Goal: Task Accomplishment & Management: Use online tool/utility

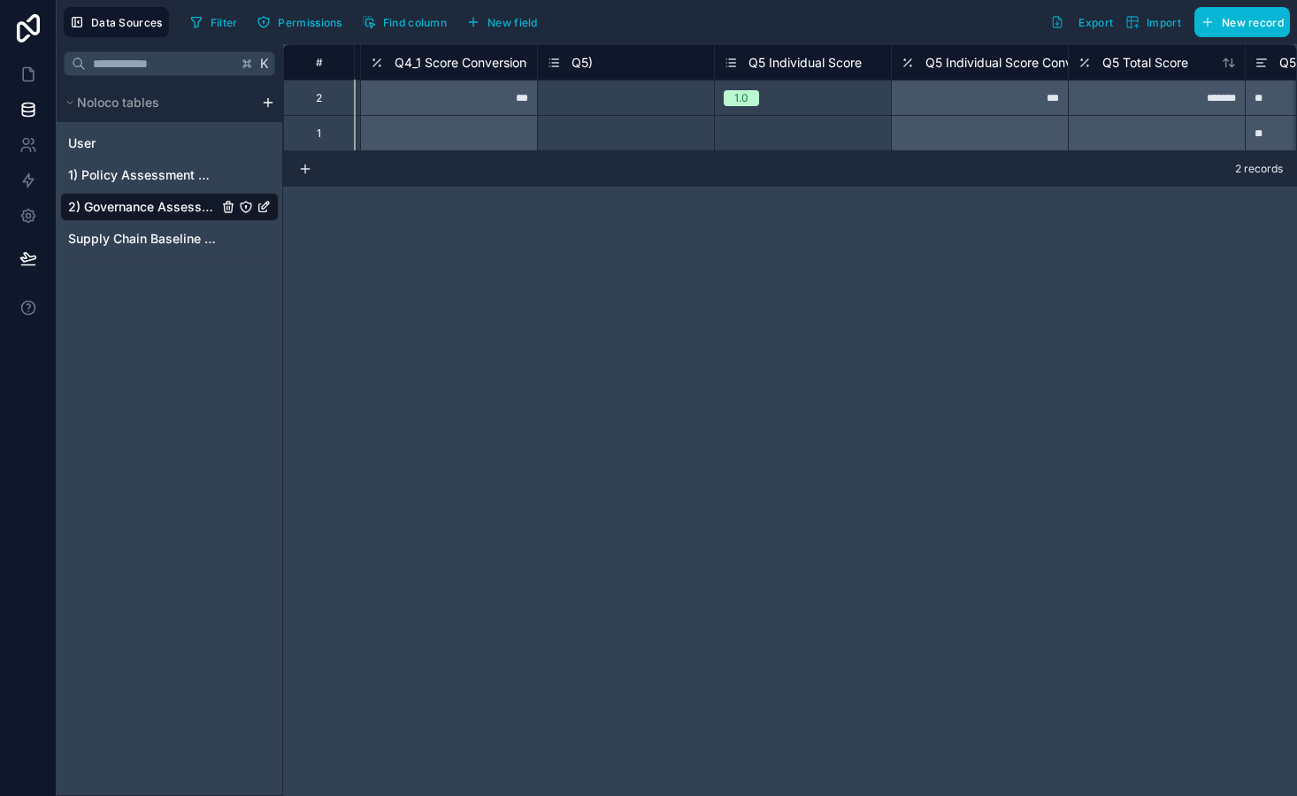
scroll to position [0, 6535]
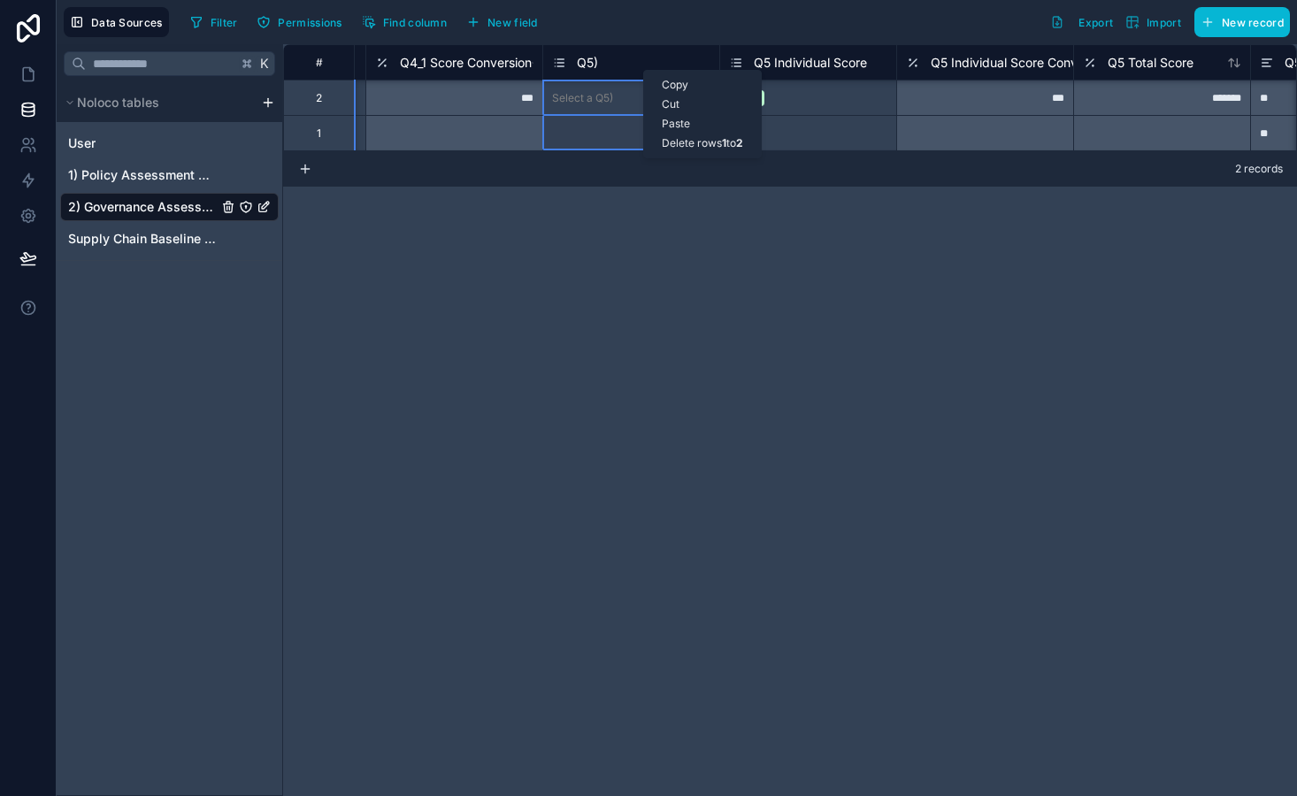
click at [675, 88] on div "Copy" at bounding box center [702, 84] width 117 height 19
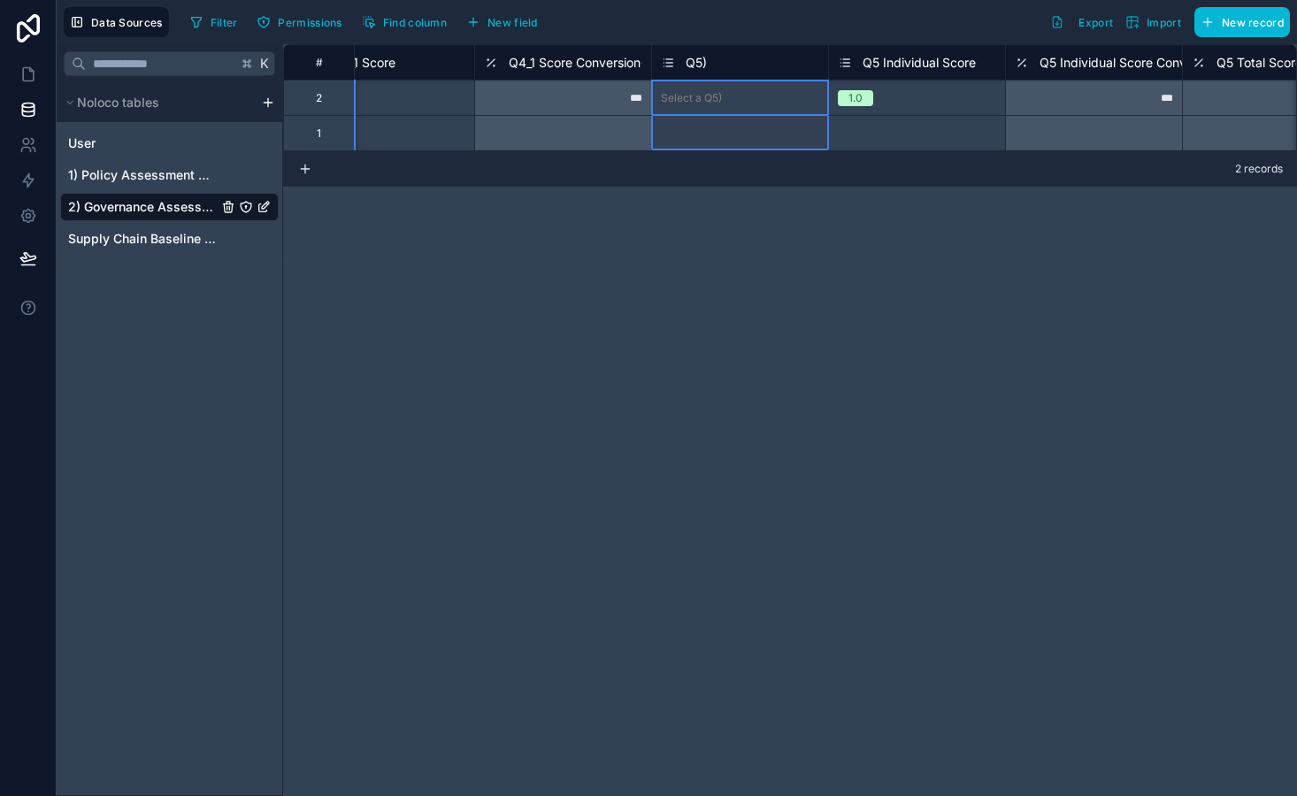
scroll to position [0, 6406]
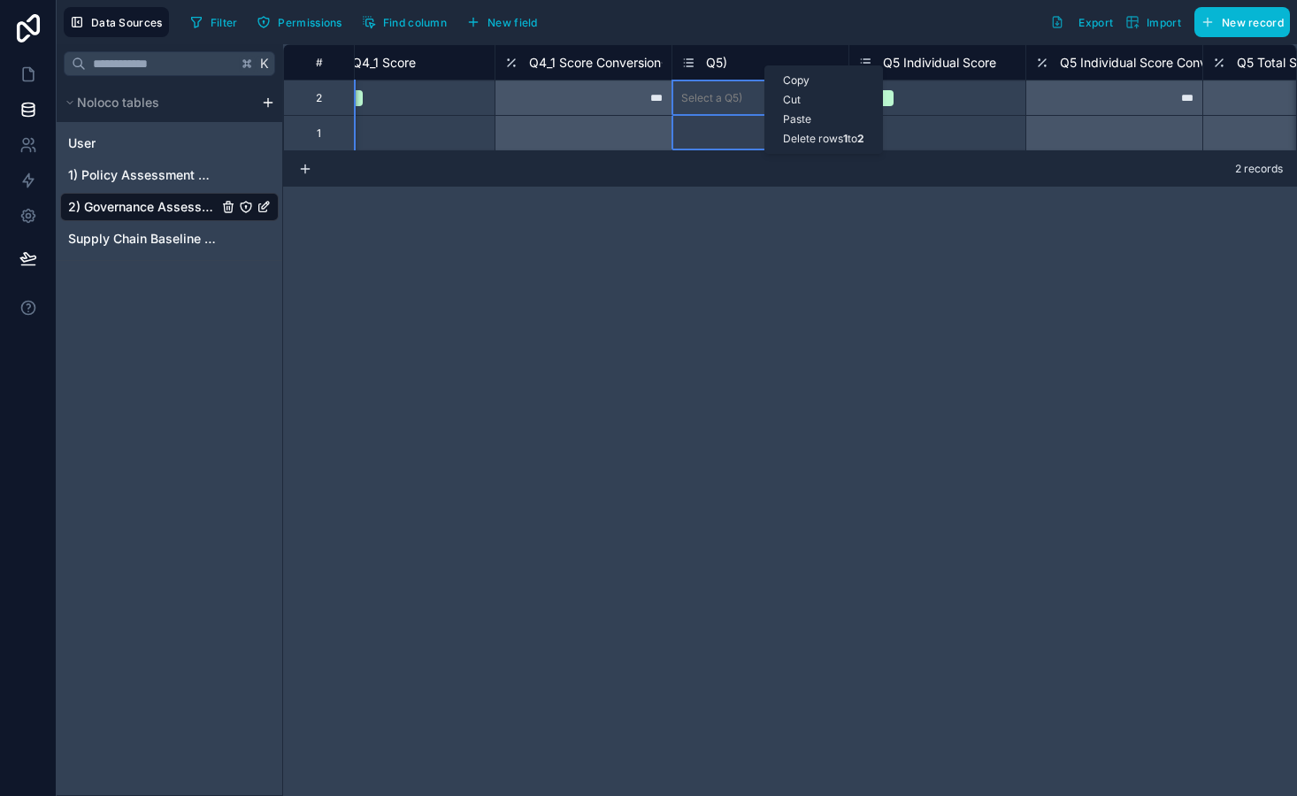
click at [1112, 237] on div "# Q4 Client Comments Q4_1 Q4_1 Score Q4_1 Score Conversion Q5) Q5 Individual Sc…" at bounding box center [790, 420] width 1014 height 752
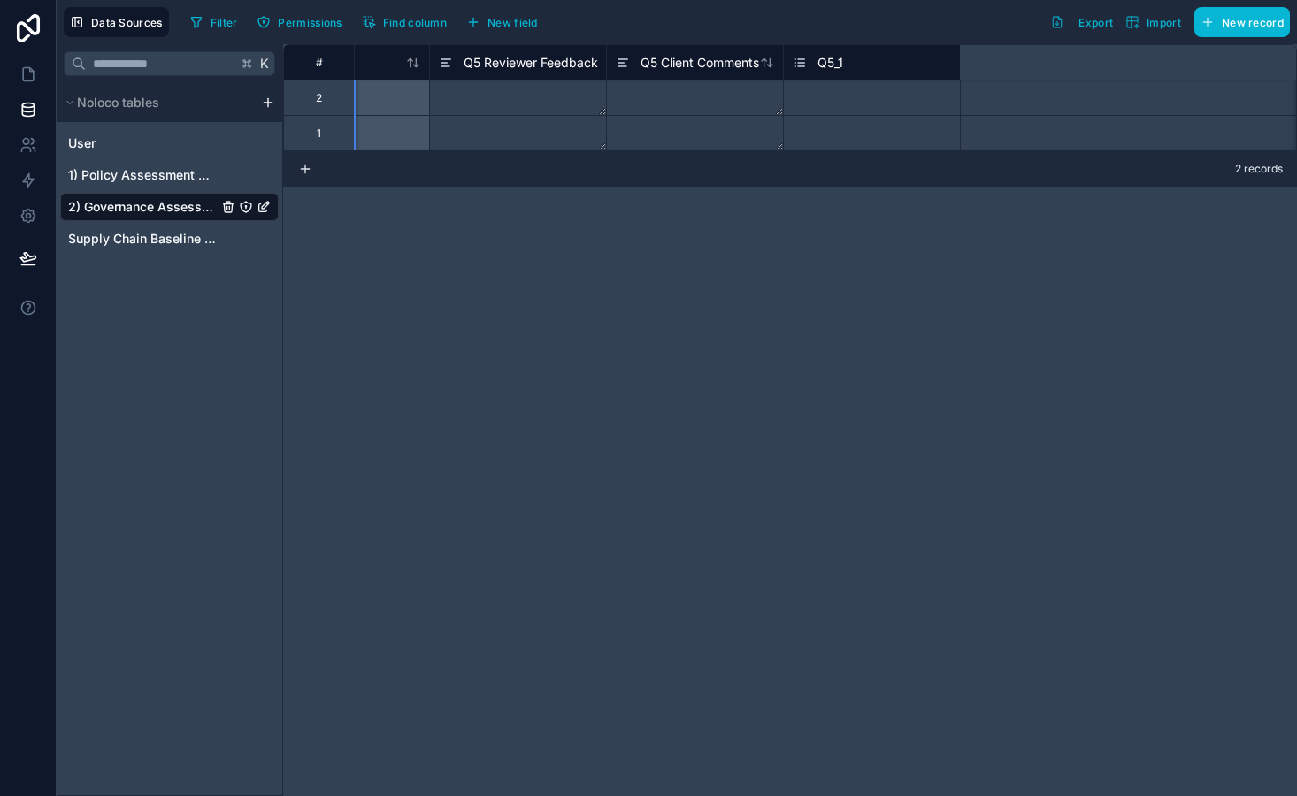
scroll to position [0, 8081]
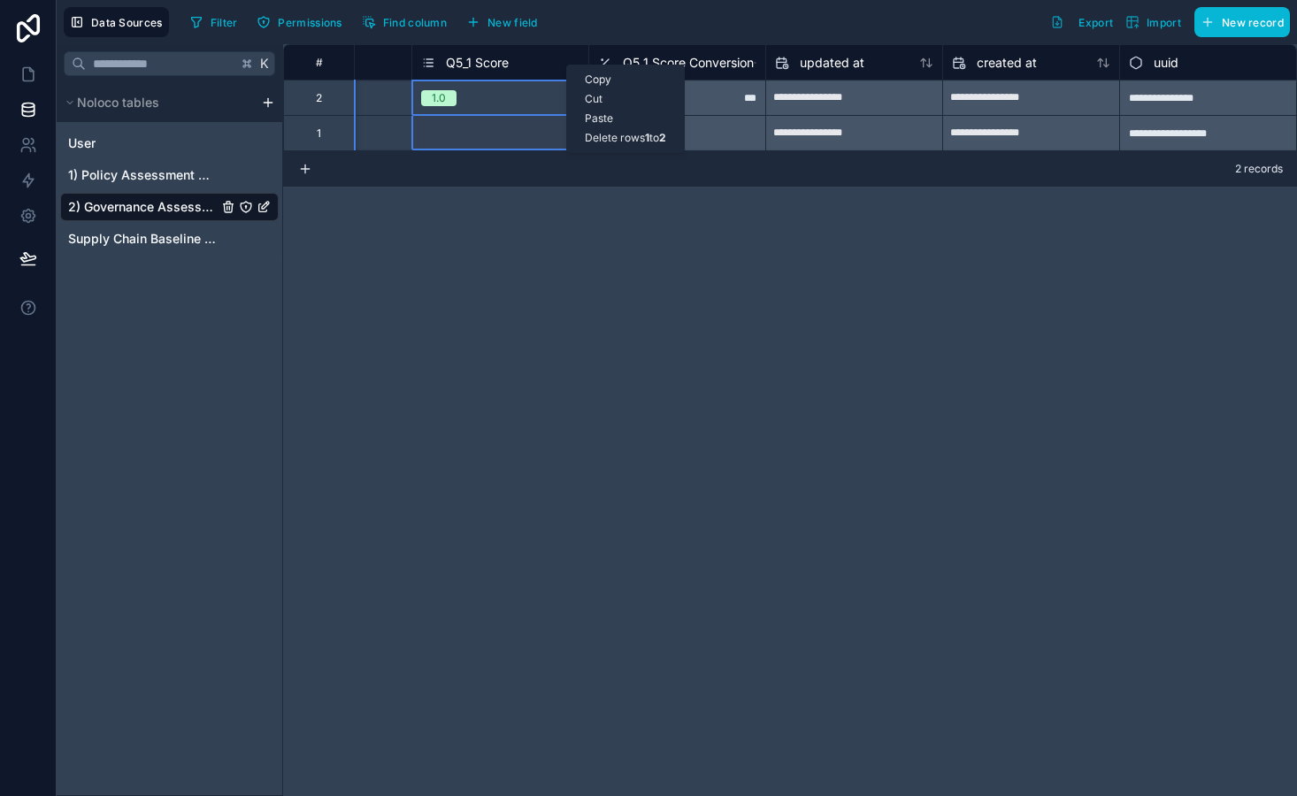
click at [609, 119] on div "Paste" at bounding box center [625, 118] width 117 height 19
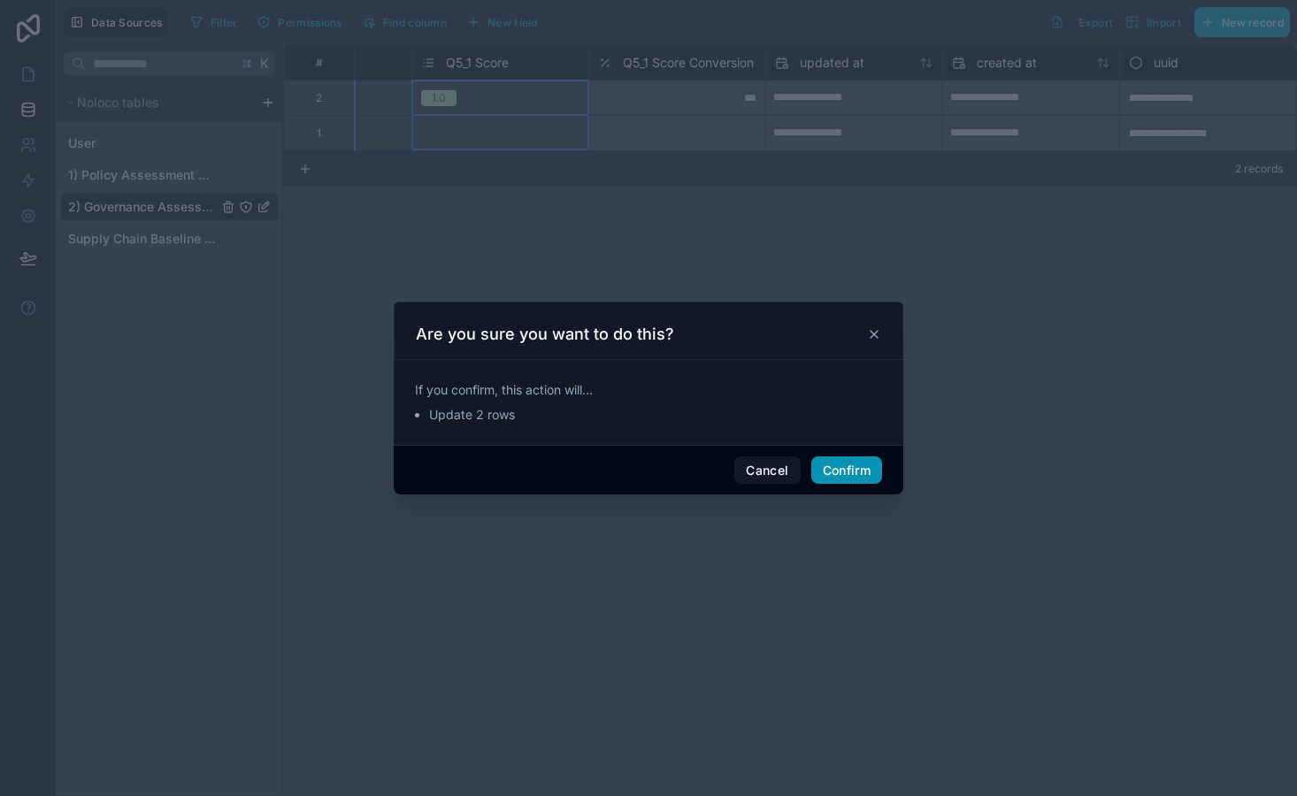
click at [854, 468] on button "Confirm" at bounding box center [846, 470] width 71 height 28
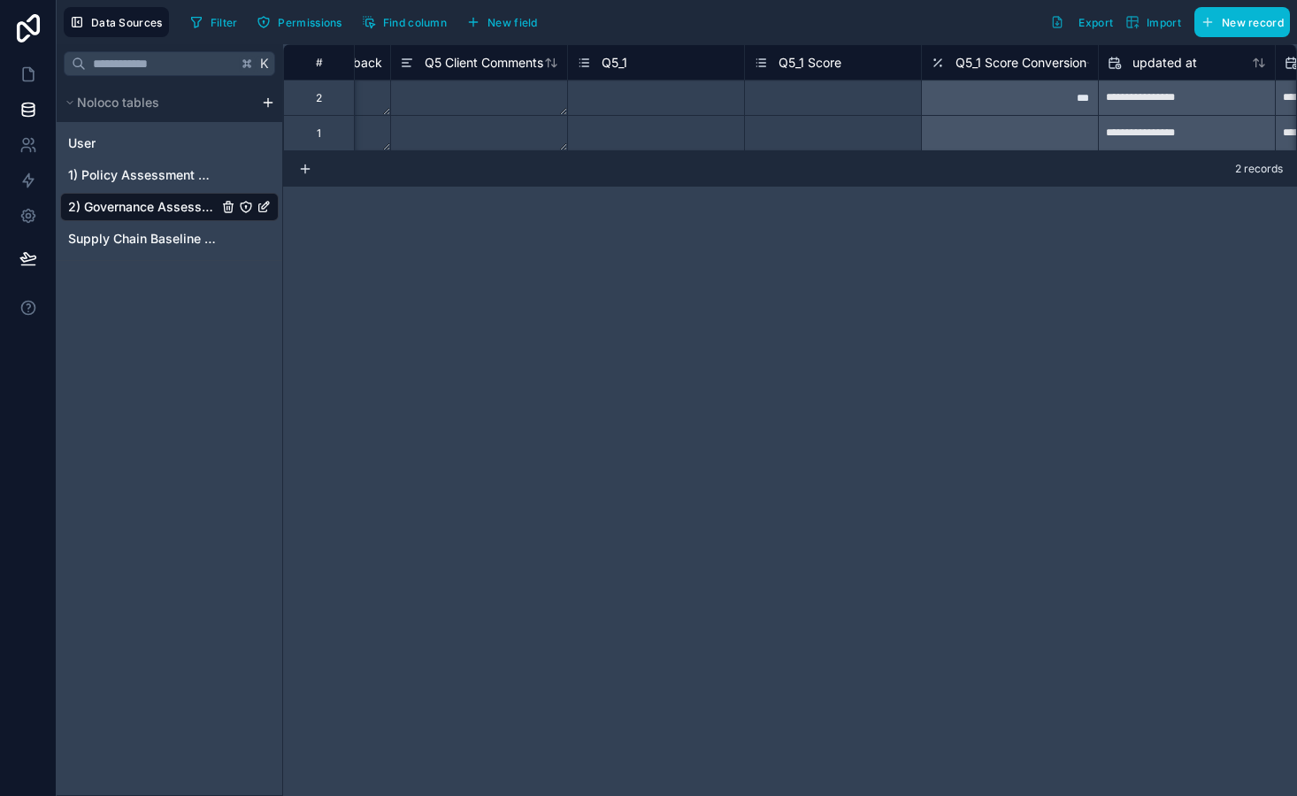
scroll to position [0, 7732]
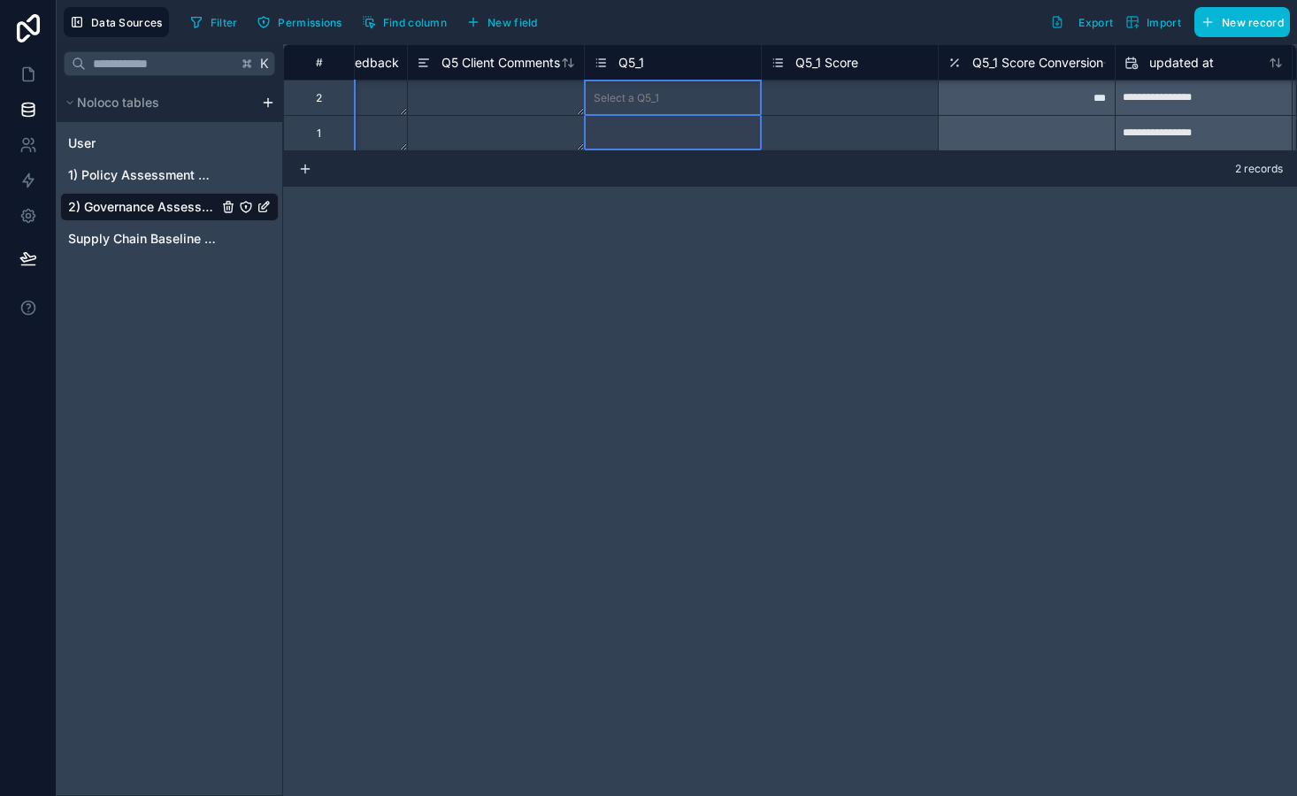
drag, startPoint x: 679, startPoint y: 66, endPoint x: 656, endPoint y: 62, distance: 24.3
click at [656, 62] on div "Q5_1" at bounding box center [673, 62] width 158 height 21
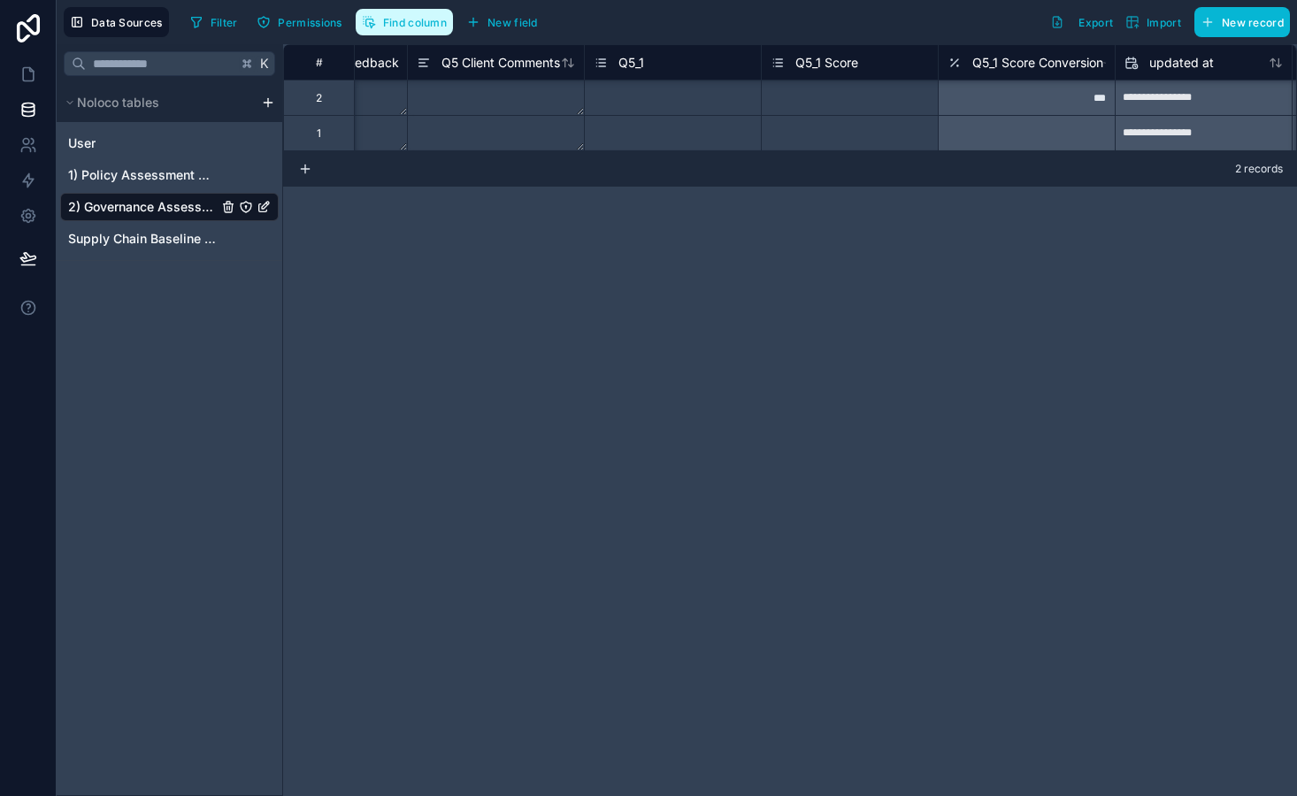
click at [429, 26] on span "Find column" at bounding box center [415, 22] width 64 height 13
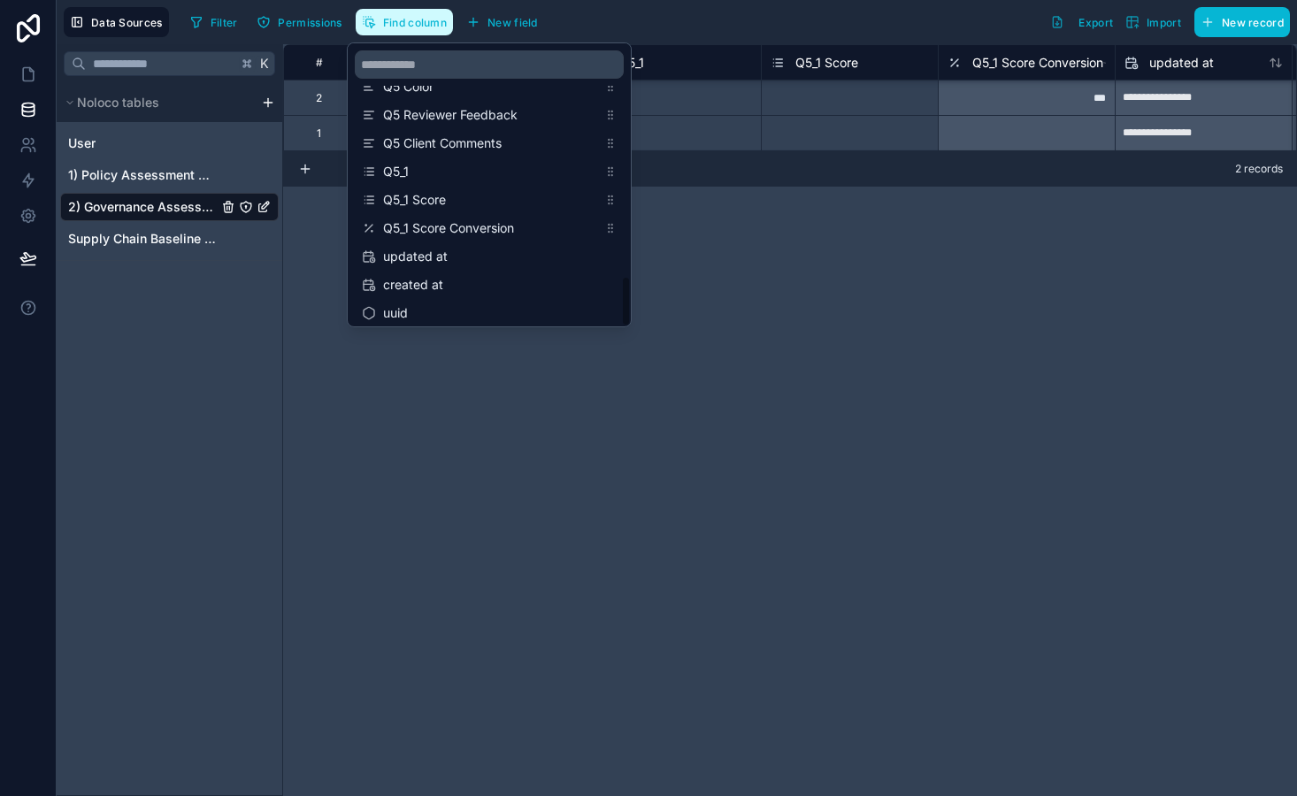
scroll to position [1217, 0]
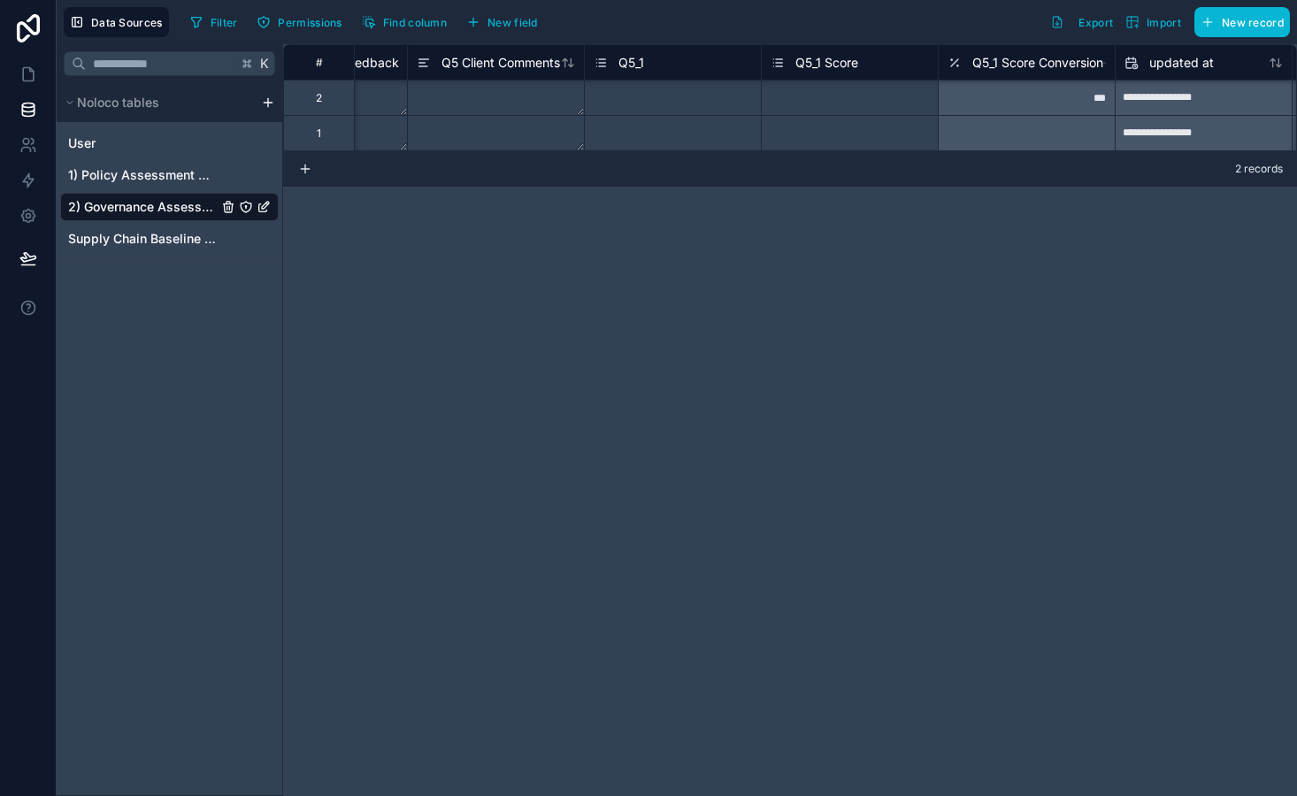
click at [725, 298] on div "**********" at bounding box center [790, 420] width 1014 height 752
drag, startPoint x: 946, startPoint y: 26, endPoint x: 939, endPoint y: 106, distance: 80.8
click at [1067, 205] on div "**********" at bounding box center [790, 420] width 1014 height 752
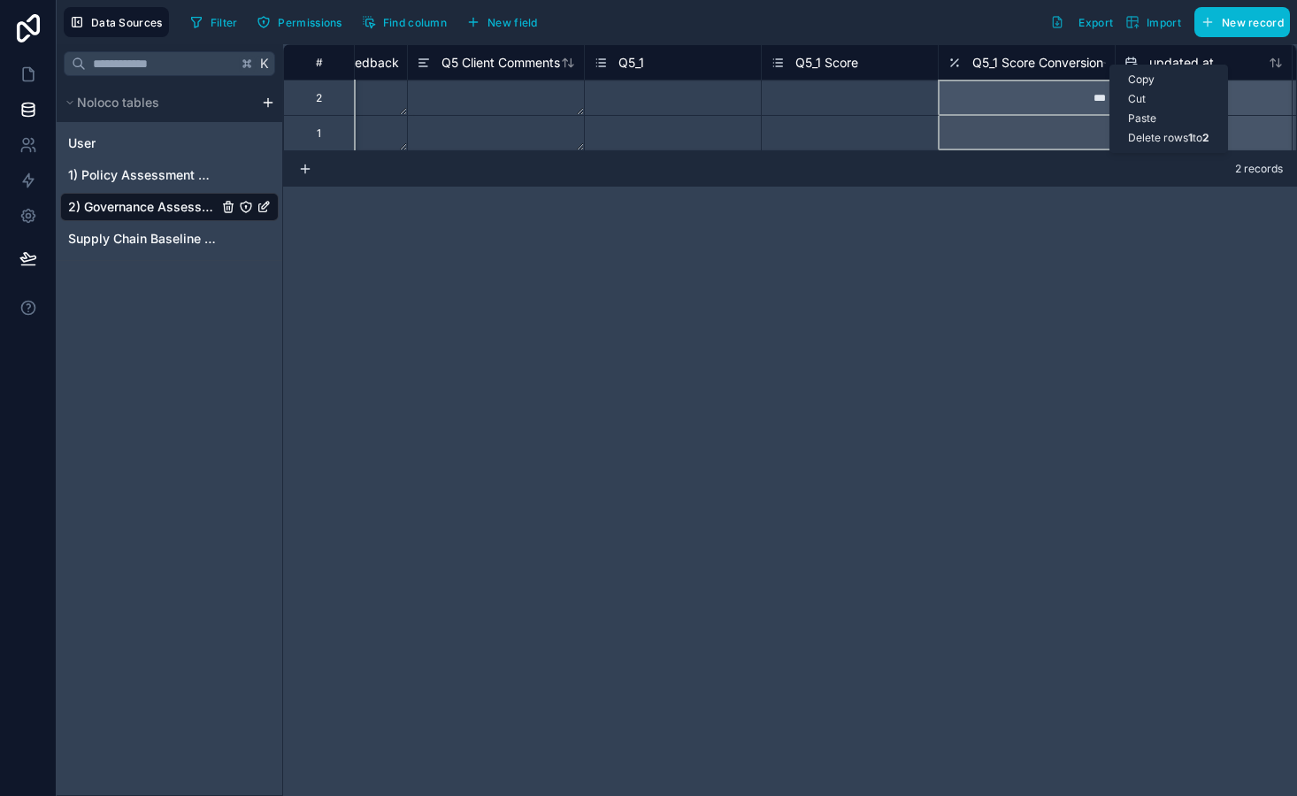
drag, startPoint x: 1117, startPoint y: 165, endPoint x: 1109, endPoint y: 65, distance: 100.3
click at [1135, 121] on div "Paste" at bounding box center [1168, 118] width 117 height 19
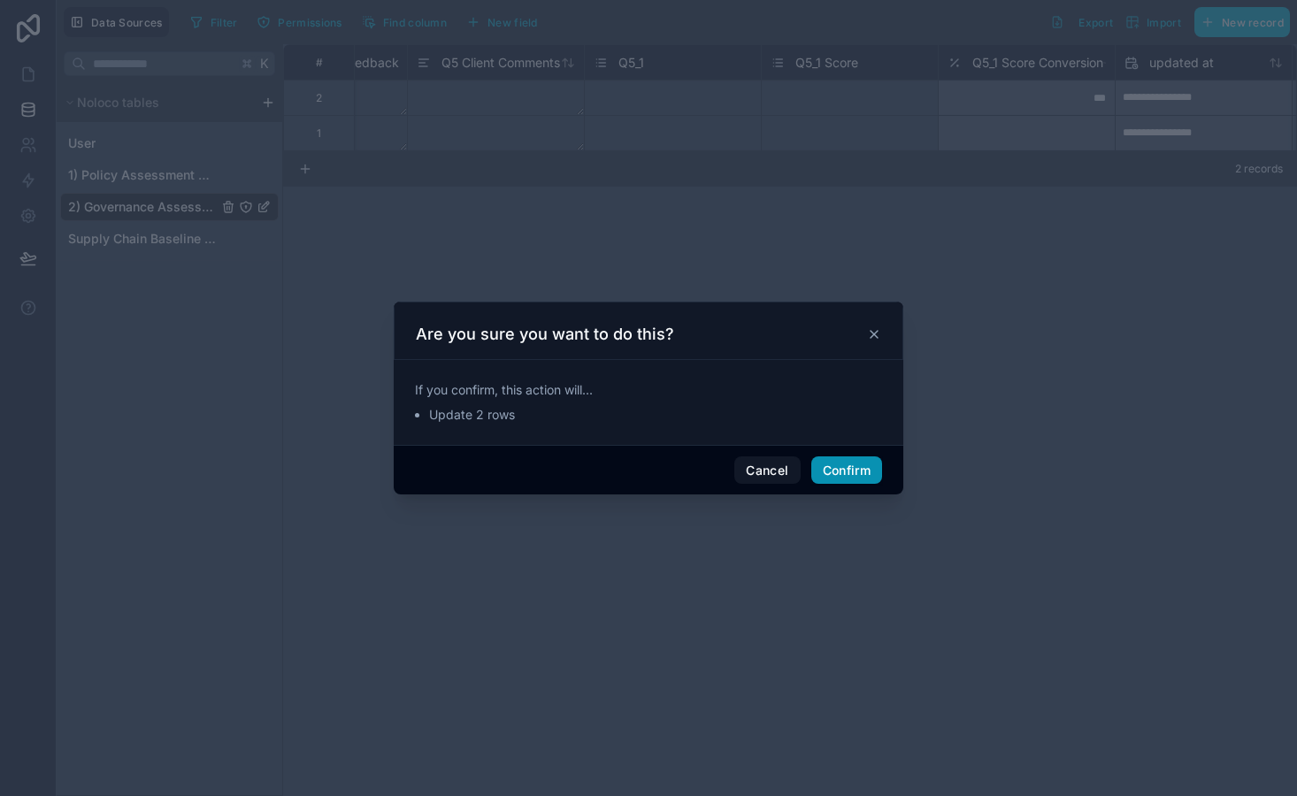
click at [847, 467] on button "Confirm" at bounding box center [846, 470] width 71 height 28
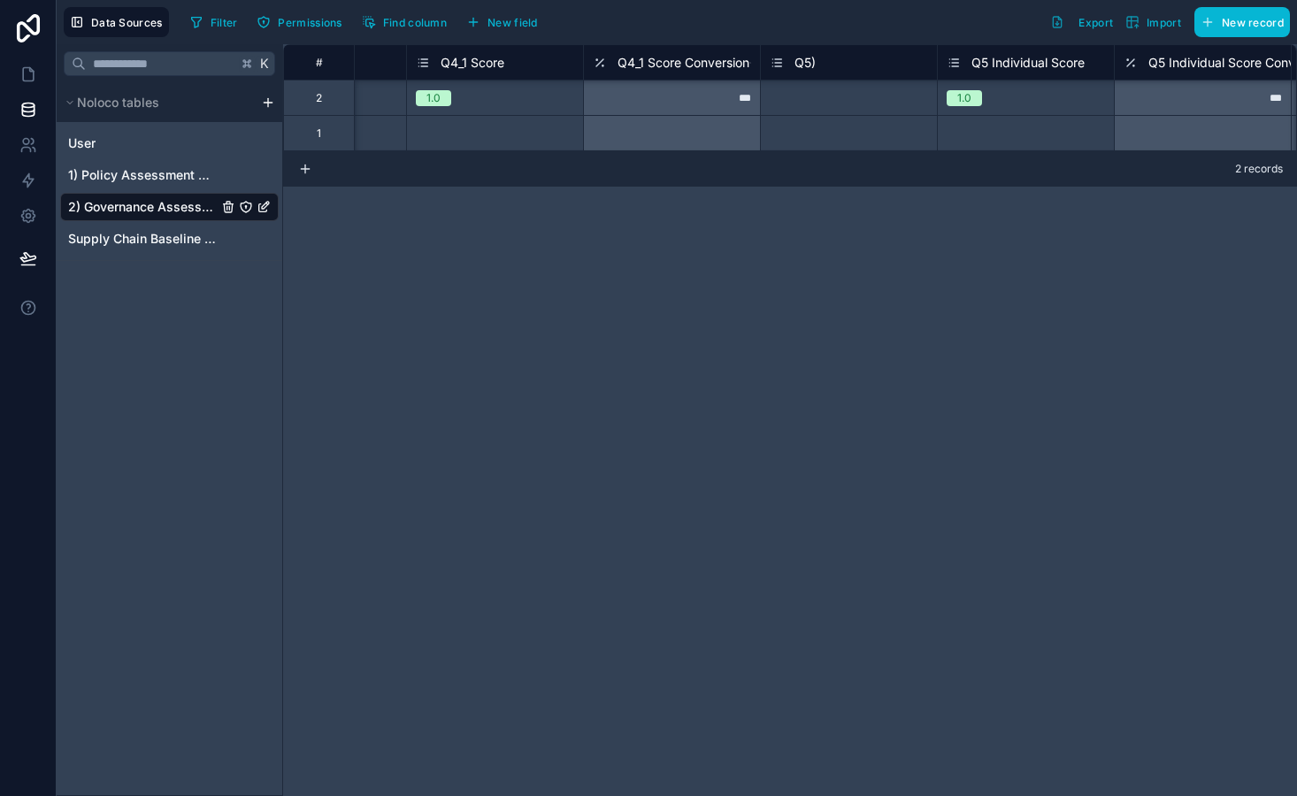
scroll to position [0, 6314]
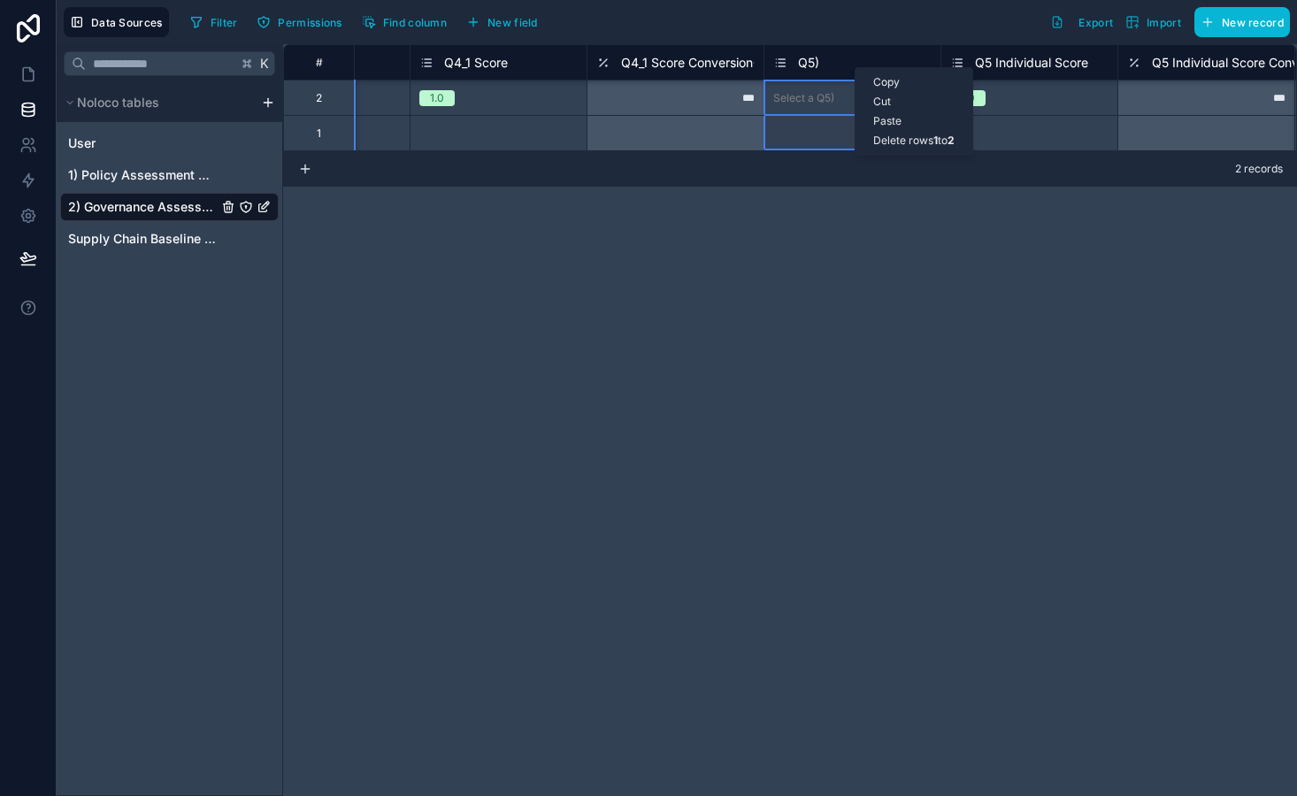
click at [882, 123] on div "Paste" at bounding box center [913, 120] width 117 height 19
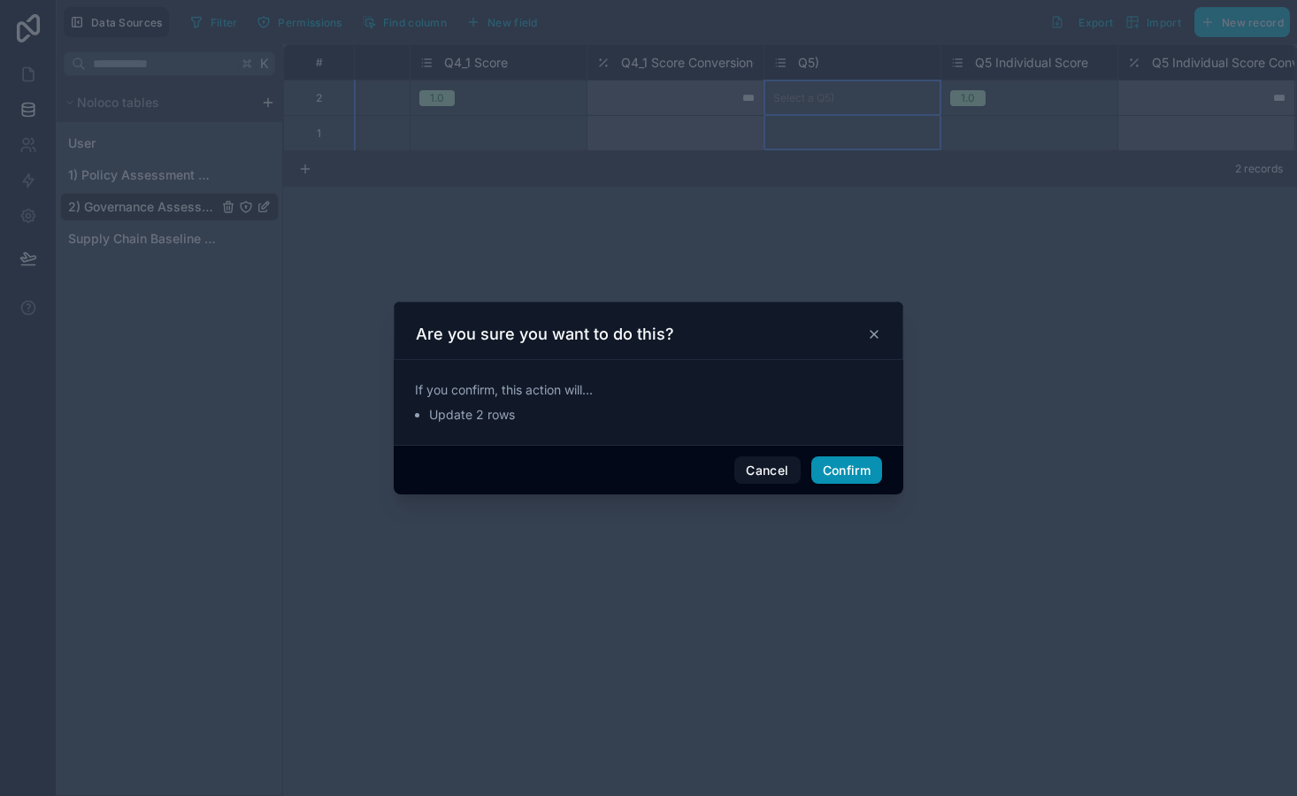
click at [839, 469] on button "Confirm" at bounding box center [846, 470] width 71 height 28
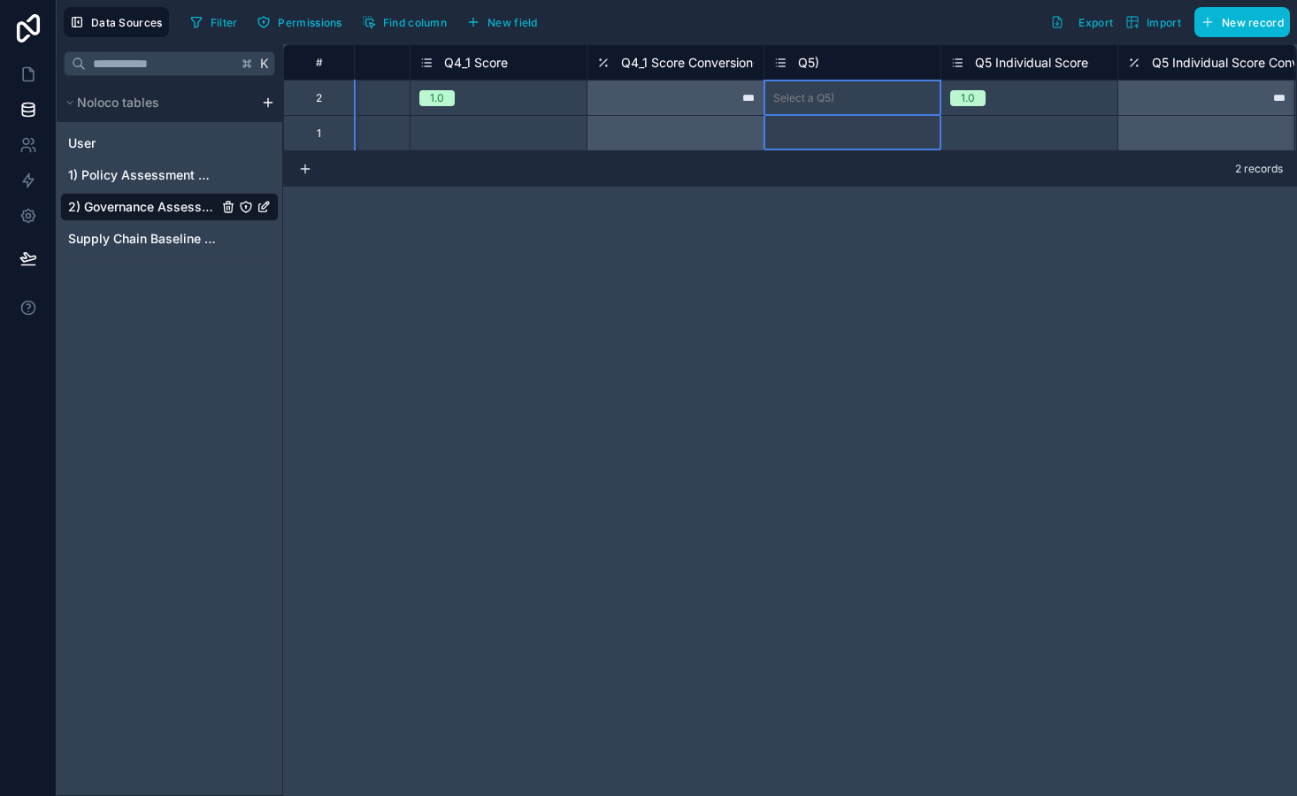
click at [847, 67] on div "Q5)" at bounding box center [852, 62] width 158 height 21
click at [781, 67] on icon at bounding box center [780, 62] width 14 height 21
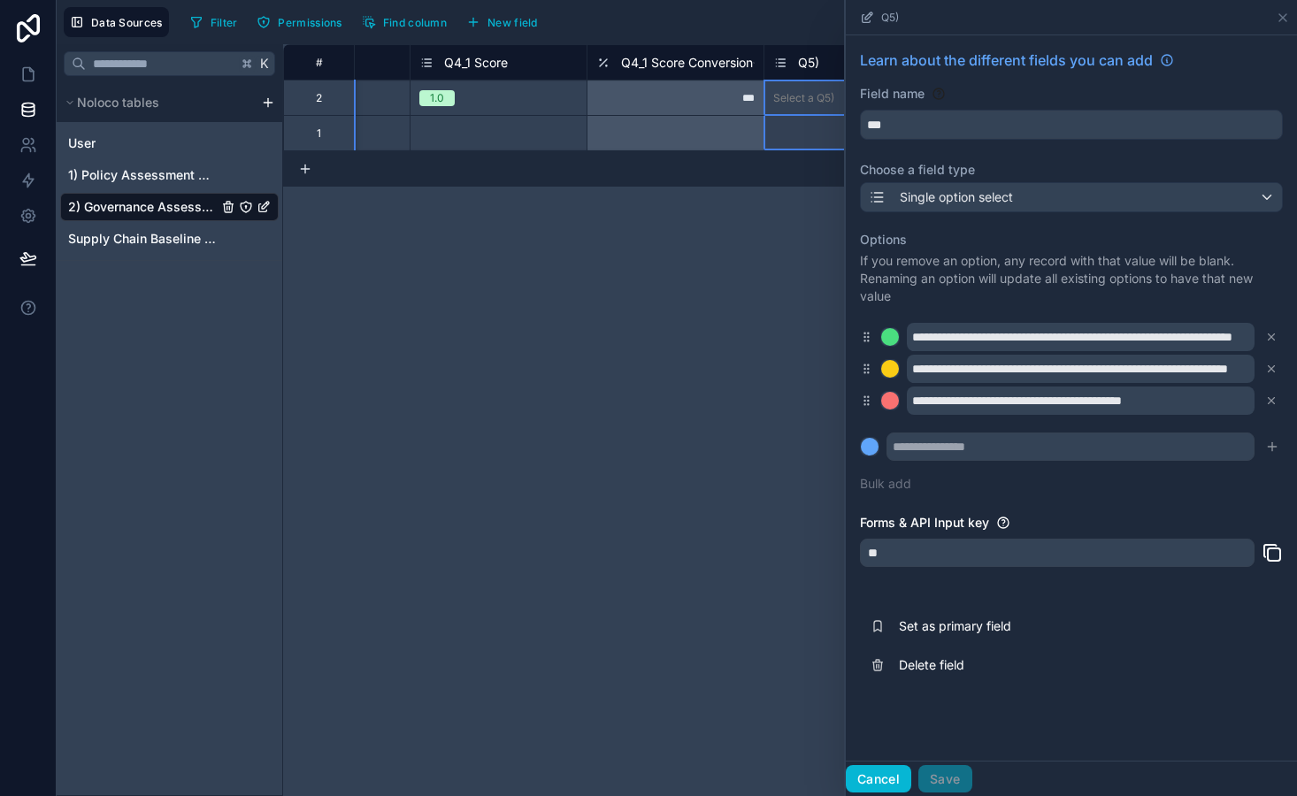
click at [886, 784] on button "Cancel" at bounding box center [878, 779] width 65 height 28
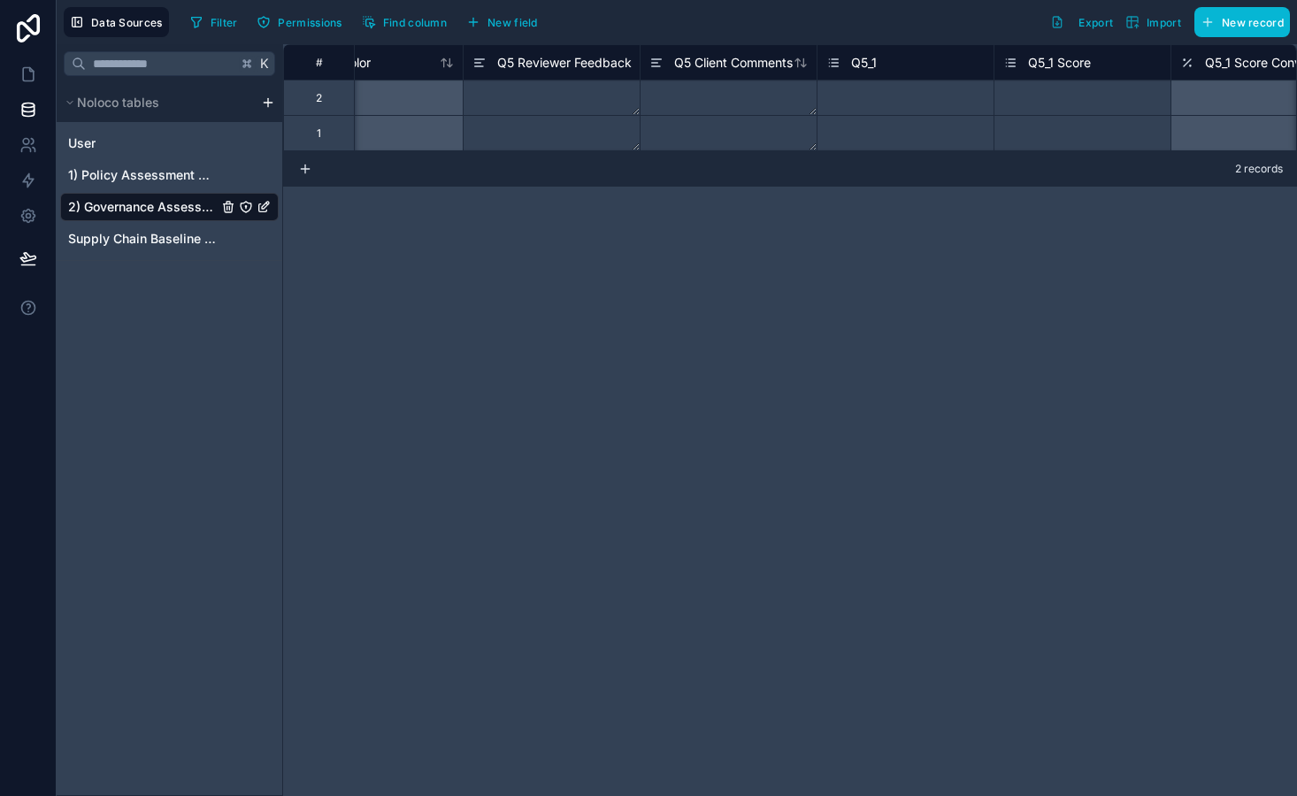
scroll to position [0, 8081]
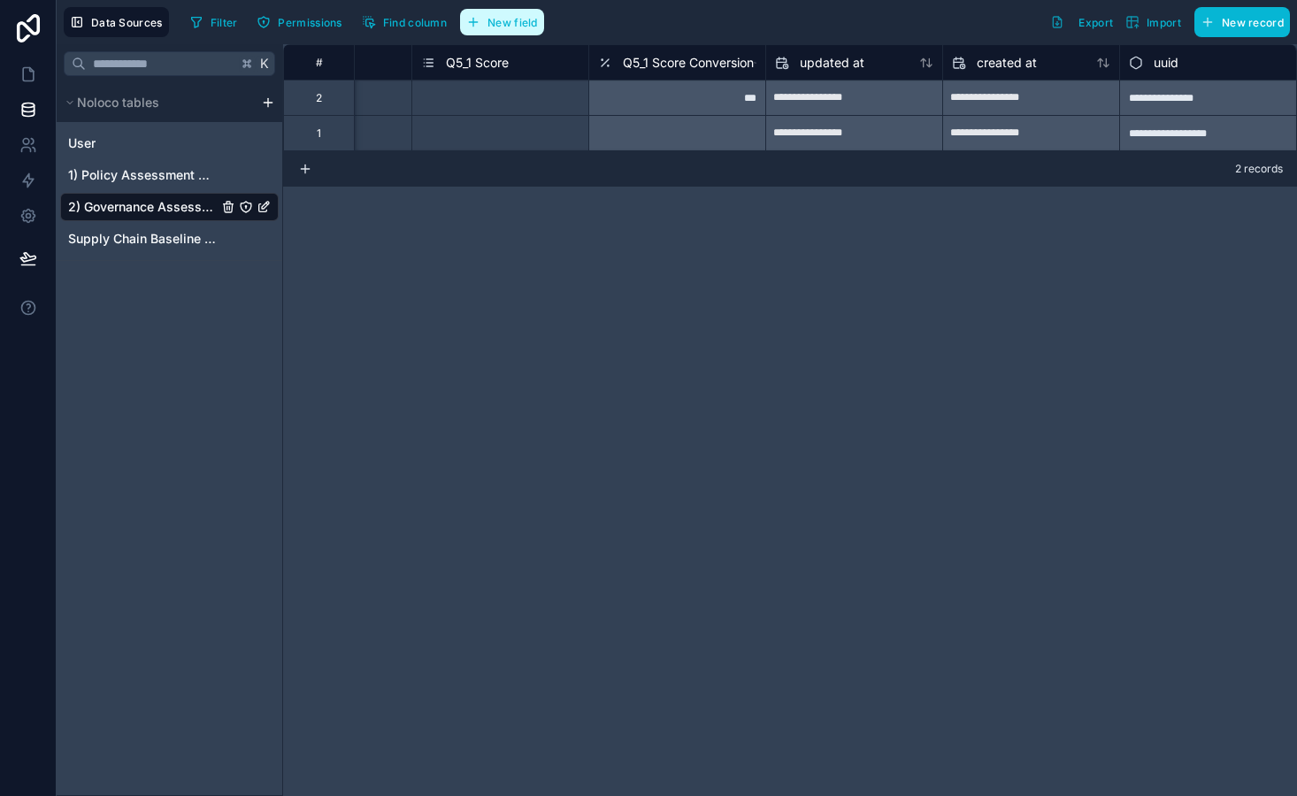
click at [521, 27] on span "New field" at bounding box center [512, 22] width 50 height 13
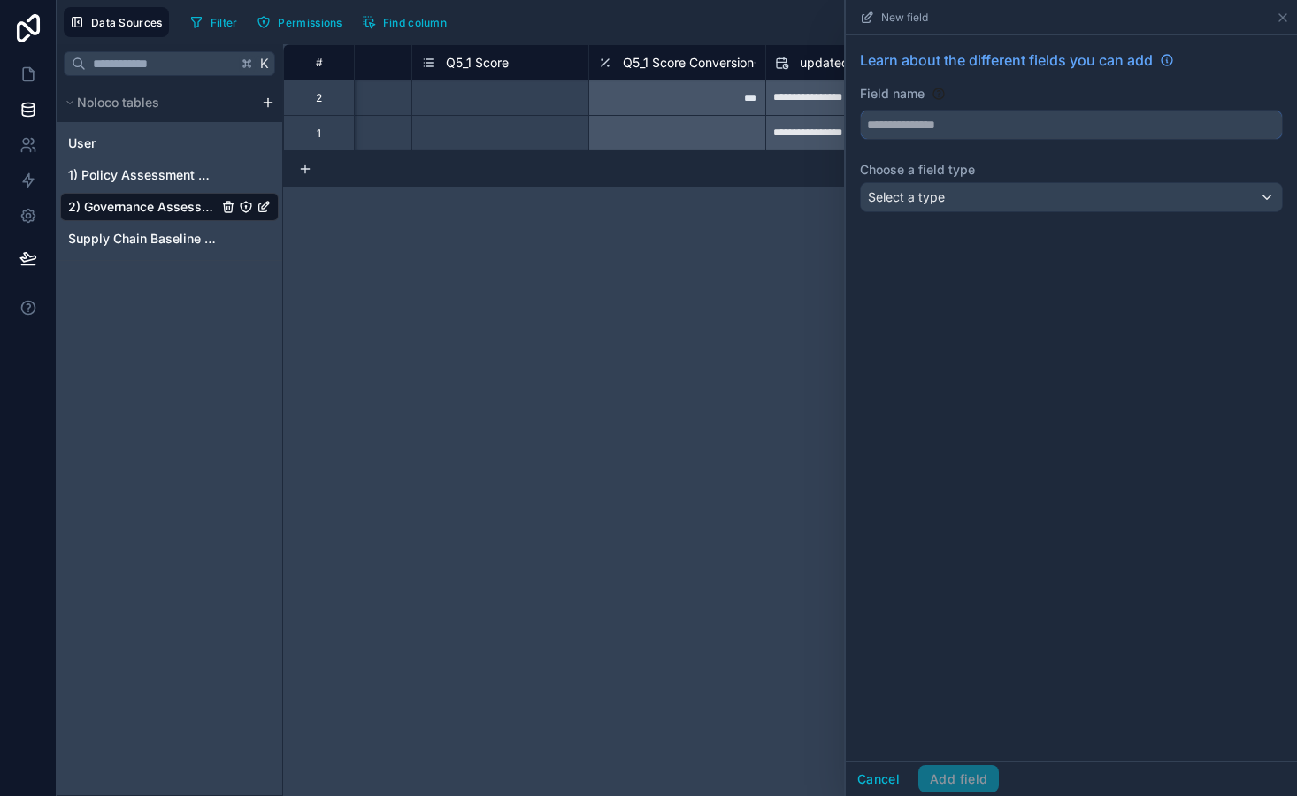
click at [988, 127] on input "text" at bounding box center [1071, 125] width 421 height 28
type input "***"
click at [901, 203] on span "Select a type" at bounding box center [906, 196] width 77 height 15
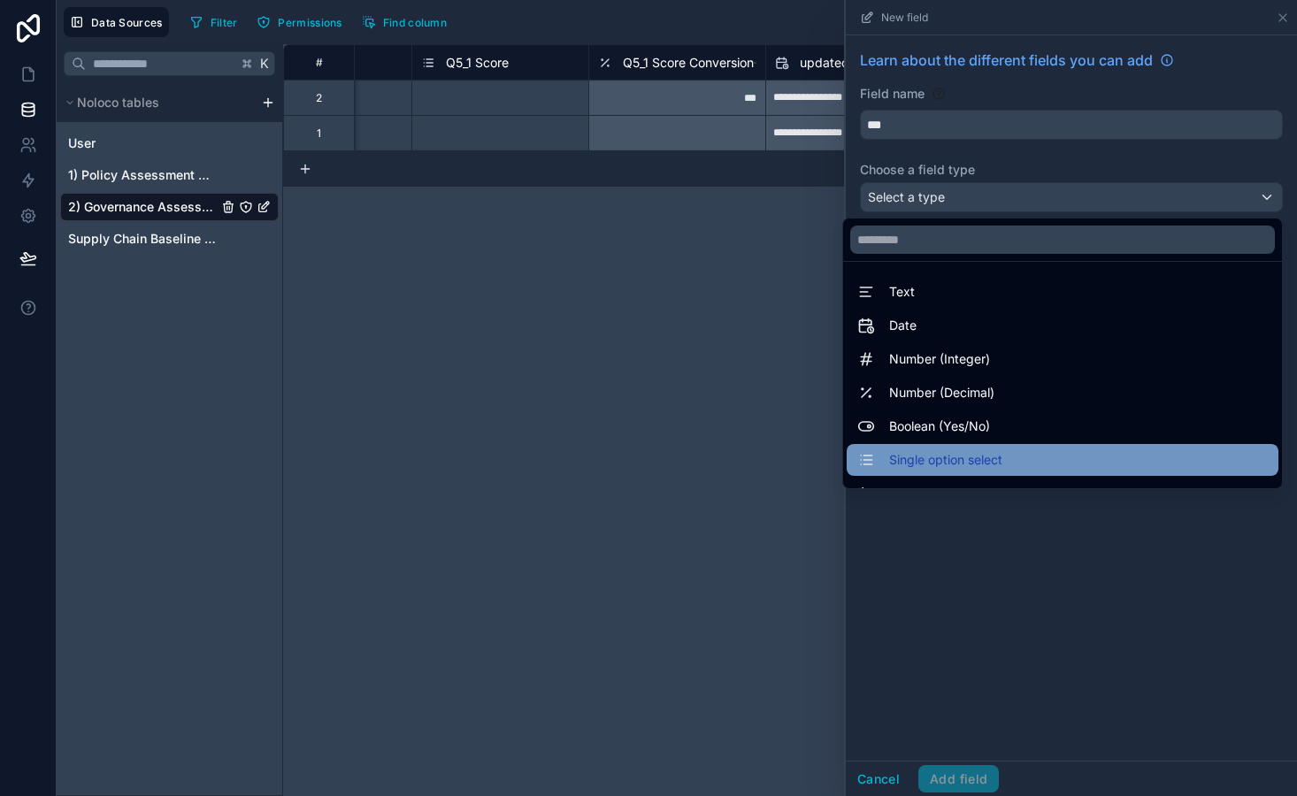
click at [924, 460] on span "Single option select" at bounding box center [945, 459] width 113 height 21
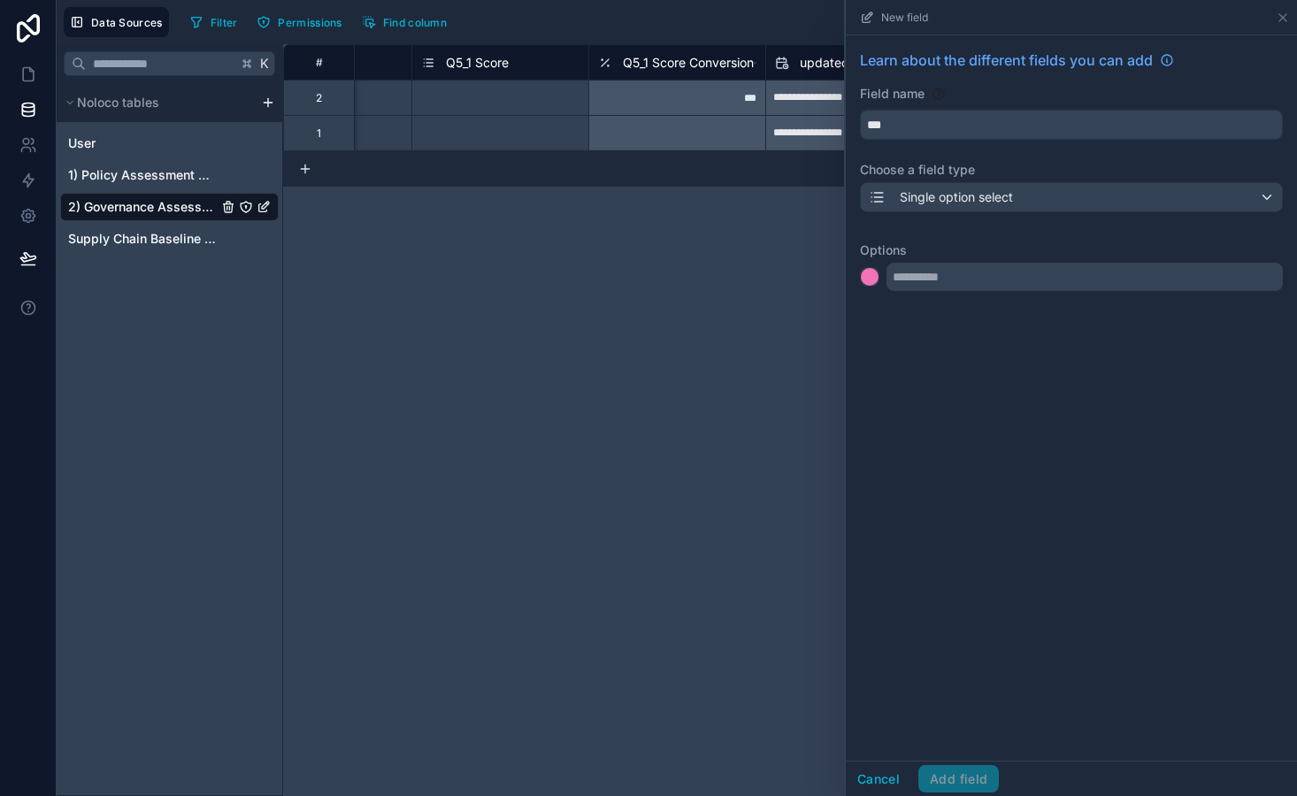
click at [881, 281] on div at bounding box center [1071, 277] width 423 height 28
click at [870, 281] on div at bounding box center [870, 277] width 18 height 18
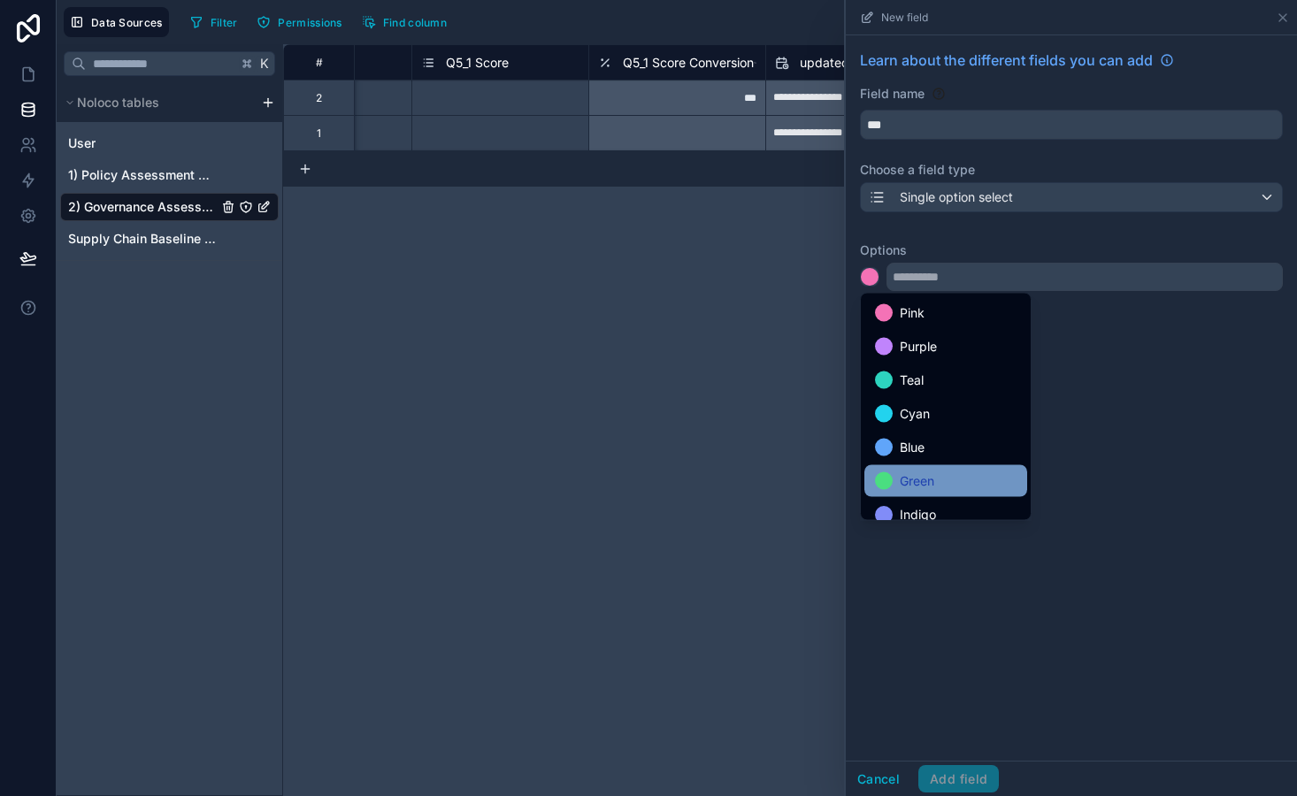
click at [934, 468] on div "Green" at bounding box center [945, 481] width 163 height 32
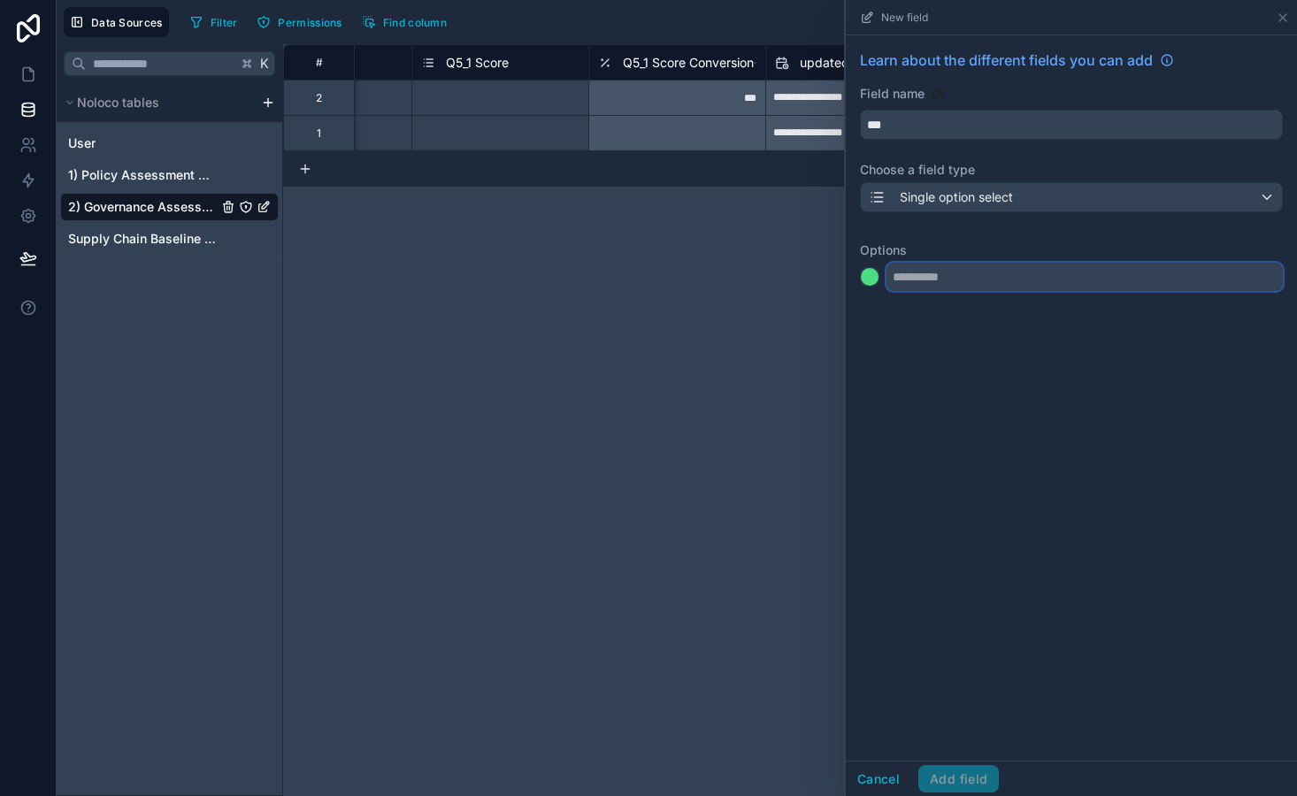
click at [947, 288] on input "text" at bounding box center [1084, 277] width 396 height 28
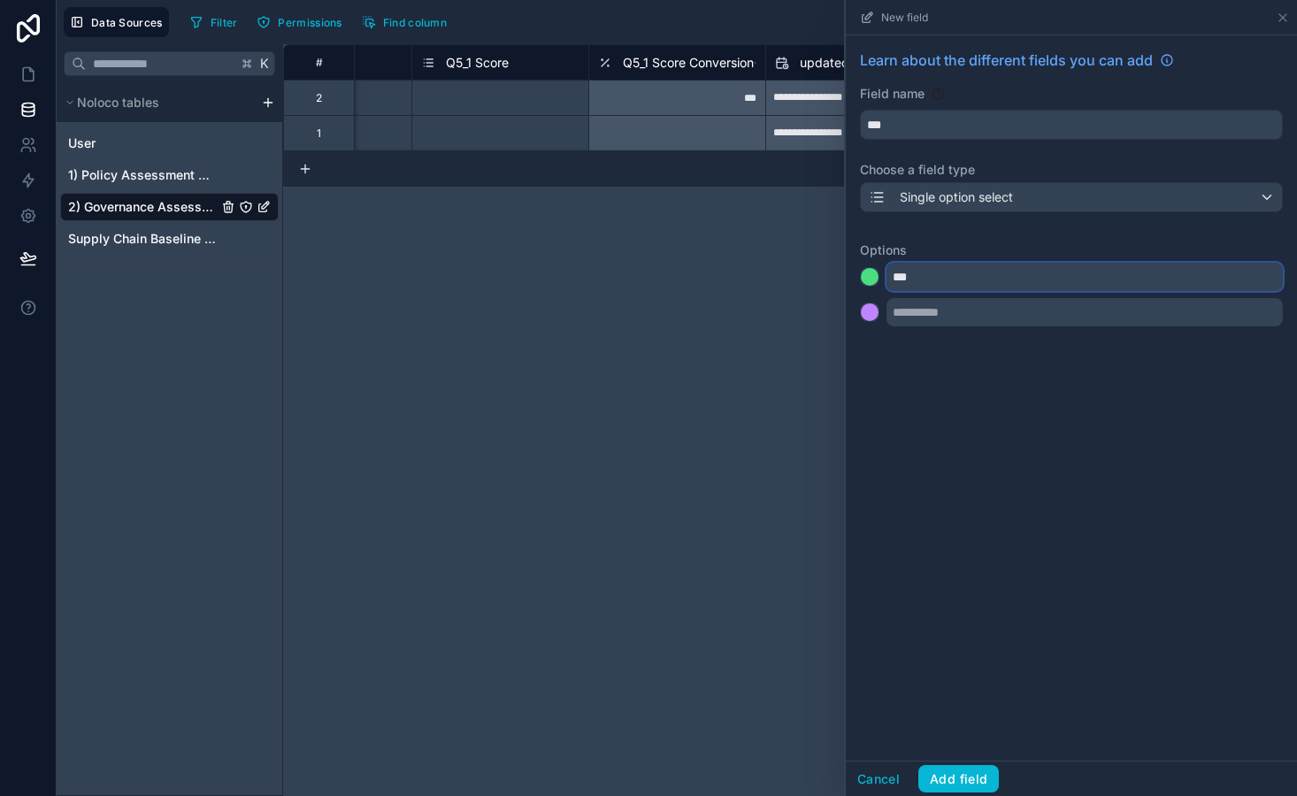
type input "***"
click at [871, 313] on div at bounding box center [870, 312] width 18 height 18
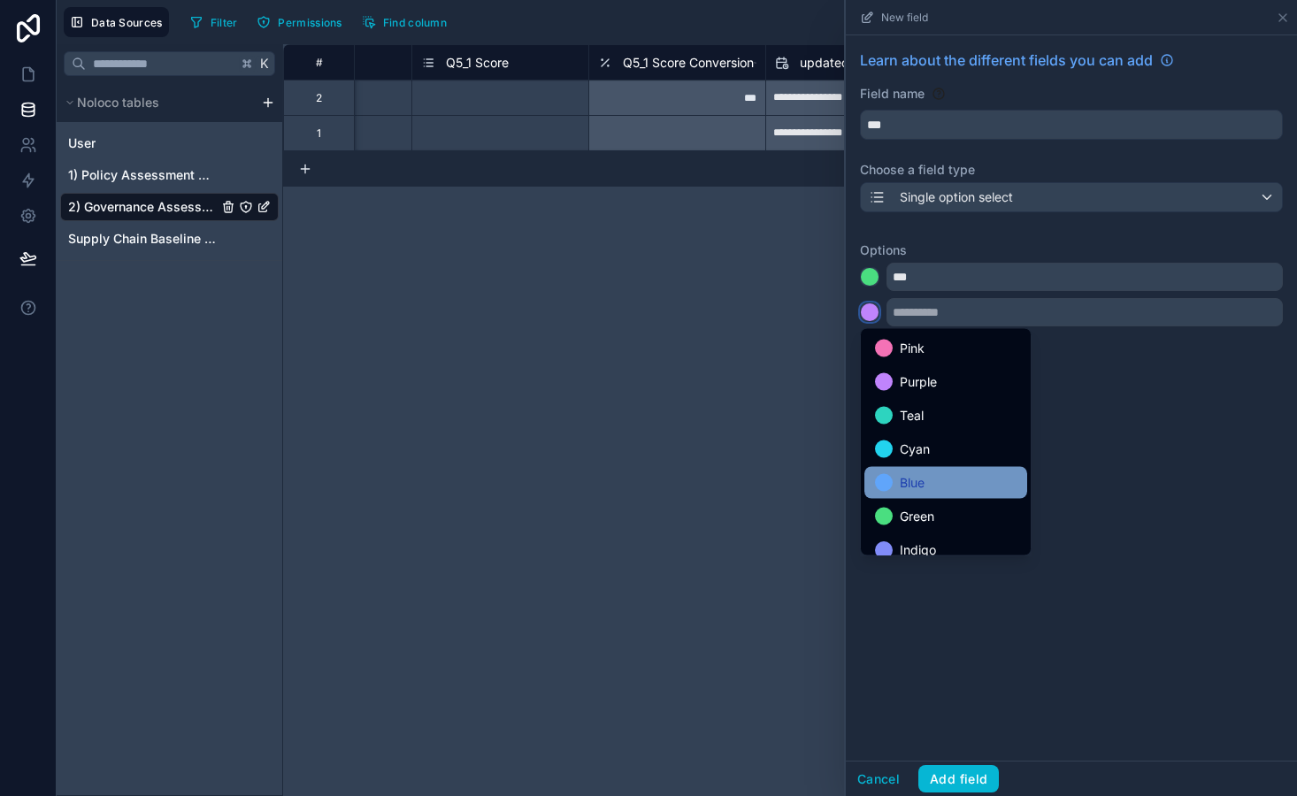
scroll to position [149, 0]
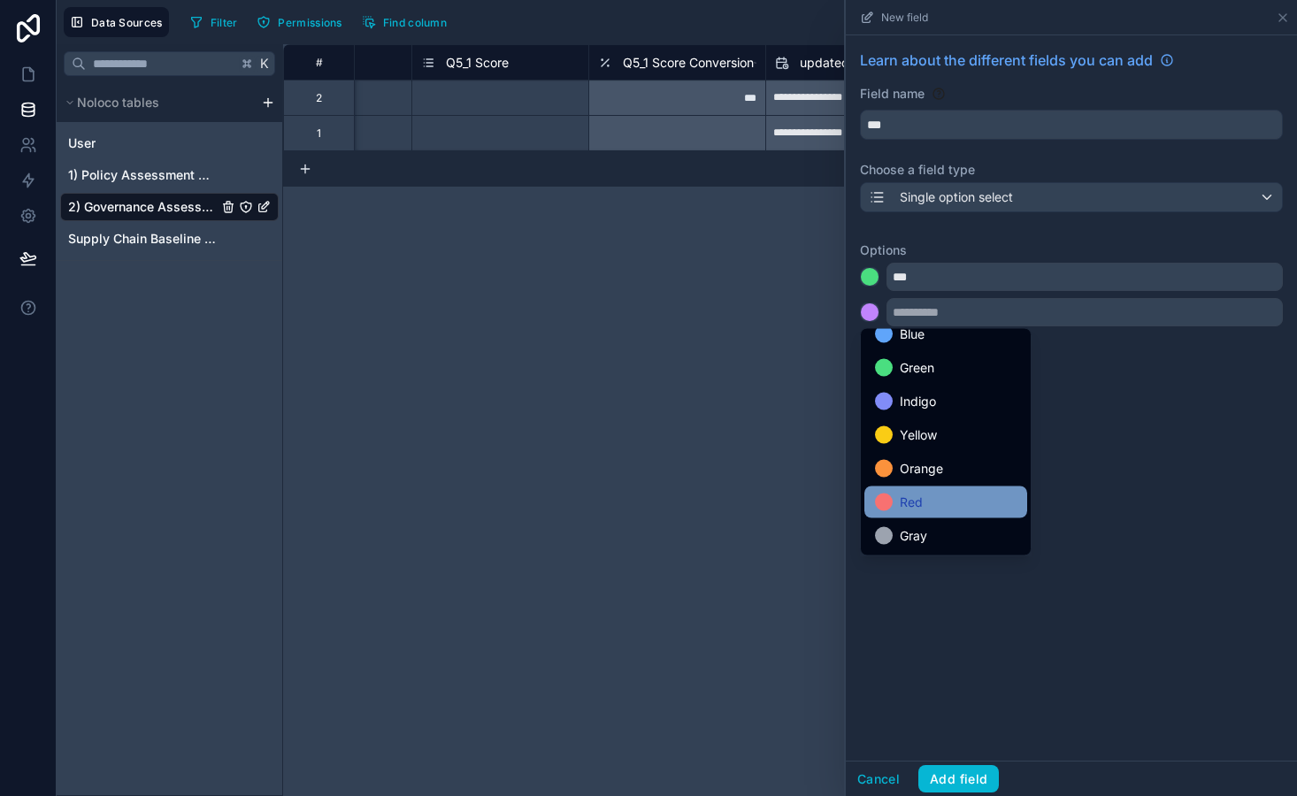
click at [926, 497] on div "Red" at bounding box center [946, 502] width 142 height 21
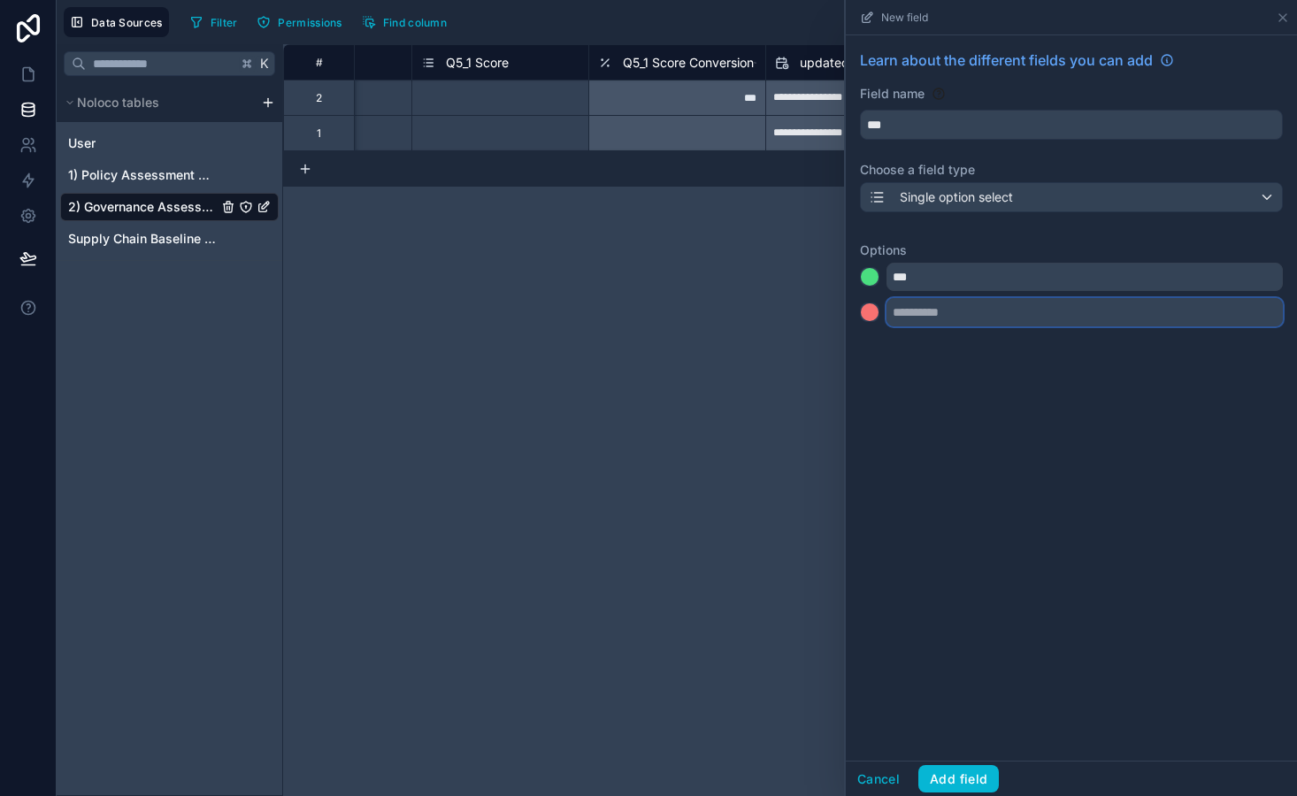
click at [917, 311] on input "text" at bounding box center [1084, 312] width 396 height 28
type input "**"
click at [870, 355] on div at bounding box center [870, 348] width 18 height 18
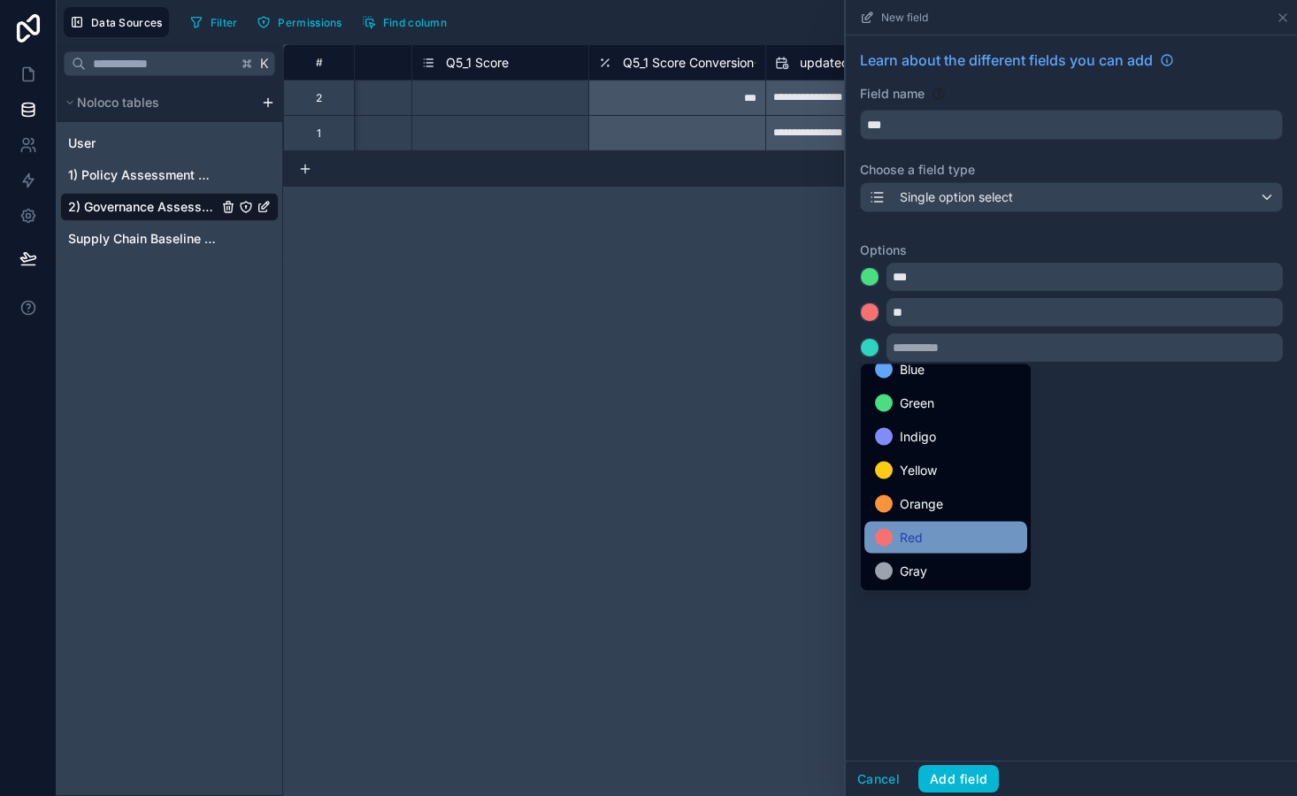
click at [921, 539] on span "Red" at bounding box center [911, 537] width 23 height 21
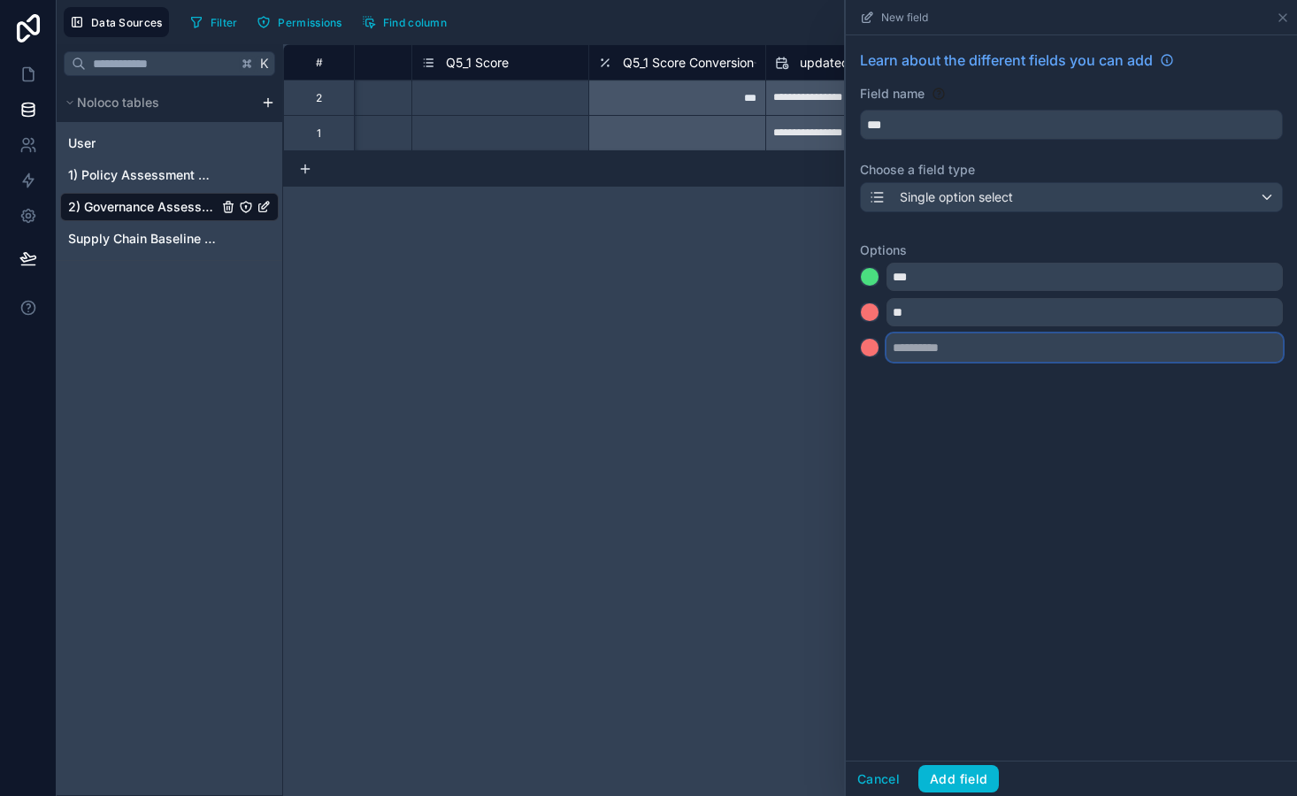
click at [938, 349] on input "text" at bounding box center [1084, 348] width 396 height 28
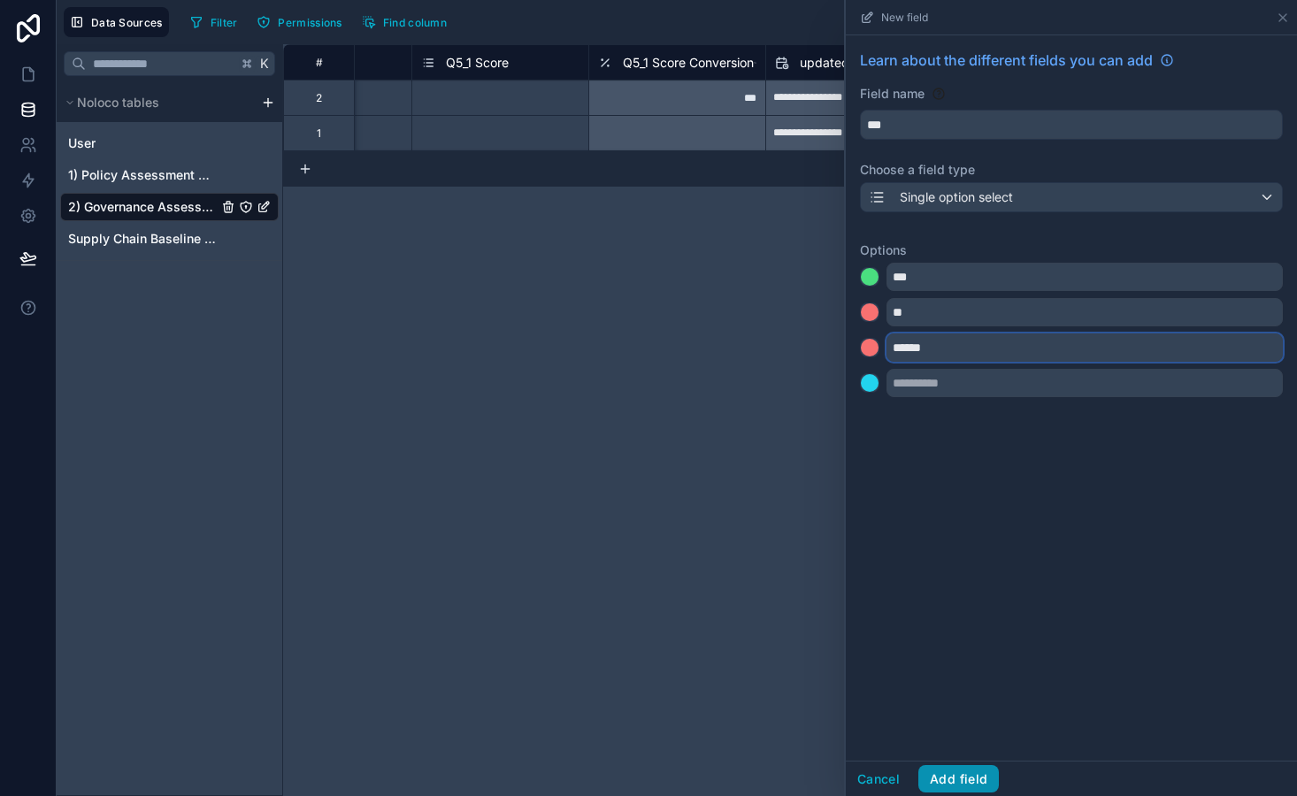
type input "******"
click at [961, 784] on button "Add field" at bounding box center [958, 779] width 81 height 28
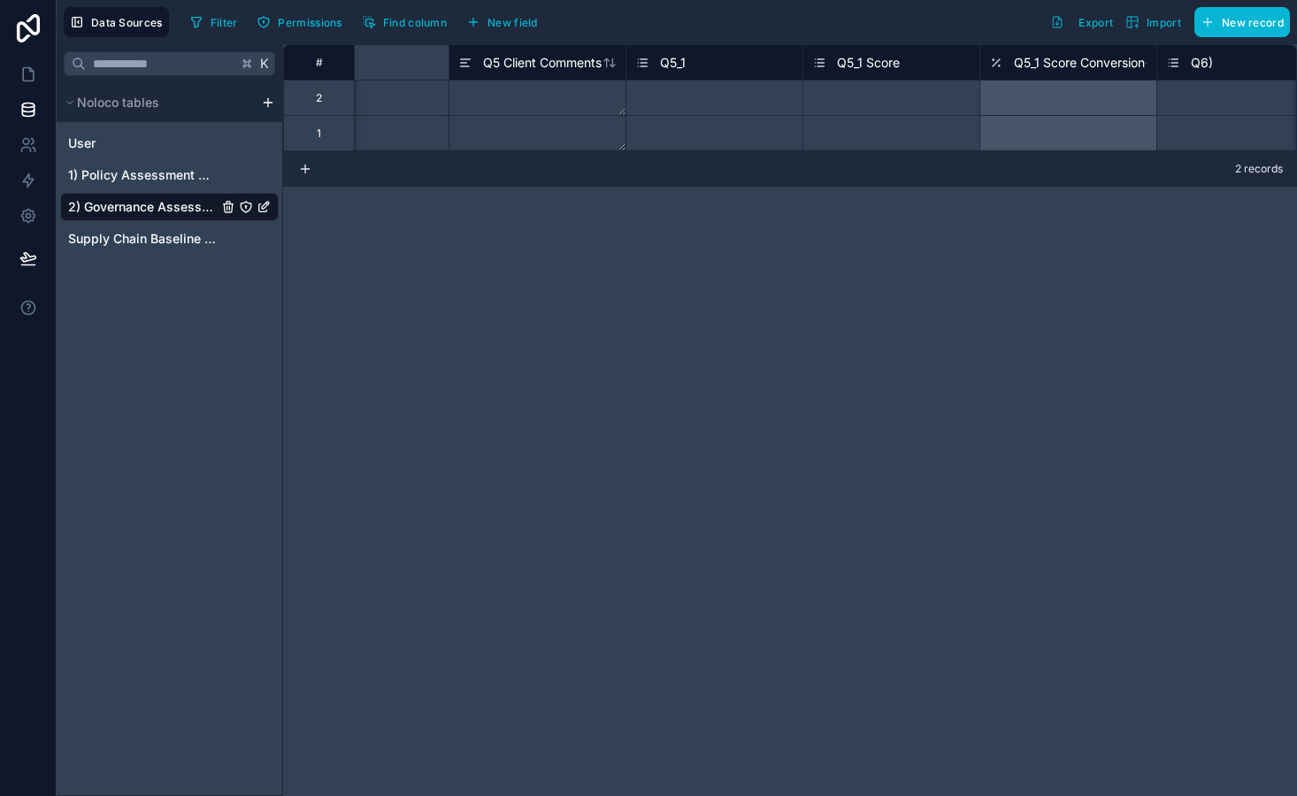
scroll to position [0, 8258]
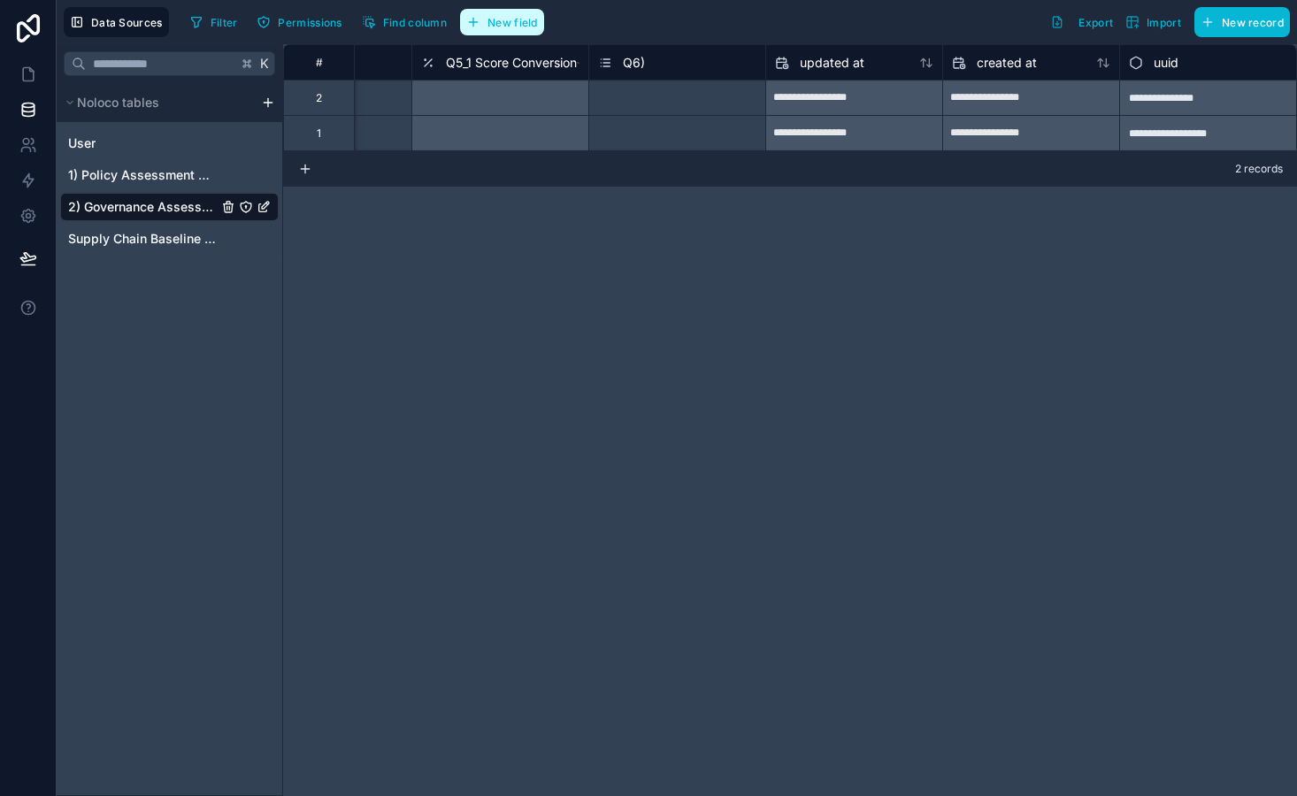
click at [513, 26] on span "New field" at bounding box center [512, 22] width 50 height 13
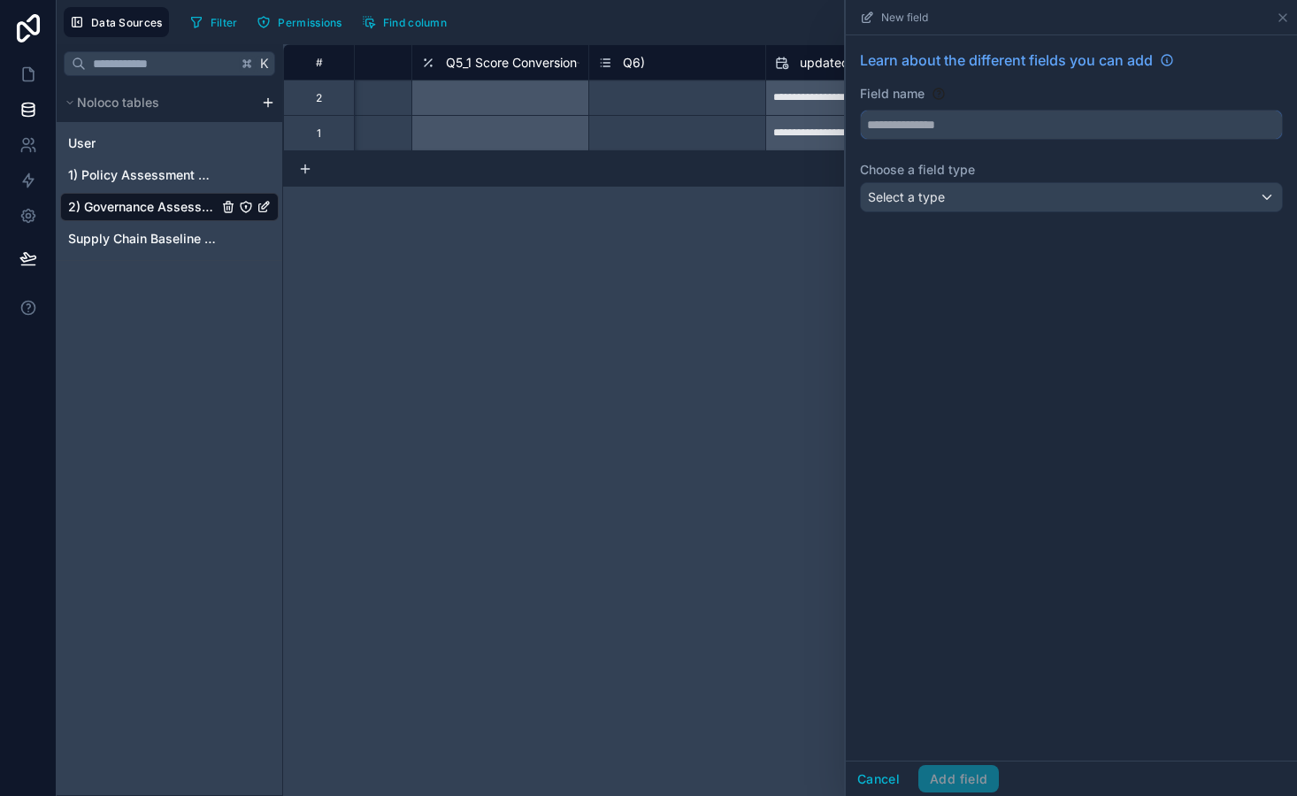
click at [1015, 134] on input "text" at bounding box center [1071, 125] width 421 height 28
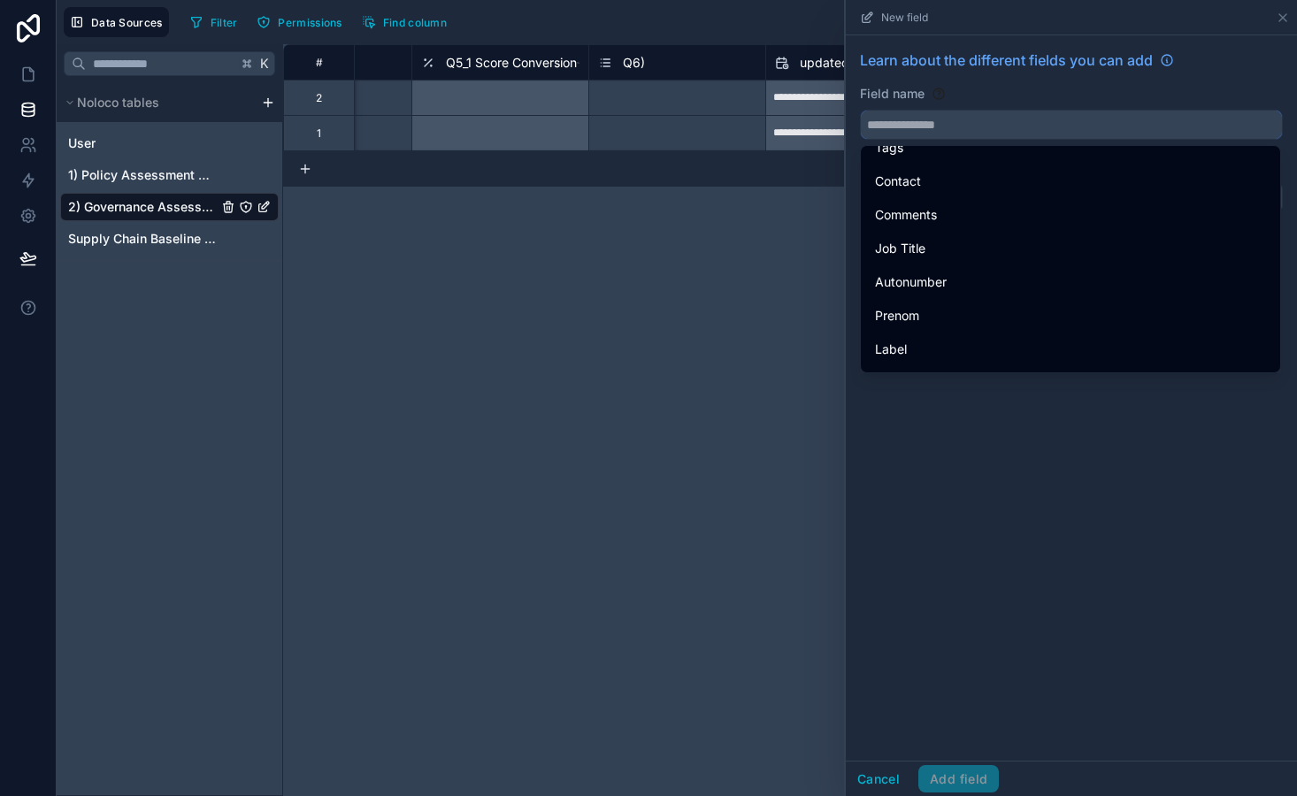
scroll to position [2005, 0]
click at [963, 111] on input "text" at bounding box center [1071, 125] width 421 height 28
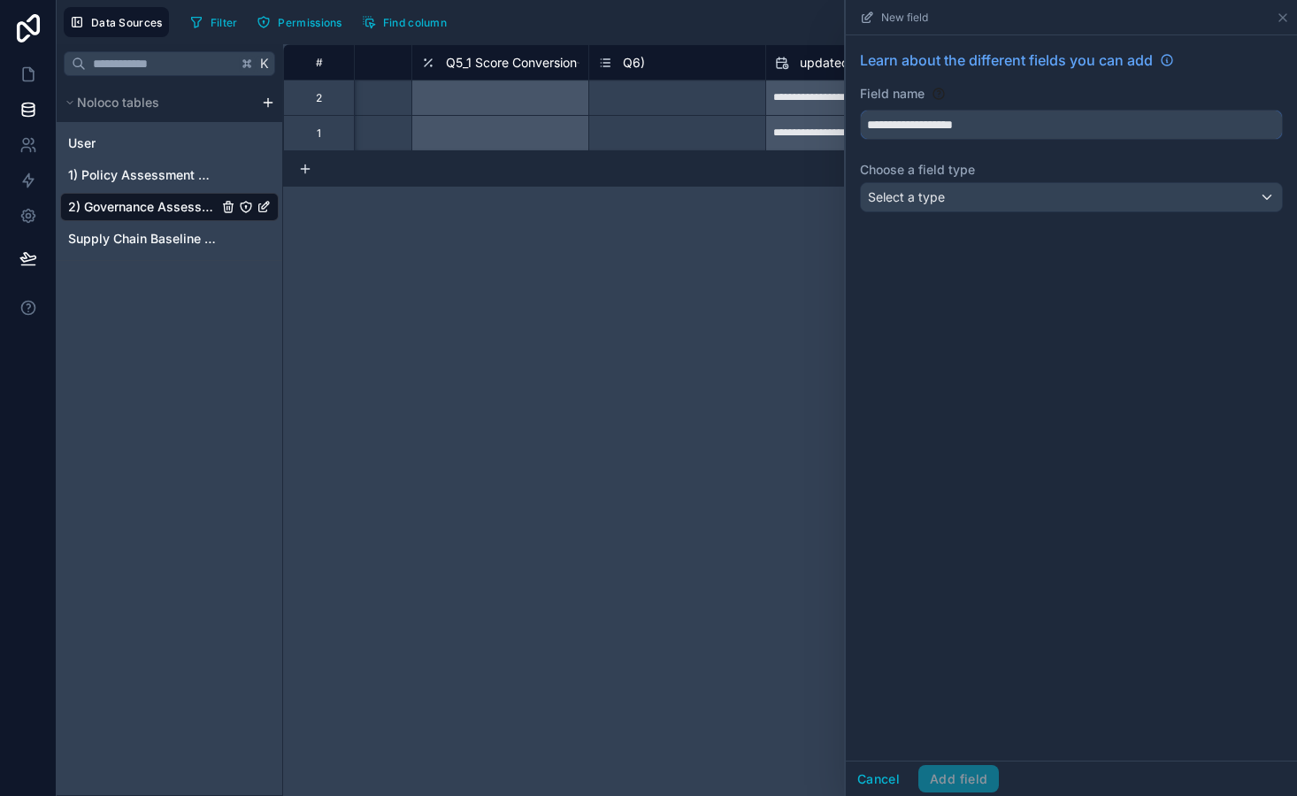
type input "**********"
click at [984, 206] on div "Select a type" at bounding box center [1071, 197] width 421 height 28
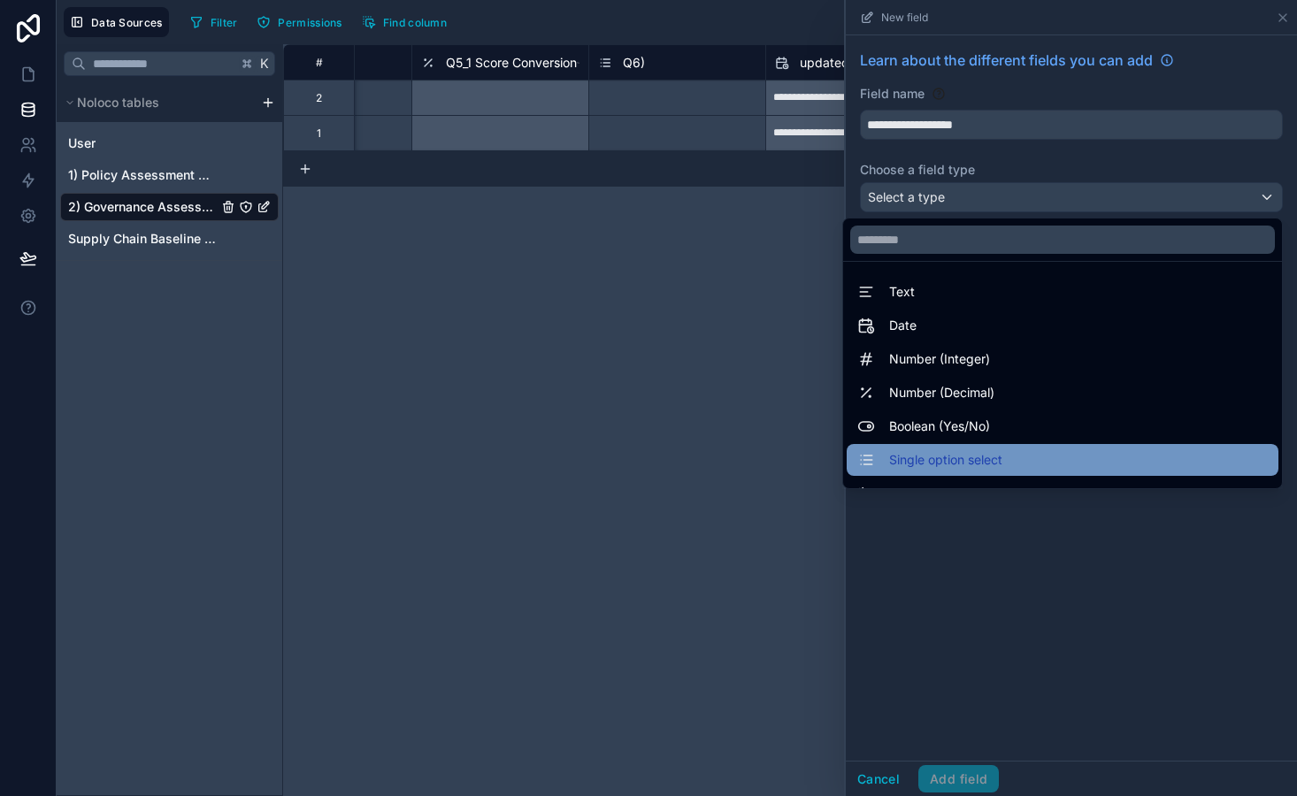
click at [973, 450] on span "Single option select" at bounding box center [945, 459] width 113 height 21
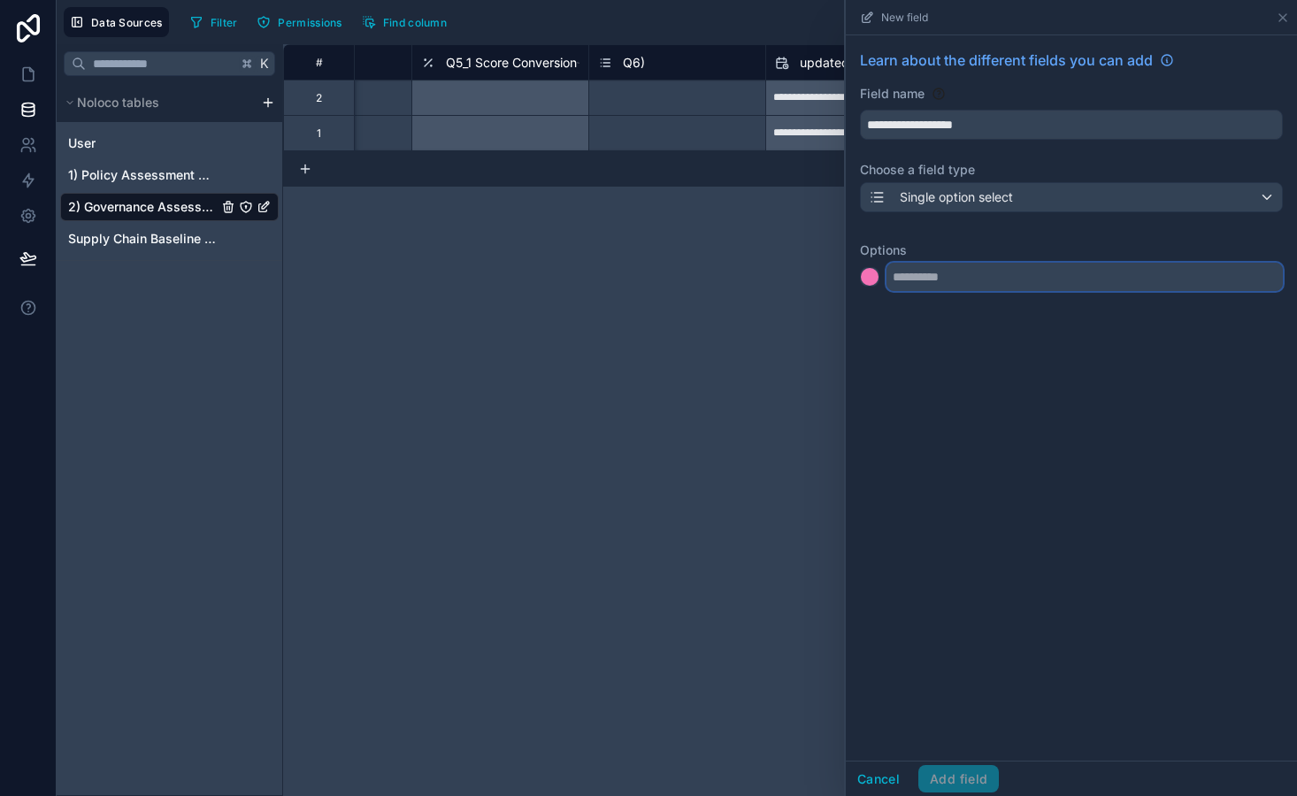
click at [947, 277] on input "text" at bounding box center [1084, 277] width 396 height 28
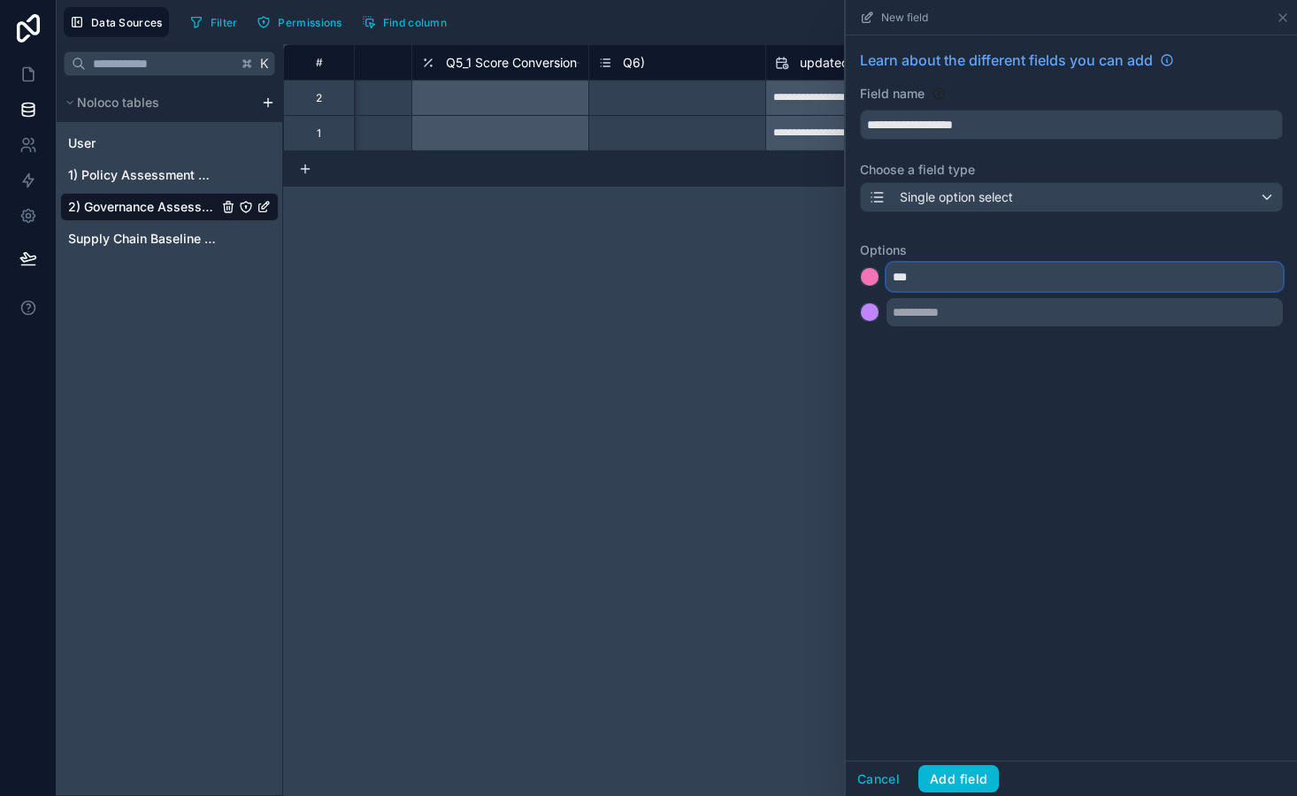
type input "***"
click at [878, 310] on button at bounding box center [869, 312] width 19 height 19
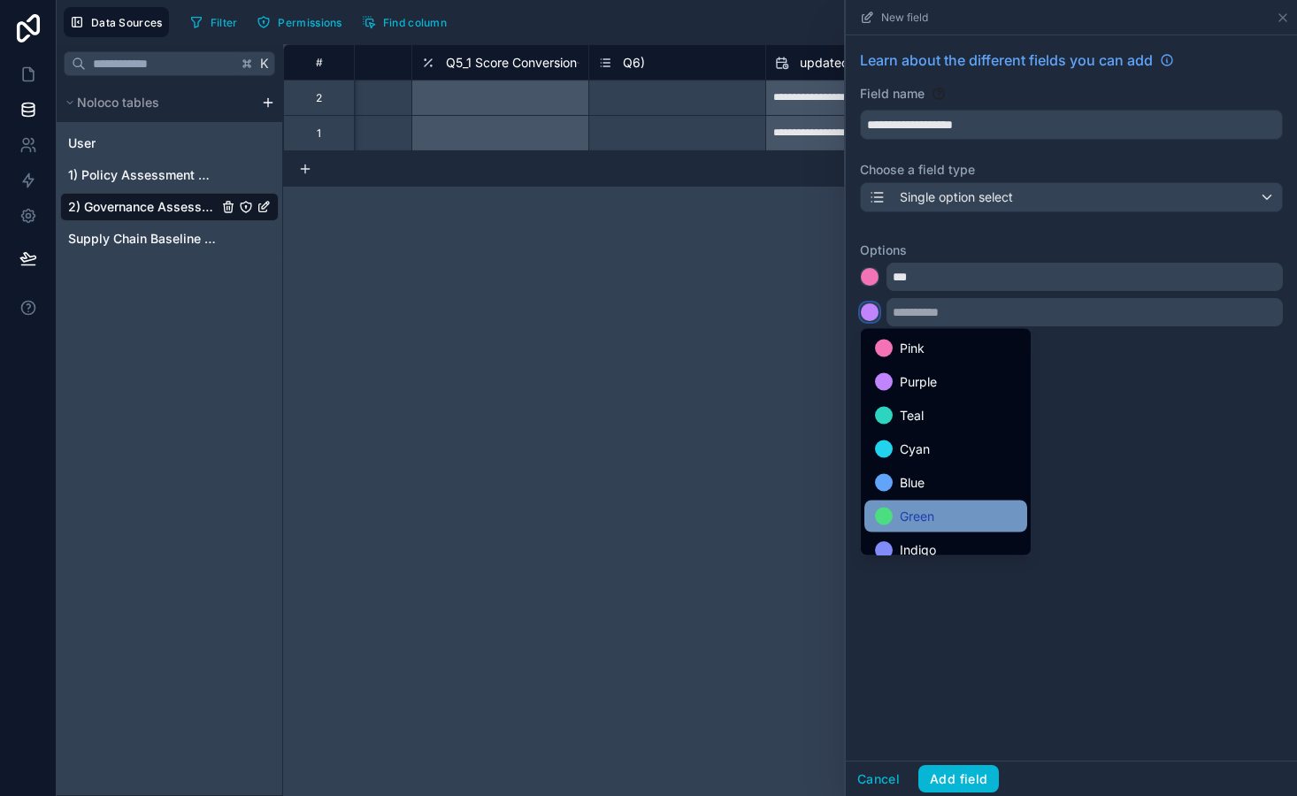
scroll to position [149, 0]
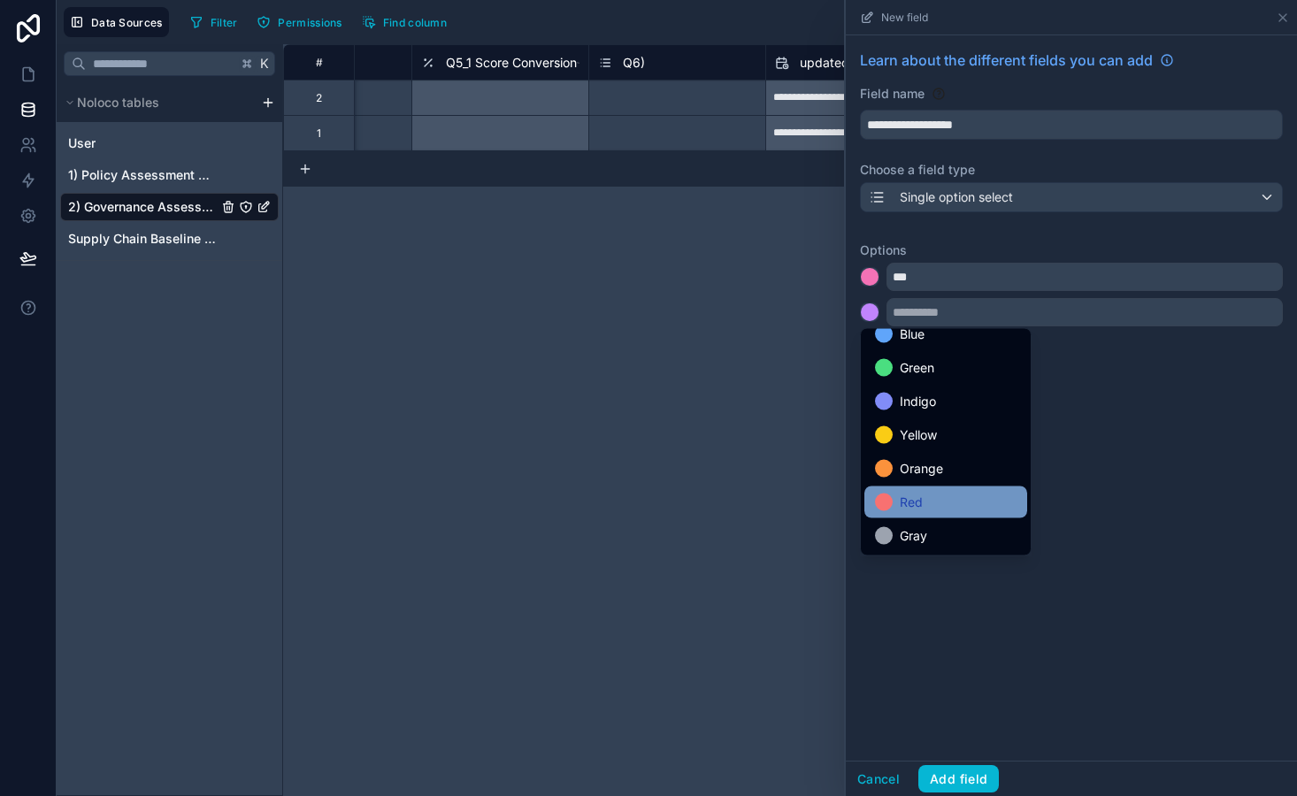
click at [927, 497] on div "Red" at bounding box center [946, 502] width 142 height 21
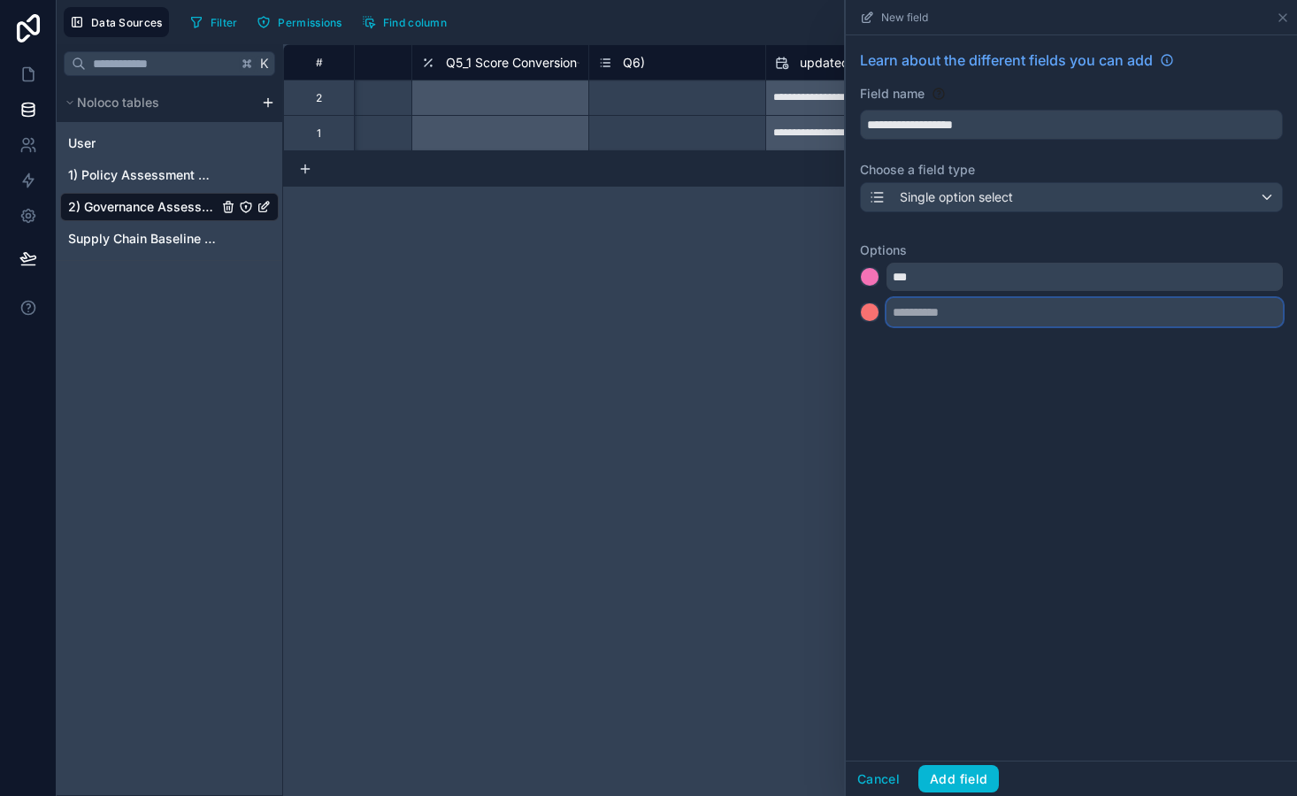
click at [920, 313] on input "text" at bounding box center [1084, 312] width 396 height 28
type input "***"
click at [878, 271] on div at bounding box center [869, 276] width 19 height 19
click at [867, 286] on div at bounding box center [870, 277] width 18 height 18
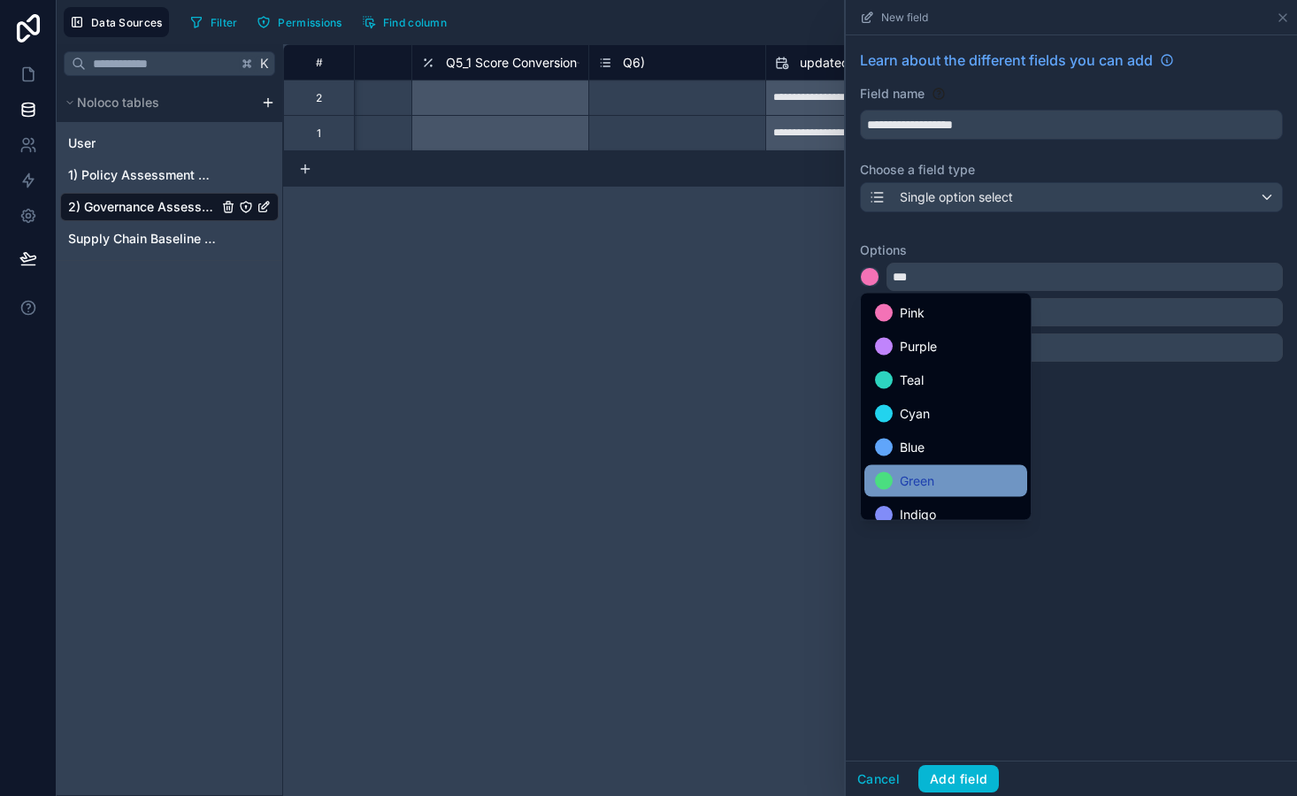
click at [902, 482] on span "Green" at bounding box center [917, 481] width 35 height 21
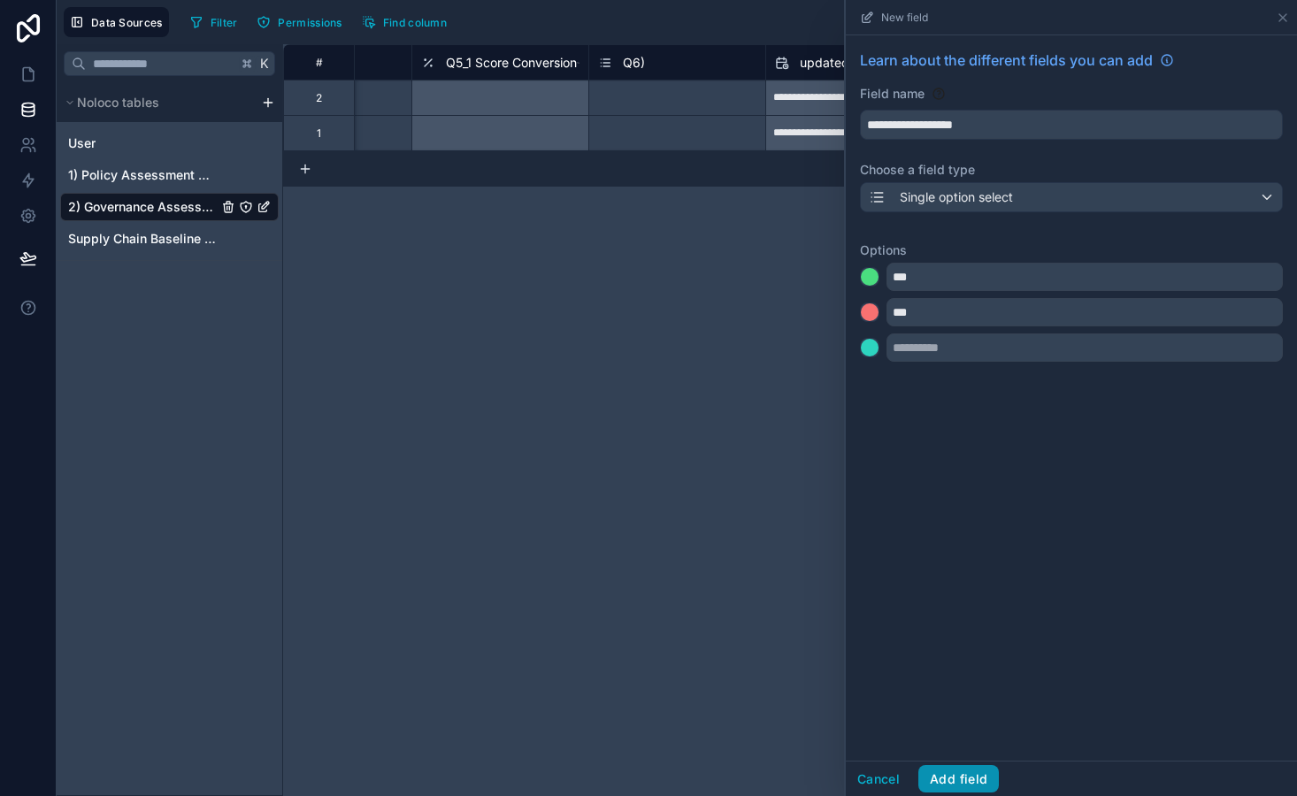
click at [964, 777] on button "Add field" at bounding box center [958, 779] width 81 height 28
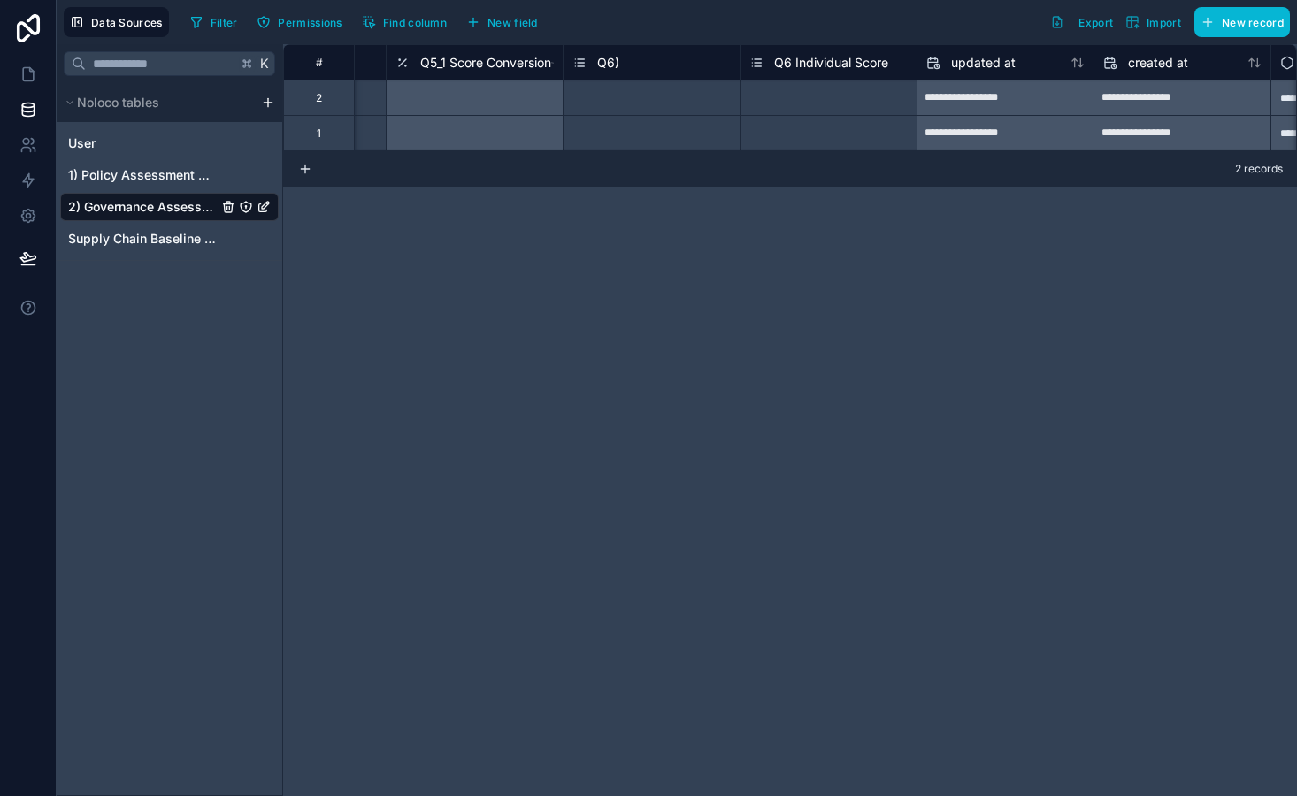
scroll to position [0, 8260]
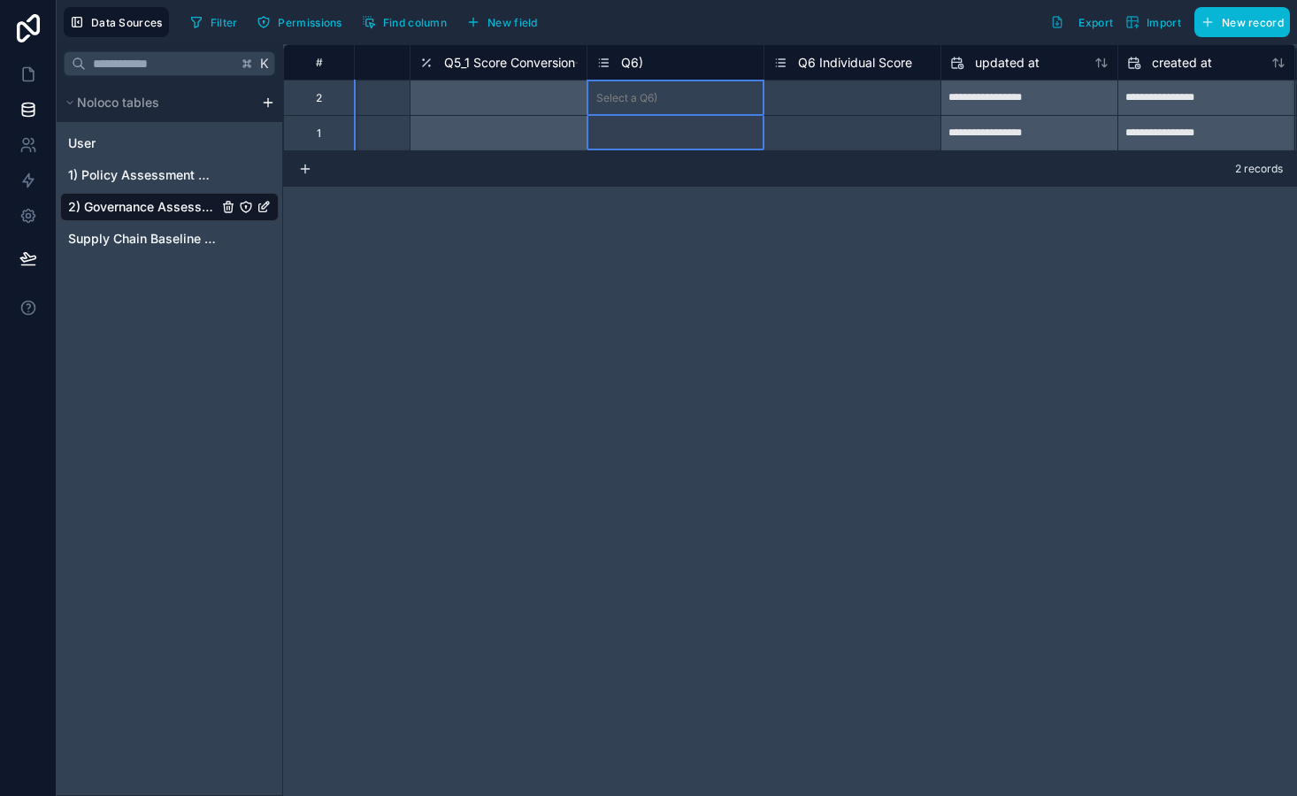
click at [625, 64] on span "Q6)" at bounding box center [632, 63] width 22 height 18
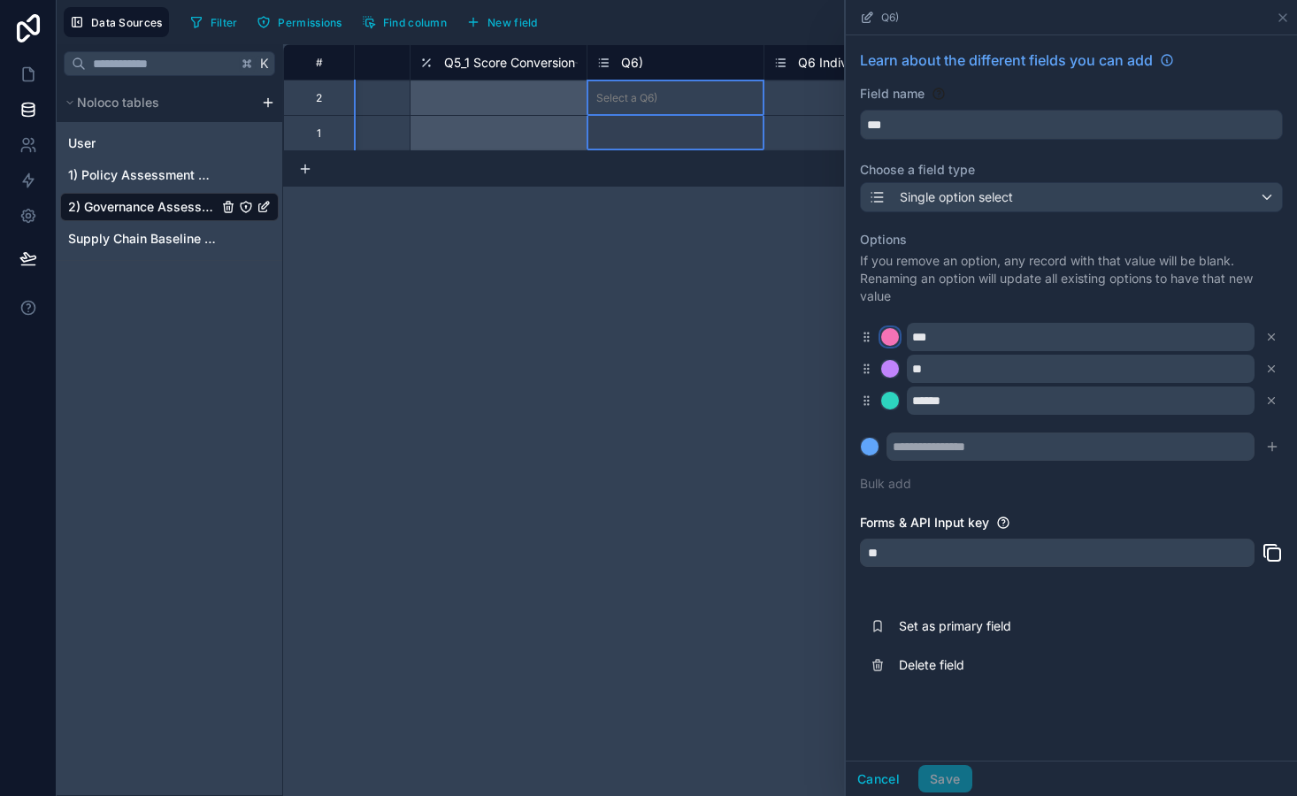
click at [887, 334] on div at bounding box center [890, 337] width 18 height 18
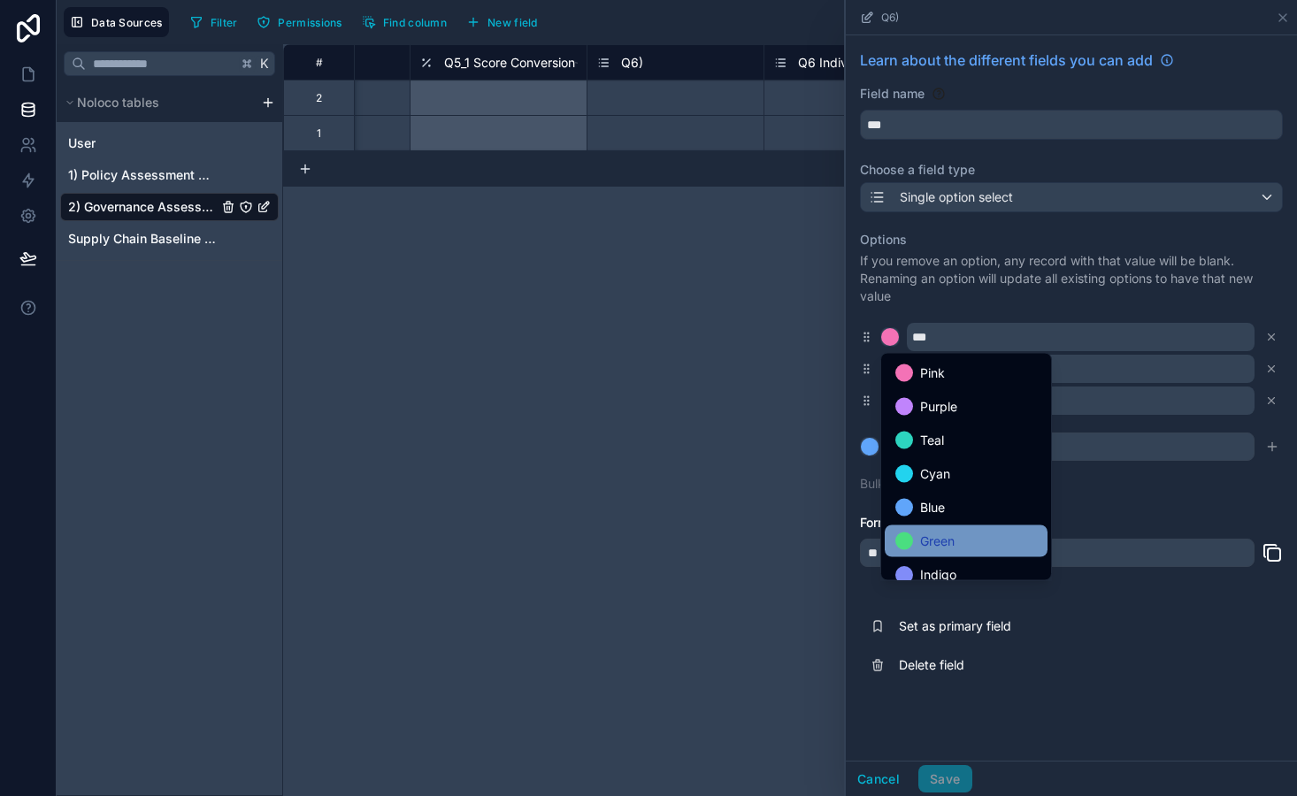
click at [938, 548] on span "Green" at bounding box center [937, 541] width 35 height 21
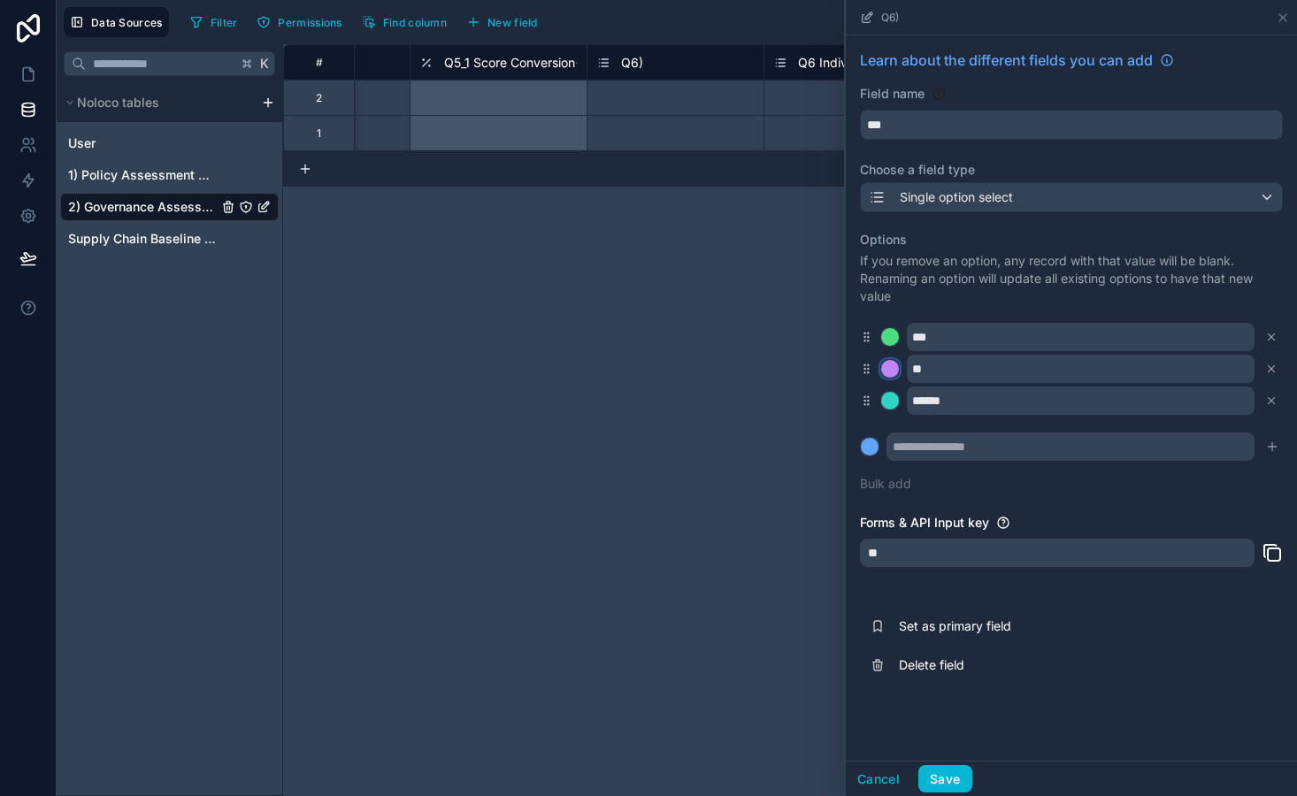
click at [892, 378] on div at bounding box center [890, 369] width 18 height 18
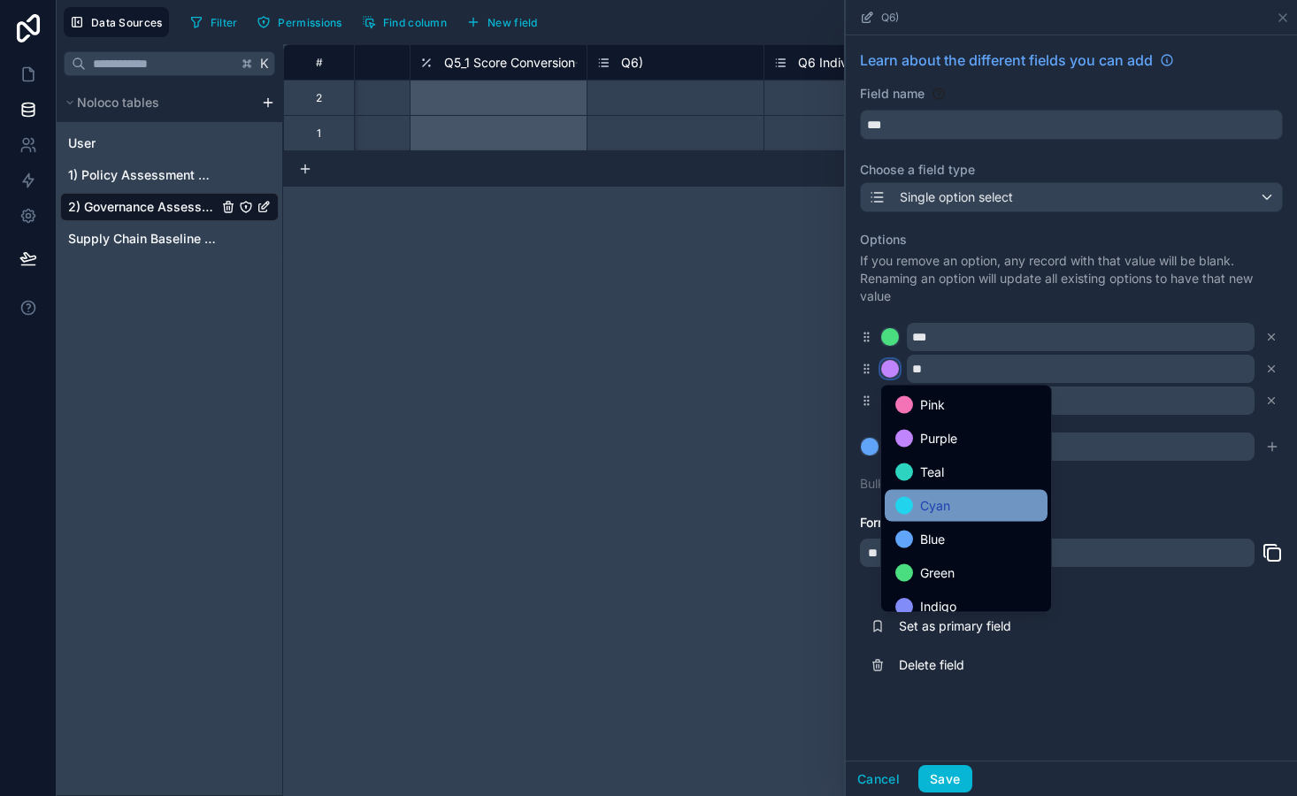
scroll to position [149, 0]
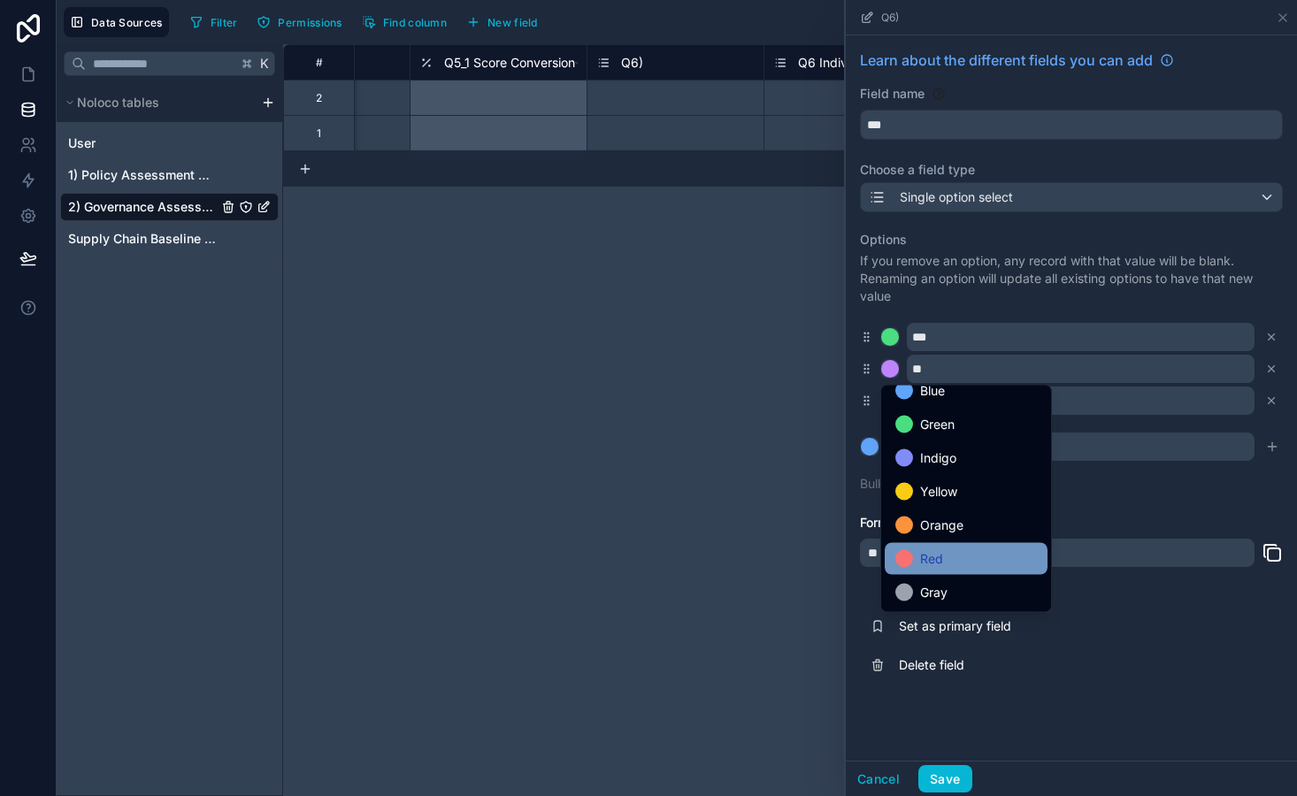
click at [930, 559] on span "Red" at bounding box center [931, 558] width 23 height 21
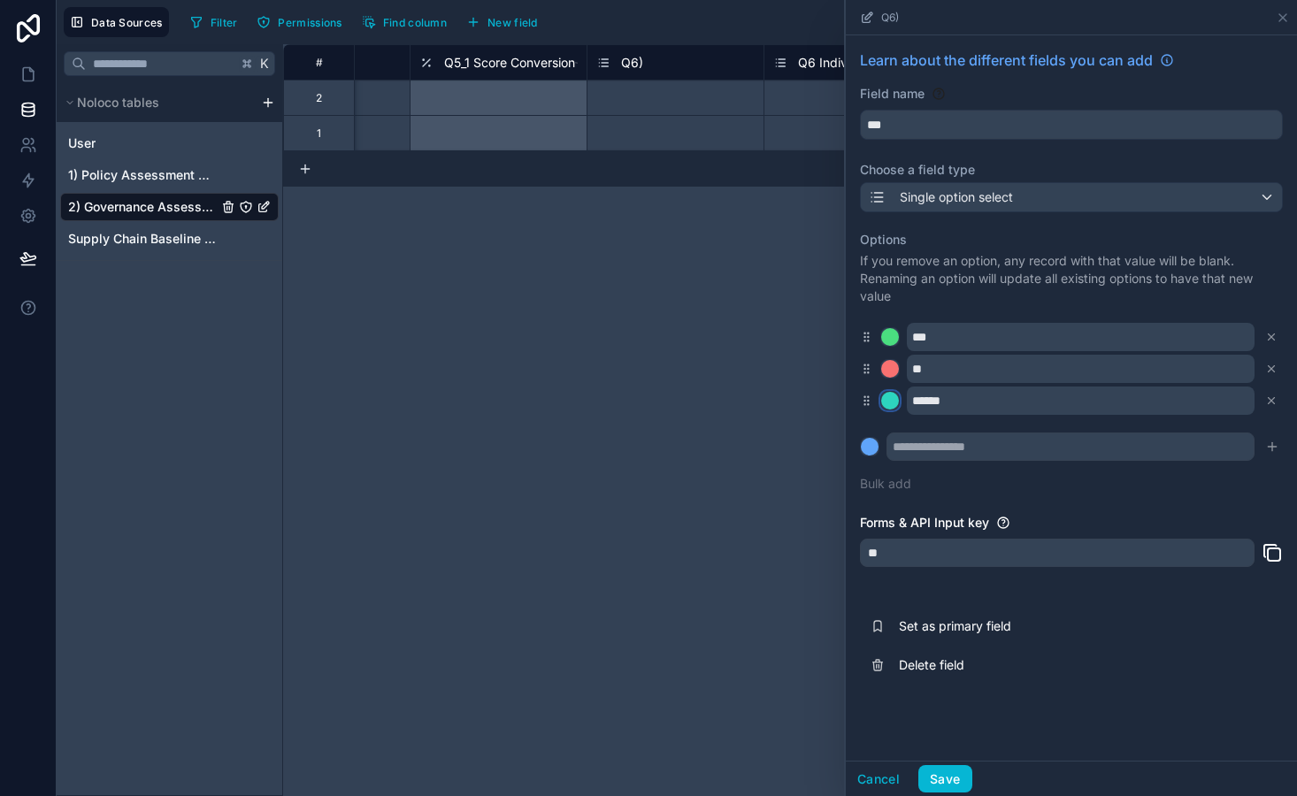
click at [893, 403] on div at bounding box center [890, 401] width 18 height 18
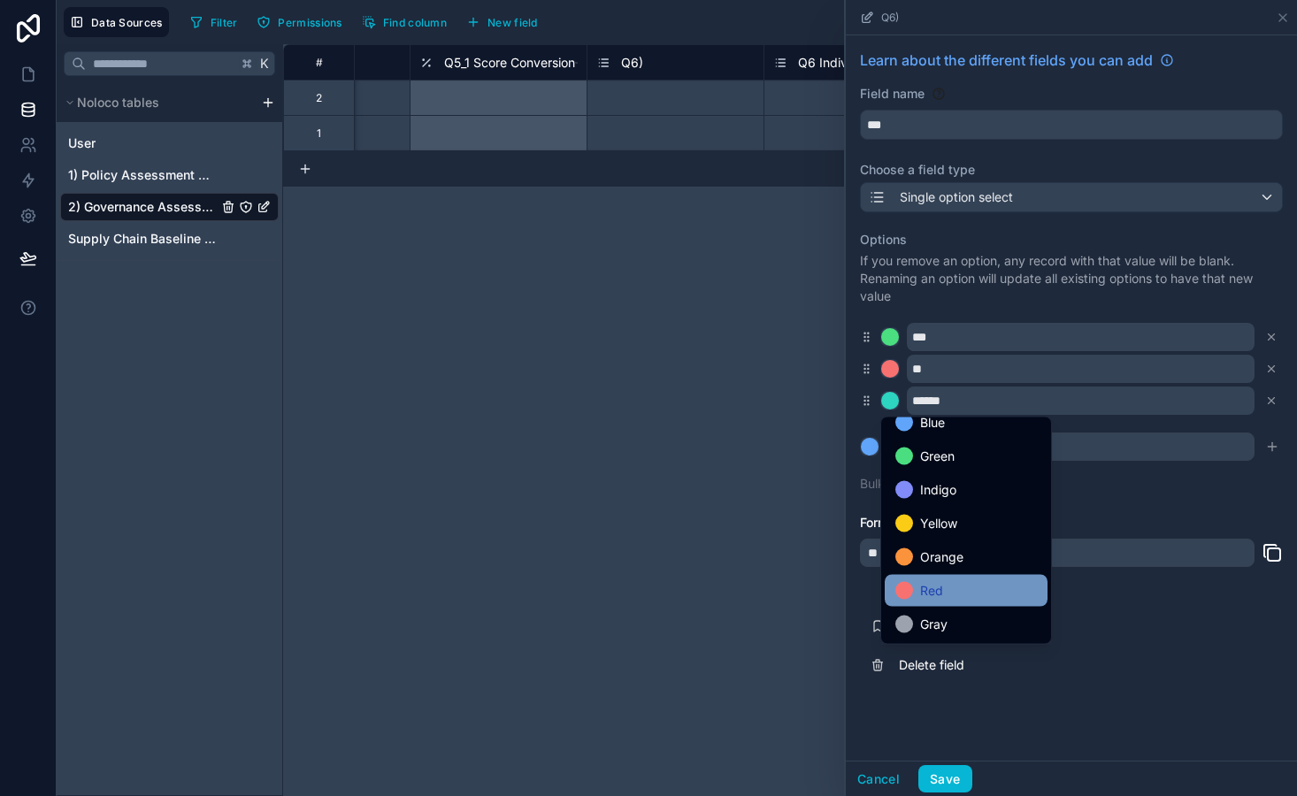
click at [946, 599] on div "Red" at bounding box center [966, 590] width 142 height 21
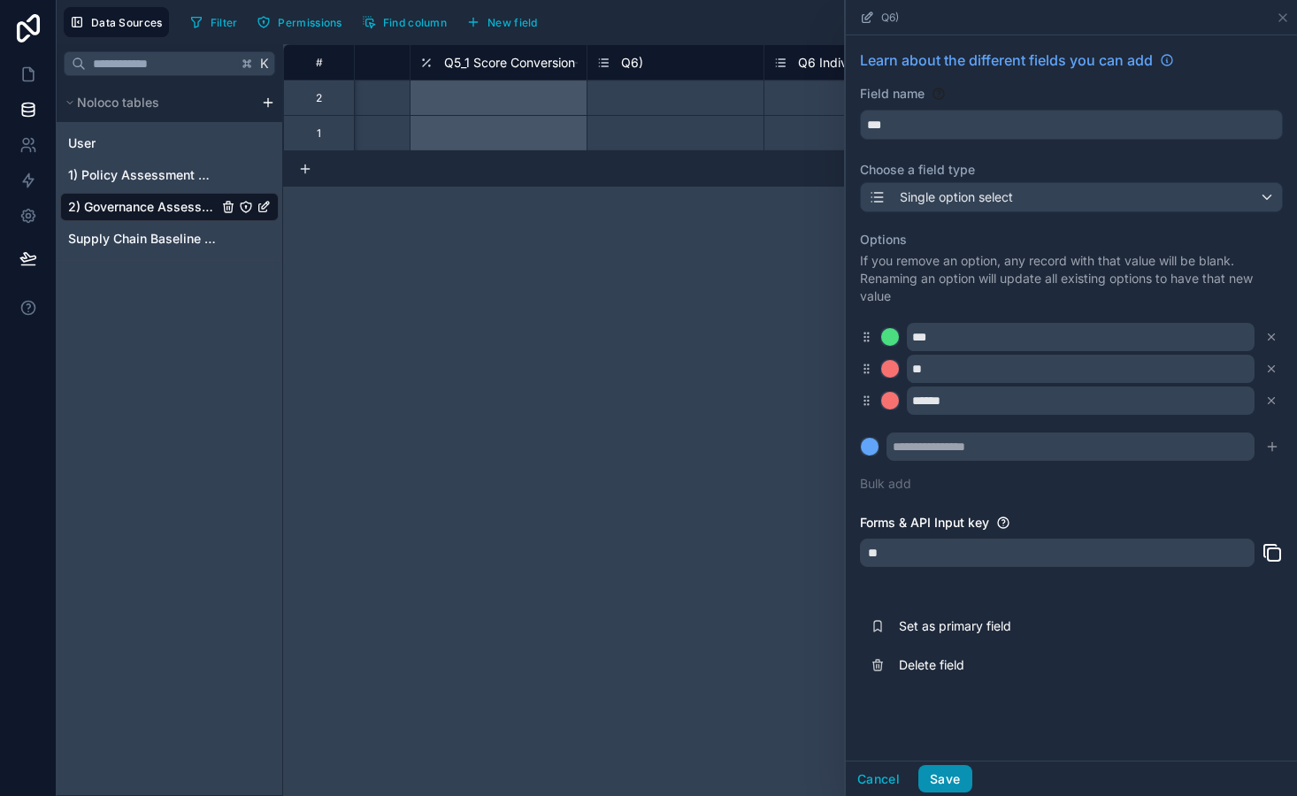
click at [955, 788] on button "Save" at bounding box center [944, 779] width 53 height 28
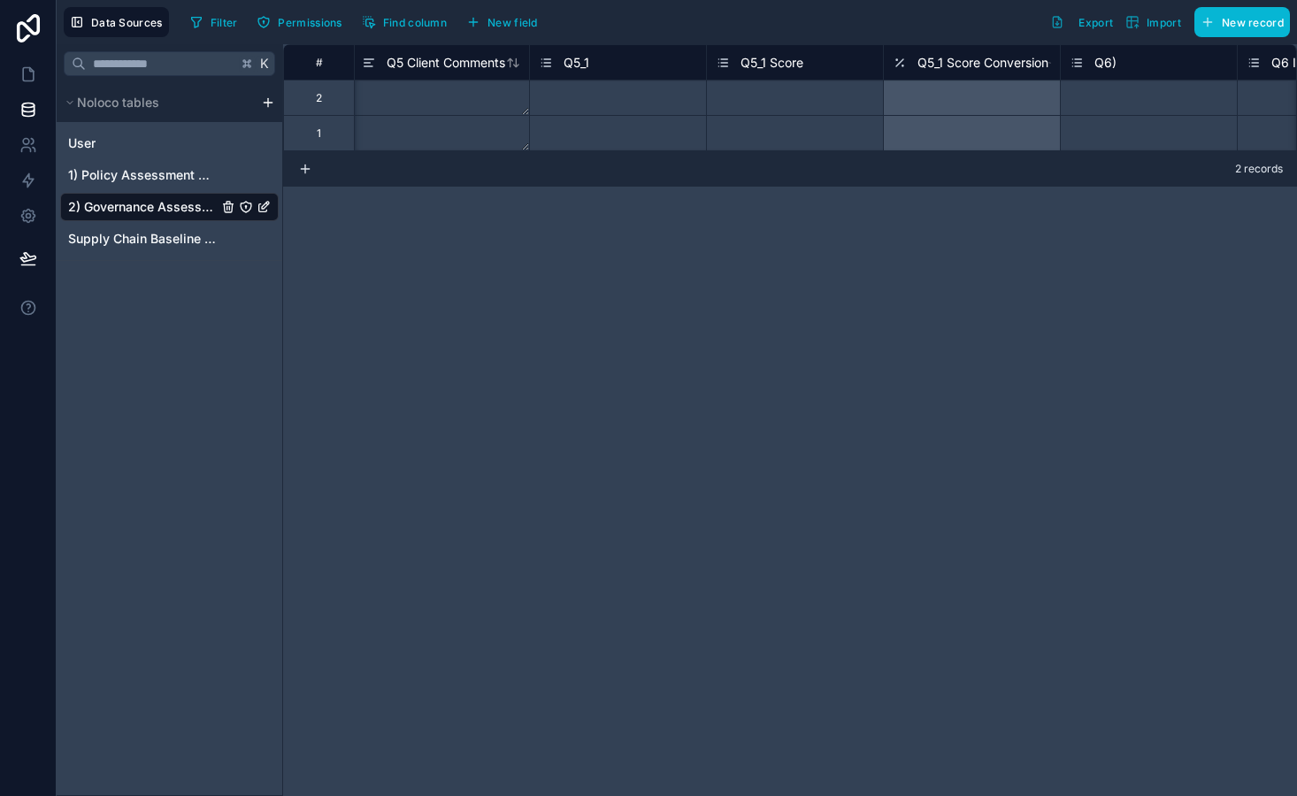
scroll to position [0, 8435]
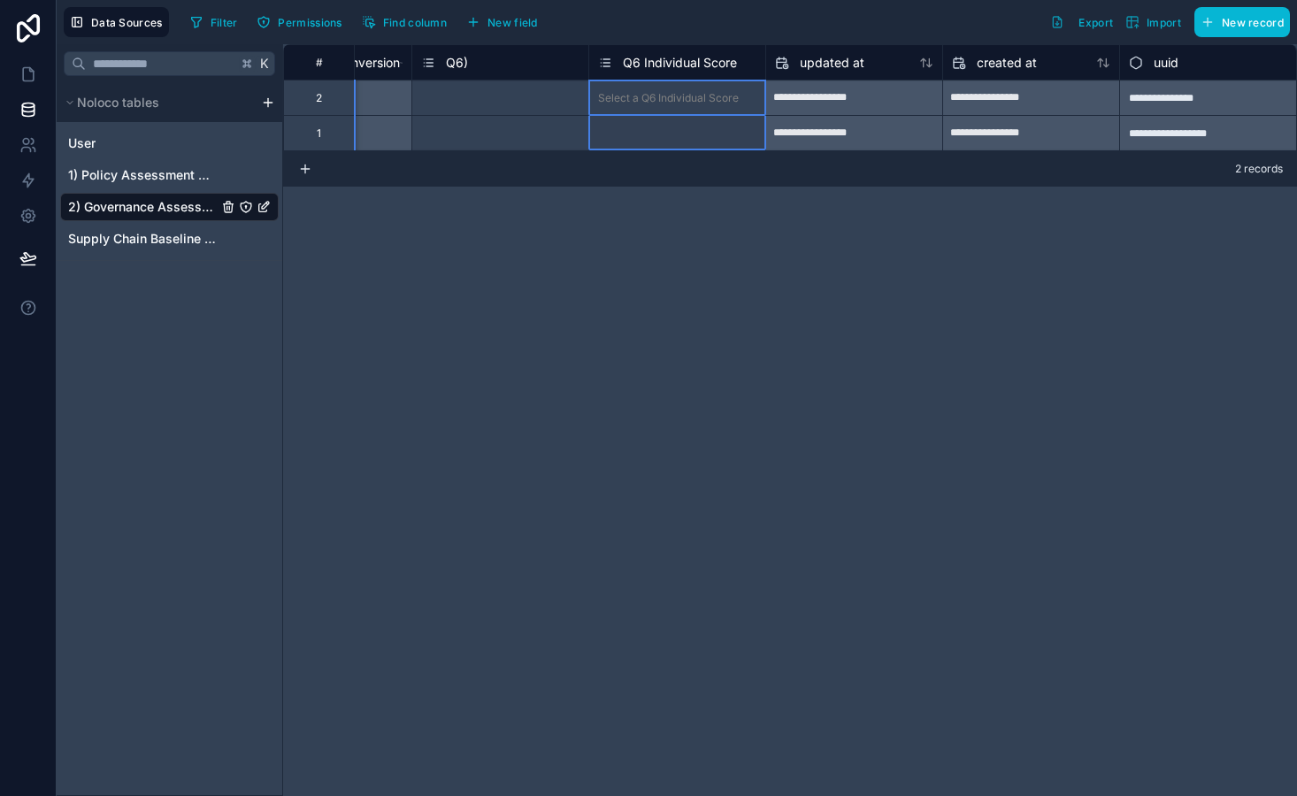
click at [714, 65] on span "Q6 Individual Score" at bounding box center [680, 63] width 114 height 18
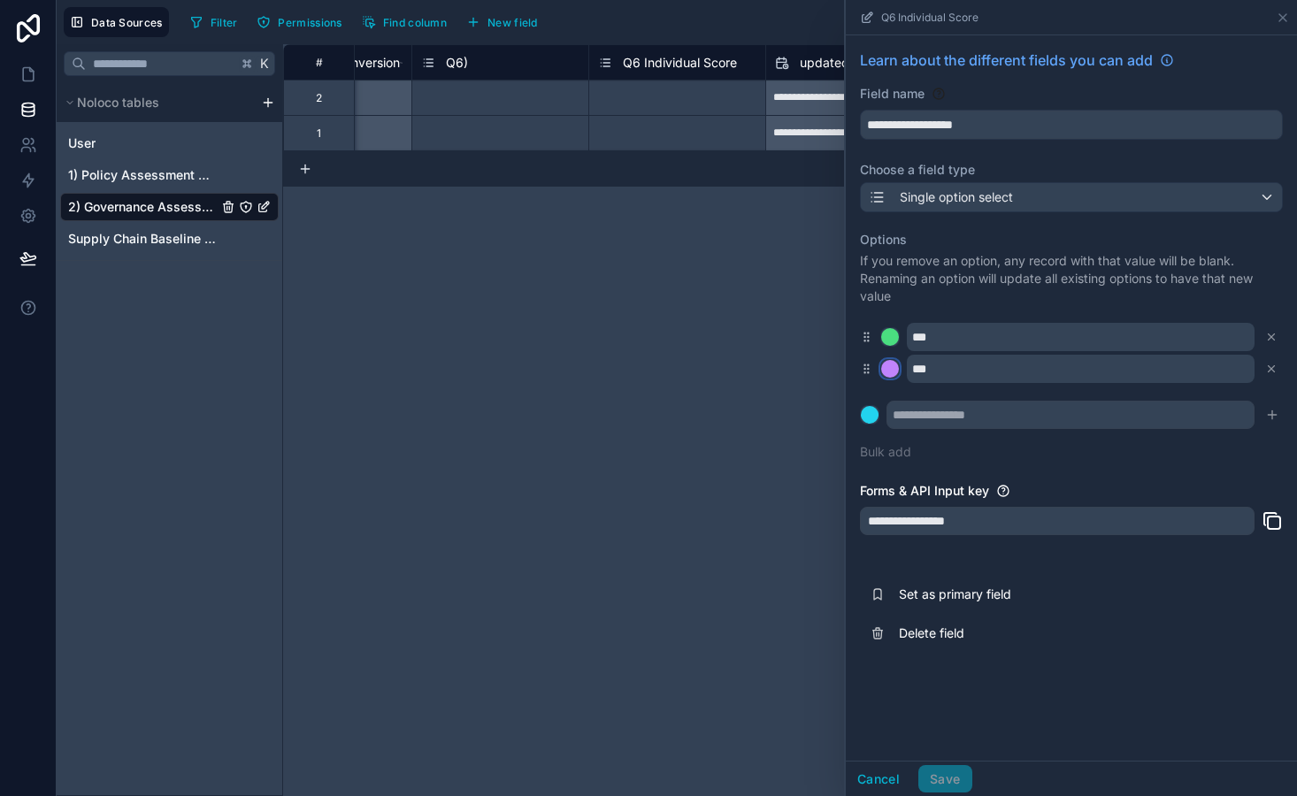
click at [894, 372] on div at bounding box center [890, 369] width 18 height 18
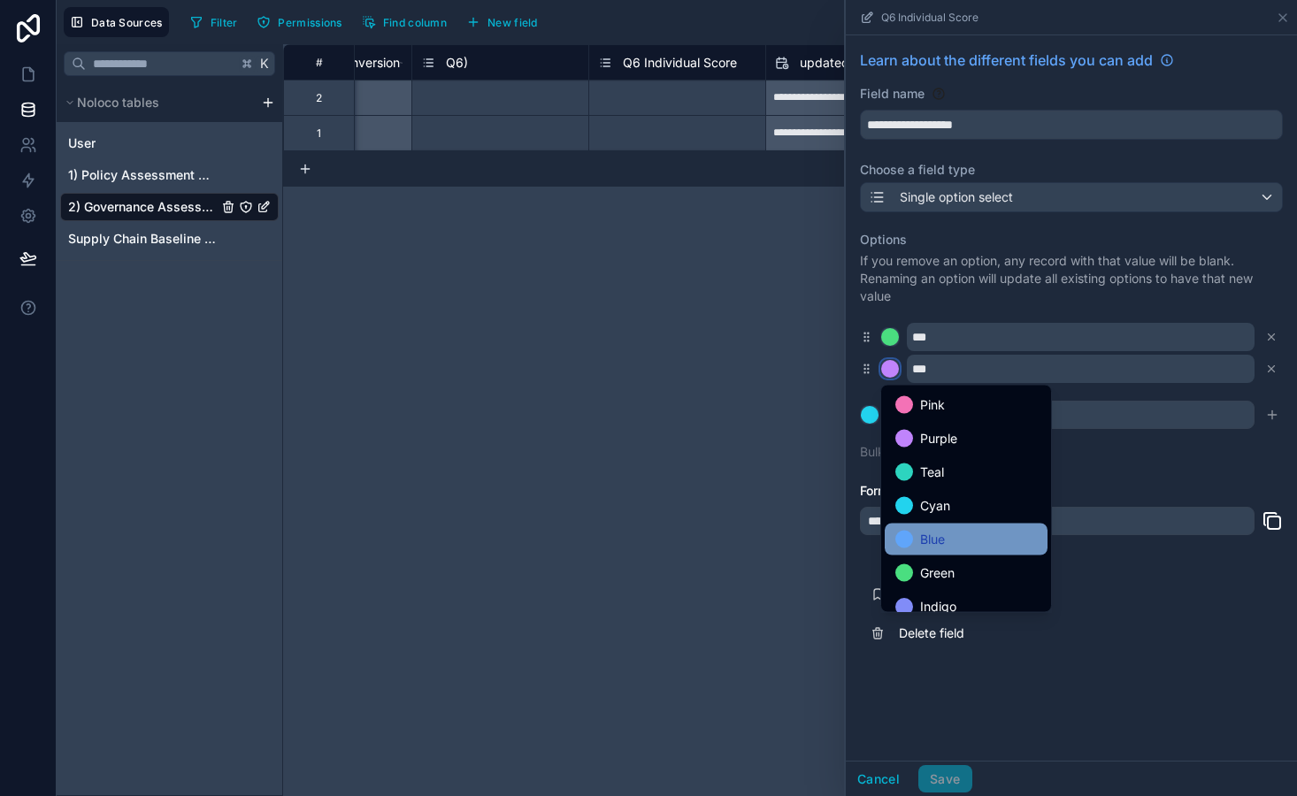
scroll to position [149, 0]
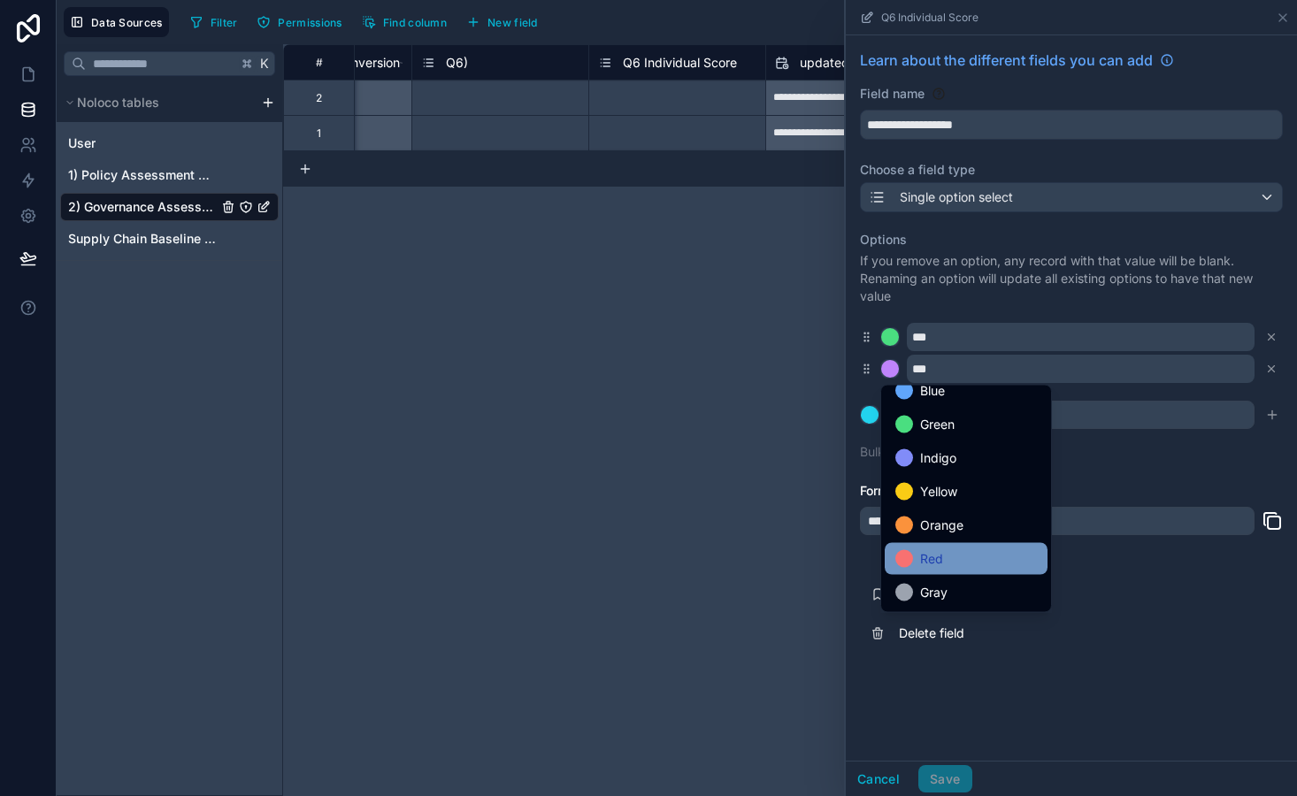
click at [939, 567] on span "Red" at bounding box center [931, 558] width 23 height 21
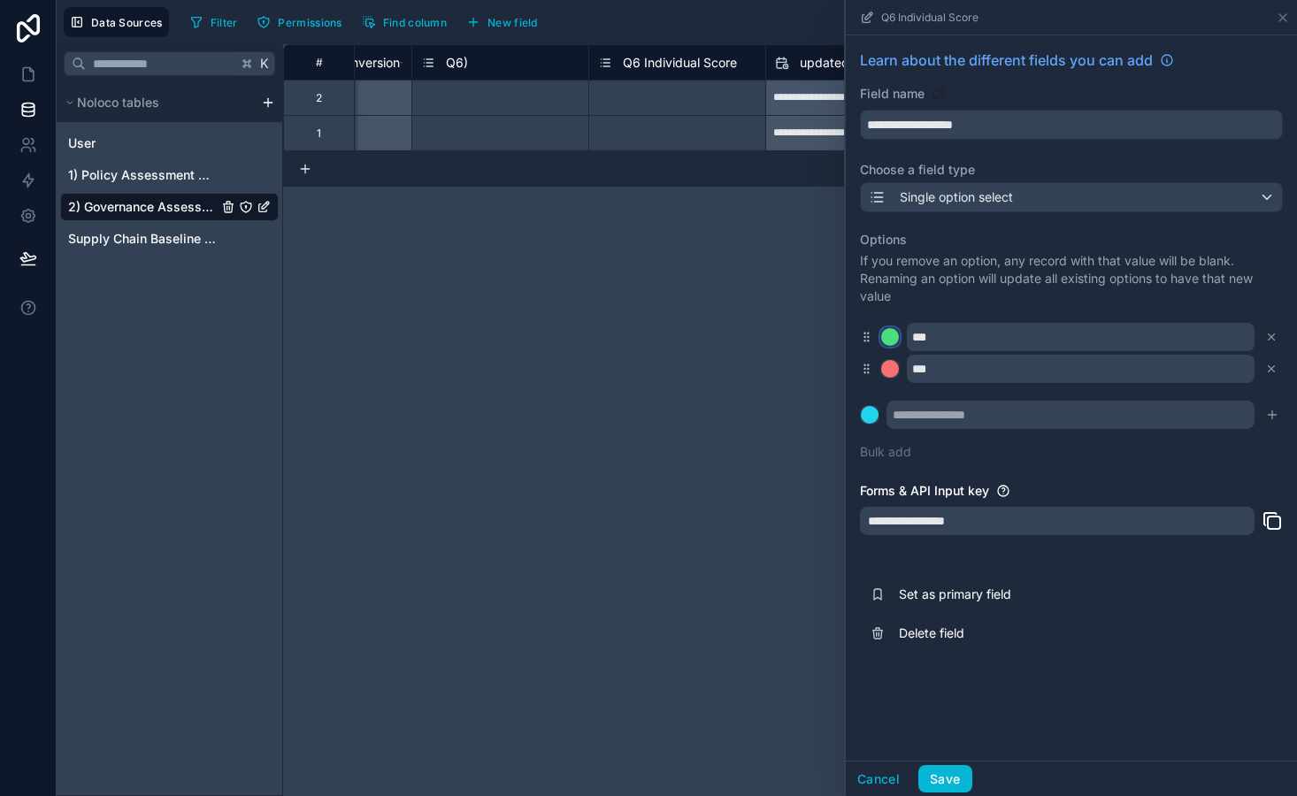
click at [893, 346] on div at bounding box center [890, 337] width 18 height 18
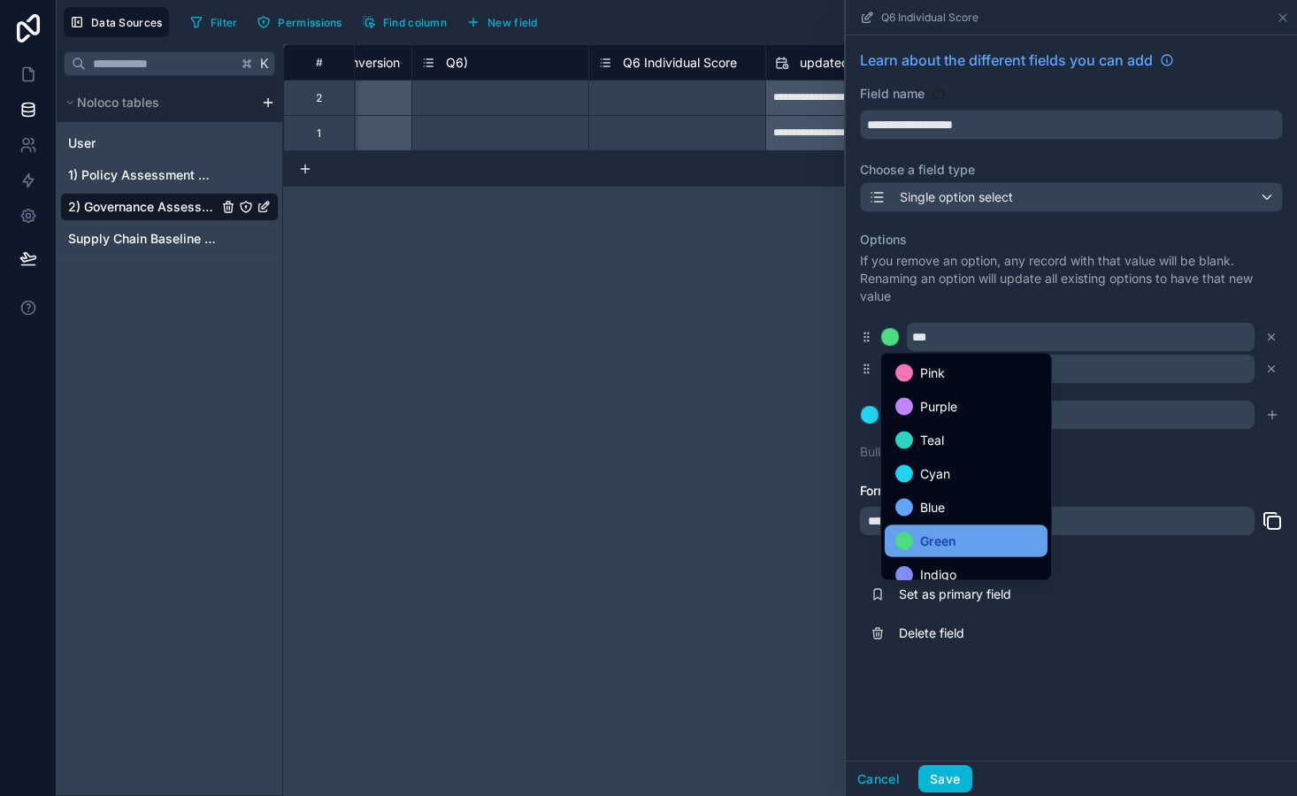
click at [944, 541] on span "Green" at bounding box center [938, 541] width 36 height 21
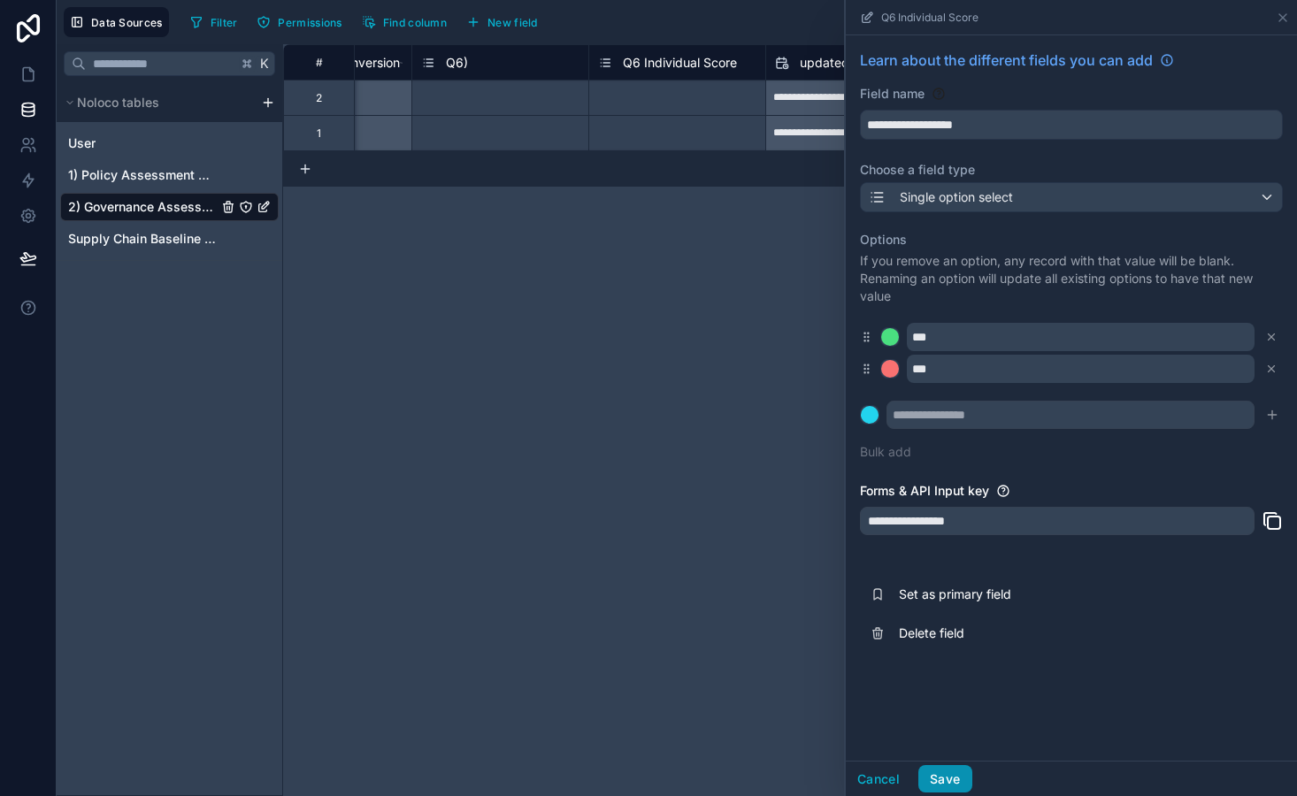
click at [955, 784] on button "Save" at bounding box center [944, 779] width 53 height 28
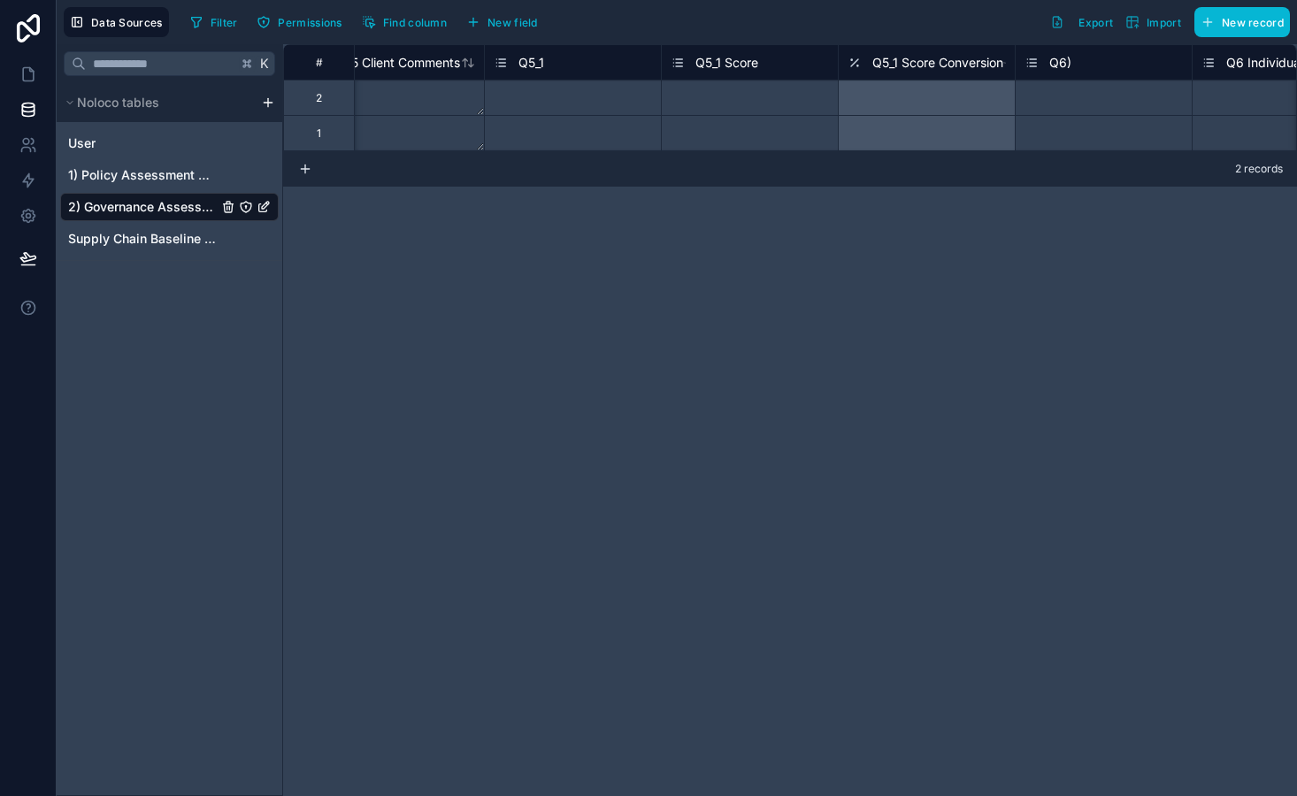
scroll to position [0, 8435]
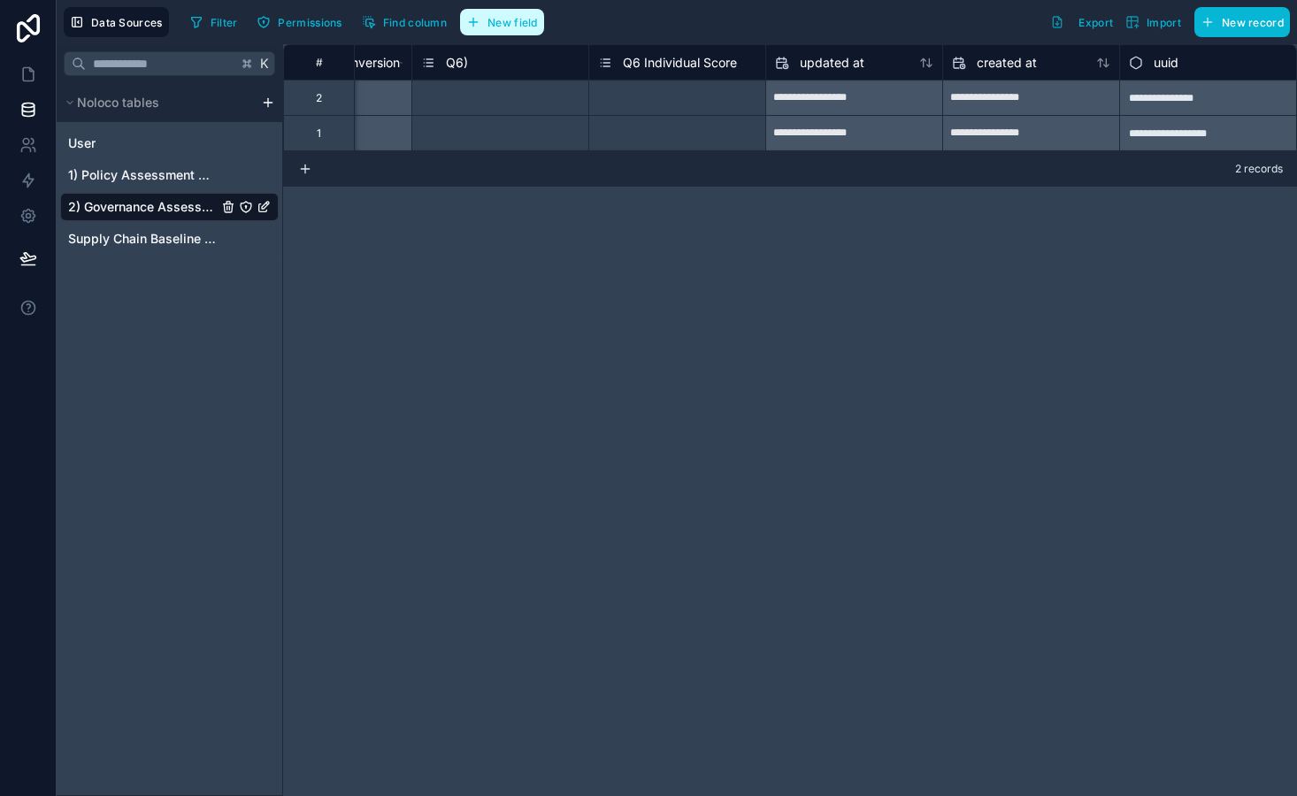
click at [510, 29] on button "New field" at bounding box center [502, 22] width 84 height 27
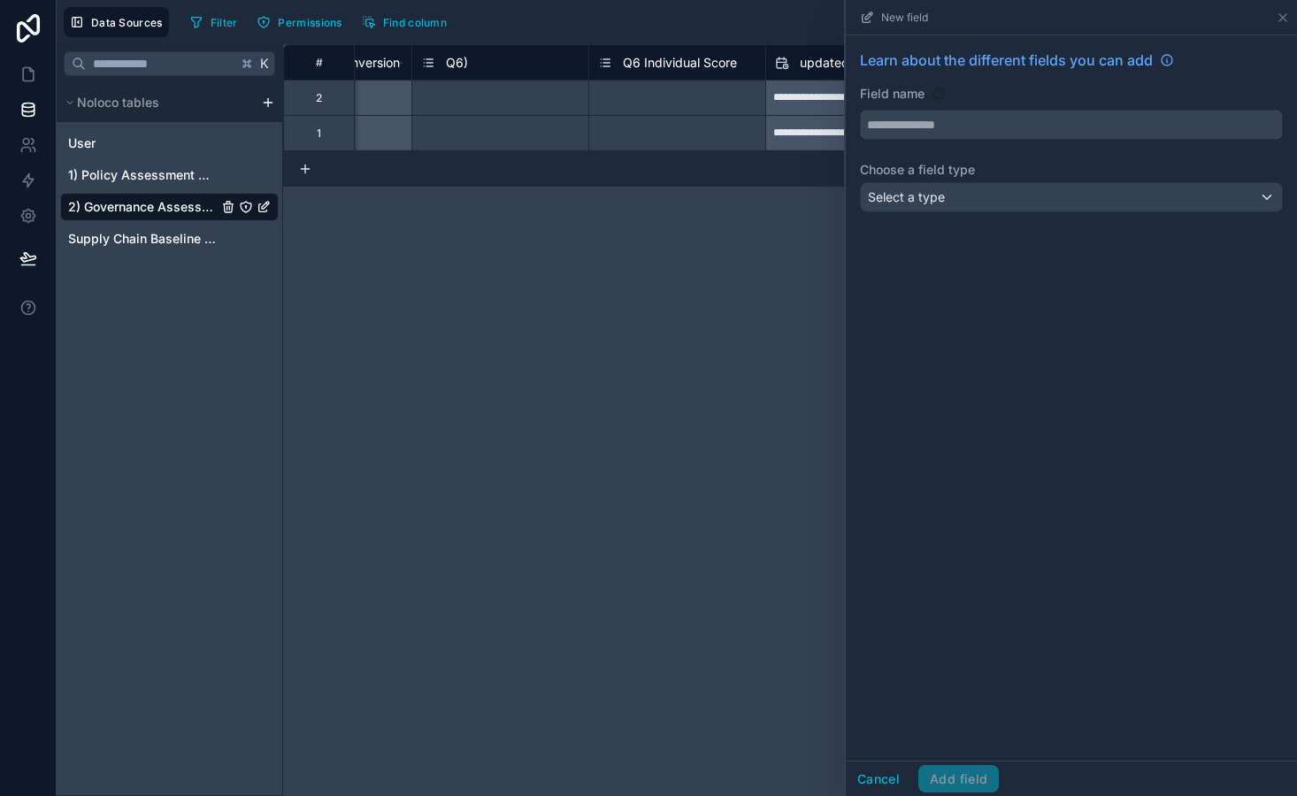
click at [937, 131] on input "text" at bounding box center [1071, 125] width 421 height 28
type input "**********"
click at [913, 199] on span "Select a type" at bounding box center [906, 196] width 77 height 15
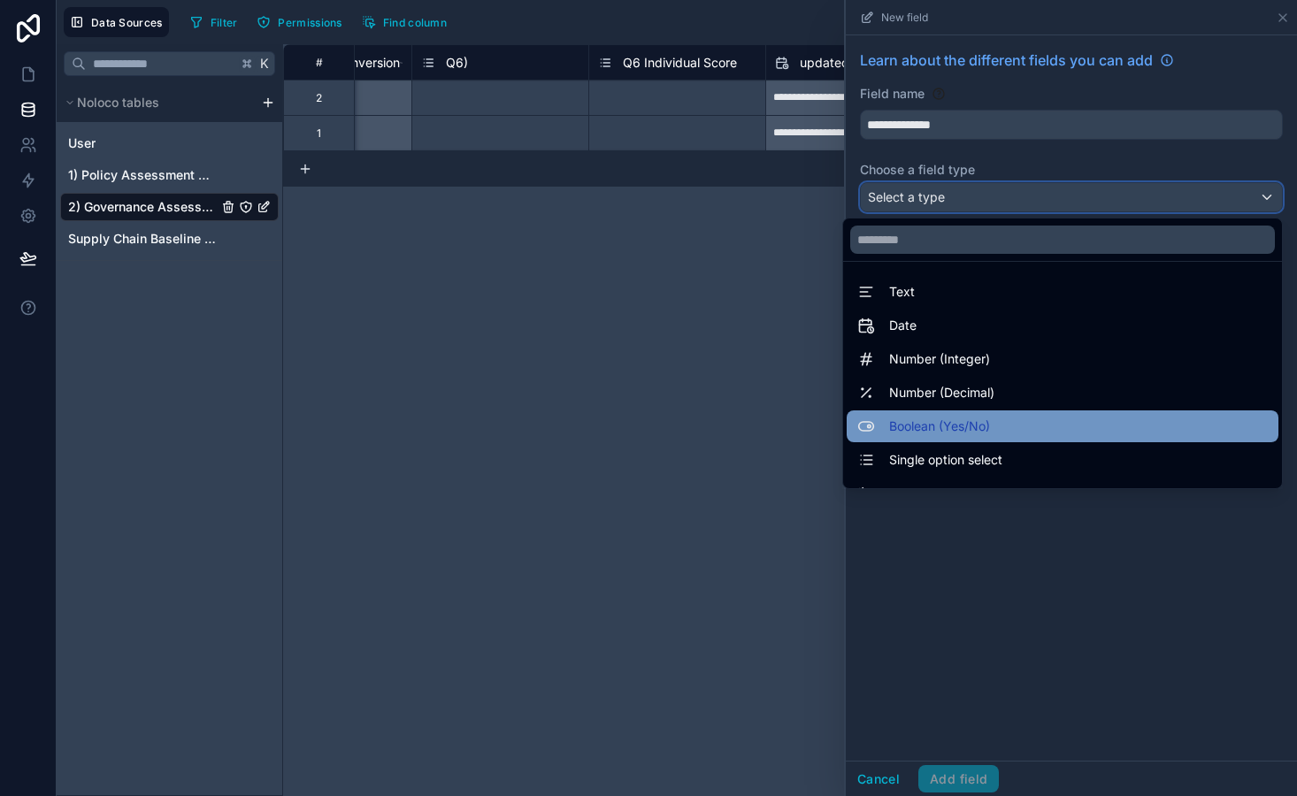
scroll to position [513, 0]
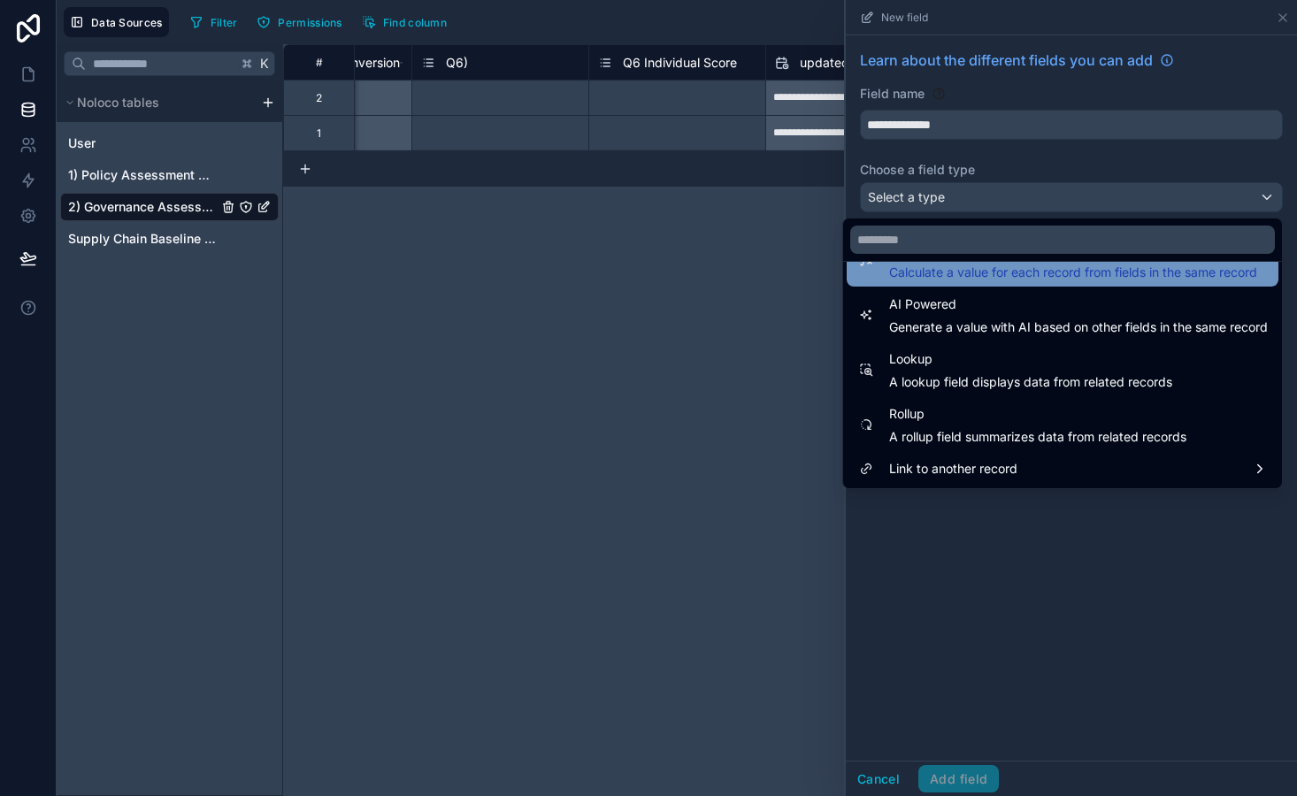
click at [963, 264] on div "Formula Calculate a value for each record from fields in the same record" at bounding box center [1073, 260] width 368 height 42
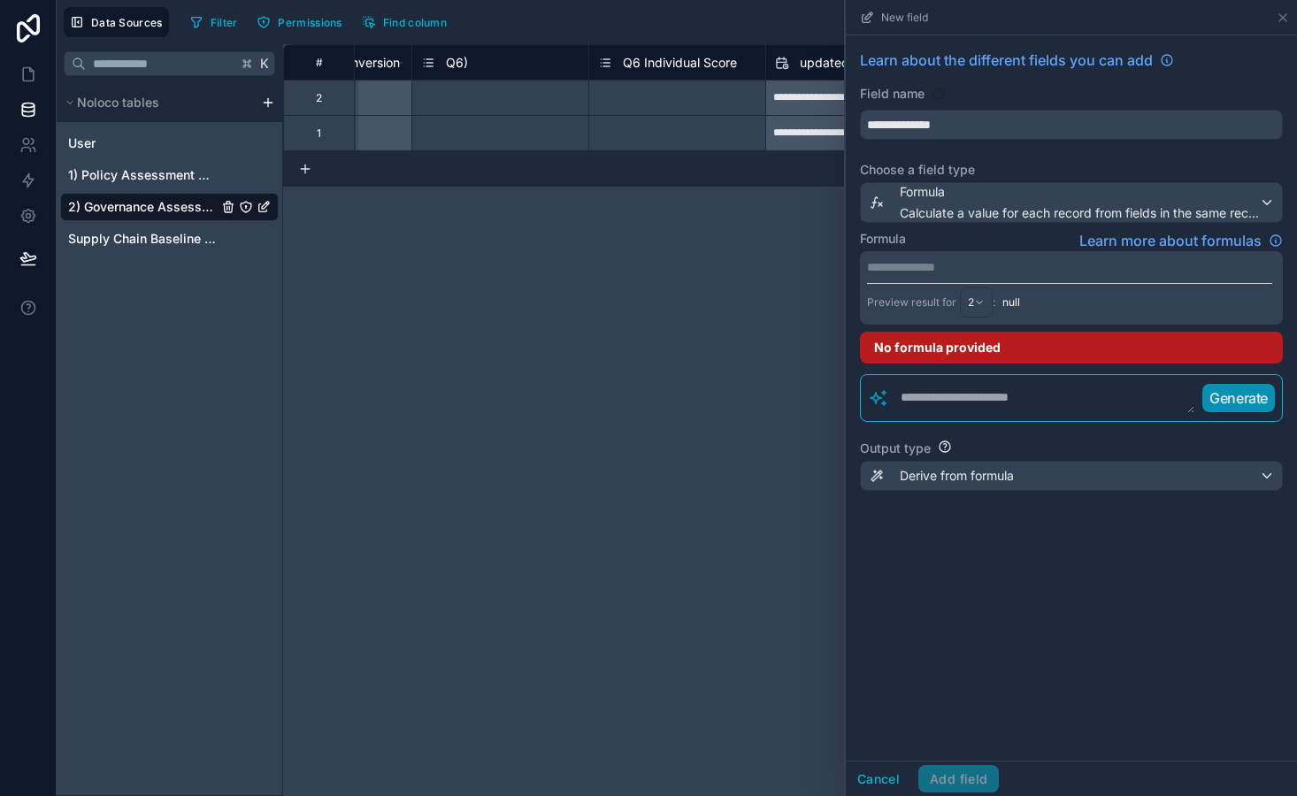
click at [942, 273] on p "**********" at bounding box center [1069, 267] width 405 height 18
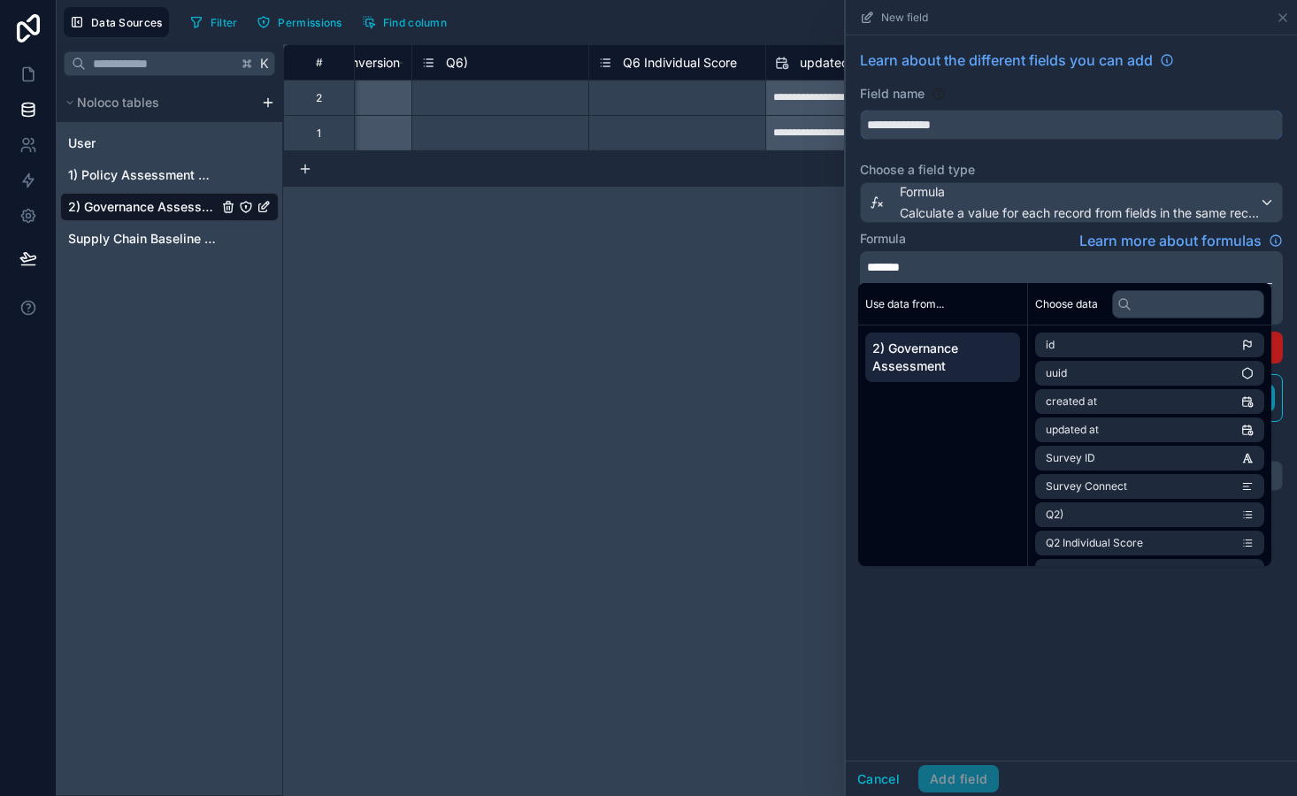
click at [970, 130] on input "**********" at bounding box center [1071, 125] width 421 height 28
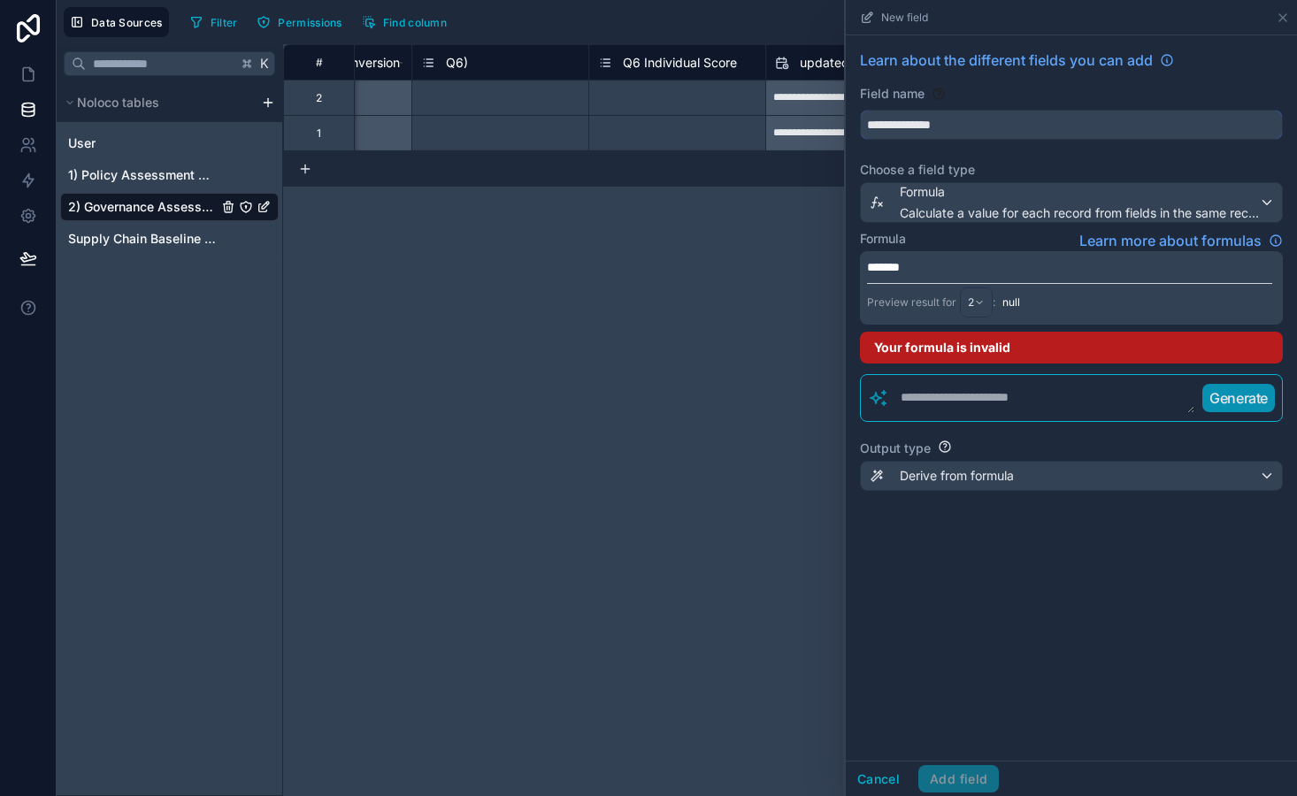
drag, startPoint x: 970, startPoint y: 130, endPoint x: 888, endPoint y: 129, distance: 82.3
click at [889, 129] on input "**********" at bounding box center [1071, 125] width 421 height 28
type input "**********"
click at [947, 273] on p "*******" at bounding box center [1069, 267] width 405 height 18
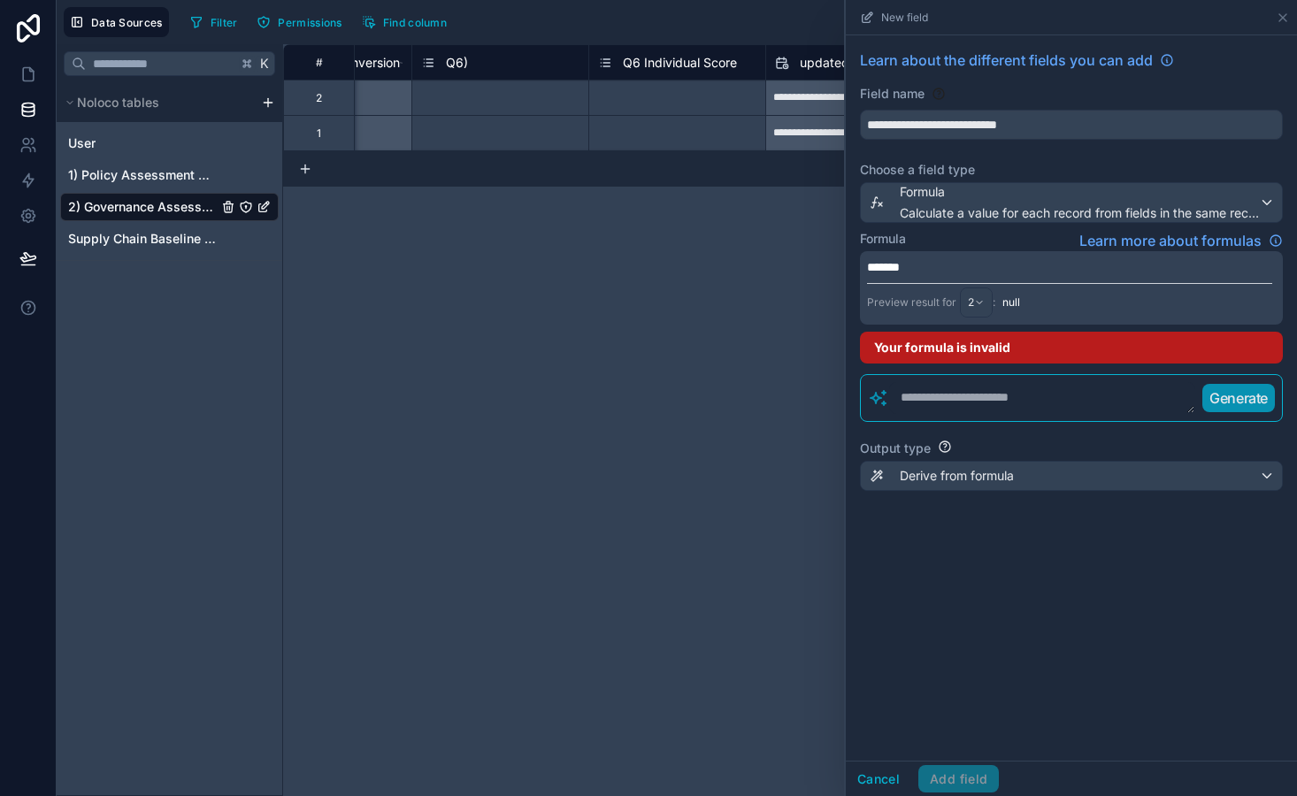
click at [947, 273] on p "*******" at bounding box center [1069, 267] width 405 height 18
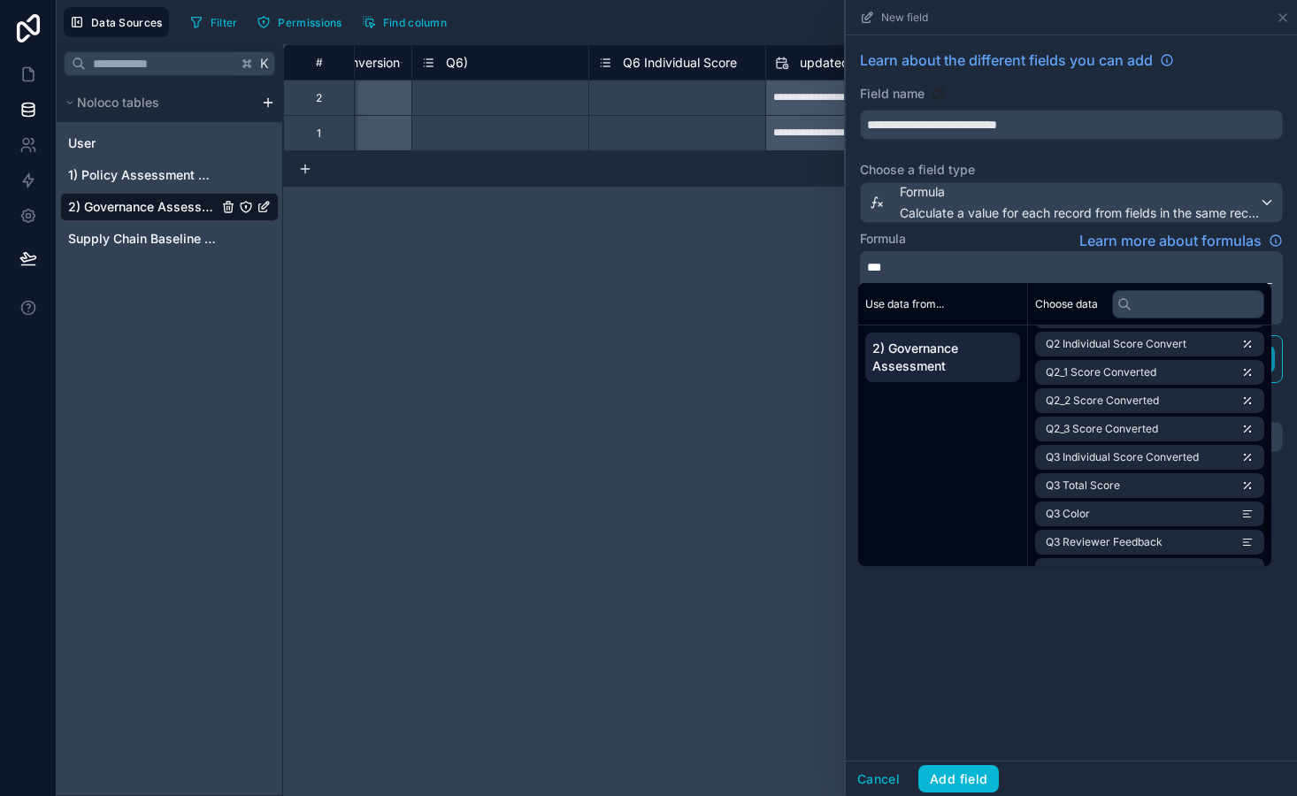
scroll to position [1299, 0]
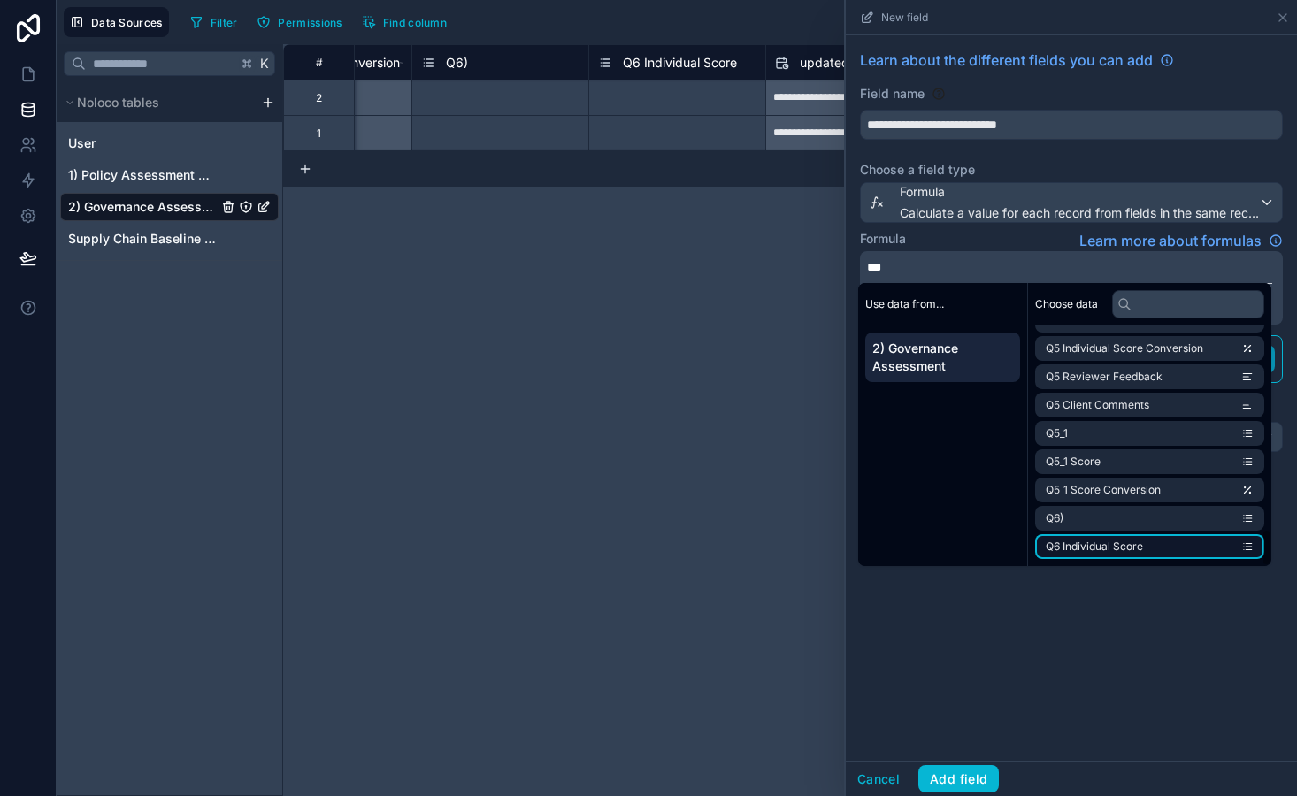
click at [1105, 552] on span "Q6 Individual Score" at bounding box center [1094, 547] width 97 height 14
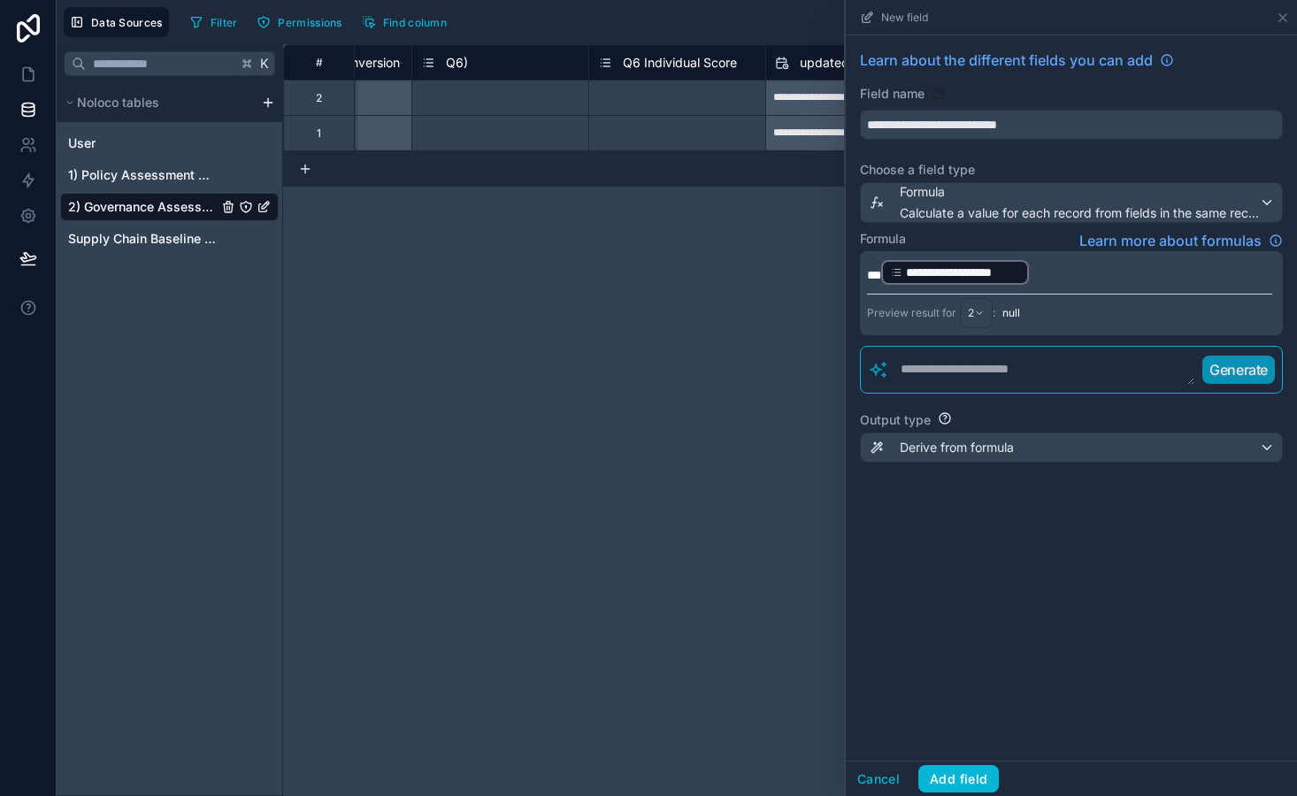
click at [1046, 278] on p "**********" at bounding box center [1069, 272] width 405 height 28
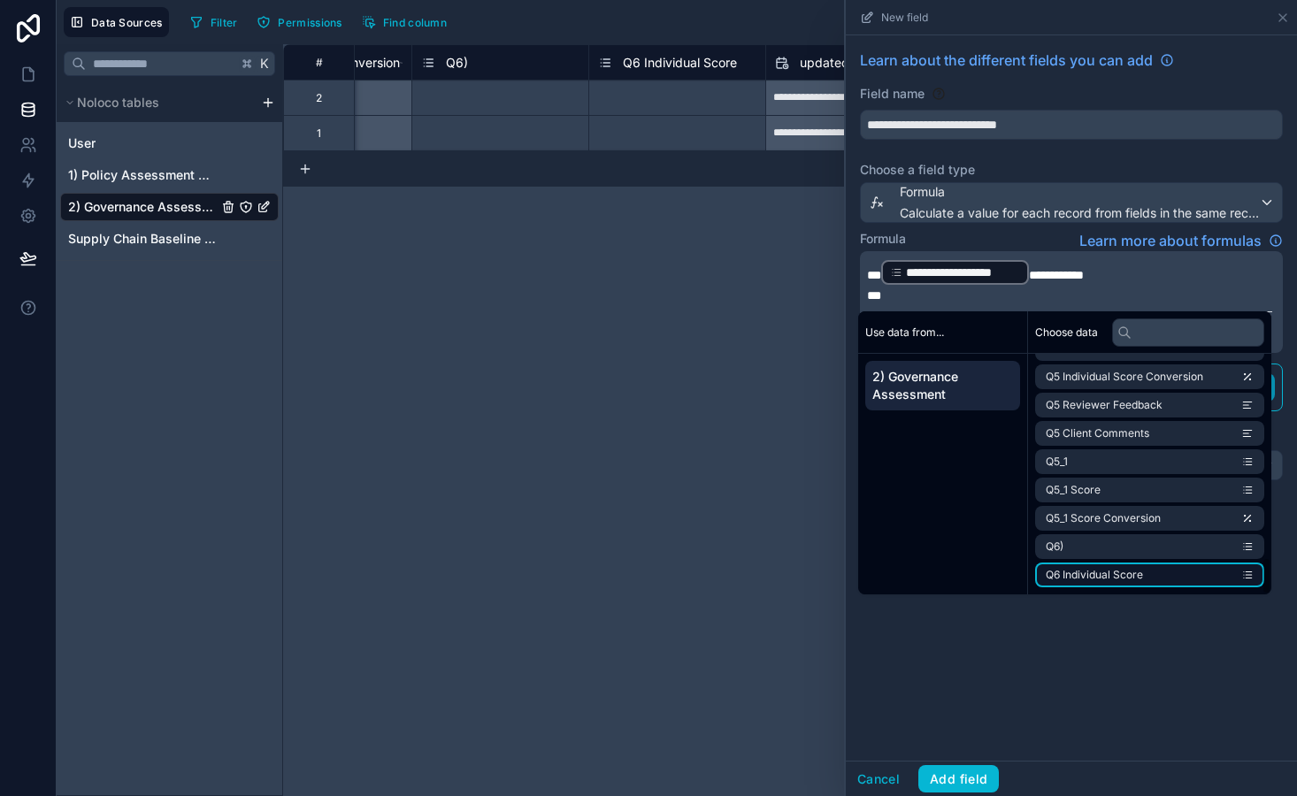
click at [1123, 577] on span "Q6 Individual Score" at bounding box center [1094, 575] width 97 height 14
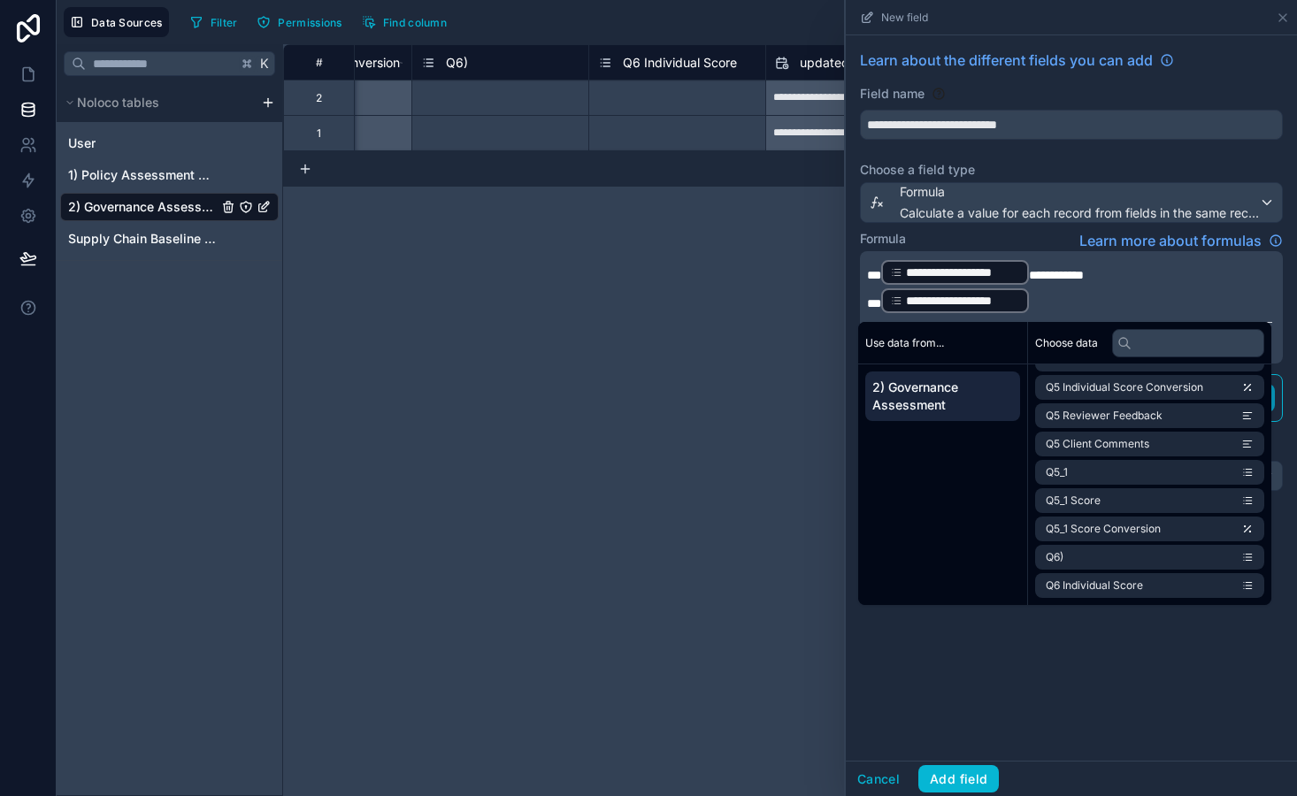
click at [1038, 304] on p "**********" at bounding box center [1069, 301] width 405 height 28
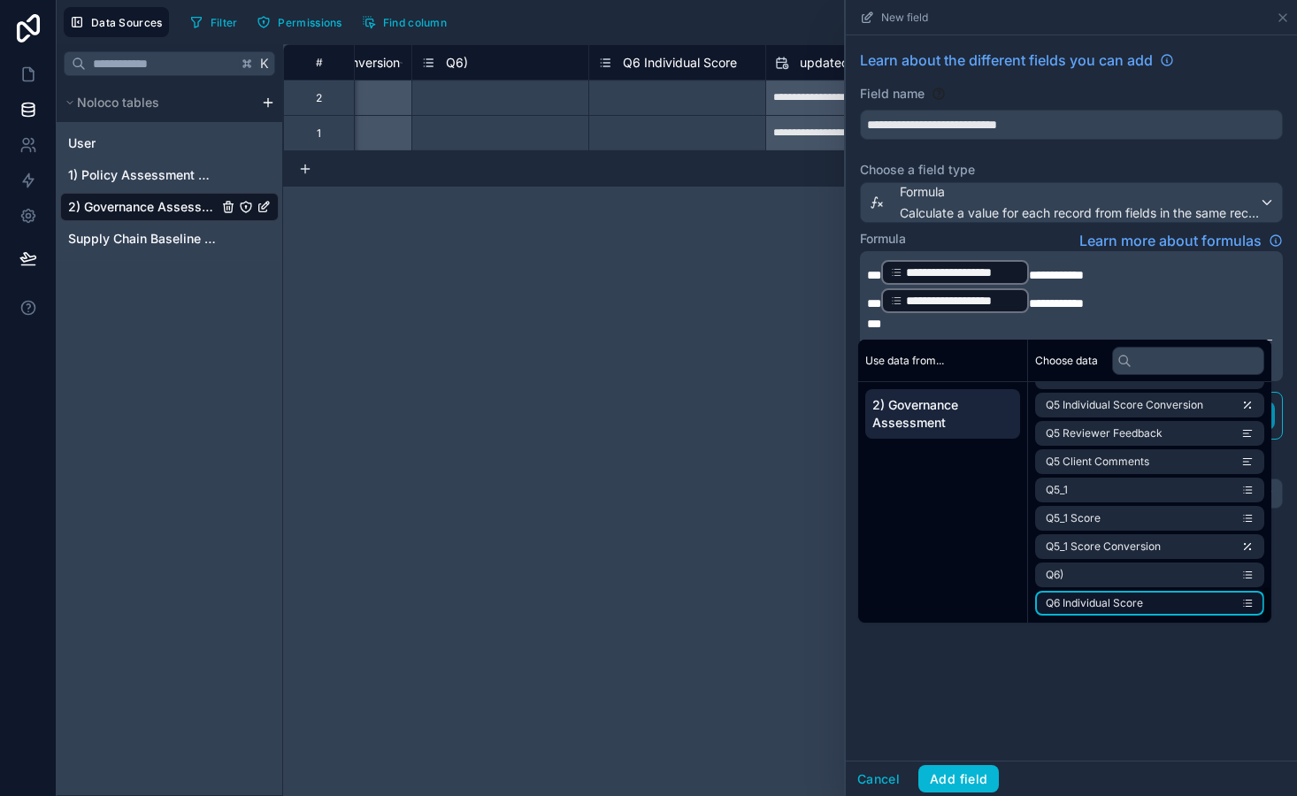
click at [1117, 608] on span "Q6 Individual Score" at bounding box center [1094, 603] width 97 height 14
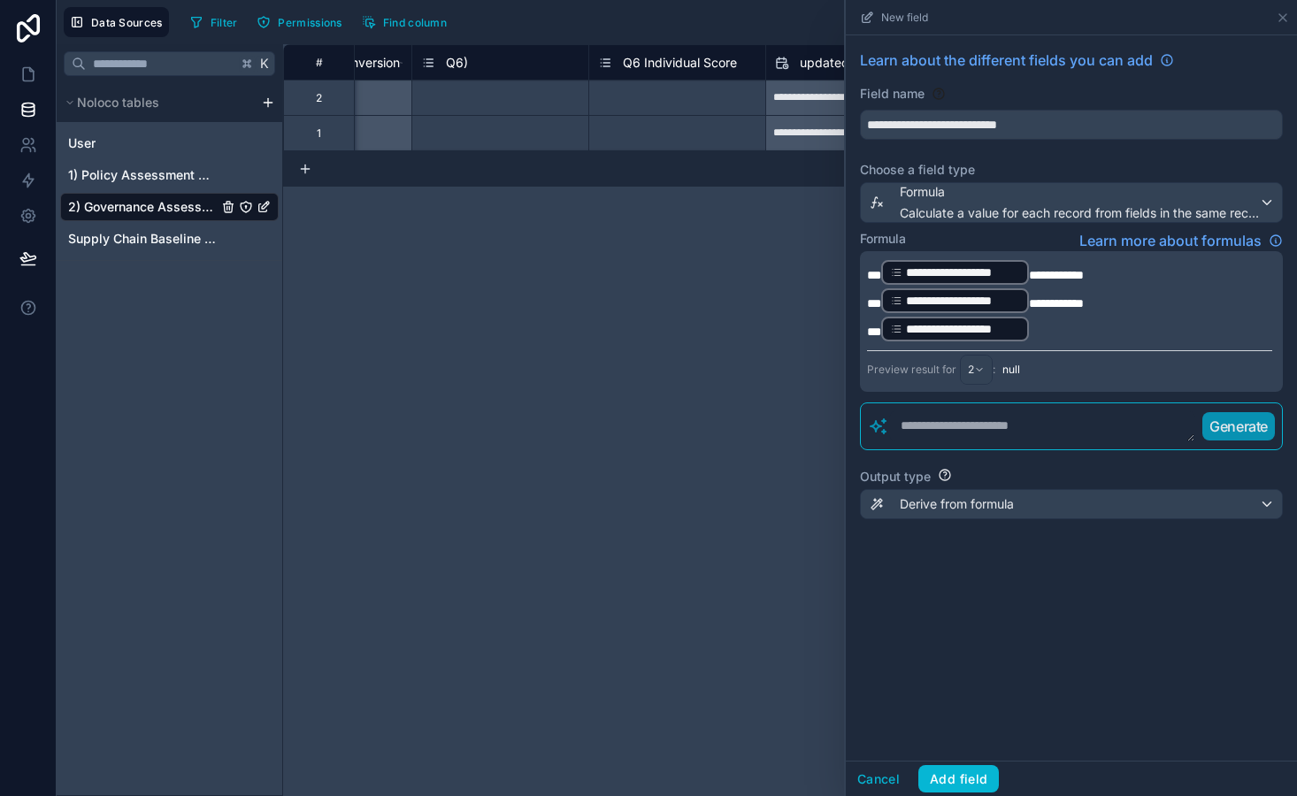
click at [1058, 334] on p "**********" at bounding box center [1069, 329] width 405 height 28
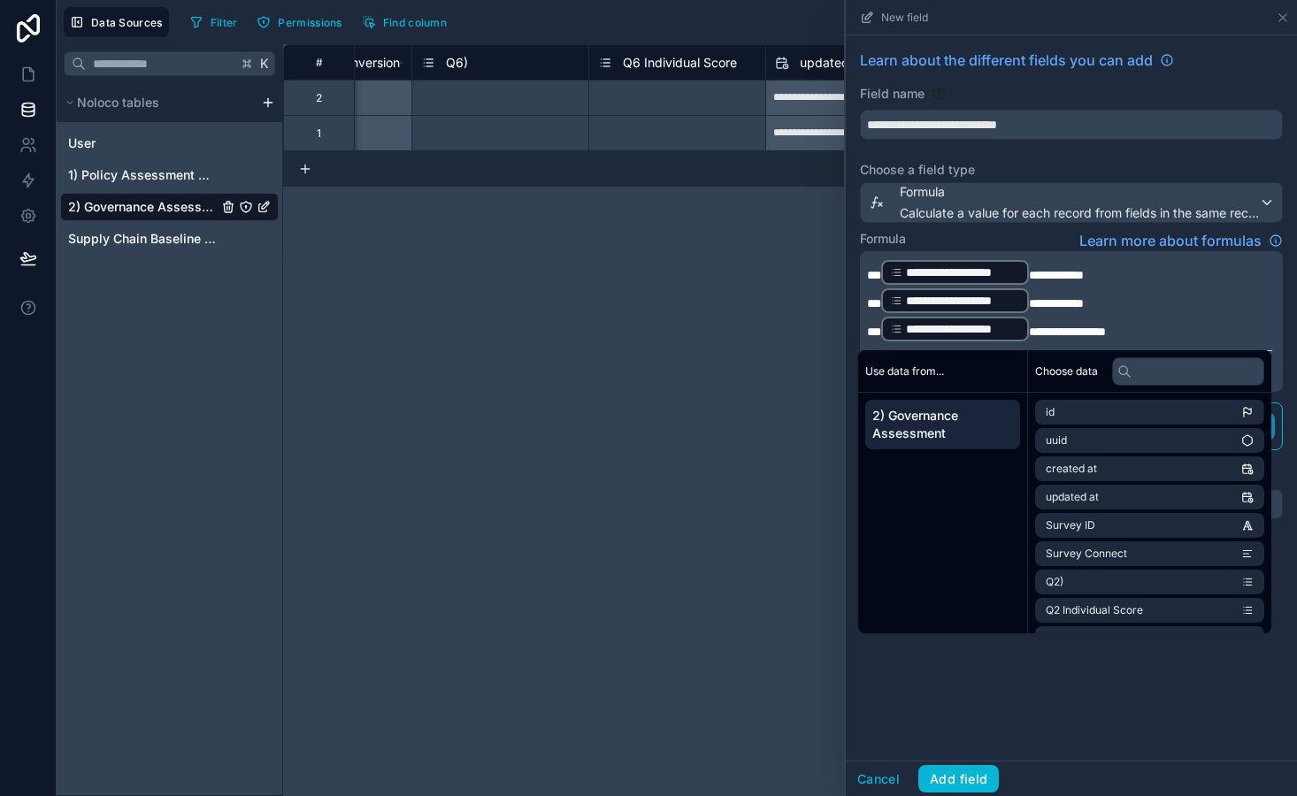
click at [973, 721] on div "**********" at bounding box center [1071, 397] width 451 height 725
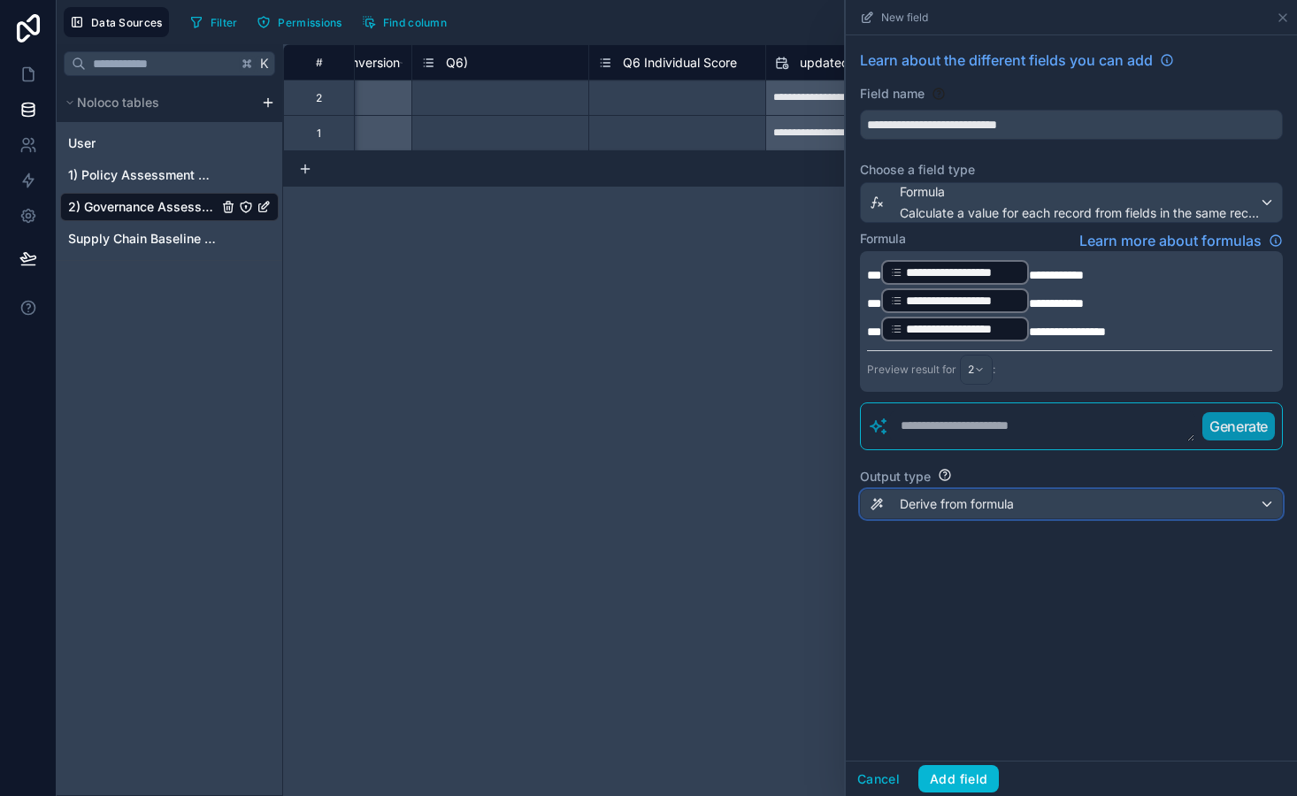
click at [951, 502] on span "Derive from formula" at bounding box center [957, 504] width 114 height 18
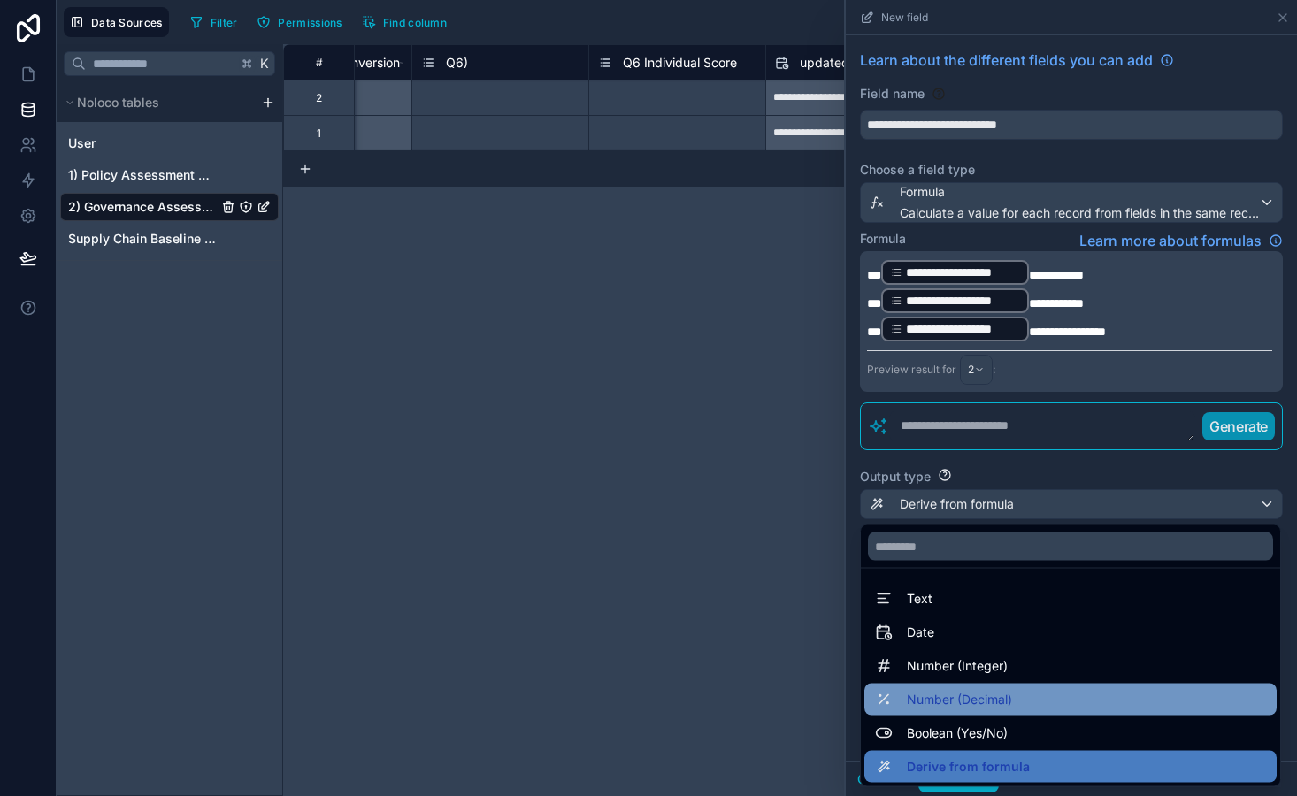
click at [981, 702] on span "Number (Decimal)" at bounding box center [959, 699] width 105 height 21
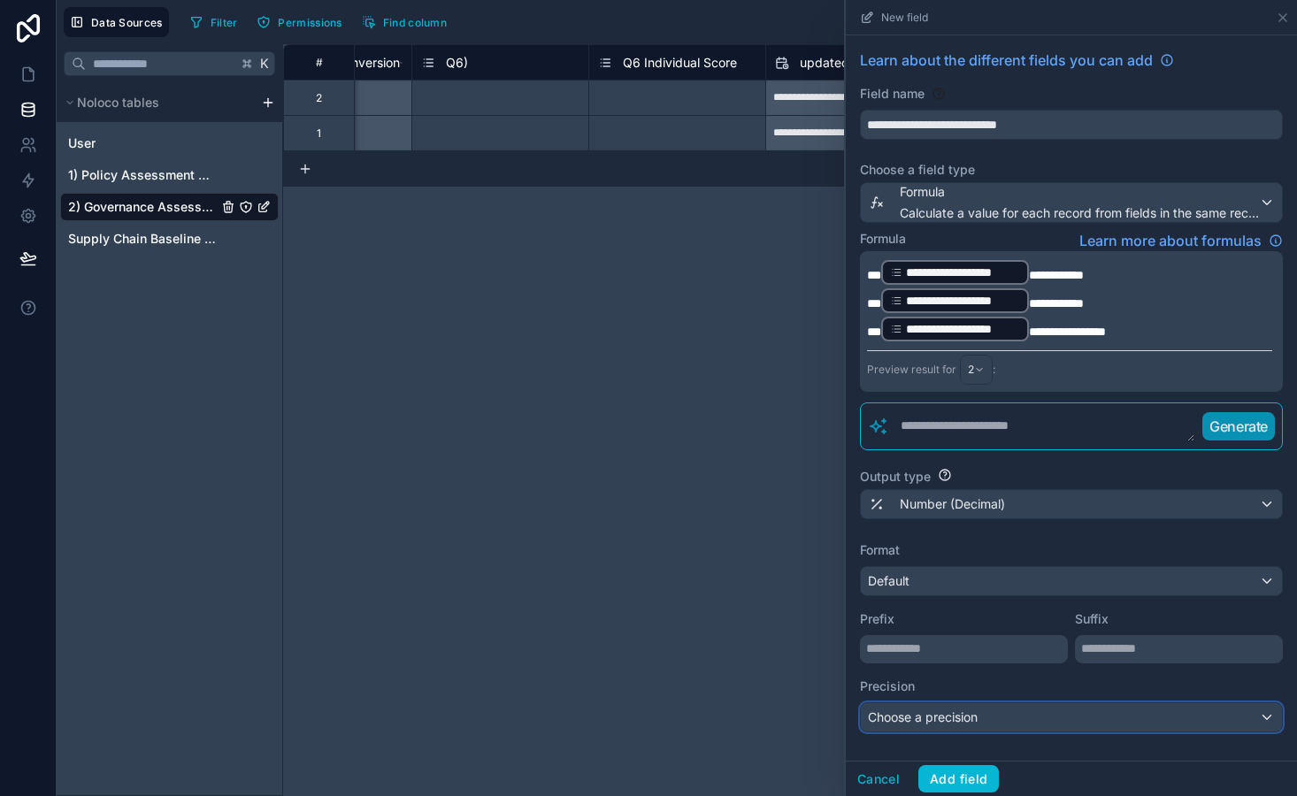
click at [960, 708] on div "Choose a precision" at bounding box center [1071, 717] width 421 height 28
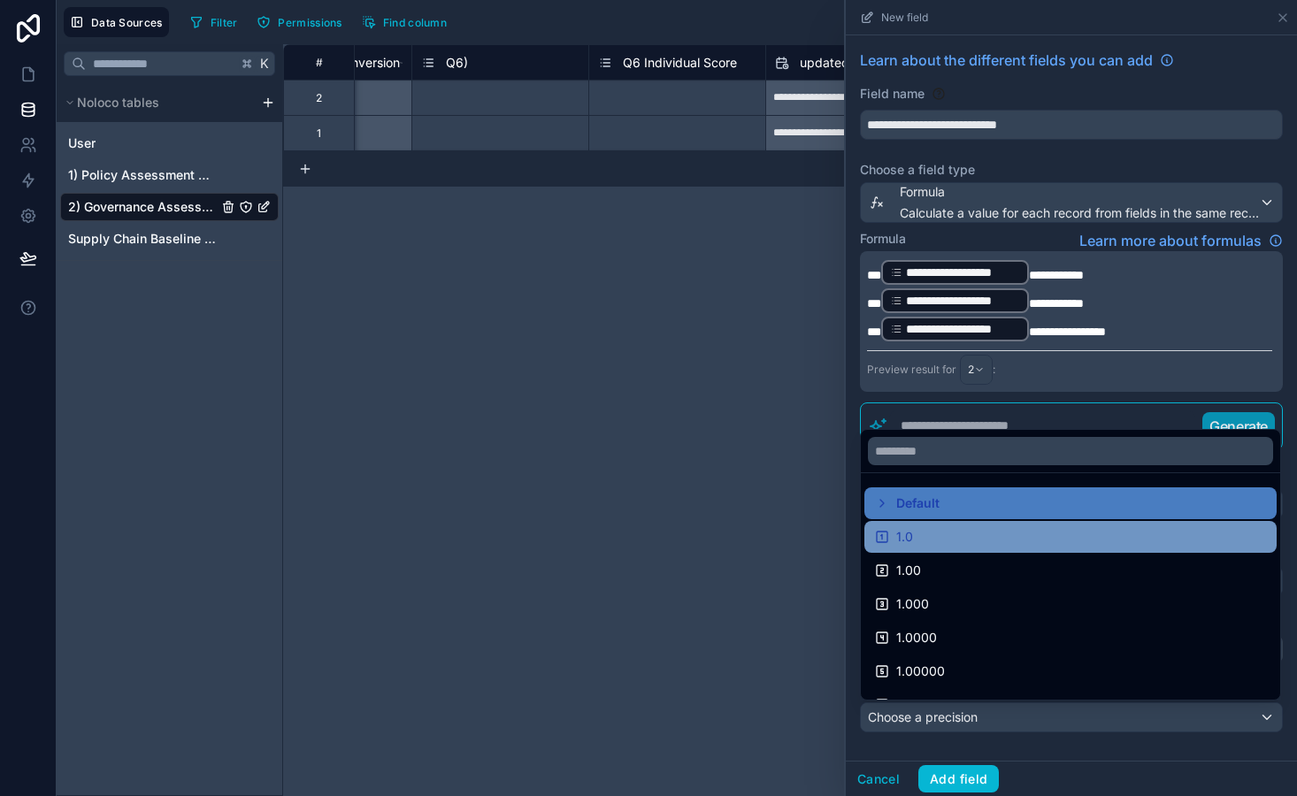
click at [953, 549] on div "1.0" at bounding box center [1070, 537] width 412 height 32
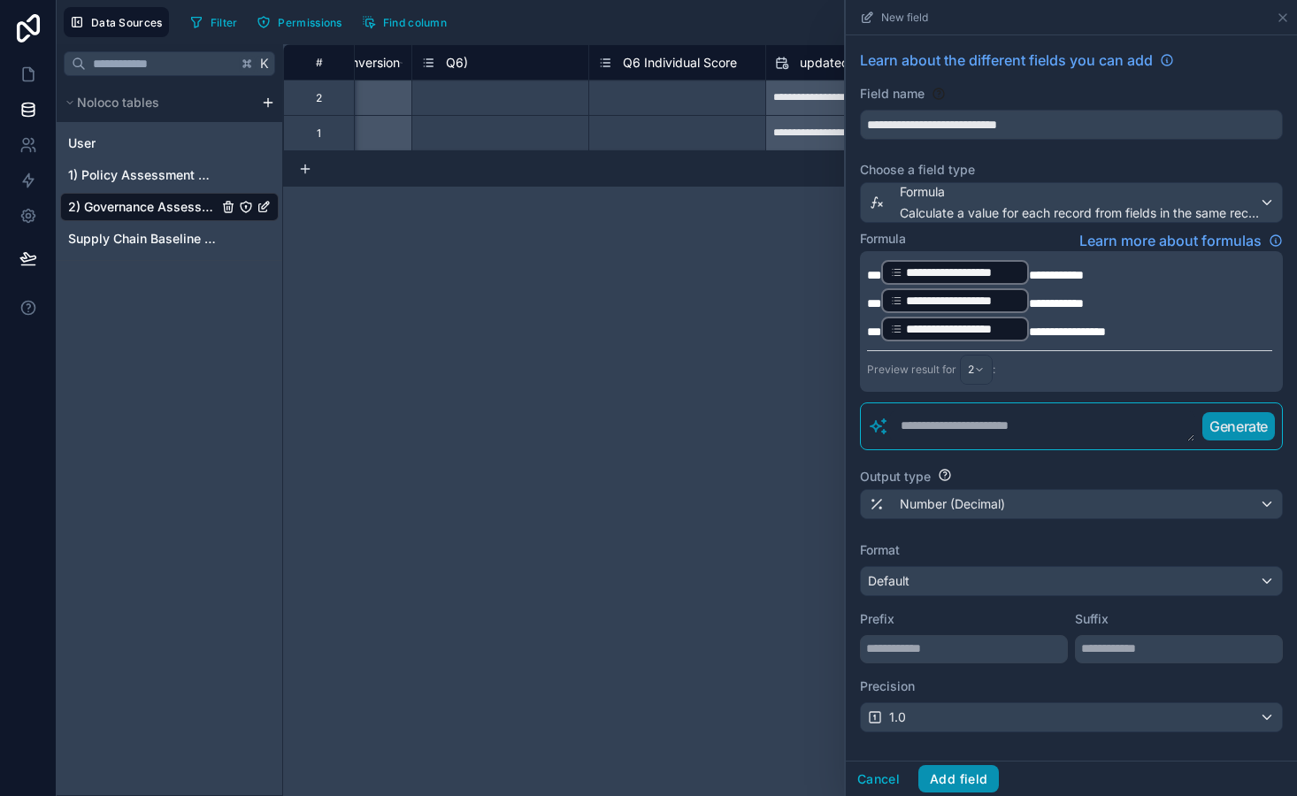
click at [976, 776] on button "Add field" at bounding box center [958, 779] width 81 height 28
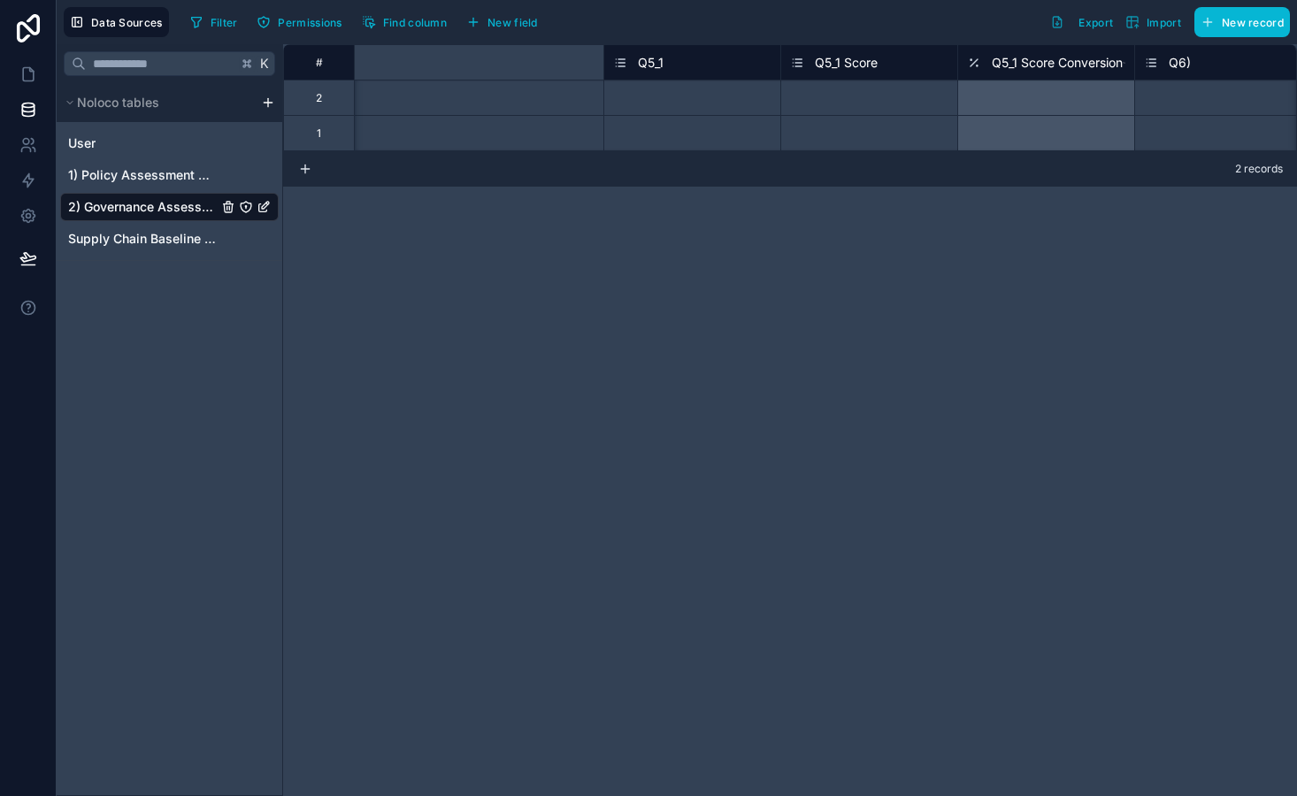
scroll to position [0, 8612]
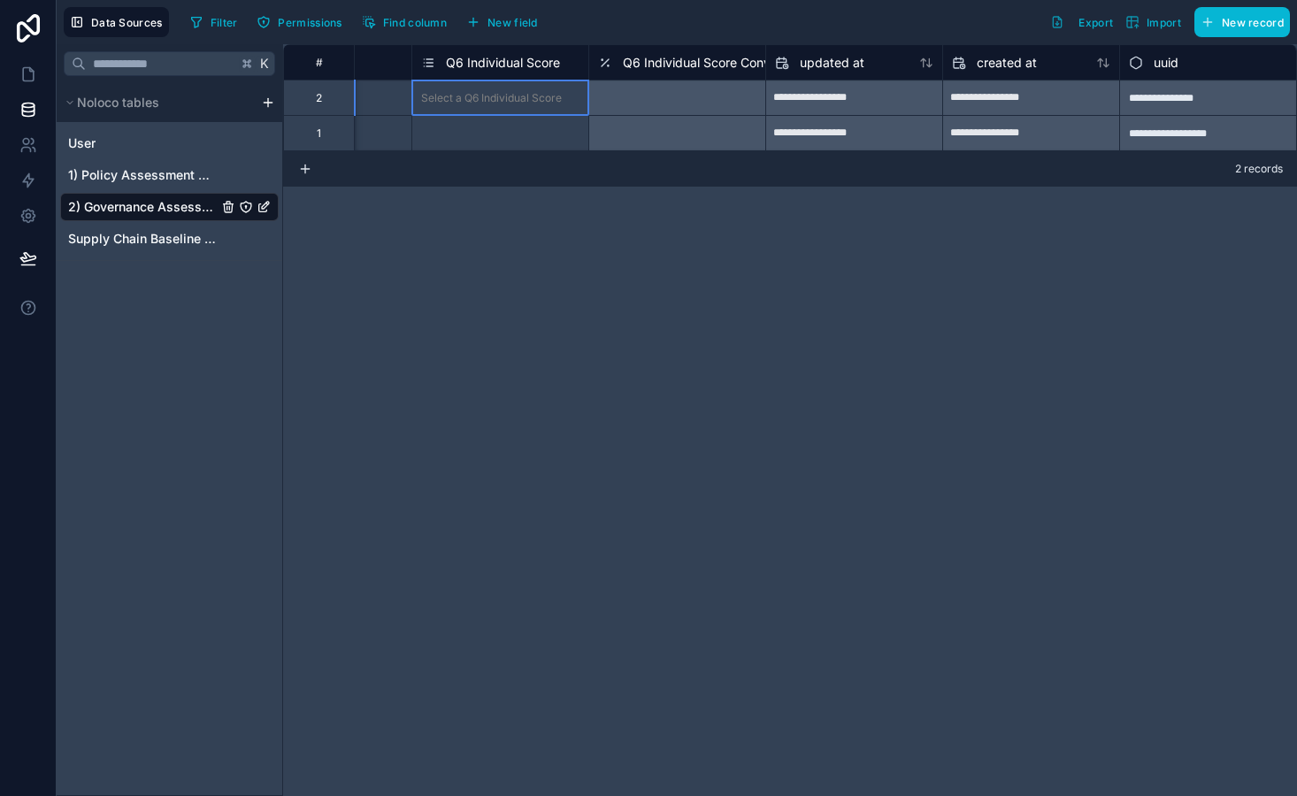
click at [538, 96] on div "Select a Q6 Individual Score" at bounding box center [491, 98] width 141 height 14
click at [537, 96] on div "Select a Q6 Individual Score" at bounding box center [491, 98] width 141 height 14
click at [519, 123] on div "Select a Q6 Individual Score" at bounding box center [500, 133] width 176 height 35
click at [649, 111] on div at bounding box center [676, 97] width 177 height 35
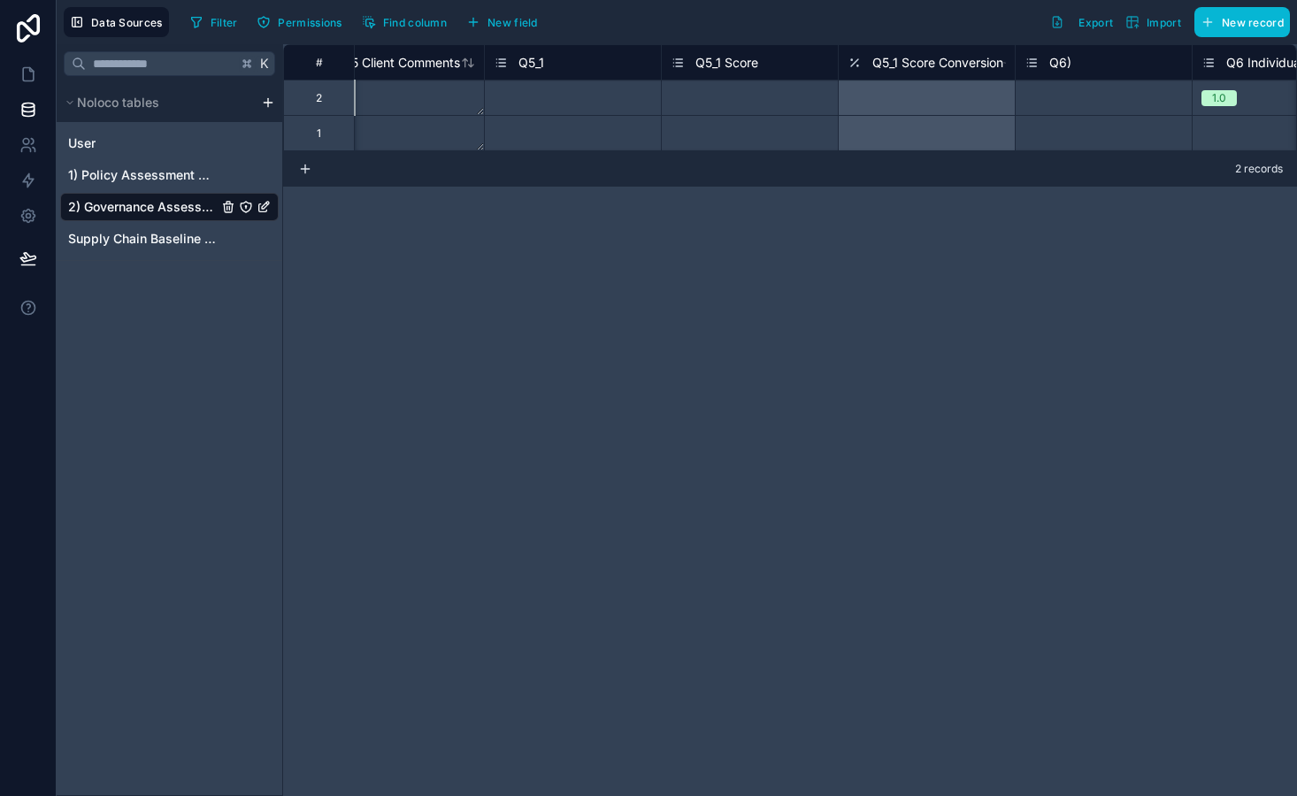
scroll to position [0, 8187]
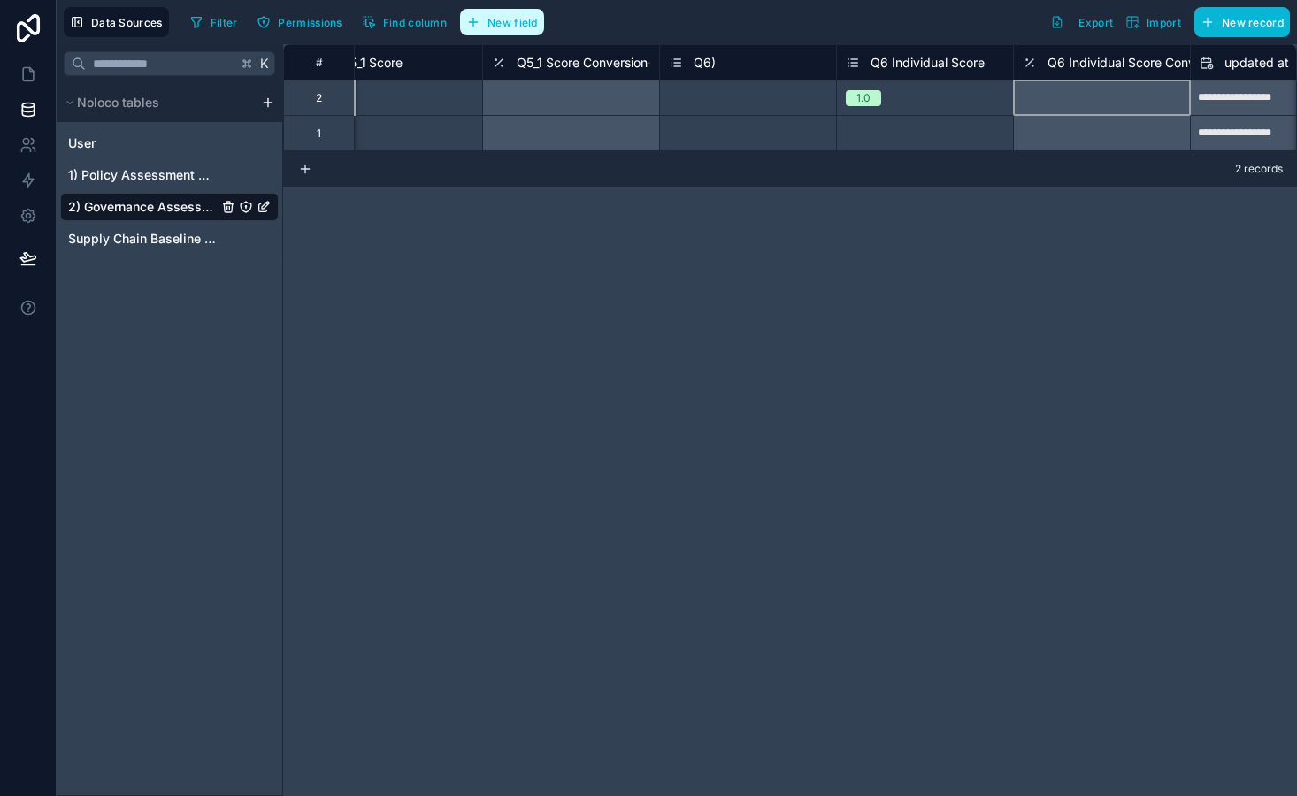
click at [498, 19] on span "New field" at bounding box center [512, 22] width 50 height 13
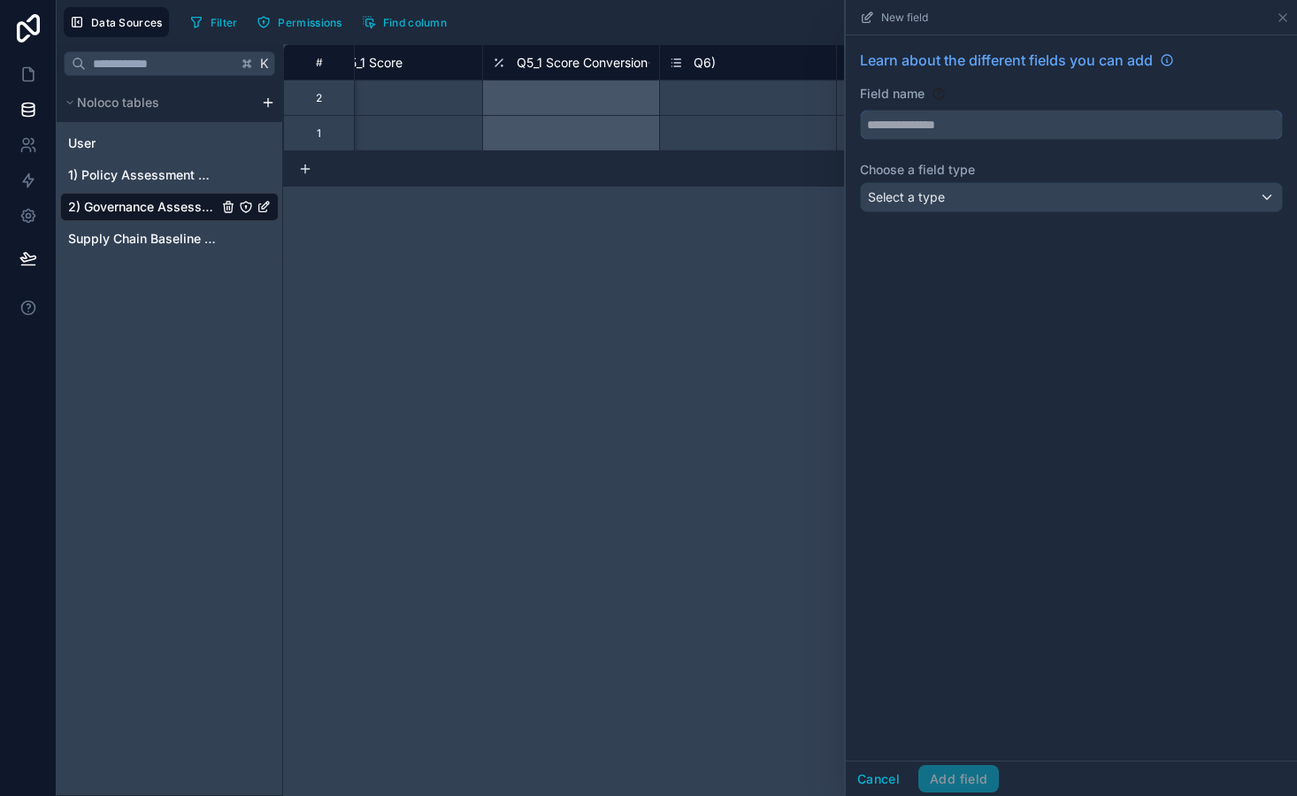
click at [901, 130] on input "text" at bounding box center [1071, 125] width 421 height 28
type input "**********"
click at [960, 195] on div "Select a type" at bounding box center [1071, 197] width 421 height 28
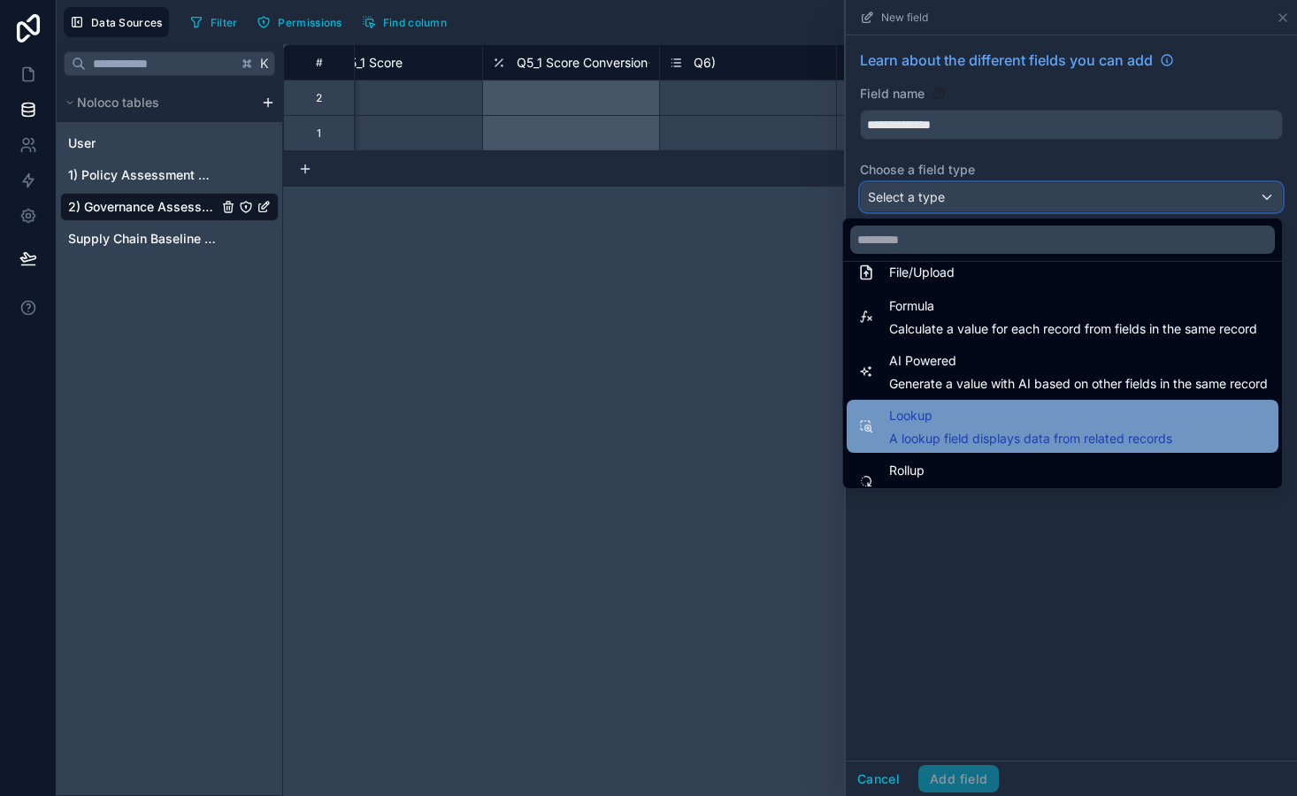
scroll to position [440, 0]
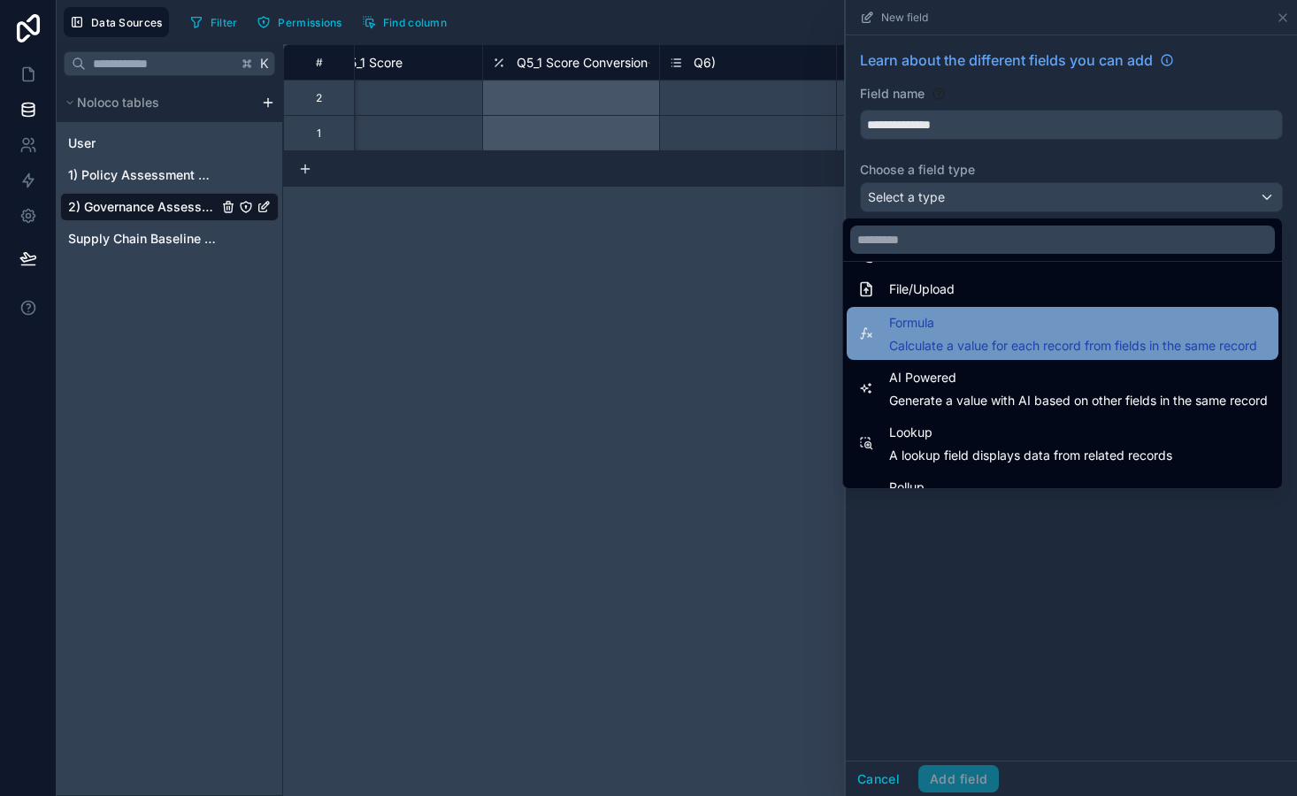
click at [985, 333] on span "Formula" at bounding box center [1073, 322] width 368 height 21
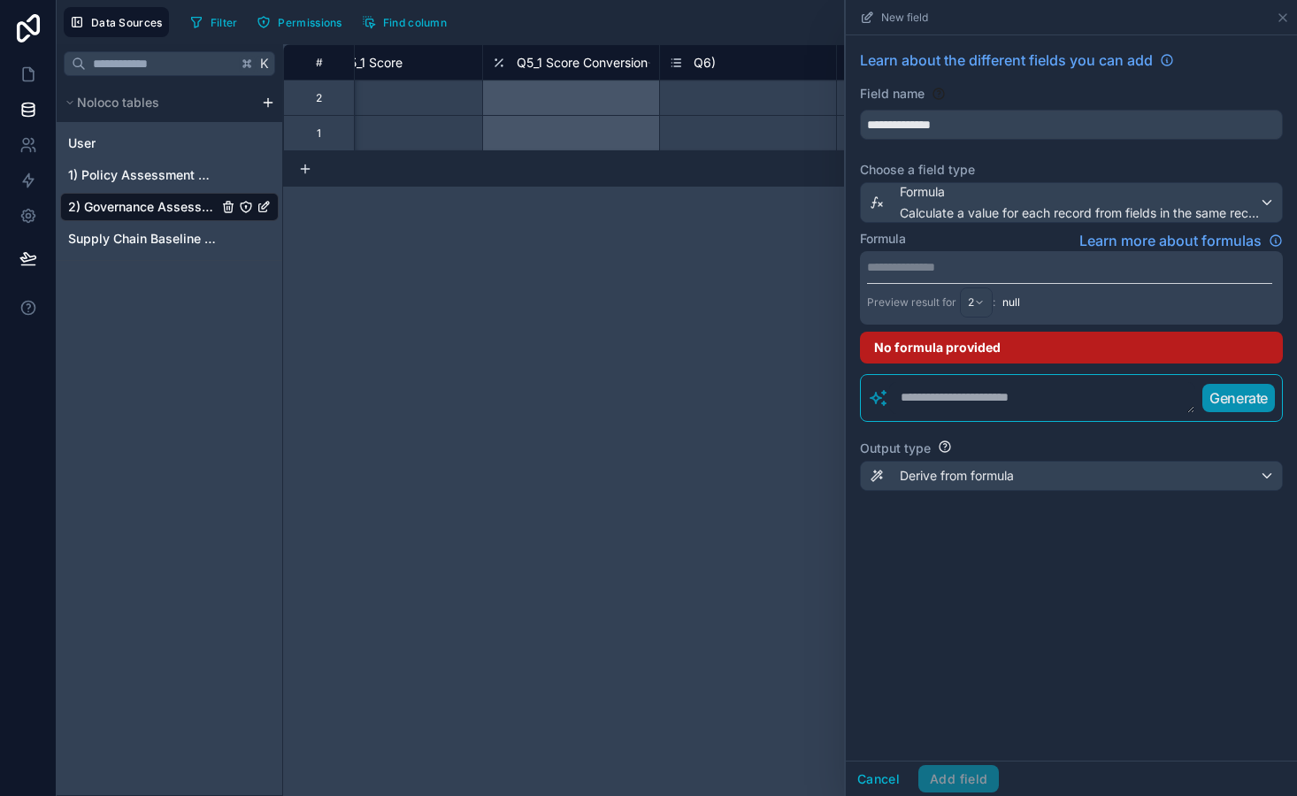
click at [916, 278] on div "**********" at bounding box center [1071, 287] width 423 height 73
click at [911, 269] on p "**********" at bounding box center [1069, 267] width 405 height 18
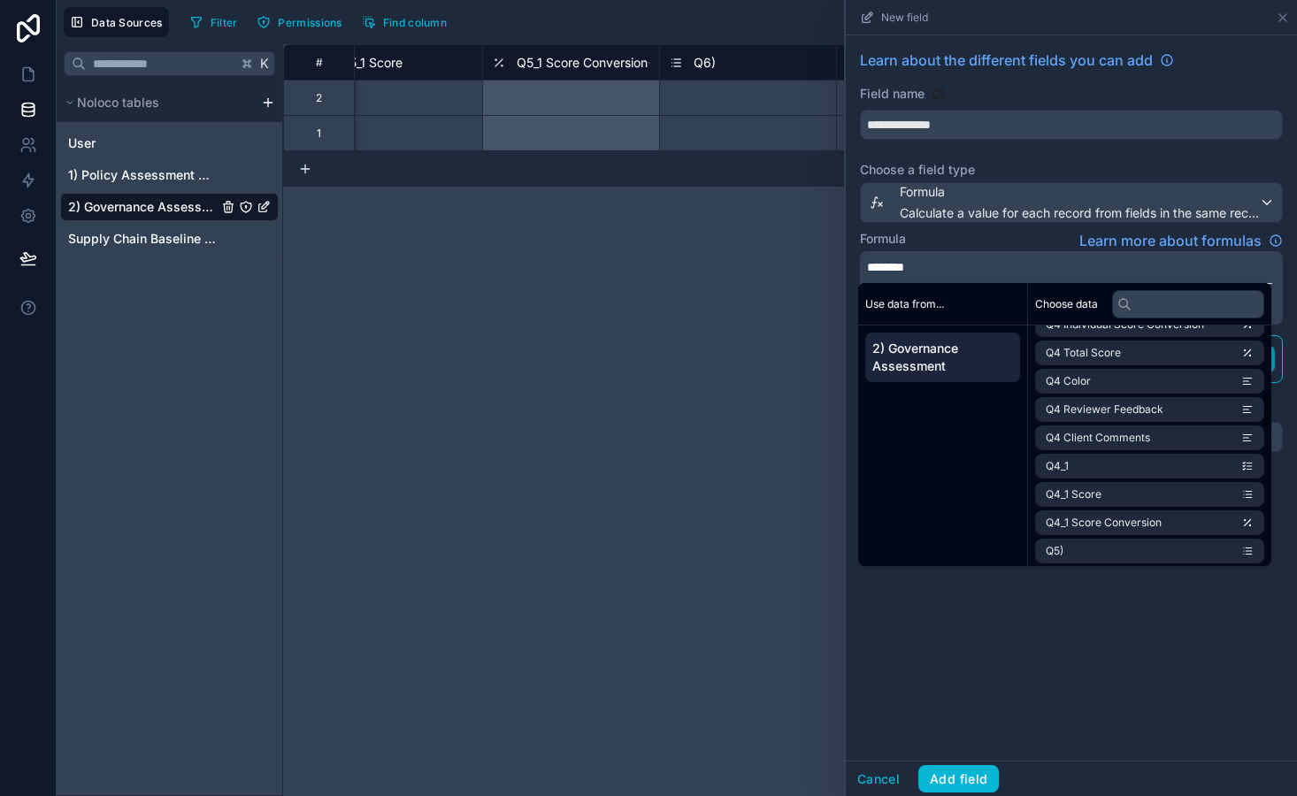
scroll to position [1327, 0]
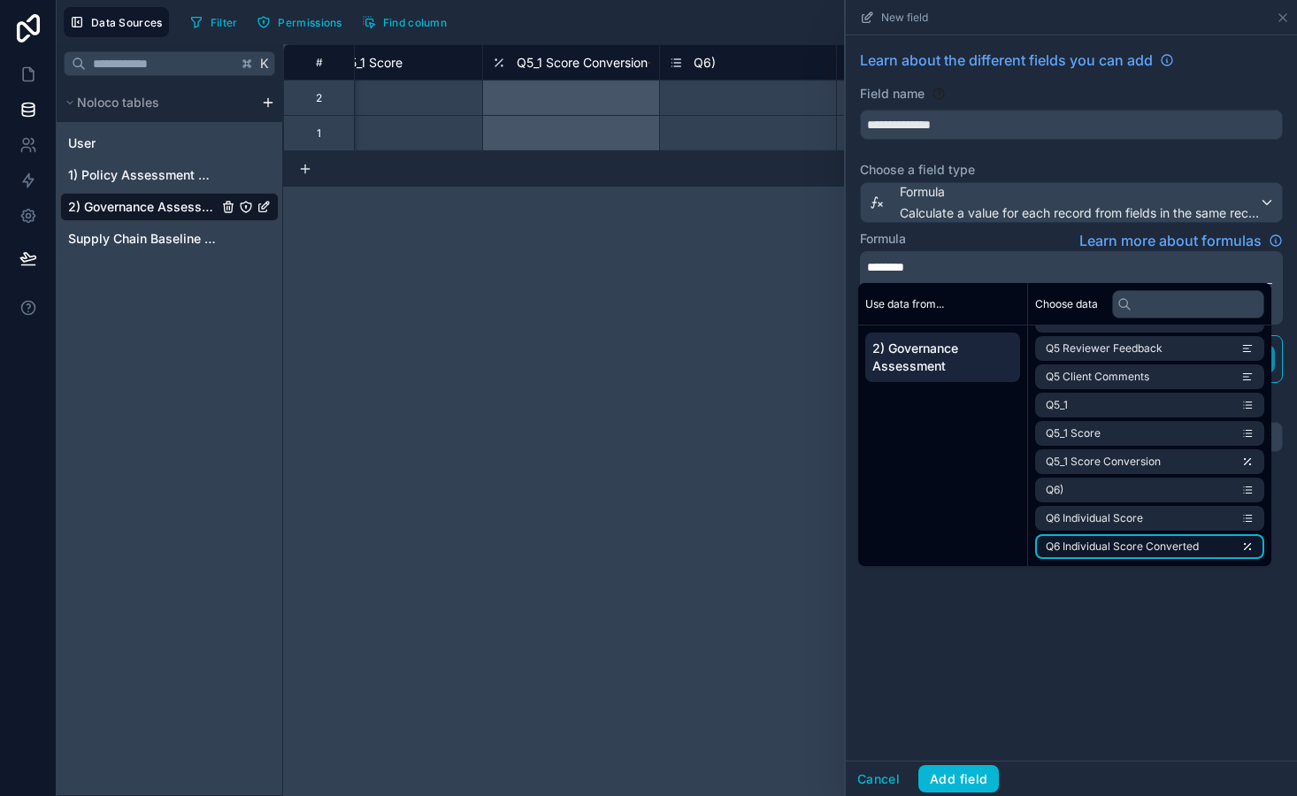
click at [1092, 544] on span "Q6 Individual Score Converted" at bounding box center [1122, 547] width 153 height 14
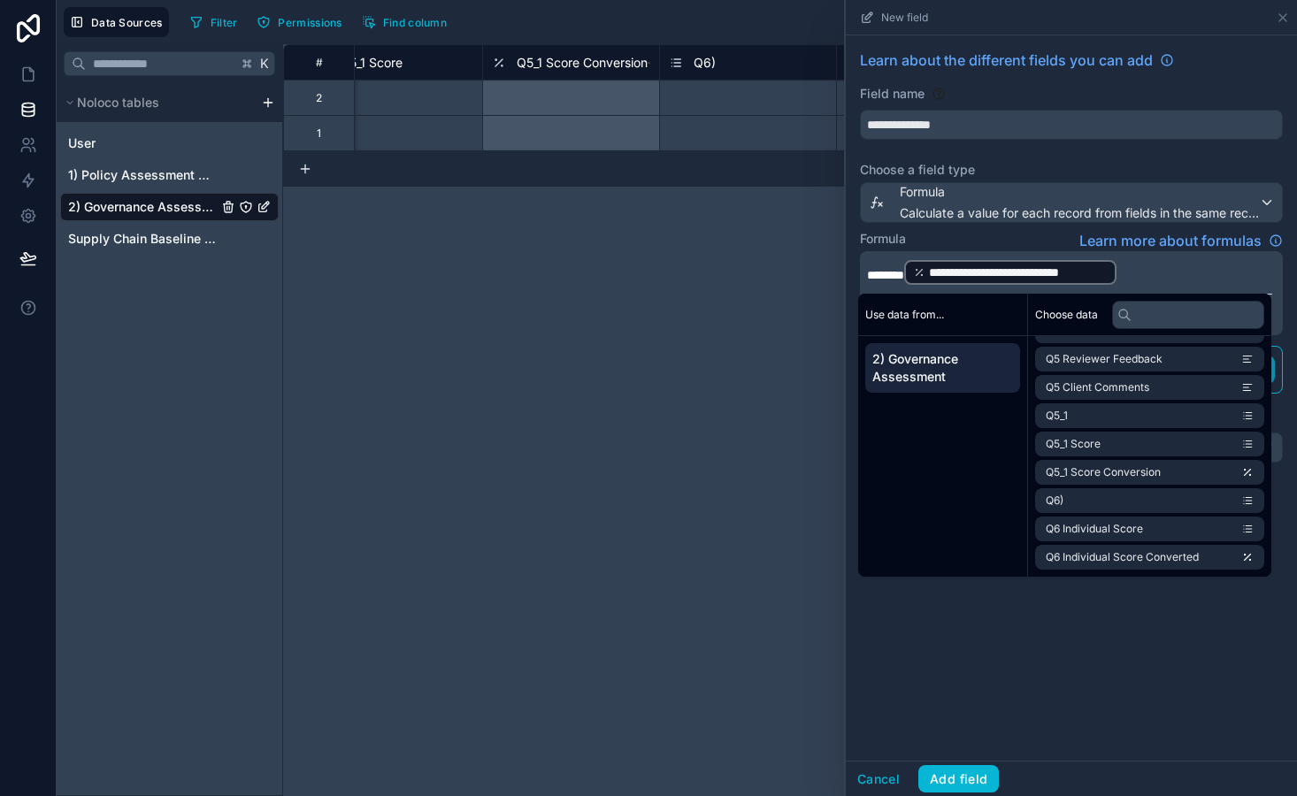
click at [1169, 281] on p "**********" at bounding box center [1069, 272] width 405 height 28
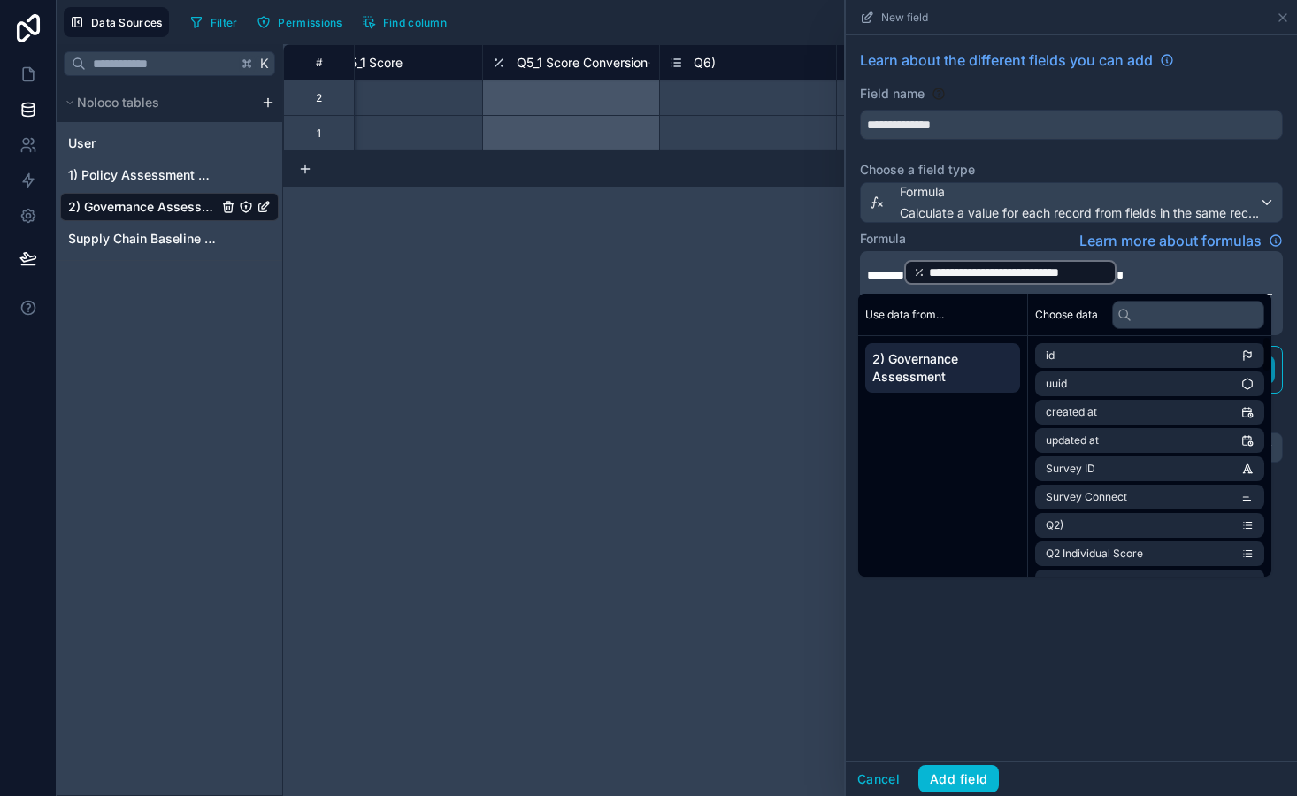
click at [1118, 621] on div "**********" at bounding box center [1071, 397] width 451 height 725
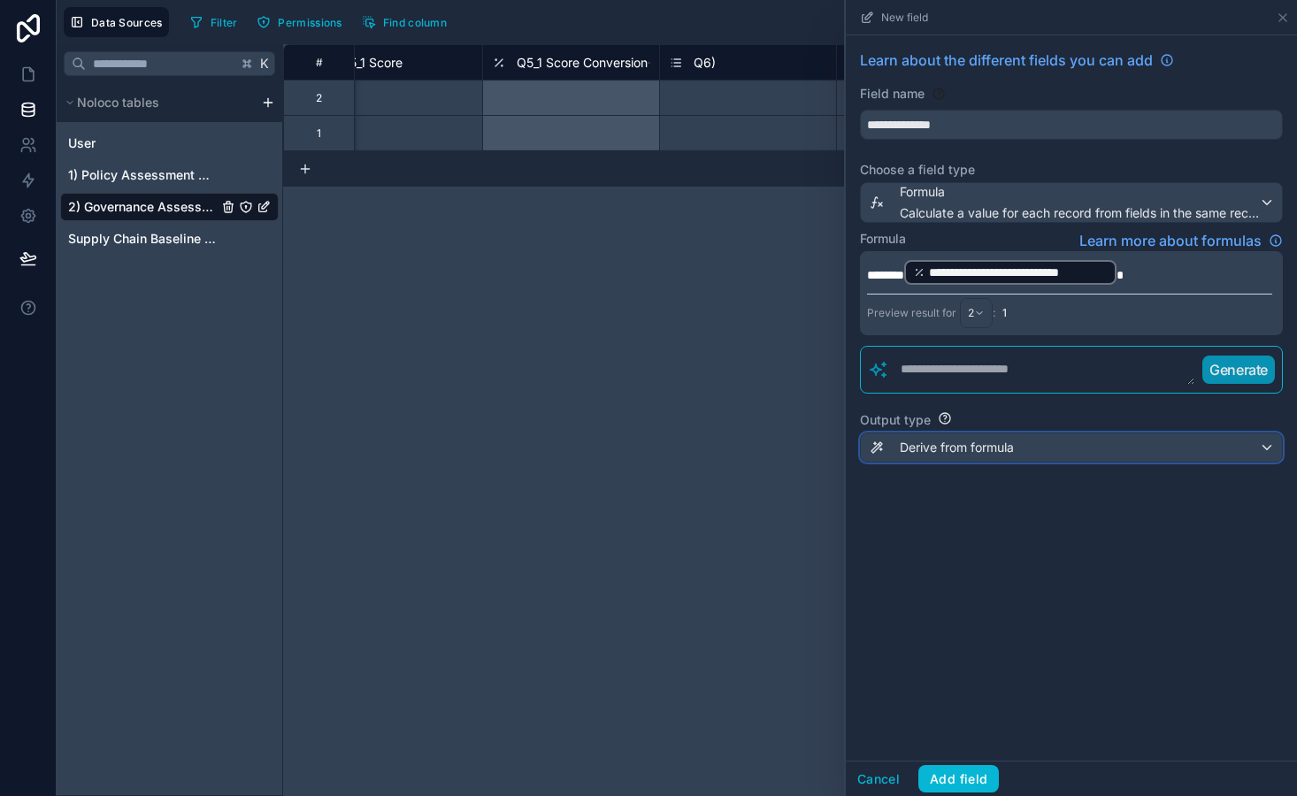
click at [985, 451] on span "Derive from formula" at bounding box center [957, 448] width 114 height 18
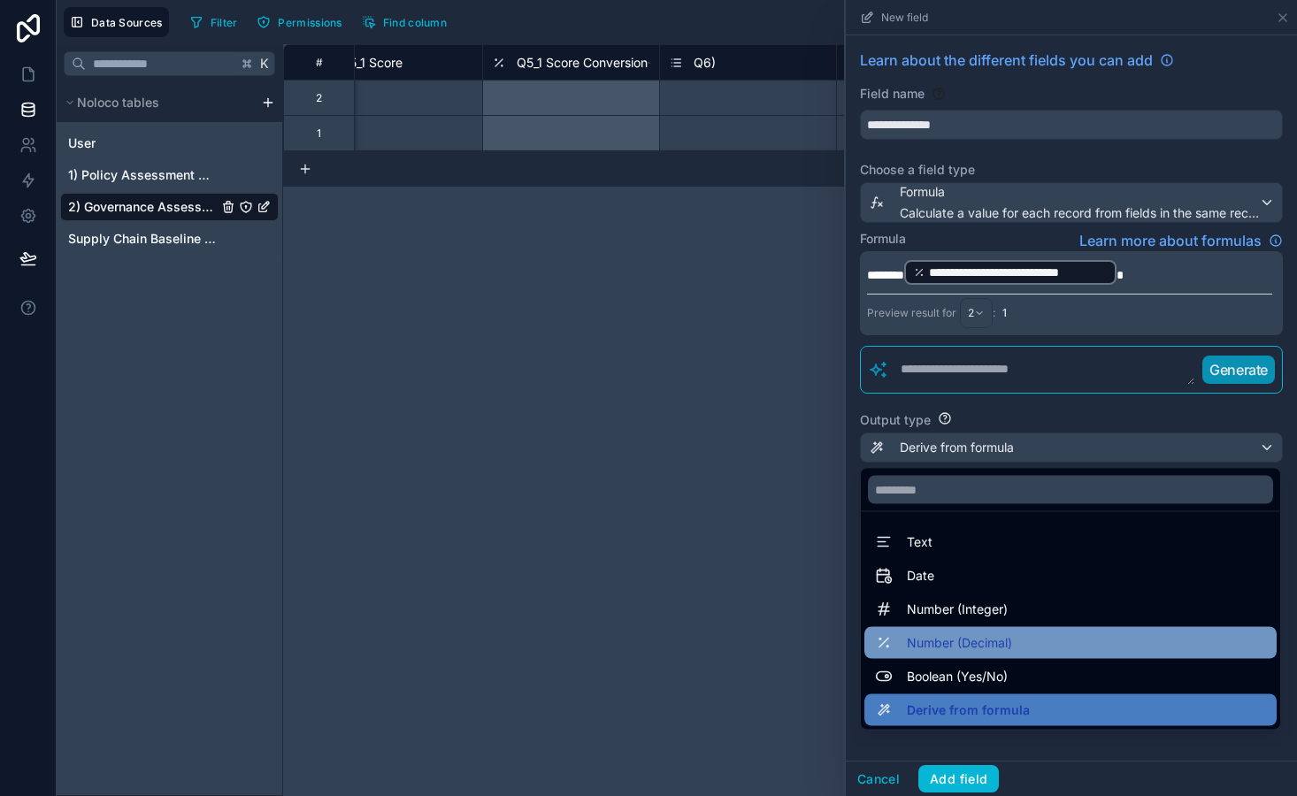
click at [991, 648] on span "Number (Decimal)" at bounding box center [959, 643] width 105 height 21
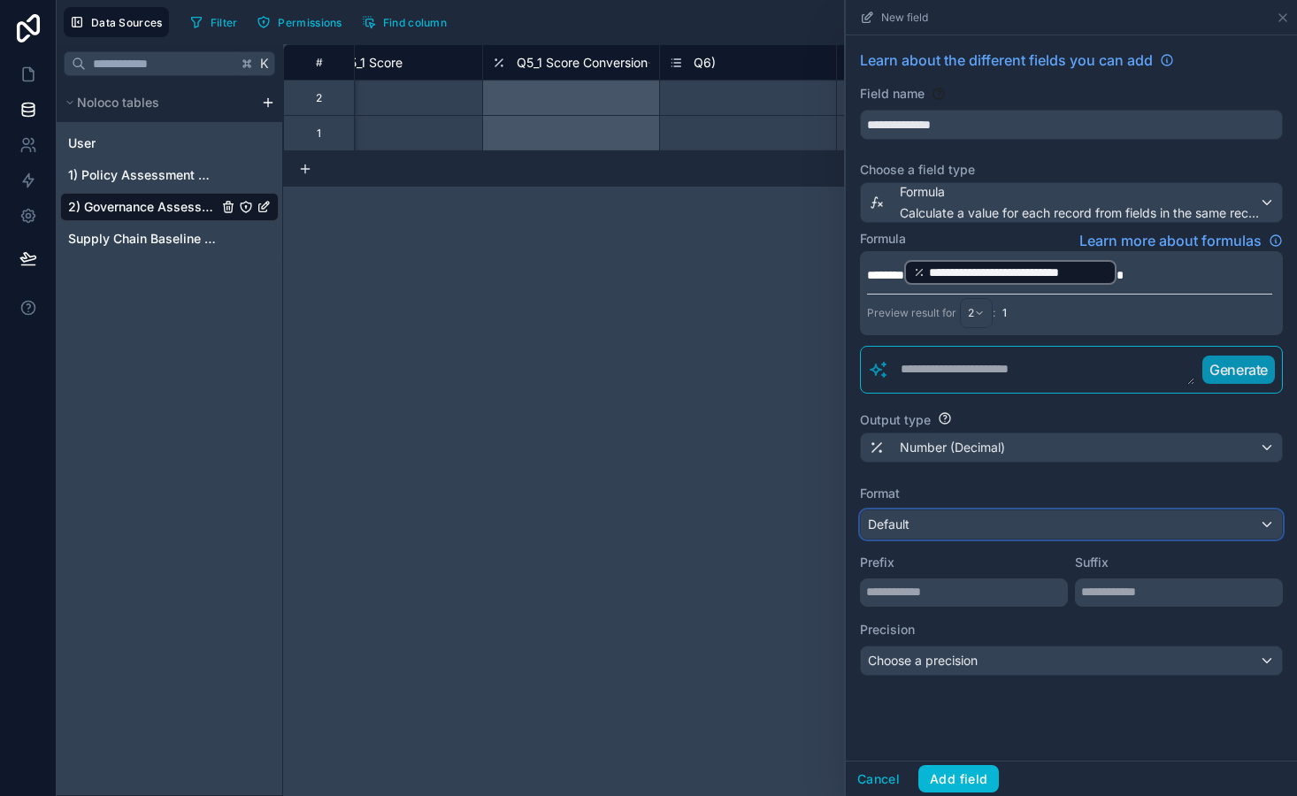
click at [951, 518] on div "Default" at bounding box center [1071, 524] width 421 height 28
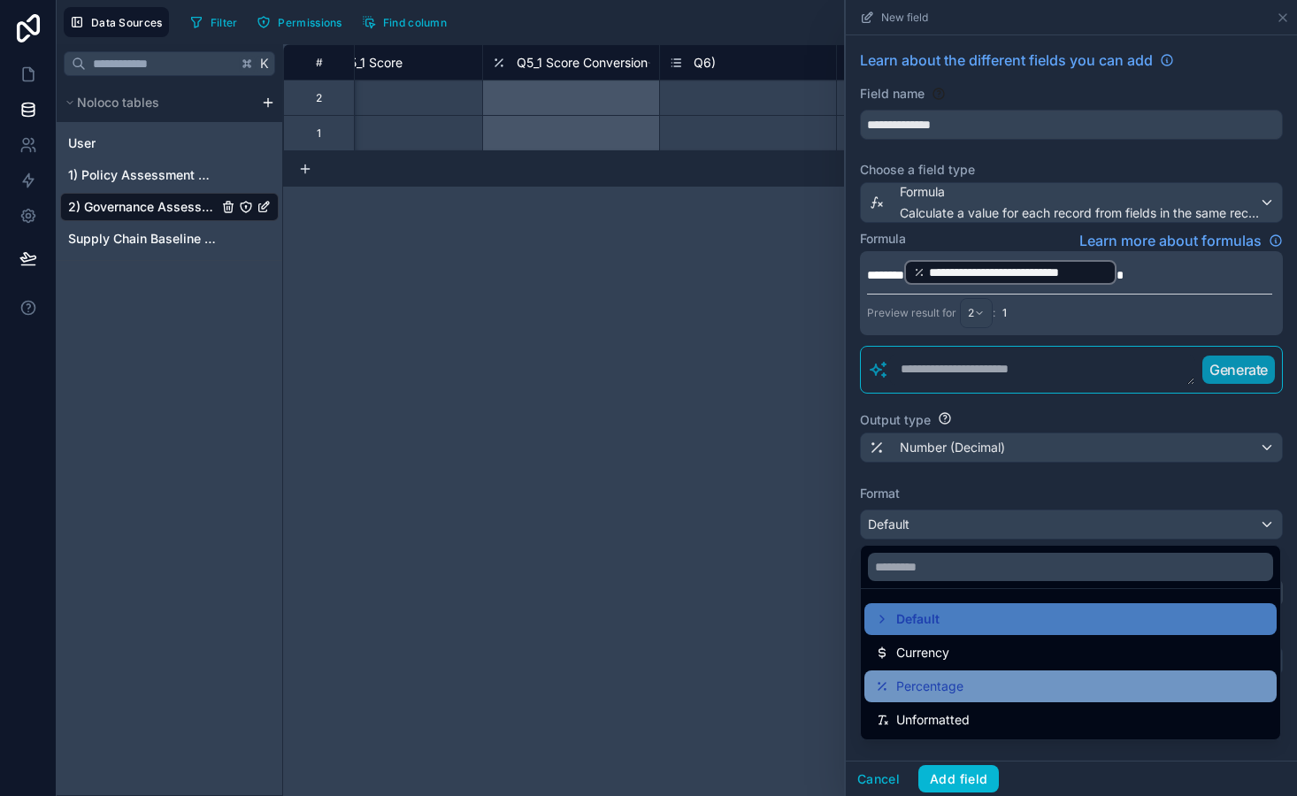
click at [958, 687] on span "Percentage" at bounding box center [929, 686] width 67 height 21
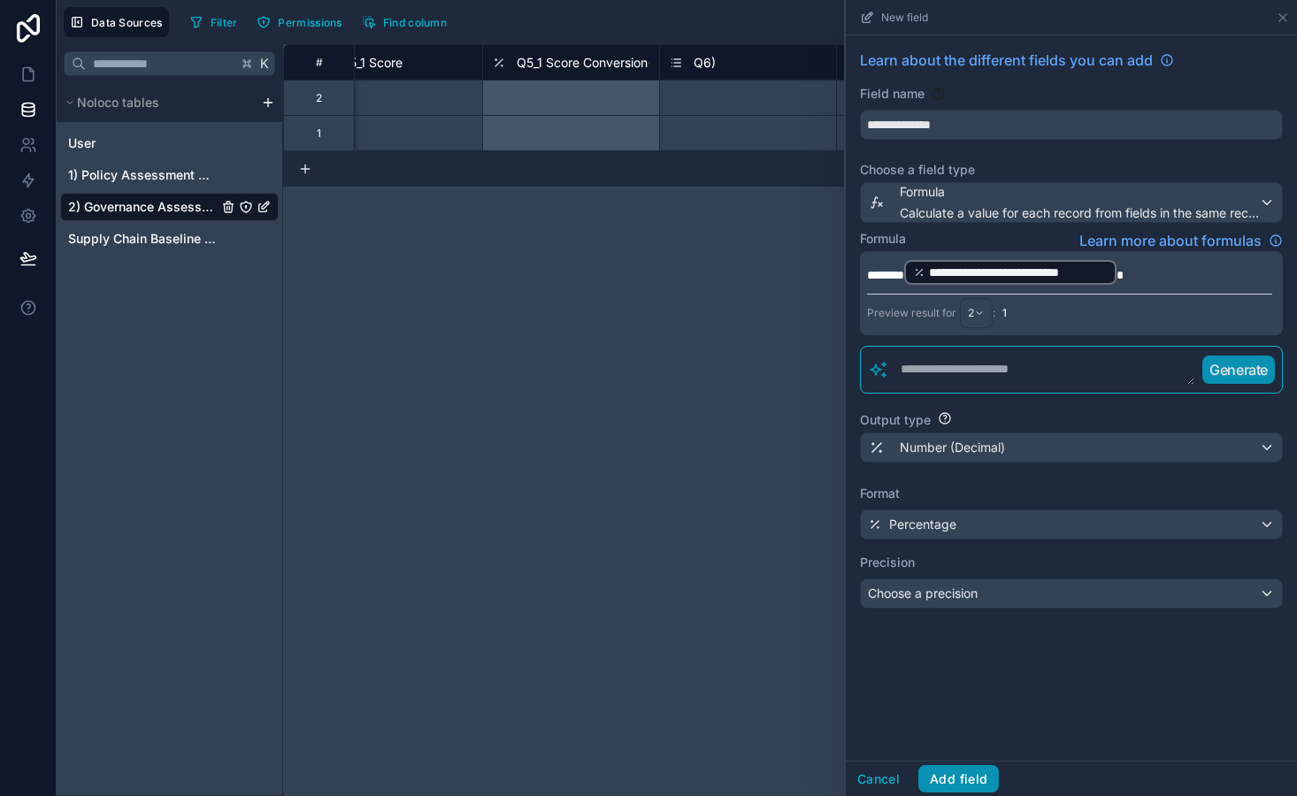
click at [948, 787] on button "Add field" at bounding box center [958, 779] width 81 height 28
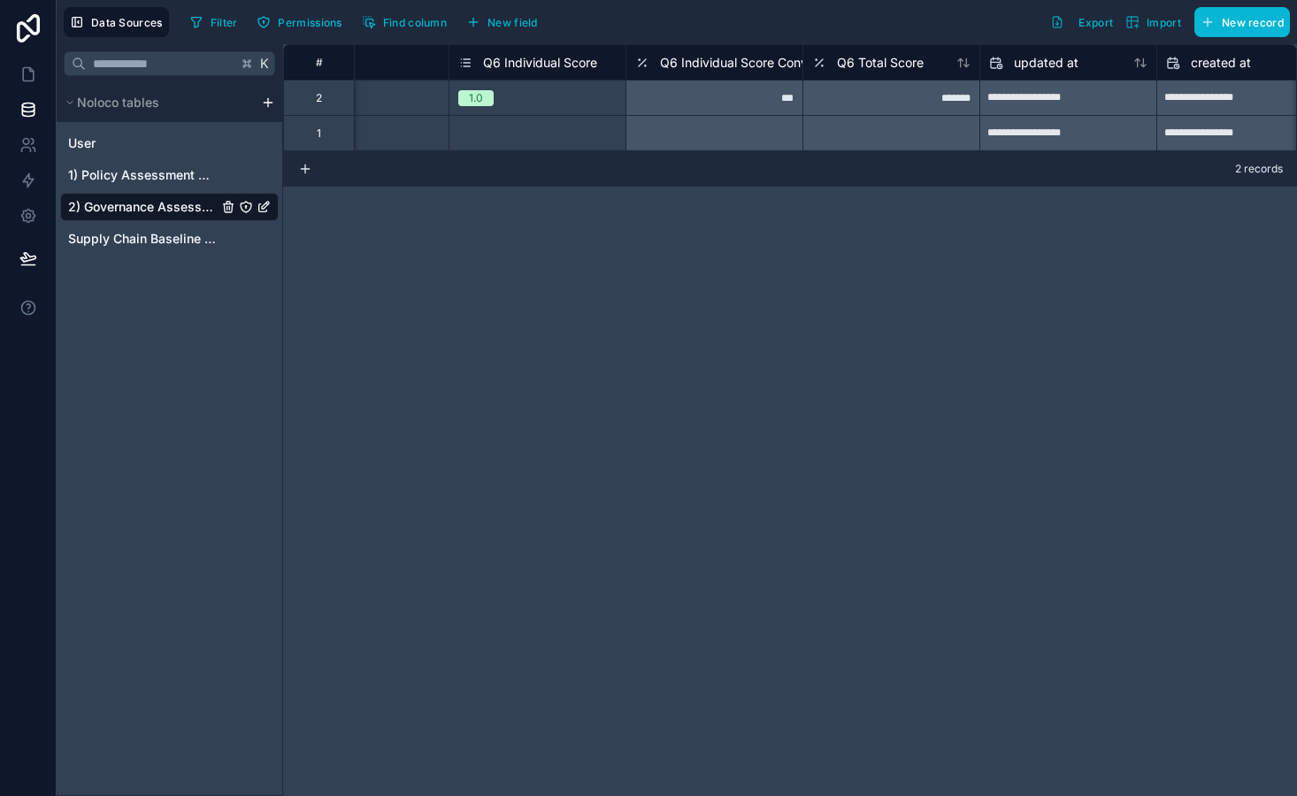
scroll to position [0, 8557]
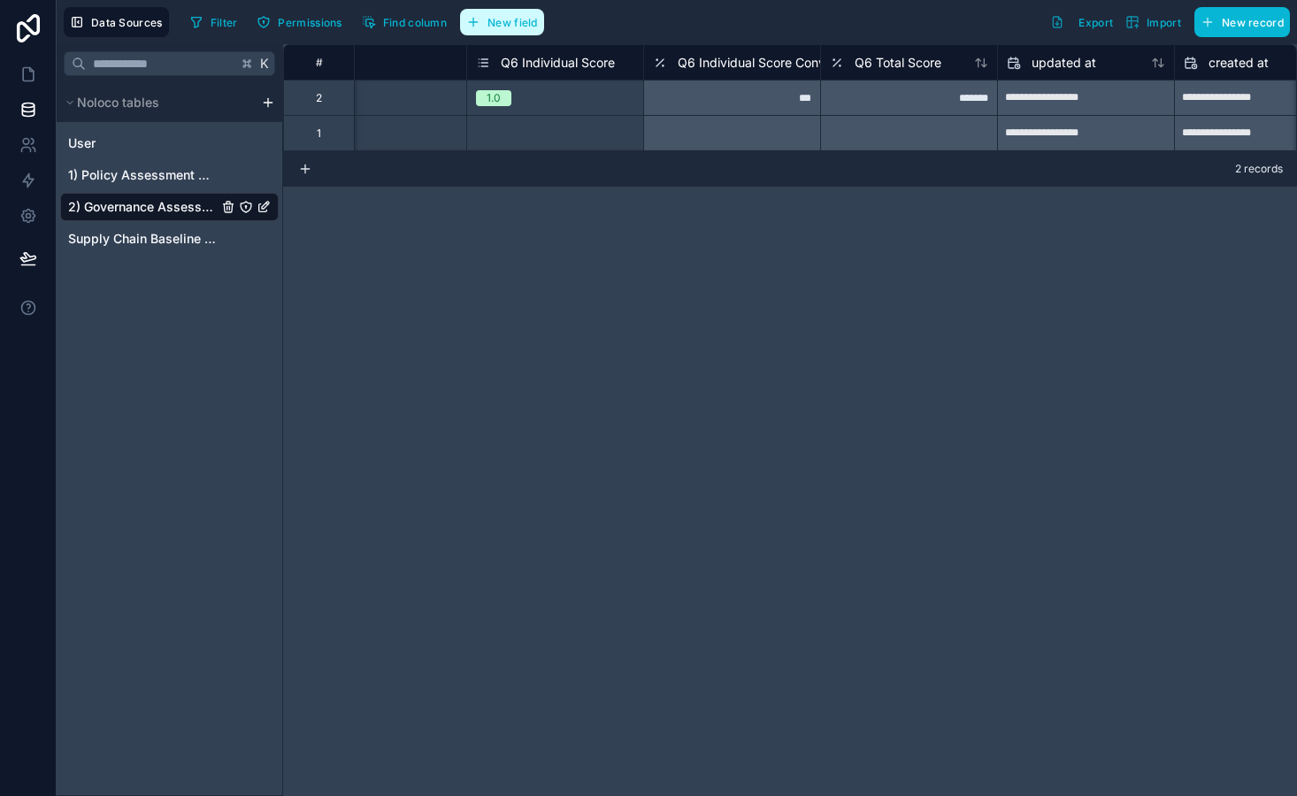
click at [502, 17] on span "New field" at bounding box center [512, 22] width 50 height 13
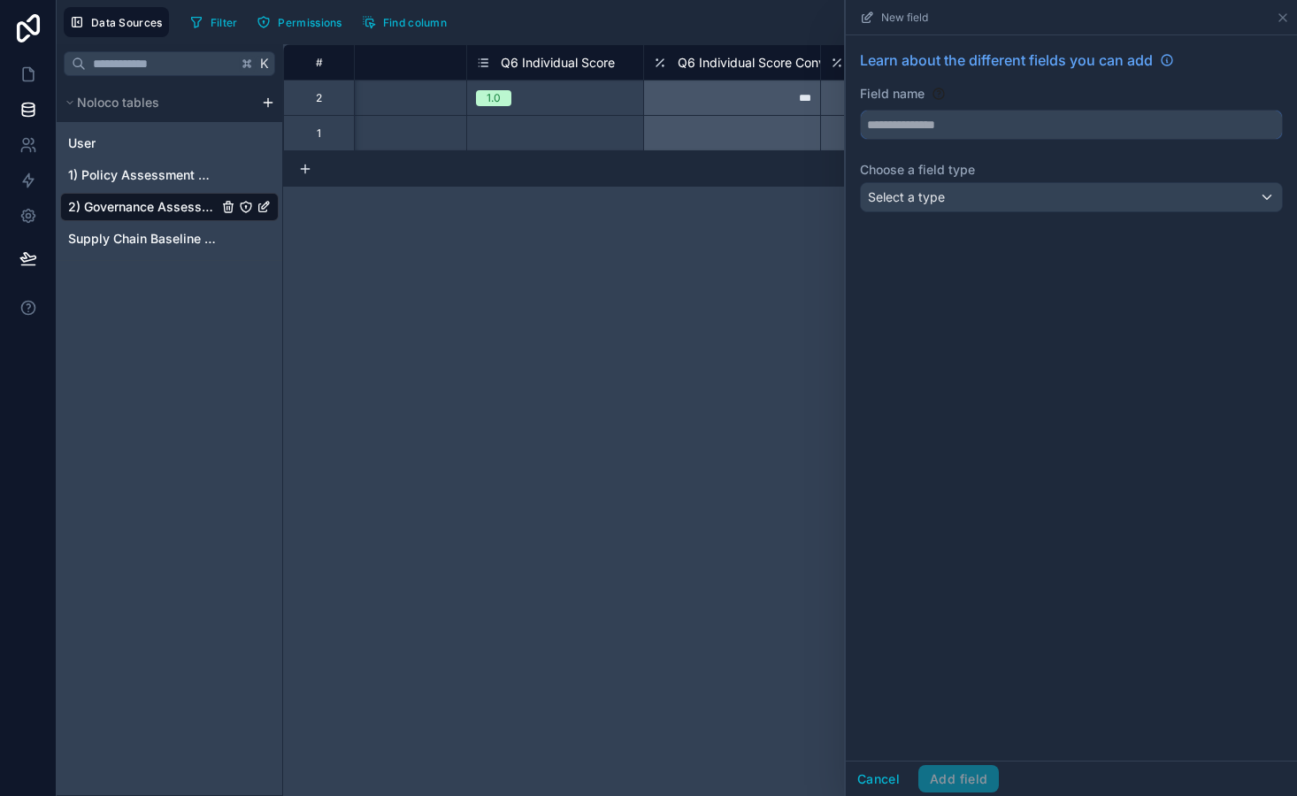
click at [926, 119] on input "text" at bounding box center [1071, 125] width 421 height 28
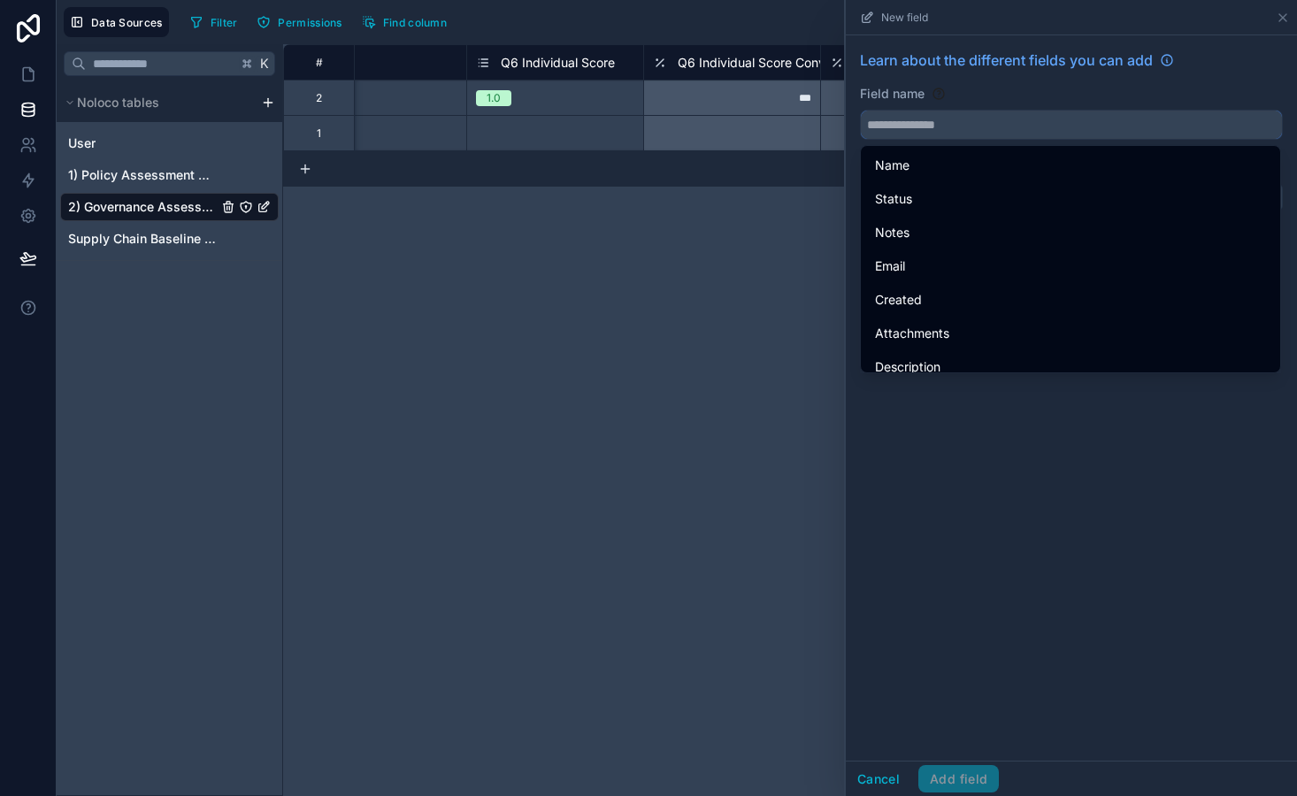
click at [951, 125] on input "text" at bounding box center [1071, 125] width 421 height 28
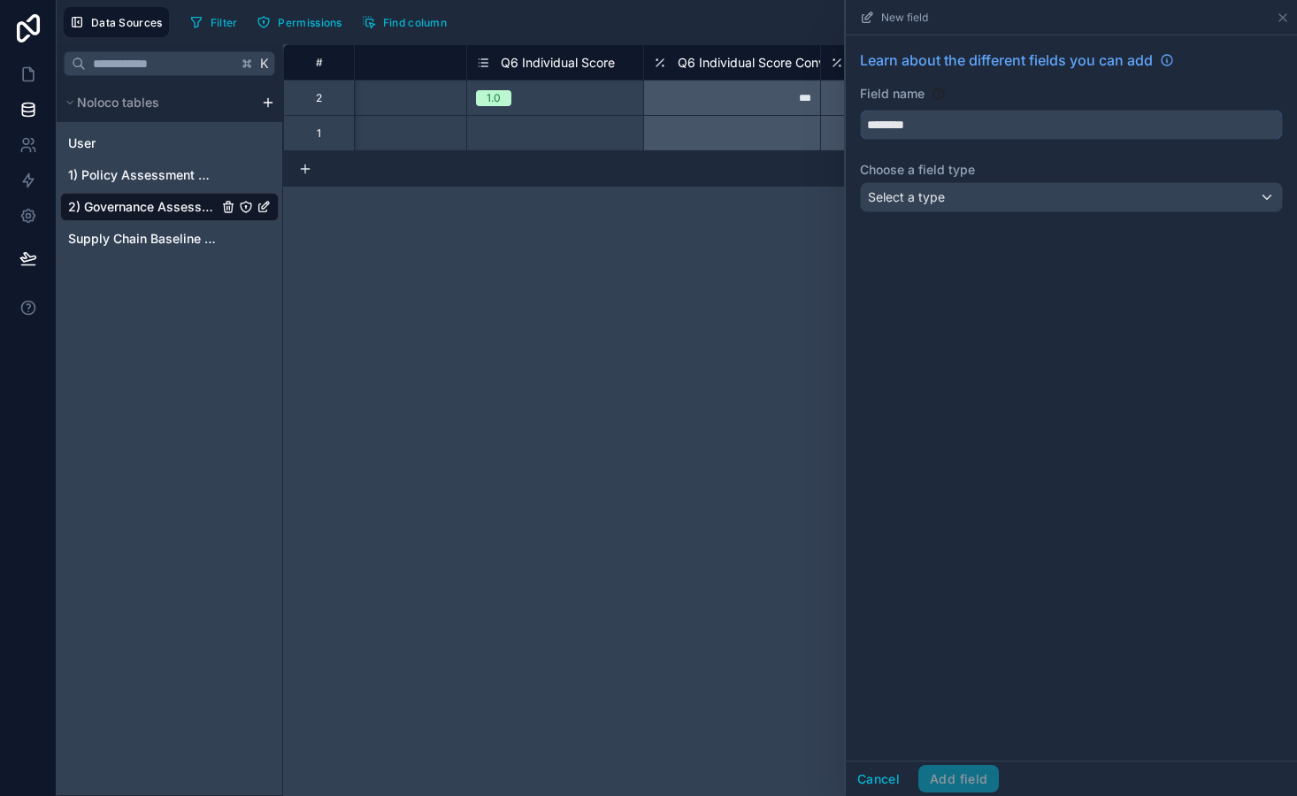
type input "********"
click at [769, 331] on div "**********" at bounding box center [790, 420] width 1014 height 752
click at [909, 203] on span "Select a type" at bounding box center [906, 196] width 77 height 15
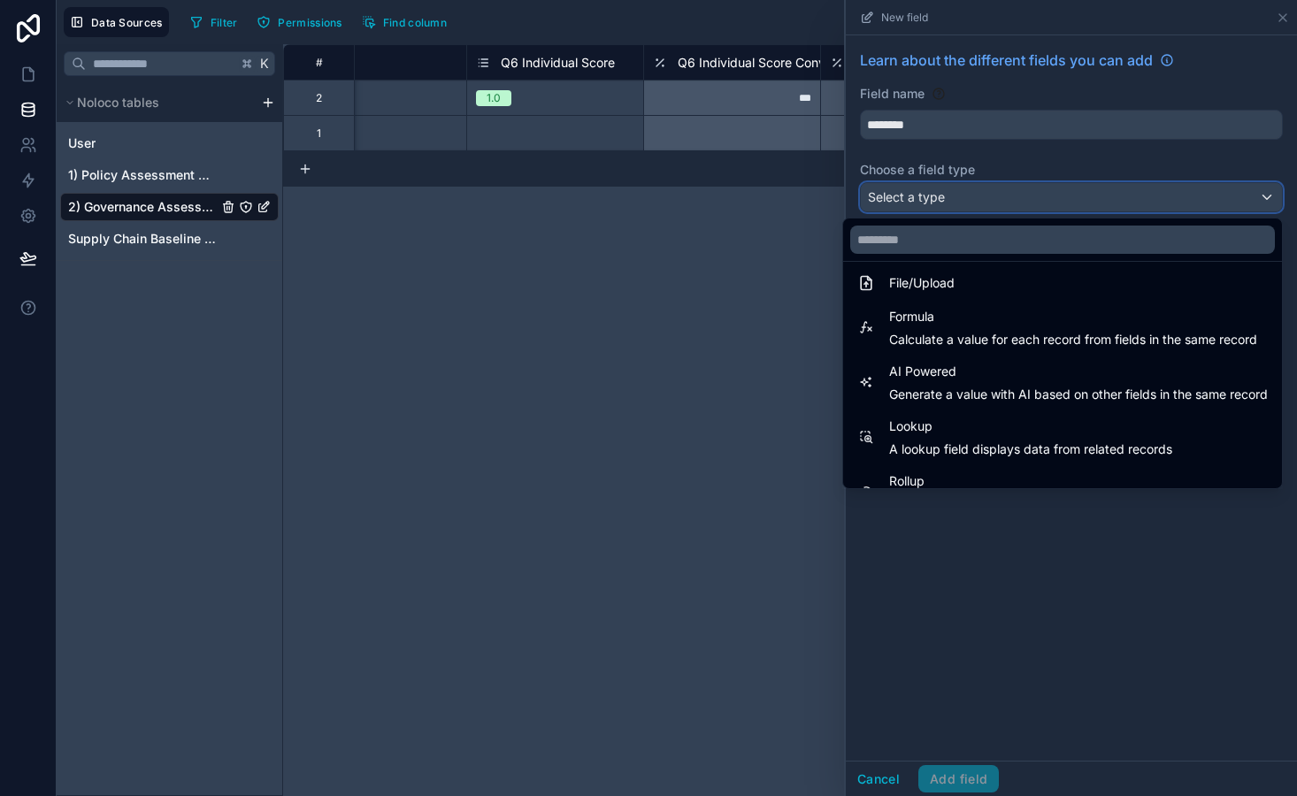
scroll to position [441, 0]
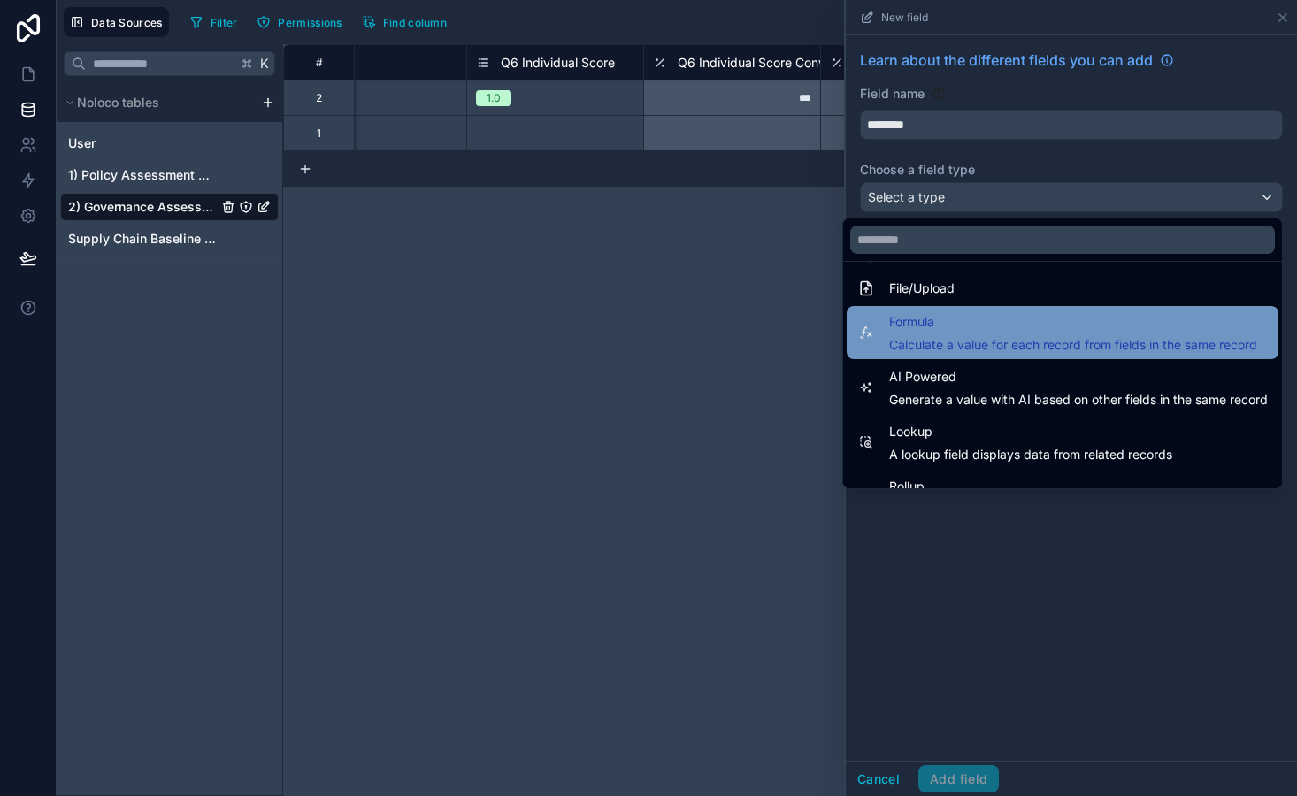
click at [972, 337] on span "Calculate a value for each record from fields in the same record" at bounding box center [1073, 345] width 368 height 18
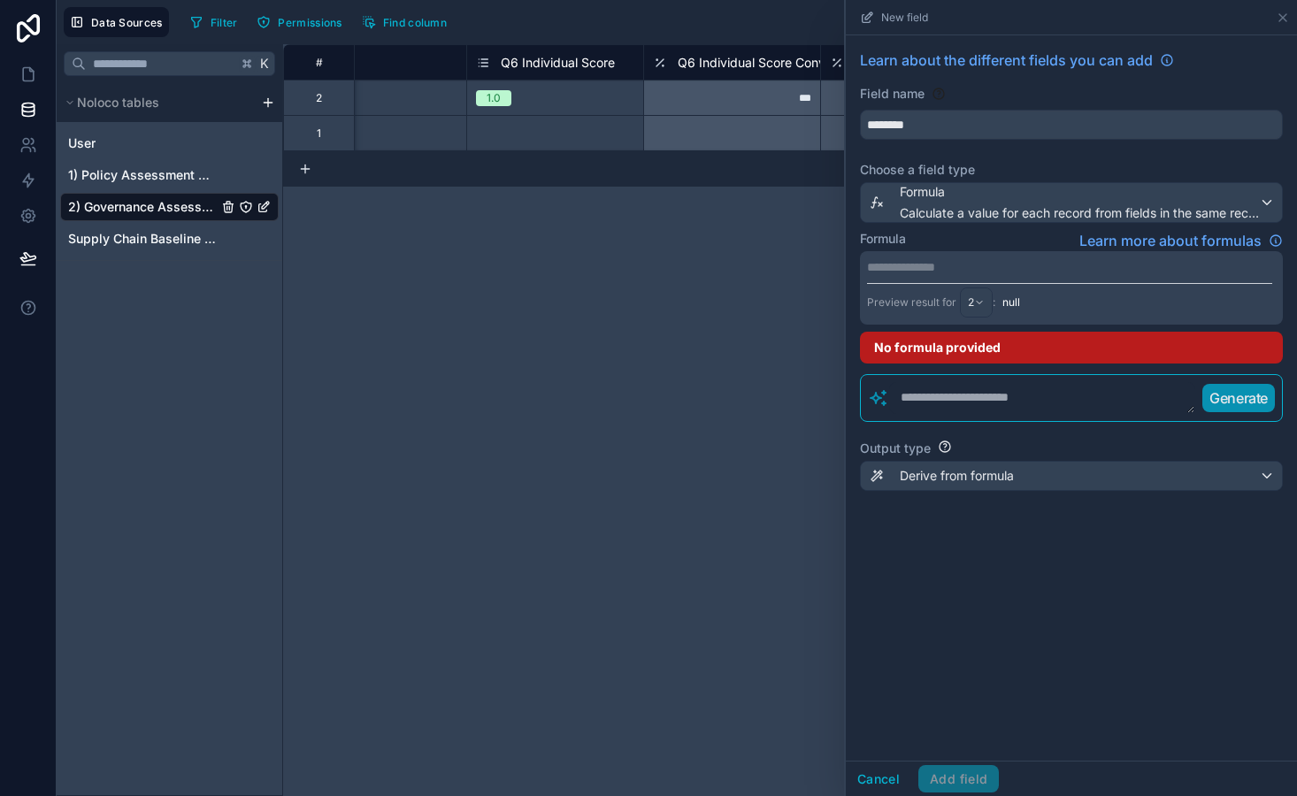
click at [937, 267] on p "**********" at bounding box center [1069, 267] width 405 height 18
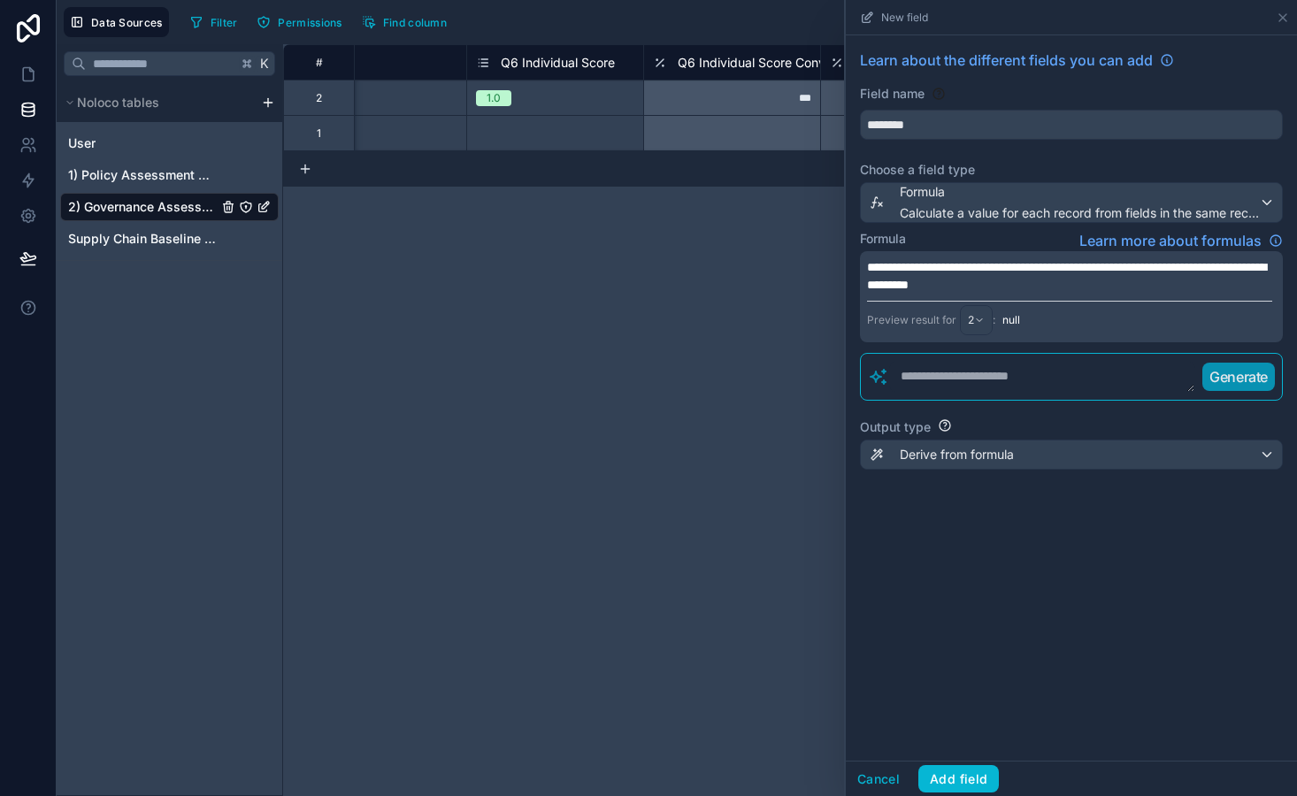
click at [978, 269] on span "**********" at bounding box center [1066, 276] width 399 height 30
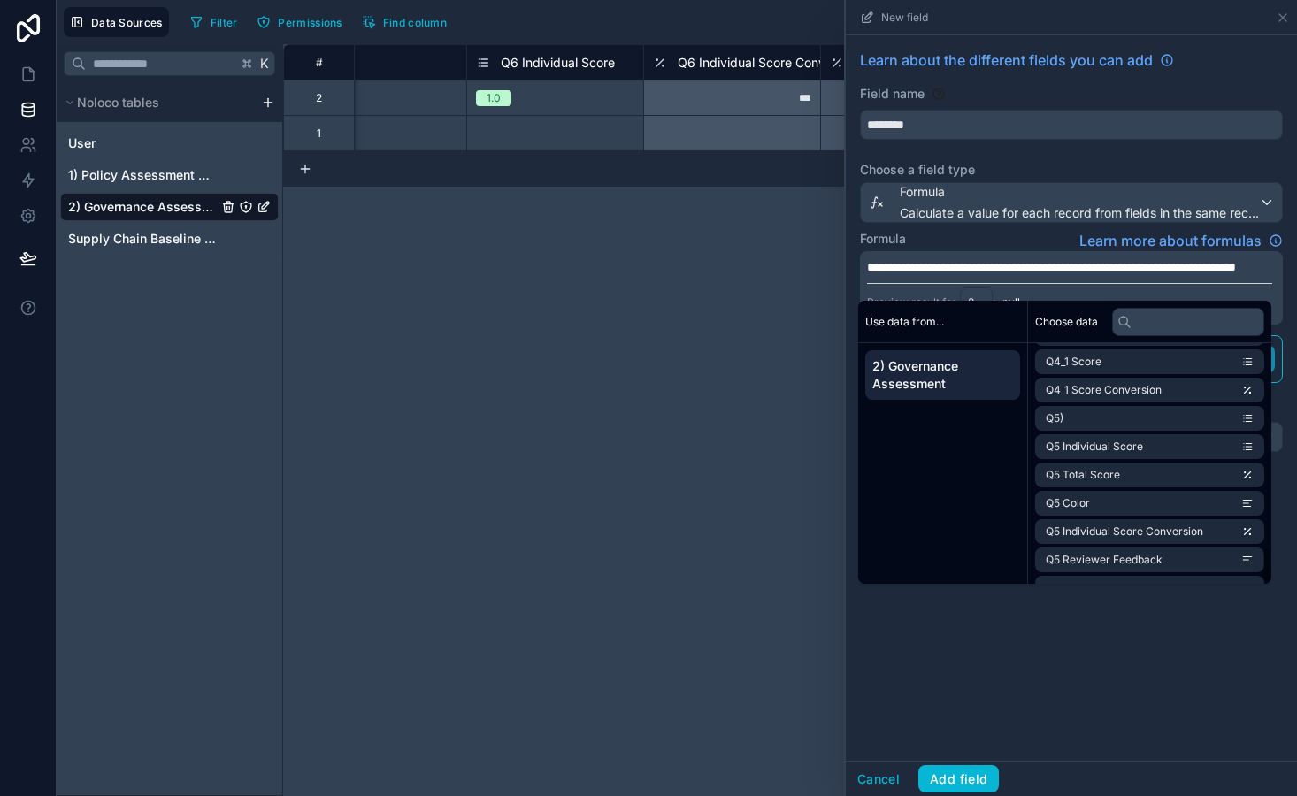
scroll to position [1355, 0]
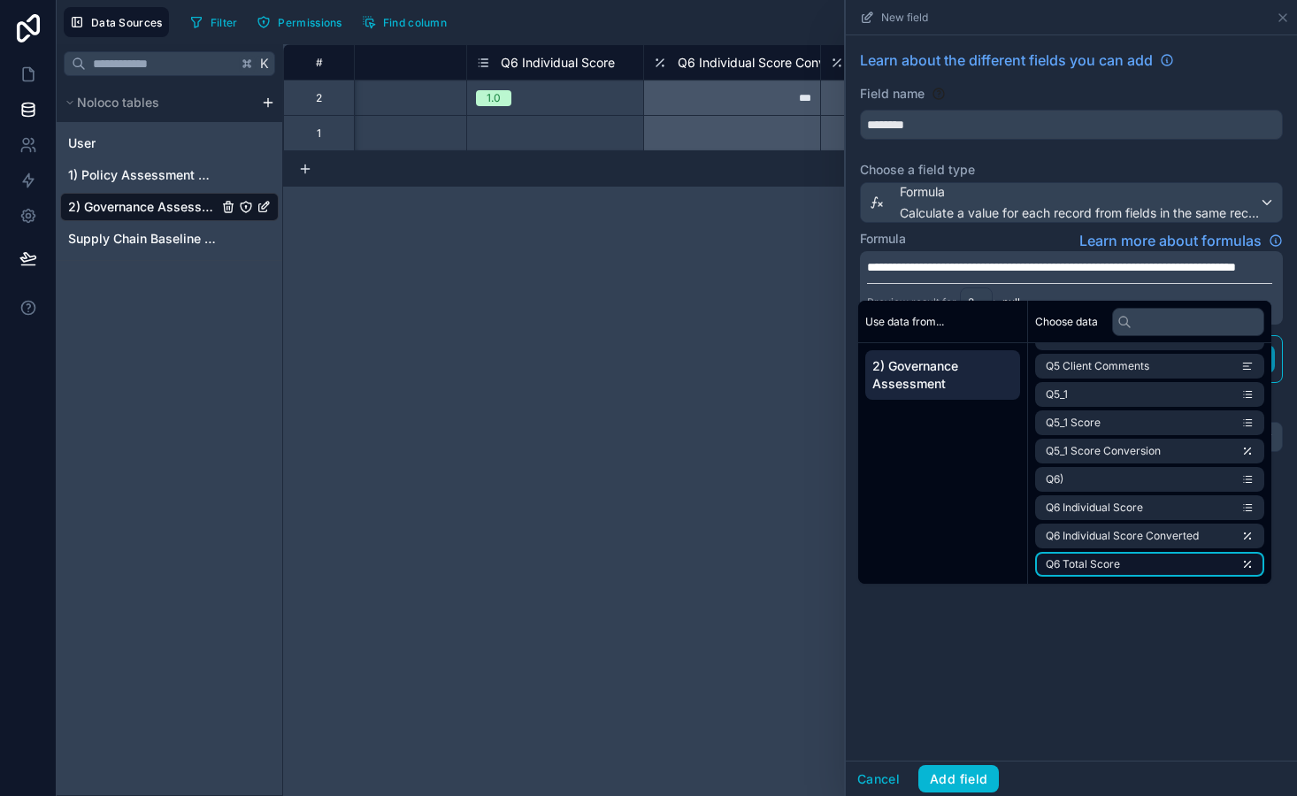
click at [1149, 565] on li "Q6 Total Score" at bounding box center [1149, 564] width 229 height 25
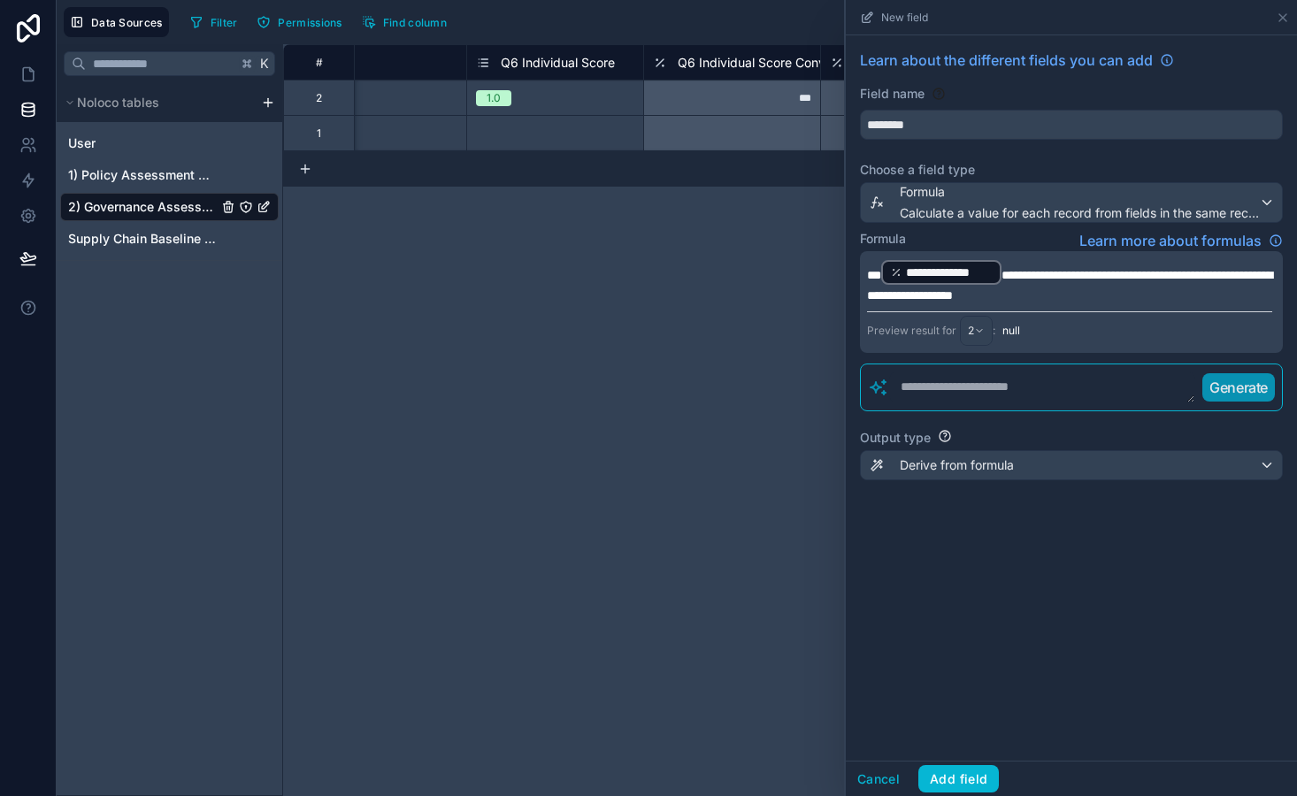
click at [1074, 273] on span "**********" at bounding box center [1069, 285] width 405 height 33
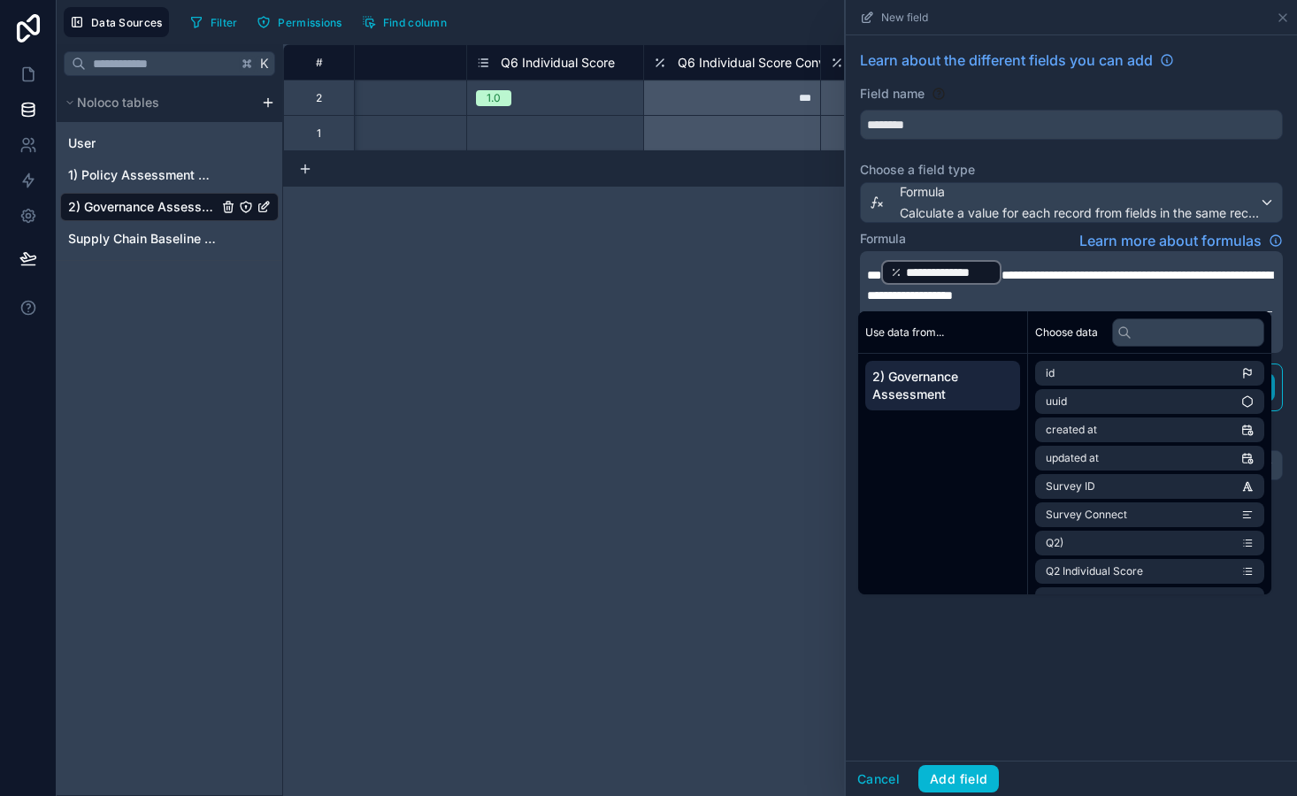
click at [1170, 278] on span "**********" at bounding box center [1069, 285] width 405 height 33
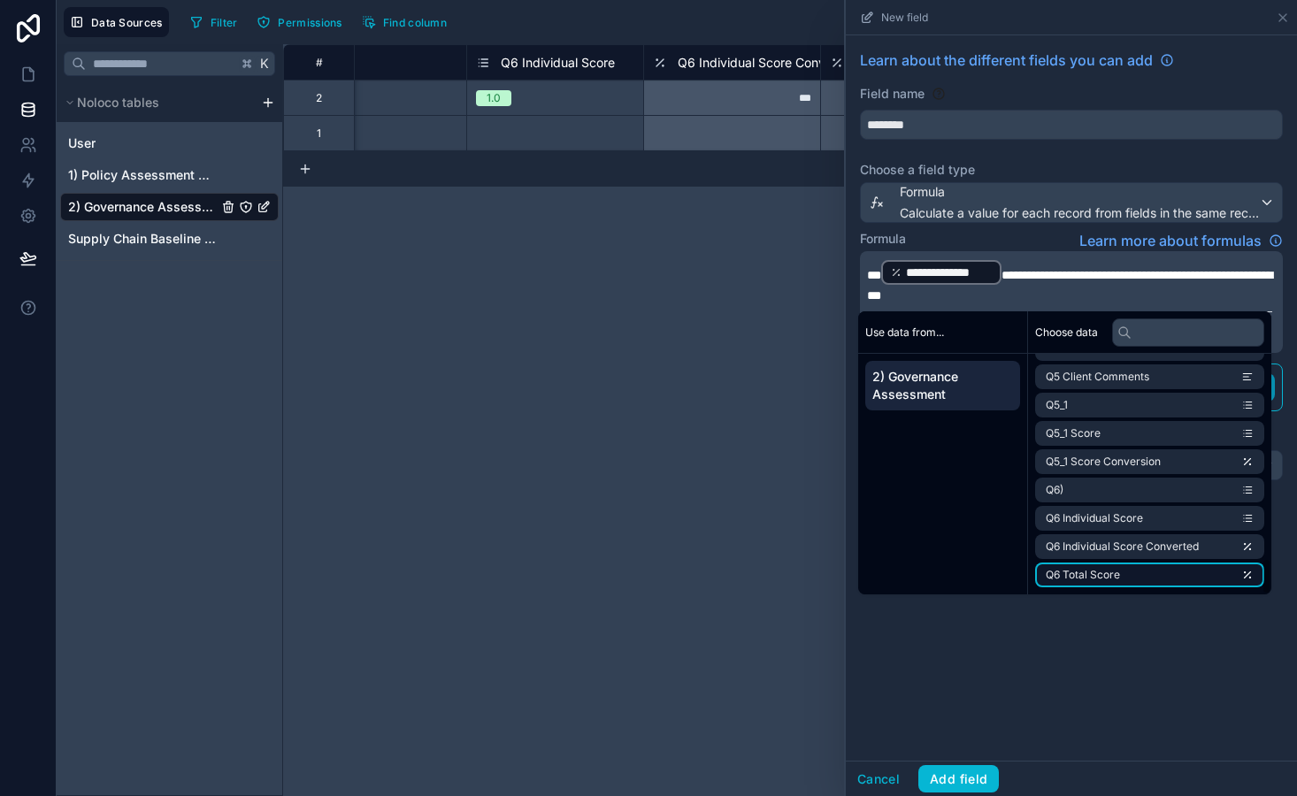
click at [1150, 575] on li "Q6 Total Score" at bounding box center [1149, 575] width 229 height 25
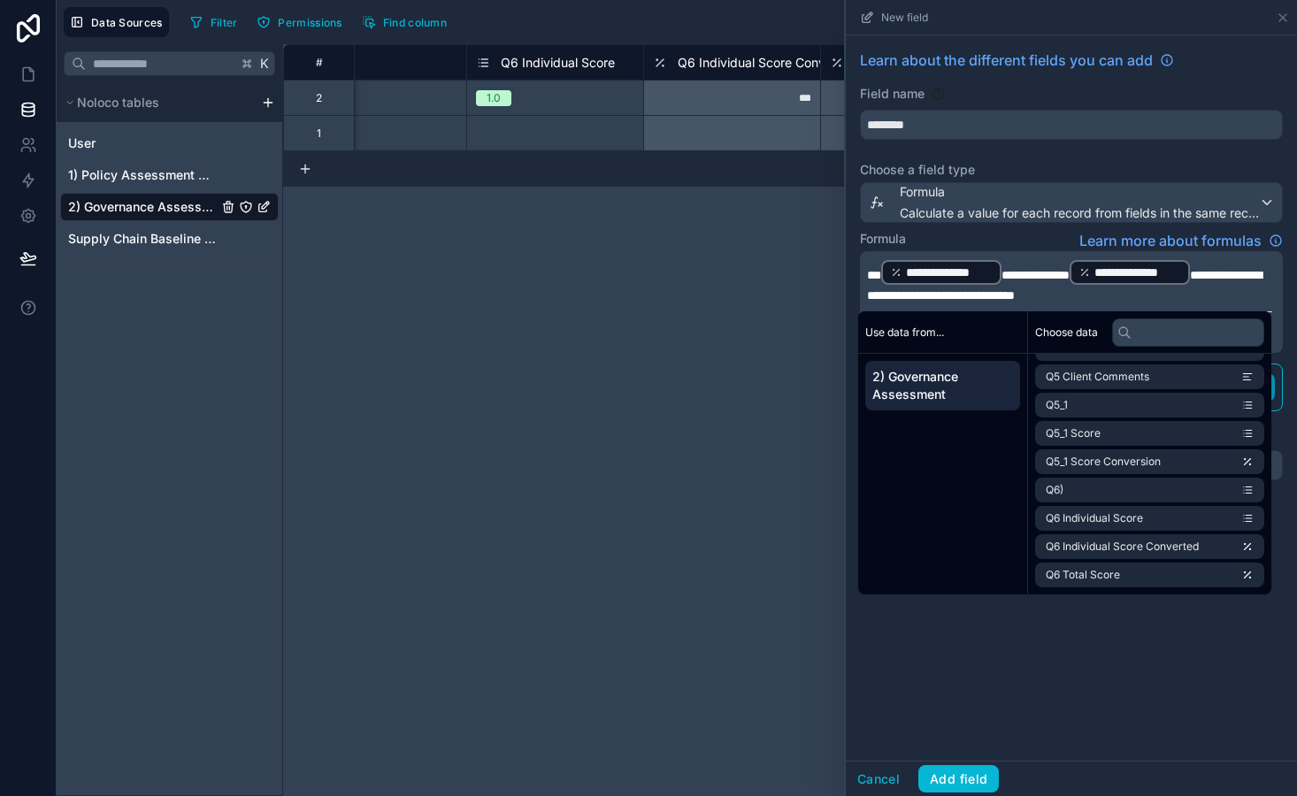
click at [978, 295] on span "**********" at bounding box center [1064, 285] width 395 height 33
click at [1157, 579] on li "Q6 Total Score" at bounding box center [1149, 575] width 229 height 25
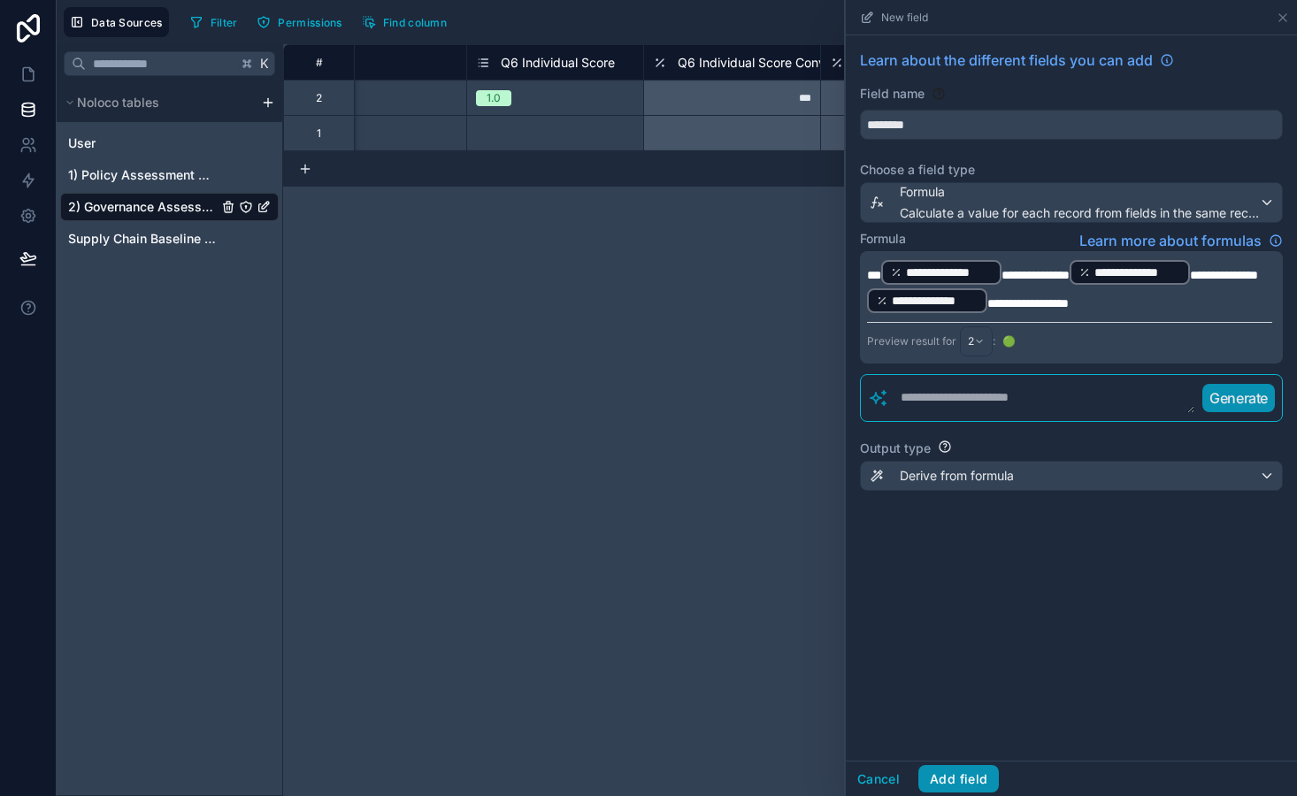
click at [975, 772] on button "Add field" at bounding box center [958, 779] width 81 height 28
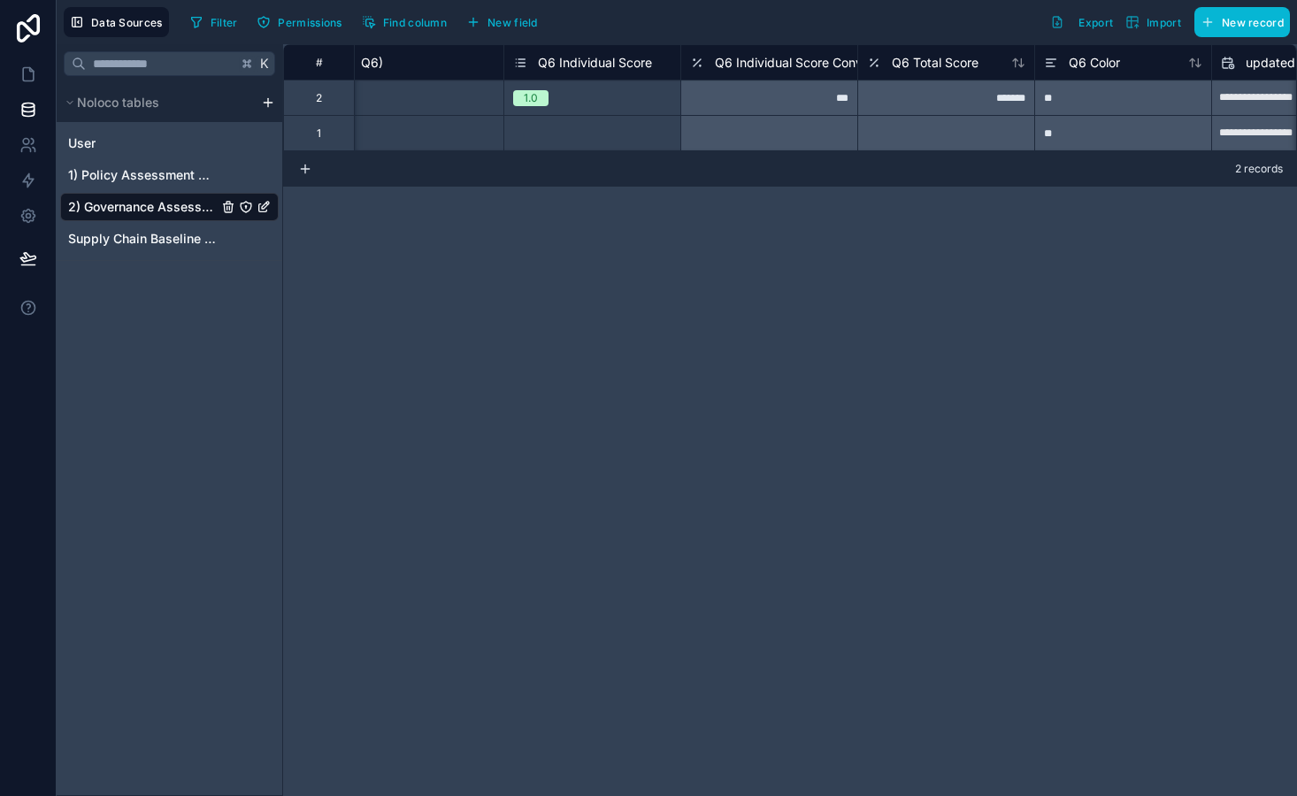
scroll to position [0, 8966]
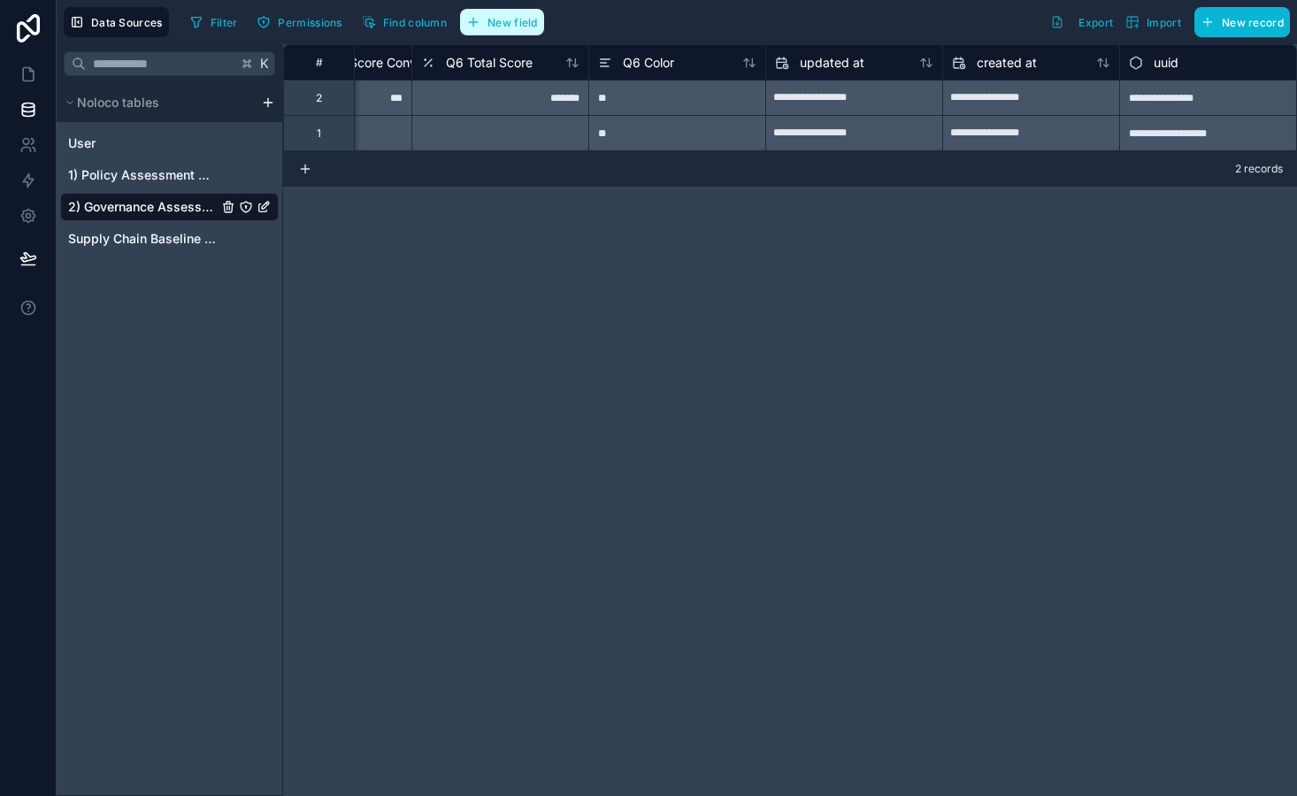
click at [512, 26] on span "New field" at bounding box center [512, 22] width 50 height 13
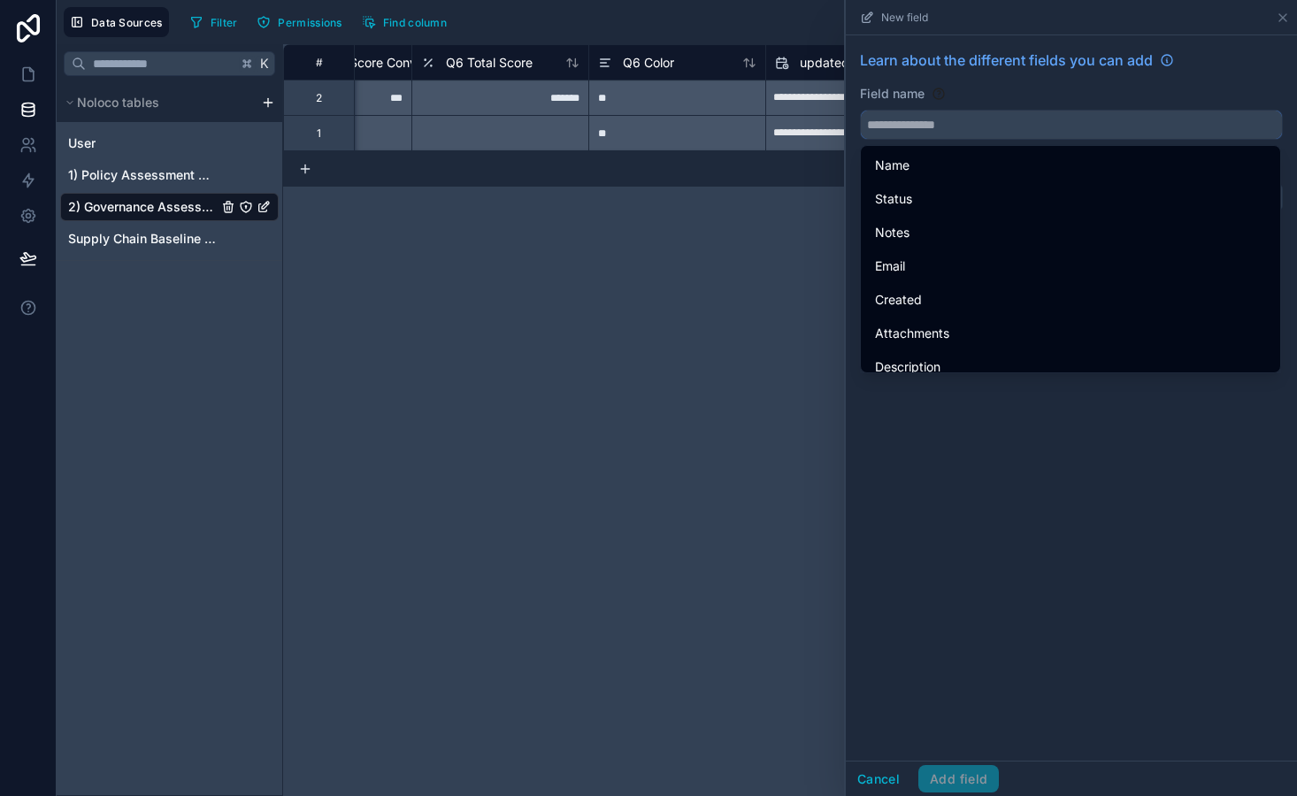
click at [935, 116] on input "text" at bounding box center [1071, 125] width 421 height 28
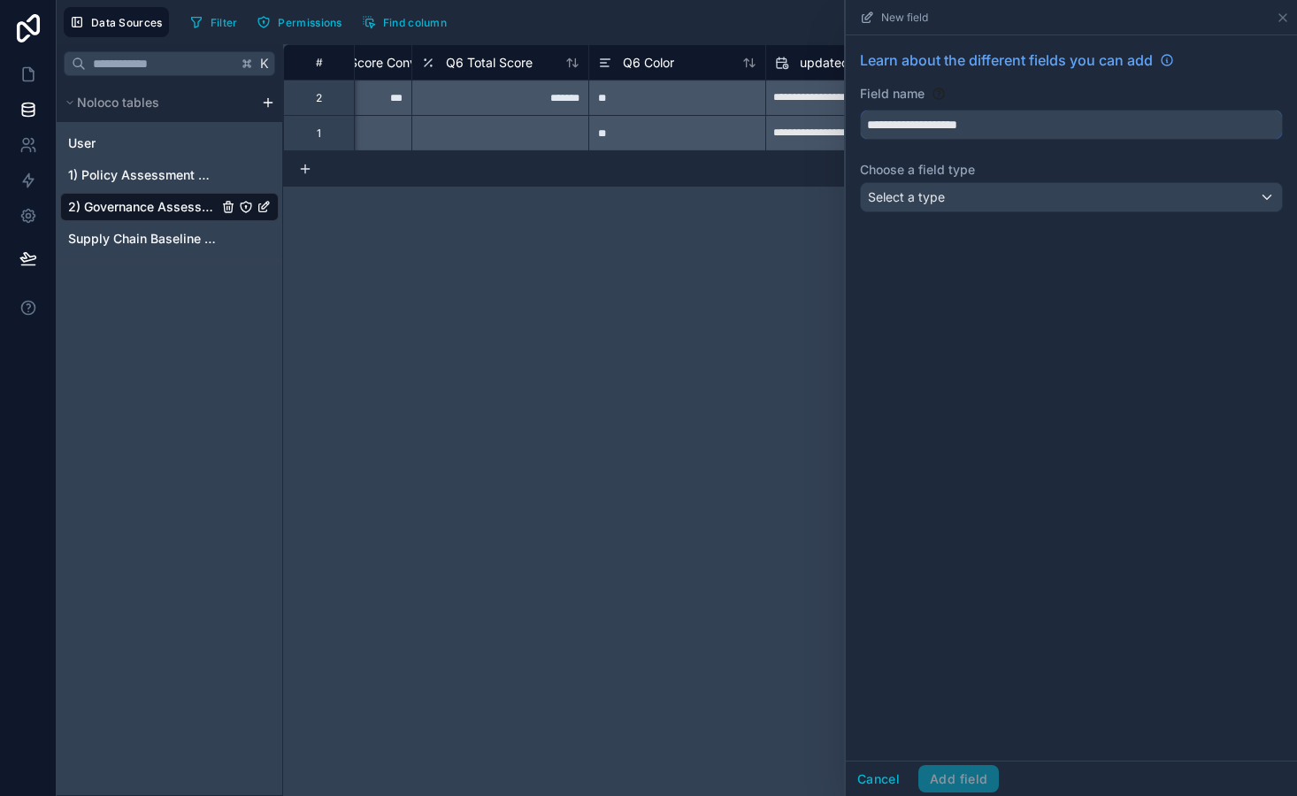
type input "**********"
click at [1103, 199] on div "Select a type" at bounding box center [1071, 197] width 421 height 28
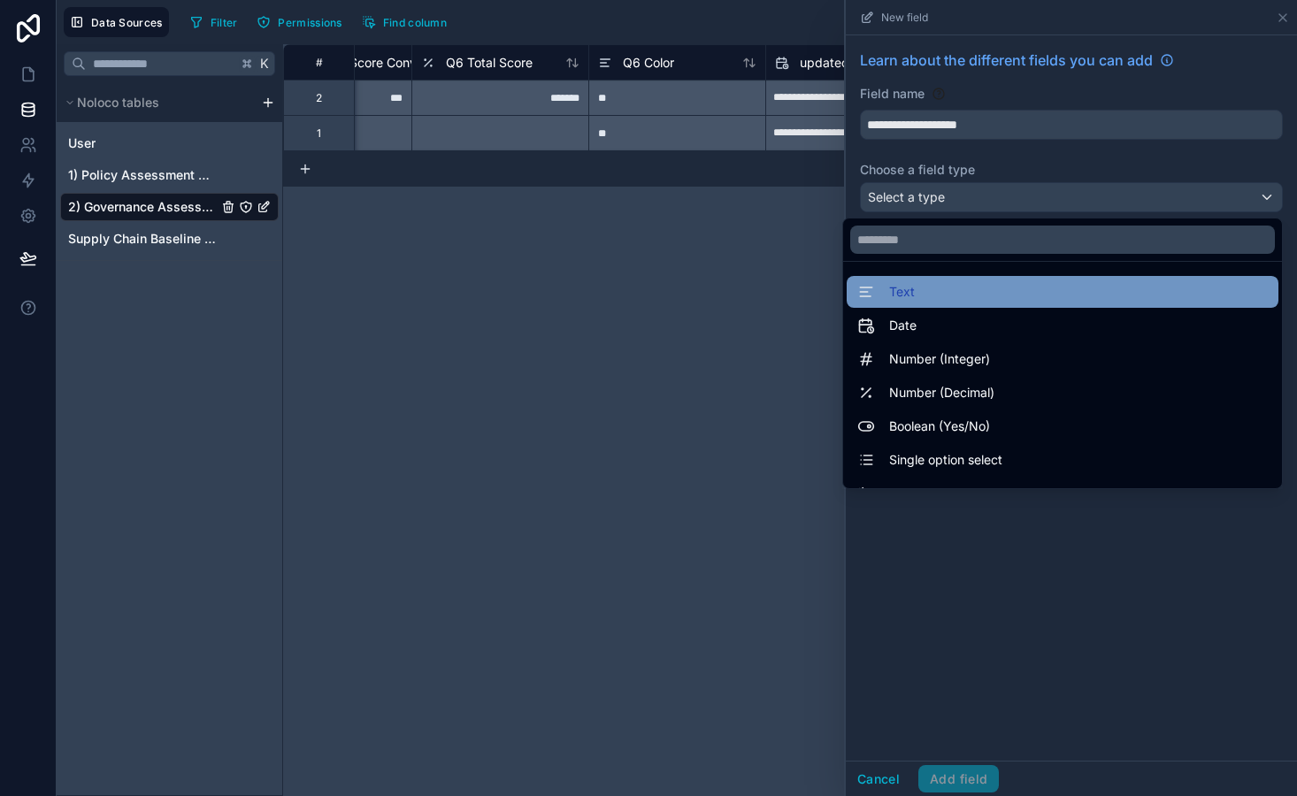
click at [1064, 288] on div "Text" at bounding box center [1062, 291] width 410 height 21
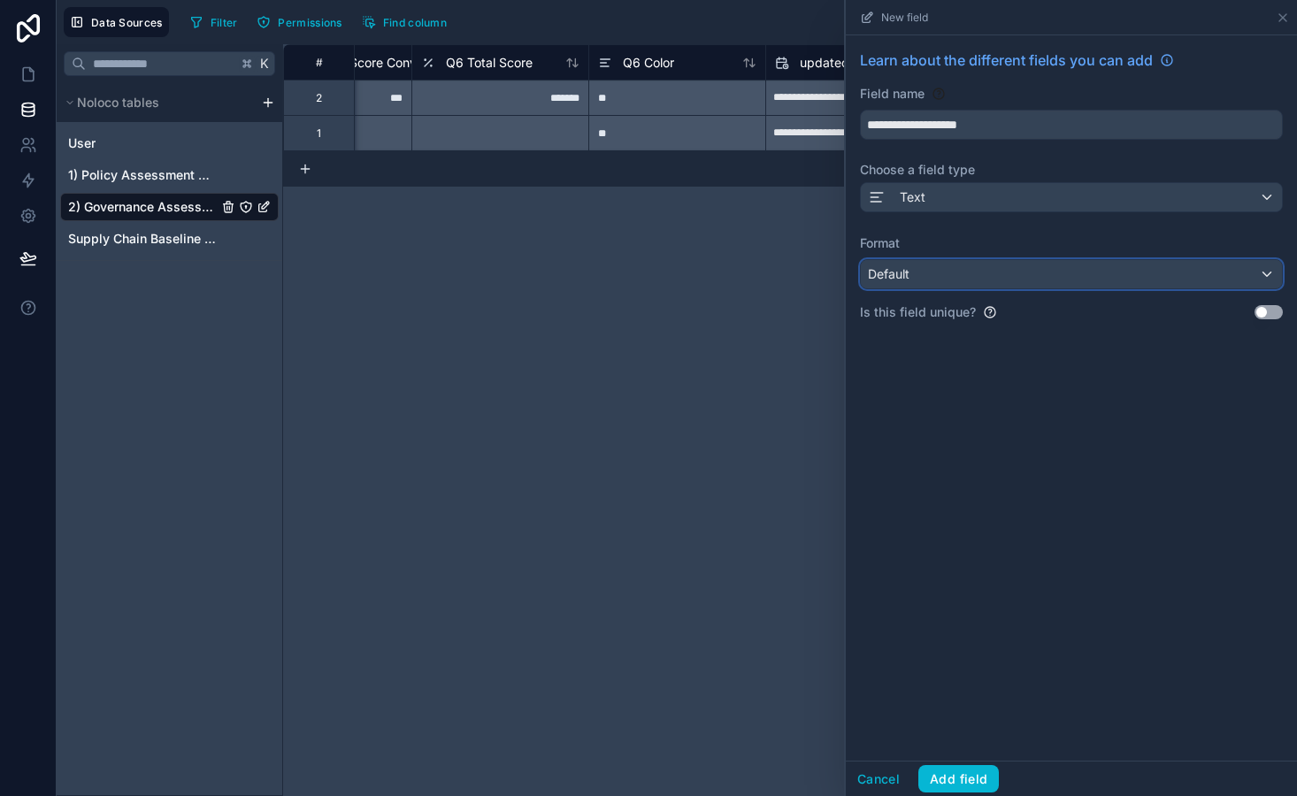
click at [1015, 275] on div "Default" at bounding box center [1071, 274] width 421 height 28
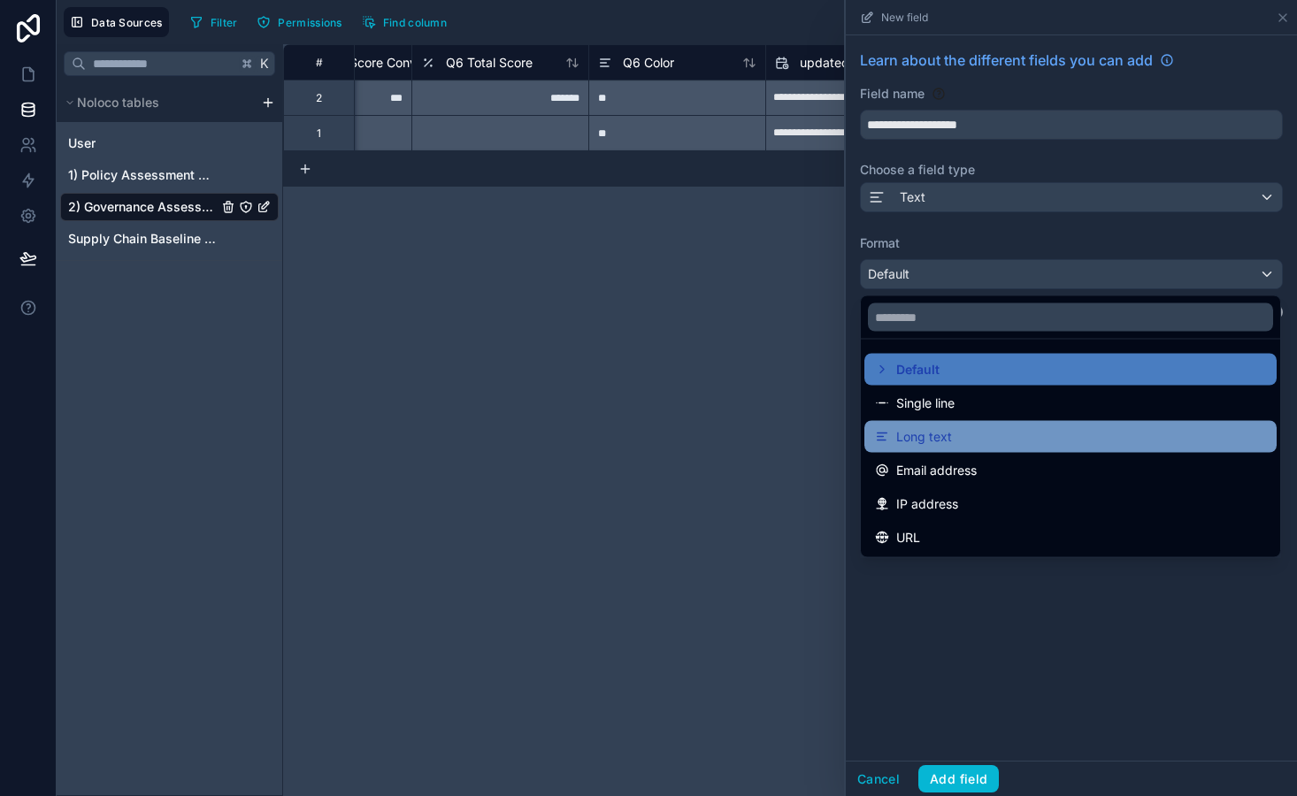
click at [996, 433] on div "Long text" at bounding box center [1070, 436] width 391 height 21
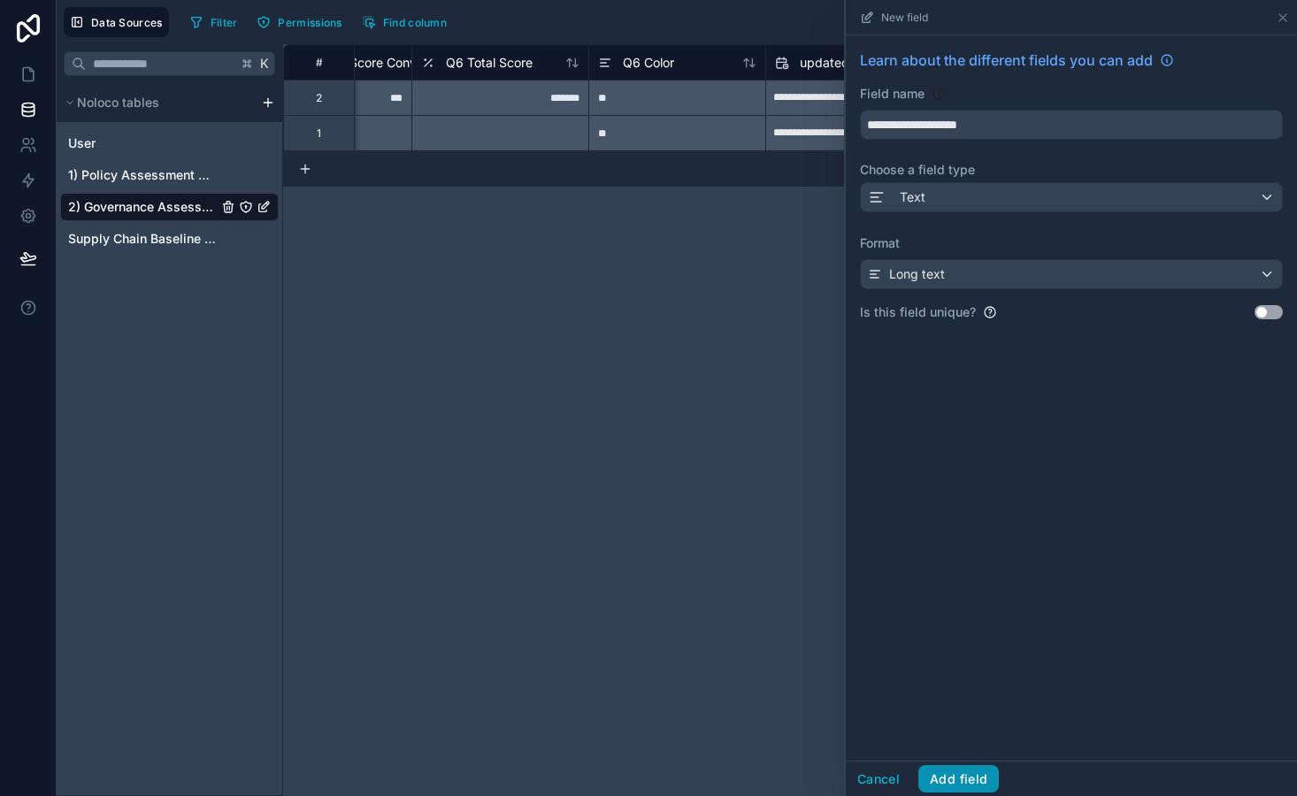
click at [974, 773] on button "Add field" at bounding box center [958, 779] width 81 height 28
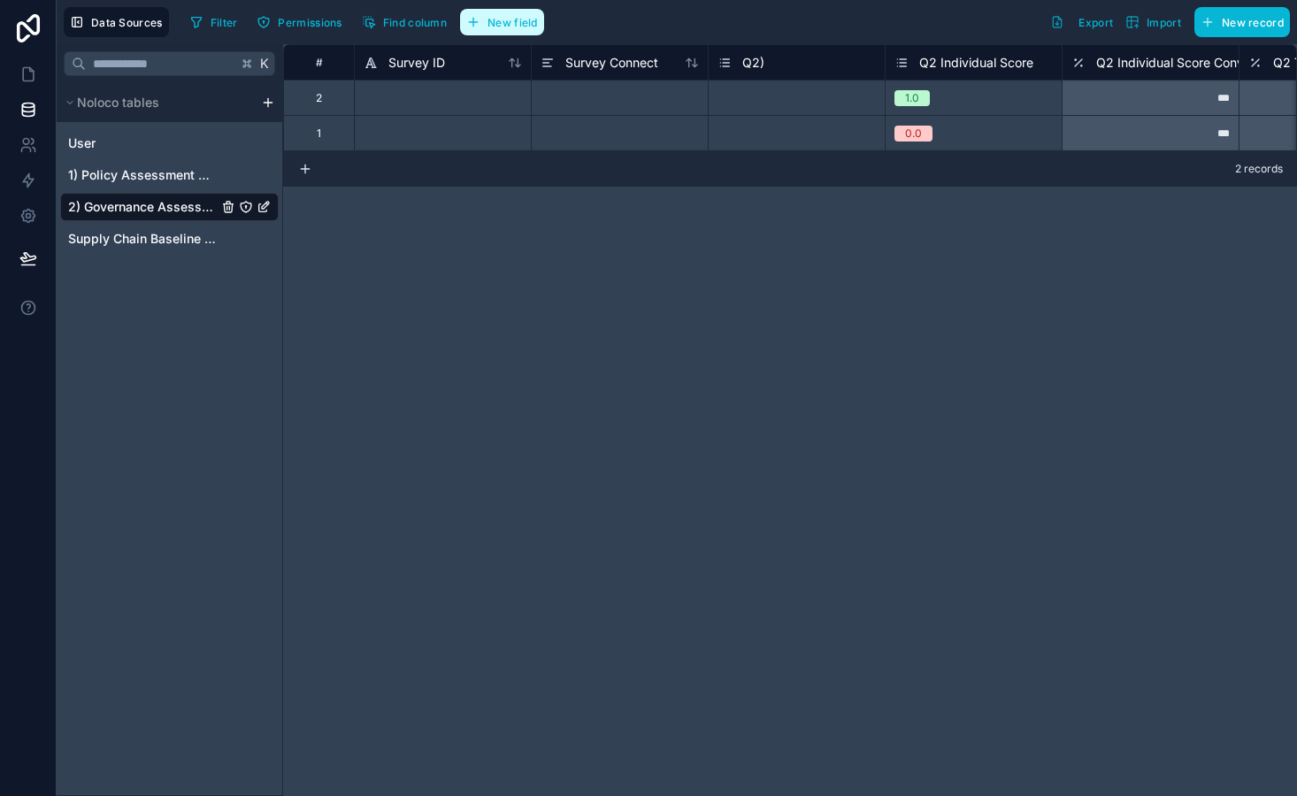
click at [527, 28] on span "New field" at bounding box center [512, 22] width 50 height 13
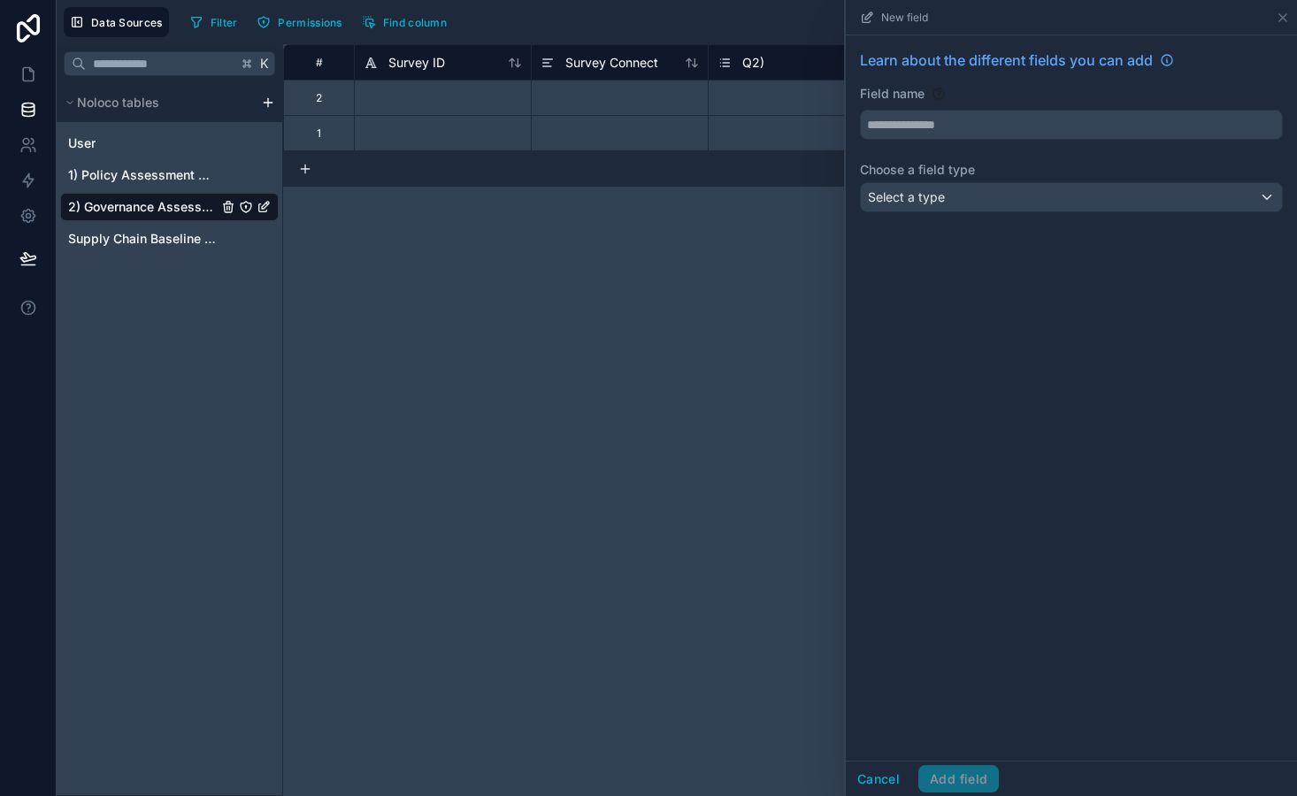
click at [937, 142] on div "Learn about the different fields you can add Field name Choose a field type Sel…" at bounding box center [1071, 134] width 451 height 198
type input "**********"
click at [933, 201] on span "Select a type" at bounding box center [906, 196] width 77 height 15
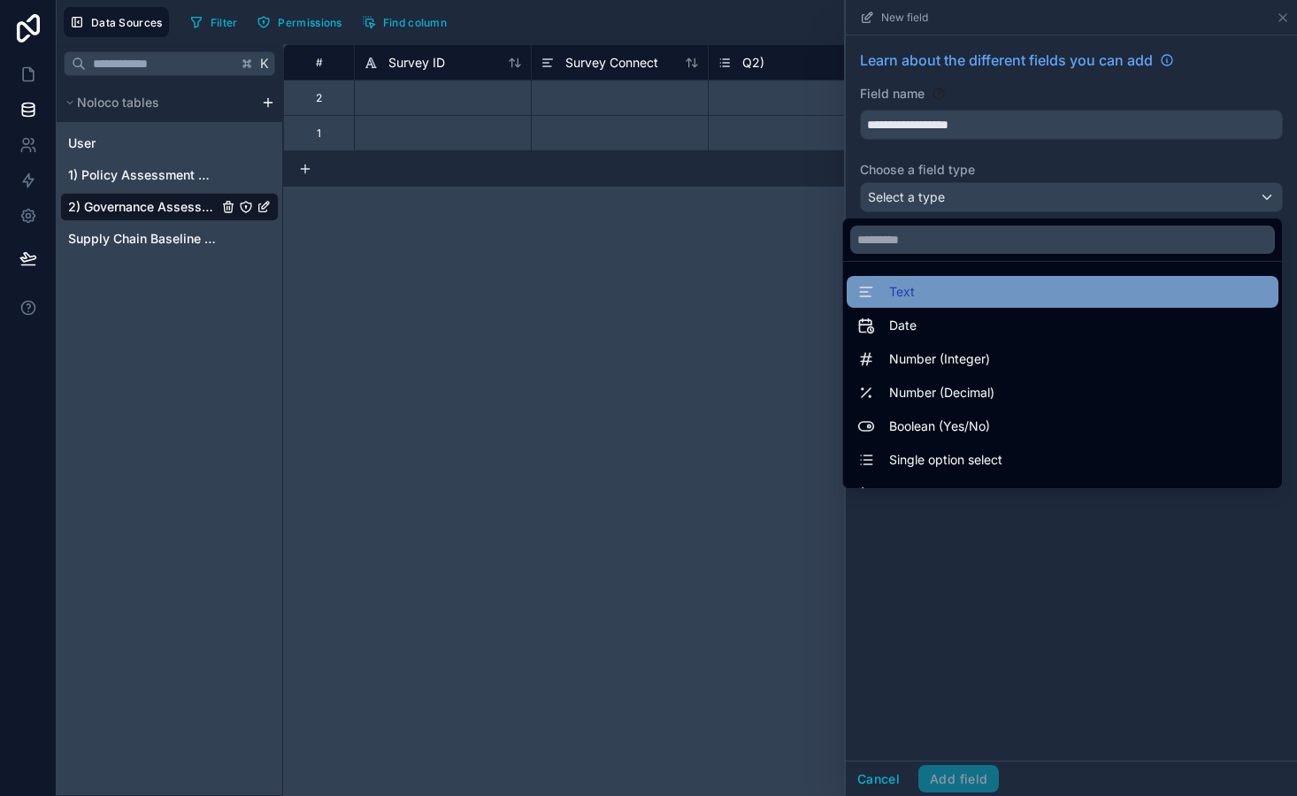
click at [953, 293] on div "Text" at bounding box center [1062, 291] width 410 height 21
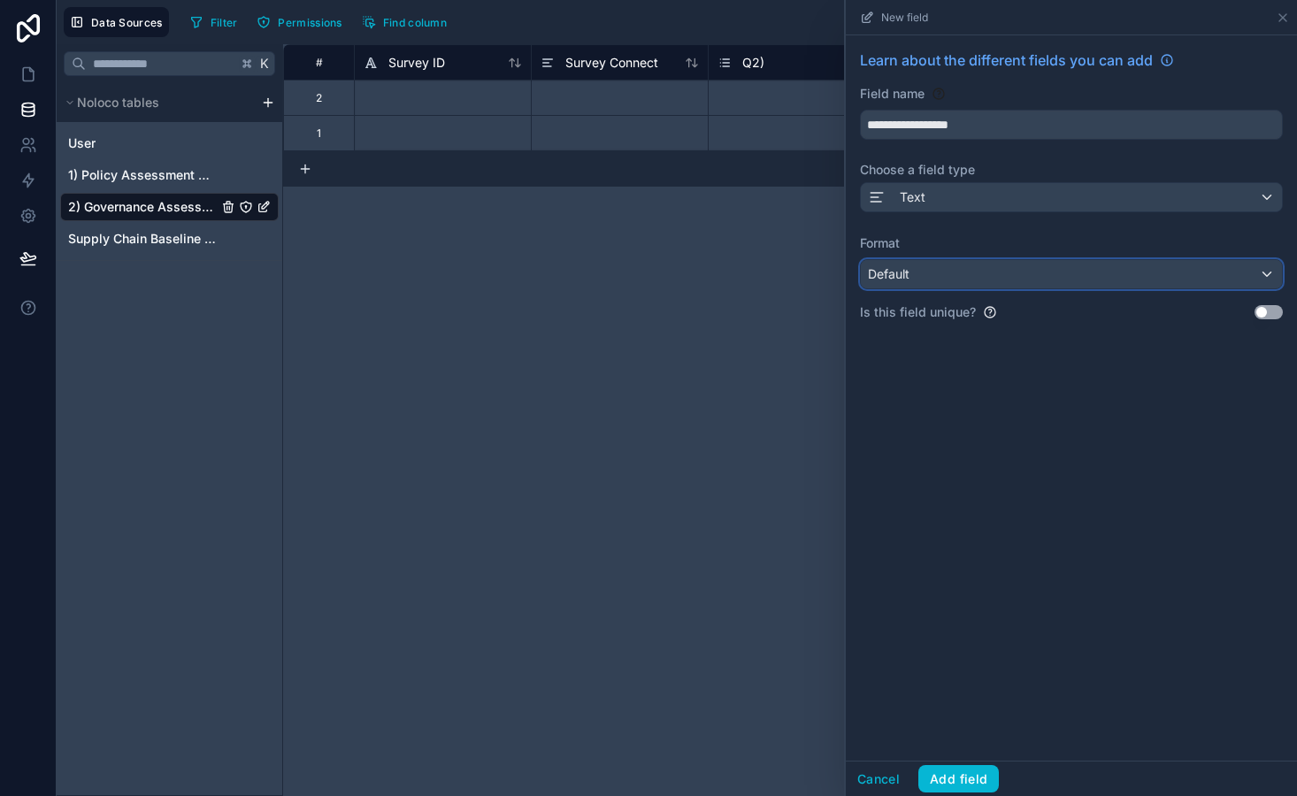
click at [945, 274] on div "Default" at bounding box center [1071, 274] width 421 height 28
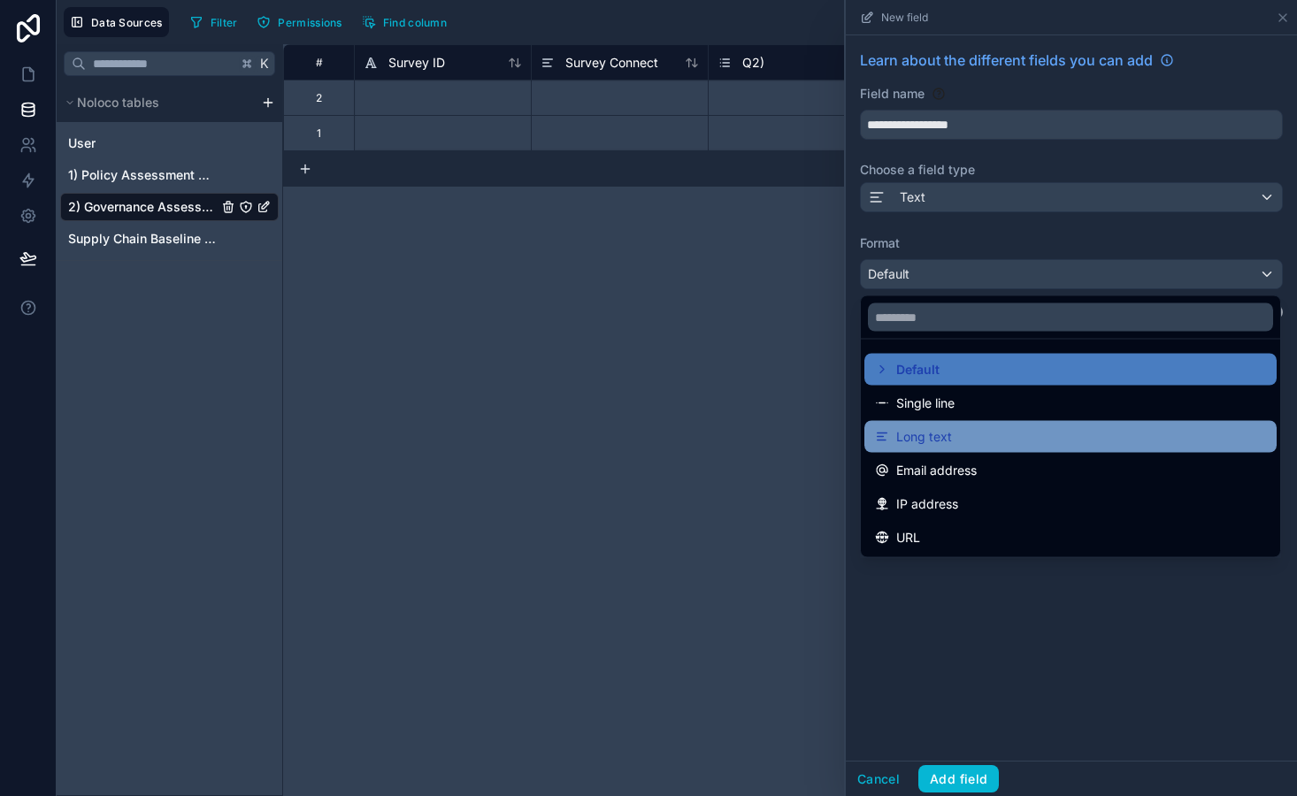
click at [956, 441] on div "Long text" at bounding box center [1070, 436] width 391 height 21
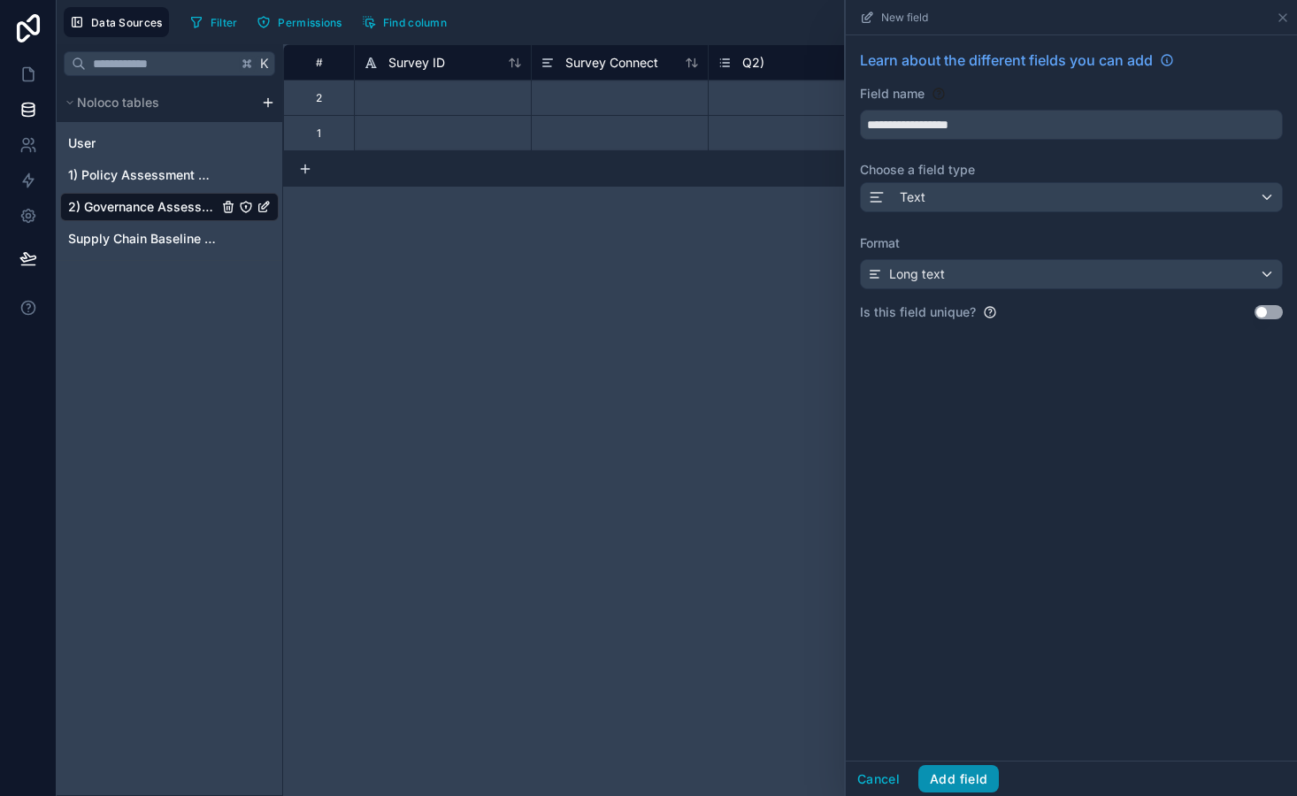
click at [976, 778] on button "Add field" at bounding box center [958, 779] width 81 height 28
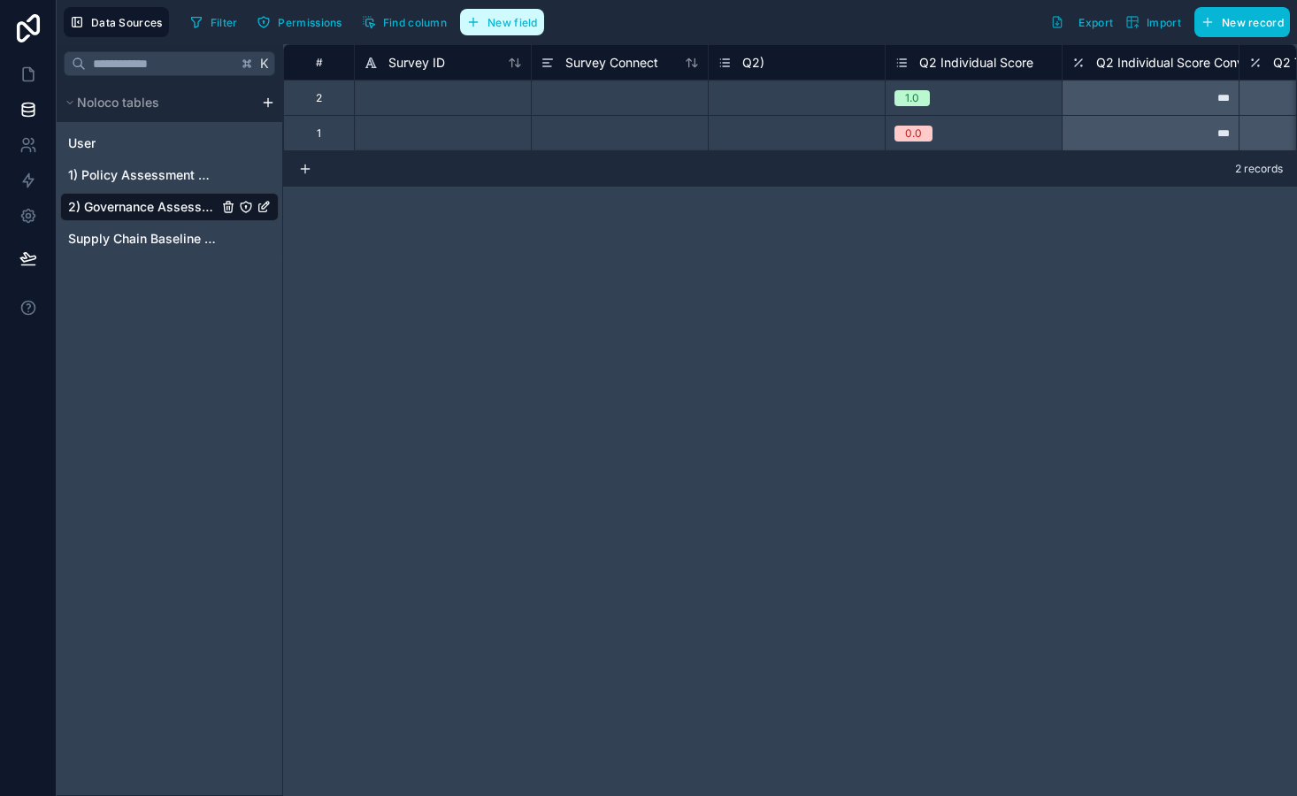
click at [498, 18] on span "New field" at bounding box center [512, 22] width 50 height 13
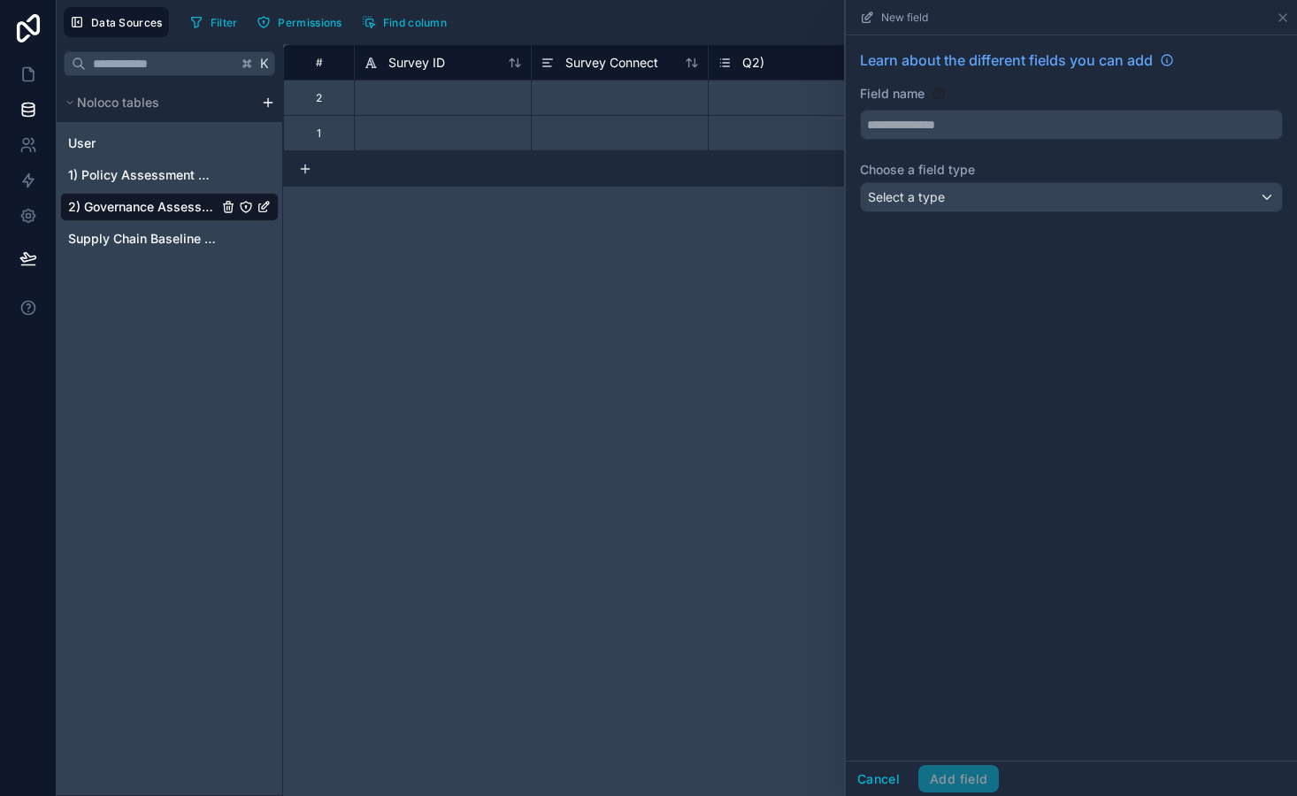
click at [896, 142] on div "Learn about the different fields you can add Field name Choose a field type Sel…" at bounding box center [1071, 134] width 451 height 198
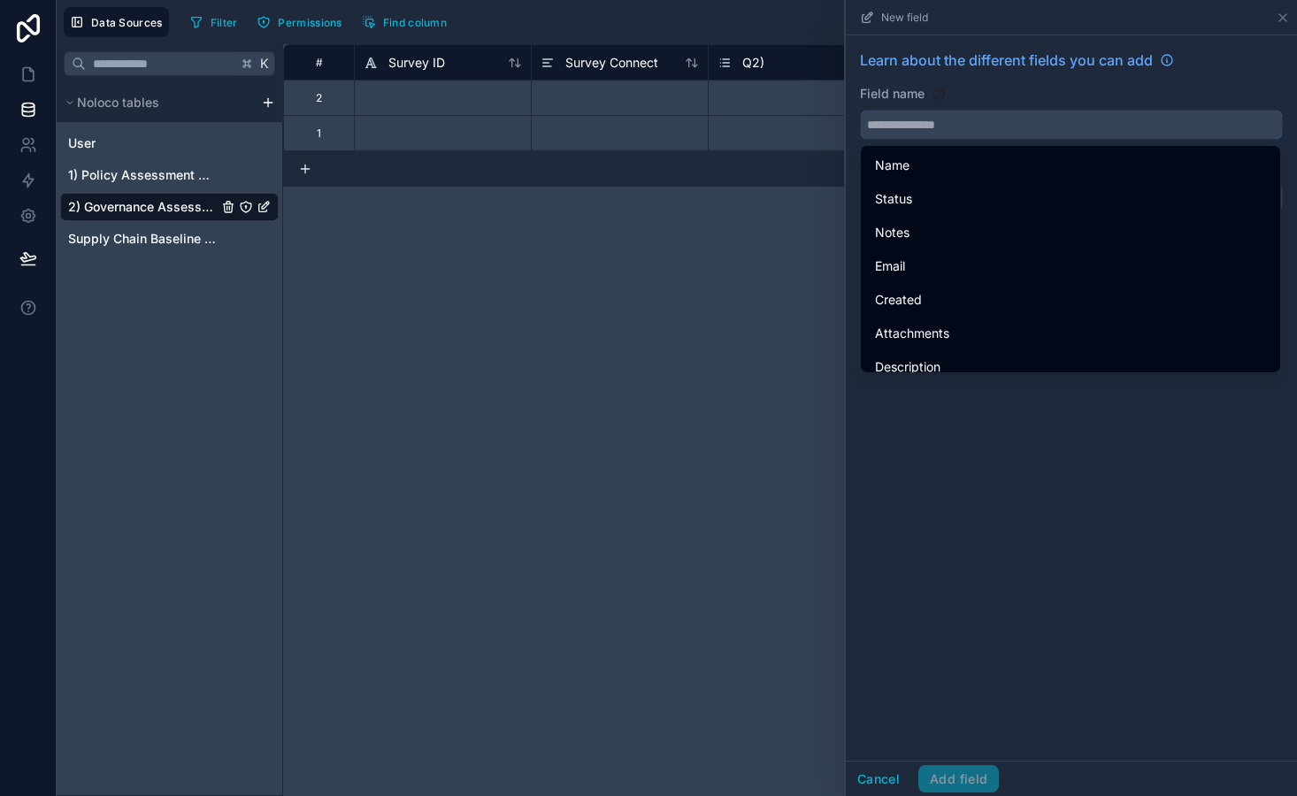
click at [901, 131] on input "text" at bounding box center [1071, 125] width 421 height 28
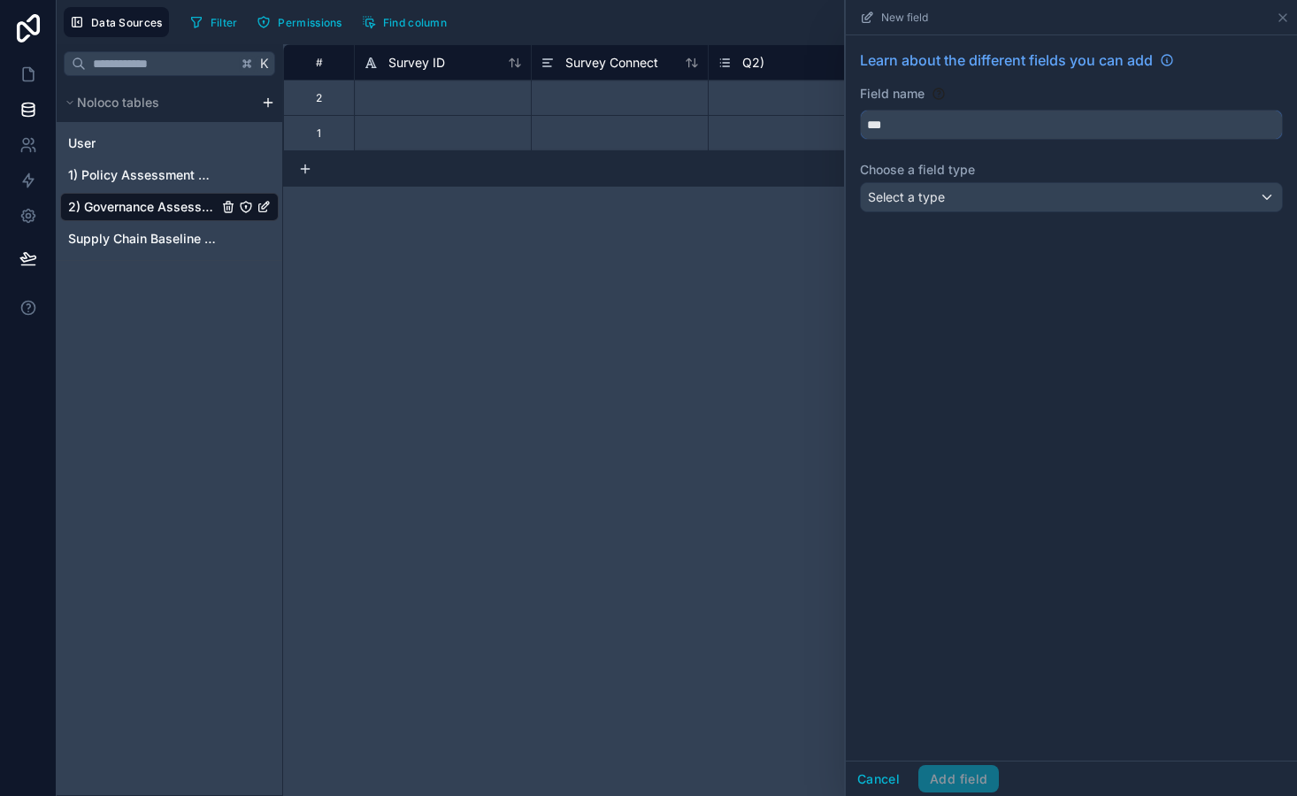
type input "***"
click at [910, 193] on span "Select a type" at bounding box center [906, 196] width 77 height 15
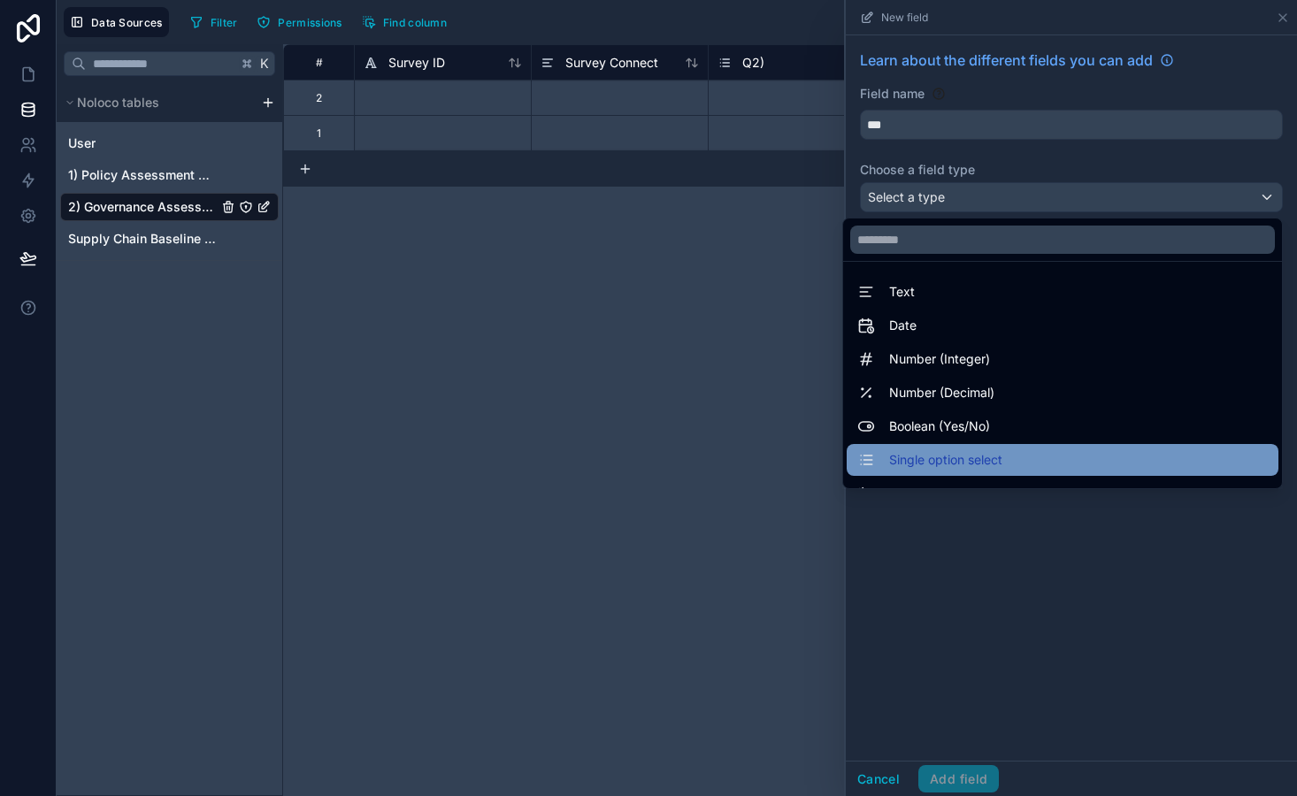
click at [992, 456] on span "Single option select" at bounding box center [945, 459] width 113 height 21
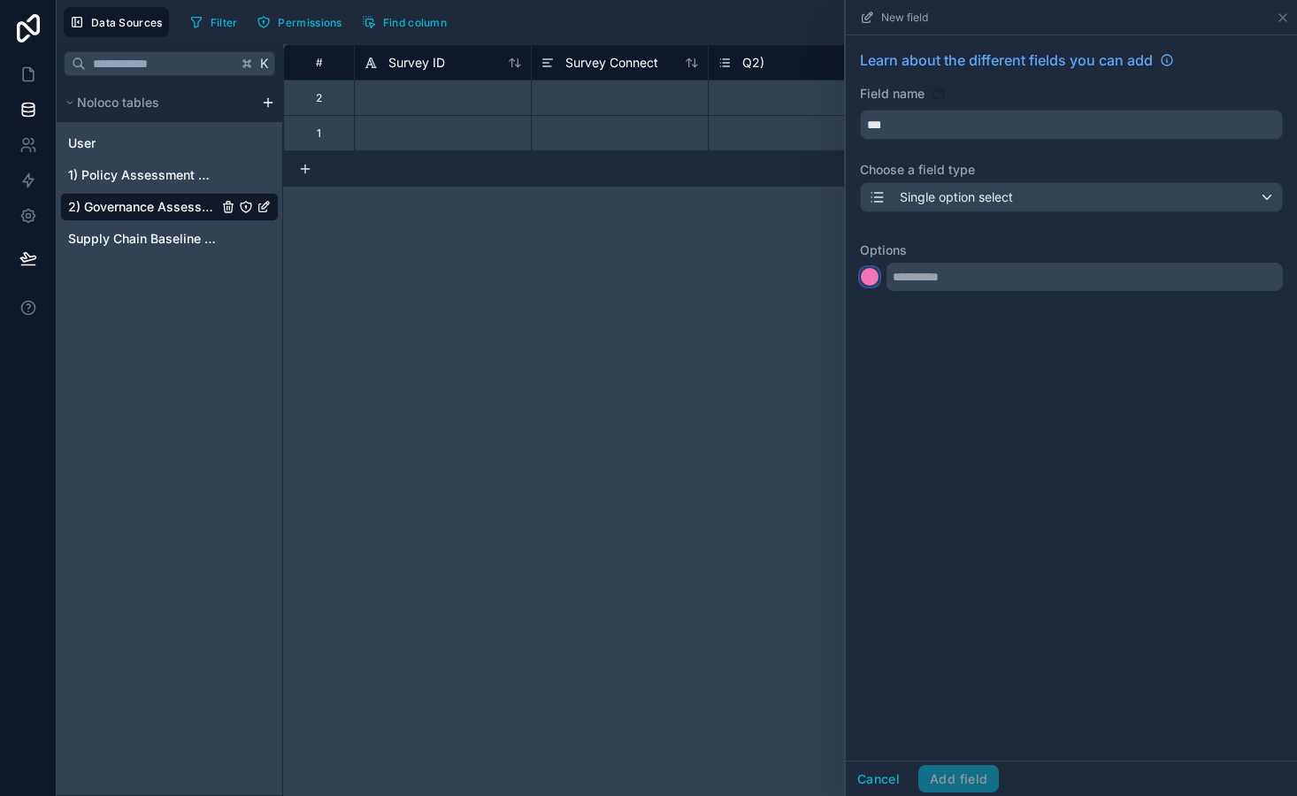
click at [868, 276] on div at bounding box center [870, 277] width 18 height 18
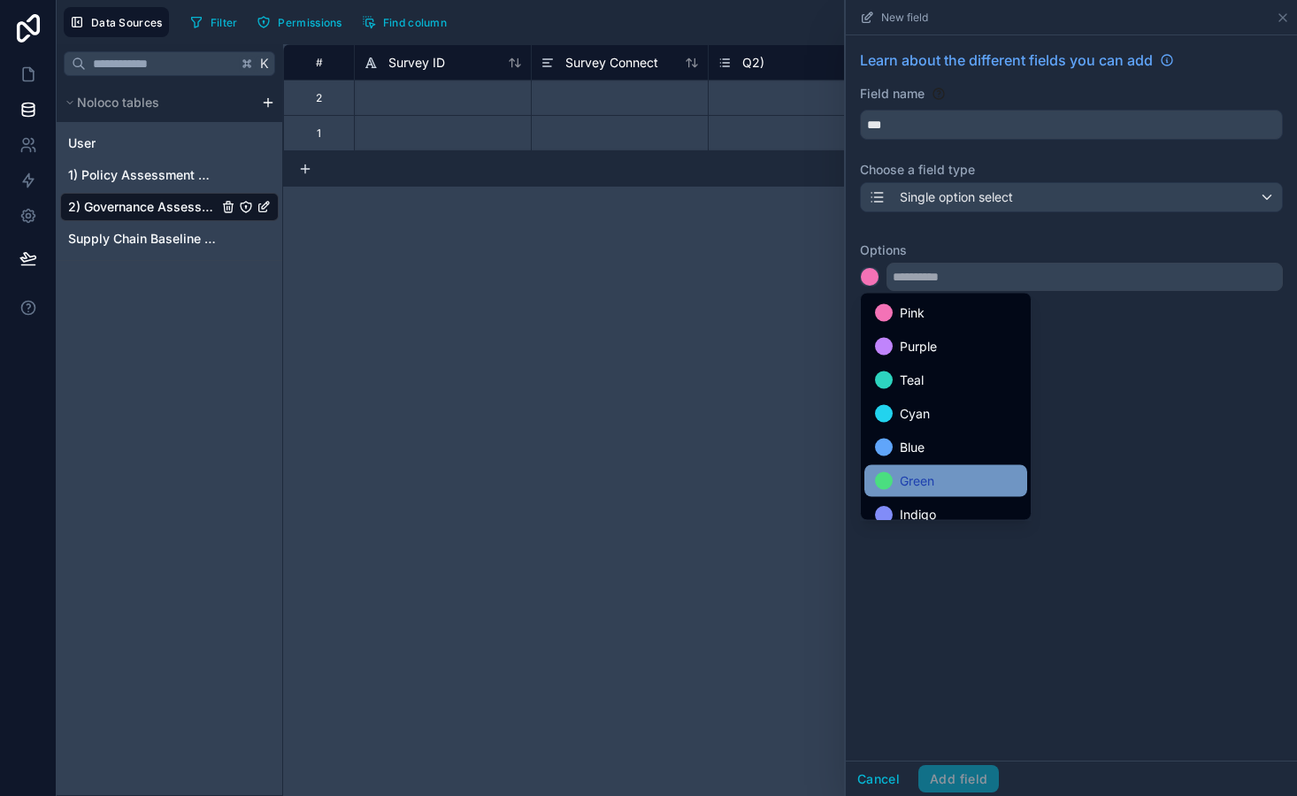
click at [939, 475] on div "Green" at bounding box center [946, 481] width 142 height 21
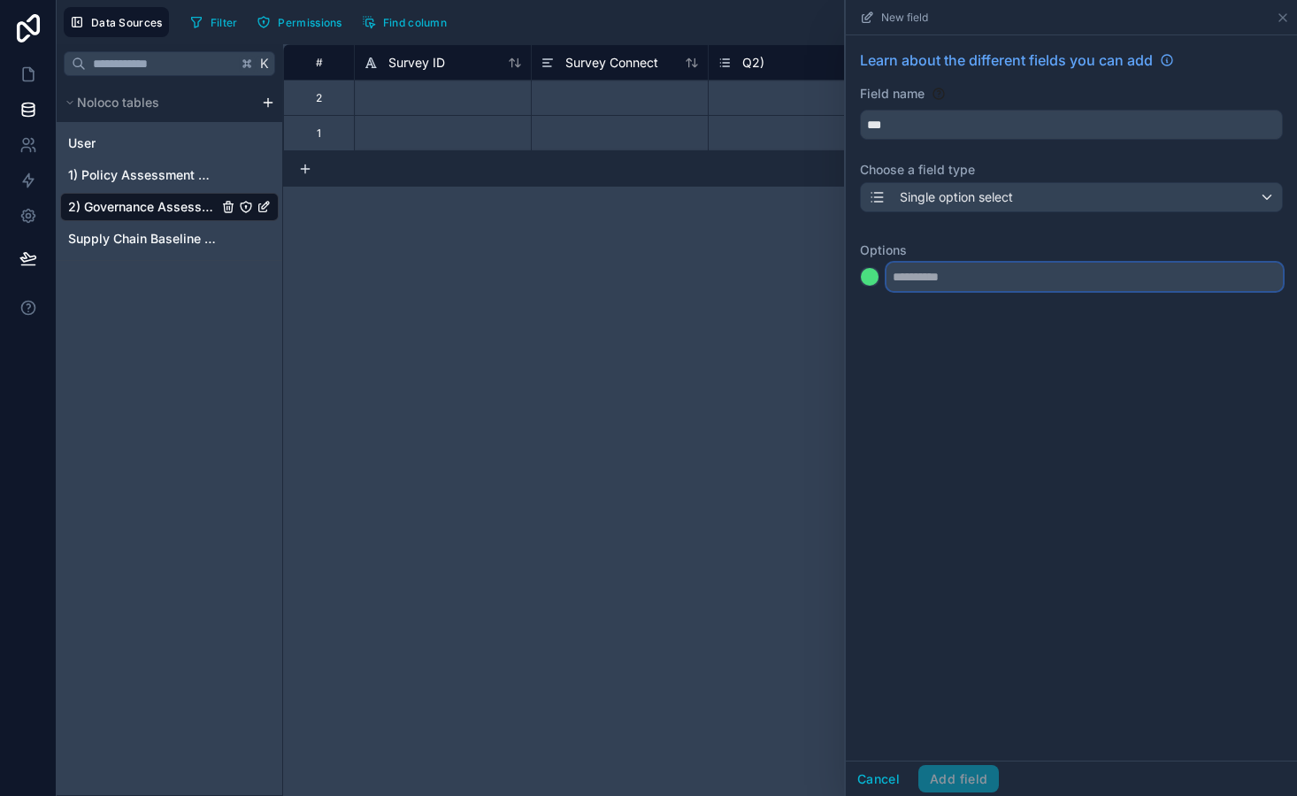
click at [948, 291] on input "text" at bounding box center [1084, 277] width 396 height 28
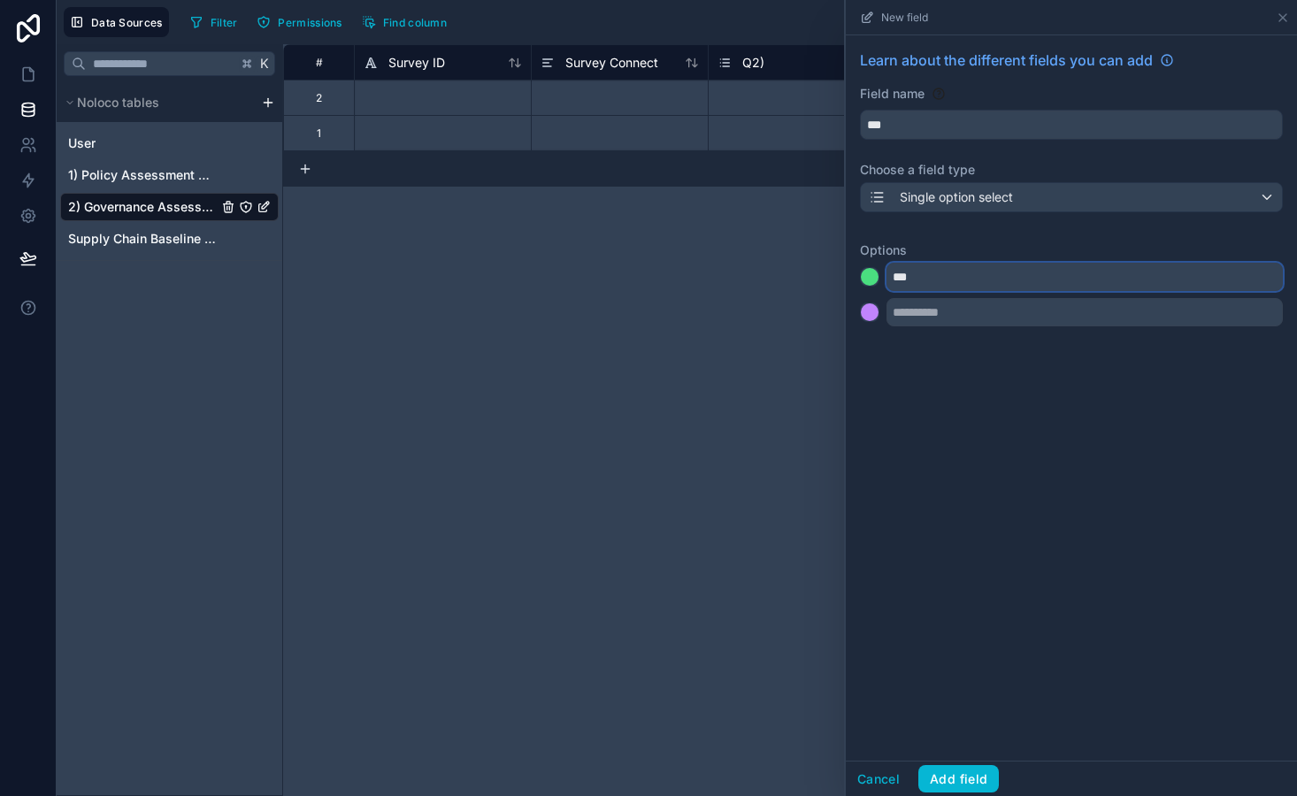
type input "***"
click at [868, 317] on div at bounding box center [870, 312] width 18 height 18
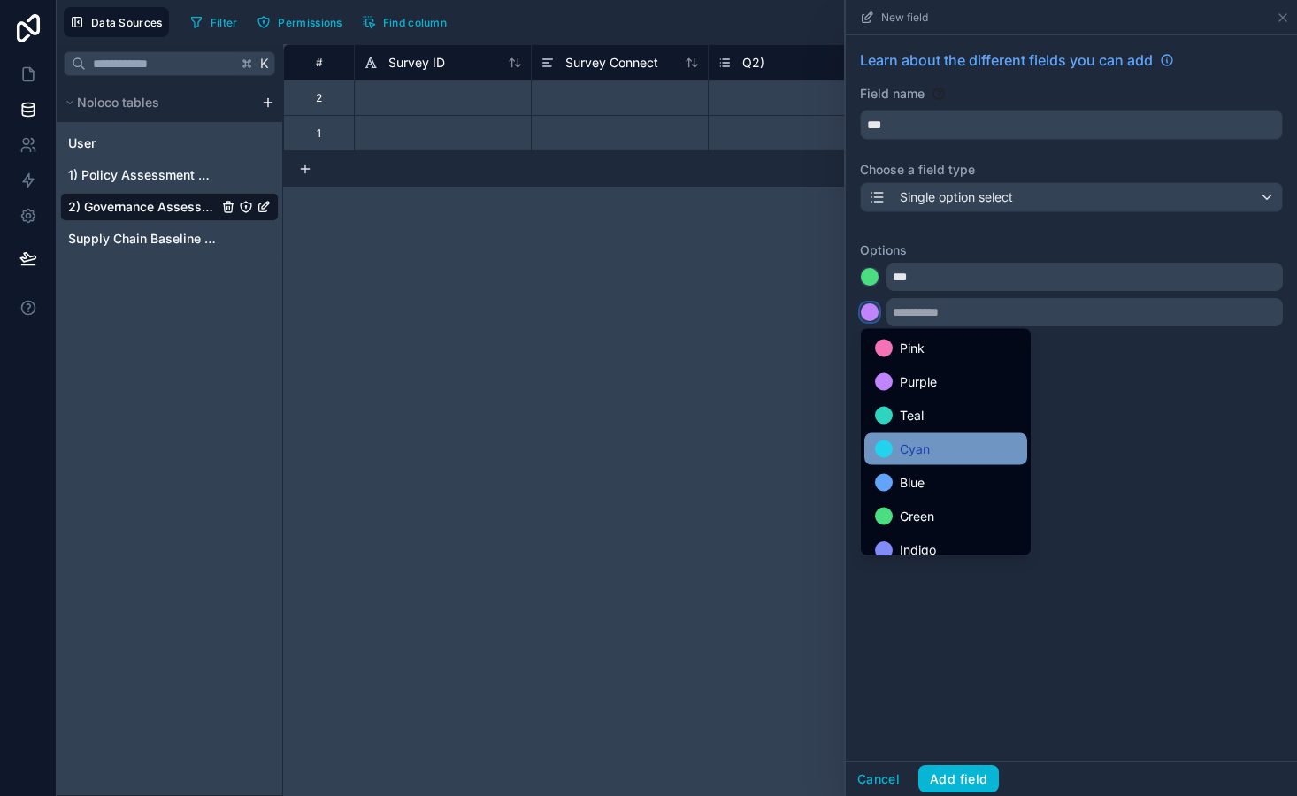
scroll to position [149, 0]
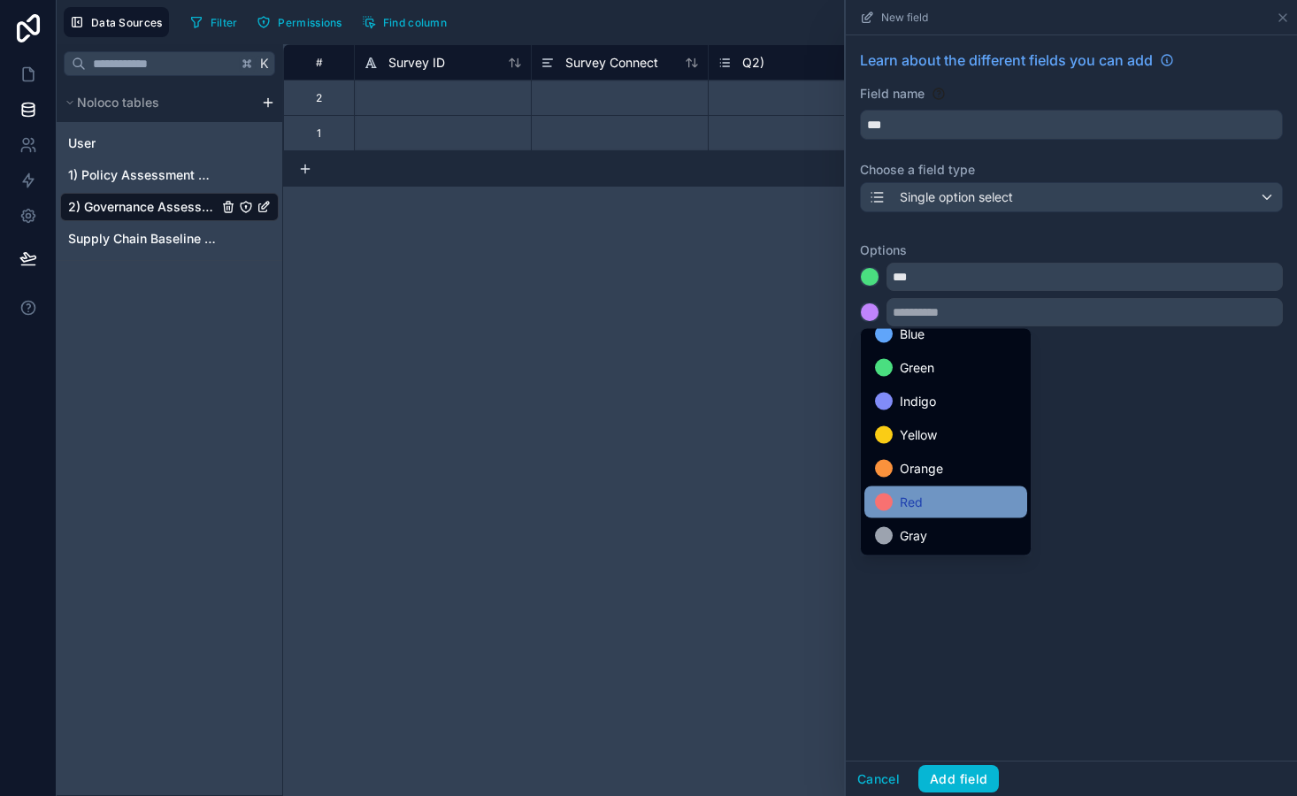
click at [935, 498] on div "Red" at bounding box center [946, 502] width 142 height 21
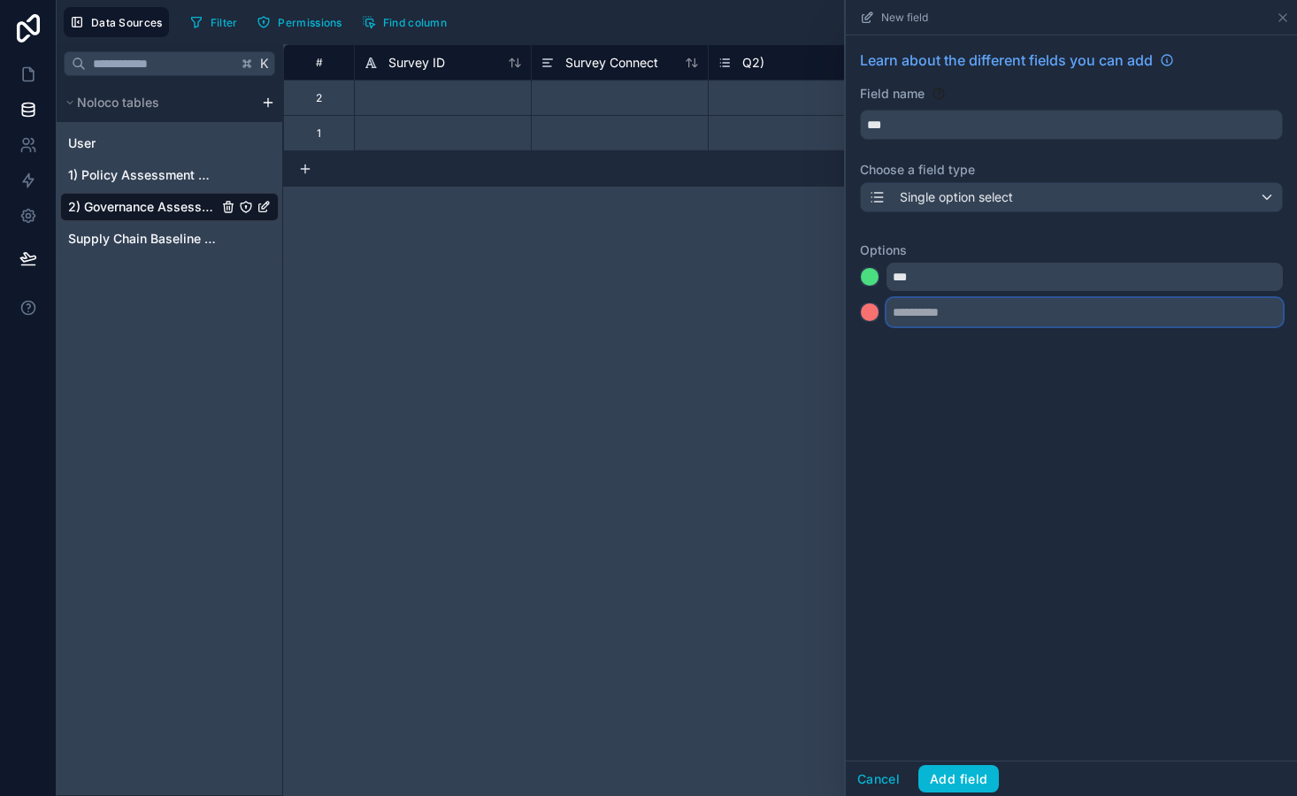
click at [923, 306] on input "text" at bounding box center [1084, 312] width 396 height 28
type input "**"
click at [869, 353] on div at bounding box center [870, 348] width 18 height 18
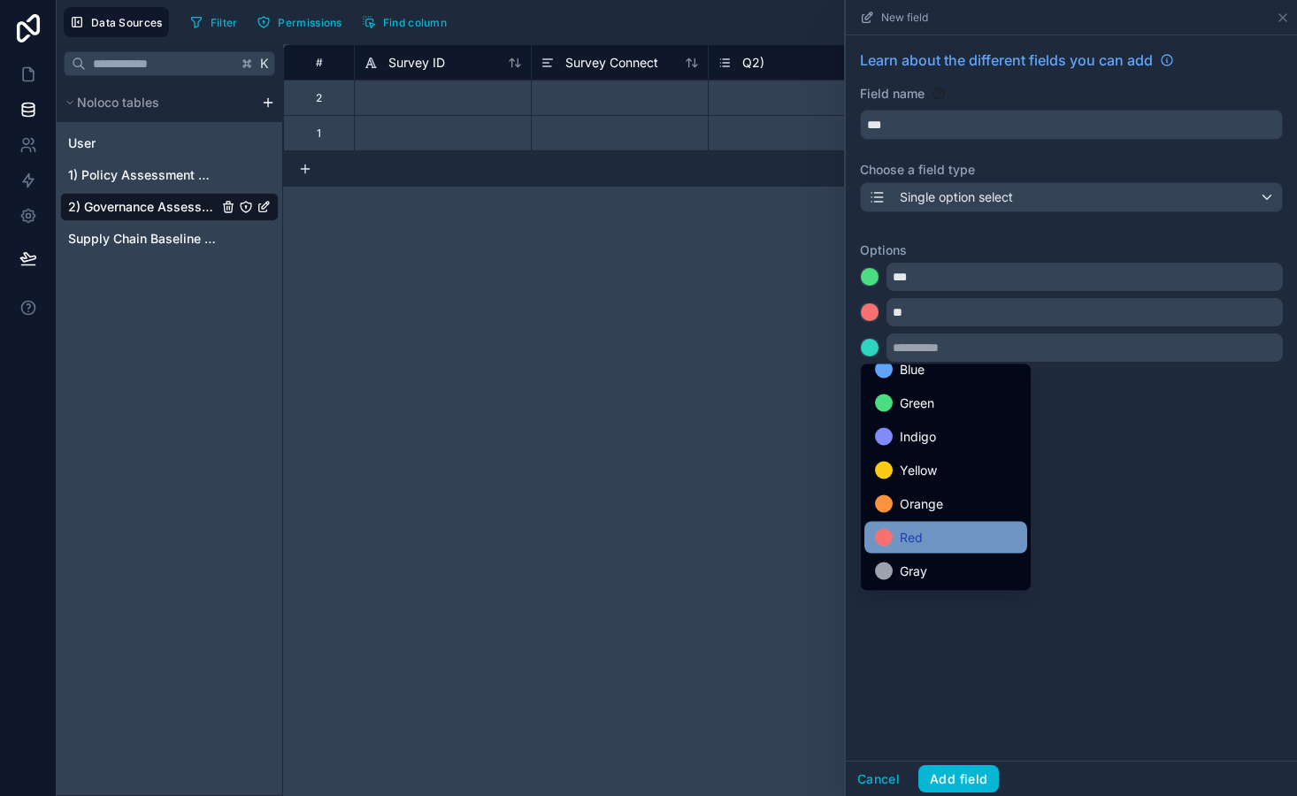
click at [946, 542] on div "Red" at bounding box center [946, 537] width 142 height 21
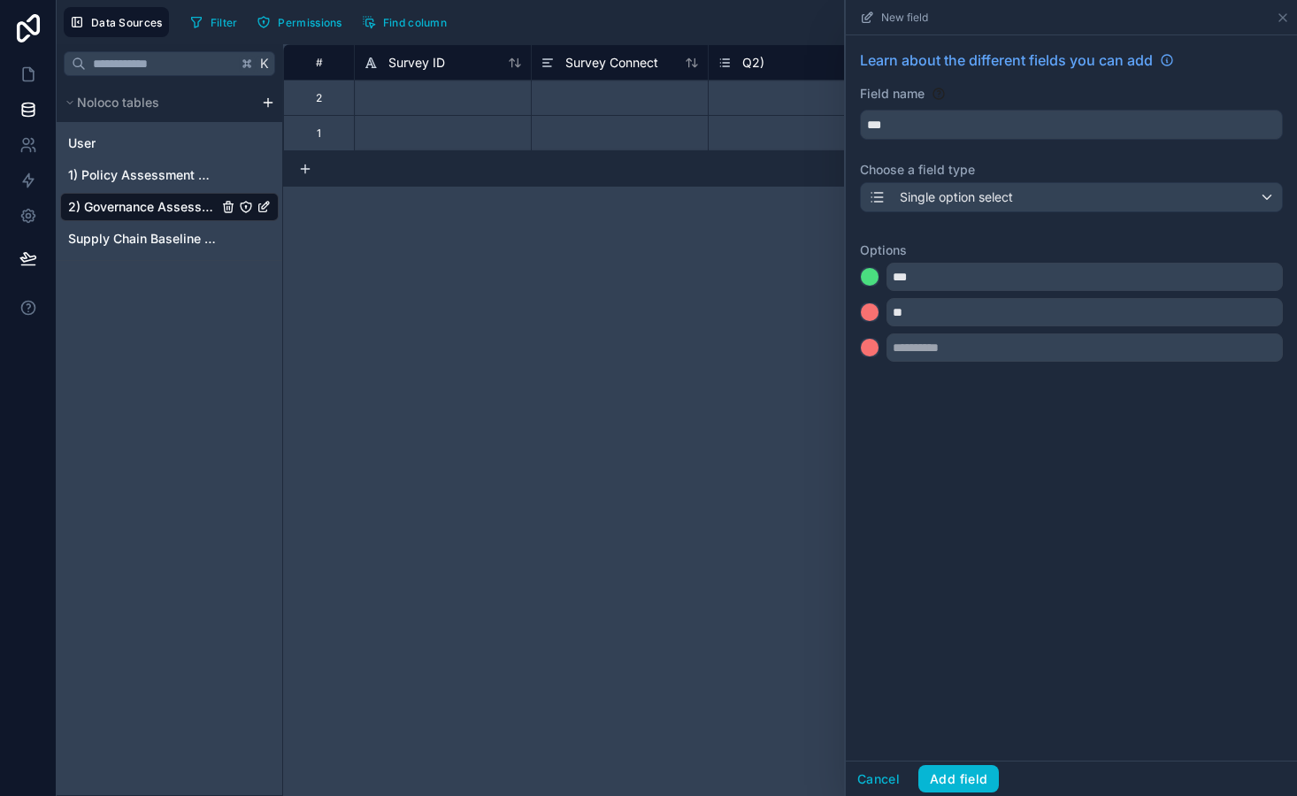
click at [922, 363] on div "Learn about the different fields you can add Field name *** Choose a field type…" at bounding box center [1071, 209] width 451 height 348
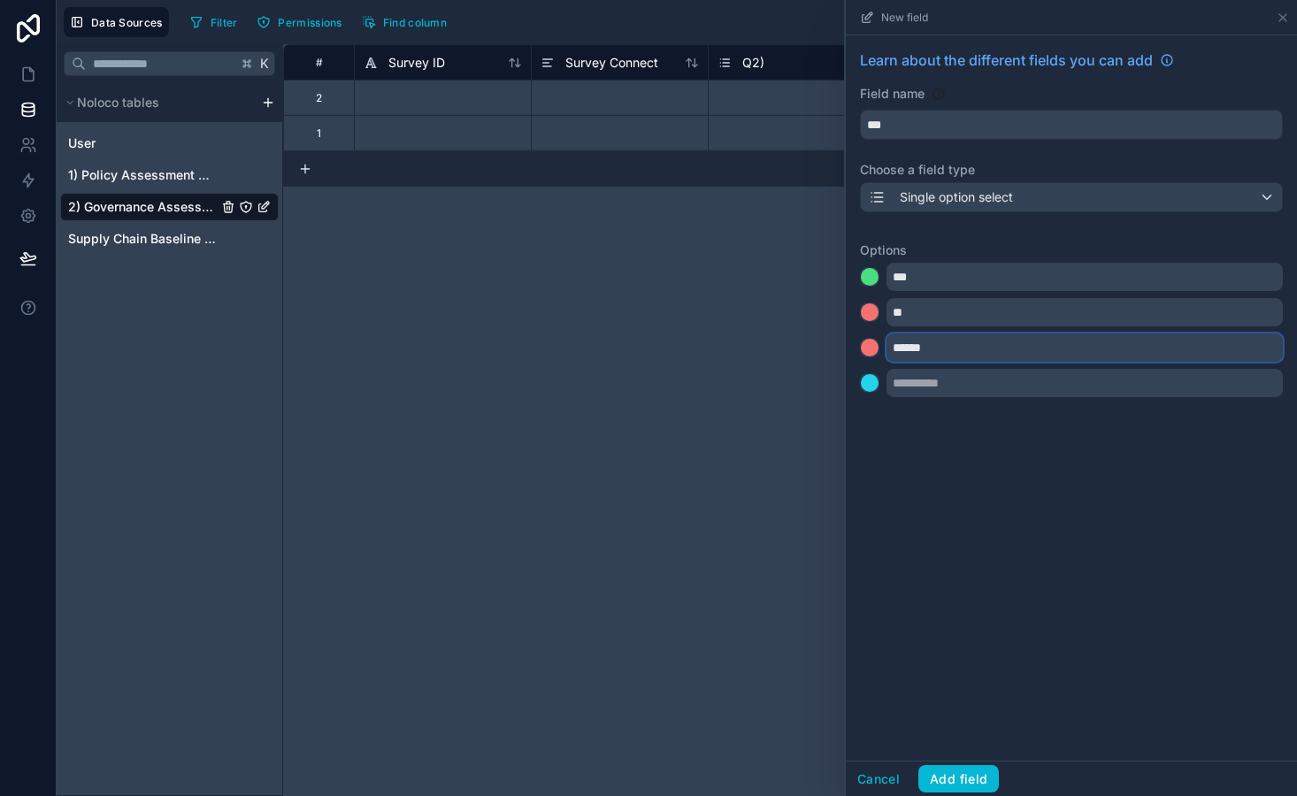
type input "******"
click at [970, 786] on button "Add field" at bounding box center [958, 779] width 81 height 28
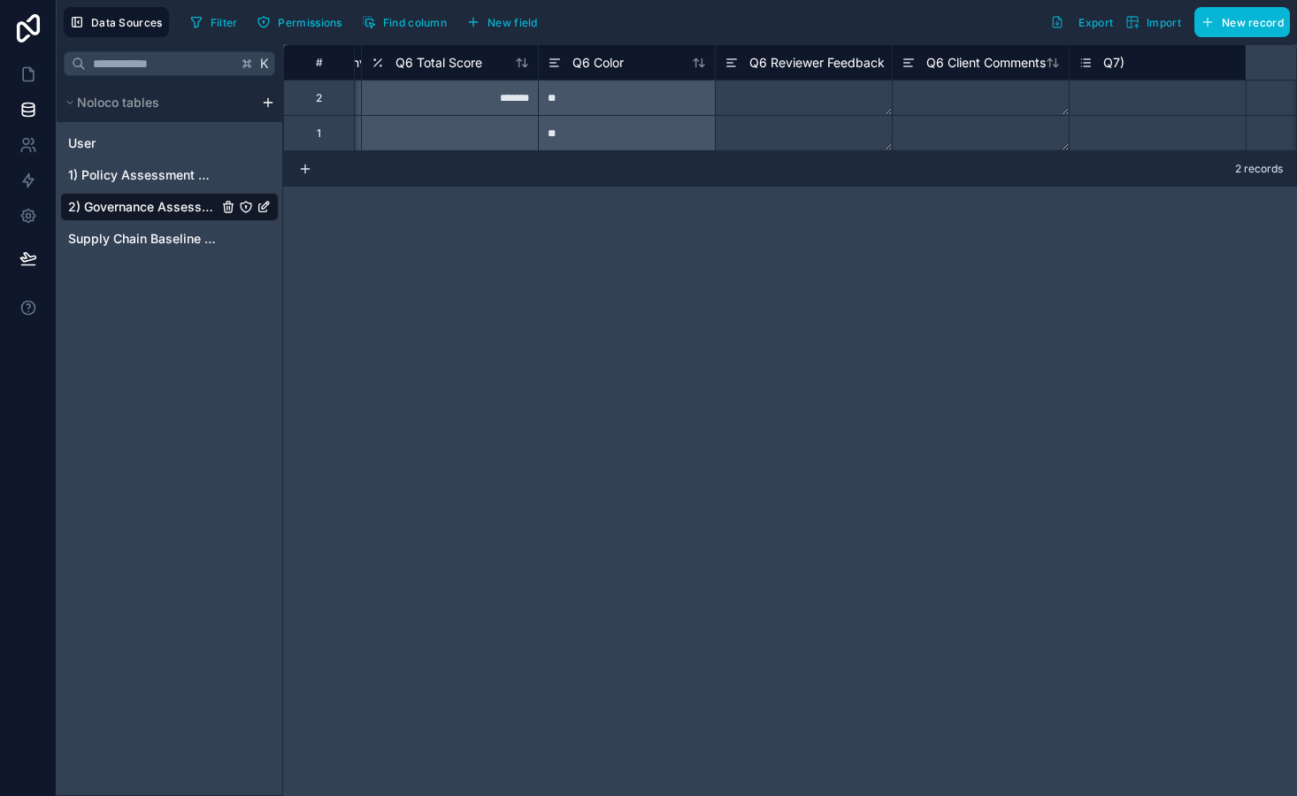
scroll to position [0, 9497]
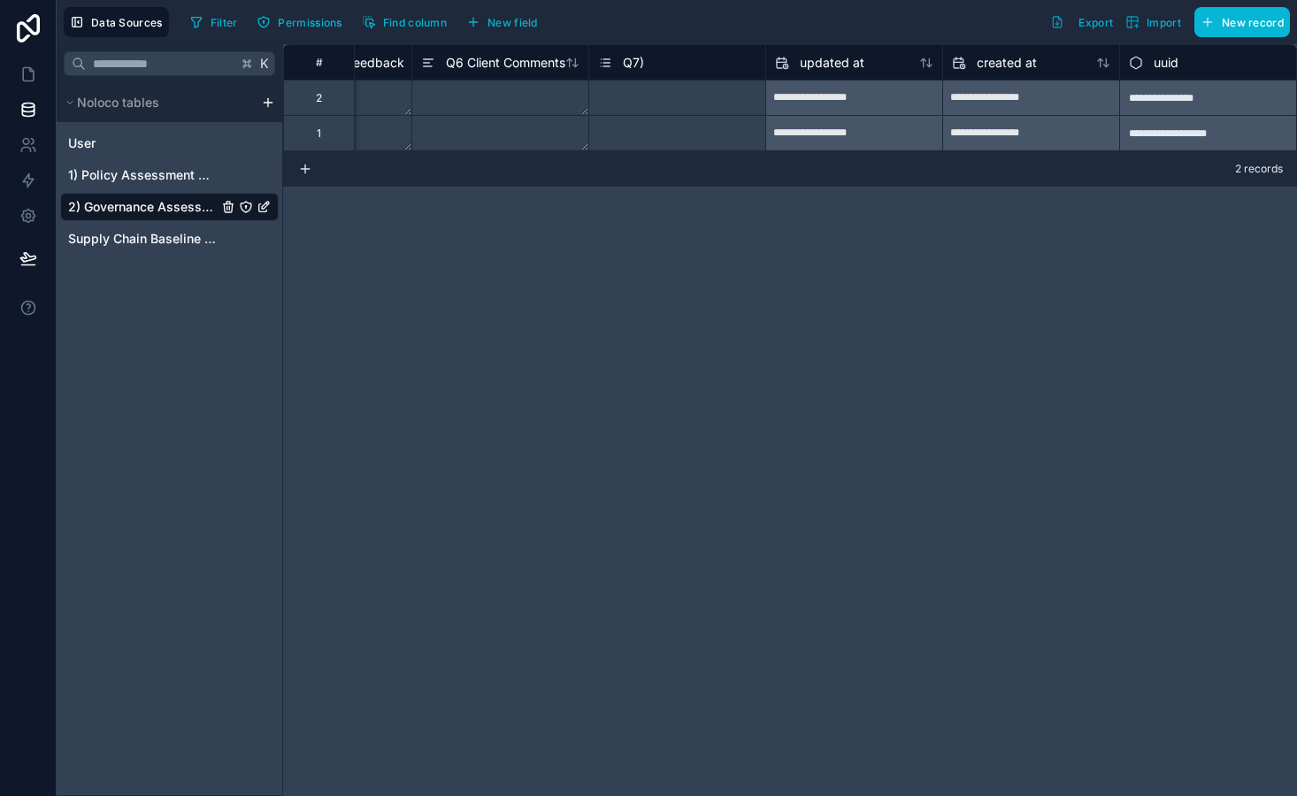
click at [693, 61] on div "Q7)" at bounding box center [677, 62] width 158 height 21
click at [649, 61] on div "Q7)" at bounding box center [677, 62] width 158 height 21
click at [636, 61] on span "Q7)" at bounding box center [633, 63] width 21 height 18
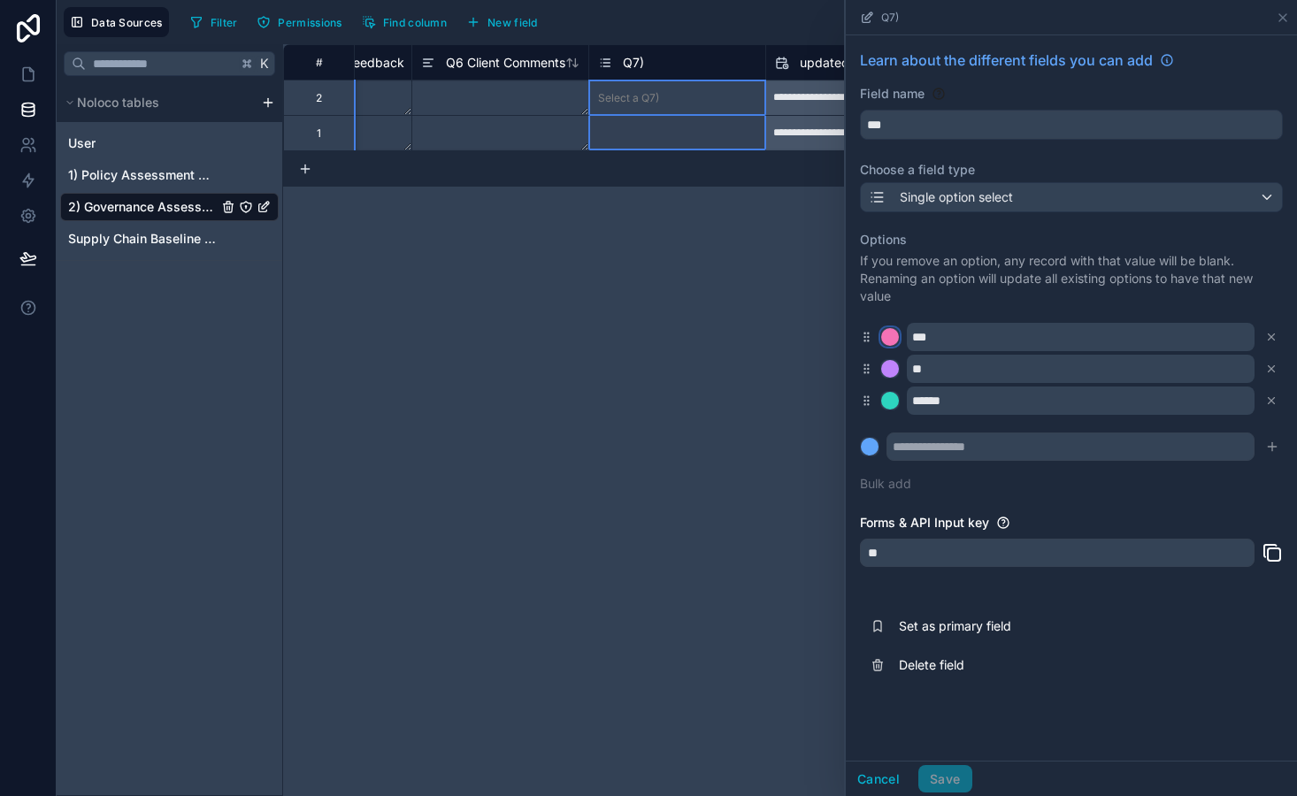
click at [889, 339] on div at bounding box center [890, 337] width 18 height 18
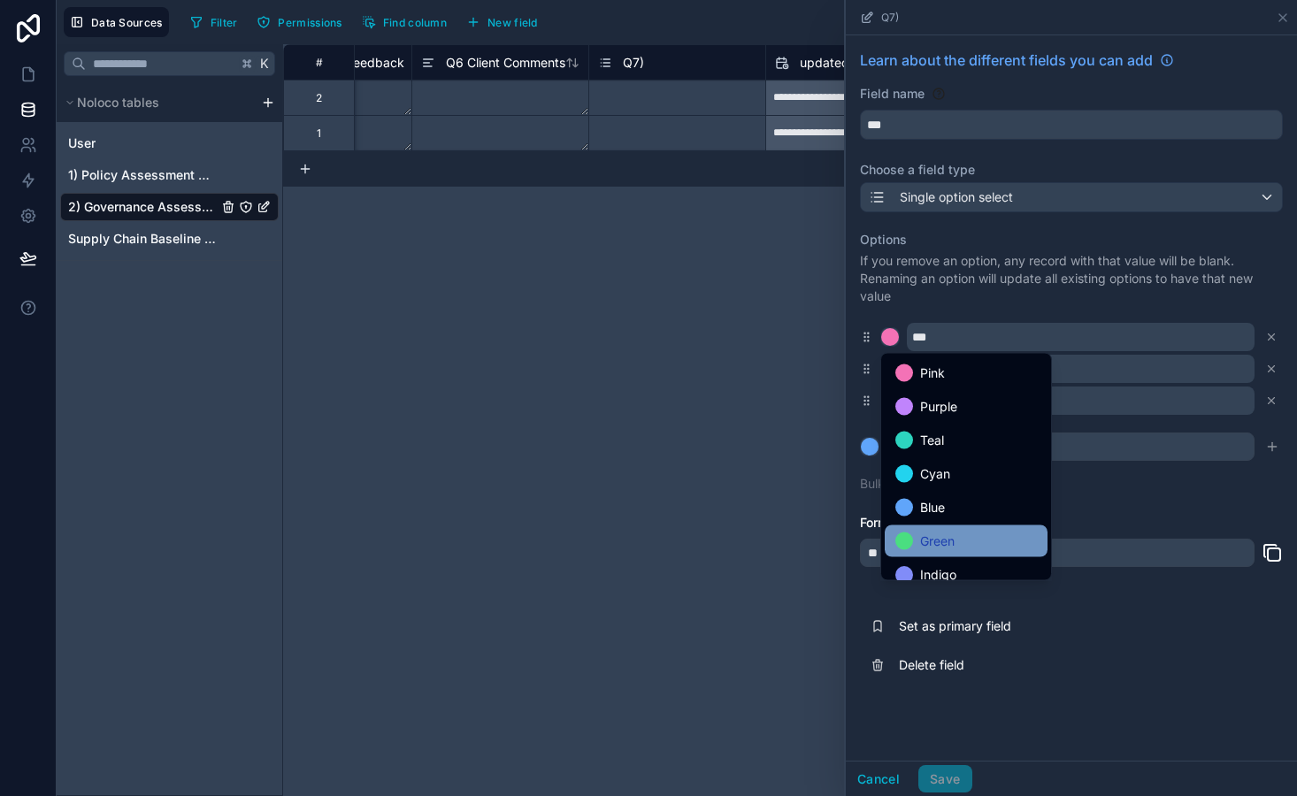
click at [938, 543] on span "Green" at bounding box center [937, 541] width 35 height 21
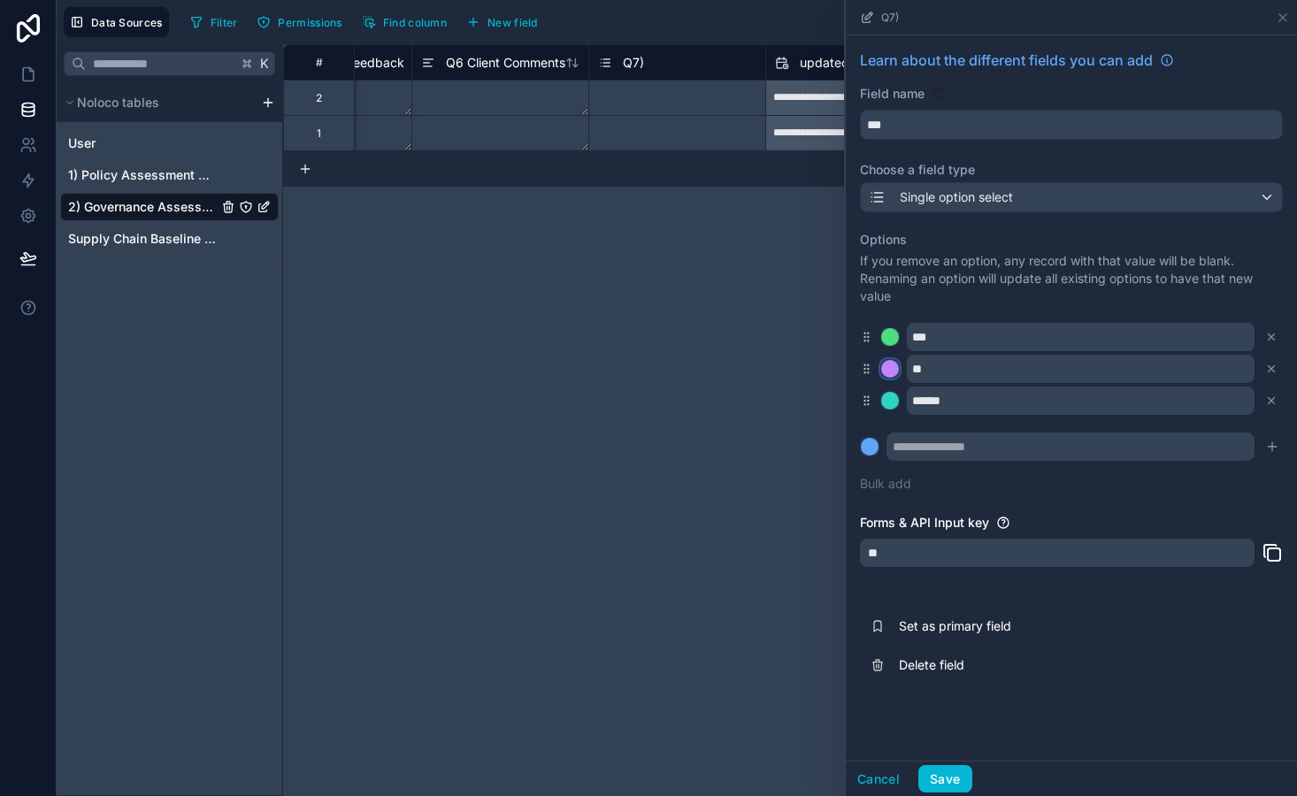
click at [886, 363] on div at bounding box center [890, 369] width 18 height 18
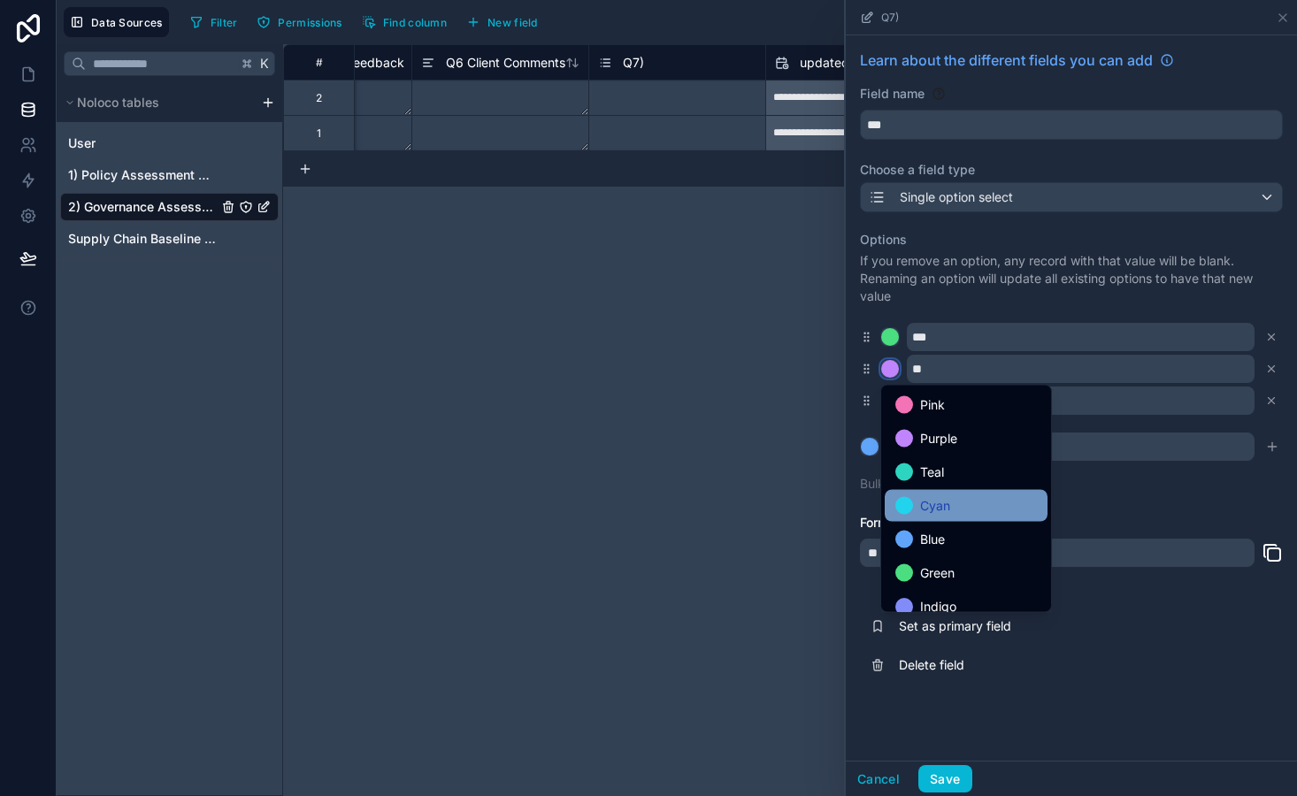
scroll to position [149, 0]
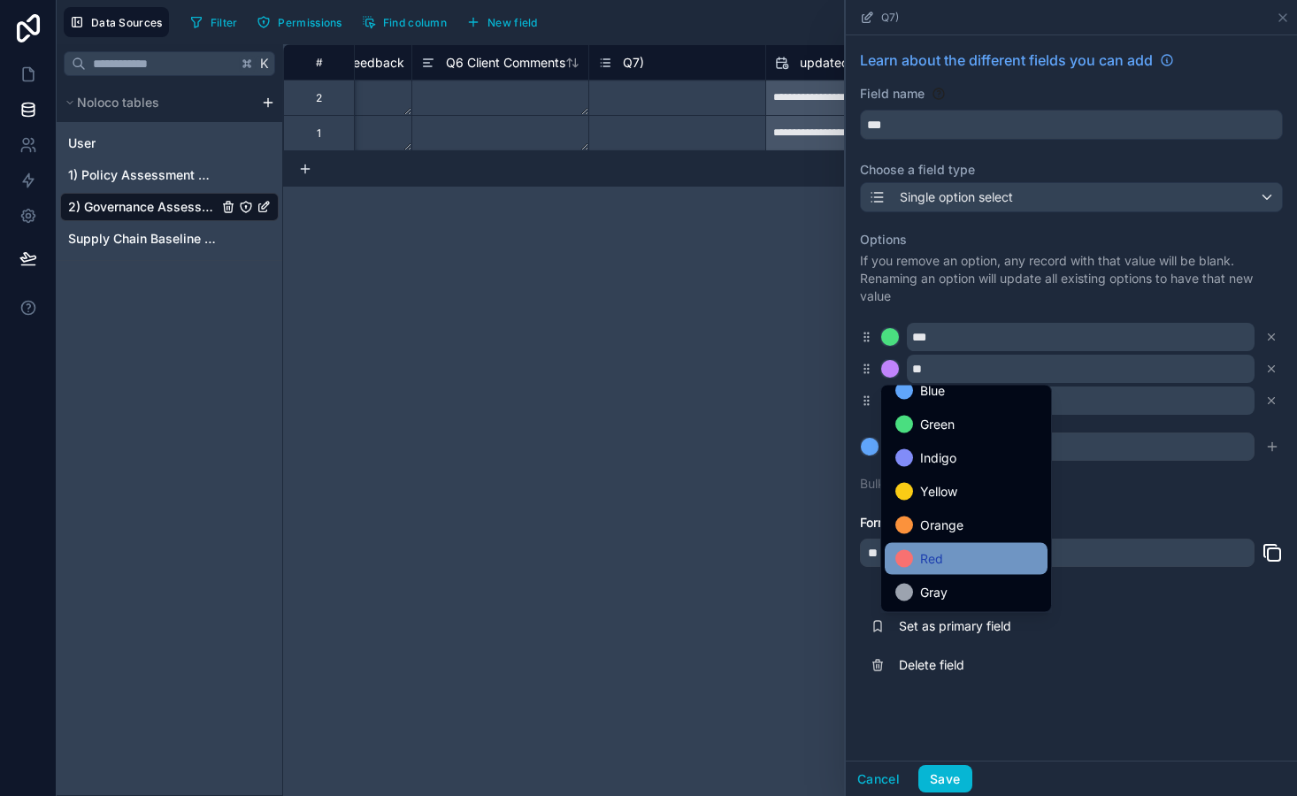
click at [975, 552] on div "Red" at bounding box center [966, 558] width 142 height 21
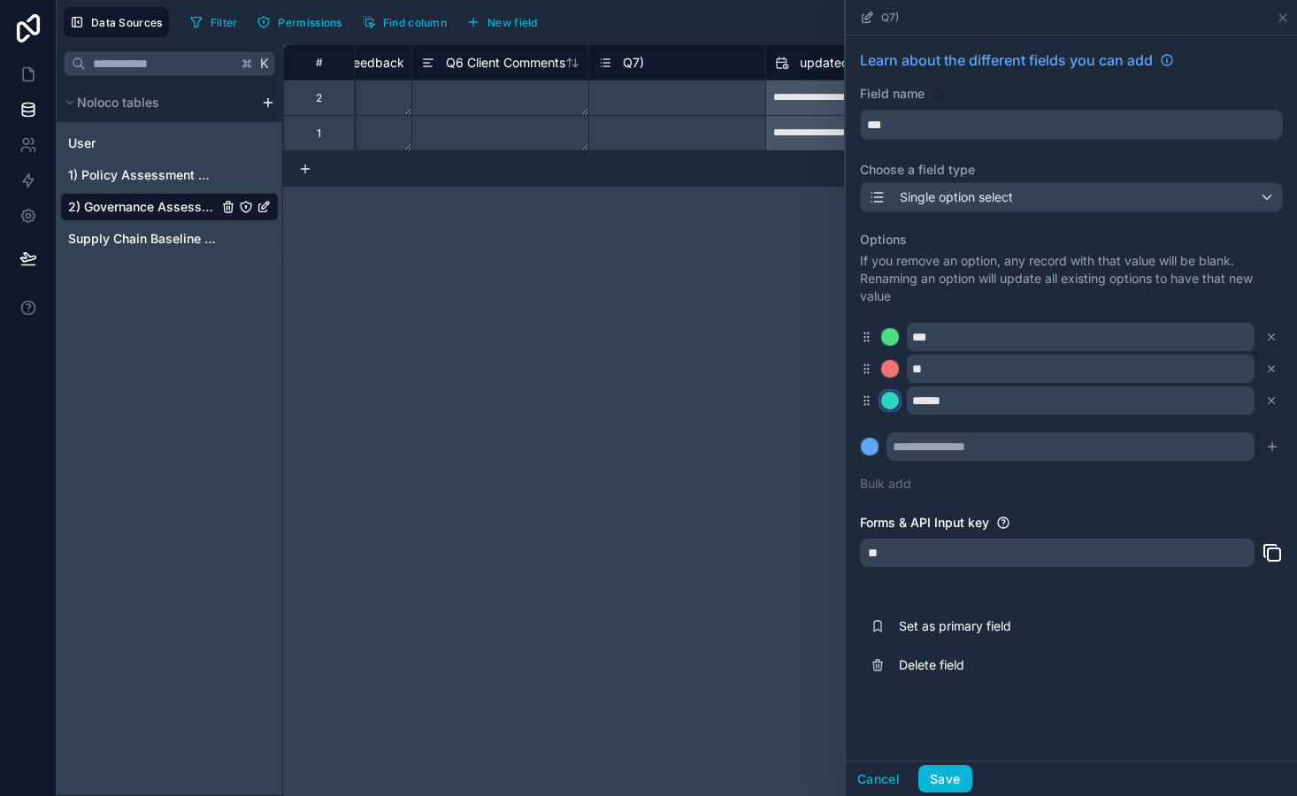
click at [887, 406] on div at bounding box center [890, 401] width 18 height 18
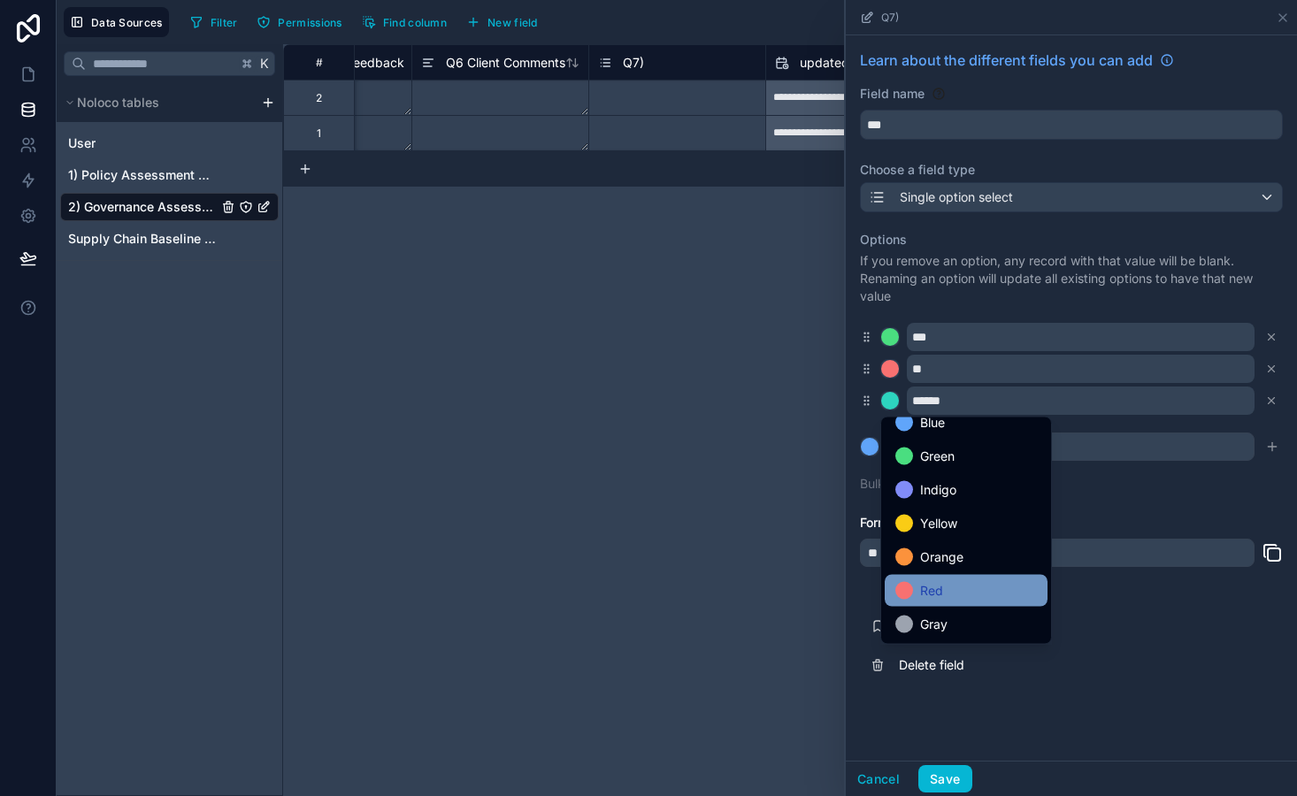
click at [957, 601] on div "Red" at bounding box center [966, 590] width 142 height 21
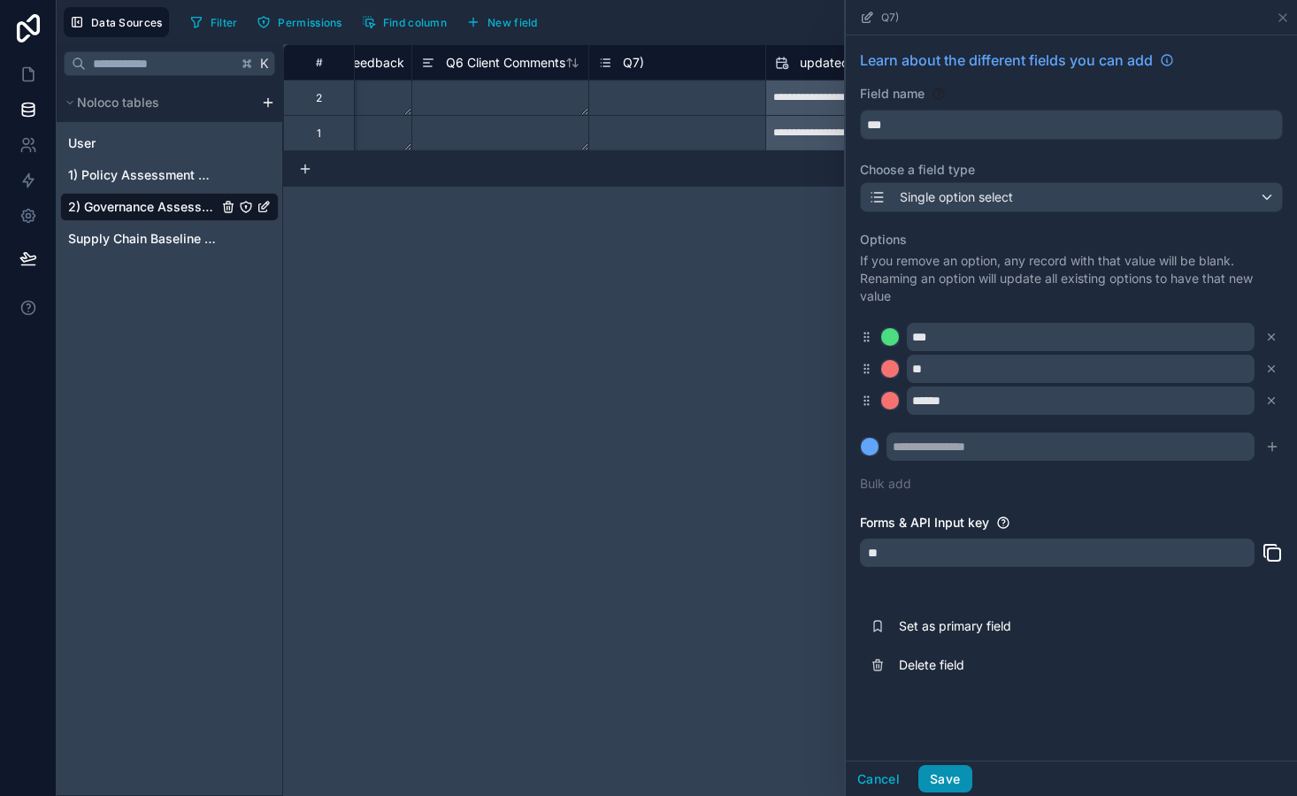
click at [958, 775] on button "Save" at bounding box center [944, 779] width 53 height 28
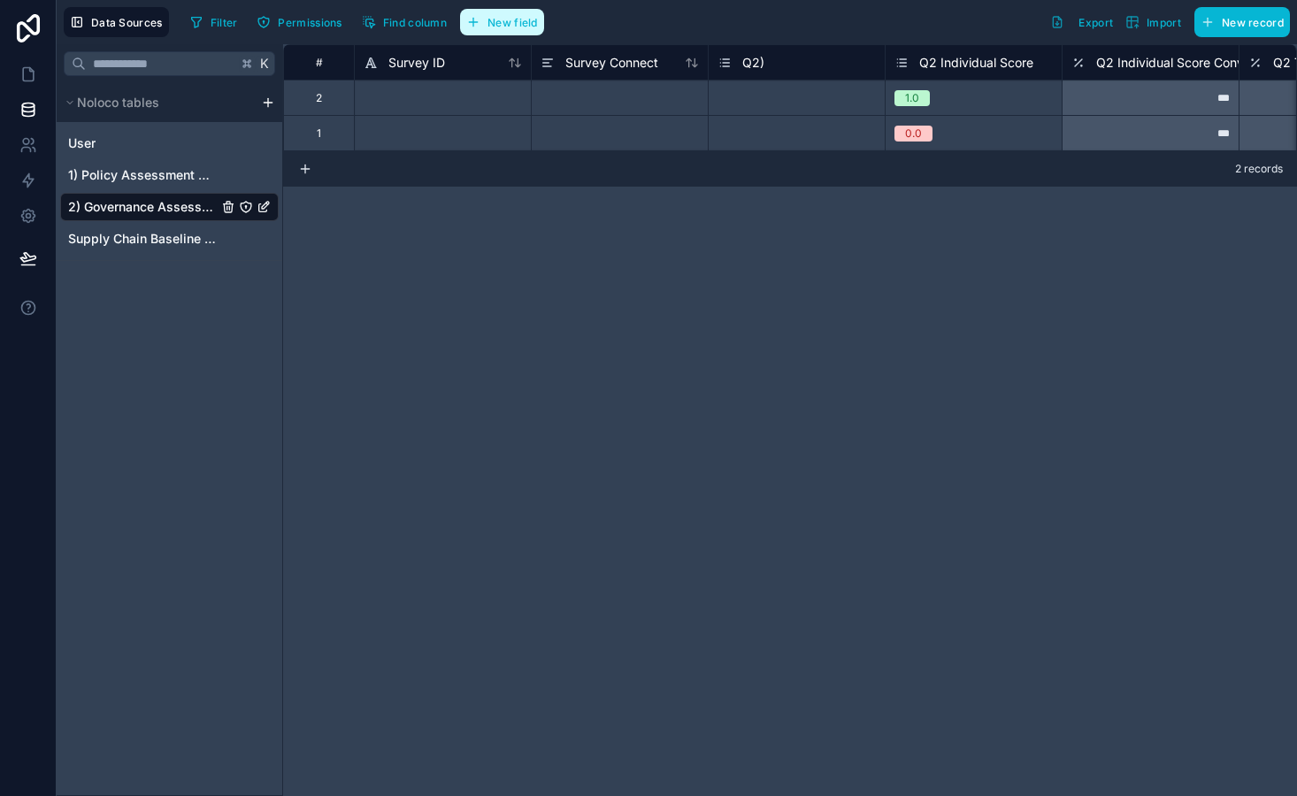
click at [508, 26] on span "New field" at bounding box center [512, 22] width 50 height 13
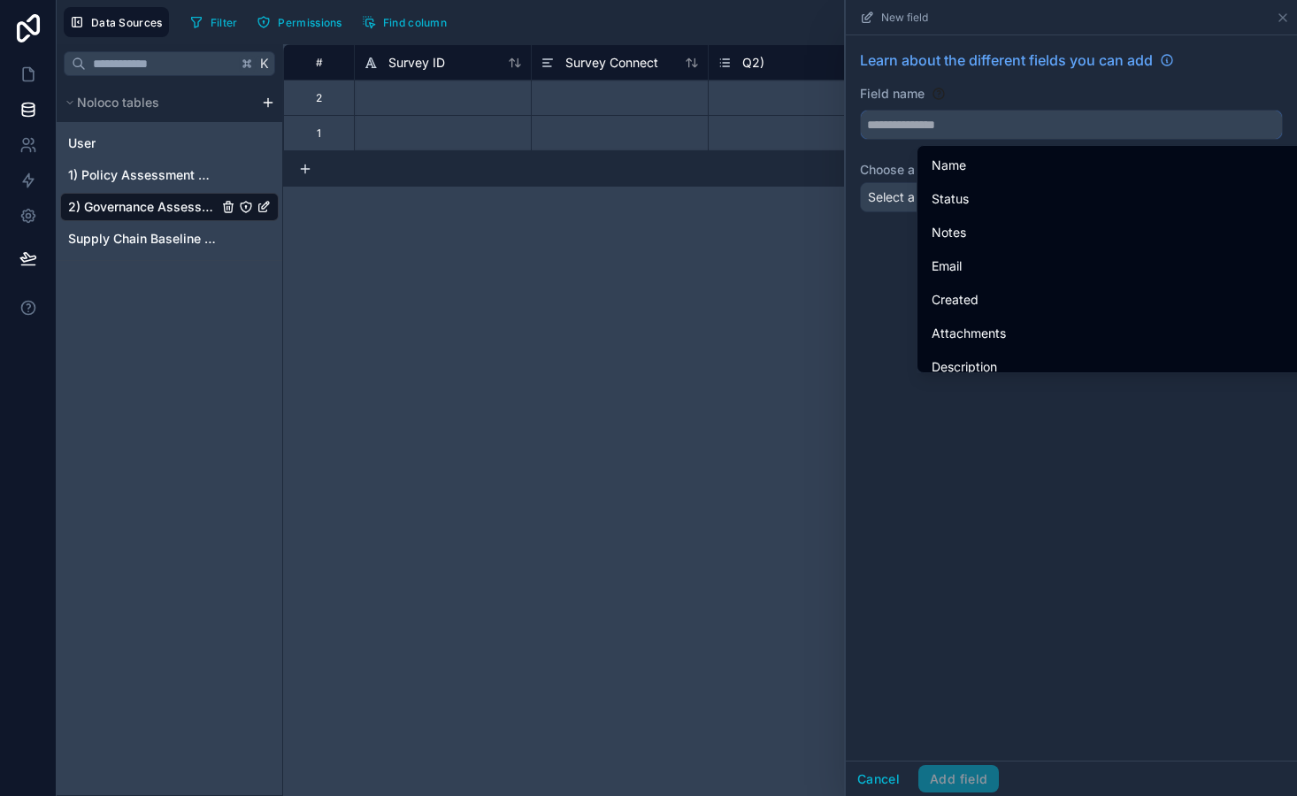
click at [905, 126] on input "text" at bounding box center [1071, 125] width 421 height 28
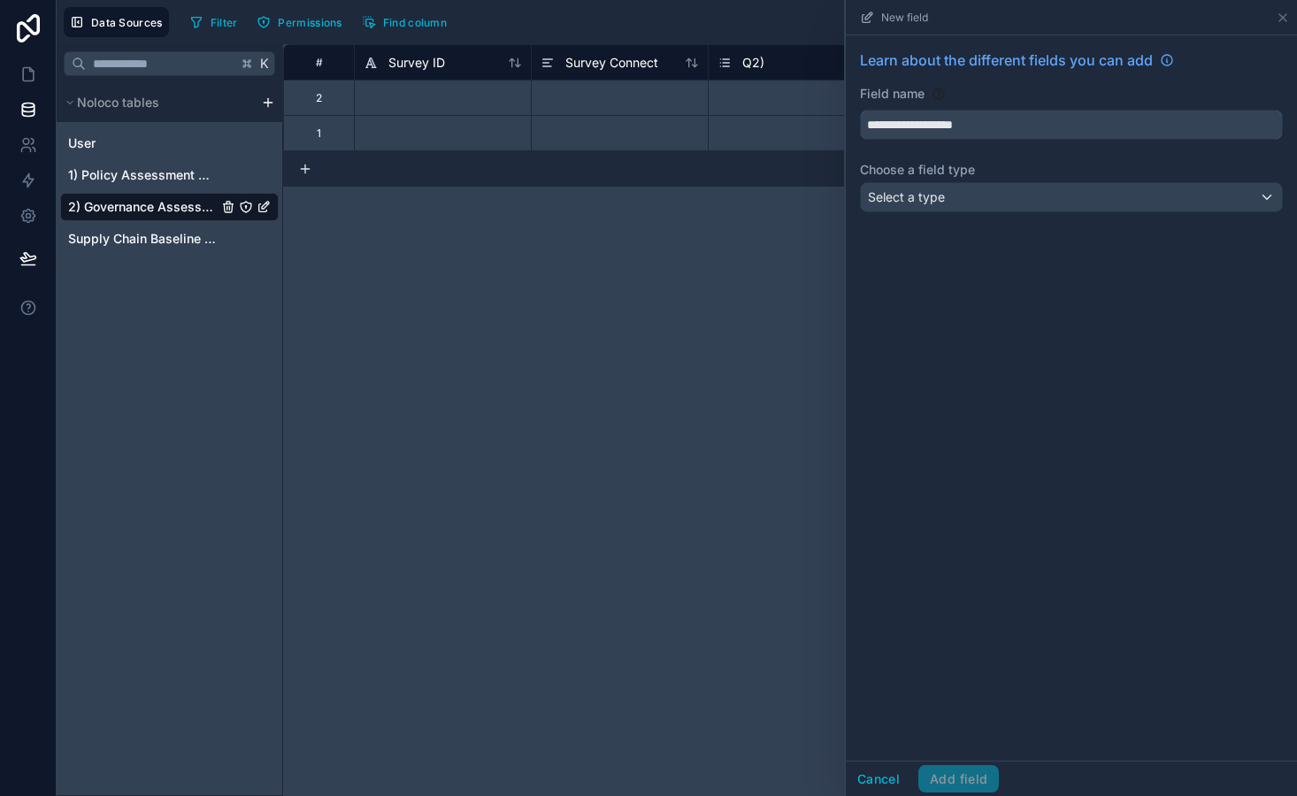
type input "**********"
click at [927, 200] on span "Select a type" at bounding box center [906, 196] width 77 height 15
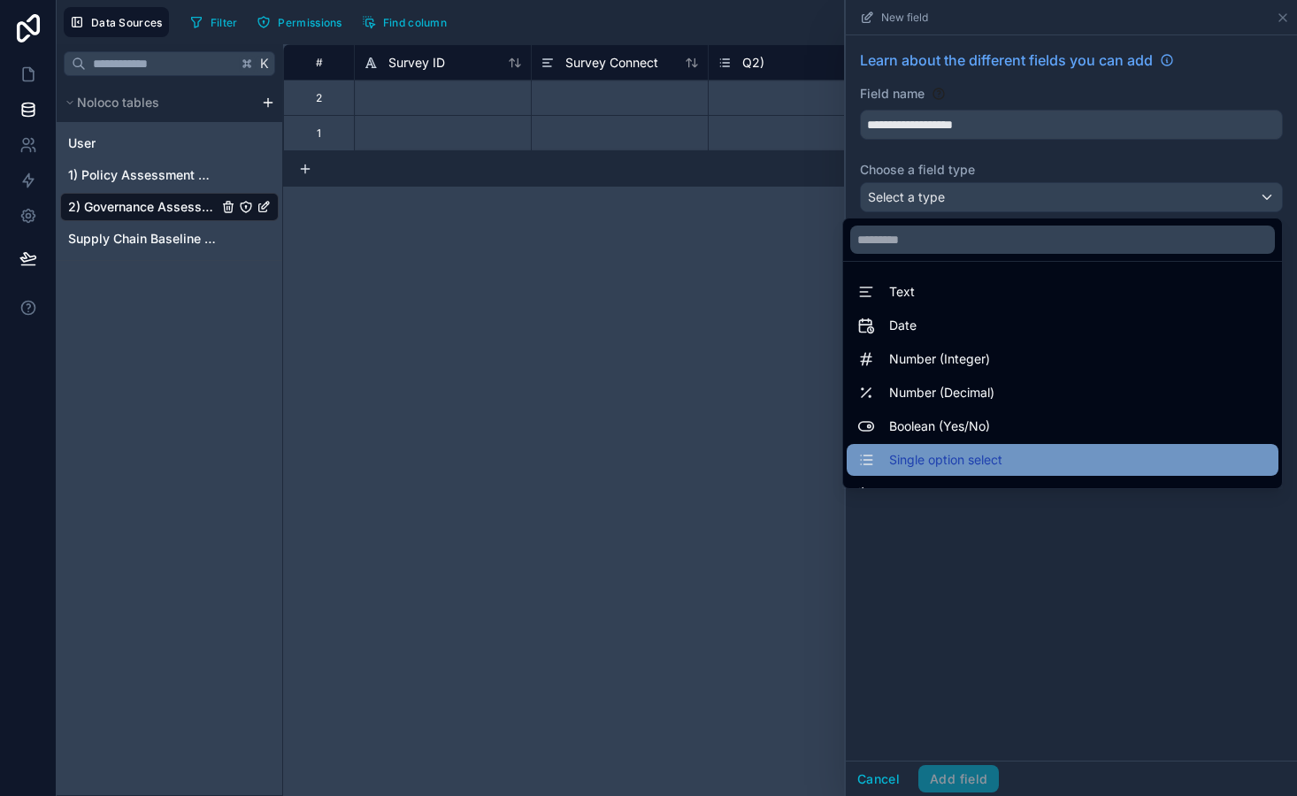
click at [950, 472] on div "Single option select" at bounding box center [1063, 460] width 432 height 32
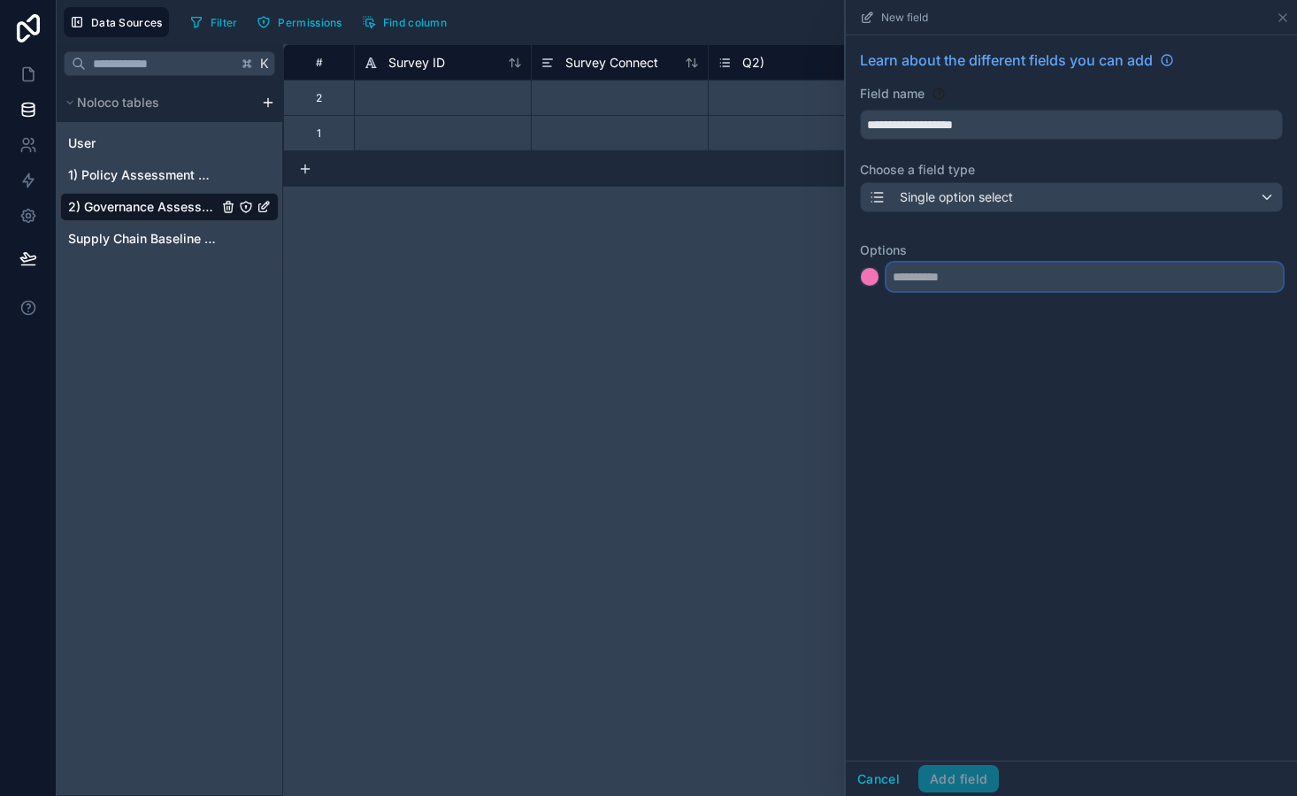
click at [913, 272] on input "text" at bounding box center [1084, 277] width 396 height 28
click at [870, 273] on div at bounding box center [870, 277] width 18 height 18
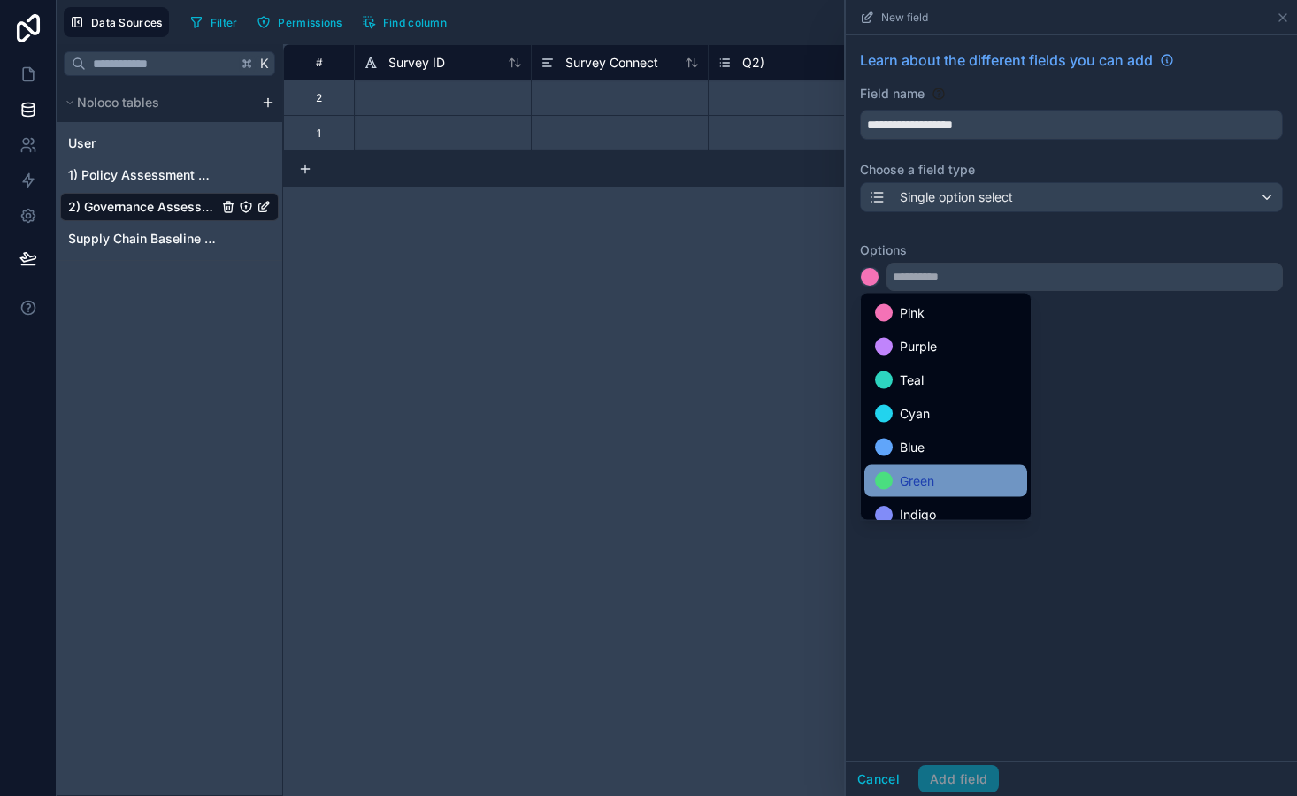
click at [936, 494] on div "Green" at bounding box center [945, 481] width 163 height 32
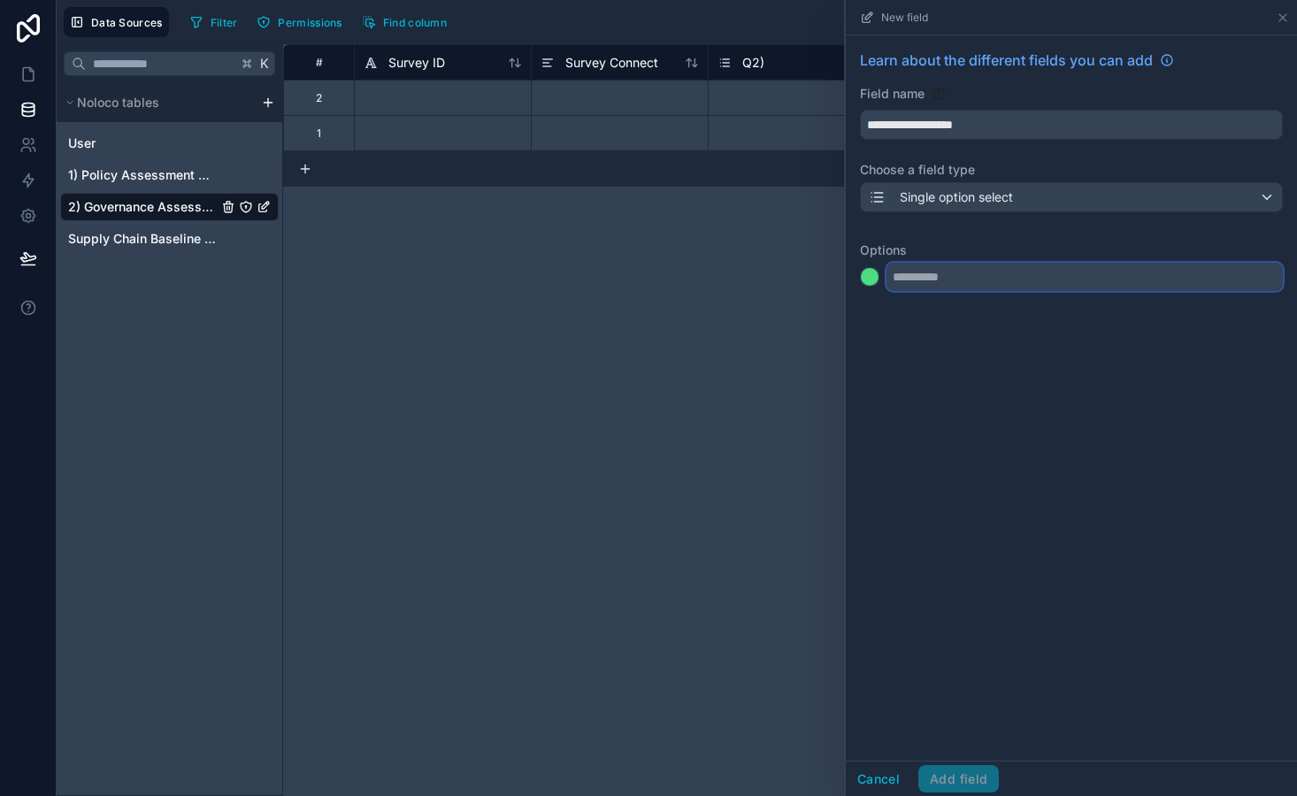
click at [949, 282] on input "text" at bounding box center [1084, 277] width 396 height 28
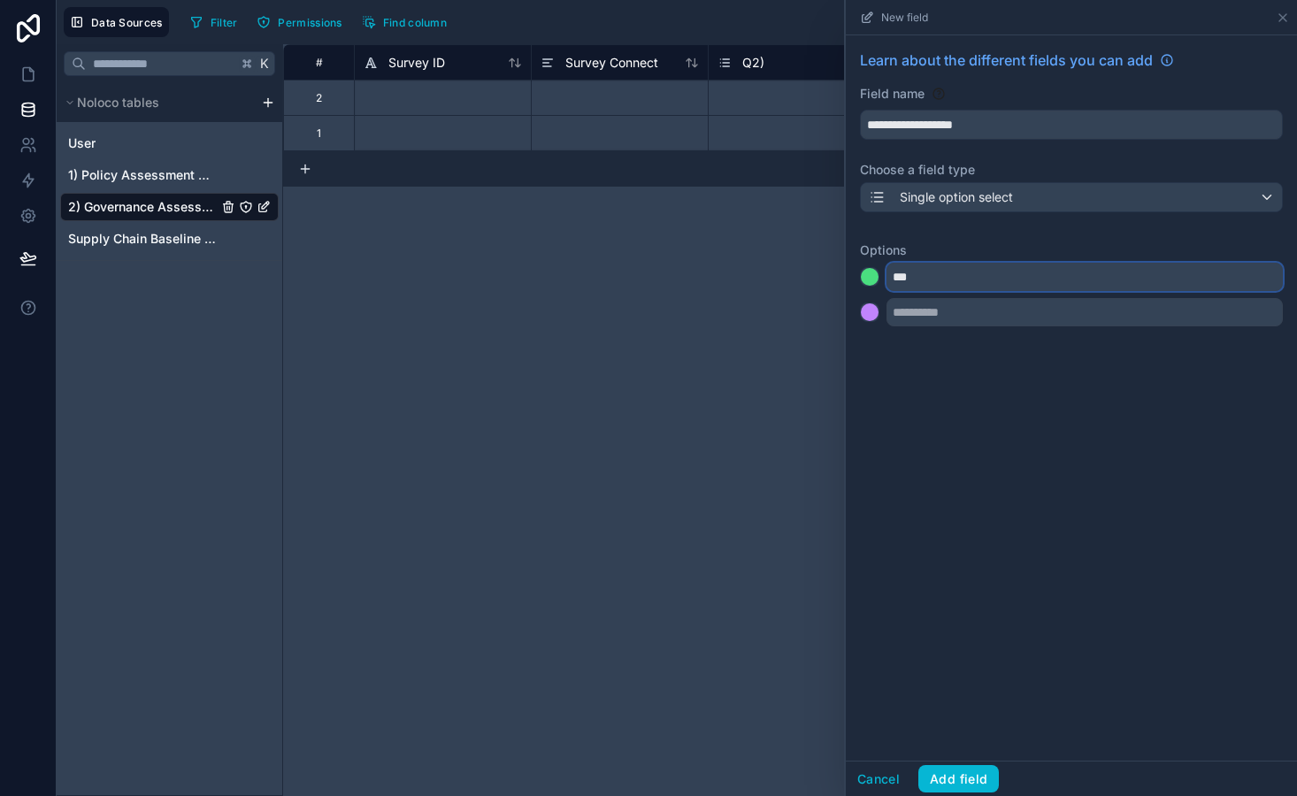
type input "***"
click at [870, 302] on div at bounding box center [1071, 312] width 423 height 28
click at [870, 314] on div at bounding box center [870, 312] width 18 height 18
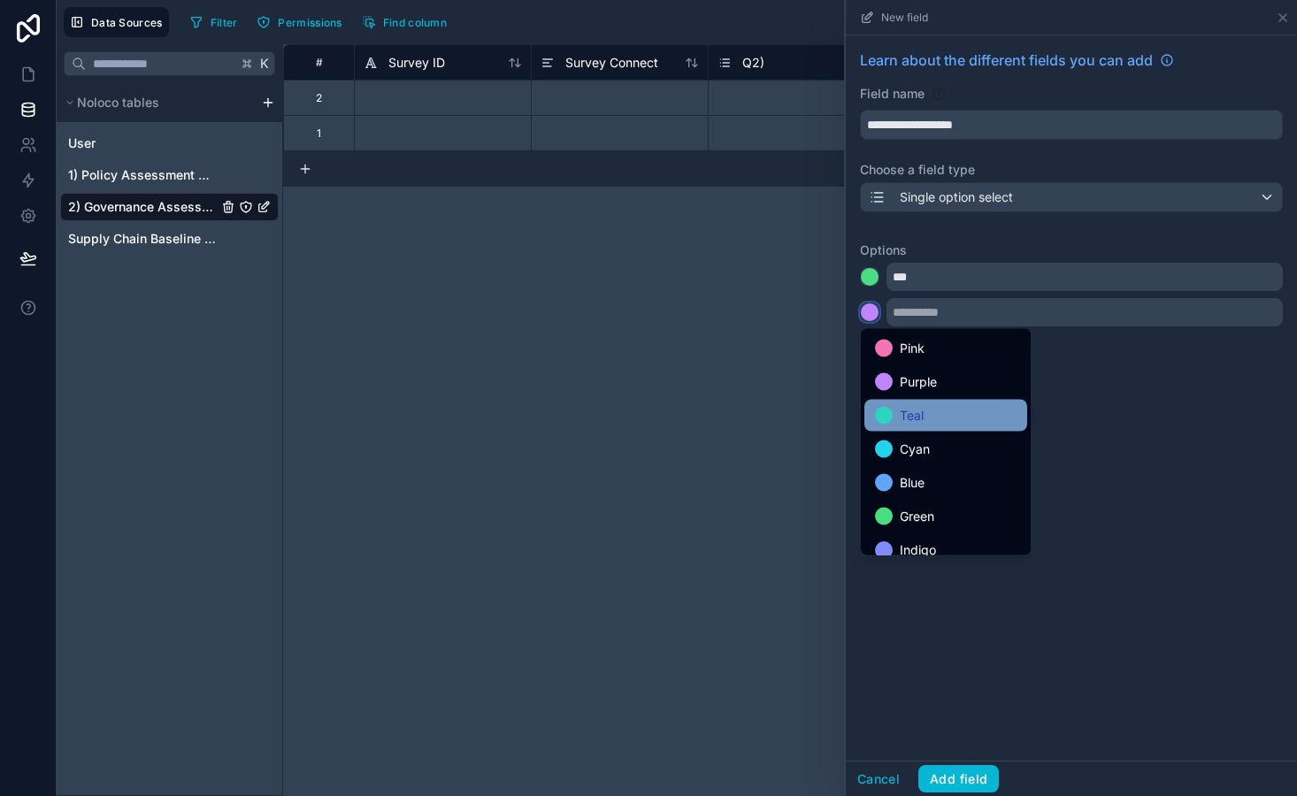
scroll to position [149, 0]
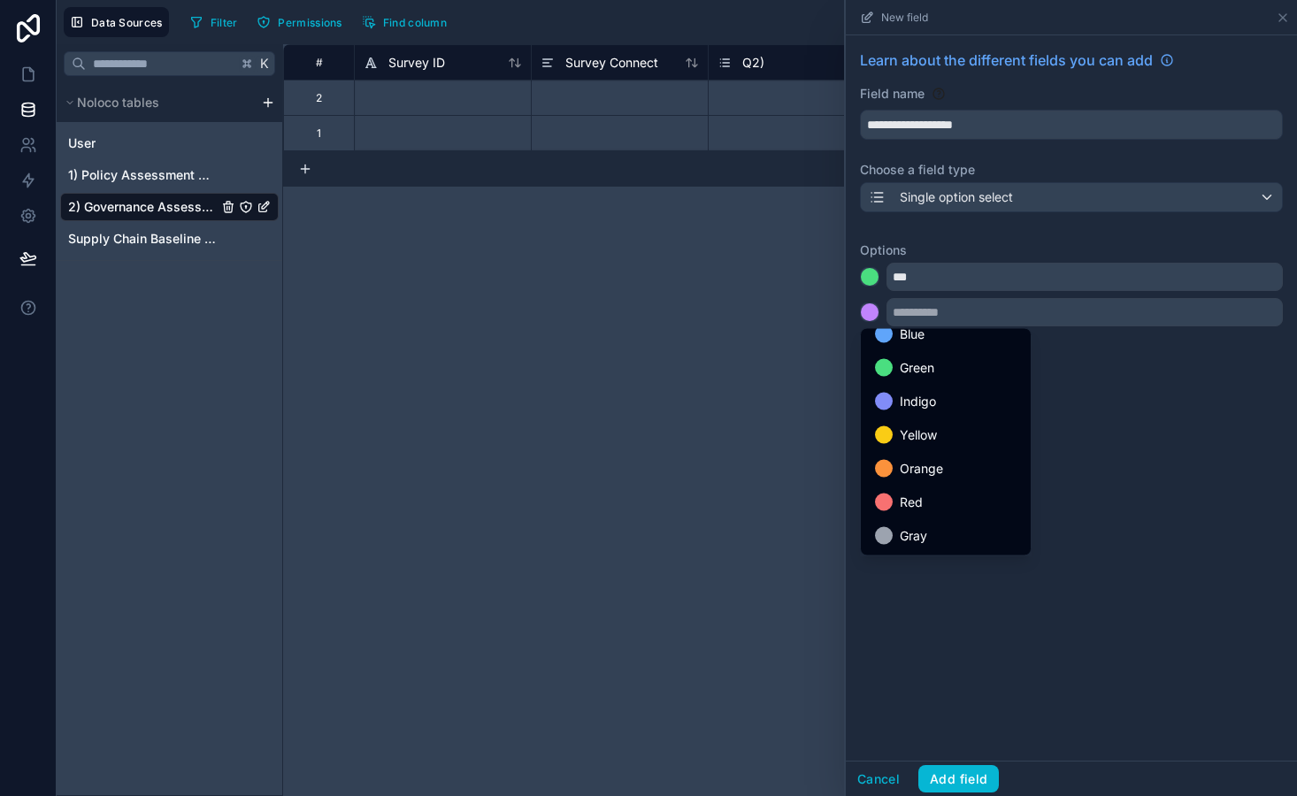
click at [946, 519] on ul "Pink Purple Teal Cyan Blue Green Indigo Yellow Orange Red Gray" at bounding box center [946, 442] width 170 height 226
click at [941, 510] on div "Red" at bounding box center [946, 502] width 142 height 21
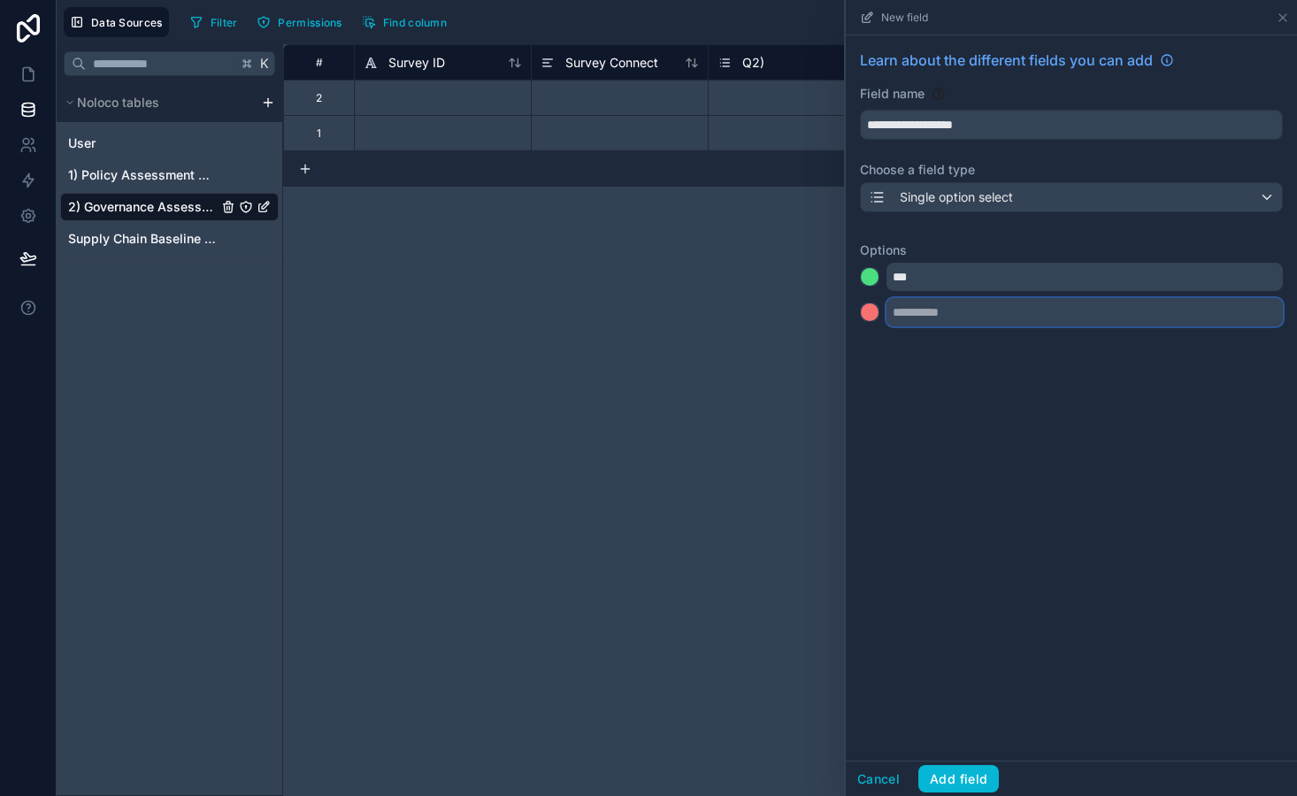
click at [944, 301] on input "text" at bounding box center [1084, 312] width 396 height 28
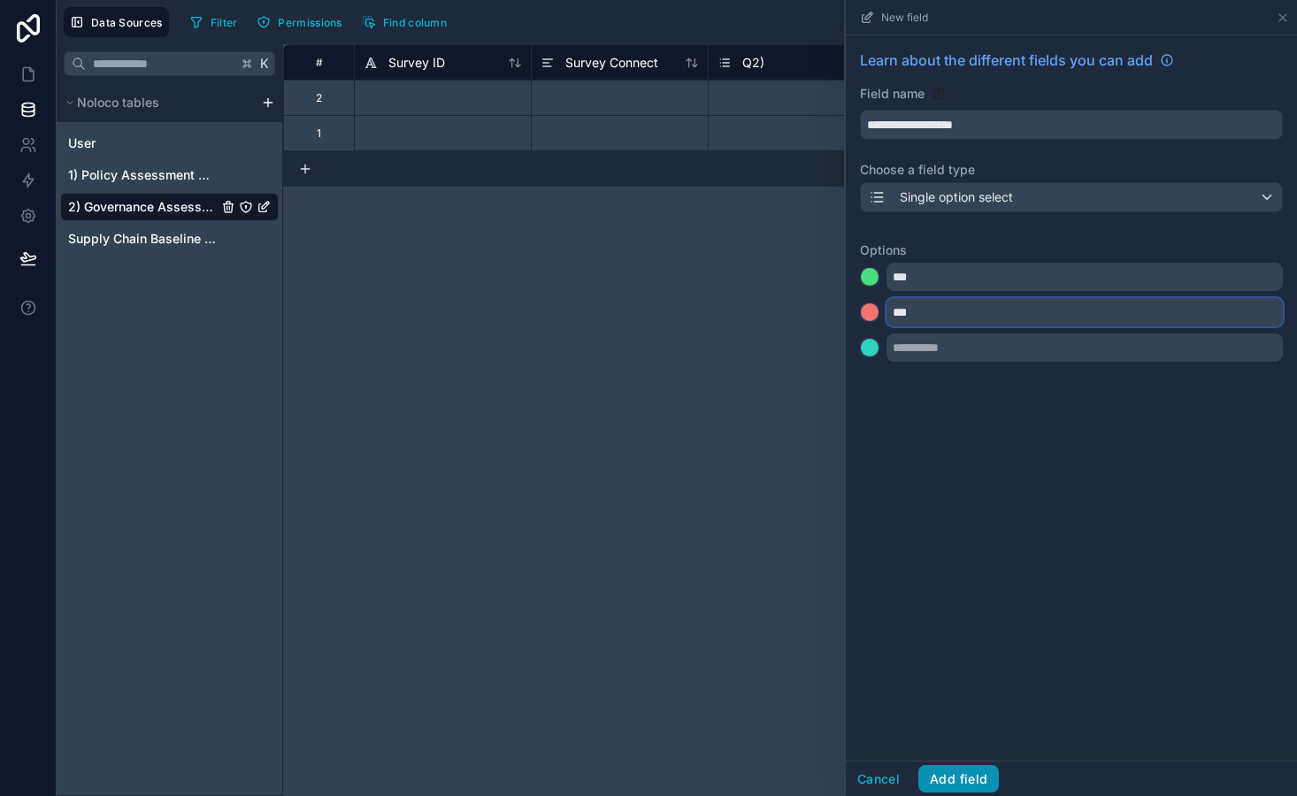
type input "***"
click at [964, 779] on button "Add field" at bounding box center [958, 779] width 81 height 28
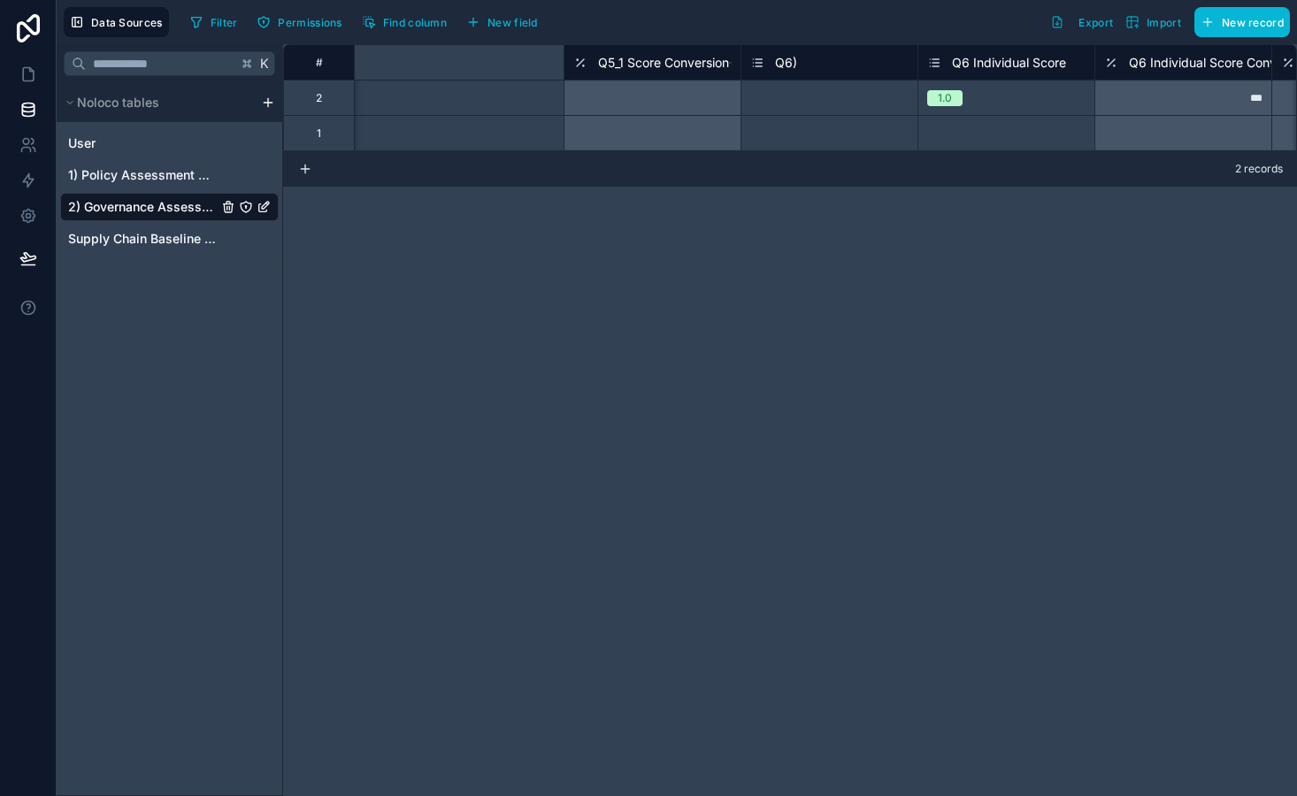
scroll to position [0, 9673]
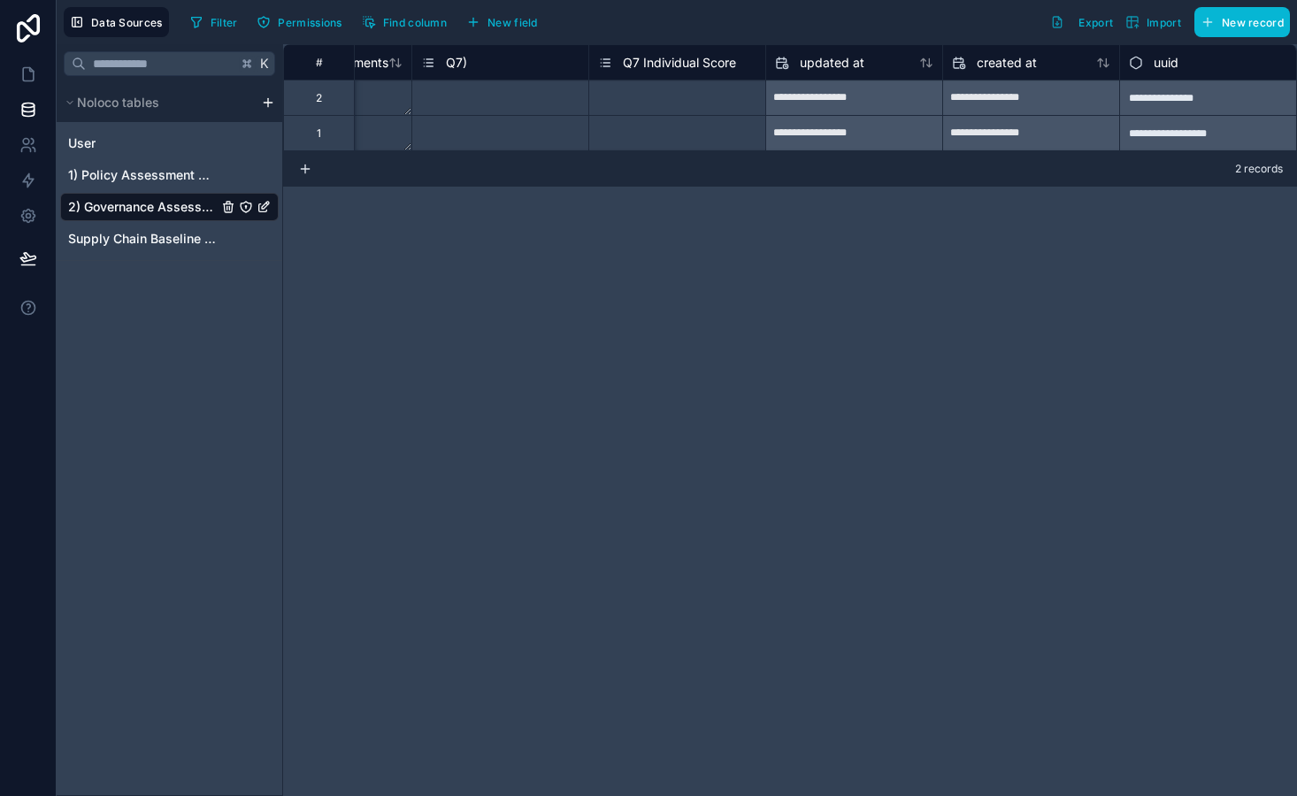
click at [702, 104] on div "Select a Q7 Individual Score" at bounding box center [668, 98] width 141 height 14
click at [673, 232] on div "**********" at bounding box center [790, 420] width 1014 height 752
click at [686, 104] on div "0.0" at bounding box center [677, 97] width 176 height 19
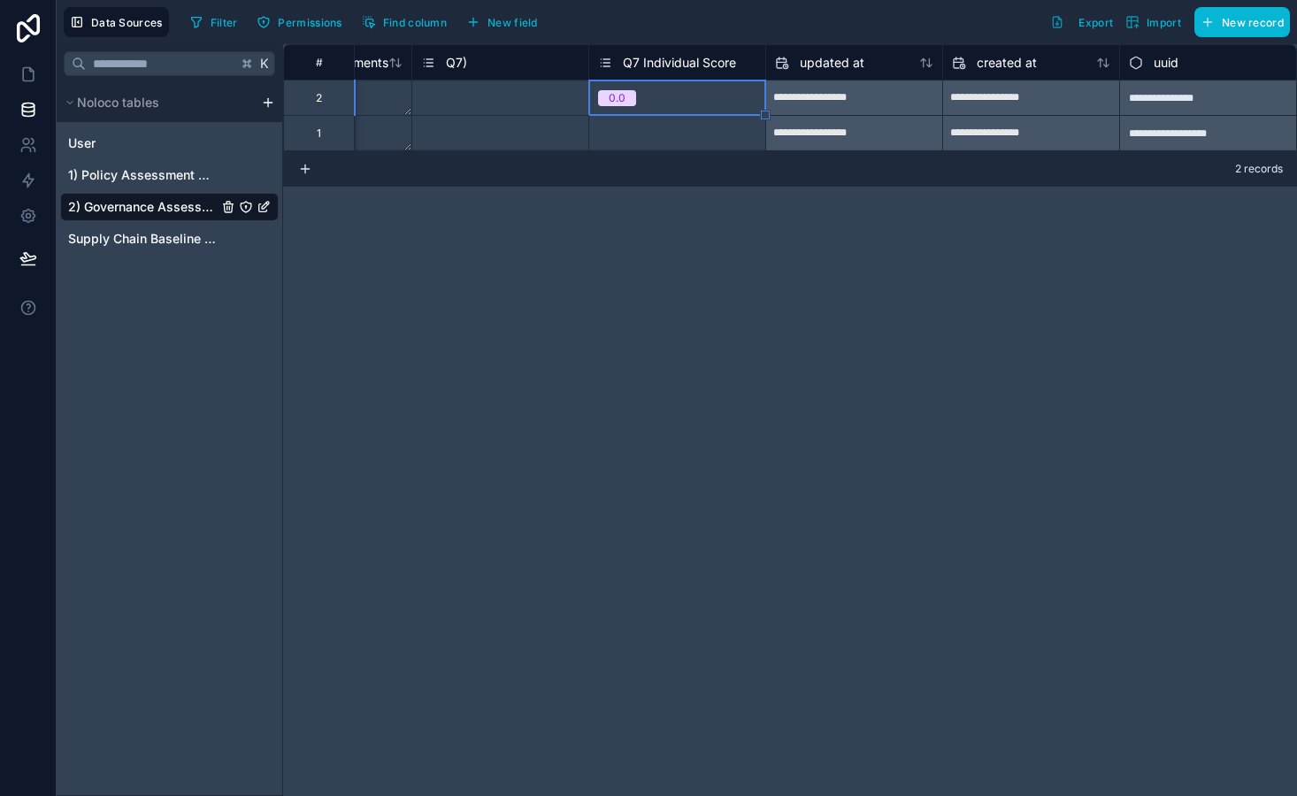
click at [686, 104] on div "0.0" at bounding box center [677, 97] width 176 height 19
click at [673, 50] on div "Q7 Individual Score" at bounding box center [676, 61] width 177 height 35
click at [673, 64] on span "Q7 Individual Score" at bounding box center [679, 63] width 113 height 18
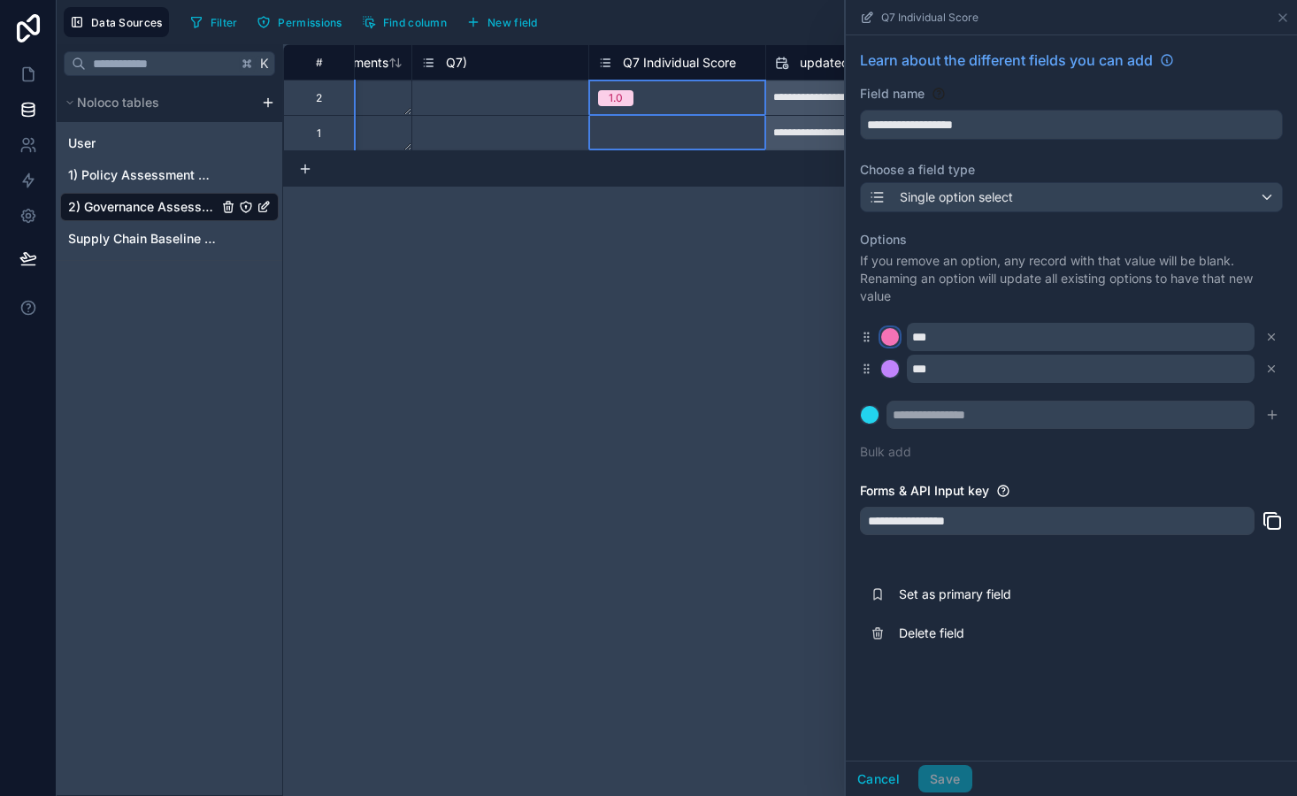
click at [893, 334] on div at bounding box center [890, 337] width 18 height 18
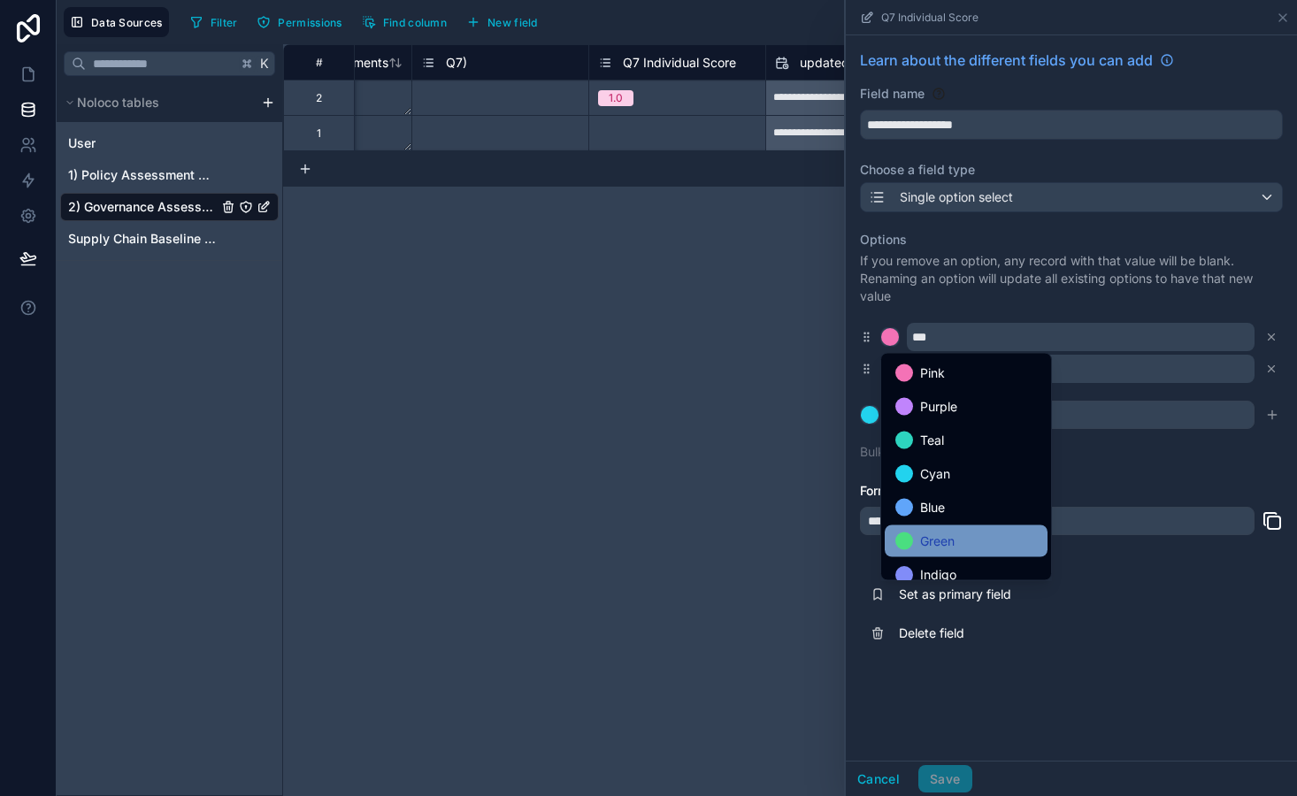
click at [972, 539] on div "Green" at bounding box center [966, 541] width 142 height 21
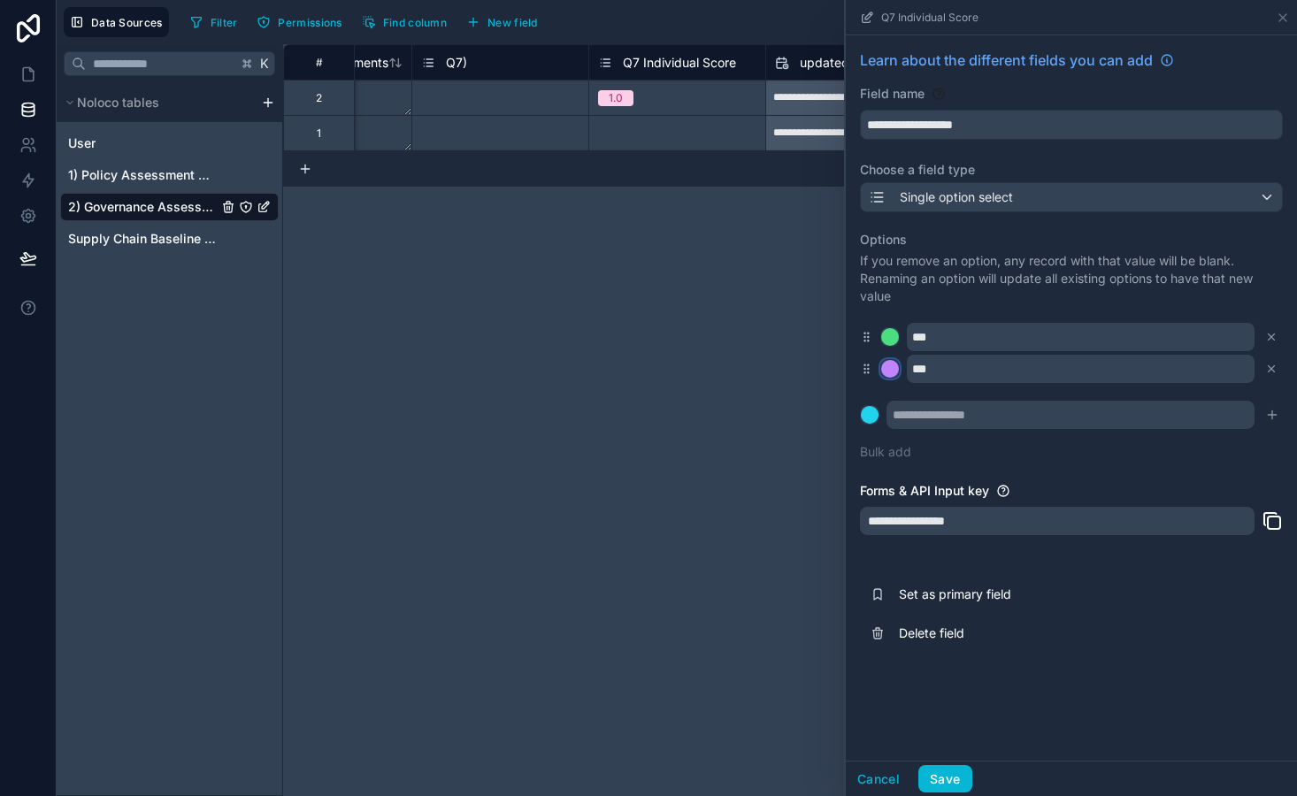
click at [886, 368] on div at bounding box center [890, 369] width 18 height 18
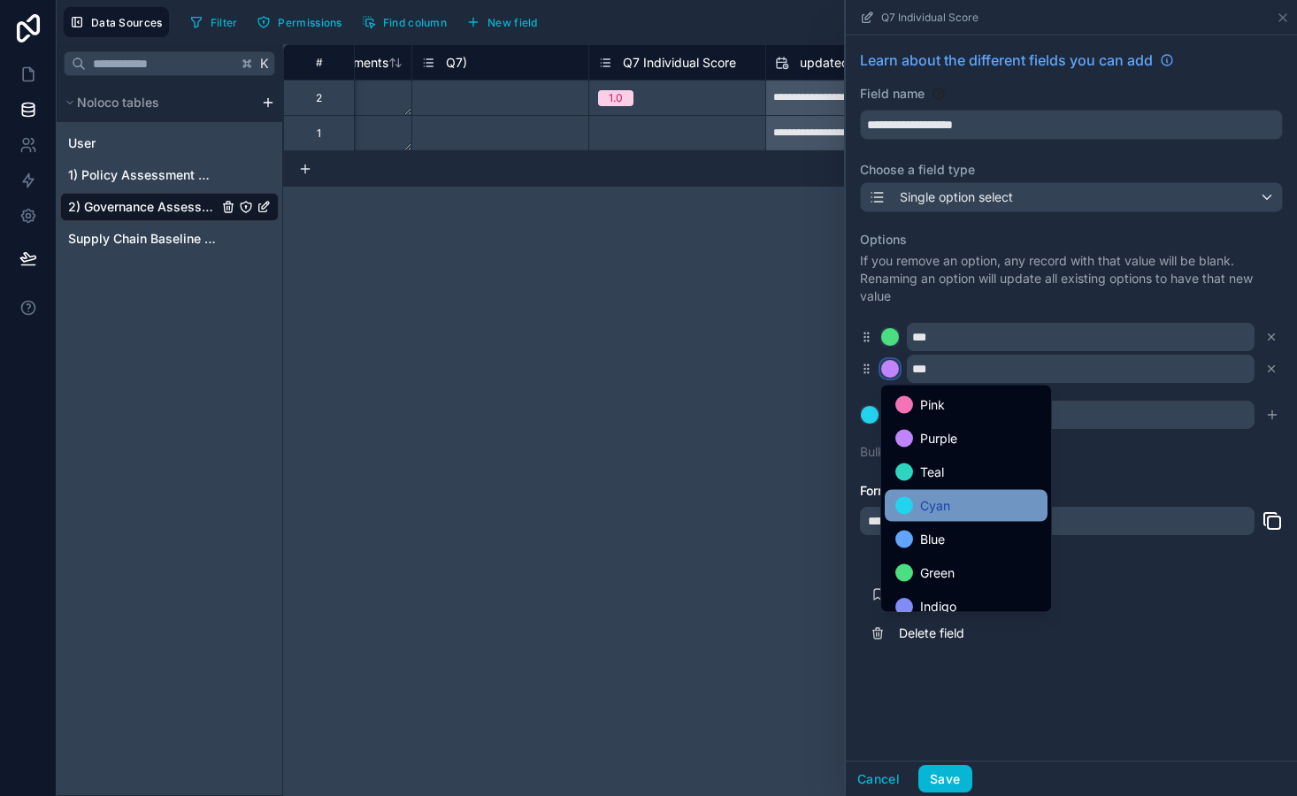
scroll to position [149, 0]
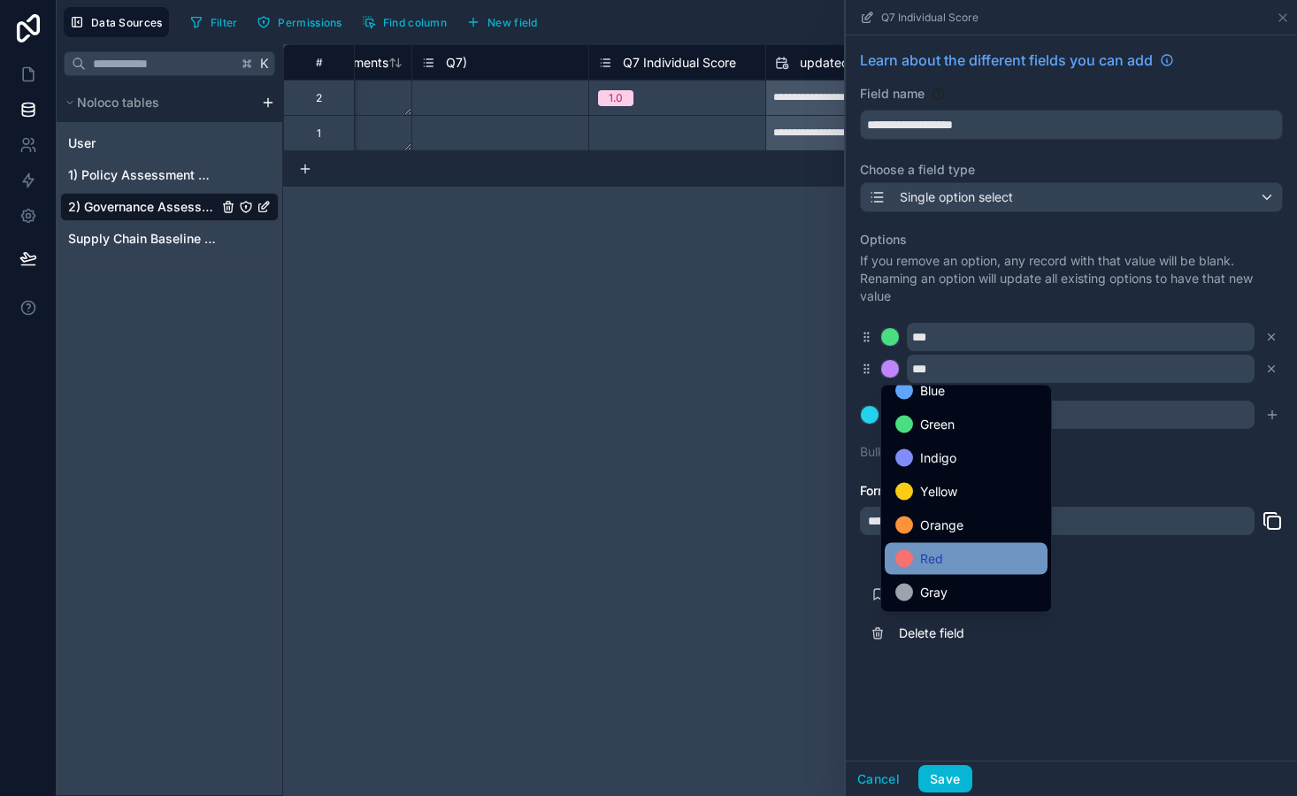
click at [970, 555] on div "Red" at bounding box center [966, 558] width 142 height 21
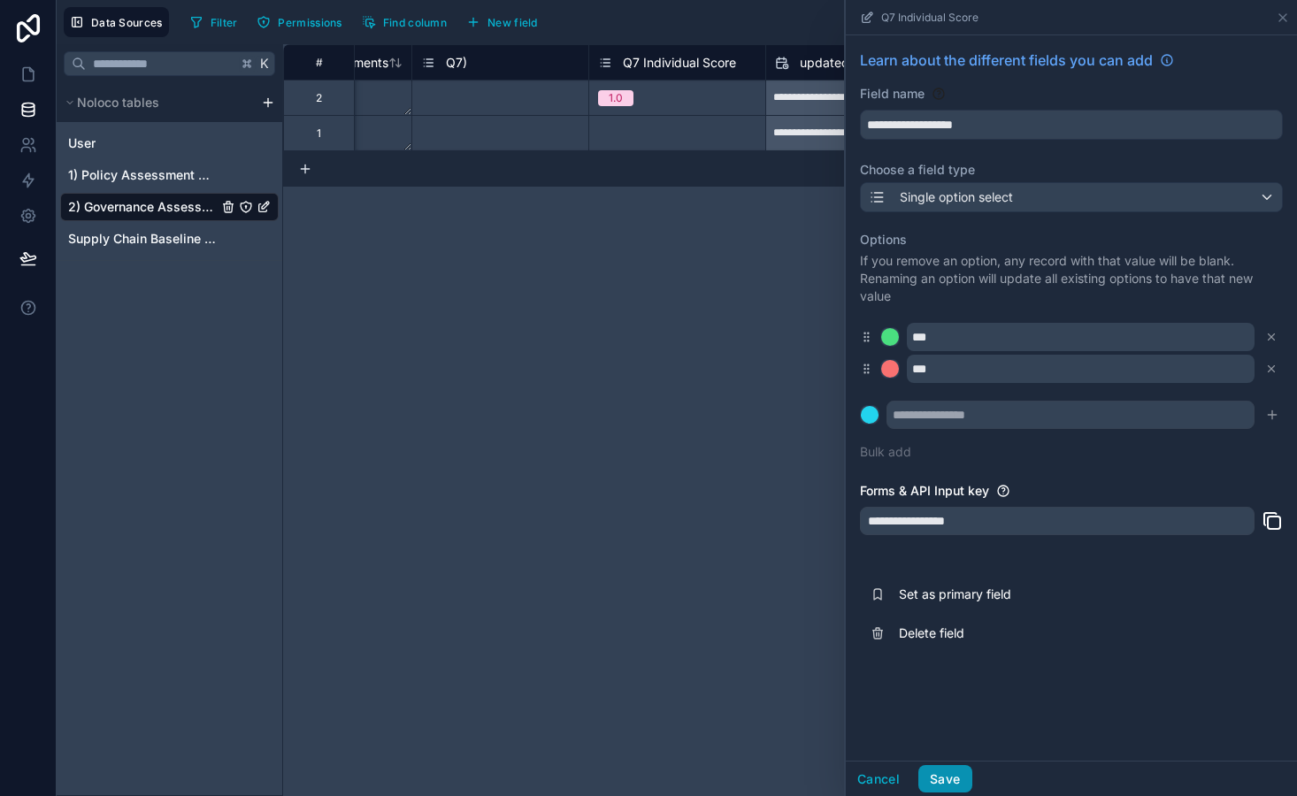
click at [952, 790] on button "Save" at bounding box center [944, 779] width 53 height 28
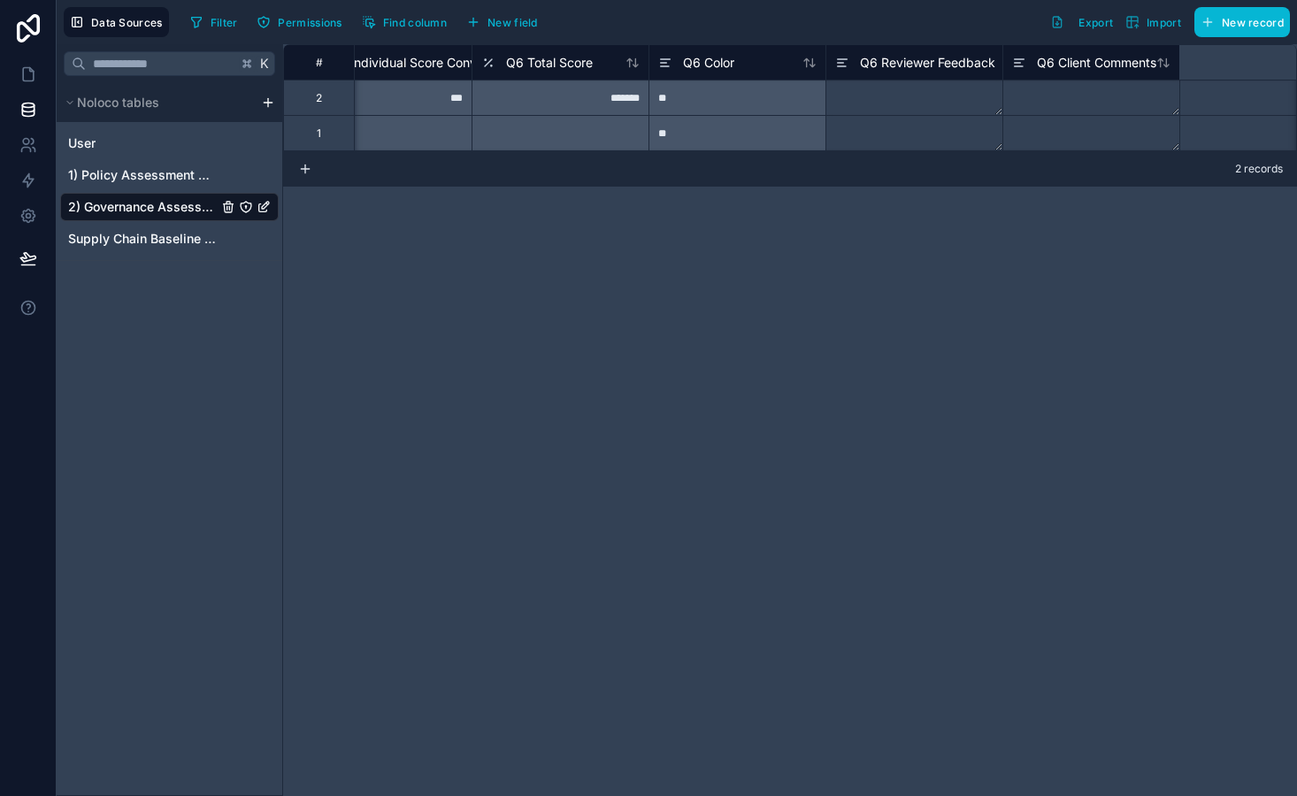
scroll to position [0, 9673]
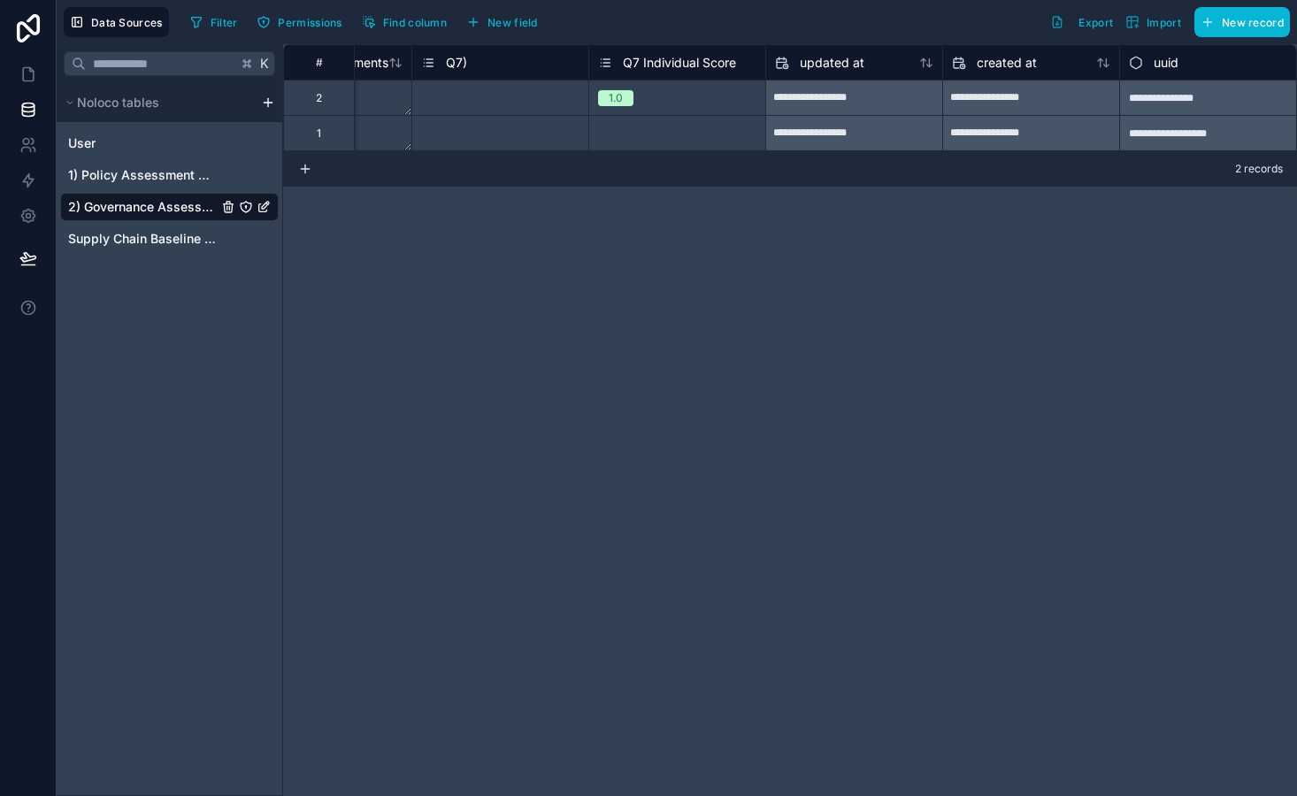
click at [993, 345] on div "**********" at bounding box center [790, 420] width 1014 height 752
click at [518, 23] on span "New field" at bounding box center [512, 22] width 50 height 13
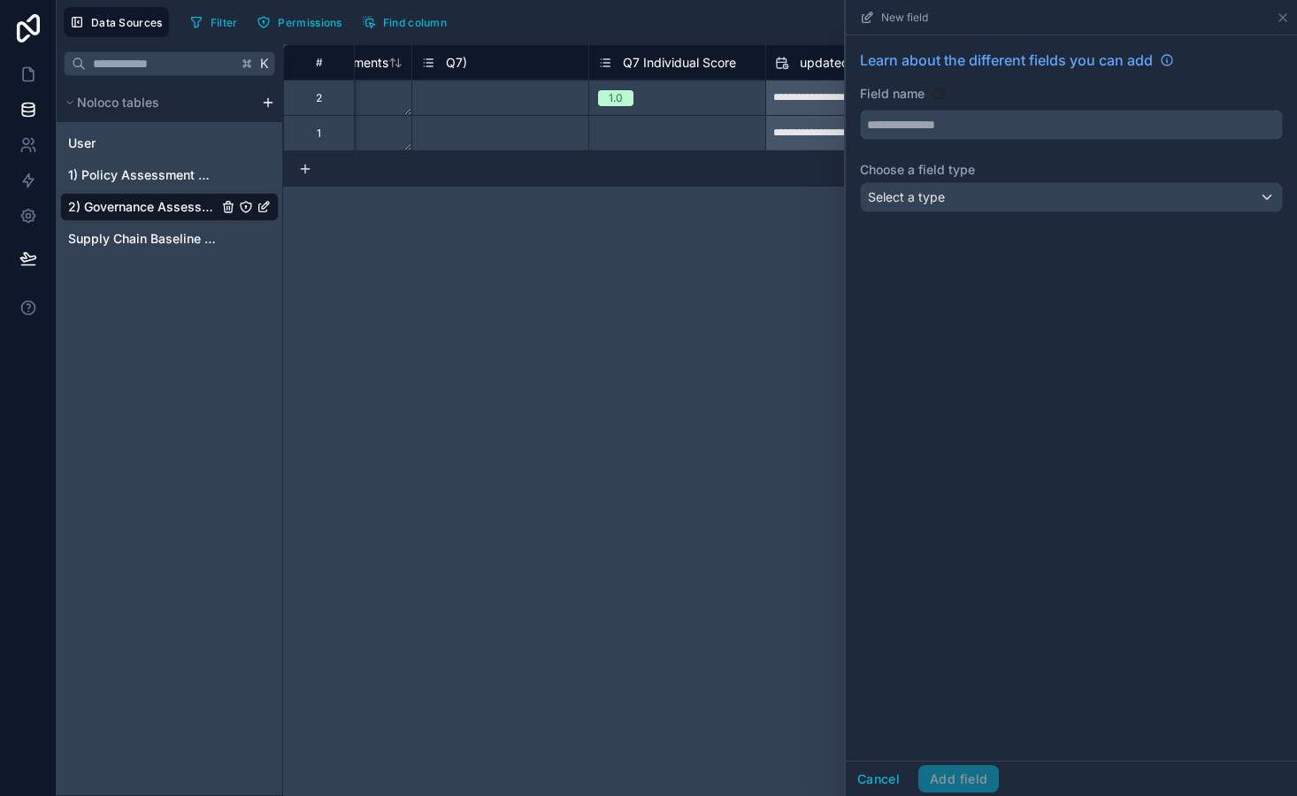
click at [943, 127] on input "text" at bounding box center [1071, 125] width 421 height 28
type input "**********"
click at [916, 198] on span "Select a type" at bounding box center [906, 196] width 77 height 15
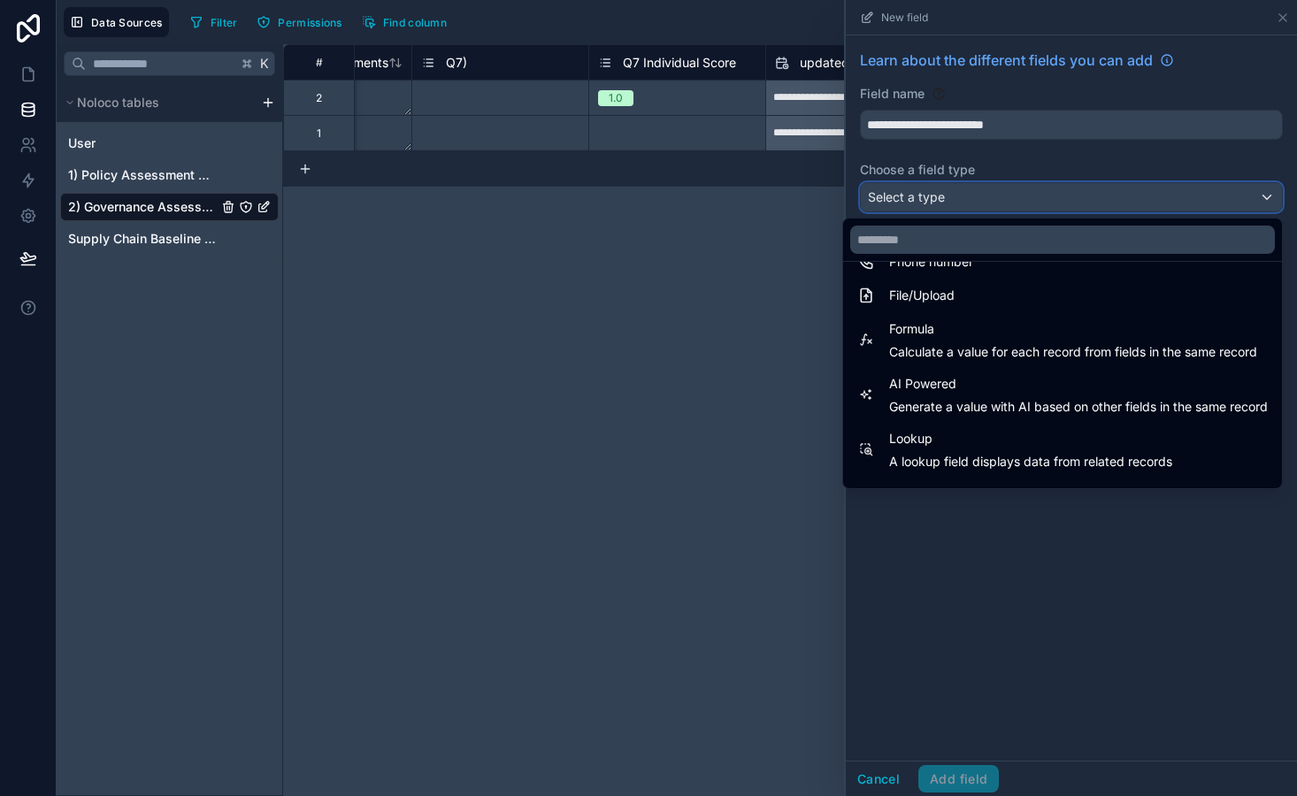
scroll to position [513, 0]
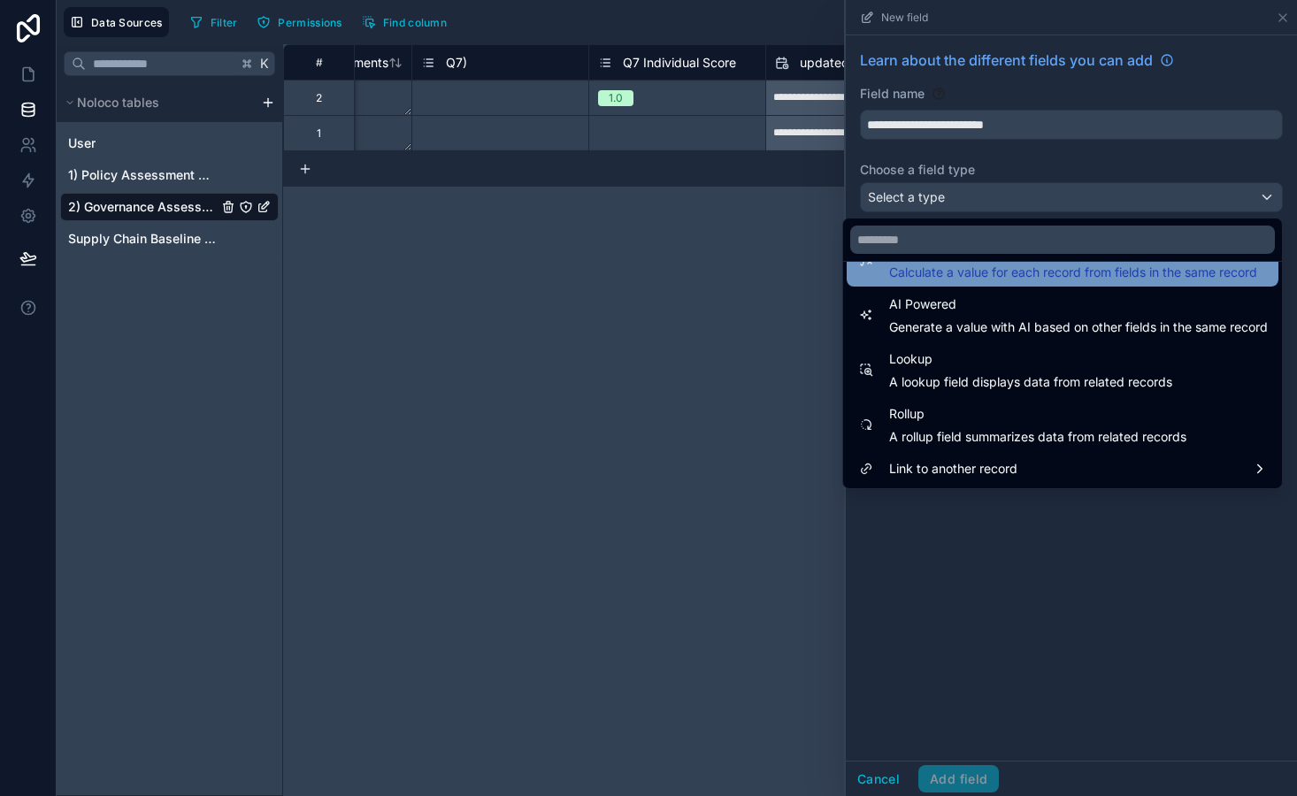
click at [988, 286] on div "Formula Calculate a value for each record from fields in the same record" at bounding box center [1063, 260] width 432 height 53
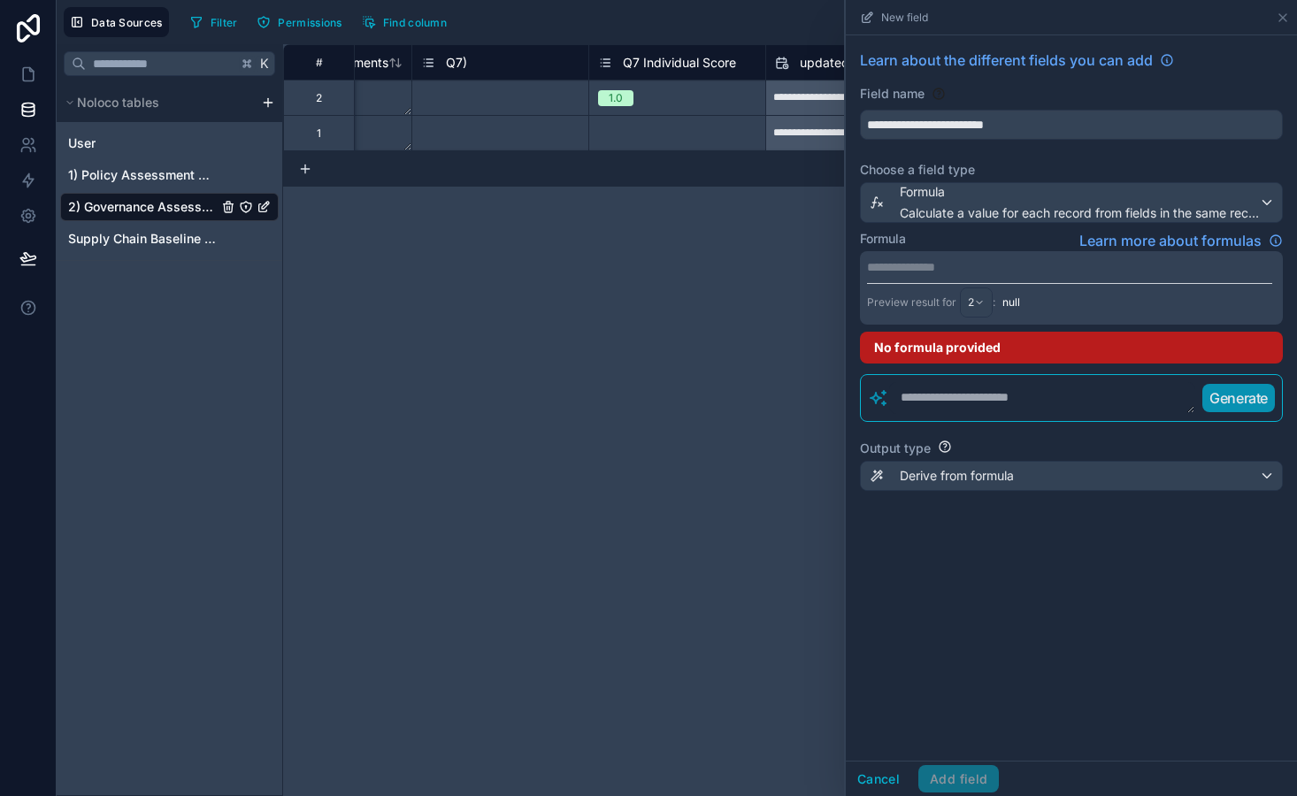
click at [939, 269] on p "**********" at bounding box center [1069, 267] width 405 height 18
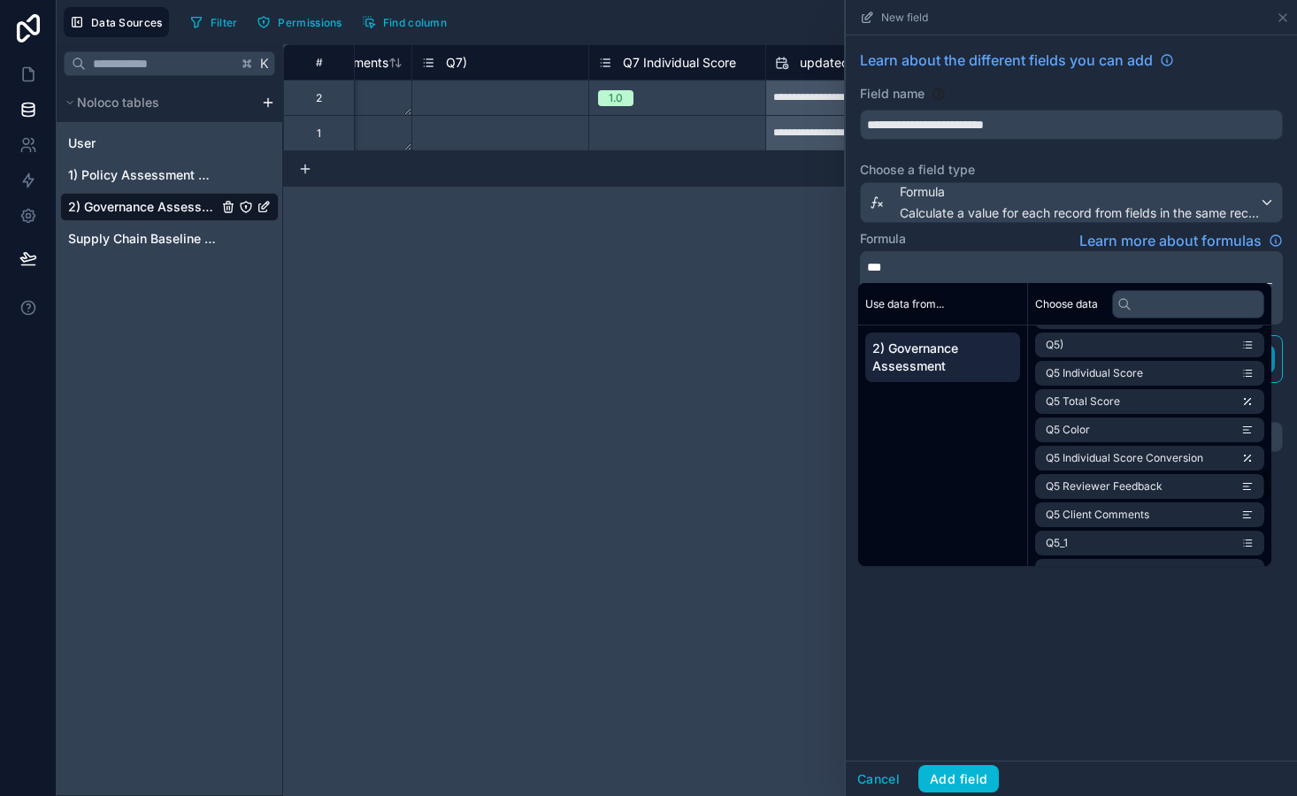
scroll to position [1497, 0]
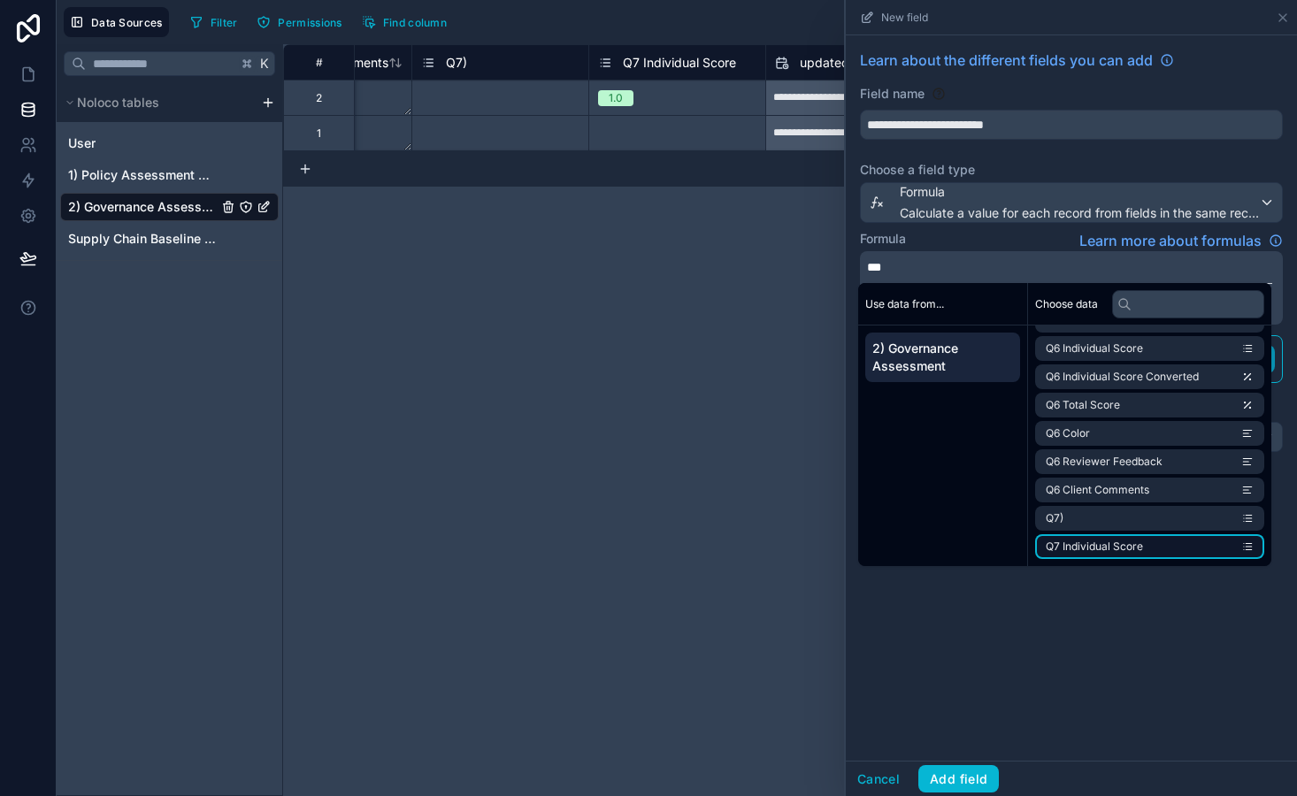
click at [1131, 553] on span "Q7 Individual Score" at bounding box center [1094, 547] width 97 height 14
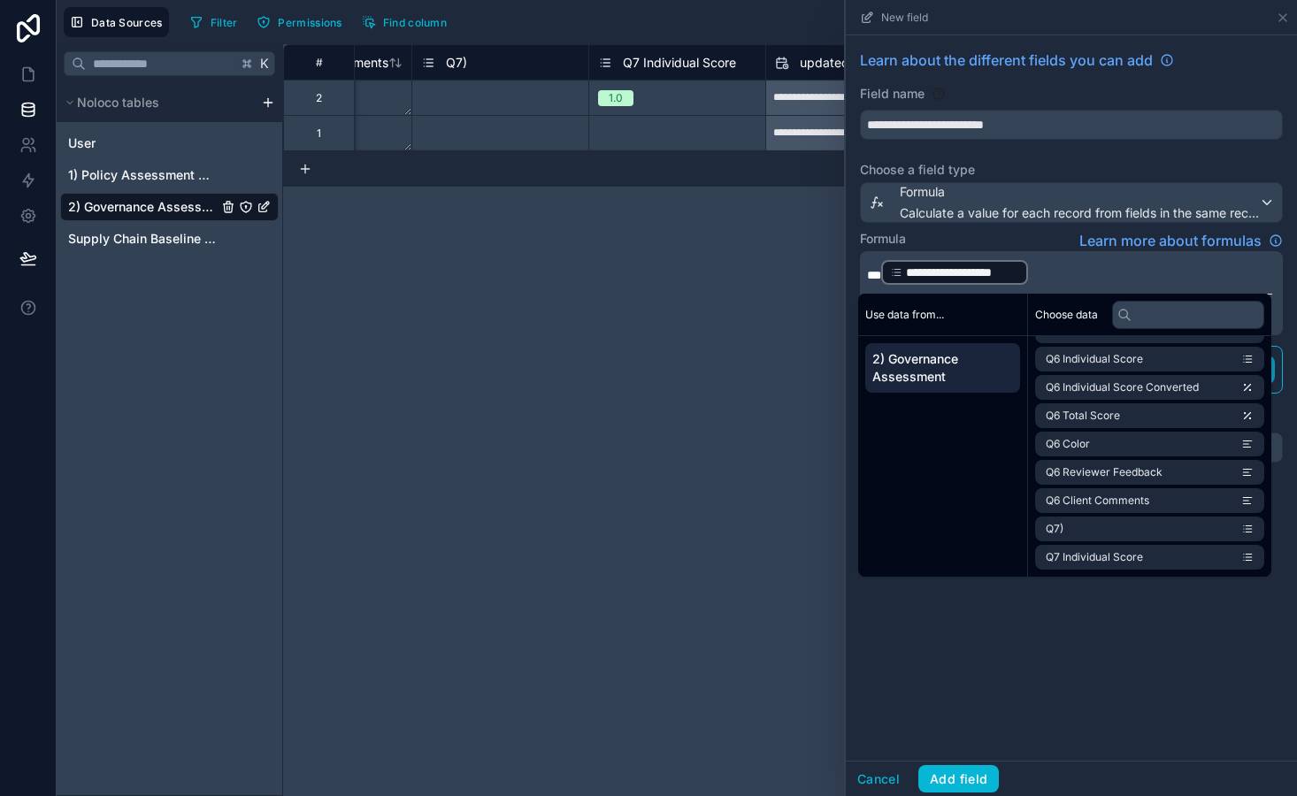
click at [1050, 275] on p "**********" at bounding box center [1069, 272] width 405 height 28
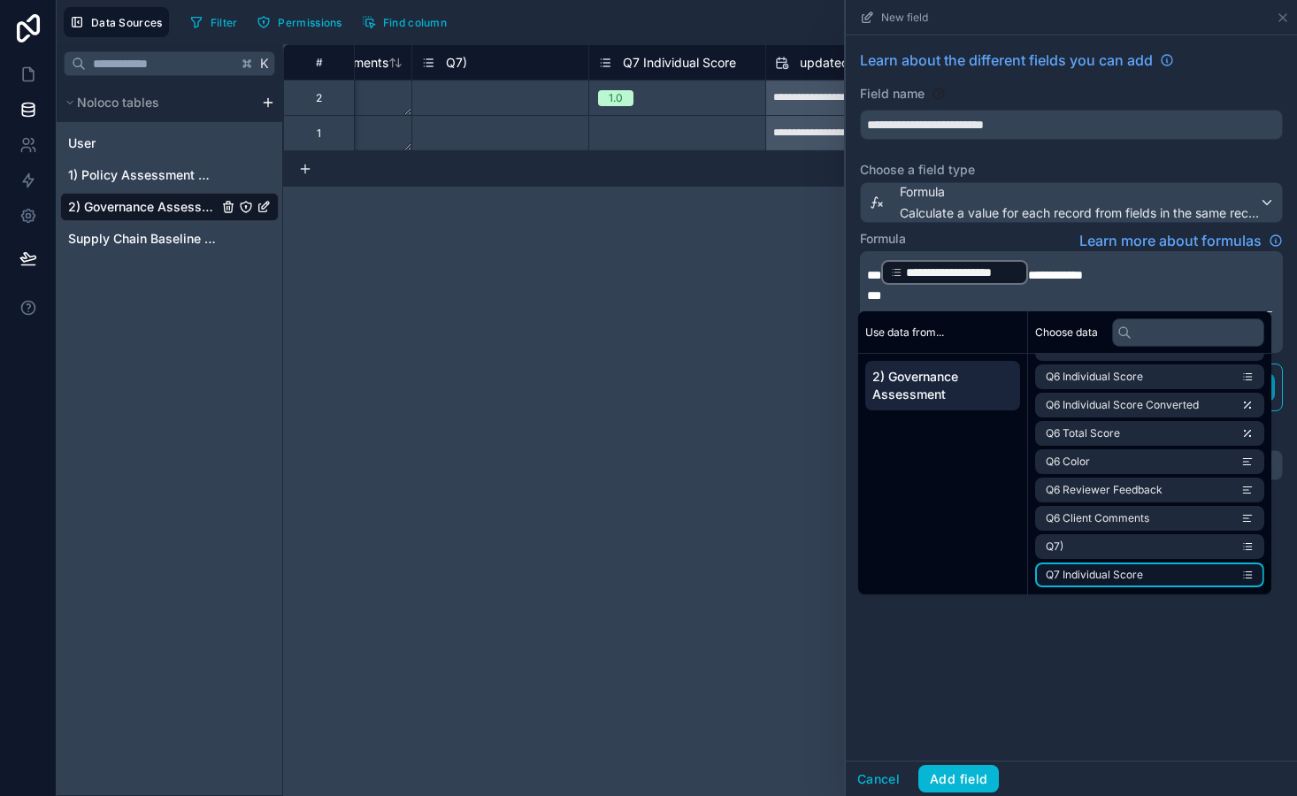
click at [1151, 580] on li "Q7 Individual Score" at bounding box center [1149, 575] width 229 height 25
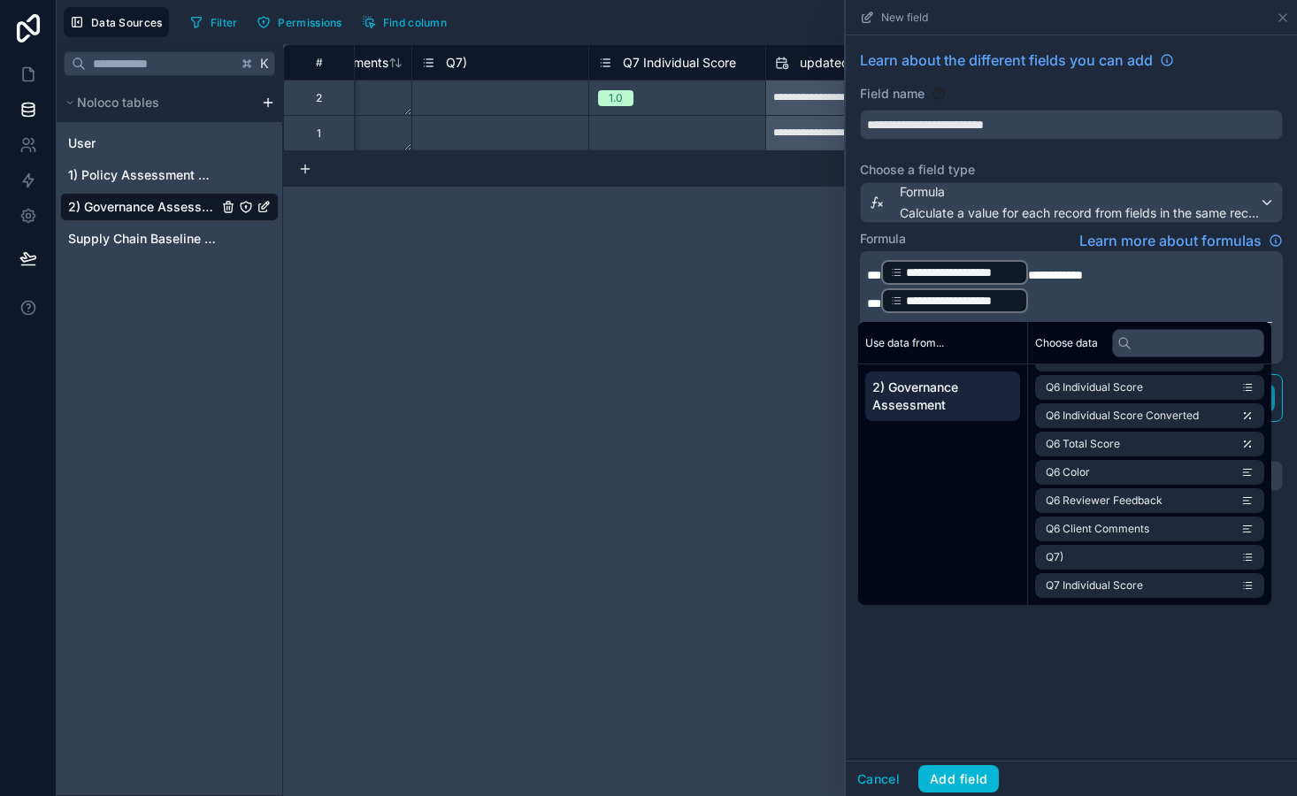
click at [1036, 316] on div "**********" at bounding box center [1071, 307] width 423 height 112
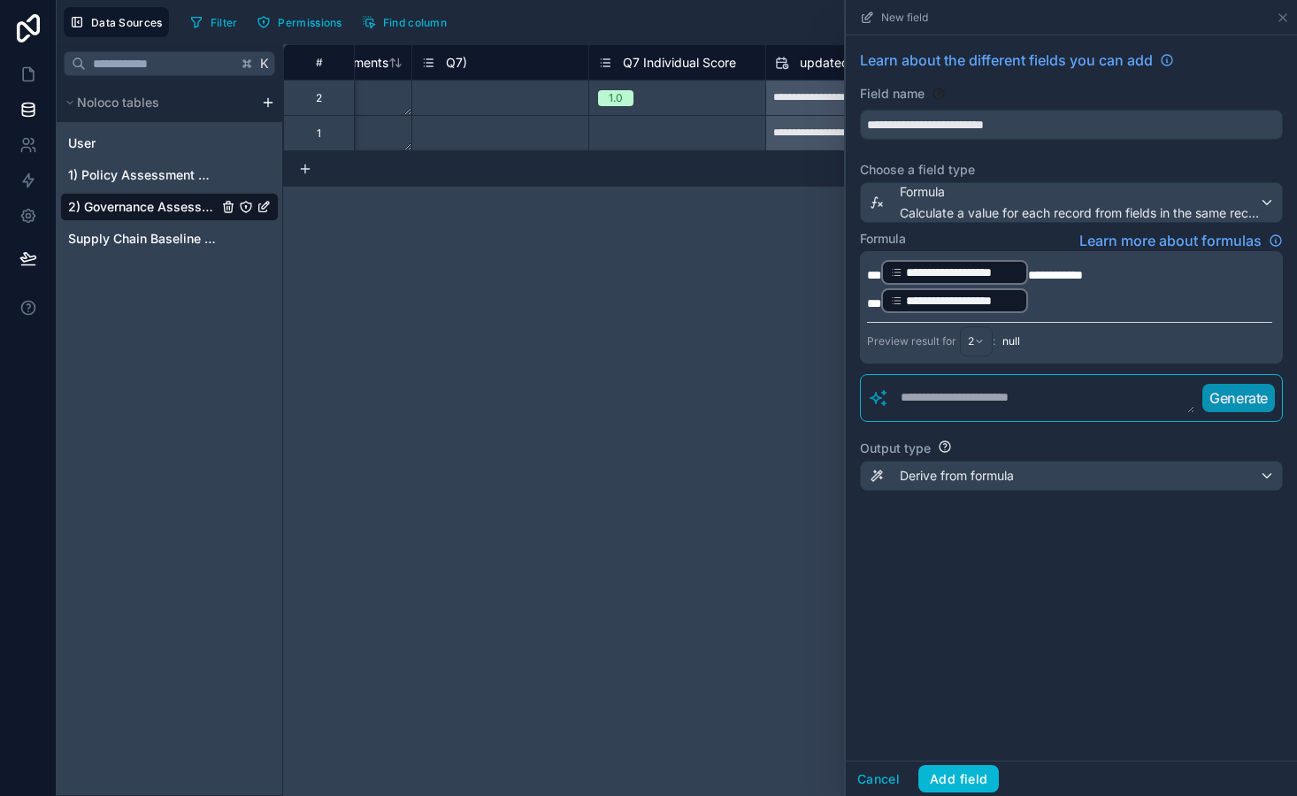
click at [1039, 300] on p "**********" at bounding box center [1069, 301] width 405 height 28
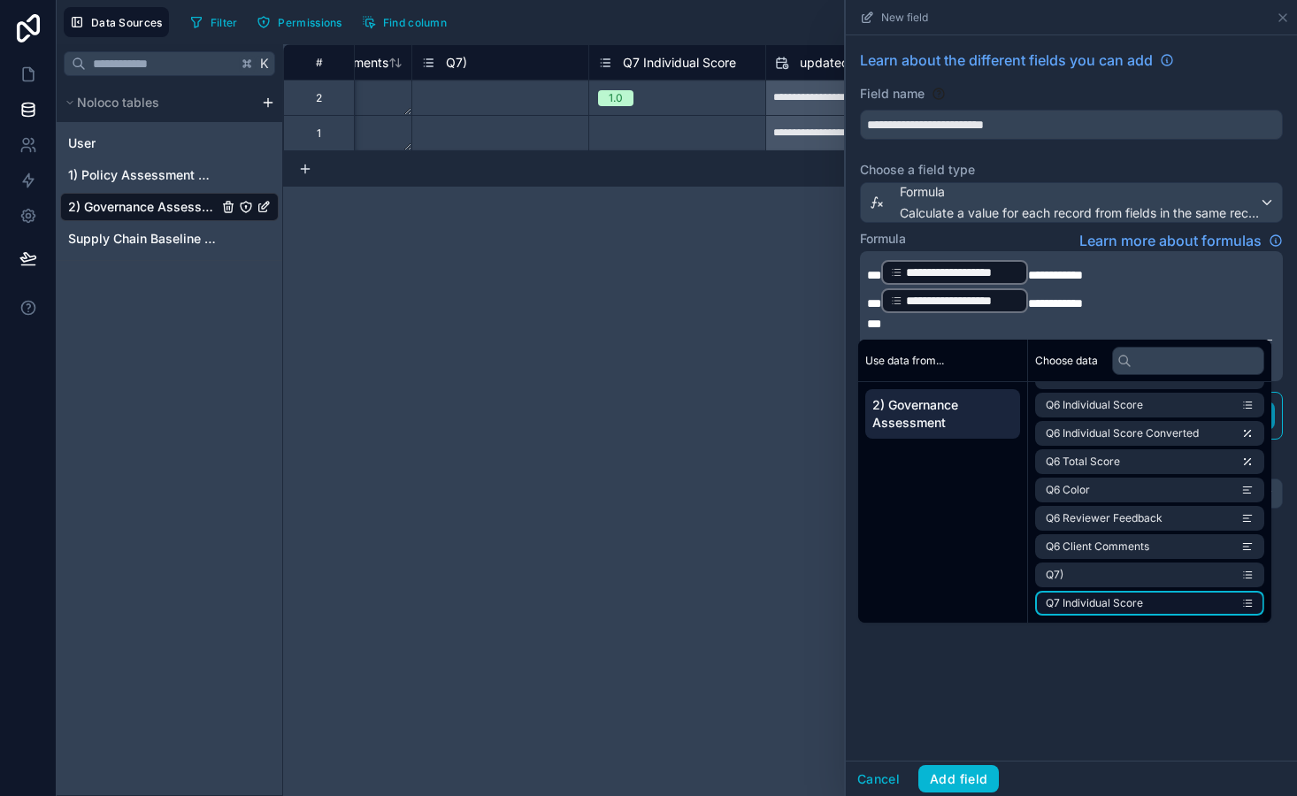
click at [1146, 610] on li "Q7 Individual Score" at bounding box center [1149, 603] width 229 height 25
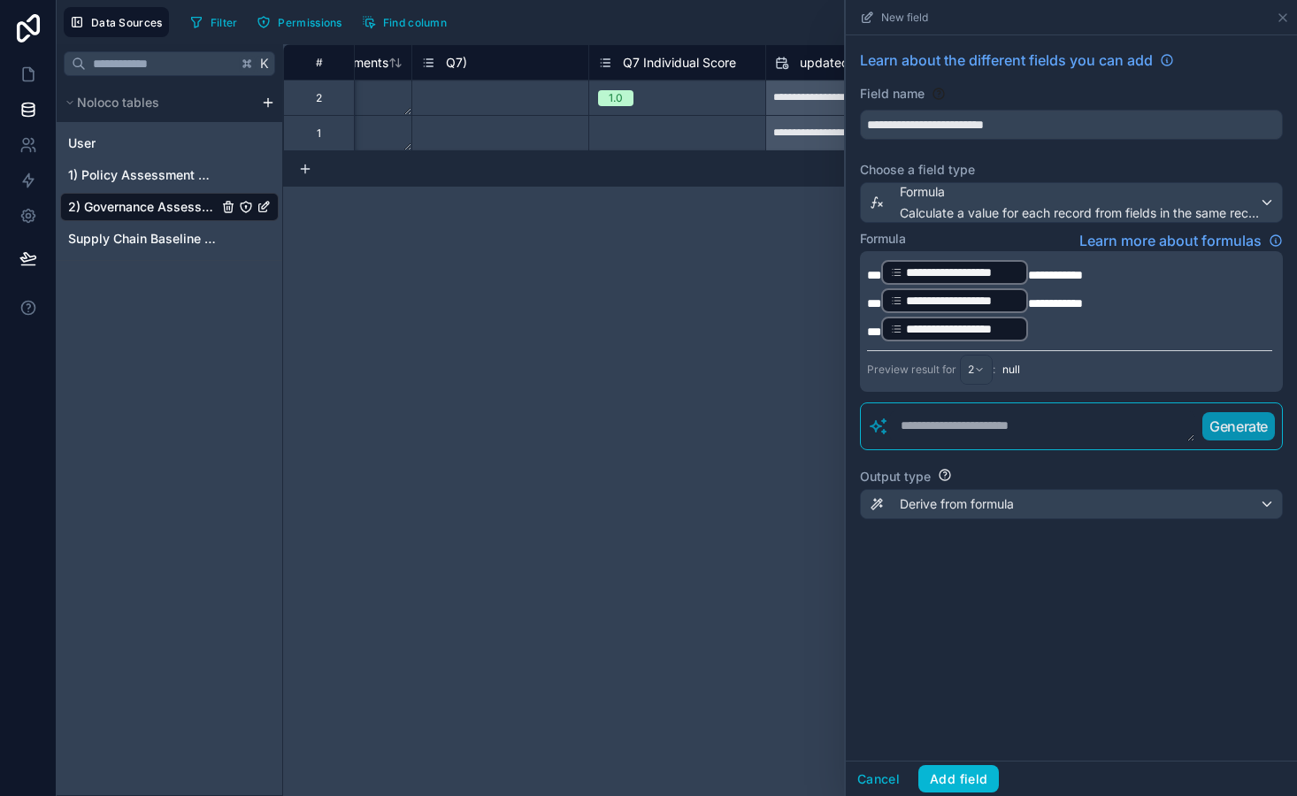
click at [1034, 334] on p "**********" at bounding box center [1069, 329] width 405 height 28
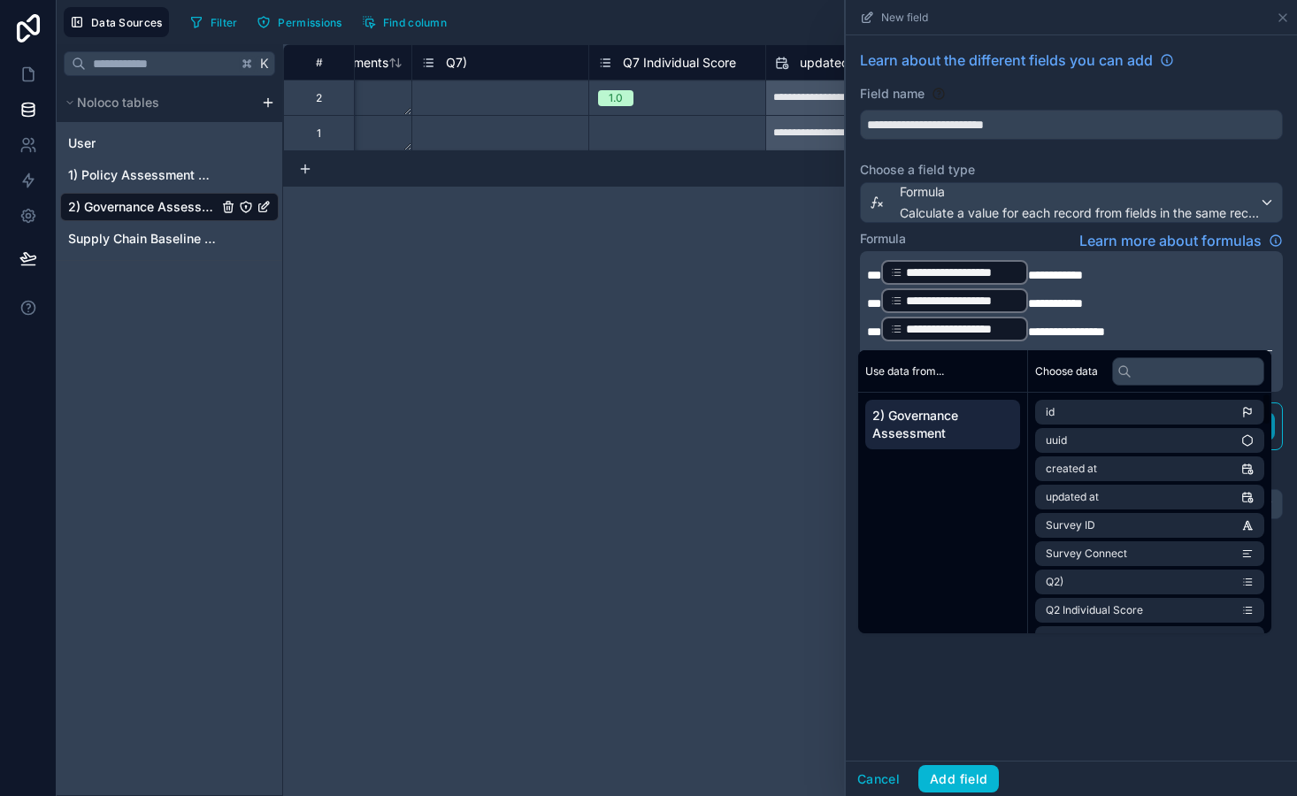
click at [1056, 673] on div "**********" at bounding box center [1071, 397] width 451 height 725
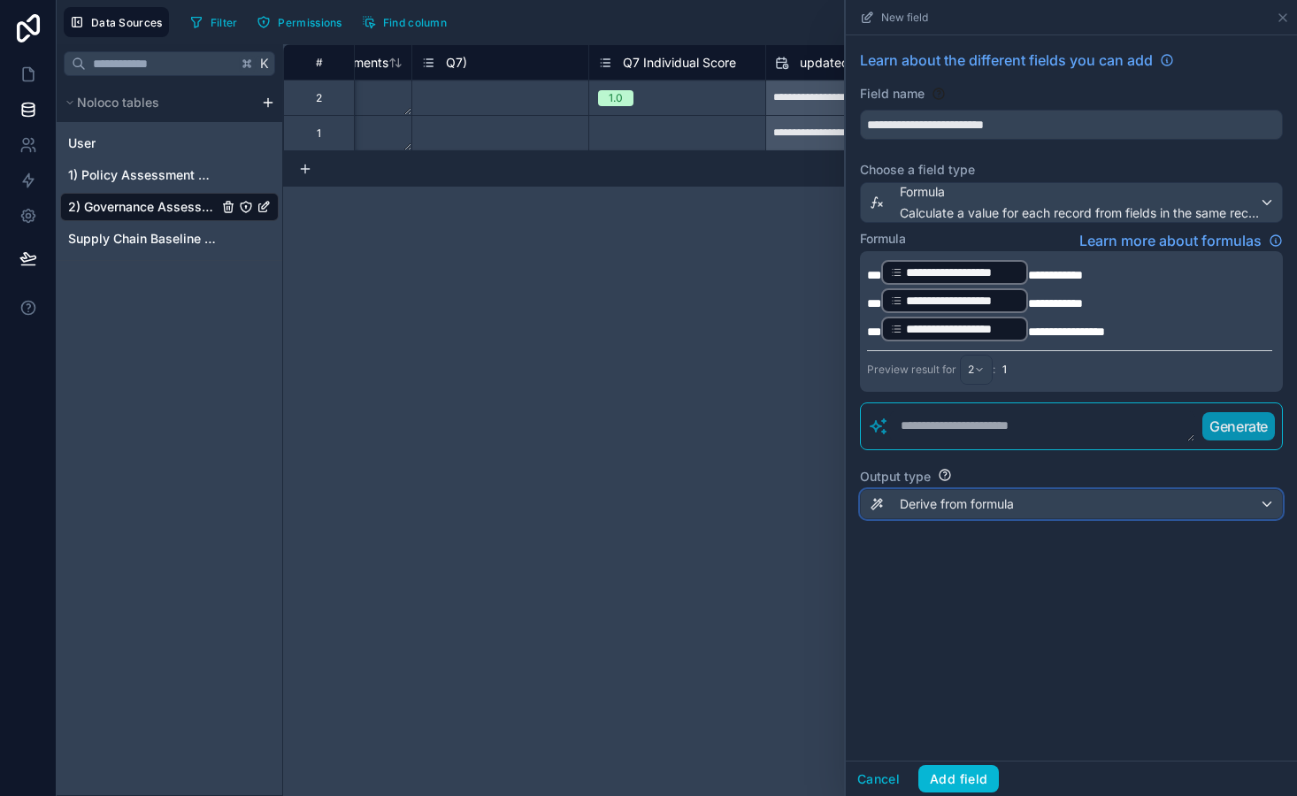
click at [968, 509] on span "Derive from formula" at bounding box center [957, 504] width 114 height 18
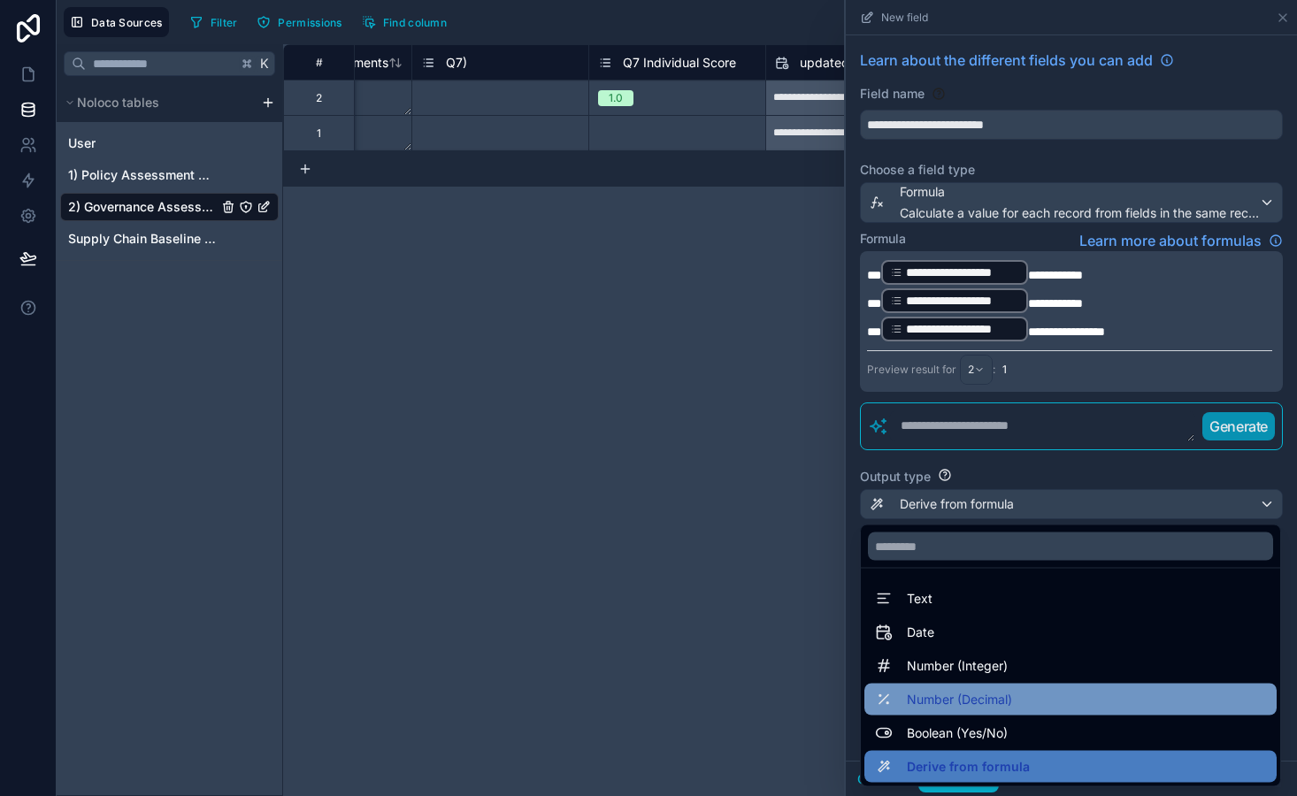
click at [978, 708] on span "Number (Decimal)" at bounding box center [959, 699] width 105 height 21
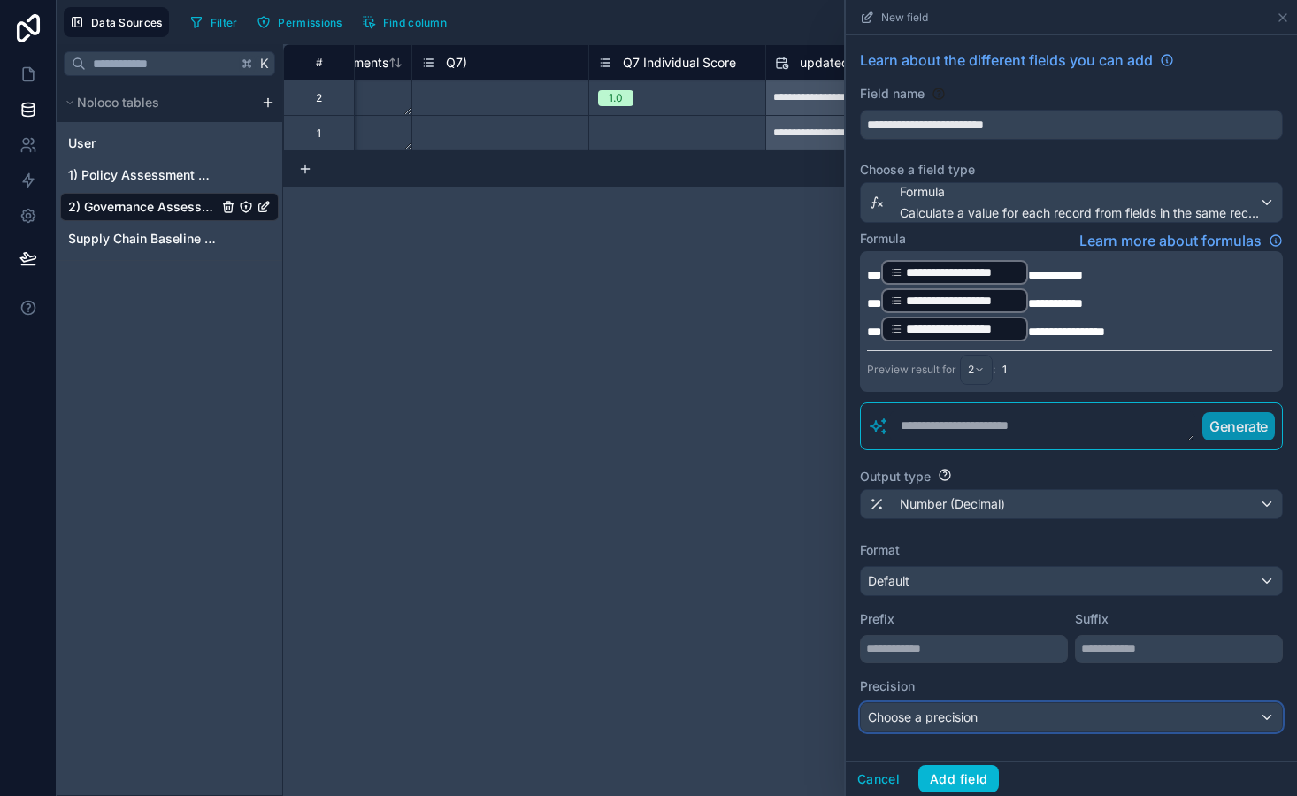
click at [966, 711] on span "Choose a precision" at bounding box center [923, 716] width 110 height 15
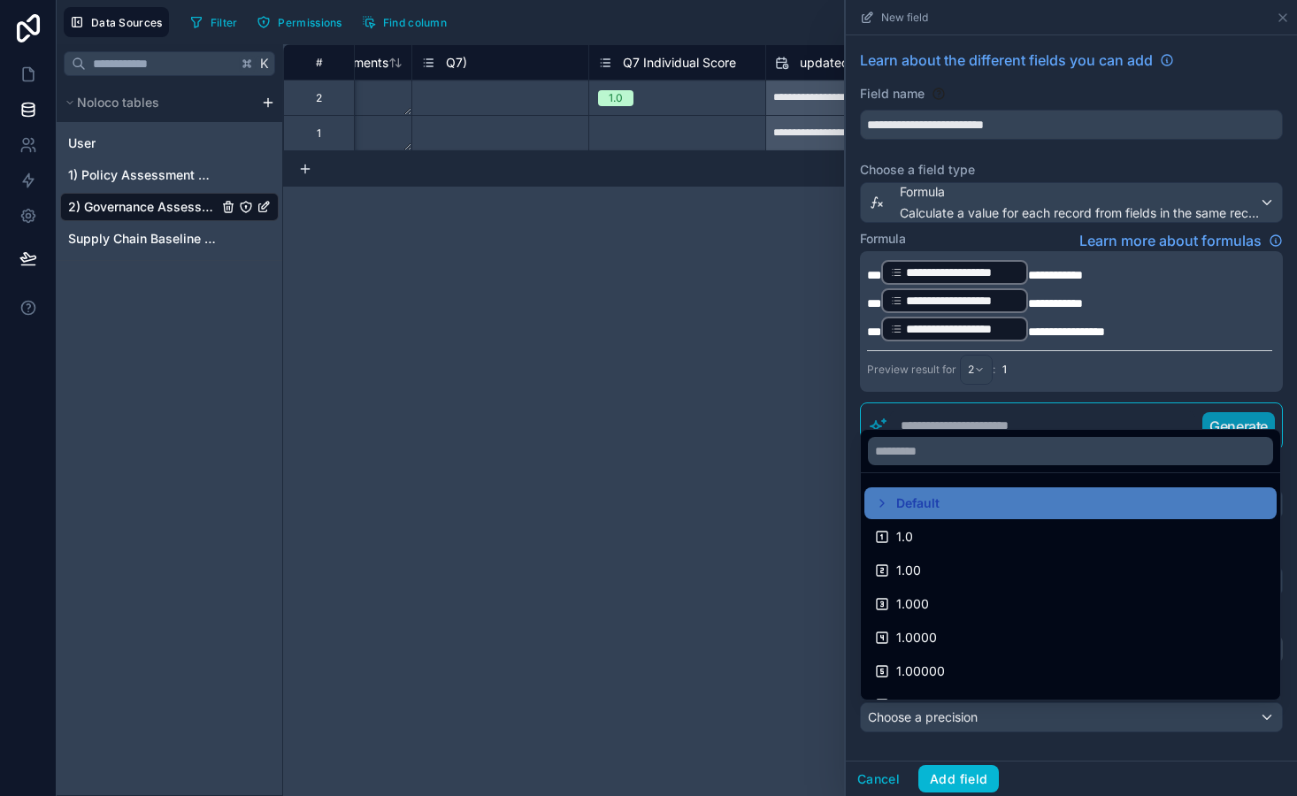
click at [966, 711] on div at bounding box center [1071, 398] width 451 height 796
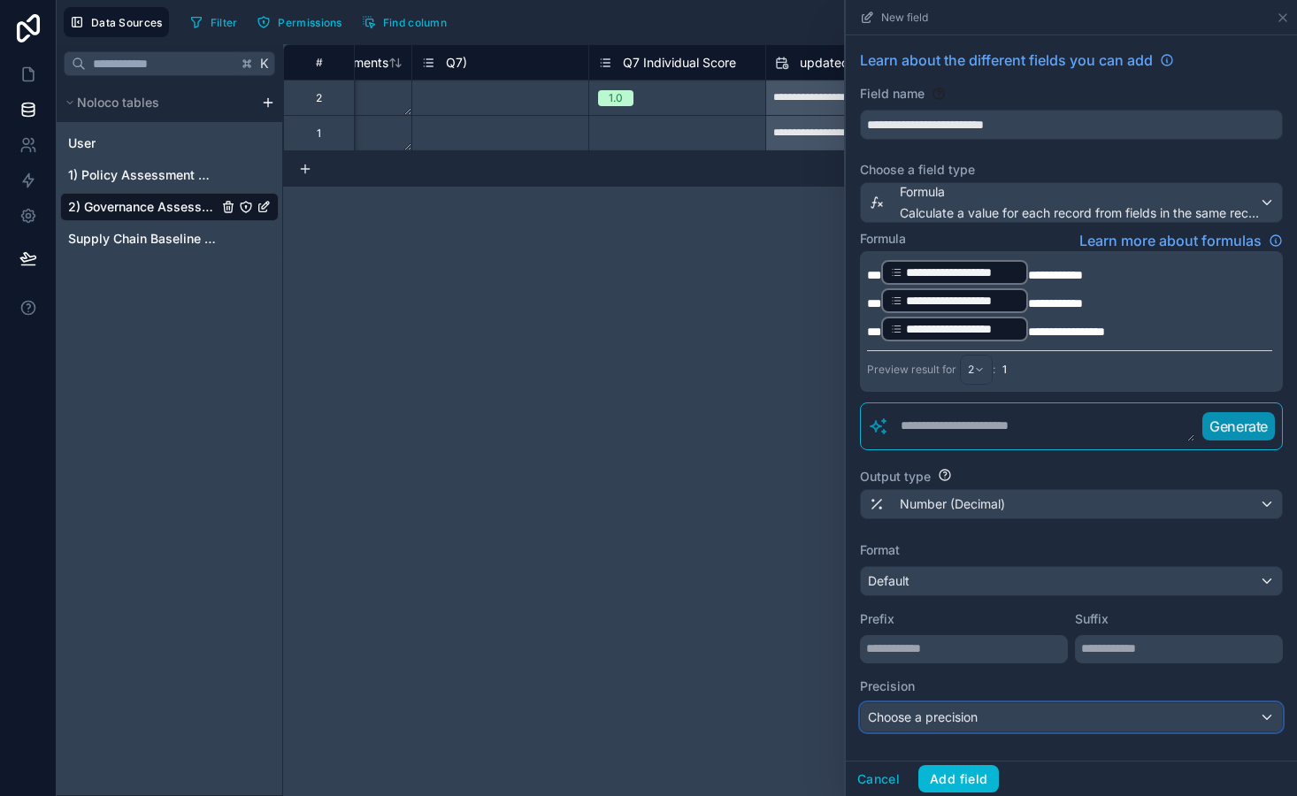
click at [955, 724] on span "Choose a precision" at bounding box center [923, 716] width 110 height 15
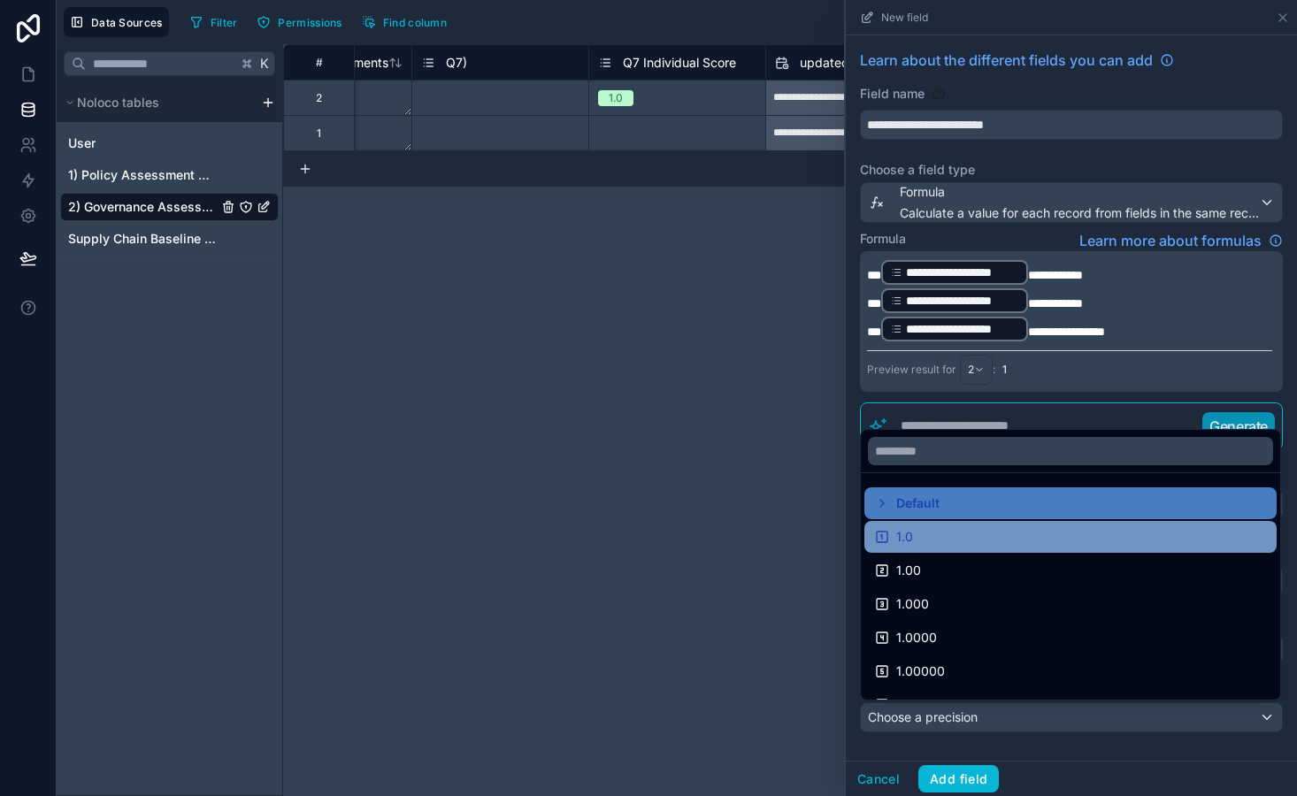
click at [947, 538] on div "1.0" at bounding box center [1070, 536] width 391 height 21
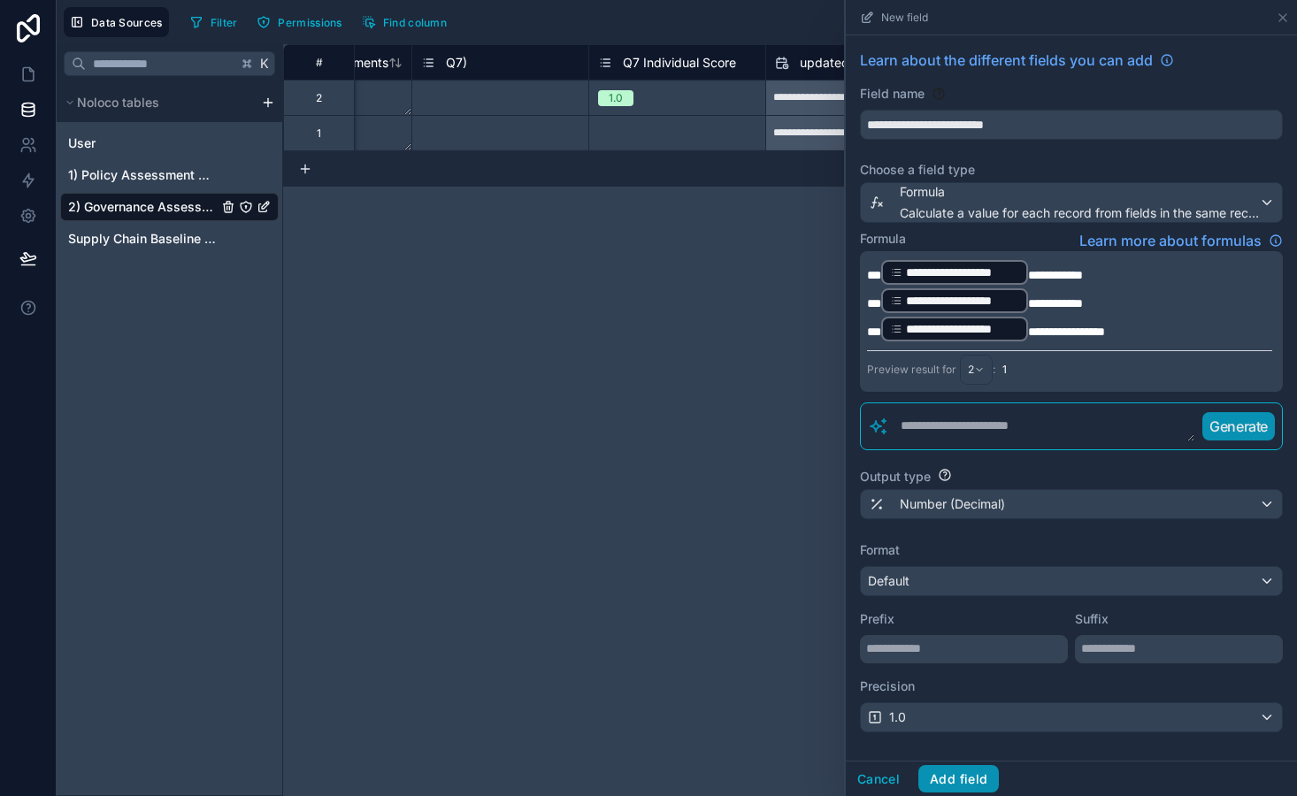
click at [962, 785] on button "Add field" at bounding box center [958, 779] width 81 height 28
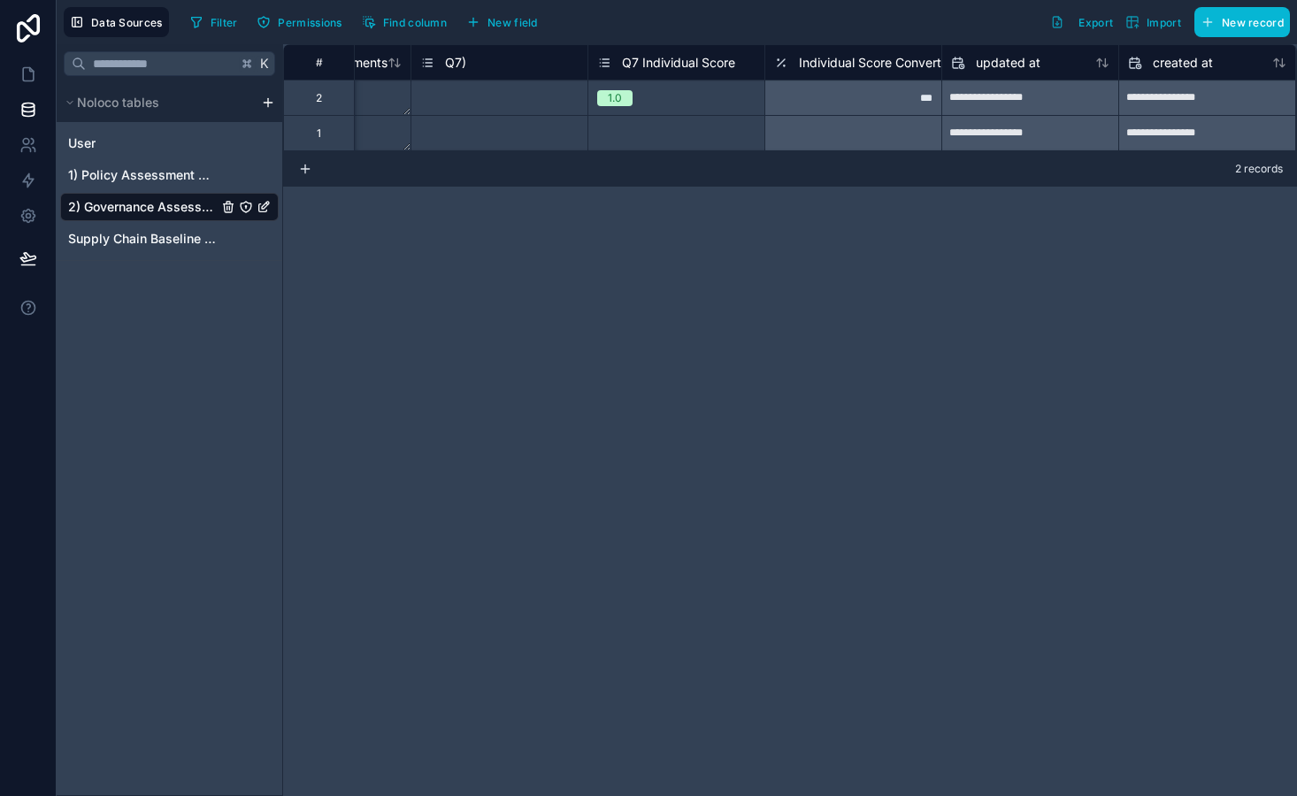
scroll to position [0, 9850]
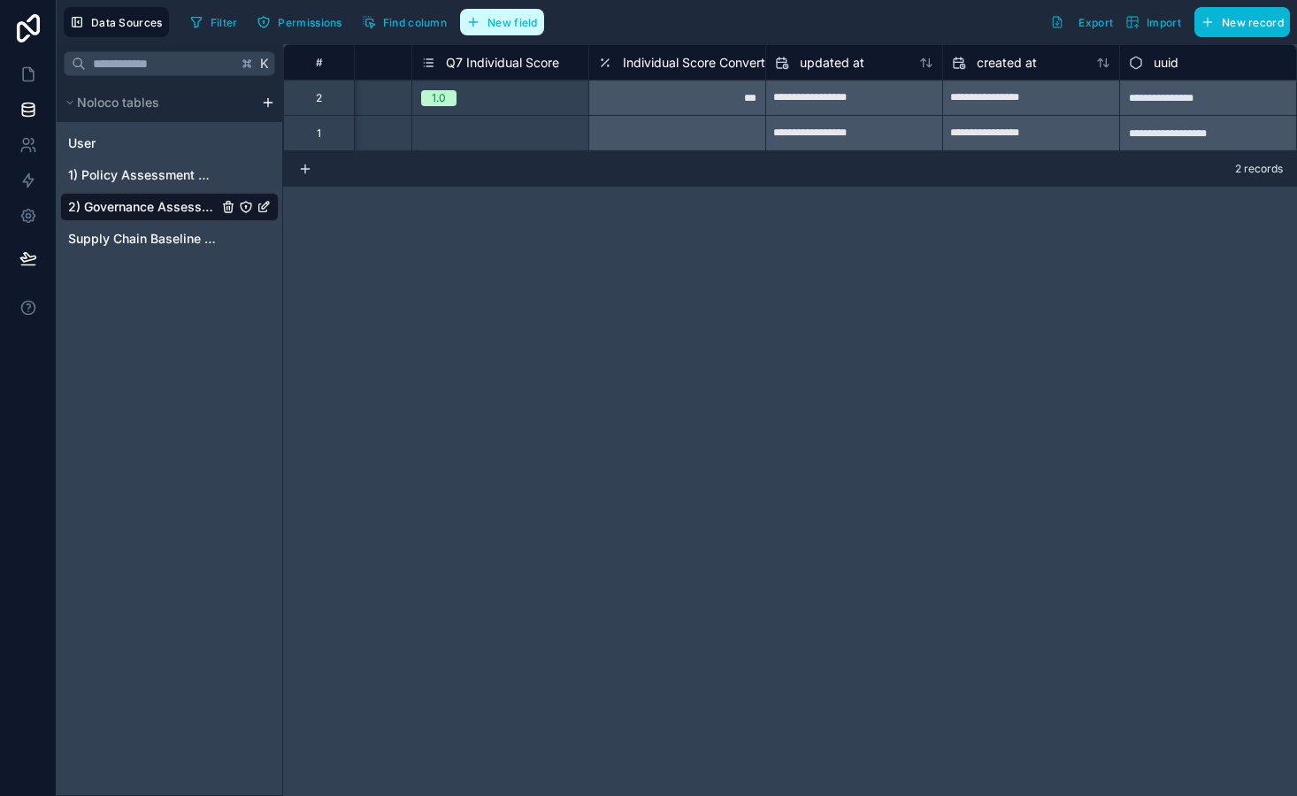
click at [497, 29] on button "New field" at bounding box center [502, 22] width 84 height 27
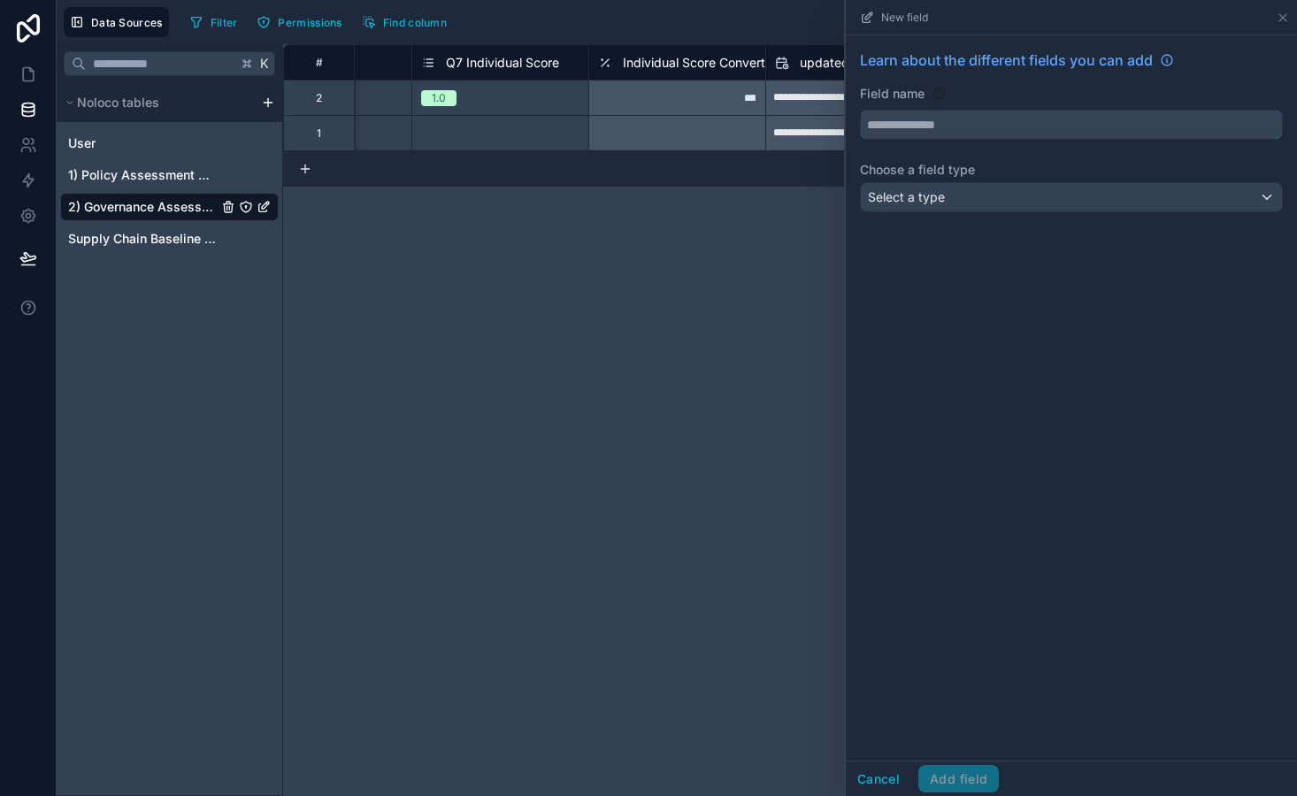
click at [912, 129] on input "text" at bounding box center [1071, 125] width 421 height 28
type input "**********"
click at [948, 203] on div "Select a type" at bounding box center [1071, 197] width 421 height 28
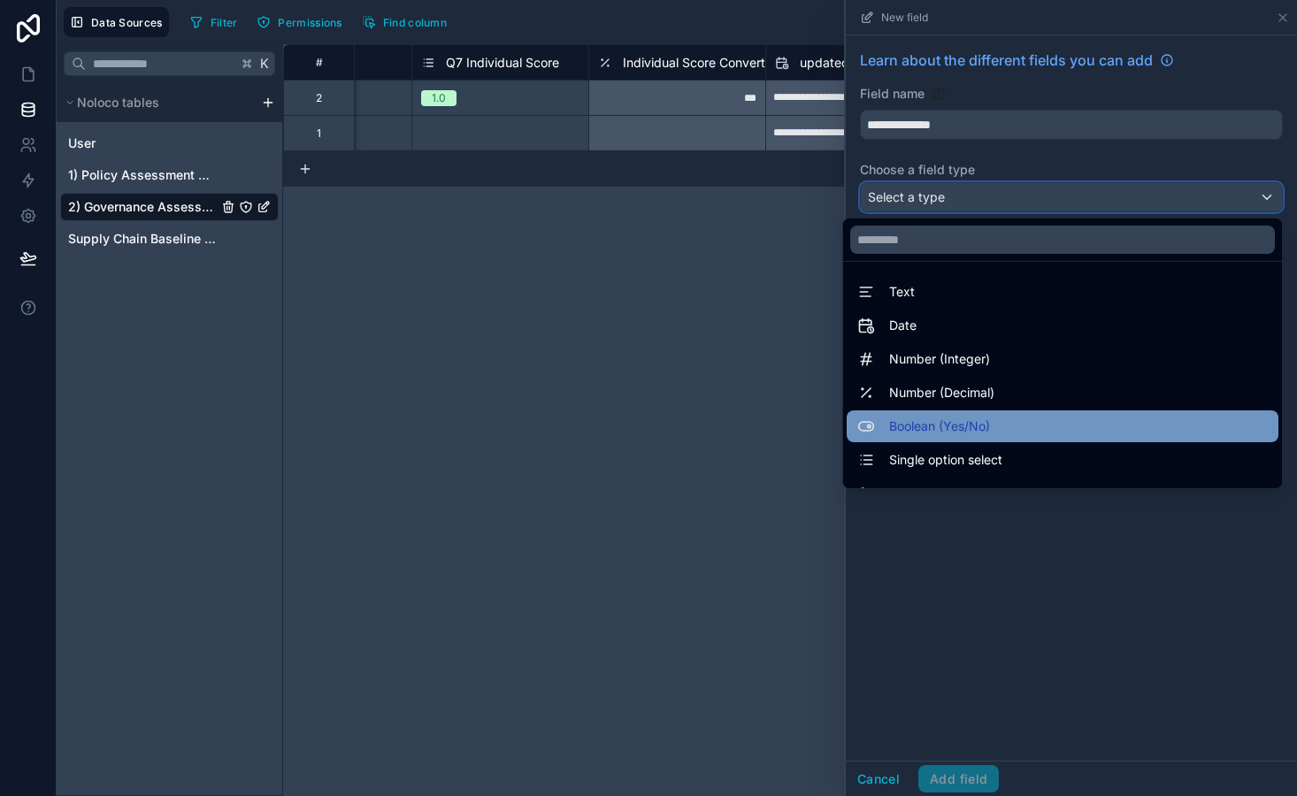
scroll to position [513, 0]
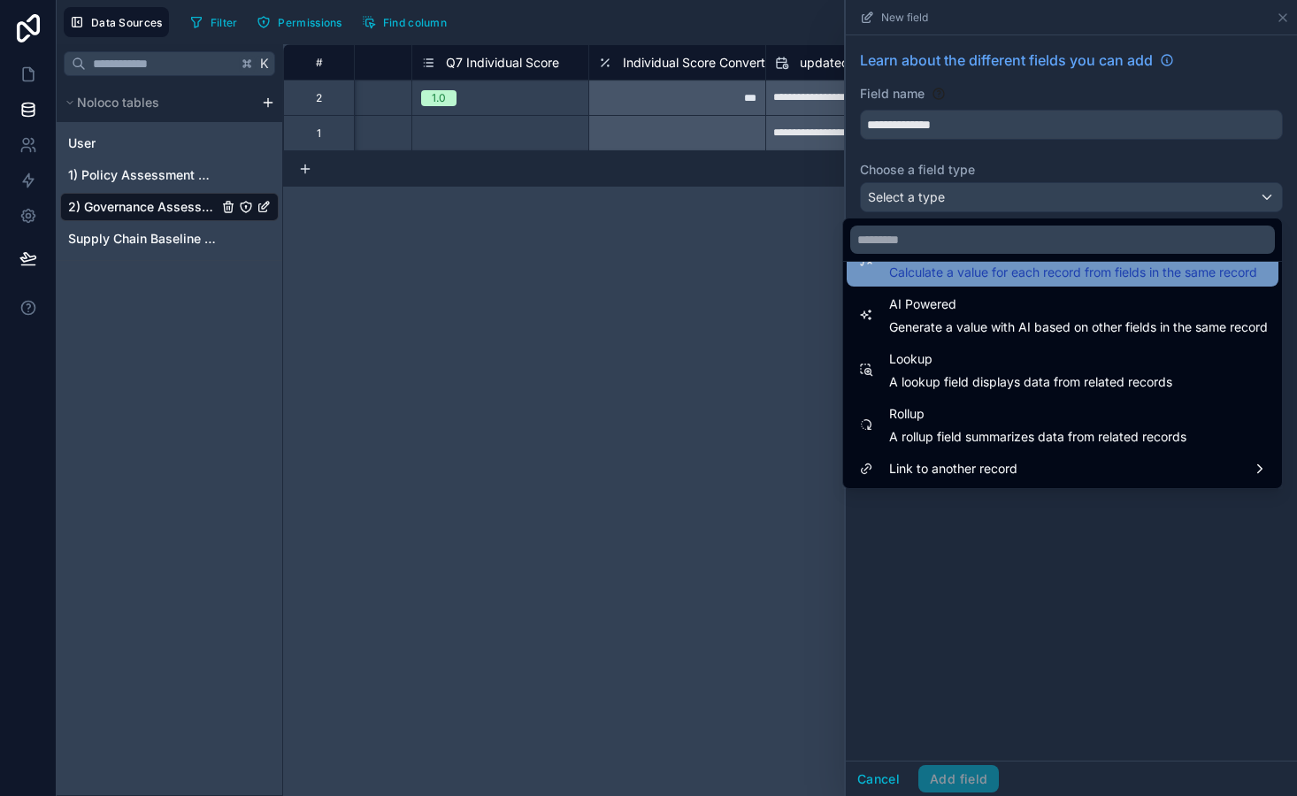
click at [993, 280] on span "Calculate a value for each record from fields in the same record" at bounding box center [1073, 273] width 368 height 18
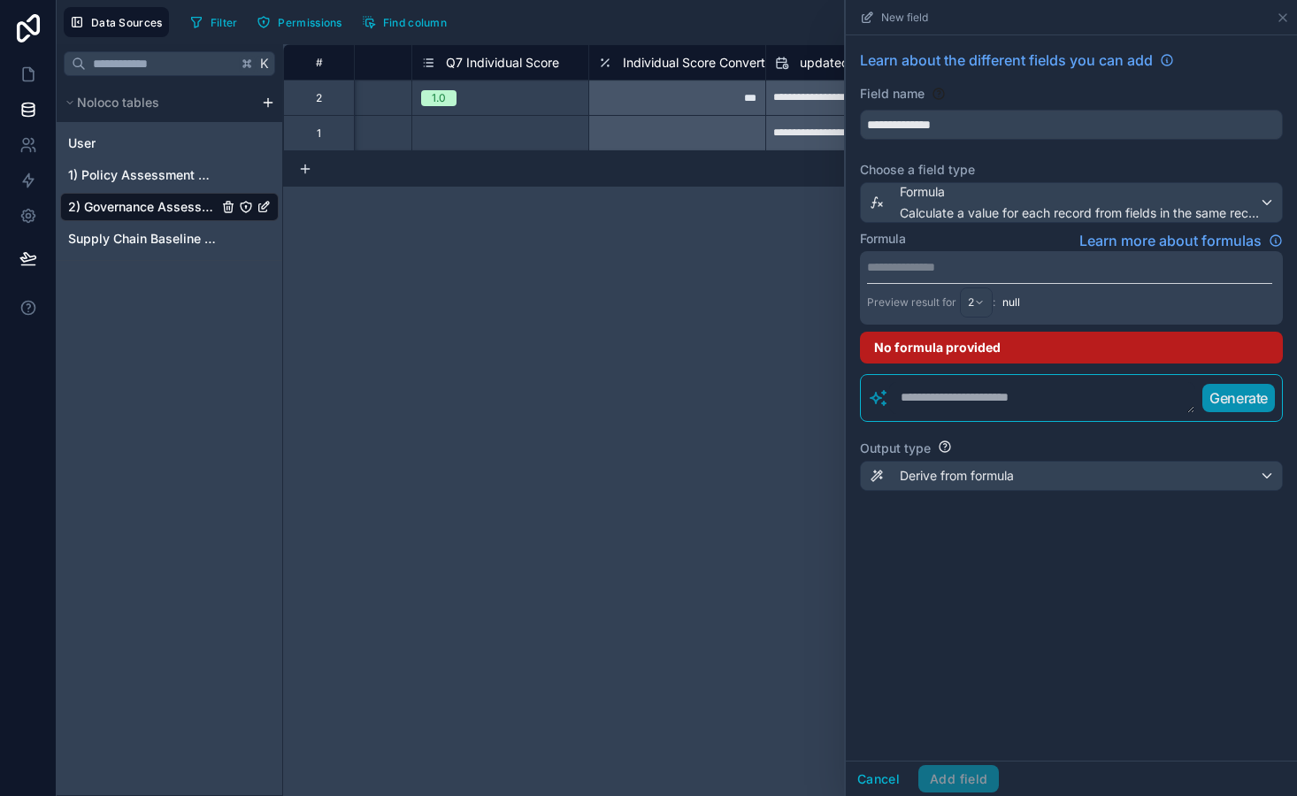
click at [949, 266] on p "**********" at bounding box center [1069, 267] width 405 height 18
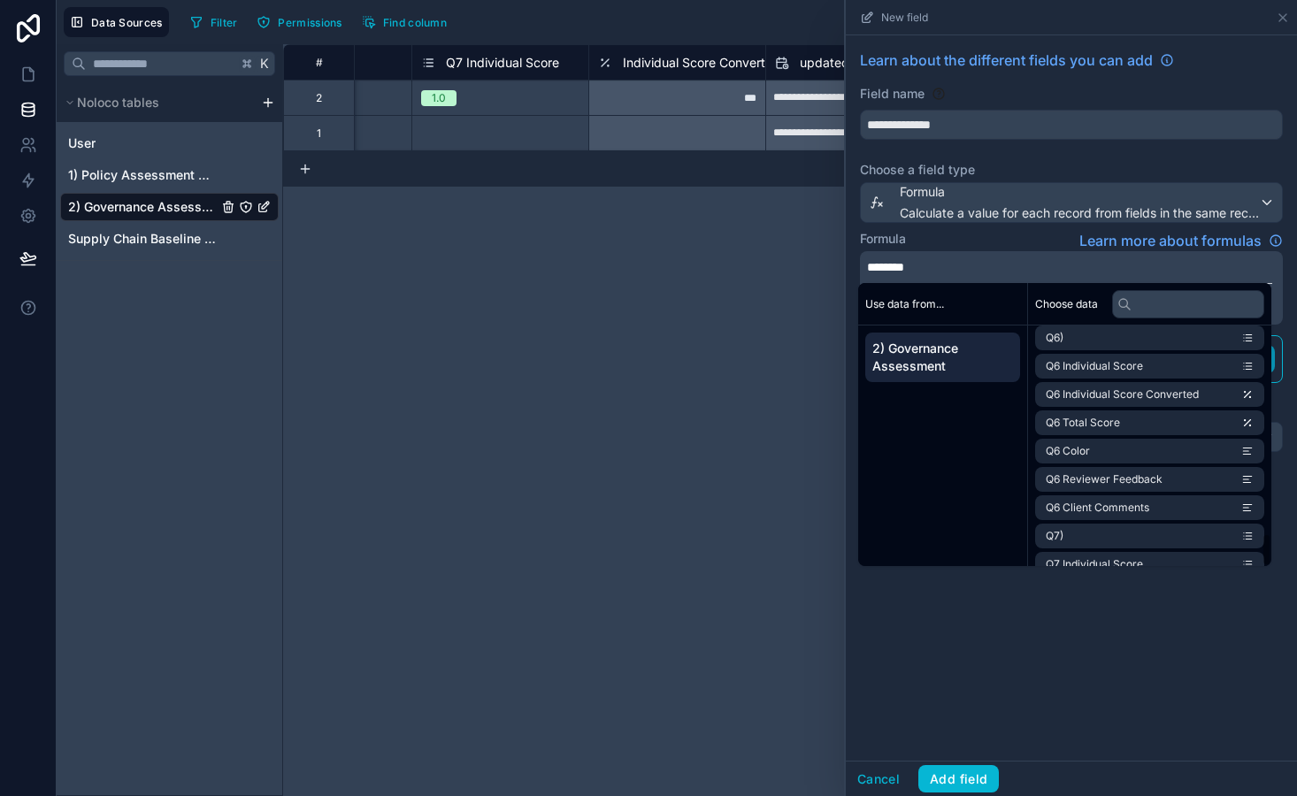
scroll to position [1525, 0]
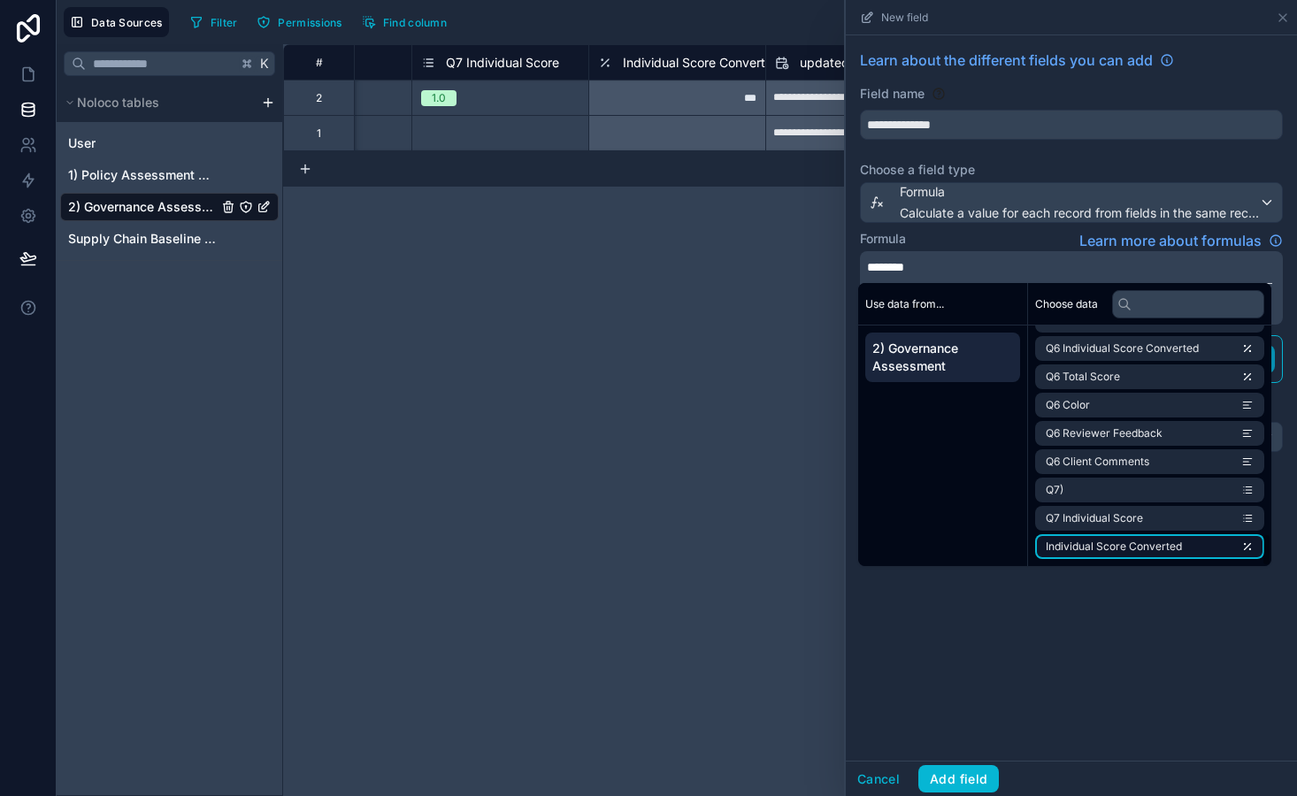
click at [1122, 540] on li "Individual Score Converted" at bounding box center [1149, 546] width 229 height 25
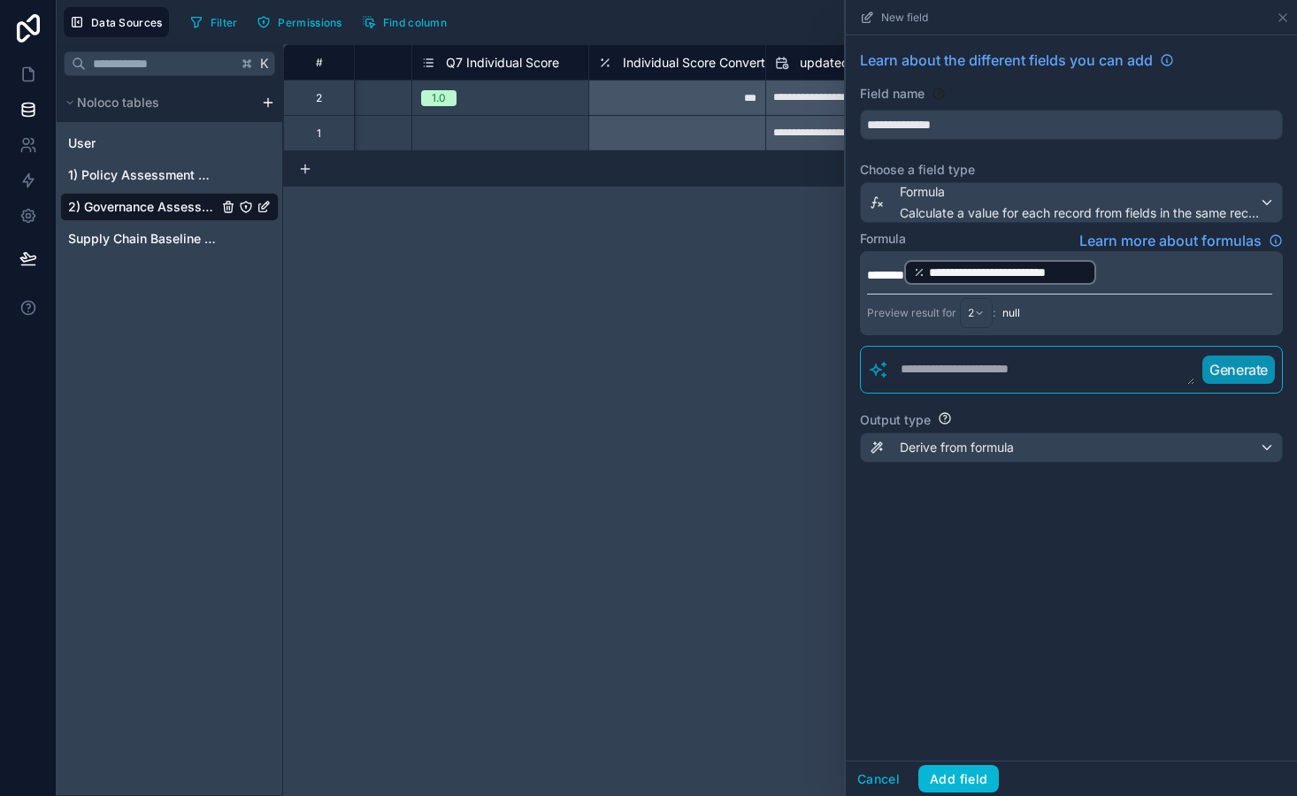
click at [1147, 293] on div "**********" at bounding box center [1071, 293] width 423 height 84
click at [1130, 279] on p "**********" at bounding box center [1069, 272] width 405 height 28
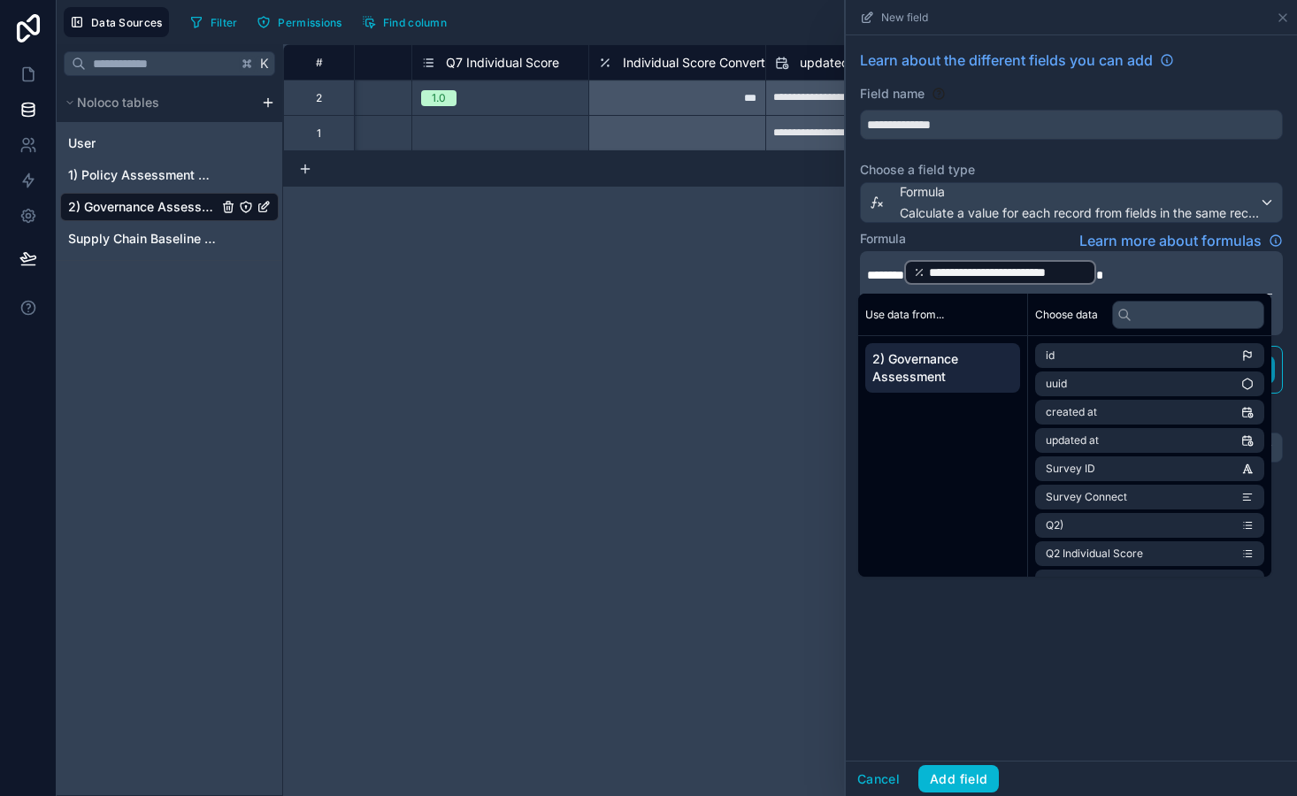
click at [1110, 658] on div "**********" at bounding box center [1071, 397] width 451 height 725
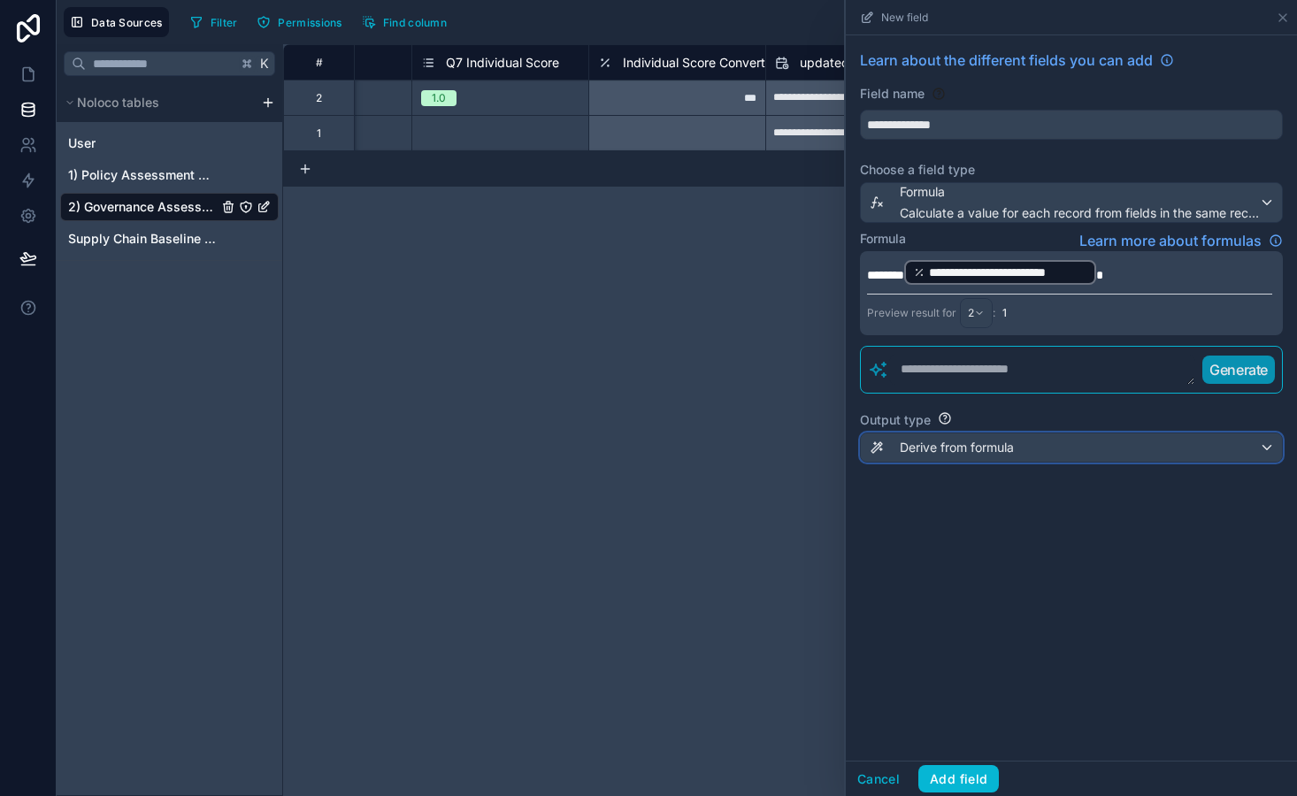
click at [1016, 453] on div "Derive from formula" at bounding box center [1071, 447] width 421 height 28
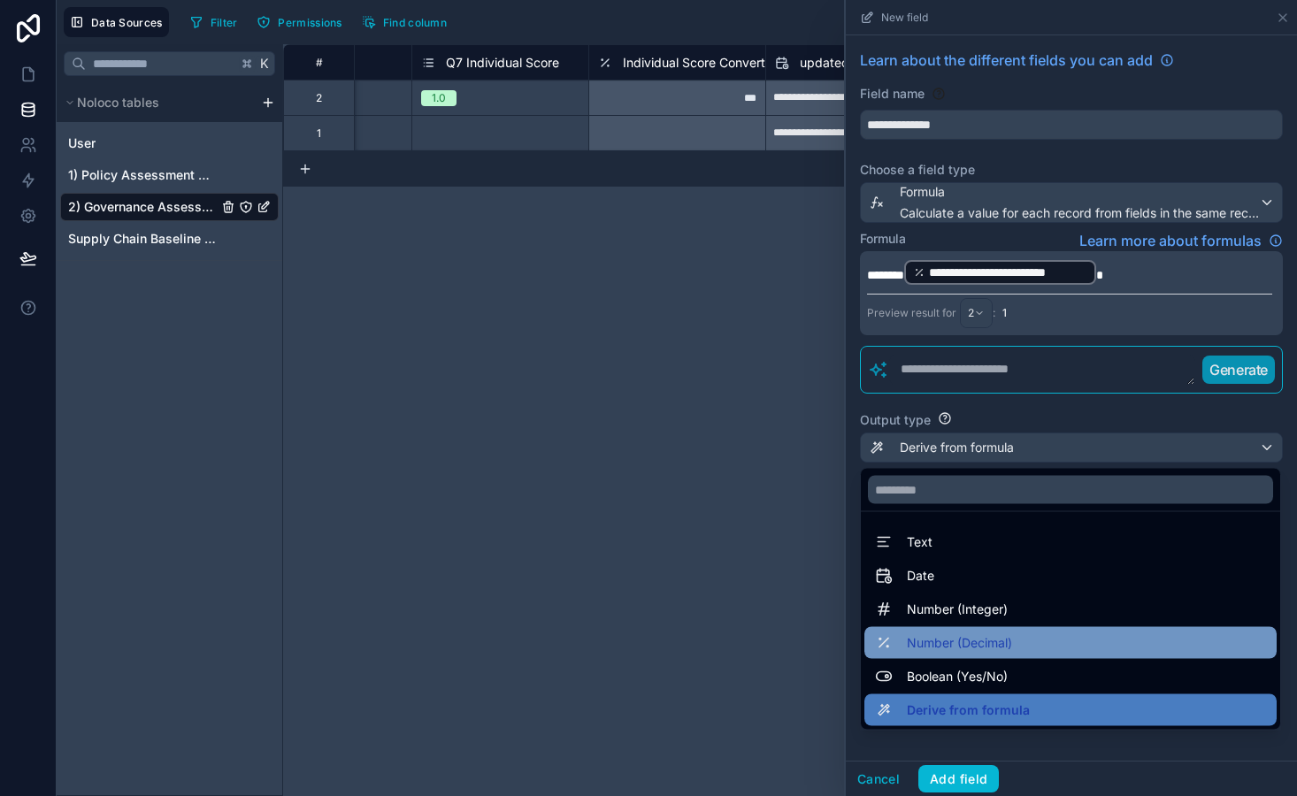
click at [1035, 637] on div "Number (Decimal)" at bounding box center [1070, 643] width 391 height 21
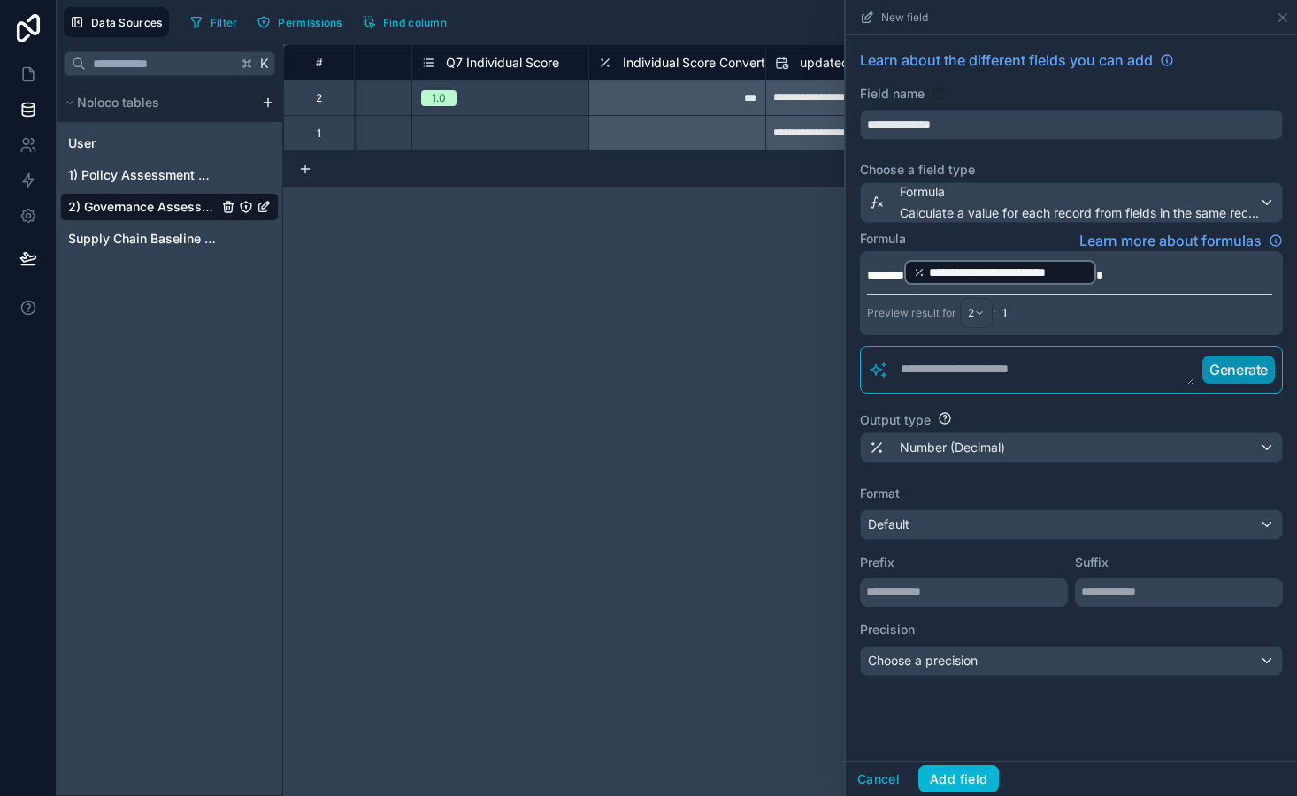
click at [947, 541] on div "Prefix" at bounding box center [964, 573] width 208 height 67
click at [939, 526] on div "Default" at bounding box center [1071, 524] width 421 height 28
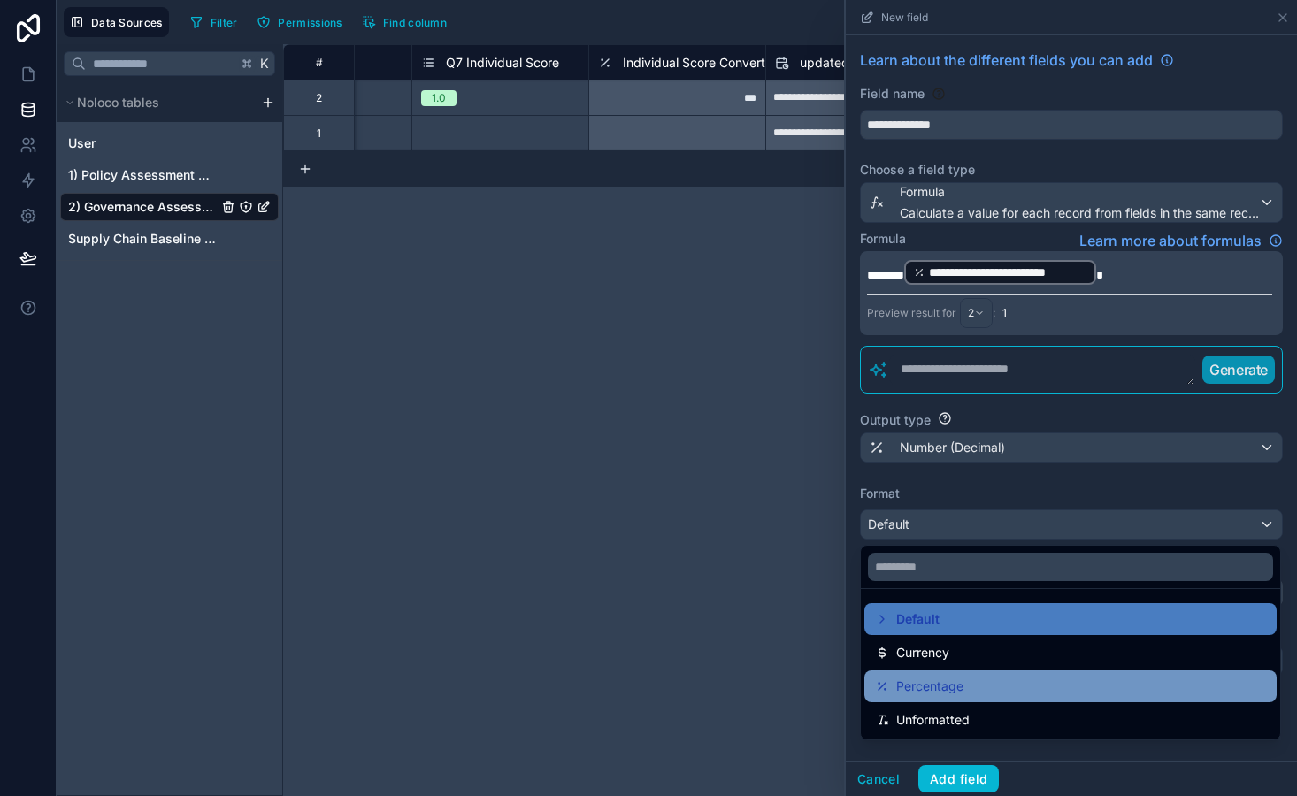
click at [951, 694] on span "Percentage" at bounding box center [929, 686] width 67 height 21
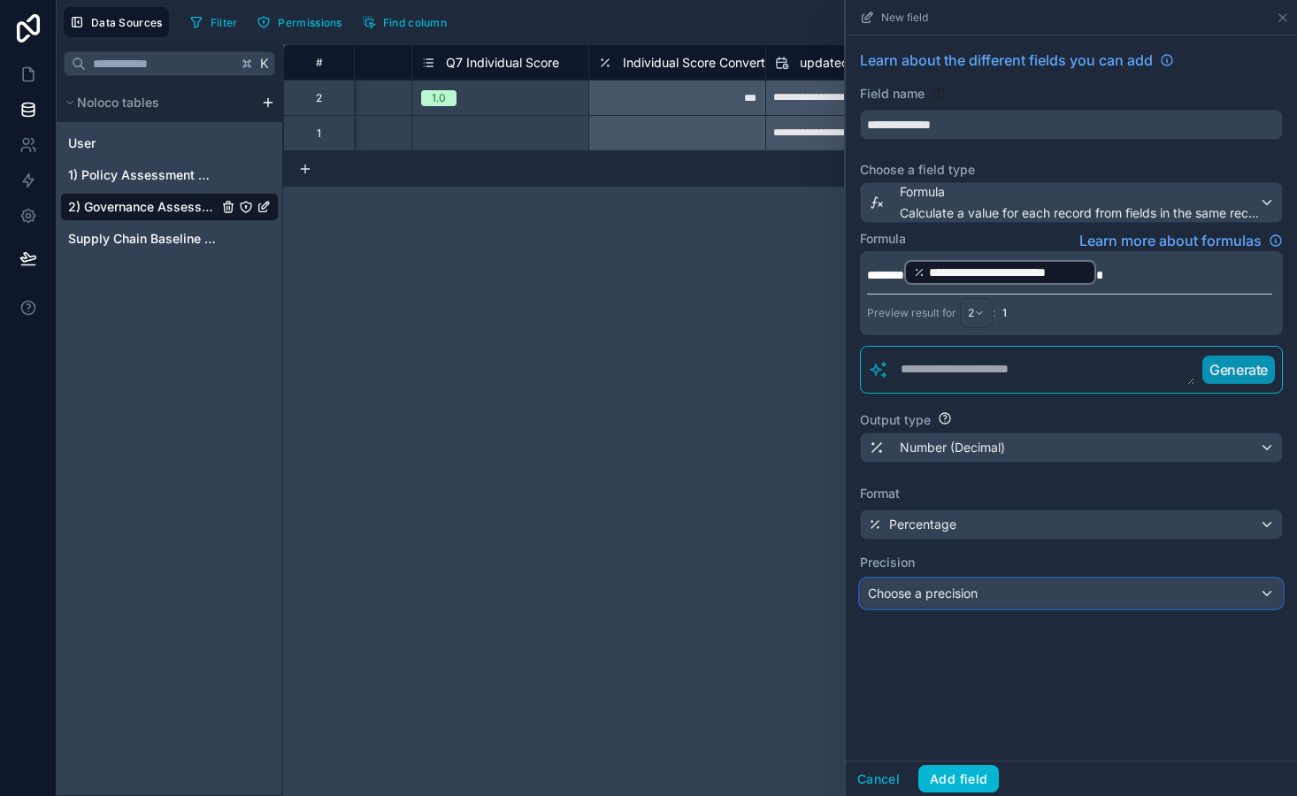
click at [952, 598] on span "Choose a precision" at bounding box center [923, 593] width 110 height 15
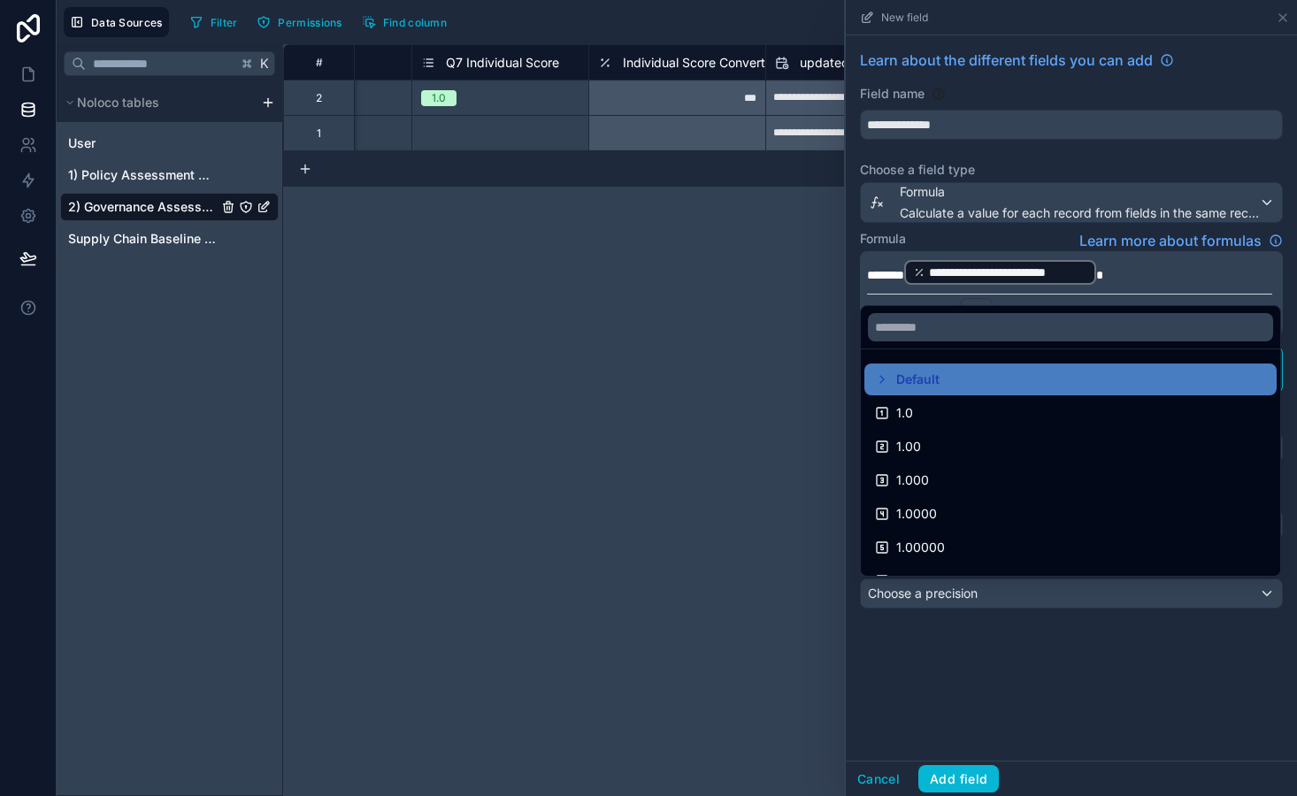
click at [952, 651] on div at bounding box center [1071, 398] width 451 height 796
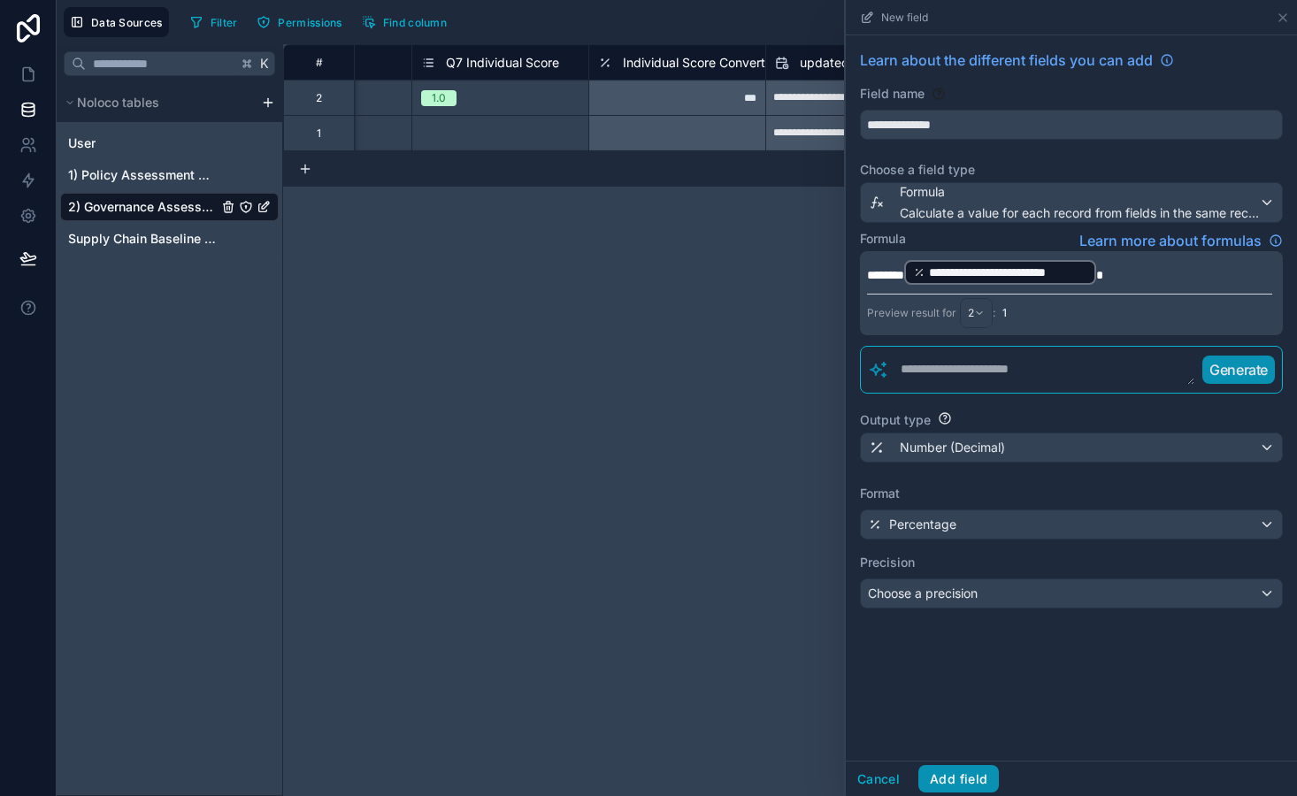
click at [958, 783] on button "Add field" at bounding box center [958, 779] width 81 height 28
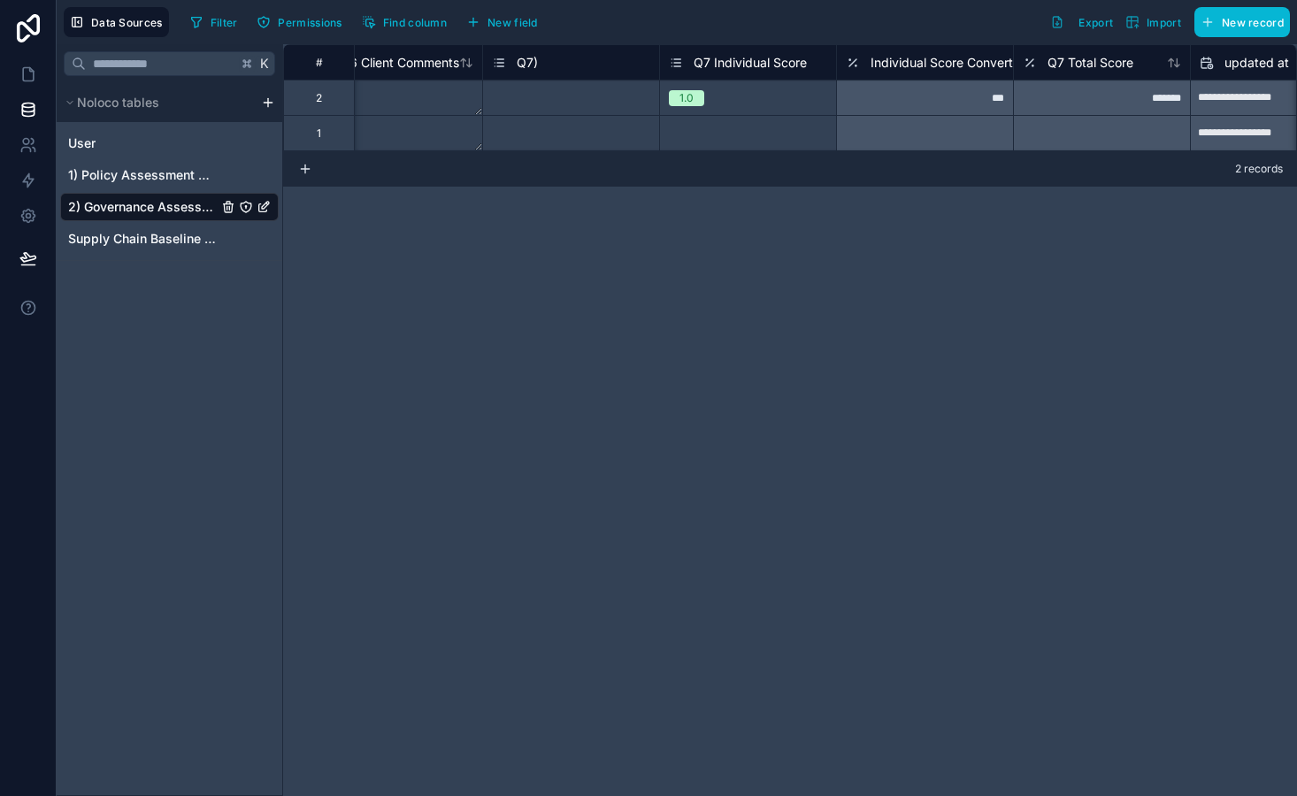
scroll to position [0, 9541]
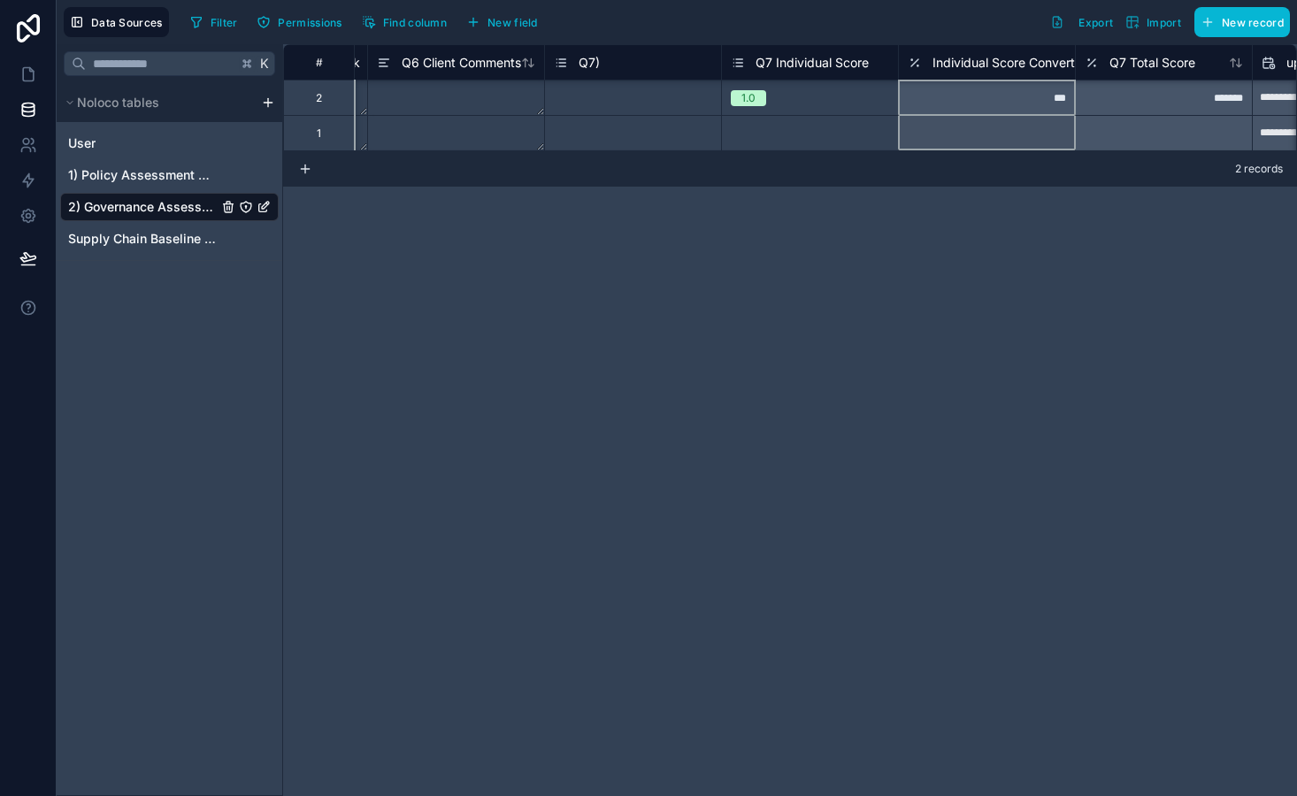
click at [1001, 68] on span "Individual Score Converted" at bounding box center [1010, 63] width 157 height 18
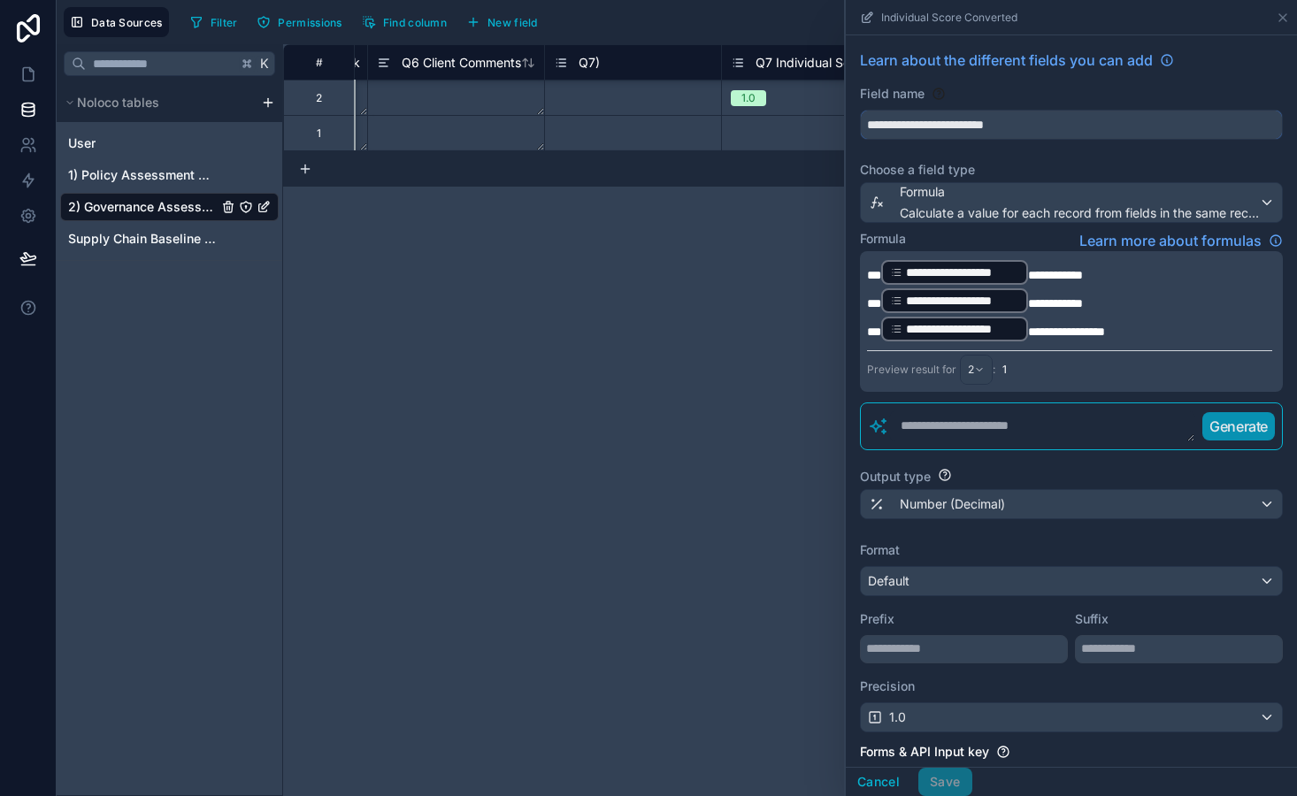
click at [864, 124] on input "**********" at bounding box center [1071, 125] width 421 height 28
type input "**********"
click at [942, 778] on button "Save" at bounding box center [944, 782] width 53 height 28
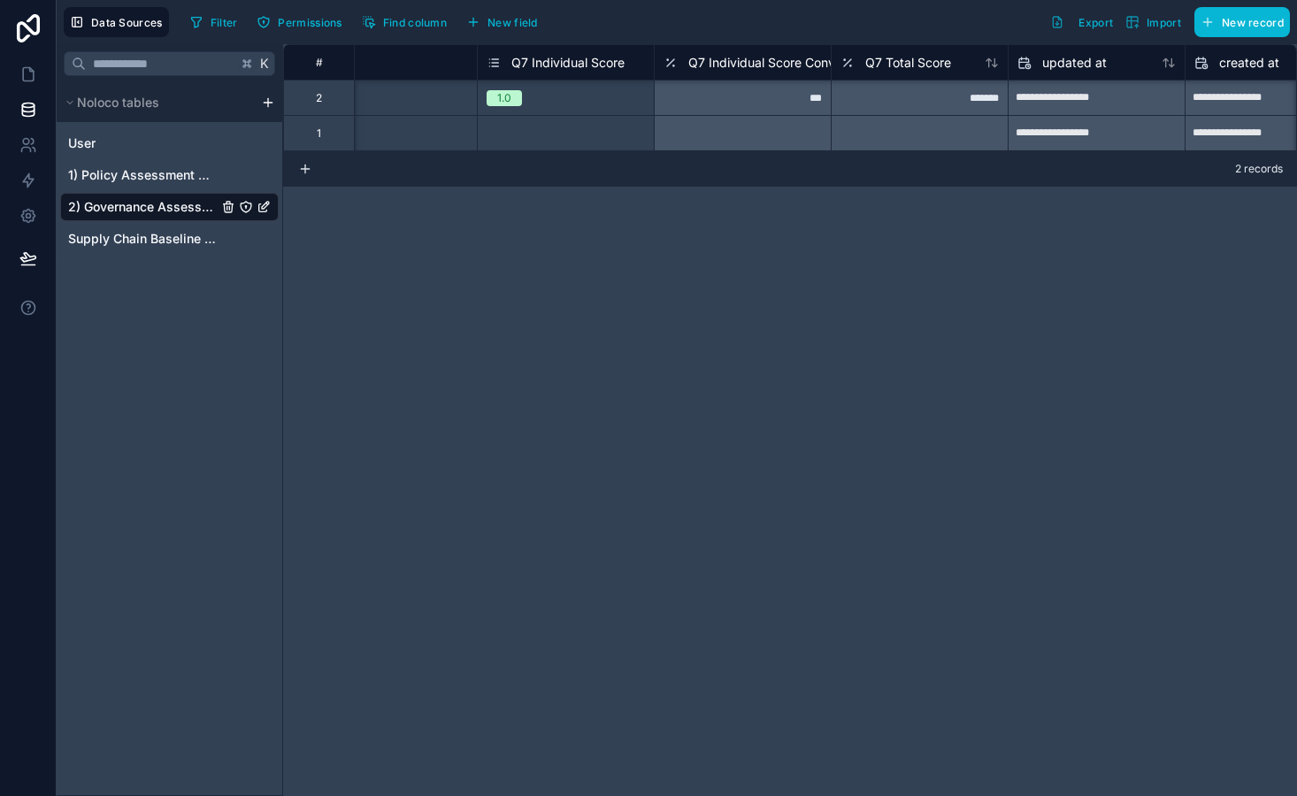
scroll to position [0, 9782]
click at [524, 19] on span "New field" at bounding box center [512, 22] width 50 height 13
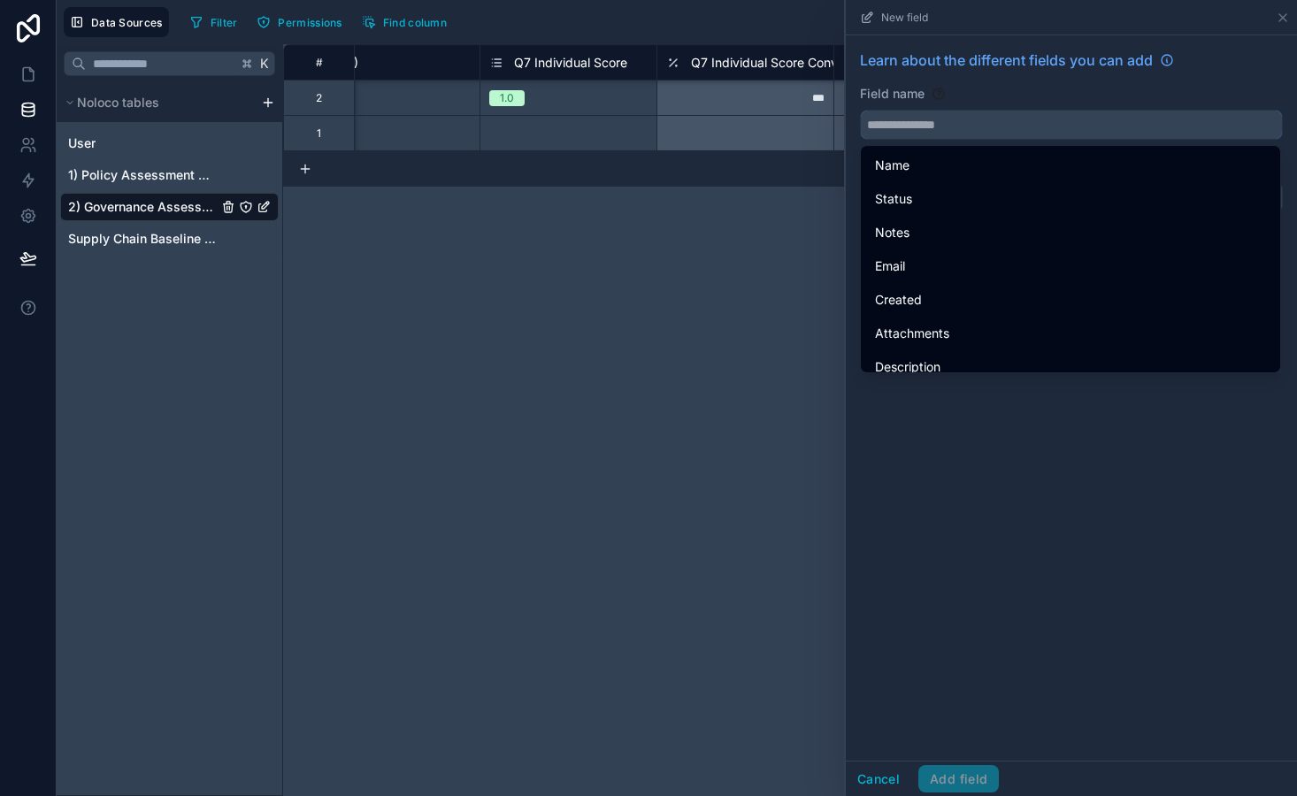
click at [917, 129] on input "text" at bounding box center [1071, 125] width 421 height 28
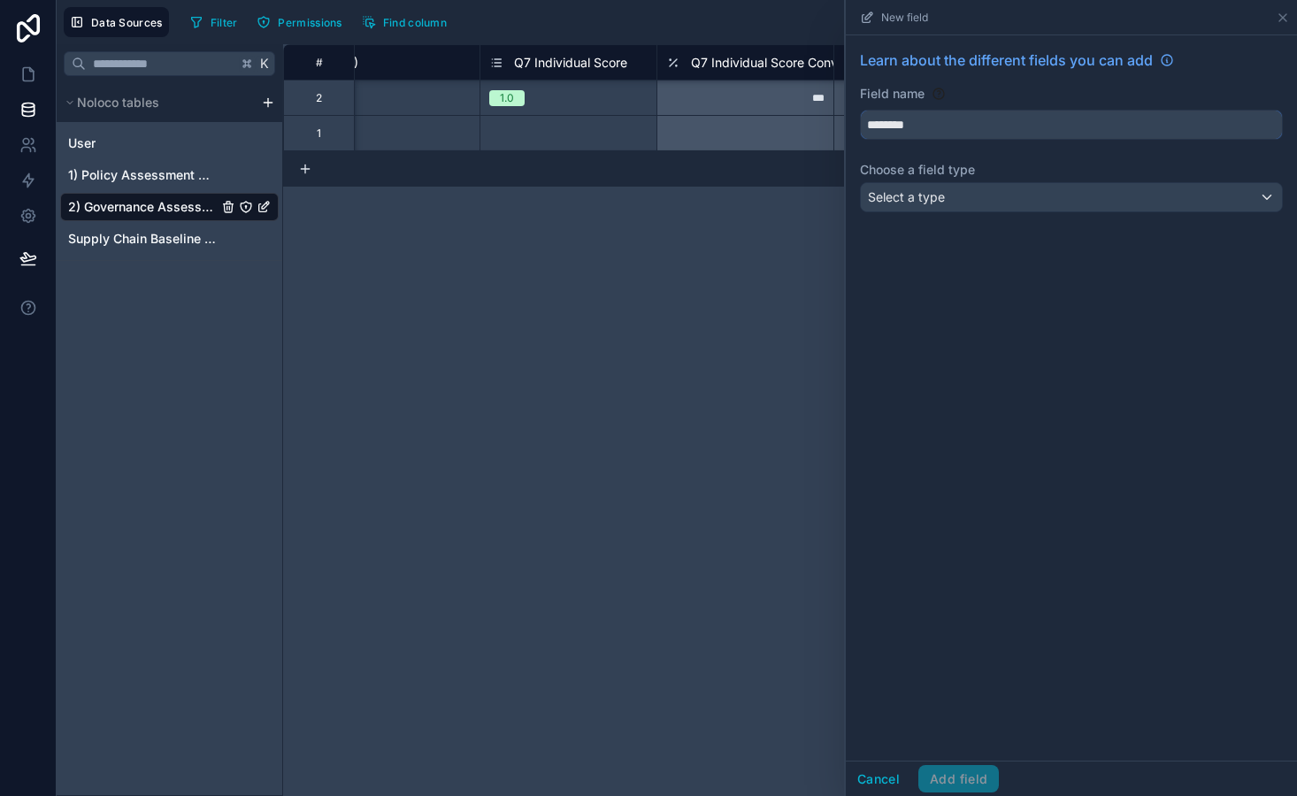
type input "********"
click at [914, 200] on span "Select a type" at bounding box center [906, 196] width 77 height 15
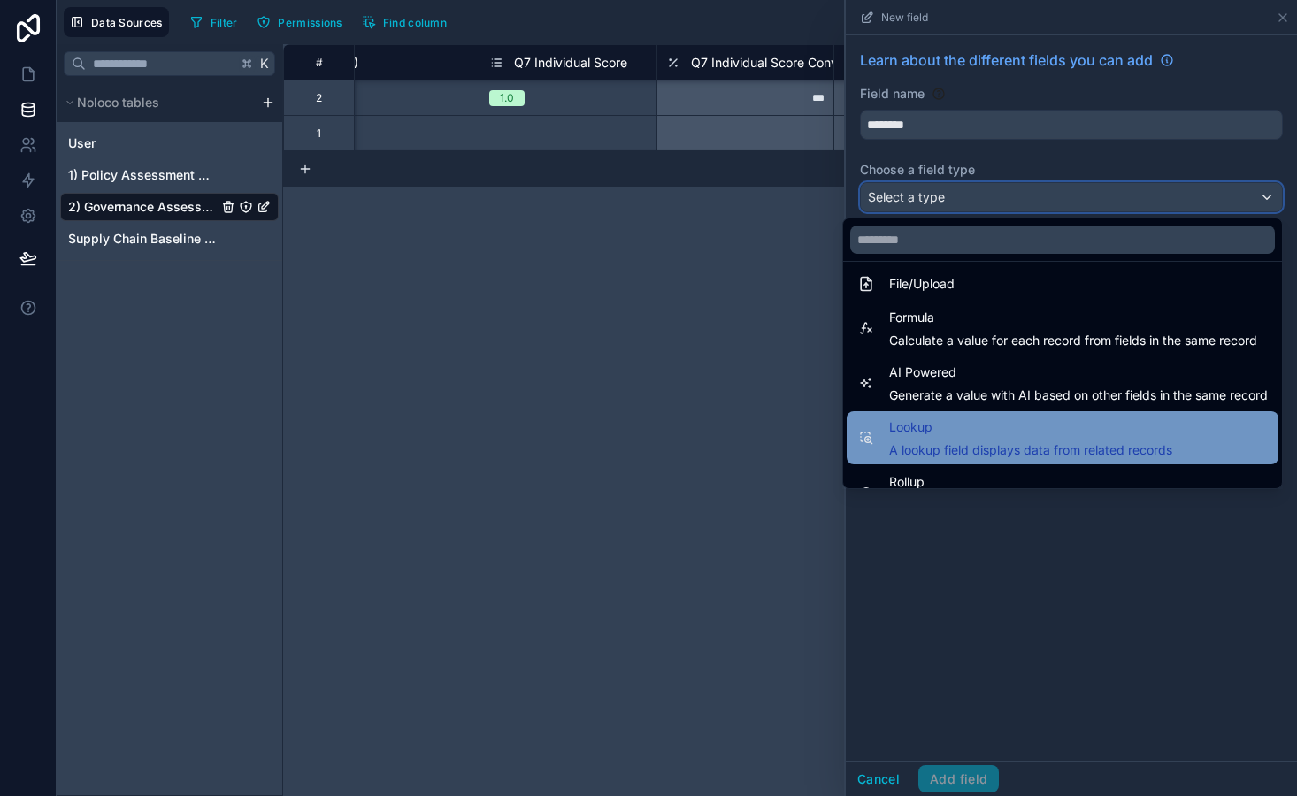
scroll to position [392, 0]
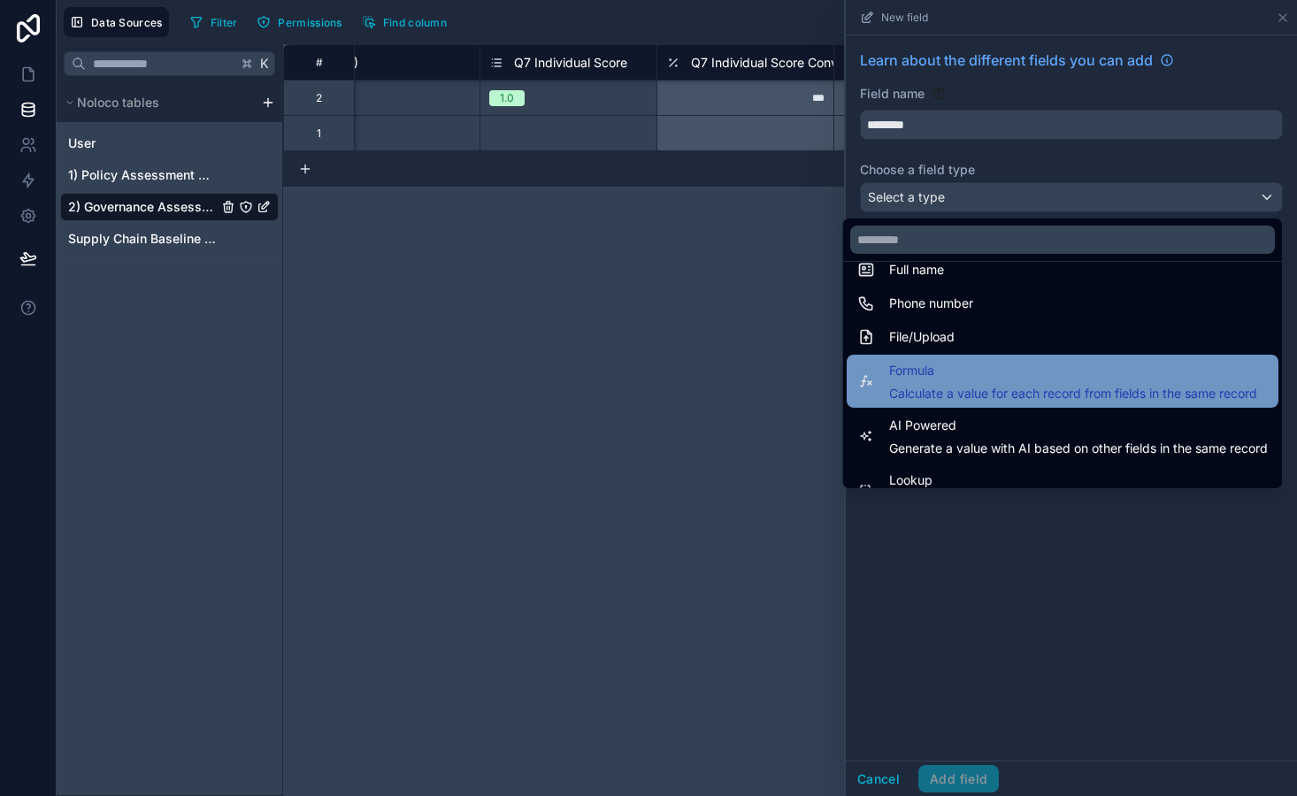
click at [956, 387] on span "Calculate a value for each record from fields in the same record" at bounding box center [1073, 394] width 368 height 18
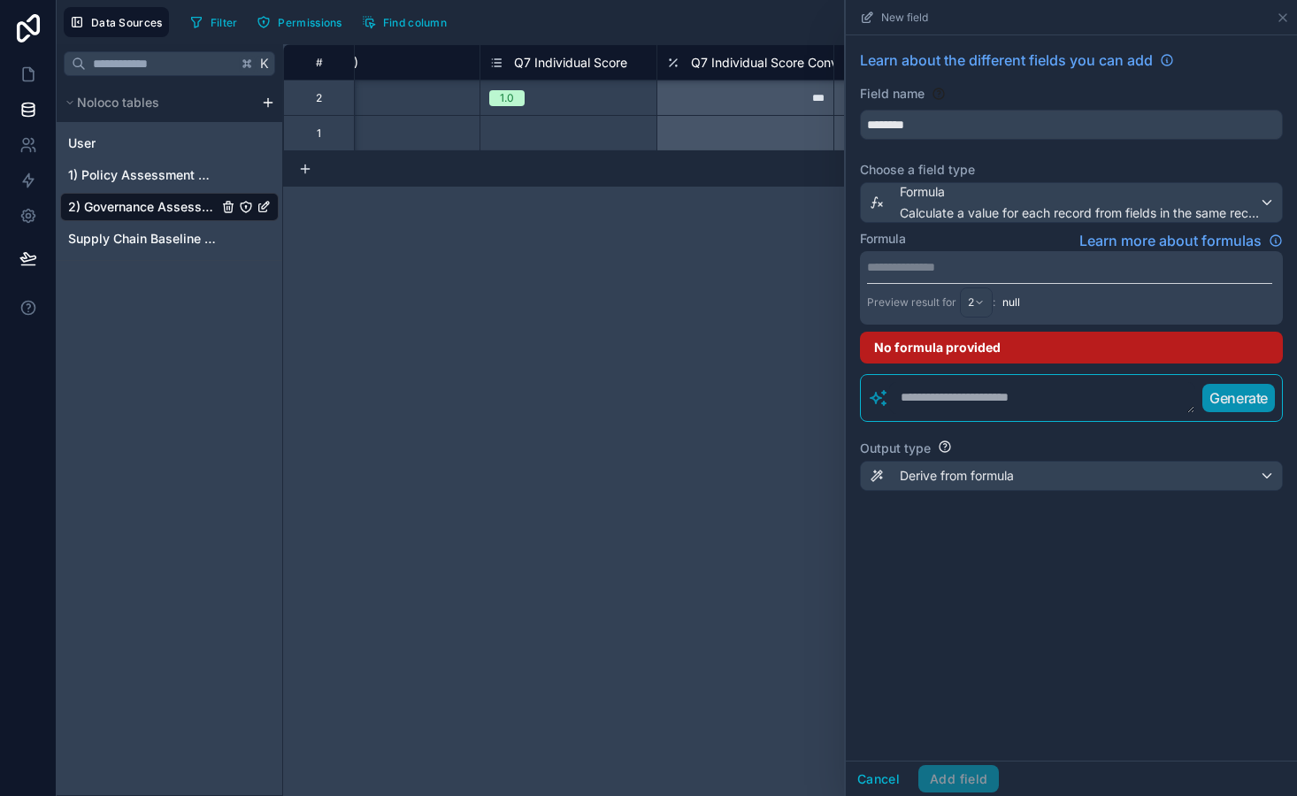
click at [934, 287] on div "Preview result for 2 : null" at bounding box center [1069, 300] width 405 height 35
click at [932, 274] on p "**********" at bounding box center [1069, 267] width 405 height 18
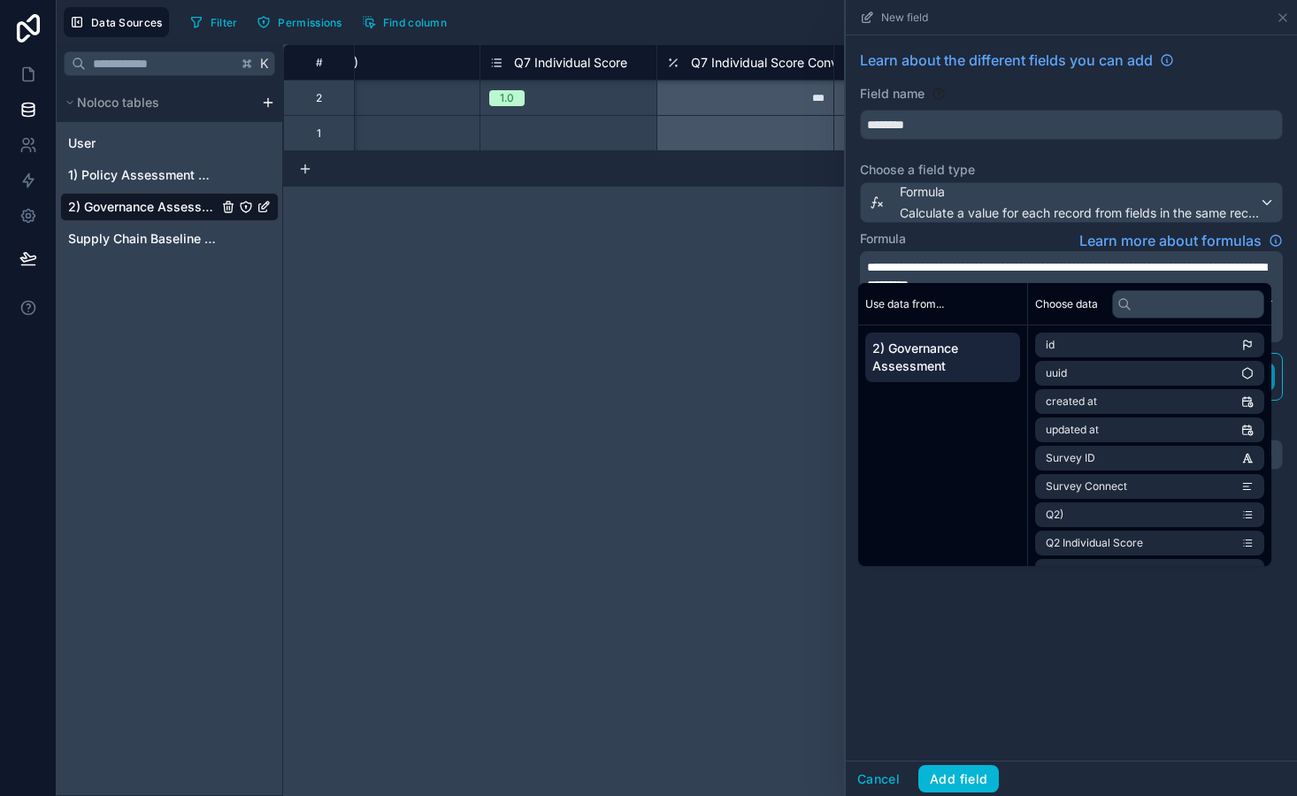
click at [977, 268] on span "**********" at bounding box center [1066, 276] width 399 height 30
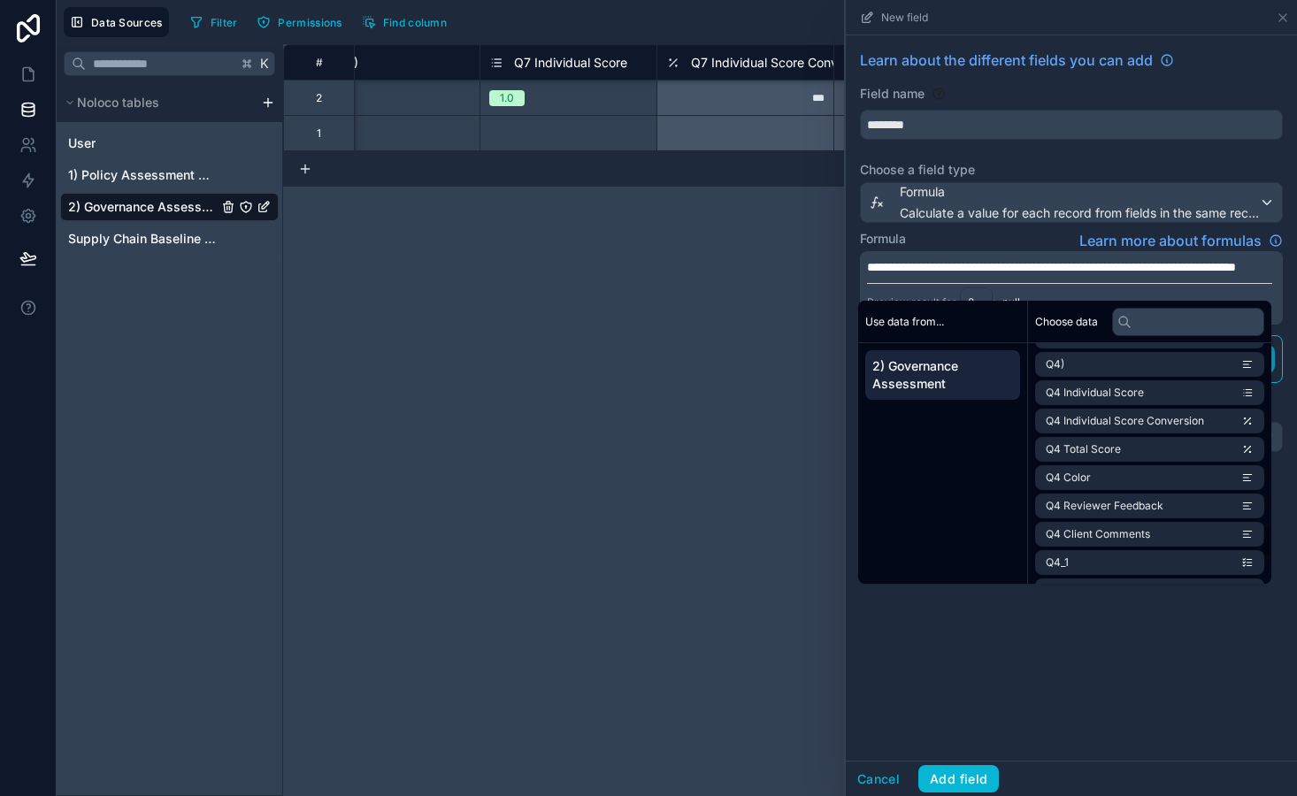
scroll to position [1553, 0]
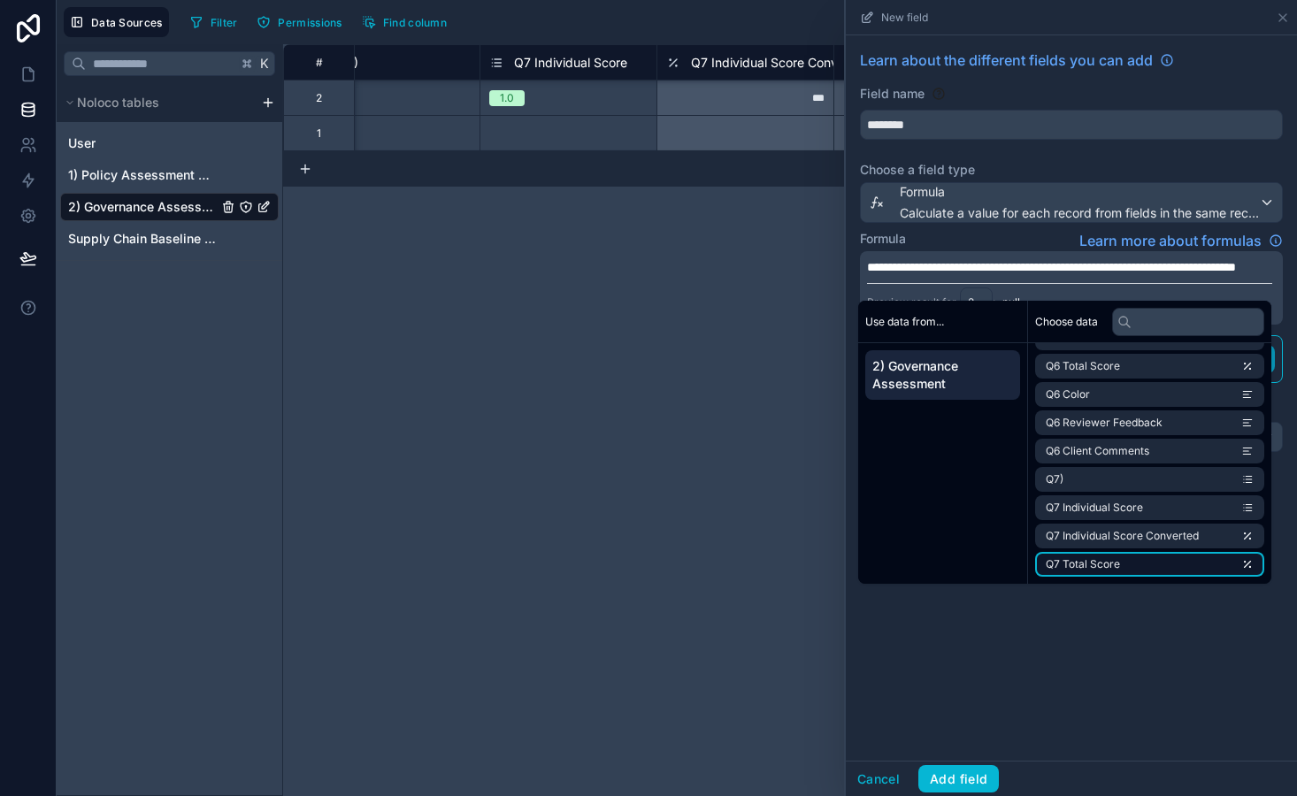
click at [1149, 564] on li "Q7 Total Score" at bounding box center [1149, 564] width 229 height 25
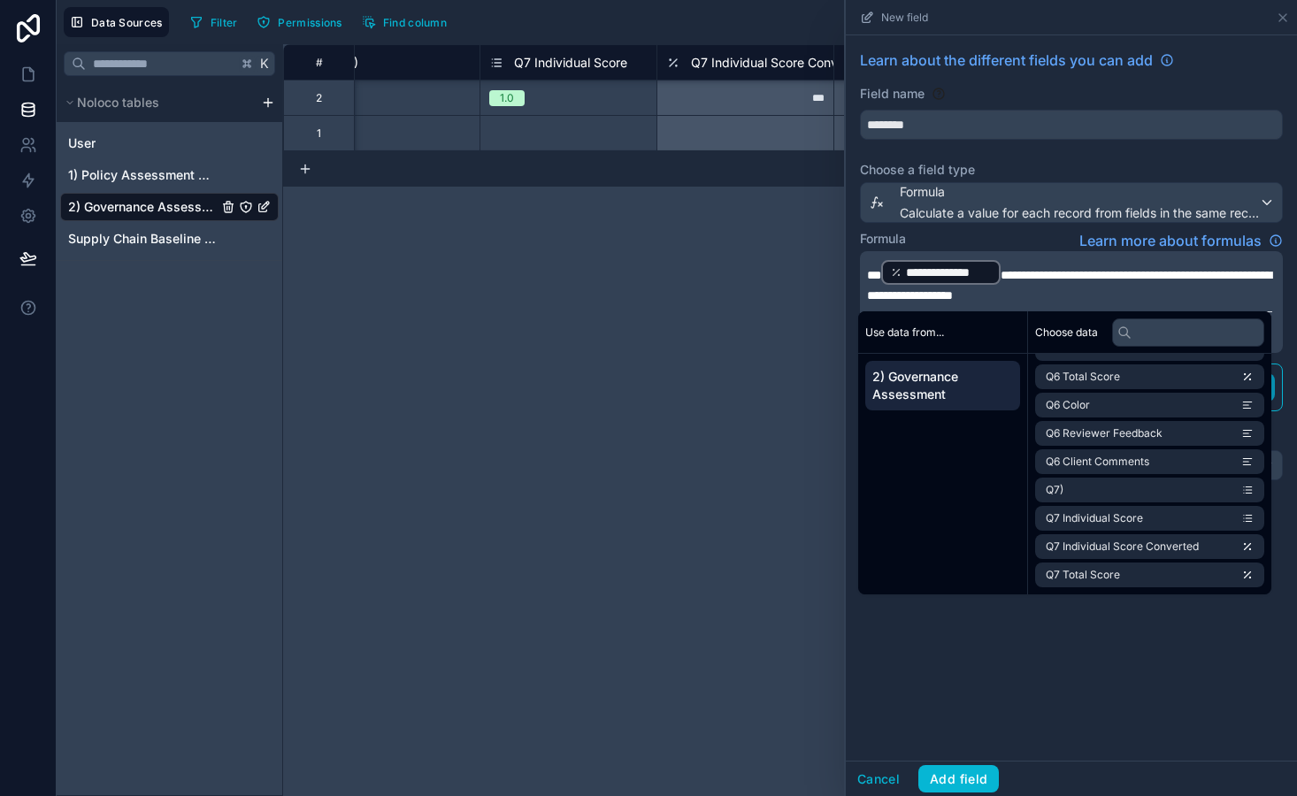
click at [1168, 274] on span "**********" at bounding box center [1069, 285] width 404 height 33
click at [1158, 573] on li "Q7 Total Score" at bounding box center [1149, 575] width 229 height 25
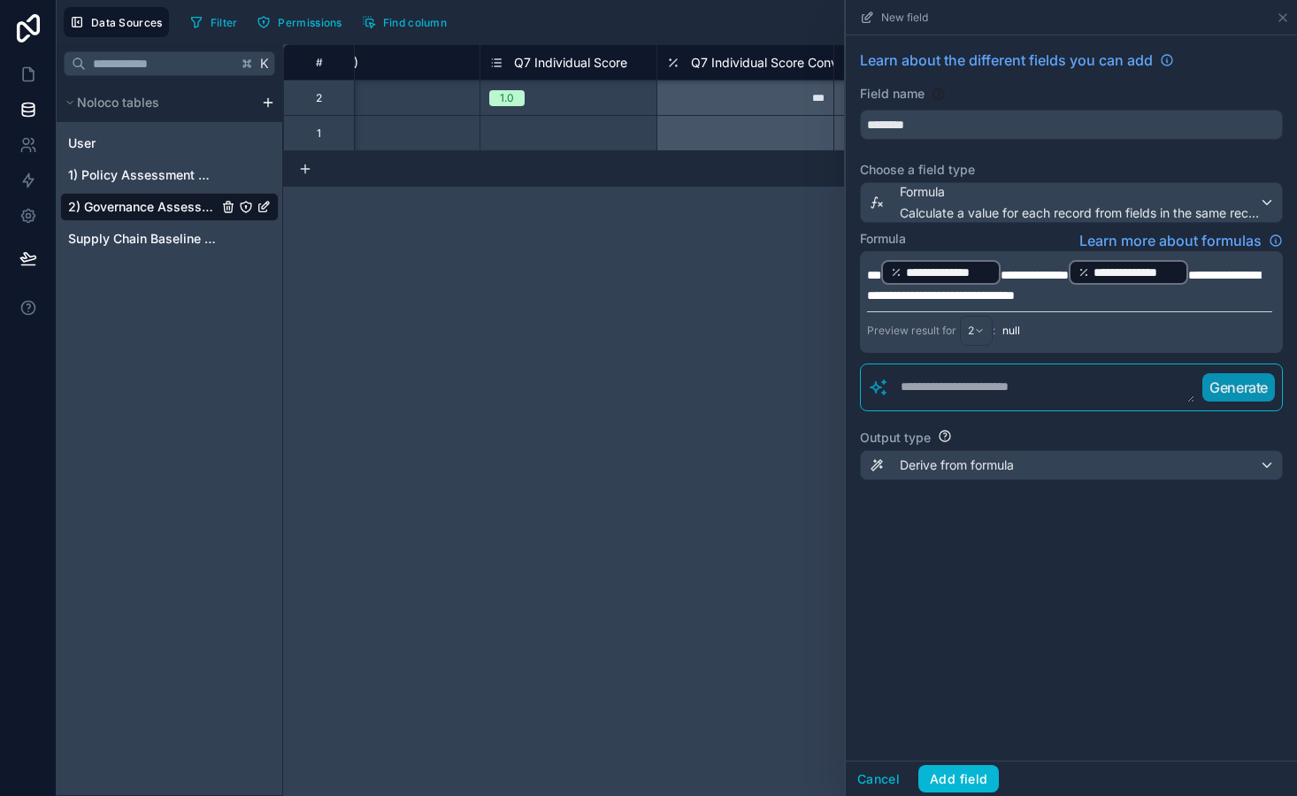
click at [976, 298] on span "**********" at bounding box center [1063, 285] width 393 height 33
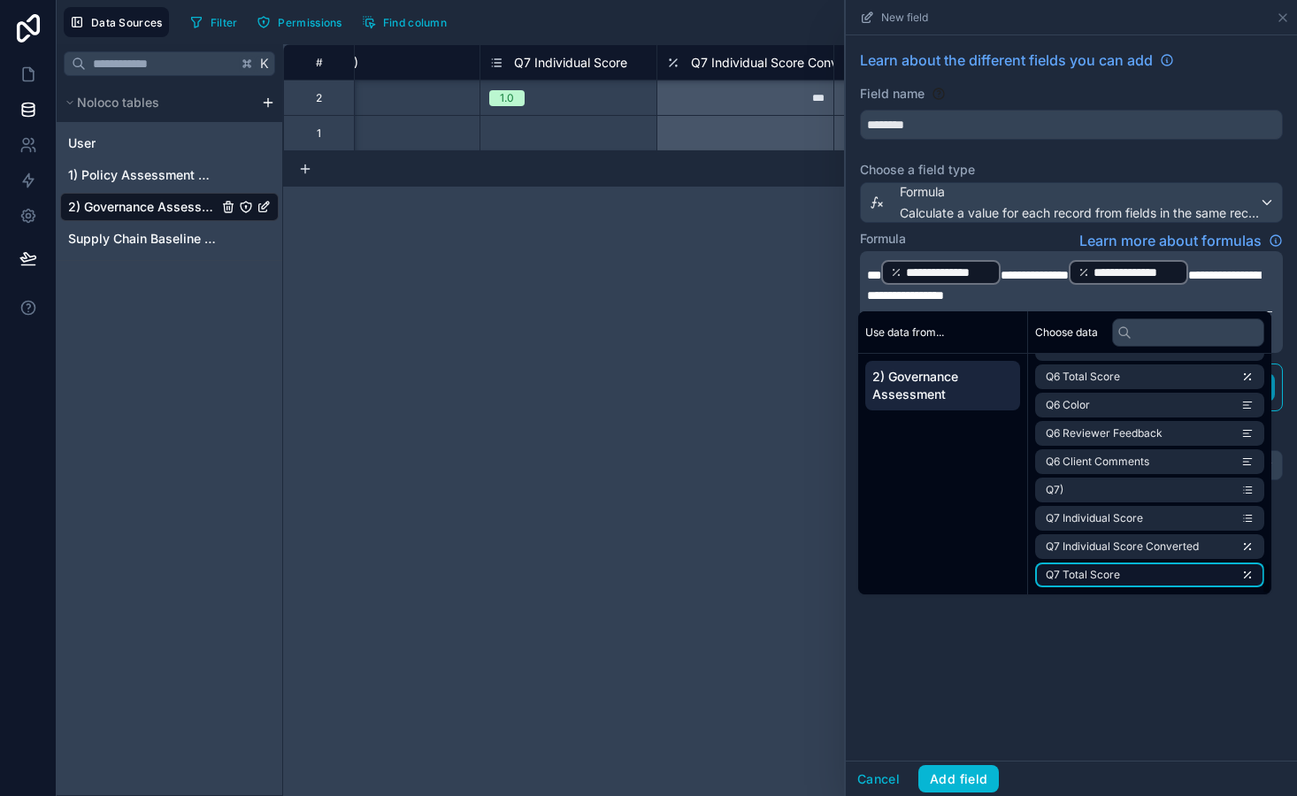
click at [1135, 576] on li "Q7 Total Score" at bounding box center [1149, 575] width 229 height 25
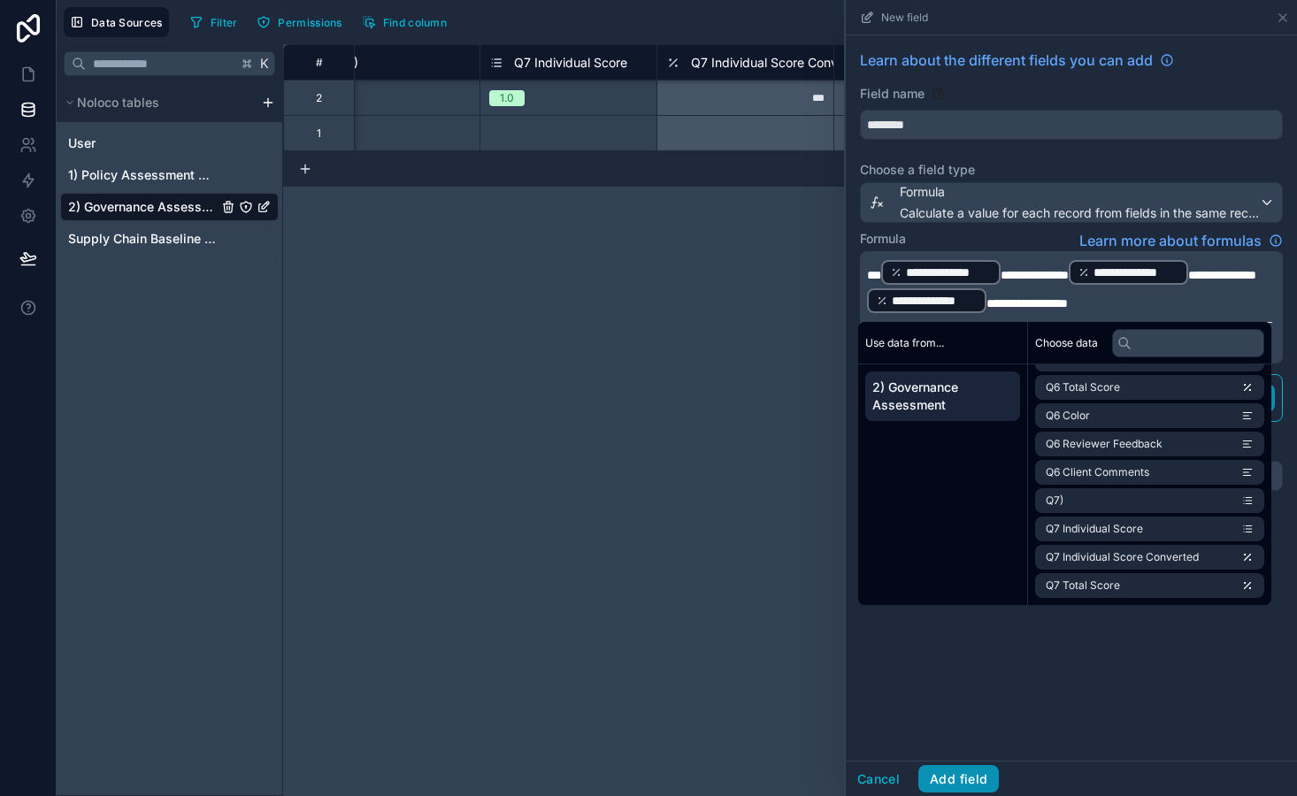
click at [955, 780] on button "Add field" at bounding box center [958, 779] width 81 height 28
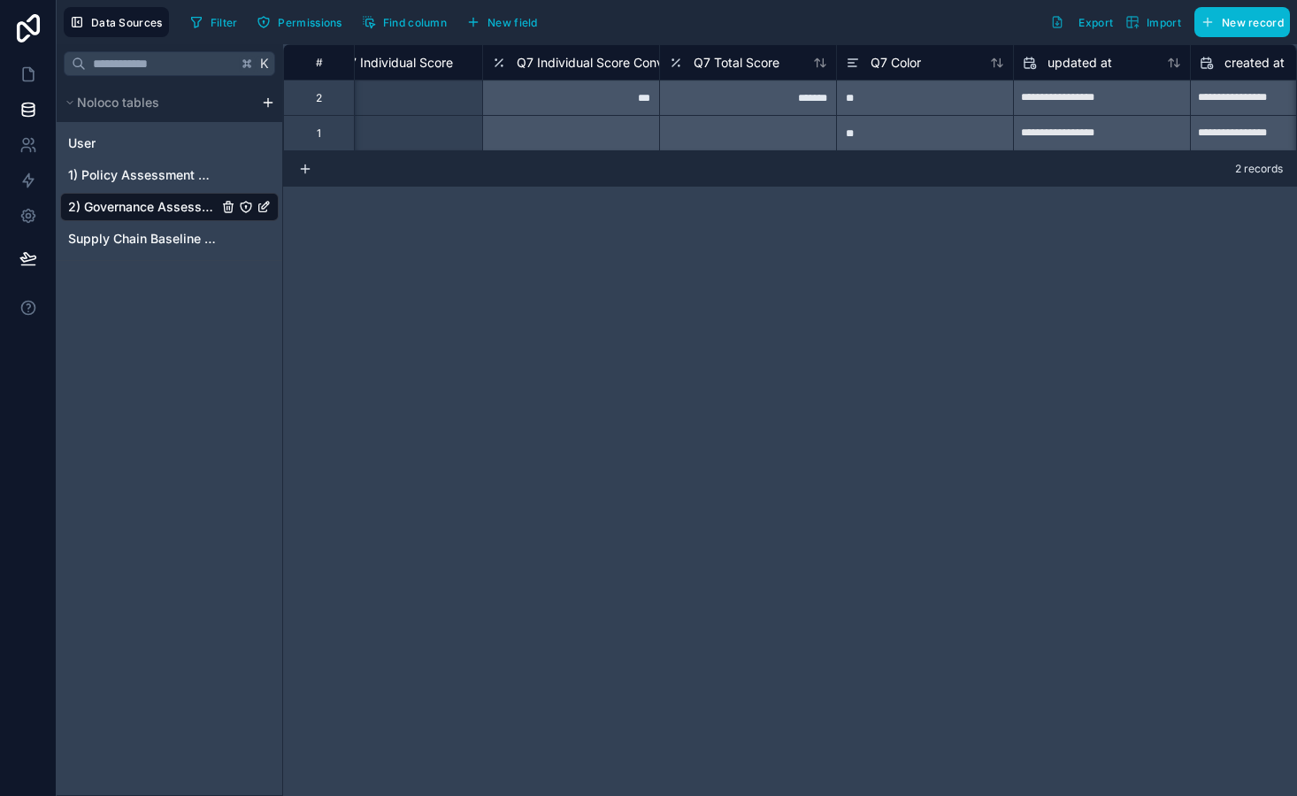
scroll to position [0, 10204]
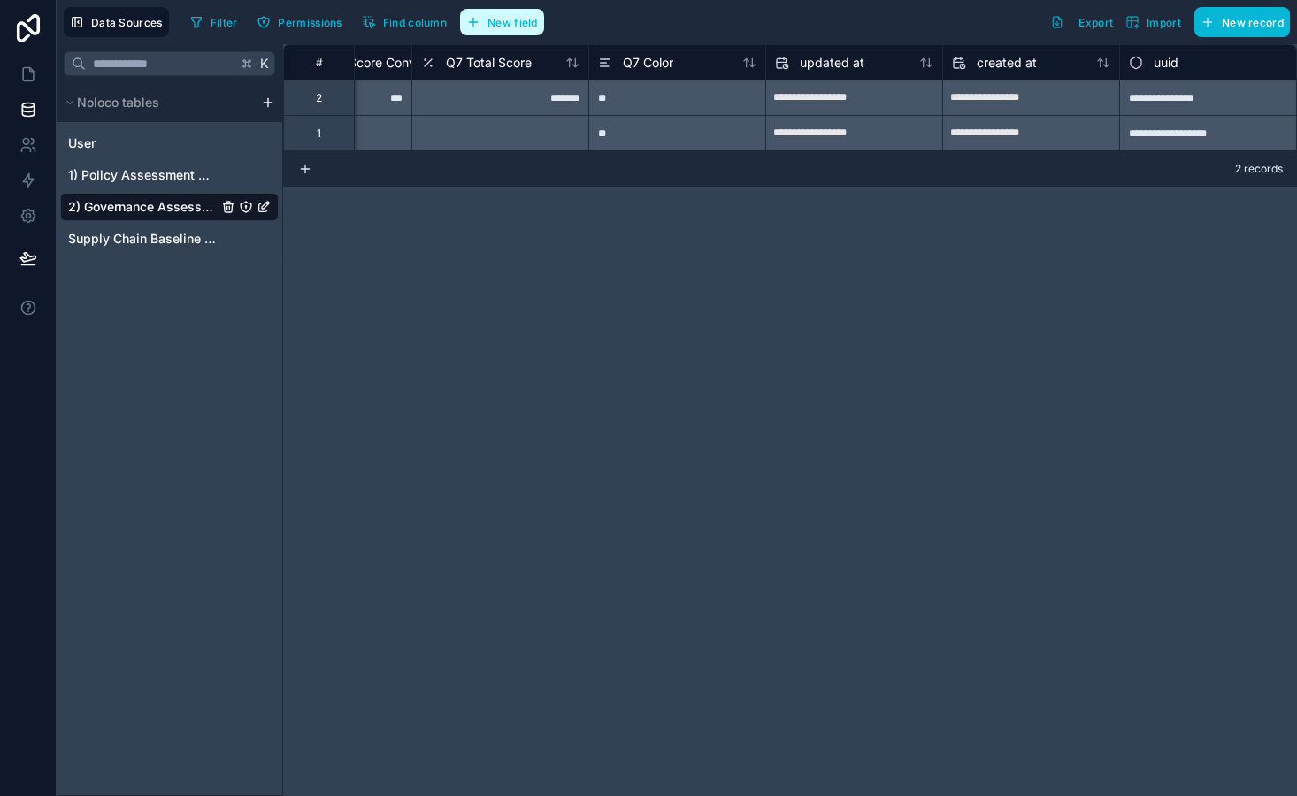
click at [515, 19] on span "New field" at bounding box center [512, 22] width 50 height 13
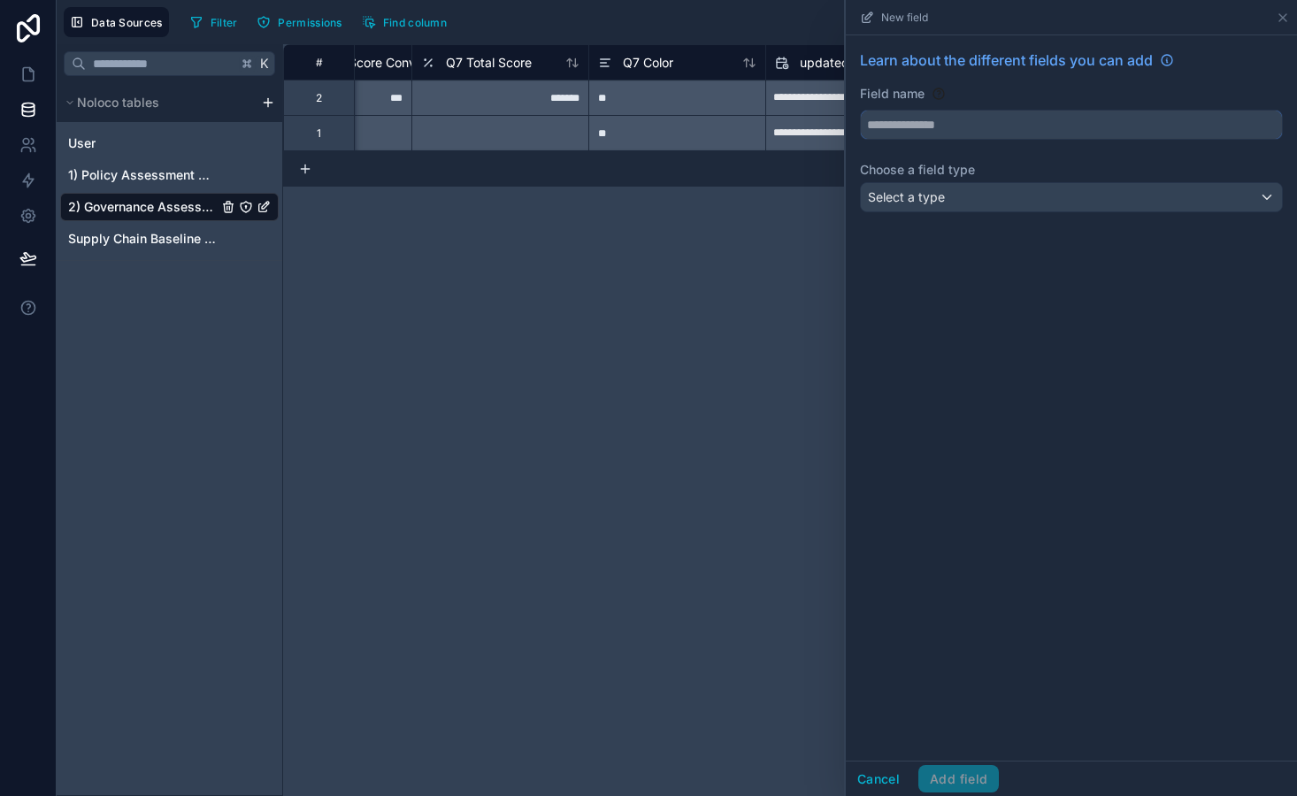
click at [879, 129] on input "text" at bounding box center [1071, 125] width 421 height 28
type input "**********"
click at [915, 188] on div "Select a type" at bounding box center [1071, 197] width 421 height 28
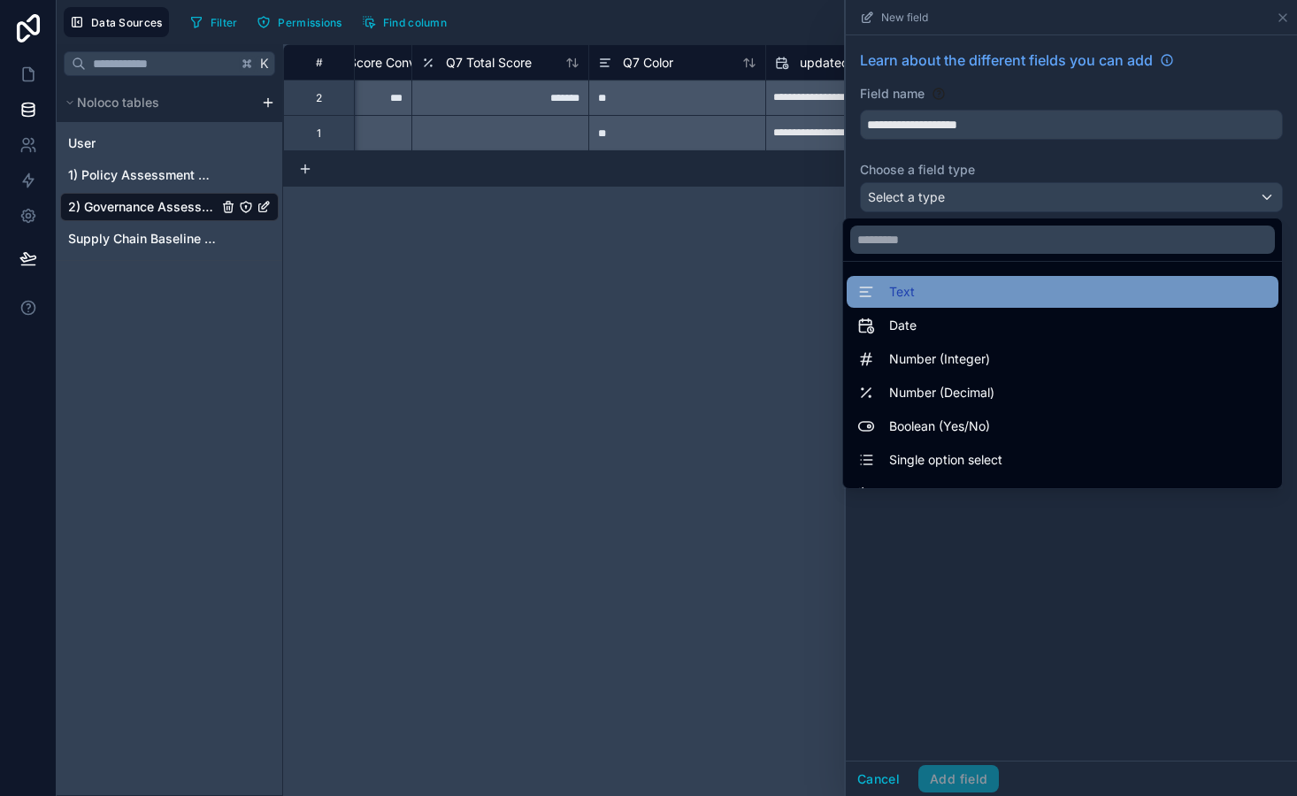
click at [934, 300] on div "Text" at bounding box center [1062, 291] width 410 height 21
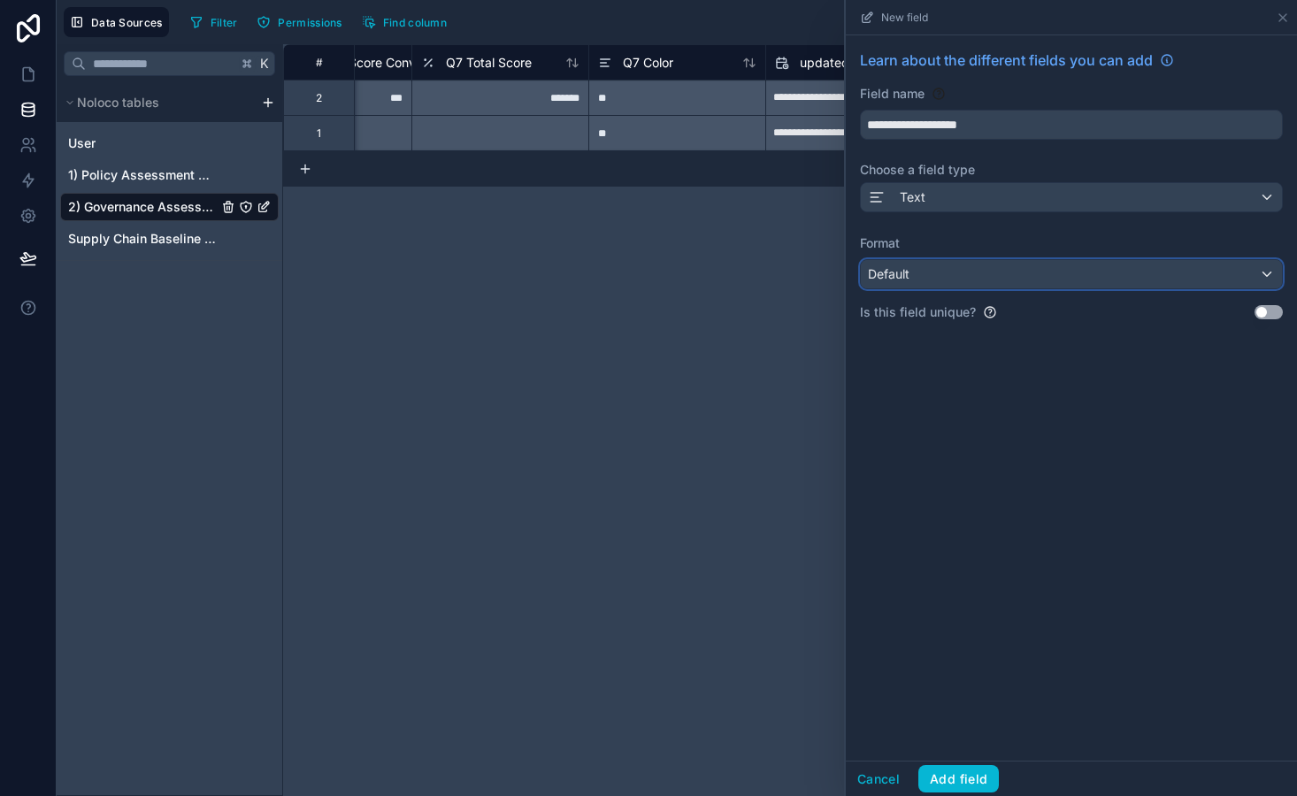
click at [927, 268] on div "Default" at bounding box center [1071, 274] width 421 height 28
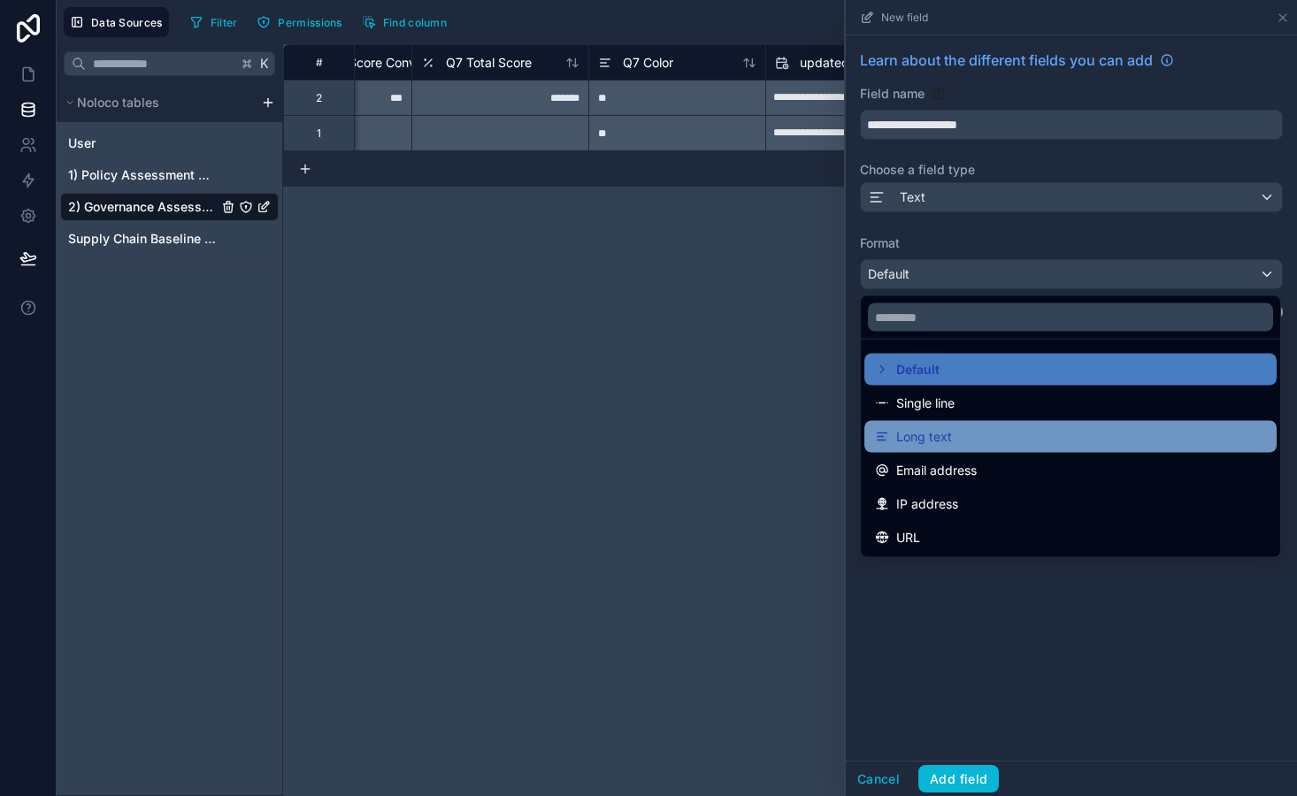
click at [949, 433] on span "Long text" at bounding box center [924, 436] width 56 height 21
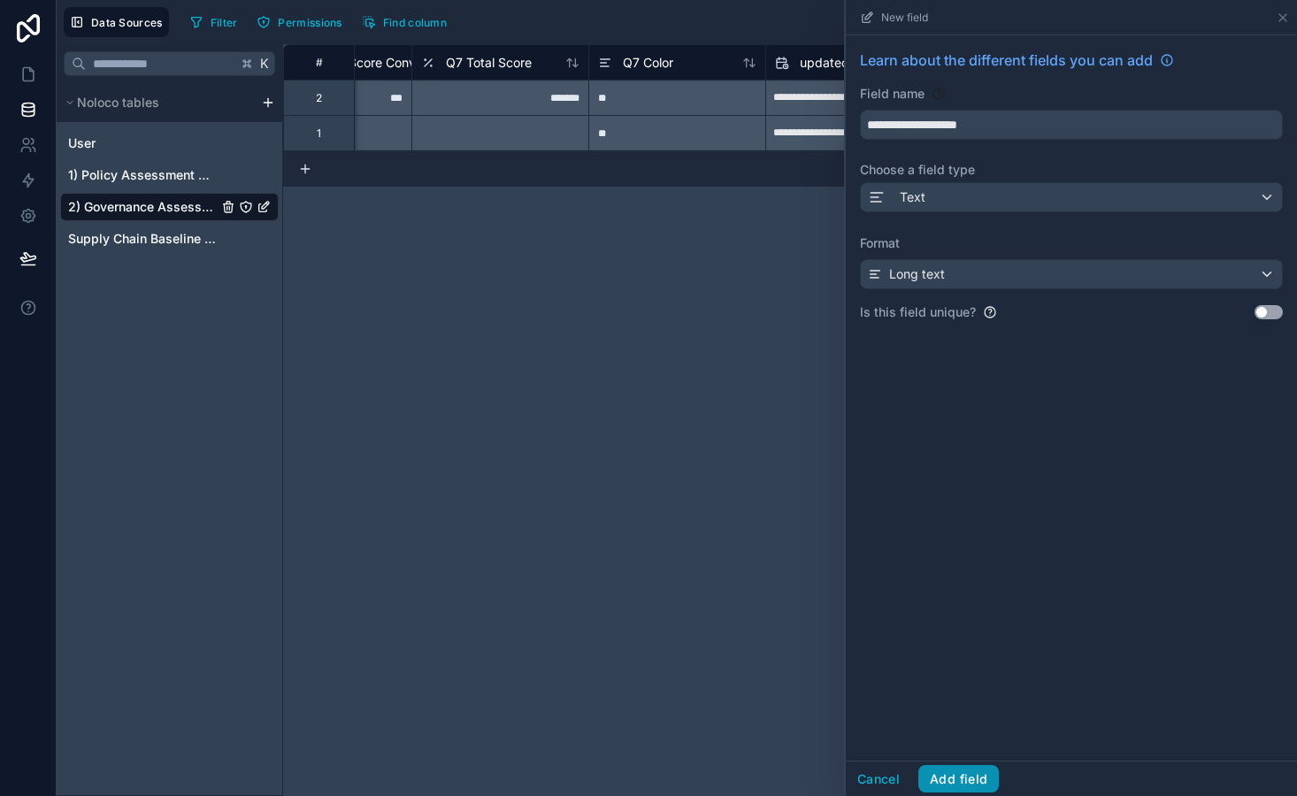
click at [965, 786] on button "Add field" at bounding box center [958, 779] width 81 height 28
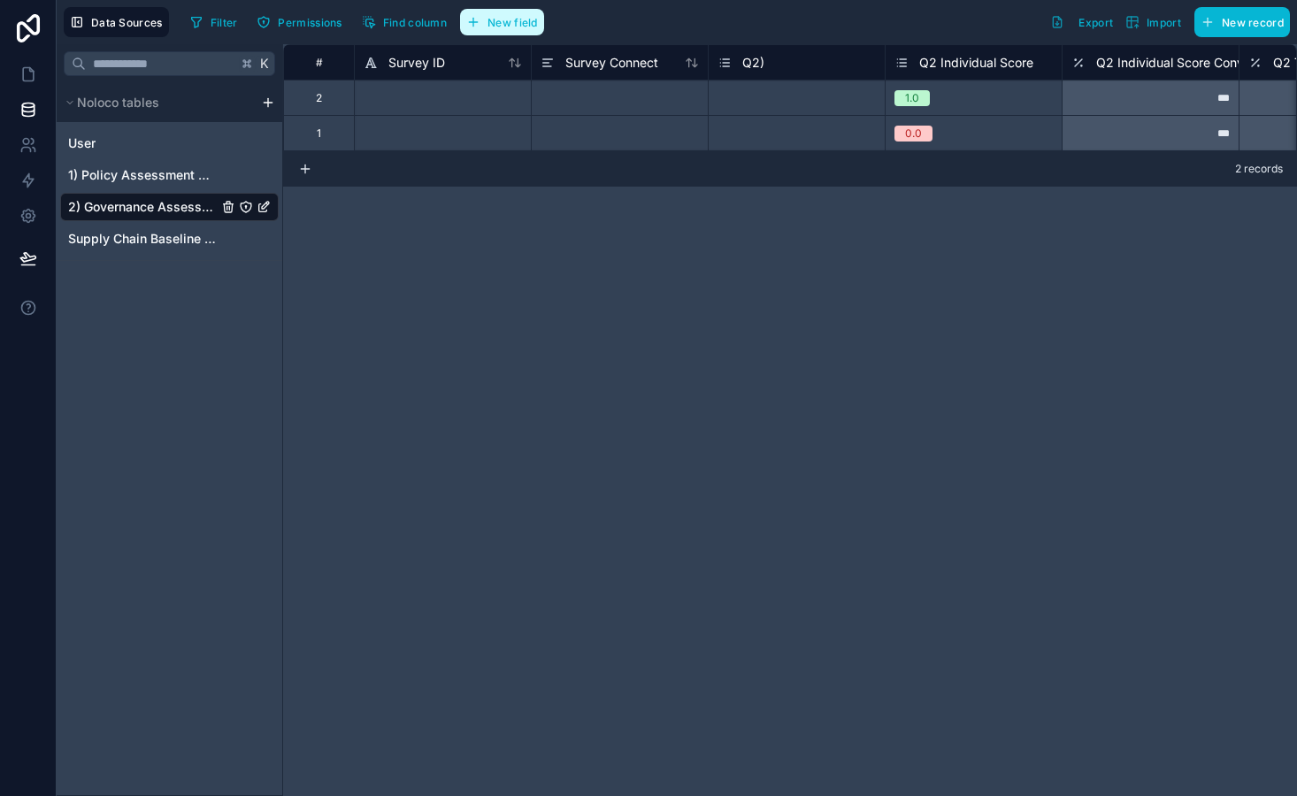
click at [524, 17] on span "New field" at bounding box center [512, 22] width 50 height 13
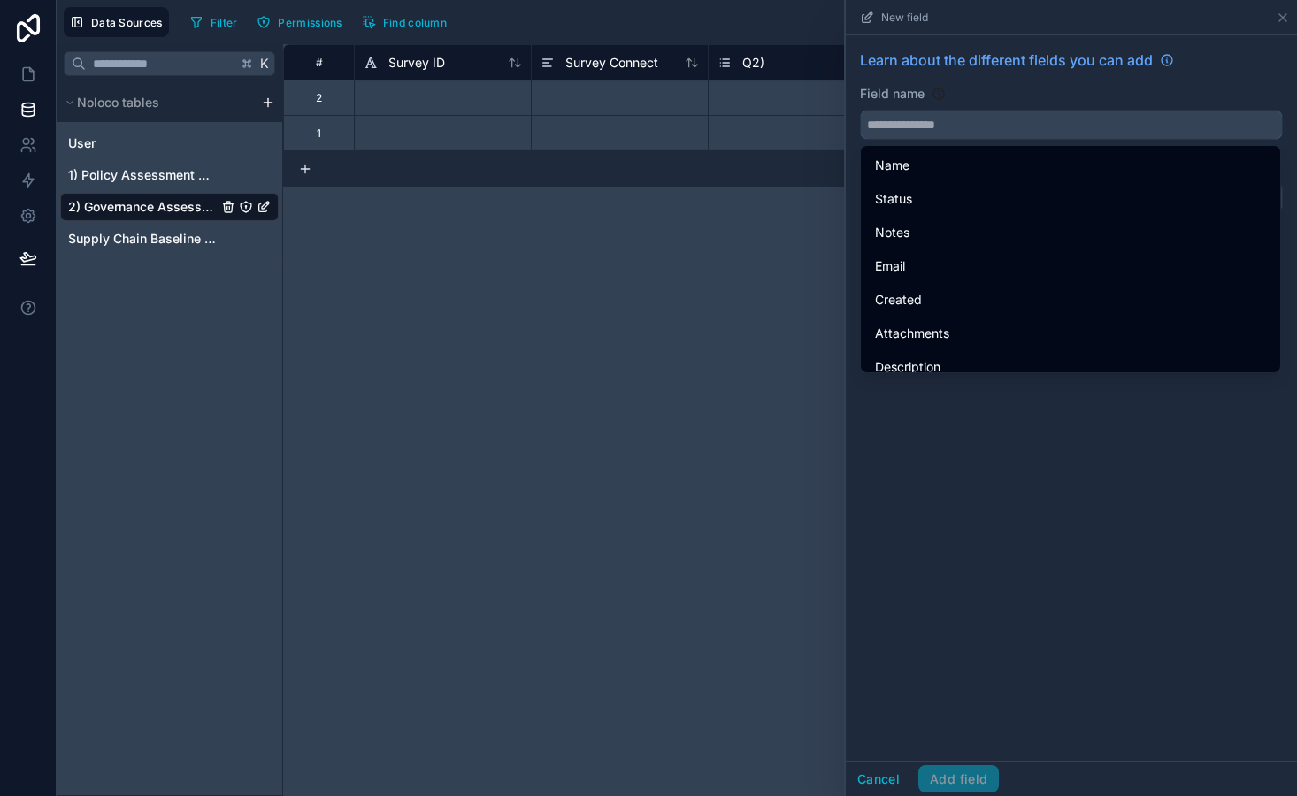
click at [898, 129] on input "text" at bounding box center [1071, 125] width 421 height 28
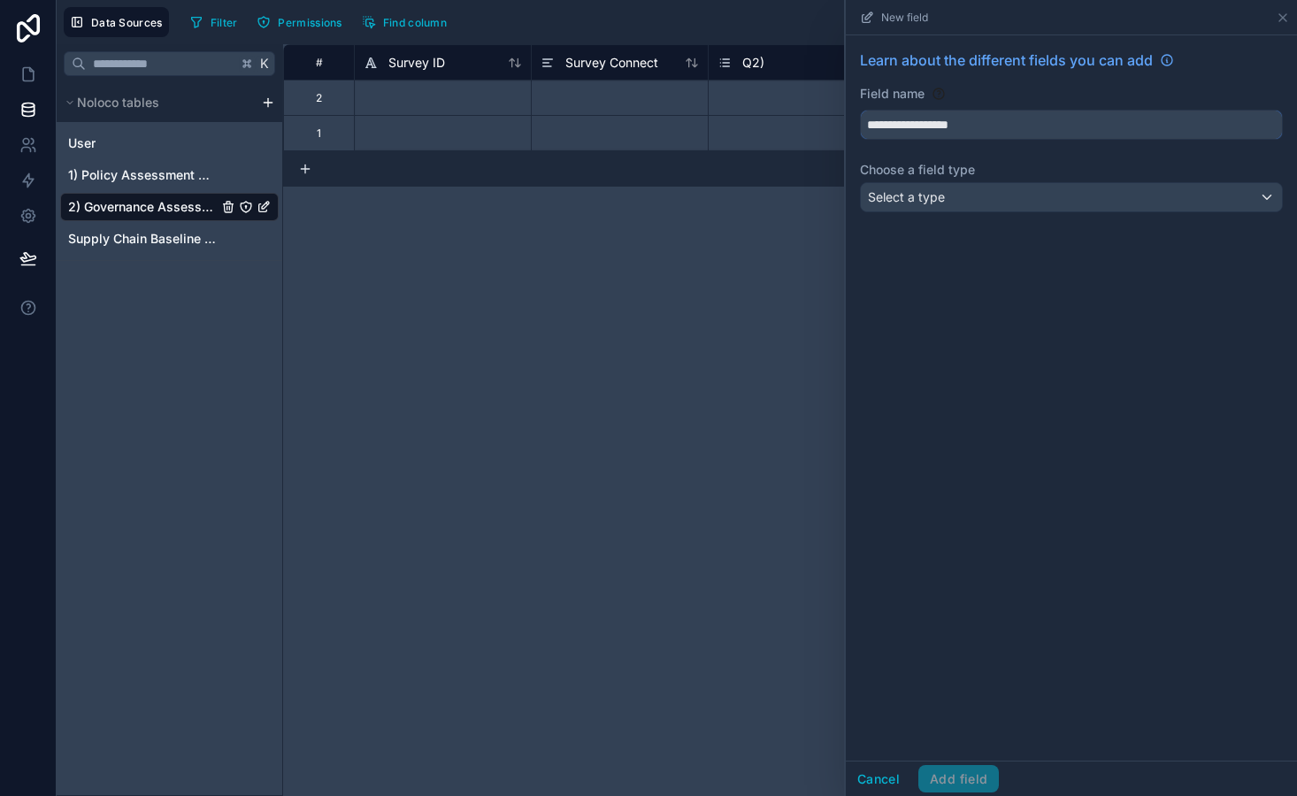
type input "**********"
click at [975, 189] on div "Select a type" at bounding box center [1071, 197] width 421 height 28
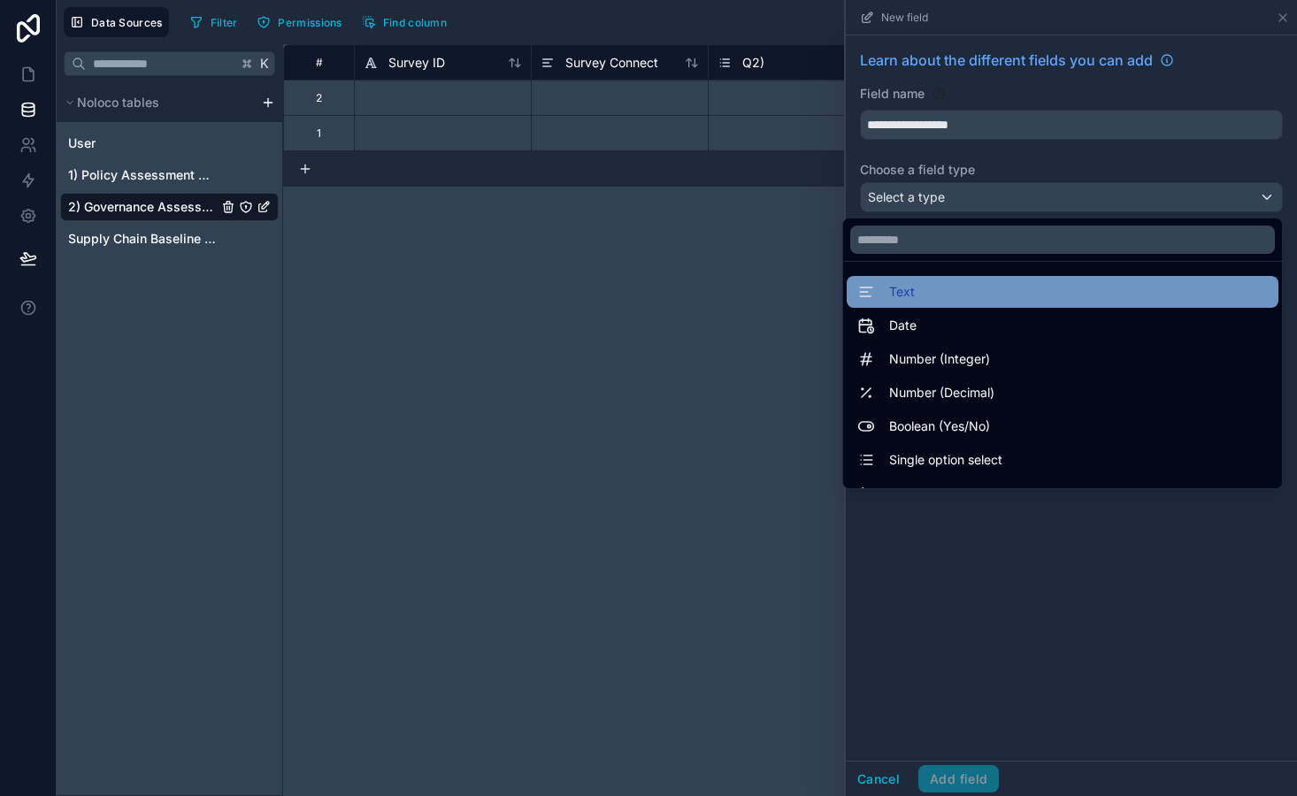
click at [962, 291] on div "Text" at bounding box center [1062, 291] width 410 height 21
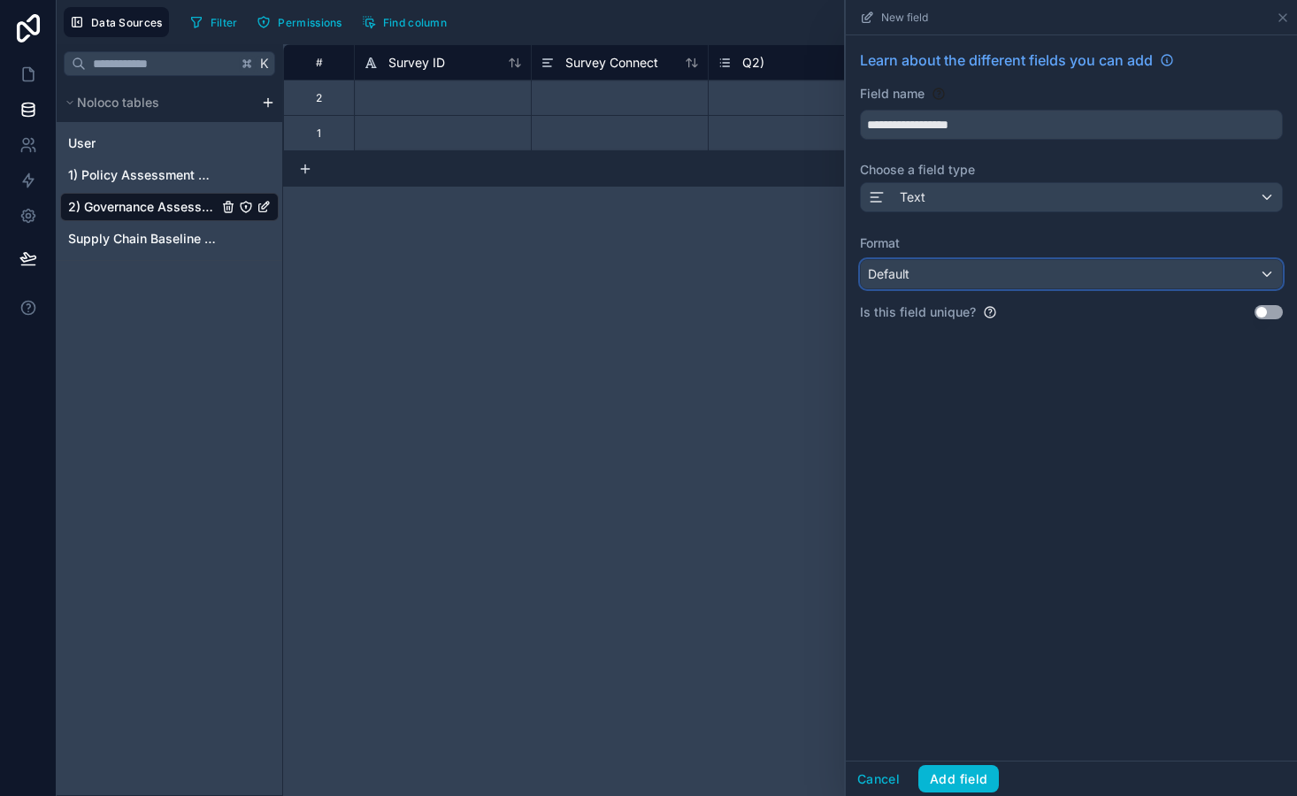
click at [943, 266] on div "Default" at bounding box center [1071, 274] width 421 height 28
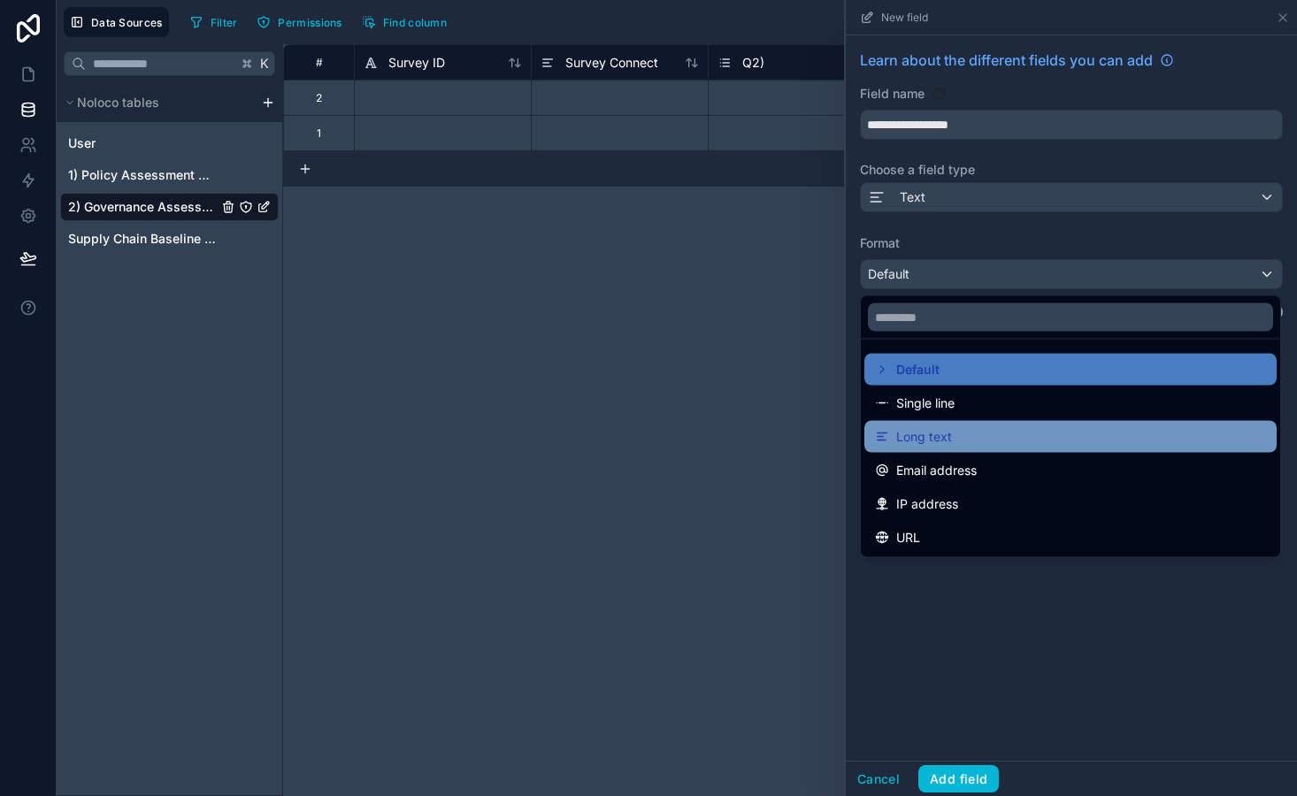
click at [958, 442] on div "Long text" at bounding box center [1070, 436] width 391 height 21
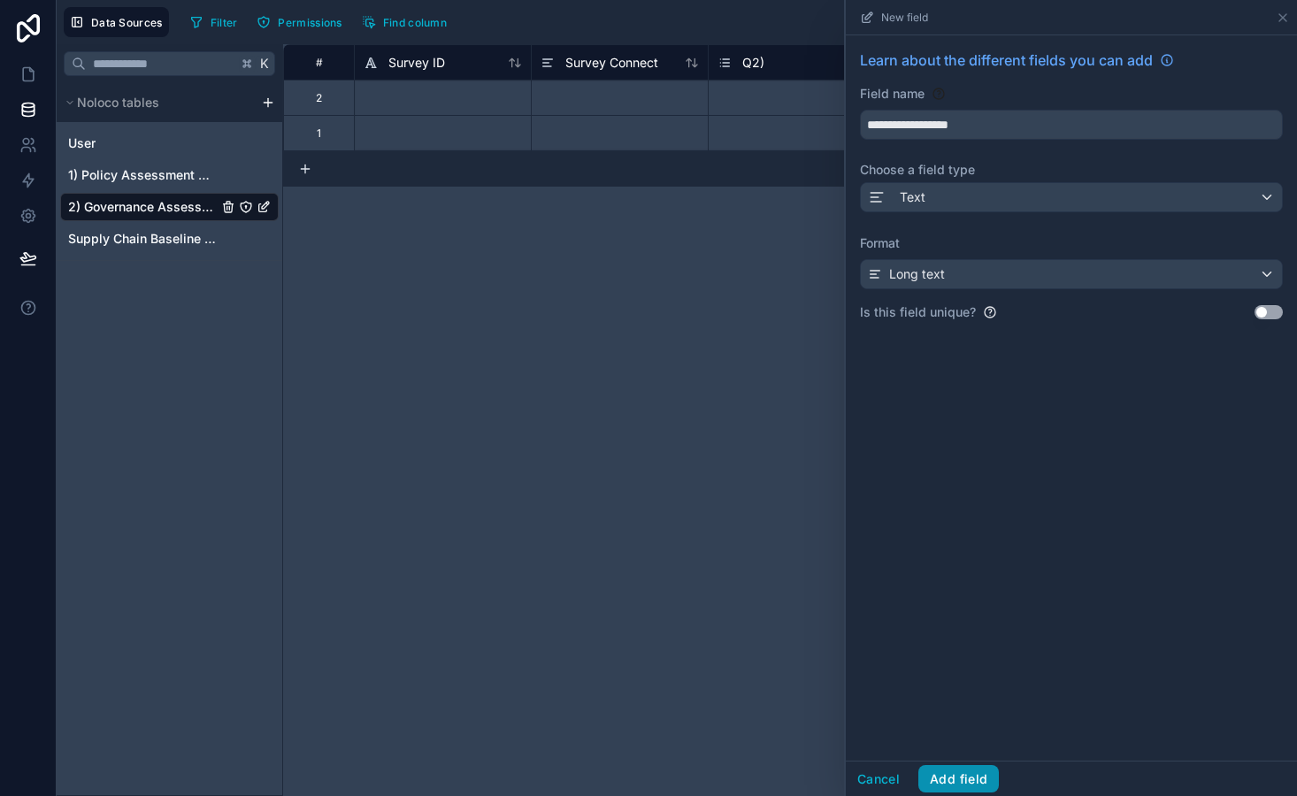
click at [963, 774] on button "Add field" at bounding box center [958, 779] width 81 height 28
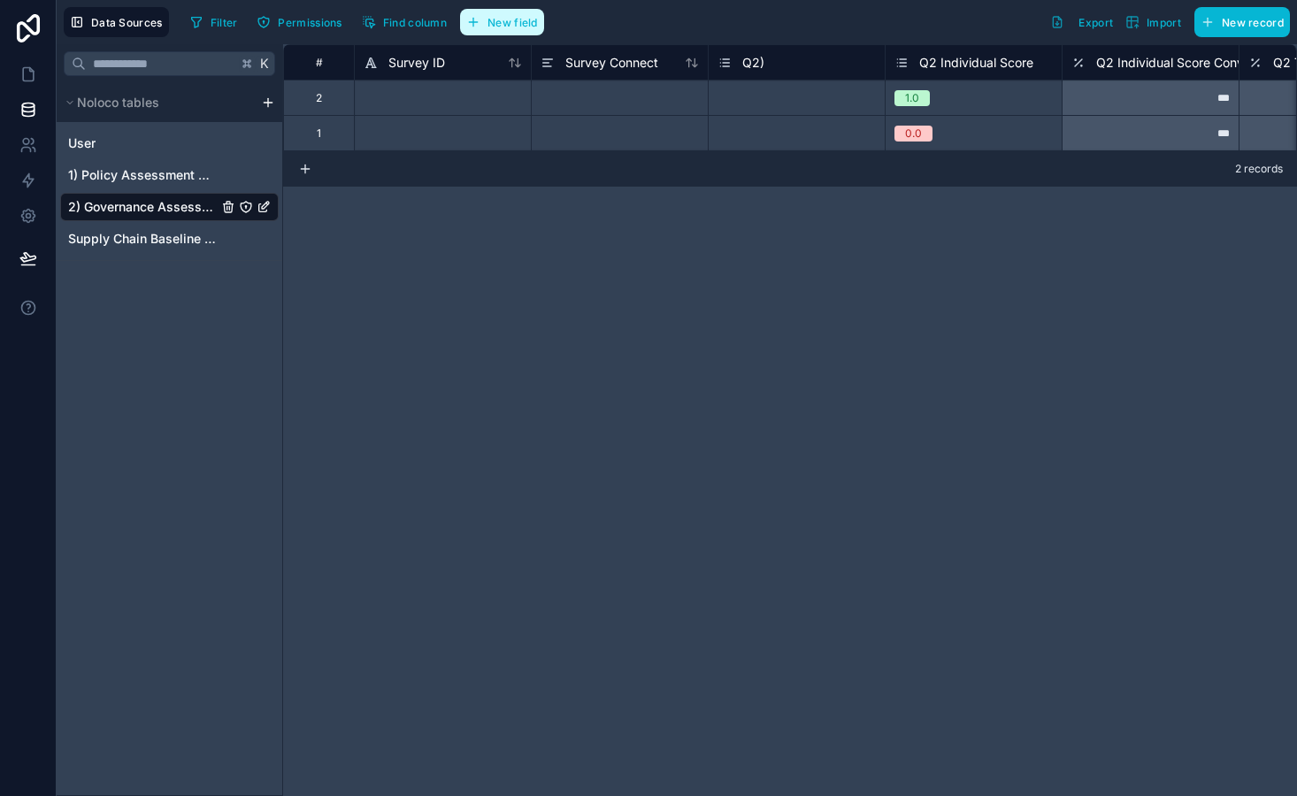
click at [519, 27] on span "New field" at bounding box center [512, 22] width 50 height 13
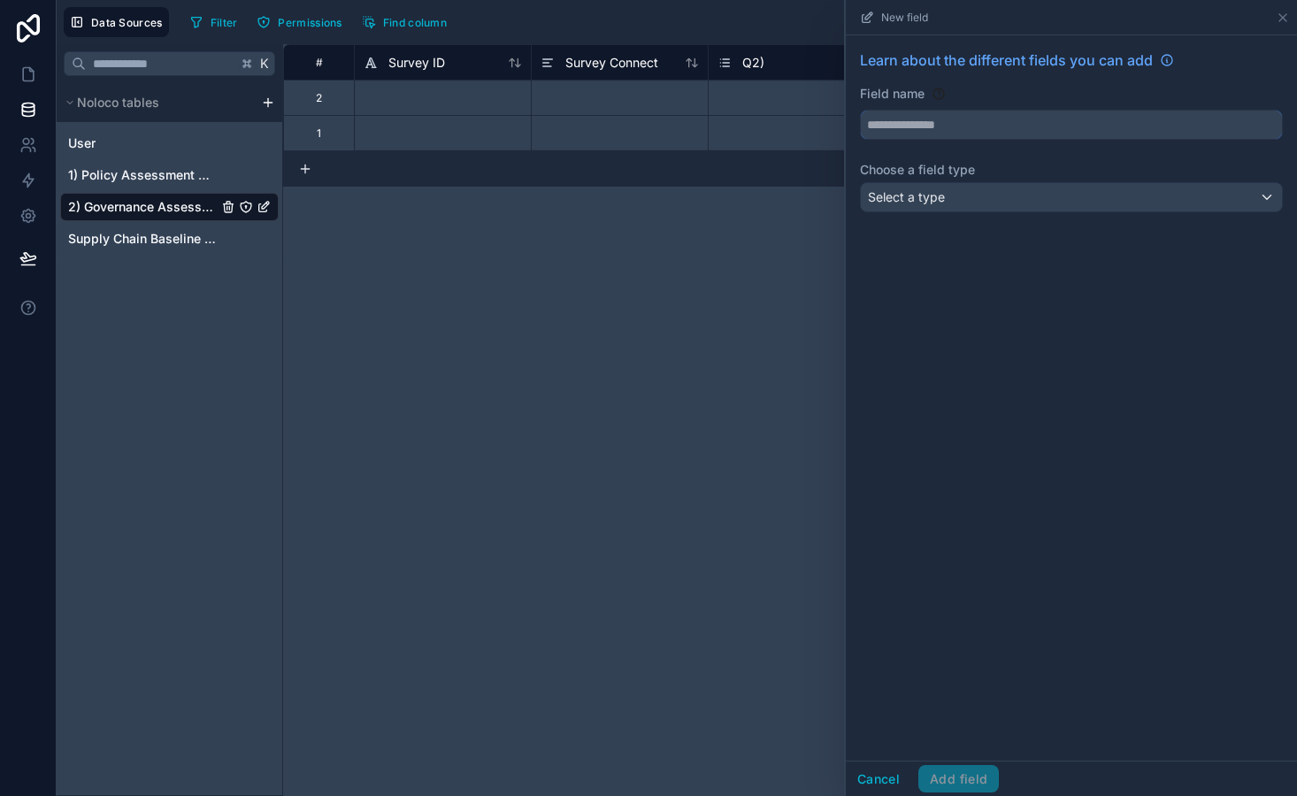
click at [926, 127] on input "text" at bounding box center [1071, 125] width 421 height 28
type input "****"
click at [955, 194] on div "Select a type" at bounding box center [1071, 197] width 421 height 28
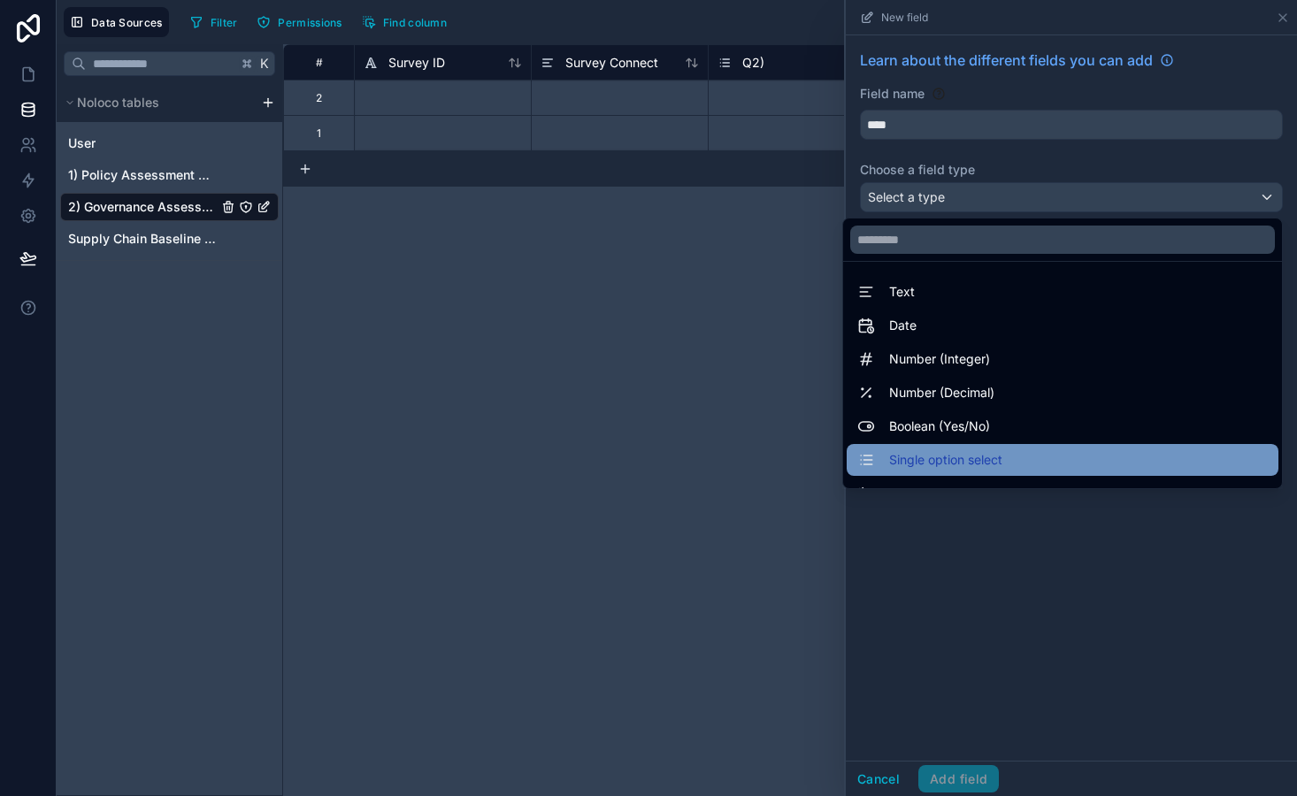
click at [972, 457] on span "Single option select" at bounding box center [945, 459] width 113 height 21
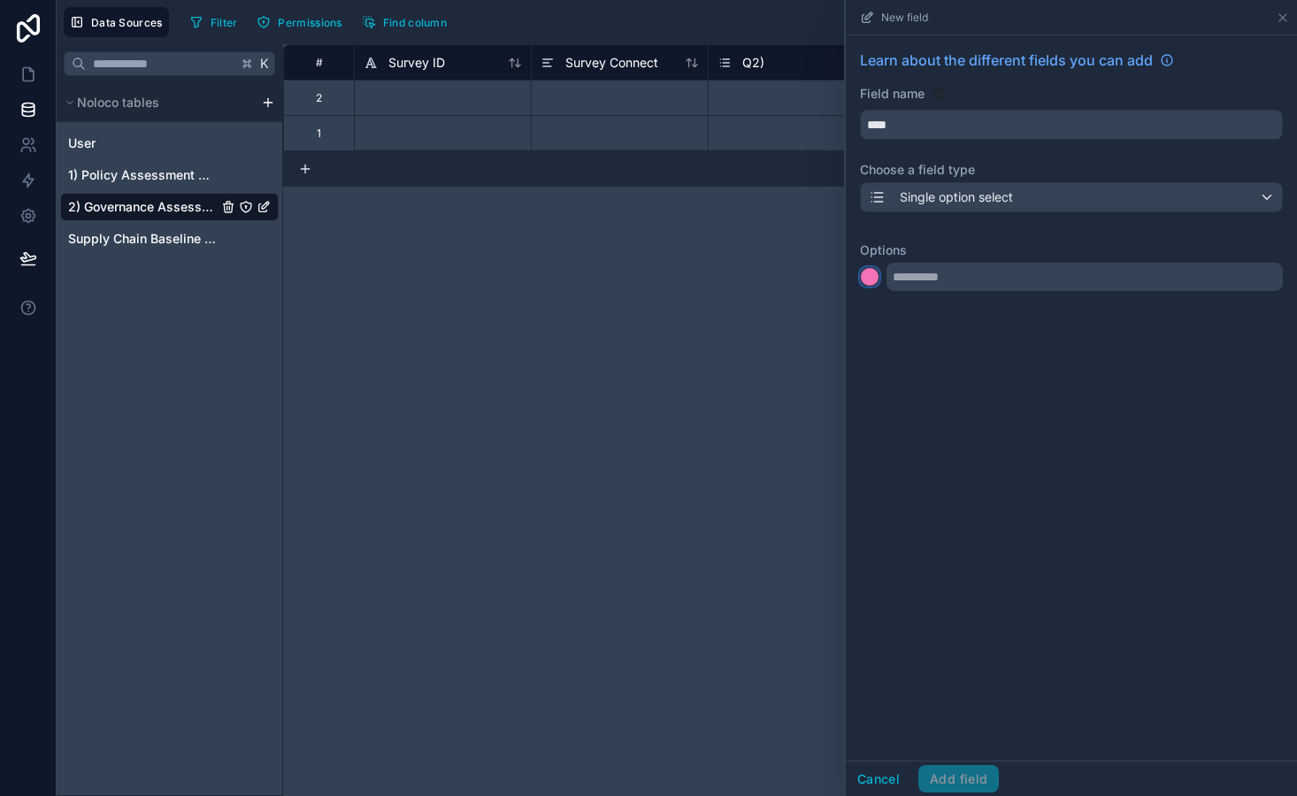
click at [872, 280] on div at bounding box center [870, 277] width 18 height 18
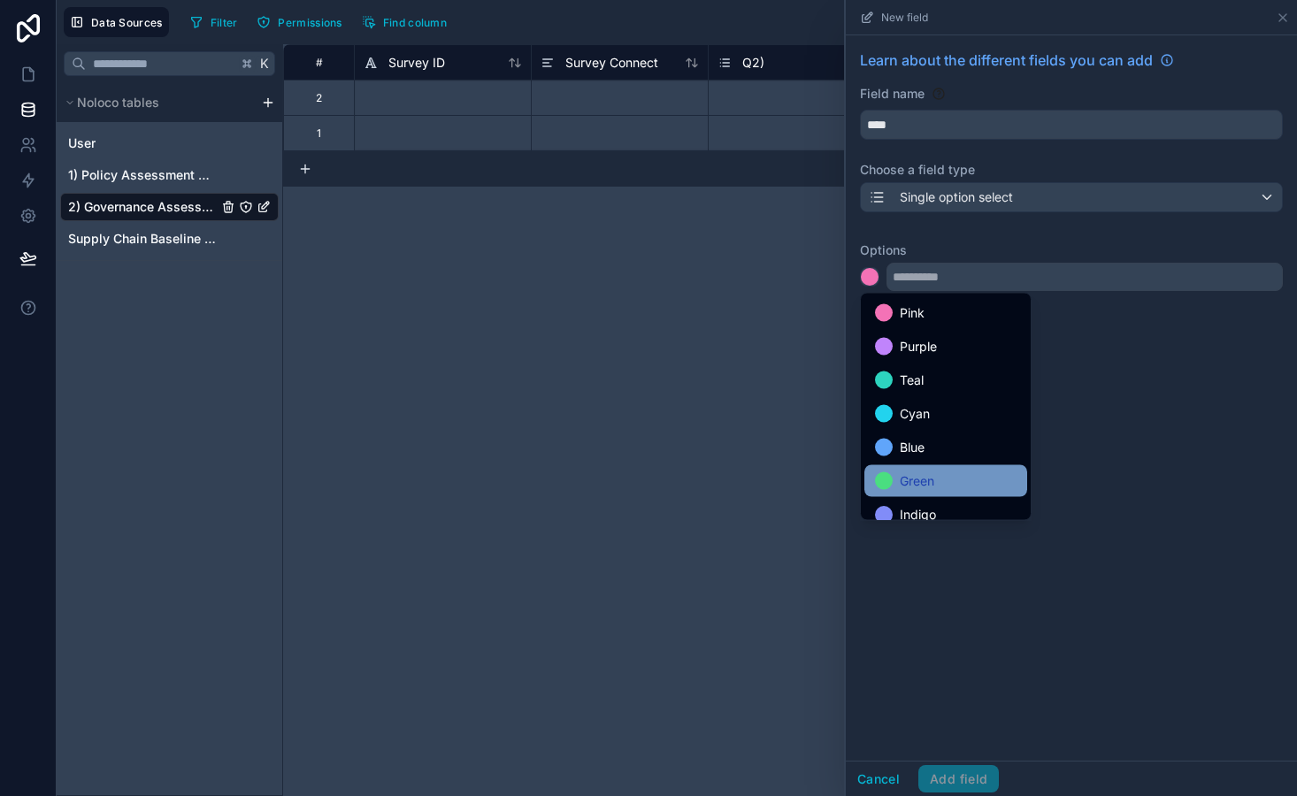
click at [926, 488] on span "Green" at bounding box center [917, 481] width 35 height 21
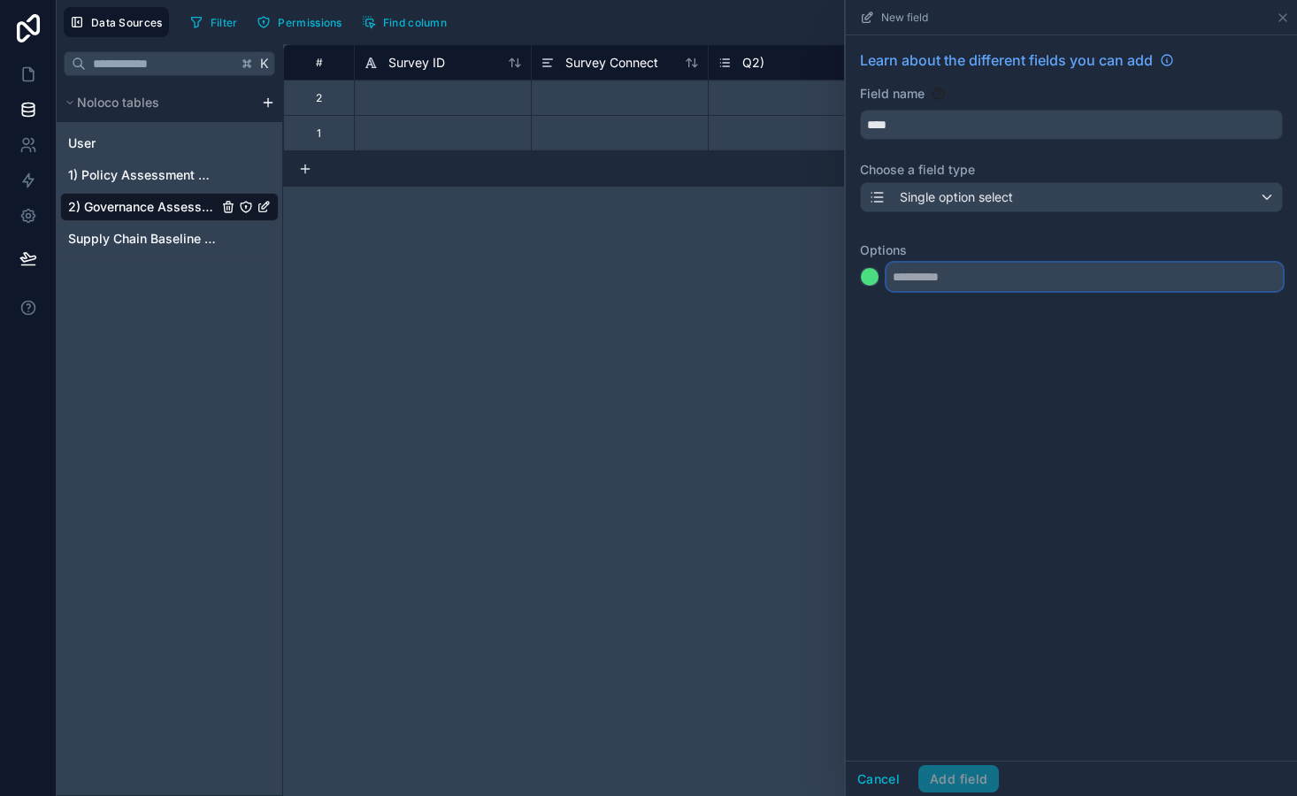
click at [936, 269] on input "text" at bounding box center [1084, 277] width 396 height 28
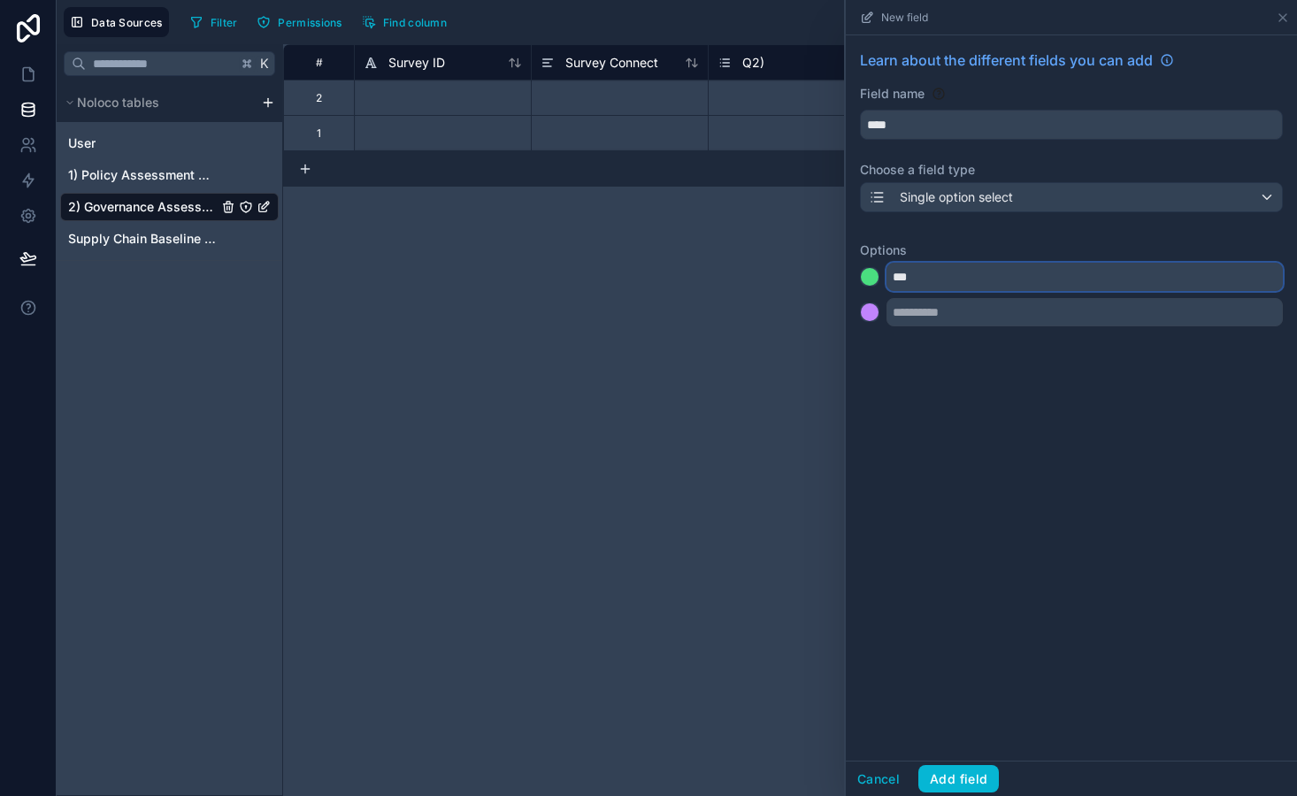
type input "***"
click at [869, 311] on div at bounding box center [870, 312] width 18 height 18
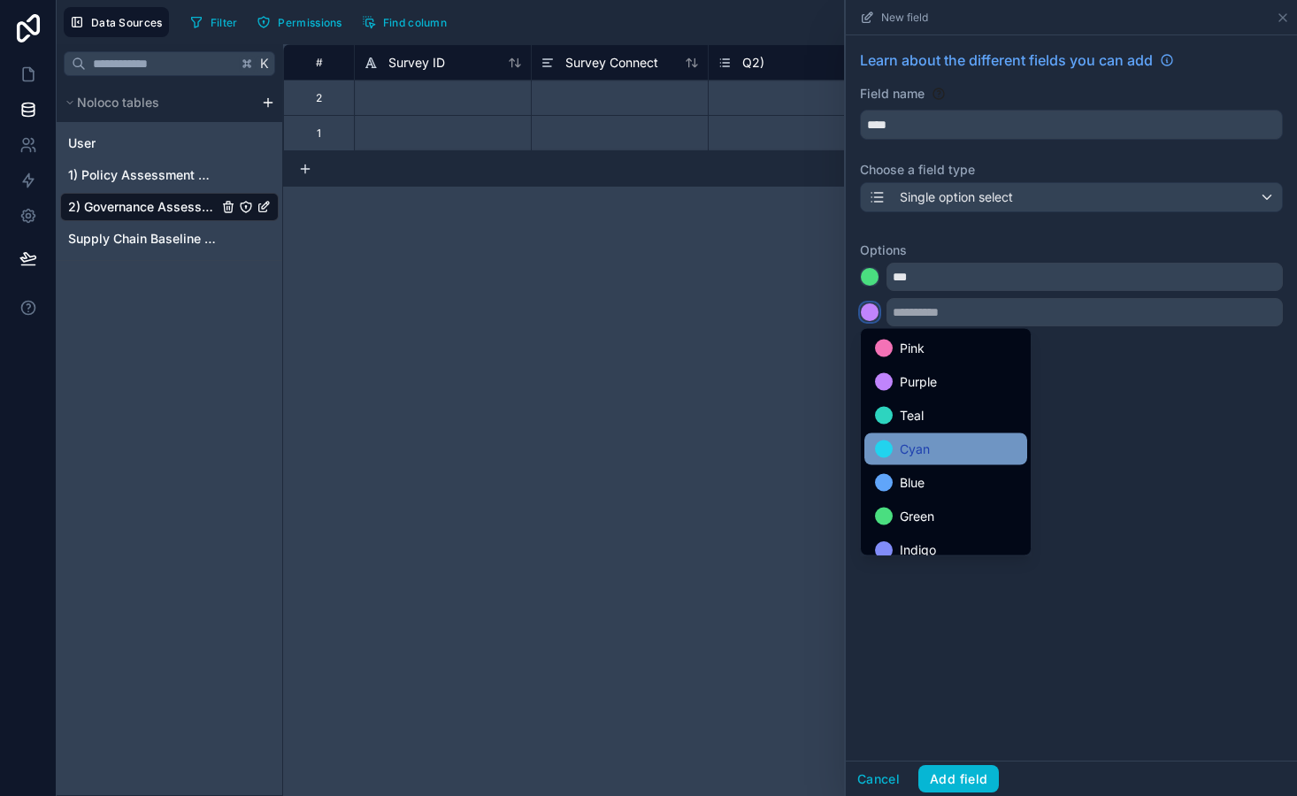
scroll to position [149, 0]
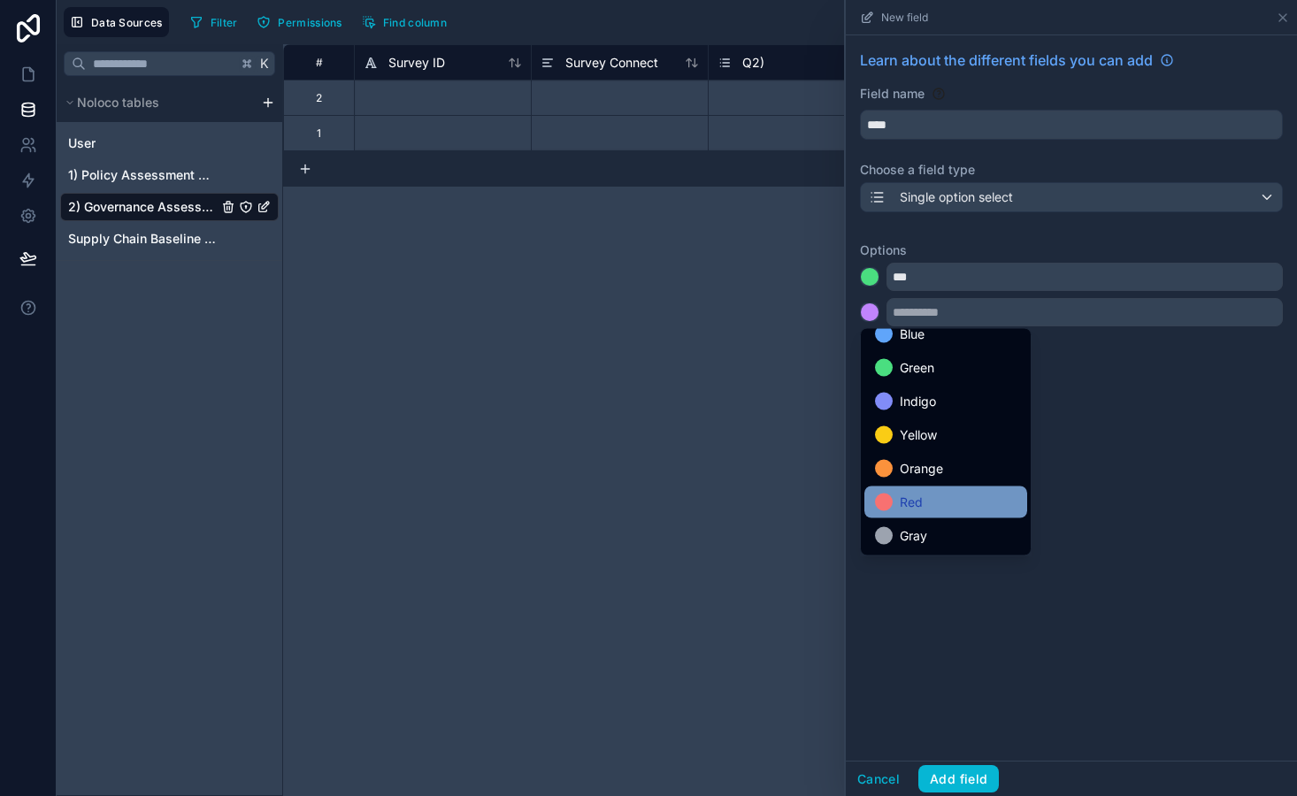
click at [932, 488] on div "Red" at bounding box center [945, 503] width 163 height 32
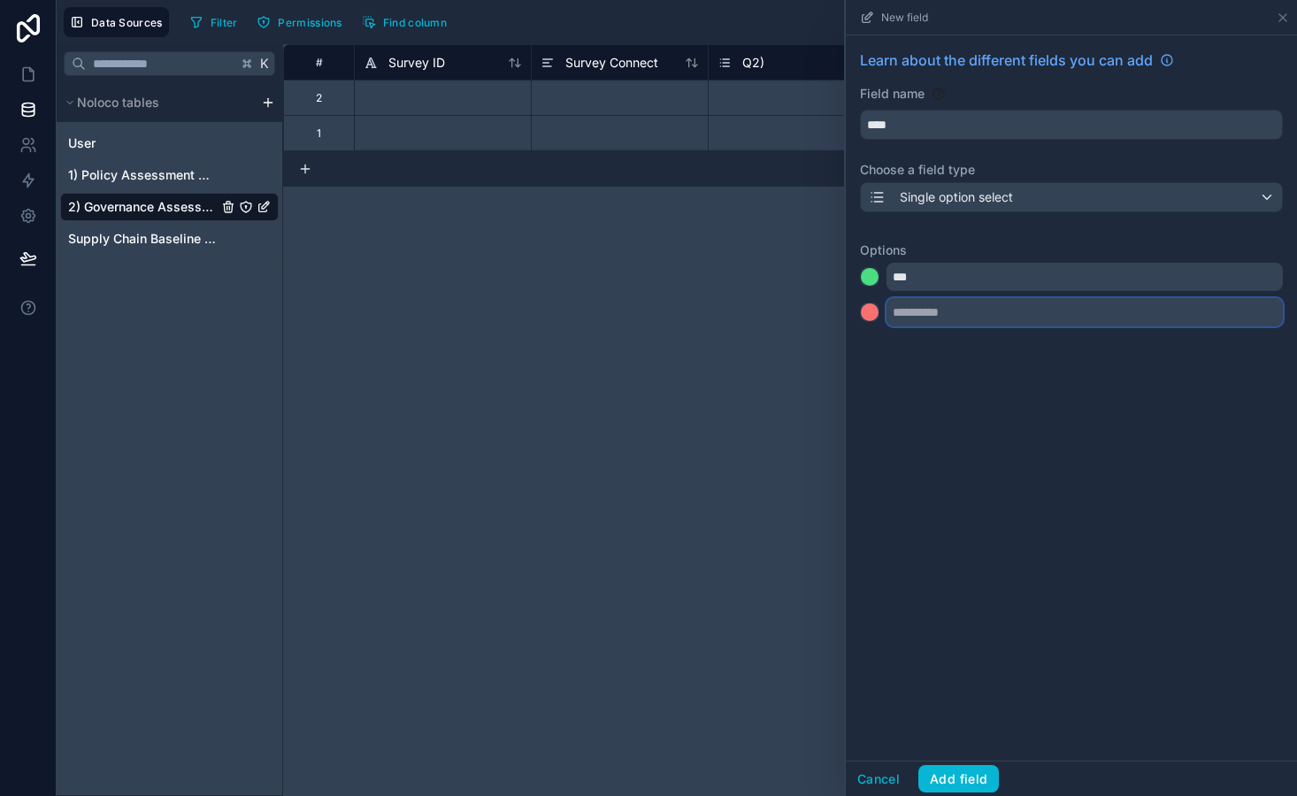
type input "*"
type input "**"
click at [875, 350] on div at bounding box center [870, 348] width 18 height 18
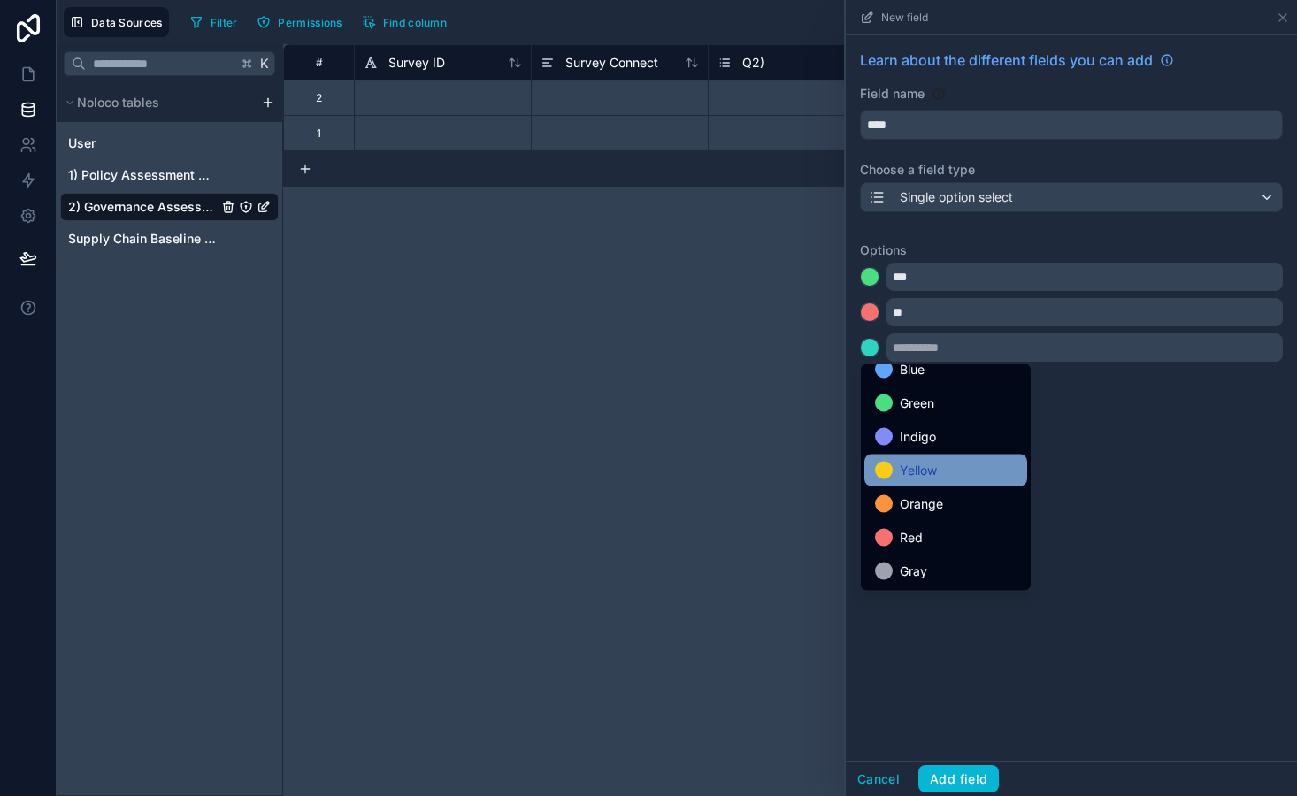
click at [916, 472] on span "Yellow" at bounding box center [918, 470] width 37 height 21
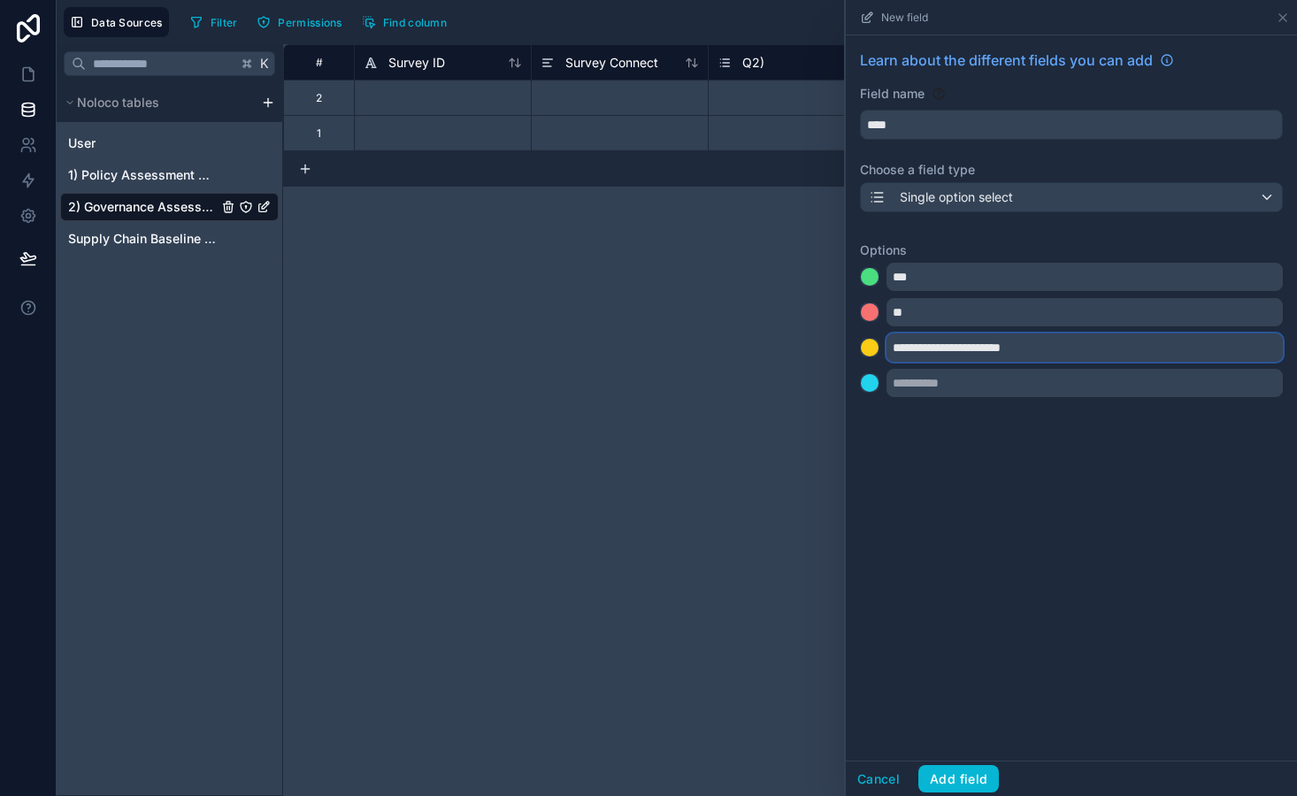
type input "**********"
click at [873, 384] on div at bounding box center [870, 383] width 18 height 18
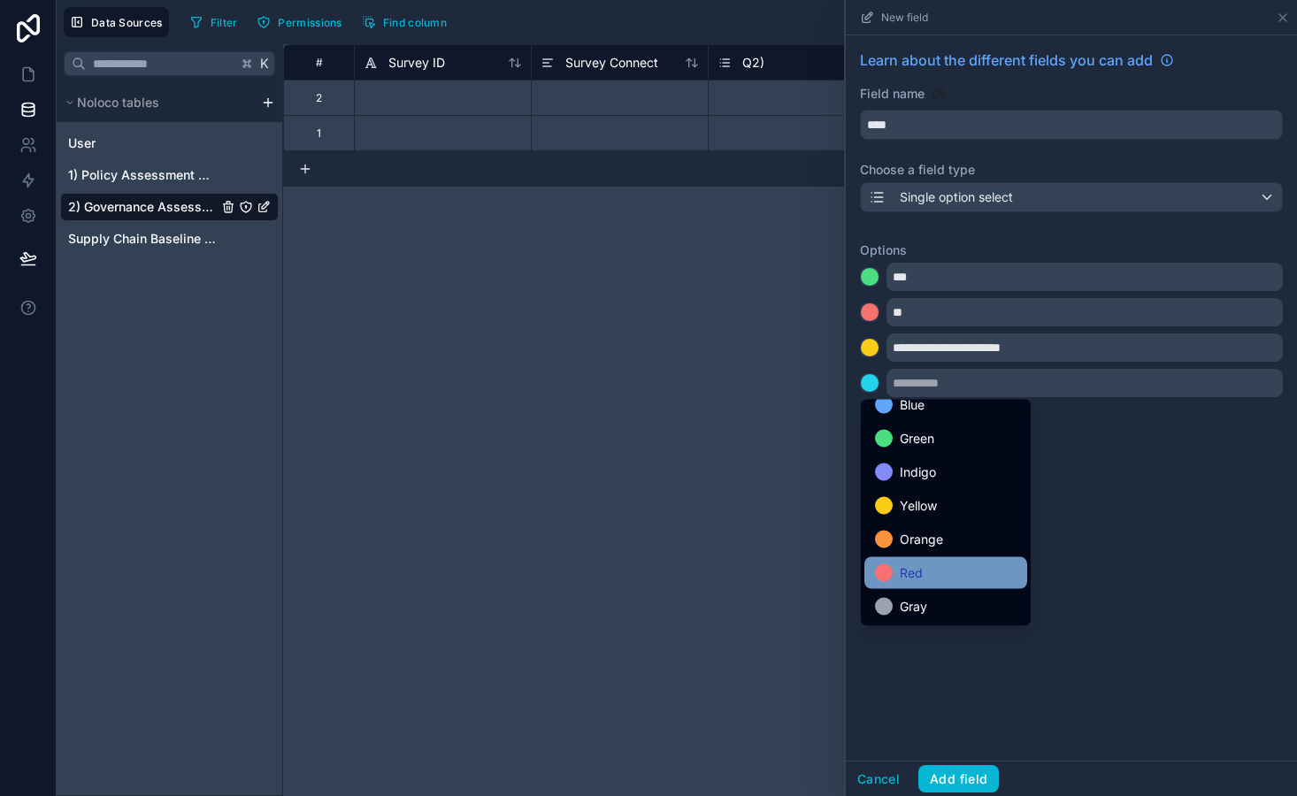
click at [939, 575] on div "Red" at bounding box center [946, 573] width 142 height 21
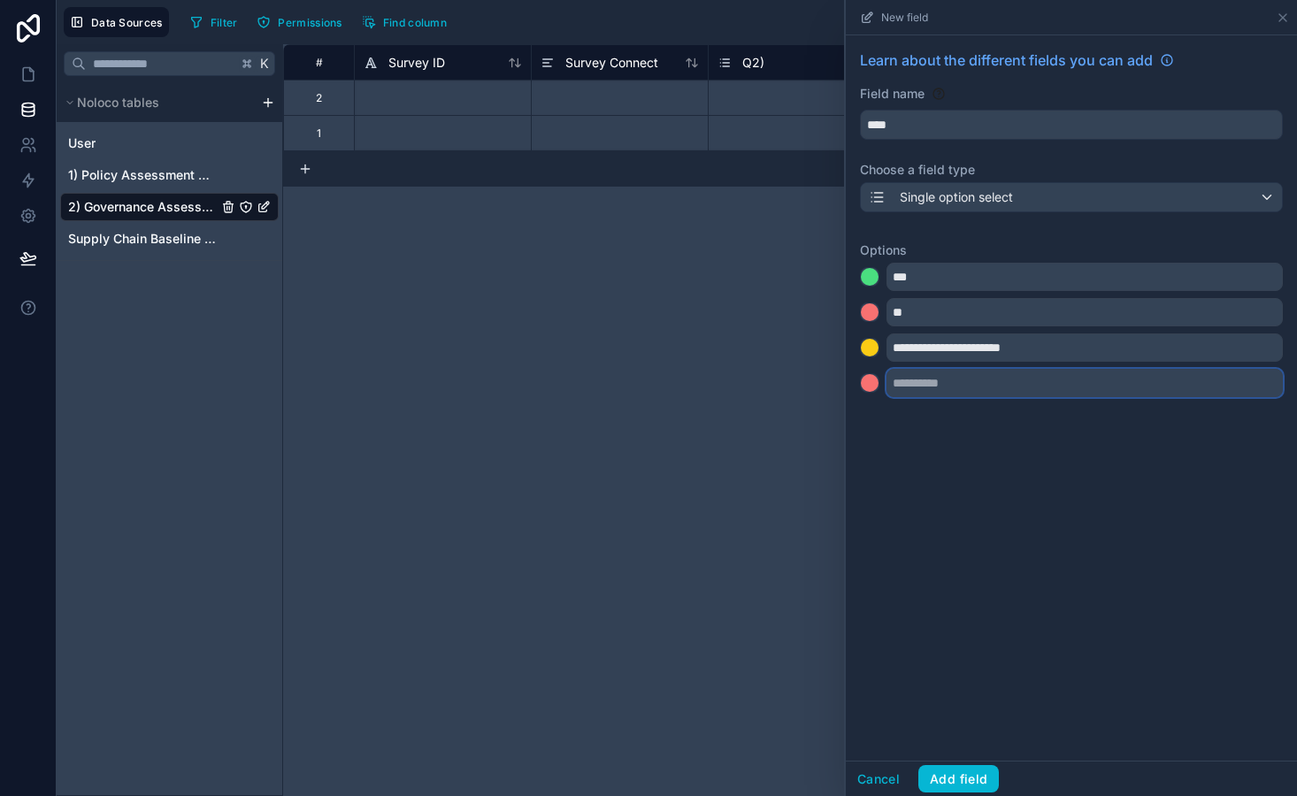
click at [911, 376] on input "text" at bounding box center [1084, 383] width 396 height 28
type input "******"
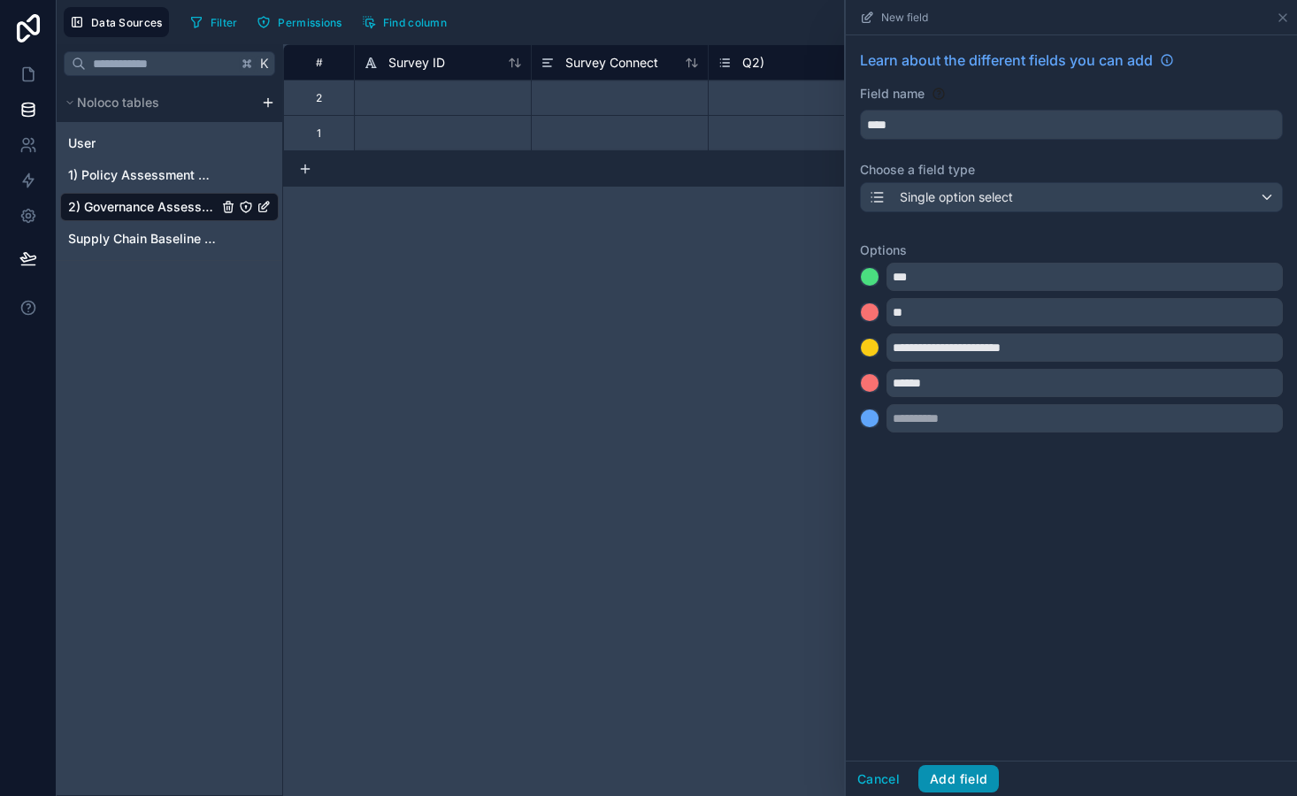
click at [955, 778] on button "Add field" at bounding box center [958, 779] width 81 height 28
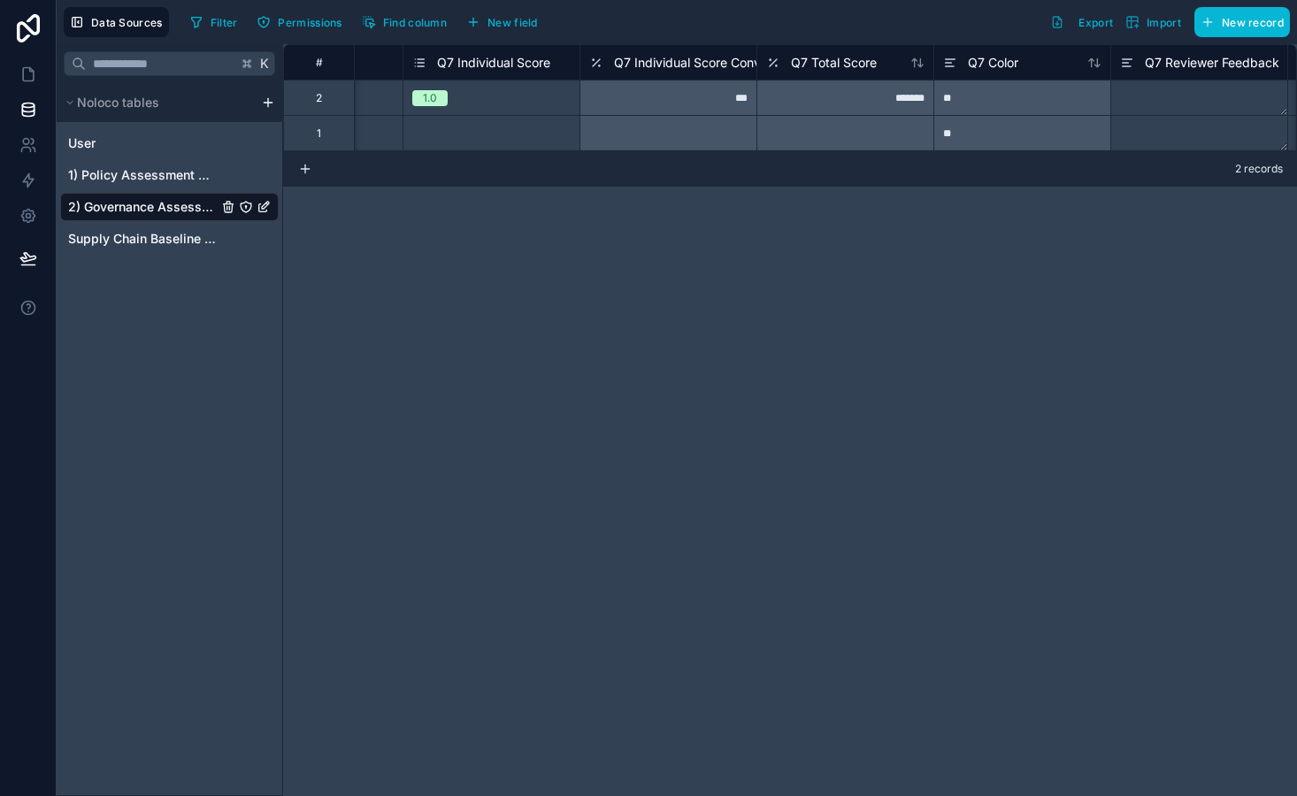
scroll to position [0, 10735]
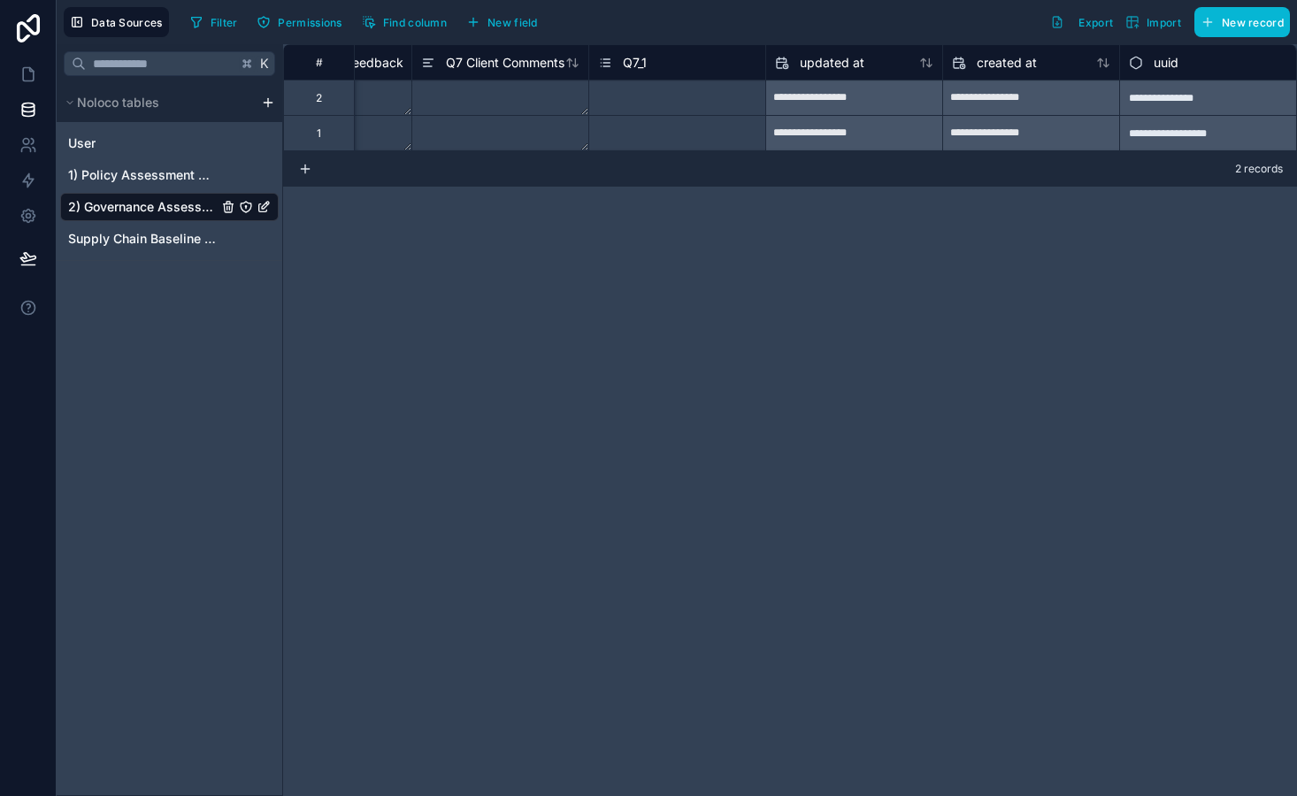
click at [640, 65] on span "Q7_1" at bounding box center [635, 63] width 24 height 18
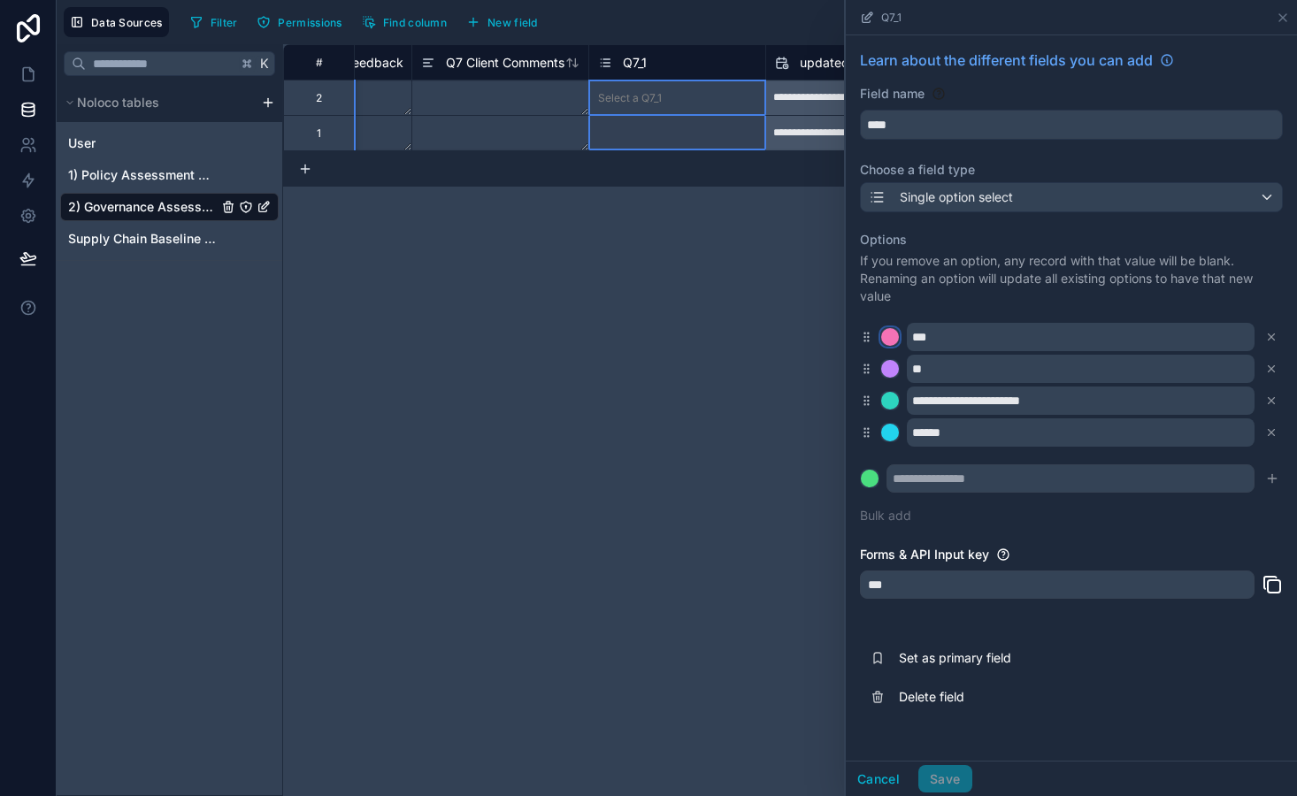
click at [889, 335] on div at bounding box center [890, 337] width 18 height 18
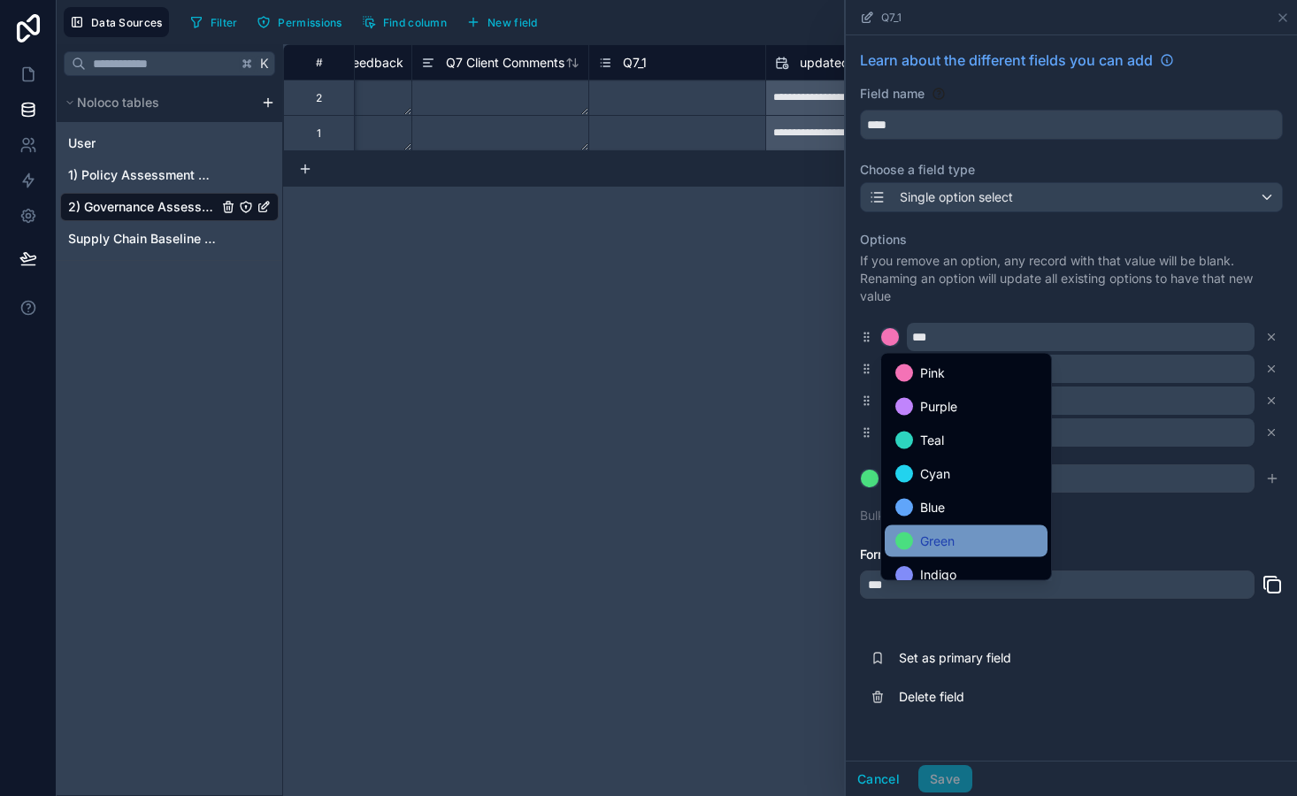
click at [926, 537] on span "Green" at bounding box center [937, 541] width 35 height 21
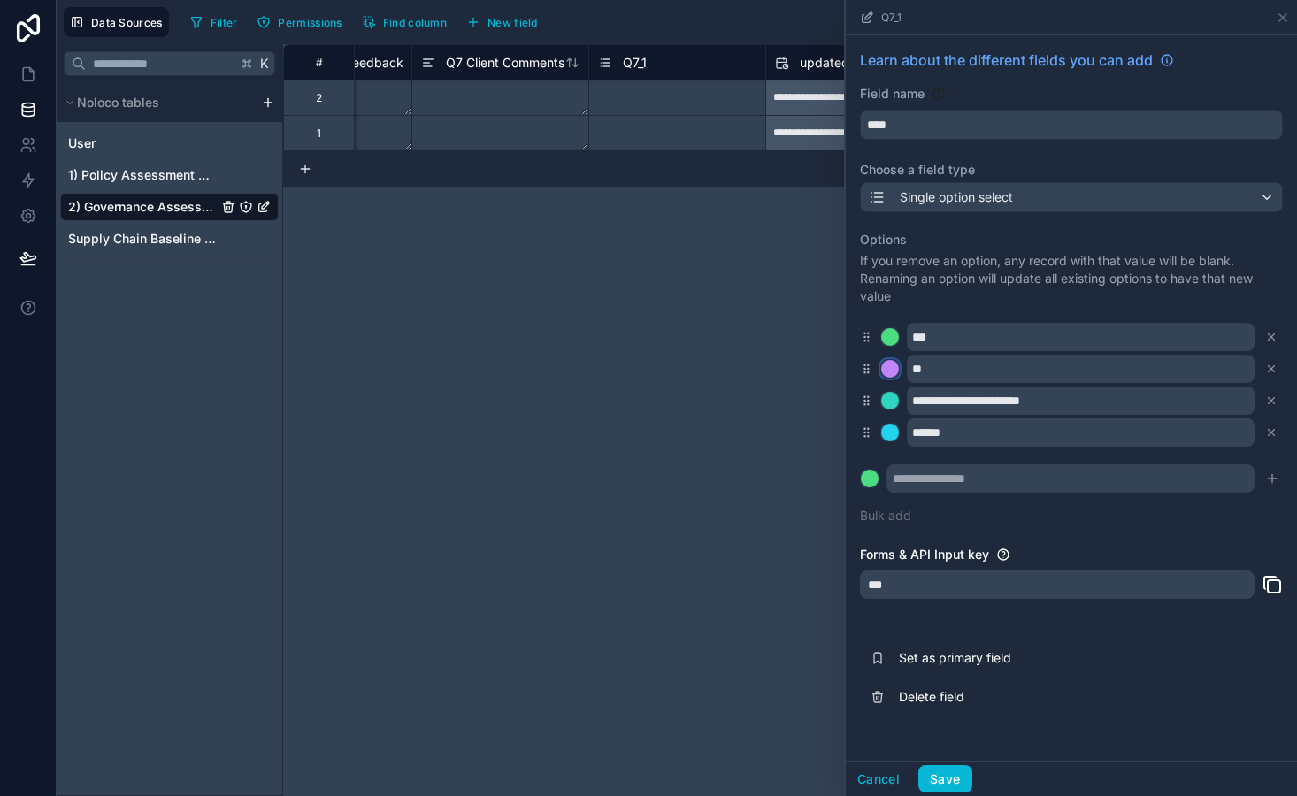
click at [891, 370] on div at bounding box center [890, 369] width 18 height 18
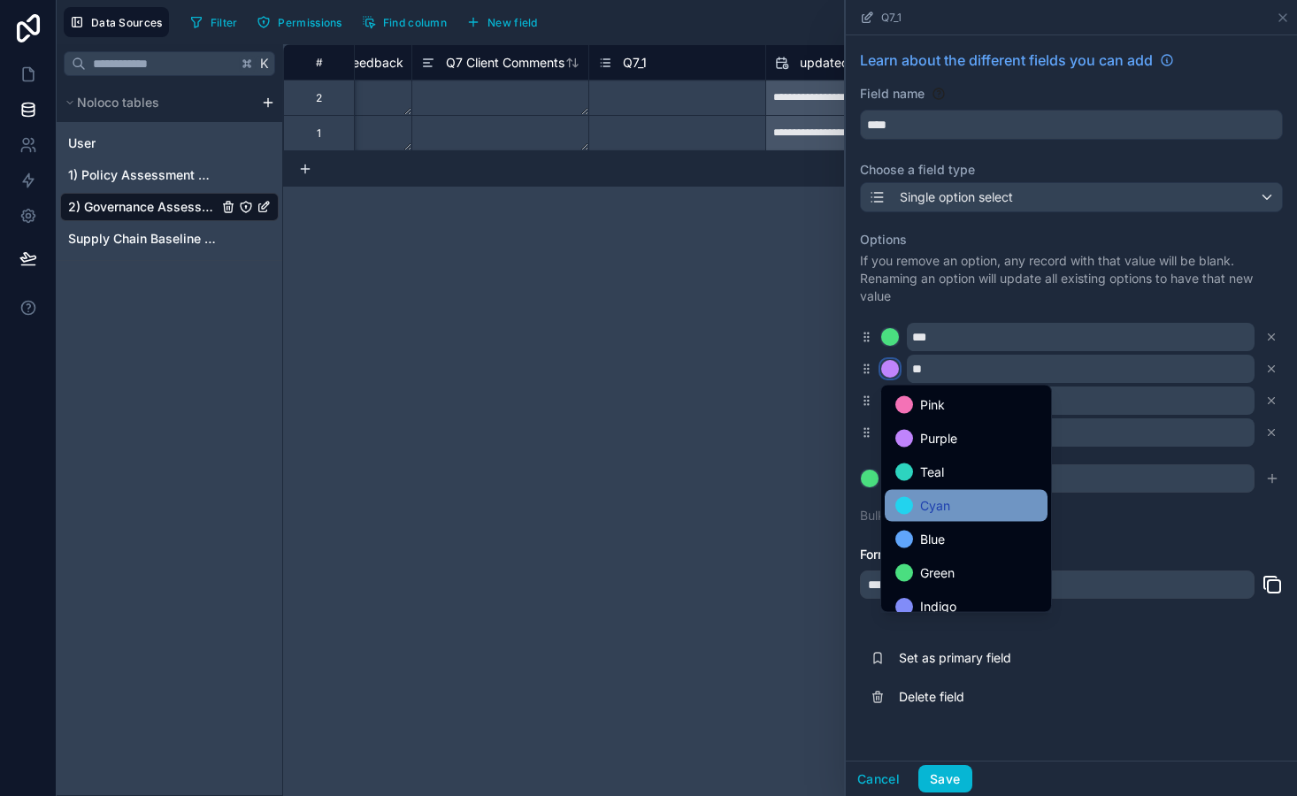
scroll to position [149, 0]
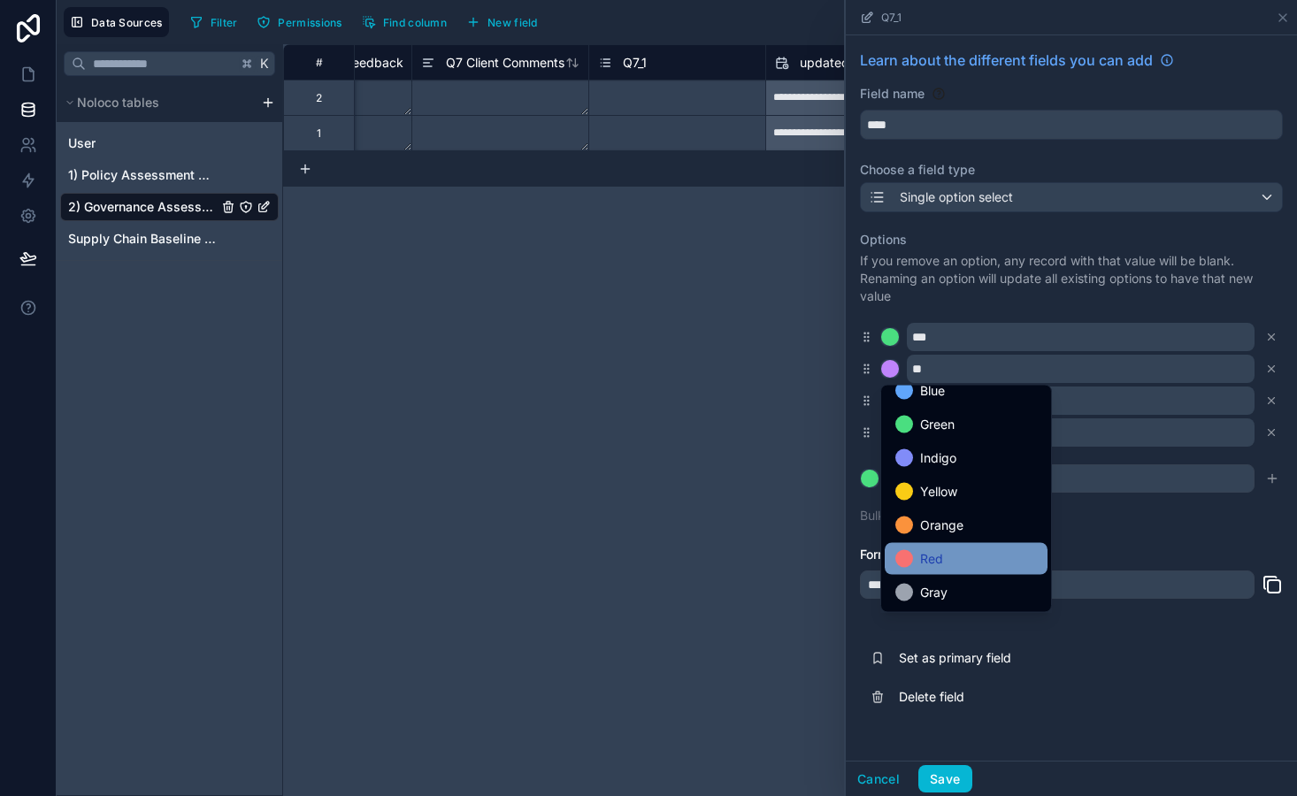
click at [941, 566] on span "Red" at bounding box center [931, 558] width 23 height 21
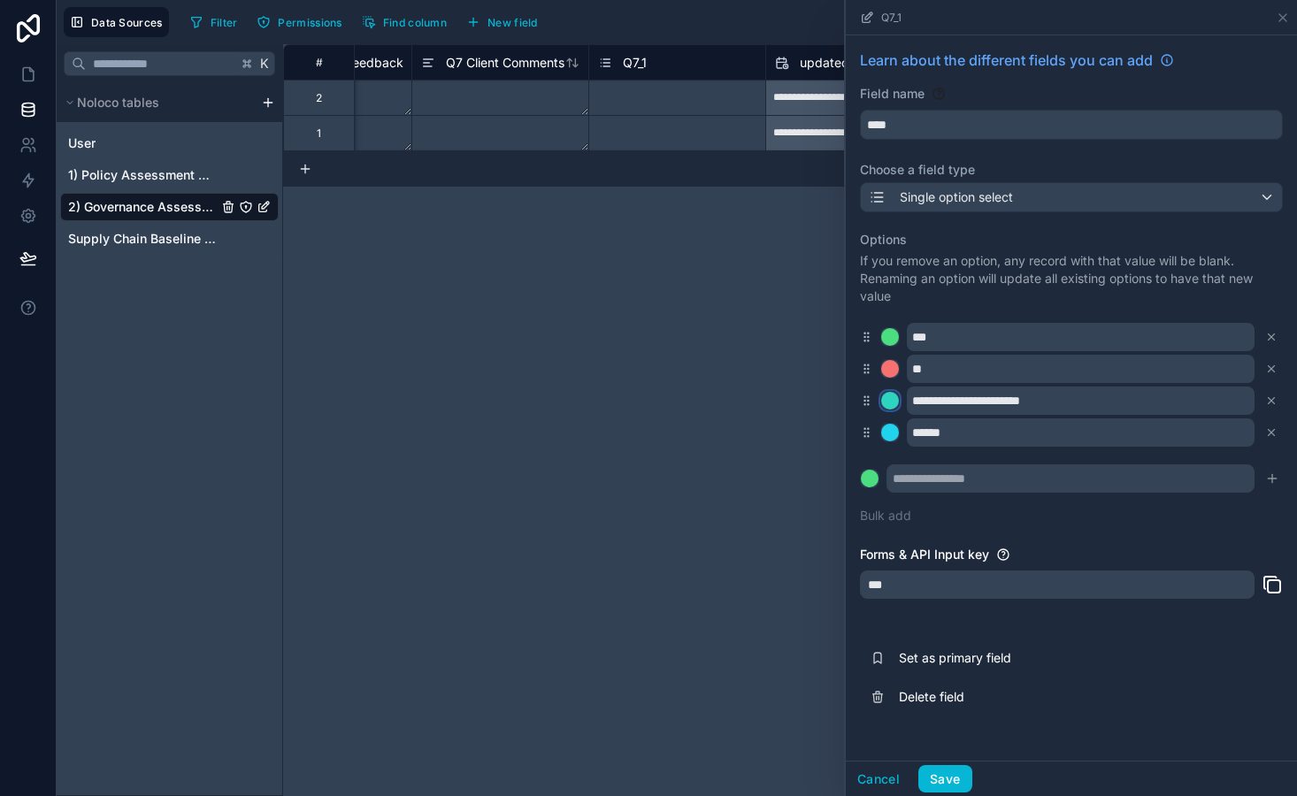
click at [893, 392] on button at bounding box center [889, 400] width 19 height 19
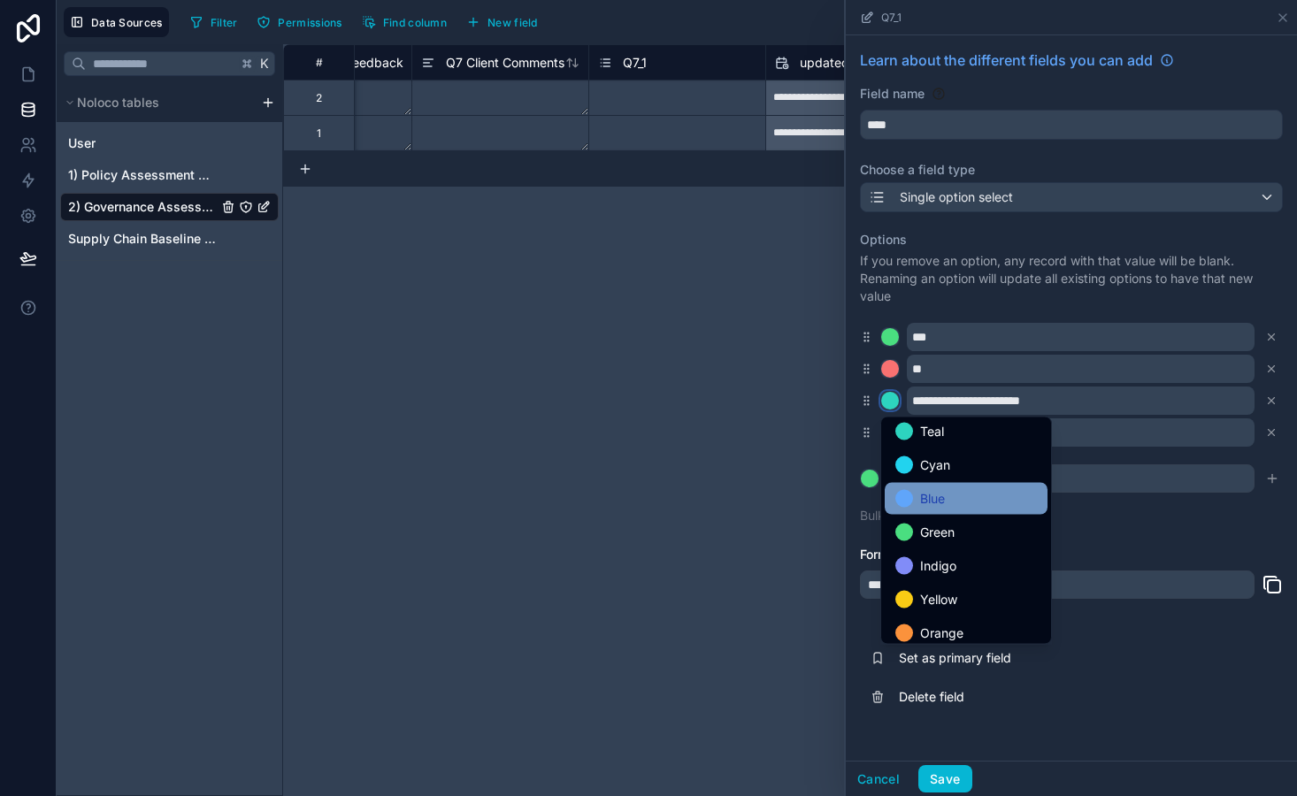
scroll to position [82, 0]
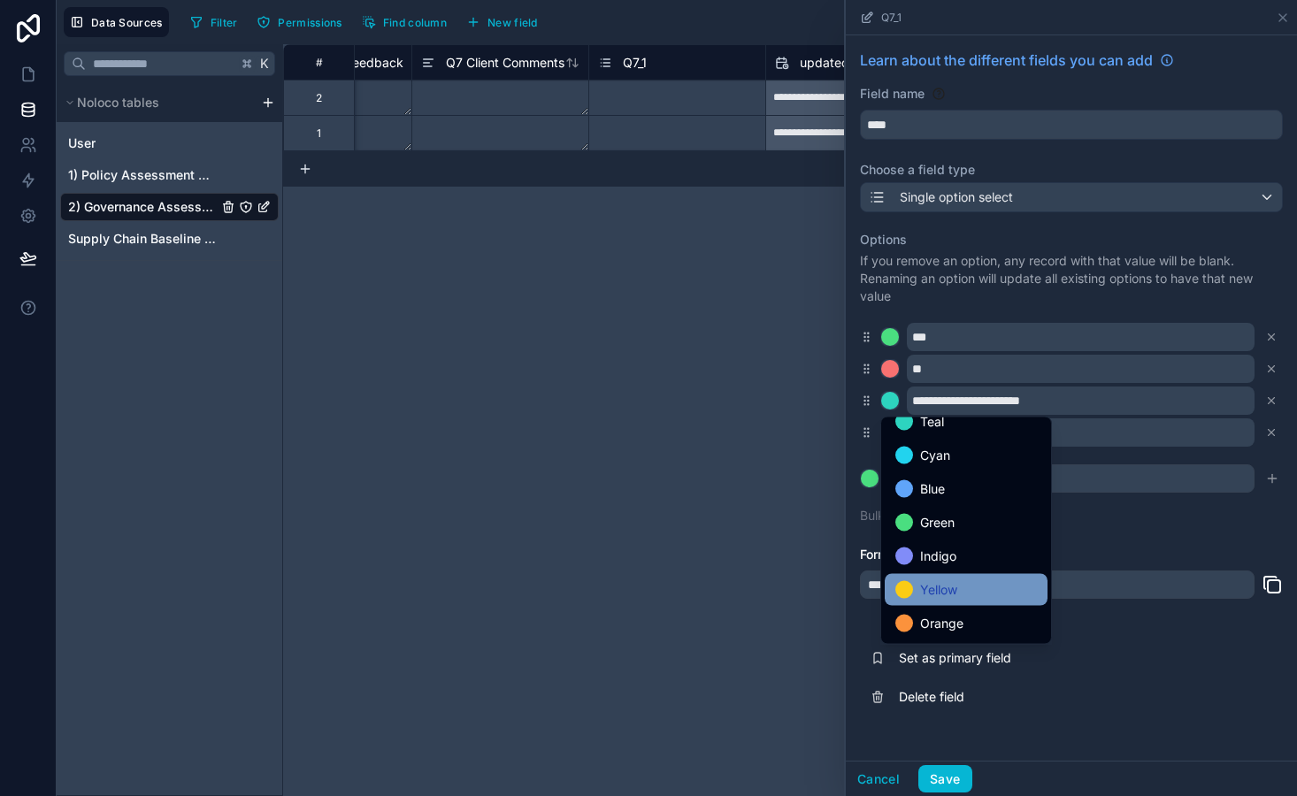
click at [955, 580] on span "Yellow" at bounding box center [938, 589] width 37 height 21
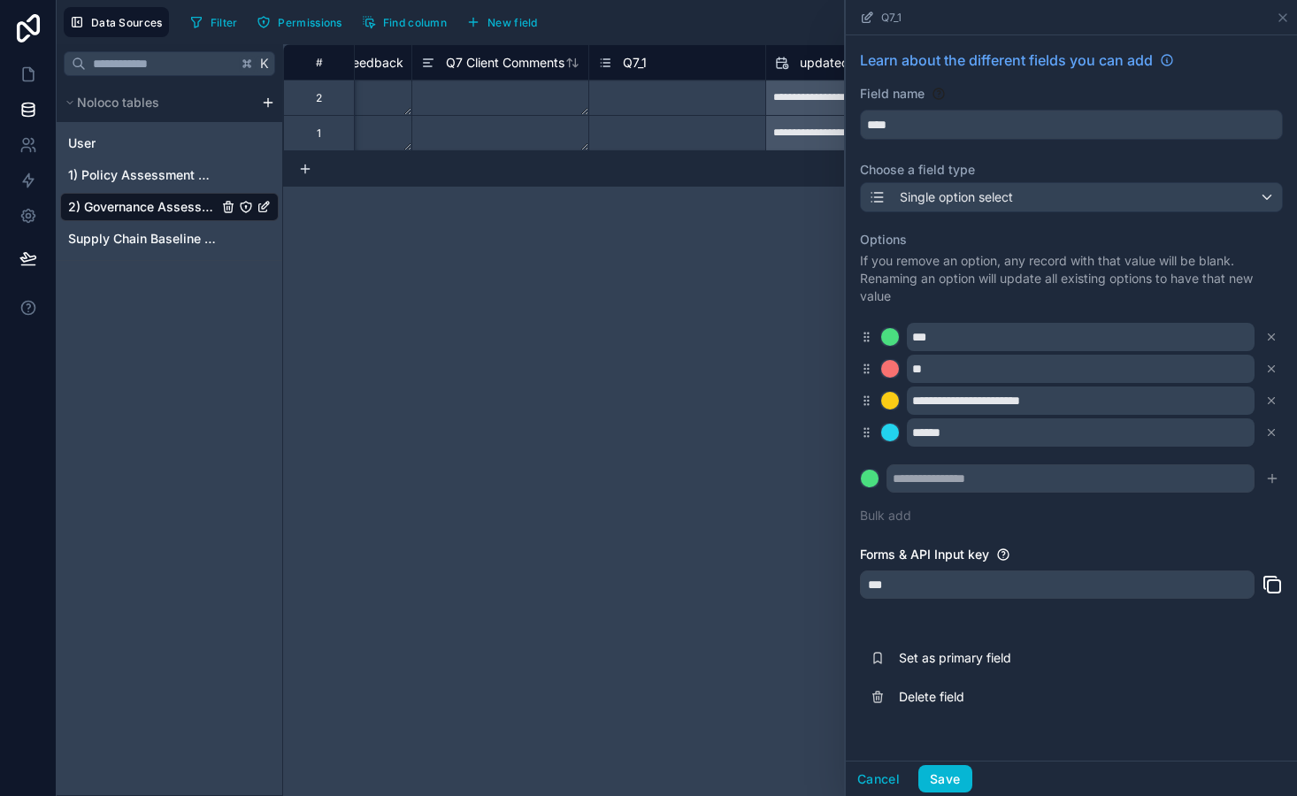
click at [893, 445] on div "******" at bounding box center [1071, 432] width 423 height 28
click at [891, 428] on div at bounding box center [890, 433] width 18 height 18
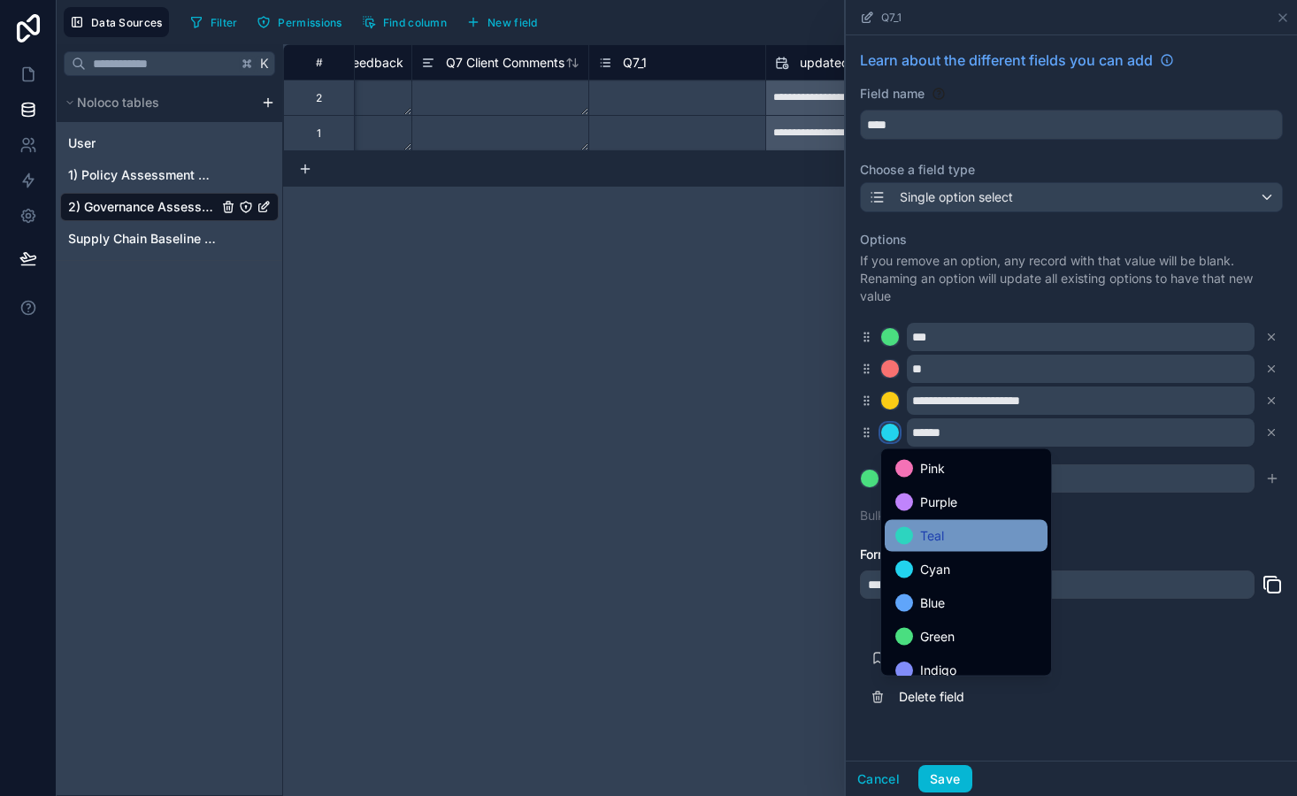
scroll to position [149, 0]
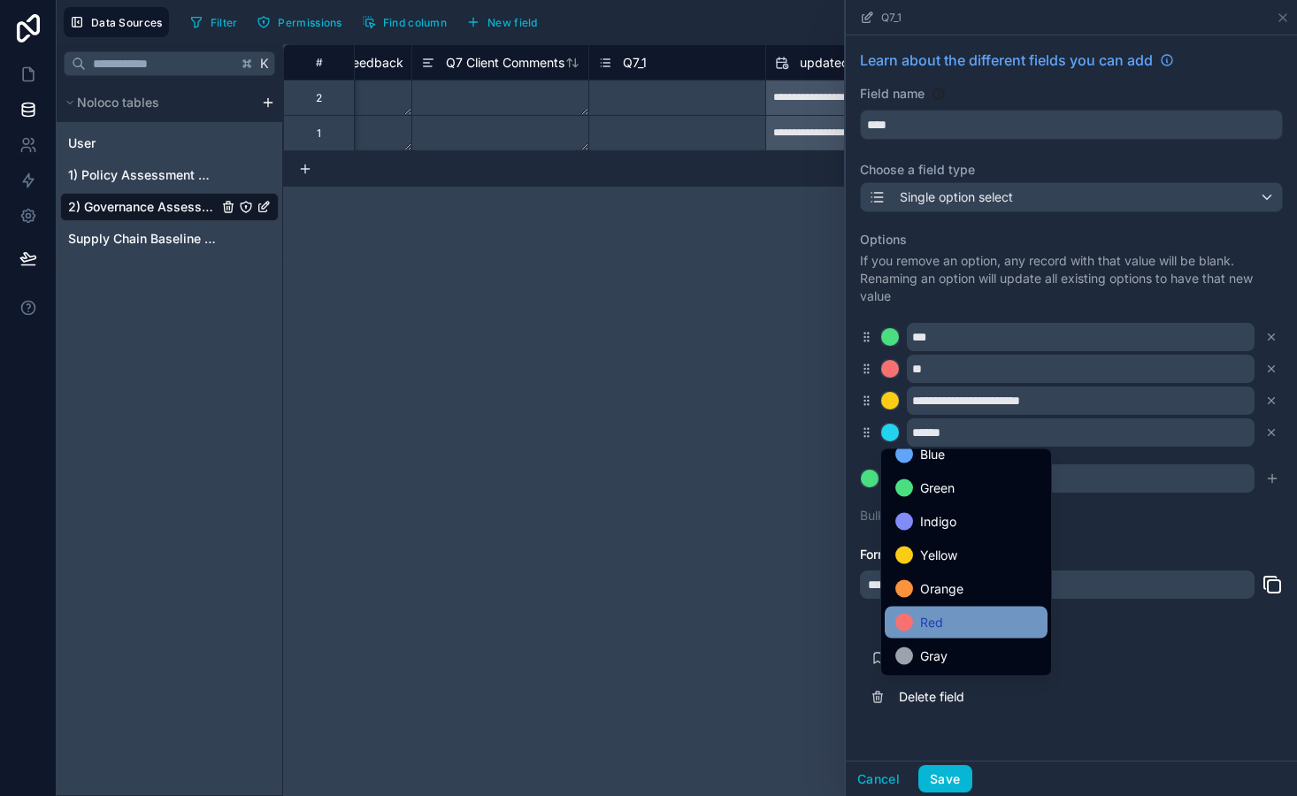
click at [937, 614] on span "Red" at bounding box center [931, 622] width 23 height 21
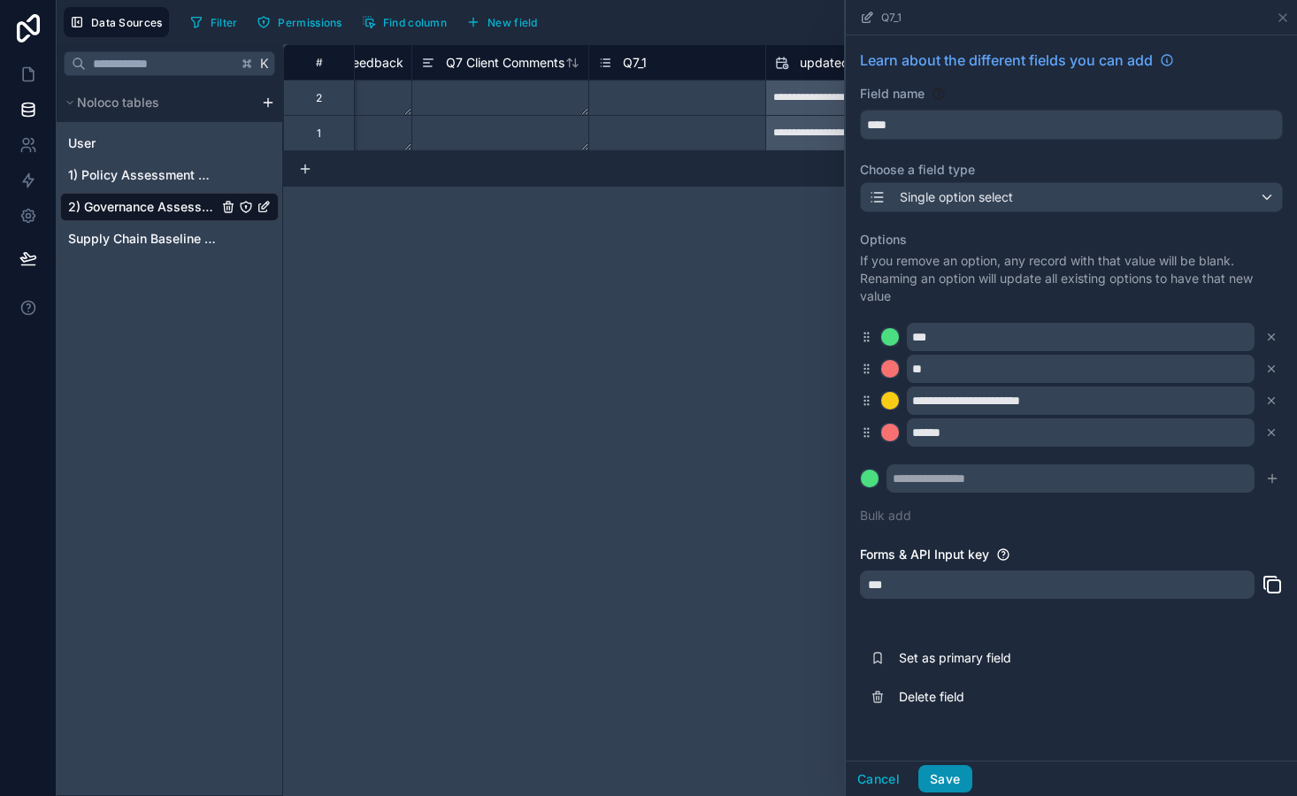
click at [947, 782] on button "Save" at bounding box center [944, 779] width 53 height 28
click at [947, 782] on div "Cancel" at bounding box center [901, 779] width 110 height 28
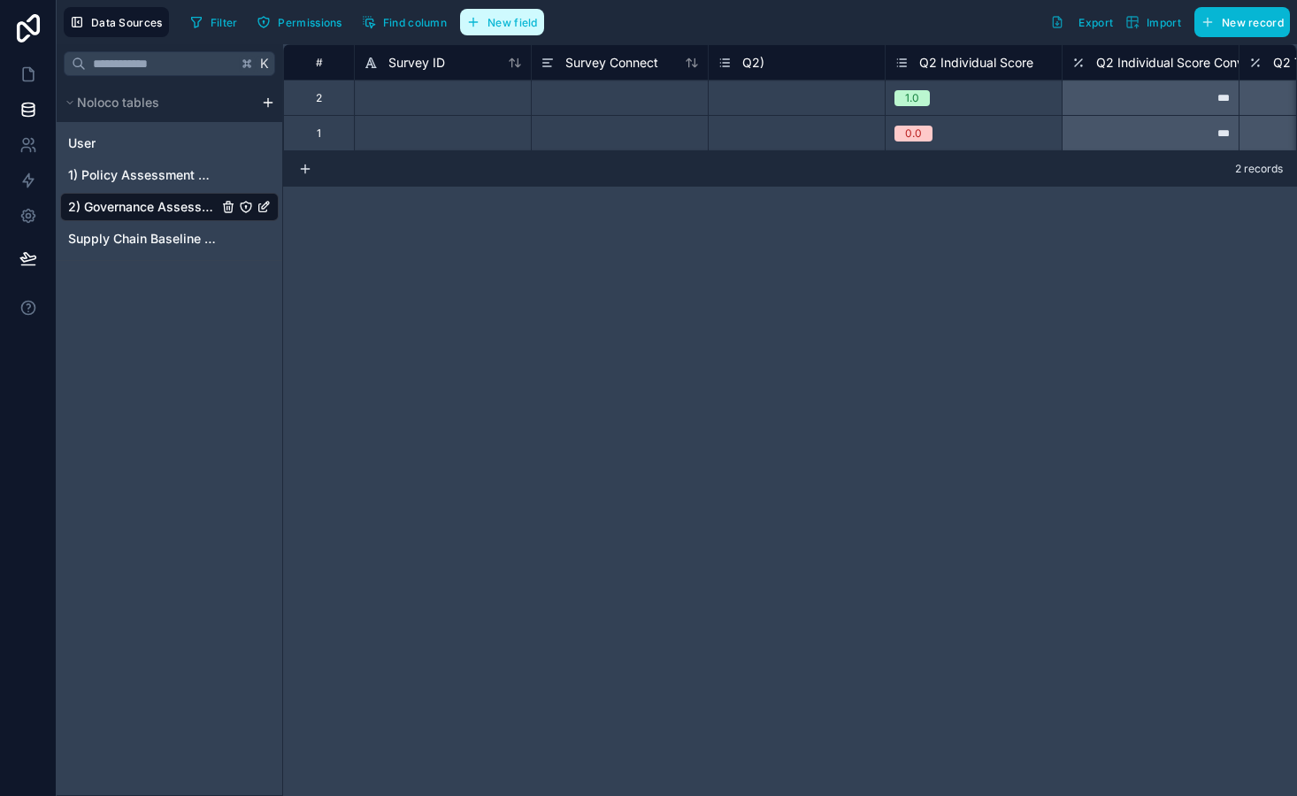
click at [510, 35] on button "New field" at bounding box center [502, 22] width 84 height 27
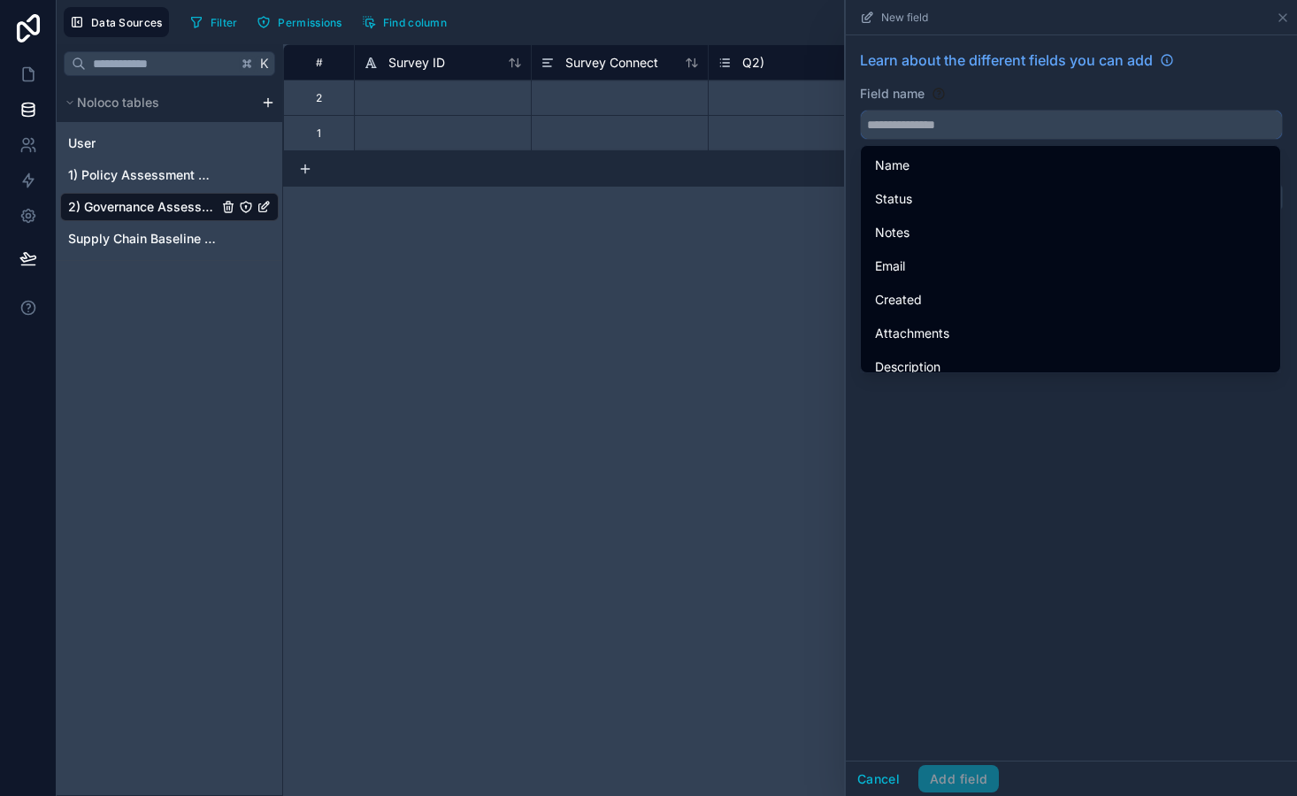
click at [915, 128] on input "text" at bounding box center [1071, 125] width 421 height 28
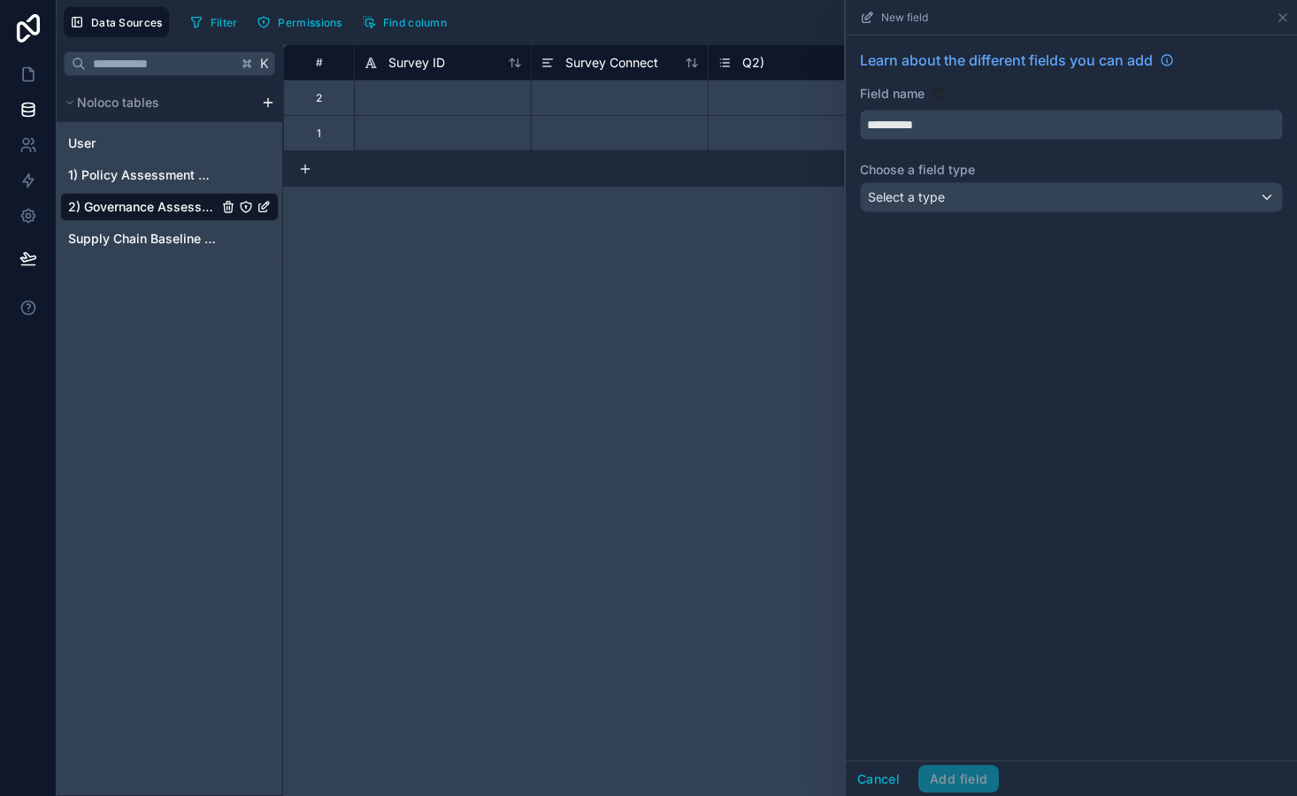
type input "**********"
click at [968, 191] on div "Select a type" at bounding box center [1071, 197] width 421 height 28
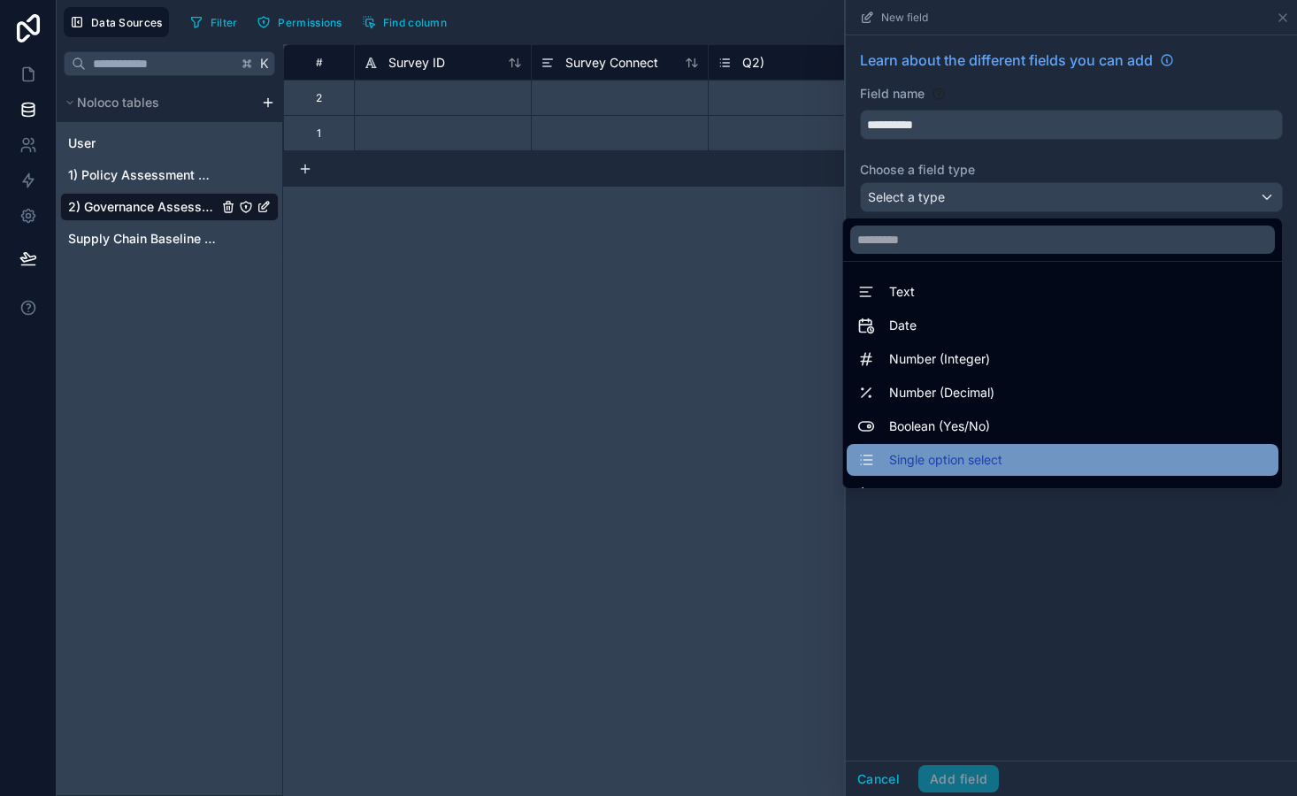
click at [946, 462] on span "Single option select" at bounding box center [945, 459] width 113 height 21
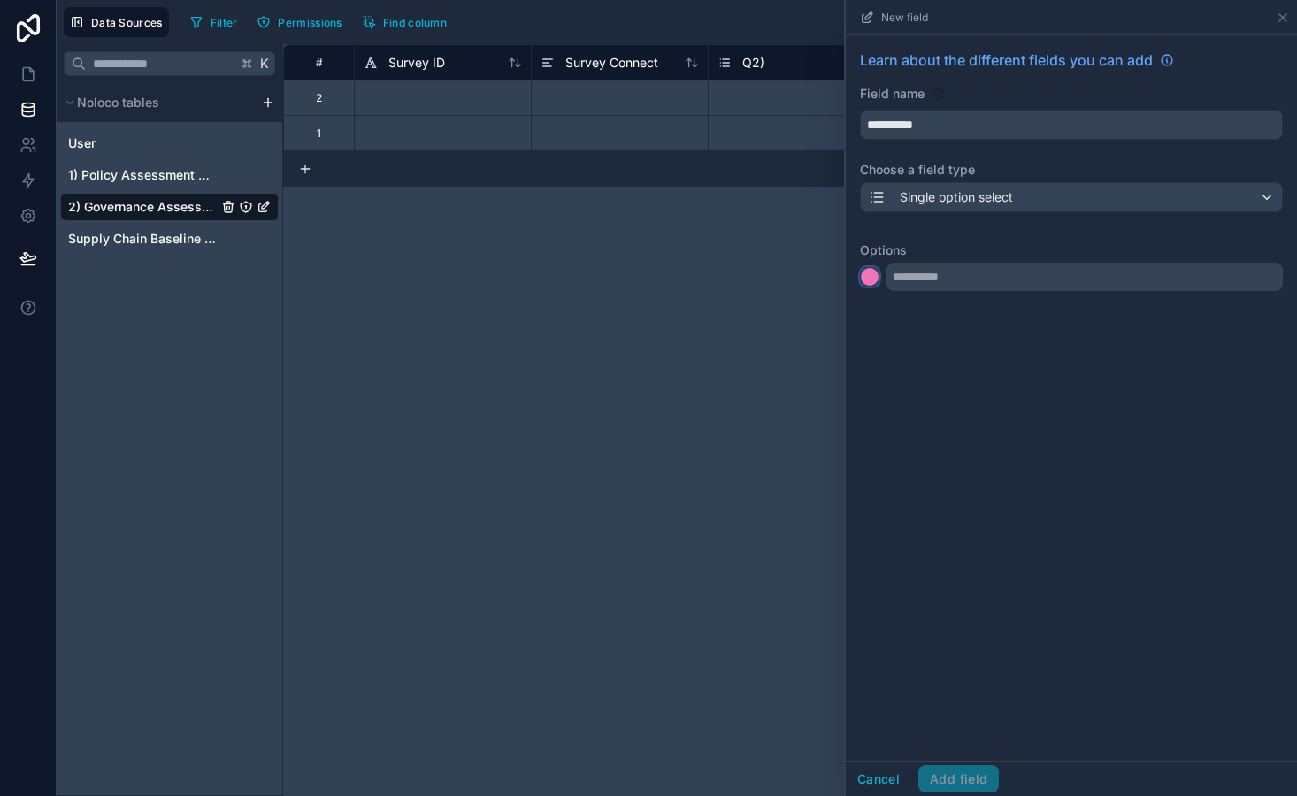
click at [864, 271] on div at bounding box center [870, 277] width 18 height 18
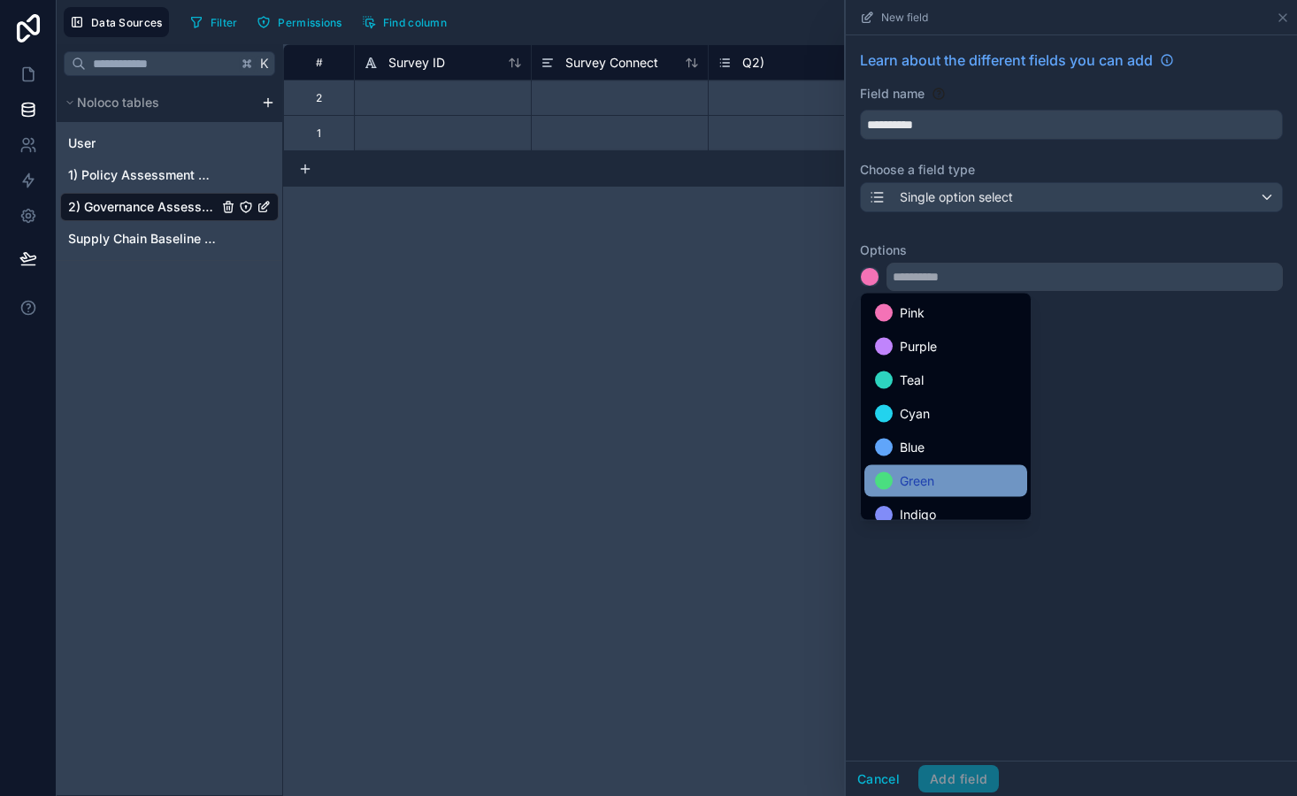
click at [916, 486] on span "Green" at bounding box center [917, 481] width 35 height 21
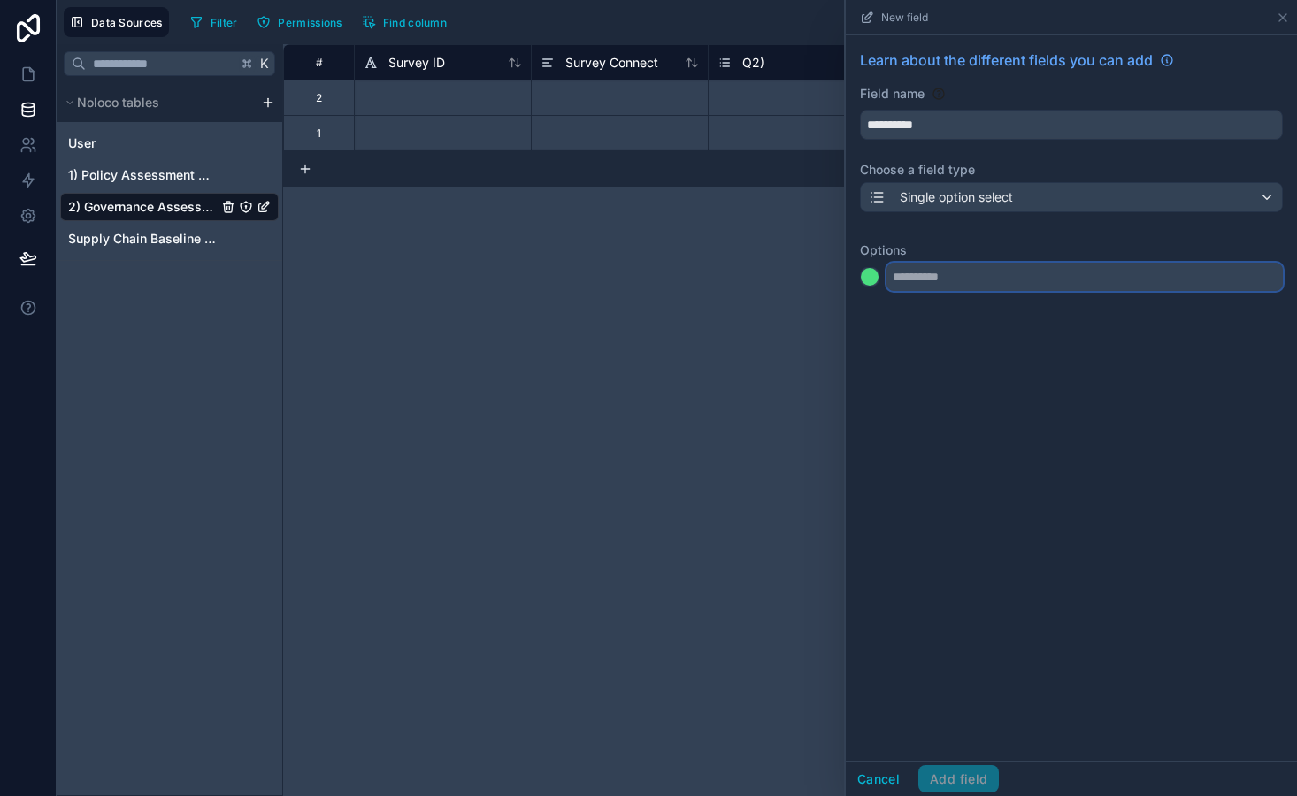
click at [921, 283] on input "text" at bounding box center [1084, 277] width 396 height 28
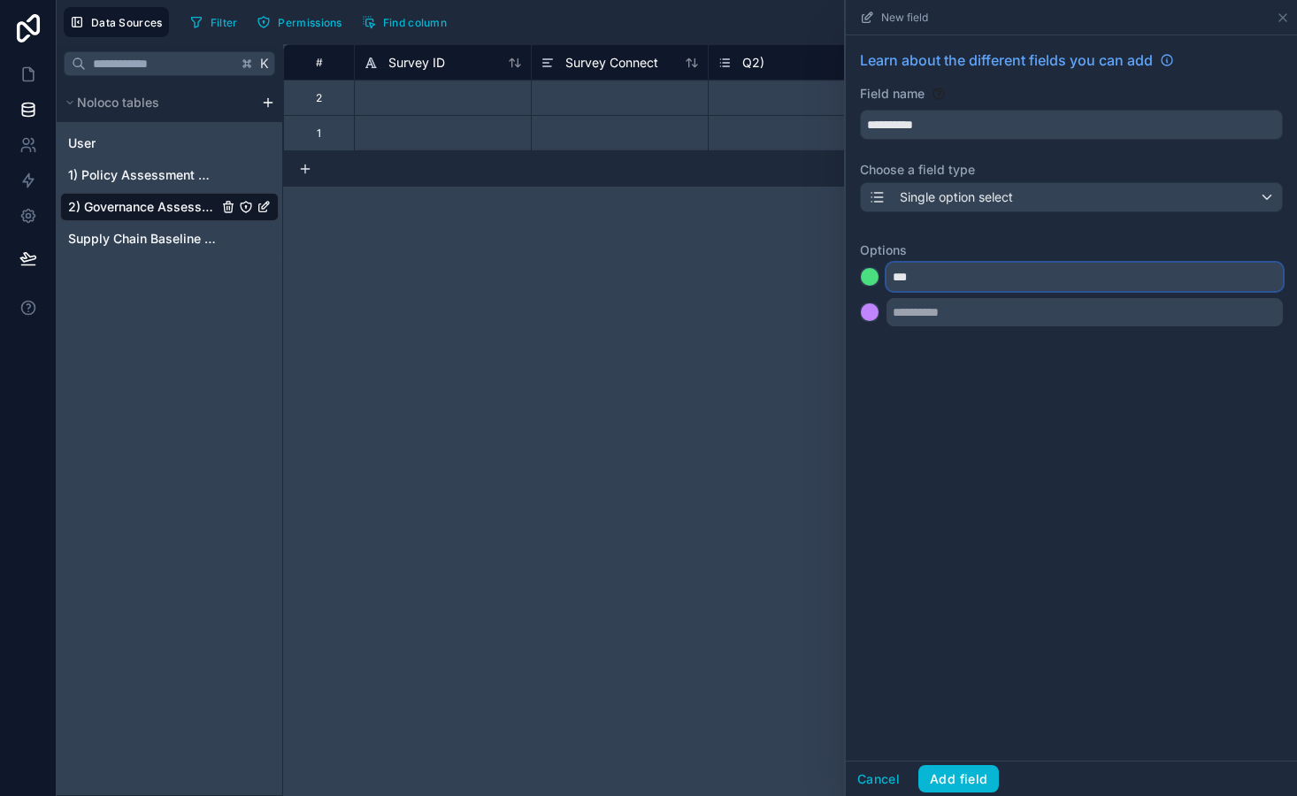
type input "***"
click at [868, 306] on div at bounding box center [870, 312] width 18 height 18
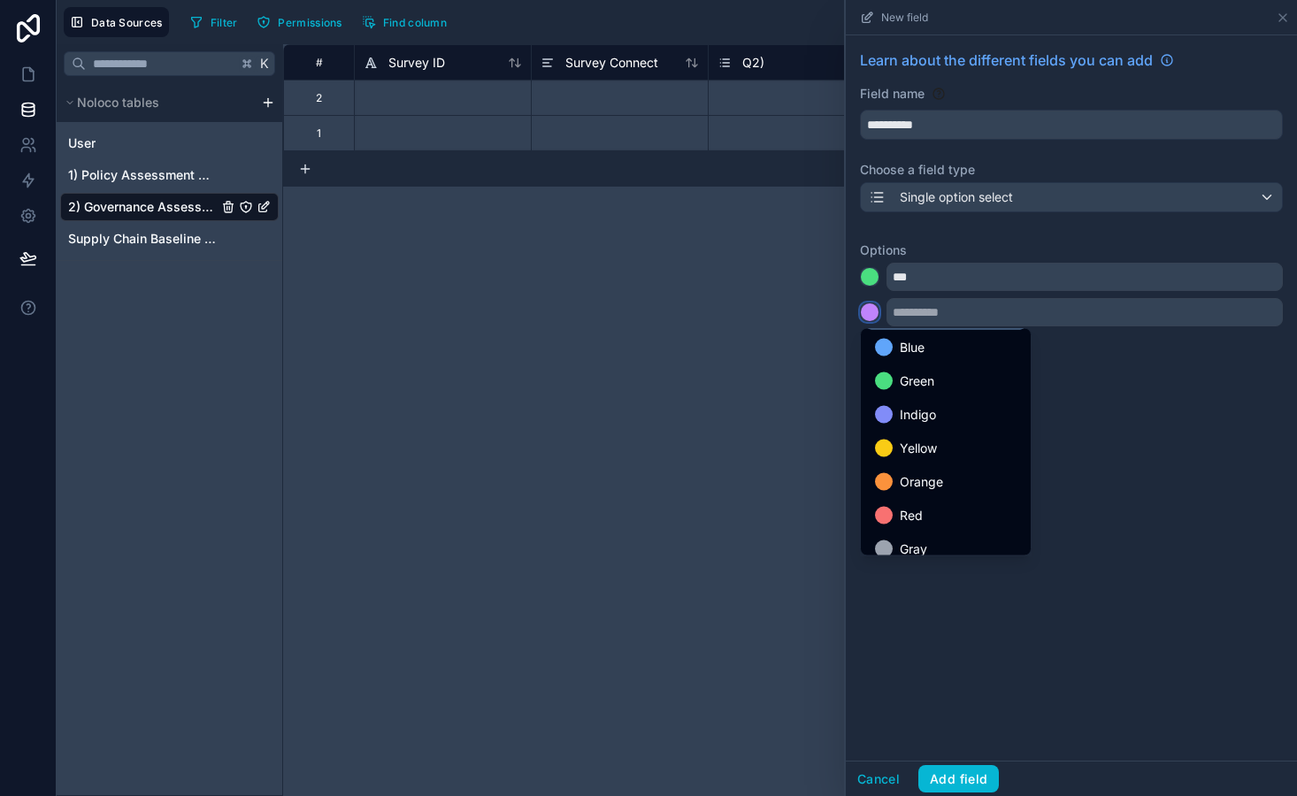
scroll to position [149, 0]
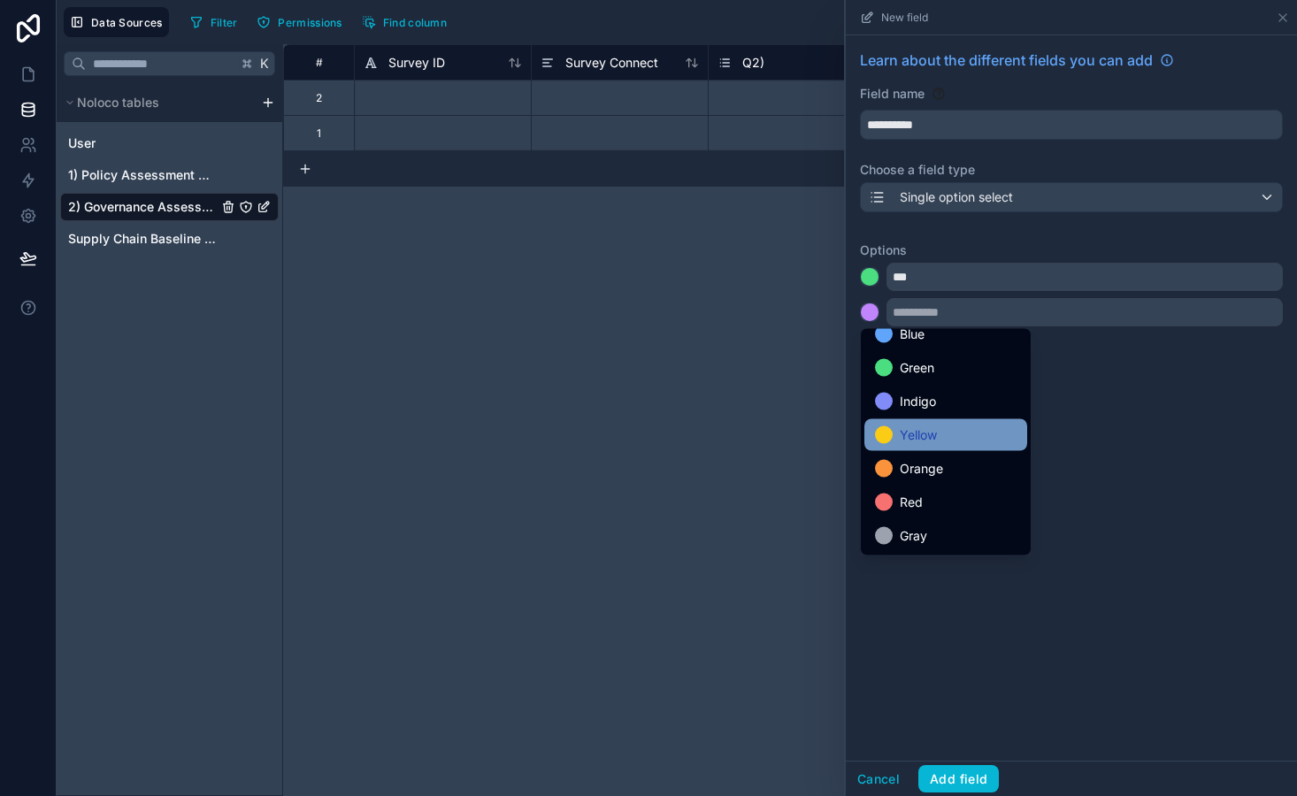
click at [928, 439] on span "Yellow" at bounding box center [918, 435] width 37 height 21
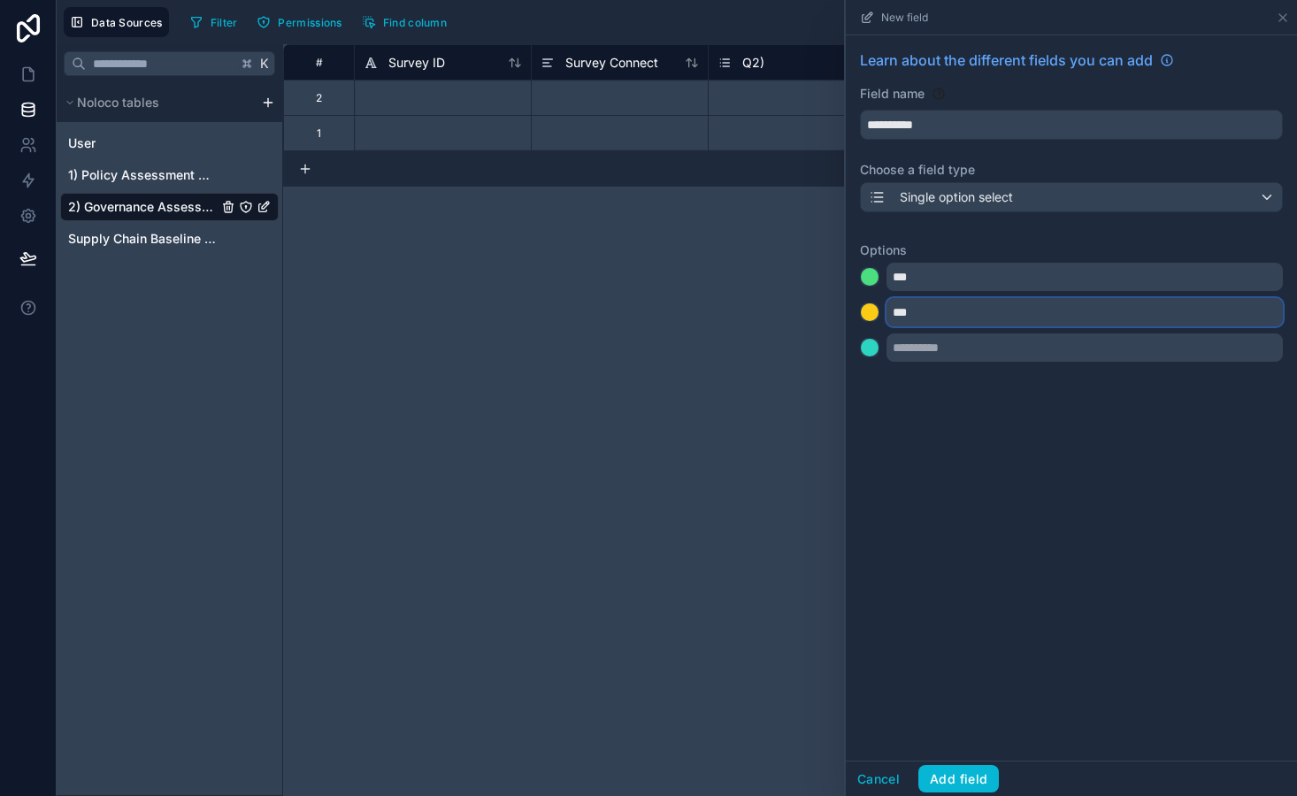
type input "***"
click at [863, 356] on div at bounding box center [870, 348] width 18 height 18
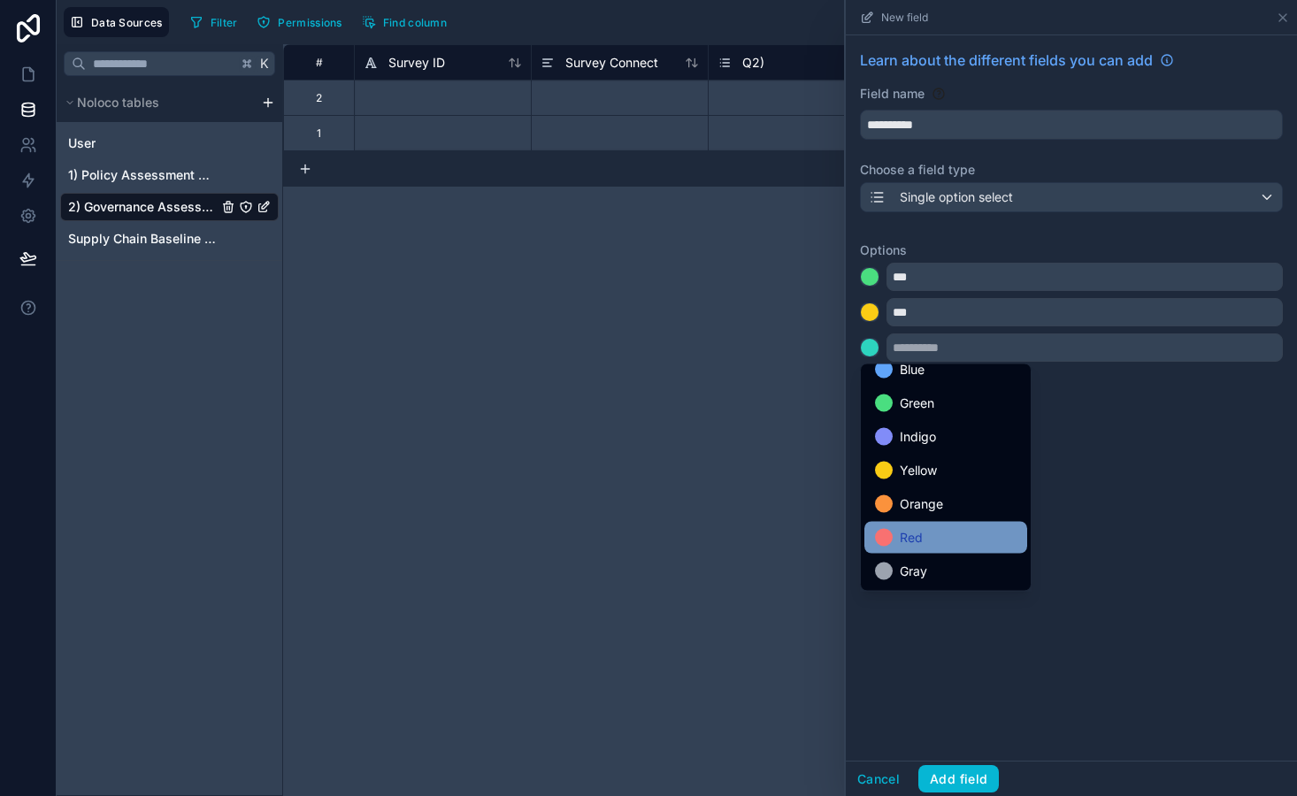
click at [907, 532] on span "Red" at bounding box center [911, 537] width 23 height 21
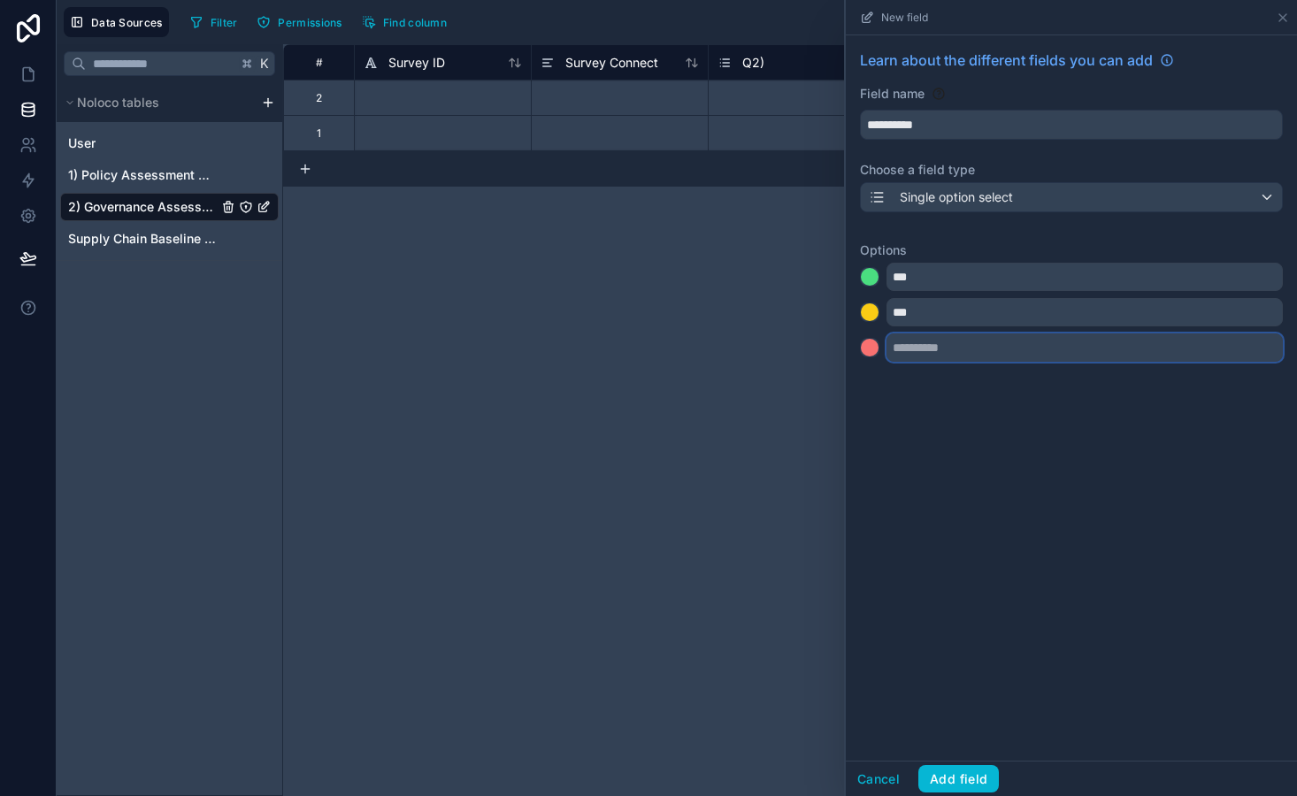
click at [920, 351] on input "text" at bounding box center [1084, 348] width 396 height 28
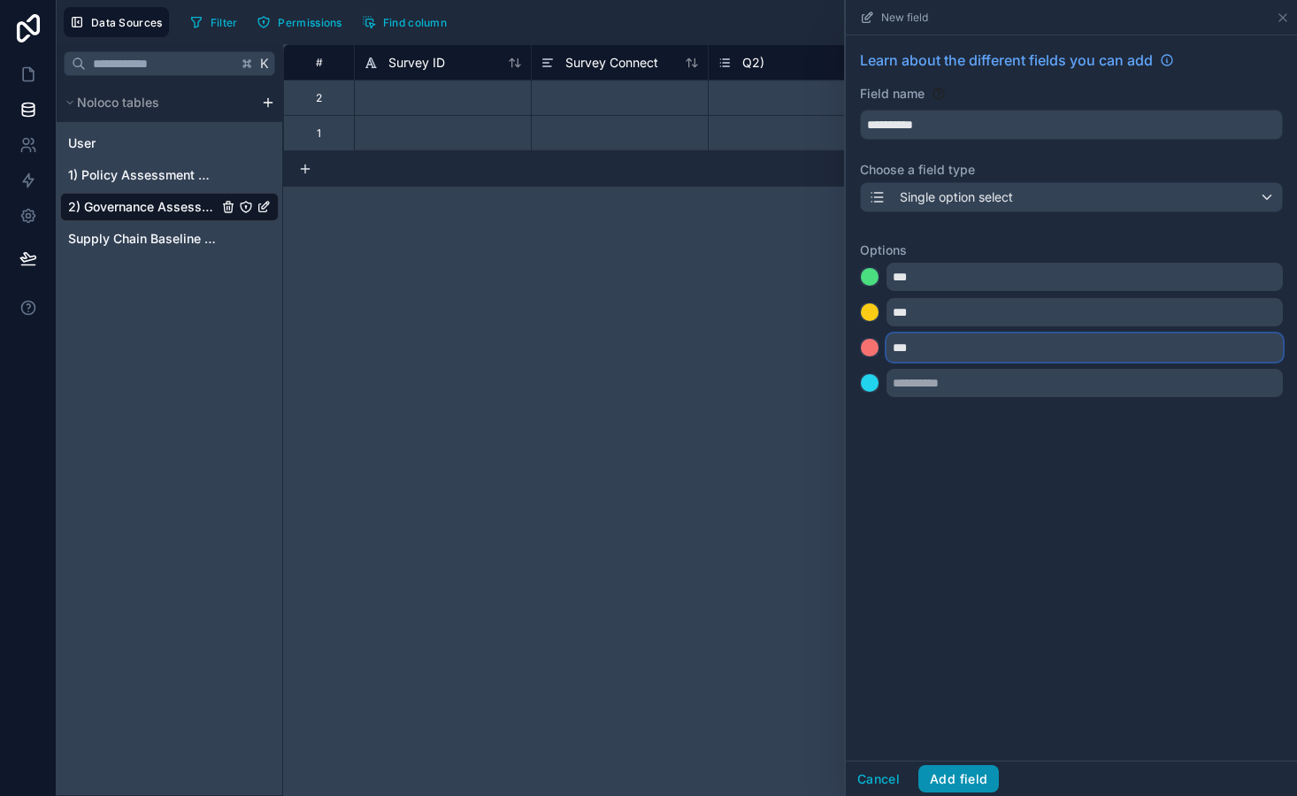
type input "***"
click at [959, 776] on button "Add field" at bounding box center [958, 779] width 81 height 28
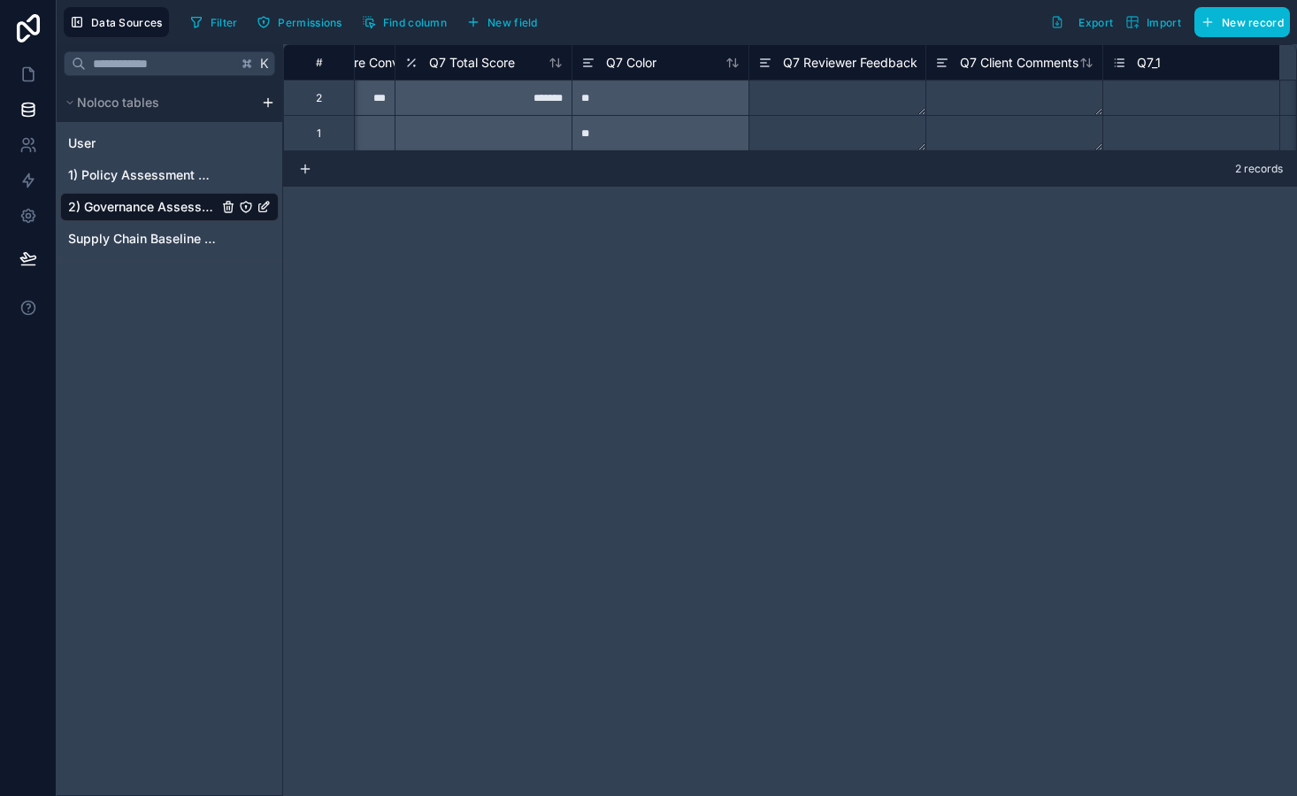
scroll to position [0, 10912]
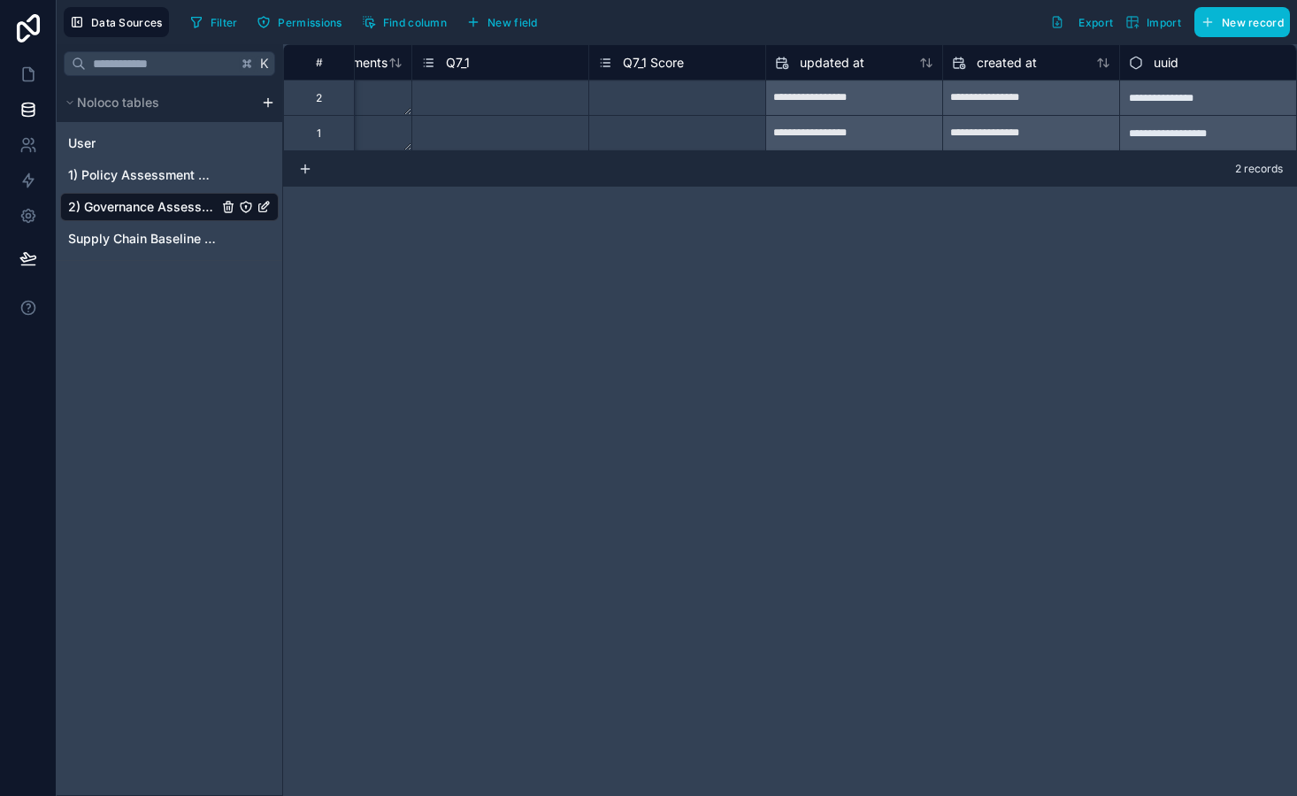
click at [462, 66] on span "Q7_1" at bounding box center [458, 63] width 24 height 18
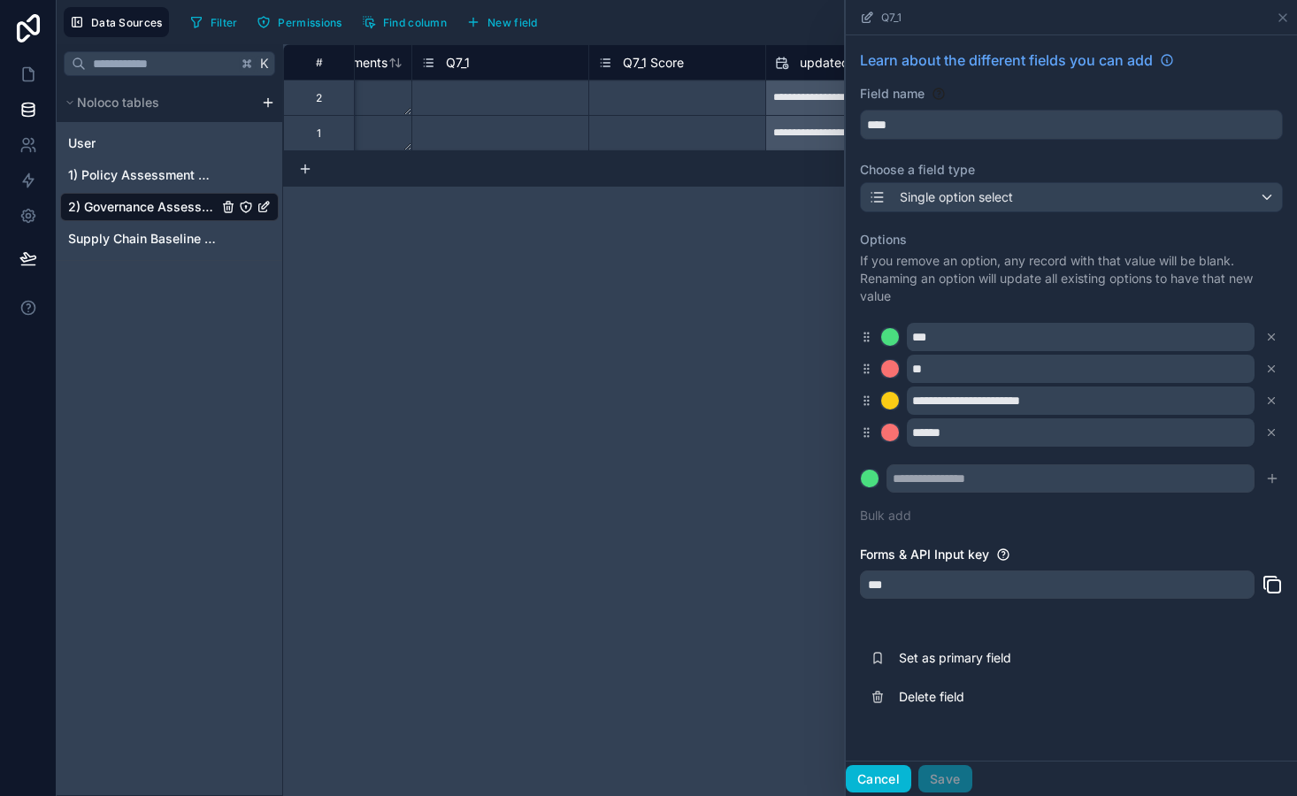
click at [893, 775] on button "Cancel" at bounding box center [878, 779] width 65 height 28
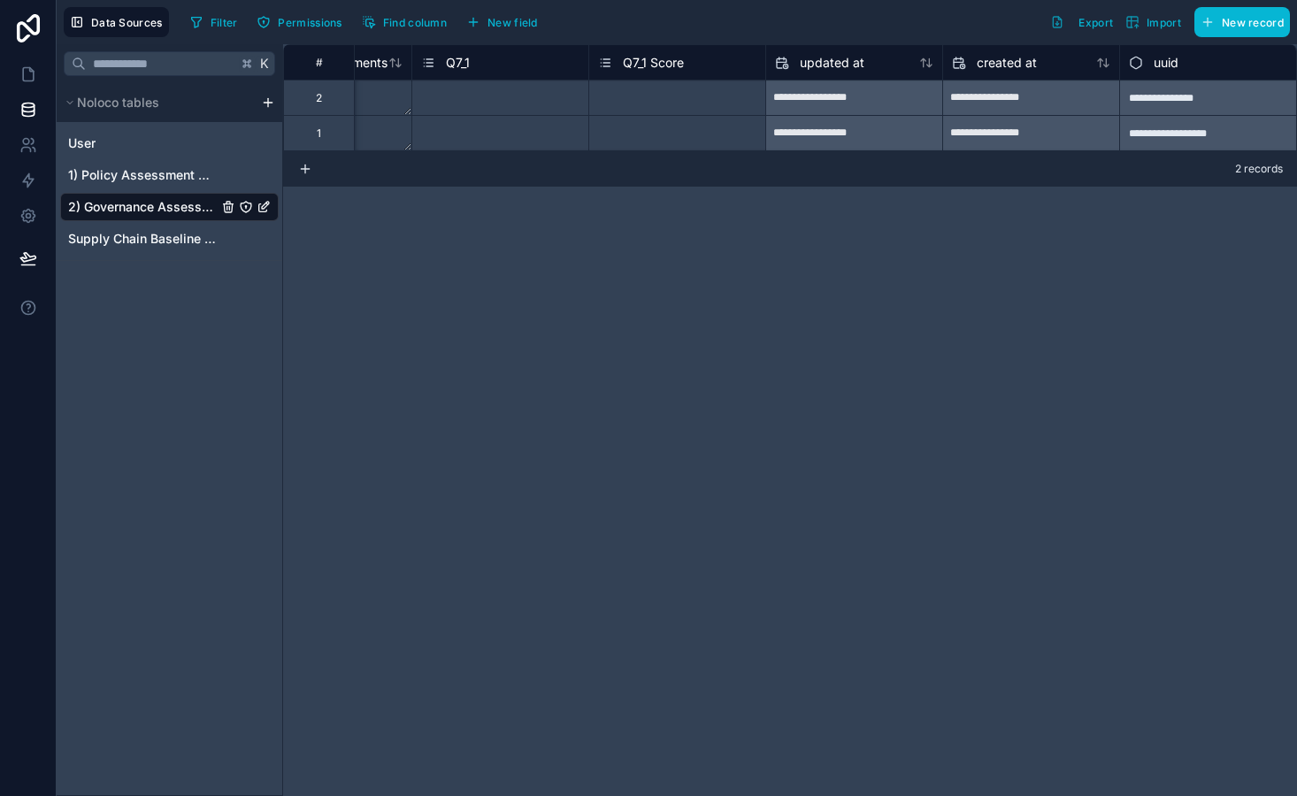
click at [656, 61] on span "Q7_1 Score" at bounding box center [653, 63] width 61 height 18
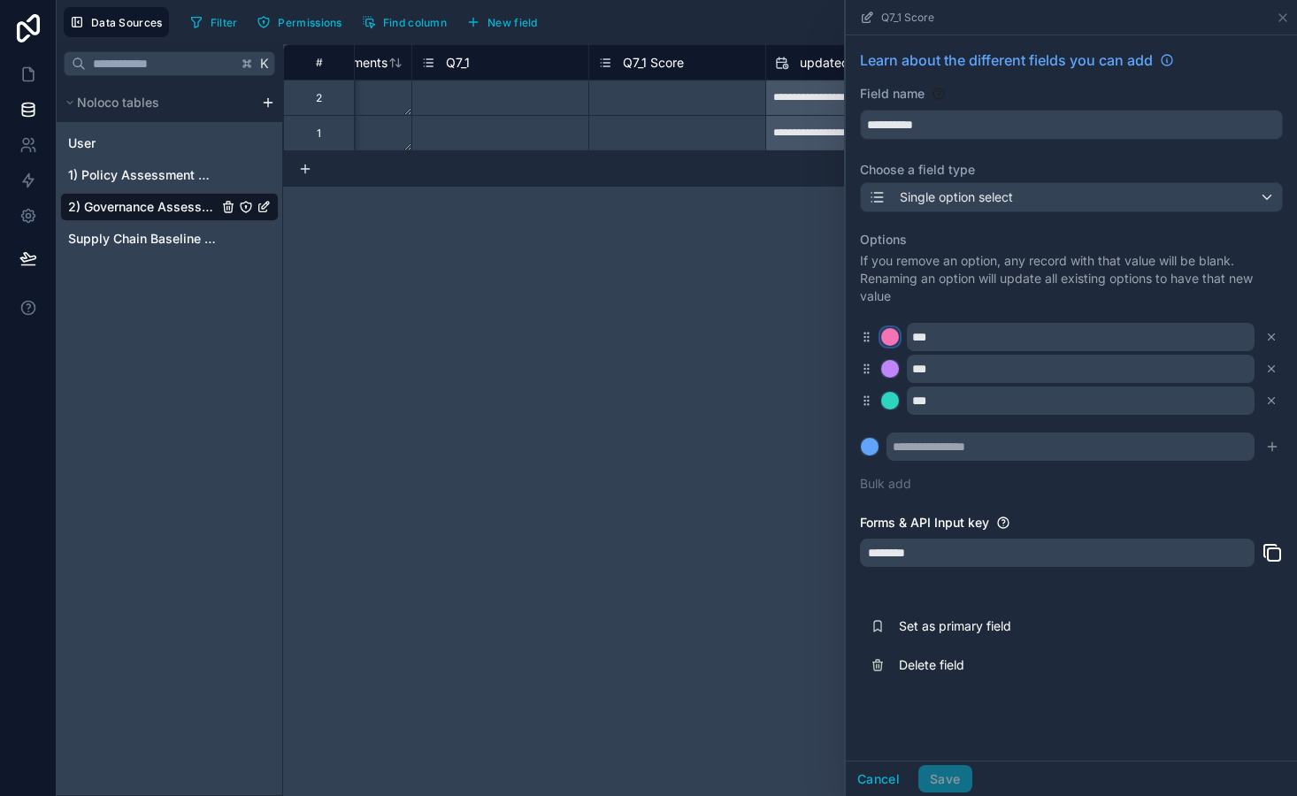
click at [889, 341] on div at bounding box center [890, 337] width 18 height 18
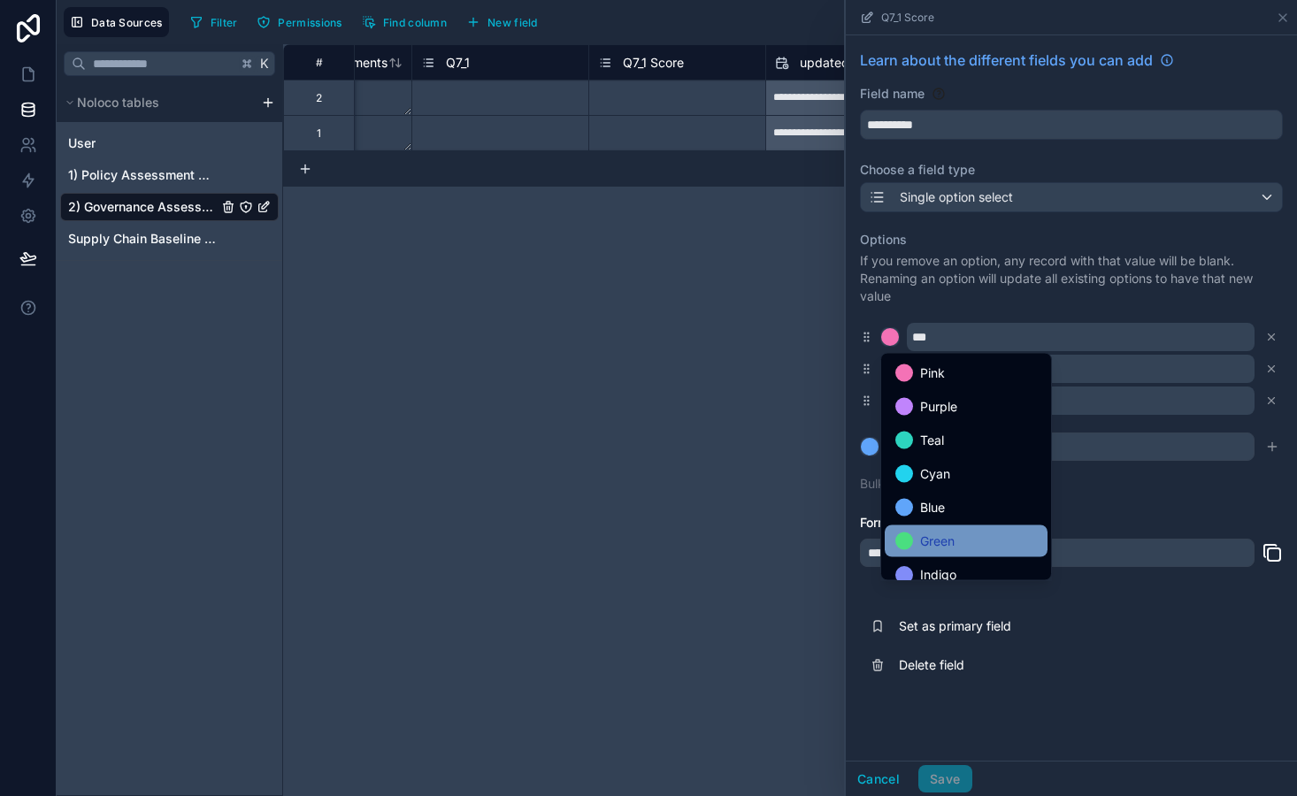
click at [921, 536] on span "Green" at bounding box center [937, 541] width 35 height 21
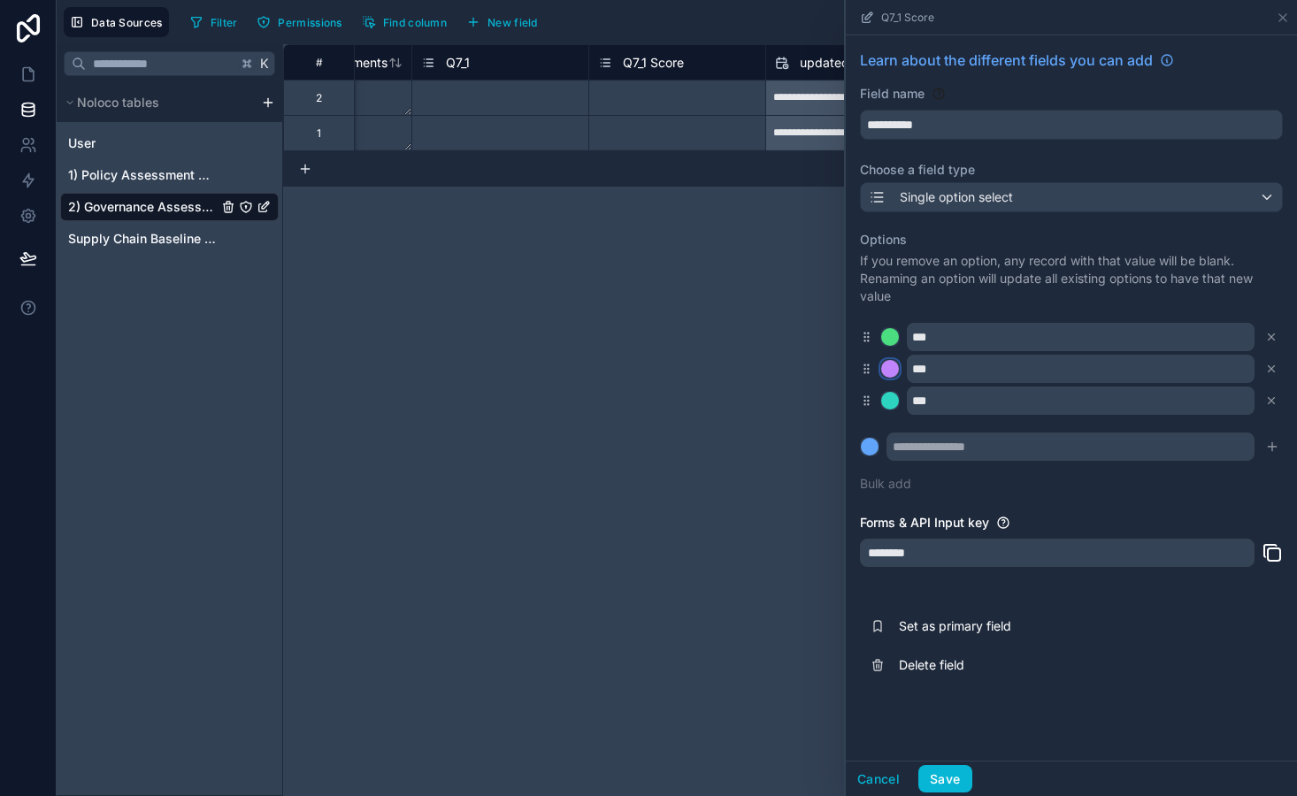
click at [897, 372] on div at bounding box center [890, 369] width 18 height 18
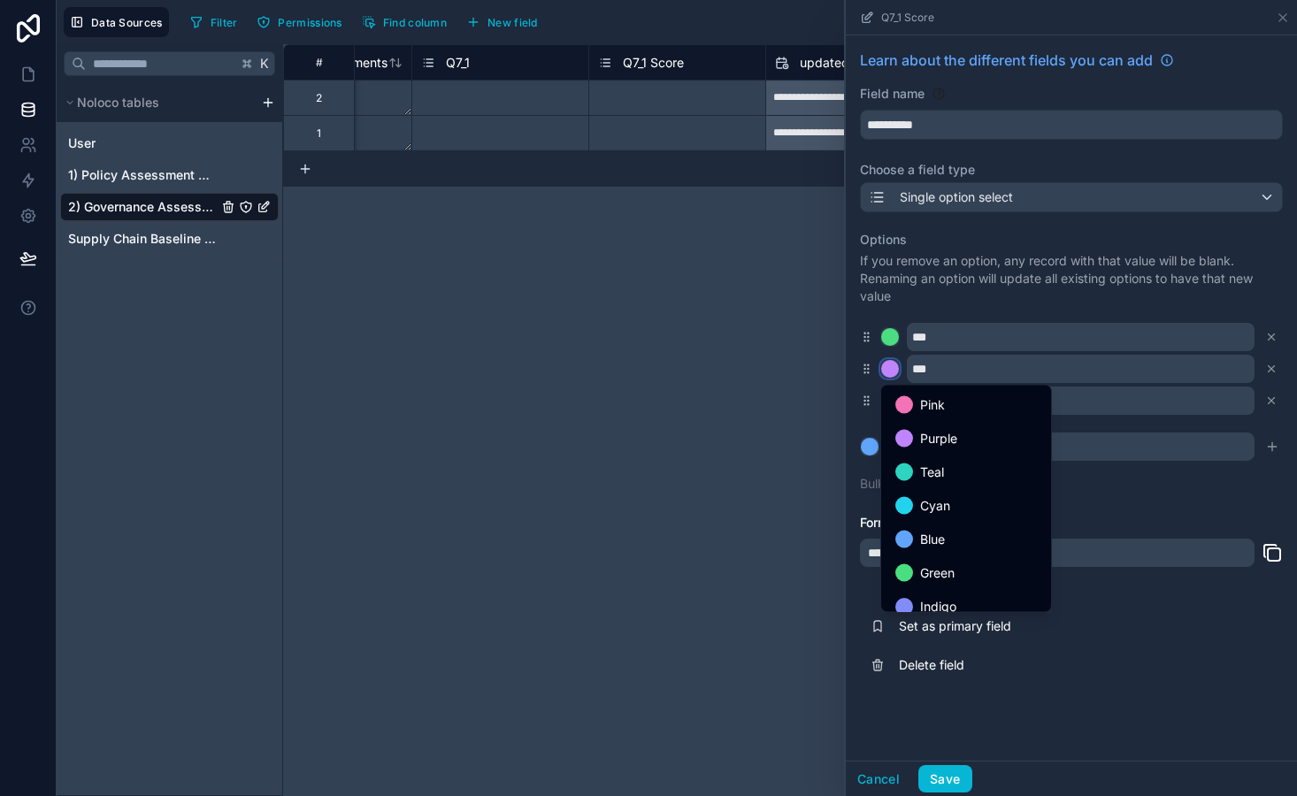
scroll to position [149, 0]
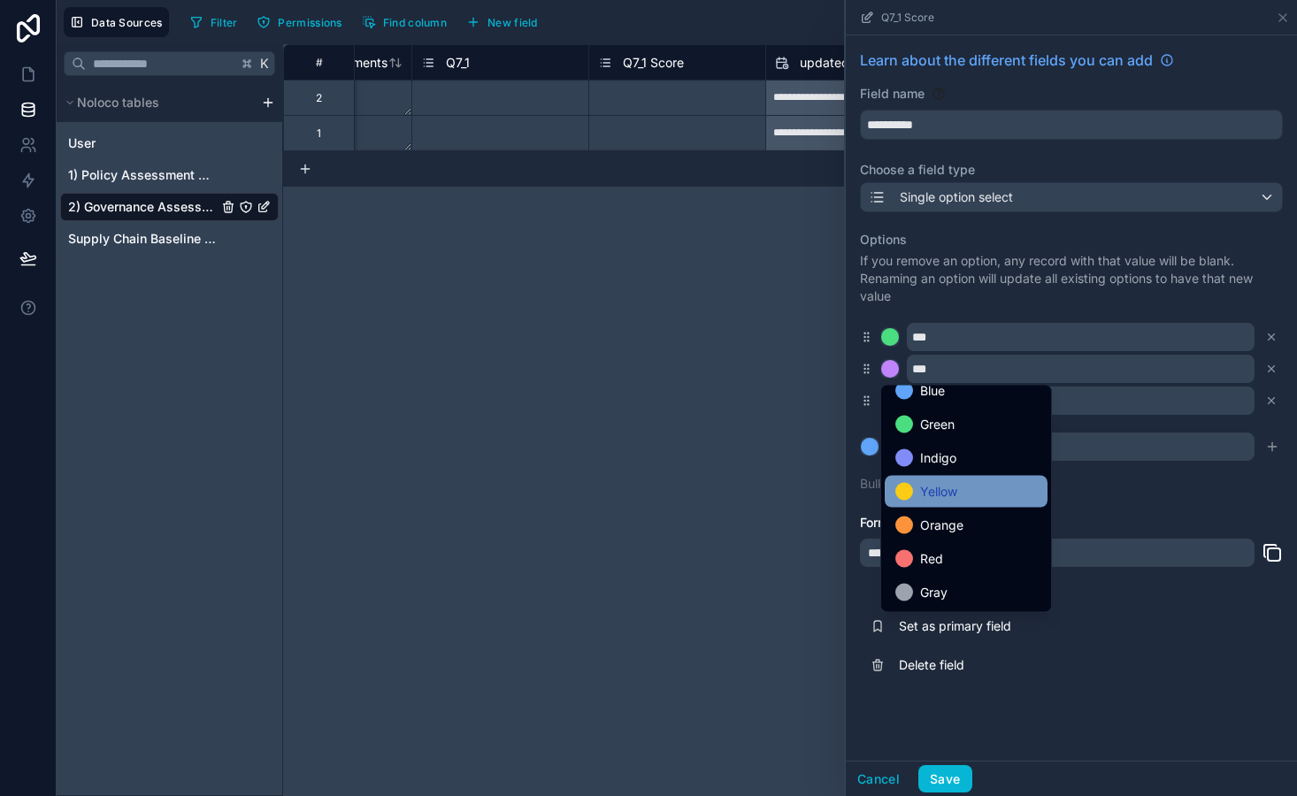
click at [945, 491] on span "Yellow" at bounding box center [938, 491] width 37 height 21
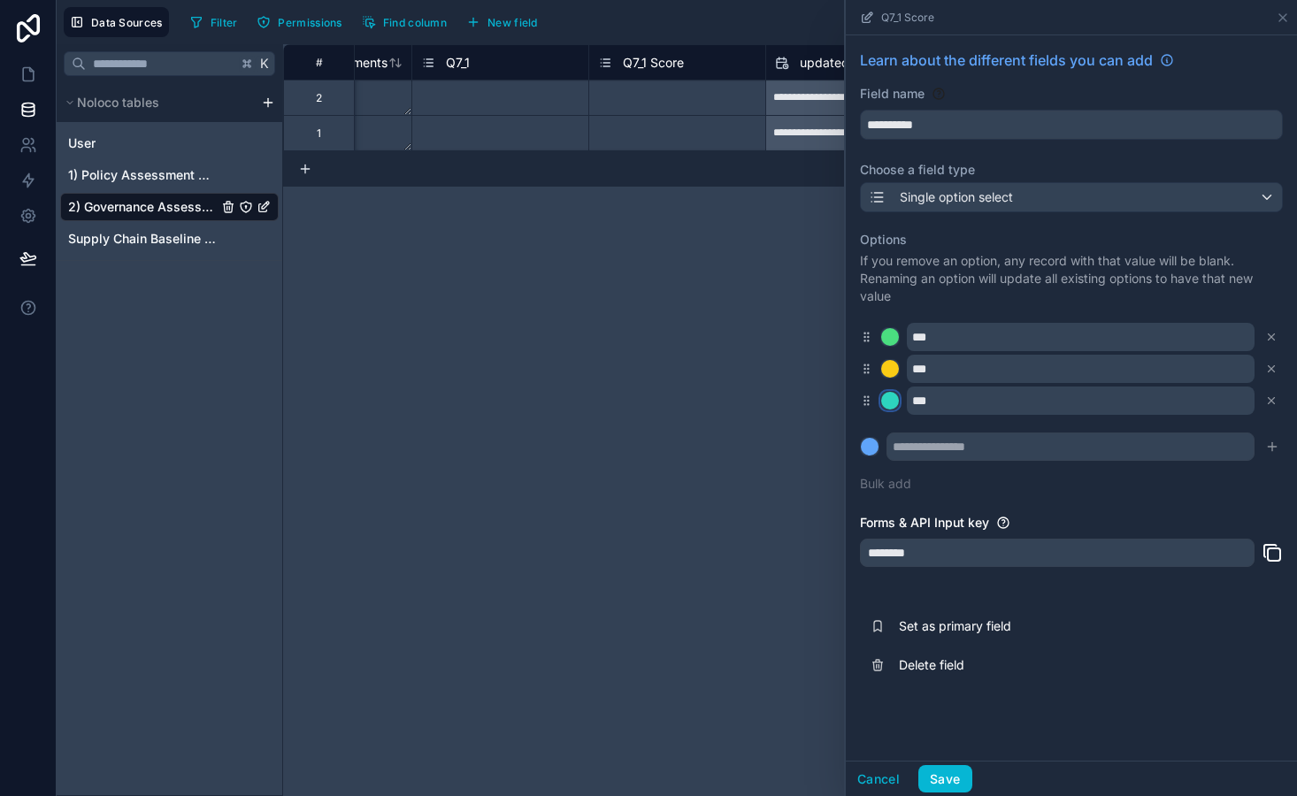
click at [893, 403] on div at bounding box center [890, 401] width 18 height 18
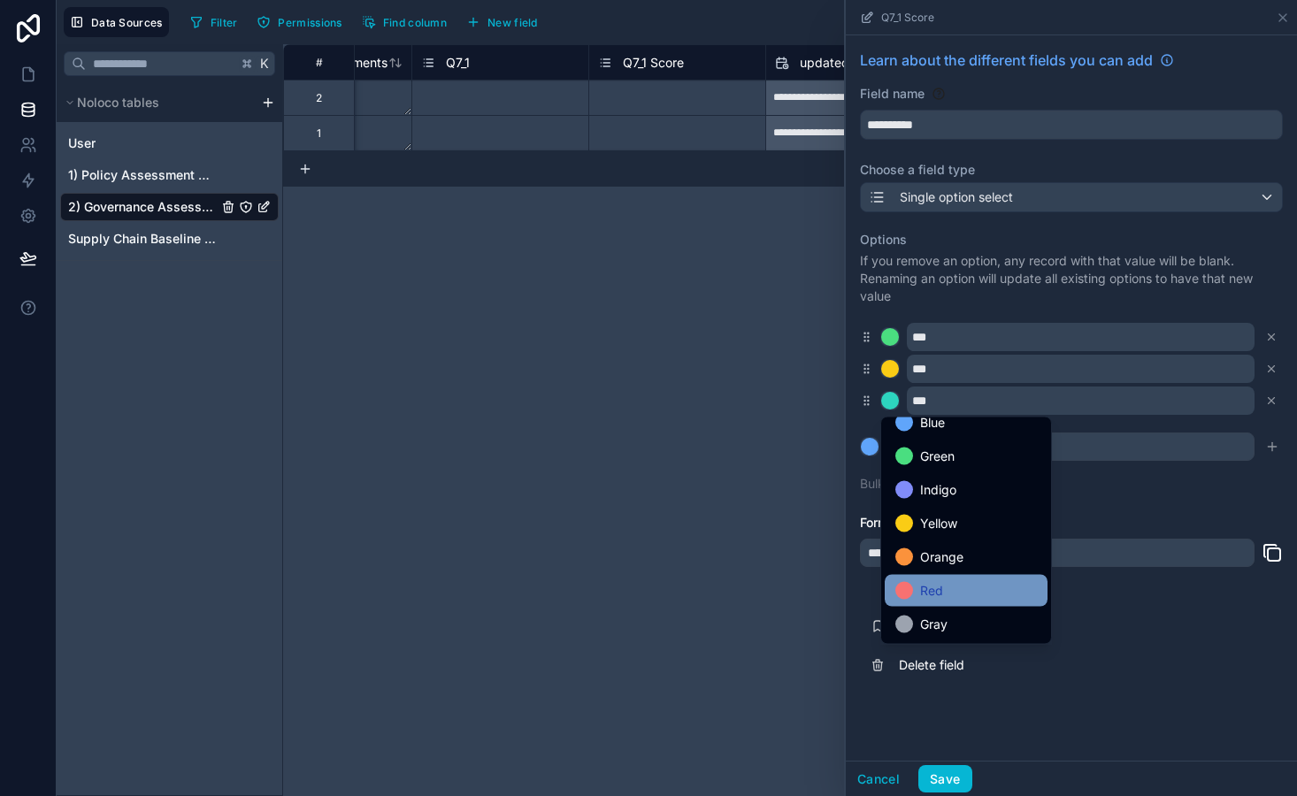
click at [946, 580] on div "Red" at bounding box center [966, 590] width 142 height 21
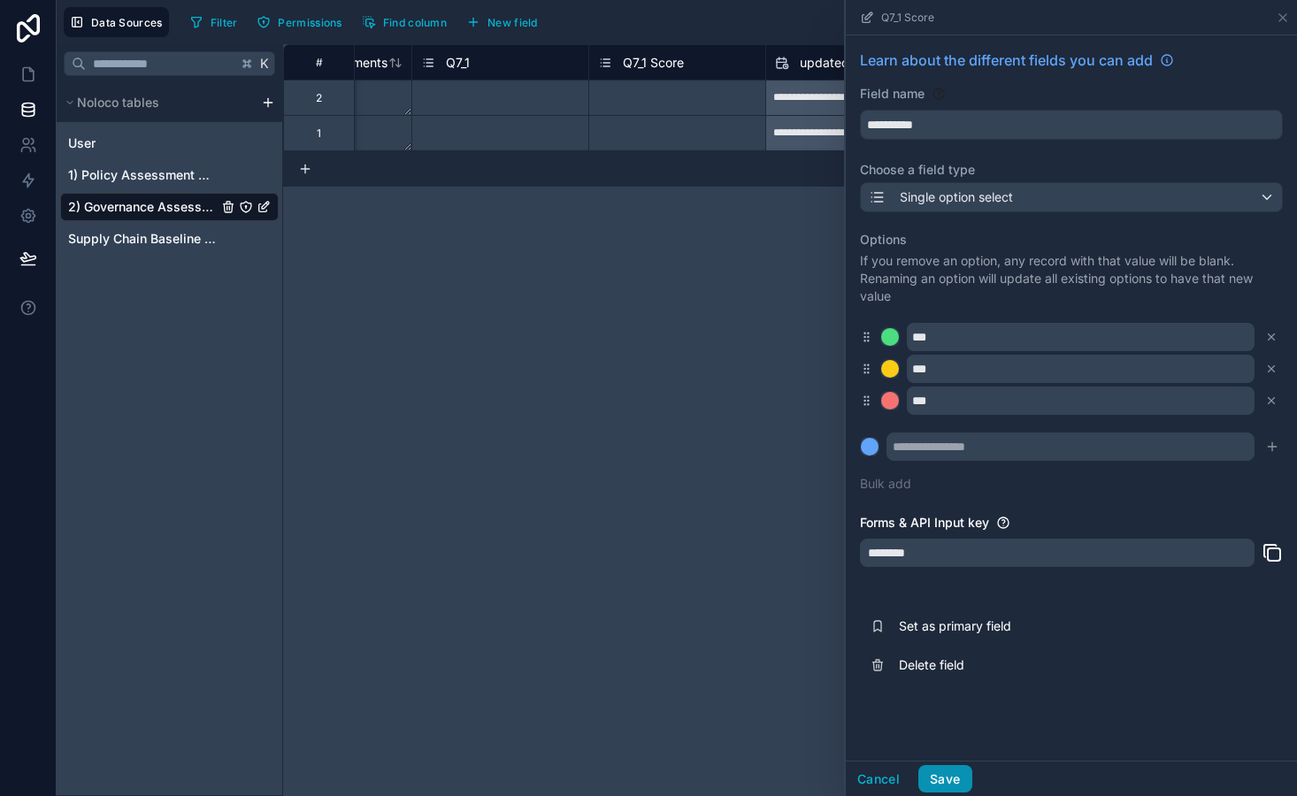
click at [955, 779] on button "Save" at bounding box center [944, 779] width 53 height 28
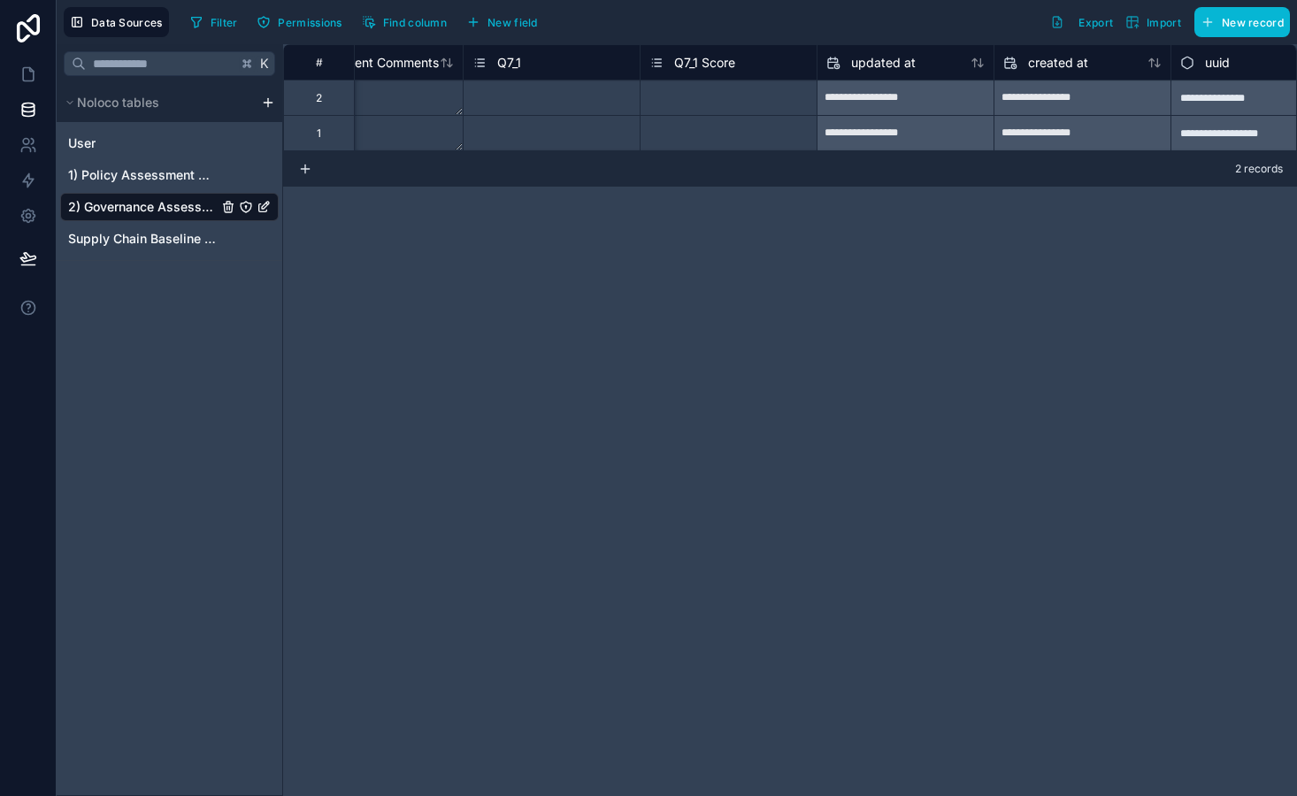
scroll to position [0, 10912]
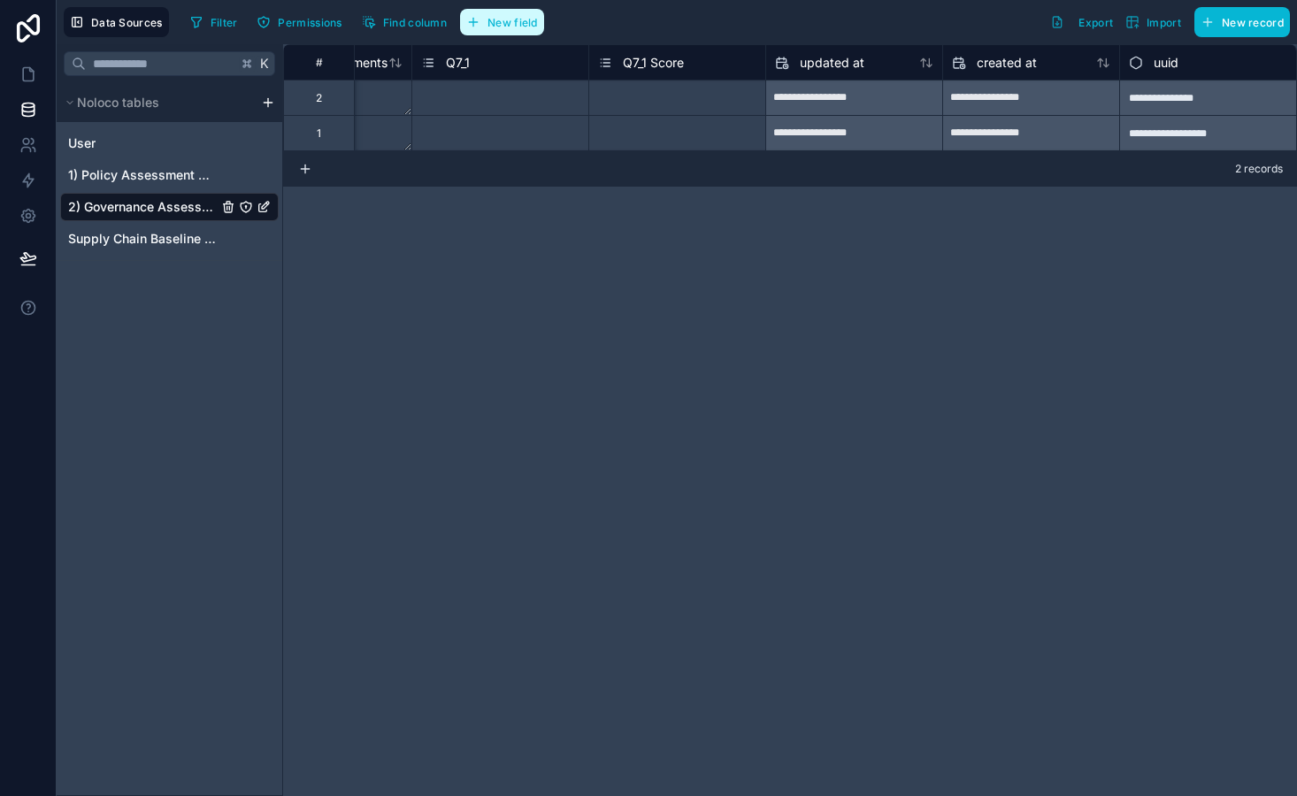
click at [509, 29] on button "New field" at bounding box center [502, 22] width 84 height 27
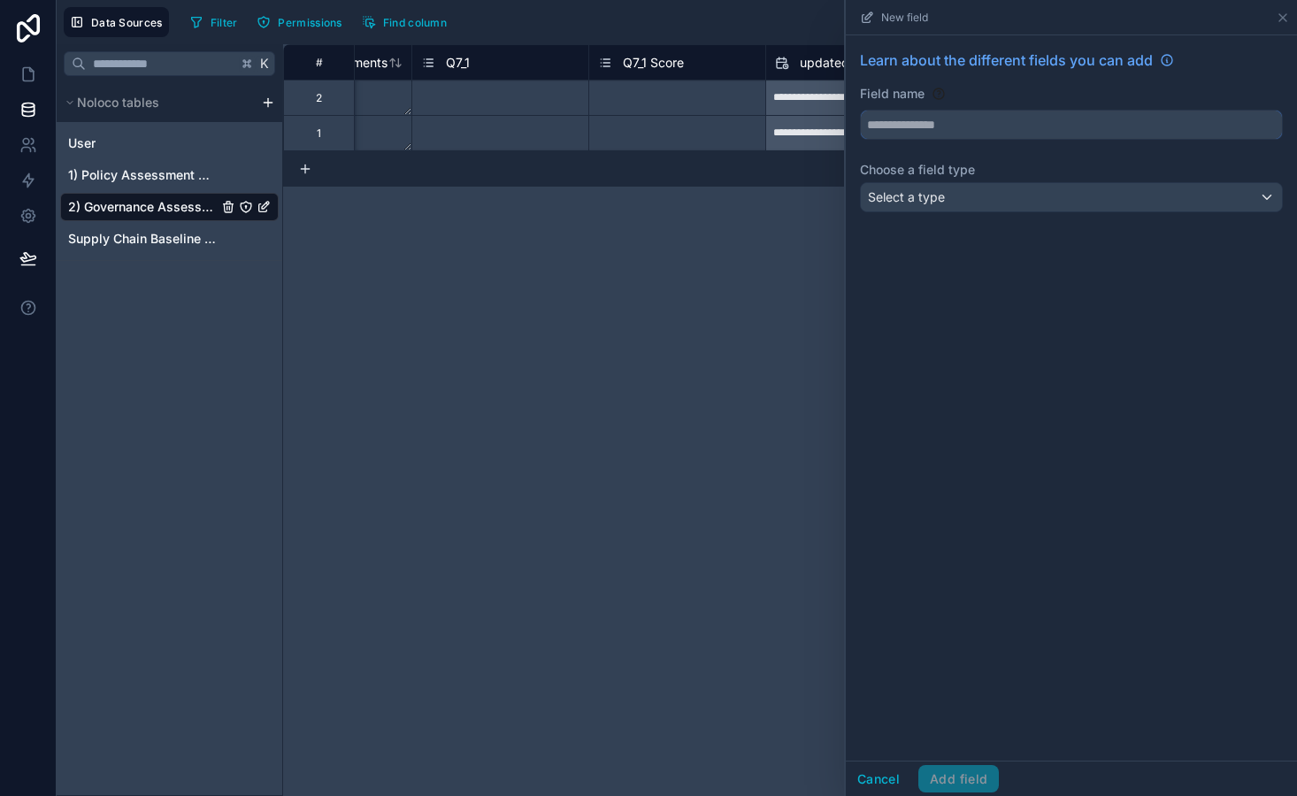
click at [963, 126] on input "text" at bounding box center [1071, 125] width 421 height 28
type input "**********"
click at [960, 203] on div "Select a type" at bounding box center [1071, 197] width 421 height 28
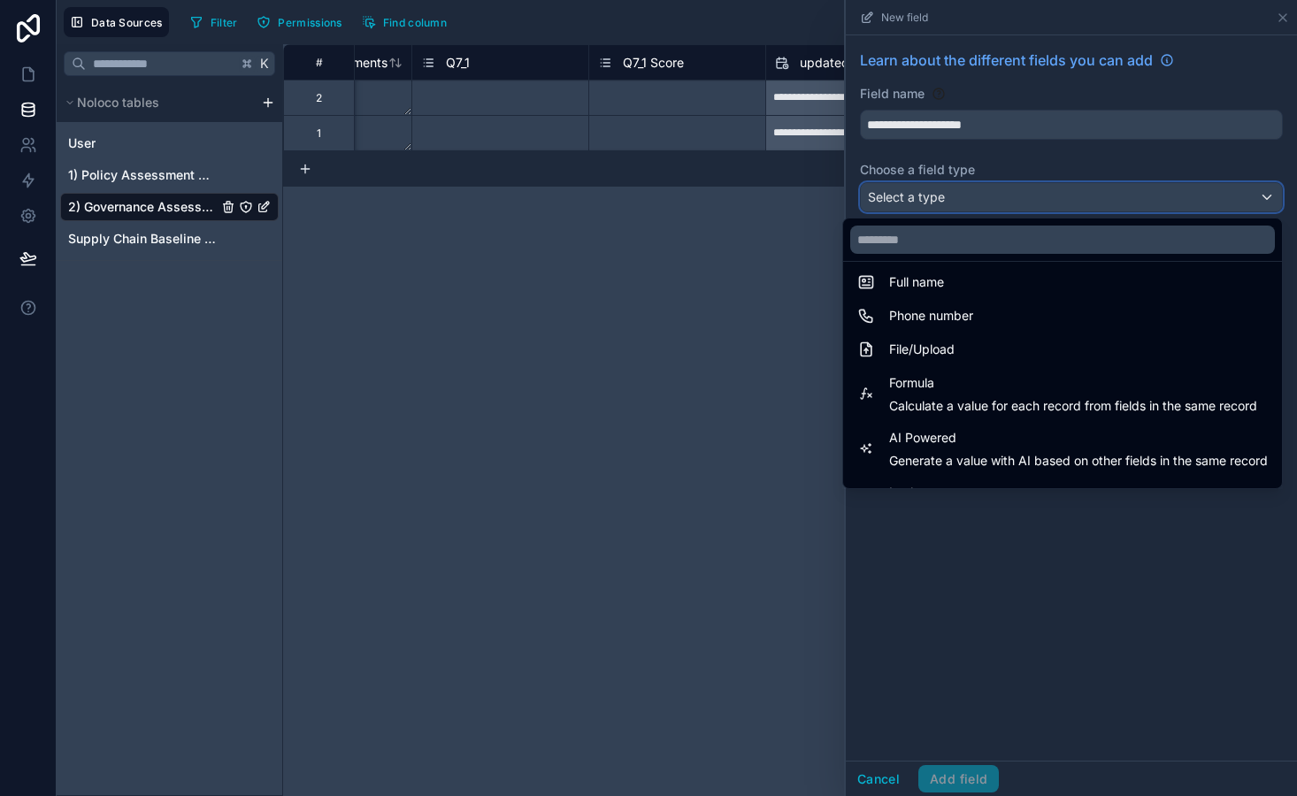
scroll to position [376, 0]
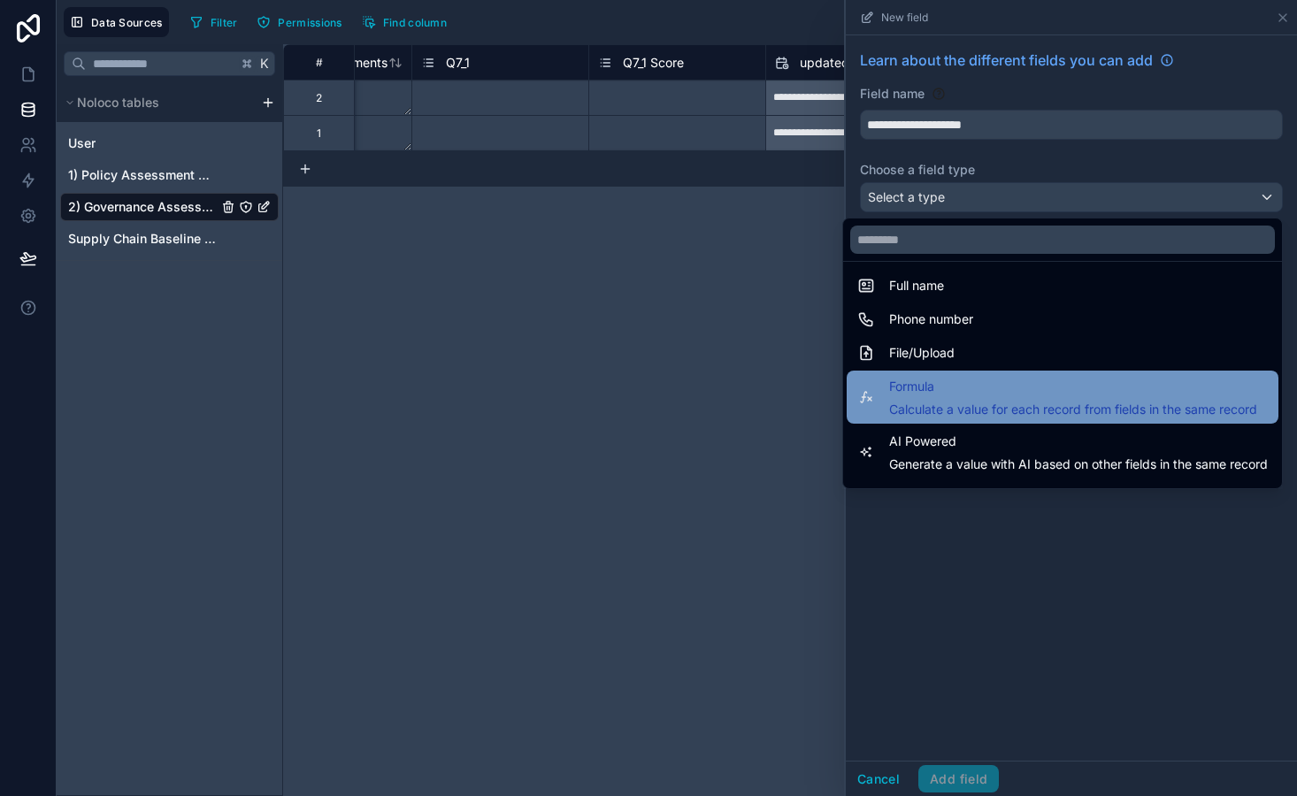
click at [990, 377] on span "Formula" at bounding box center [1073, 386] width 368 height 21
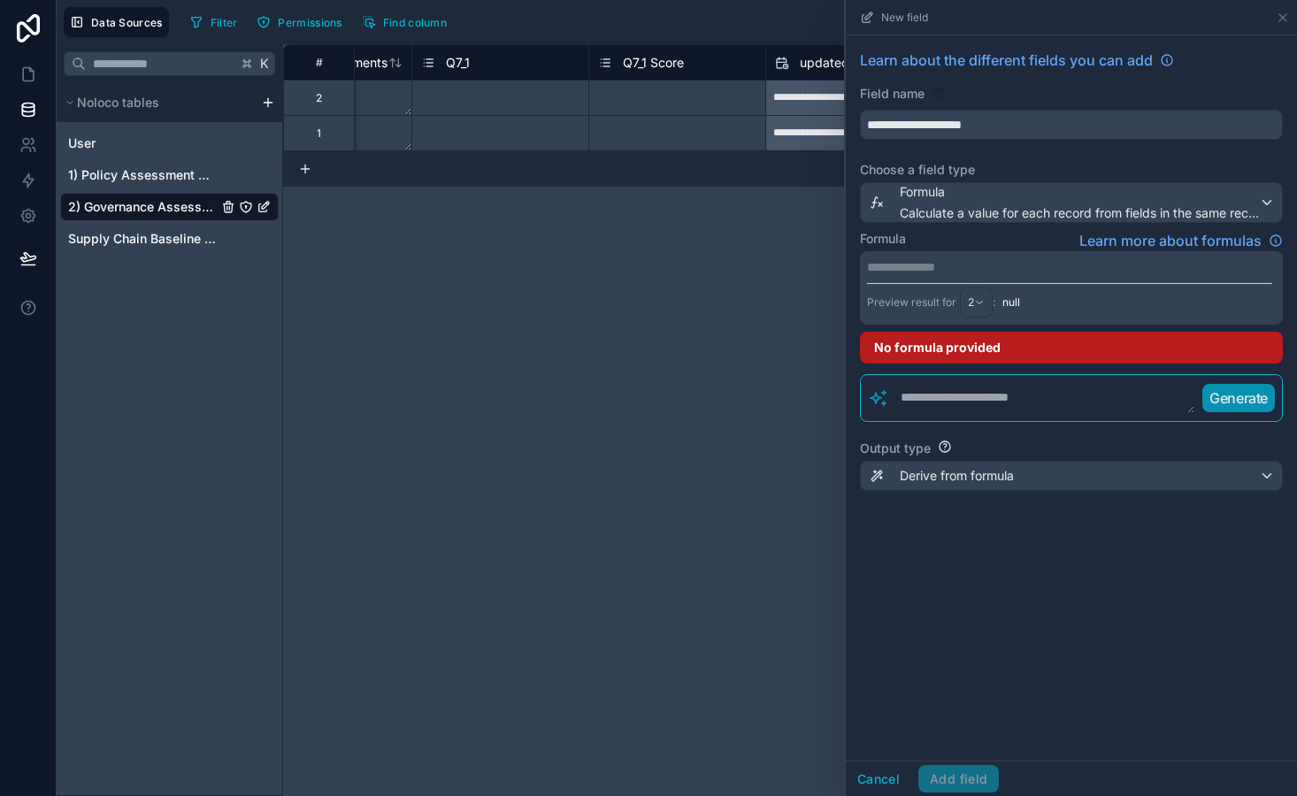
click at [929, 272] on p "**********" at bounding box center [1069, 267] width 405 height 18
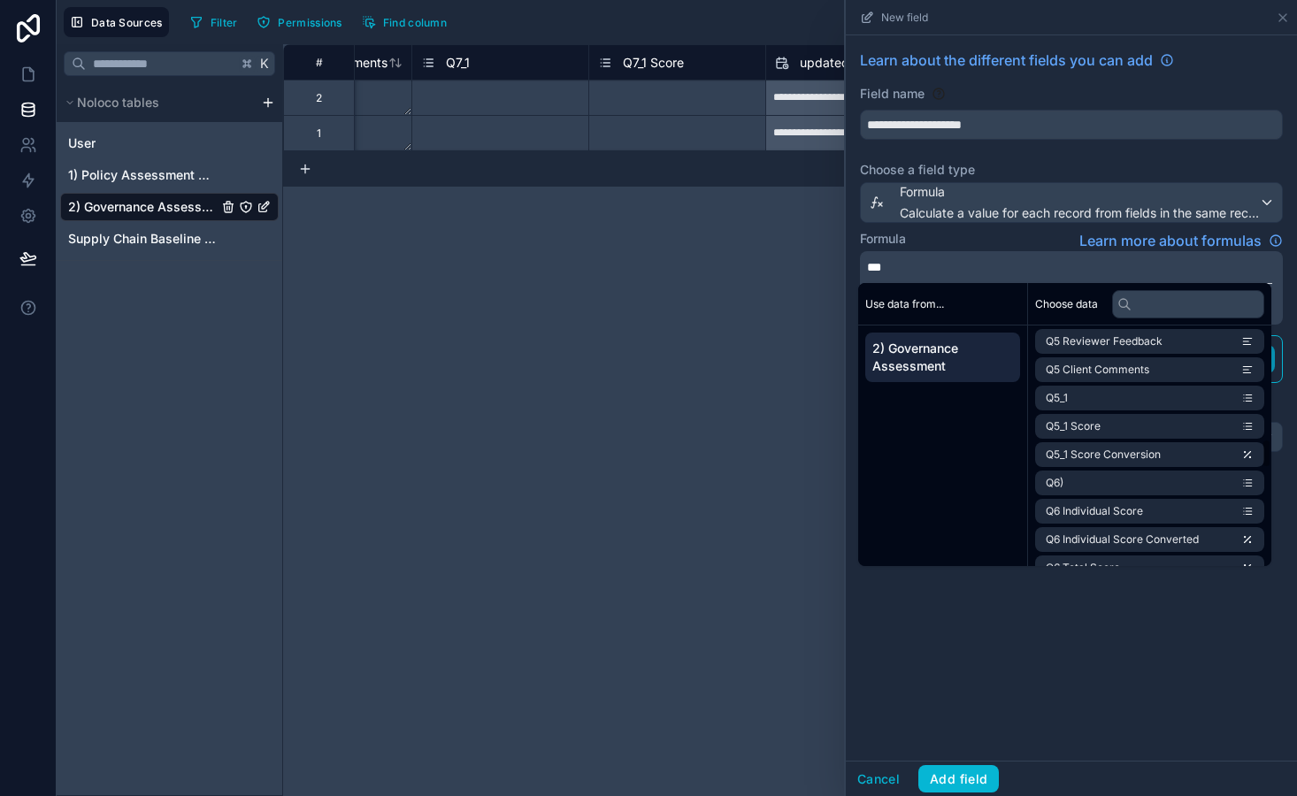
scroll to position [1695, 0]
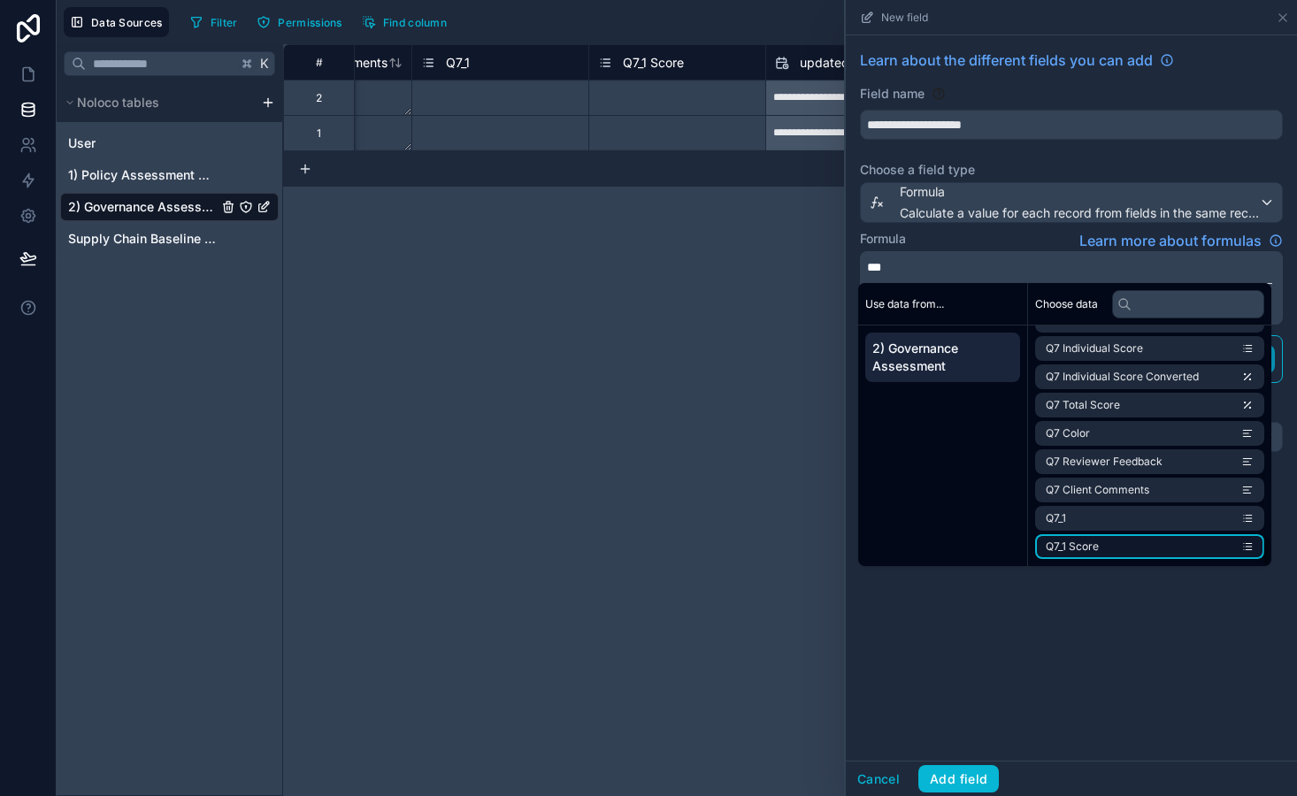
click at [1087, 540] on li "Q7_1 Score" at bounding box center [1149, 546] width 229 height 25
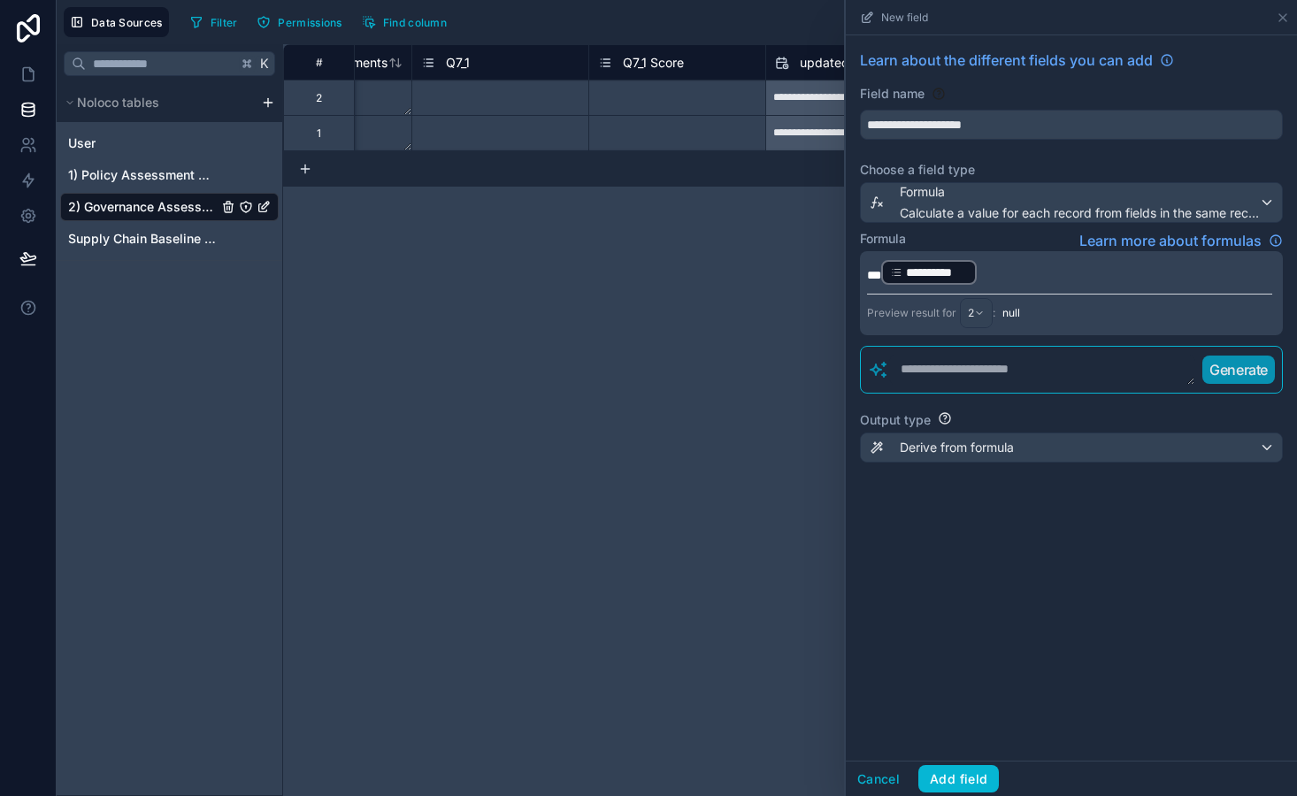
click at [1010, 280] on p "**********" at bounding box center [1069, 272] width 405 height 28
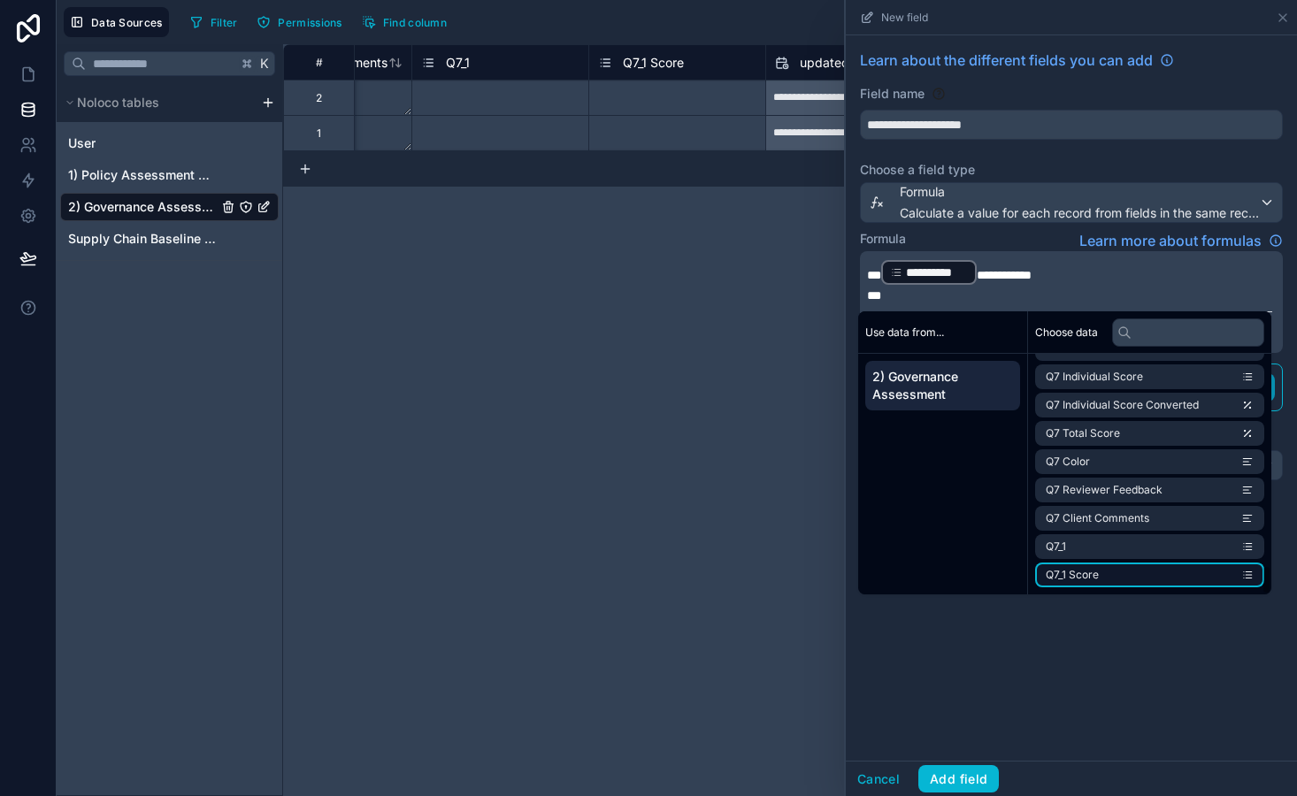
click at [1114, 579] on li "Q7_1 Score" at bounding box center [1149, 575] width 229 height 25
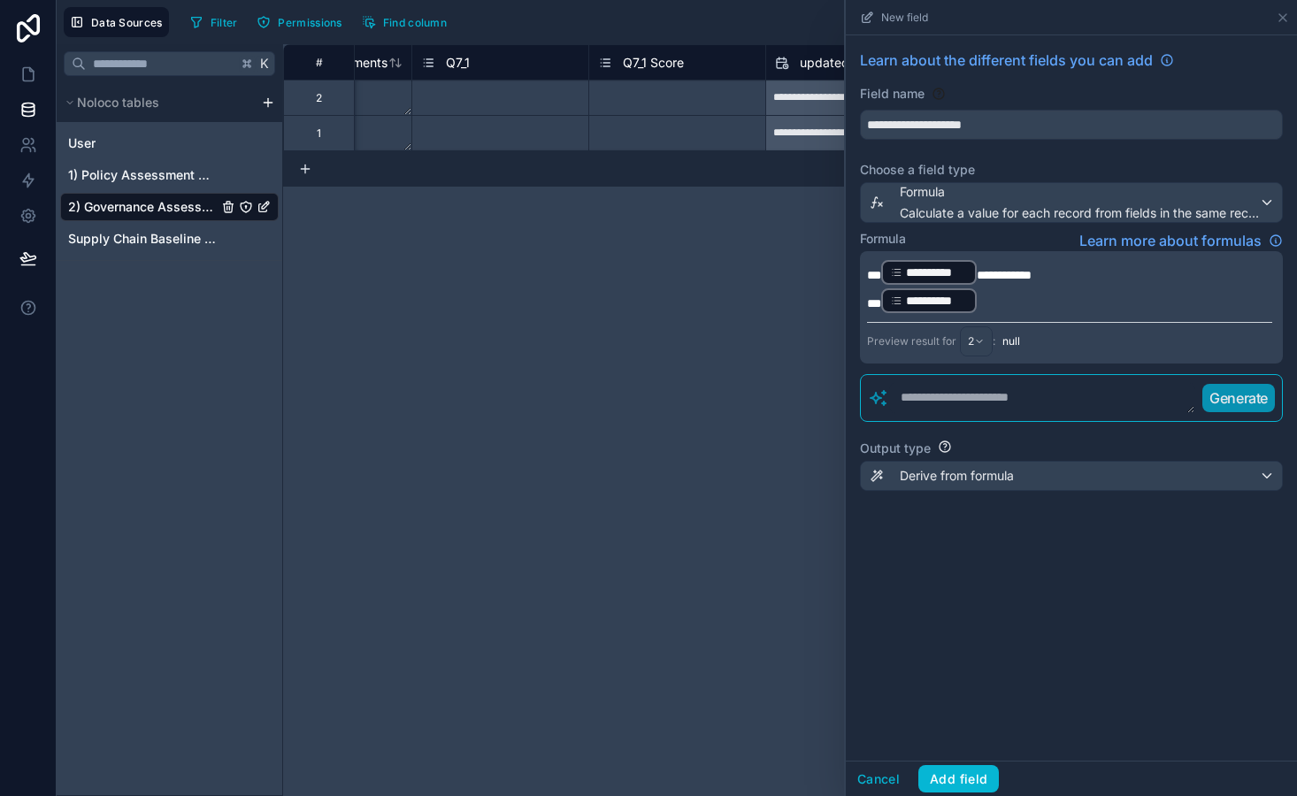
click at [986, 304] on p "**********" at bounding box center [1069, 301] width 405 height 28
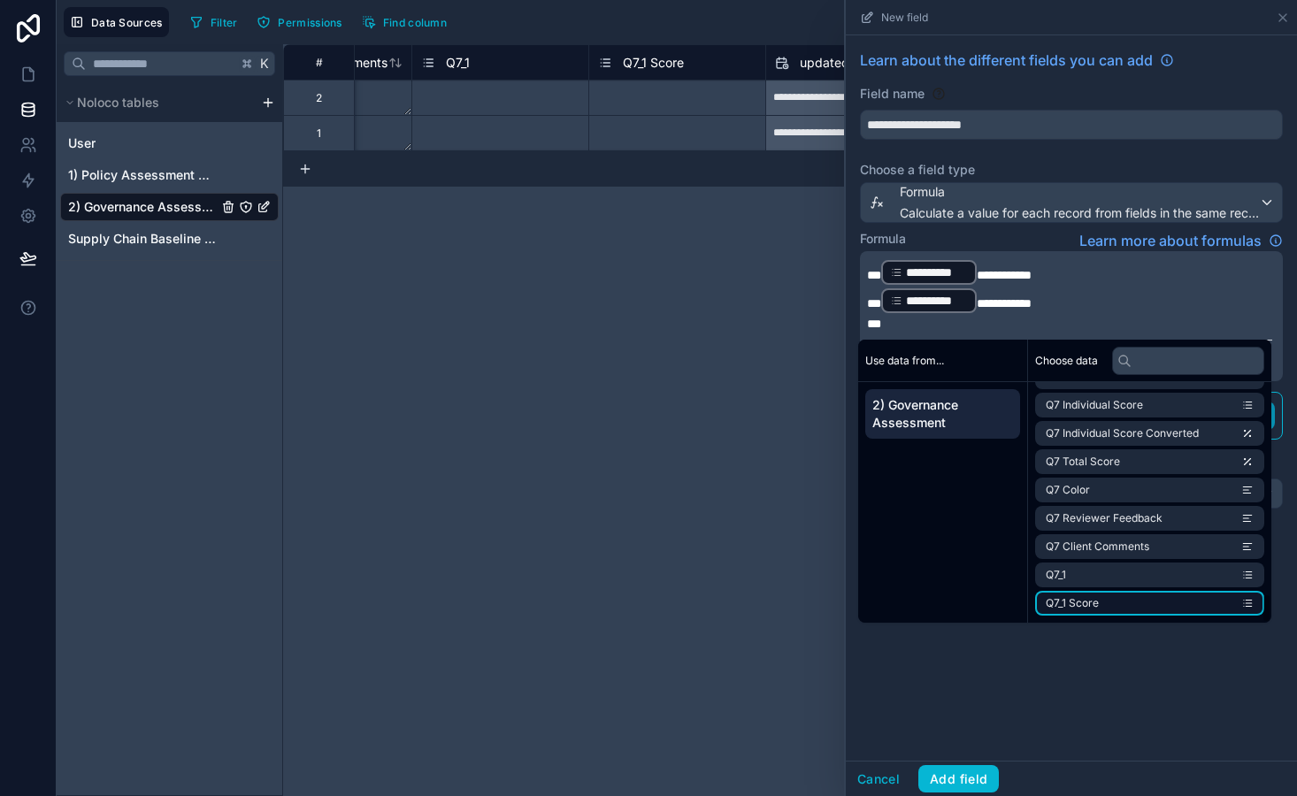
click at [1115, 594] on li "Q7_1 Score" at bounding box center [1149, 603] width 229 height 25
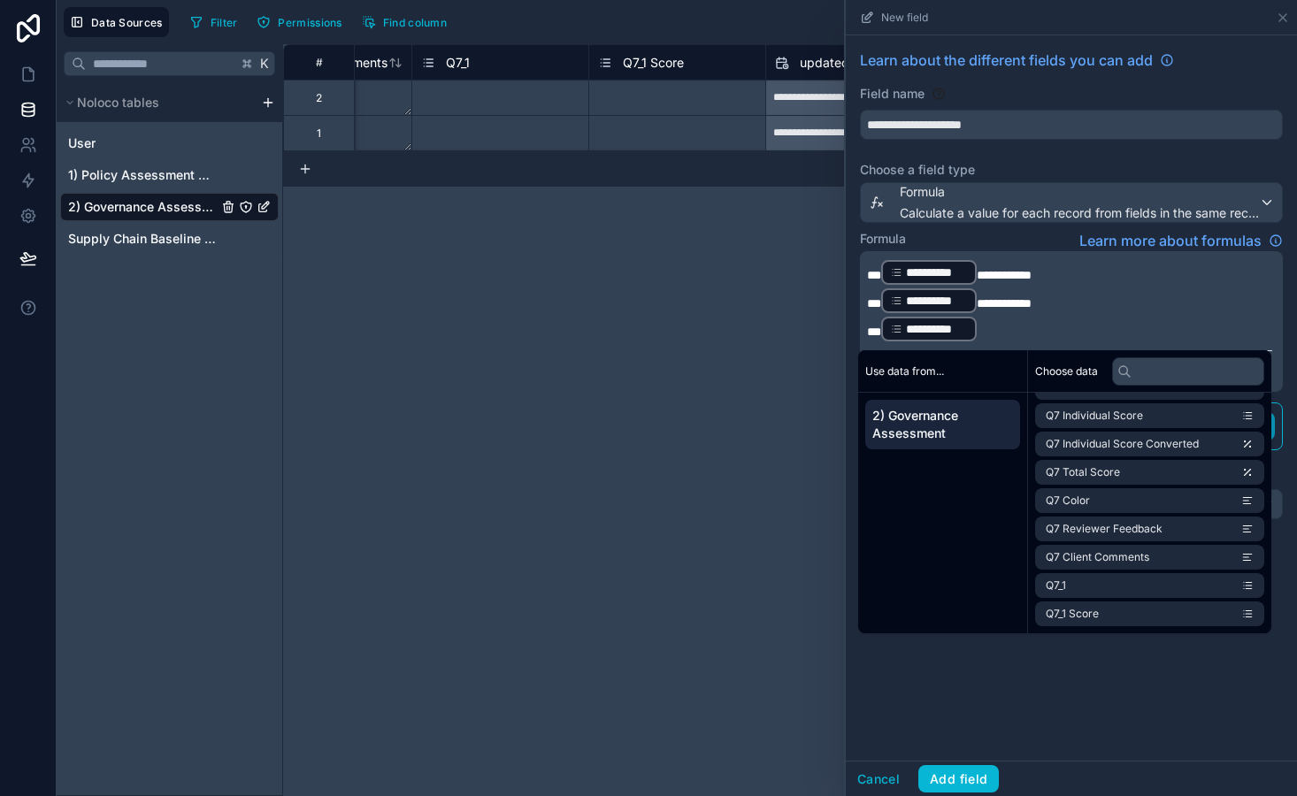
click at [982, 329] on p "**********" at bounding box center [1069, 329] width 405 height 28
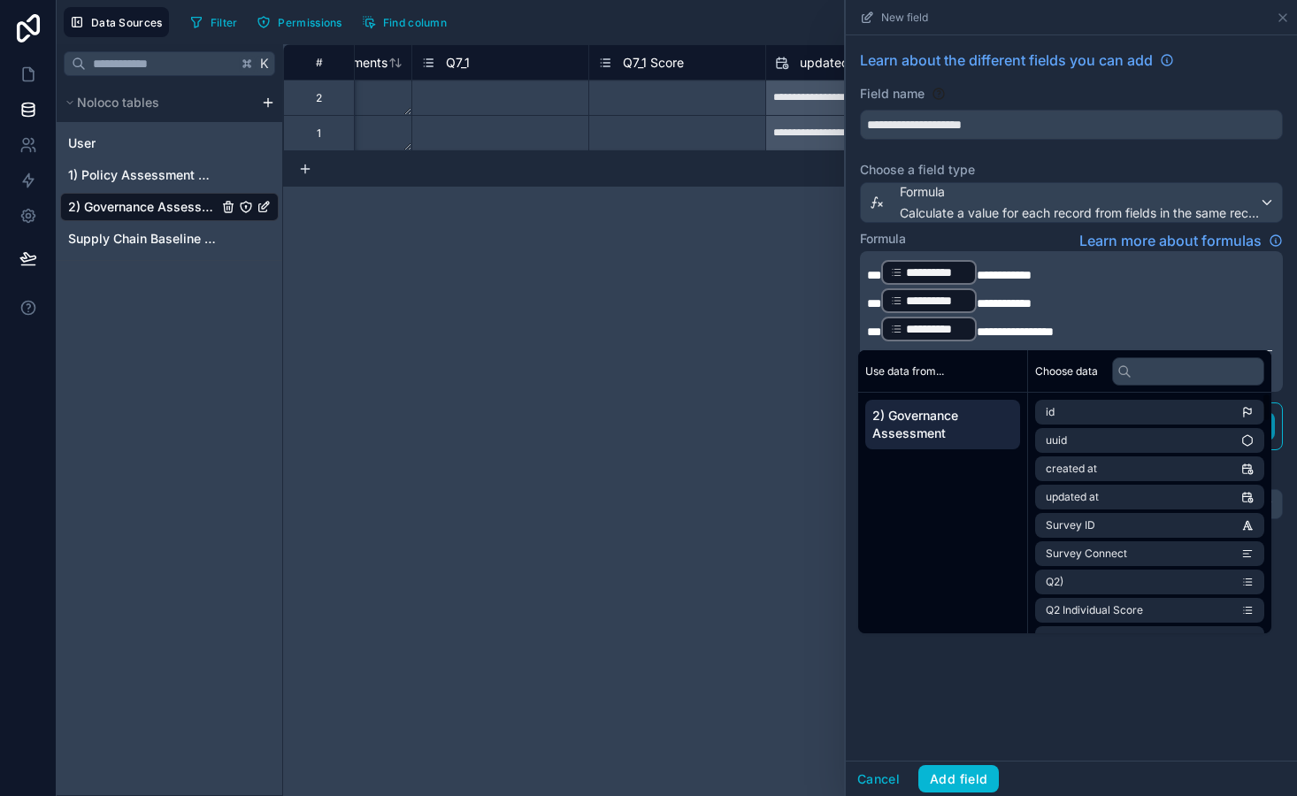
click at [1033, 682] on div "**********" at bounding box center [1071, 397] width 451 height 725
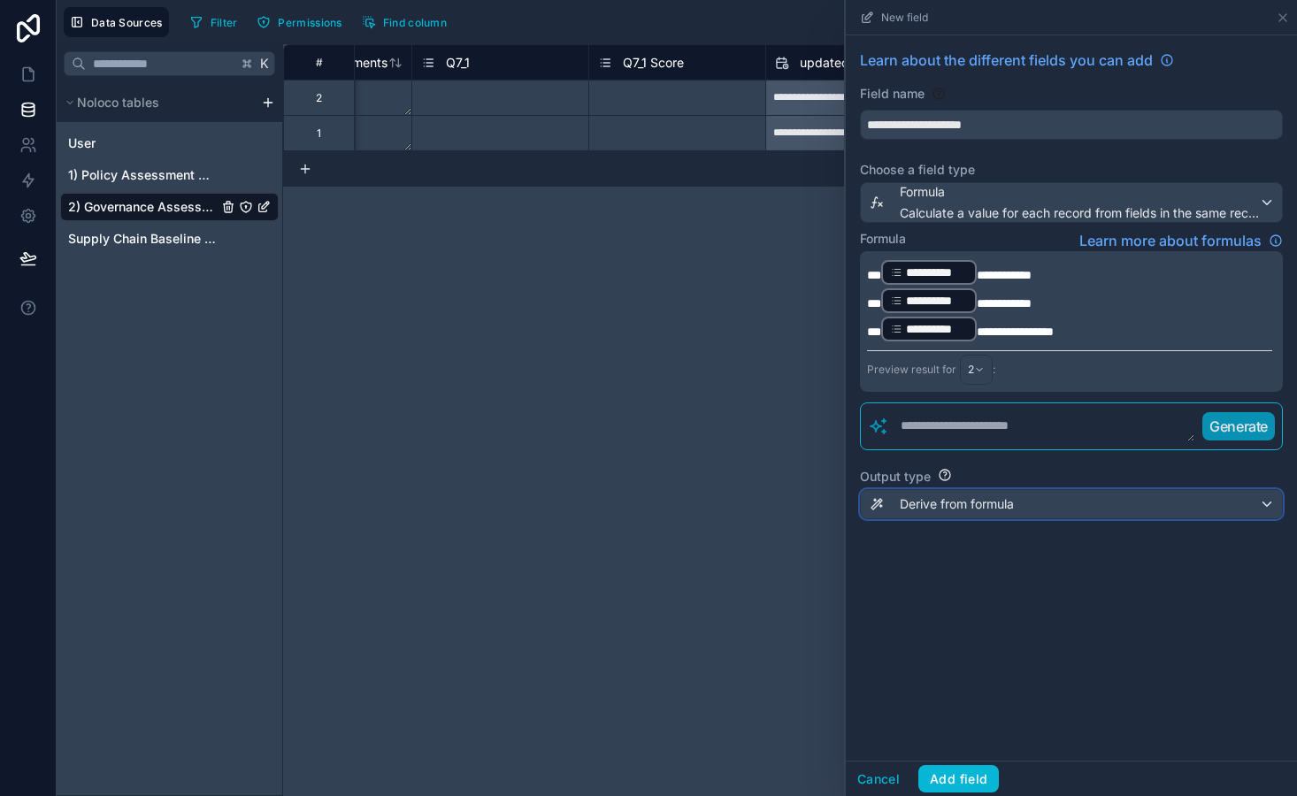
click at [980, 504] on span "Derive from formula" at bounding box center [957, 504] width 114 height 18
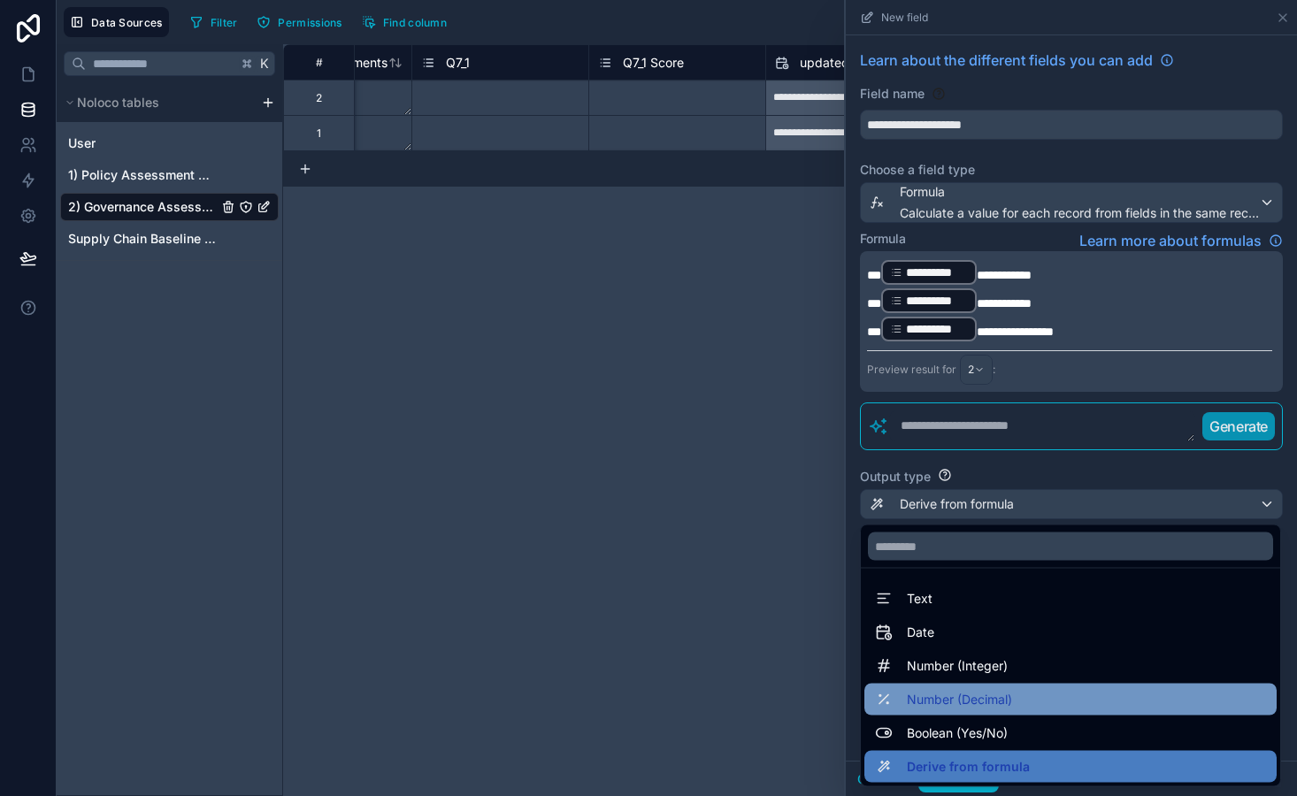
click at [989, 693] on span "Number (Decimal)" at bounding box center [959, 699] width 105 height 21
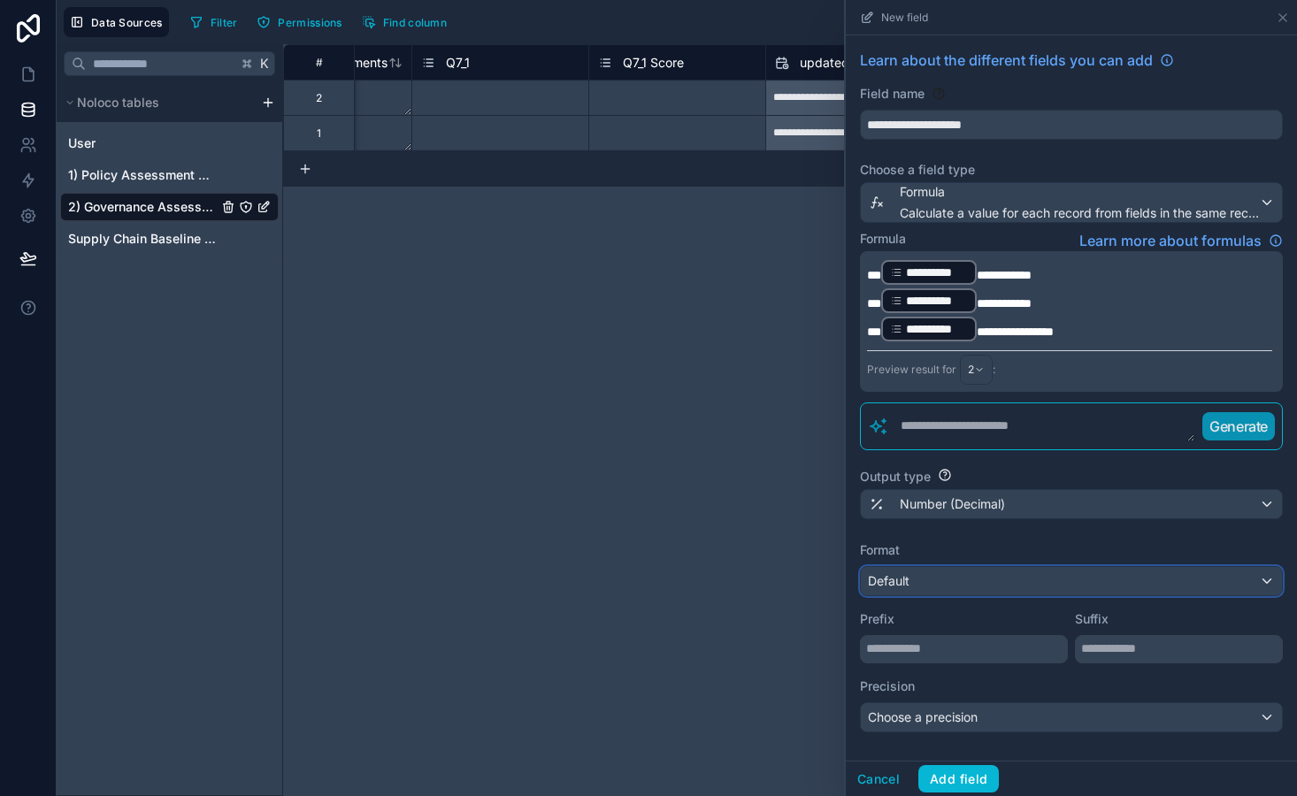
click at [939, 573] on div "Default" at bounding box center [1071, 581] width 421 height 28
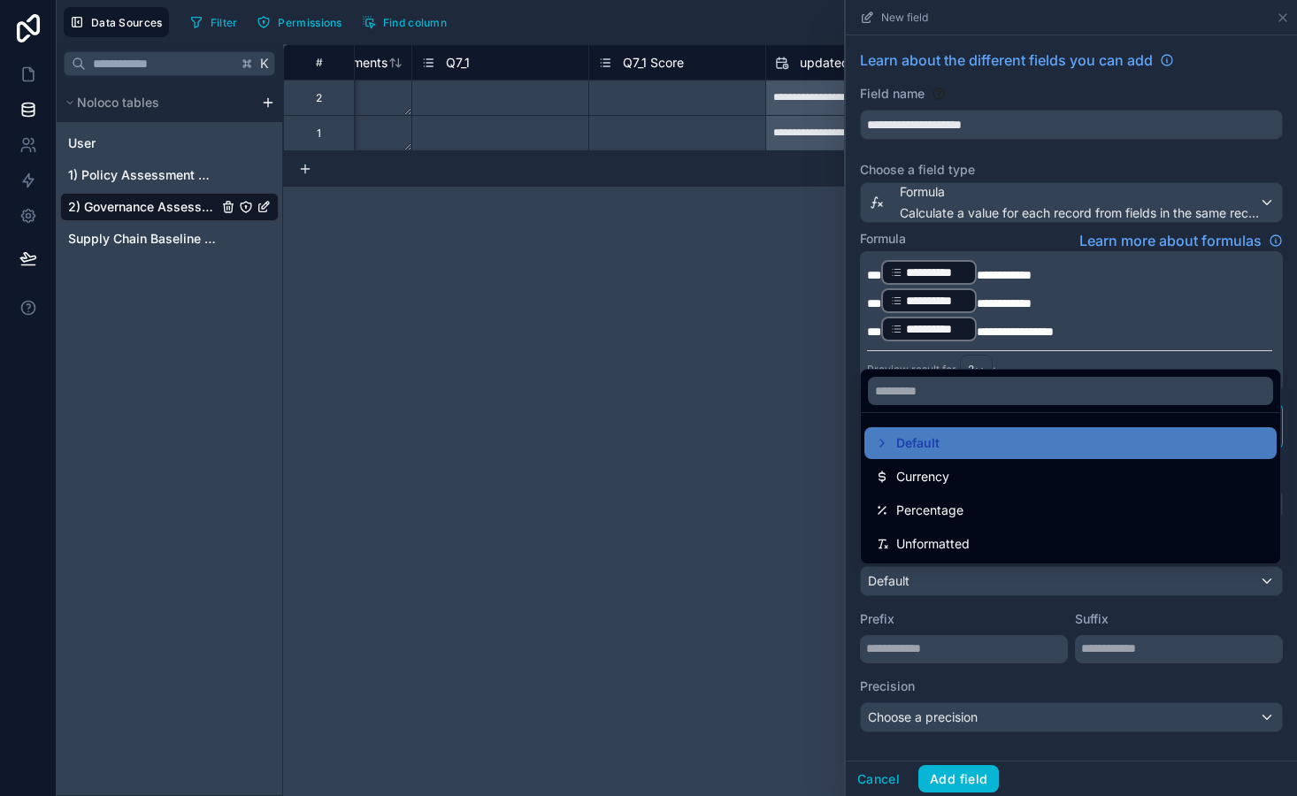
click at [939, 573] on div at bounding box center [1071, 398] width 451 height 796
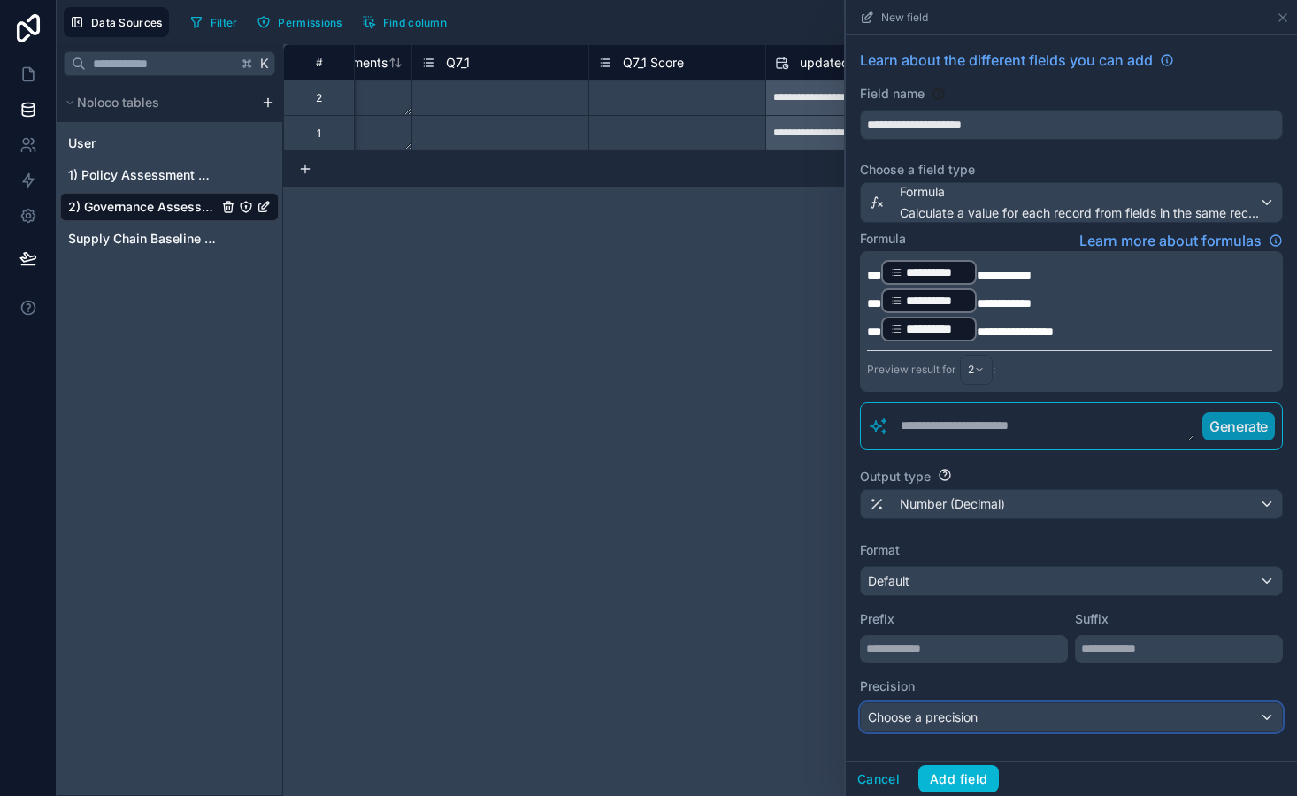
click at [939, 731] on div "Choose a precision" at bounding box center [1071, 717] width 421 height 28
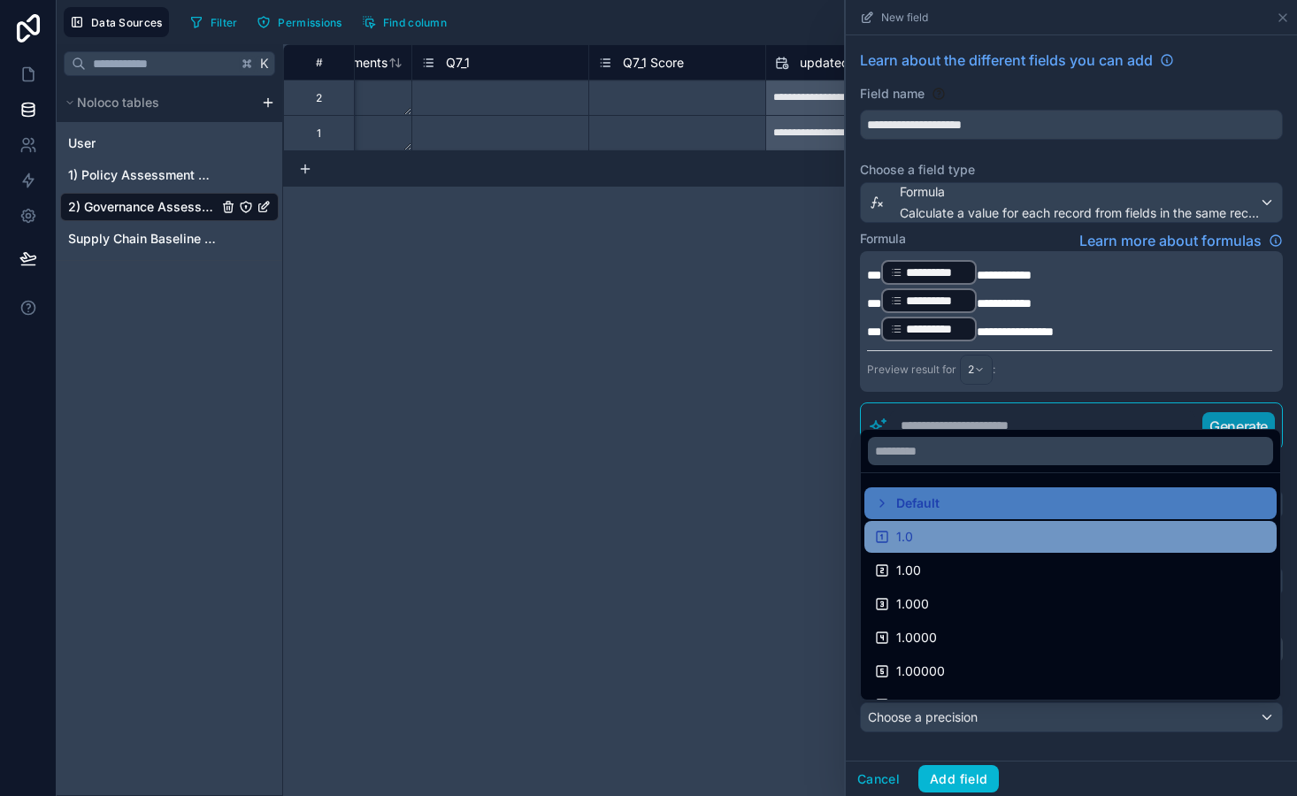
click at [934, 540] on div "1.0" at bounding box center [1070, 536] width 391 height 21
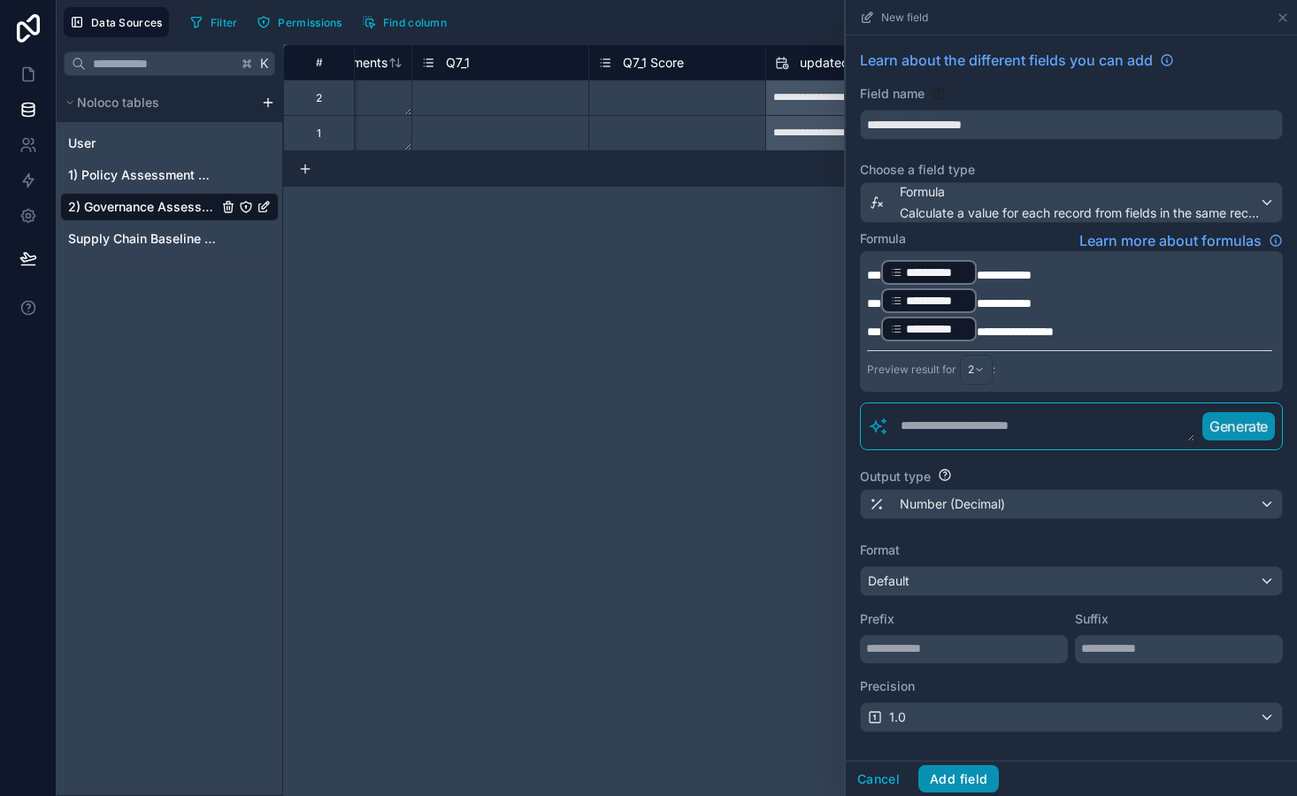
click at [969, 777] on button "Add field" at bounding box center [958, 779] width 81 height 28
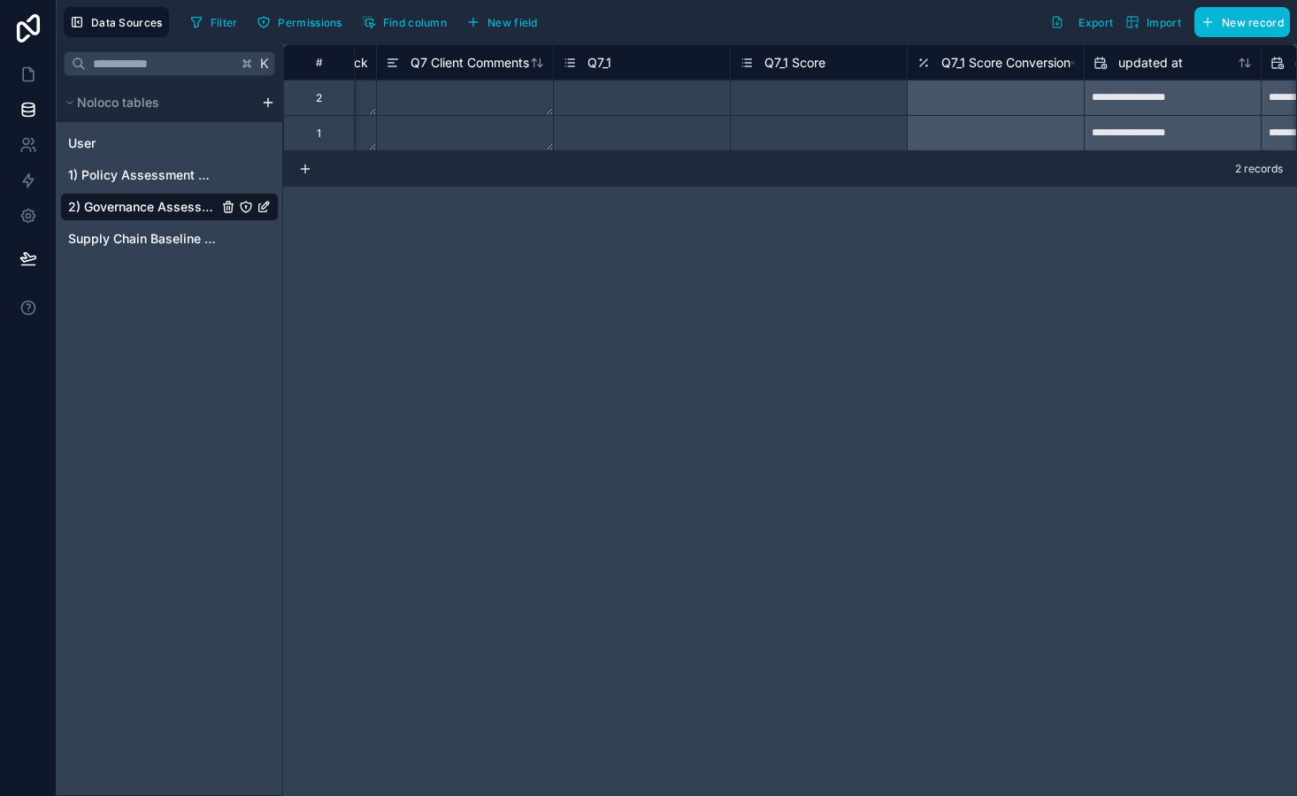
scroll to position [0, 10765]
click at [800, 104] on div "Select a Q7_1 Score" at bounding box center [793, 98] width 96 height 14
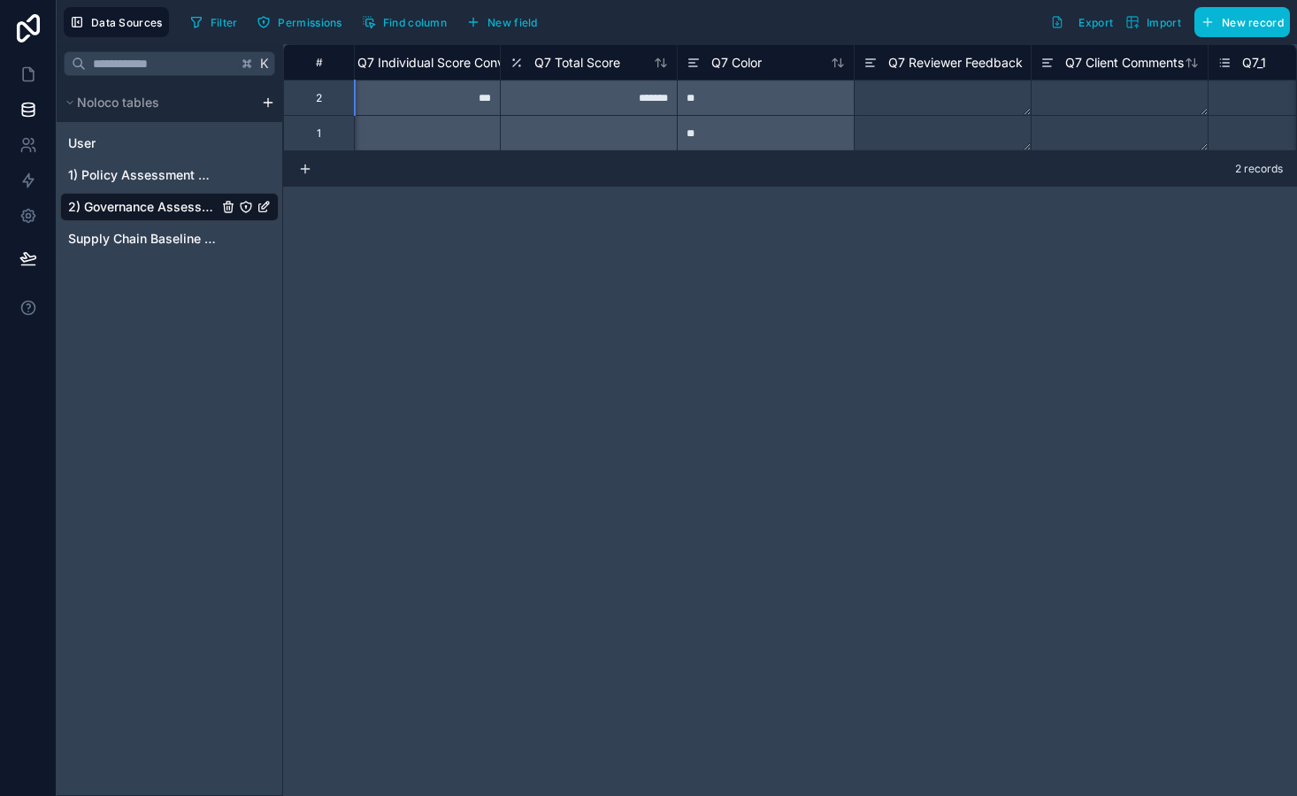
scroll to position [0, 10114]
click at [587, 66] on span "Q7 Total Score" at bounding box center [579, 63] width 86 height 18
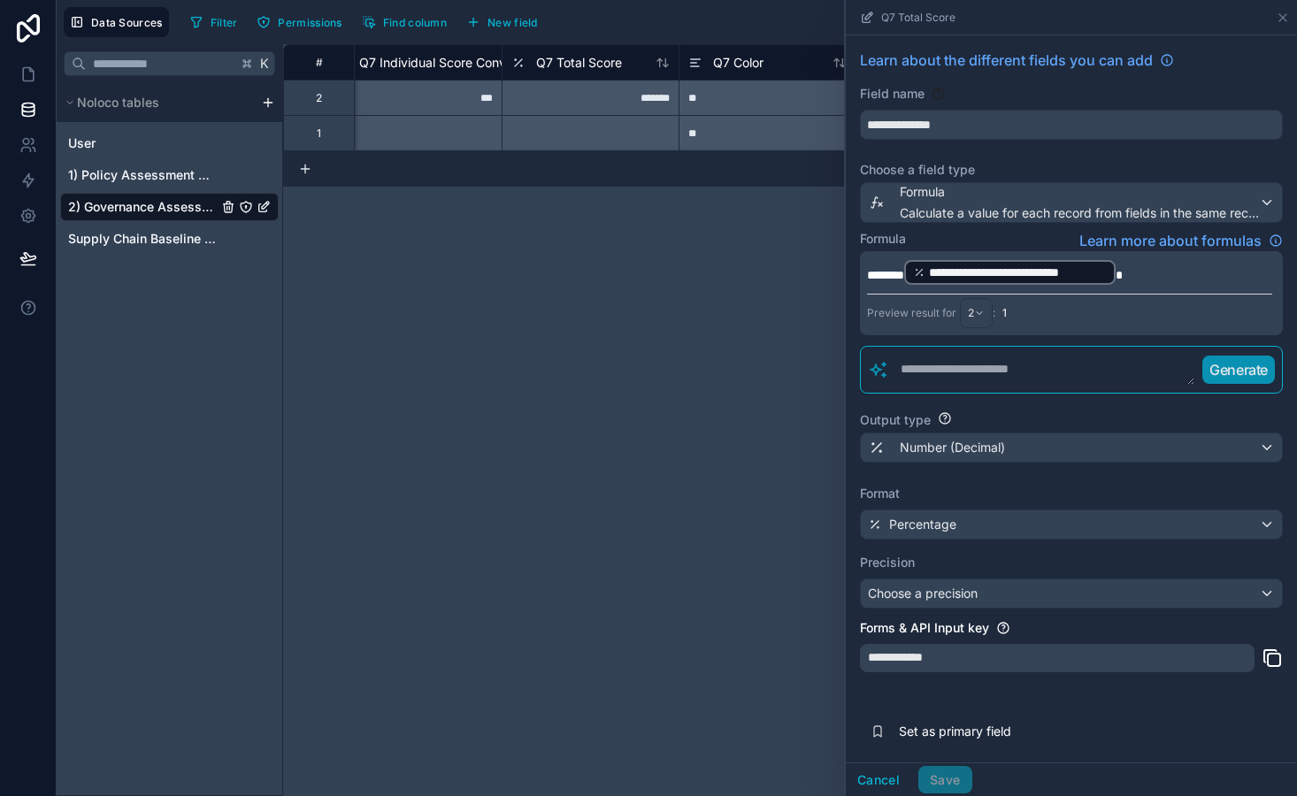
click at [1135, 277] on p "**********" at bounding box center [1069, 272] width 405 height 28
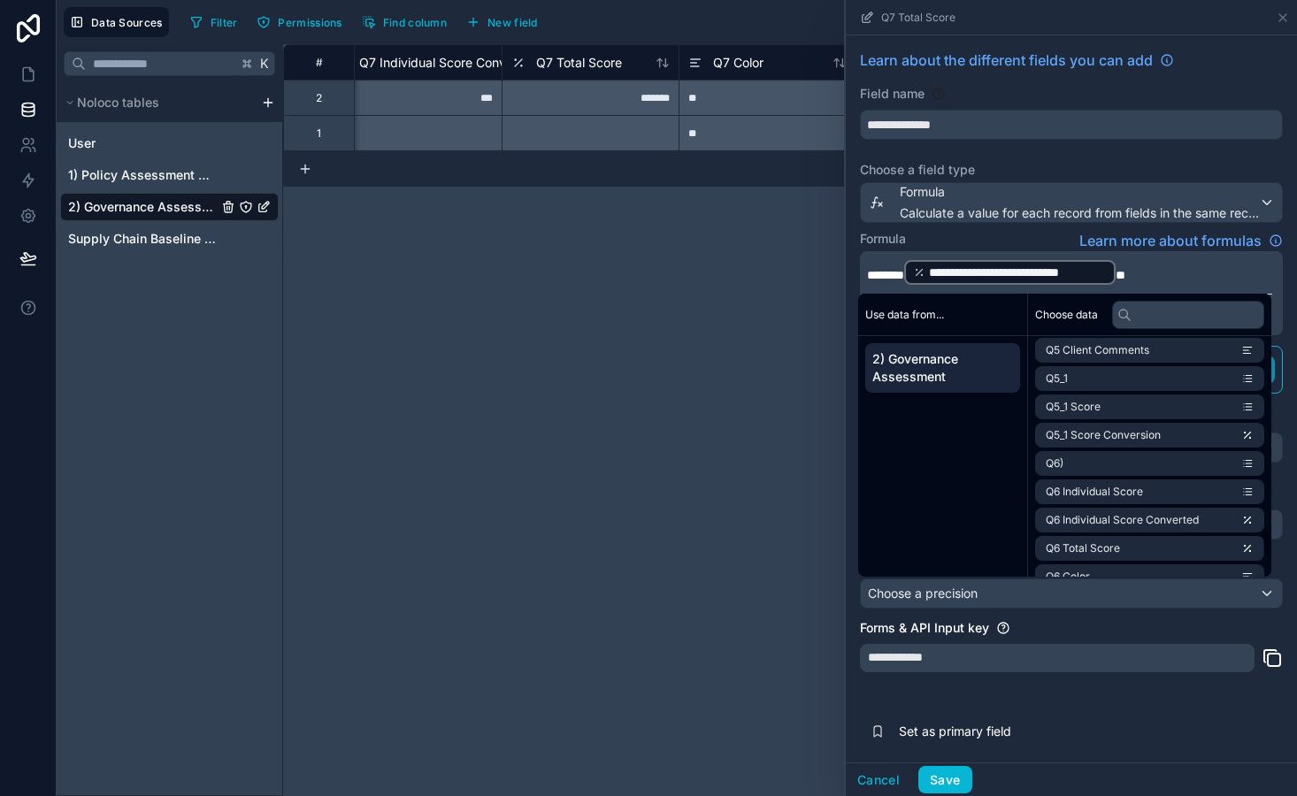
scroll to position [1695, 0]
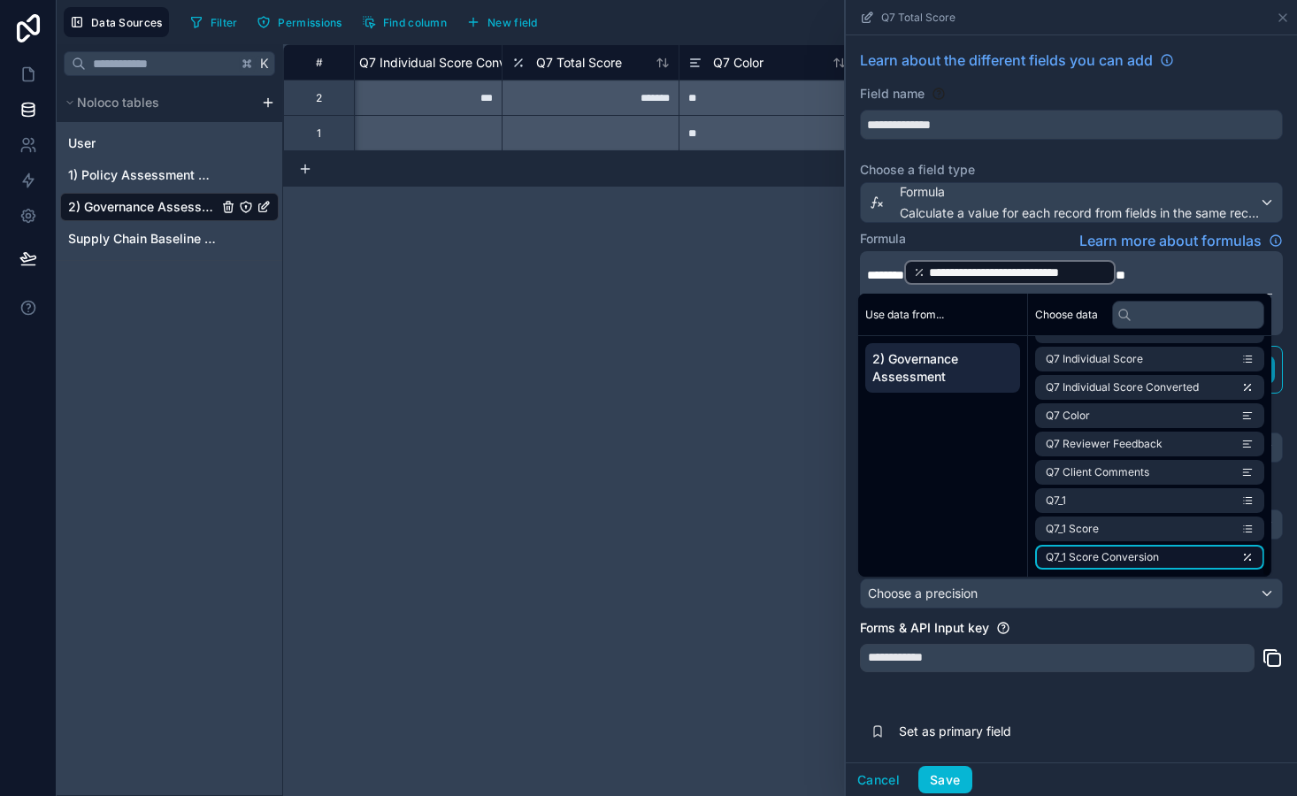
click at [1195, 556] on li "Q7_1 Score Conversion" at bounding box center [1149, 557] width 229 height 25
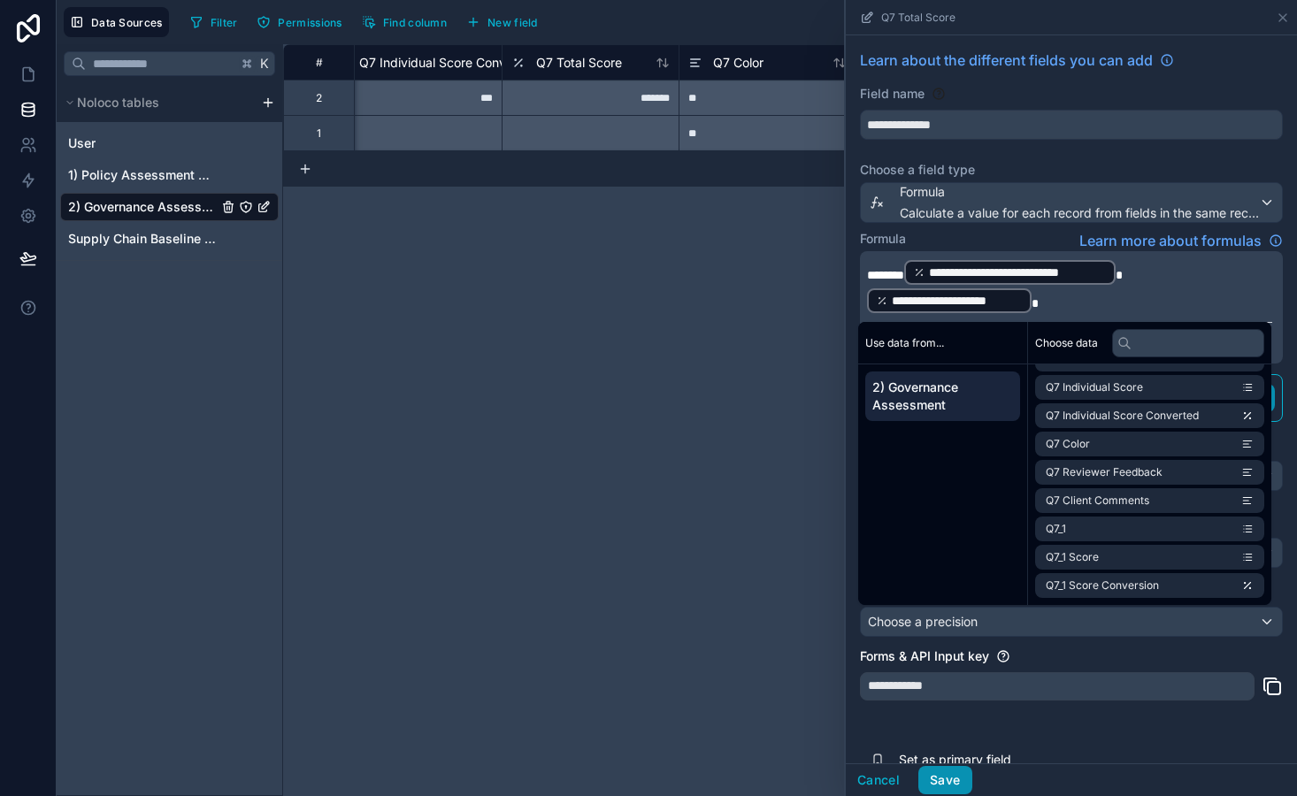
click at [955, 778] on button "Save" at bounding box center [944, 780] width 53 height 28
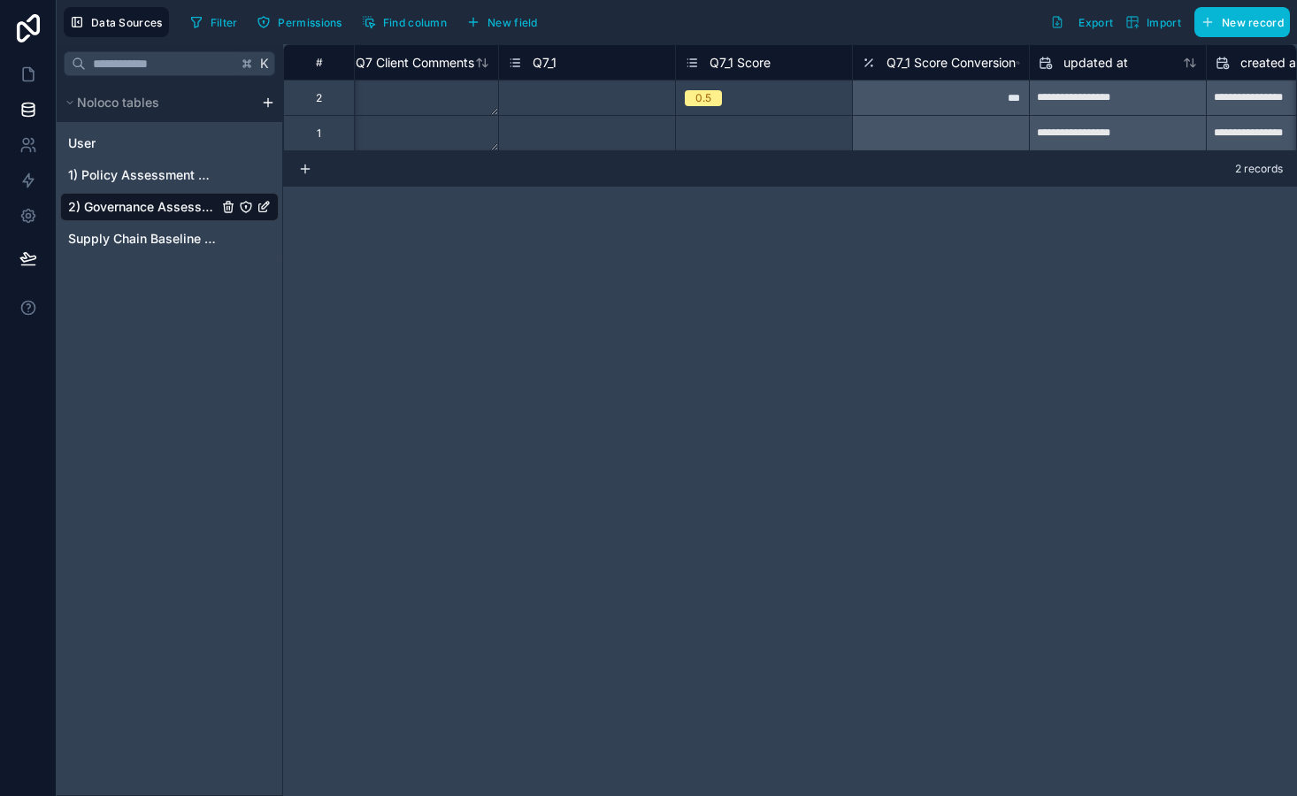
scroll to position [0, 10866]
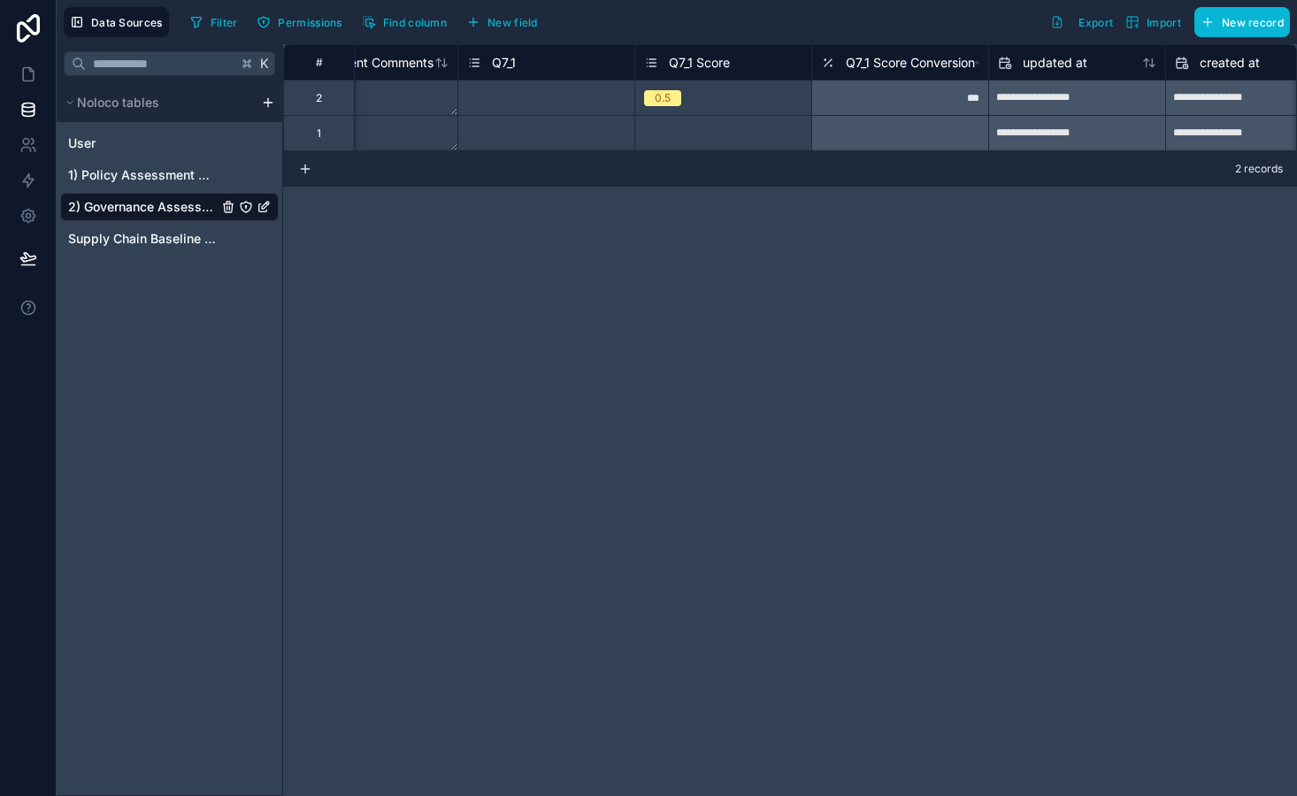
click at [779, 101] on div "0.5" at bounding box center [723, 97] width 176 height 19
click at [767, 100] on div "0.5" at bounding box center [723, 97] width 176 height 19
click at [529, 19] on span "New field" at bounding box center [512, 22] width 50 height 13
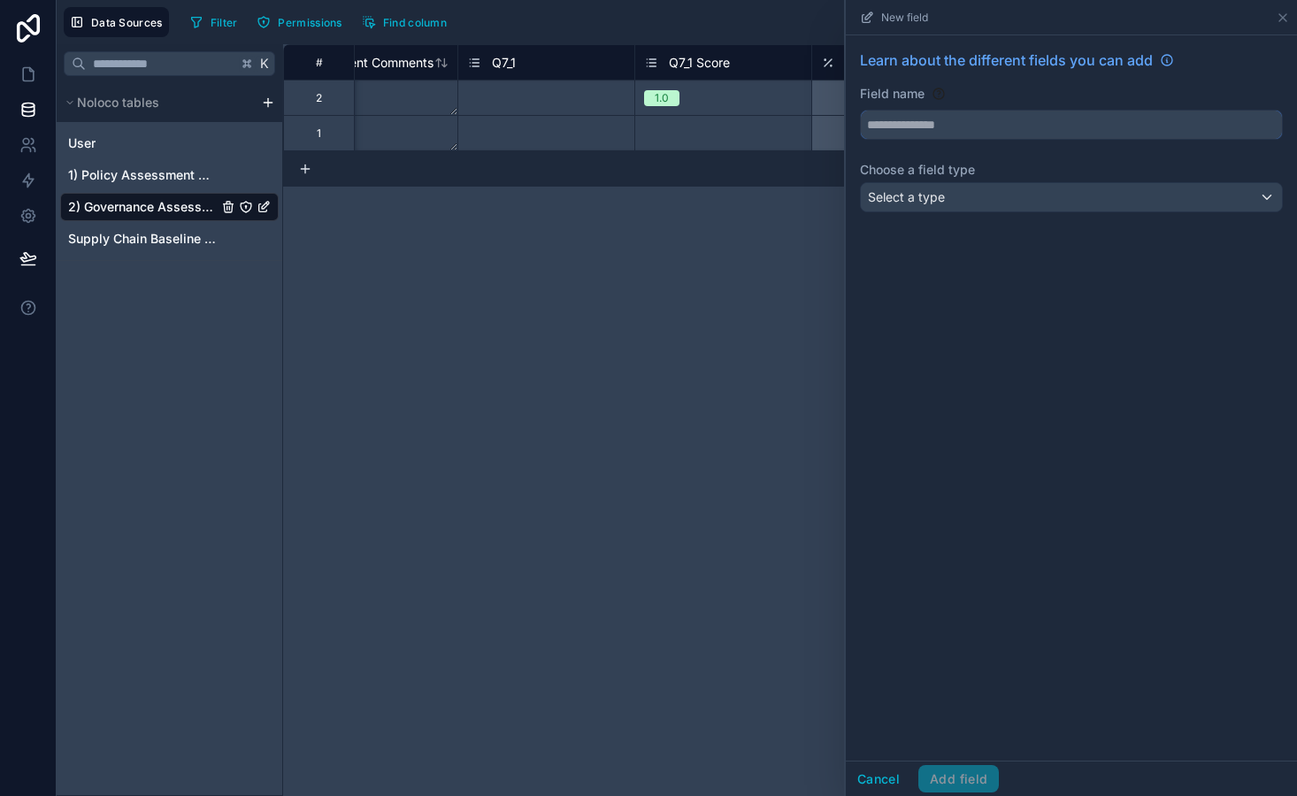
click at [911, 132] on input "text" at bounding box center [1071, 125] width 421 height 28
type input "**********"
click at [933, 199] on span "Select a type" at bounding box center [906, 196] width 77 height 15
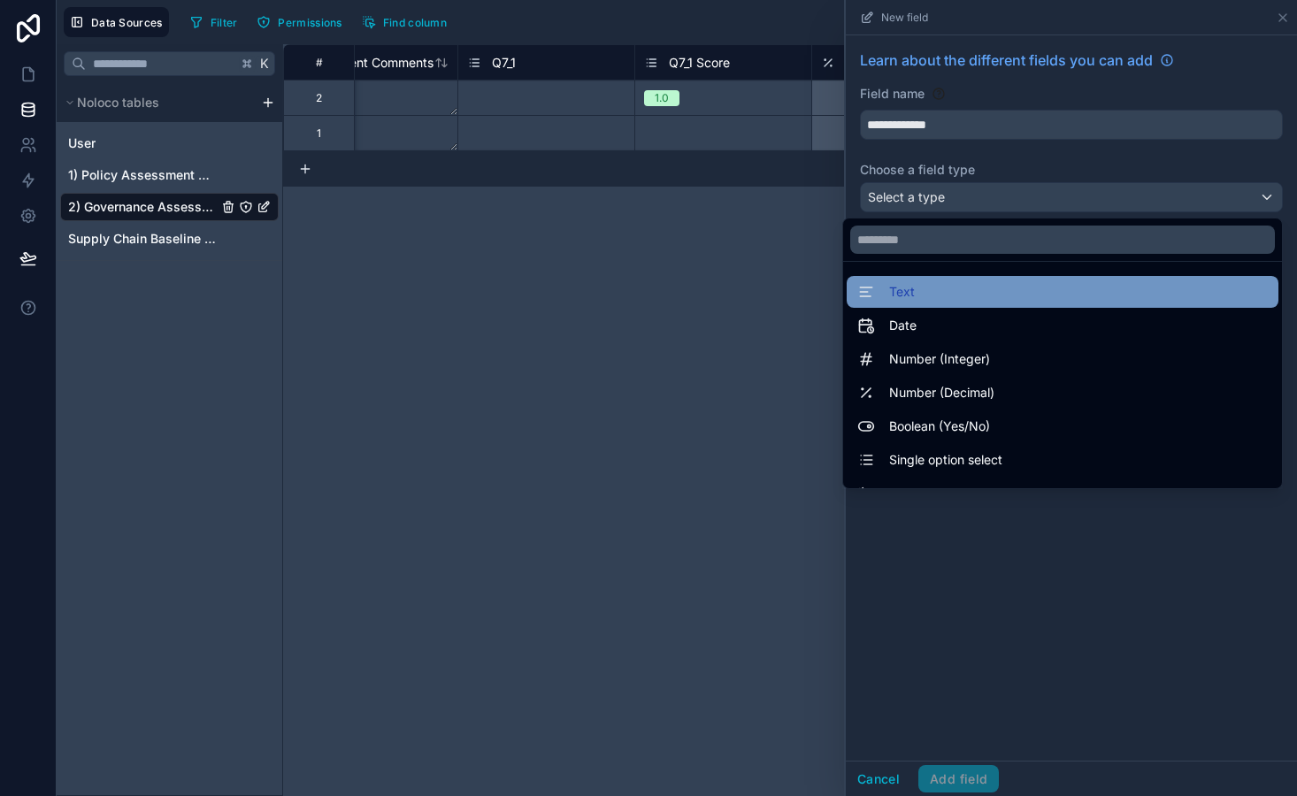
click at [932, 297] on div "Text" at bounding box center [1062, 291] width 410 height 21
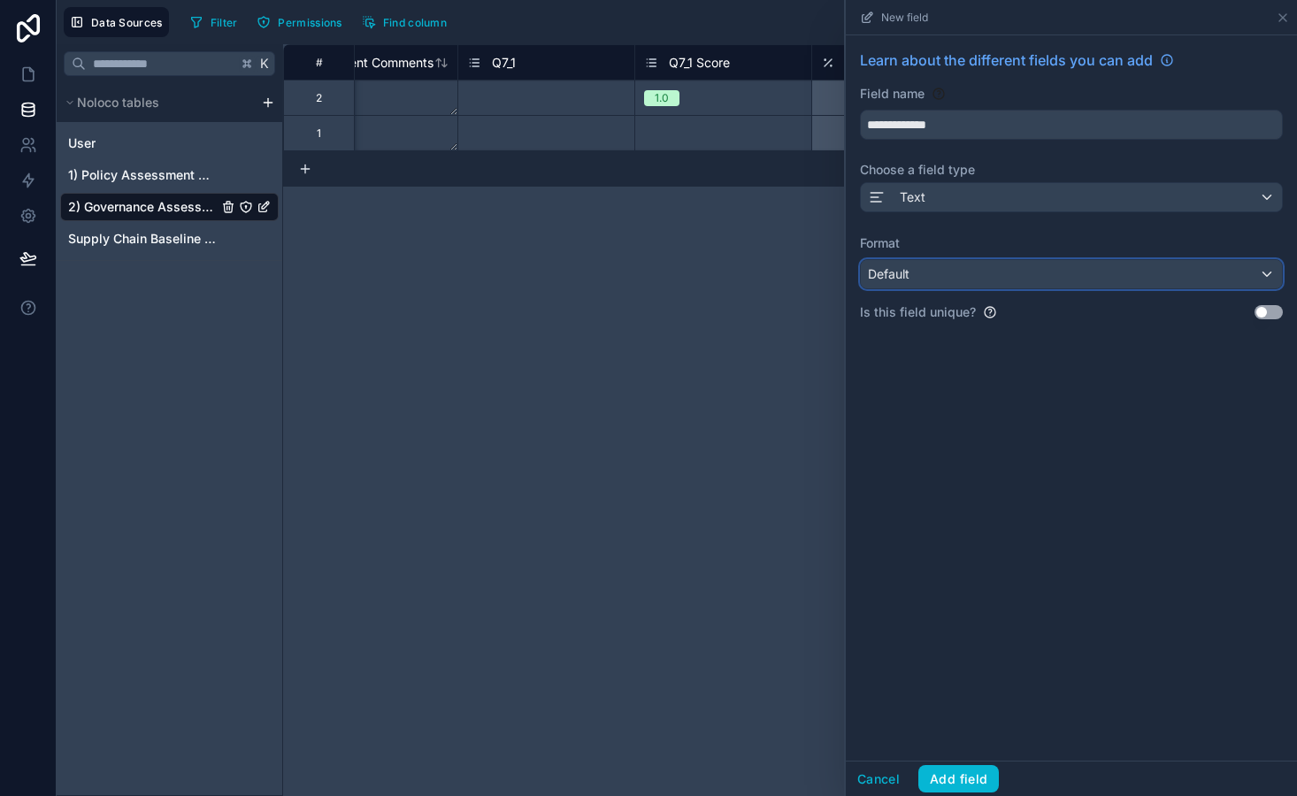
click at [933, 275] on div "Default" at bounding box center [1071, 274] width 421 height 28
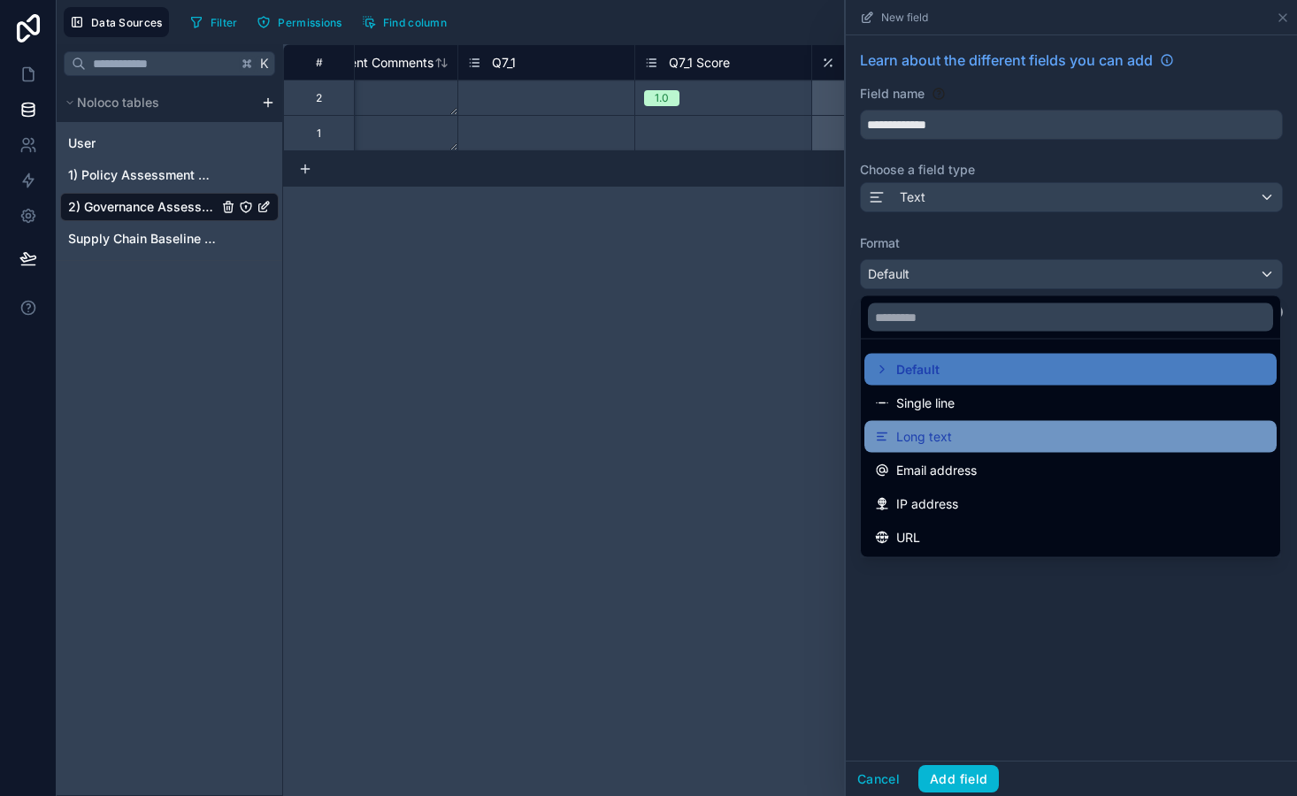
click at [962, 438] on div "Long text" at bounding box center [1070, 436] width 391 height 21
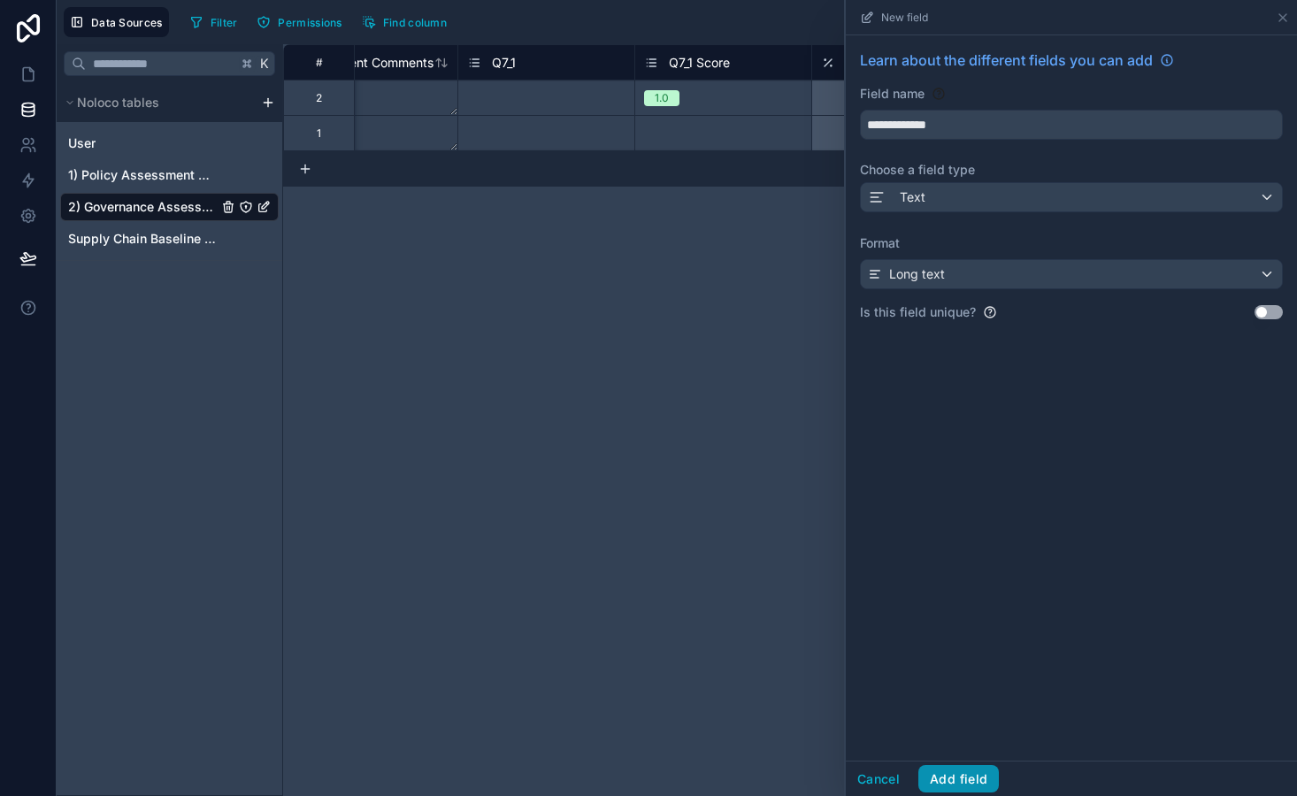
click at [978, 780] on button "Add field" at bounding box center [958, 779] width 81 height 28
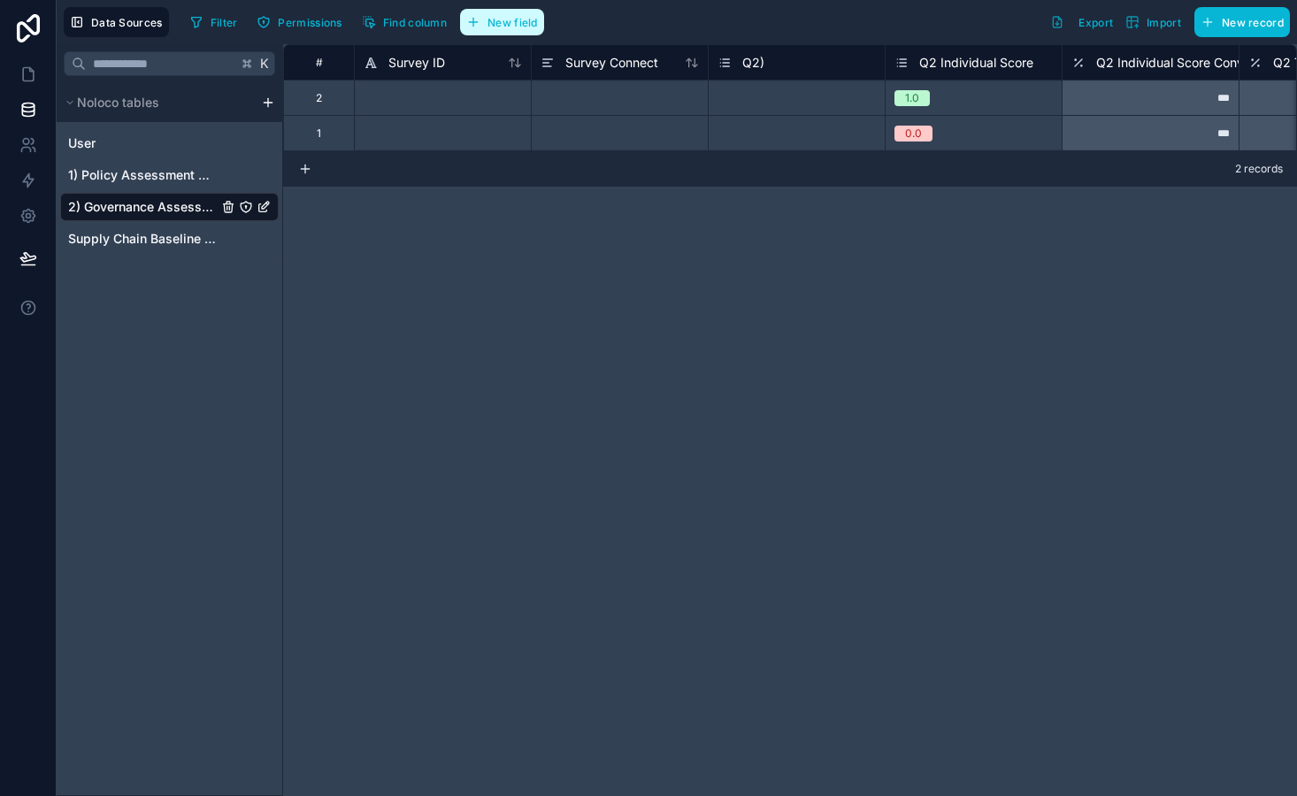
click at [520, 19] on span "New field" at bounding box center [512, 22] width 50 height 13
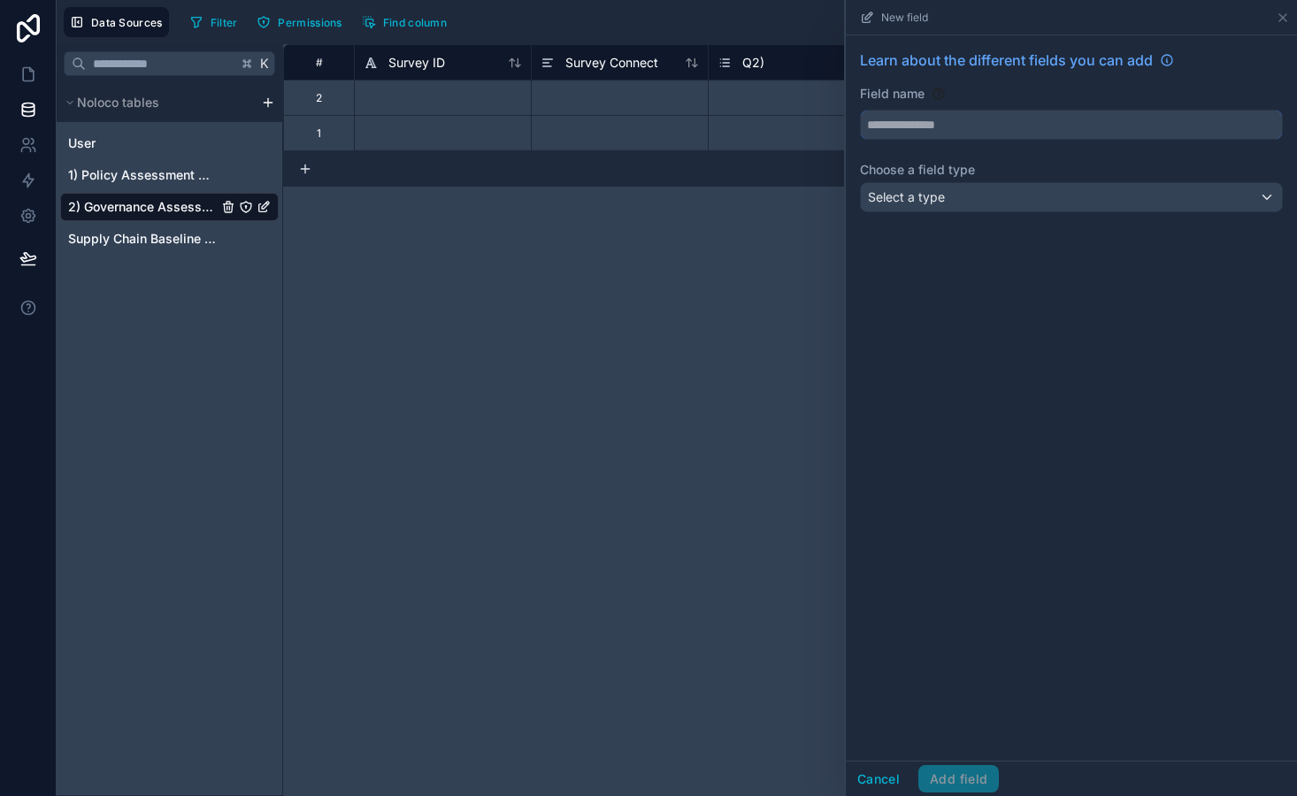
click at [945, 132] on input "text" at bounding box center [1071, 125] width 421 height 28
type input "****"
click at [955, 195] on div "Select a type" at bounding box center [1071, 197] width 421 height 28
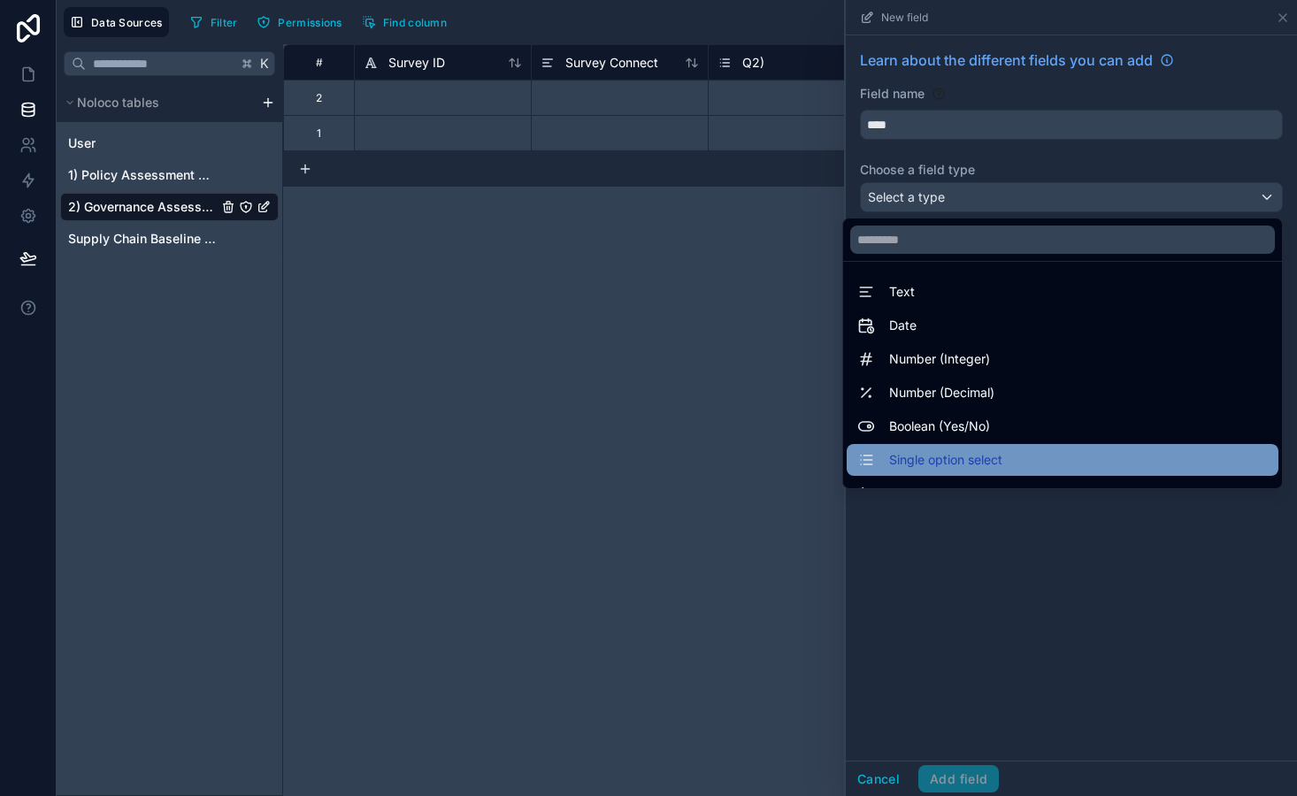
click at [967, 457] on span "Single option select" at bounding box center [945, 459] width 113 height 21
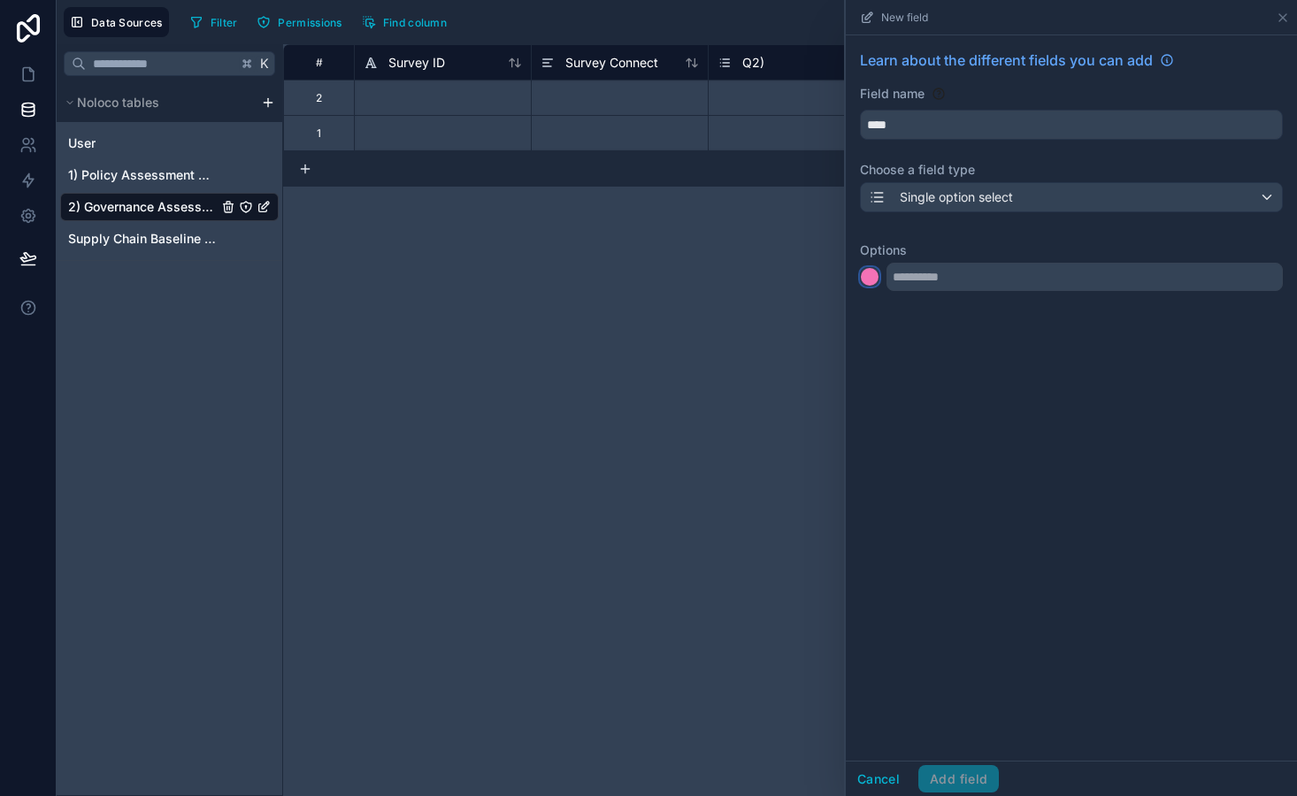
click at [869, 280] on div at bounding box center [870, 277] width 18 height 18
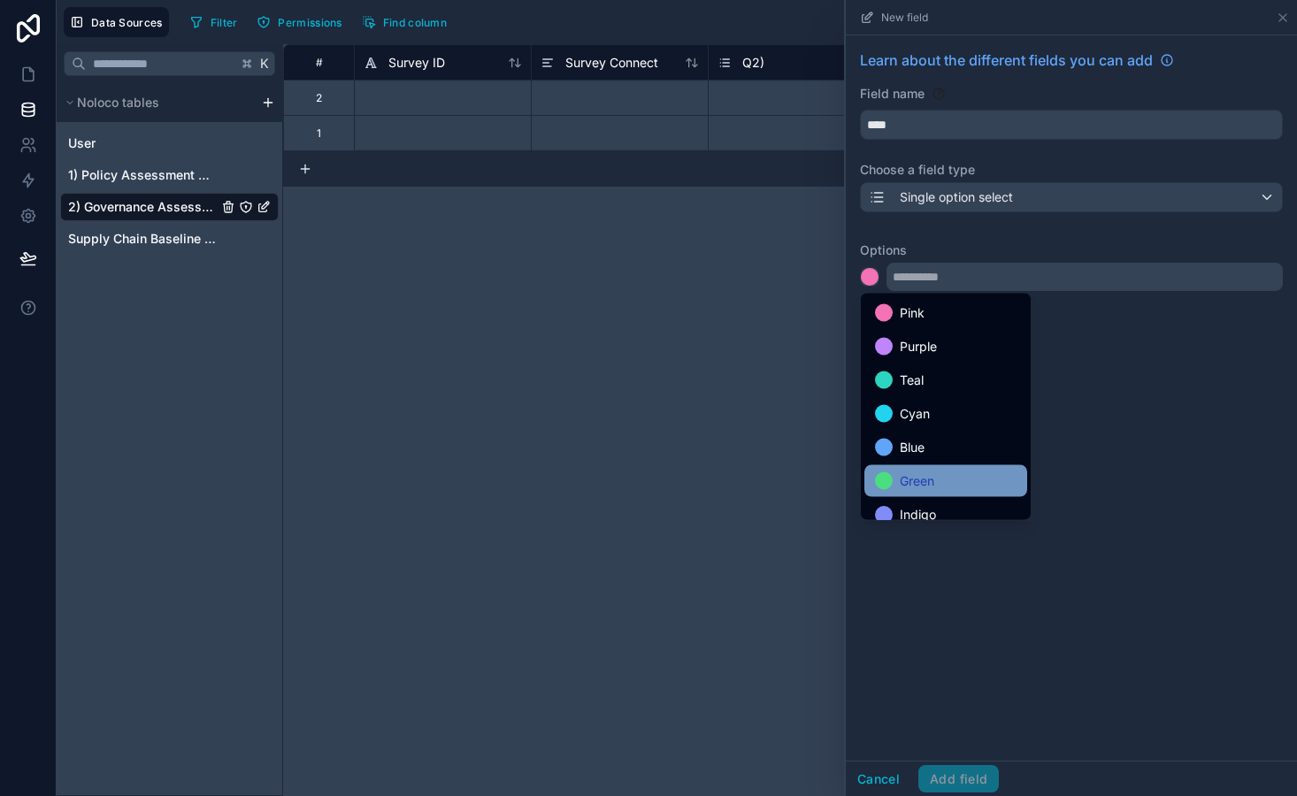
click at [947, 479] on div "Green" at bounding box center [946, 481] width 142 height 21
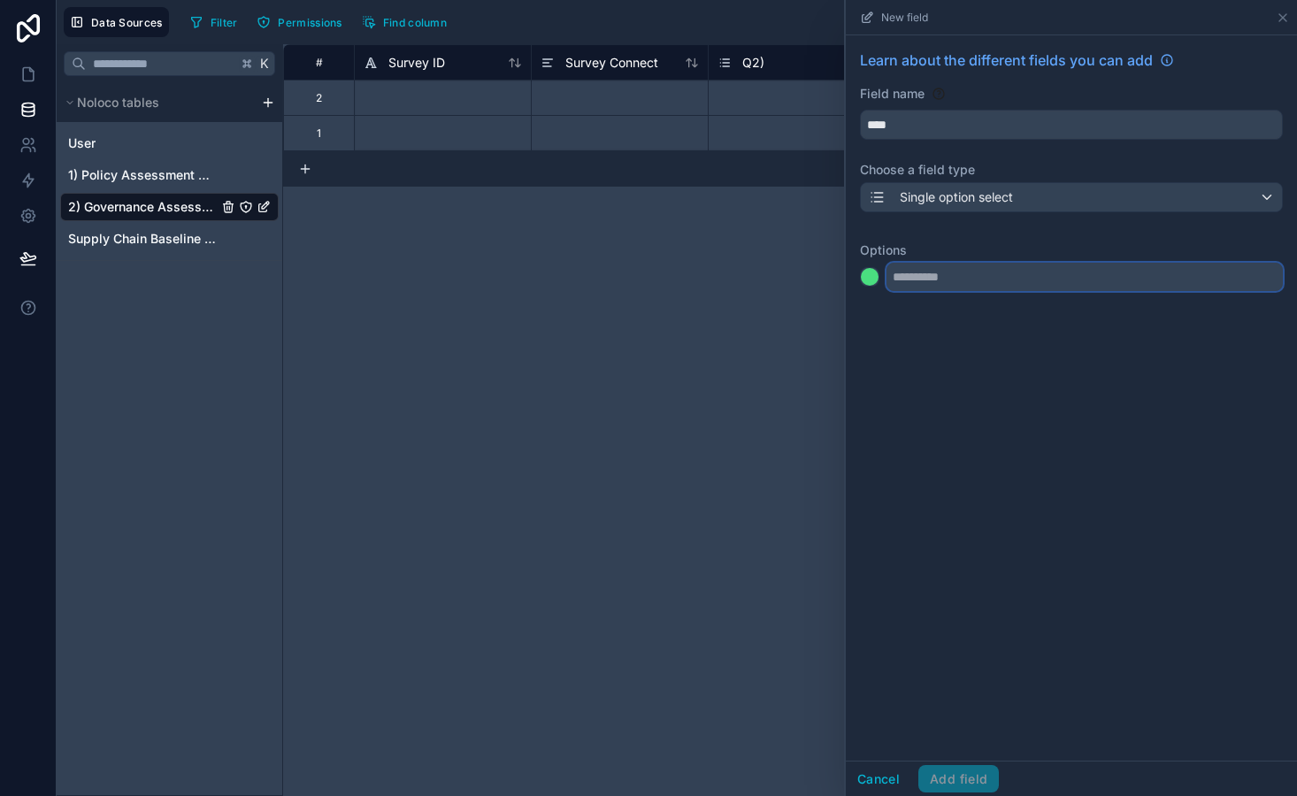
click at [956, 280] on input "text" at bounding box center [1084, 277] width 396 height 28
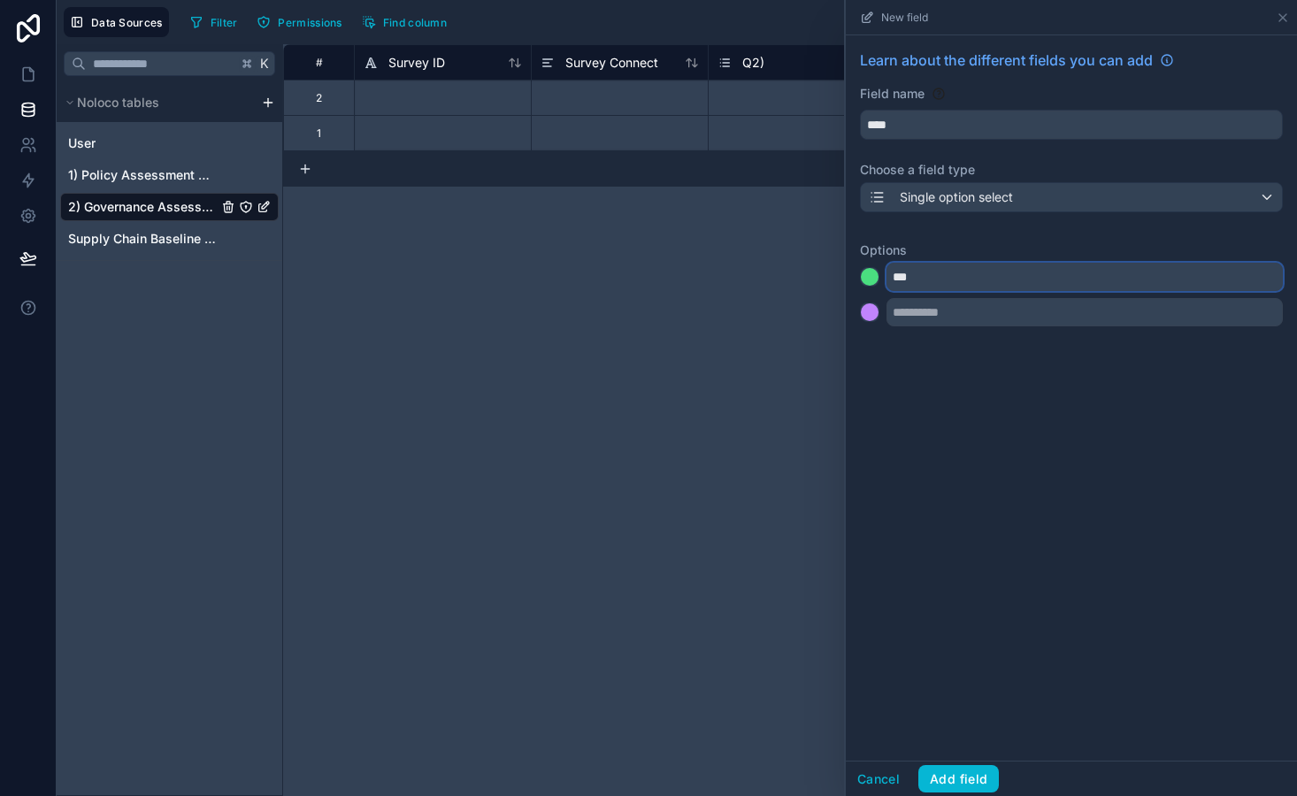
type input "***"
click at [871, 313] on div at bounding box center [870, 312] width 18 height 18
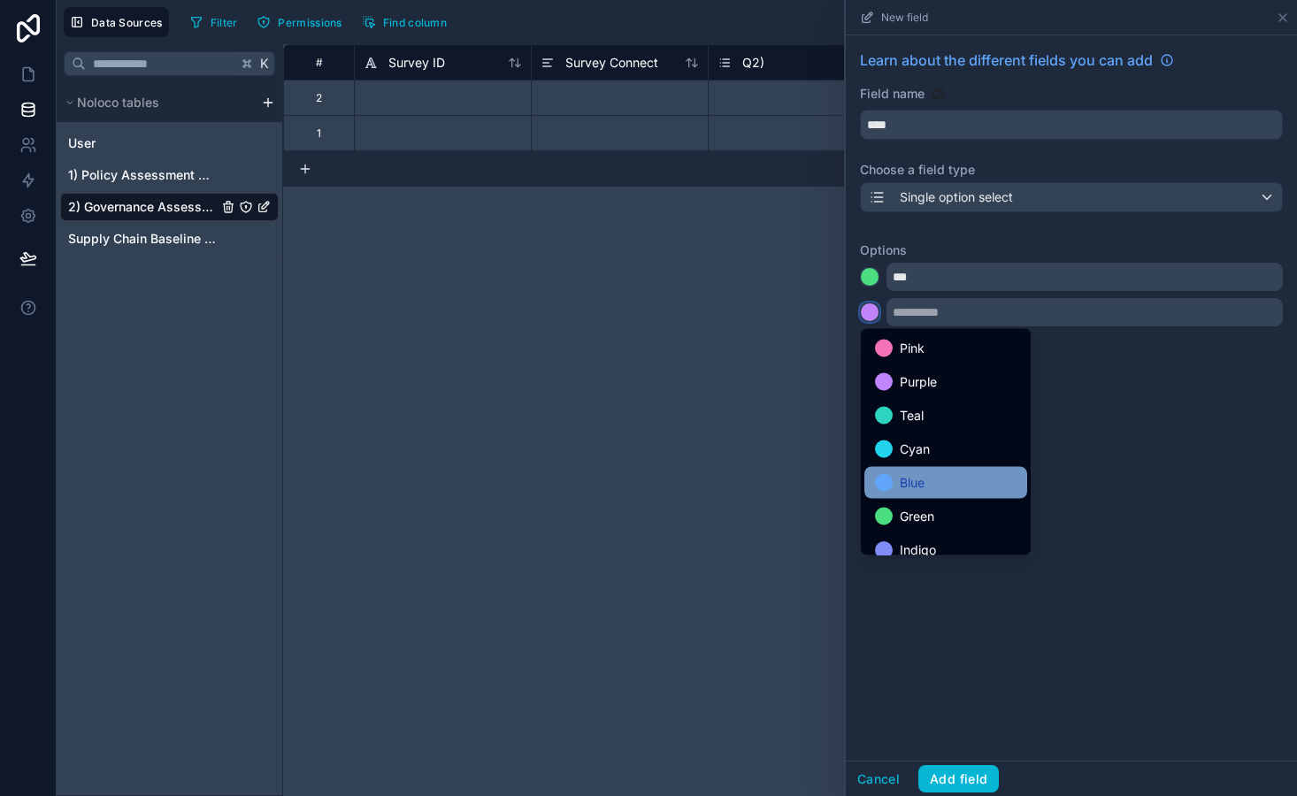
scroll to position [149, 0]
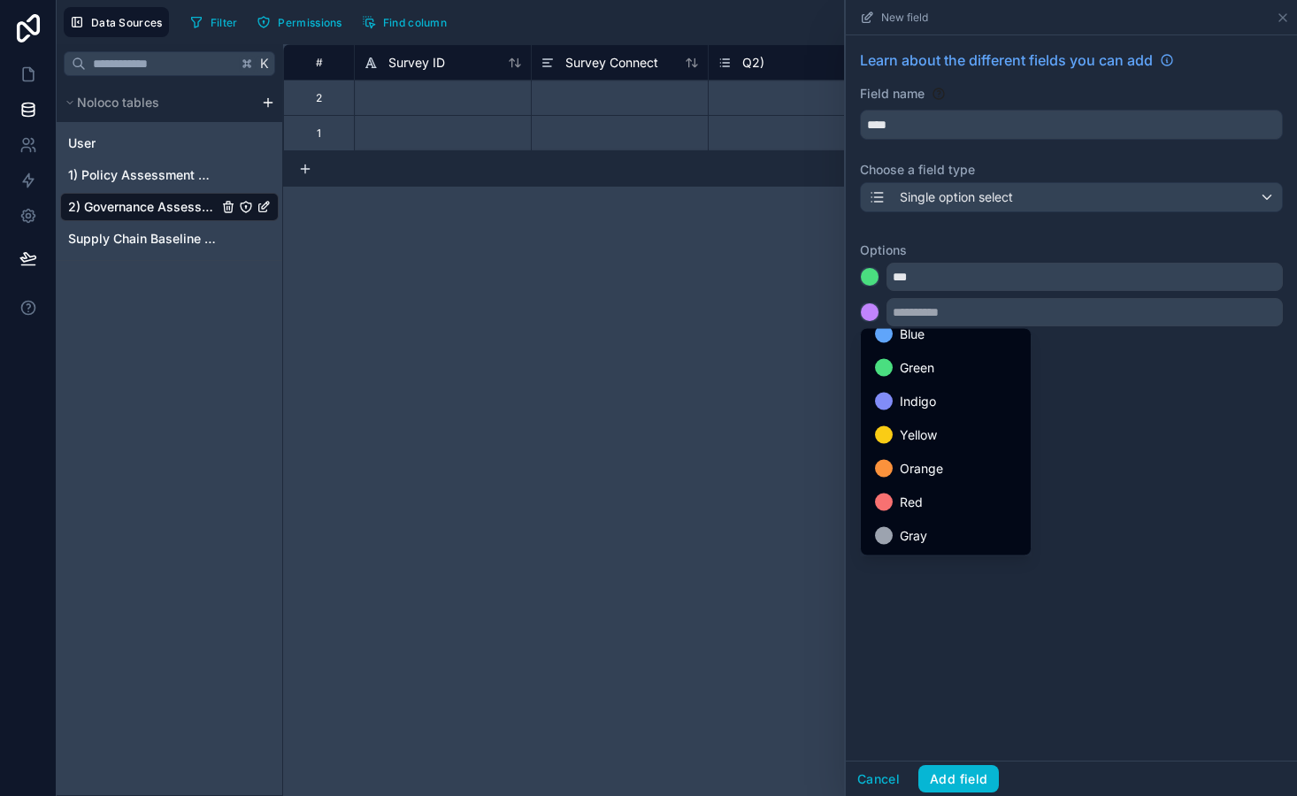
click at [925, 487] on div "Red" at bounding box center [945, 503] width 163 height 32
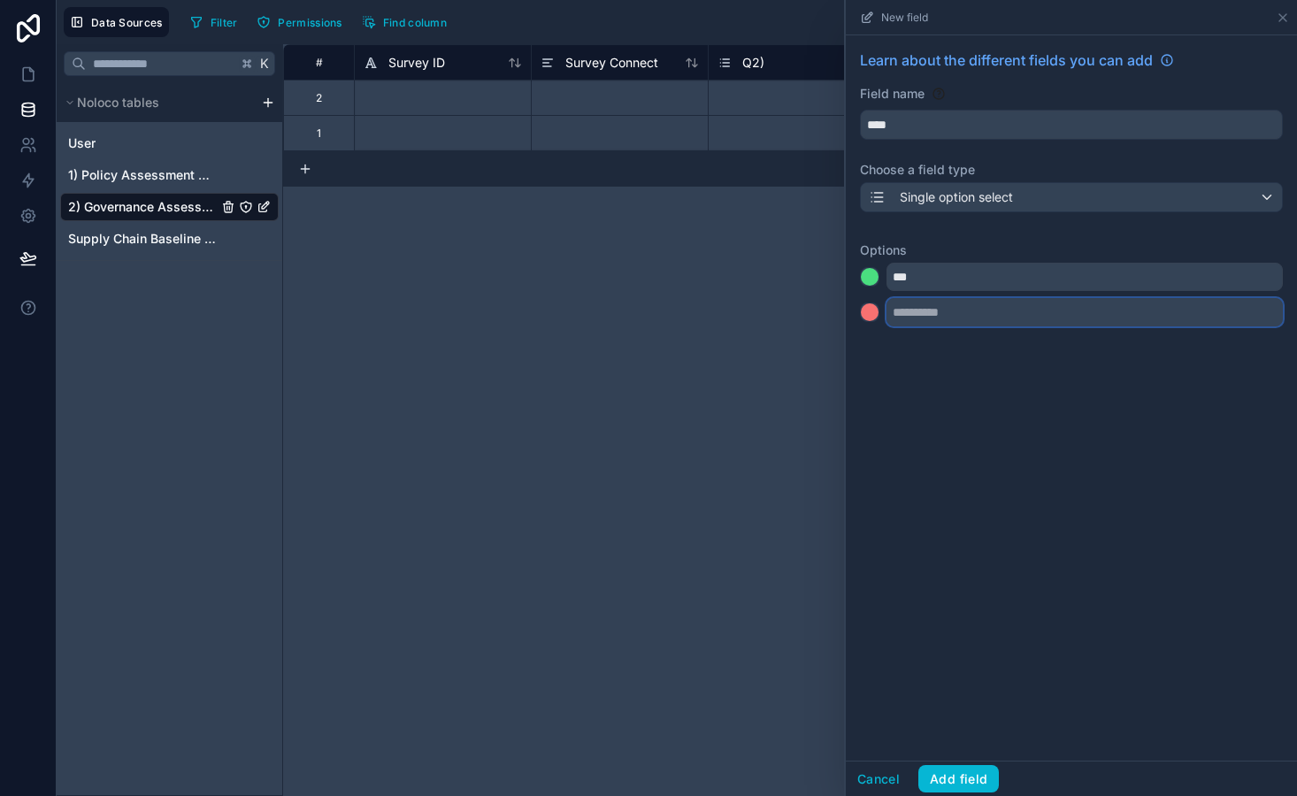
click at [927, 307] on input "text" at bounding box center [1084, 312] width 396 height 28
type input "**"
click at [873, 349] on div at bounding box center [870, 348] width 18 height 18
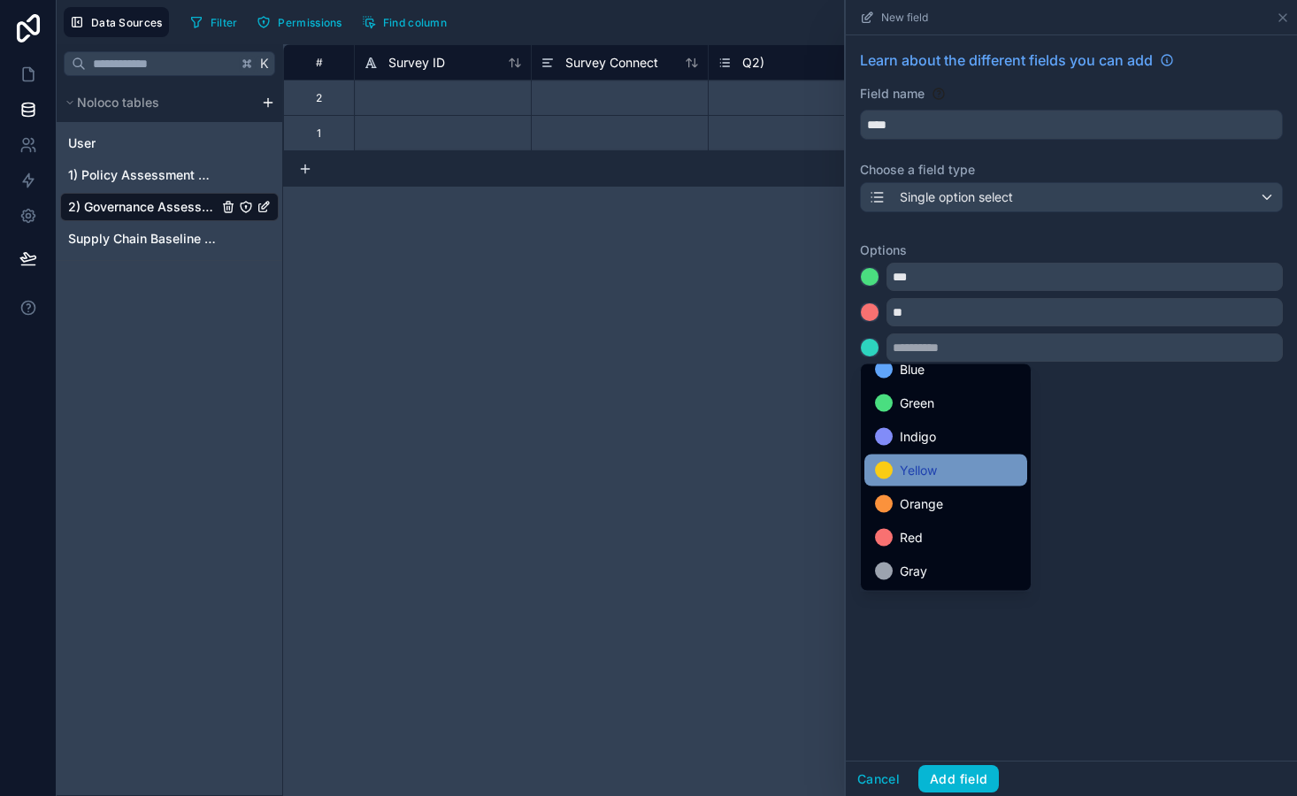
click at [944, 467] on div "Yellow" at bounding box center [946, 470] width 142 height 21
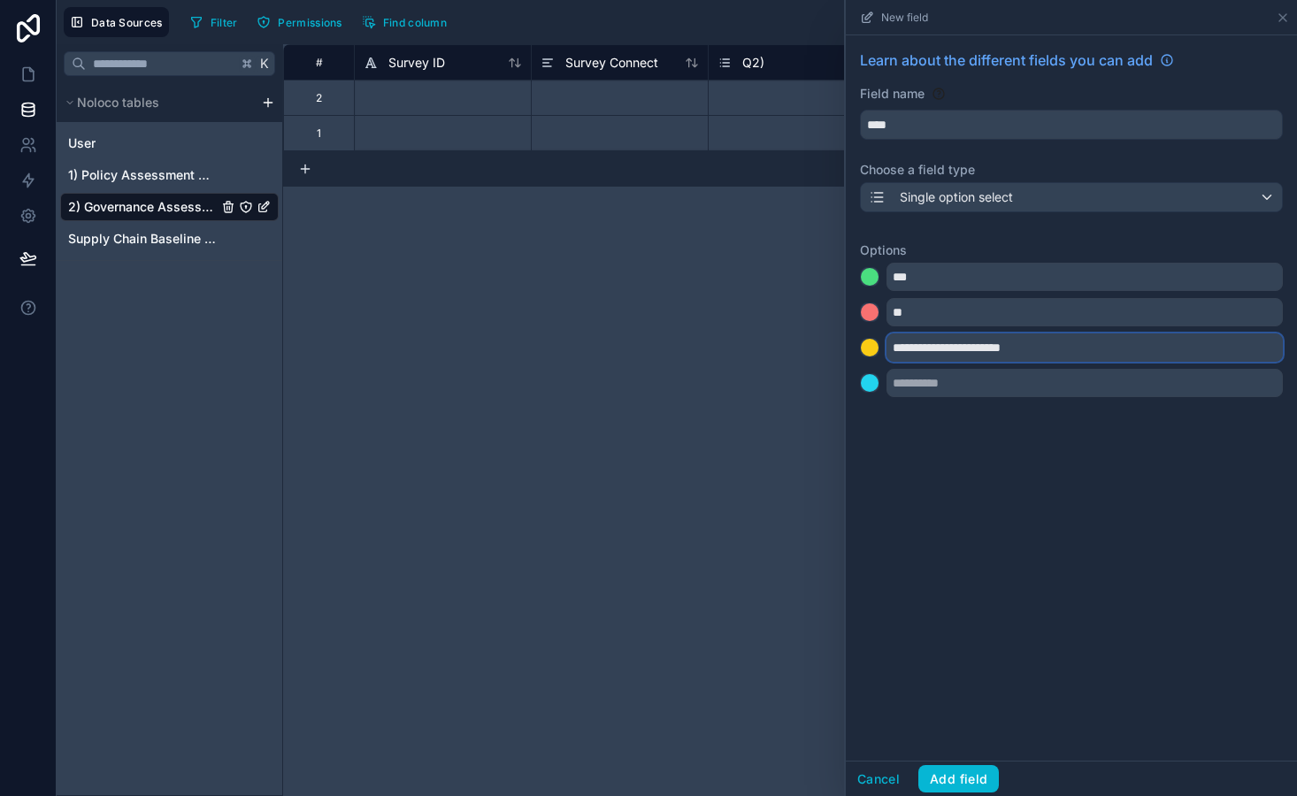
type input "**********"
click at [874, 383] on div at bounding box center [870, 383] width 18 height 18
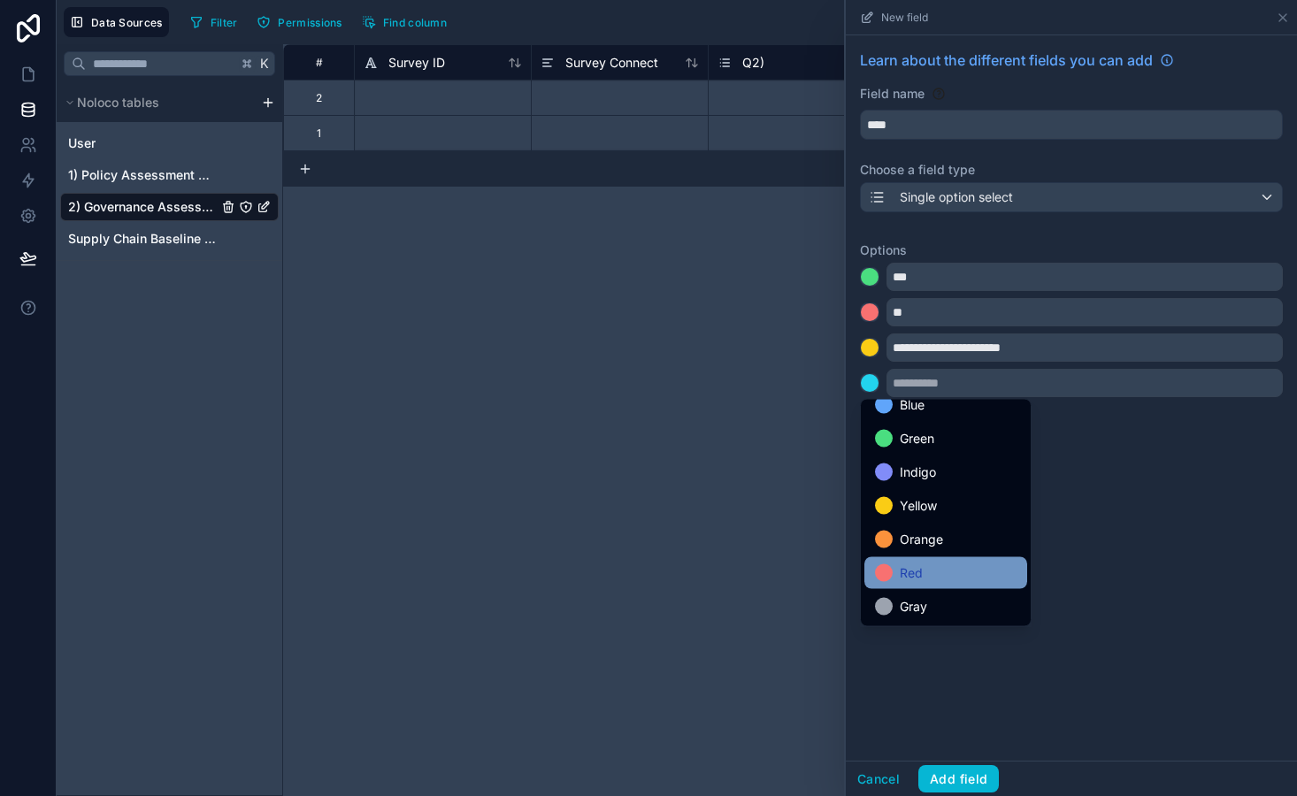
click at [933, 584] on div "Red" at bounding box center [945, 573] width 163 height 32
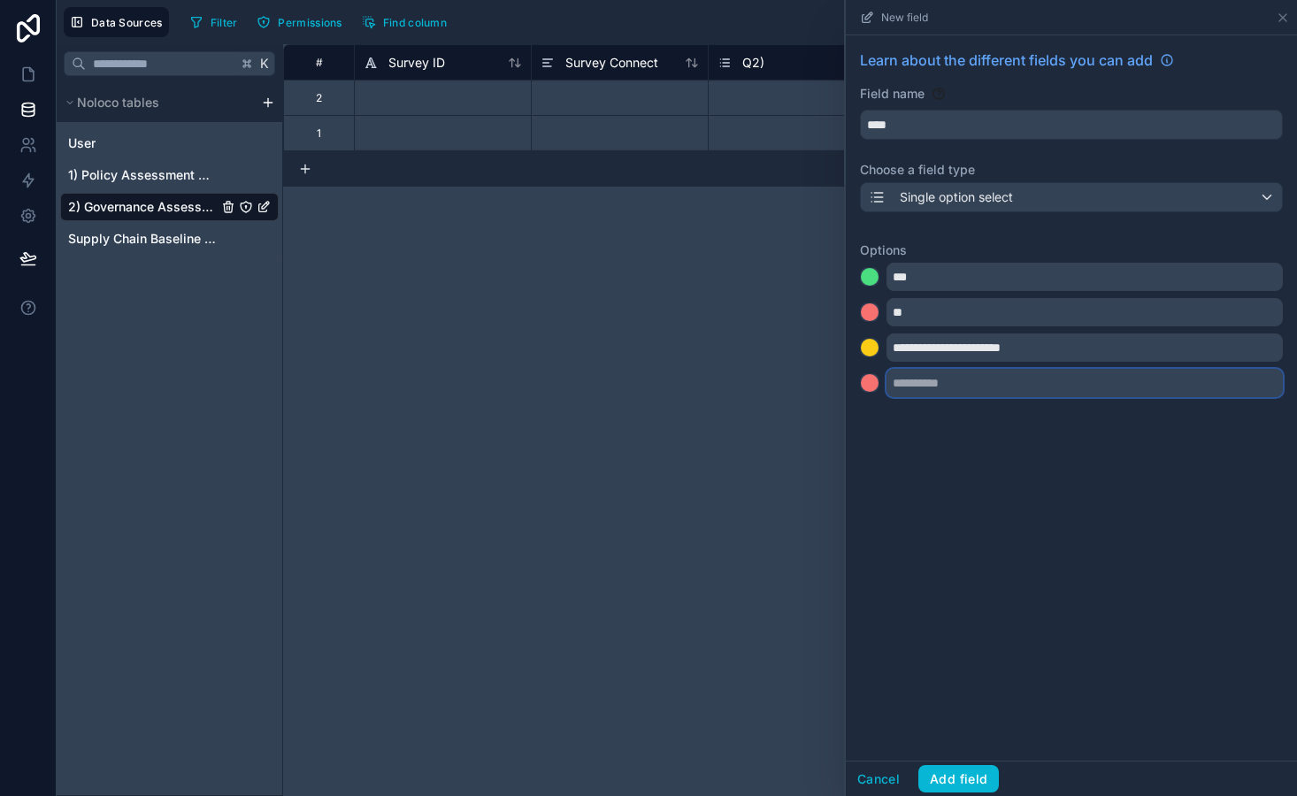
click at [932, 380] on input "text" at bounding box center [1084, 383] width 396 height 28
type input "******"
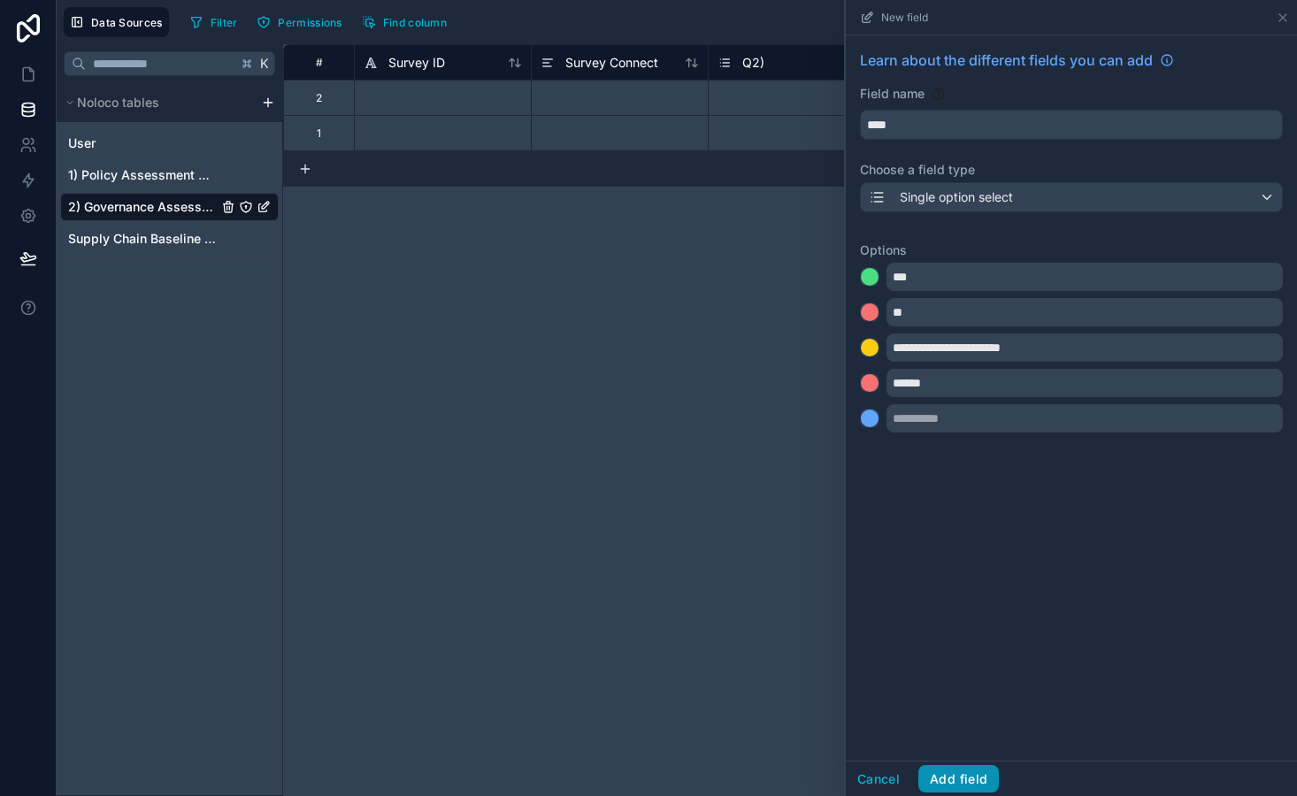
click at [964, 788] on button "Add field" at bounding box center [958, 779] width 81 height 28
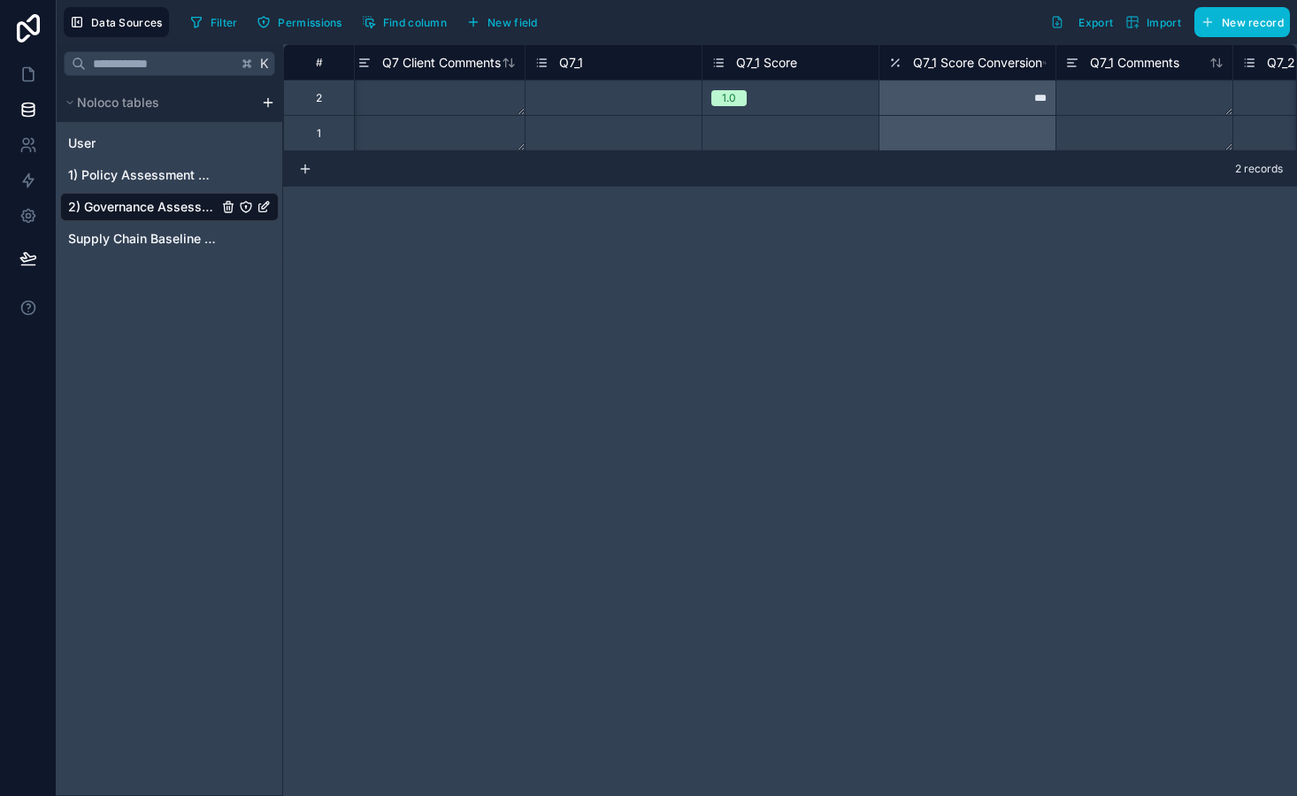
scroll to position [0, 11443]
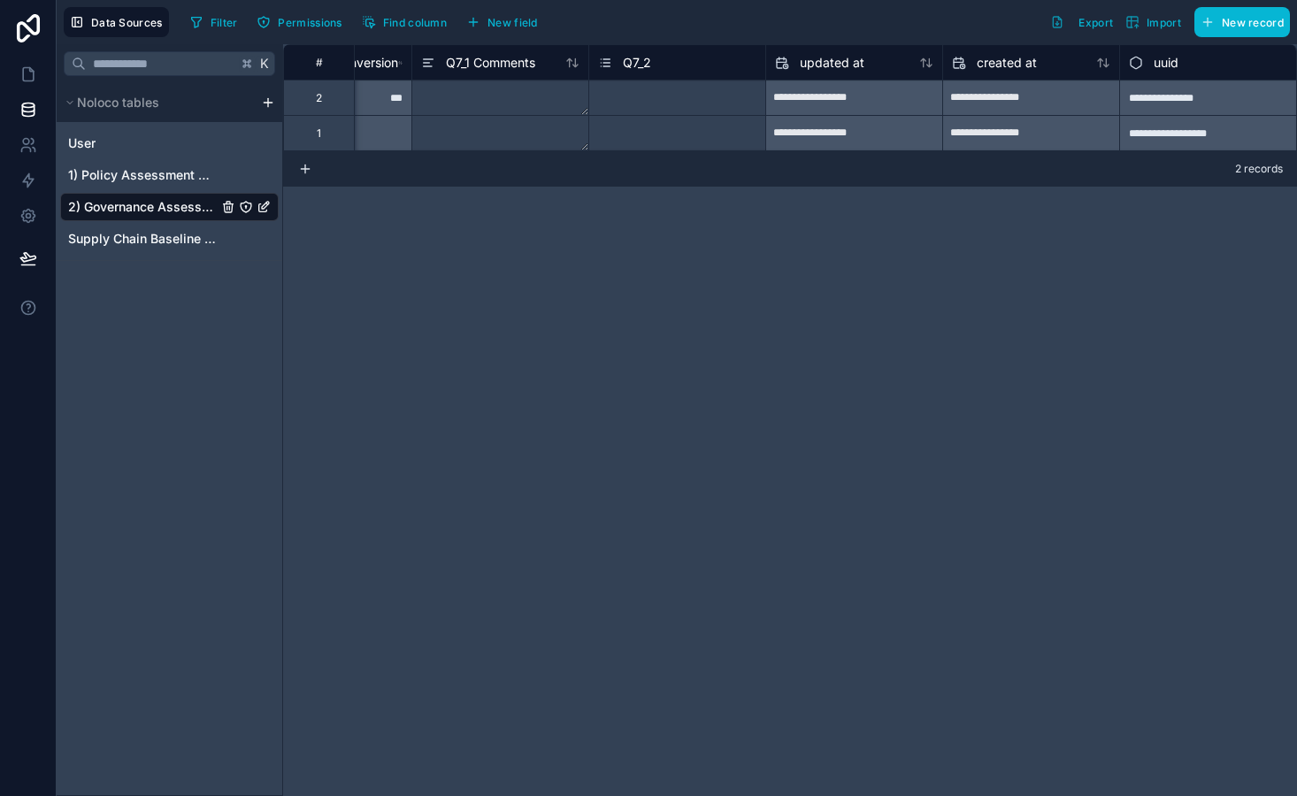
click at [638, 65] on span "Q7_2" at bounding box center [637, 63] width 28 height 18
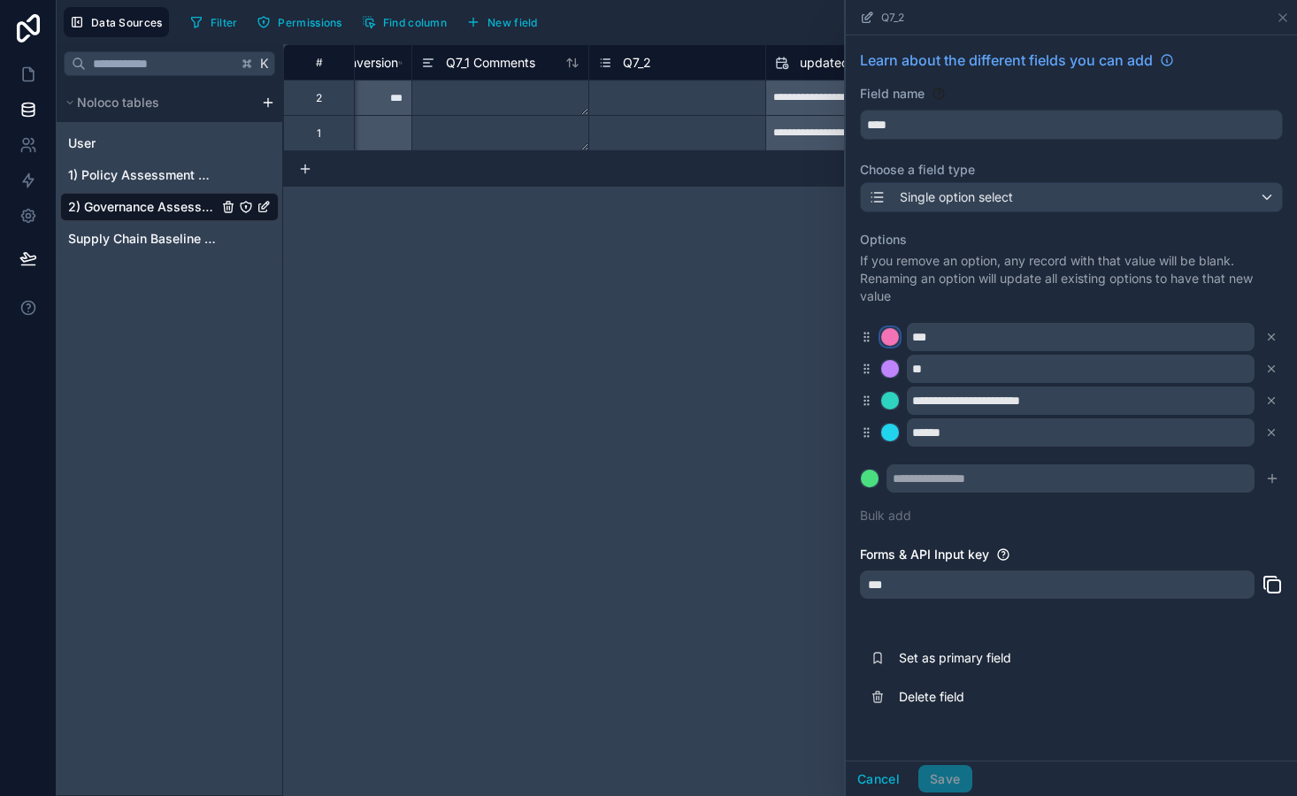
click at [887, 336] on div at bounding box center [890, 337] width 18 height 18
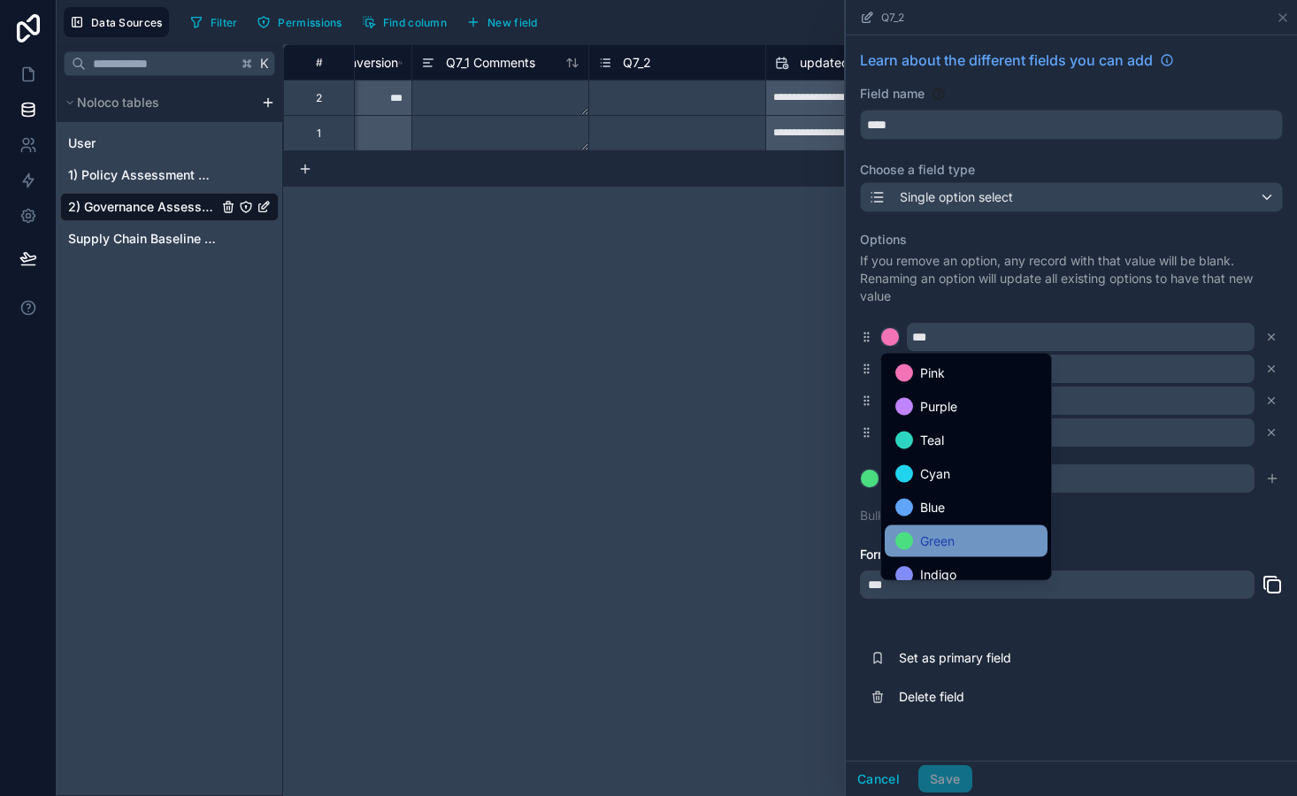
click at [934, 541] on span "Green" at bounding box center [937, 541] width 35 height 21
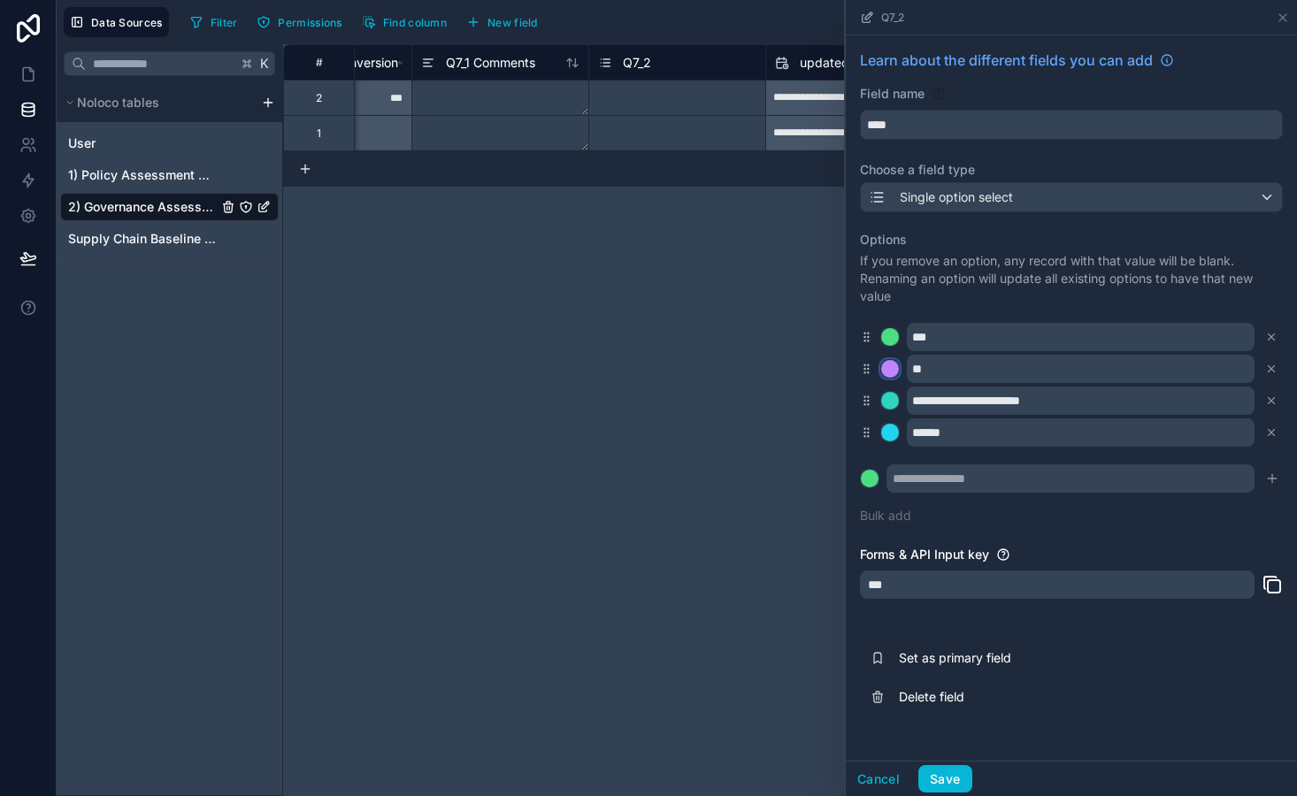
click at [887, 367] on div at bounding box center [890, 369] width 18 height 18
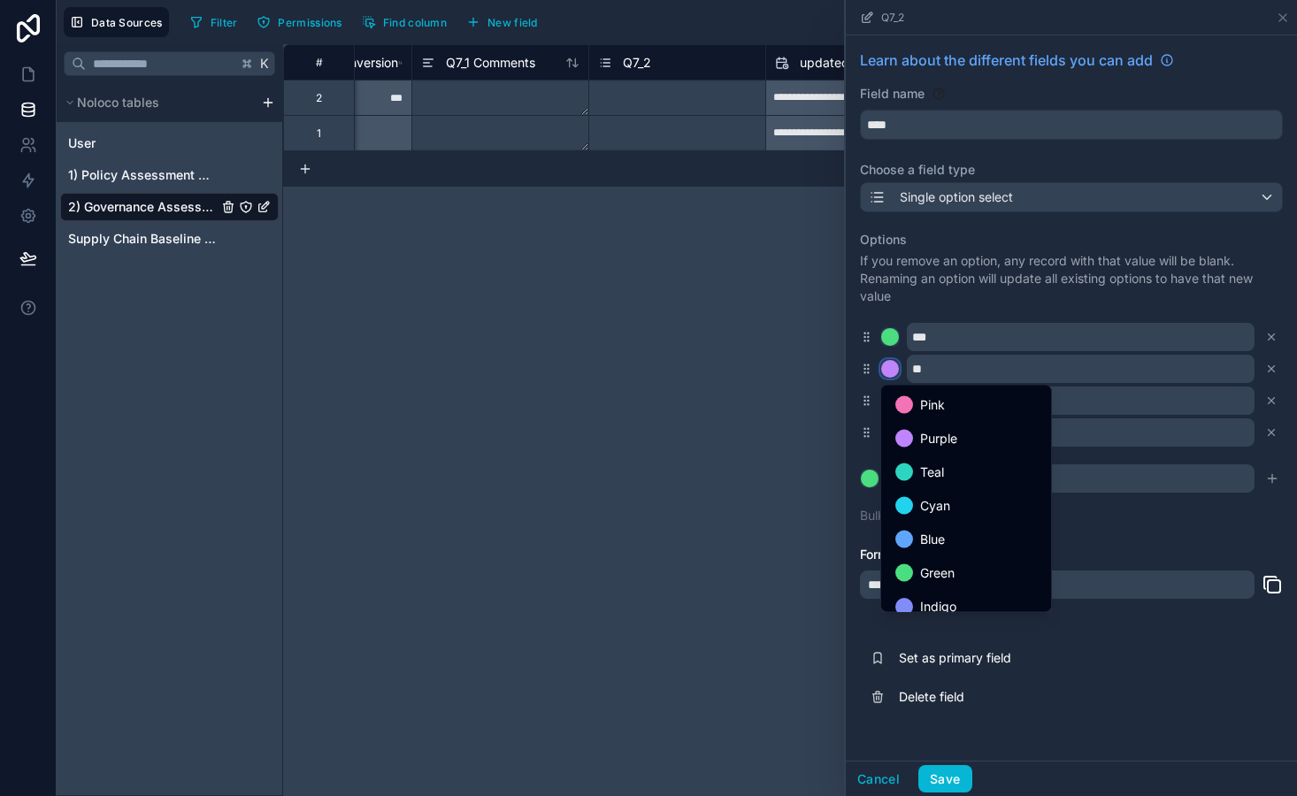
scroll to position [149, 0]
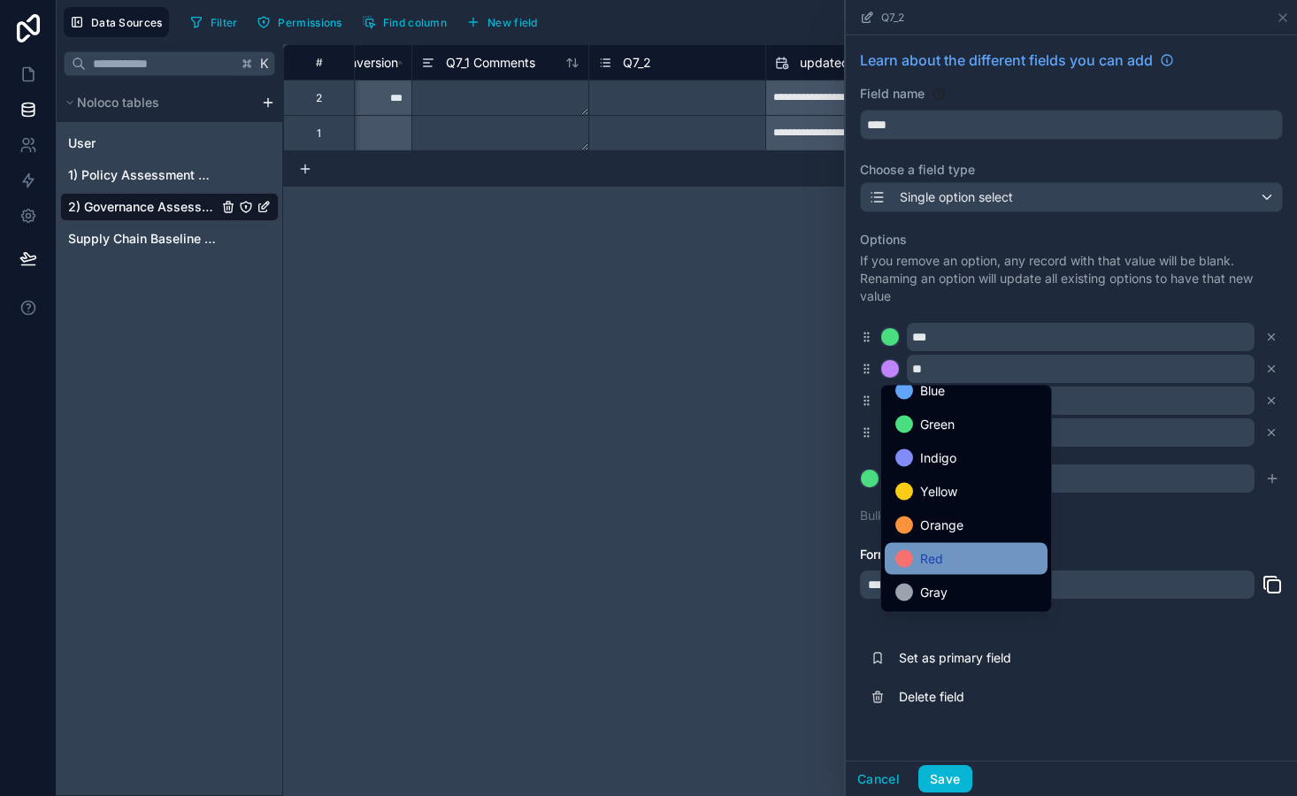
click at [955, 548] on div "Red" at bounding box center [966, 558] width 142 height 21
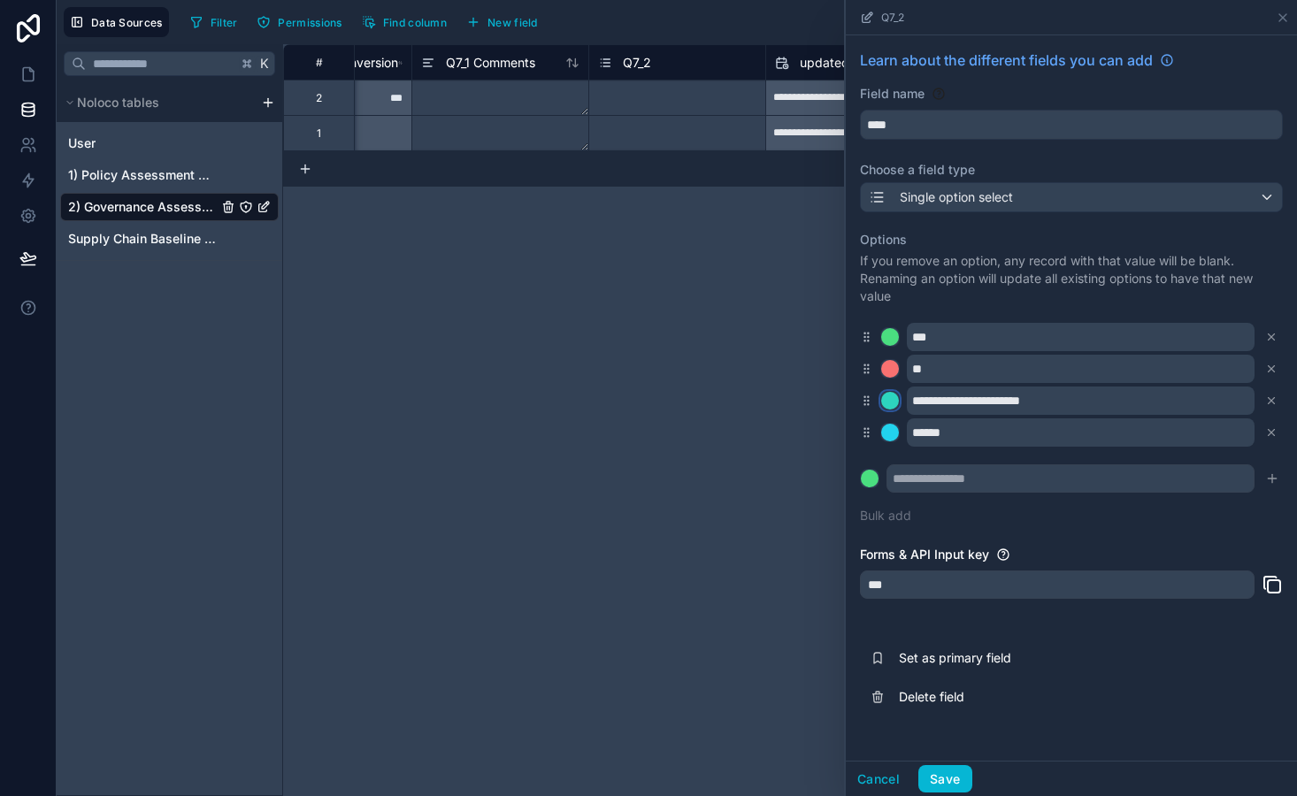
click at [893, 395] on div at bounding box center [890, 401] width 18 height 18
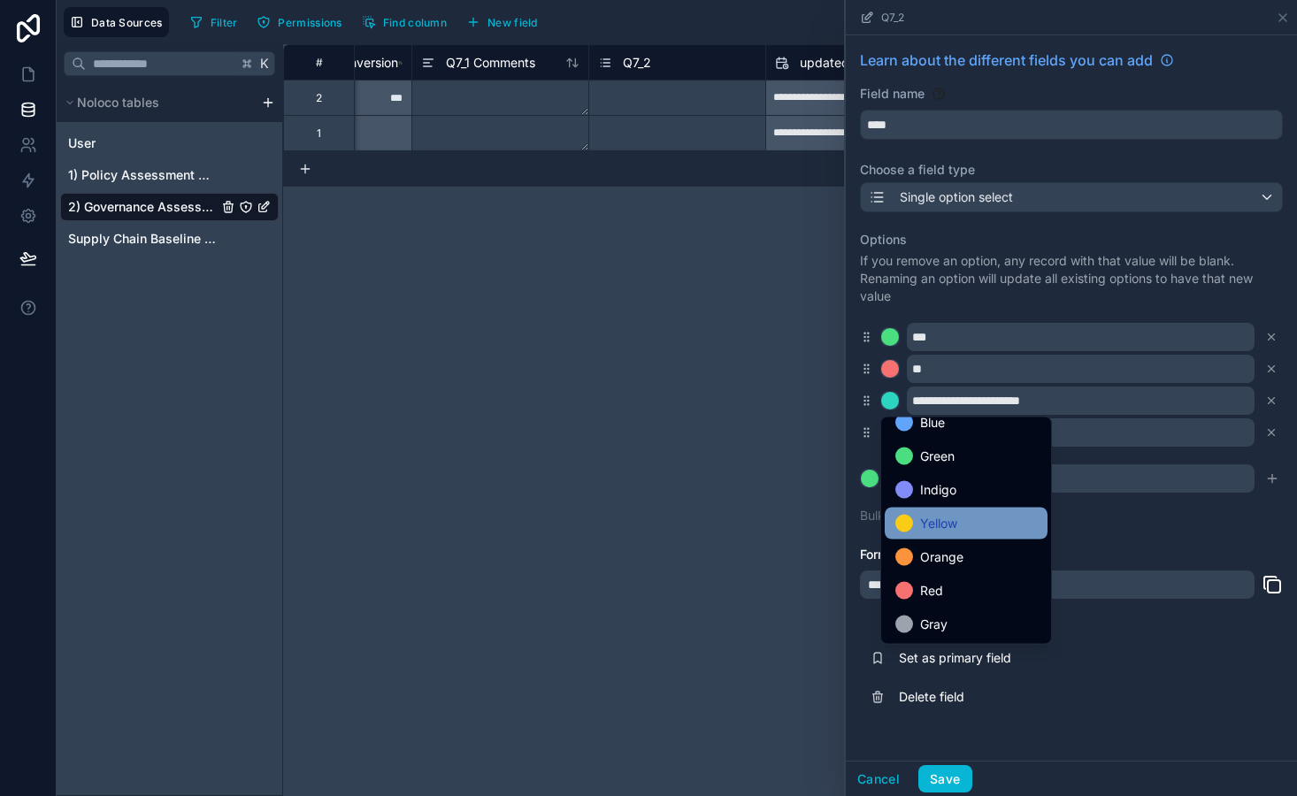
click at [954, 530] on span "Yellow" at bounding box center [938, 523] width 37 height 21
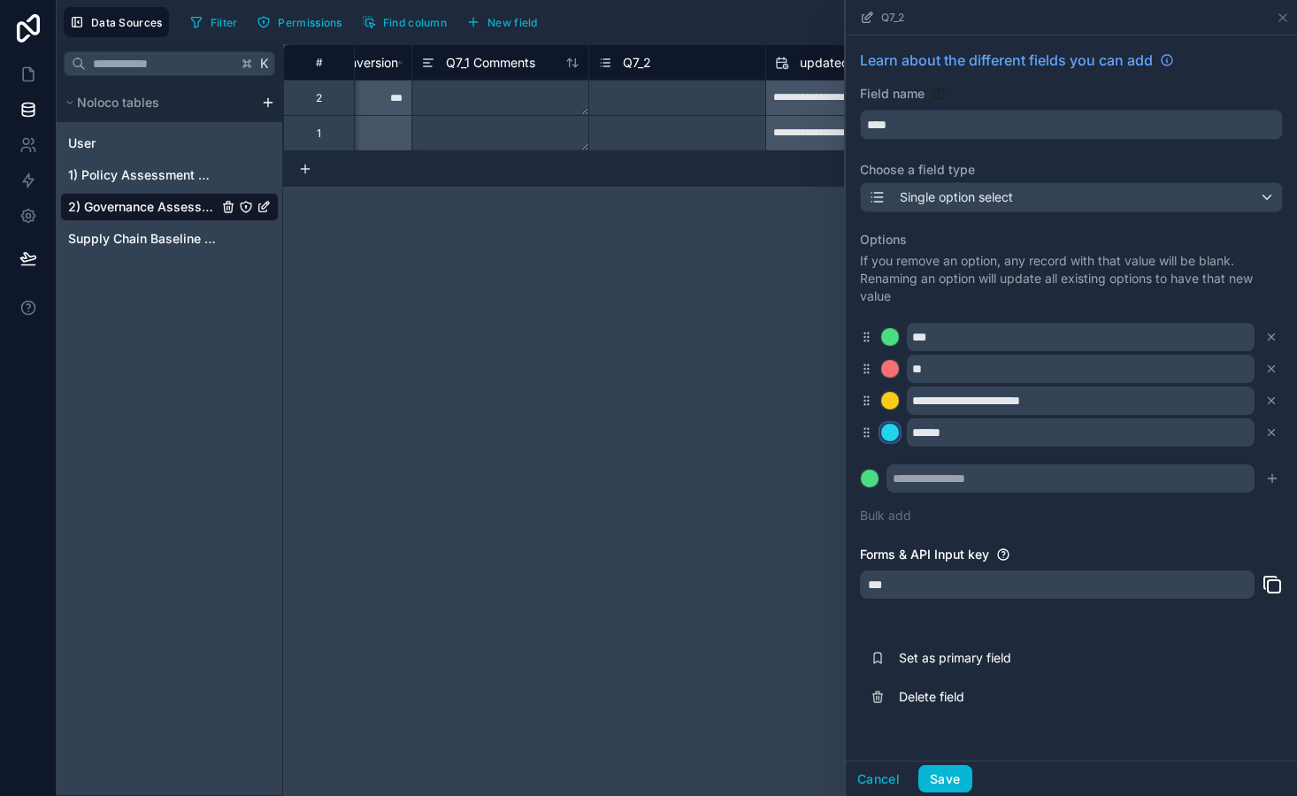
click at [893, 441] on div at bounding box center [890, 433] width 18 height 18
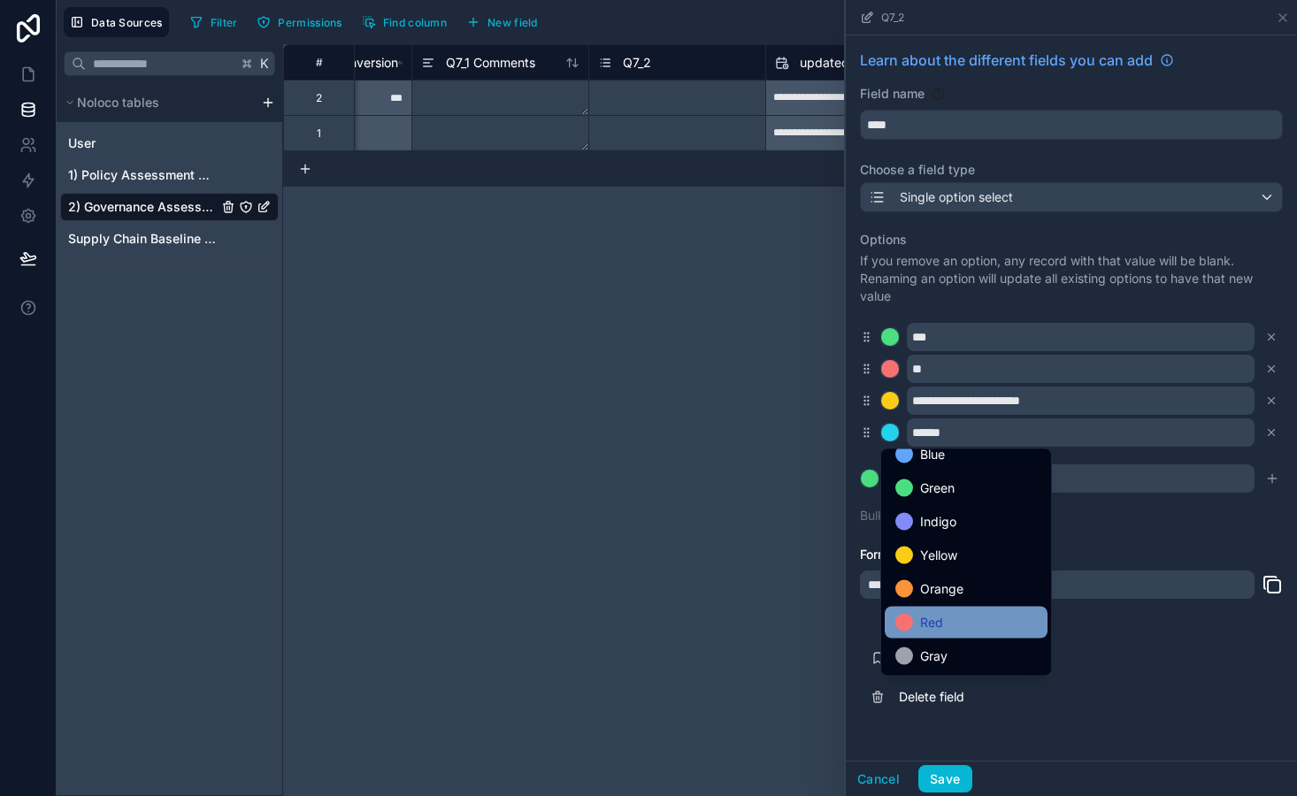
click at [942, 631] on span "Red" at bounding box center [931, 622] width 23 height 21
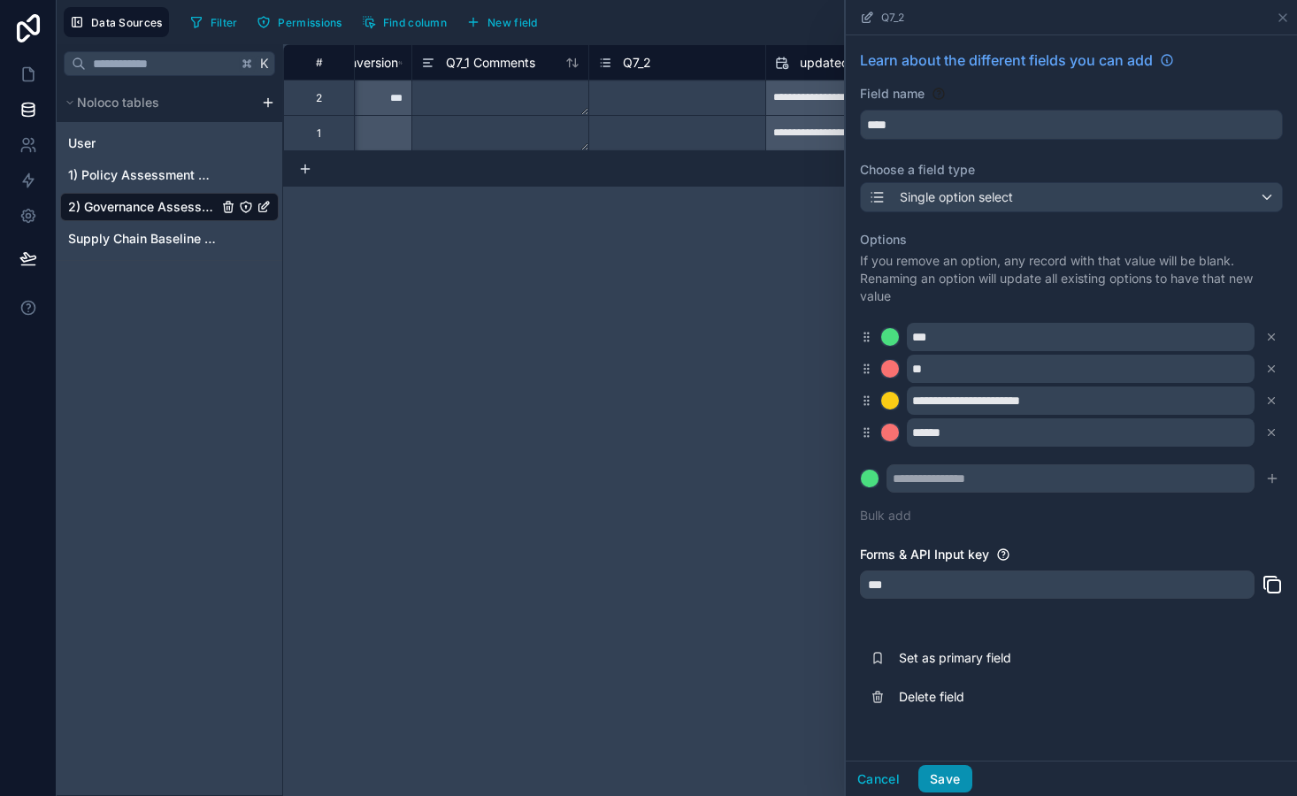
click at [947, 784] on button "Save" at bounding box center [944, 779] width 53 height 28
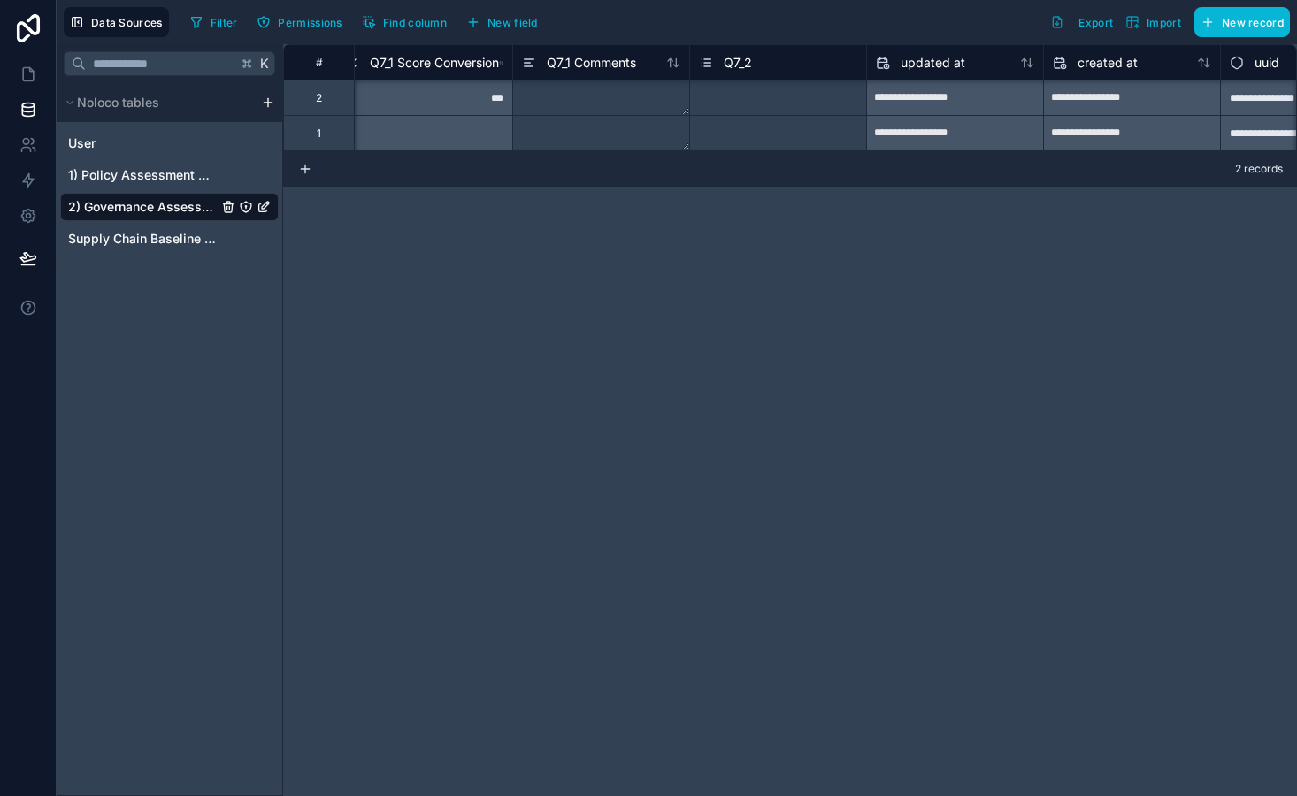
scroll to position [0, 11443]
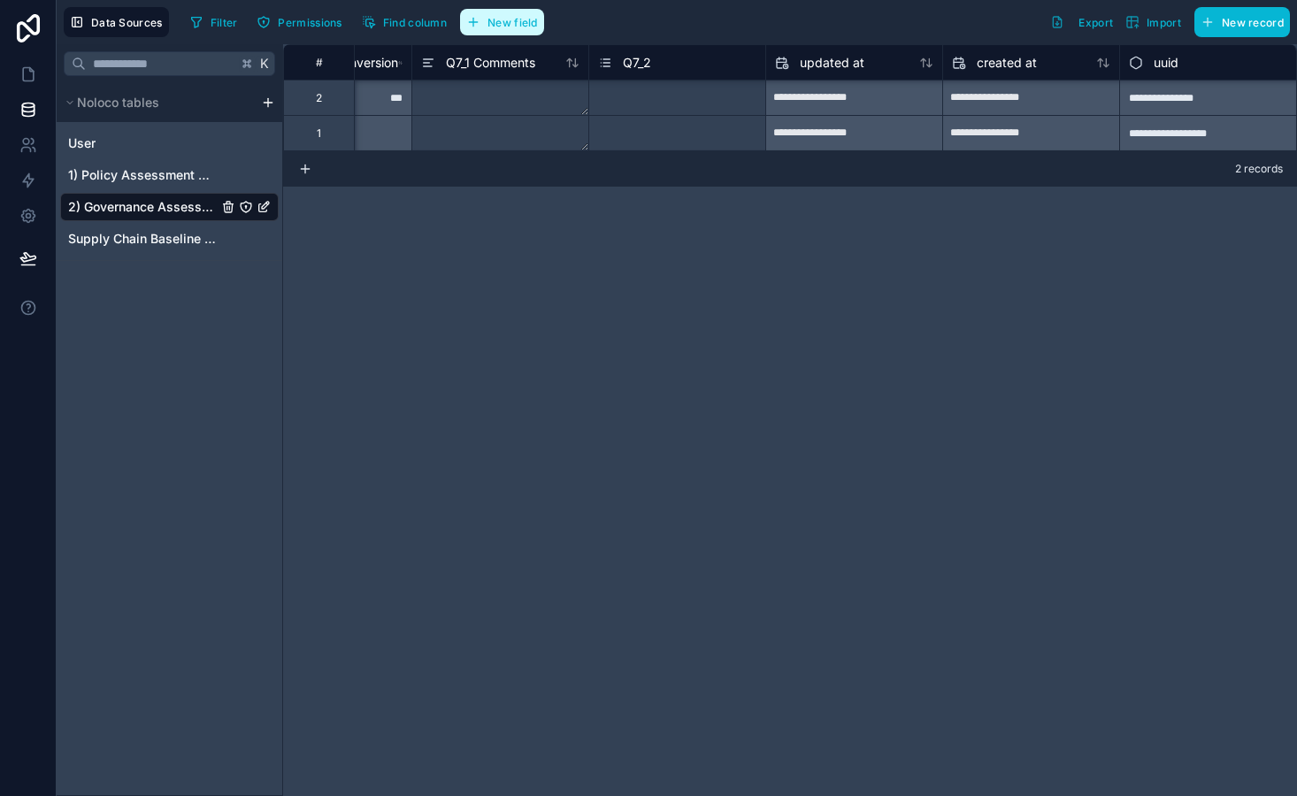
click at [523, 31] on button "New field" at bounding box center [502, 22] width 84 height 27
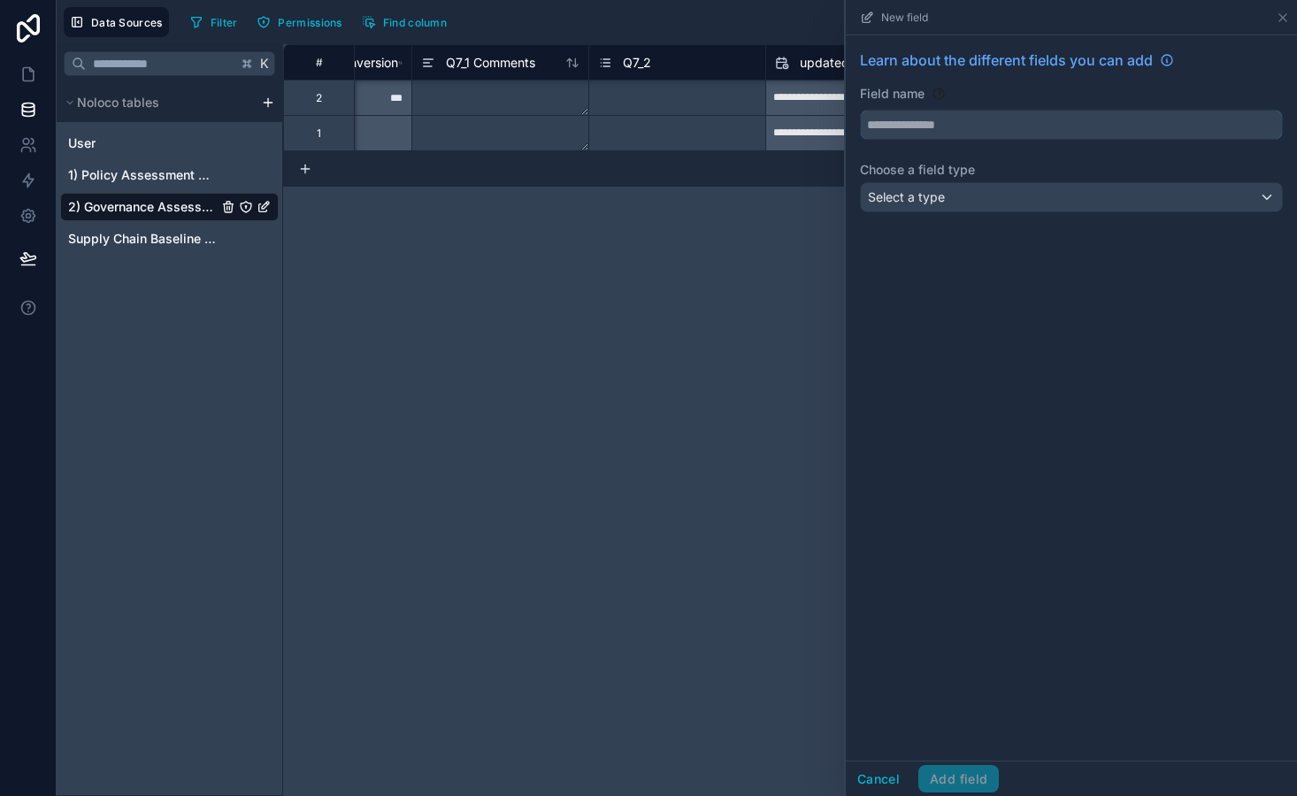
click at [880, 133] on input "text" at bounding box center [1071, 125] width 421 height 28
type input "**********"
click at [924, 207] on div "Select a type" at bounding box center [1071, 197] width 421 height 28
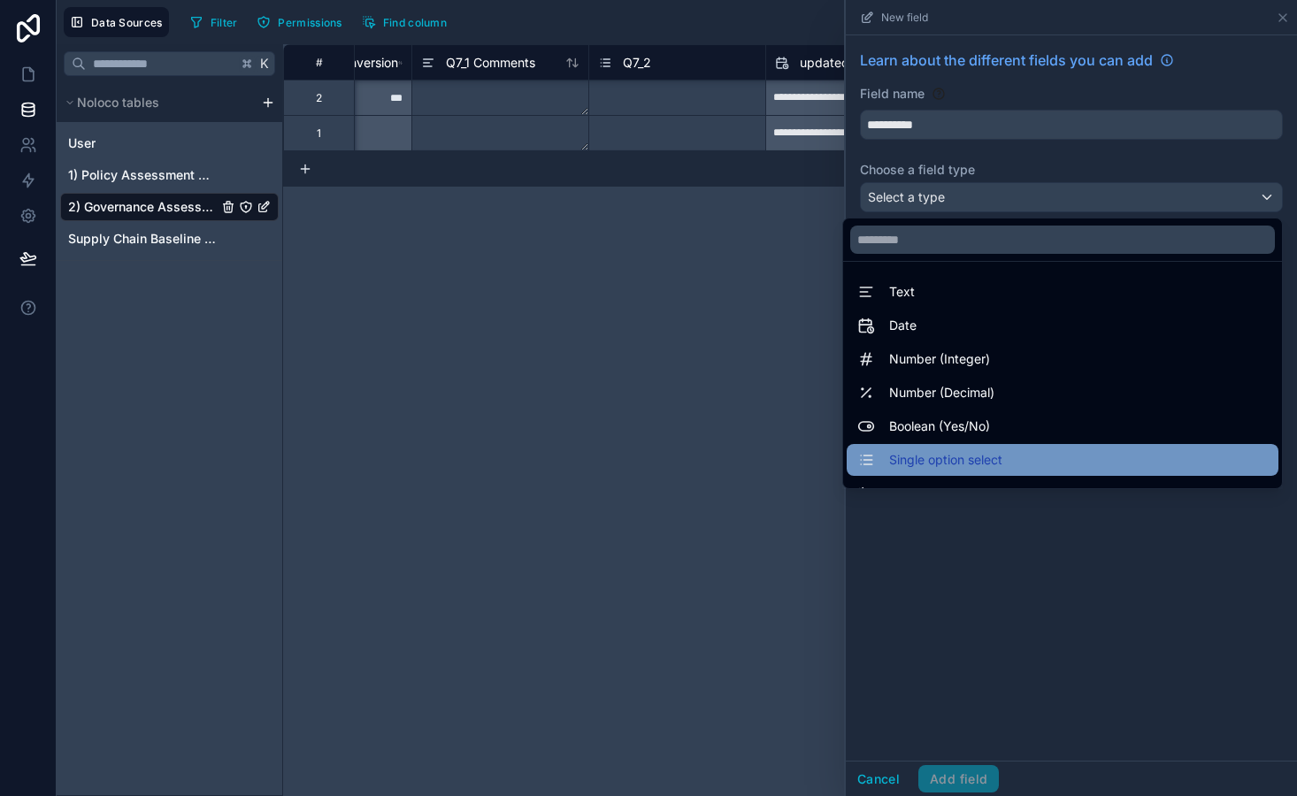
click at [921, 455] on span "Single option select" at bounding box center [945, 459] width 113 height 21
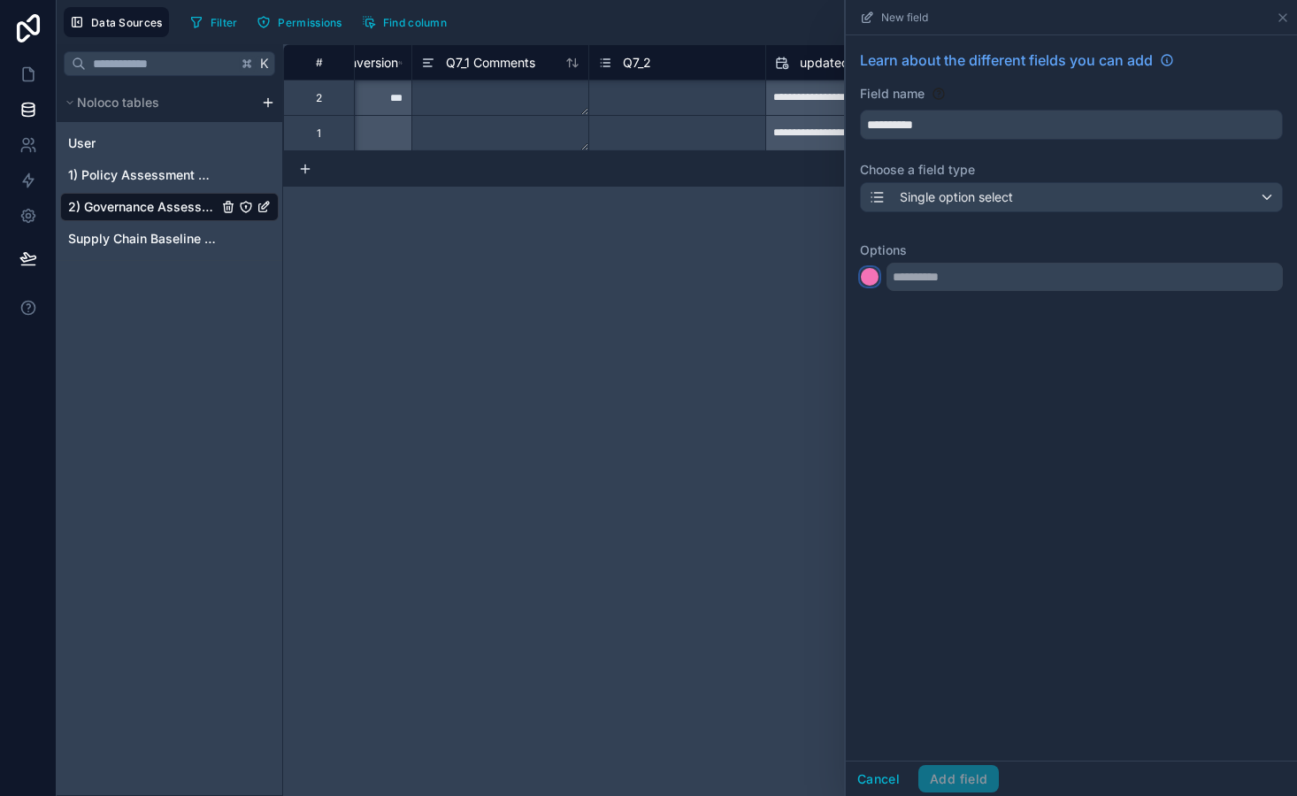
click at [878, 280] on div at bounding box center [870, 277] width 18 height 18
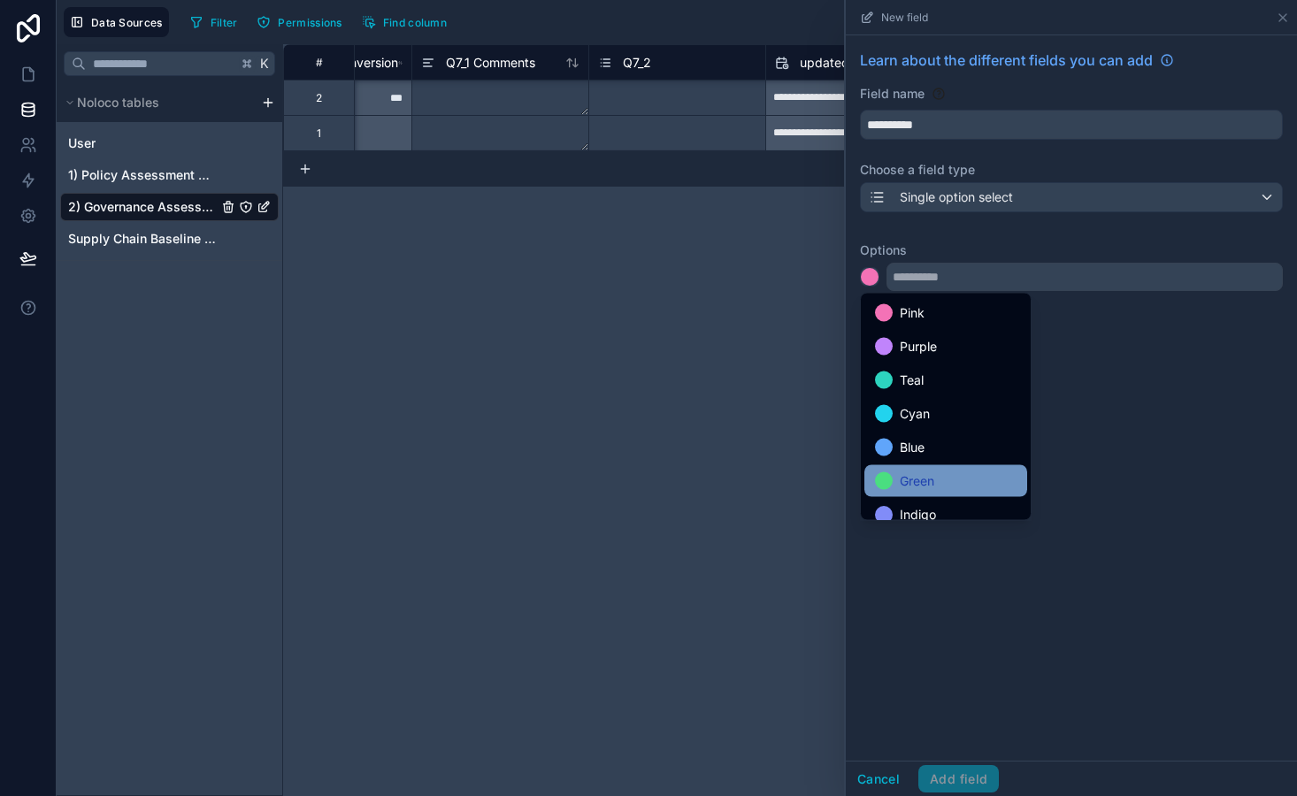
click at [927, 472] on span "Green" at bounding box center [917, 481] width 35 height 21
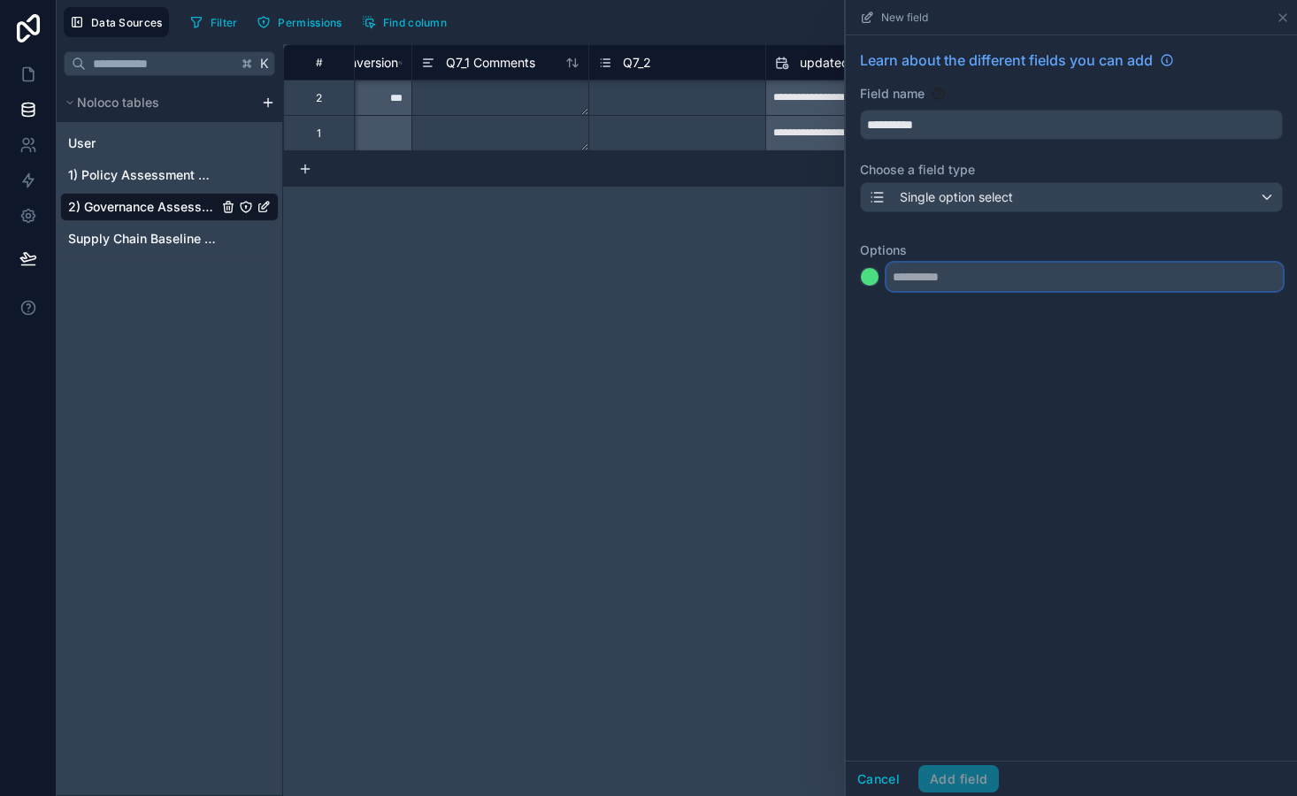
click at [934, 283] on input "text" at bounding box center [1084, 277] width 396 height 28
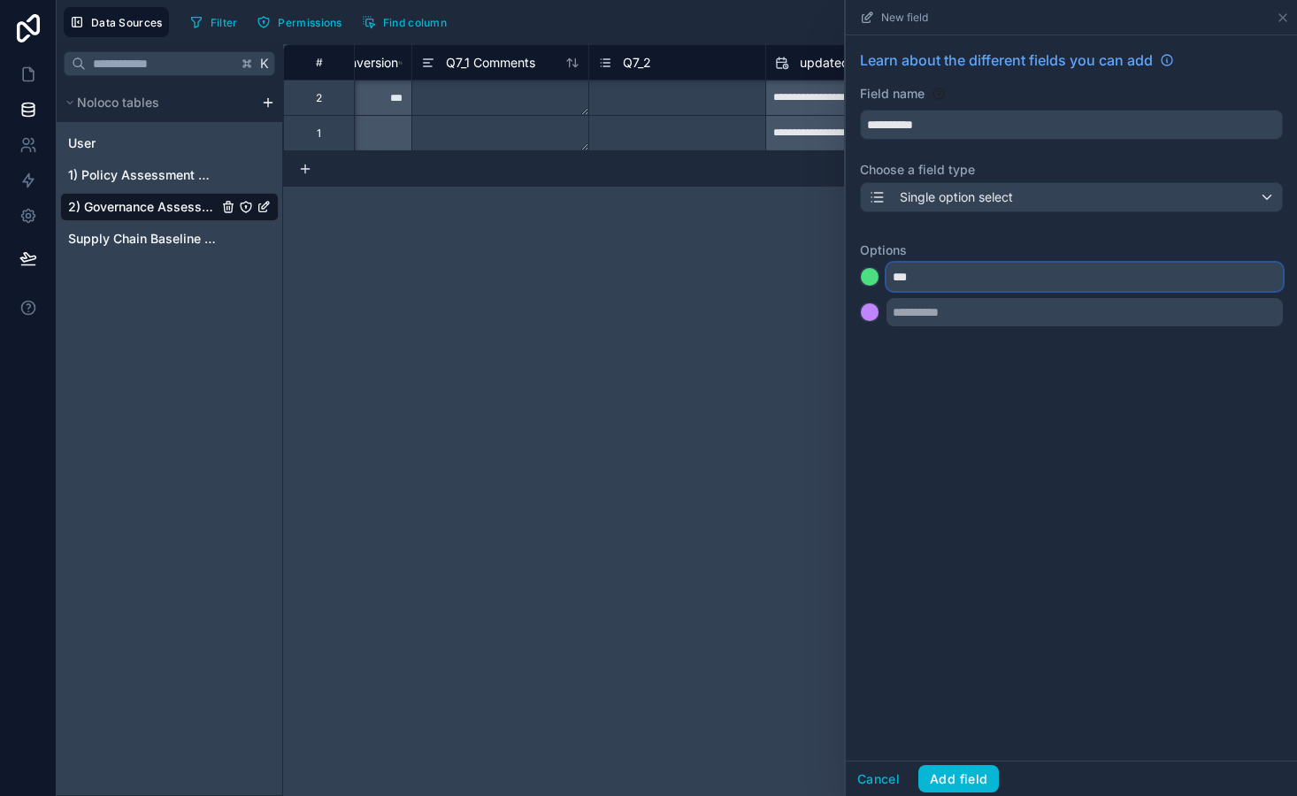
type input "***"
click at [870, 318] on div at bounding box center [870, 312] width 18 height 18
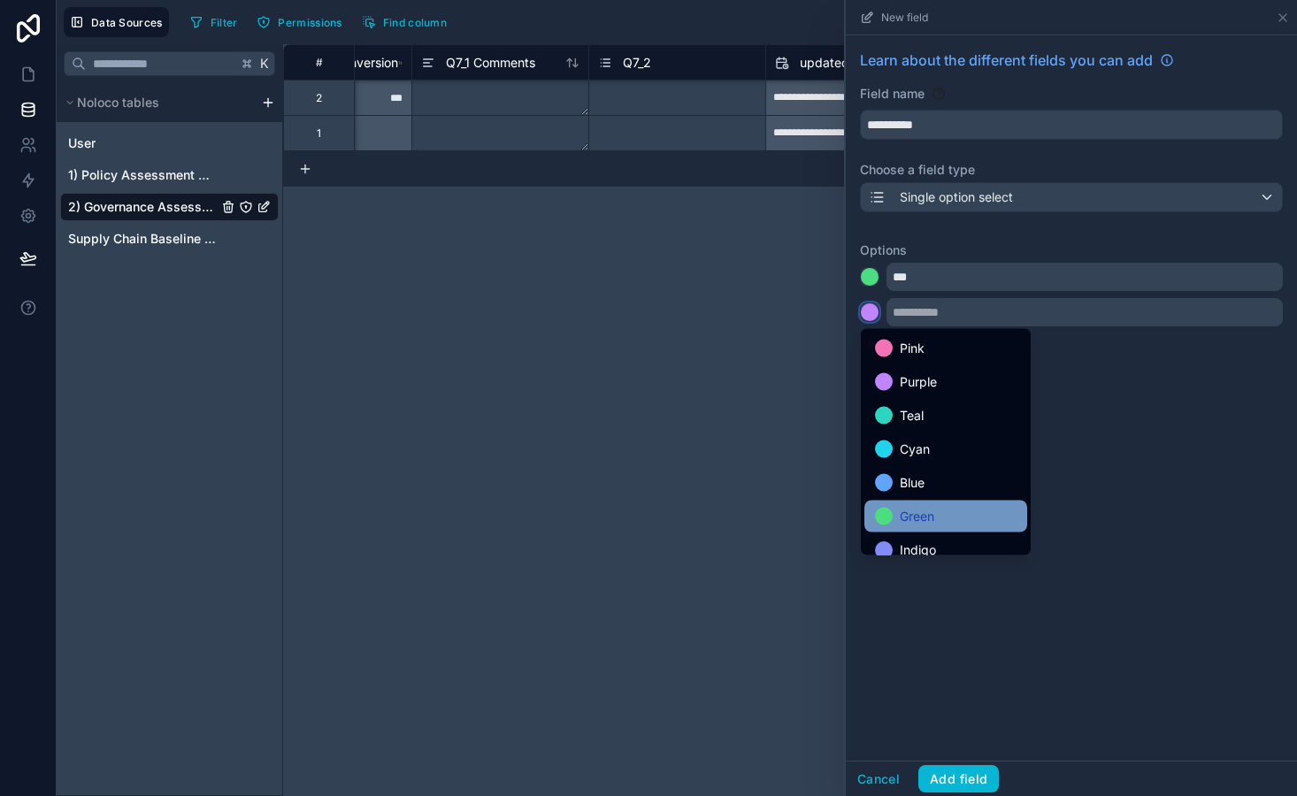
scroll to position [149, 0]
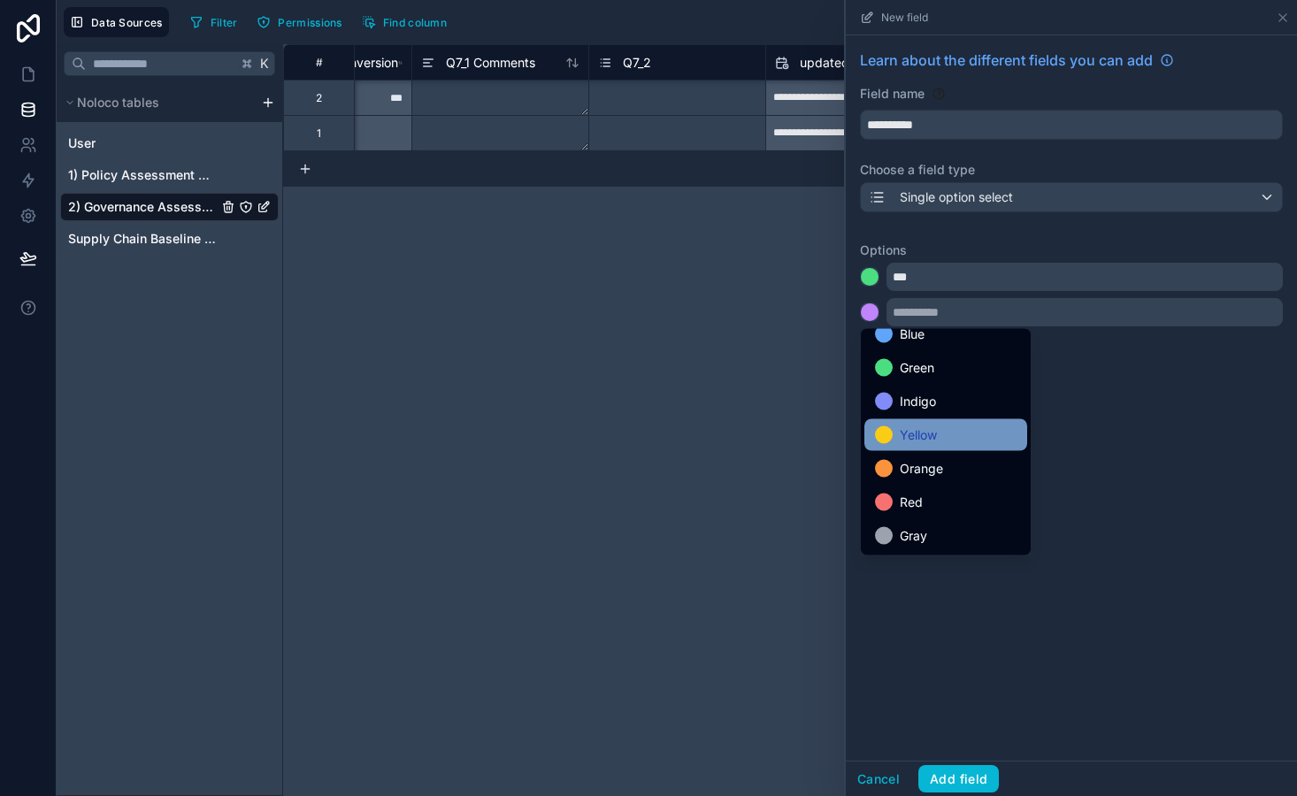
click at [917, 434] on span "Yellow" at bounding box center [918, 435] width 37 height 21
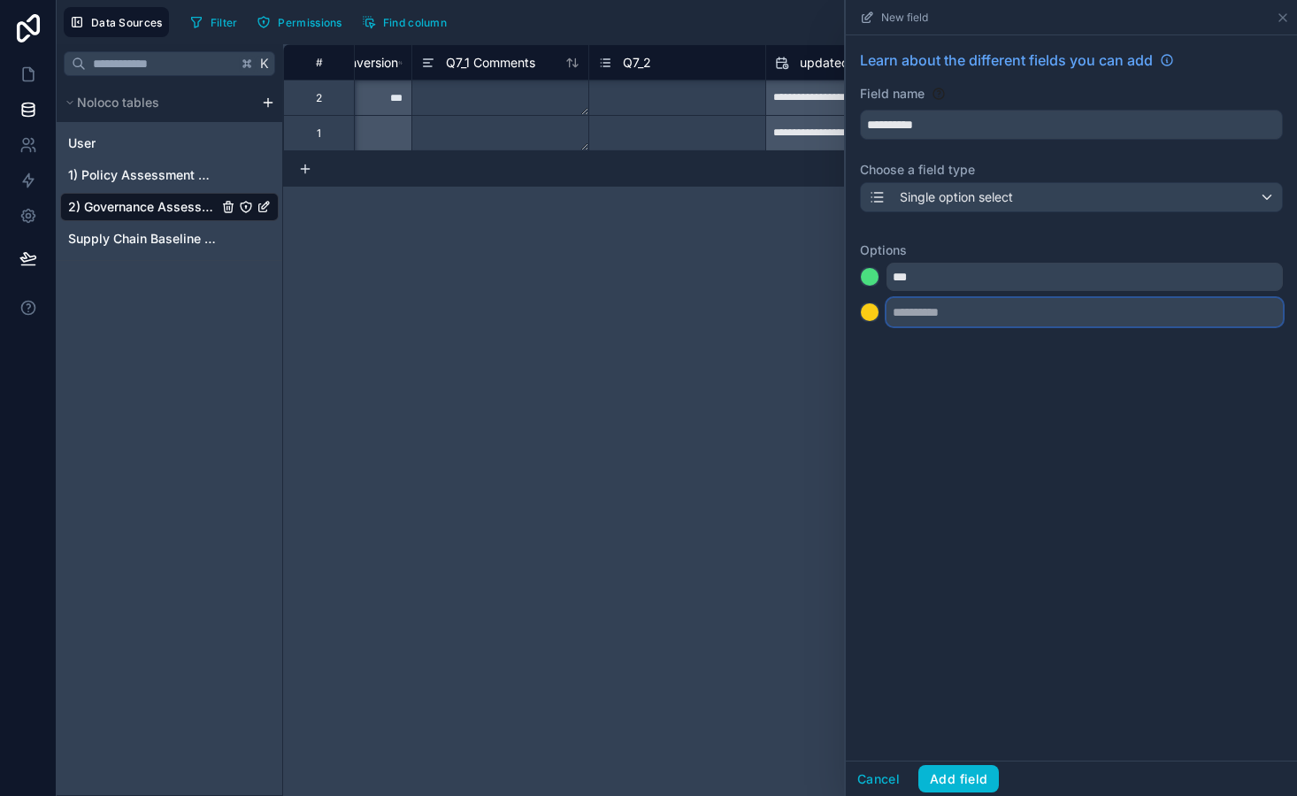
click at [921, 320] on input "text" at bounding box center [1084, 312] width 396 height 28
type input "***"
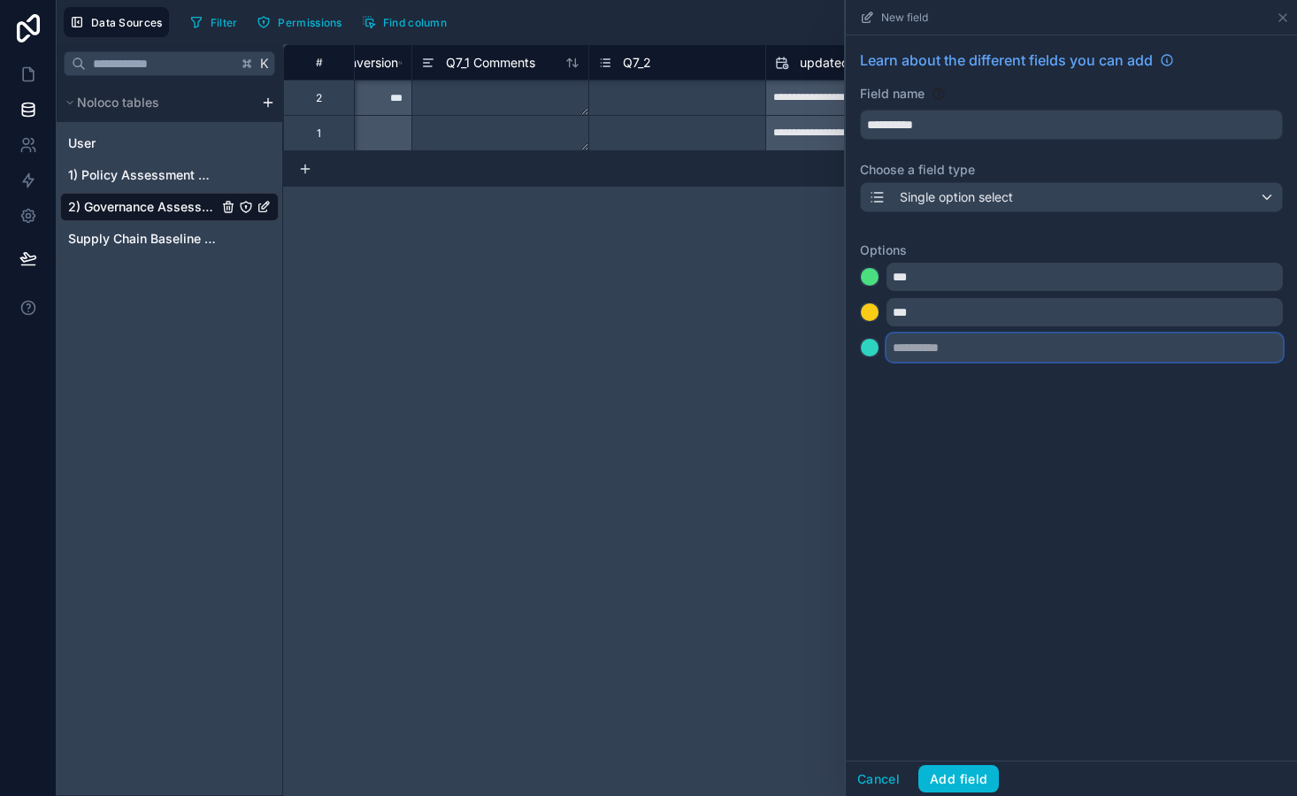
click at [916, 347] on input "text" at bounding box center [1084, 348] width 396 height 28
click at [865, 349] on div at bounding box center [870, 348] width 18 height 18
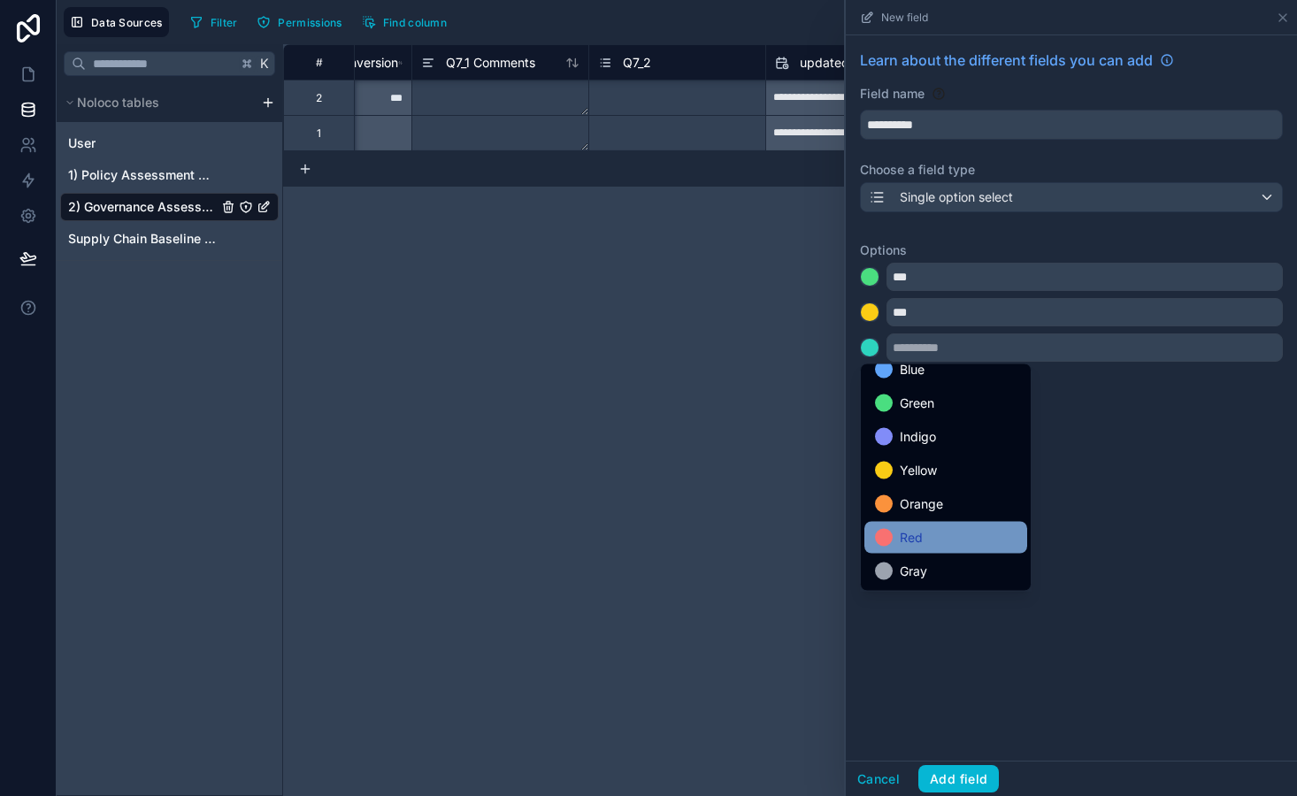
click at [916, 539] on span "Red" at bounding box center [911, 537] width 23 height 21
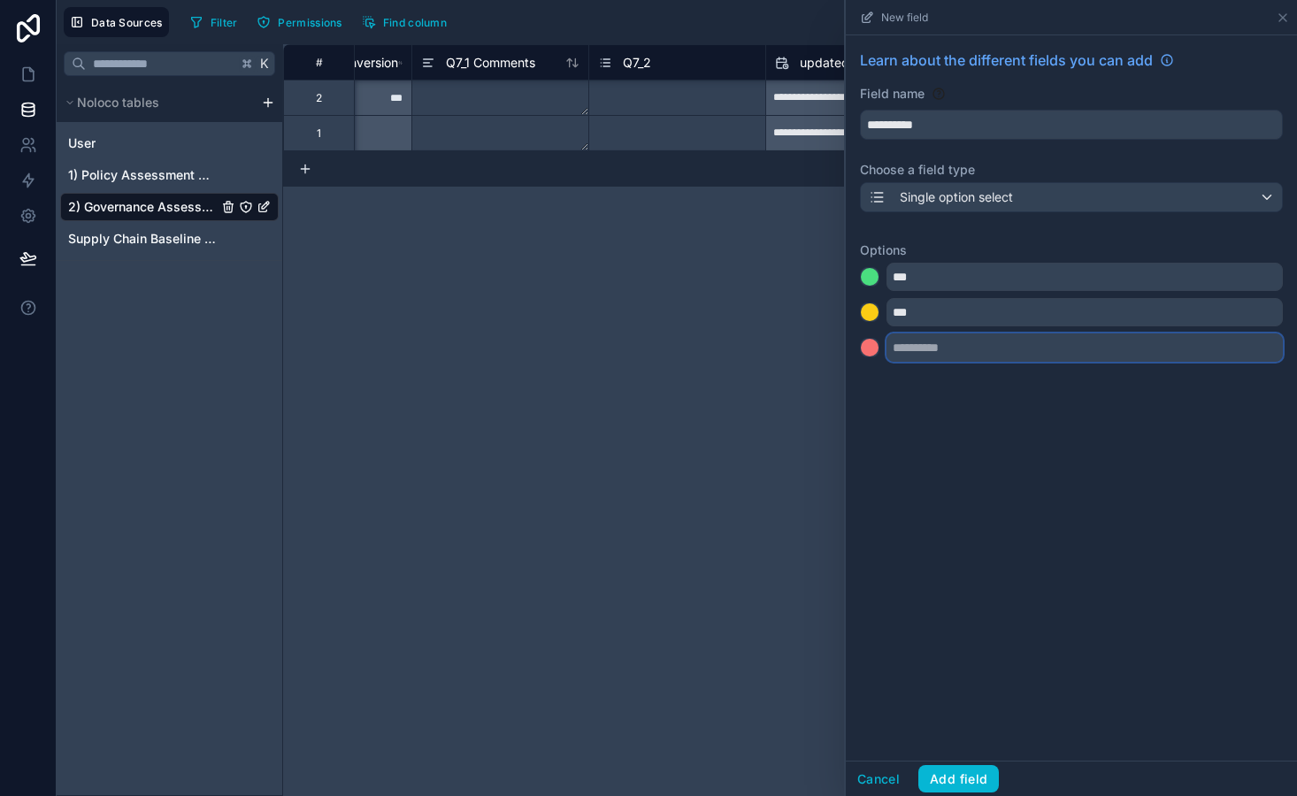
click at [917, 347] on input "text" at bounding box center [1084, 348] width 396 height 28
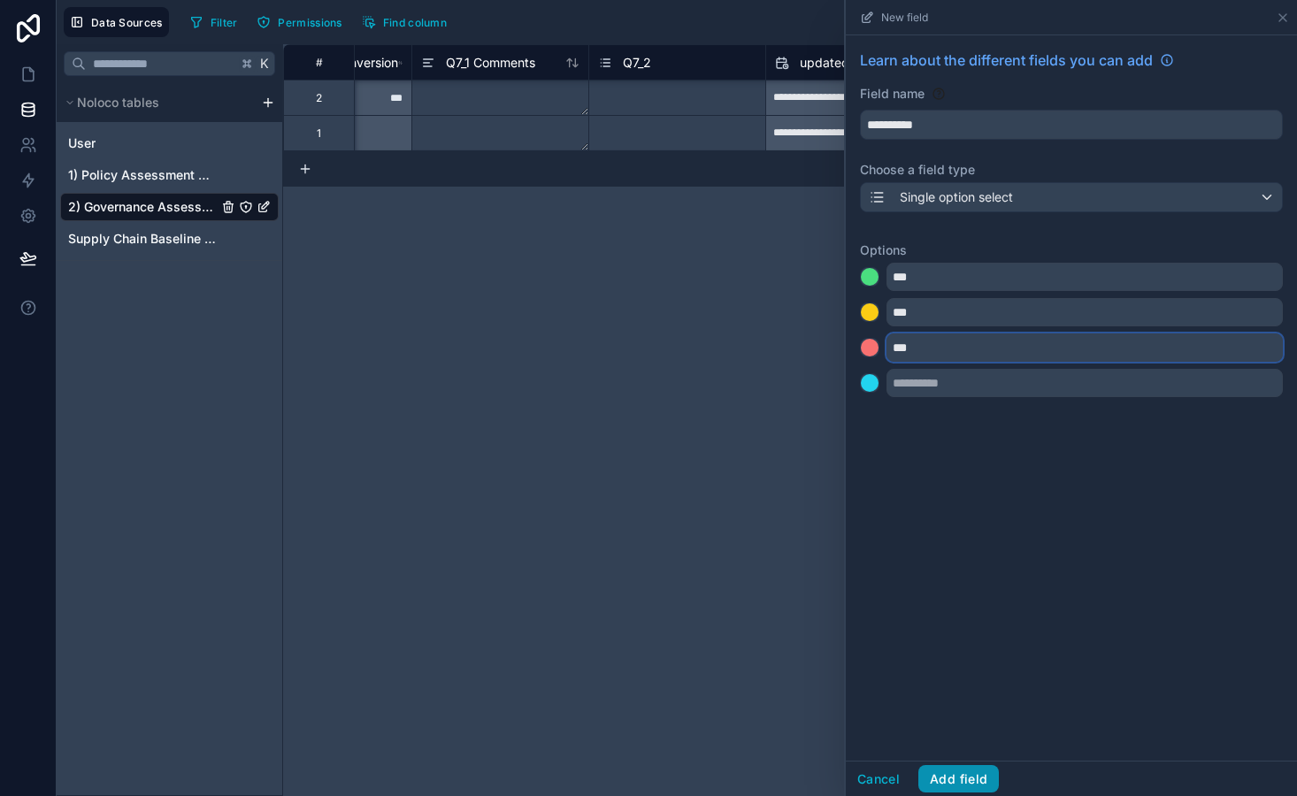
type input "***"
click at [979, 783] on button "Add field" at bounding box center [958, 779] width 81 height 28
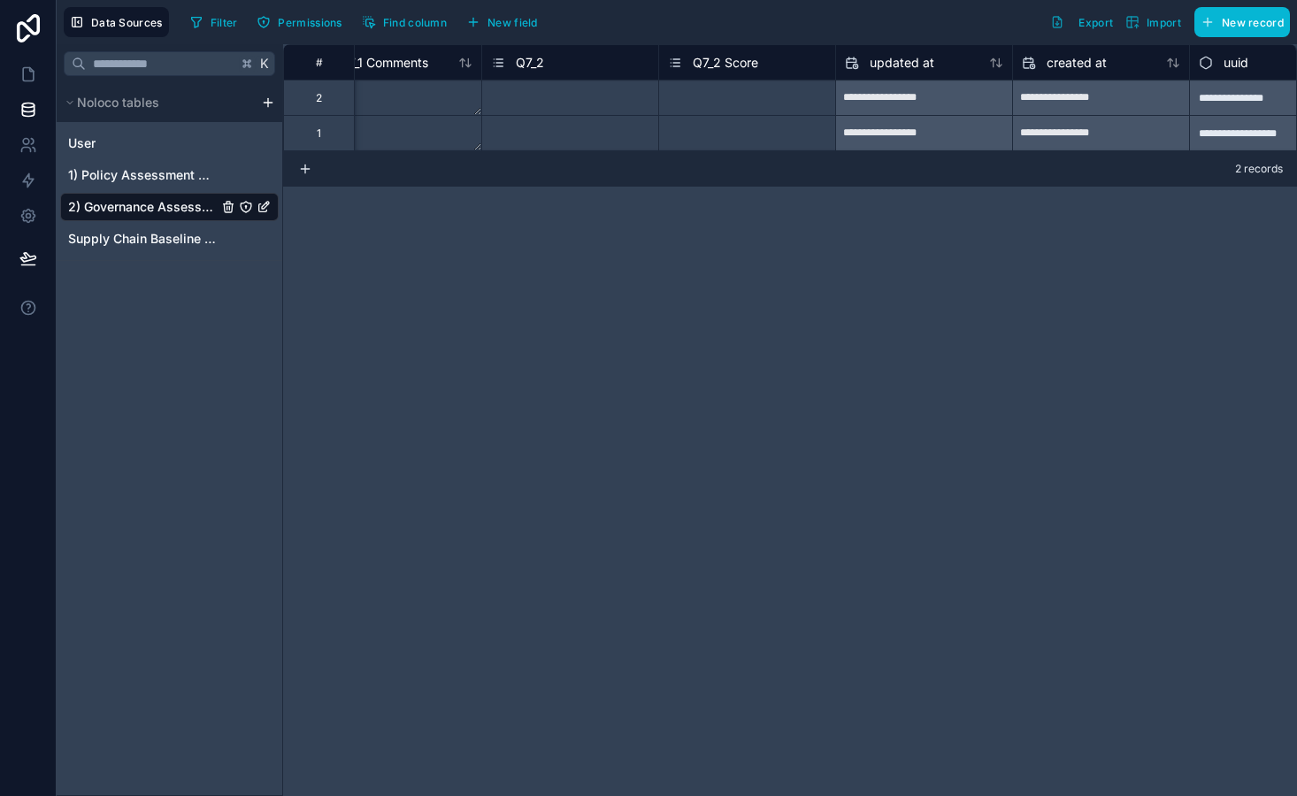
scroll to position [0, 11620]
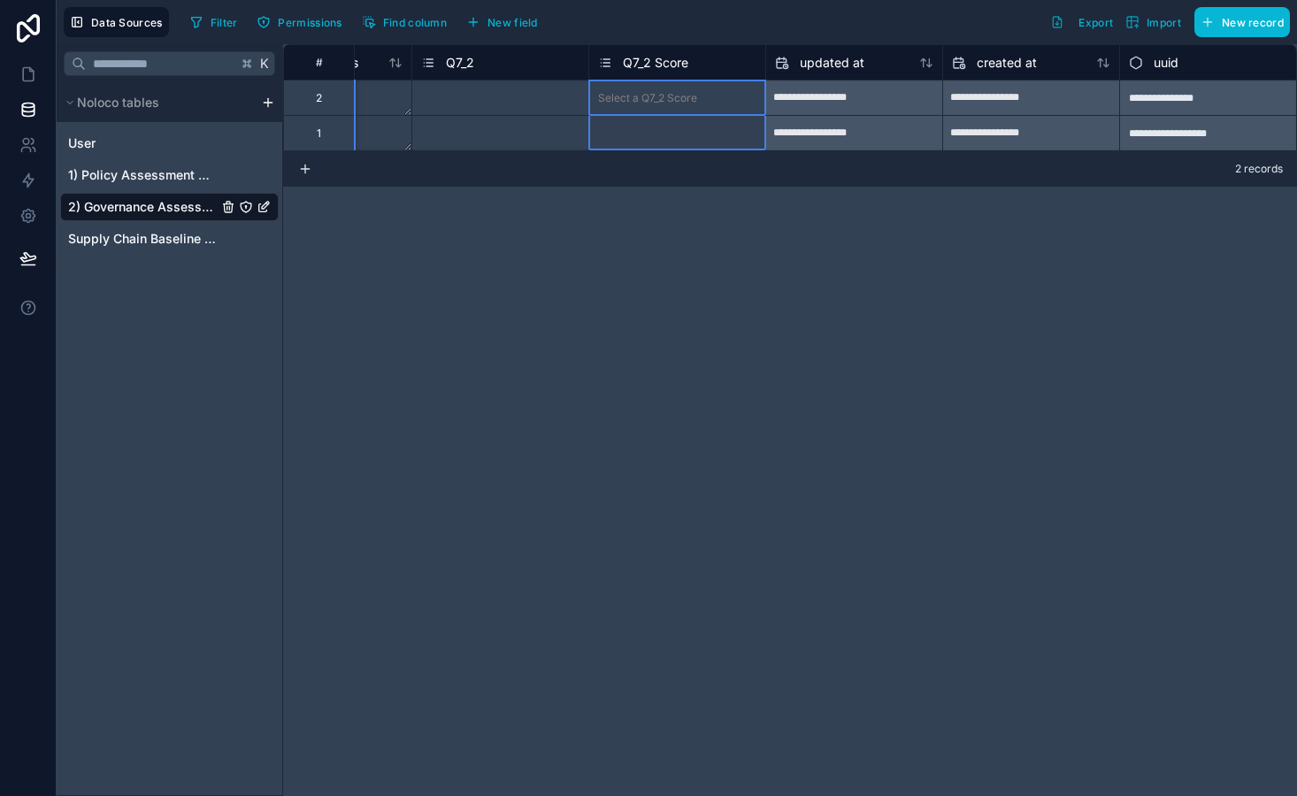
click at [641, 69] on span "Q7_2 Score" at bounding box center [655, 63] width 65 height 18
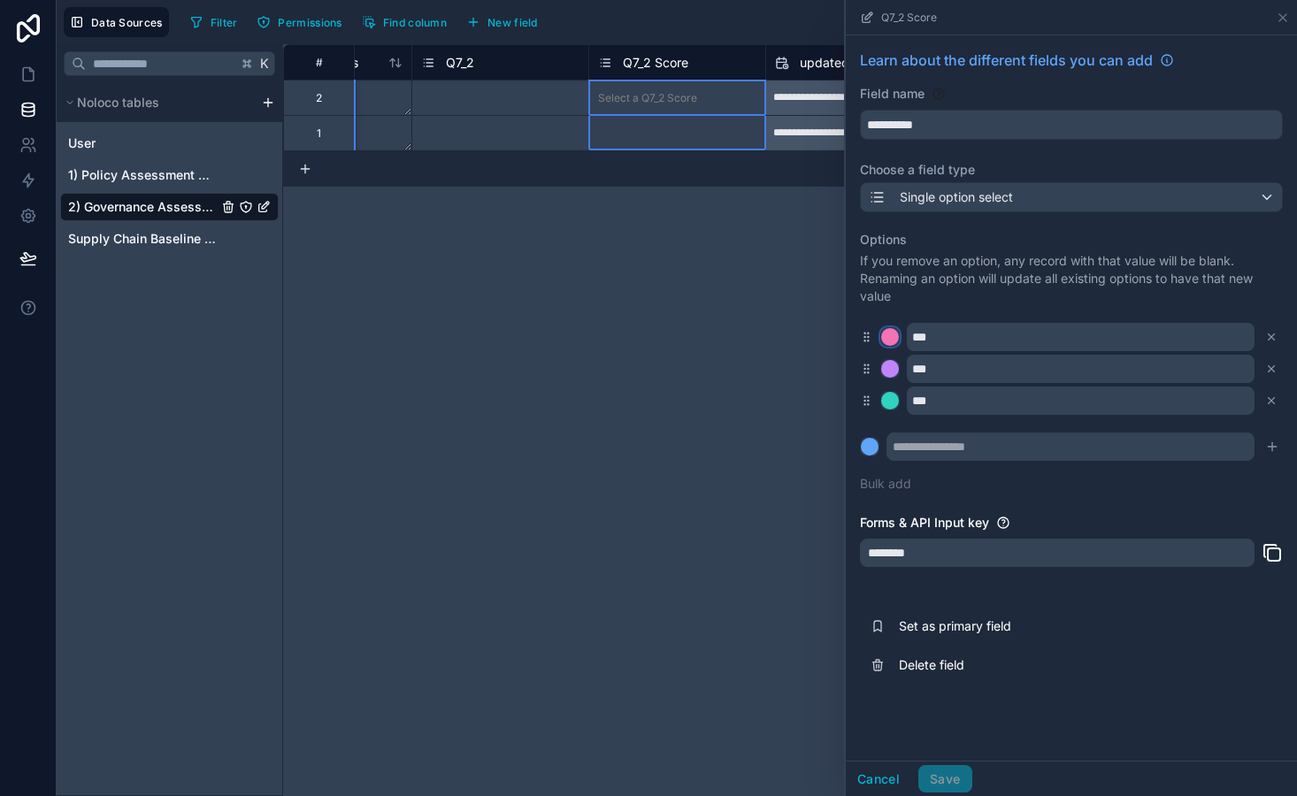
click at [892, 337] on div at bounding box center [890, 337] width 18 height 18
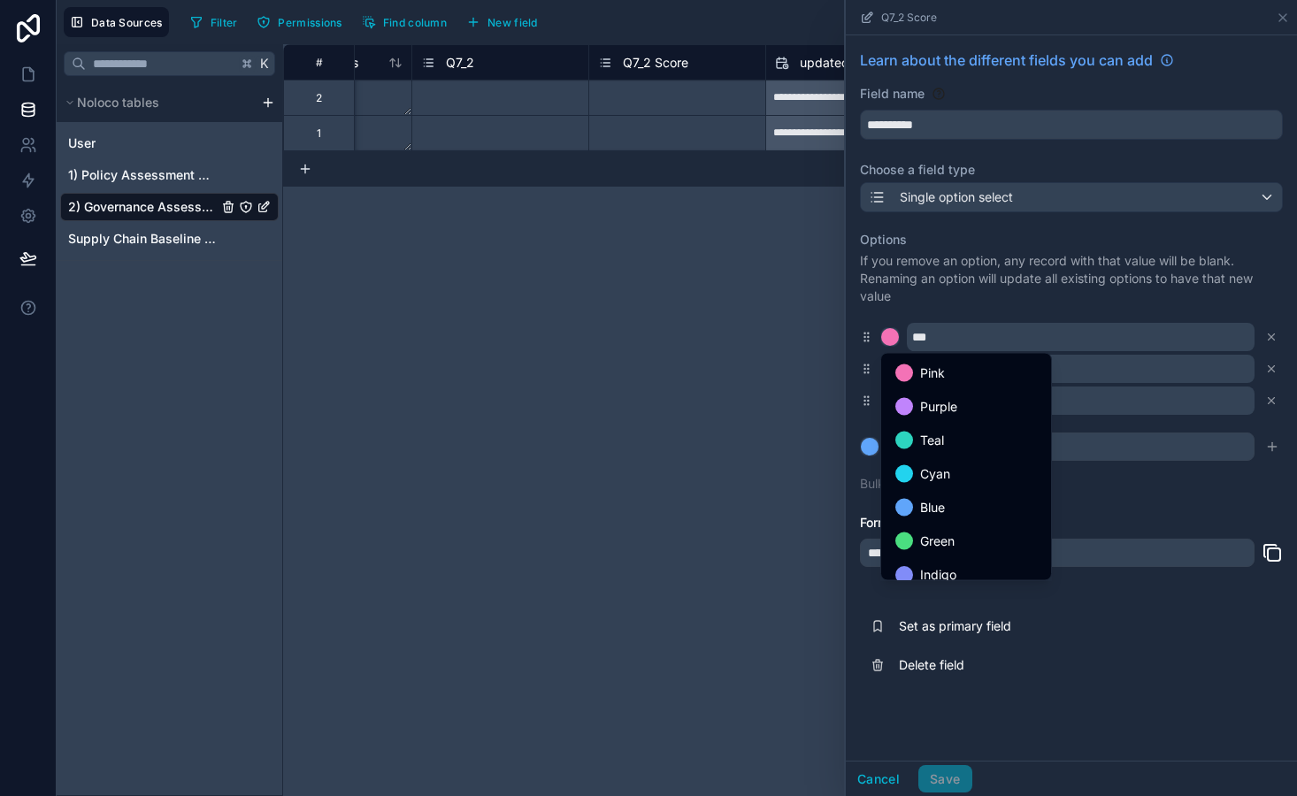
click at [933, 558] on ul "Pink Purple Teal Cyan Blue Green Indigo Yellow Orange Red Gray" at bounding box center [966, 467] width 170 height 226
click at [936, 550] on span "Green" at bounding box center [937, 541] width 35 height 21
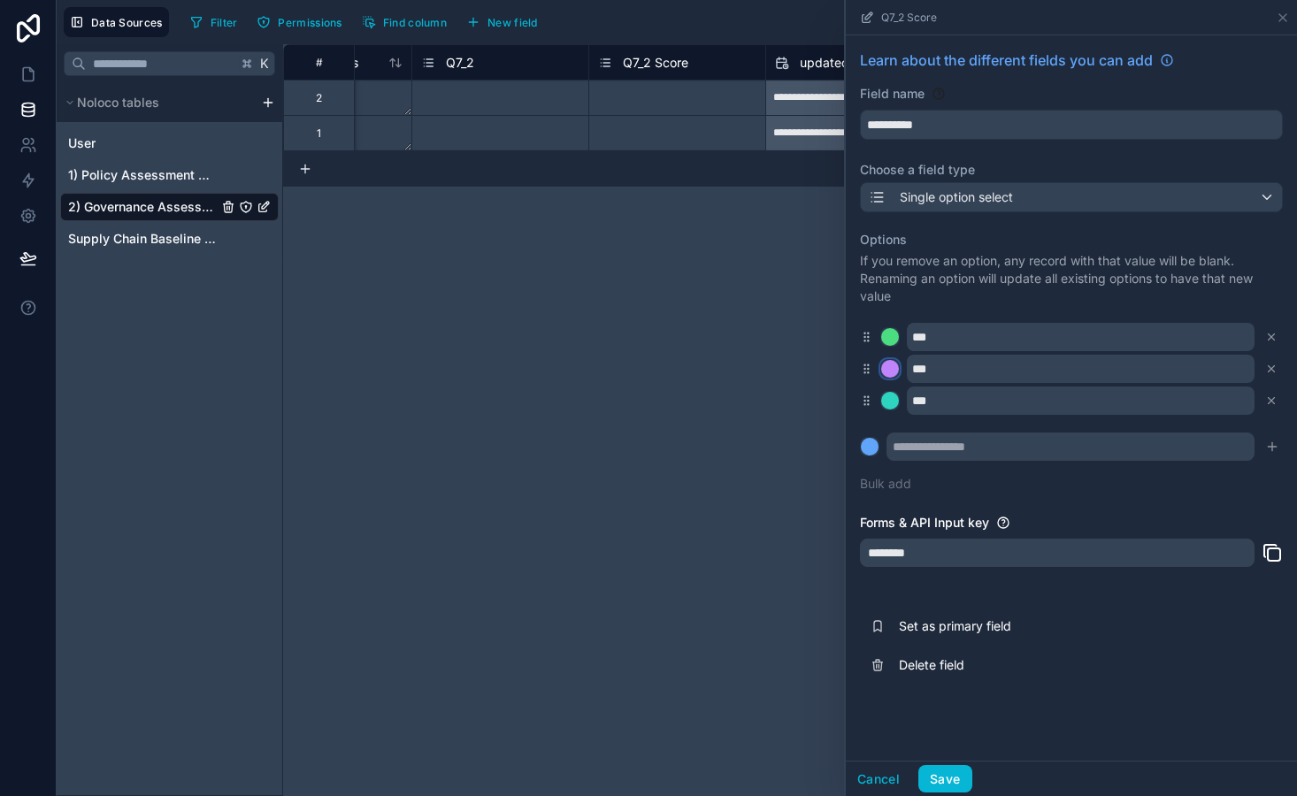
click at [889, 368] on div at bounding box center [890, 369] width 18 height 18
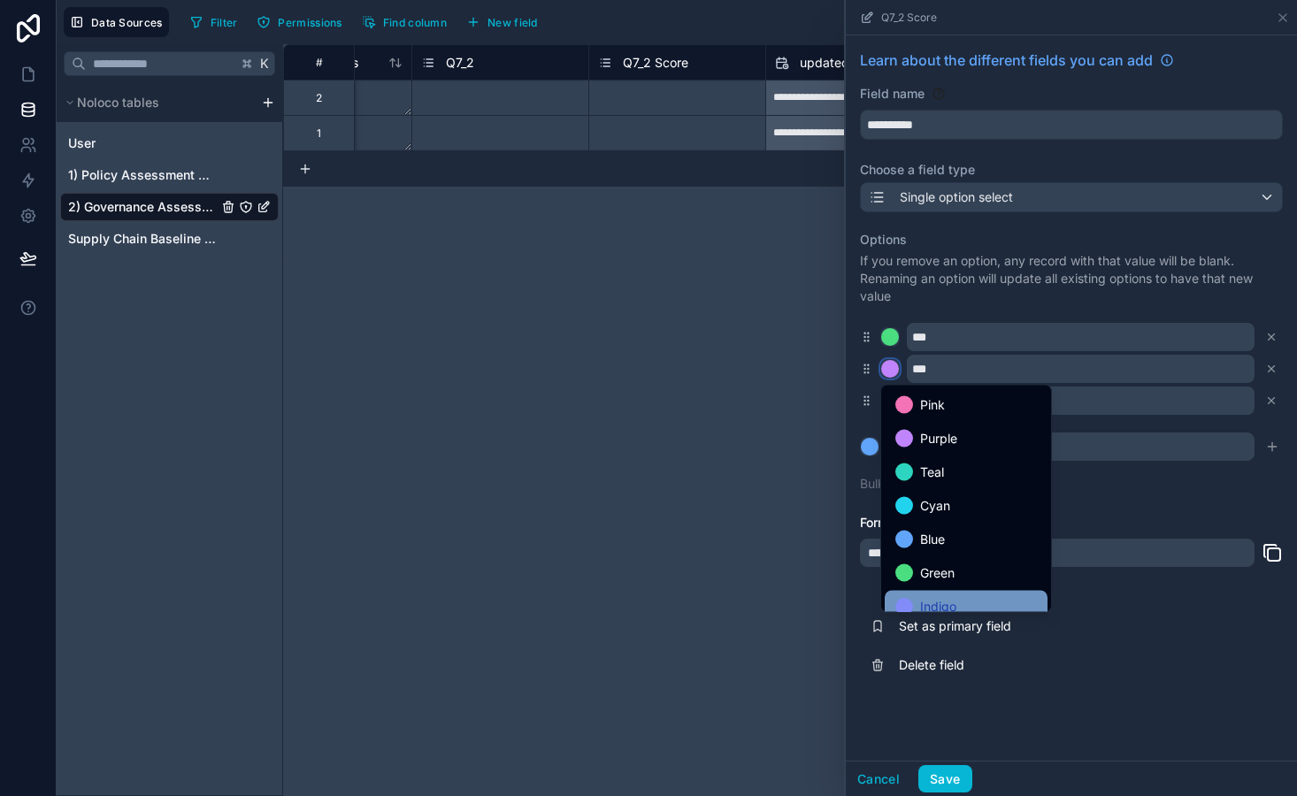
scroll to position [149, 0]
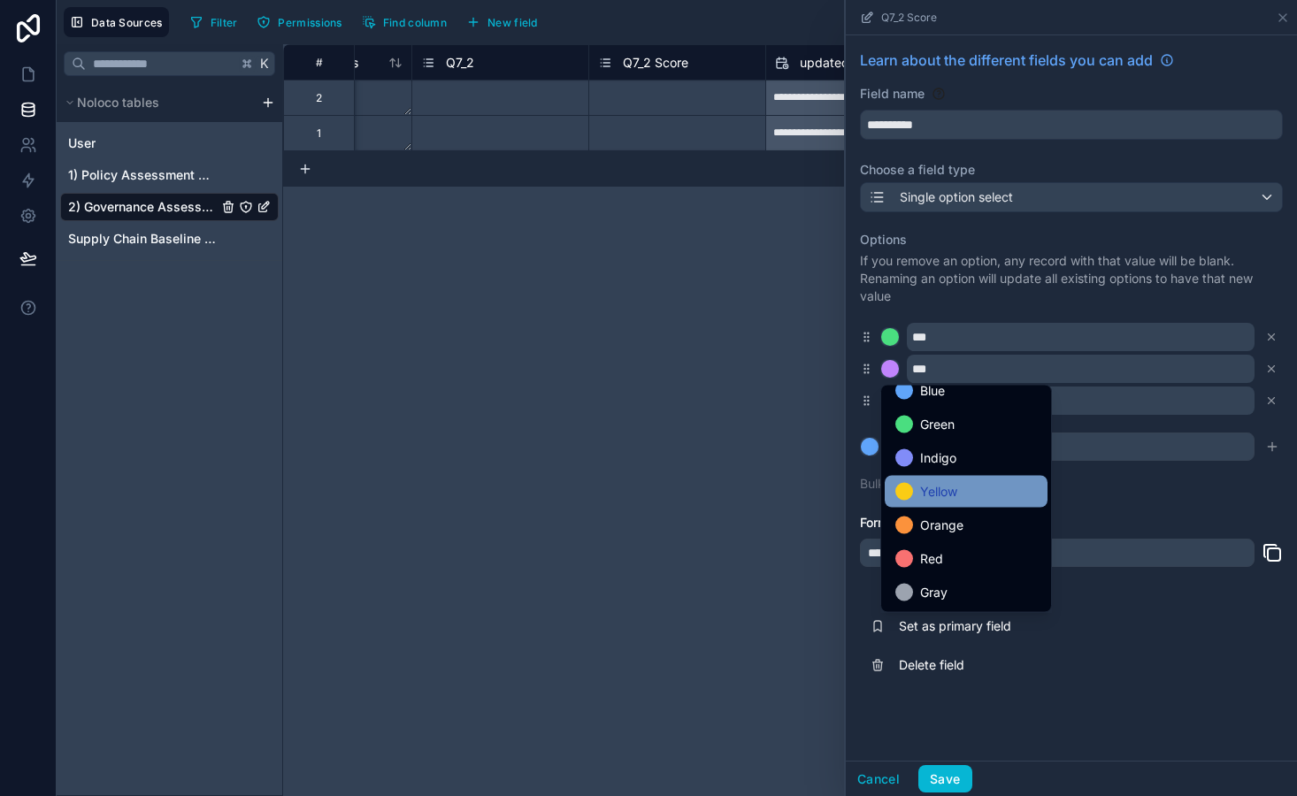
click at [951, 487] on span "Yellow" at bounding box center [938, 491] width 37 height 21
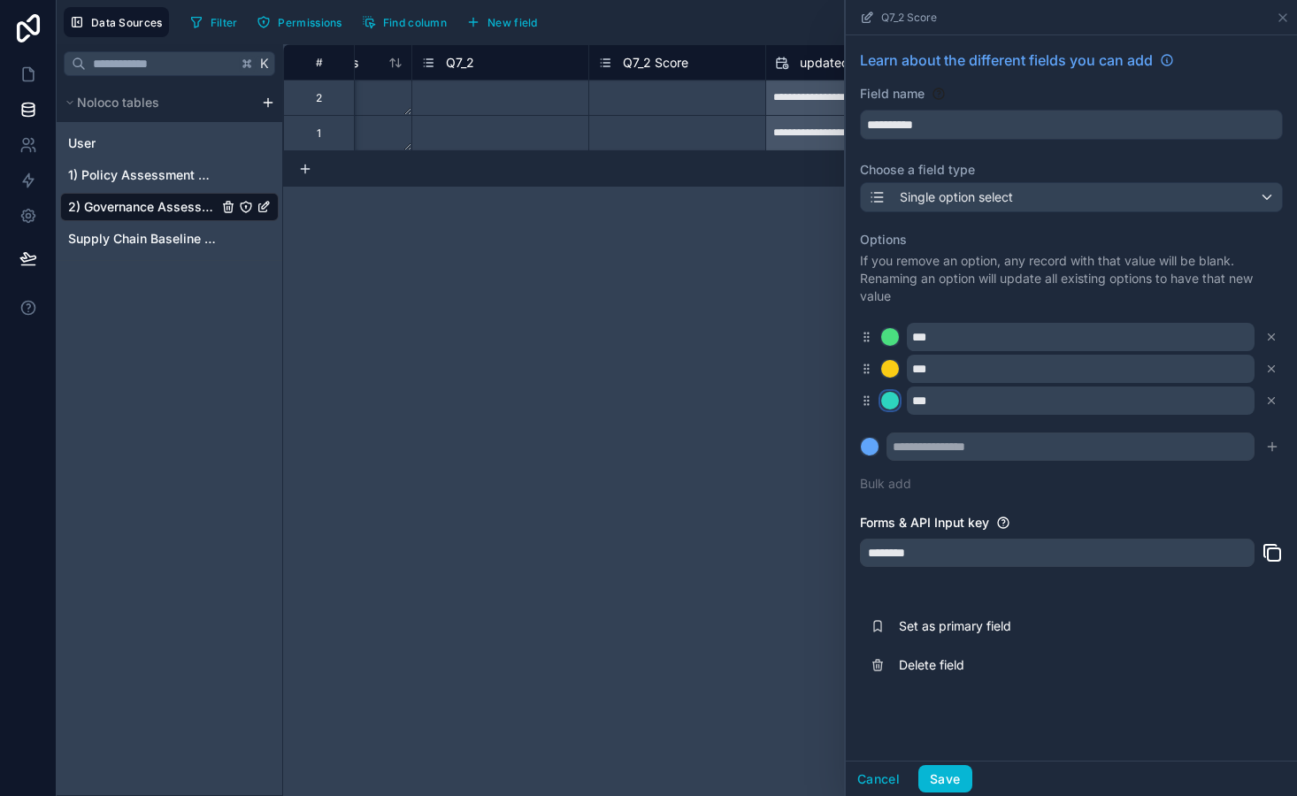
click at [890, 403] on div at bounding box center [890, 401] width 18 height 18
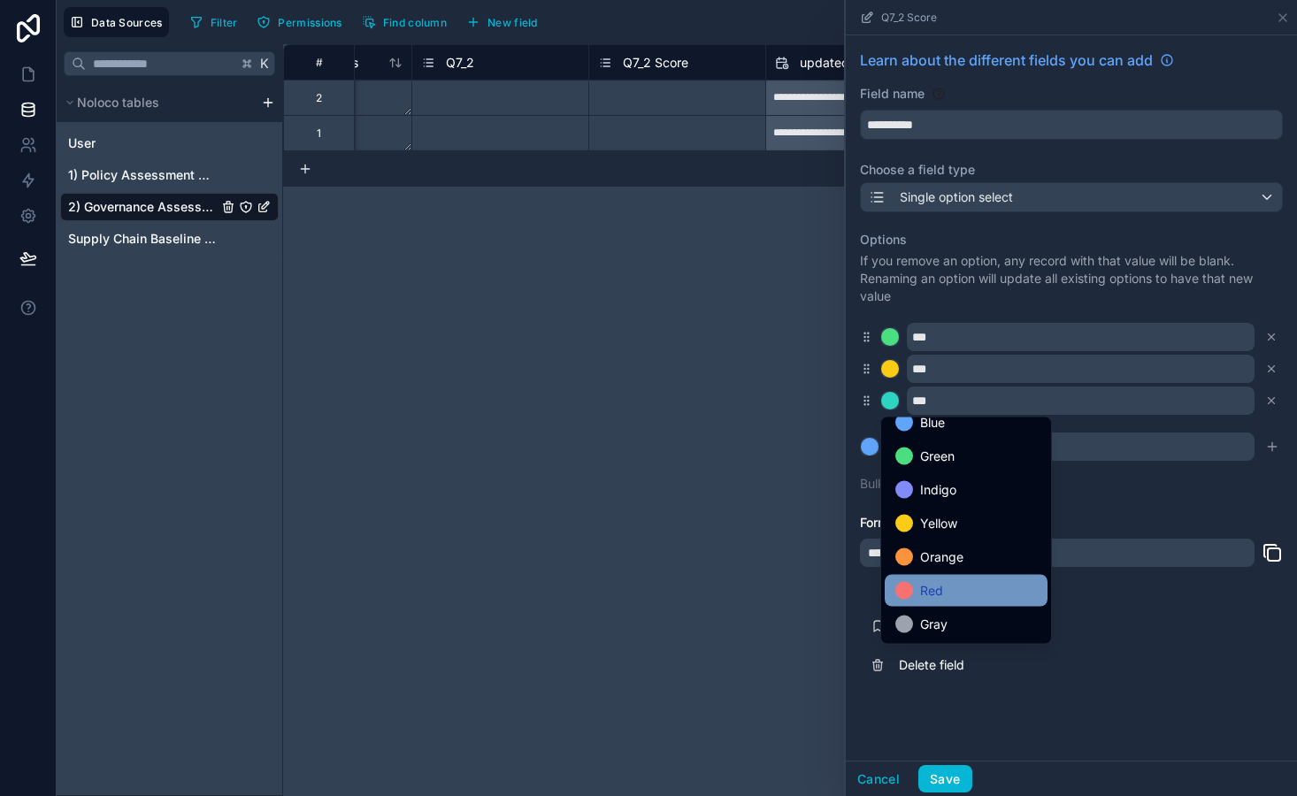
click at [940, 592] on span "Red" at bounding box center [931, 590] width 23 height 21
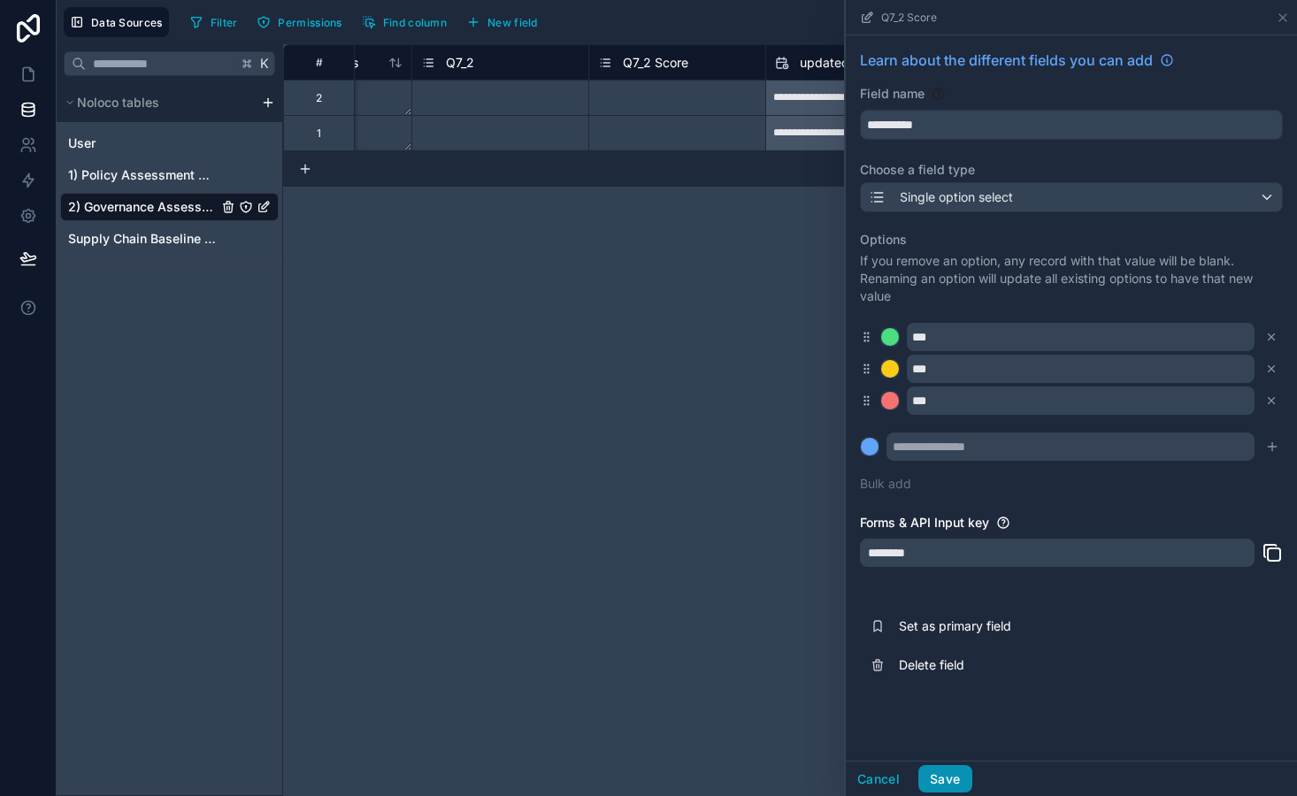
click at [942, 787] on button "Save" at bounding box center [944, 779] width 53 height 28
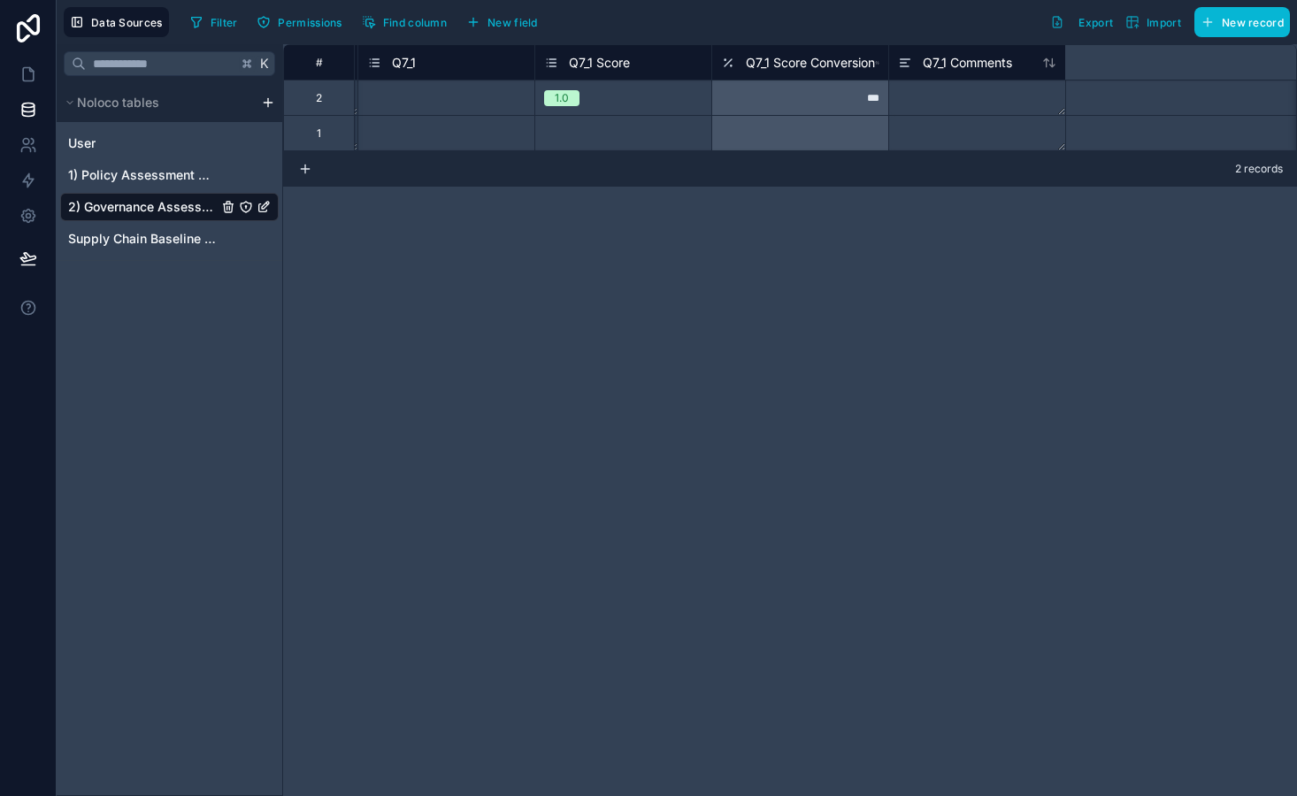
scroll to position [0, 11351]
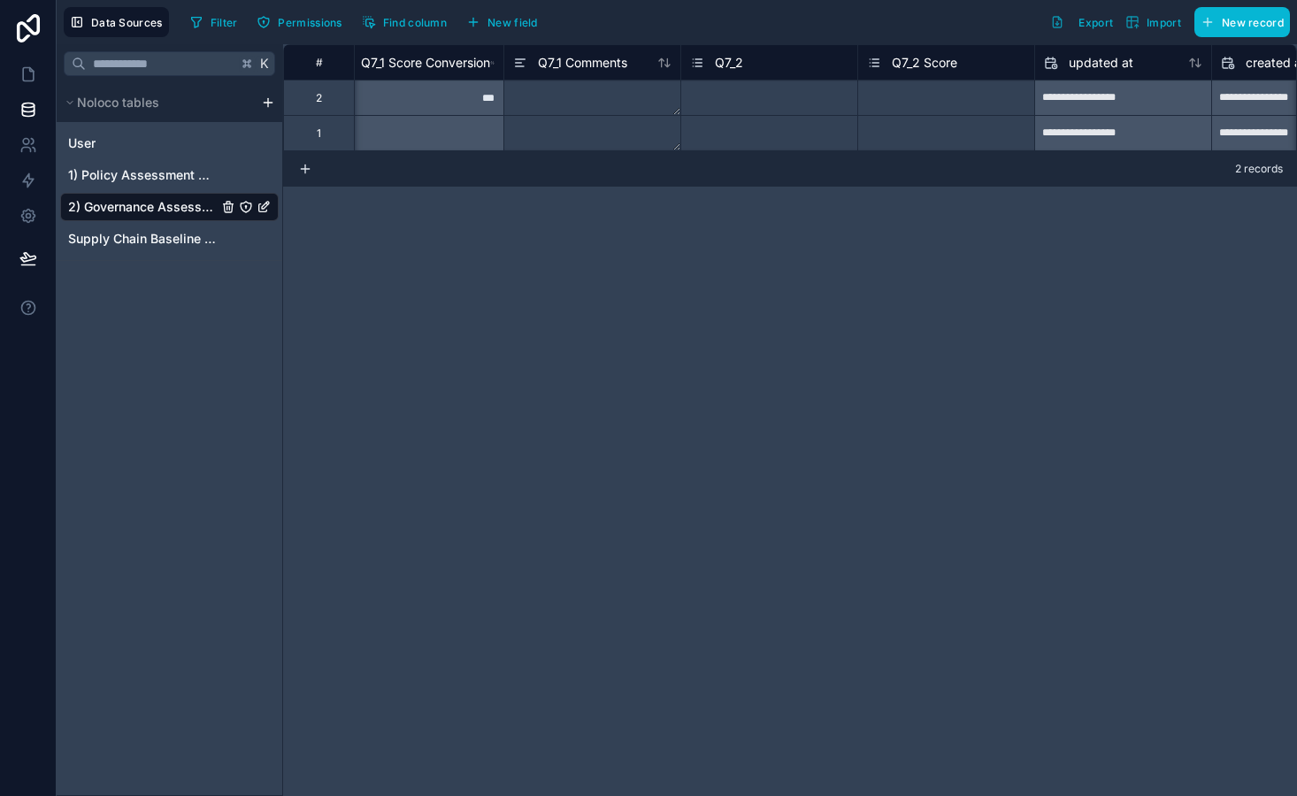
click at [741, 72] on div "Q7_2" at bounding box center [716, 62] width 53 height 21
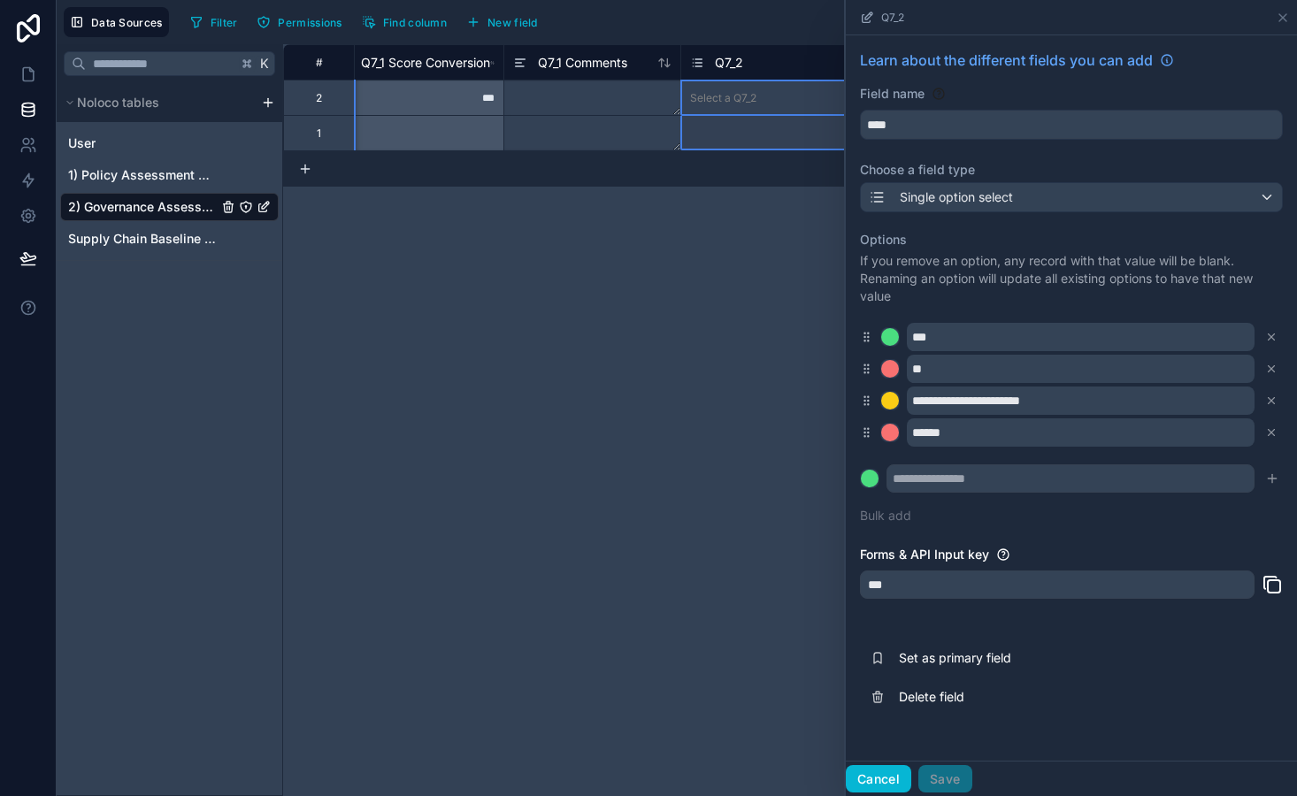
click at [885, 778] on button "Cancel" at bounding box center [878, 779] width 65 height 28
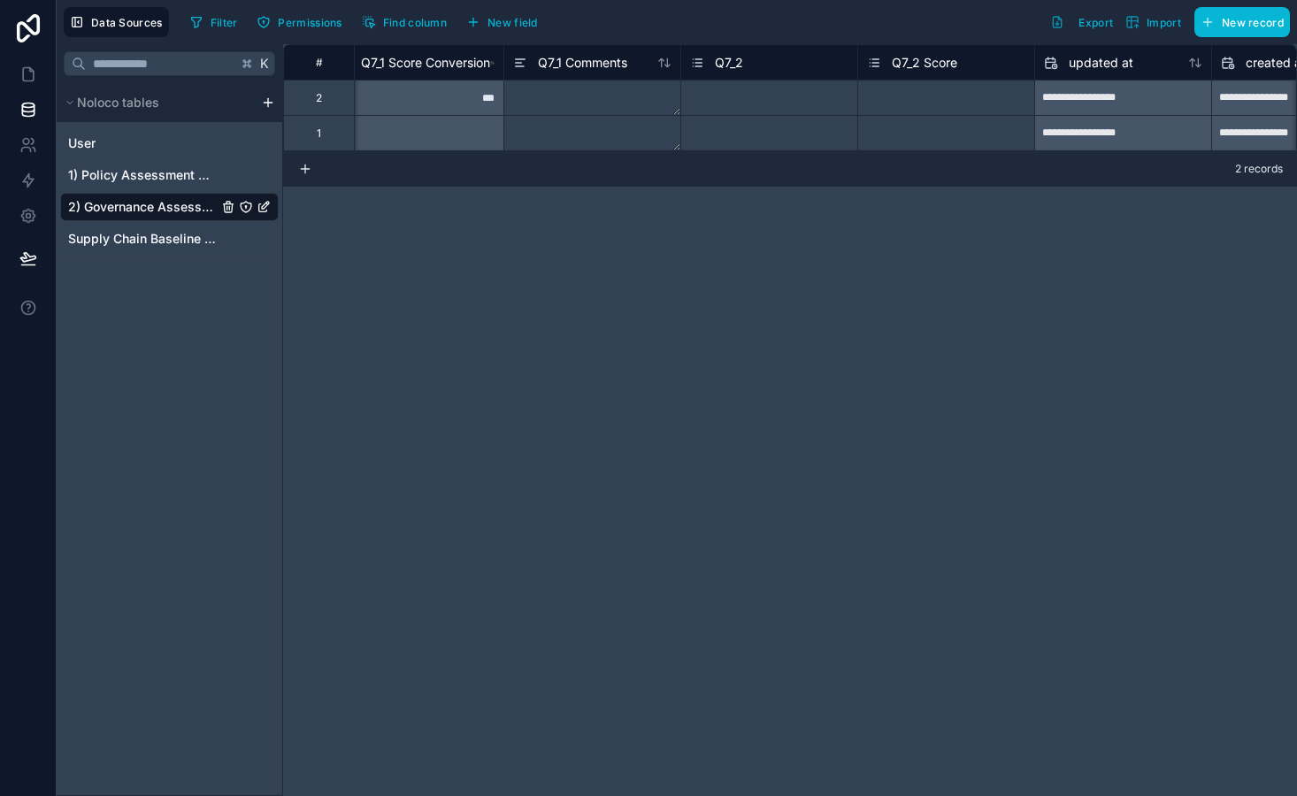
scroll to position [0, 11620]
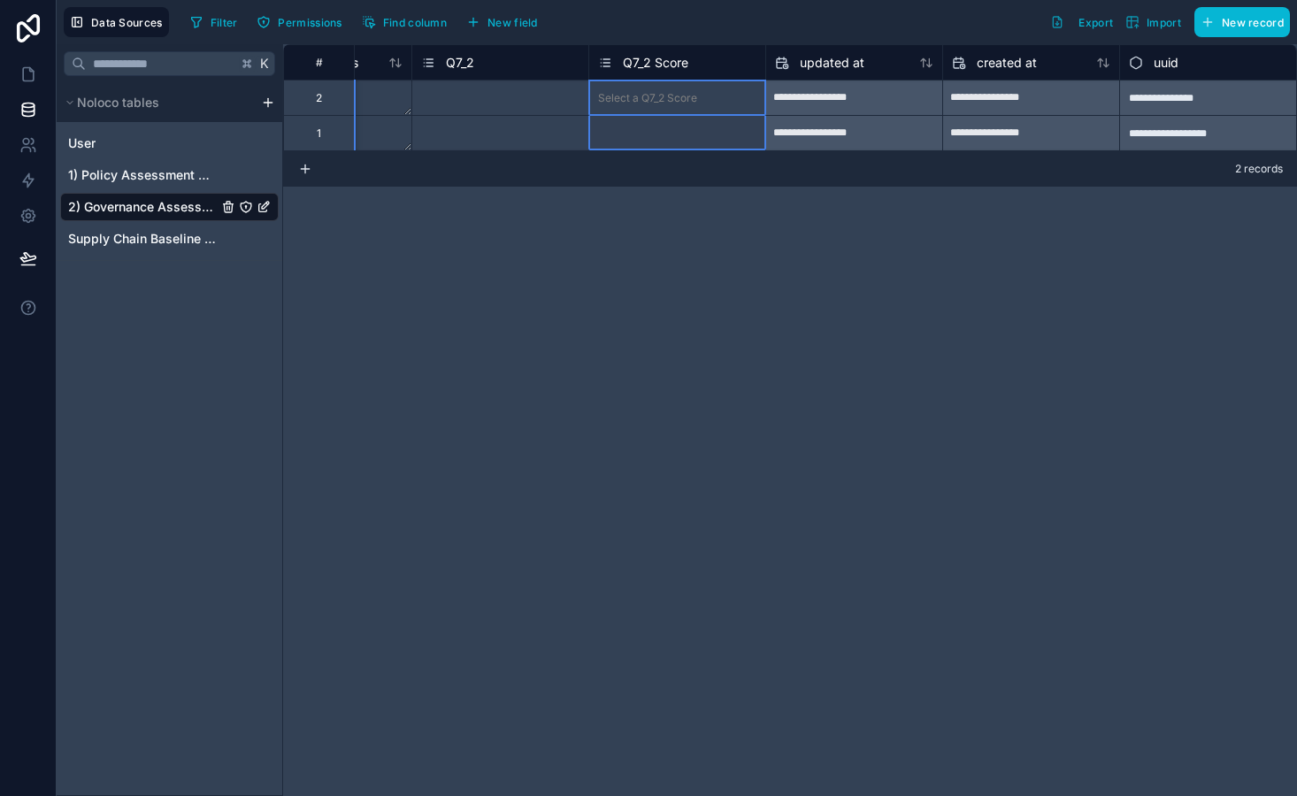
click at [658, 68] on span "Q7_2 Score" at bounding box center [655, 63] width 65 height 18
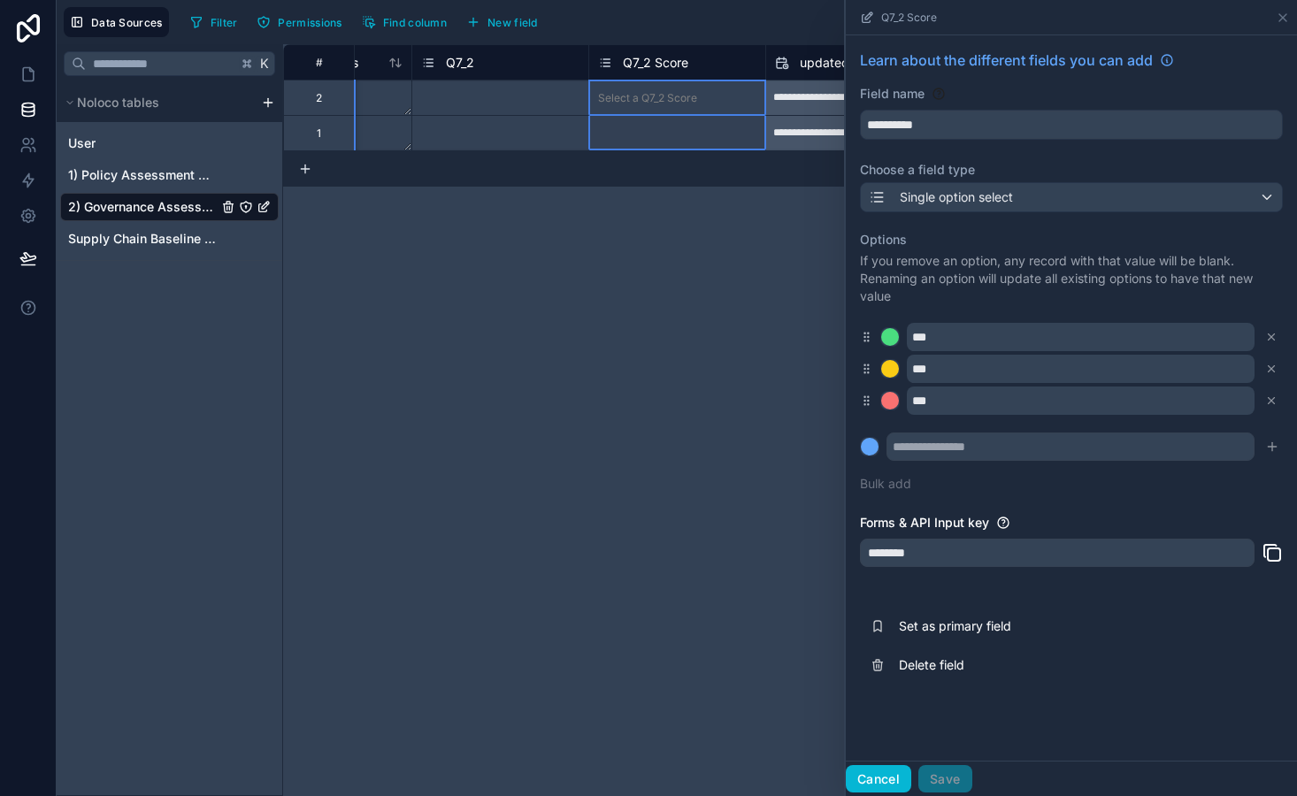
click at [875, 786] on button "Cancel" at bounding box center [878, 779] width 65 height 28
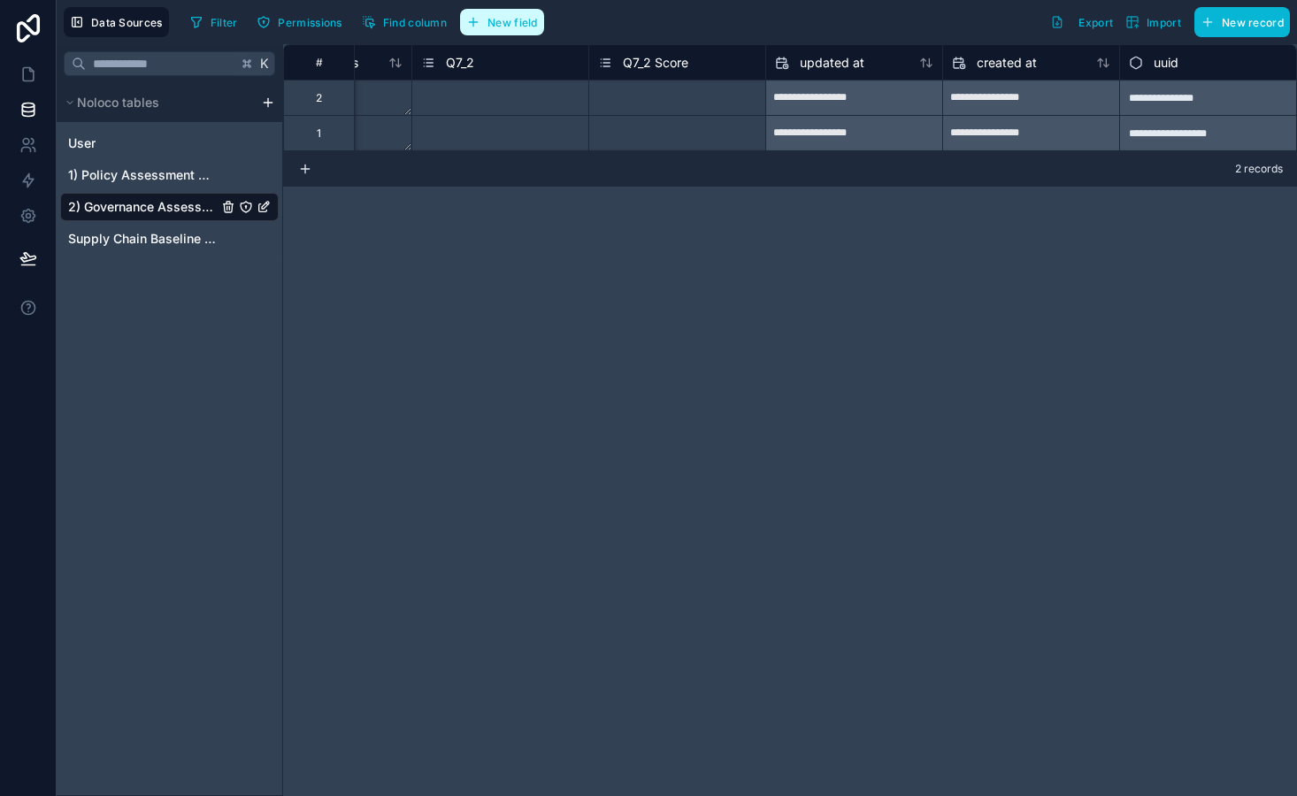
click at [523, 30] on button "New field" at bounding box center [502, 22] width 84 height 27
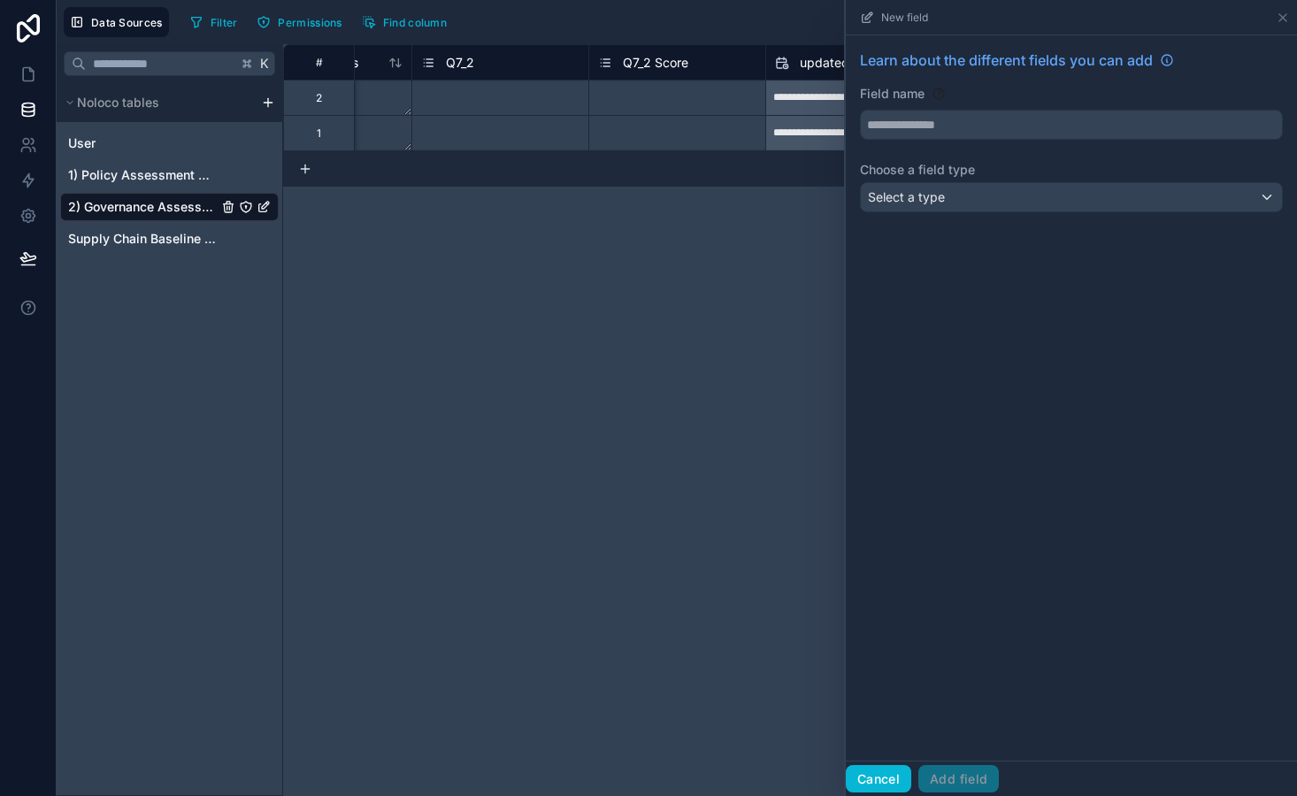
click at [886, 775] on button "Cancel" at bounding box center [878, 779] width 65 height 28
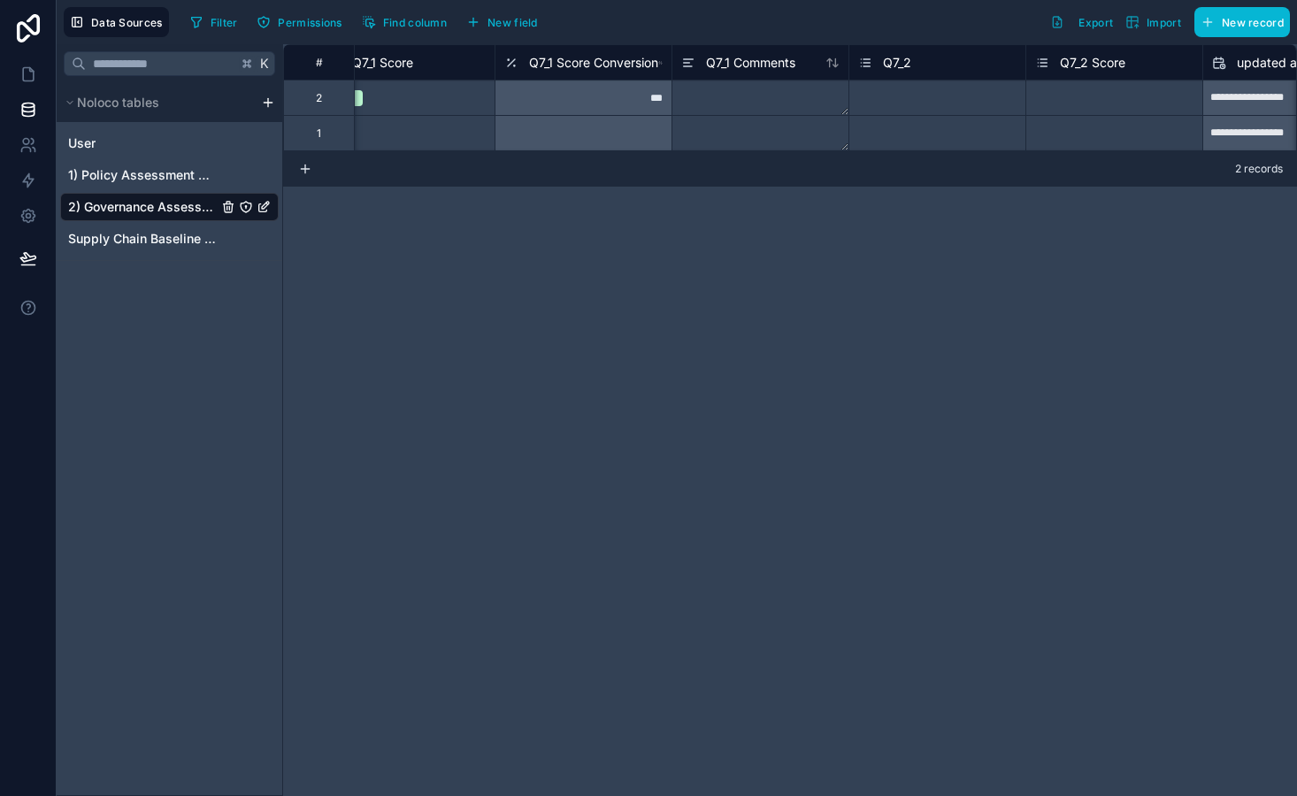
scroll to position [0, 11176]
click at [610, 69] on span "Q7_1 Score Conversion" at bounding box center [600, 63] width 129 height 18
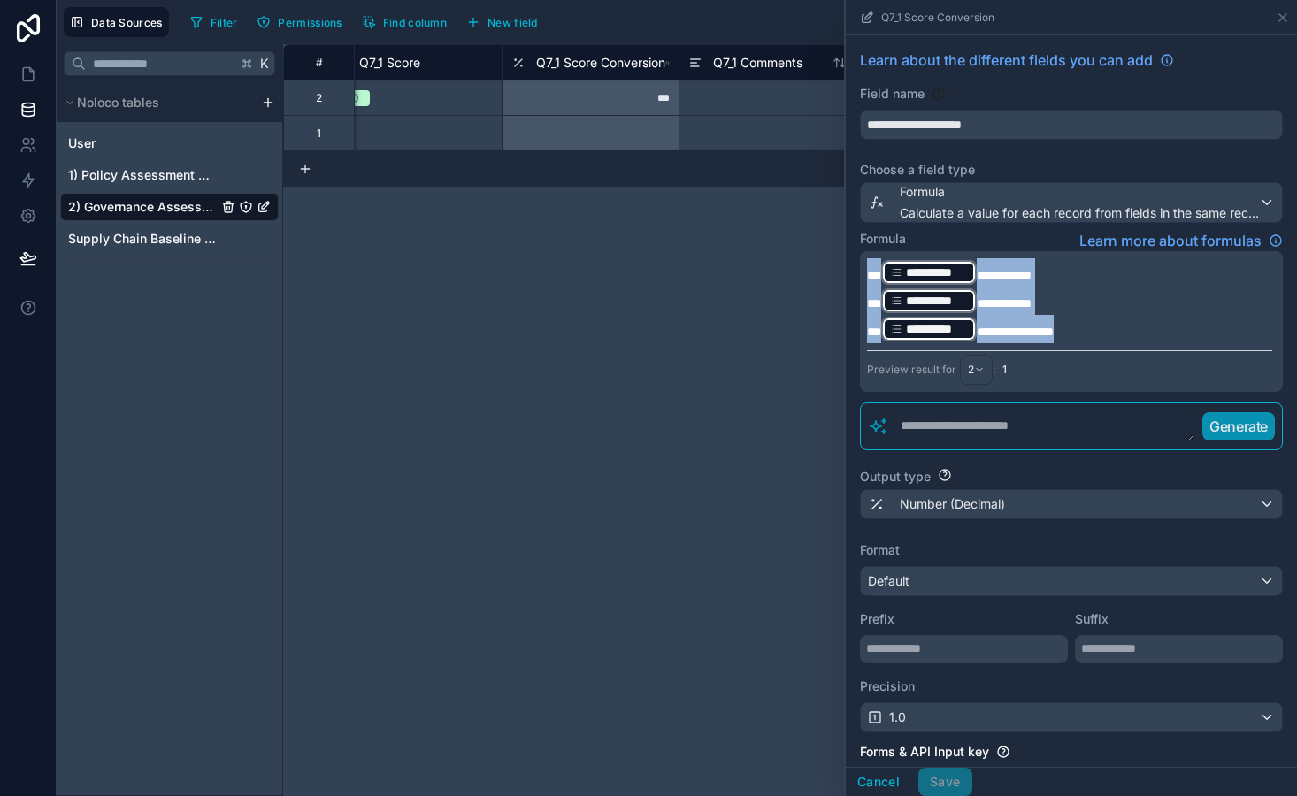
drag, startPoint x: 1086, startPoint y: 331, endPoint x: 846, endPoint y: 249, distance: 254.0
click at [860, 251] on div "**********" at bounding box center [1071, 321] width 423 height 141
copy div "**********"
click at [872, 790] on button "Cancel" at bounding box center [878, 782] width 65 height 28
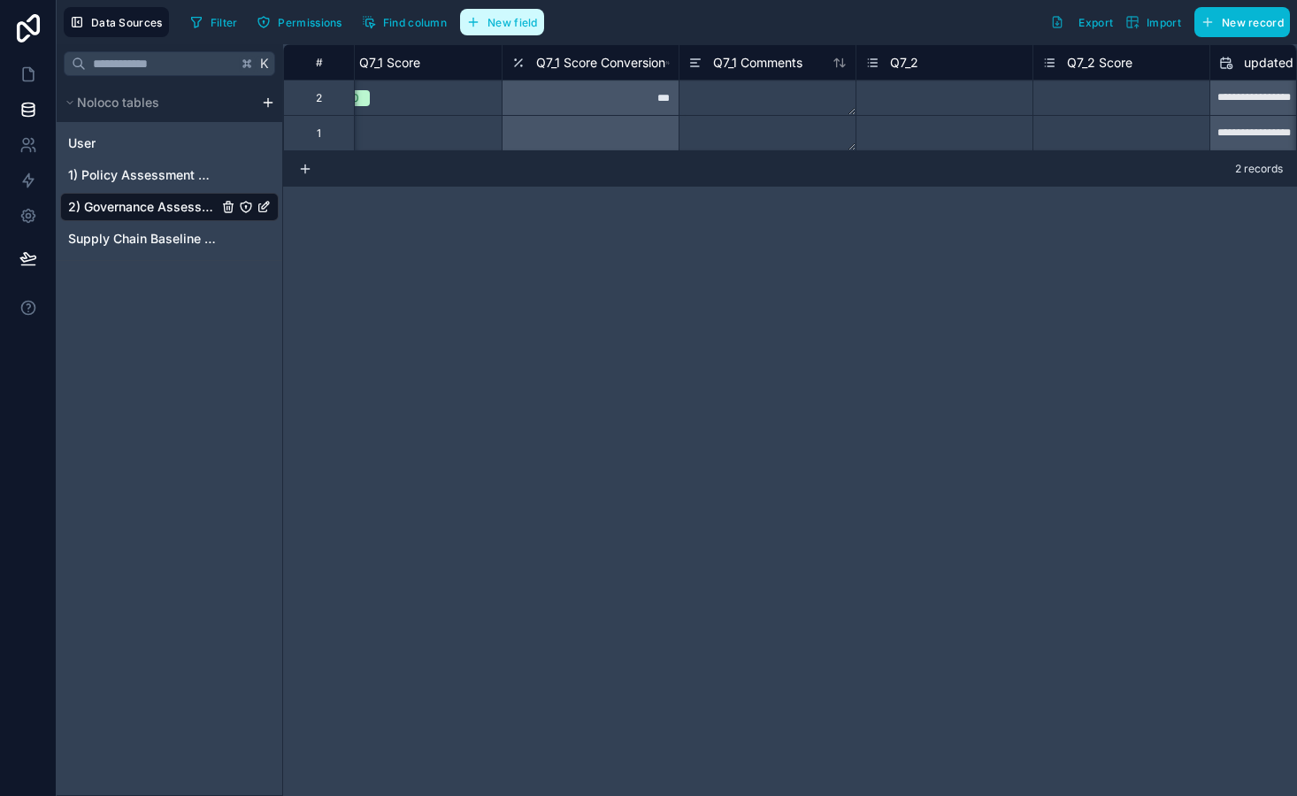
click at [526, 19] on span "New field" at bounding box center [512, 22] width 50 height 13
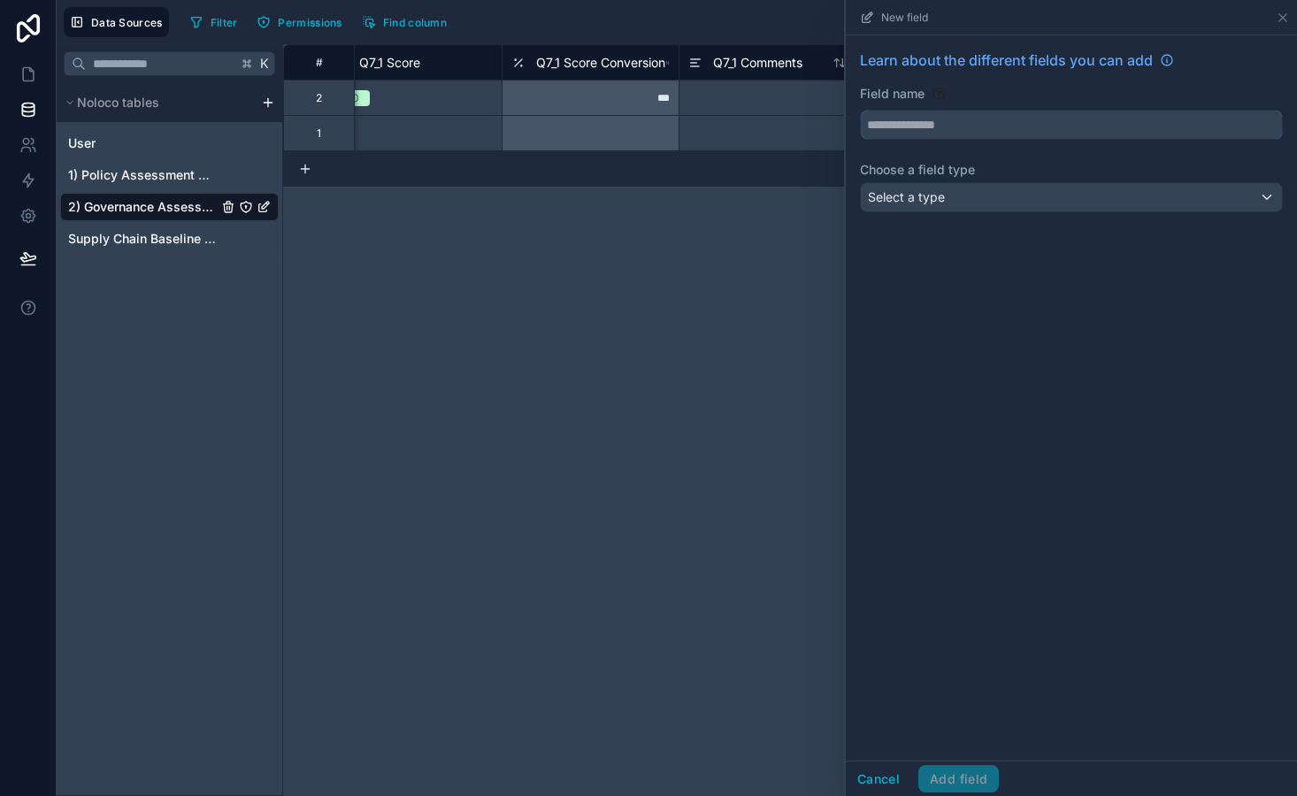
click at [901, 132] on input "text" at bounding box center [1071, 125] width 421 height 28
type input "**********"
click at [911, 203] on span "Select a type" at bounding box center [906, 196] width 77 height 15
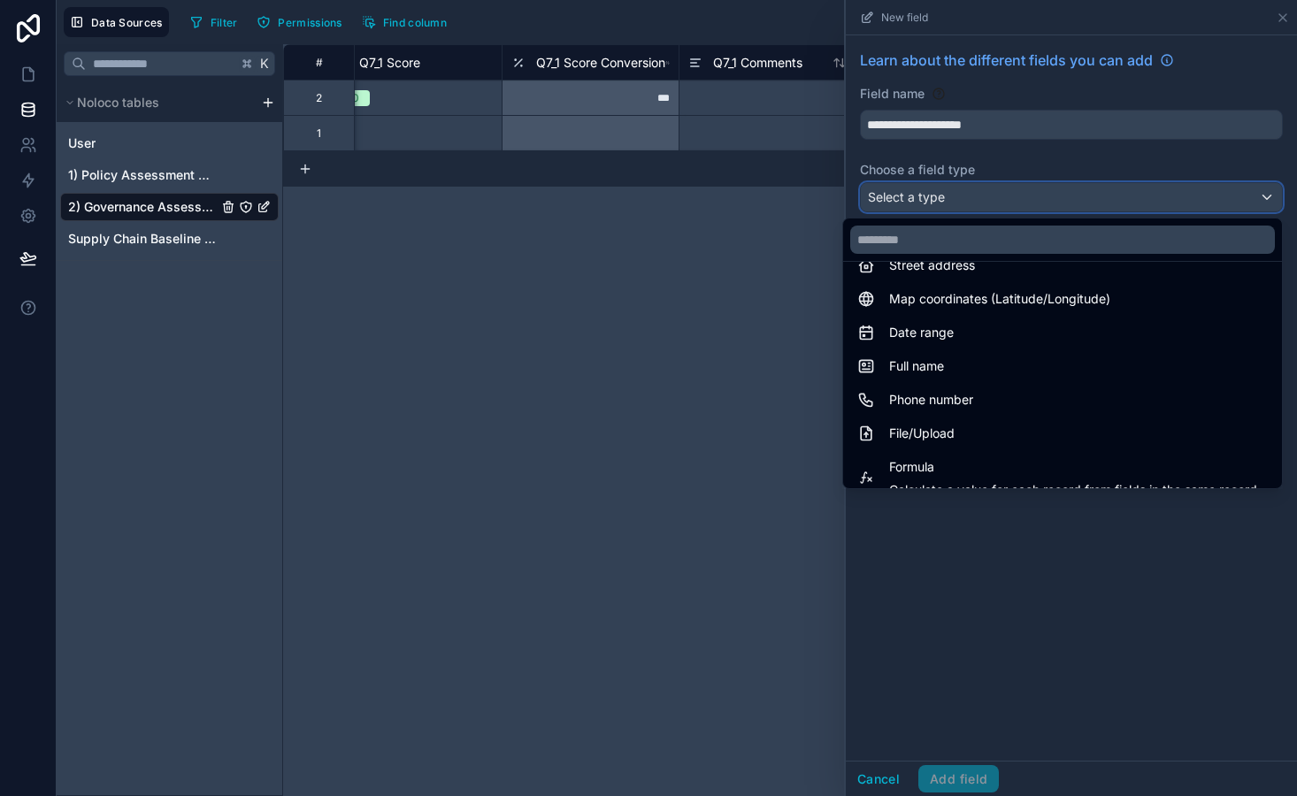
scroll to position [306, 0]
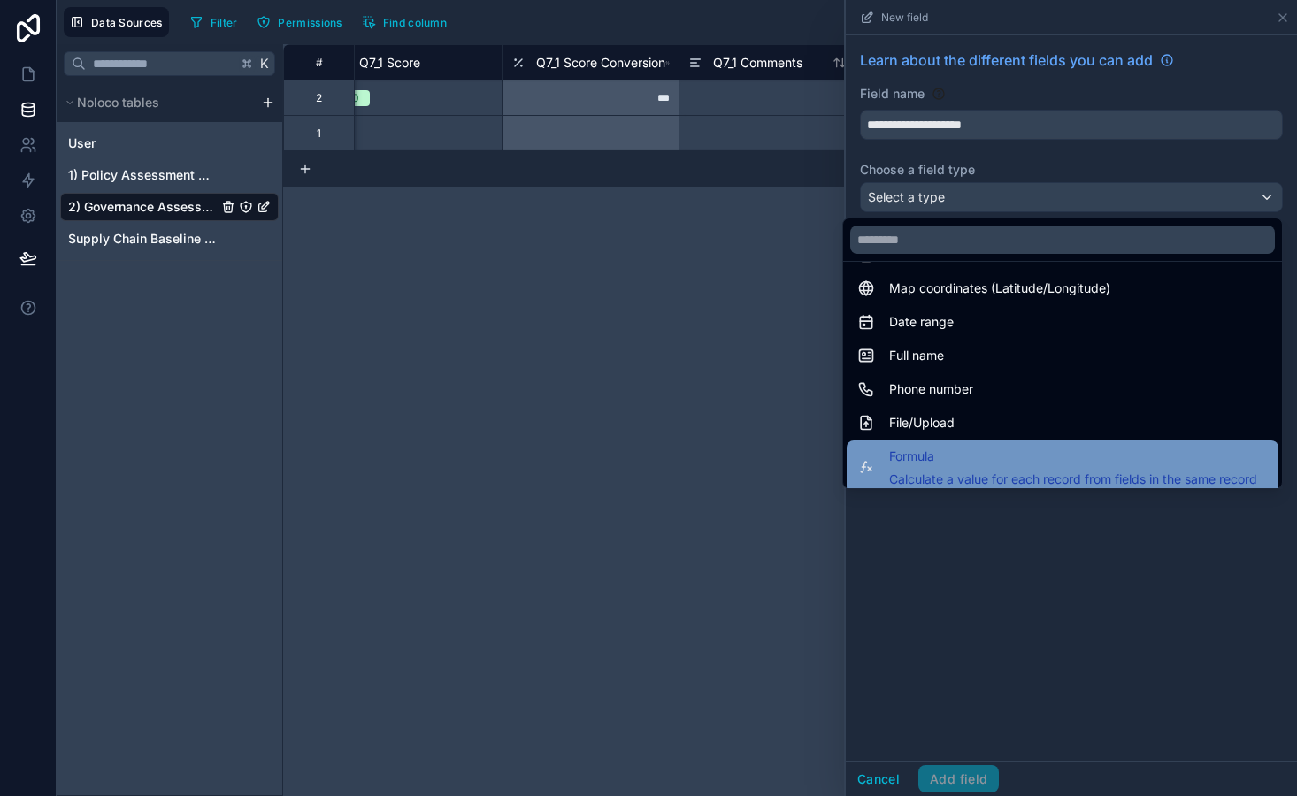
click at [942, 467] on span "Formula" at bounding box center [1073, 456] width 368 height 21
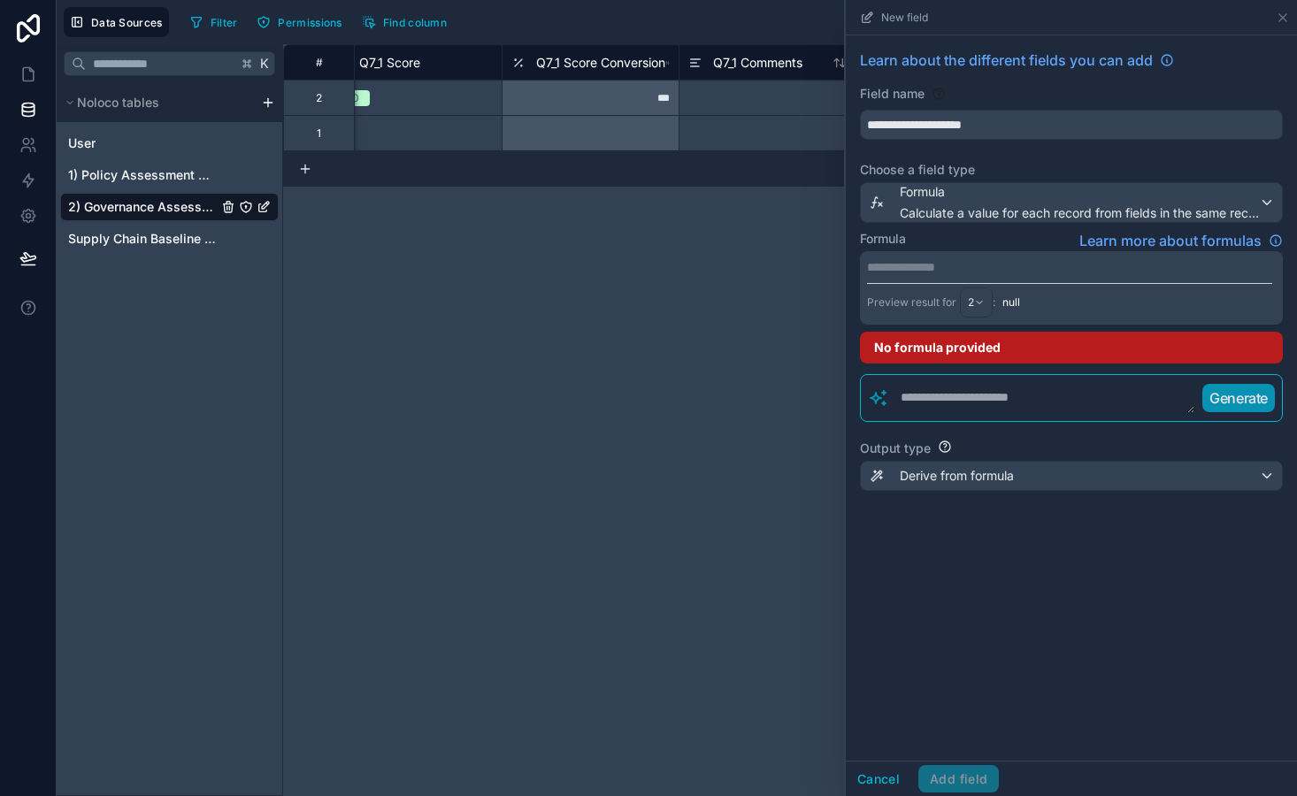
click at [926, 273] on p "**********" at bounding box center [1069, 267] width 405 height 18
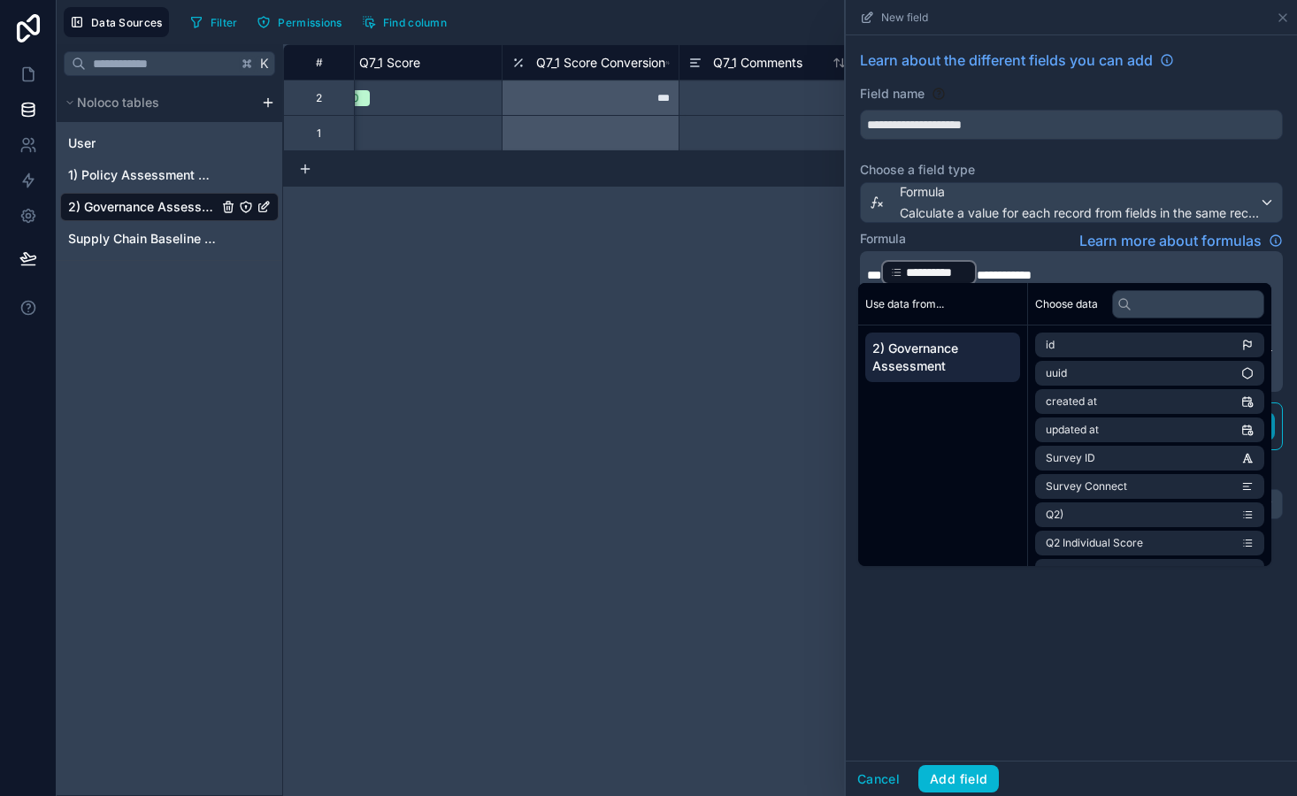
click at [978, 272] on span "**********" at bounding box center [1004, 275] width 55 height 12
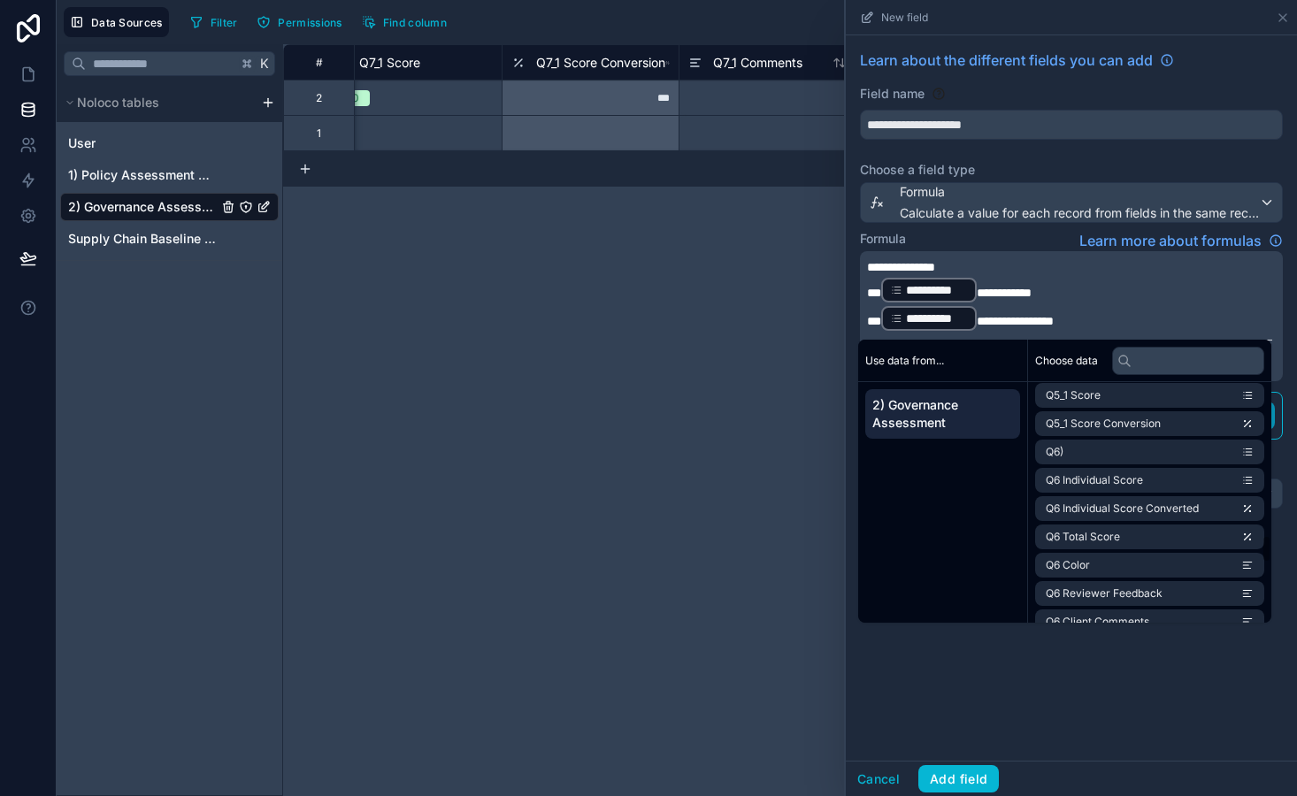
scroll to position [1808, 0]
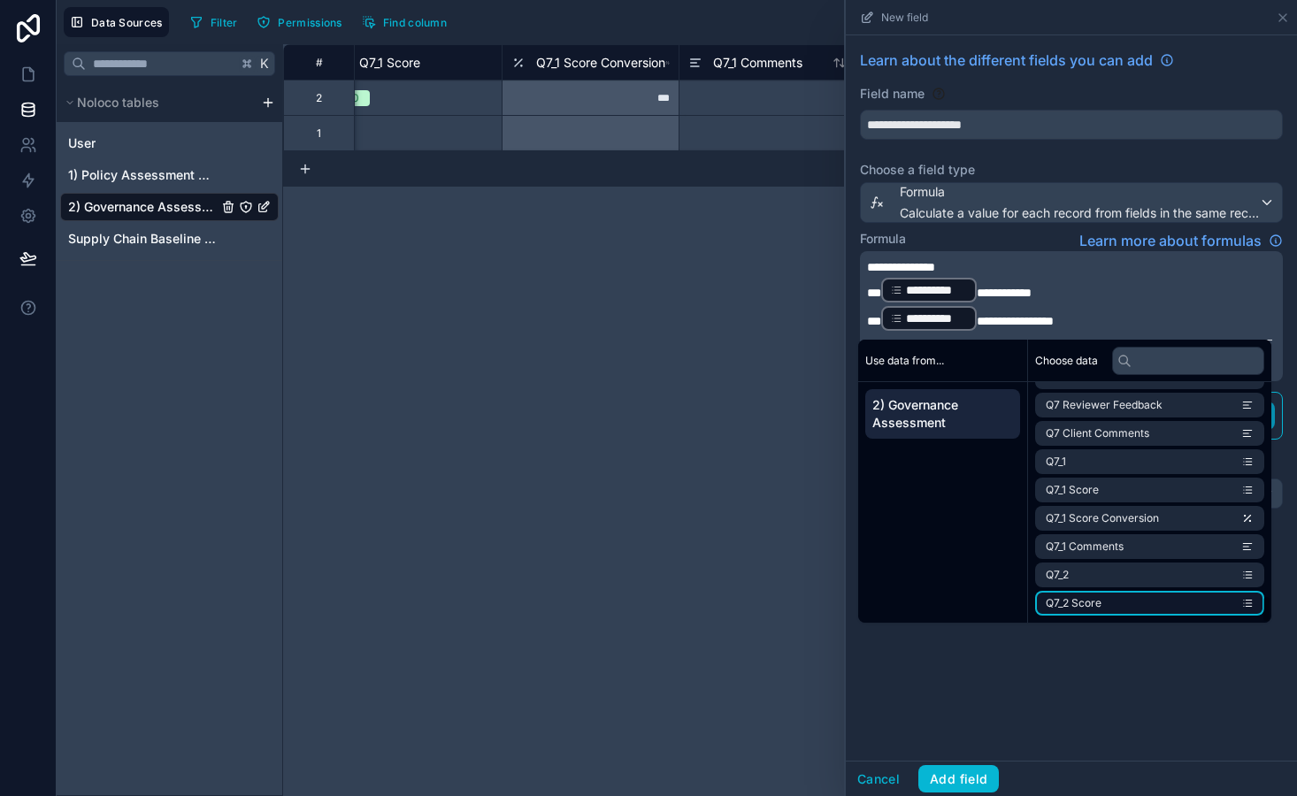
click at [1109, 610] on li "Q7_2 Score" at bounding box center [1149, 603] width 229 height 25
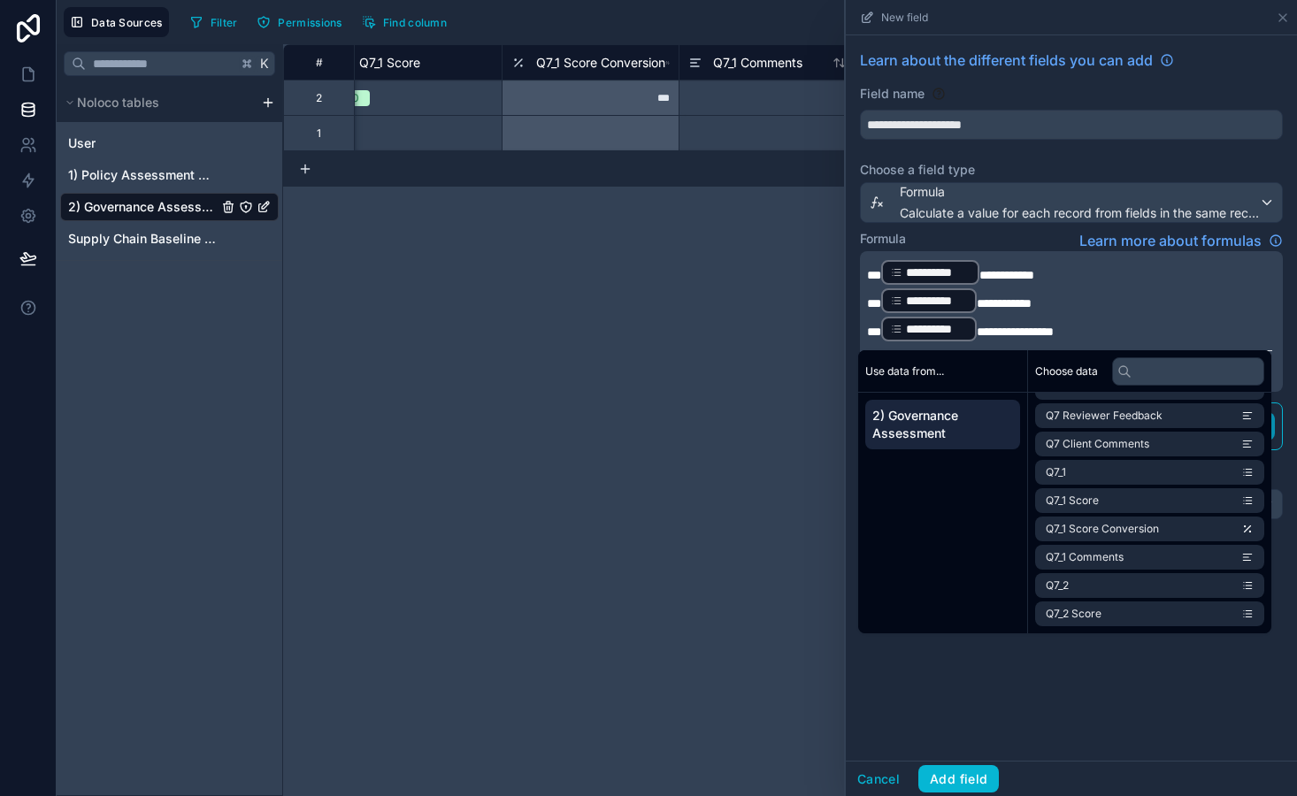
click at [978, 304] on span "**********" at bounding box center [1004, 303] width 55 height 12
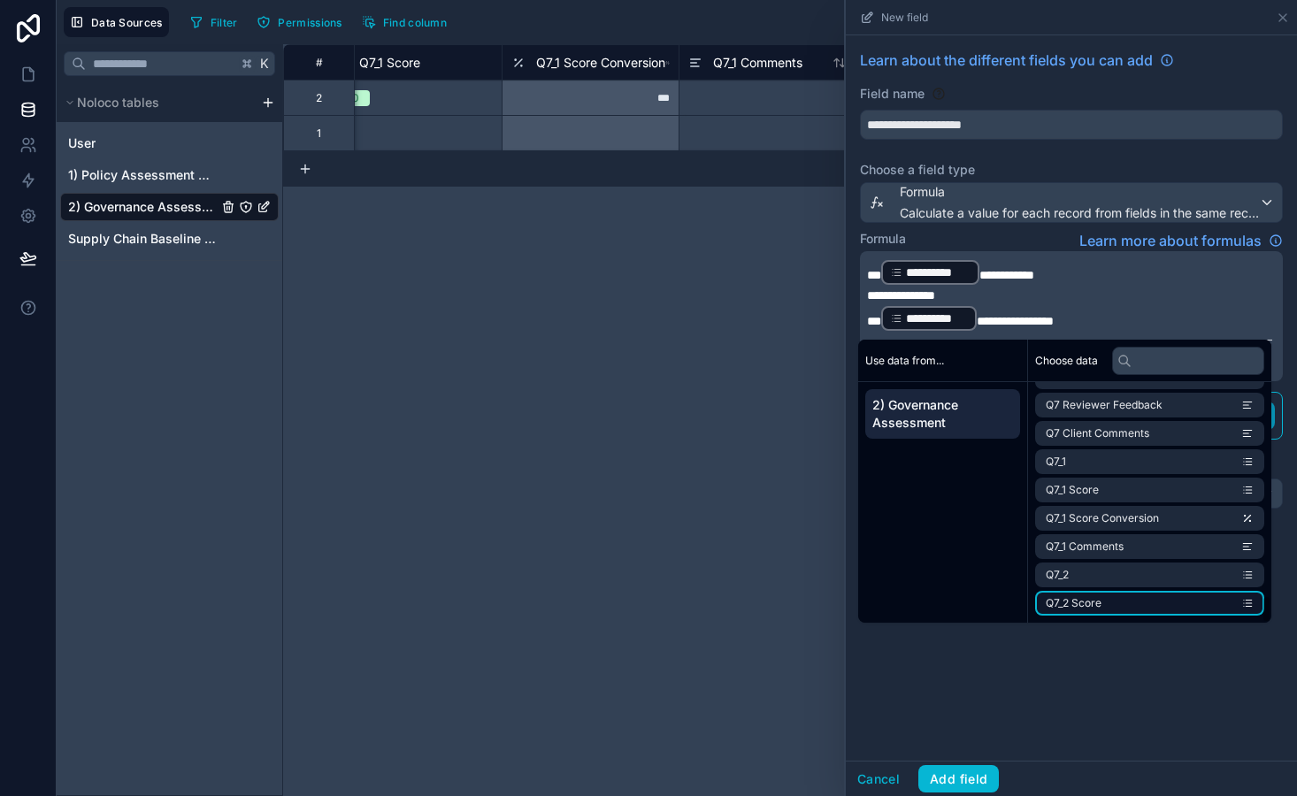
click at [1105, 594] on li "Q7_2 Score" at bounding box center [1149, 603] width 229 height 25
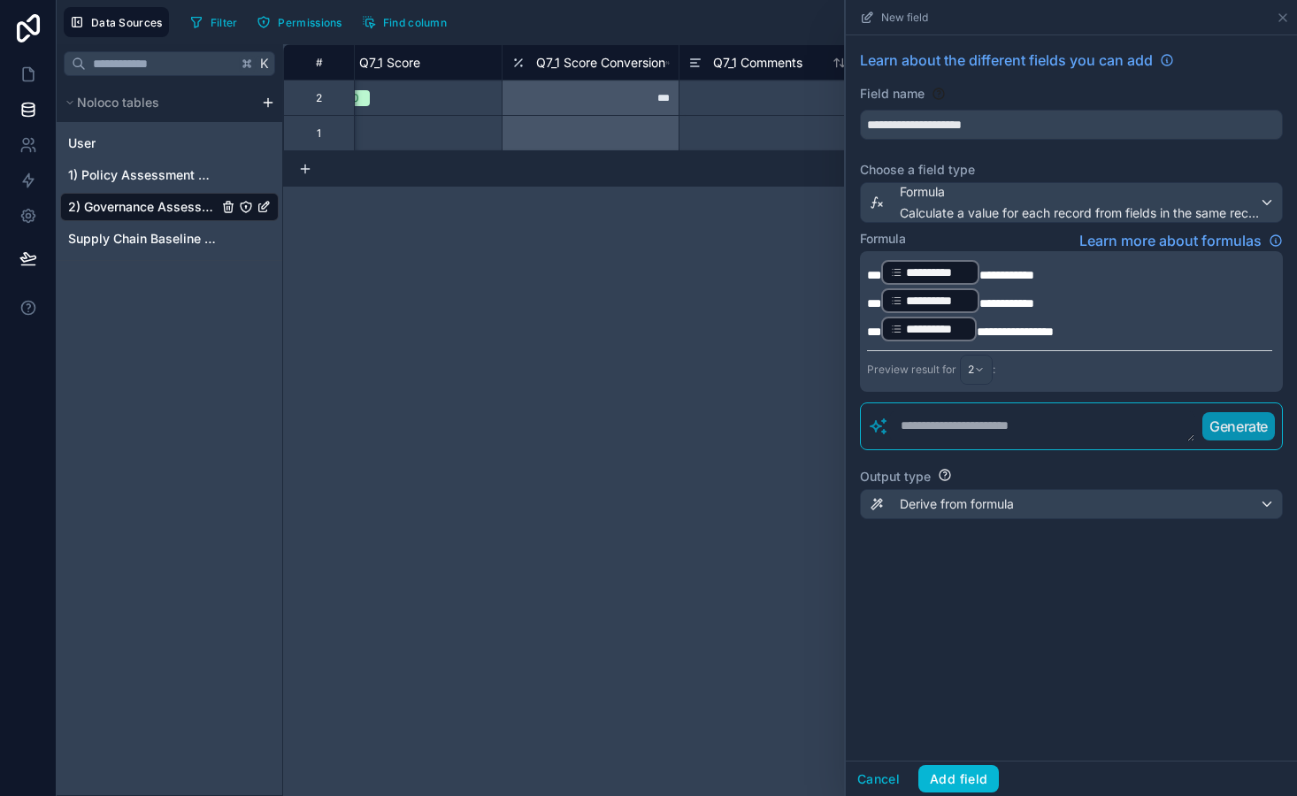
click at [977, 329] on span "**********" at bounding box center [1015, 332] width 77 height 12
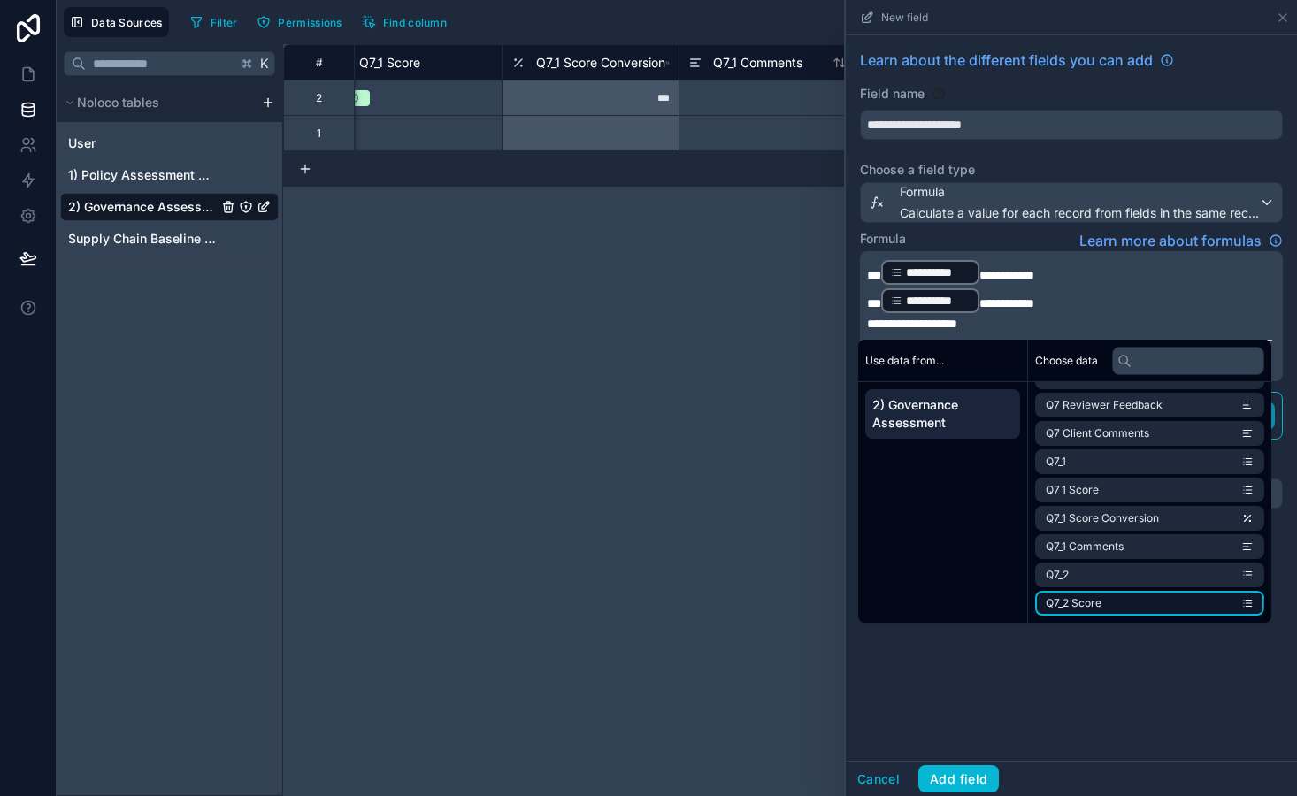
click at [1087, 609] on span "Q7_2 Score" at bounding box center [1074, 603] width 56 height 14
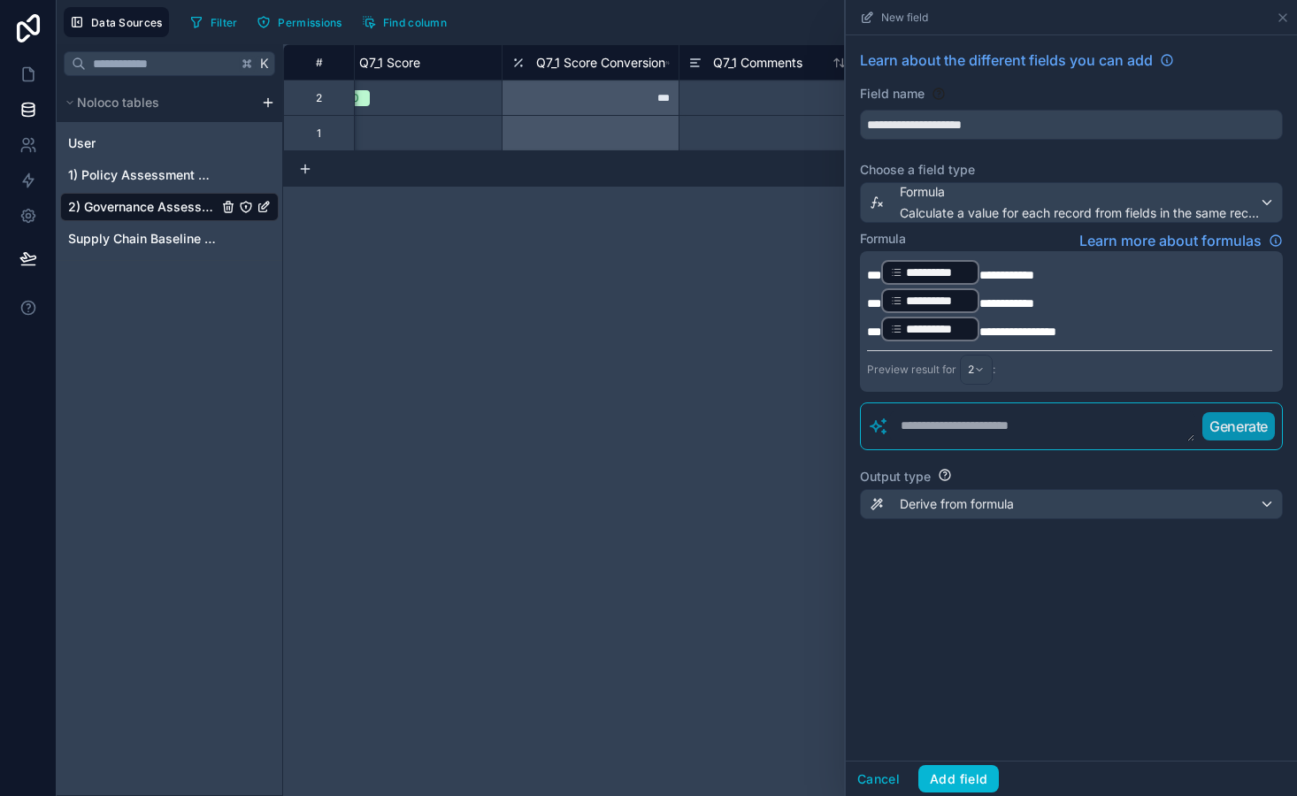
click at [975, 684] on div "**********" at bounding box center [1071, 397] width 451 height 725
click at [956, 525] on div "Output type Derive from formula" at bounding box center [1071, 493] width 423 height 65
click at [955, 503] on span "Derive from formula" at bounding box center [957, 504] width 114 height 18
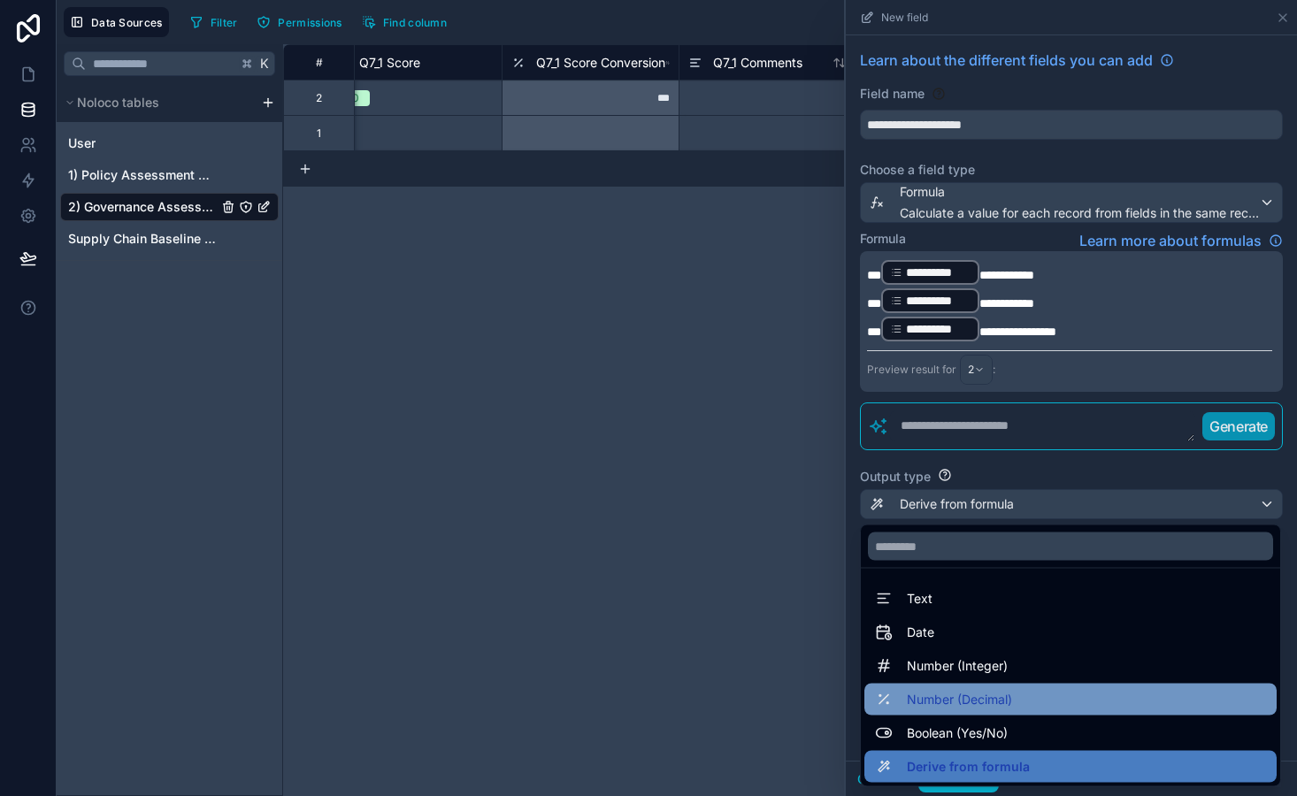
click at [962, 701] on span "Number (Decimal)" at bounding box center [959, 699] width 105 height 21
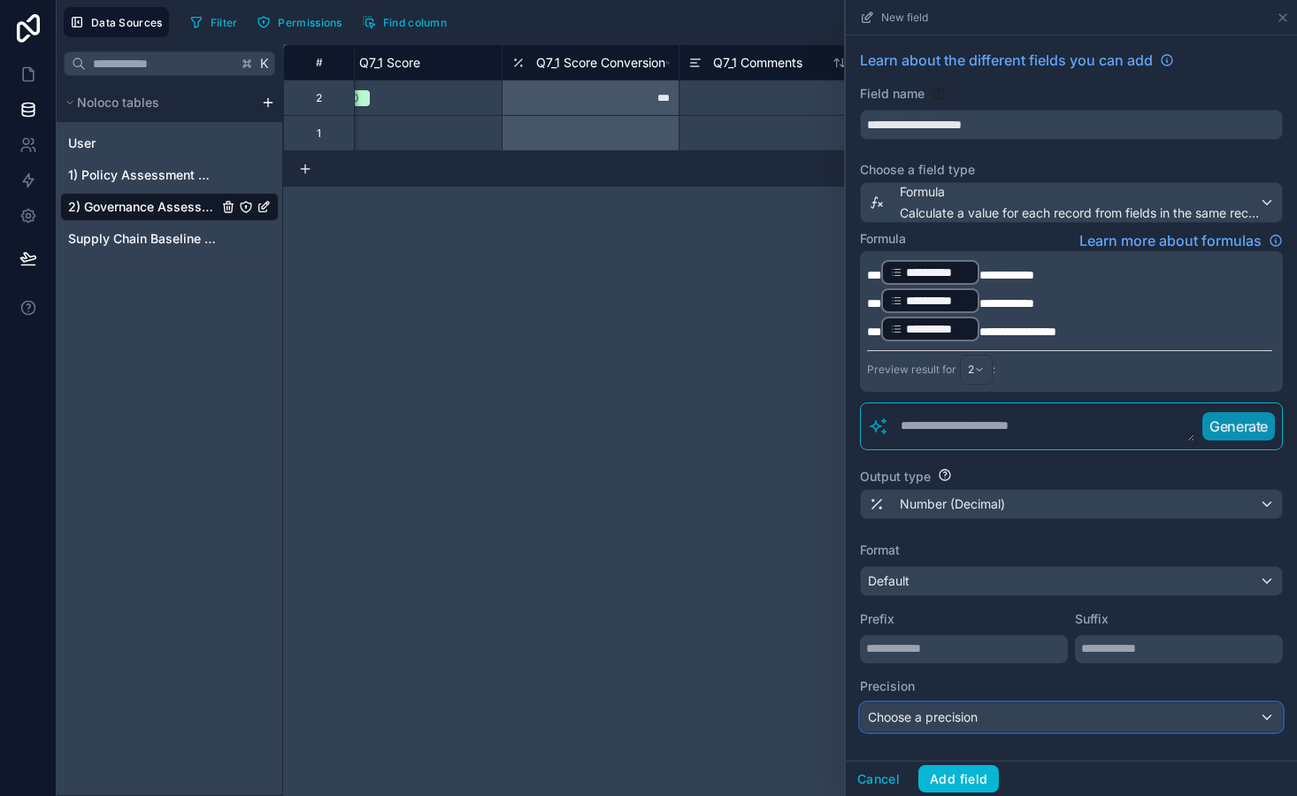
click at [943, 713] on span "Choose a precision" at bounding box center [923, 716] width 110 height 15
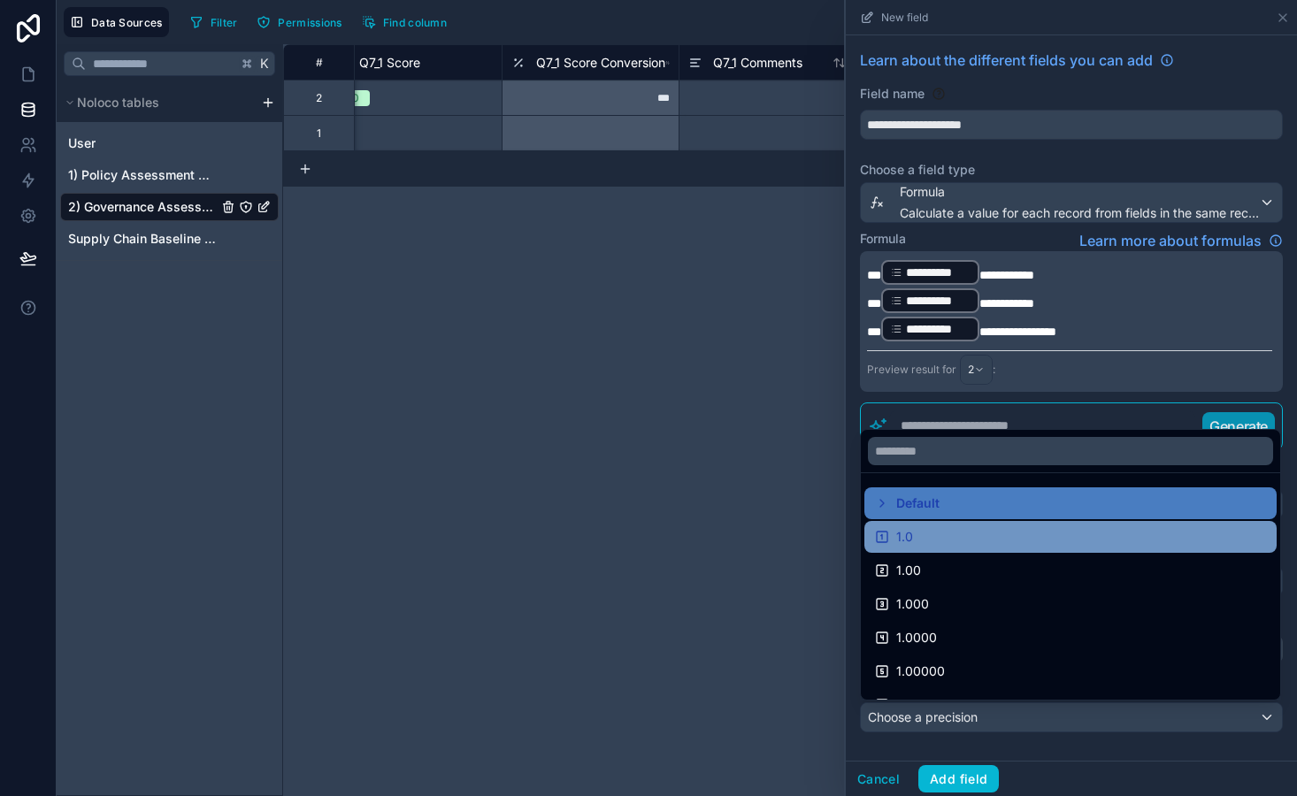
click at [953, 530] on div "1.0" at bounding box center [1070, 536] width 391 height 21
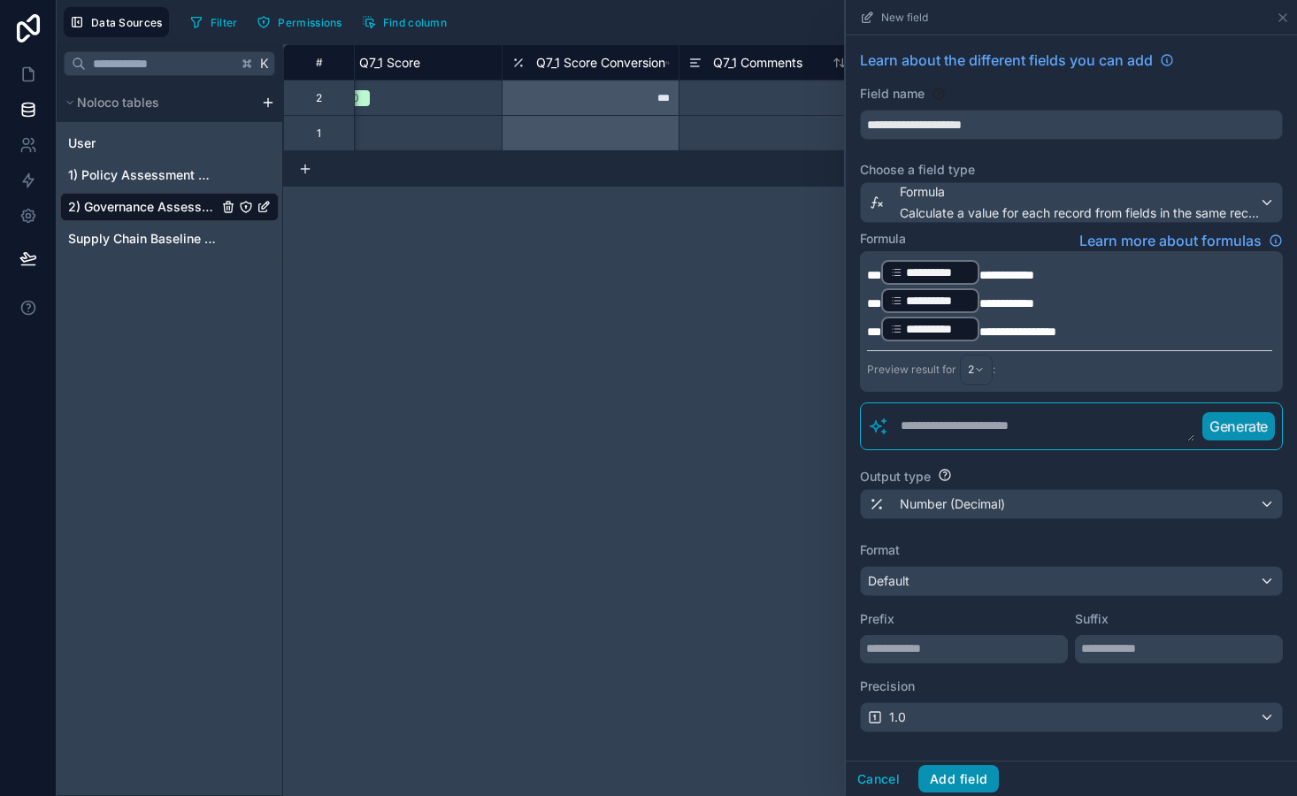
click at [960, 768] on button "Add field" at bounding box center [958, 779] width 81 height 28
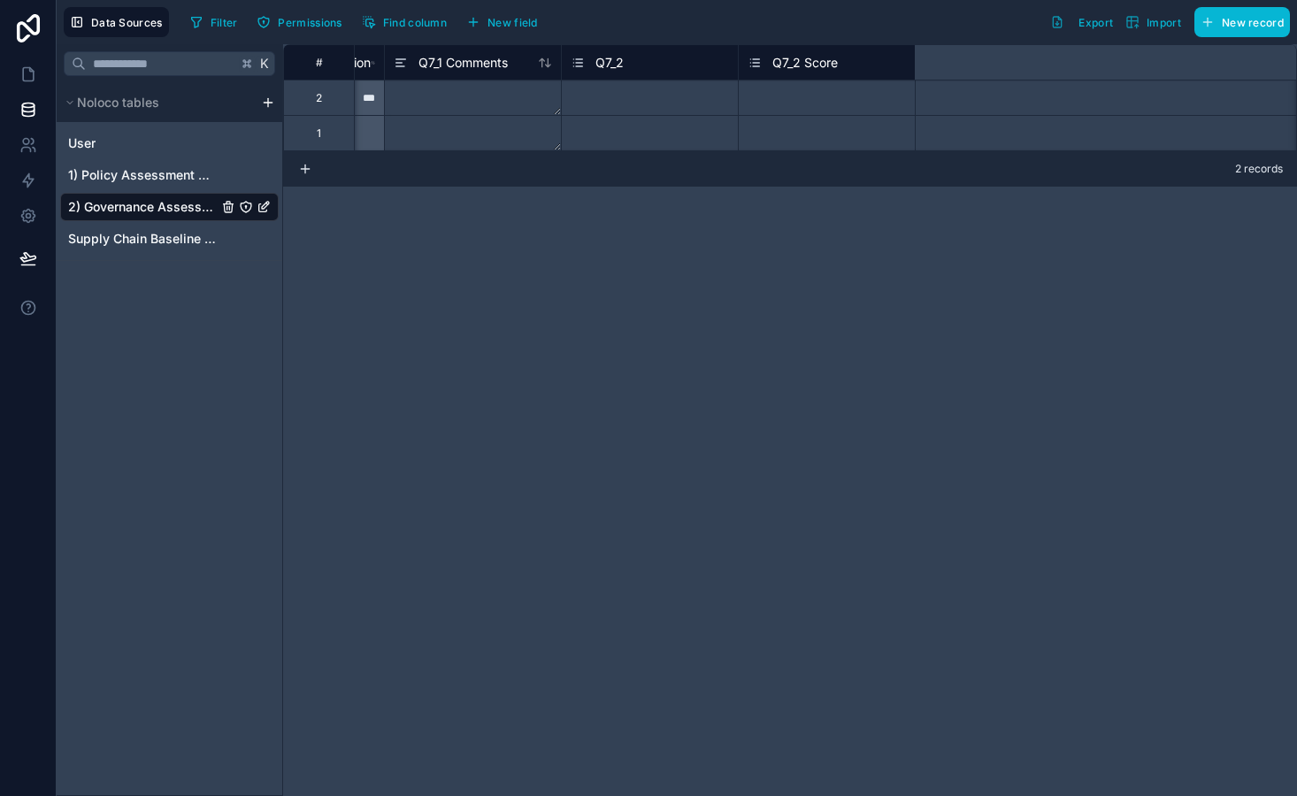
scroll to position [0, 11797]
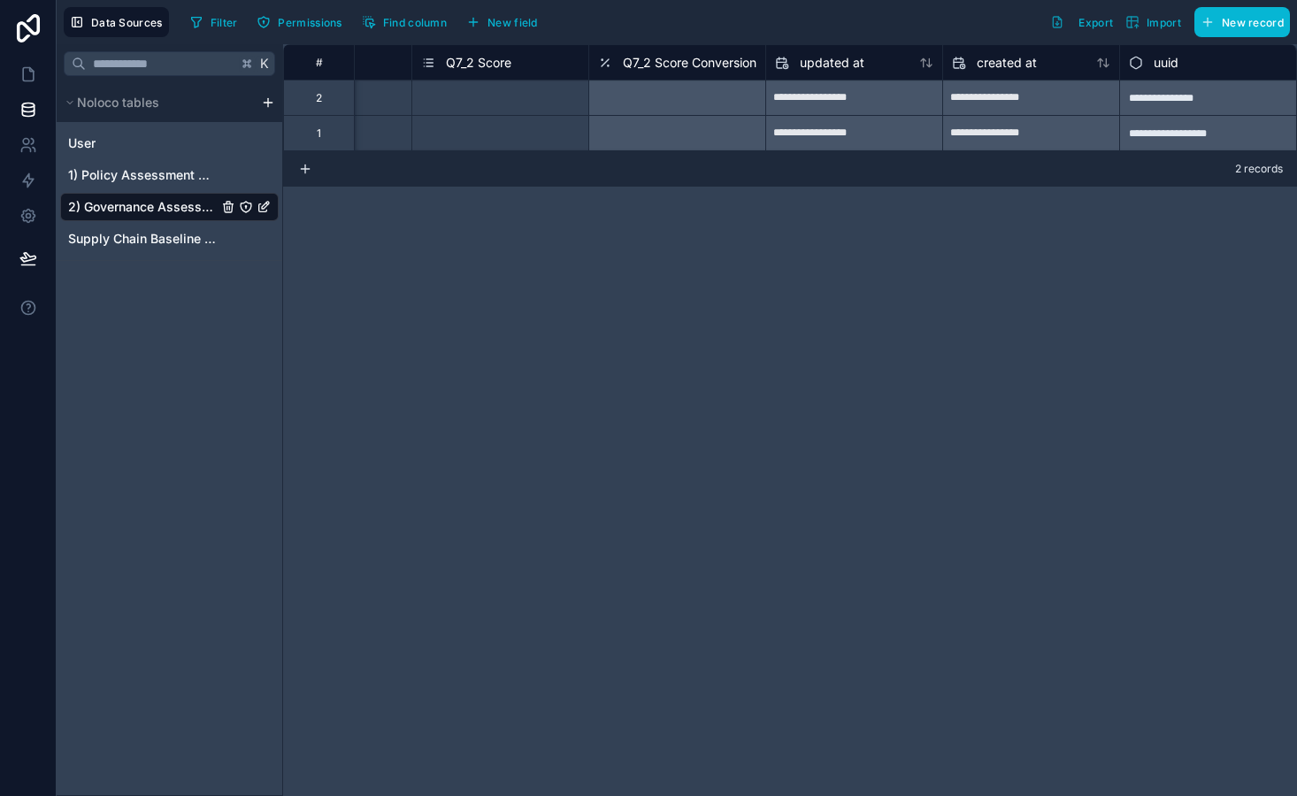
click at [545, 96] on div "Select a Q7_2 Score" at bounding box center [500, 98] width 176 height 18
click at [538, 100] on div "Select a Q7_2 Score" at bounding box center [500, 98] width 176 height 18
click at [532, 111] on div "1.0" at bounding box center [500, 98] width 176 height 35
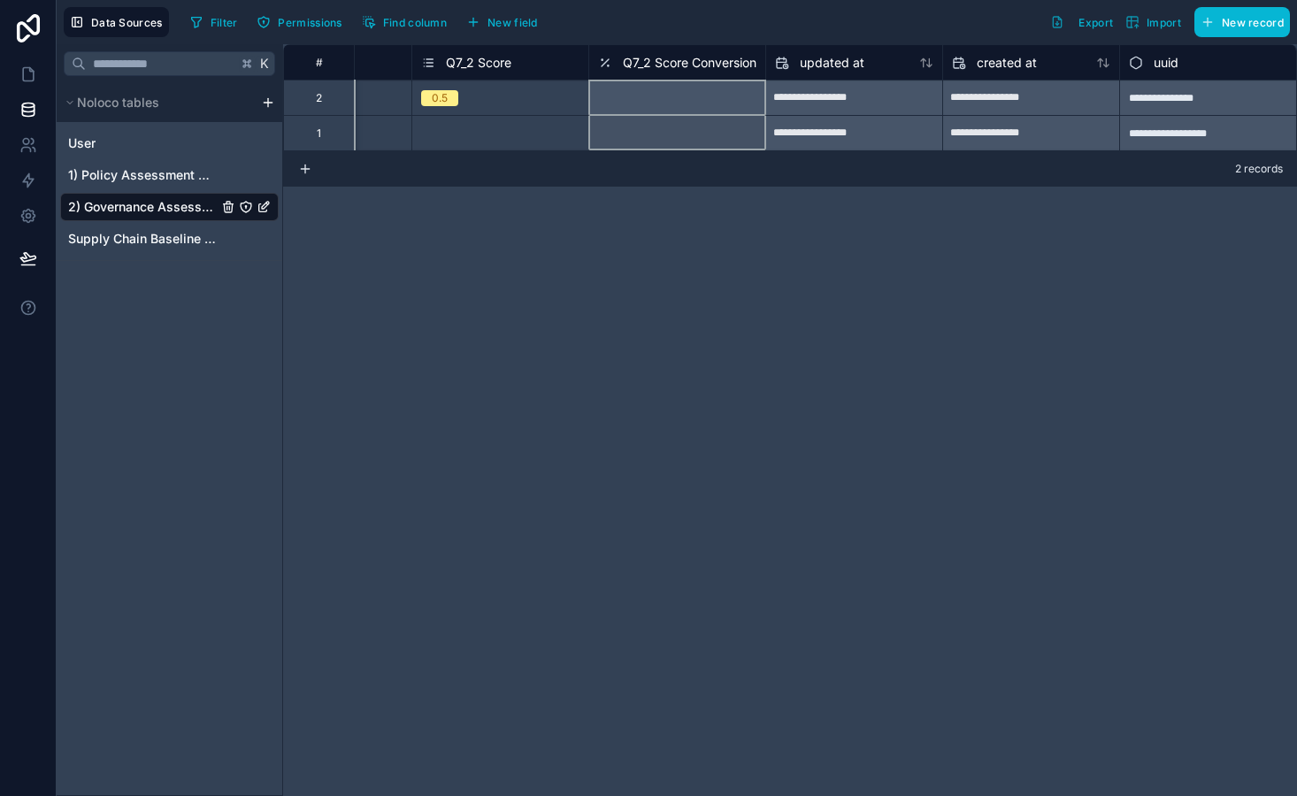
click at [648, 78] on div "Q7_2 Score Conversion" at bounding box center [676, 61] width 177 height 35
click at [668, 57] on span "Q7_2 Score Conversion" at bounding box center [690, 63] width 134 height 18
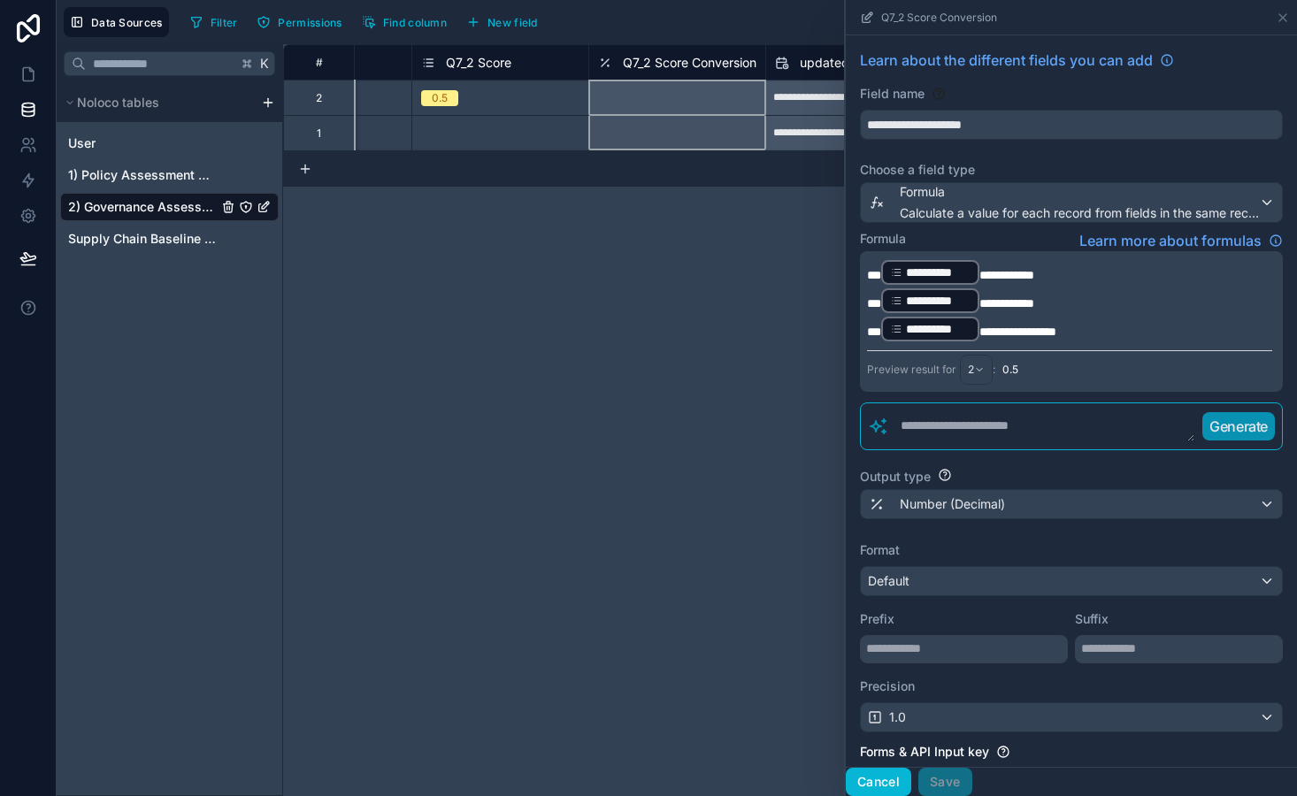
click at [875, 787] on button "Cancel" at bounding box center [878, 782] width 65 height 28
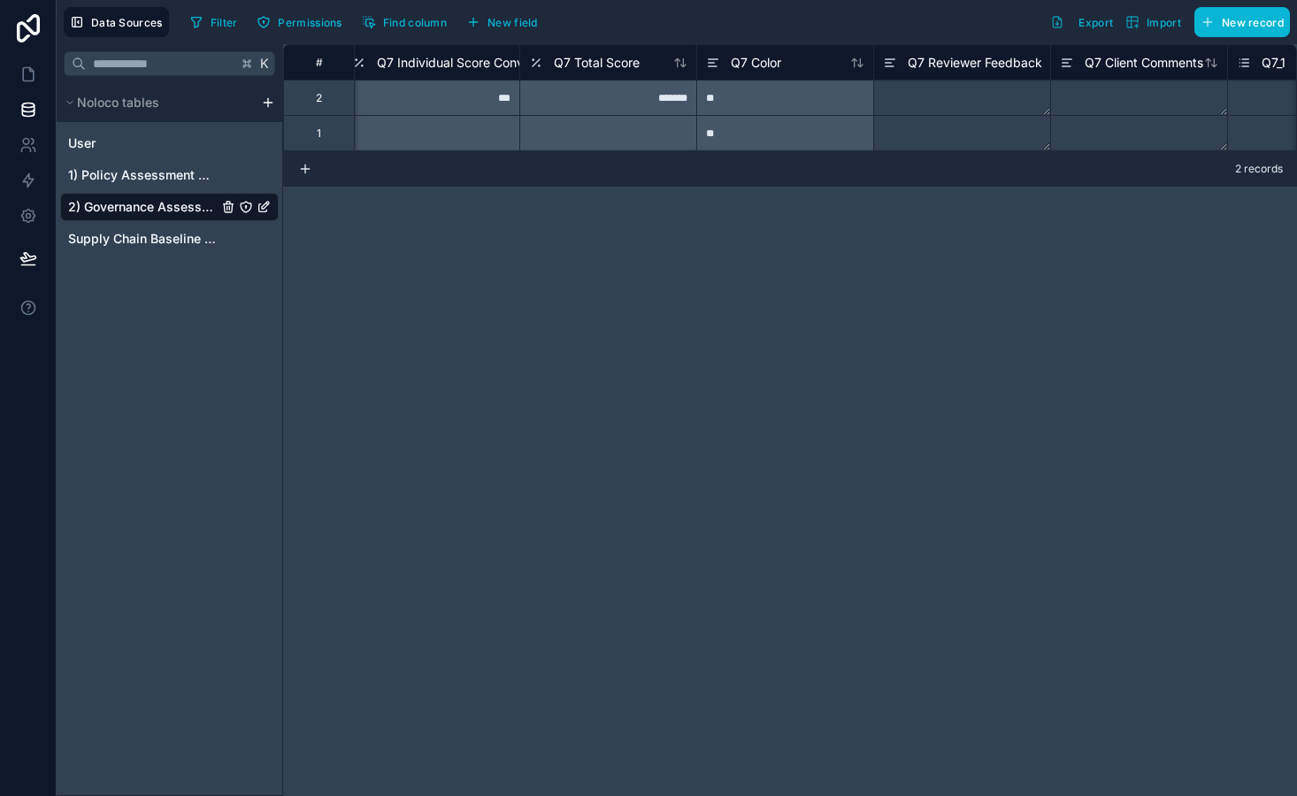
scroll to position [0, 10078]
click at [624, 63] on span "Q7 Total Score" at bounding box center [615, 63] width 86 height 18
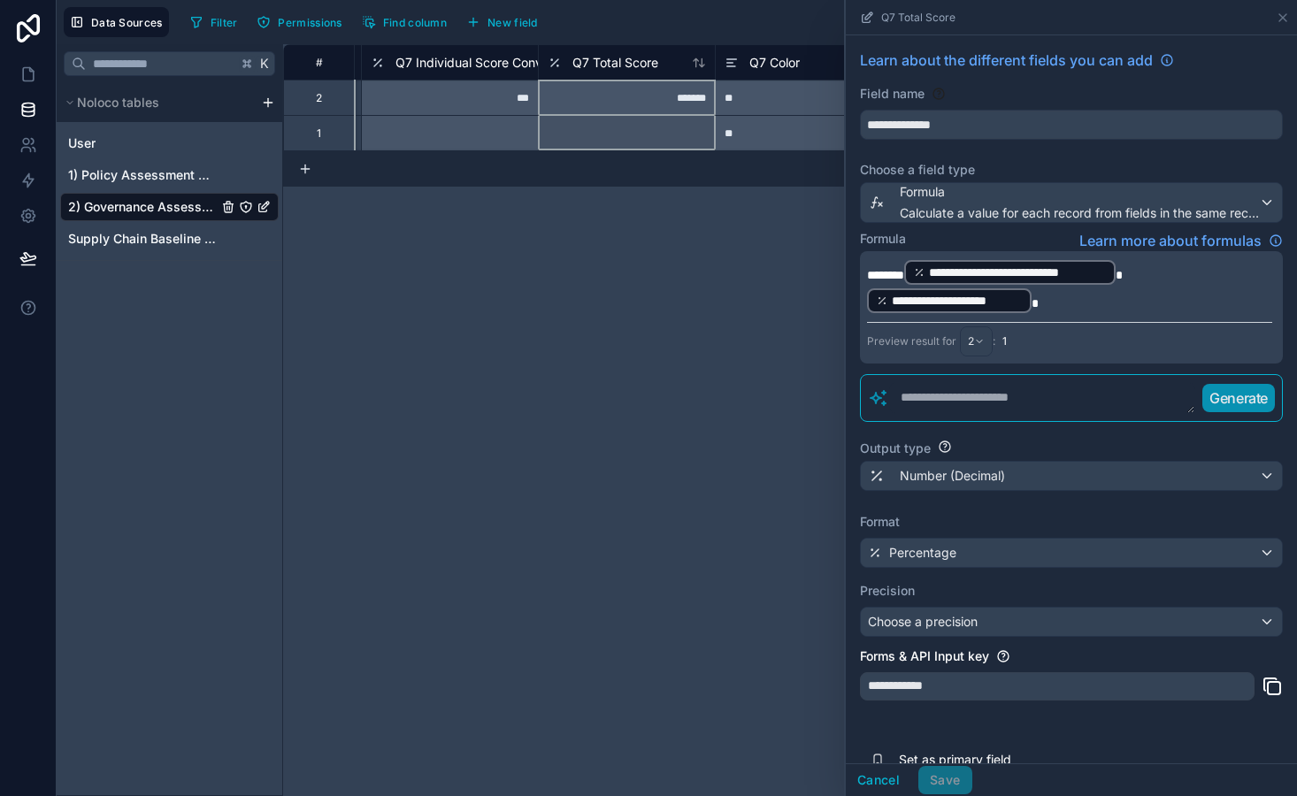
click at [1060, 310] on p "**********" at bounding box center [1069, 286] width 405 height 57
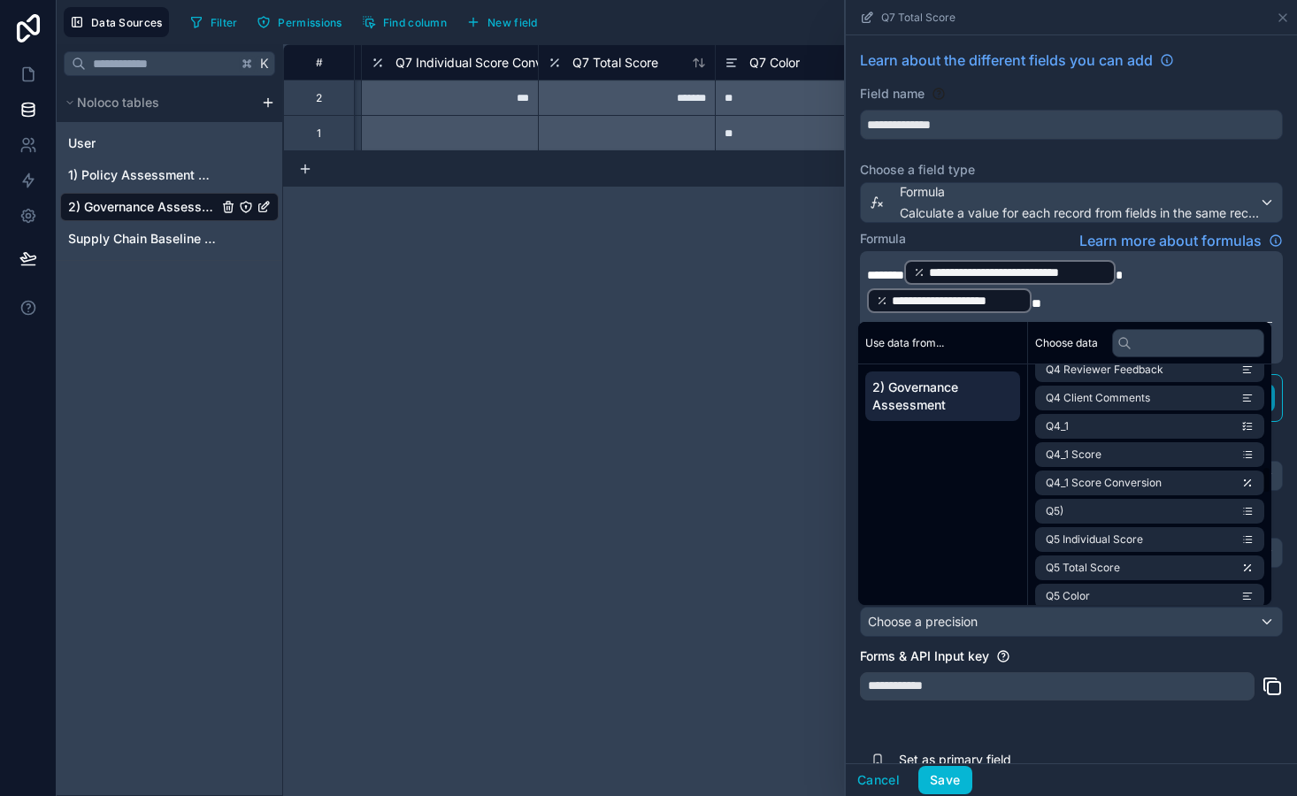
scroll to position [1808, 0]
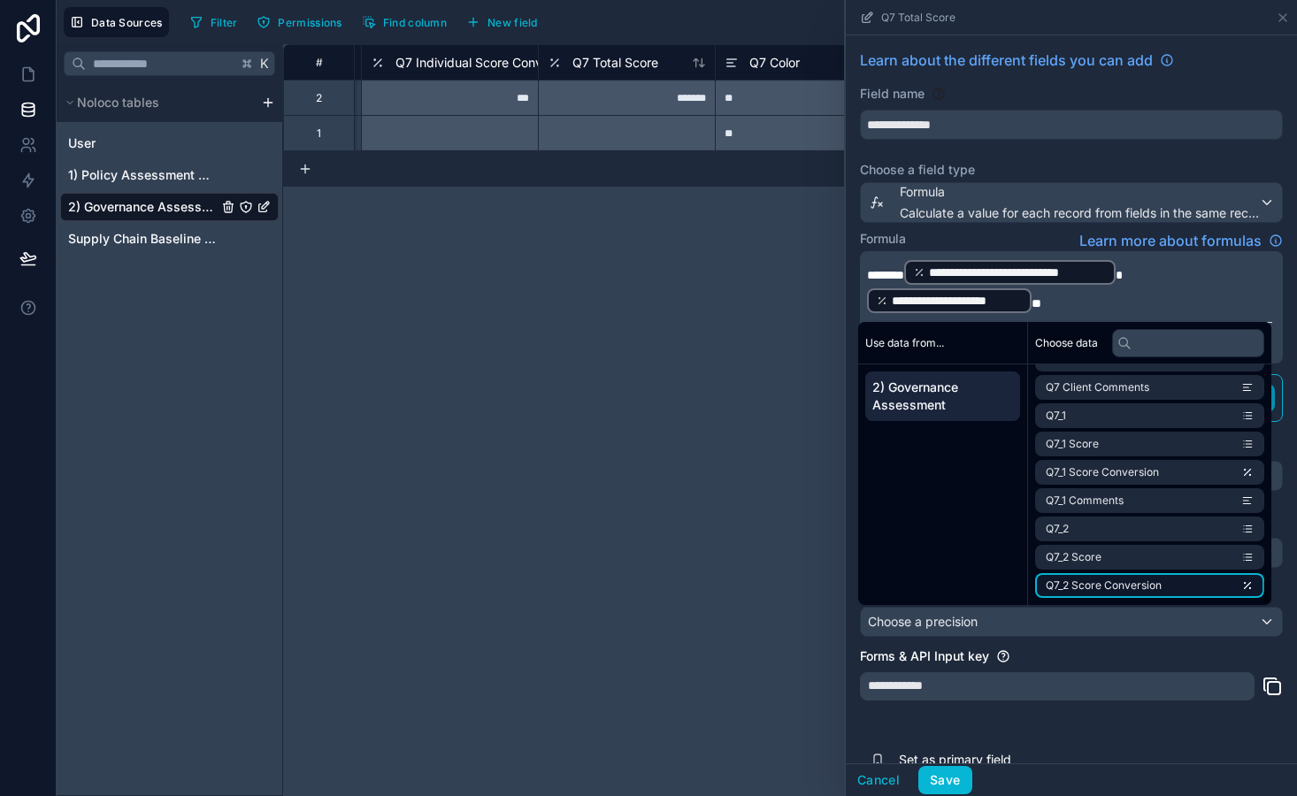
click at [1164, 577] on li "Q7_2 Score Conversion" at bounding box center [1149, 585] width 229 height 25
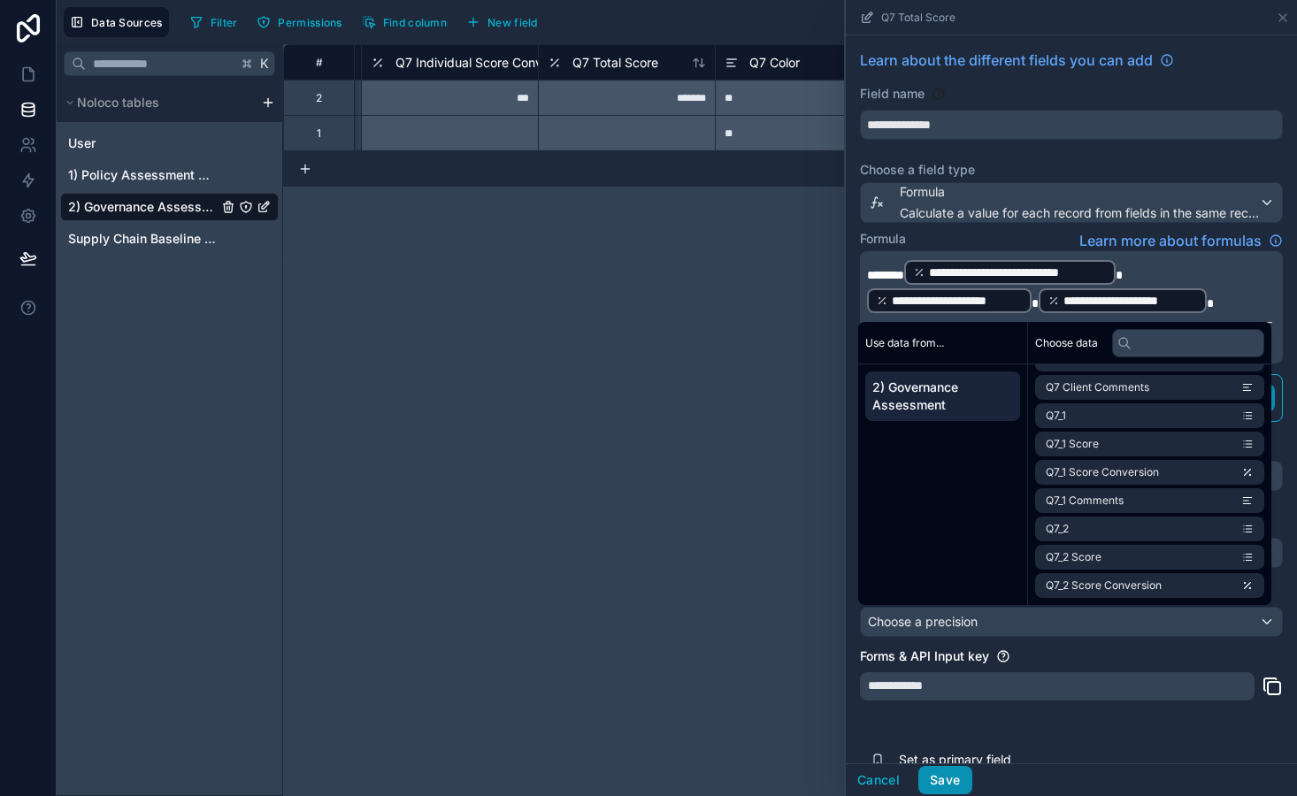
click at [943, 782] on button "Save" at bounding box center [944, 780] width 53 height 28
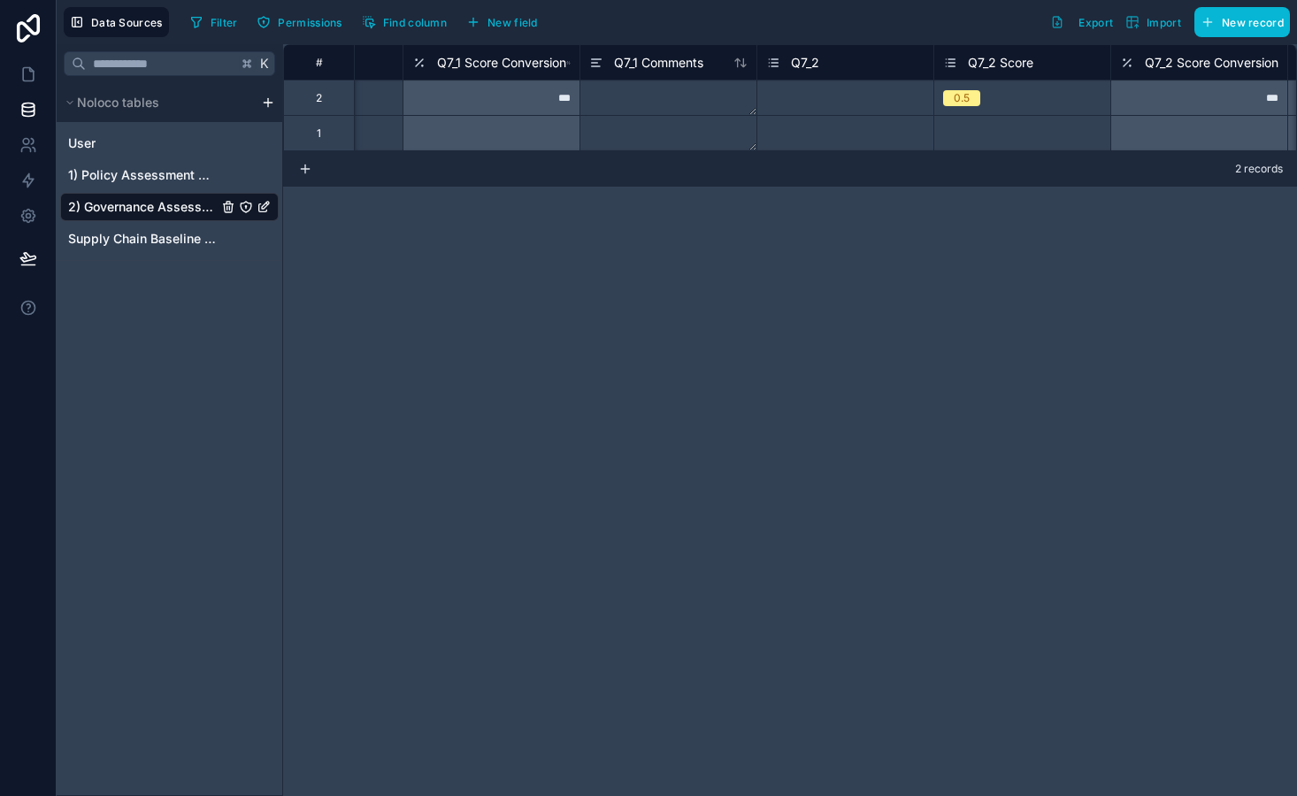
scroll to position [0, 11300]
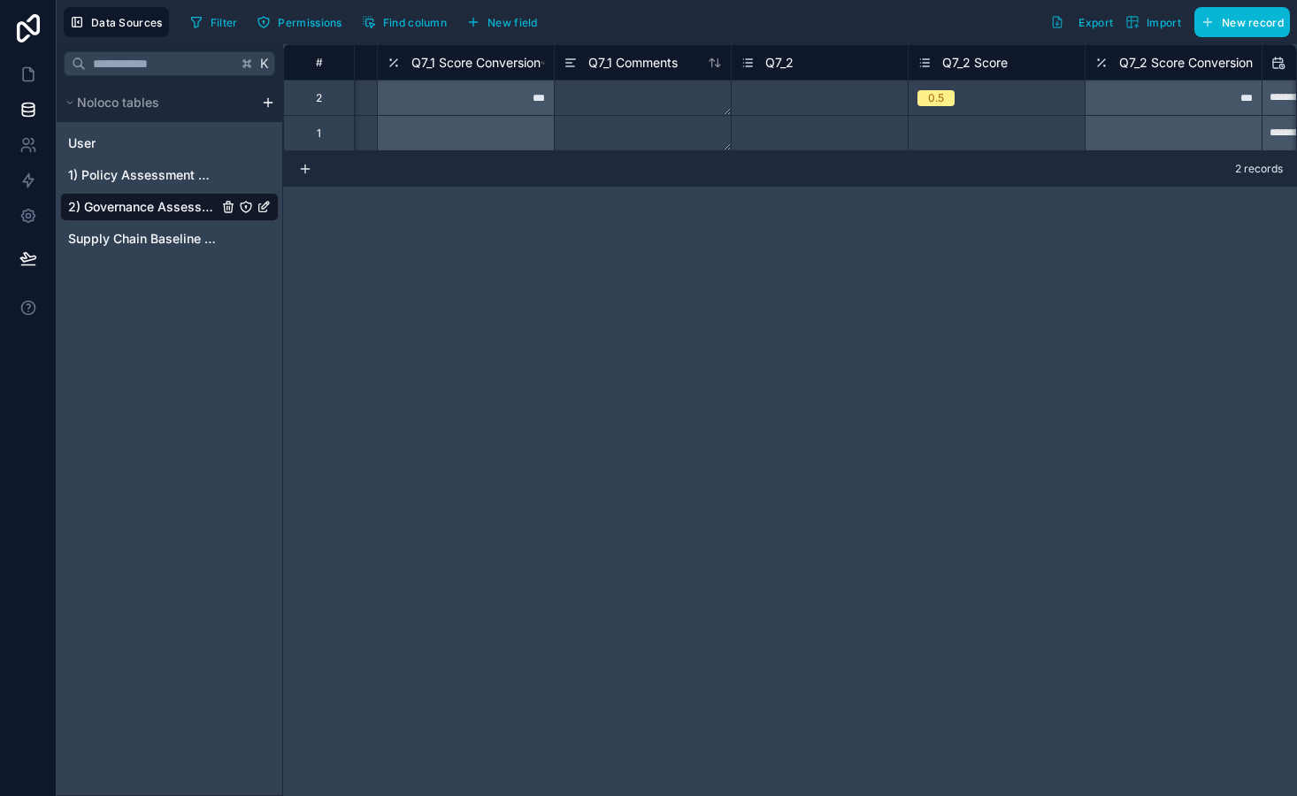
click at [969, 95] on div "0.5" at bounding box center [997, 97] width 176 height 19
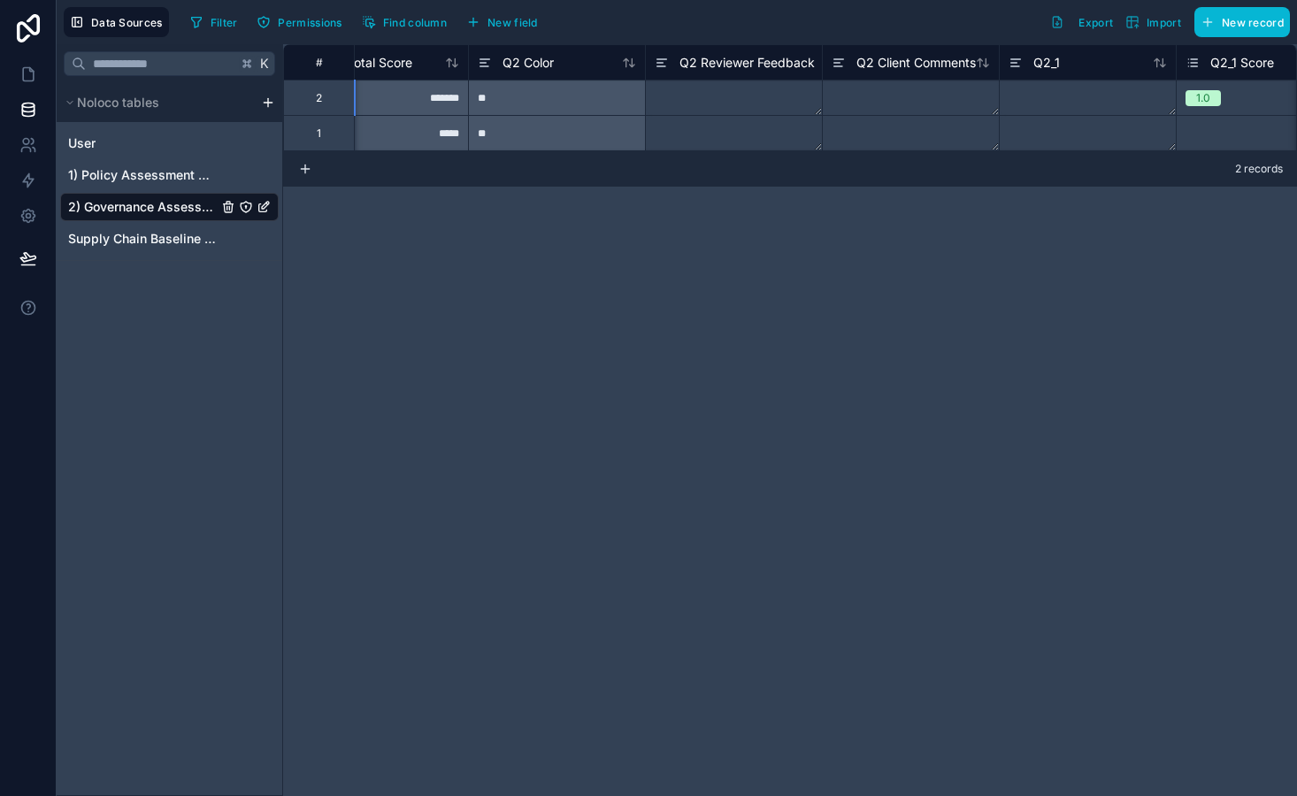
scroll to position [0, 919]
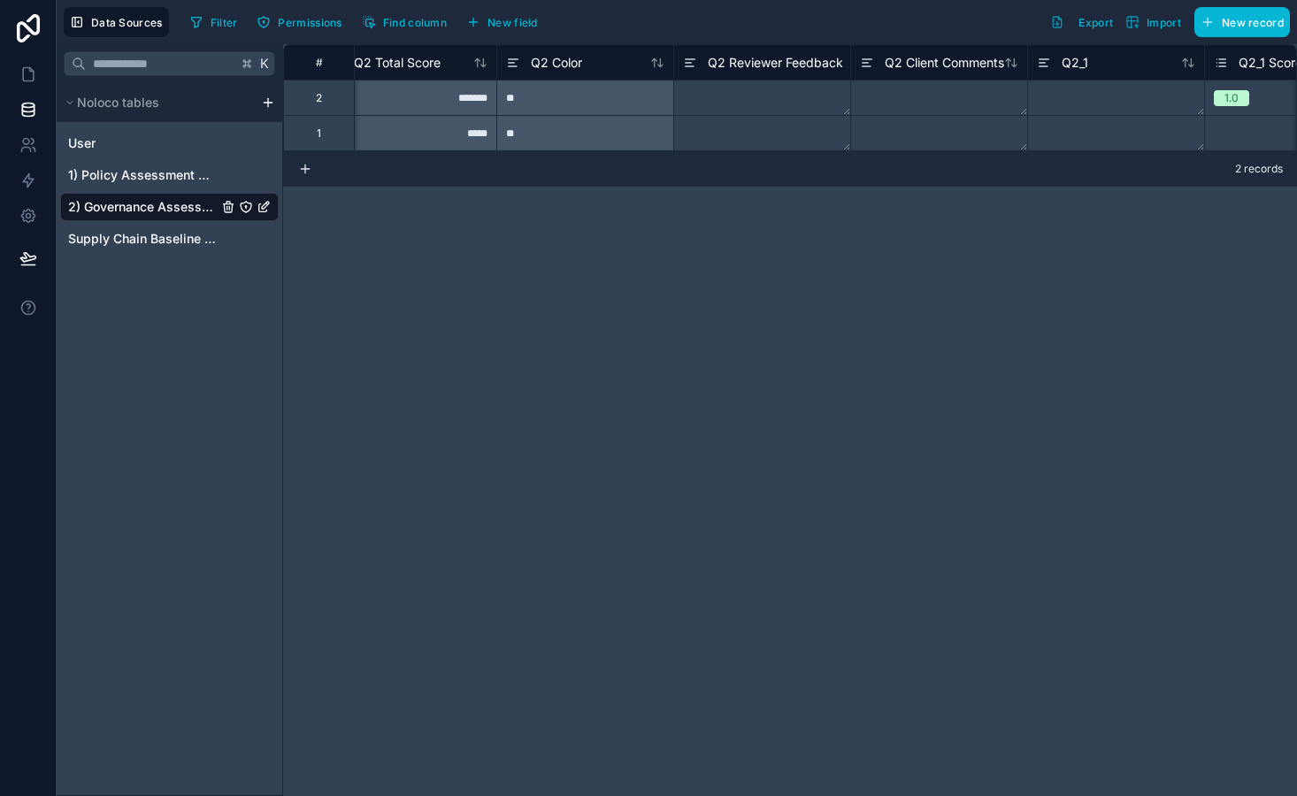
click at [157, 290] on div "K Noloco tables User 1) Policy Assessment Questions 2) Governance Assessment Su…" at bounding box center [170, 420] width 226 height 752
click at [270, 99] on html "Data Sources Filter Permissions Find column New field Export Import New record …" at bounding box center [648, 398] width 1297 height 796
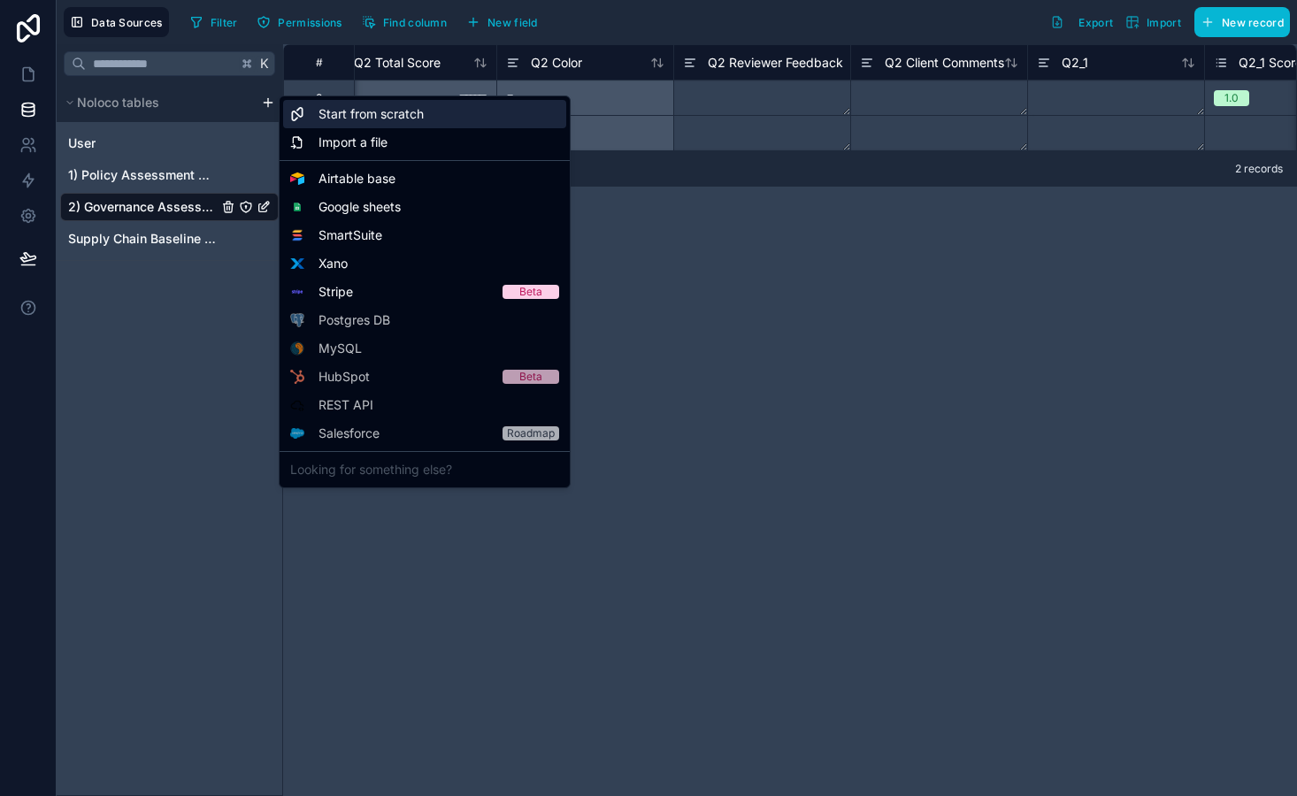
click at [342, 120] on span "Start from scratch" at bounding box center [370, 114] width 105 height 18
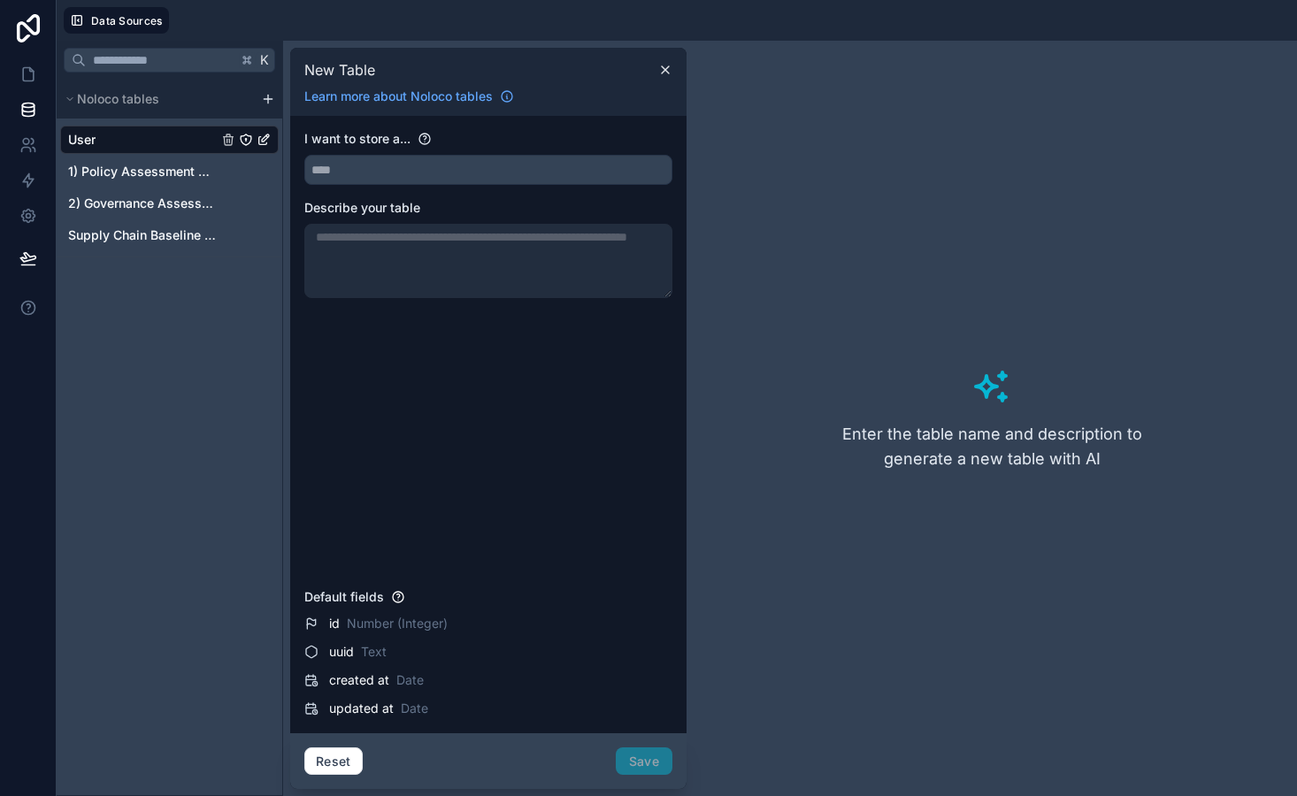
click at [348, 188] on div "I want to store a... Describe your table" at bounding box center [488, 355] width 368 height 451
click at [350, 174] on input "text" at bounding box center [488, 170] width 366 height 28
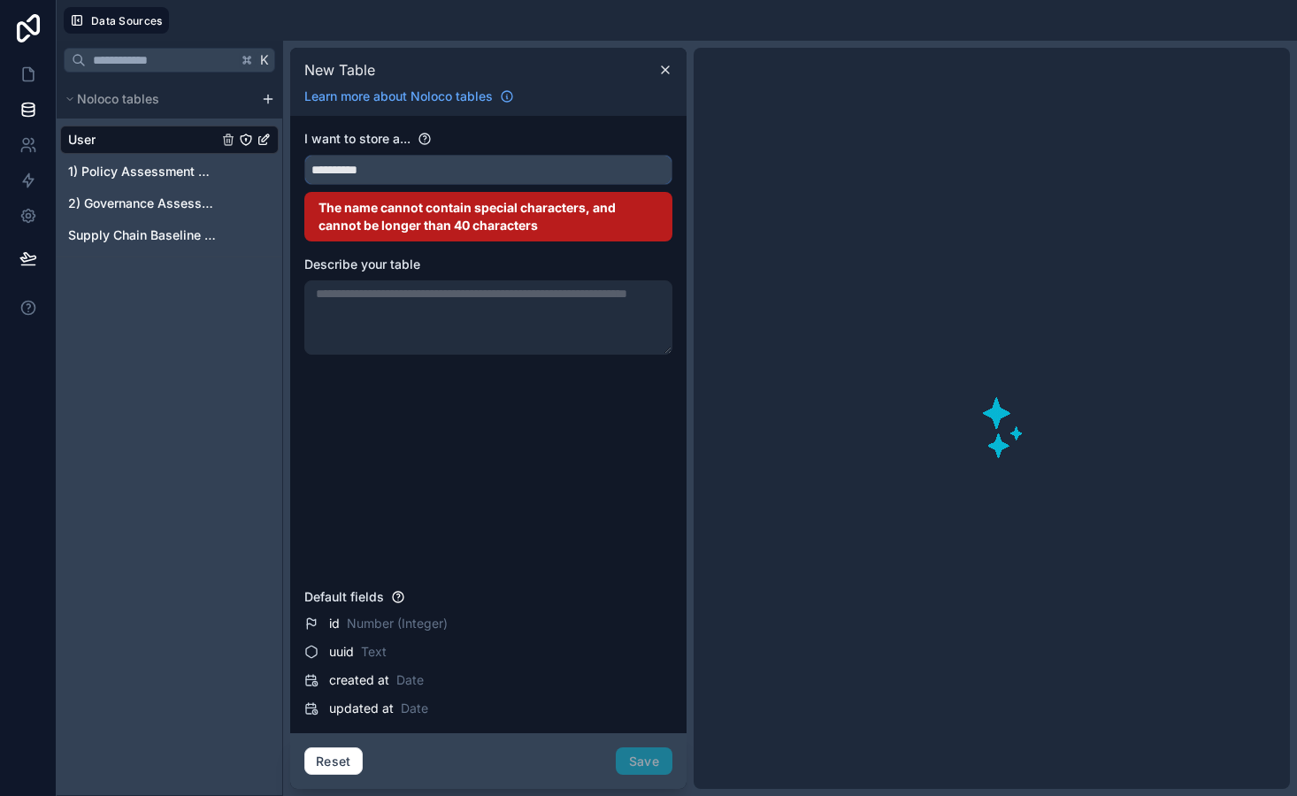
type input "********"
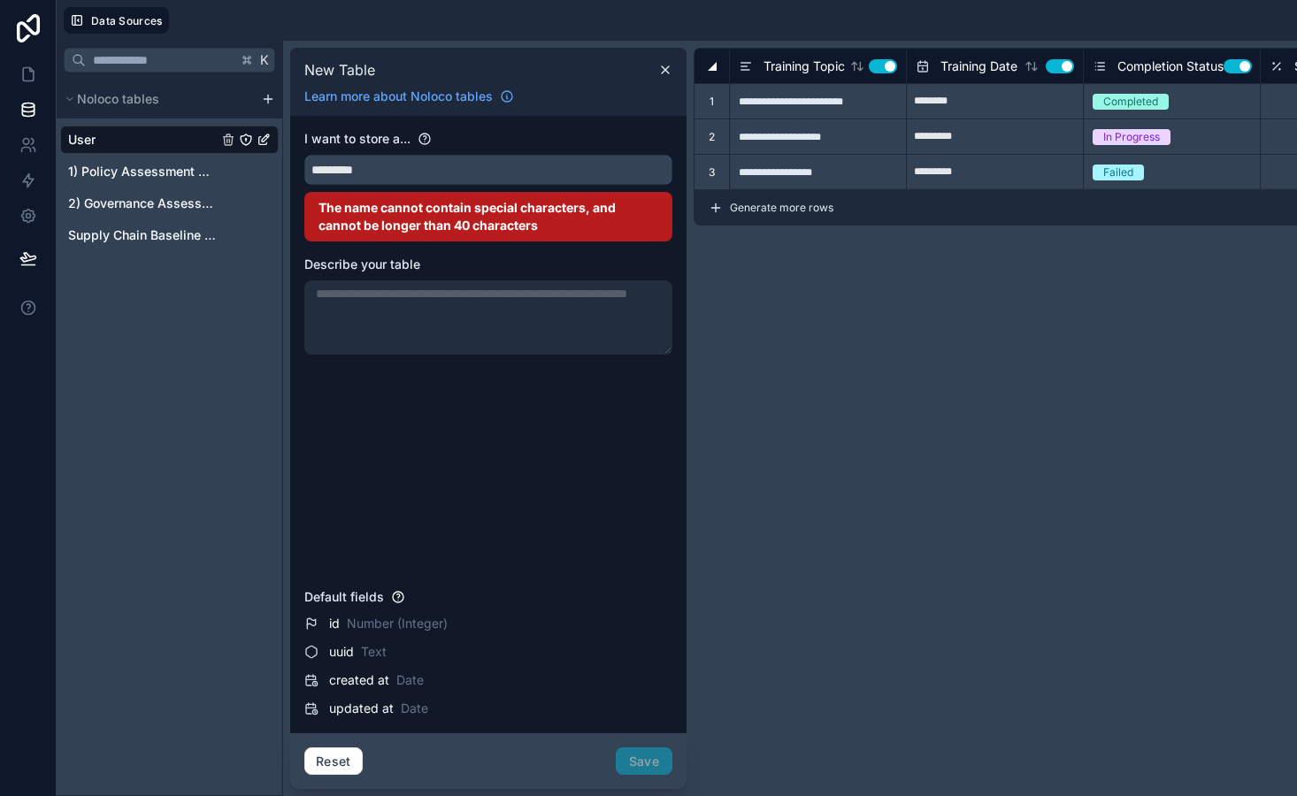
type input "**********"
type input "*****"
type input "**********"
type input "********"
type input "*********"
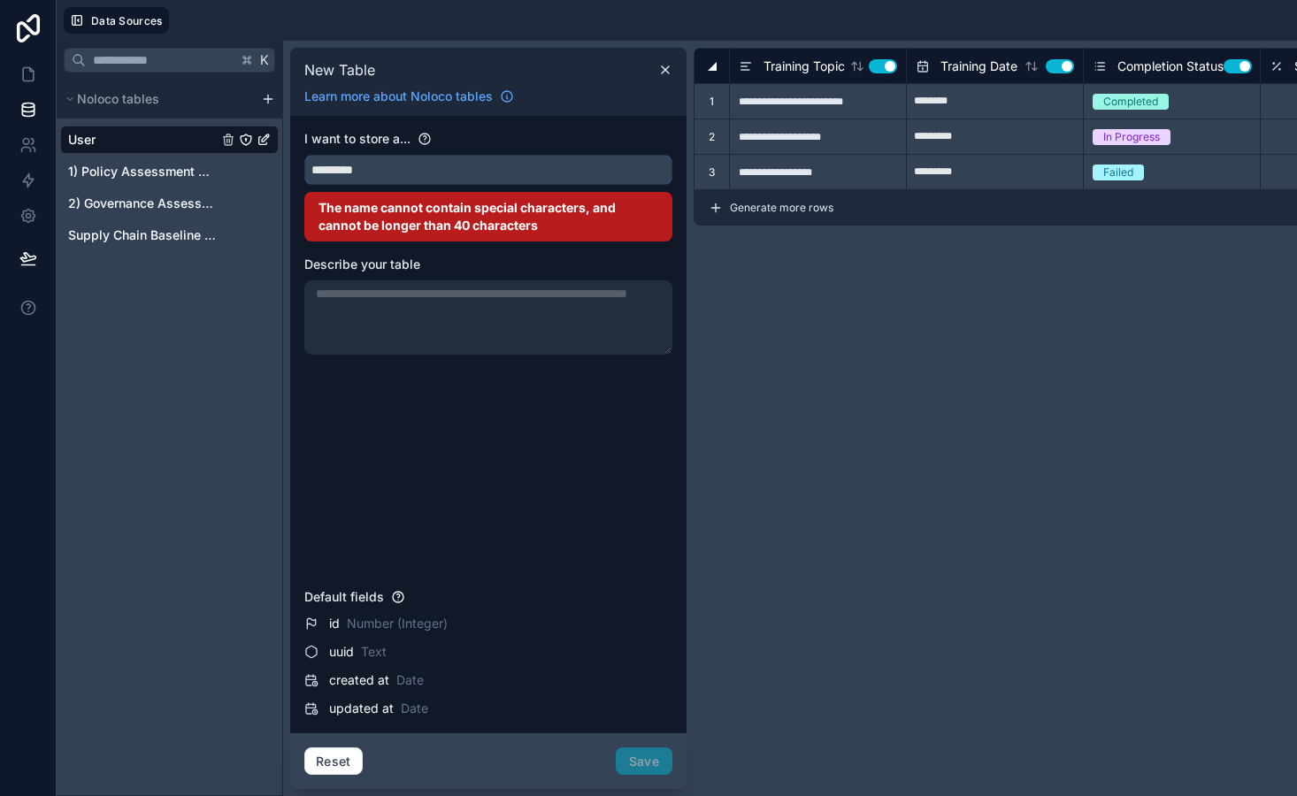
type input "*********"
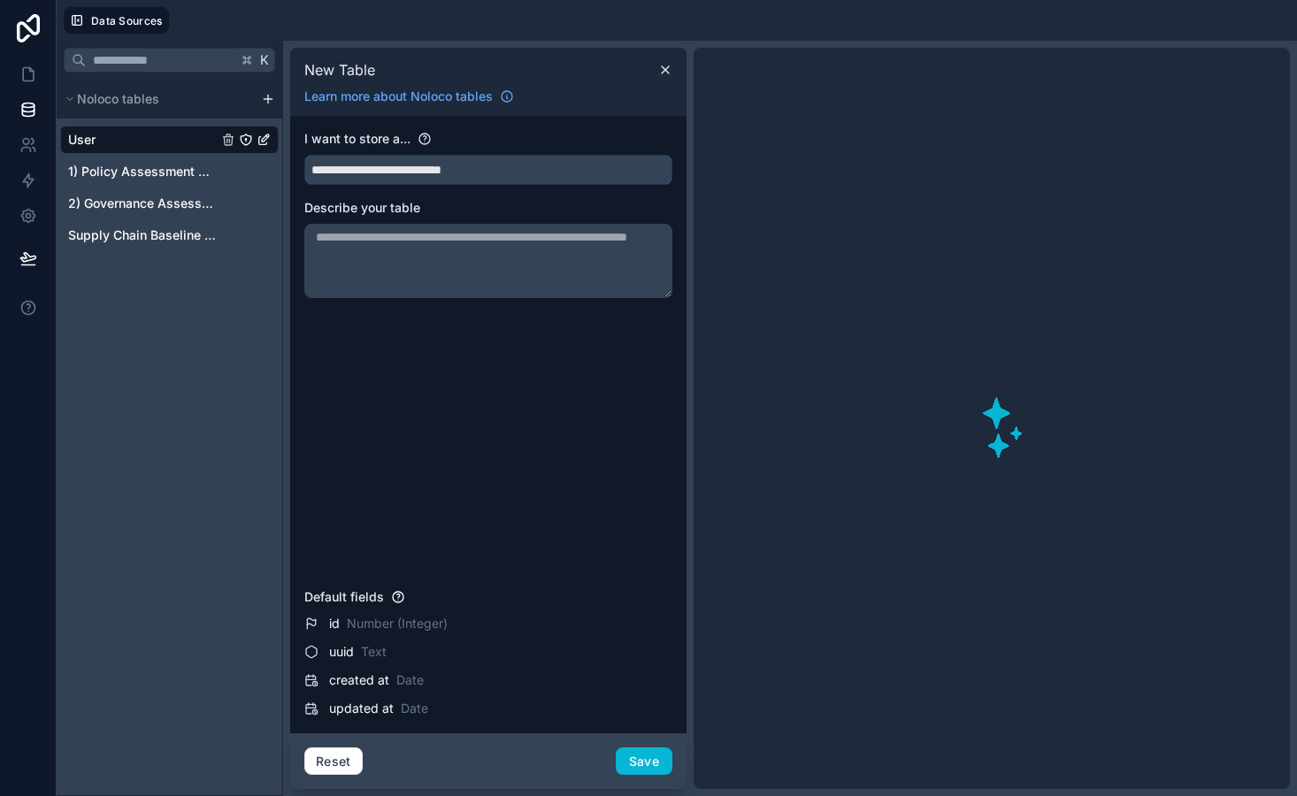
type input "**********"
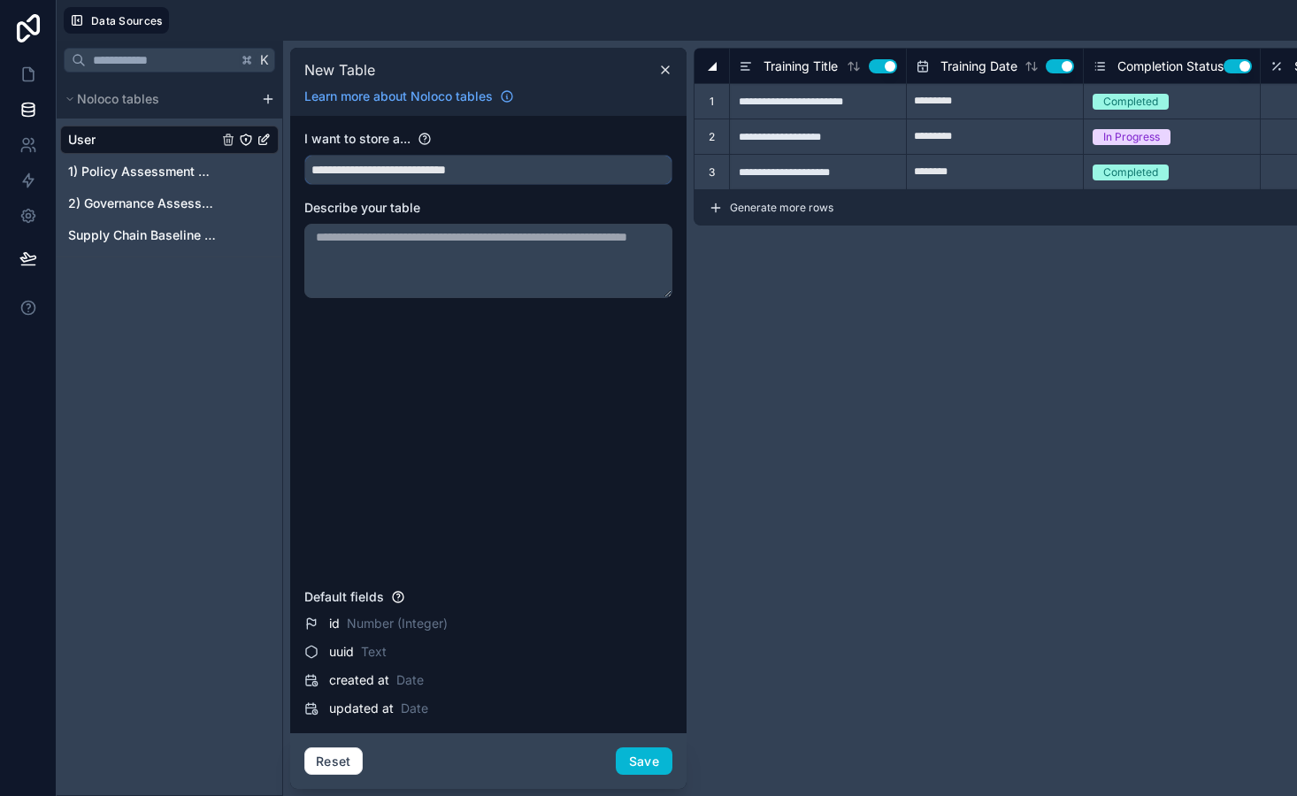
type input "****"
type input "**********"
type input "****"
type input "**********"
type input "********"
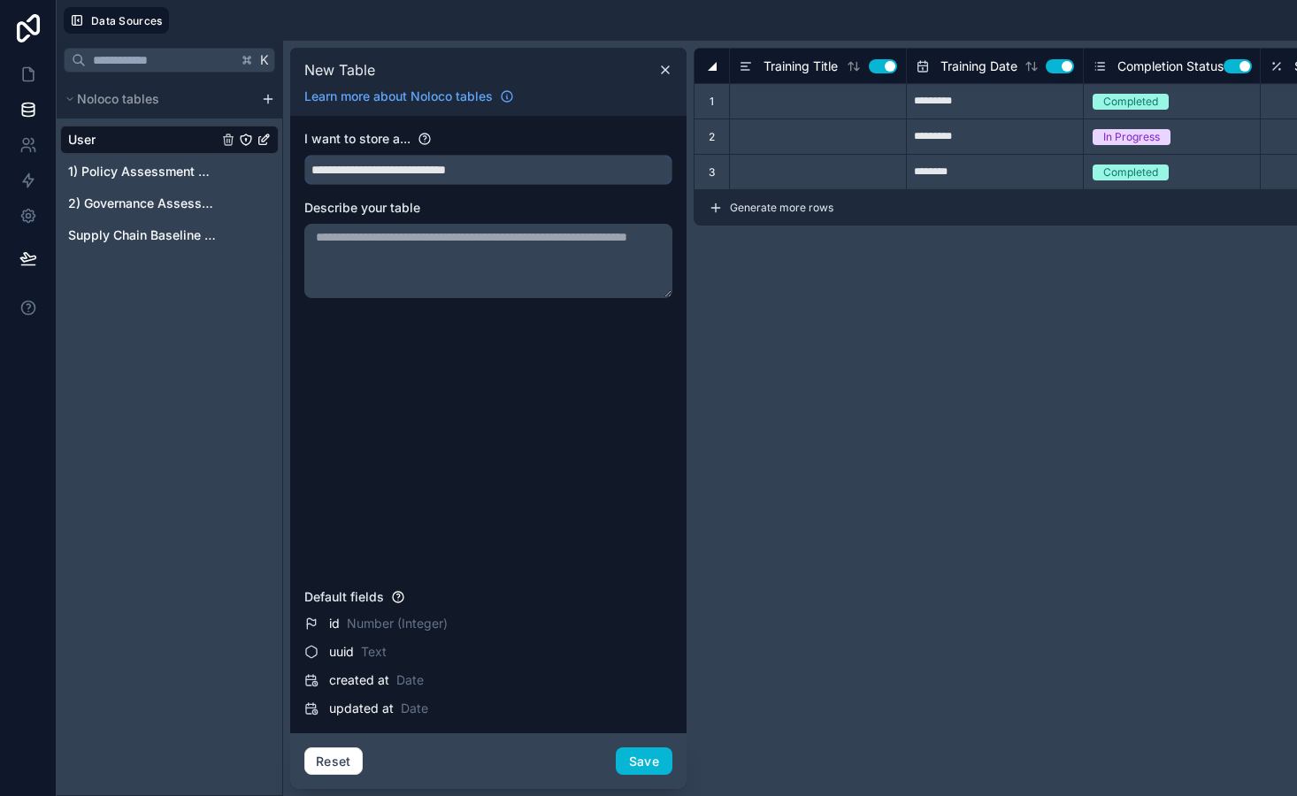
type input "********"
type input "*********"
type input "**********"
type input "*********"
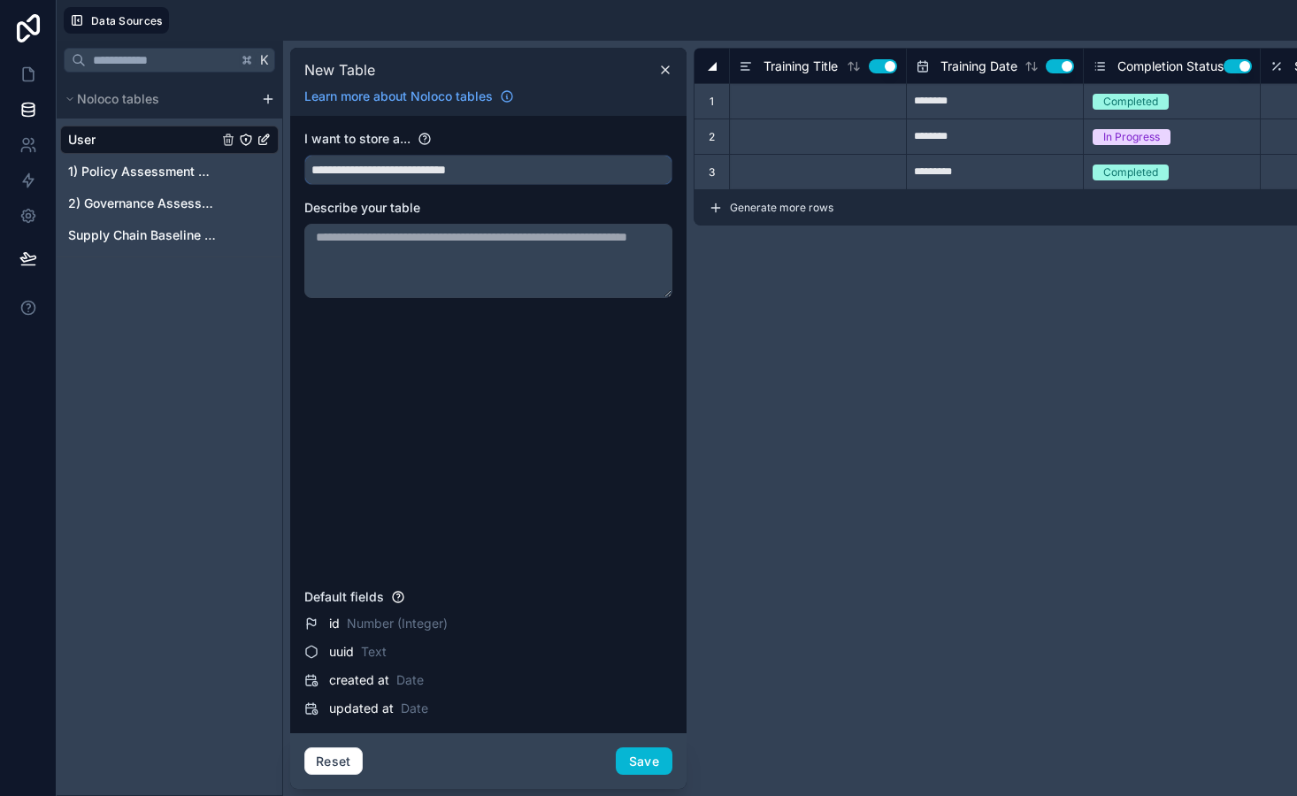
type input "**********"
type input "*********"
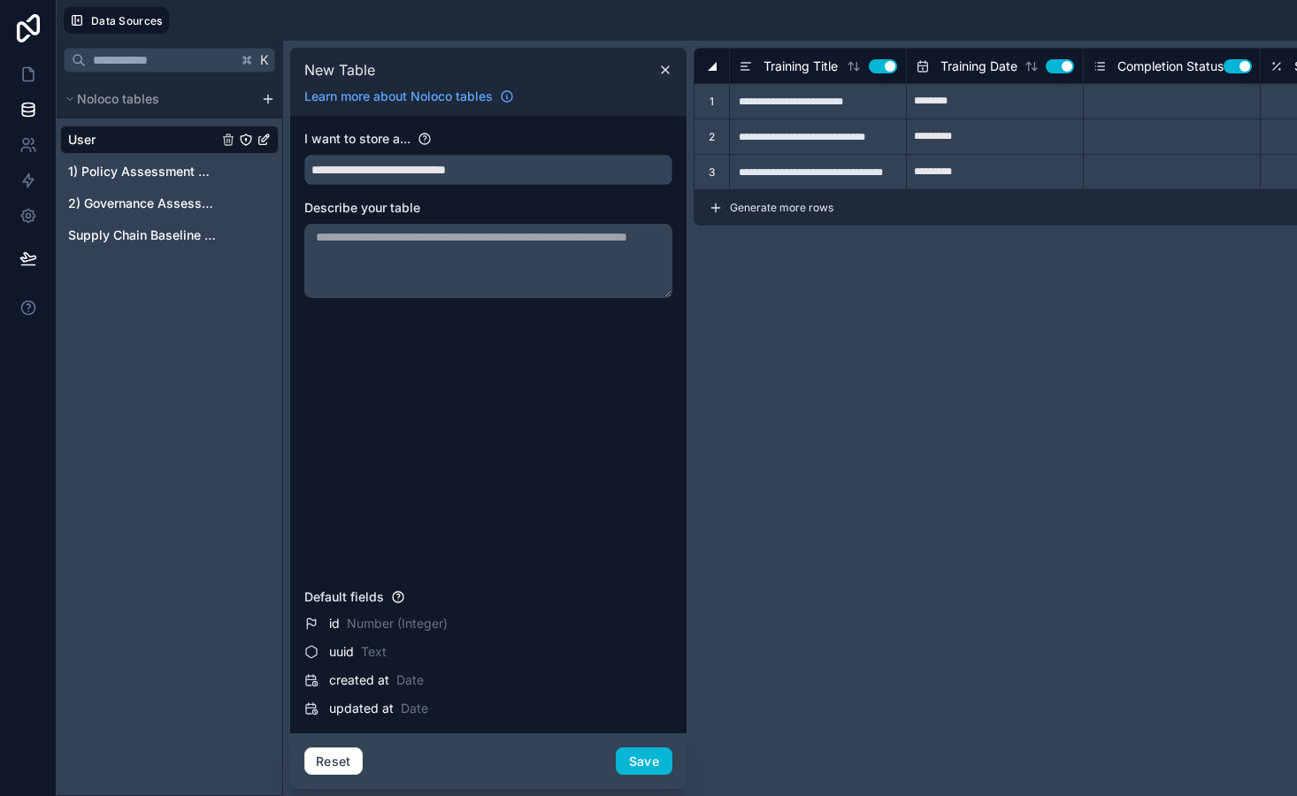
type input "**********"
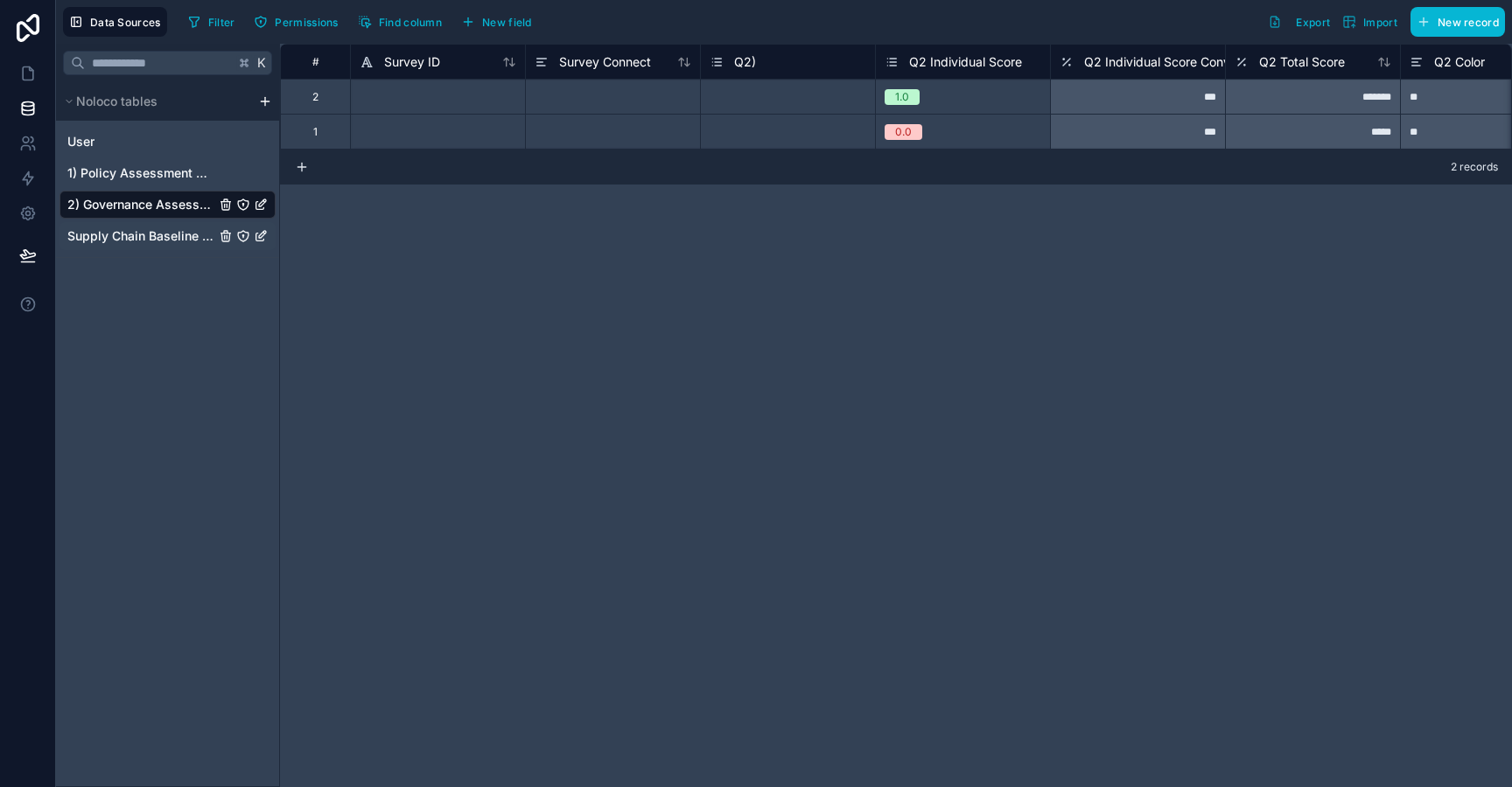
click at [159, 240] on span "Supply Chain Baseline Assessment" at bounding box center [141, 236] width 148 height 18
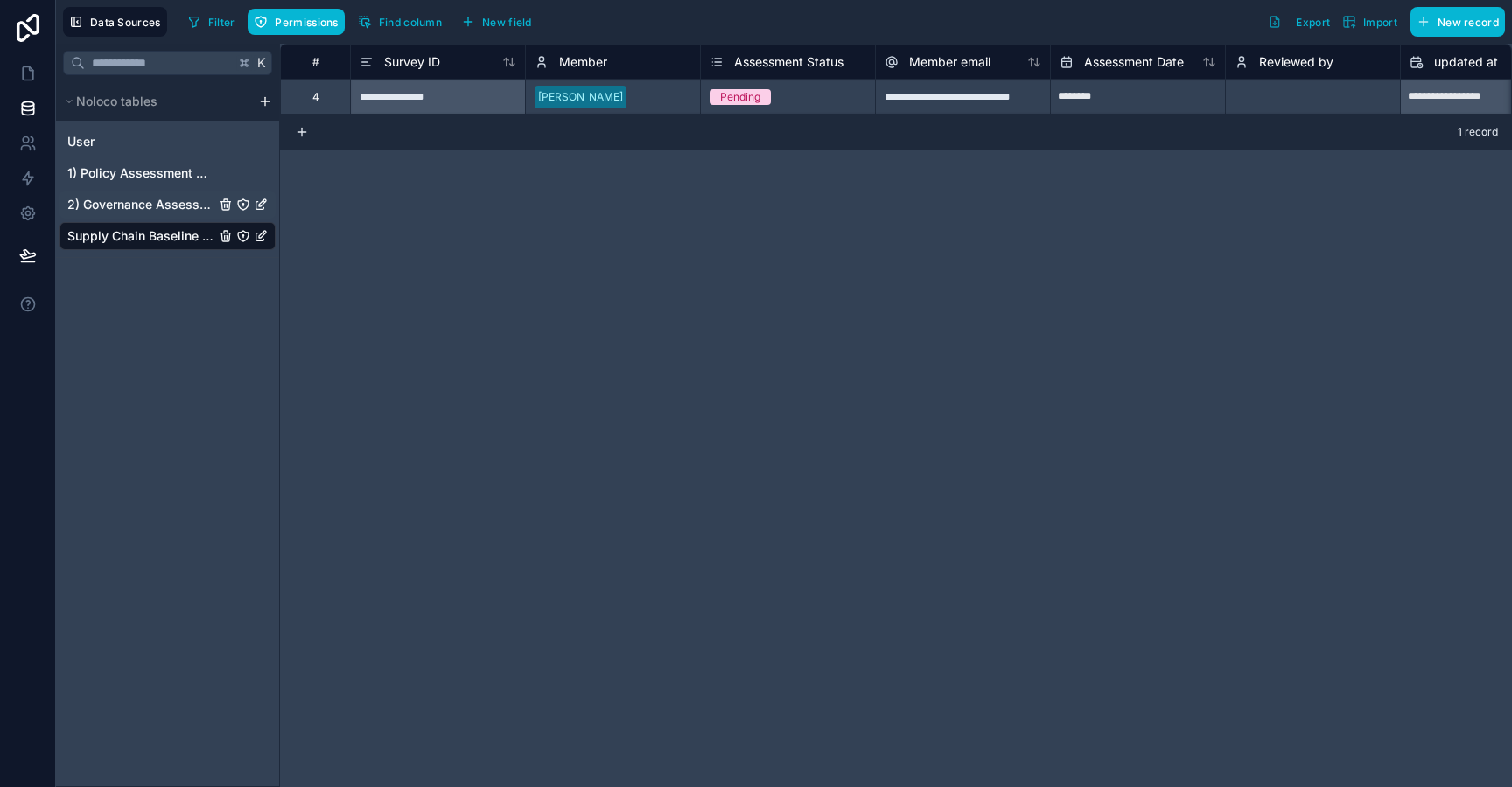
click at [154, 196] on div "2) Governance Assessment" at bounding box center [167, 205] width 217 height 28
click at [155, 207] on span "2) Governance Assessment" at bounding box center [141, 205] width 148 height 18
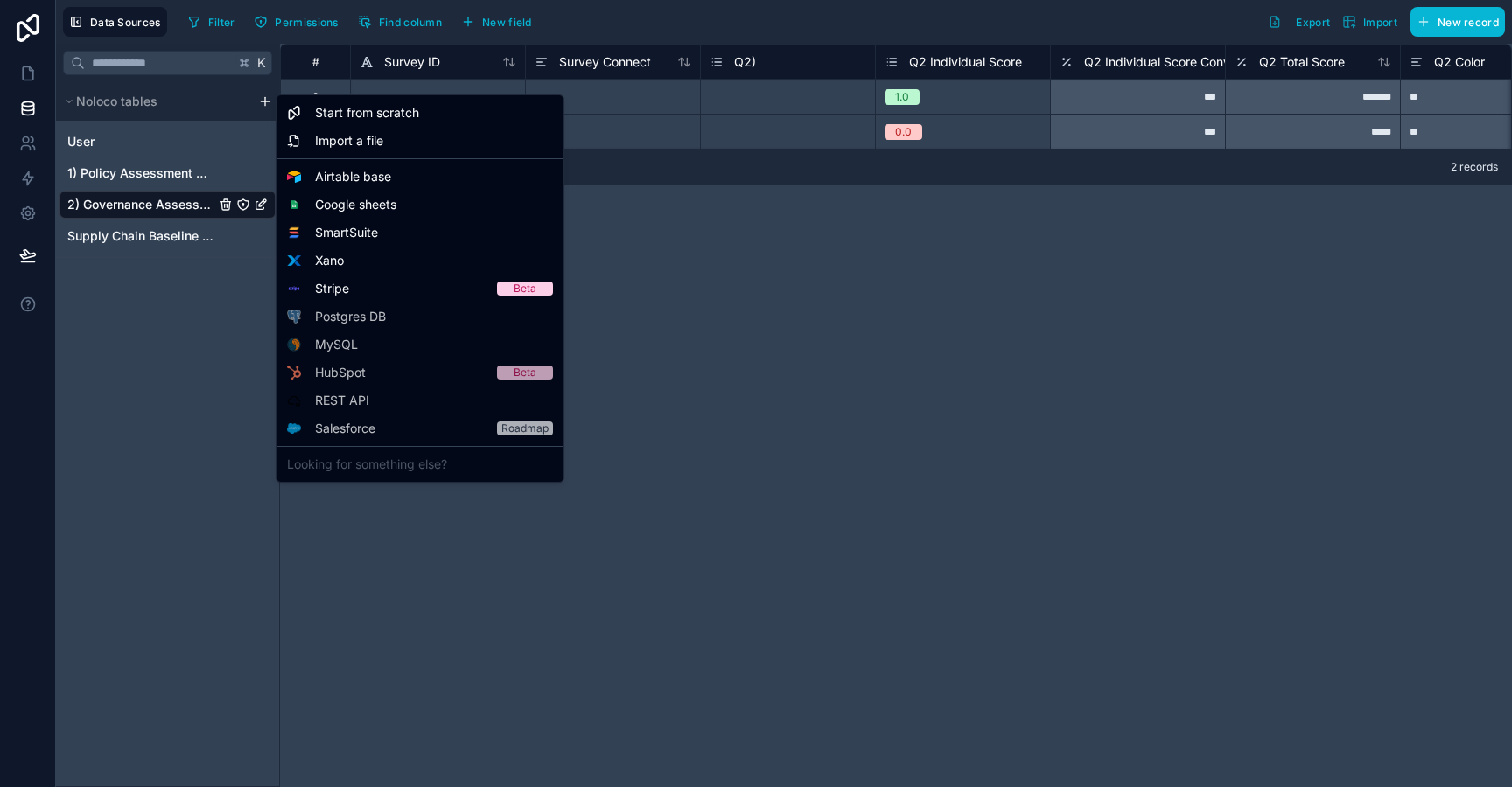
click at [270, 99] on html "Data Sources Filter Permissions Find column New field Export Import New record …" at bounding box center [756, 394] width 1512 height 787
click at [320, 112] on span "Start from scratch" at bounding box center [366, 113] width 104 height 18
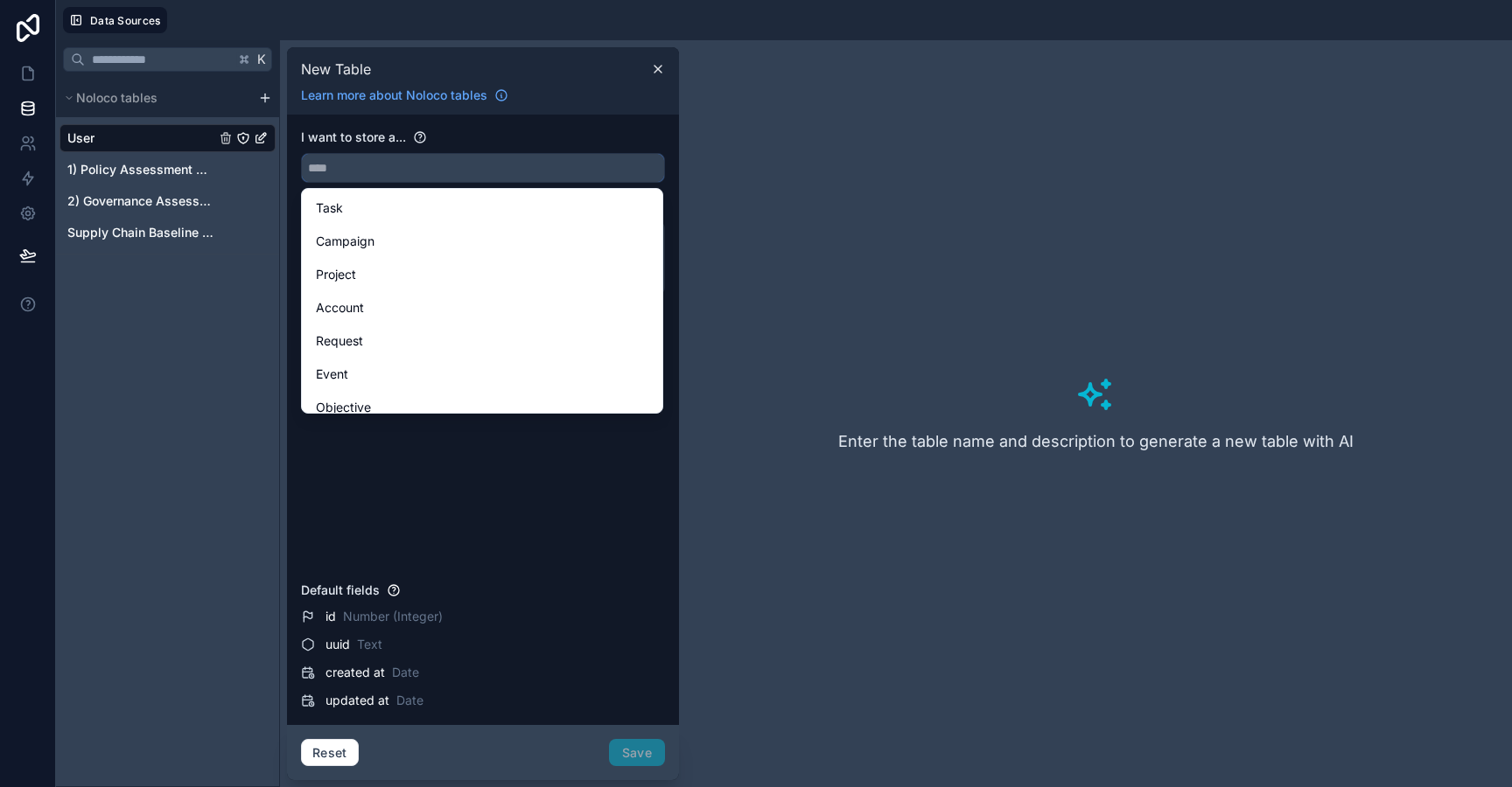
click at [541, 179] on input "text" at bounding box center [483, 168] width 362 height 28
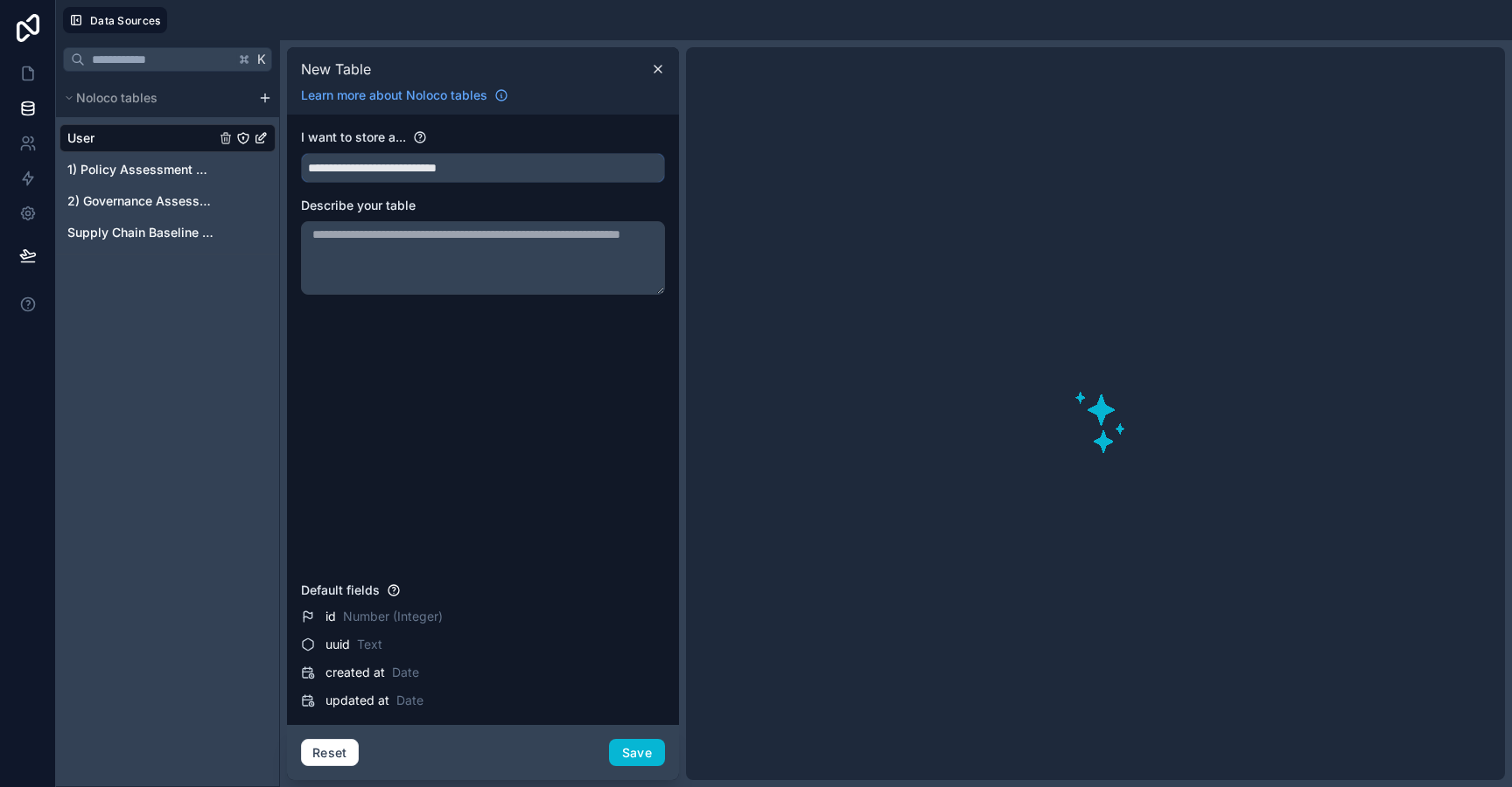
type input "**********"
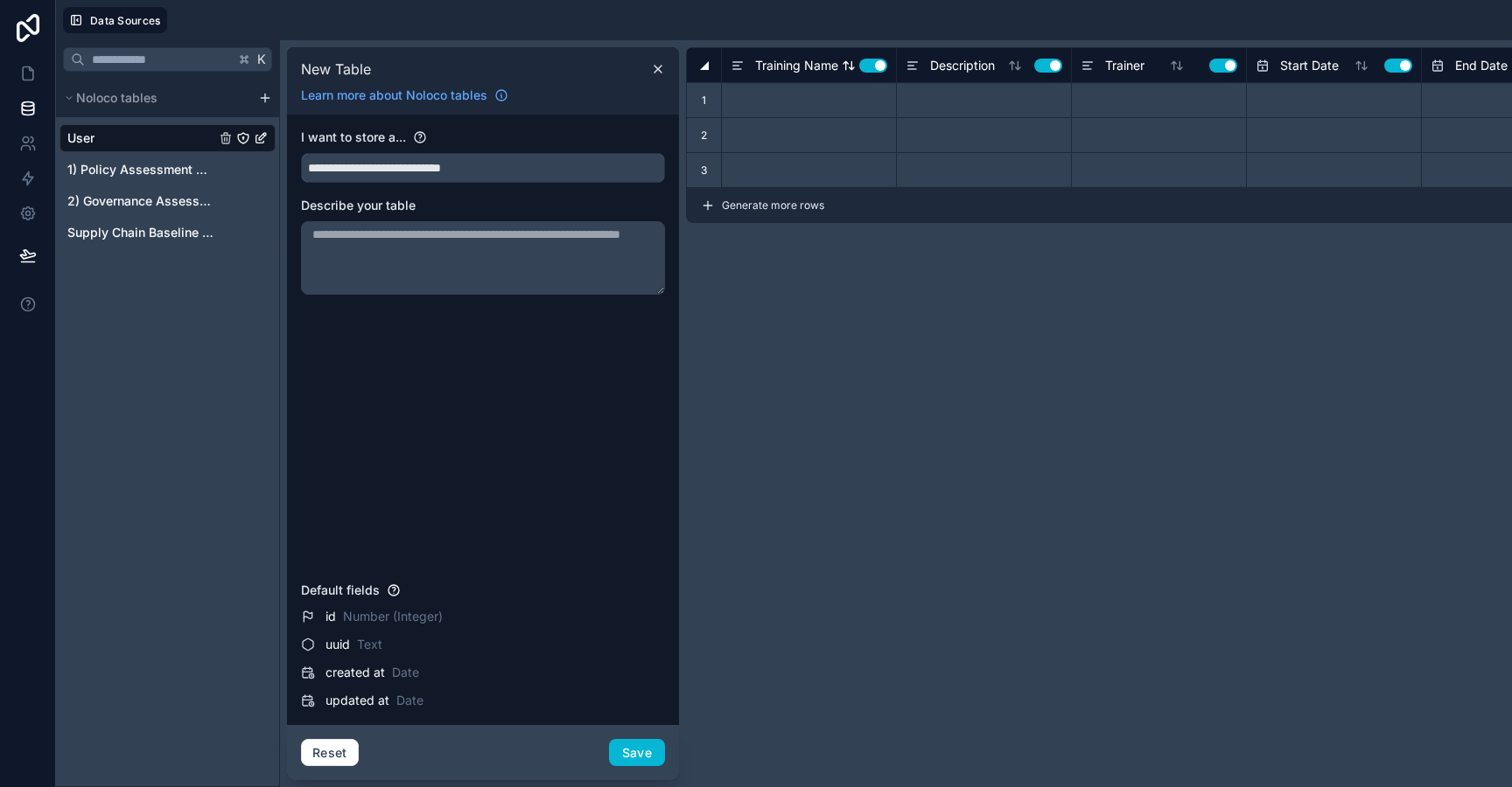
type input "**********"
click at [872, 68] on button "Use setting" at bounding box center [873, 65] width 28 height 14
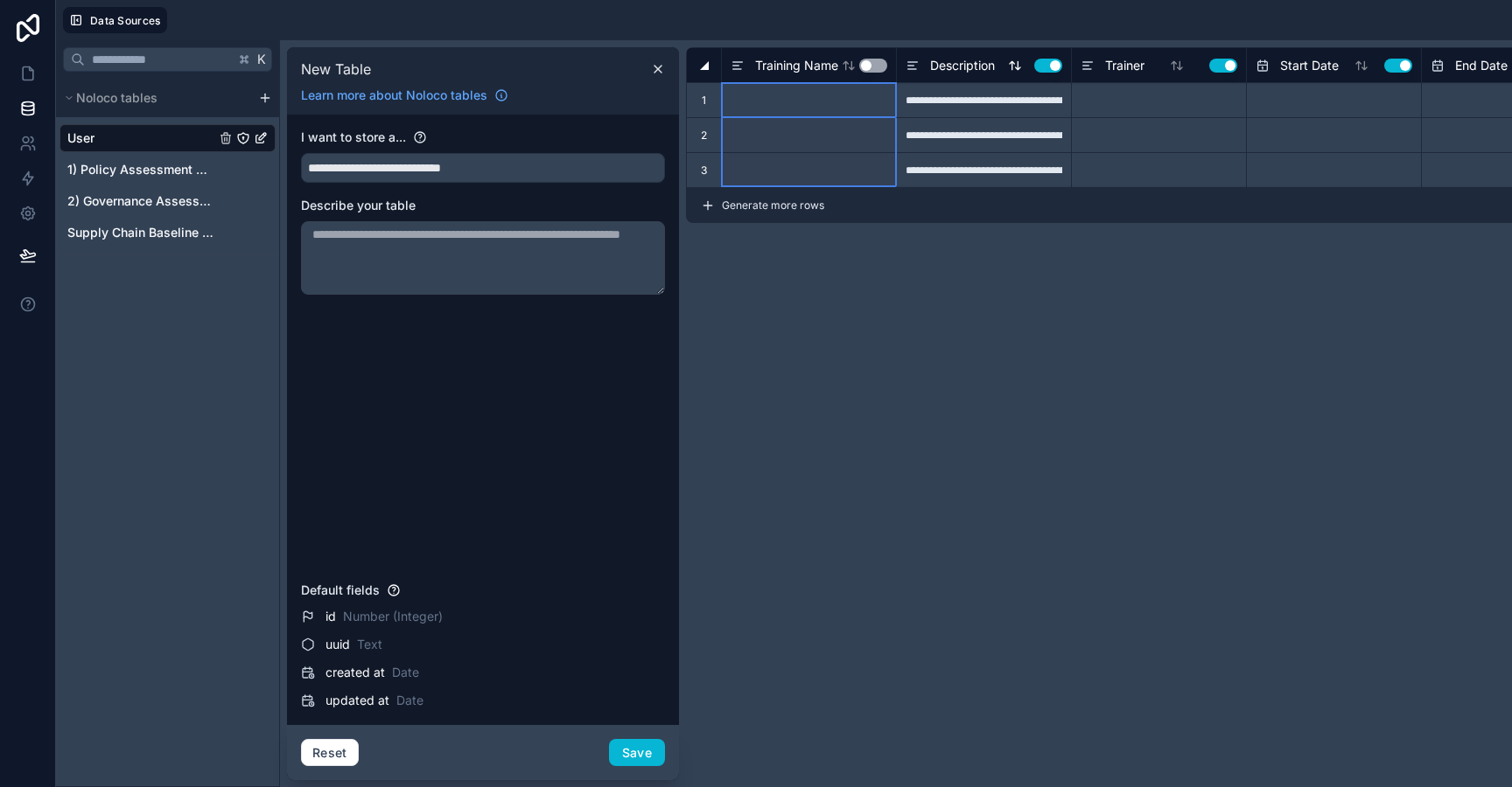
click at [1051, 70] on button "Use setting" at bounding box center [1048, 65] width 28 height 14
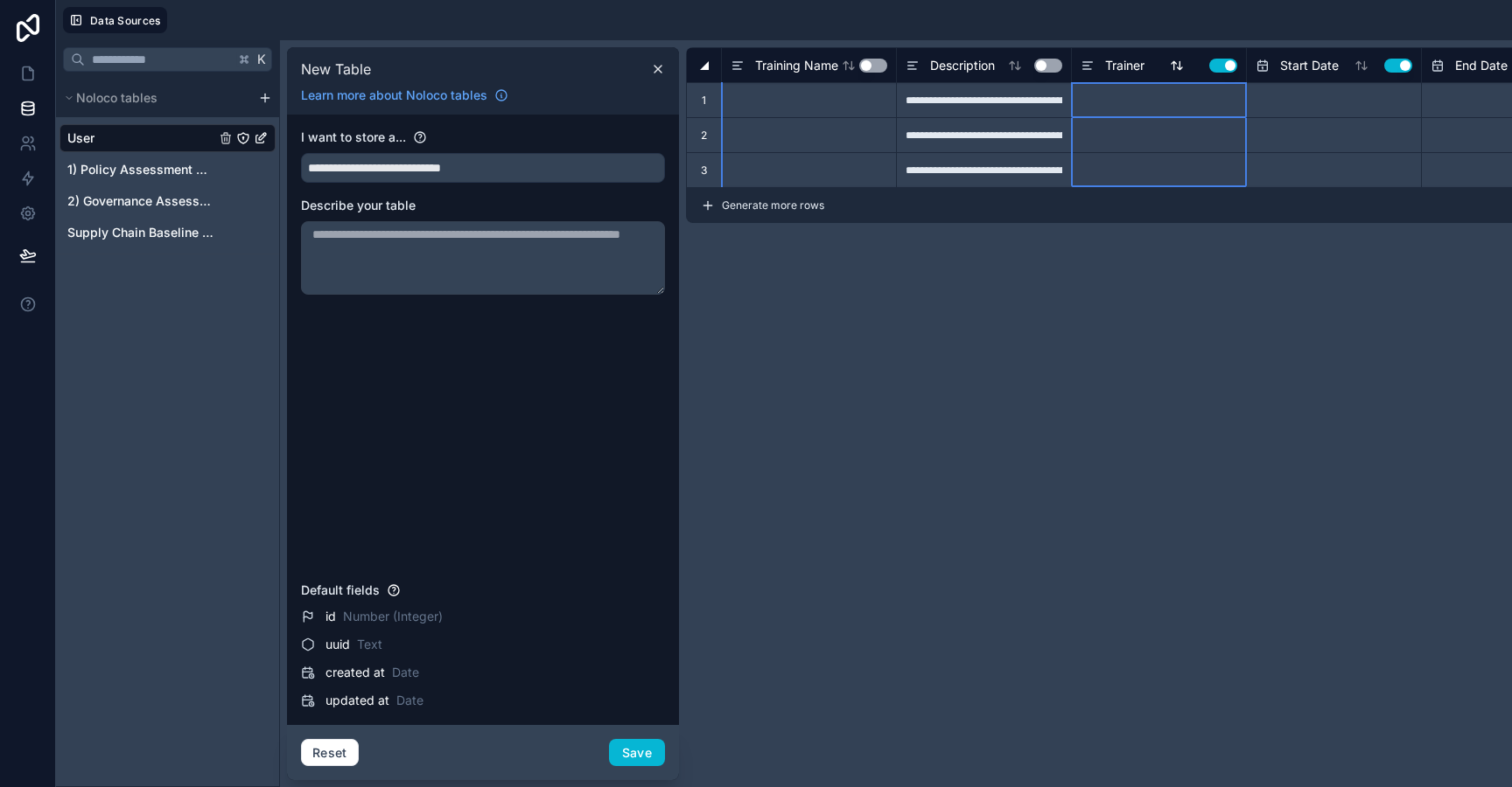
click at [1231, 66] on button "Use setting" at bounding box center [1223, 65] width 28 height 14
click at [1282, 65] on button "Use setting" at bounding box center [1397, 65] width 28 height 14
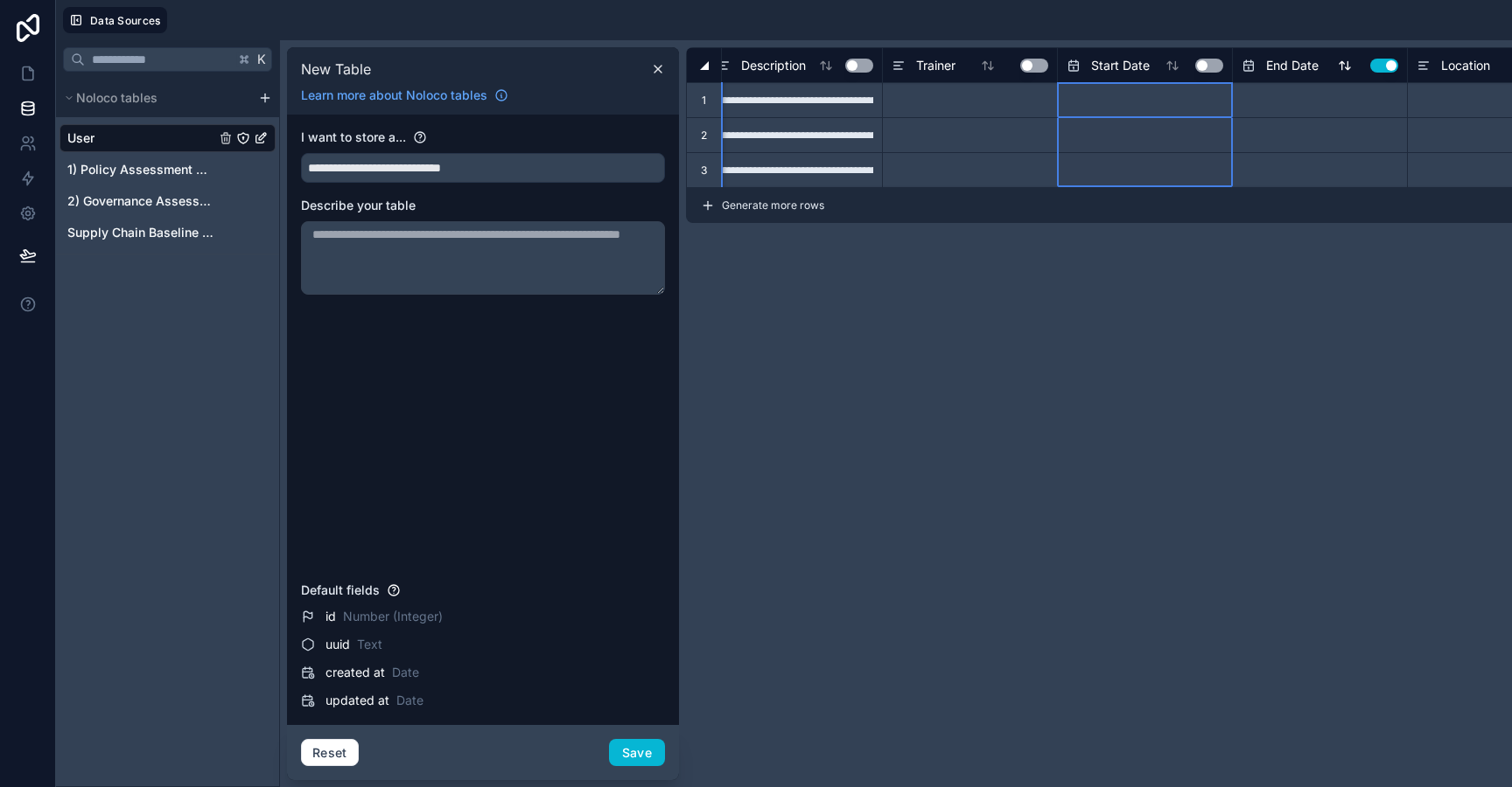
scroll to position [0, 191]
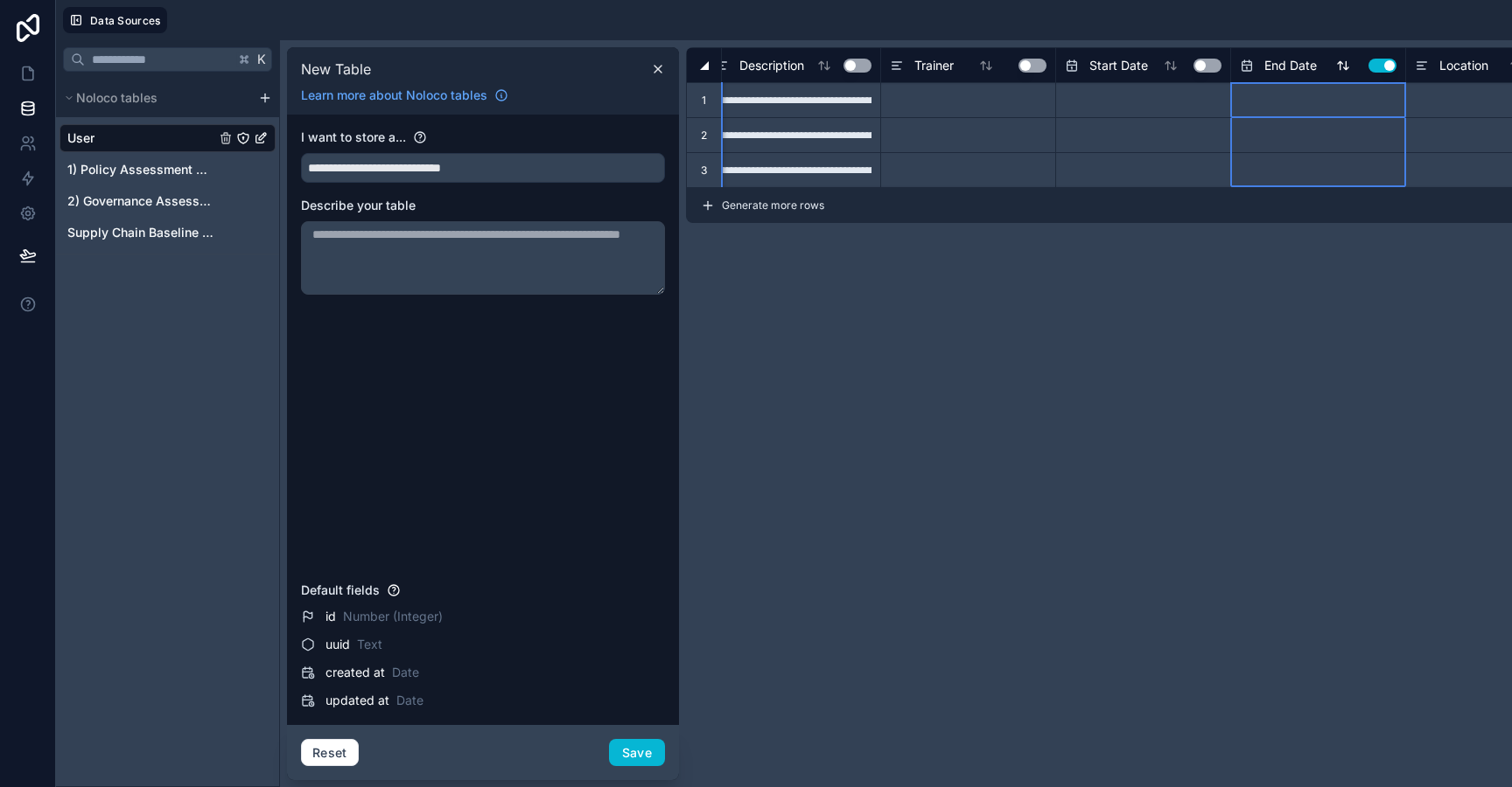
click at [1282, 65] on button "Use setting" at bounding box center [1382, 65] width 28 height 14
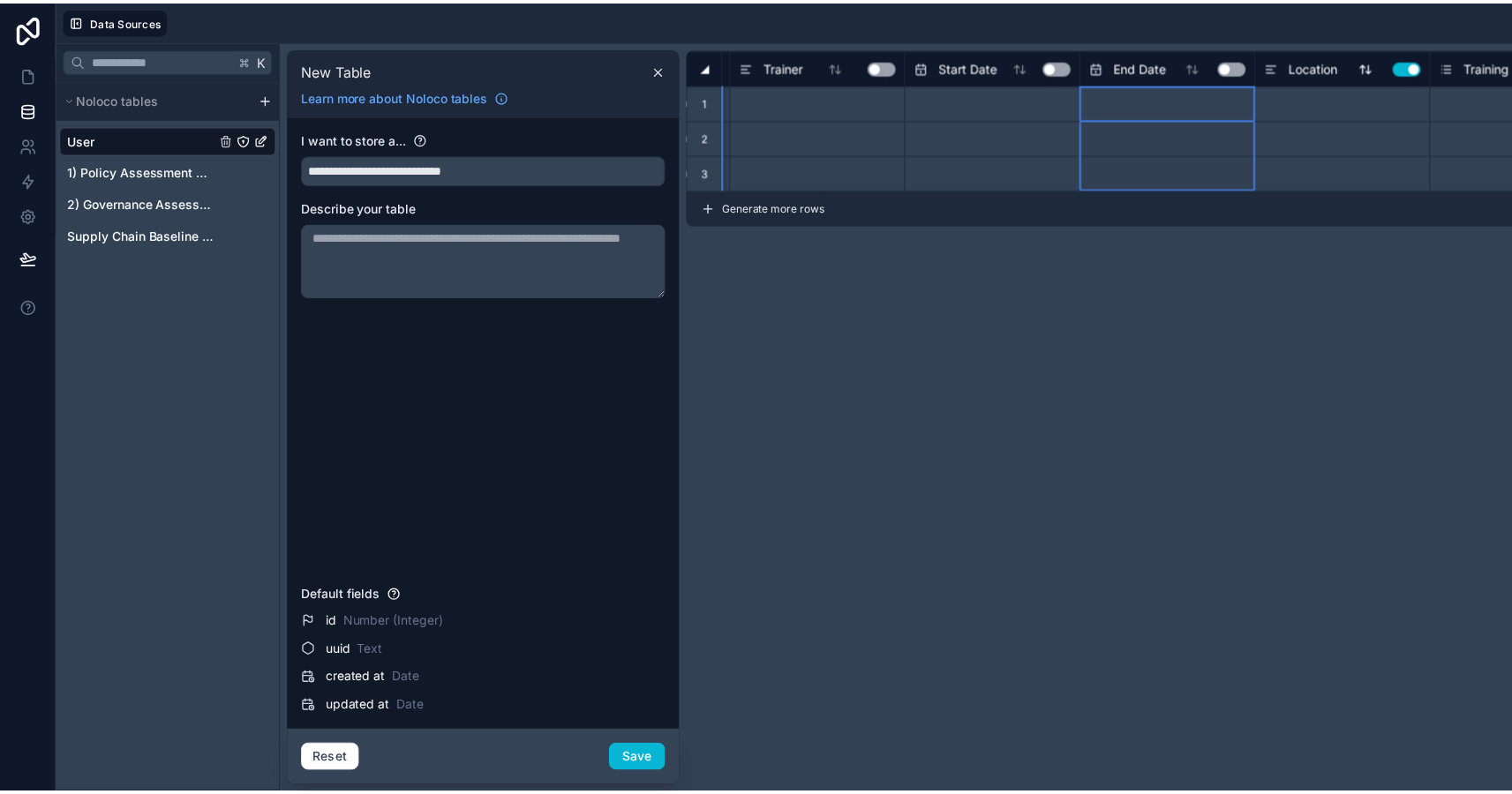
scroll to position [0, 396]
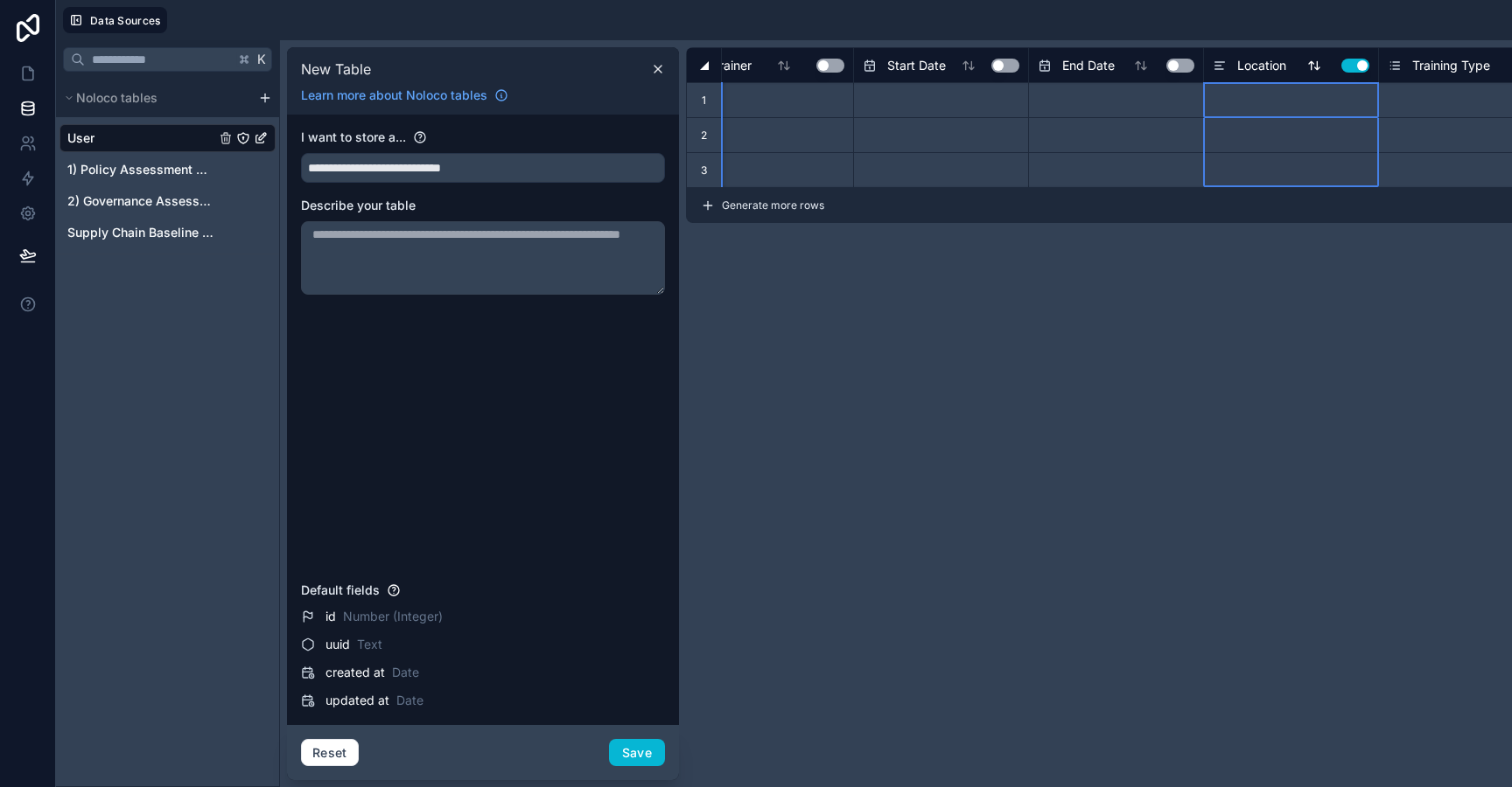
click at [1282, 69] on div "Location Use setting" at bounding box center [1290, 65] width 156 height 21
click at [1282, 64] on button "Use setting" at bounding box center [1355, 65] width 28 height 14
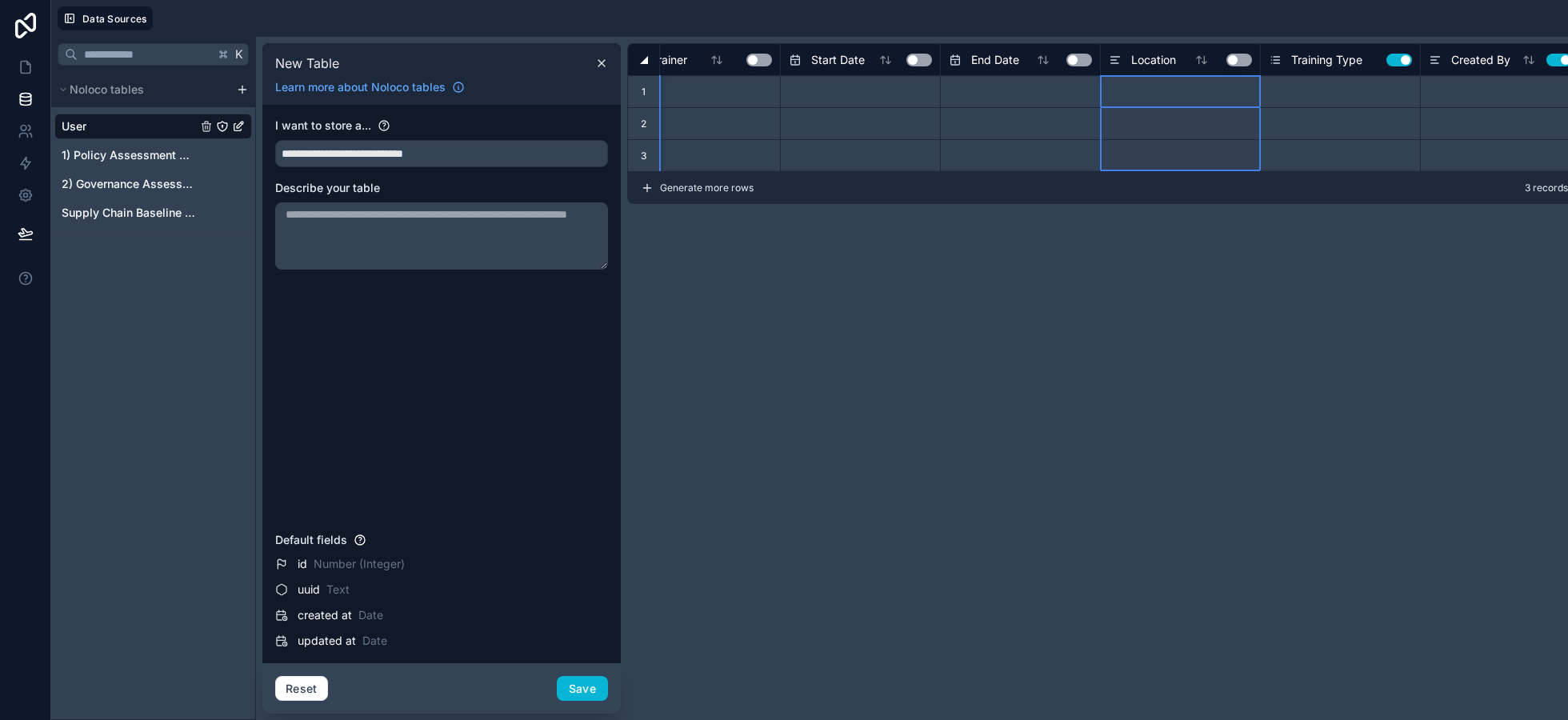
click at [1172, 59] on button "Use setting" at bounding box center [1399, 60] width 25 height 13
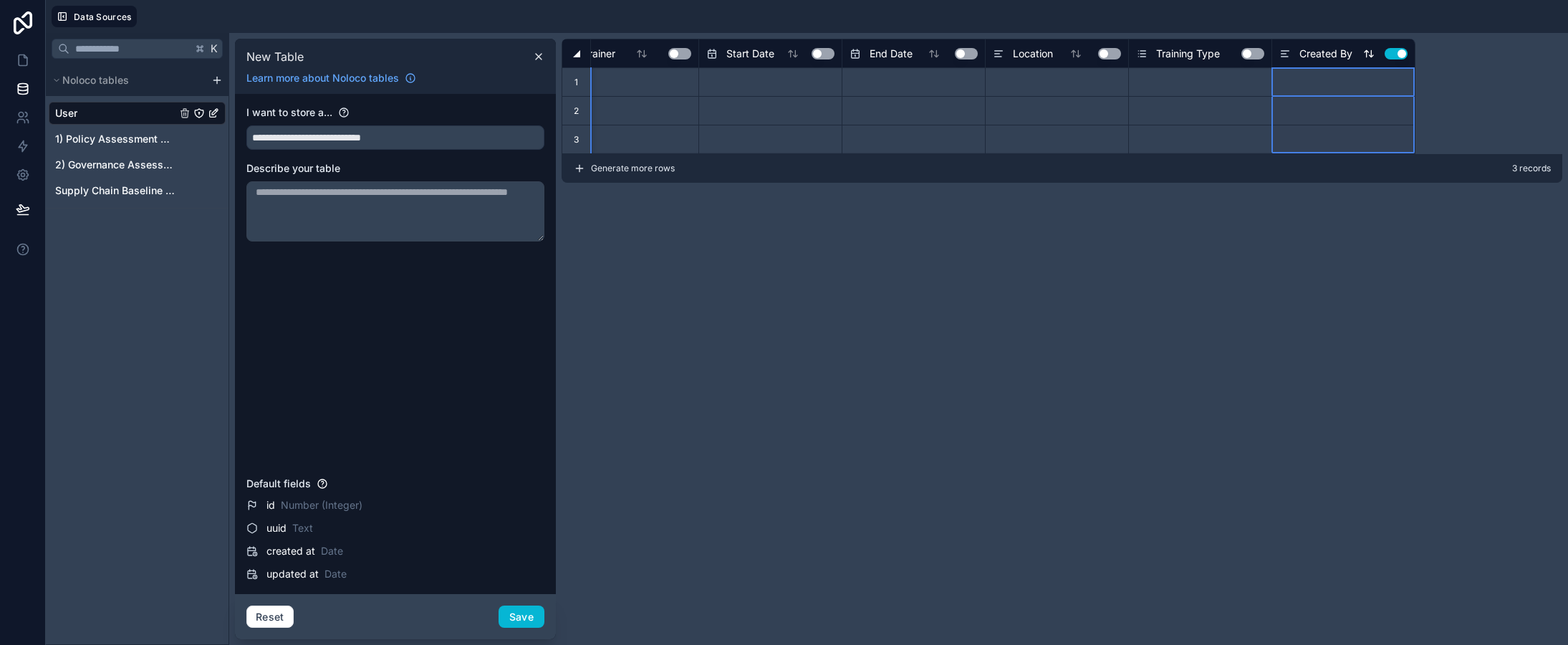
click at [1050, 53] on button "Use setting" at bounding box center [1396, 53] width 23 height 11
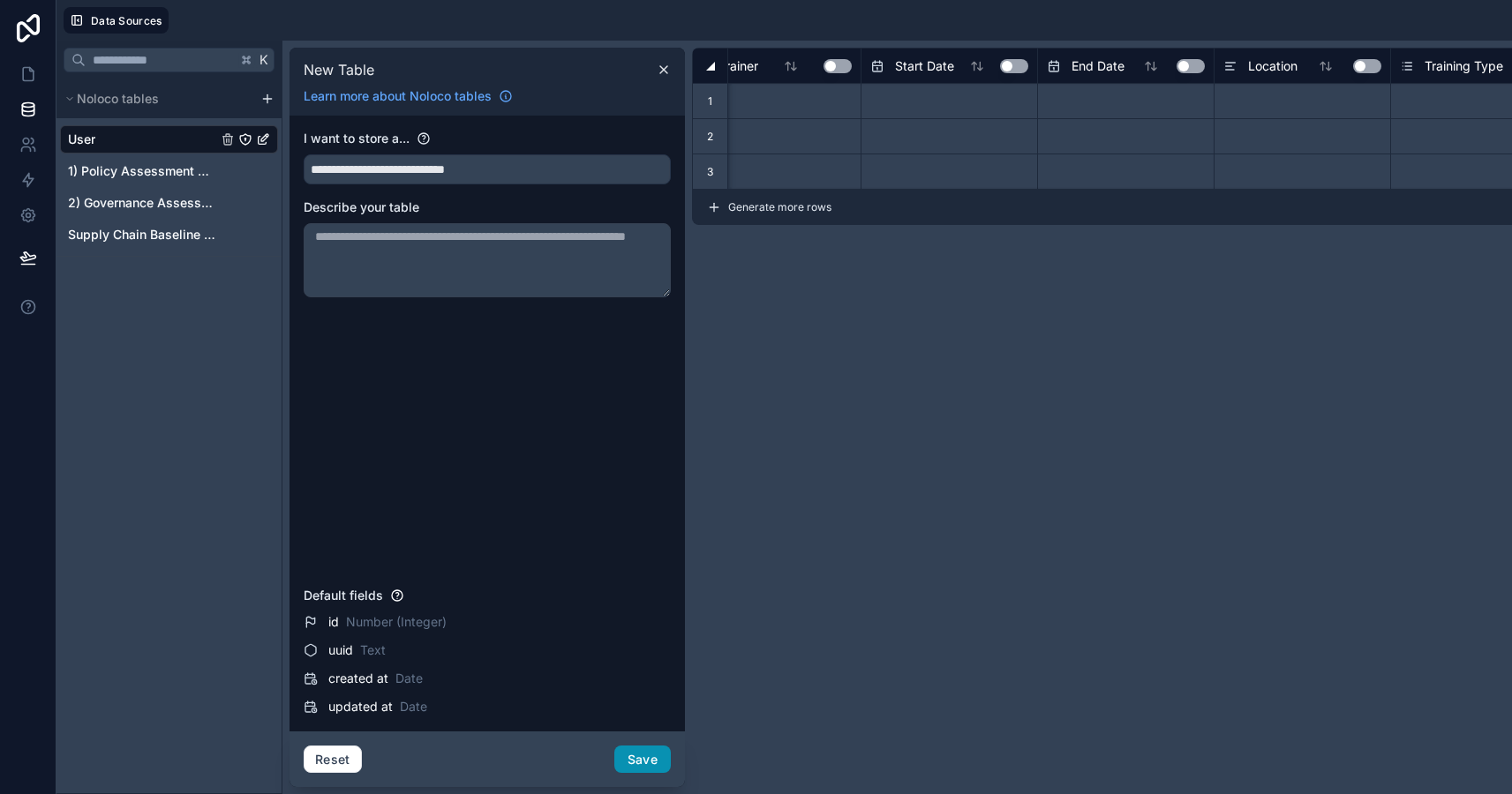
click at [648, 762] on button "Save" at bounding box center [643, 760] width 57 height 28
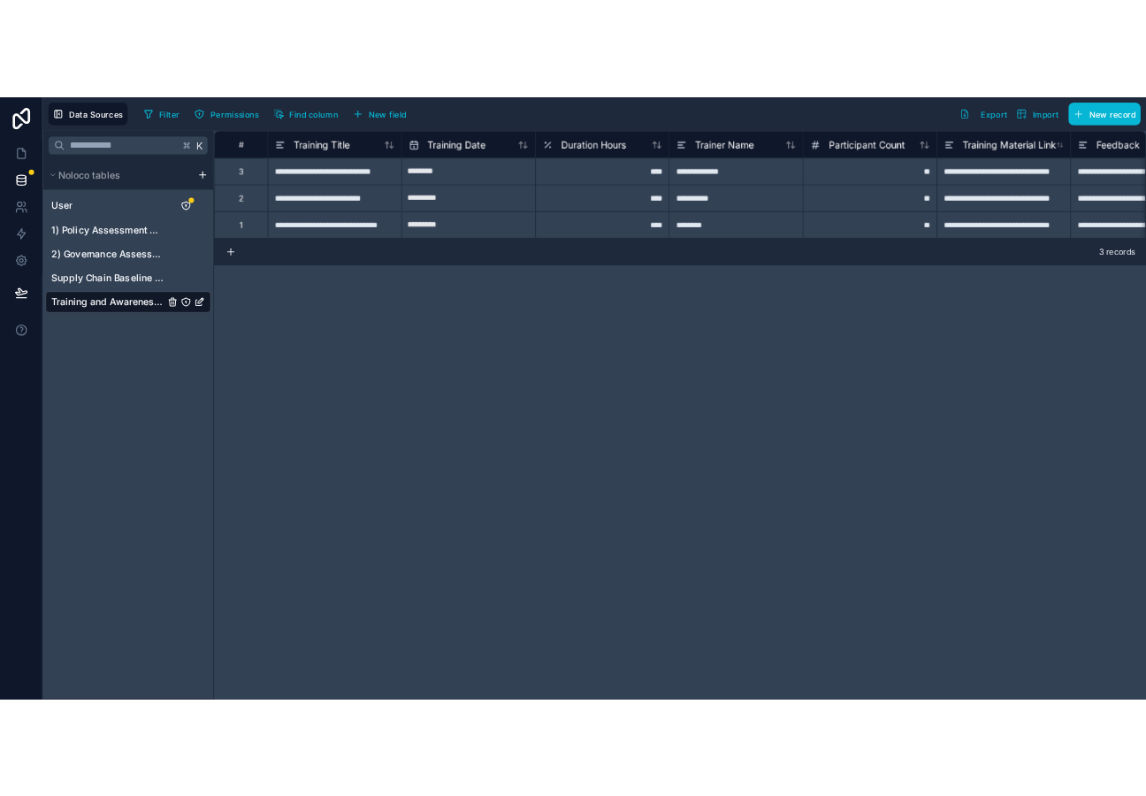
scroll to position [0, 786]
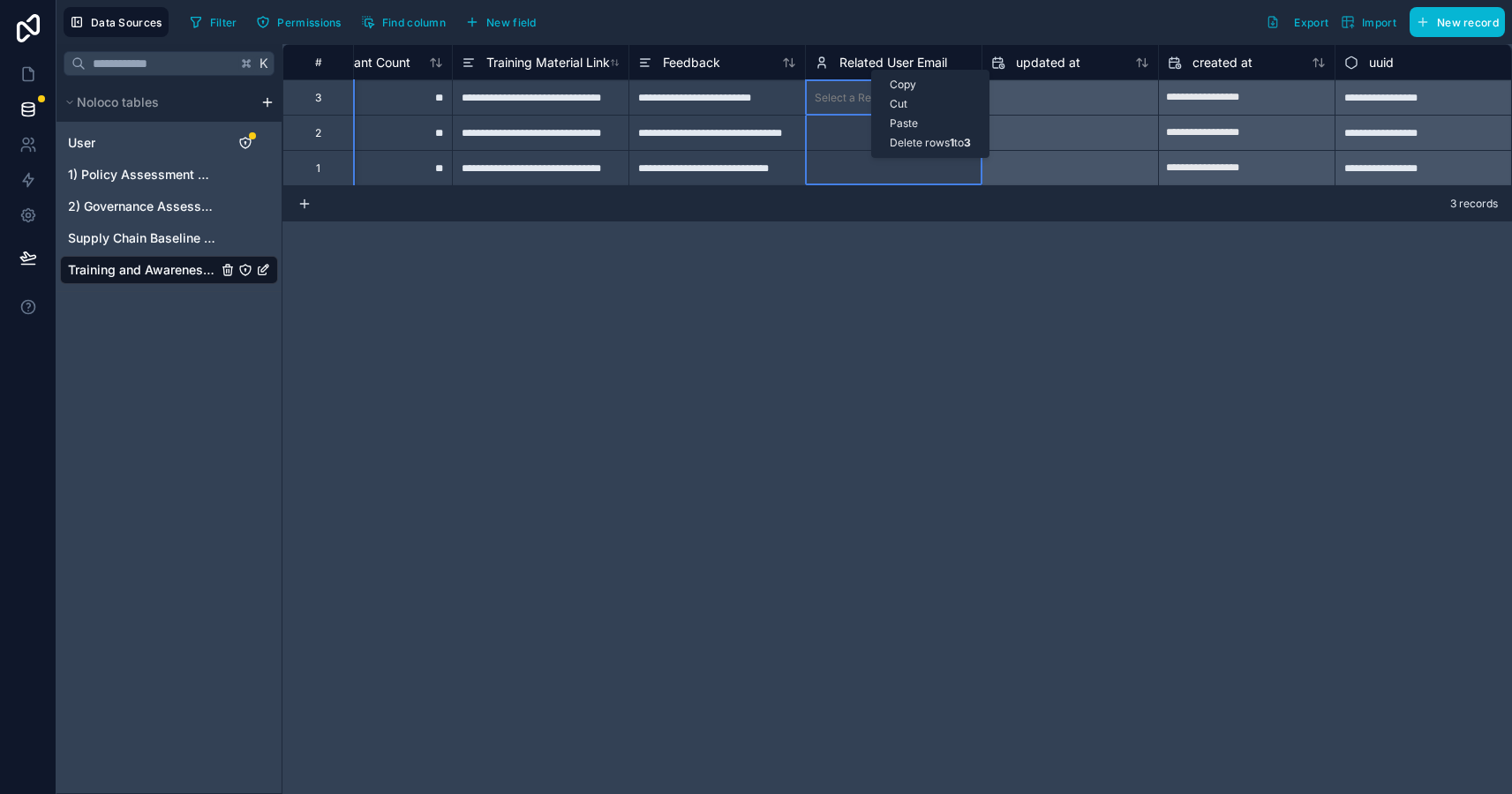
click at [913, 143] on div "Delete rows 1 to 3" at bounding box center [930, 143] width 117 height 19
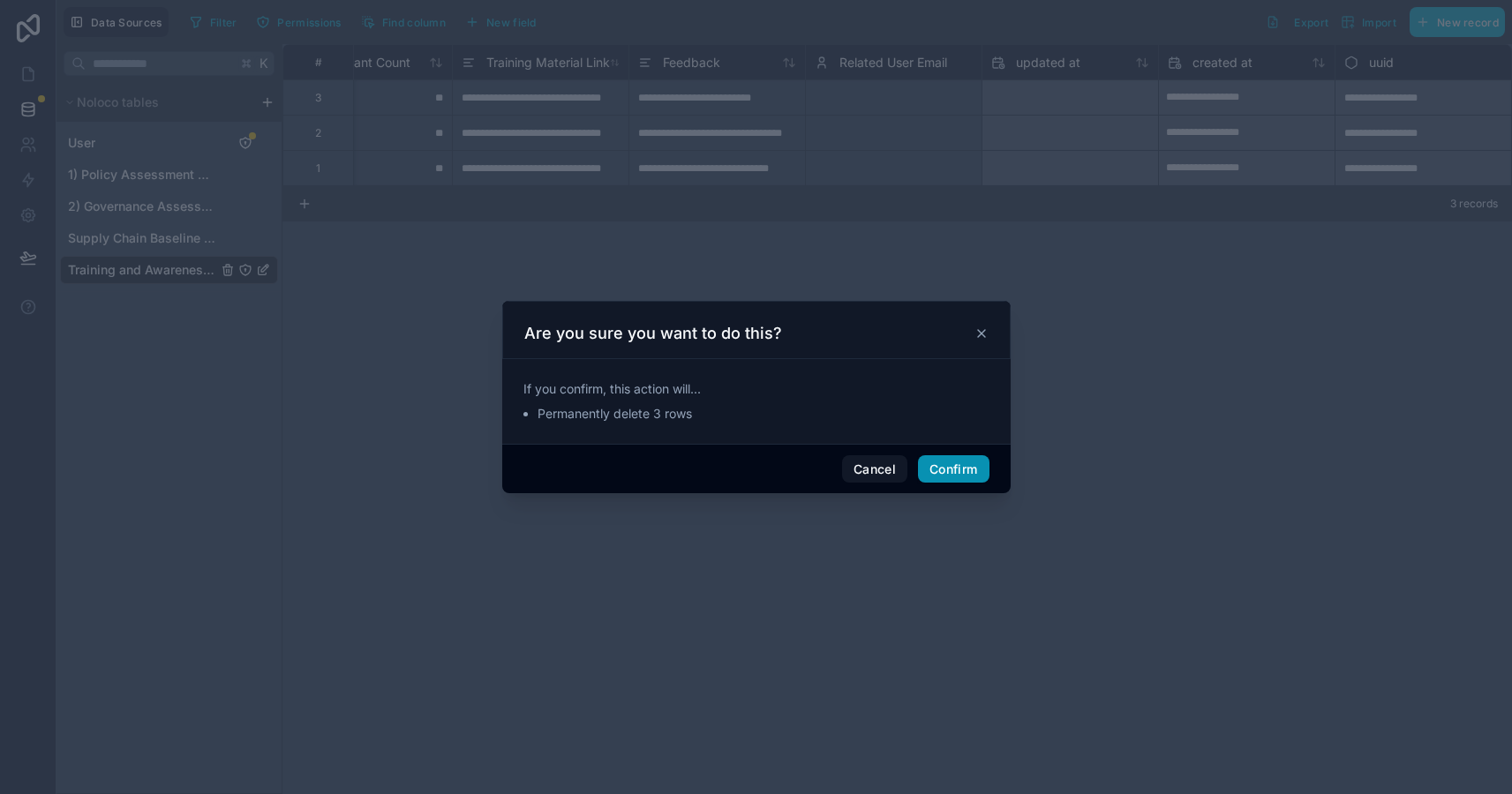
click at [944, 466] on button "Confirm" at bounding box center [953, 469] width 71 height 28
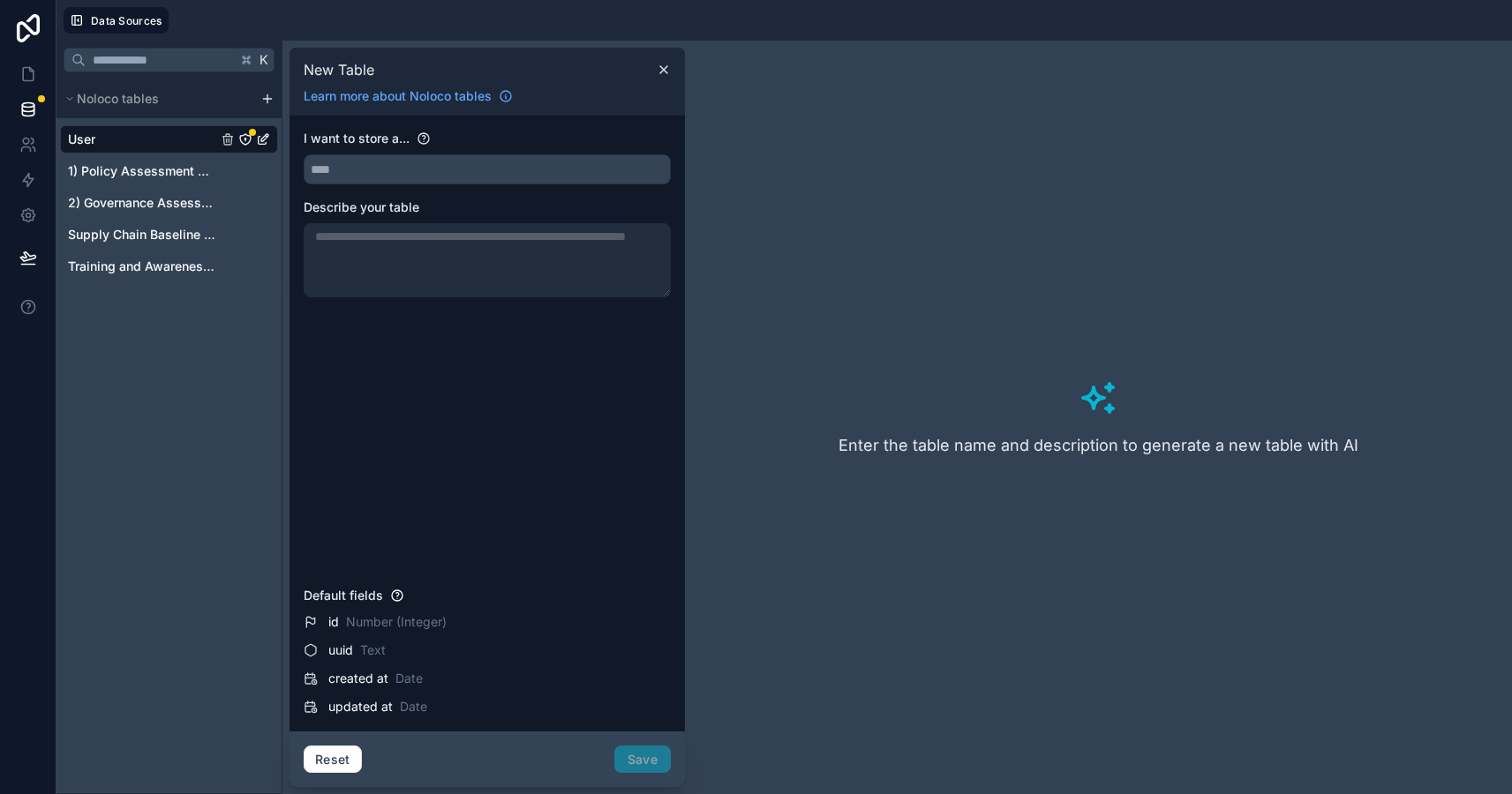
click at [152, 249] on div "User 1) Policy Assessment Questions 2) Governance Assessment Supply Chain Basel…" at bounding box center [169, 199] width 219 height 163
click at [152, 261] on span "Training and Awareness Raising" at bounding box center [143, 266] width 150 height 18
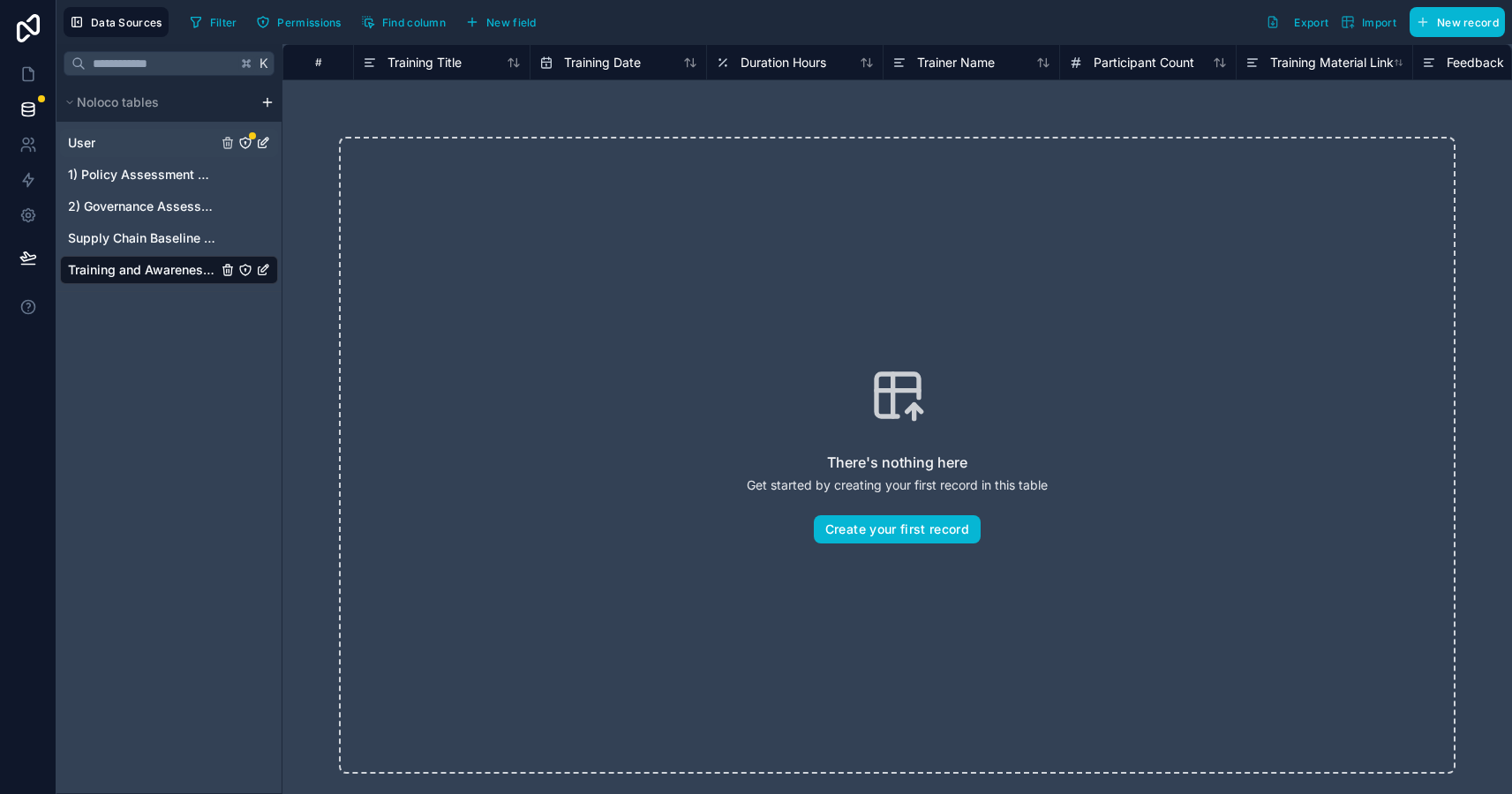
click at [157, 140] on link "User" at bounding box center [143, 143] width 150 height 18
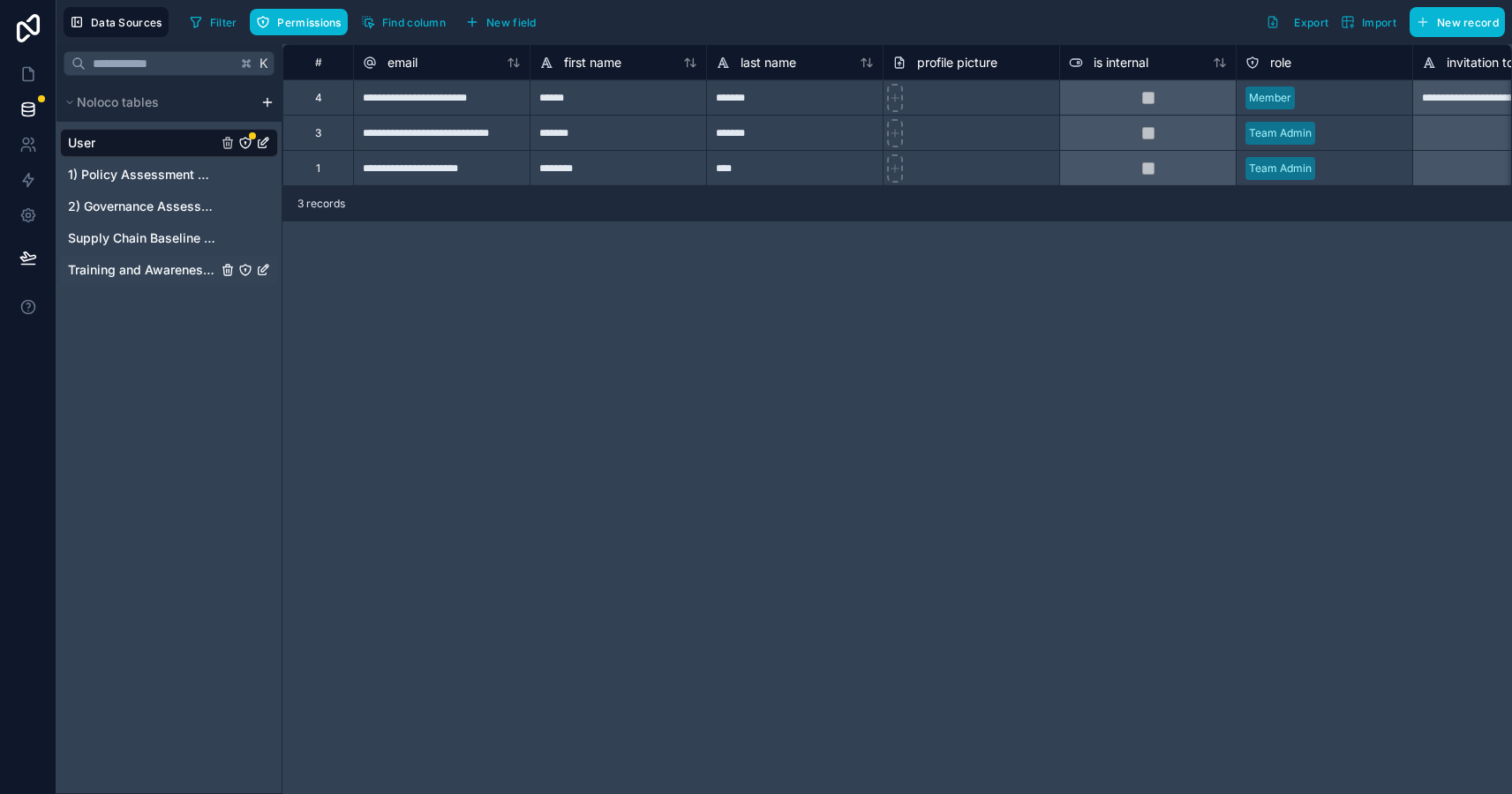
click at [165, 271] on span "Training and Awareness Raising" at bounding box center [143, 270] width 150 height 18
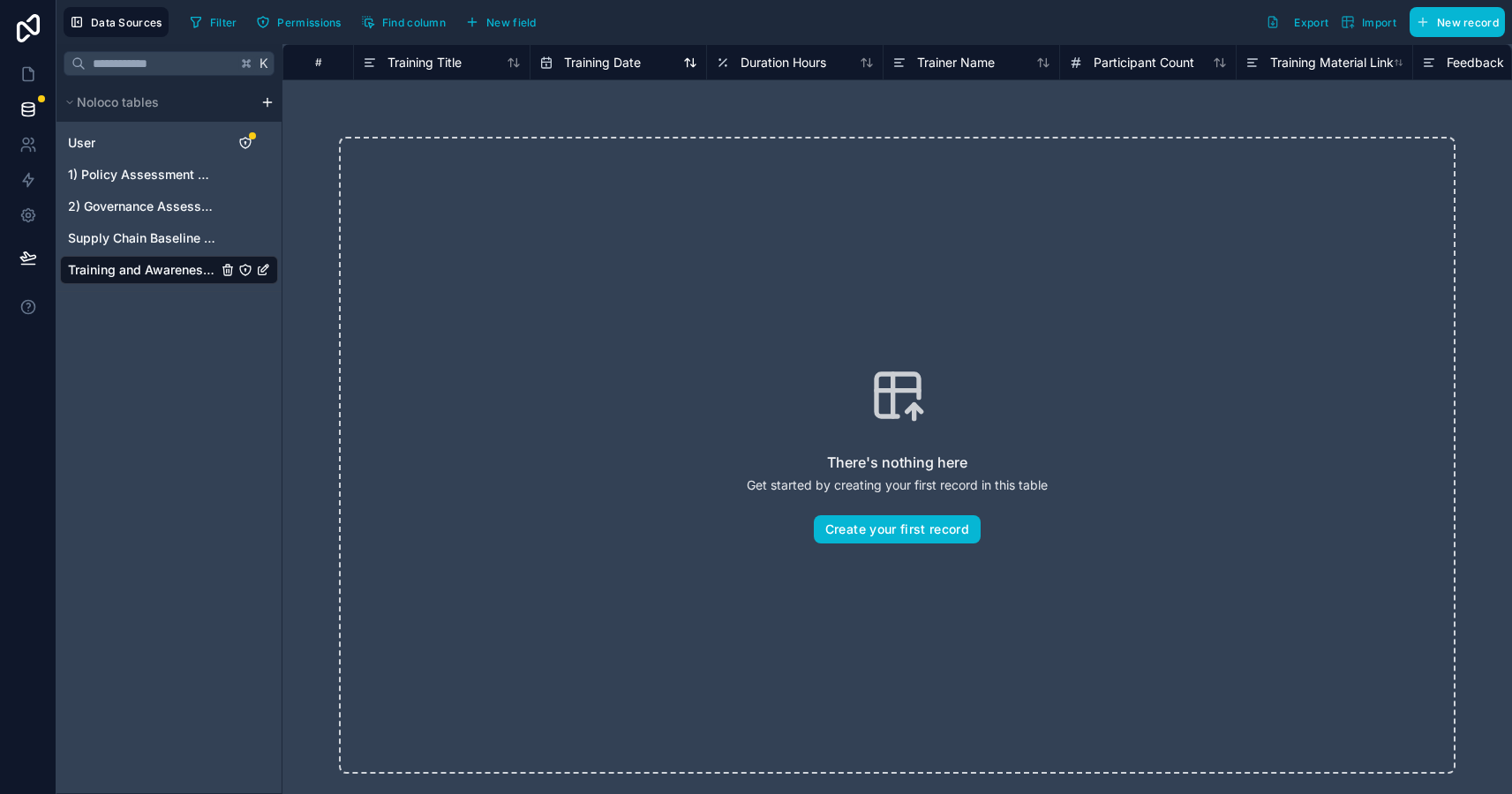
click at [606, 64] on span "Training Date" at bounding box center [602, 63] width 77 height 18
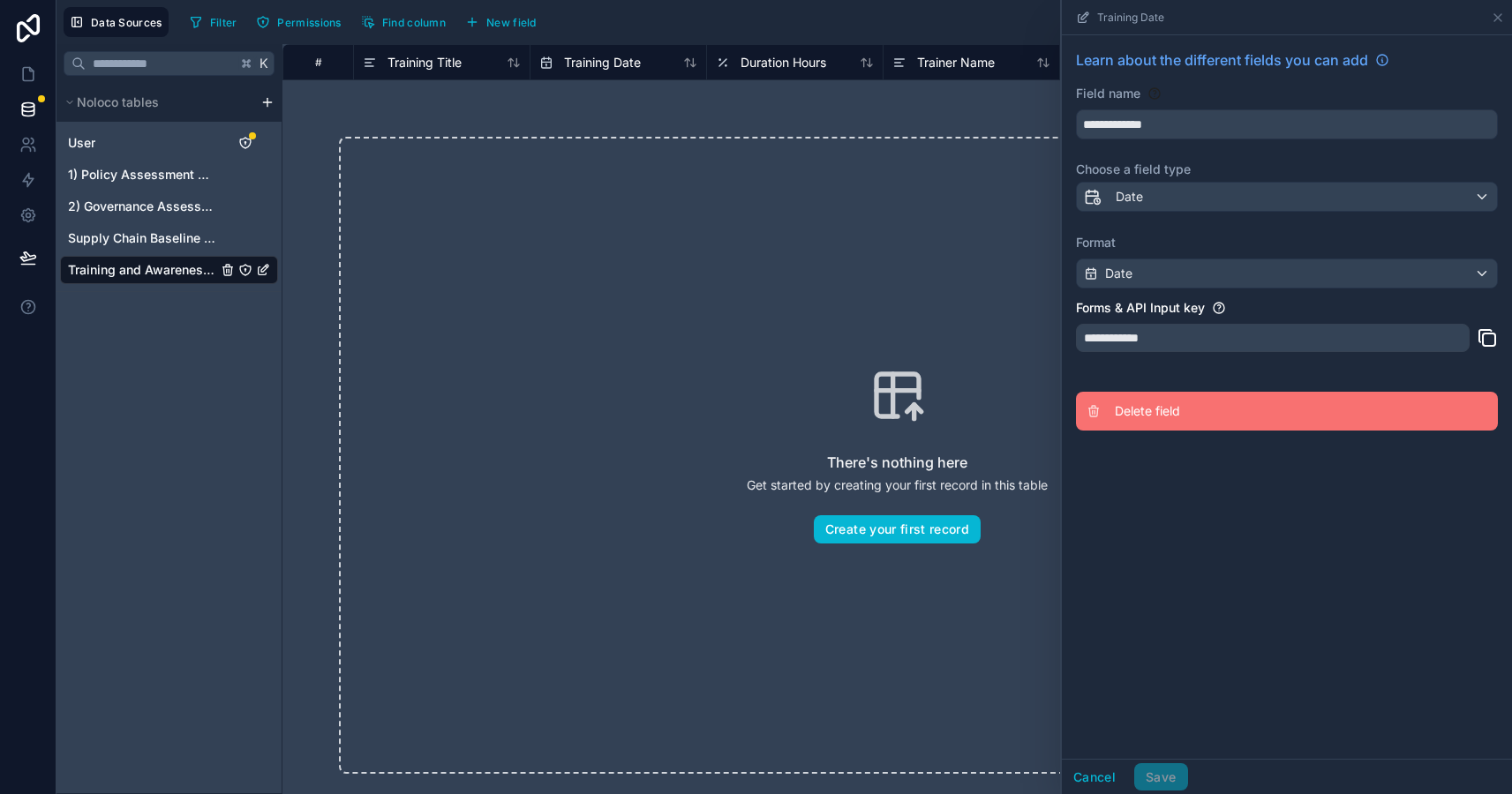
click at [1160, 413] on span "Delete field" at bounding box center [1242, 411] width 254 height 18
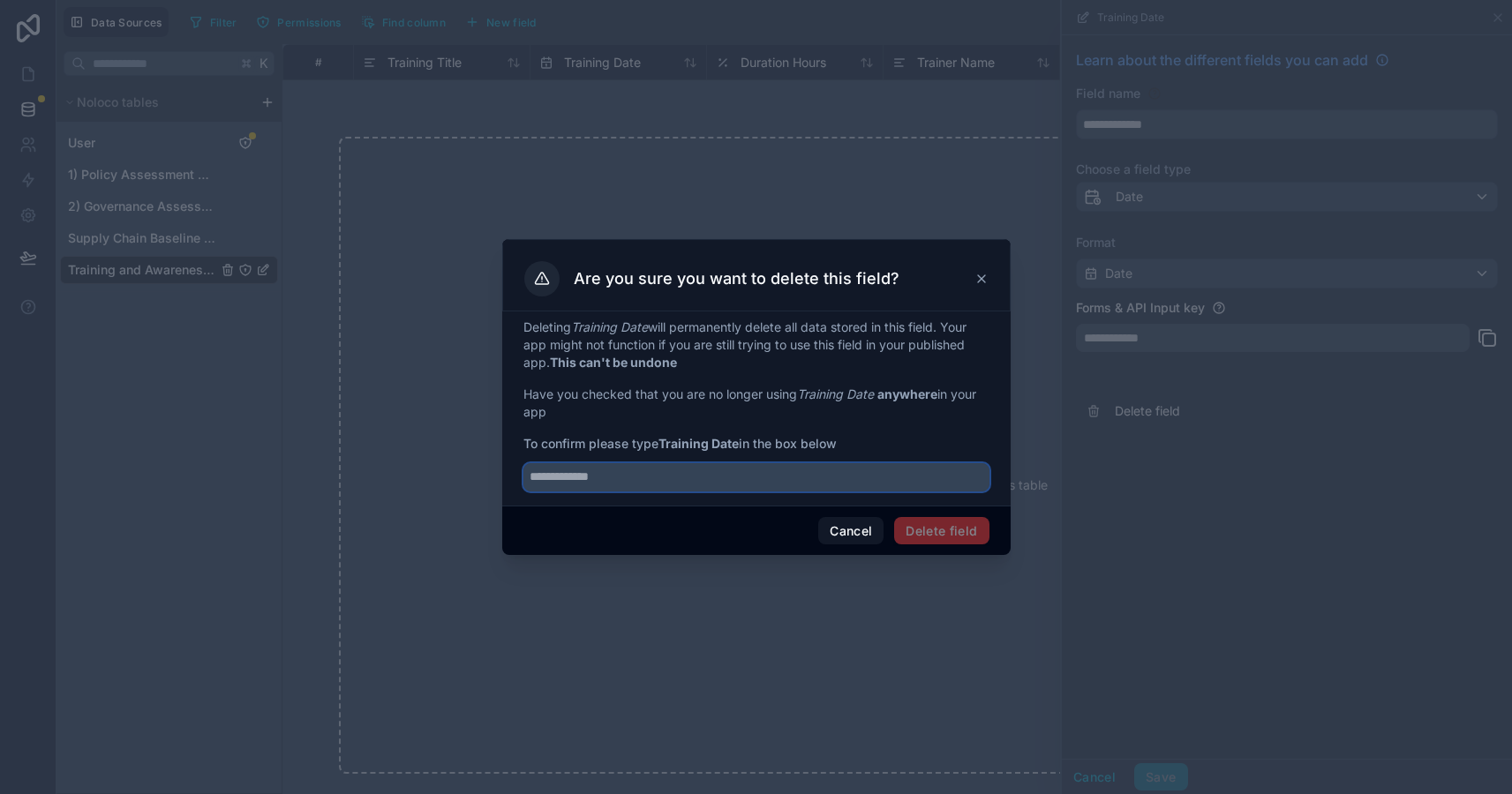
click at [679, 477] on input "text" at bounding box center [756, 477] width 466 height 28
type input "**********"
click at [942, 540] on button "Delete field" at bounding box center [941, 531] width 95 height 28
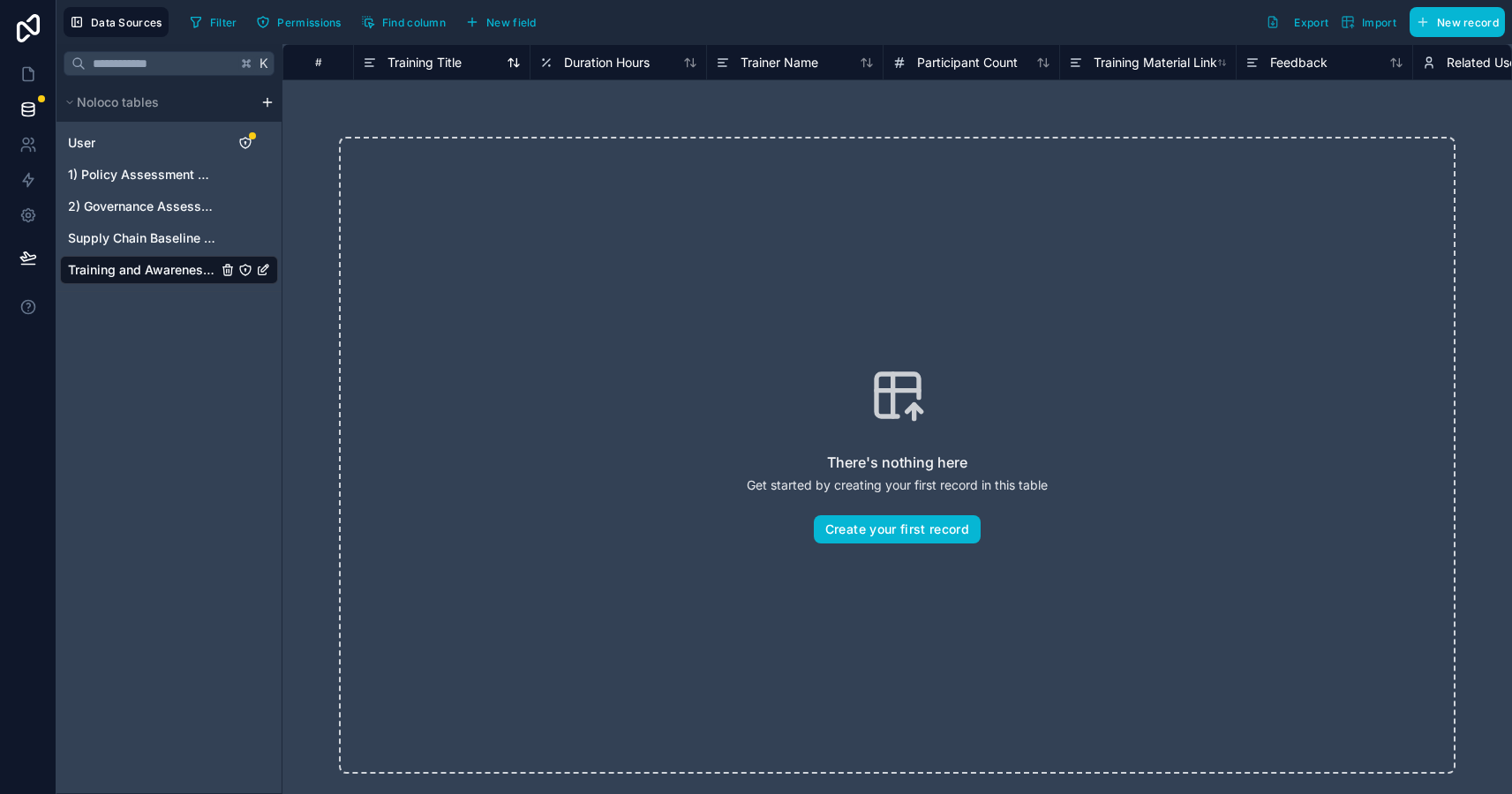
click at [420, 59] on span "Training Title" at bounding box center [424, 63] width 74 height 18
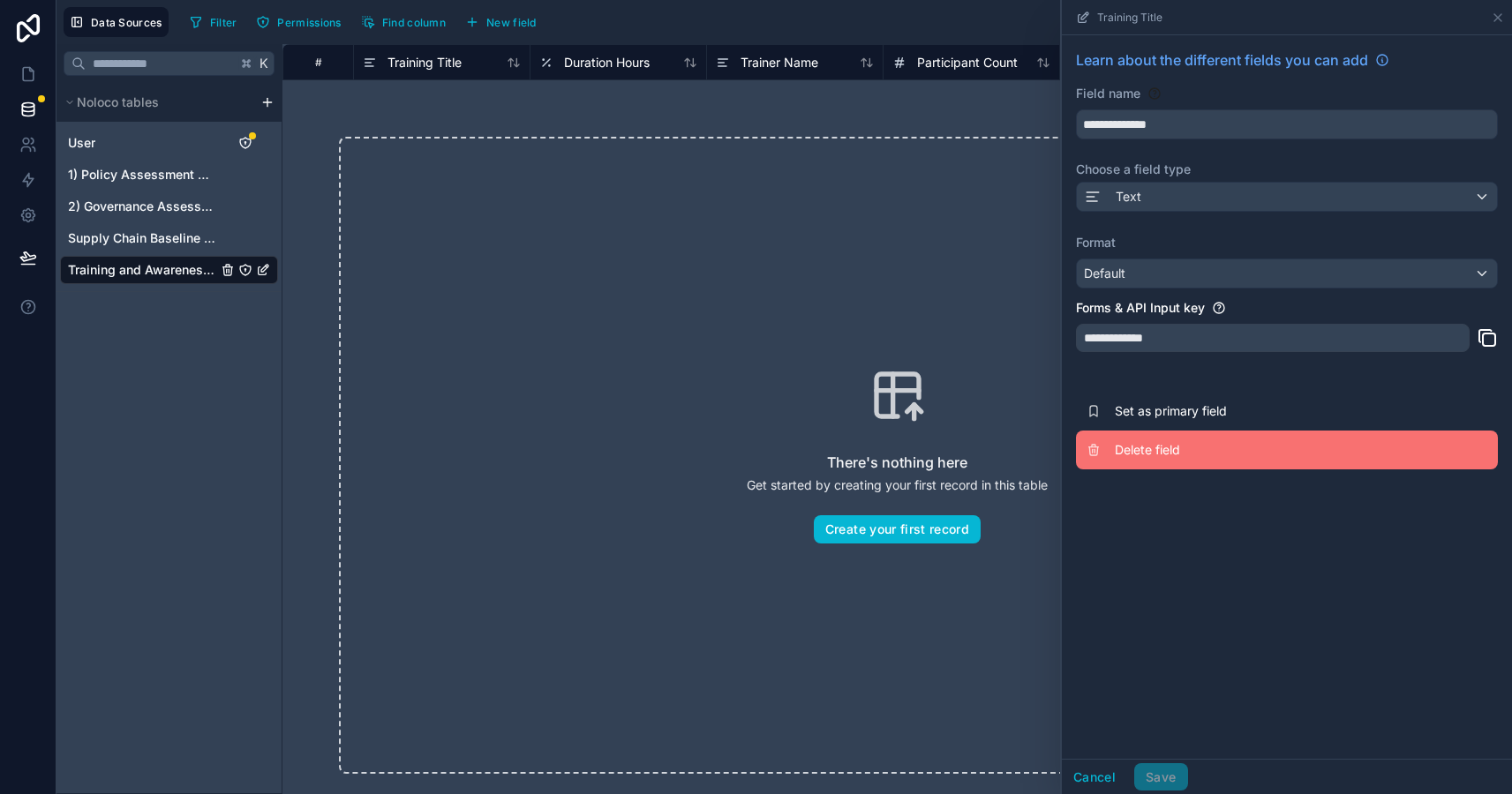
click at [1189, 453] on span "Delete field" at bounding box center [1242, 450] width 254 height 18
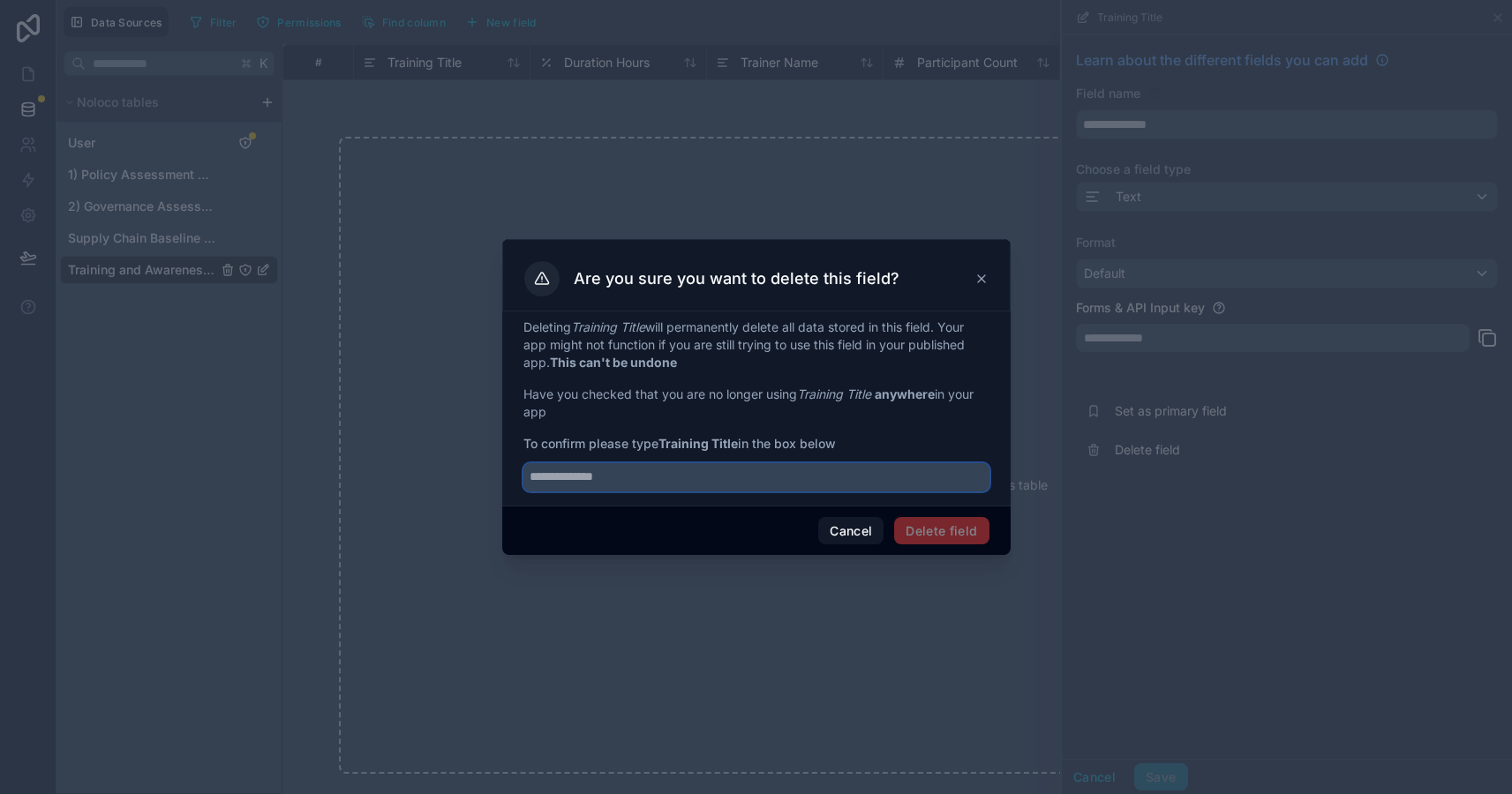
click at [624, 473] on input "text" at bounding box center [756, 477] width 466 height 28
type input "**********"
click at [931, 527] on button "Delete field" at bounding box center [941, 531] width 95 height 28
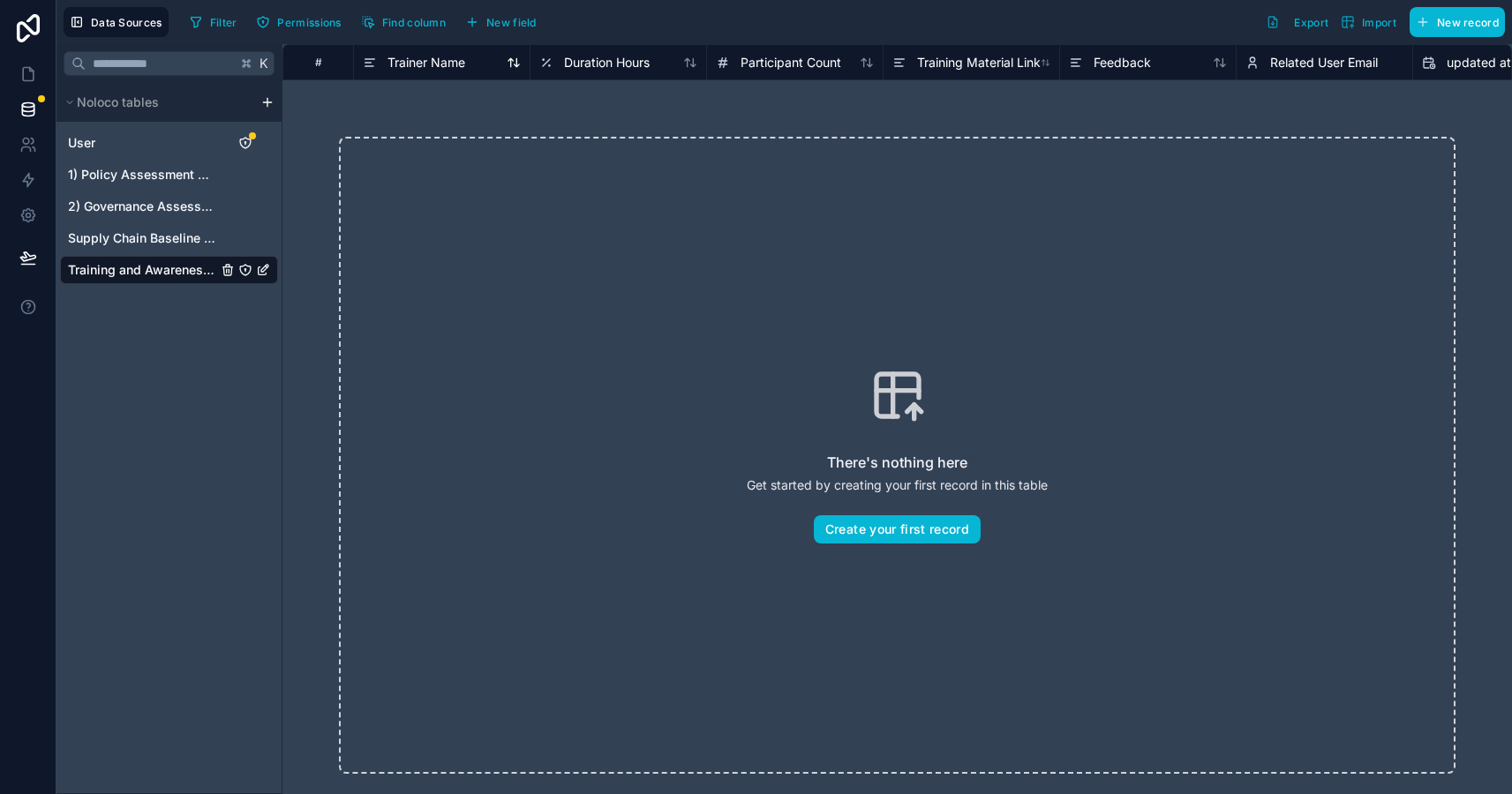
click at [438, 63] on span "Trainer Name" at bounding box center [426, 63] width 78 height 18
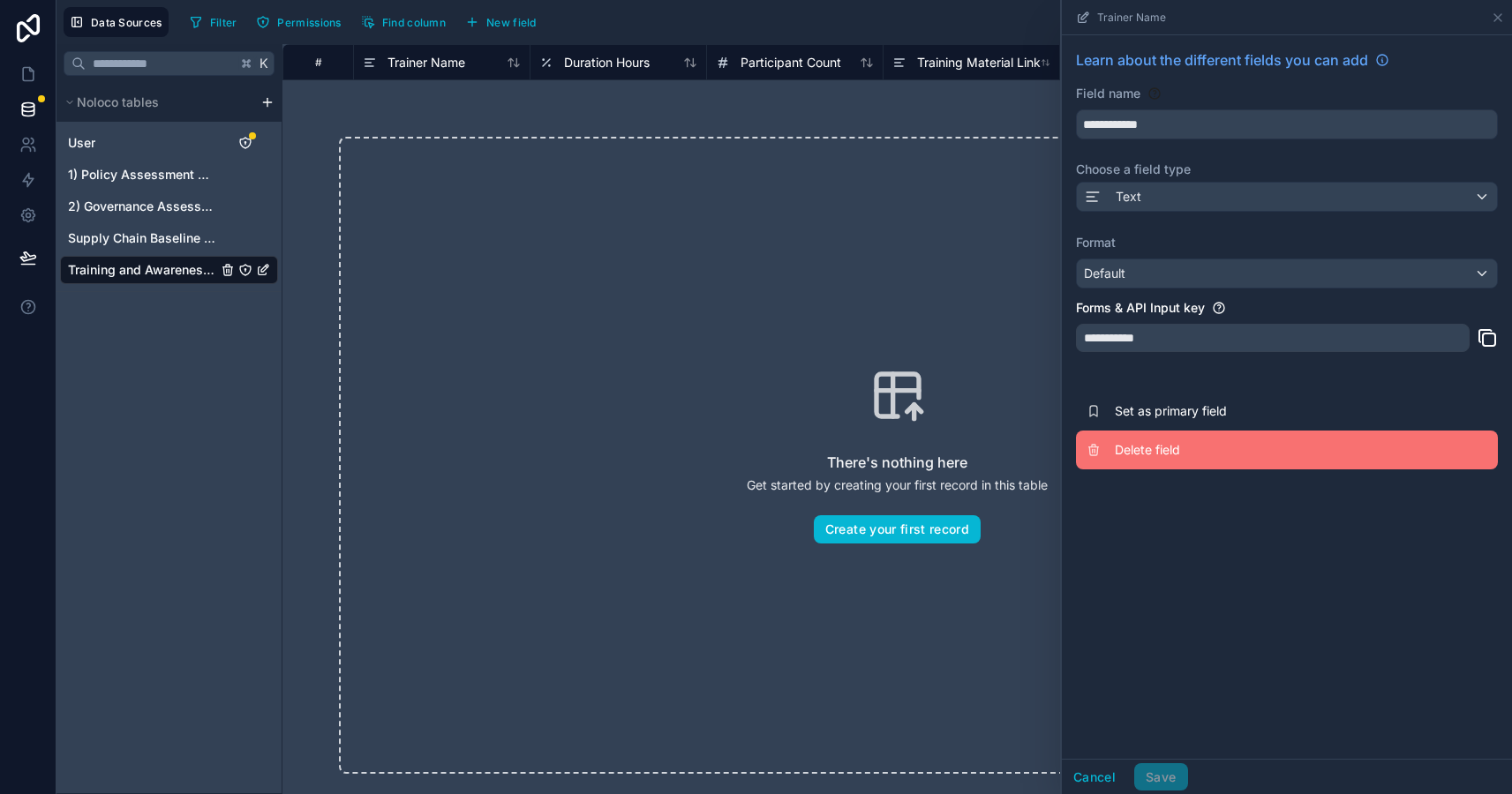
click at [1145, 446] on span "Delete field" at bounding box center [1242, 450] width 254 height 18
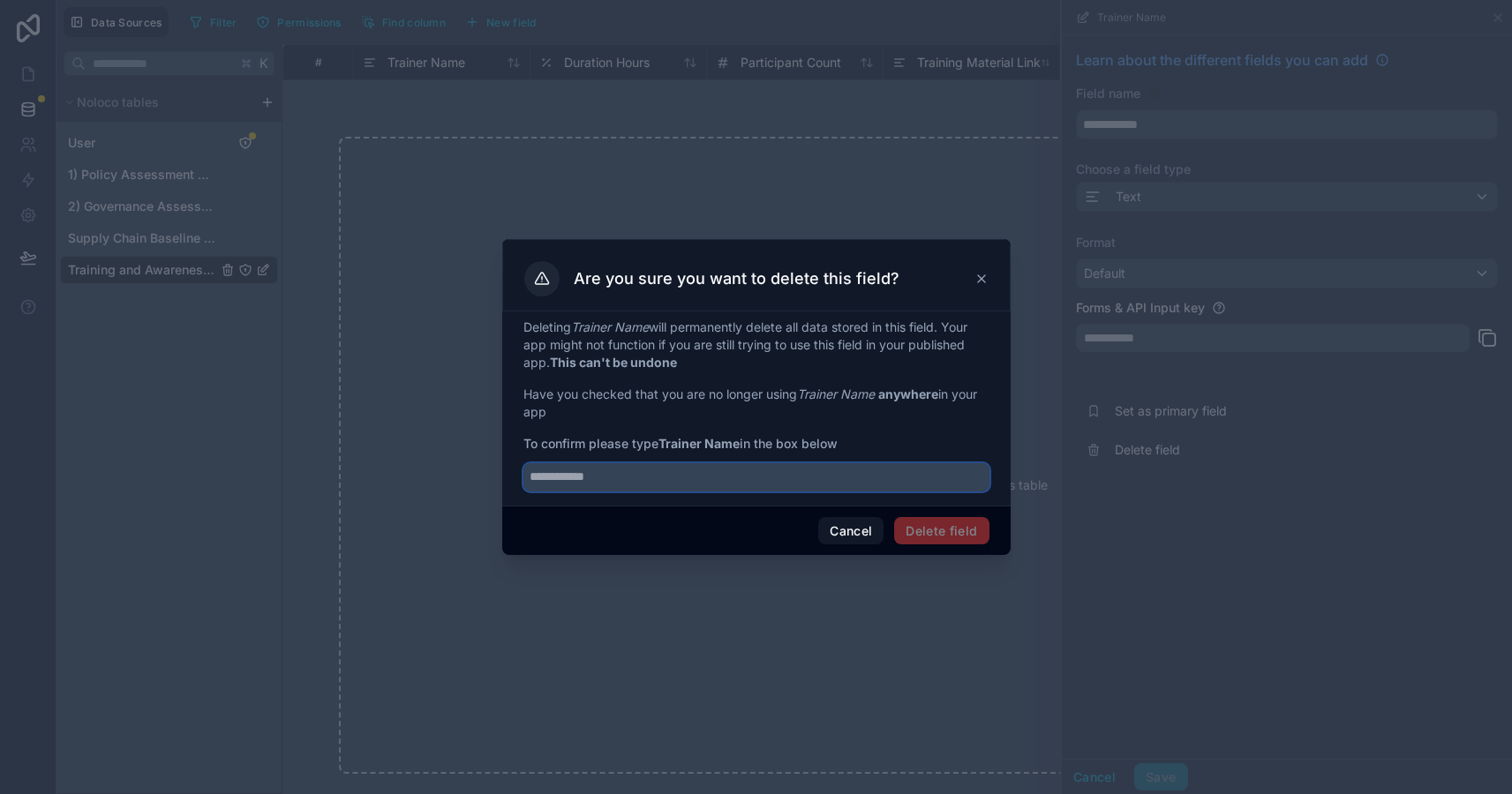
click at [649, 481] on input "text" at bounding box center [756, 477] width 466 height 28
type input "**********"
click at [912, 527] on button "Delete field" at bounding box center [941, 531] width 95 height 28
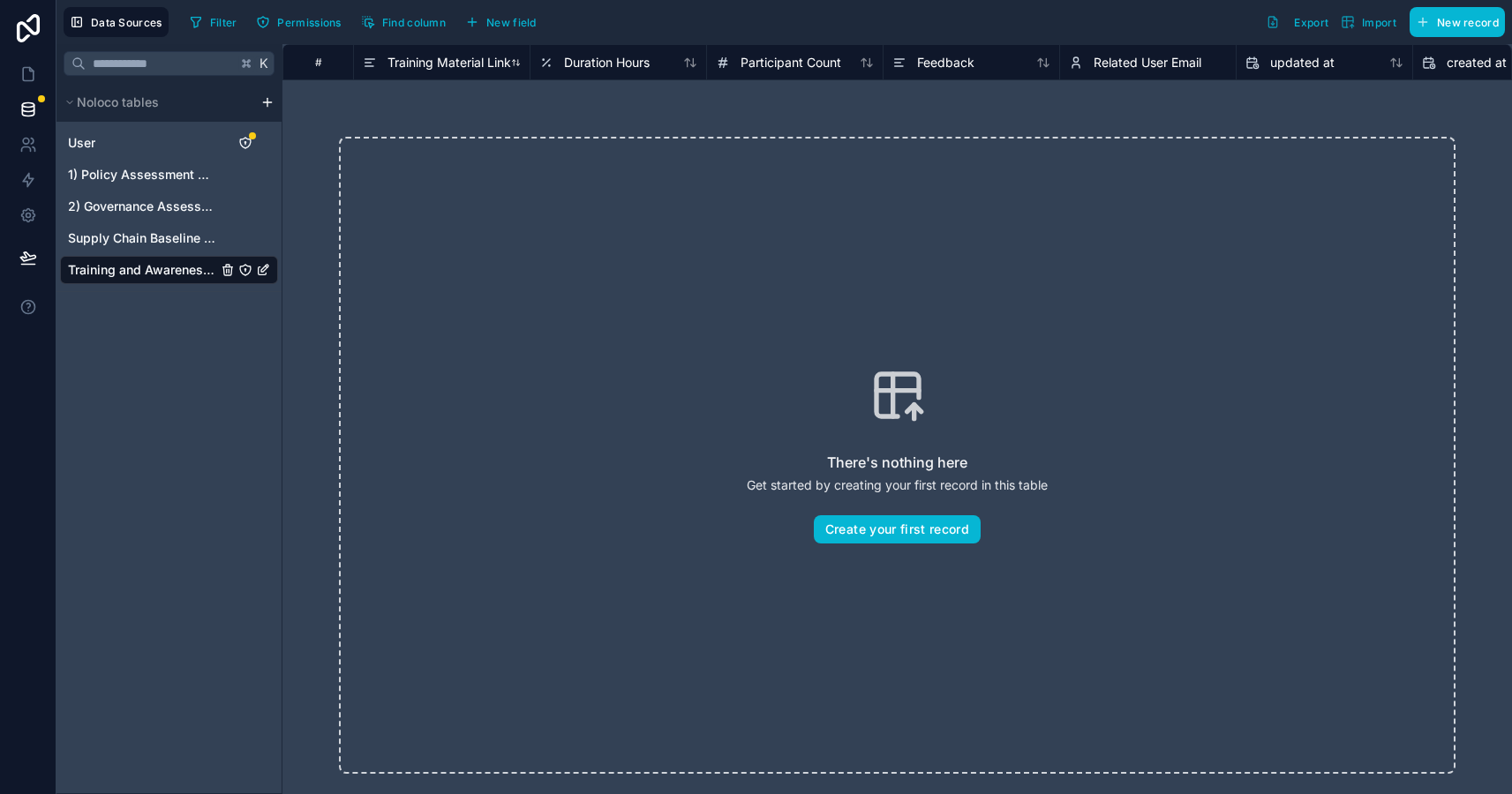
click at [457, 62] on span "Training Material Link" at bounding box center [449, 63] width 124 height 18
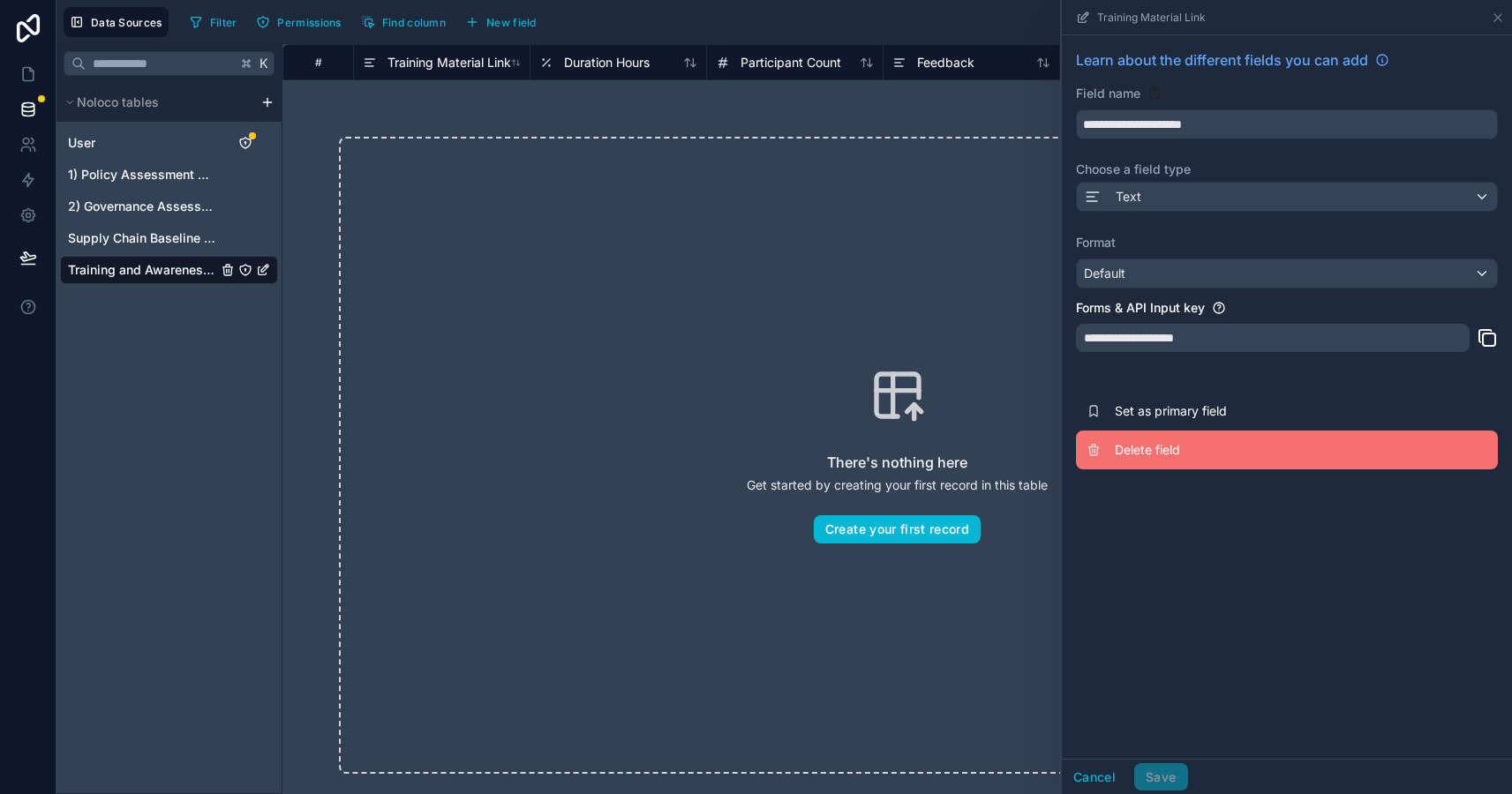
click at [1135, 446] on span "Delete field" at bounding box center [1242, 450] width 254 height 18
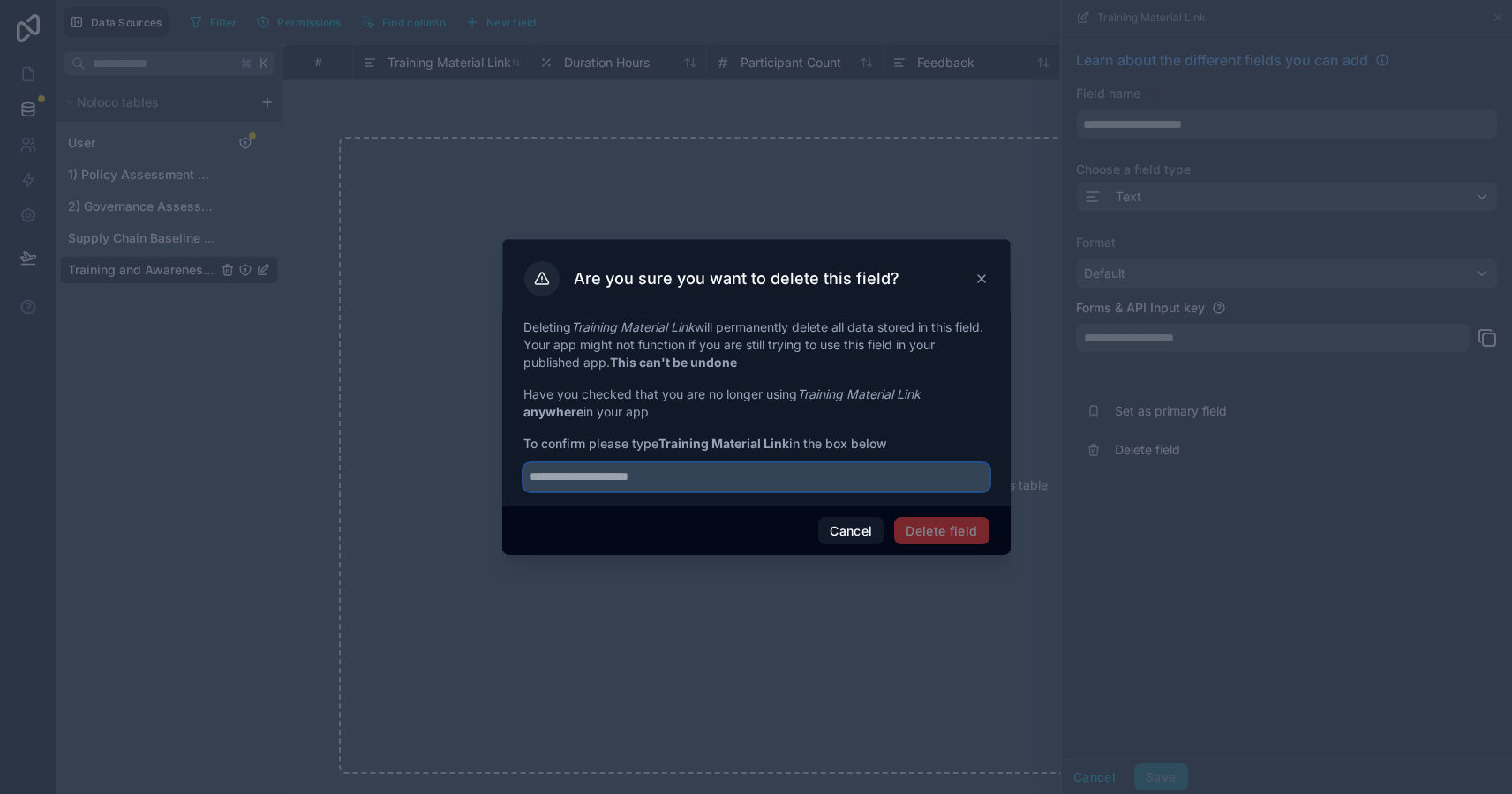
click at [738, 472] on input "text" at bounding box center [756, 477] width 466 height 28
type input "**********"
click at [937, 523] on button "Delete field" at bounding box center [941, 531] width 95 height 28
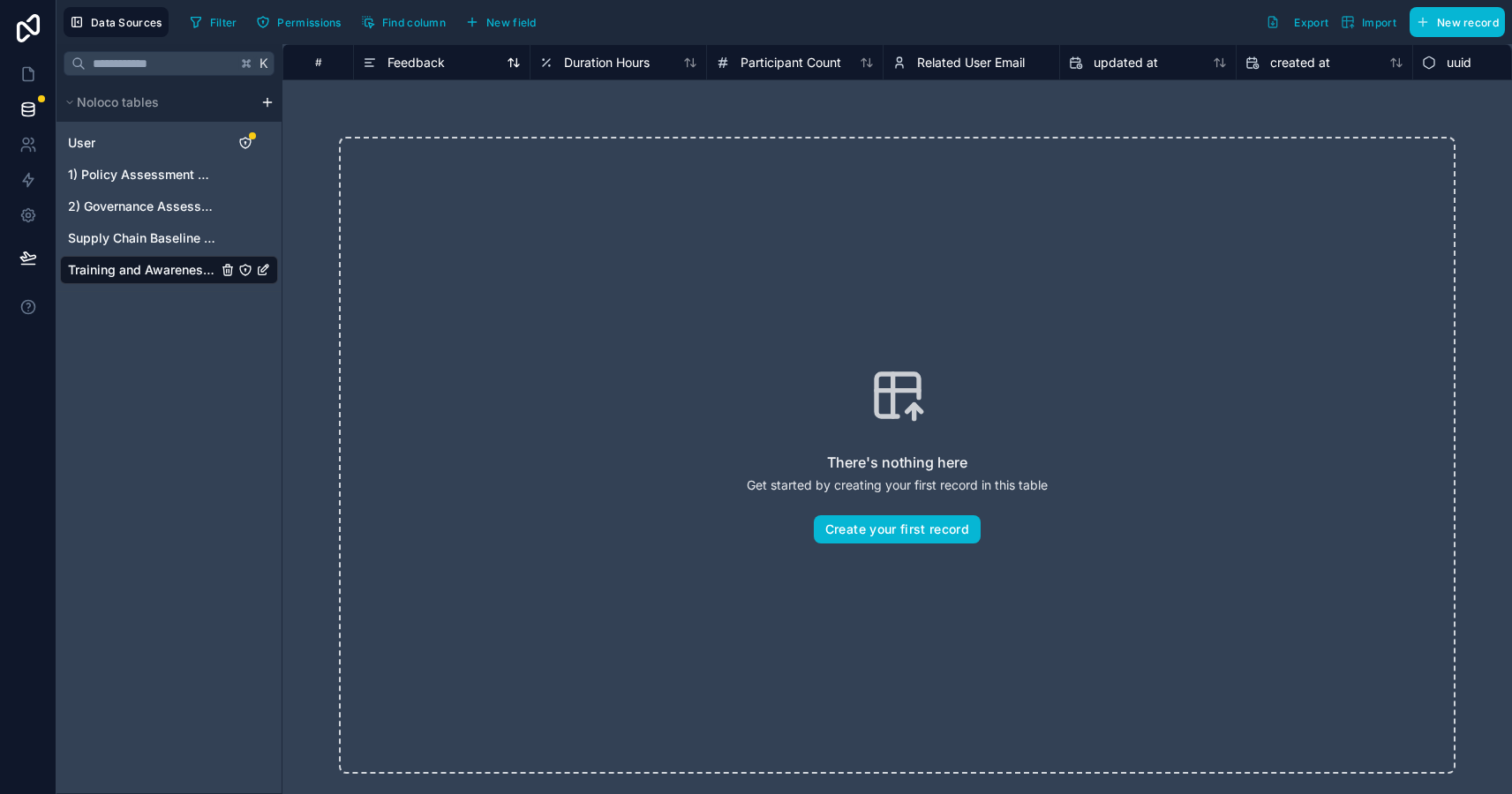
click at [430, 65] on span "Feedback" at bounding box center [416, 63] width 58 height 18
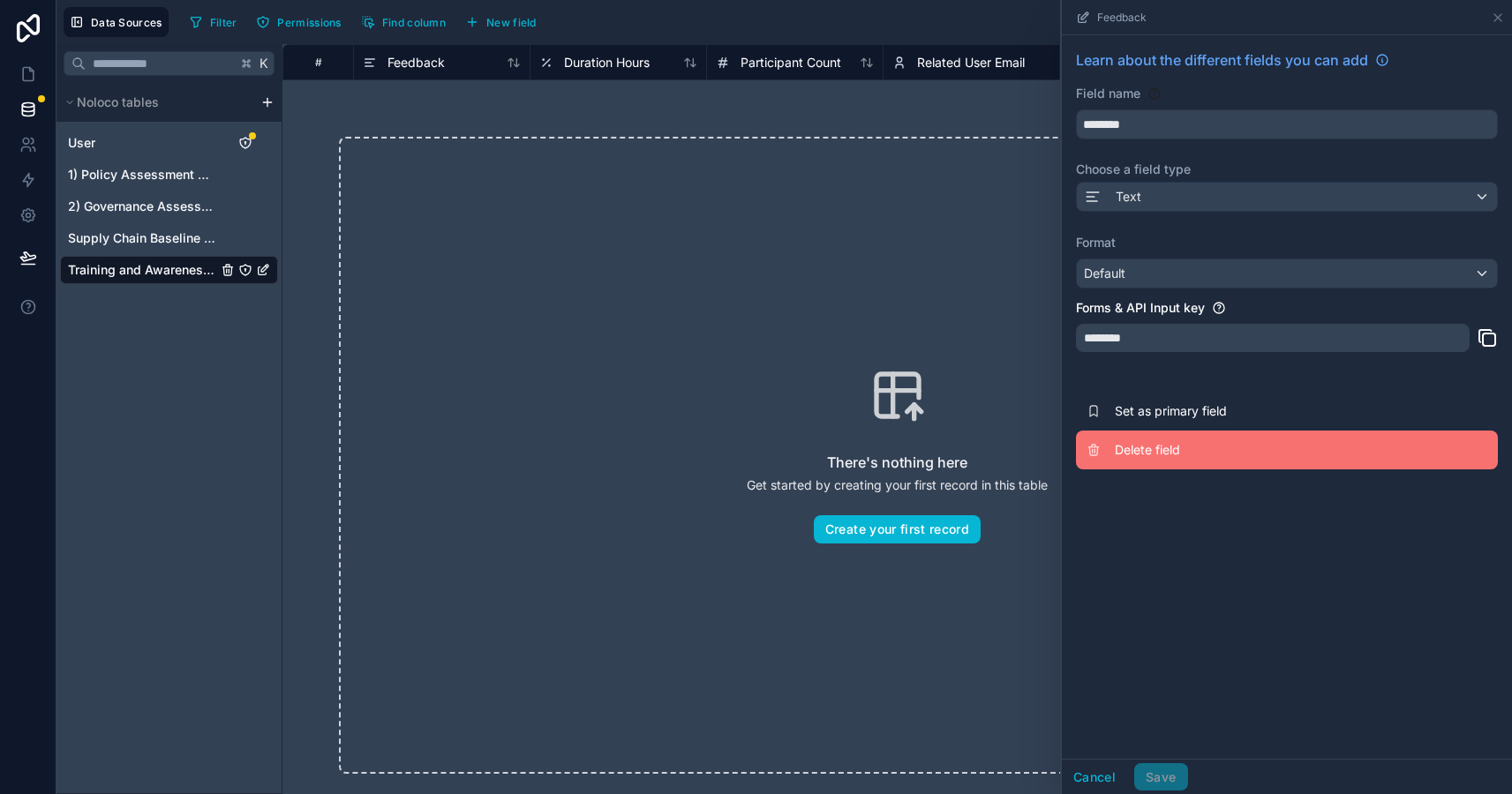
click at [1157, 443] on span "Delete field" at bounding box center [1242, 450] width 254 height 18
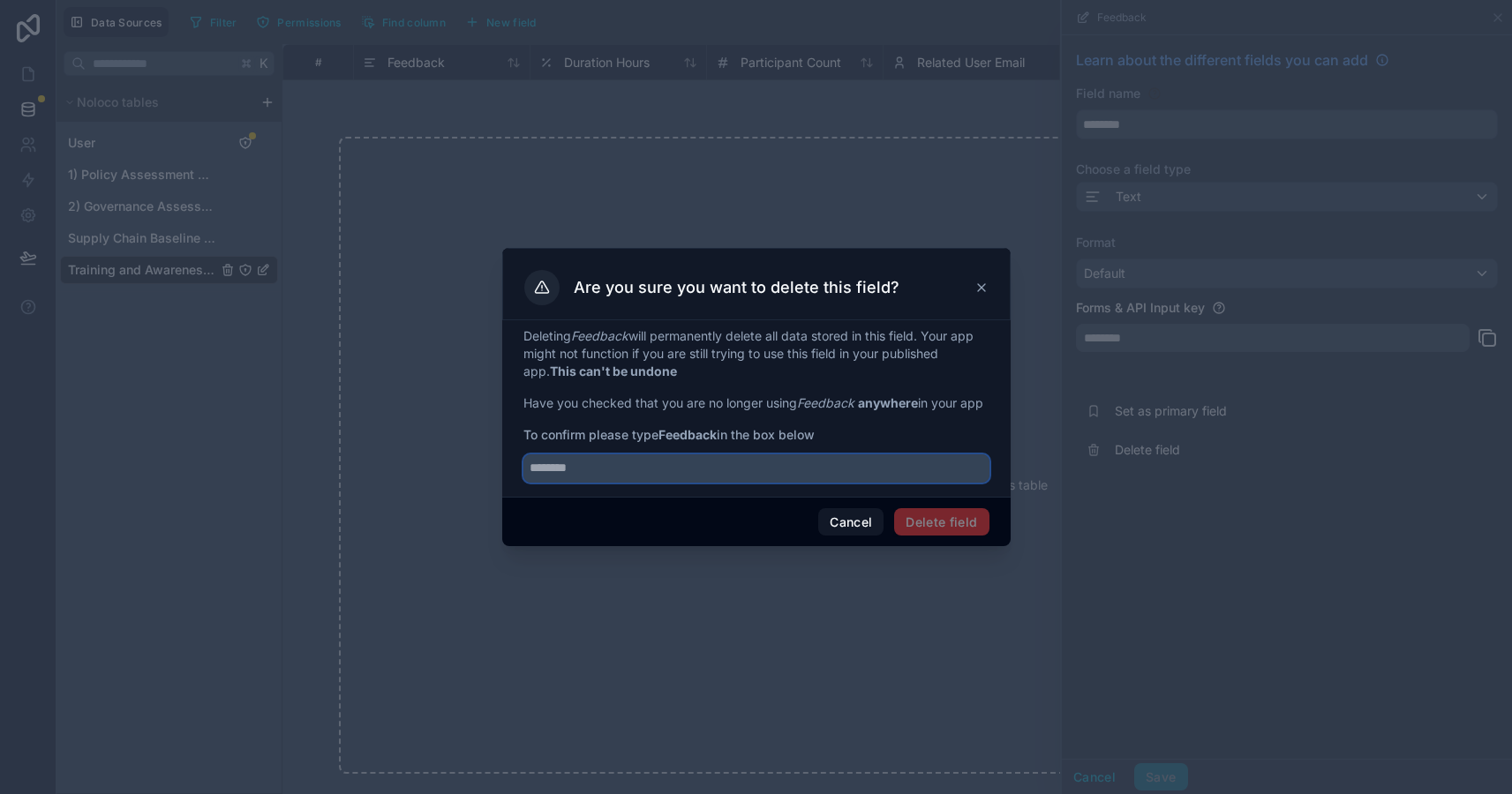
click at [587, 478] on input "text" at bounding box center [756, 469] width 466 height 28
type input "********"
click at [930, 528] on button "Delete field" at bounding box center [941, 523] width 95 height 28
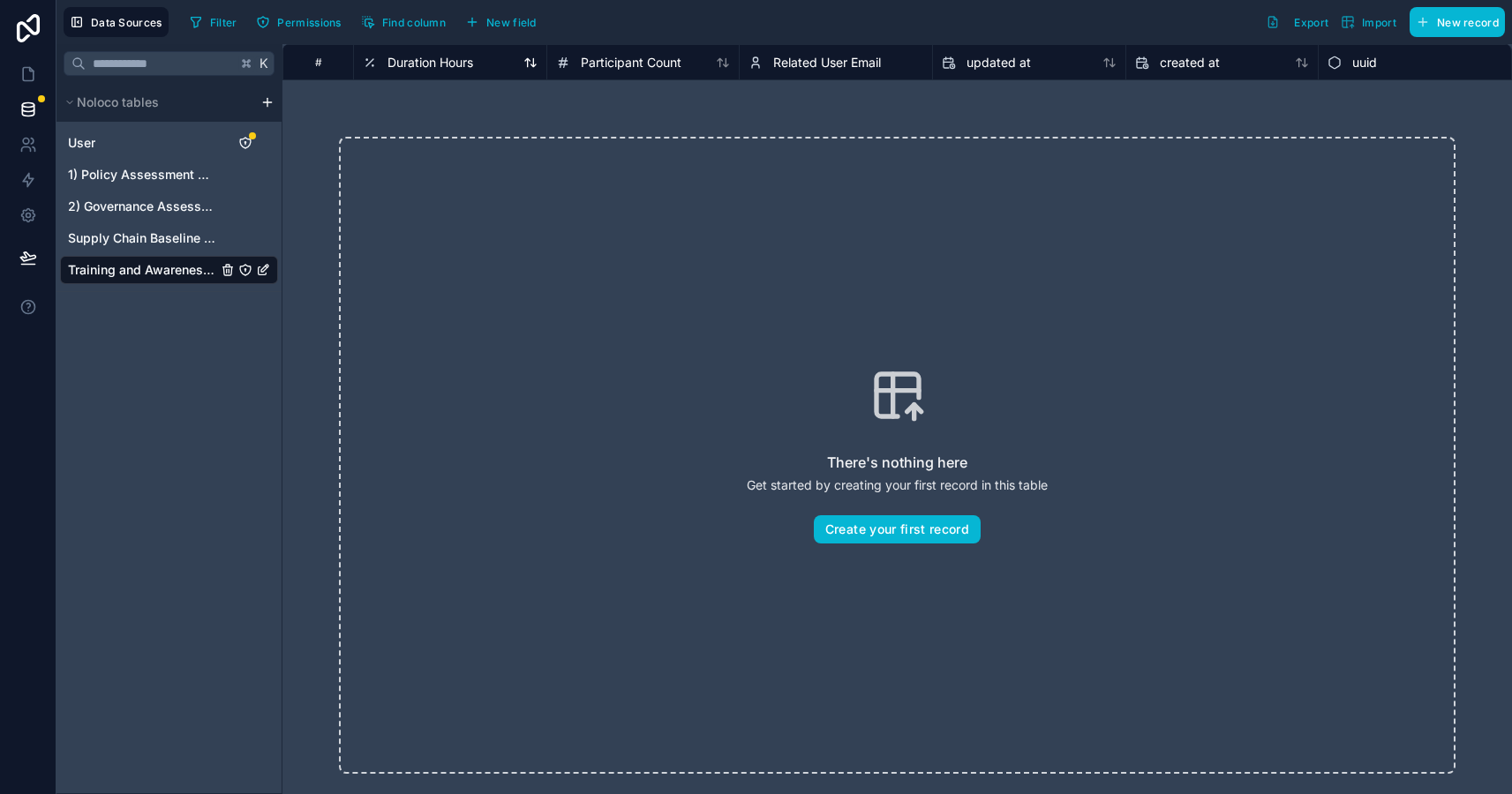
click at [453, 69] on span "Duration Hours" at bounding box center [430, 63] width 86 height 18
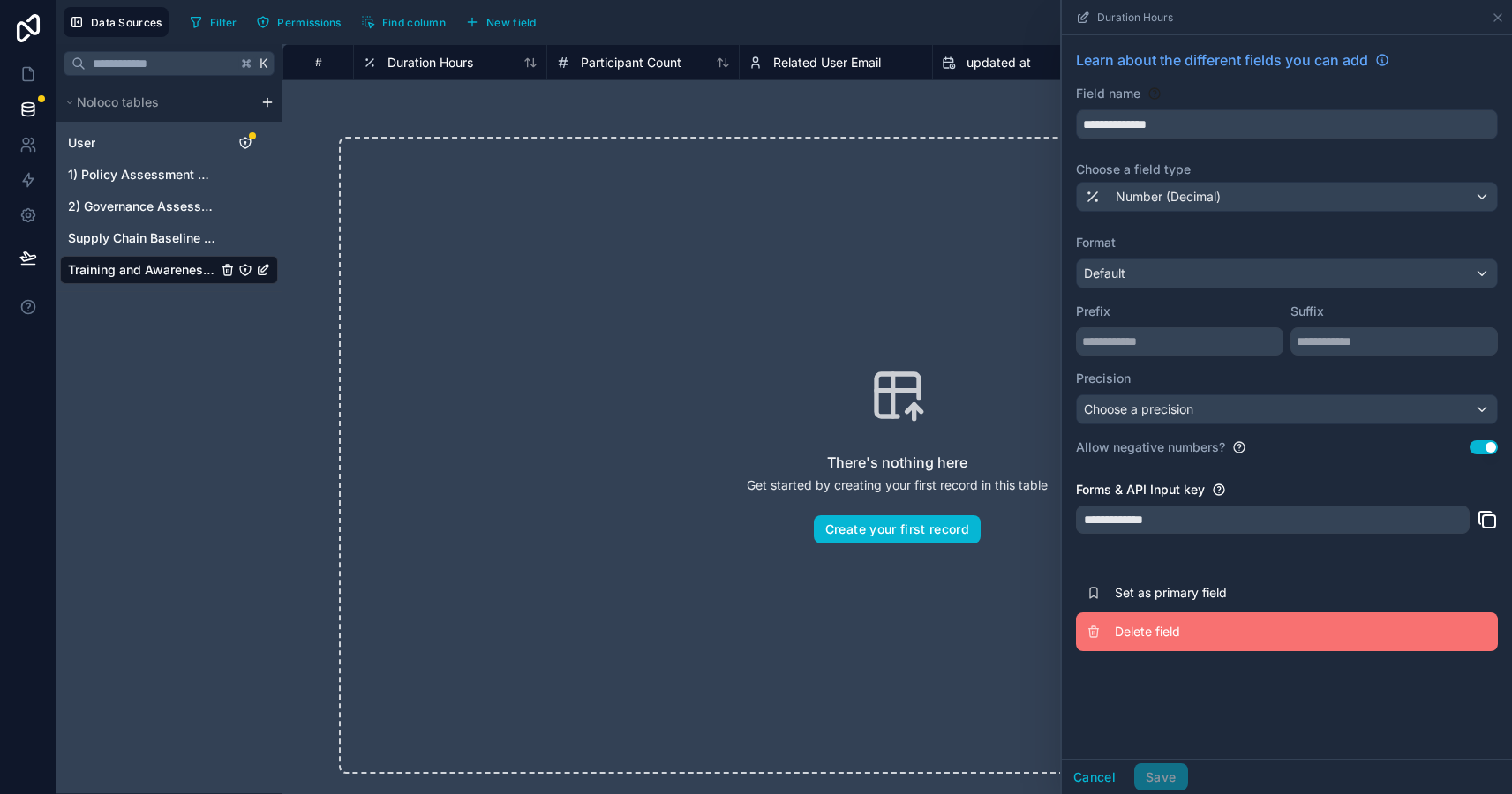
click at [1160, 638] on span "Delete field" at bounding box center [1242, 632] width 254 height 18
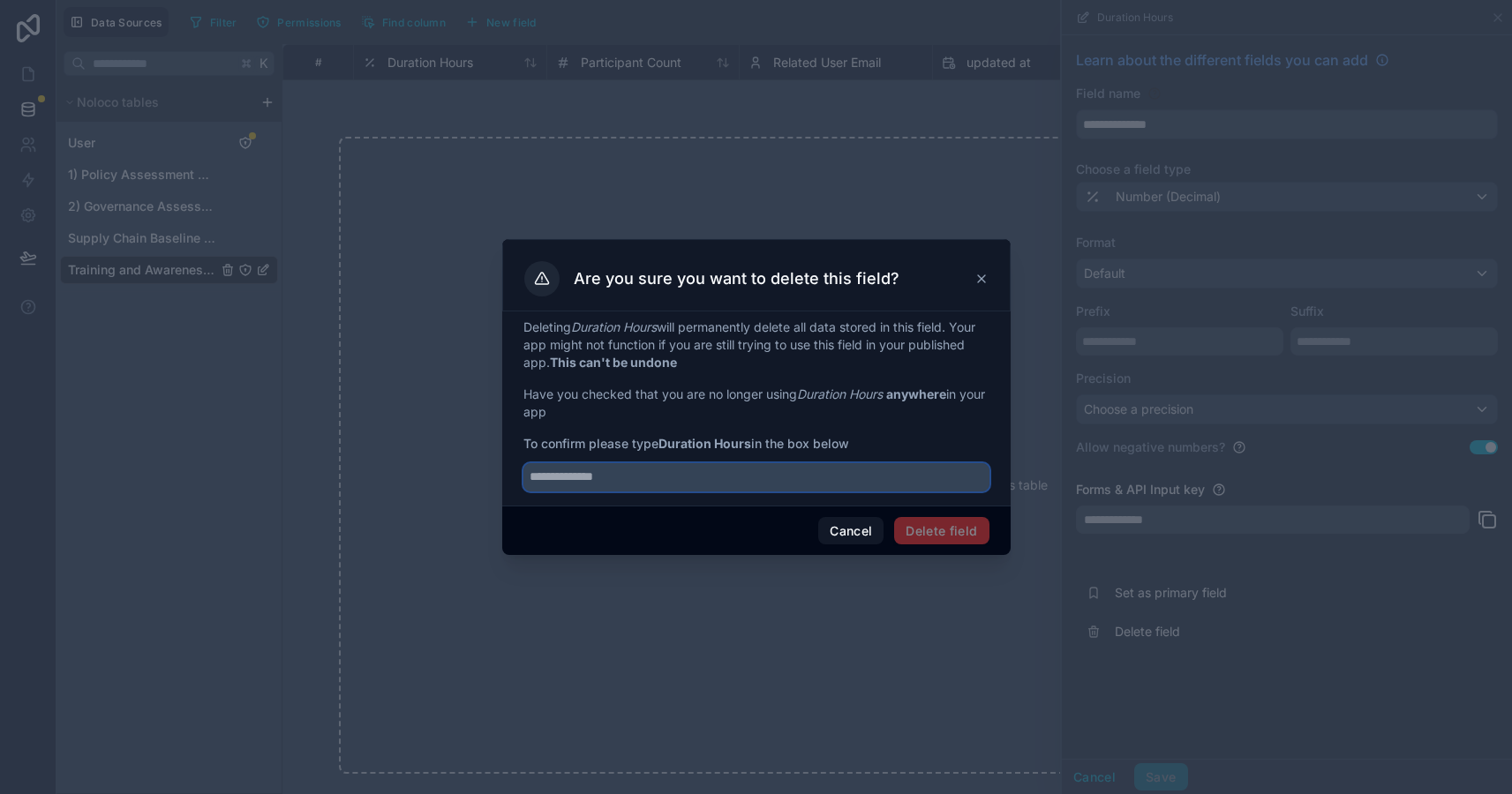
click at [687, 482] on input "text" at bounding box center [756, 477] width 466 height 28
type input "**********"
click at [958, 522] on button "Delete field" at bounding box center [941, 531] width 95 height 28
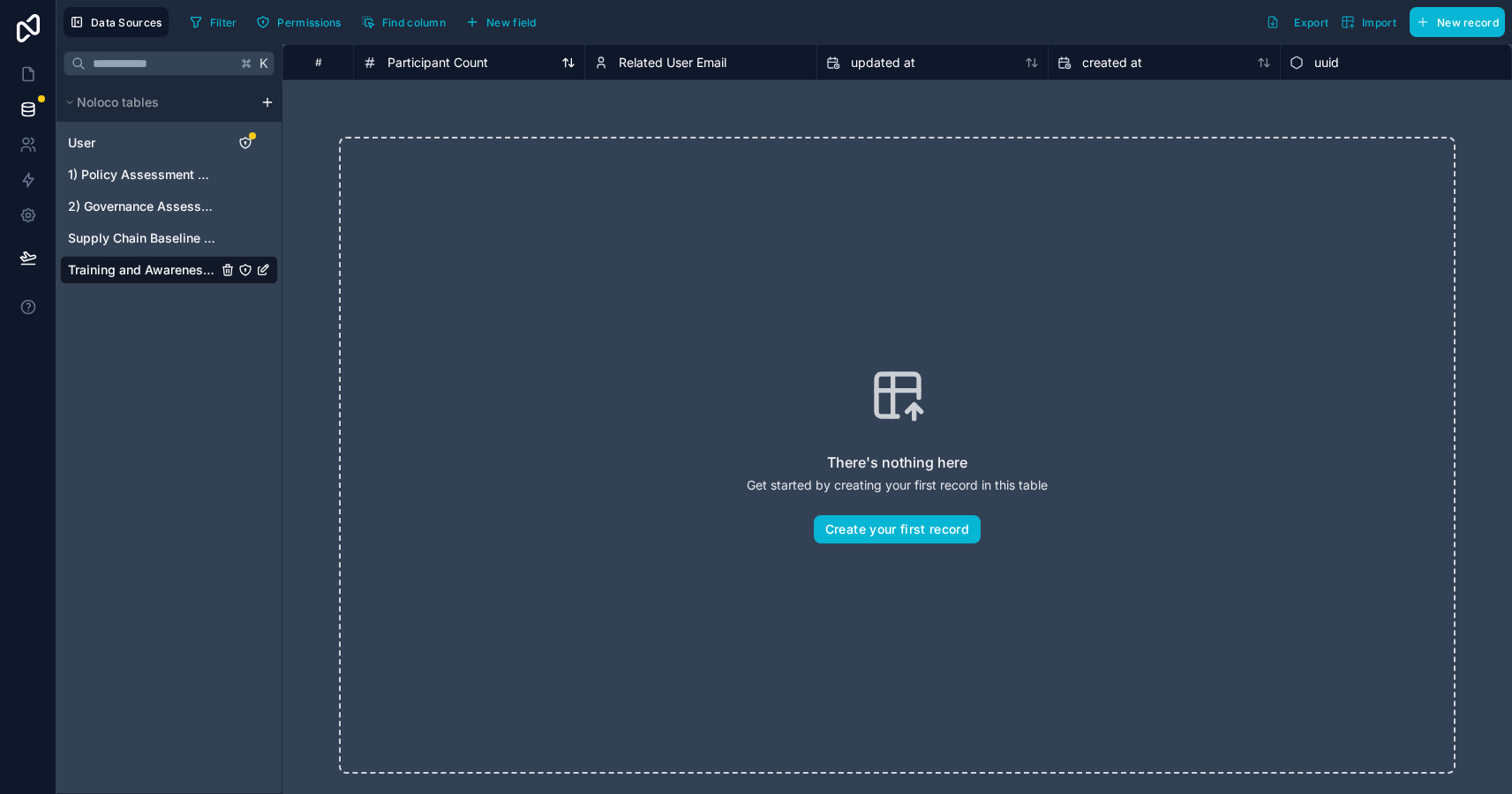
click at [477, 67] on span "Participant Count" at bounding box center [437, 63] width 101 height 18
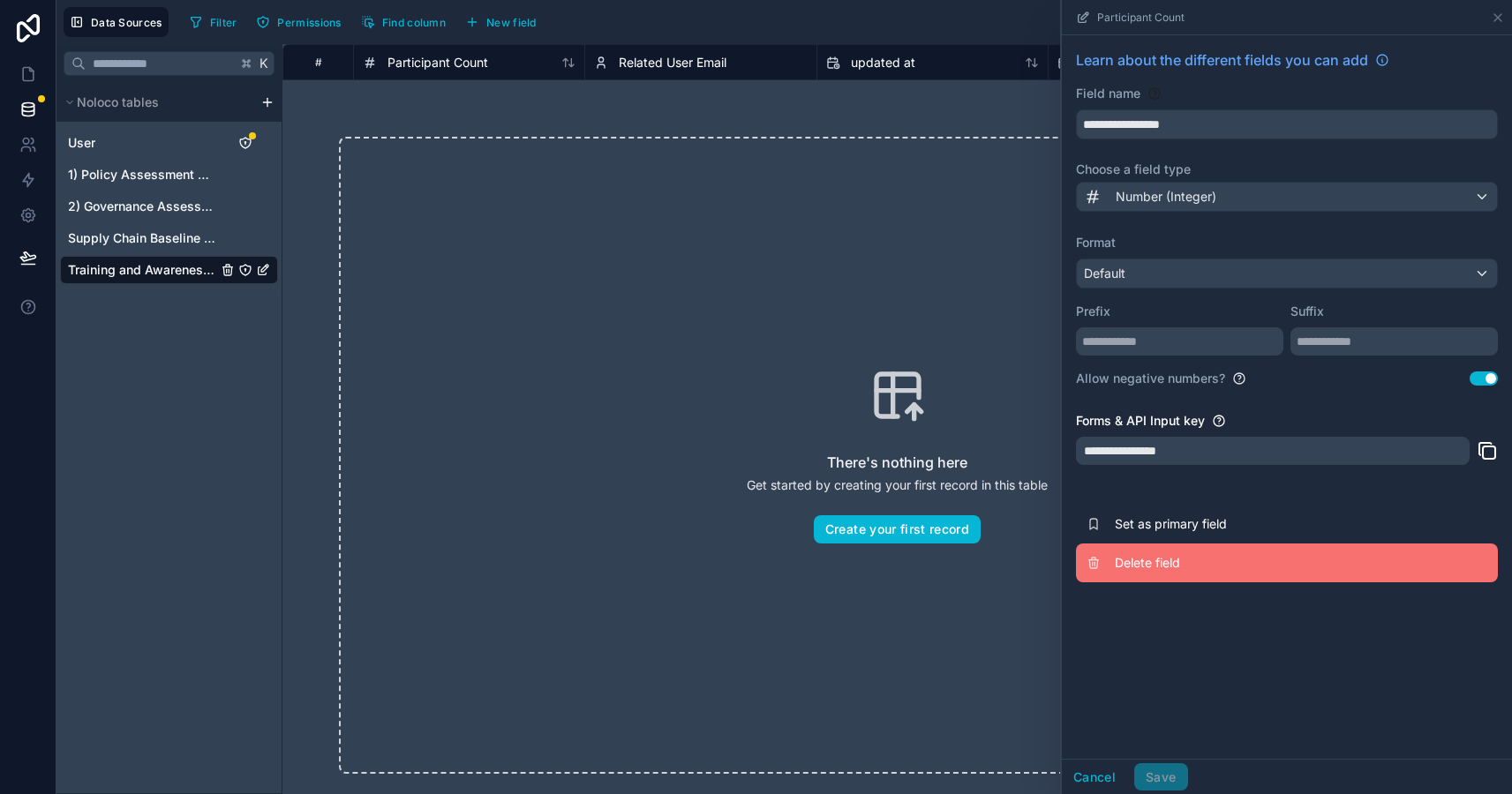
click at [1143, 548] on button "Delete field" at bounding box center [1286, 563] width 422 height 39
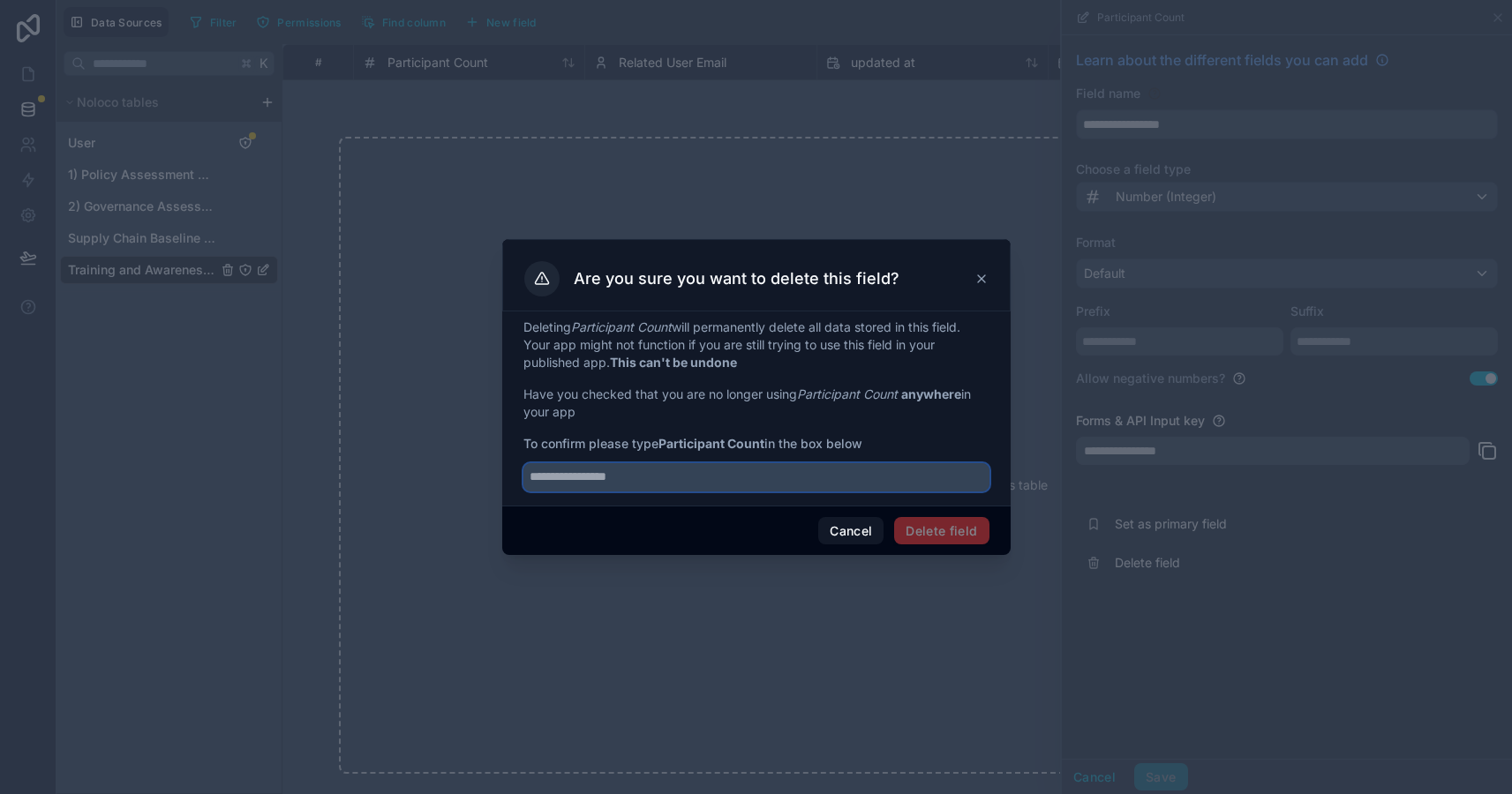
click at [725, 474] on input "text" at bounding box center [756, 477] width 466 height 28
type input "**********"
click at [922, 532] on button "Delete field" at bounding box center [941, 531] width 95 height 28
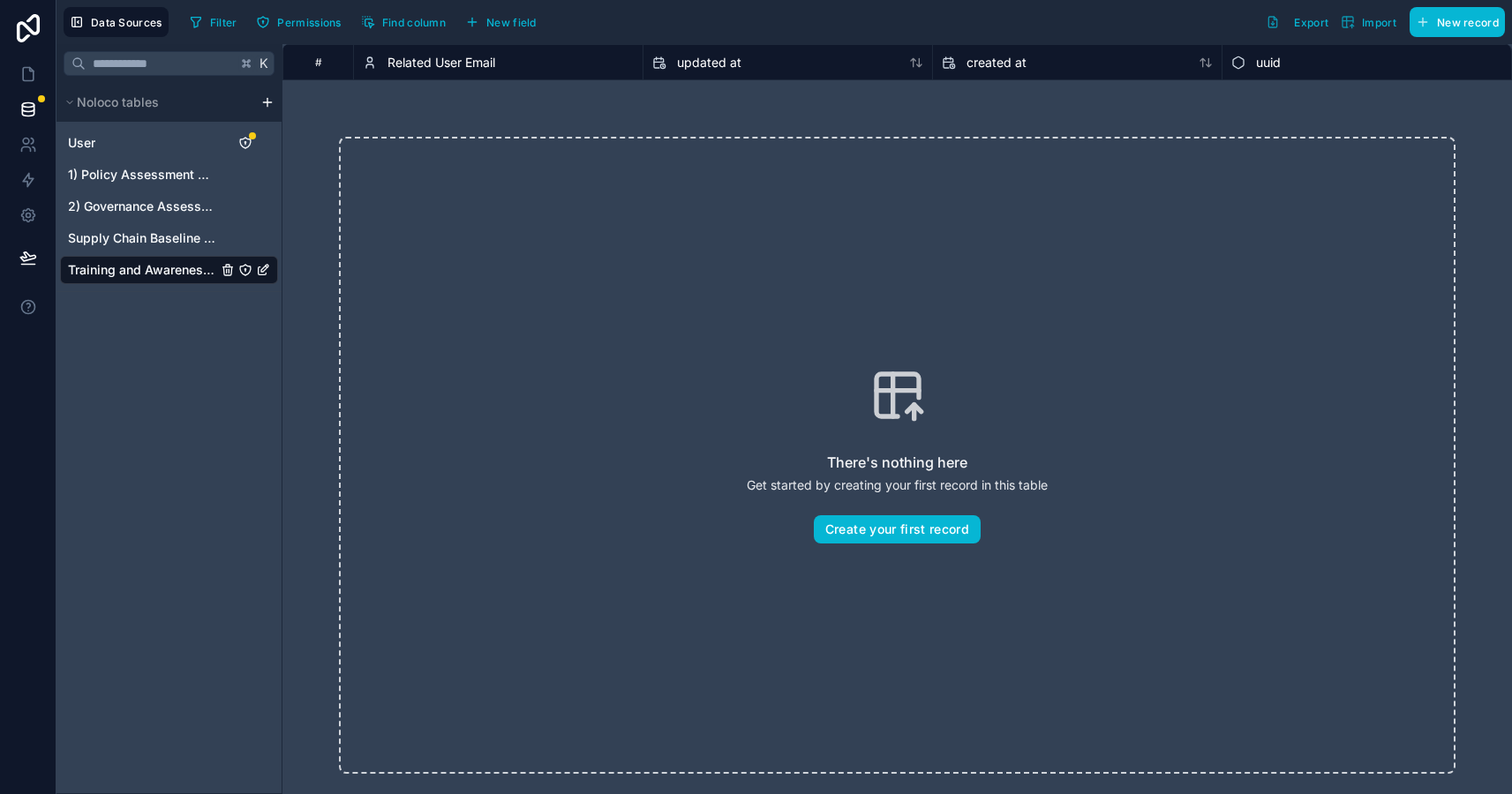
click at [304, 70] on div "#" at bounding box center [317, 61] width 71 height 35
click at [321, 61] on div "#" at bounding box center [317, 62] width 43 height 13
click at [320, 62] on div "#" at bounding box center [317, 62] width 43 height 13
click at [267, 267] on icon "Training and Awareness Raising" at bounding box center [264, 267] width 7 height 7
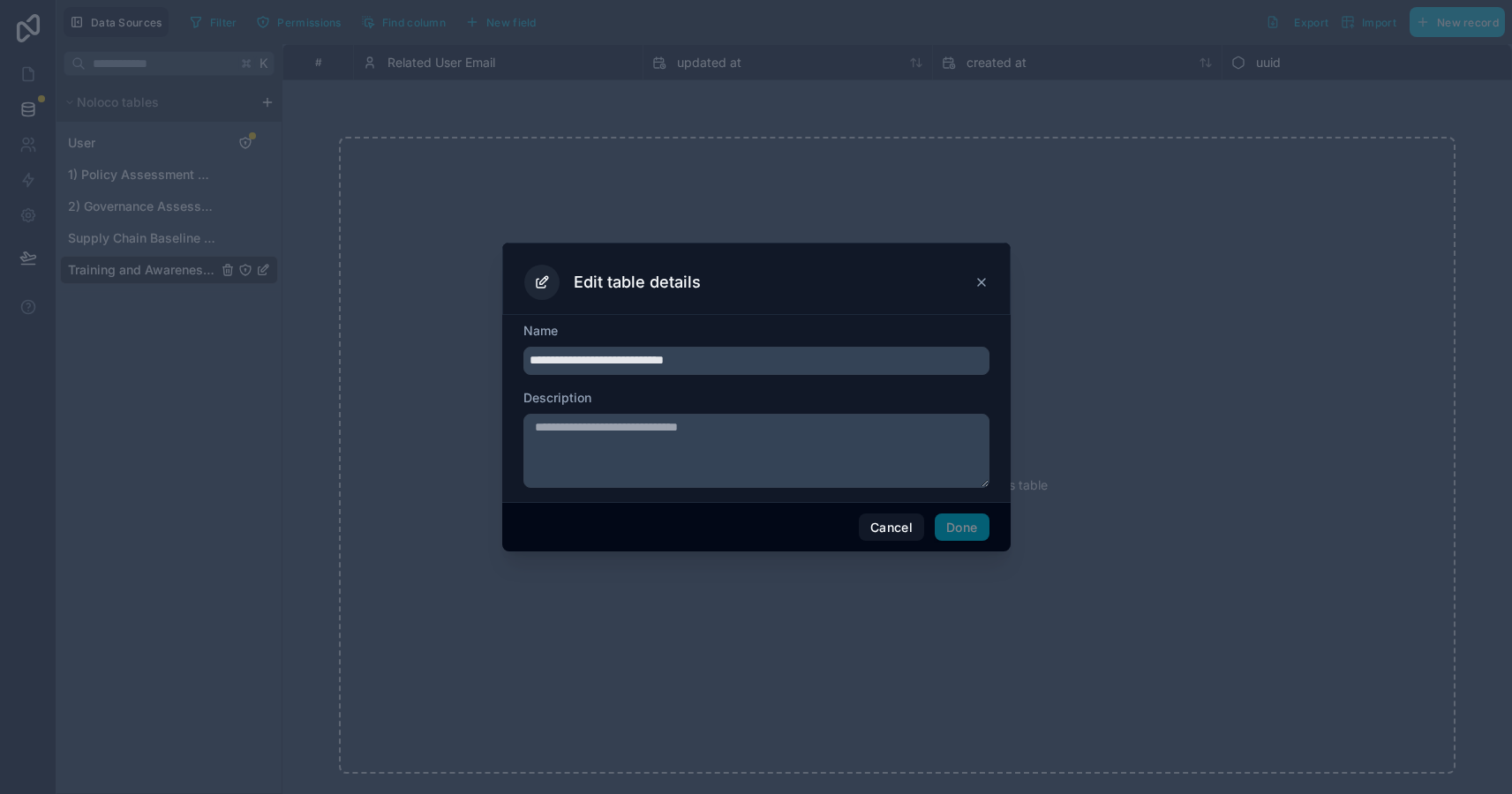
click at [532, 362] on input "**********" at bounding box center [756, 361] width 466 height 28
type input "**********"
click at [960, 513] on div "Cancel Done" at bounding box center [756, 527] width 509 height 50
click at [960, 528] on button "Done" at bounding box center [962, 528] width 54 height 28
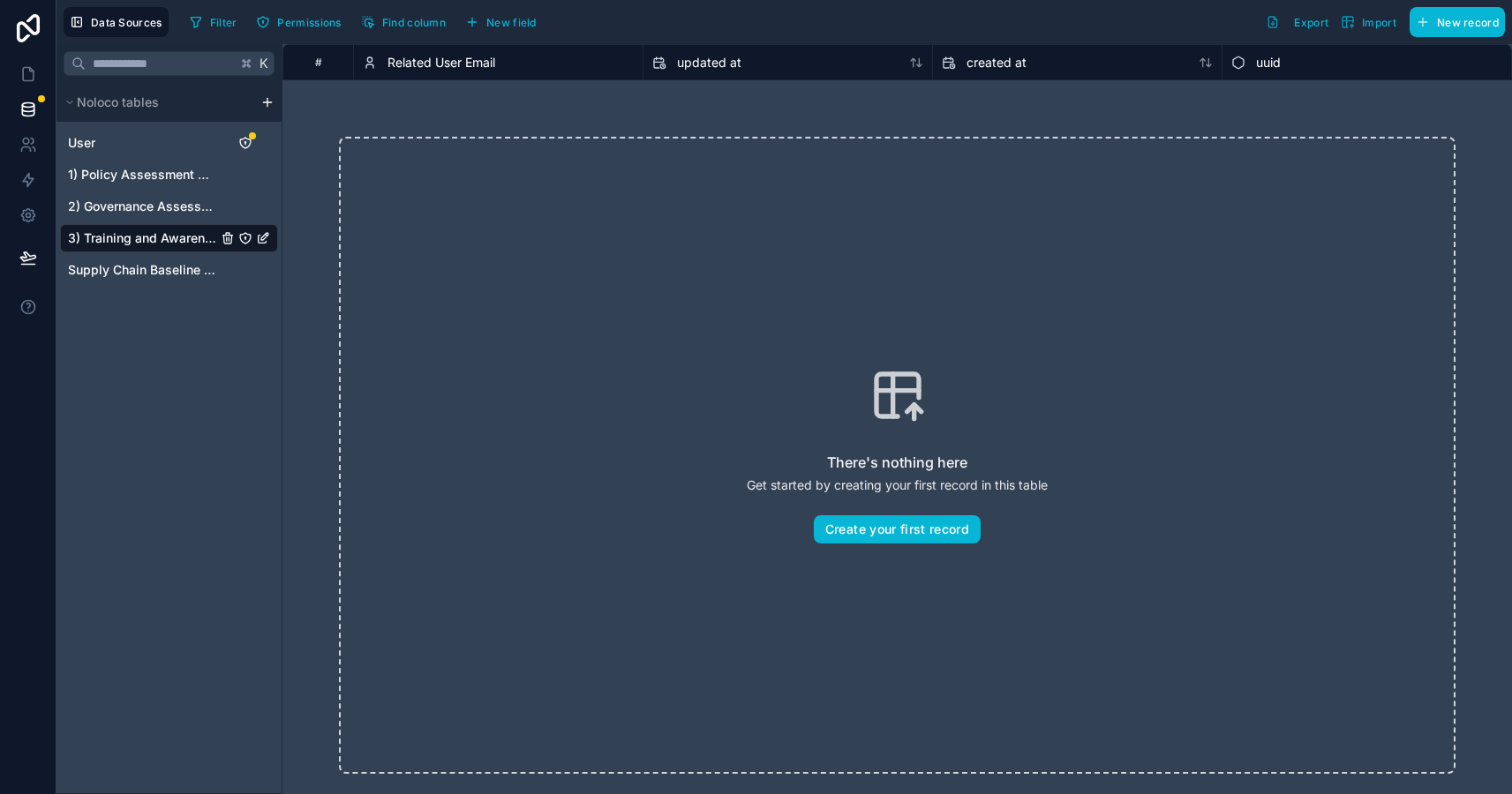
click at [317, 64] on div "#" at bounding box center [317, 62] width 43 height 13
click at [314, 106] on div "There's nothing here Get started by creating your first record in this table Cr…" at bounding box center [897, 456] width 1230 height 750
click at [1293, 27] on span "New record" at bounding box center [1468, 22] width 62 height 13
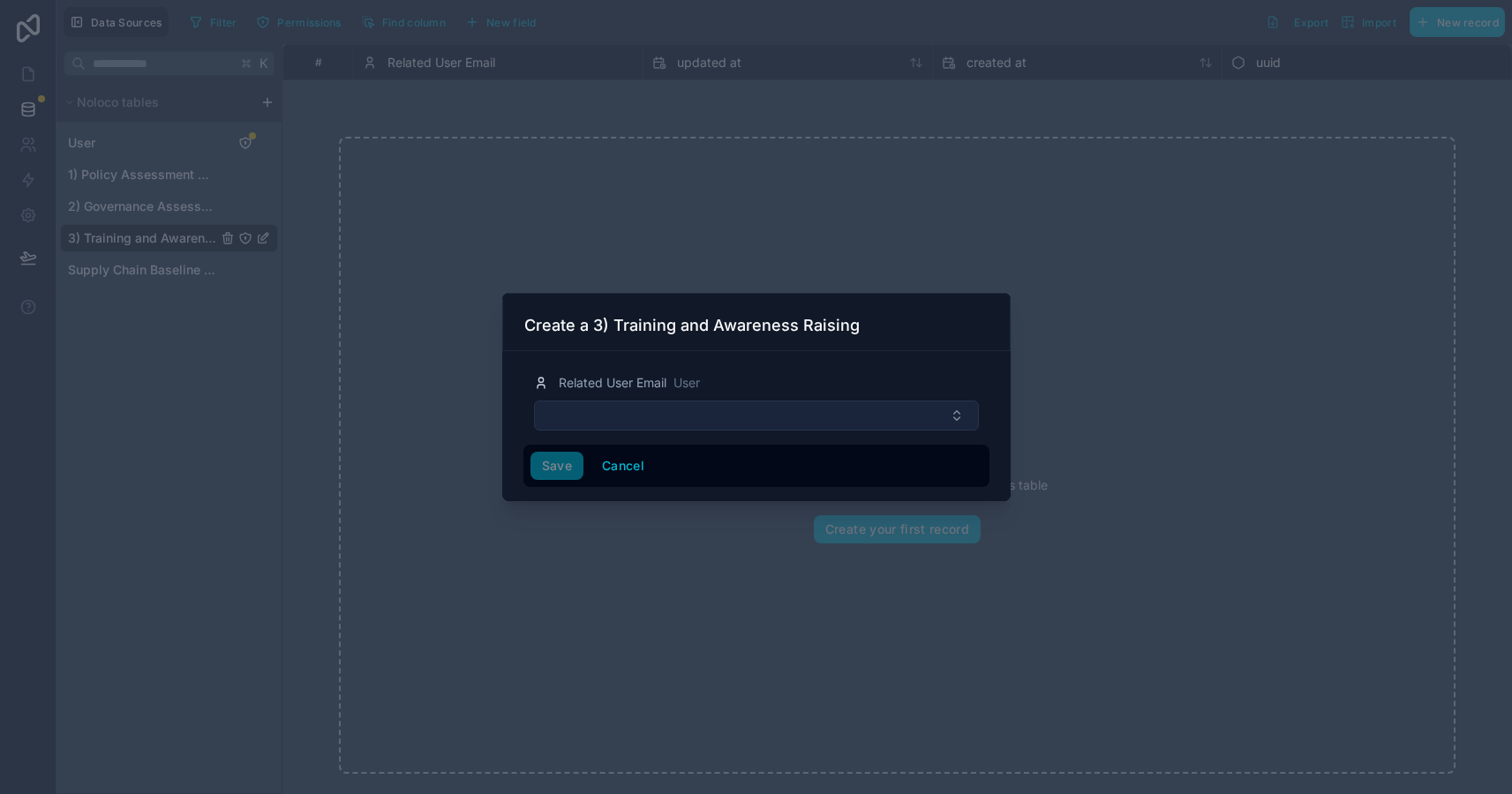
click at [712, 410] on button "Select Button" at bounding box center [756, 416] width 445 height 30
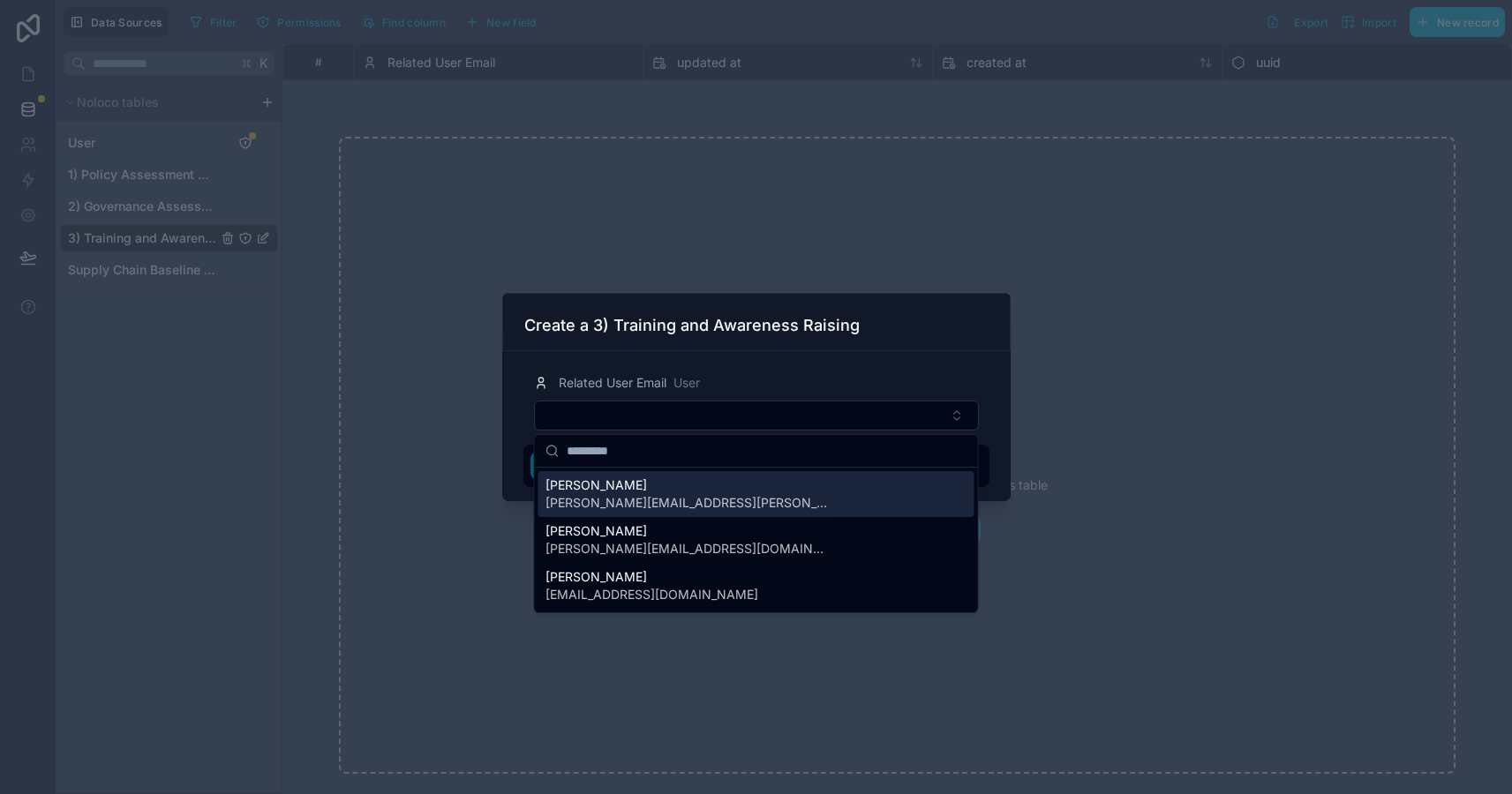
click at [647, 502] on span "[PERSON_NAME][EMAIL_ADDRESS][PERSON_NAME][DOMAIN_NAME]" at bounding box center [687, 503] width 282 height 18
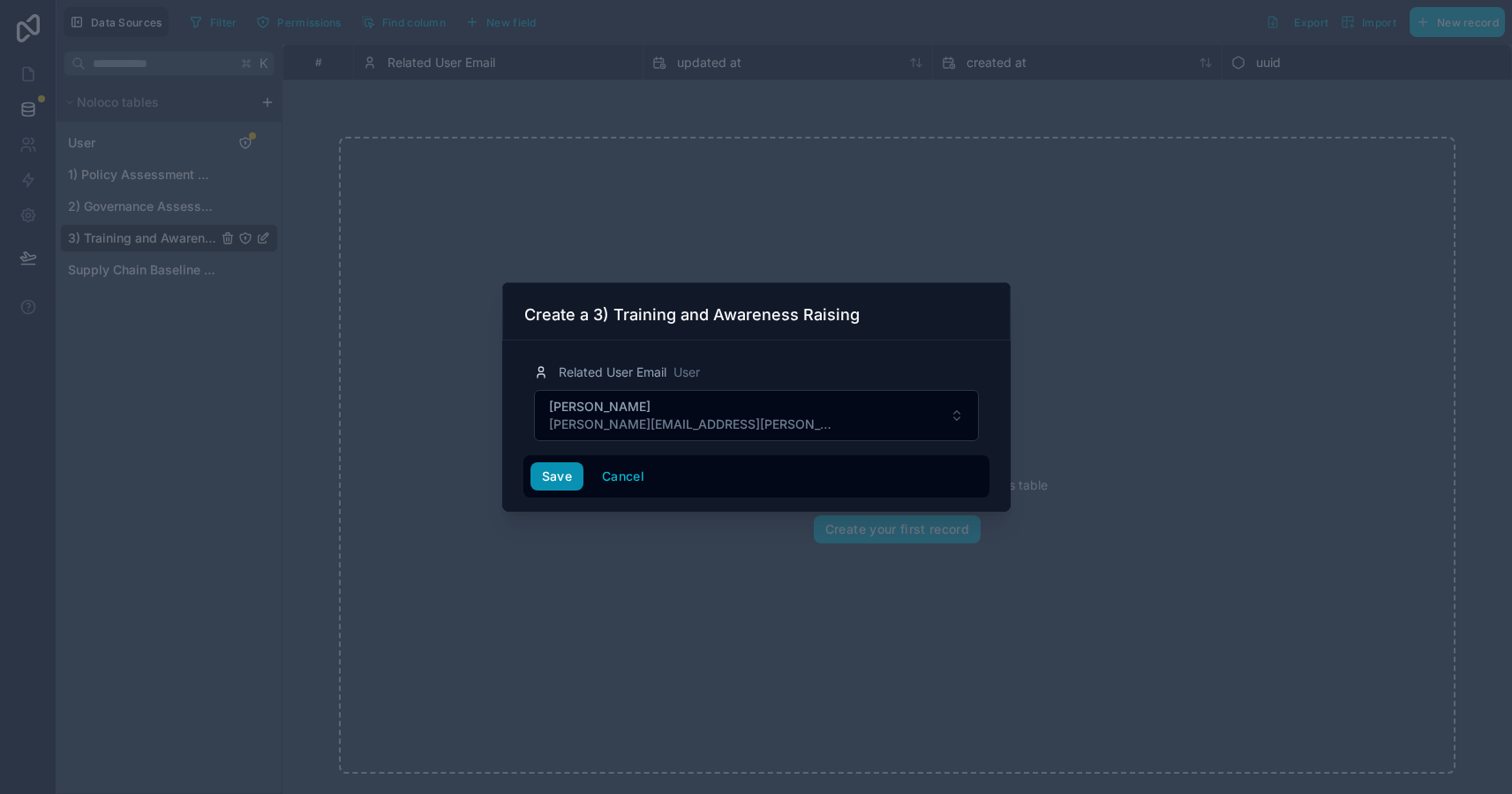
click at [566, 478] on button "Save" at bounding box center [557, 477] width 53 height 28
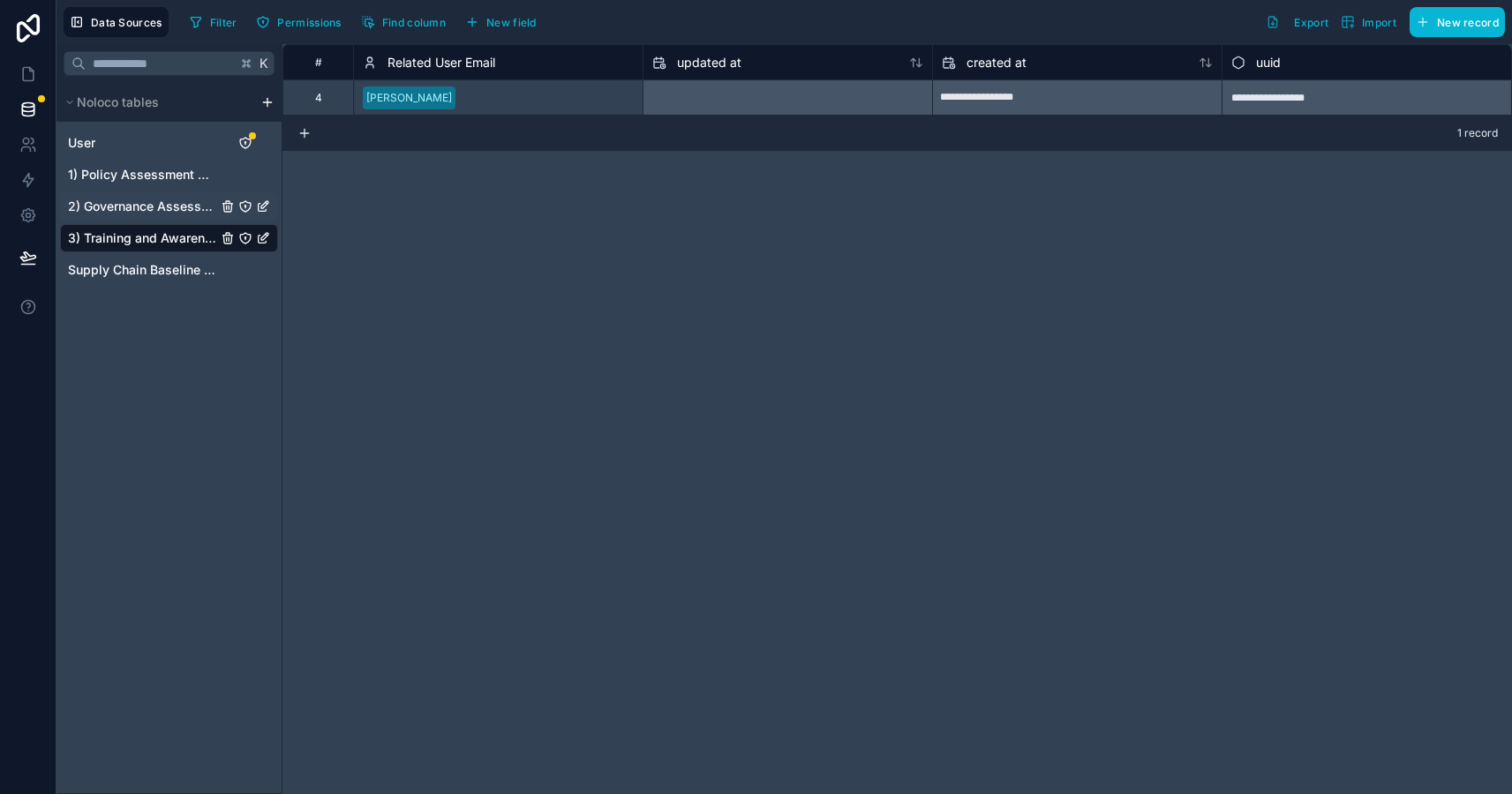
click at [168, 213] on span "2) Governance Assessment" at bounding box center [143, 206] width 150 height 18
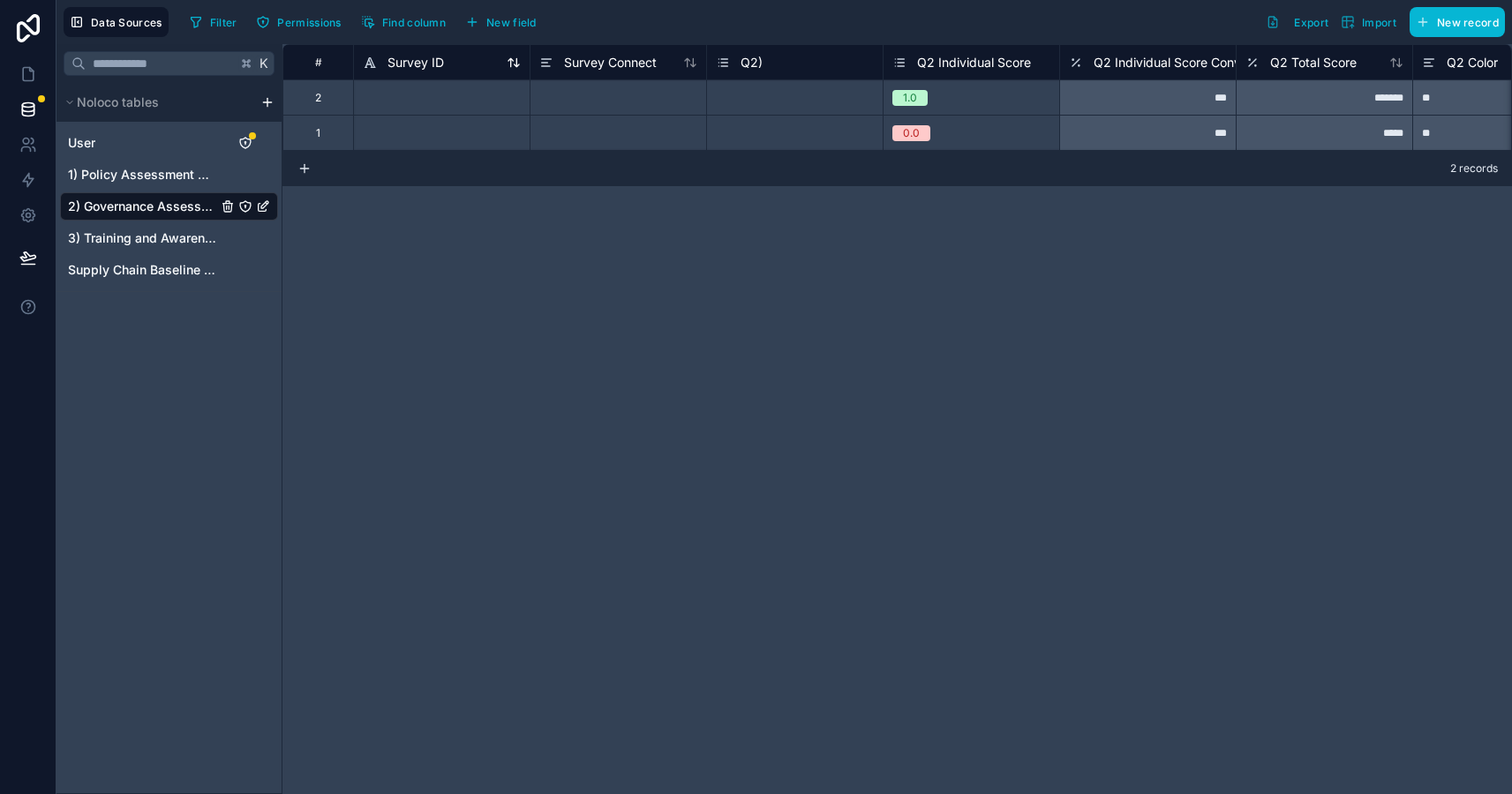
click at [420, 70] on span "Survey ID" at bounding box center [415, 63] width 57 height 18
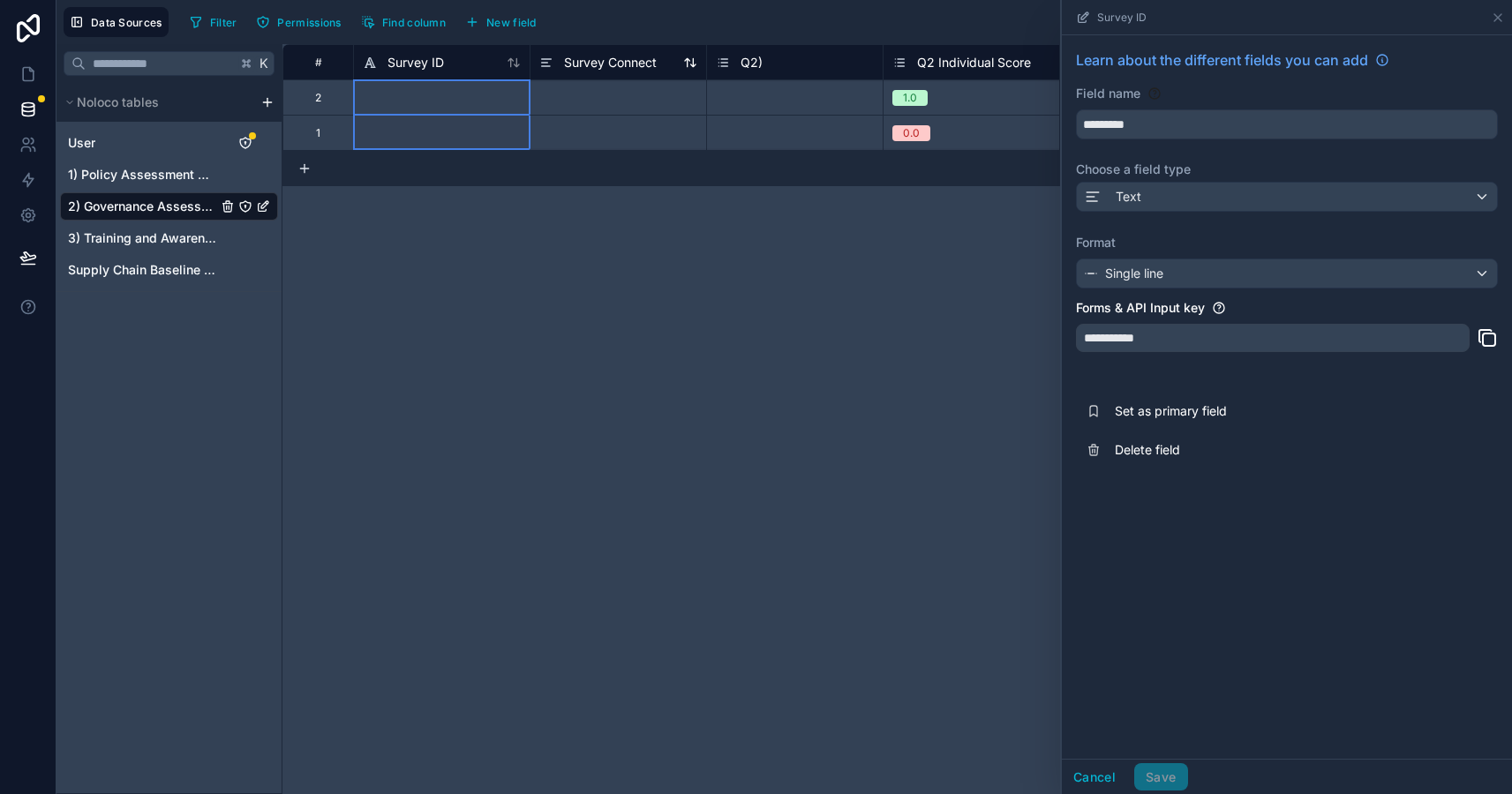
click at [609, 72] on div "Survey Connect" at bounding box center [599, 62] width 118 height 21
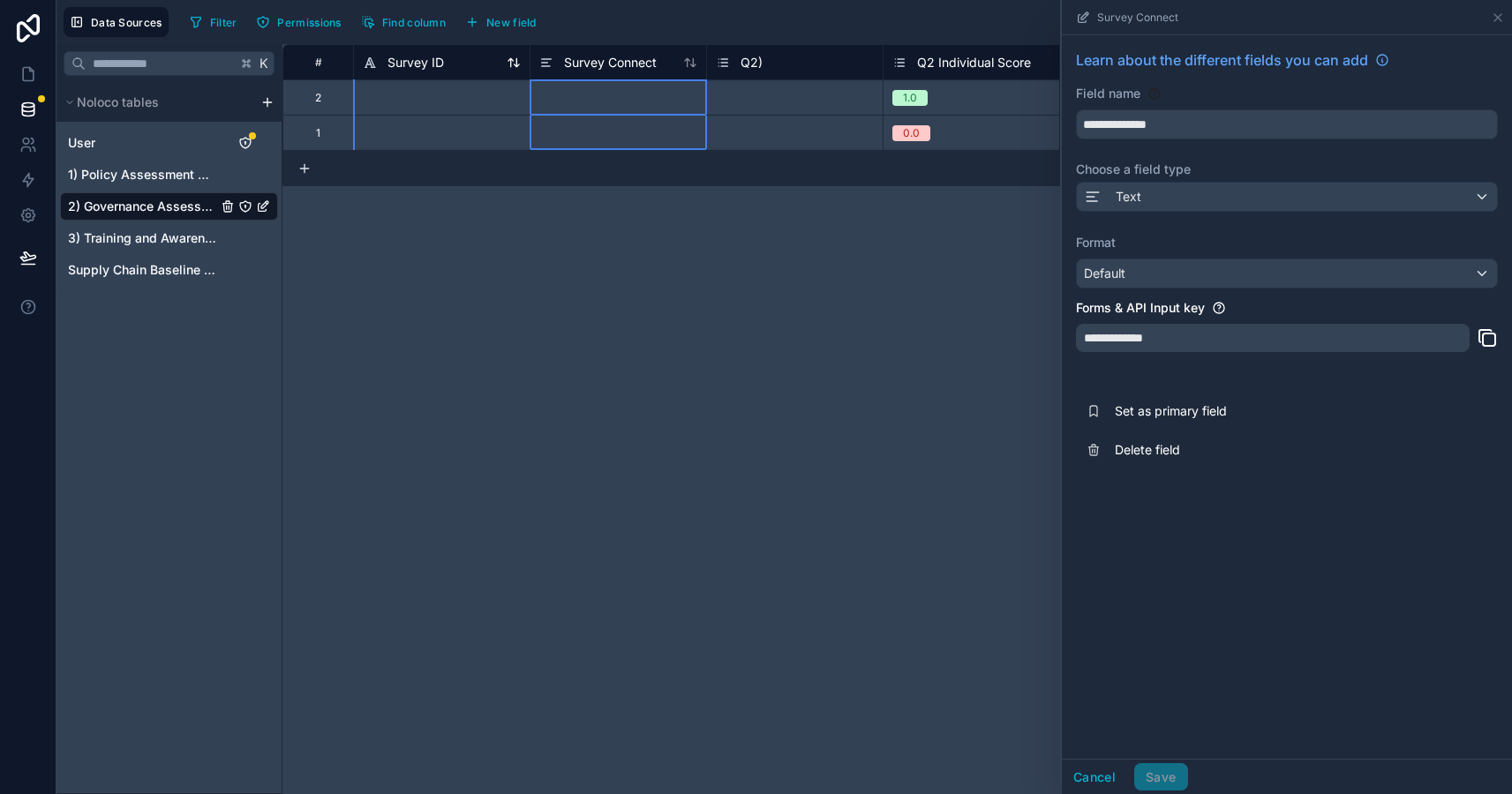
click at [428, 69] on span "Survey ID" at bounding box center [415, 63] width 57 height 18
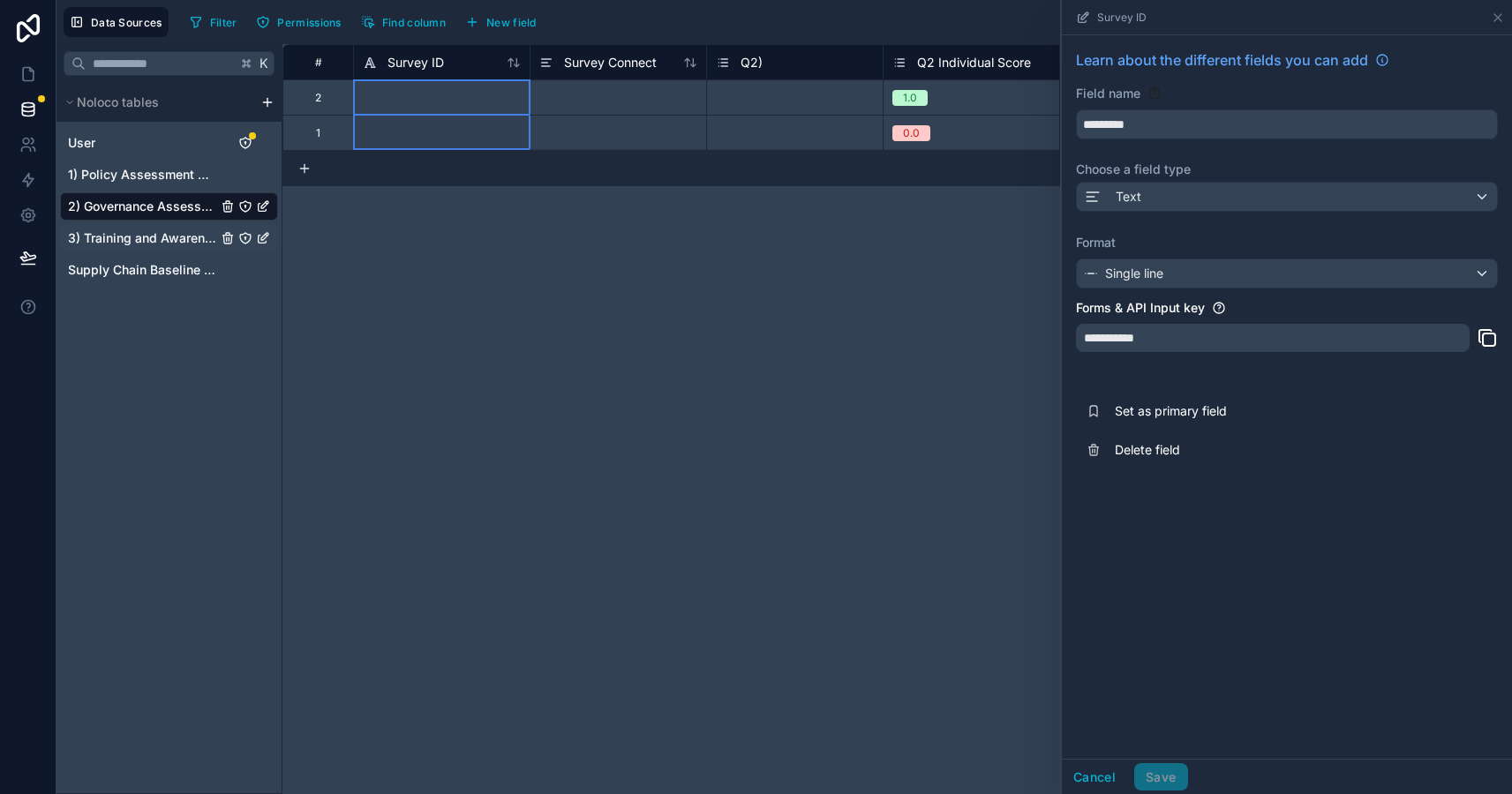
click at [153, 241] on span "3) Training and Awareness Raising" at bounding box center [143, 238] width 150 height 18
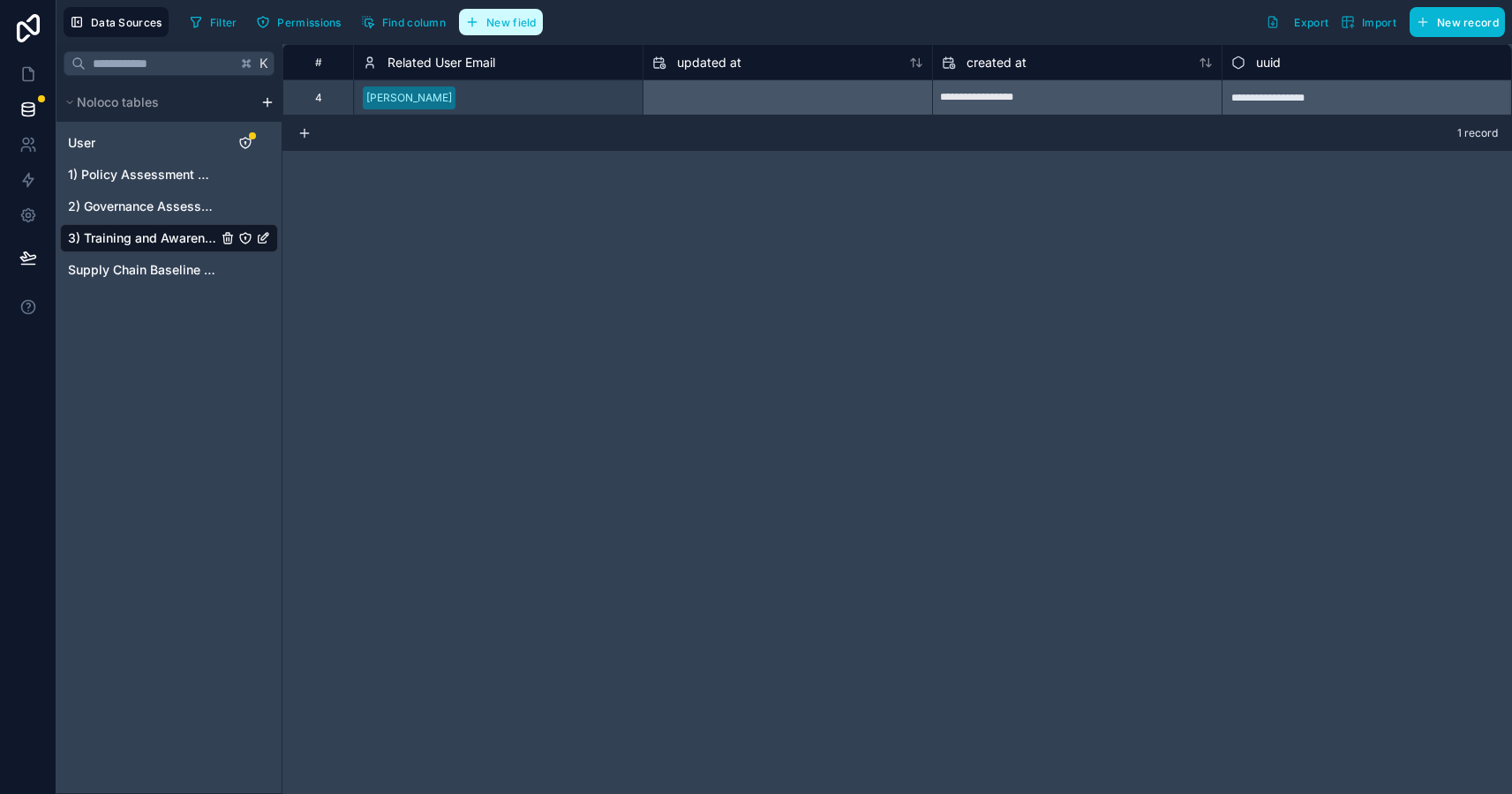
click at [528, 23] on span "New field" at bounding box center [511, 22] width 50 height 13
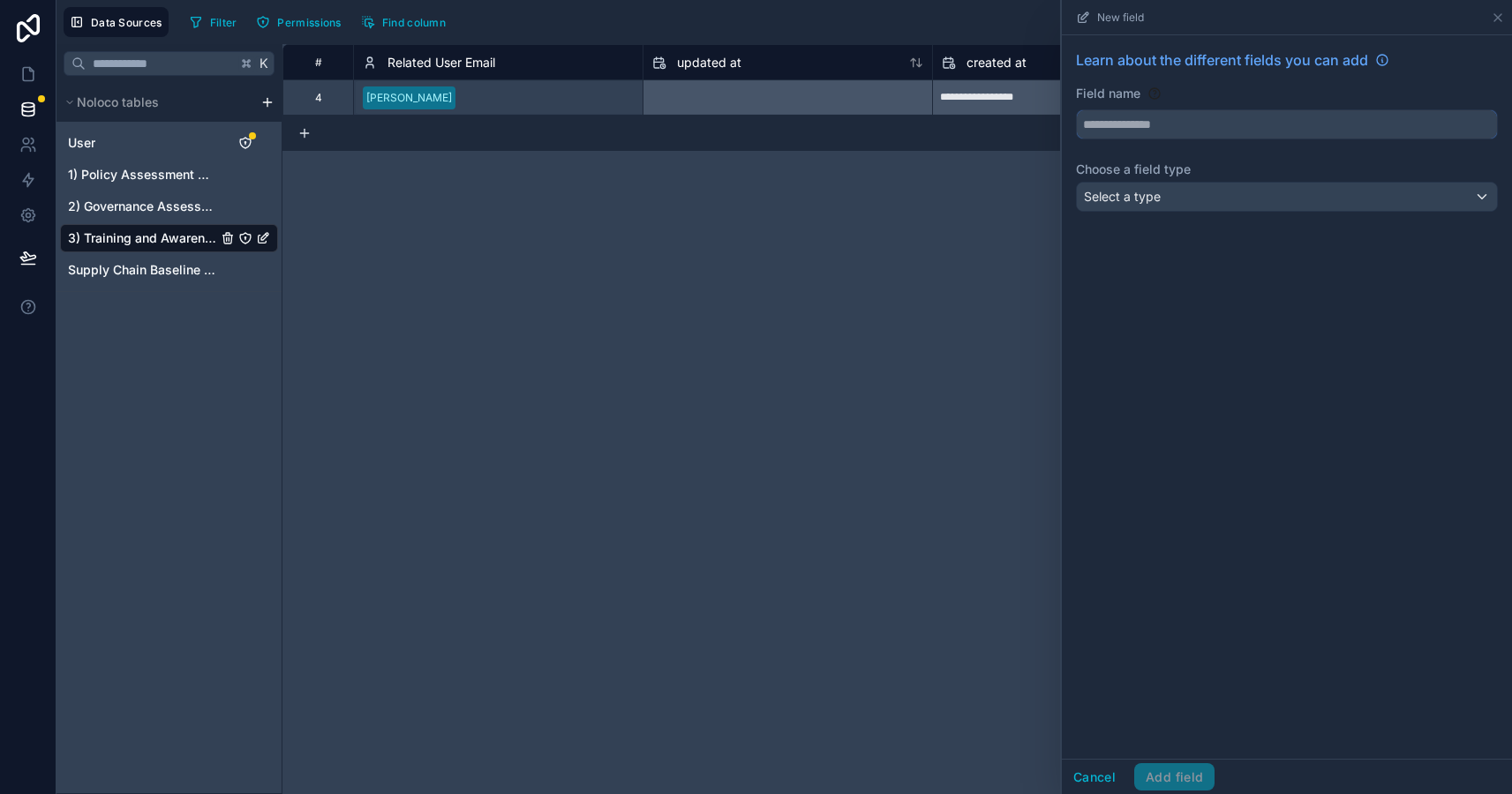
click at [1095, 137] on input "text" at bounding box center [1286, 125] width 420 height 28
type input "*********"
click at [1200, 200] on div "Select a type" at bounding box center [1286, 197] width 420 height 28
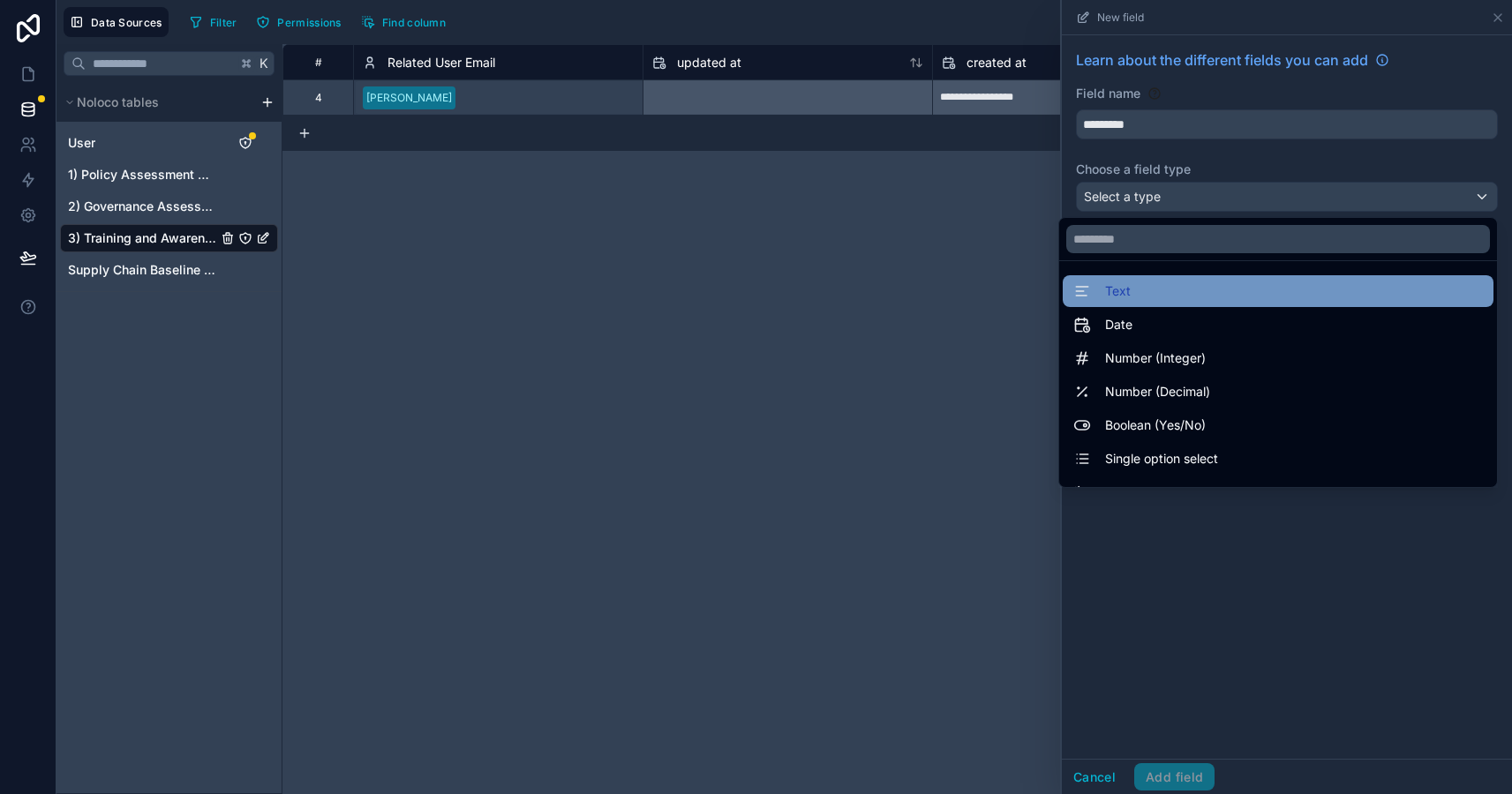
click at [1156, 291] on div "Text" at bounding box center [1278, 290] width 409 height 21
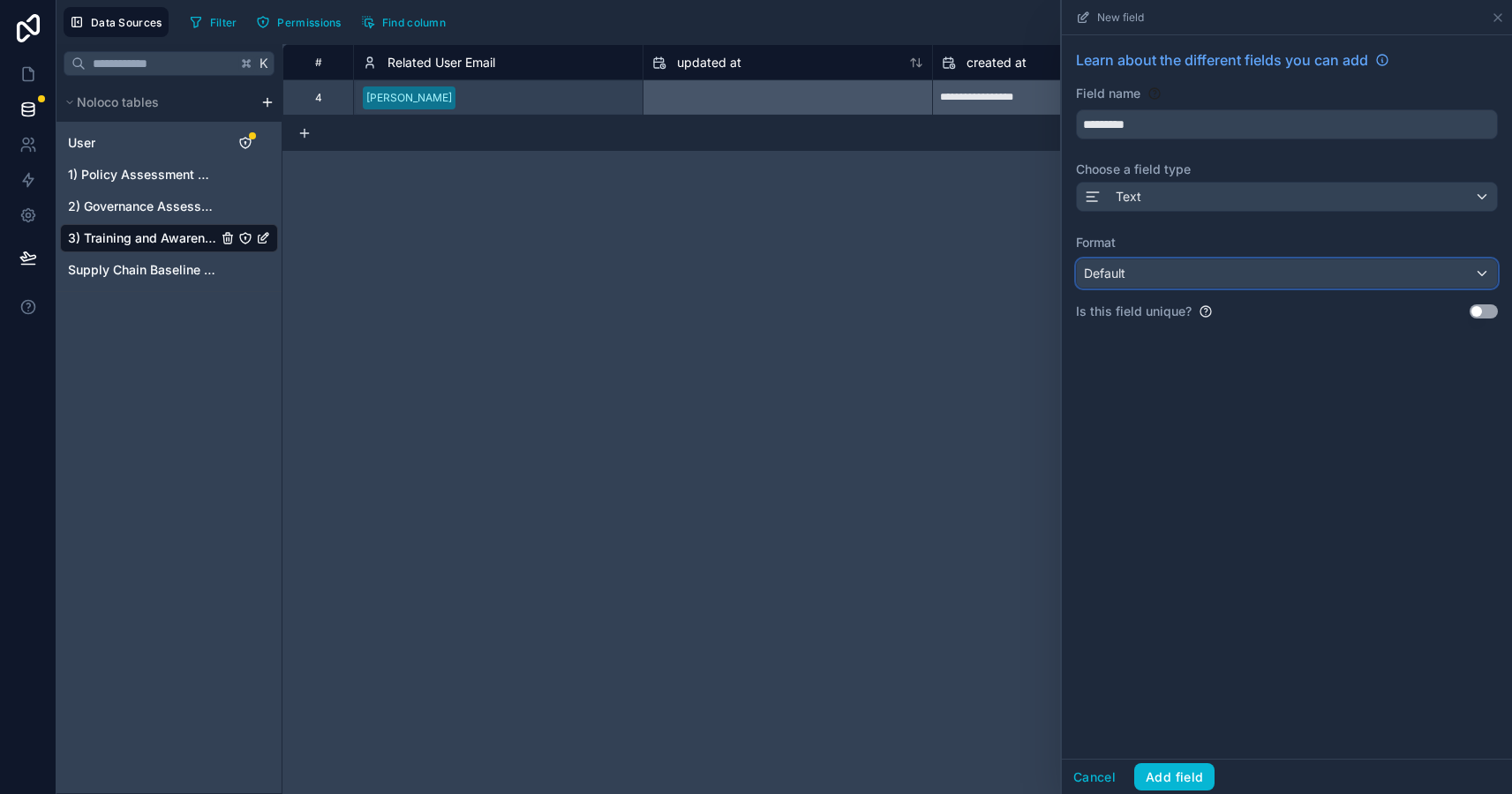
click at [1142, 285] on div "Default" at bounding box center [1286, 273] width 420 height 28
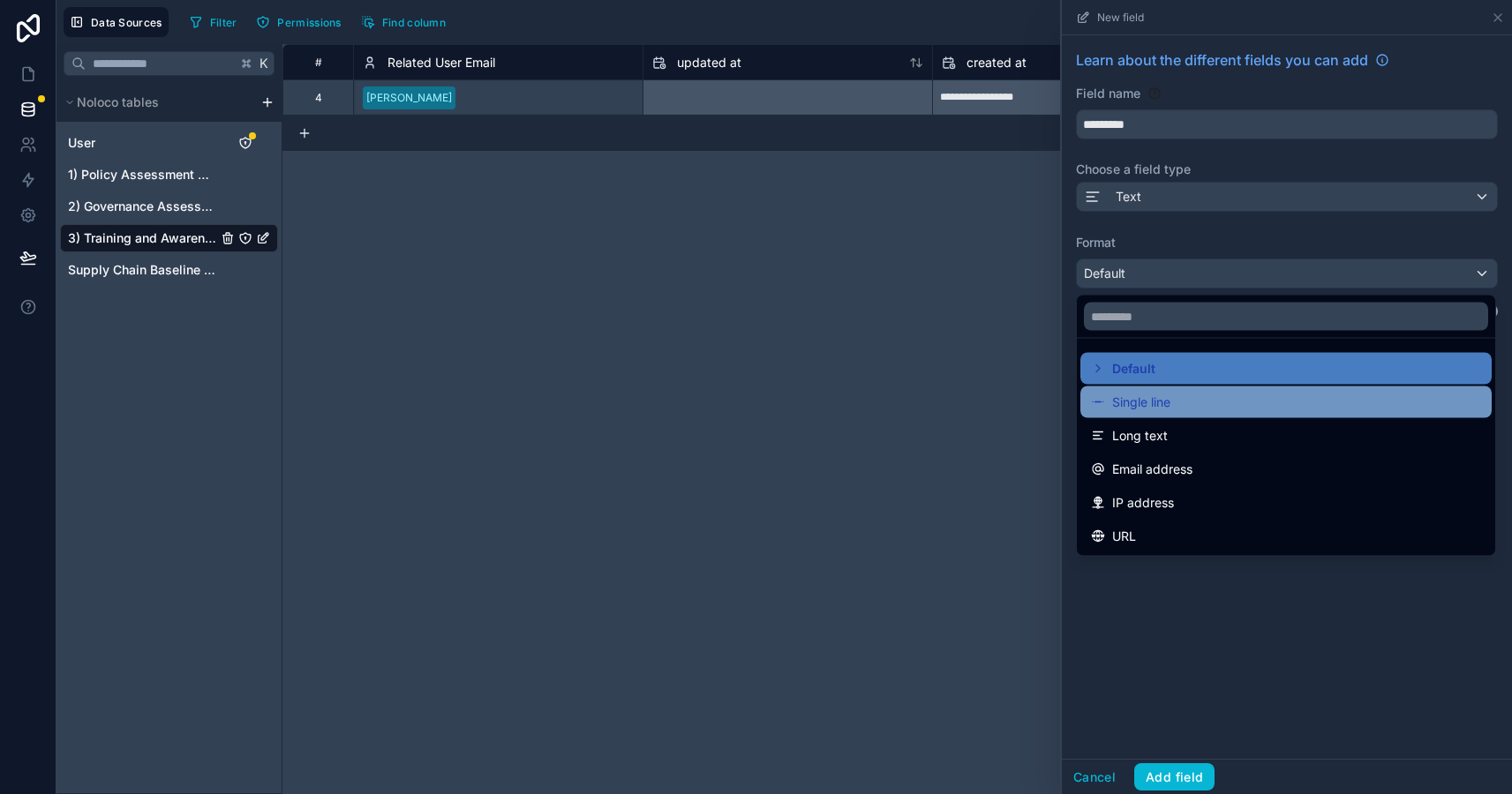
click at [1144, 392] on span "Single line" at bounding box center [1142, 402] width 58 height 21
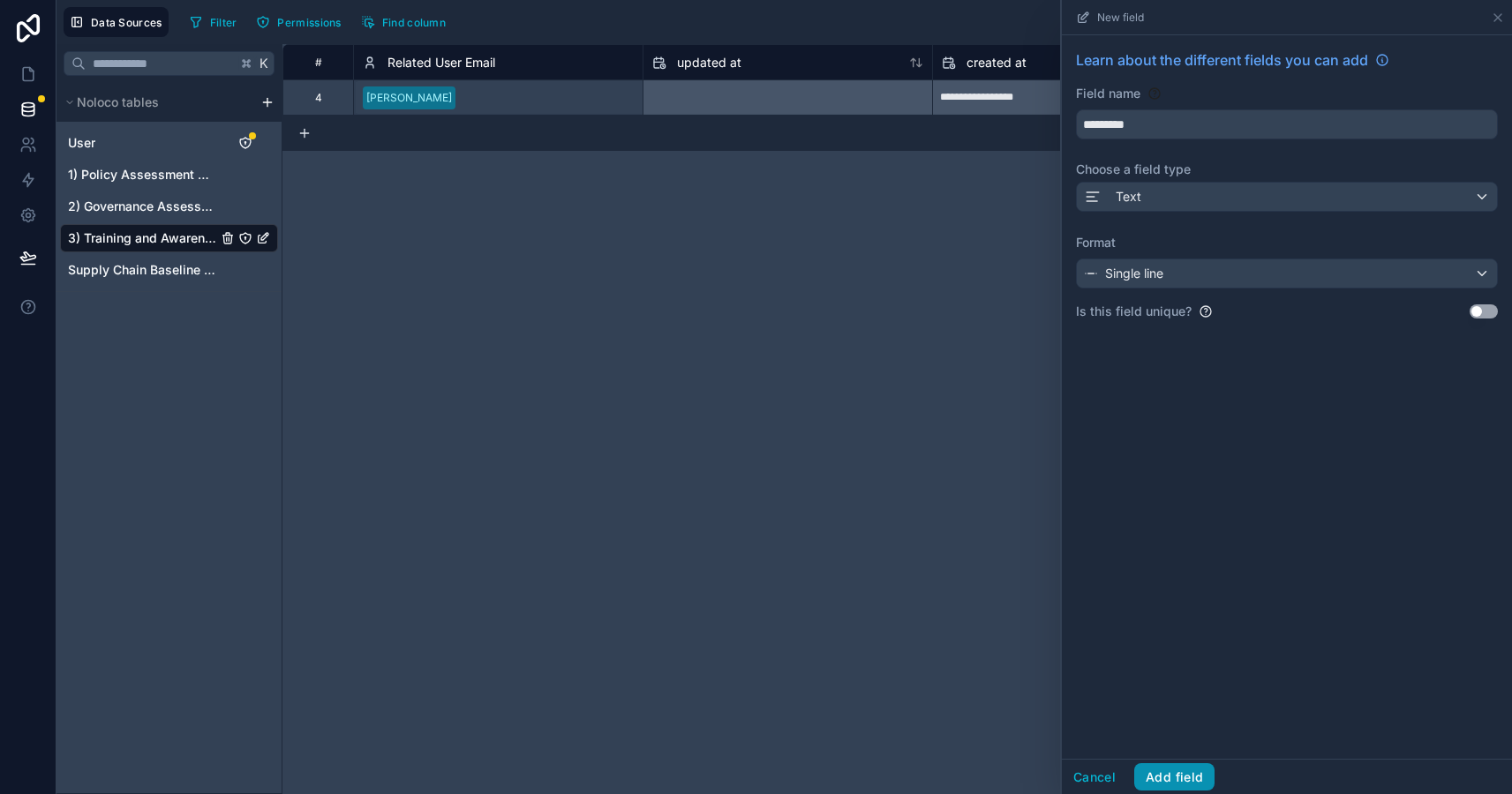
click at [1163, 766] on button "Add field" at bounding box center [1175, 777] width 81 height 28
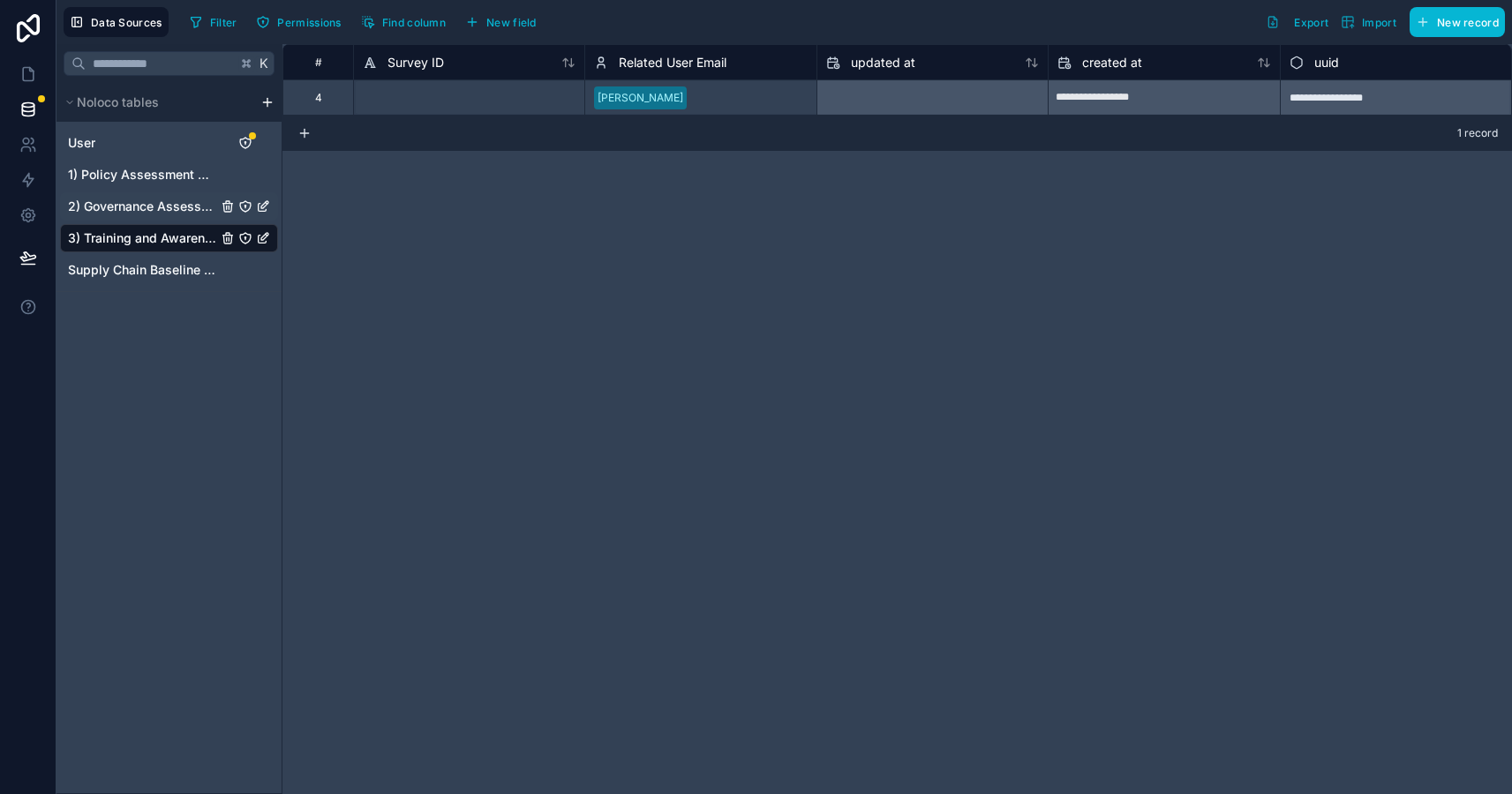
click at [187, 209] on span "2) Governance Assessment" at bounding box center [143, 206] width 150 height 18
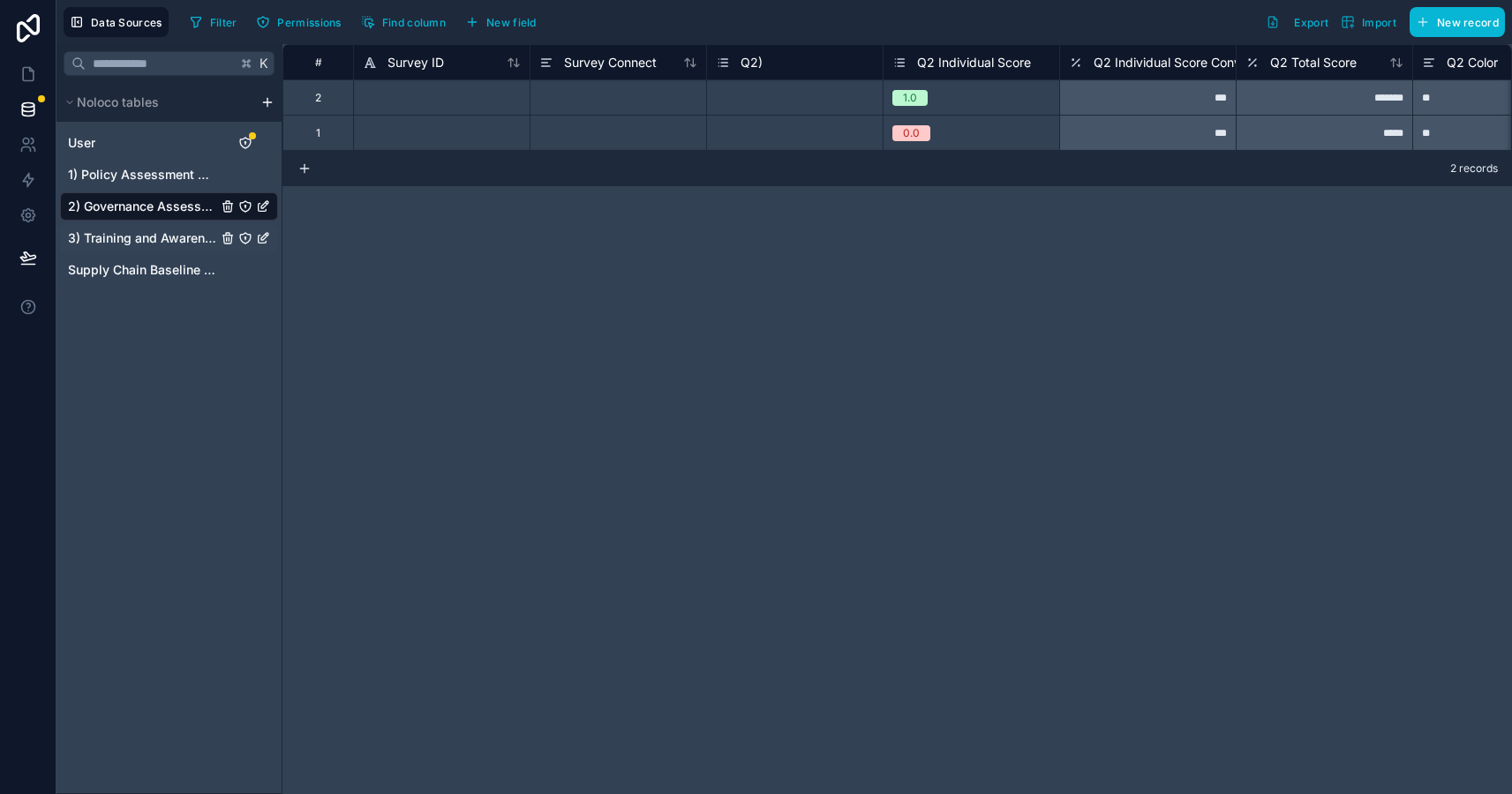
click at [179, 241] on span "3) Training and Awareness Raising" at bounding box center [143, 238] width 150 height 18
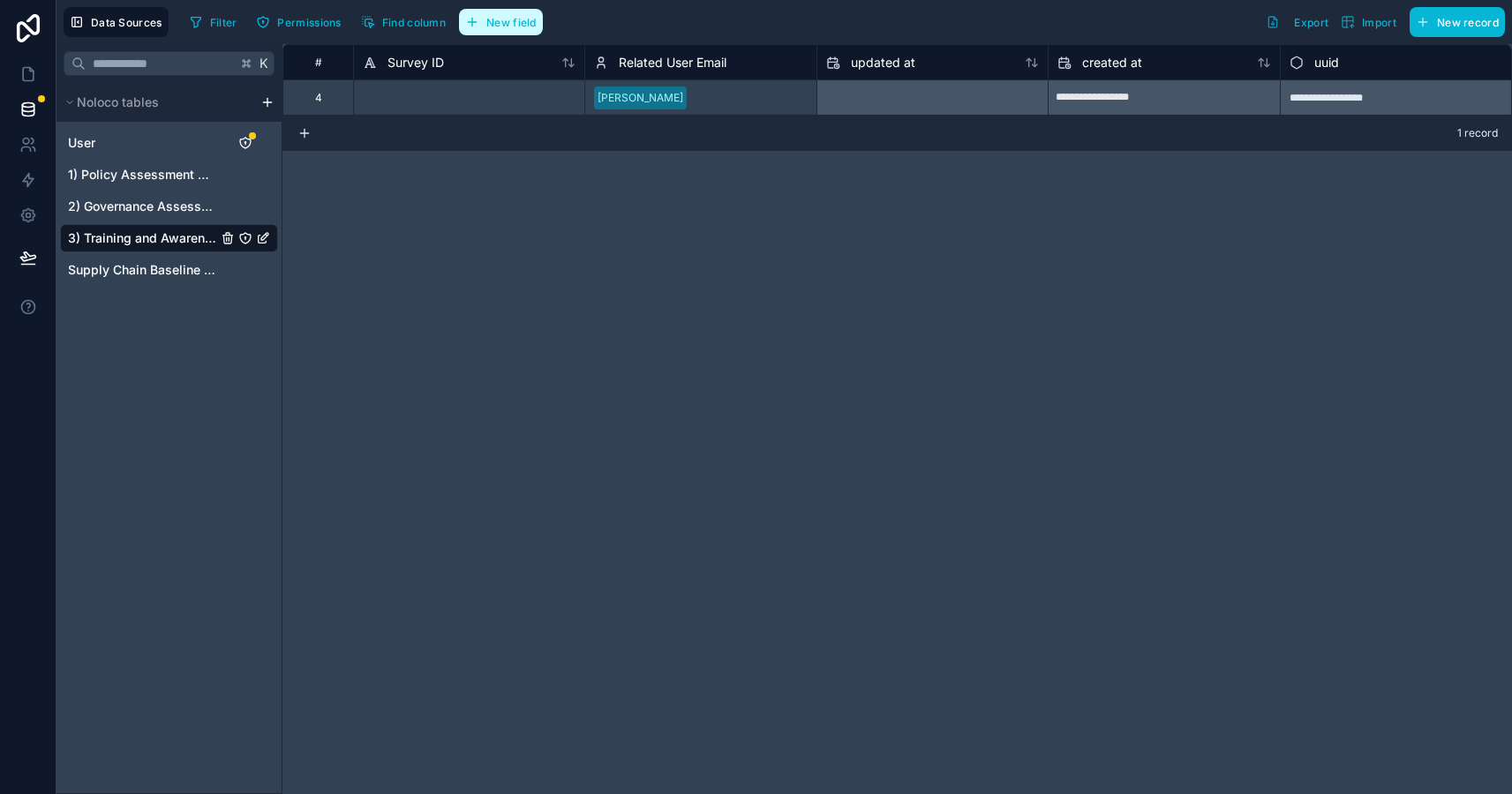
click at [506, 26] on span "New field" at bounding box center [511, 22] width 50 height 13
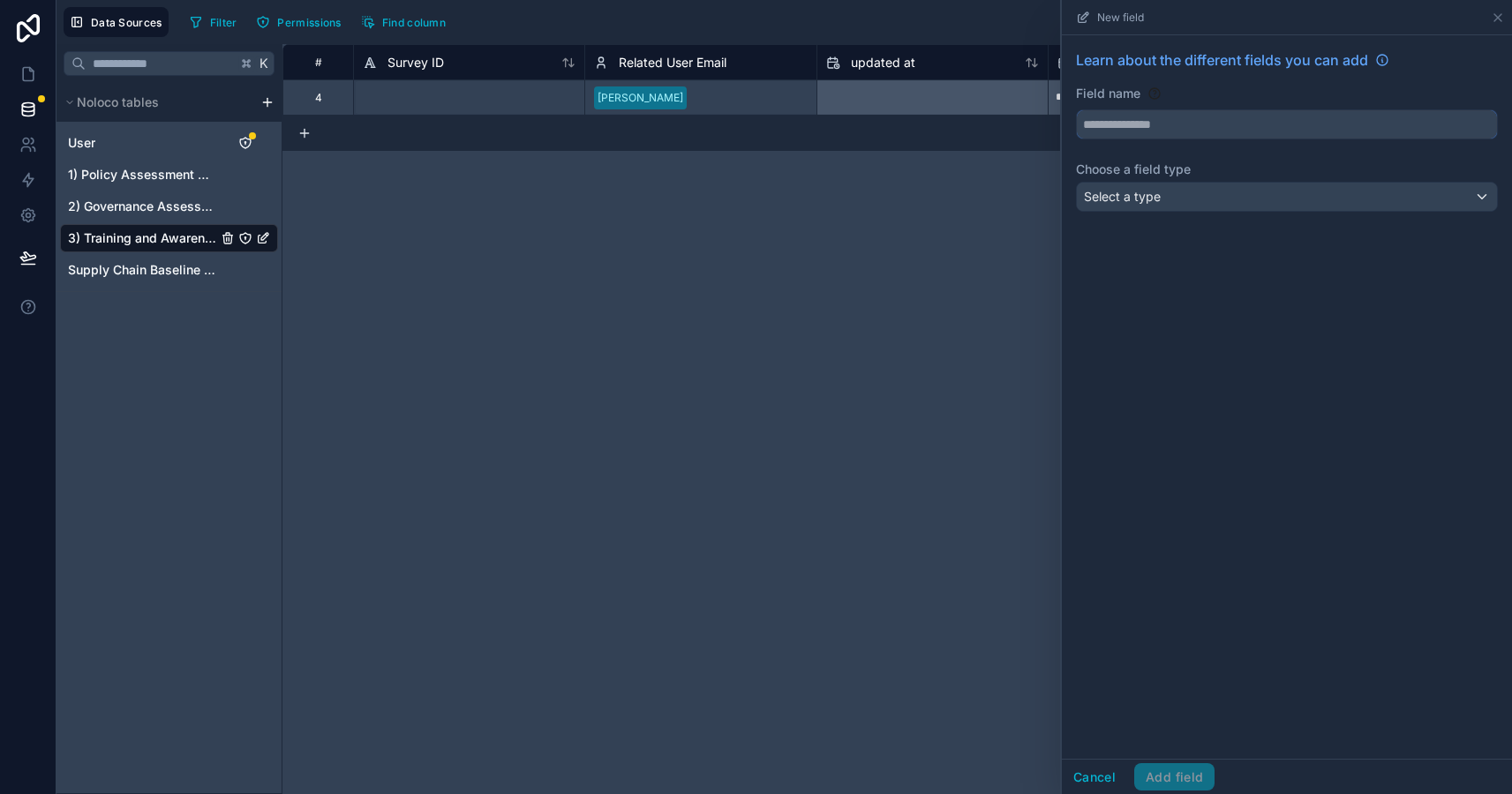
click at [1136, 134] on input "text" at bounding box center [1286, 125] width 420 height 28
type input "**********"
click at [1165, 199] on div "Select a type" at bounding box center [1286, 197] width 420 height 28
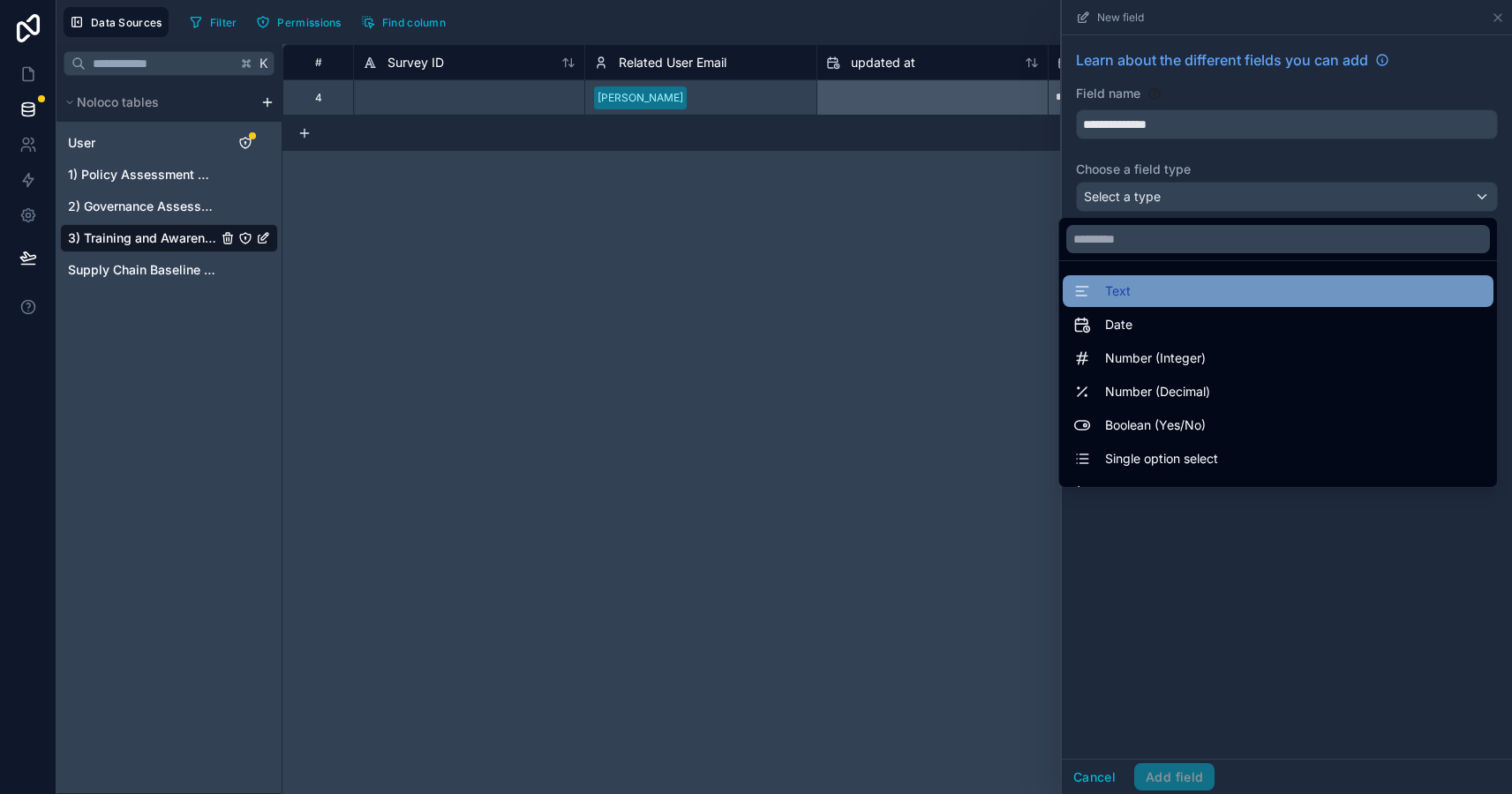
click at [1138, 300] on div "Text" at bounding box center [1278, 290] width 409 height 21
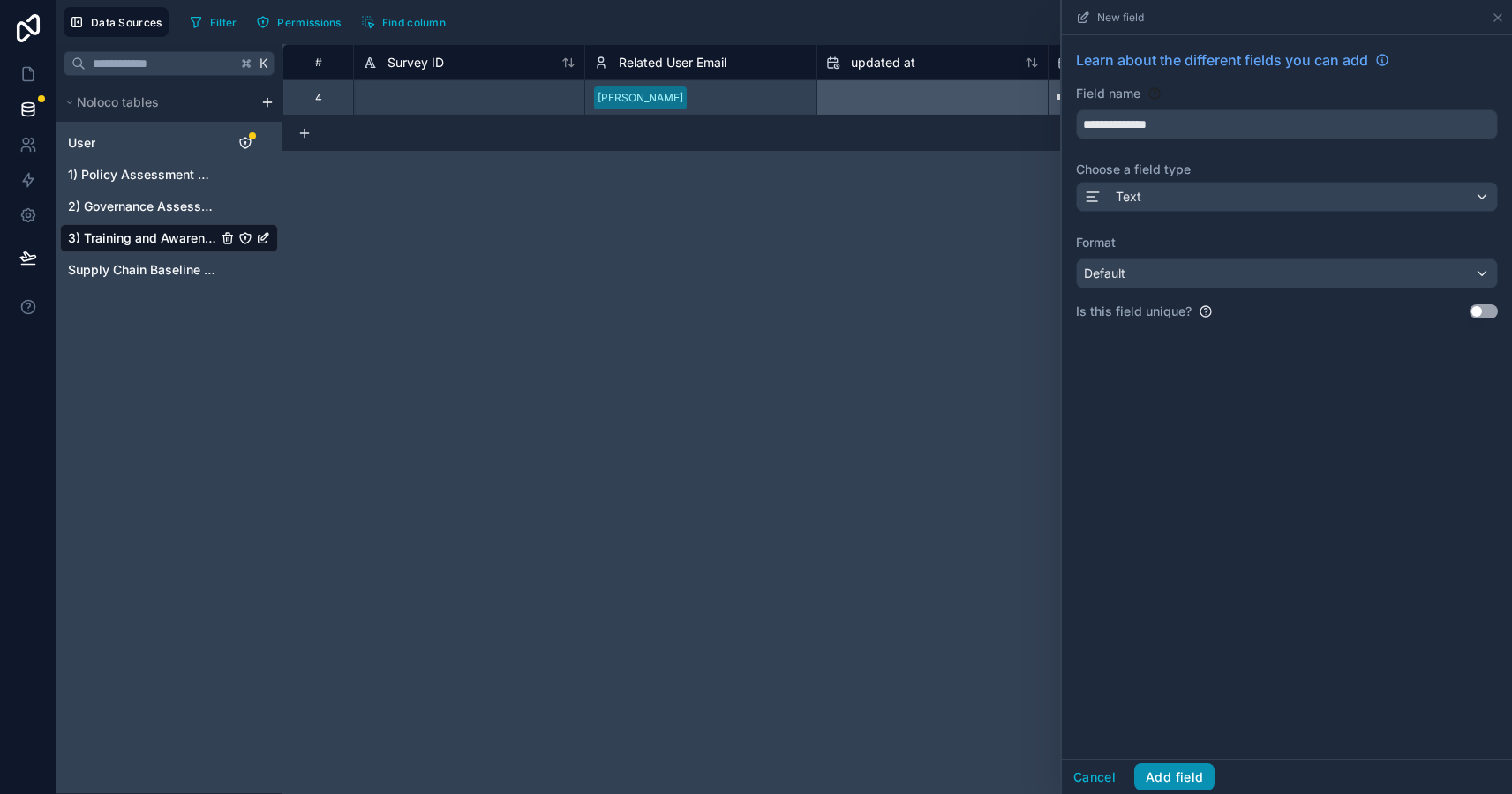
click at [1172, 778] on button "Add field" at bounding box center [1175, 777] width 81 height 28
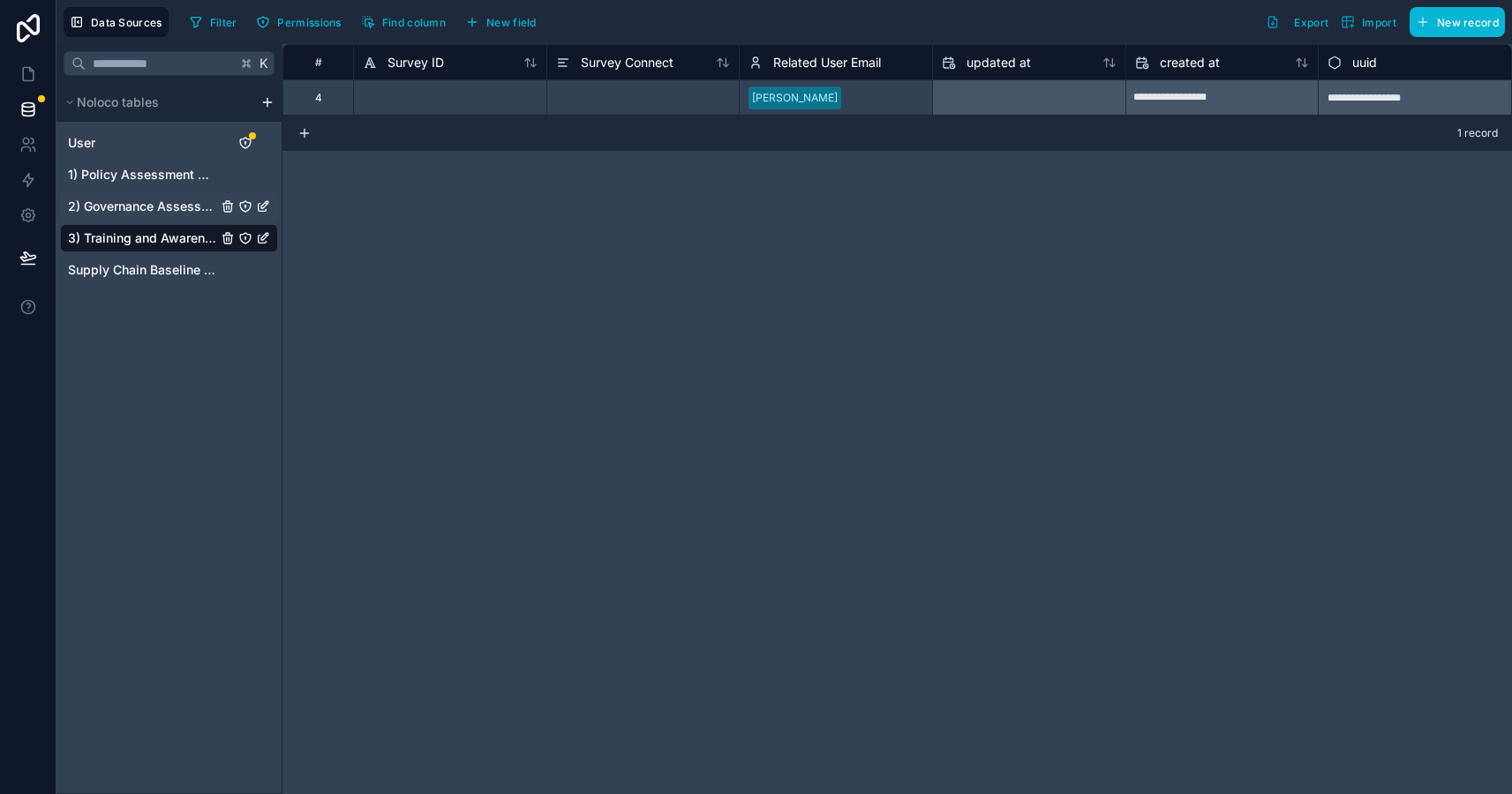
click at [193, 202] on span "2) Governance Assessment" at bounding box center [143, 206] width 150 height 18
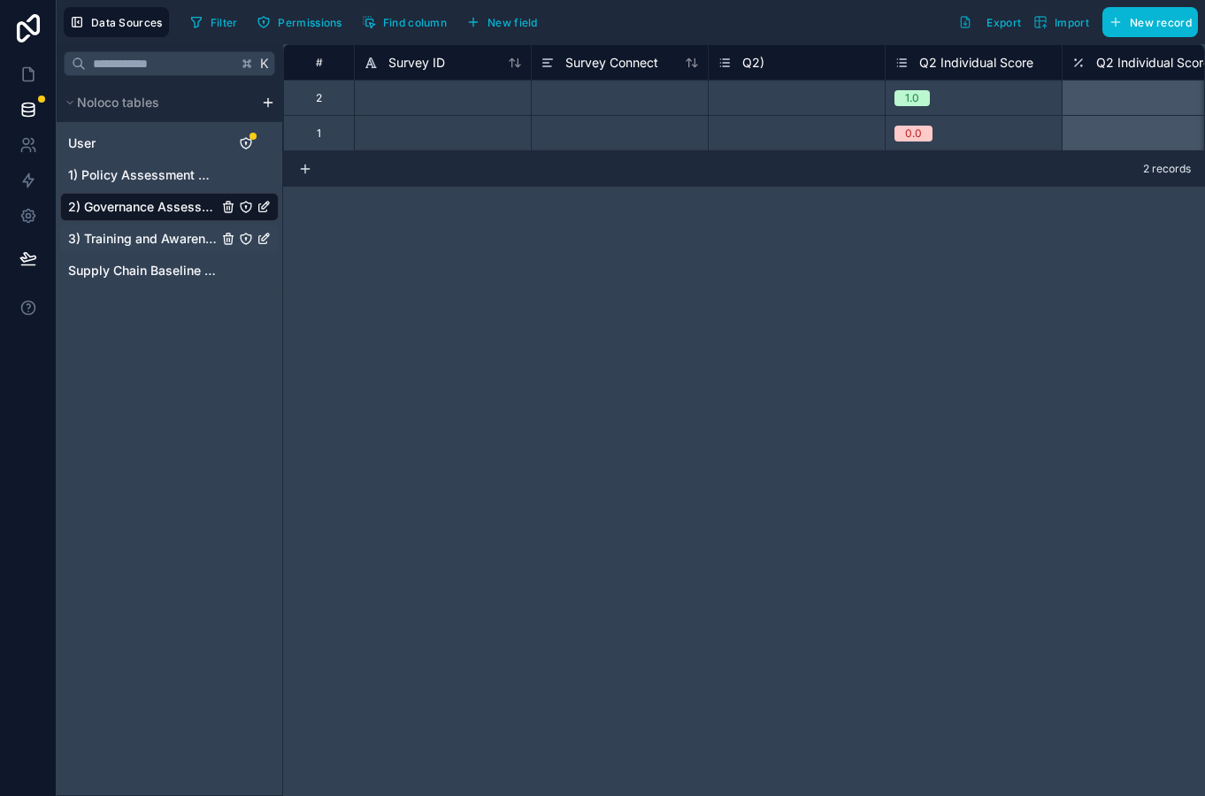
click at [173, 239] on span "3) Training and Awareness Raising" at bounding box center [143, 239] width 150 height 18
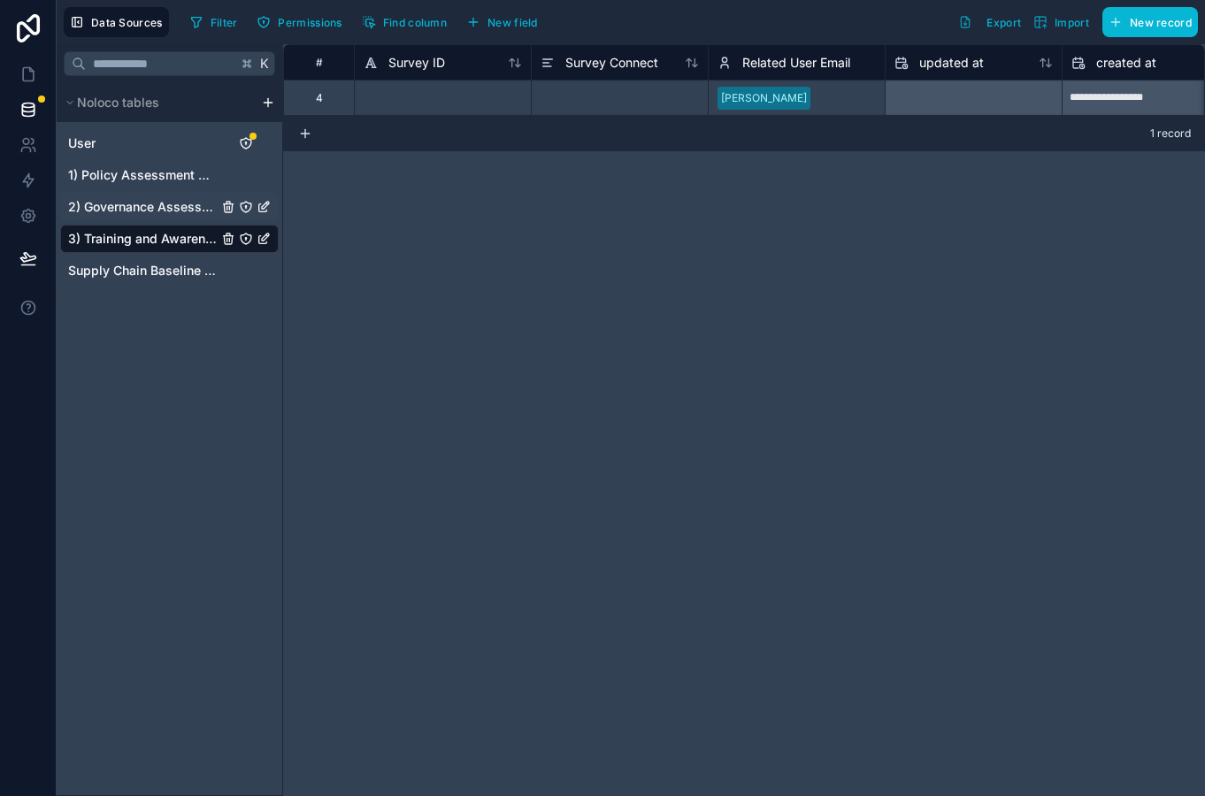
click at [182, 212] on span "2) Governance Assessment" at bounding box center [143, 207] width 150 height 18
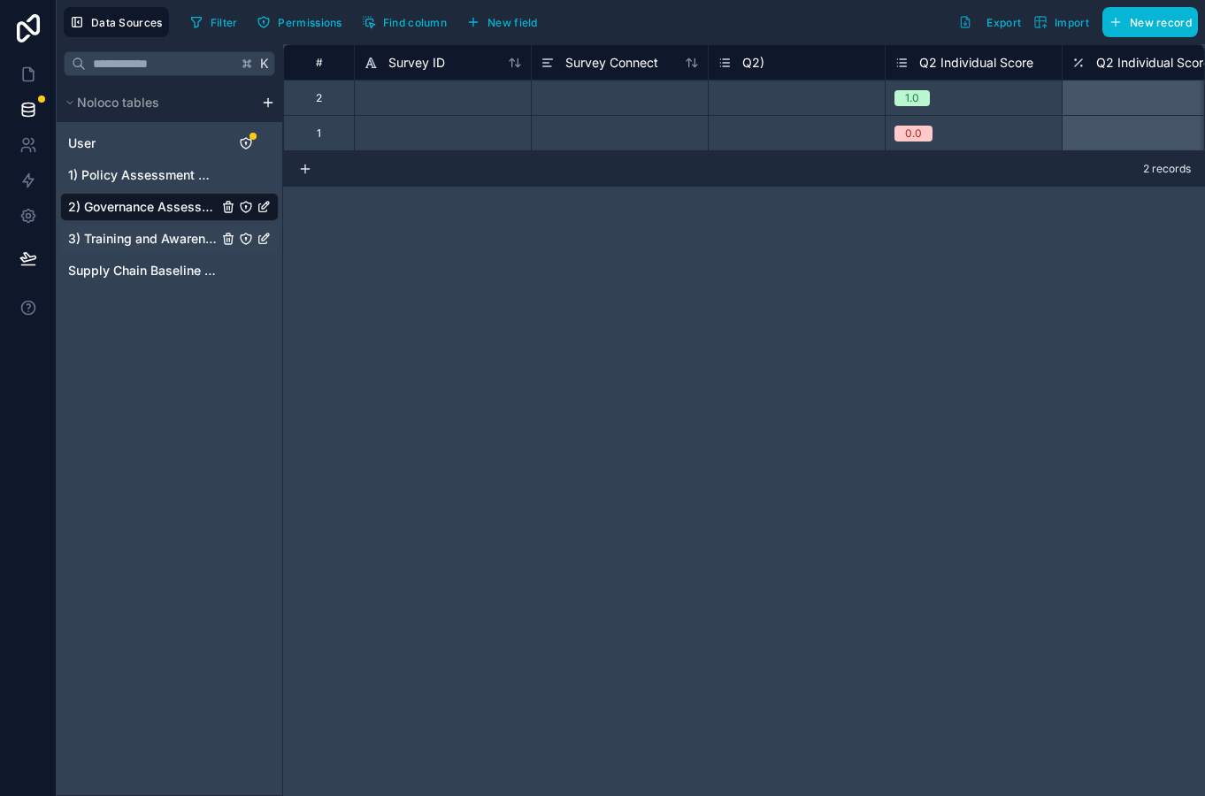
click at [167, 240] on span "3) Training and Awareness Raising" at bounding box center [143, 239] width 150 height 18
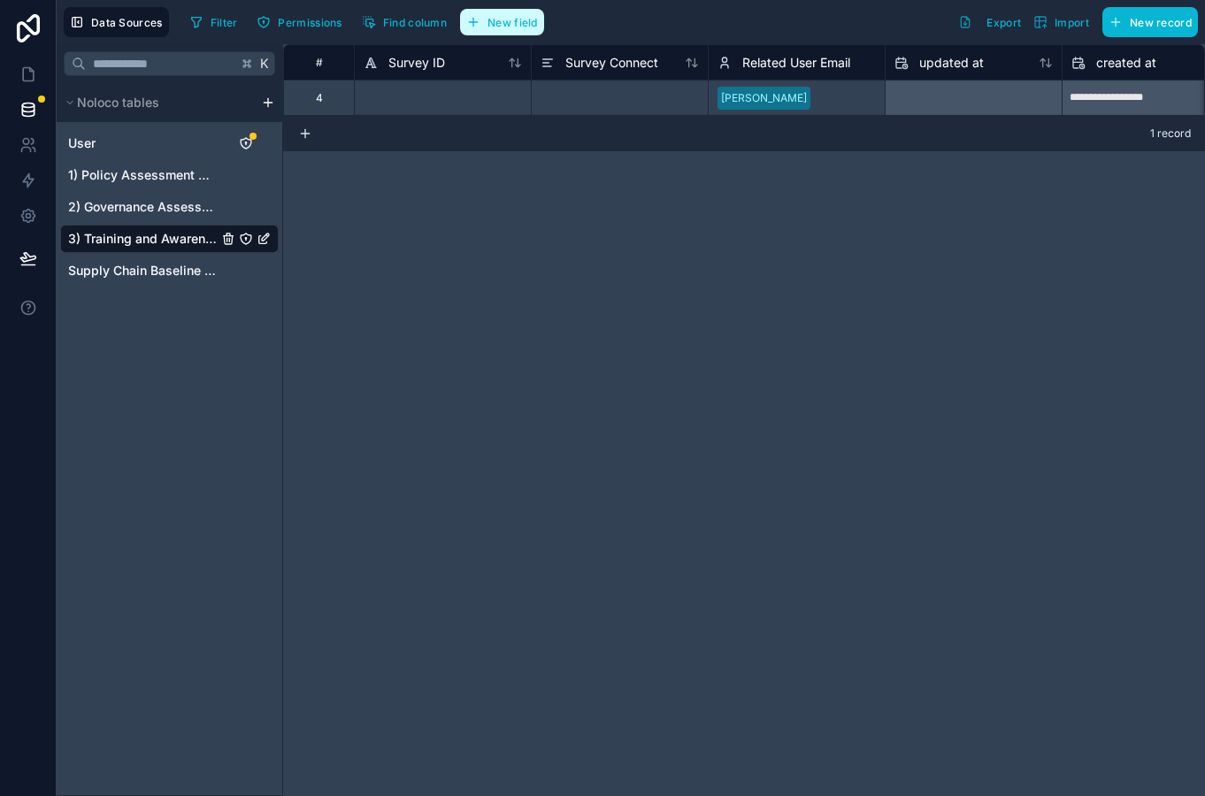
click at [525, 27] on span "New field" at bounding box center [512, 22] width 50 height 13
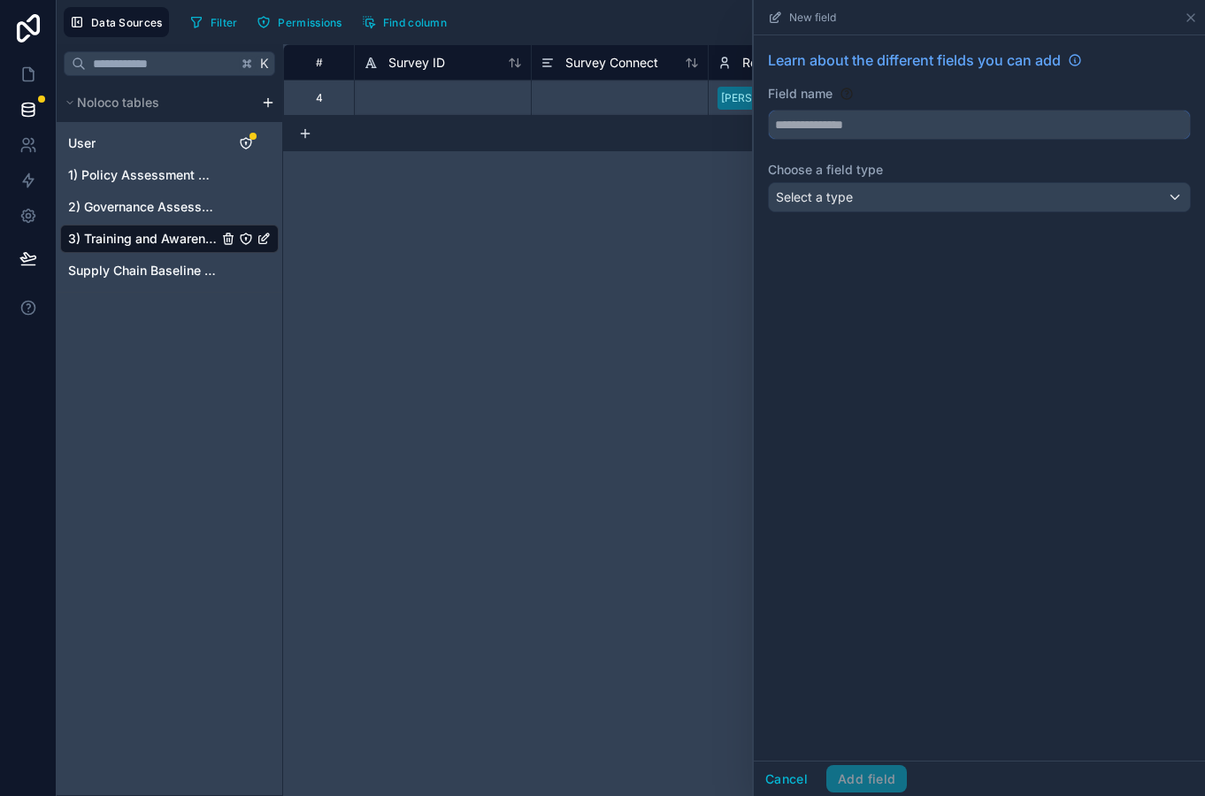
click at [784, 123] on input "text" at bounding box center [979, 125] width 421 height 28
type input "***"
click at [838, 190] on span "Select a type" at bounding box center [814, 196] width 77 height 15
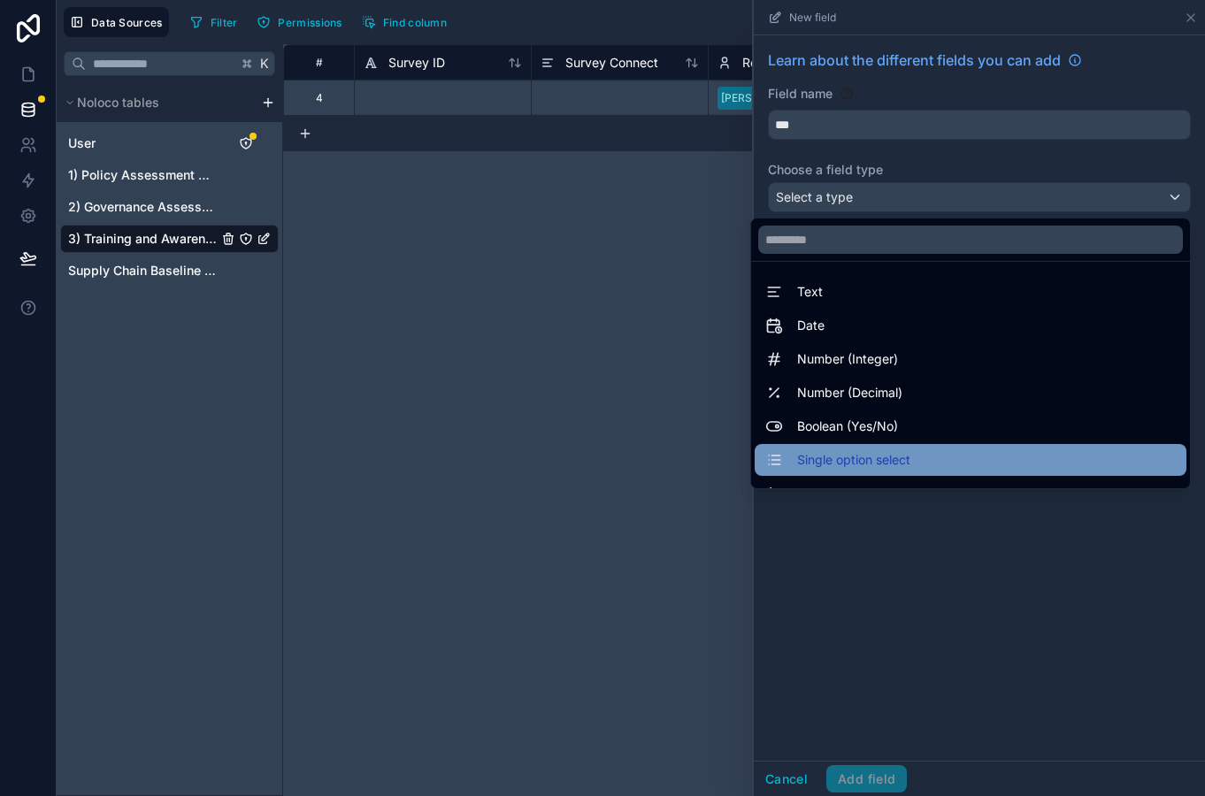
click at [852, 461] on span "Single option select" at bounding box center [853, 459] width 113 height 21
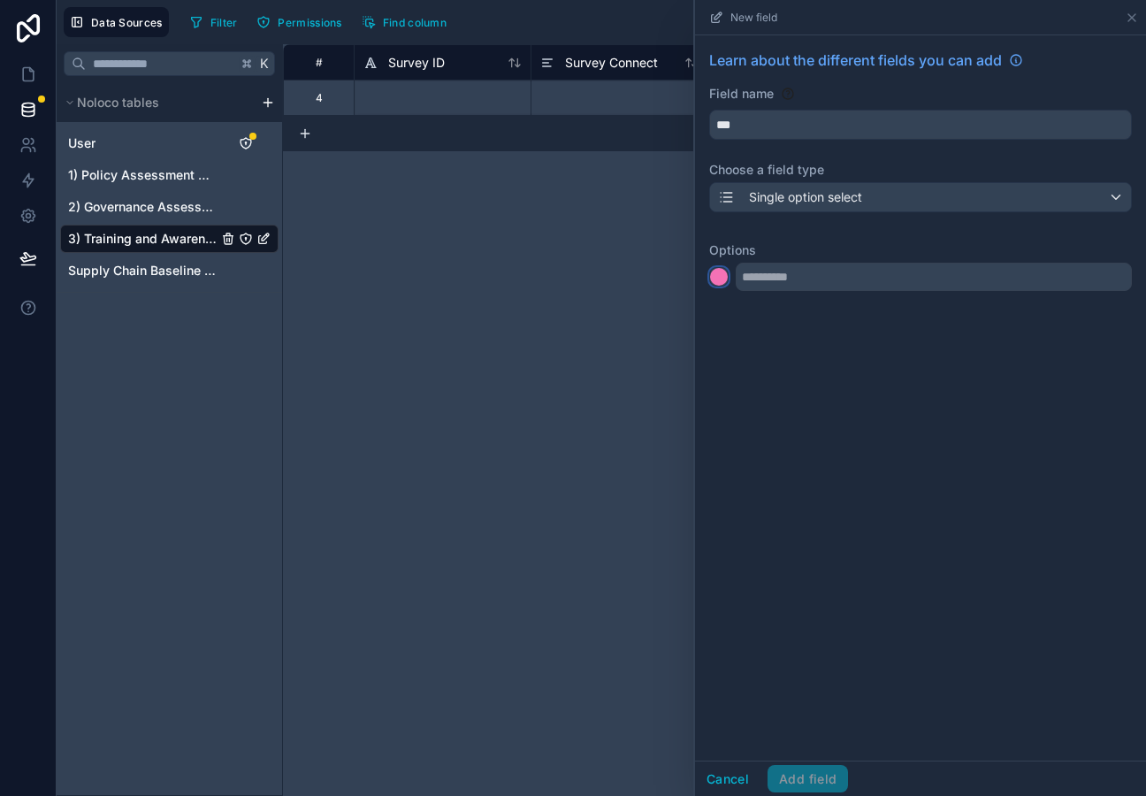
click at [721, 277] on div at bounding box center [719, 277] width 18 height 18
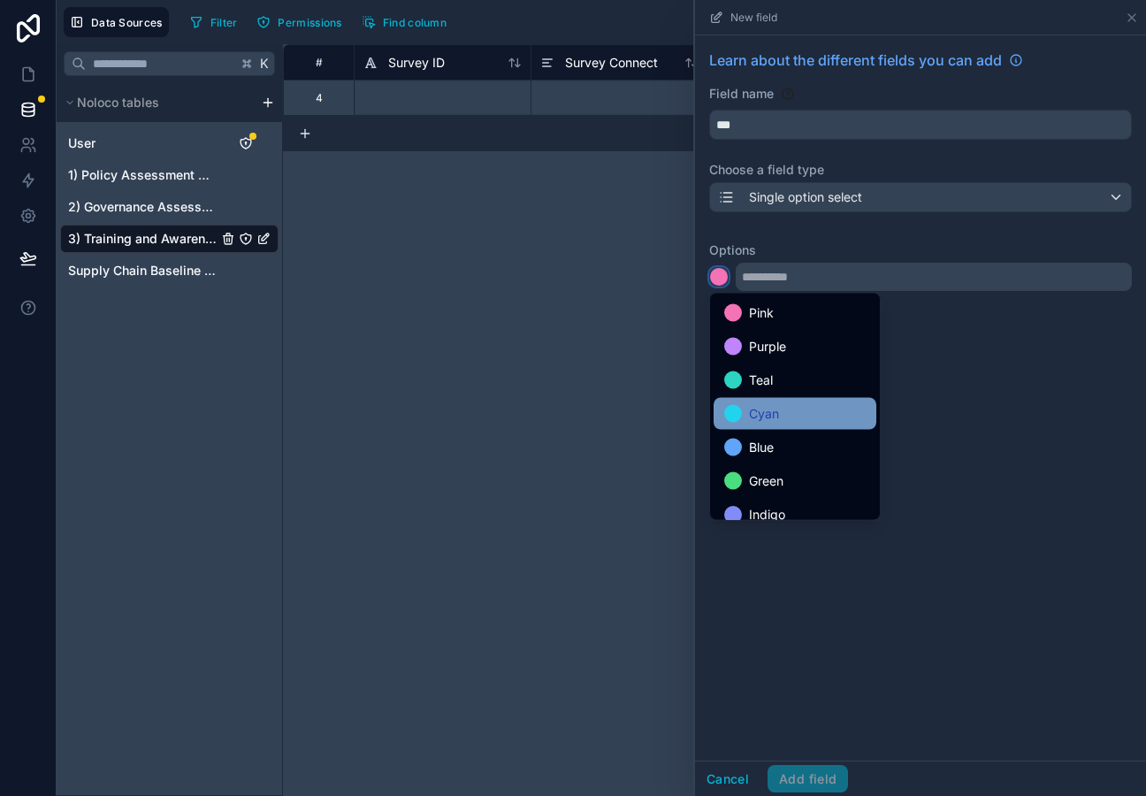
scroll to position [149, 0]
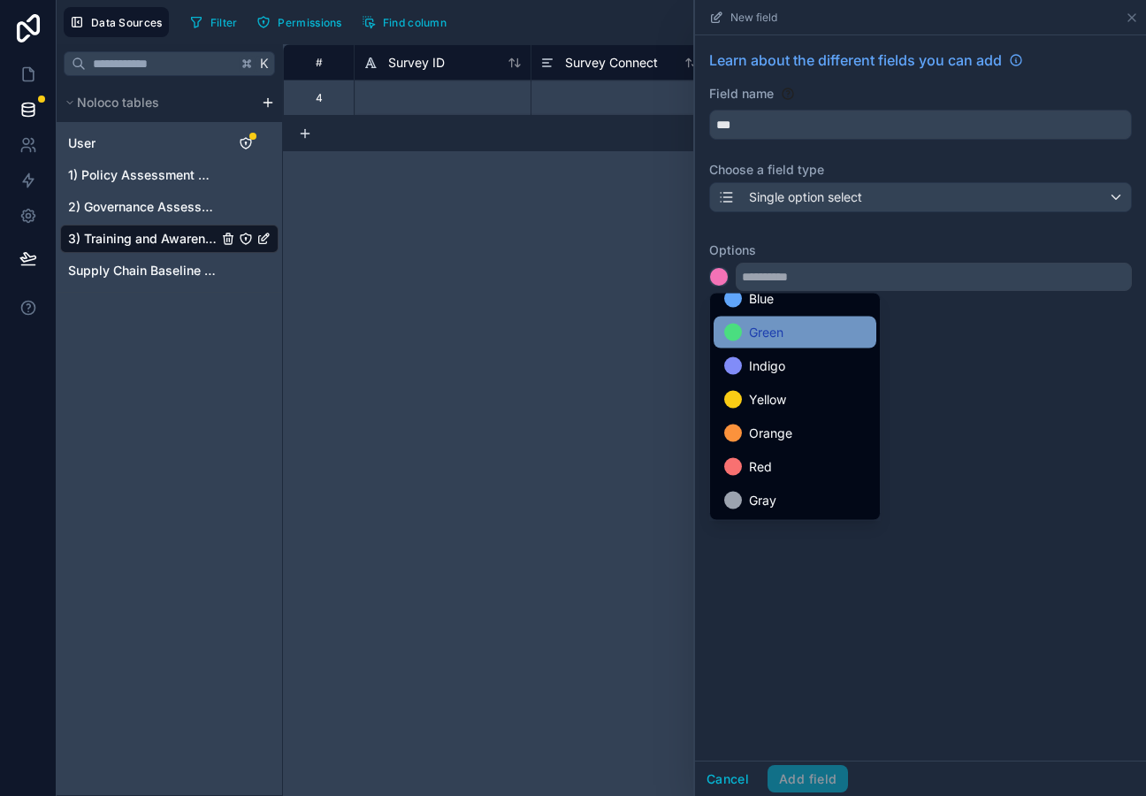
click at [778, 328] on span "Green" at bounding box center [766, 332] width 35 height 21
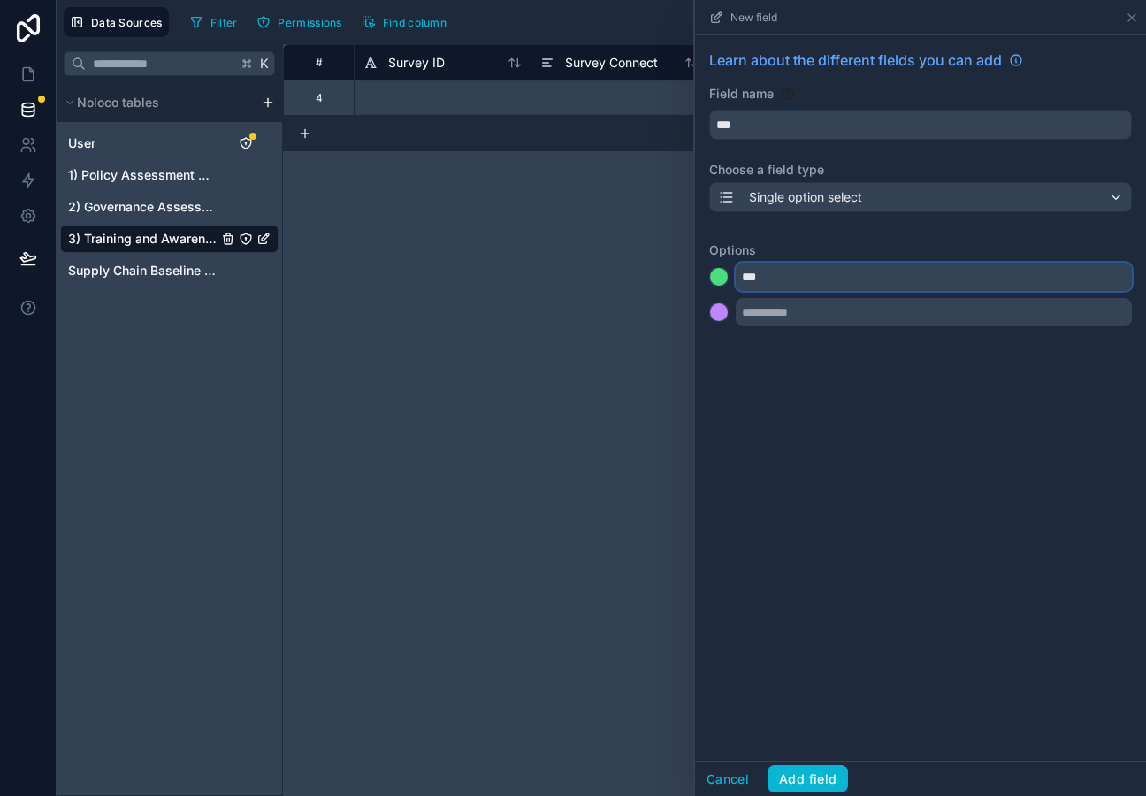
type input "***"
click at [718, 313] on div at bounding box center [719, 312] width 18 height 18
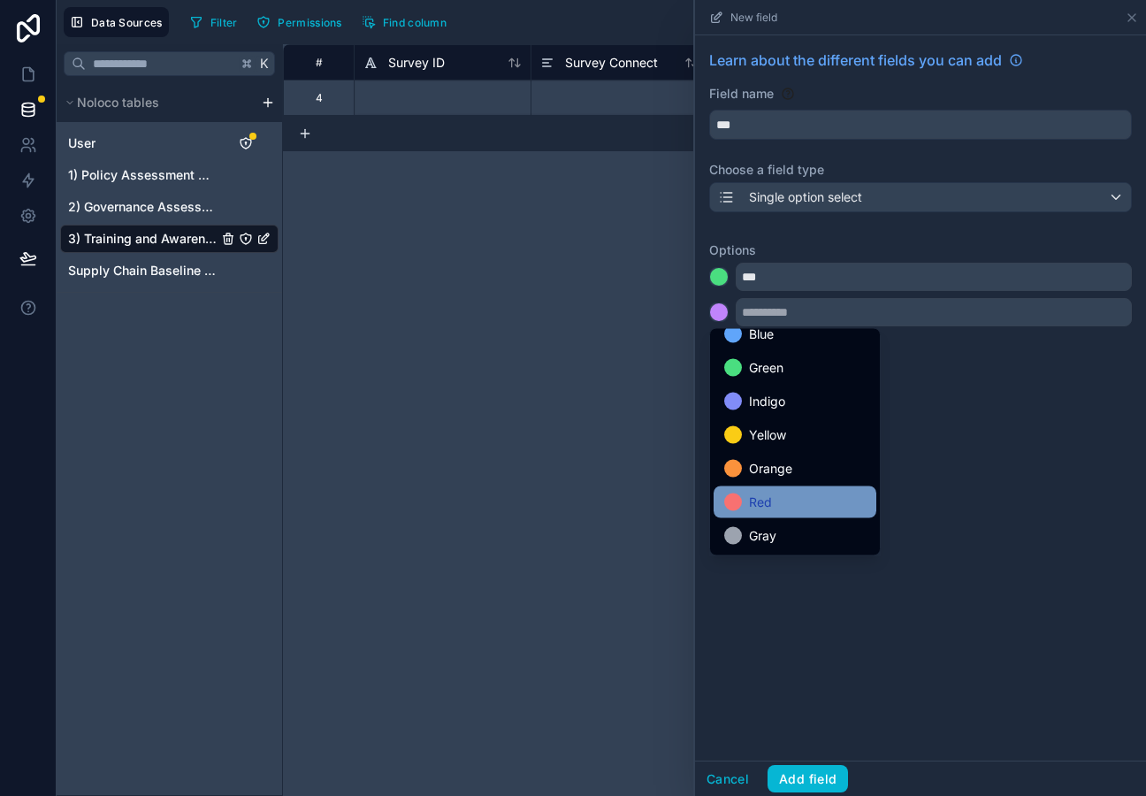
click at [771, 512] on span "Red" at bounding box center [760, 502] width 23 height 21
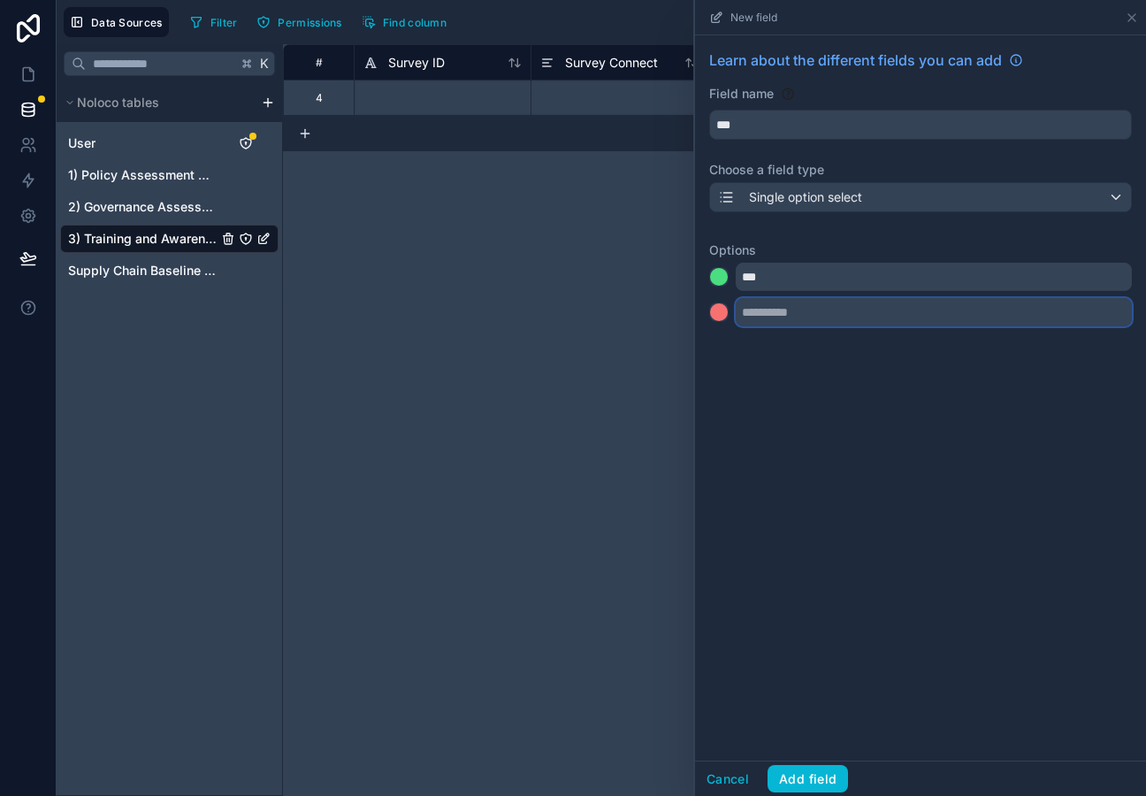
click at [774, 318] on input "text" at bounding box center [934, 312] width 396 height 28
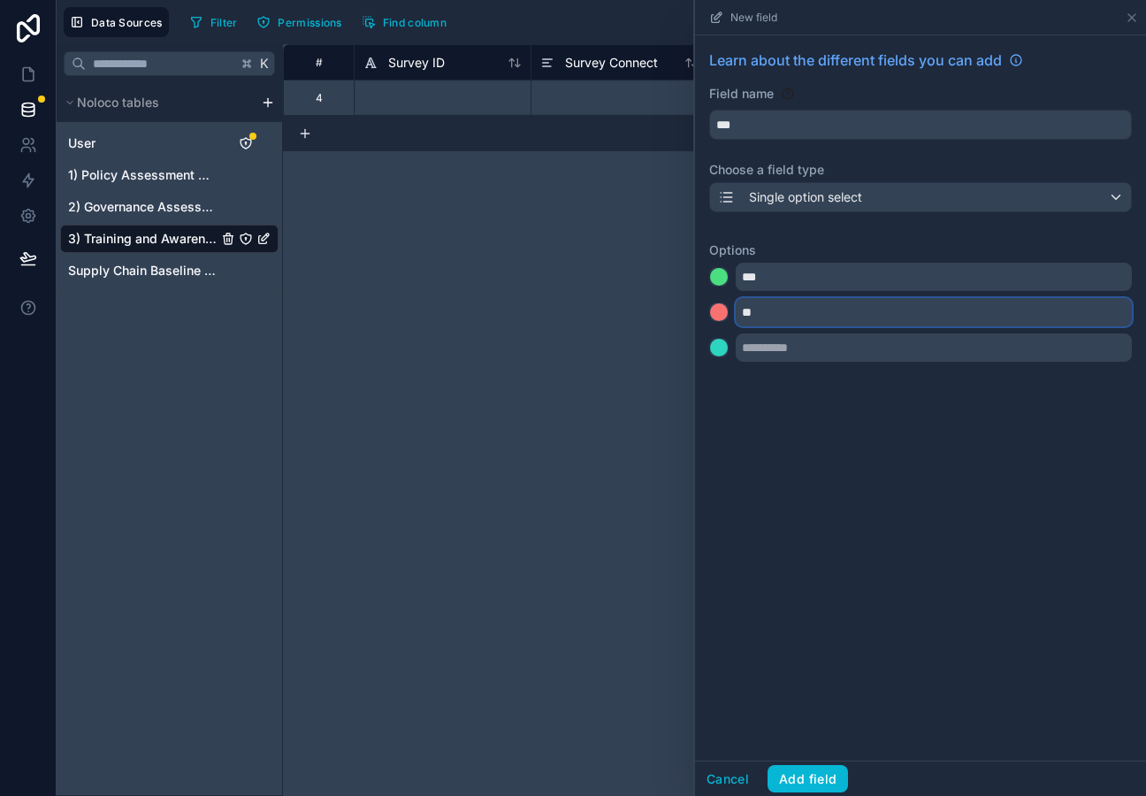
type input "**"
click at [725, 358] on div at bounding box center [718, 349] width 19 height 25
click at [722, 352] on div at bounding box center [719, 348] width 18 height 18
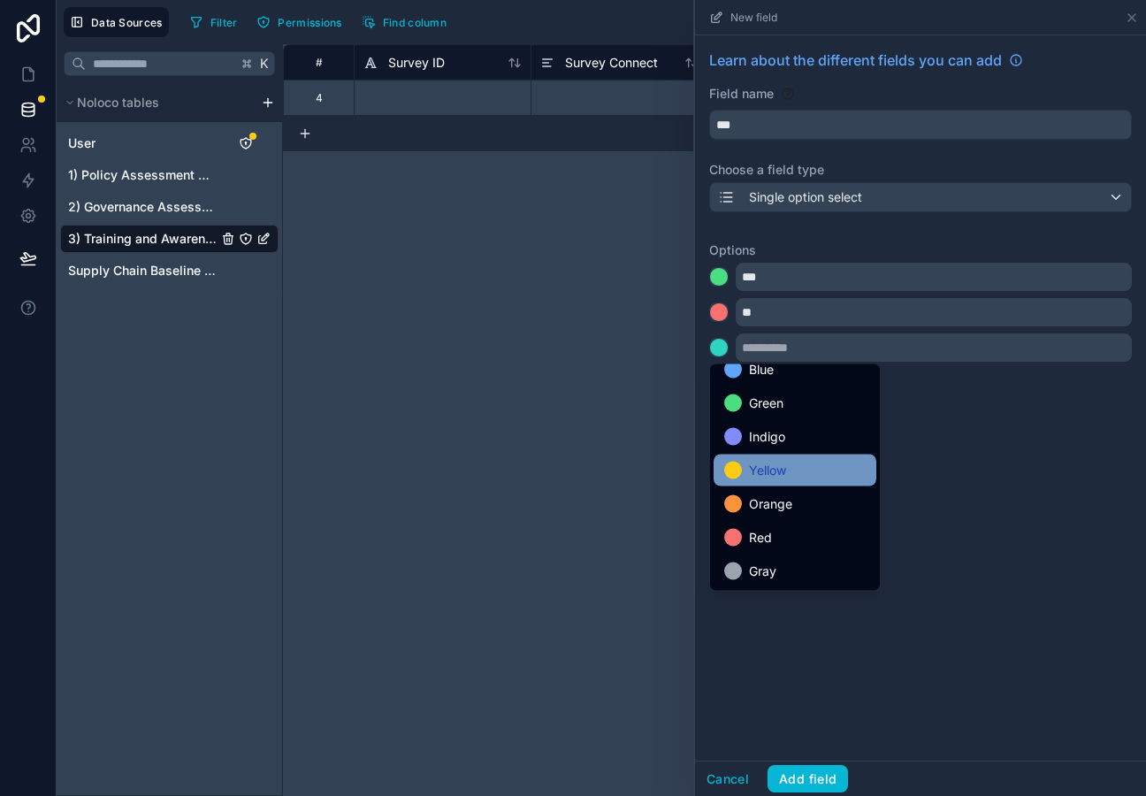
click at [782, 472] on span "Yellow" at bounding box center [767, 470] width 37 height 21
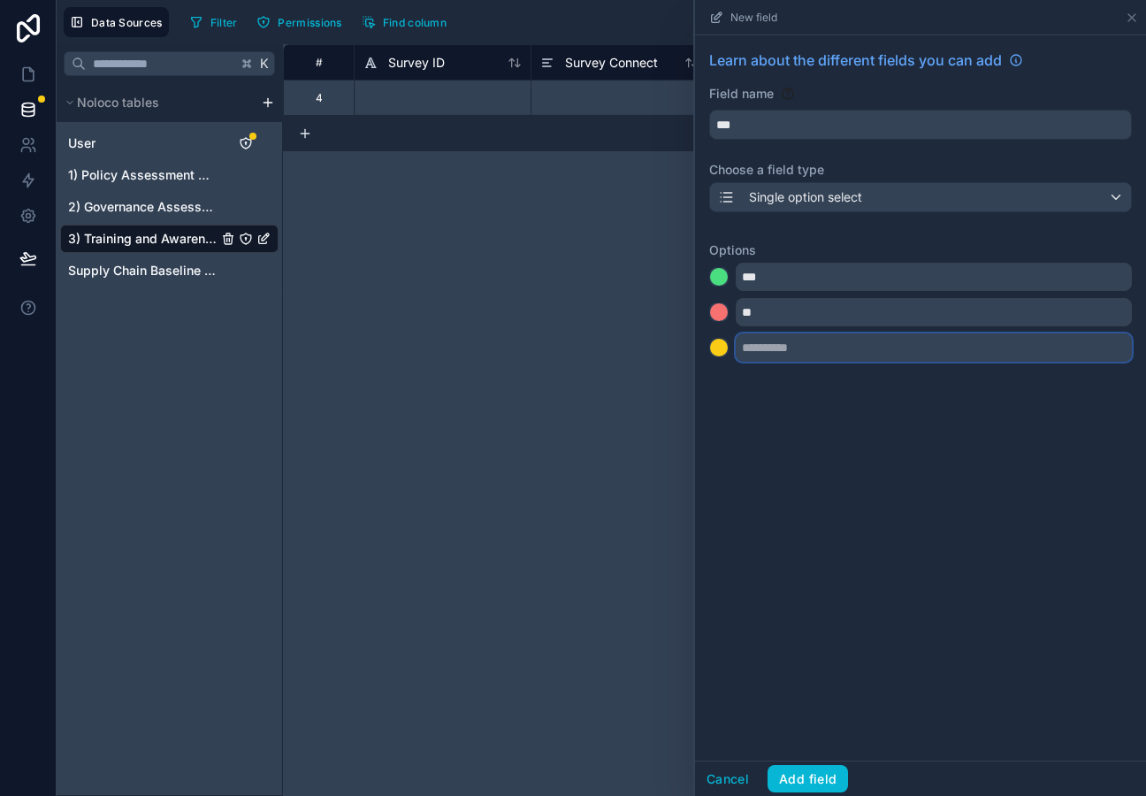
click at [795, 361] on input "text" at bounding box center [934, 348] width 396 height 28
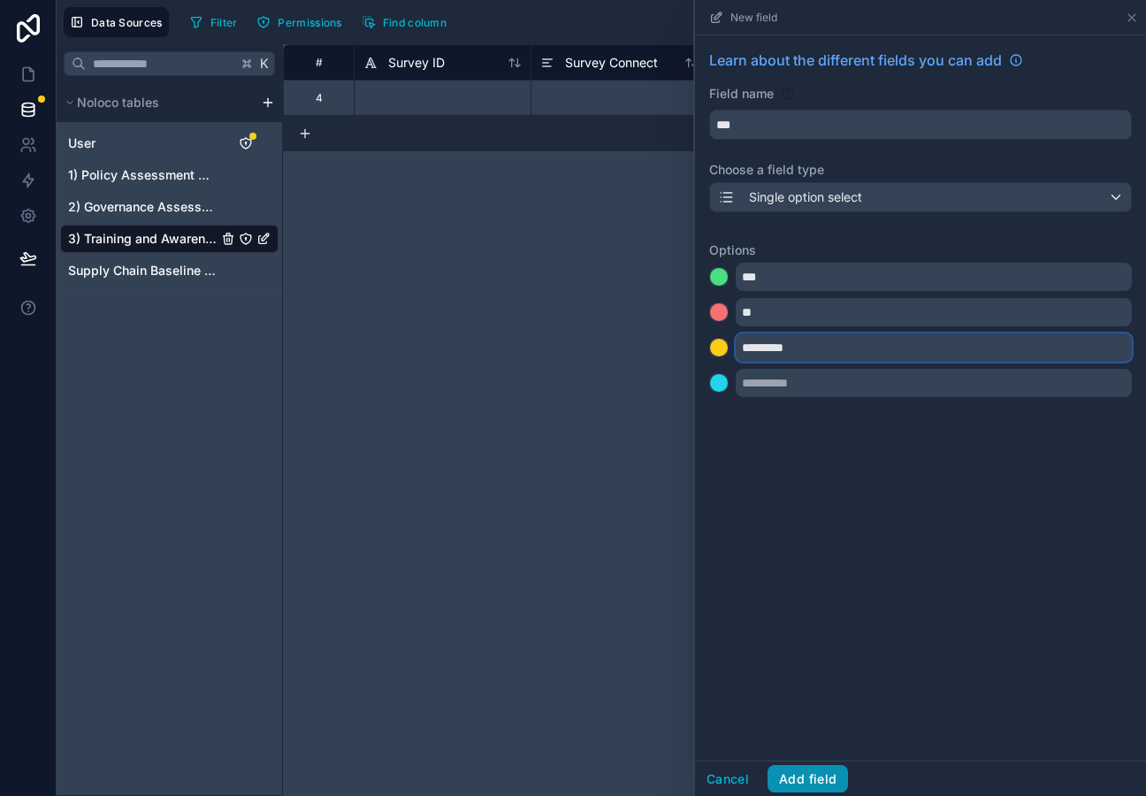
type input "*********"
click at [809, 785] on button "Add field" at bounding box center [808, 779] width 81 height 28
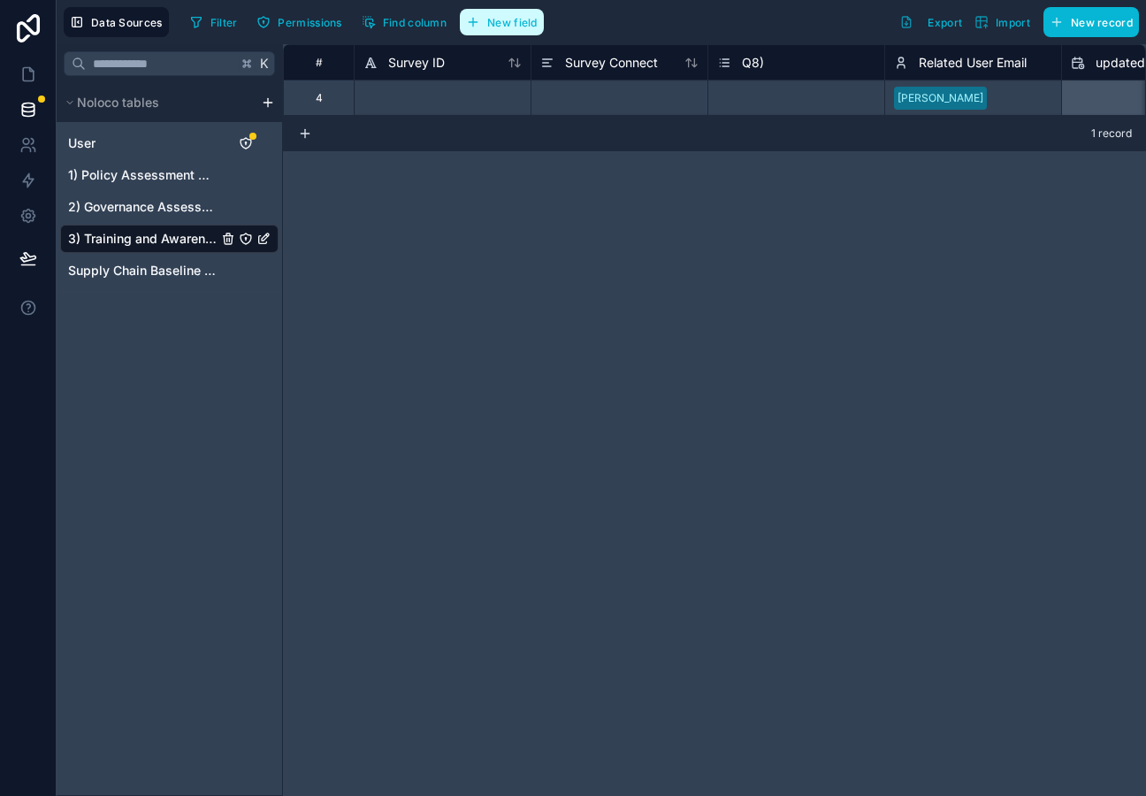
click at [520, 27] on span "New field" at bounding box center [512, 22] width 50 height 13
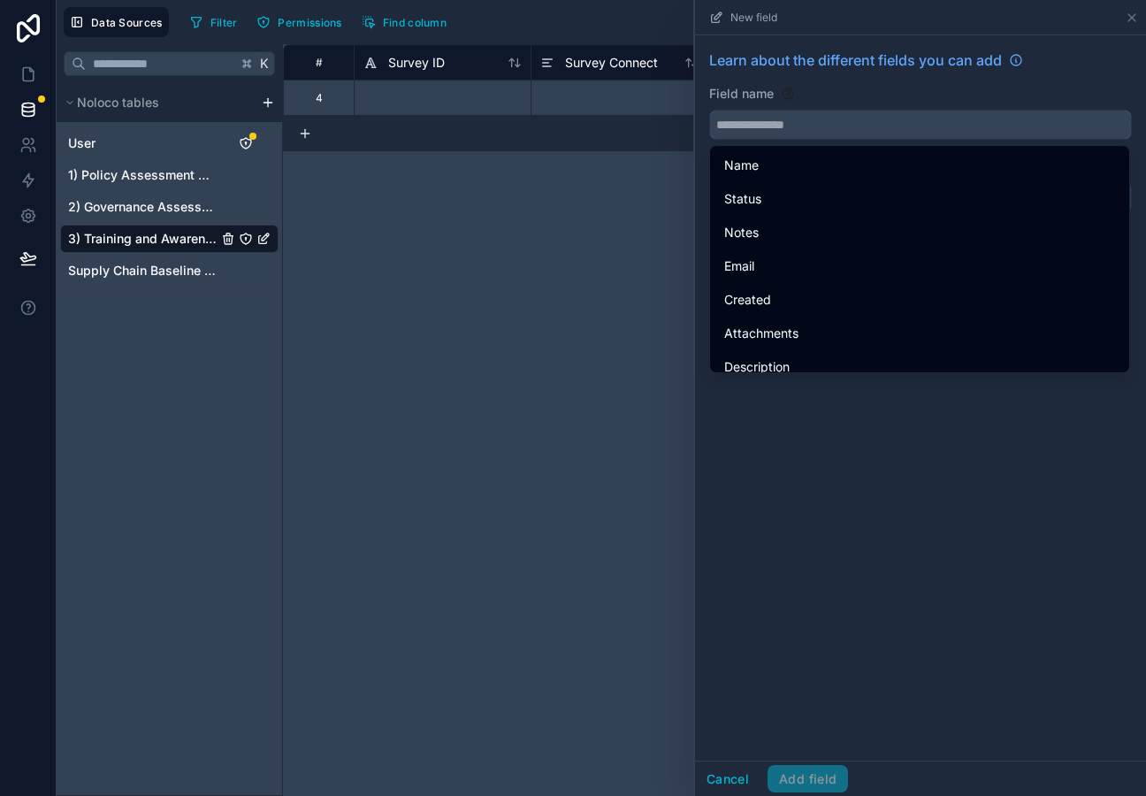
click at [766, 131] on input "text" at bounding box center [920, 125] width 421 height 28
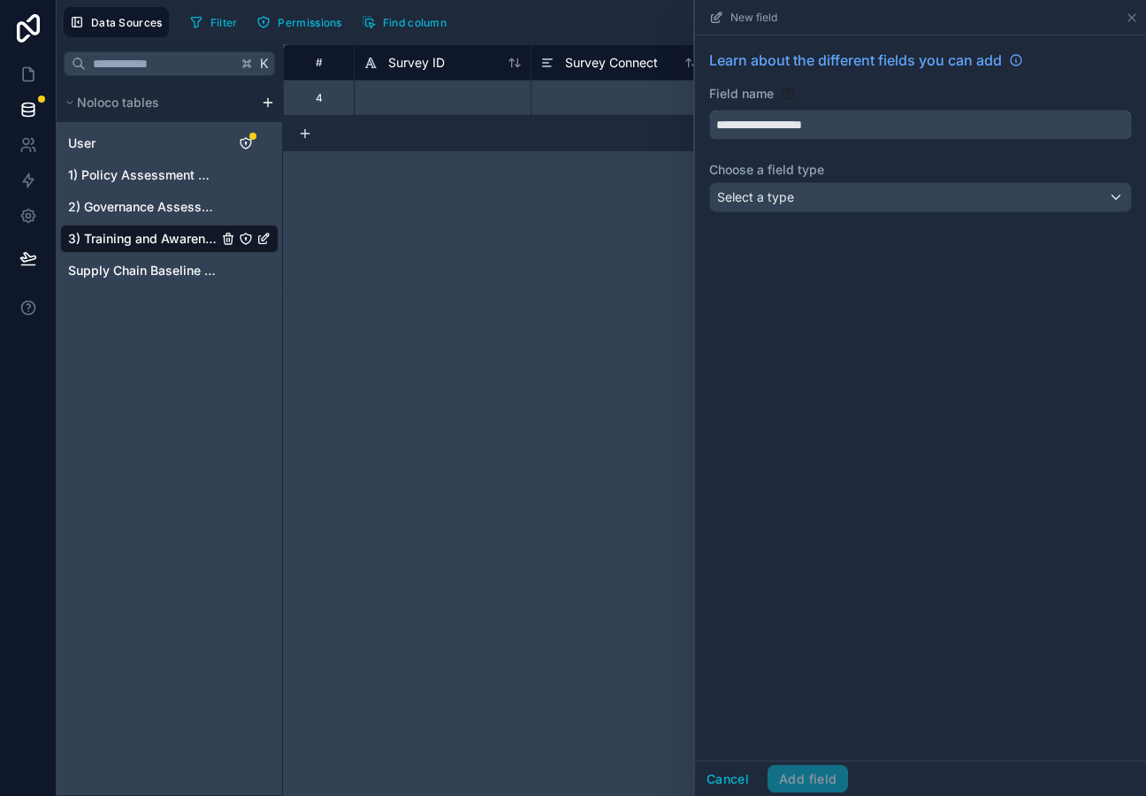
type input "**********"
click at [769, 210] on div "Select a type" at bounding box center [920, 197] width 421 height 28
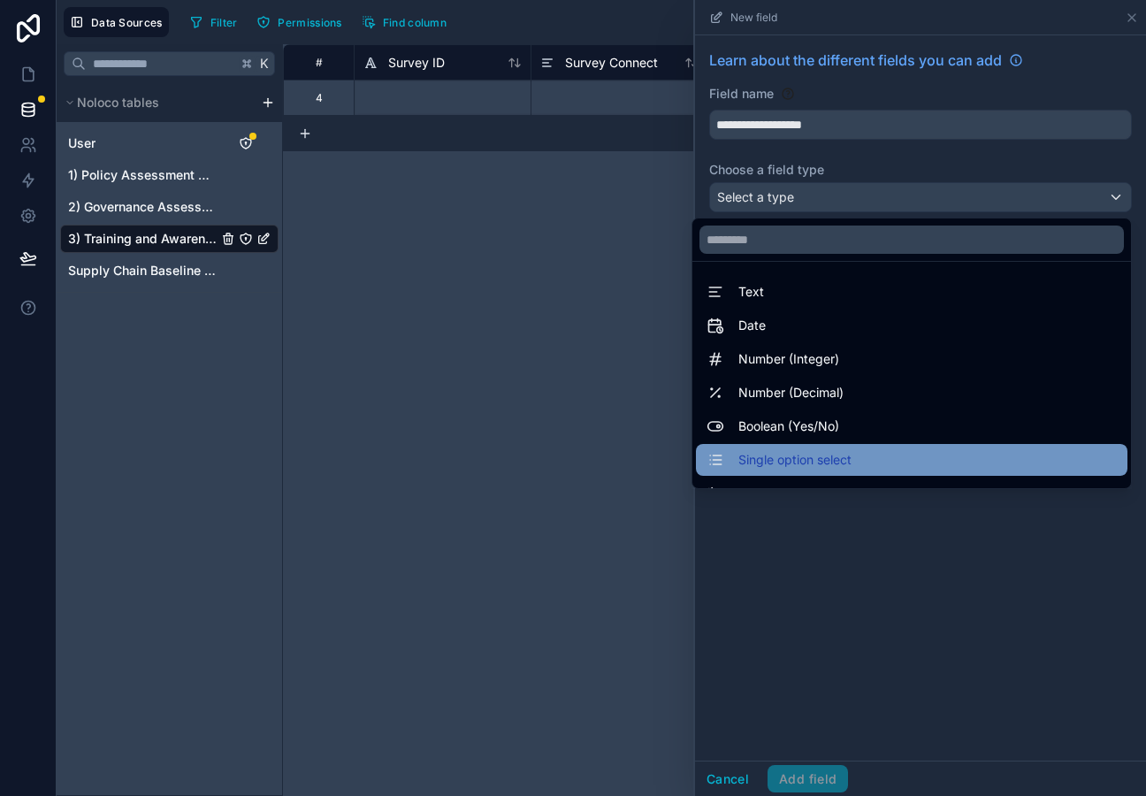
click at [785, 456] on span "Single option select" at bounding box center [795, 459] width 113 height 21
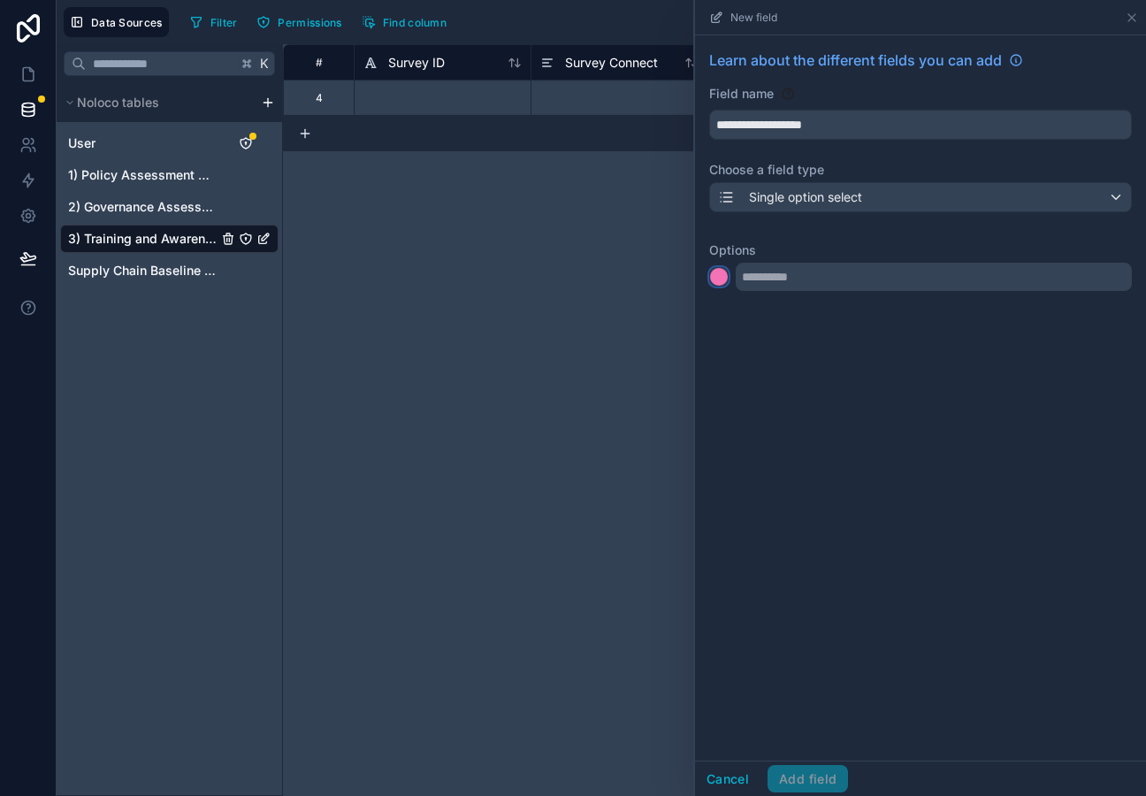
click at [719, 272] on div at bounding box center [719, 277] width 18 height 18
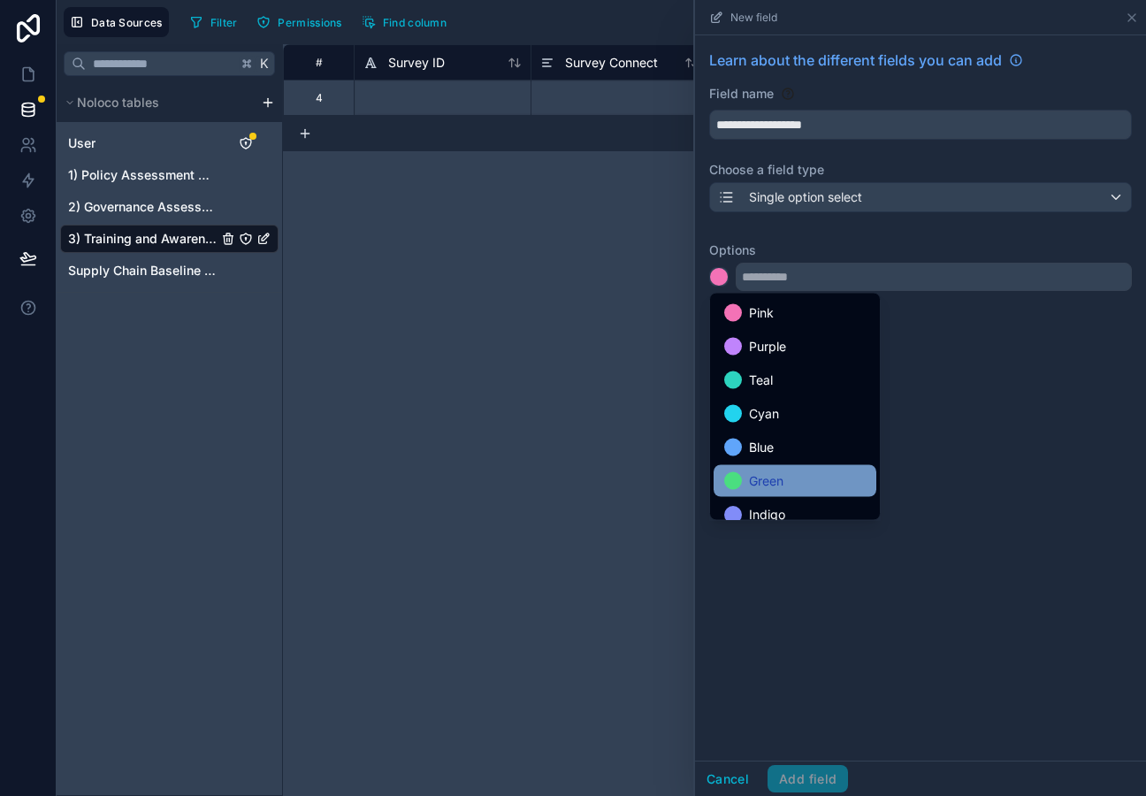
click at [776, 475] on span "Green" at bounding box center [766, 481] width 35 height 21
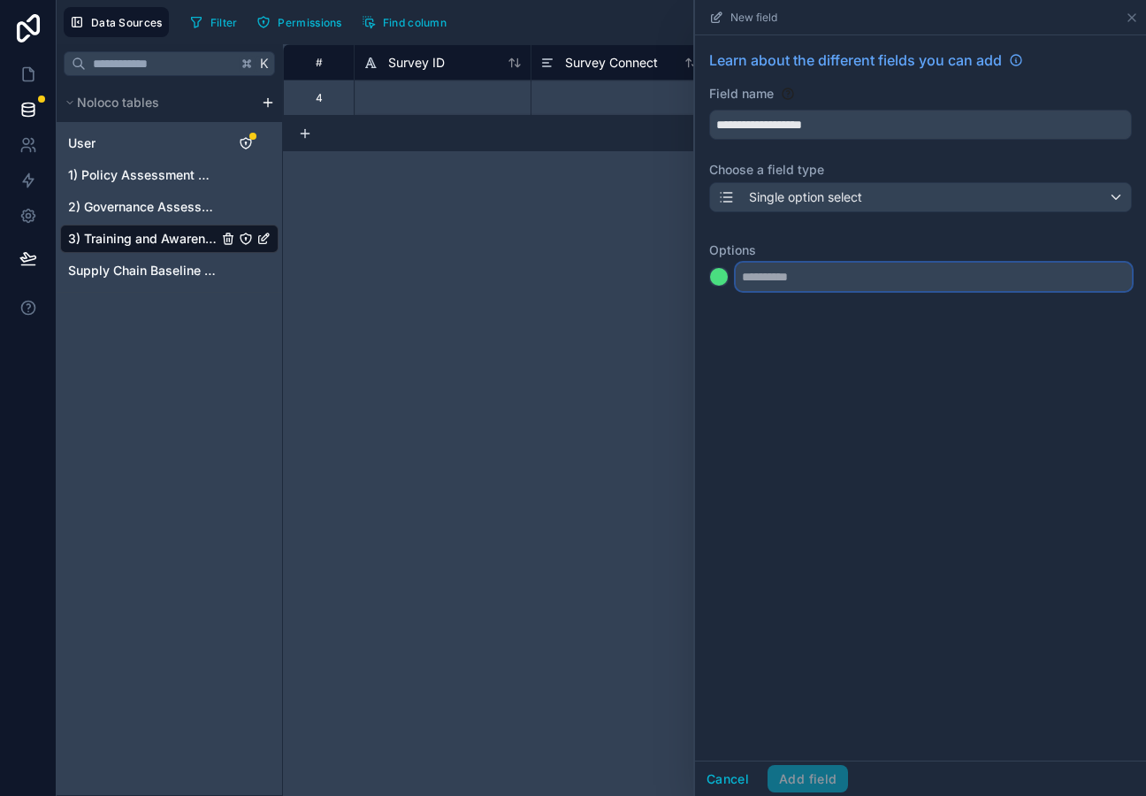
click at [783, 272] on input "text" at bounding box center [934, 277] width 396 height 28
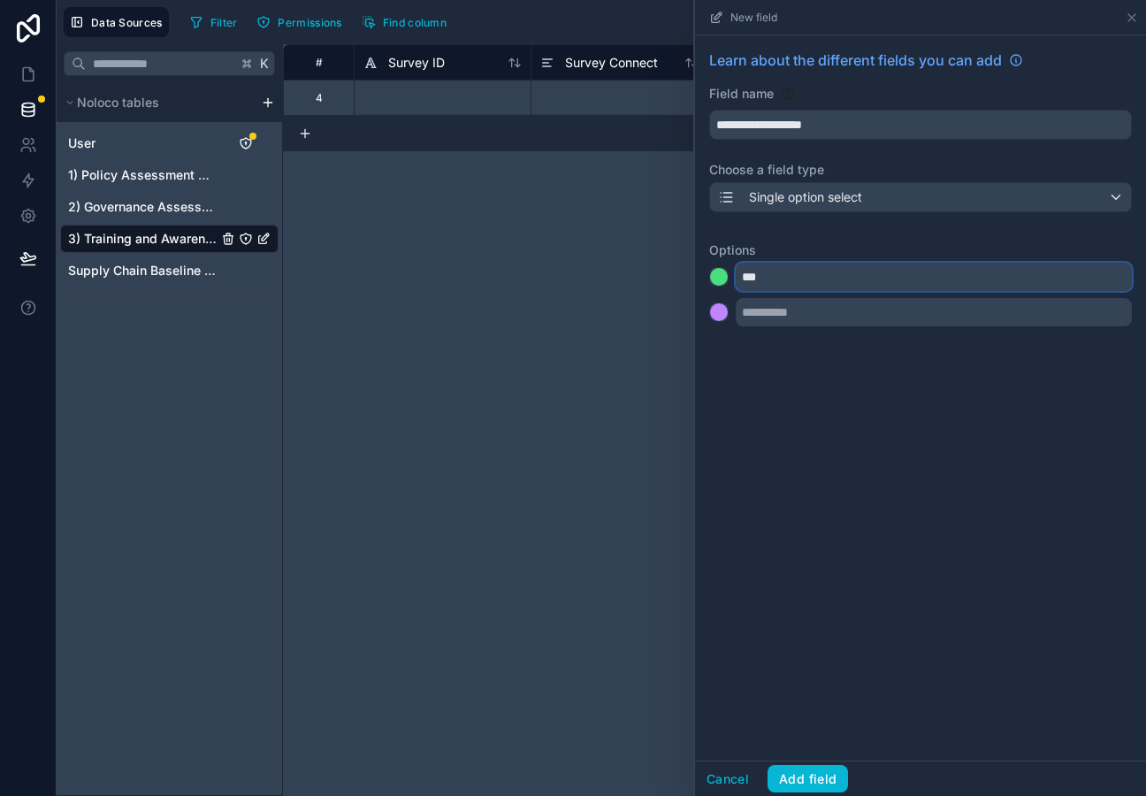
type input "***"
click at [714, 310] on div at bounding box center [719, 312] width 18 height 18
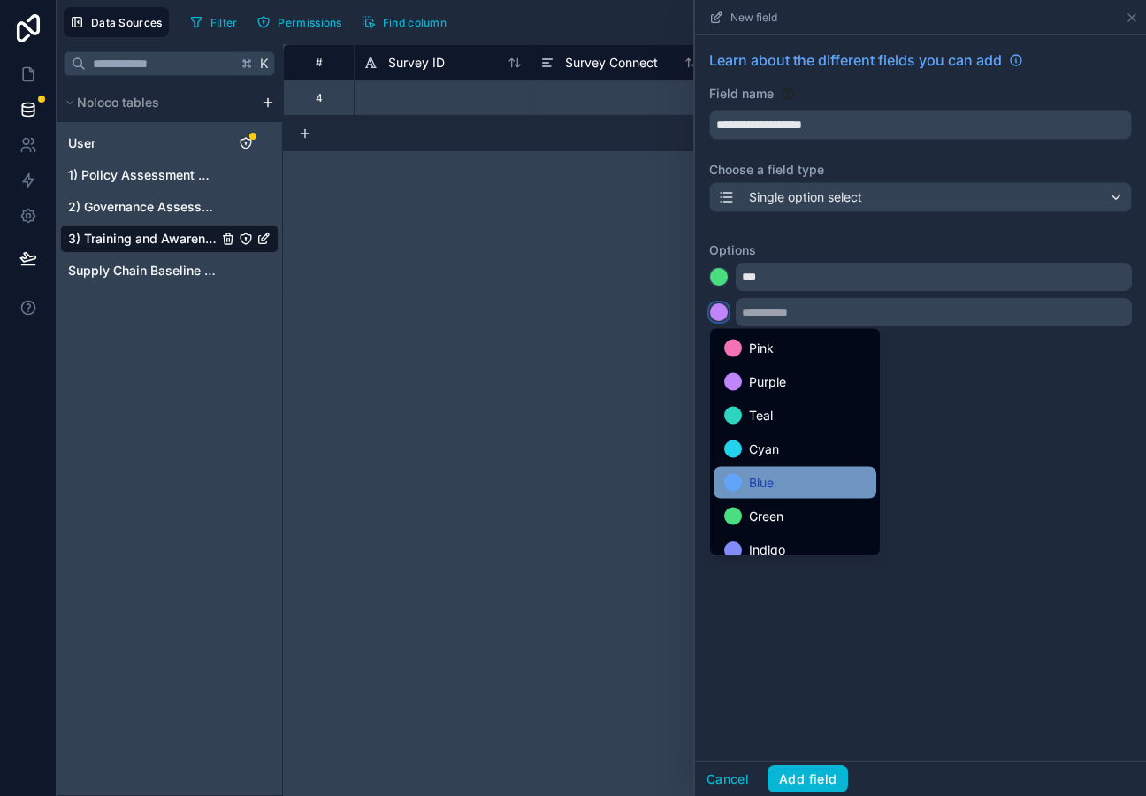
scroll to position [149, 0]
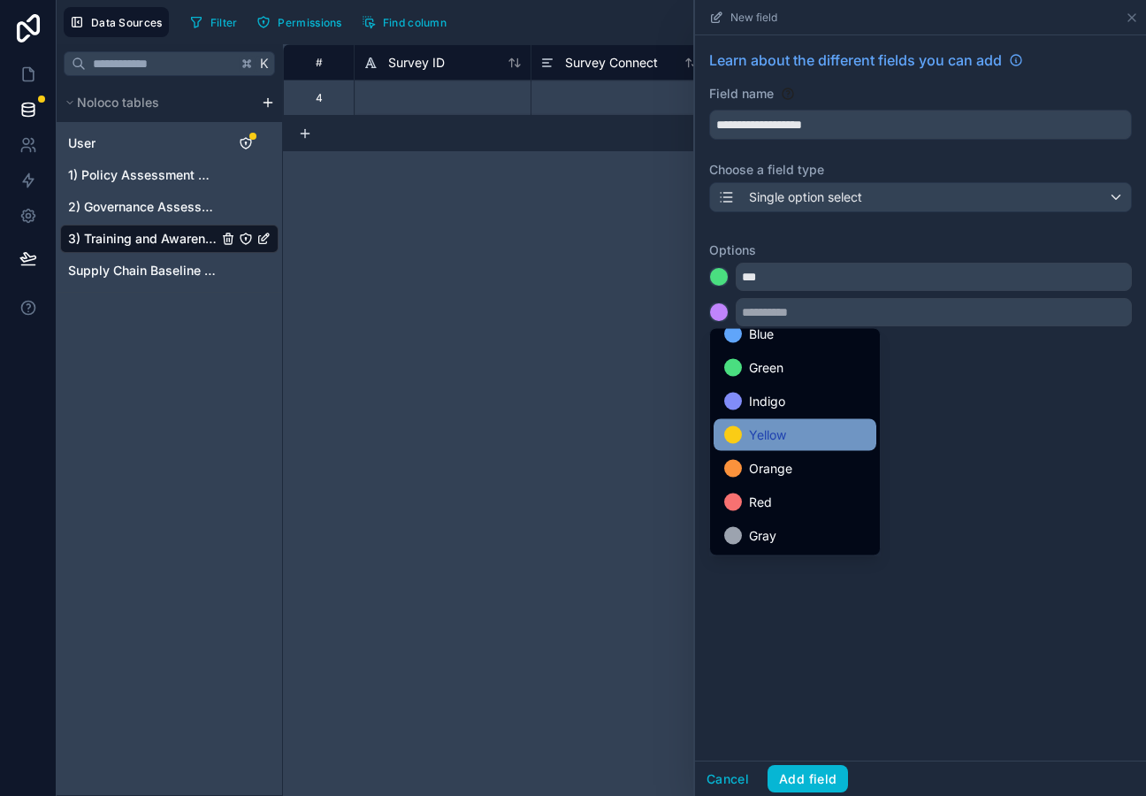
click at [776, 422] on div "Yellow" at bounding box center [795, 435] width 163 height 32
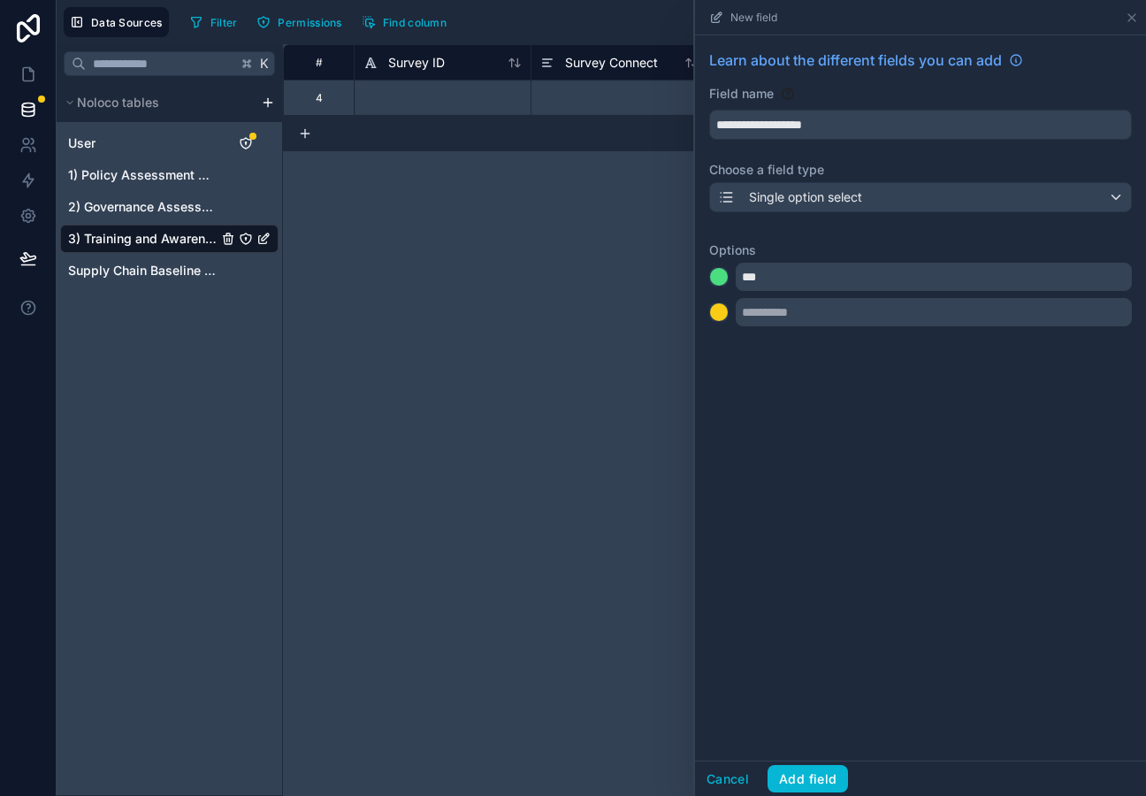
click at [775, 327] on div "**********" at bounding box center [920, 191] width 451 height 312
click at [773, 316] on input "text" at bounding box center [934, 312] width 396 height 28
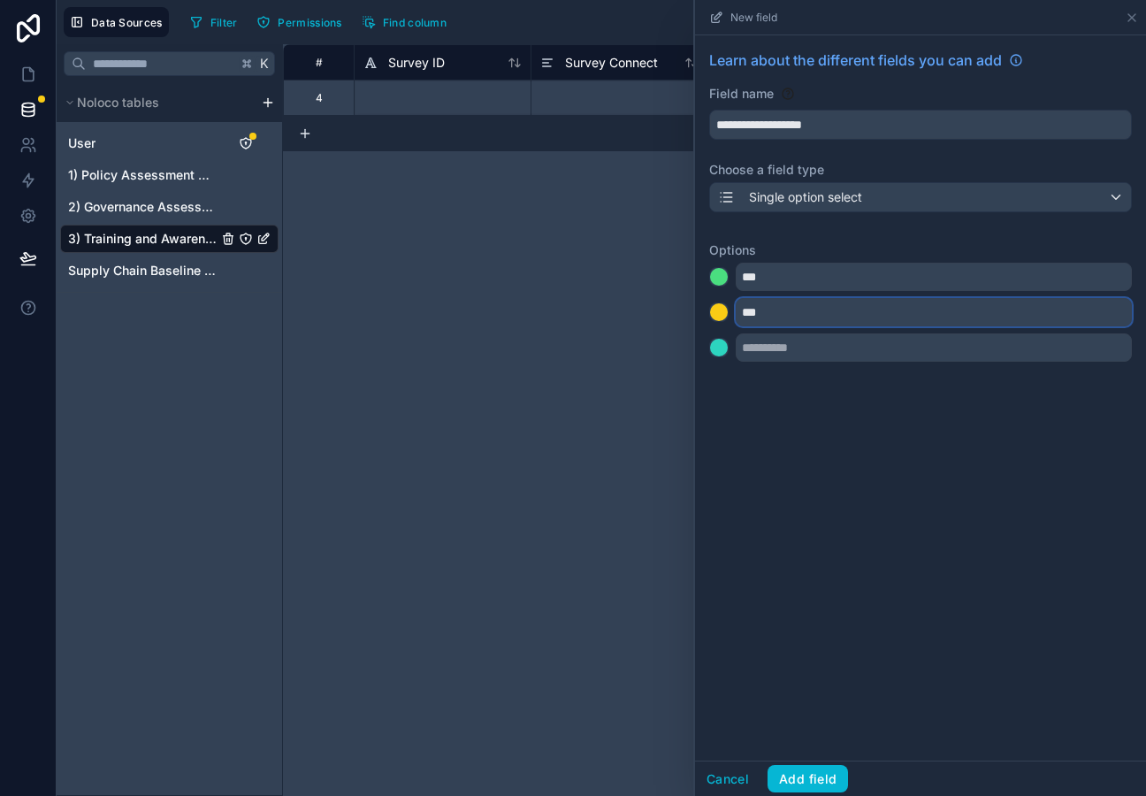
type input "***"
click at [713, 341] on div at bounding box center [719, 348] width 18 height 18
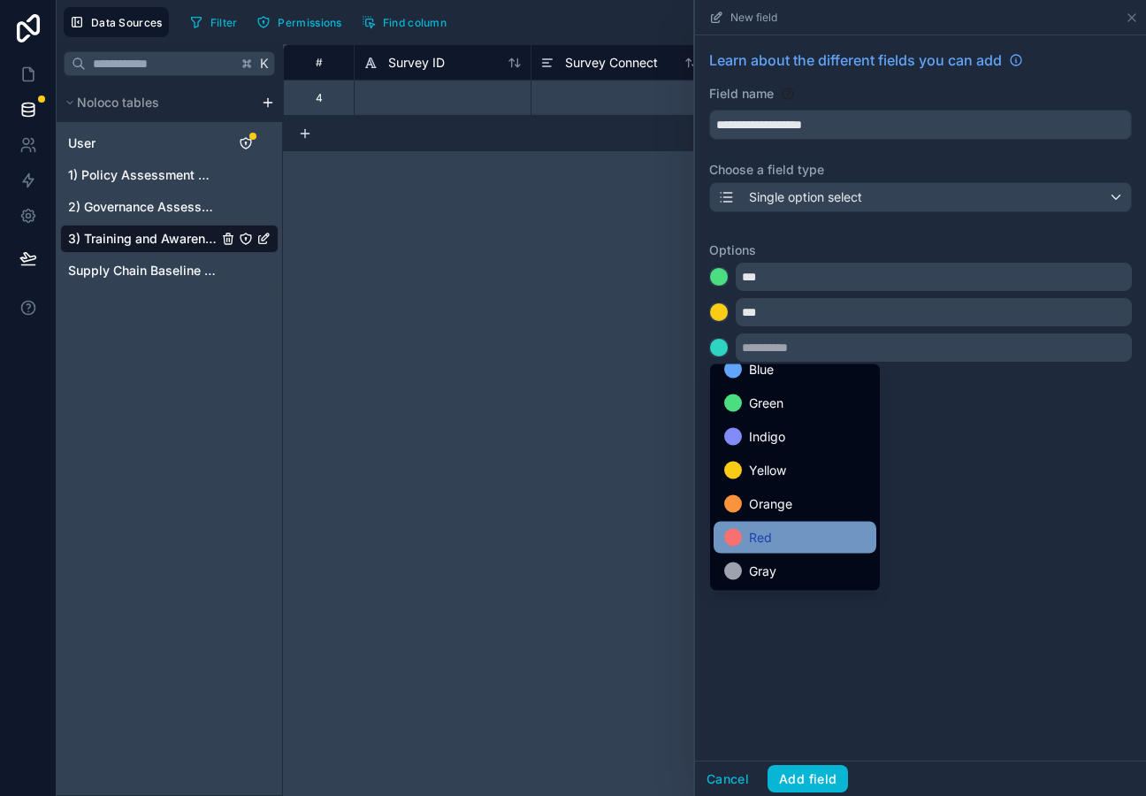
click at [782, 536] on div "Red" at bounding box center [796, 537] width 142 height 21
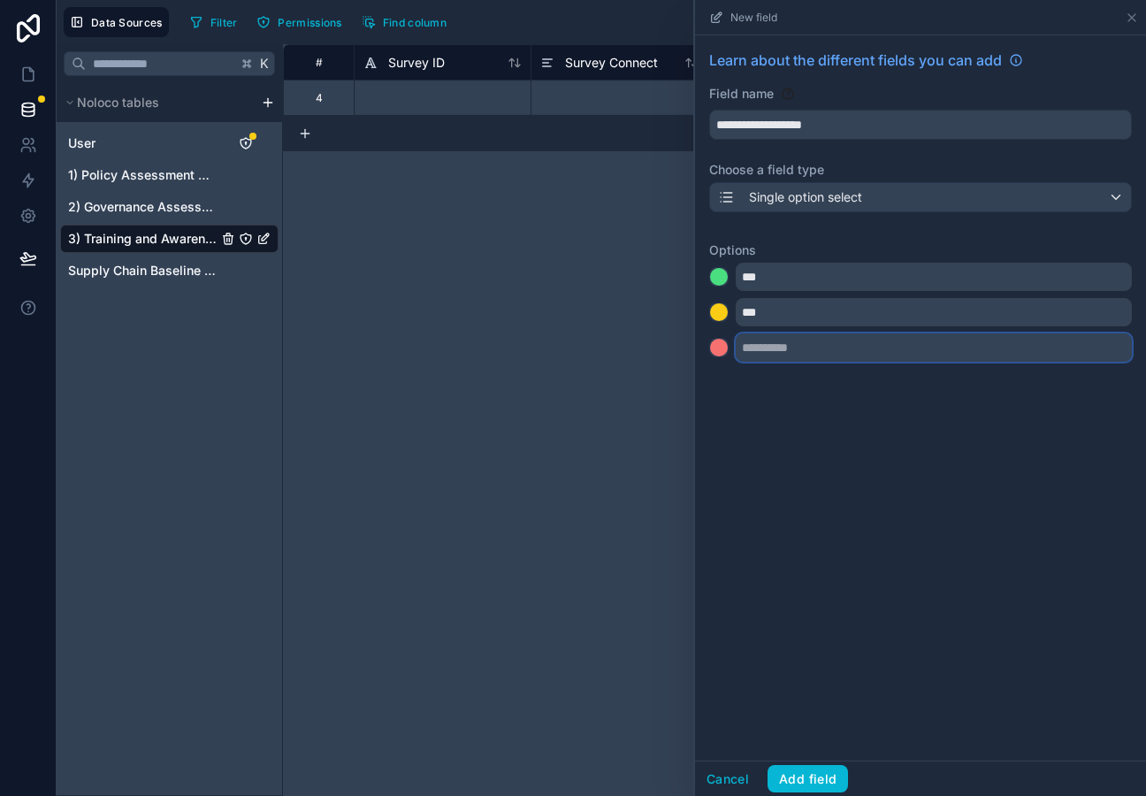
click at [771, 355] on input "text" at bounding box center [934, 348] width 396 height 28
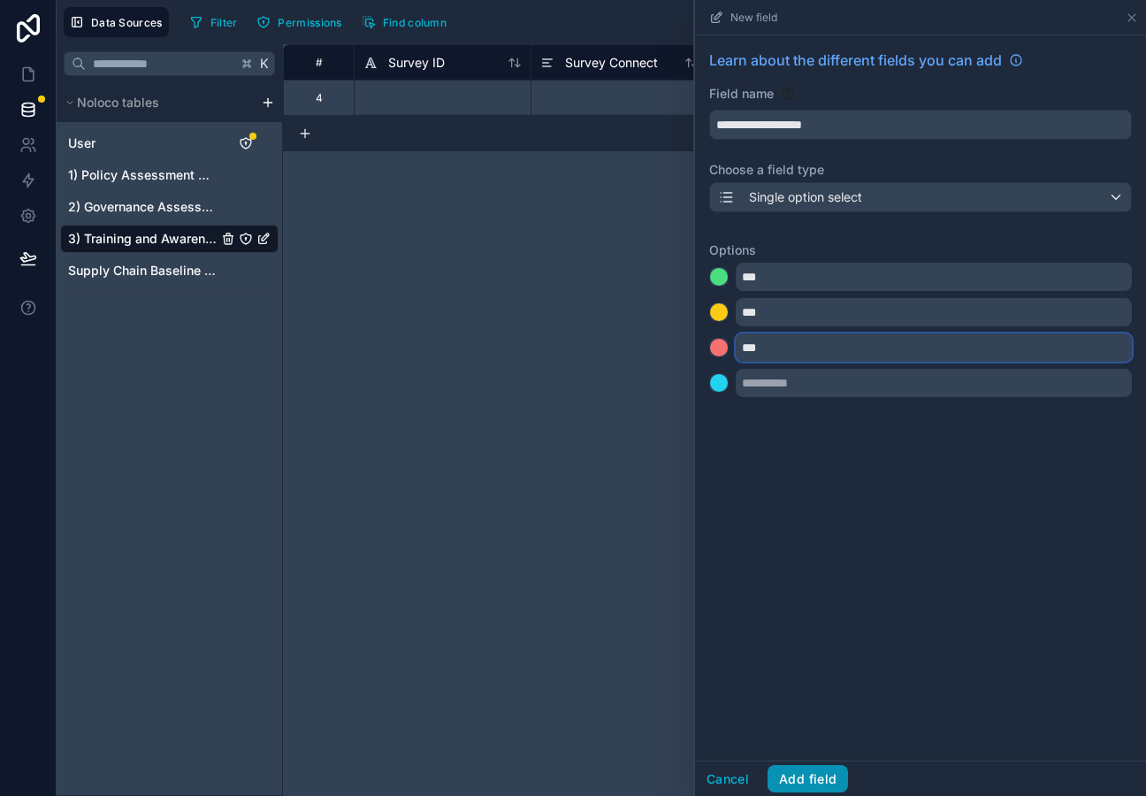
type input "***"
click at [812, 777] on button "Add field" at bounding box center [808, 779] width 81 height 28
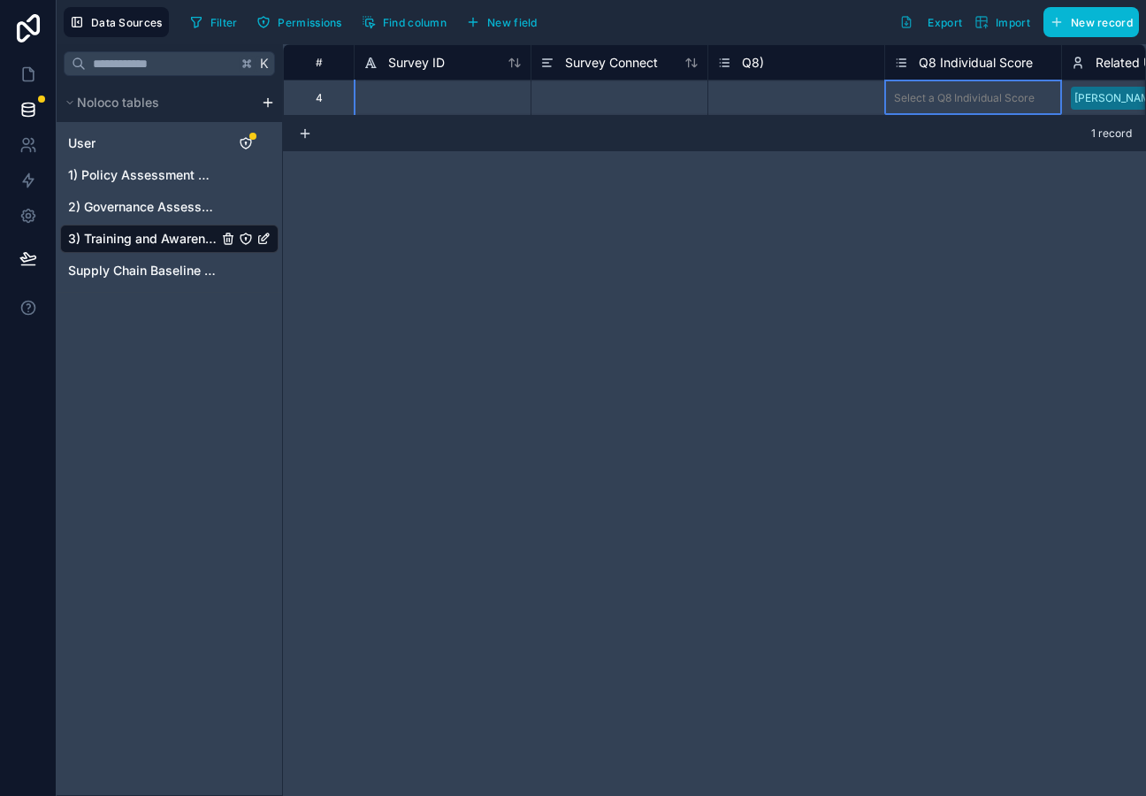
click at [945, 72] on div "Q8 Individual Score" at bounding box center [963, 62] width 139 height 21
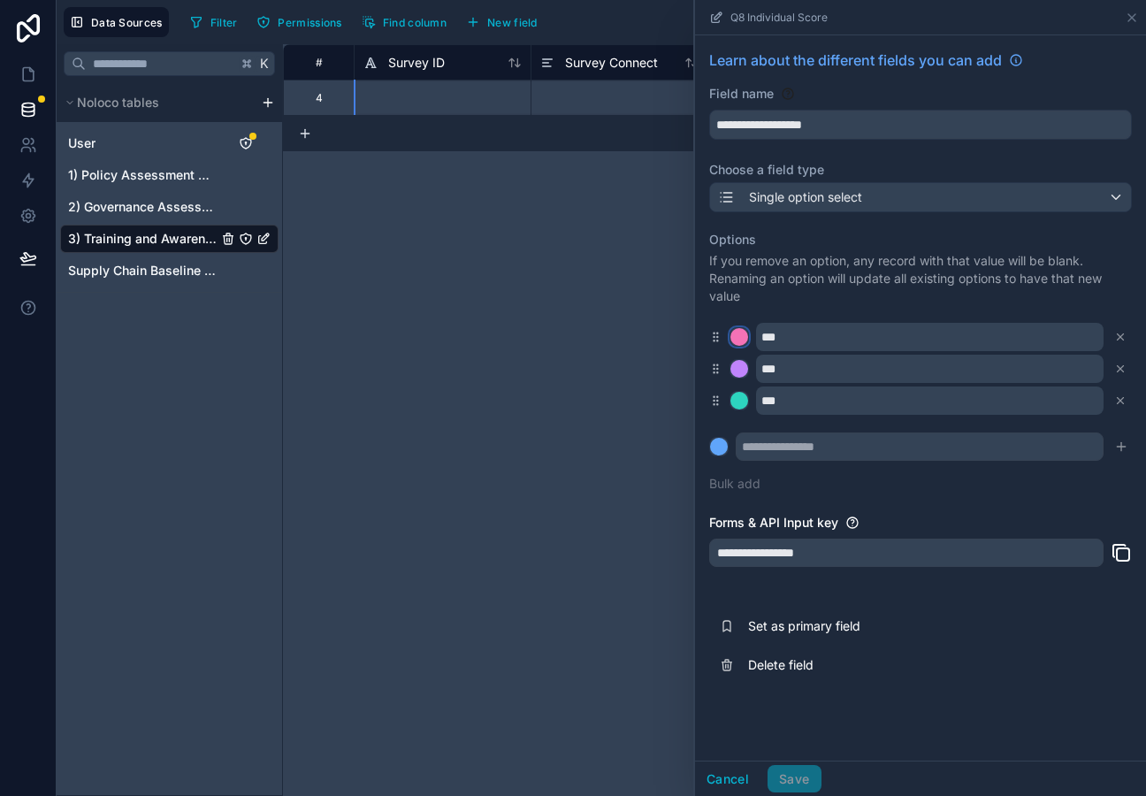
click at [740, 335] on div at bounding box center [740, 337] width 18 height 18
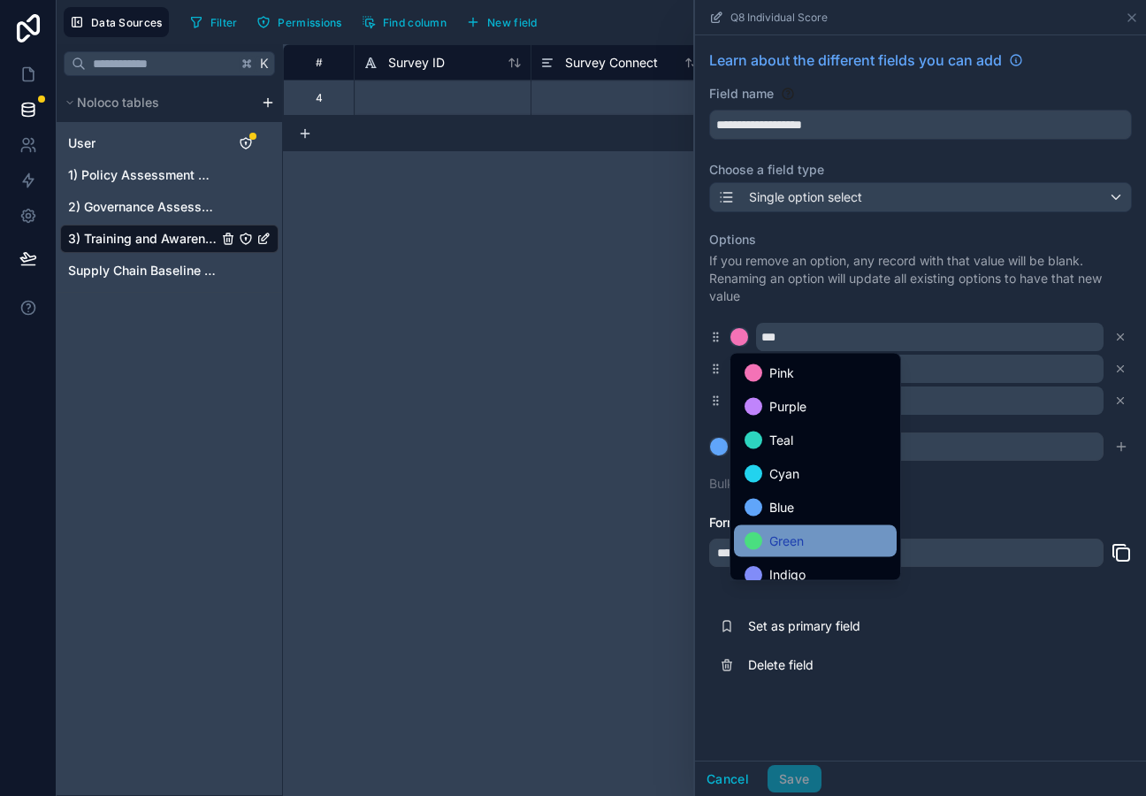
click at [778, 547] on span "Green" at bounding box center [787, 541] width 35 height 21
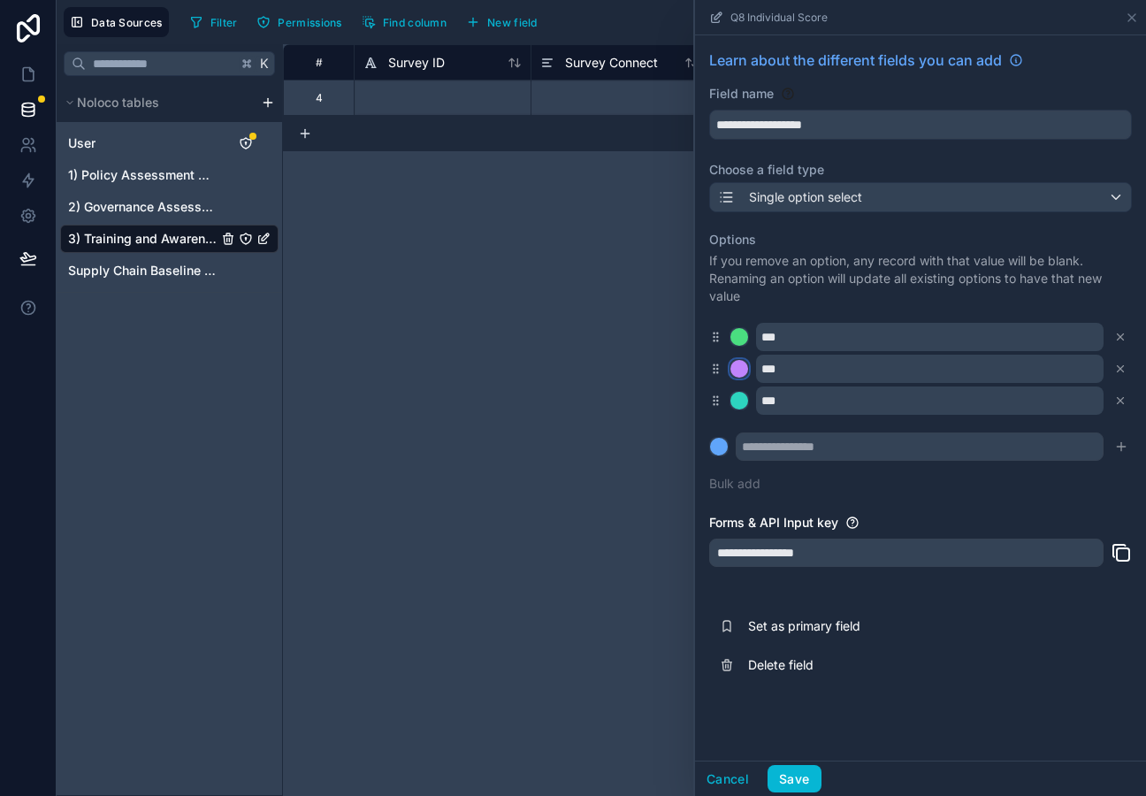
click at [733, 366] on div at bounding box center [740, 369] width 18 height 18
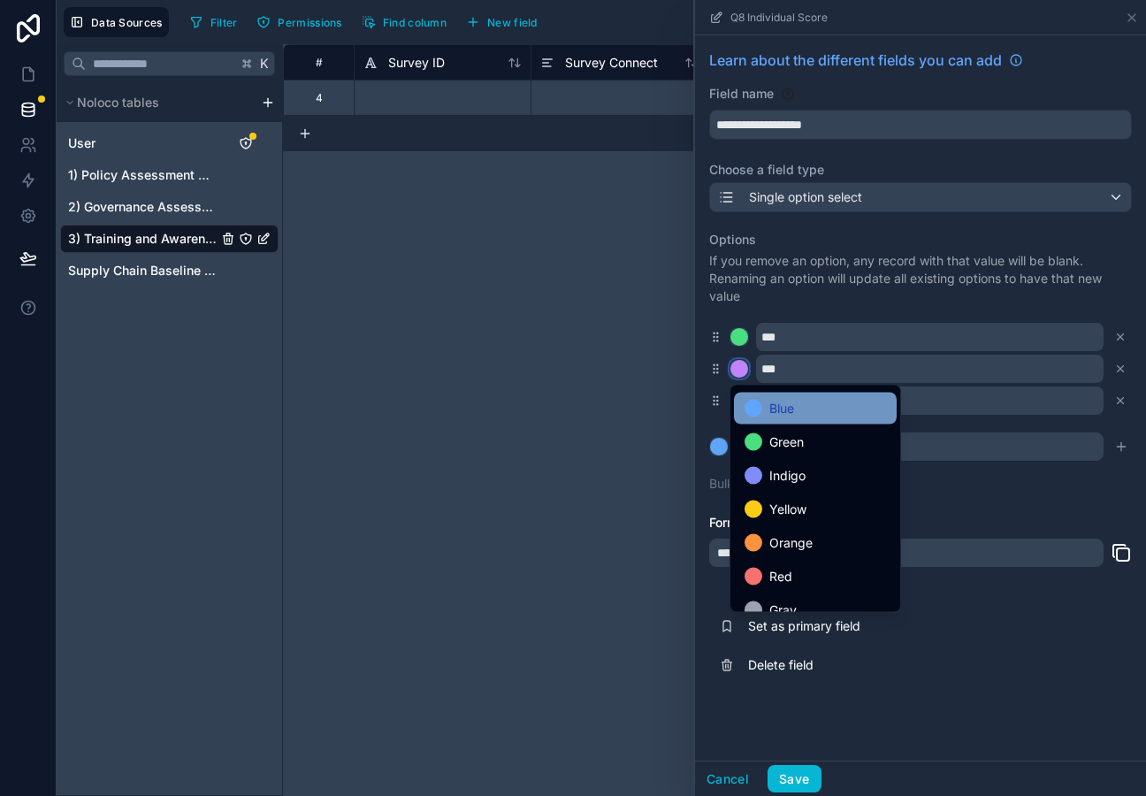
scroll to position [149, 0]
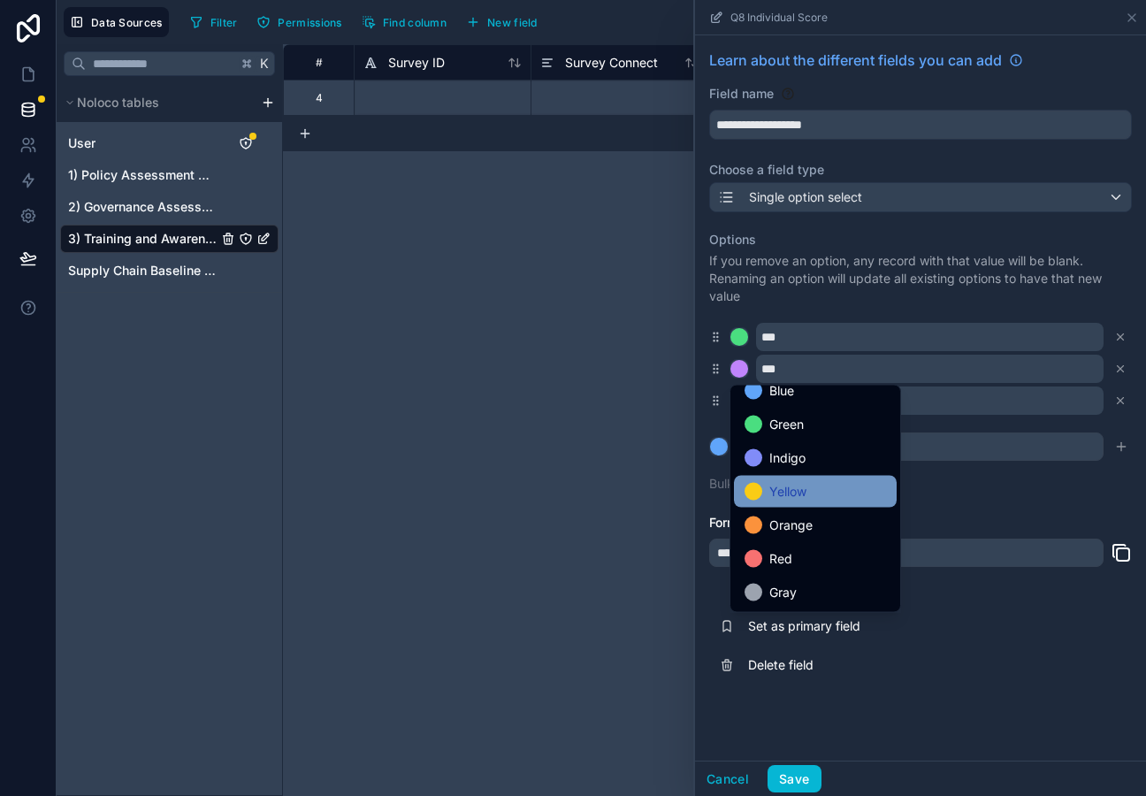
click at [782, 495] on span "Yellow" at bounding box center [788, 491] width 37 height 21
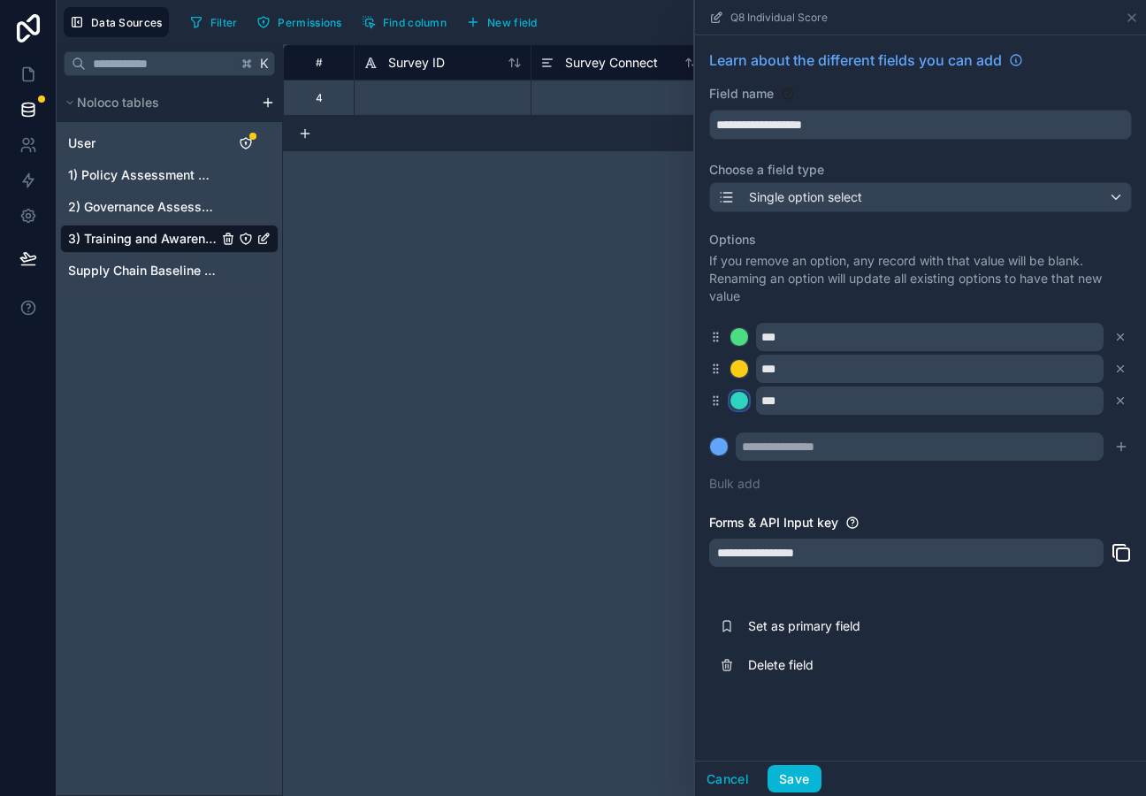
click at [746, 406] on div at bounding box center [740, 401] width 18 height 18
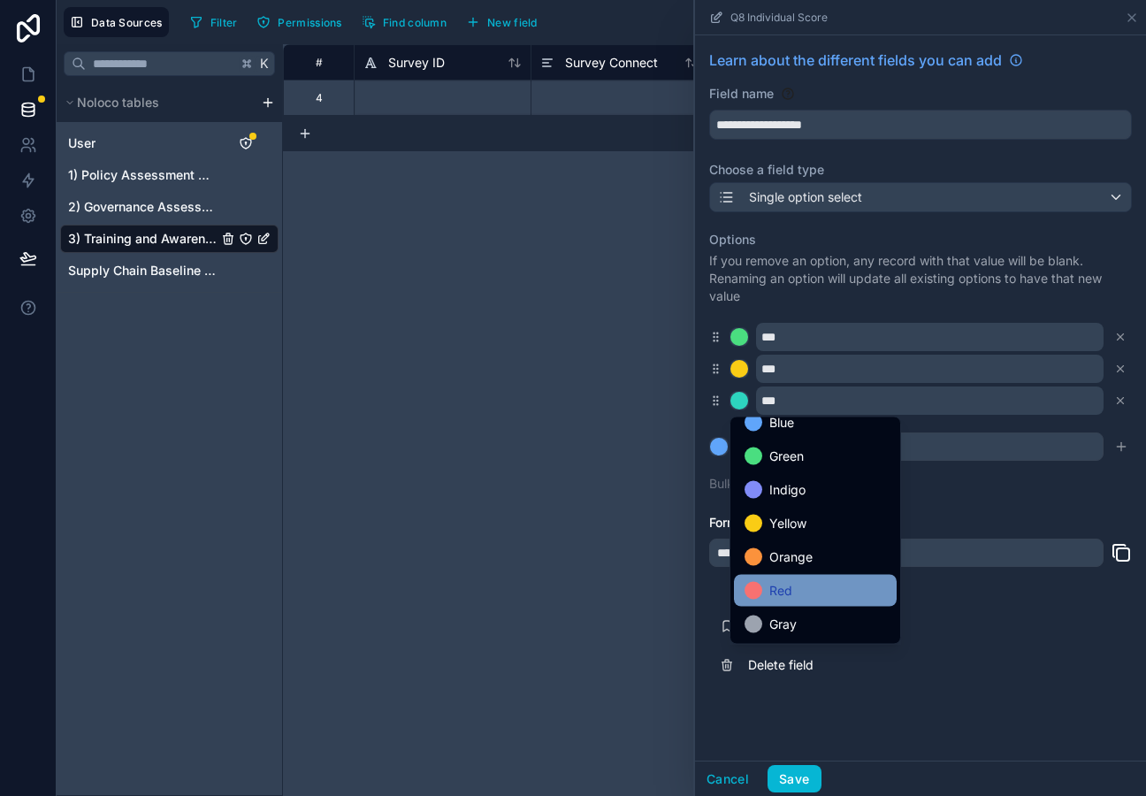
click at [823, 597] on div "Red" at bounding box center [816, 590] width 142 height 21
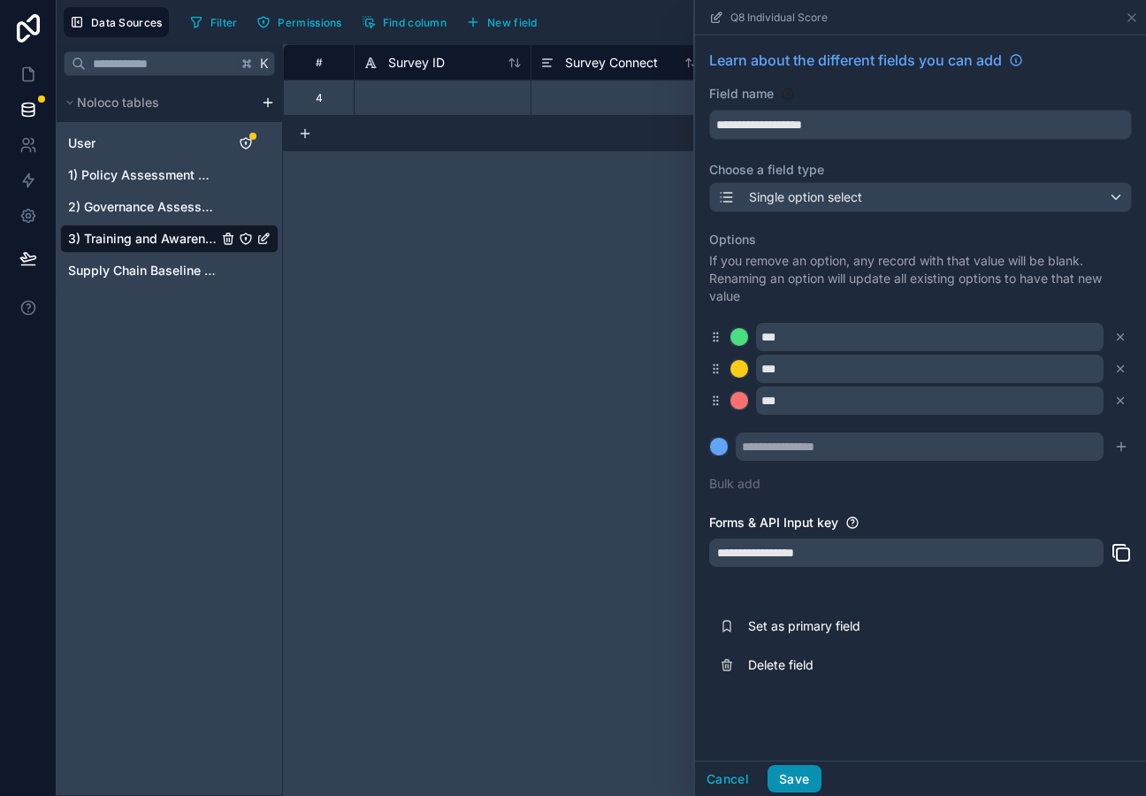
click at [794, 775] on button "Save" at bounding box center [794, 779] width 53 height 28
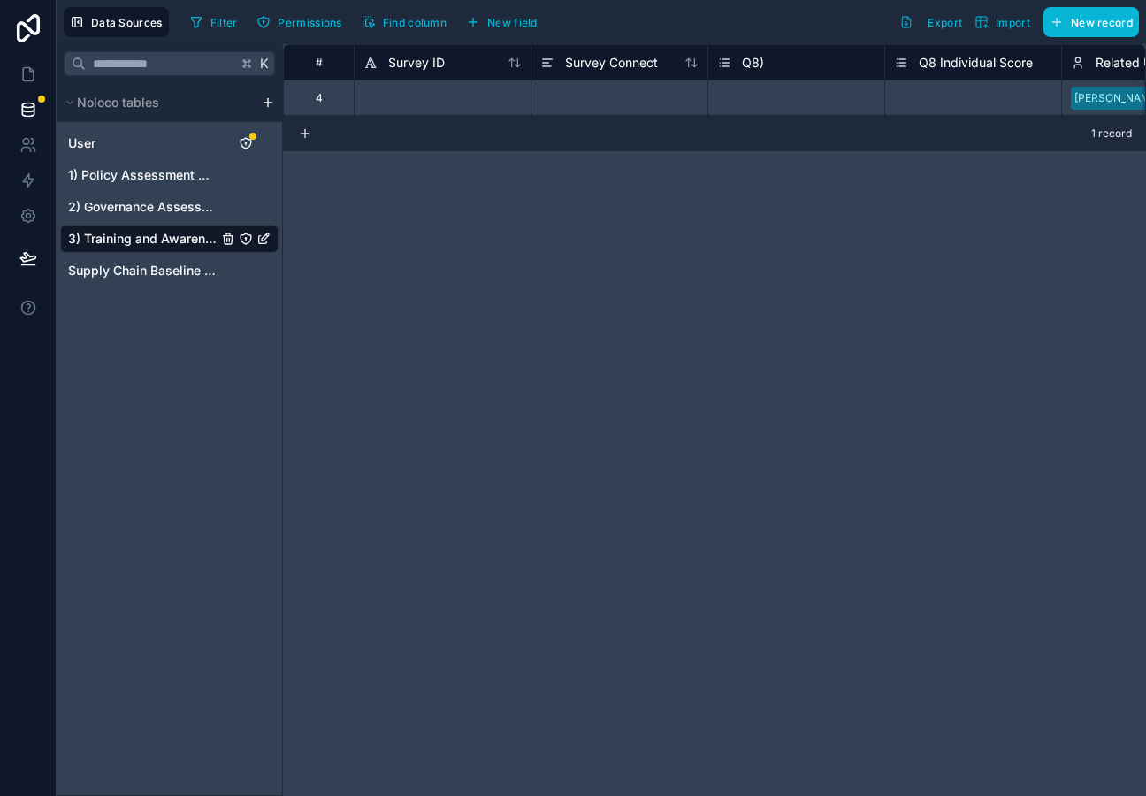
click at [510, 36] on div "Filter Permissions Find column New field" at bounding box center [367, 22] width 368 height 30
click at [511, 26] on span "New field" at bounding box center [512, 22] width 50 height 13
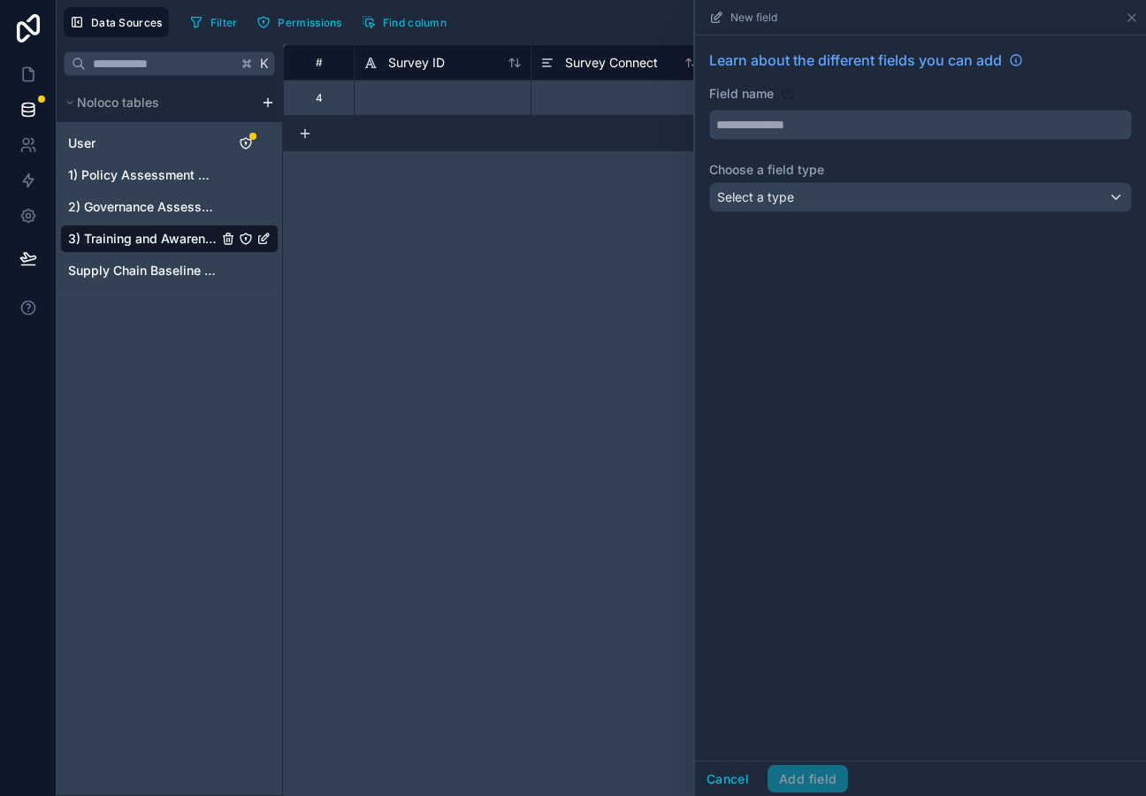
click at [771, 129] on input "text" at bounding box center [920, 125] width 421 height 28
type input "**********"
click at [766, 191] on span "Select a type" at bounding box center [755, 196] width 77 height 15
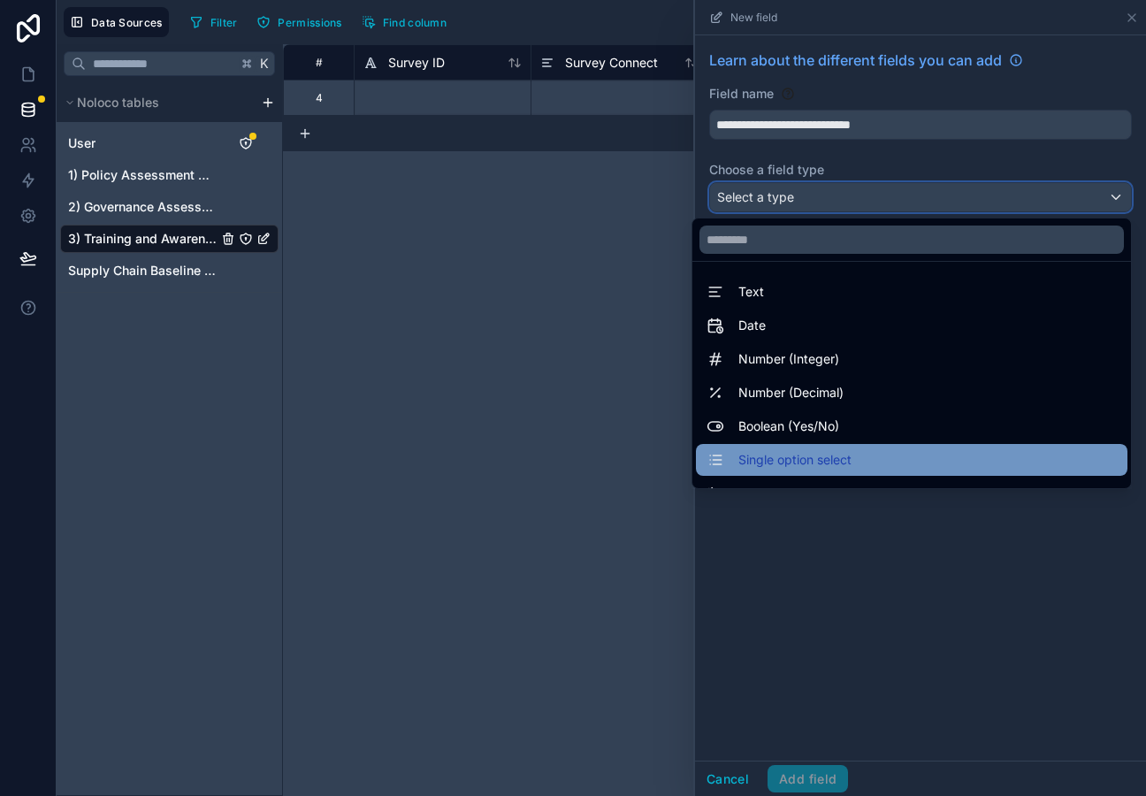
scroll to position [513, 0]
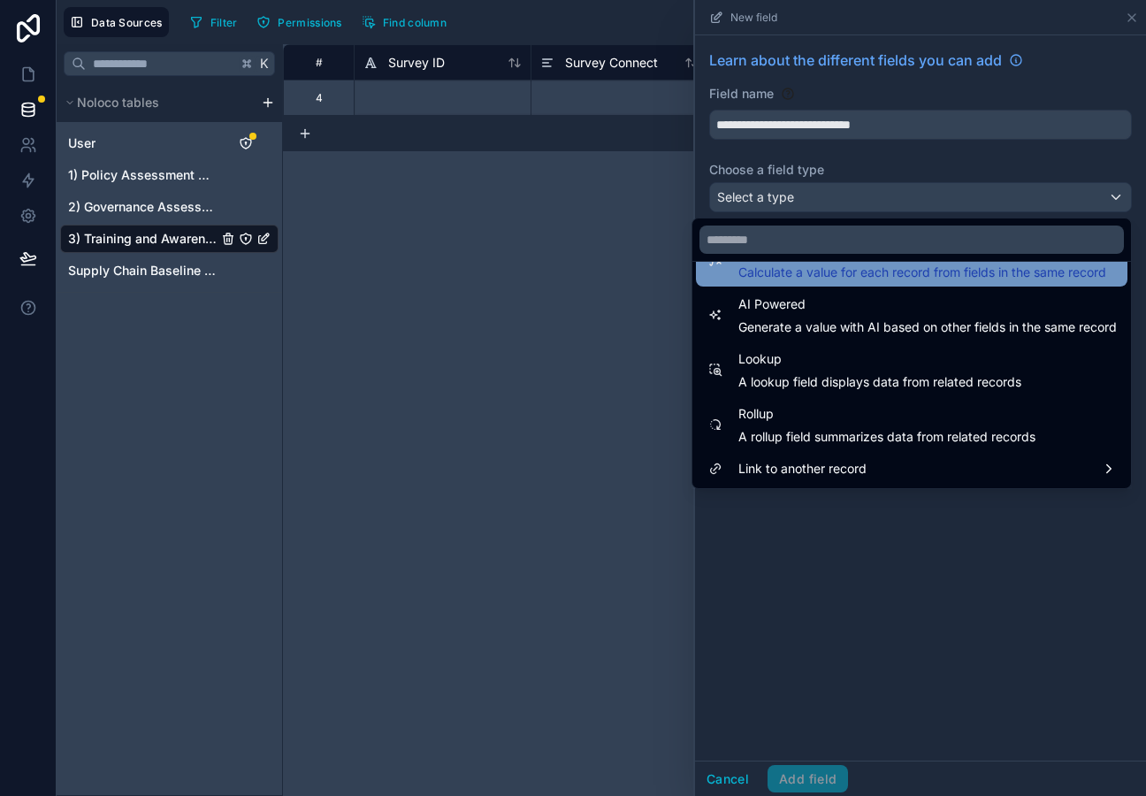
click at [821, 267] on span "Calculate a value for each record from fields in the same record" at bounding box center [923, 273] width 368 height 18
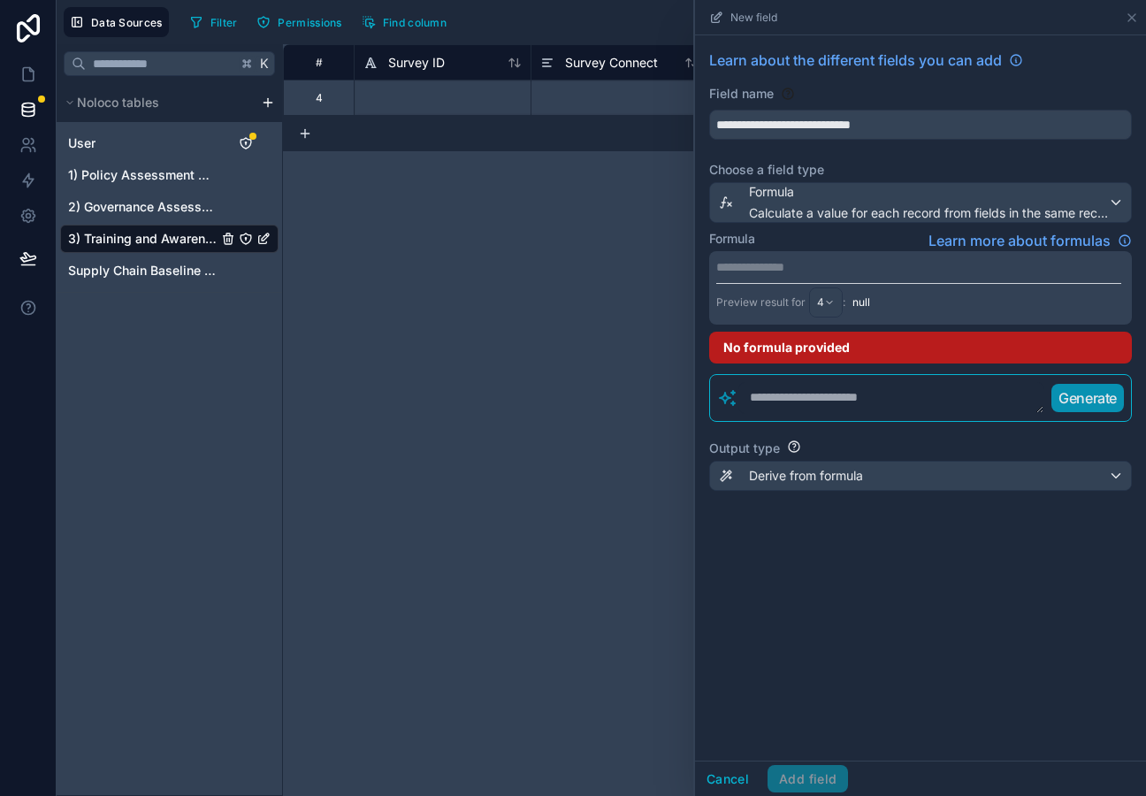
click at [790, 267] on p "**********" at bounding box center [919, 267] width 405 height 18
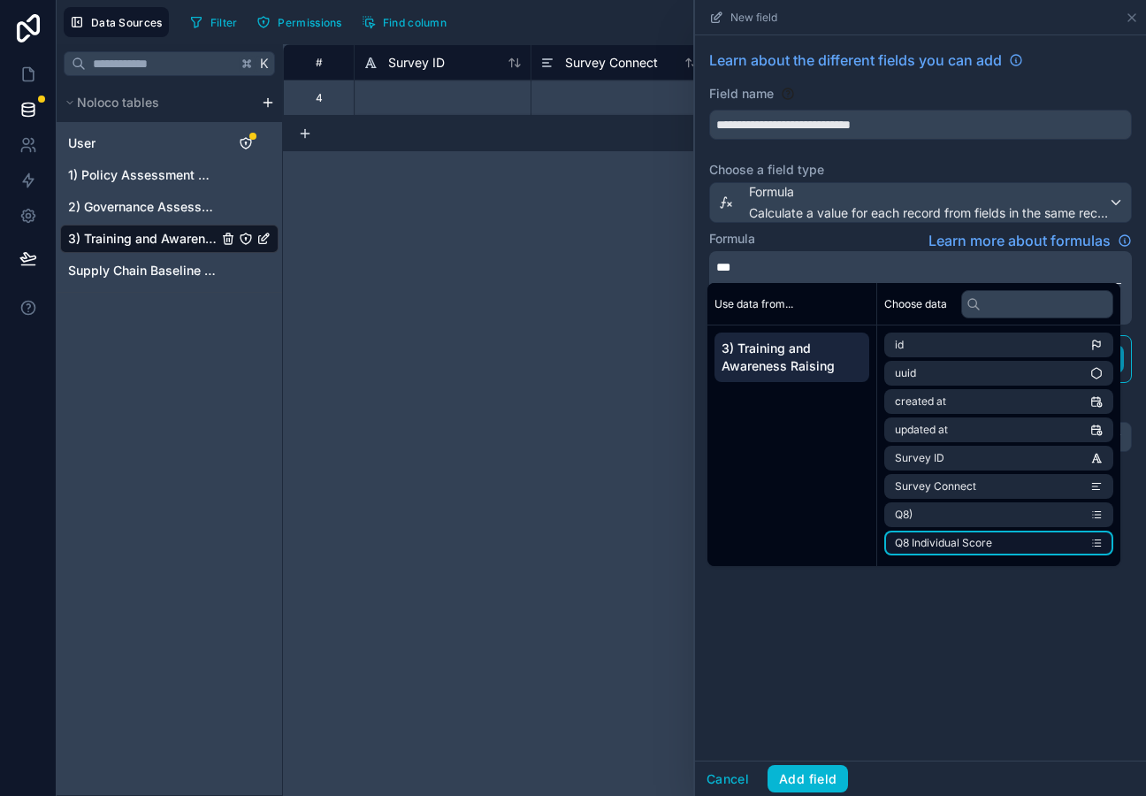
click at [955, 553] on li "Q8 Individual Score" at bounding box center [999, 543] width 229 height 25
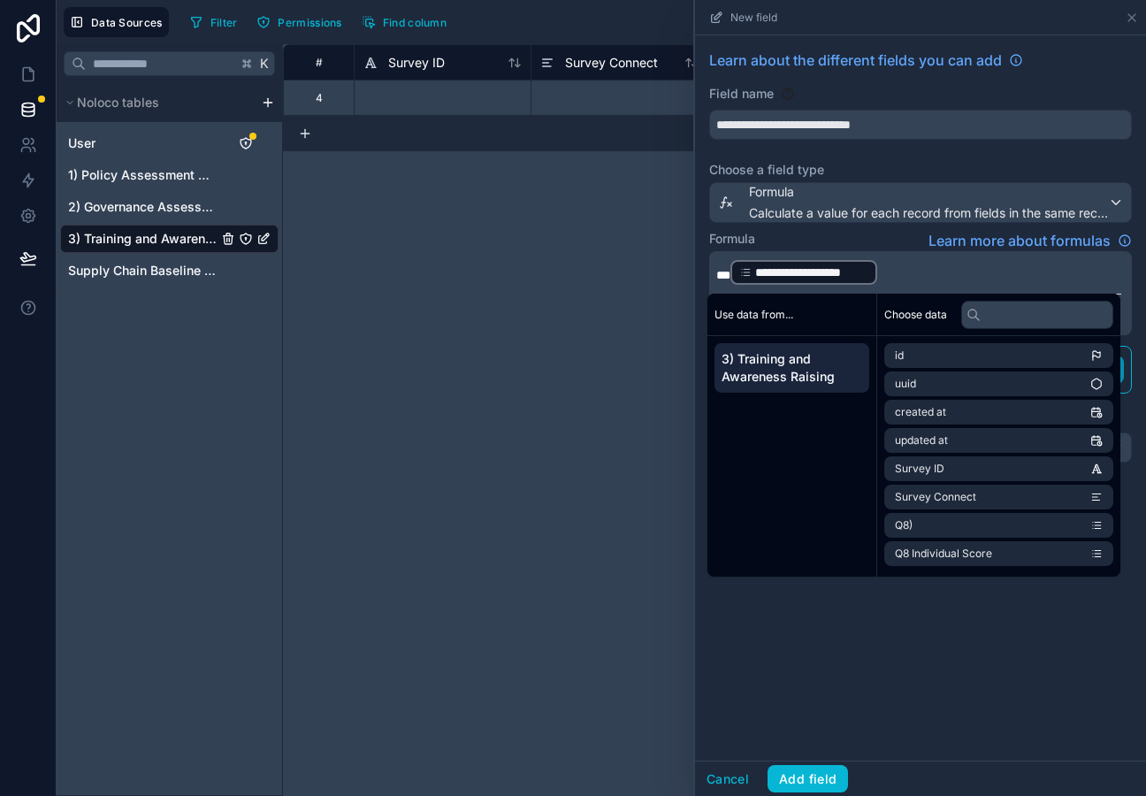
click at [886, 272] on p "**********" at bounding box center [919, 272] width 405 height 28
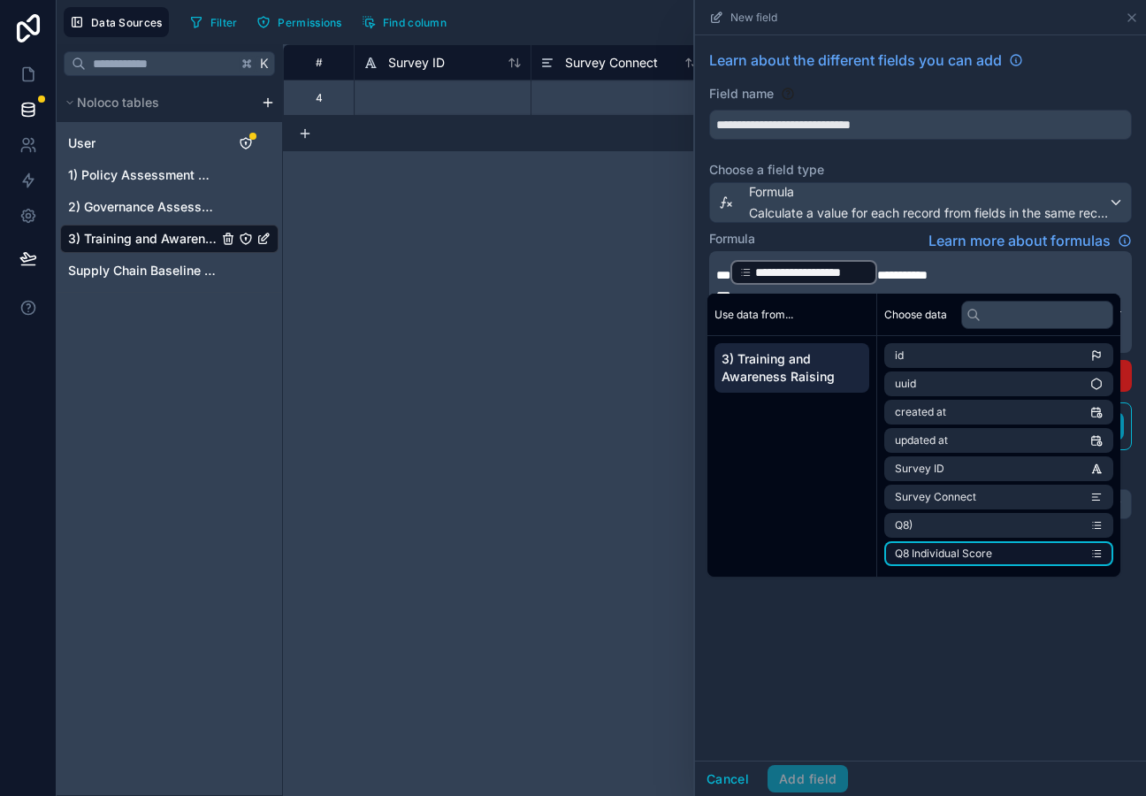
click at [962, 550] on span "Q8 Individual Score" at bounding box center [943, 554] width 97 height 14
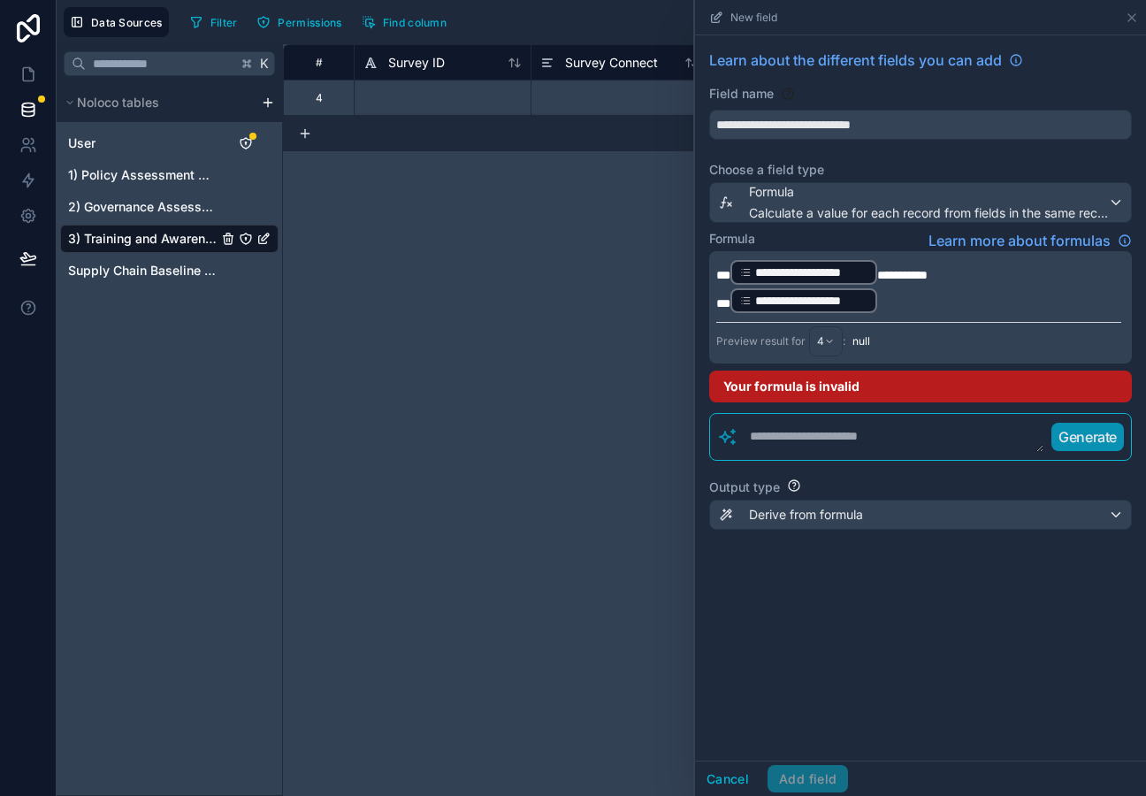
click at [888, 291] on p "**********" at bounding box center [919, 301] width 405 height 28
click at [913, 272] on span "**********" at bounding box center [903, 275] width 50 height 12
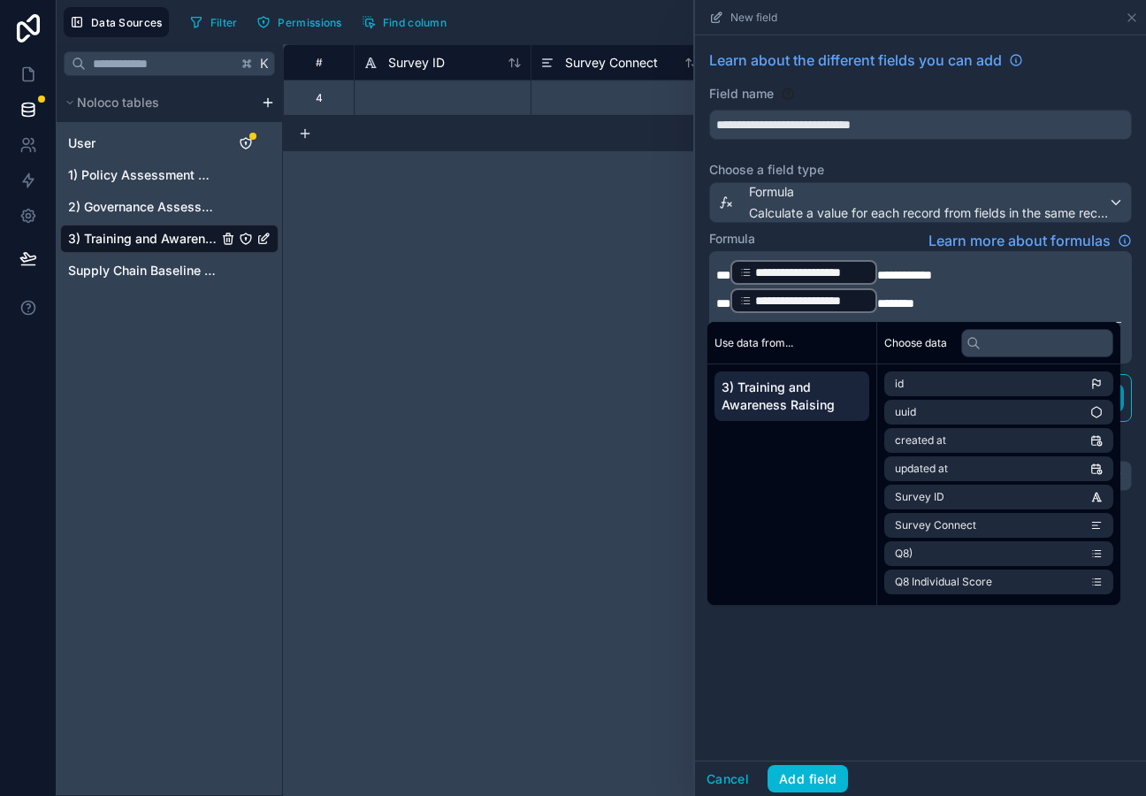
click at [982, 311] on p "**********" at bounding box center [919, 301] width 405 height 28
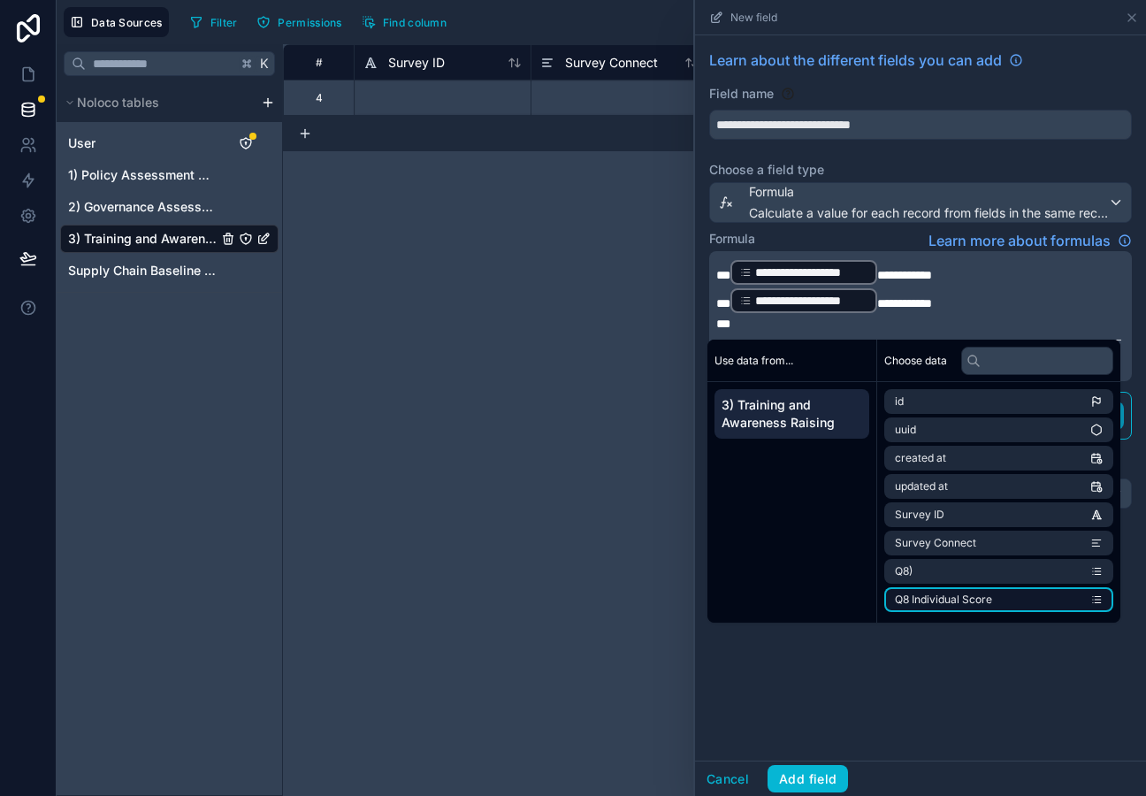
click at [1004, 610] on li "Q8 Individual Score" at bounding box center [999, 599] width 229 height 25
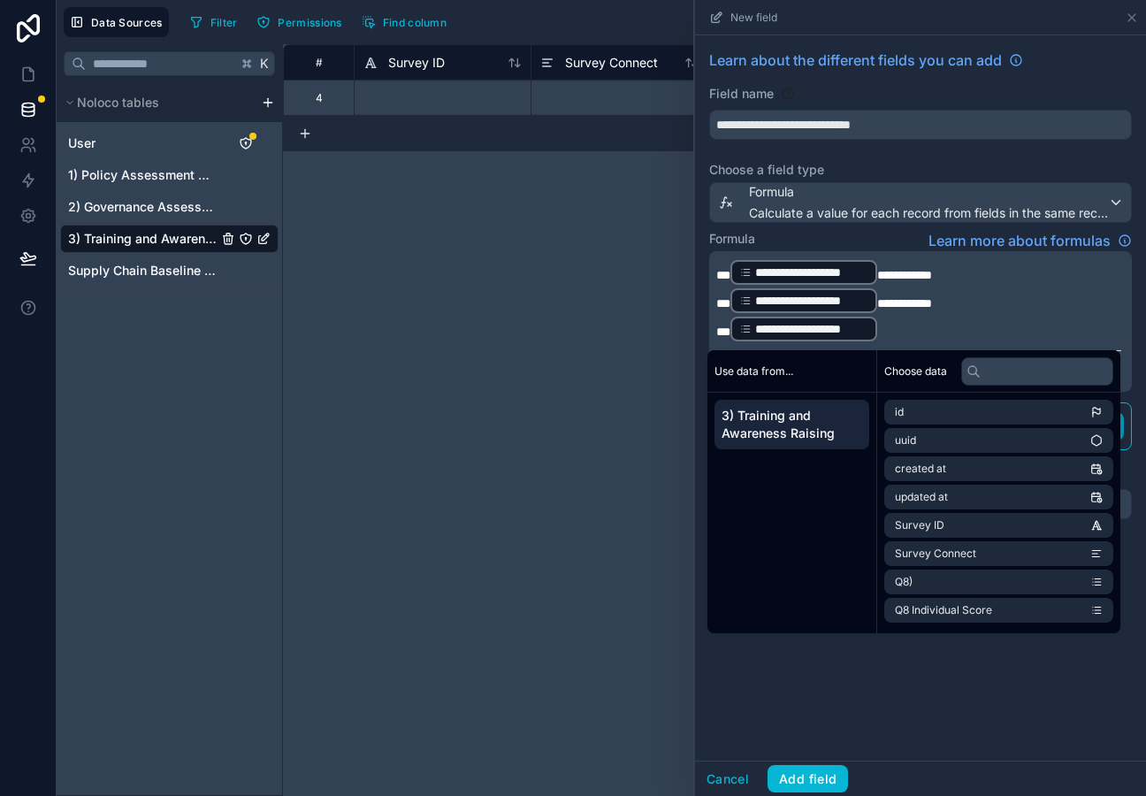
click at [887, 336] on p "**********" at bounding box center [919, 329] width 405 height 28
click at [932, 653] on div "**********" at bounding box center [920, 397] width 451 height 725
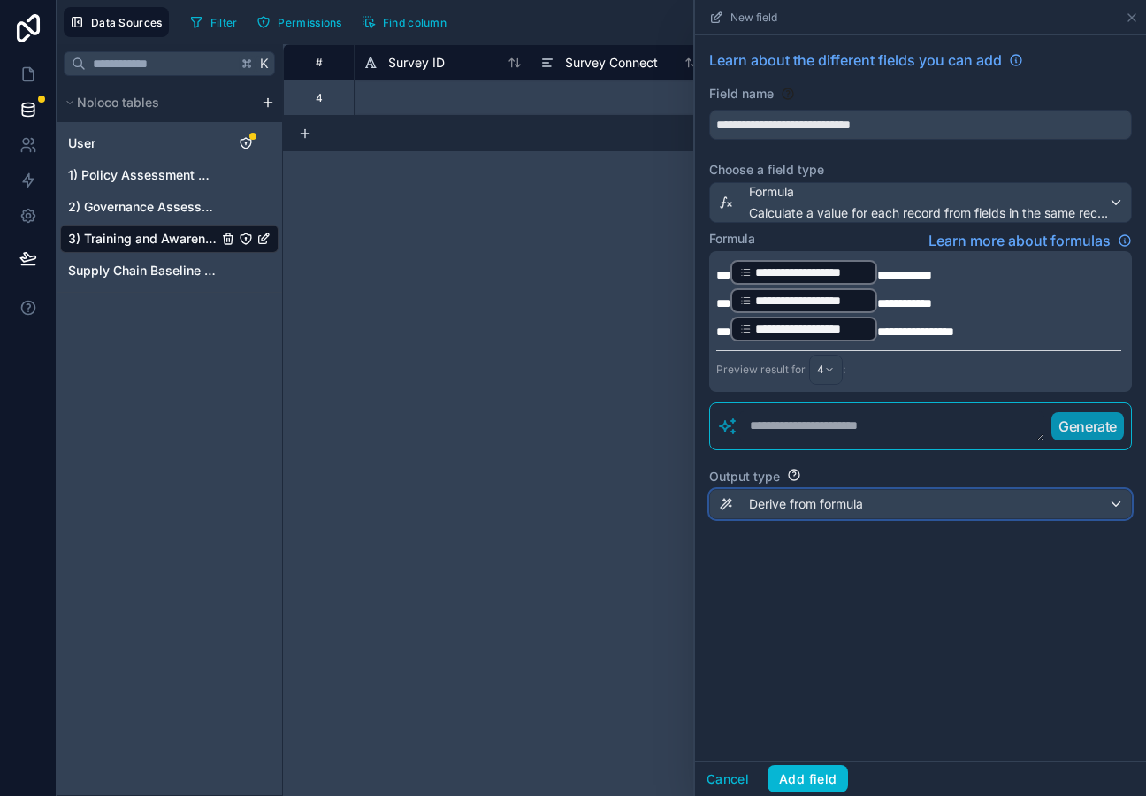
click at [809, 493] on div "Derive from formula" at bounding box center [920, 504] width 421 height 28
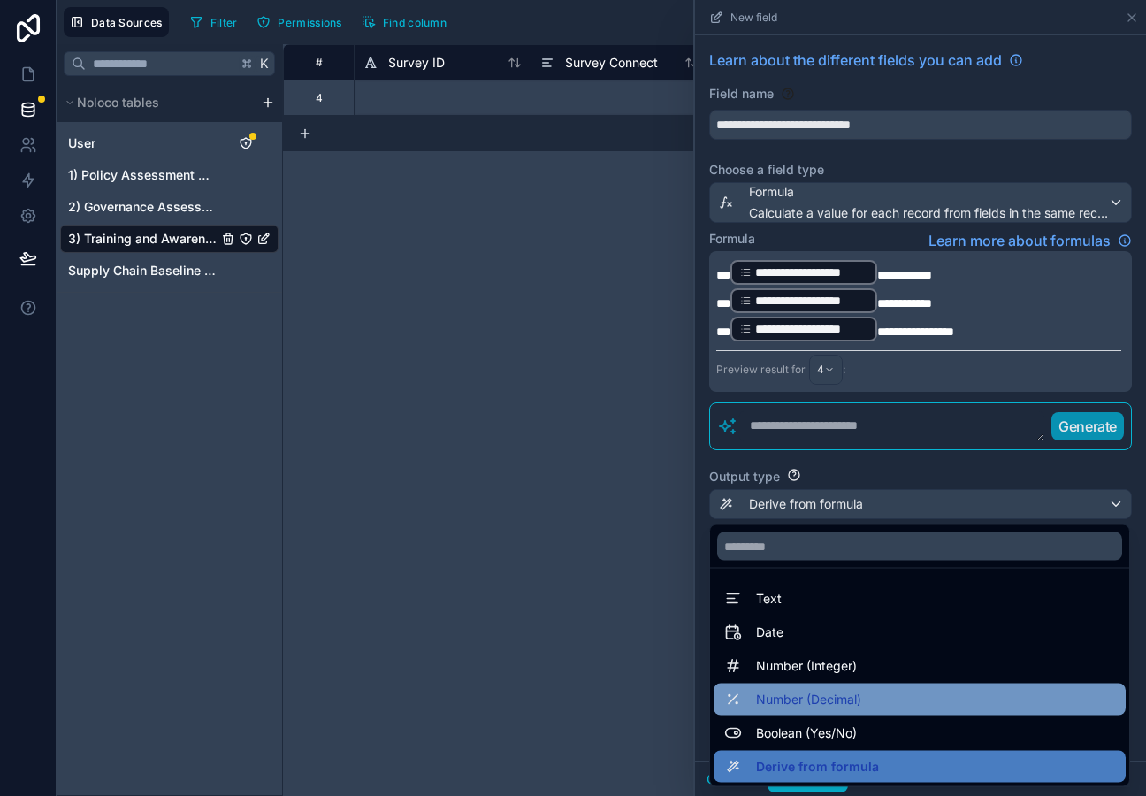
click at [795, 694] on span "Number (Decimal)" at bounding box center [808, 699] width 105 height 21
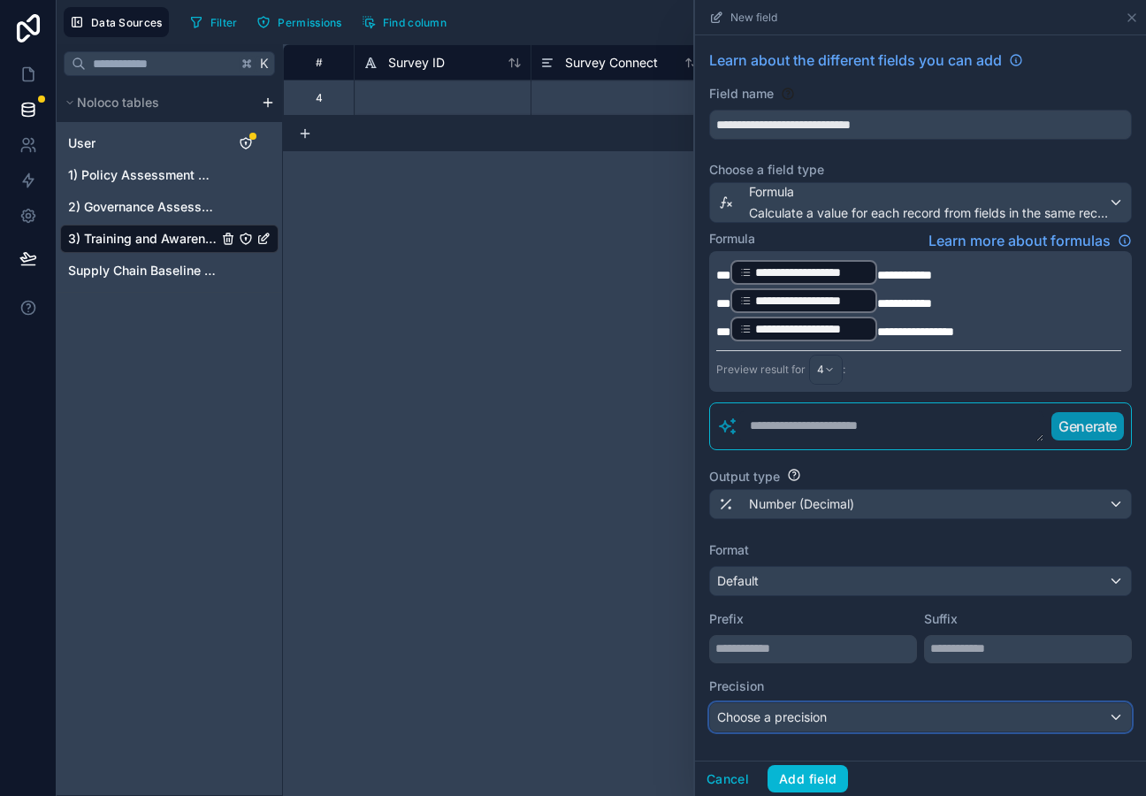
click at [778, 717] on span "Choose a precision" at bounding box center [772, 716] width 110 height 15
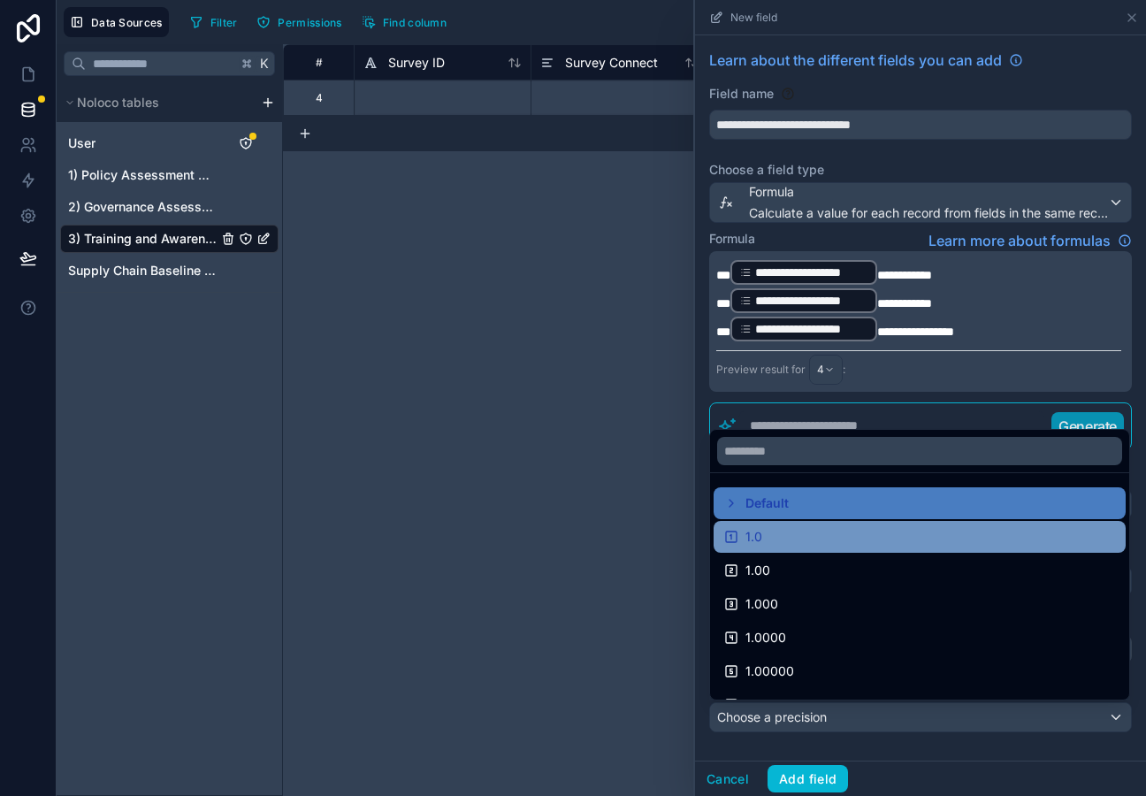
click at [781, 533] on div "1.0" at bounding box center [920, 536] width 391 height 21
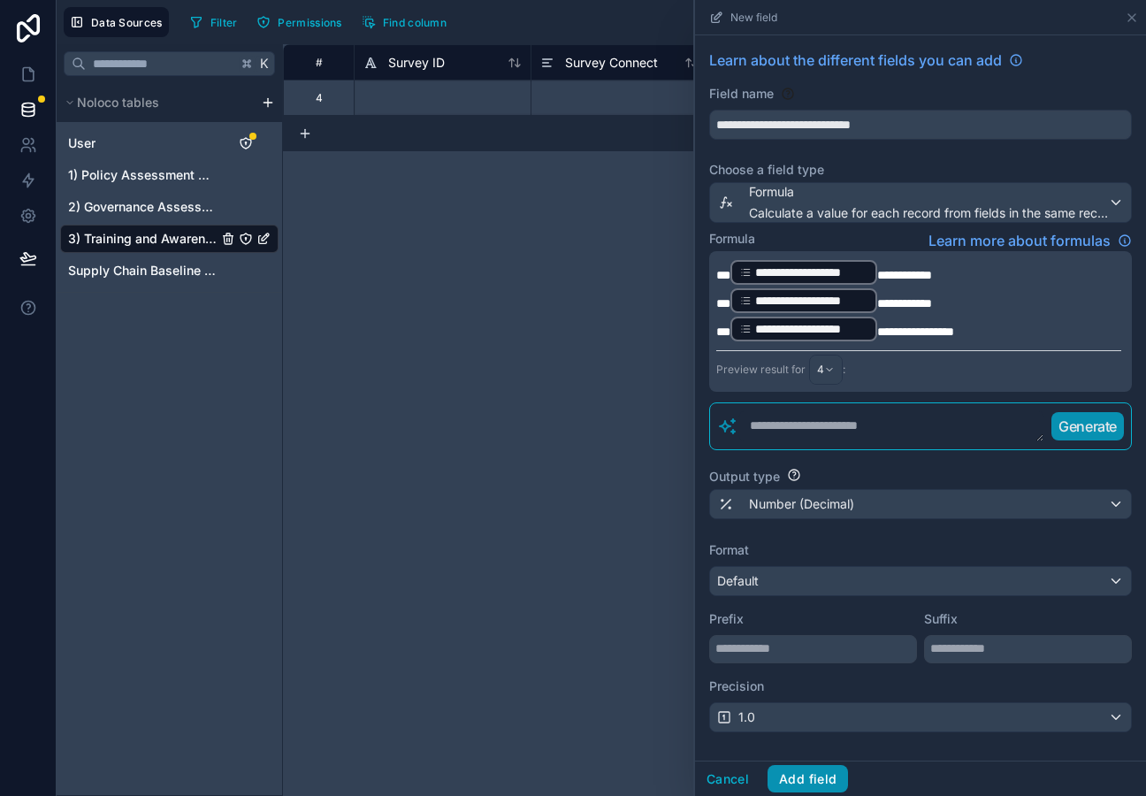
click at [808, 791] on button "Add field" at bounding box center [808, 779] width 81 height 28
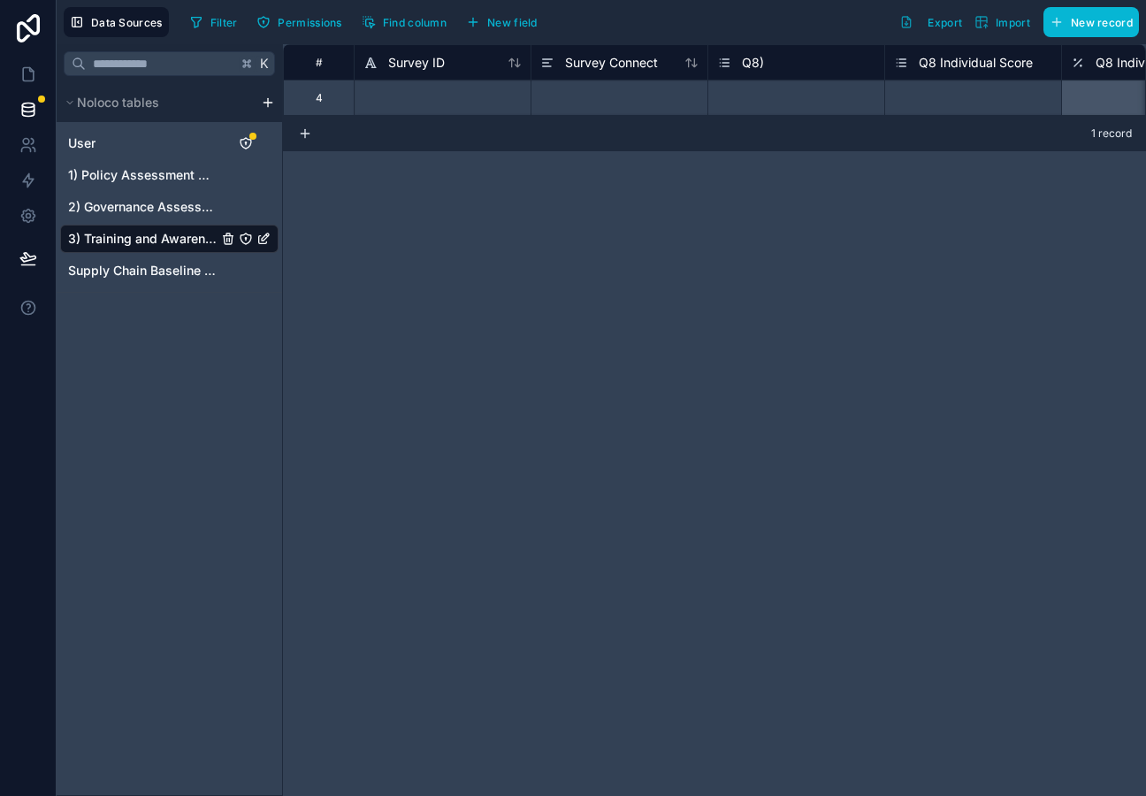
click at [971, 67] on span "Q8 Individual Score" at bounding box center [976, 63] width 114 height 18
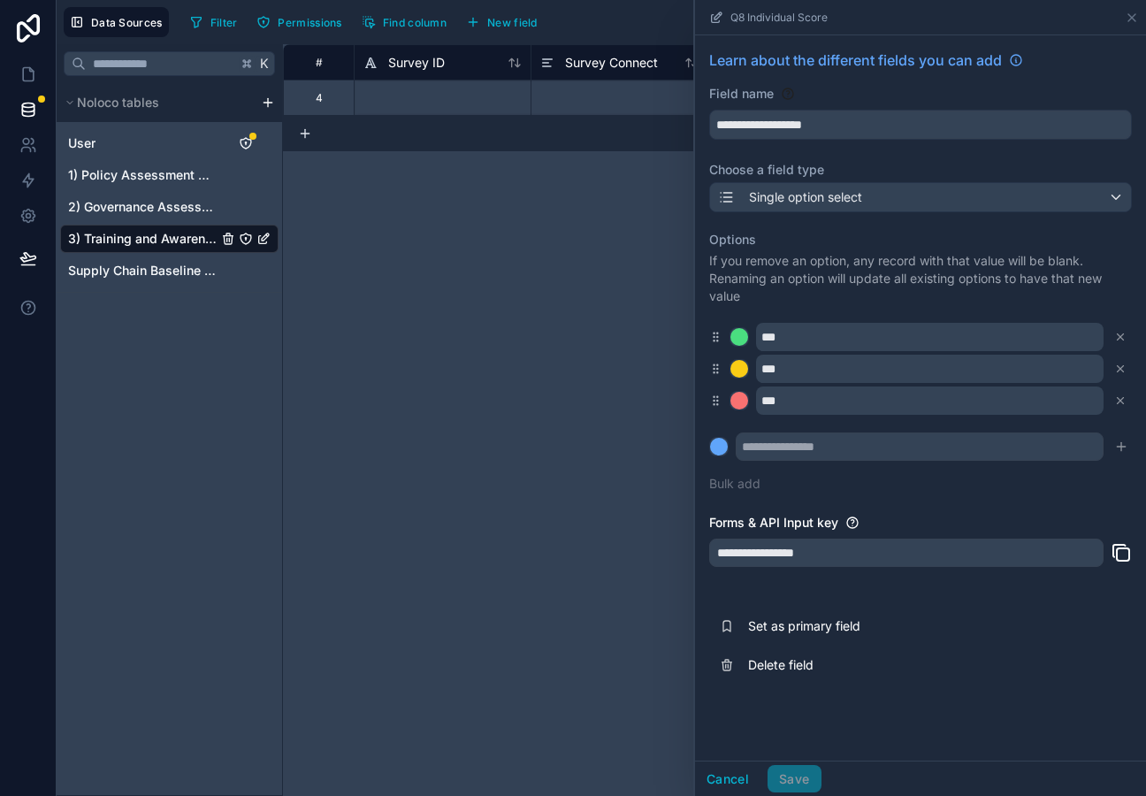
click at [575, 258] on div "# Survey ID Survey Connect Q8) Q8 Individual Score Q8 Individual Score Conversi…" at bounding box center [714, 420] width 863 height 752
click at [741, 781] on button "Cancel" at bounding box center [727, 779] width 65 height 28
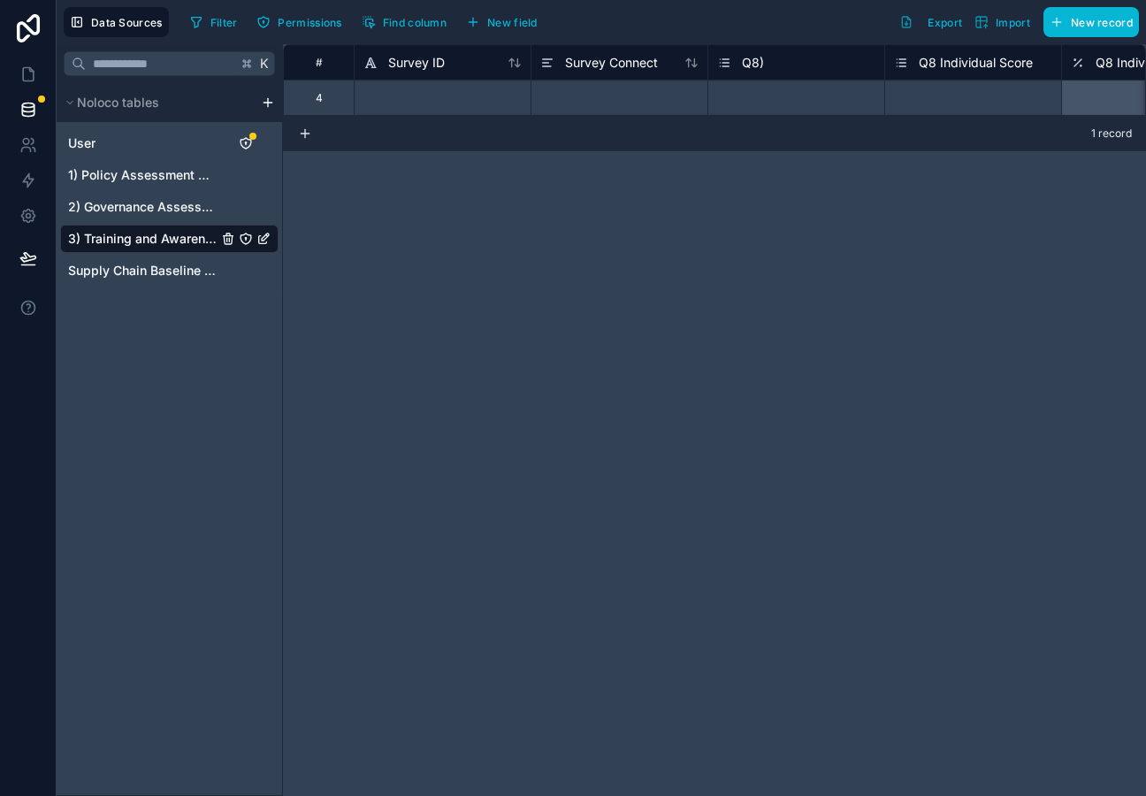
click at [963, 99] on div "Select a Q8 Individual Score" at bounding box center [964, 98] width 141 height 14
click at [957, 99] on div "Select a Q8 Individual Score" at bounding box center [964, 98] width 141 height 14
click at [964, 203] on div "# Survey ID Survey Connect Q8) Q8 Individual Score Q8 Individual Score Conversi…" at bounding box center [714, 420] width 863 height 752
click at [159, 212] on span "2) Governance Assessment" at bounding box center [143, 207] width 150 height 18
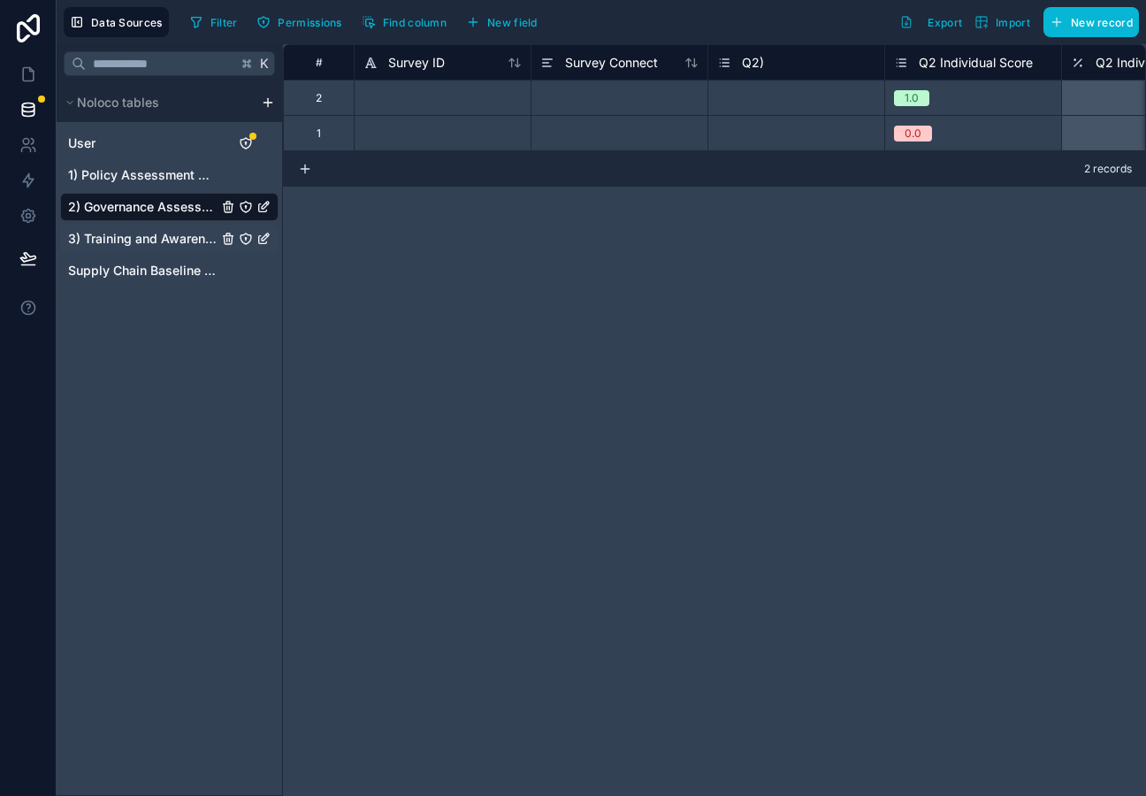
click at [162, 247] on span "3) Training and Awareness Raising" at bounding box center [143, 239] width 150 height 18
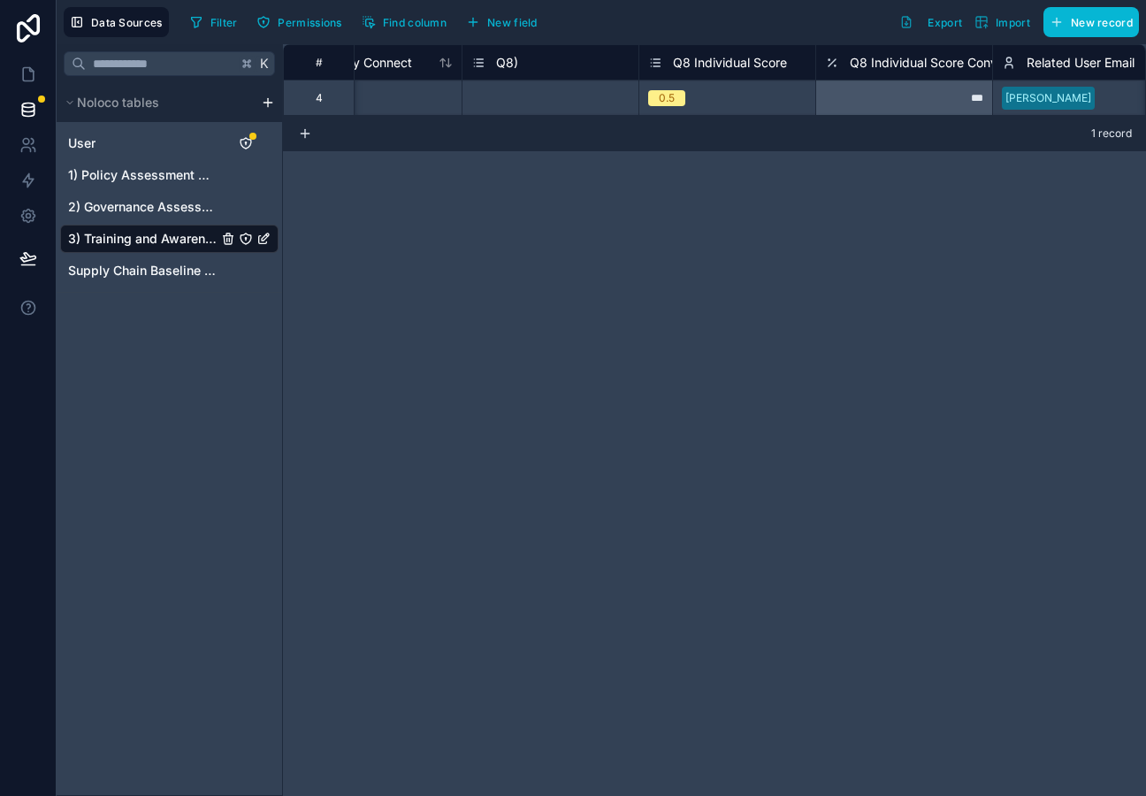
scroll to position [0, 242]
click at [508, 24] on span "New field" at bounding box center [512, 22] width 50 height 13
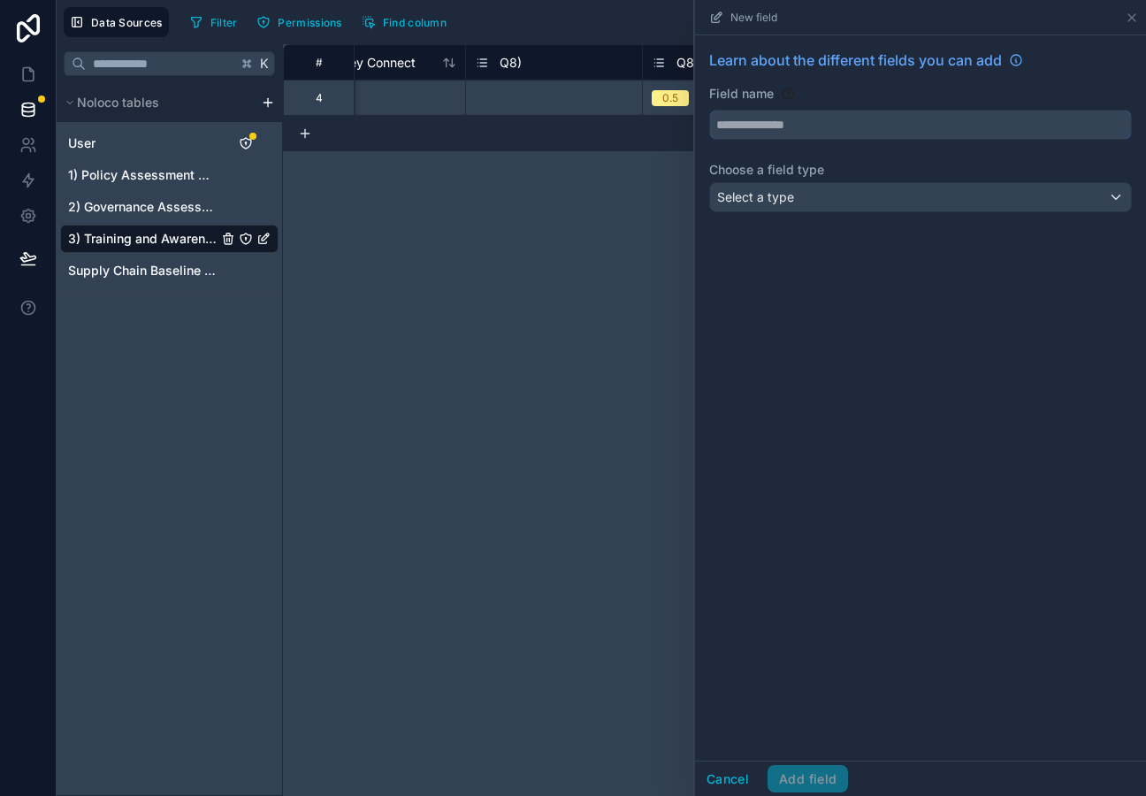
click at [756, 119] on input "text" at bounding box center [920, 125] width 421 height 28
type input "**********"
click at [840, 209] on div "Select a type" at bounding box center [920, 197] width 421 height 28
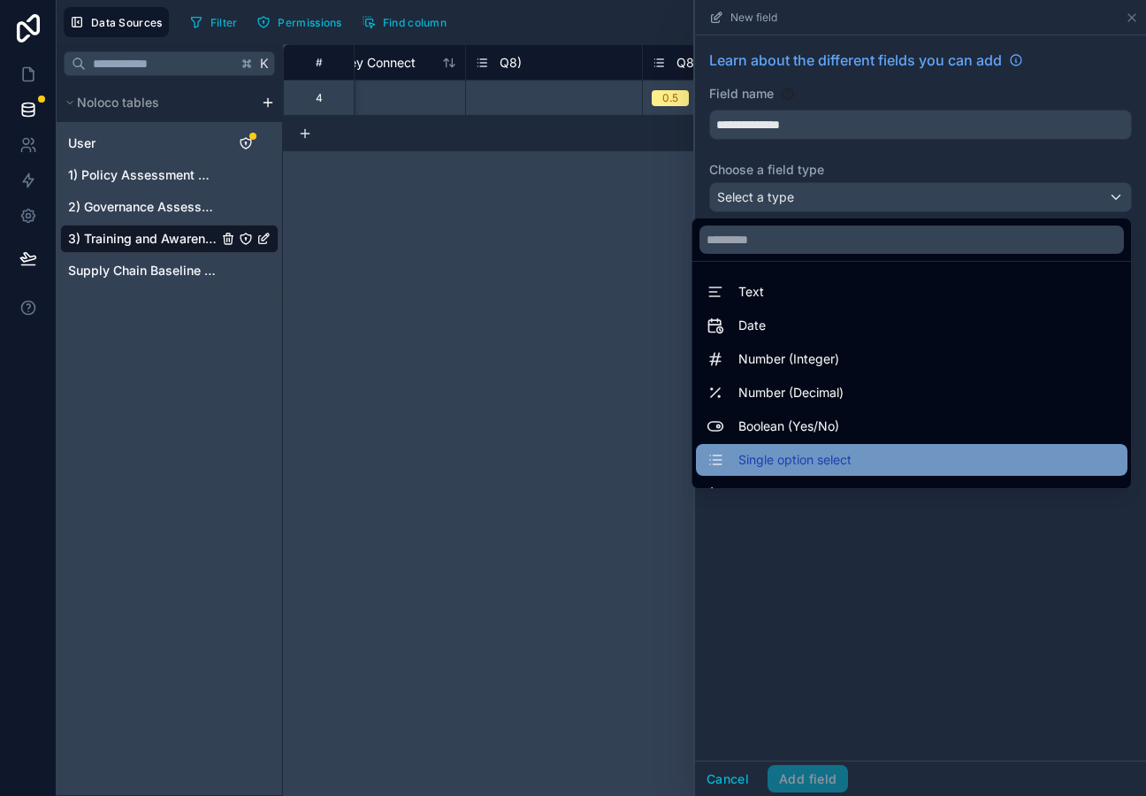
click at [777, 460] on span "Single option select" at bounding box center [795, 459] width 113 height 21
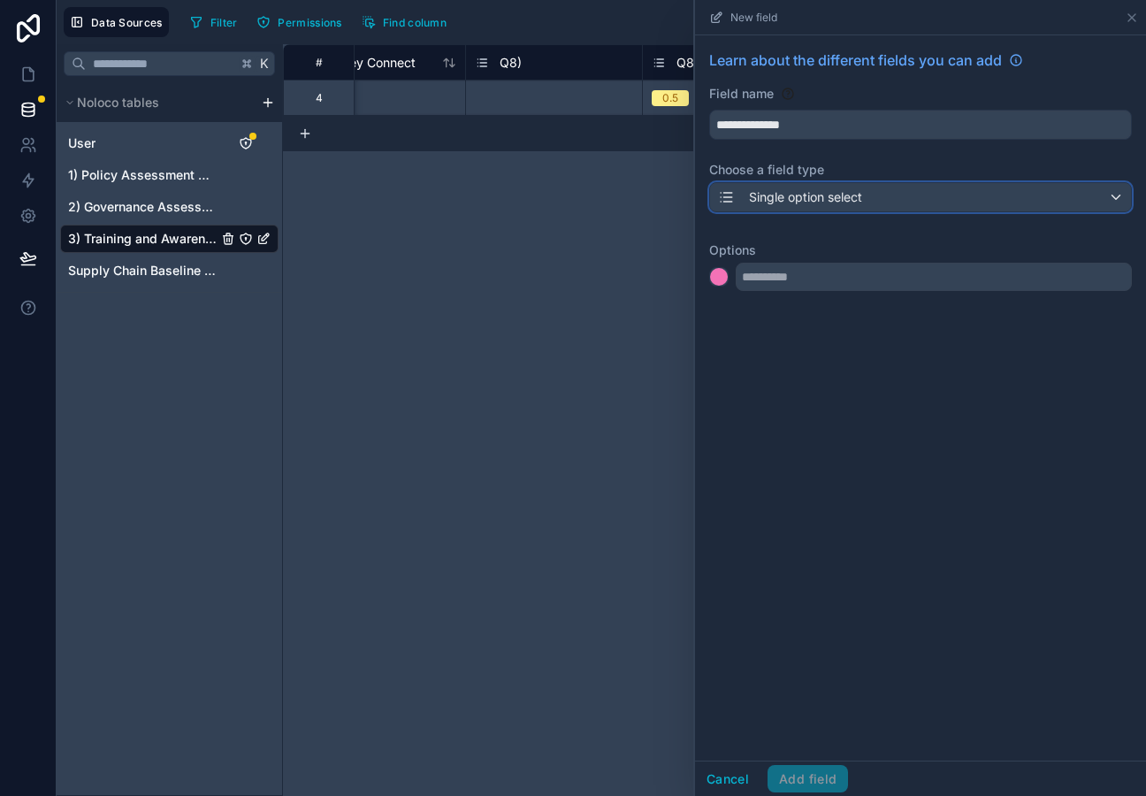
click at [809, 205] on span "Single option select" at bounding box center [805, 197] width 113 height 18
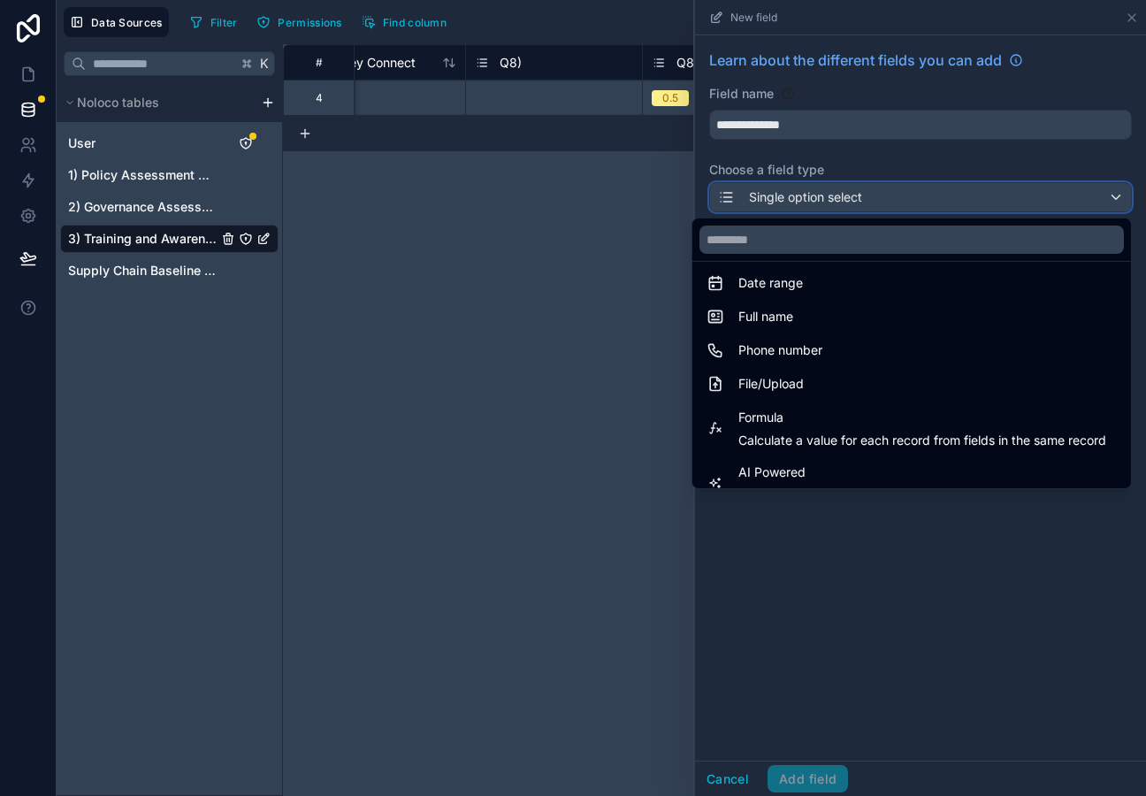
scroll to position [513, 0]
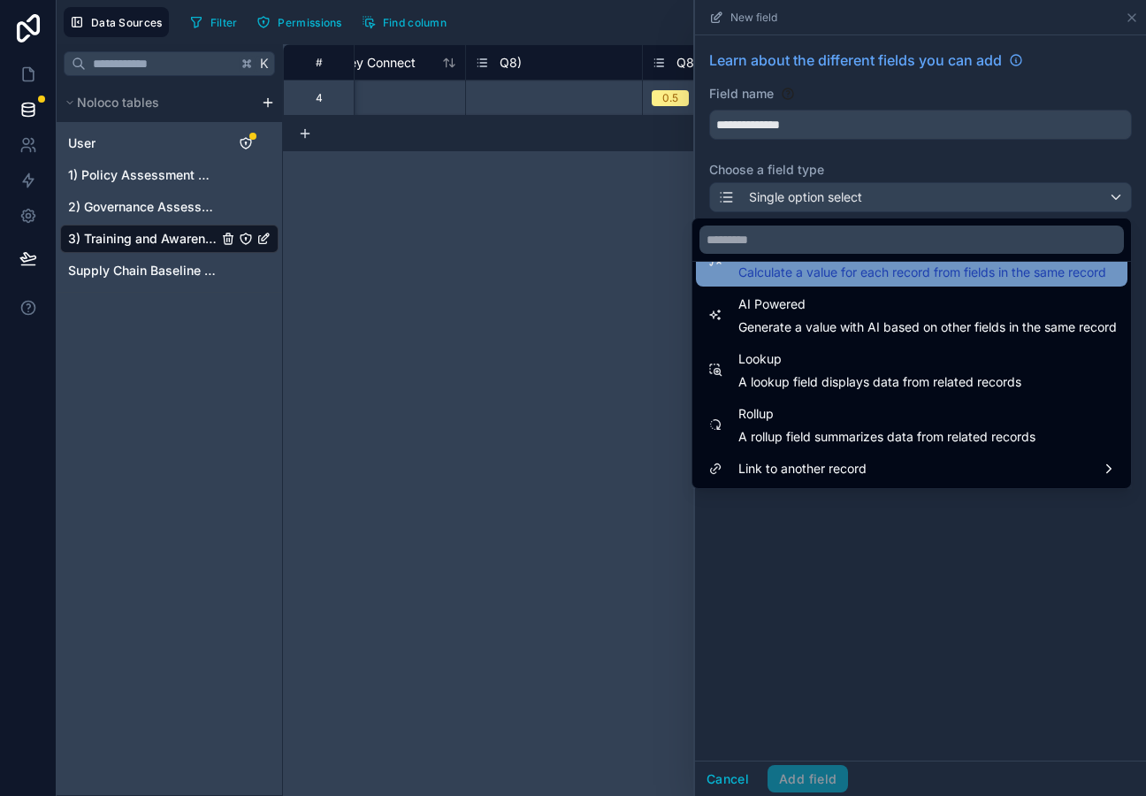
click at [809, 272] on span "Calculate a value for each record from fields in the same record" at bounding box center [923, 273] width 368 height 18
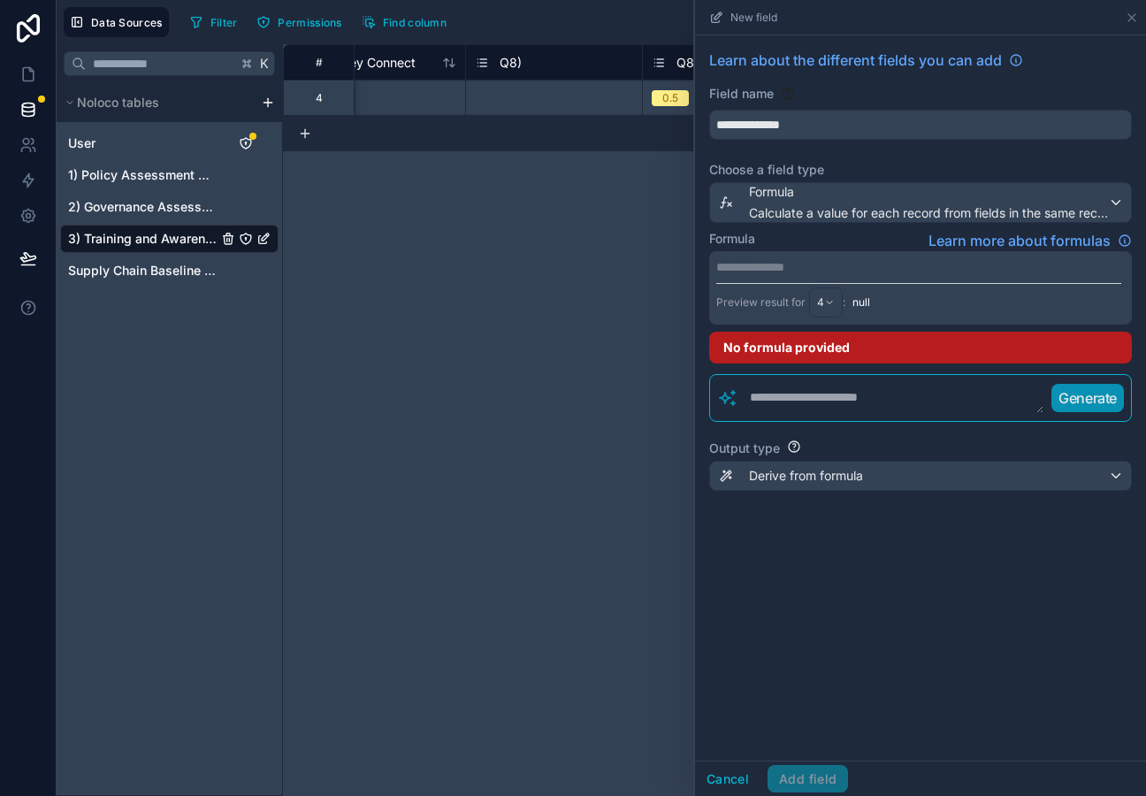
click at [789, 273] on p "**********" at bounding box center [919, 267] width 405 height 18
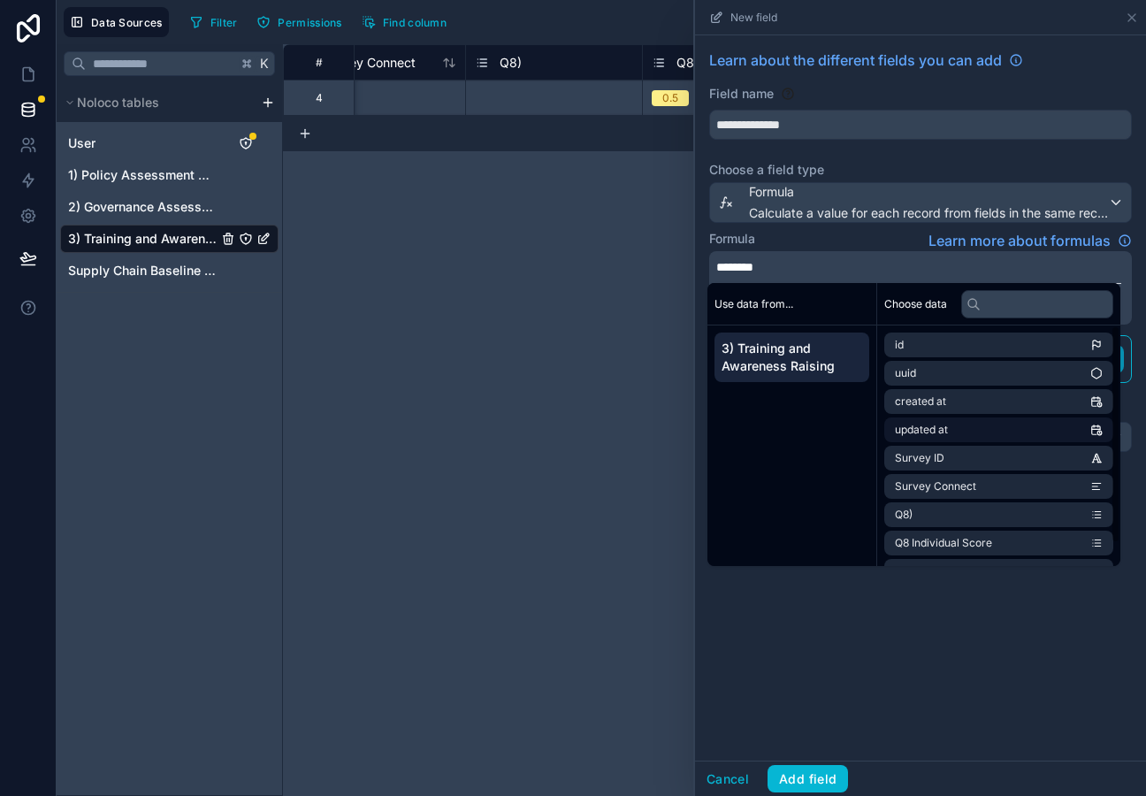
scroll to position [25, 0]
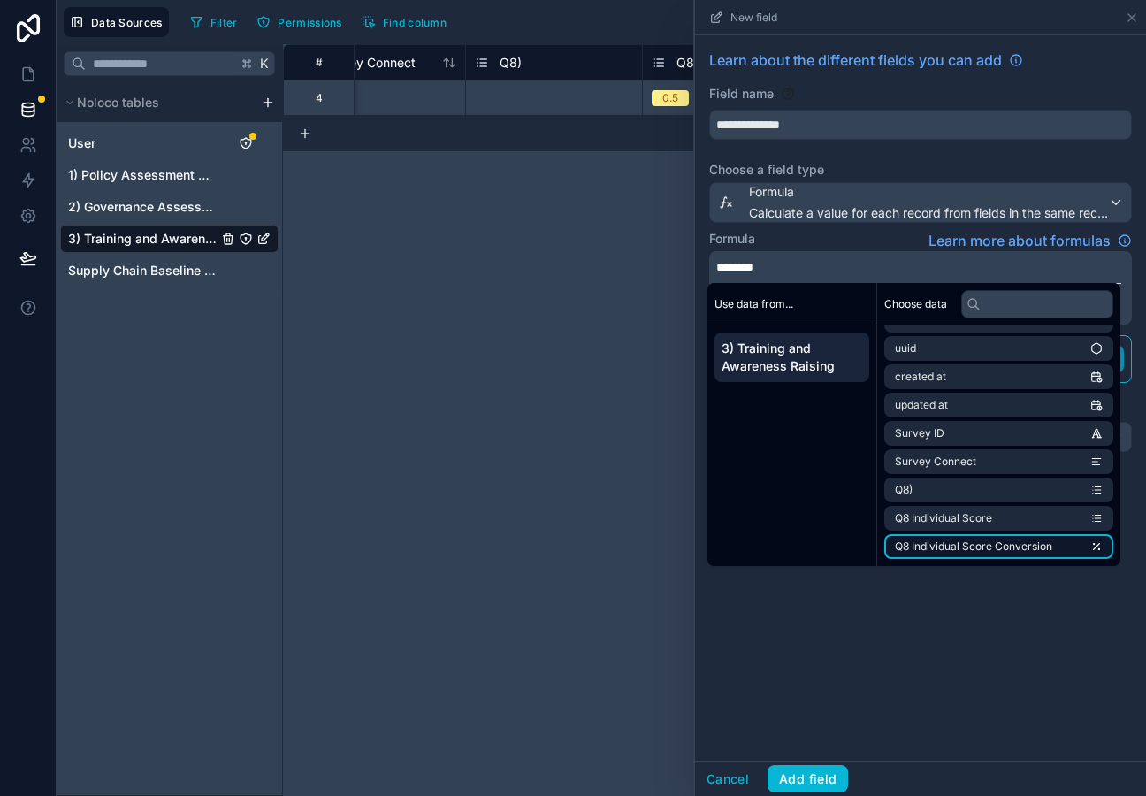
click at [947, 546] on span "Q8 Individual Score Conversion" at bounding box center [973, 547] width 157 height 14
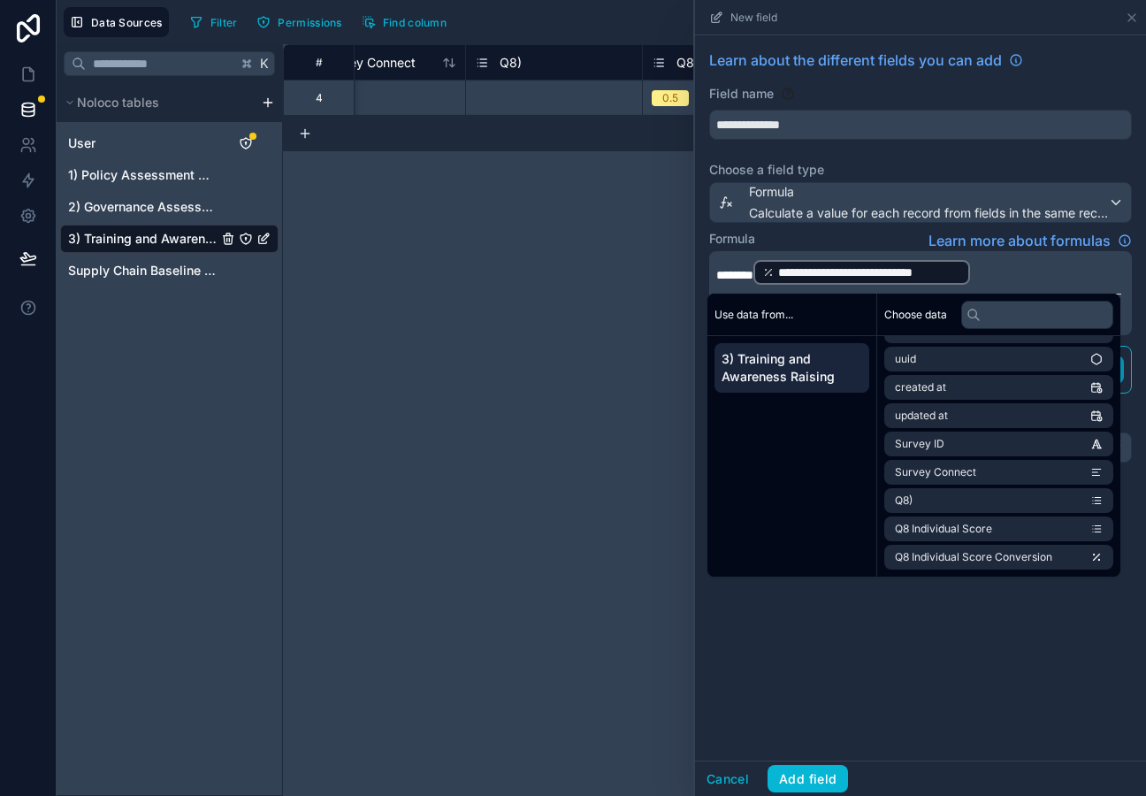
click at [1011, 269] on p "**********" at bounding box center [919, 272] width 405 height 28
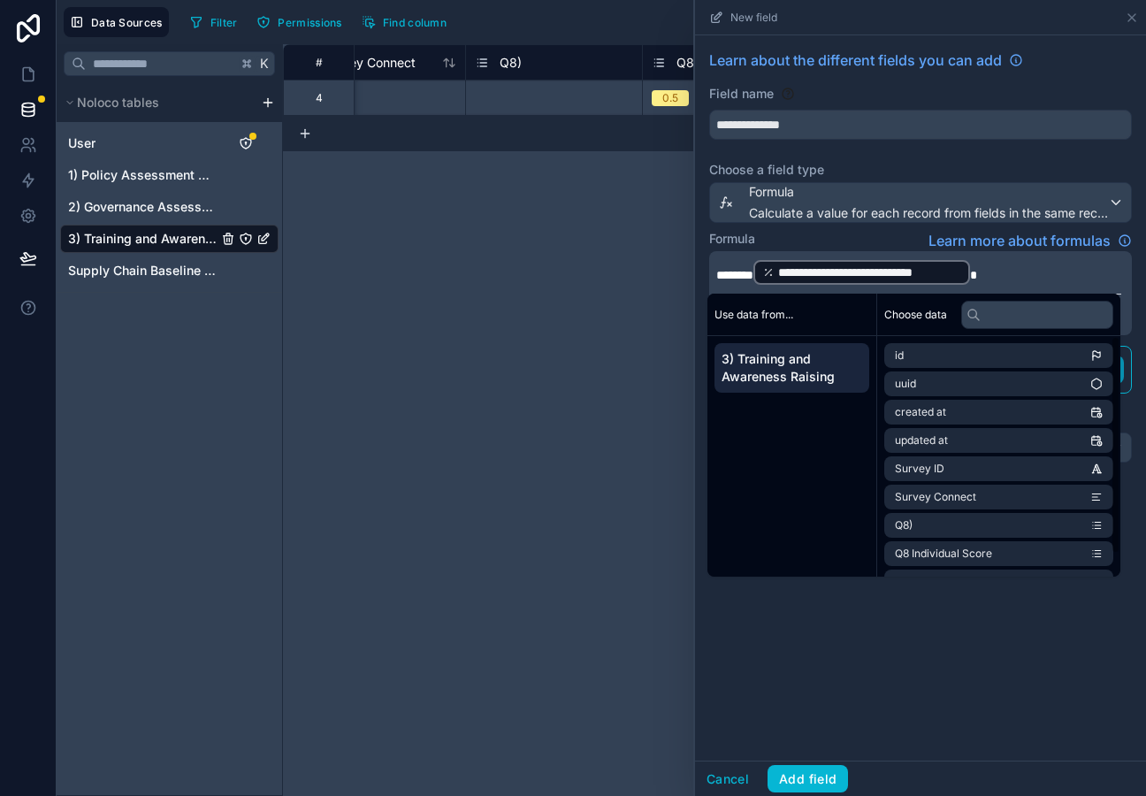
click at [918, 691] on div "**********" at bounding box center [920, 397] width 451 height 725
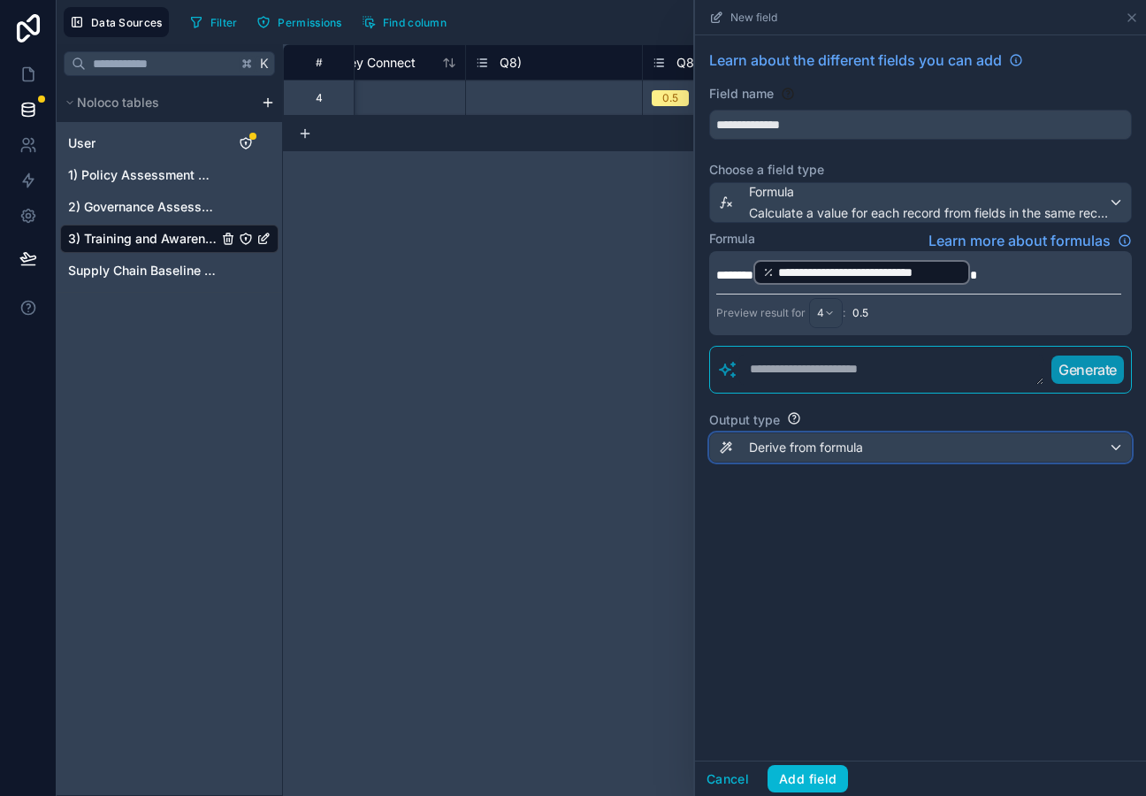
click at [831, 448] on span "Derive from formula" at bounding box center [806, 448] width 114 height 18
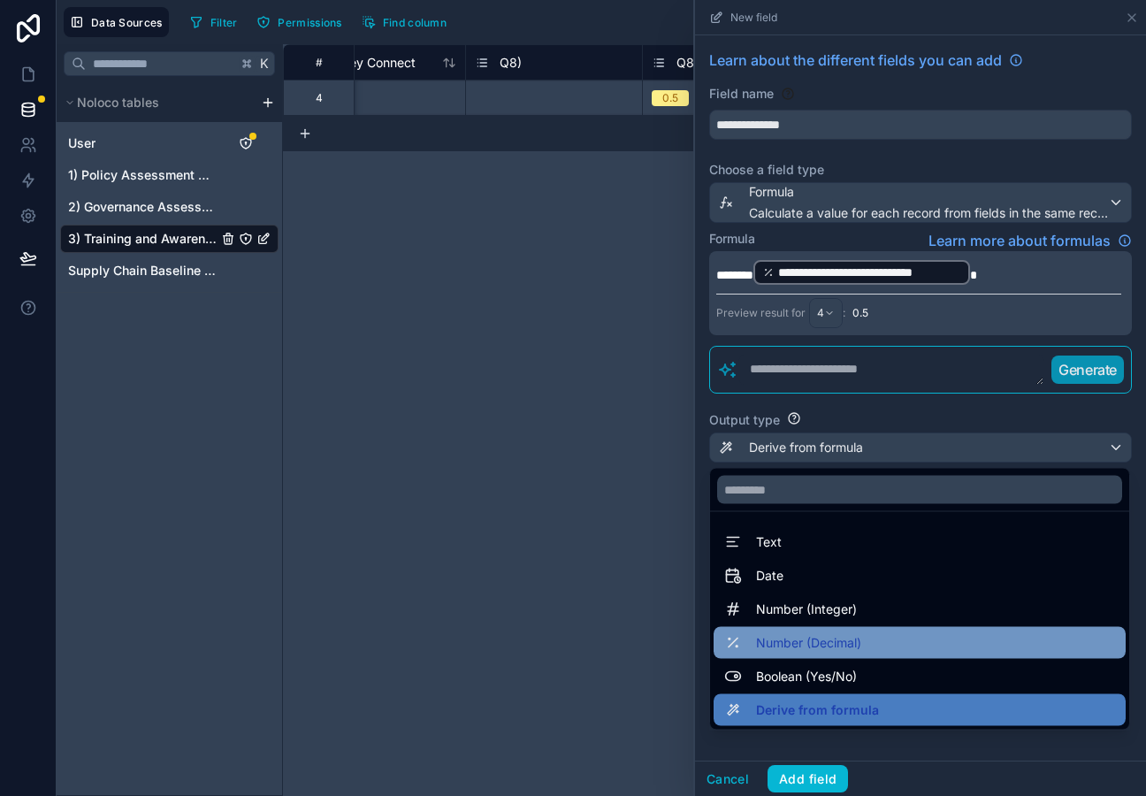
click at [825, 643] on span "Number (Decimal)" at bounding box center [808, 643] width 105 height 21
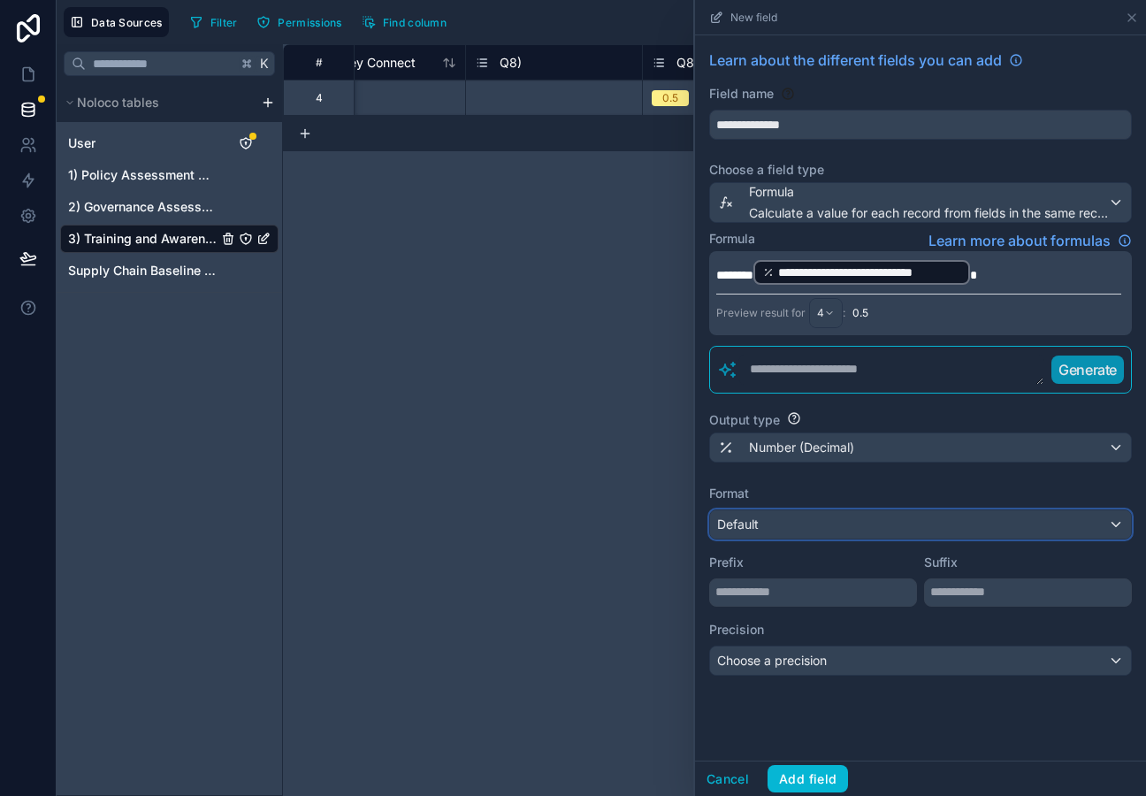
click at [801, 518] on div "Default" at bounding box center [920, 524] width 421 height 28
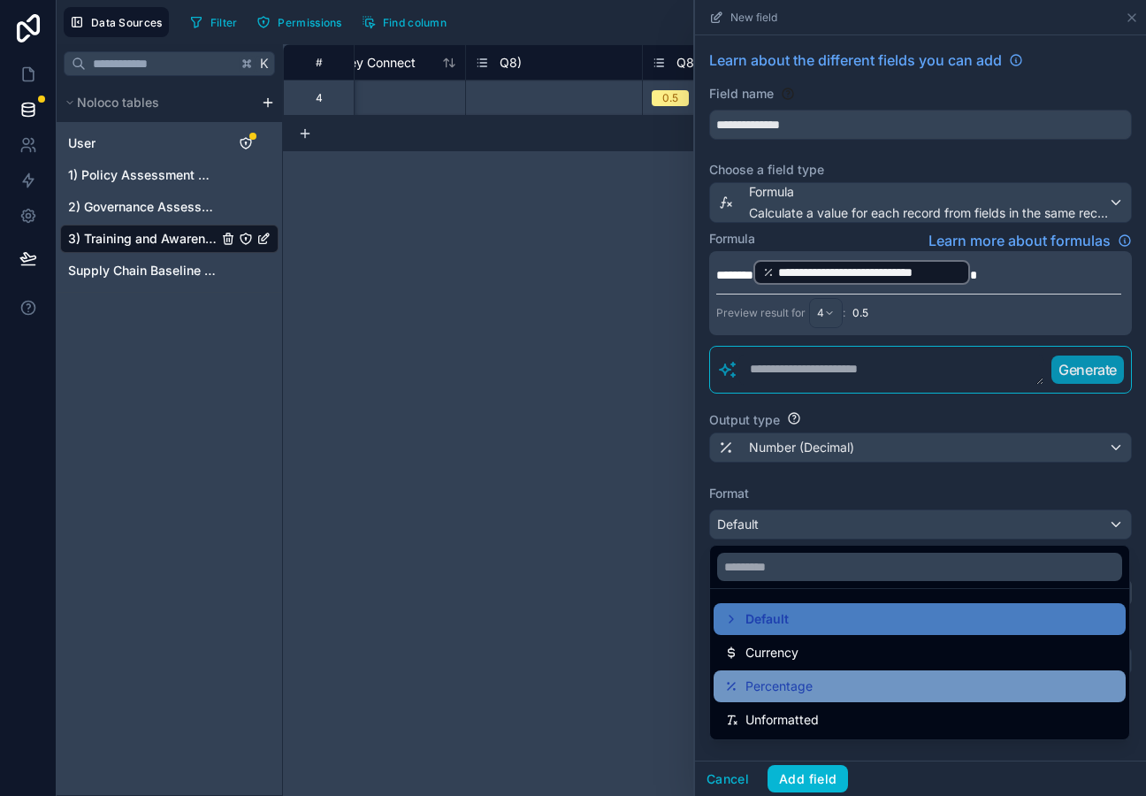
click at [814, 689] on div "Percentage" at bounding box center [920, 686] width 391 height 21
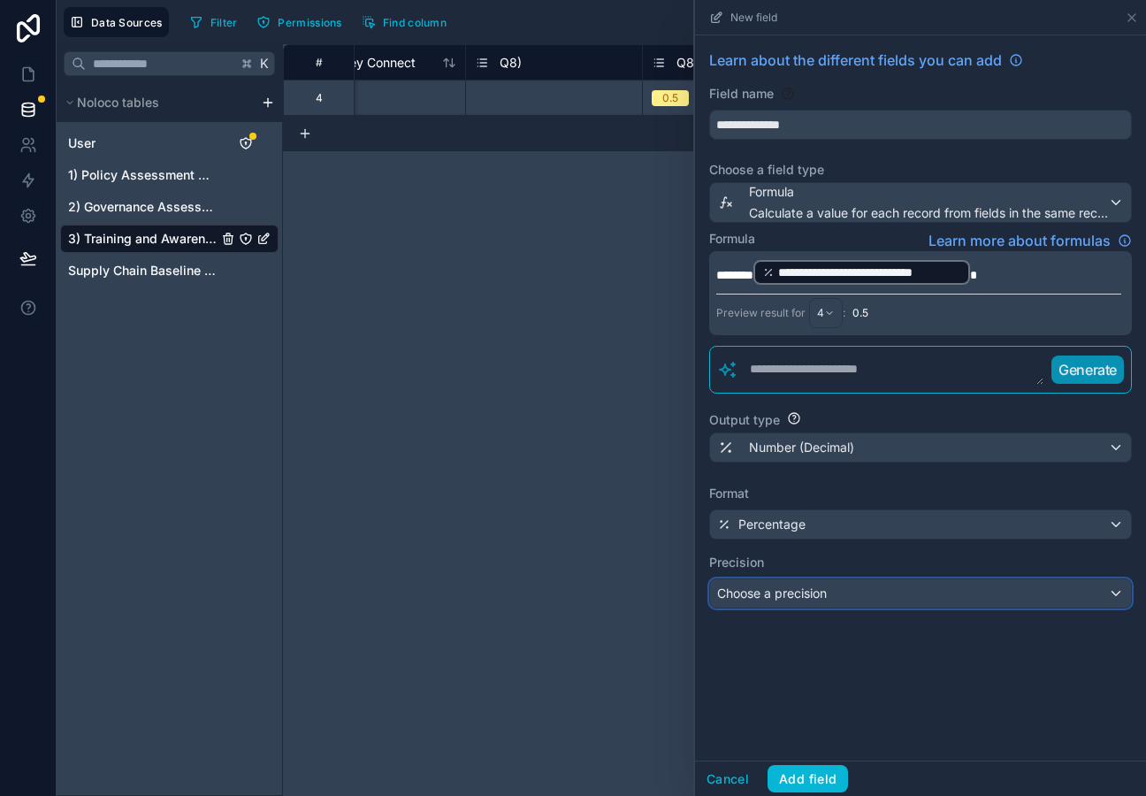
click at [800, 591] on span "Choose a precision" at bounding box center [772, 593] width 110 height 15
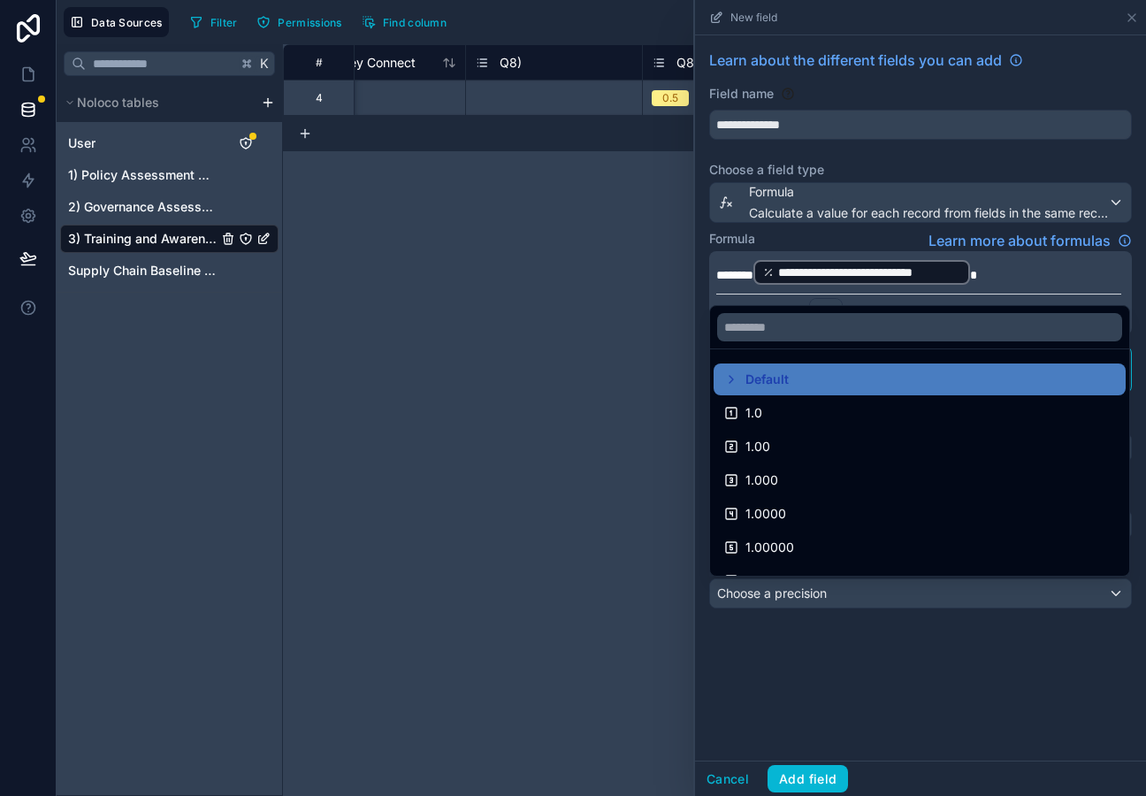
click at [793, 642] on div at bounding box center [920, 398] width 451 height 796
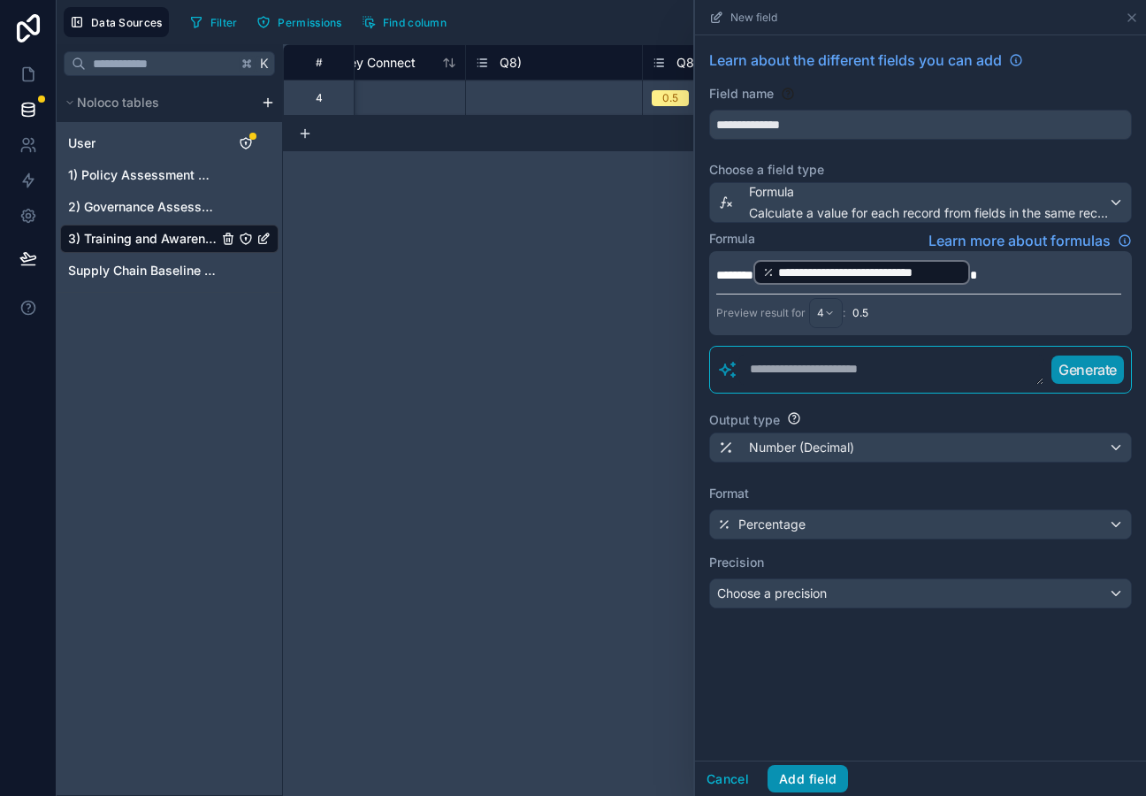
click at [805, 773] on button "Add field" at bounding box center [808, 779] width 81 height 28
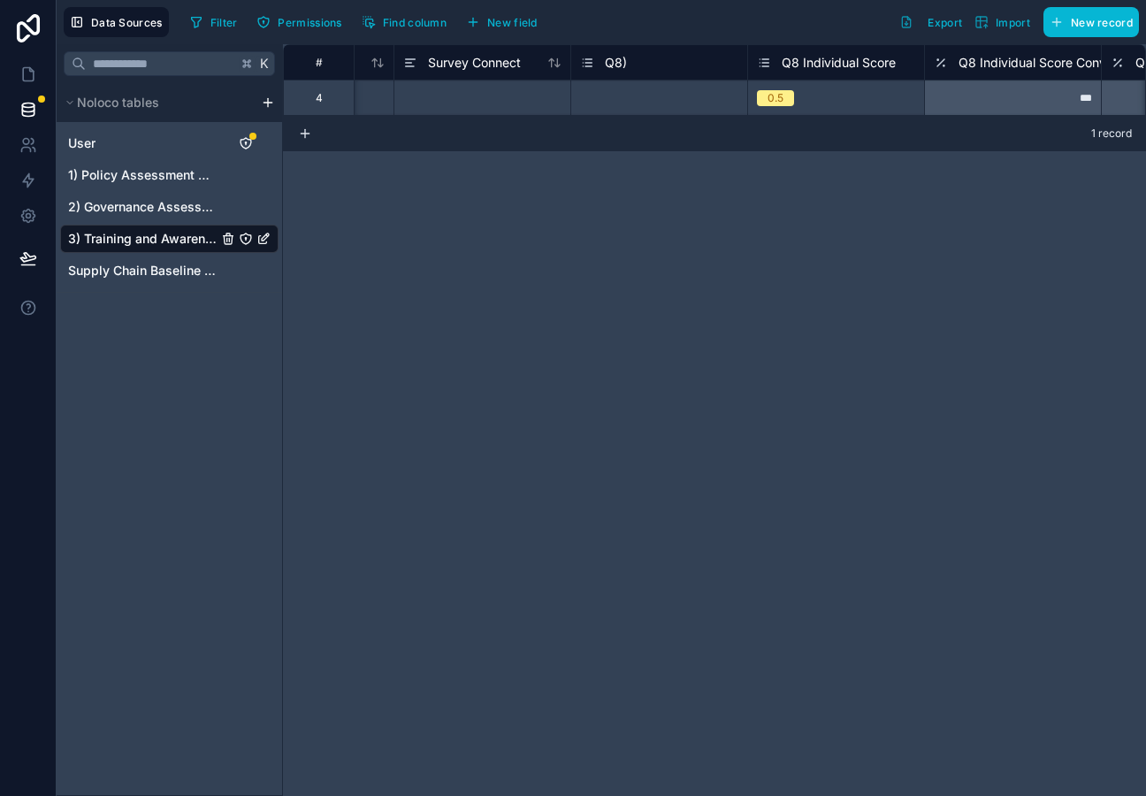
scroll to position [0, 146]
click at [879, 91] on div "0.5" at bounding box center [828, 97] width 176 height 19
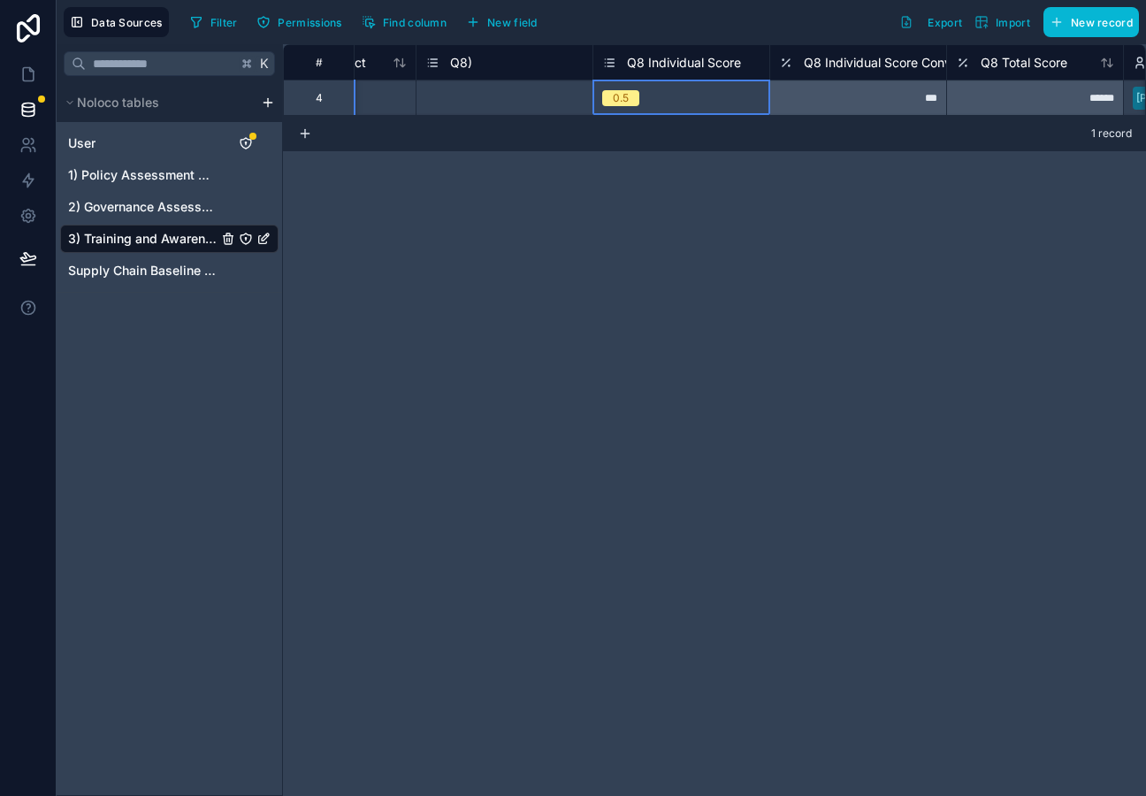
scroll to position [0, 295]
click at [508, 27] on span "New field" at bounding box center [512, 22] width 50 height 13
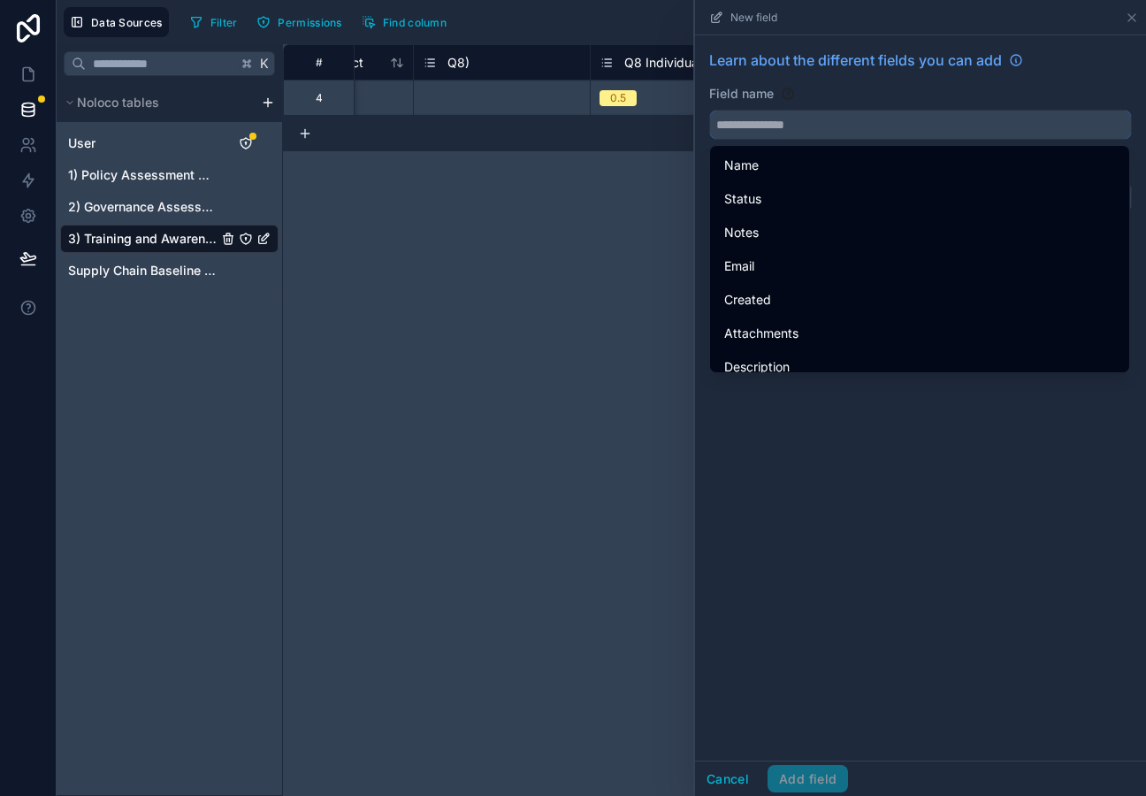
click at [742, 128] on input "text" at bounding box center [920, 125] width 421 height 28
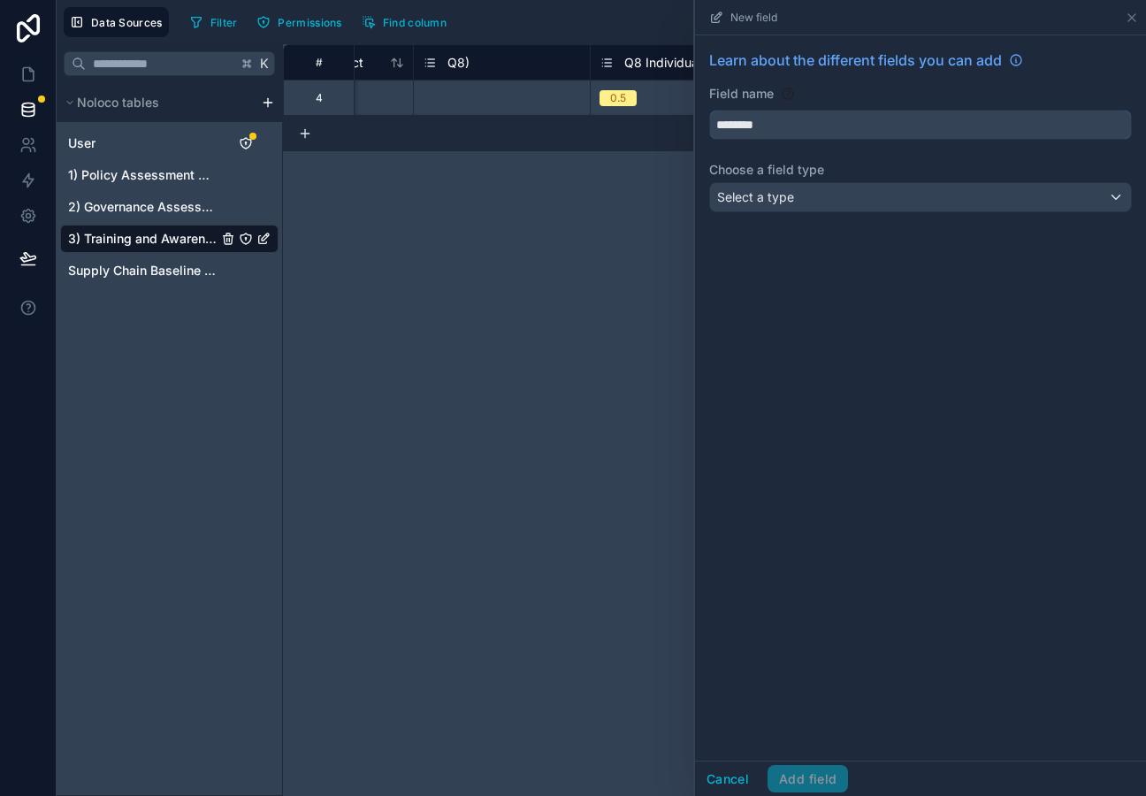
type input "********"
click at [805, 196] on div "Select a type" at bounding box center [920, 197] width 421 height 28
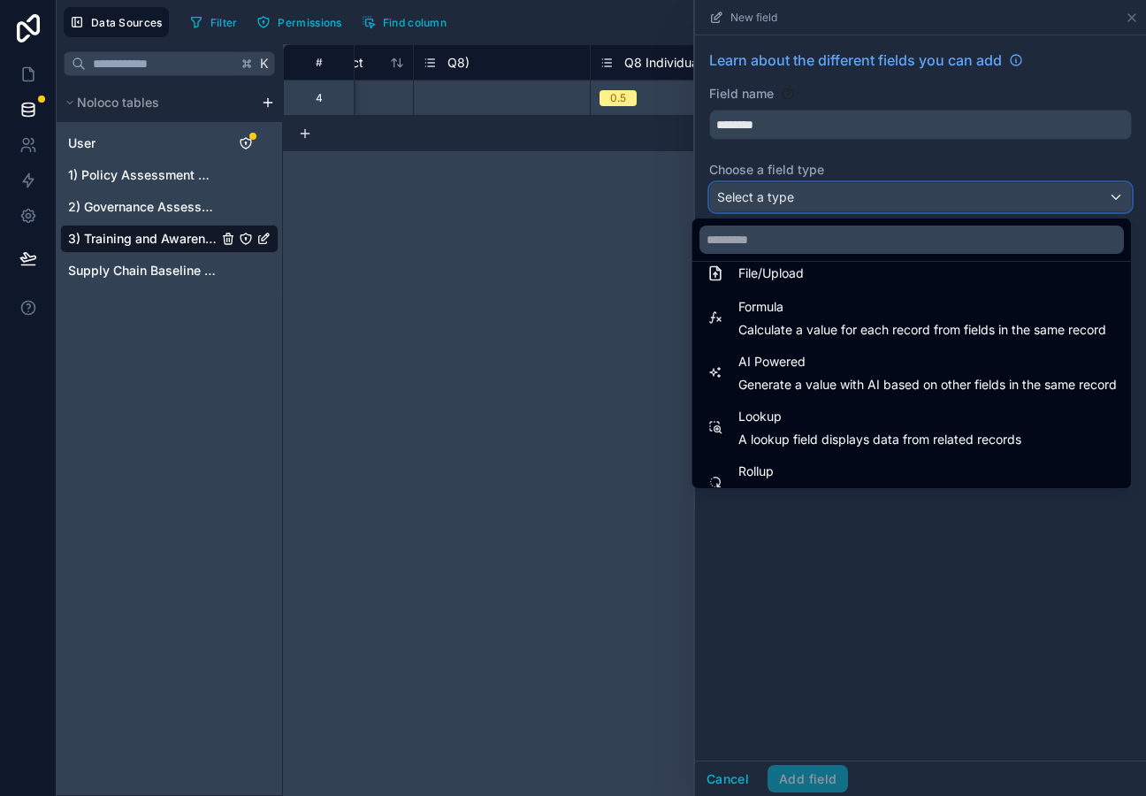
scroll to position [513, 0]
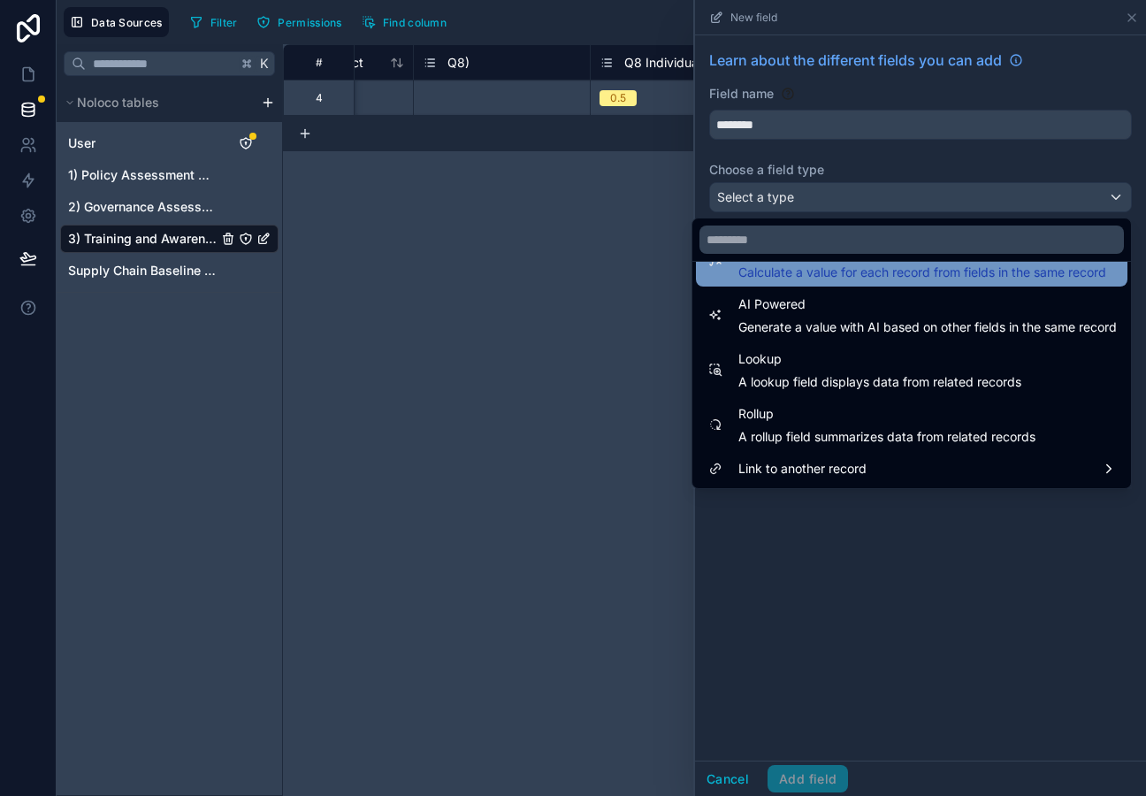
click at [821, 280] on span "Calculate a value for each record from fields in the same record" at bounding box center [923, 273] width 368 height 18
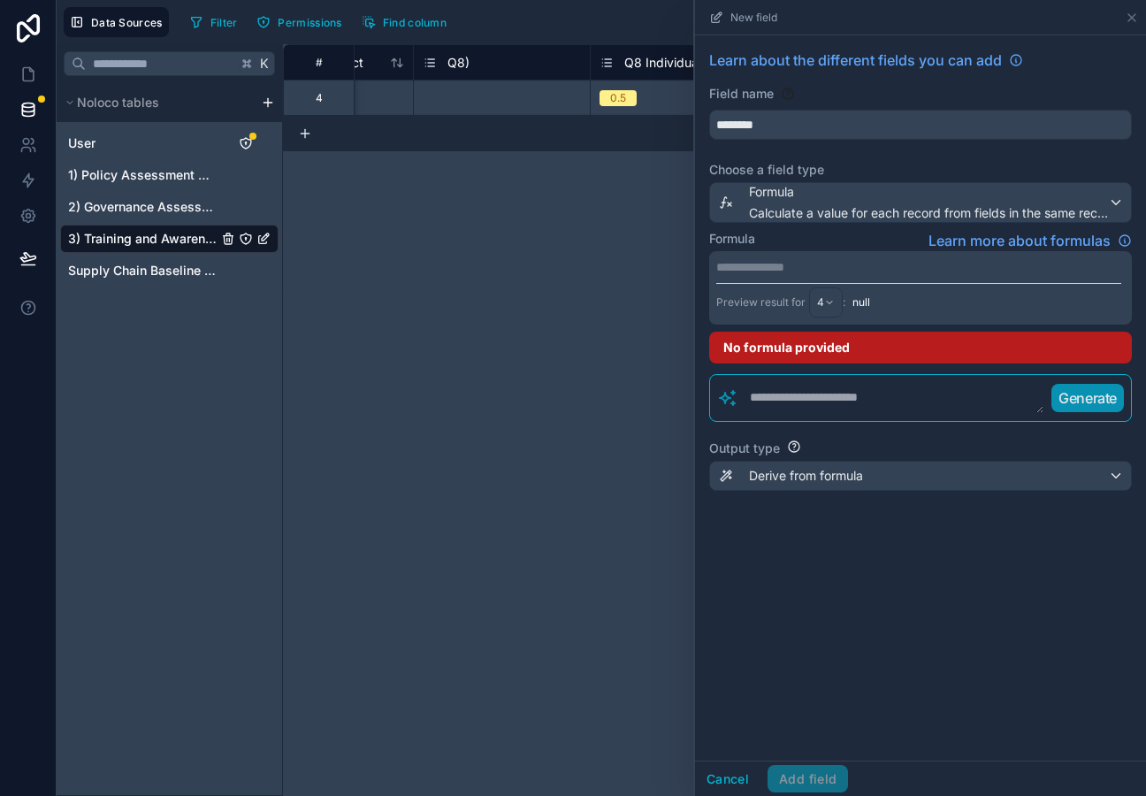
click at [777, 272] on p "**********" at bounding box center [919, 267] width 405 height 18
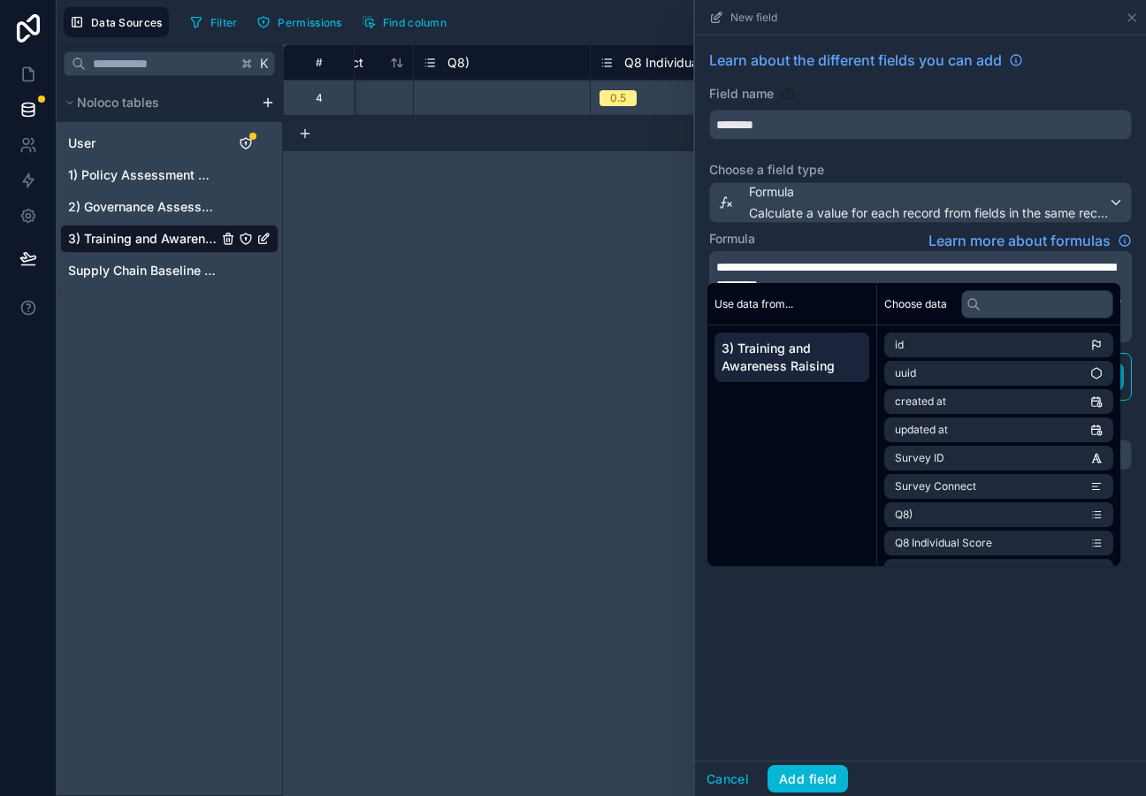
click at [828, 266] on span "**********" at bounding box center [916, 276] width 399 height 30
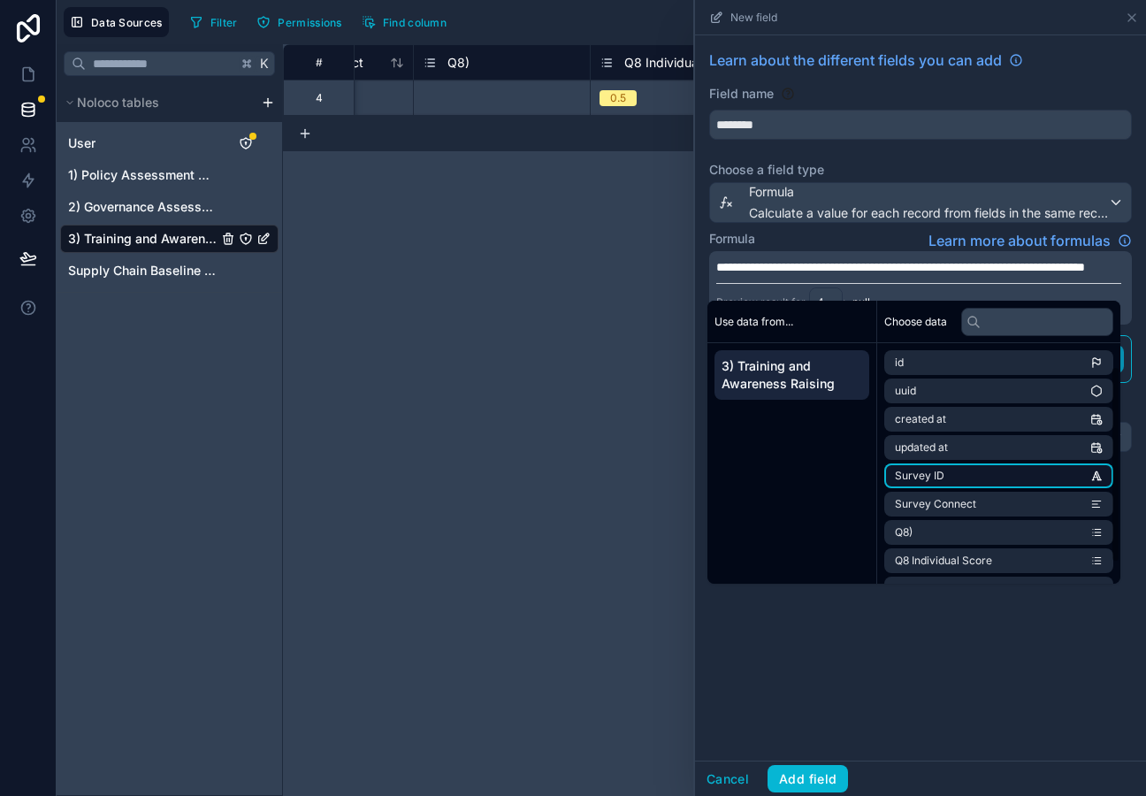
scroll to position [53, 0]
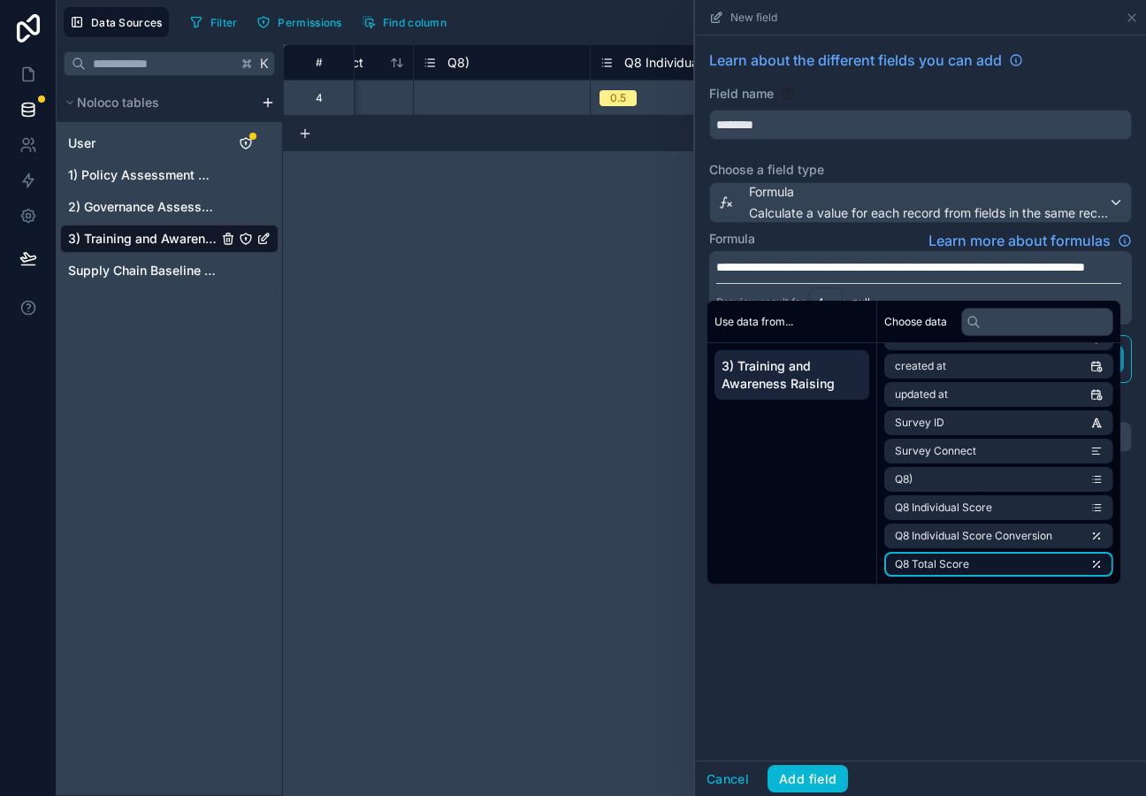
click at [942, 566] on span "Q8 Total Score" at bounding box center [932, 564] width 74 height 14
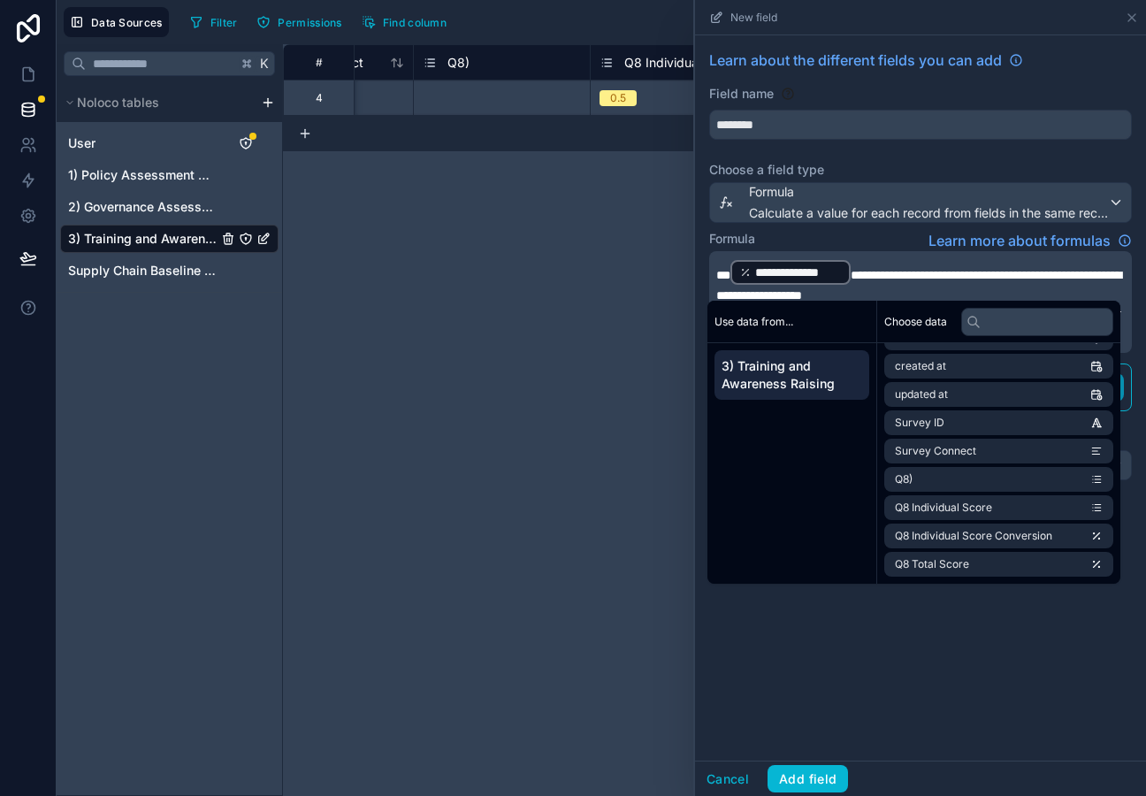
click at [1019, 275] on span "**********" at bounding box center [919, 285] width 405 height 33
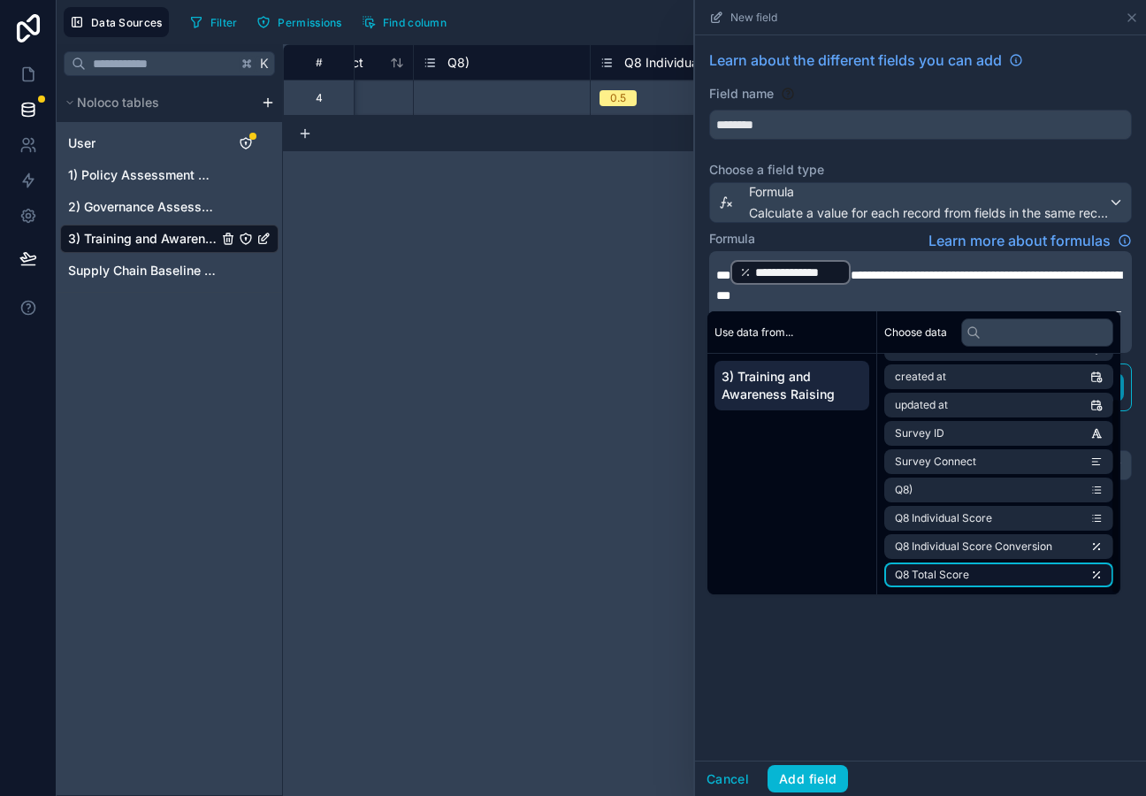
click at [1002, 582] on li "Q8 Total Score" at bounding box center [999, 575] width 229 height 25
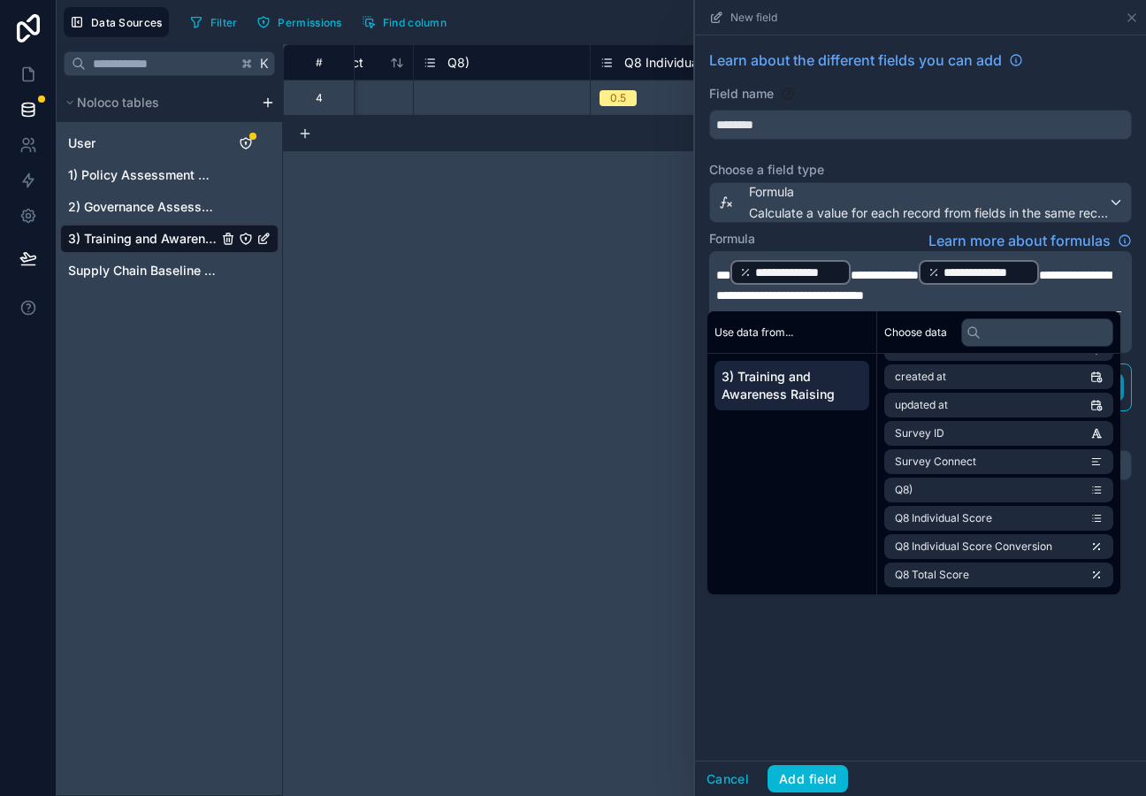
click at [827, 301] on span "**********" at bounding box center [914, 285] width 395 height 33
click at [954, 587] on li "Q8 Total Score" at bounding box center [999, 575] width 229 height 25
click at [811, 769] on button "Add field" at bounding box center [808, 779] width 81 height 28
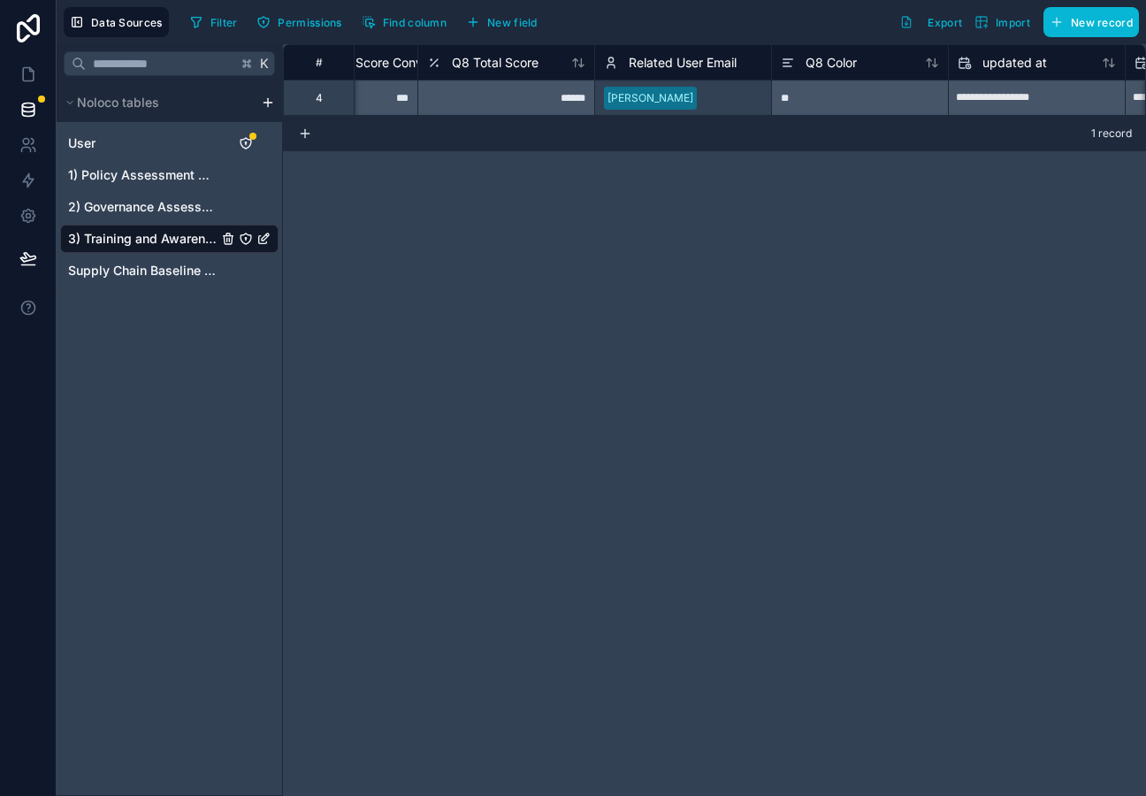
scroll to position [0, 832]
click at [188, 206] on span "2) Governance Assessment" at bounding box center [143, 207] width 150 height 18
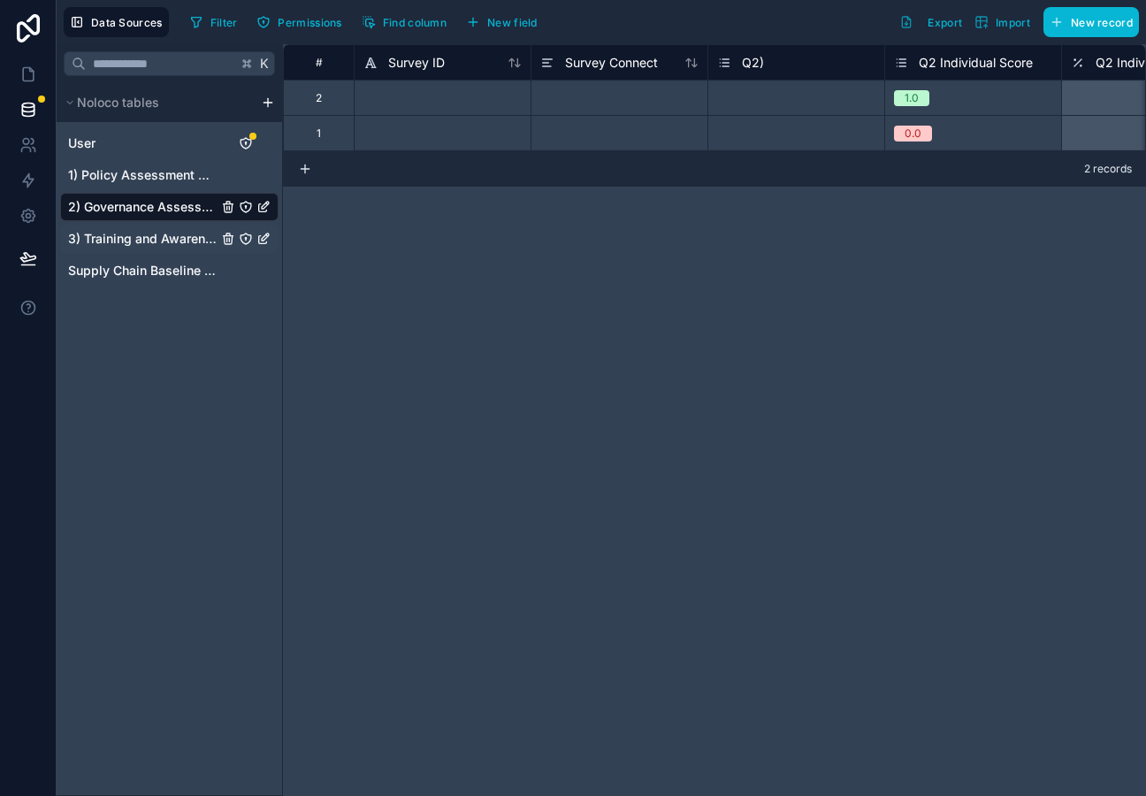
click at [181, 233] on span "3) Training and Awareness Raising" at bounding box center [143, 239] width 150 height 18
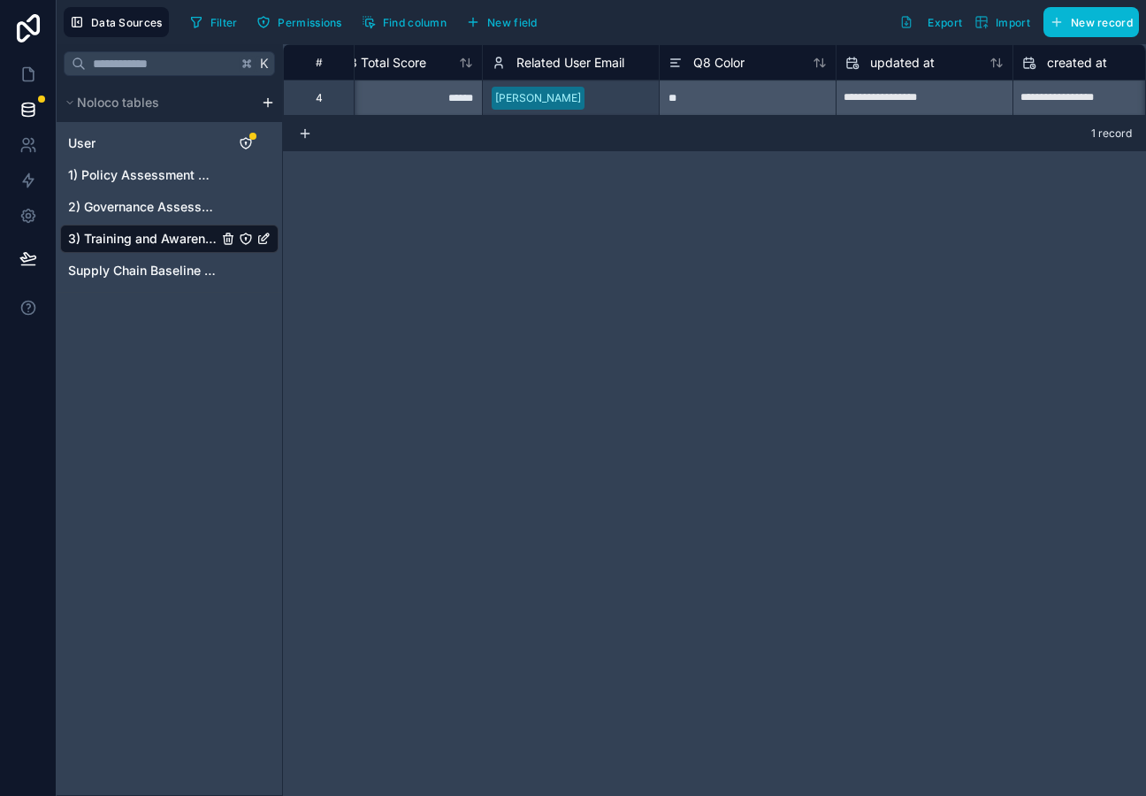
scroll to position [0, 912]
click at [610, 73] on div "Related User Email" at bounding box center [591, 61] width 177 height 35
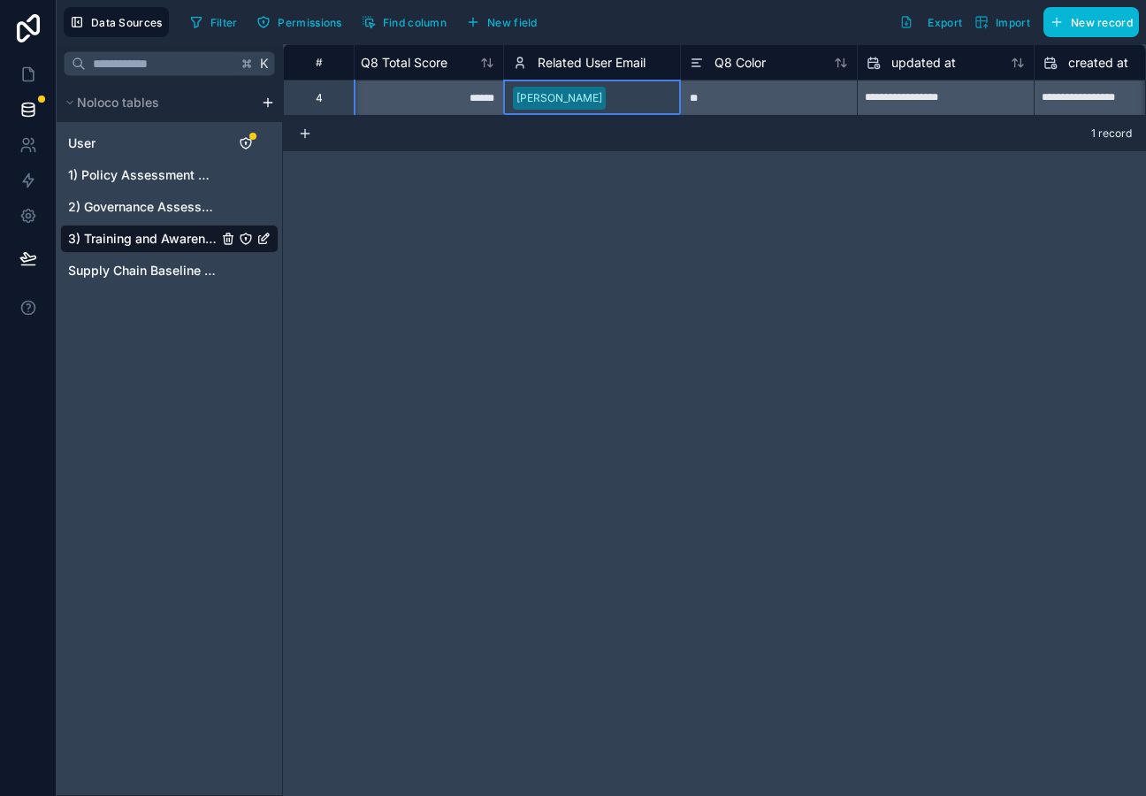
click at [602, 66] on span "Related User Email" at bounding box center [592, 63] width 108 height 18
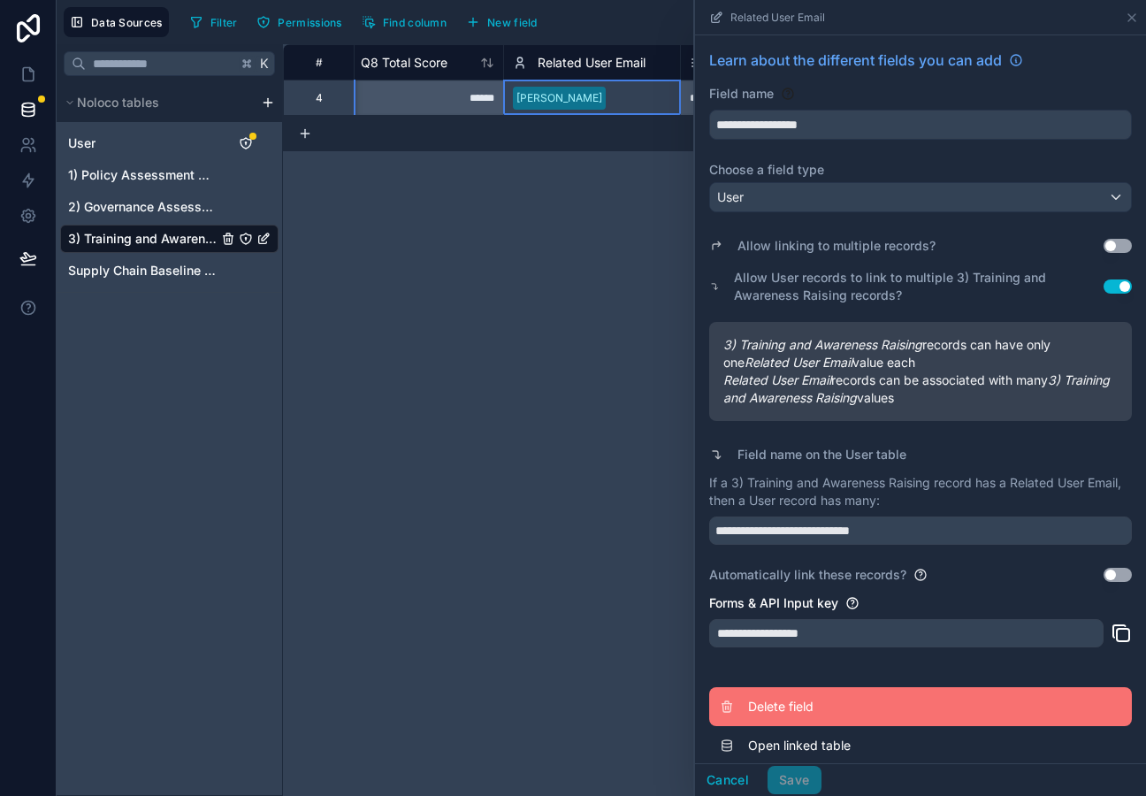
click at [819, 701] on span "Delete field" at bounding box center [875, 707] width 255 height 18
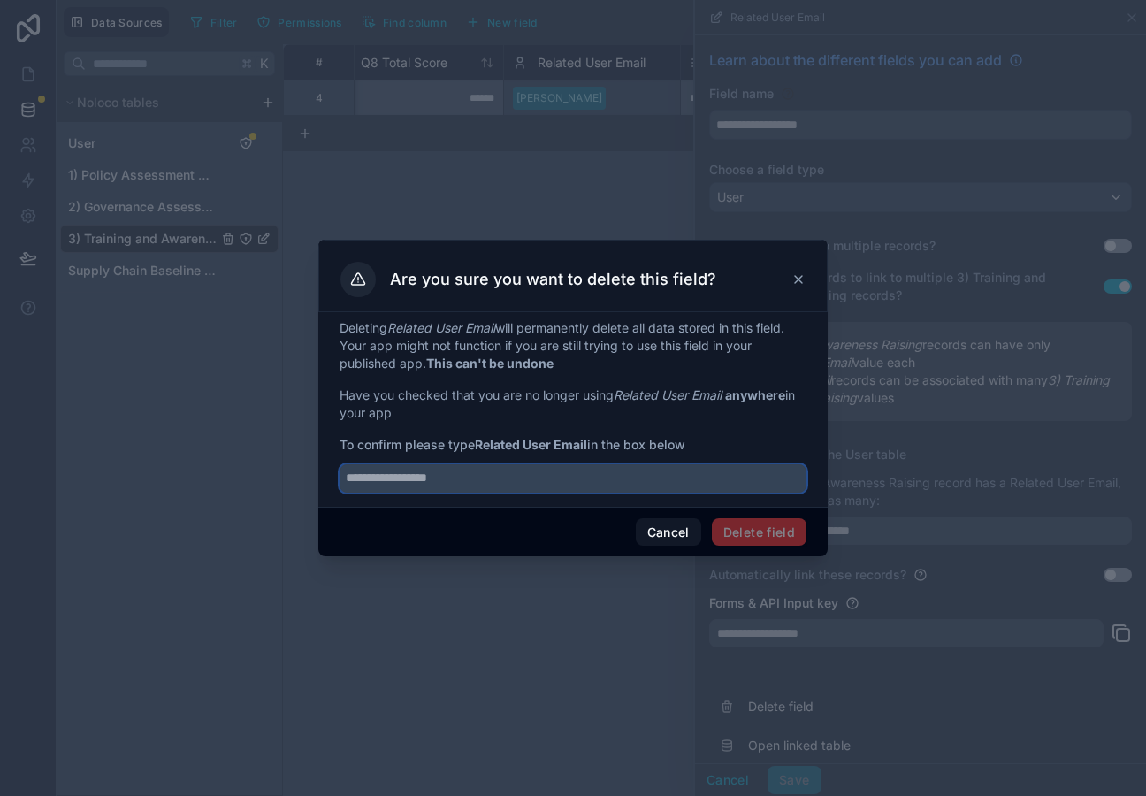
click at [485, 477] on input "text" at bounding box center [573, 478] width 467 height 28
type input "**********"
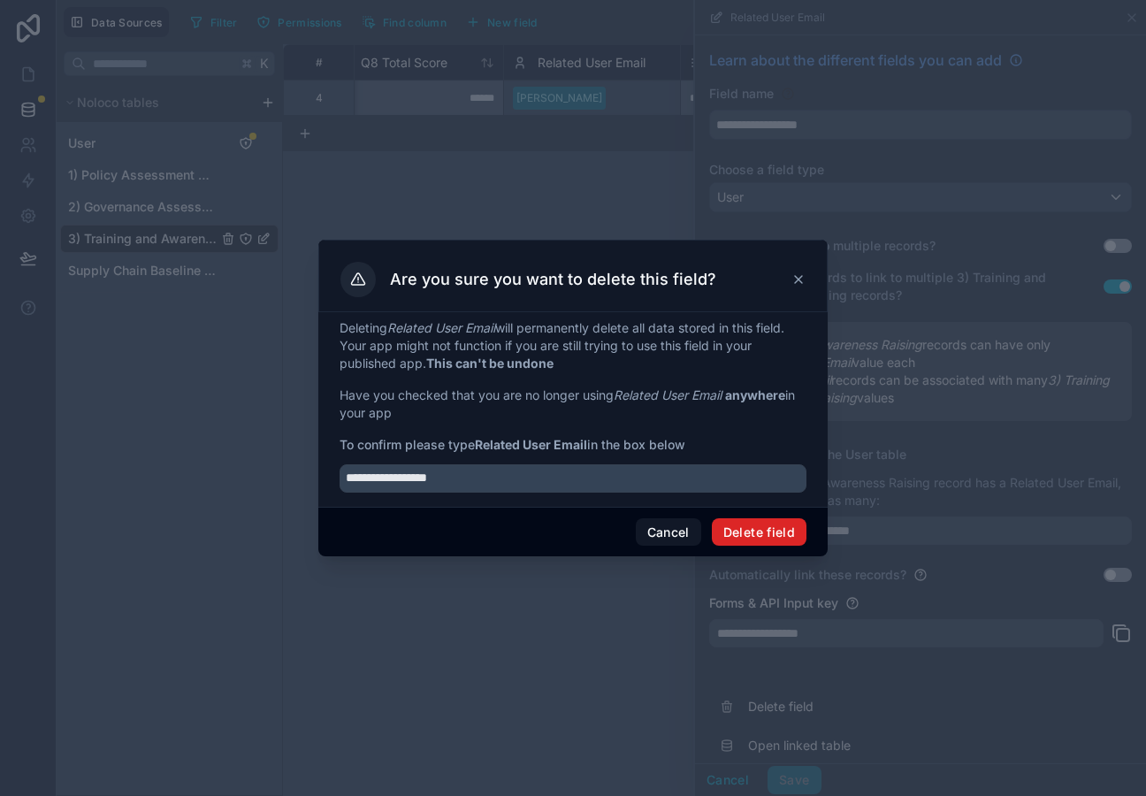
click at [748, 530] on button "Delete field" at bounding box center [759, 532] width 95 height 28
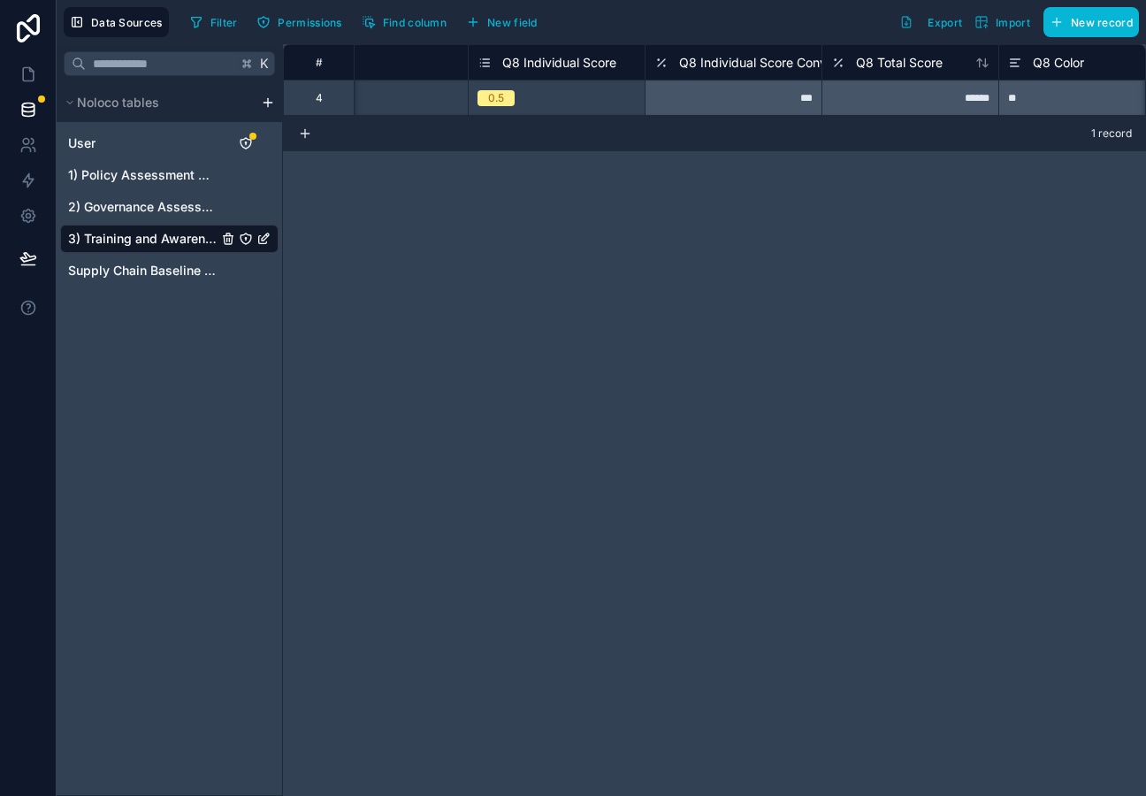
scroll to position [0, 415]
click at [598, 90] on div "0.5" at bounding box center [559, 97] width 176 height 19
click at [157, 206] on span "2) Governance Assessment" at bounding box center [143, 207] width 150 height 18
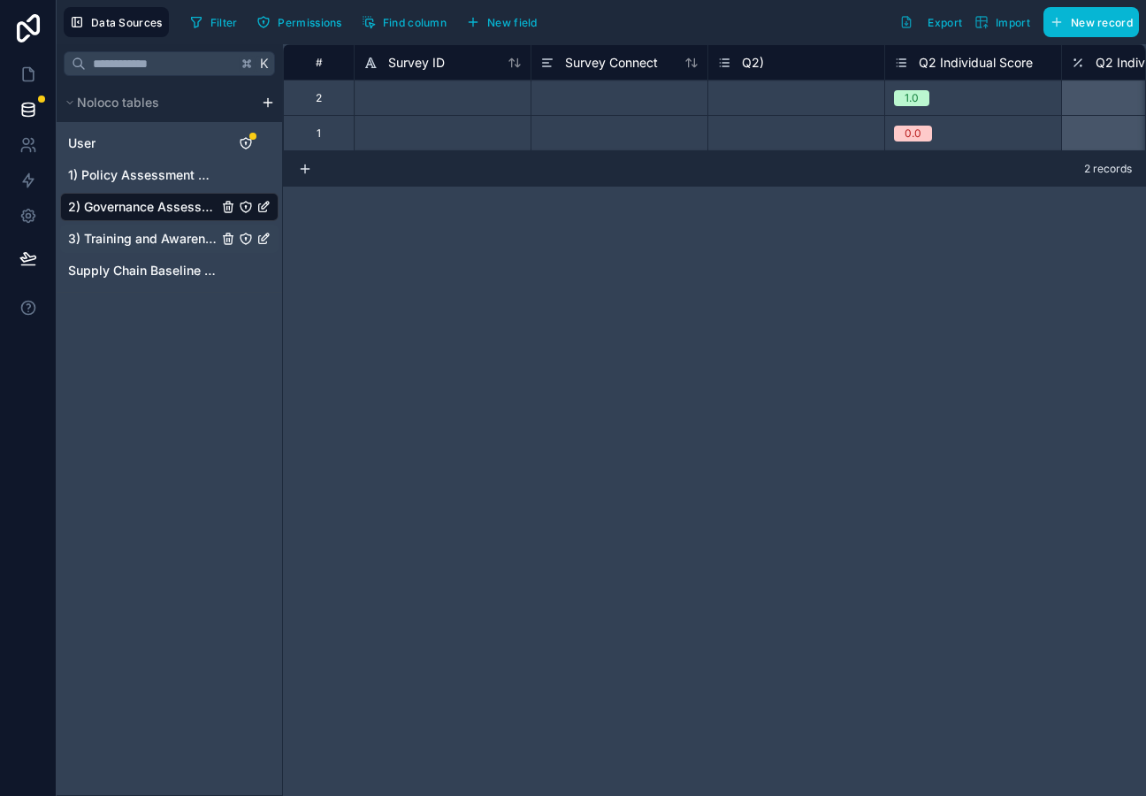
click at [163, 248] on span "3) Training and Awareness Raising" at bounding box center [143, 239] width 150 height 18
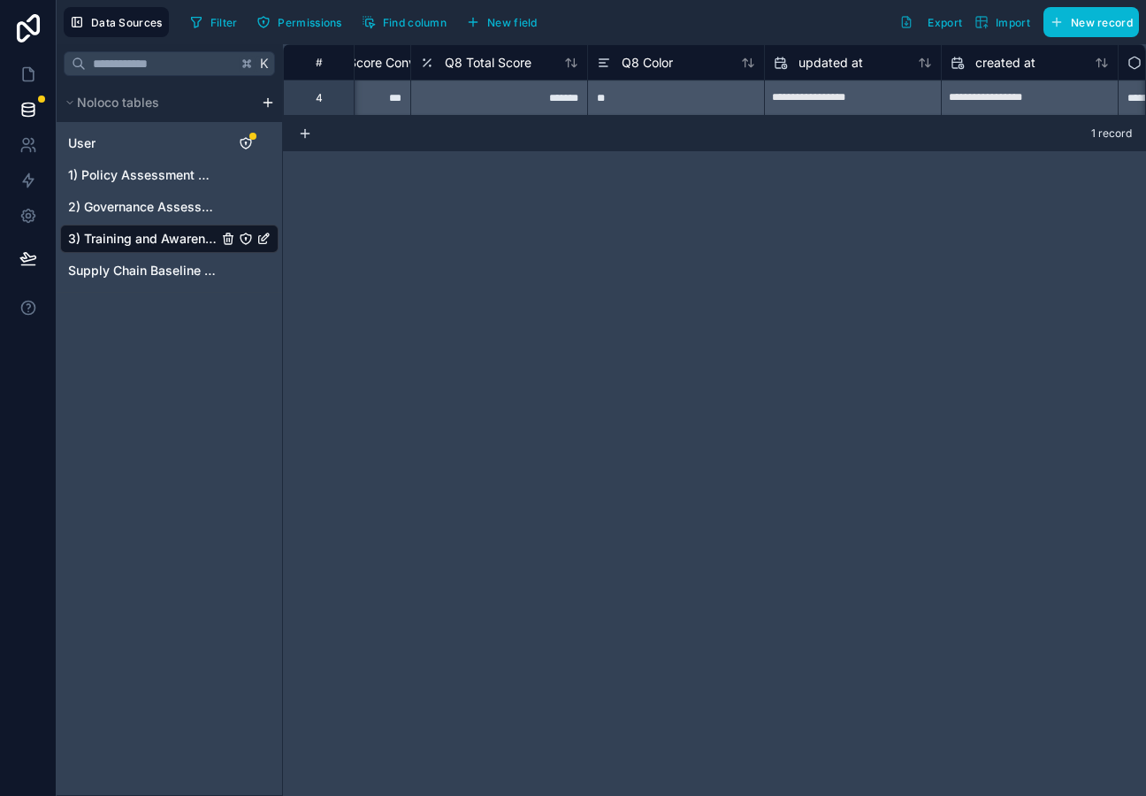
scroll to position [0, 830]
click at [517, 23] on span "New field" at bounding box center [512, 22] width 50 height 13
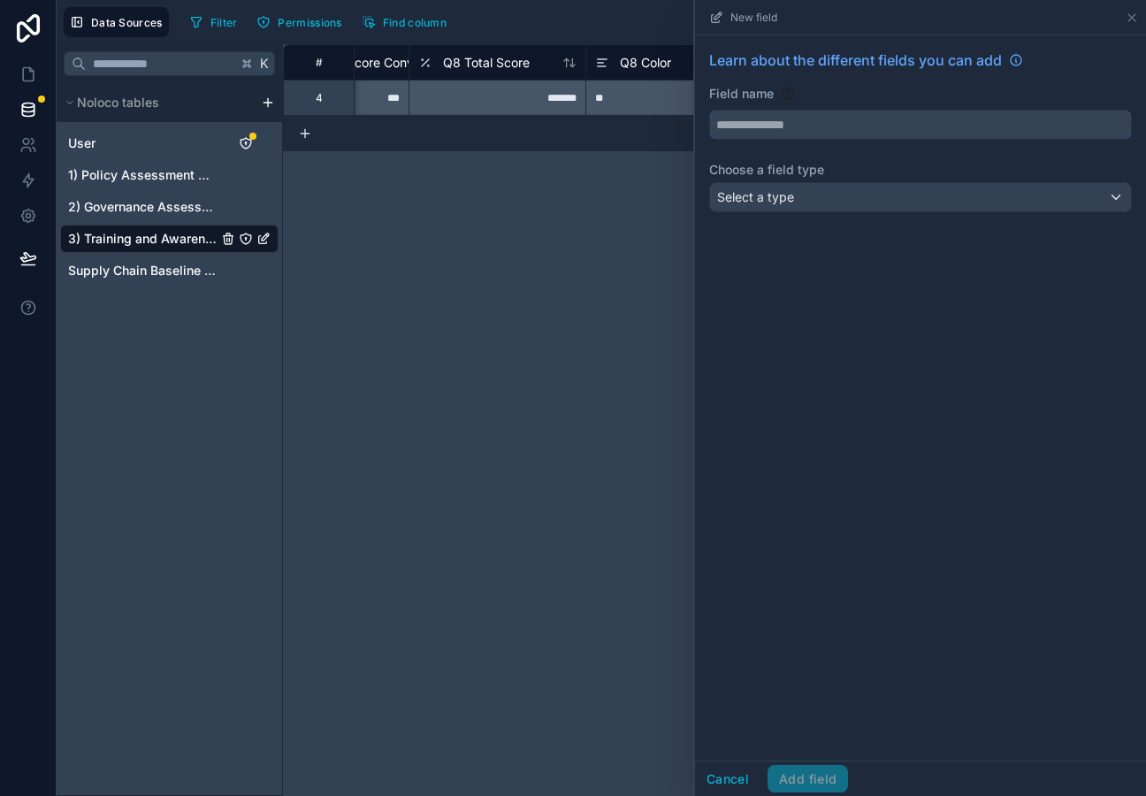
click at [788, 122] on input "text" at bounding box center [920, 125] width 421 height 28
type input "**********"
click at [789, 198] on span "Select a type" at bounding box center [755, 196] width 77 height 15
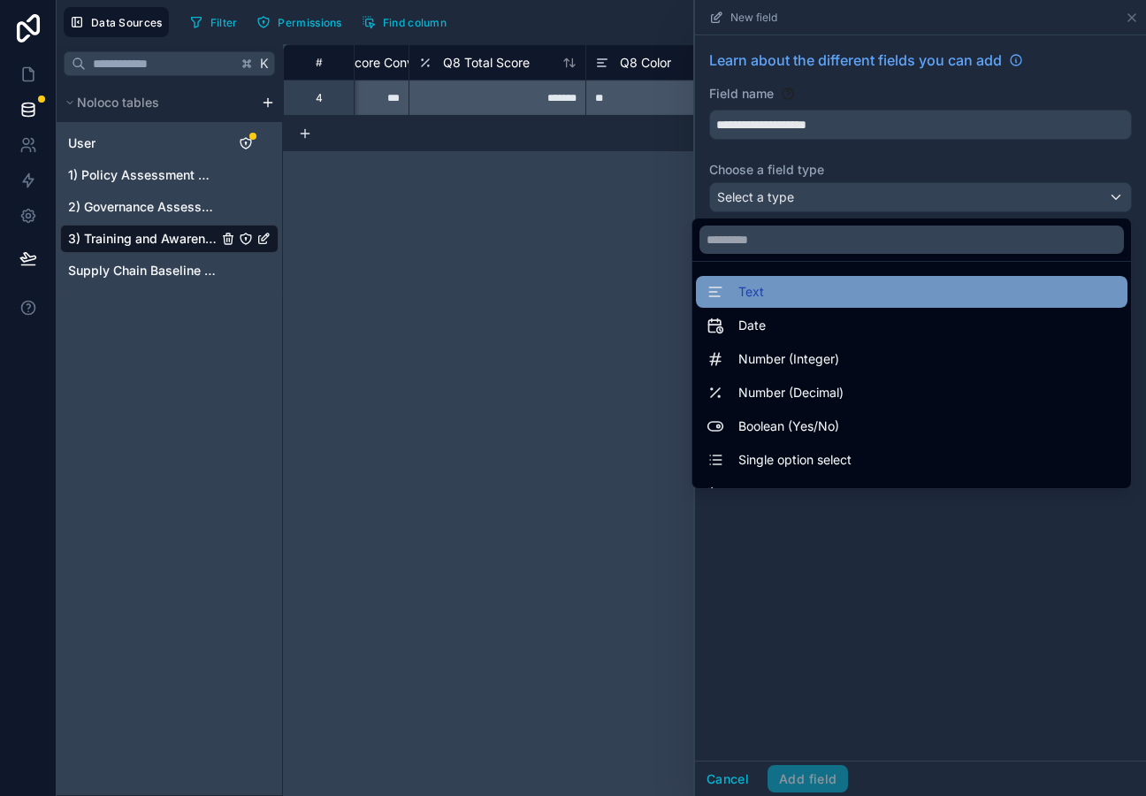
click at [798, 305] on div "Text" at bounding box center [912, 292] width 432 height 32
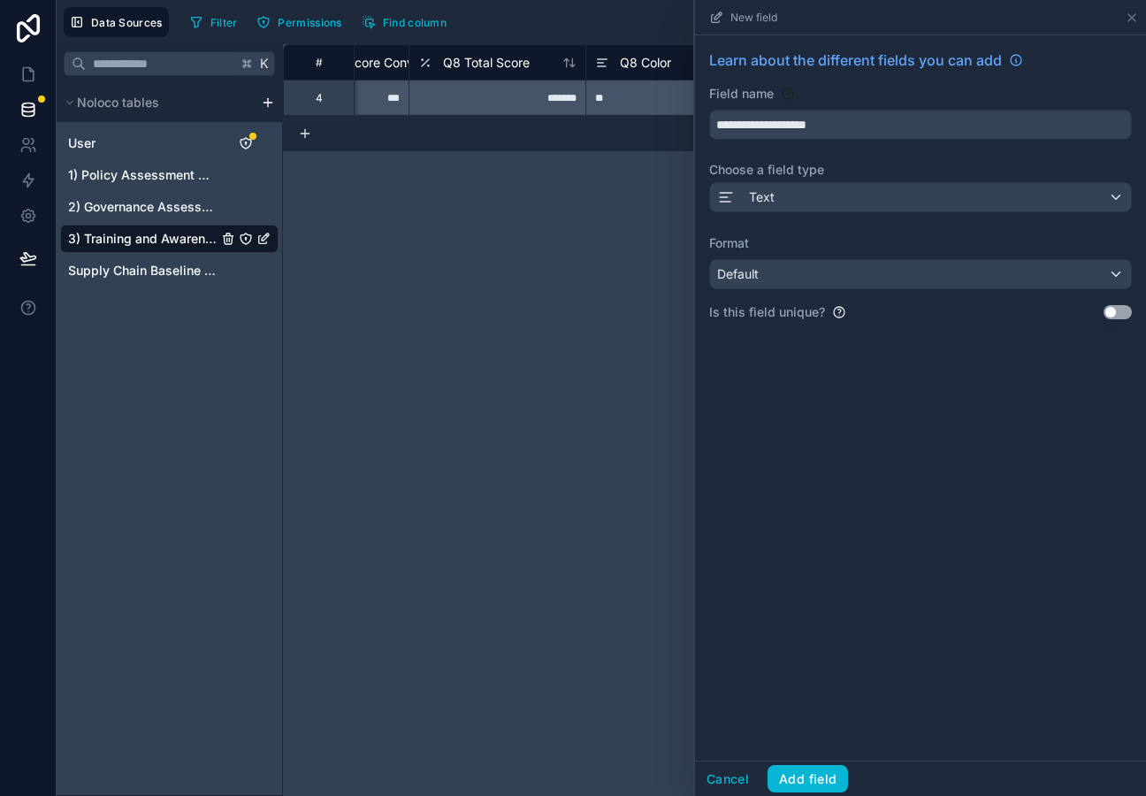
click at [781, 294] on div "**********" at bounding box center [920, 192] width 451 height 314
click at [744, 280] on span "Default" at bounding box center [738, 273] width 42 height 15
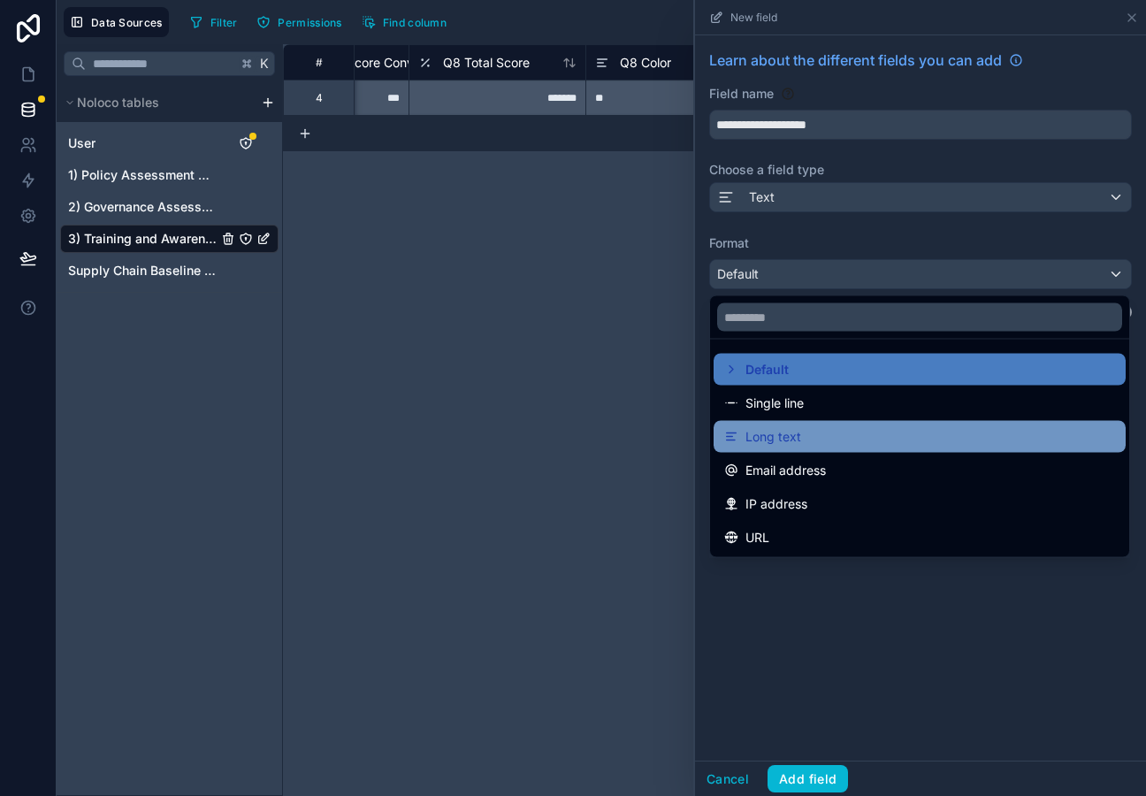
click at [791, 440] on span "Long text" at bounding box center [774, 436] width 56 height 21
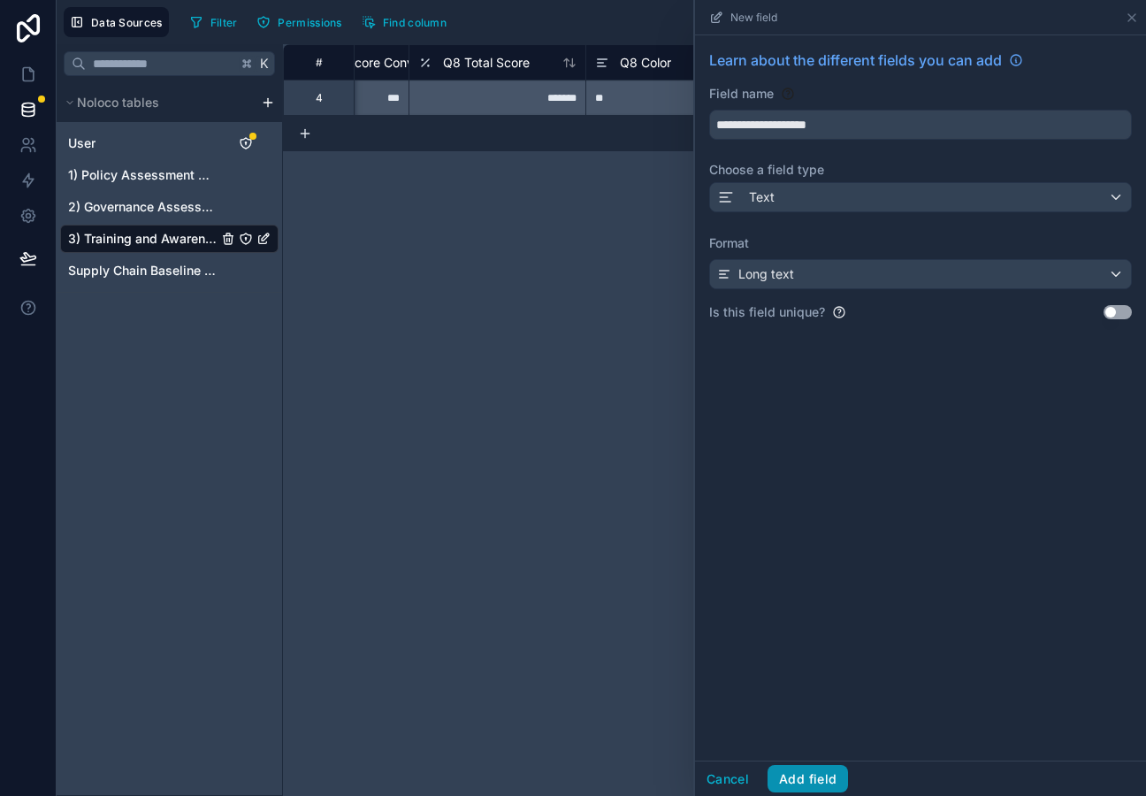
click at [809, 780] on button "Add field" at bounding box center [808, 779] width 81 height 28
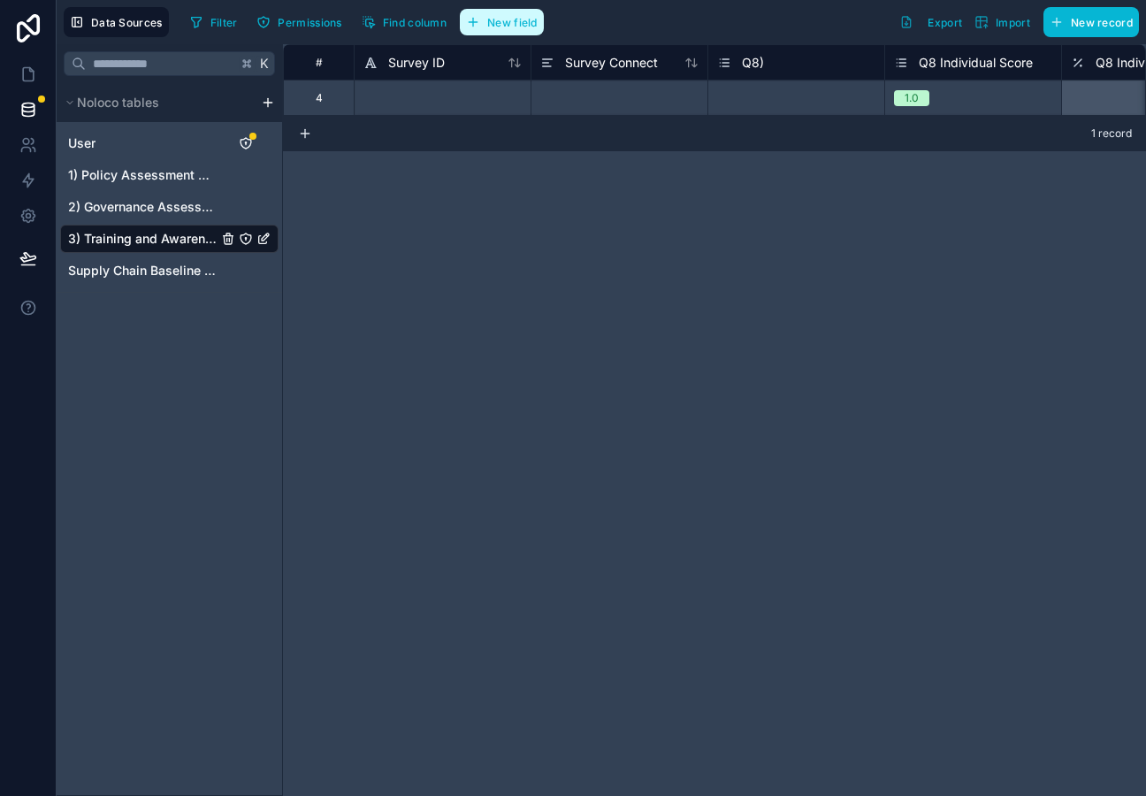
click at [506, 28] on span "New field" at bounding box center [512, 22] width 50 height 13
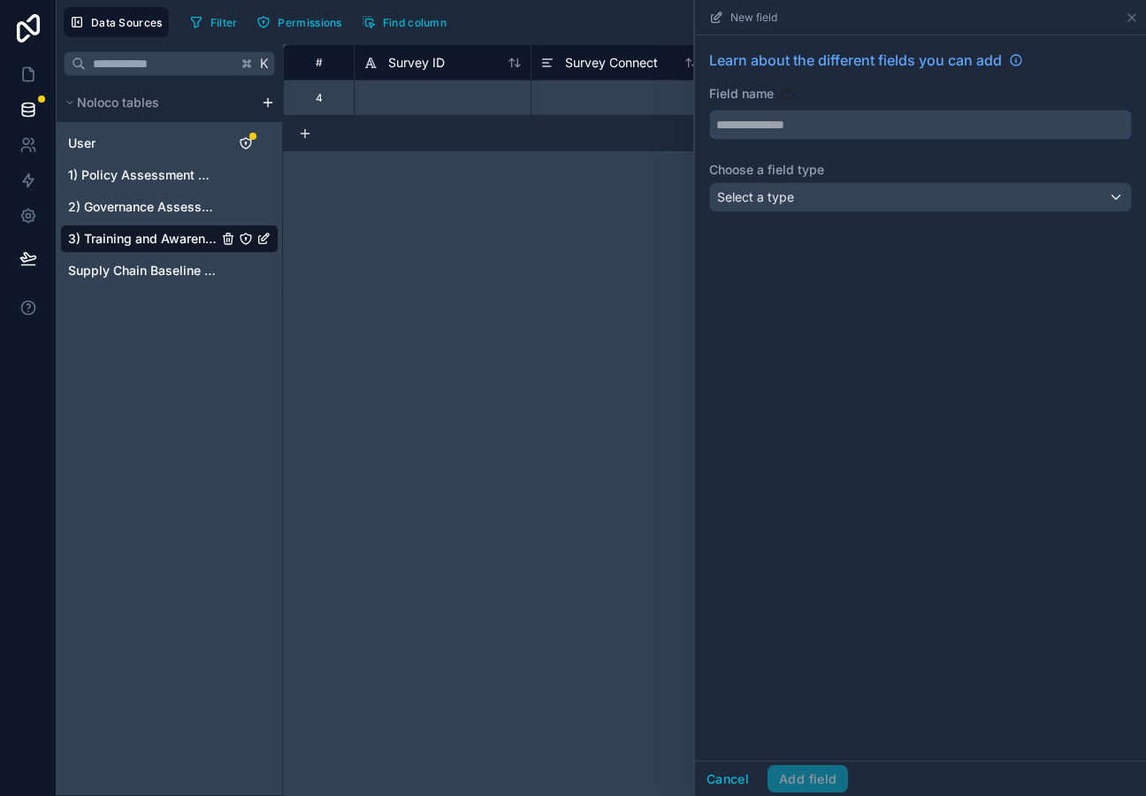
click at [746, 128] on input "text" at bounding box center [920, 125] width 421 height 28
type input "**********"
click at [773, 189] on span "Select a type" at bounding box center [755, 197] width 77 height 18
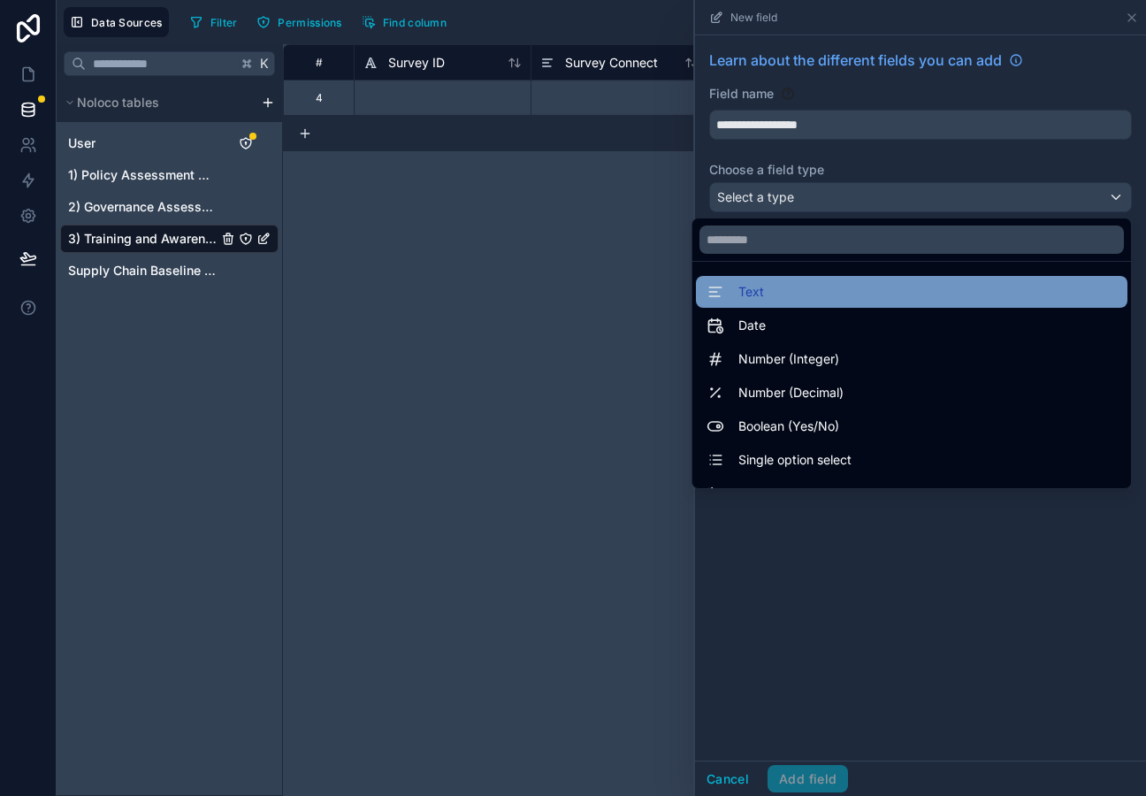
click at [796, 297] on div "Text" at bounding box center [912, 291] width 410 height 21
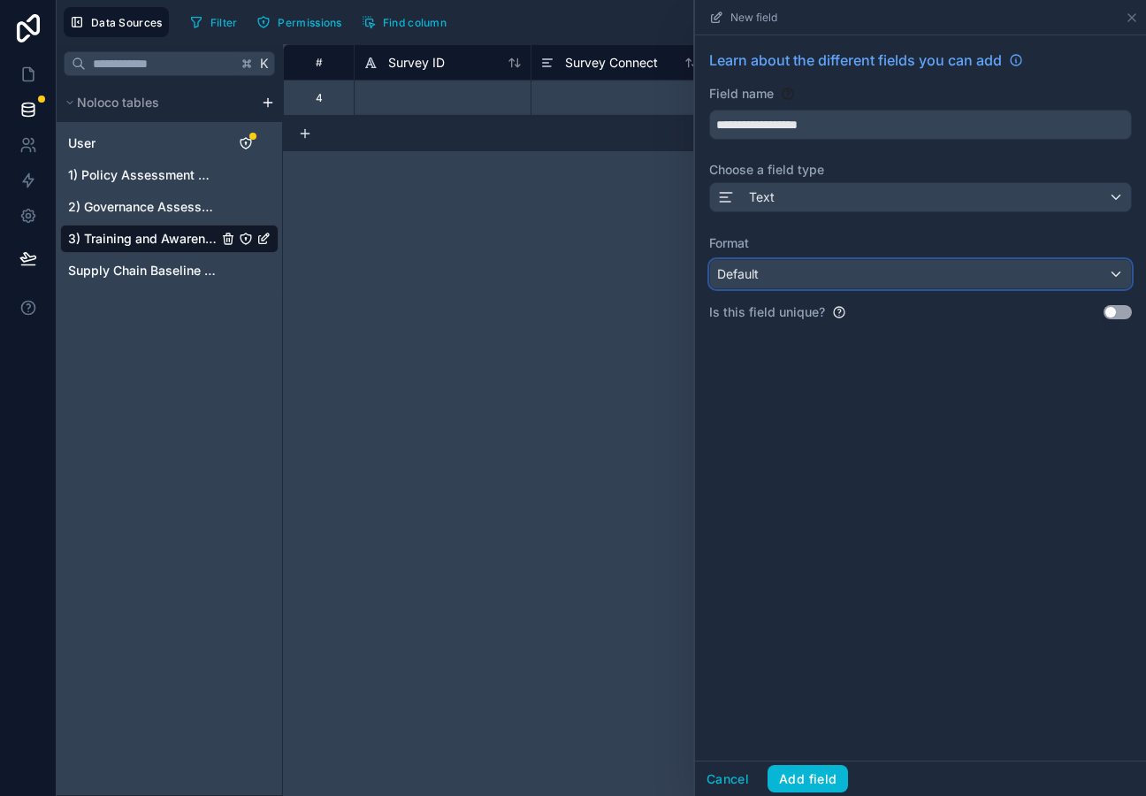
click at [787, 283] on div "Default" at bounding box center [920, 274] width 421 height 28
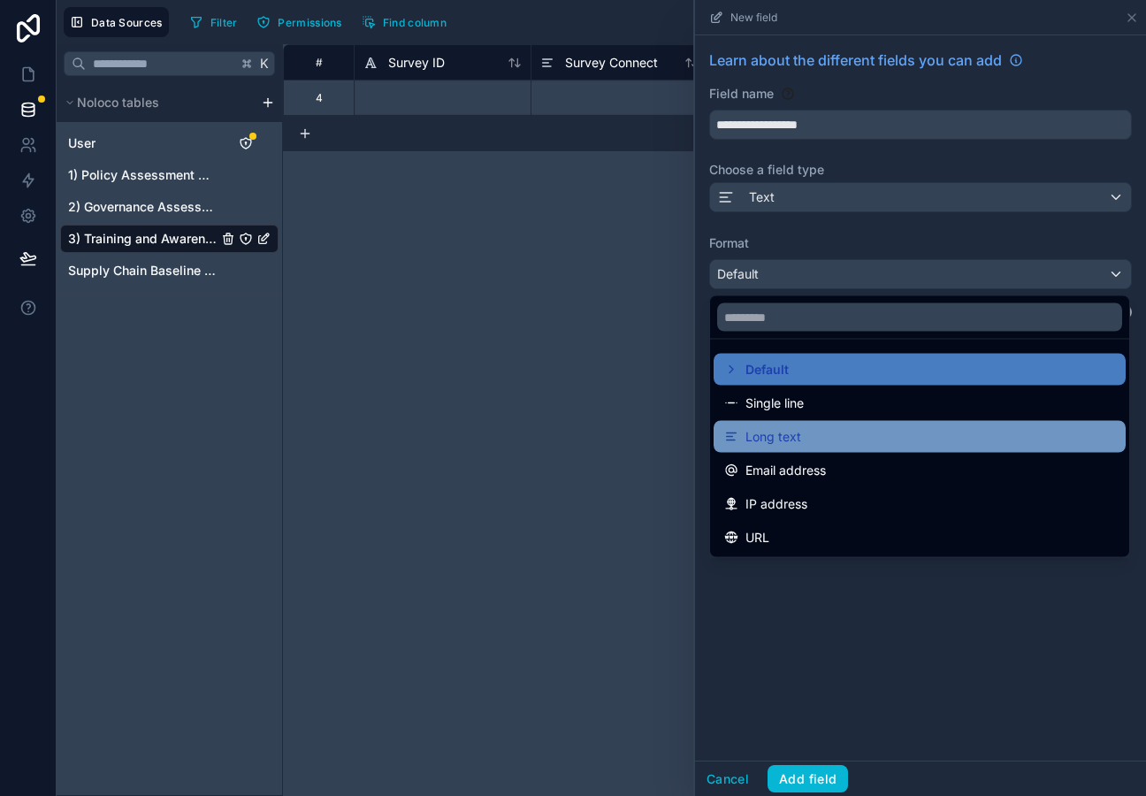
click at [804, 436] on div "Long text" at bounding box center [920, 436] width 391 height 21
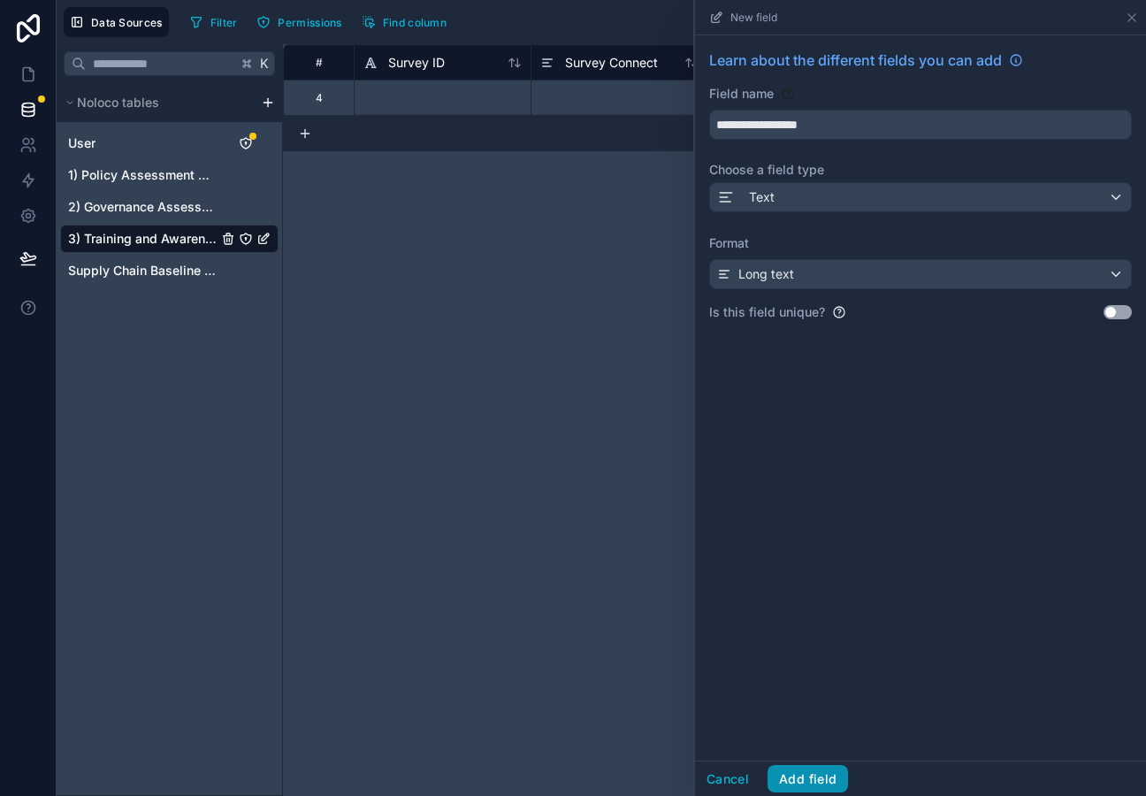
click at [811, 783] on button "Add field" at bounding box center [808, 779] width 81 height 28
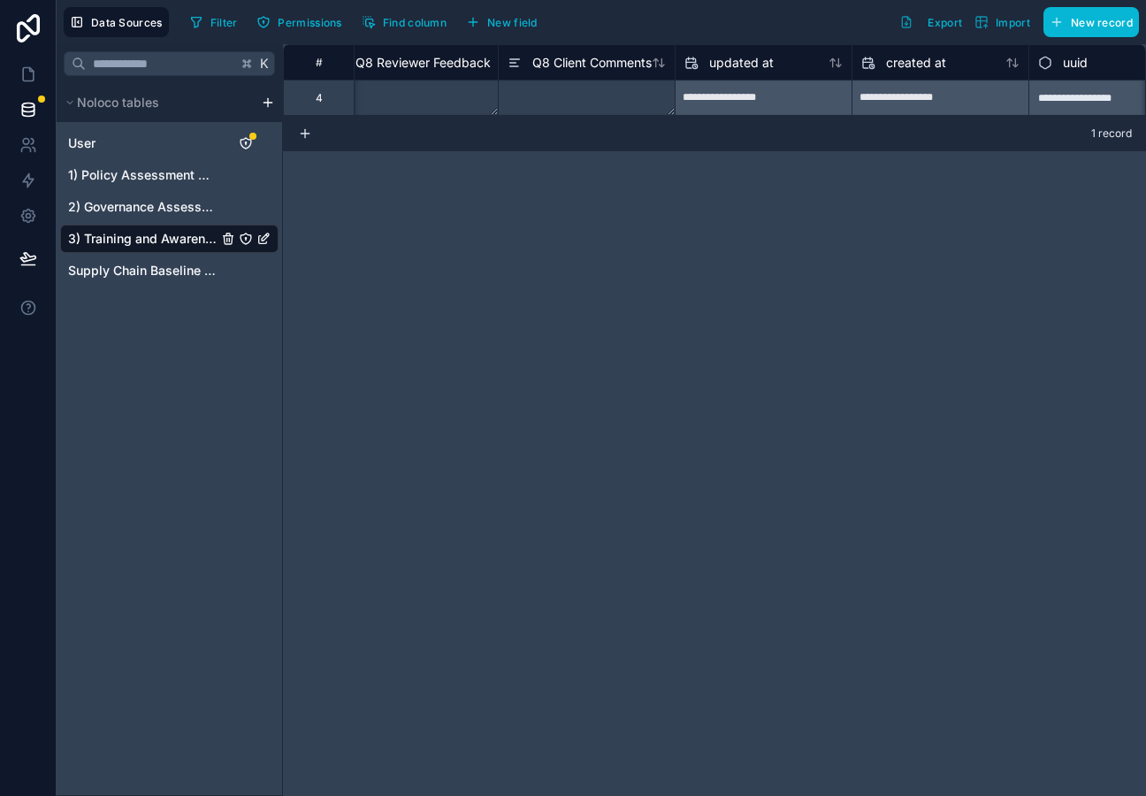
scroll to position [0, 1269]
click at [505, 19] on span "New field" at bounding box center [512, 22] width 50 height 13
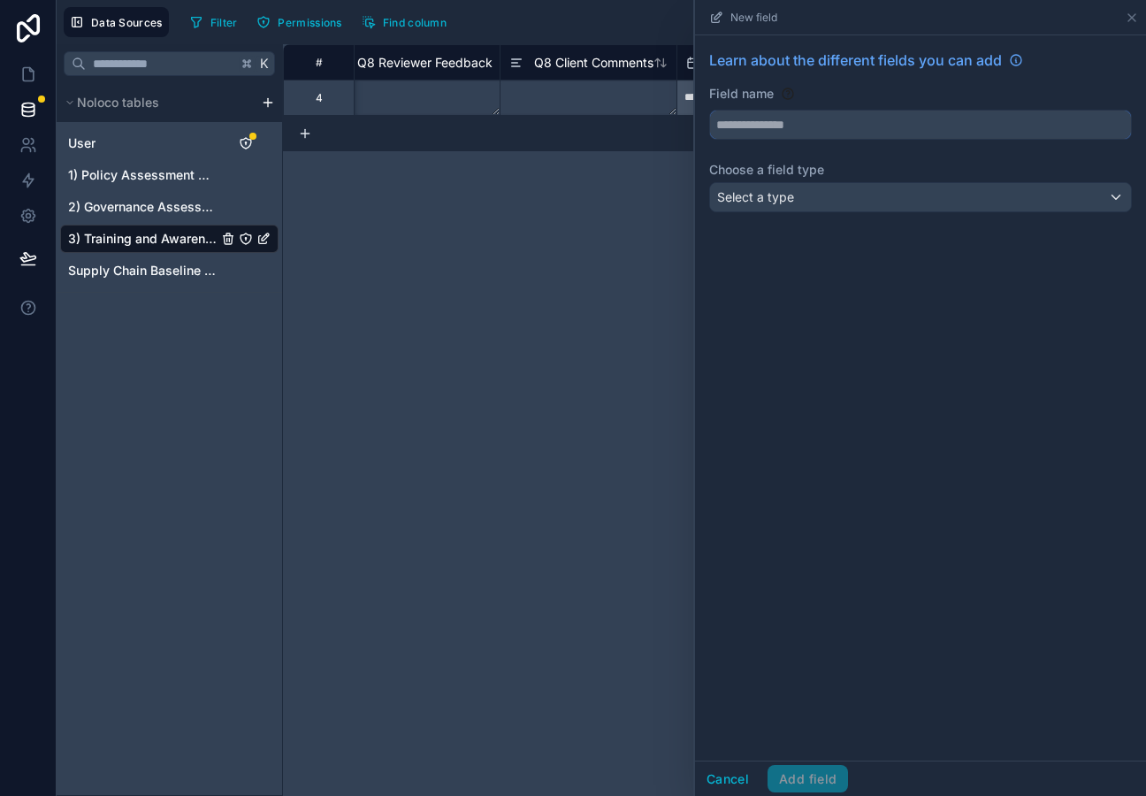
click at [817, 132] on input "text" at bounding box center [920, 125] width 421 height 28
type input "****"
click at [865, 196] on div "Select a type" at bounding box center [920, 197] width 421 height 28
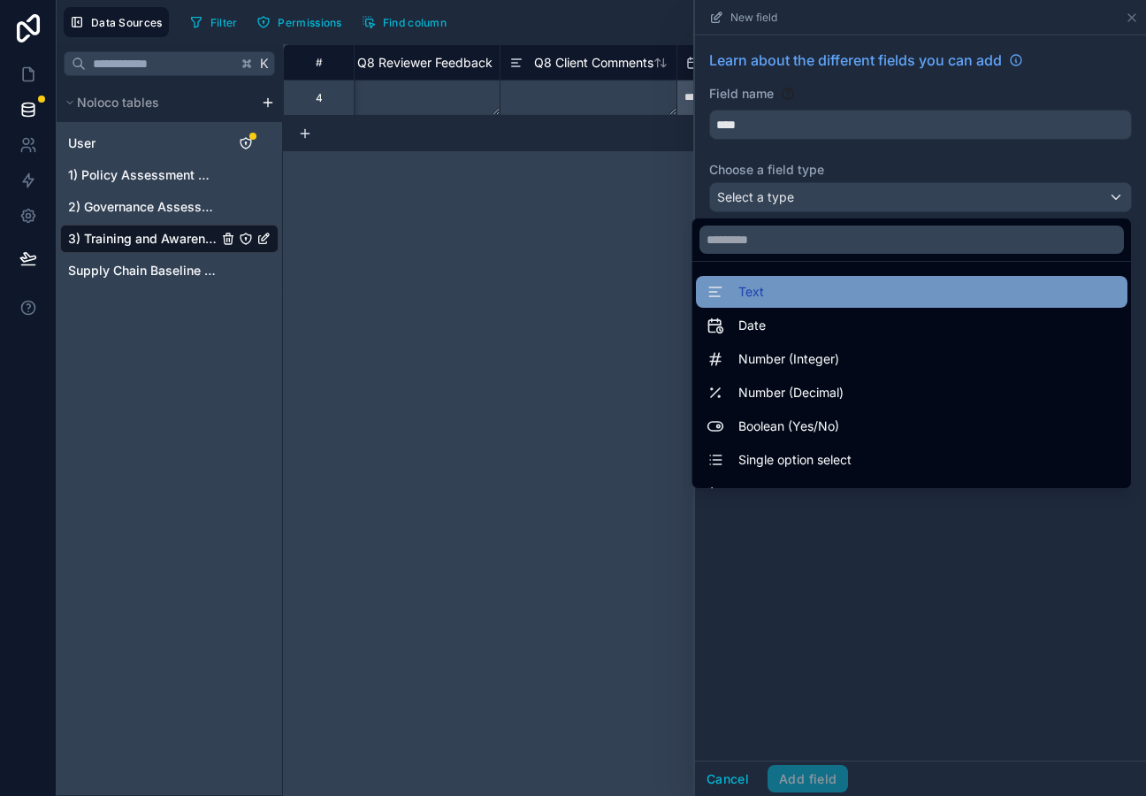
click at [796, 298] on div "Text" at bounding box center [912, 291] width 410 height 21
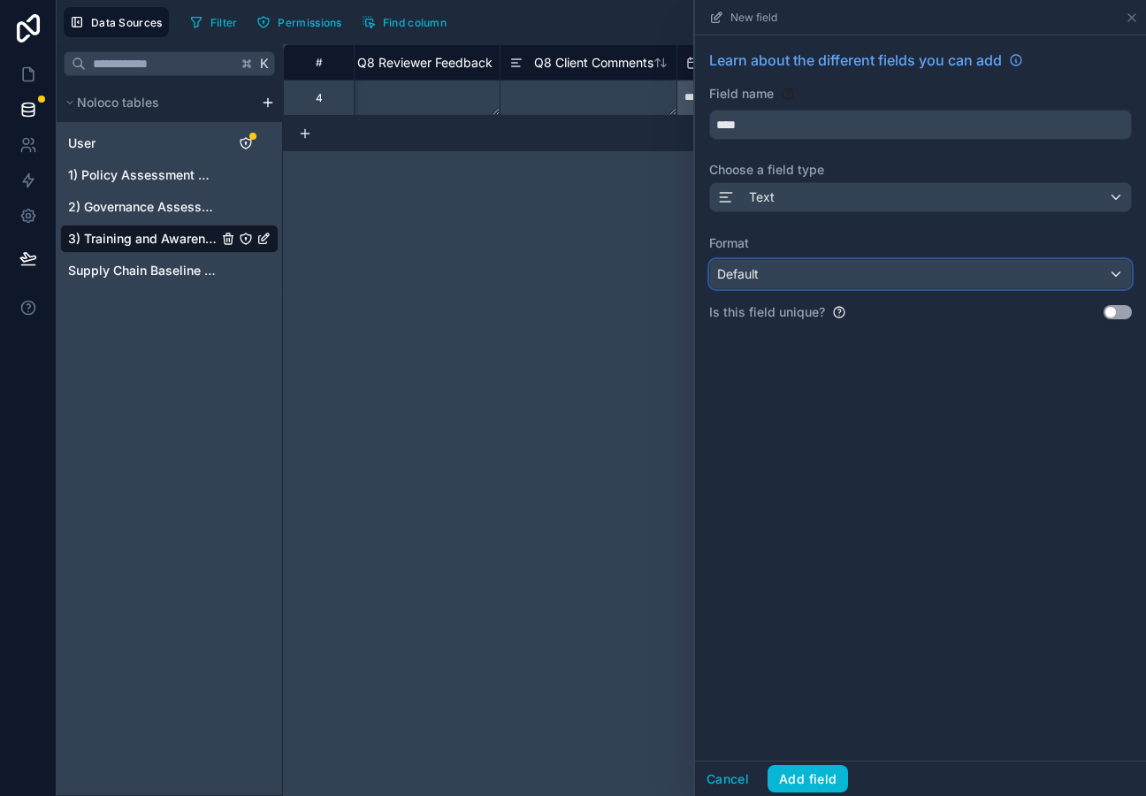
click at [786, 280] on div "Default" at bounding box center [920, 274] width 421 height 28
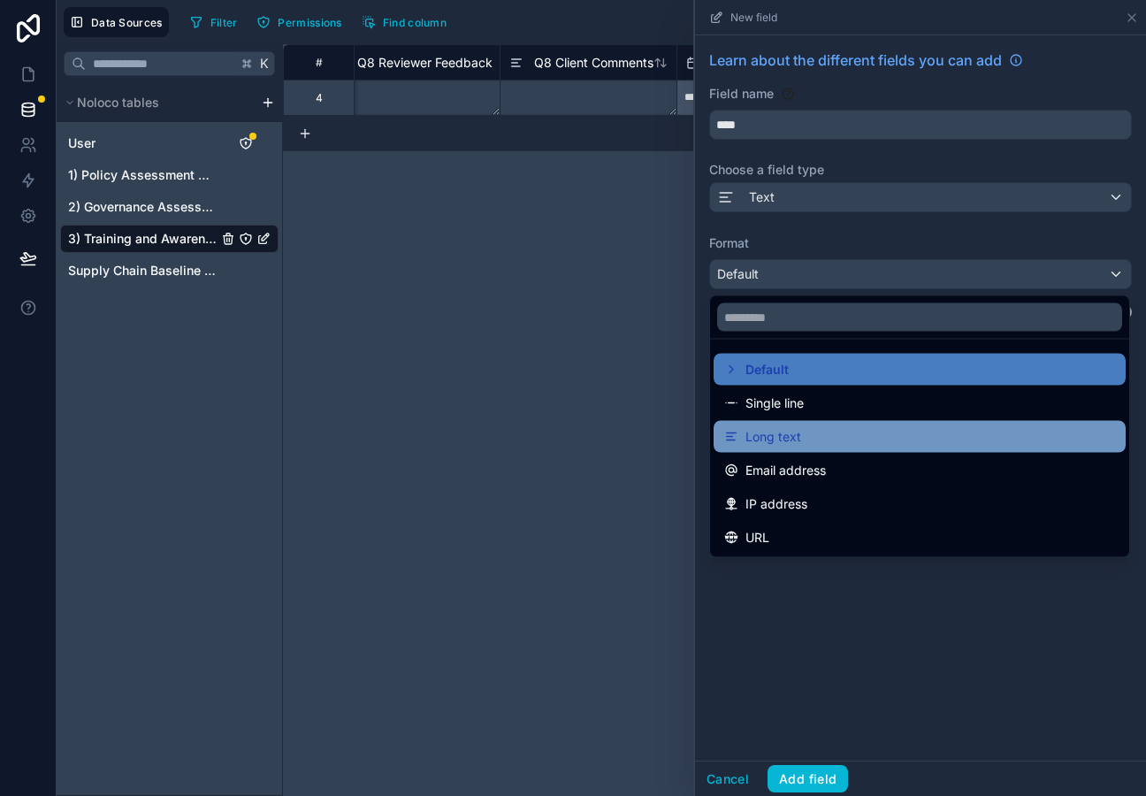
click at [804, 441] on div "Long text" at bounding box center [920, 436] width 391 height 21
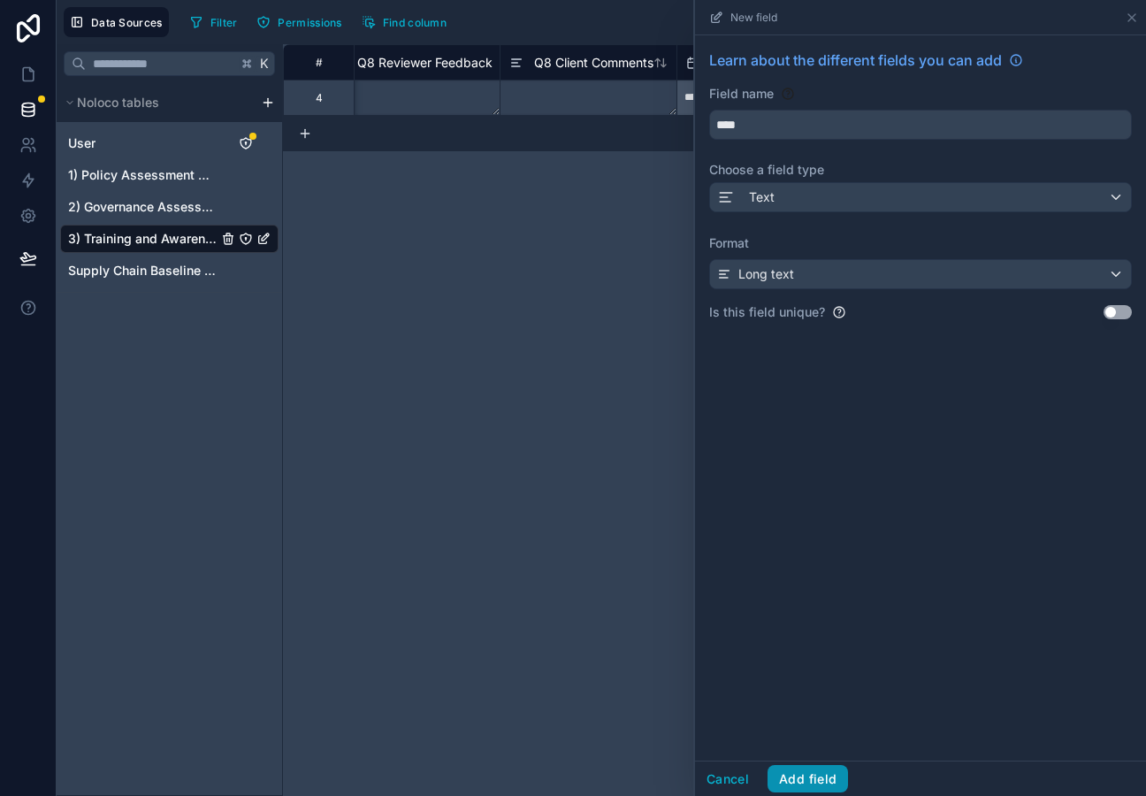
click at [802, 781] on button "Add field" at bounding box center [808, 779] width 81 height 28
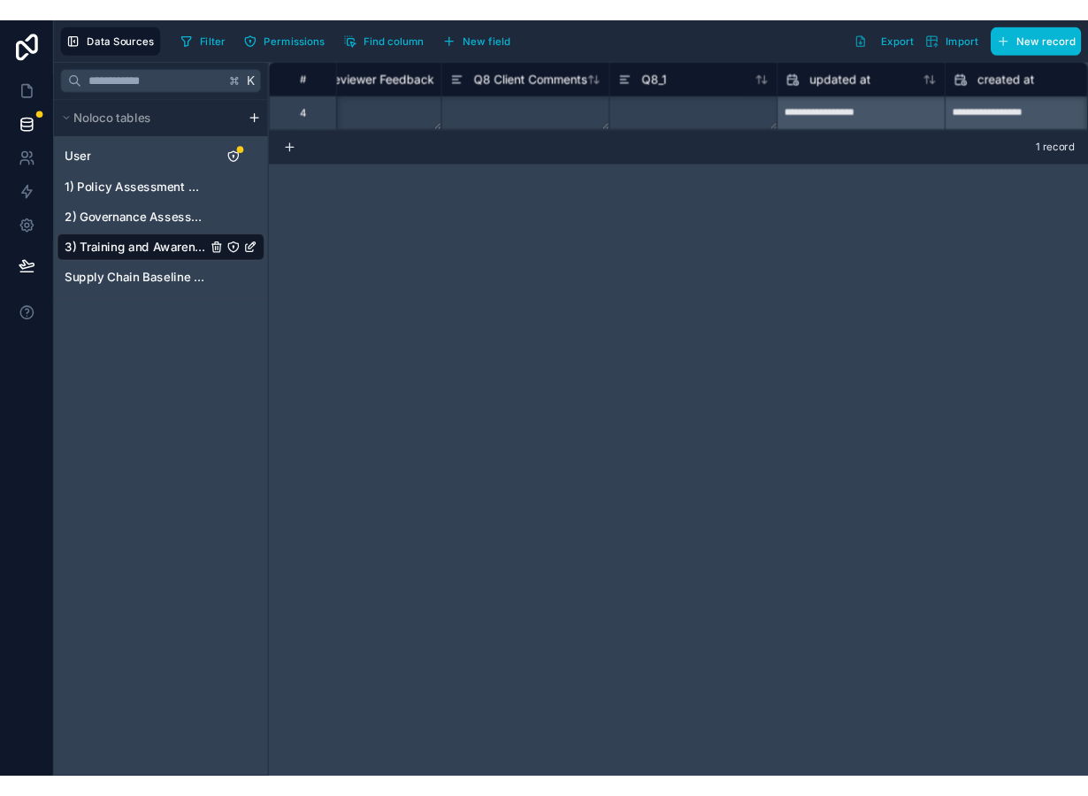
scroll to position [0, 1508]
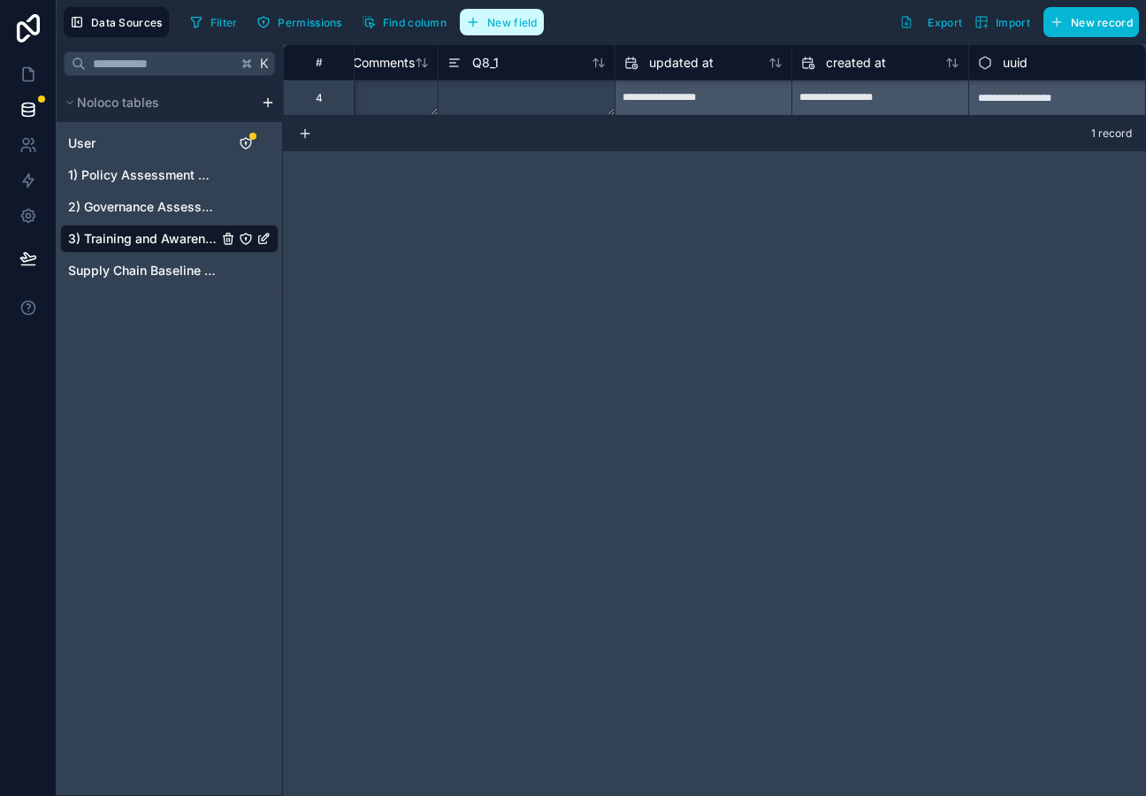
click at [524, 24] on span "New field" at bounding box center [512, 22] width 50 height 13
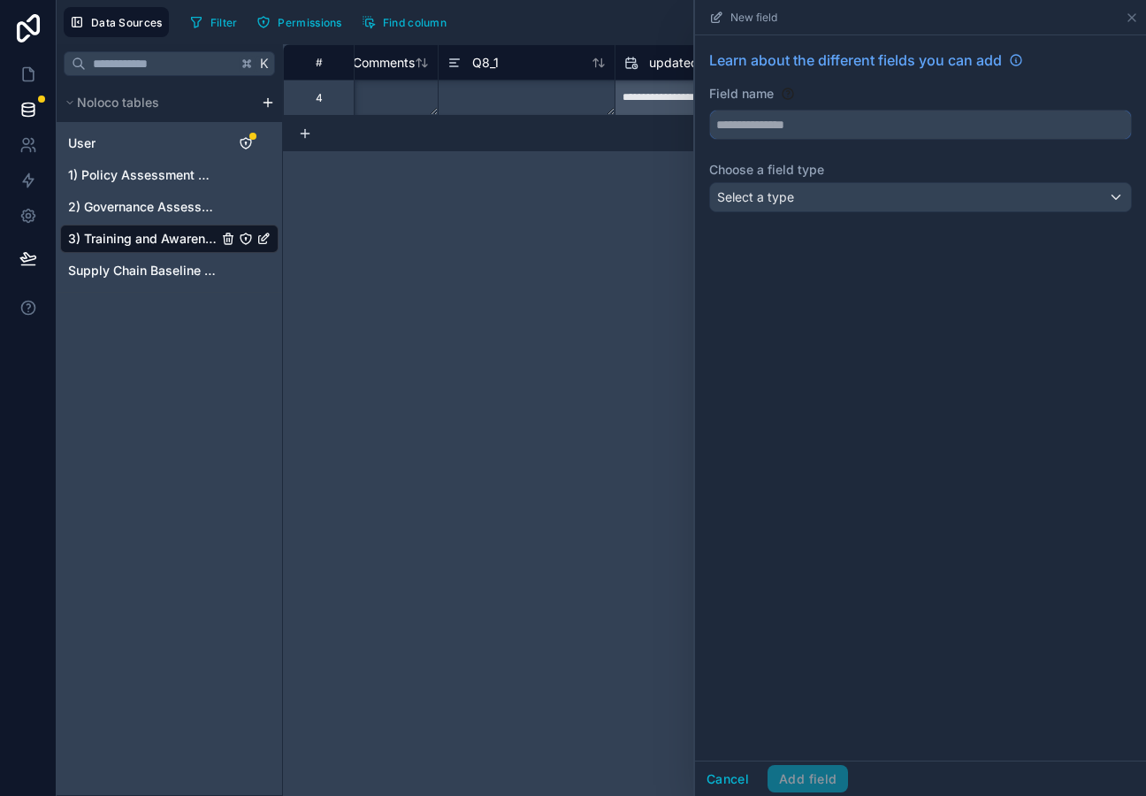
click at [835, 122] on input "text" at bounding box center [920, 125] width 421 height 28
type input "**********"
click at [854, 200] on div "Select a type" at bounding box center [920, 197] width 421 height 28
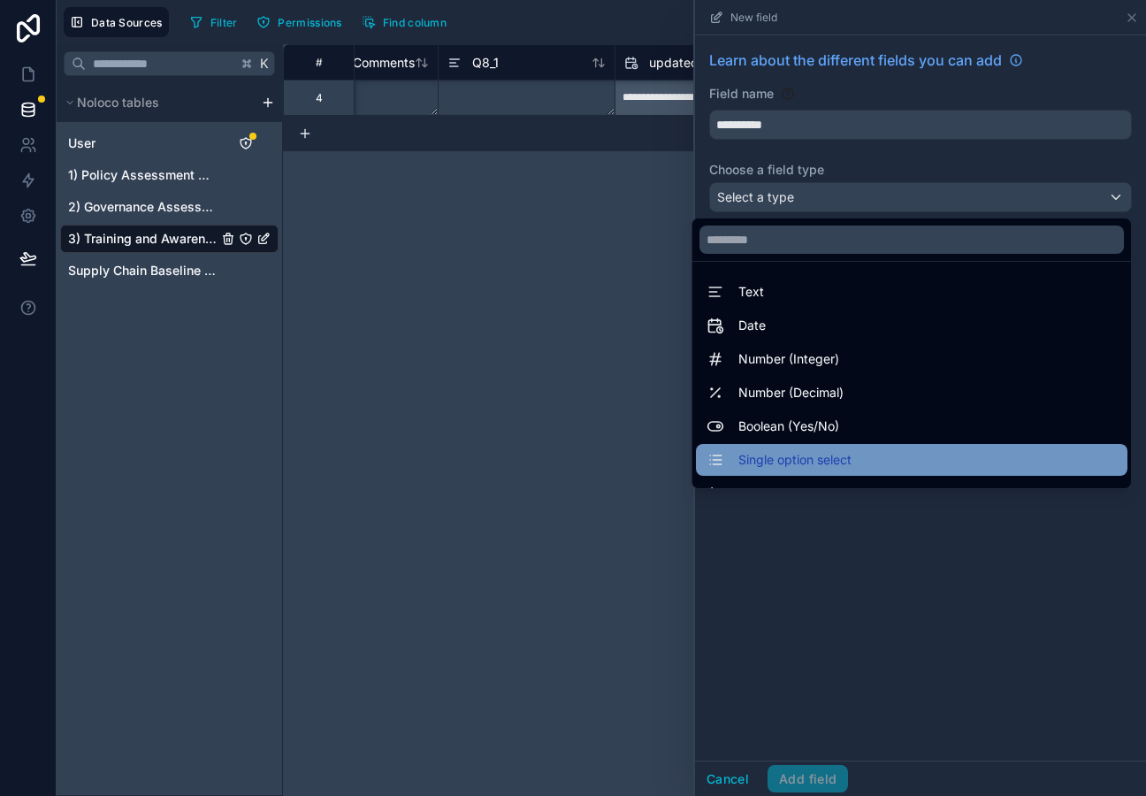
click at [809, 457] on span "Single option select" at bounding box center [795, 459] width 113 height 21
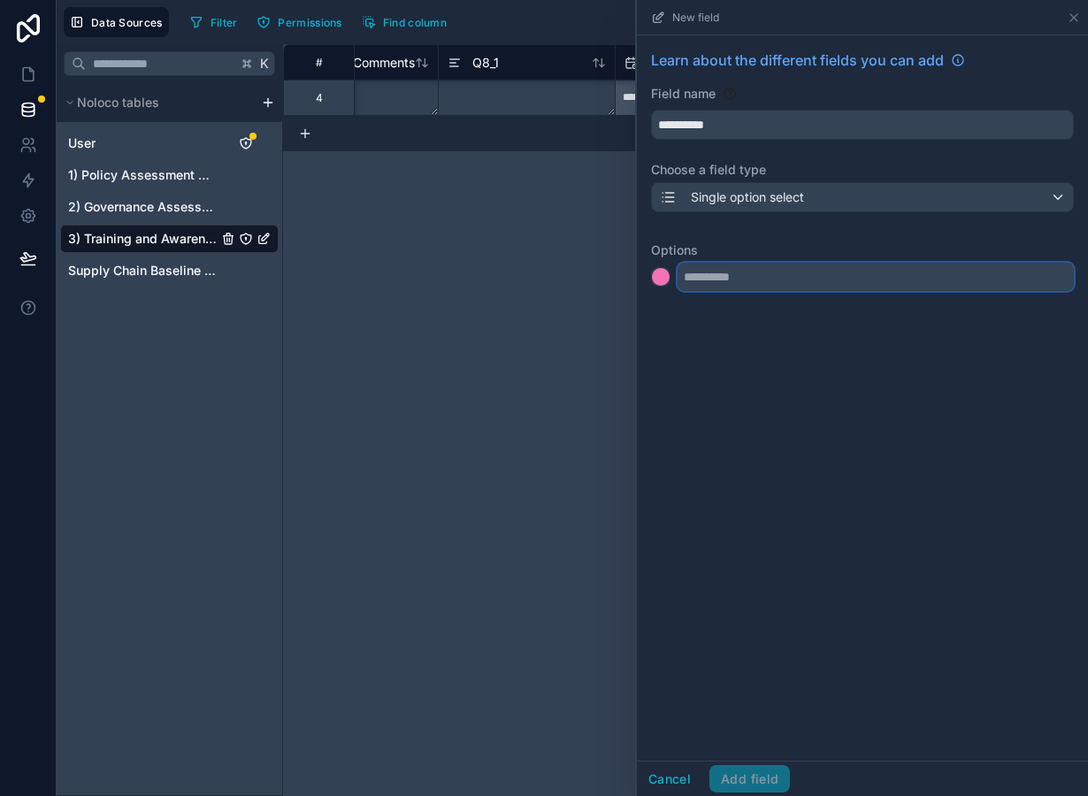
click at [763, 279] on input "text" at bounding box center [876, 277] width 396 height 28
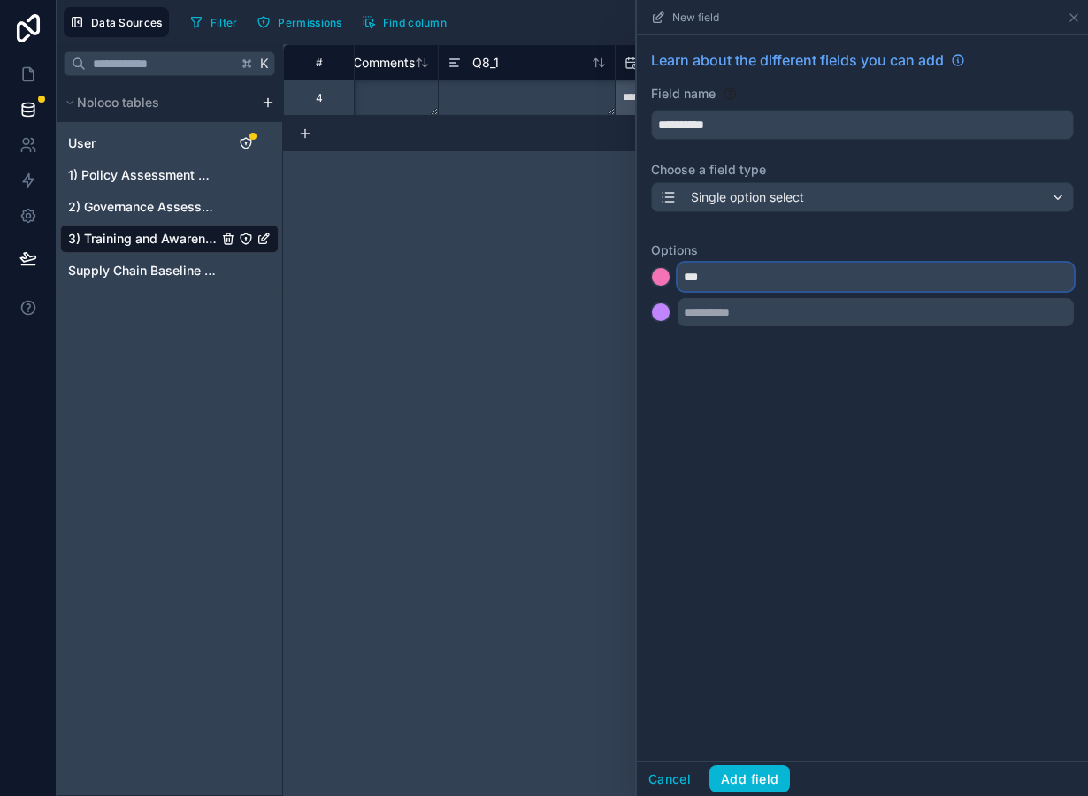
type input "***"
click at [737, 320] on input "text" at bounding box center [876, 312] width 396 height 28
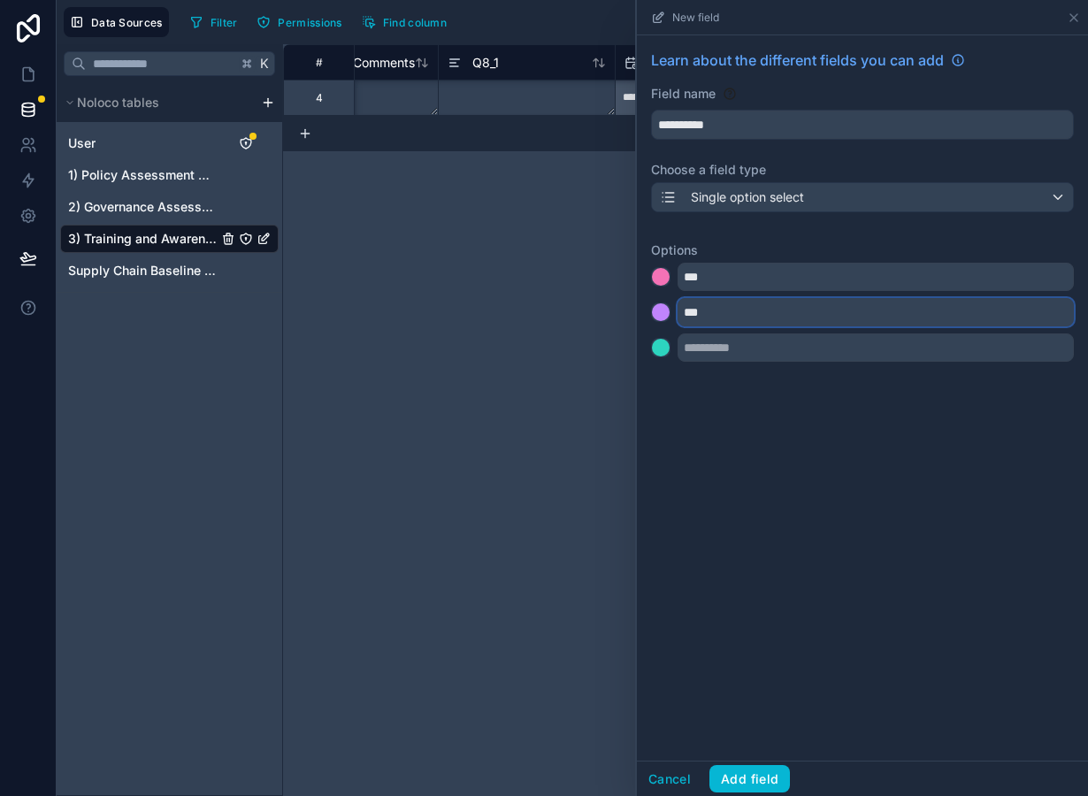
type input "***"
click at [705, 355] on input "text" at bounding box center [876, 348] width 396 height 28
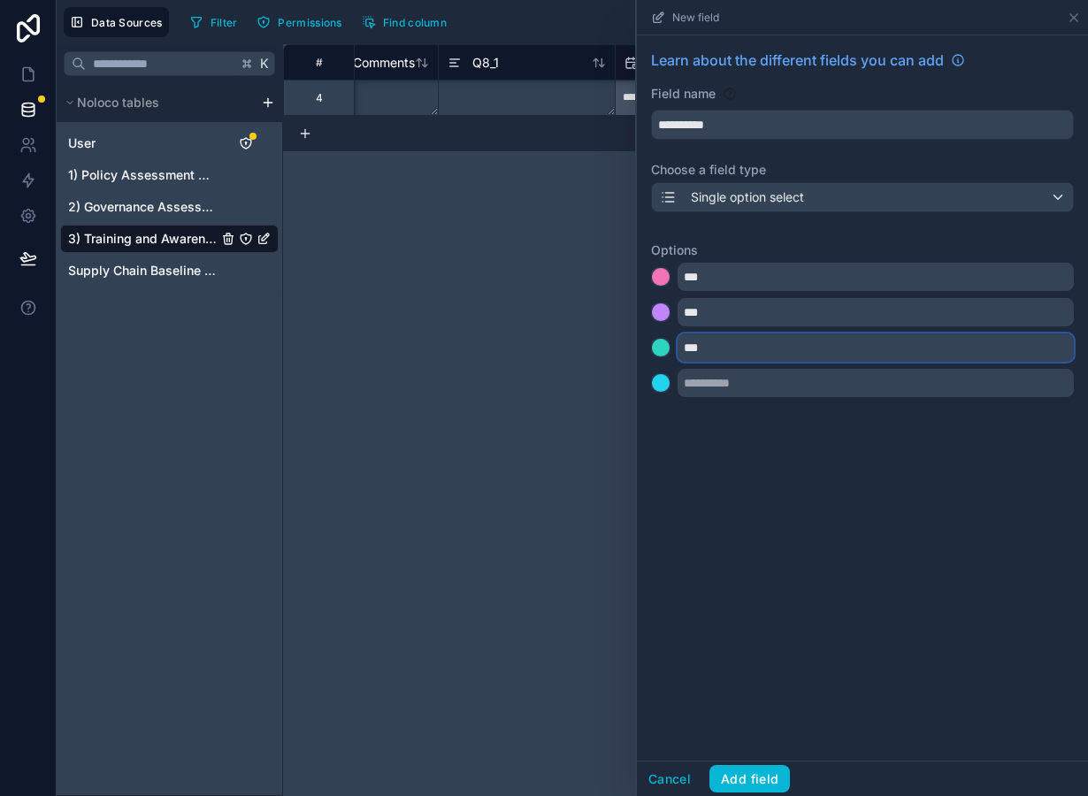
type input "***"
click at [660, 285] on div at bounding box center [661, 277] width 18 height 18
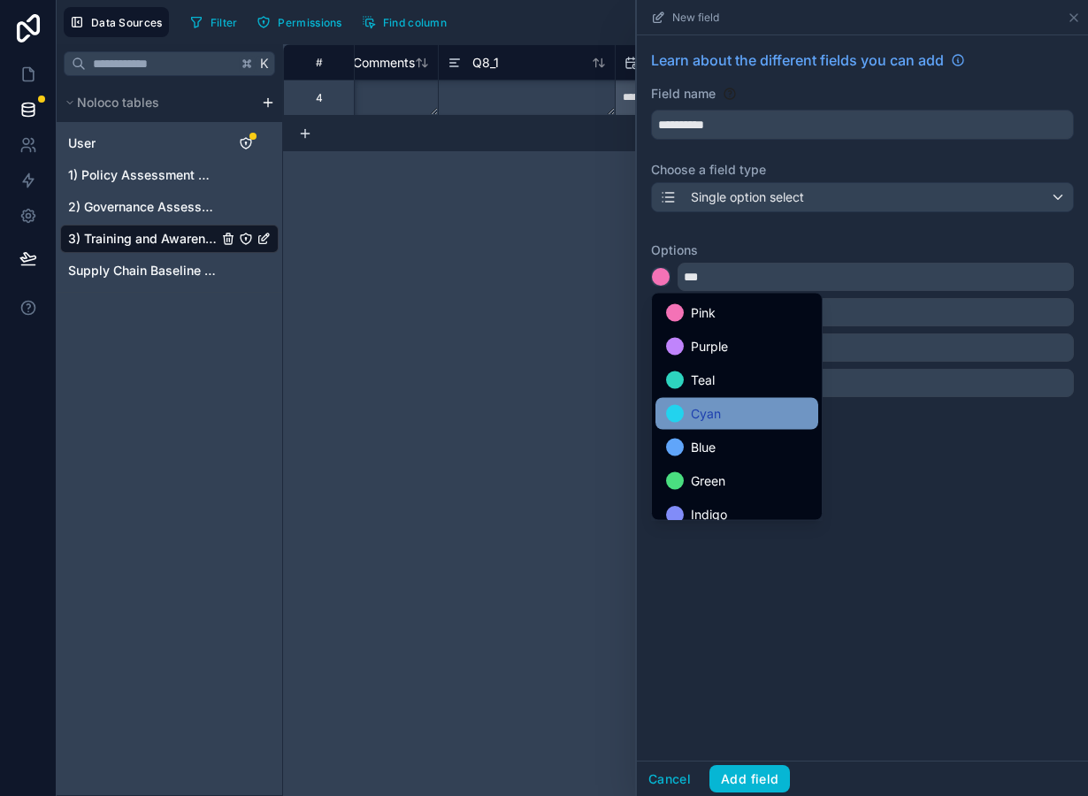
click at [686, 418] on div "Cyan" at bounding box center [737, 413] width 142 height 21
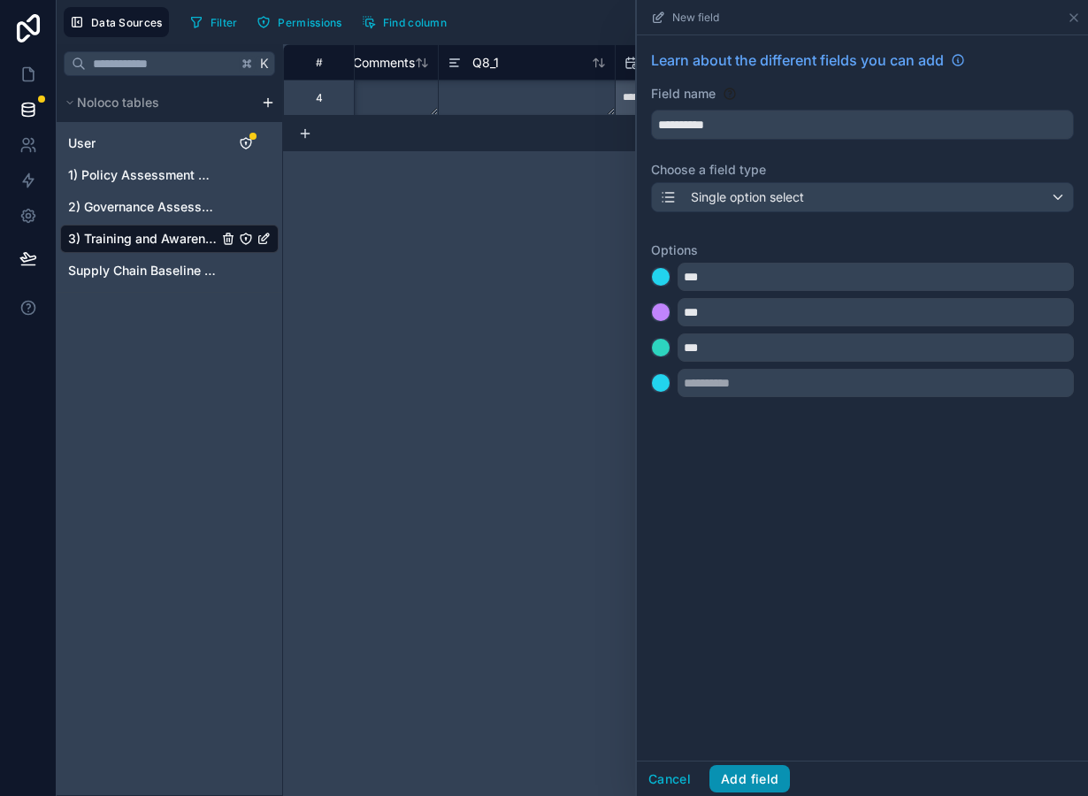
click at [750, 780] on button "Add field" at bounding box center [749, 779] width 81 height 28
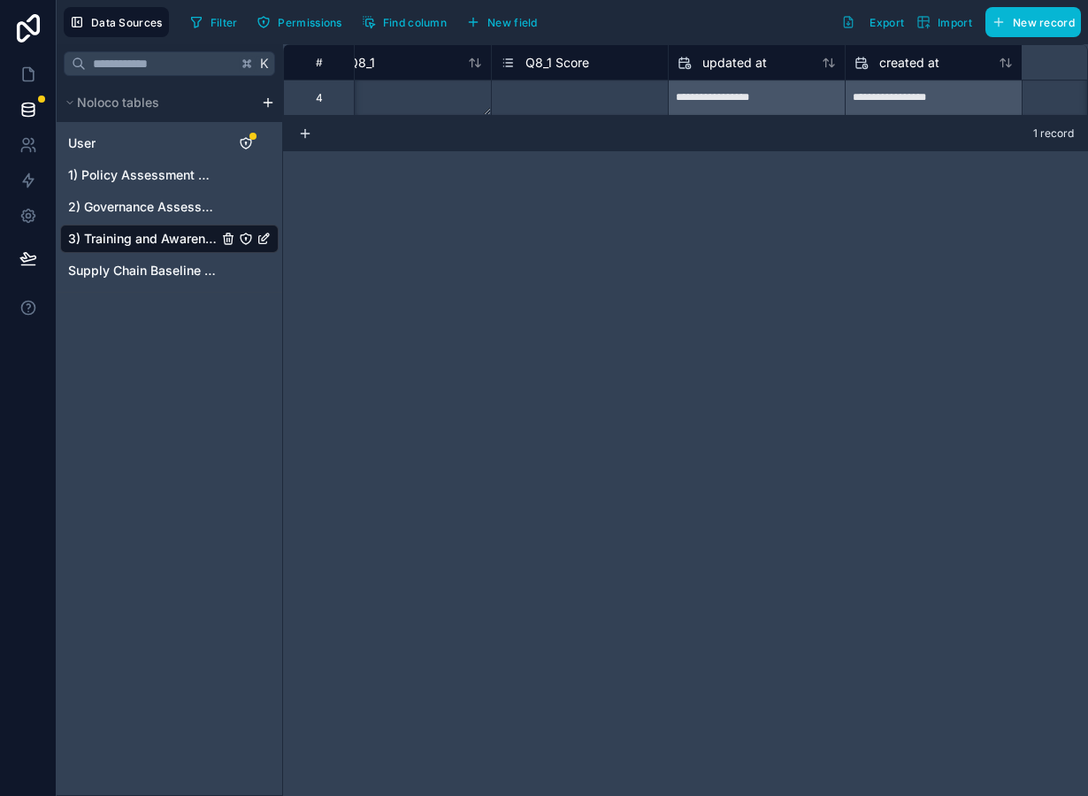
scroll to position [0, 1744]
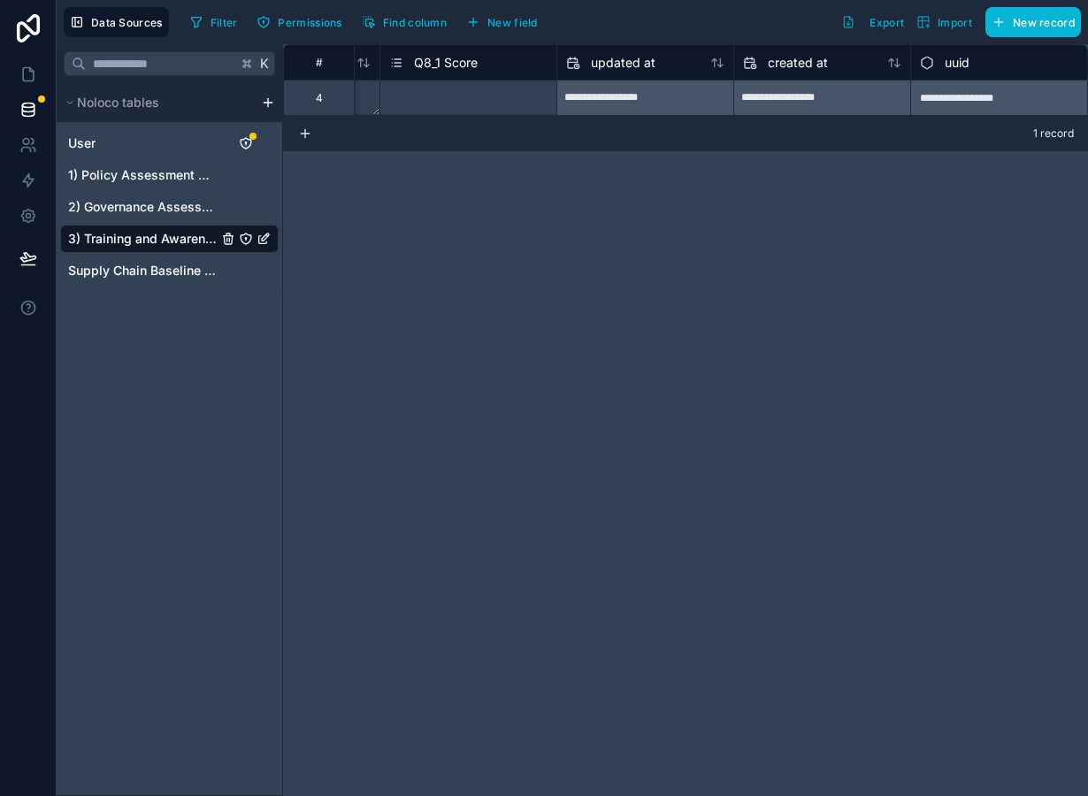
click at [460, 60] on span "Q8_1 Score" at bounding box center [446, 63] width 64 height 18
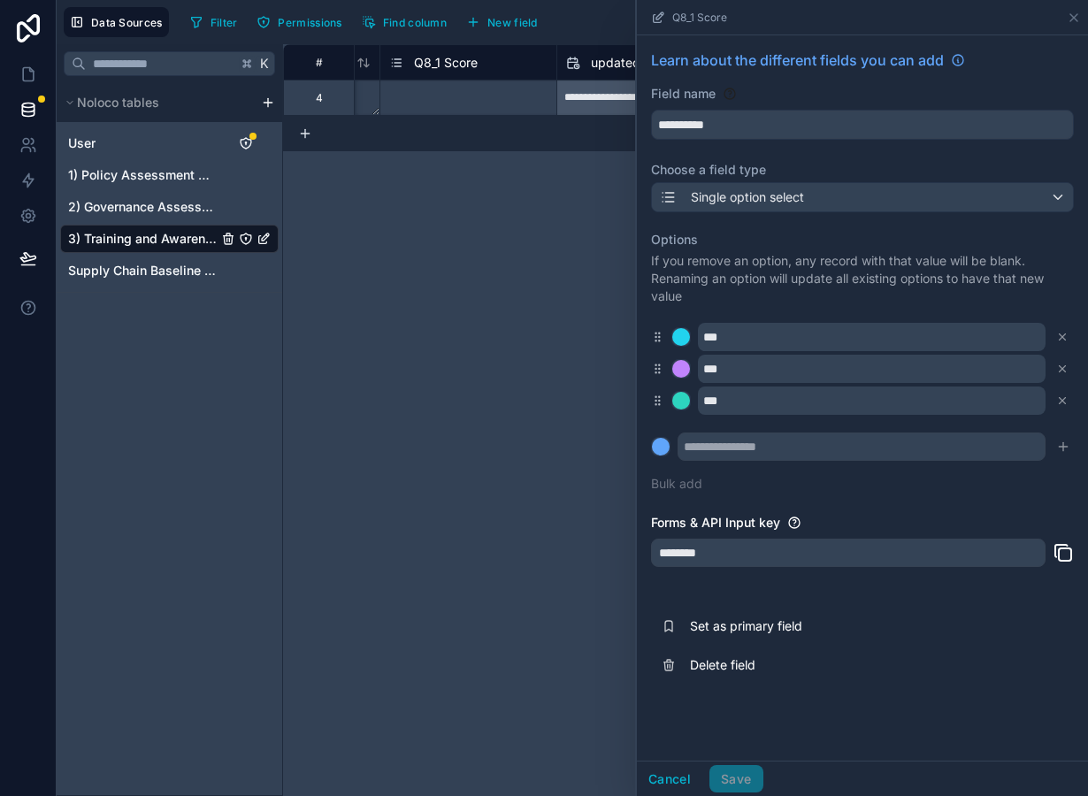
click at [686, 349] on div "***" at bounding box center [862, 337] width 423 height 28
click at [682, 341] on div at bounding box center [681, 337] width 18 height 18
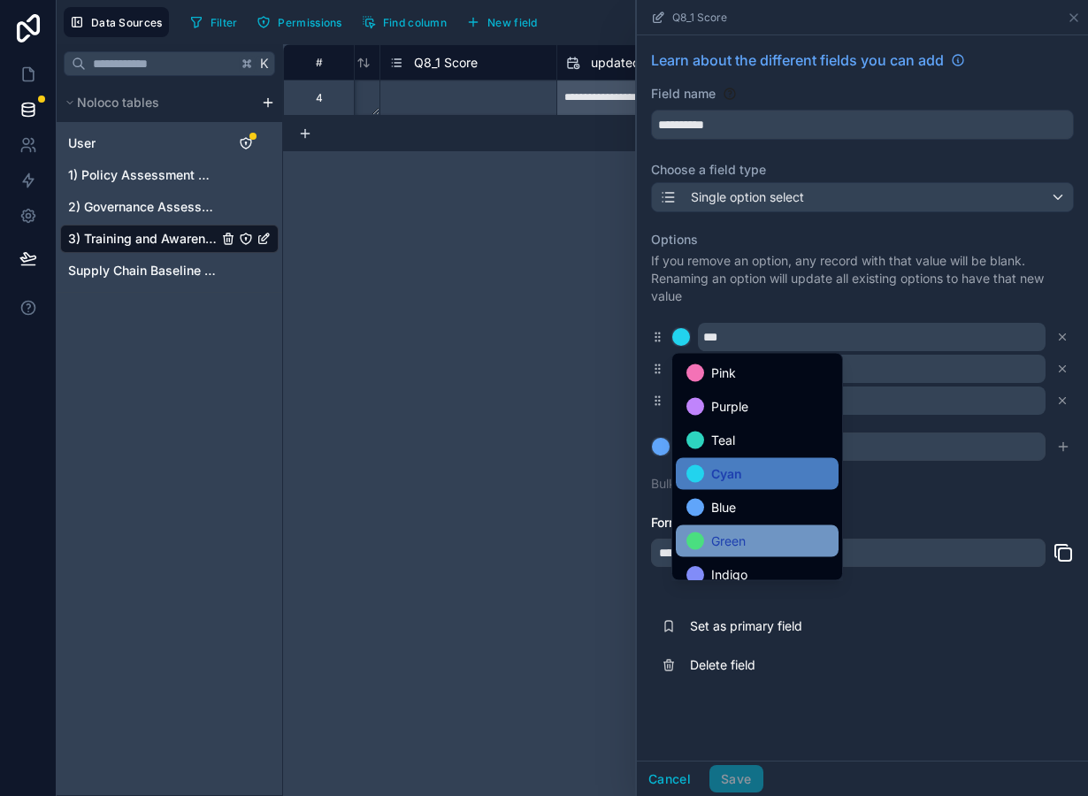
click at [717, 552] on div "Green" at bounding box center [757, 541] width 163 height 32
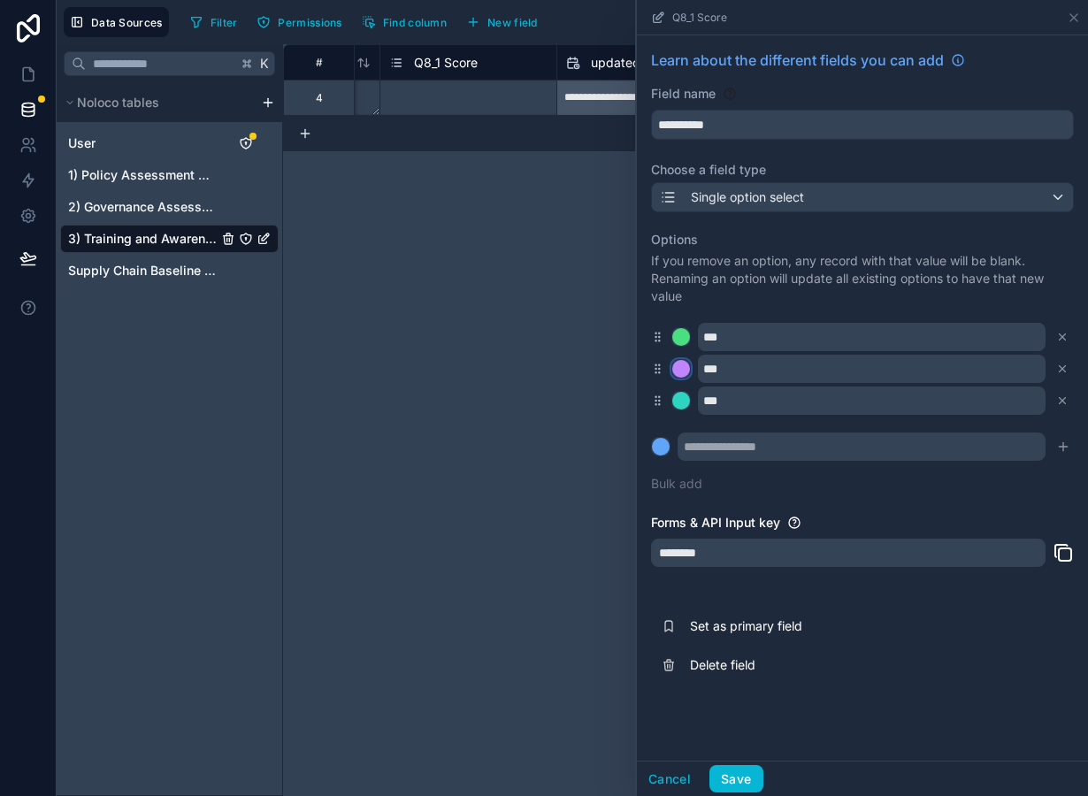
click at [681, 372] on div at bounding box center [681, 369] width 18 height 18
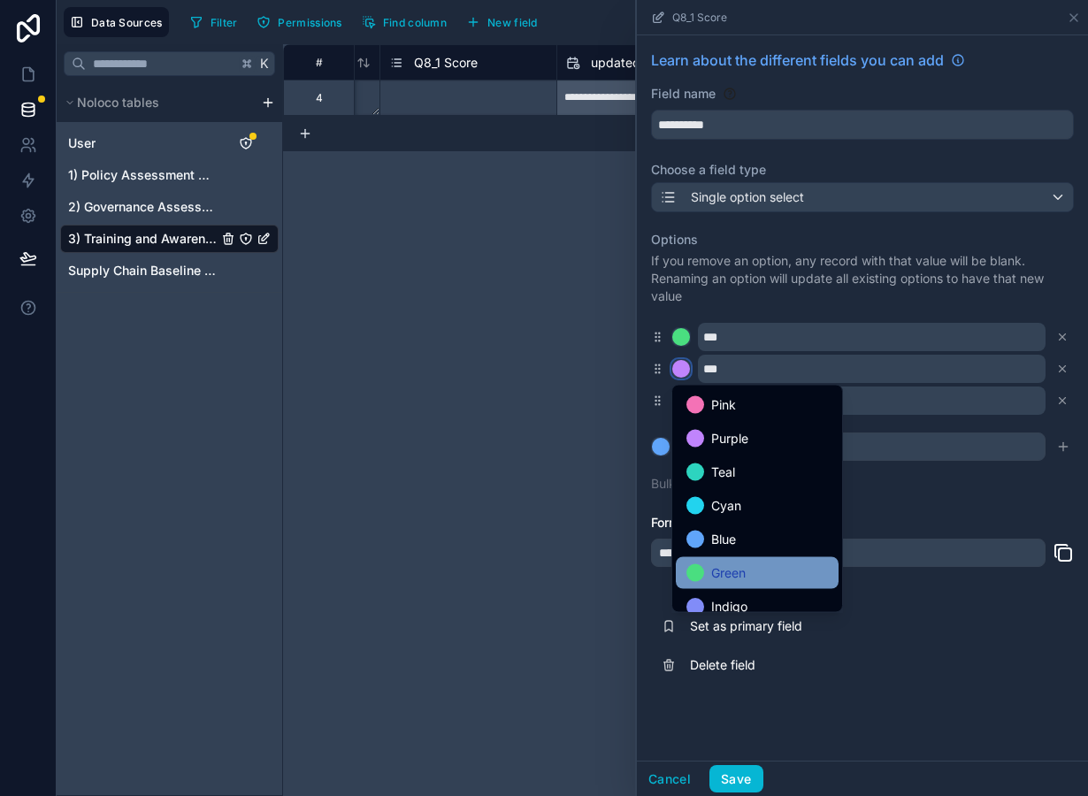
scroll to position [149, 0]
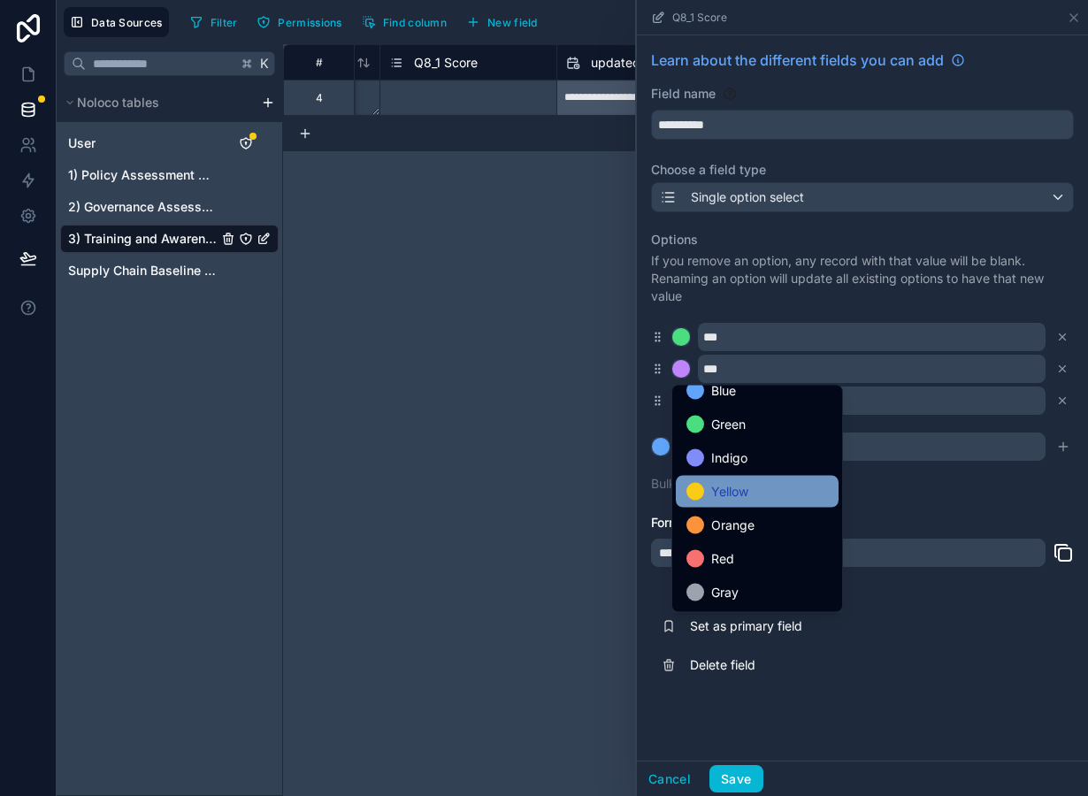
click at [719, 488] on span "Yellow" at bounding box center [729, 491] width 37 height 21
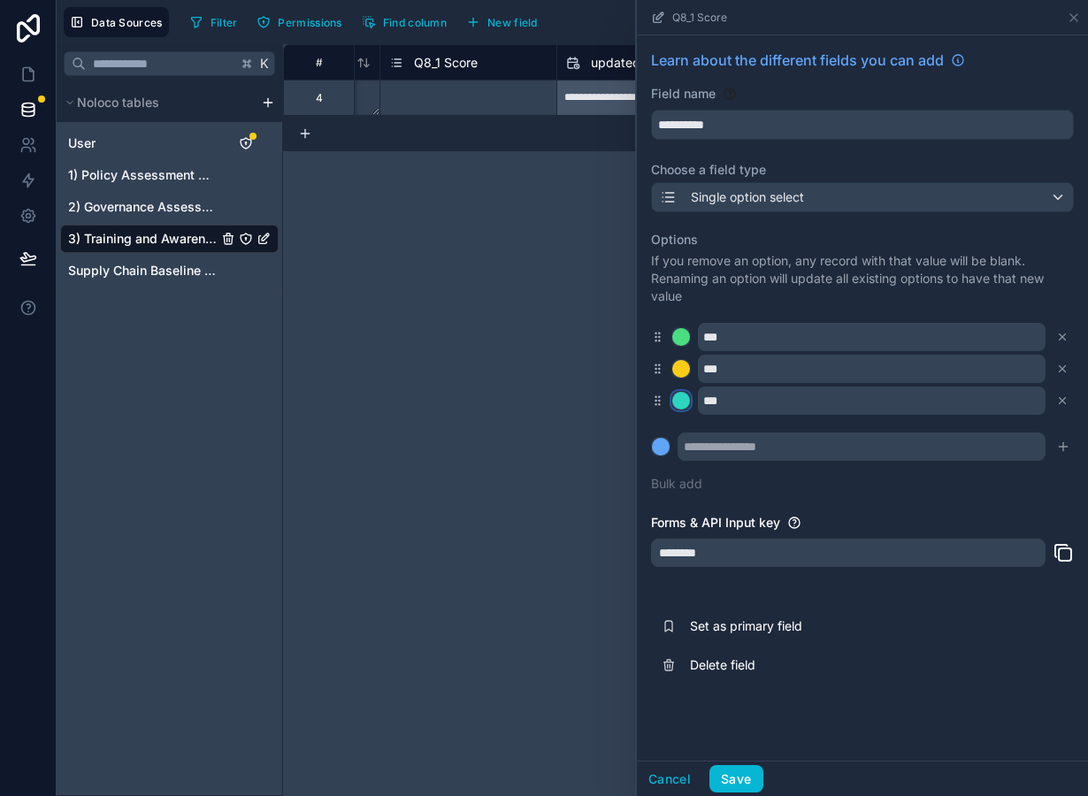
click at [679, 397] on div at bounding box center [681, 401] width 18 height 18
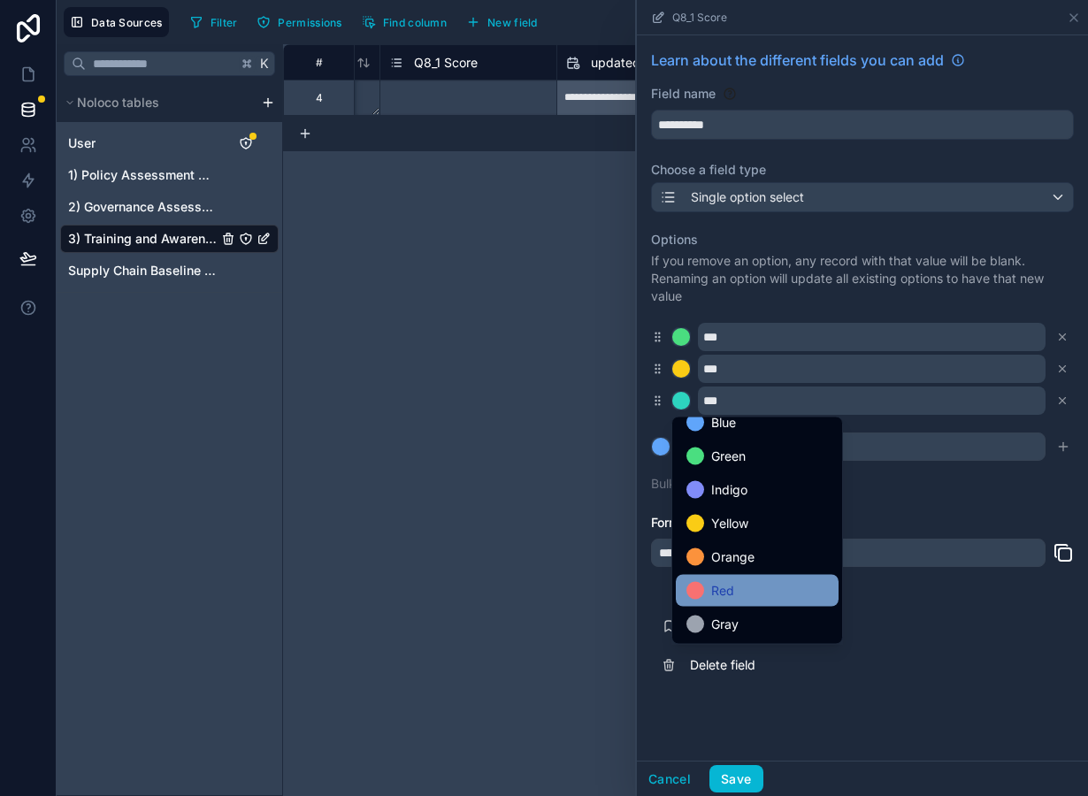
click at [737, 587] on div "Red" at bounding box center [757, 590] width 142 height 21
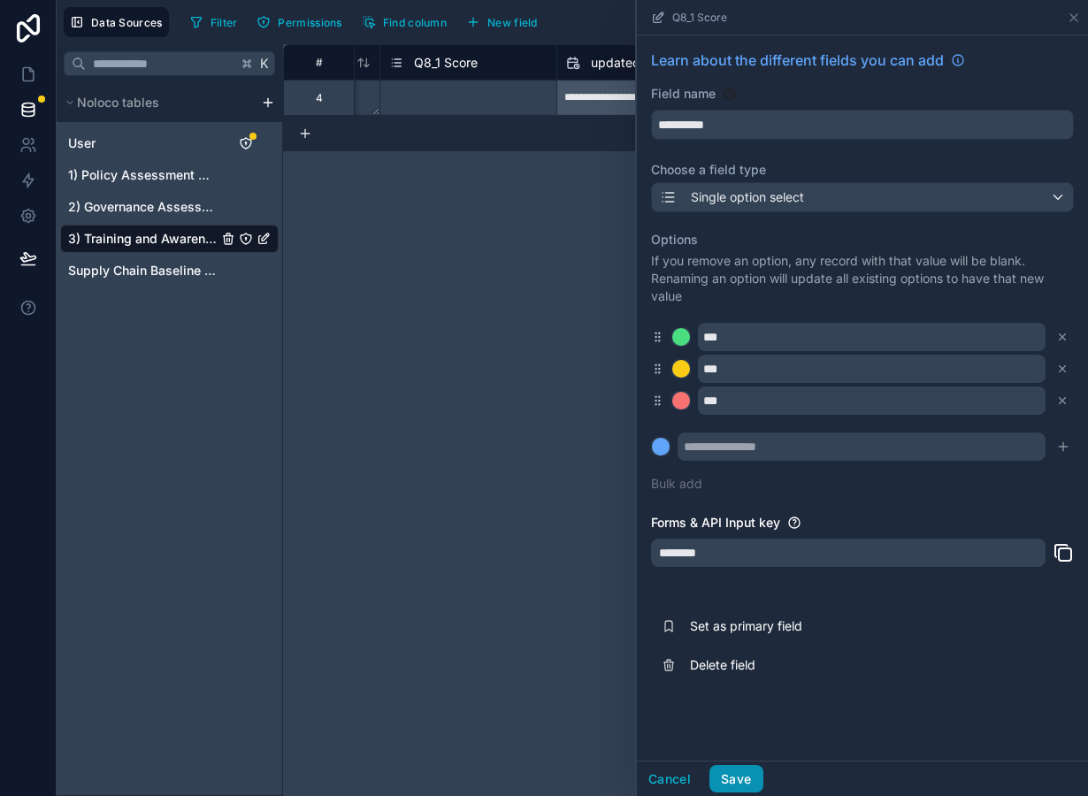
click at [737, 786] on button "Save" at bounding box center [735, 779] width 53 height 28
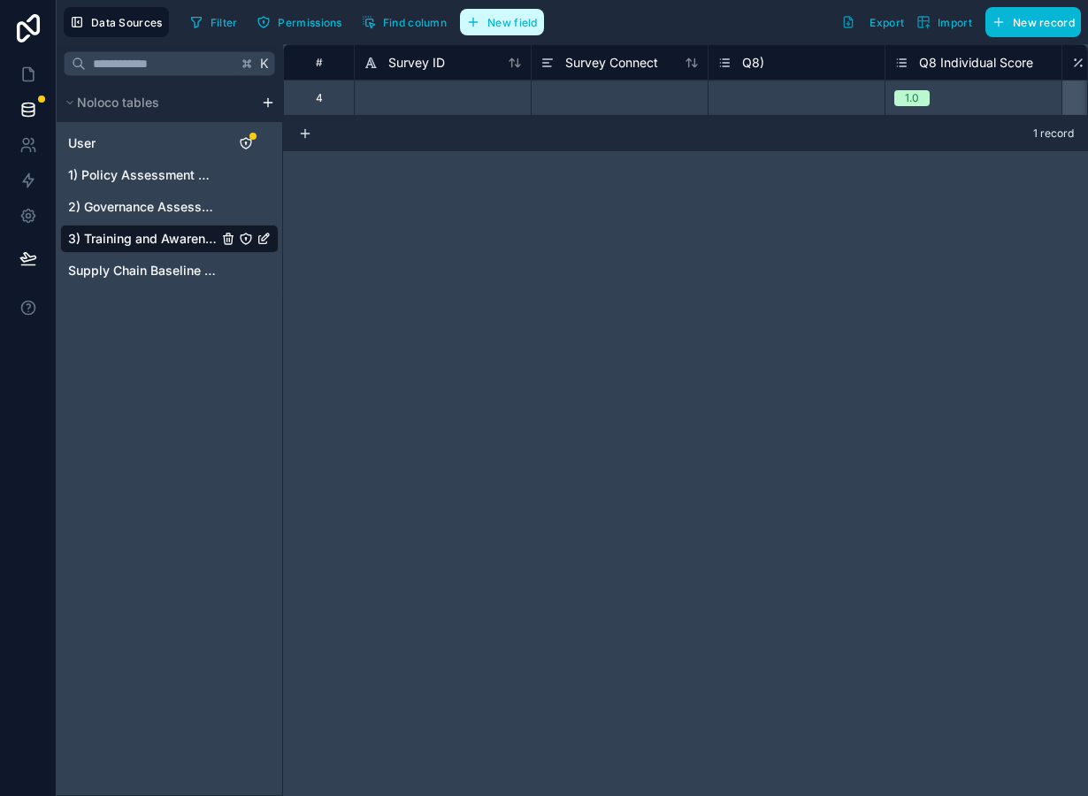
click at [516, 22] on span "New field" at bounding box center [512, 22] width 50 height 13
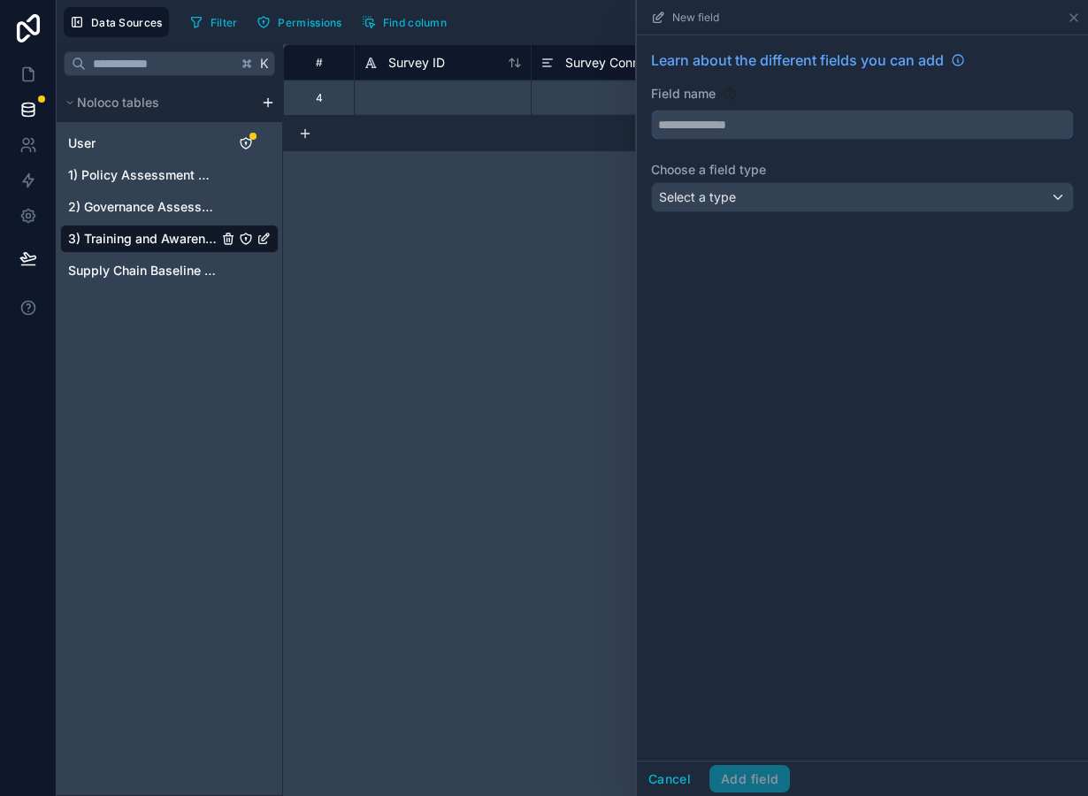
click at [748, 130] on input "text" at bounding box center [862, 125] width 421 height 28
type input "**********"
click at [760, 197] on div "Select a type" at bounding box center [862, 197] width 421 height 28
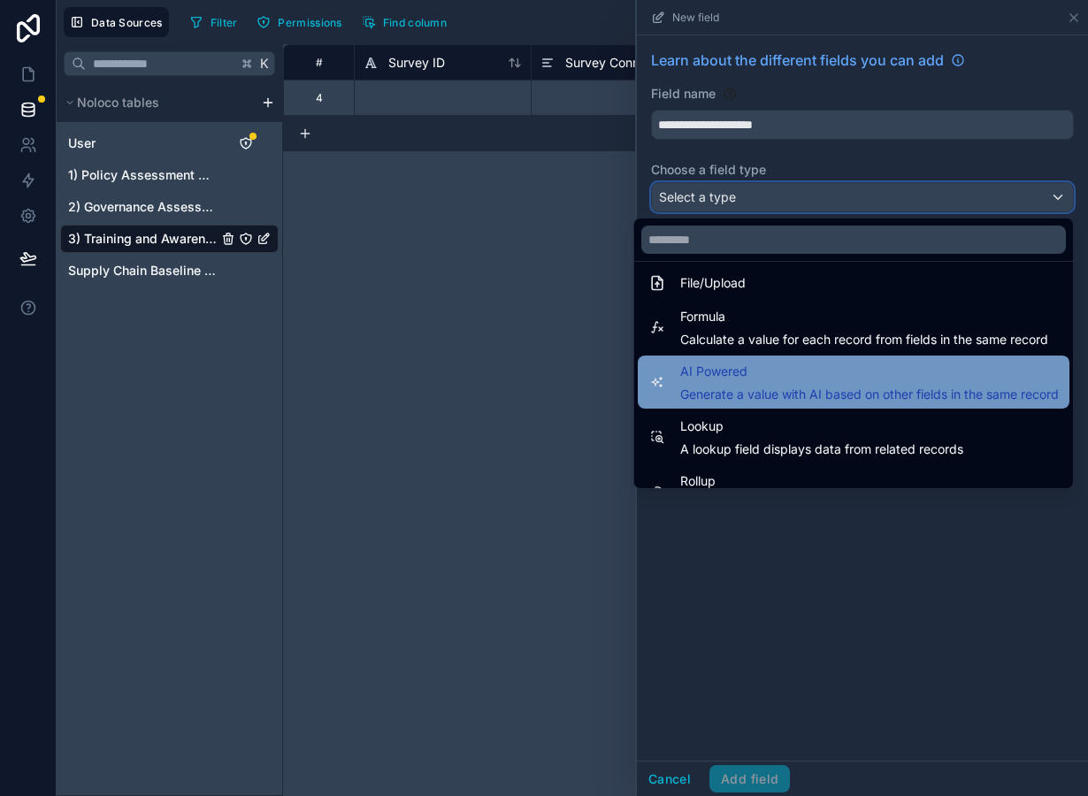
scroll to position [441, 0]
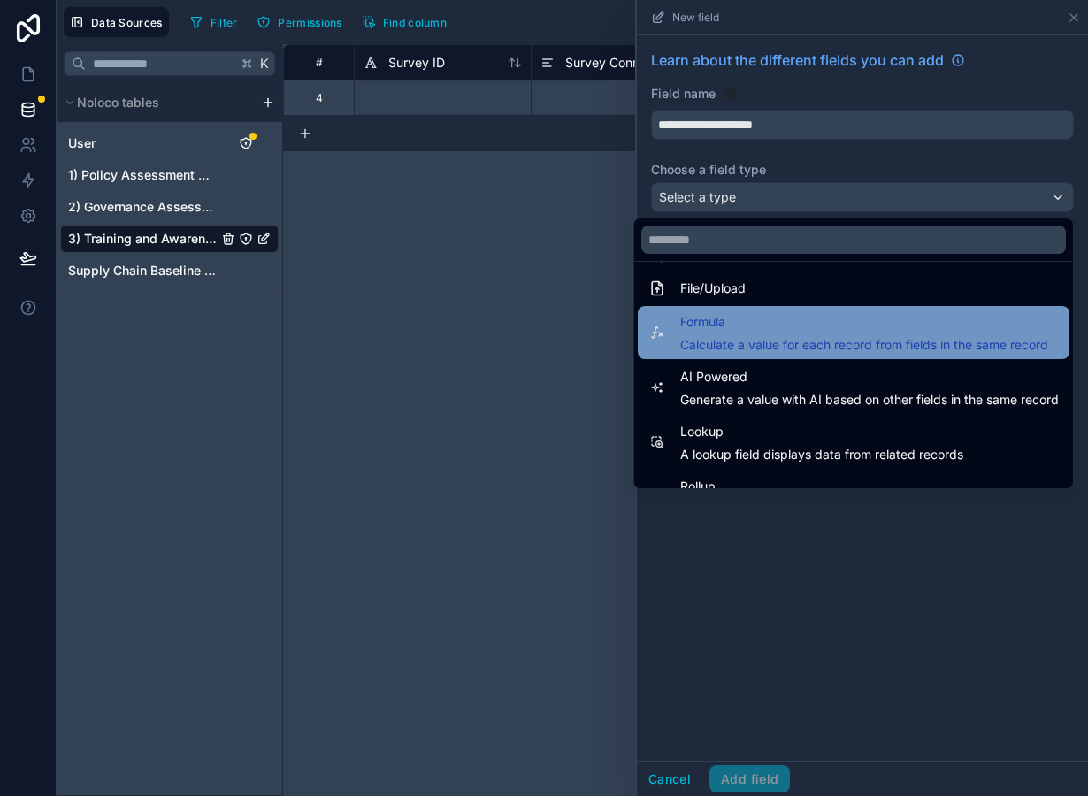
click at [753, 325] on span "Formula" at bounding box center [864, 321] width 368 height 21
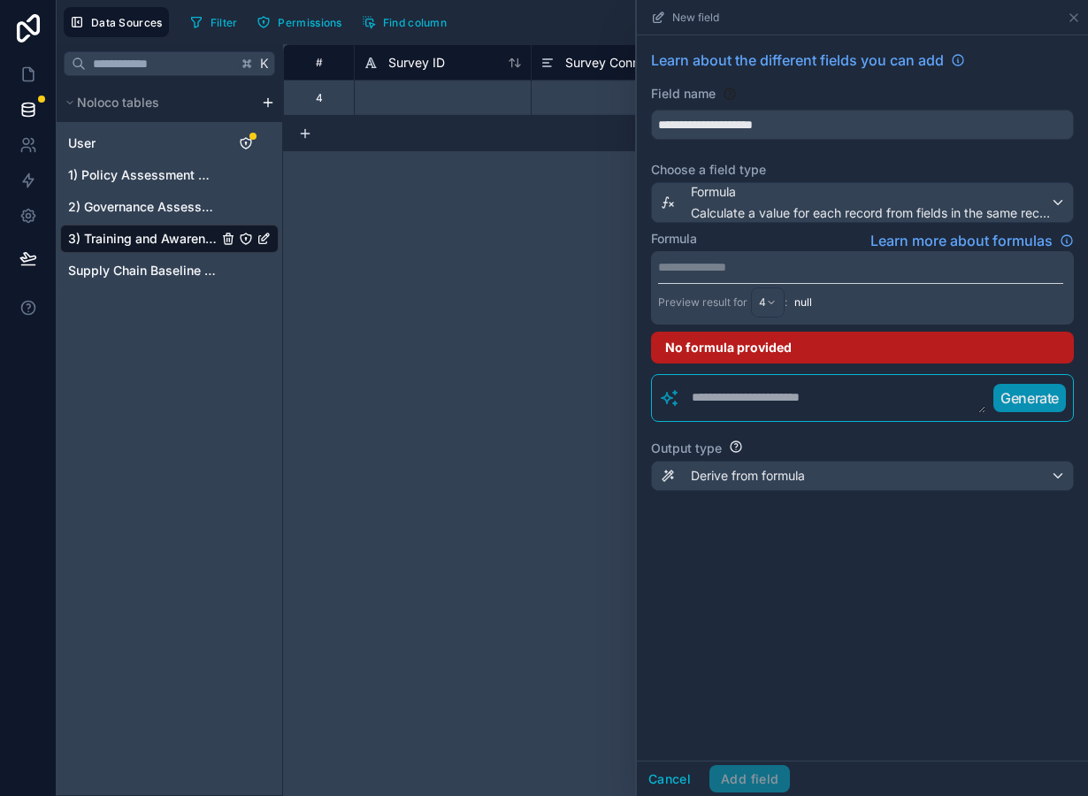
click at [723, 269] on p "**********" at bounding box center [860, 267] width 405 height 18
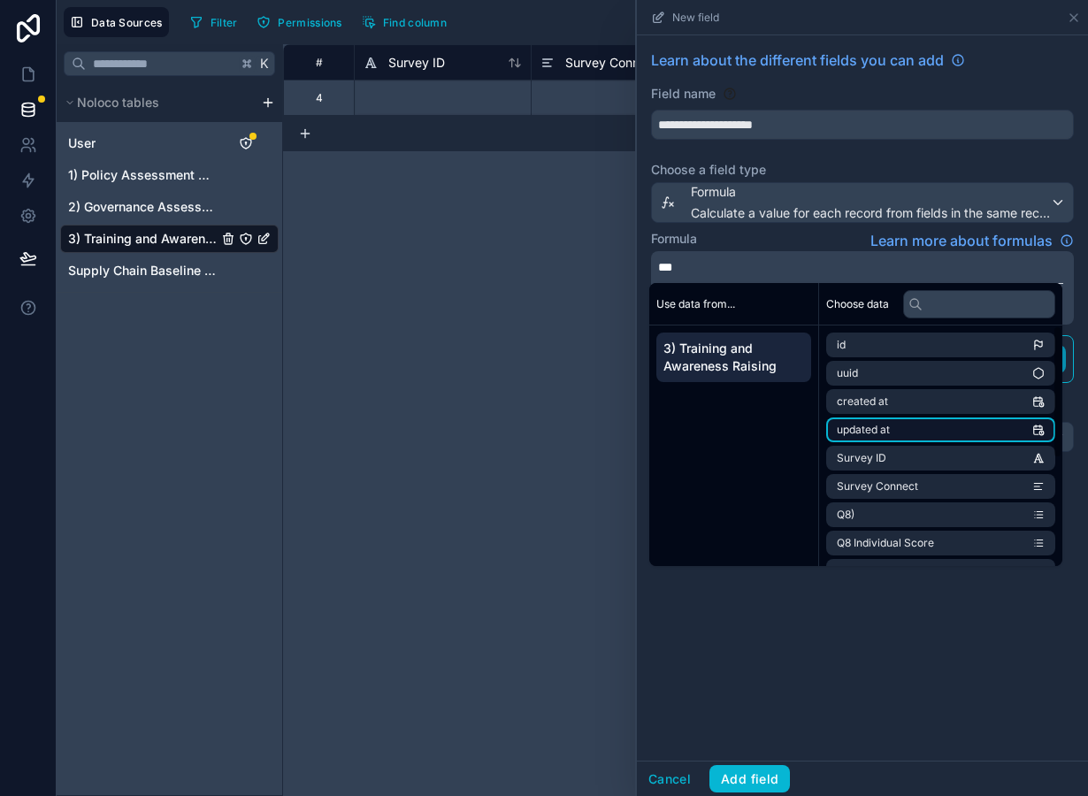
scroll to position [195, 0]
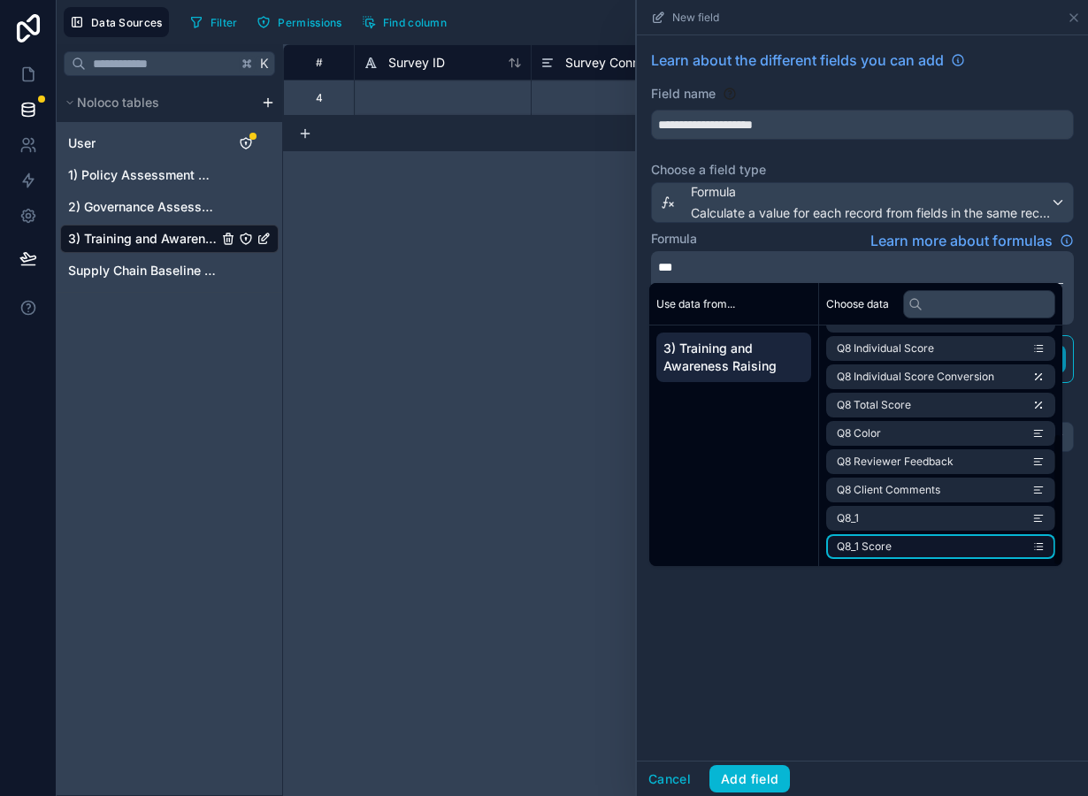
click at [897, 550] on li "Q8_1 Score" at bounding box center [940, 546] width 229 height 25
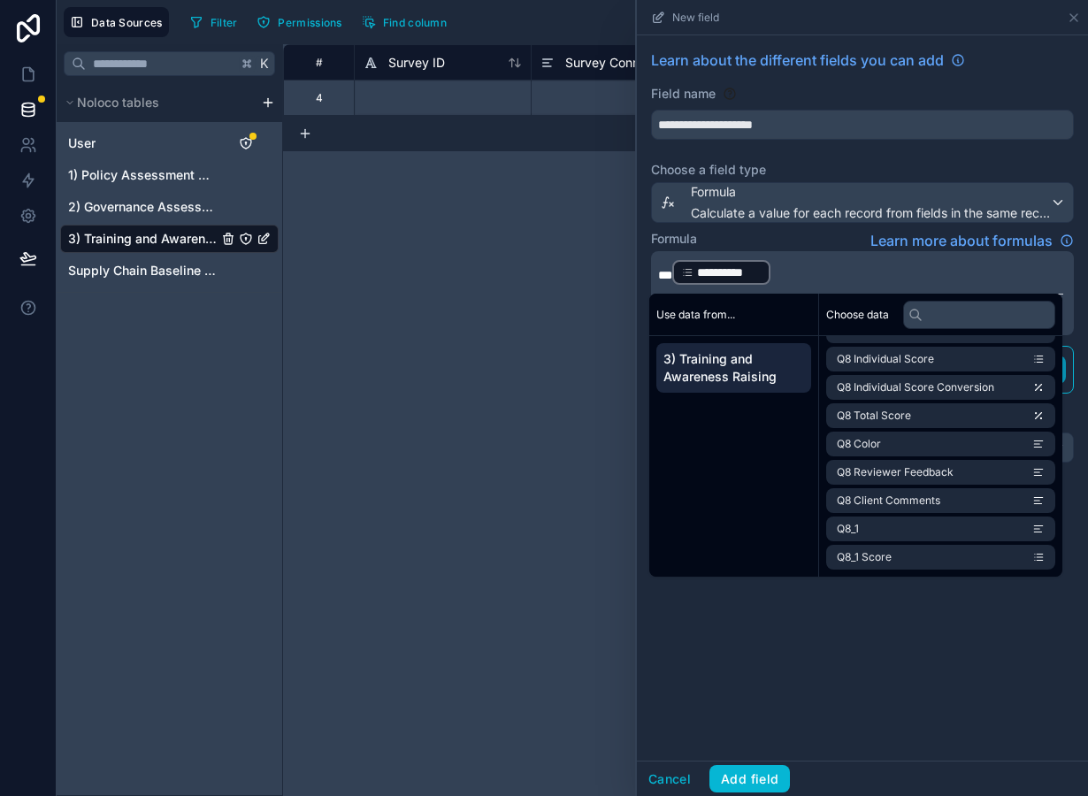
click at [803, 276] on p "**********" at bounding box center [860, 272] width 405 height 28
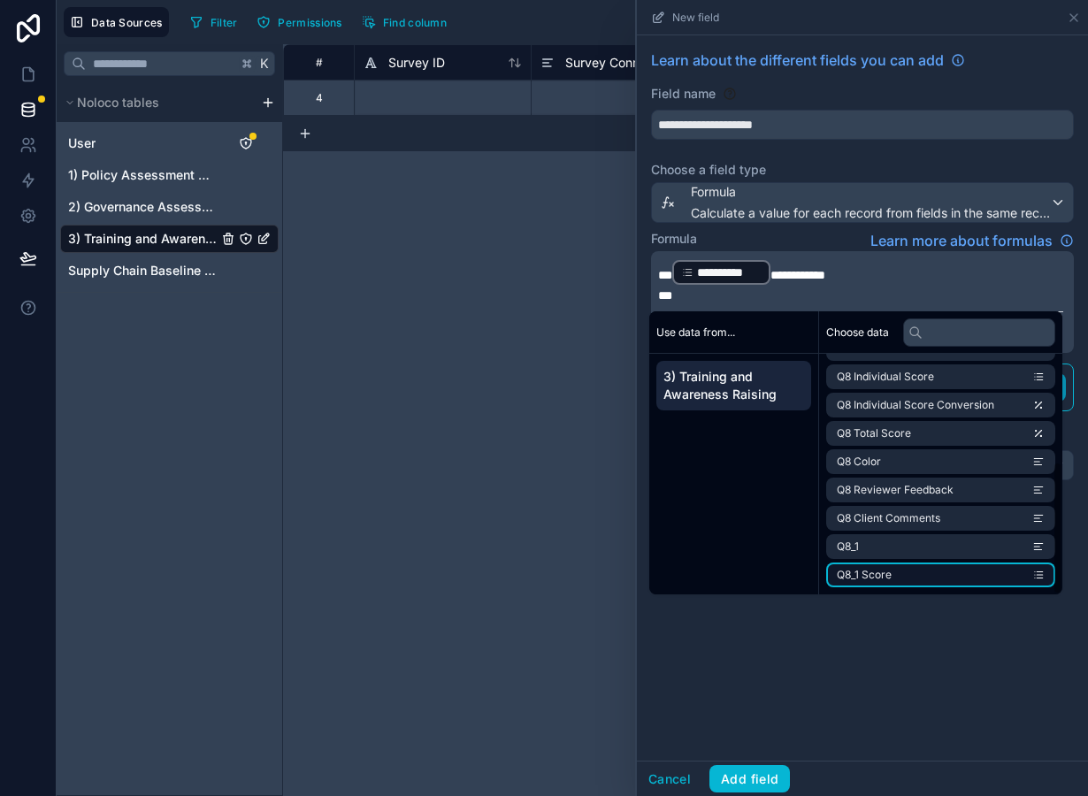
click at [934, 575] on li "Q8_1 Score" at bounding box center [940, 575] width 229 height 25
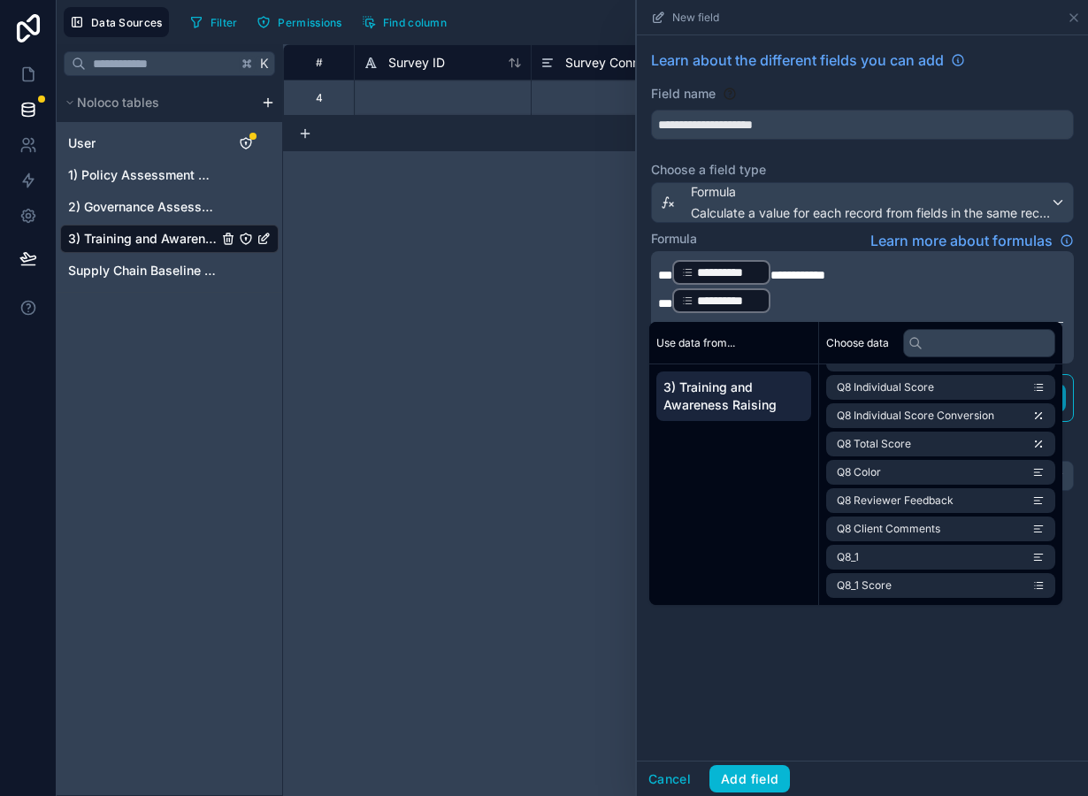
click at [790, 316] on div "**********" at bounding box center [862, 307] width 423 height 112
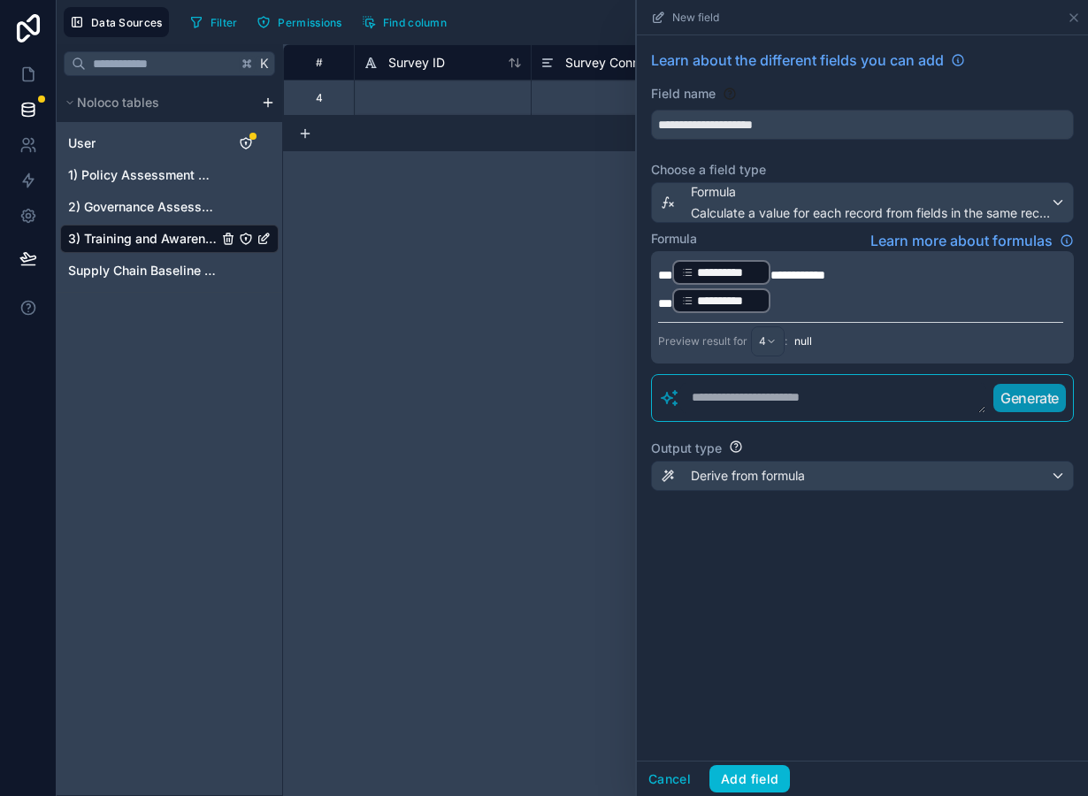
click at [784, 296] on p "**********" at bounding box center [860, 301] width 405 height 28
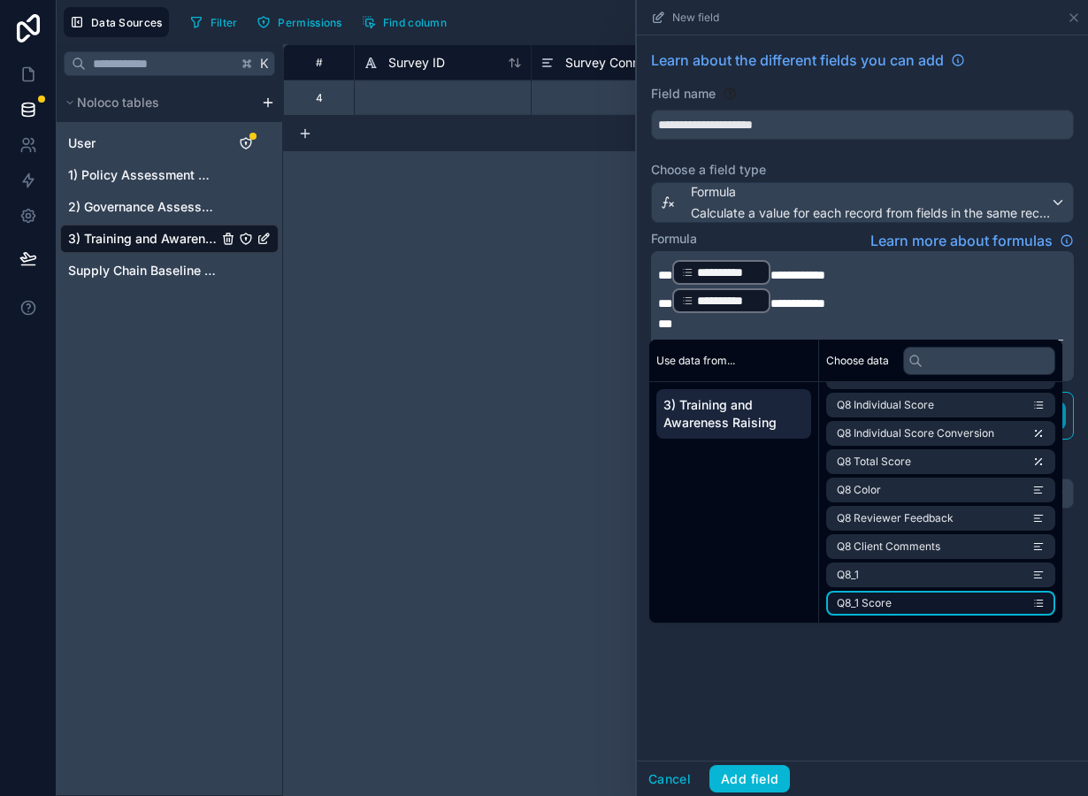
click at [966, 594] on li "Q8_1 Score" at bounding box center [940, 603] width 229 height 25
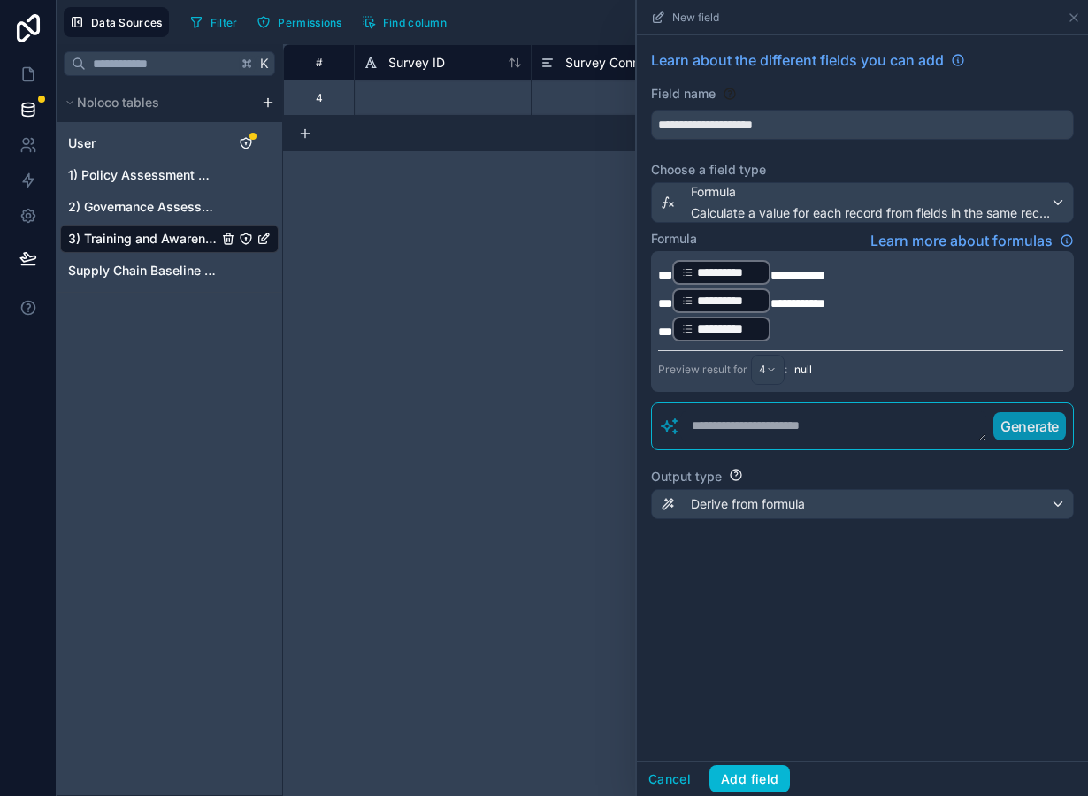
click at [802, 332] on p "**********" at bounding box center [860, 329] width 405 height 28
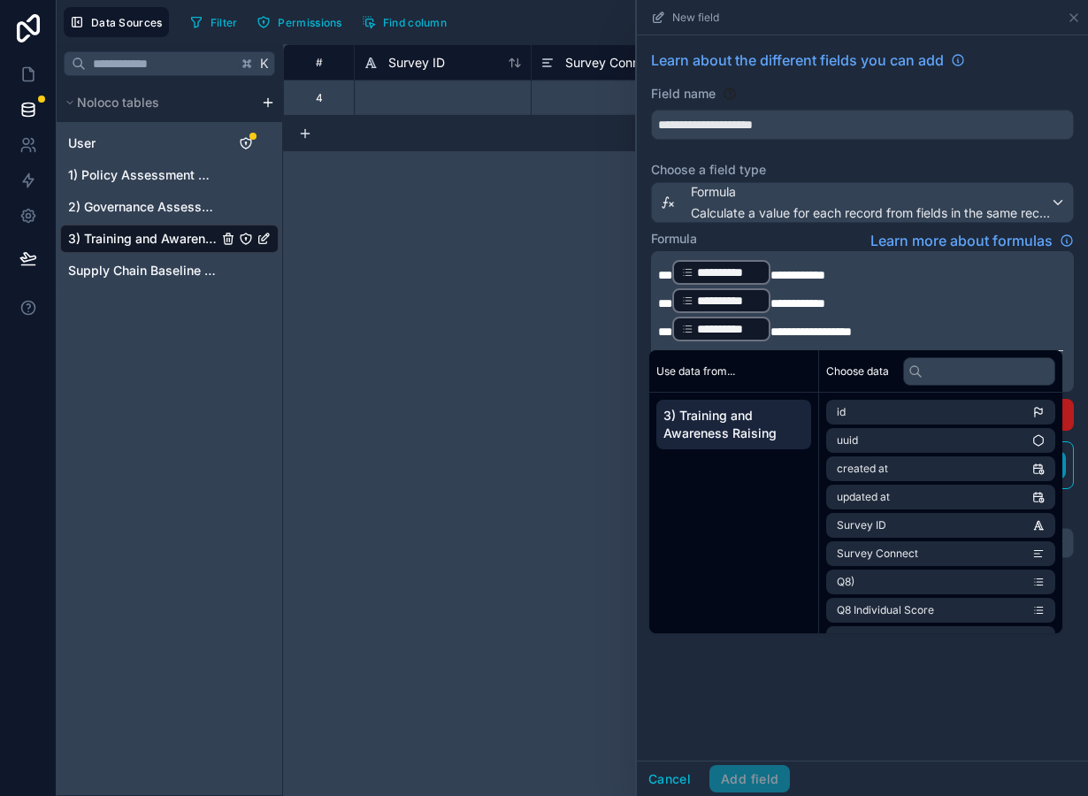
click at [773, 667] on div "**********" at bounding box center [862, 397] width 451 height 725
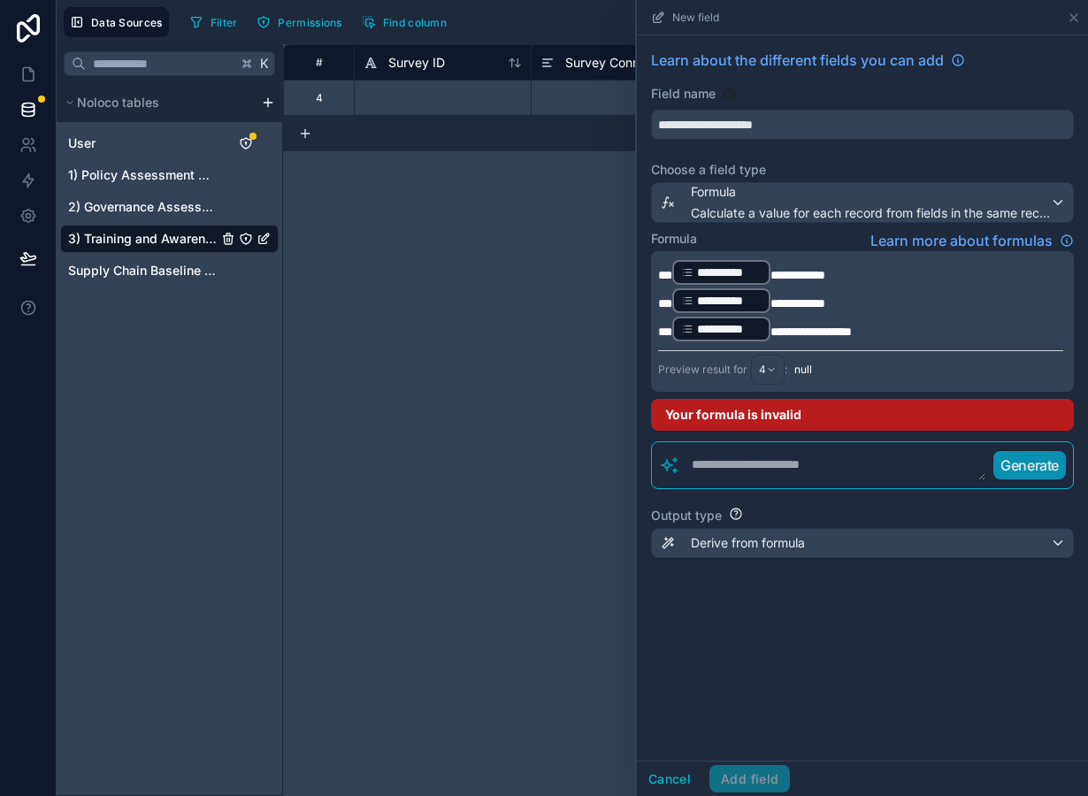
click at [940, 334] on p "**********" at bounding box center [860, 329] width 405 height 28
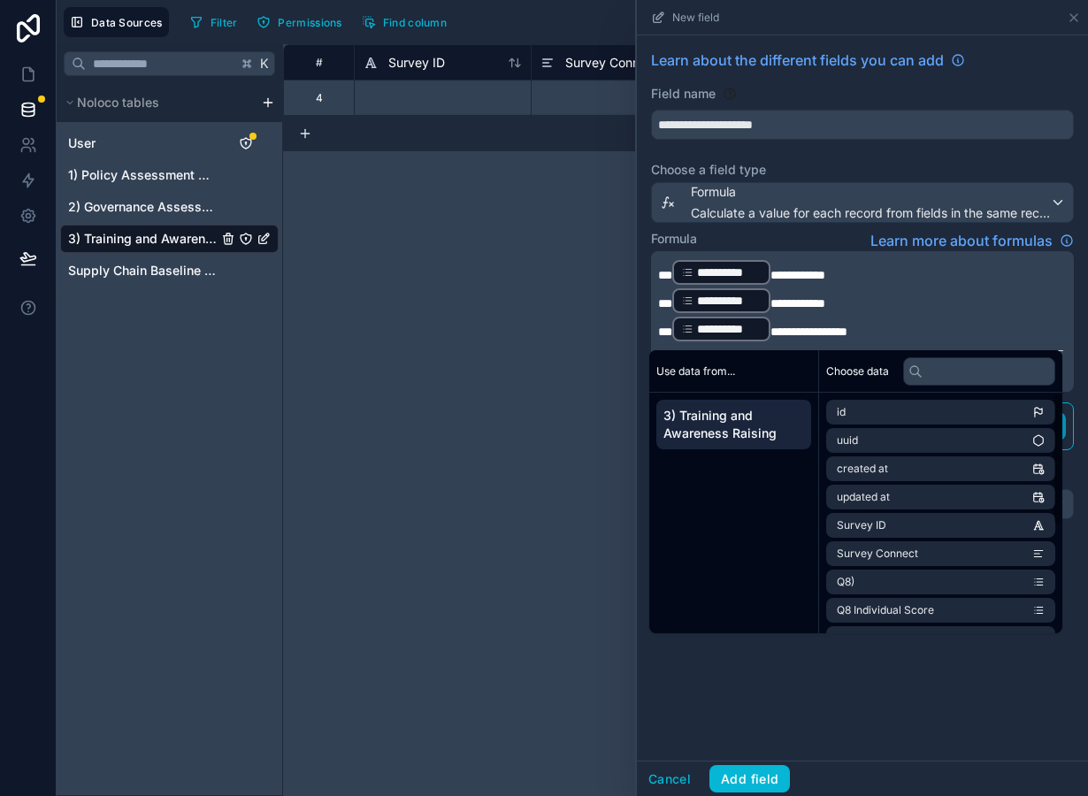
click at [769, 695] on div "**********" at bounding box center [862, 397] width 451 height 725
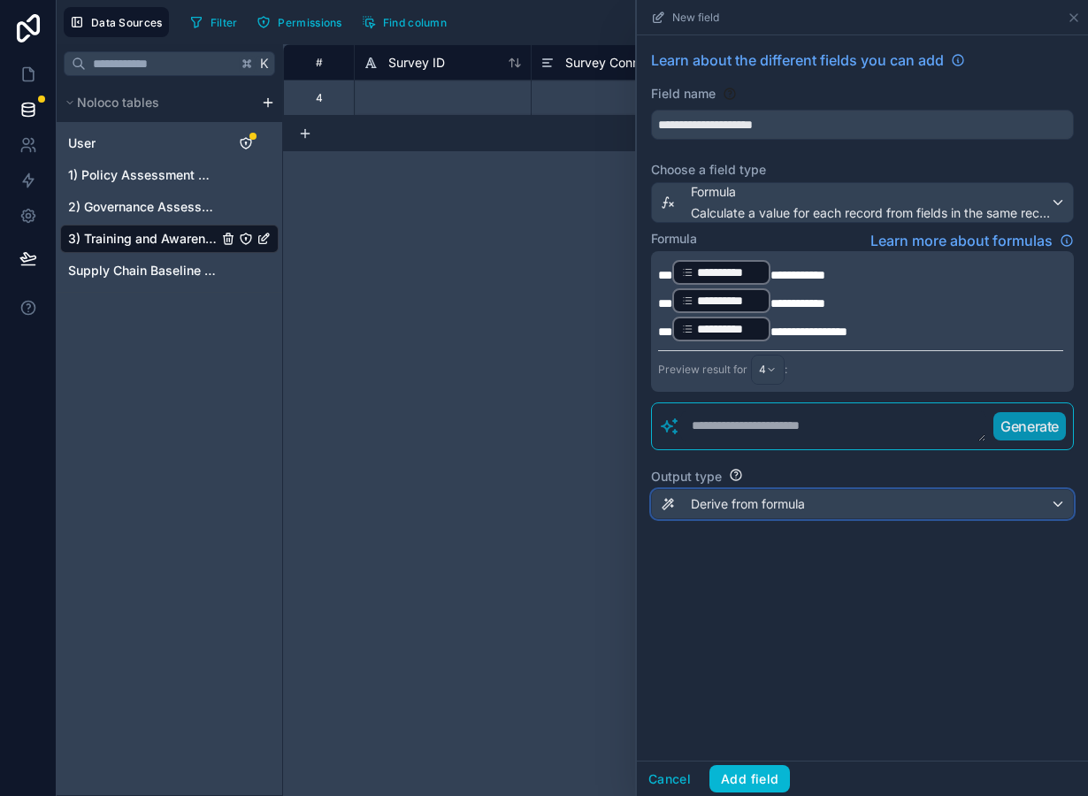
click at [755, 502] on span "Derive from formula" at bounding box center [748, 504] width 114 height 18
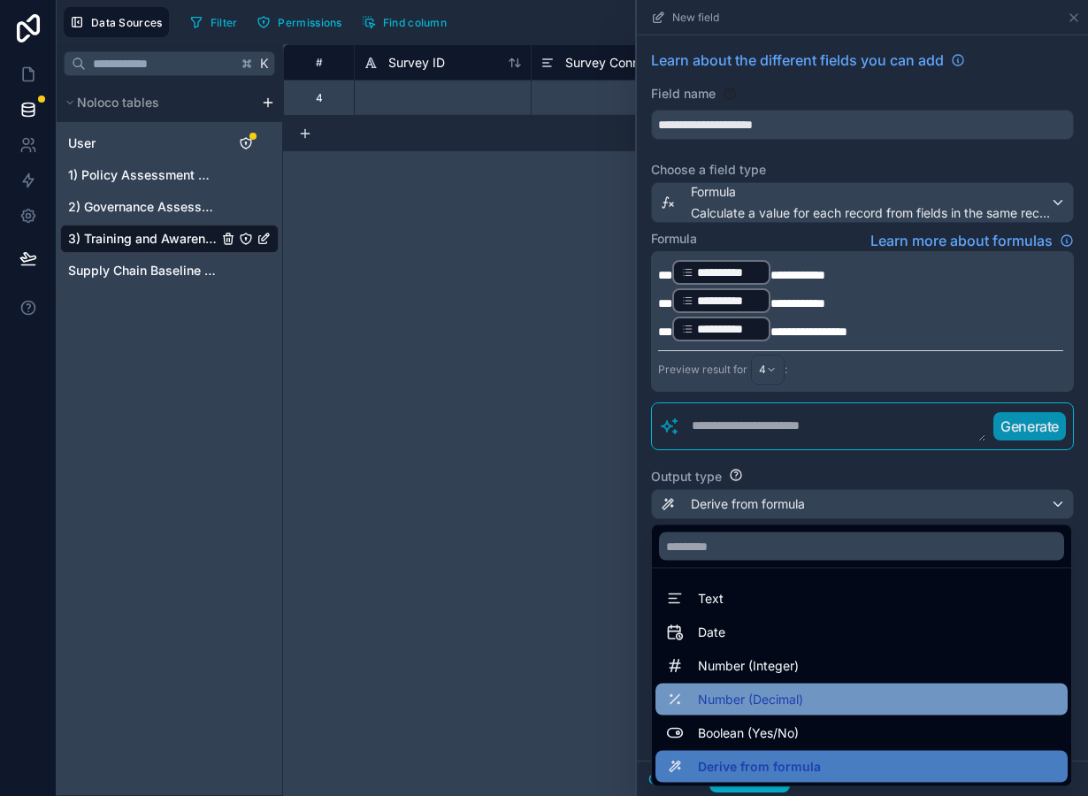
click at [781, 702] on span "Number (Decimal)" at bounding box center [750, 699] width 105 height 21
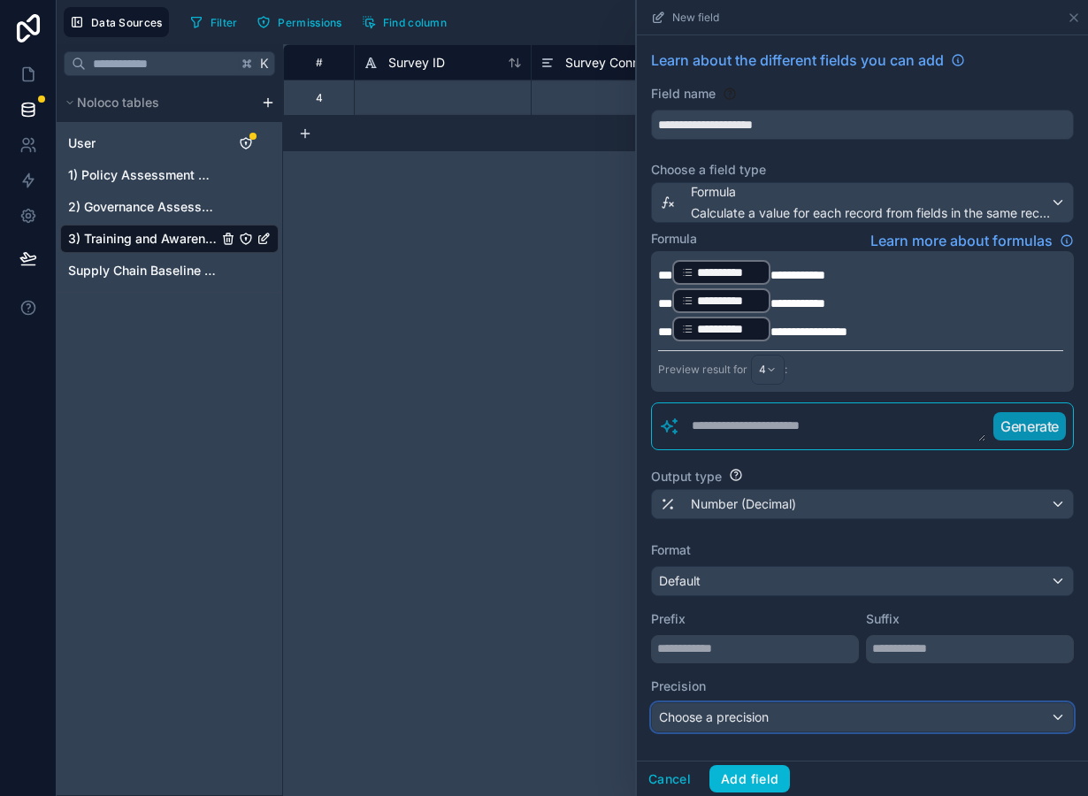
click at [763, 709] on span "Choose a precision" at bounding box center [714, 718] width 110 height 18
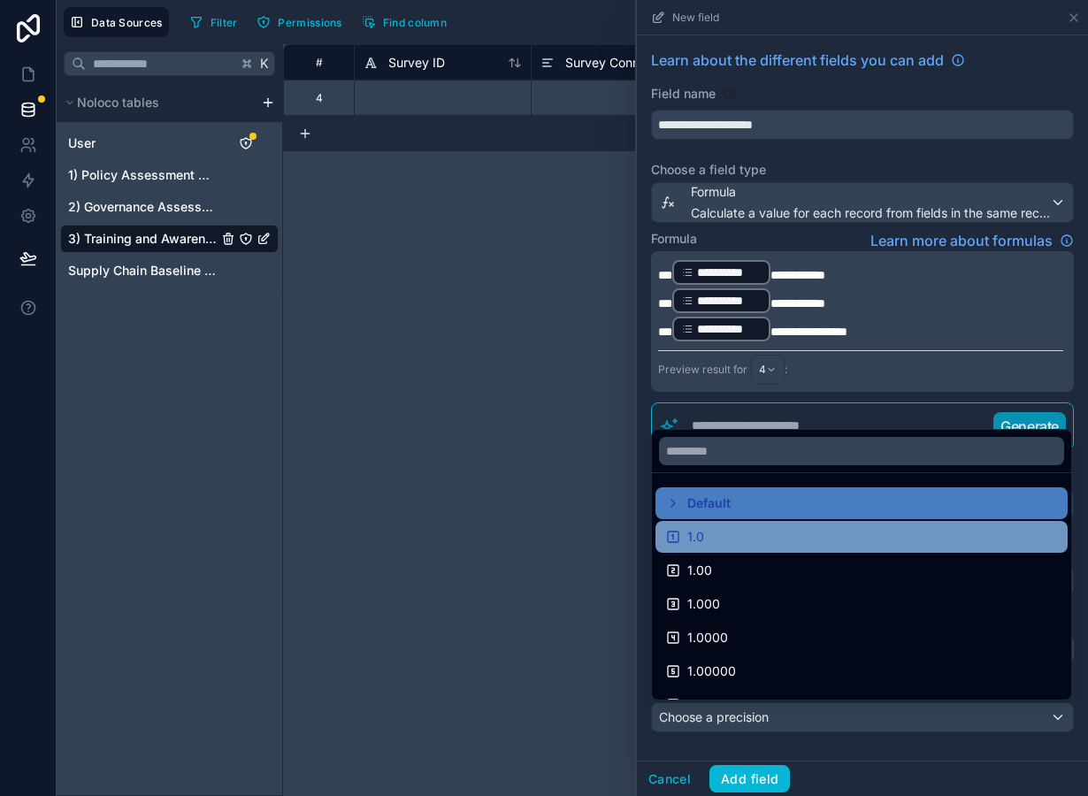
click at [748, 543] on div "1.0" at bounding box center [861, 536] width 391 height 21
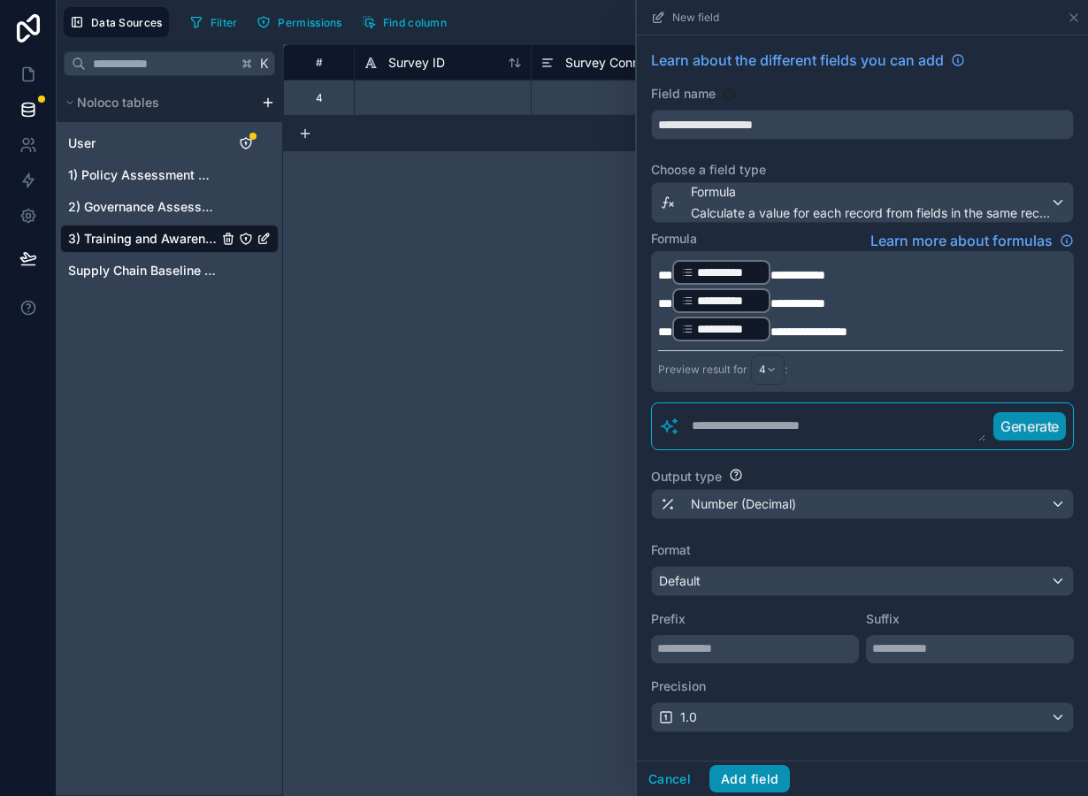
click at [746, 775] on button "Add field" at bounding box center [749, 779] width 81 height 28
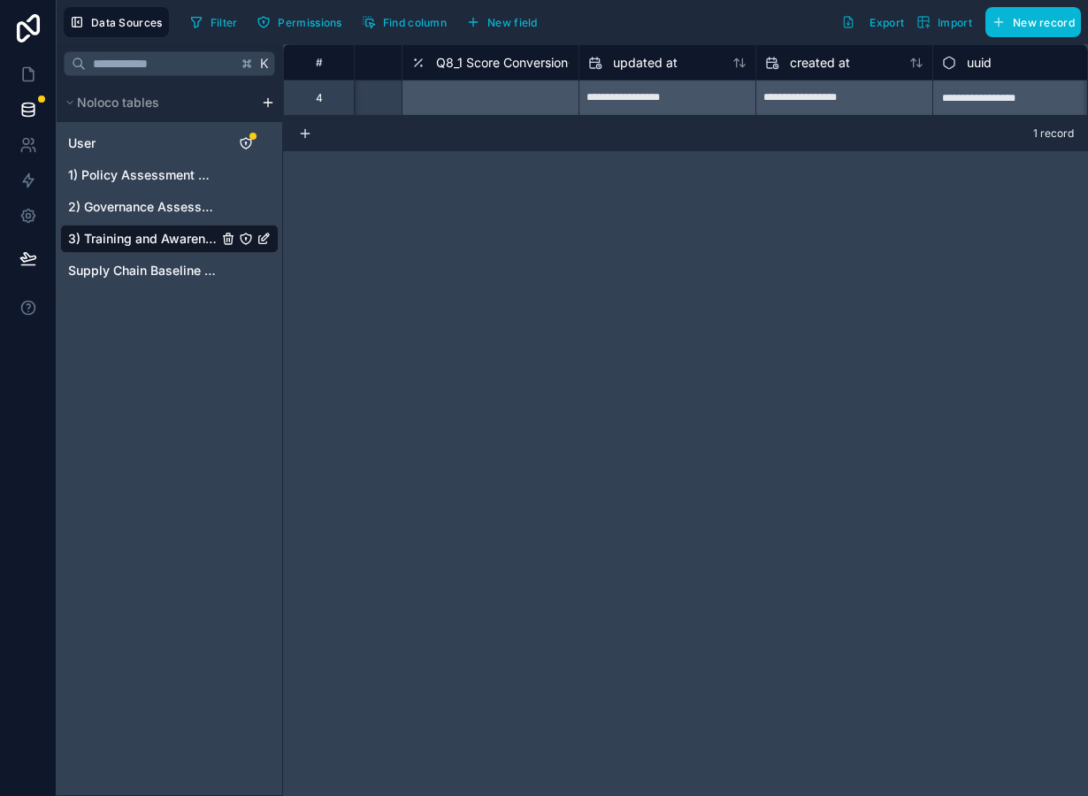
scroll to position [0, 1921]
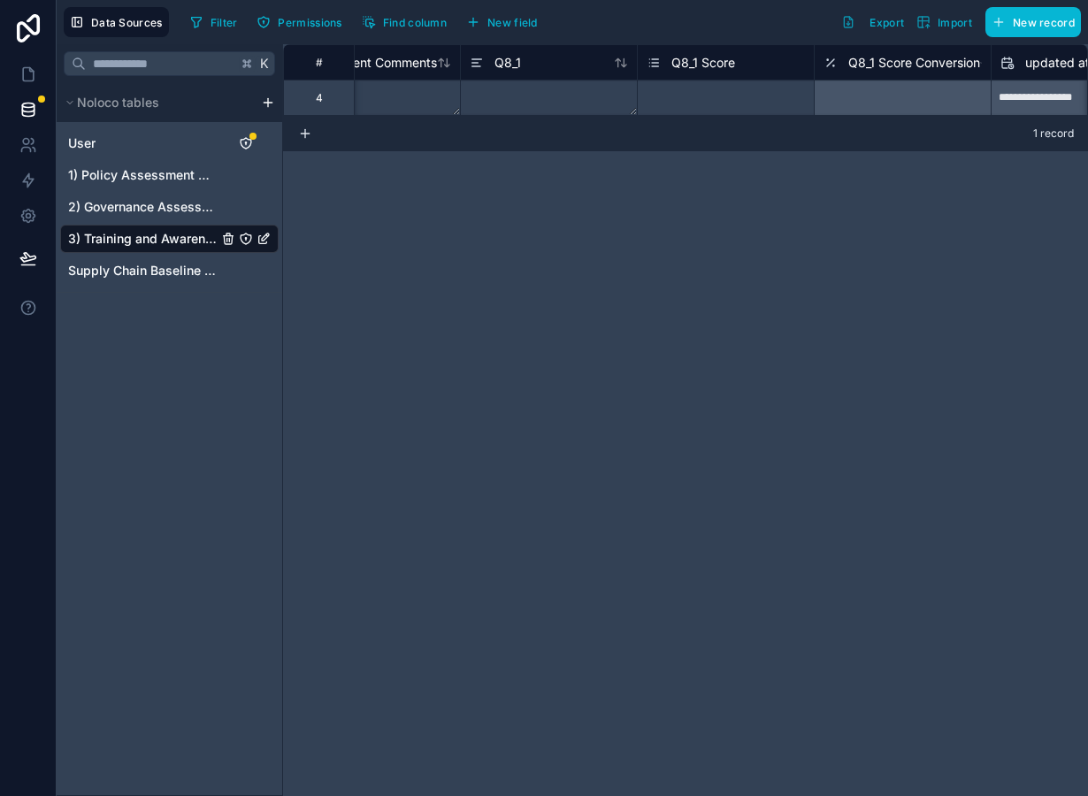
click at [727, 90] on div "Select a Q8_1 Score" at bounding box center [726, 98] width 176 height 18
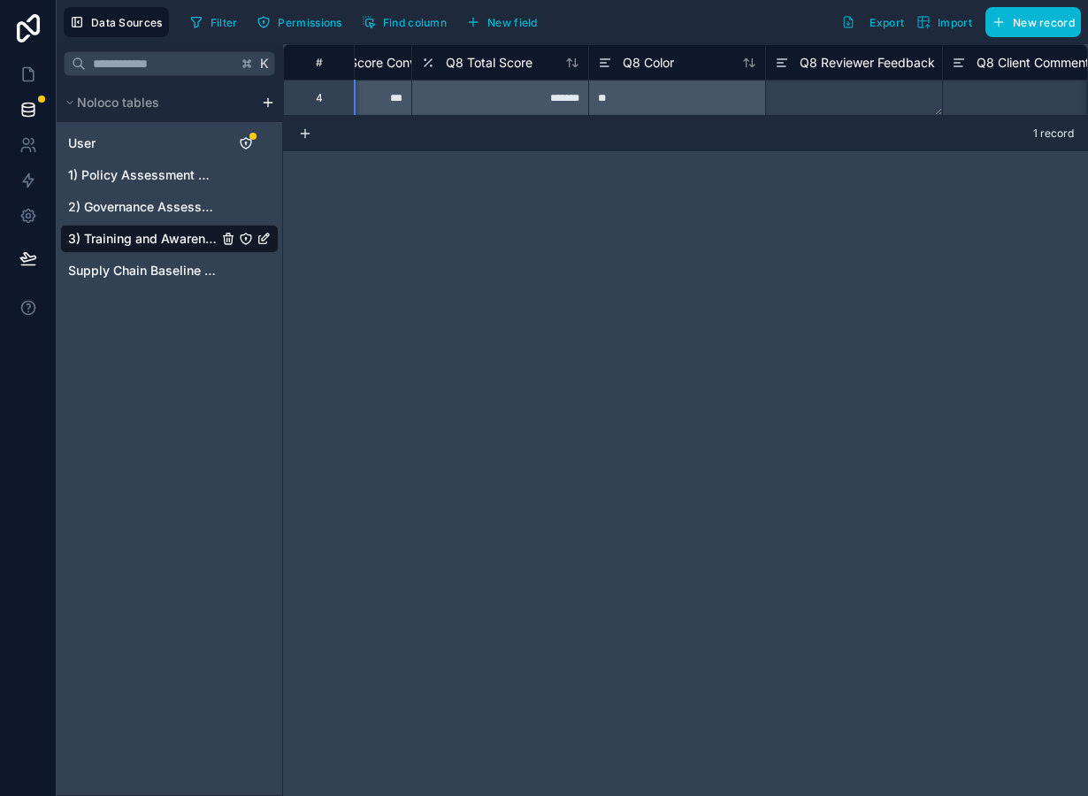
scroll to position [0, 829]
click at [511, 61] on span "Q8 Total Score" at bounding box center [487, 63] width 87 height 18
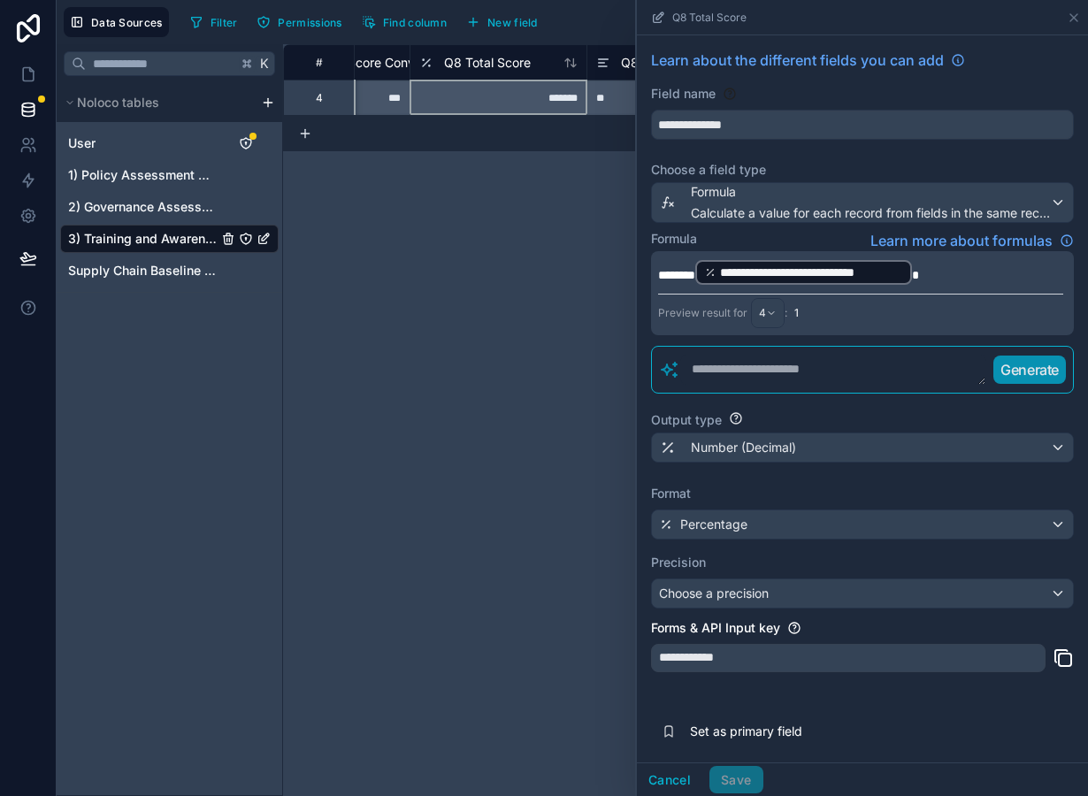
click at [948, 272] on p "**********" at bounding box center [860, 272] width 405 height 28
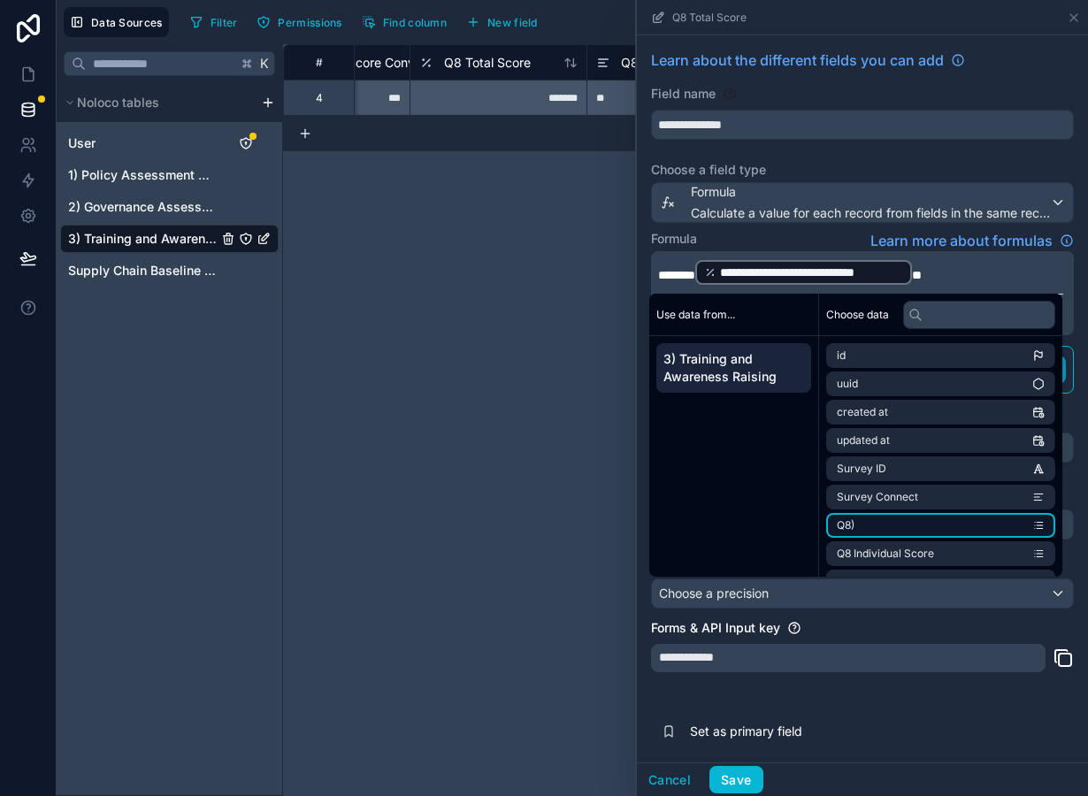
scroll to position [195, 0]
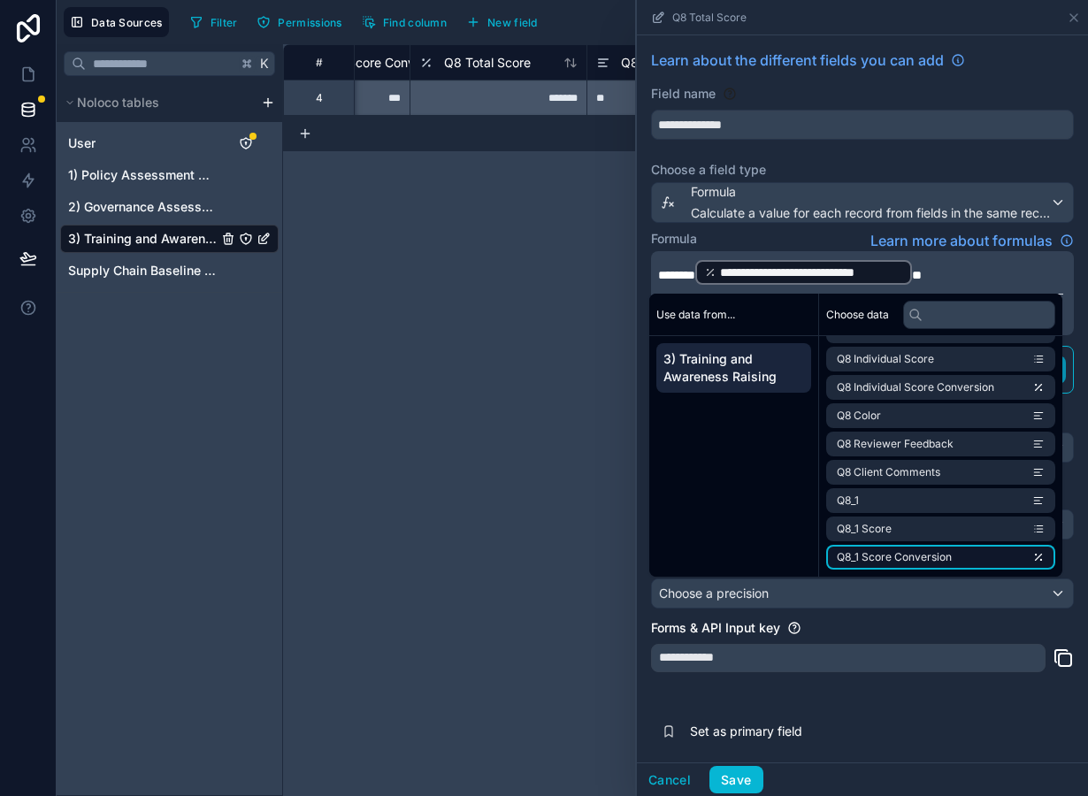
click at [976, 552] on li "Q8_1 Score Conversion" at bounding box center [940, 557] width 229 height 25
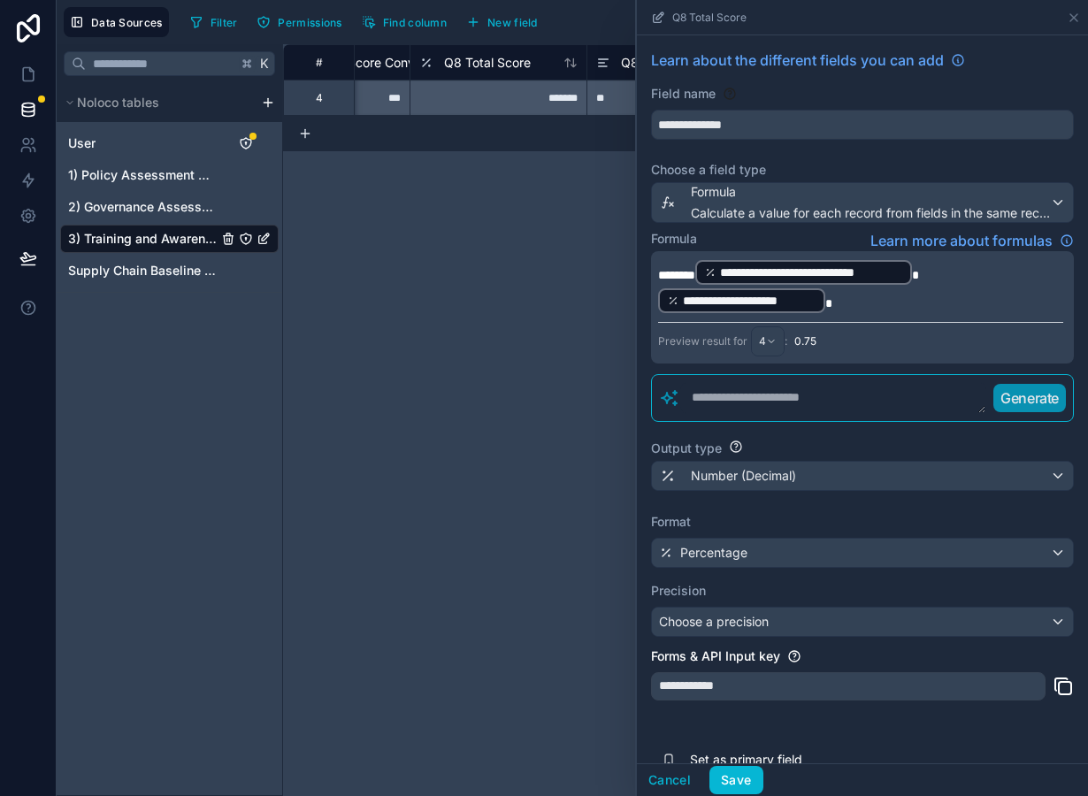
click at [929, 303] on p "**********" at bounding box center [860, 286] width 405 height 57
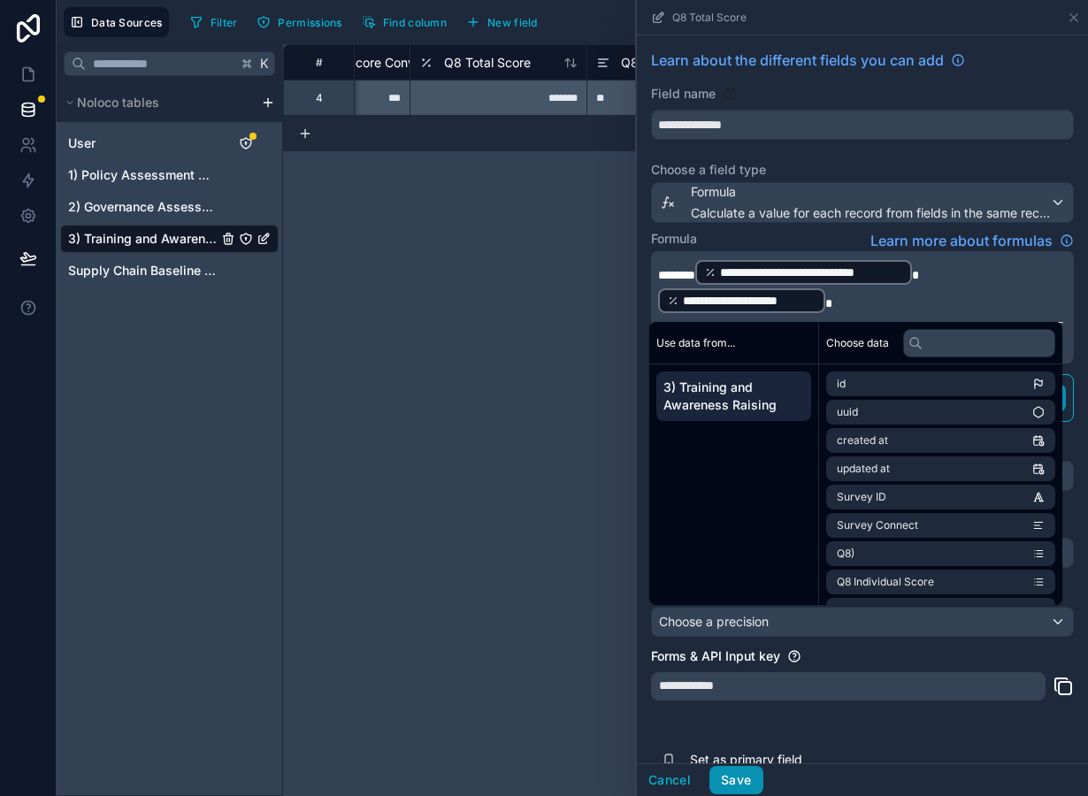
click at [735, 776] on button "Save" at bounding box center [735, 780] width 53 height 28
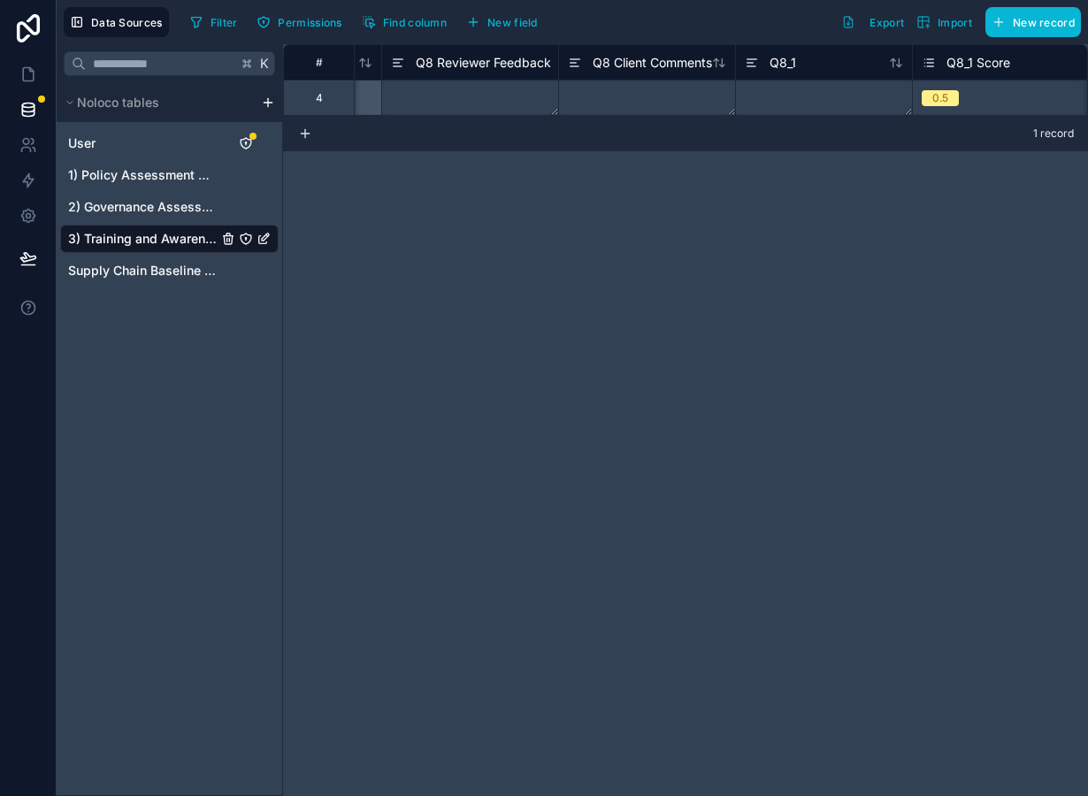
scroll to position [0, 1921]
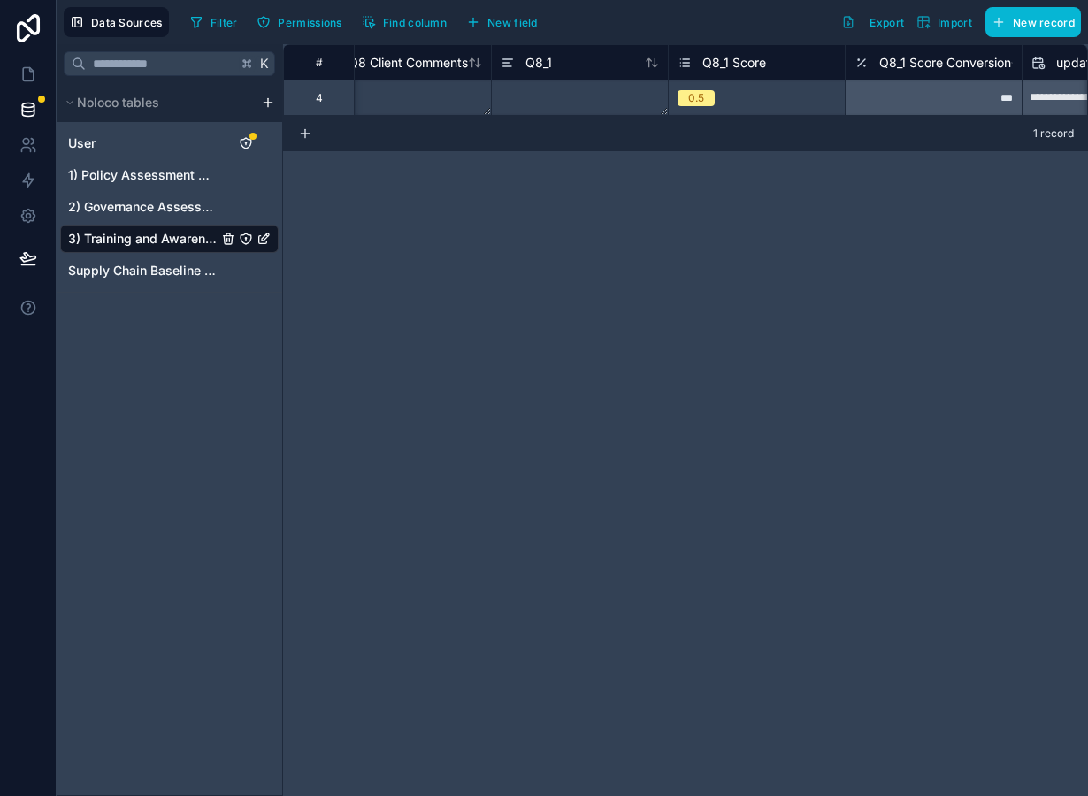
click at [771, 93] on div "0.5" at bounding box center [757, 97] width 176 height 19
click at [933, 104] on div "**********" at bounding box center [685, 80] width 805 height 72
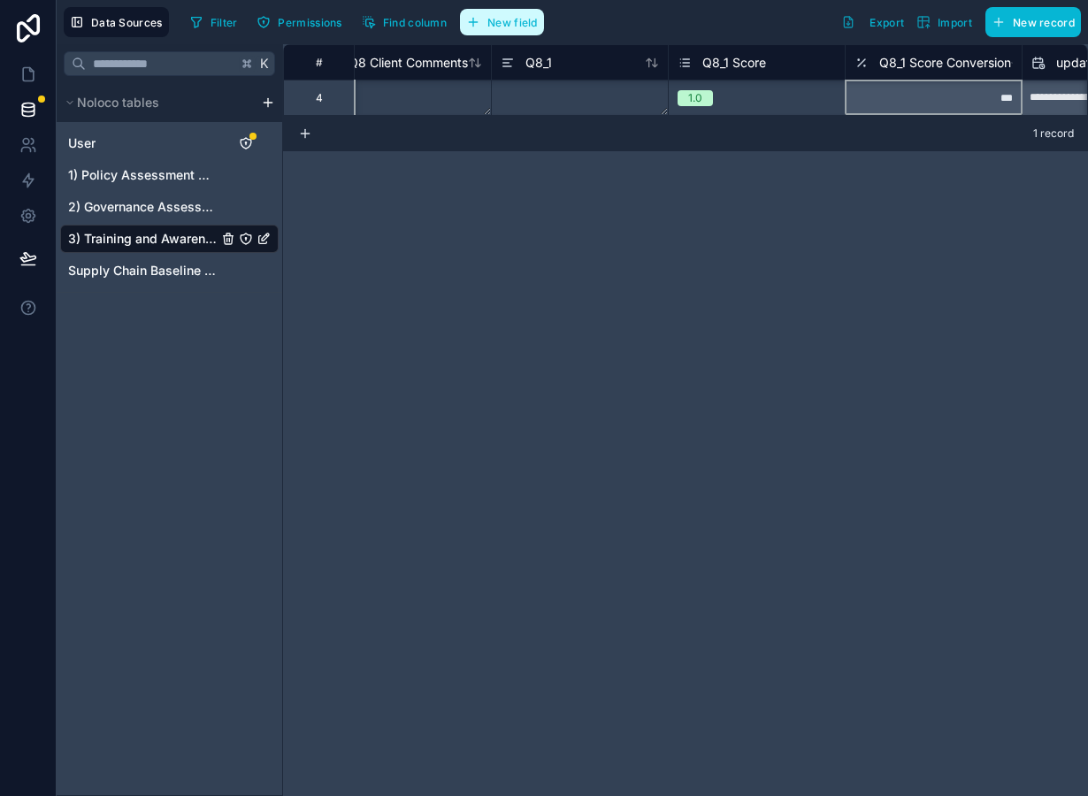
click at [504, 23] on span "New field" at bounding box center [512, 22] width 50 height 13
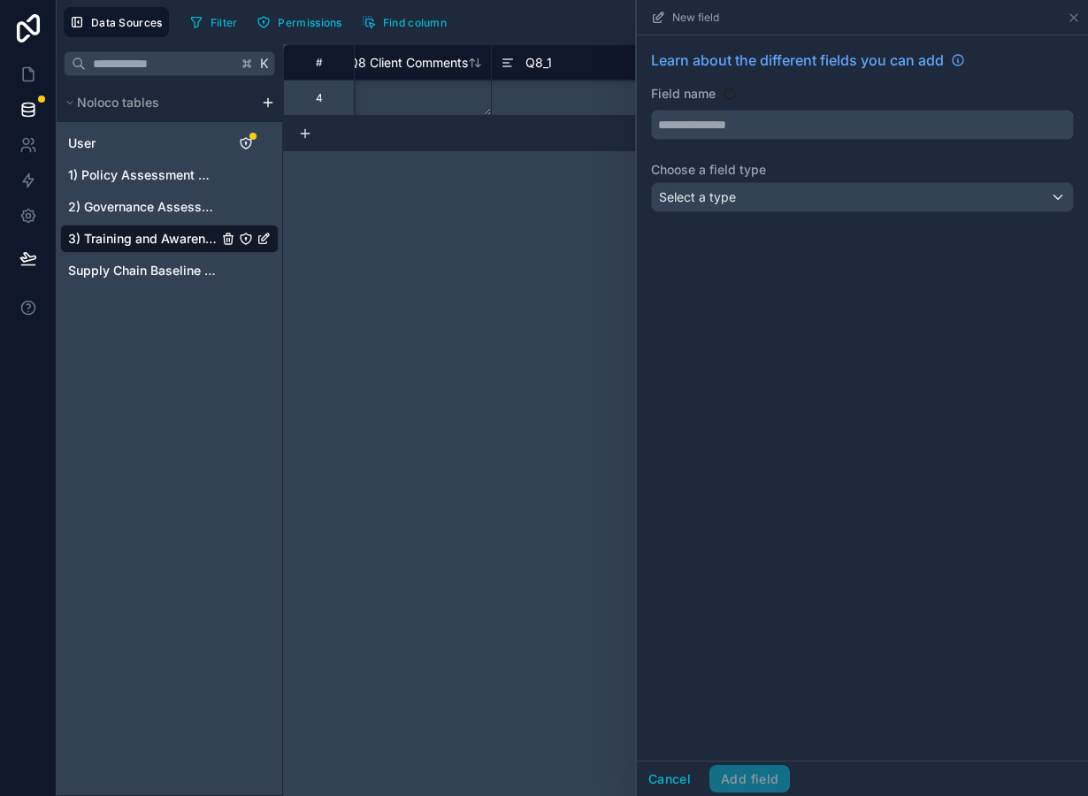
click at [718, 119] on input "text" at bounding box center [862, 125] width 421 height 28
type input "****"
click at [748, 204] on div "Select a type" at bounding box center [862, 197] width 421 height 28
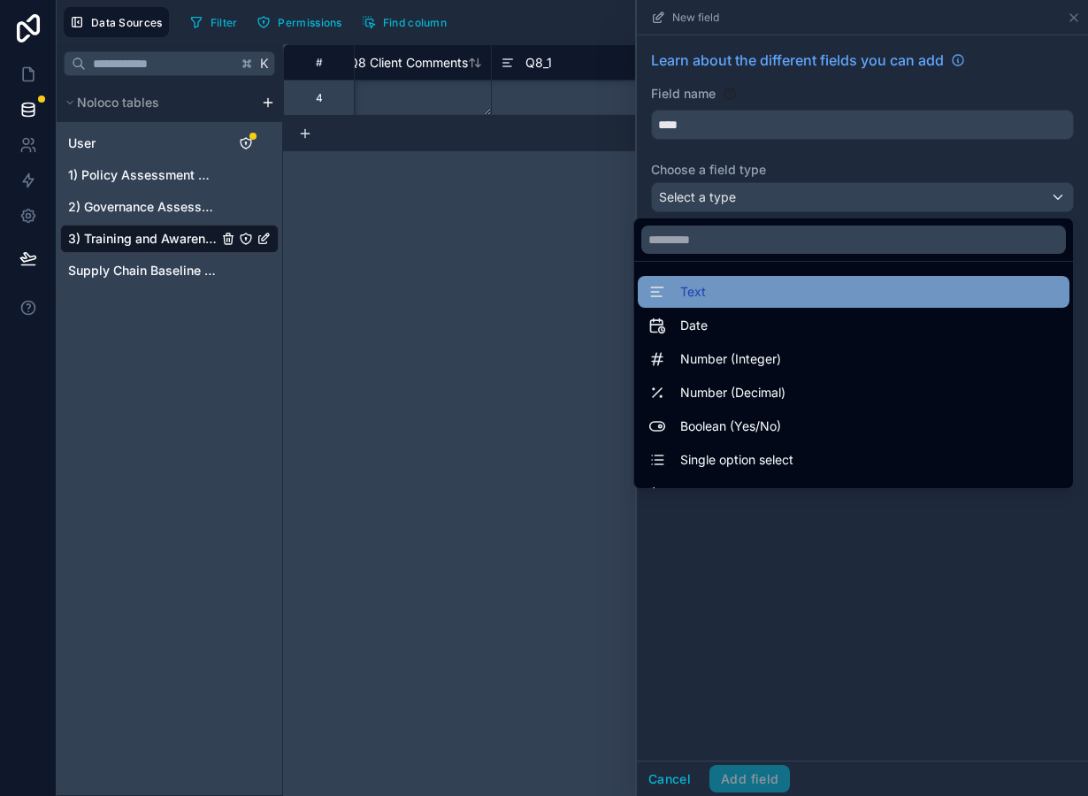
click at [730, 284] on div "Text" at bounding box center [853, 291] width 410 height 21
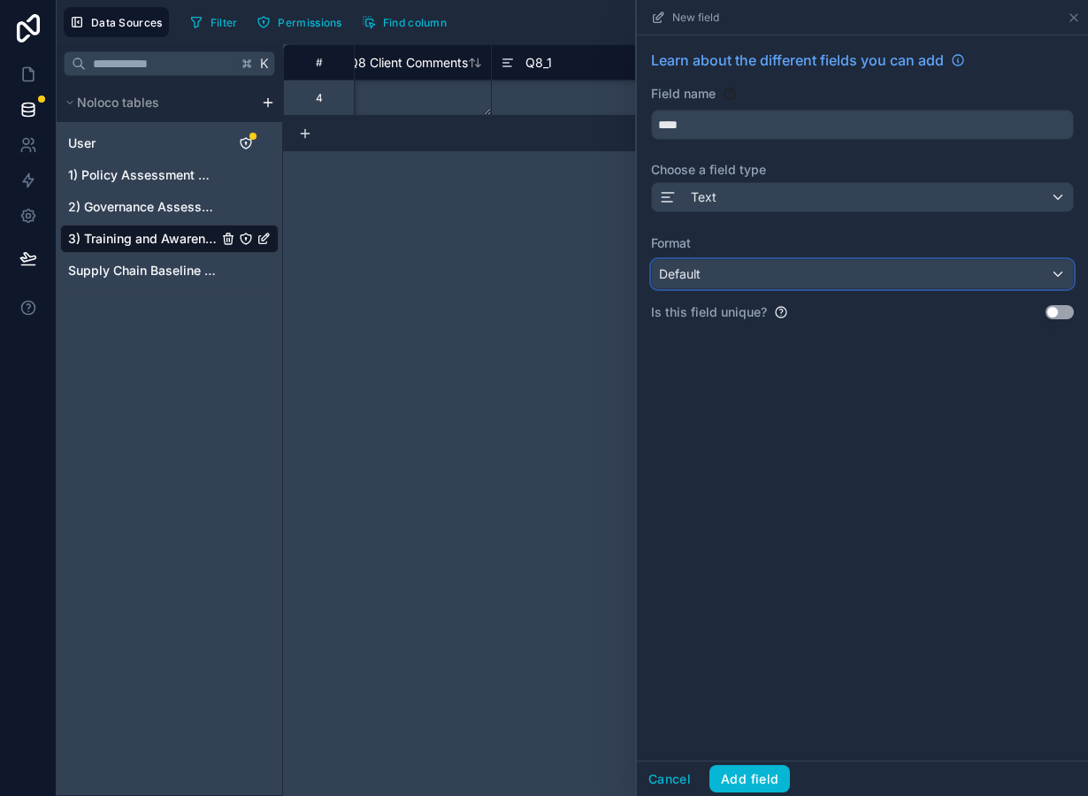
click at [708, 270] on div "Default" at bounding box center [862, 274] width 421 height 28
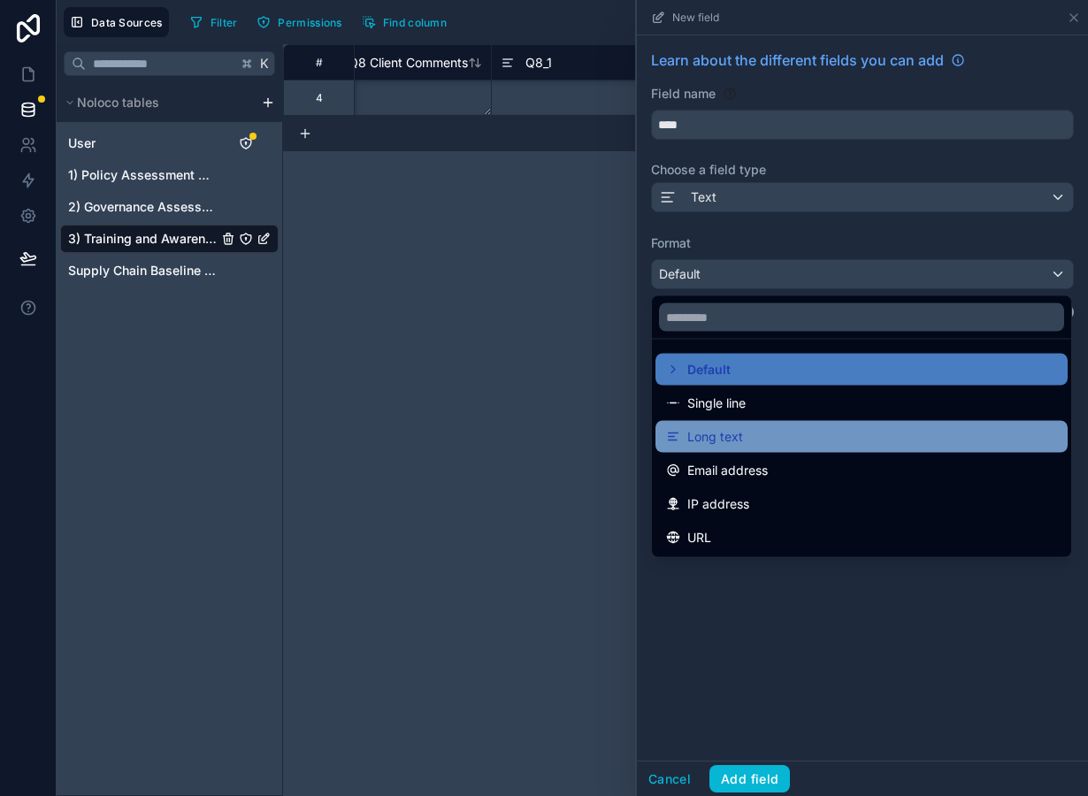
click at [718, 432] on span "Long text" at bounding box center [715, 436] width 56 height 21
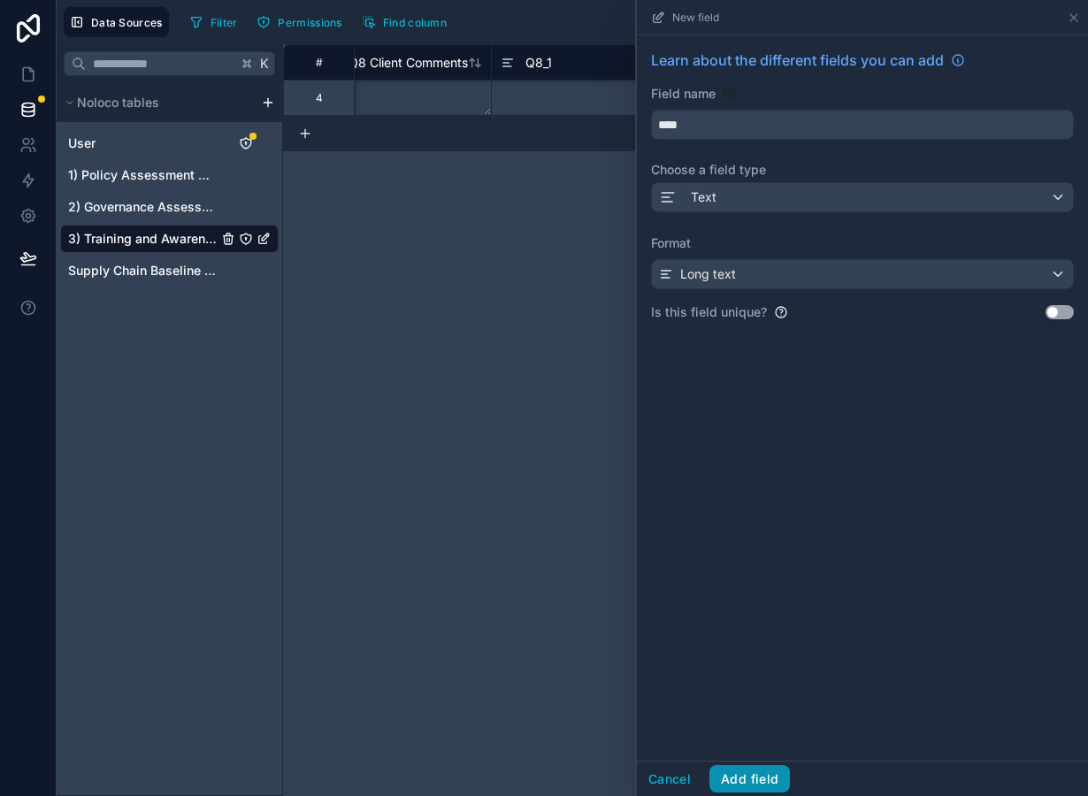
click at [752, 768] on button "Add field" at bounding box center [749, 779] width 81 height 28
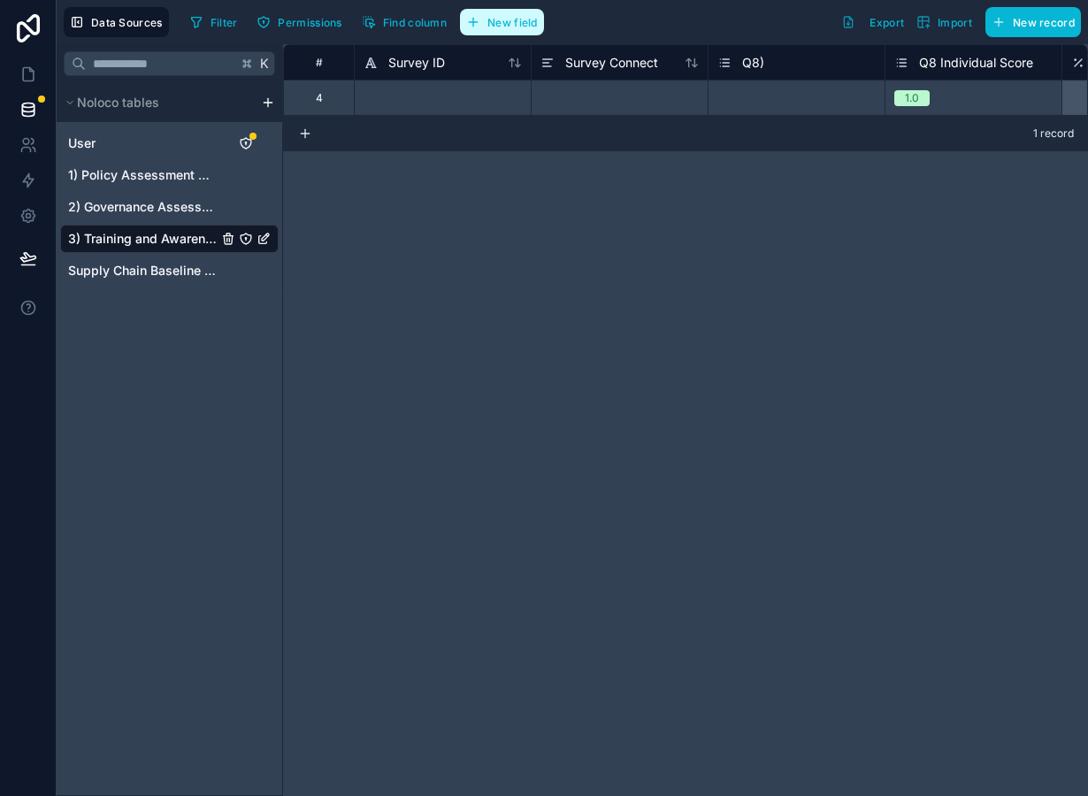
click at [510, 23] on span "New field" at bounding box center [512, 22] width 50 height 13
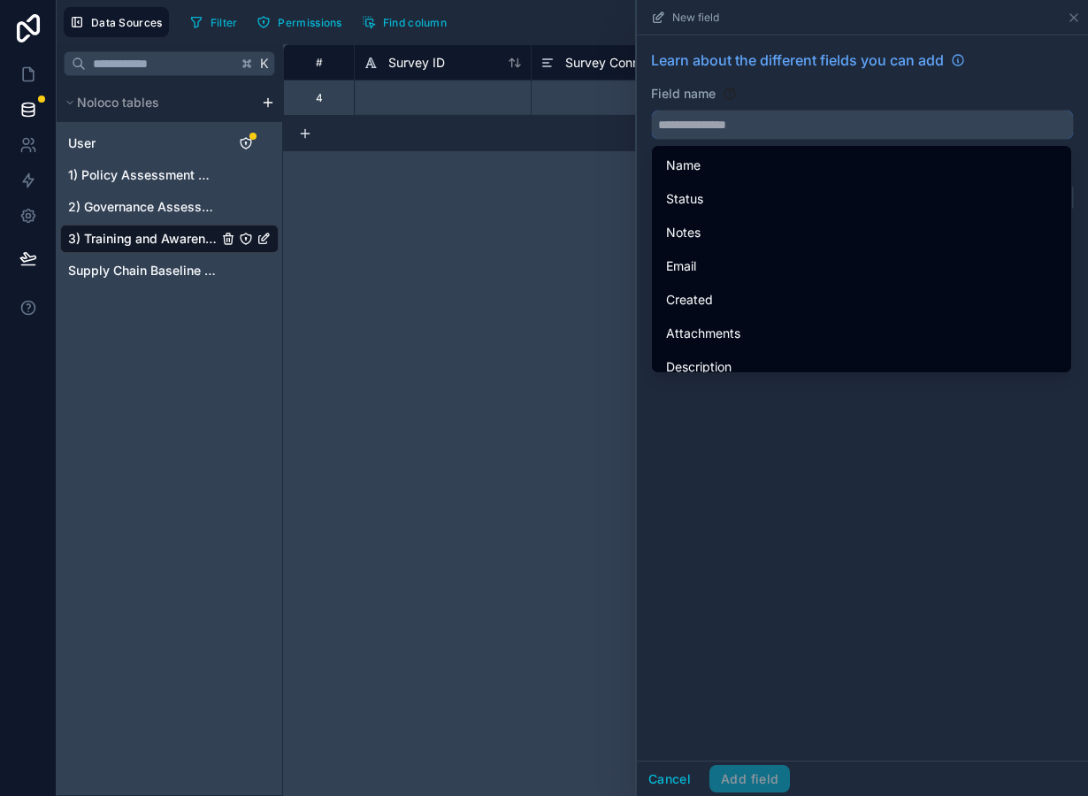
click at [794, 135] on input "text" at bounding box center [862, 125] width 421 height 28
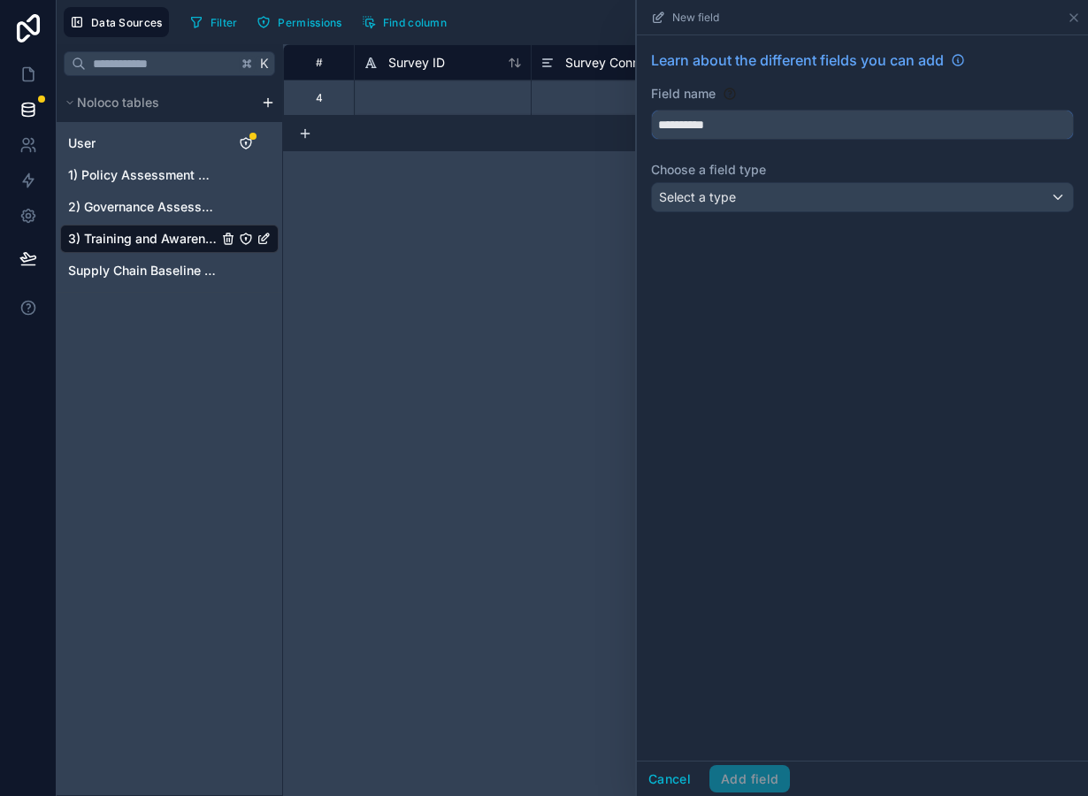
type input "**********"
click at [784, 188] on div "Select a type" at bounding box center [862, 197] width 421 height 28
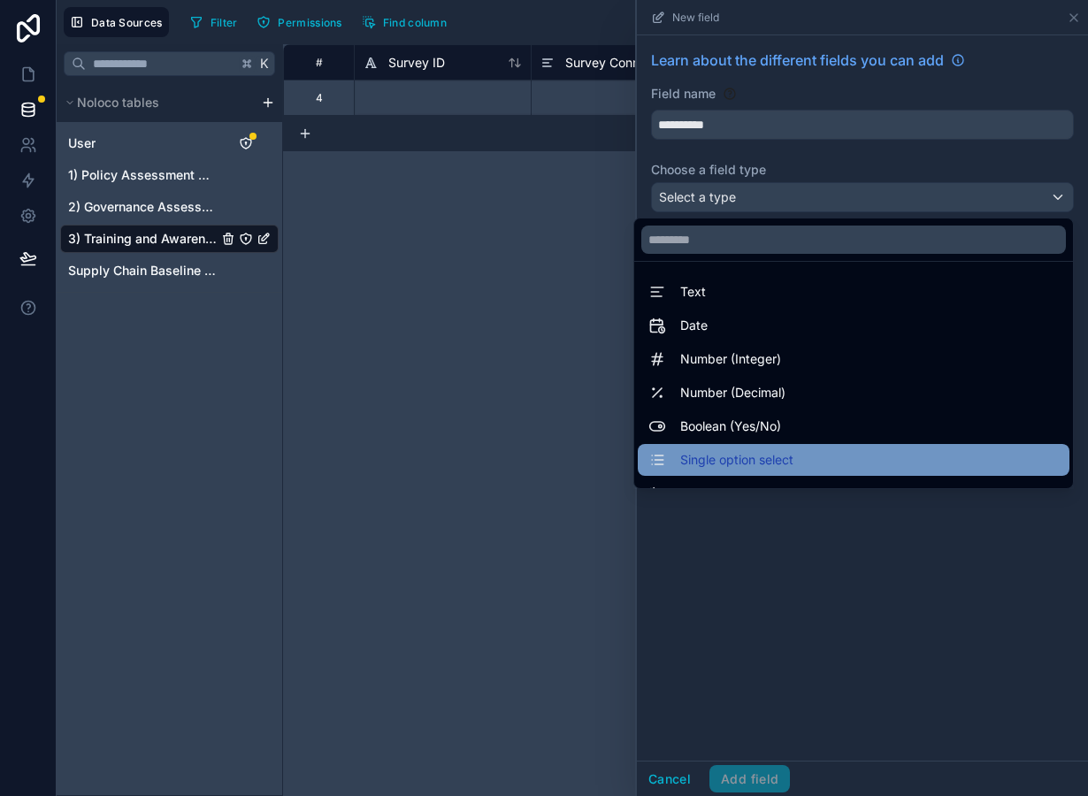
click at [771, 450] on span "Single option select" at bounding box center [736, 459] width 113 height 21
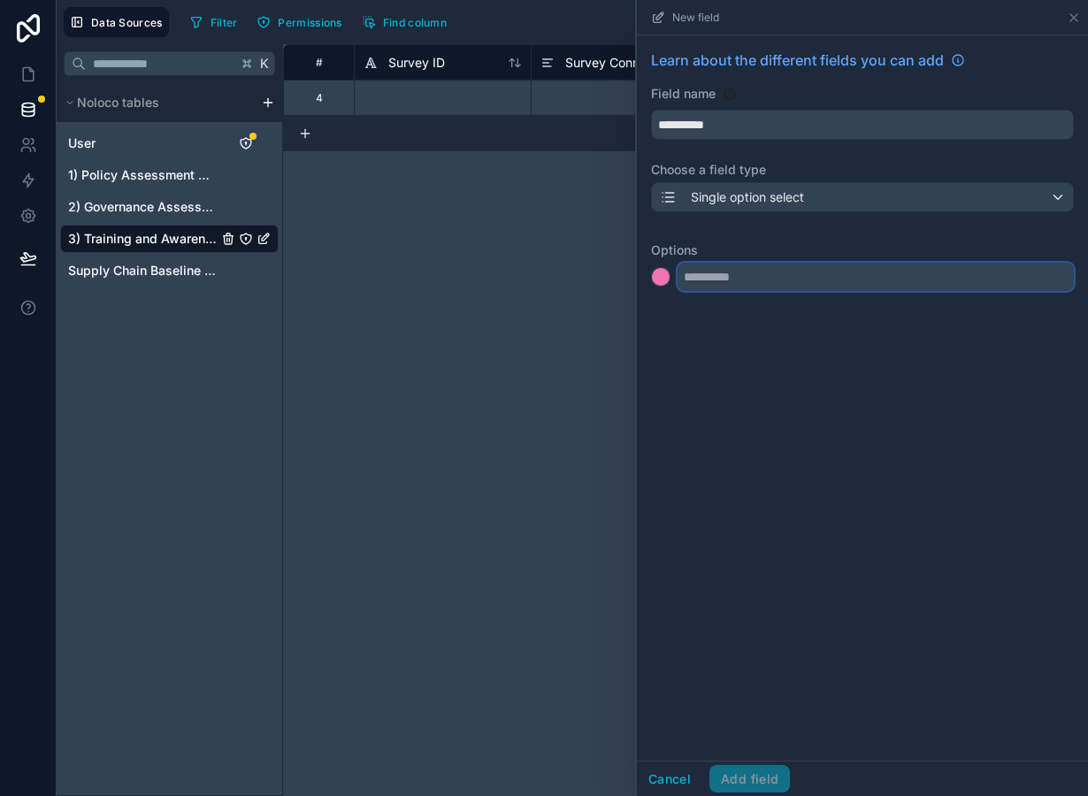
click at [727, 281] on input "text" at bounding box center [876, 277] width 396 height 28
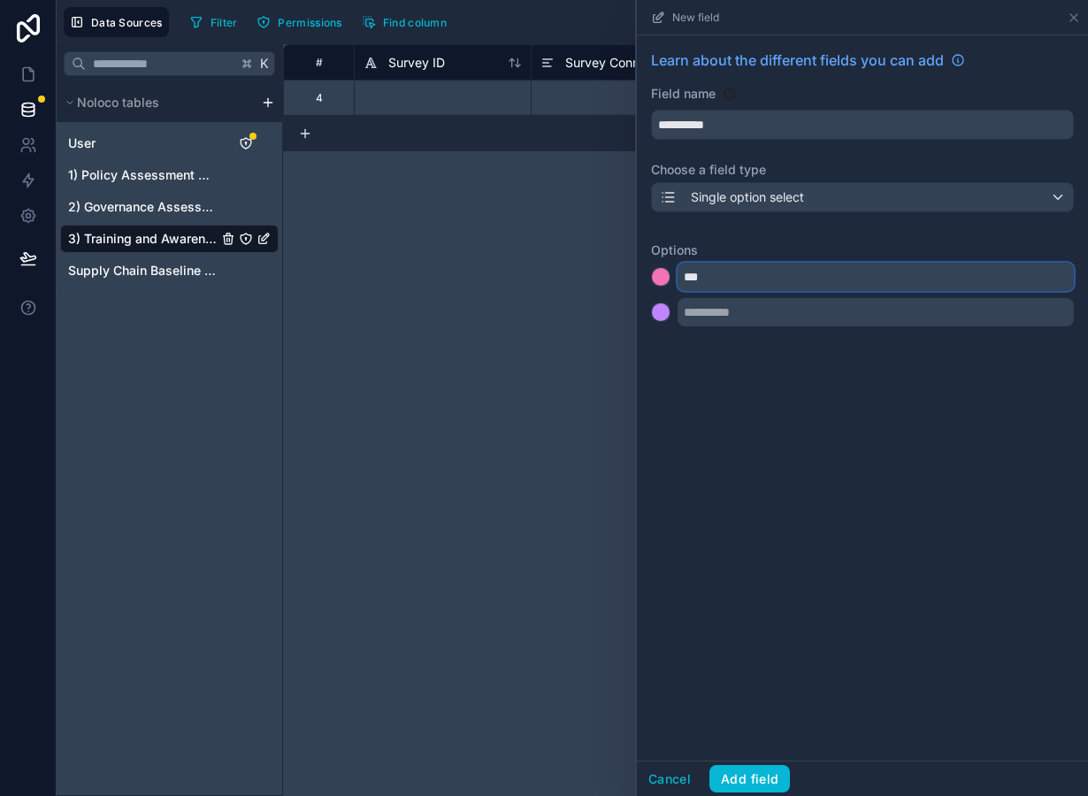
type input "***"
click at [713, 312] on input "text" at bounding box center [876, 312] width 396 height 28
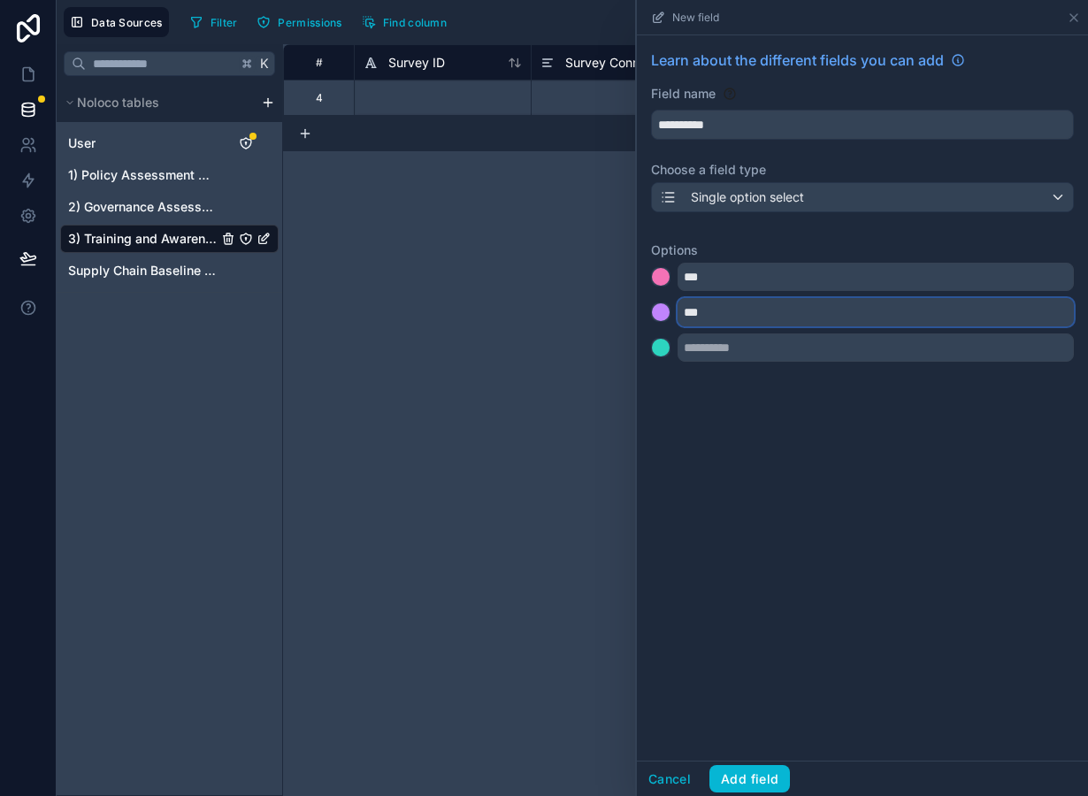
type input "***"
click at [693, 362] on input "text" at bounding box center [876, 348] width 396 height 28
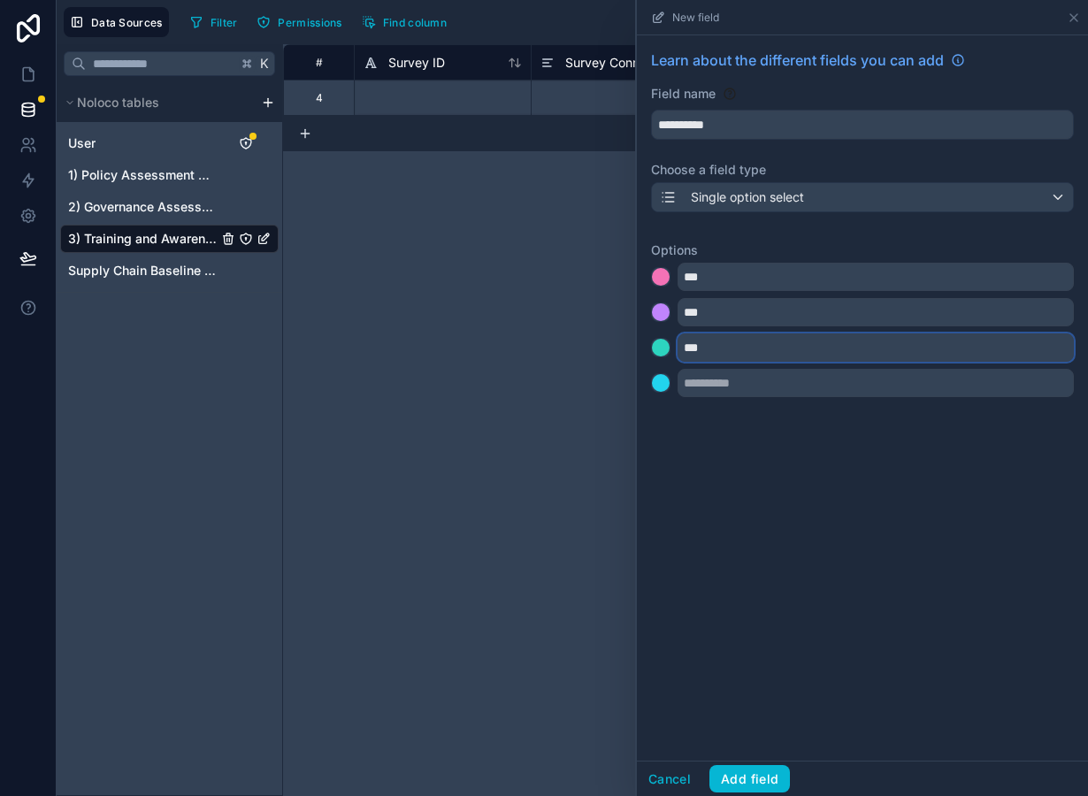
type input "***"
click at [659, 354] on div at bounding box center [661, 348] width 18 height 18
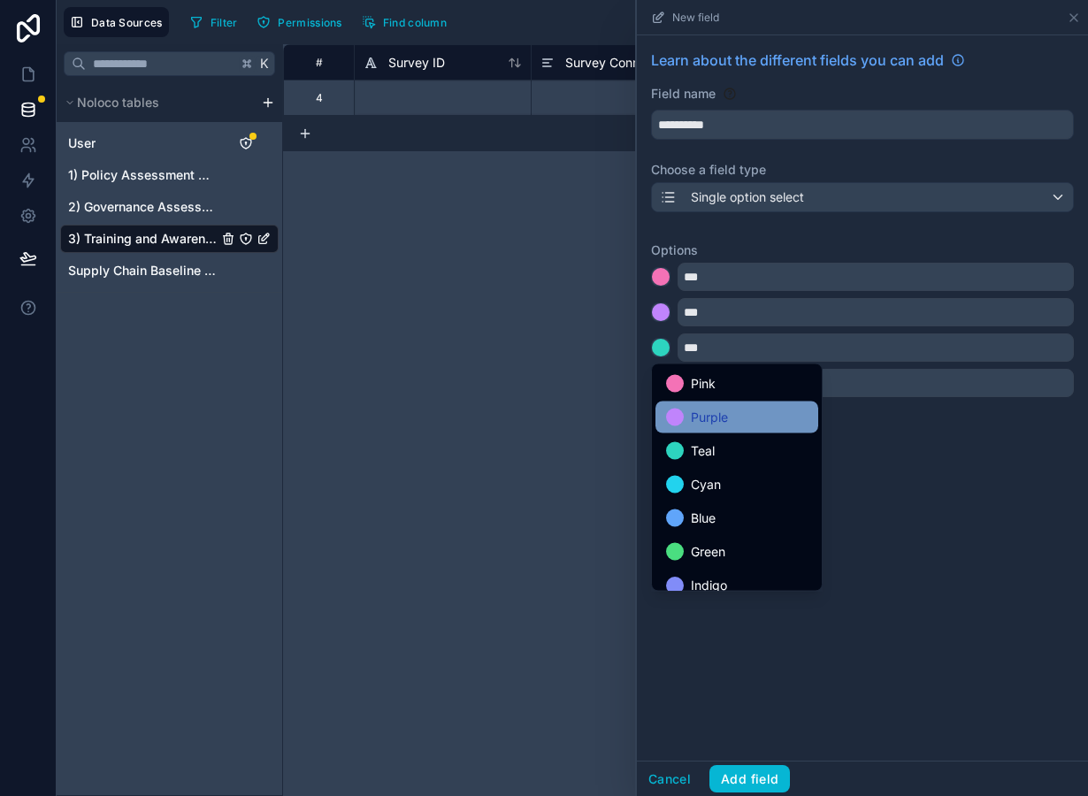
click at [696, 414] on span "Purple" at bounding box center [709, 417] width 37 height 21
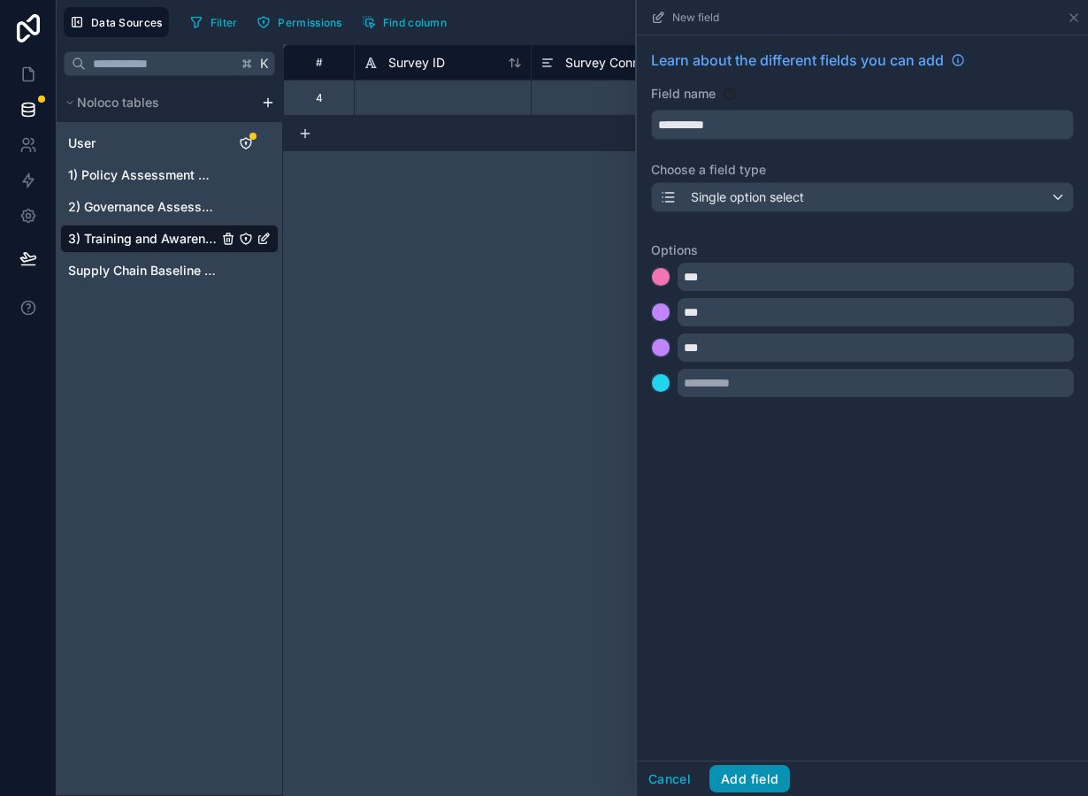
click at [761, 785] on button "Add field" at bounding box center [749, 779] width 81 height 28
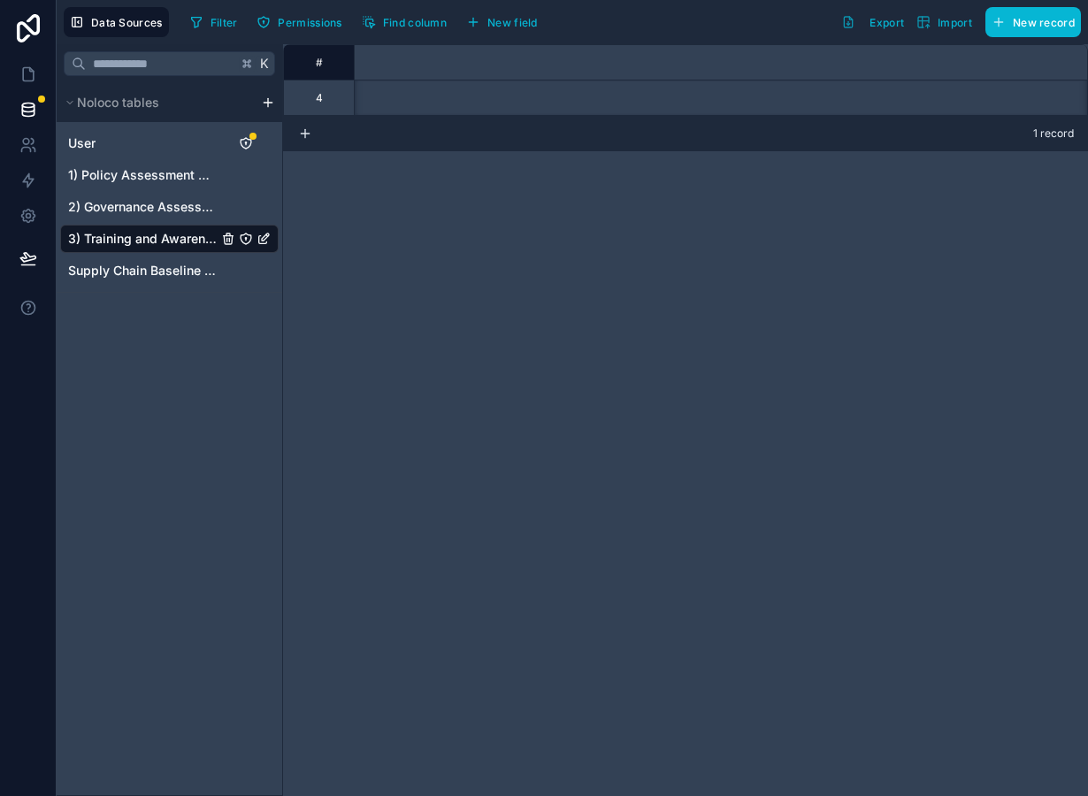
scroll to position [0, 2274]
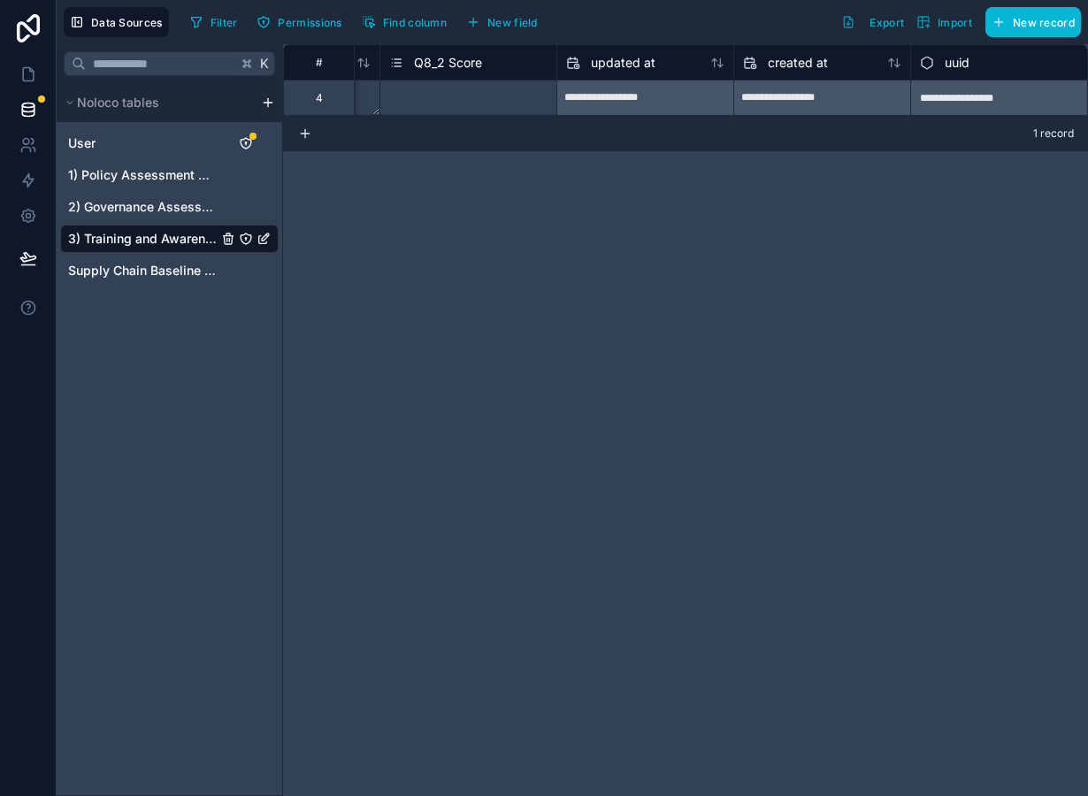
click at [470, 59] on span "Q8_2 Score" at bounding box center [448, 63] width 68 height 18
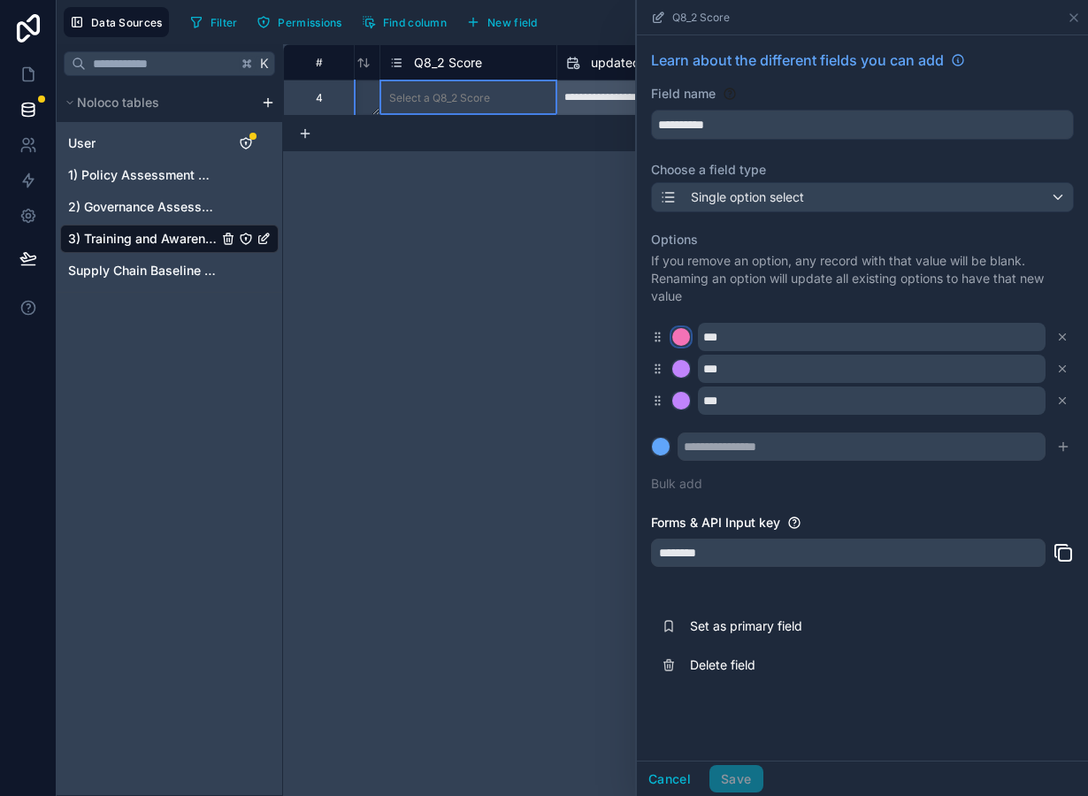
click at [679, 335] on div at bounding box center [681, 337] width 18 height 18
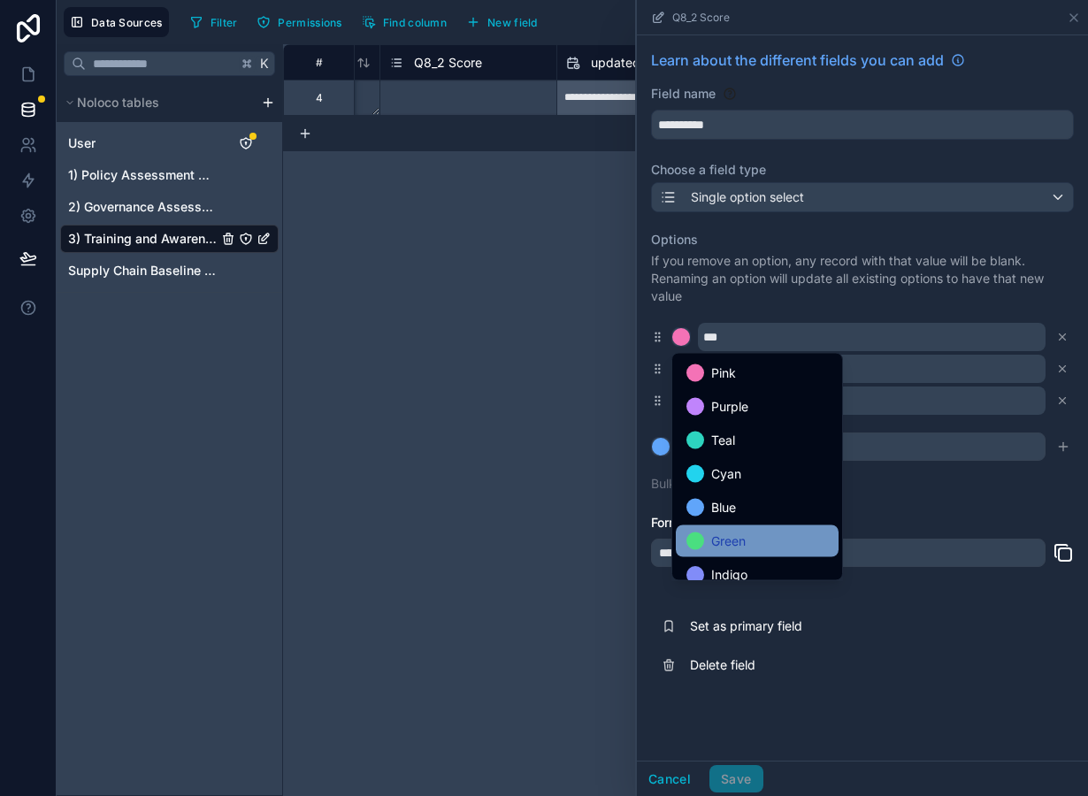
click at [741, 552] on div "Green" at bounding box center [757, 541] width 163 height 32
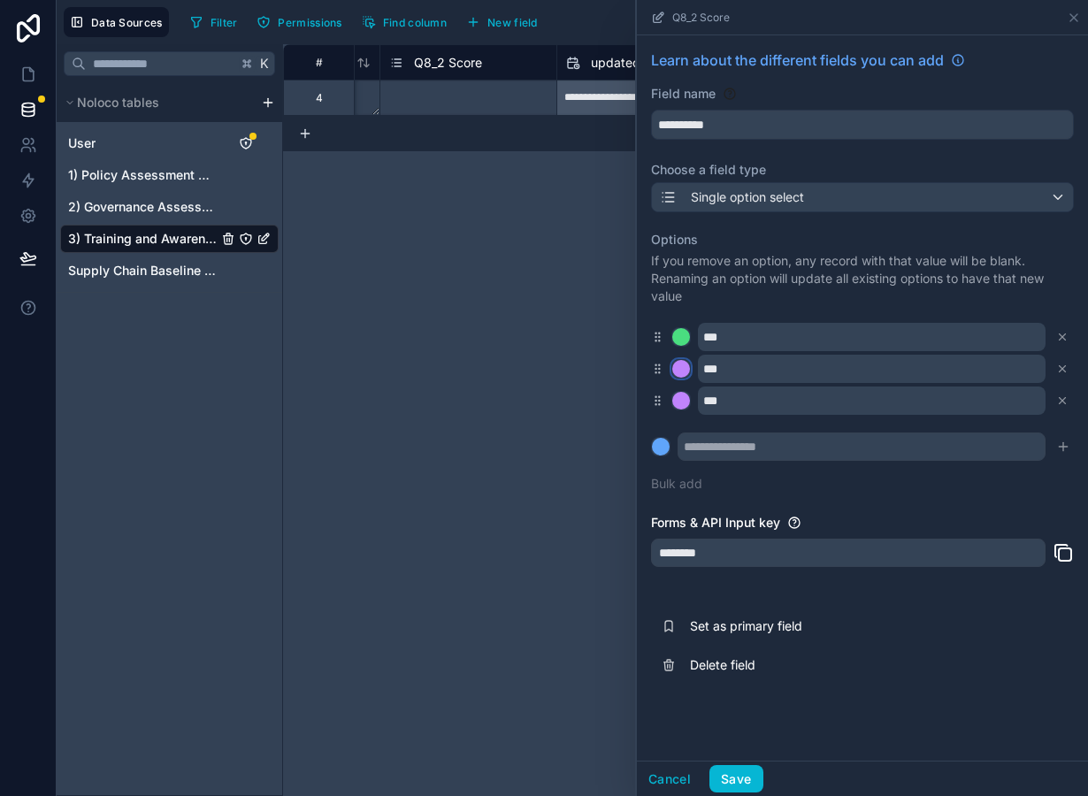
click at [686, 364] on div at bounding box center [681, 369] width 18 height 18
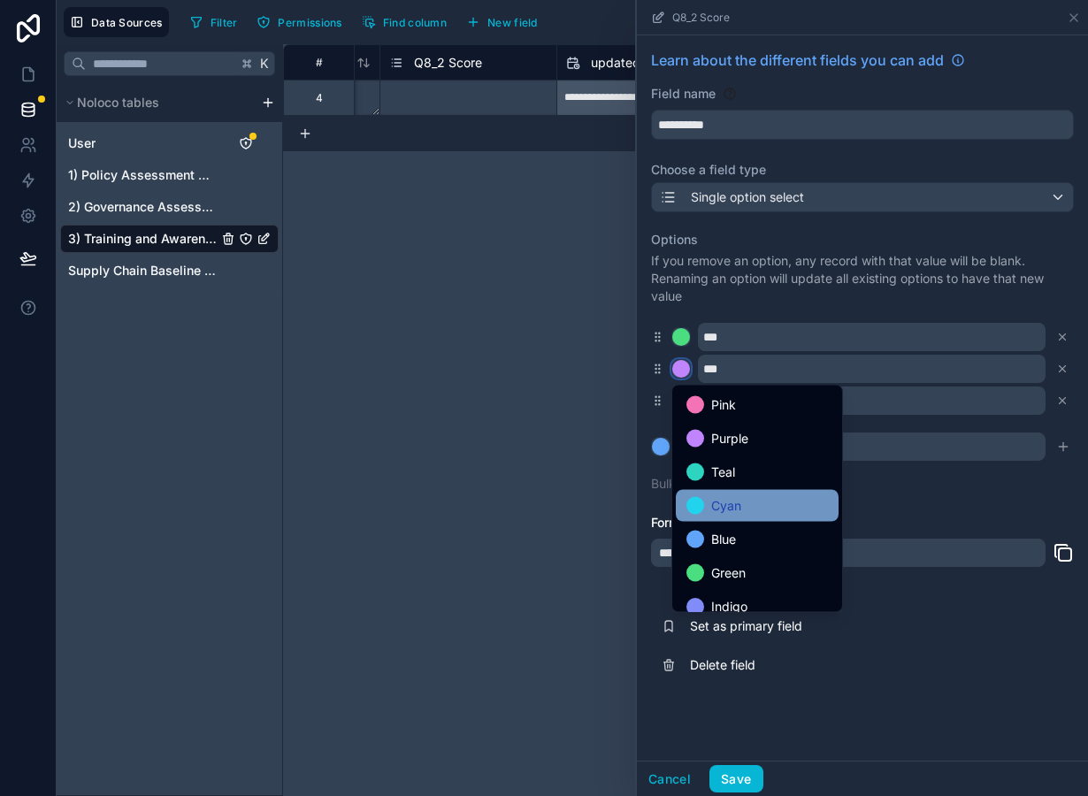
scroll to position [149, 0]
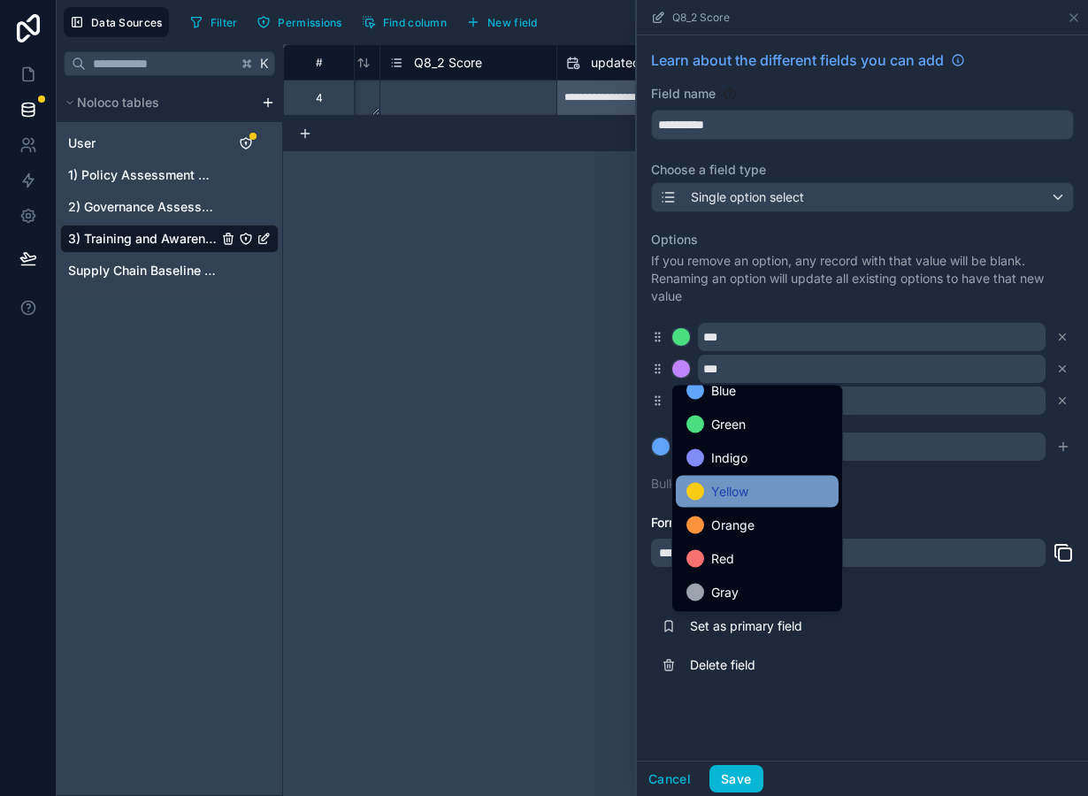
click at [742, 484] on span "Yellow" at bounding box center [729, 491] width 37 height 21
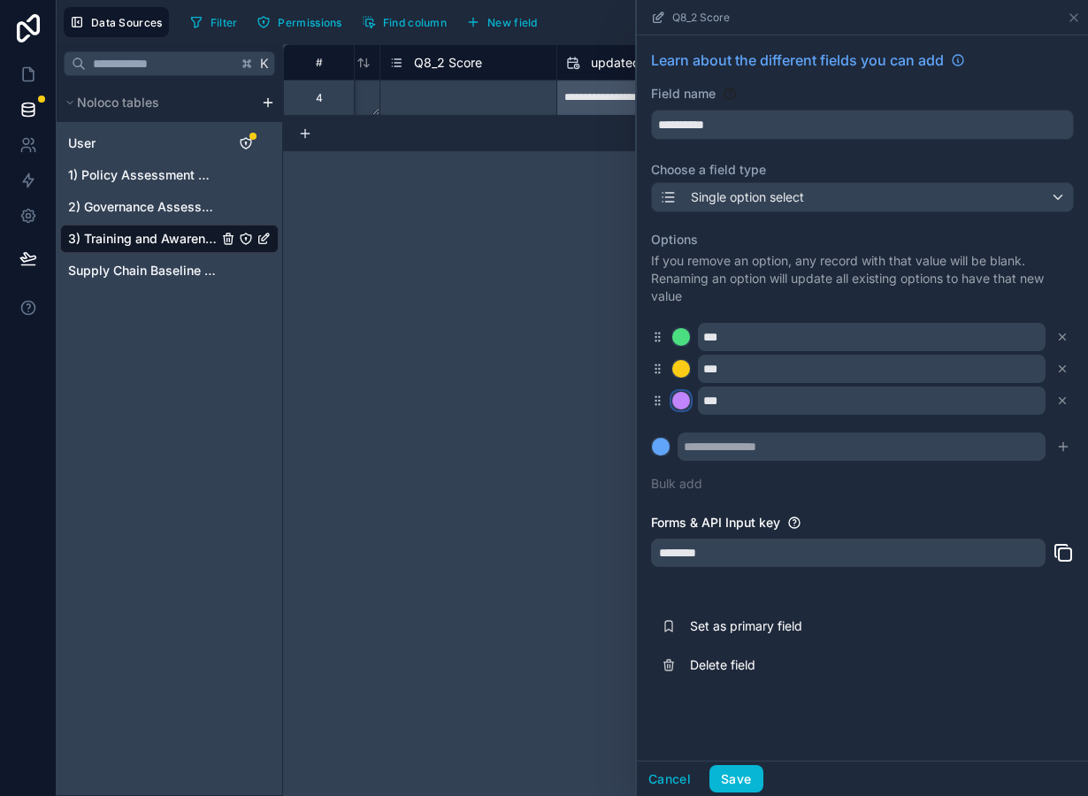
click at [682, 405] on div at bounding box center [681, 401] width 18 height 18
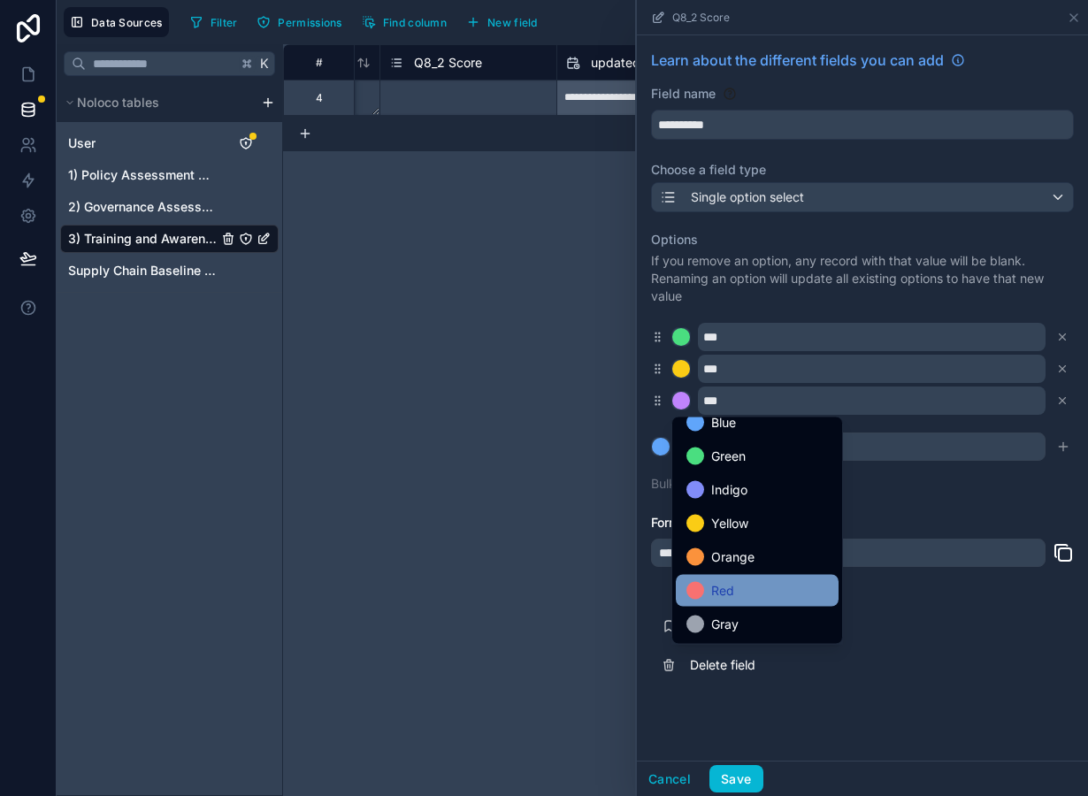
click at [738, 606] on div "Red" at bounding box center [757, 591] width 163 height 32
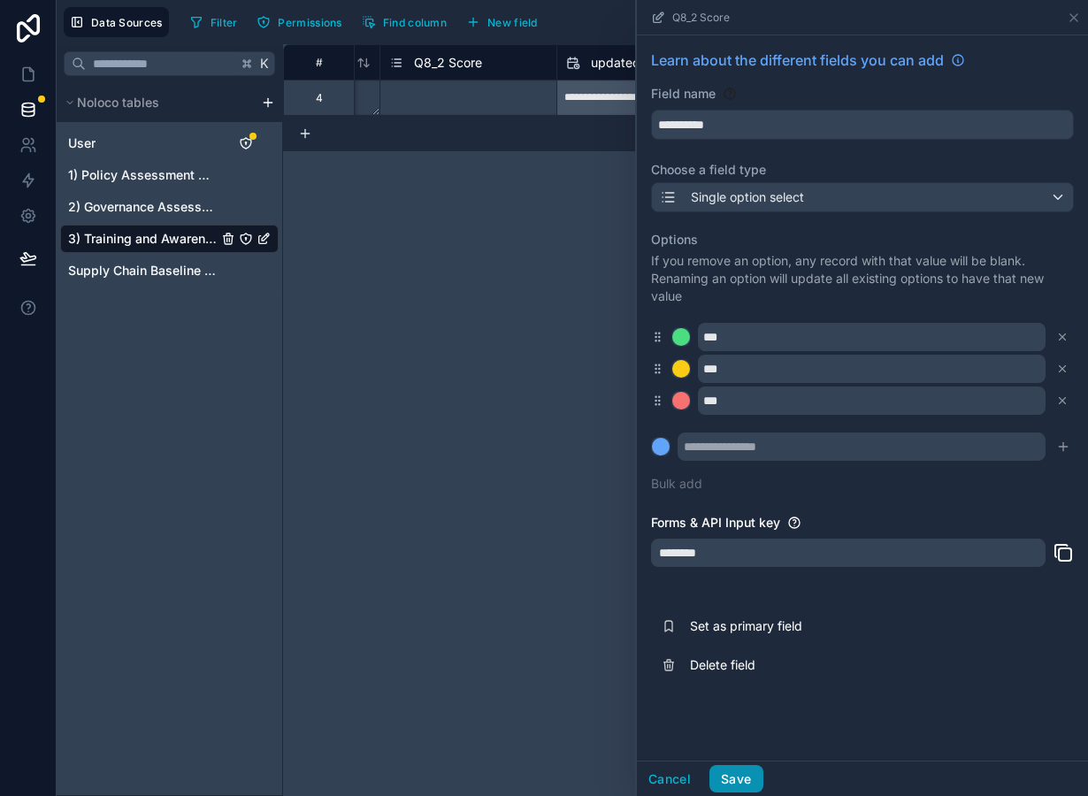
click at [746, 784] on button "Save" at bounding box center [735, 779] width 53 height 28
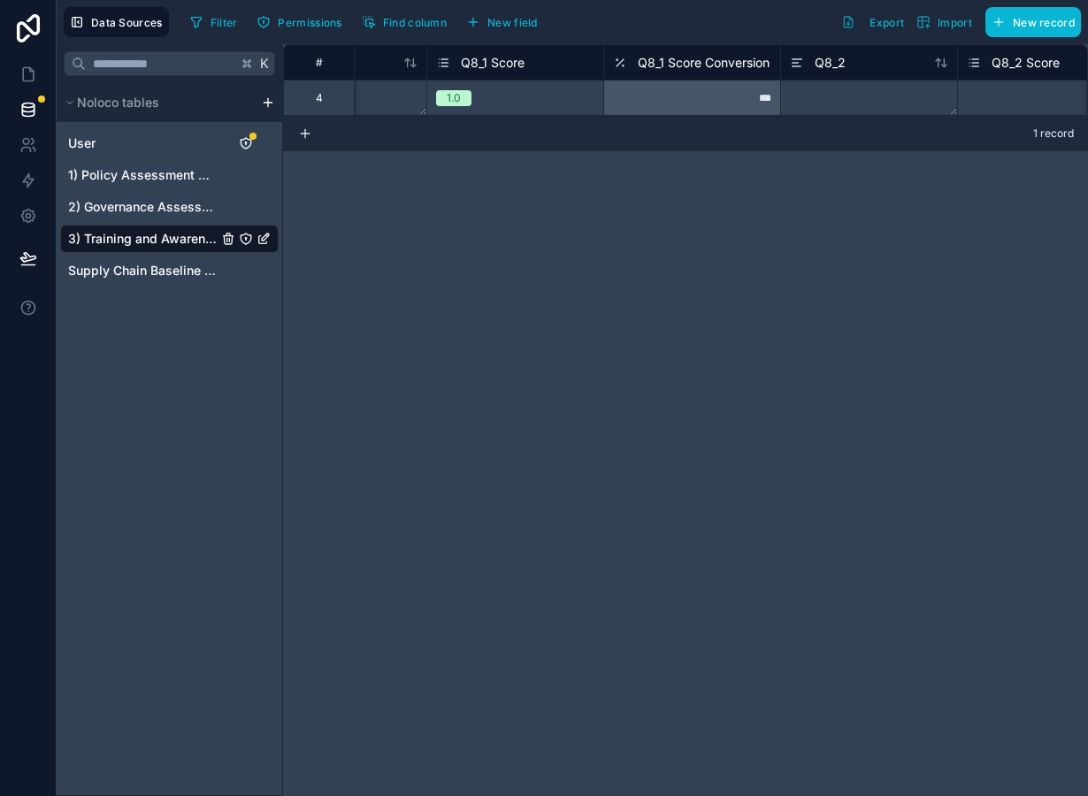
scroll to position [0, 2274]
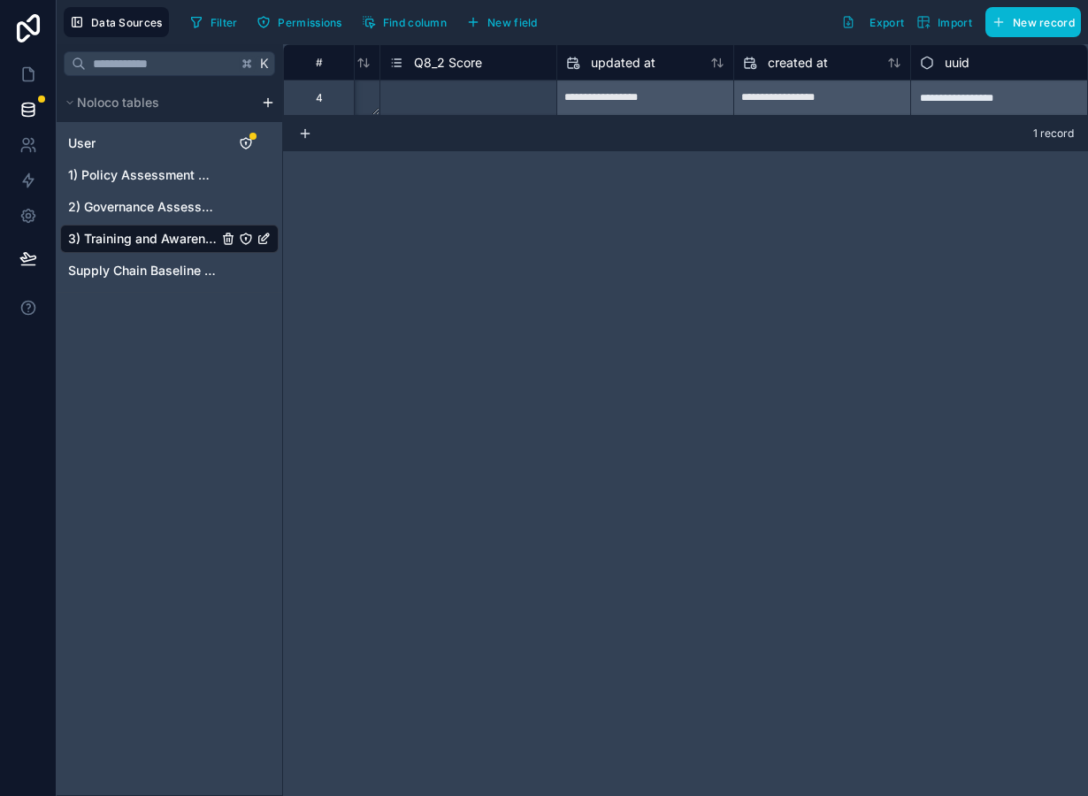
click at [468, 71] on span "Q8_2 Score" at bounding box center [448, 63] width 68 height 18
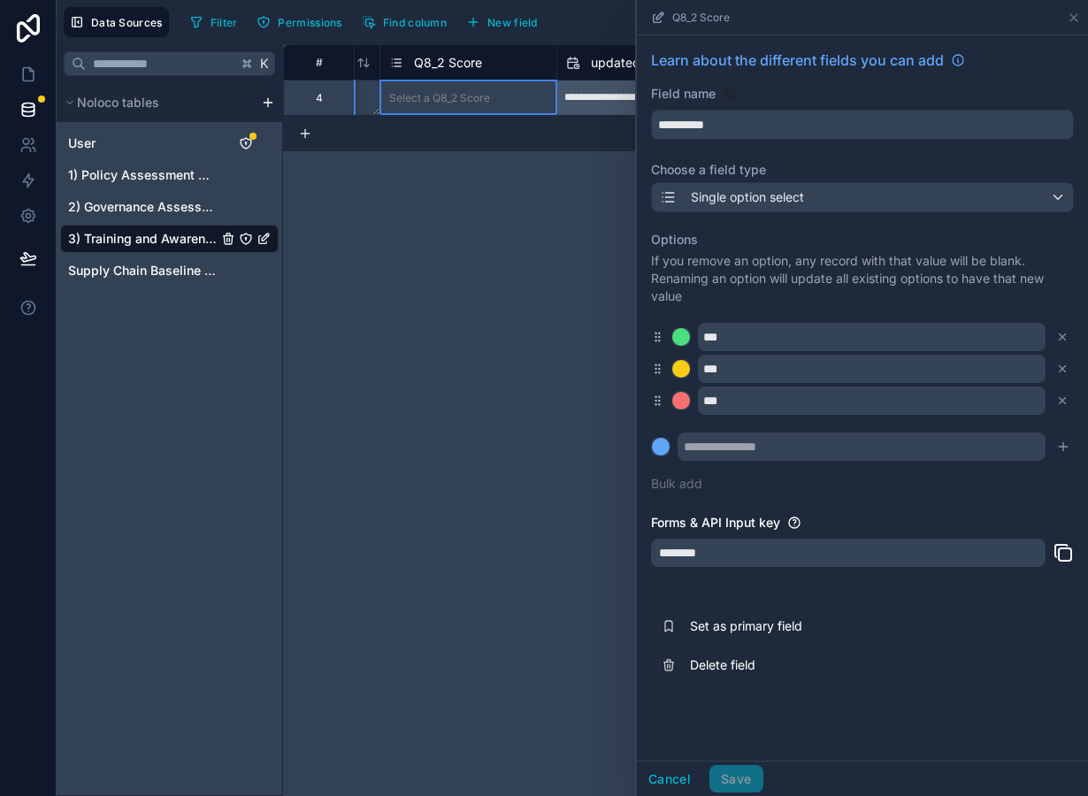
click at [508, 190] on div "**********" at bounding box center [685, 420] width 805 height 752
click at [518, 29] on button "New field" at bounding box center [502, 22] width 84 height 27
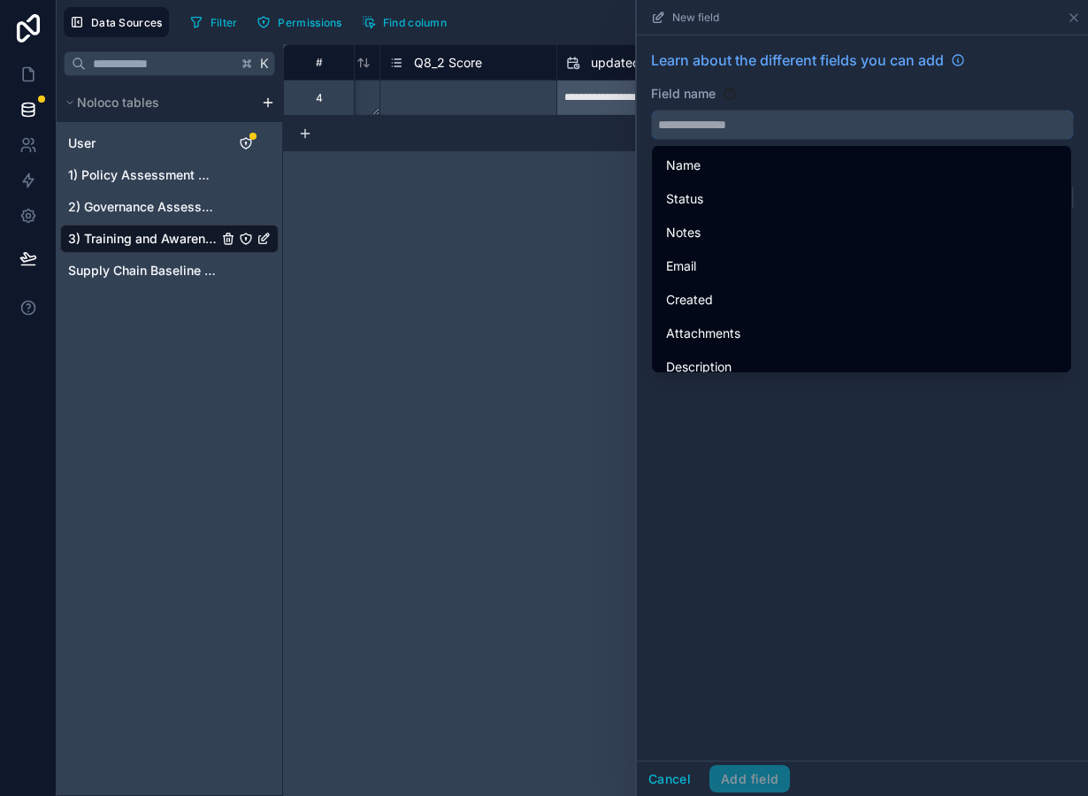
click at [697, 132] on input "text" at bounding box center [862, 125] width 421 height 28
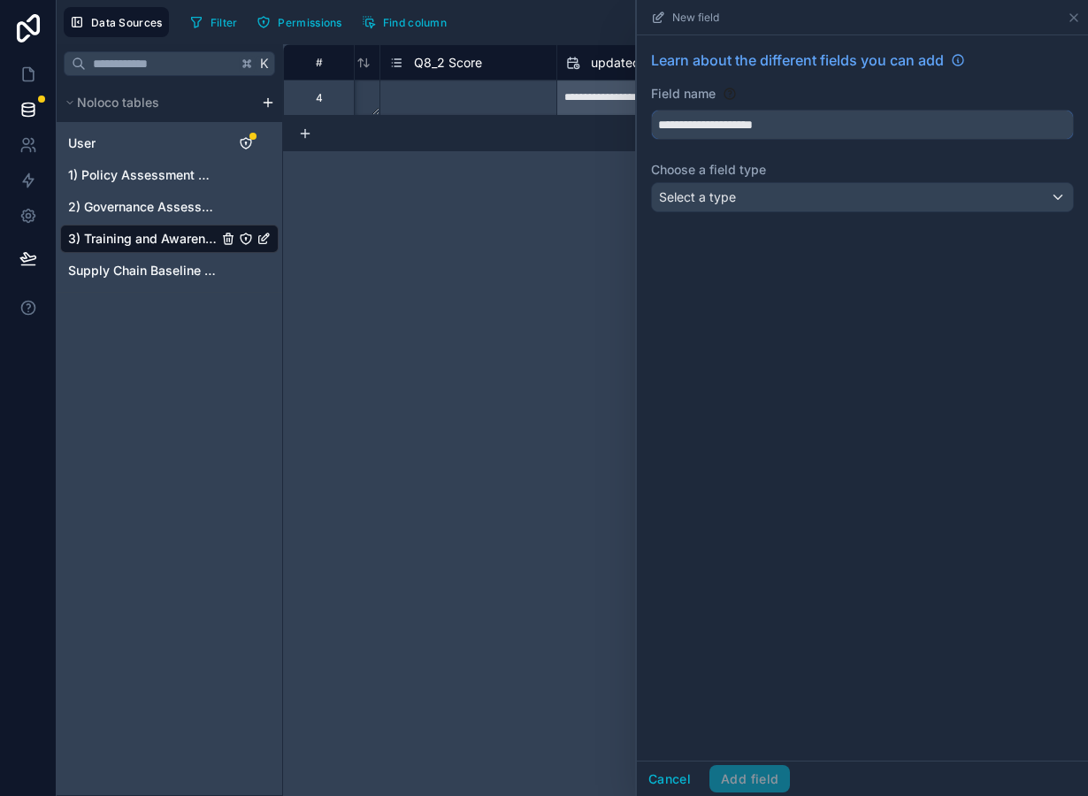
type input "**********"
click at [709, 198] on span "Select a type" at bounding box center [697, 196] width 77 height 15
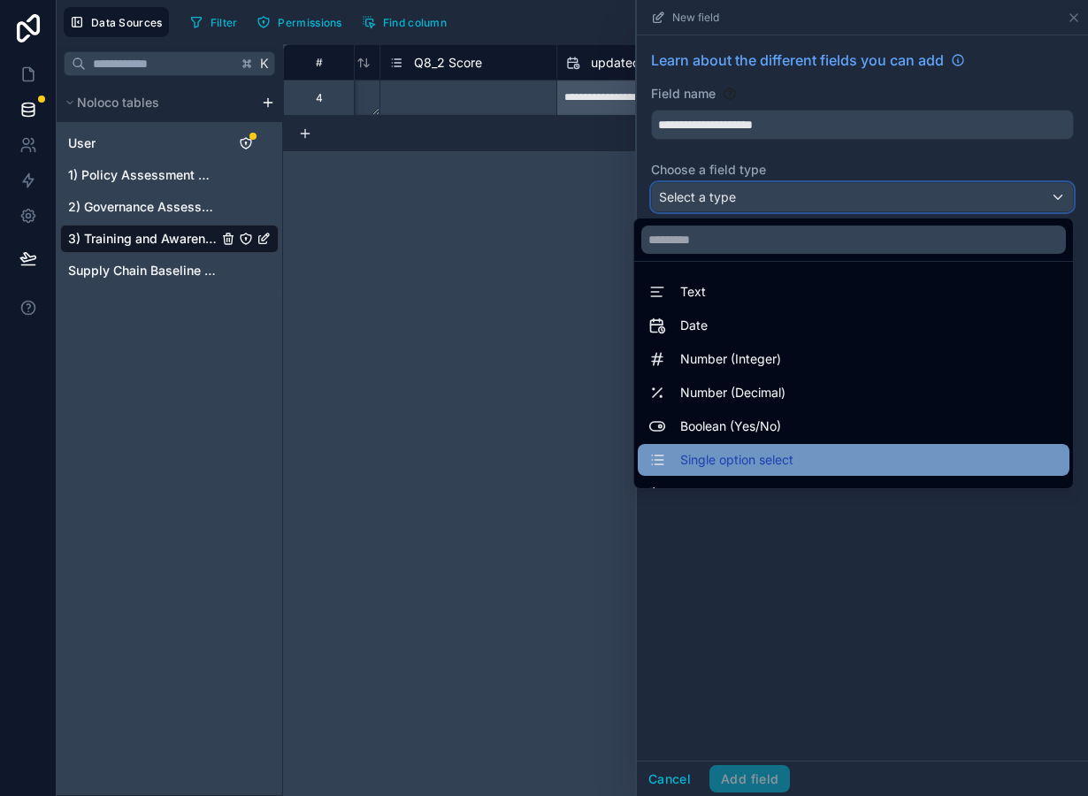
scroll to position [513, 0]
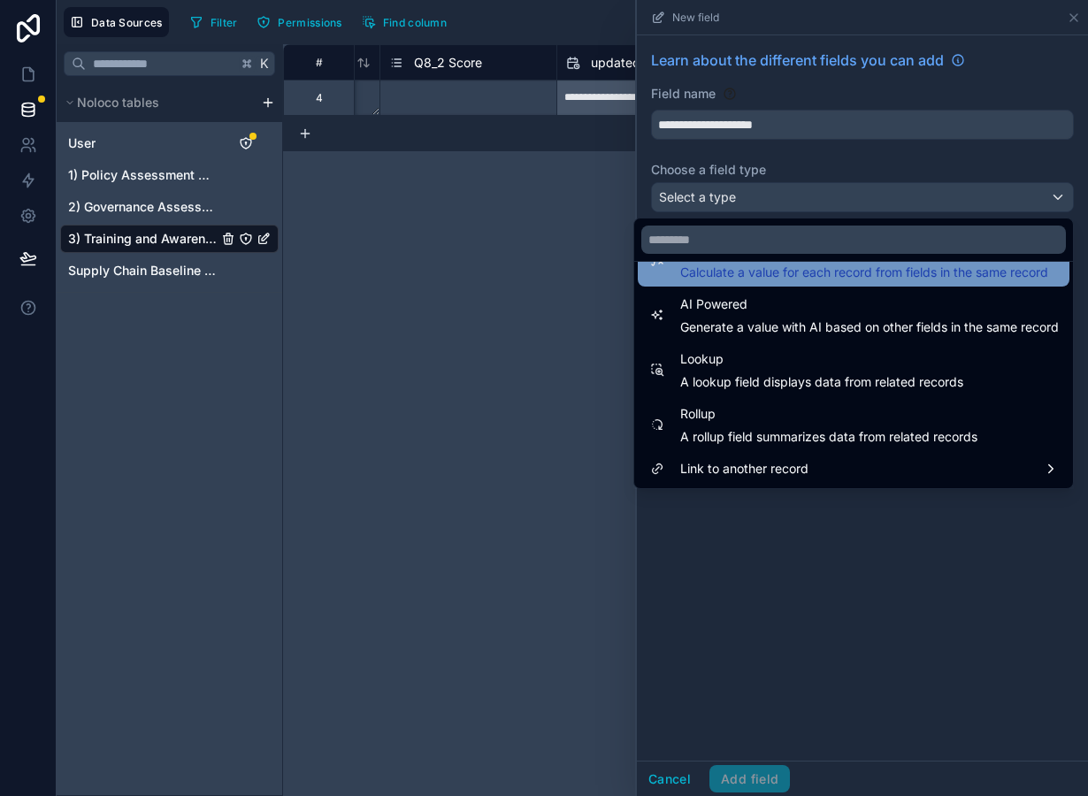
click at [758, 277] on span "Calculate a value for each record from fields in the same record" at bounding box center [864, 273] width 368 height 18
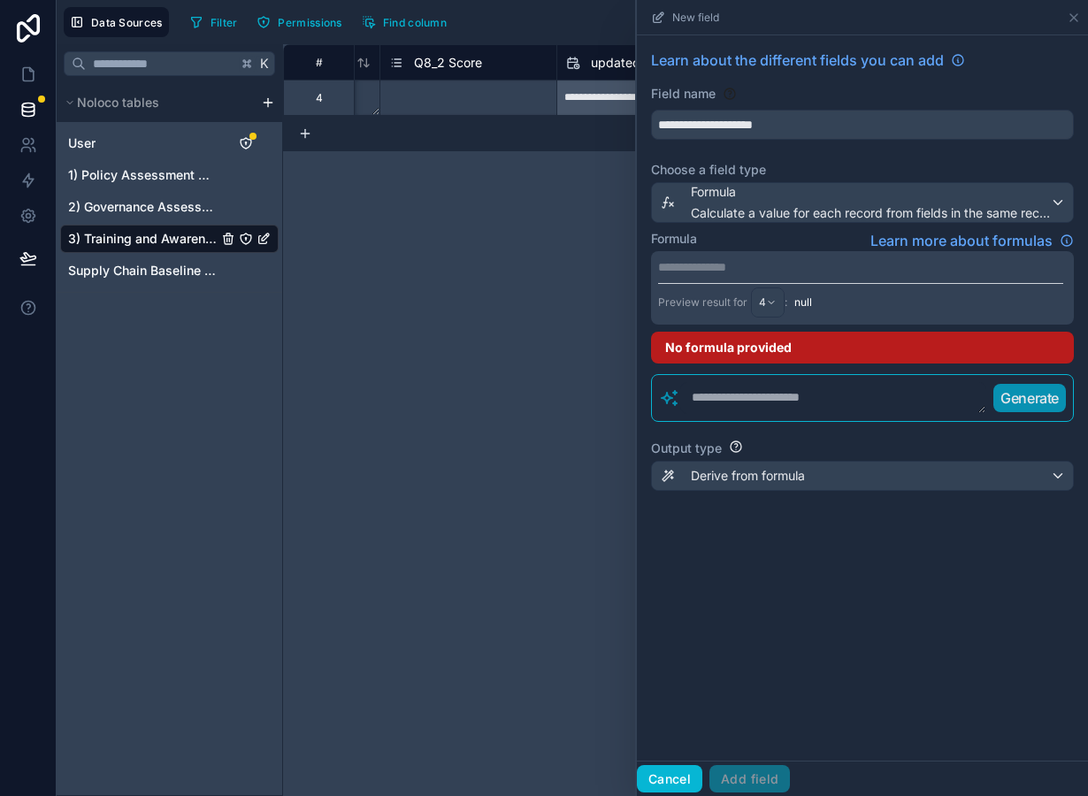
click at [671, 792] on button "Cancel" at bounding box center [669, 779] width 65 height 28
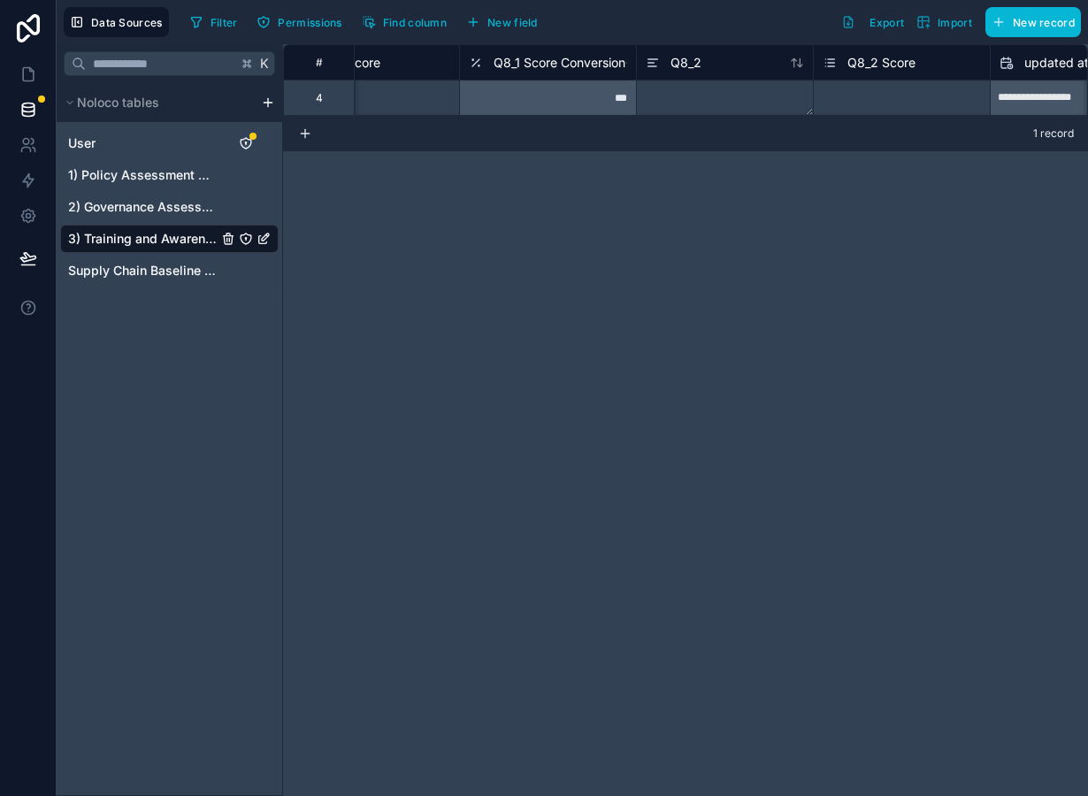
scroll to position [0, 1824]
click at [575, 61] on span "Q8_1 Score Conversion" at bounding box center [576, 63] width 132 height 18
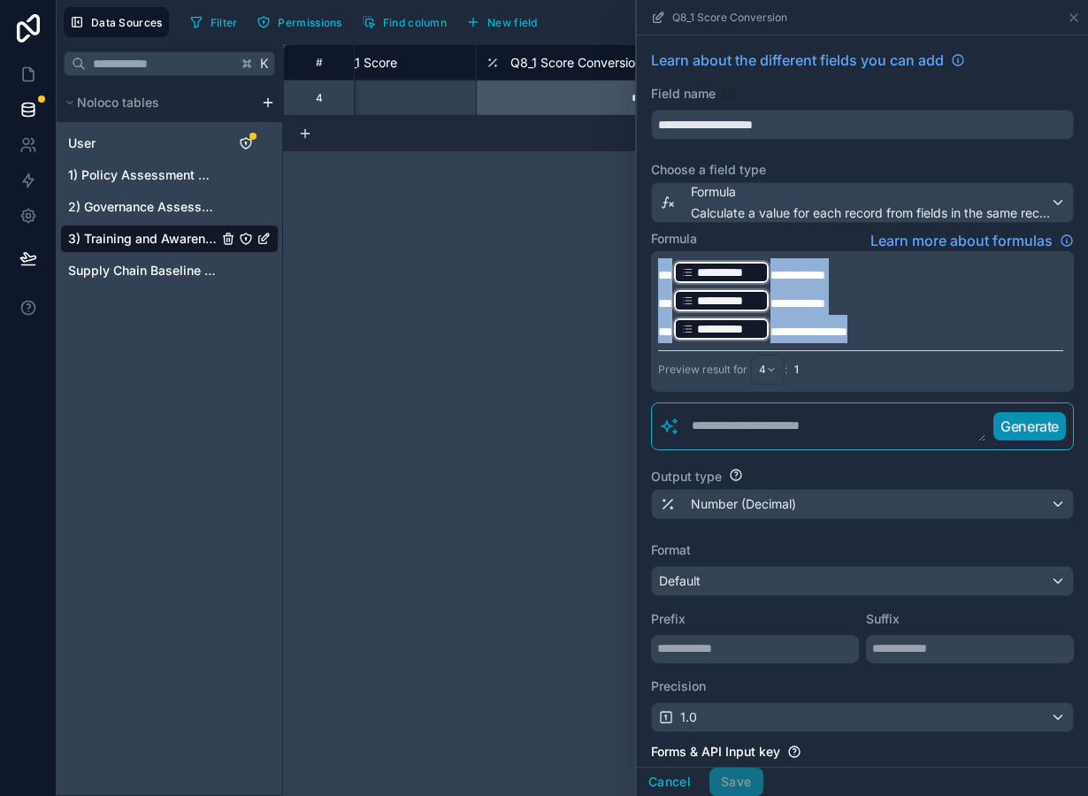
drag, startPoint x: 867, startPoint y: 334, endPoint x: 610, endPoint y: 226, distance: 278.3
click at [651, 251] on div "**********" at bounding box center [862, 321] width 423 height 141
copy div "**********"
click at [674, 786] on button "Cancel" at bounding box center [669, 782] width 65 height 28
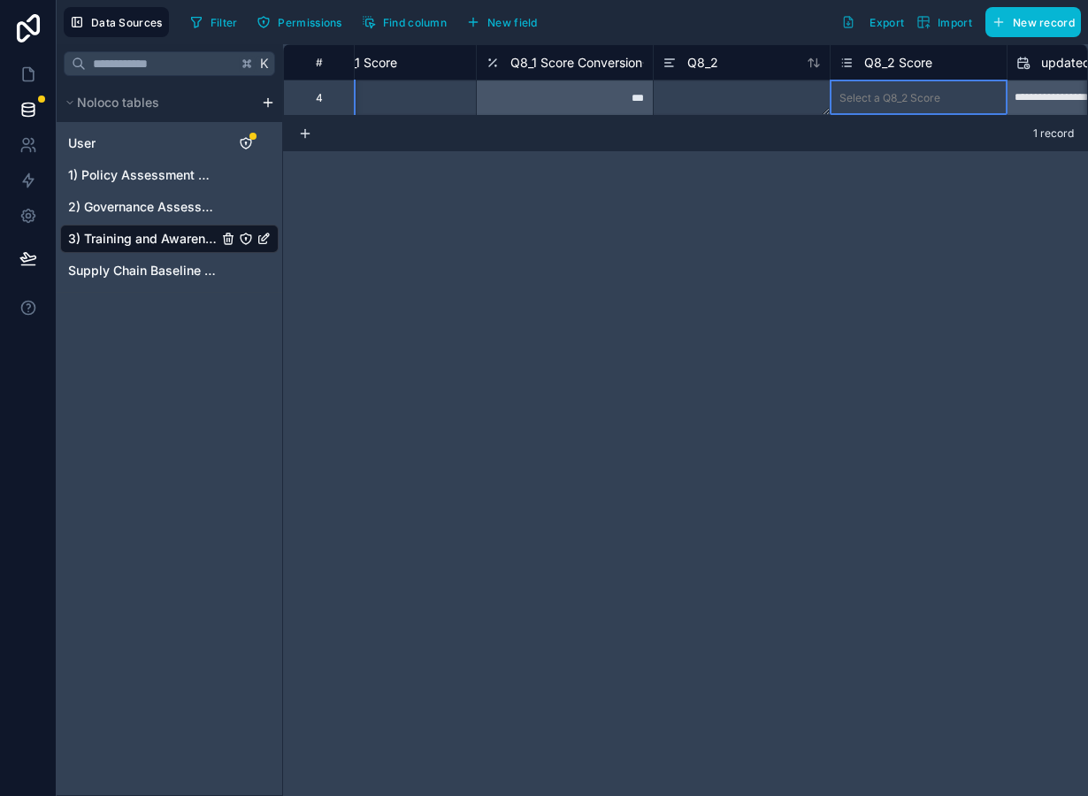
scroll to position [0, 1824]
click at [855, 110] on div "**********" at bounding box center [685, 80] width 805 height 72
click at [881, 96] on div "Select a Q8_2 Score" at bounding box center [890, 98] width 101 height 14
click at [506, 21] on span "New field" at bounding box center [512, 22] width 50 height 13
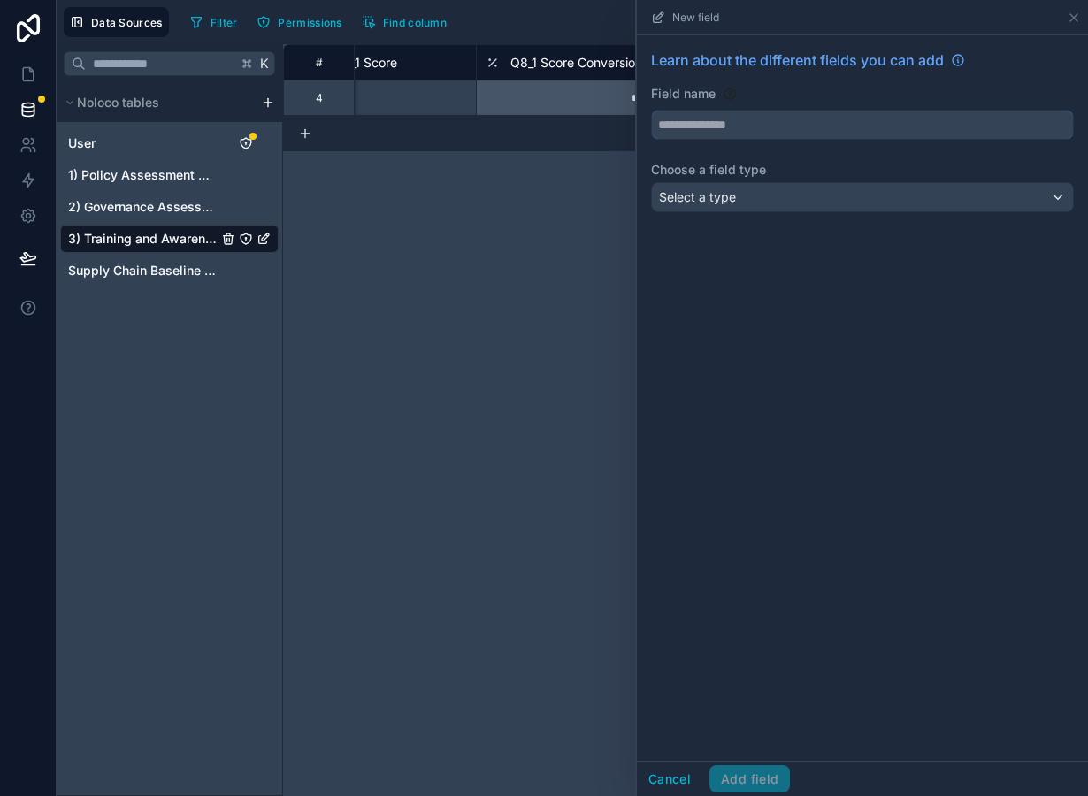
click at [740, 127] on input "text" at bounding box center [862, 125] width 421 height 28
type input "**********"
click at [764, 197] on div "Select a type" at bounding box center [862, 197] width 421 height 28
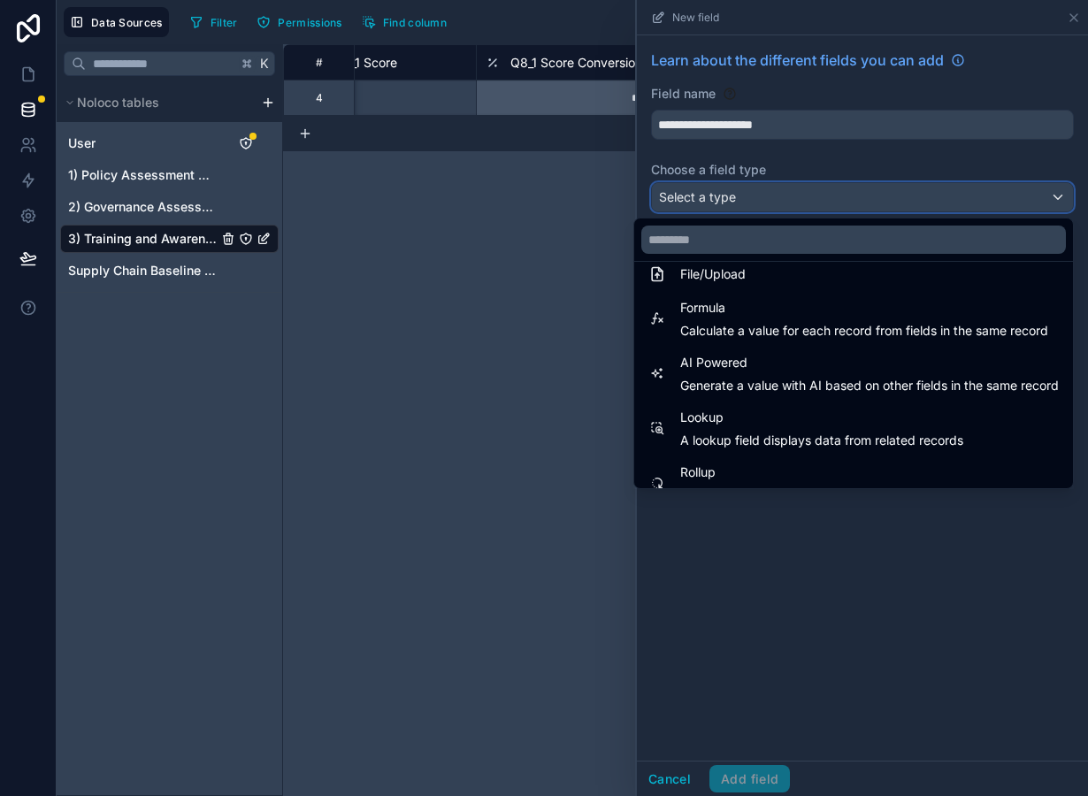
scroll to position [432, 0]
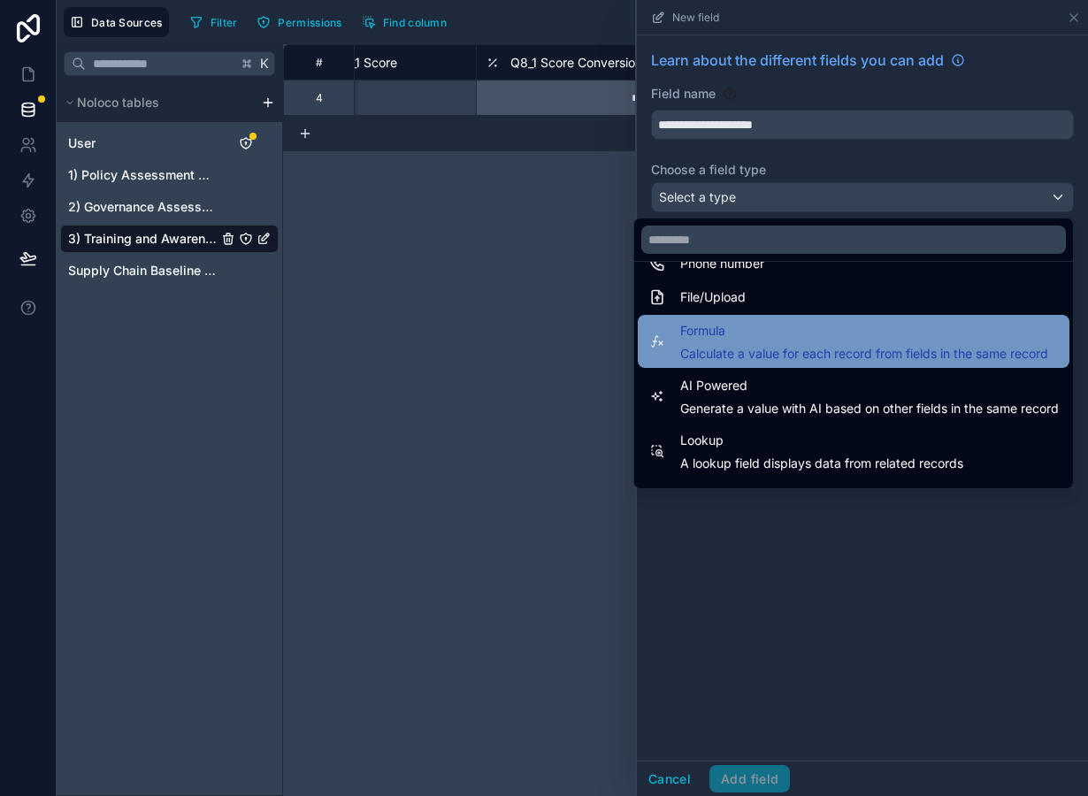
click at [740, 360] on span "Calculate a value for each record from fields in the same record" at bounding box center [864, 354] width 368 height 18
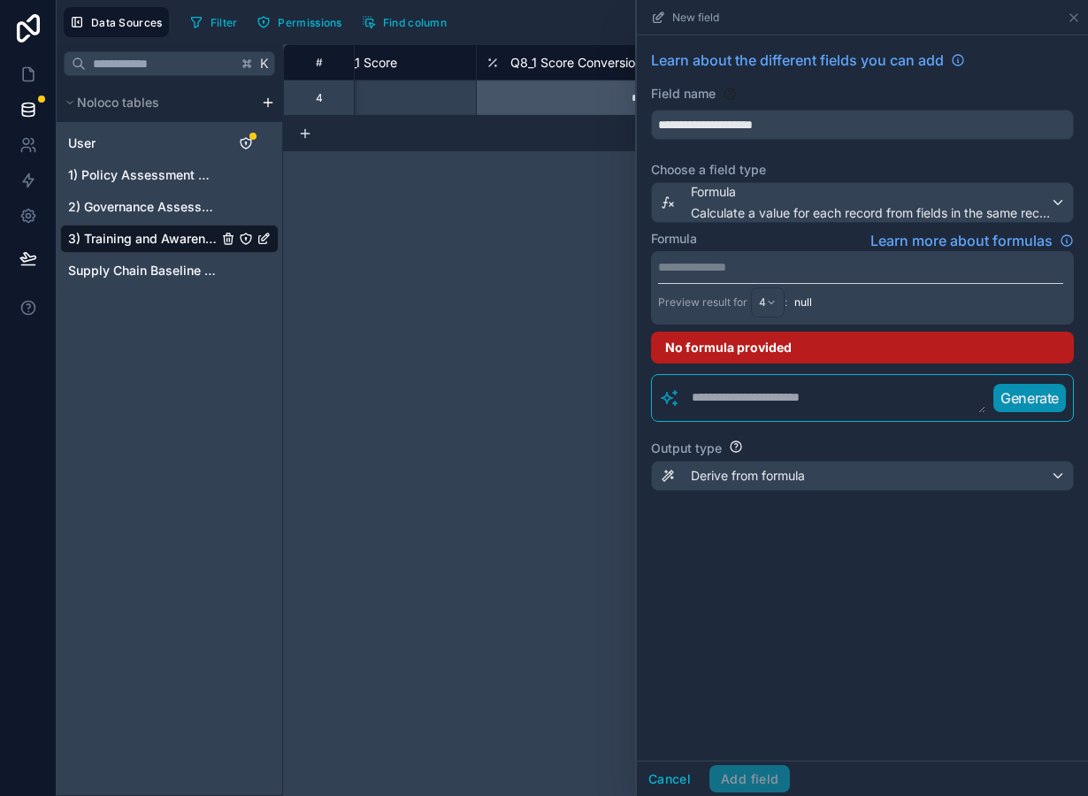
click at [728, 270] on p "**********" at bounding box center [860, 267] width 405 height 18
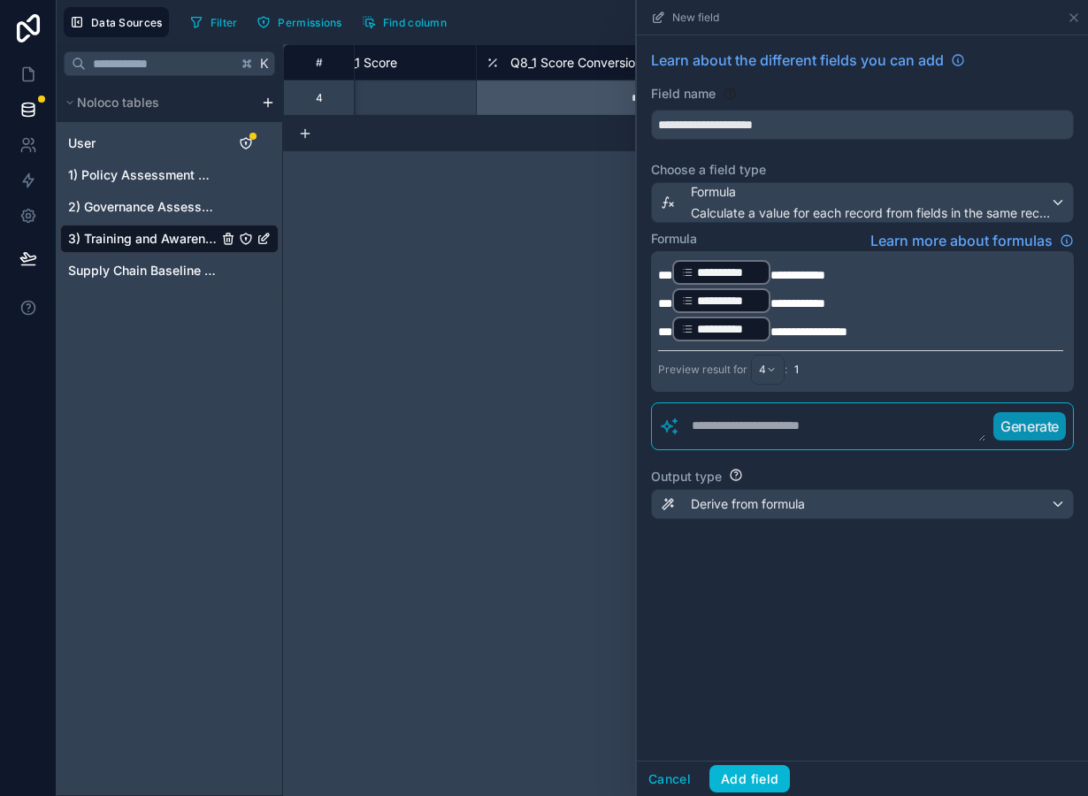
click at [771, 278] on span "**********" at bounding box center [798, 275] width 55 height 12
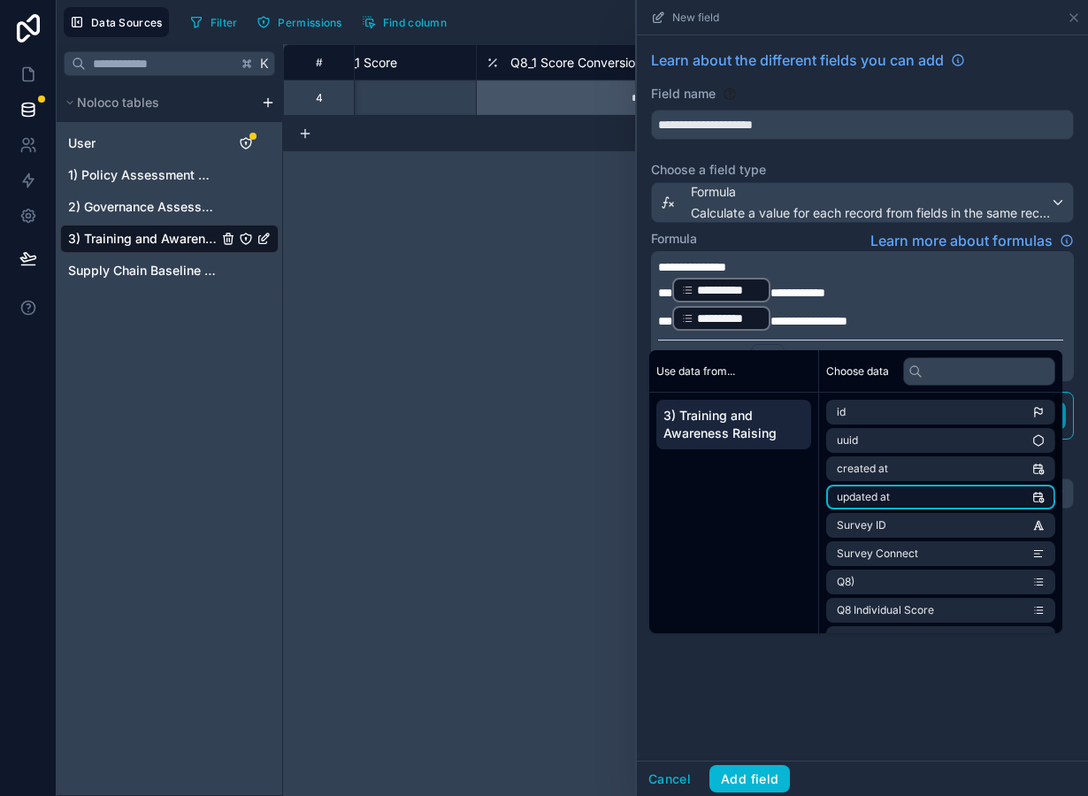
scroll to position [280, 0]
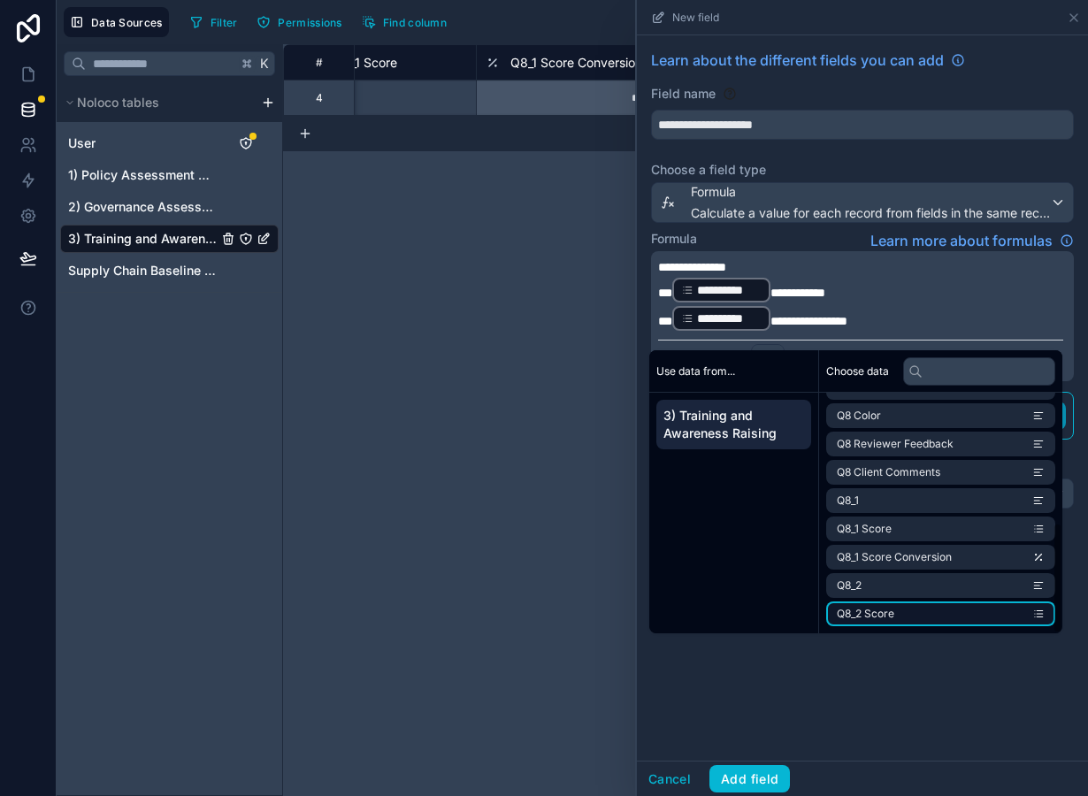
click at [947, 613] on li "Q8_2 Score" at bounding box center [940, 614] width 229 height 25
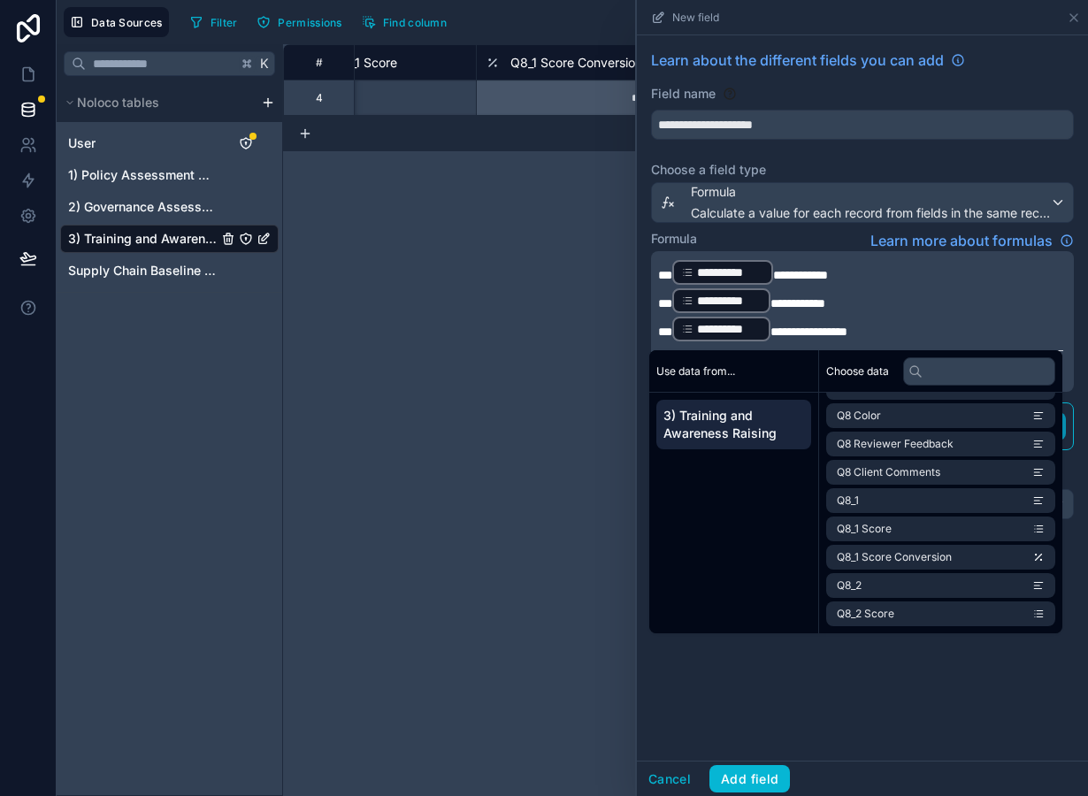
click at [771, 302] on span "**********" at bounding box center [798, 303] width 55 height 12
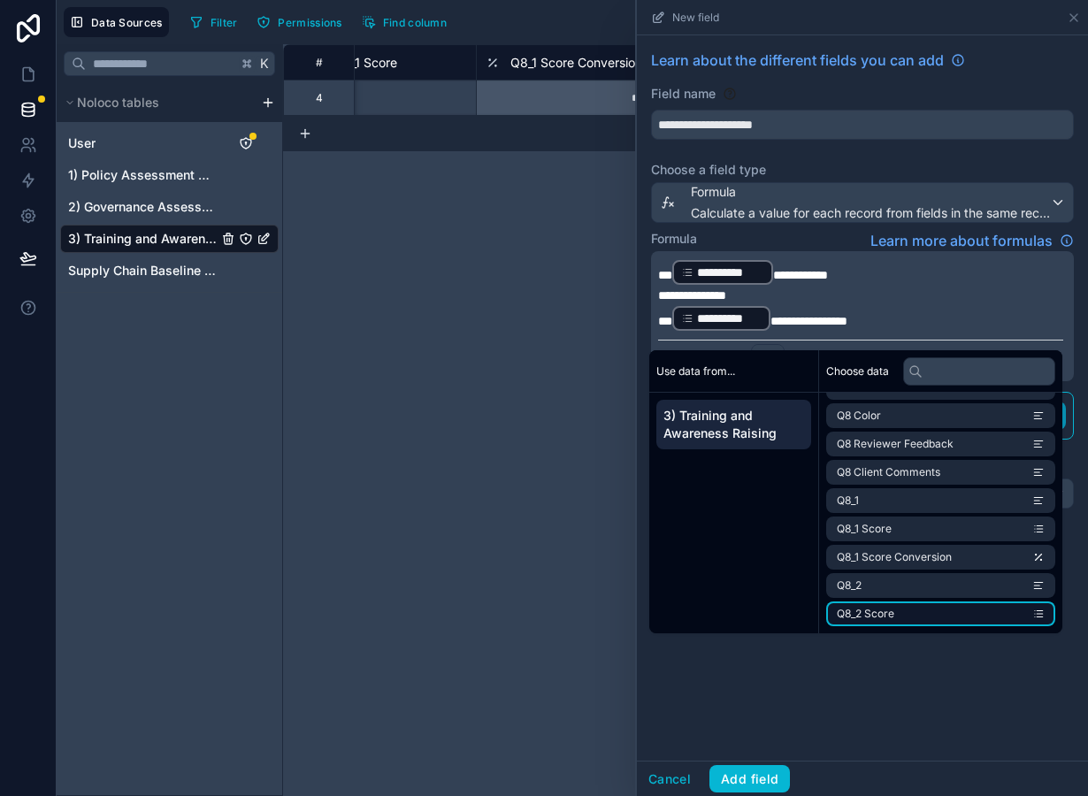
click at [897, 620] on li "Q8_2 Score" at bounding box center [940, 614] width 229 height 25
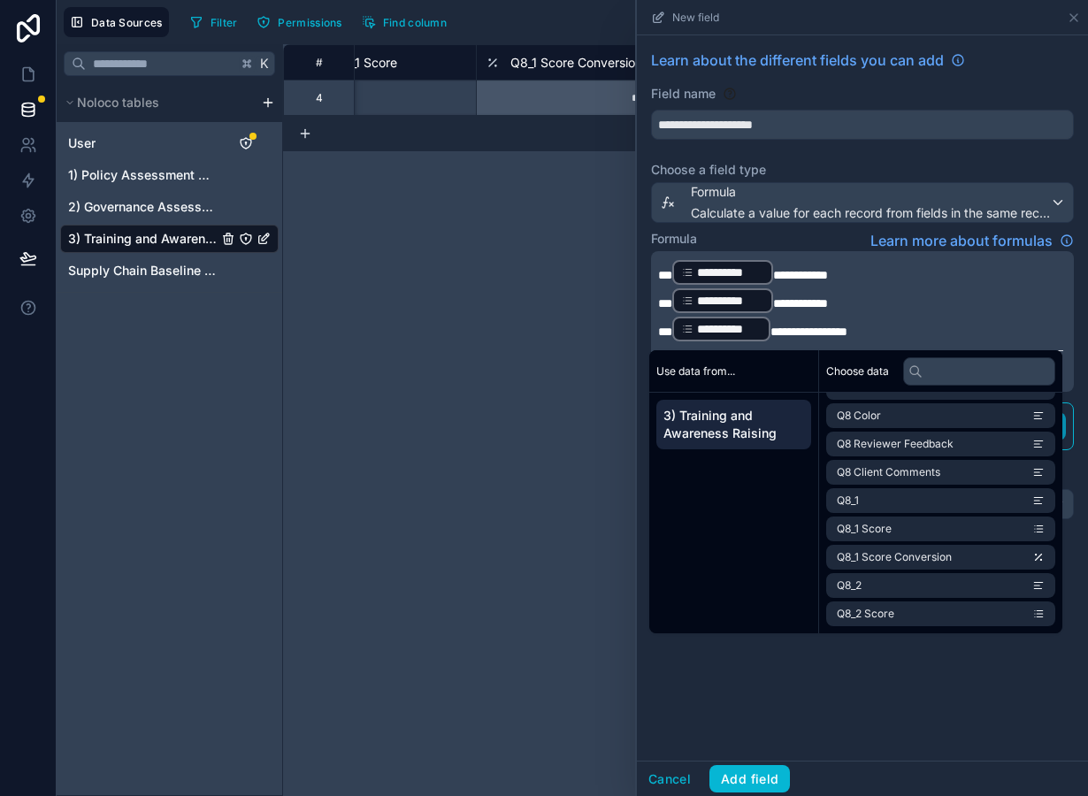
click at [768, 333] on div "**********" at bounding box center [721, 329] width 98 height 25
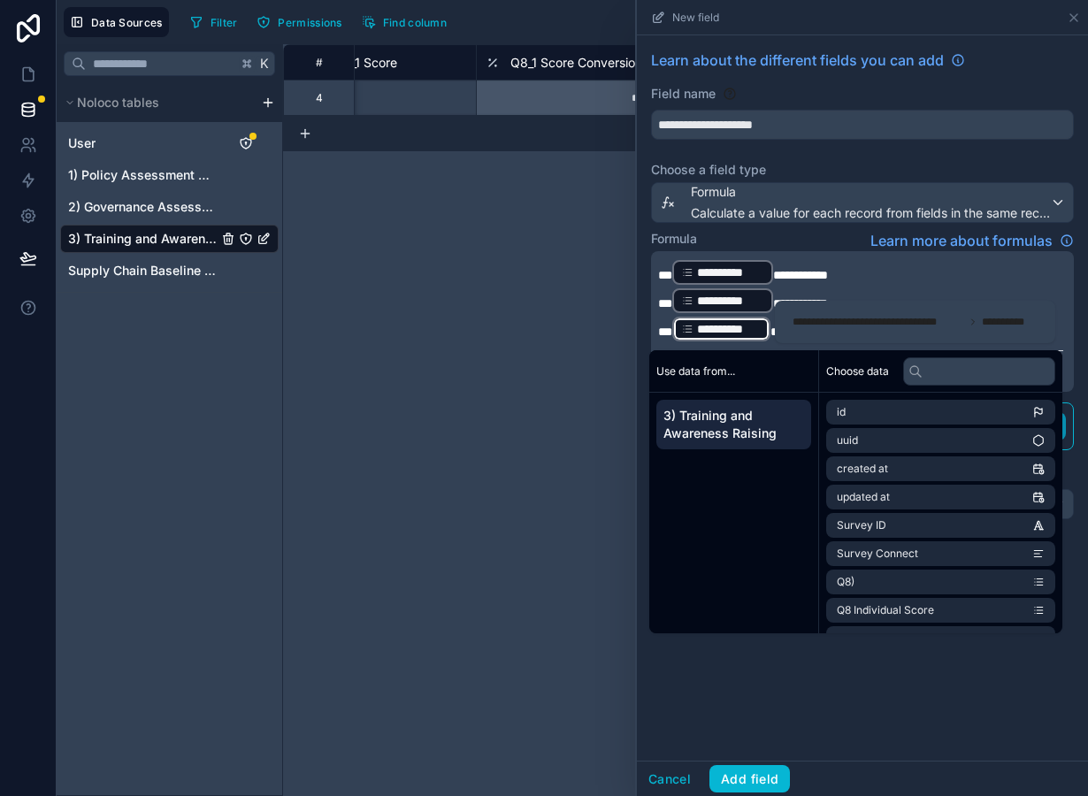
click at [773, 330] on span "**********" at bounding box center [809, 332] width 77 height 12
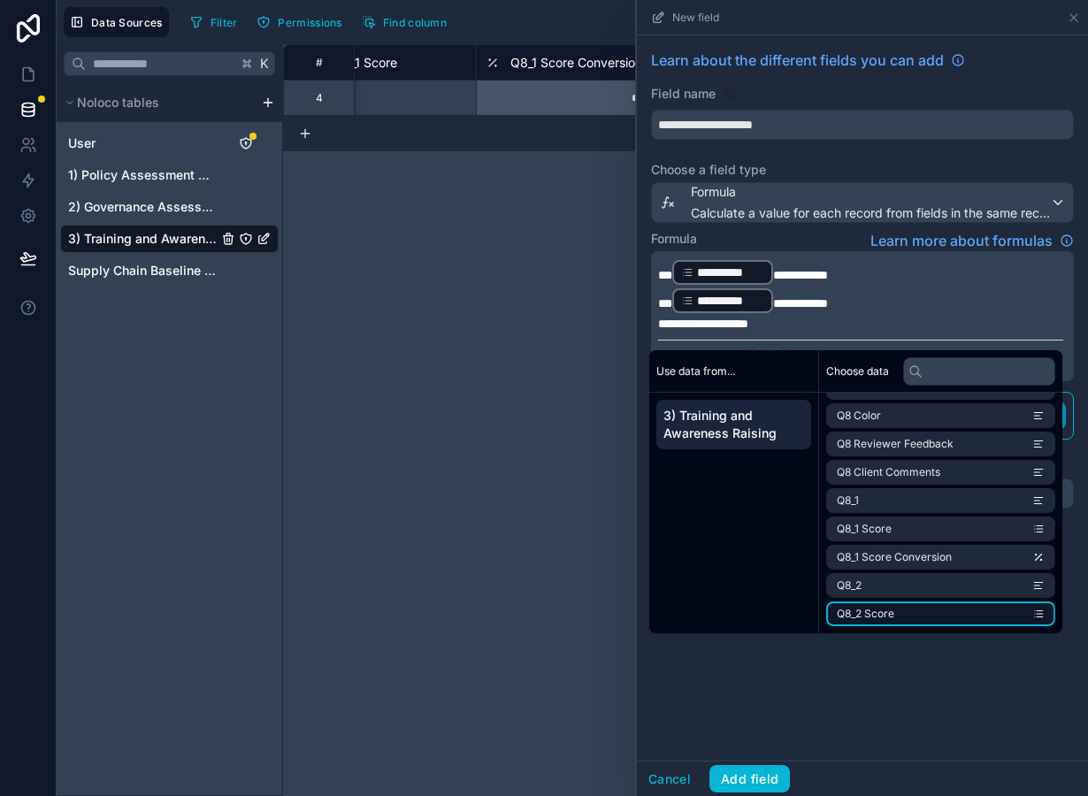
click at [877, 610] on span "Q8_2 Score" at bounding box center [866, 614] width 58 height 14
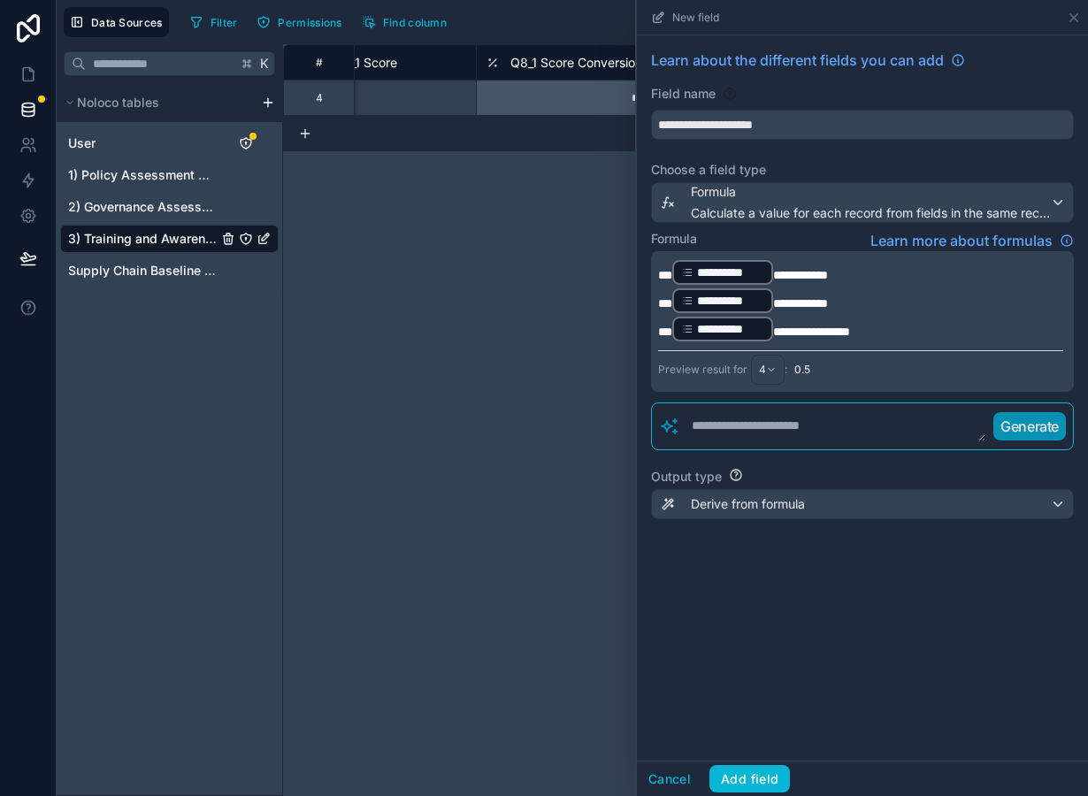
click at [767, 689] on div "**********" at bounding box center [862, 397] width 451 height 725
click at [747, 494] on div "Derive from formula" at bounding box center [862, 504] width 421 height 28
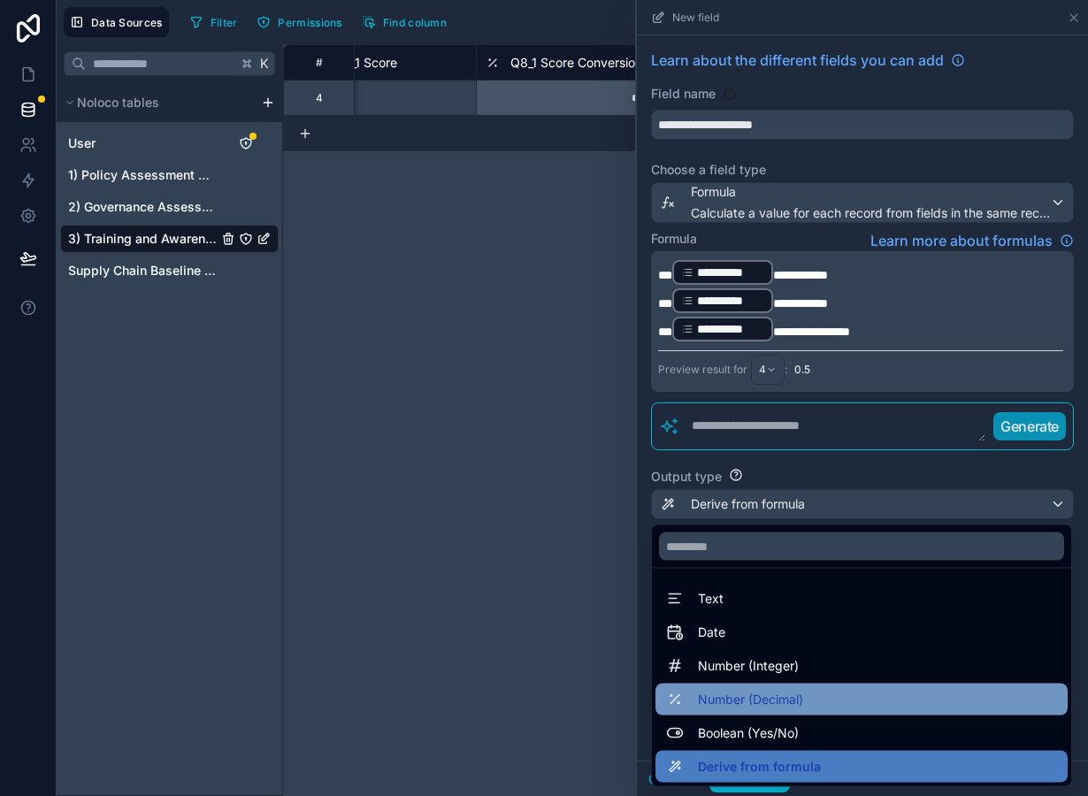
click at [768, 700] on span "Number (Decimal)" at bounding box center [750, 699] width 105 height 21
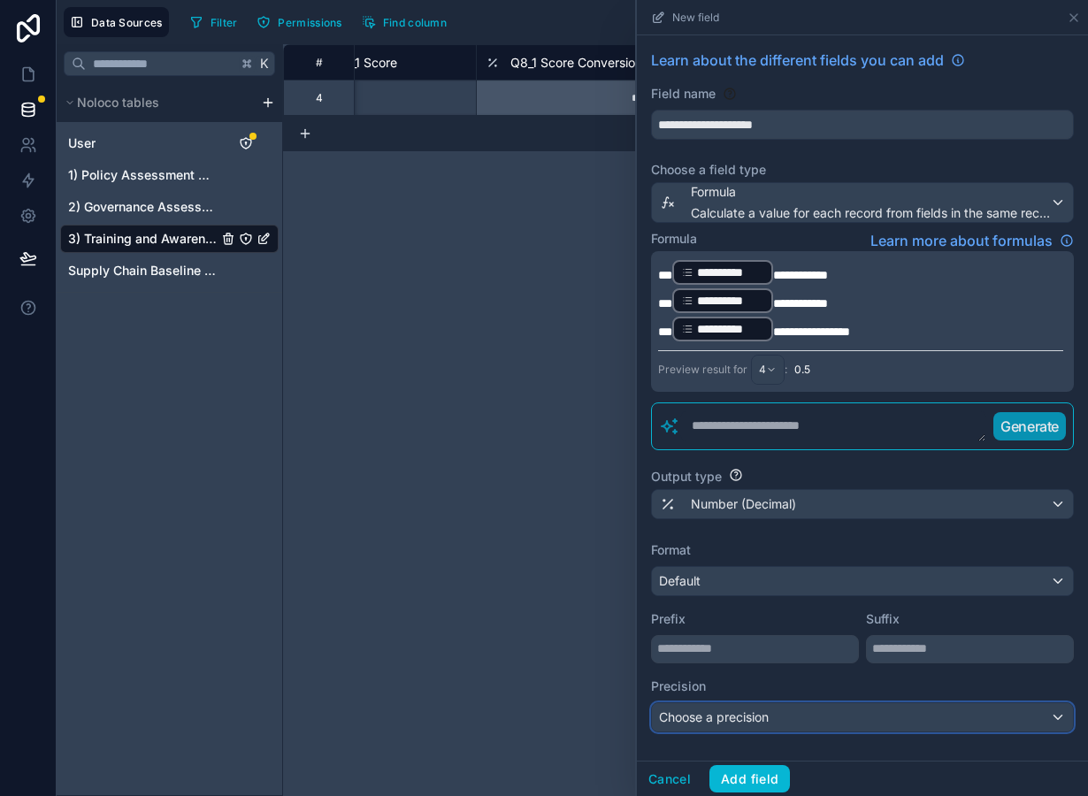
click at [726, 725] on span "Choose a precision" at bounding box center [714, 716] width 110 height 15
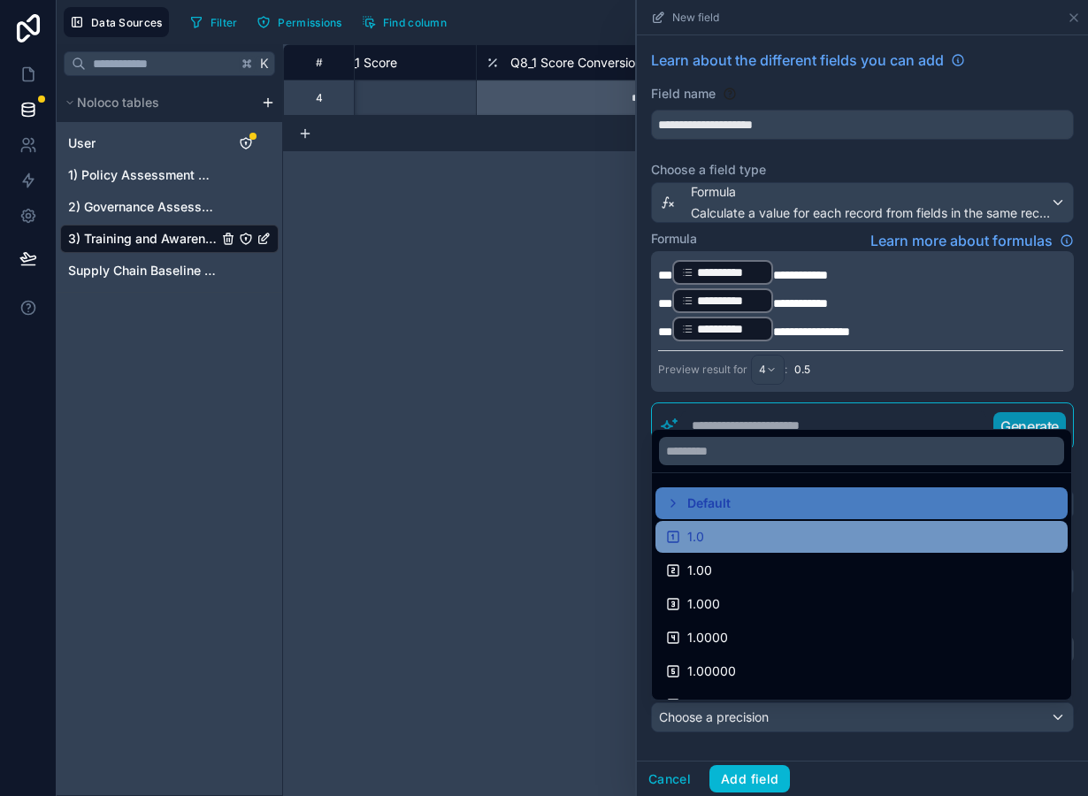
click at [708, 539] on div "1.0" at bounding box center [861, 536] width 391 height 21
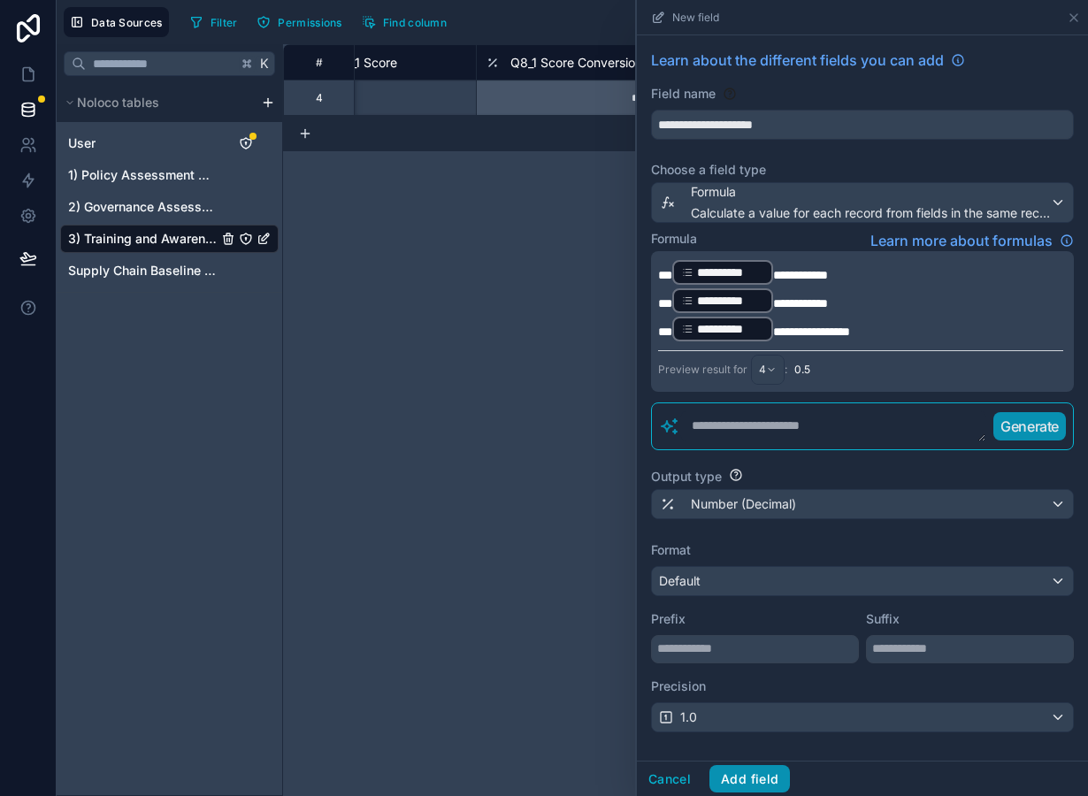
click at [753, 777] on button "Add field" at bounding box center [749, 779] width 81 height 28
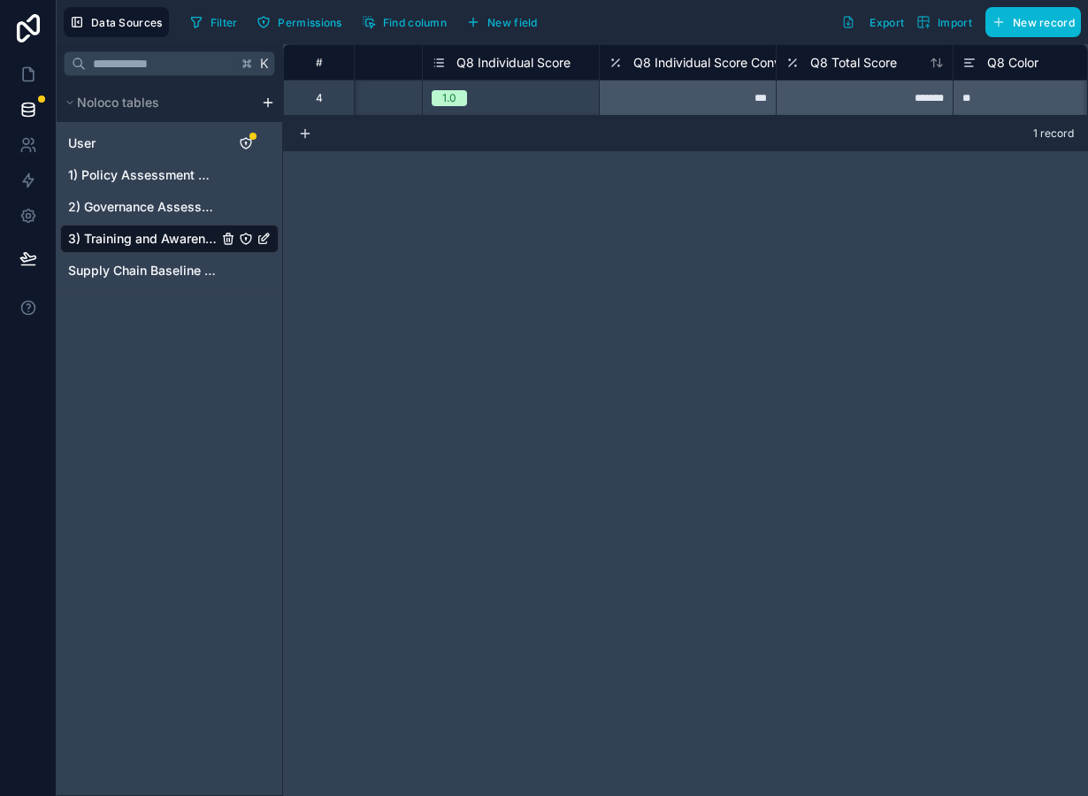
scroll to position [0, 459]
click at [853, 60] on span "Q8 Total Score" at bounding box center [857, 63] width 87 height 18
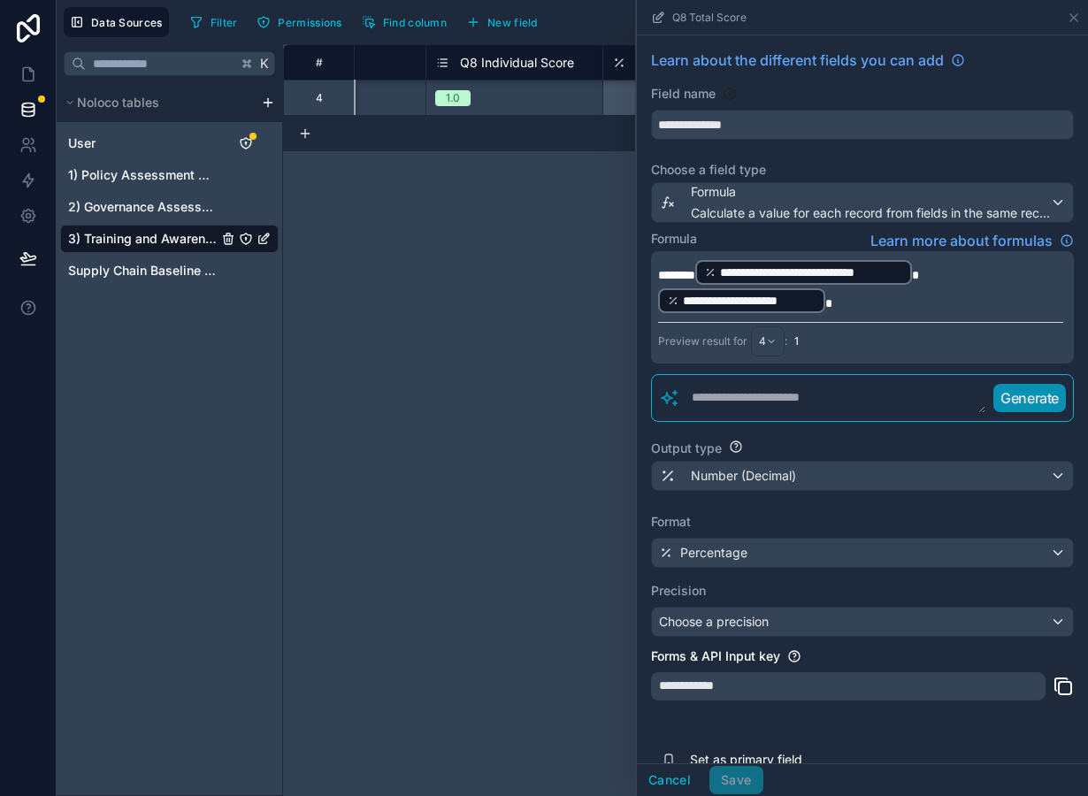
click at [840, 306] on p "**********" at bounding box center [860, 286] width 405 height 57
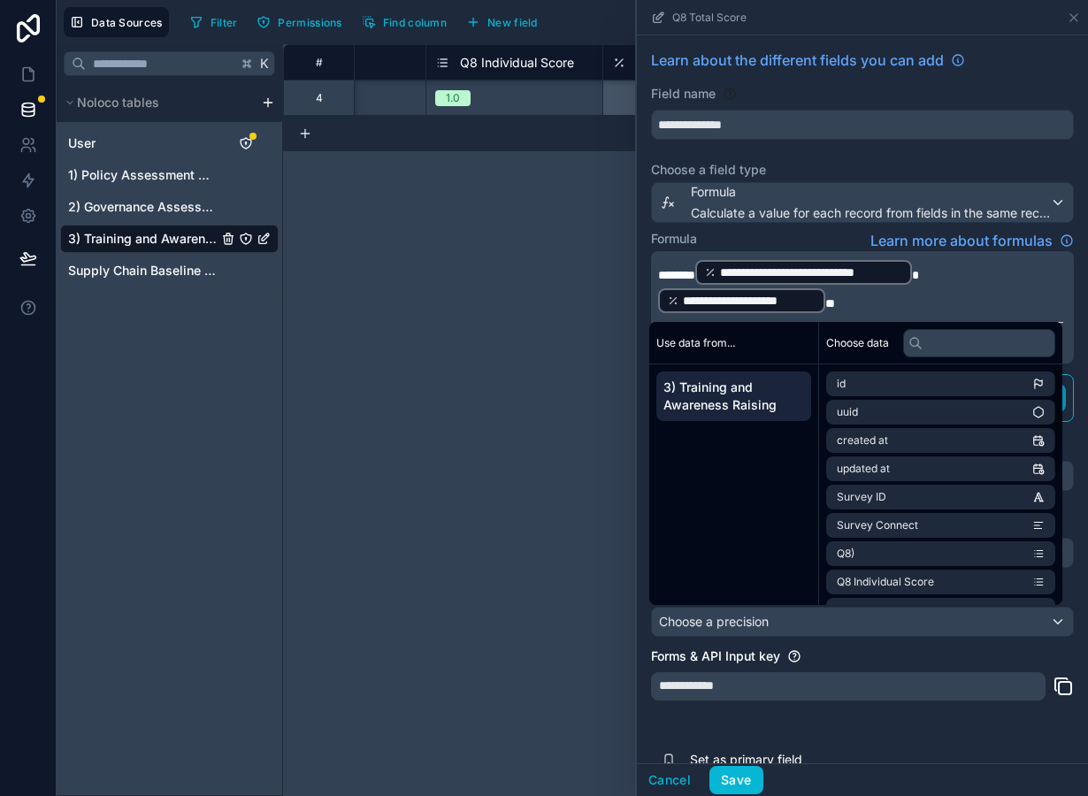
scroll to position [280, 0]
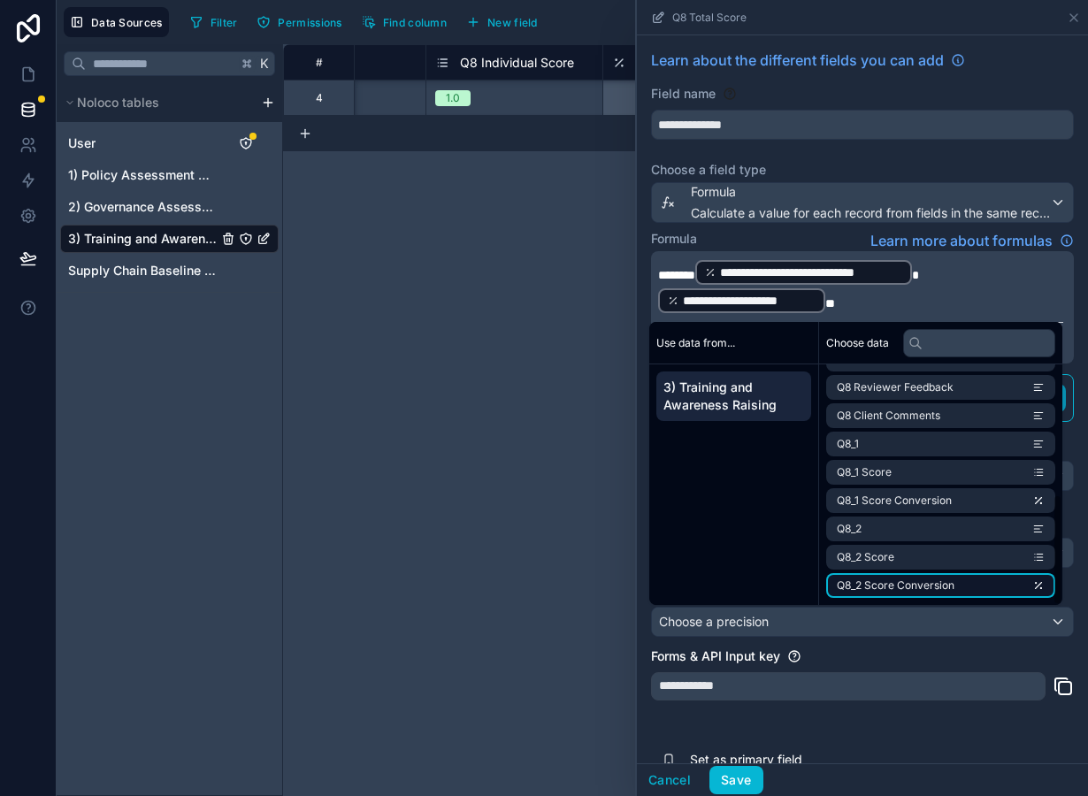
click at [919, 579] on span "Q8_2 Score Conversion" at bounding box center [896, 586] width 118 height 14
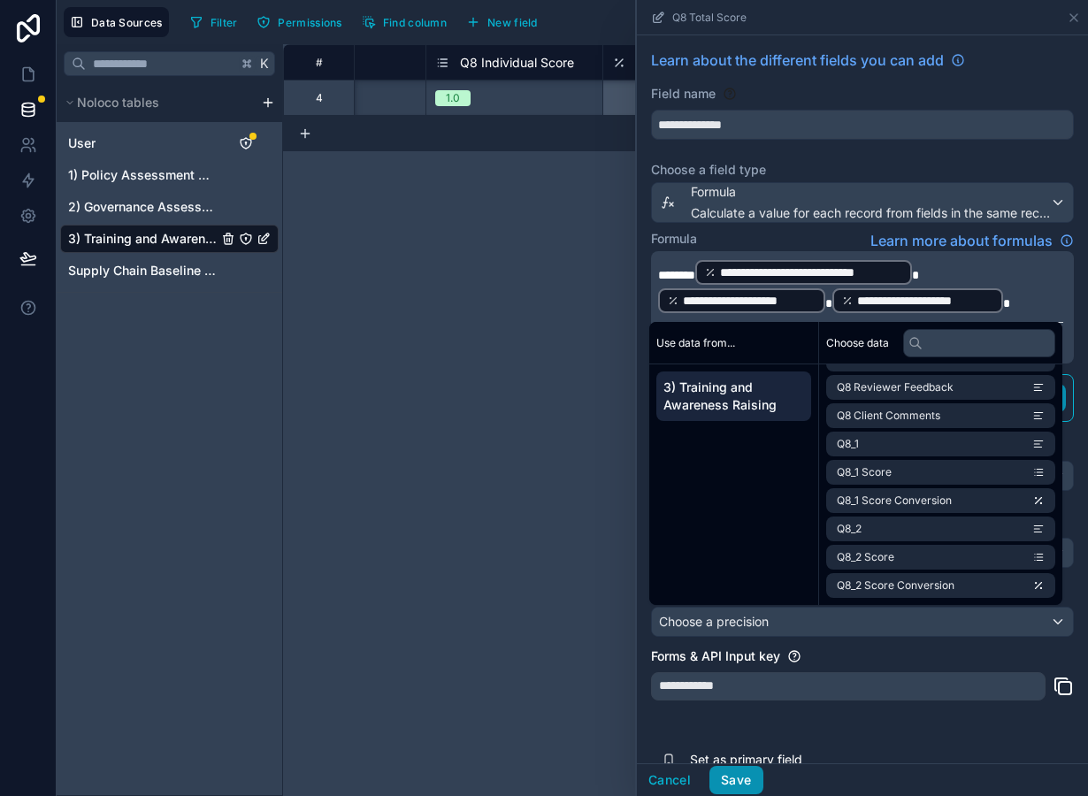
click at [734, 786] on button "Save" at bounding box center [735, 780] width 53 height 28
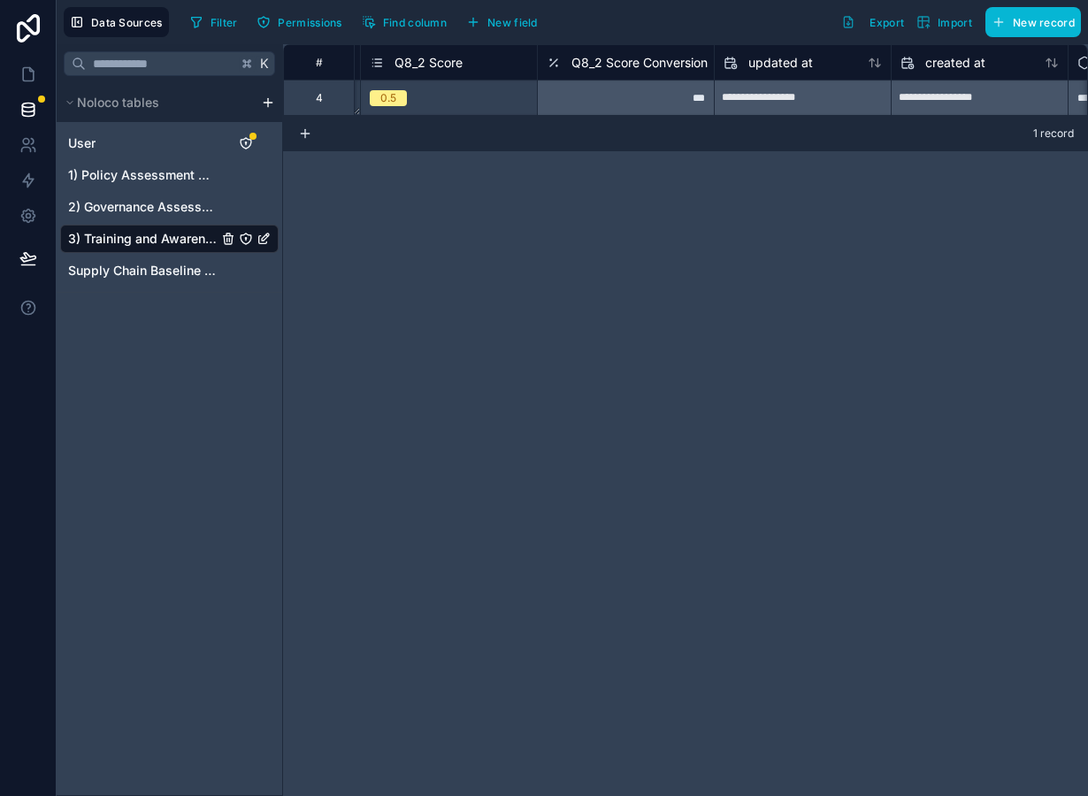
scroll to position [0, 2294]
click at [488, 95] on div "0.5" at bounding box center [449, 97] width 176 height 19
click at [484, 98] on div "0.5" at bounding box center [449, 97] width 176 height 19
click at [520, 25] on span "New field" at bounding box center [512, 22] width 50 height 13
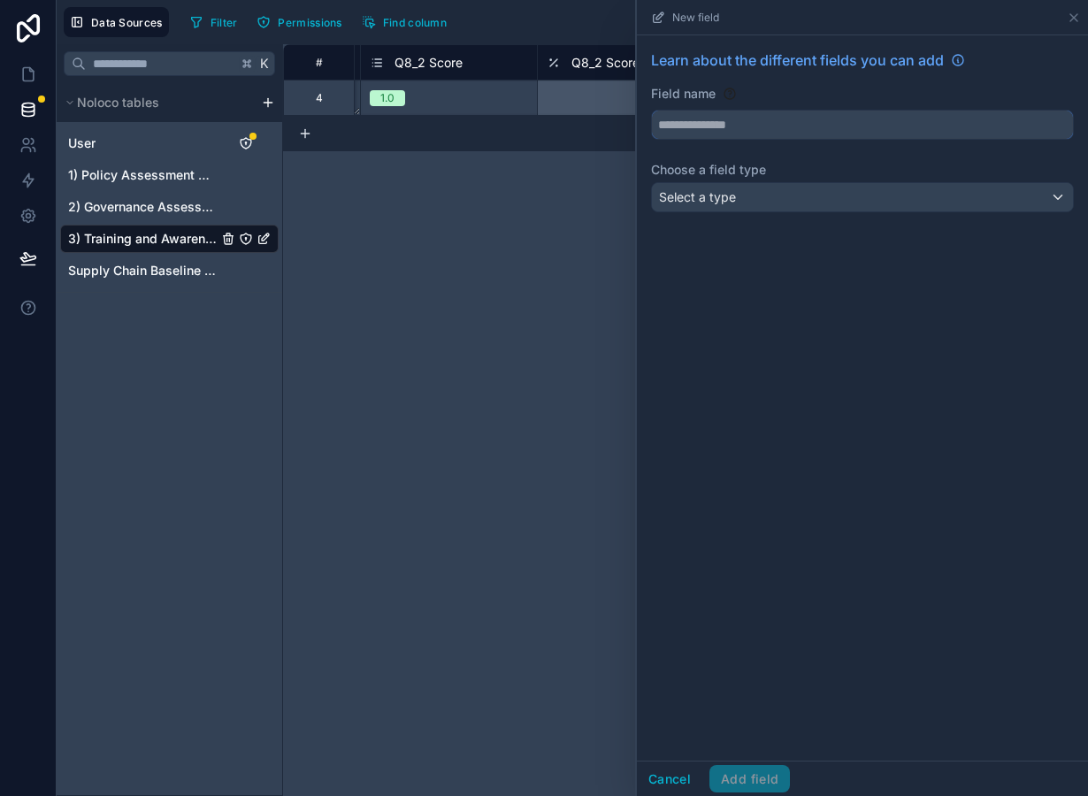
click at [709, 134] on input "text" at bounding box center [862, 125] width 421 height 28
type input "****"
click at [738, 197] on div "Select a type" at bounding box center [862, 197] width 421 height 28
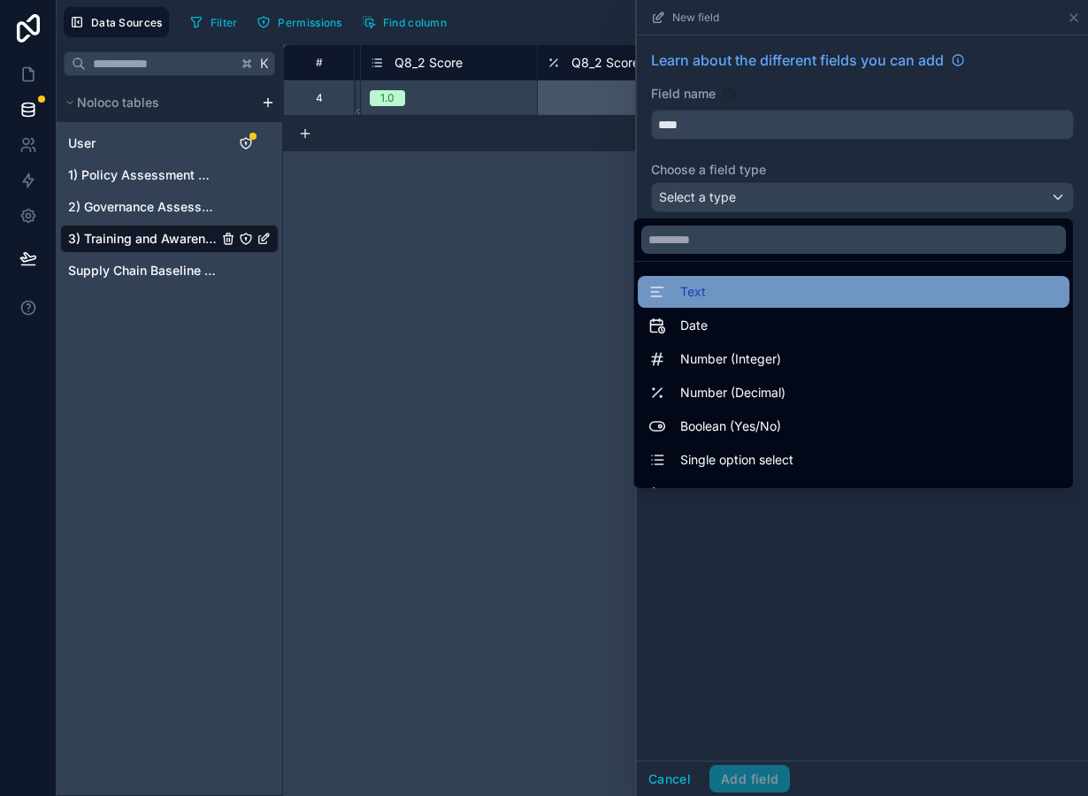
click at [720, 291] on div "Text" at bounding box center [853, 291] width 410 height 21
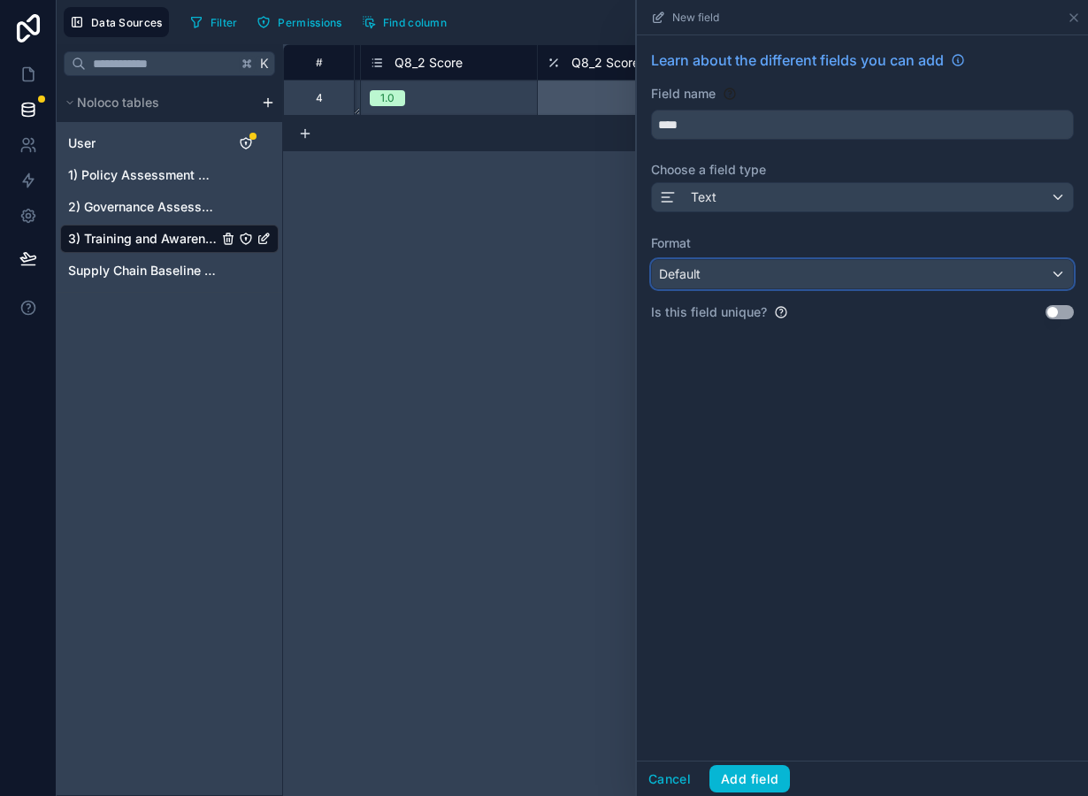
click at [715, 277] on div "Default" at bounding box center [862, 274] width 421 height 28
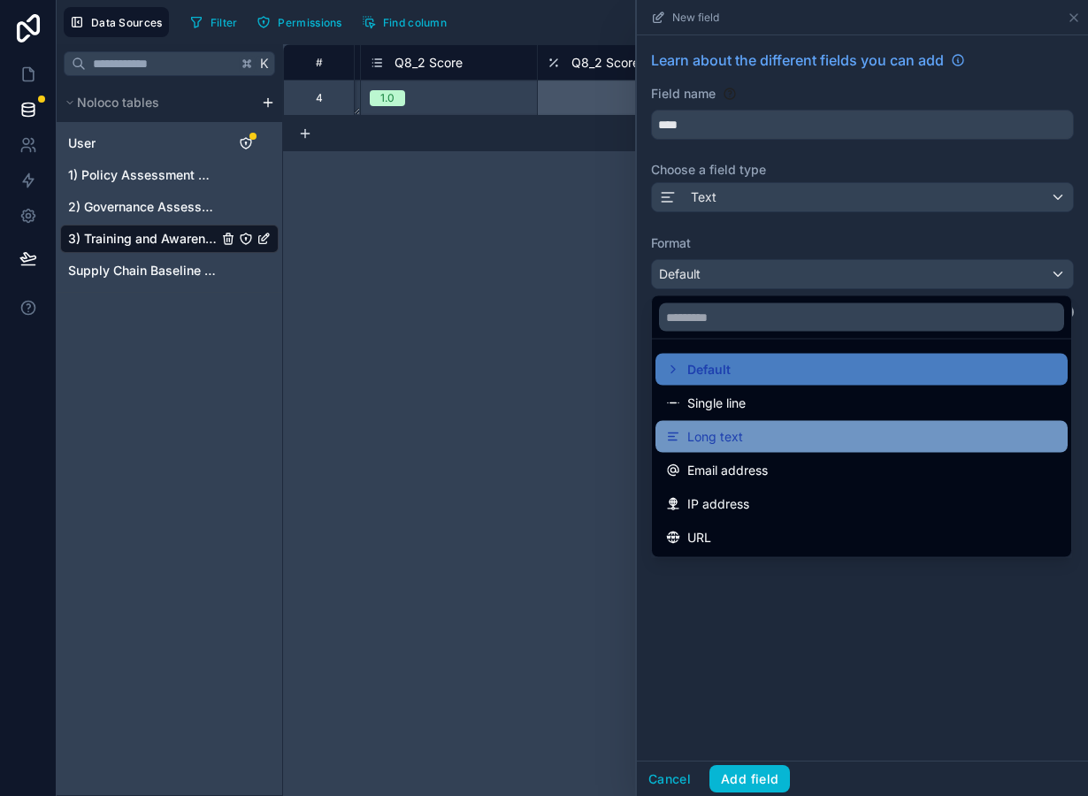
click at [733, 433] on span "Long text" at bounding box center [715, 436] width 56 height 21
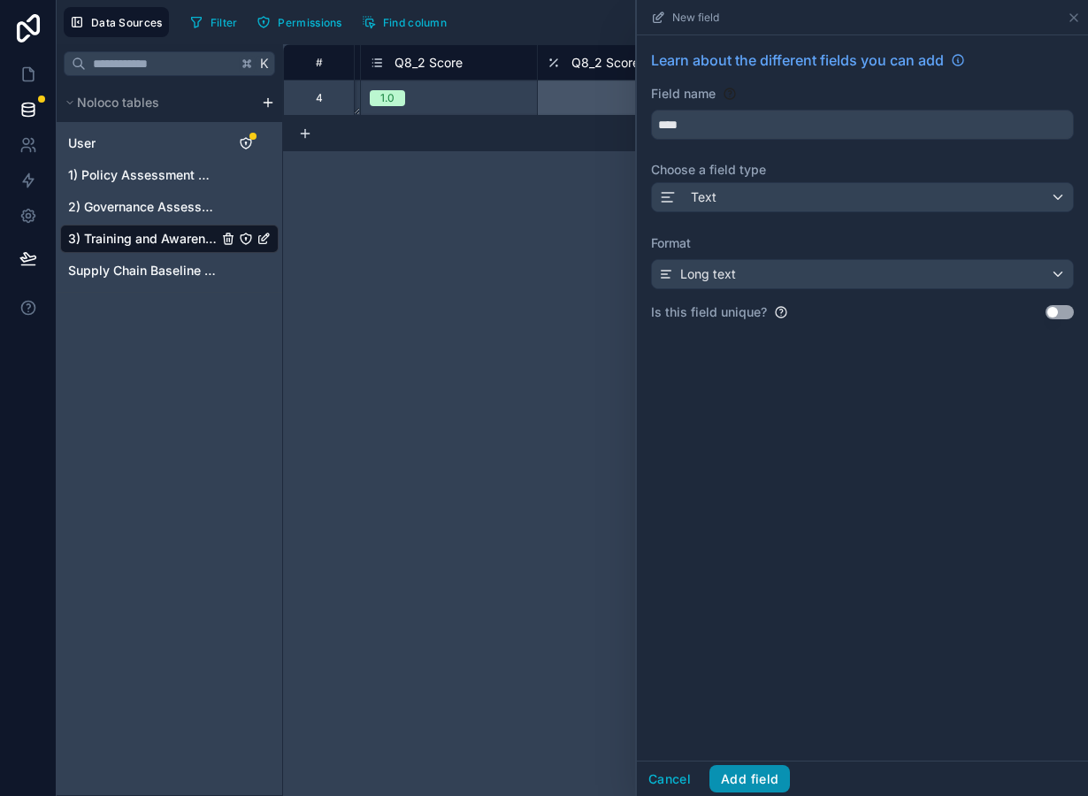
click at [764, 786] on button "Add field" at bounding box center [749, 779] width 81 height 28
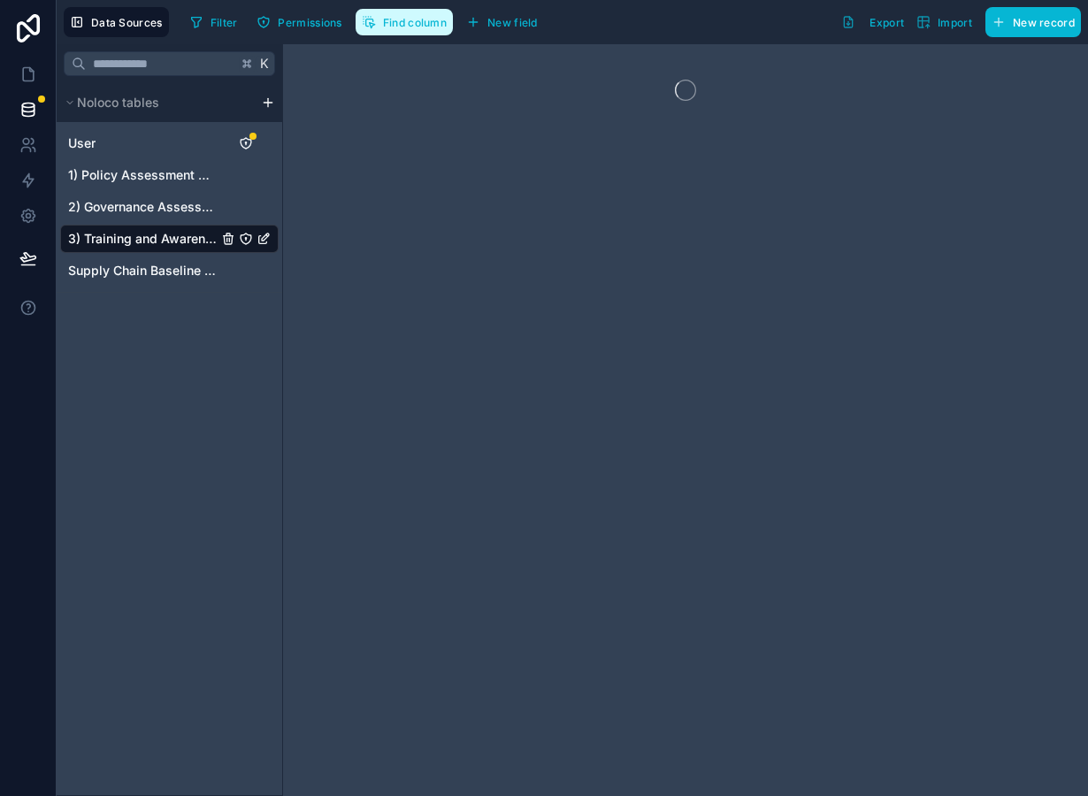
click at [418, 24] on span "Find column" at bounding box center [415, 22] width 64 height 13
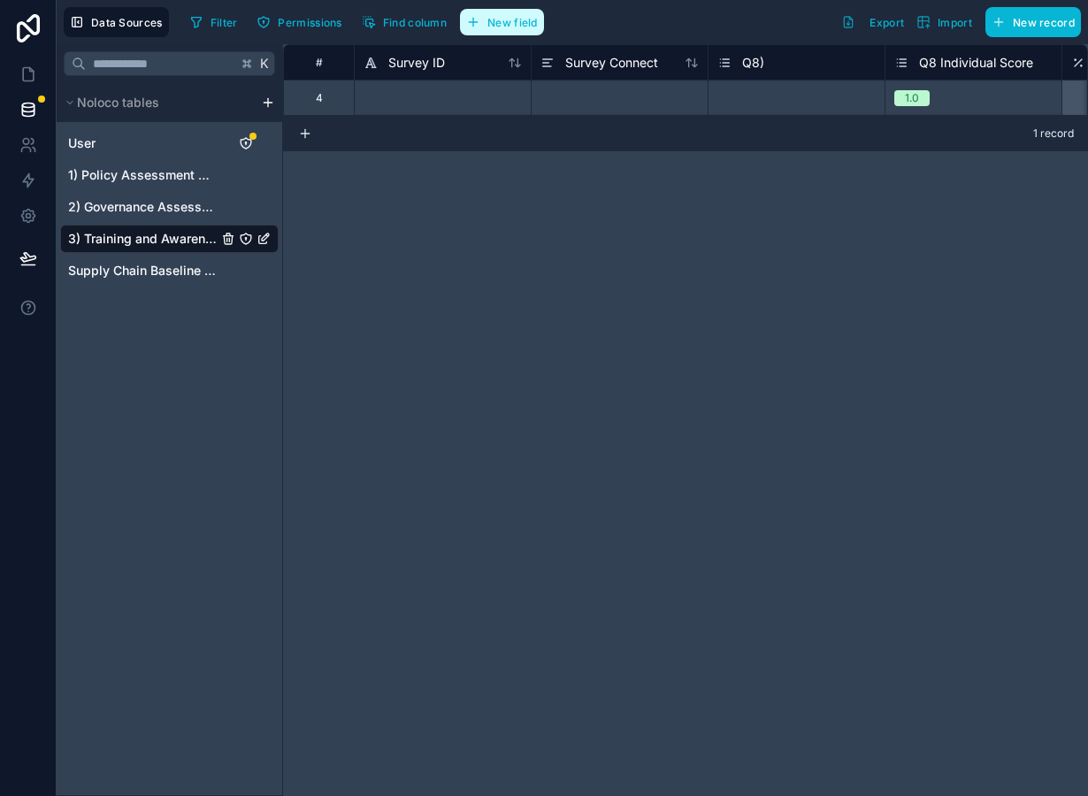
click at [502, 21] on span "New field" at bounding box center [512, 22] width 50 height 13
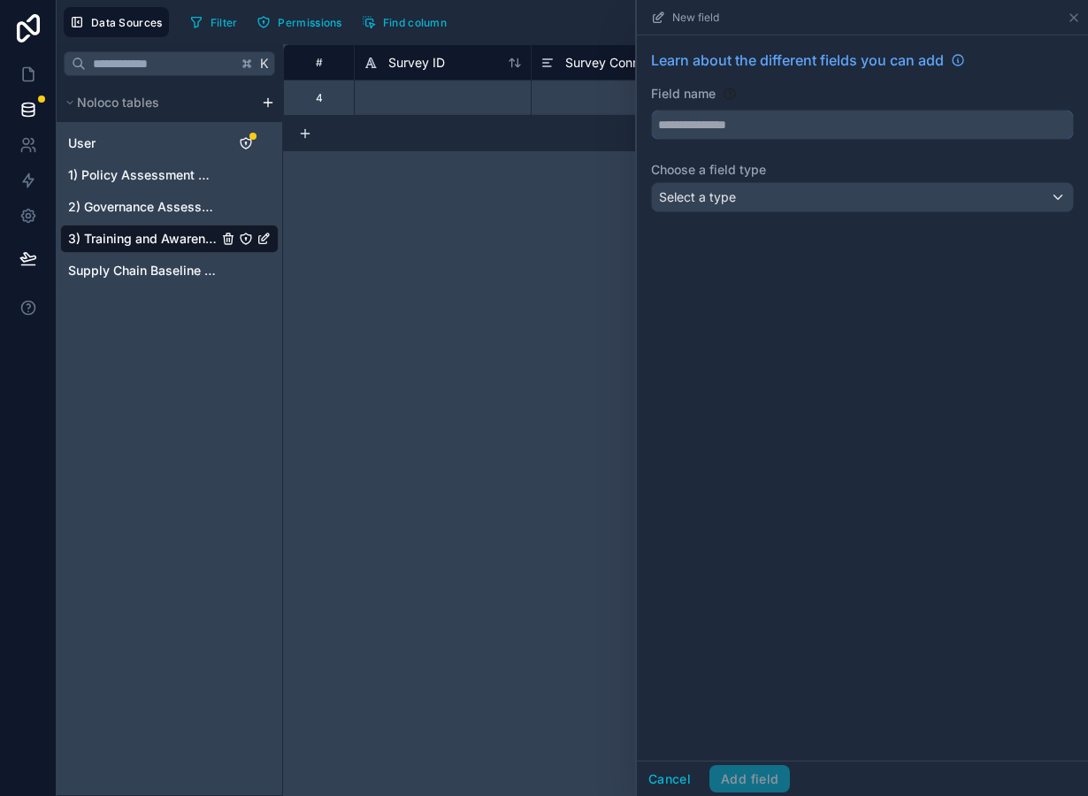
click at [715, 130] on input "text" at bounding box center [862, 125] width 421 height 28
type input "**********"
click at [711, 196] on span "Select a type" at bounding box center [697, 196] width 77 height 15
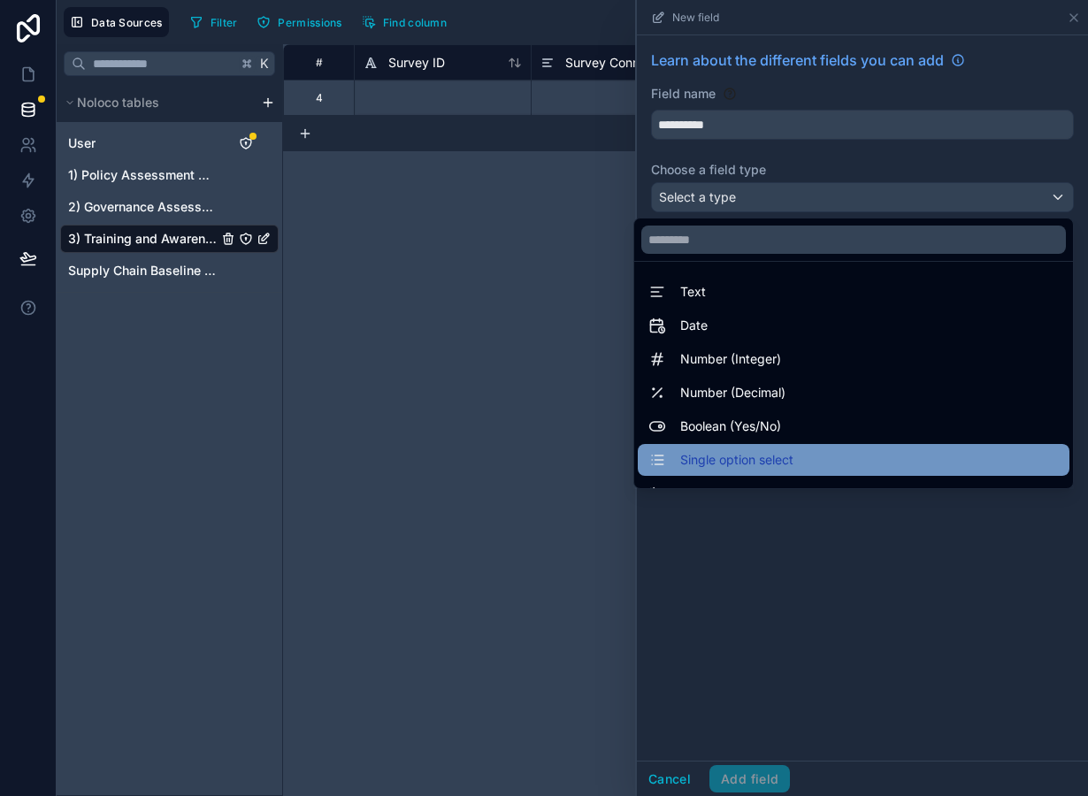
click at [712, 464] on span "Single option select" at bounding box center [736, 459] width 113 height 21
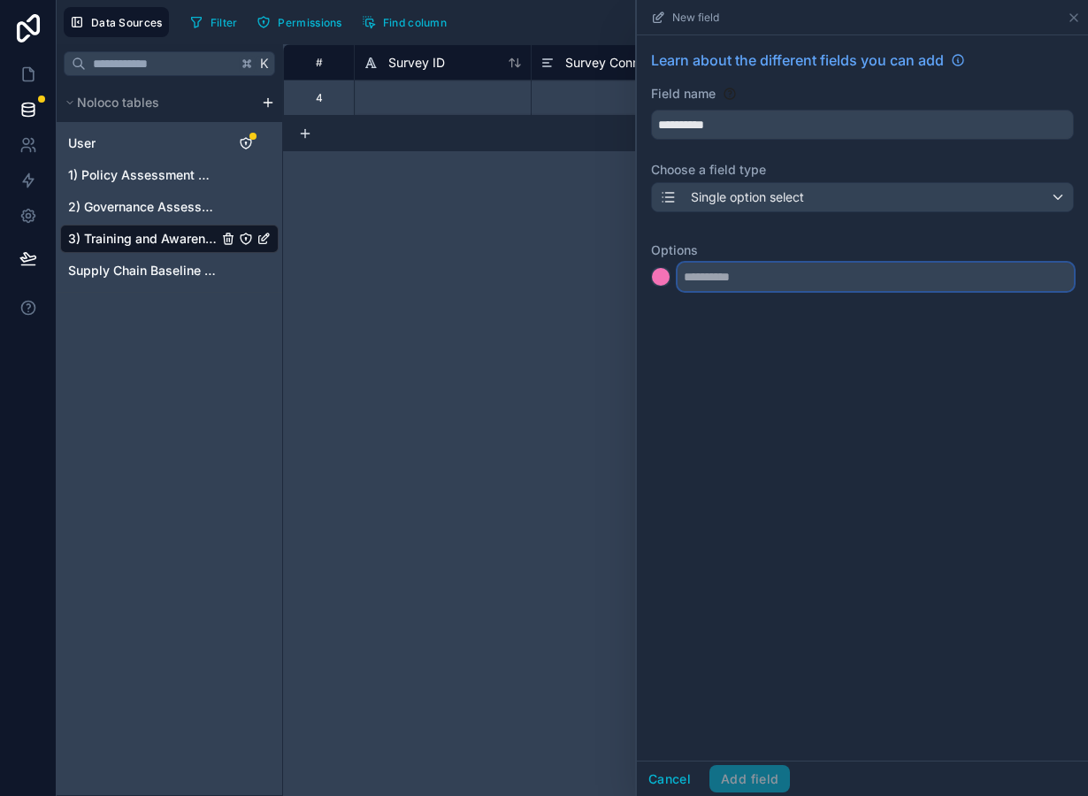
click at [718, 276] on input "text" at bounding box center [876, 277] width 396 height 28
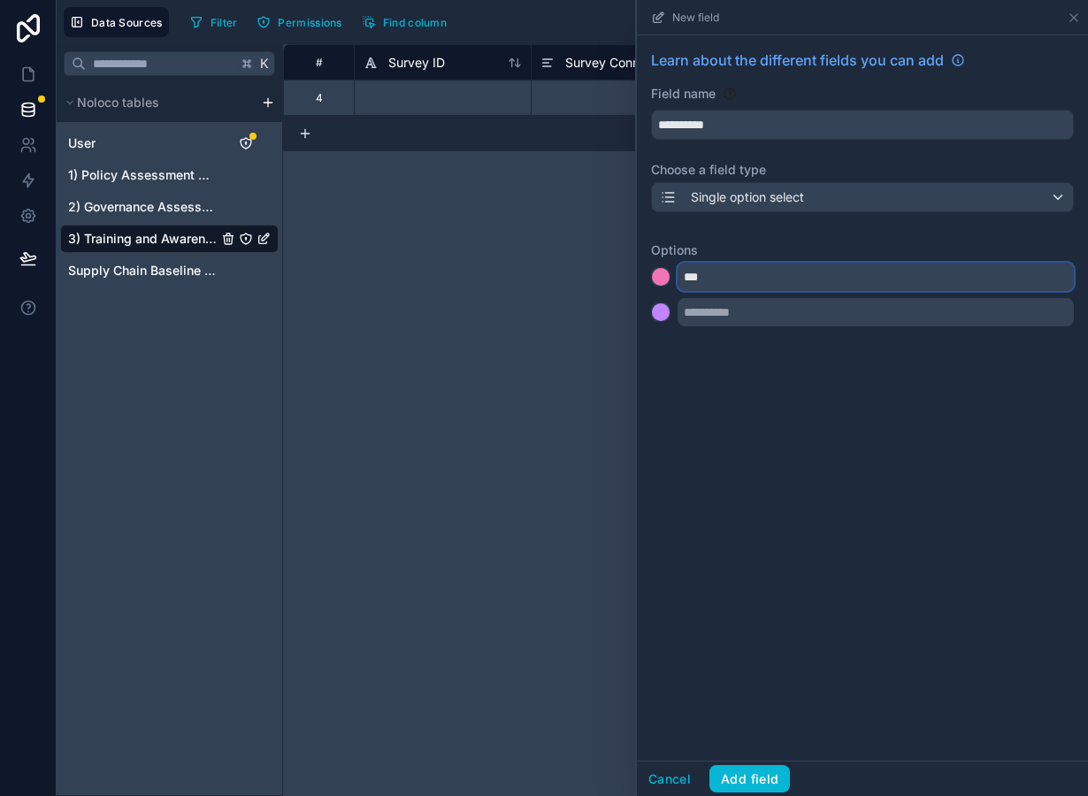
type input "***"
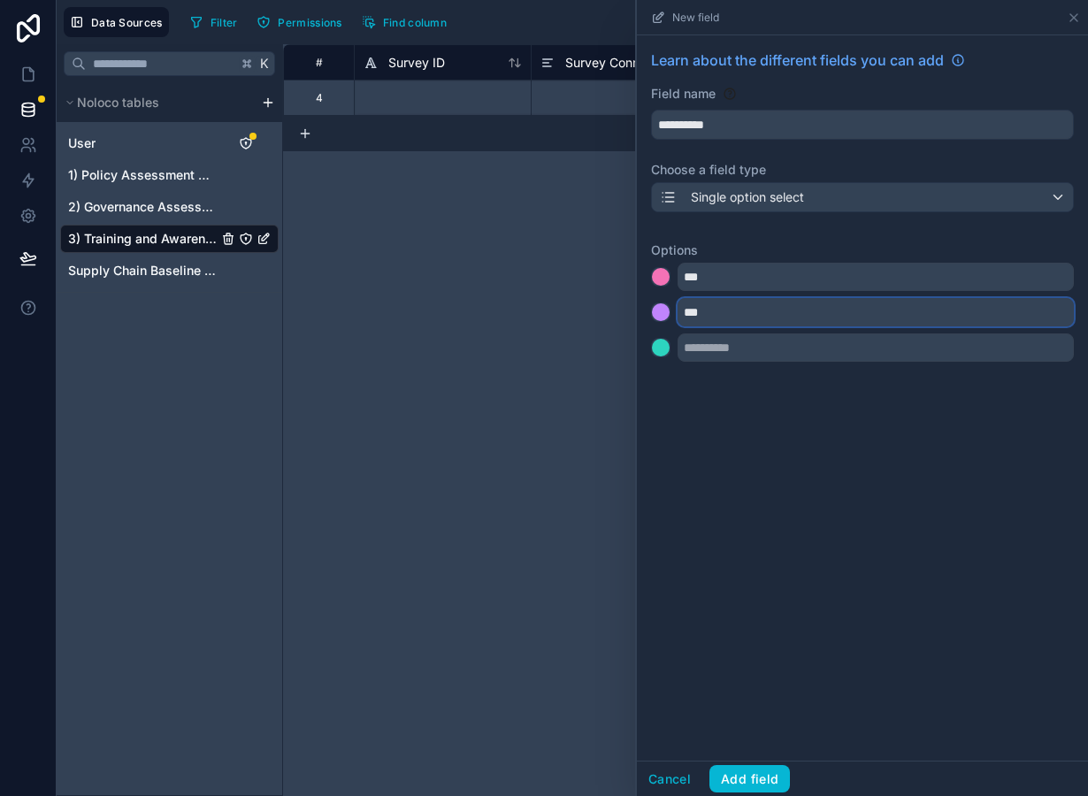
type input "***"
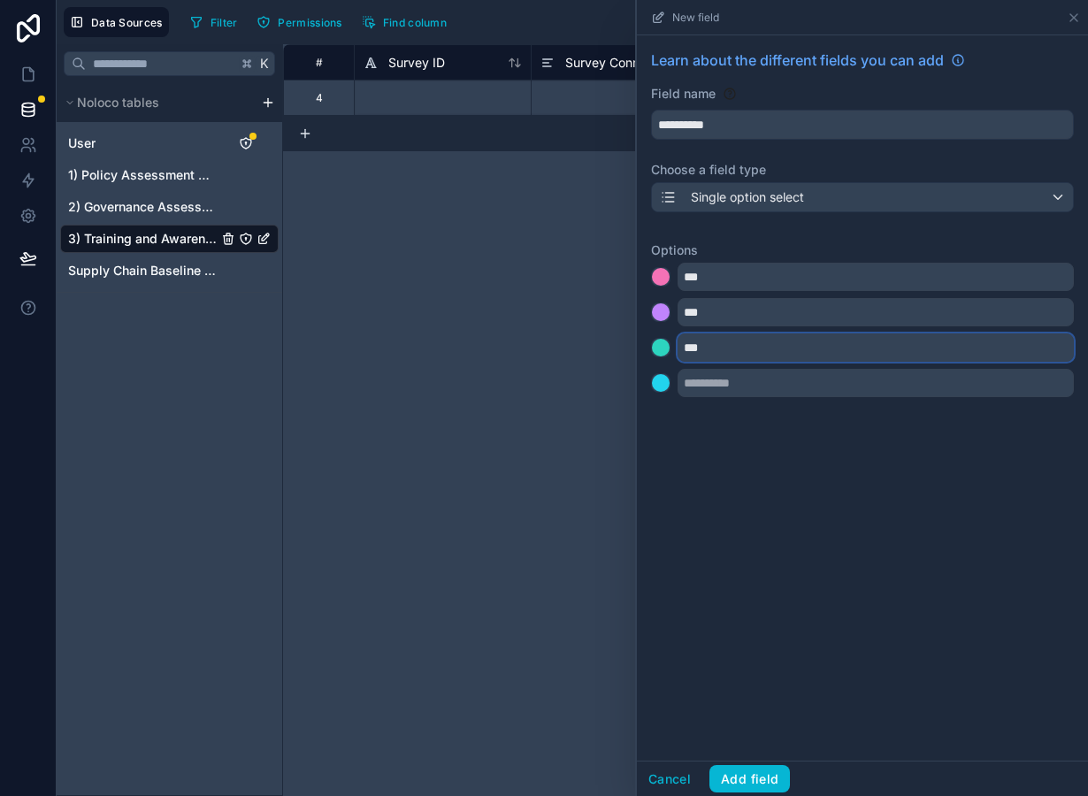
type input "***"
click at [668, 349] on div at bounding box center [661, 348] width 18 height 18
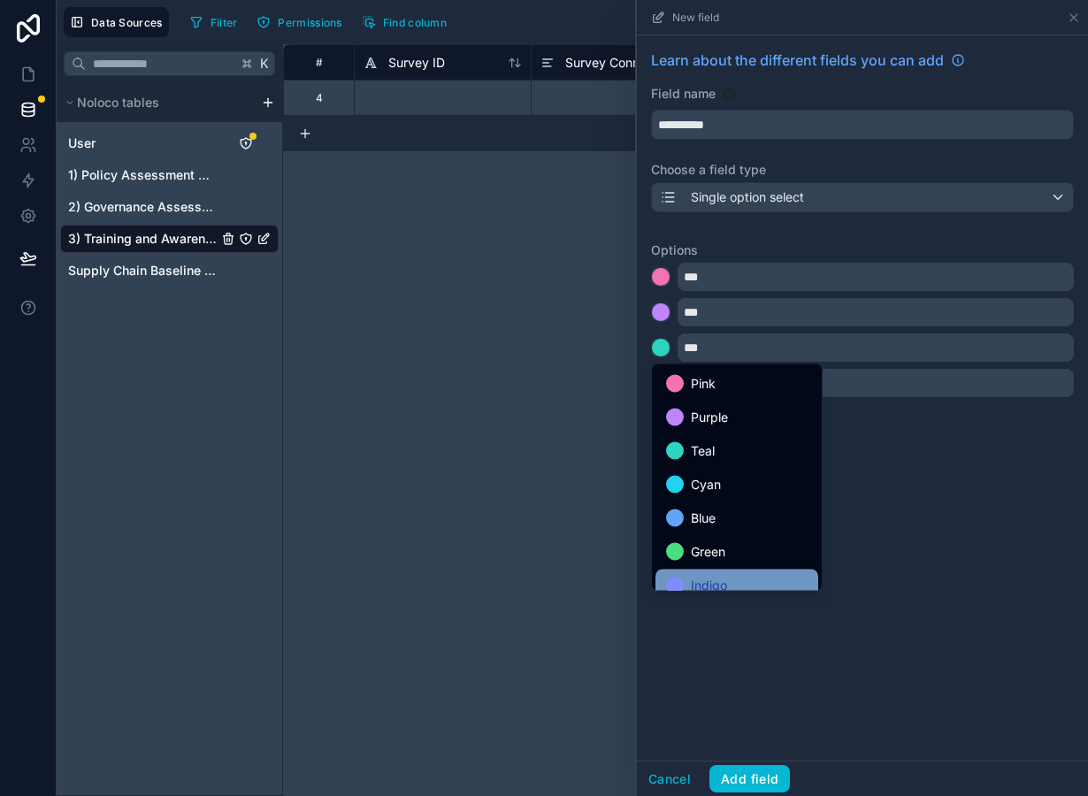
click at [723, 579] on span "Indigo" at bounding box center [709, 585] width 36 height 21
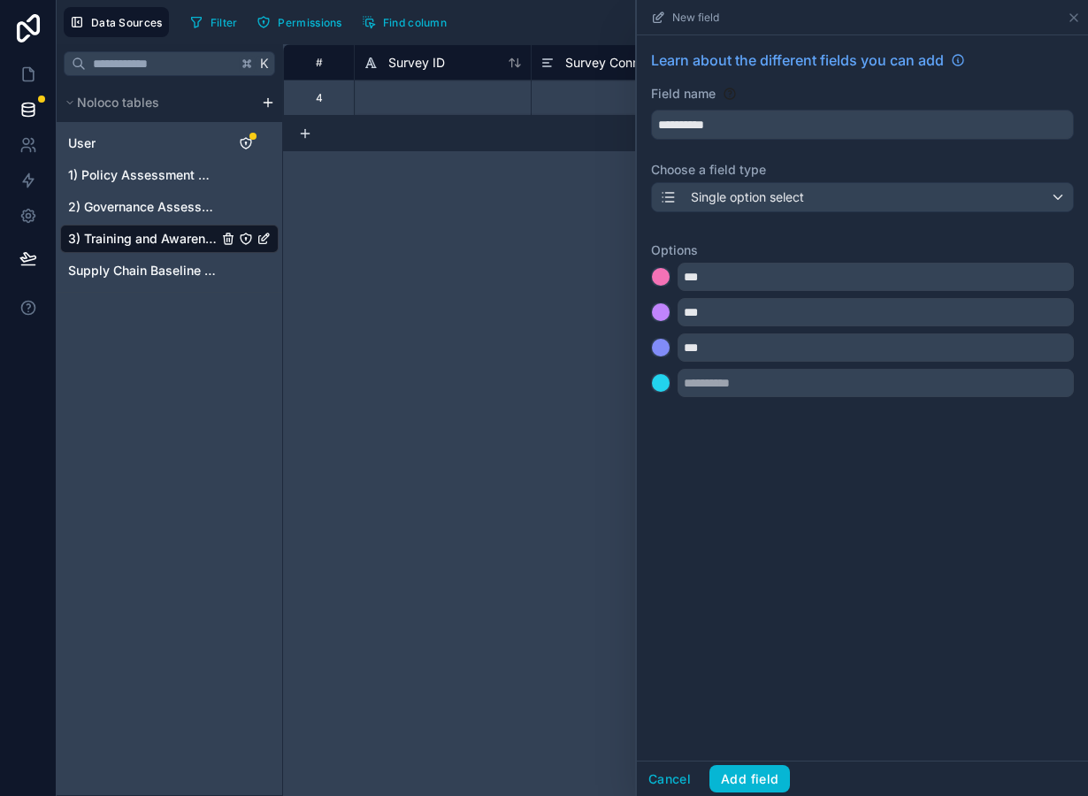
click at [755, 499] on div "**********" at bounding box center [862, 397] width 451 height 725
click at [757, 777] on button "Add field" at bounding box center [749, 779] width 81 height 28
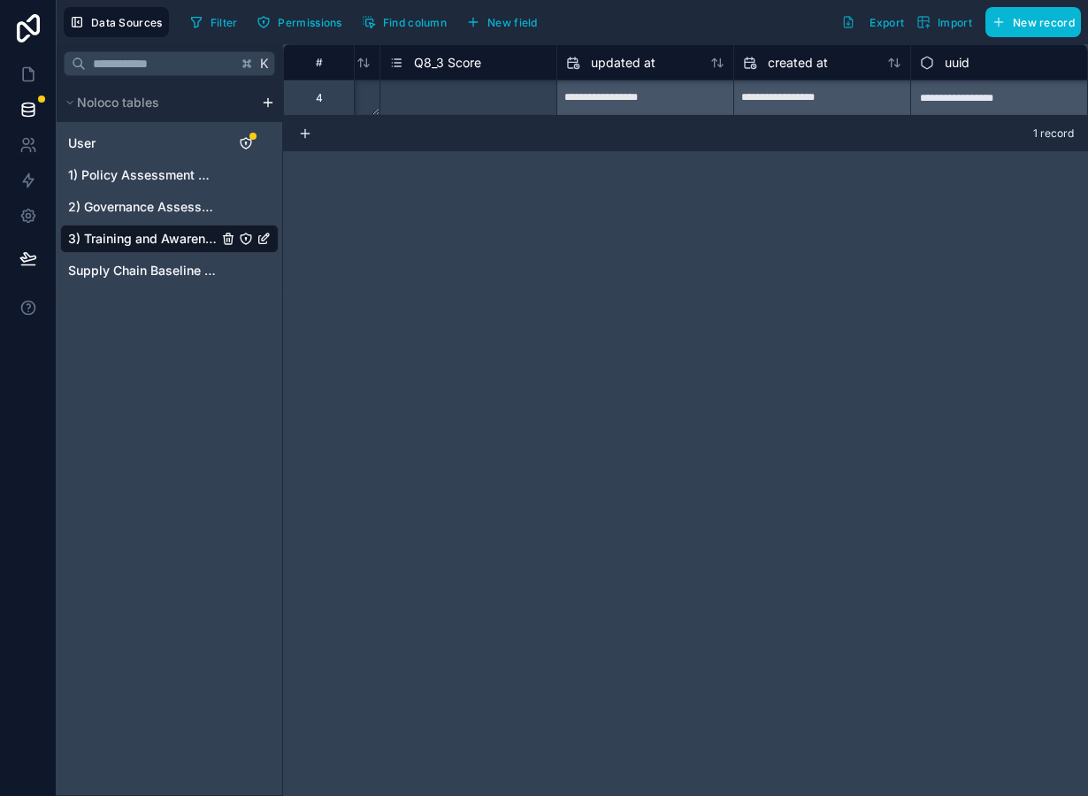
scroll to position [0, 2805]
click at [510, 81] on div "Select a Q8_3 Score" at bounding box center [468, 98] width 176 height 35
click at [507, 92] on div "Select a Q8_3 Score" at bounding box center [468, 98] width 176 height 18
click at [509, 60] on div "Q8_3 Score" at bounding box center [468, 62] width 158 height 21
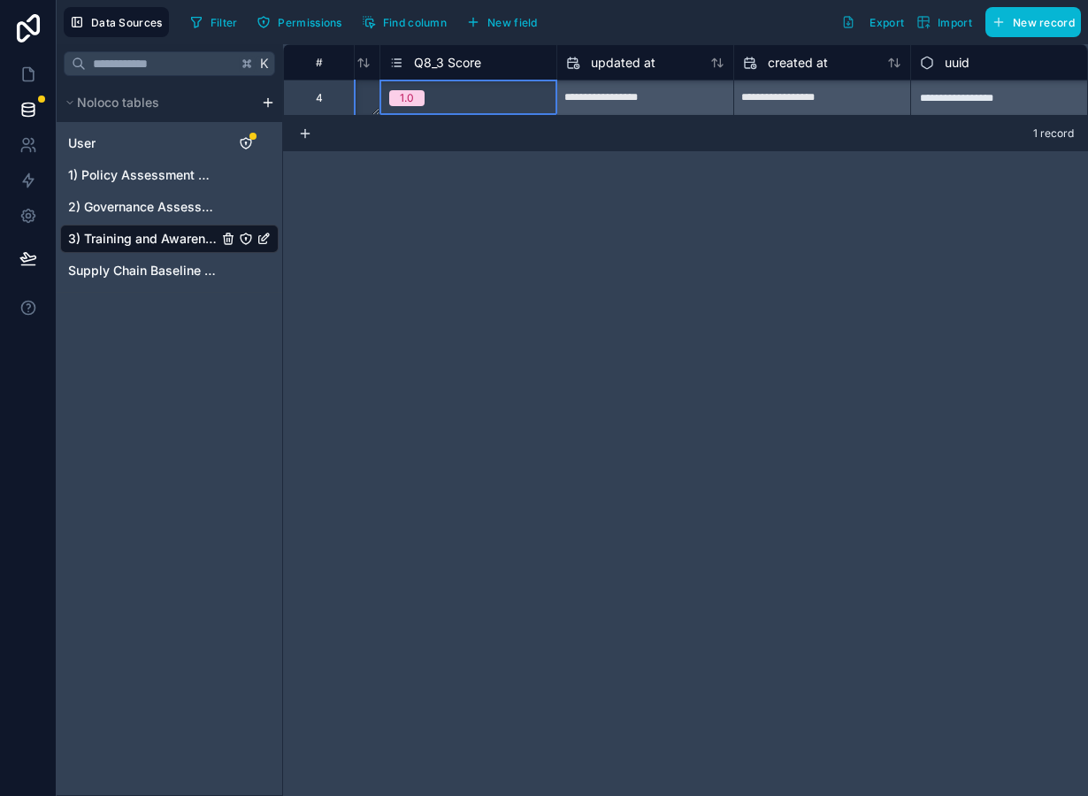
click at [467, 60] on span "Q8_3 Score" at bounding box center [447, 63] width 67 height 18
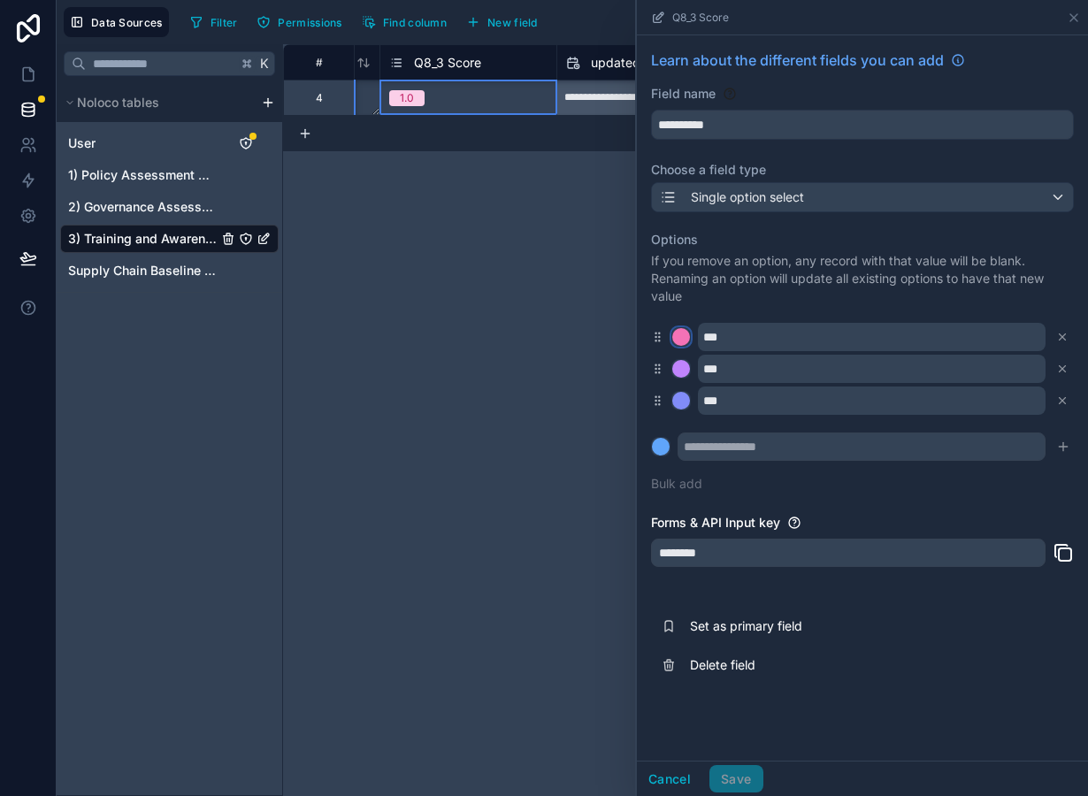
click at [680, 335] on div at bounding box center [681, 337] width 18 height 18
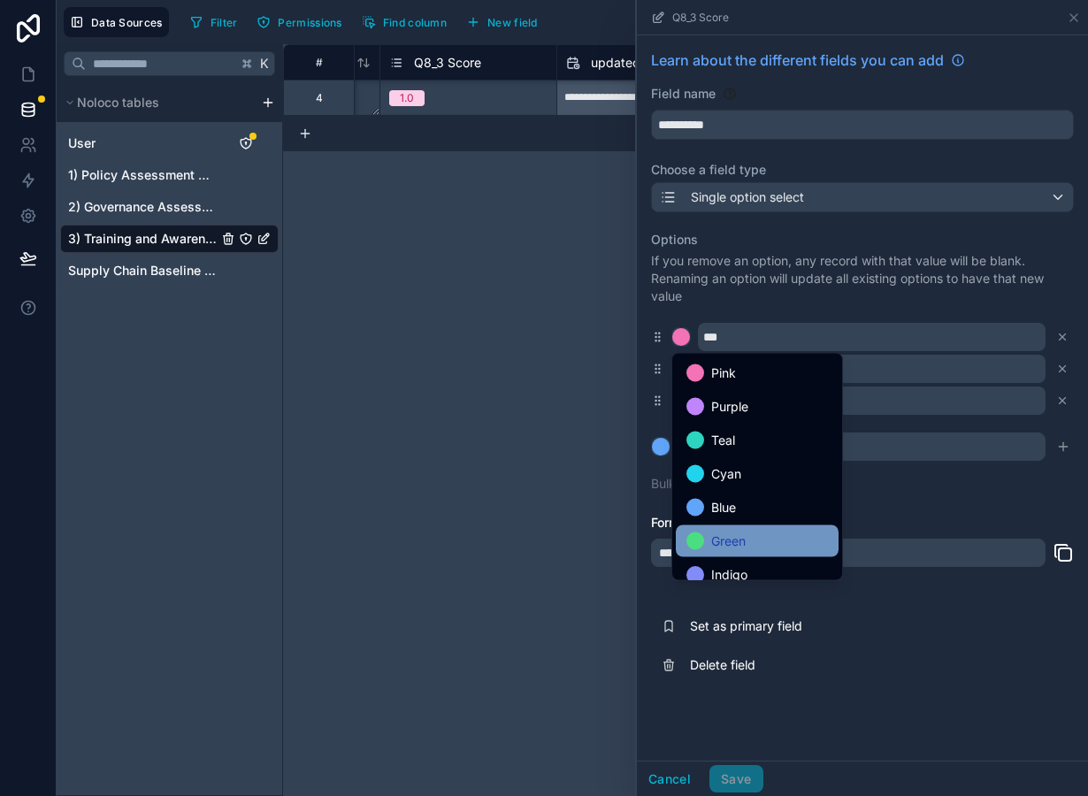
click at [727, 533] on span "Green" at bounding box center [728, 541] width 35 height 21
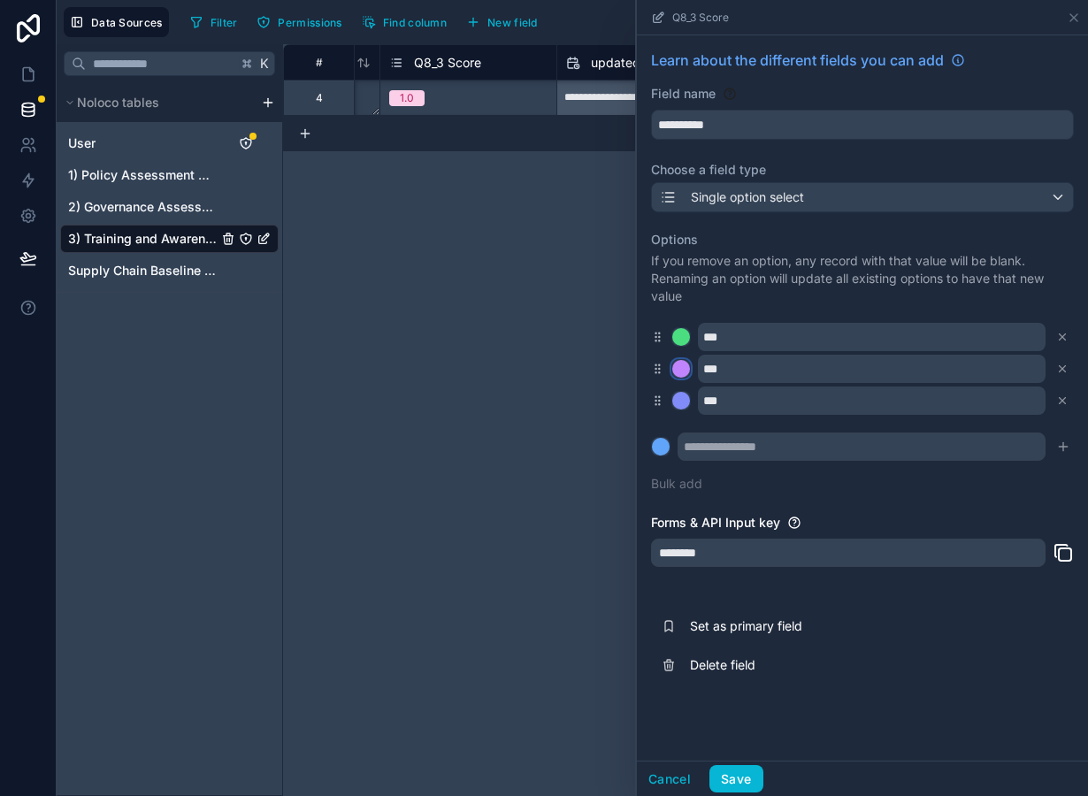
click at [684, 378] on div at bounding box center [681, 369] width 18 height 18
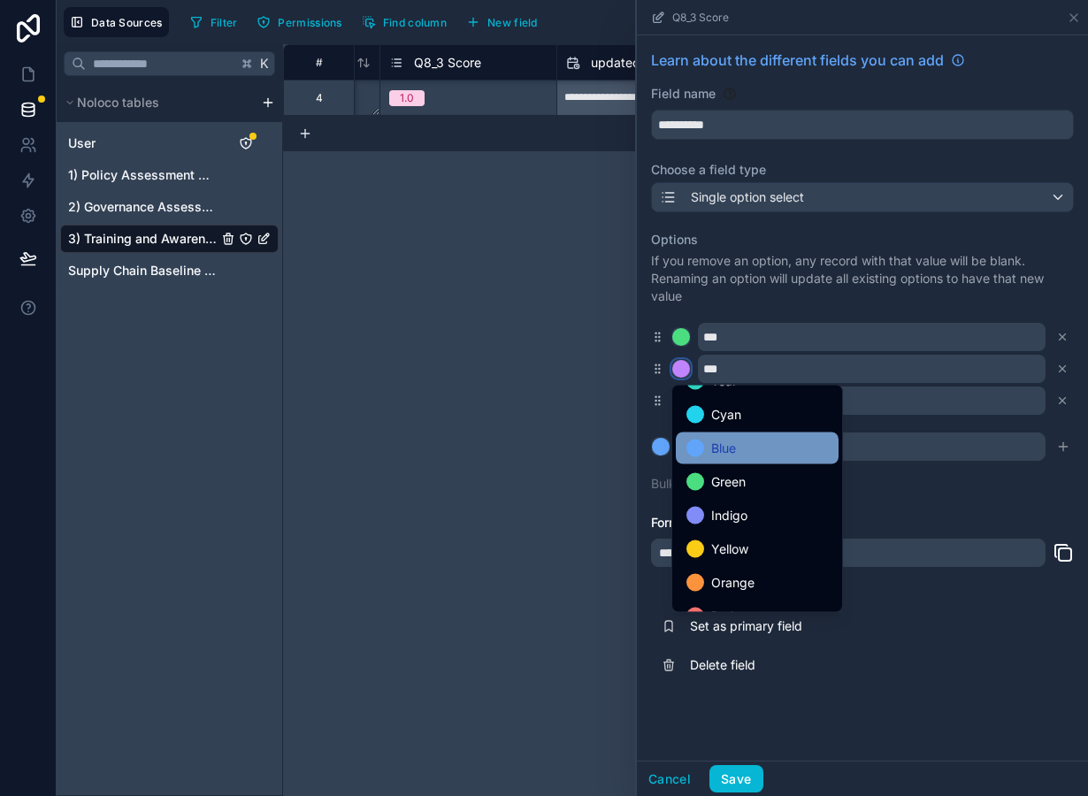
scroll to position [149, 0]
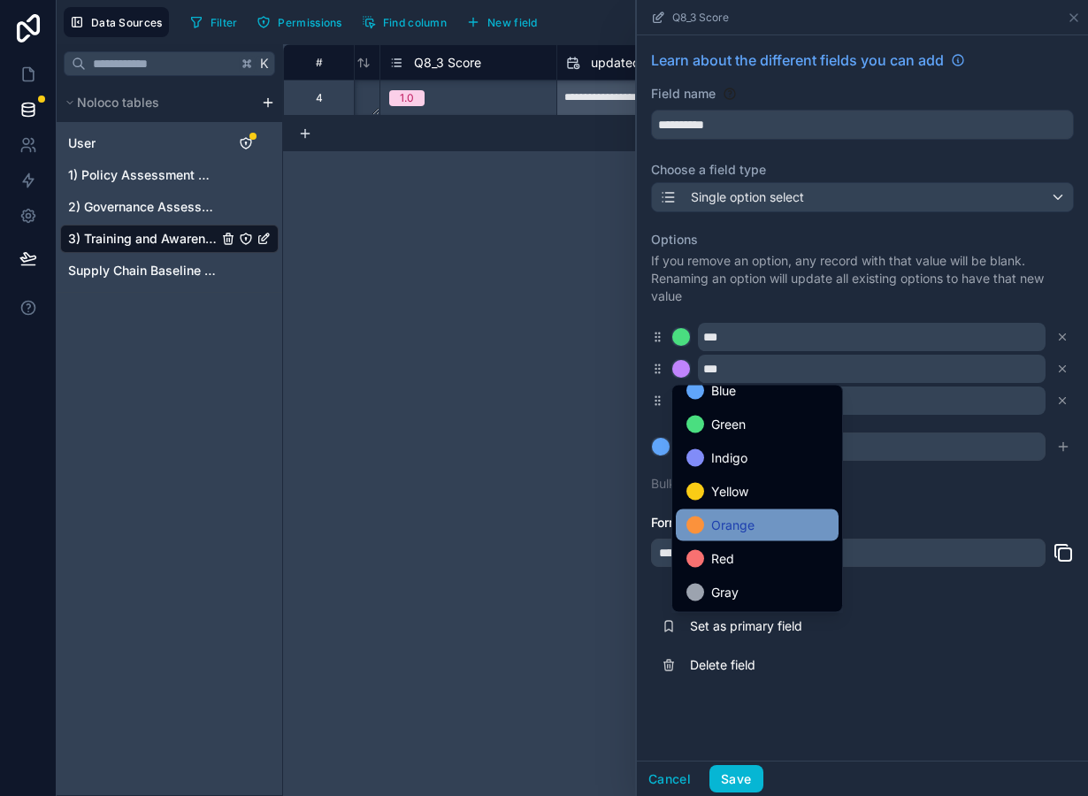
click at [737, 510] on div "Orange" at bounding box center [757, 526] width 163 height 32
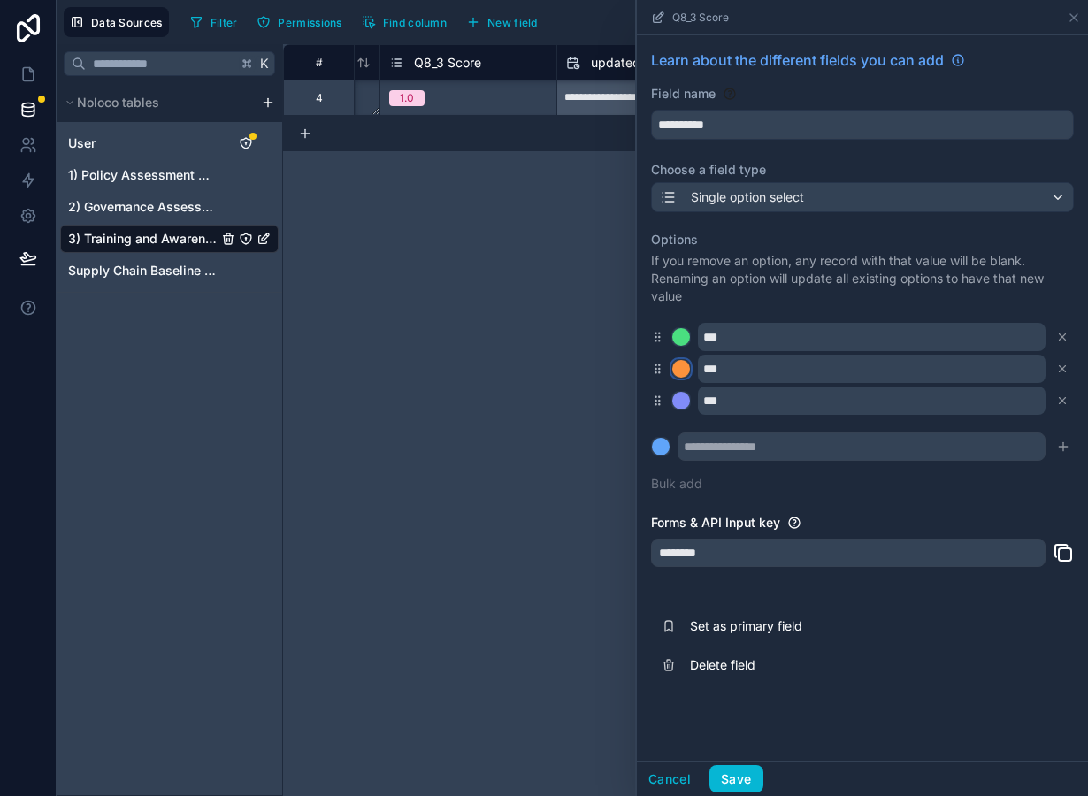
click at [683, 377] on div at bounding box center [681, 369] width 18 height 18
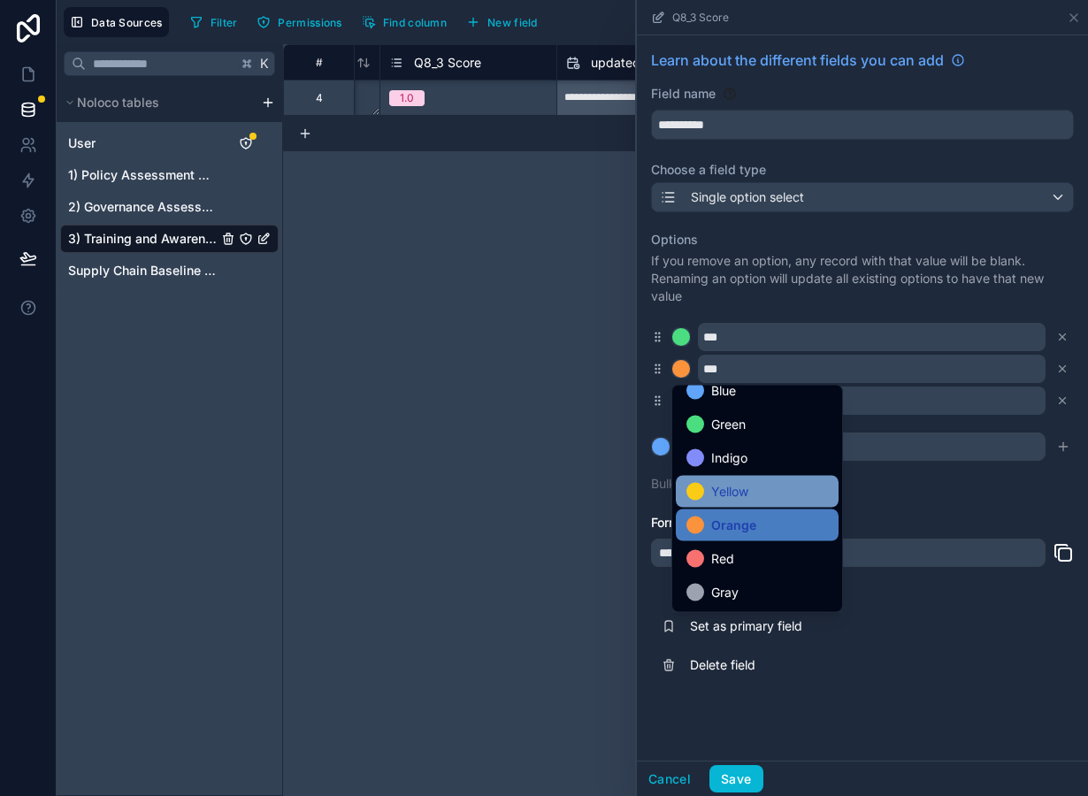
click at [727, 489] on span "Yellow" at bounding box center [729, 491] width 37 height 21
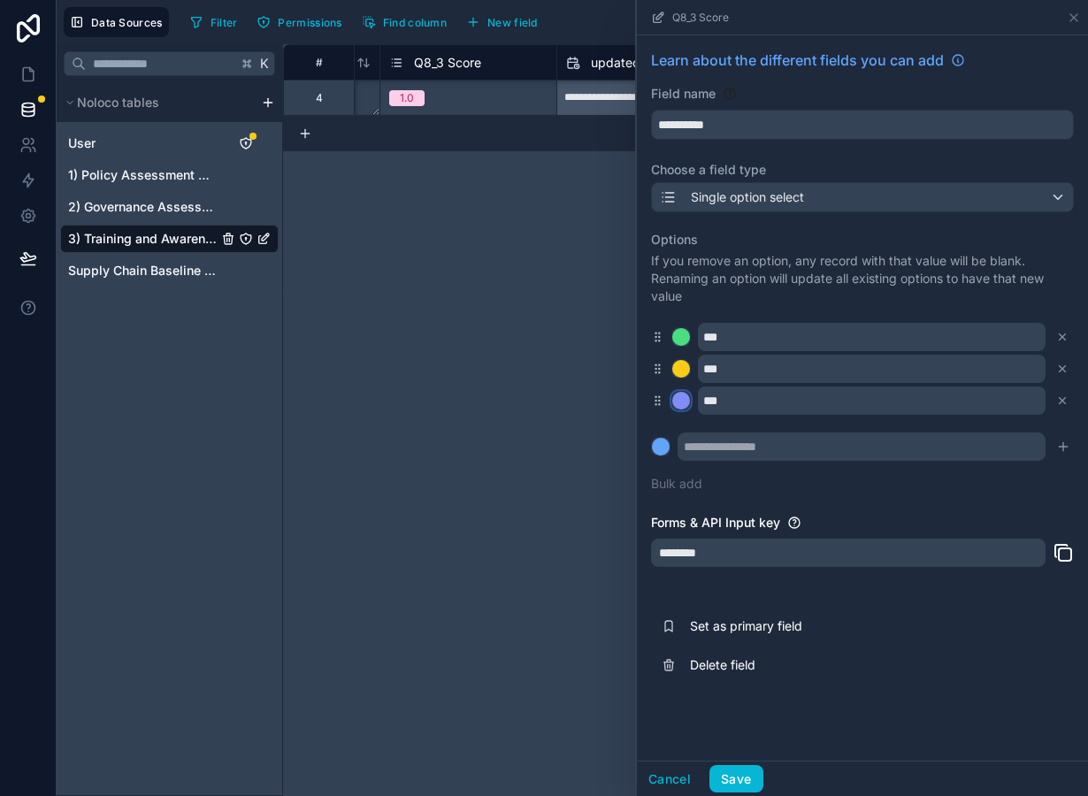
click at [685, 401] on div at bounding box center [681, 401] width 18 height 18
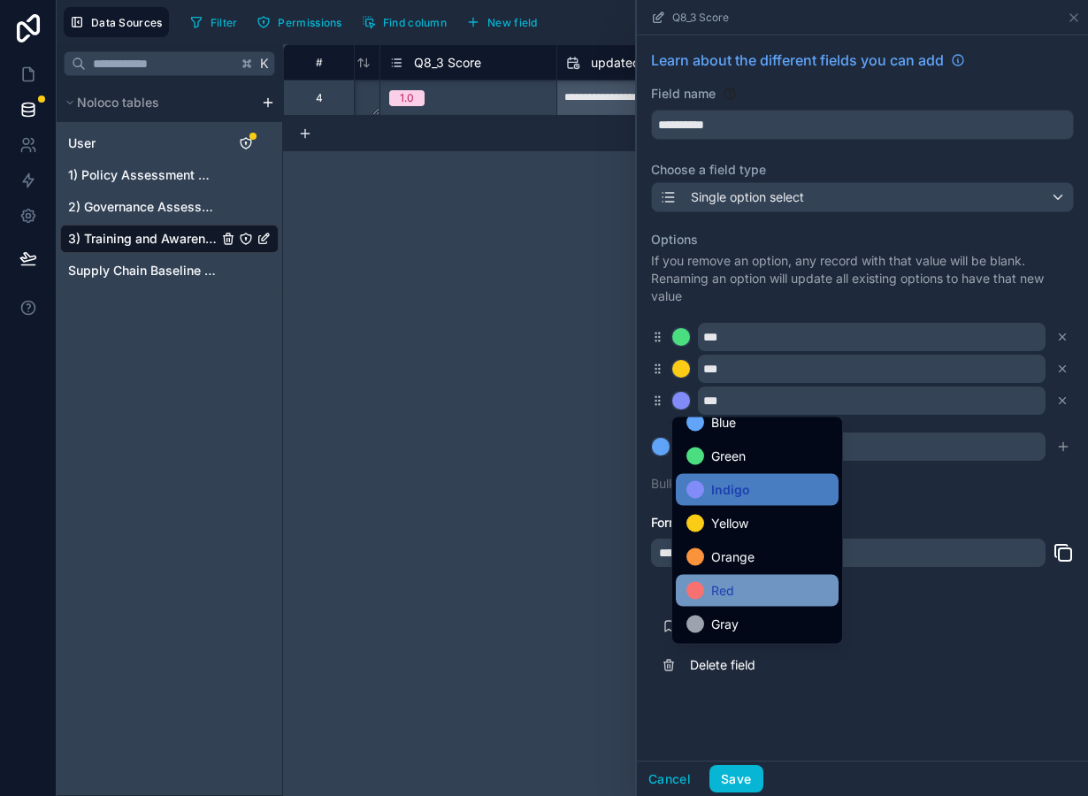
click at [758, 592] on div "Red" at bounding box center [757, 590] width 142 height 21
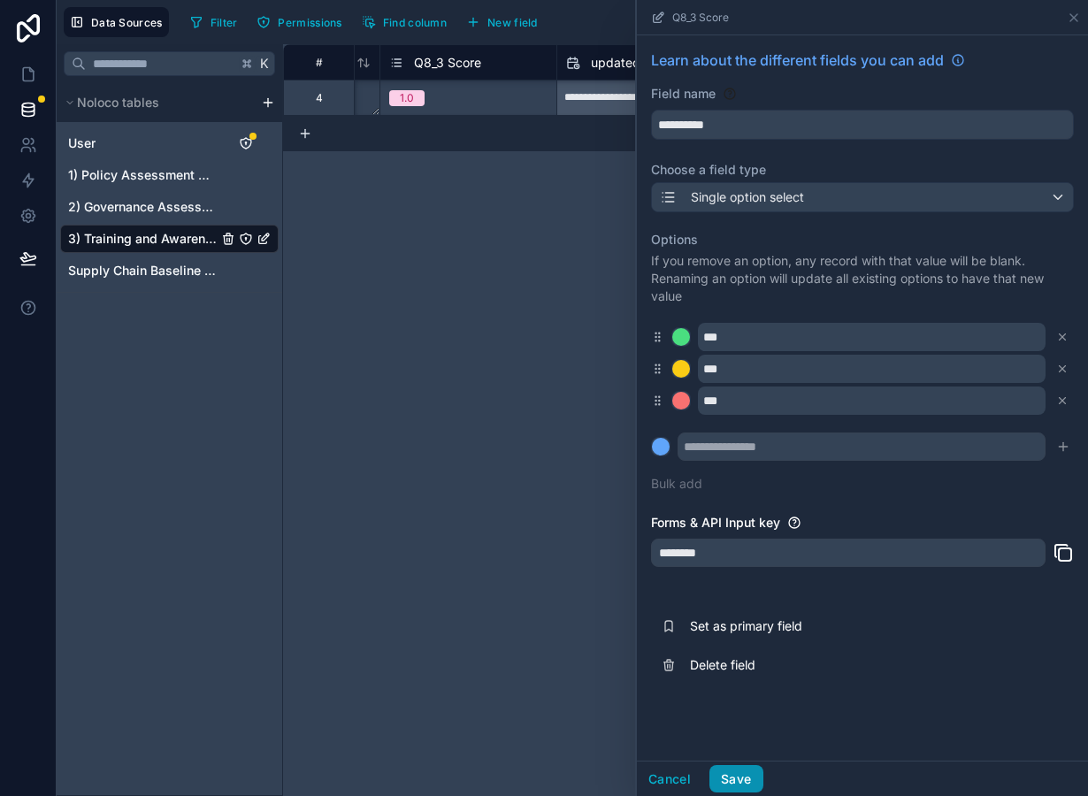
click at [741, 778] on button "Save" at bounding box center [735, 779] width 53 height 28
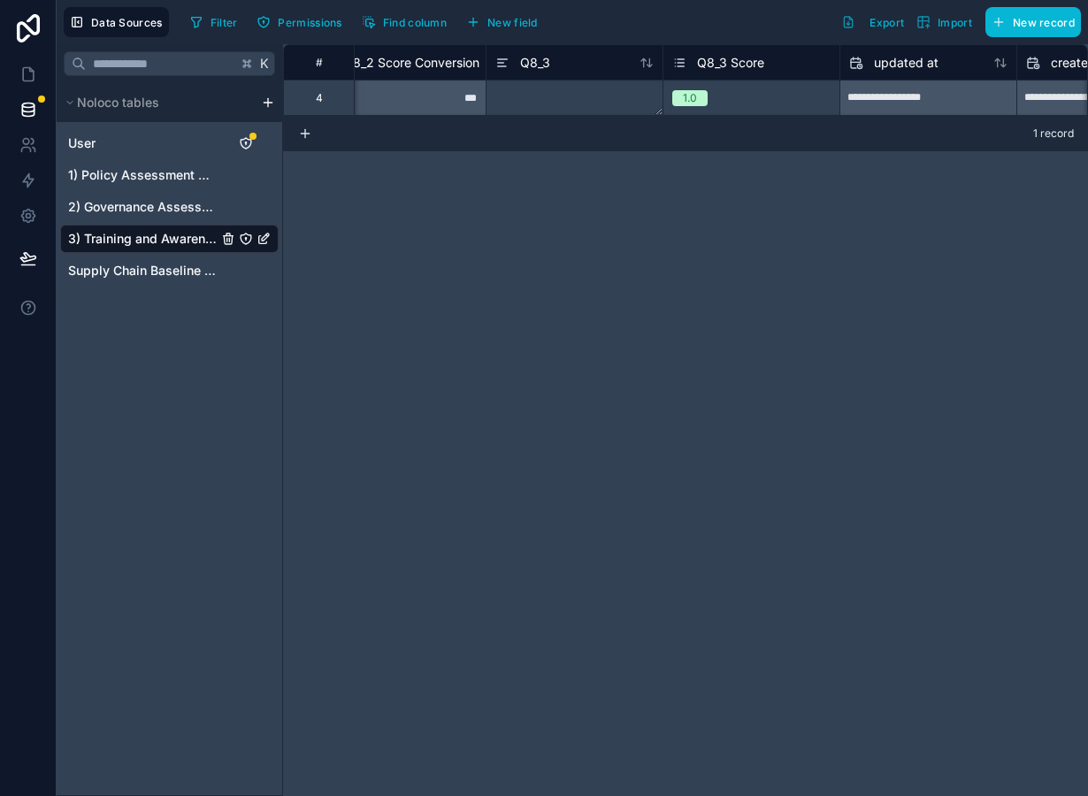
scroll to position [0, 2511]
click at [452, 64] on span "Q8_2 Score Conversion" at bounding box center [422, 63] width 136 height 18
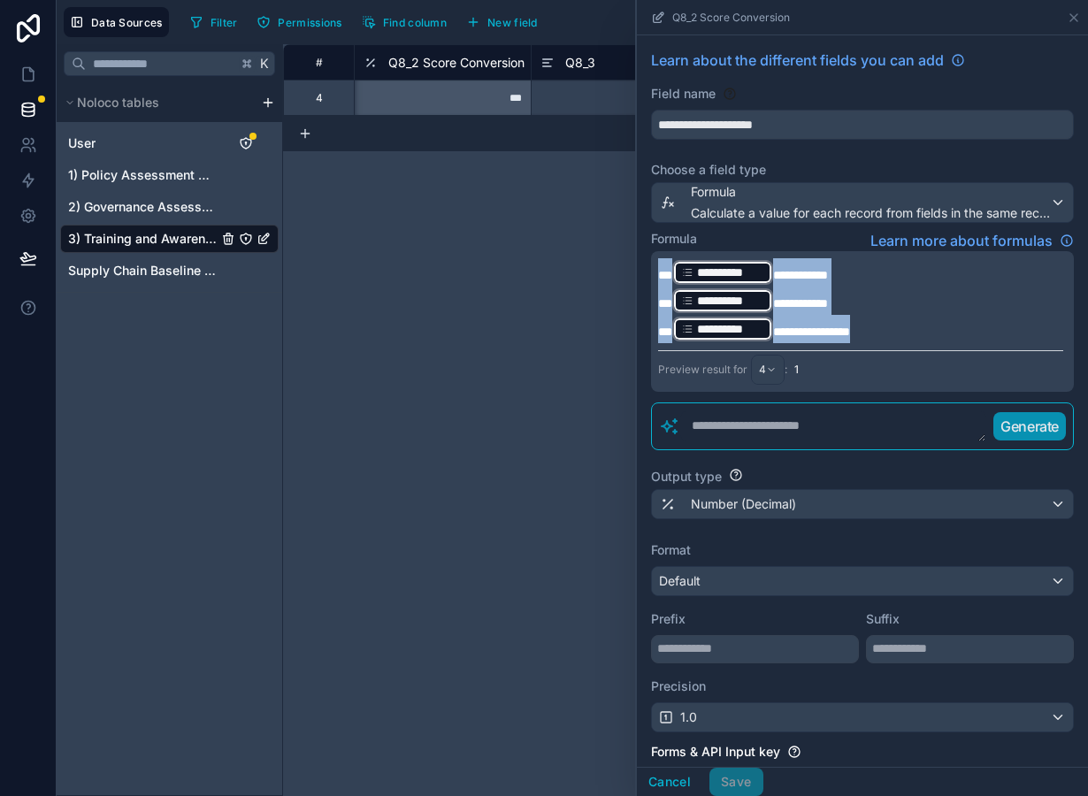
drag, startPoint x: 869, startPoint y: 339, endPoint x: 623, endPoint y: 227, distance: 270.0
click at [651, 251] on div "**********" at bounding box center [862, 321] width 423 height 141
copy div "**********"
click at [675, 788] on button "Cancel" at bounding box center [669, 782] width 65 height 28
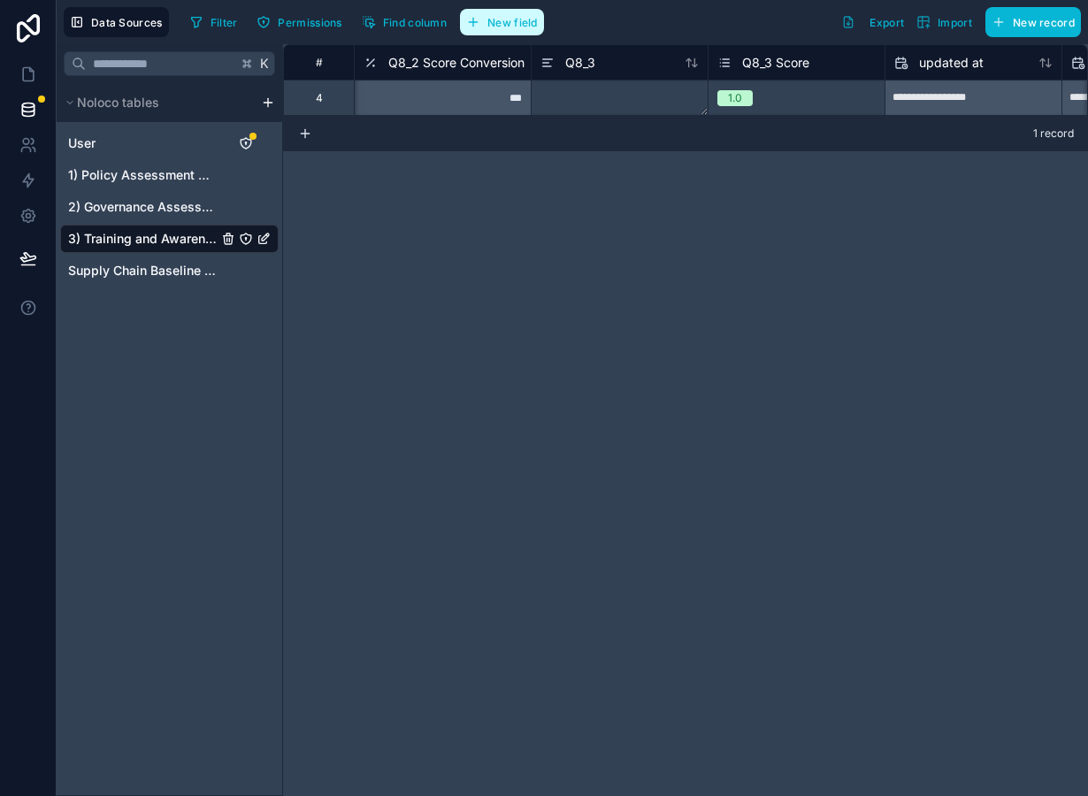
click at [523, 19] on span "New field" at bounding box center [512, 22] width 50 height 13
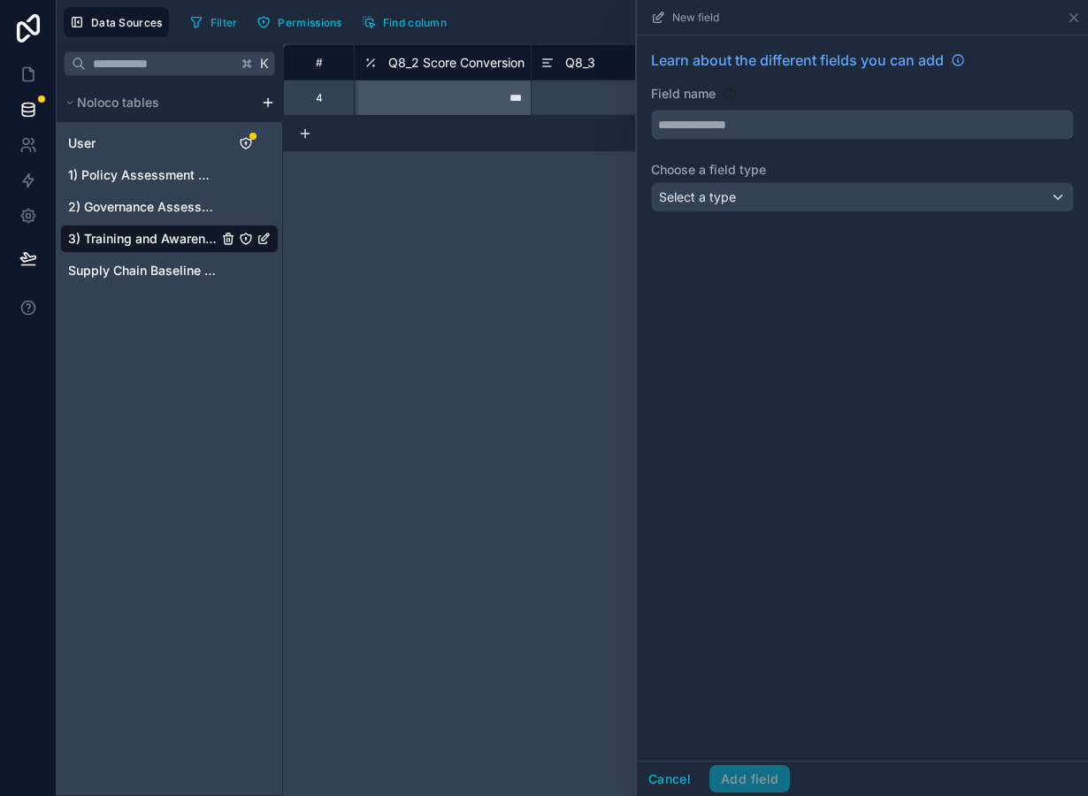
click at [790, 123] on input "text" at bounding box center [862, 125] width 421 height 28
type input "**********"
click at [798, 205] on div "Select a type" at bounding box center [862, 197] width 421 height 28
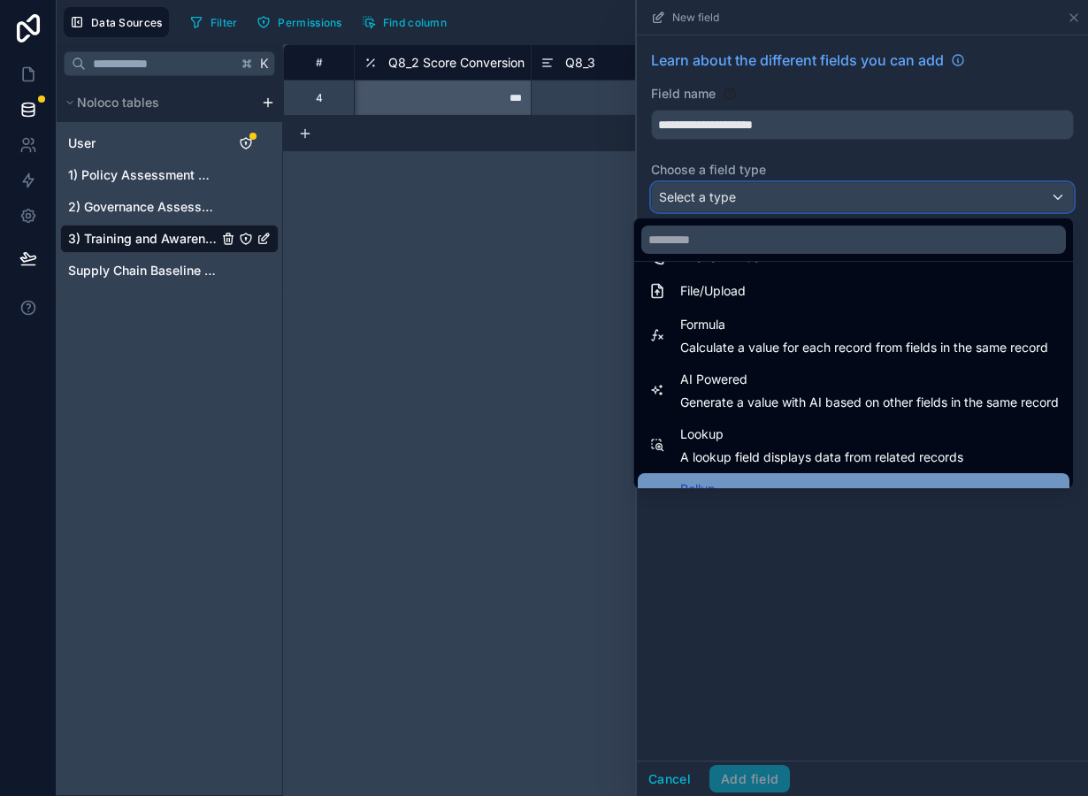
scroll to position [427, 0]
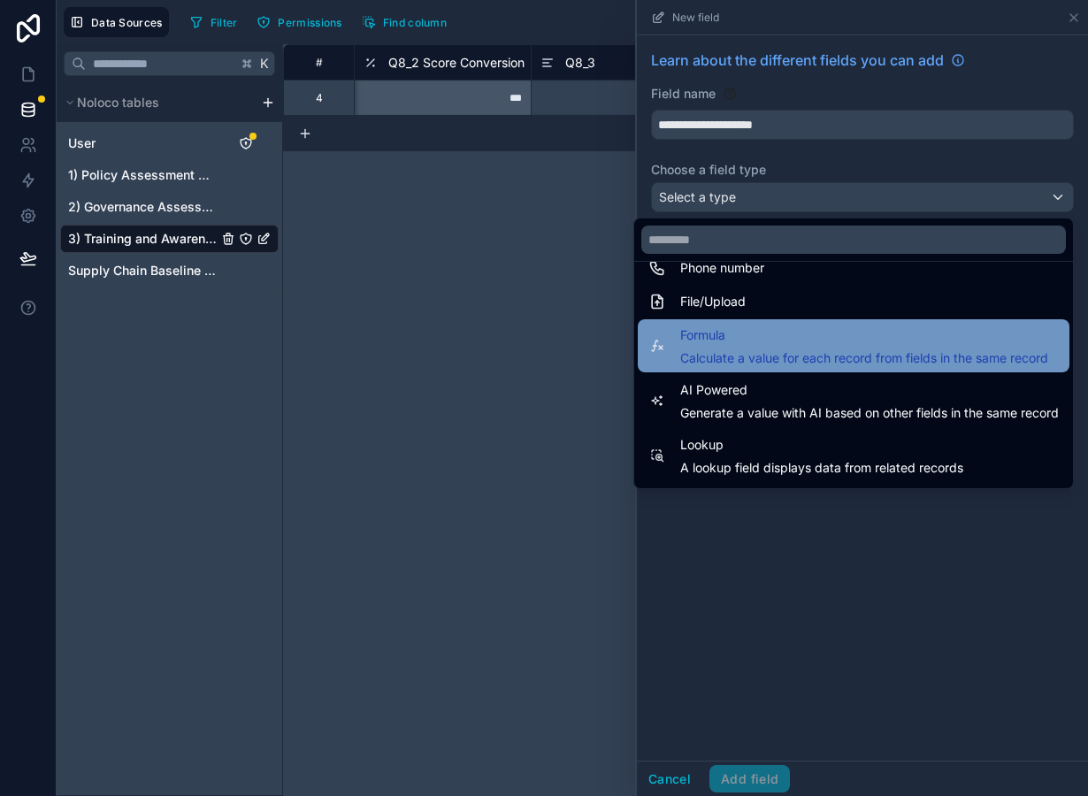
click at [771, 364] on span "Calculate a value for each record from fields in the same record" at bounding box center [864, 358] width 368 height 18
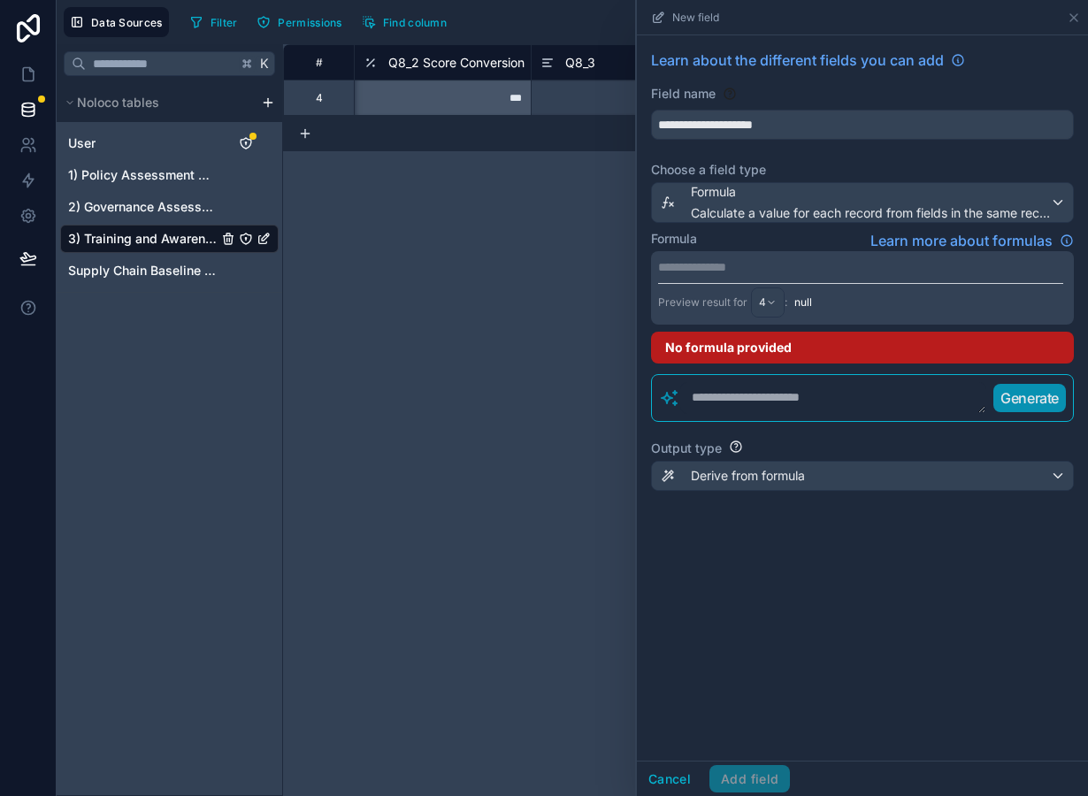
click at [731, 251] on div "**********" at bounding box center [862, 287] width 423 height 73
click at [731, 266] on p "**********" at bounding box center [860, 267] width 405 height 18
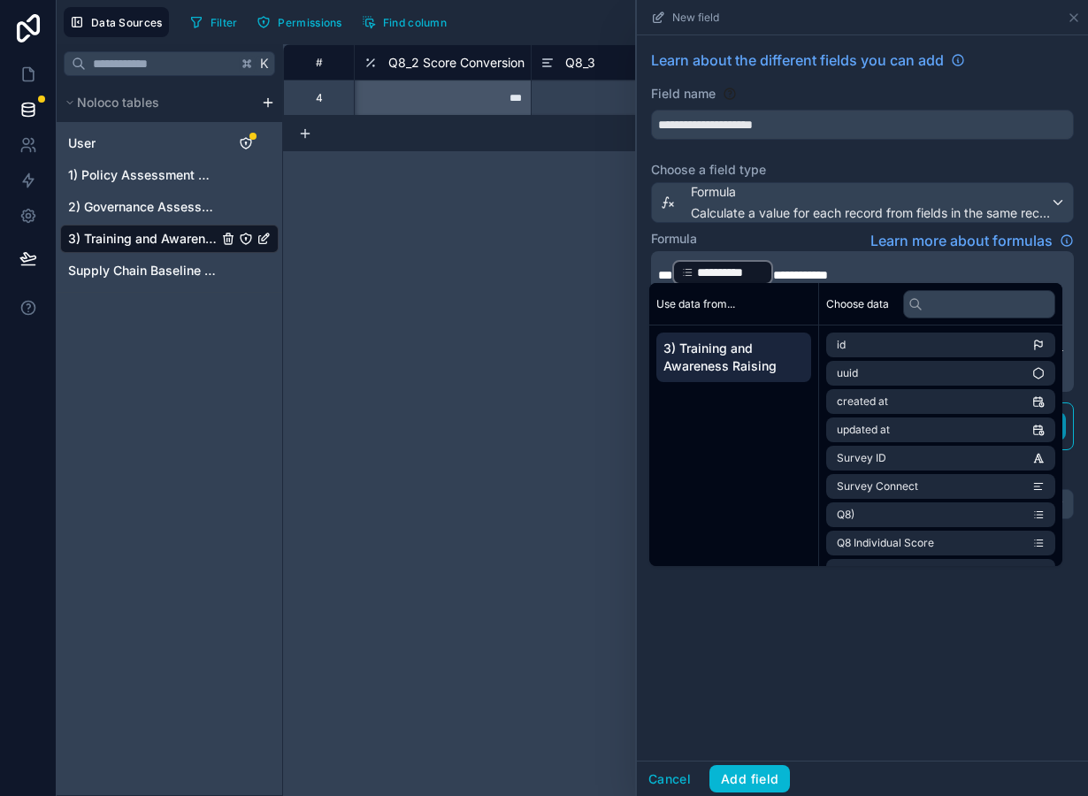
click at [775, 273] on span "**********" at bounding box center [800, 275] width 55 height 12
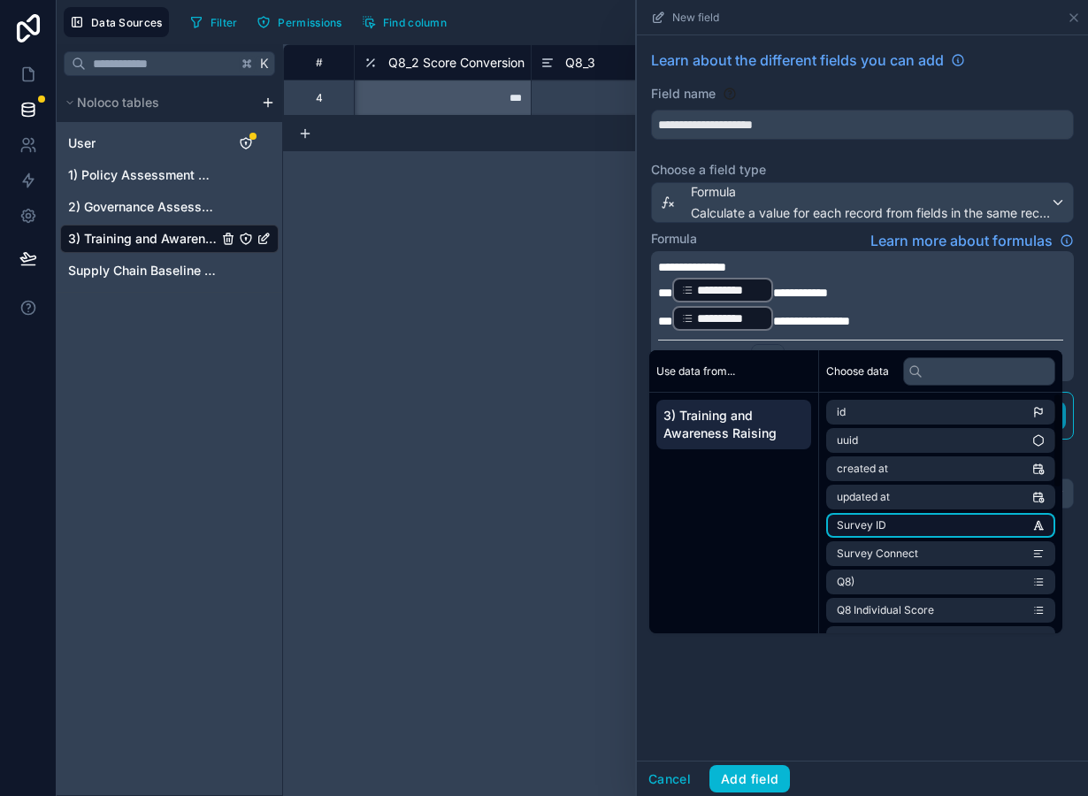
scroll to position [364, 0]
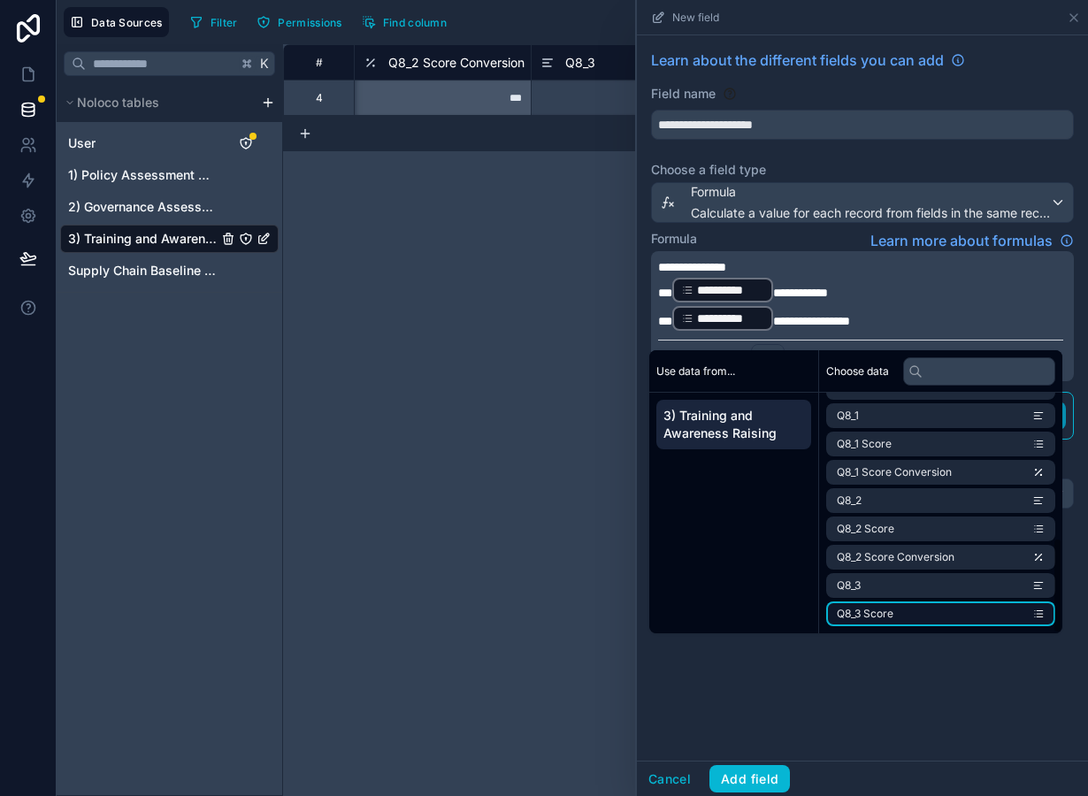
click at [907, 608] on li "Q8_3 Score" at bounding box center [940, 614] width 229 height 25
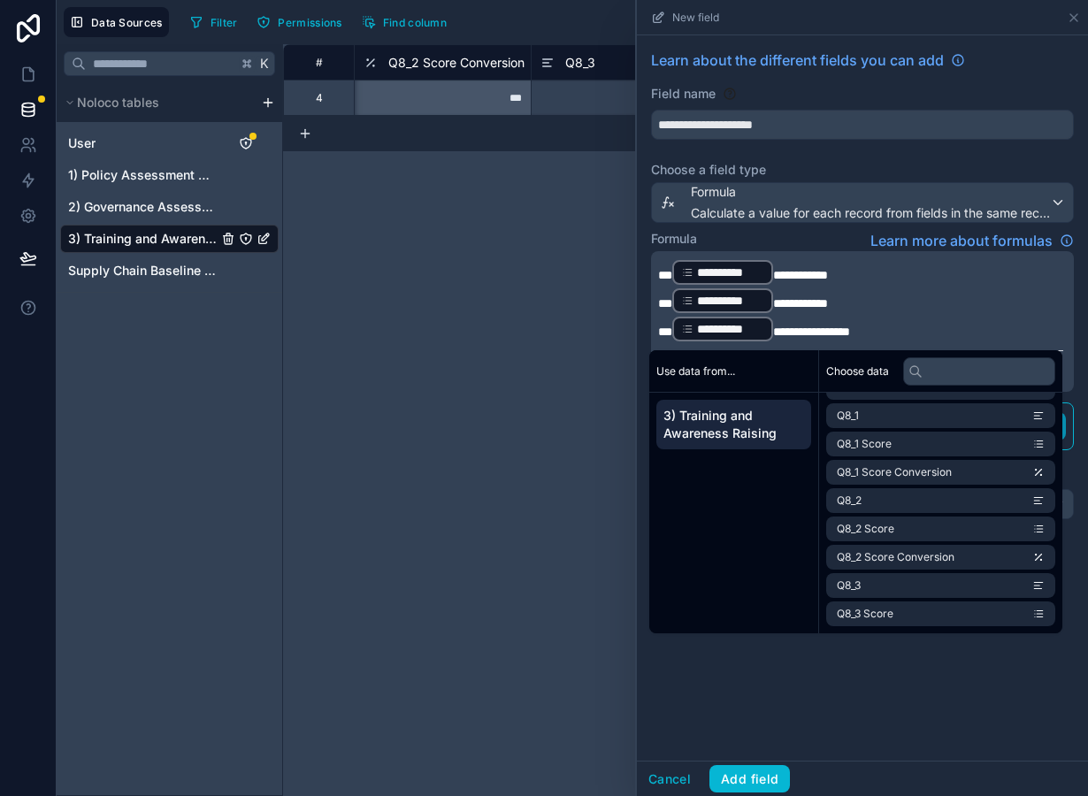
click at [773, 306] on span "**********" at bounding box center [800, 303] width 55 height 12
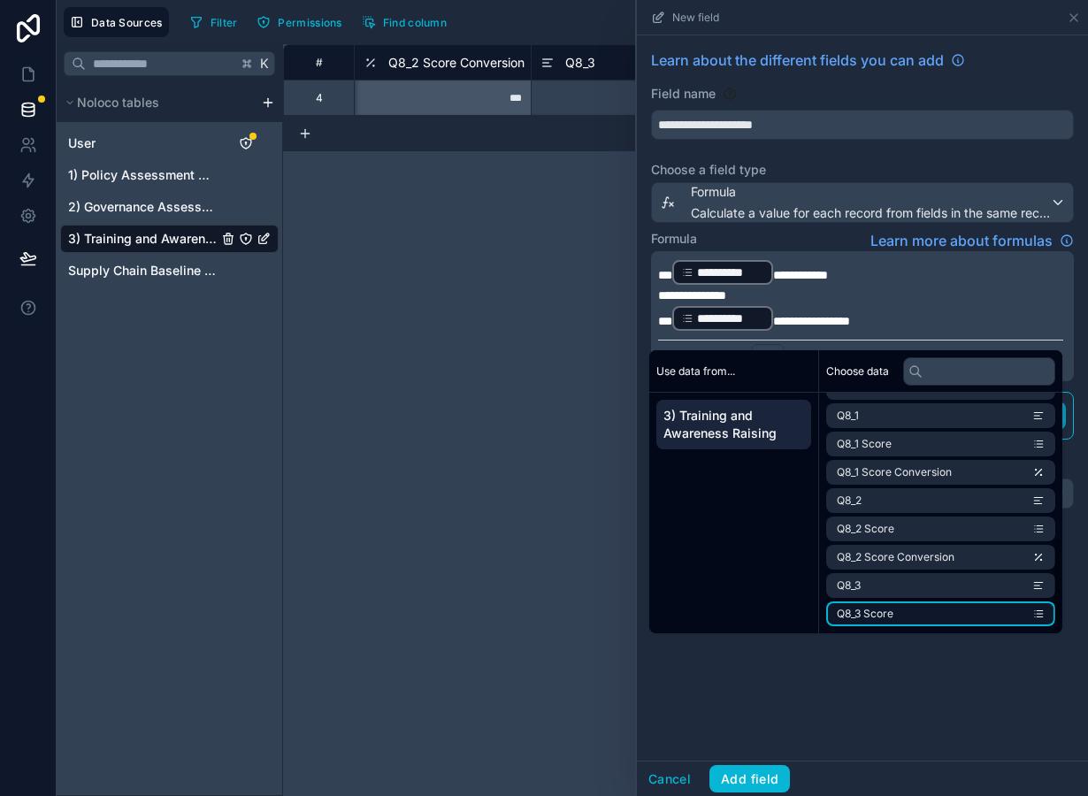
click at [908, 618] on li "Q8_3 Score" at bounding box center [940, 614] width 229 height 25
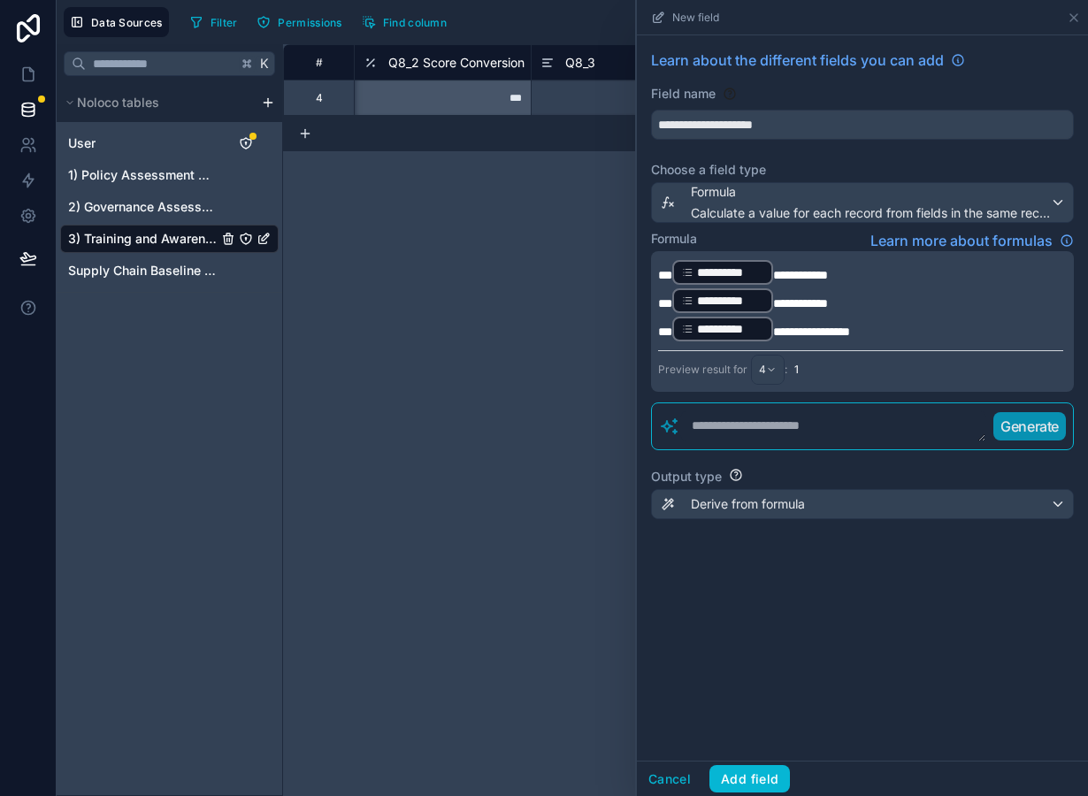
click at [774, 336] on span "**********" at bounding box center [811, 332] width 77 height 12
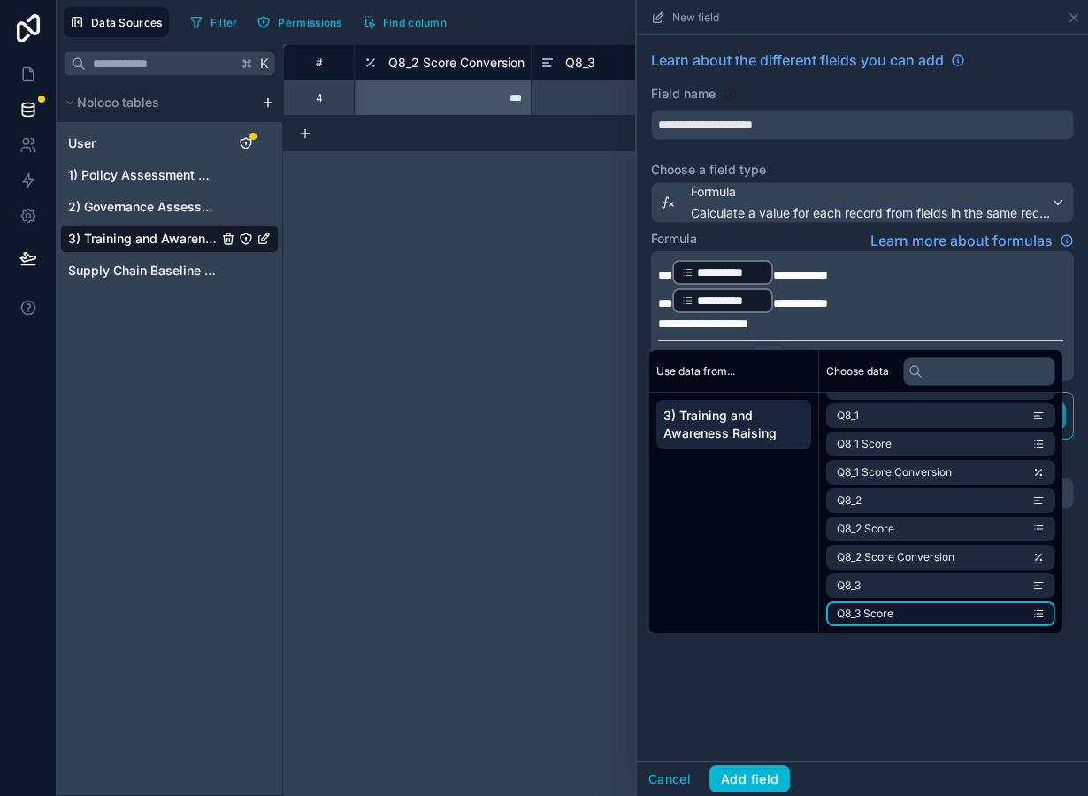
click at [918, 614] on li "Q8_3 Score" at bounding box center [940, 614] width 229 height 25
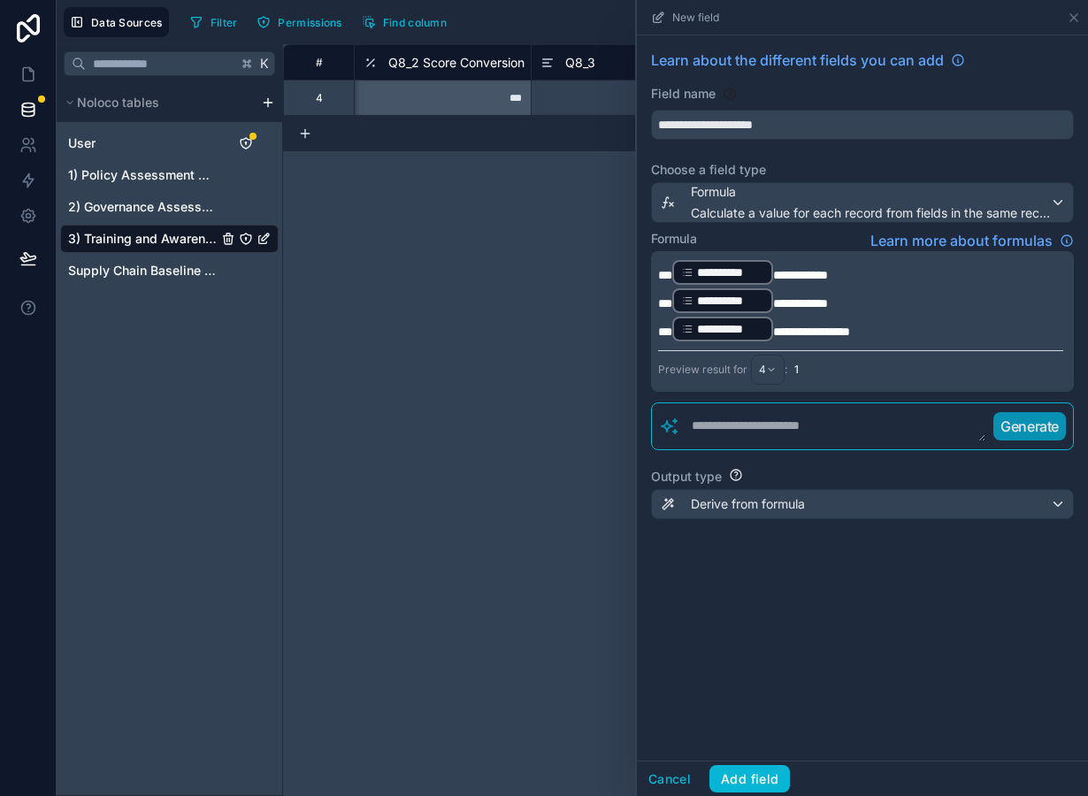
click at [785, 722] on div "**********" at bounding box center [862, 397] width 451 height 725
click at [765, 502] on span "Derive from formula" at bounding box center [748, 504] width 114 height 18
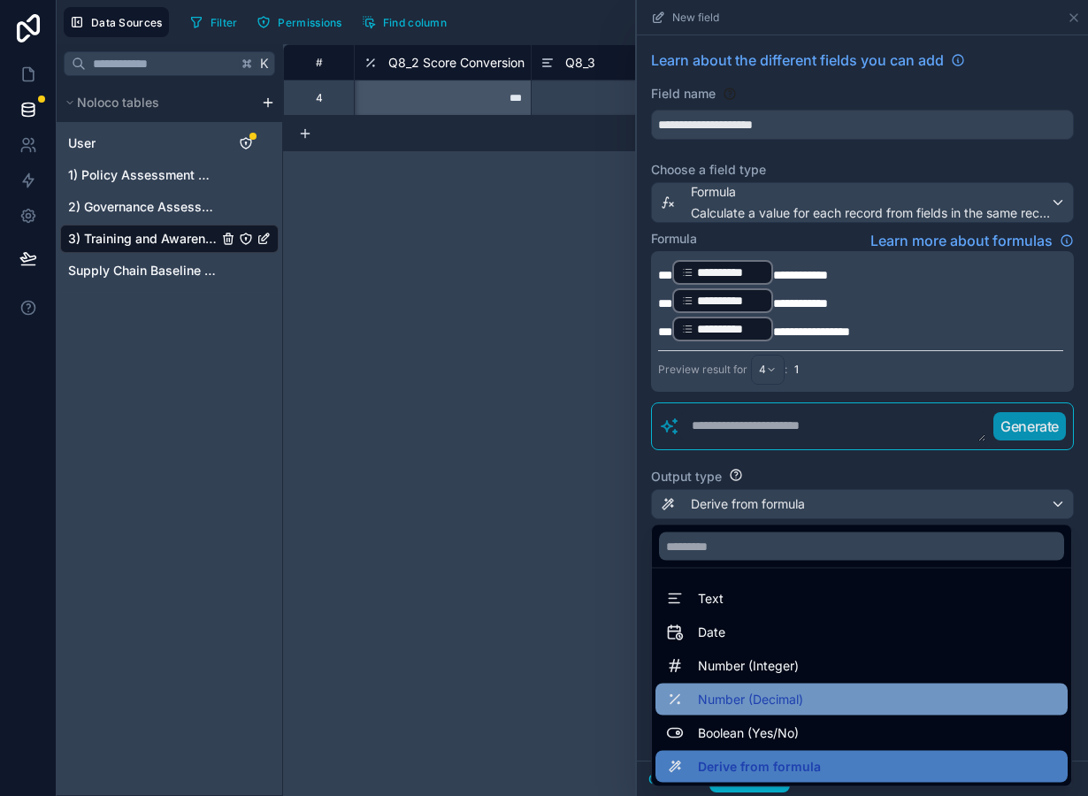
click at [782, 702] on span "Number (Decimal)" at bounding box center [750, 699] width 105 height 21
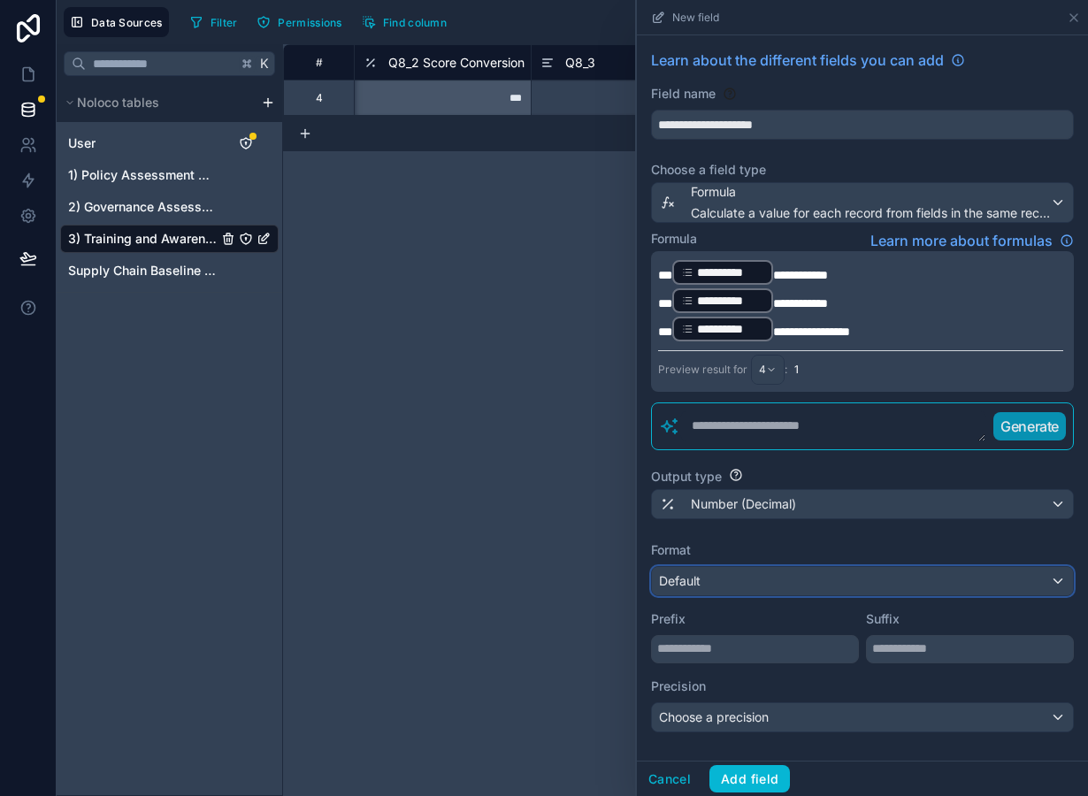
click at [763, 583] on div "Default" at bounding box center [862, 581] width 421 height 28
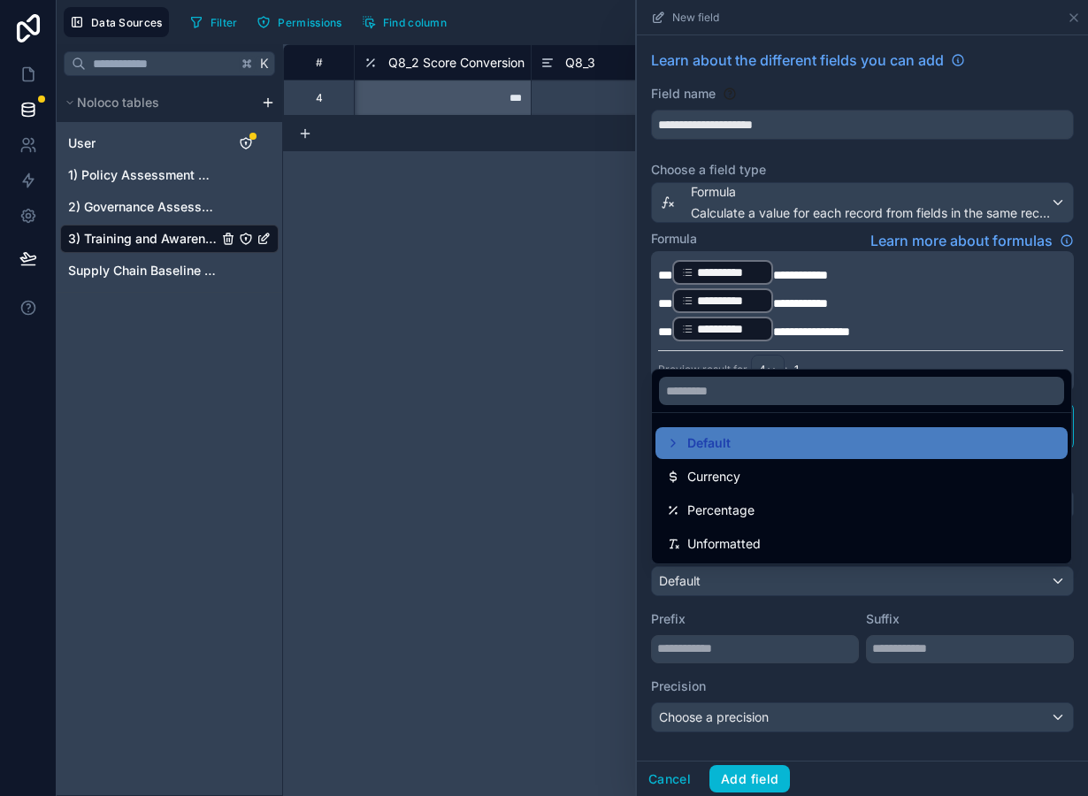
click at [763, 583] on div at bounding box center [862, 398] width 451 height 796
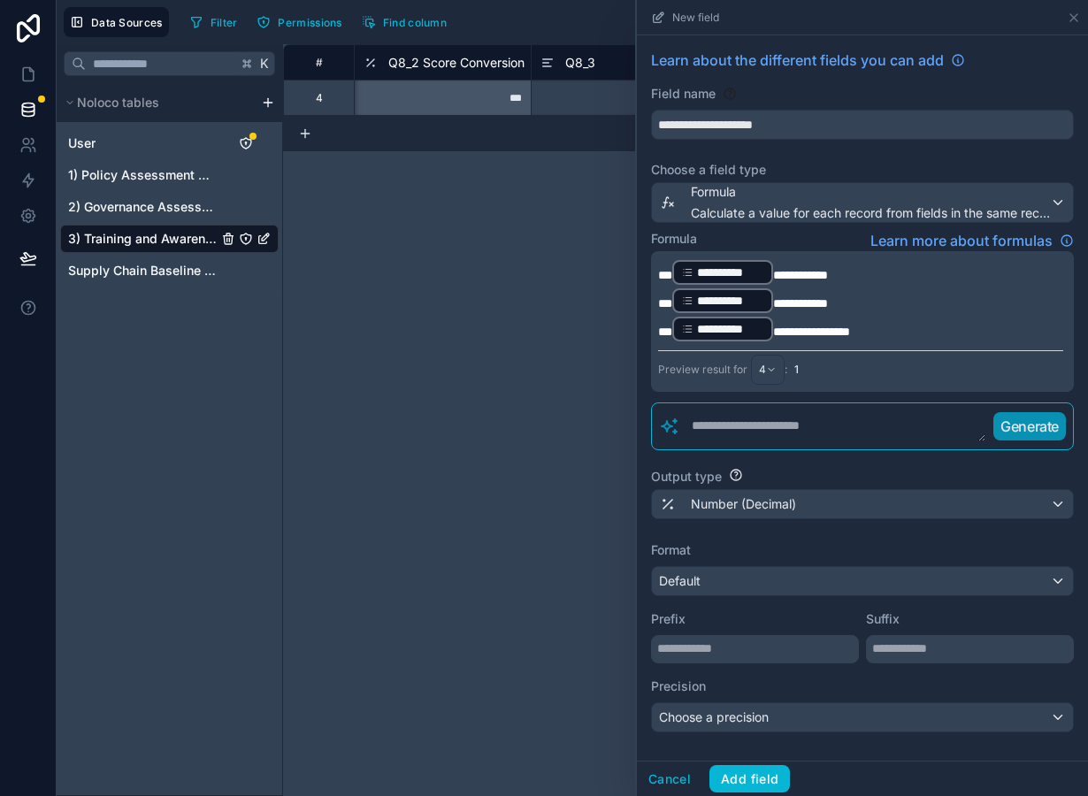
click at [753, 741] on div "**********" at bounding box center [862, 390] width 451 height 711
click at [752, 733] on div "**********" at bounding box center [862, 390] width 451 height 711
click at [750, 717] on span "Choose a precision" at bounding box center [714, 716] width 110 height 15
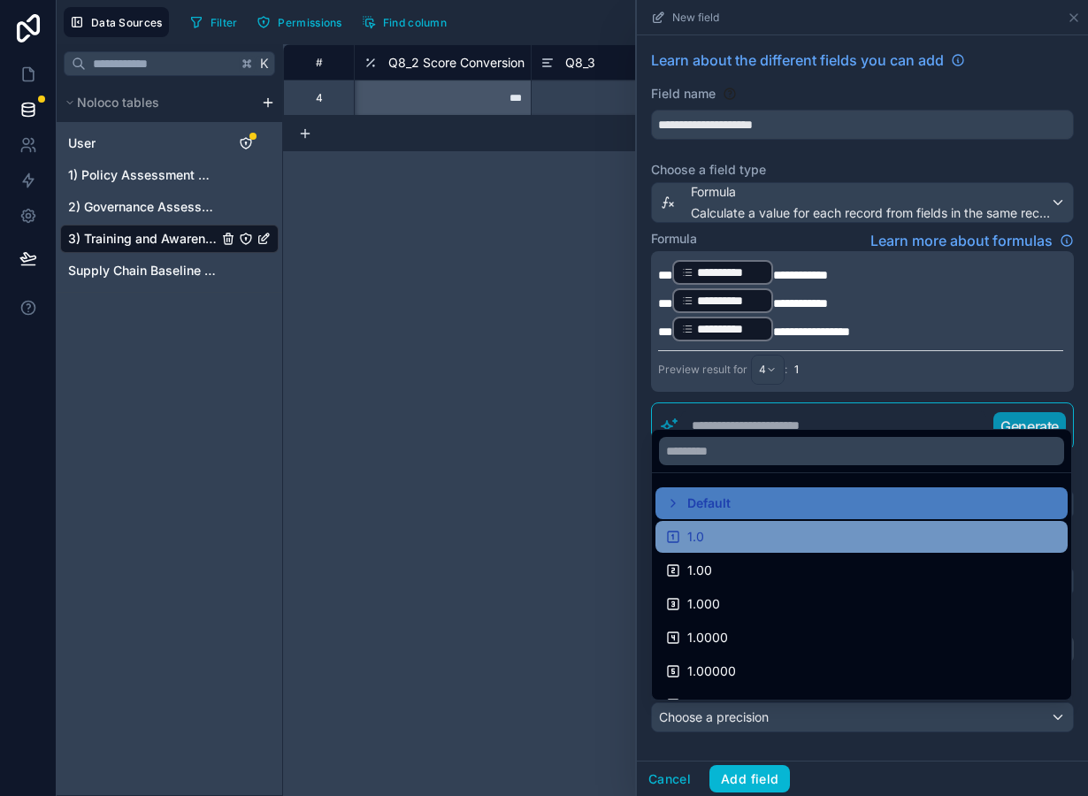
click at [743, 539] on div "1.0" at bounding box center [861, 536] width 391 height 21
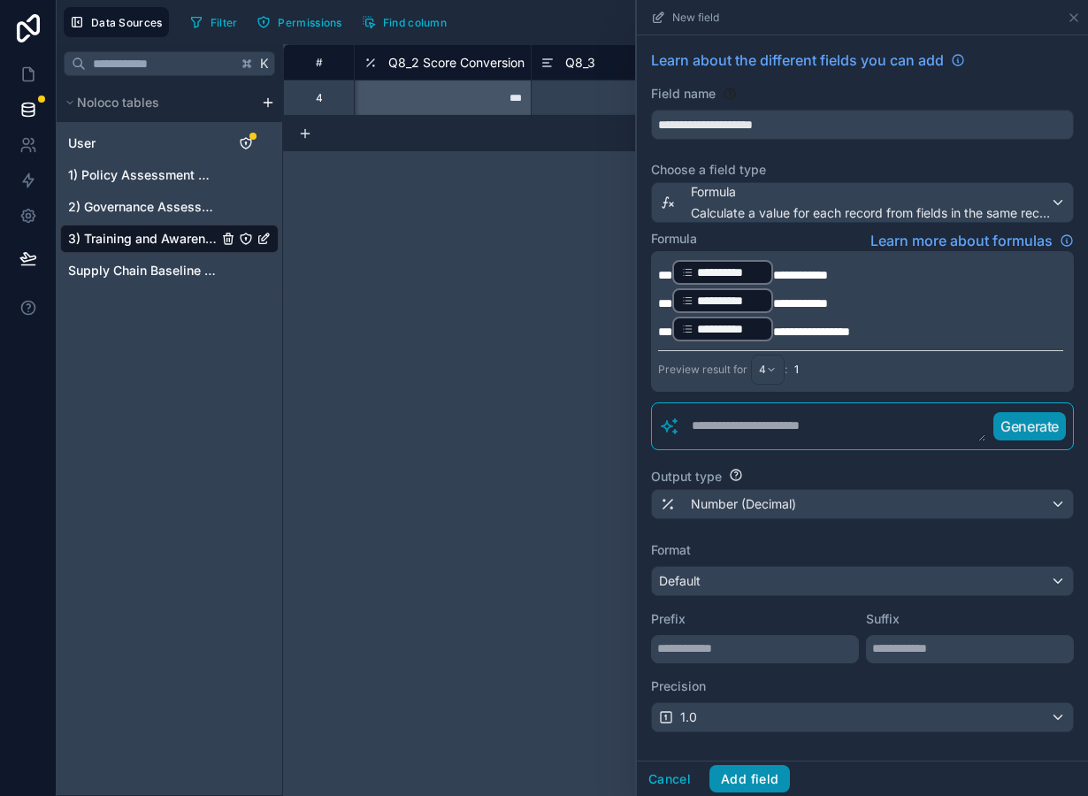
click at [768, 791] on button "Add field" at bounding box center [749, 779] width 81 height 28
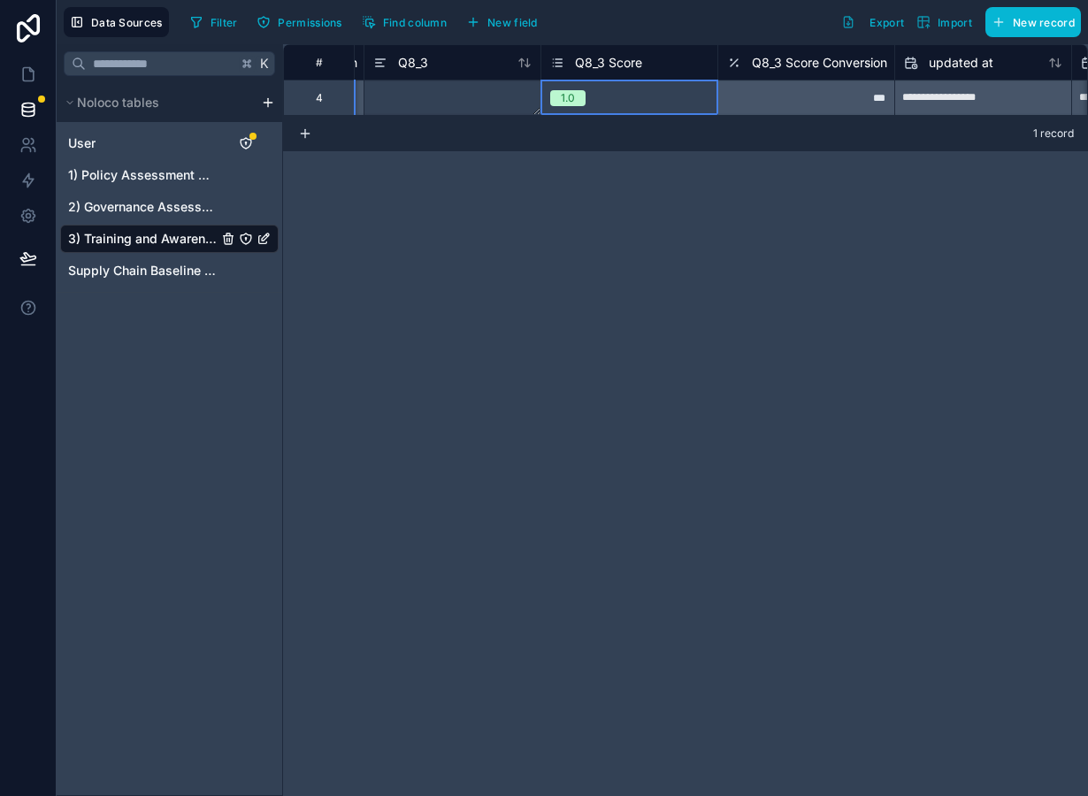
click at [653, 97] on div "1.0" at bounding box center [629, 97] width 176 height 19
click at [651, 196] on div "**********" at bounding box center [685, 420] width 805 height 752
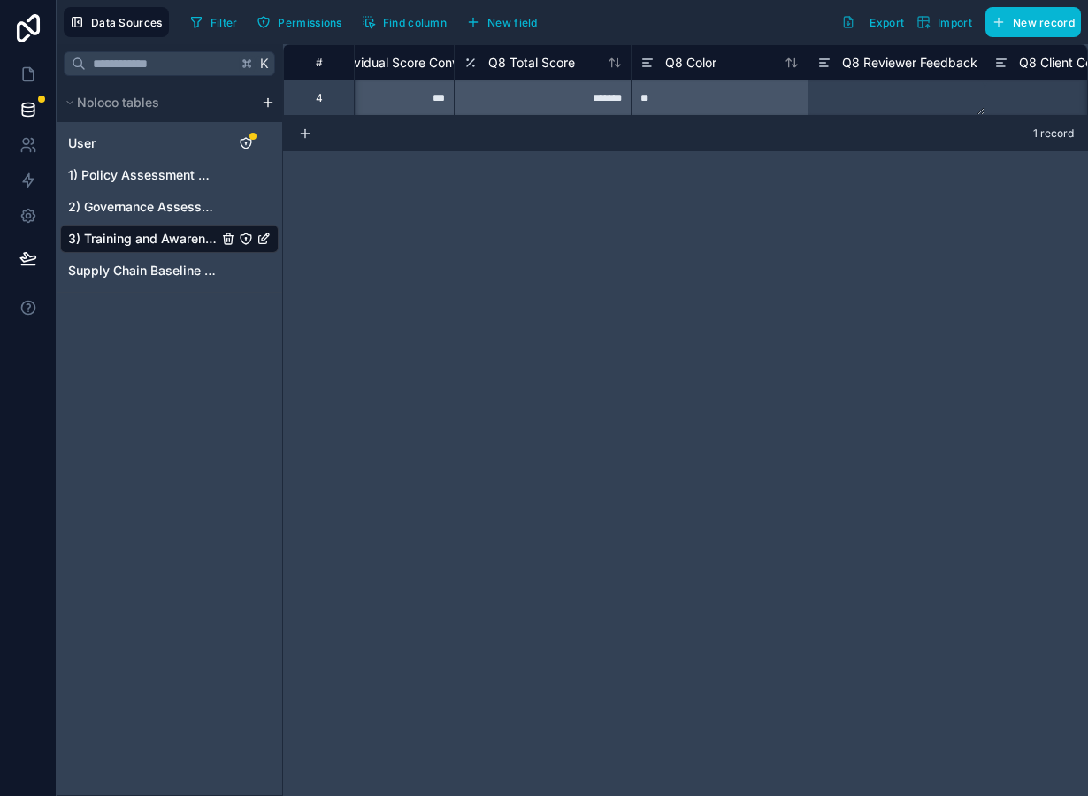
scroll to position [0, 777]
click at [564, 68] on span "Q8 Total Score" at bounding box center [539, 63] width 87 height 18
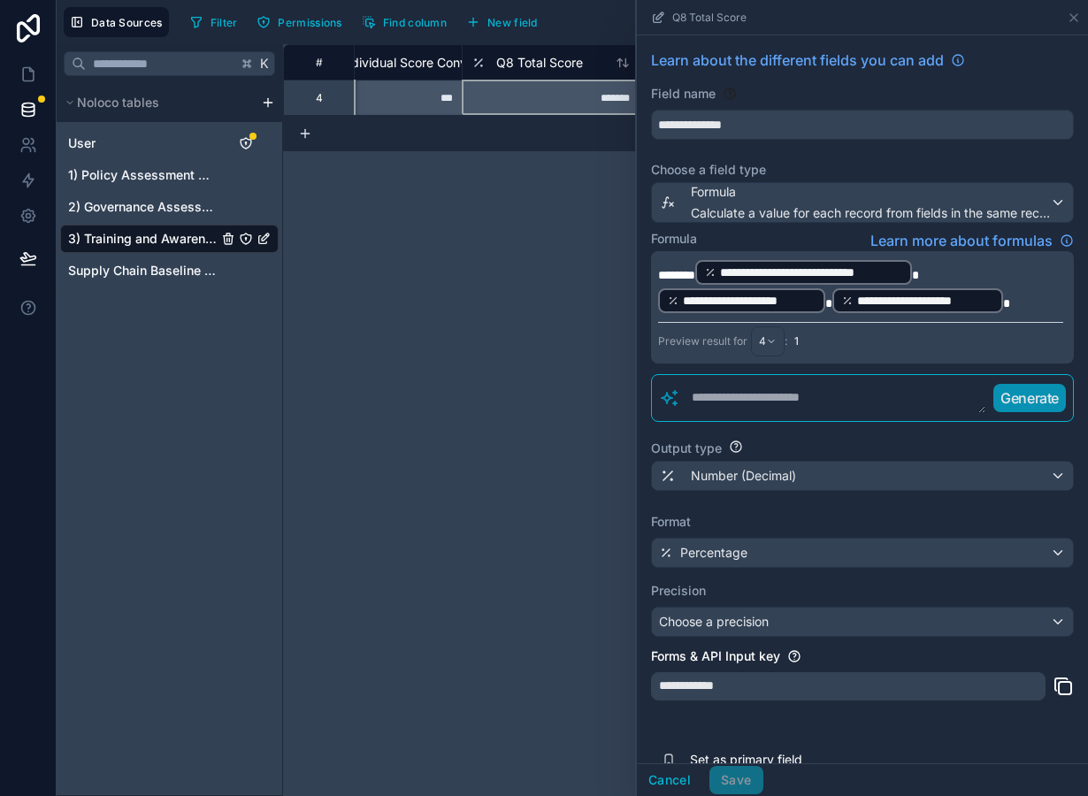
click at [1015, 312] on p "**********" at bounding box center [860, 286] width 405 height 57
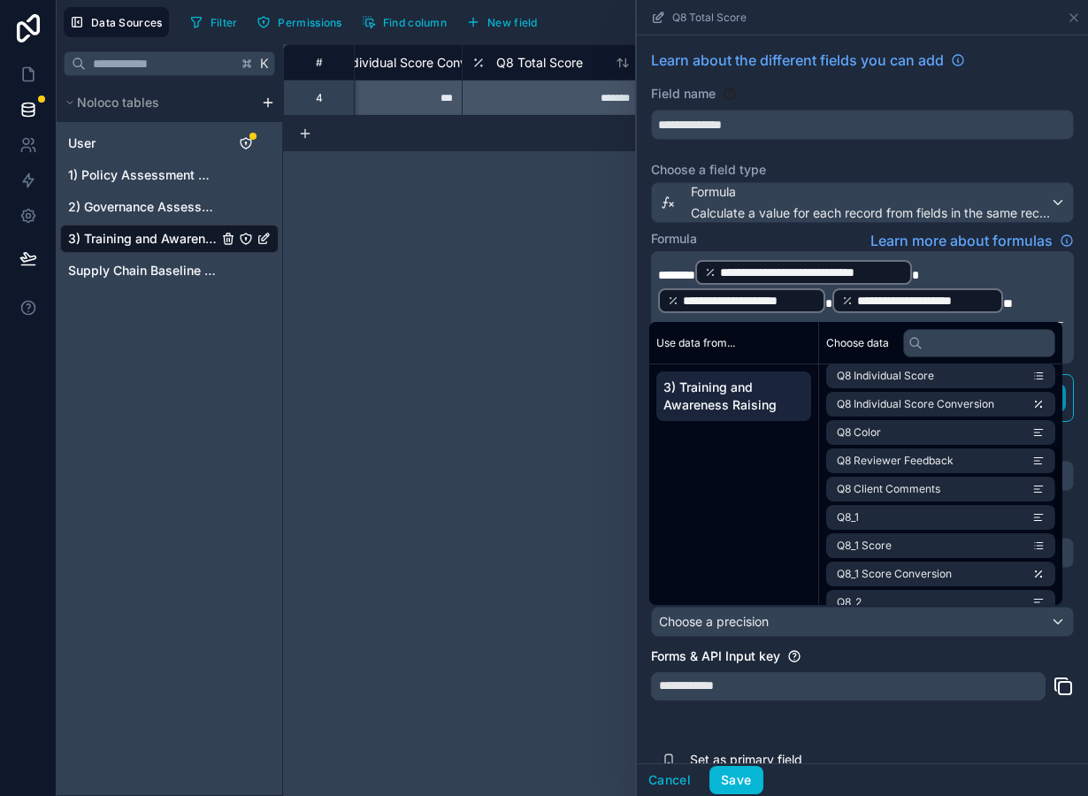
scroll to position [364, 0]
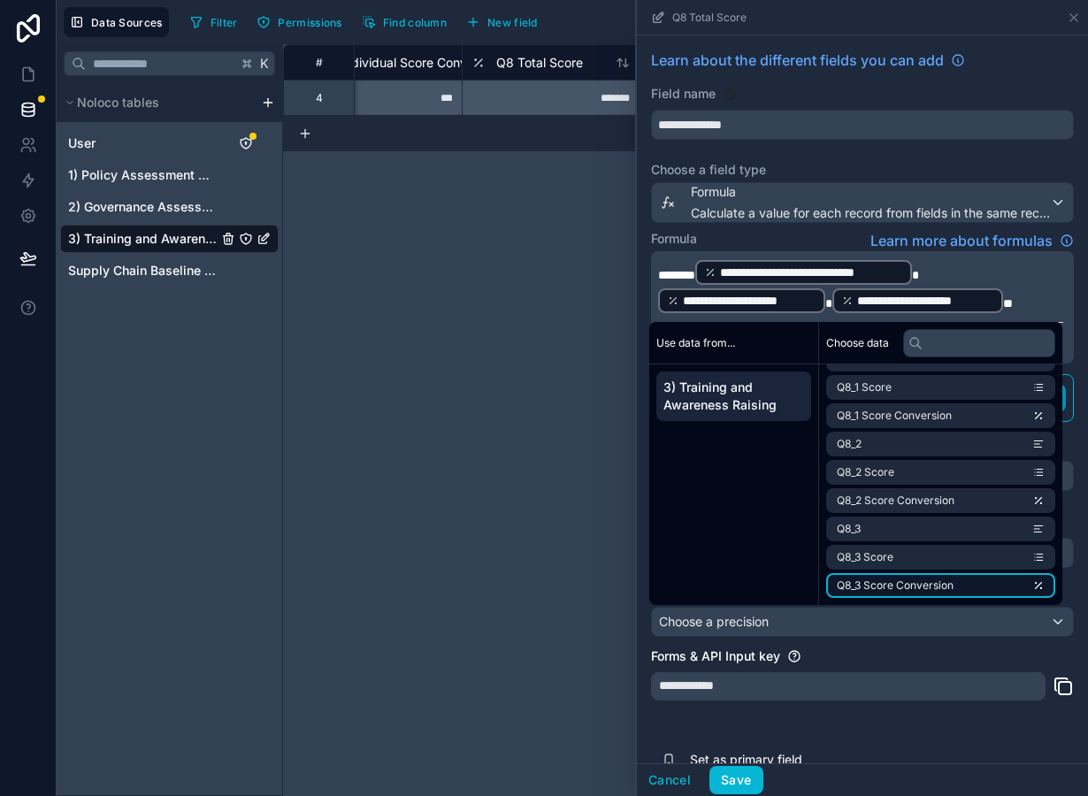
click at [962, 579] on li "Q8_3 Score Conversion" at bounding box center [940, 585] width 229 height 25
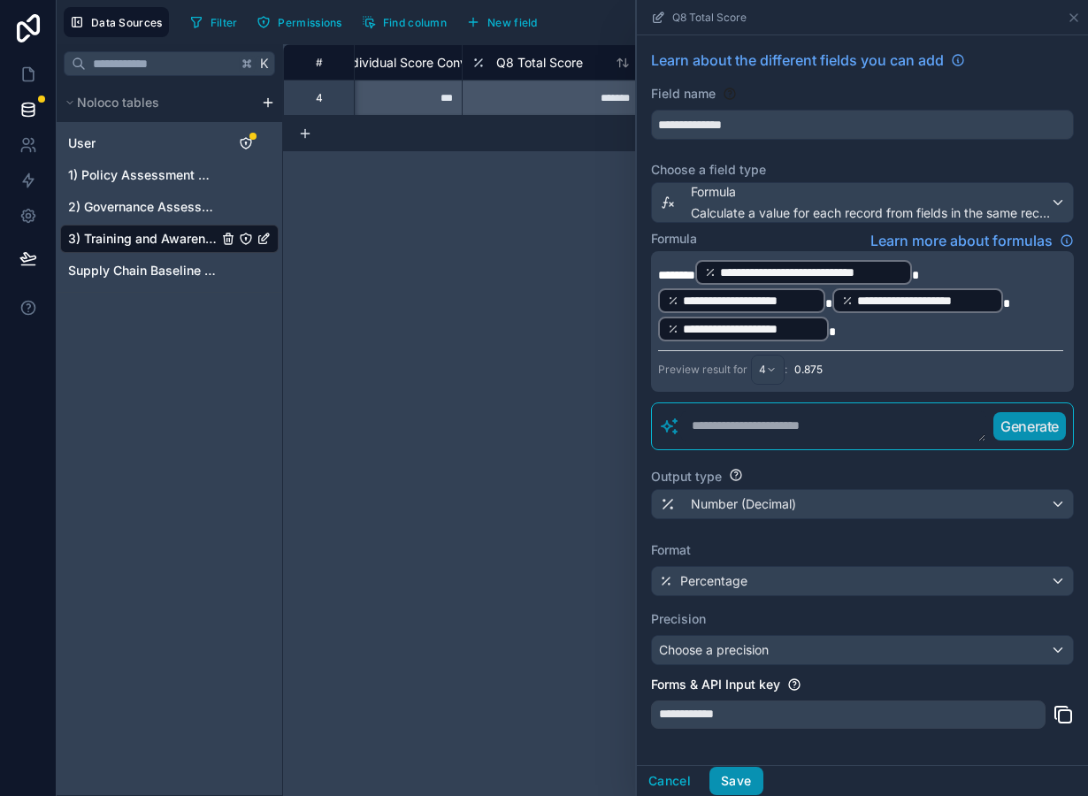
click at [731, 772] on button "Save" at bounding box center [735, 781] width 53 height 28
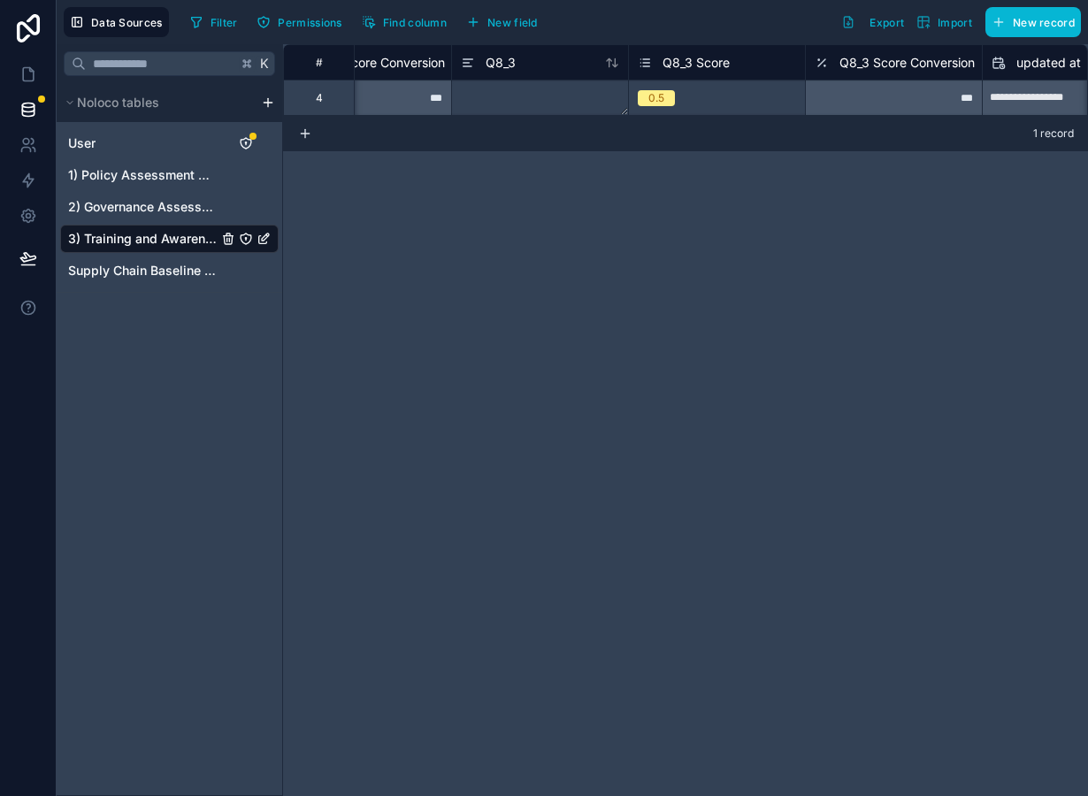
scroll to position [0, 2535]
click at [737, 90] on div "0.5" at bounding box center [738, 97] width 176 height 19
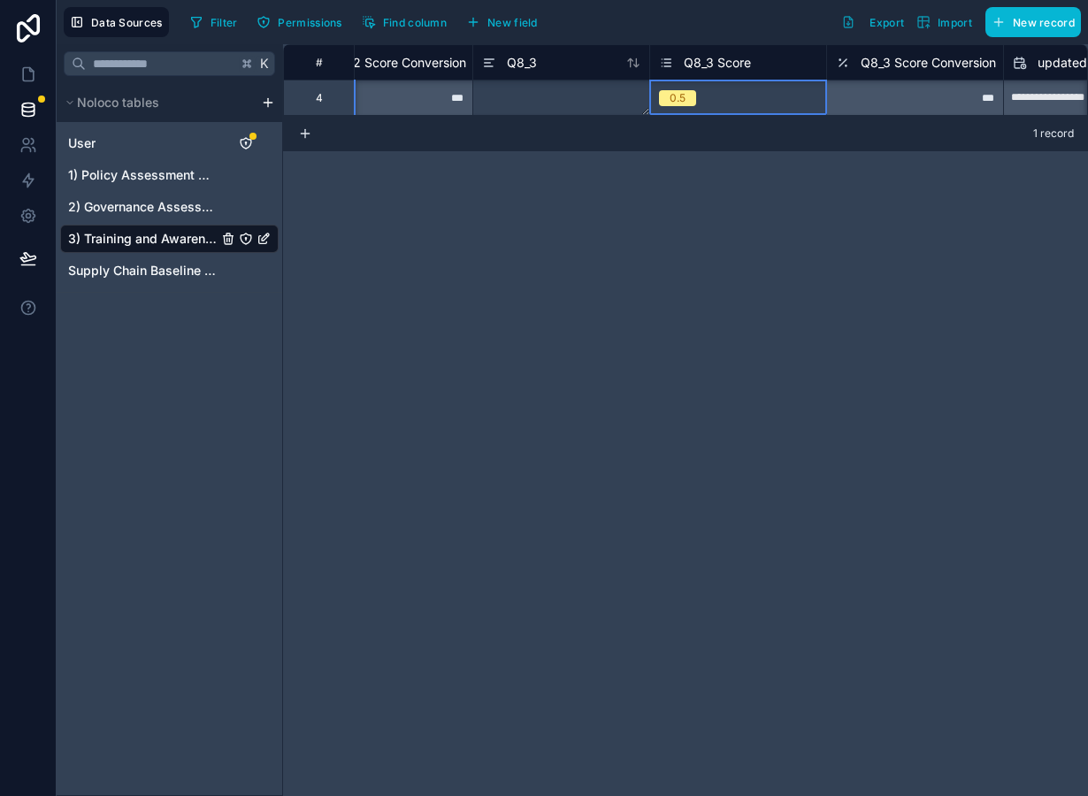
click at [737, 95] on div "0.5" at bounding box center [738, 97] width 176 height 19
click at [728, 212] on div "**********" at bounding box center [685, 420] width 805 height 752
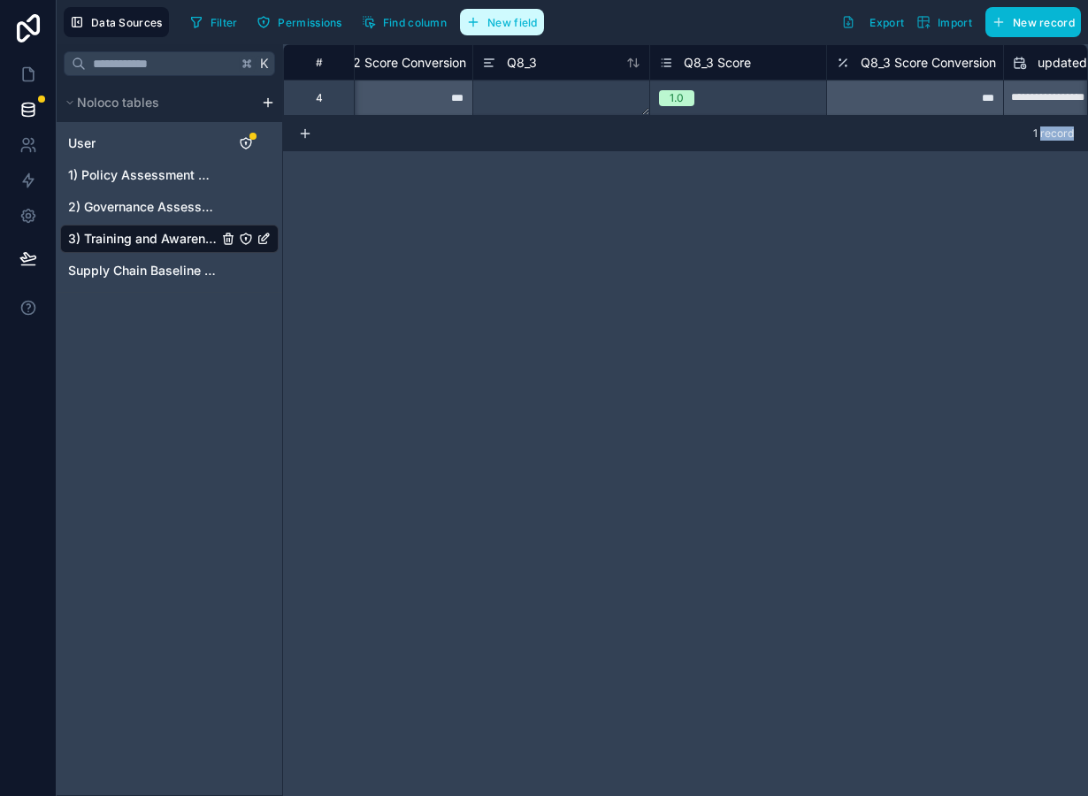
click at [510, 28] on span "New field" at bounding box center [512, 22] width 50 height 13
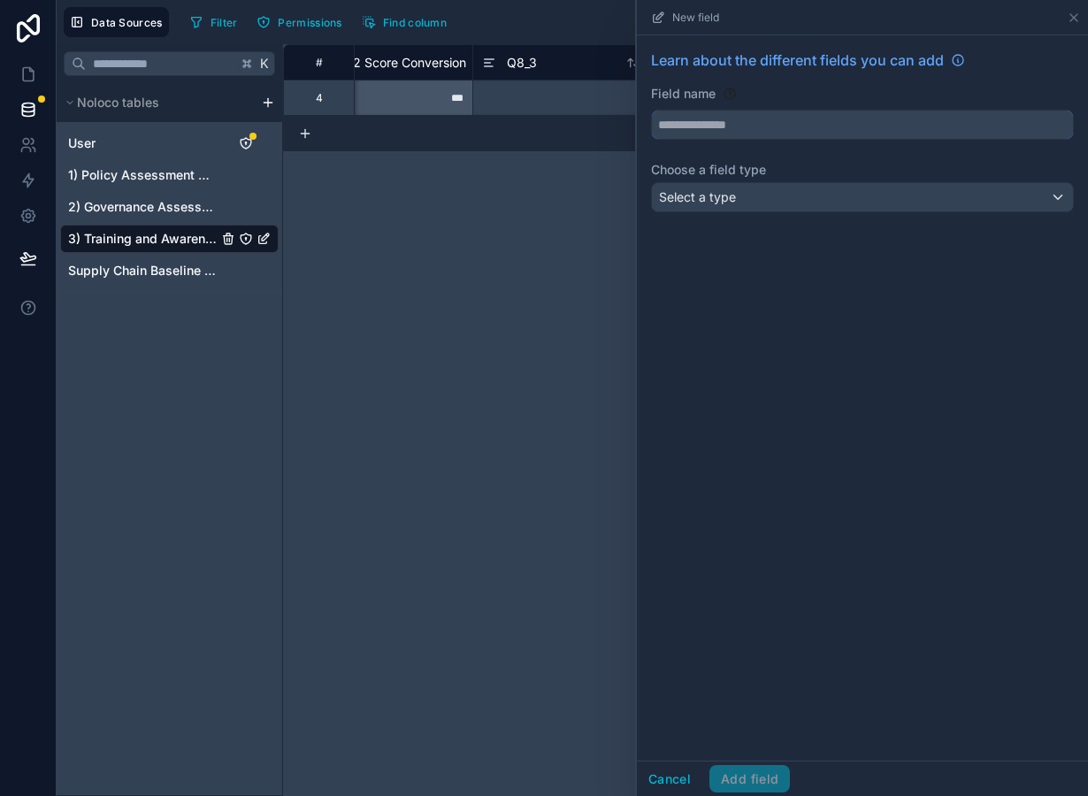
click at [725, 130] on input "text" at bounding box center [862, 125] width 421 height 28
type input "****"
click at [740, 193] on div "Select a type" at bounding box center [862, 197] width 421 height 28
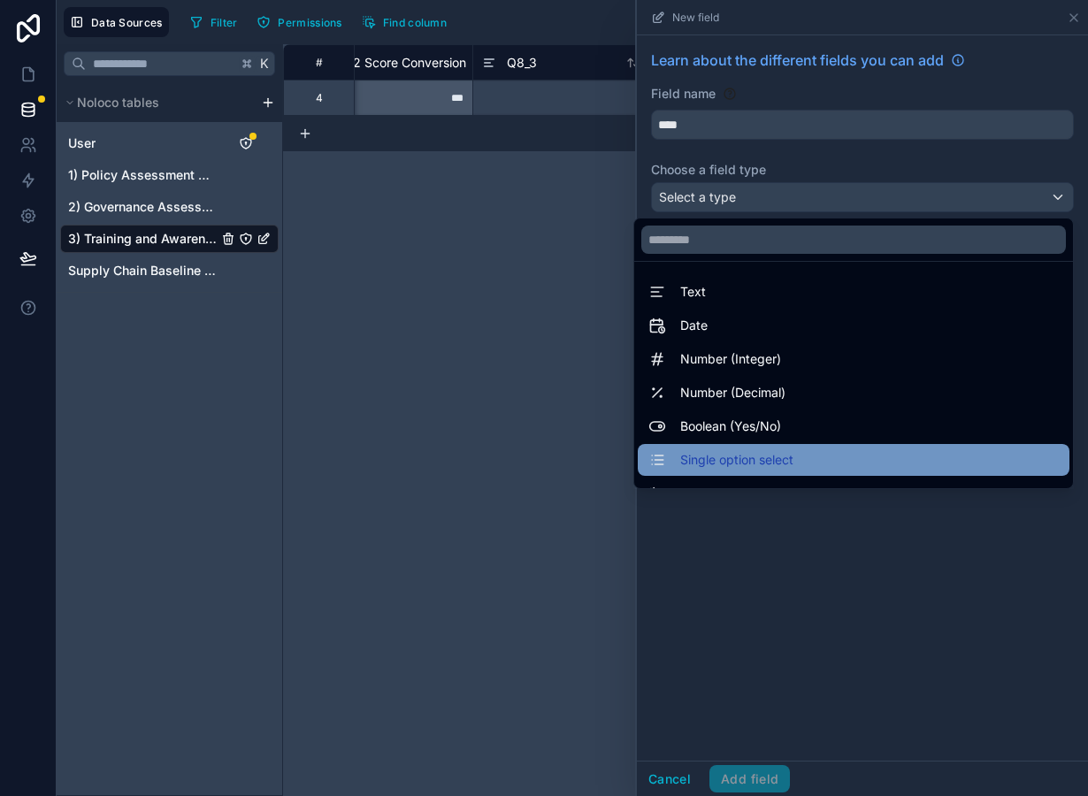
click at [786, 463] on span "Single option select" at bounding box center [736, 459] width 113 height 21
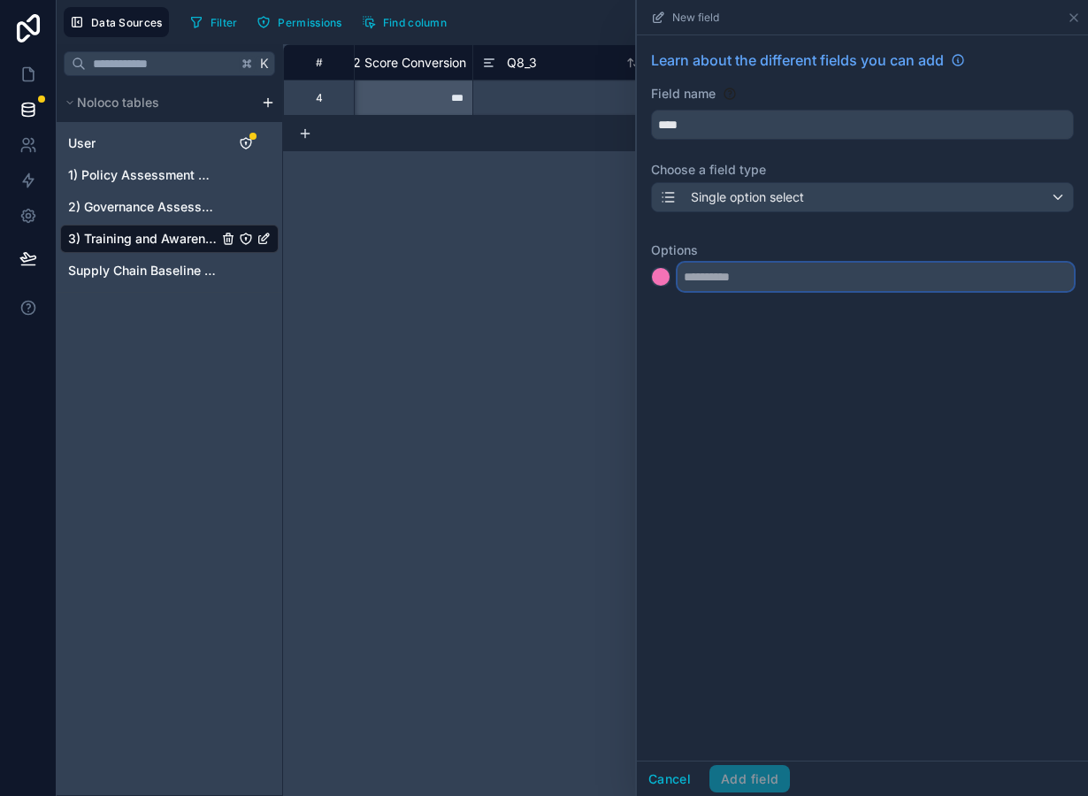
click at [727, 289] on input "text" at bounding box center [876, 277] width 396 height 28
paste input "**********"
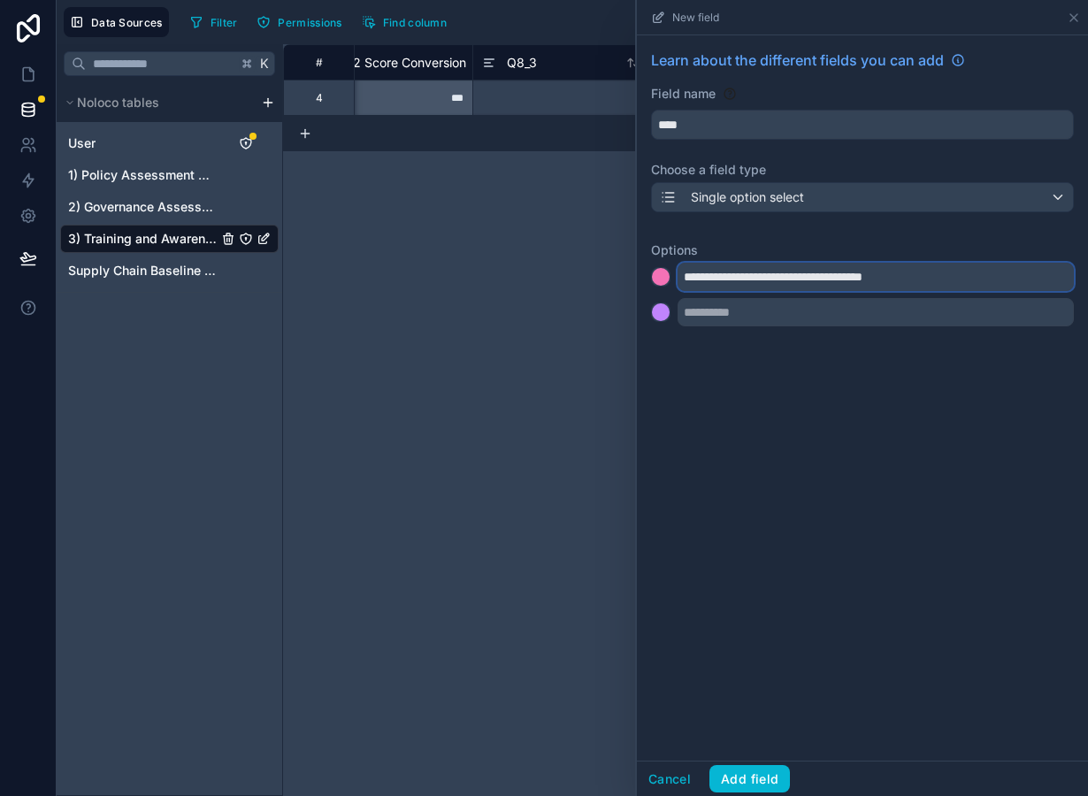
type input "**********"
click at [665, 278] on div at bounding box center [661, 277] width 18 height 18
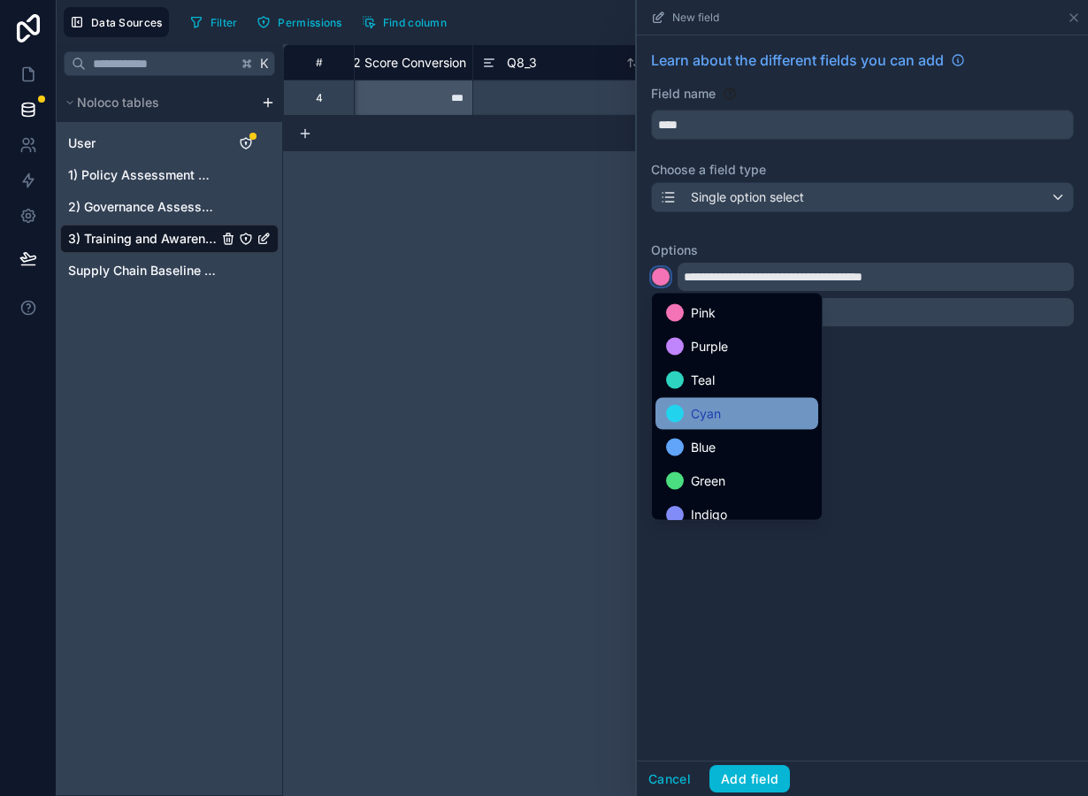
scroll to position [149, 0]
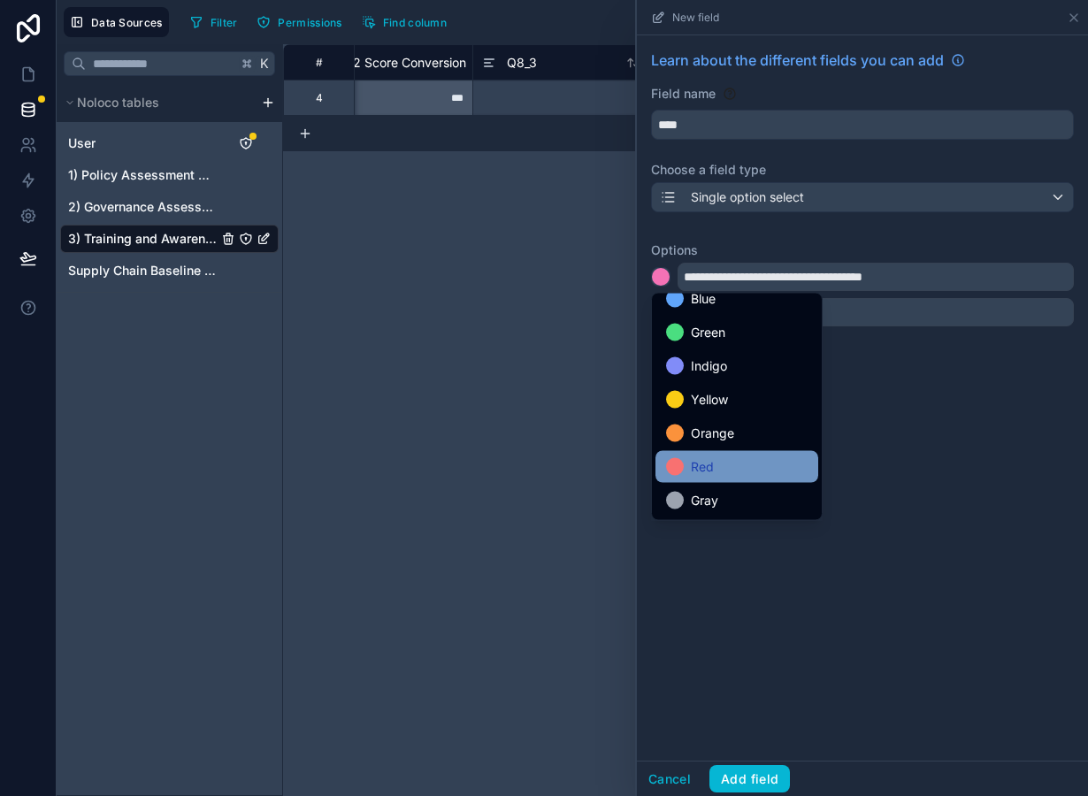
click at [726, 472] on div "Red" at bounding box center [737, 466] width 142 height 21
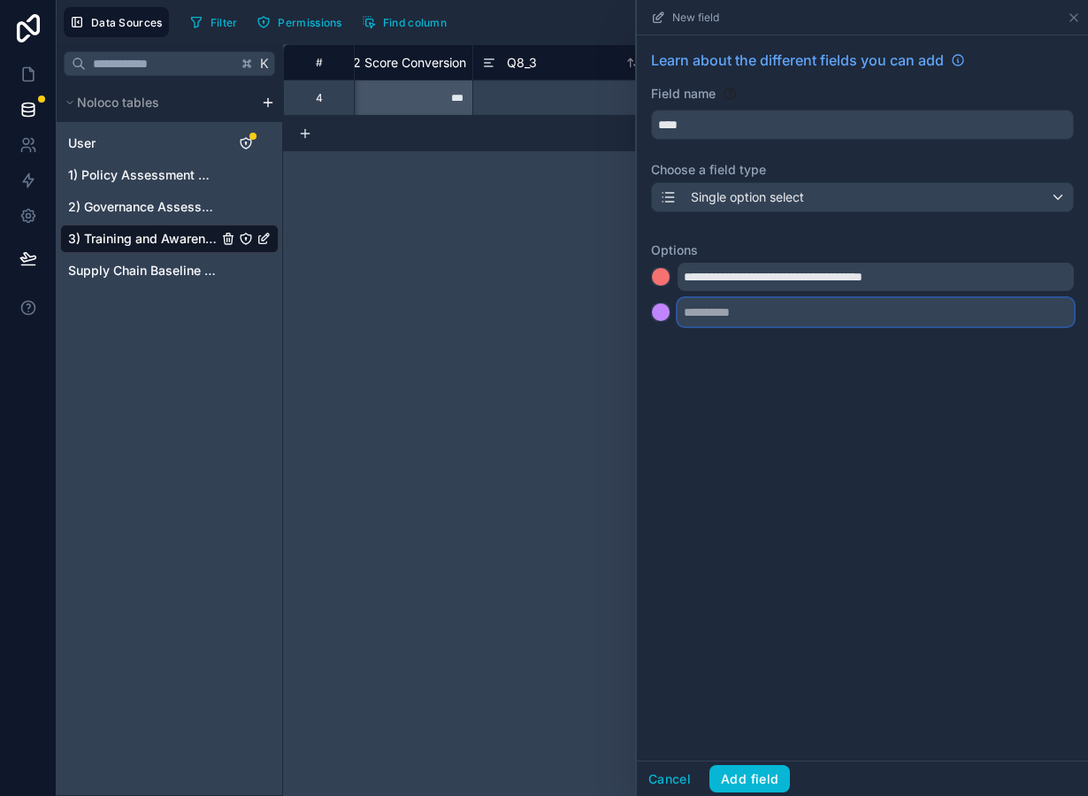
click at [765, 313] on input "text" at bounding box center [876, 312] width 396 height 28
paste input "**********"
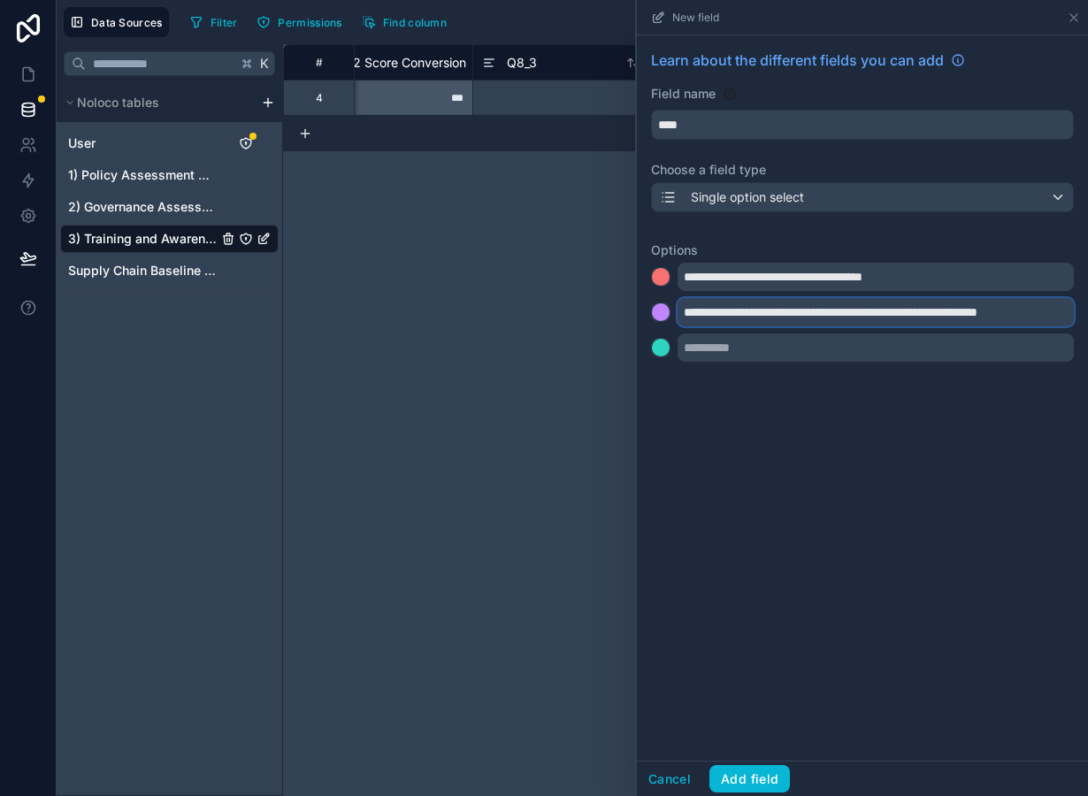
type input "**********"
click at [659, 323] on div at bounding box center [660, 314] width 19 height 25
click at [659, 318] on div at bounding box center [661, 312] width 18 height 18
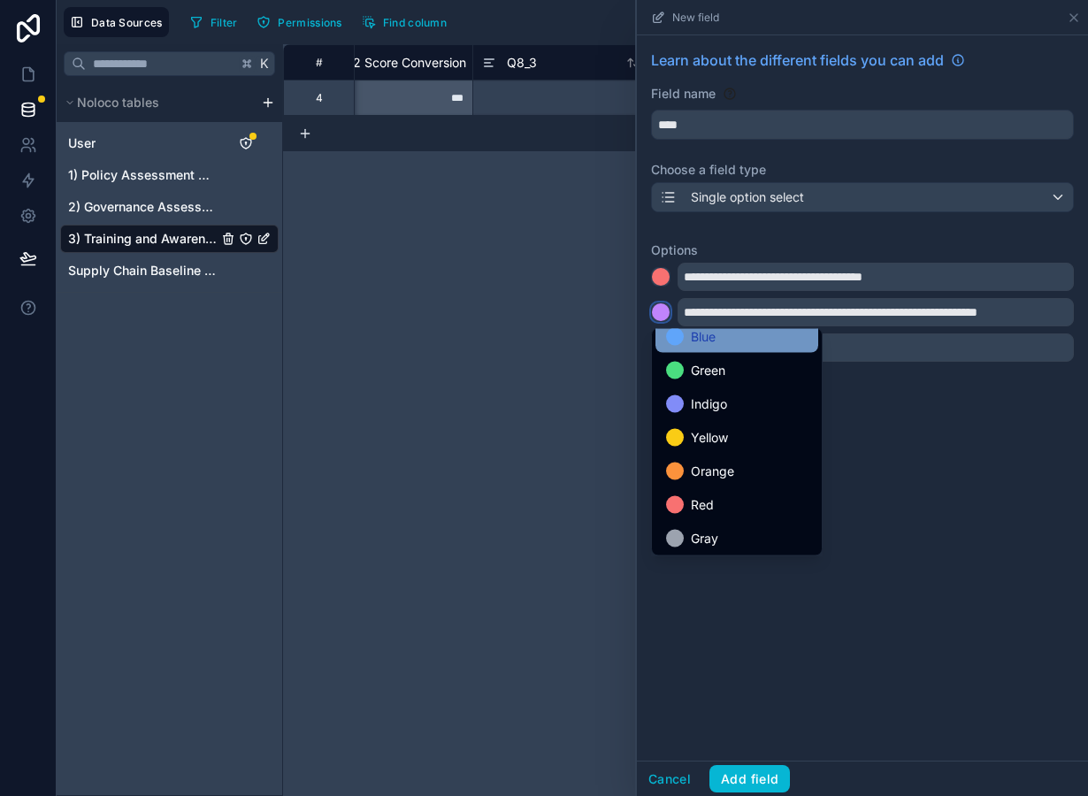
scroll to position [149, 0]
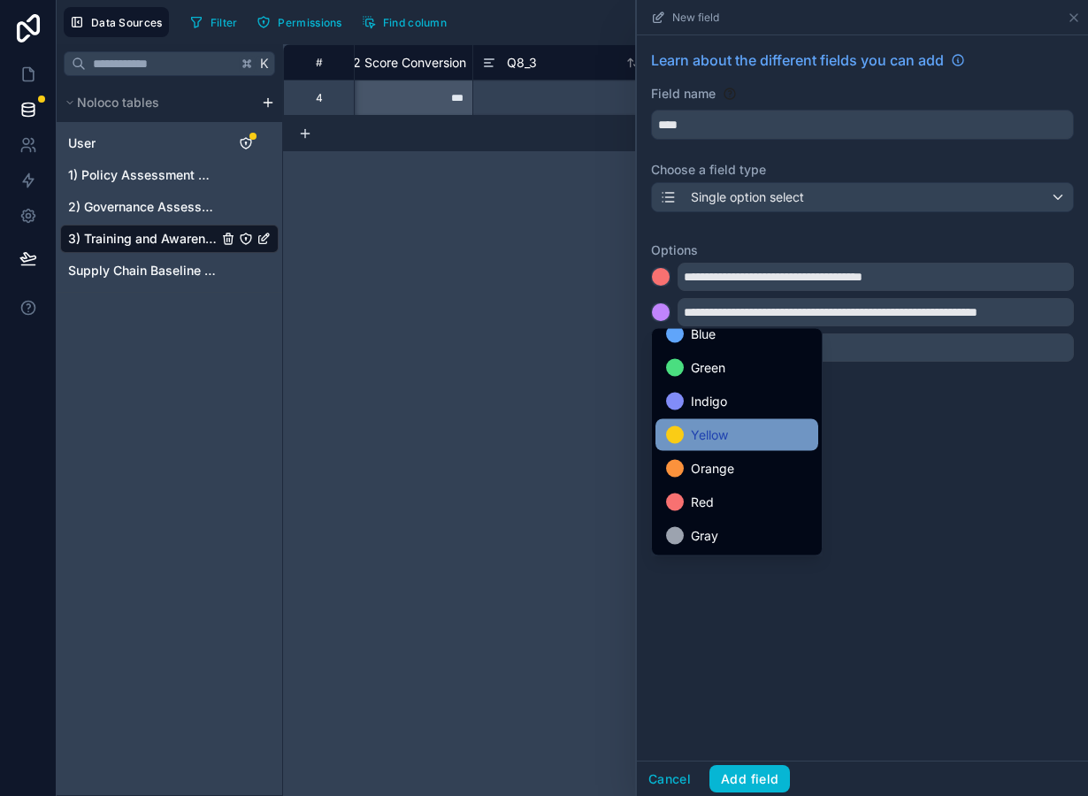
click at [732, 438] on div "Yellow" at bounding box center [737, 435] width 142 height 21
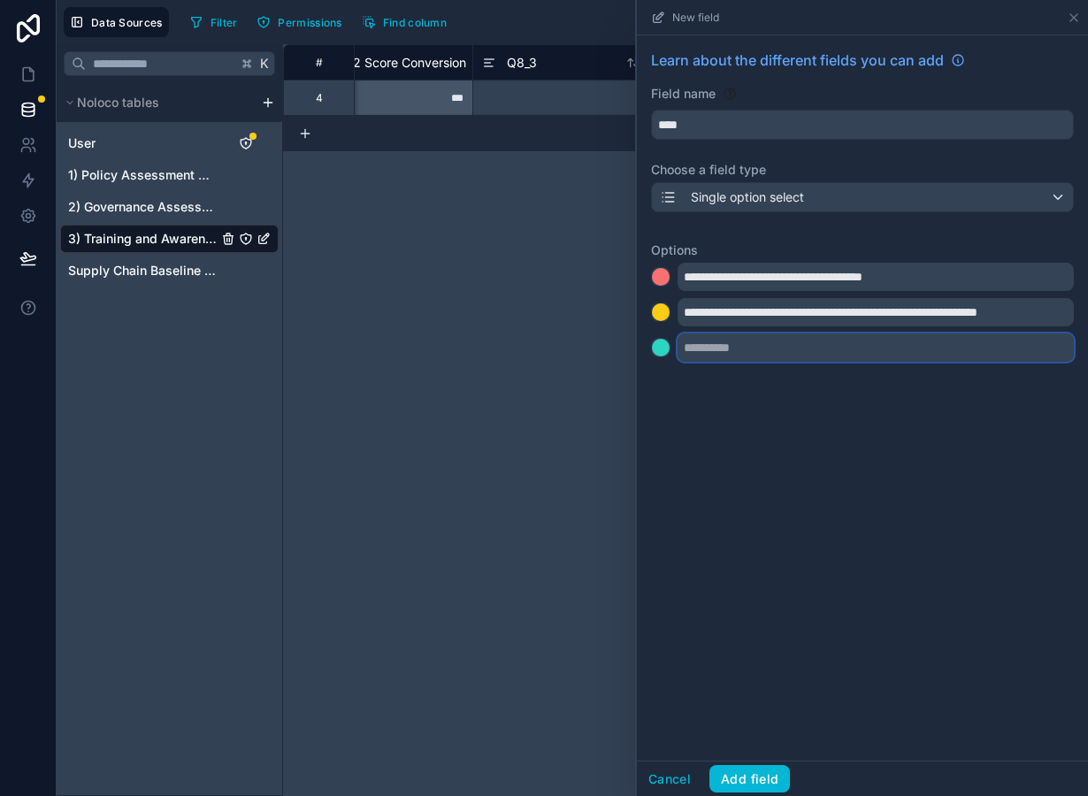
click at [727, 348] on input "text" at bounding box center [876, 348] width 396 height 28
paste input "**********"
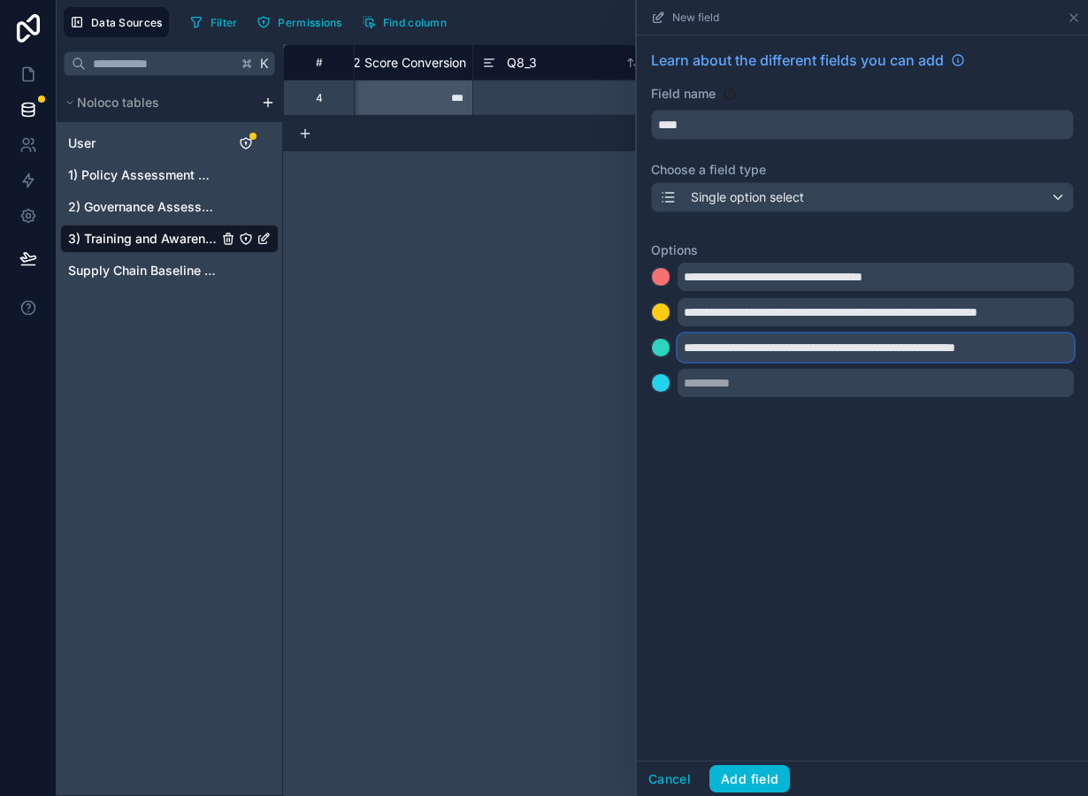
type input "**********"
click at [663, 348] on div at bounding box center [661, 348] width 18 height 18
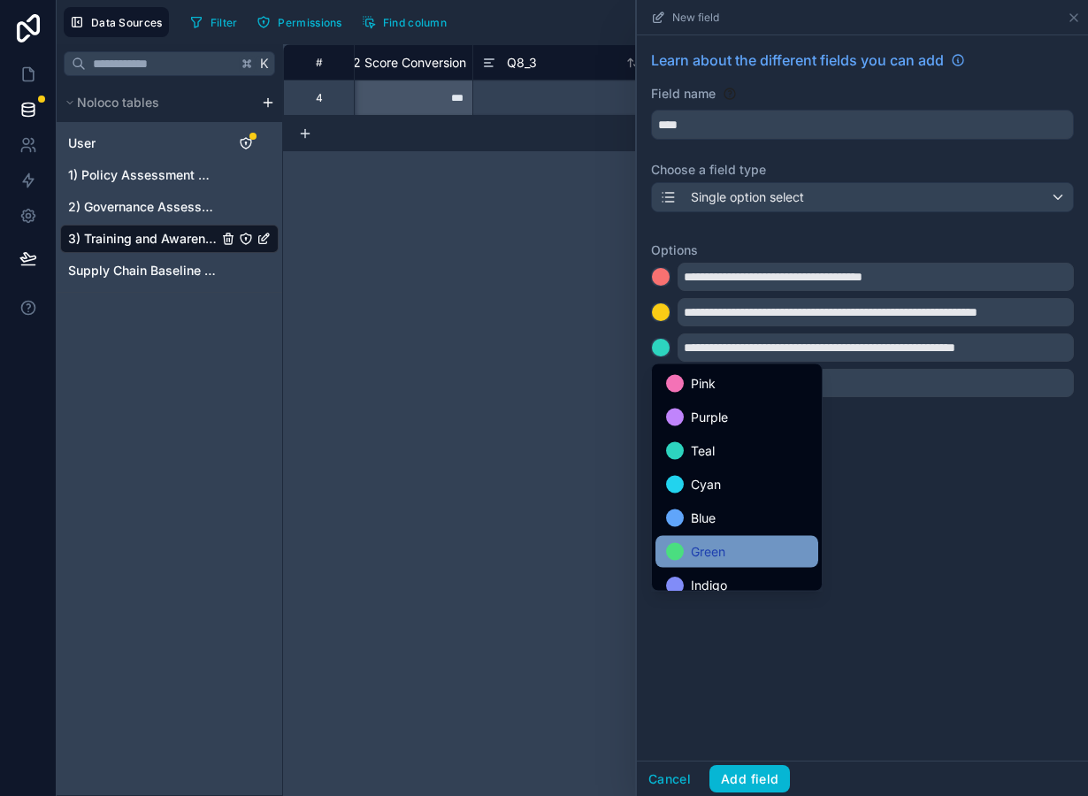
click at [705, 549] on span "Green" at bounding box center [708, 551] width 35 height 21
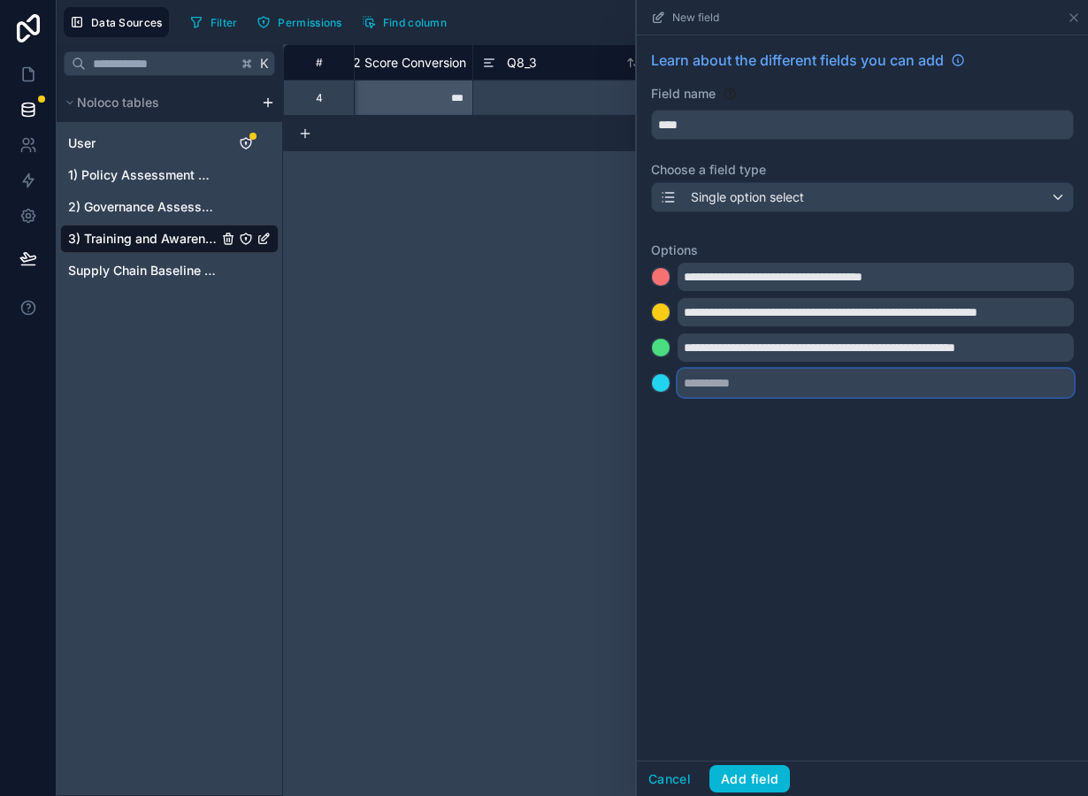
click at [725, 390] on input "text" at bounding box center [876, 383] width 396 height 28
click at [665, 386] on div at bounding box center [661, 383] width 18 height 18
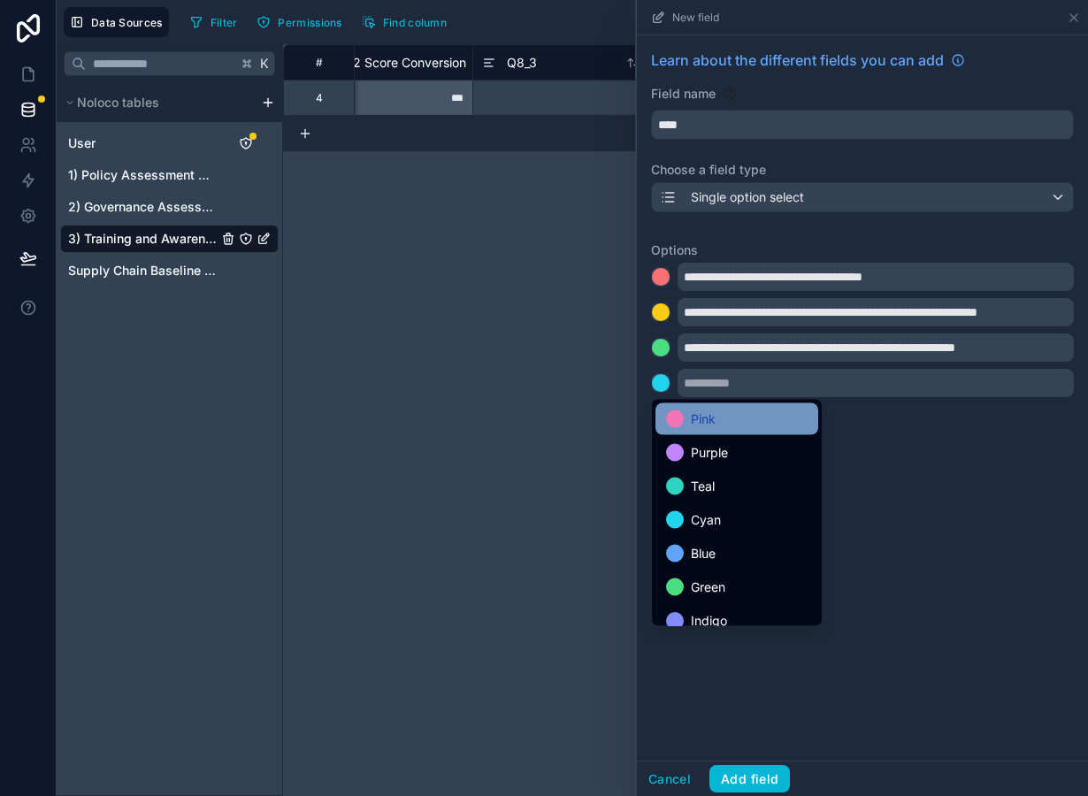
click at [721, 423] on div "Pink" at bounding box center [737, 419] width 142 height 21
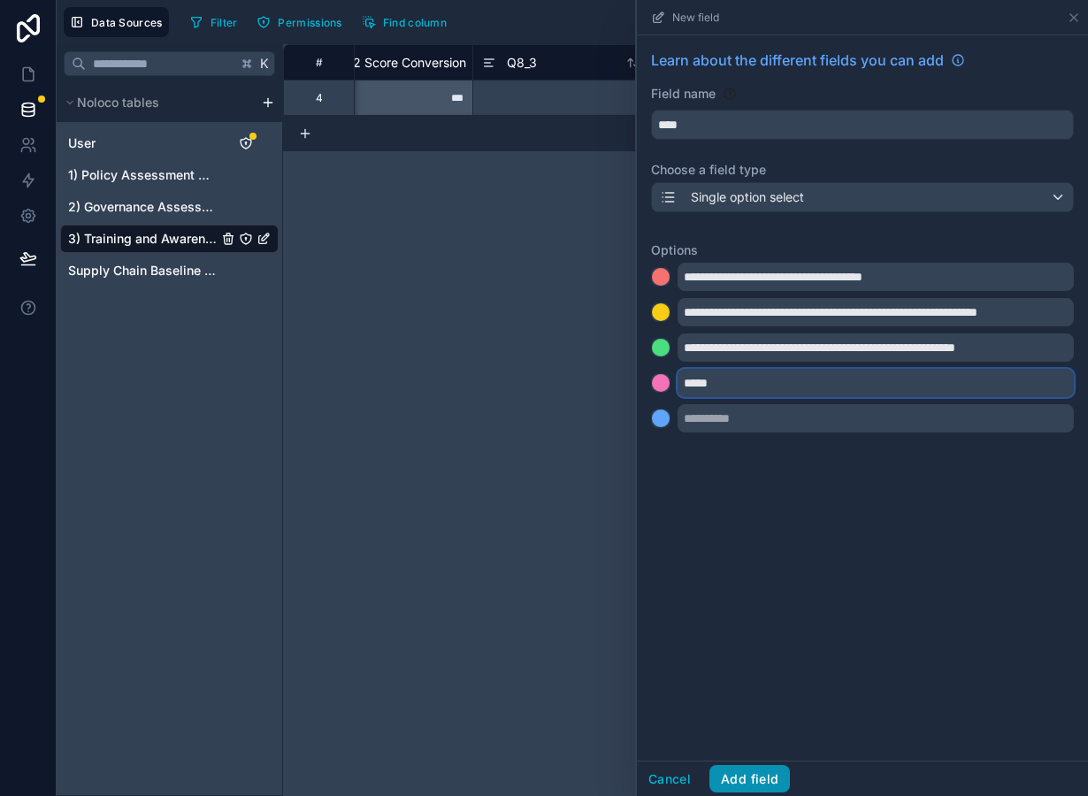
type input "*****"
click at [737, 786] on button "Add field" at bounding box center [749, 779] width 81 height 28
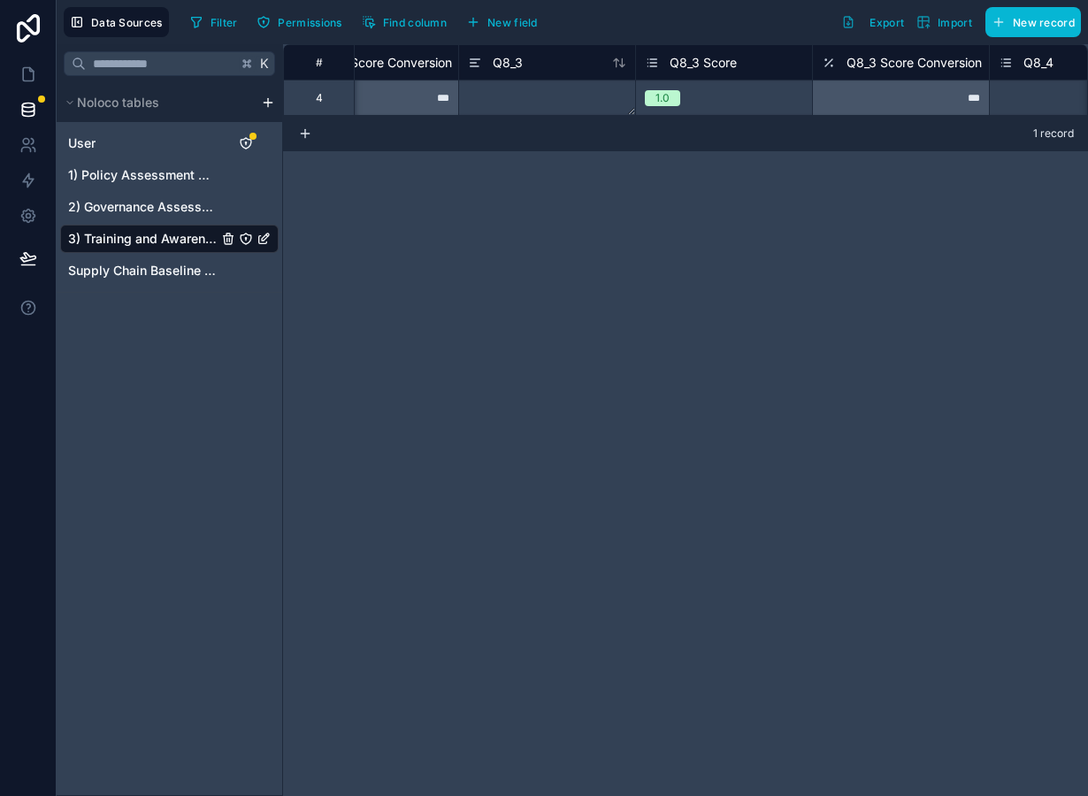
scroll to position [0, 3159]
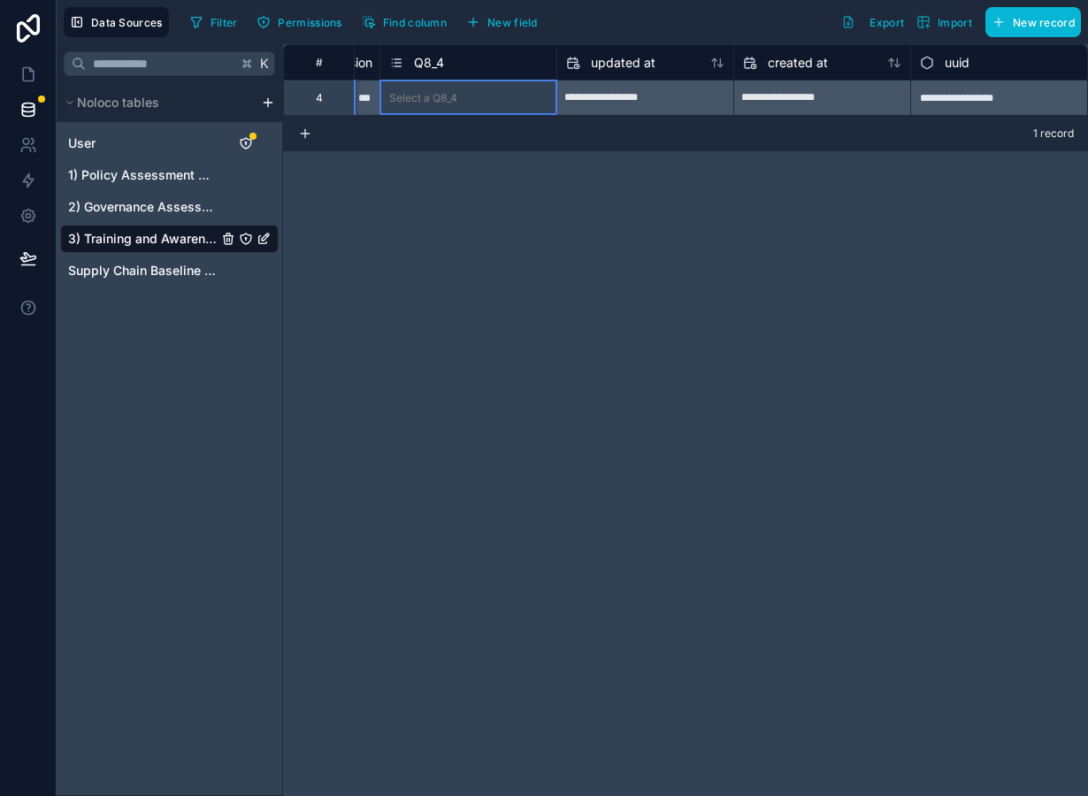
click at [440, 72] on div "Q8_4" at bounding box center [416, 62] width 55 height 21
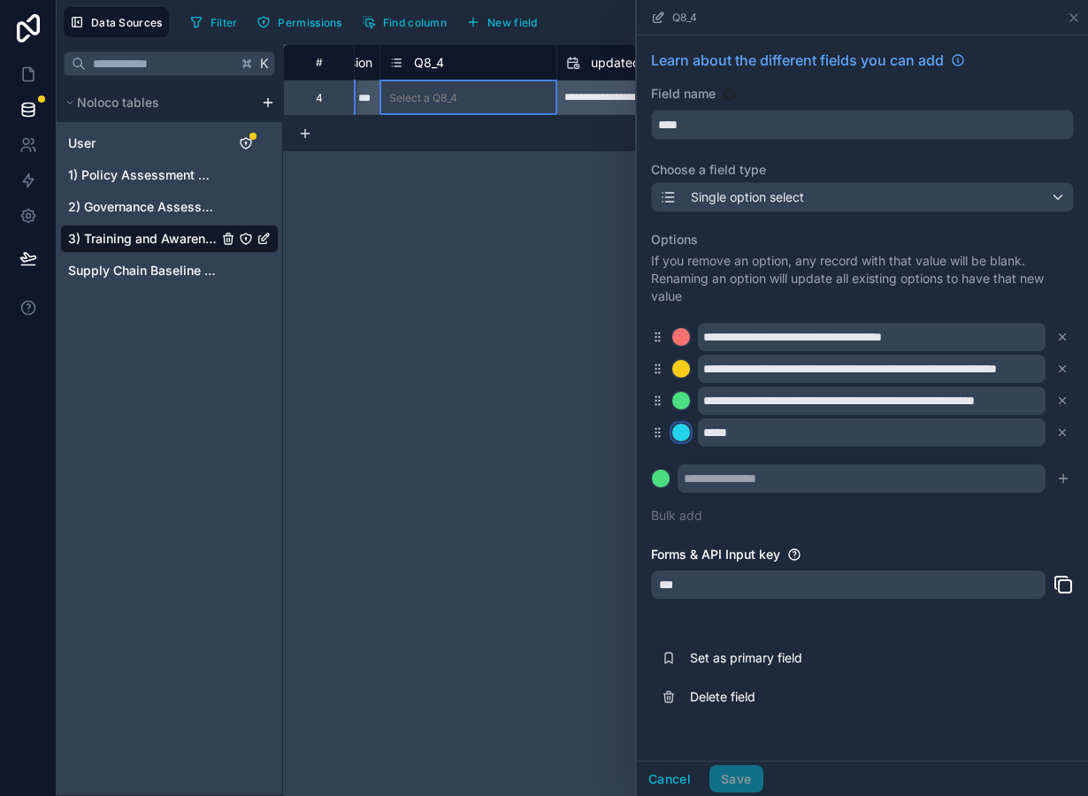
click at [683, 434] on div at bounding box center [681, 433] width 18 height 18
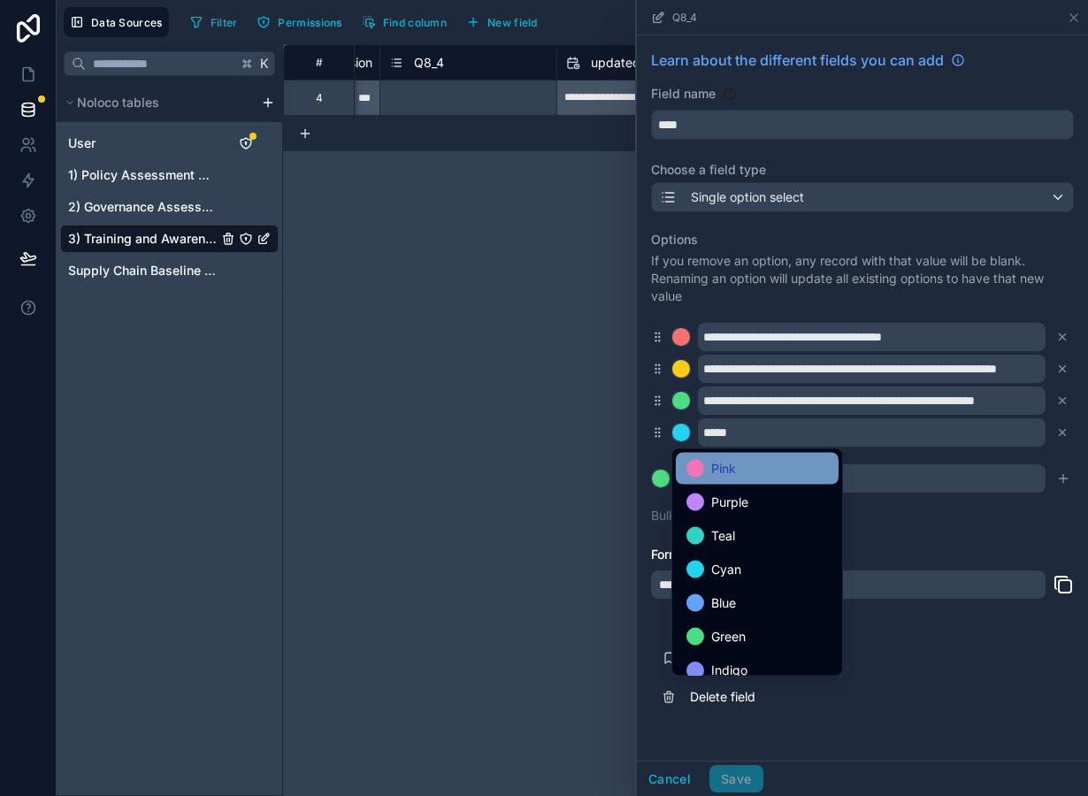
click at [702, 477] on div "Pink" at bounding box center [757, 468] width 142 height 21
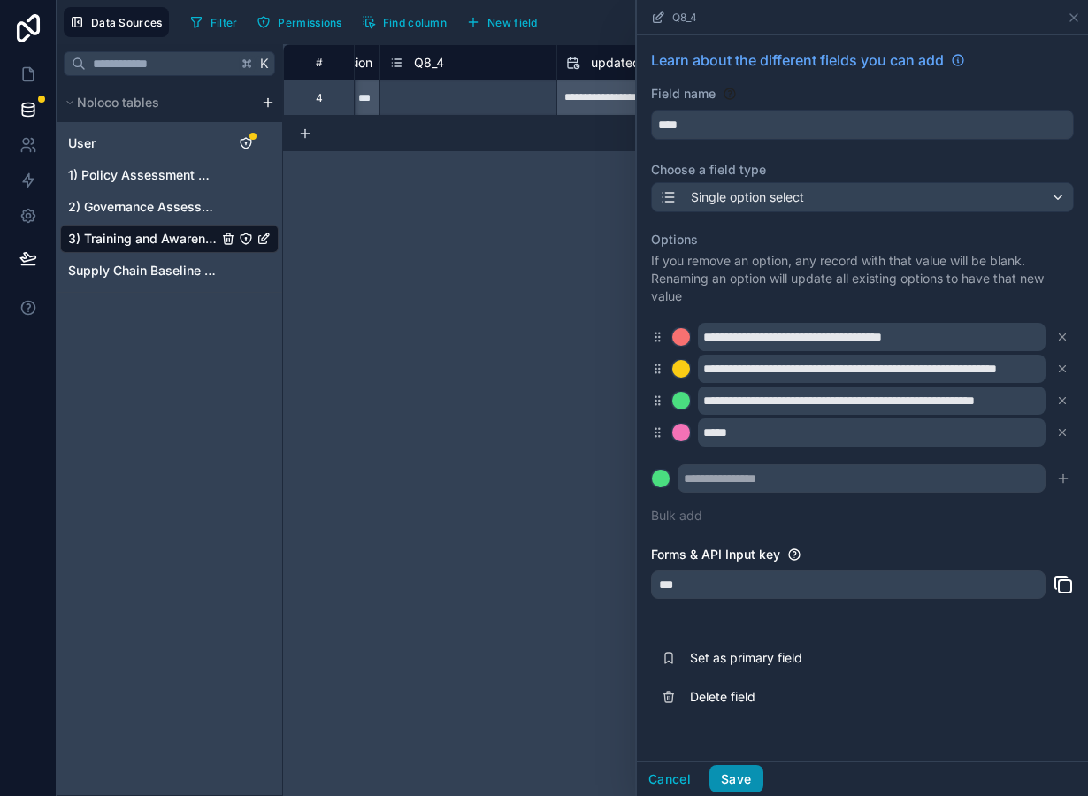
click at [749, 778] on button "Save" at bounding box center [735, 779] width 53 height 28
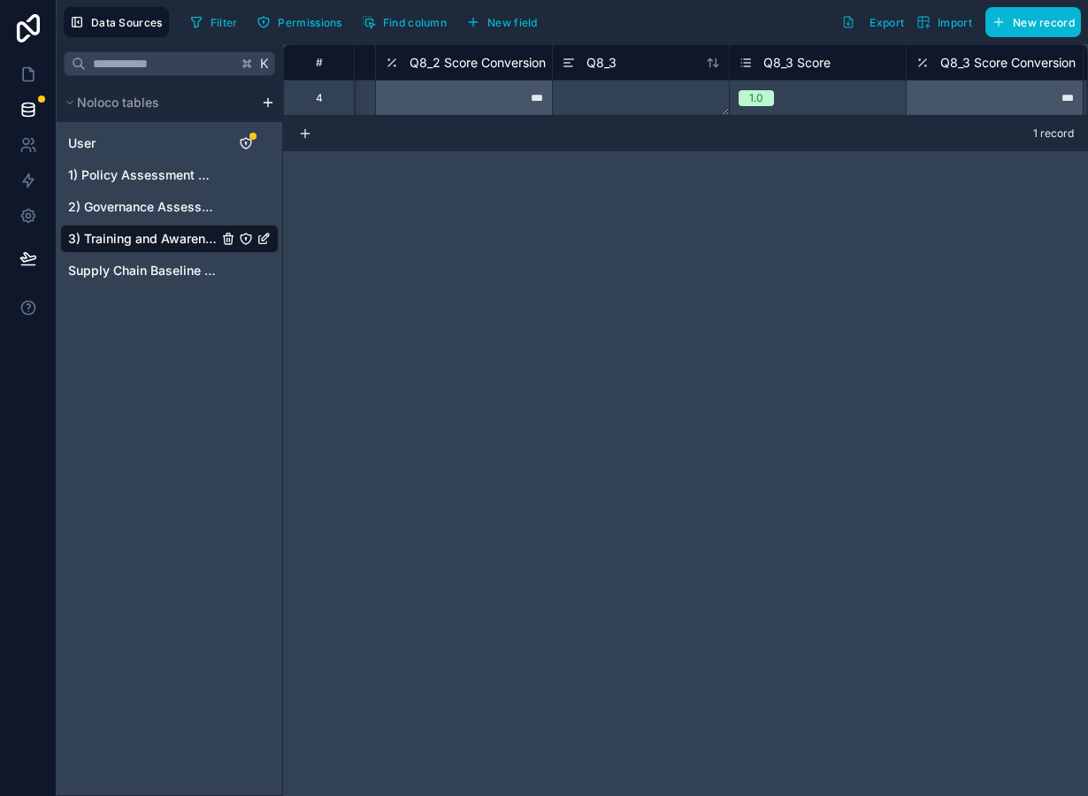
scroll to position [0, 3159]
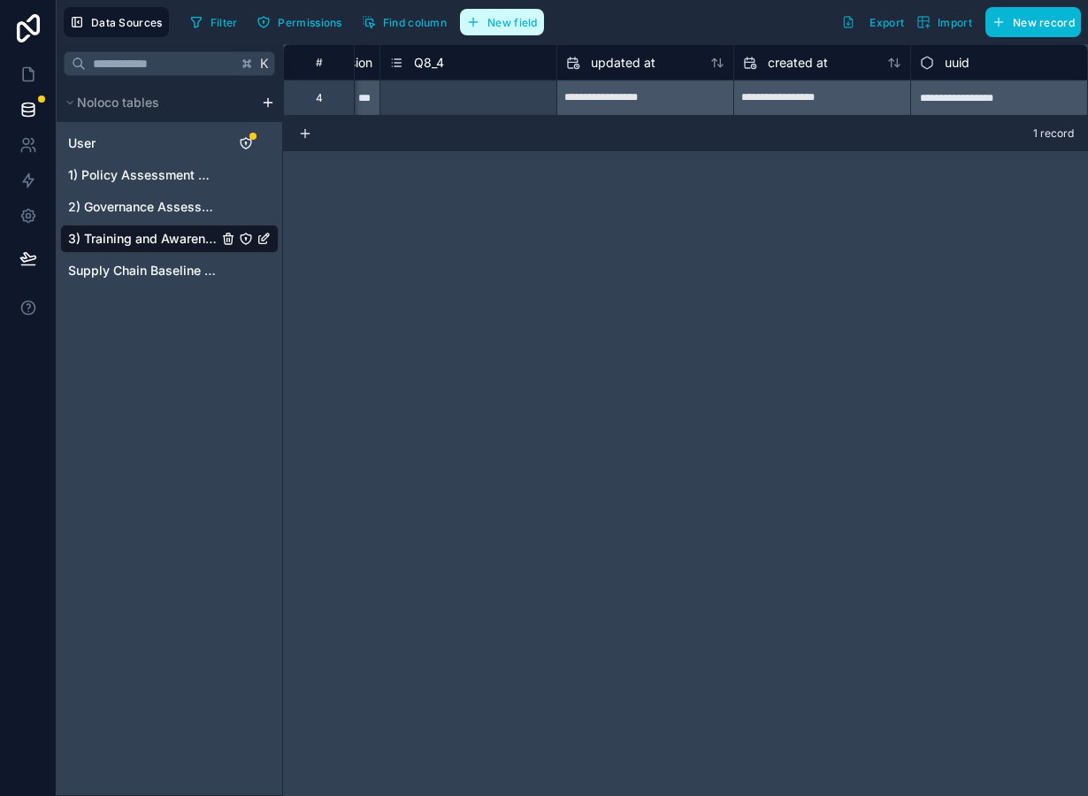
click at [501, 10] on button "New field" at bounding box center [502, 22] width 84 height 27
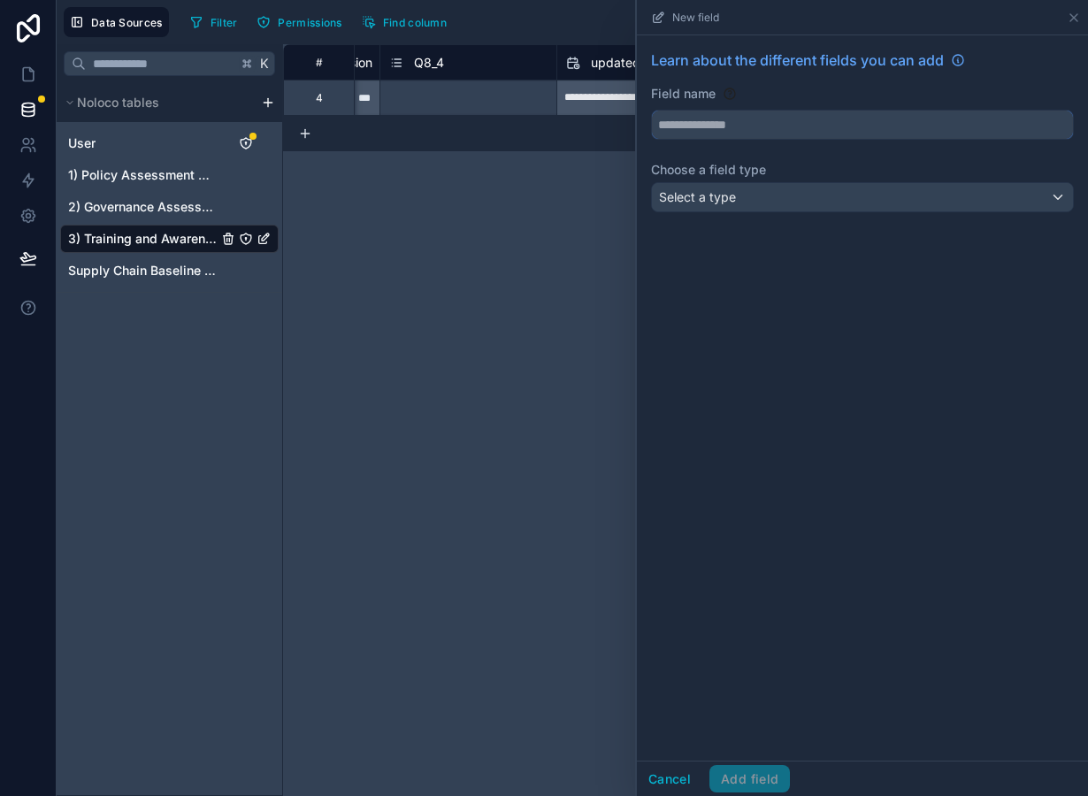
click at [720, 112] on input "text" at bounding box center [862, 125] width 421 height 28
type input "**********"
click at [716, 196] on span "Select a type" at bounding box center [697, 196] width 77 height 15
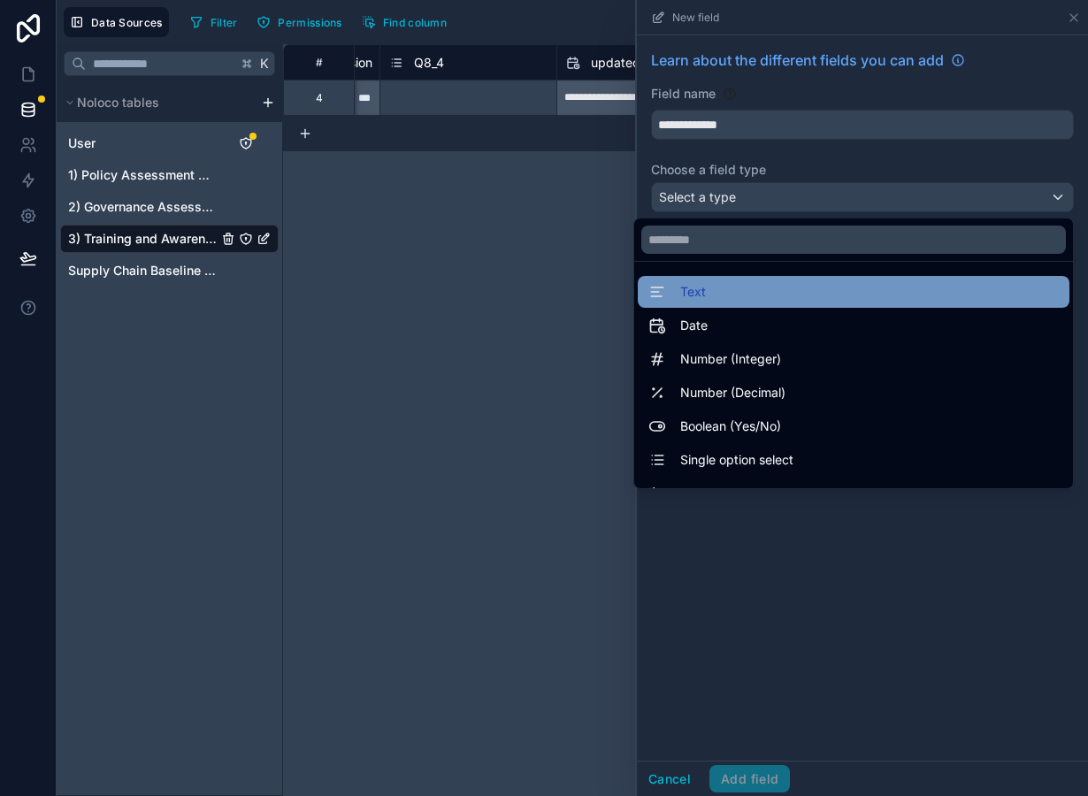
click at [711, 295] on div "Text" at bounding box center [853, 291] width 410 height 21
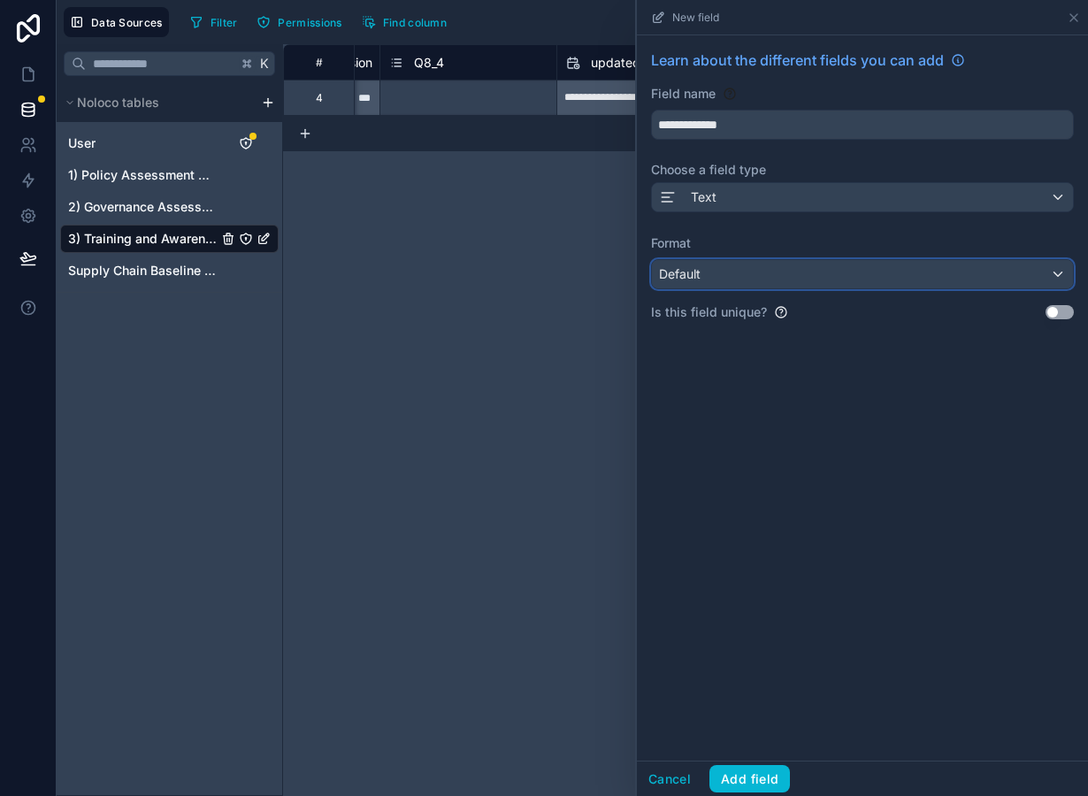
click at [708, 276] on div "Default" at bounding box center [862, 274] width 421 height 28
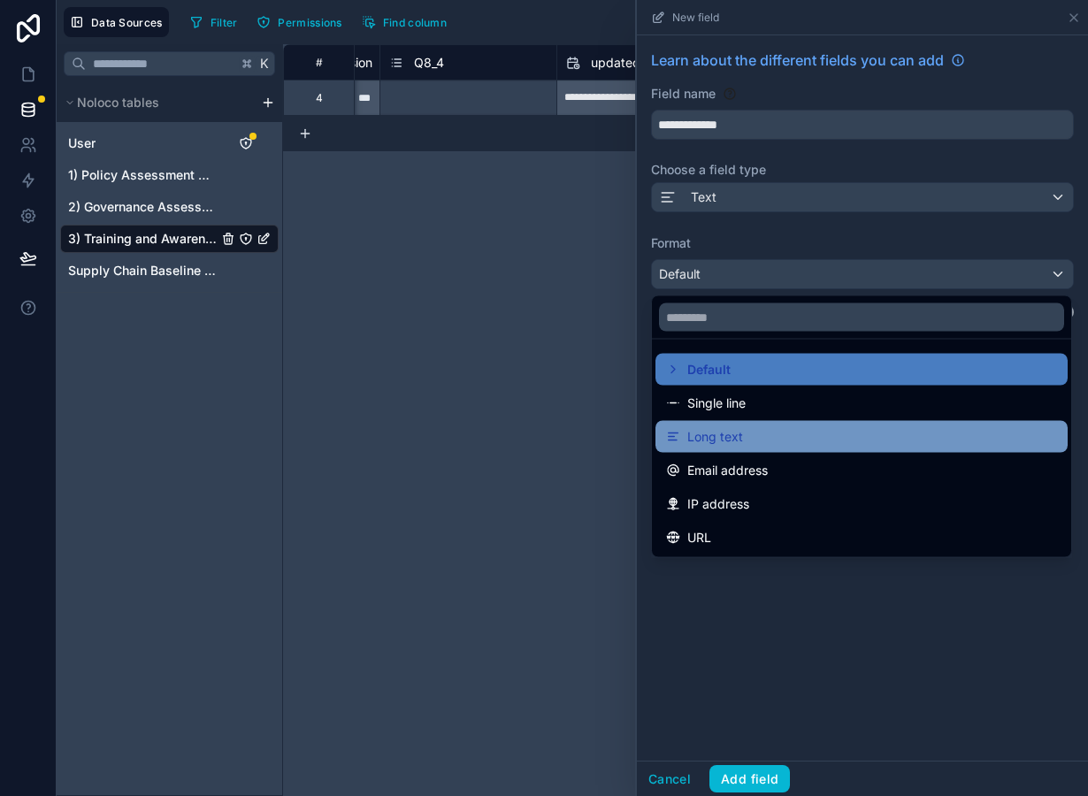
click at [731, 427] on span "Long text" at bounding box center [715, 436] width 56 height 21
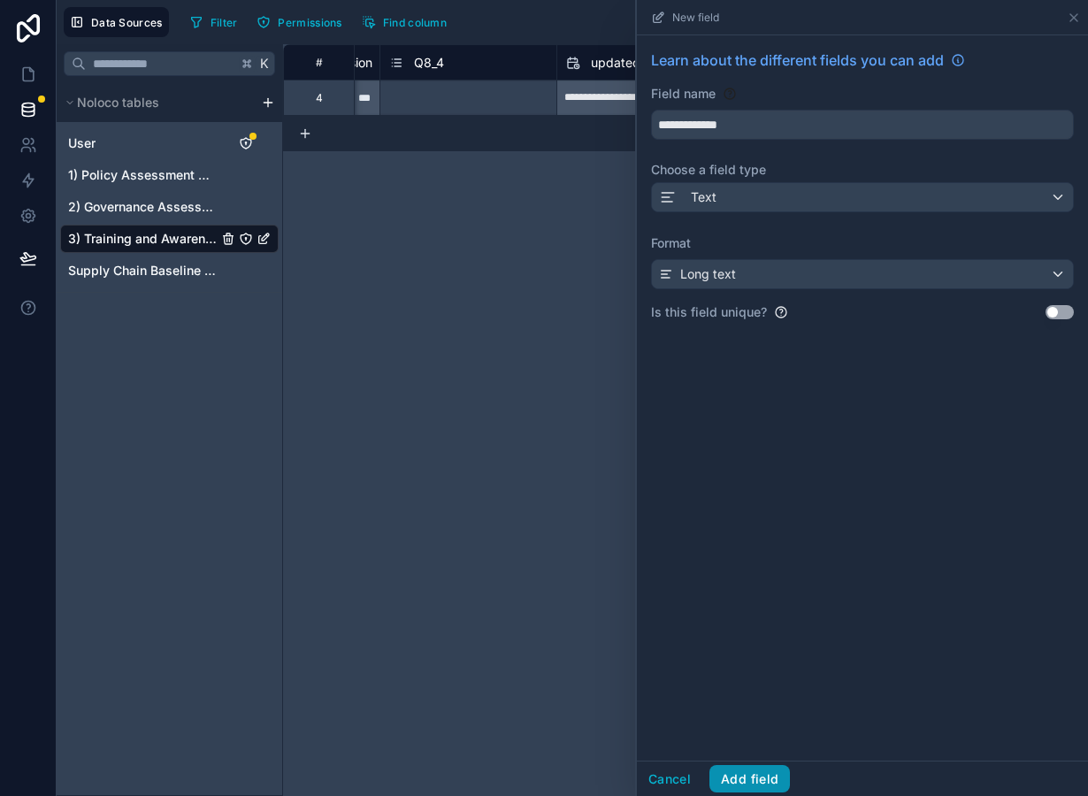
click at [754, 768] on button "Add field" at bounding box center [749, 779] width 81 height 28
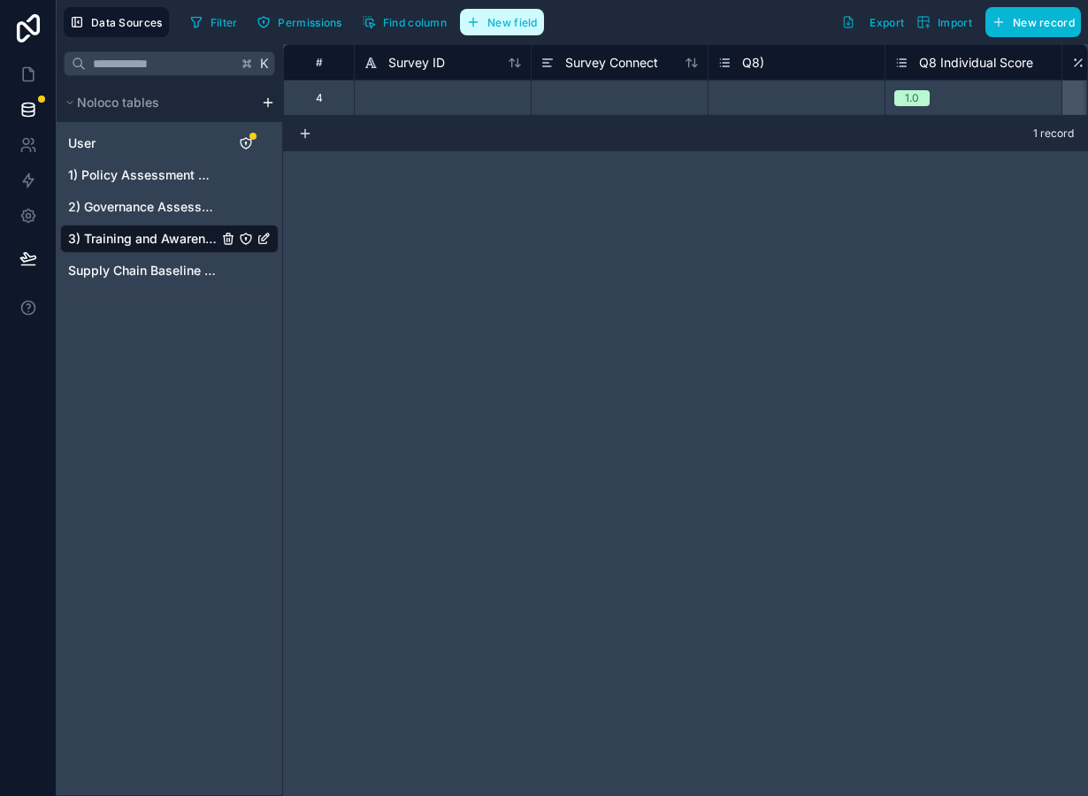
click at [497, 28] on span "New field" at bounding box center [512, 22] width 50 height 13
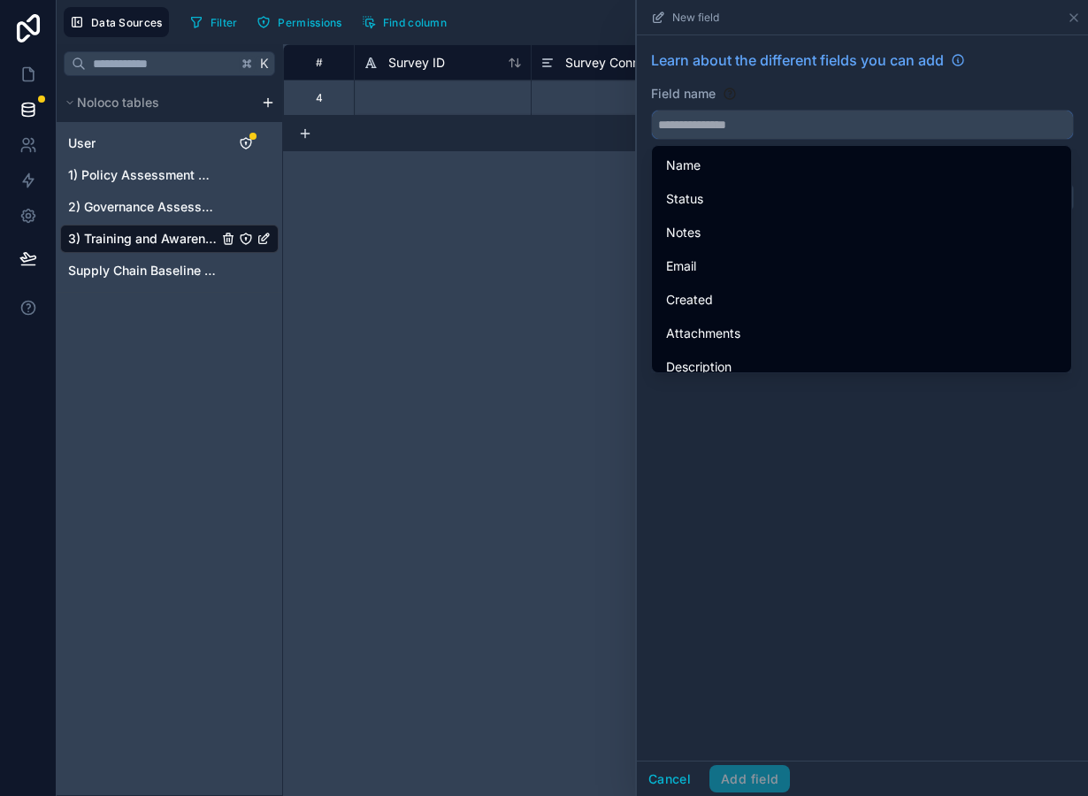
click at [714, 133] on input "text" at bounding box center [862, 125] width 421 height 28
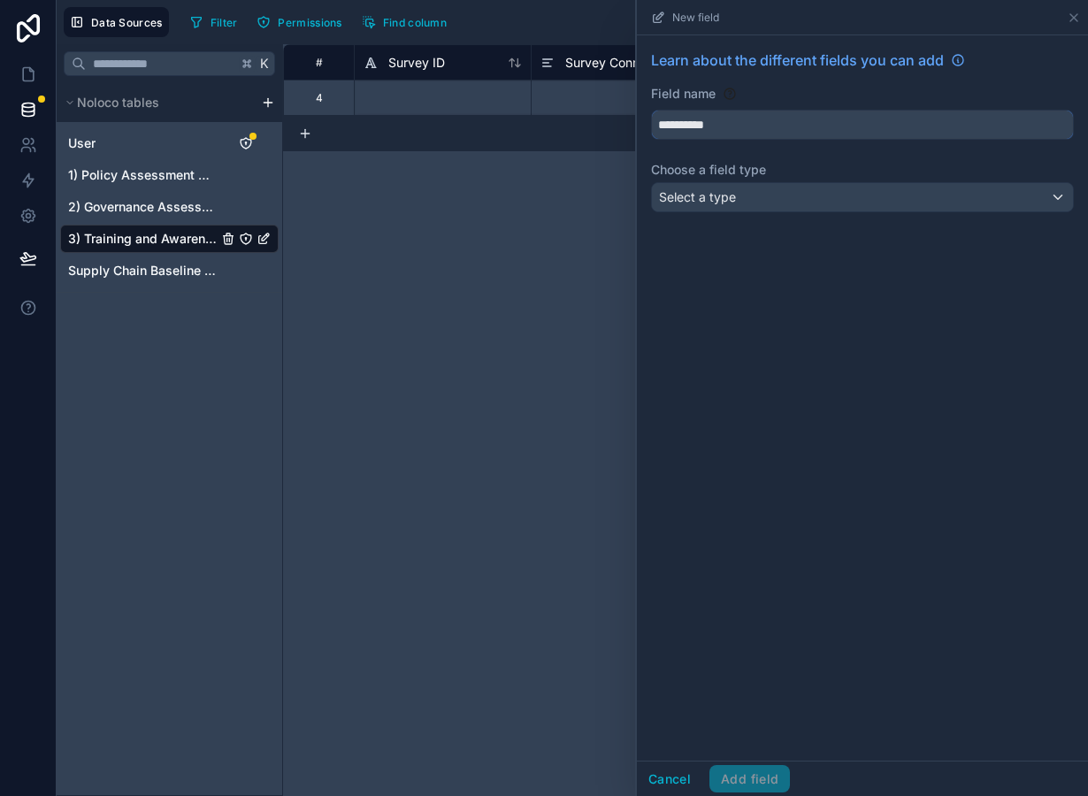
type input "**********"
click at [716, 196] on span "Select a type" at bounding box center [697, 196] width 77 height 15
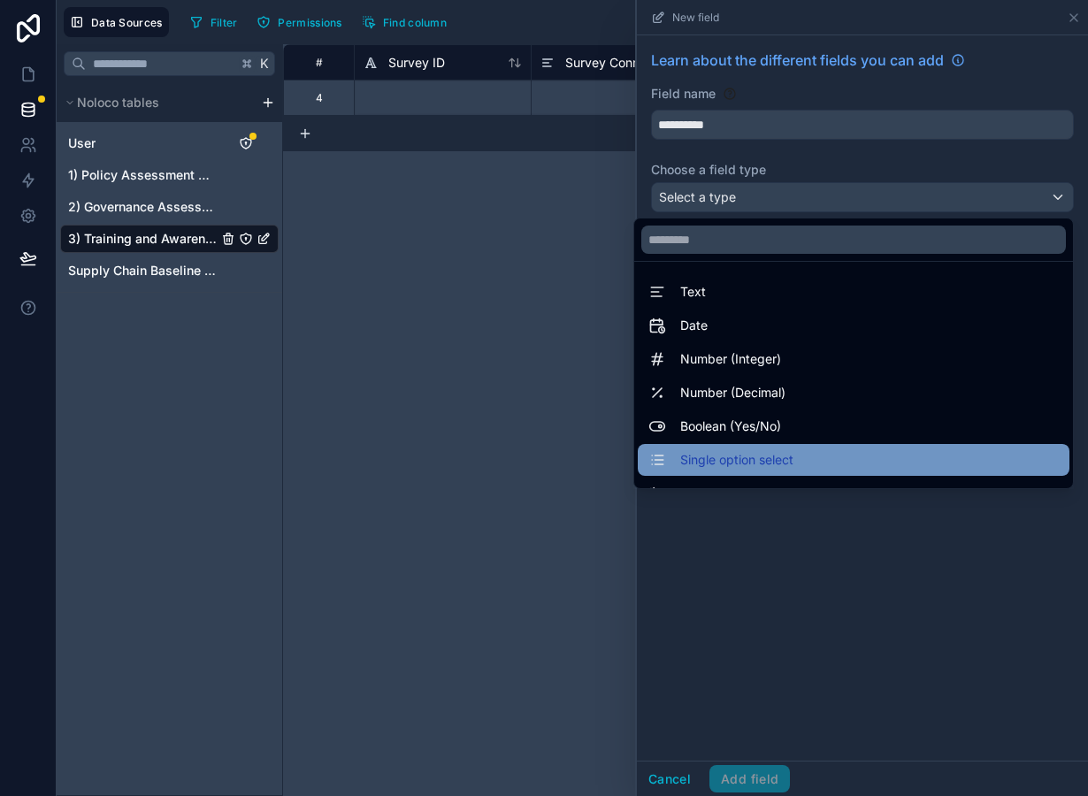
click at [730, 462] on span "Single option select" at bounding box center [736, 459] width 113 height 21
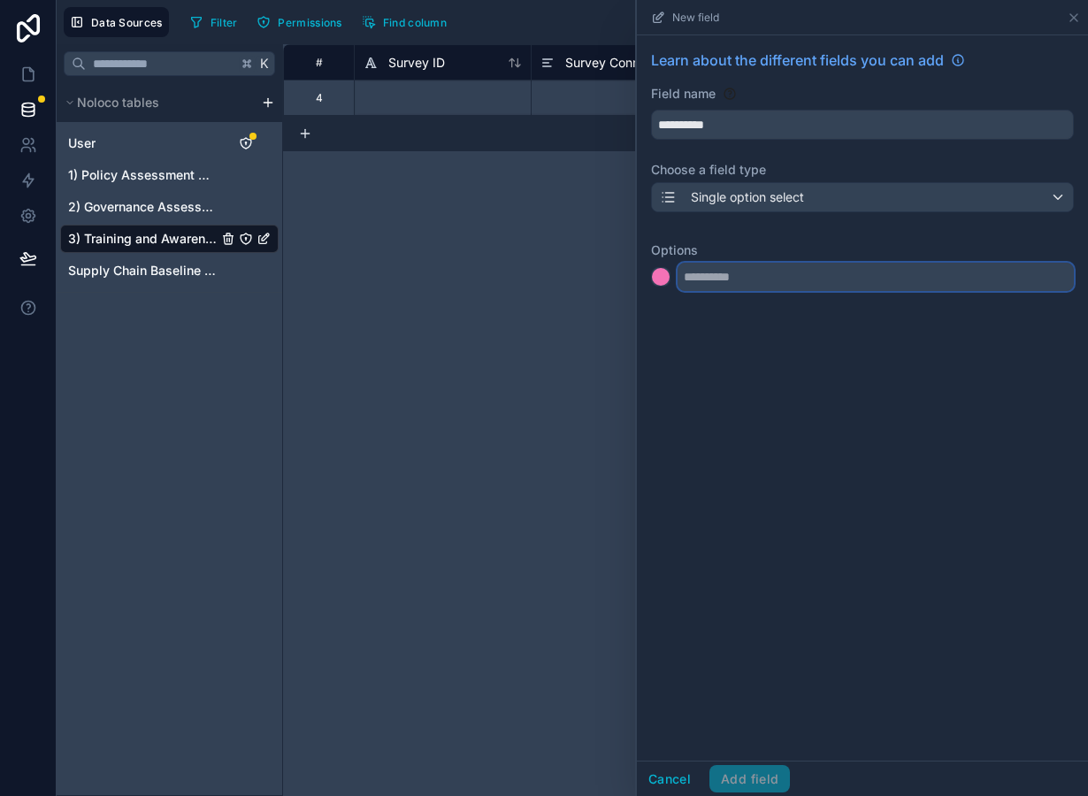
click at [717, 280] on input "text" at bounding box center [876, 277] width 396 height 28
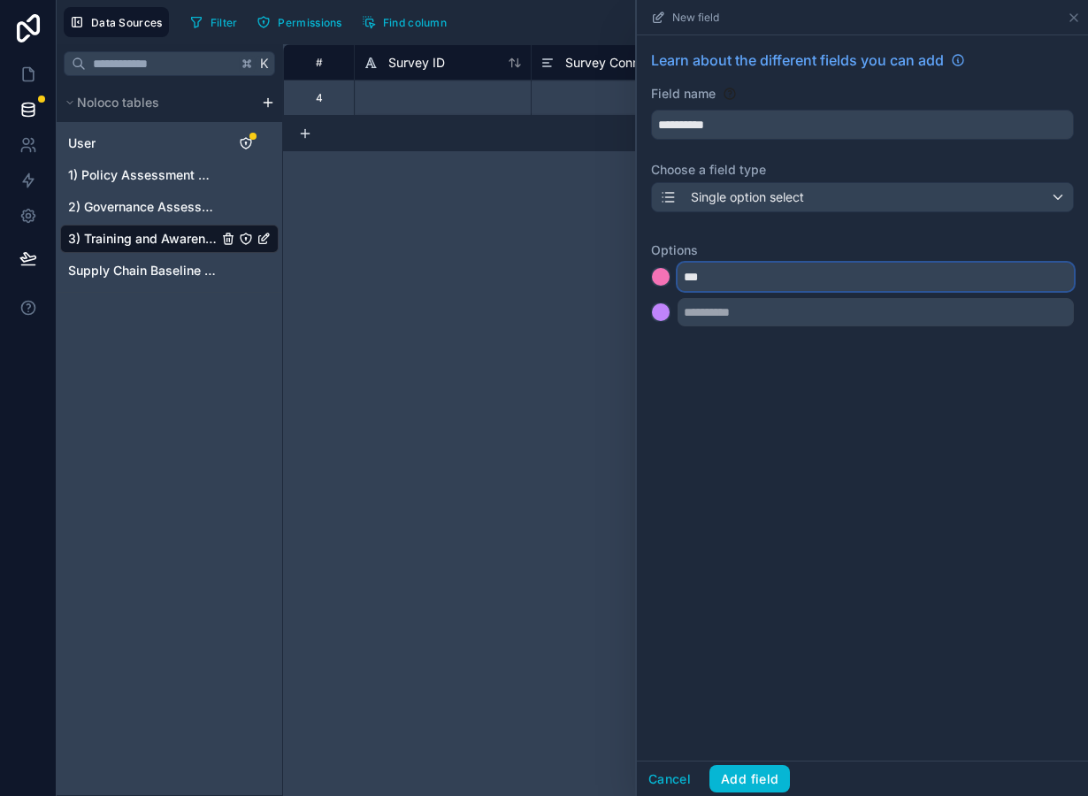
type input "***"
click at [662, 283] on div at bounding box center [661, 277] width 18 height 18
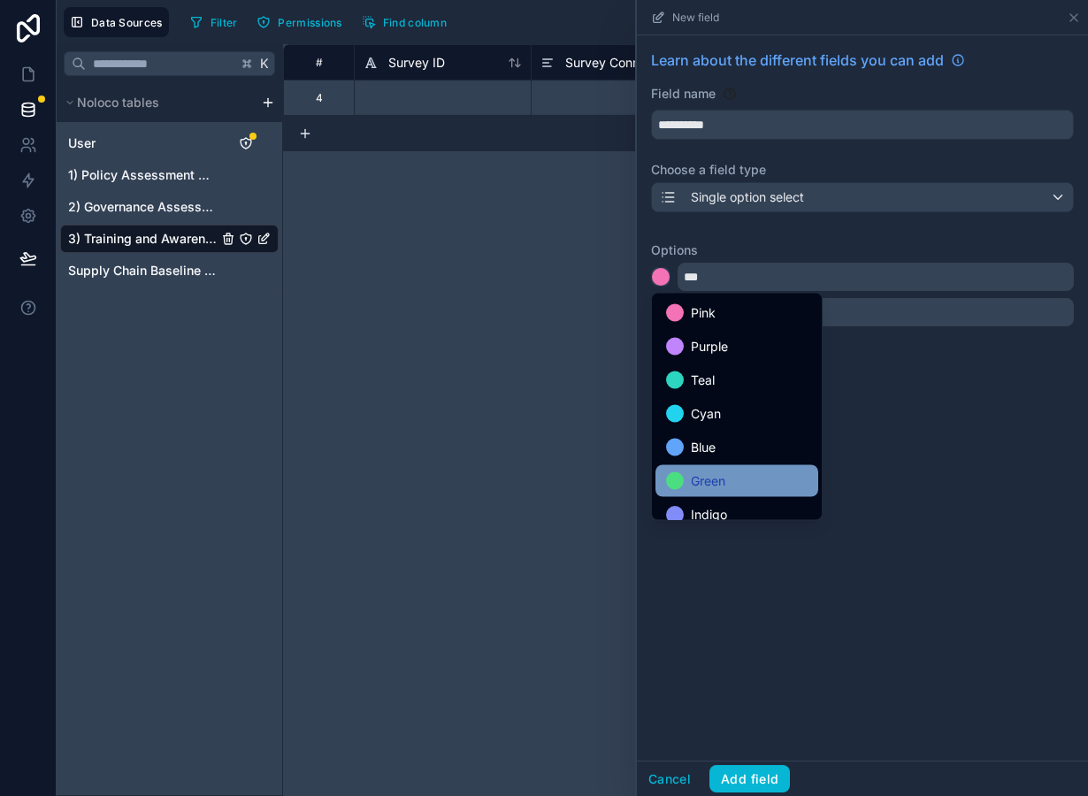
click at [728, 482] on div "Green" at bounding box center [737, 481] width 142 height 21
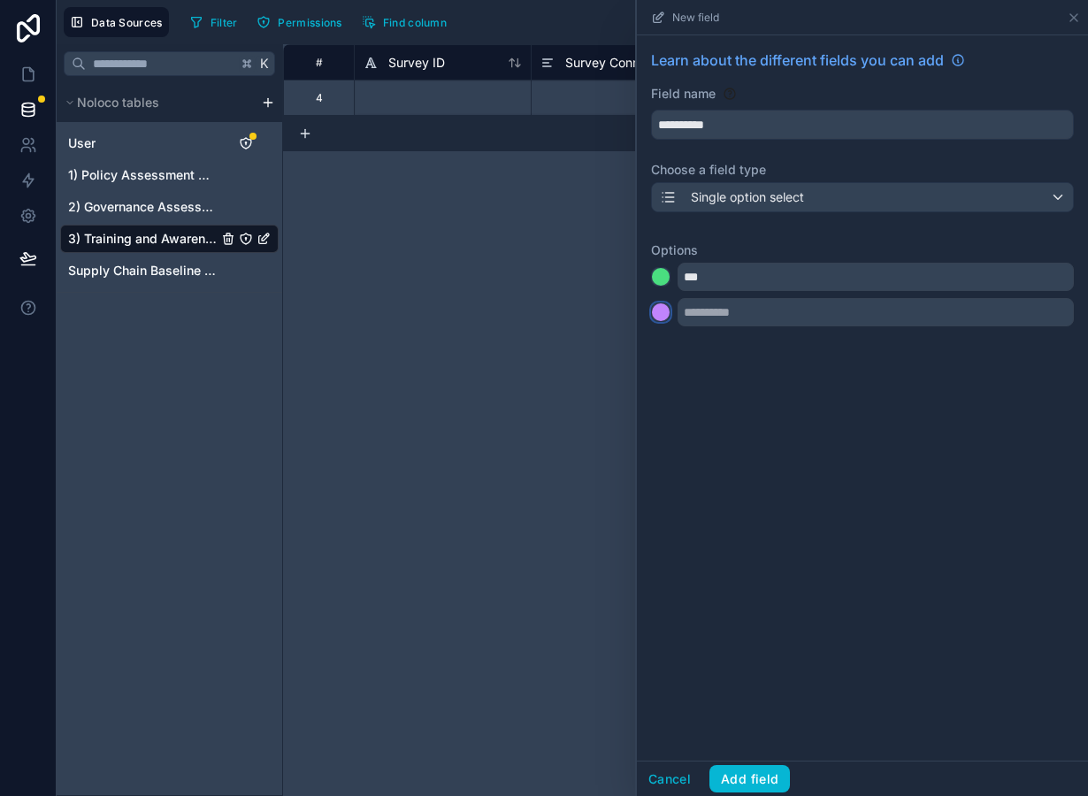
click at [664, 308] on div at bounding box center [661, 312] width 18 height 18
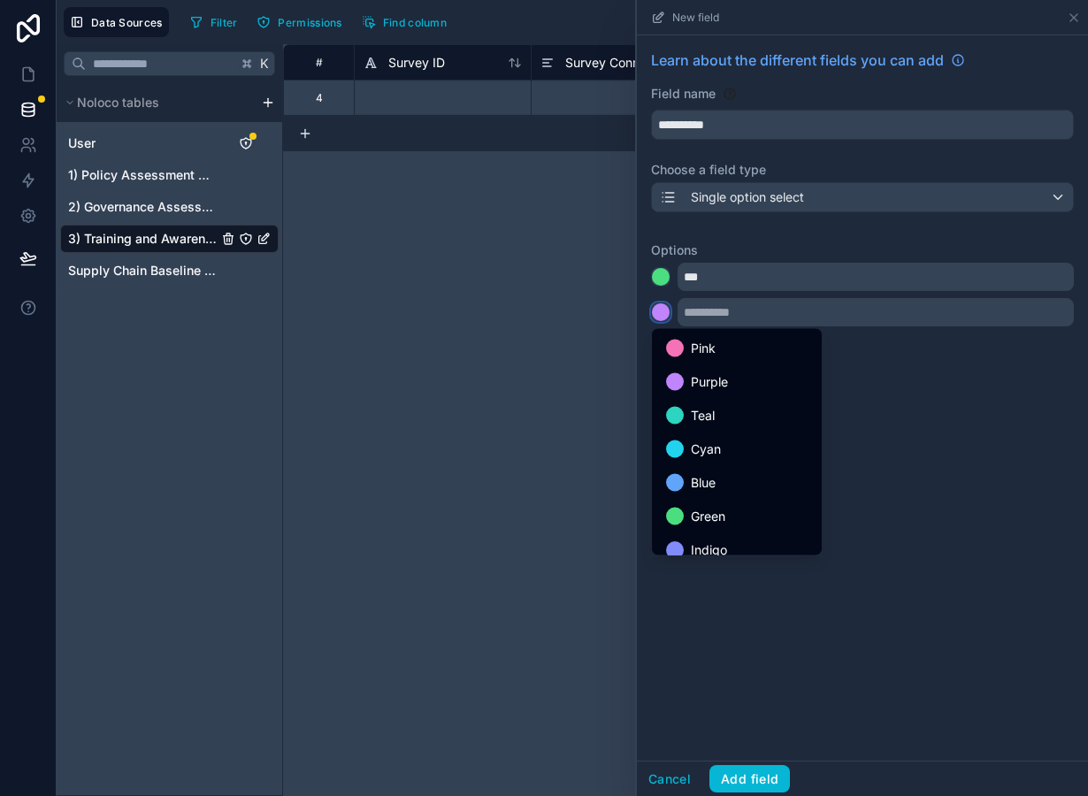
scroll to position [149, 0]
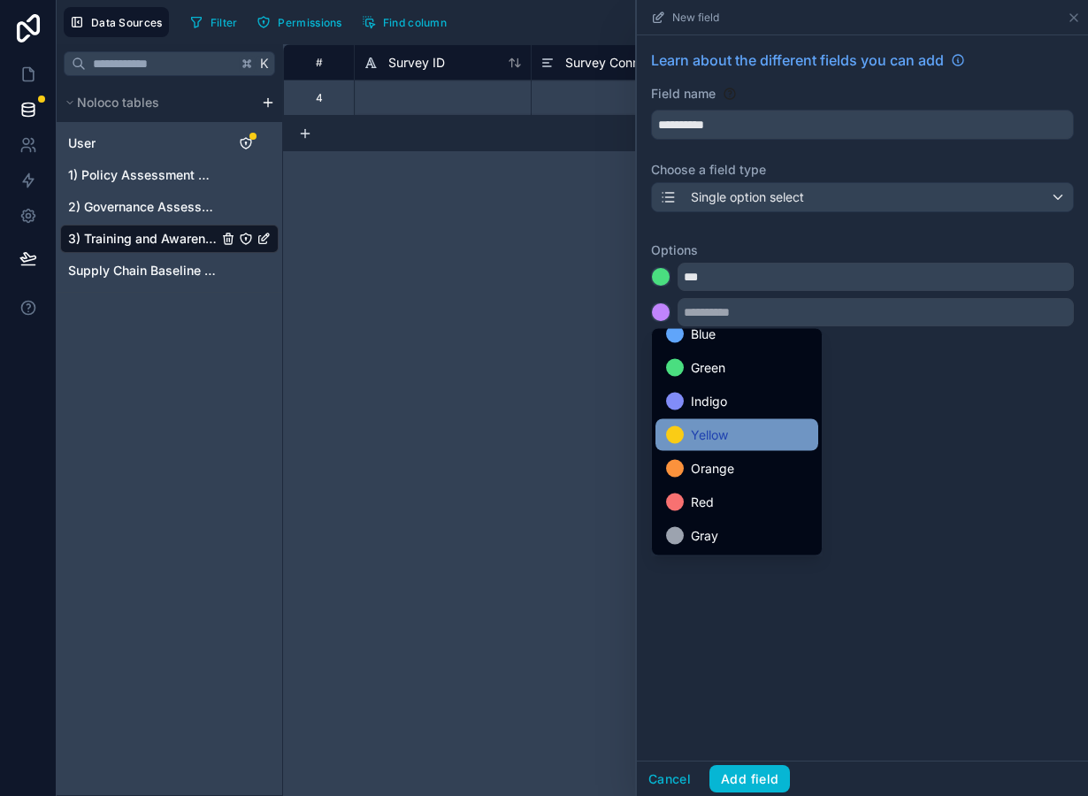
click at [717, 432] on span "Yellow" at bounding box center [709, 435] width 37 height 21
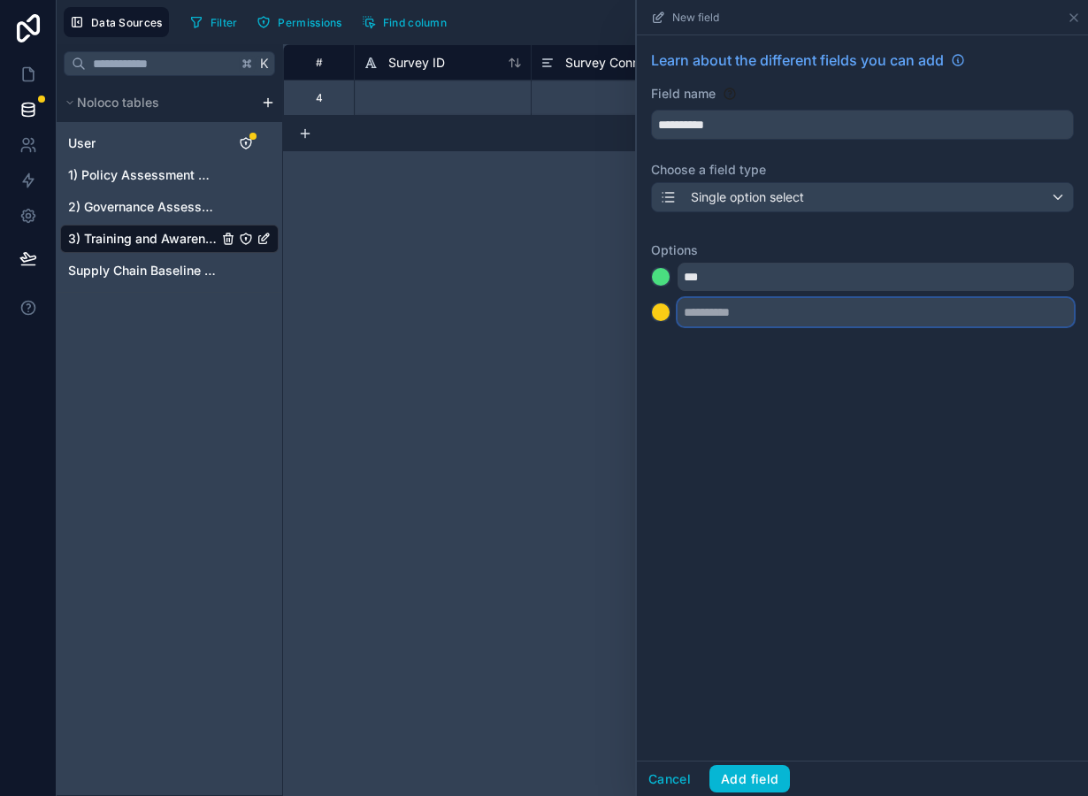
click at [717, 318] on input "text" at bounding box center [876, 312] width 396 height 28
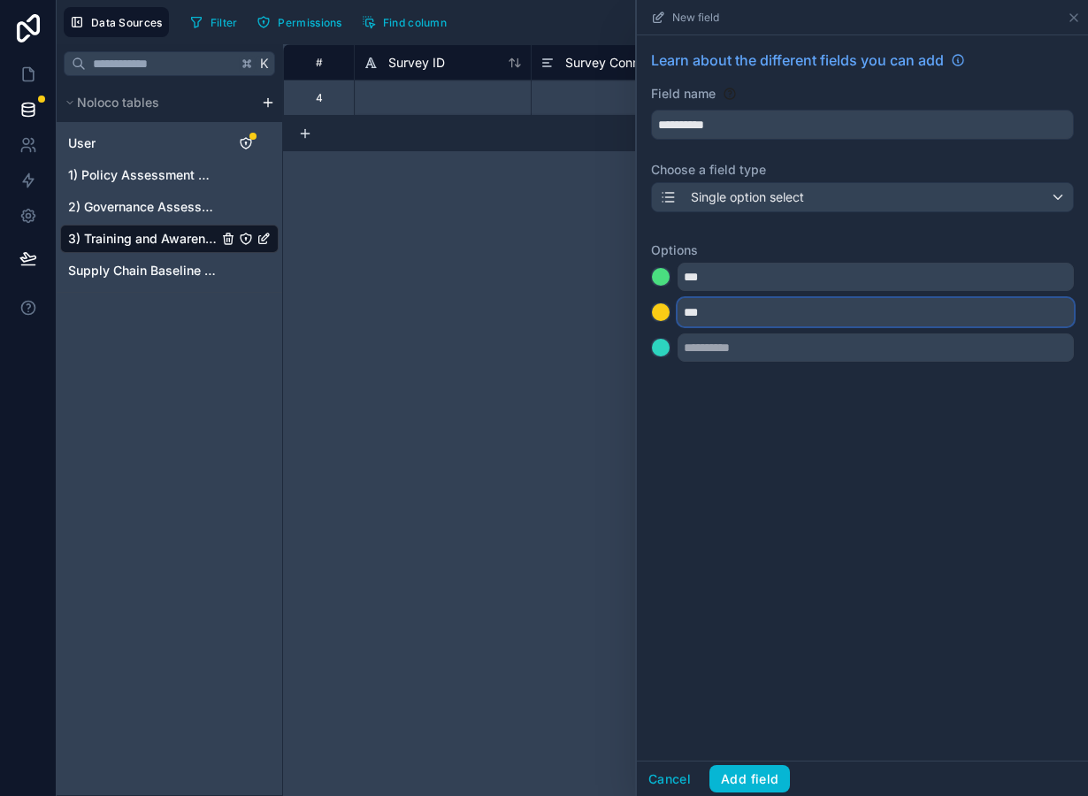
type input "***"
click at [664, 348] on div at bounding box center [661, 348] width 18 height 18
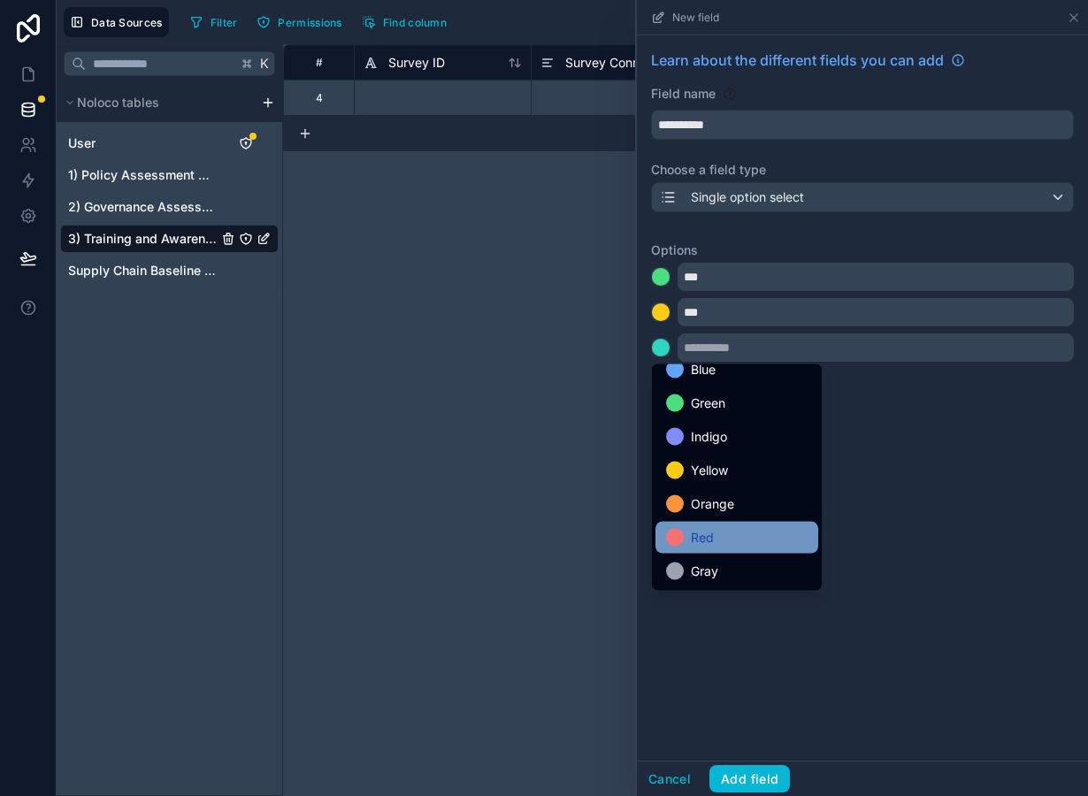
click at [733, 537] on div "Red" at bounding box center [737, 537] width 142 height 21
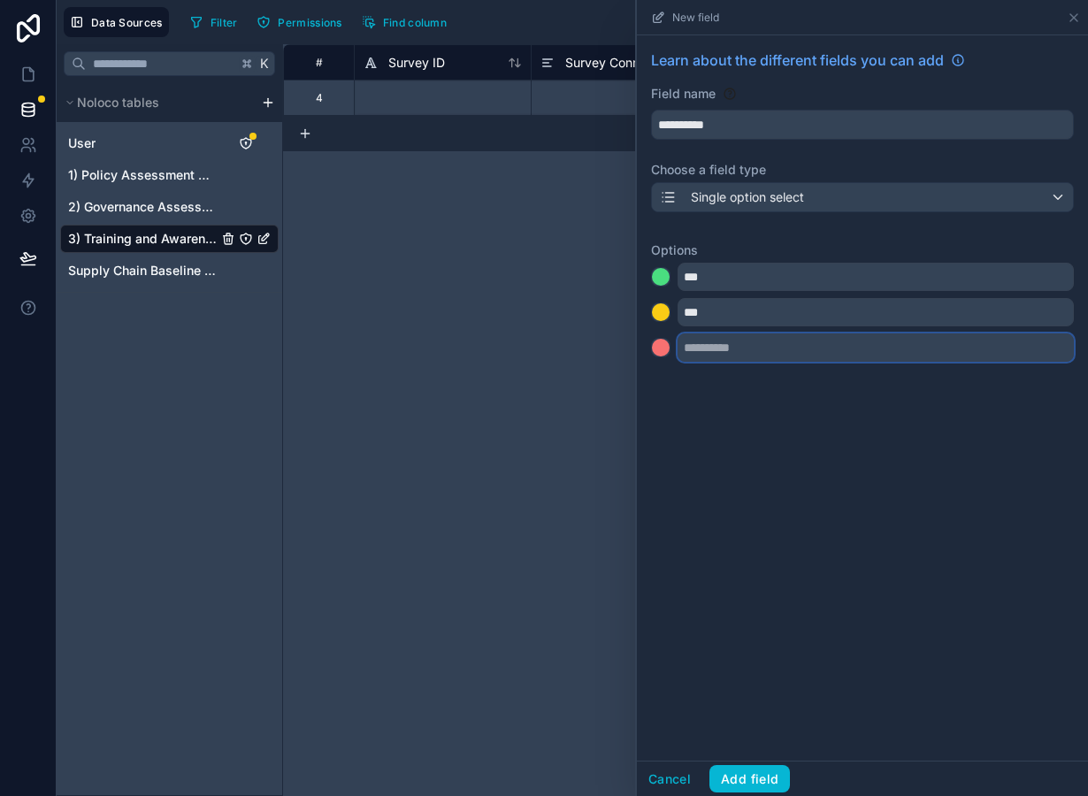
click at [708, 352] on input "text" at bounding box center [876, 348] width 396 height 28
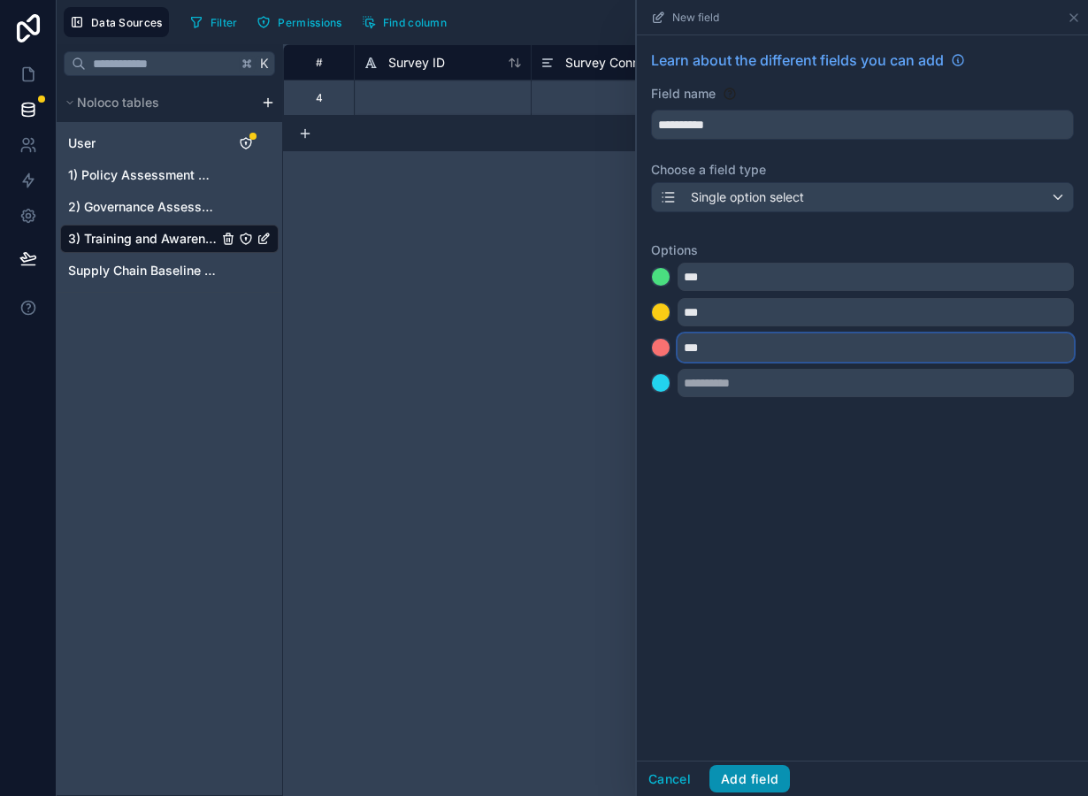
type input "***"
click at [755, 790] on button "Add field" at bounding box center [749, 779] width 81 height 28
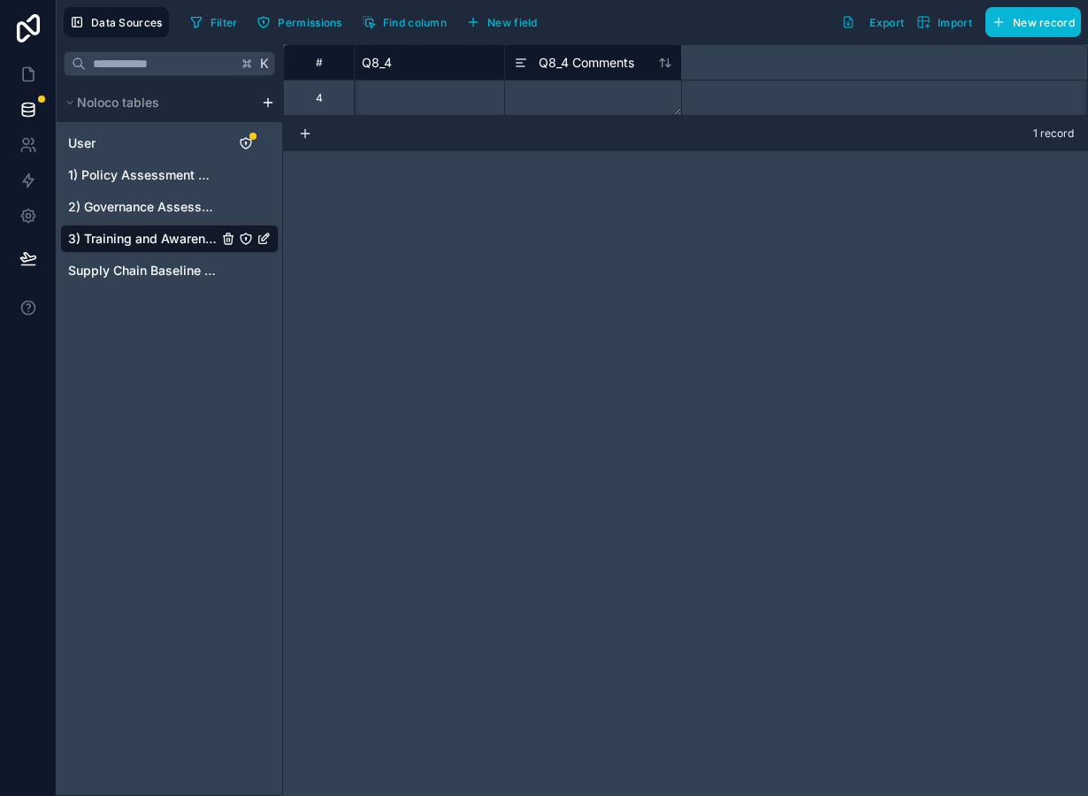
scroll to position [0, 3513]
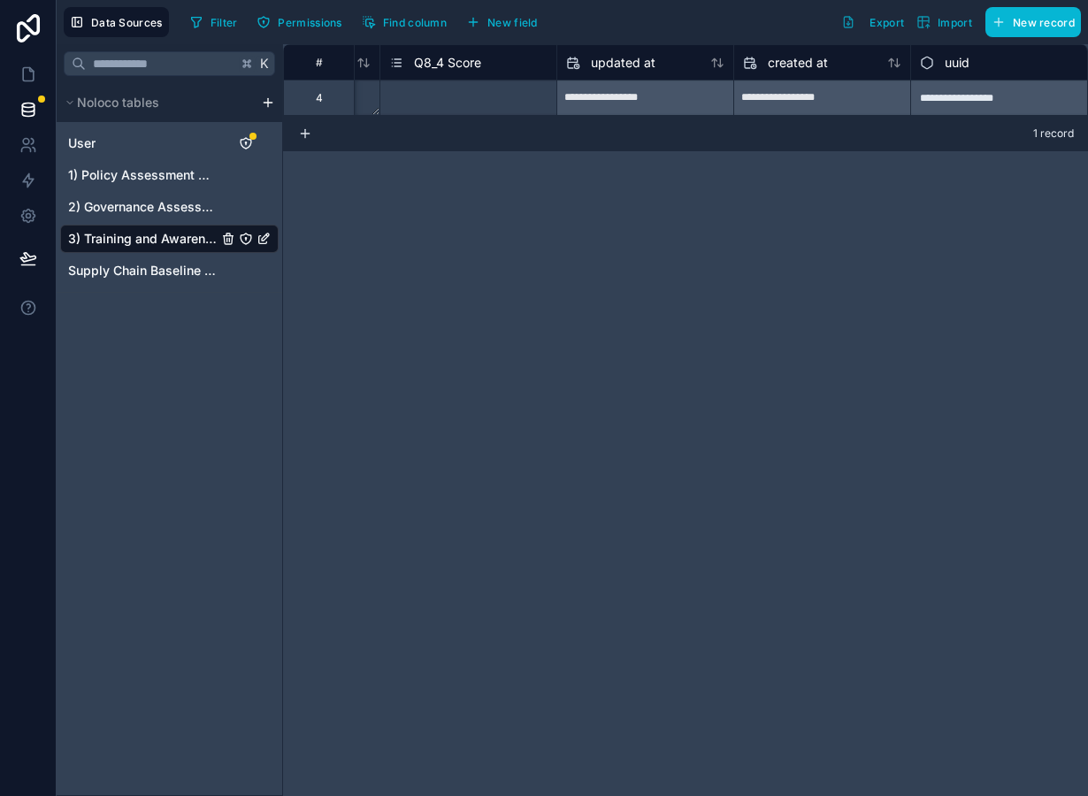
click at [463, 63] on span "Q8_4 Score" at bounding box center [447, 63] width 67 height 18
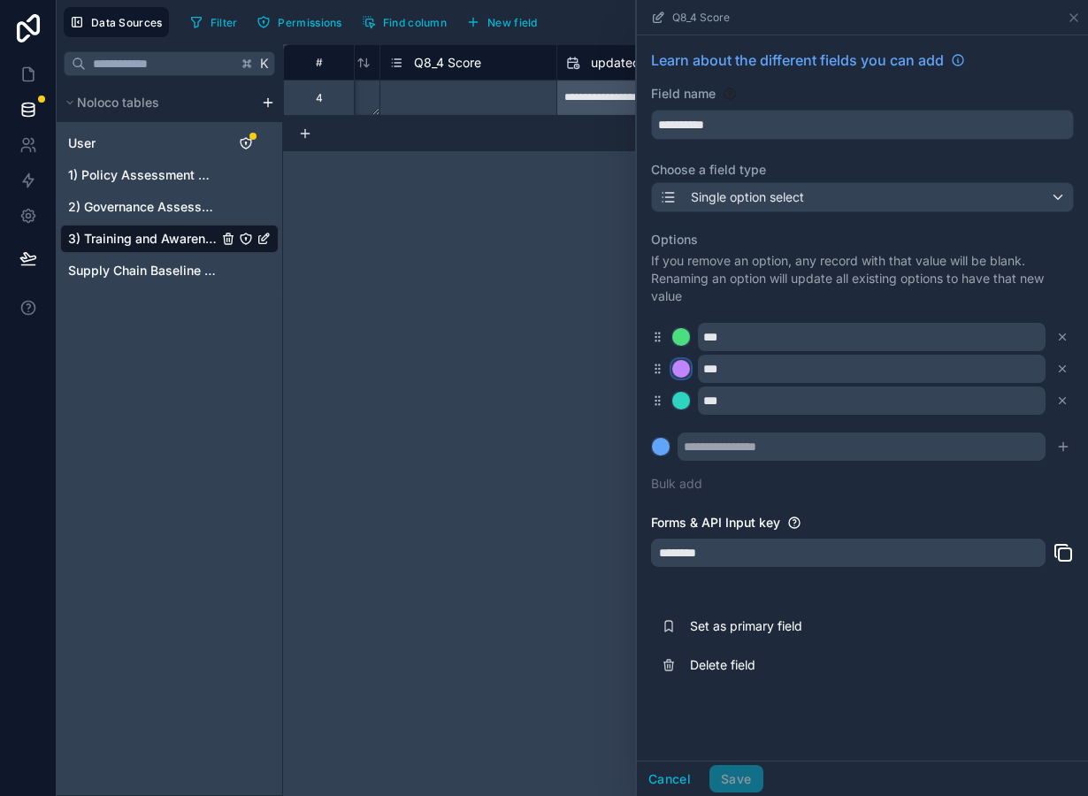
click at [682, 369] on div at bounding box center [681, 369] width 18 height 18
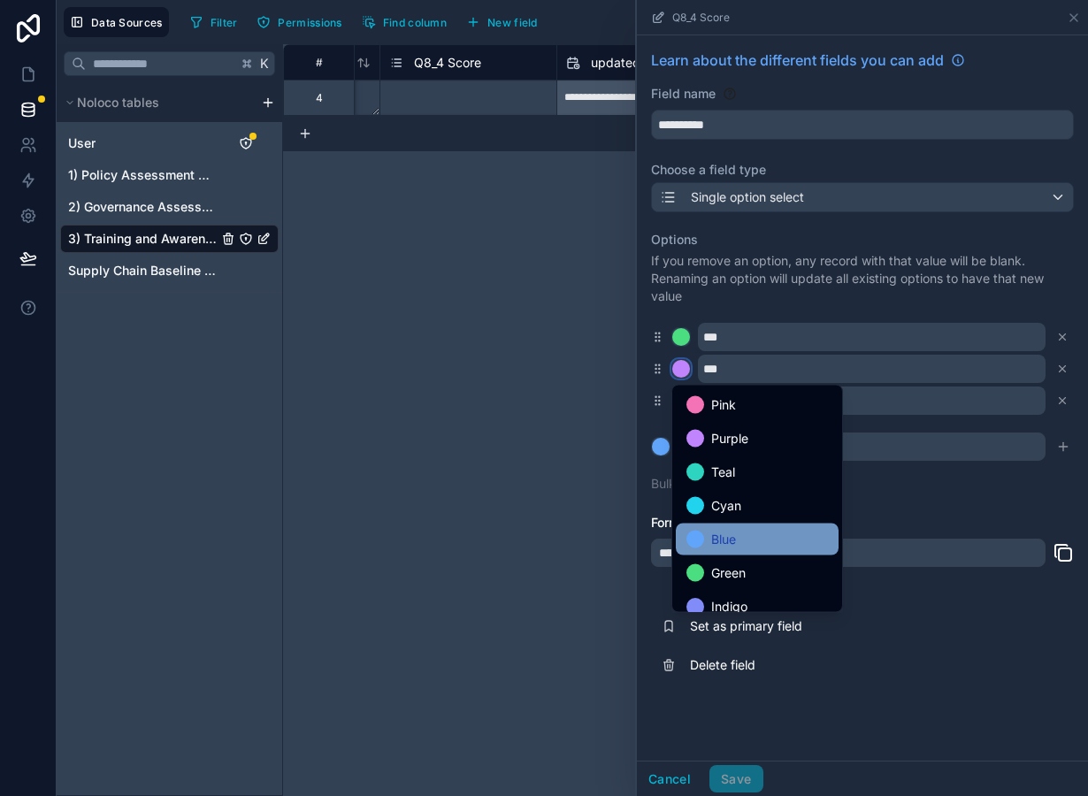
scroll to position [149, 0]
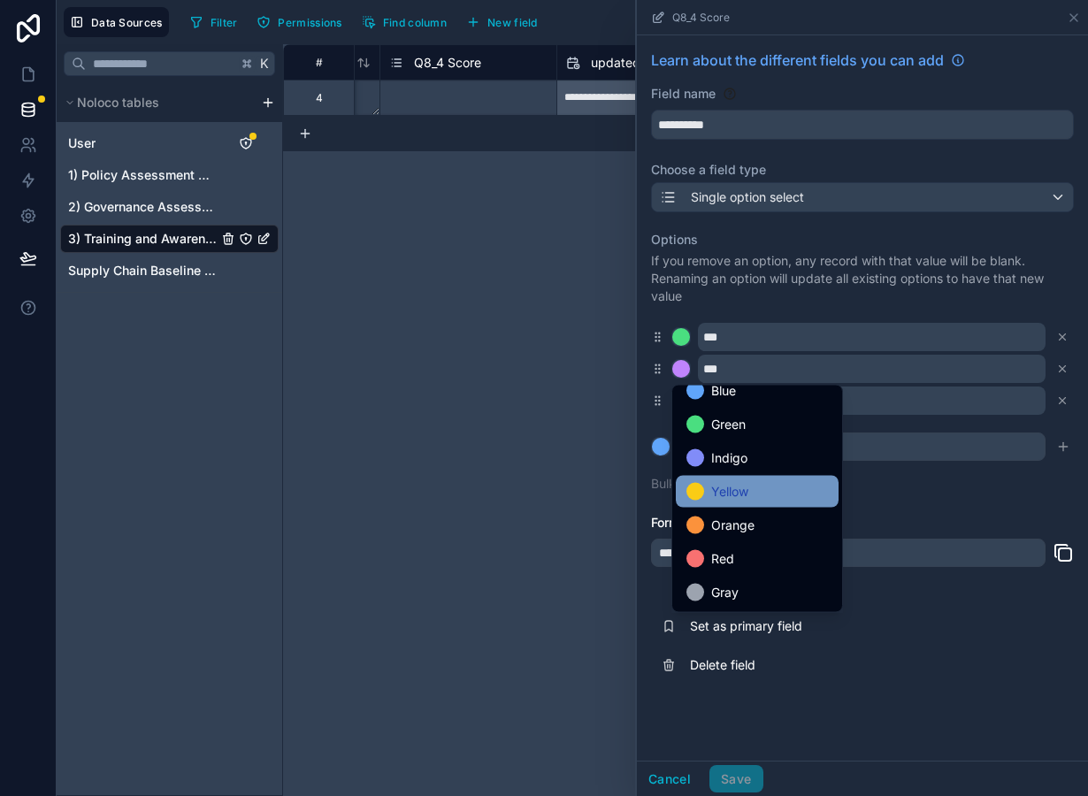
click at [727, 490] on span "Yellow" at bounding box center [729, 491] width 37 height 21
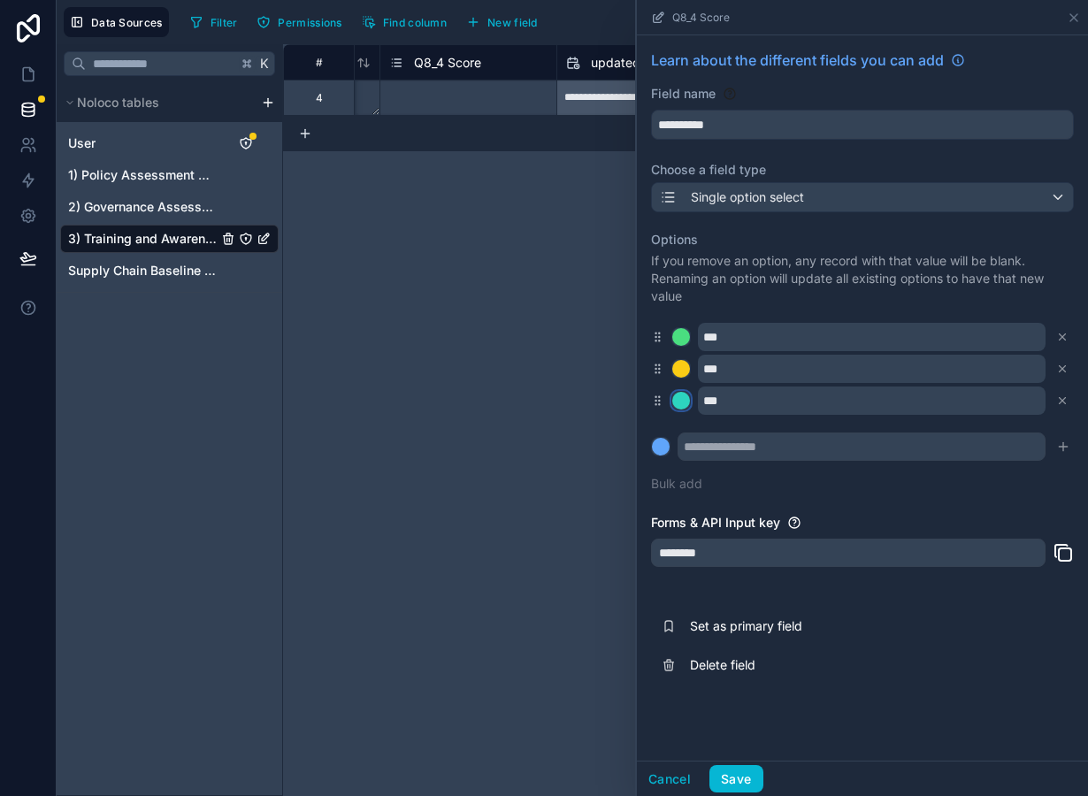
click at [682, 395] on div at bounding box center [681, 401] width 18 height 18
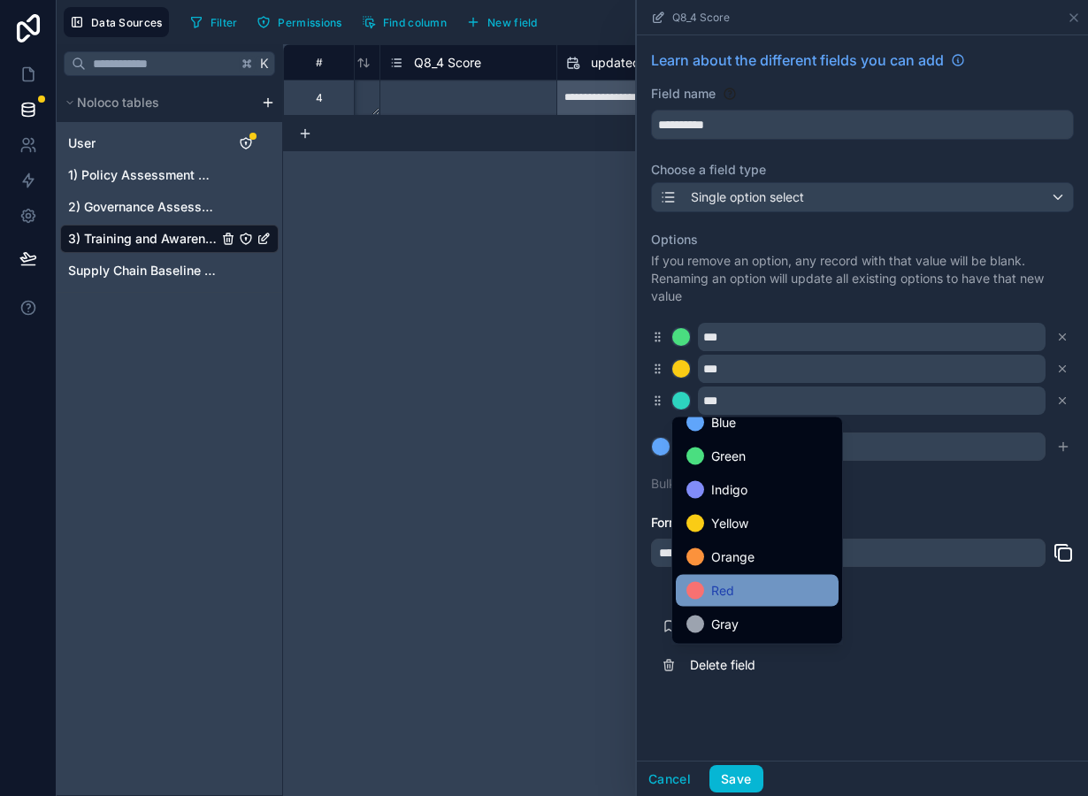
click at [722, 587] on span "Red" at bounding box center [722, 590] width 23 height 21
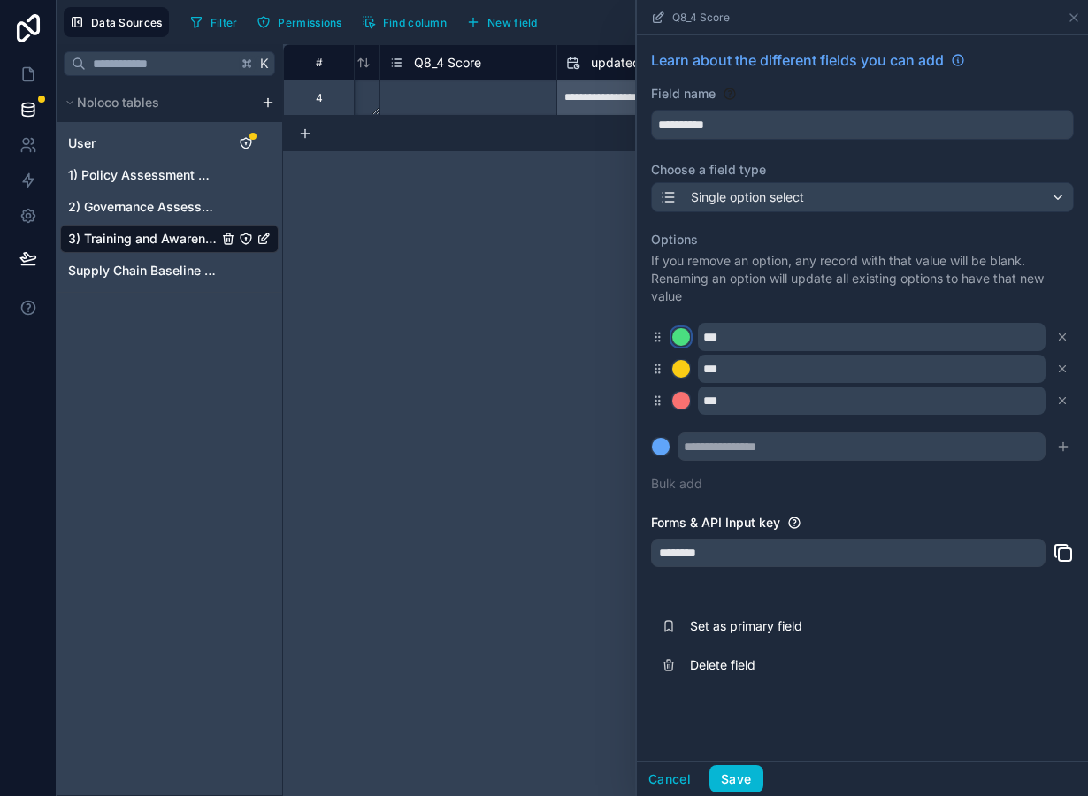
click at [677, 341] on div at bounding box center [681, 337] width 18 height 18
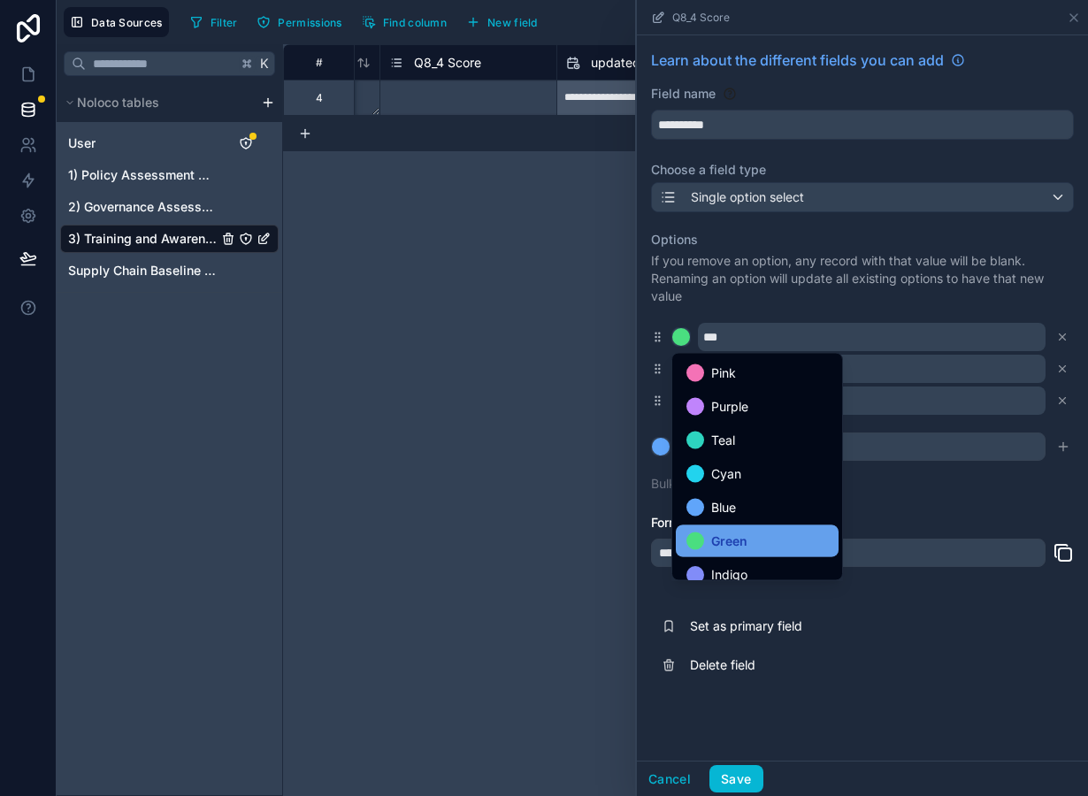
click at [732, 539] on span "Green" at bounding box center [729, 541] width 36 height 21
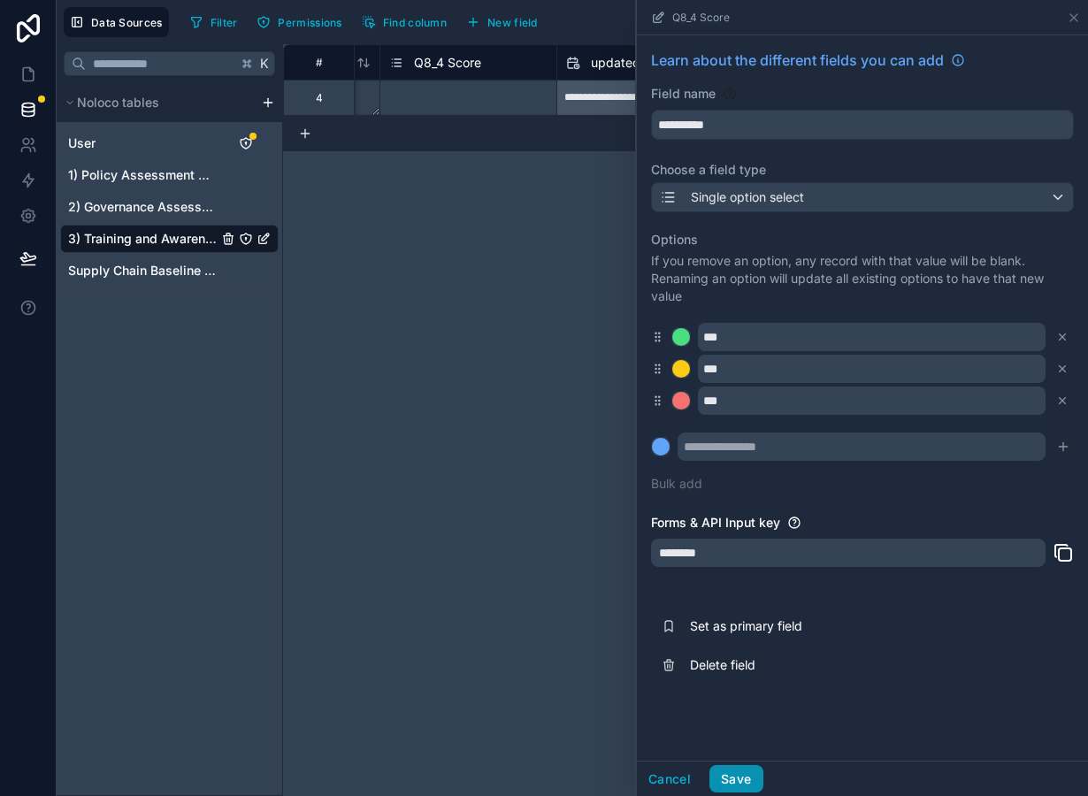
click at [750, 786] on button "Save" at bounding box center [735, 779] width 53 height 28
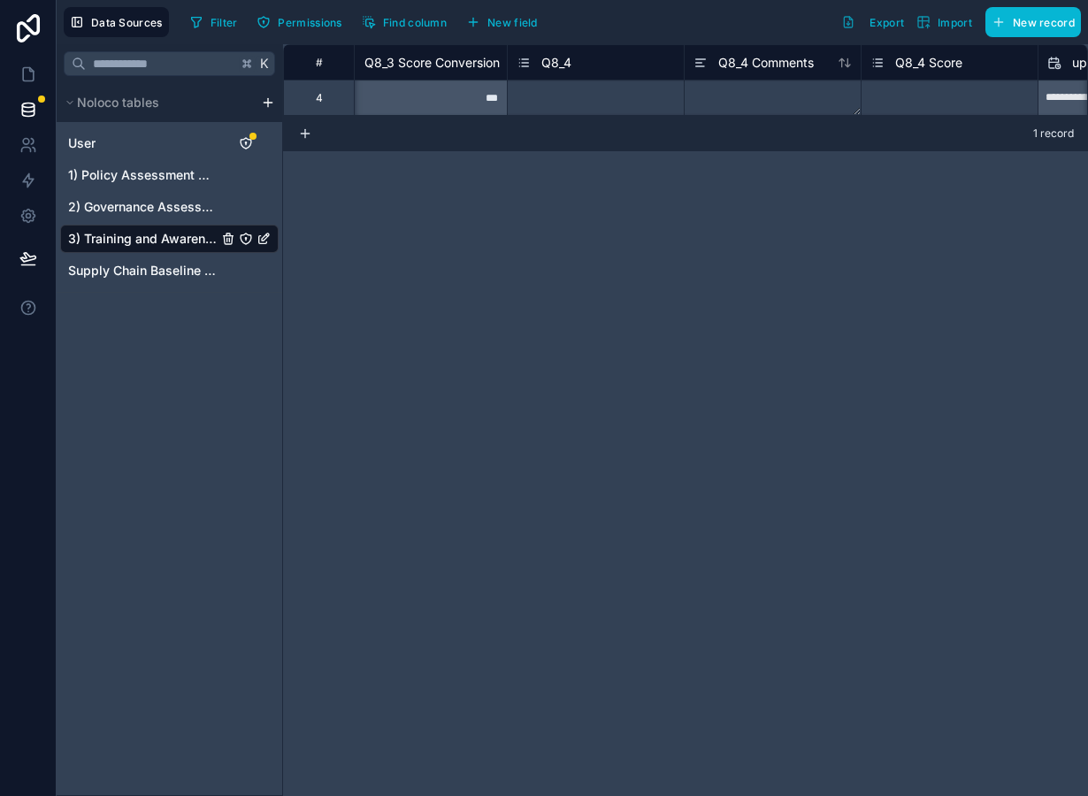
scroll to position [0, 3513]
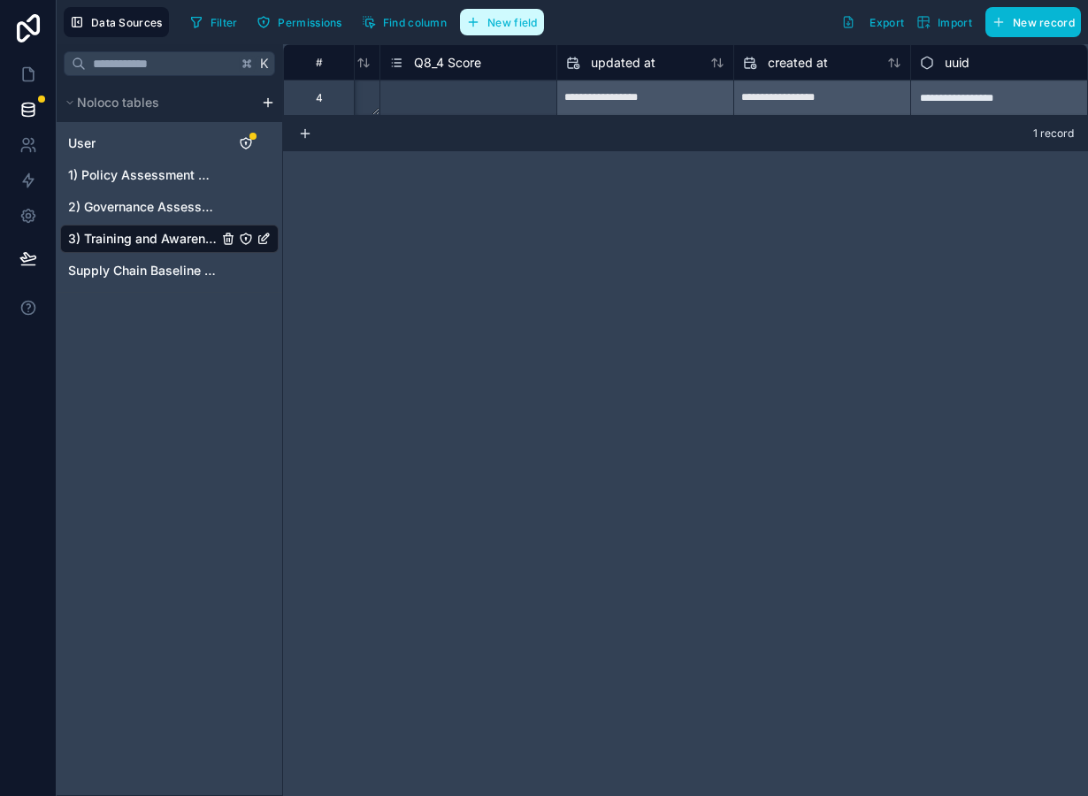
click at [515, 23] on span "New field" at bounding box center [512, 22] width 50 height 13
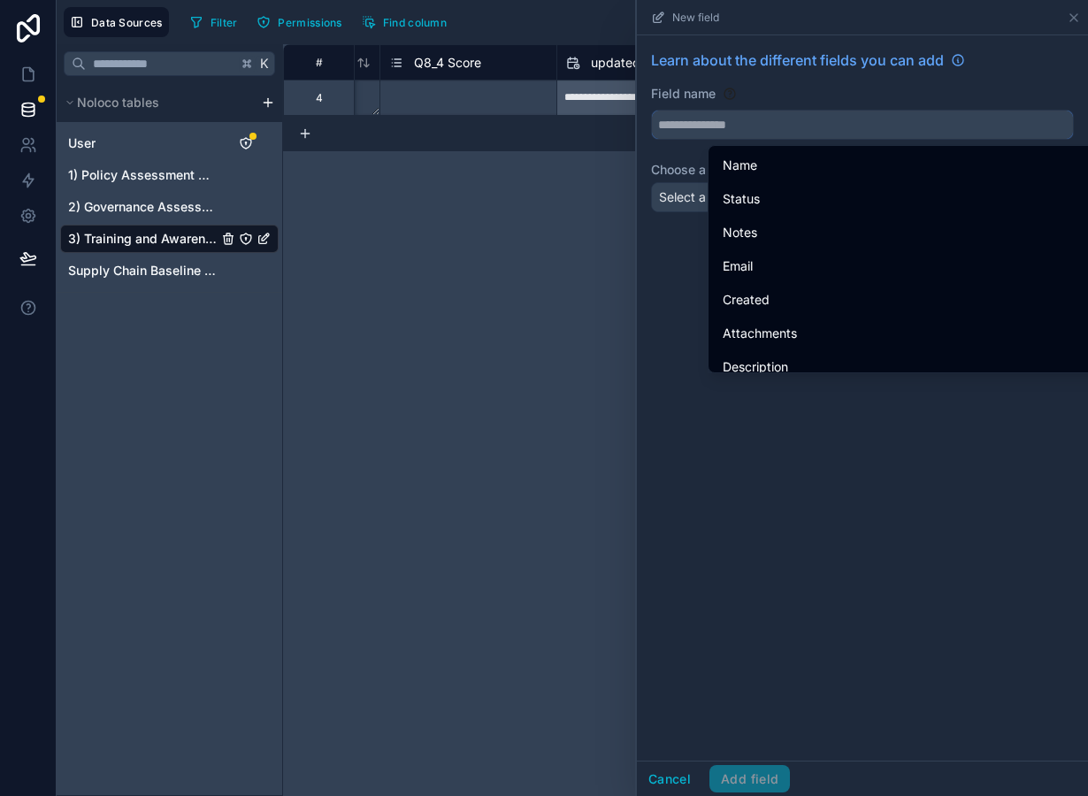
click at [747, 137] on input "text" at bounding box center [862, 125] width 421 height 28
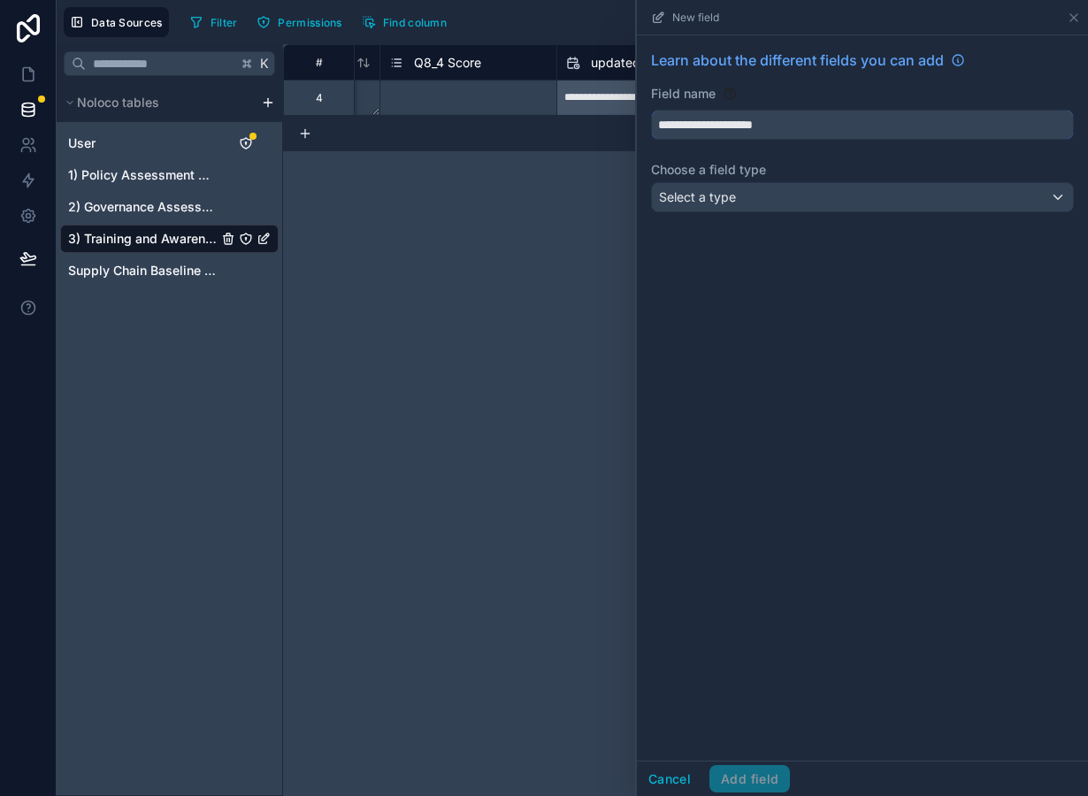
type input "**********"
click at [755, 196] on div "Select a type" at bounding box center [862, 197] width 421 height 28
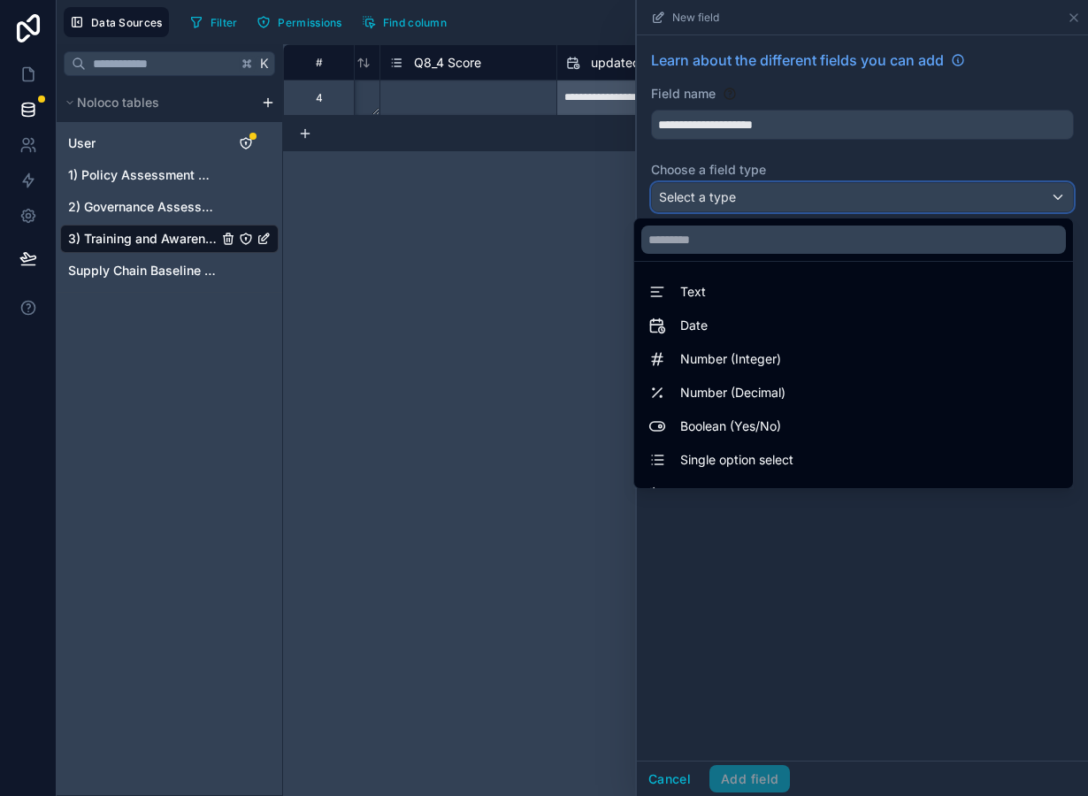
scroll to position [513, 0]
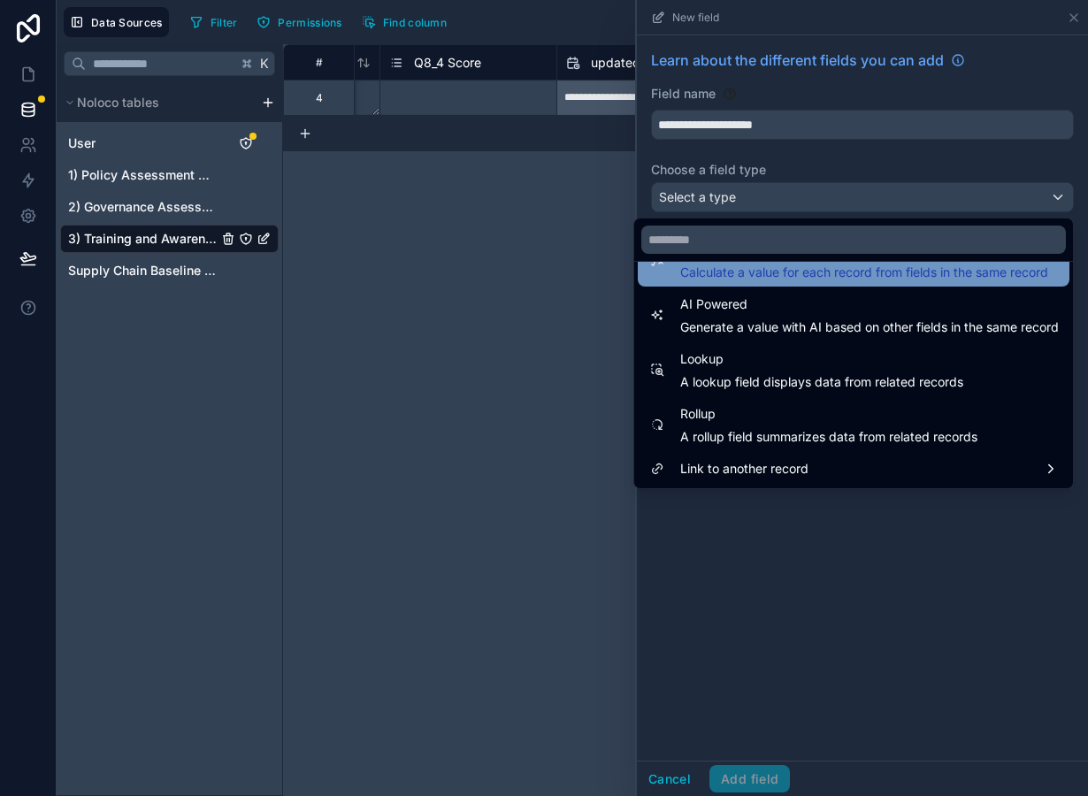
click at [755, 272] on span "Calculate a value for each record from fields in the same record" at bounding box center [864, 273] width 368 height 18
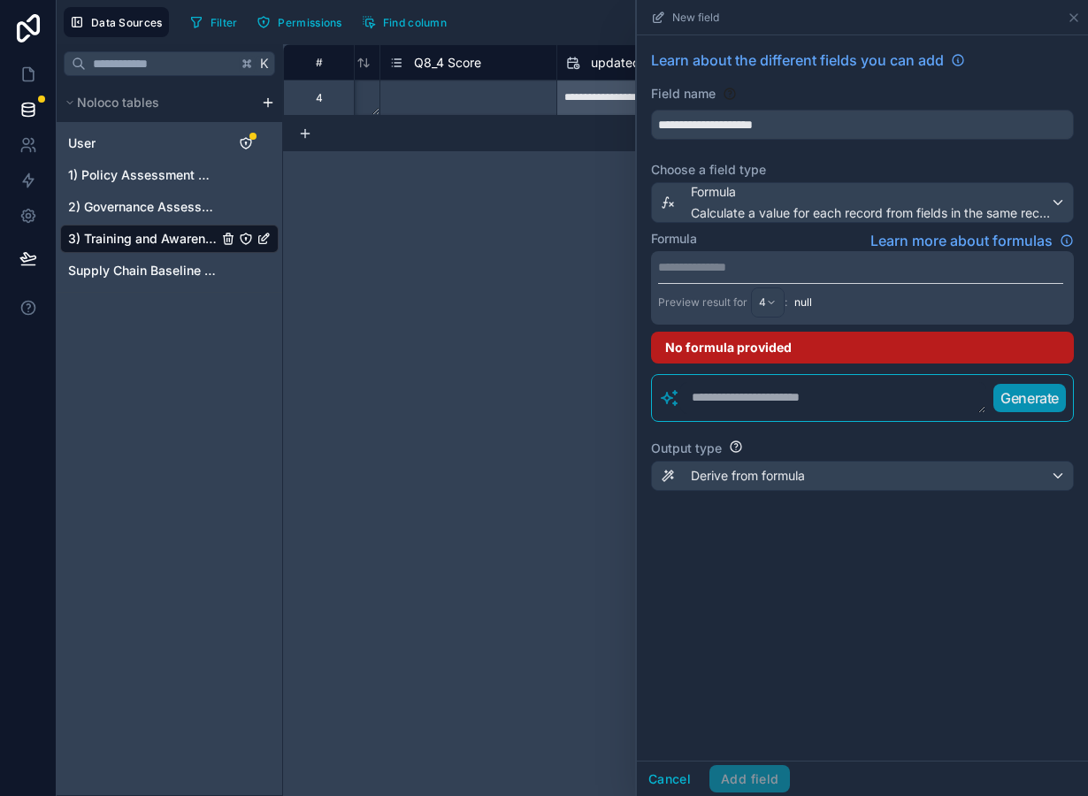
click at [714, 257] on div "**********" at bounding box center [862, 287] width 423 height 73
click at [714, 264] on p "**********" at bounding box center [860, 267] width 405 height 18
click at [679, 784] on button "Cancel" at bounding box center [669, 779] width 65 height 28
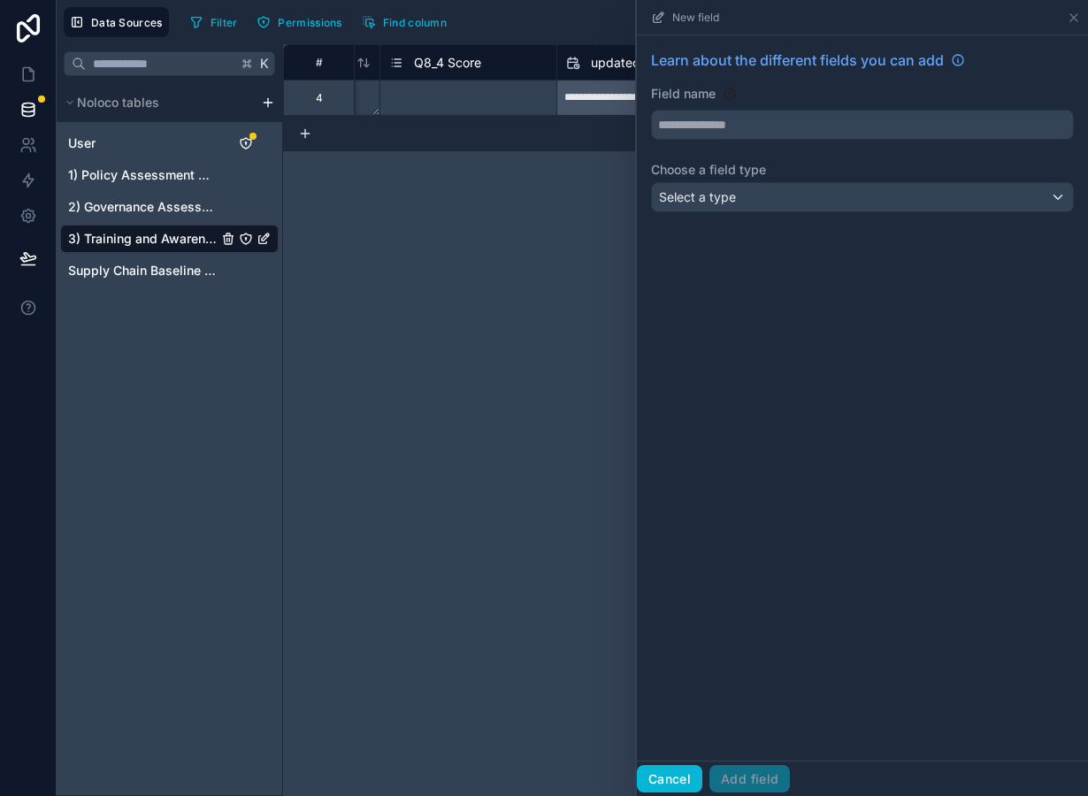
click at [674, 792] on button "Cancel" at bounding box center [669, 779] width 65 height 28
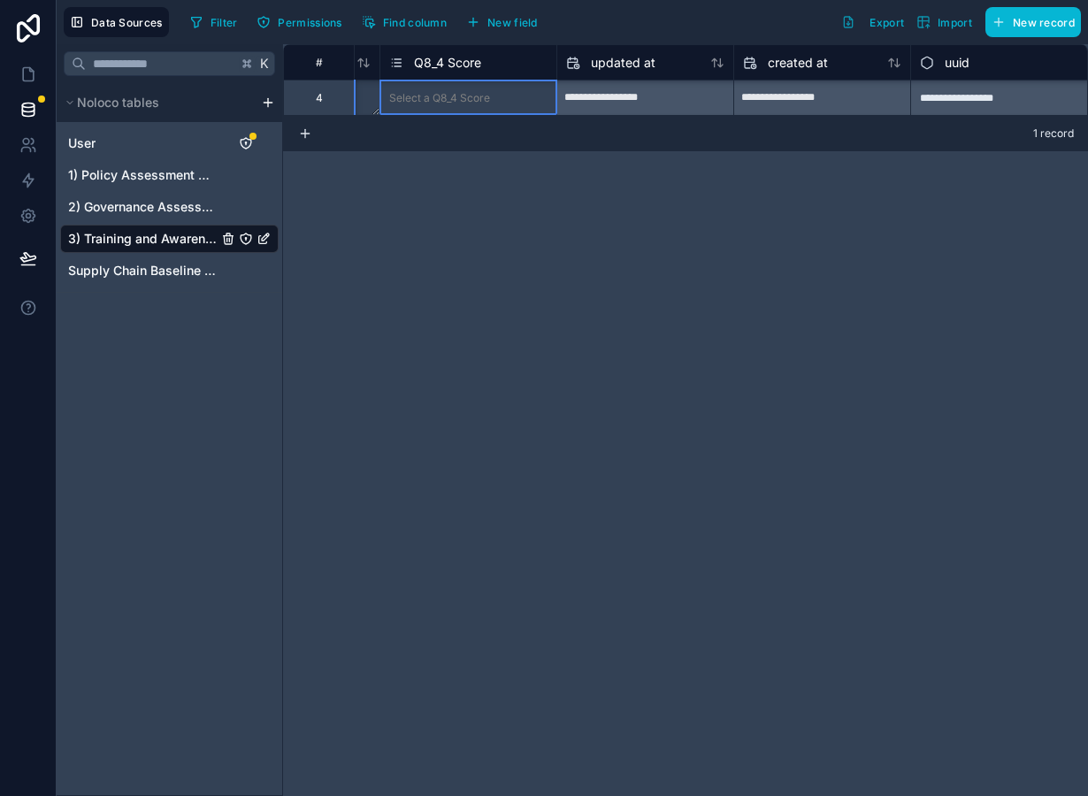
click at [498, 99] on div "Select a Q8_4 Score" at bounding box center [468, 98] width 176 height 18
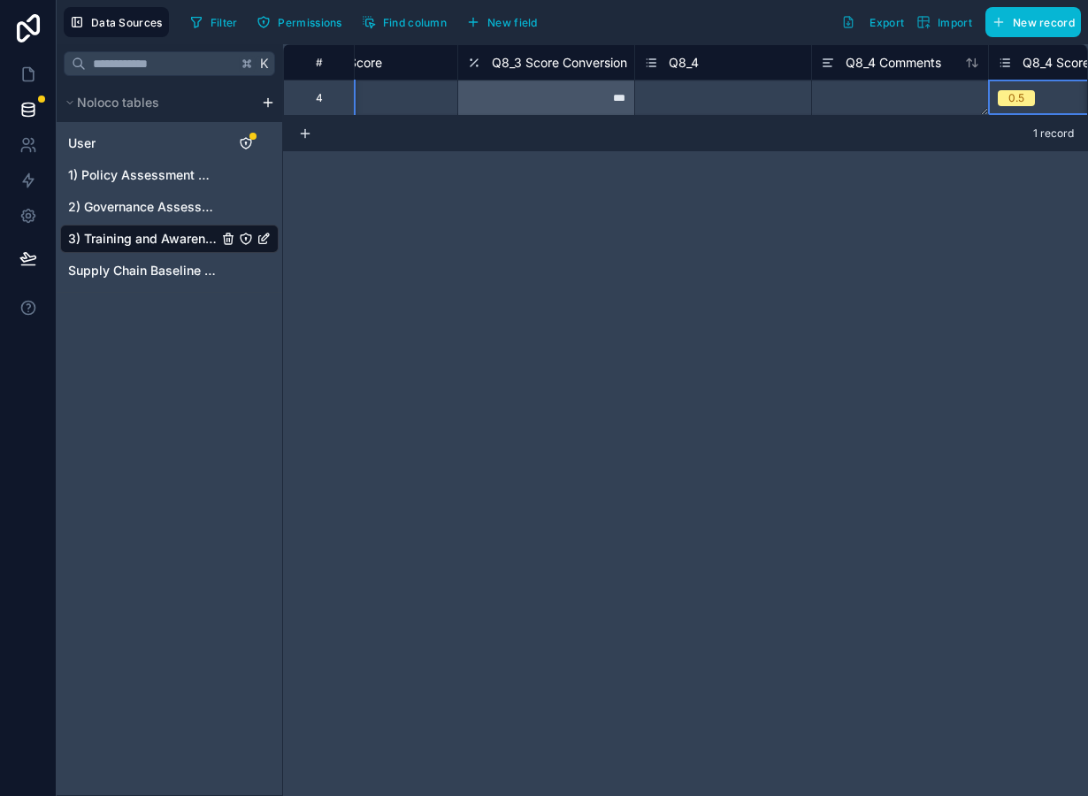
scroll to position [0, 2895]
click at [539, 66] on span "Q8_3 Score Conversion" at bounding box center [568, 63] width 135 height 18
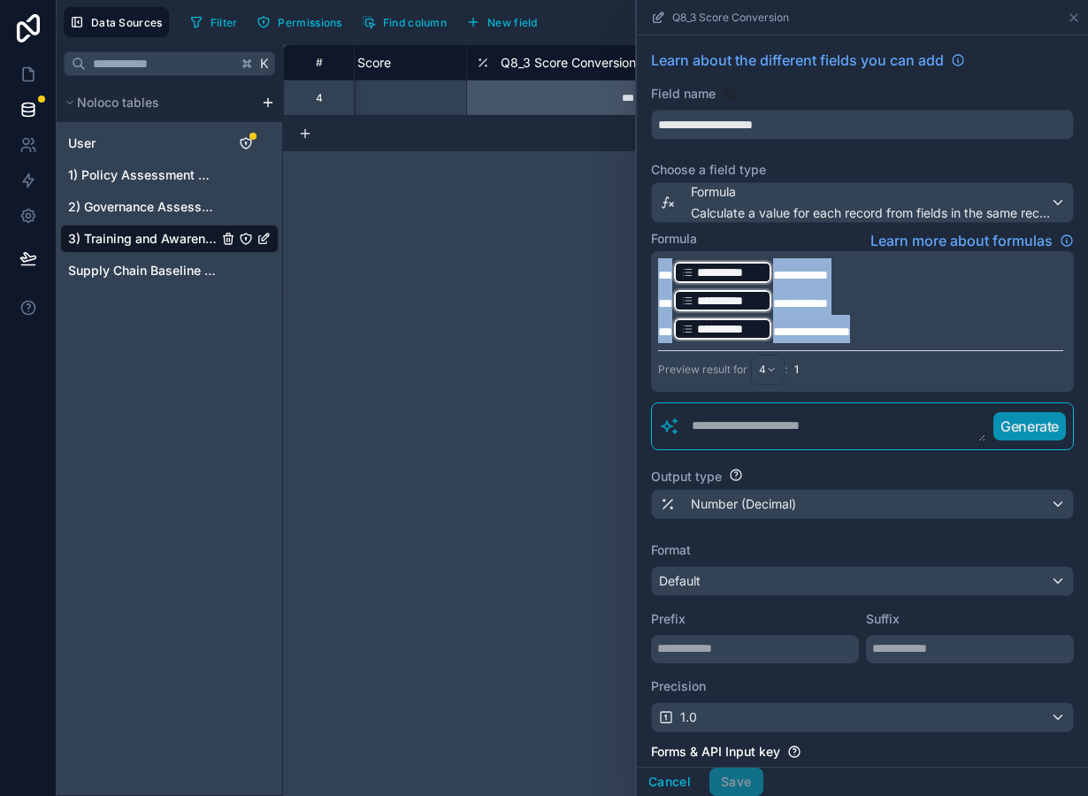
drag, startPoint x: 870, startPoint y: 333, endPoint x: 643, endPoint y: 255, distance: 239.5
click at [651, 255] on div "**********" at bounding box center [862, 321] width 423 height 141
copy div "**********"
click at [663, 778] on button "Cancel" at bounding box center [669, 782] width 65 height 28
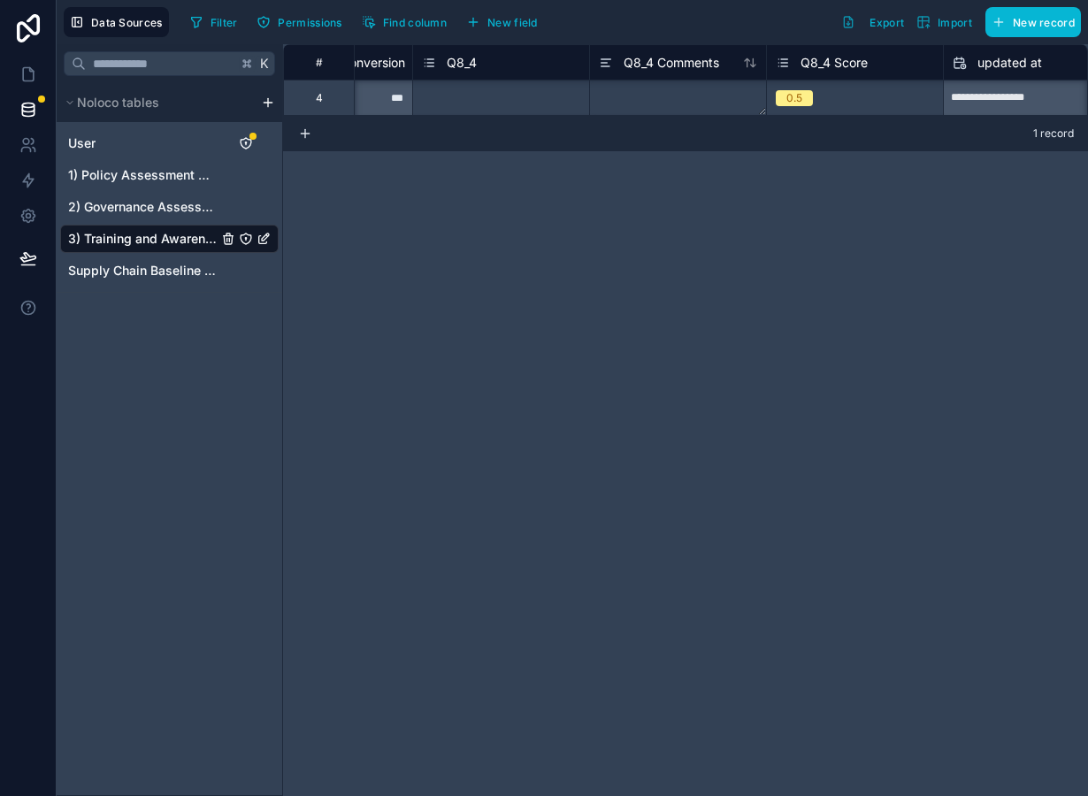
scroll to position [0, 3324]
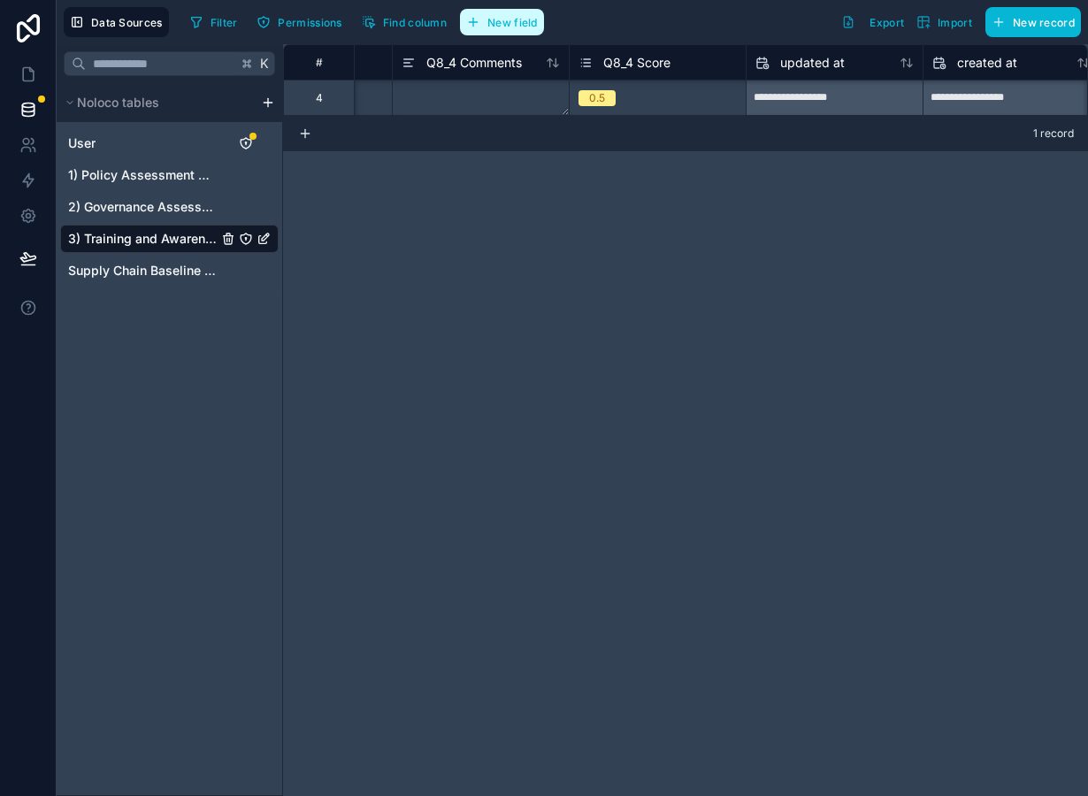
click at [511, 30] on button "New field" at bounding box center [502, 22] width 84 height 27
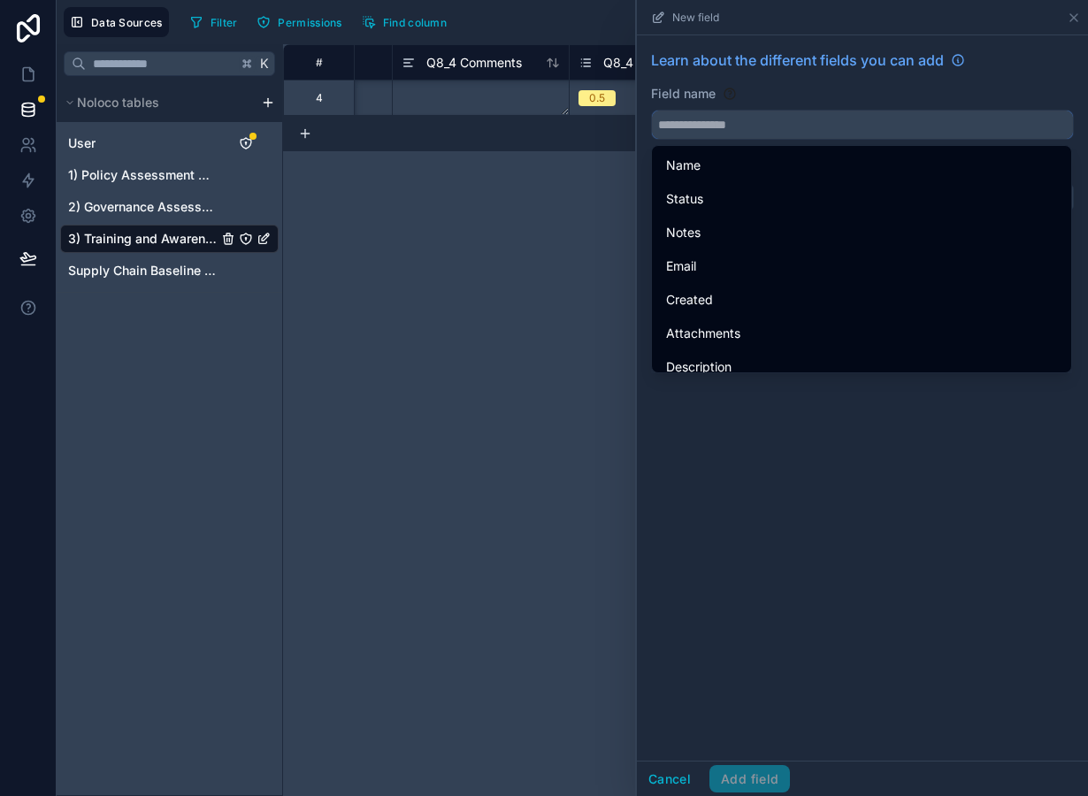
click at [780, 128] on input "text" at bounding box center [862, 125] width 421 height 28
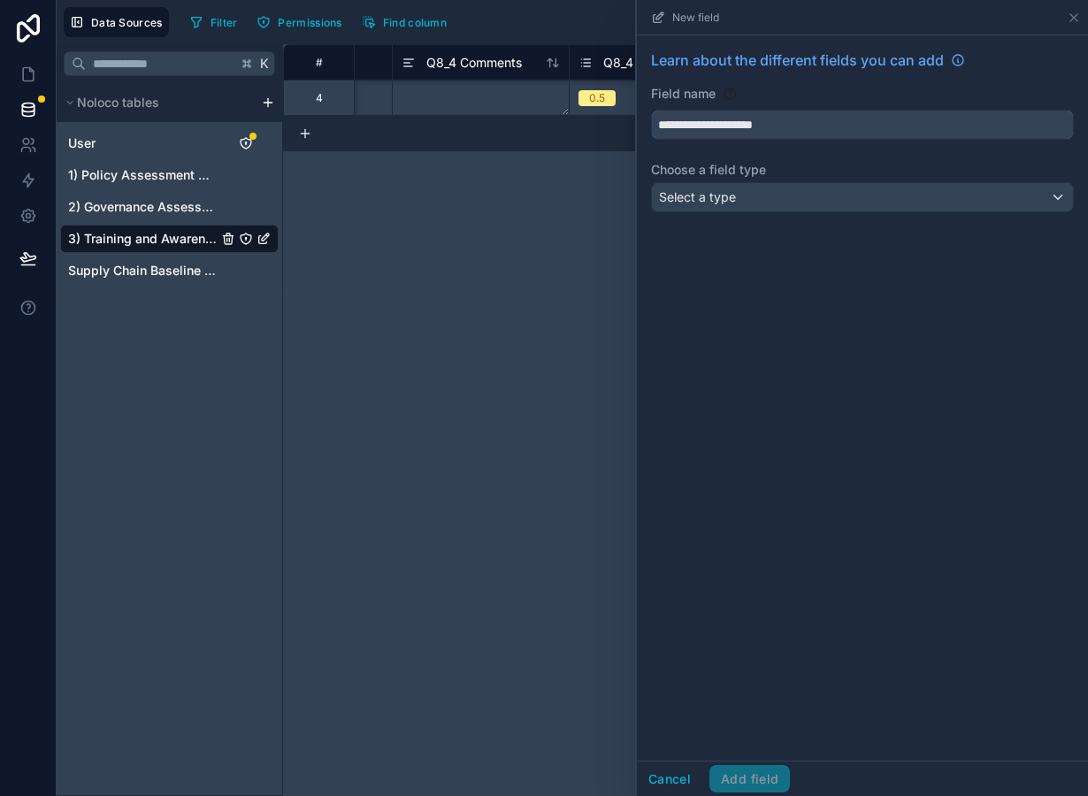
type input "**********"
click at [755, 209] on div "Select a type" at bounding box center [862, 197] width 421 height 28
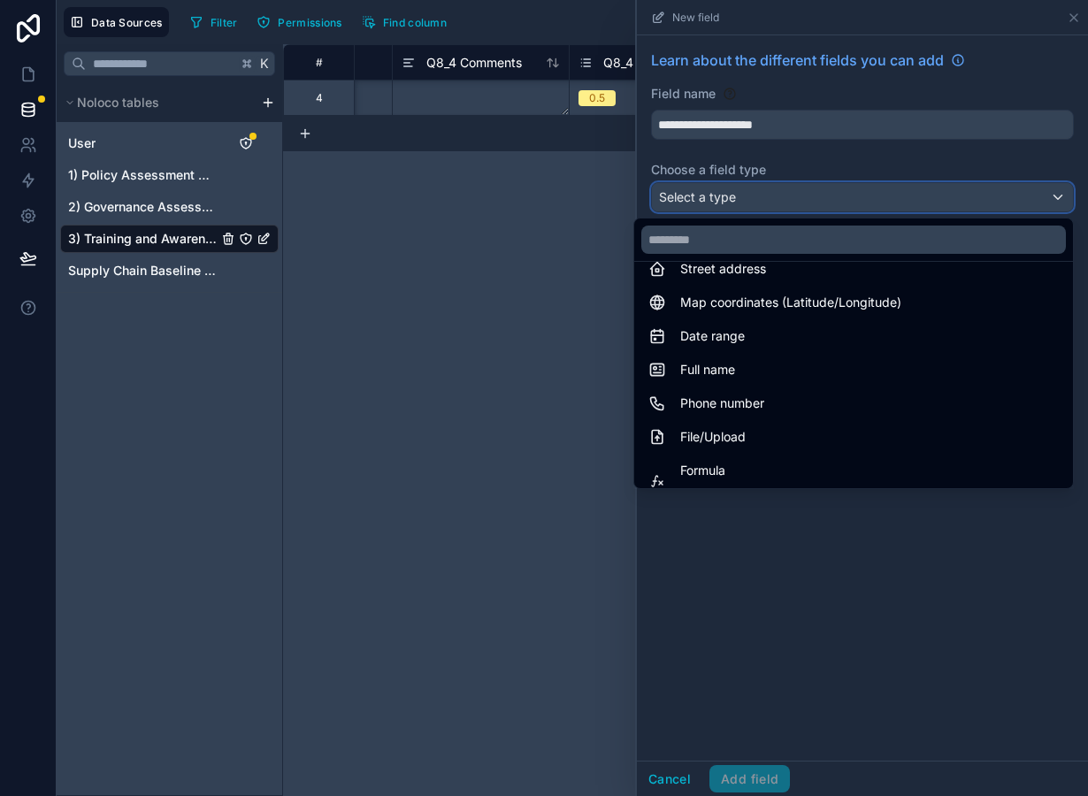
scroll to position [300, 0]
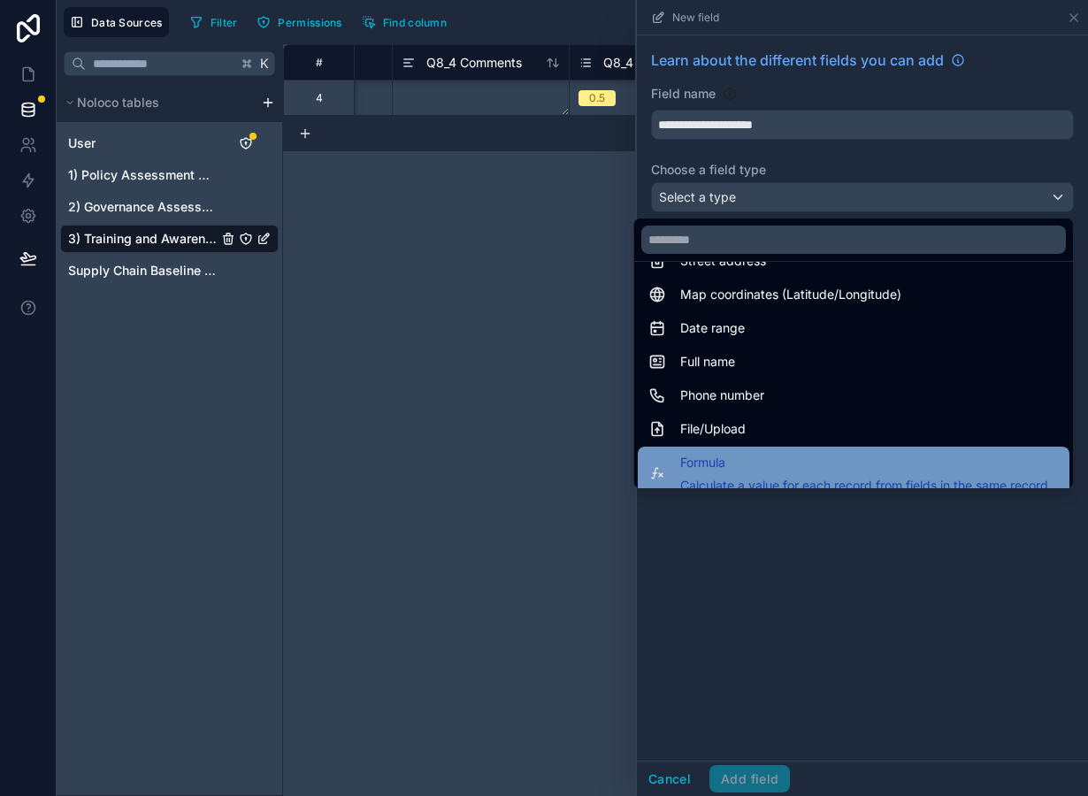
click at [761, 470] on span "Formula" at bounding box center [864, 462] width 368 height 21
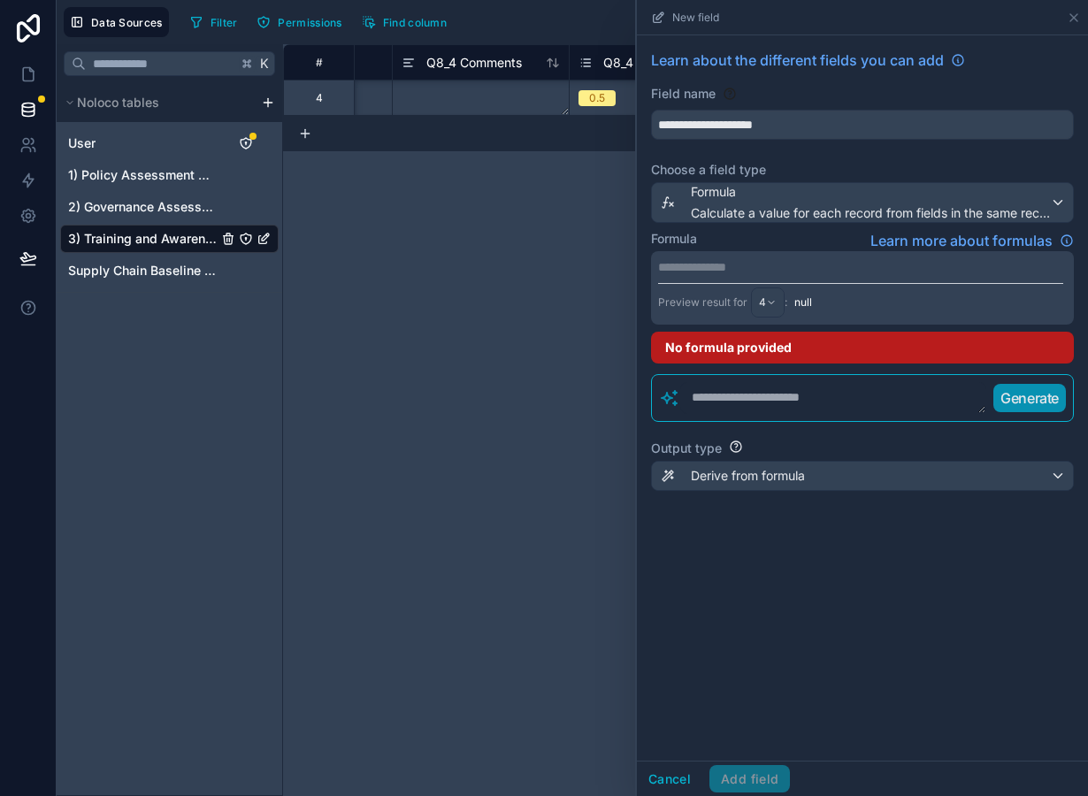
click at [740, 273] on p "**********" at bounding box center [860, 267] width 405 height 18
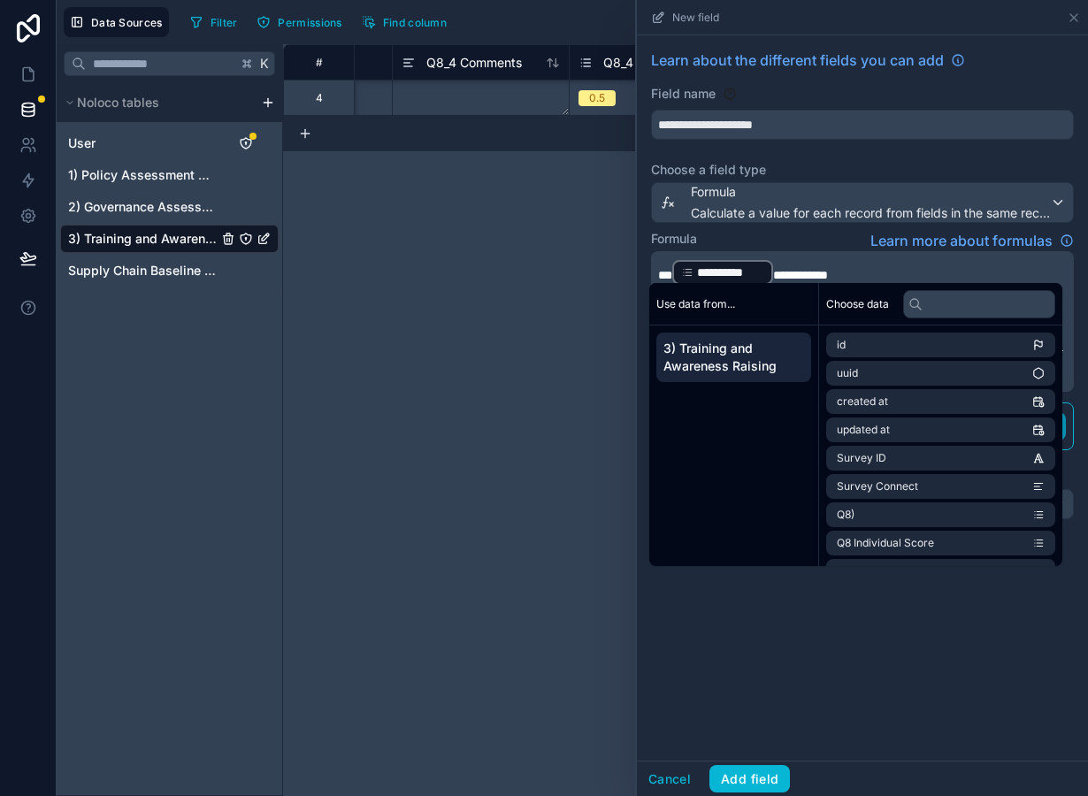
click at [774, 272] on span "**********" at bounding box center [800, 275] width 55 height 12
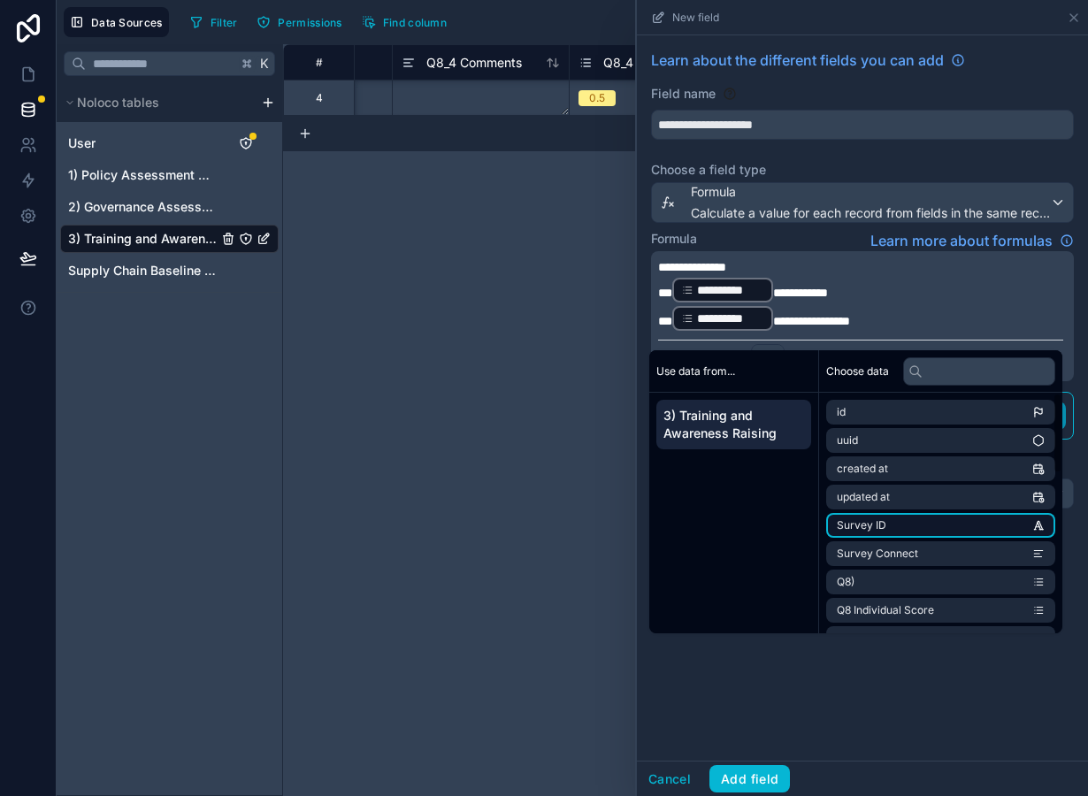
scroll to position [478, 0]
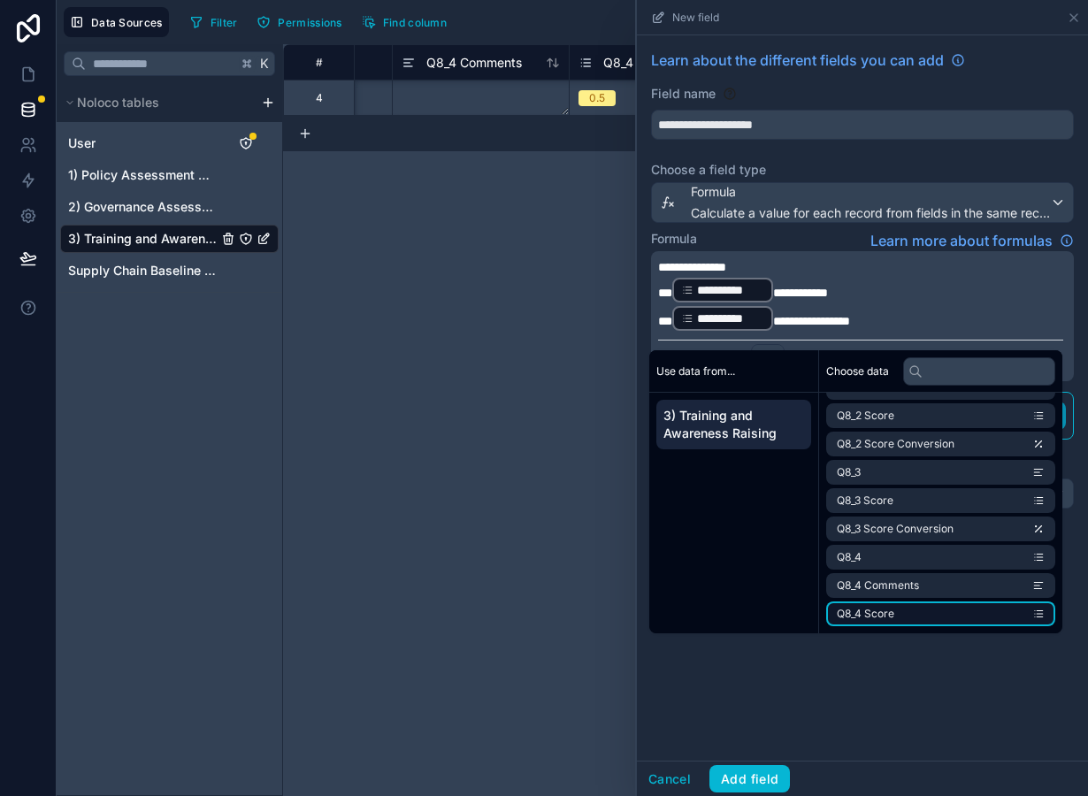
click at [915, 626] on li "Q8_4 Score" at bounding box center [940, 614] width 229 height 25
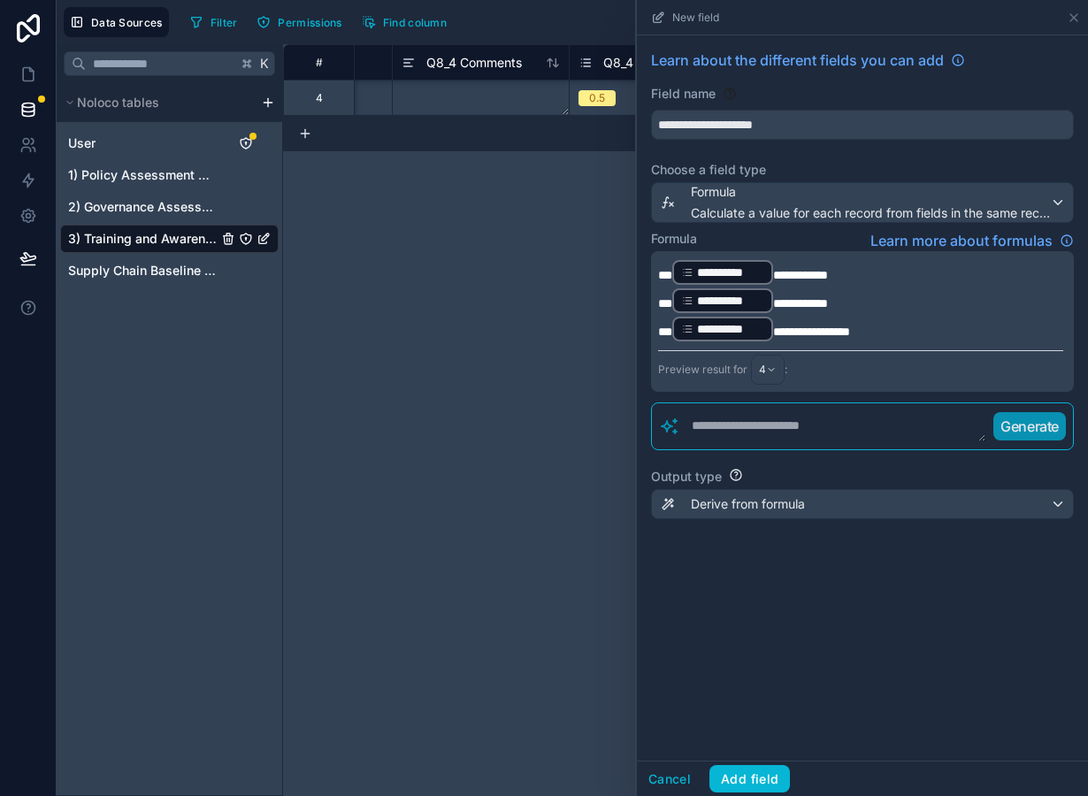
click at [775, 301] on span "**********" at bounding box center [800, 303] width 55 height 12
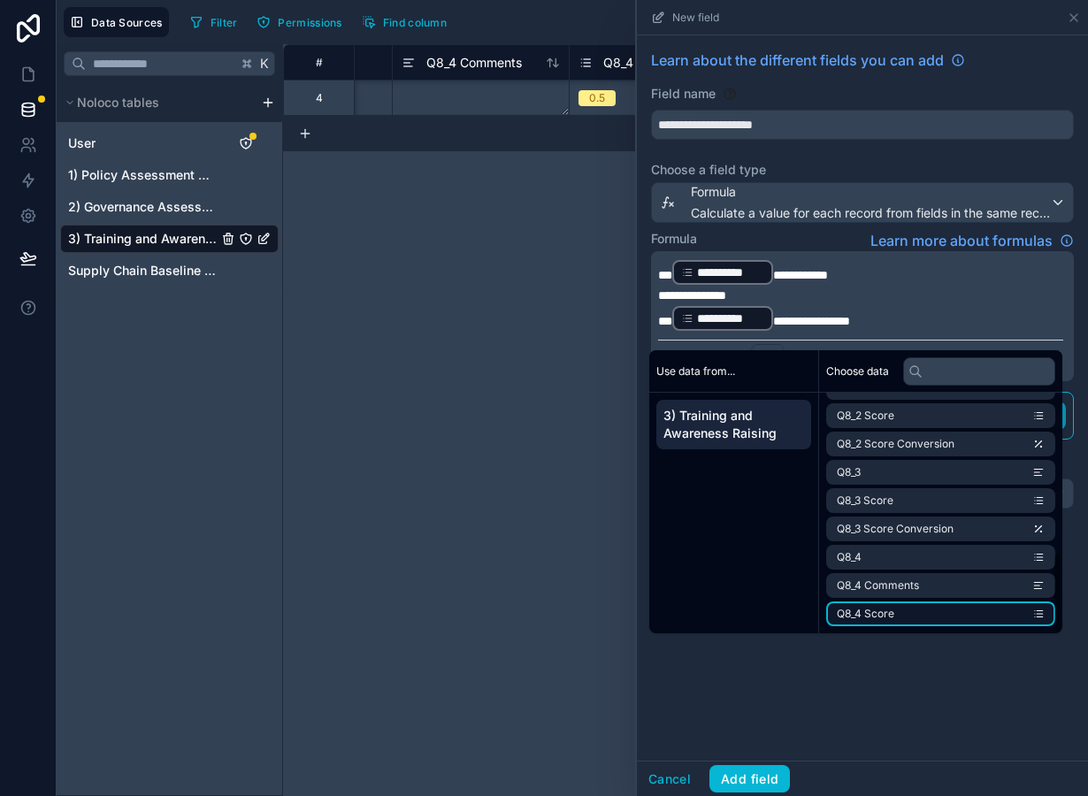
click at [899, 612] on li "Q8_4 Score" at bounding box center [940, 614] width 229 height 25
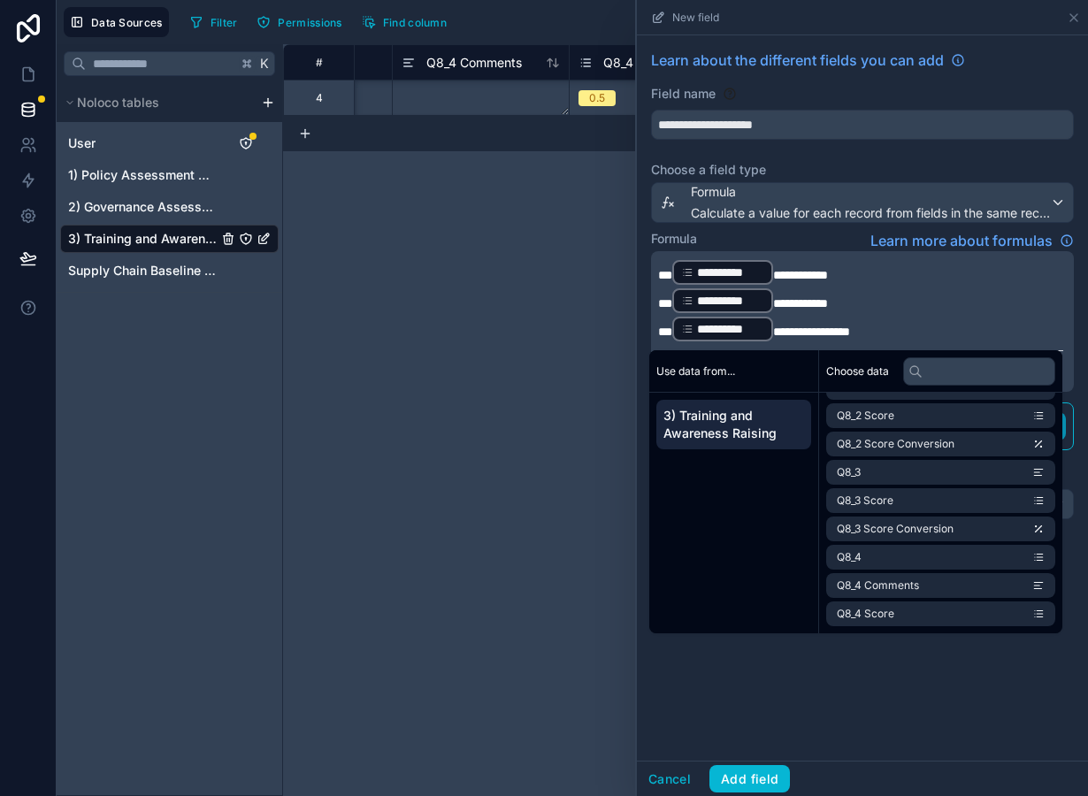
click at [773, 330] on span "**********" at bounding box center [811, 332] width 77 height 12
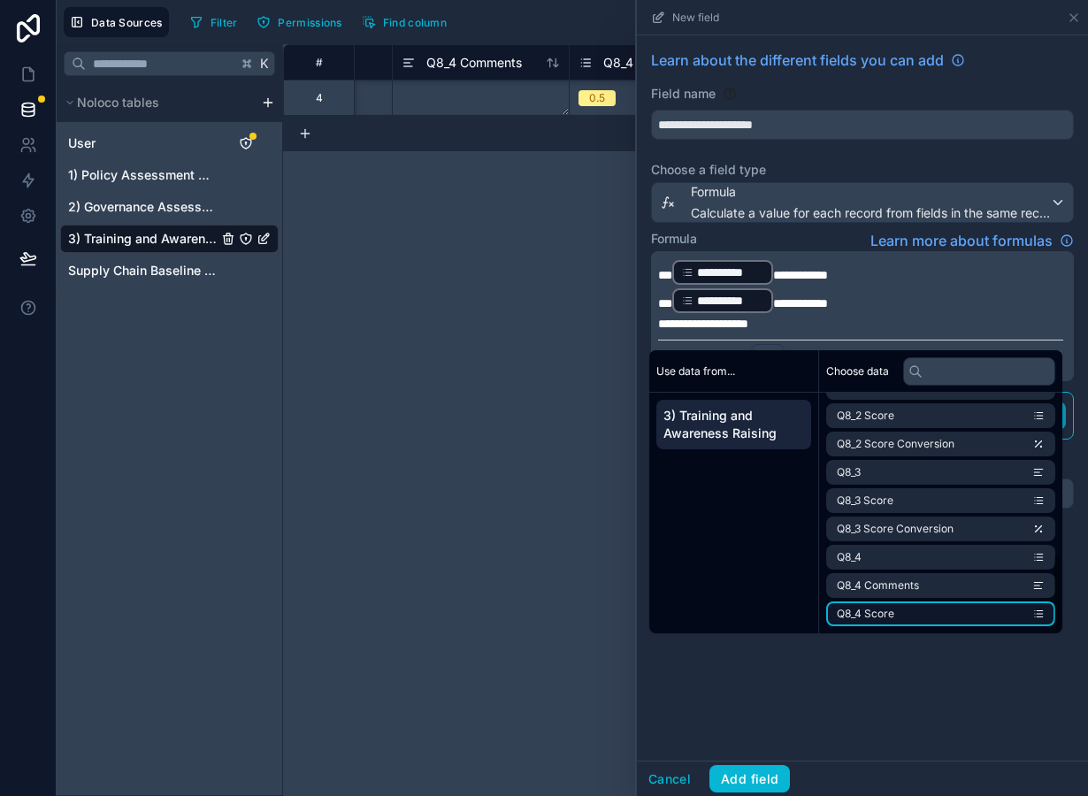
click at [909, 606] on li "Q8_4 Score" at bounding box center [940, 614] width 229 height 25
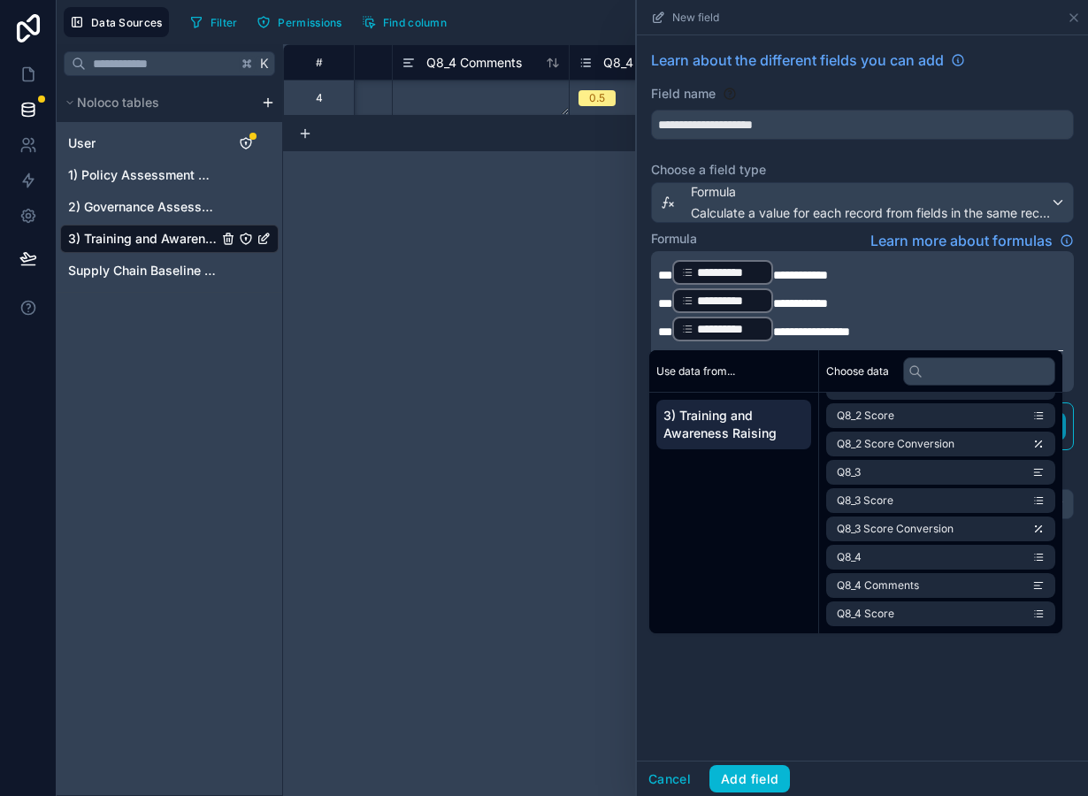
click at [786, 675] on div "**********" at bounding box center [862, 397] width 451 height 725
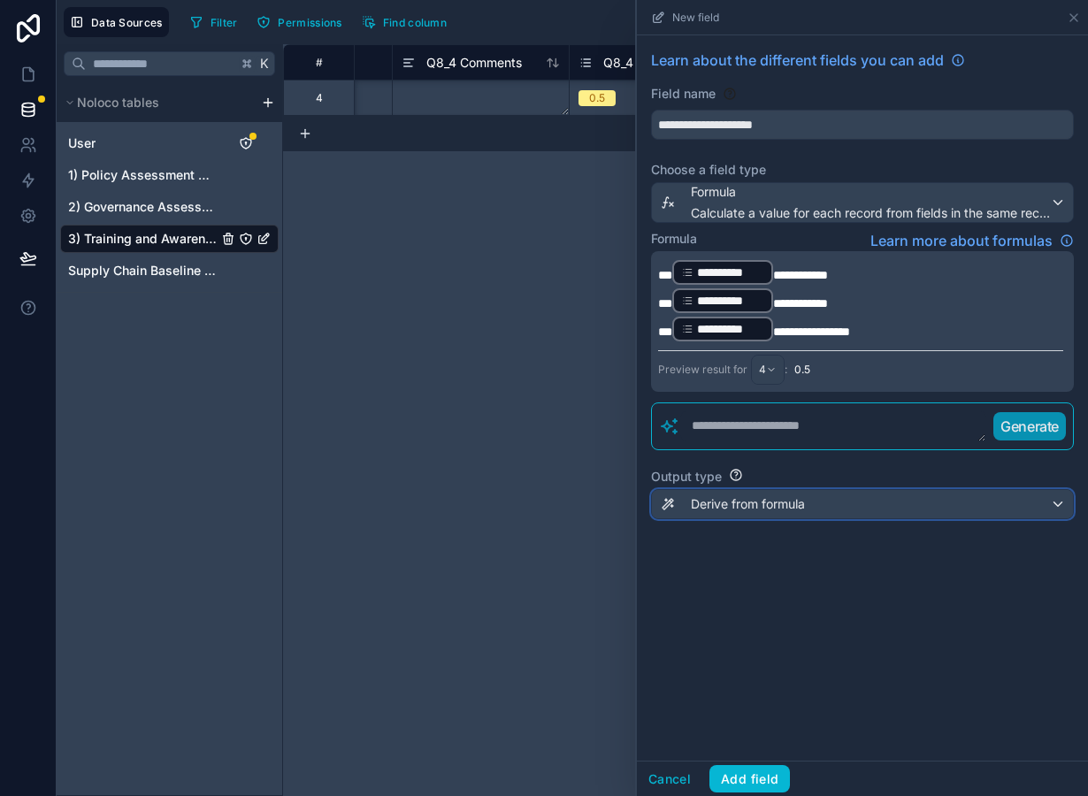
click at [755, 500] on span "Derive from formula" at bounding box center [748, 504] width 114 height 18
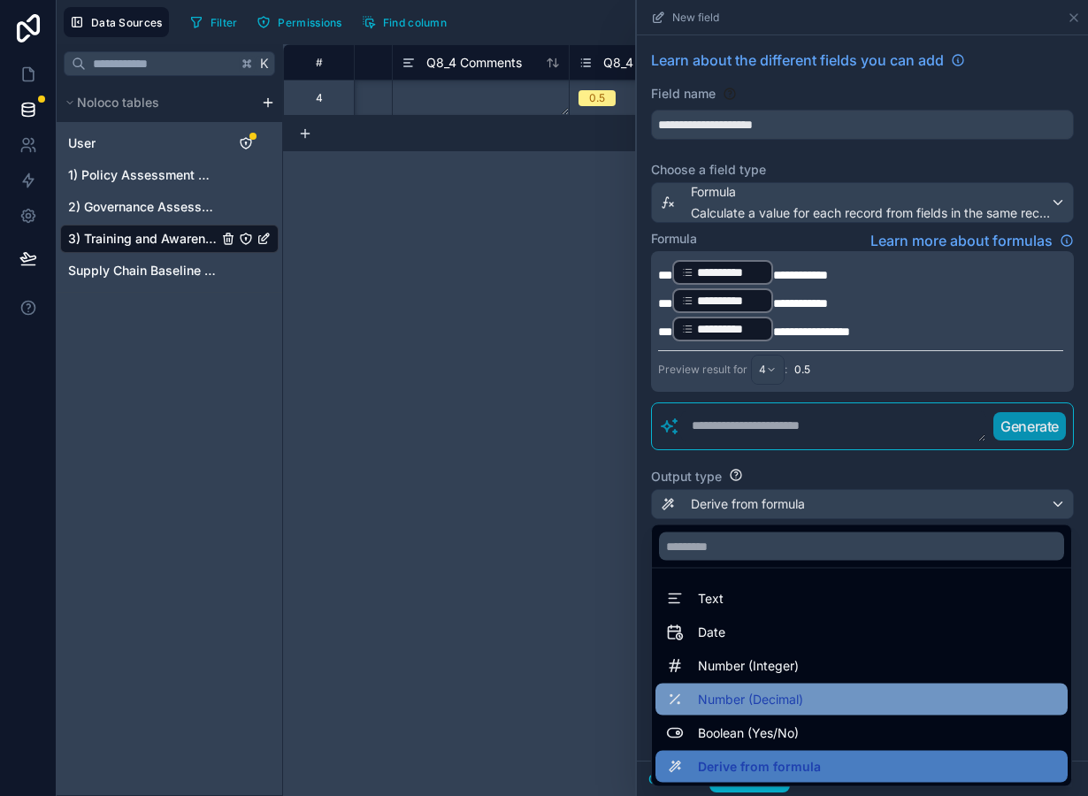
click at [755, 695] on span "Number (Decimal)" at bounding box center [750, 699] width 105 height 21
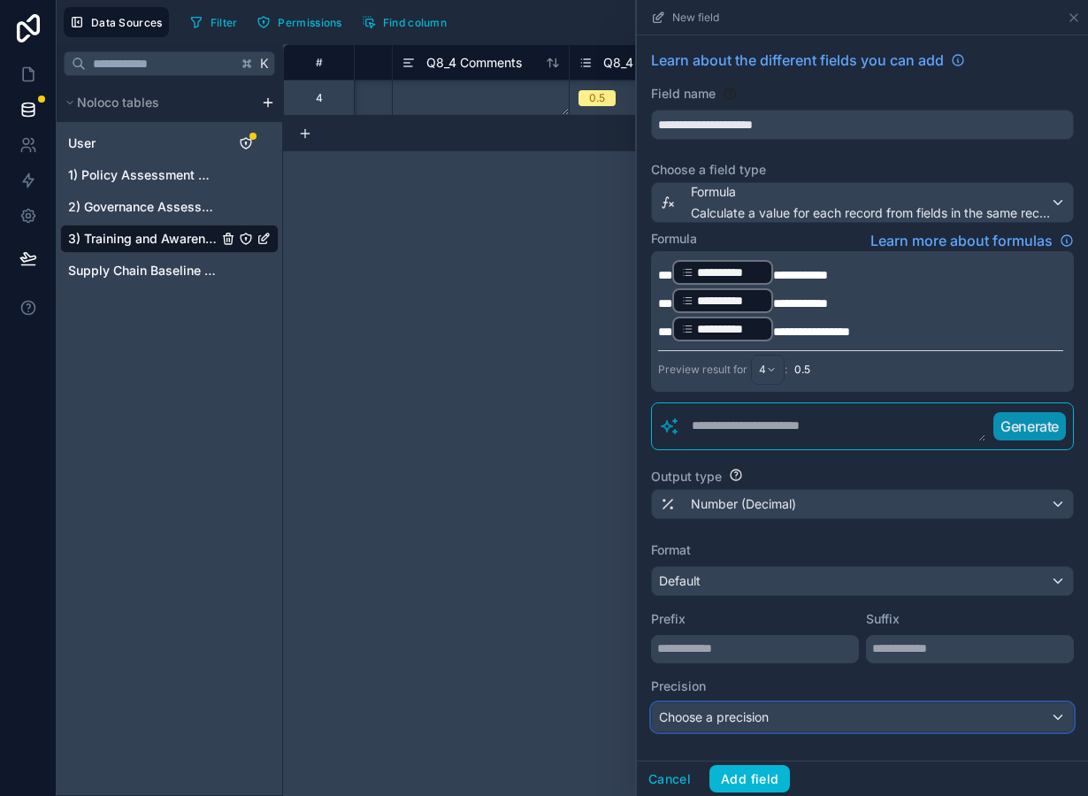
click at [754, 716] on span "Choose a precision" at bounding box center [714, 716] width 110 height 15
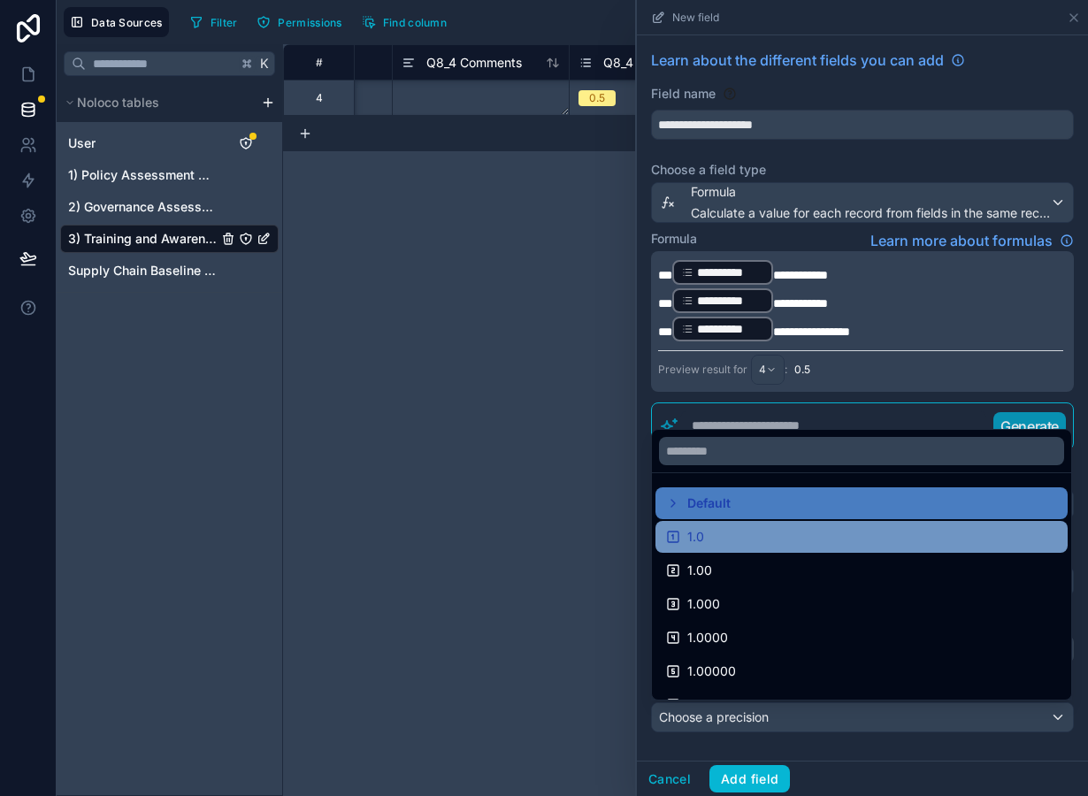
click at [745, 537] on div "1.0" at bounding box center [861, 536] width 391 height 21
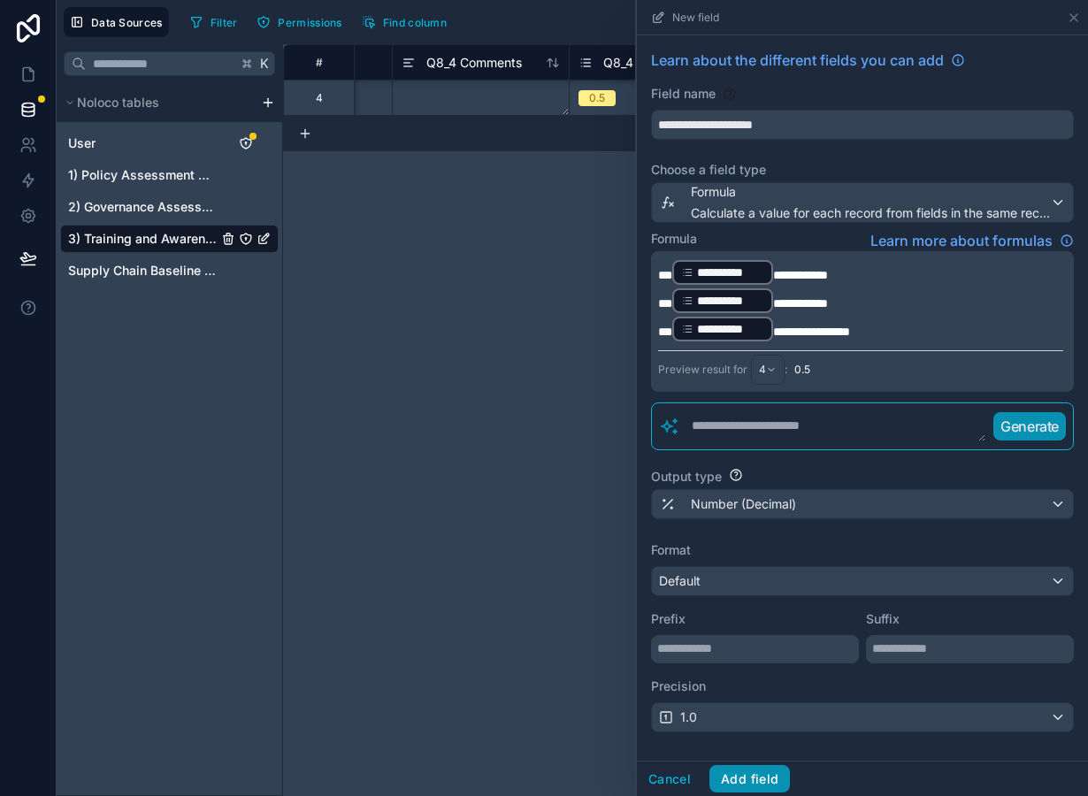
click at [759, 785] on button "Add field" at bounding box center [749, 779] width 81 height 28
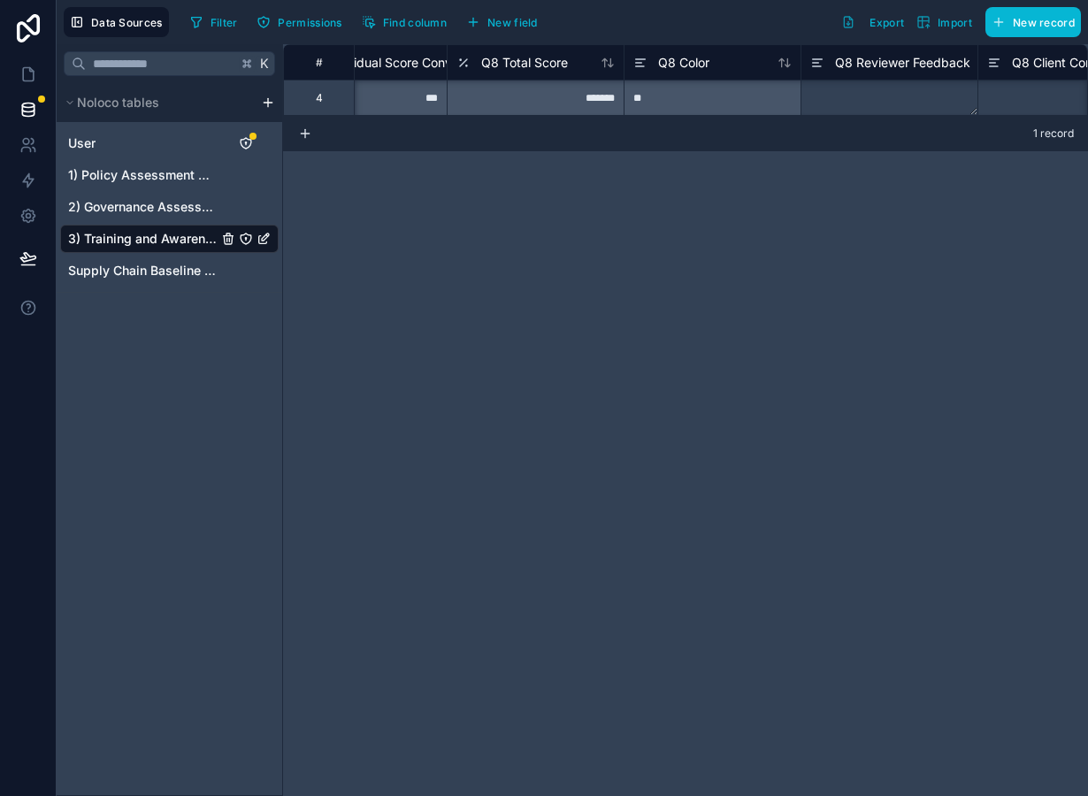
scroll to position [0, 788]
click at [550, 66] on span "Q8 Total Score" at bounding box center [528, 63] width 87 height 18
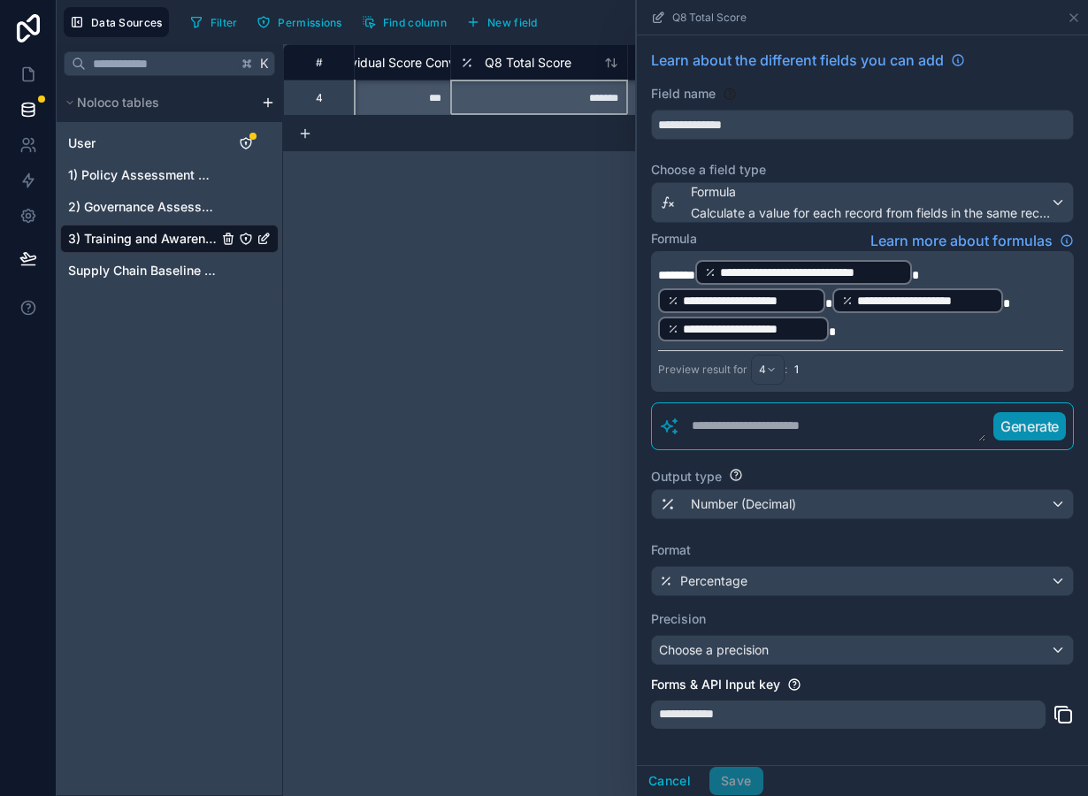
click at [862, 323] on p "**********" at bounding box center [860, 300] width 405 height 85
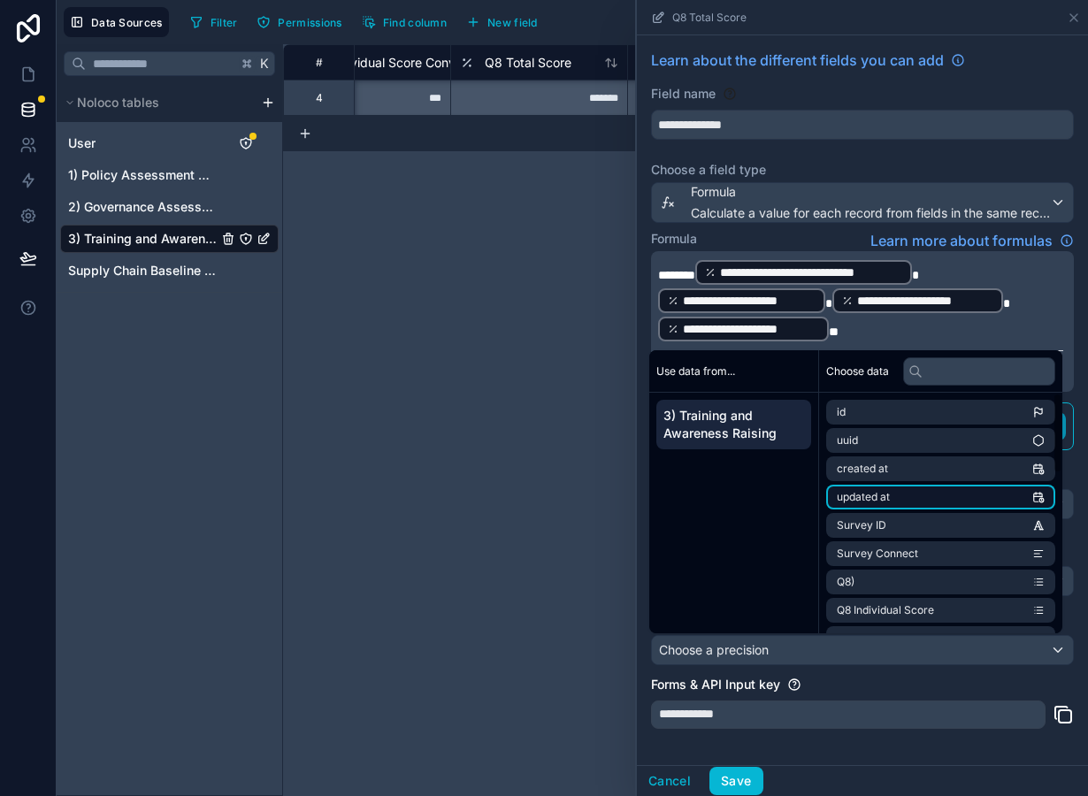
scroll to position [478, 0]
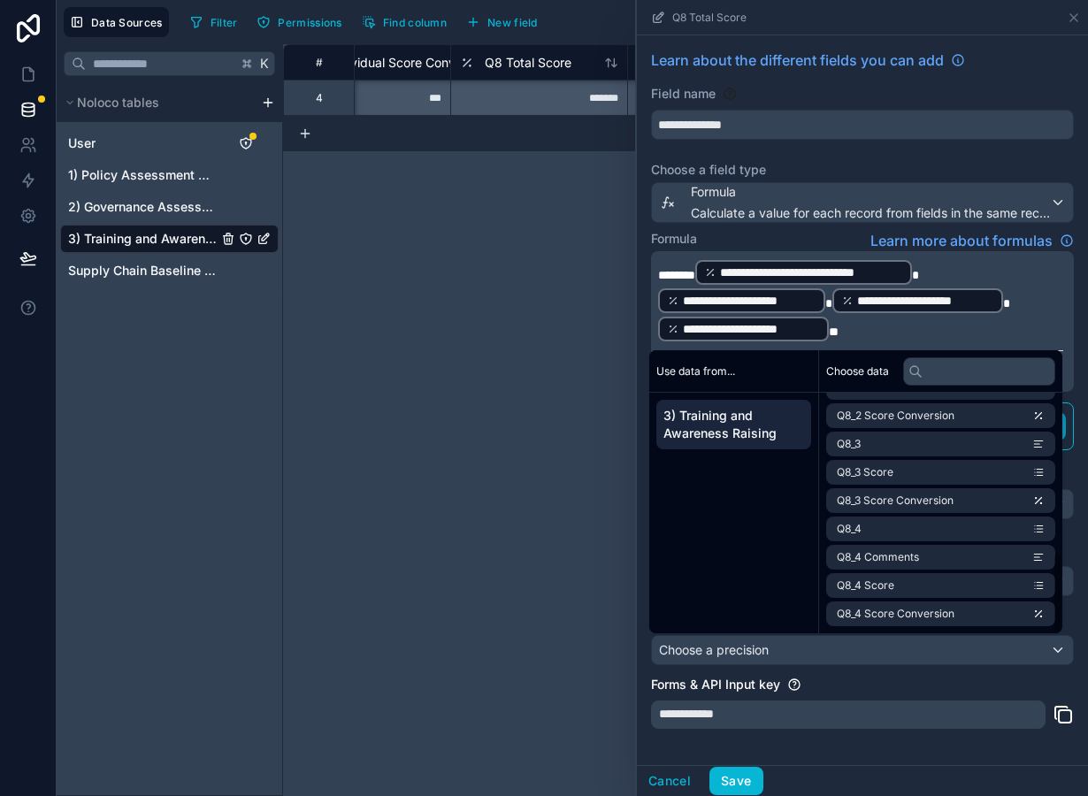
click at [908, 628] on div "id uuid created at updated at Survey ID Survey Connect Q8) Q8 Individual Score …" at bounding box center [940, 274] width 243 height 718
click at [908, 618] on span "Q8_4 Score Conversion" at bounding box center [896, 614] width 118 height 14
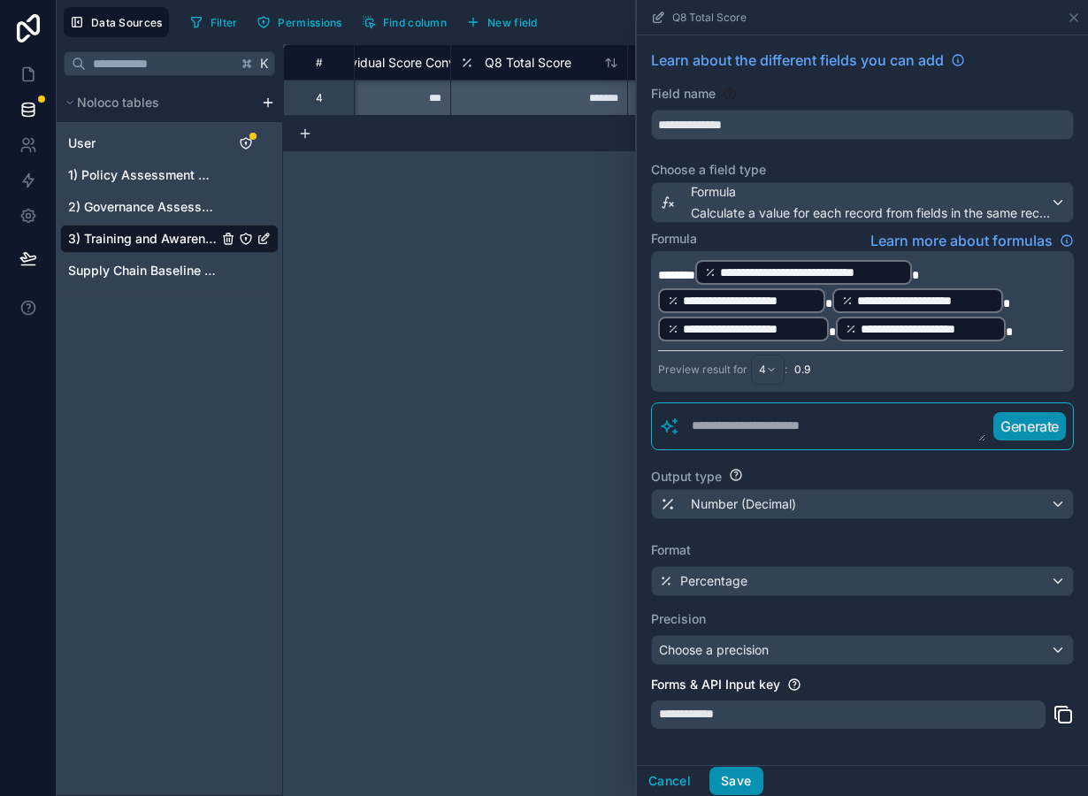
click at [741, 780] on button "Save" at bounding box center [735, 781] width 53 height 28
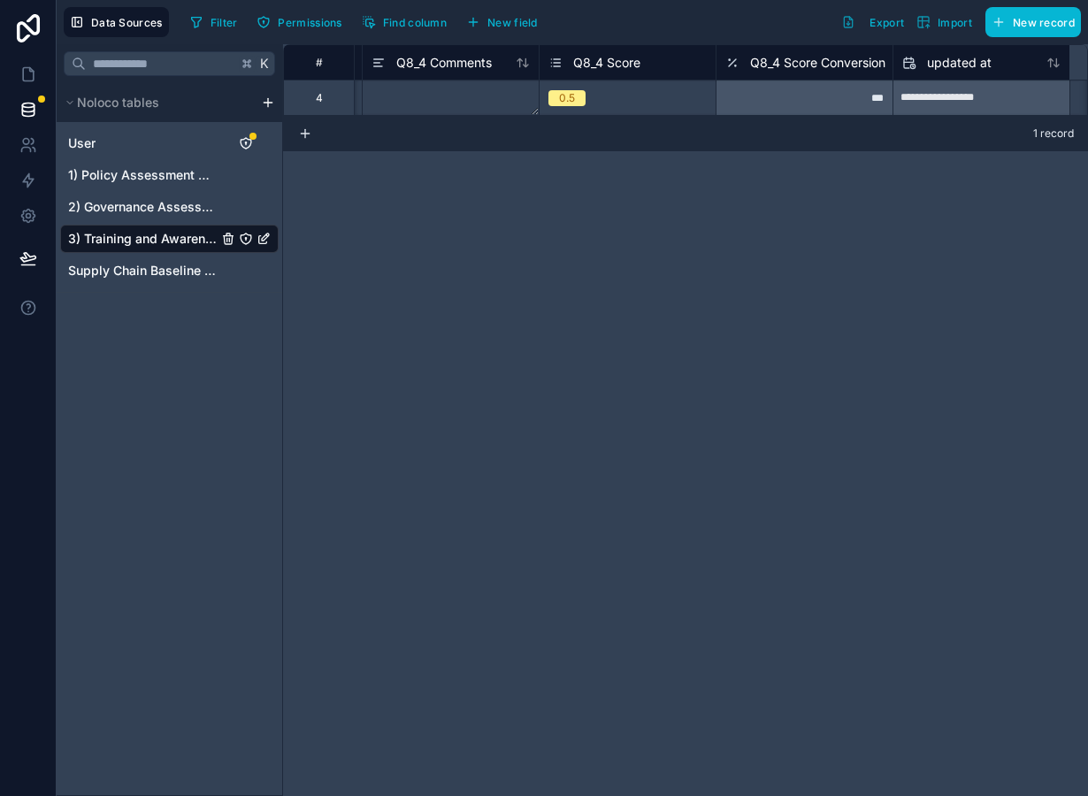
scroll to position [0, 3690]
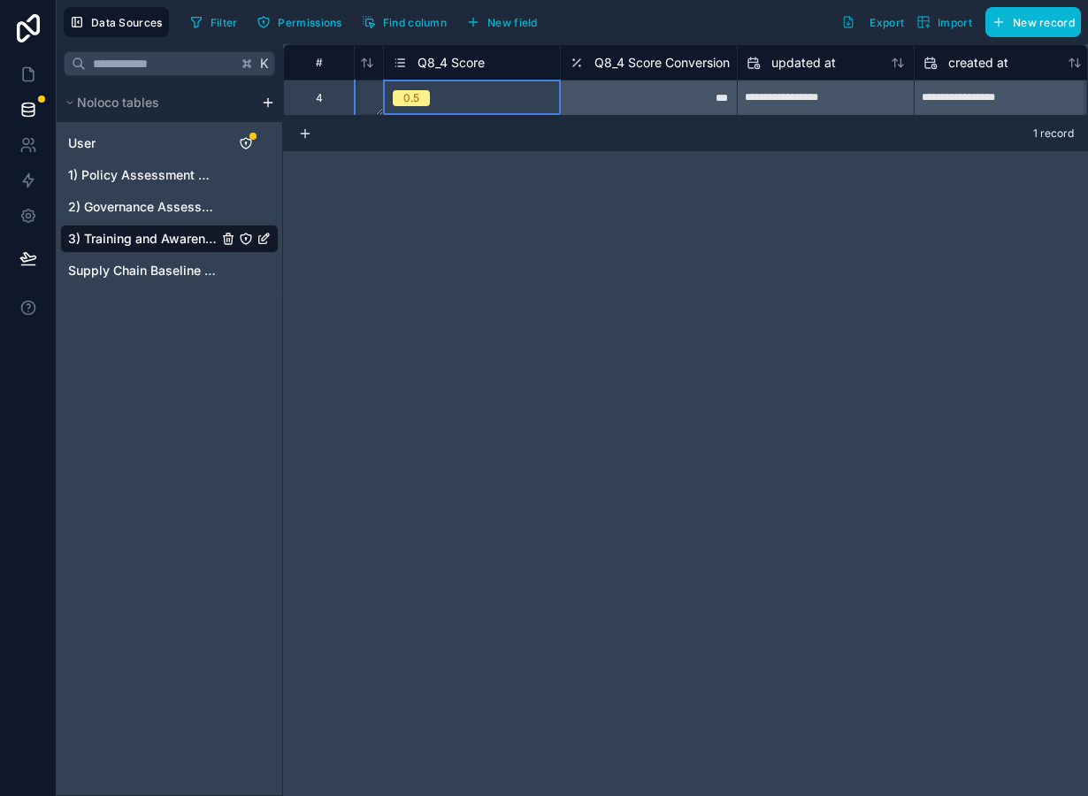
click at [507, 97] on div "0.5" at bounding box center [472, 97] width 176 height 19
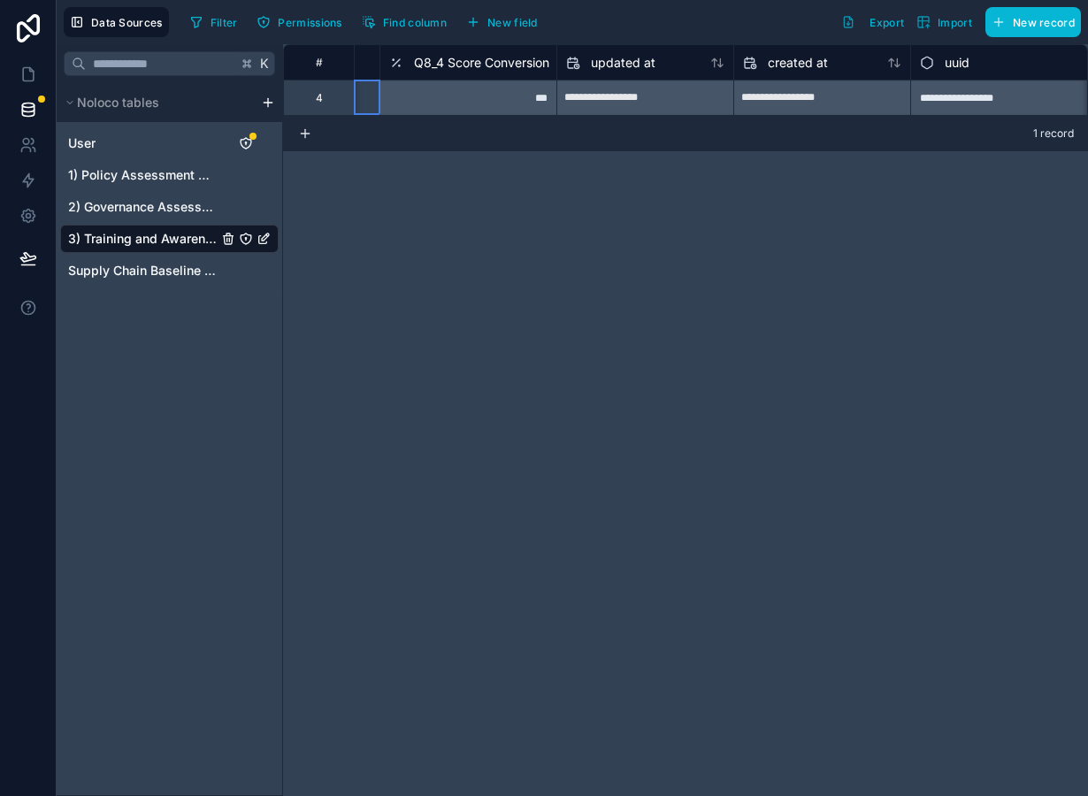
click at [370, 90] on div "0.5" at bounding box center [291, 97] width 176 height 19
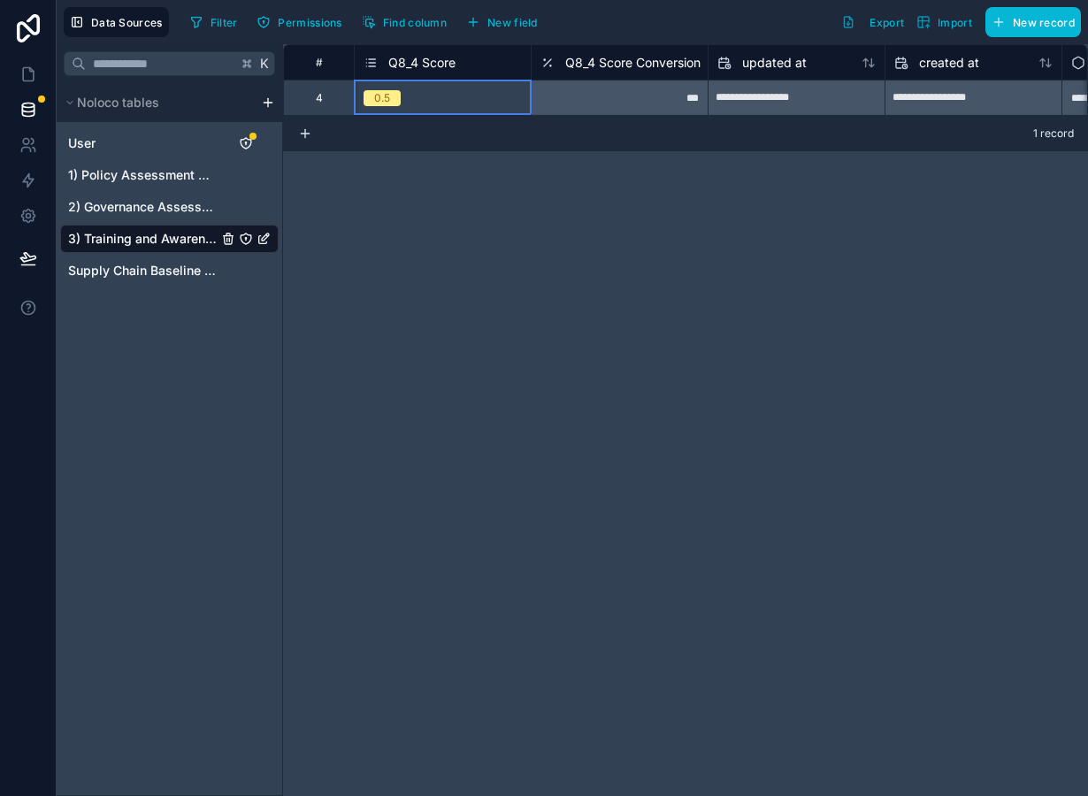
click at [386, 89] on div "0.5" at bounding box center [443, 97] width 176 height 19
click at [518, 24] on span "New field" at bounding box center [512, 22] width 50 height 13
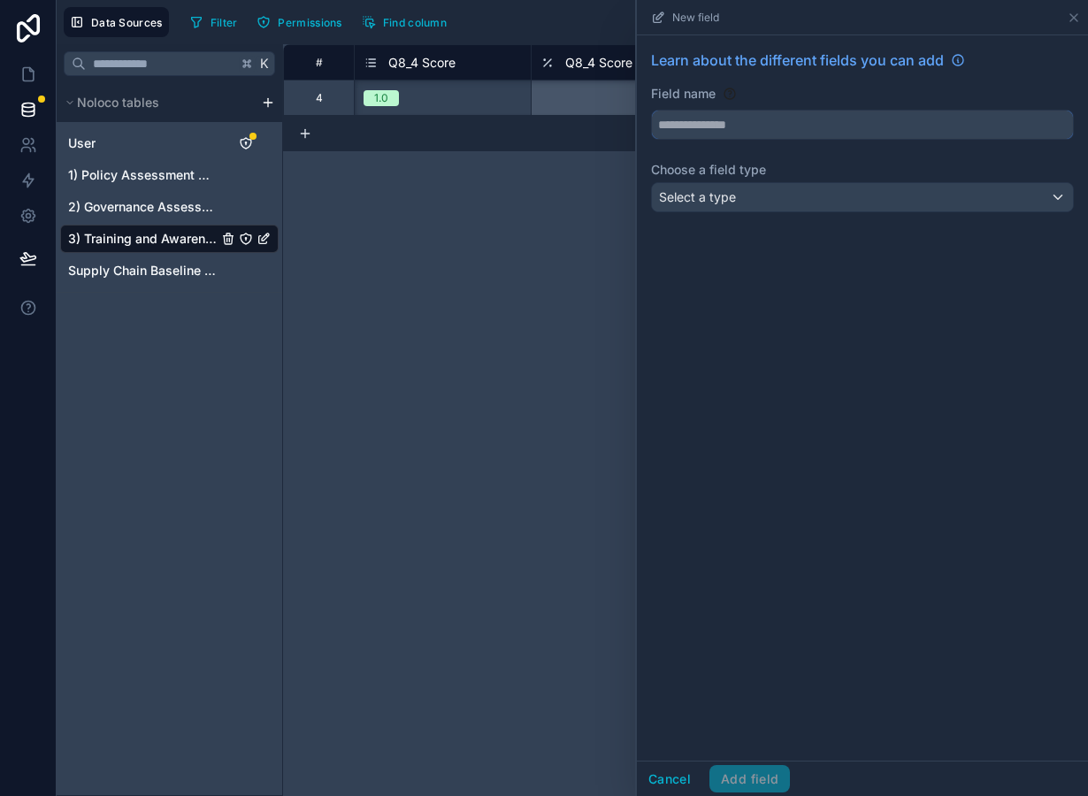
click at [746, 122] on input "text" at bounding box center [862, 125] width 421 height 28
type input "***"
click at [764, 191] on div "Select a type" at bounding box center [862, 197] width 421 height 28
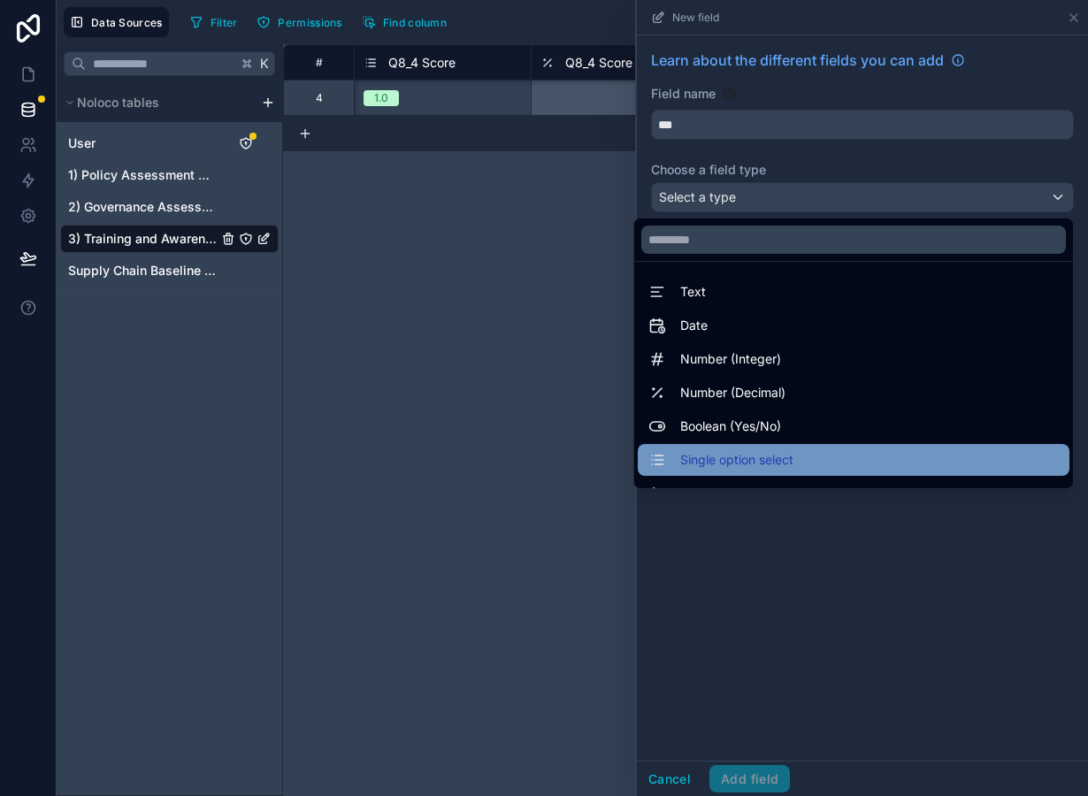
click at [777, 453] on span "Single option select" at bounding box center [736, 459] width 113 height 21
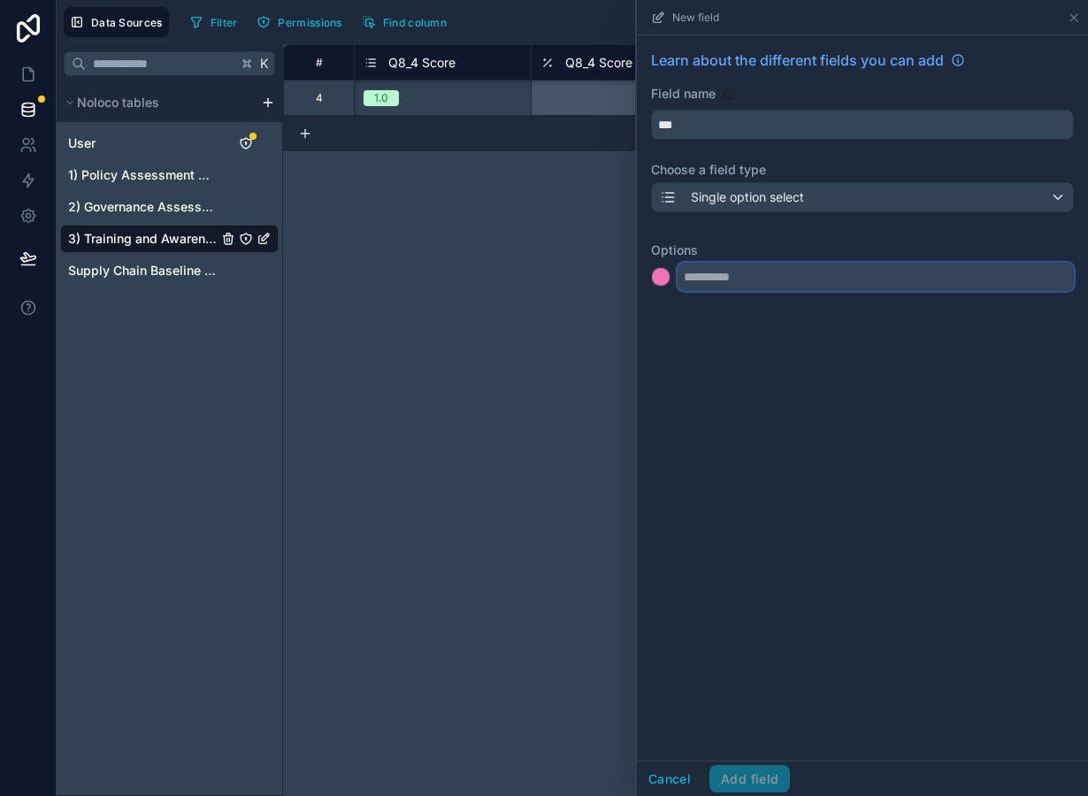
click at [708, 281] on input "text" at bounding box center [876, 277] width 396 height 28
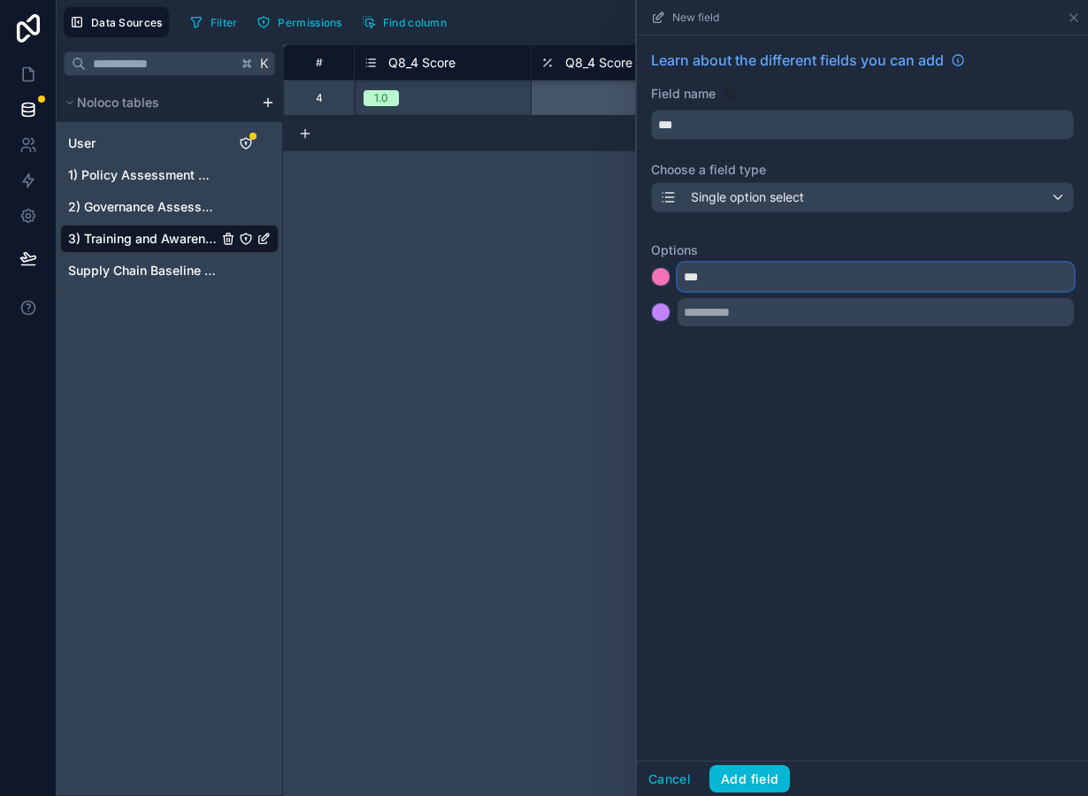
type input "***"
click at [658, 278] on div at bounding box center [661, 277] width 18 height 18
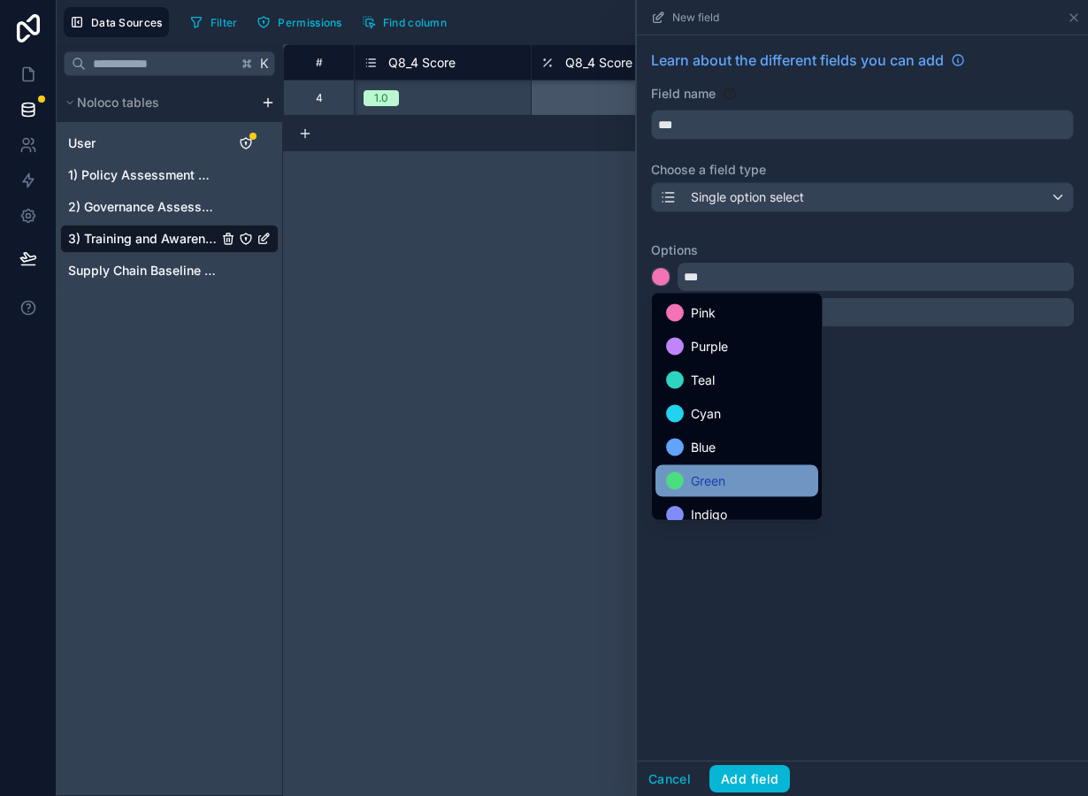
click at [710, 487] on span "Green" at bounding box center [708, 481] width 35 height 21
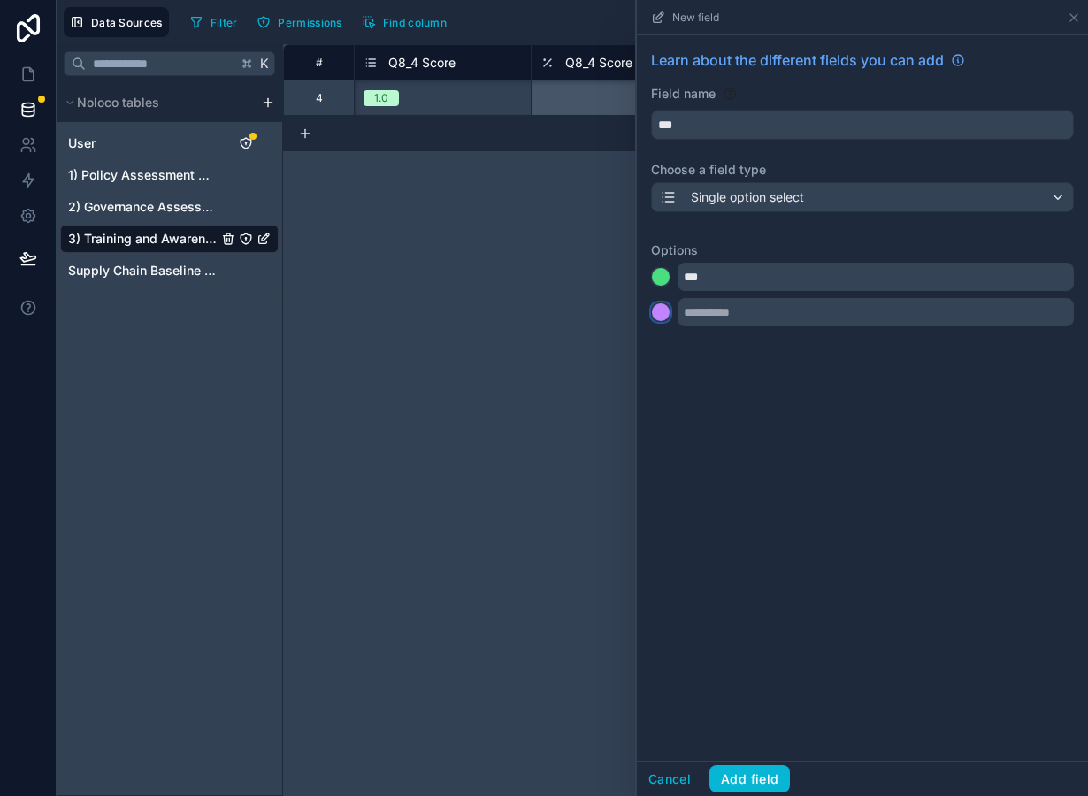
click at [664, 320] on div at bounding box center [661, 312] width 18 height 18
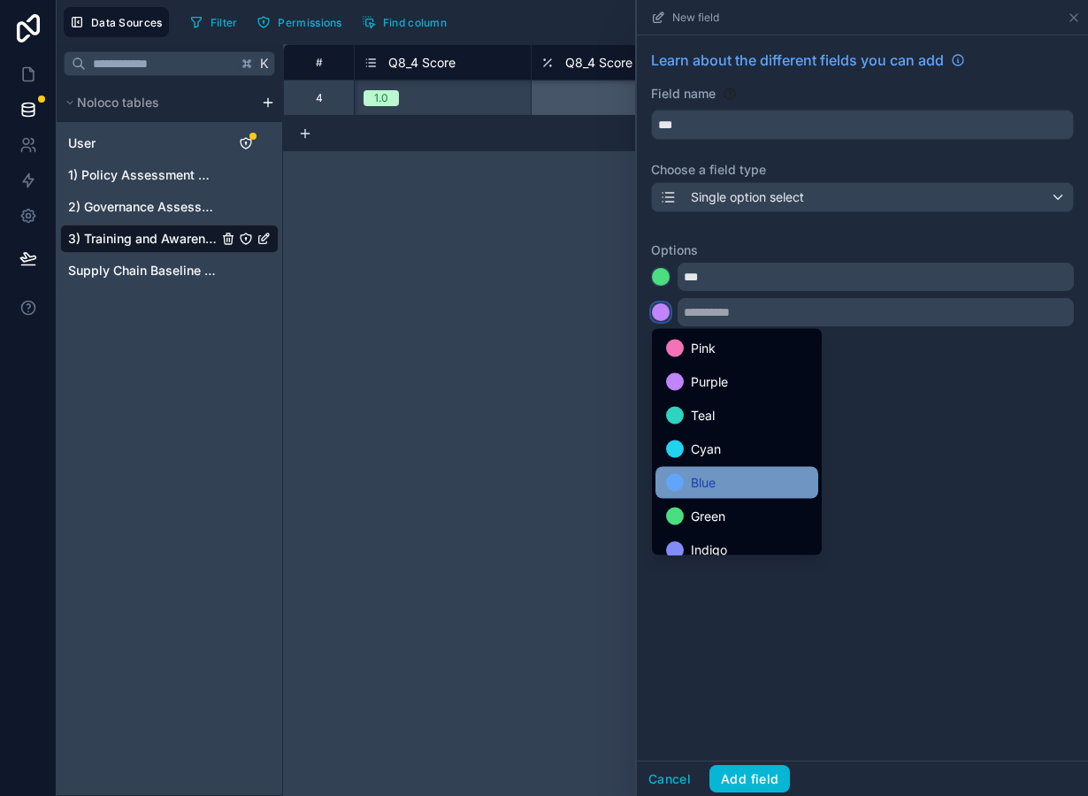
scroll to position [149, 0]
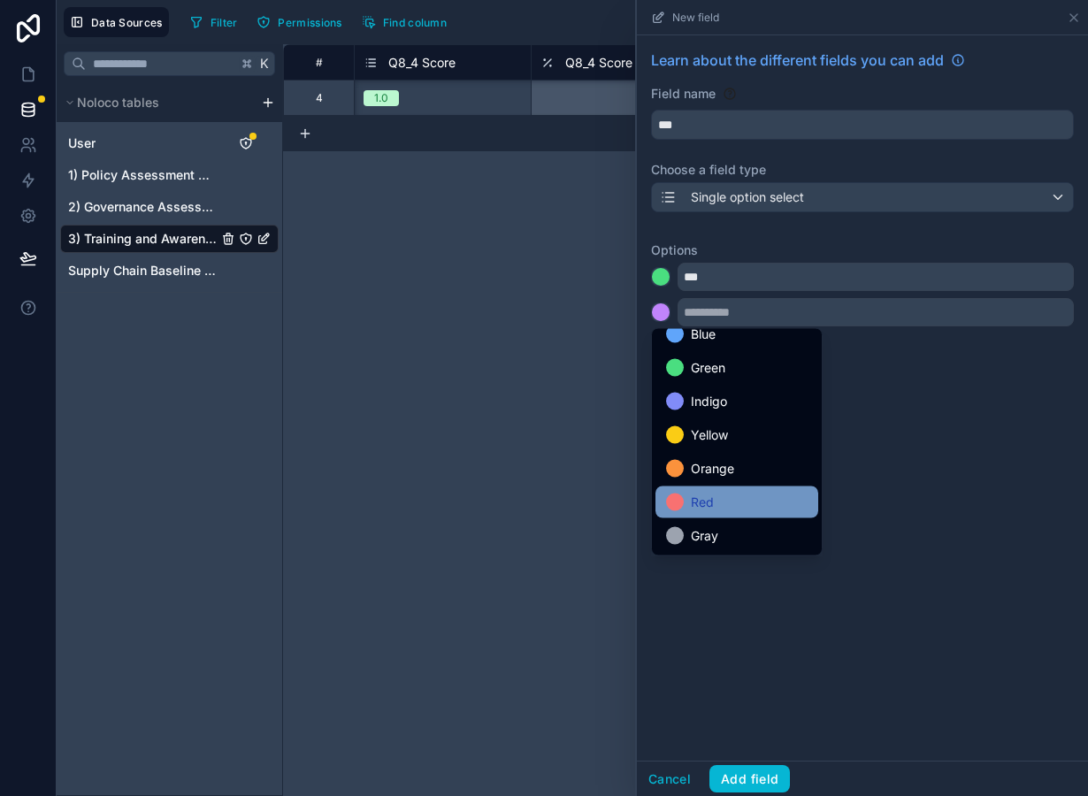
click at [716, 503] on div "Red" at bounding box center [737, 502] width 142 height 21
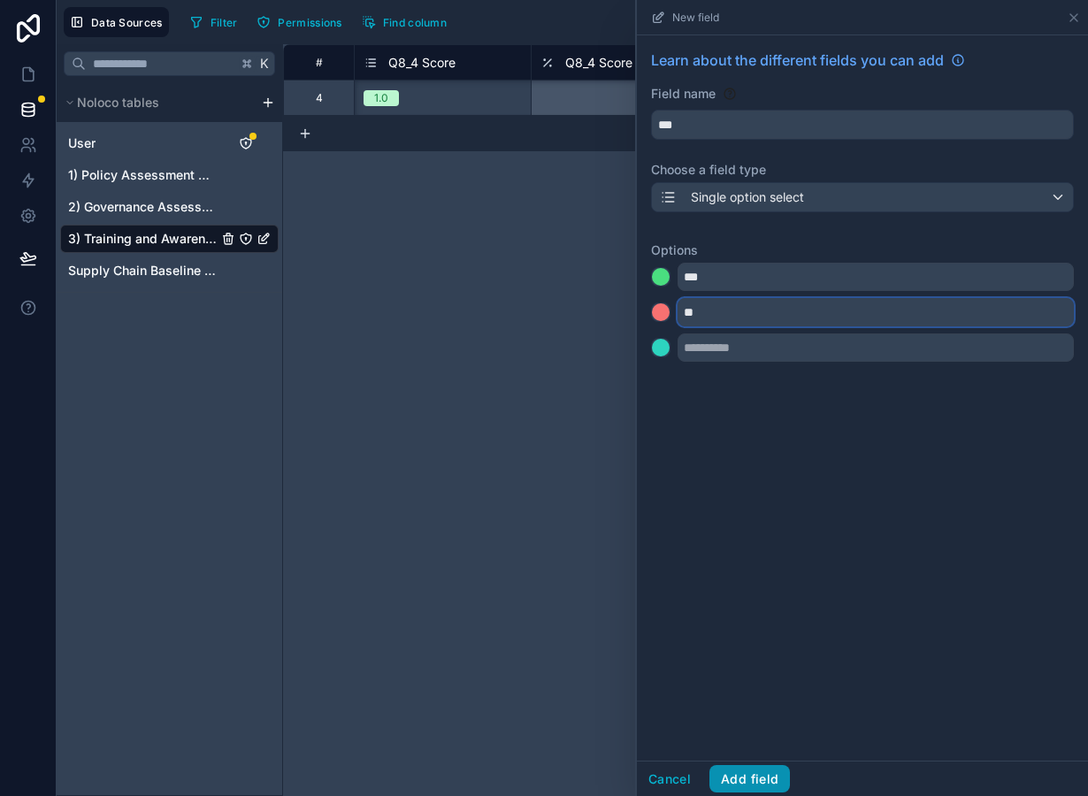
type input "**"
click at [765, 777] on button "Add field" at bounding box center [749, 779] width 81 height 28
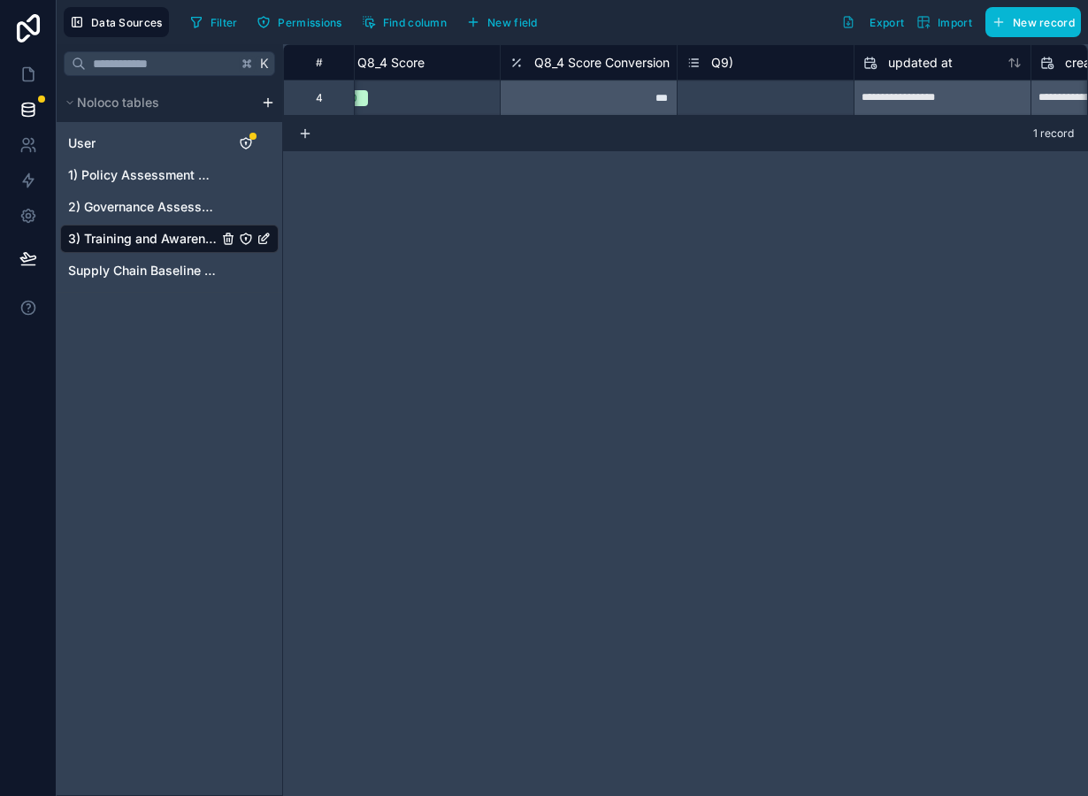
scroll to position [0, 3867]
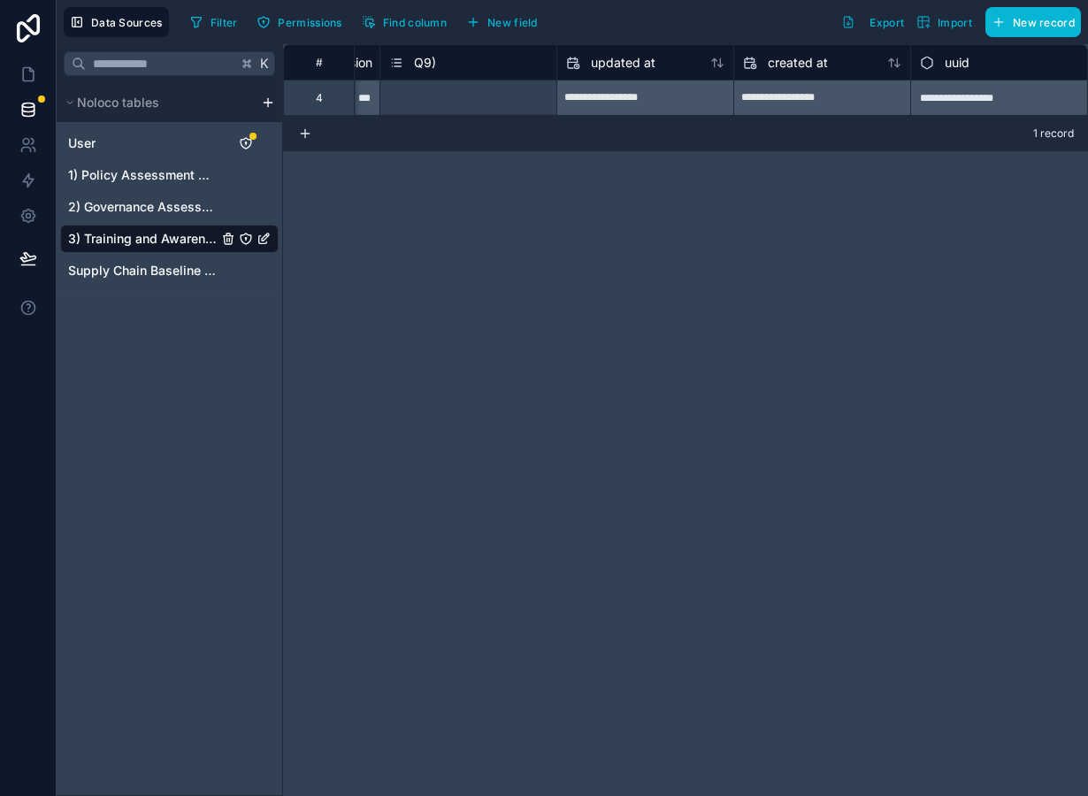
click at [433, 65] on span "Q9)" at bounding box center [425, 63] width 22 height 18
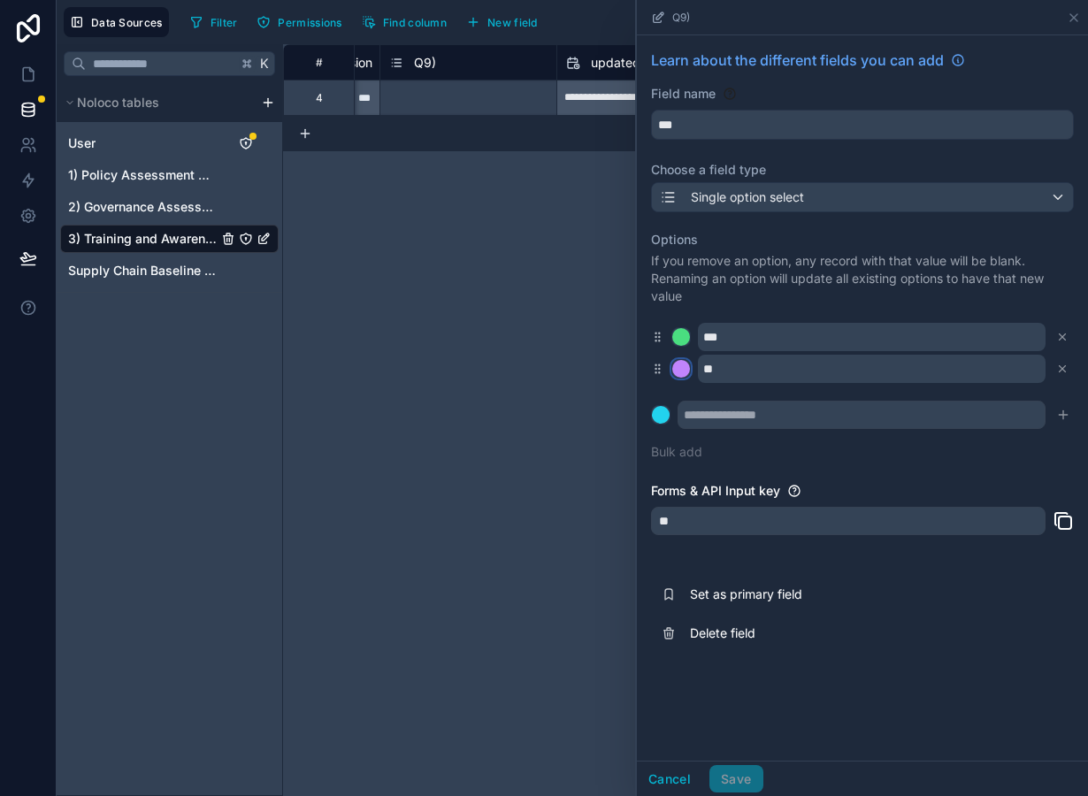
click at [682, 369] on div at bounding box center [681, 369] width 18 height 18
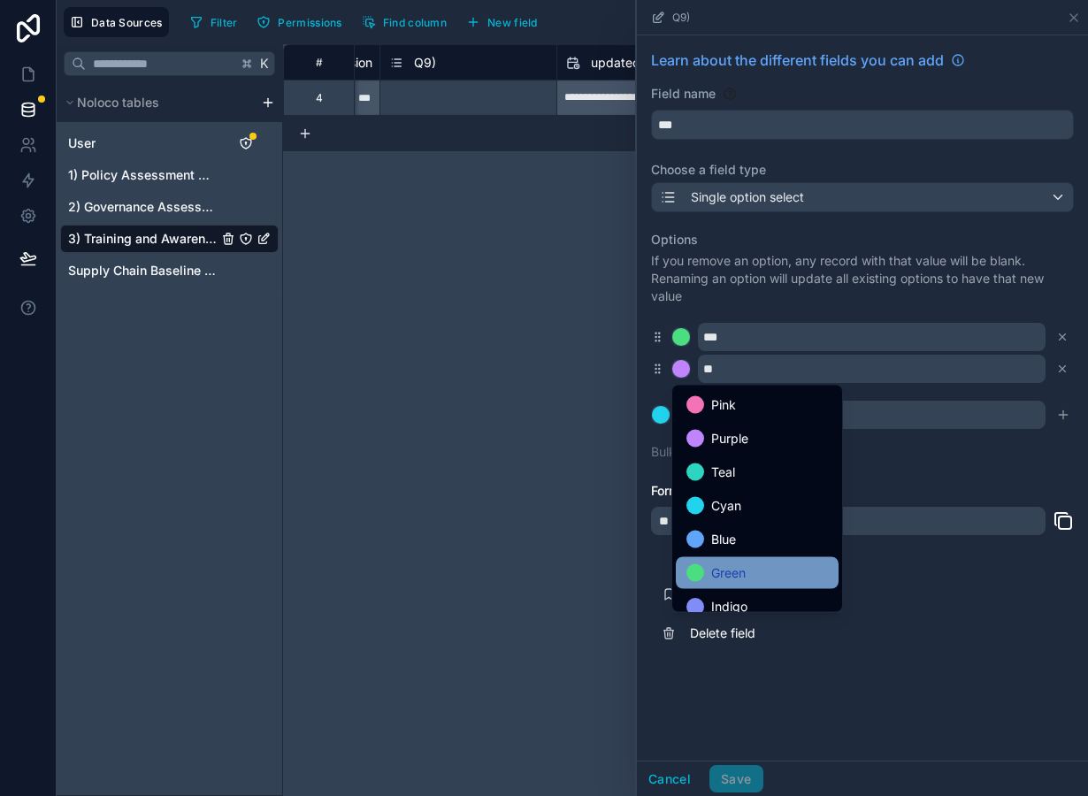
click at [696, 579] on div at bounding box center [695, 573] width 18 height 18
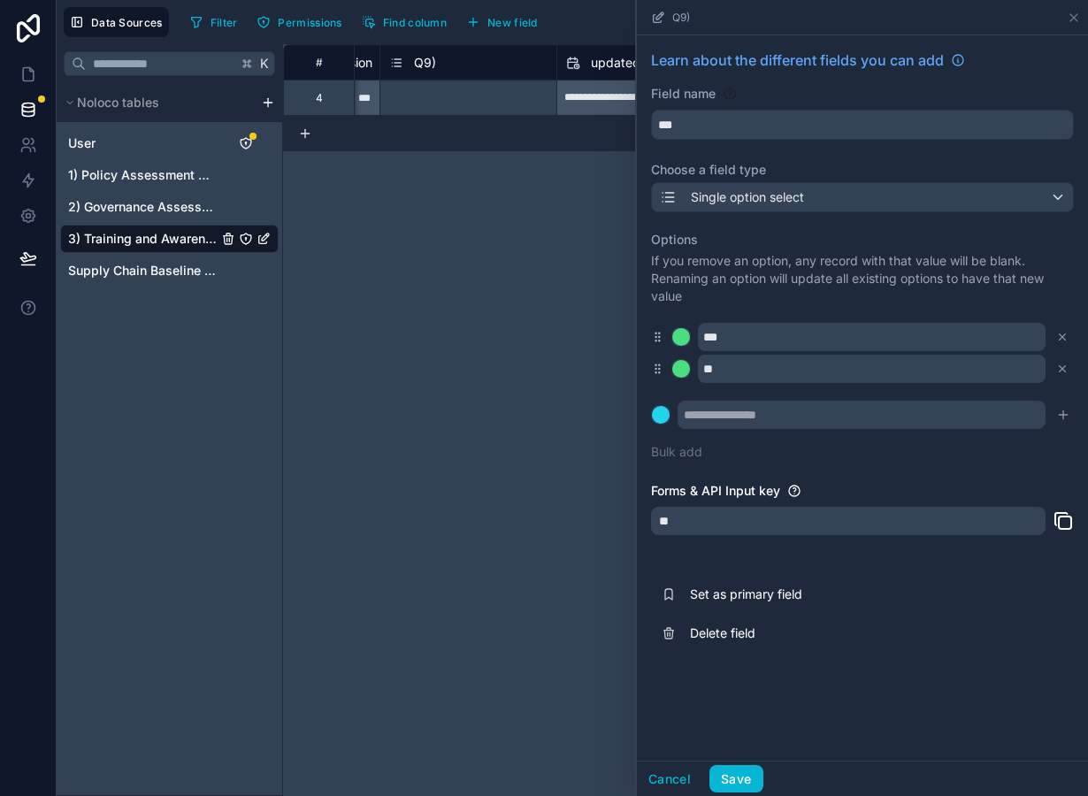
click at [682, 383] on div "**" at bounding box center [862, 369] width 423 height 28
click at [681, 375] on div at bounding box center [681, 369] width 18 height 18
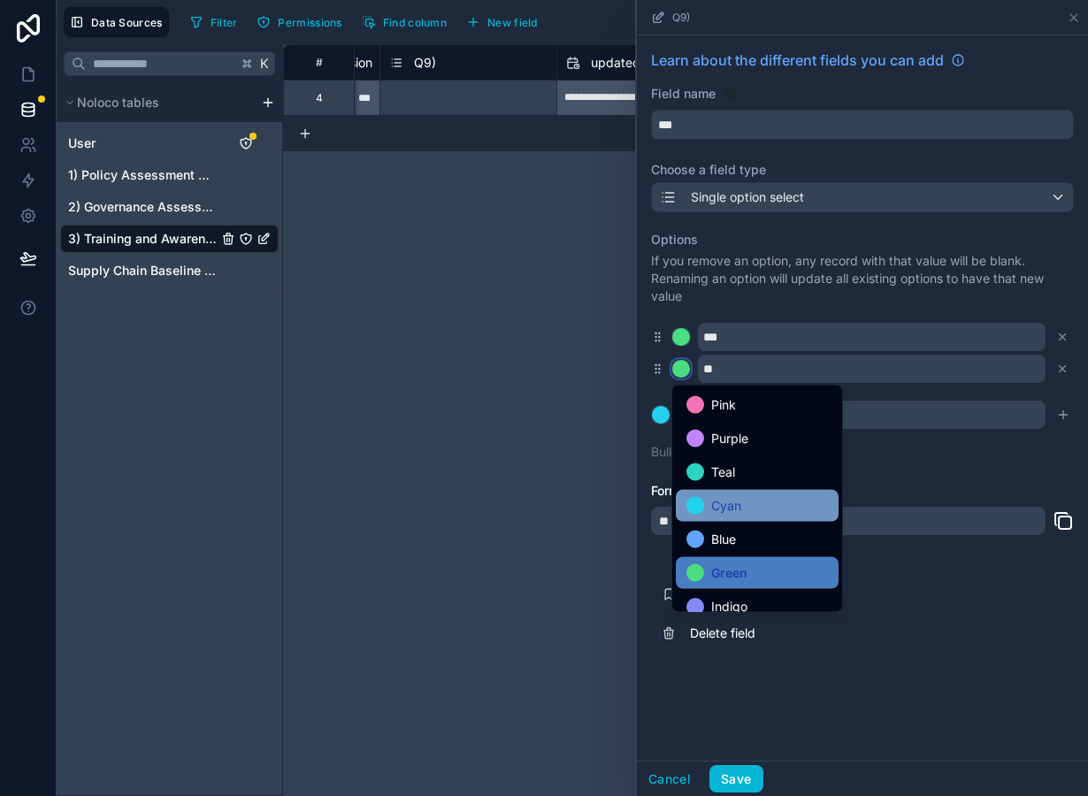
scroll to position [149, 0]
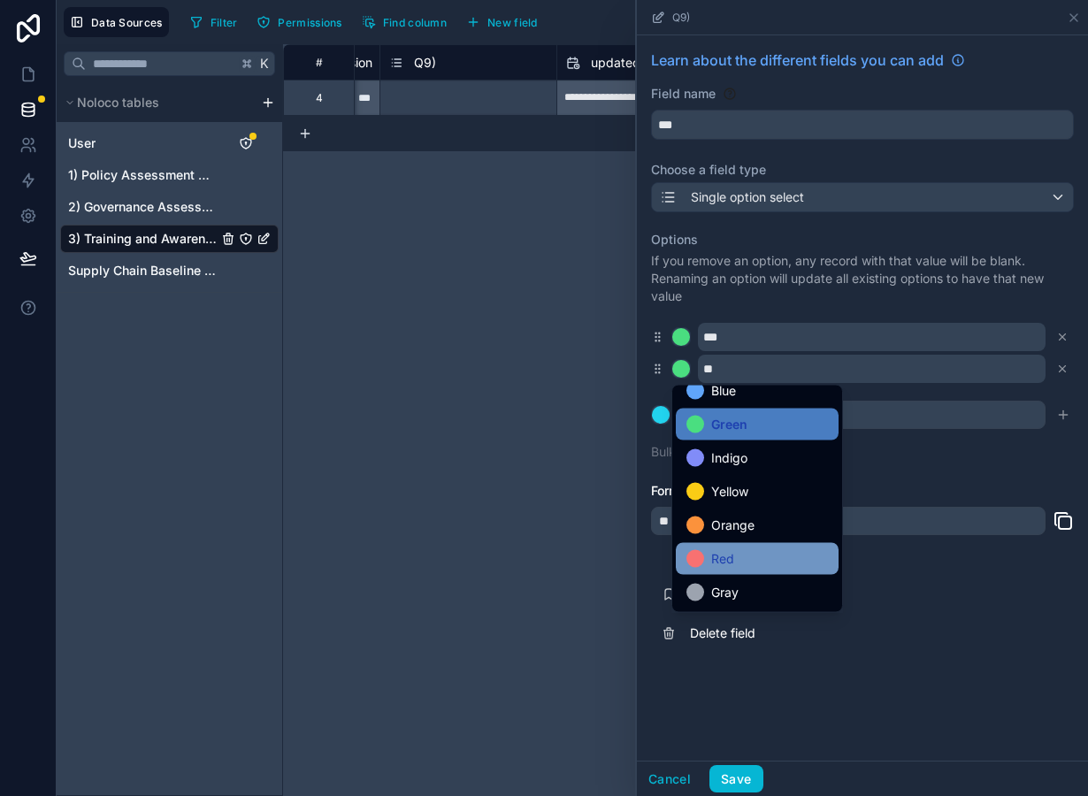
click at [714, 561] on span "Red" at bounding box center [722, 558] width 23 height 21
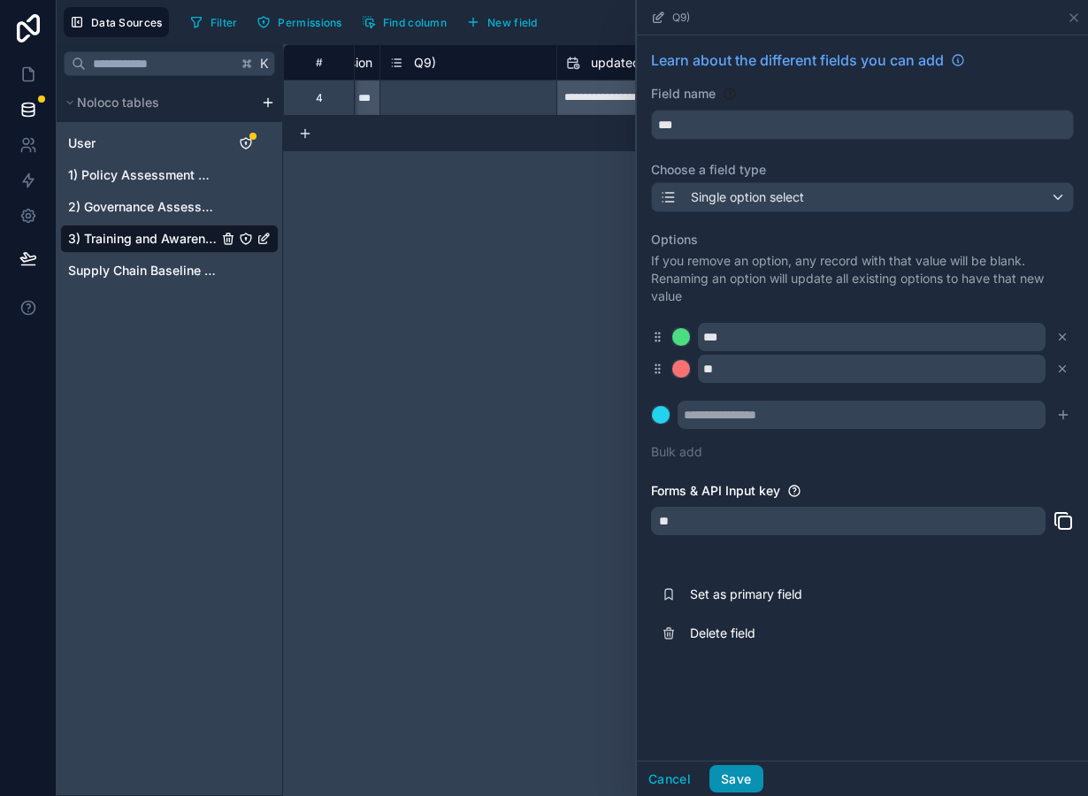
click at [753, 775] on button "Save" at bounding box center [735, 779] width 53 height 28
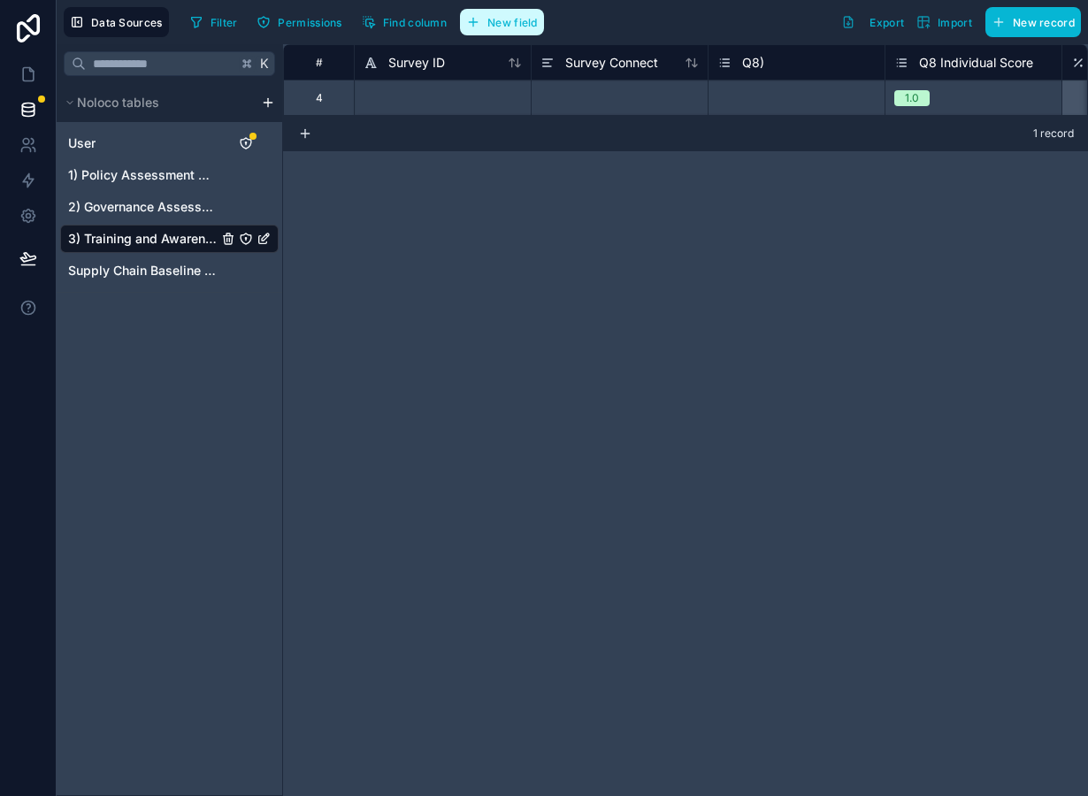
click at [511, 25] on span "New field" at bounding box center [512, 22] width 50 height 13
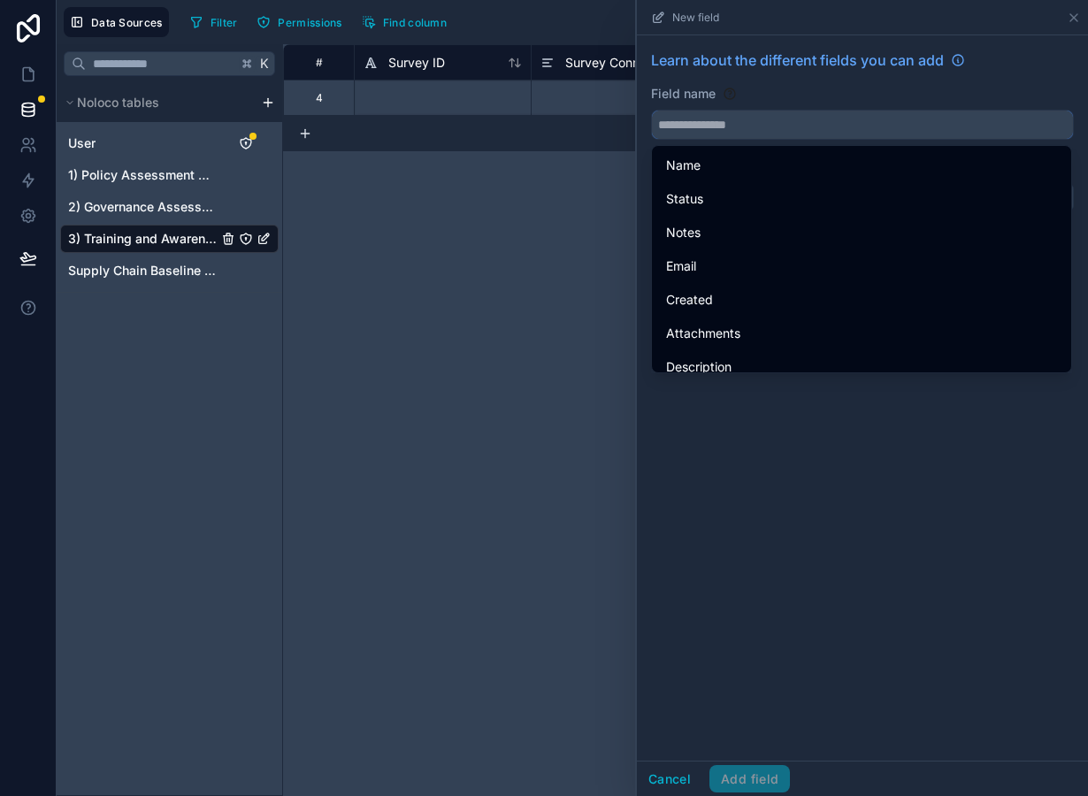
click at [711, 120] on input "text" at bounding box center [862, 125] width 421 height 28
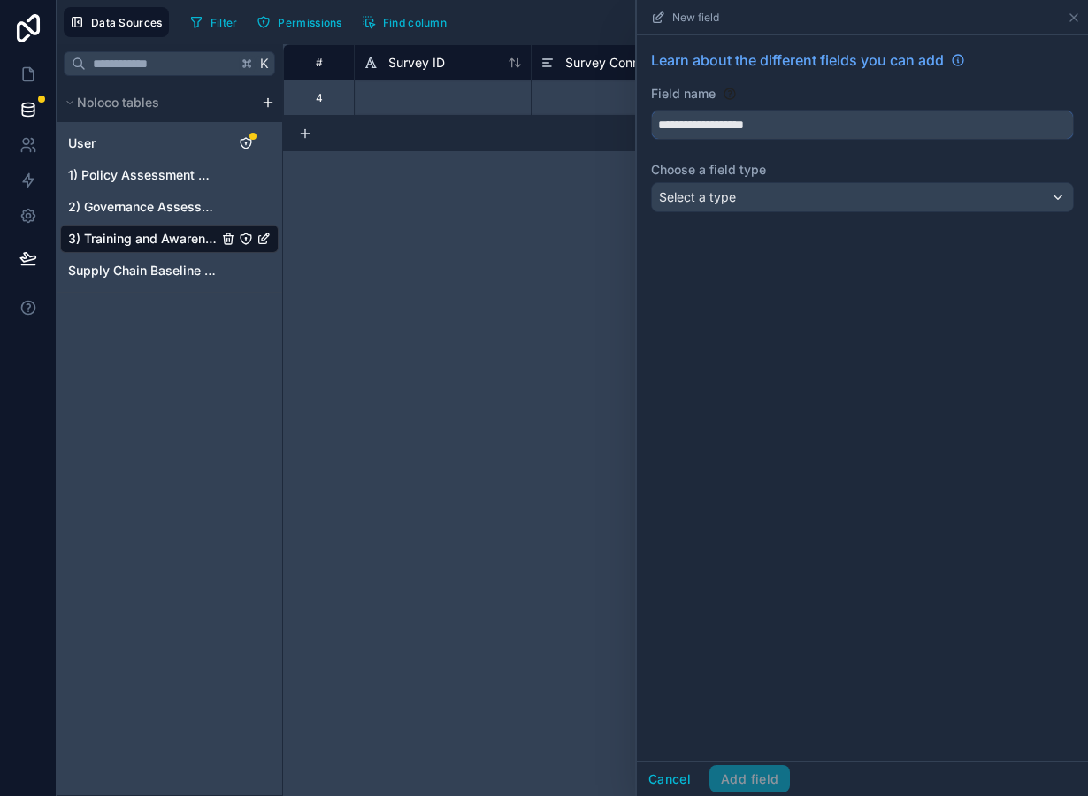
type input "**********"
click at [712, 197] on span "Select a type" at bounding box center [697, 196] width 77 height 15
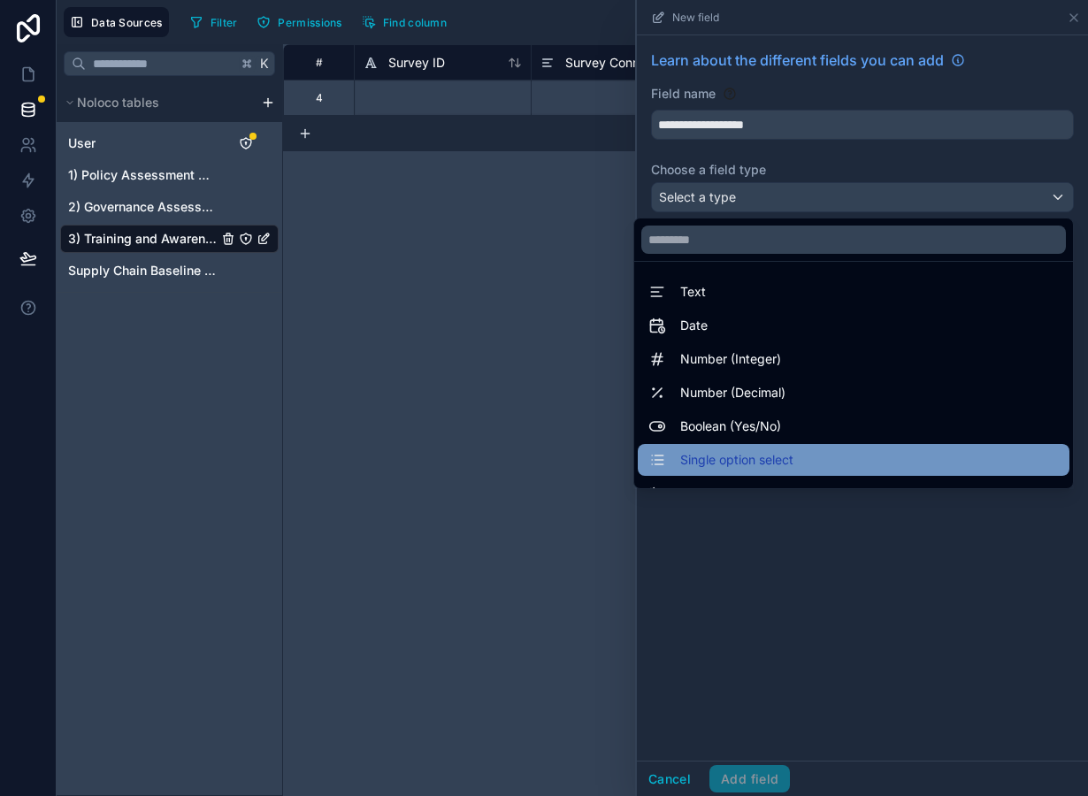
click at [753, 475] on div "Single option select" at bounding box center [854, 460] width 432 height 32
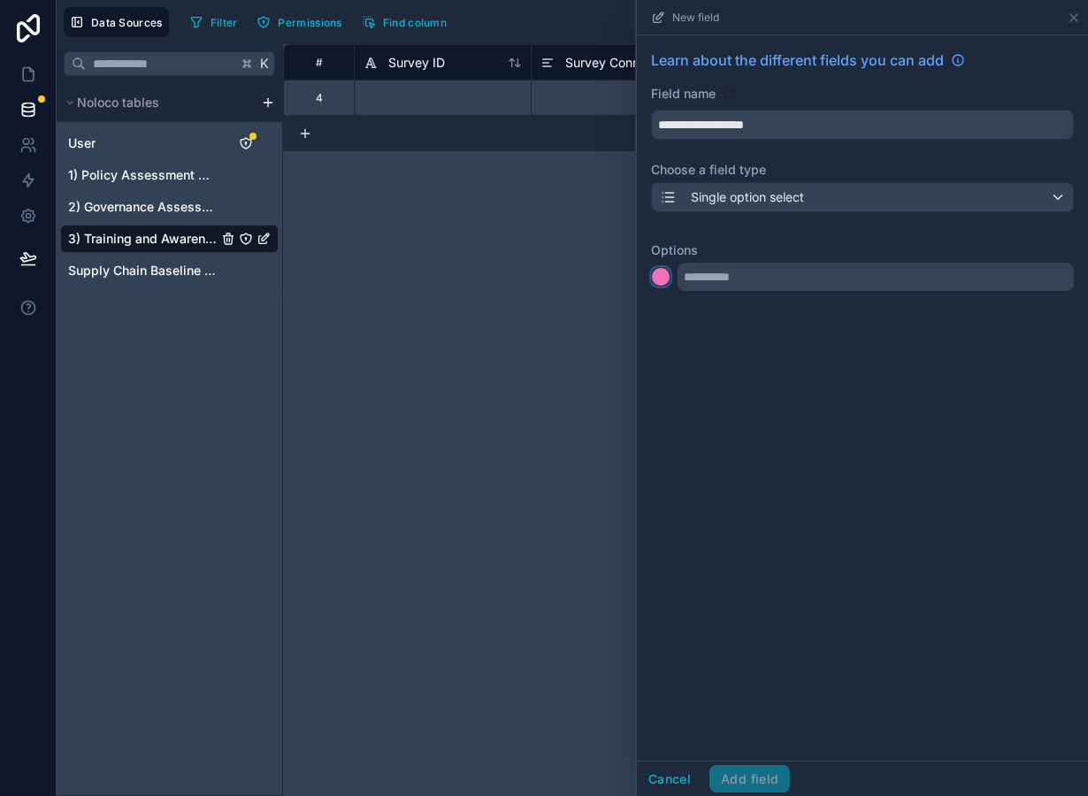
click at [668, 275] on div at bounding box center [661, 277] width 18 height 18
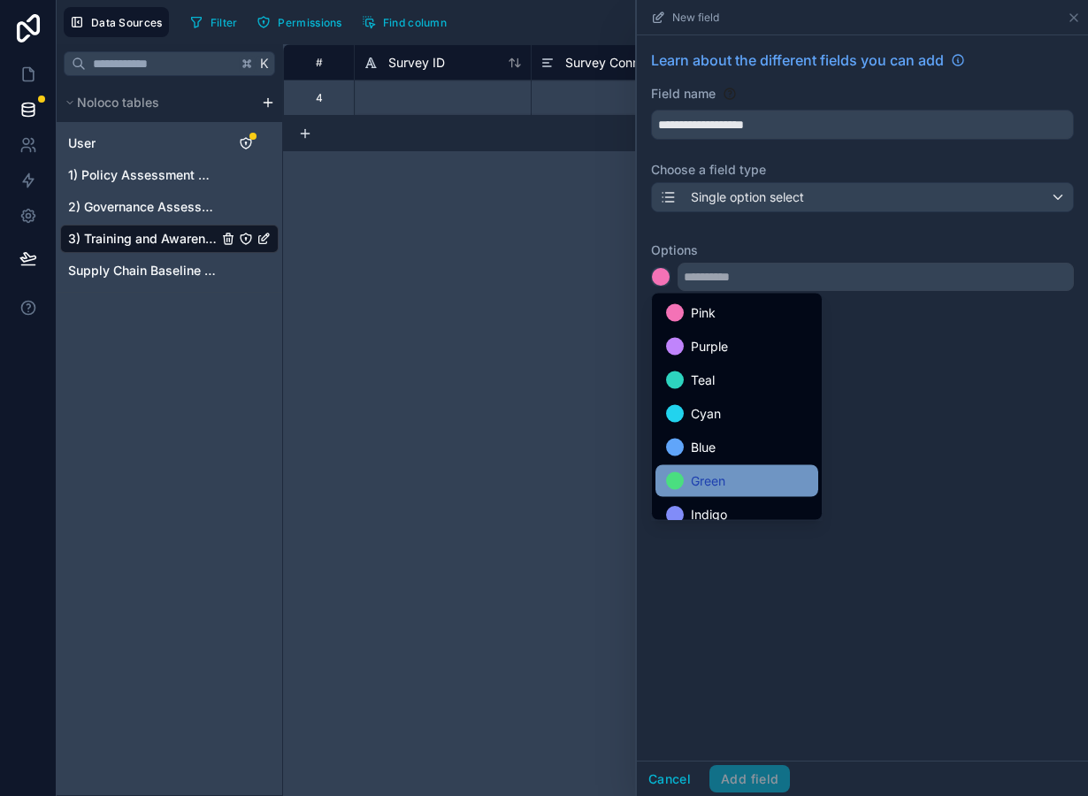
click at [728, 479] on div "Green" at bounding box center [737, 481] width 142 height 21
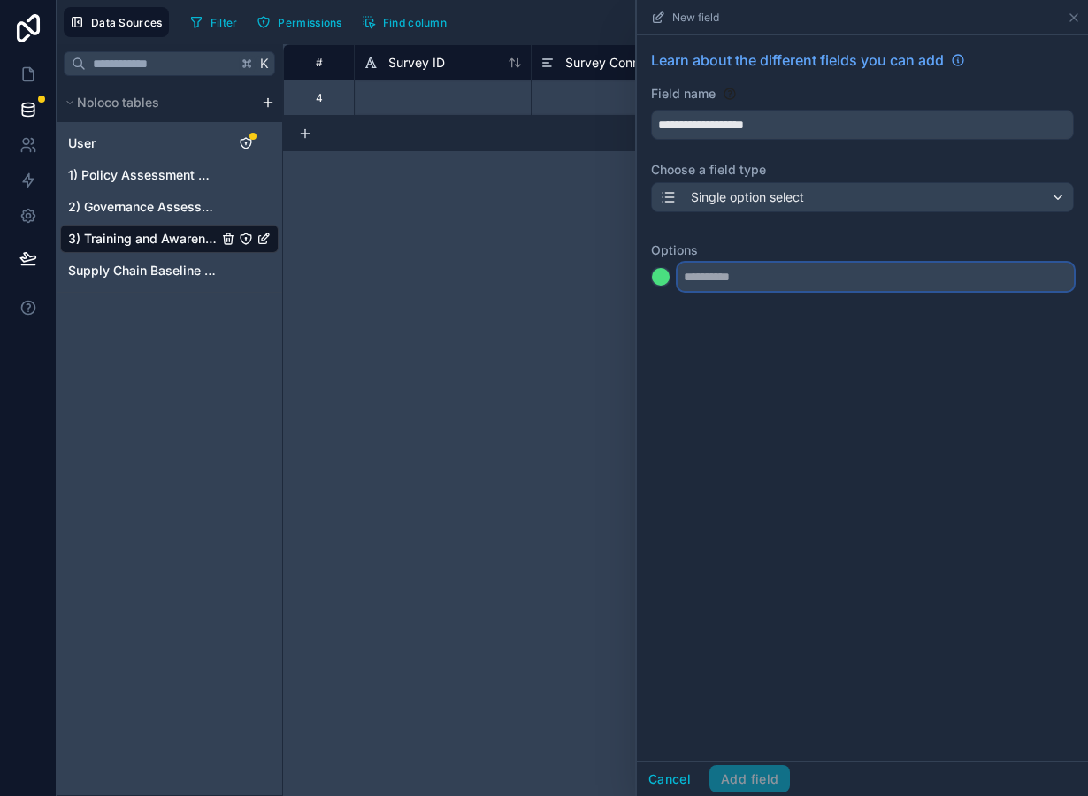
click at [738, 289] on input "text" at bounding box center [876, 277] width 396 height 28
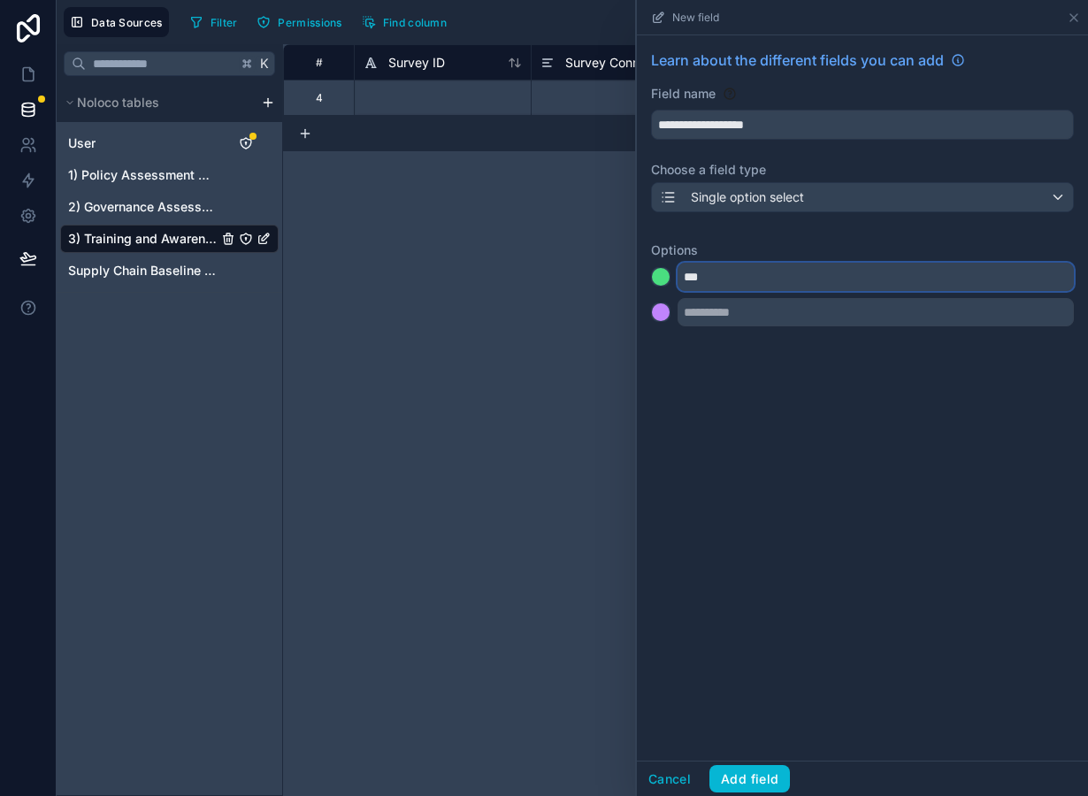
type input "***"
click at [663, 311] on div at bounding box center [661, 312] width 18 height 18
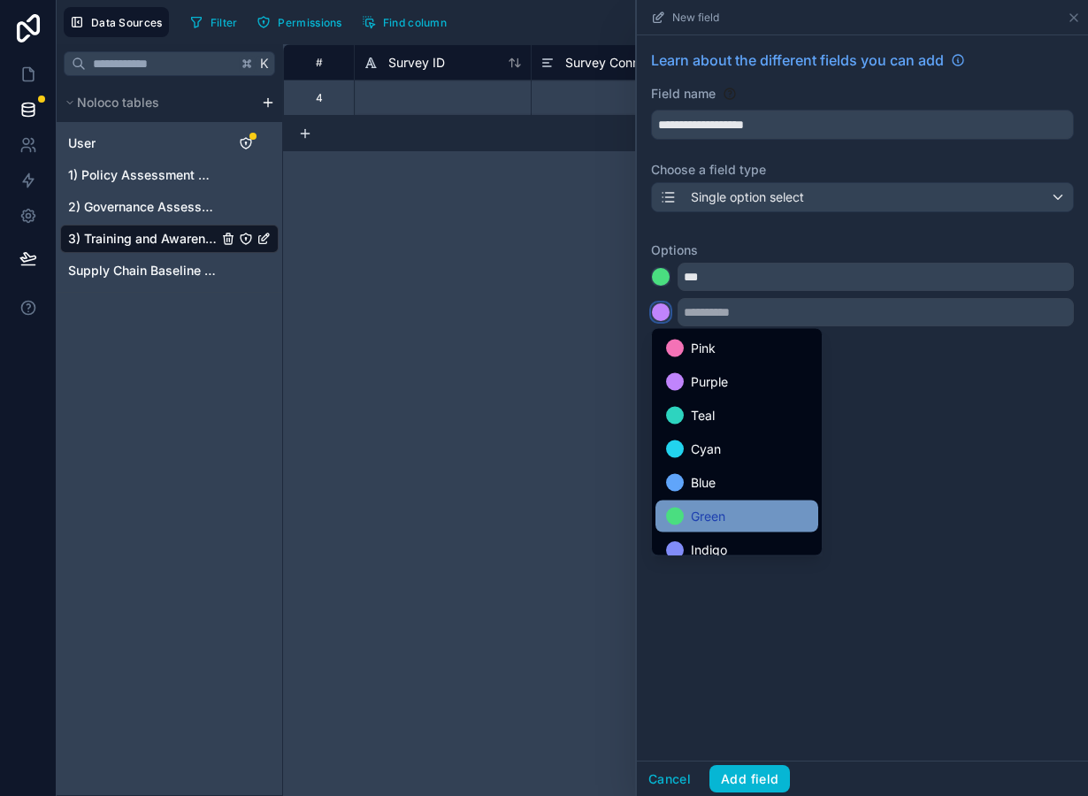
scroll to position [149, 0]
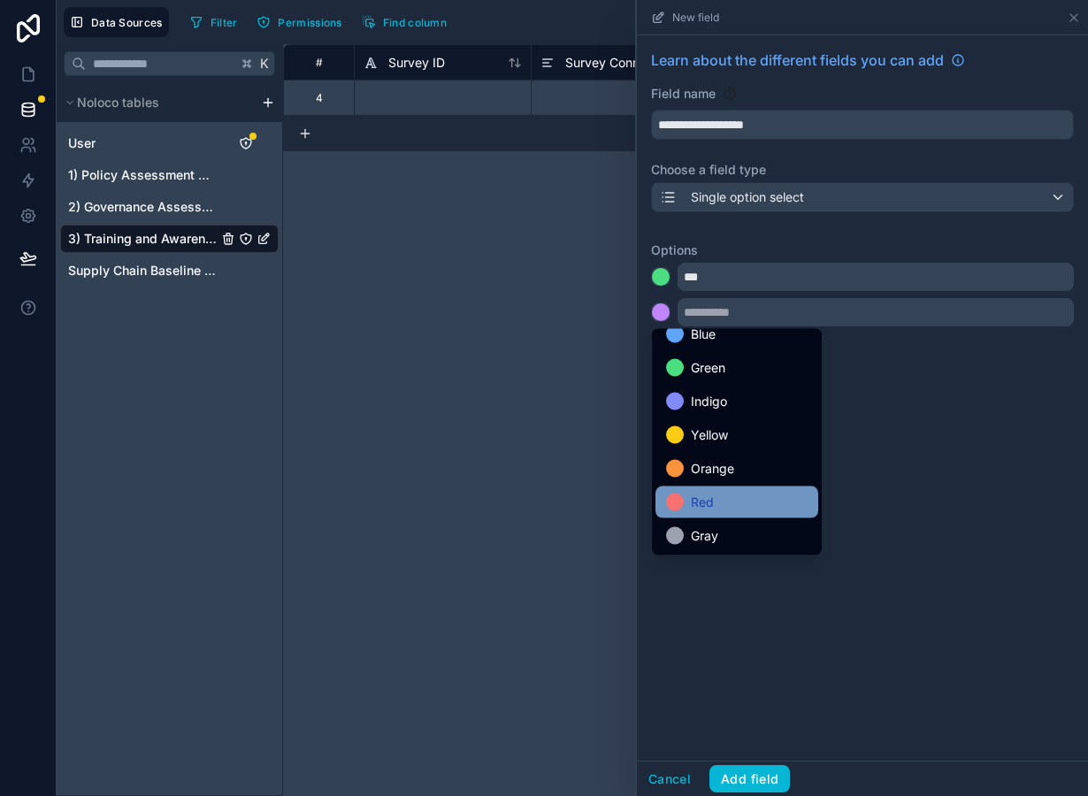
click at [711, 495] on span "Red" at bounding box center [702, 502] width 23 height 21
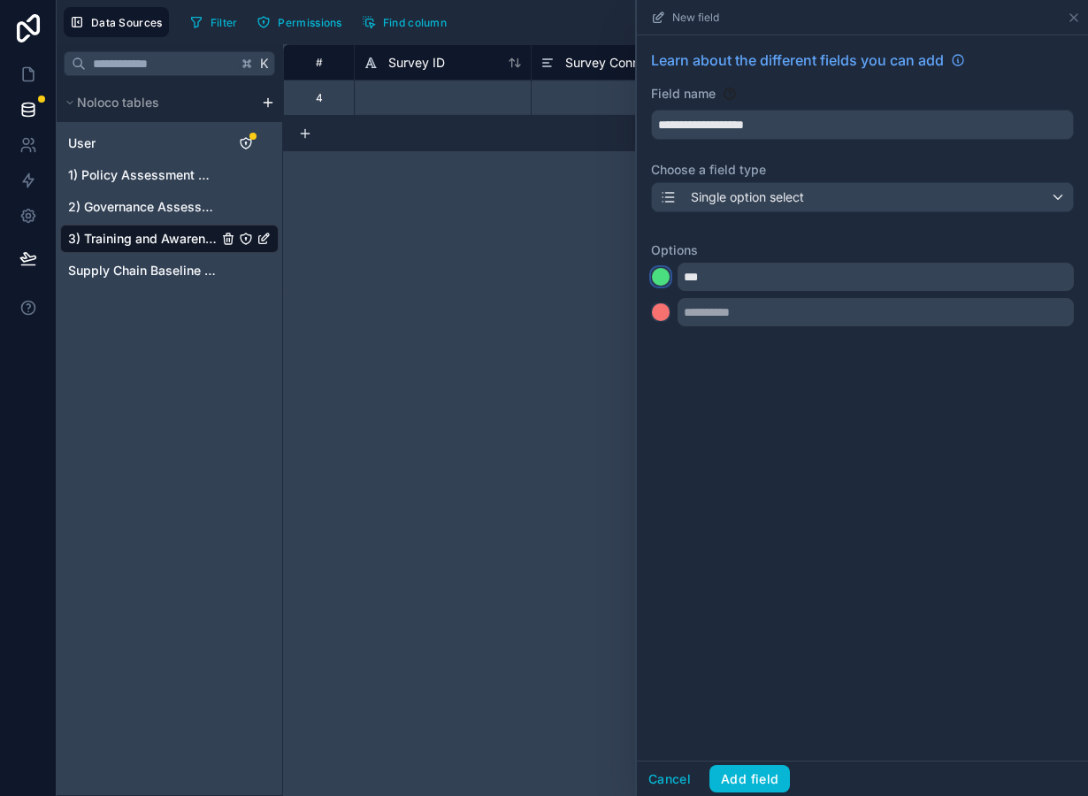
click at [662, 279] on div at bounding box center [661, 277] width 18 height 18
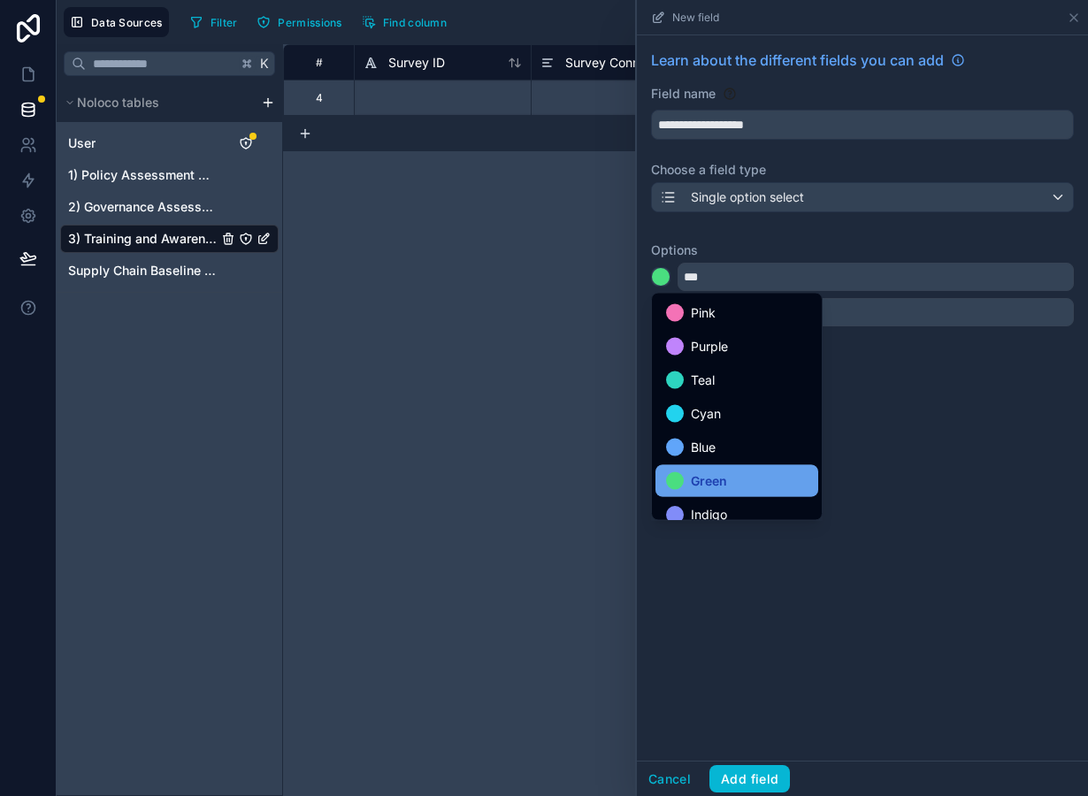
click at [718, 479] on span "Green" at bounding box center [709, 481] width 36 height 21
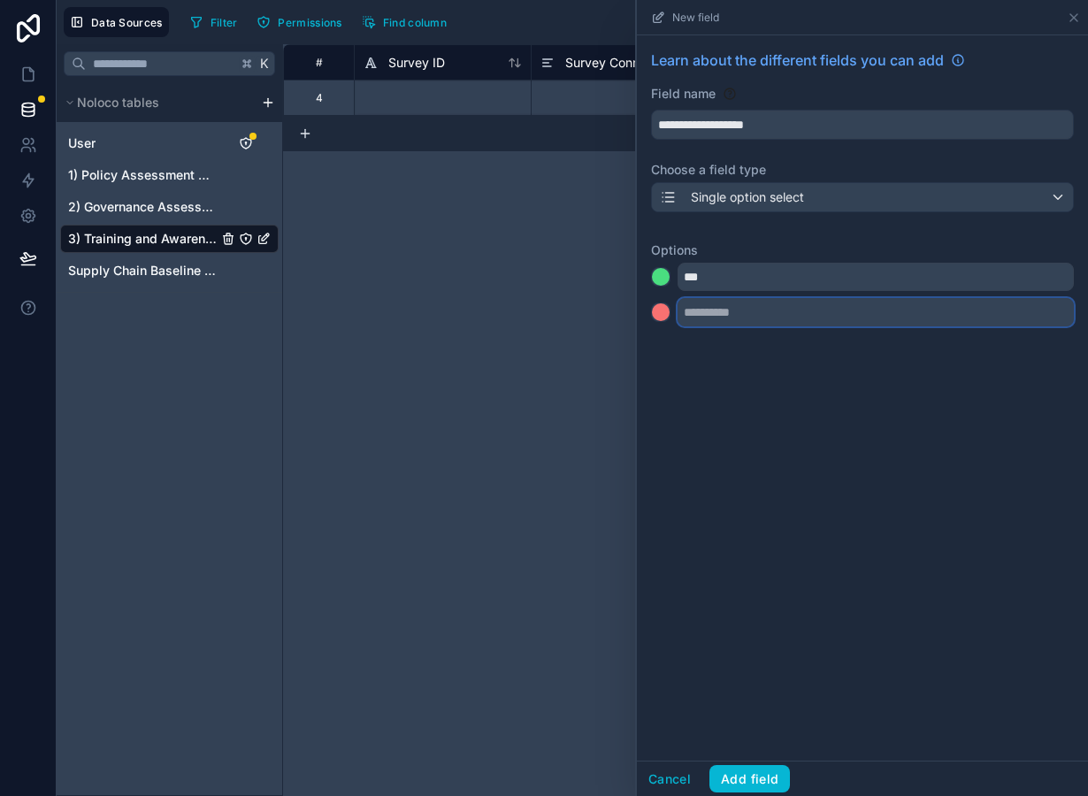
click at [714, 314] on input "text" at bounding box center [876, 312] width 396 height 28
type input "*"
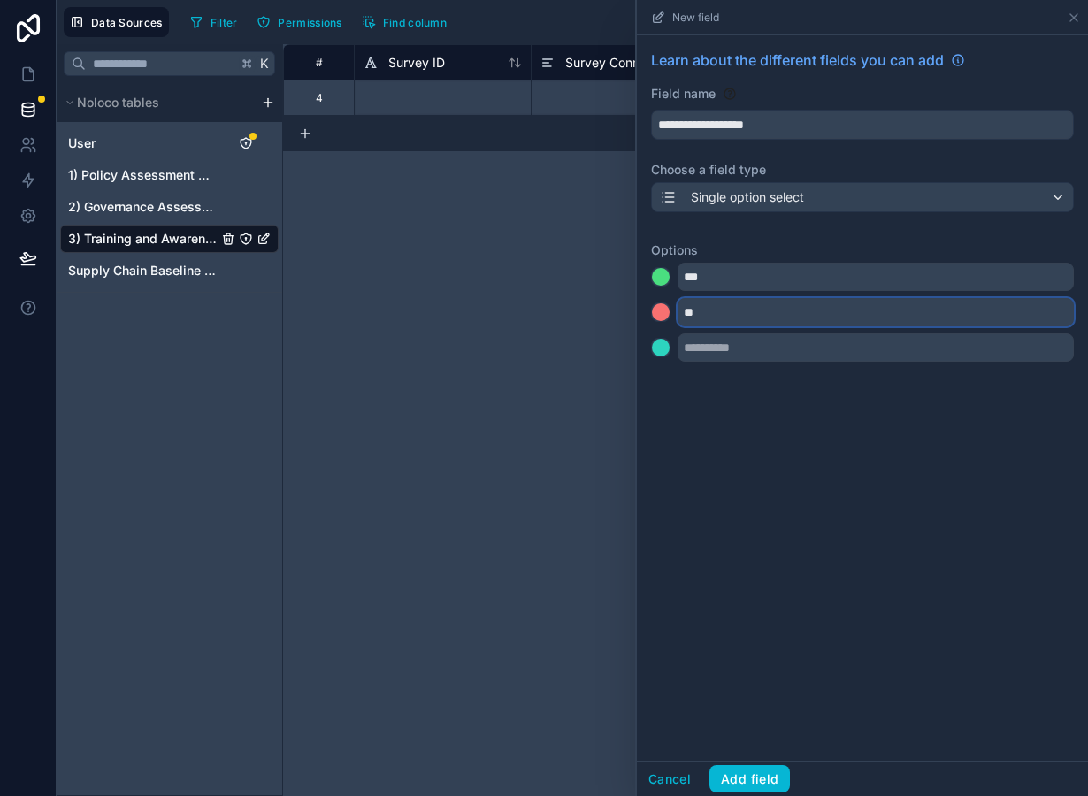
type input "**"
click at [658, 316] on div at bounding box center [661, 312] width 18 height 18
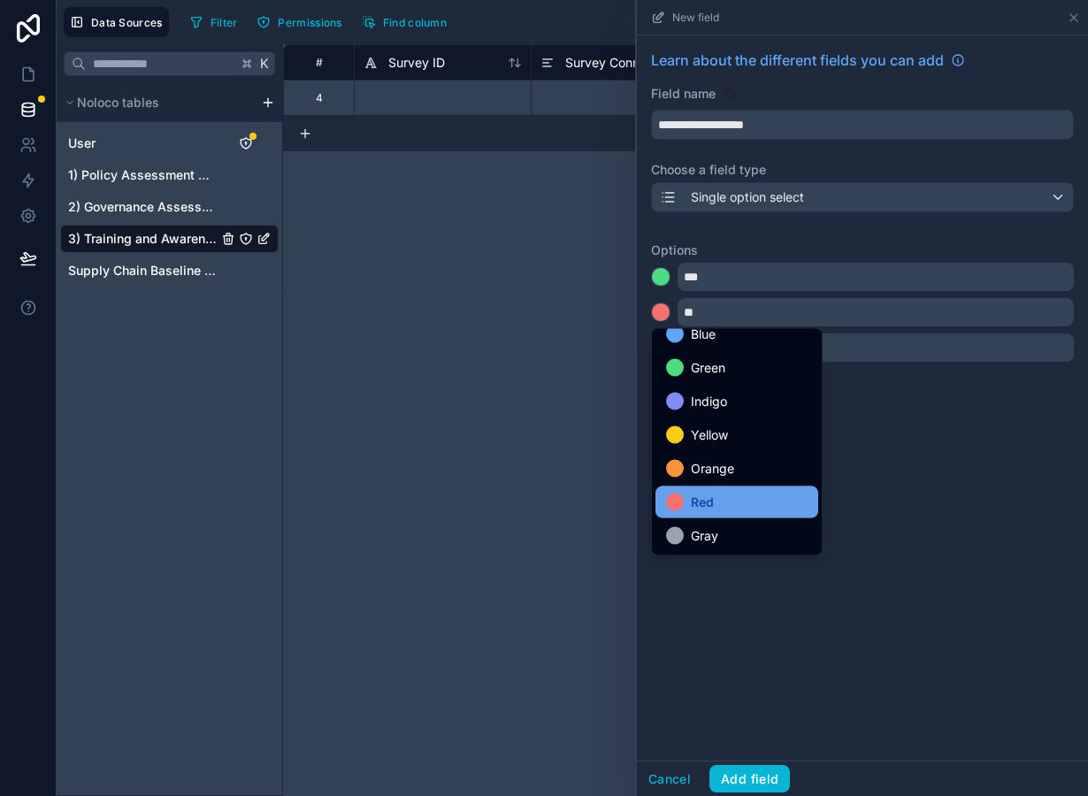
click at [719, 502] on div "Red" at bounding box center [737, 502] width 142 height 21
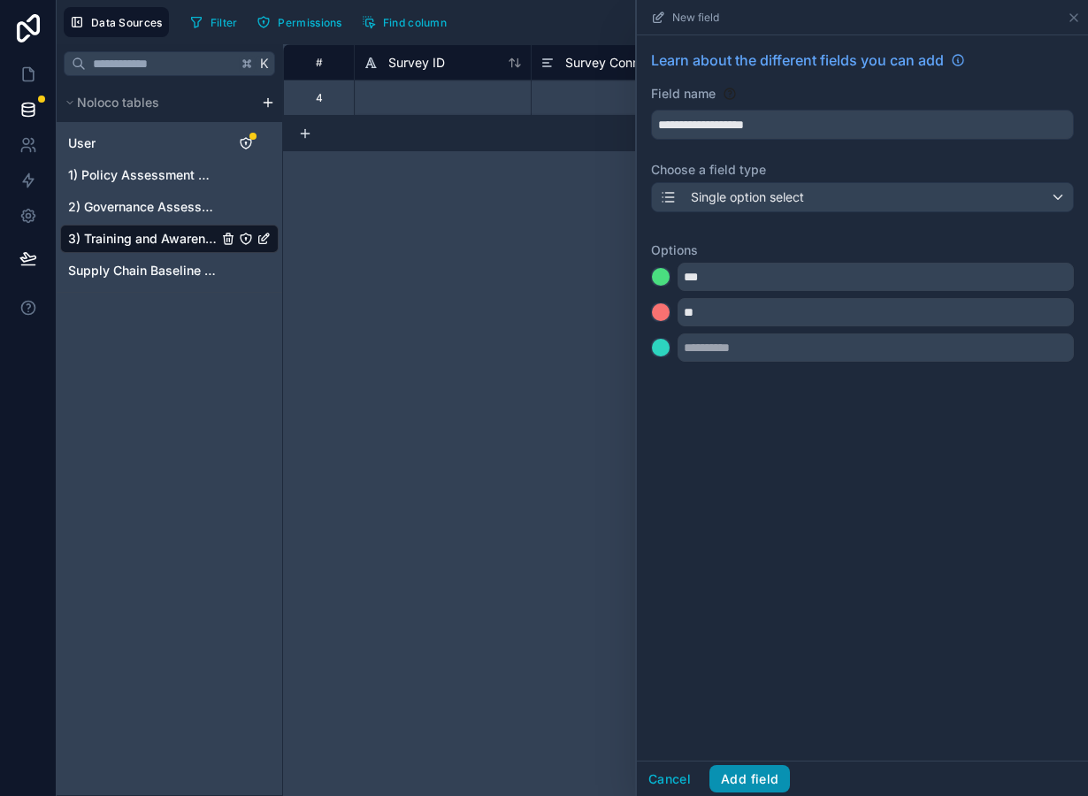
click at [769, 772] on button "Add field" at bounding box center [749, 779] width 81 height 28
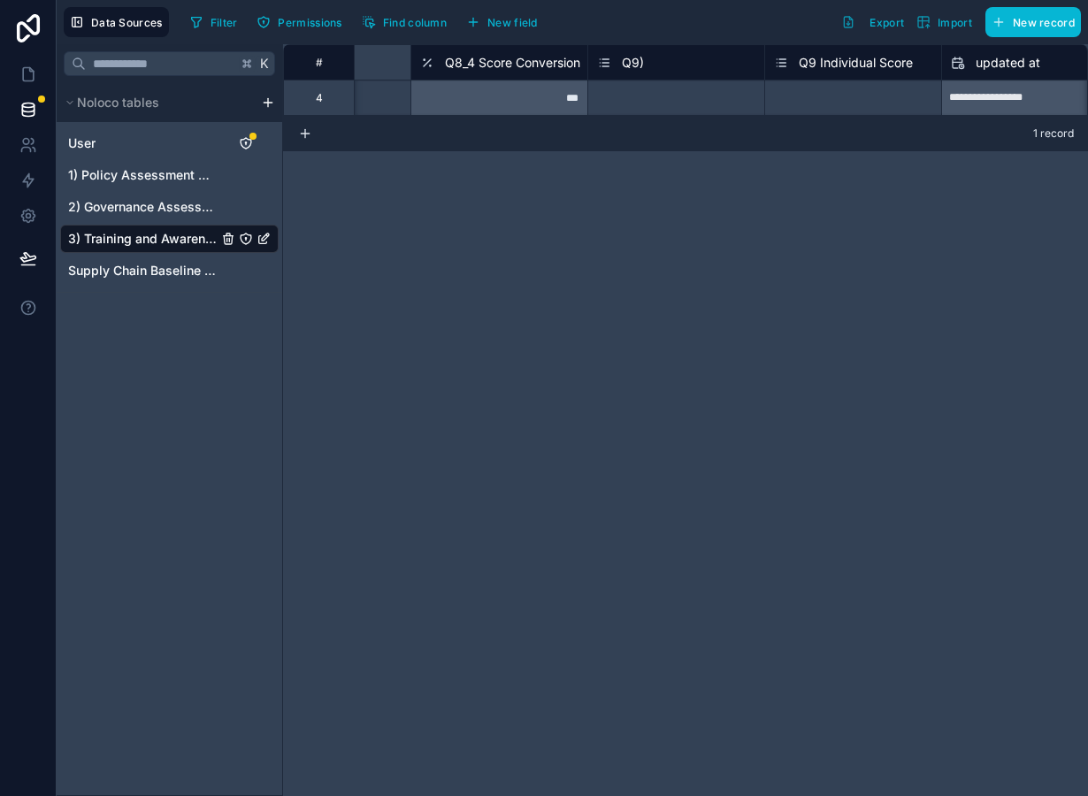
scroll to position [0, 4044]
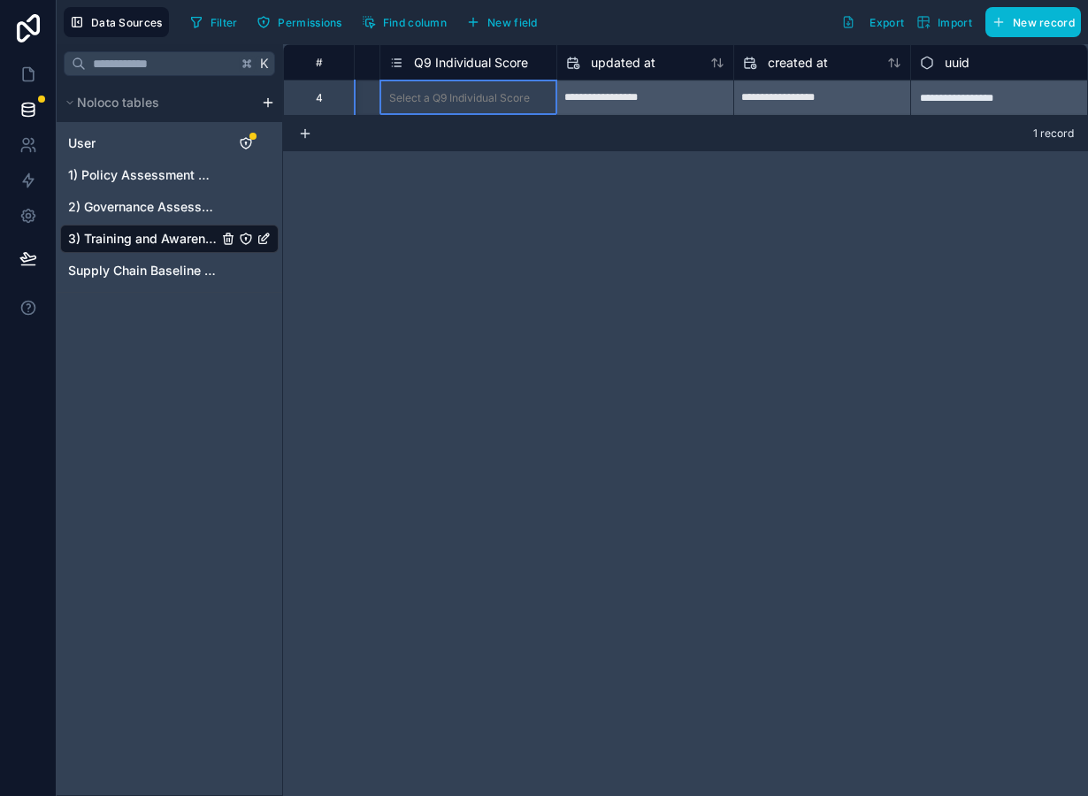
click at [482, 64] on span "Q9 Individual Score" at bounding box center [471, 63] width 114 height 18
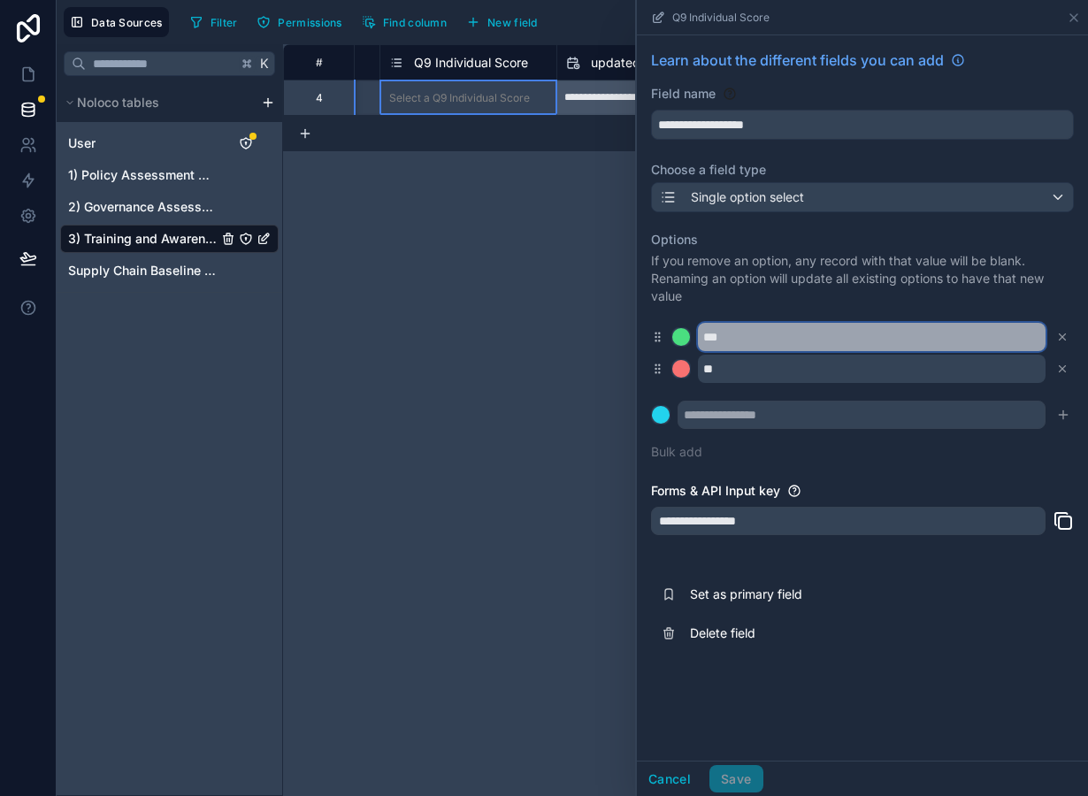
click at [733, 339] on input "***" at bounding box center [872, 337] width 348 height 28
click at [725, 335] on input "***" at bounding box center [872, 337] width 348 height 28
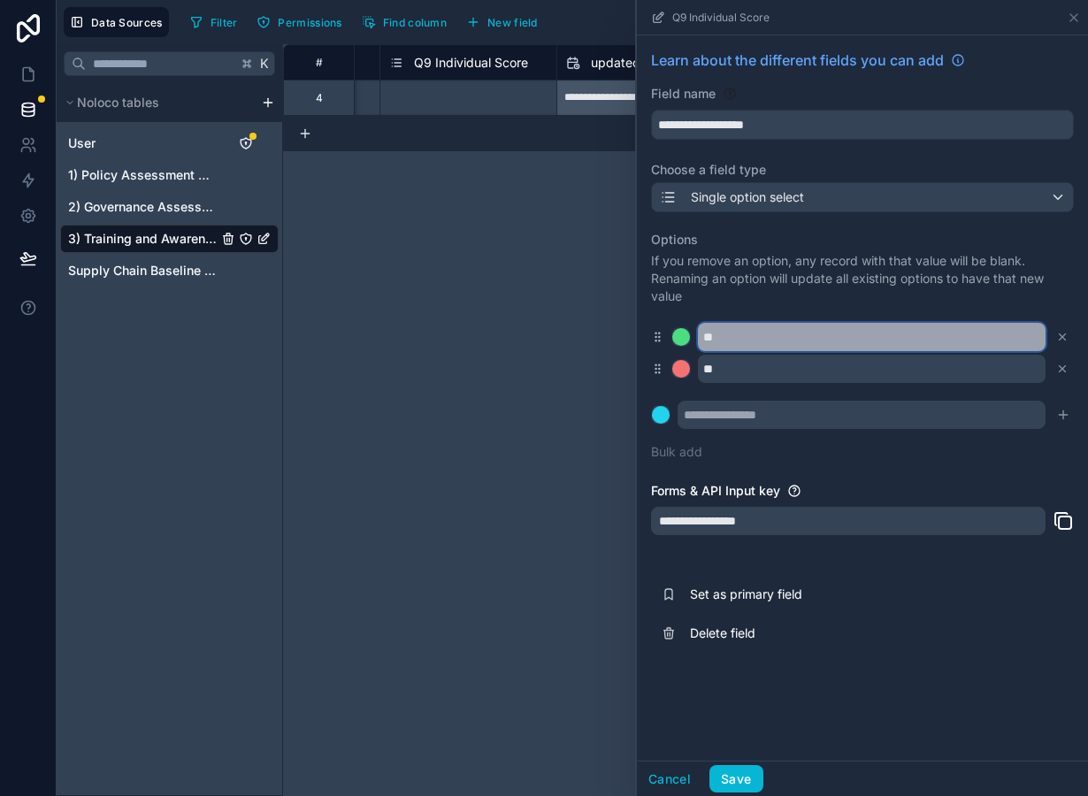
type input "*"
type input "***"
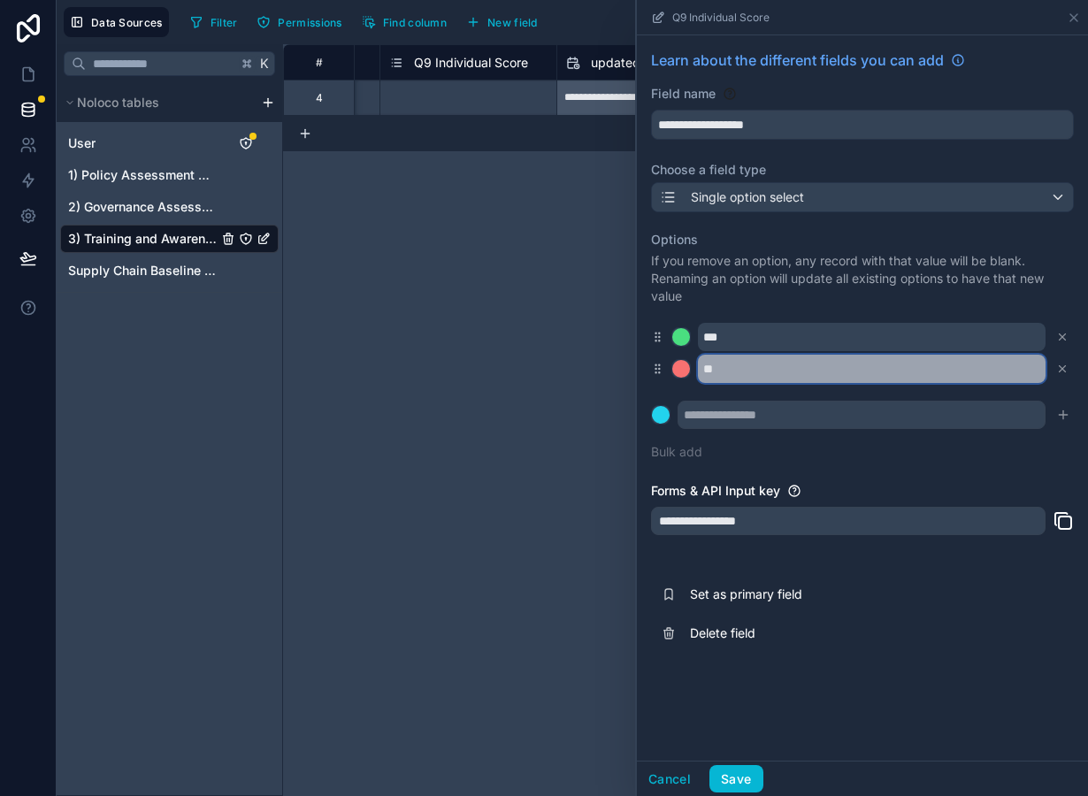
click at [748, 377] on input "**" at bounding box center [872, 369] width 348 height 28
type input "*"
type input "***"
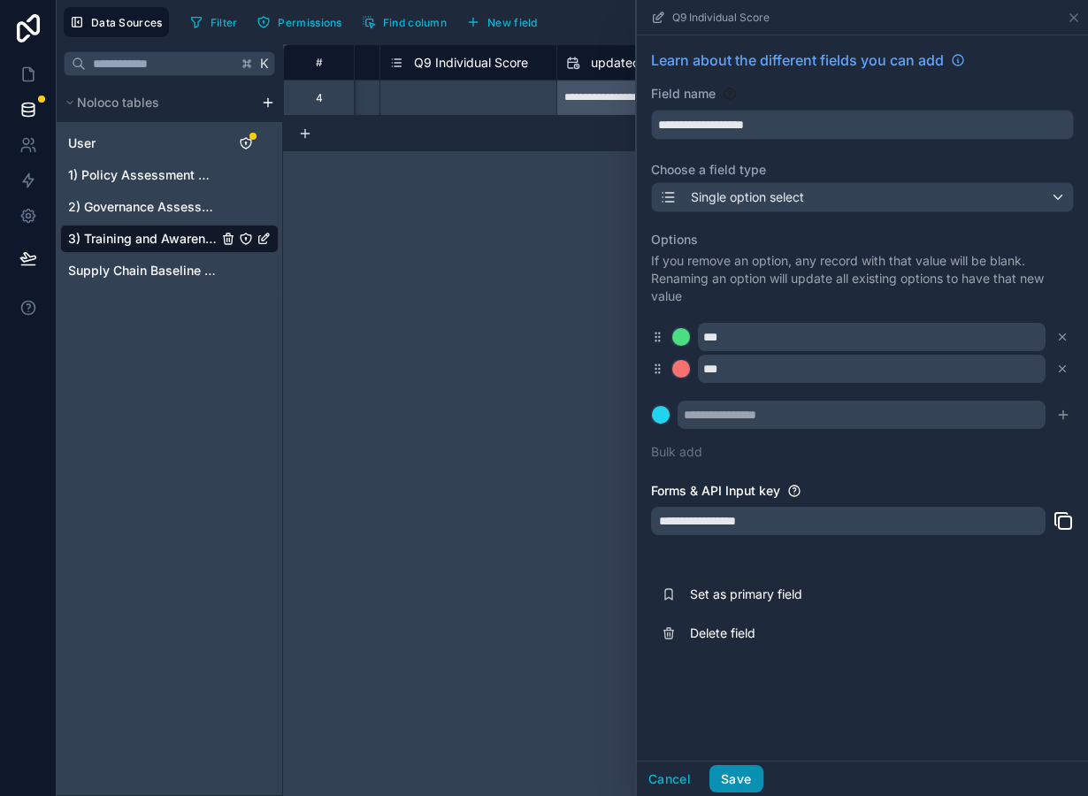
click at [742, 778] on button "Save" at bounding box center [735, 779] width 53 height 28
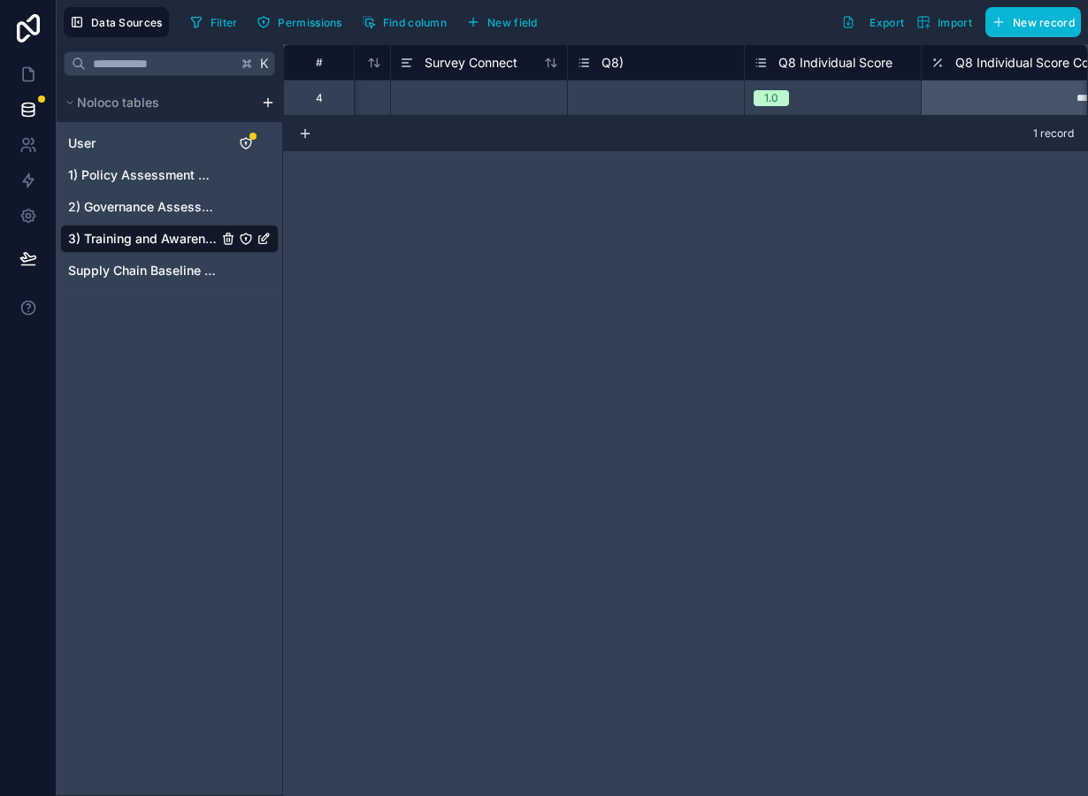
scroll to position [0, 152]
click at [995, 63] on span "Q8 Individual Score Conversion" at bounding box center [1035, 63] width 182 height 18
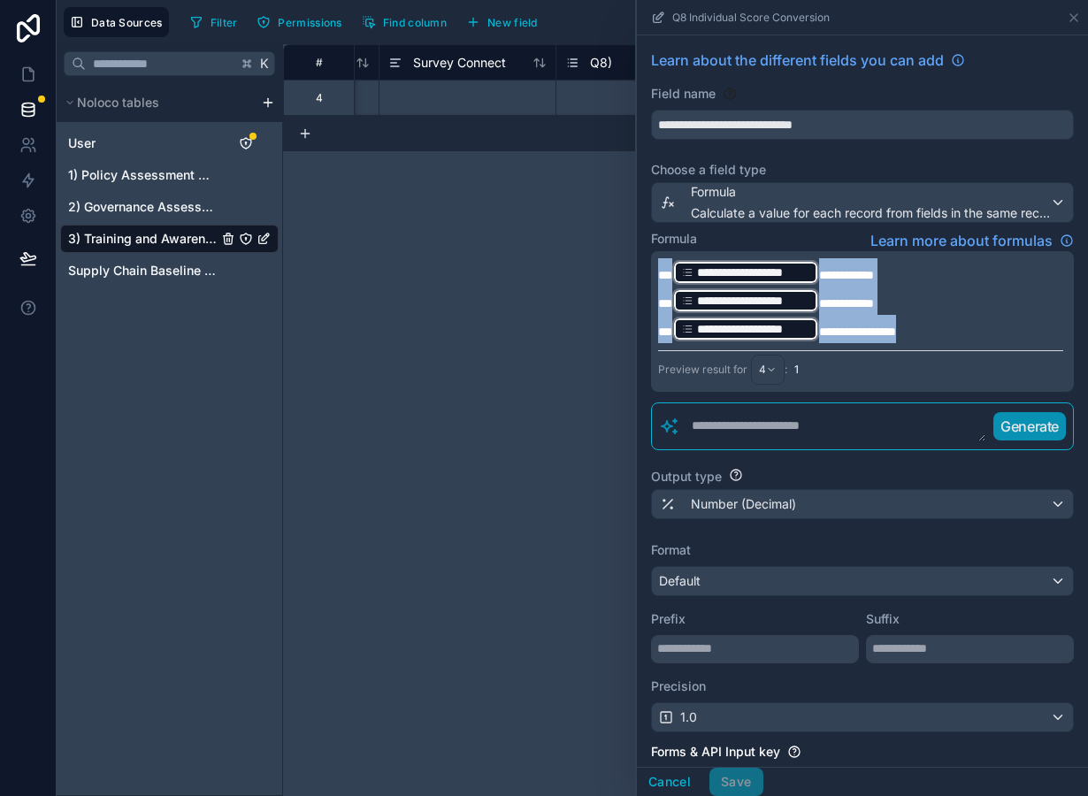
drag, startPoint x: 917, startPoint y: 330, endPoint x: 653, endPoint y: 254, distance: 275.2
click at [653, 254] on div "**********" at bounding box center [862, 321] width 423 height 141
copy div "**********"
click at [662, 780] on button "Cancel" at bounding box center [669, 782] width 65 height 28
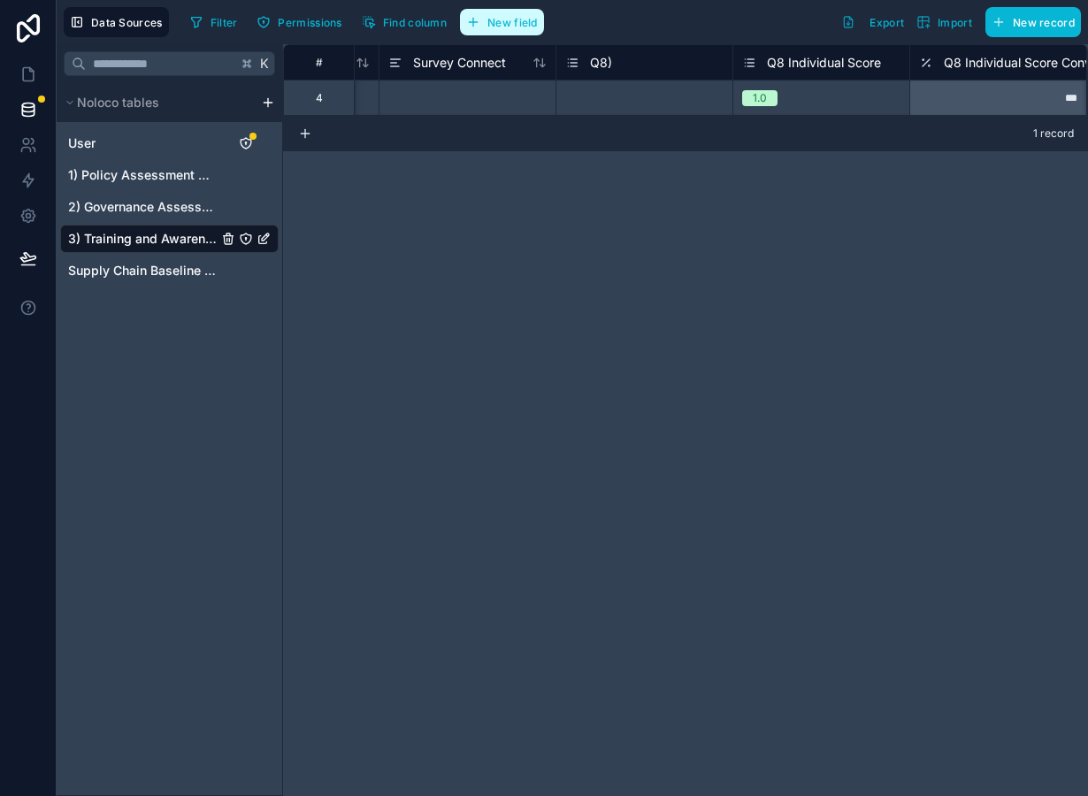
click at [528, 32] on button "New field" at bounding box center [502, 22] width 84 height 27
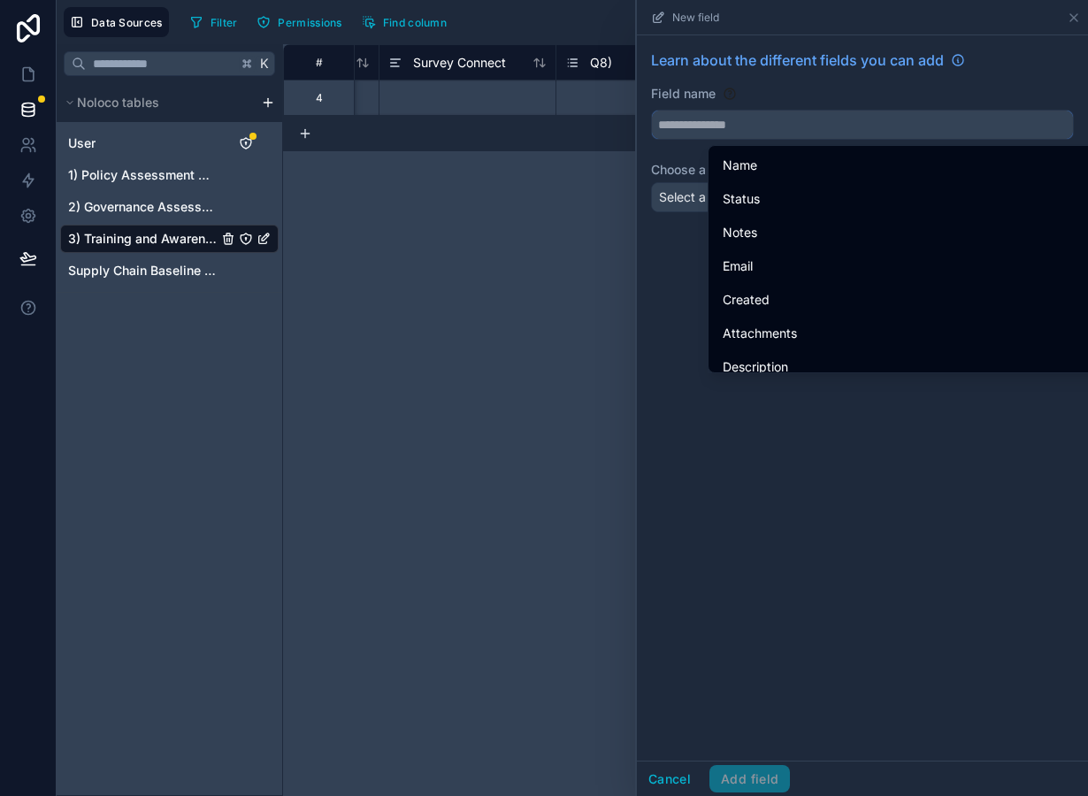
click at [707, 129] on input "text" at bounding box center [862, 125] width 421 height 28
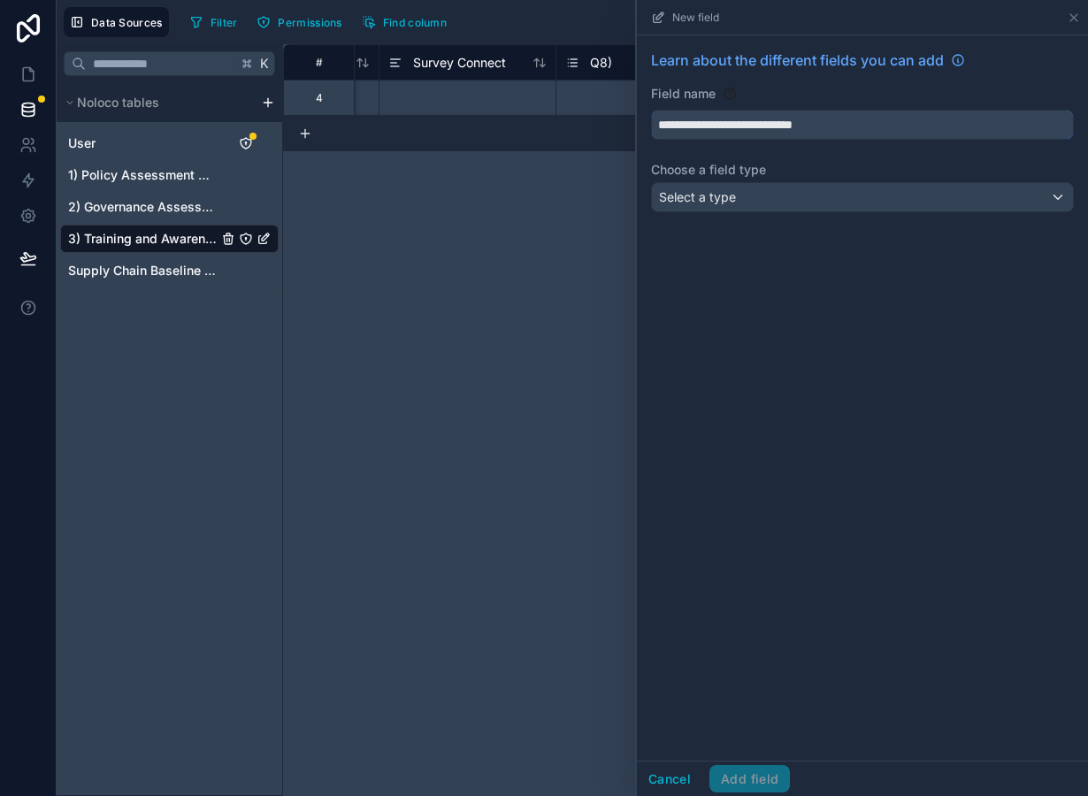
type input "**********"
click at [710, 195] on span "Select a type" at bounding box center [697, 196] width 77 height 15
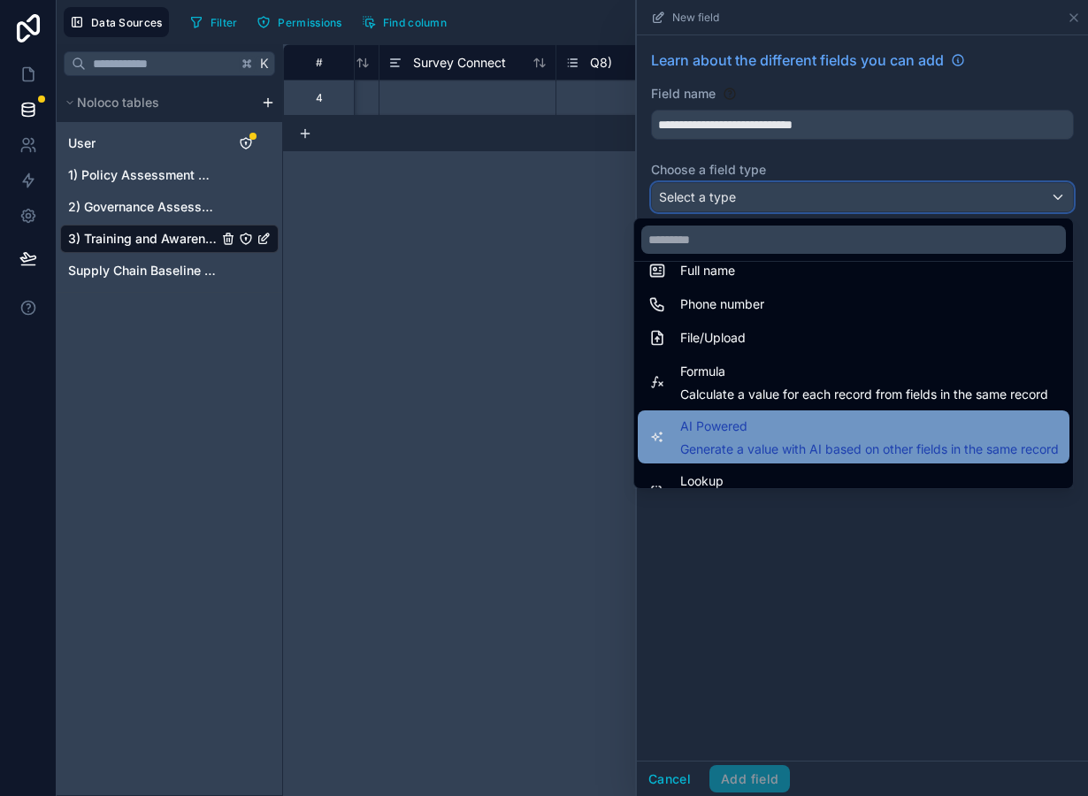
scroll to position [387, 0]
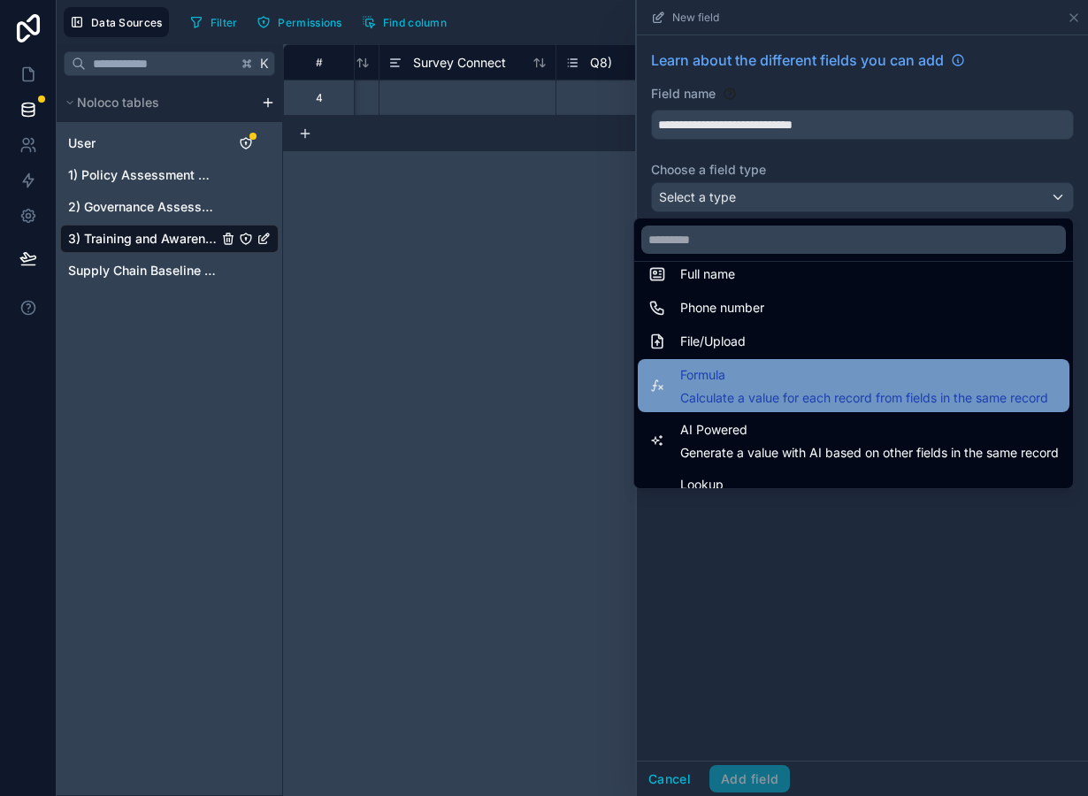
click at [763, 405] on span "Calculate a value for each record from fields in the same record" at bounding box center [864, 398] width 368 height 18
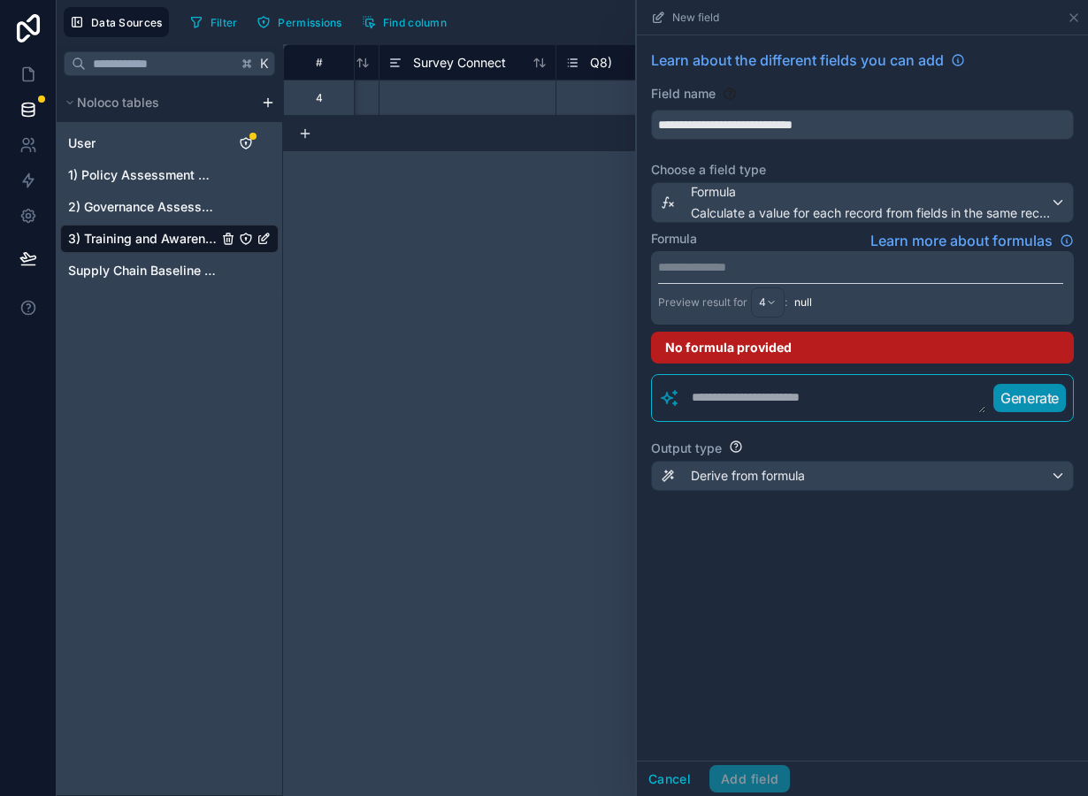
click at [731, 270] on p "**********" at bounding box center [860, 267] width 405 height 18
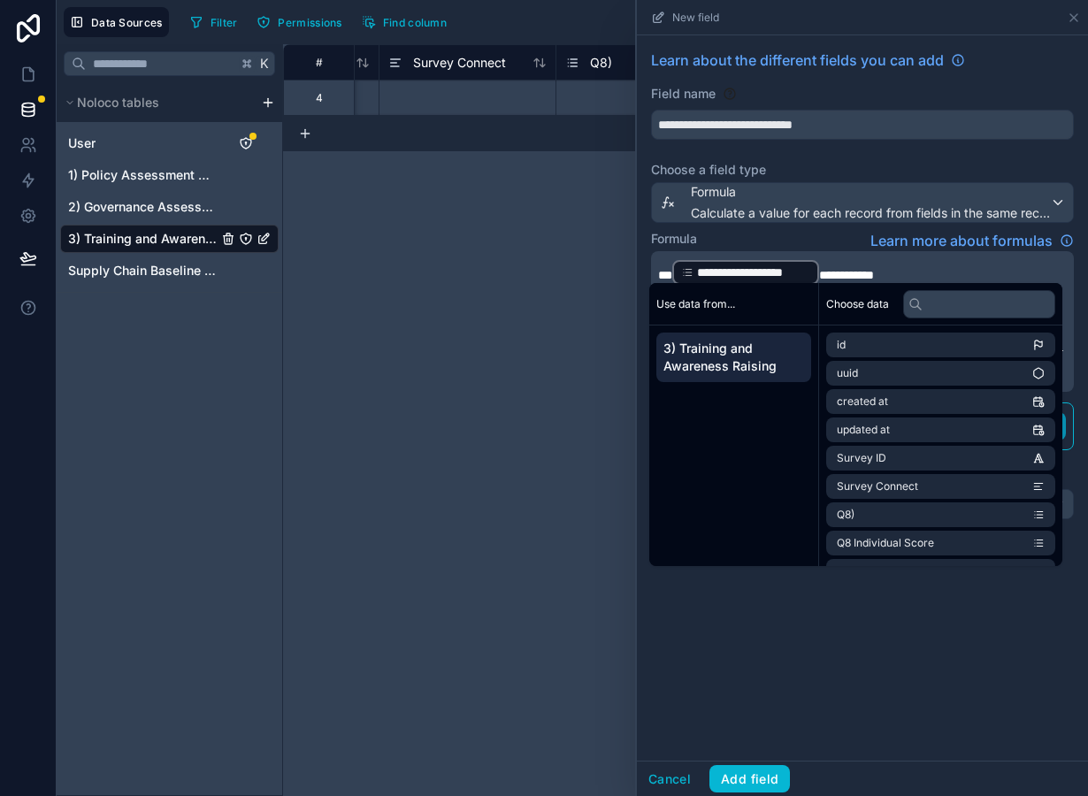
click at [819, 272] on span "**********" at bounding box center [846, 275] width 55 height 12
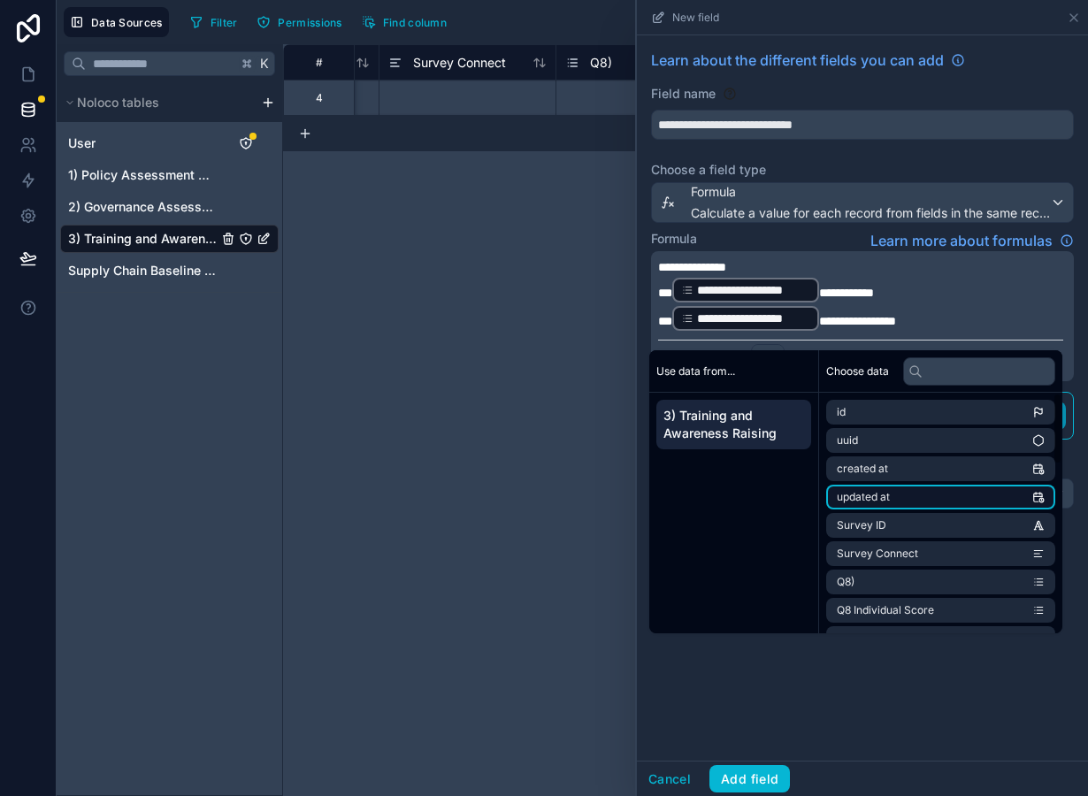
scroll to position [563, 0]
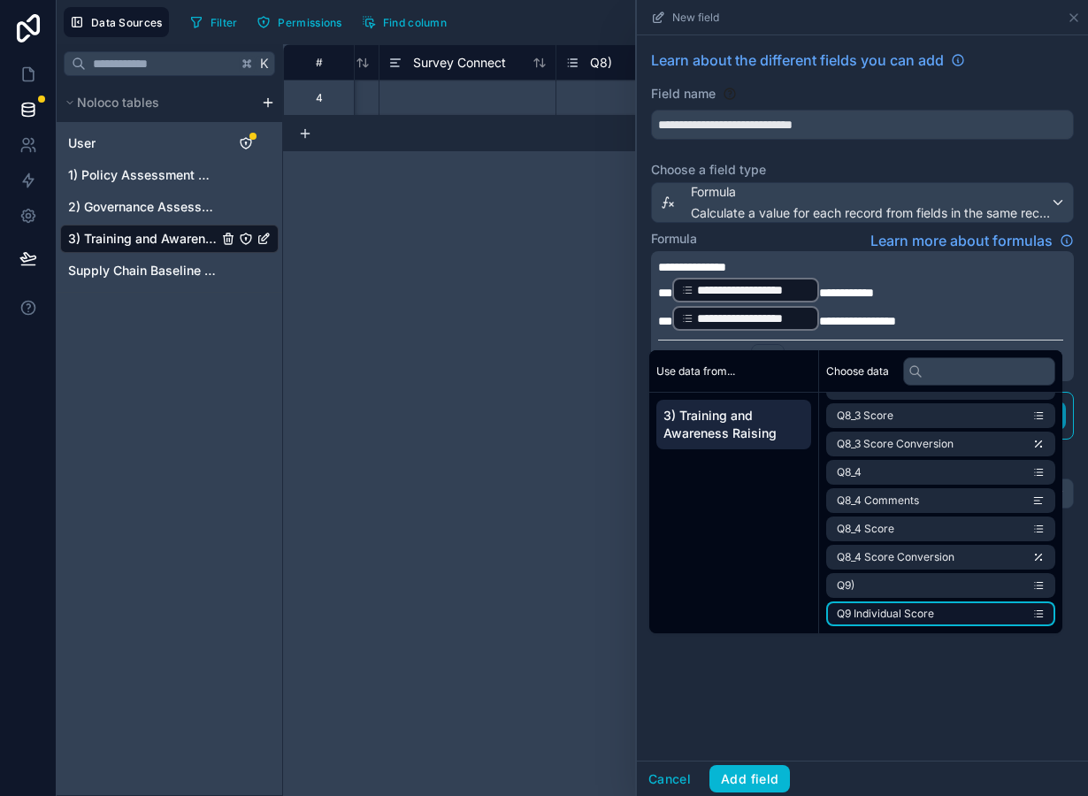
click at [914, 615] on span "Q9 Individual Score" at bounding box center [885, 614] width 97 height 14
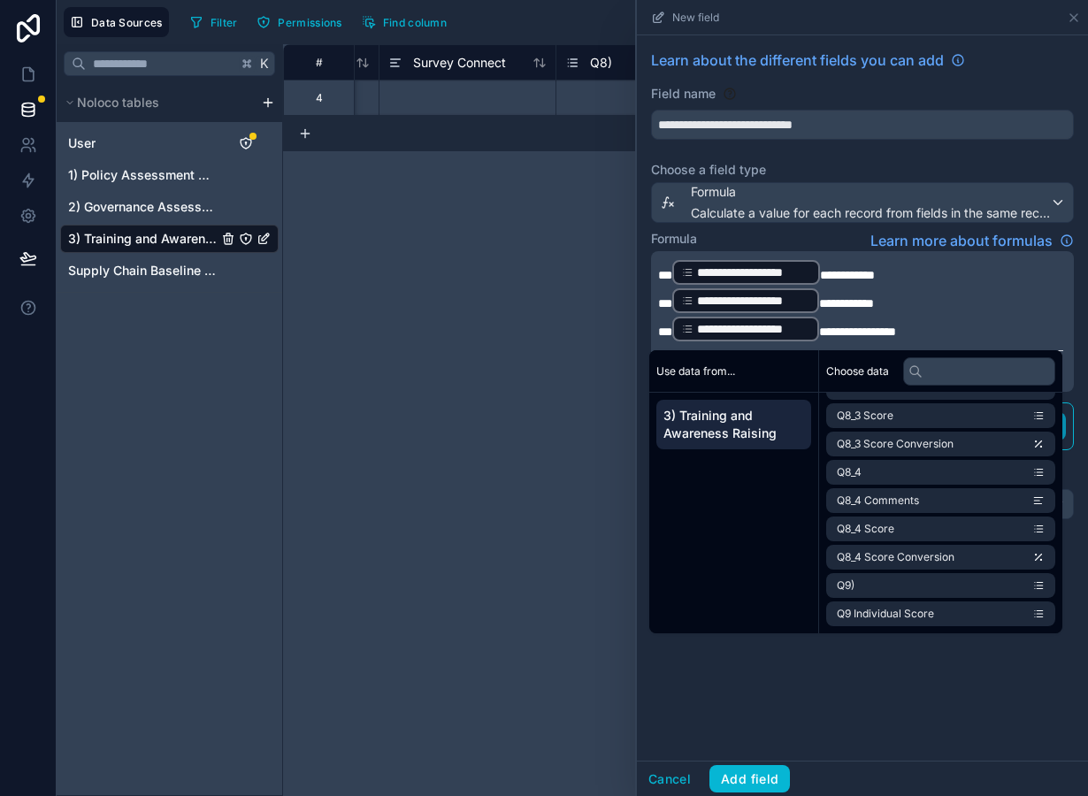
click at [822, 302] on span "**********" at bounding box center [846, 303] width 55 height 12
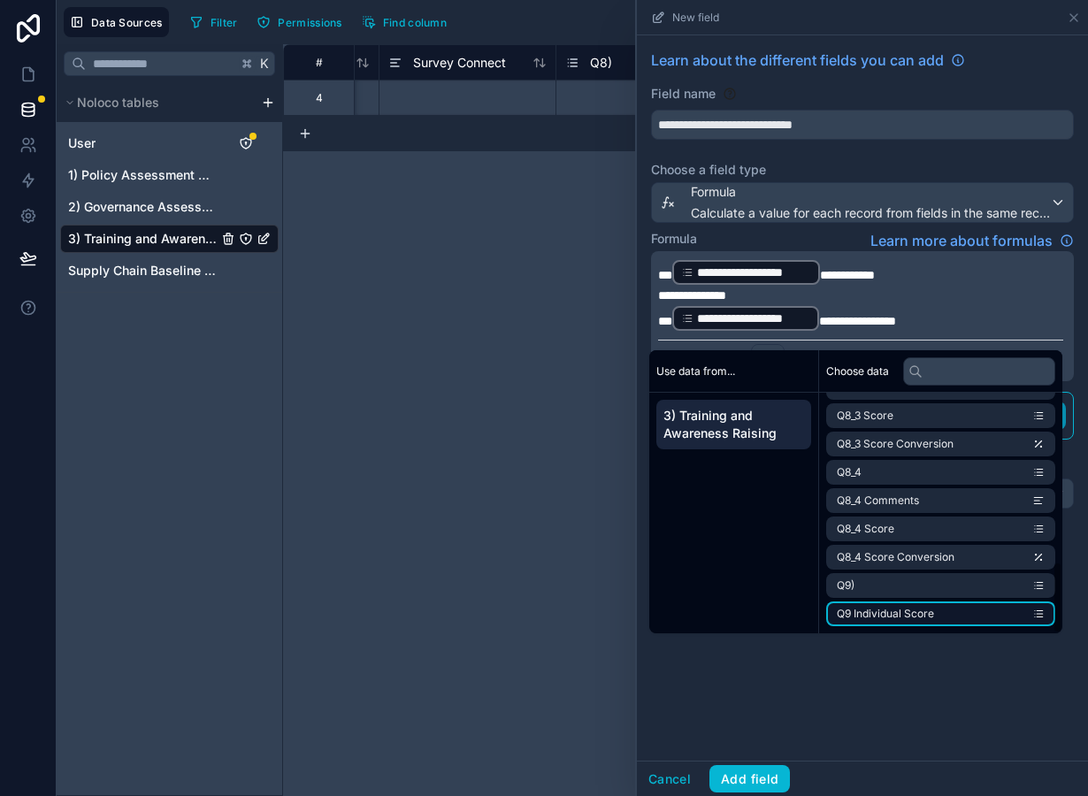
click at [912, 612] on span "Q9 Individual Score" at bounding box center [885, 614] width 97 height 14
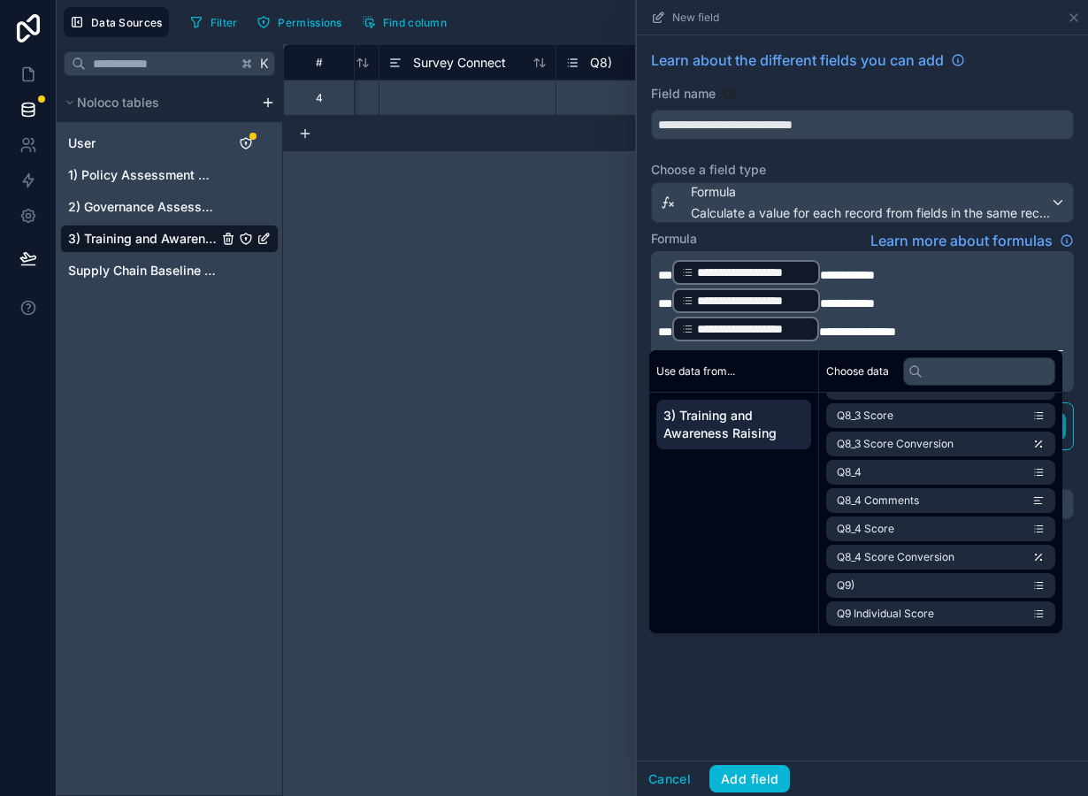
click at [822, 335] on span "**********" at bounding box center [857, 332] width 77 height 12
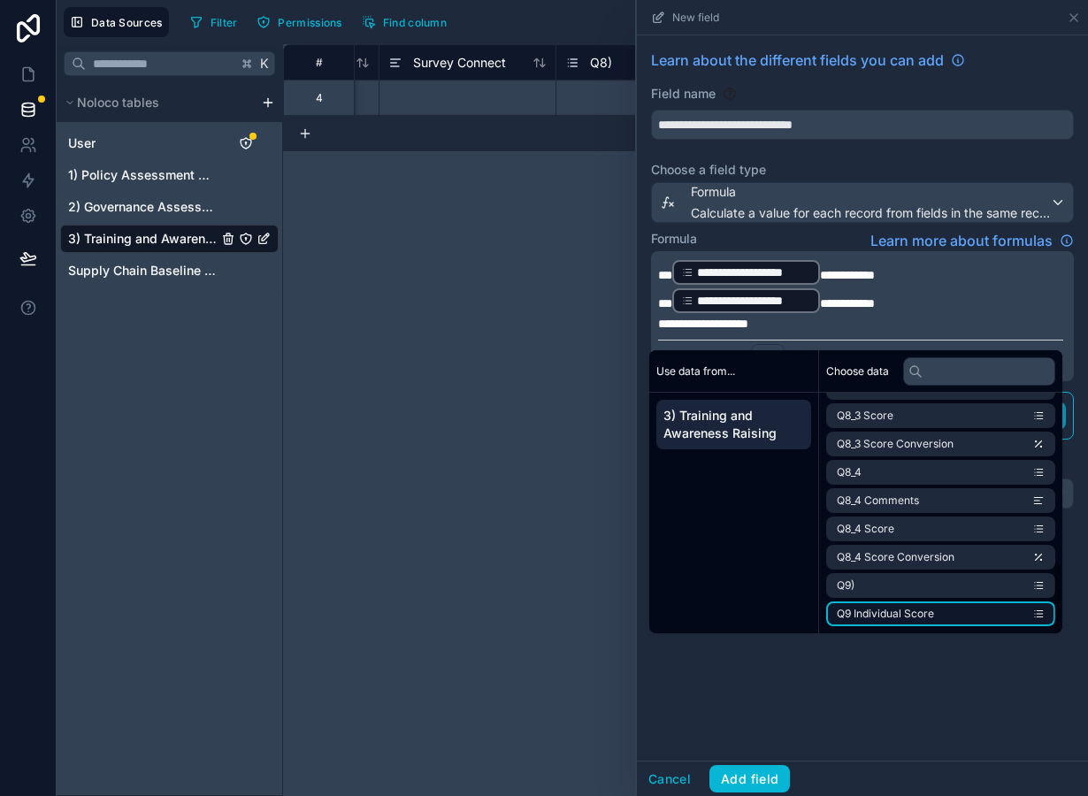
click at [901, 611] on span "Q9 Individual Score" at bounding box center [885, 614] width 97 height 14
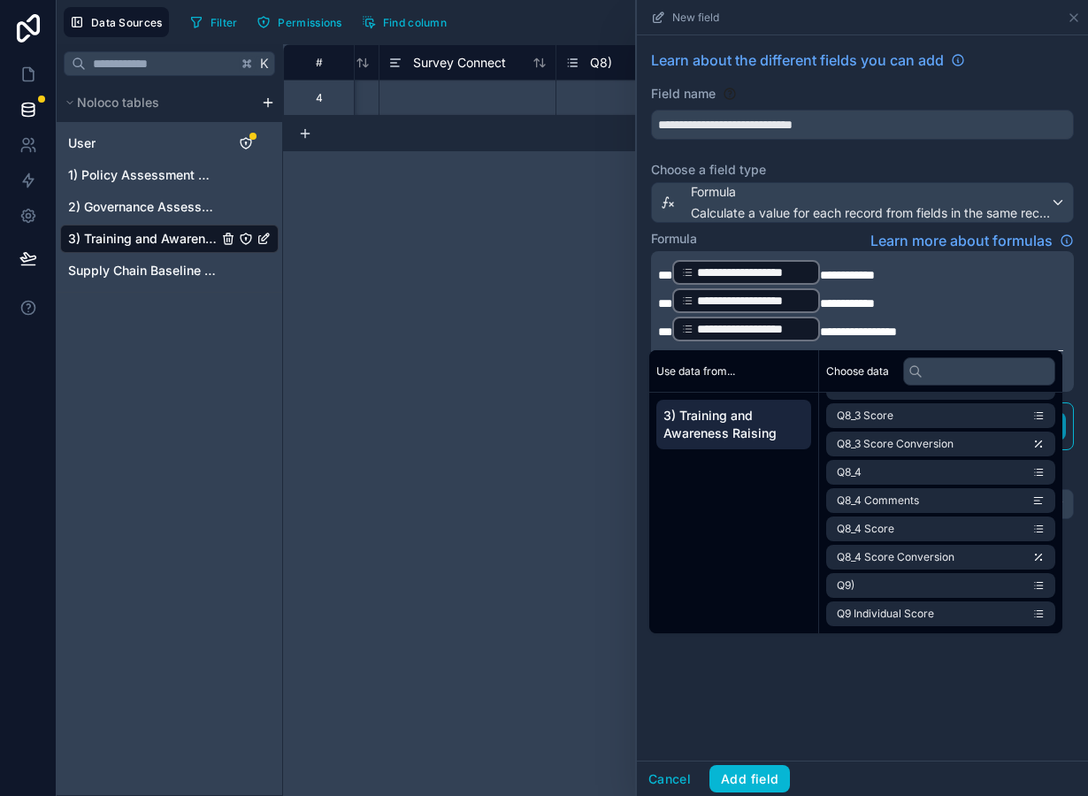
click at [866, 672] on div "**********" at bounding box center [862, 397] width 451 height 725
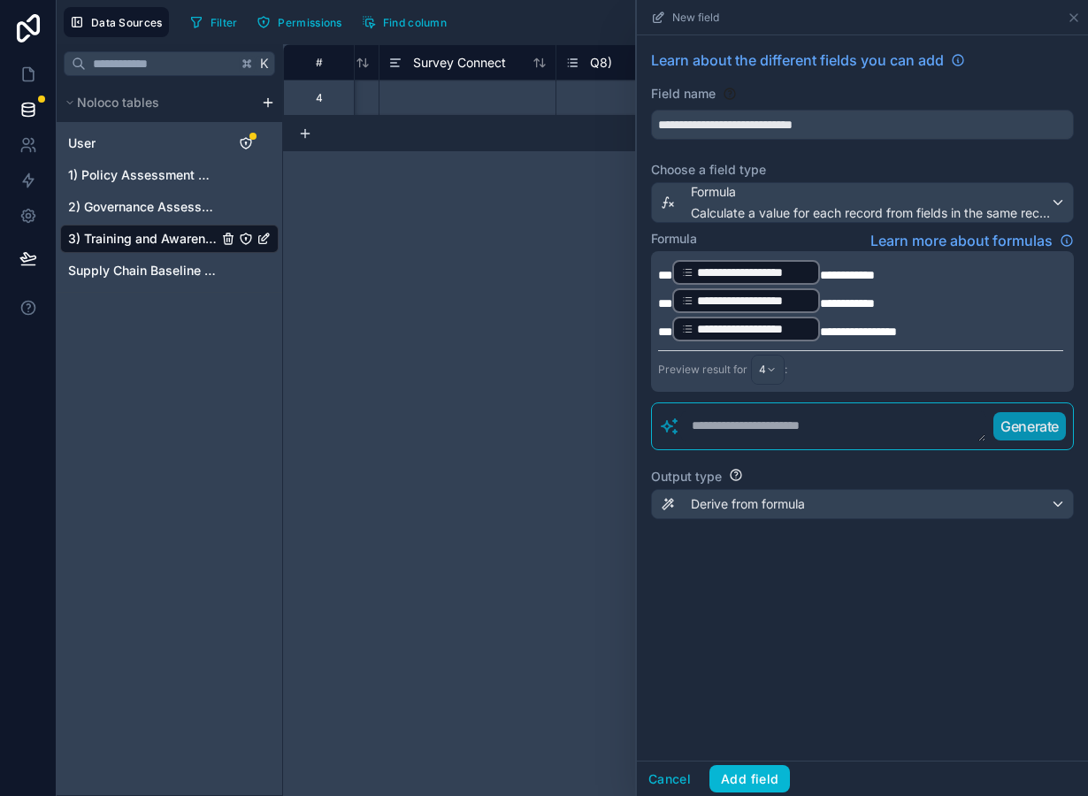
click at [760, 519] on div "Output type Derive from formula" at bounding box center [862, 493] width 423 height 65
click at [756, 499] on span "Derive from formula" at bounding box center [748, 504] width 114 height 18
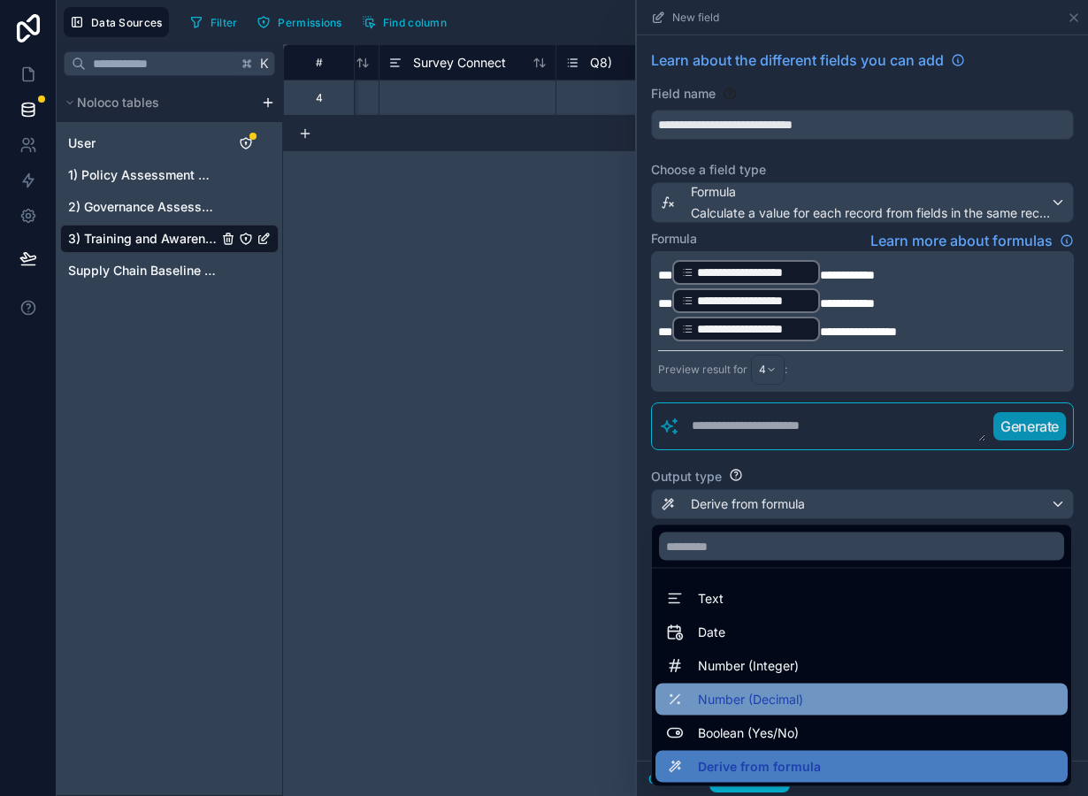
click at [776, 701] on span "Number (Decimal)" at bounding box center [750, 699] width 105 height 21
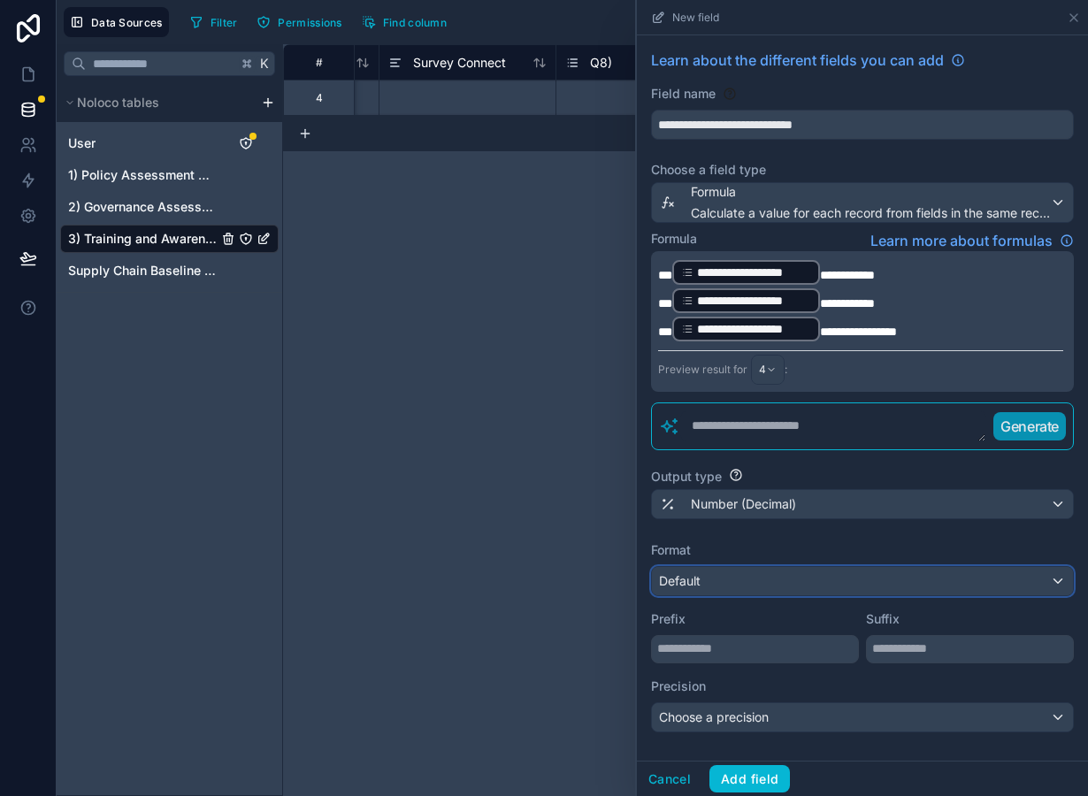
click at [753, 589] on div "Default" at bounding box center [862, 581] width 421 height 28
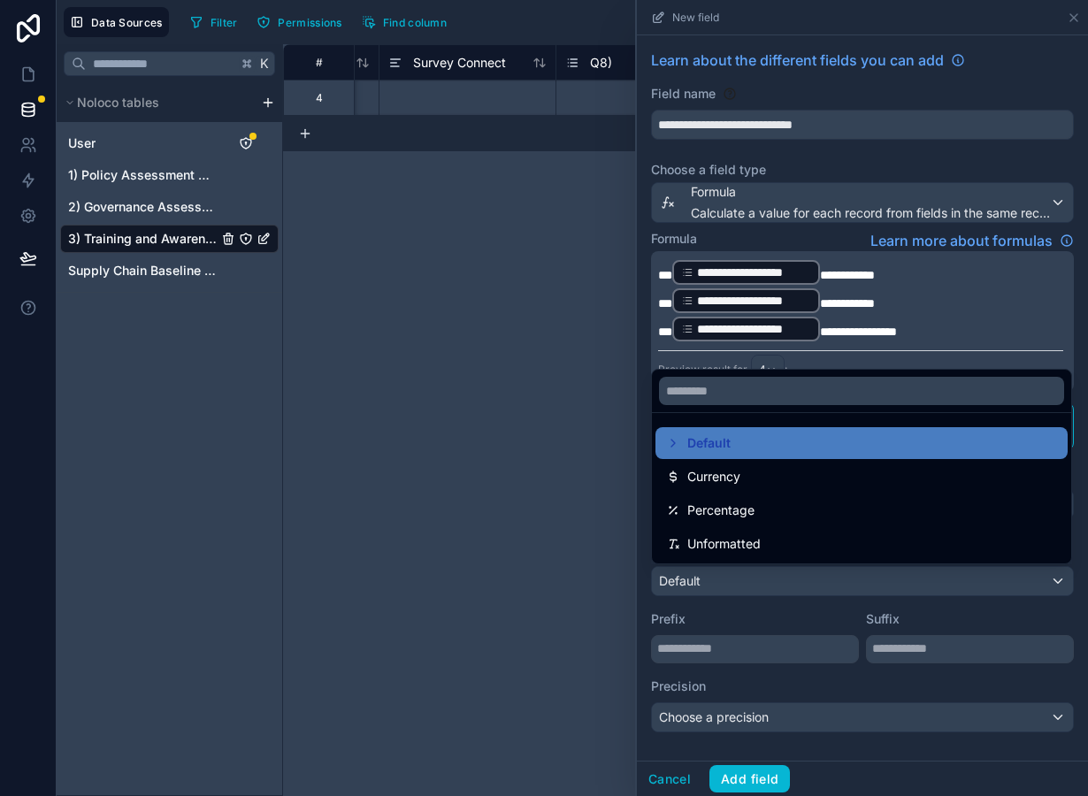
click at [753, 589] on div at bounding box center [862, 398] width 451 height 796
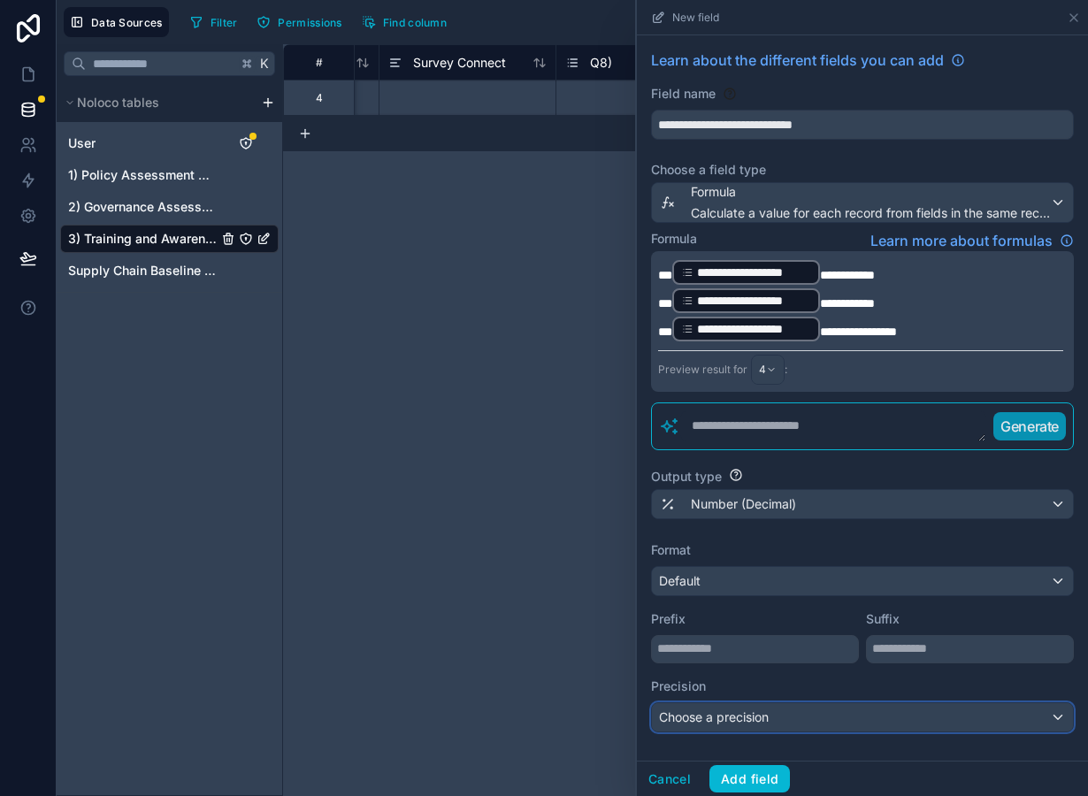
click at [759, 723] on span "Choose a precision" at bounding box center [714, 716] width 110 height 15
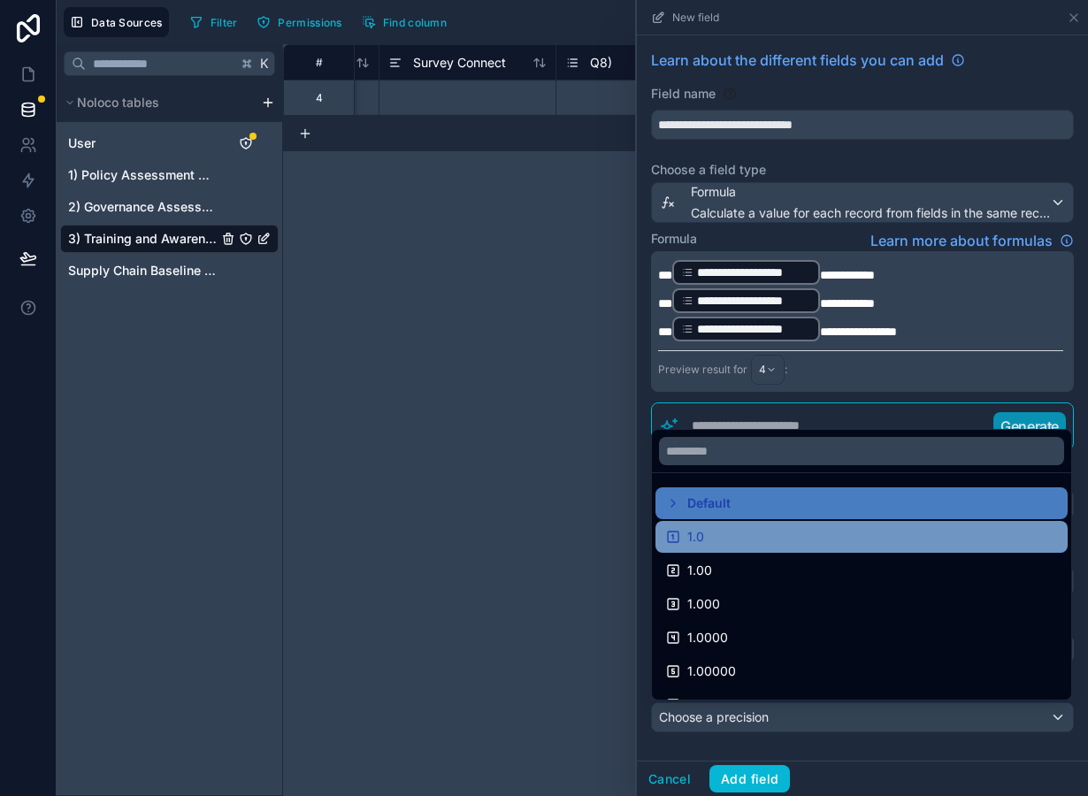
click at [742, 538] on div "1.0" at bounding box center [861, 536] width 391 height 21
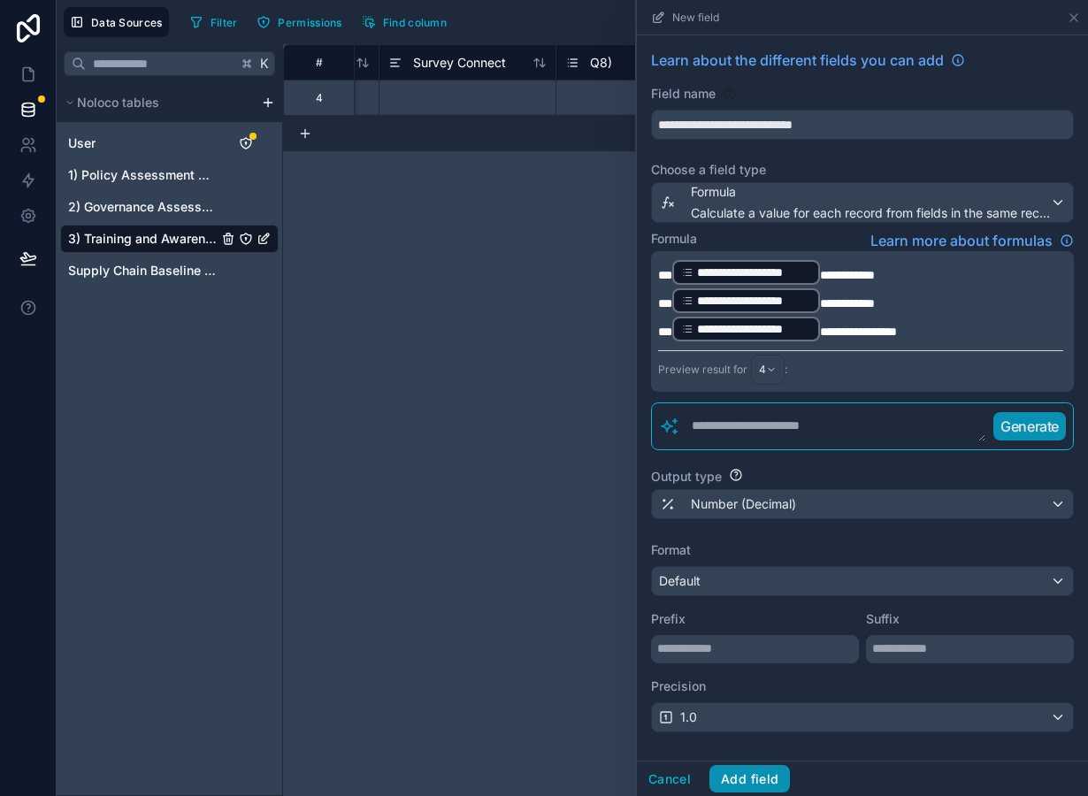
click at [749, 782] on button "Add field" at bounding box center [749, 779] width 81 height 28
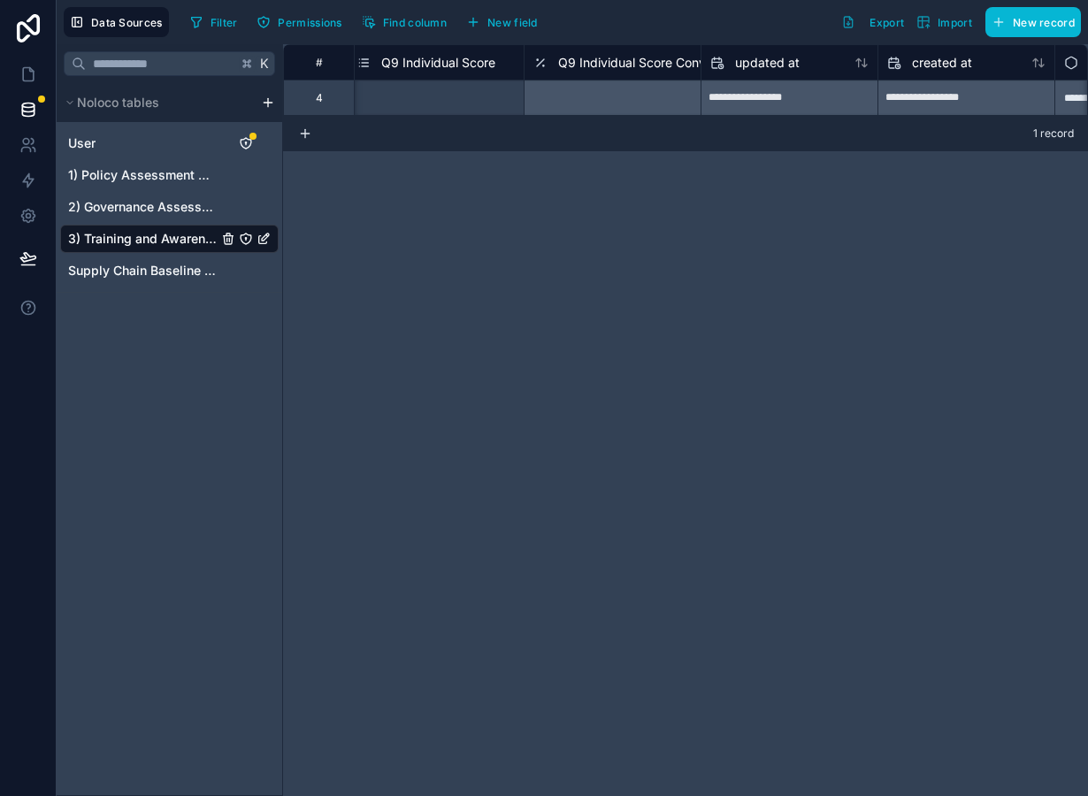
scroll to position [0, 4069]
click at [480, 96] on div "Select a Q9 Individual Score" at bounding box center [434, 98] width 141 height 14
click at [472, 88] on div "Select a Q9 Individual Score" at bounding box center [443, 98] width 176 height 35
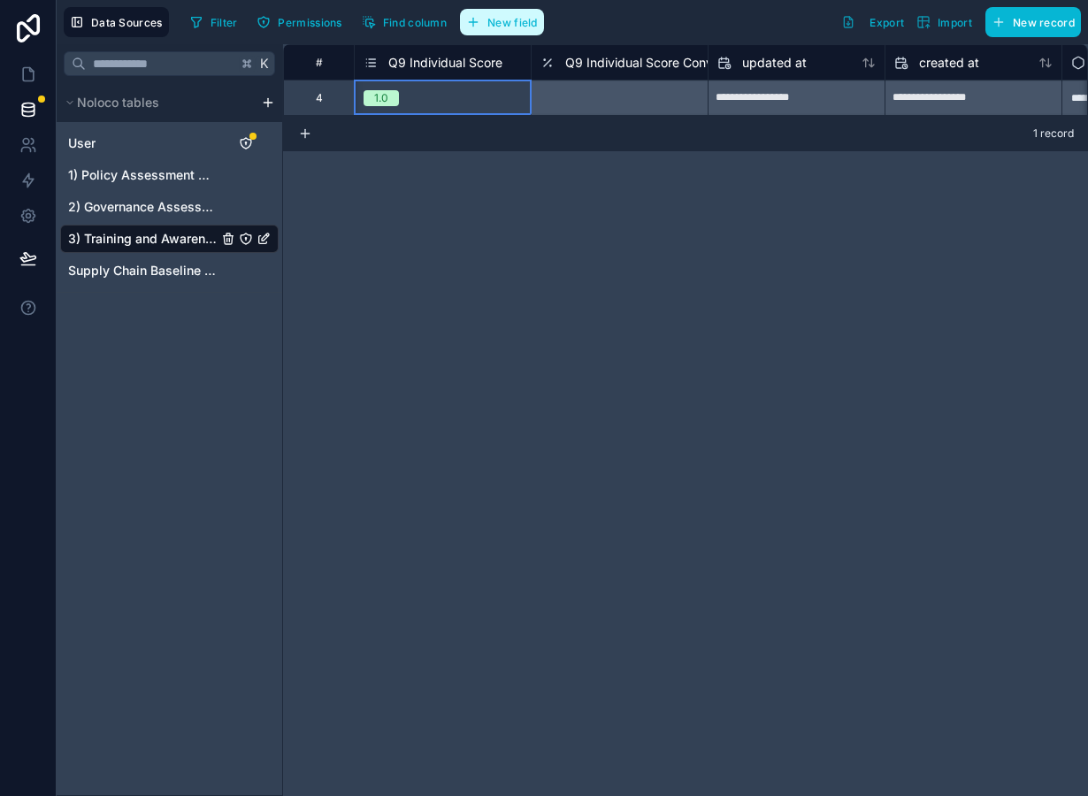
click at [500, 31] on button "New field" at bounding box center [502, 22] width 84 height 27
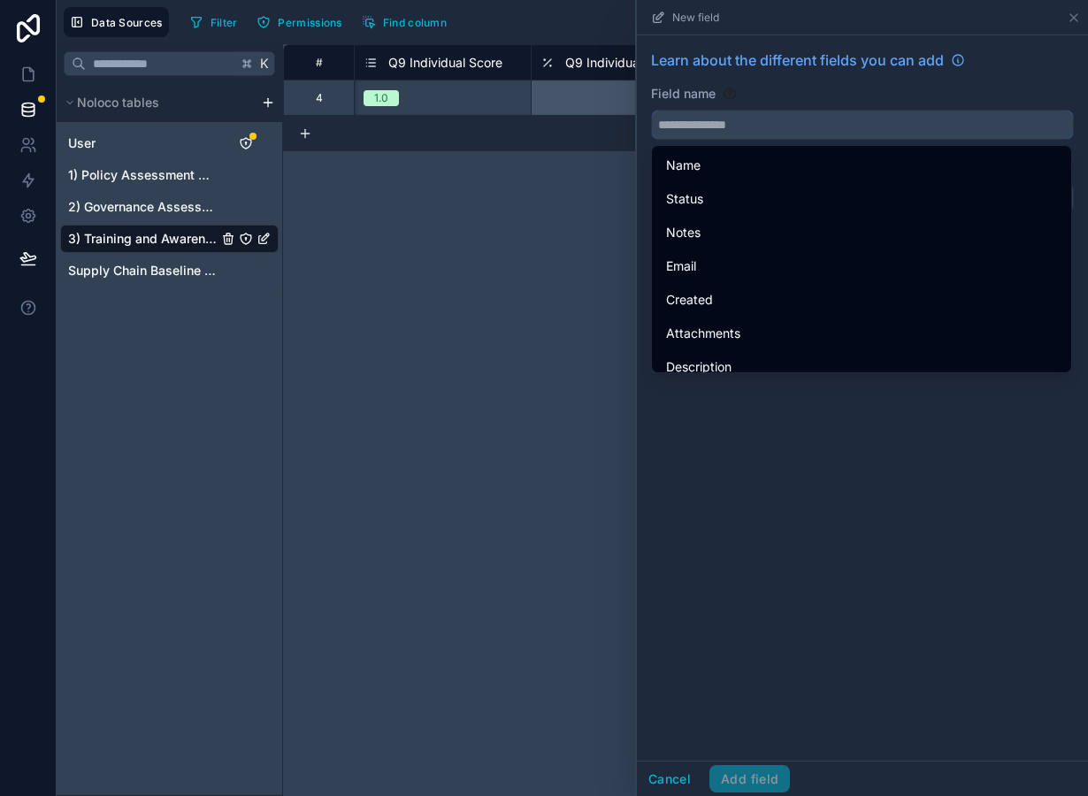
click at [702, 119] on input "text" at bounding box center [862, 125] width 421 height 28
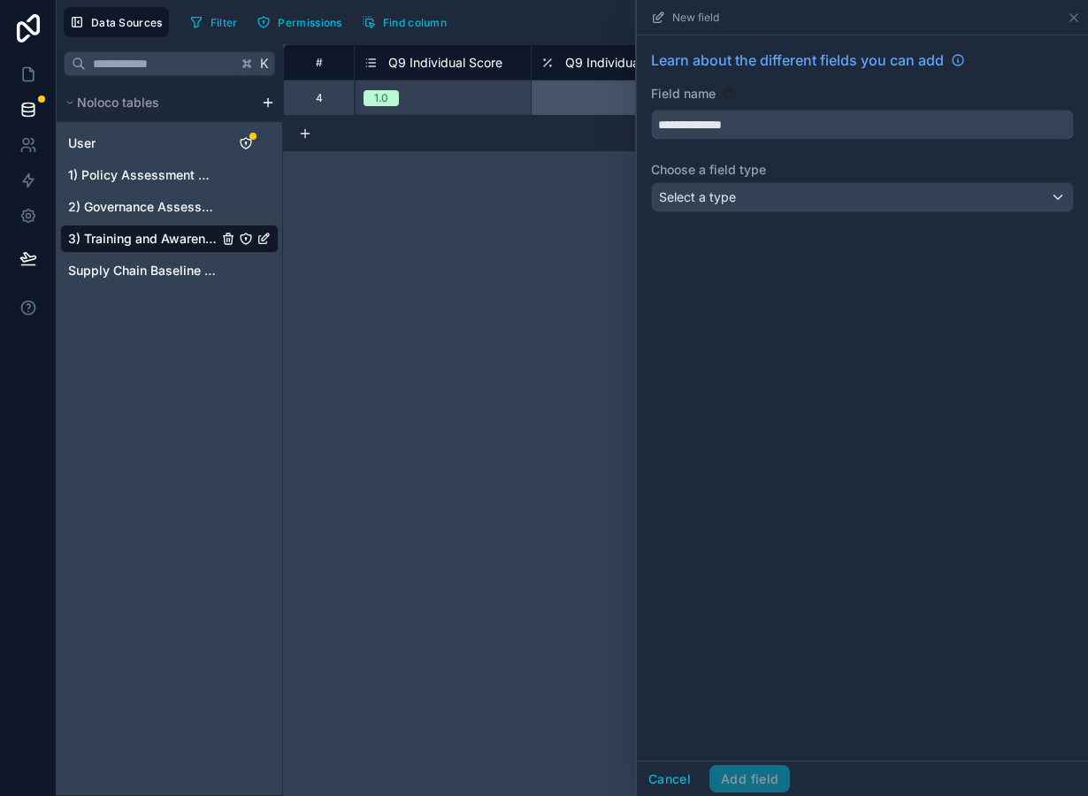
type input "**********"
click at [702, 188] on span "Select a type" at bounding box center [697, 197] width 77 height 18
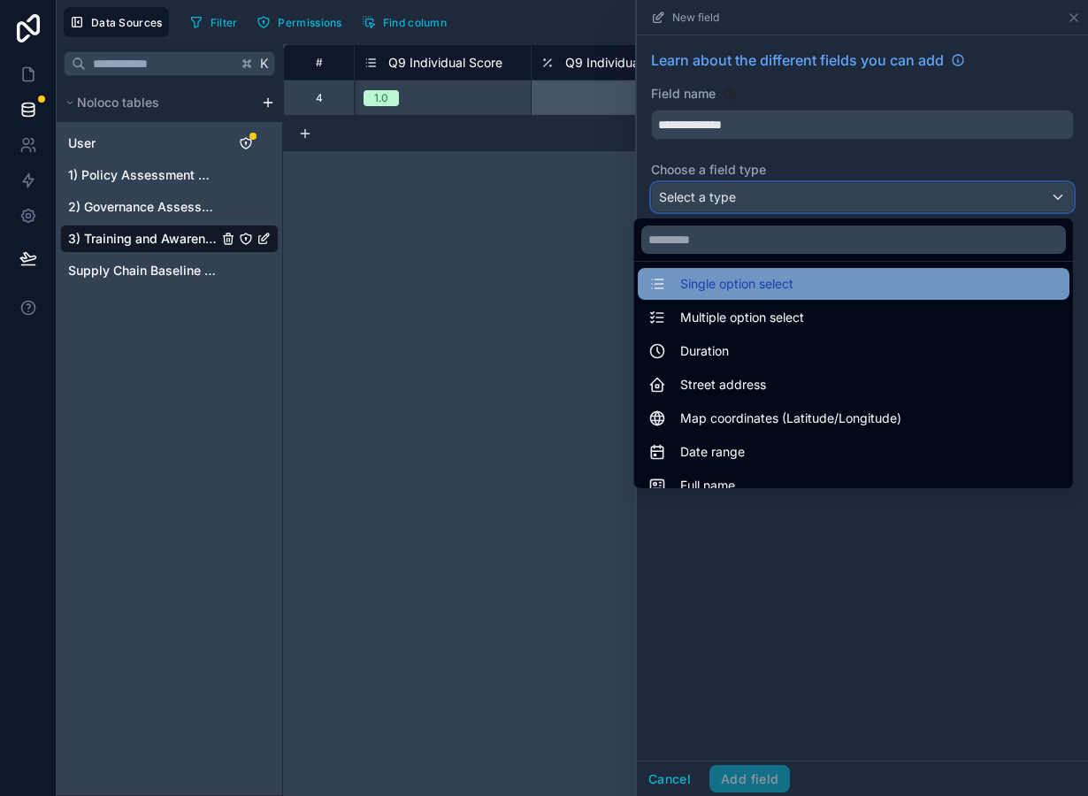
scroll to position [513, 0]
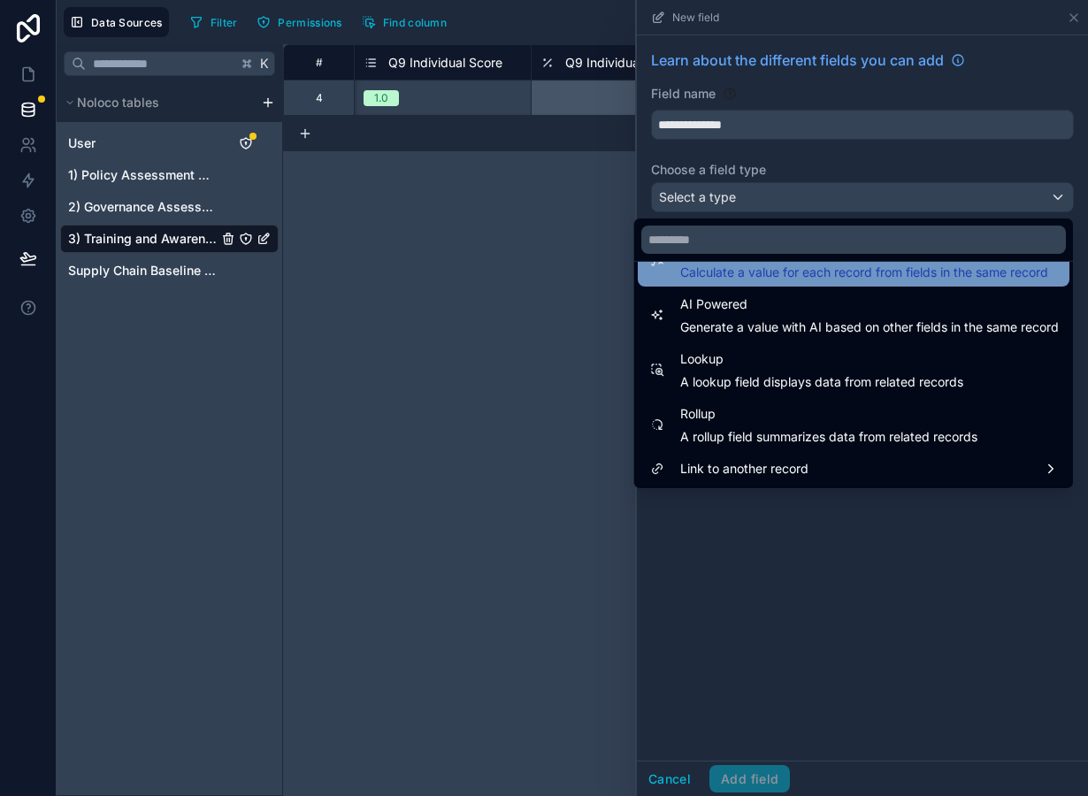
click at [771, 282] on div "Formula Calculate a value for each record from fields in the same record" at bounding box center [854, 260] width 432 height 53
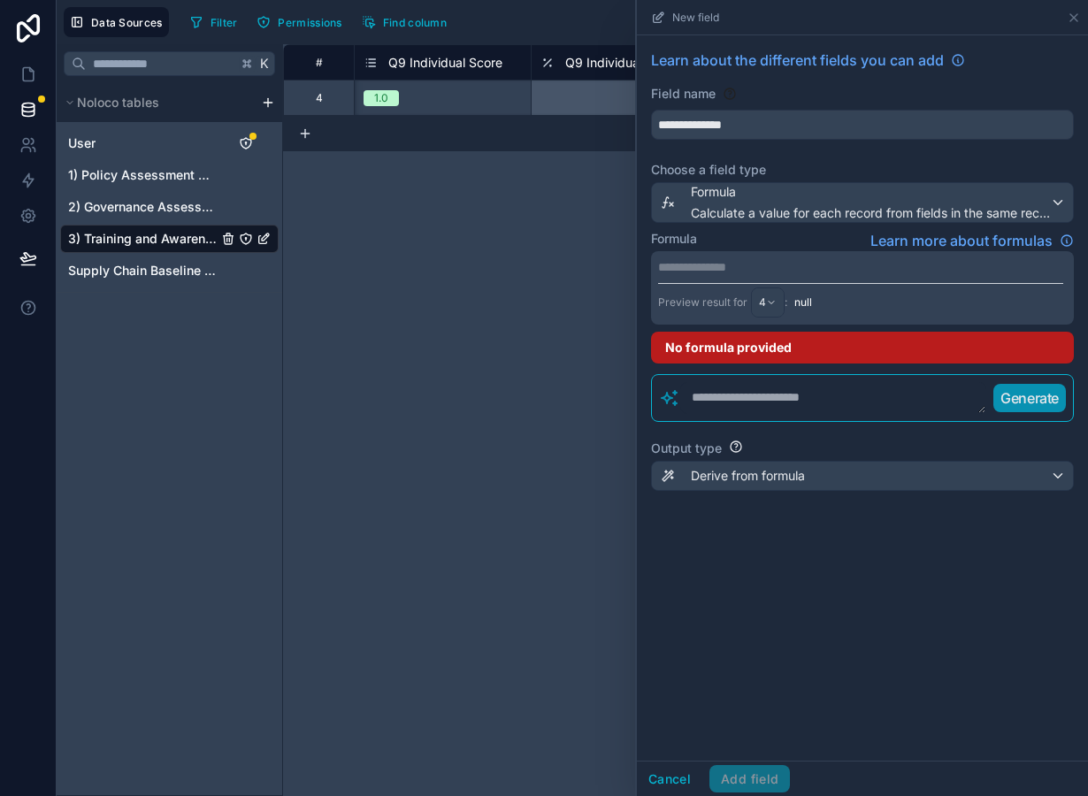
click at [718, 267] on p "**********" at bounding box center [860, 267] width 405 height 18
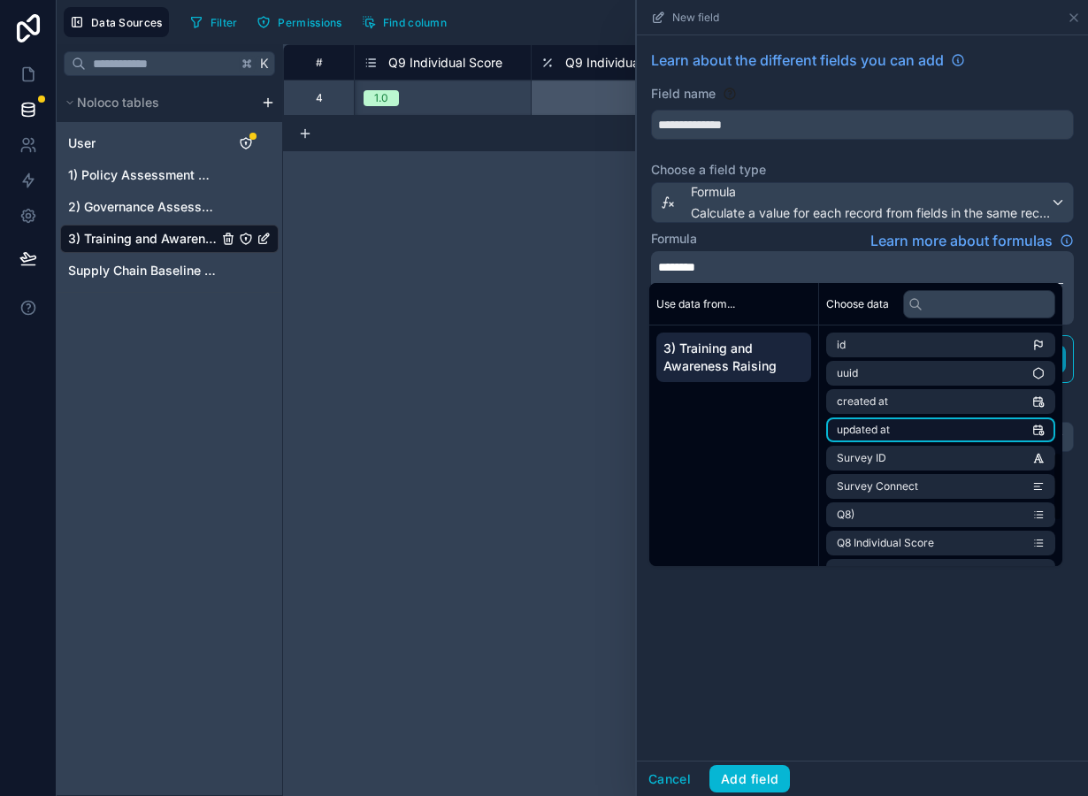
scroll to position [591, 0]
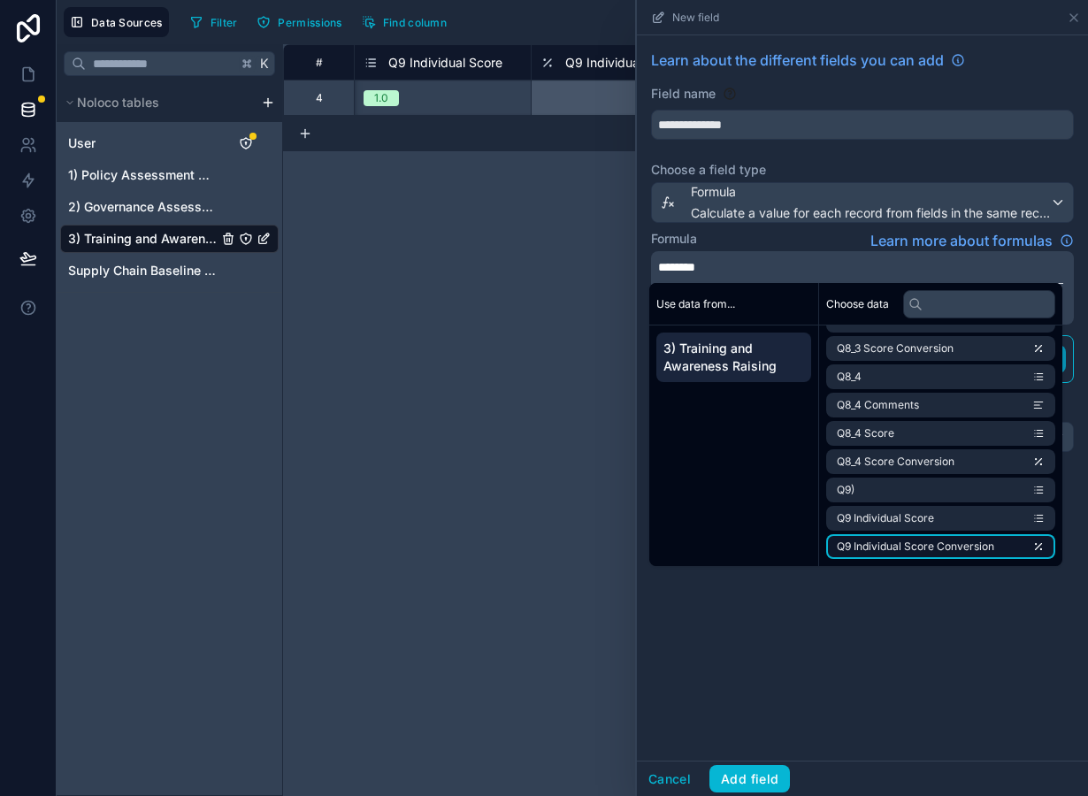
click at [901, 547] on span "Q9 Individual Score Conversion" at bounding box center [915, 547] width 157 height 14
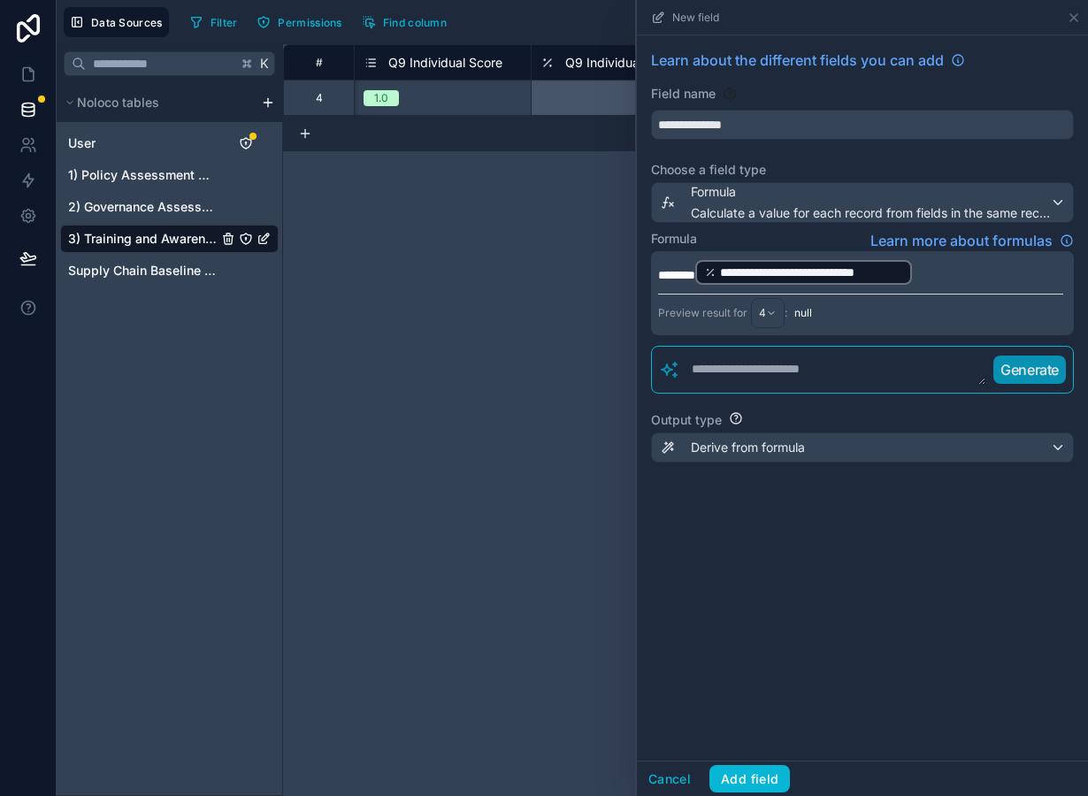
click at [962, 269] on p "**********" at bounding box center [860, 272] width 405 height 28
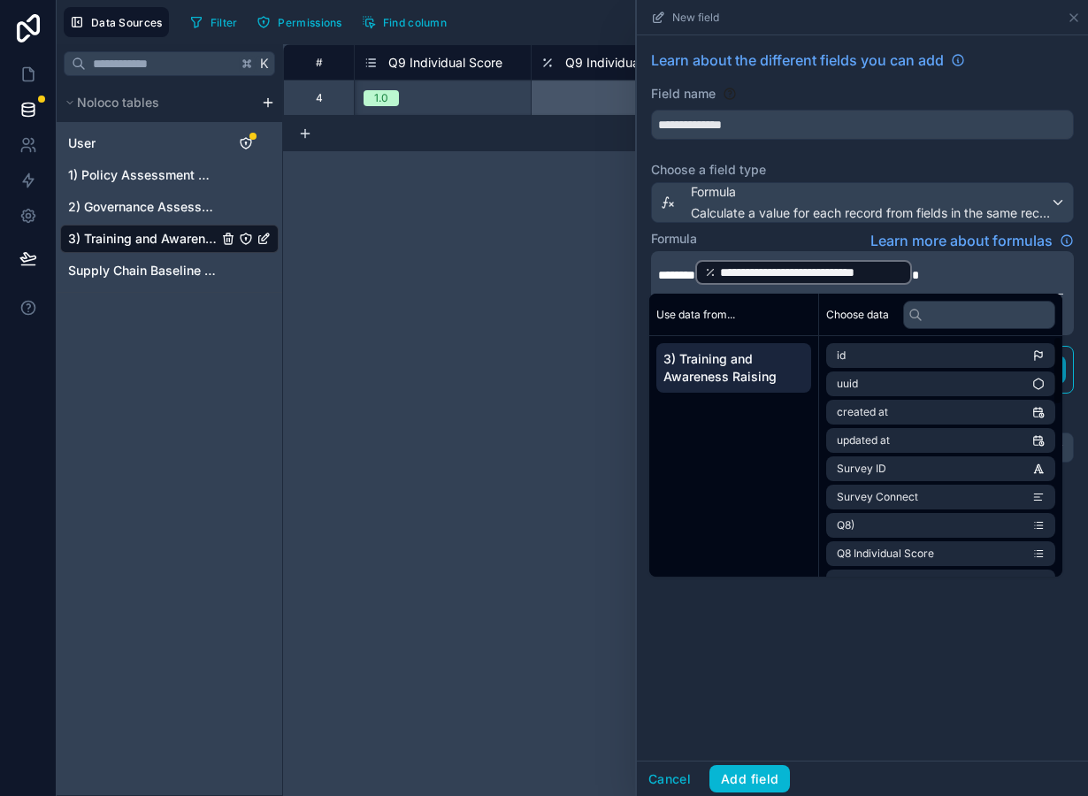
click at [905, 610] on div "**********" at bounding box center [862, 397] width 451 height 725
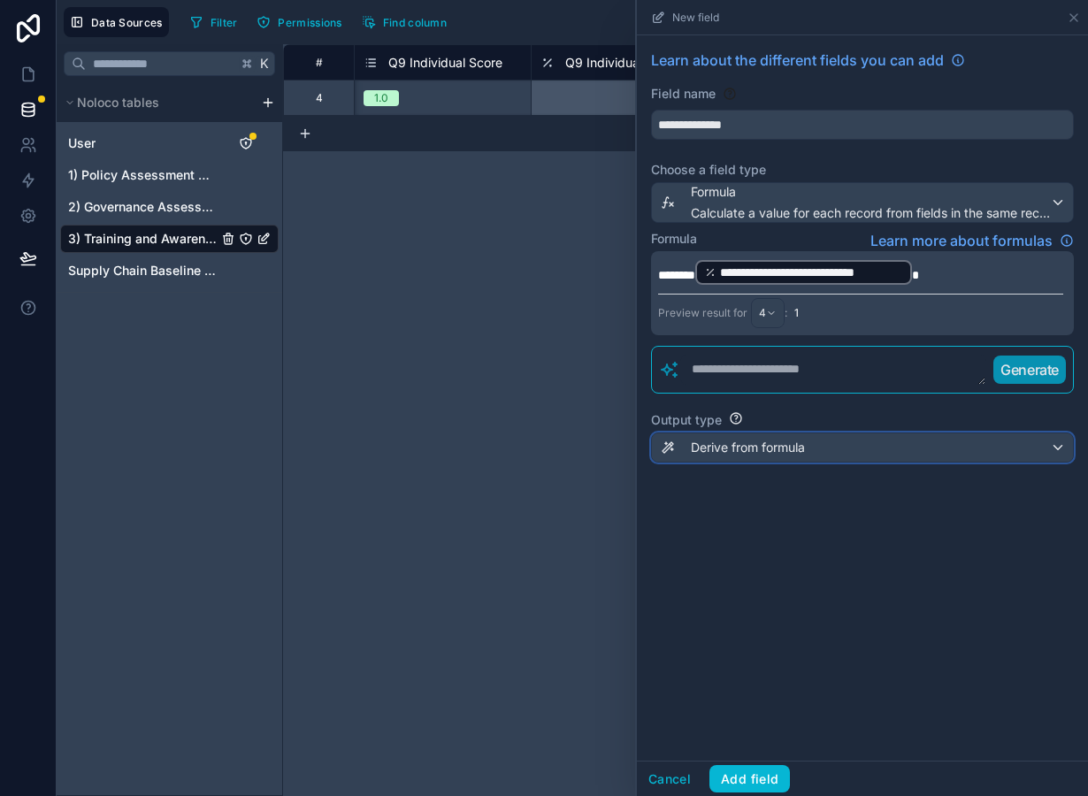
click at [764, 452] on span "Derive from formula" at bounding box center [748, 448] width 114 height 18
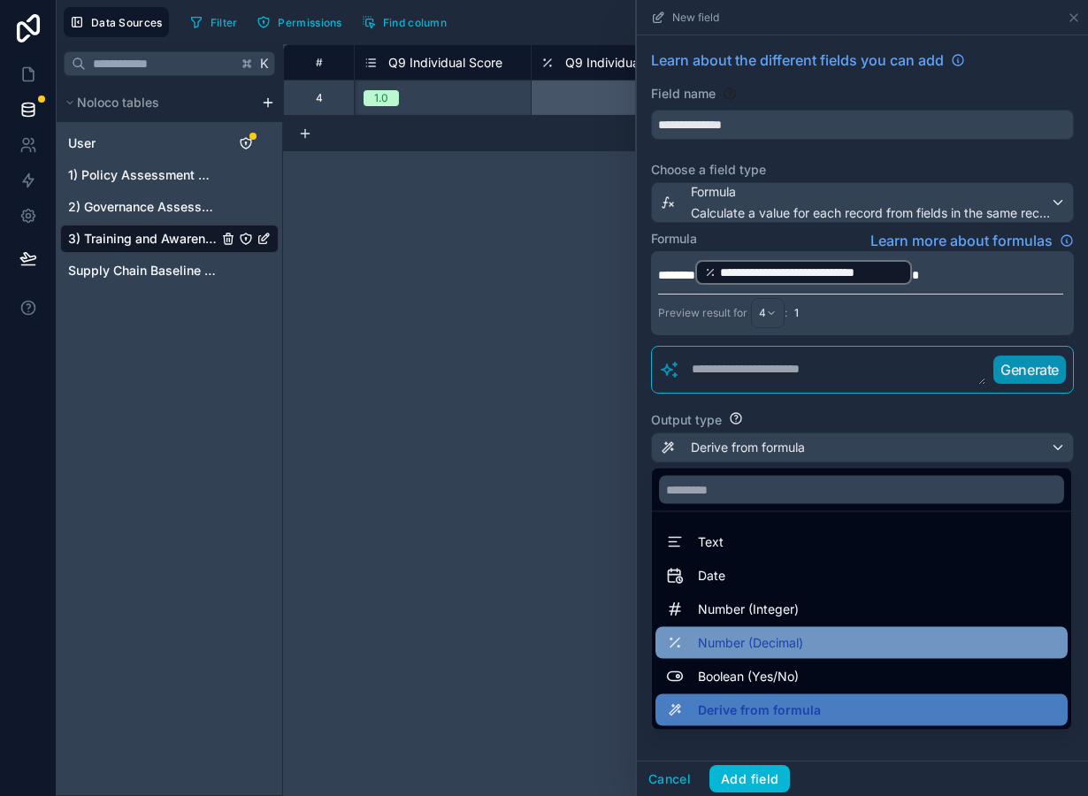
click at [777, 642] on span "Number (Decimal)" at bounding box center [750, 643] width 105 height 21
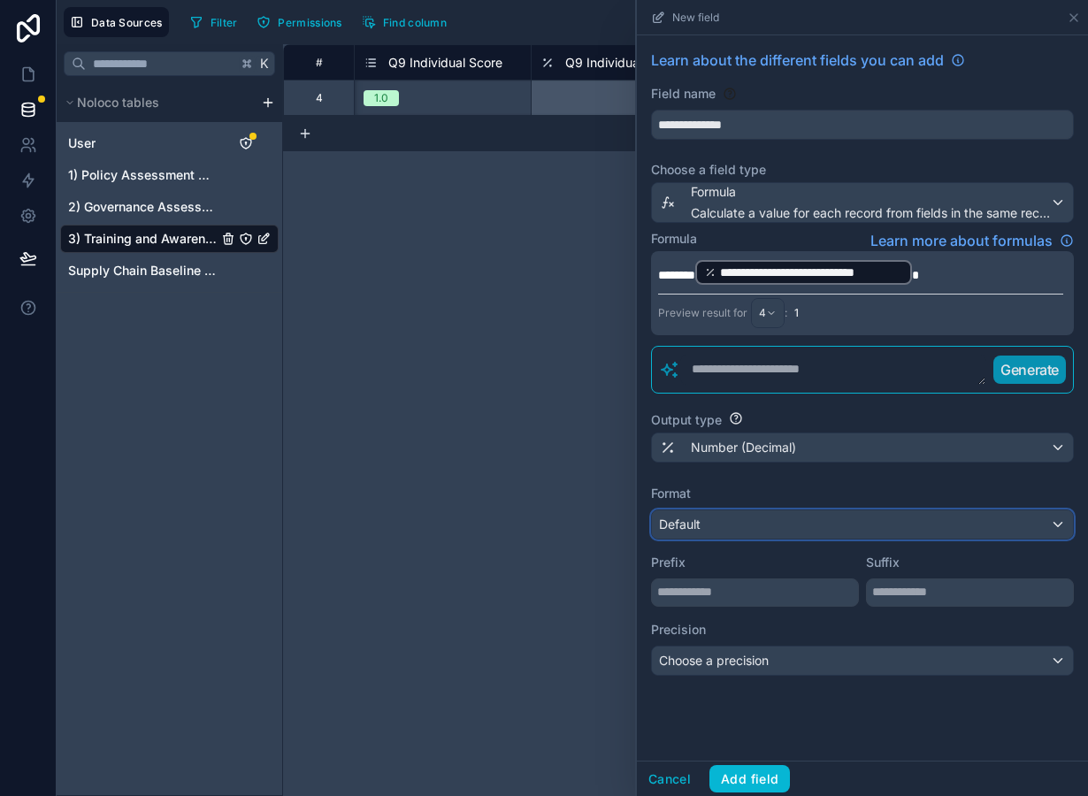
click at [755, 539] on div "Default" at bounding box center [862, 524] width 421 height 28
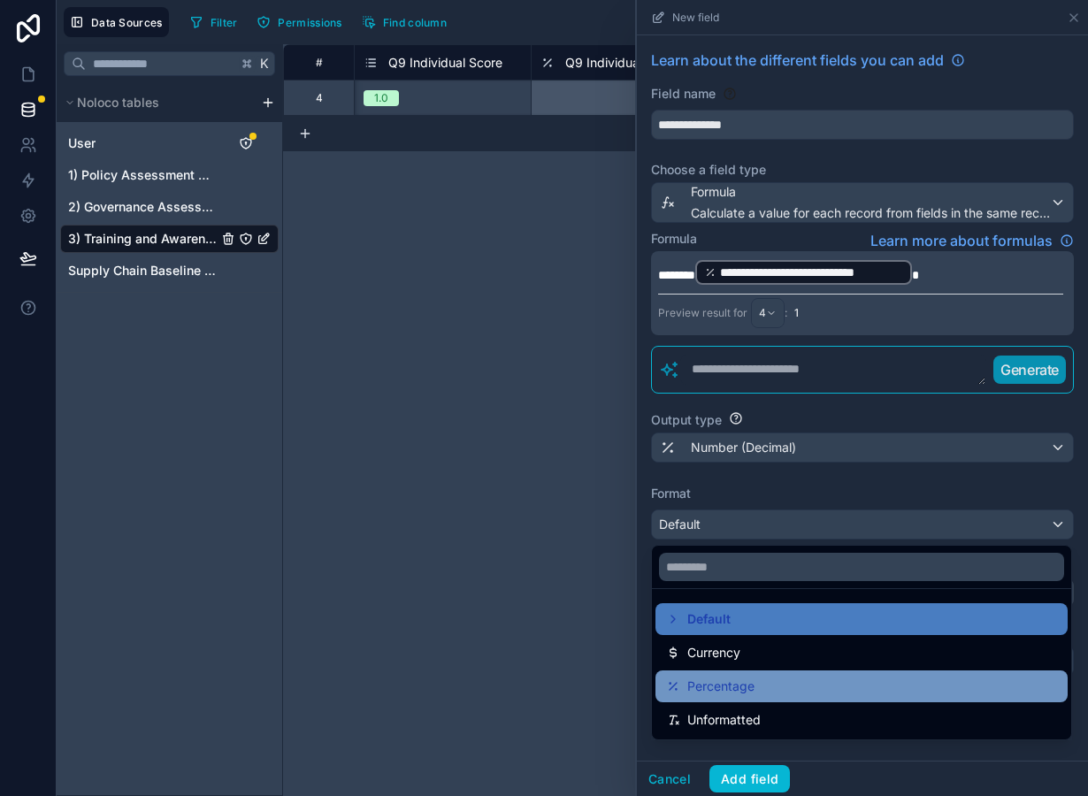
click at [760, 683] on div "Percentage" at bounding box center [861, 686] width 391 height 21
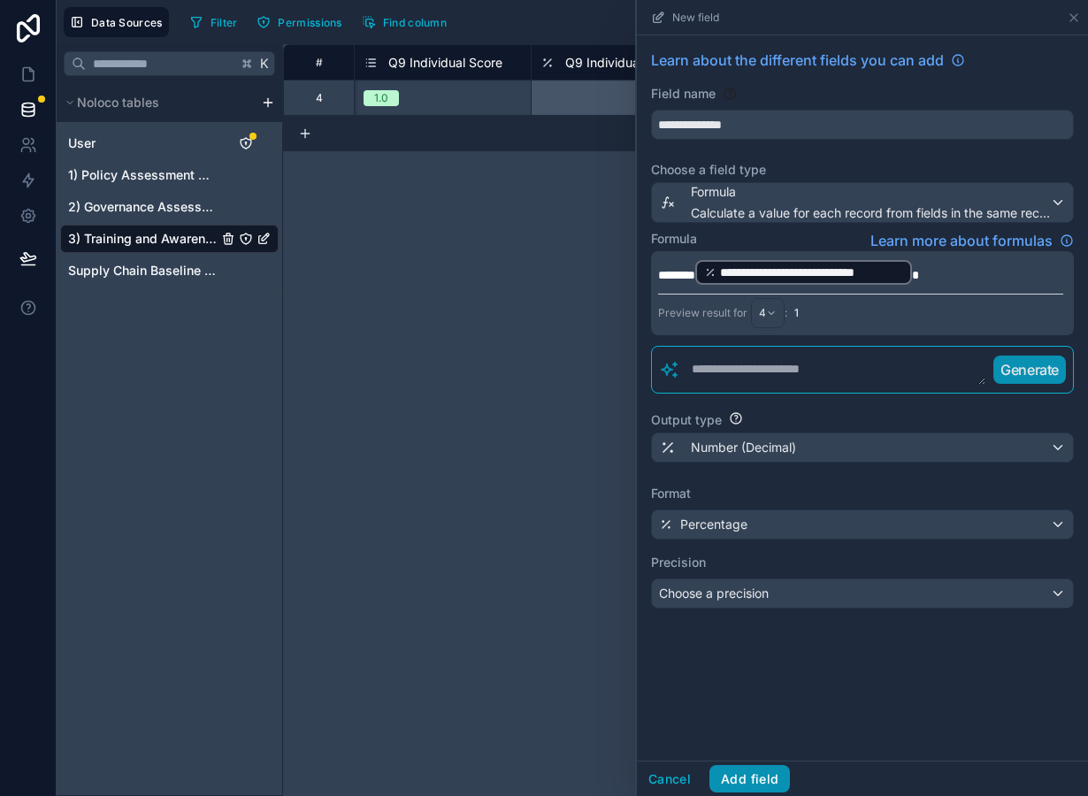
click at [749, 789] on button "Add field" at bounding box center [749, 779] width 81 height 28
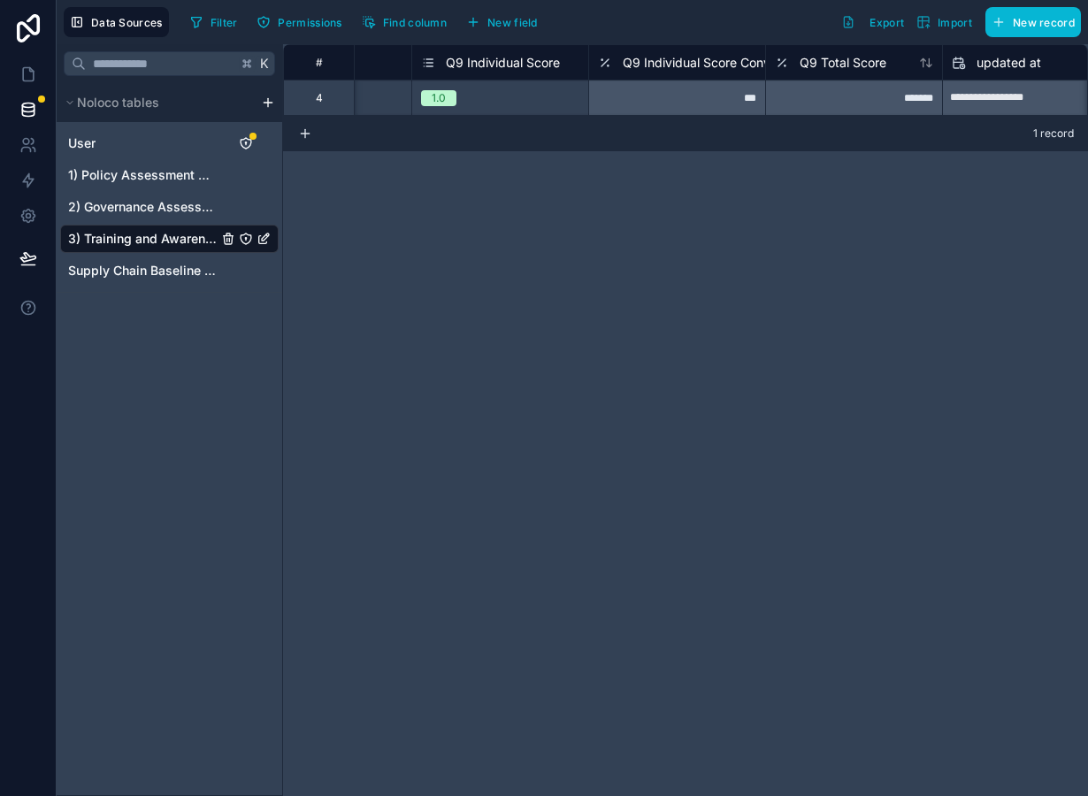
scroll to position [0, 4014]
click at [539, 95] on div "1.0" at bounding box center [498, 97] width 176 height 19
click at [532, 106] on div "1.0" at bounding box center [498, 97] width 176 height 19
click at [617, 201] on div "**********" at bounding box center [685, 420] width 805 height 752
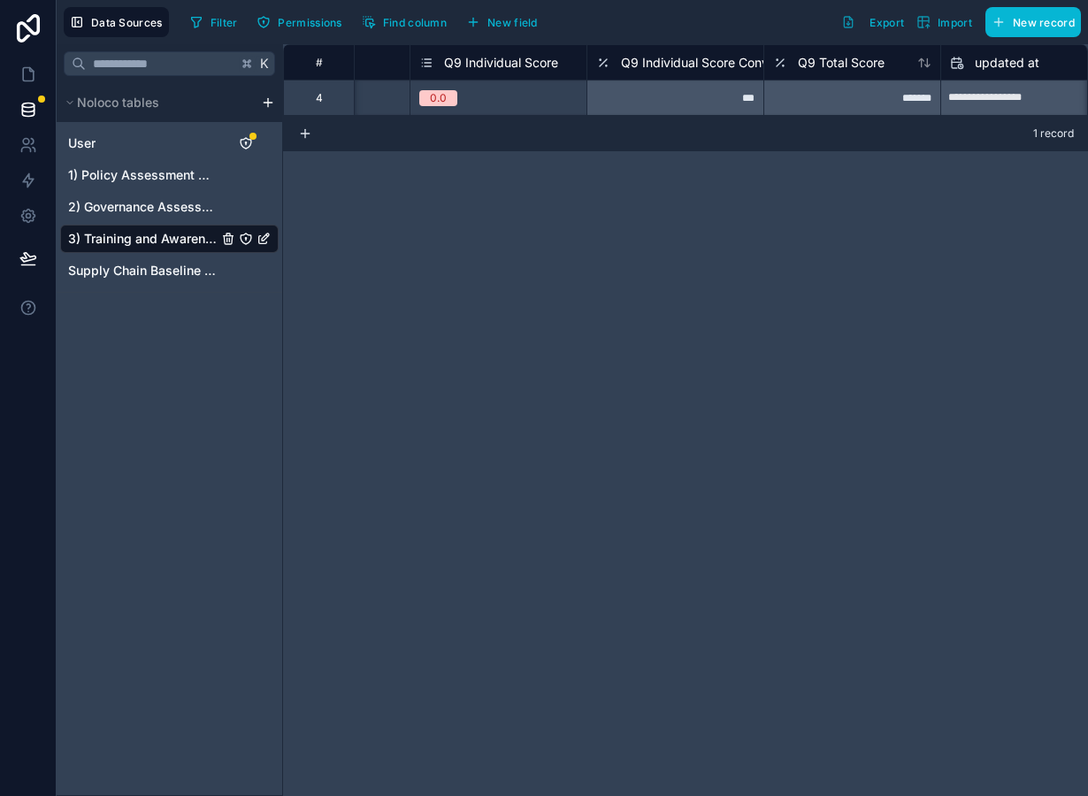
click at [523, 35] on div "Filter Permissions Find column New field" at bounding box center [367, 22] width 368 height 30
click at [518, 28] on span "New field" at bounding box center [512, 22] width 50 height 13
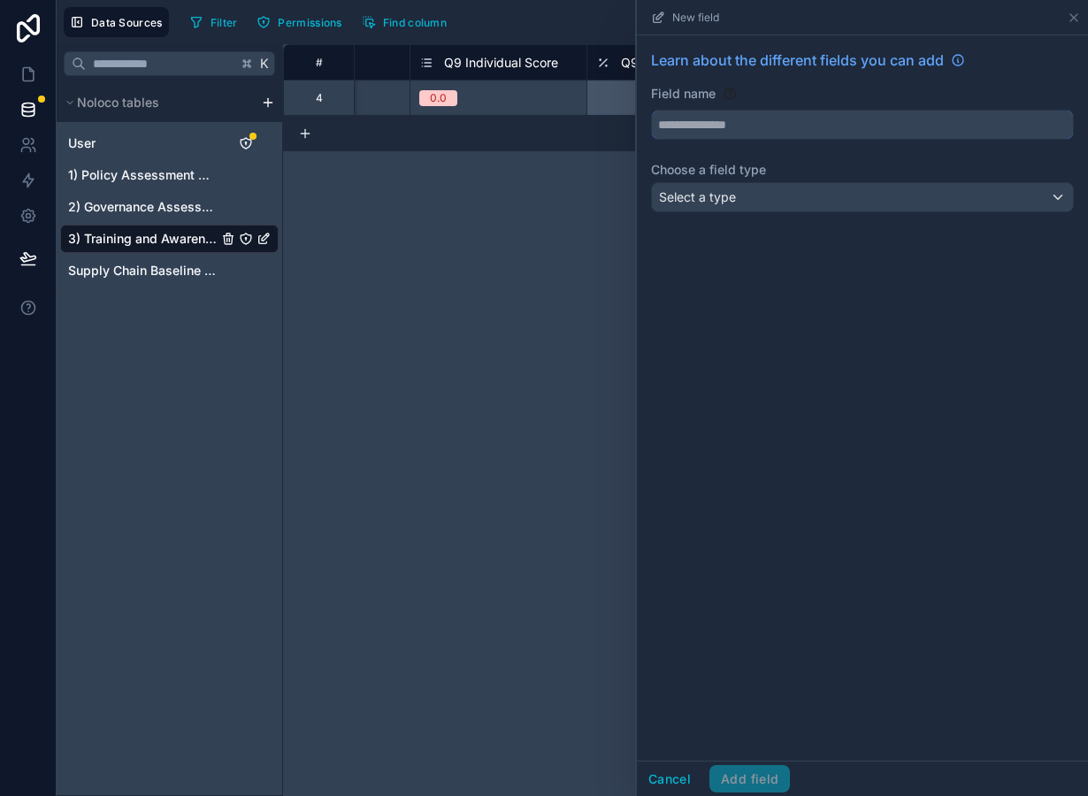
click at [696, 129] on input "text" at bounding box center [862, 125] width 421 height 28
type input "********"
click at [686, 188] on div "Select a type" at bounding box center [862, 197] width 421 height 28
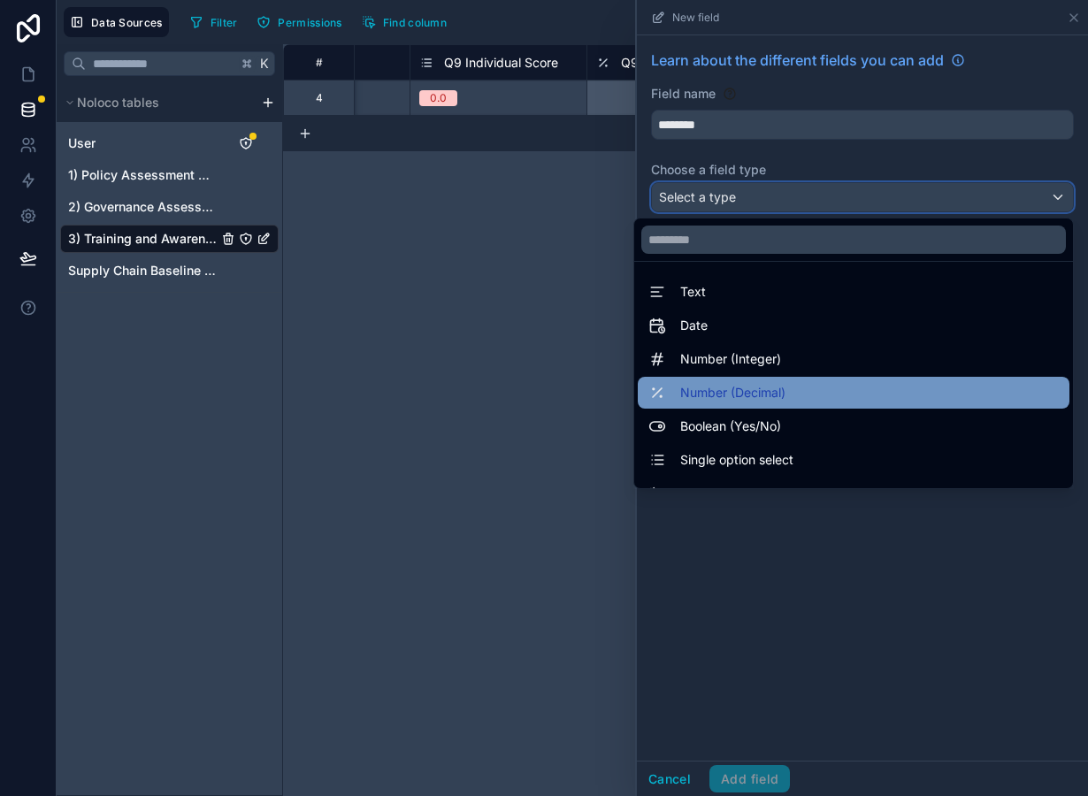
scroll to position [513, 0]
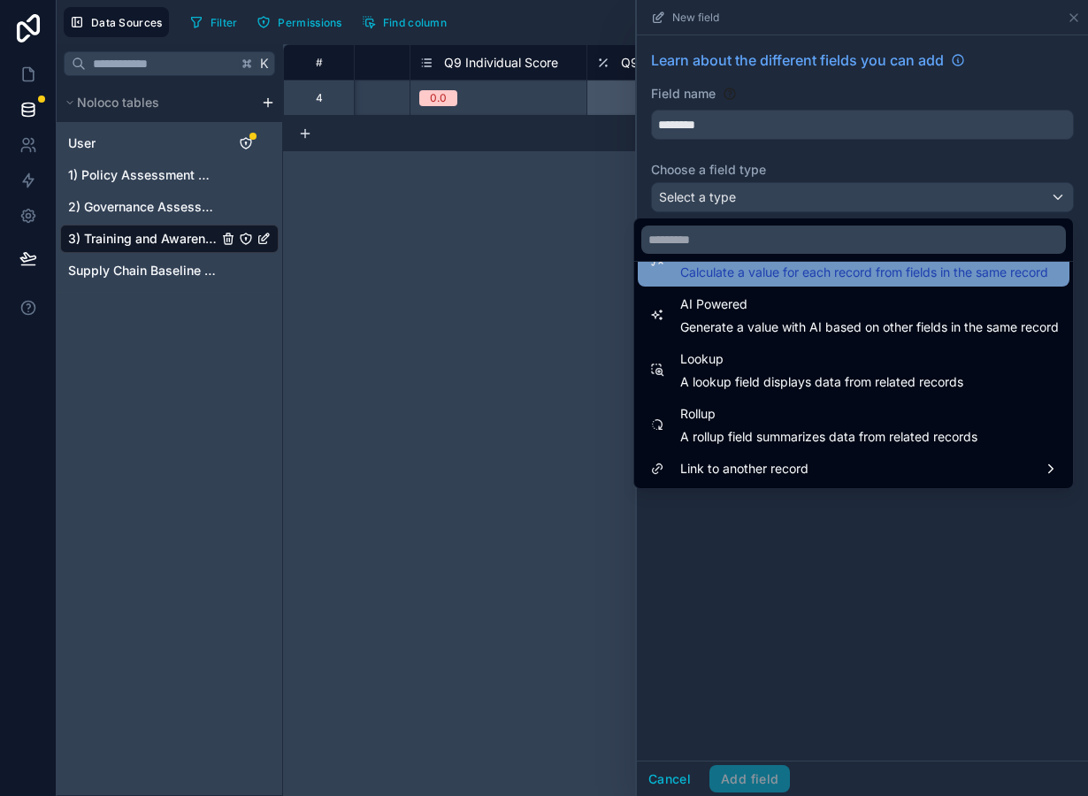
click at [748, 272] on span "Calculate a value for each record from fields in the same record" at bounding box center [864, 273] width 368 height 18
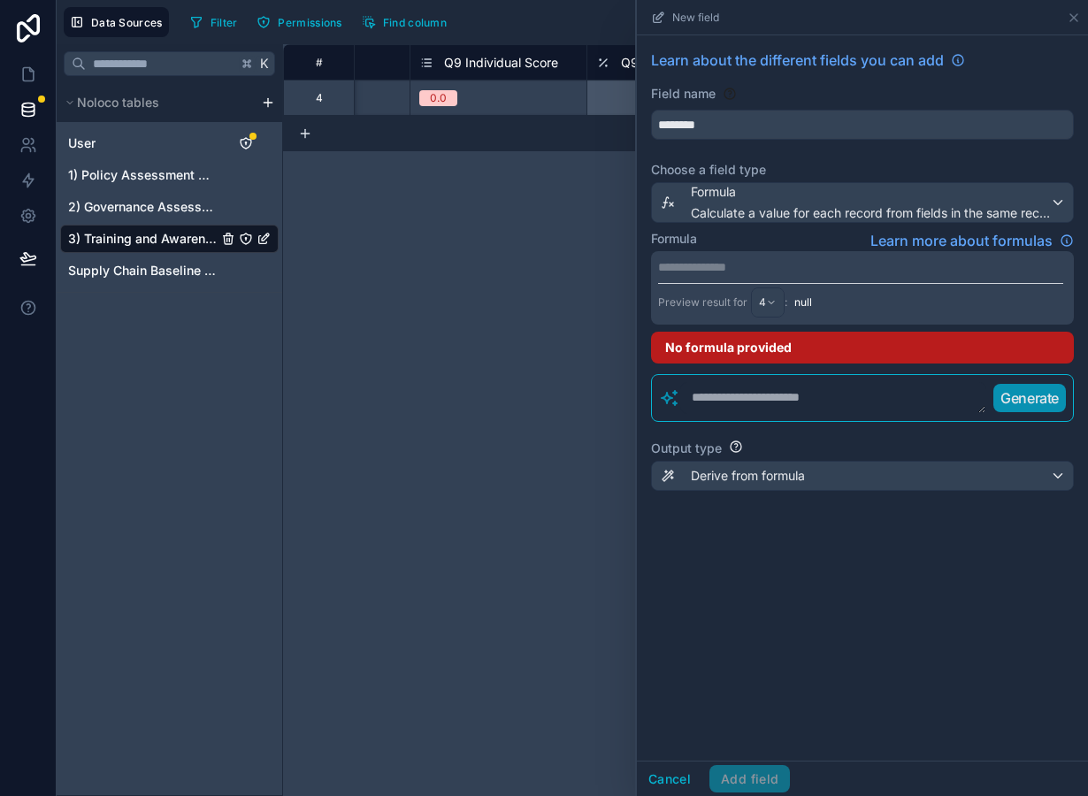
click at [743, 268] on p "**********" at bounding box center [860, 267] width 405 height 18
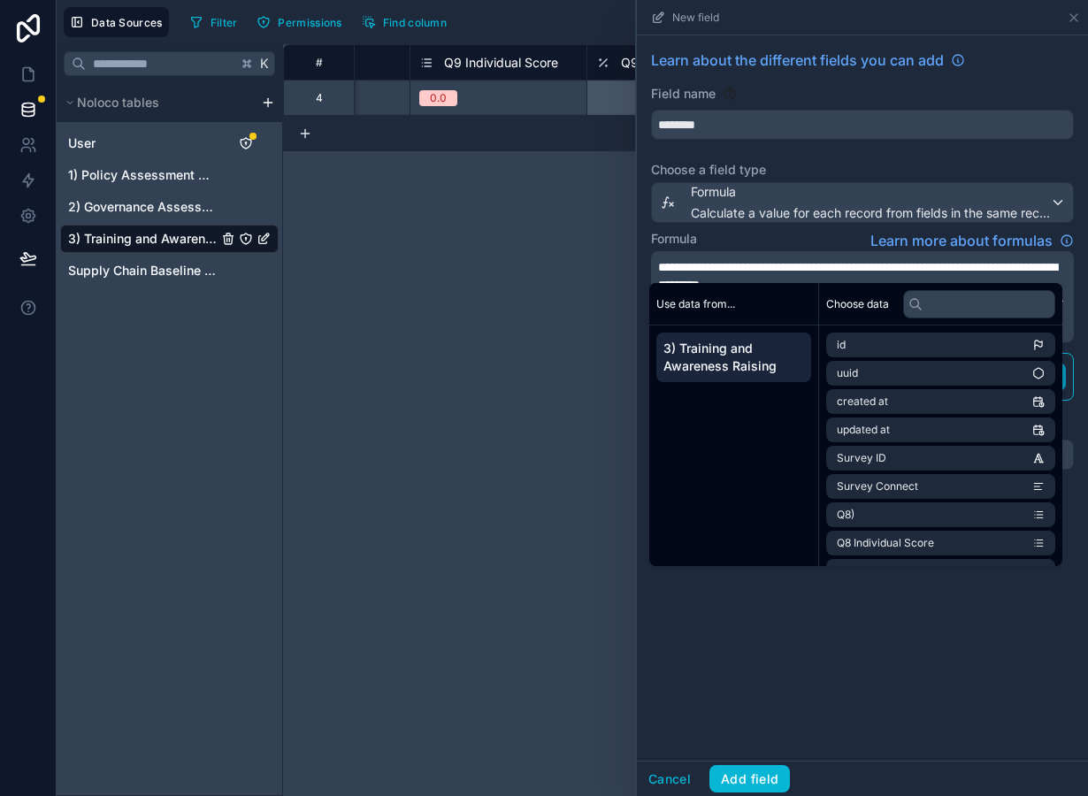
click at [771, 269] on span "**********" at bounding box center [857, 276] width 399 height 30
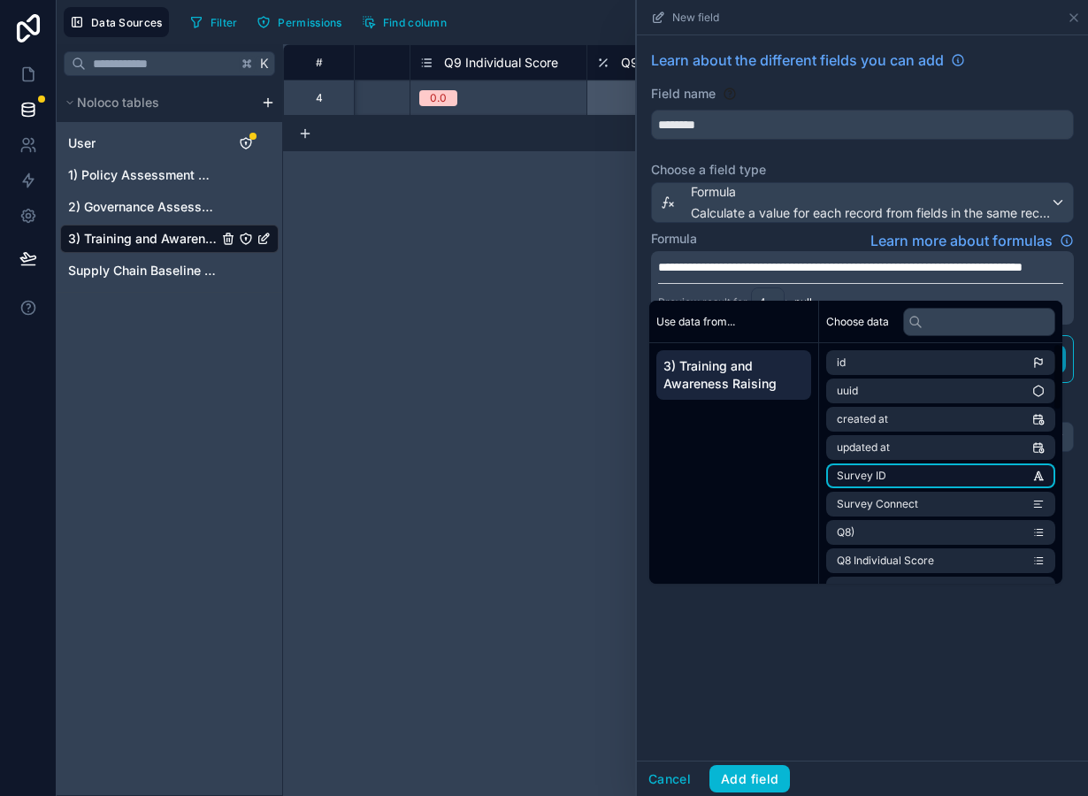
scroll to position [619, 0]
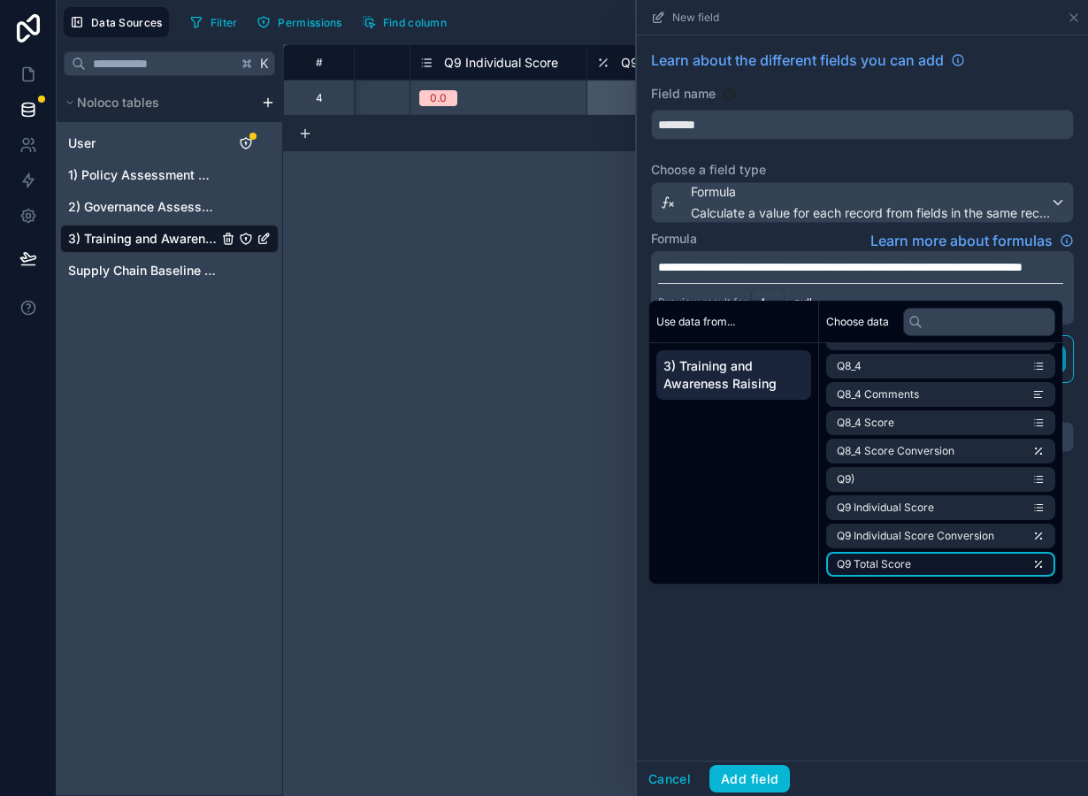
click at [936, 562] on li "Q9 Total Score" at bounding box center [940, 564] width 229 height 25
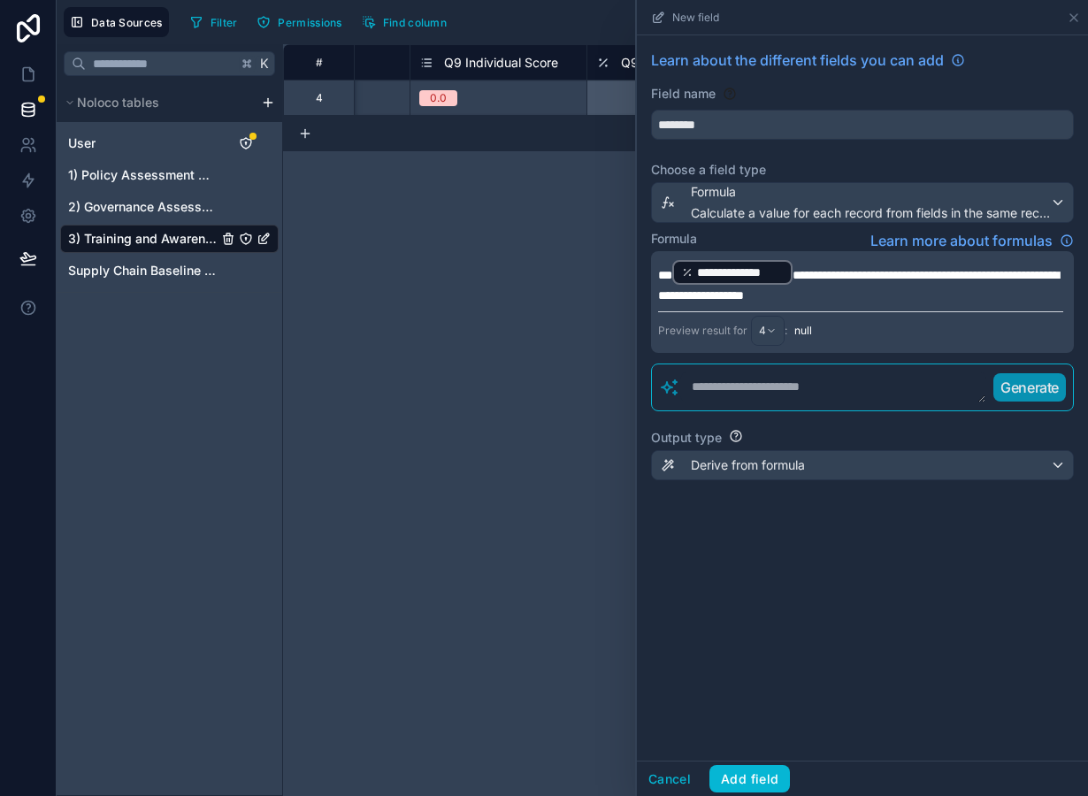
click at [960, 276] on span "**********" at bounding box center [858, 285] width 401 height 33
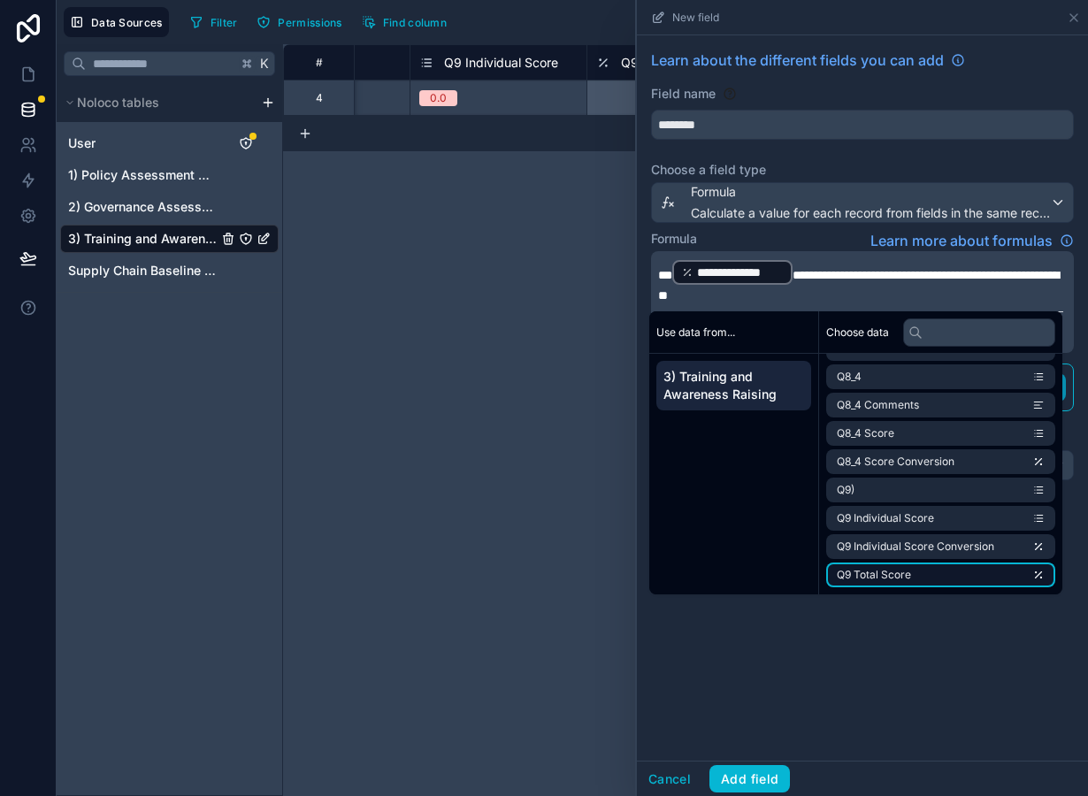
click at [940, 586] on li "Q9 Total Score" at bounding box center [940, 575] width 229 height 25
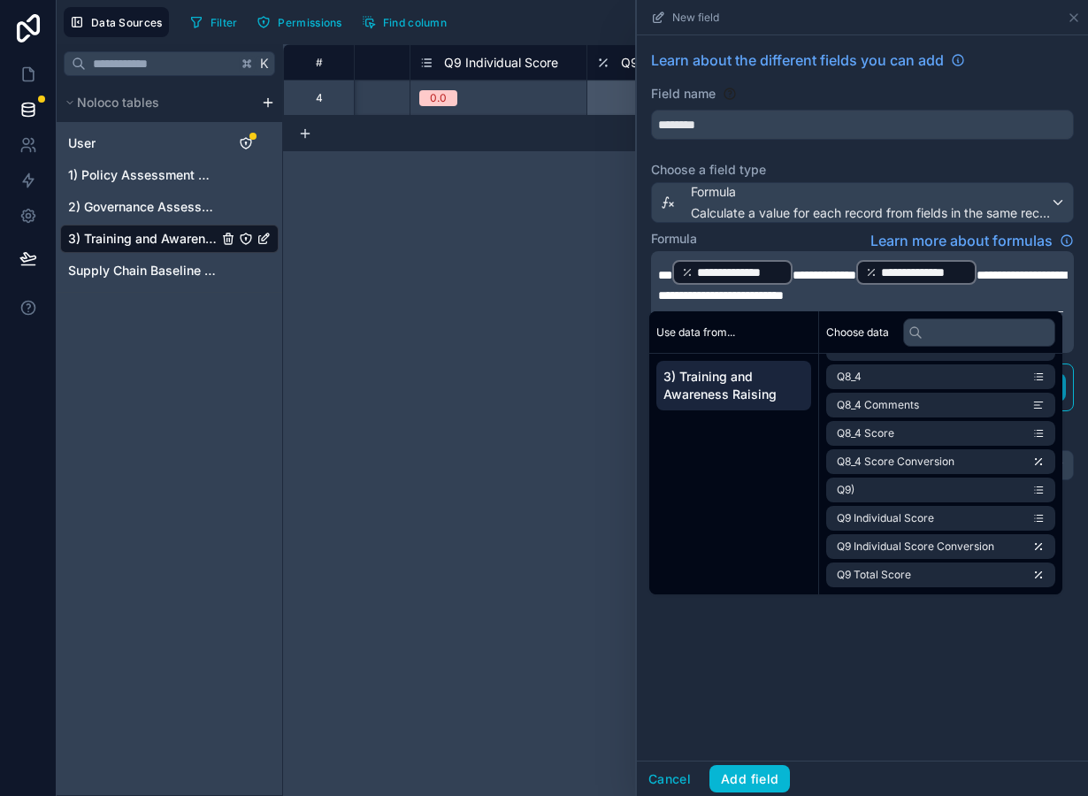
click at [774, 301] on span "**********" at bounding box center [862, 285] width 408 height 33
click at [932, 575] on li "Q9 Total Score" at bounding box center [940, 575] width 229 height 25
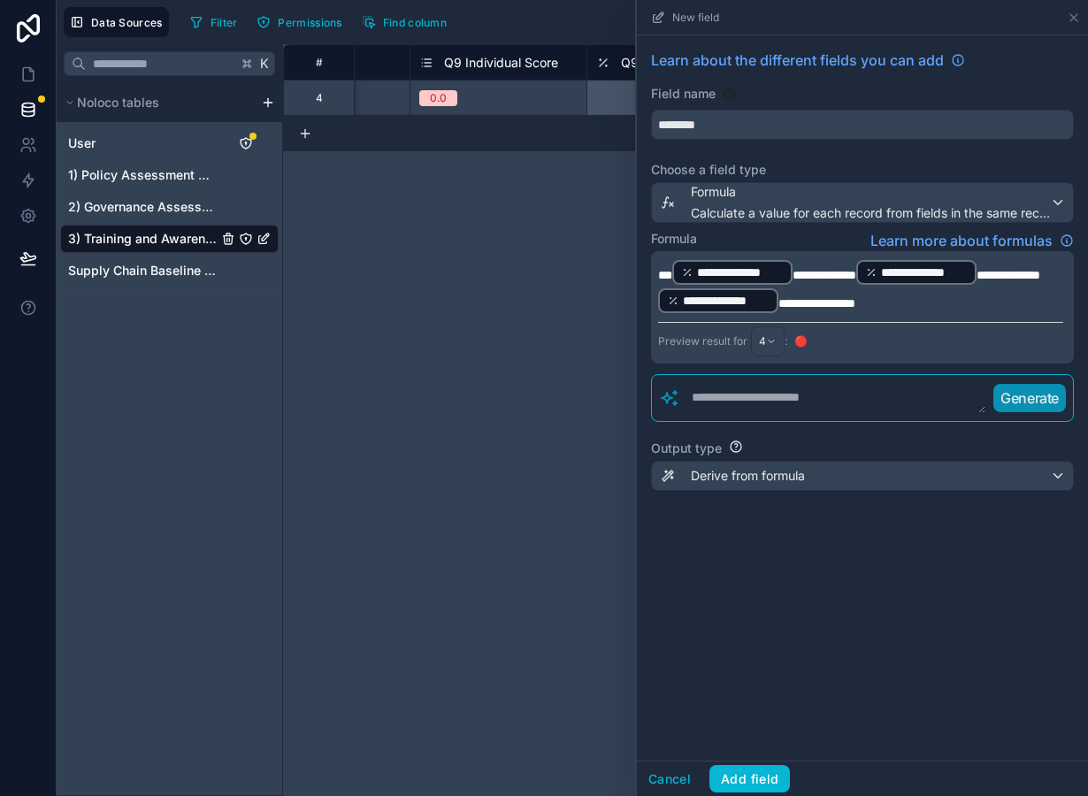
click at [915, 623] on div "**********" at bounding box center [862, 397] width 451 height 725
click at [770, 769] on button "Add field" at bounding box center [749, 779] width 81 height 28
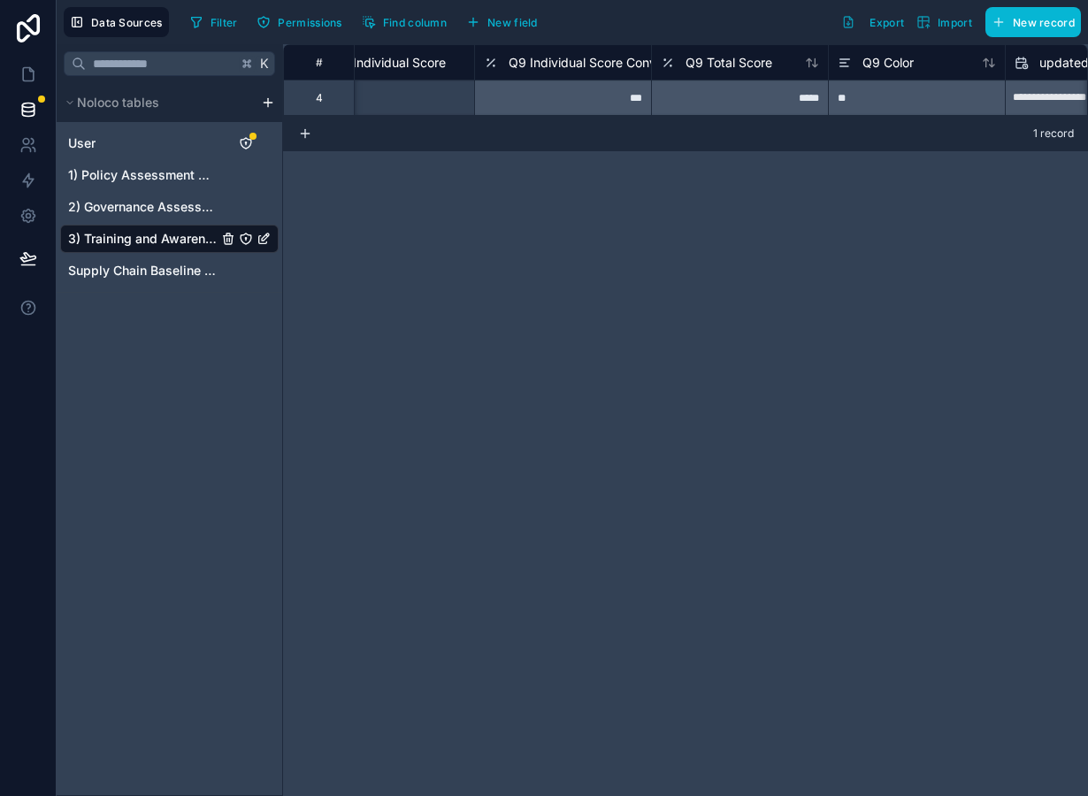
scroll to position [0, 4069]
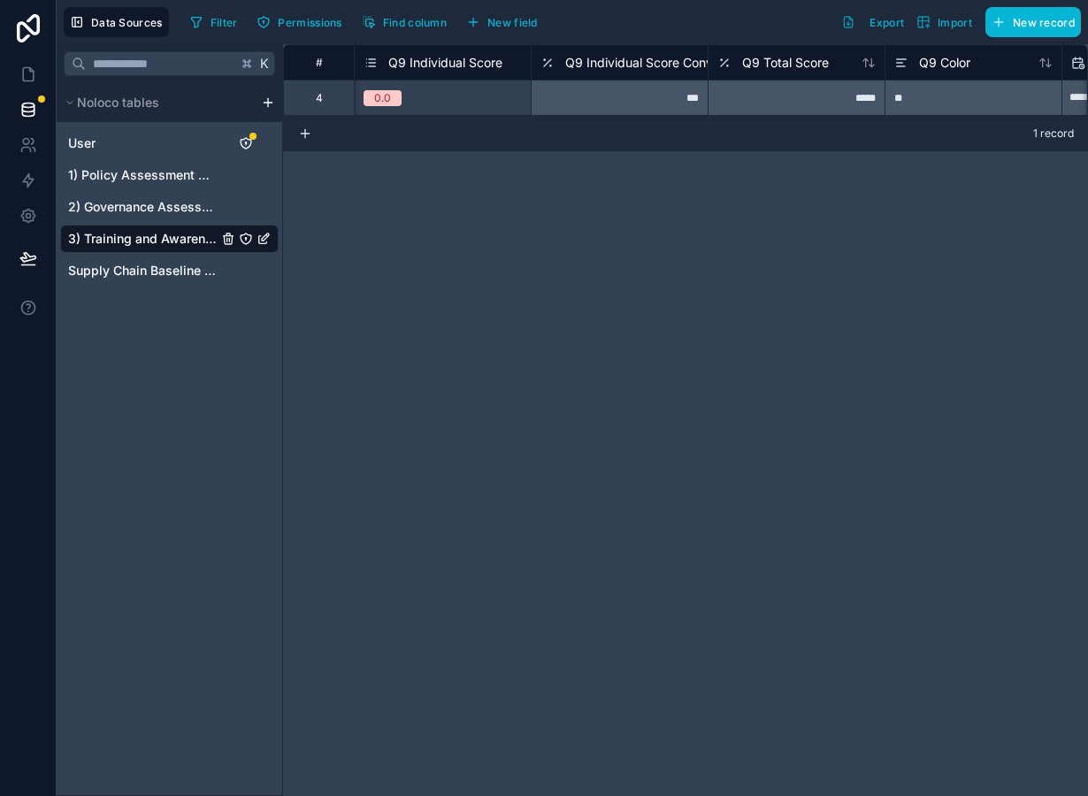
click at [499, 88] on div "0.0" at bounding box center [443, 97] width 176 height 19
click at [575, 187] on div "**********" at bounding box center [685, 420] width 805 height 752
click at [513, 21] on span "New field" at bounding box center [512, 22] width 50 height 13
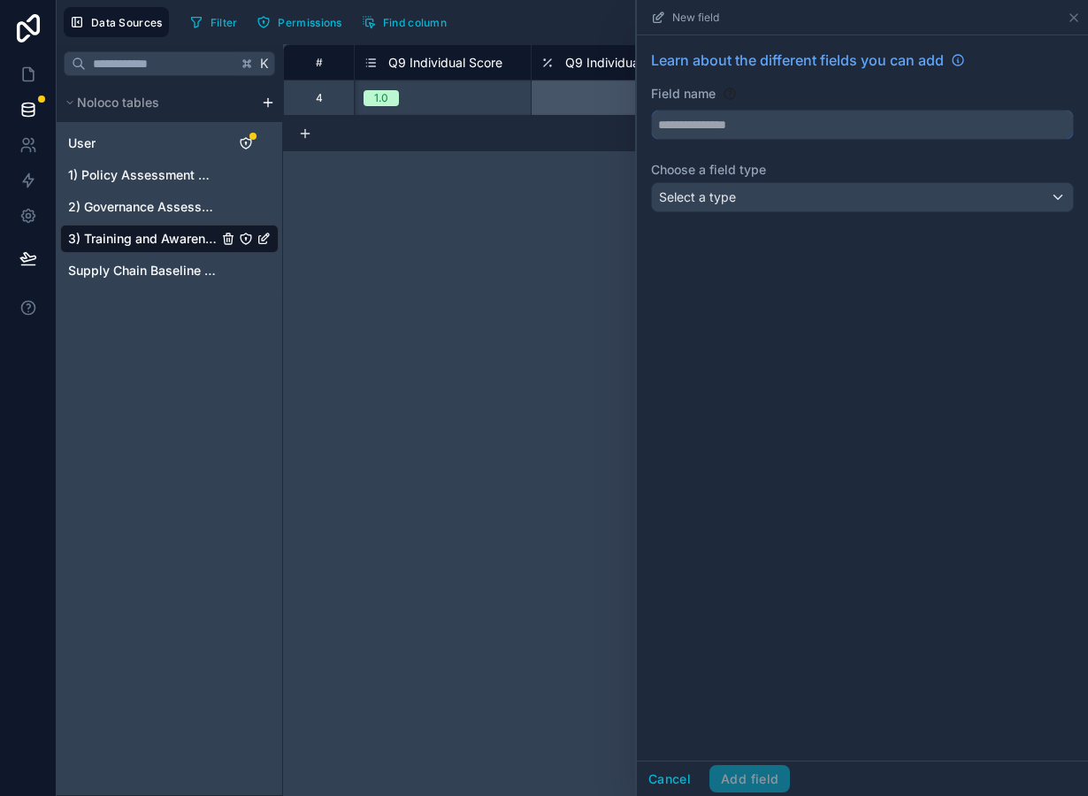
click at [785, 126] on input "text" at bounding box center [862, 125] width 421 height 28
type input "**********"
click at [789, 197] on div "Select a type" at bounding box center [862, 197] width 421 height 28
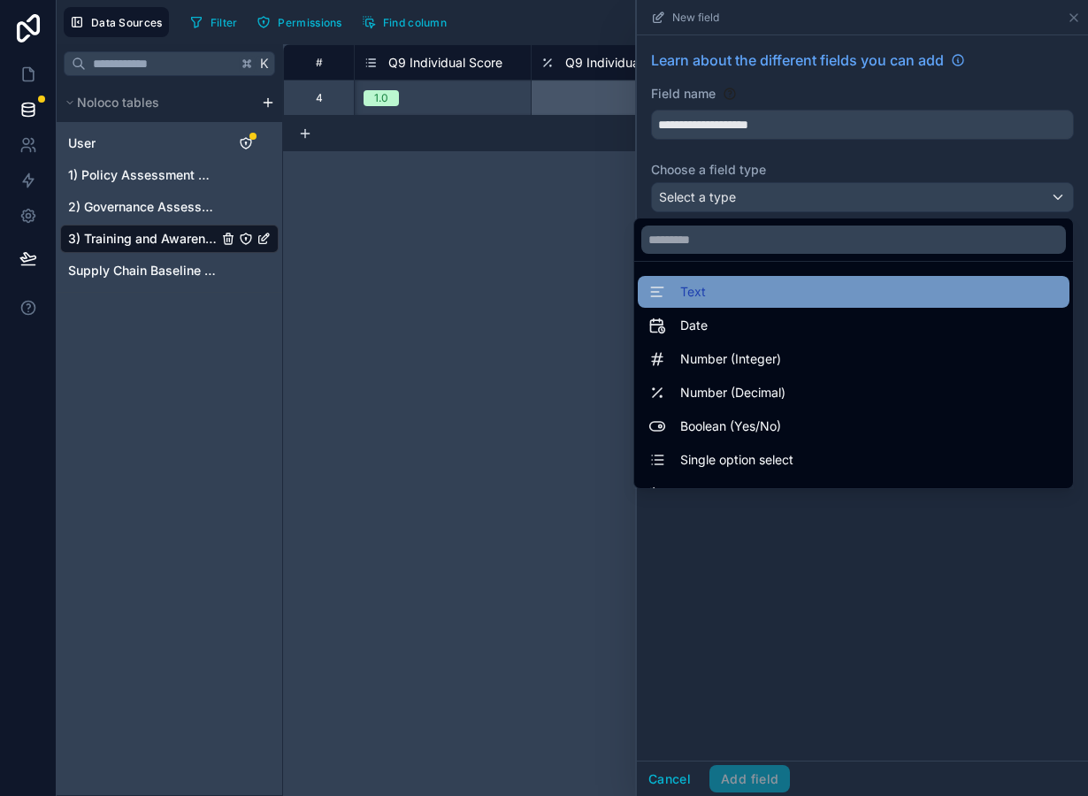
click at [764, 292] on div "Text" at bounding box center [853, 291] width 410 height 21
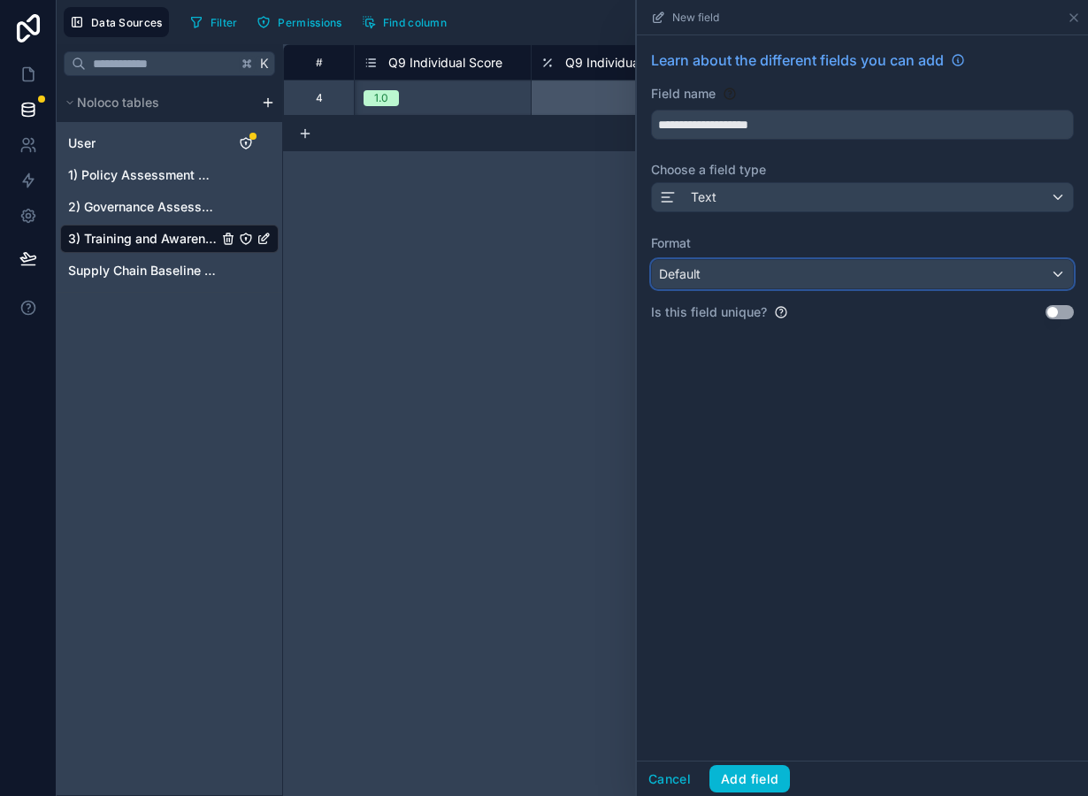
click at [721, 277] on div "Default" at bounding box center [862, 274] width 421 height 28
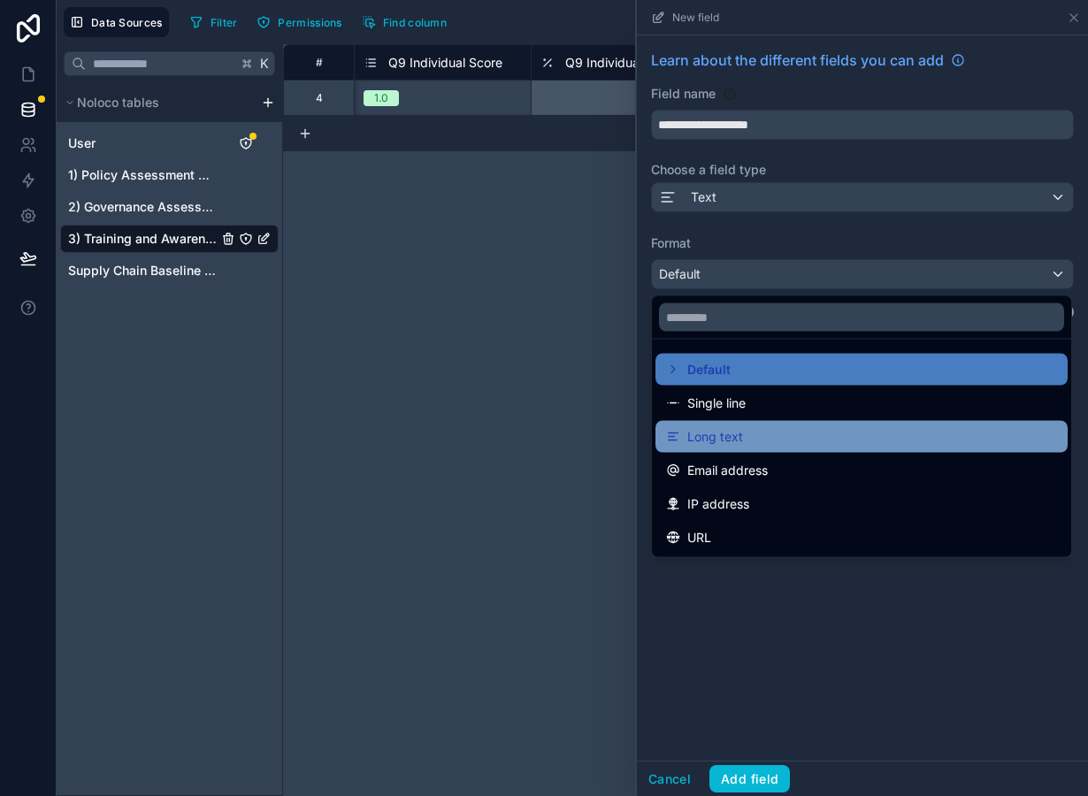
click at [745, 441] on div "Long text" at bounding box center [861, 436] width 391 height 21
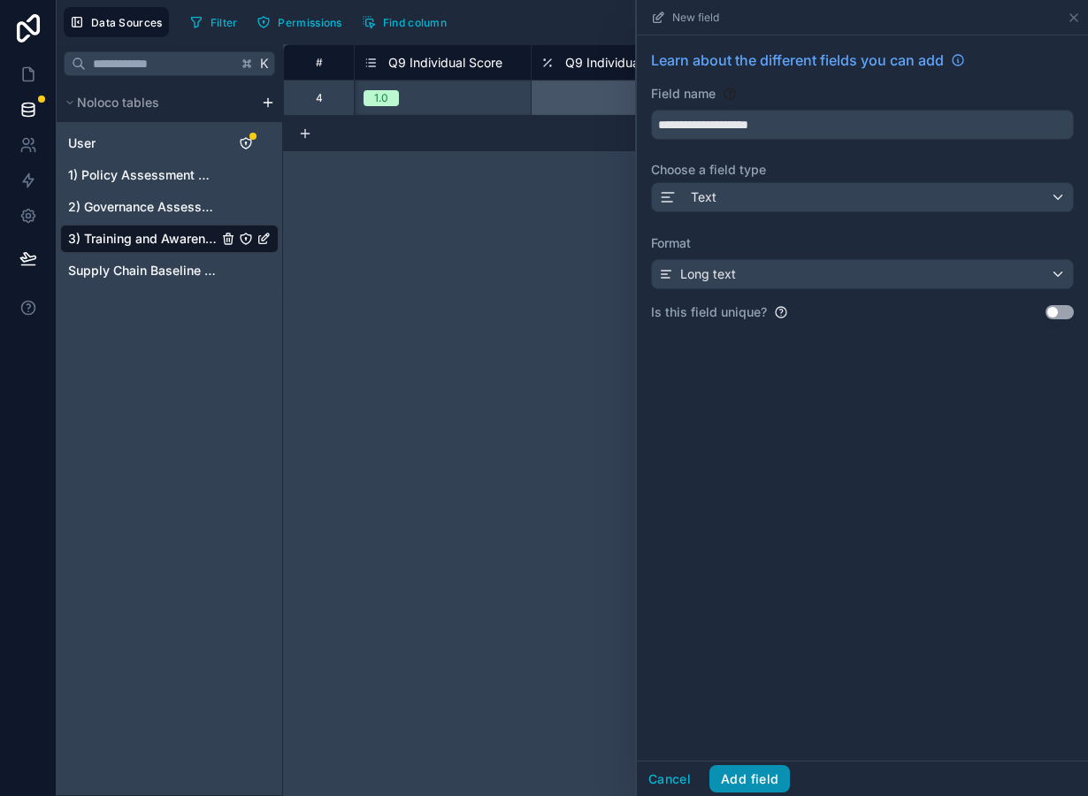
click at [760, 772] on button "Add field" at bounding box center [749, 779] width 81 height 28
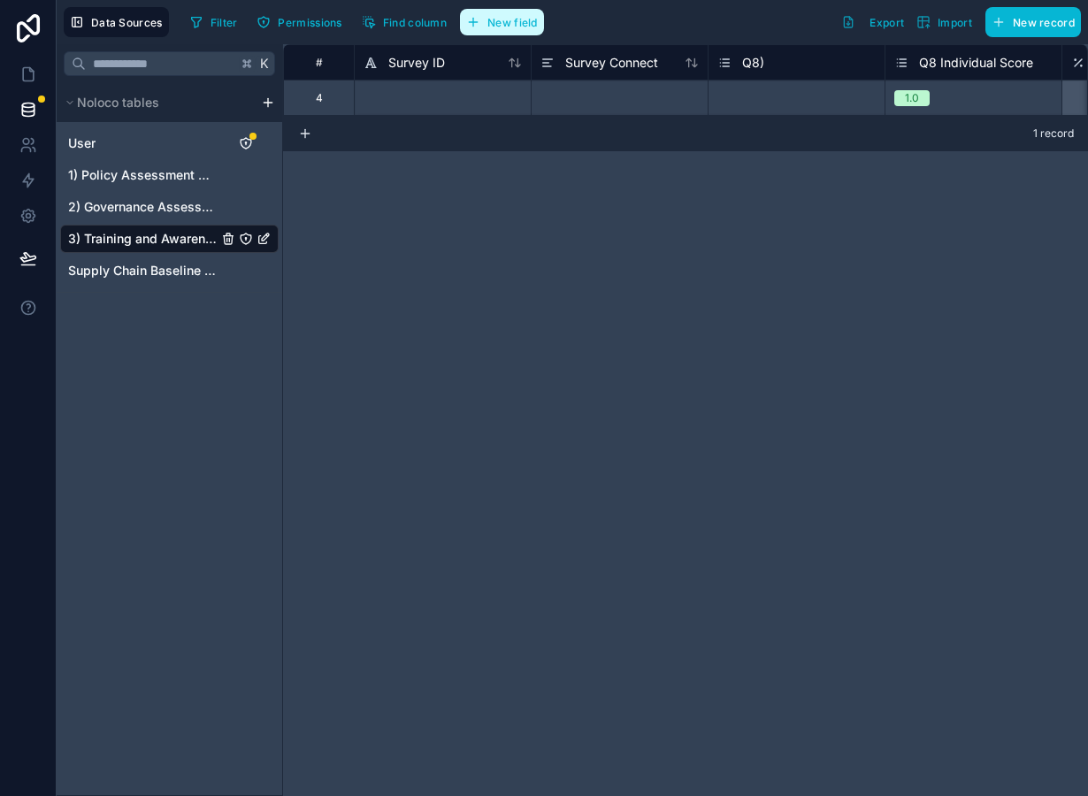
click at [538, 27] on span "New field" at bounding box center [512, 22] width 50 height 13
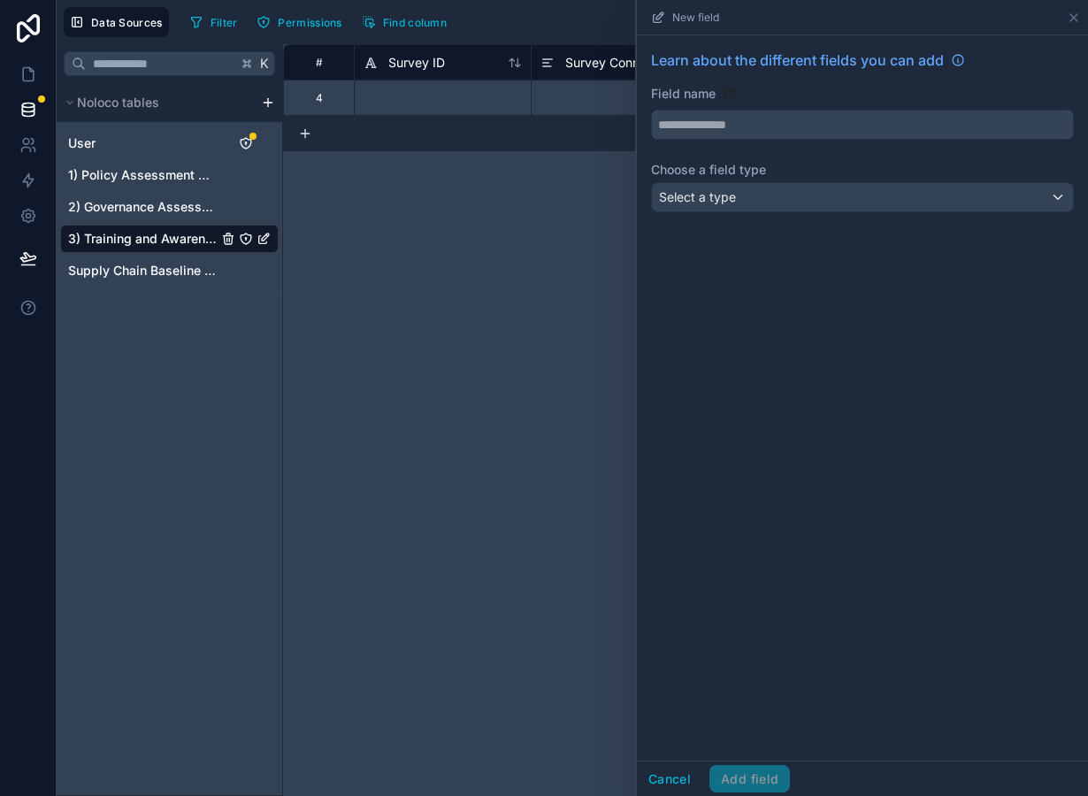
click at [697, 114] on input "text" at bounding box center [862, 125] width 421 height 28
type input "**********"
click at [699, 195] on span "Select a type" at bounding box center [697, 196] width 77 height 15
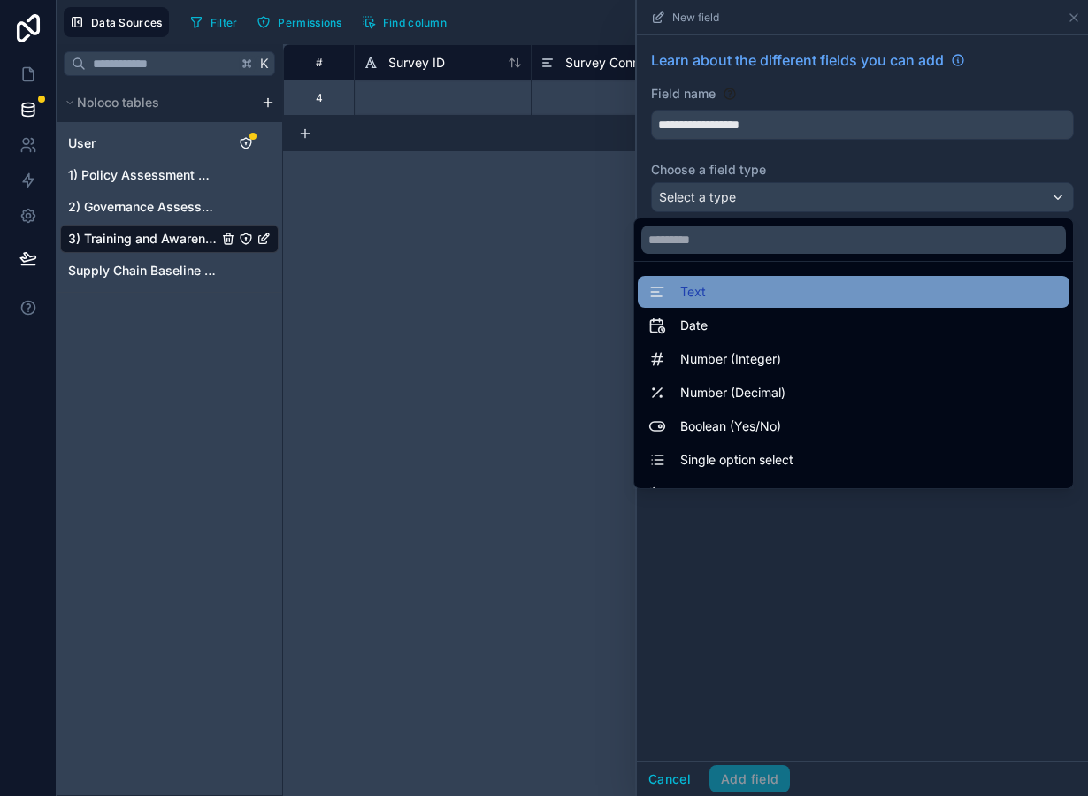
click at [729, 288] on div "Text" at bounding box center [853, 291] width 410 height 21
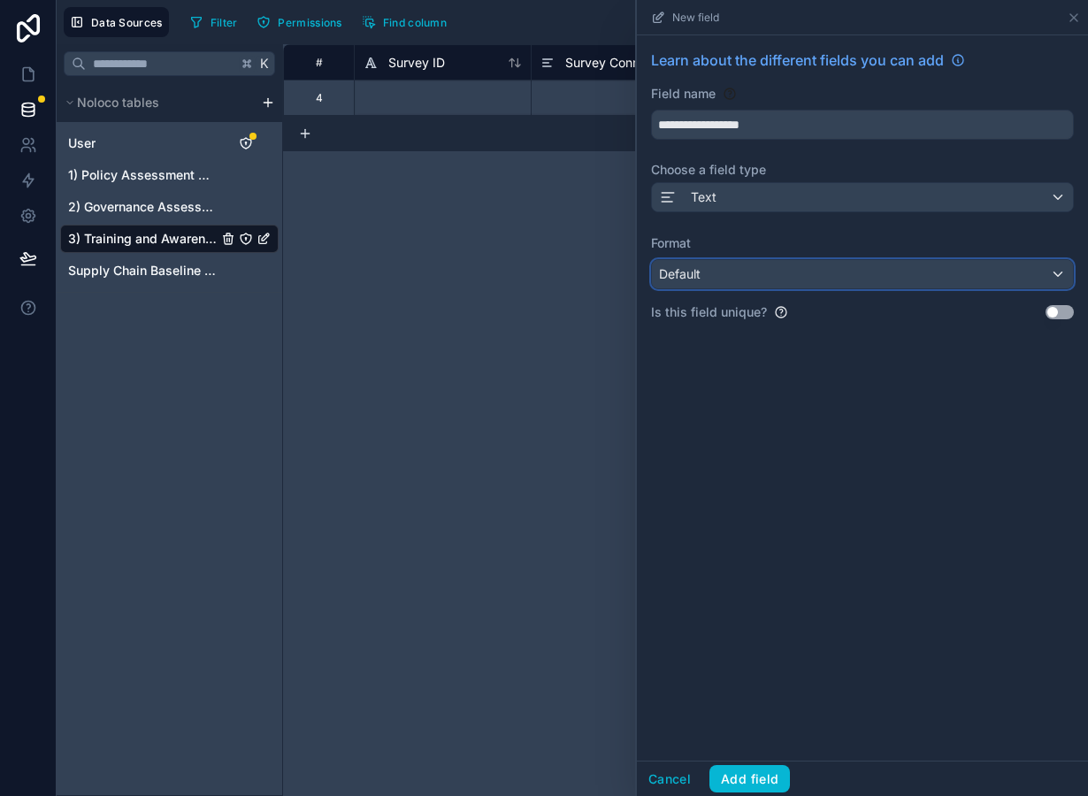
click at [735, 271] on div "Default" at bounding box center [862, 274] width 421 height 28
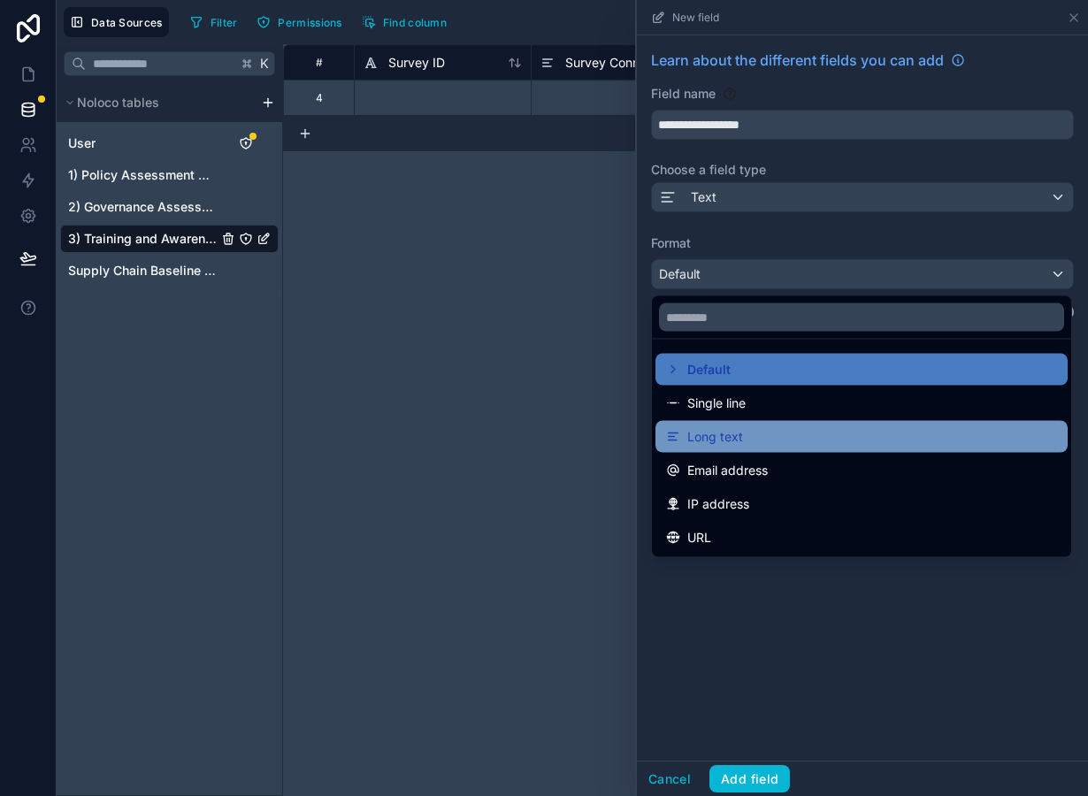
click at [755, 442] on div "Long text" at bounding box center [861, 436] width 391 height 21
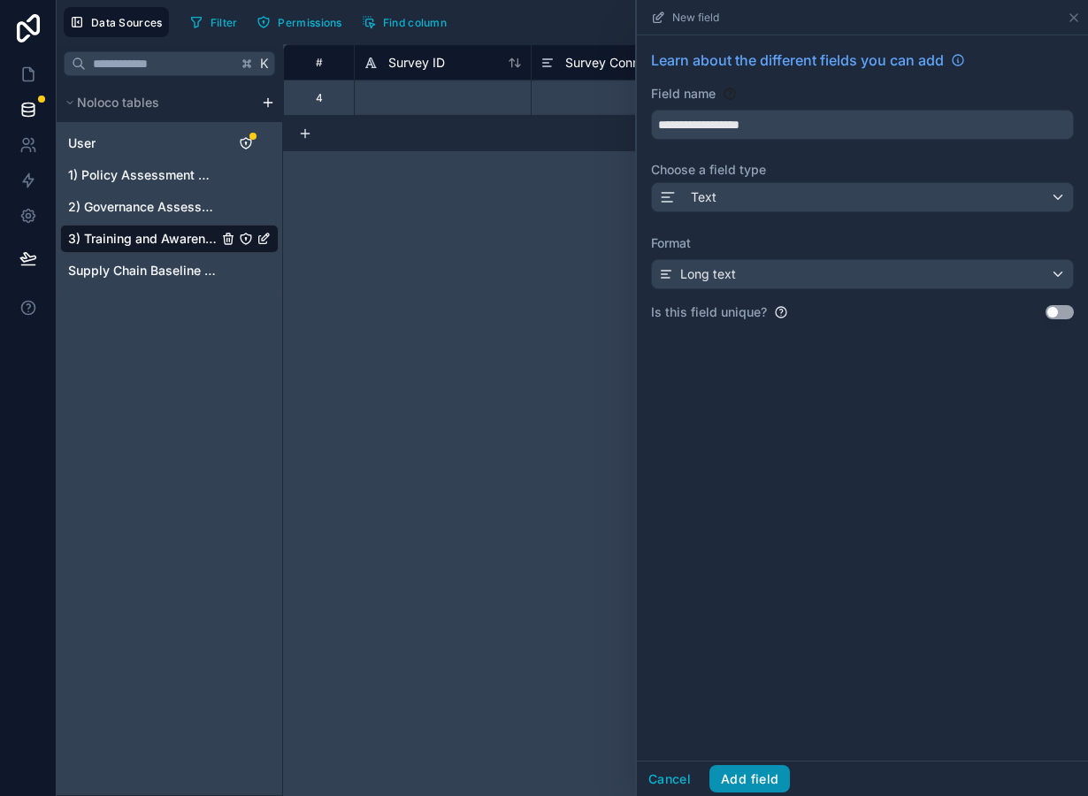
click at [774, 771] on button "Add field" at bounding box center [749, 779] width 81 height 28
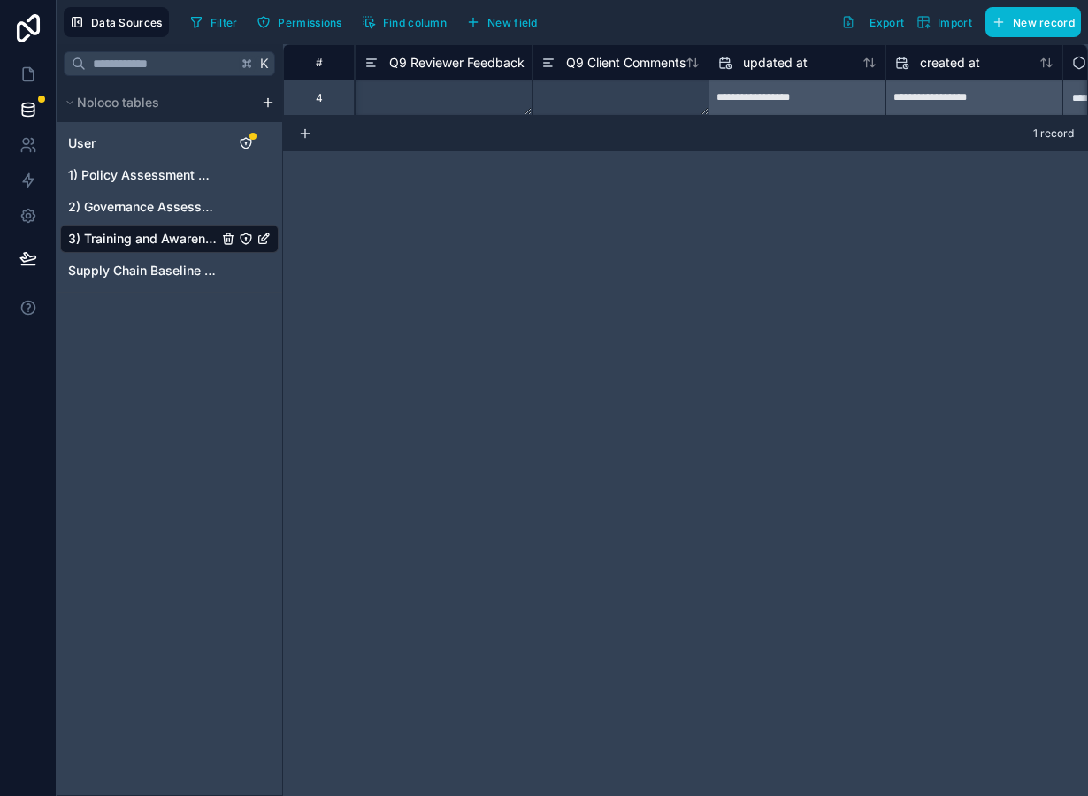
scroll to position [0, 4928]
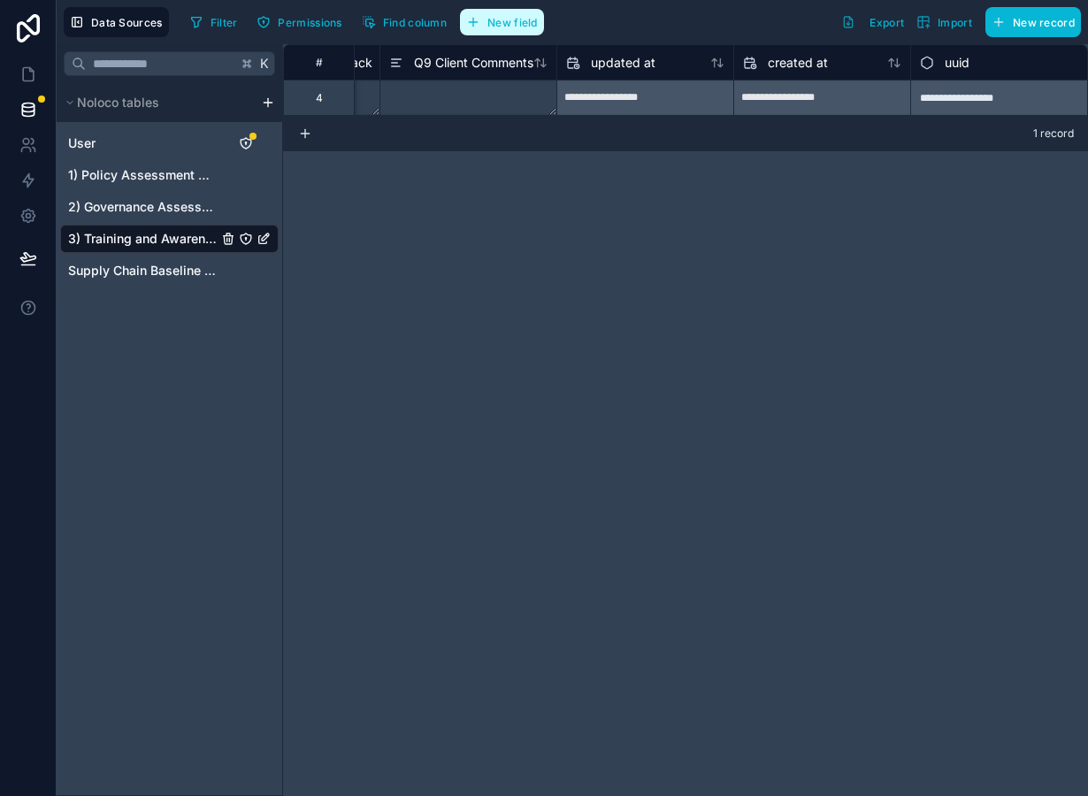
click at [525, 30] on button "New field" at bounding box center [502, 22] width 84 height 27
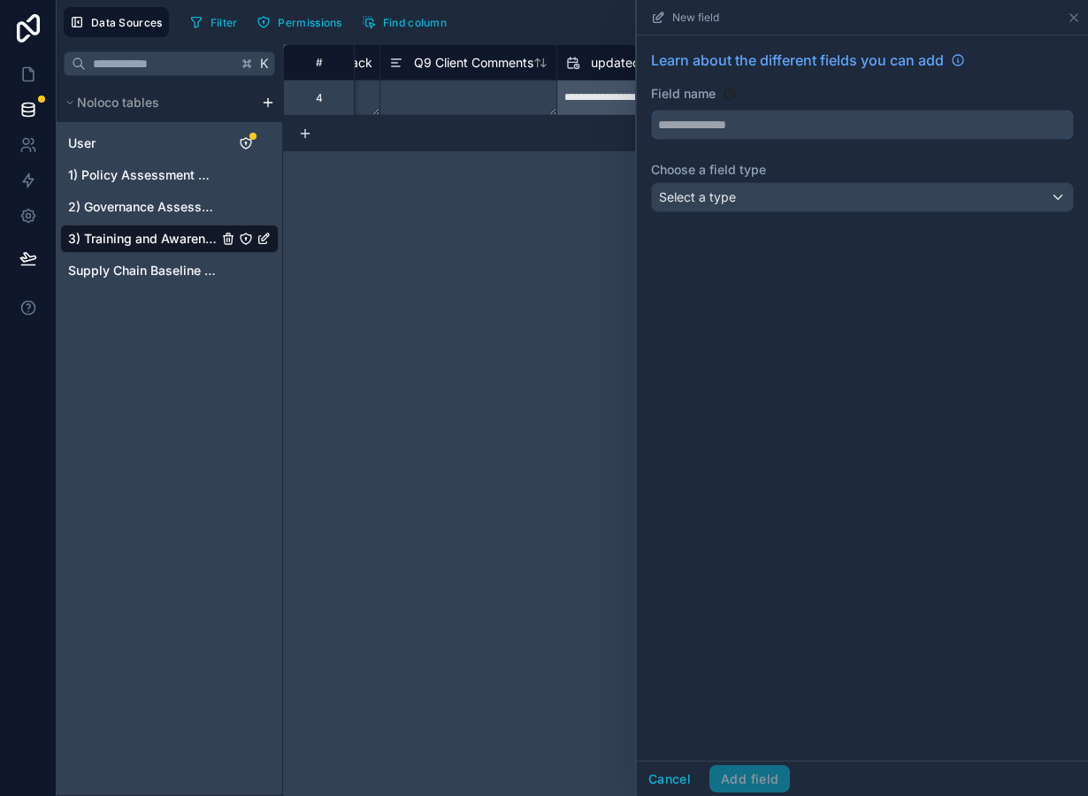
click at [753, 132] on input "text" at bounding box center [862, 125] width 421 height 28
type input "****"
click at [745, 191] on div "Select a type" at bounding box center [862, 197] width 421 height 28
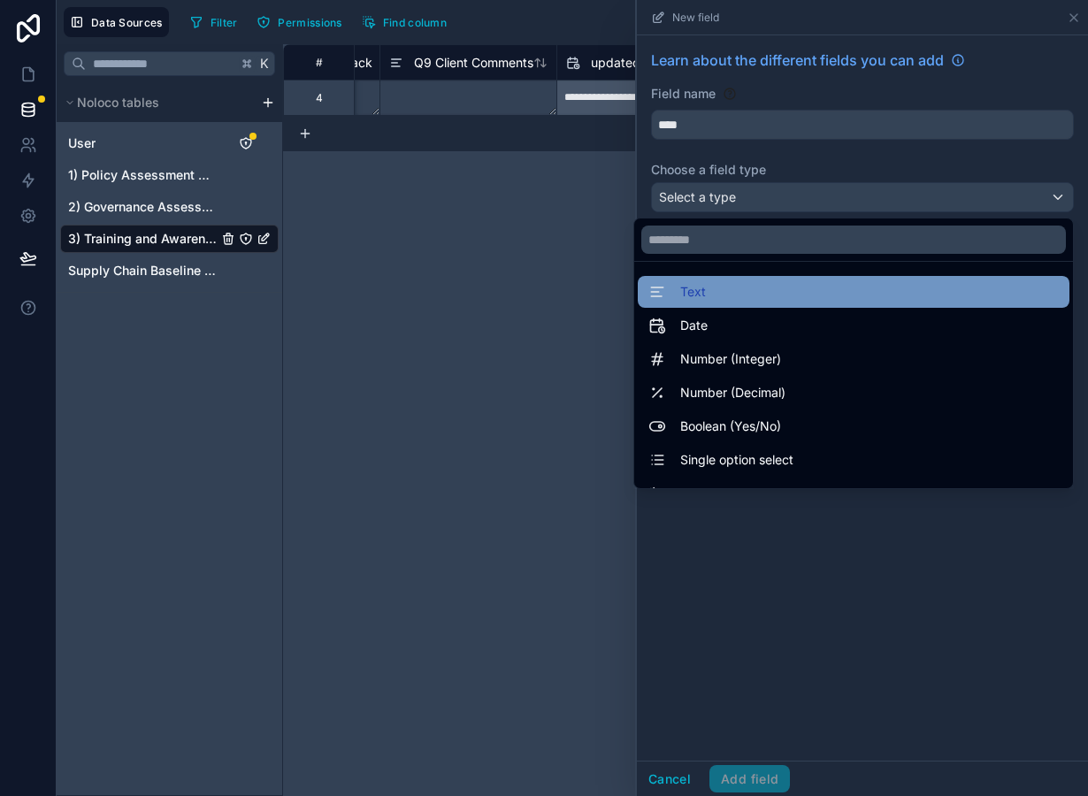
click at [748, 306] on div "Text" at bounding box center [854, 292] width 432 height 32
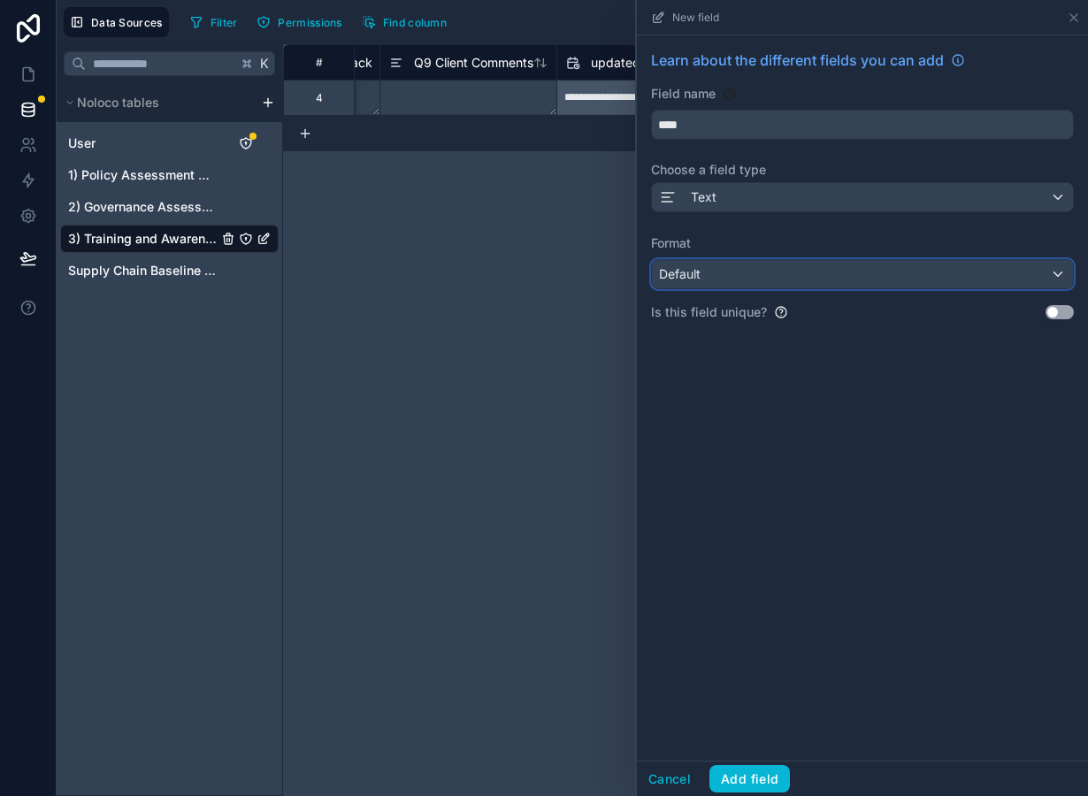
click at [732, 274] on div "Default" at bounding box center [862, 274] width 421 height 28
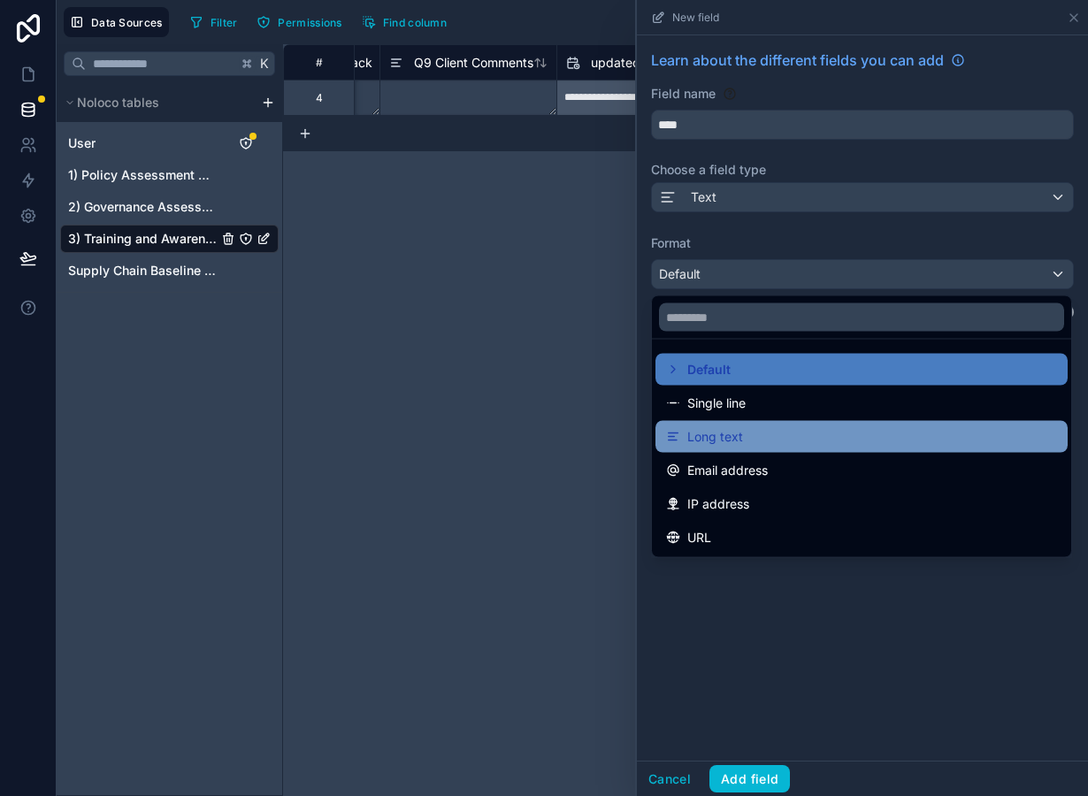
click at [744, 447] on div "Long text" at bounding box center [861, 436] width 391 height 21
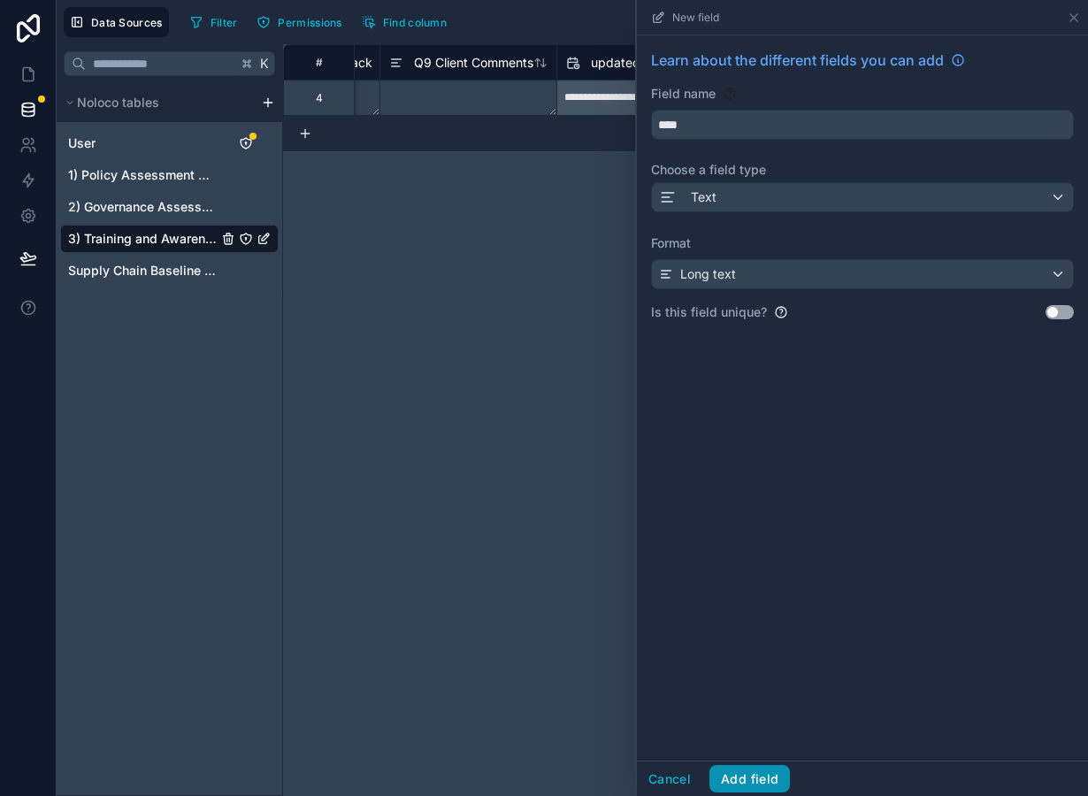
click at [767, 785] on button "Add field" at bounding box center [749, 779] width 81 height 28
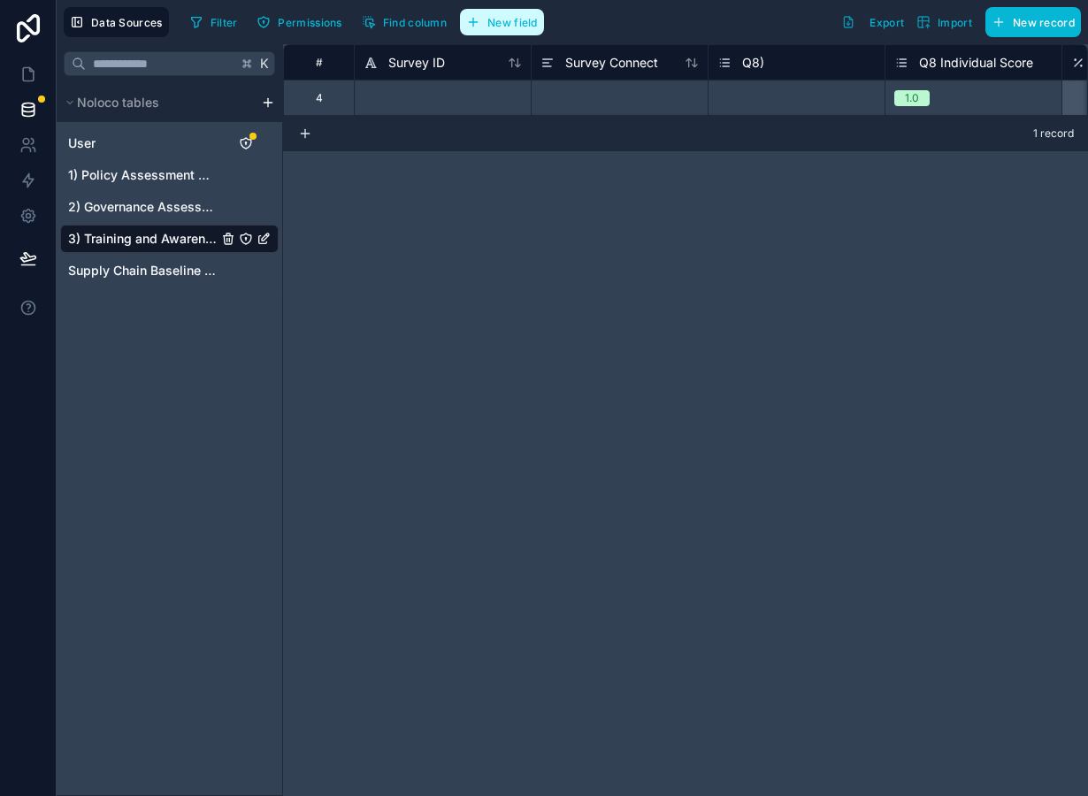
click at [517, 20] on span "New field" at bounding box center [512, 22] width 50 height 13
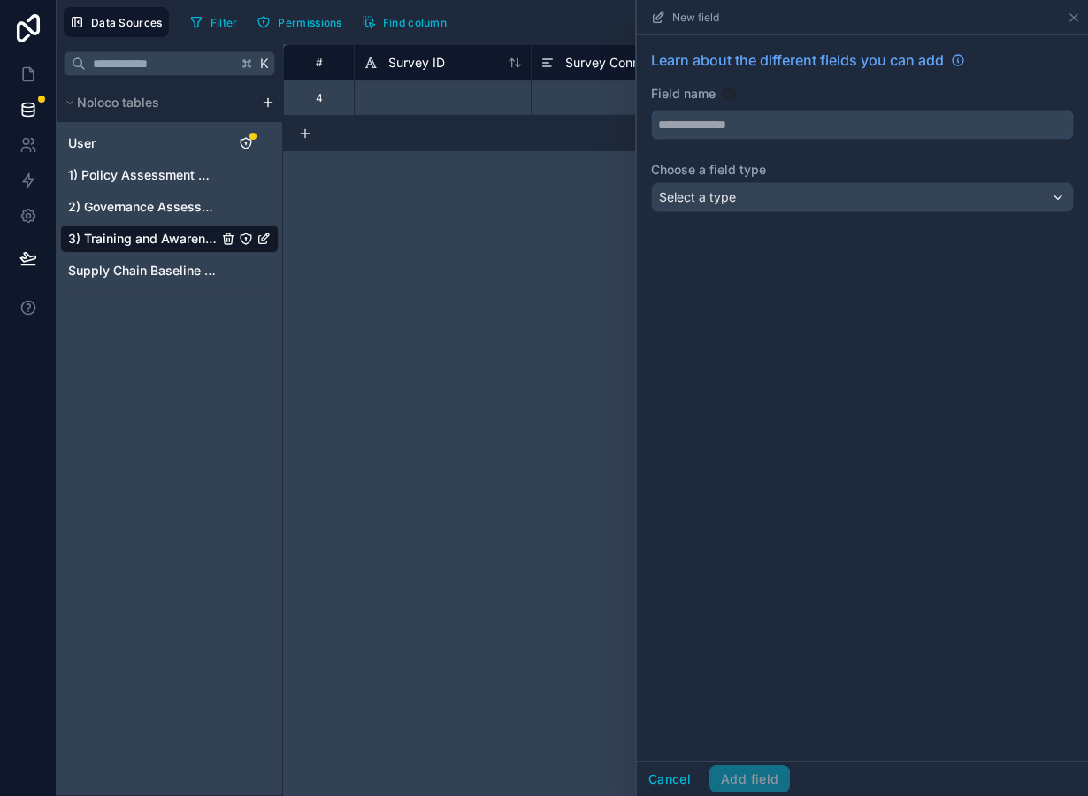
click at [686, 127] on input "text" at bounding box center [862, 125] width 421 height 28
type input "**********"
click at [707, 190] on span "Select a type" at bounding box center [697, 196] width 77 height 15
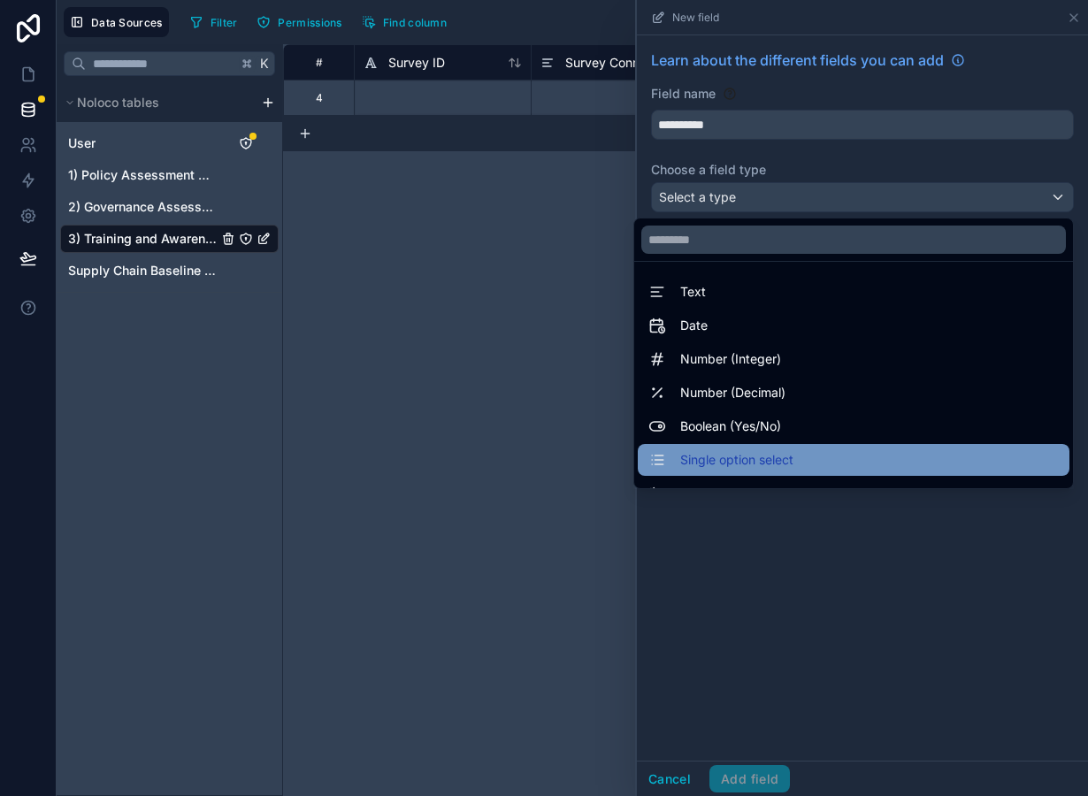
click at [733, 452] on span "Single option select" at bounding box center [736, 459] width 113 height 21
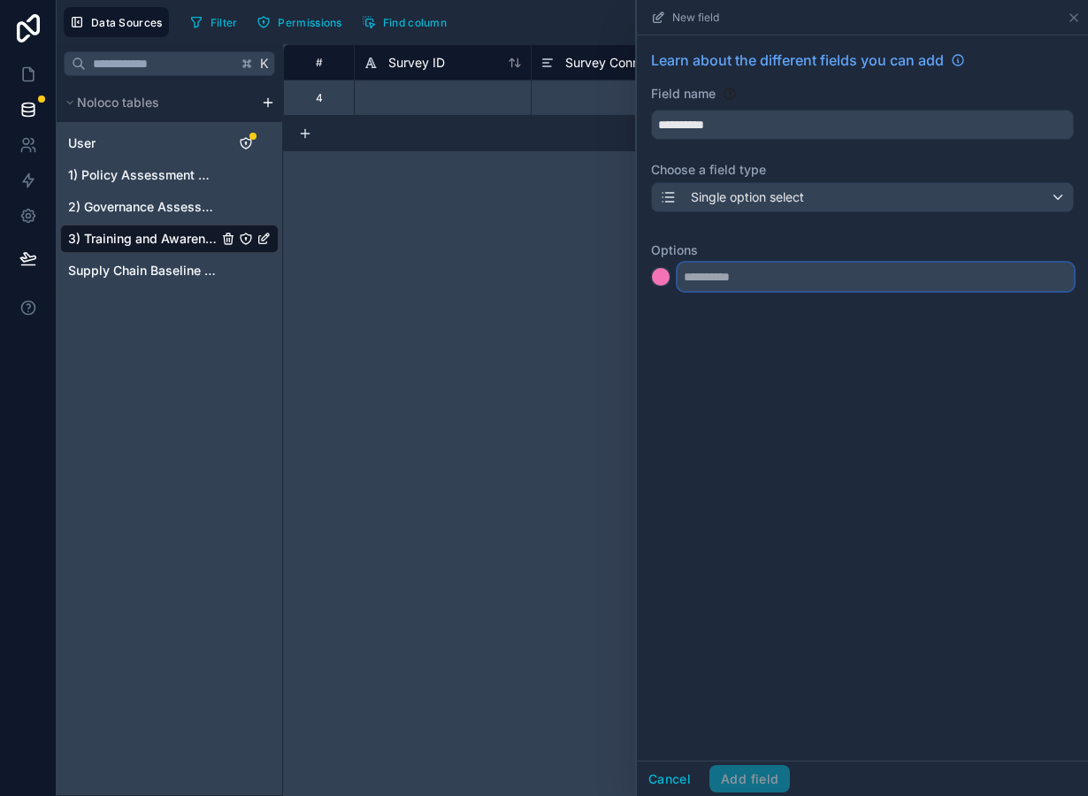
click at [701, 284] on input "text" at bounding box center [876, 277] width 396 height 28
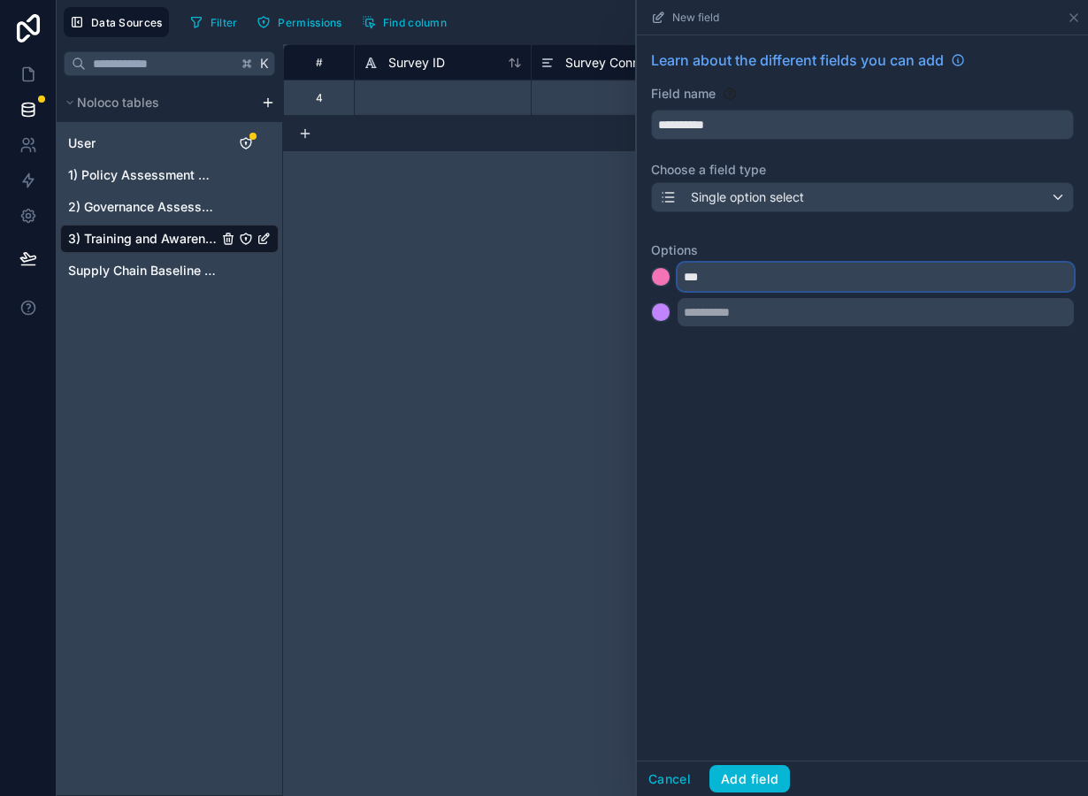
type input "***"
click at [709, 318] on input "text" at bounding box center [876, 312] width 396 height 28
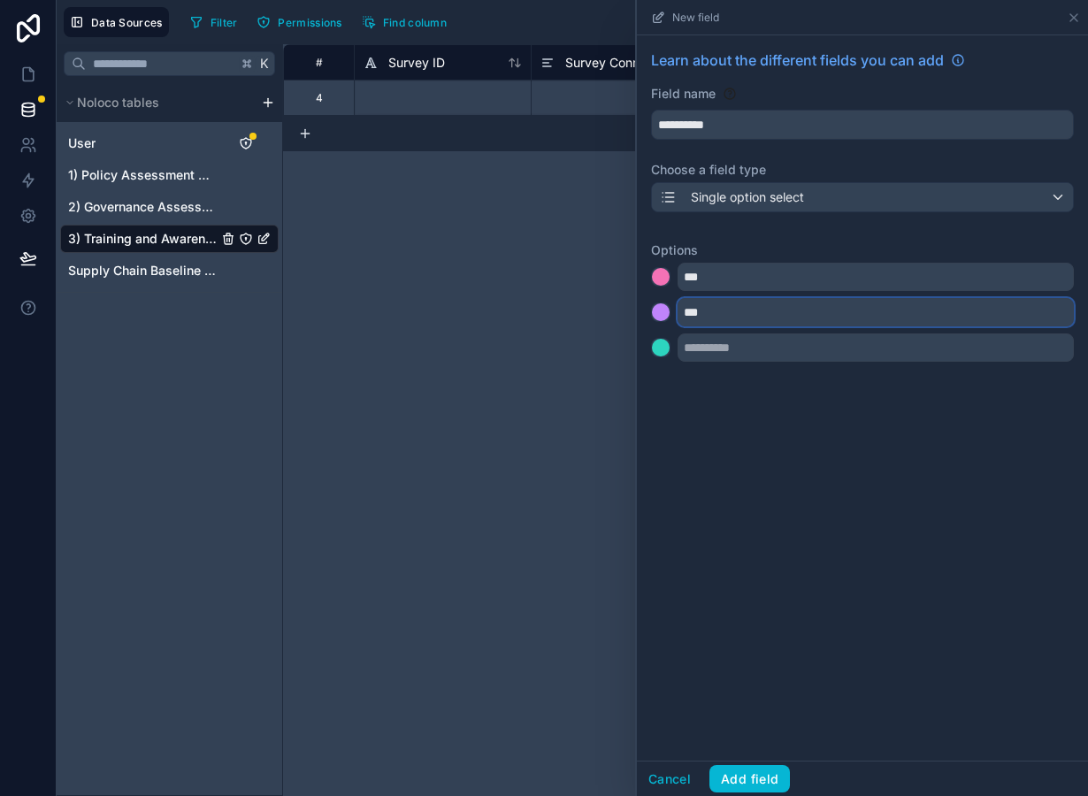
type input "***"
click at [719, 345] on input "text" at bounding box center [876, 348] width 396 height 28
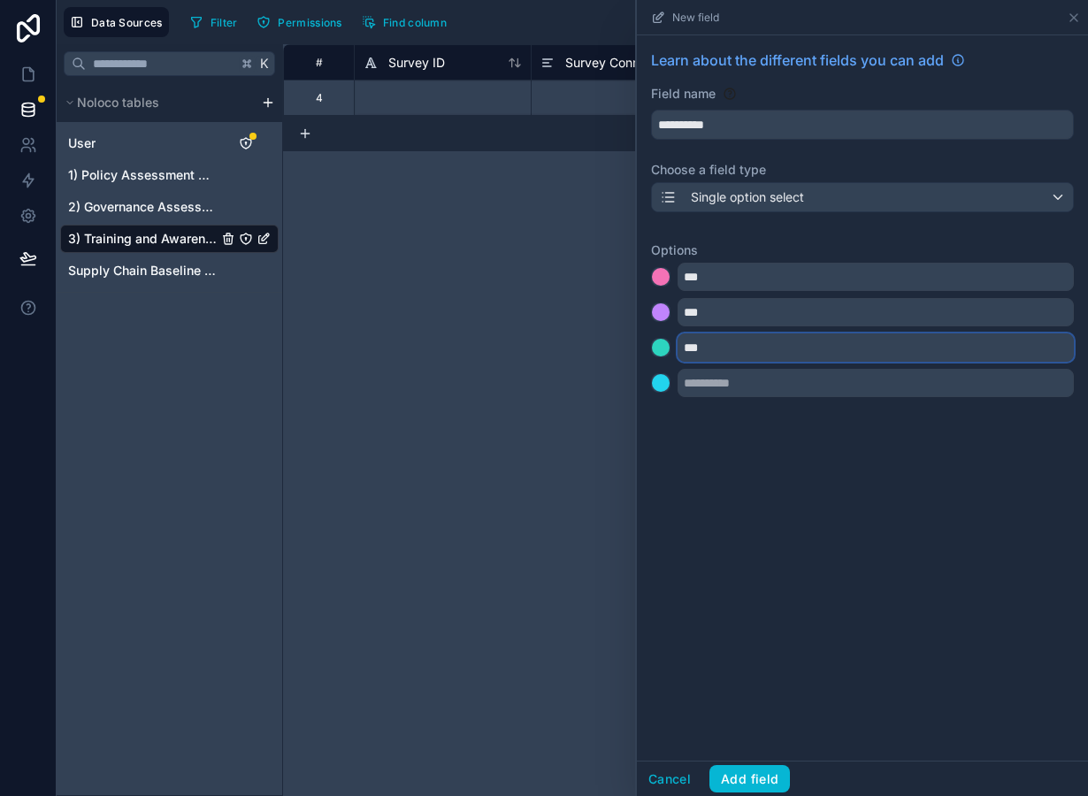
type input "***"
click at [663, 355] on div at bounding box center [661, 348] width 18 height 18
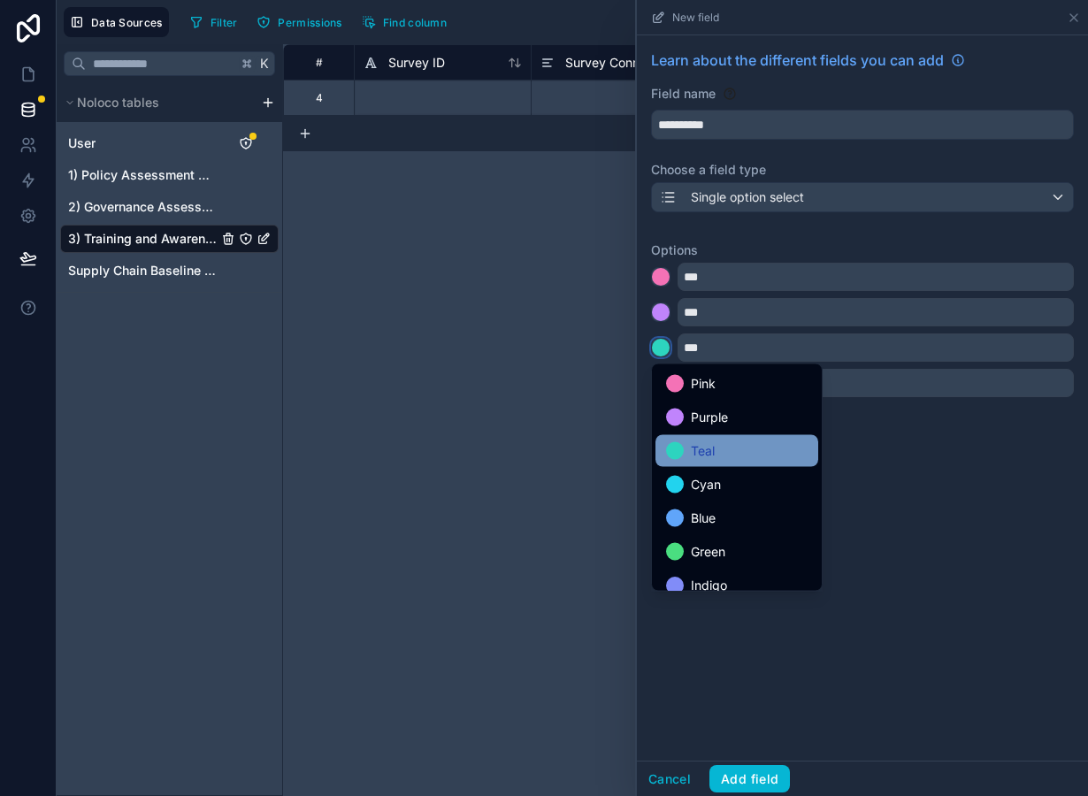
scroll to position [149, 0]
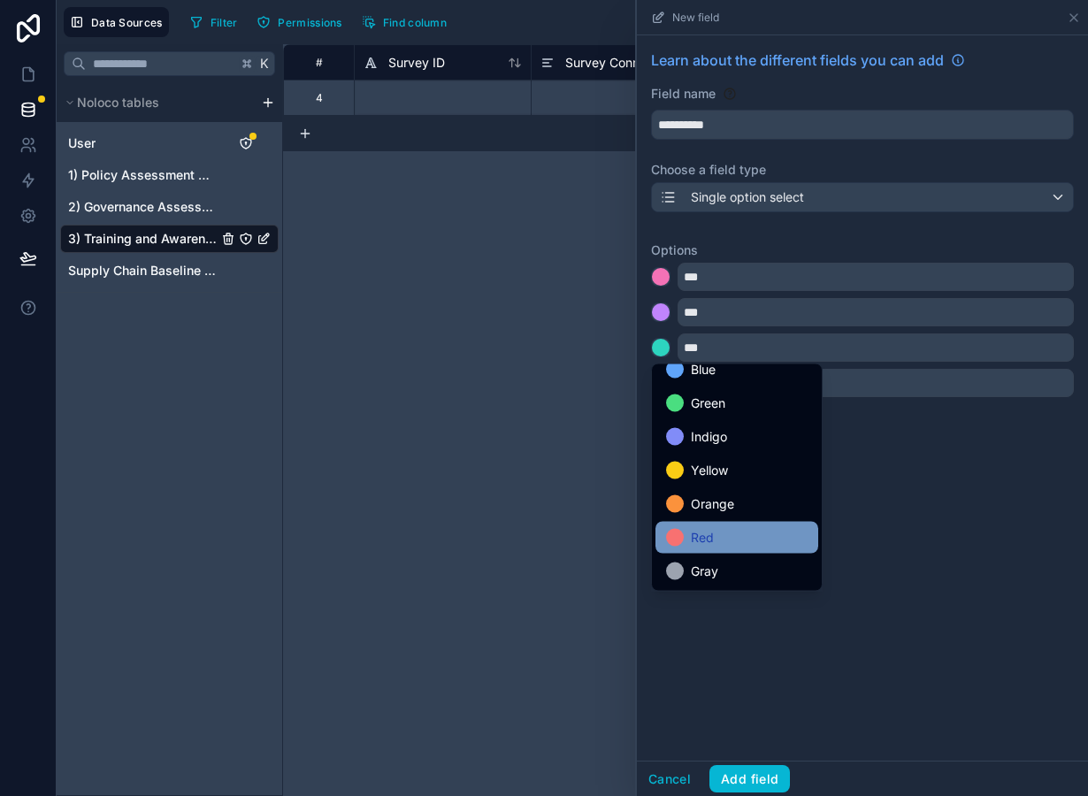
click at [713, 541] on span "Red" at bounding box center [702, 537] width 23 height 21
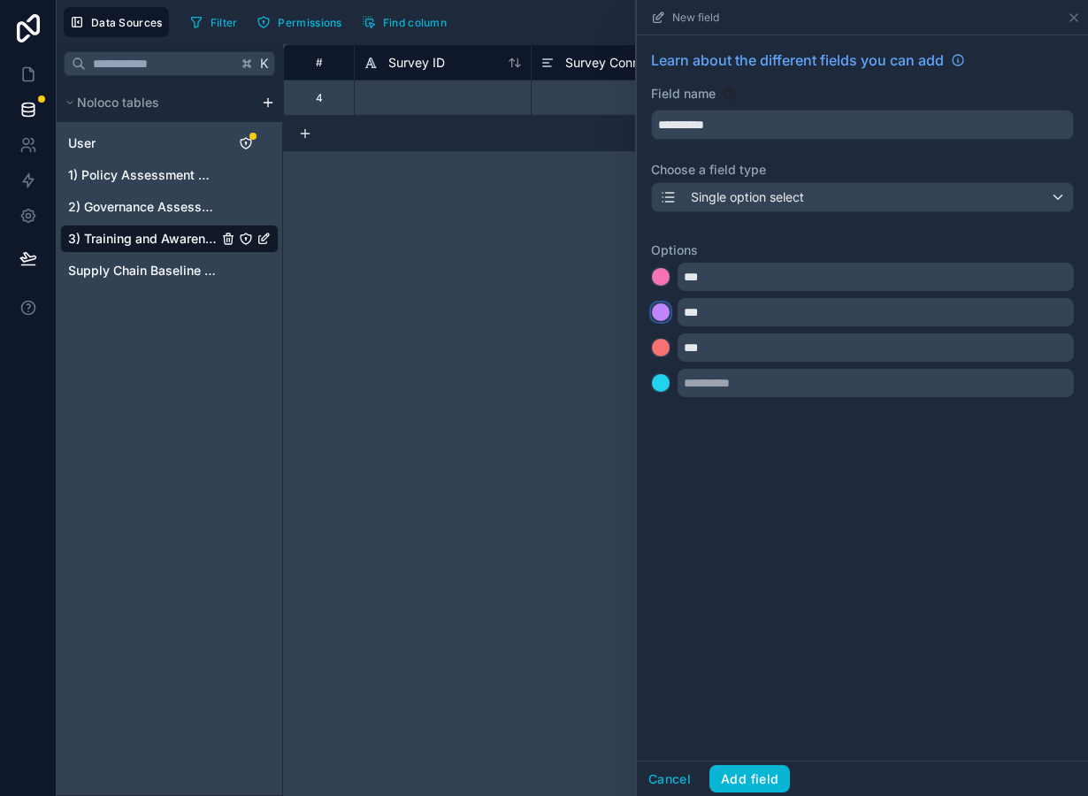
click at [663, 313] on div at bounding box center [661, 312] width 18 height 18
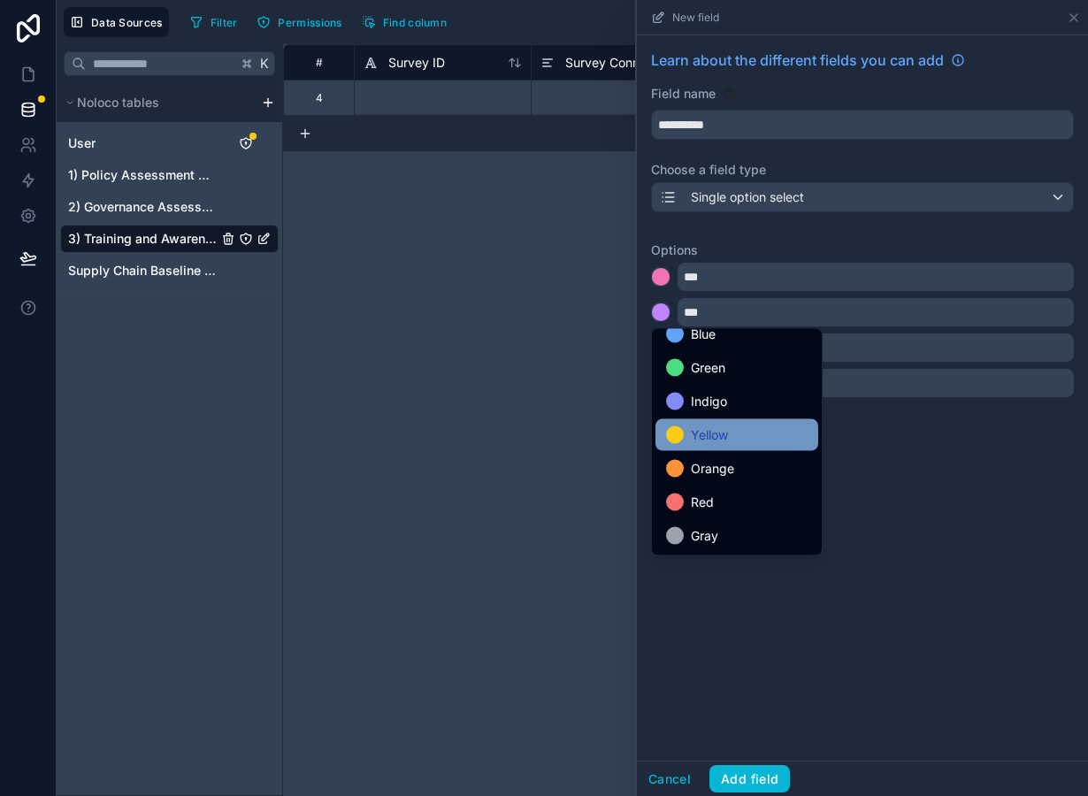
click at [709, 443] on span "Yellow" at bounding box center [709, 435] width 37 height 21
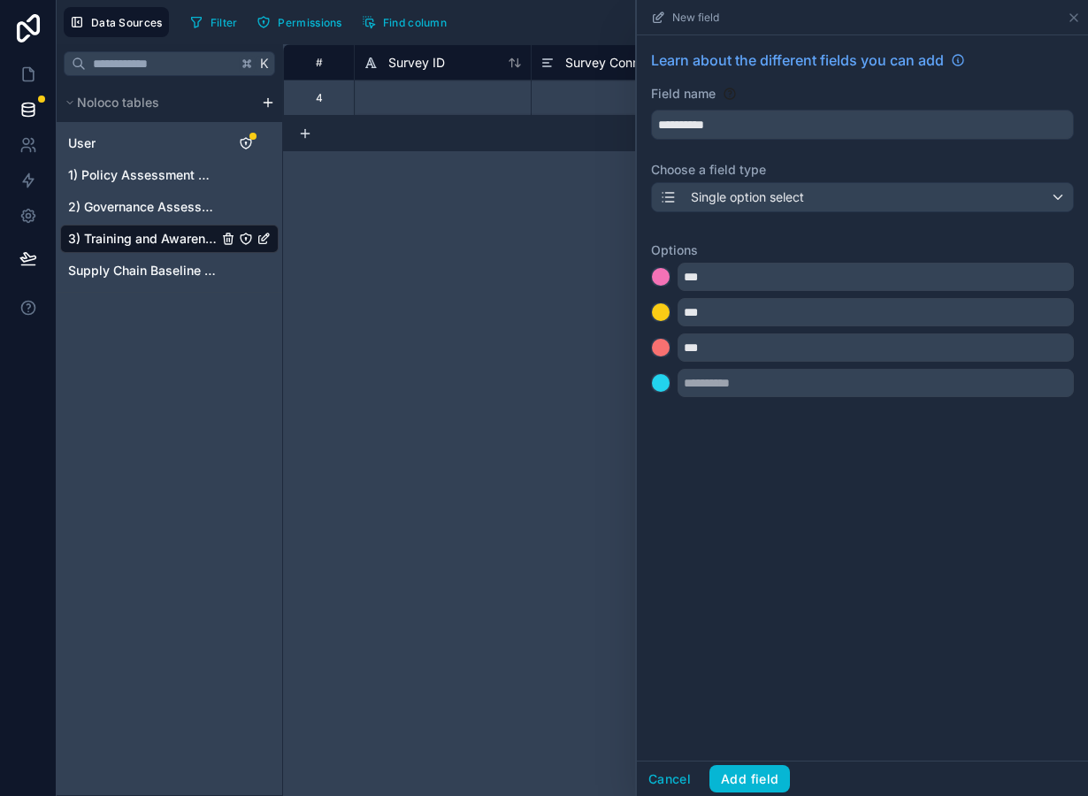
click at [659, 264] on div "***" at bounding box center [862, 277] width 423 height 28
click at [659, 275] on div at bounding box center [661, 277] width 18 height 18
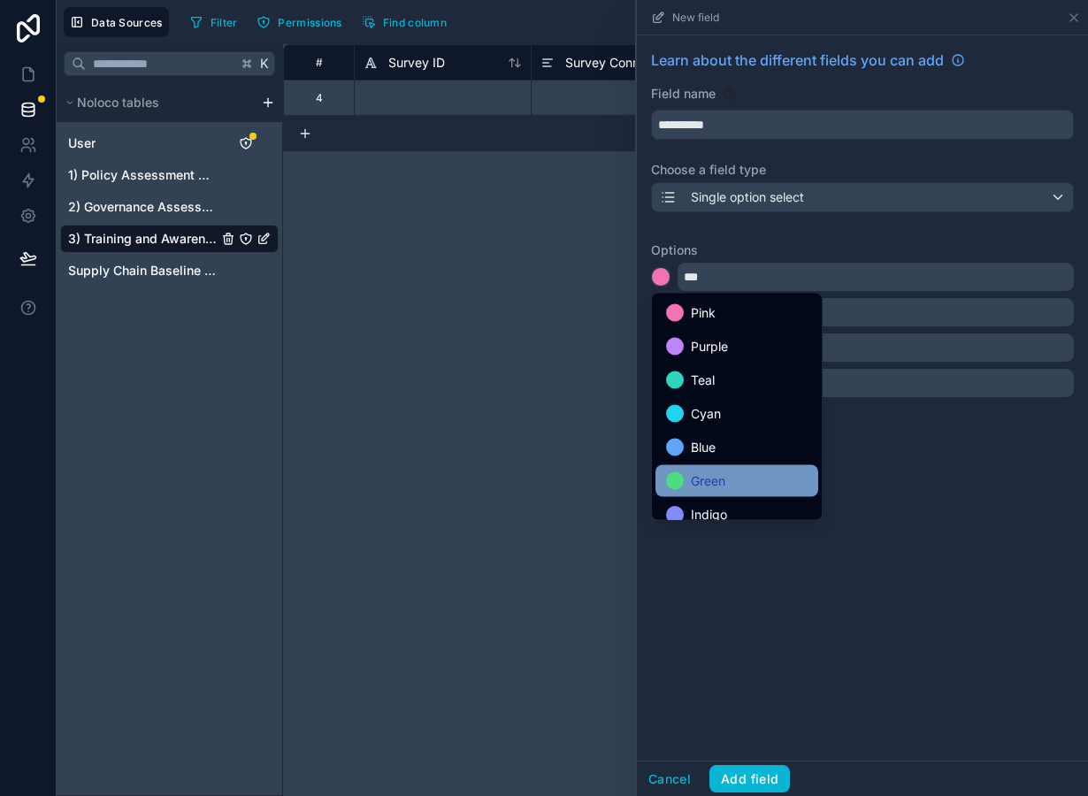
click at [710, 496] on div "Green" at bounding box center [737, 481] width 163 height 32
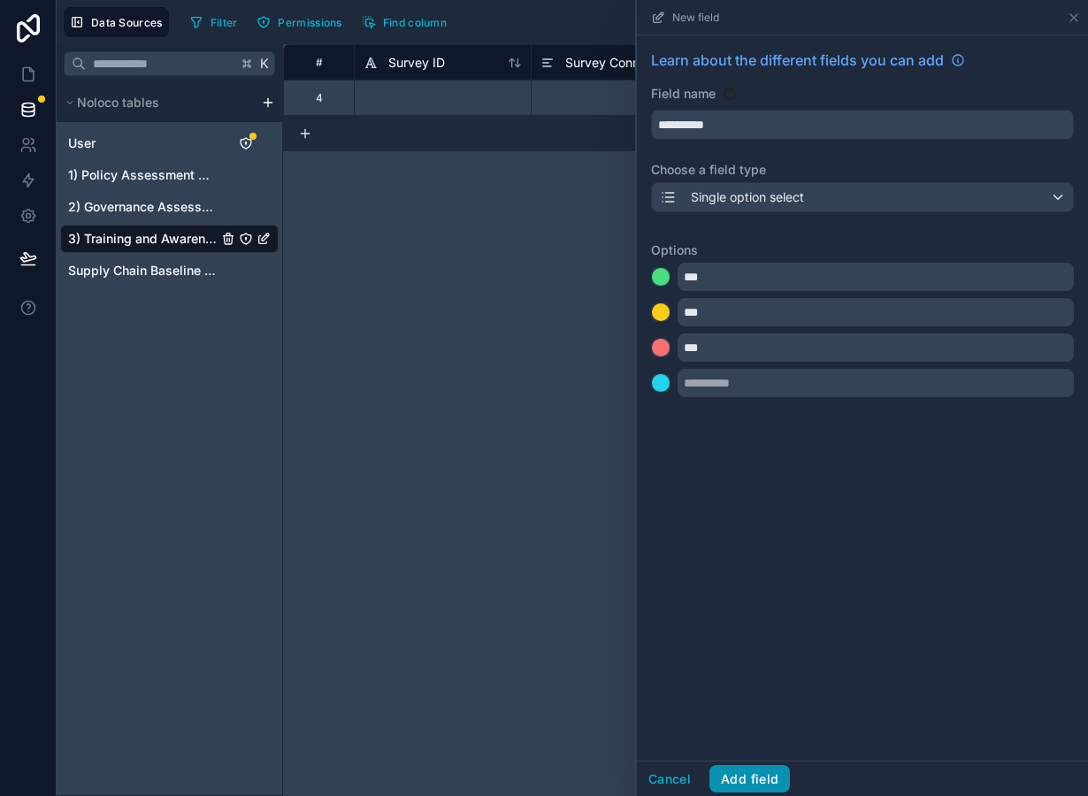
click at [771, 776] on button "Add field" at bounding box center [749, 779] width 81 height 28
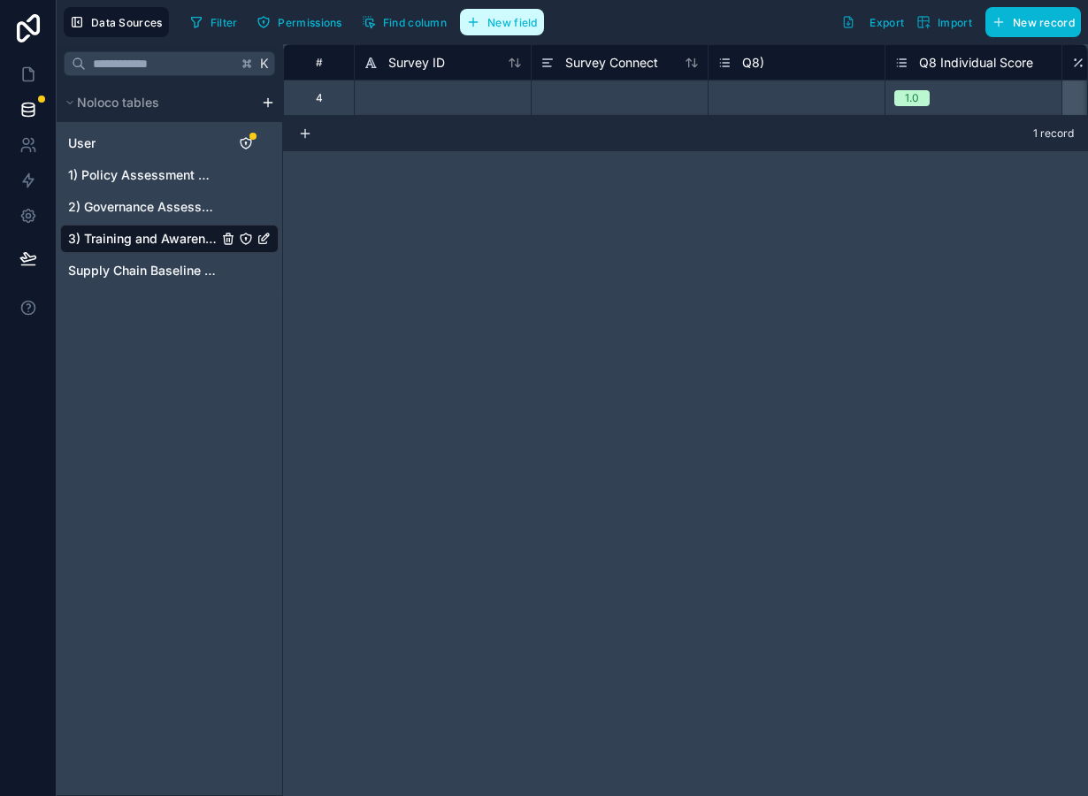
click at [521, 27] on span "New field" at bounding box center [512, 22] width 50 height 13
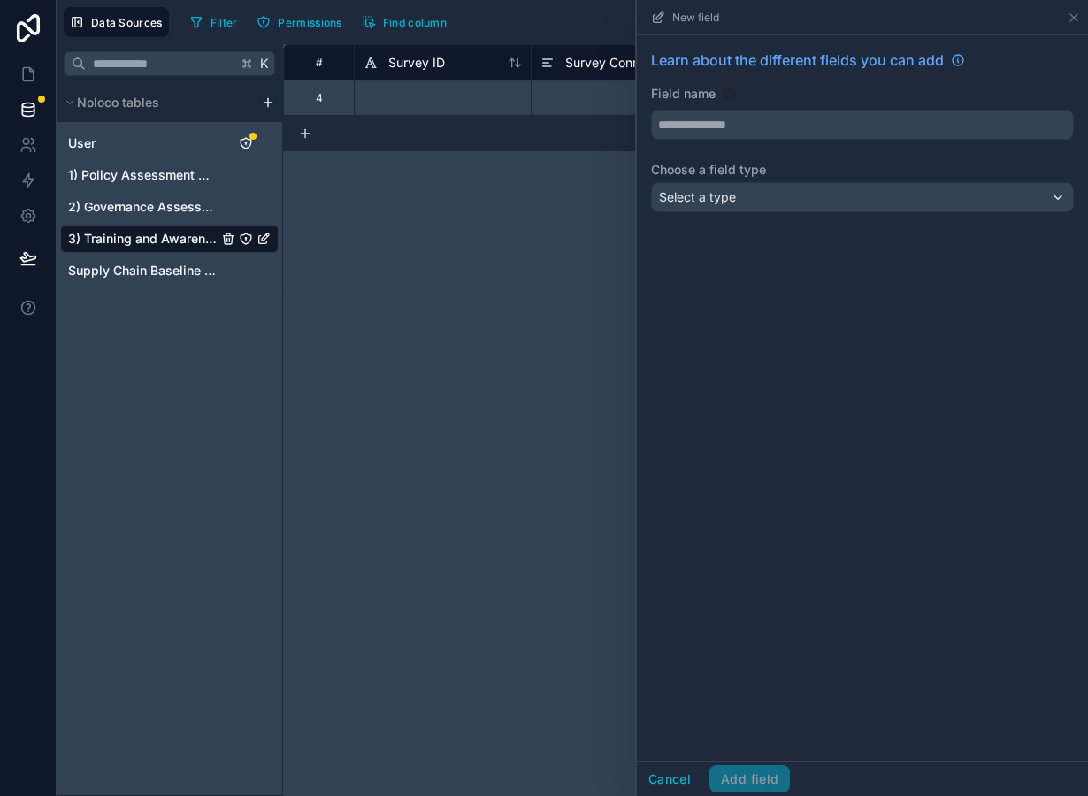
click at [624, 303] on div "# Survey ID Survey Connect Q8) Q8 Individual Score Q8 Individual Score Conversi…" at bounding box center [685, 420] width 805 height 752
click at [663, 773] on button "Cancel" at bounding box center [669, 779] width 65 height 28
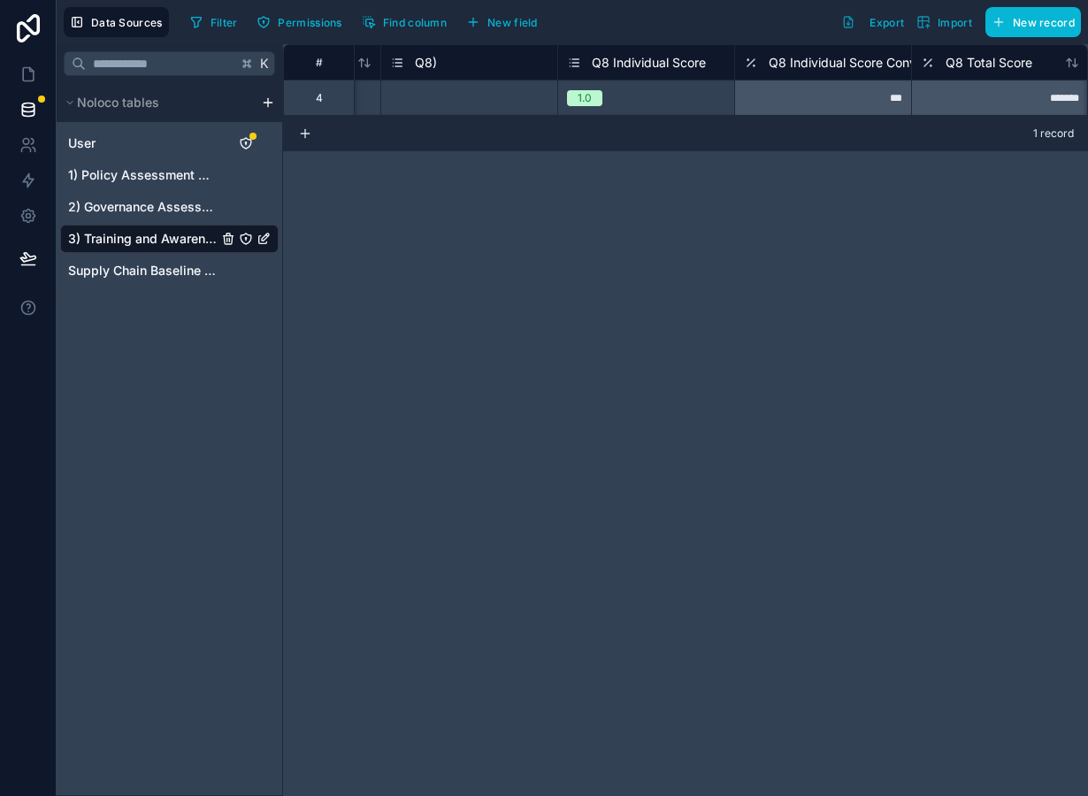
scroll to position [0, 334]
click at [812, 62] on span "Q8 Individual Score Conversion" at bounding box center [853, 63] width 182 height 18
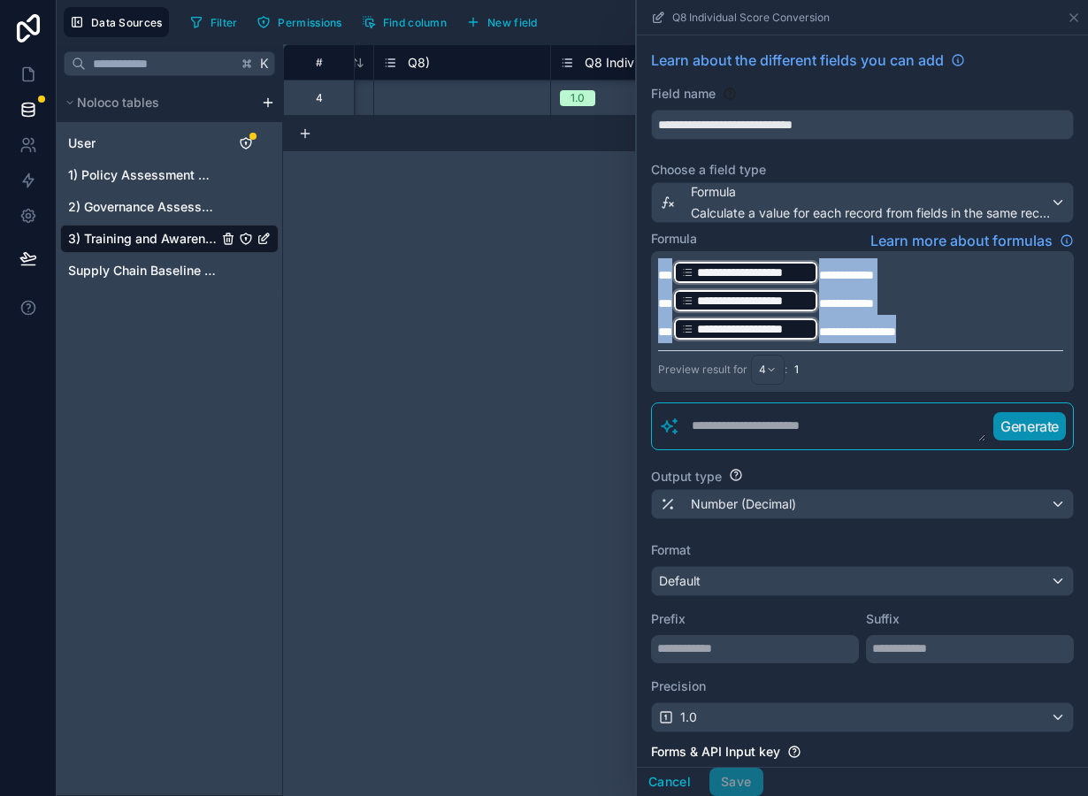
drag, startPoint x: 911, startPoint y: 333, endPoint x: 627, endPoint y: 242, distance: 298.2
click at [651, 251] on div "**********" at bounding box center [862, 321] width 423 height 141
copy div "**********"
click at [654, 777] on button "Cancel" at bounding box center [669, 782] width 65 height 28
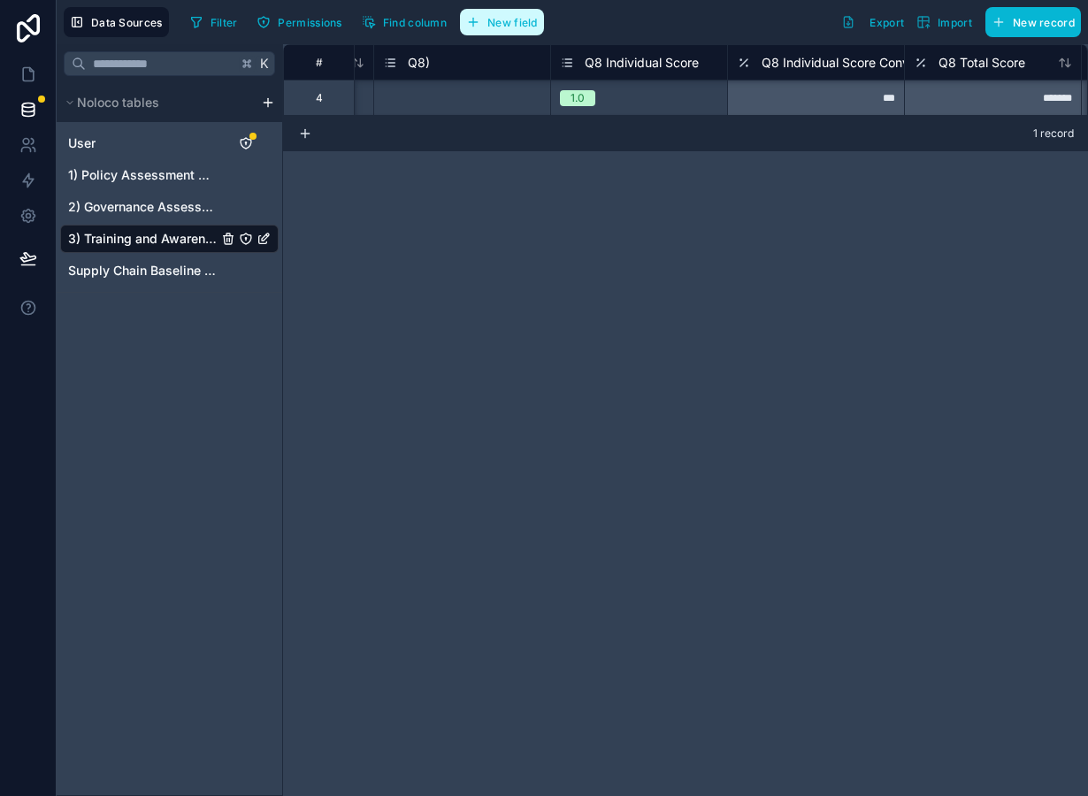
click at [494, 24] on span "New field" at bounding box center [512, 22] width 50 height 13
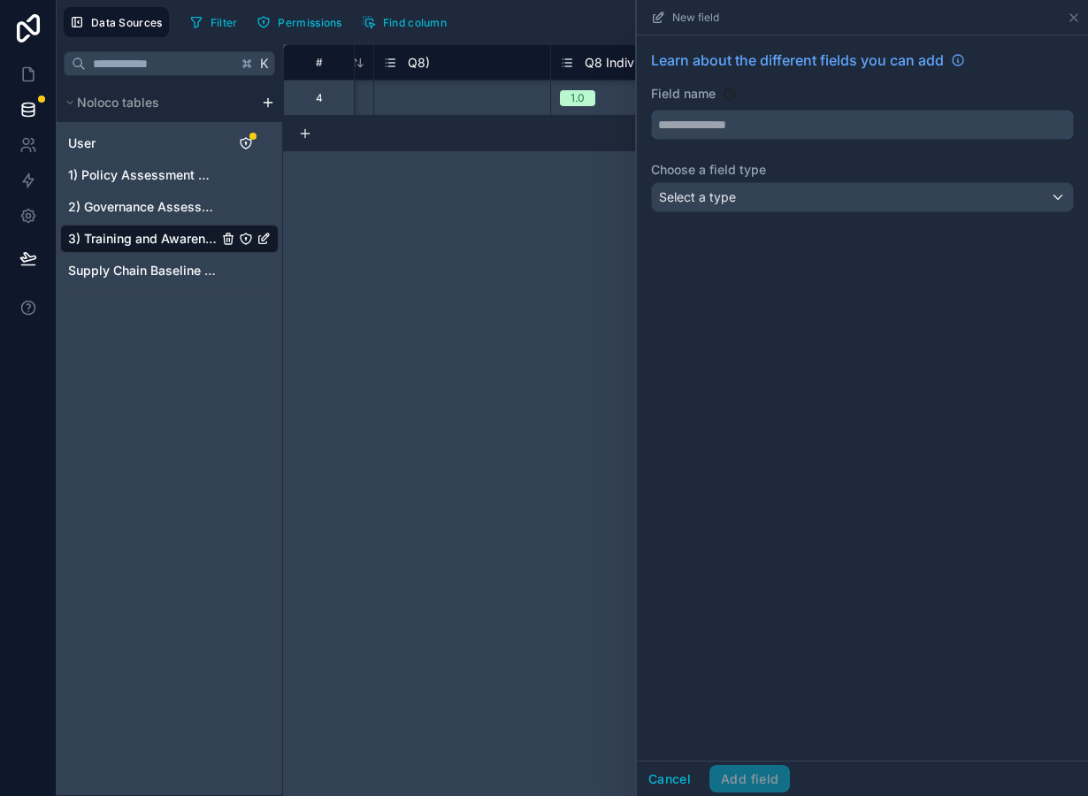
click at [686, 131] on input "text" at bounding box center [862, 125] width 421 height 28
type input "**********"
click at [686, 197] on span "Select a type" at bounding box center [697, 196] width 77 height 15
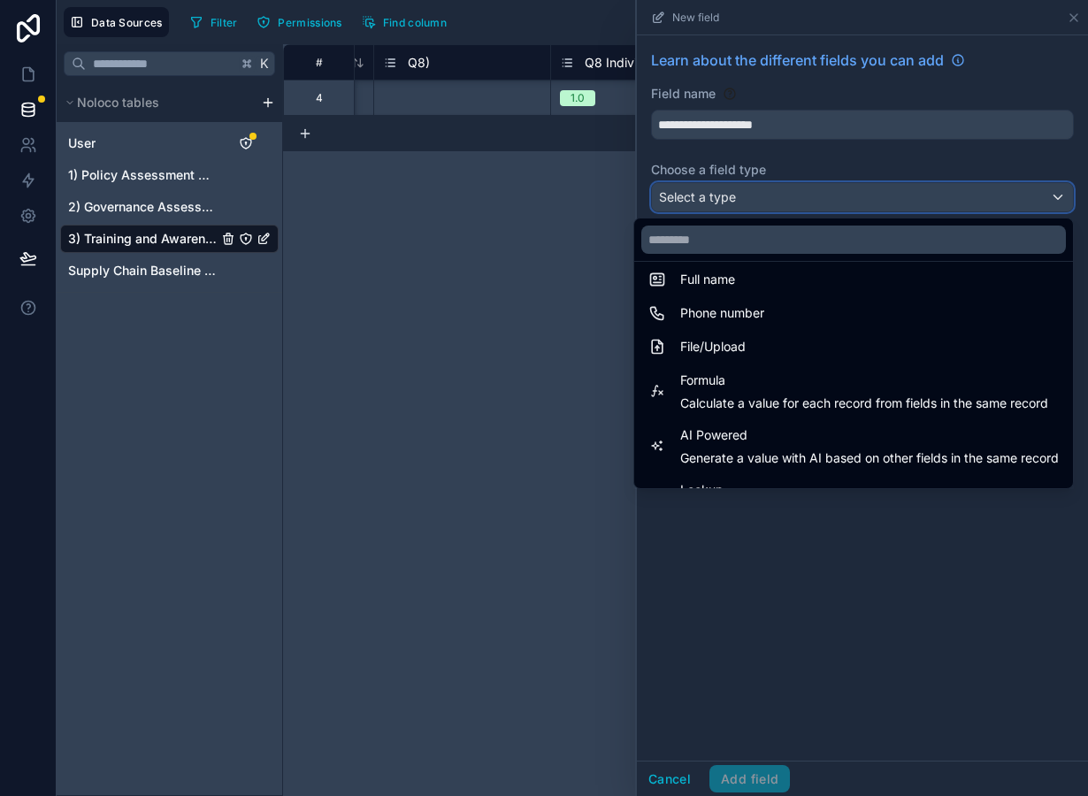
scroll to position [389, 0]
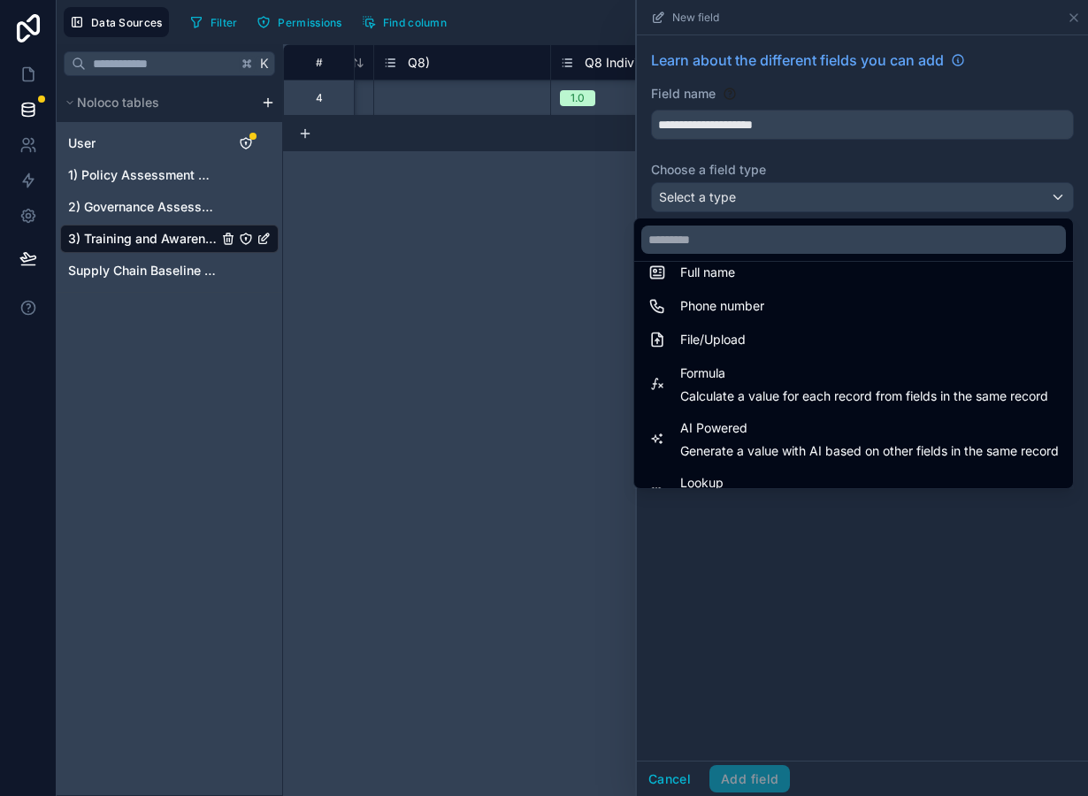
click at [747, 394] on span "Calculate a value for each record from fields in the same record" at bounding box center [864, 396] width 368 height 18
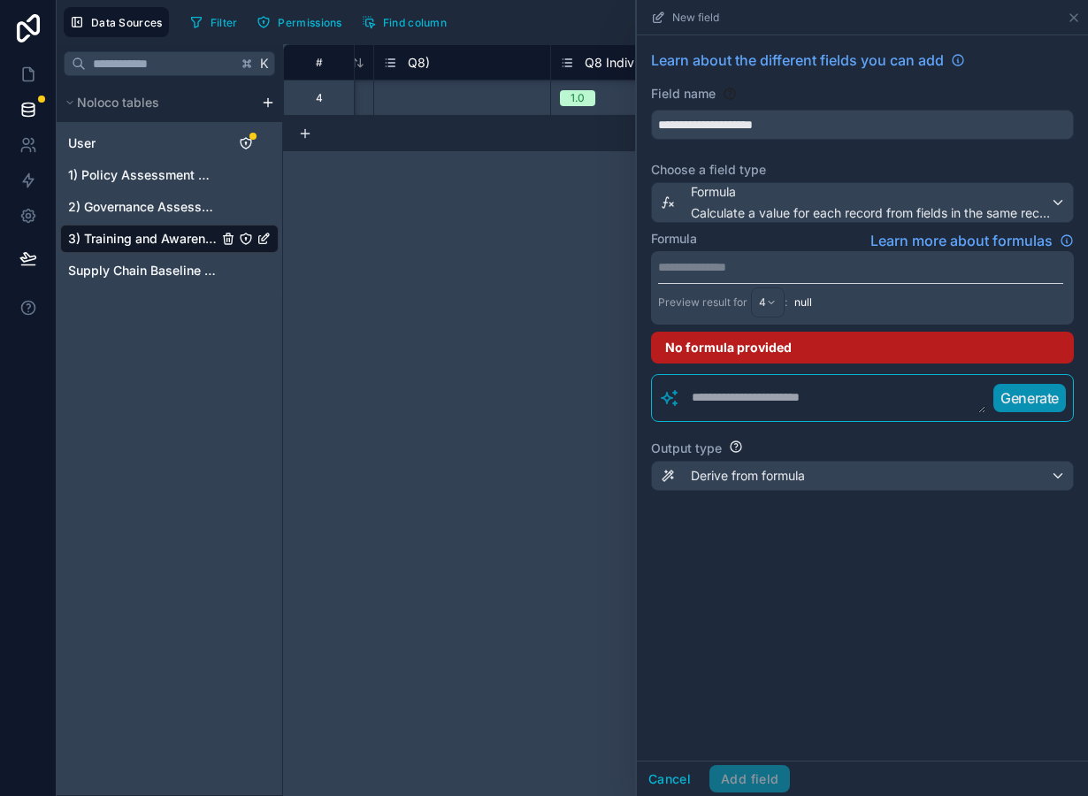
click at [725, 274] on p "**********" at bounding box center [860, 267] width 405 height 18
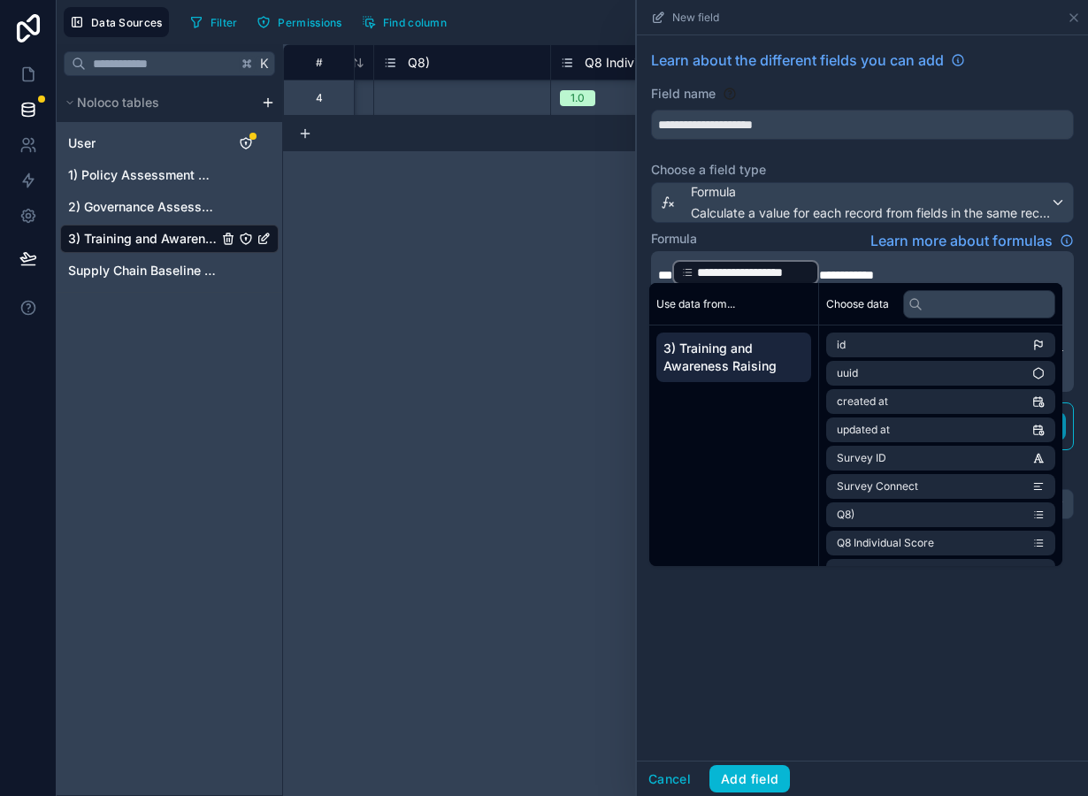
click at [817, 275] on div "**********" at bounding box center [745, 272] width 147 height 25
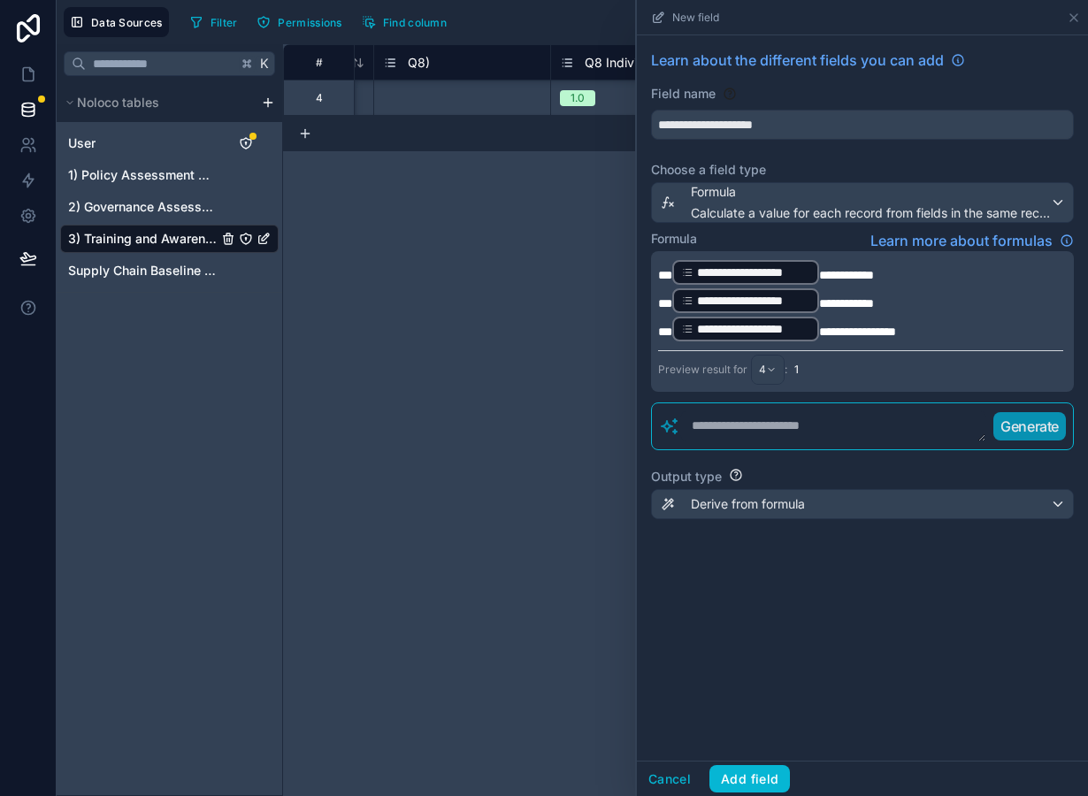
click at [823, 275] on span "**********" at bounding box center [846, 275] width 55 height 12
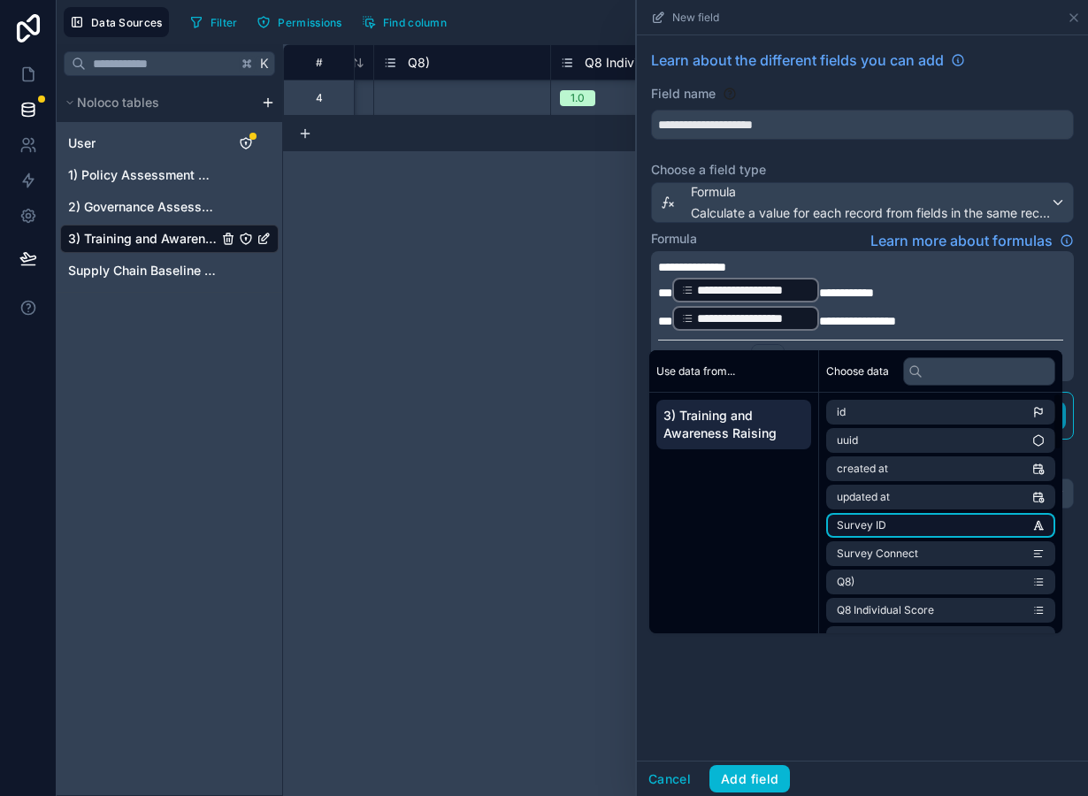
scroll to position [761, 0]
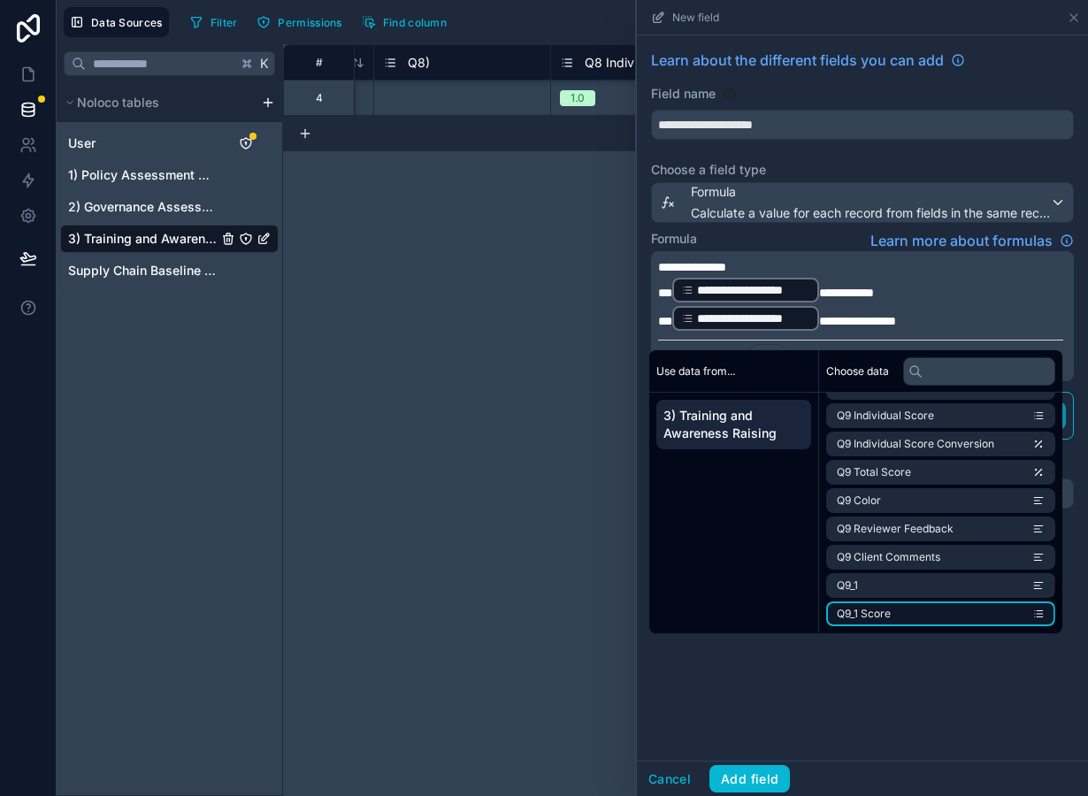
click at [926, 616] on li "Q9_1 Score" at bounding box center [940, 614] width 229 height 25
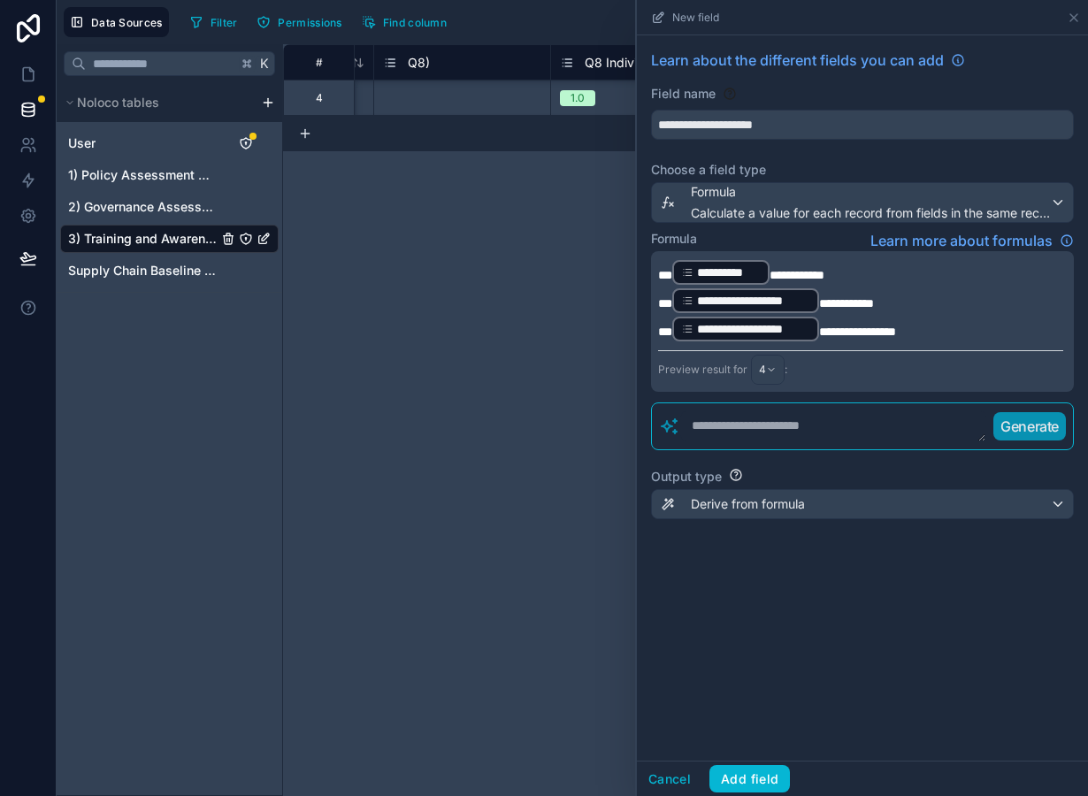
click at [820, 299] on span "**********" at bounding box center [846, 303] width 55 height 12
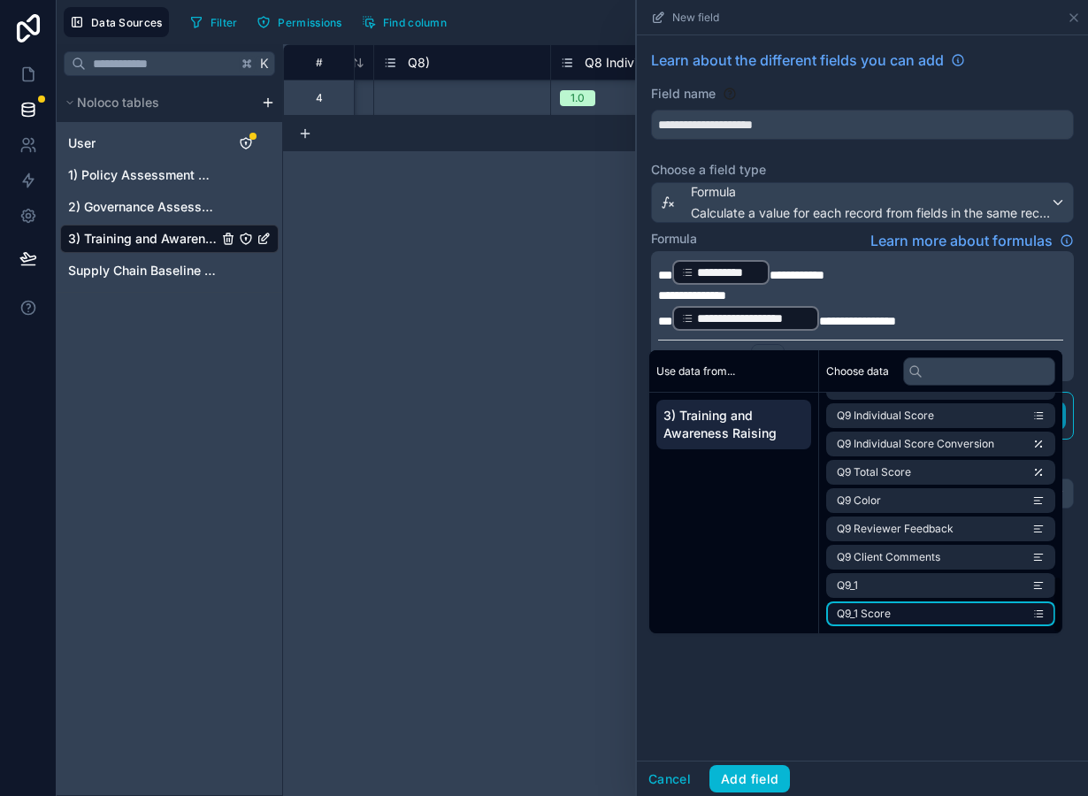
click at [901, 625] on li "Q9_1 Score" at bounding box center [940, 614] width 229 height 25
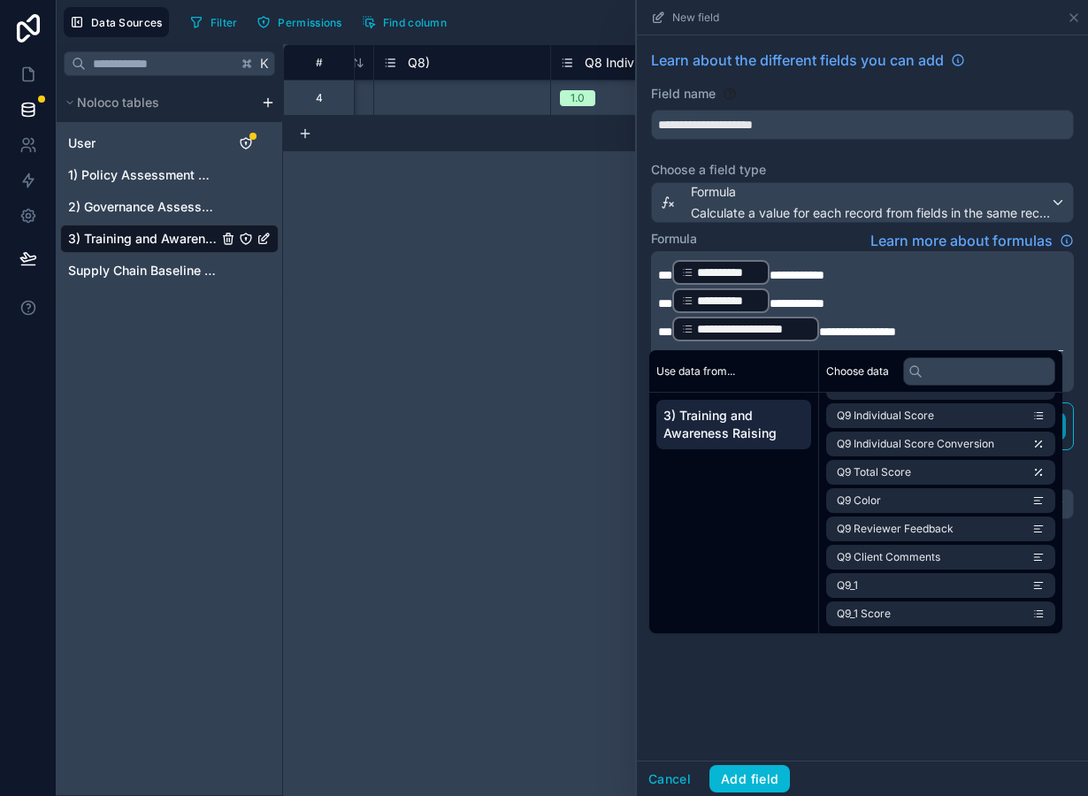
click at [820, 337] on span "**********" at bounding box center [857, 332] width 77 height 12
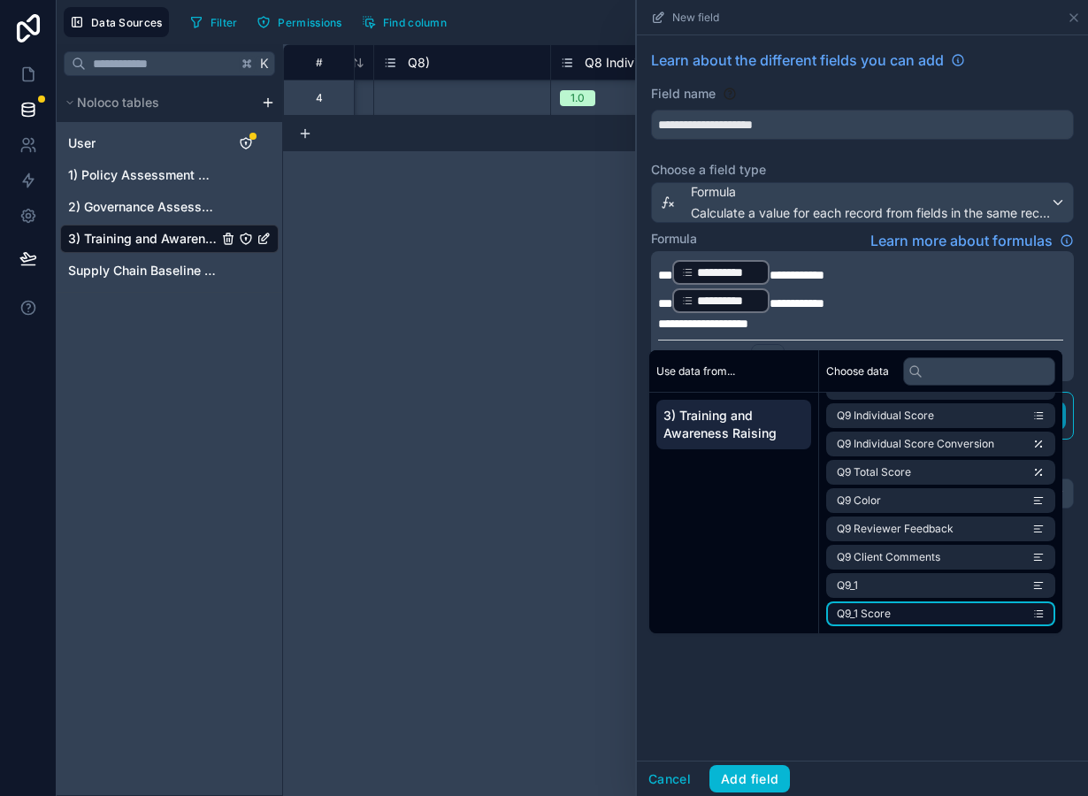
click at [903, 625] on li "Q9_1 Score" at bounding box center [940, 614] width 229 height 25
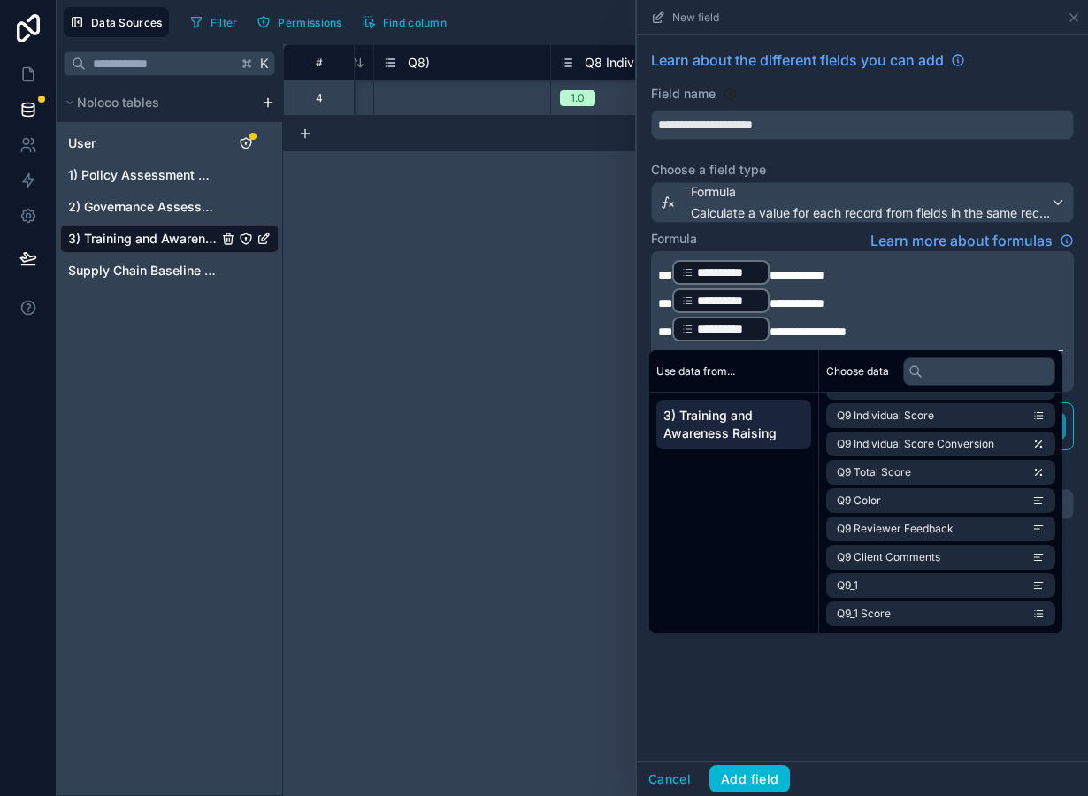
click at [767, 702] on div "**********" at bounding box center [862, 397] width 451 height 725
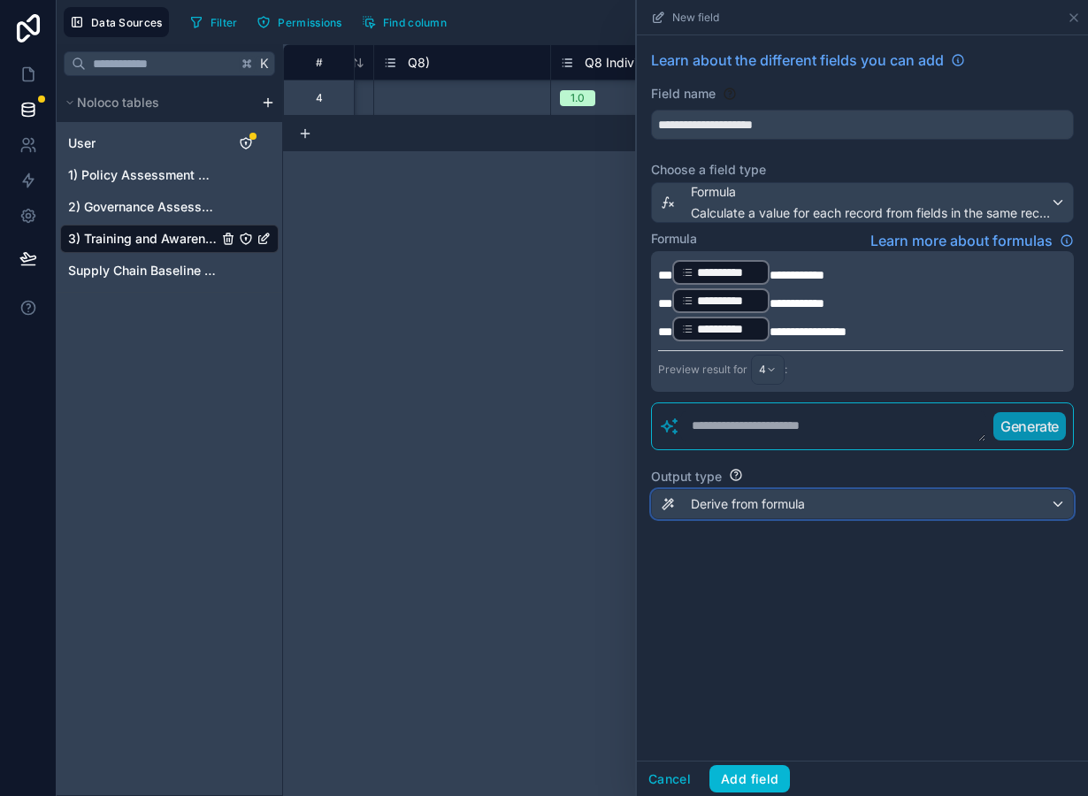
click at [780, 503] on span "Derive from formula" at bounding box center [748, 504] width 114 height 18
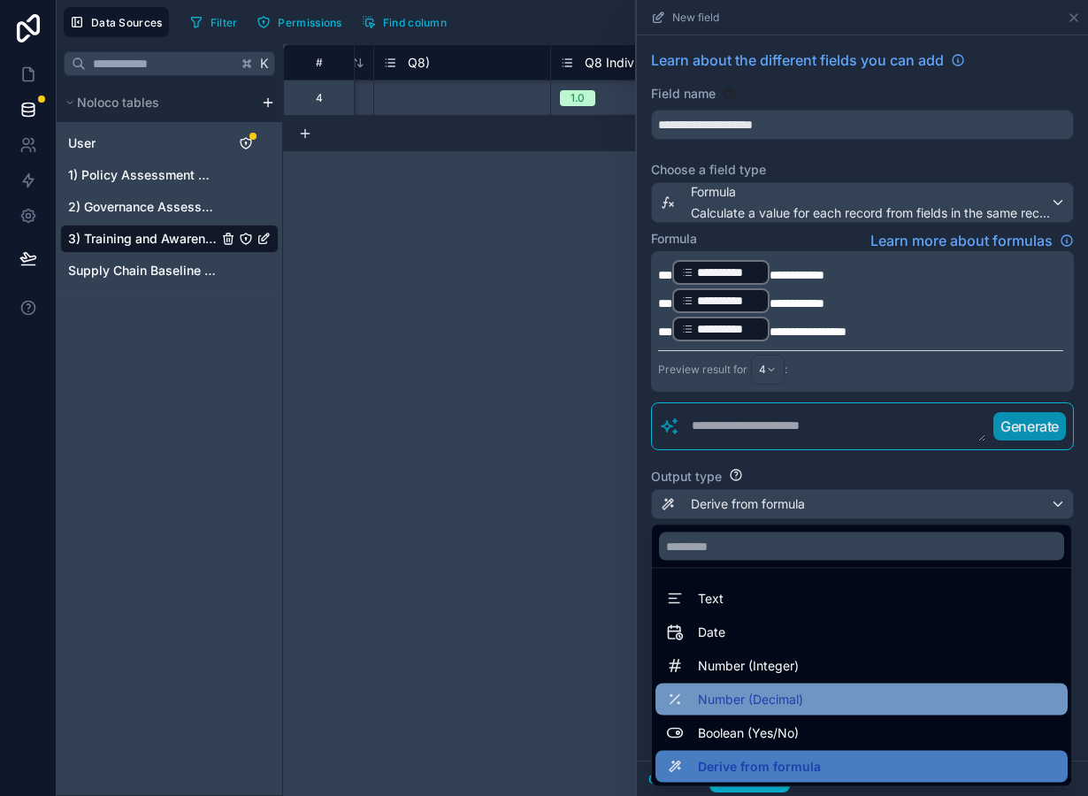
click at [782, 693] on span "Number (Decimal)" at bounding box center [750, 699] width 105 height 21
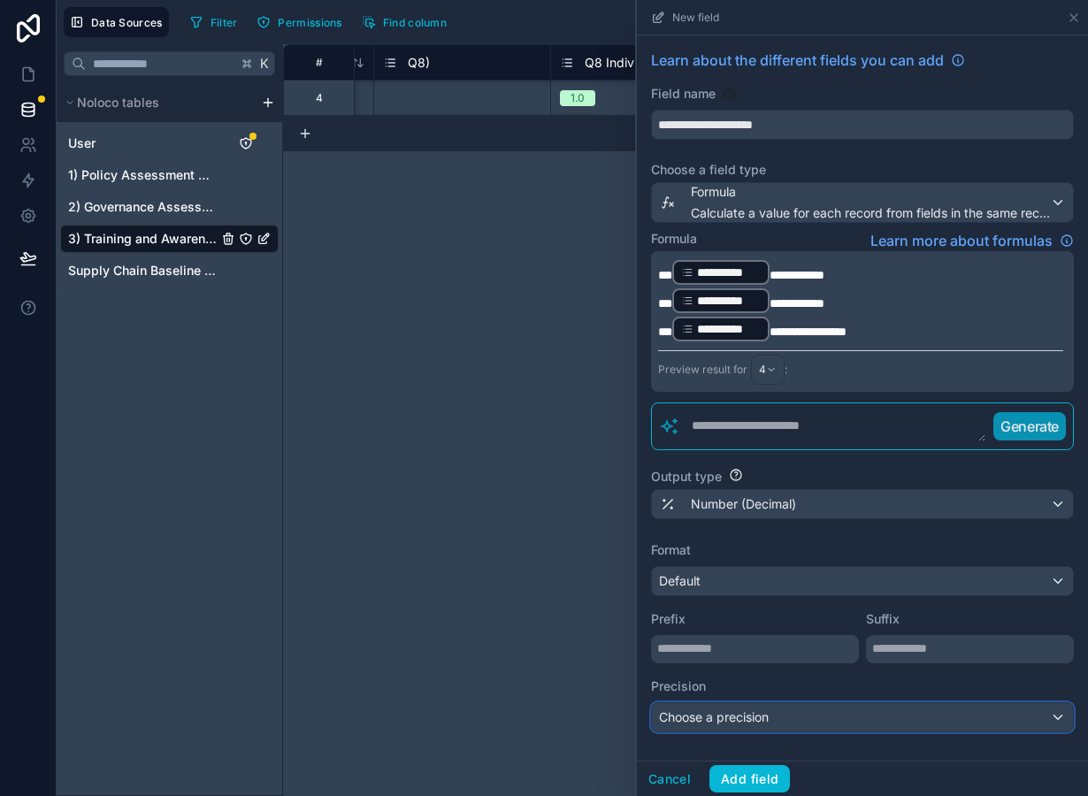
click at [748, 728] on div "Choose a precision" at bounding box center [862, 717] width 421 height 28
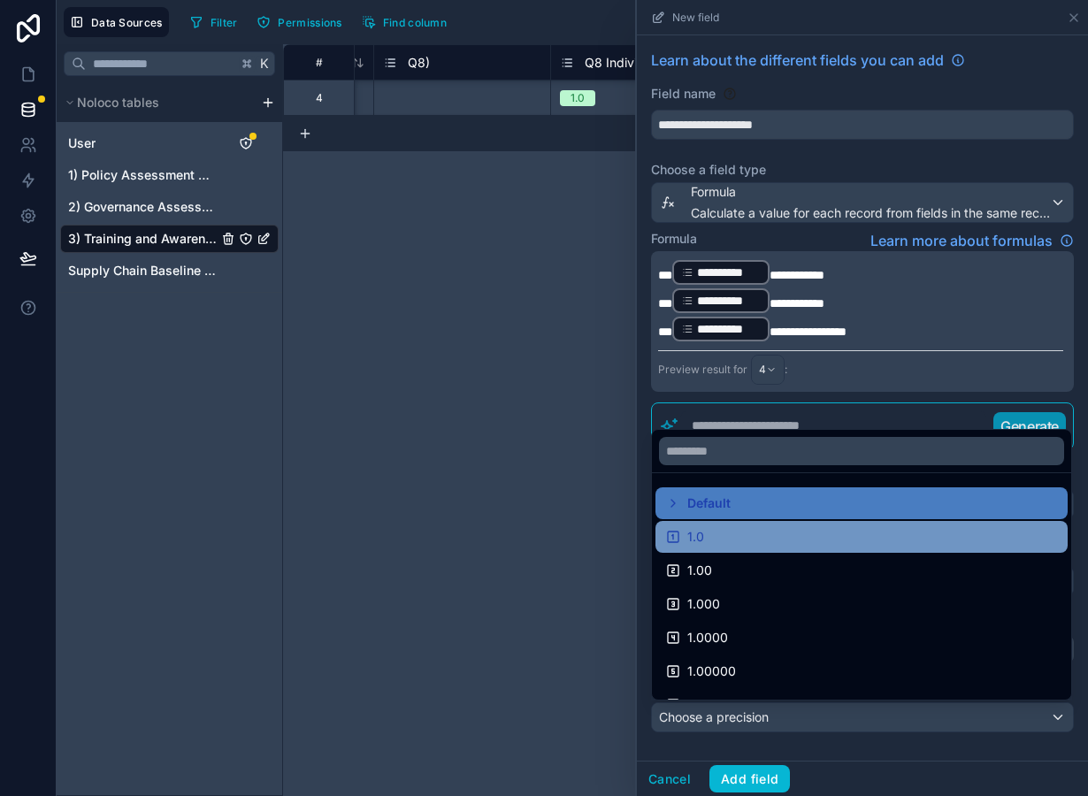
click at [730, 541] on div "1.0" at bounding box center [861, 536] width 391 height 21
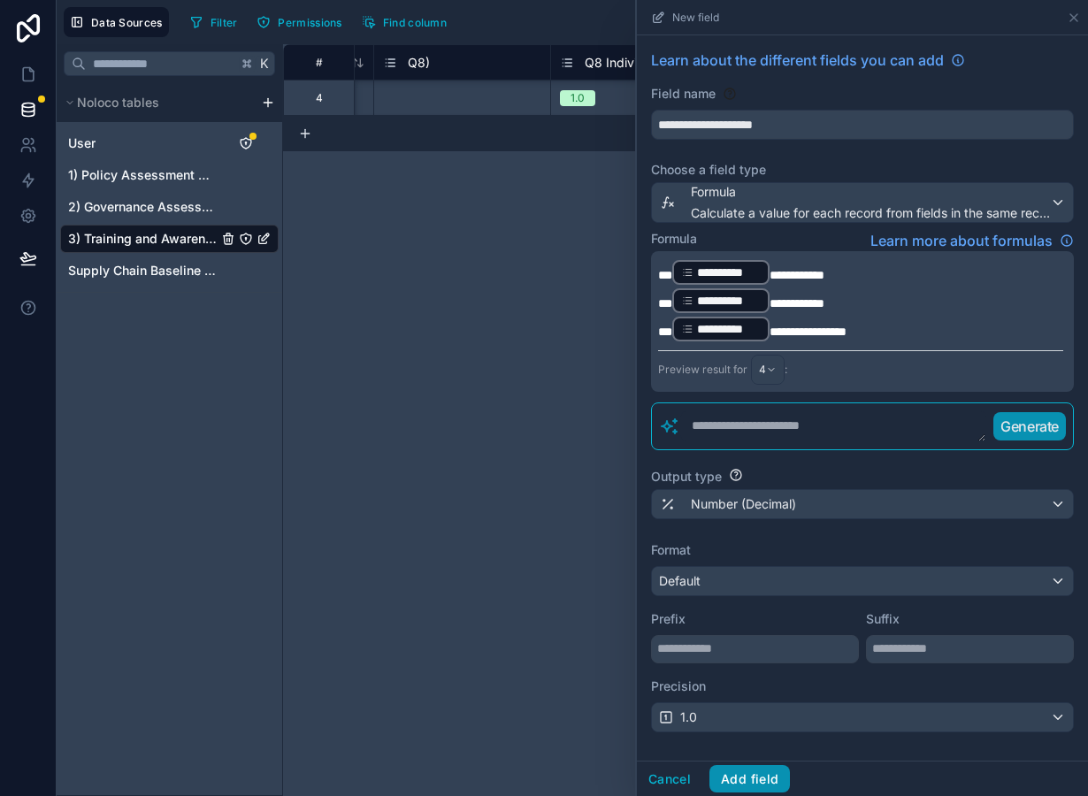
click at [753, 779] on button "Add field" at bounding box center [749, 779] width 81 height 28
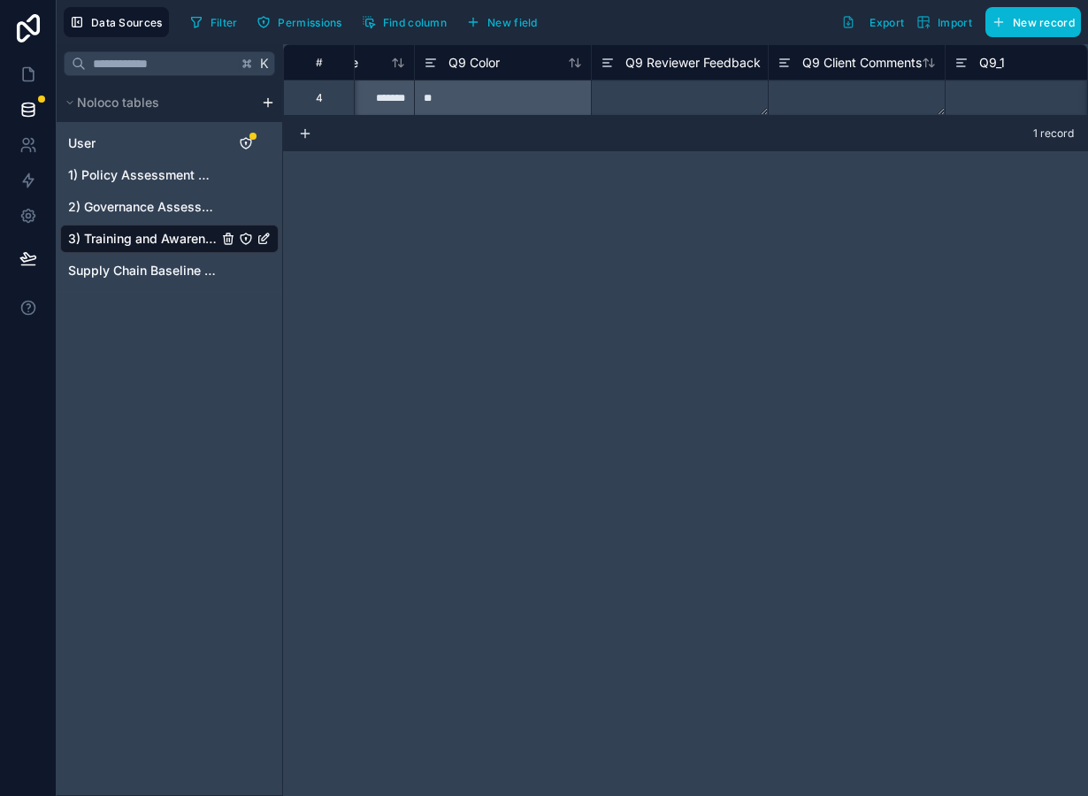
scroll to position [0, 4561]
click at [986, 89] on textarea at bounding box center [1012, 98] width 176 height 35
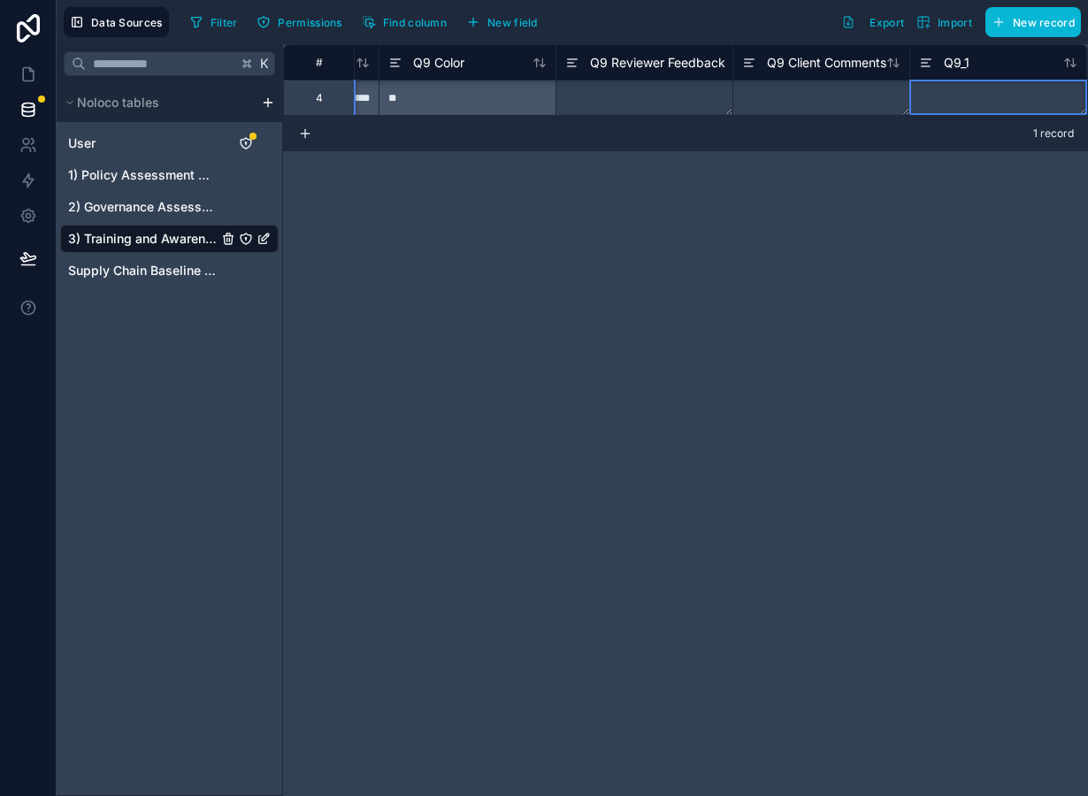
click at [986, 89] on textarea at bounding box center [998, 98] width 176 height 35
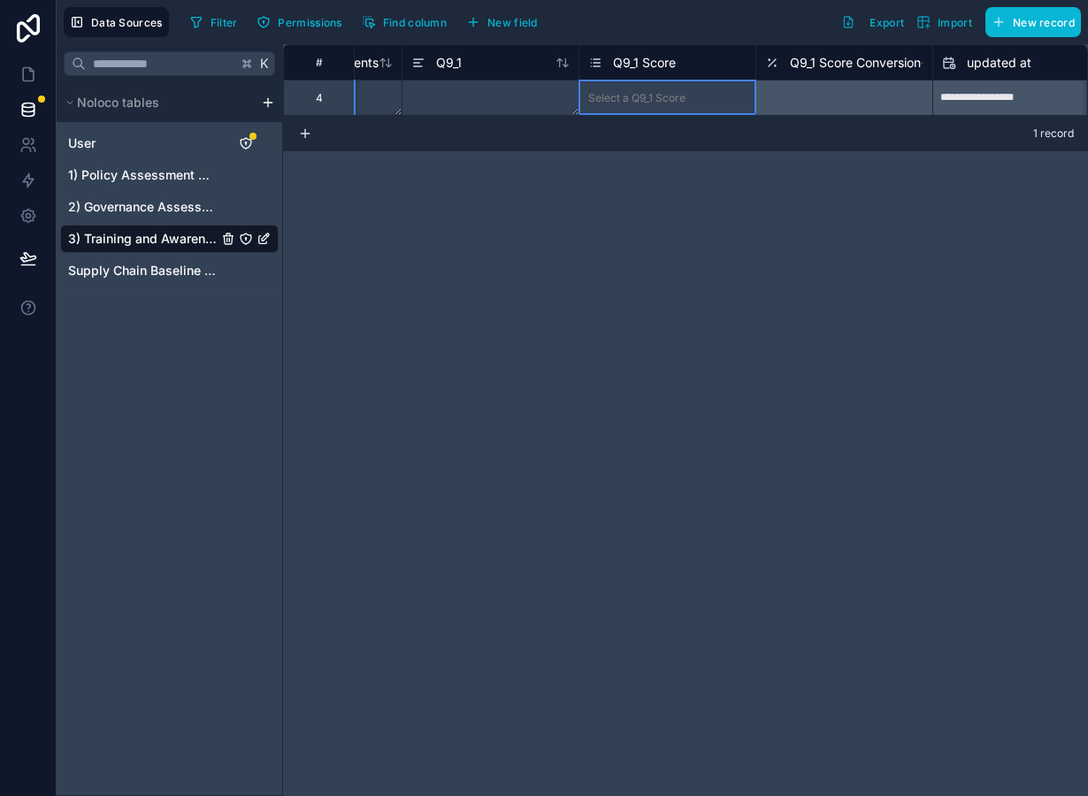
scroll to position [0, 5083]
click at [712, 93] on div "Select a Q9_1 Score" at bounding box center [667, 98] width 176 height 18
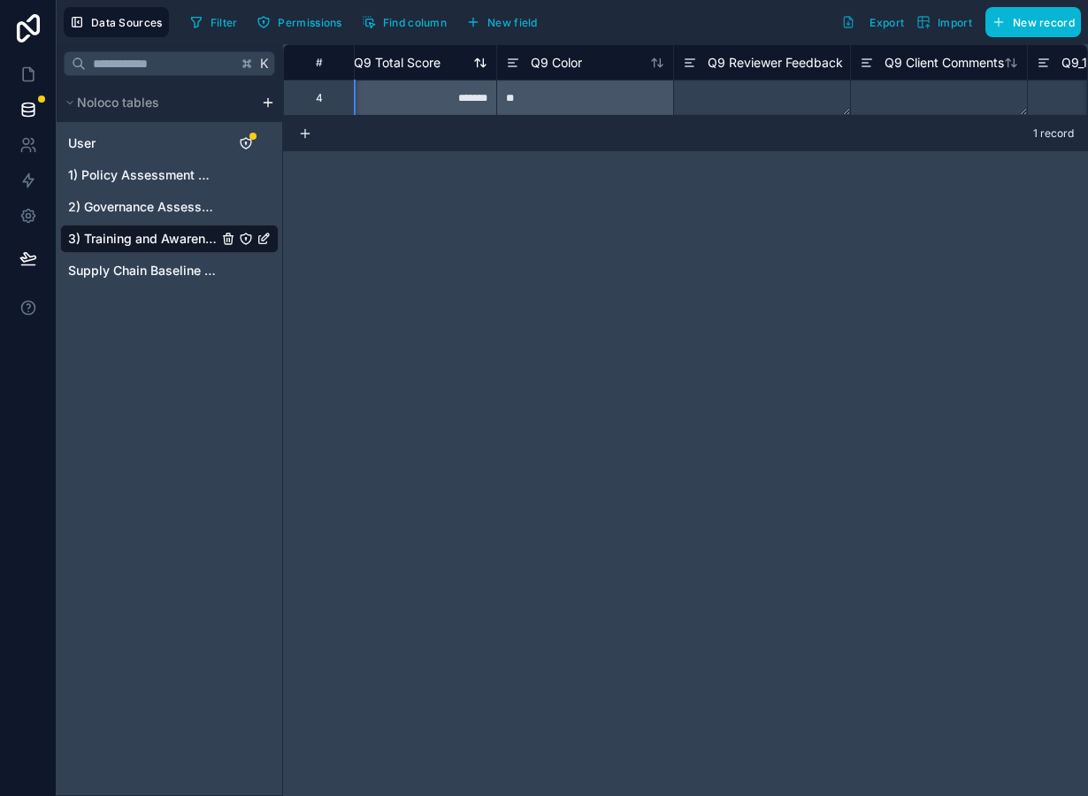
scroll to position [0, 4423]
click at [422, 65] on span "Q9 Total Score" at bounding box center [431, 63] width 87 height 18
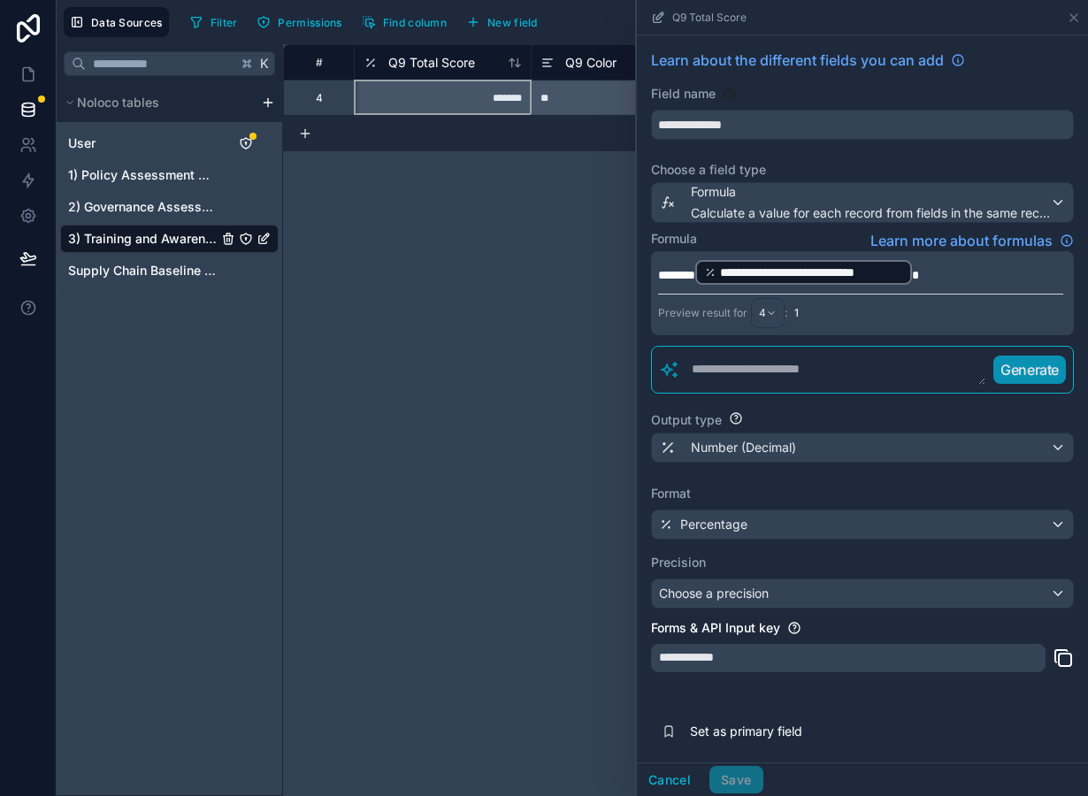
click at [919, 272] on span "*" at bounding box center [915, 275] width 7 height 12
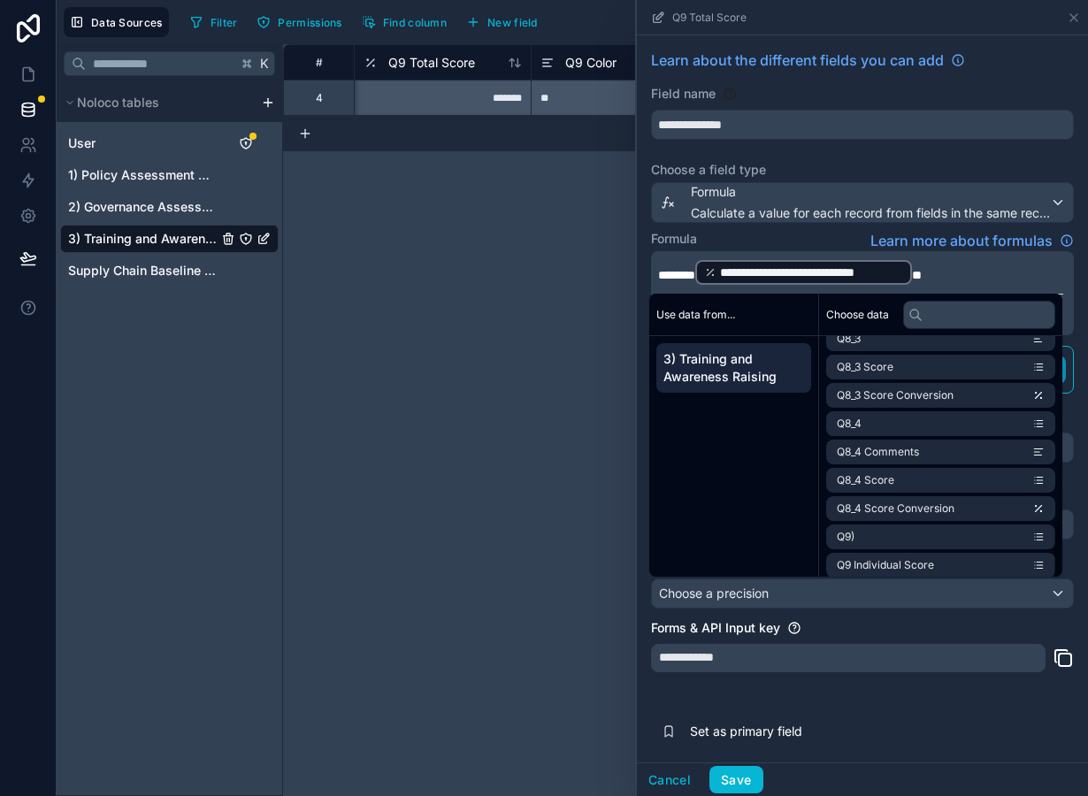
scroll to position [761, 0]
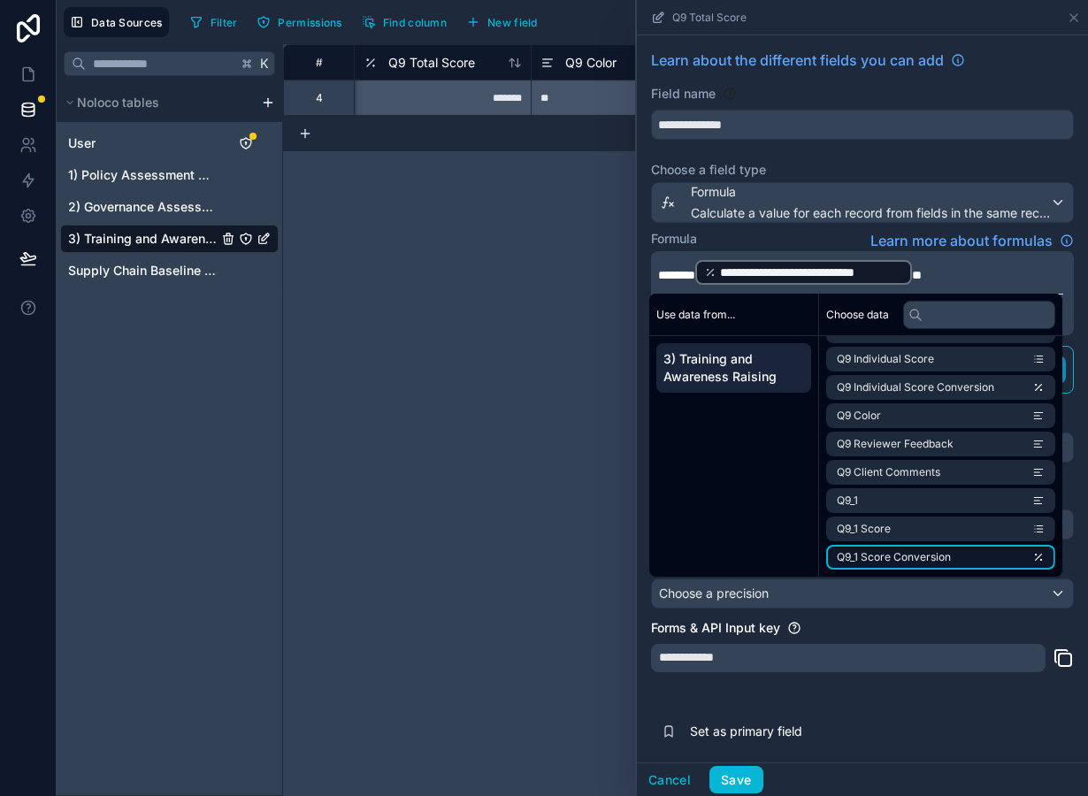
click at [985, 563] on li "Q9_1 Score Conversion" at bounding box center [940, 557] width 229 height 25
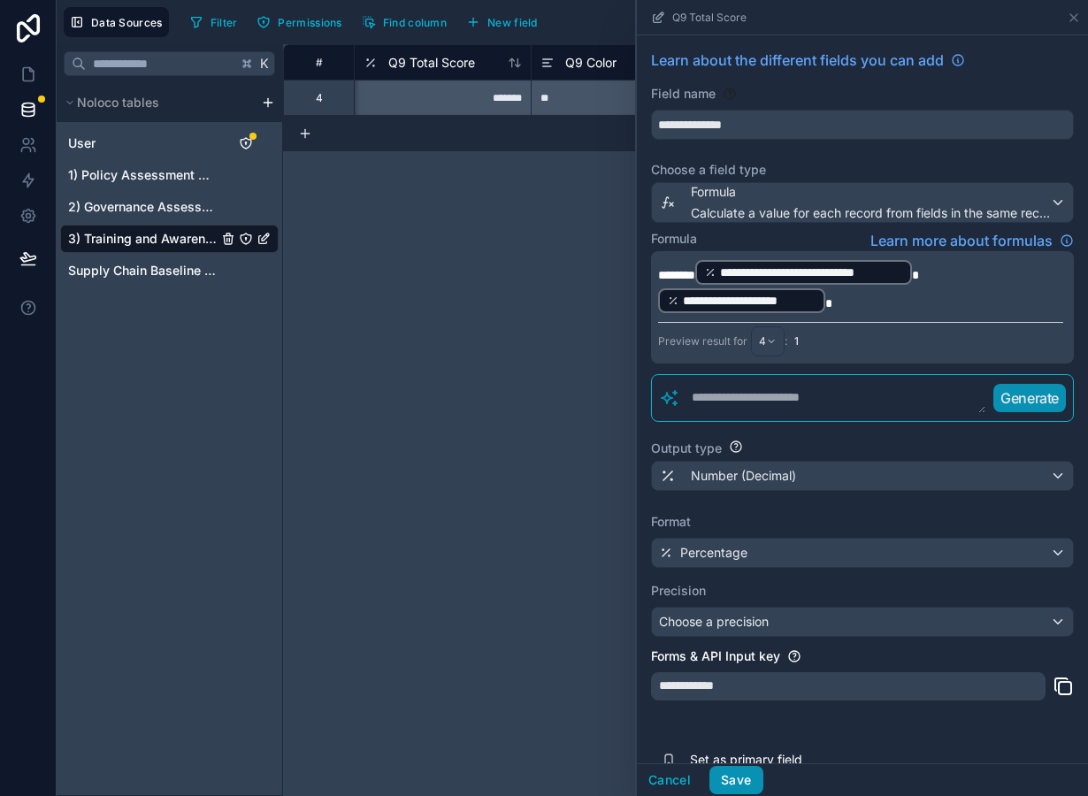
click at [738, 787] on button "Save" at bounding box center [735, 780] width 53 height 28
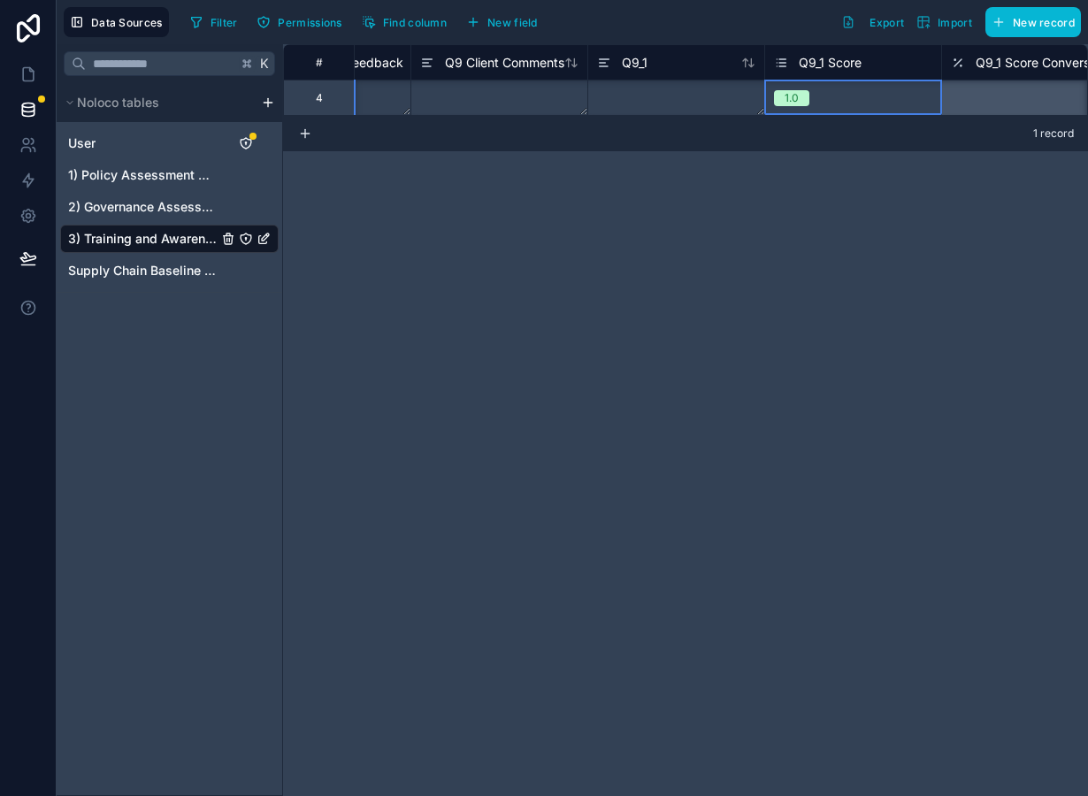
scroll to position [0, 4897]
click at [811, 94] on div "1.0" at bounding box center [853, 97] width 176 height 19
click at [176, 211] on span "2) Governance Assessment" at bounding box center [143, 207] width 150 height 18
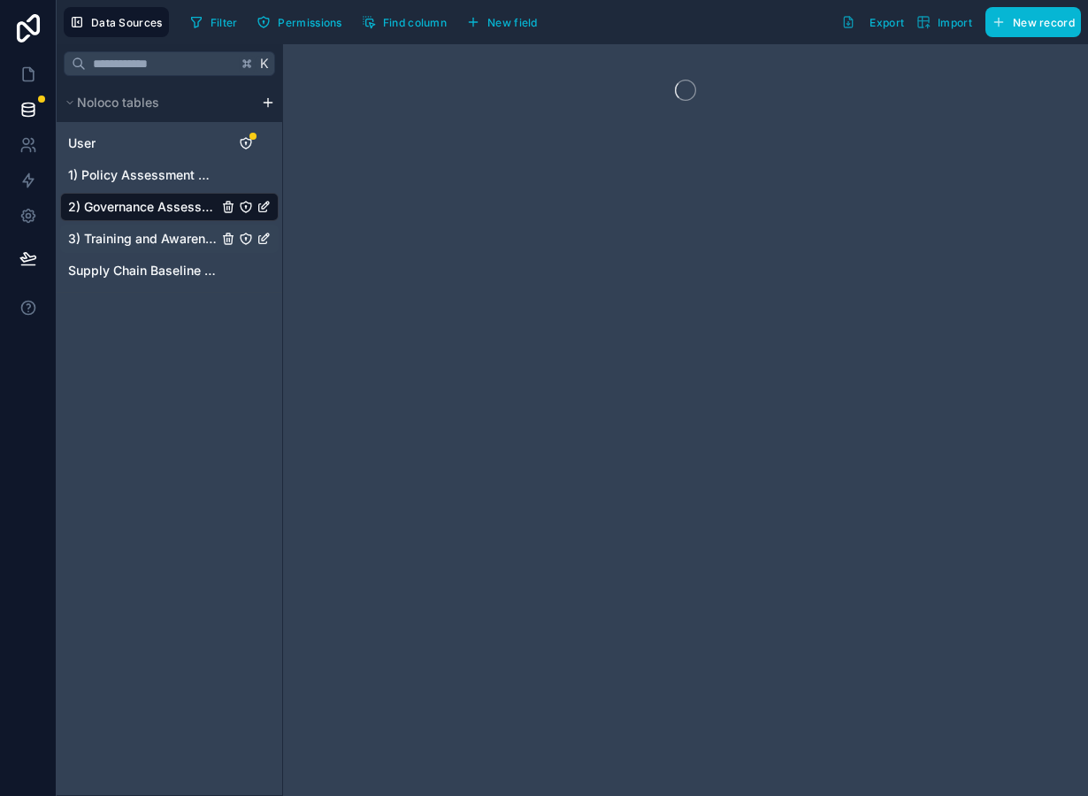
click at [178, 241] on span "3) Training and Awareness Raising" at bounding box center [143, 239] width 150 height 18
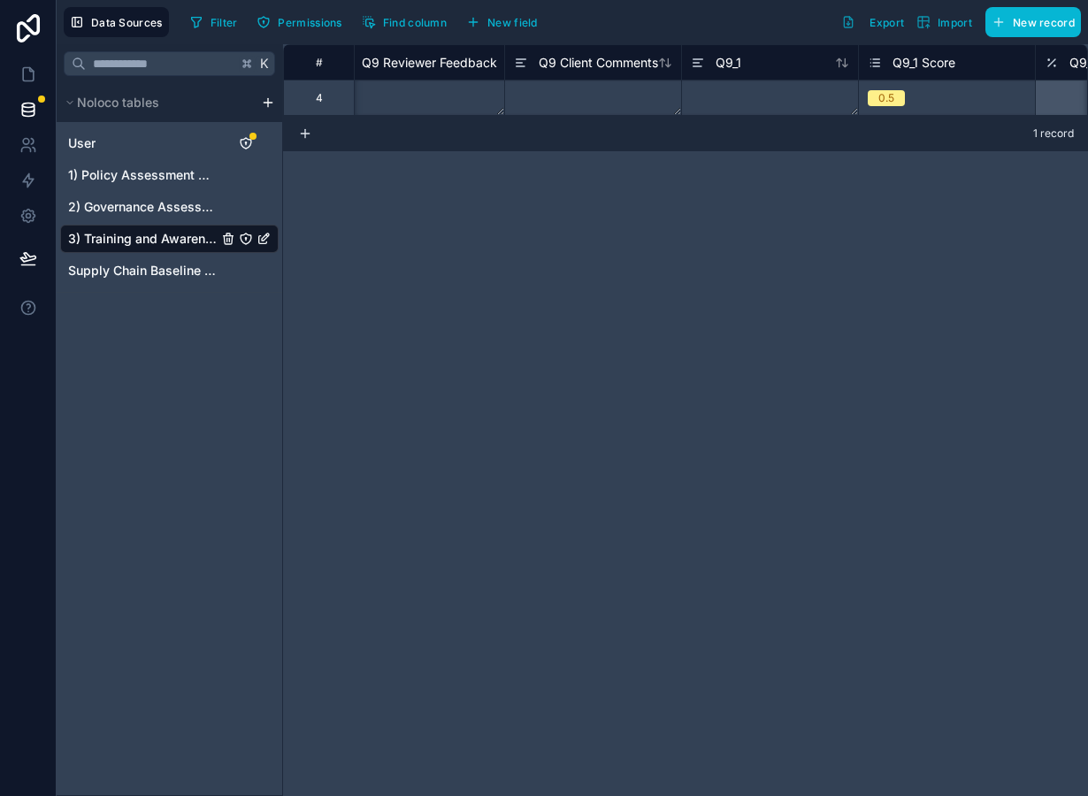
click at [919, 90] on div "0.5" at bounding box center [947, 97] width 176 height 19
click at [532, 35] on div "Filter Permissions Find column New field" at bounding box center [367, 22] width 368 height 30
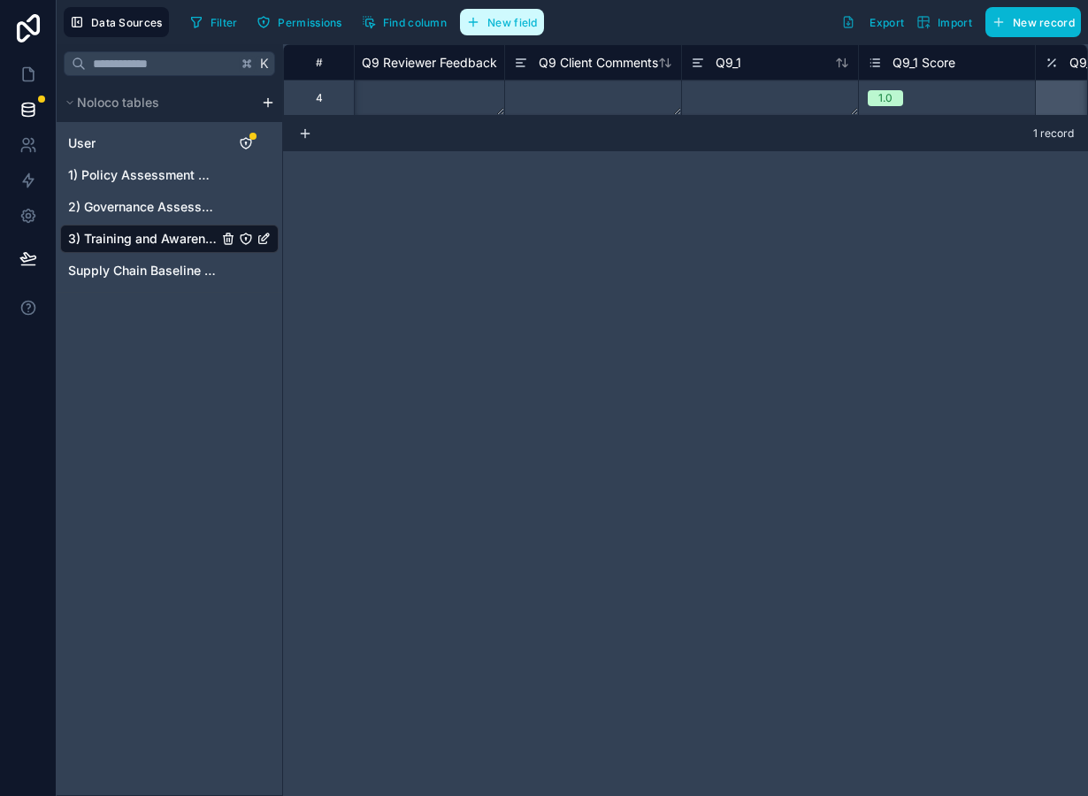
click at [521, 25] on span "New field" at bounding box center [512, 22] width 50 height 13
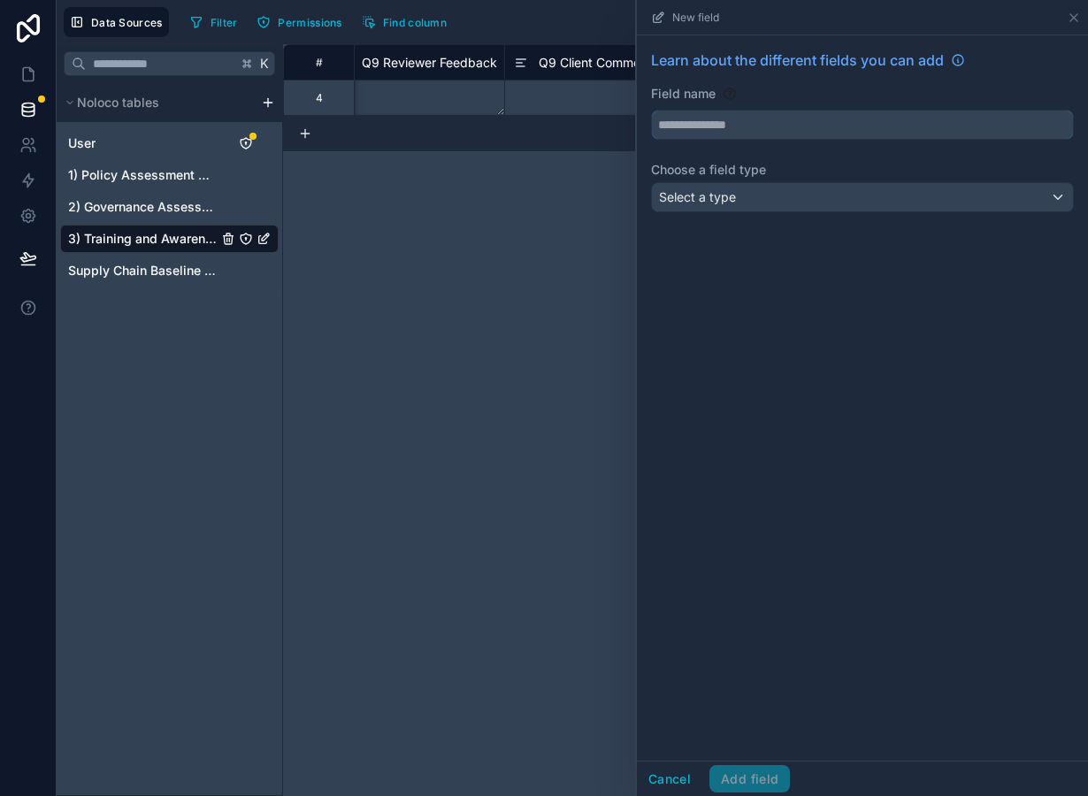
click at [689, 130] on input "text" at bounding box center [862, 125] width 421 height 28
type input "****"
click at [717, 209] on div "Select a type" at bounding box center [862, 197] width 421 height 28
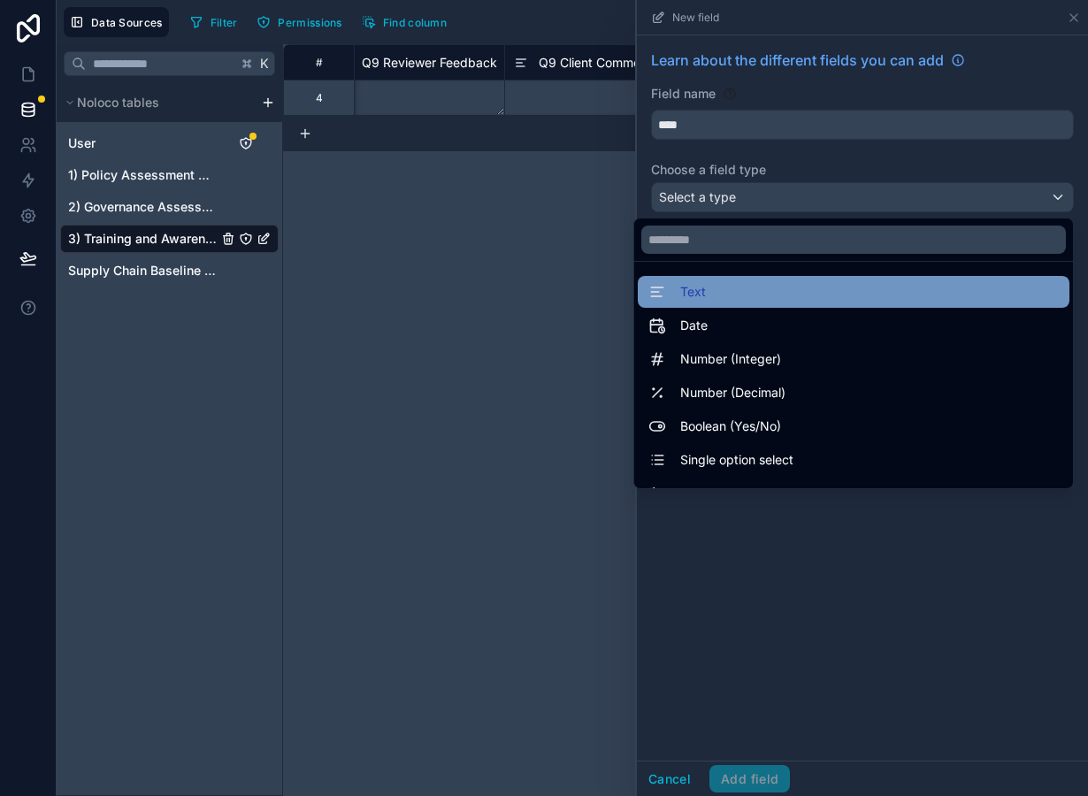
click at [722, 287] on div "Text" at bounding box center [853, 291] width 410 height 21
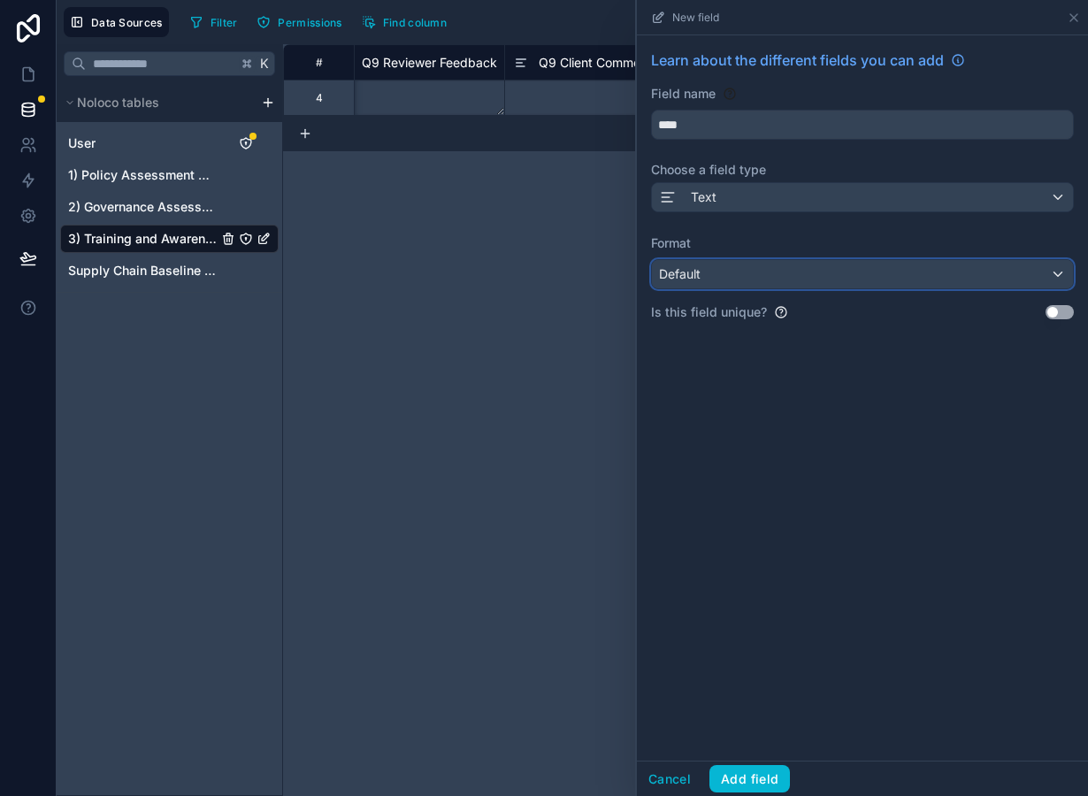
click at [718, 286] on div "Default" at bounding box center [862, 274] width 421 height 28
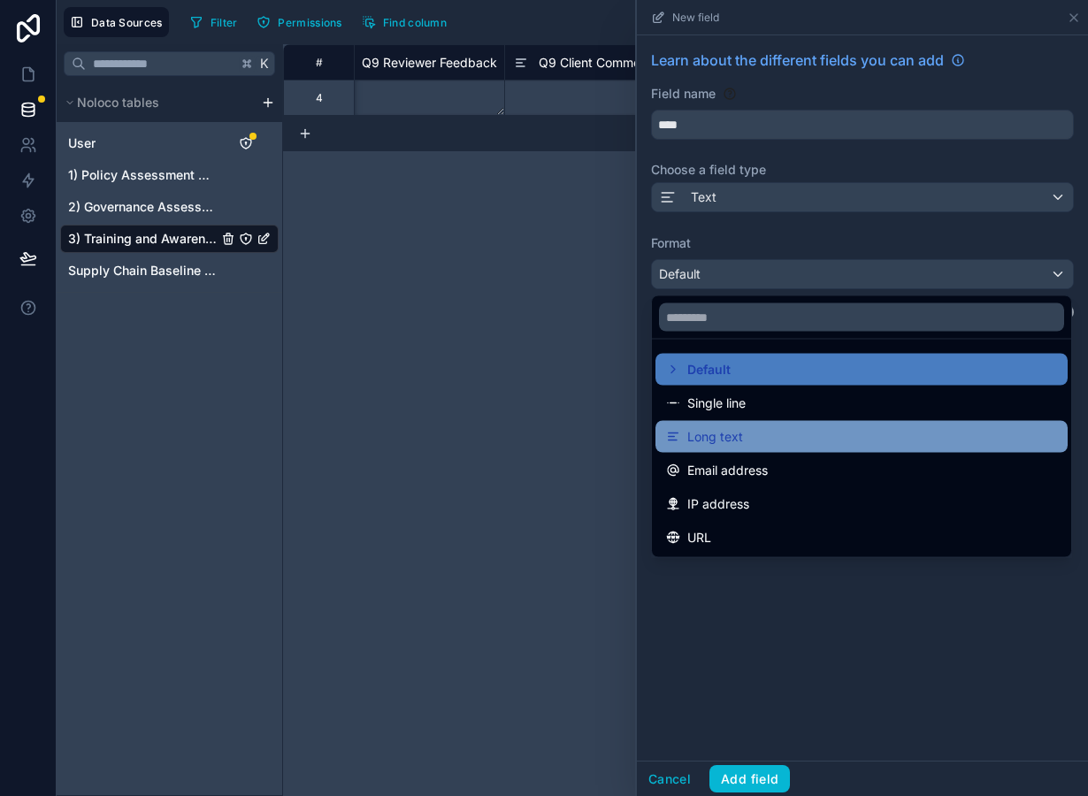
click at [728, 429] on span "Long text" at bounding box center [715, 436] width 56 height 21
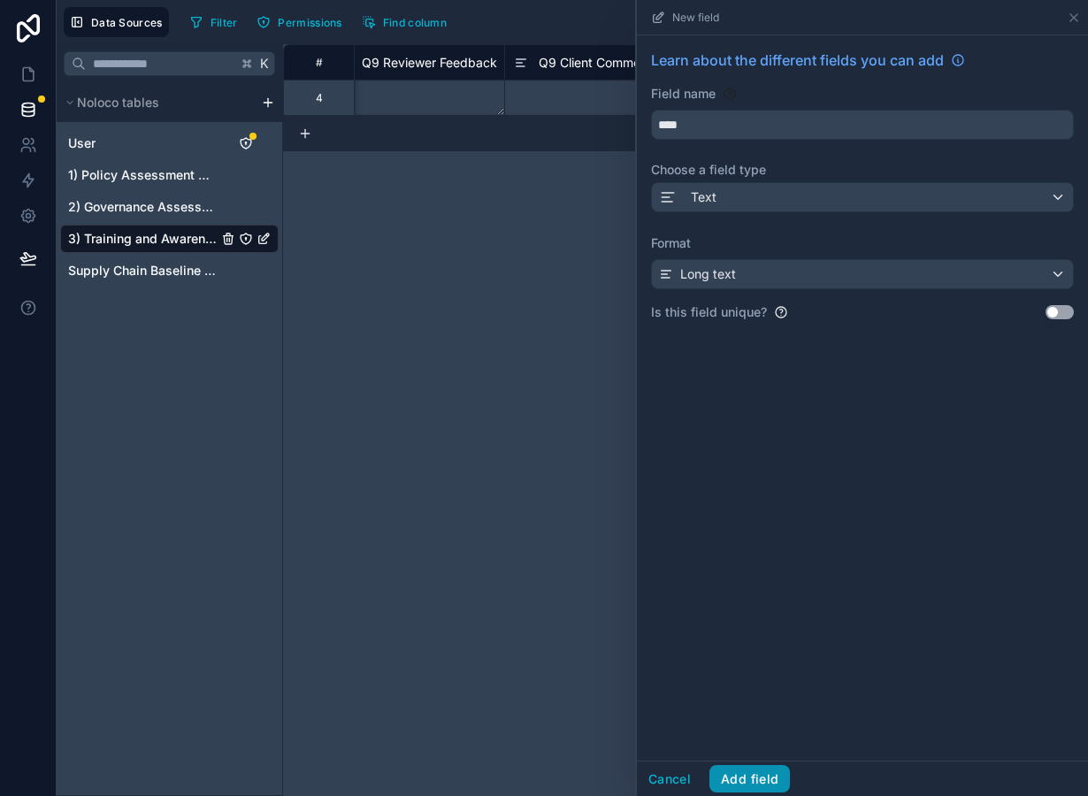
click at [738, 773] on button "Add field" at bounding box center [749, 779] width 81 height 28
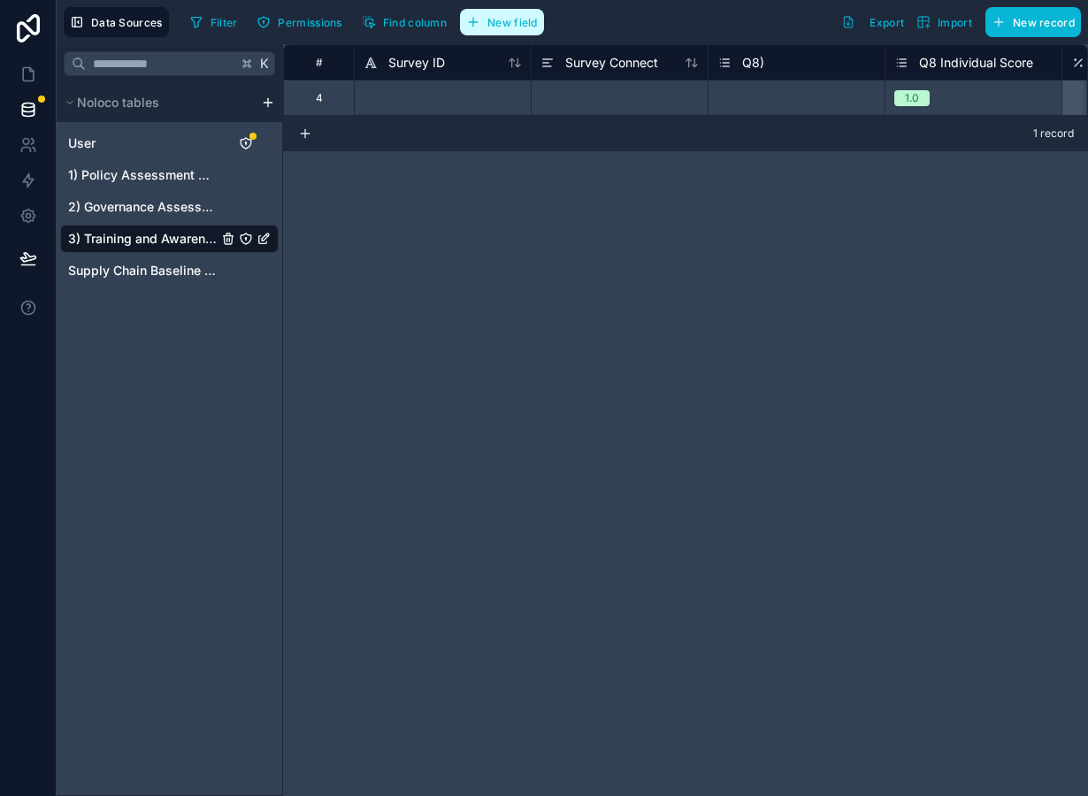
click at [512, 19] on span "New field" at bounding box center [512, 22] width 50 height 13
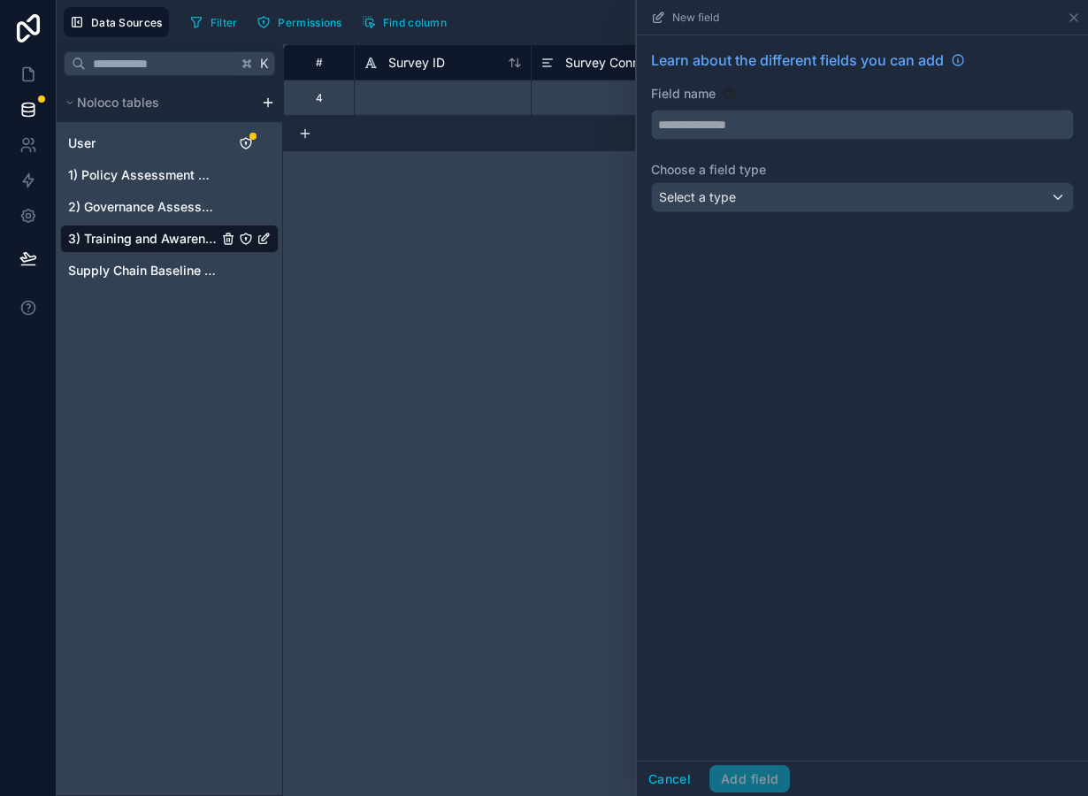
click at [744, 128] on input "text" at bounding box center [862, 125] width 421 height 28
click at [755, 204] on div "Select a type" at bounding box center [862, 197] width 421 height 28
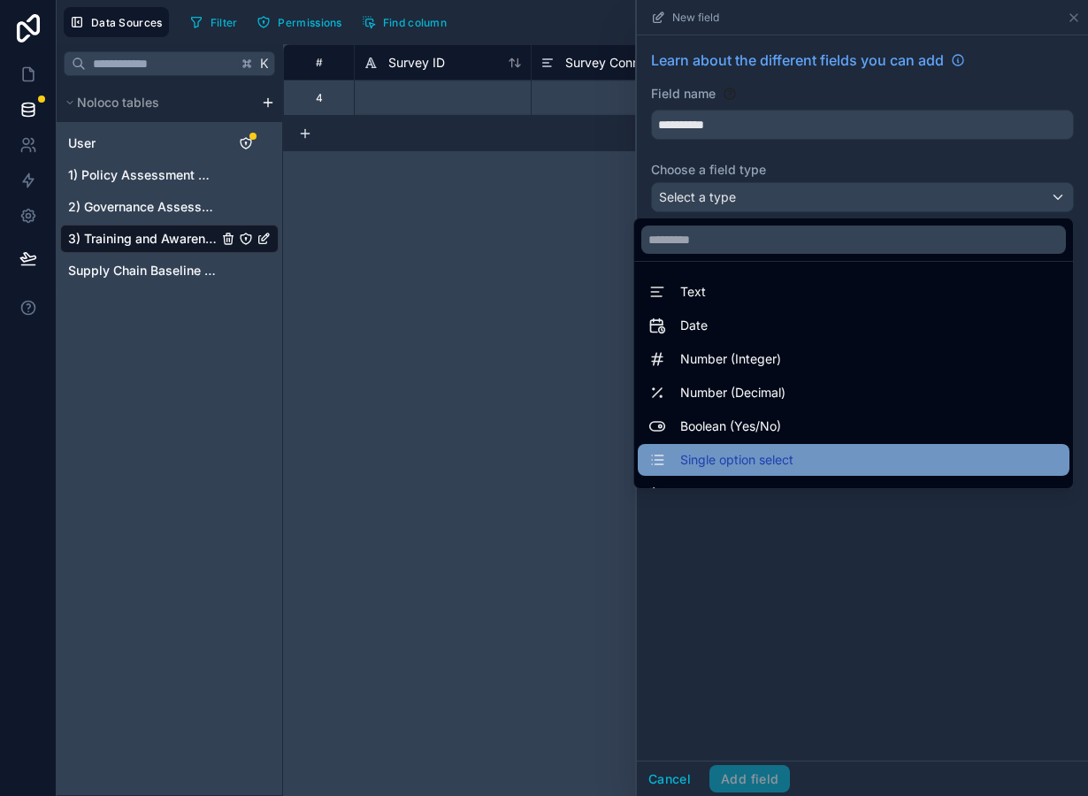
click at [757, 464] on span "Single option select" at bounding box center [736, 459] width 113 height 21
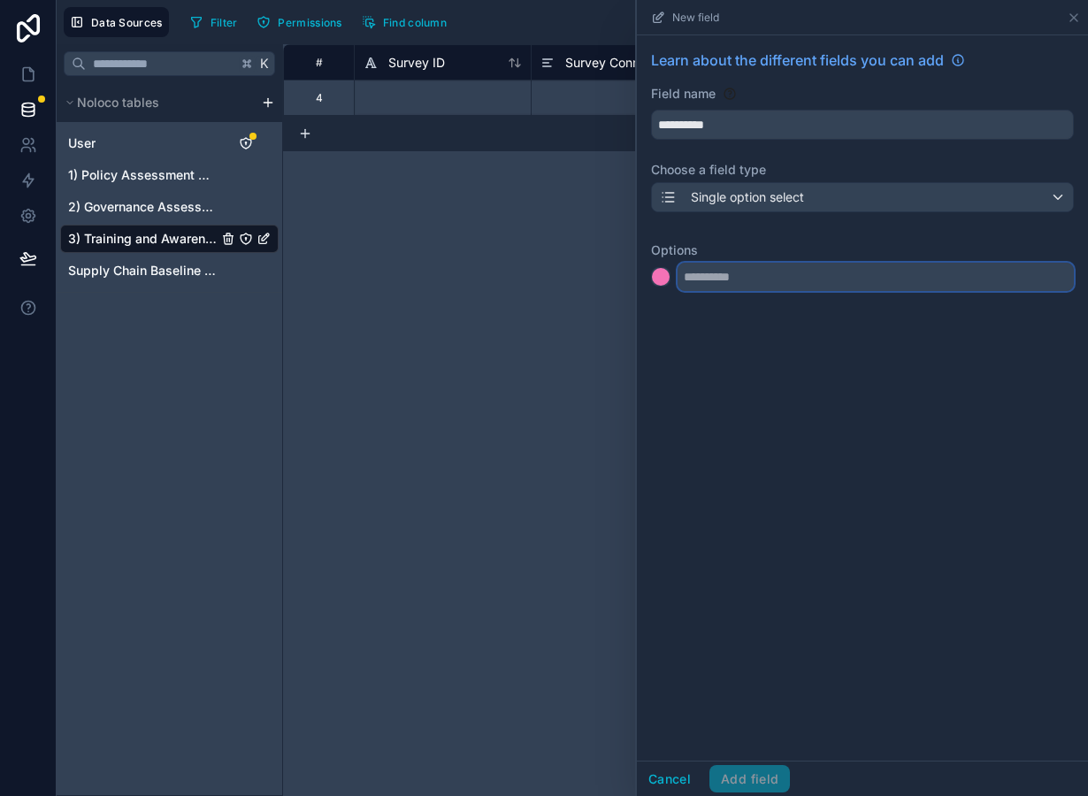
click at [707, 283] on input "text" at bounding box center [876, 277] width 396 height 28
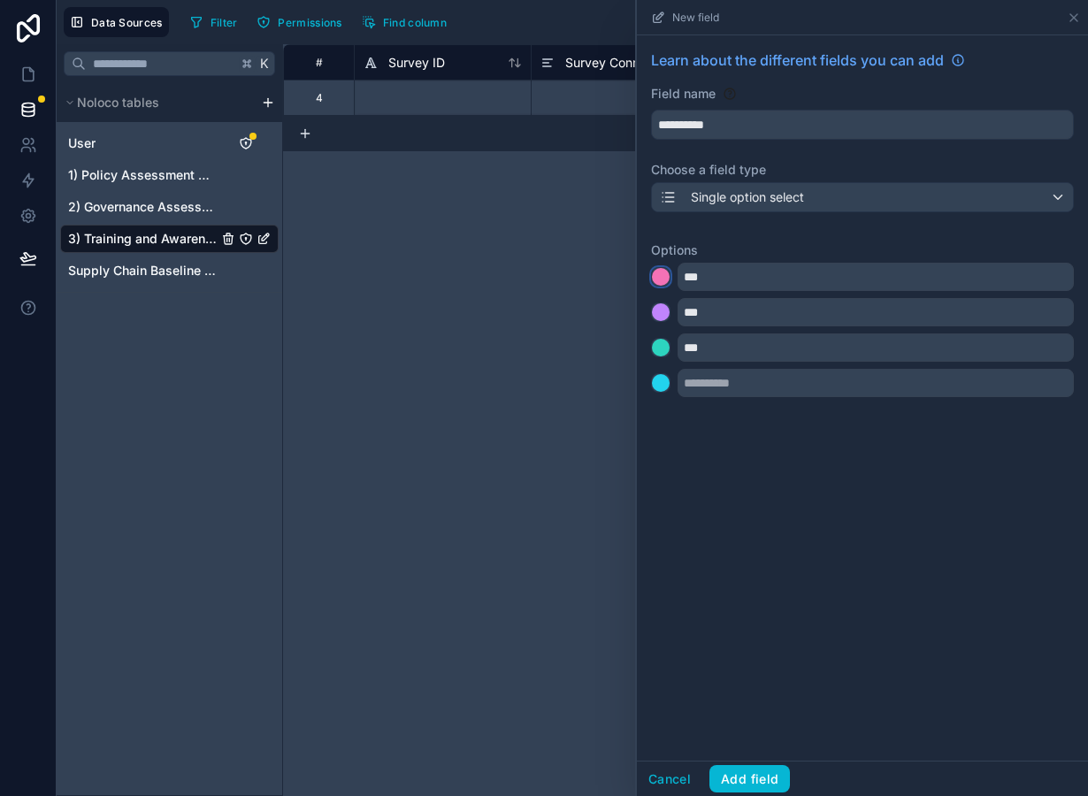
click at [657, 276] on div at bounding box center [661, 277] width 18 height 18
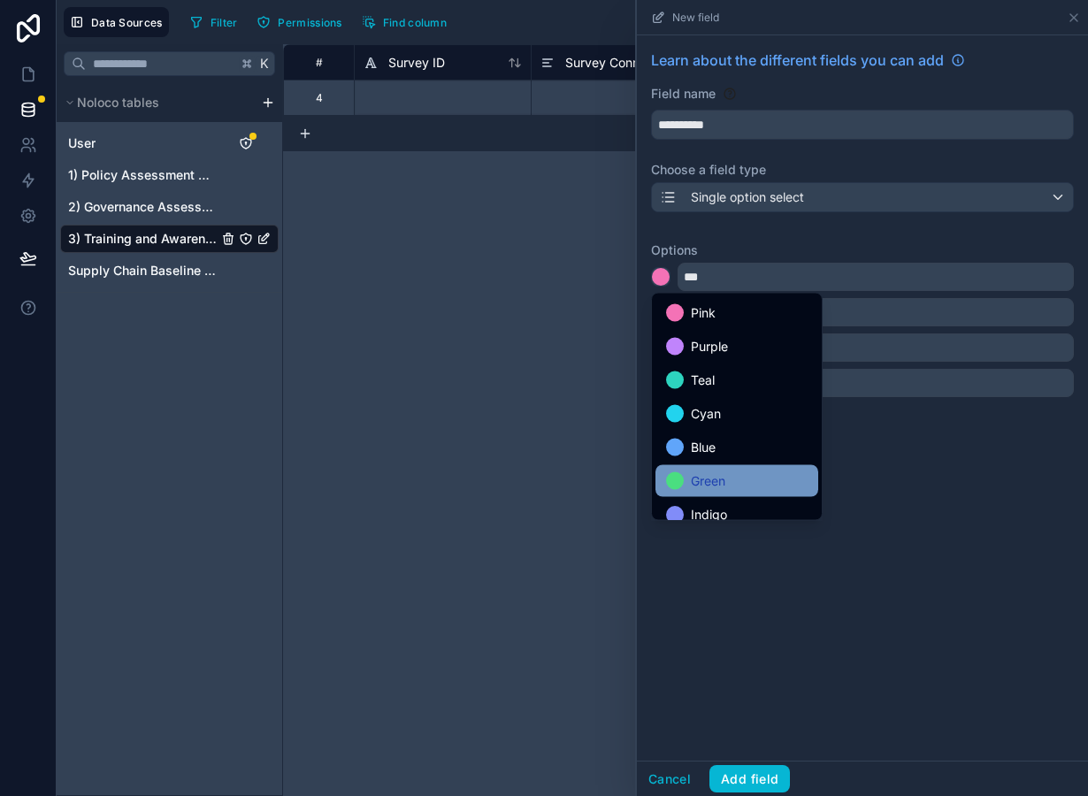
click at [704, 479] on span "Green" at bounding box center [708, 481] width 35 height 21
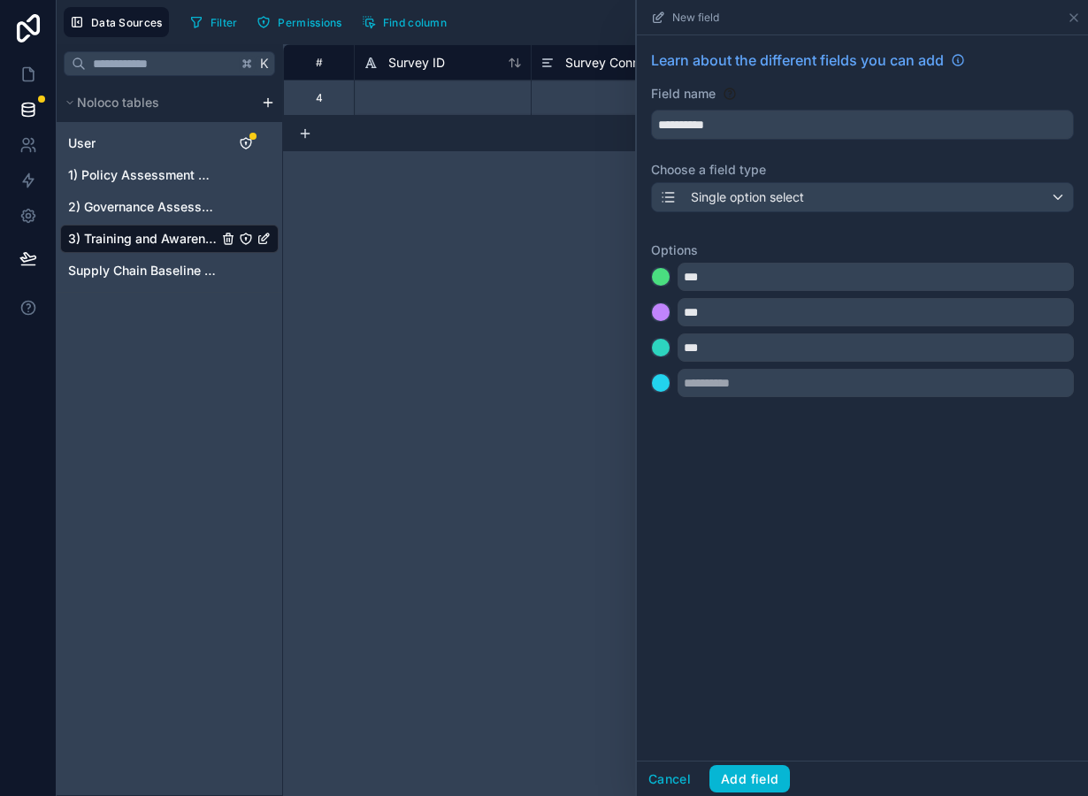
click at [661, 303] on div at bounding box center [660, 314] width 19 height 25
click at [662, 310] on div at bounding box center [661, 312] width 18 height 18
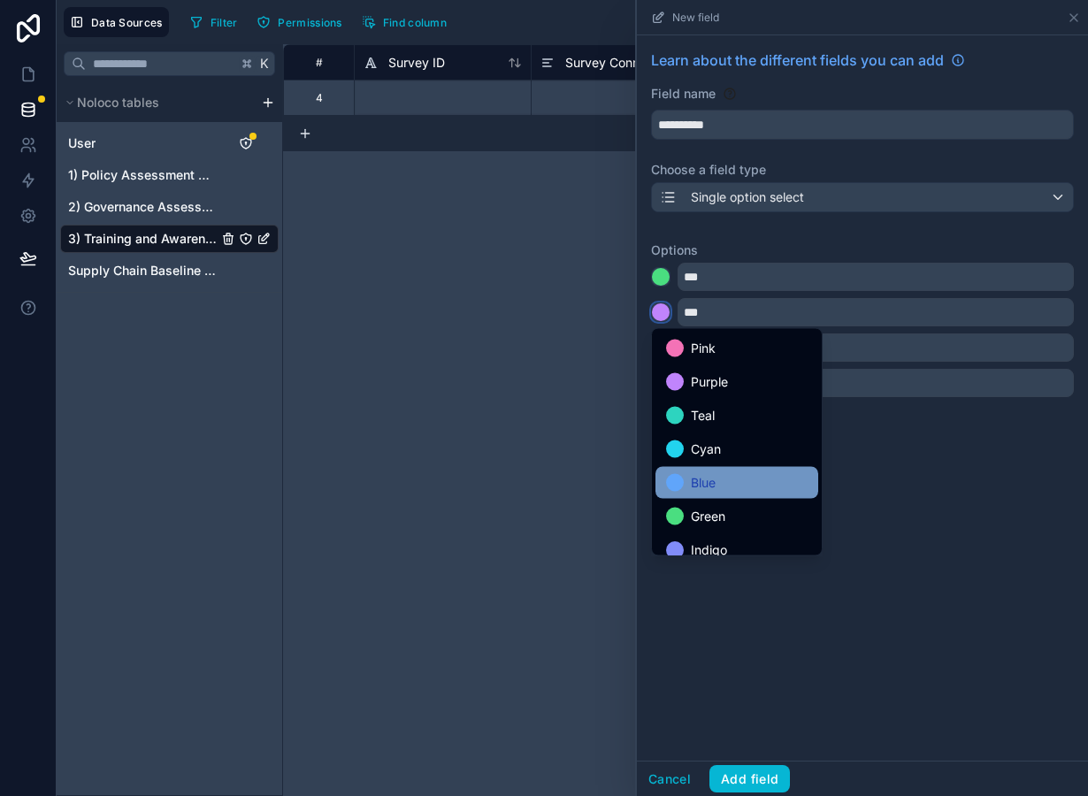
scroll to position [149, 0]
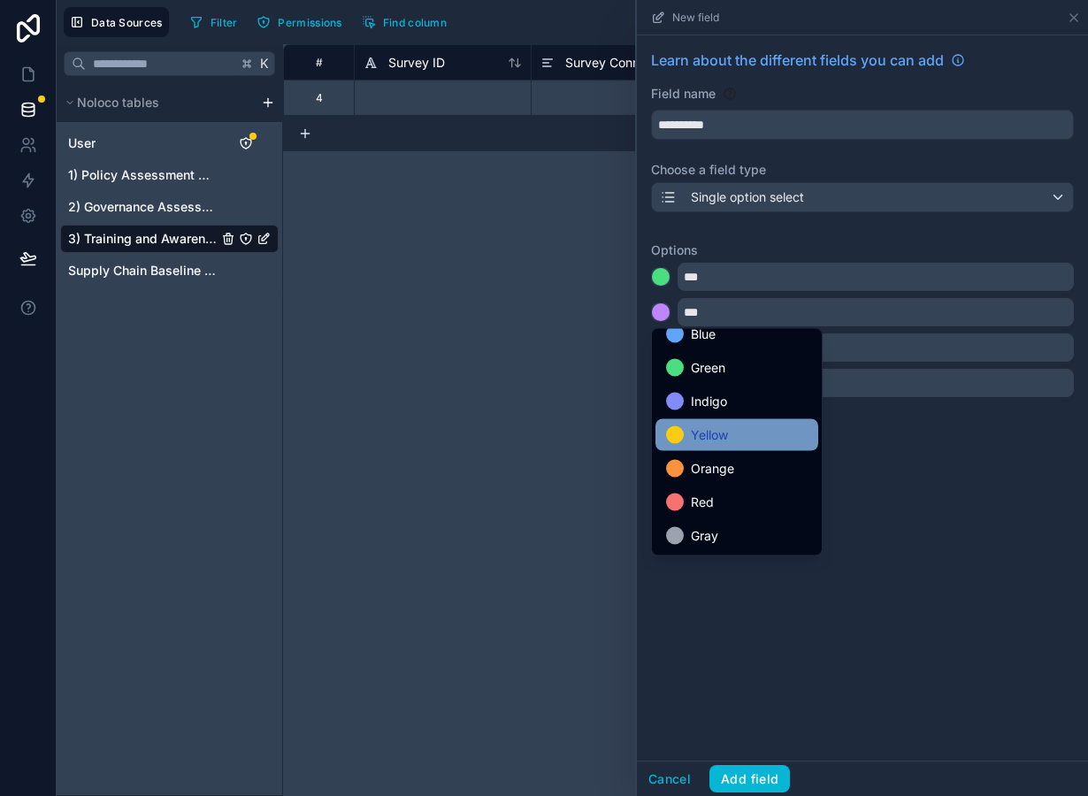
click at [709, 439] on span "Yellow" at bounding box center [709, 435] width 37 height 21
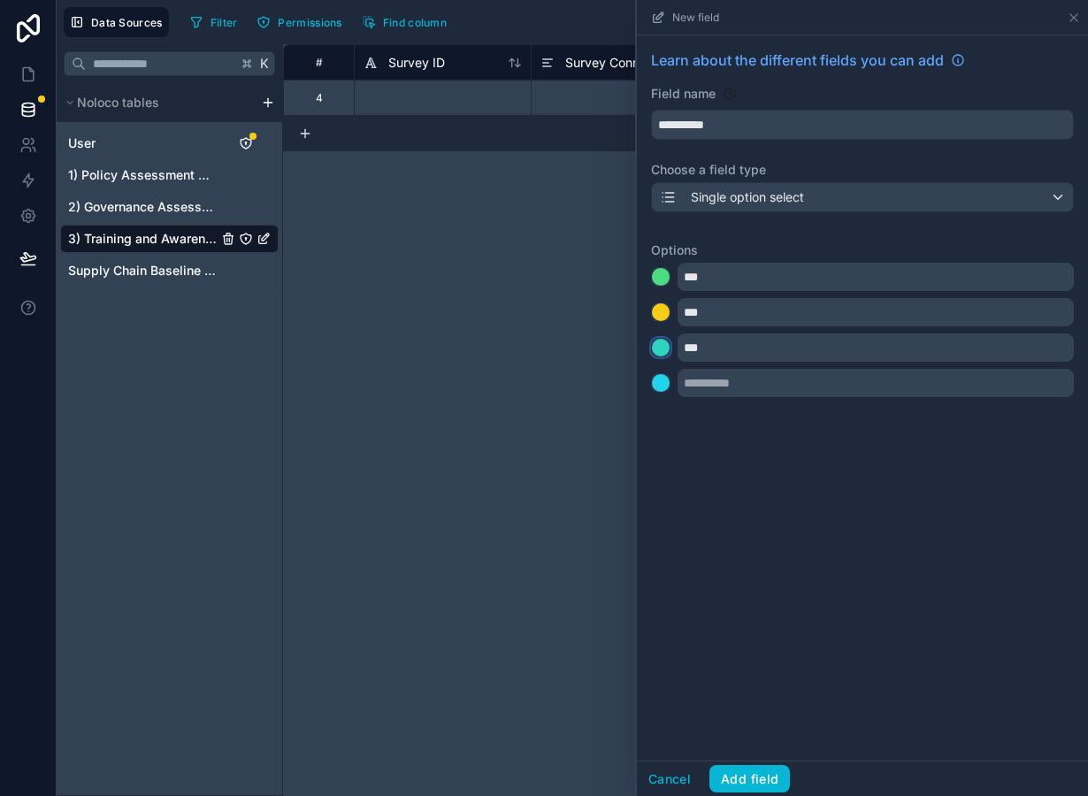
click at [659, 348] on div at bounding box center [661, 348] width 18 height 18
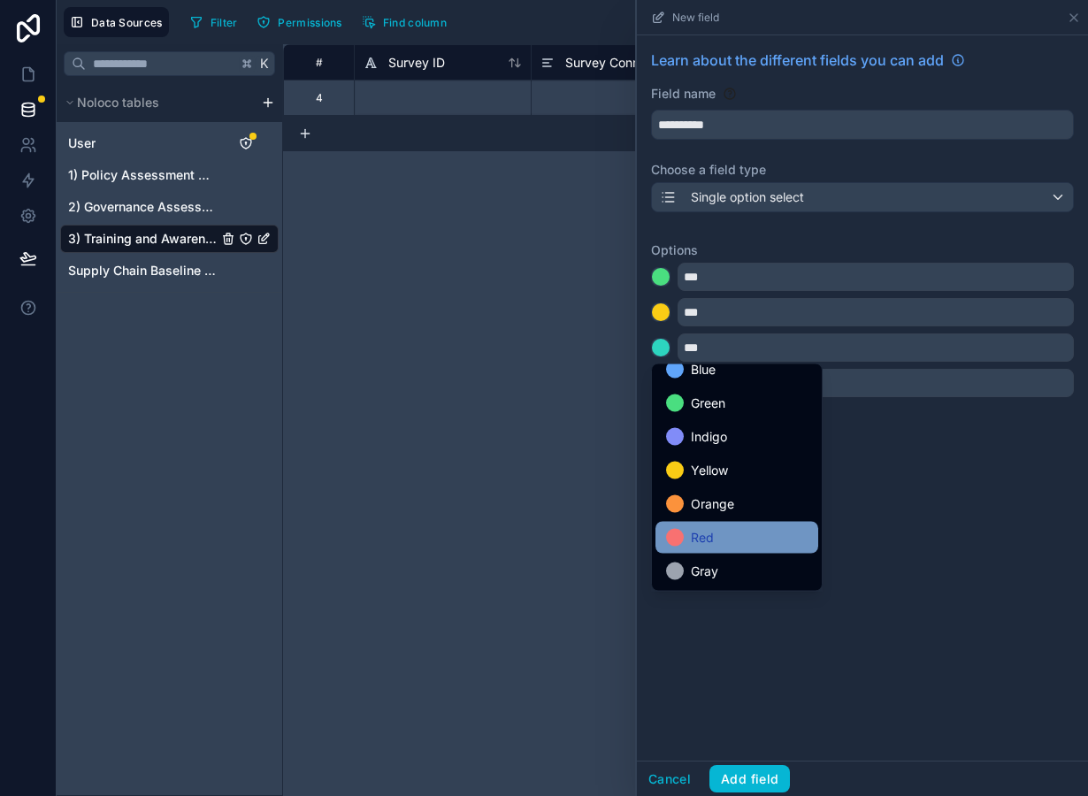
click at [725, 541] on div "Red" at bounding box center [737, 537] width 142 height 21
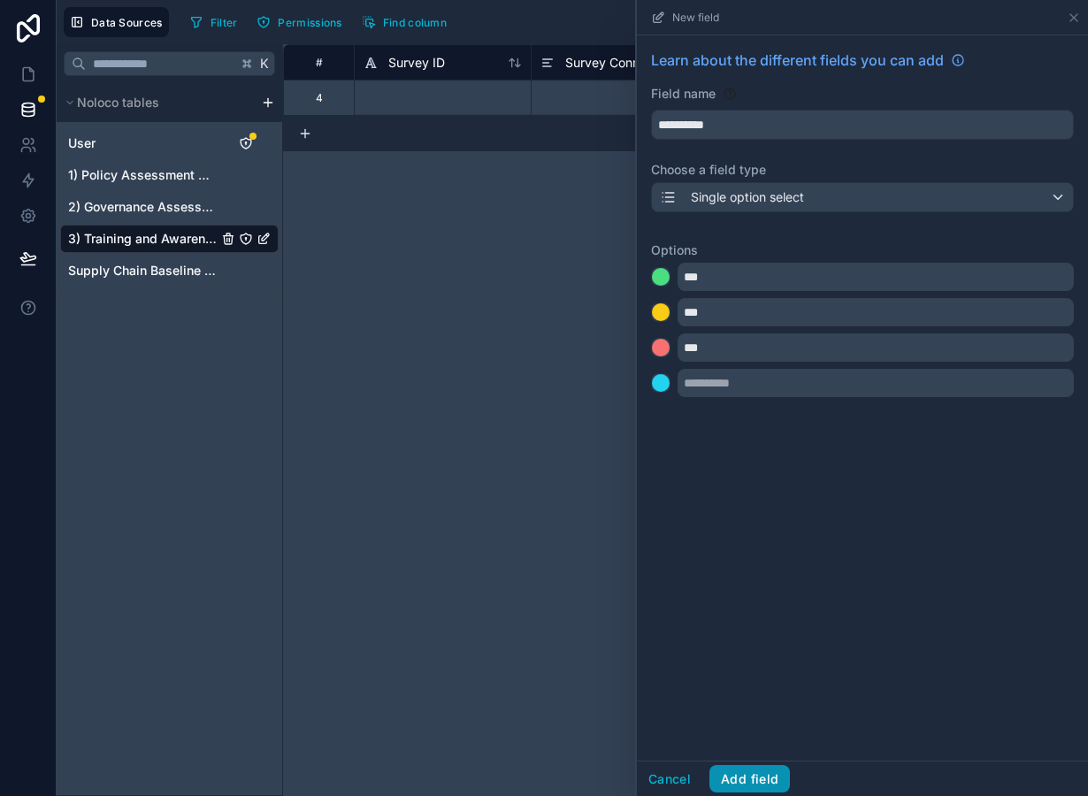
click at [748, 778] on button "Add field" at bounding box center [749, 779] width 81 height 28
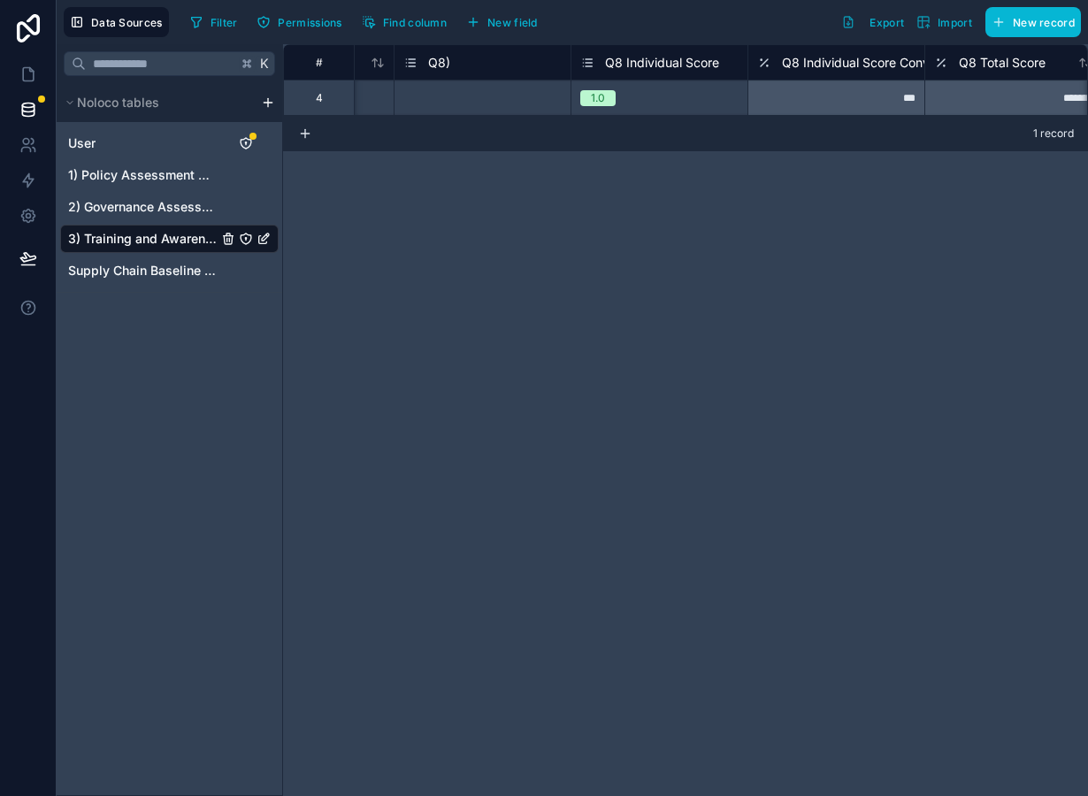
scroll to position [0, 322]
click at [516, 25] on span "New field" at bounding box center [512, 22] width 50 height 13
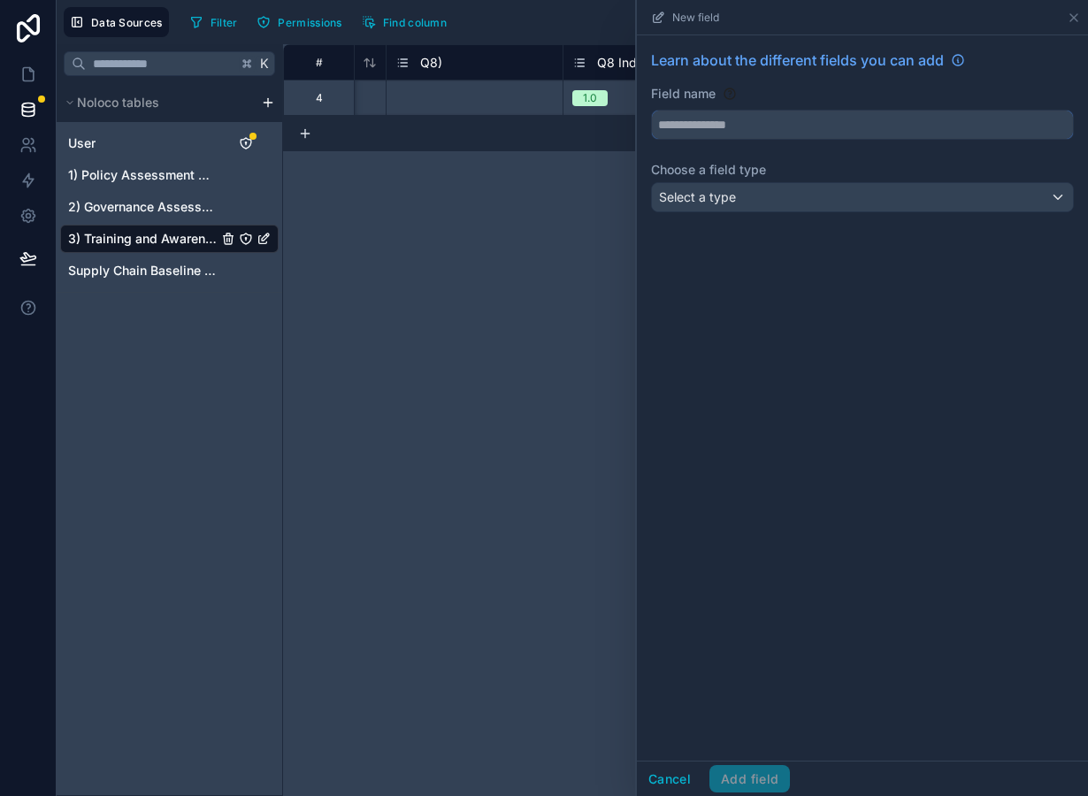
click at [746, 128] on input "text" at bounding box center [862, 125] width 421 height 28
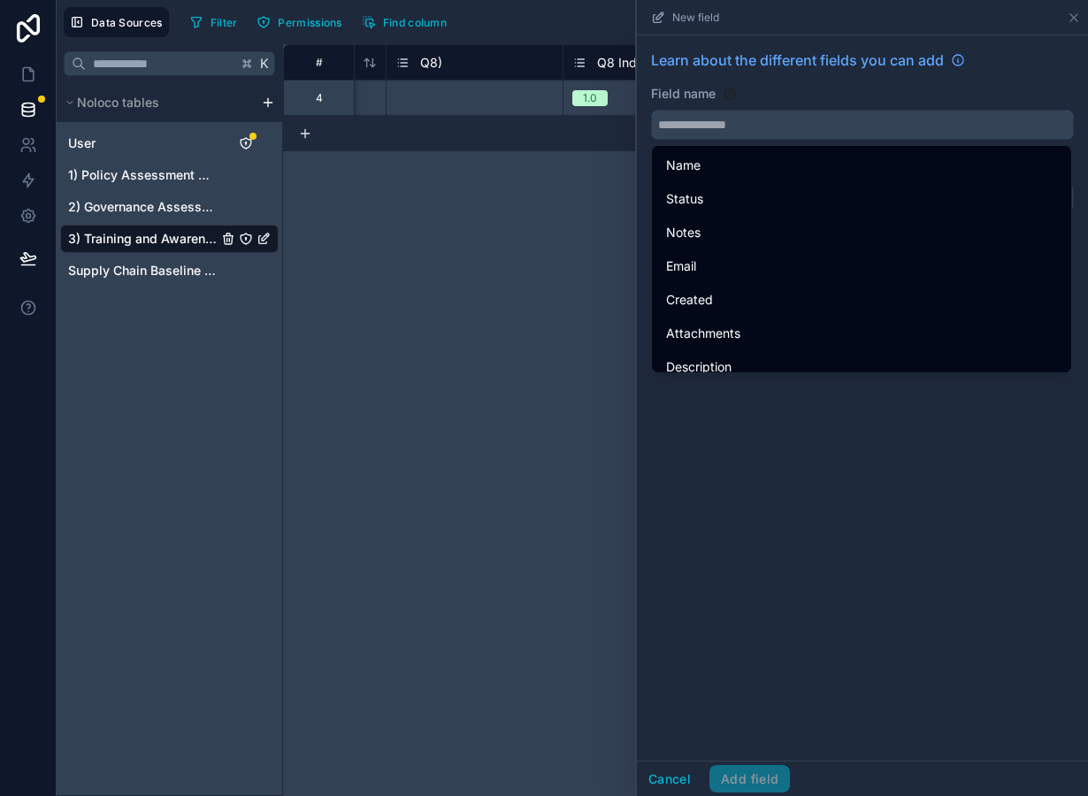
paste input "**********"
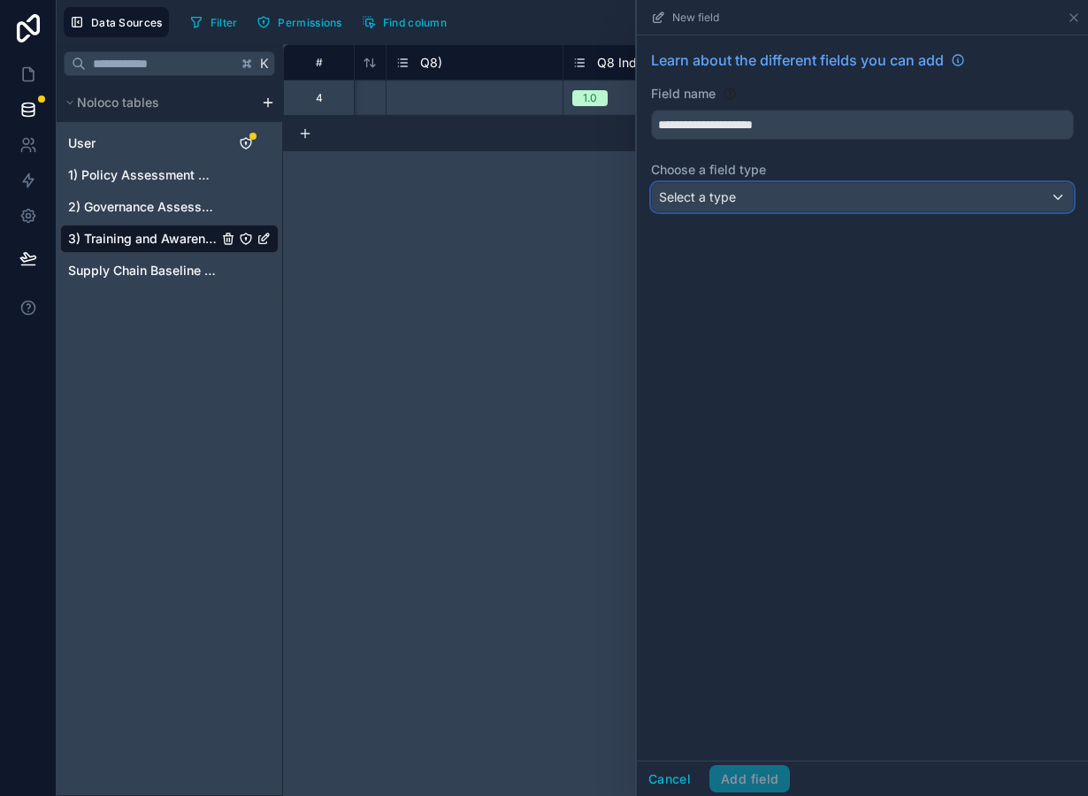
click at [730, 196] on span "Select a type" at bounding box center [697, 196] width 77 height 15
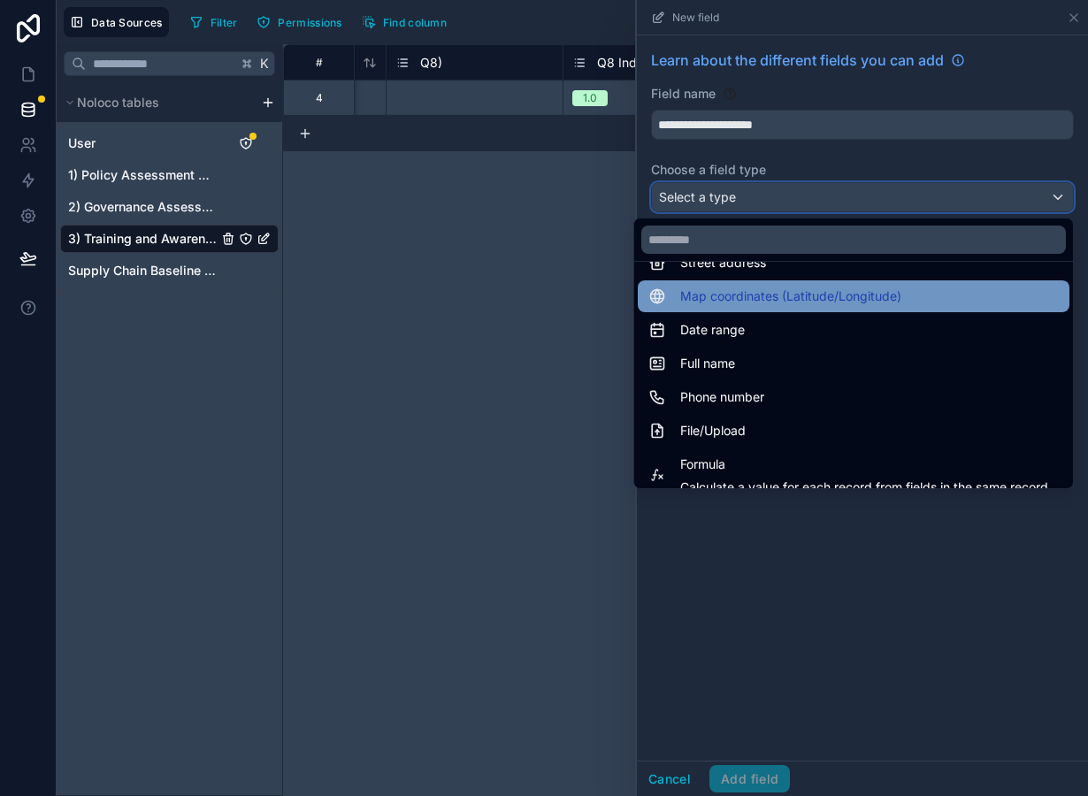
scroll to position [318, 0]
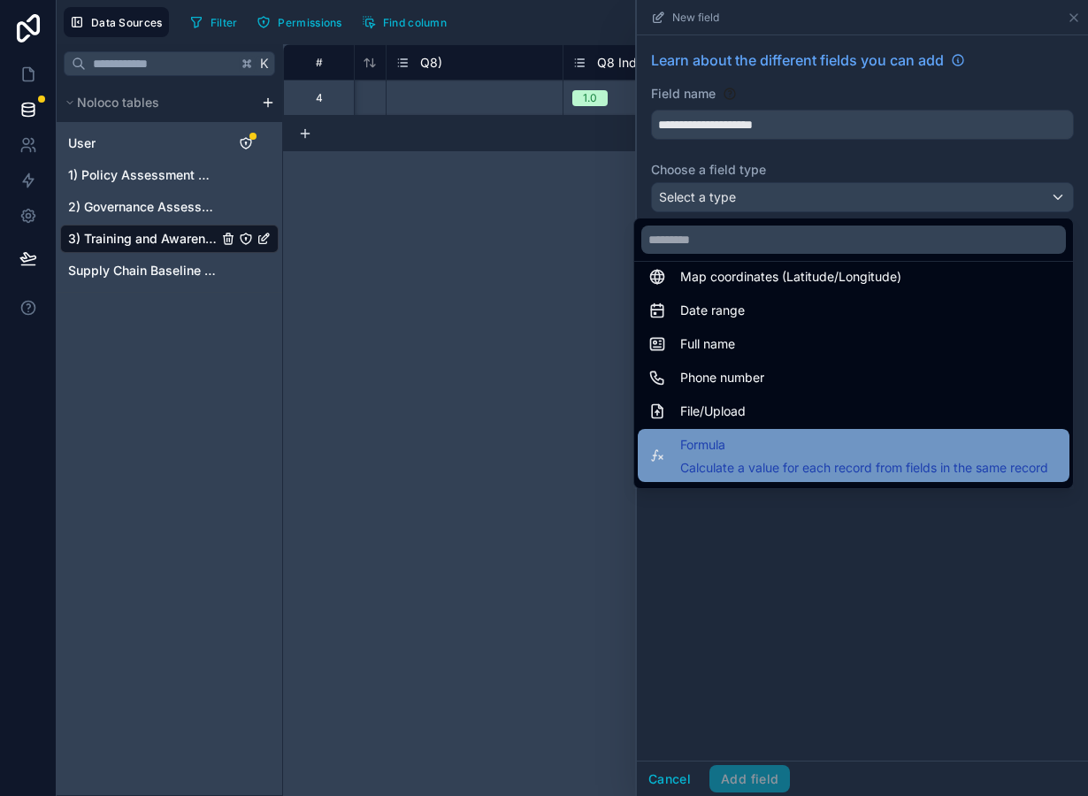
click at [761, 452] on span "Formula" at bounding box center [864, 444] width 368 height 21
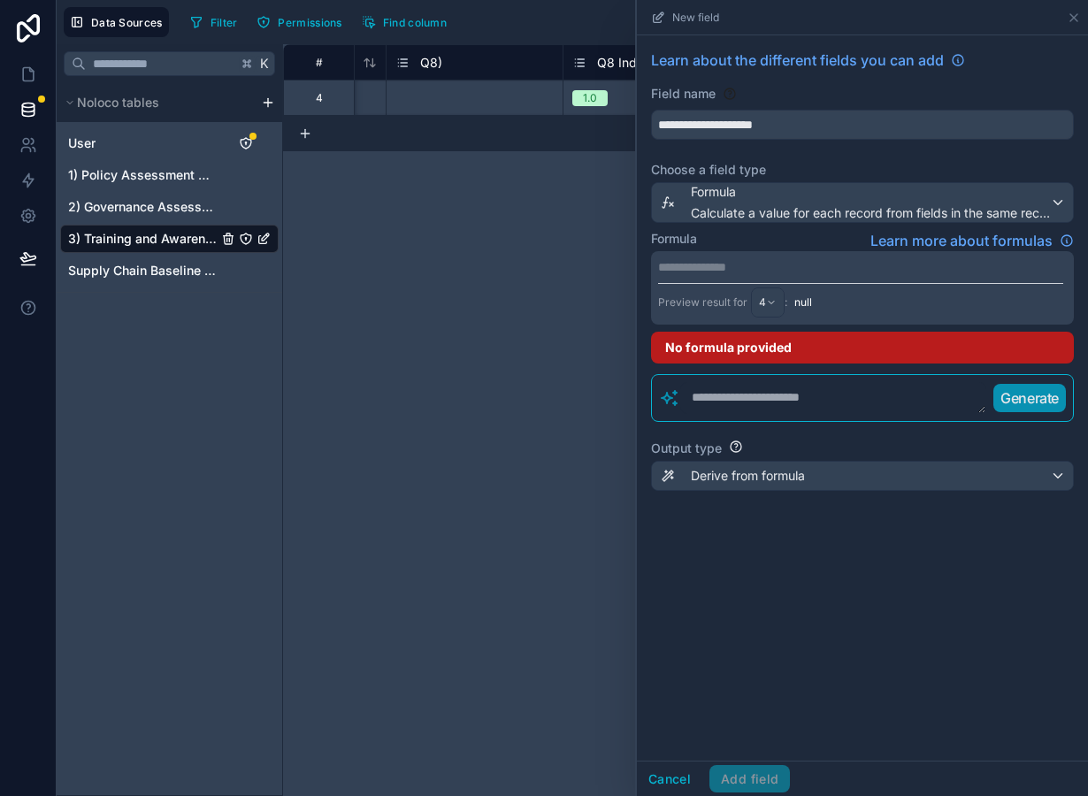
click at [710, 272] on p "**********" at bounding box center [860, 267] width 405 height 18
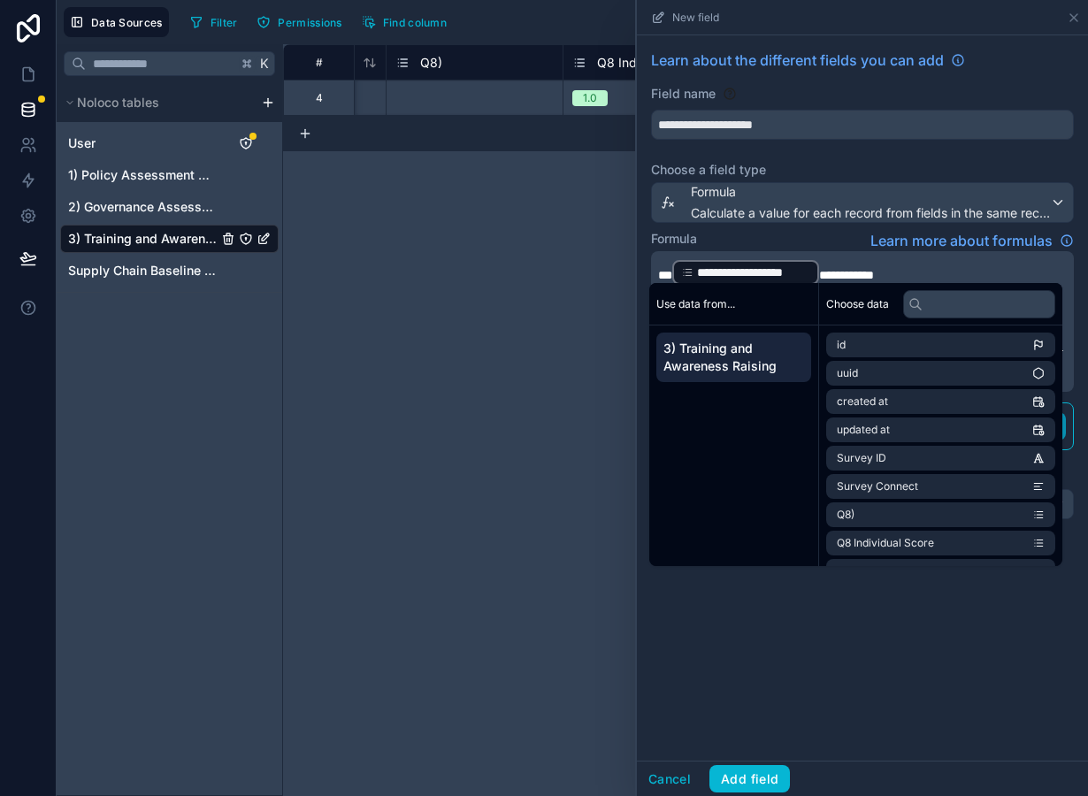
click at [819, 270] on span "**********" at bounding box center [846, 275] width 55 height 12
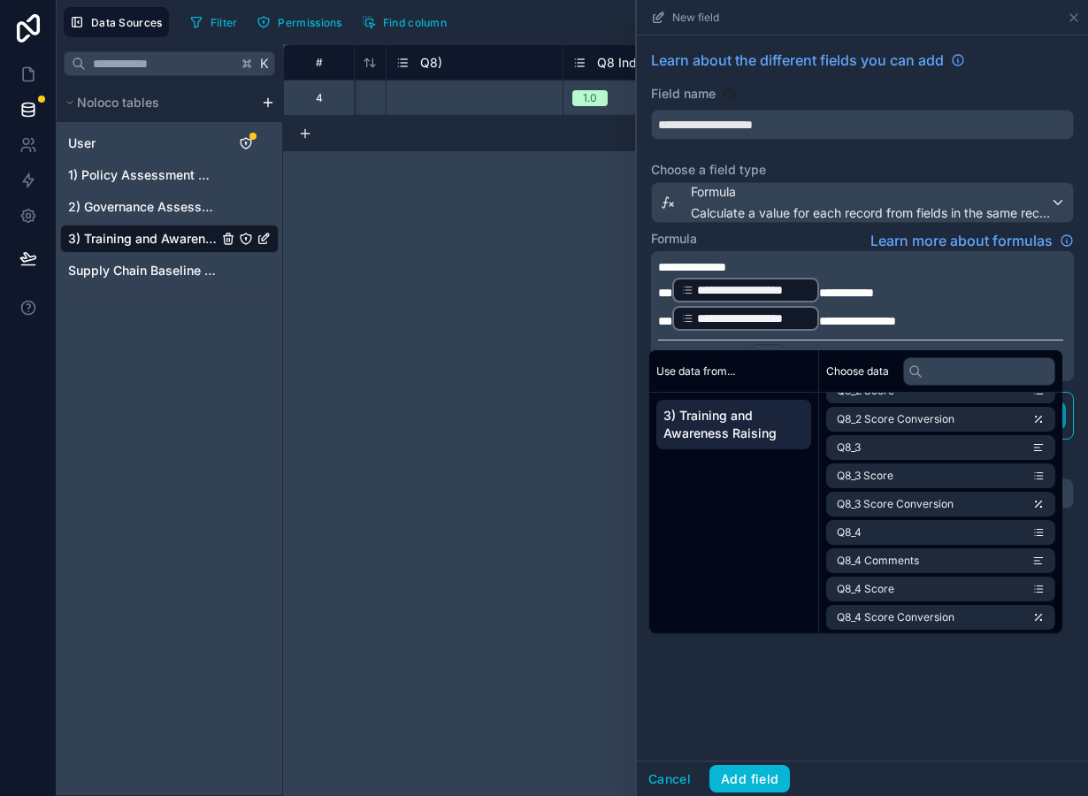
scroll to position [846, 0]
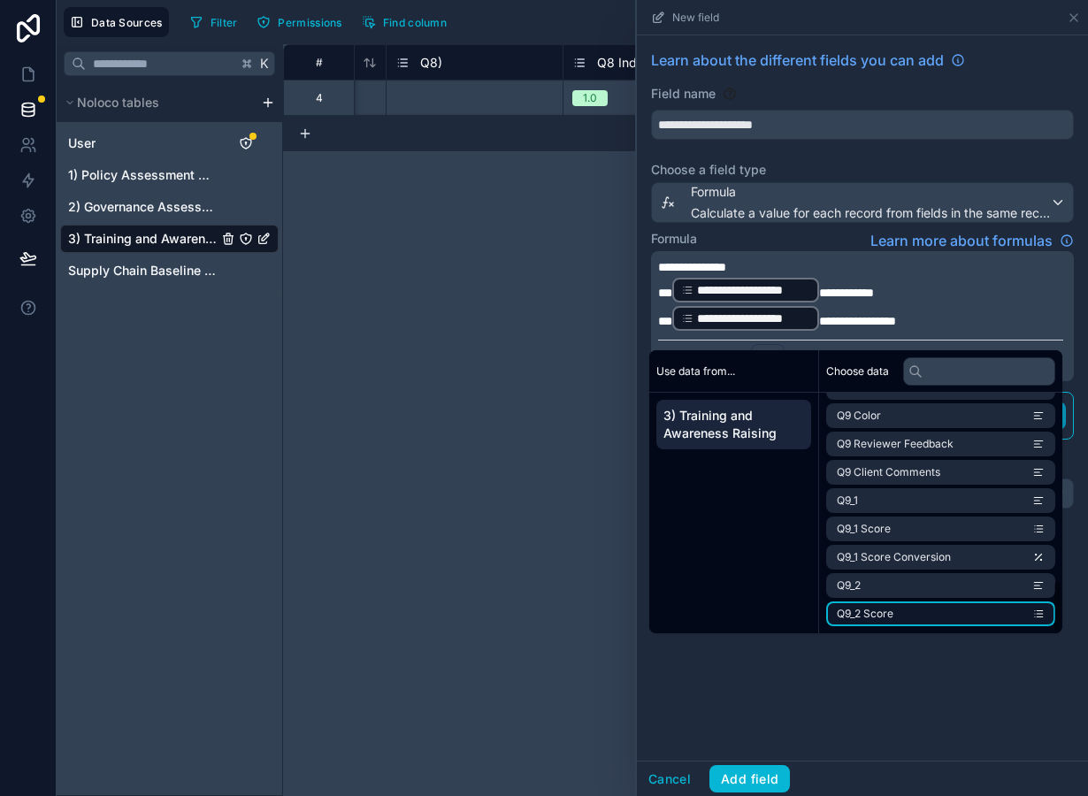
click at [953, 613] on li "Q9_2 Score" at bounding box center [940, 614] width 229 height 25
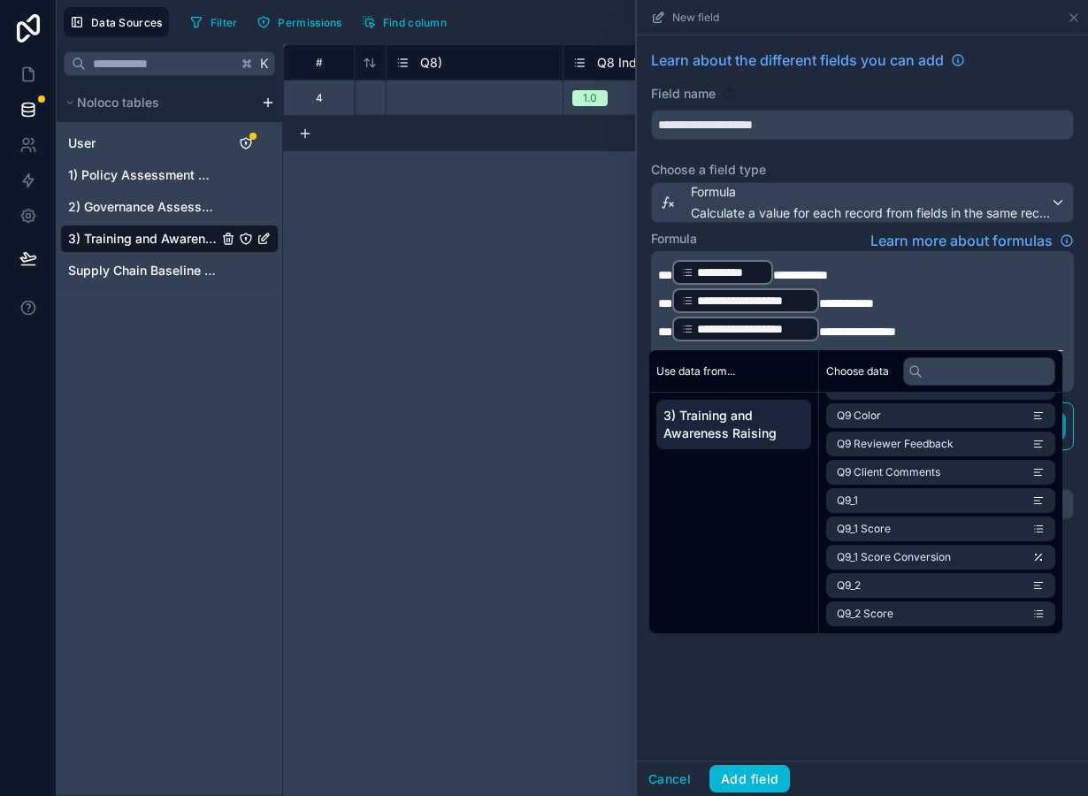
click at [817, 307] on div "**********" at bounding box center [745, 300] width 147 height 25
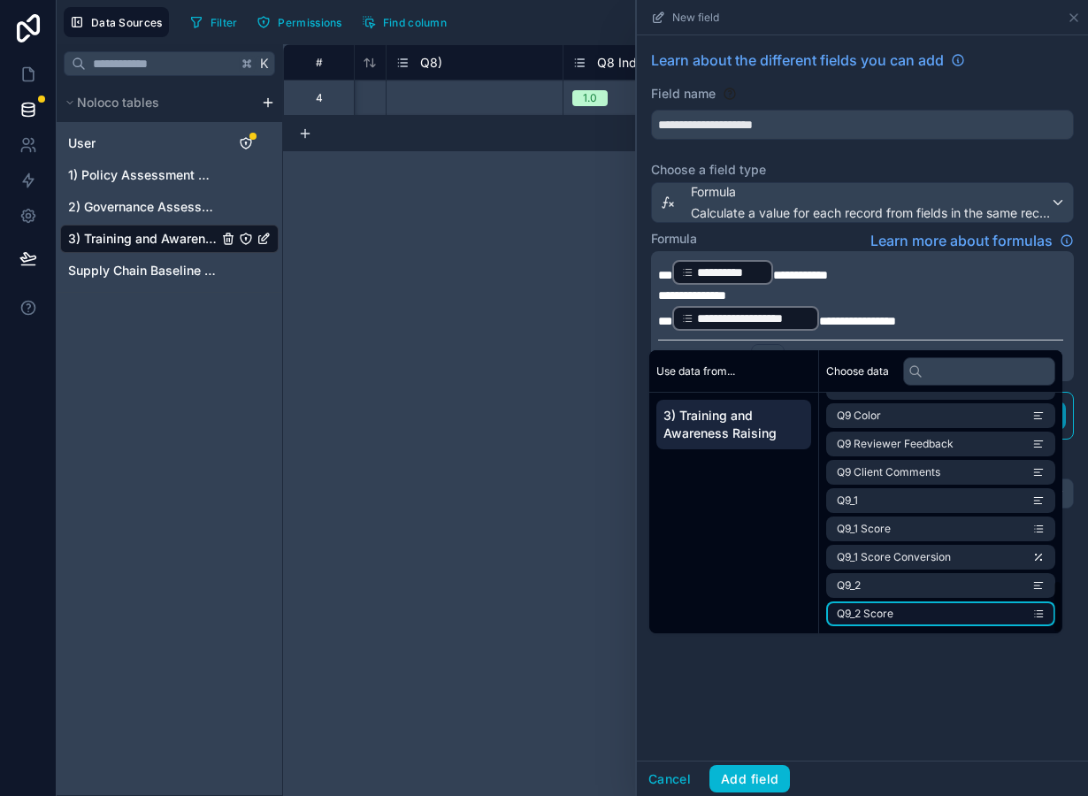
click at [903, 623] on li "Q9_2 Score" at bounding box center [940, 614] width 229 height 25
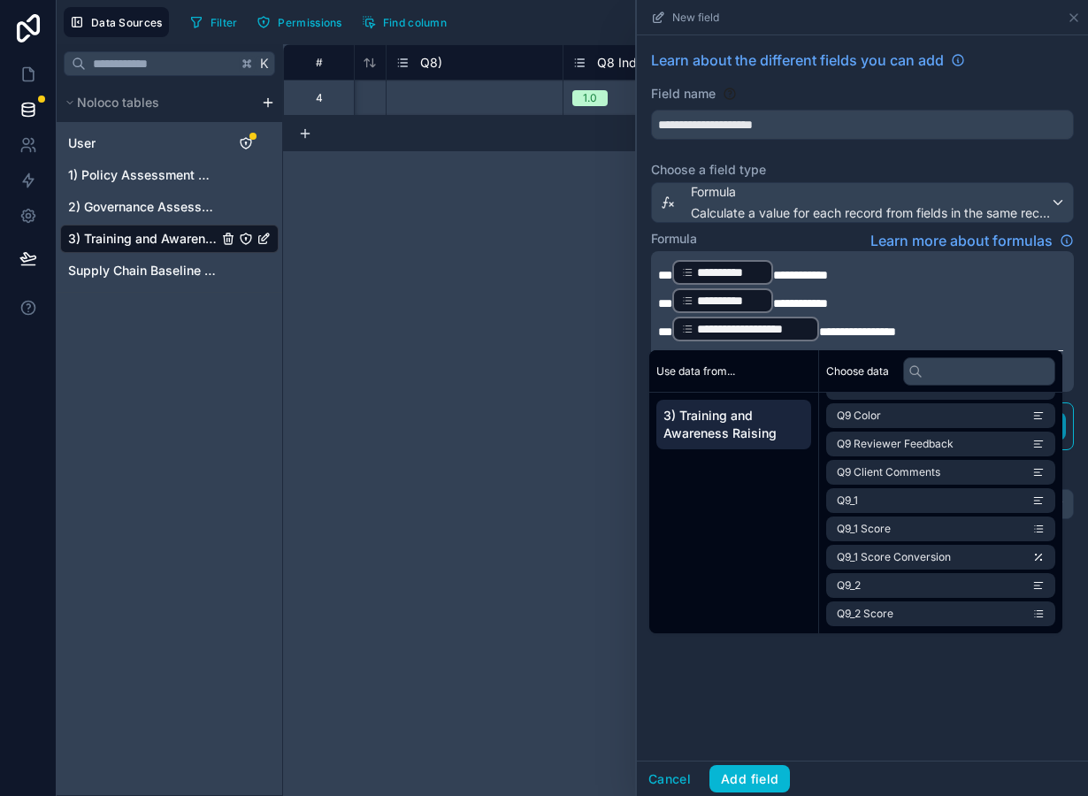
click at [819, 334] on span "**********" at bounding box center [857, 332] width 77 height 12
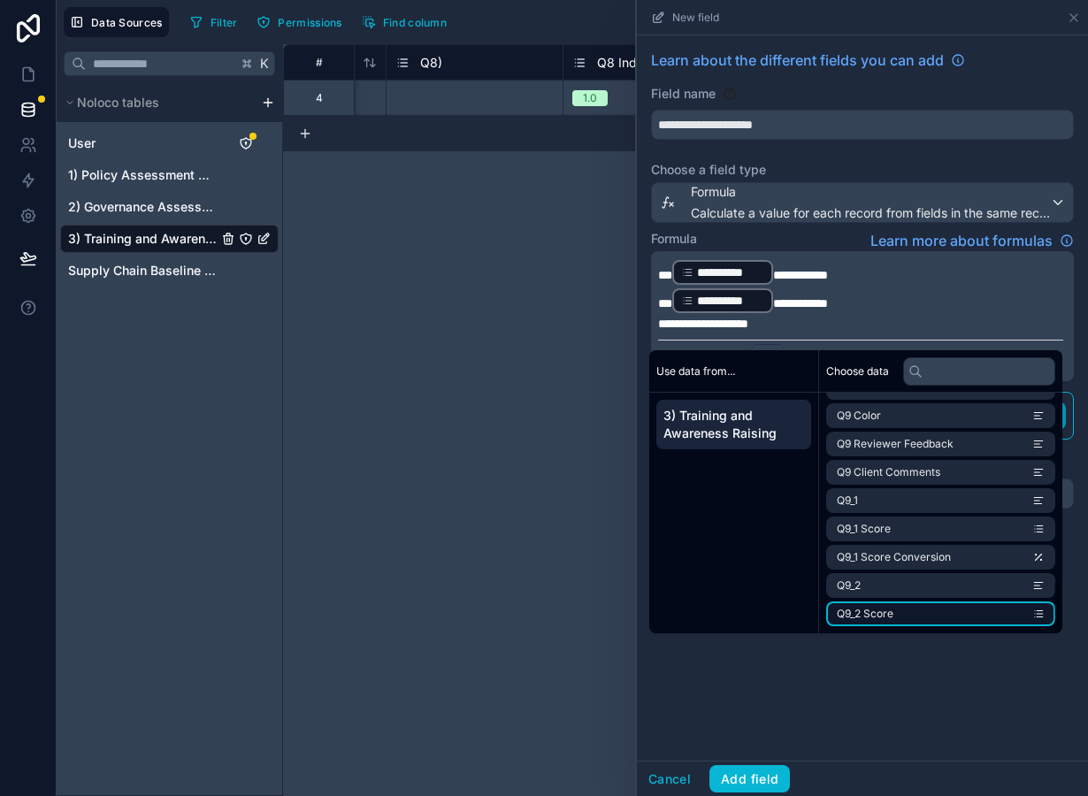
click at [922, 603] on li "Q9_2 Score" at bounding box center [940, 614] width 229 height 25
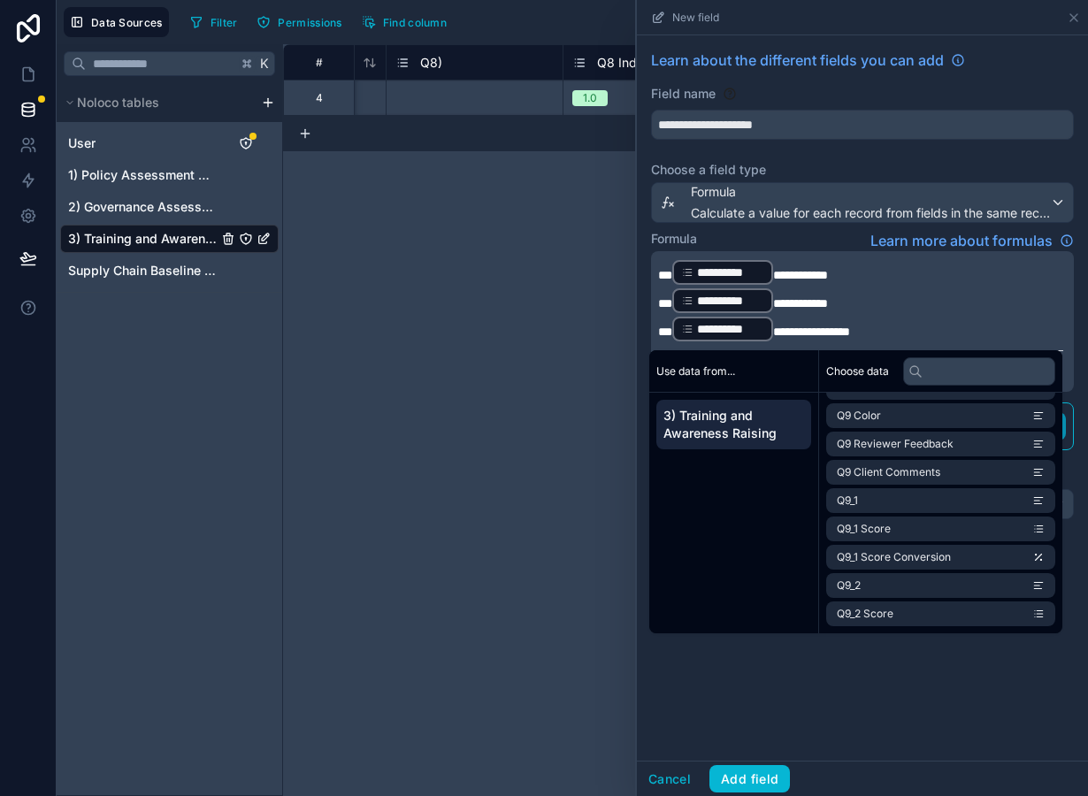
click at [805, 711] on div "**********" at bounding box center [862, 397] width 451 height 725
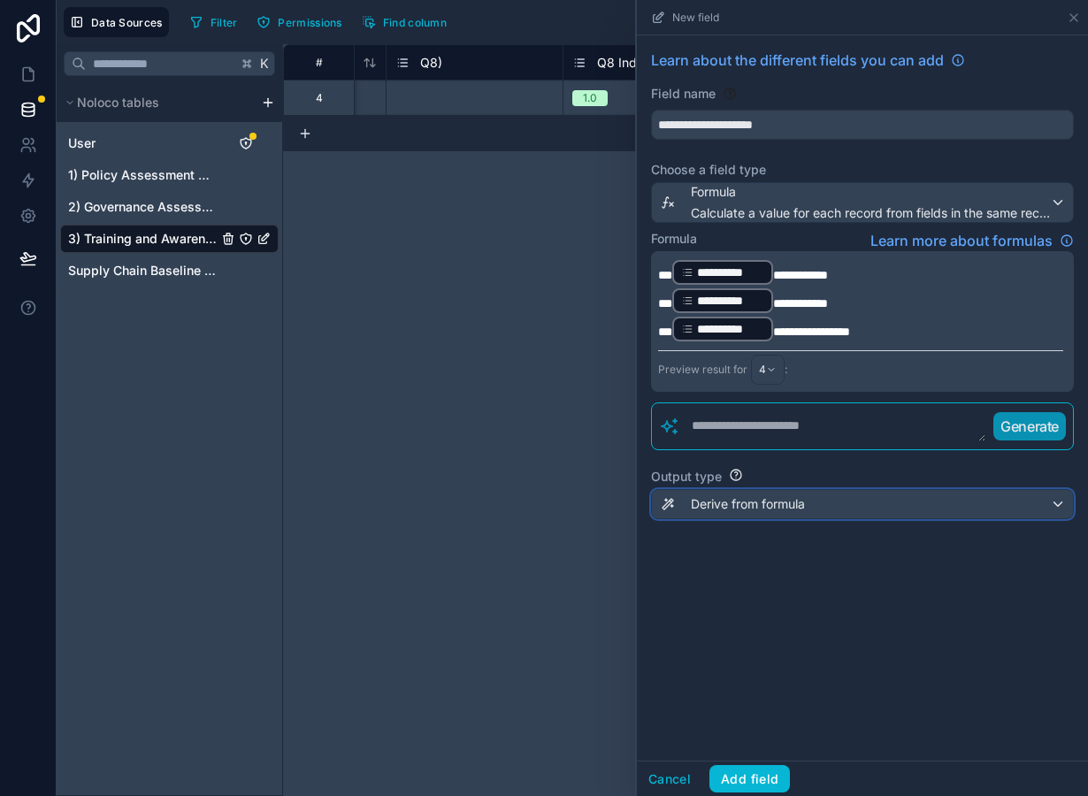
click at [738, 515] on div "Derive from formula" at bounding box center [862, 504] width 421 height 28
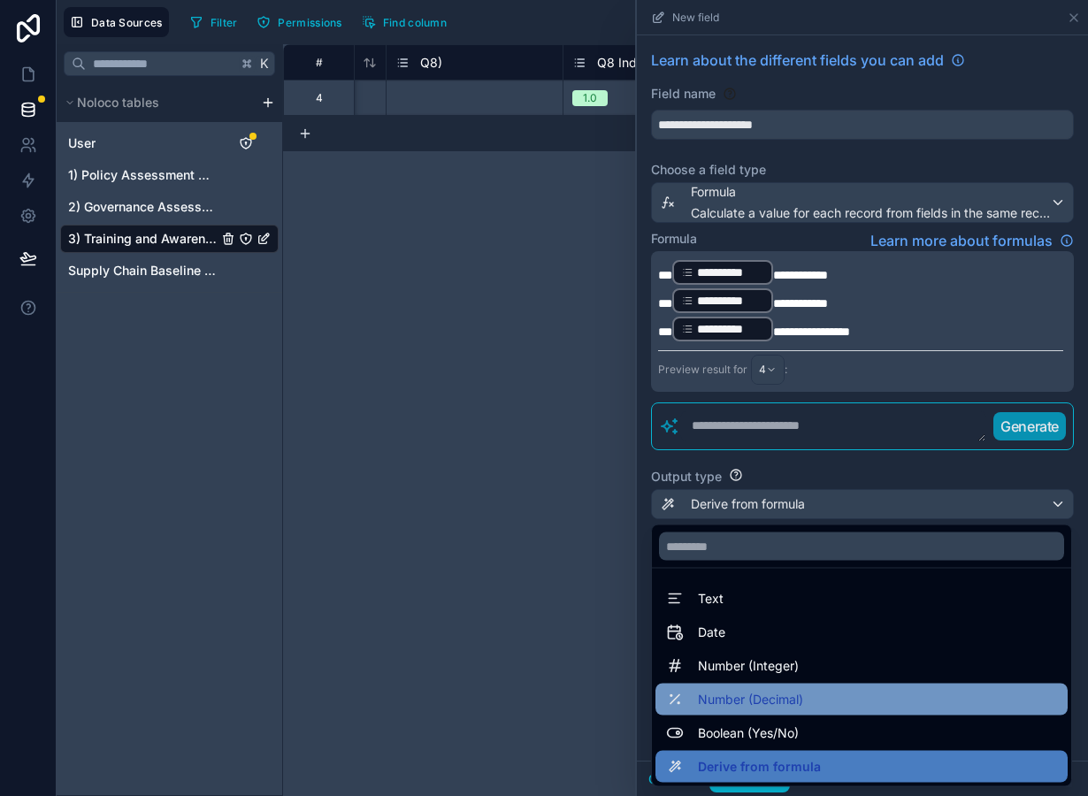
click at [759, 709] on span "Number (Decimal)" at bounding box center [750, 699] width 105 height 21
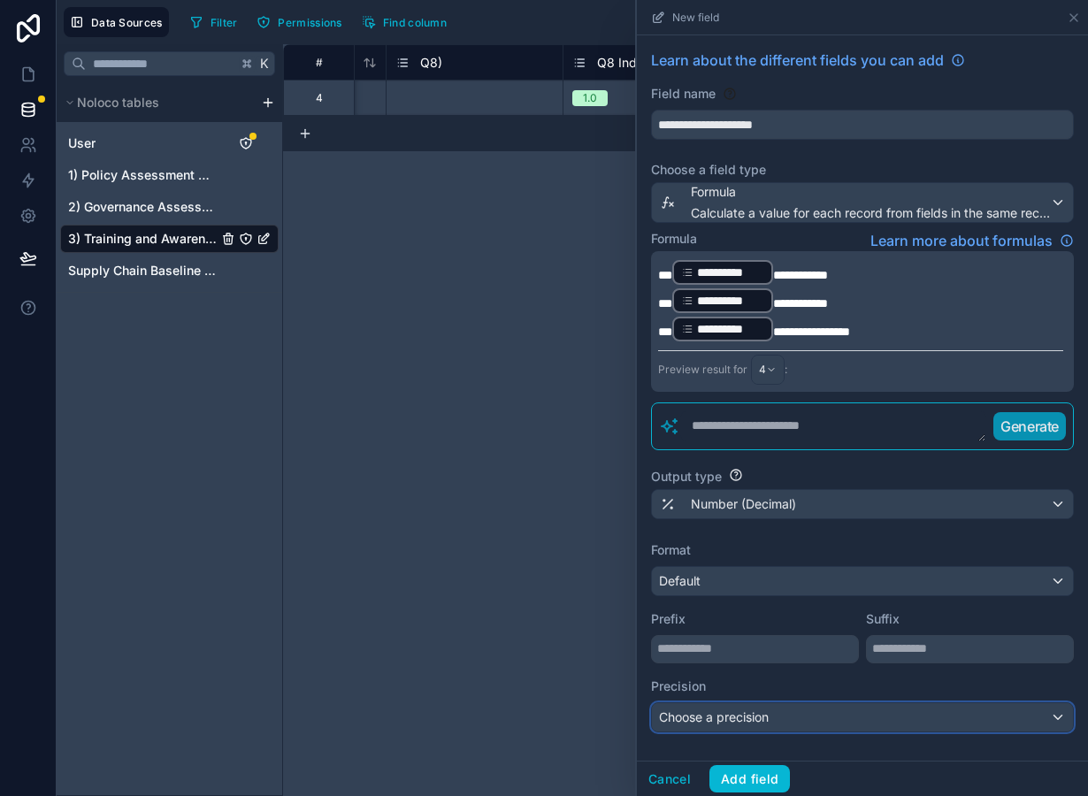
click at [734, 717] on span "Choose a precision" at bounding box center [714, 716] width 110 height 15
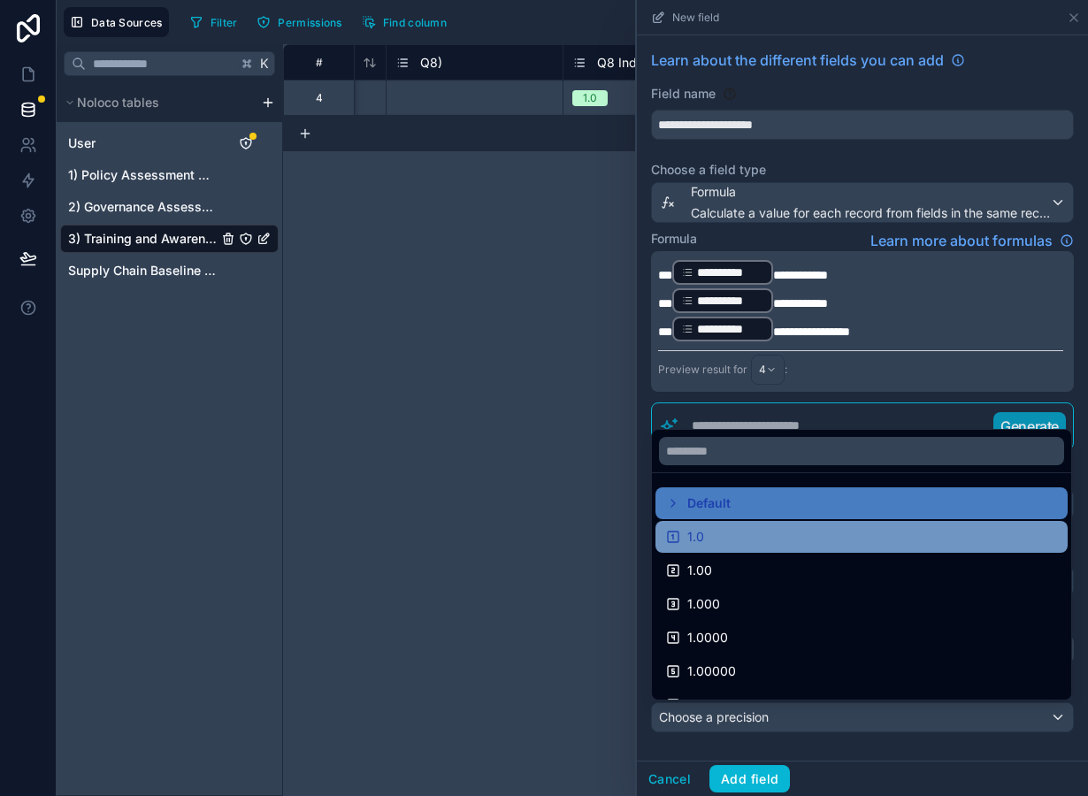
click at [702, 524] on div "1.0" at bounding box center [862, 537] width 412 height 32
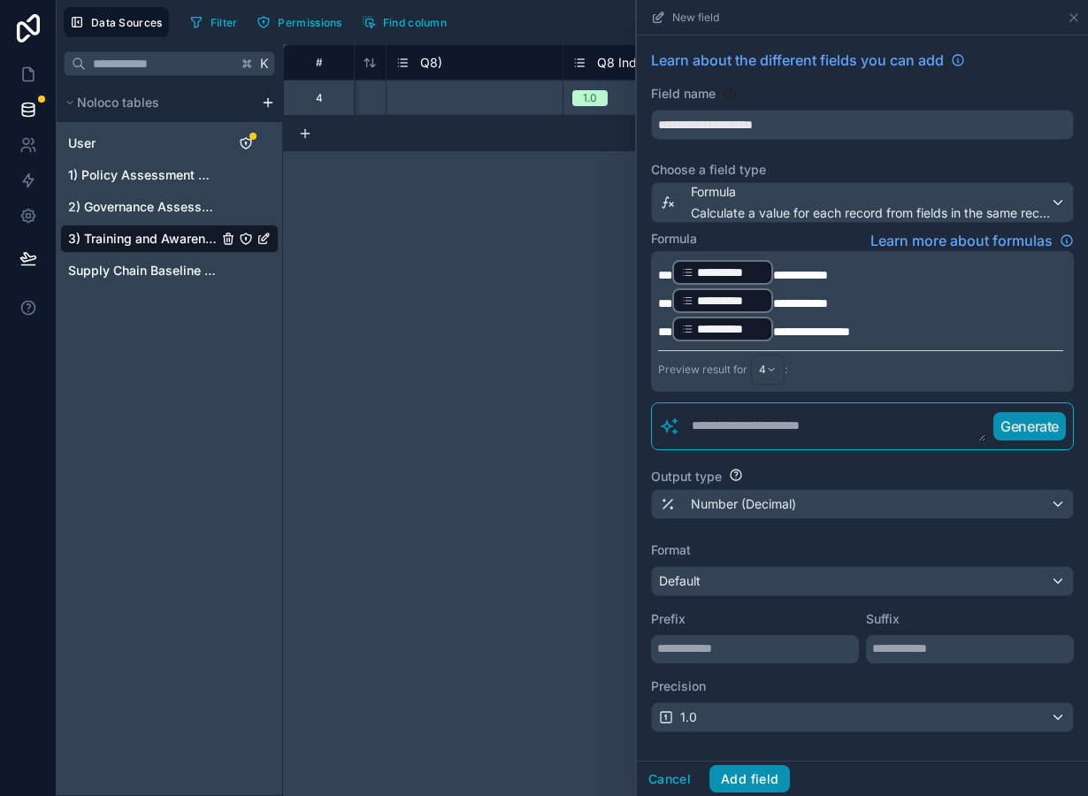
click at [761, 769] on button "Add field" at bounding box center [749, 779] width 81 height 28
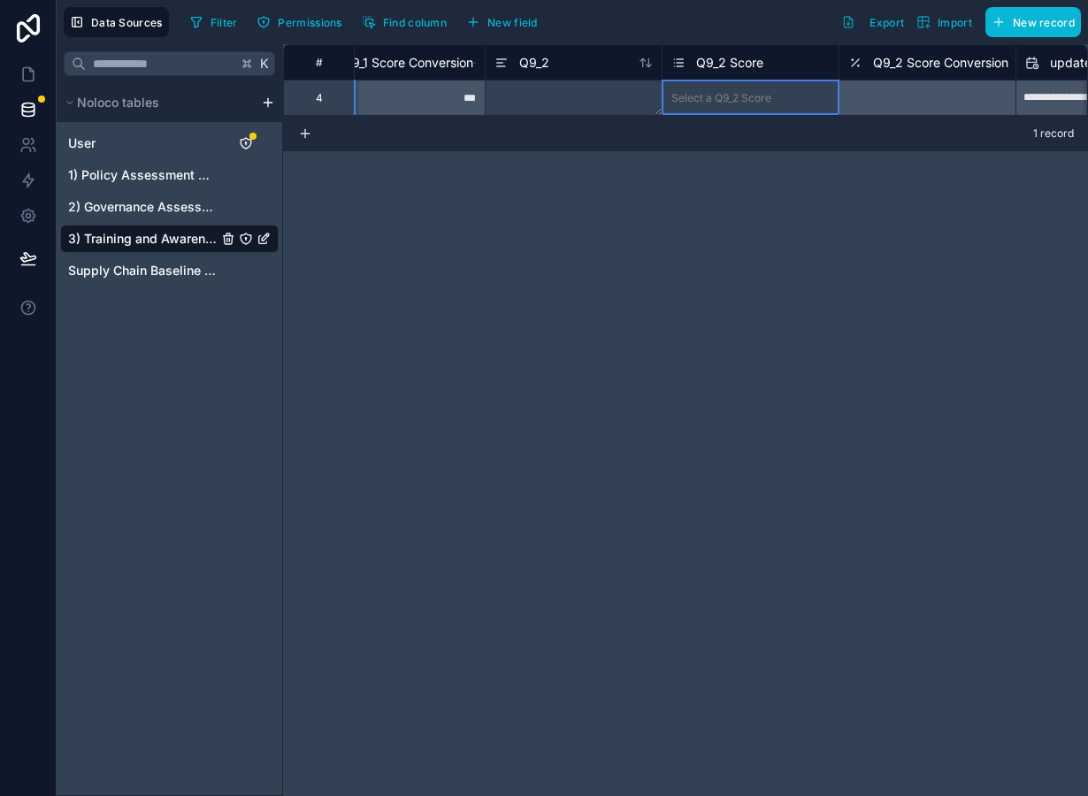
scroll to position [0, 5531]
click at [721, 93] on div "Select a Q9_2 Score" at bounding box center [721, 98] width 100 height 14
click at [720, 100] on div "Select a Q9_2 Score" at bounding box center [721, 98] width 100 height 14
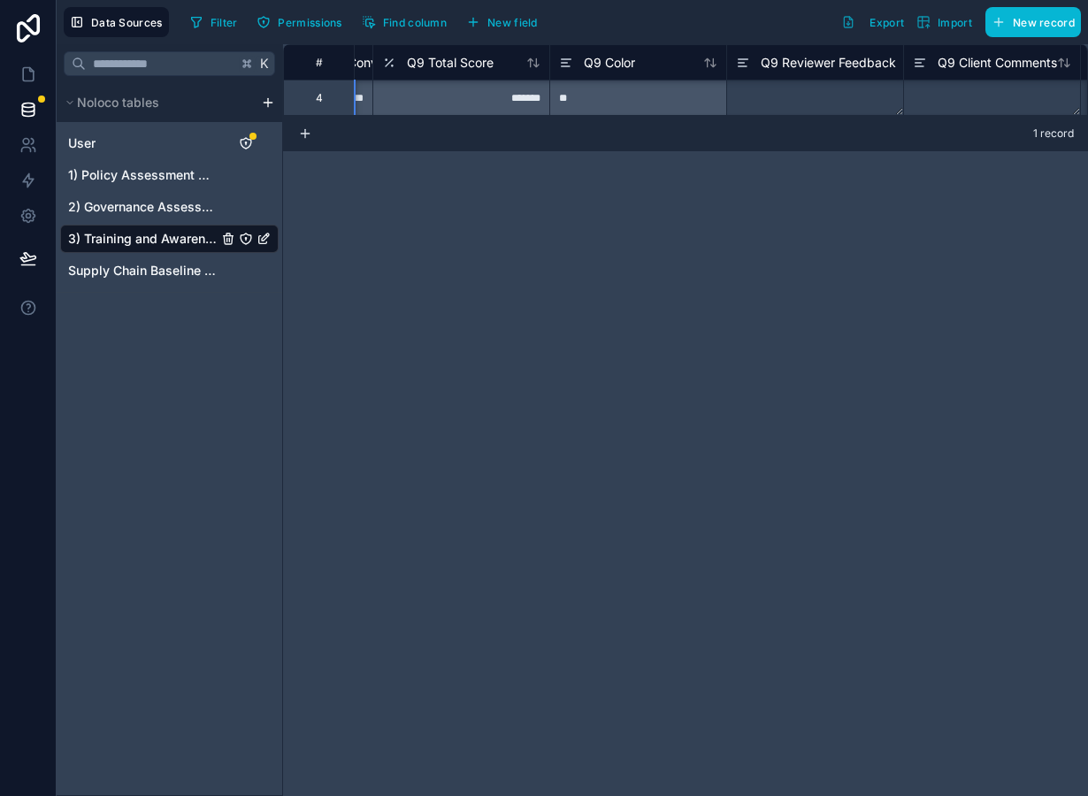
scroll to position [0, 4404]
click at [467, 63] on span "Q9 Total Score" at bounding box center [451, 63] width 87 height 18
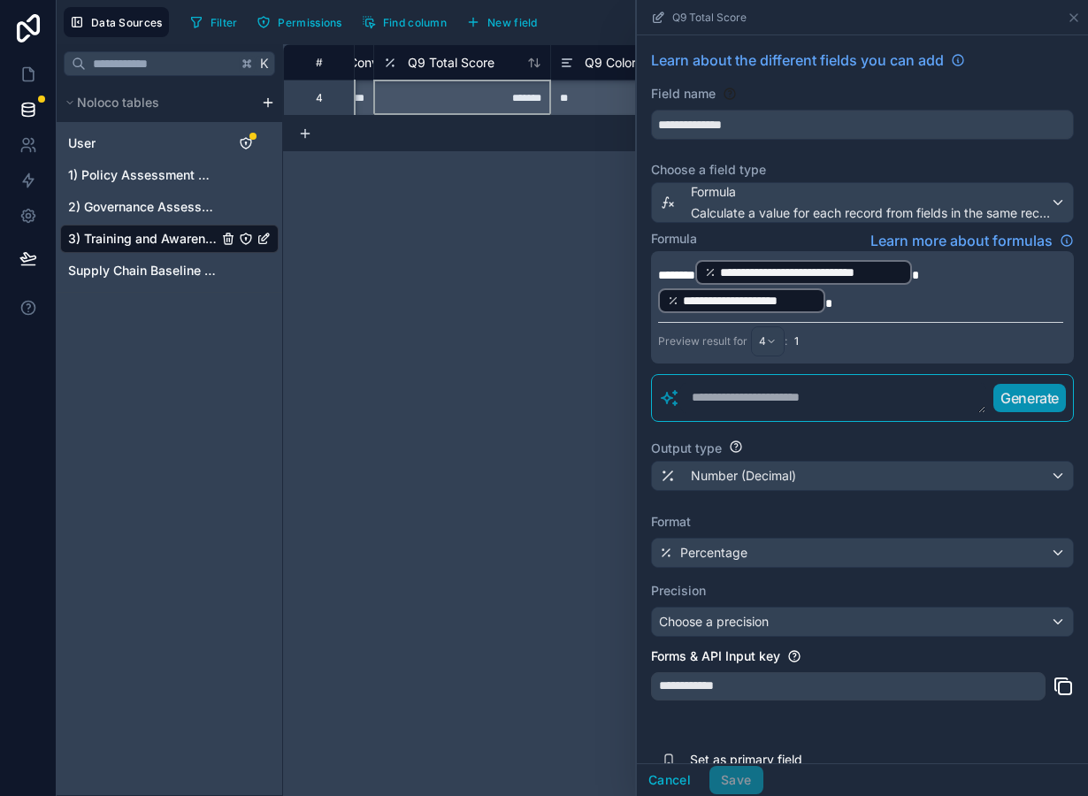
click at [852, 301] on p "**********" at bounding box center [860, 286] width 405 height 57
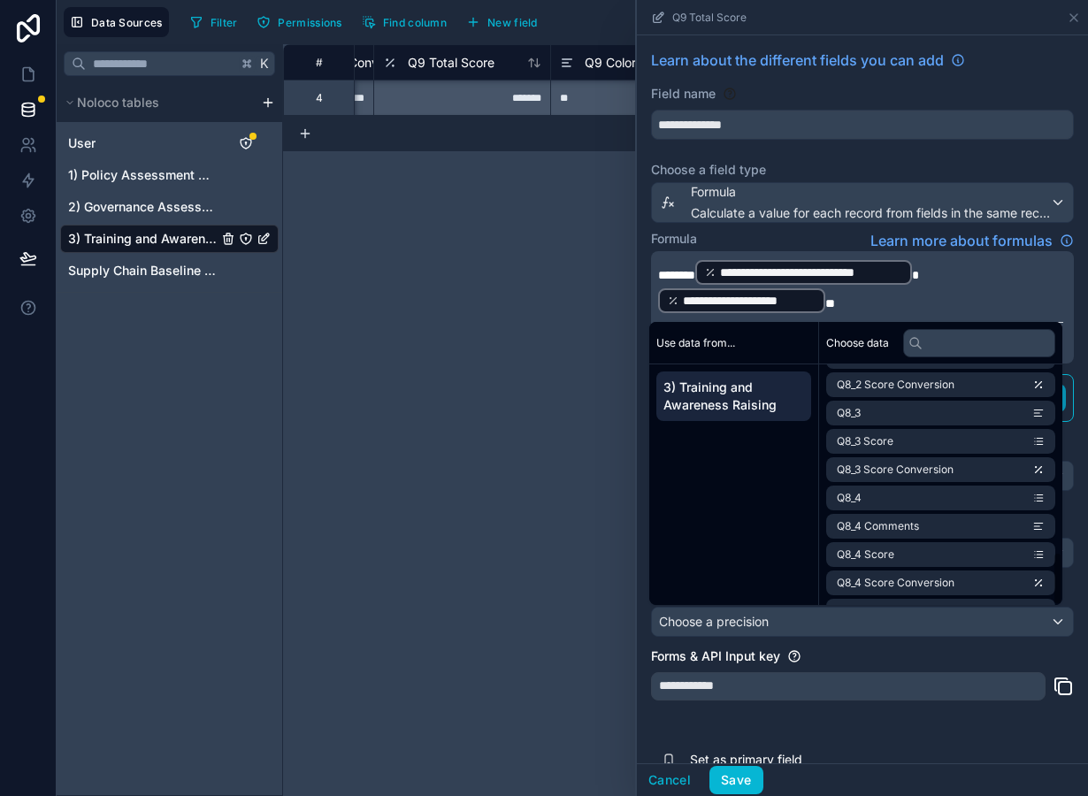
scroll to position [846, 0]
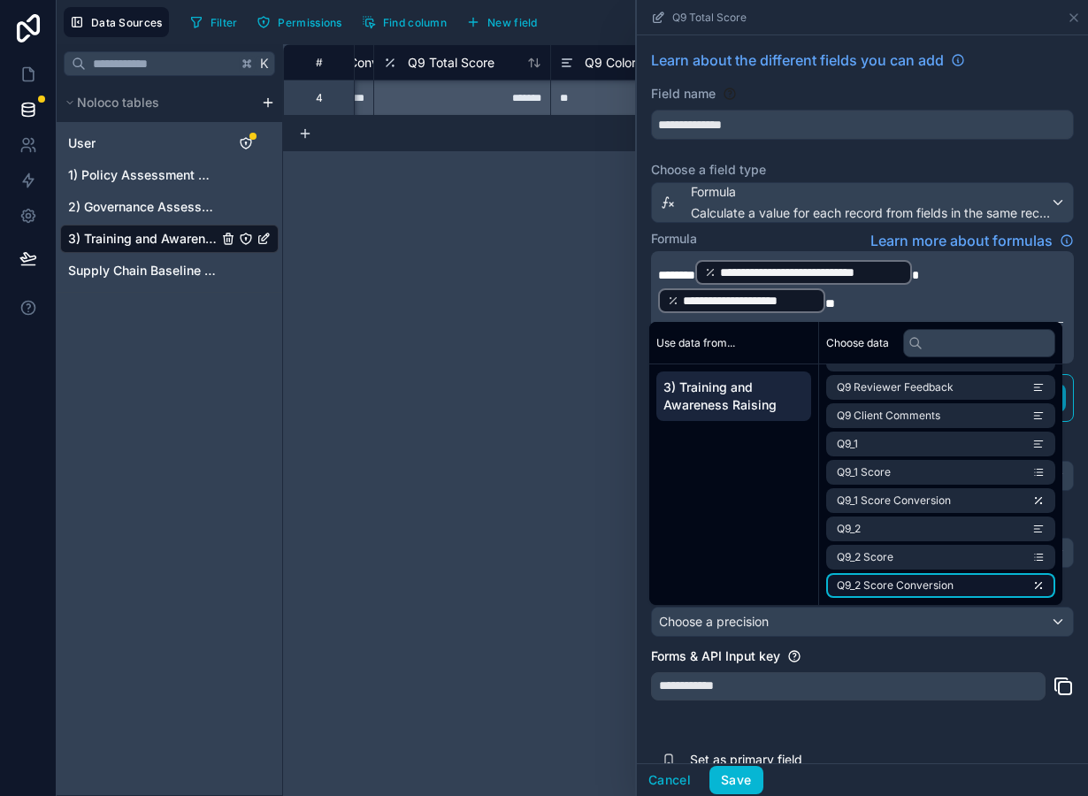
click at [931, 587] on span "Q9_2 Score Conversion" at bounding box center [895, 586] width 117 height 14
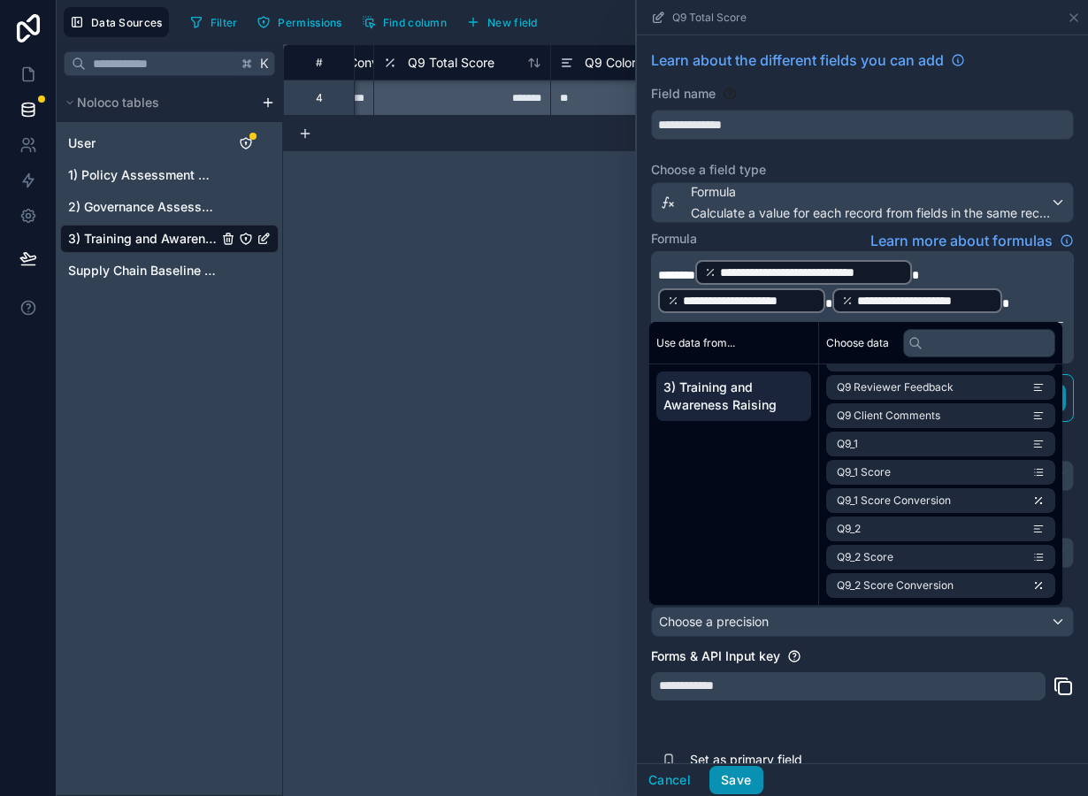
click at [741, 794] on button "Save" at bounding box center [735, 780] width 53 height 28
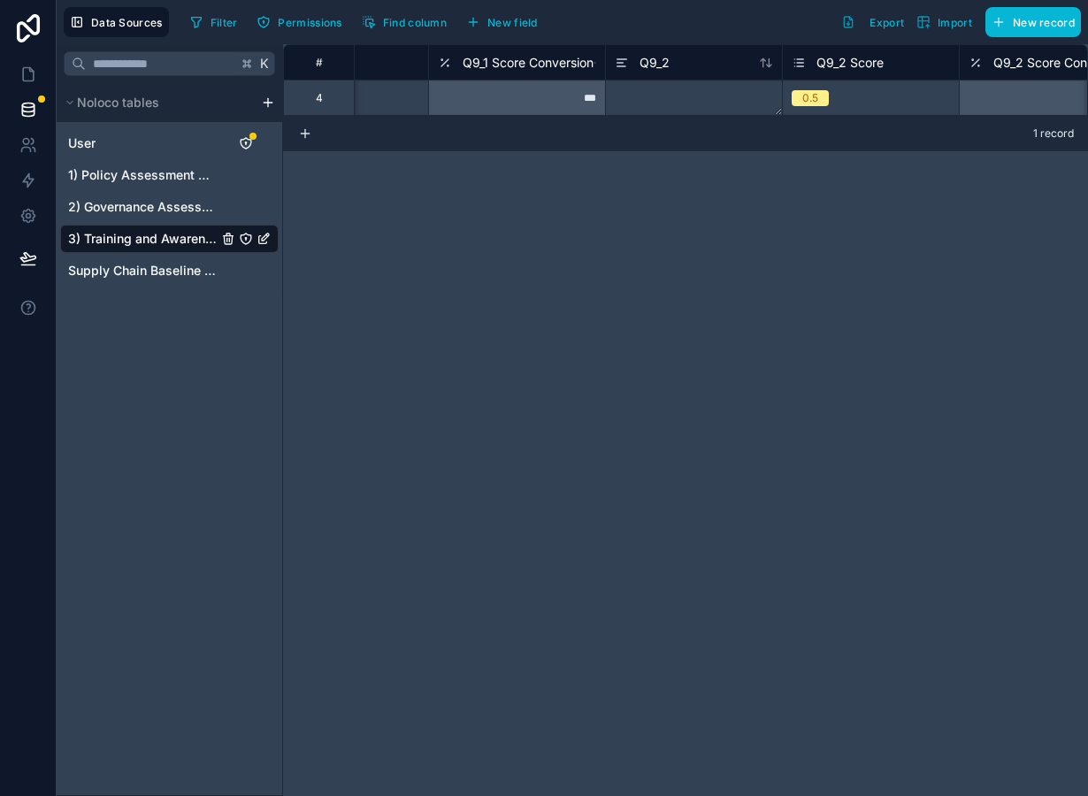
scroll to position [0, 5410]
click at [846, 88] on div "0.5" at bounding box center [871, 98] width 176 height 35
click at [846, 88] on div "0.5" at bounding box center [871, 97] width 176 height 19
click at [878, 177] on div "**********" at bounding box center [685, 420] width 805 height 752
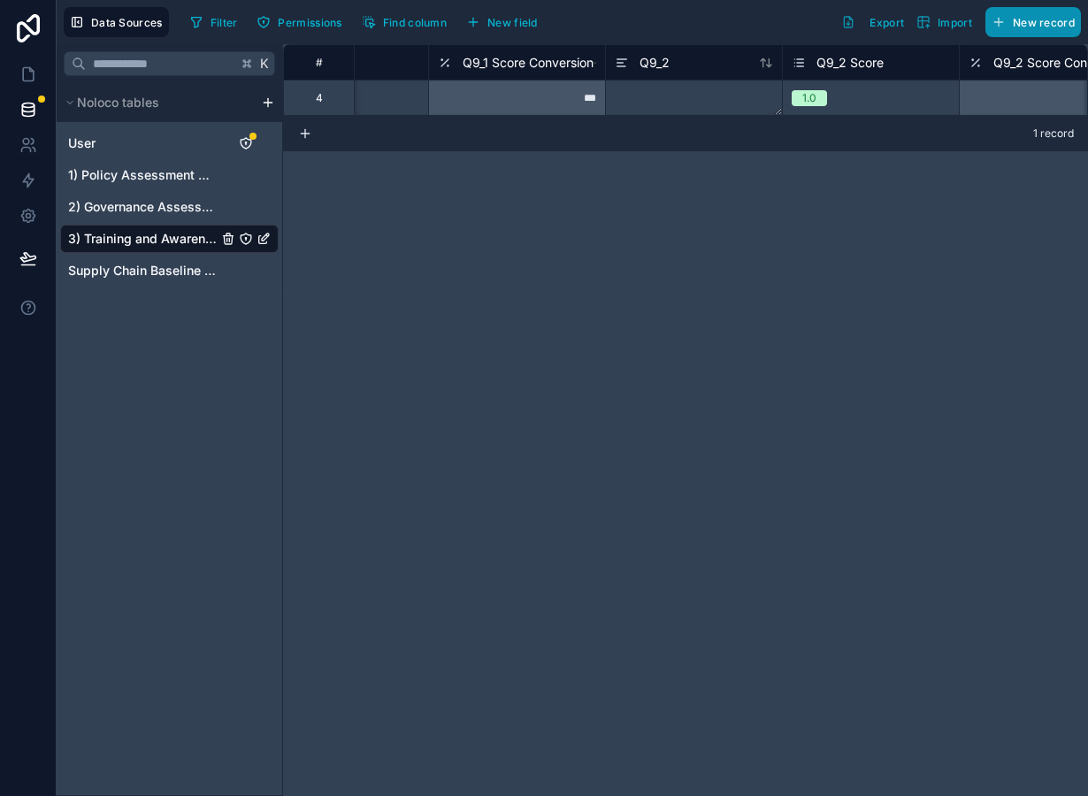
click at [1031, 13] on button "New record" at bounding box center [1033, 22] width 96 height 30
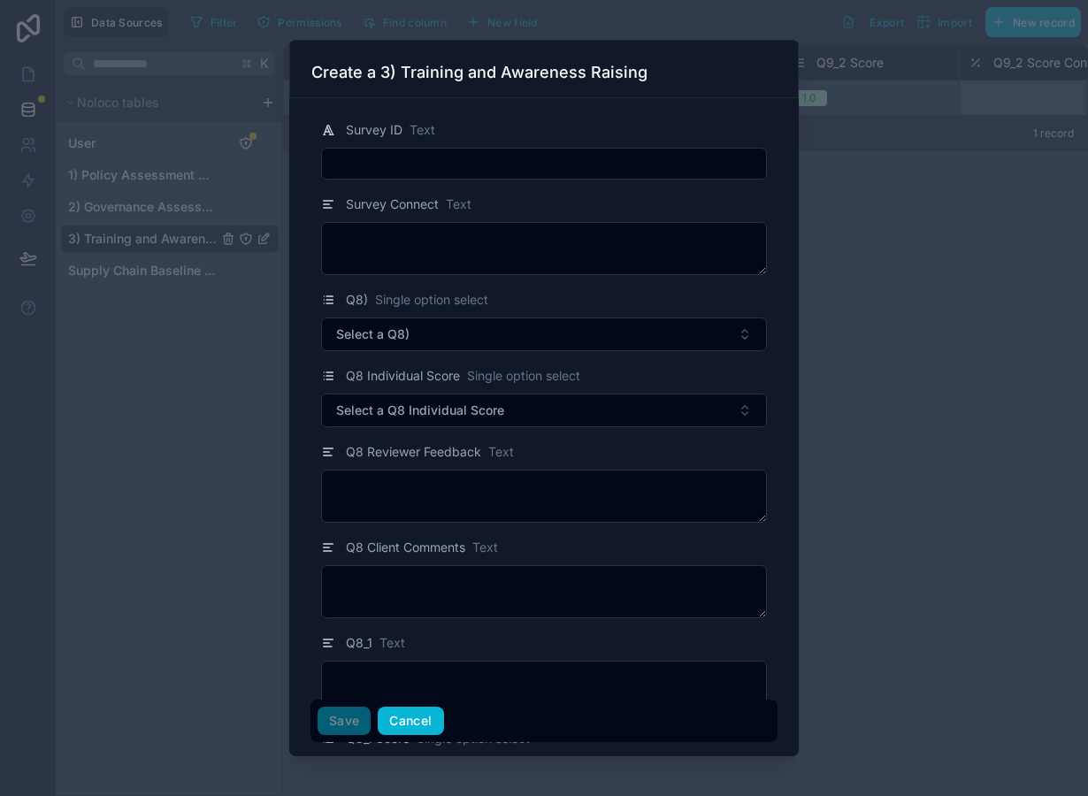
click at [421, 717] on button "Cancel" at bounding box center [410, 722] width 65 height 28
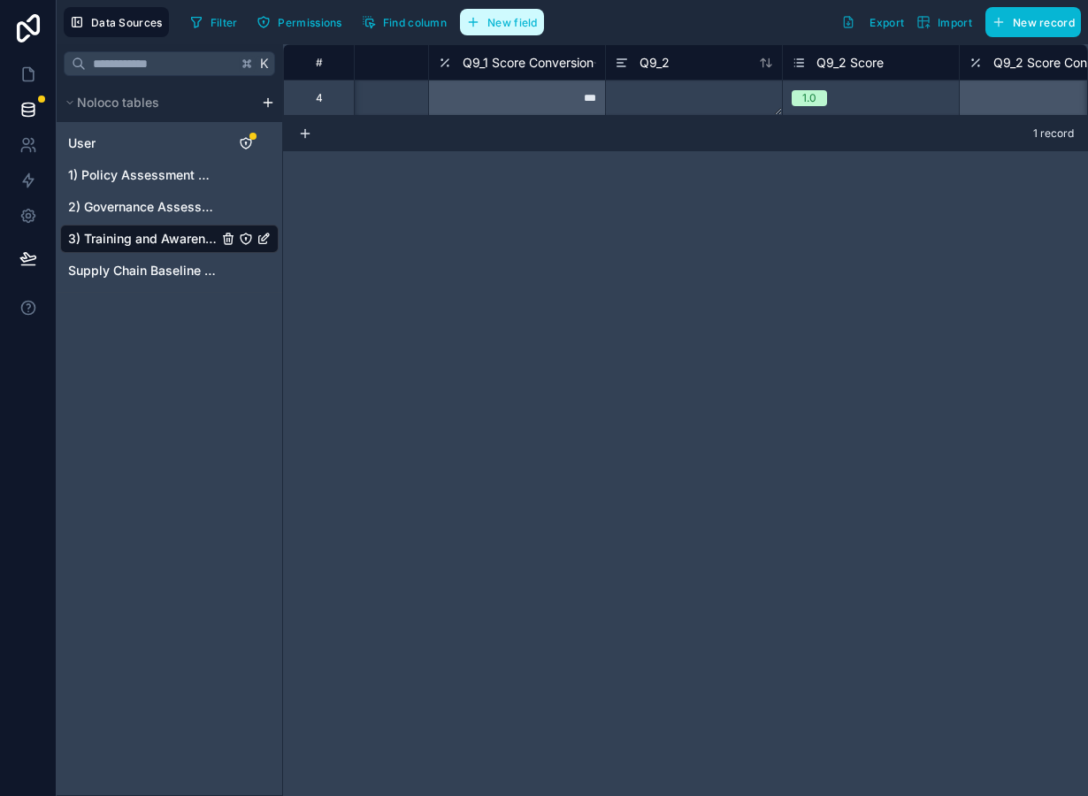
click at [515, 19] on span "New field" at bounding box center [512, 22] width 50 height 13
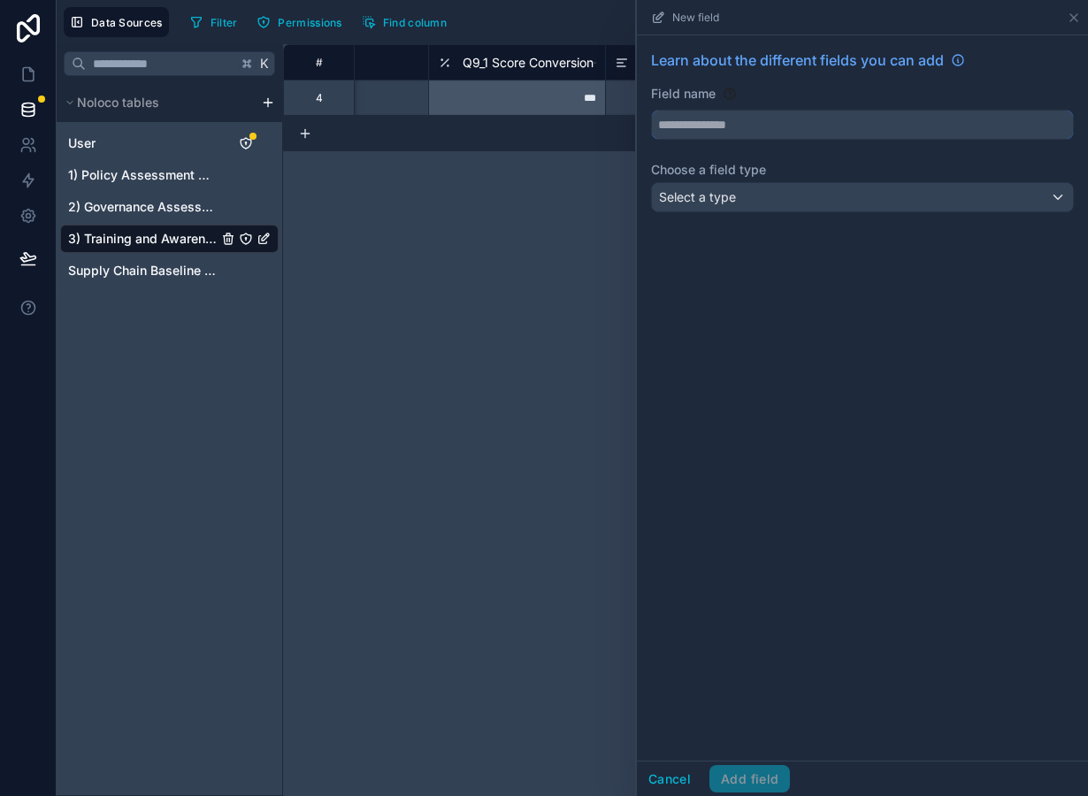
click at [723, 126] on input "text" at bounding box center [862, 125] width 421 height 28
click at [724, 199] on span "Select a type" at bounding box center [697, 196] width 77 height 15
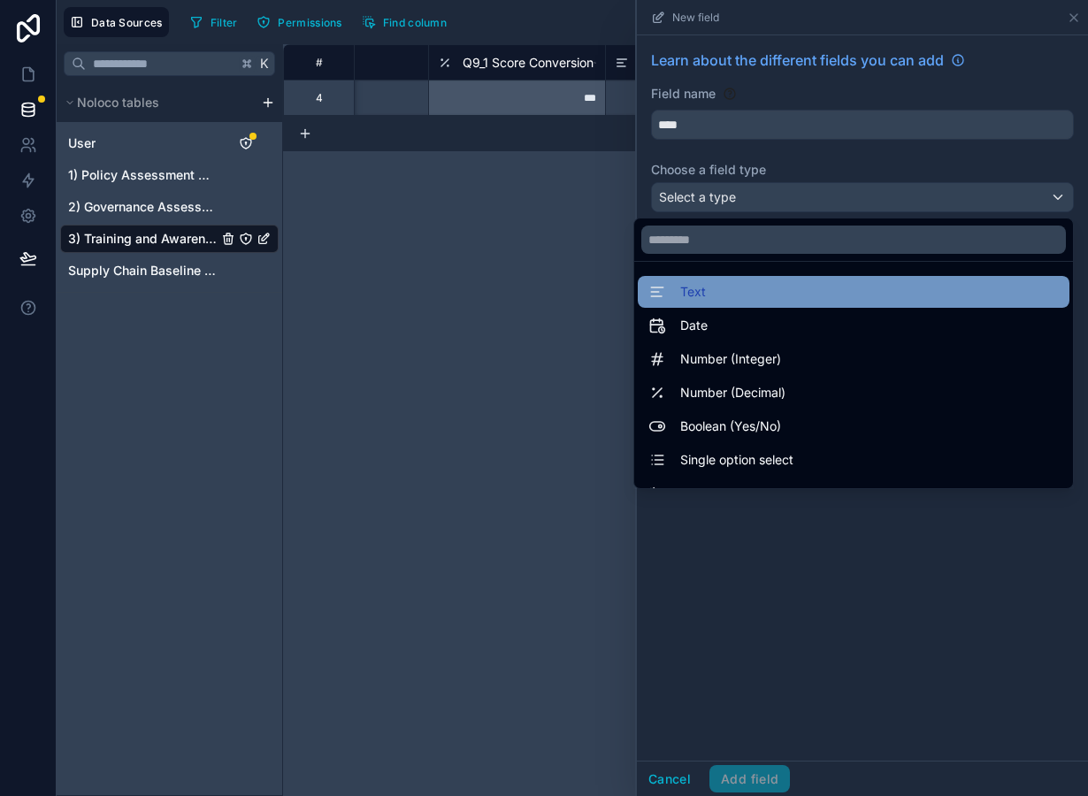
click at [710, 303] on div "Text" at bounding box center [853, 291] width 410 height 21
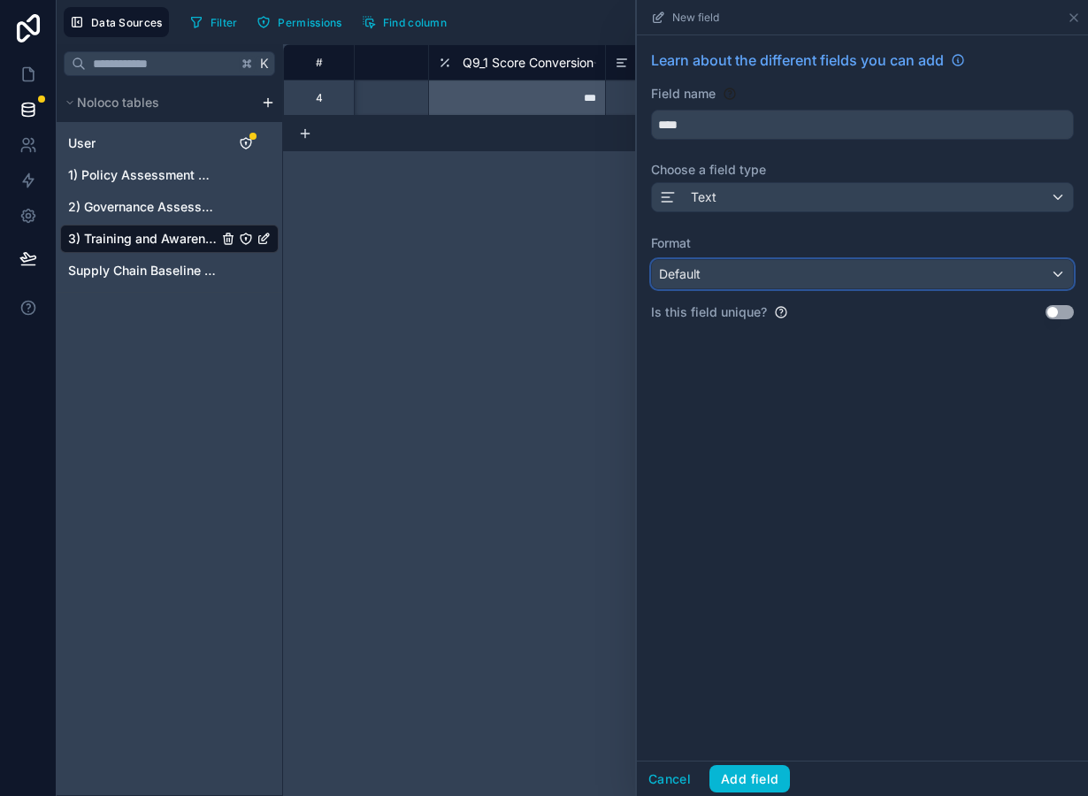
click at [723, 276] on div "Default" at bounding box center [862, 274] width 421 height 28
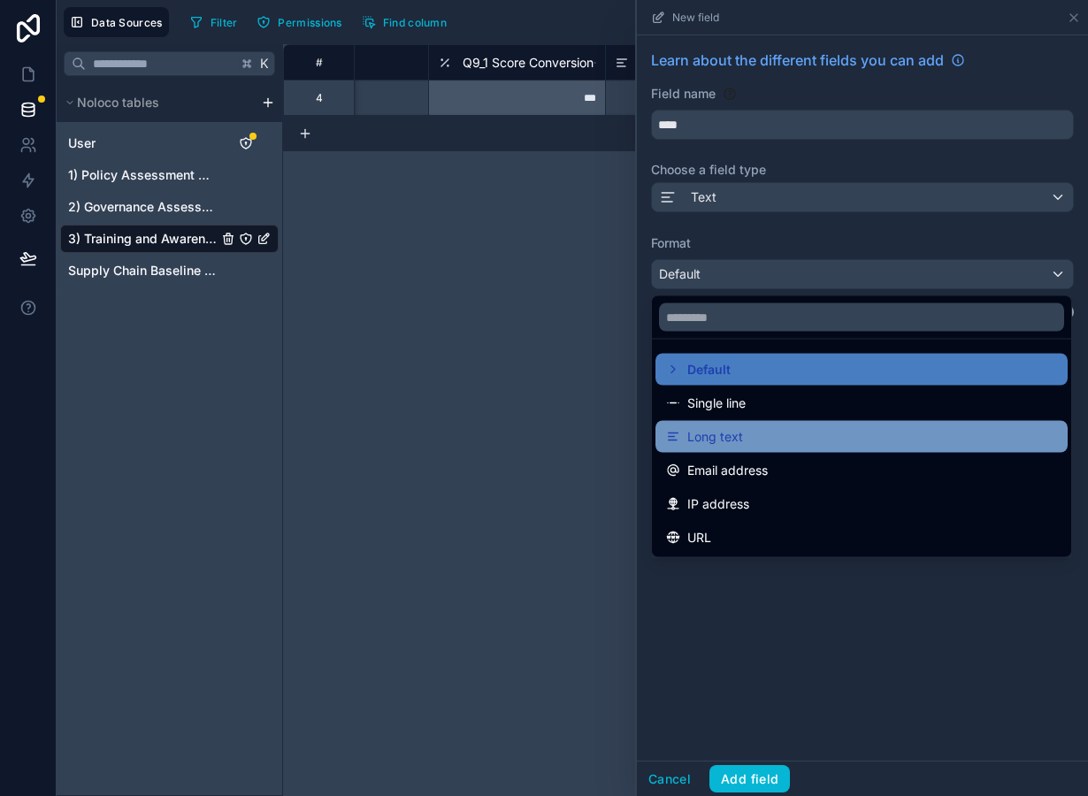
click at [727, 438] on span "Long text" at bounding box center [715, 436] width 56 height 21
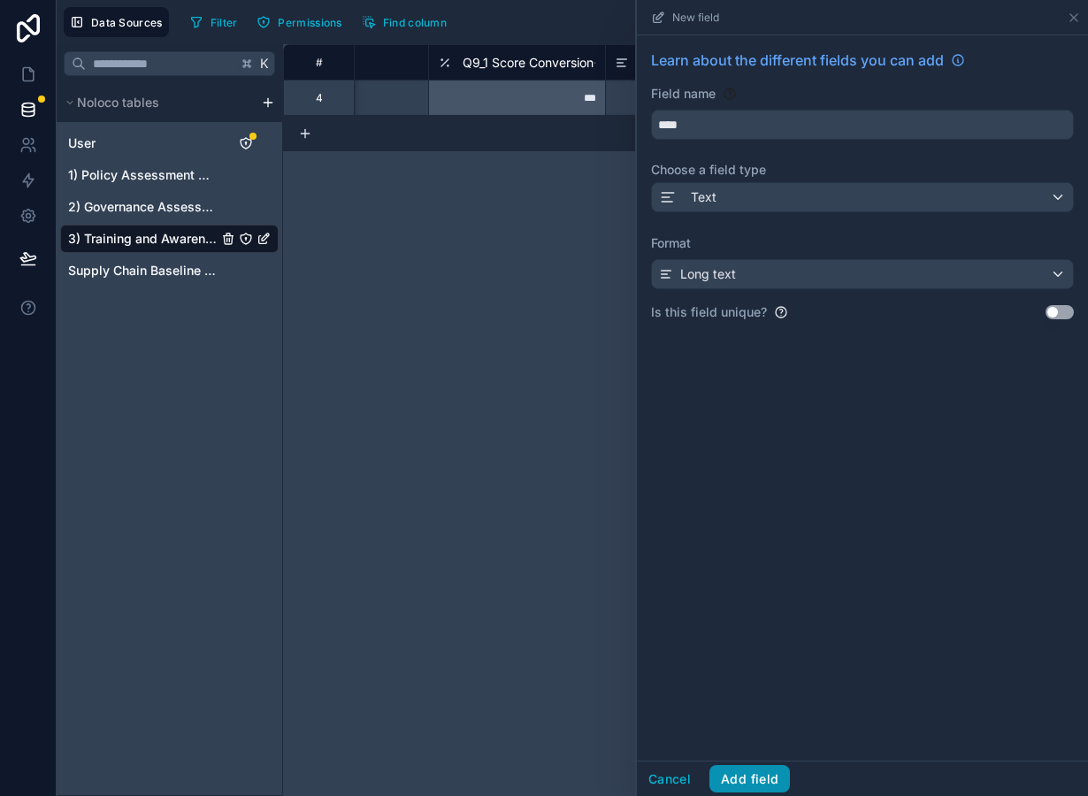
click at [753, 778] on button "Add field" at bounding box center [749, 779] width 81 height 28
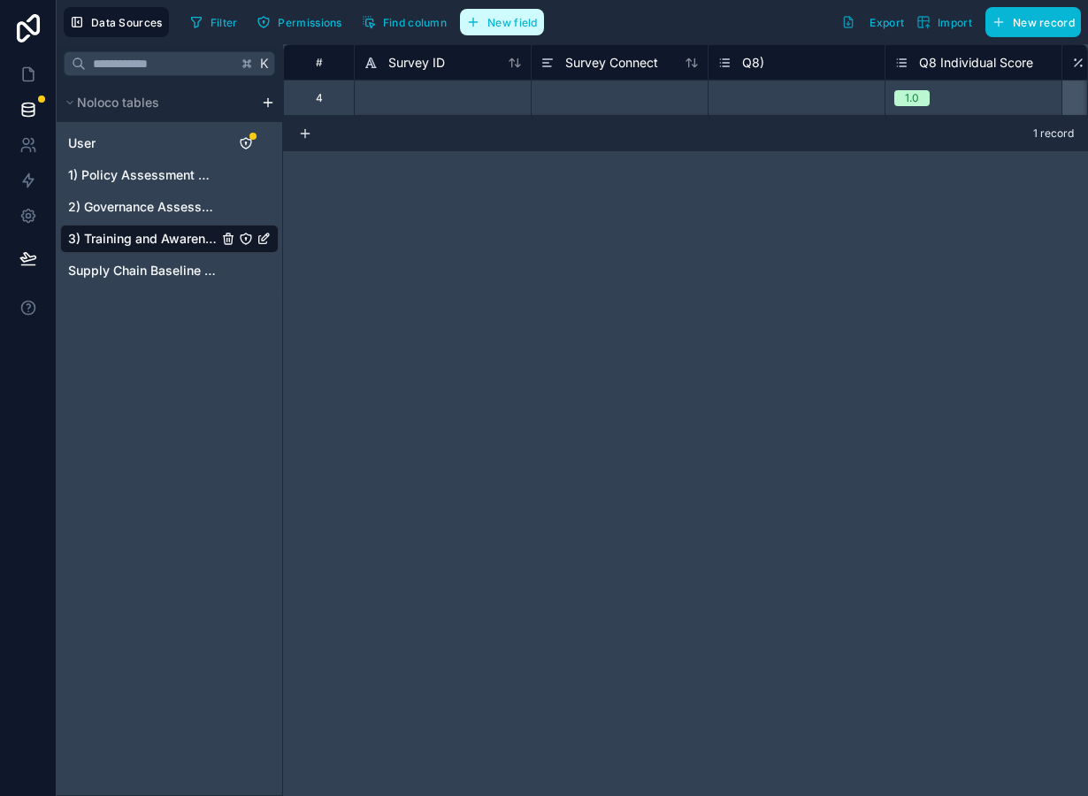
click at [509, 24] on span "New field" at bounding box center [512, 22] width 50 height 13
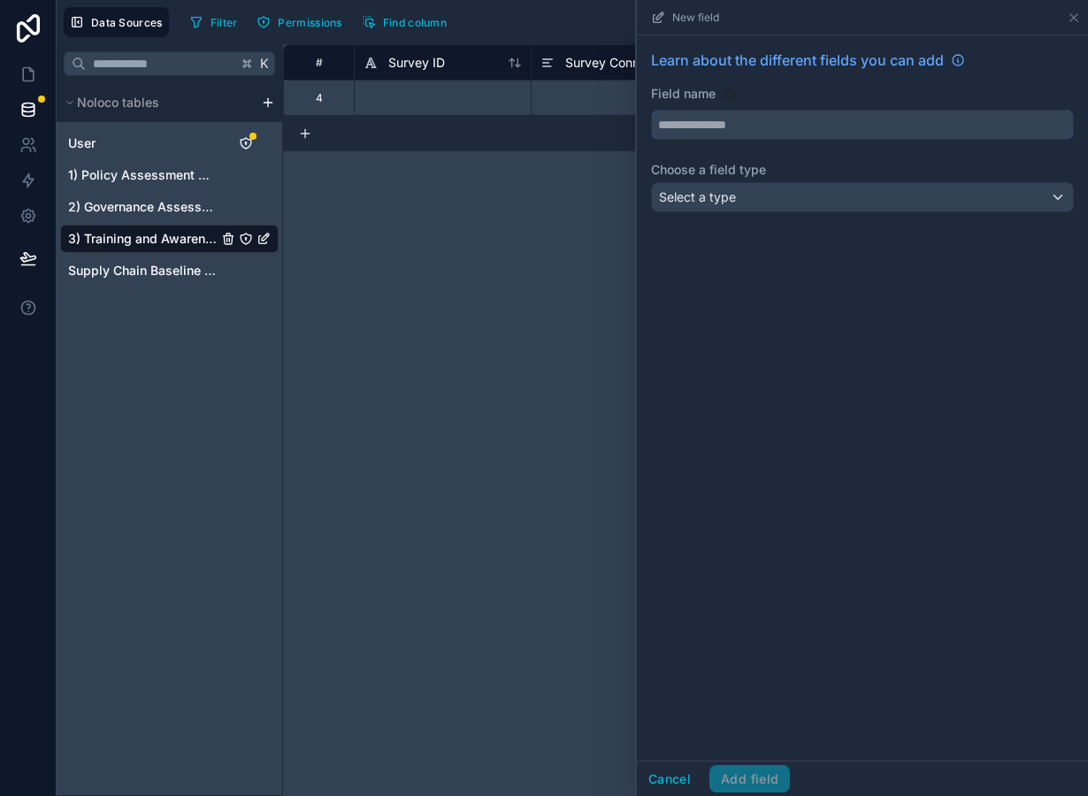
click at [727, 129] on input "text" at bounding box center [862, 125] width 421 height 28
click at [743, 196] on div "Select a type" at bounding box center [862, 197] width 421 height 28
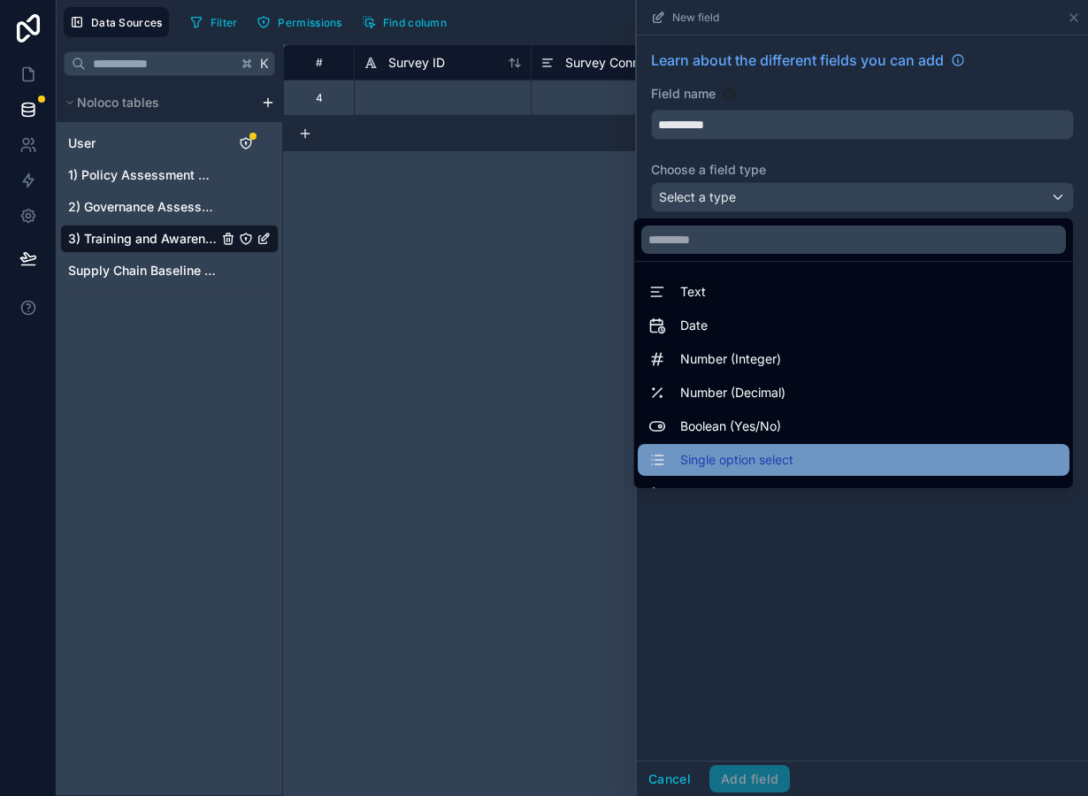
click at [751, 452] on span "Single option select" at bounding box center [736, 459] width 113 height 21
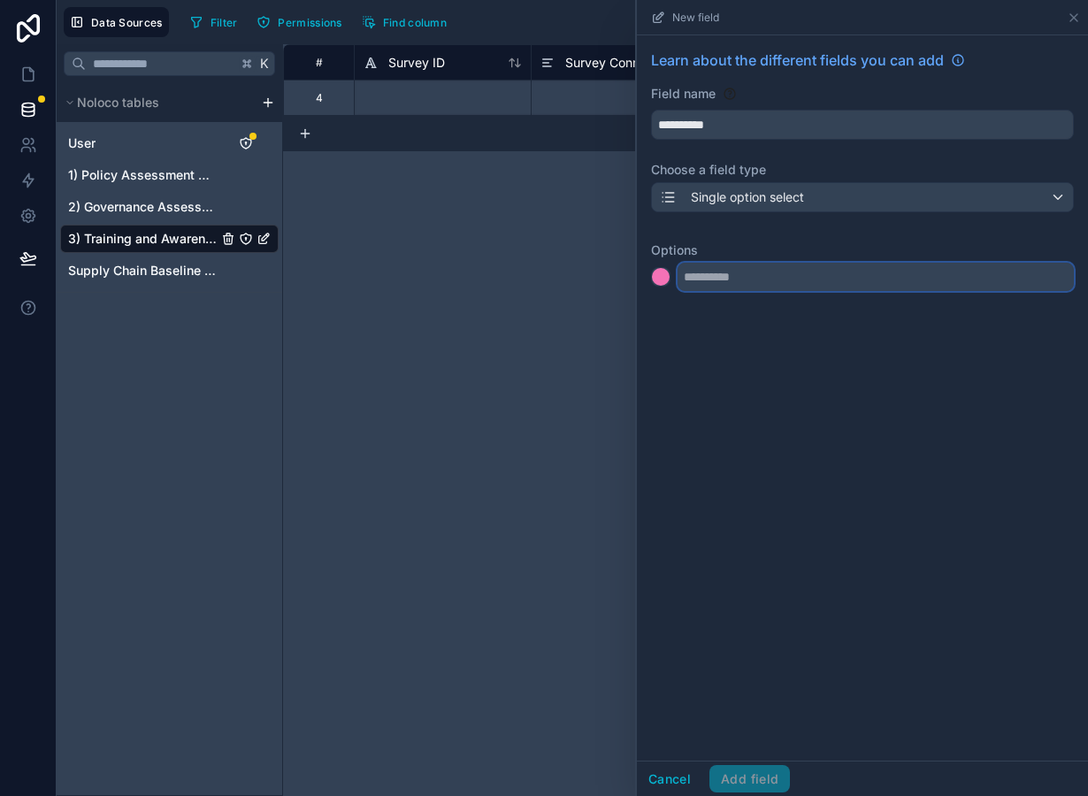
click at [694, 280] on input "text" at bounding box center [876, 277] width 396 height 28
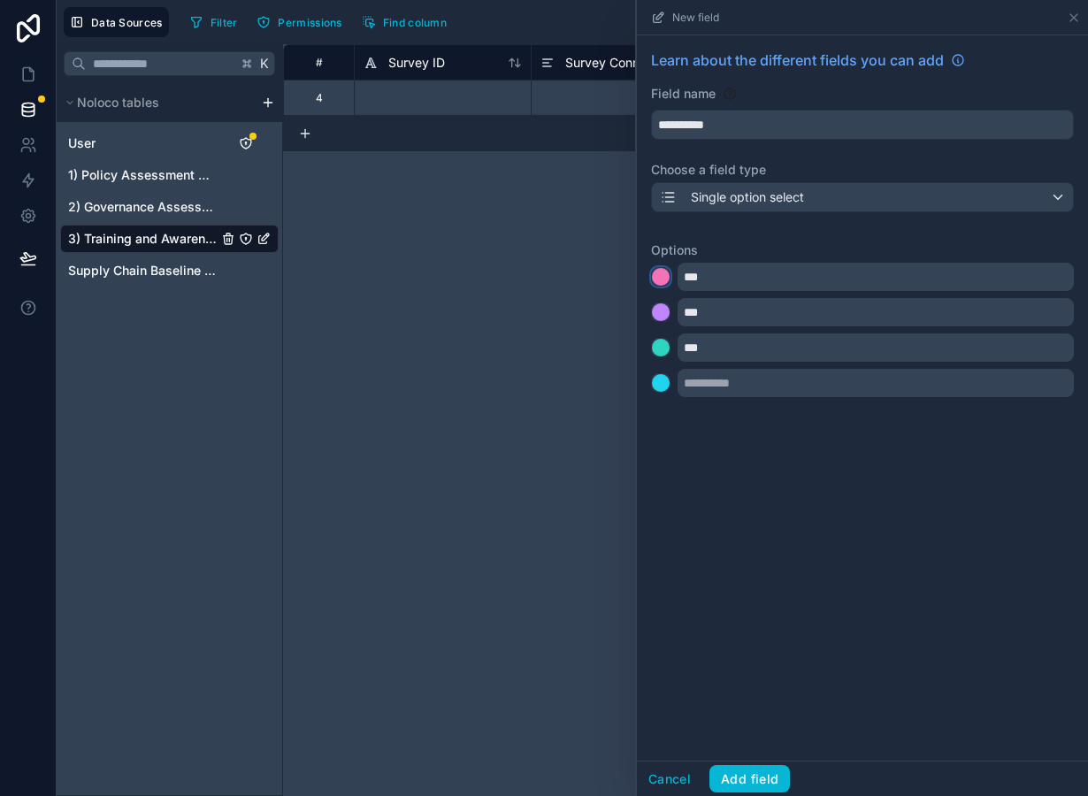
click at [661, 281] on div at bounding box center [661, 277] width 18 height 18
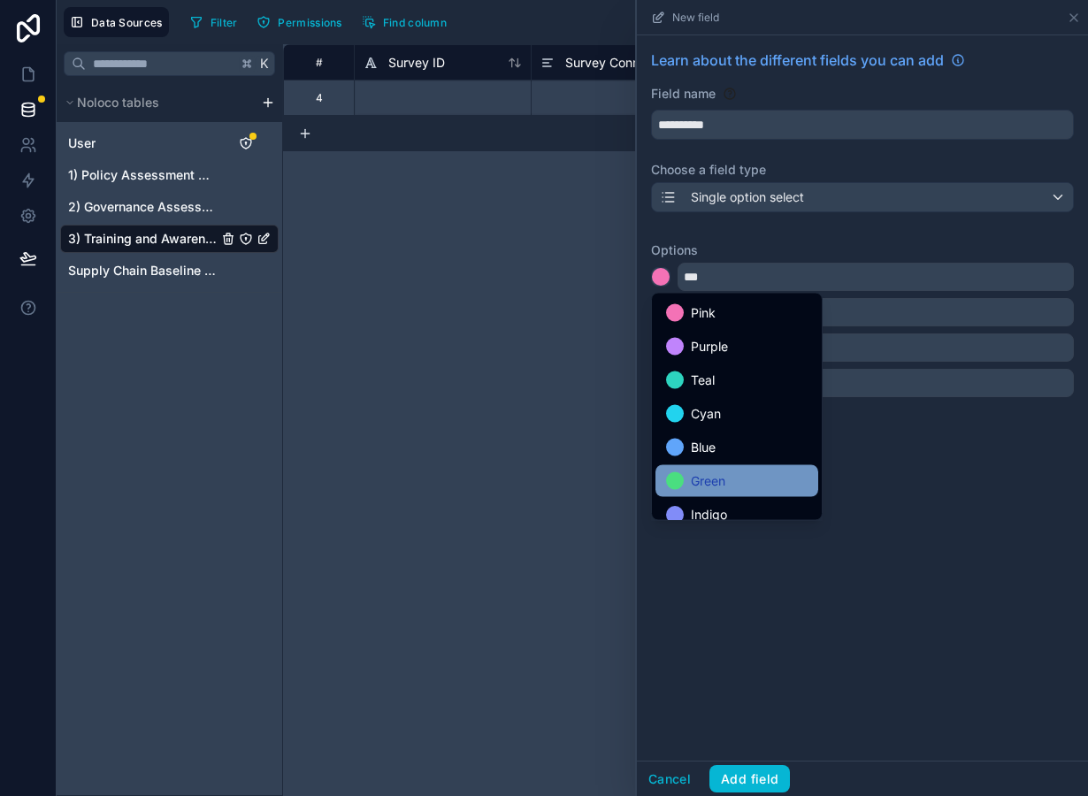
click at [708, 479] on span "Green" at bounding box center [708, 481] width 35 height 21
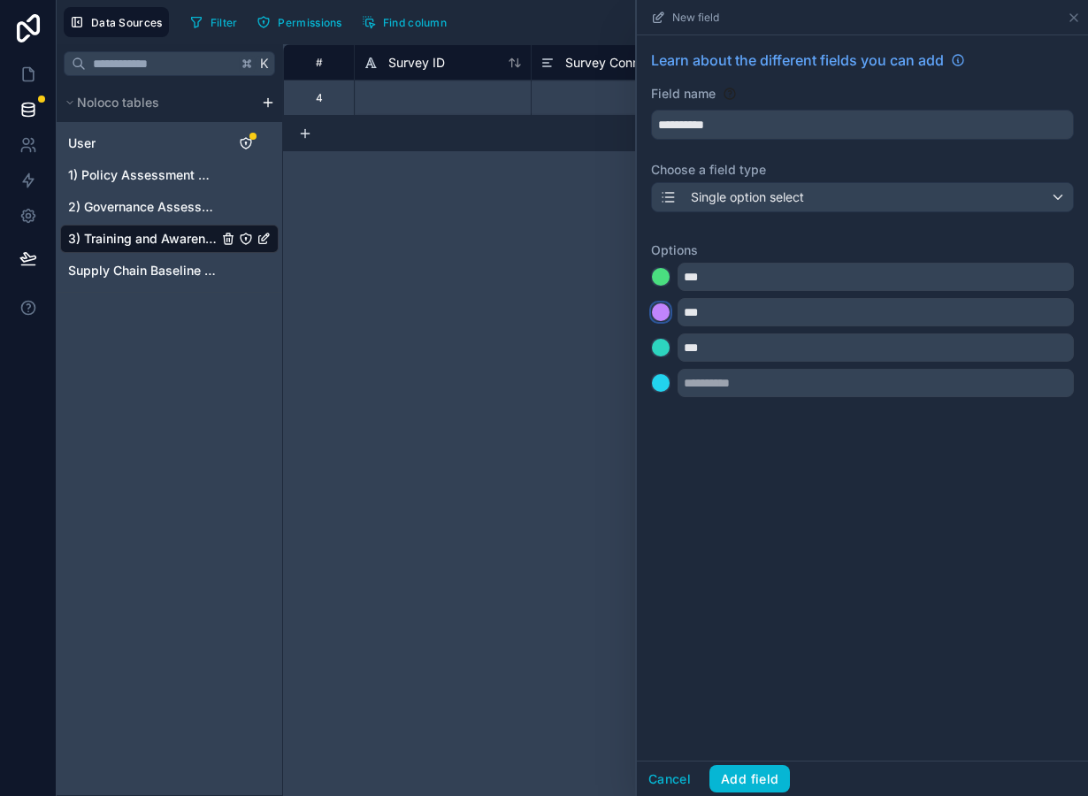
click at [660, 314] on div at bounding box center [661, 312] width 18 height 18
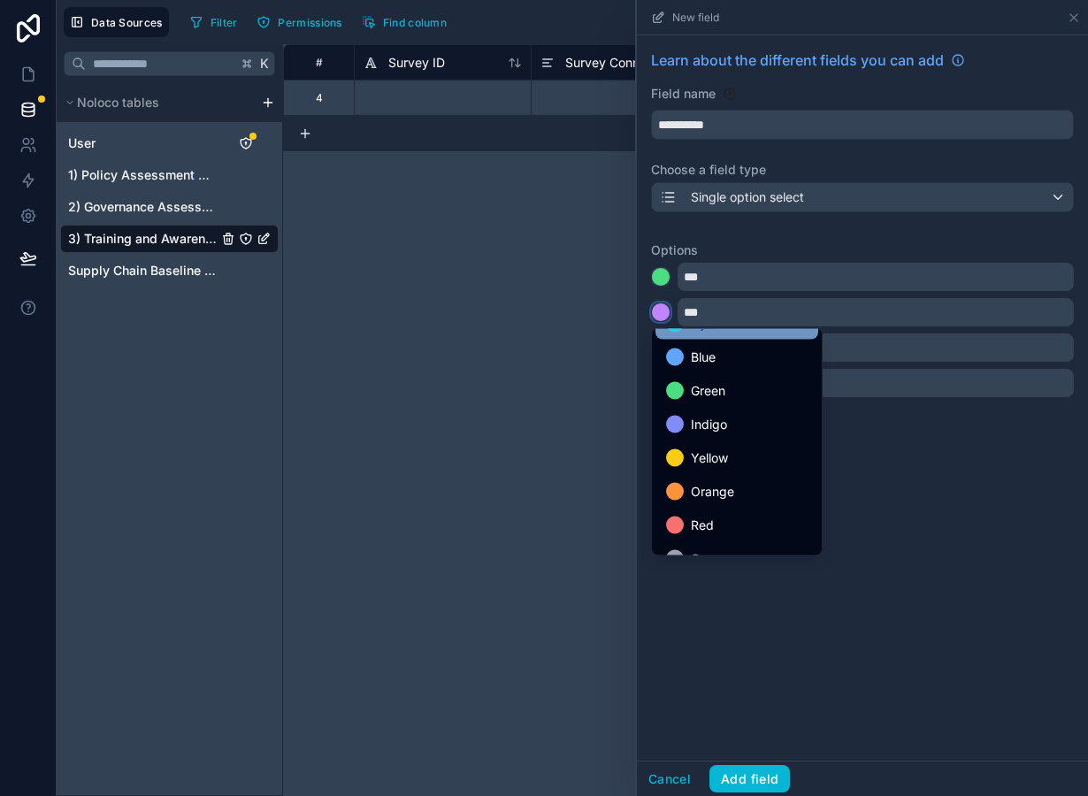
scroll to position [149, 0]
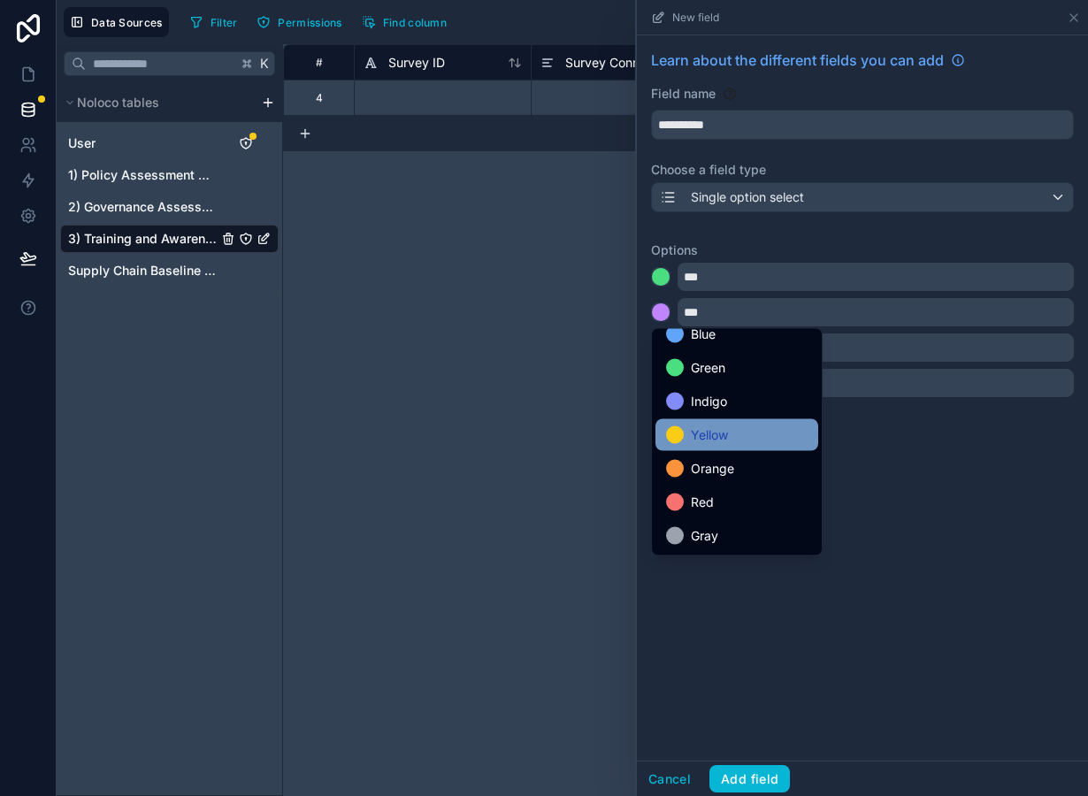
click at [723, 437] on span "Yellow" at bounding box center [709, 435] width 37 height 21
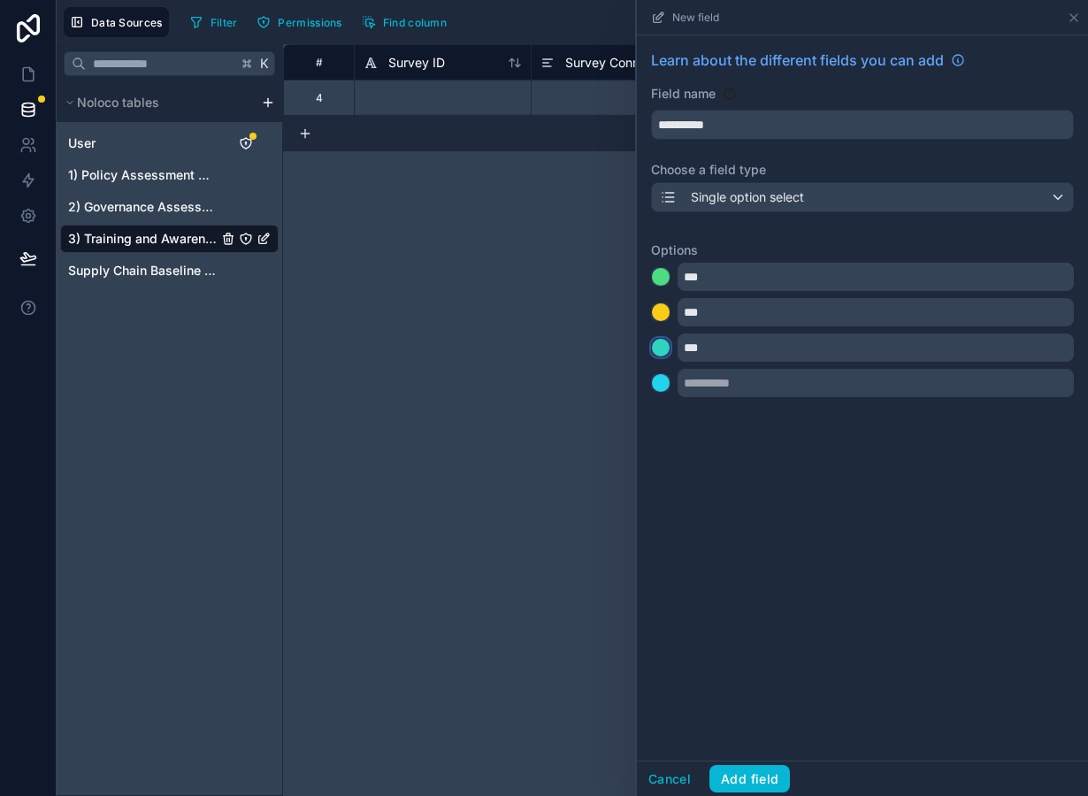
click at [661, 355] on div at bounding box center [661, 348] width 18 height 18
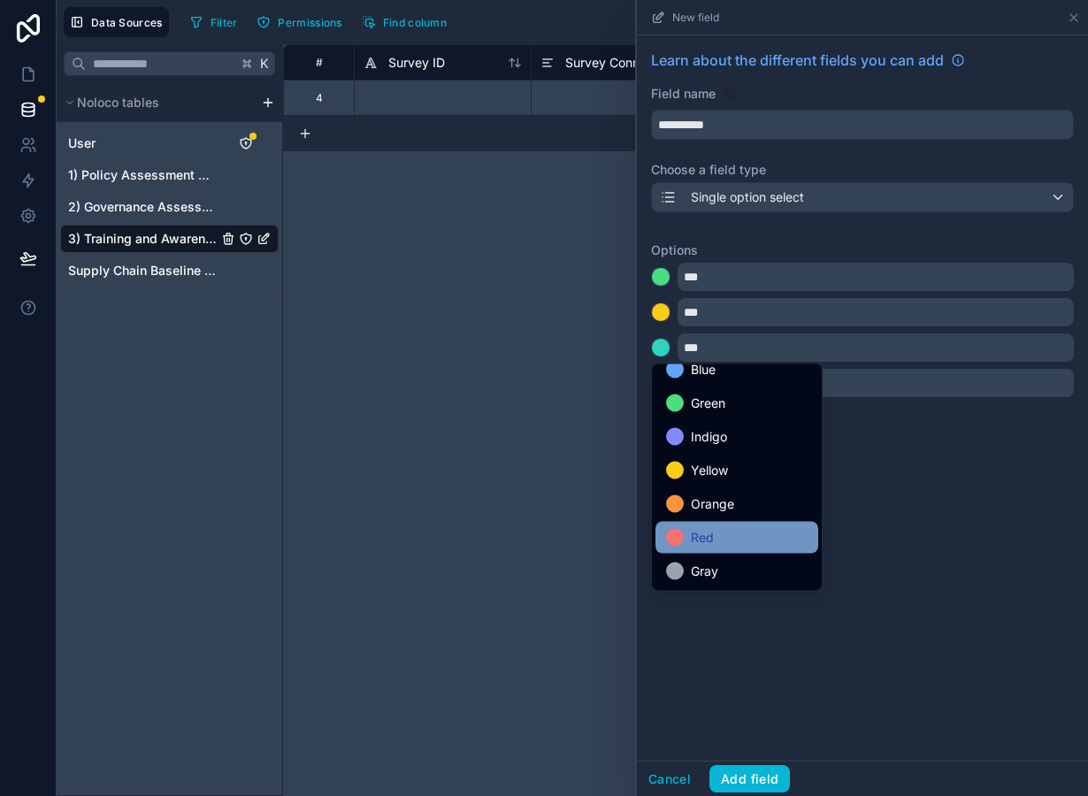
click at [739, 534] on div "Red" at bounding box center [737, 537] width 142 height 21
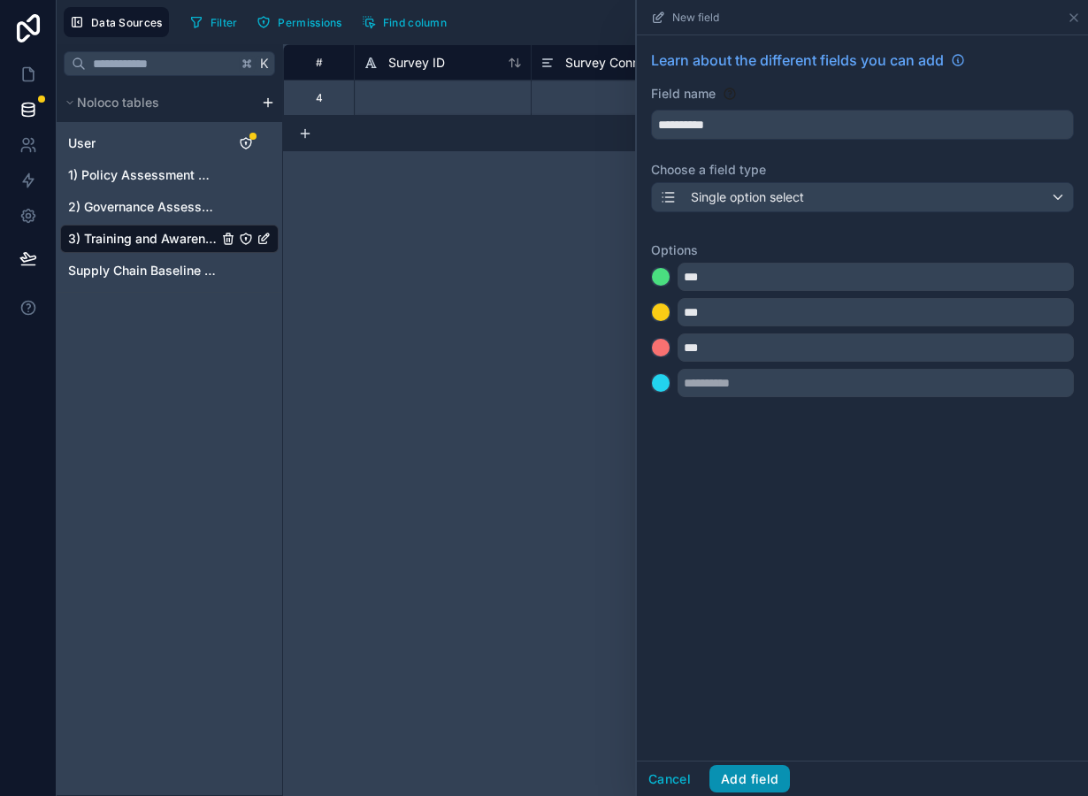
click at [763, 773] on button "Add field" at bounding box center [749, 779] width 81 height 28
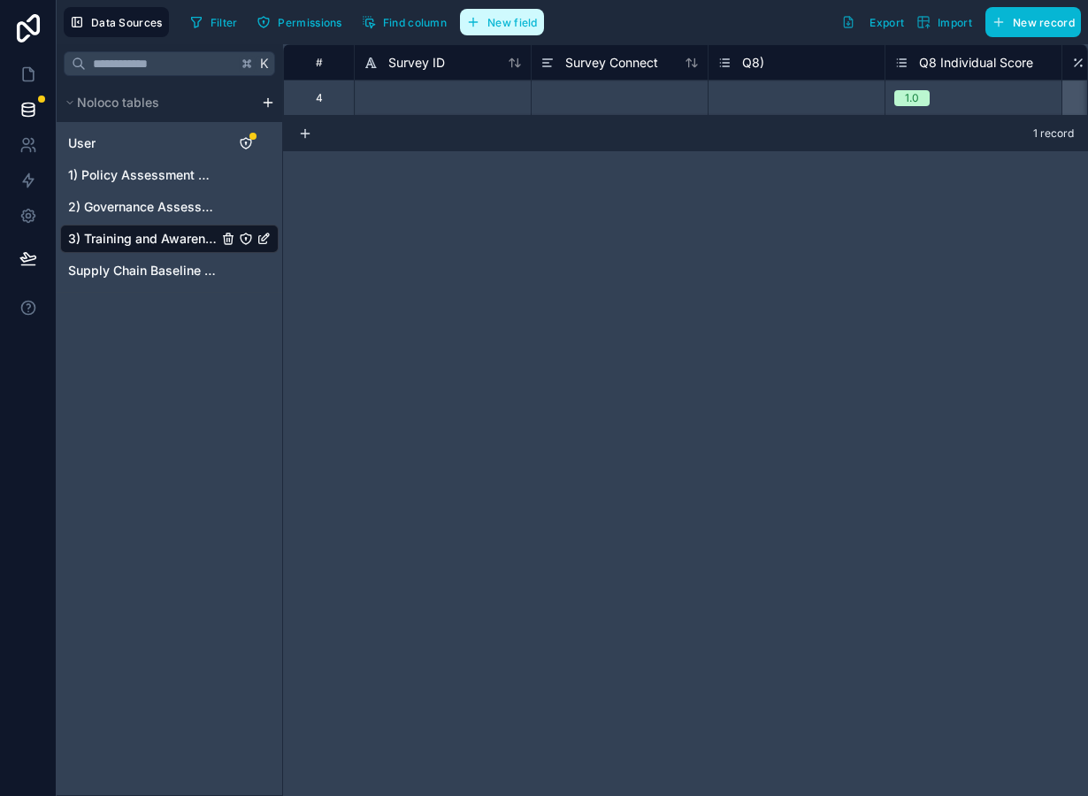
click at [537, 30] on button "New field" at bounding box center [502, 22] width 84 height 27
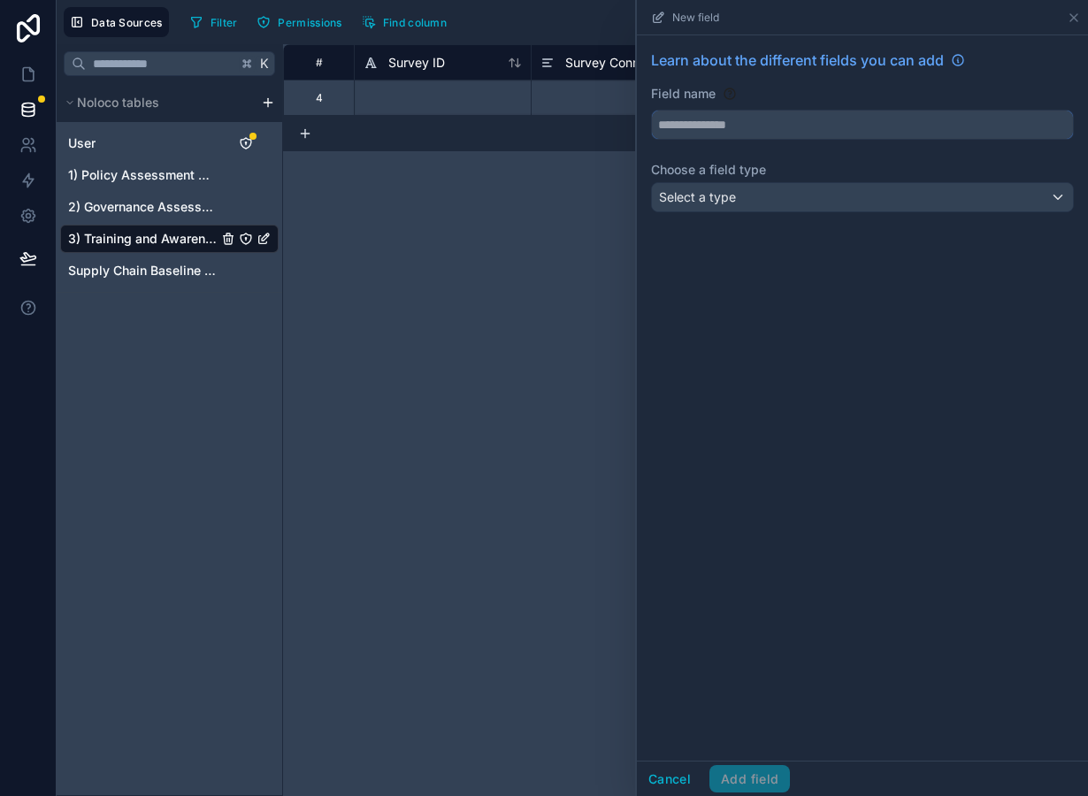
click at [728, 119] on input "text" at bounding box center [862, 125] width 421 height 28
click at [763, 204] on div "Select a type" at bounding box center [862, 197] width 421 height 28
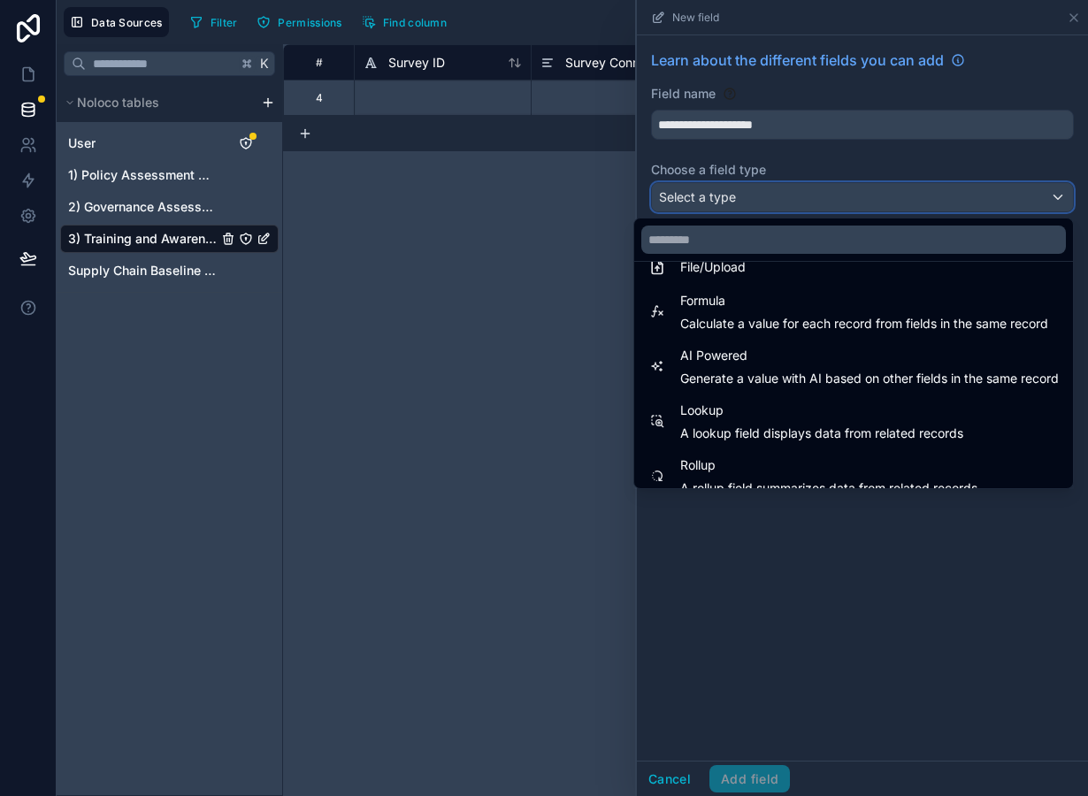
scroll to position [442, 0]
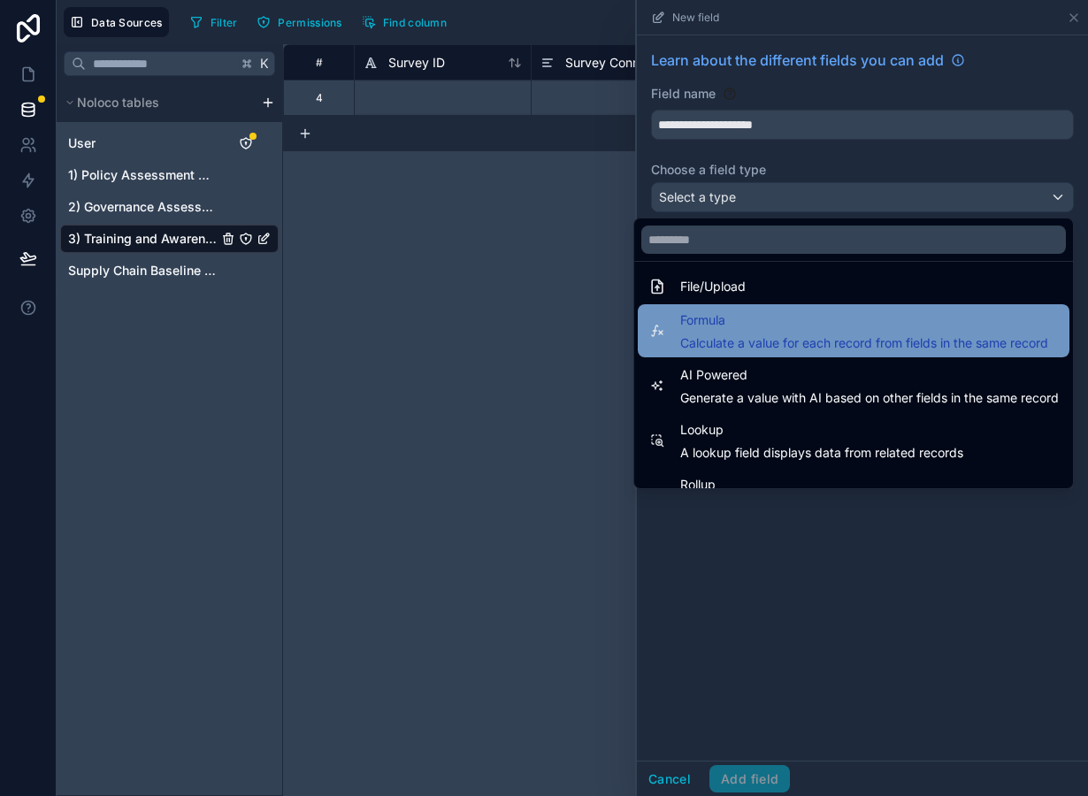
click at [762, 334] on div "Formula Calculate a value for each record from fields in the same record" at bounding box center [864, 331] width 368 height 42
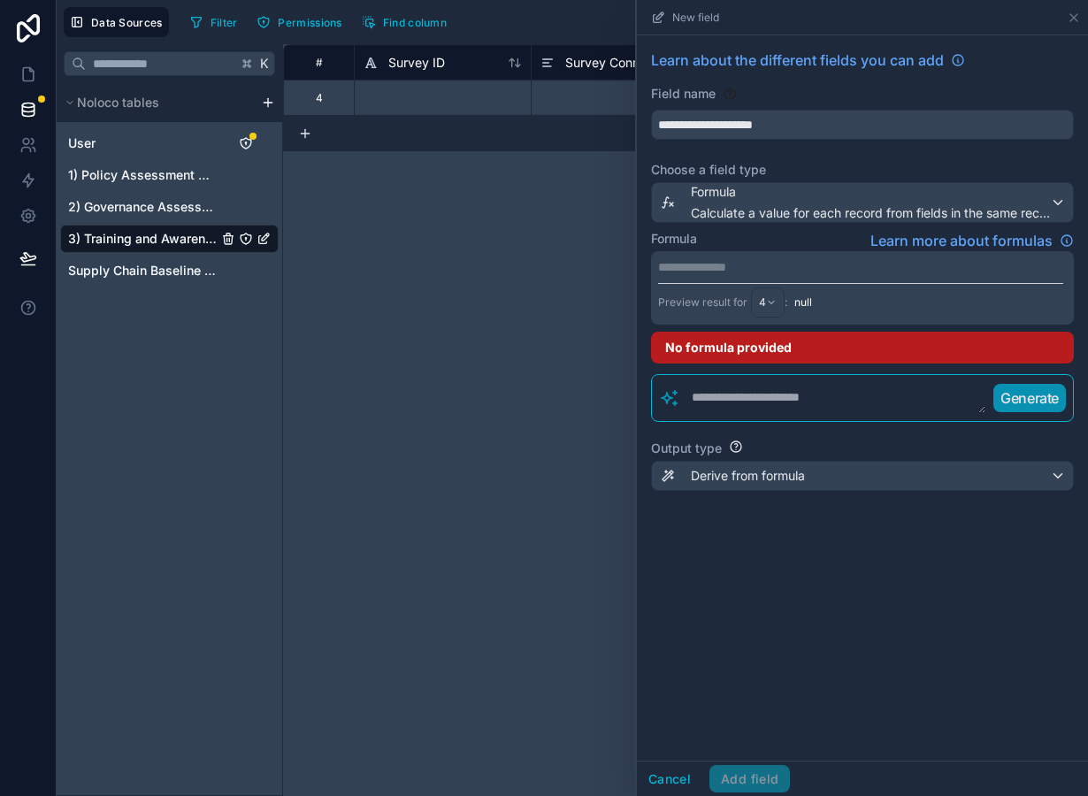
click at [716, 268] on p "**********" at bounding box center [860, 267] width 405 height 18
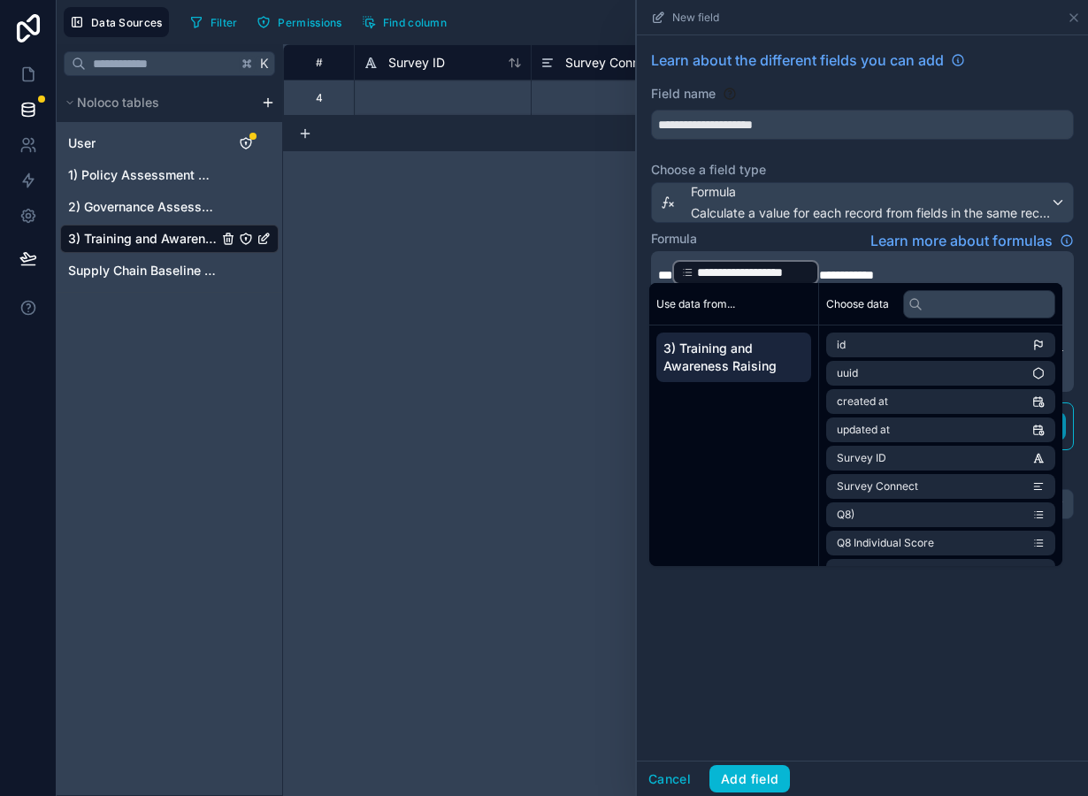
click at [817, 272] on div "**********" at bounding box center [745, 272] width 147 height 25
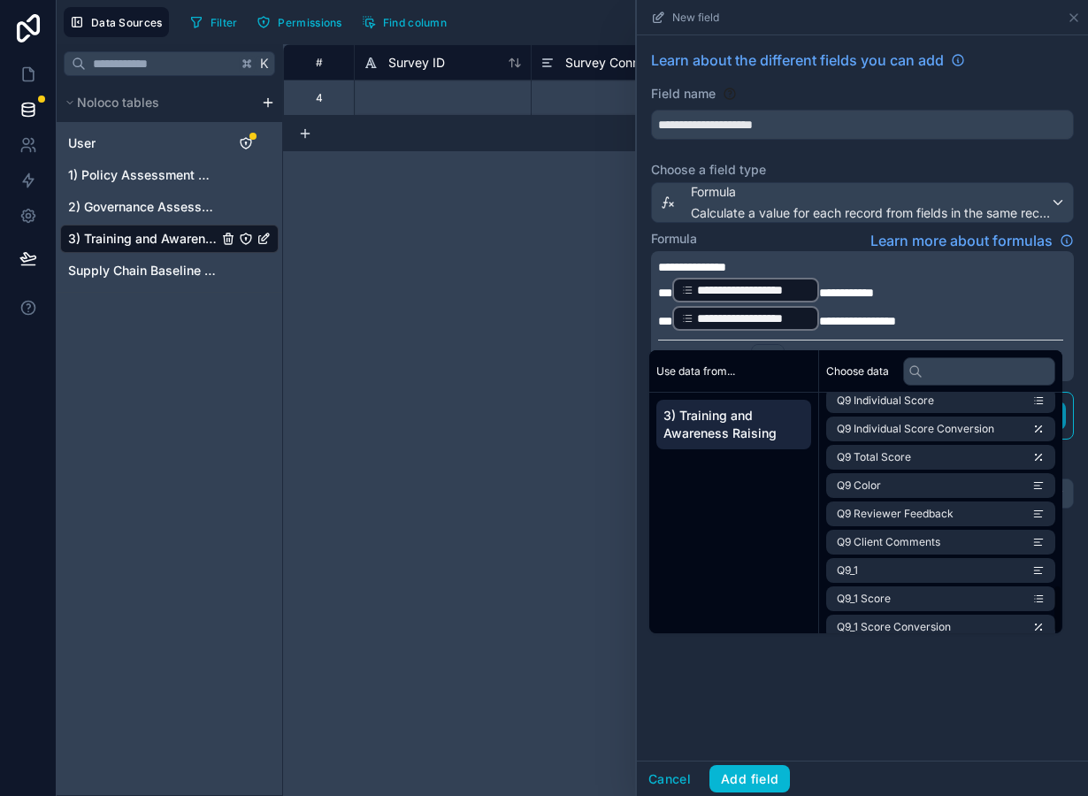
scroll to position [931, 0]
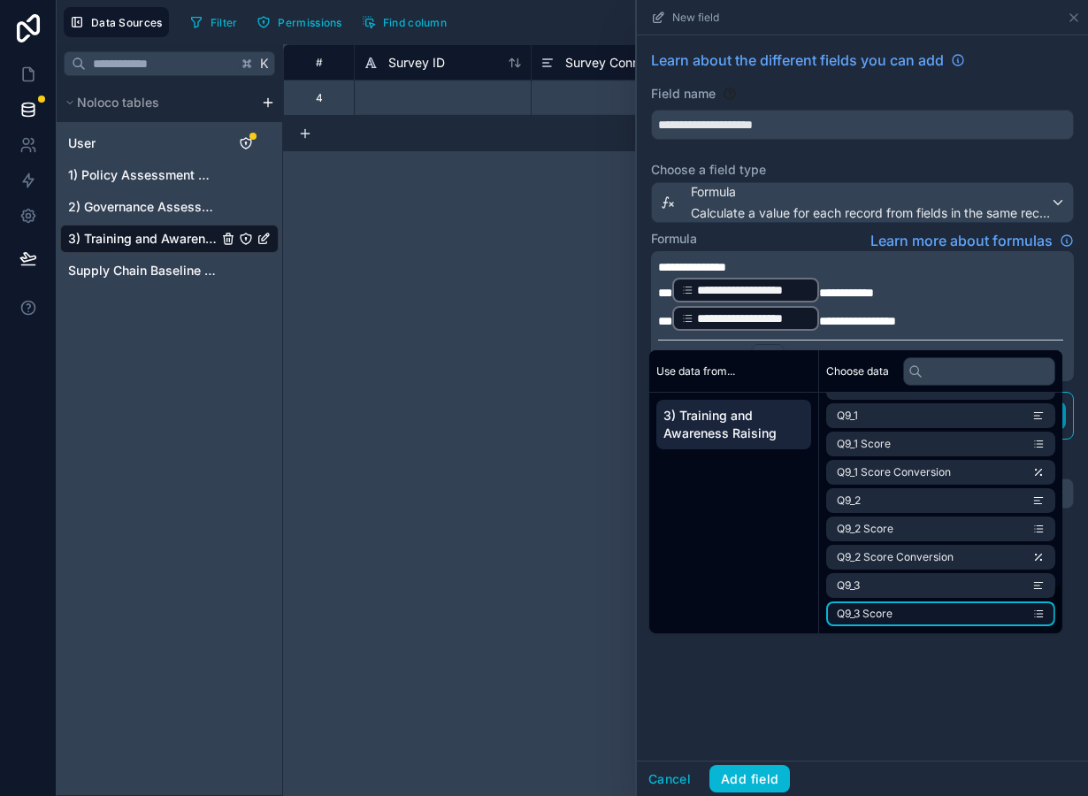
click at [915, 617] on li "Q9_3 Score" at bounding box center [940, 614] width 229 height 25
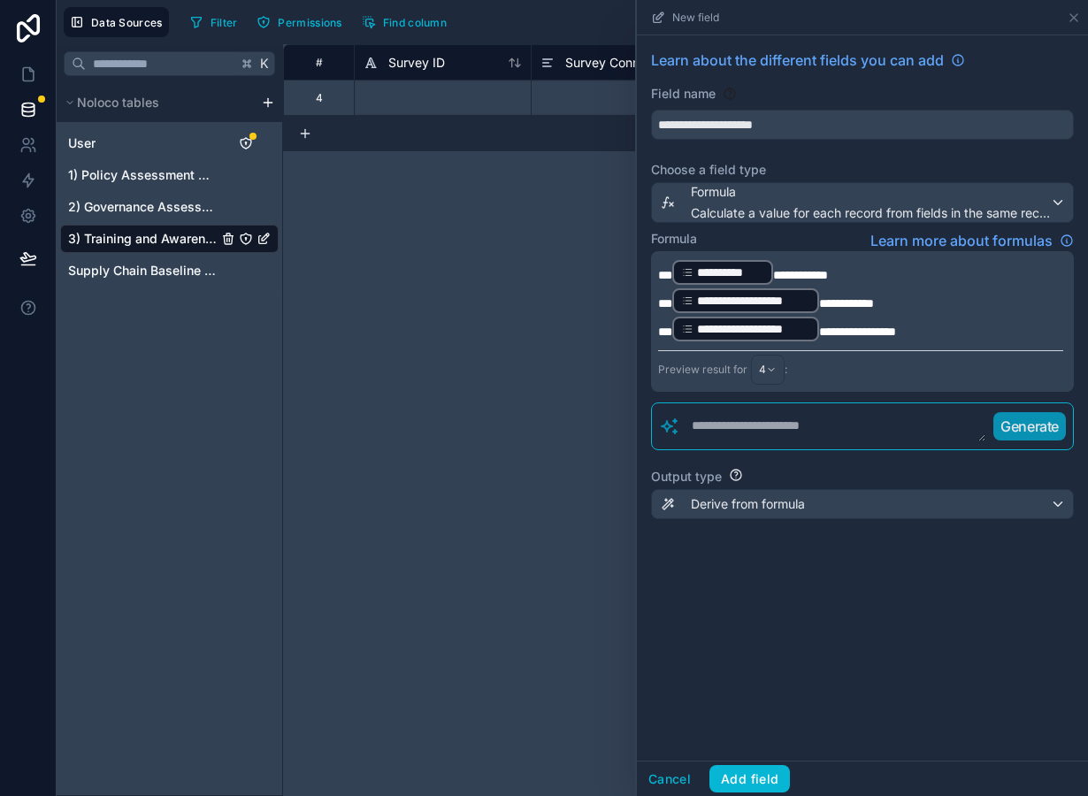
click at [819, 304] on span "**********" at bounding box center [846, 303] width 55 height 12
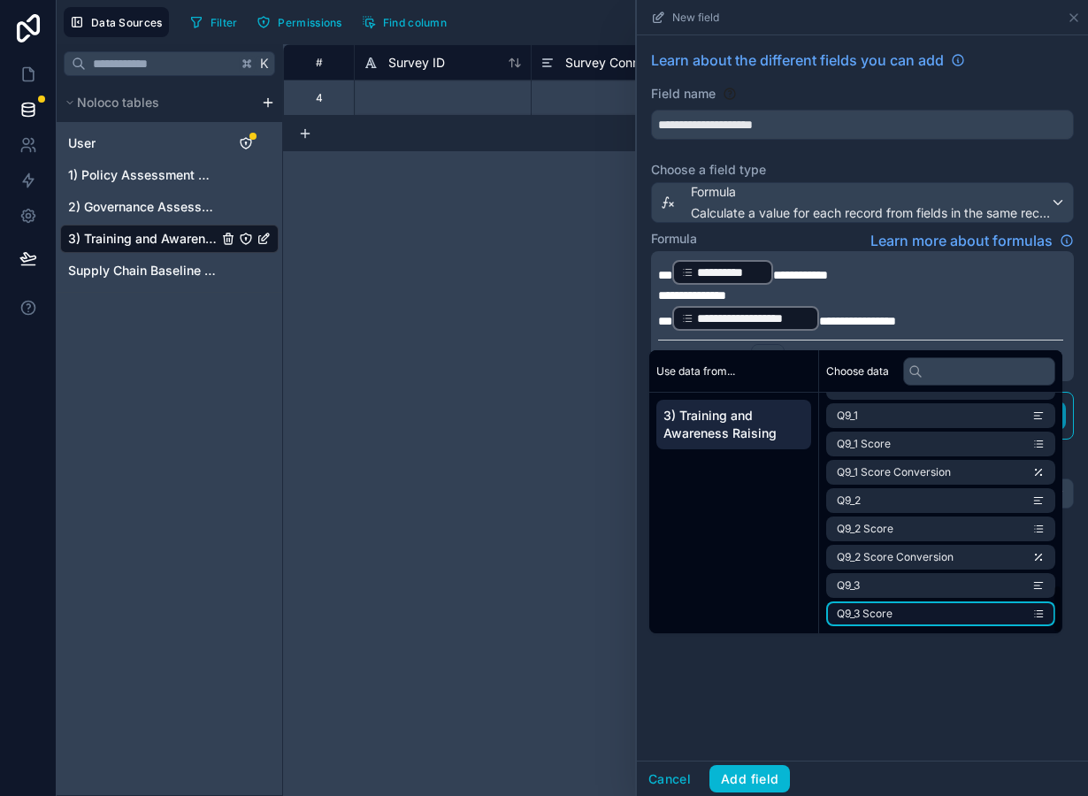
click at [950, 611] on li "Q9_3 Score" at bounding box center [940, 614] width 229 height 25
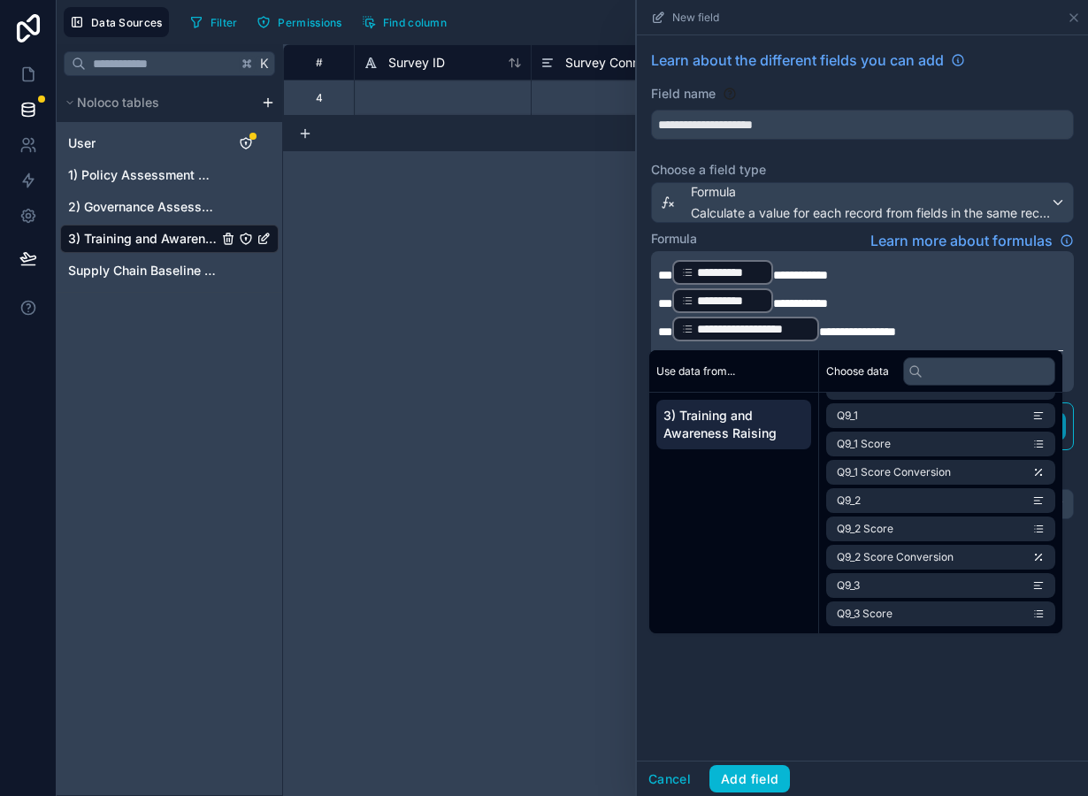
click at [820, 334] on span "**********" at bounding box center [857, 332] width 77 height 12
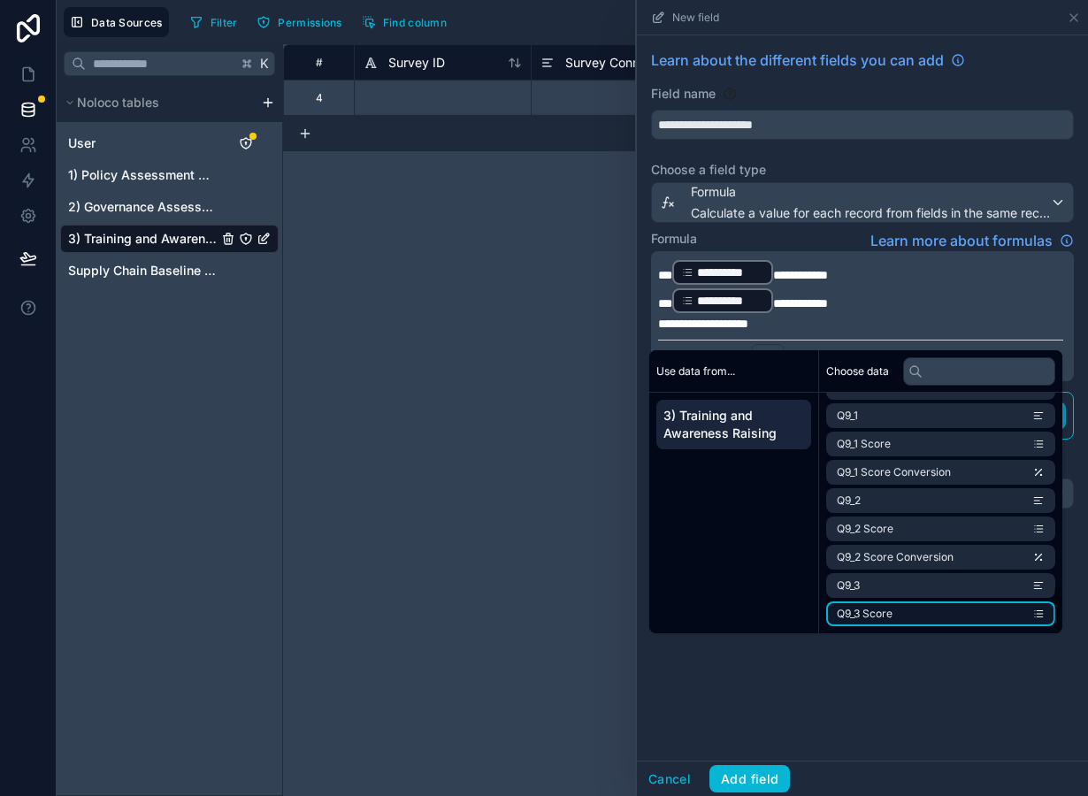
click at [912, 623] on li "Q9_3 Score" at bounding box center [940, 614] width 229 height 25
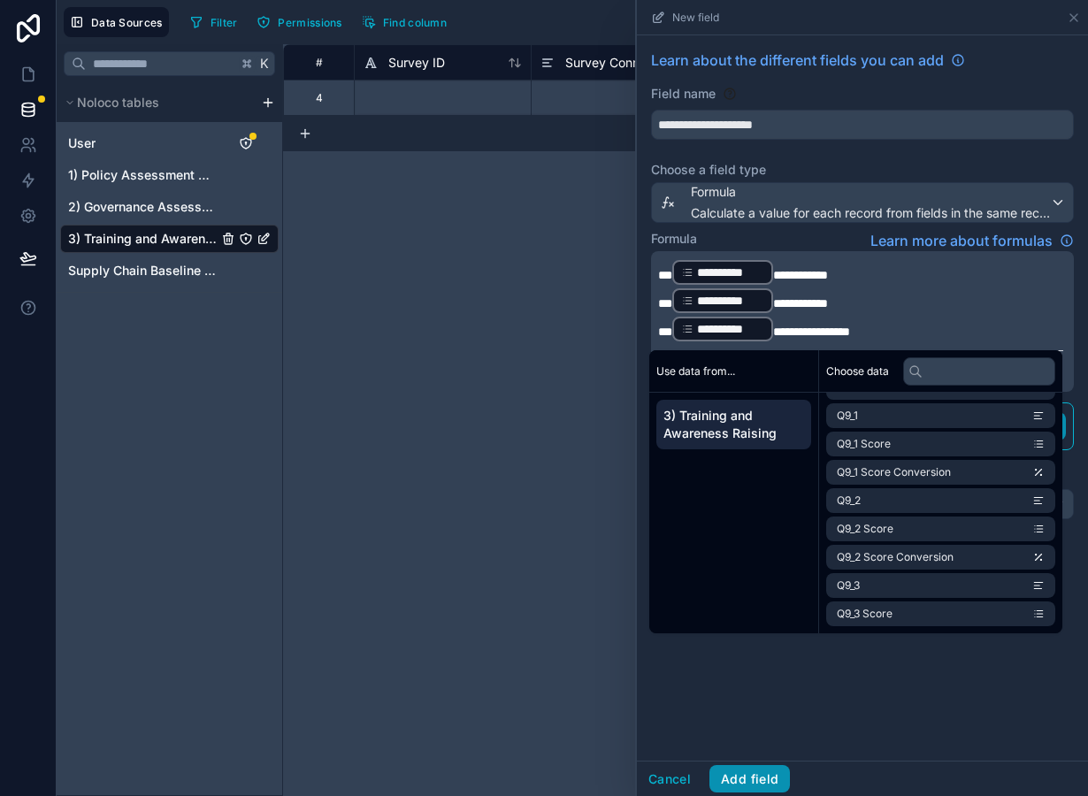
click at [765, 779] on button "Add field" at bounding box center [749, 779] width 81 height 28
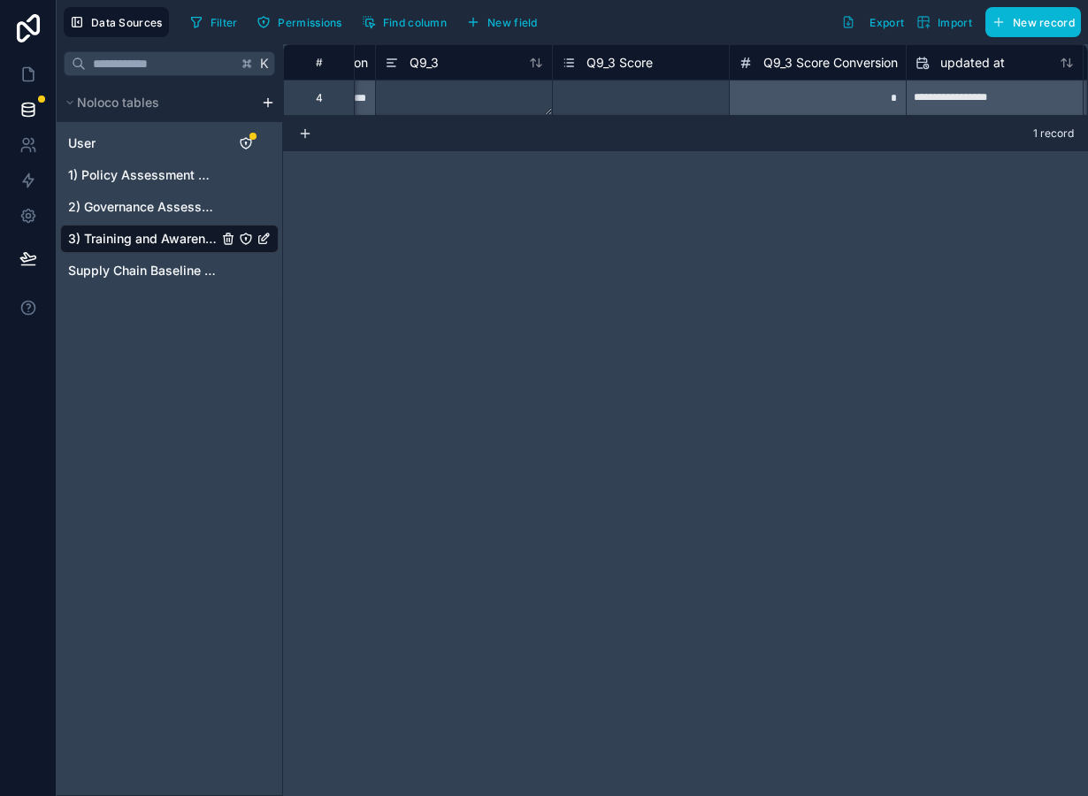
scroll to position [0, 6159]
click at [843, 60] on span "Q9_3 Score Conversion" at bounding box center [843, 63] width 134 height 18
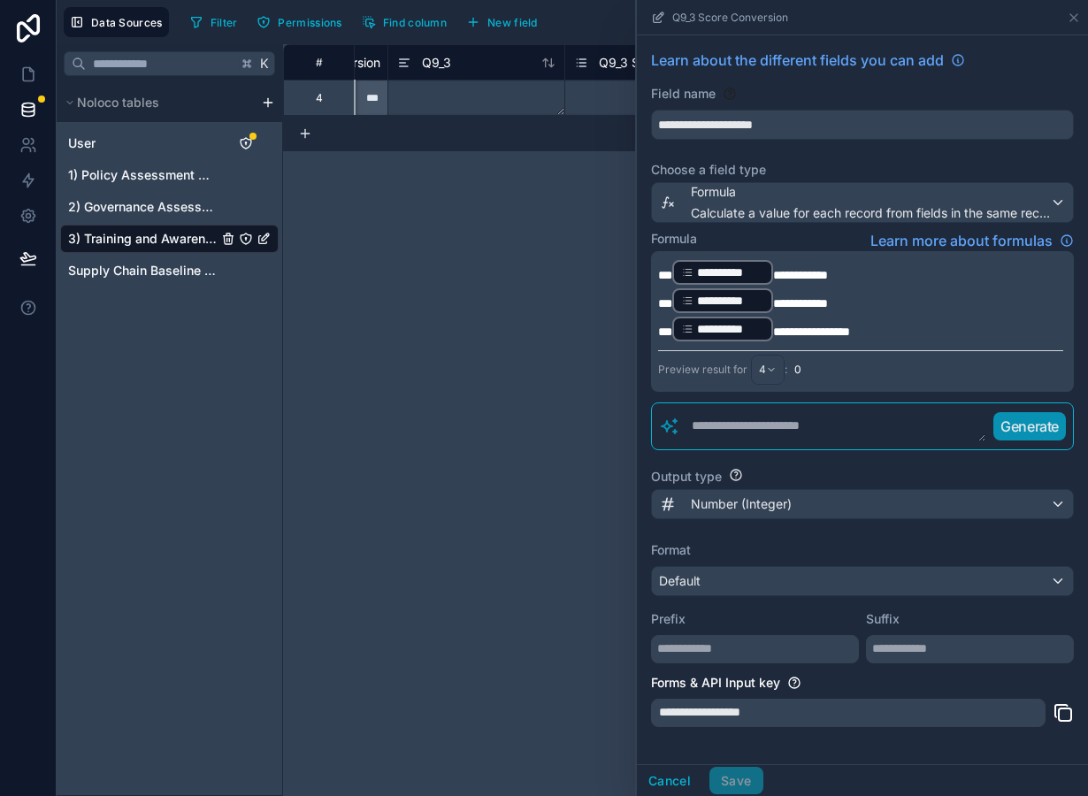
click at [553, 180] on div "**********" at bounding box center [685, 420] width 805 height 752
click at [673, 787] on button "Cancel" at bounding box center [669, 781] width 65 height 28
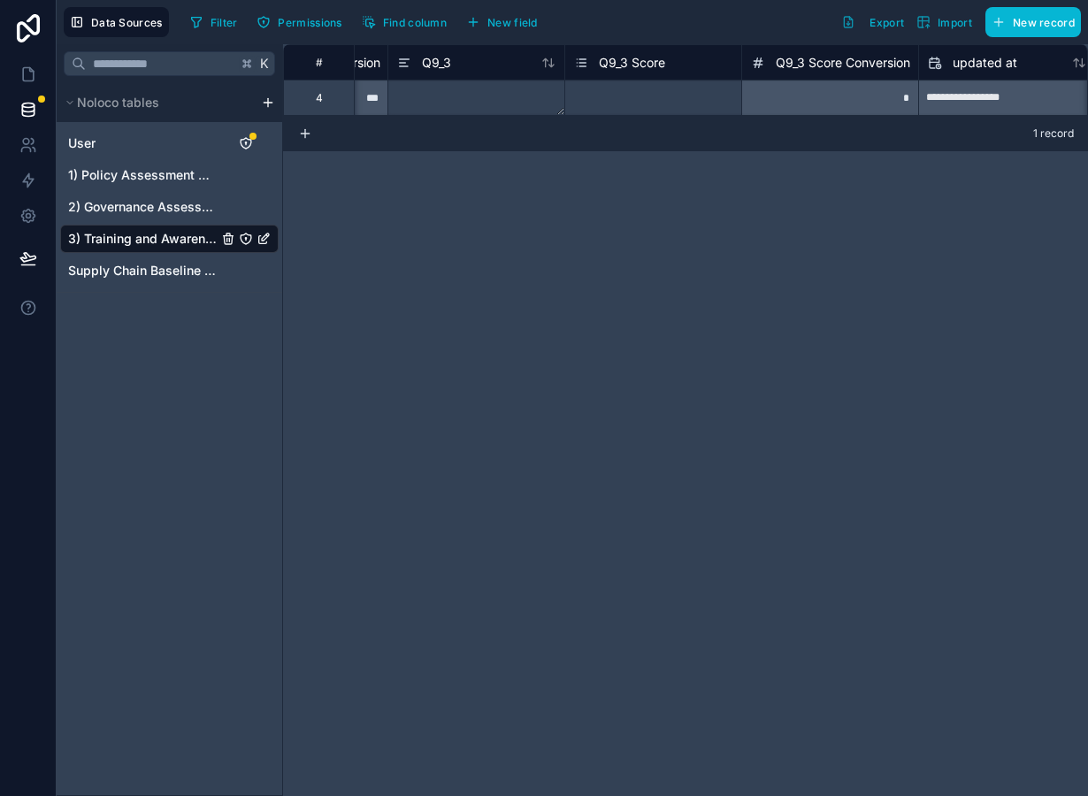
click at [801, 67] on span "Q9_3 Score Conversion" at bounding box center [843, 63] width 134 height 18
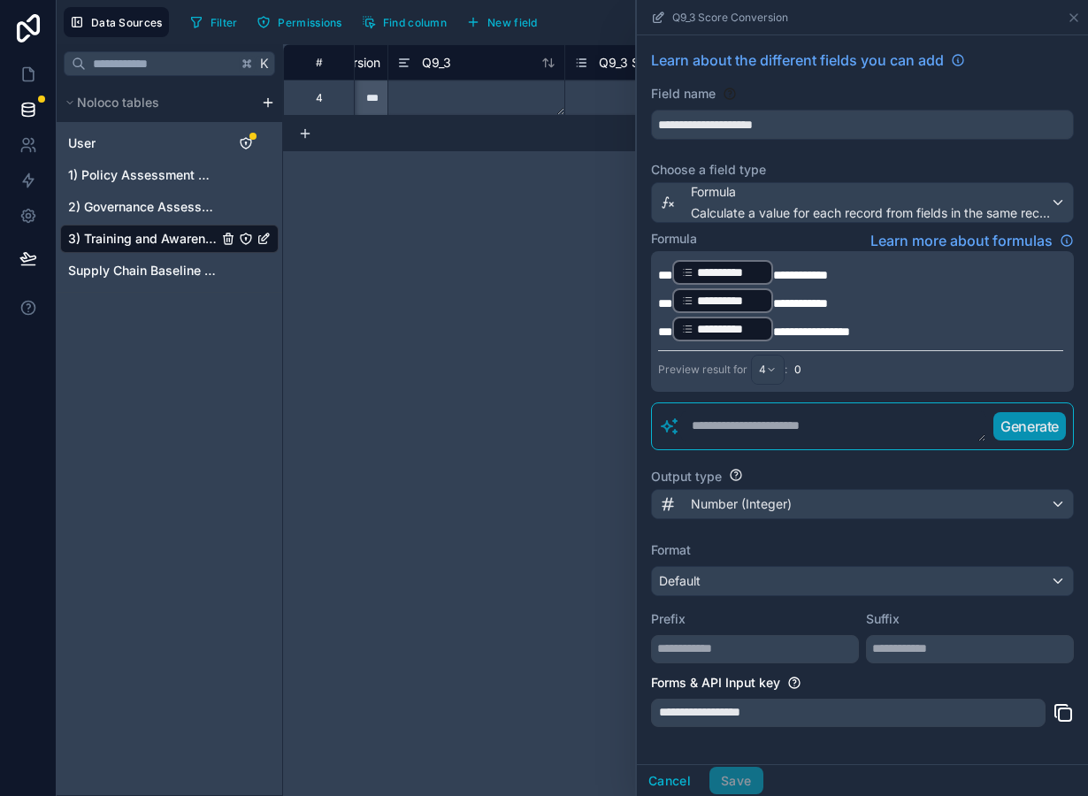
click at [558, 134] on div "1 record" at bounding box center [685, 133] width 805 height 35
click at [565, 178] on div "**********" at bounding box center [685, 420] width 805 height 752
click at [672, 784] on button "Cancel" at bounding box center [669, 781] width 65 height 28
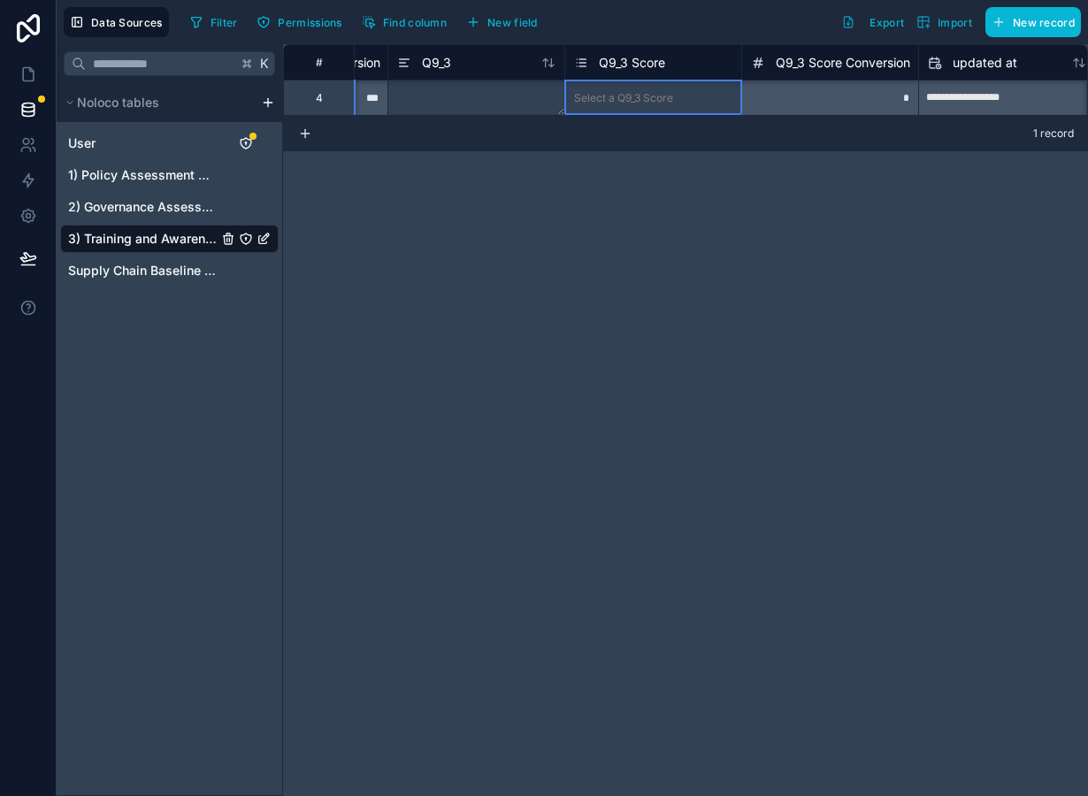
scroll to position [0, 6159]
click at [675, 93] on div "Select a Q9_3 Score" at bounding box center [653, 98] width 176 height 18
click at [673, 100] on div "Select a Q9_3 Score" at bounding box center [623, 98] width 99 height 14
click at [676, 204] on div "**********" at bounding box center [685, 420] width 805 height 752
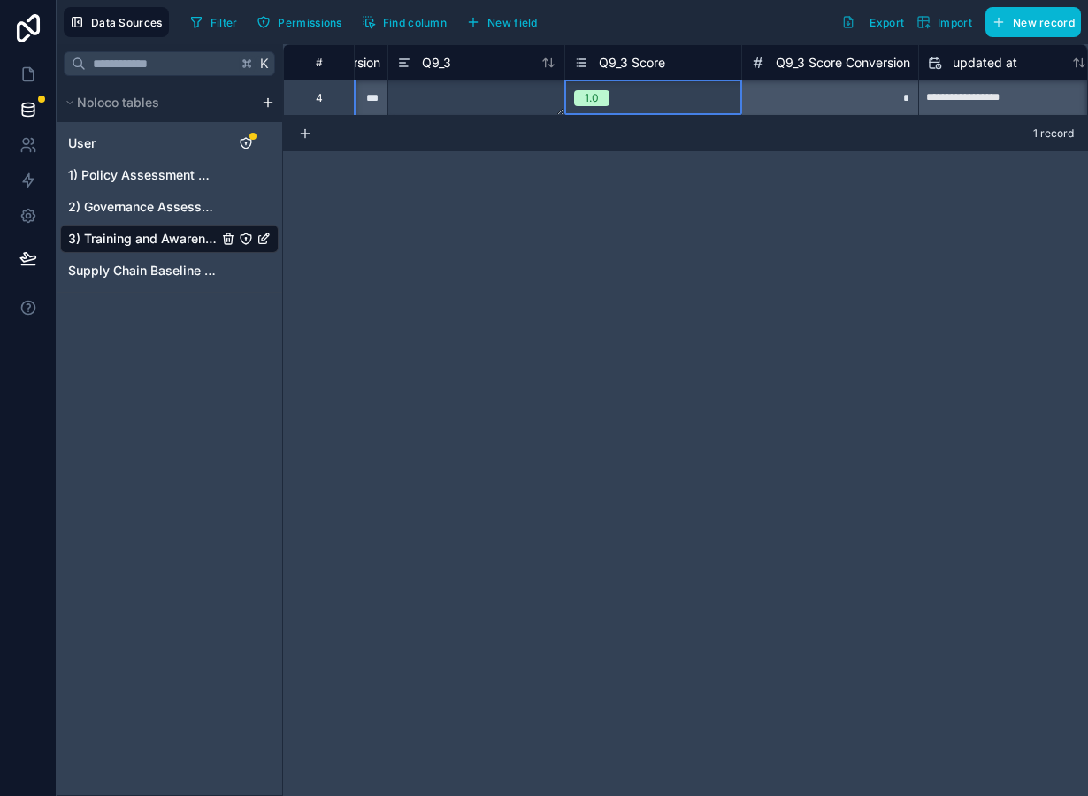
click at [656, 83] on div "1.0" at bounding box center [653, 98] width 176 height 35
click at [656, 98] on div "1.0" at bounding box center [653, 97] width 176 height 19
click at [634, 195] on div "**********" at bounding box center [685, 420] width 805 height 752
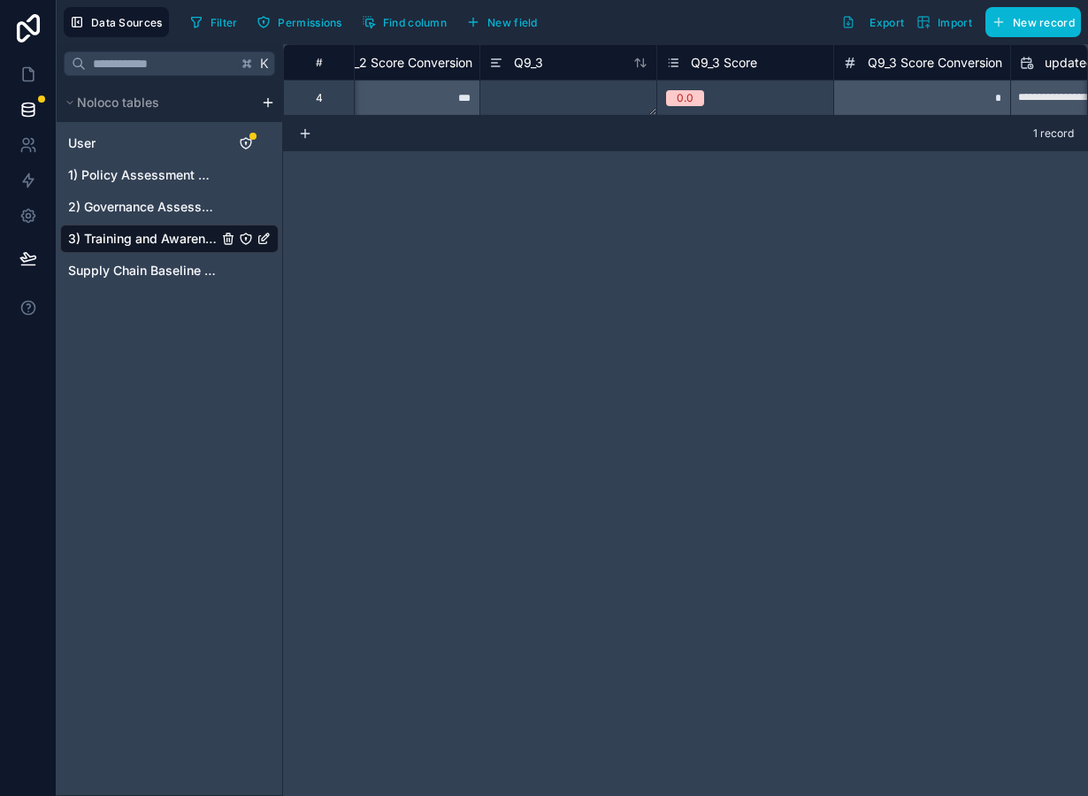
scroll to position [0, 6067]
click at [744, 93] on div "0.0" at bounding box center [745, 97] width 176 height 19
click at [714, 184] on div "**********" at bounding box center [685, 420] width 805 height 752
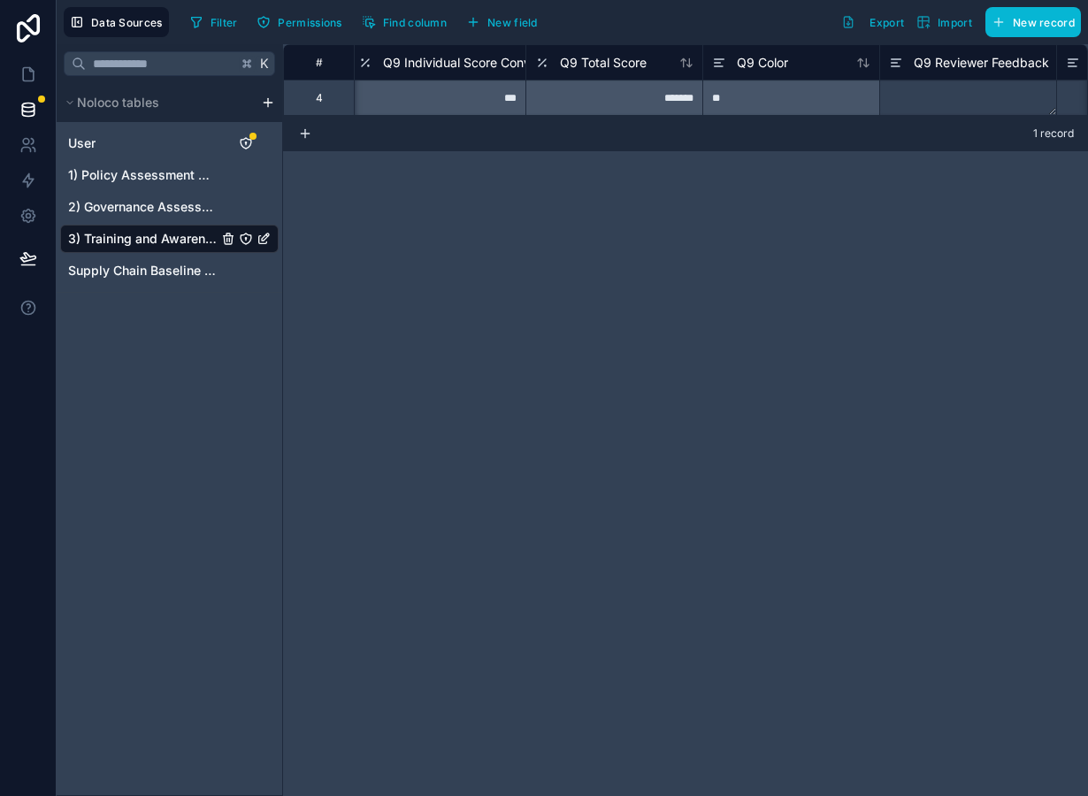
scroll to position [0, 4251]
click at [618, 67] on span "Q9 Total Score" at bounding box center [604, 63] width 87 height 18
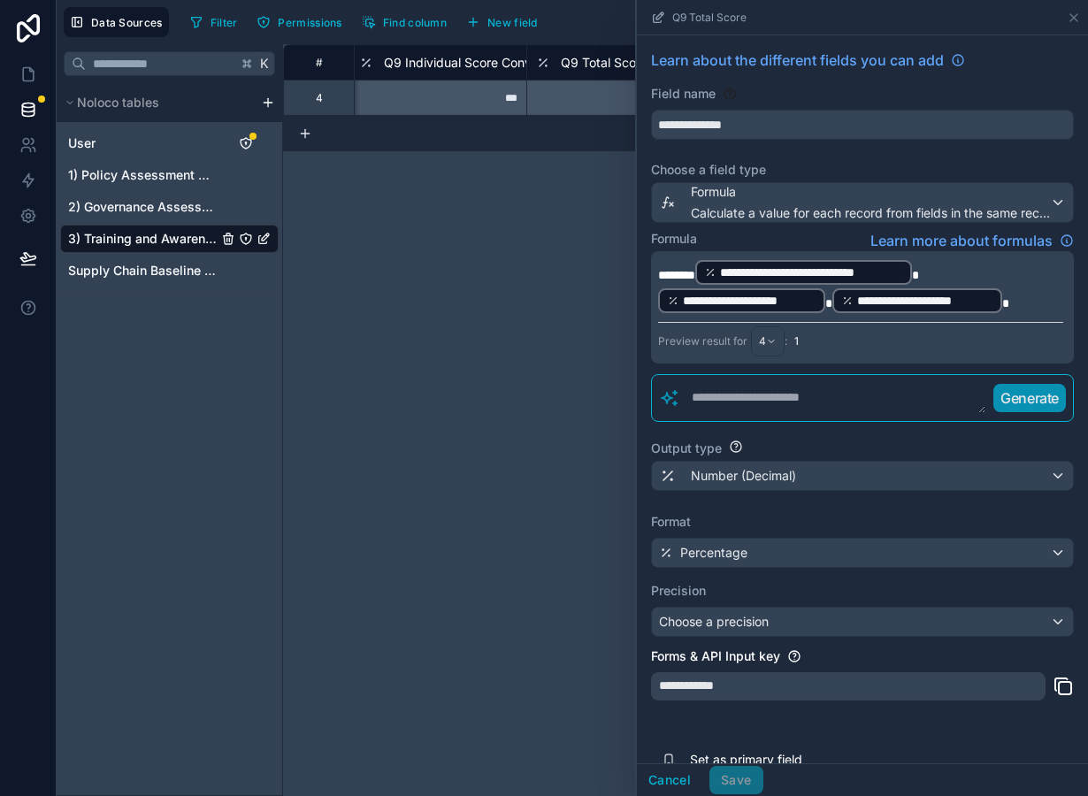
click at [1019, 308] on p "**********" at bounding box center [860, 286] width 405 height 57
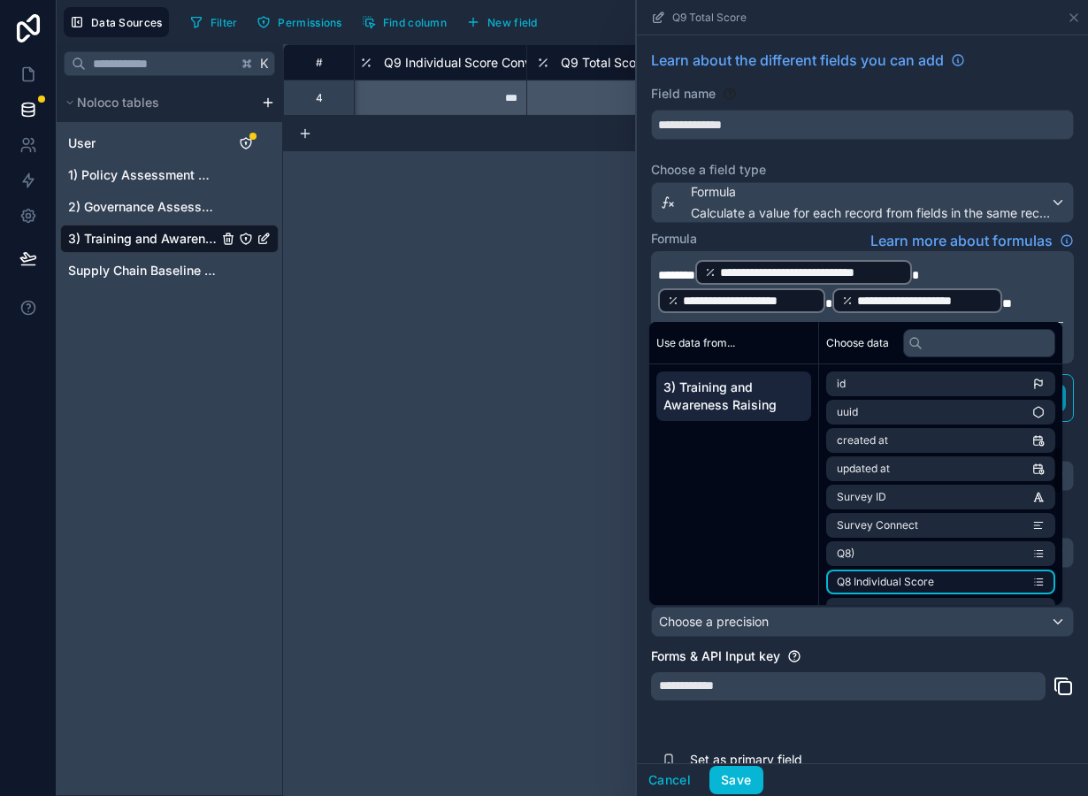
scroll to position [931, 0]
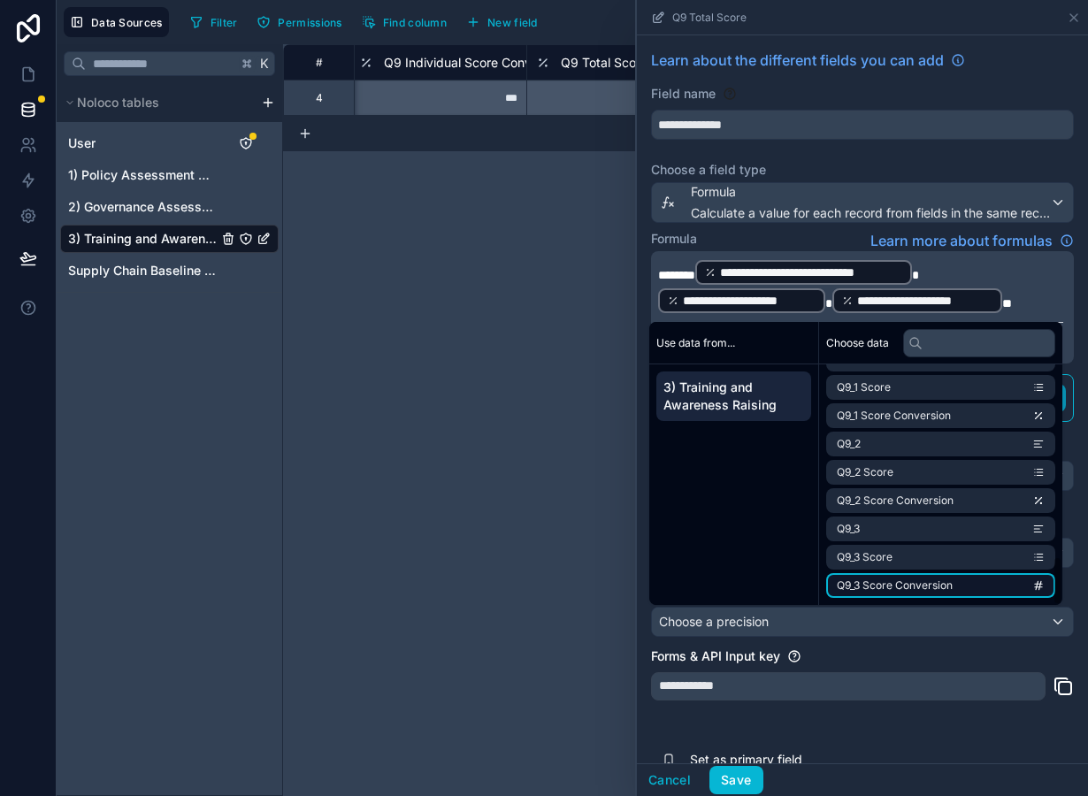
click at [923, 590] on span "Q9_3 Score Conversion" at bounding box center [895, 586] width 116 height 14
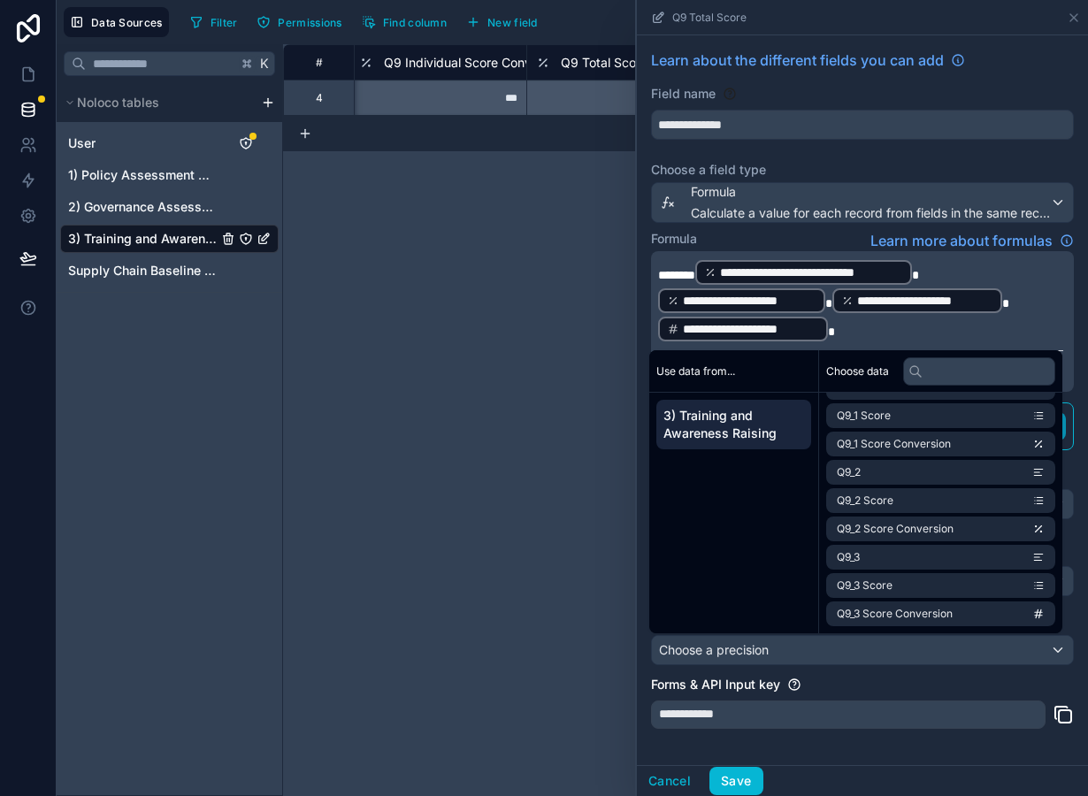
click at [771, 748] on div "**********" at bounding box center [862, 447] width 451 height 825
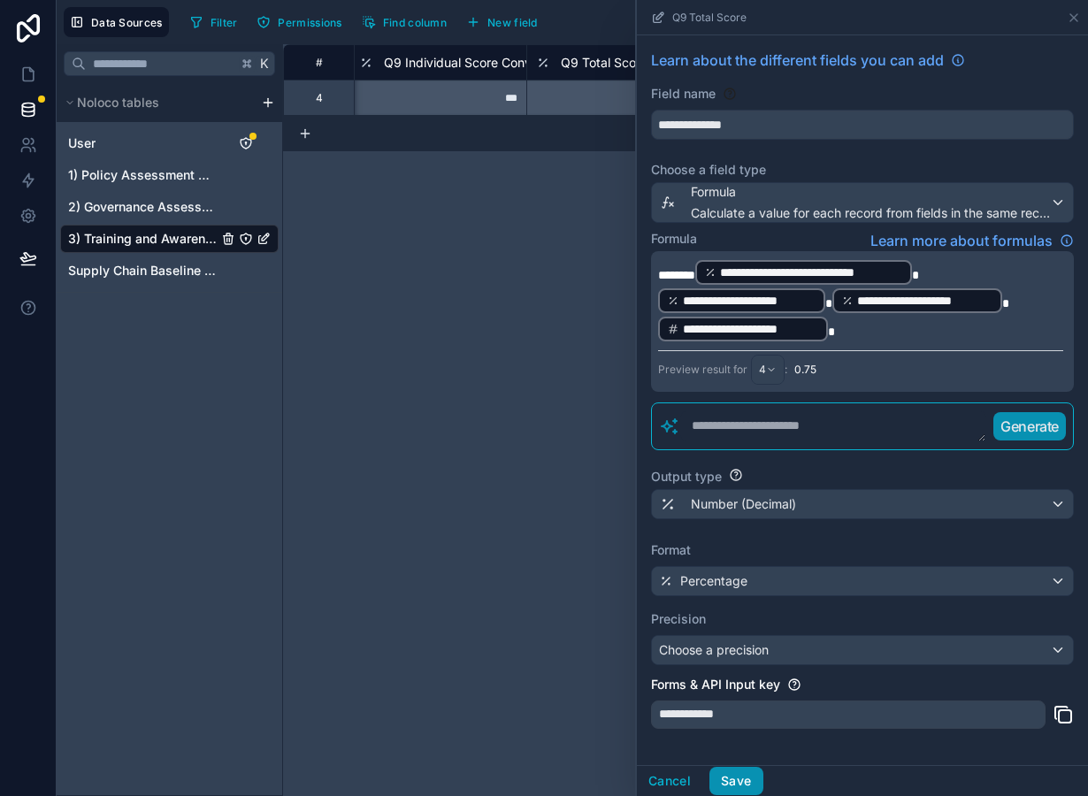
click at [737, 779] on button "Save" at bounding box center [735, 781] width 53 height 28
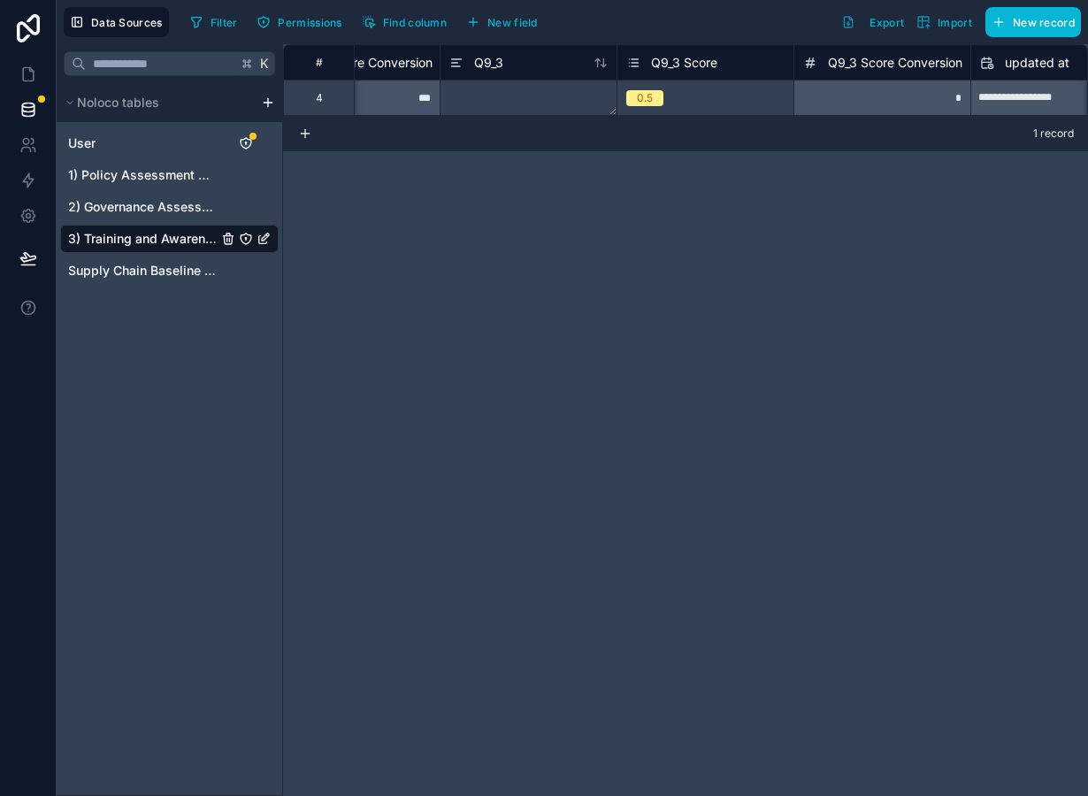
scroll to position [0, 6107]
click at [749, 90] on div "0.5" at bounding box center [705, 97] width 176 height 19
click at [887, 49] on div "Q9_3 Score Conversion" at bounding box center [882, 61] width 177 height 35
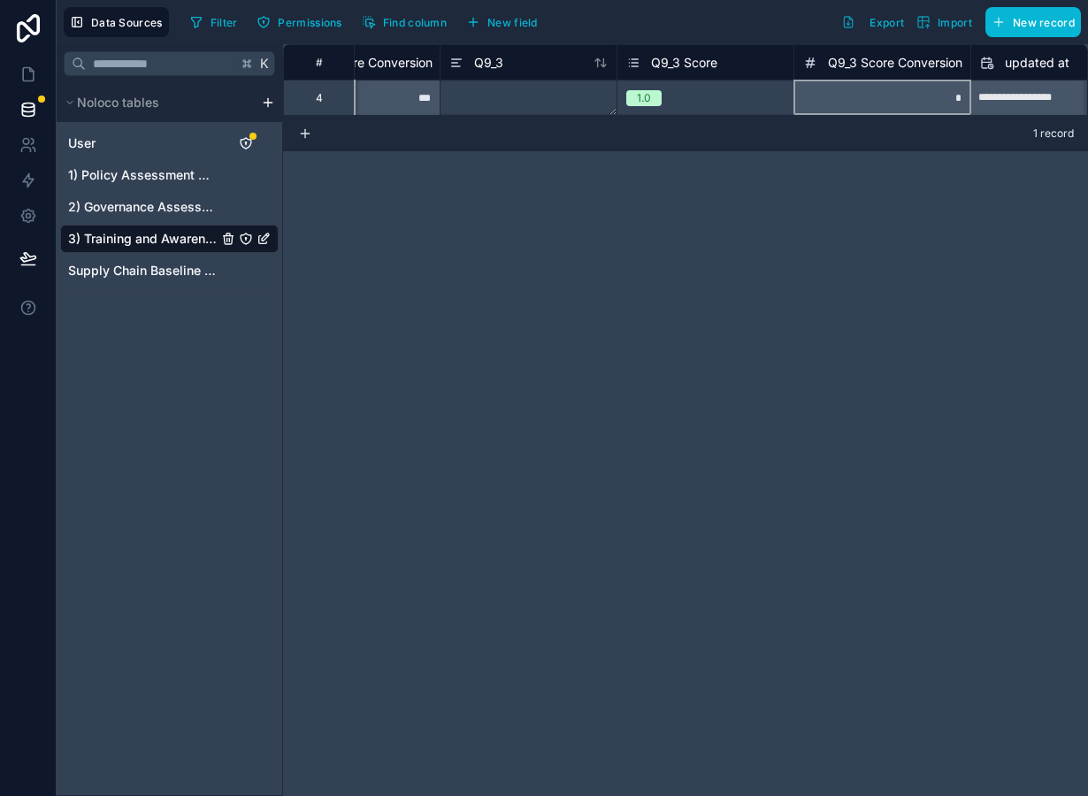
click at [883, 65] on span "Q9_3 Score Conversion" at bounding box center [895, 63] width 134 height 18
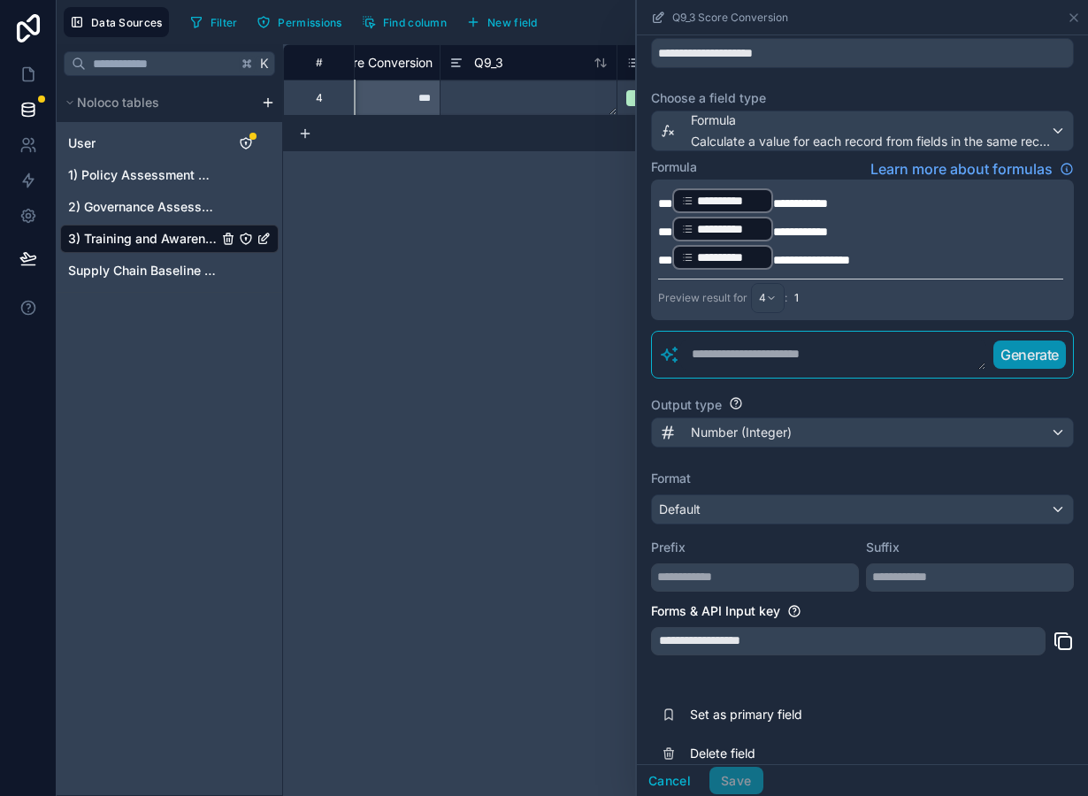
scroll to position [95, 0]
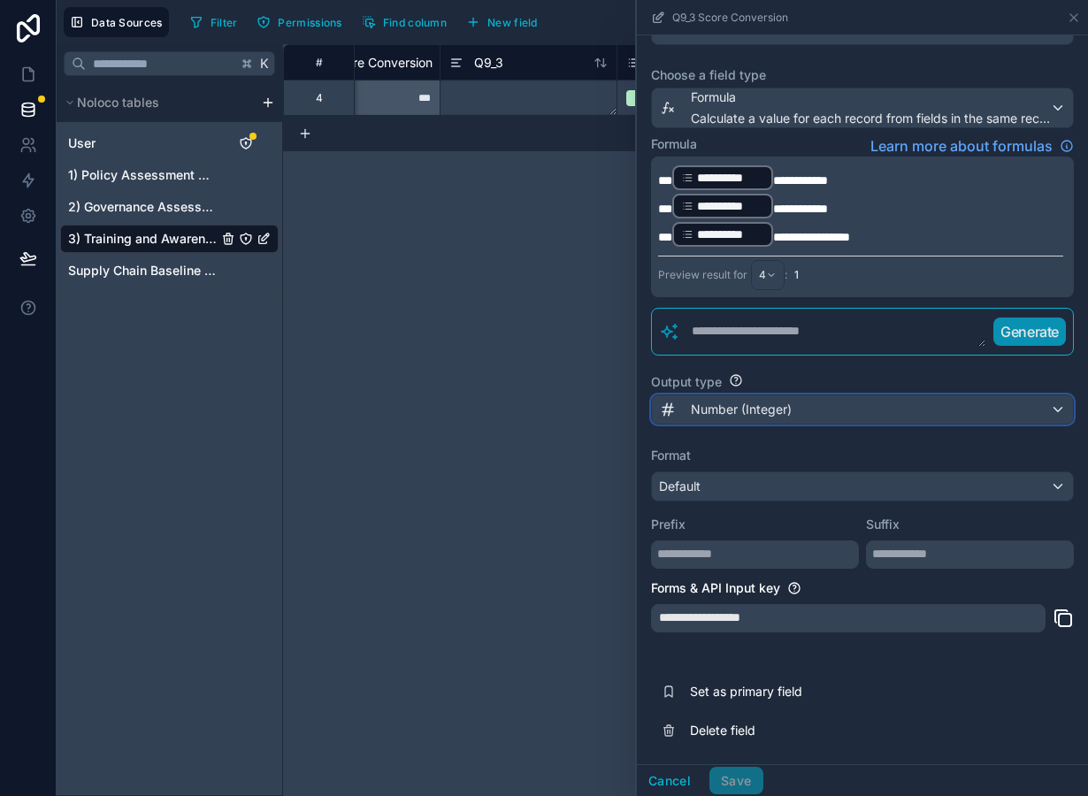
click at [764, 407] on span "Number (Integer)" at bounding box center [741, 410] width 101 height 18
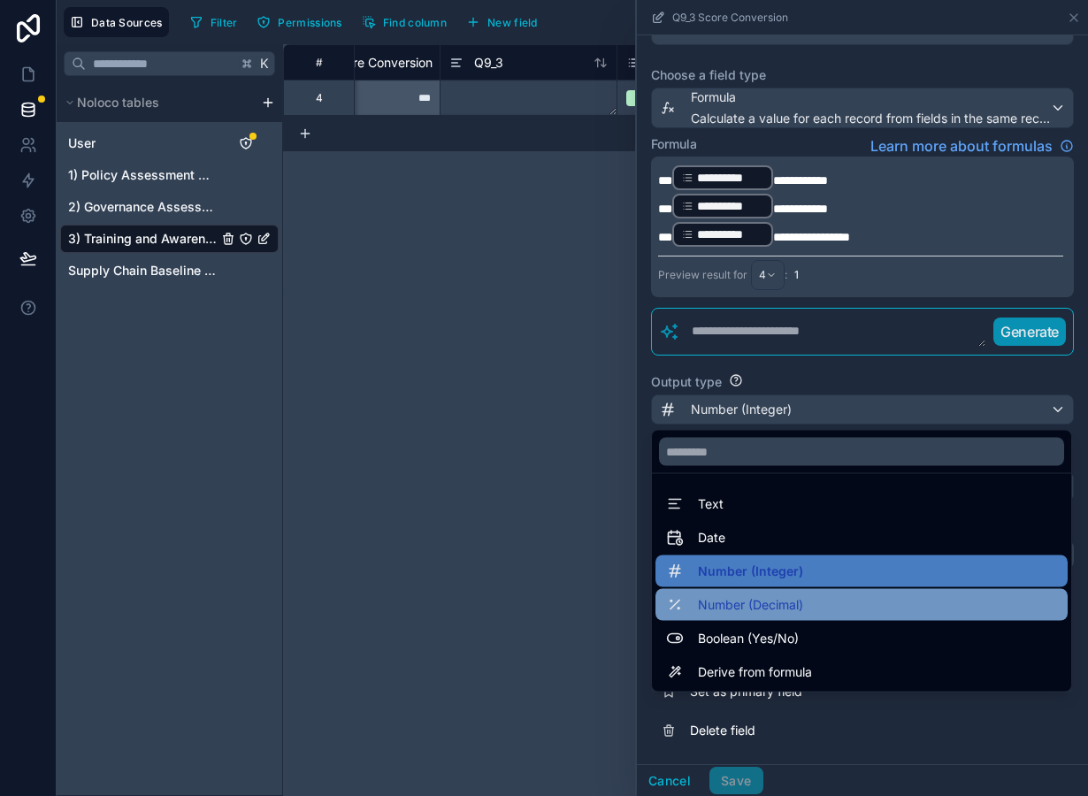
click at [757, 613] on span "Number (Decimal)" at bounding box center [750, 604] width 105 height 21
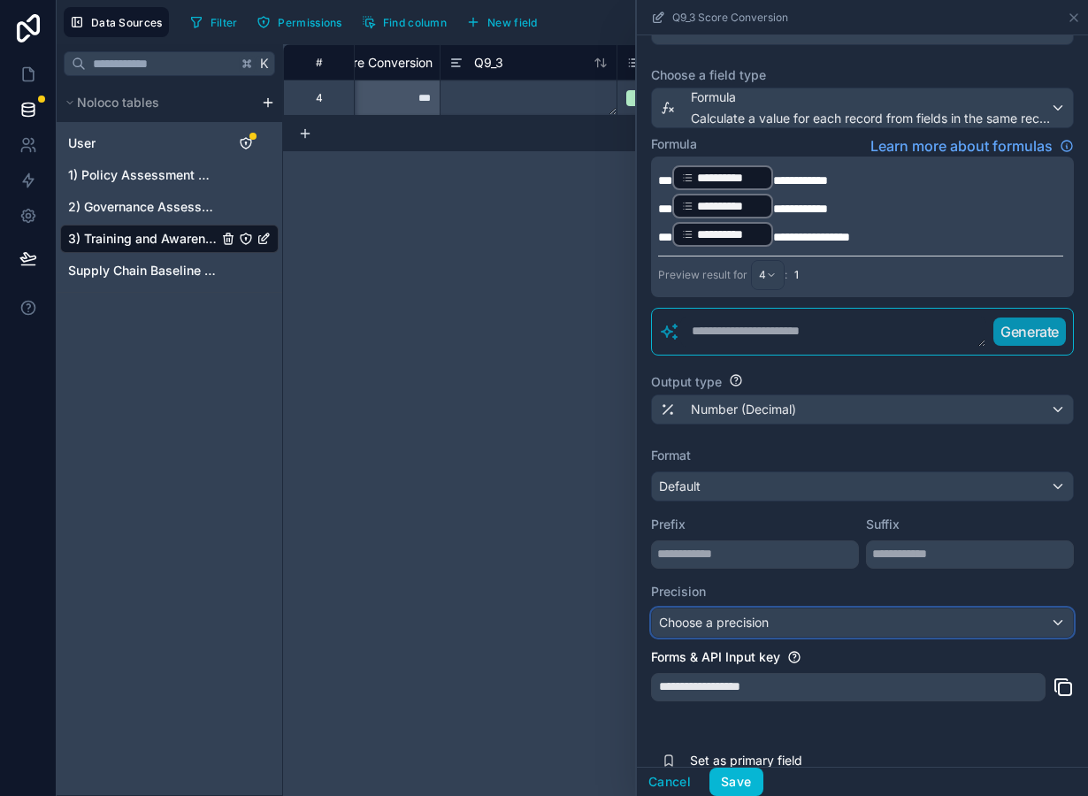
click at [742, 622] on span "Choose a precision" at bounding box center [714, 622] width 110 height 15
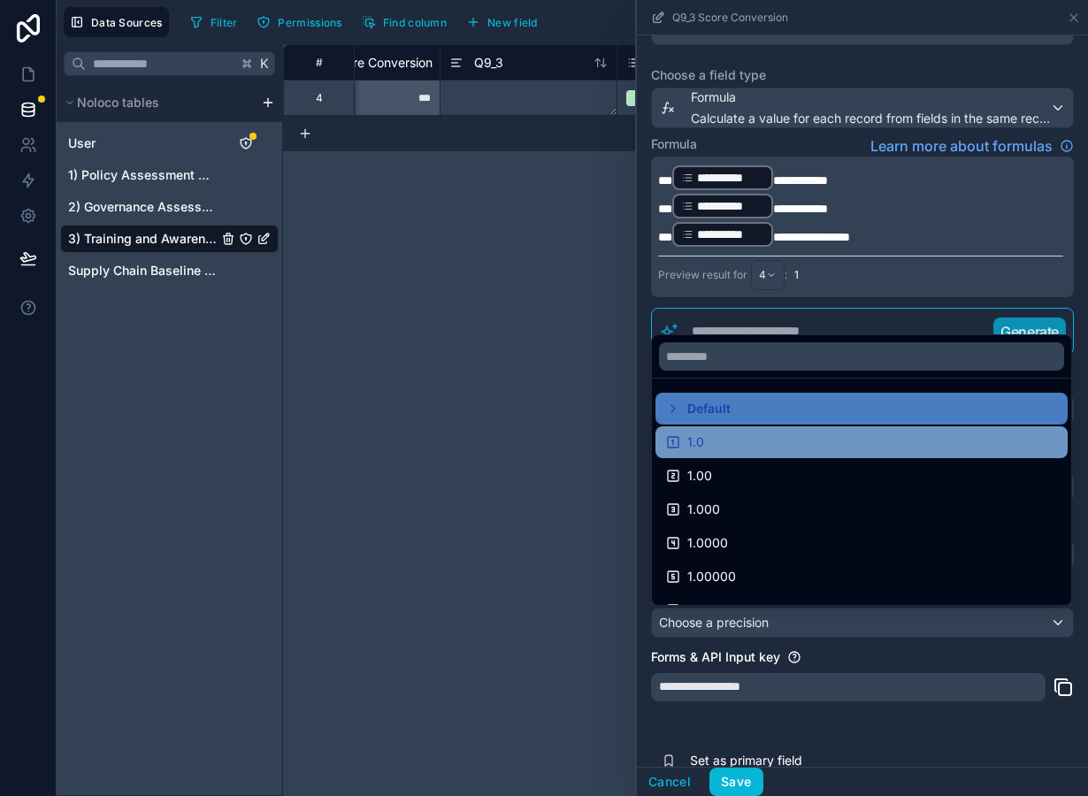
click at [715, 451] on div "1.0" at bounding box center [861, 442] width 391 height 21
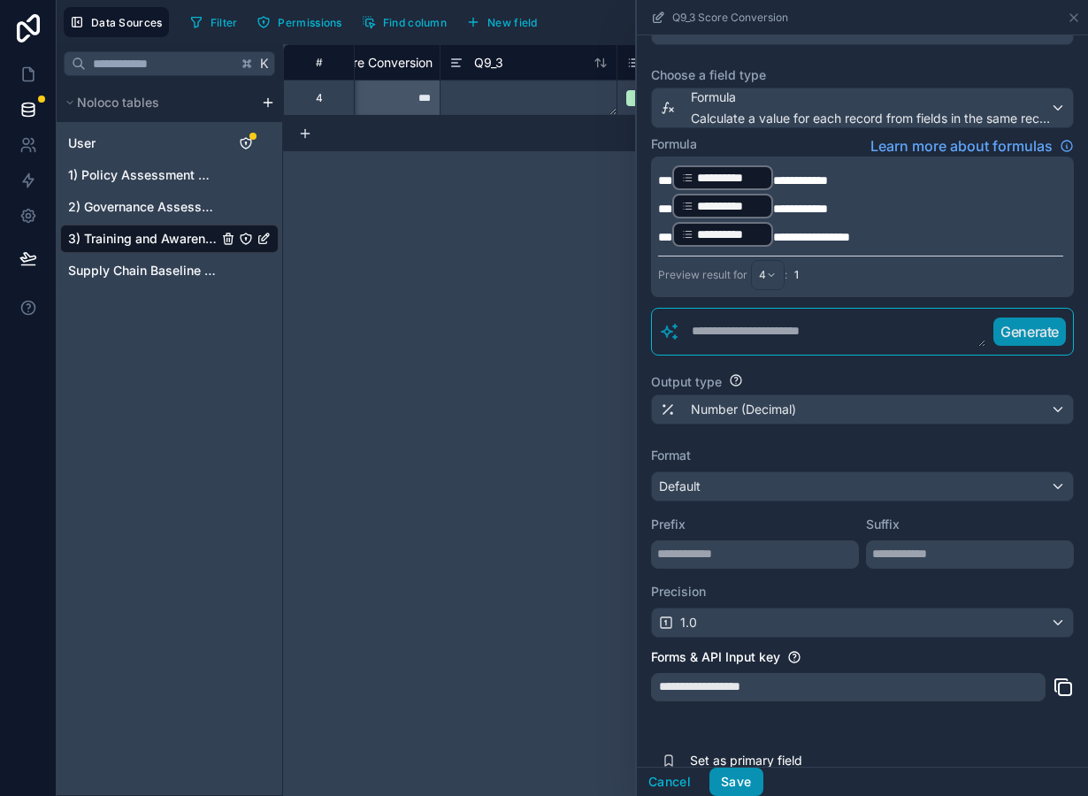
click at [732, 778] on button "Save" at bounding box center [735, 782] width 53 height 28
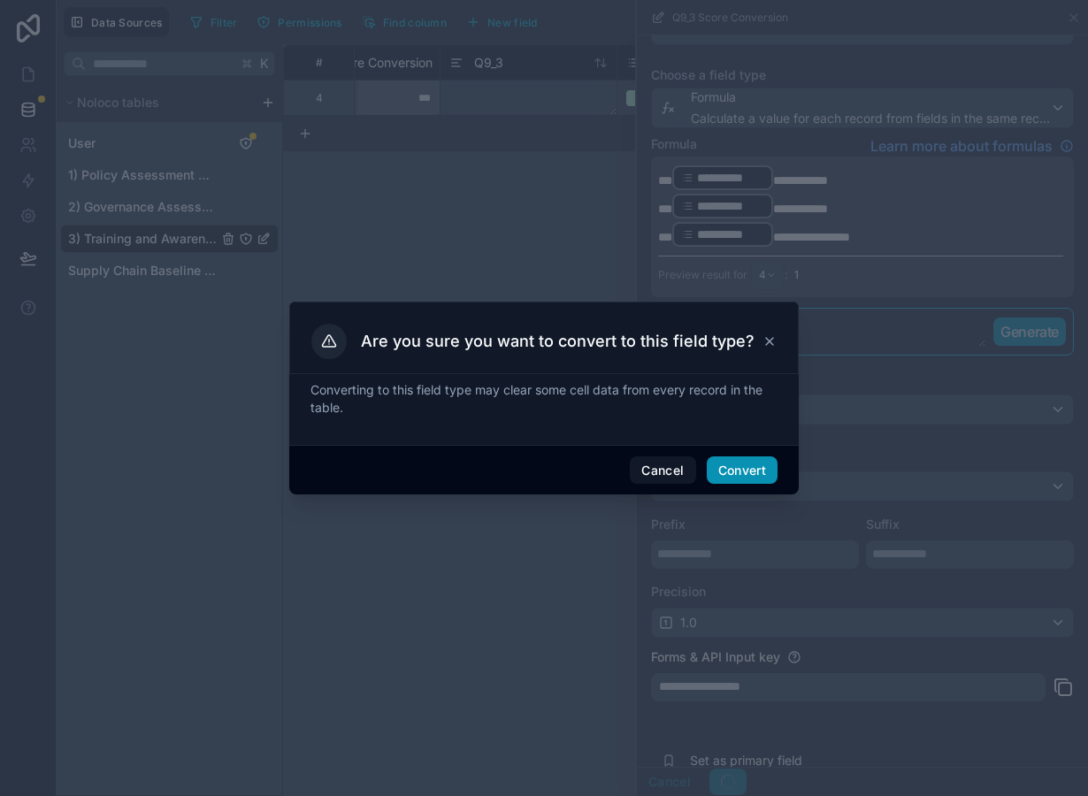
click at [735, 468] on button "Convert" at bounding box center [742, 470] width 71 height 28
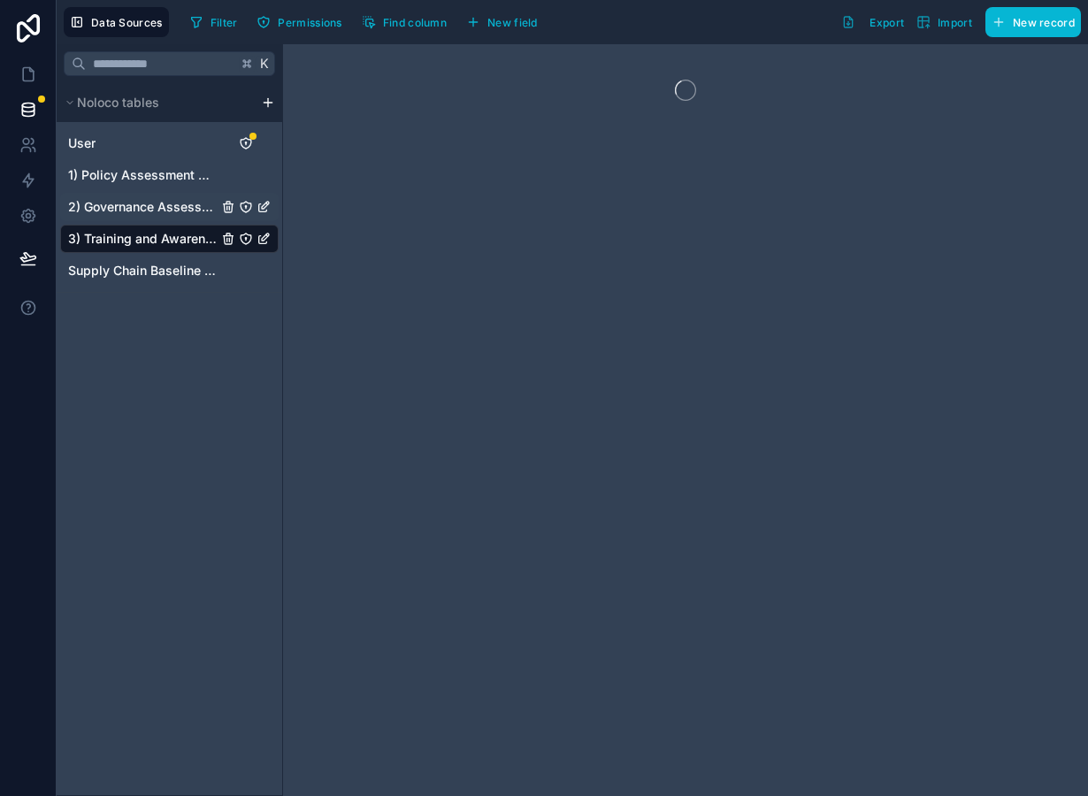
click at [182, 210] on span "2) Governance Assessment" at bounding box center [143, 207] width 150 height 18
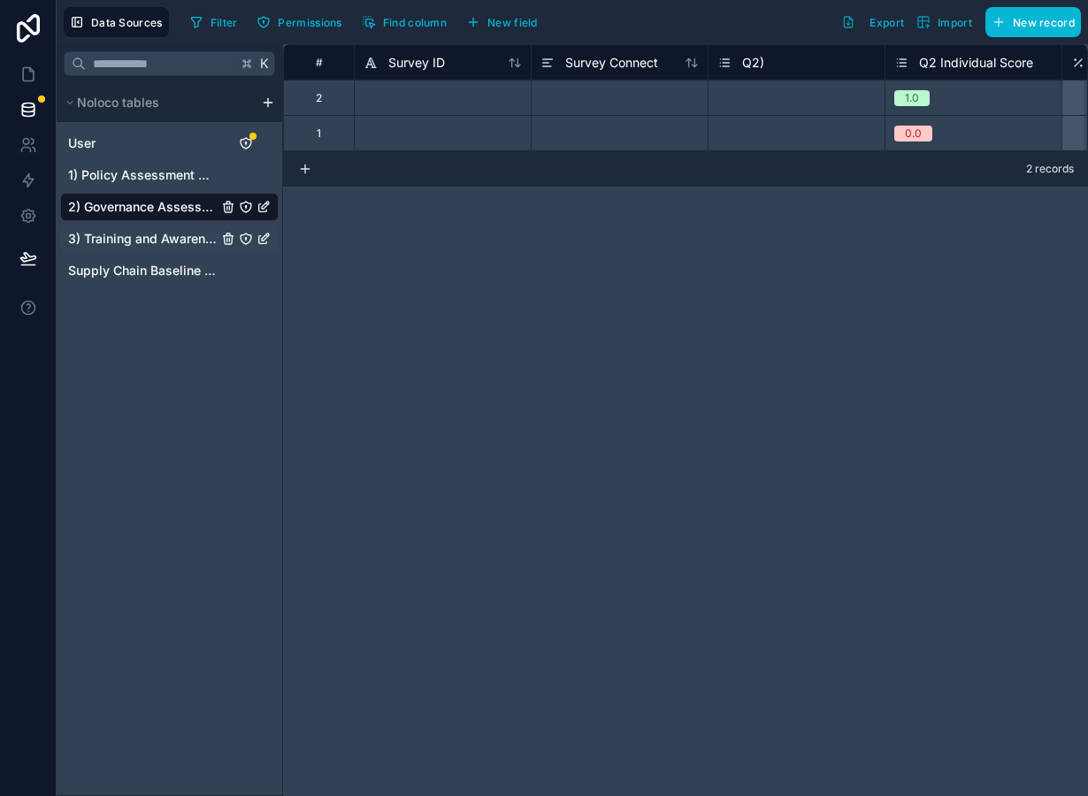
click at [176, 245] on span "3) Training and Awareness Raising" at bounding box center [143, 239] width 150 height 18
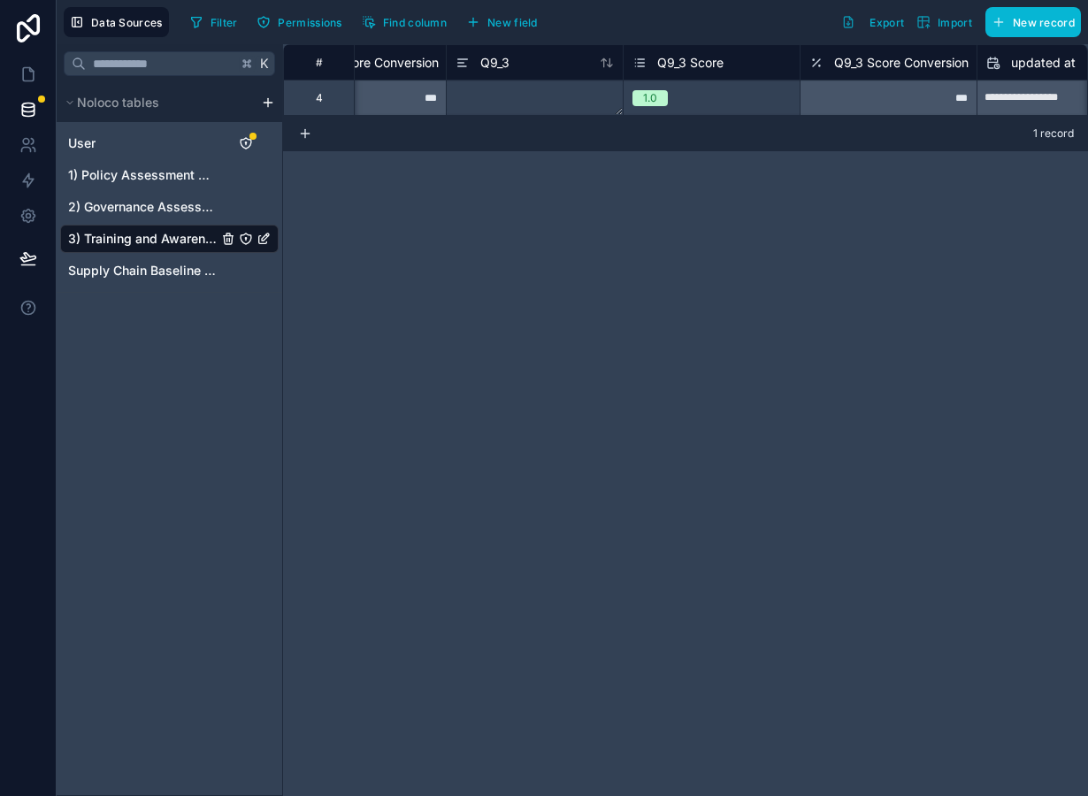
scroll to position [0, 6074]
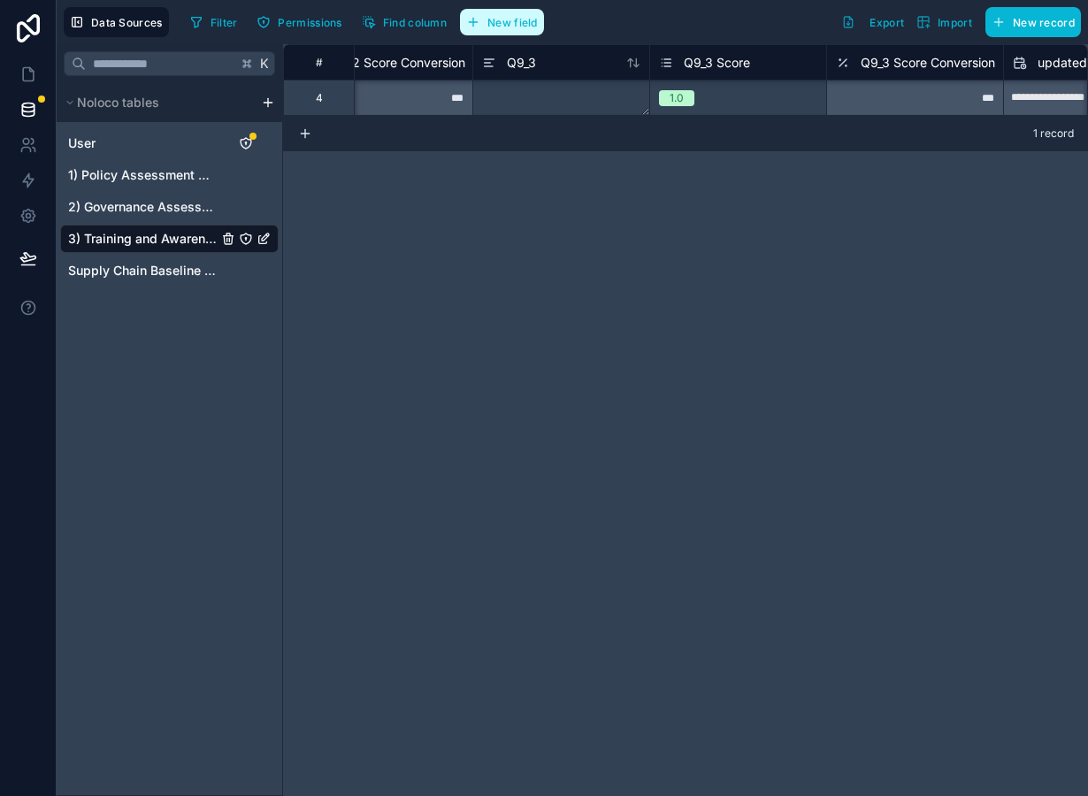
click at [525, 29] on button "New field" at bounding box center [502, 22] width 84 height 27
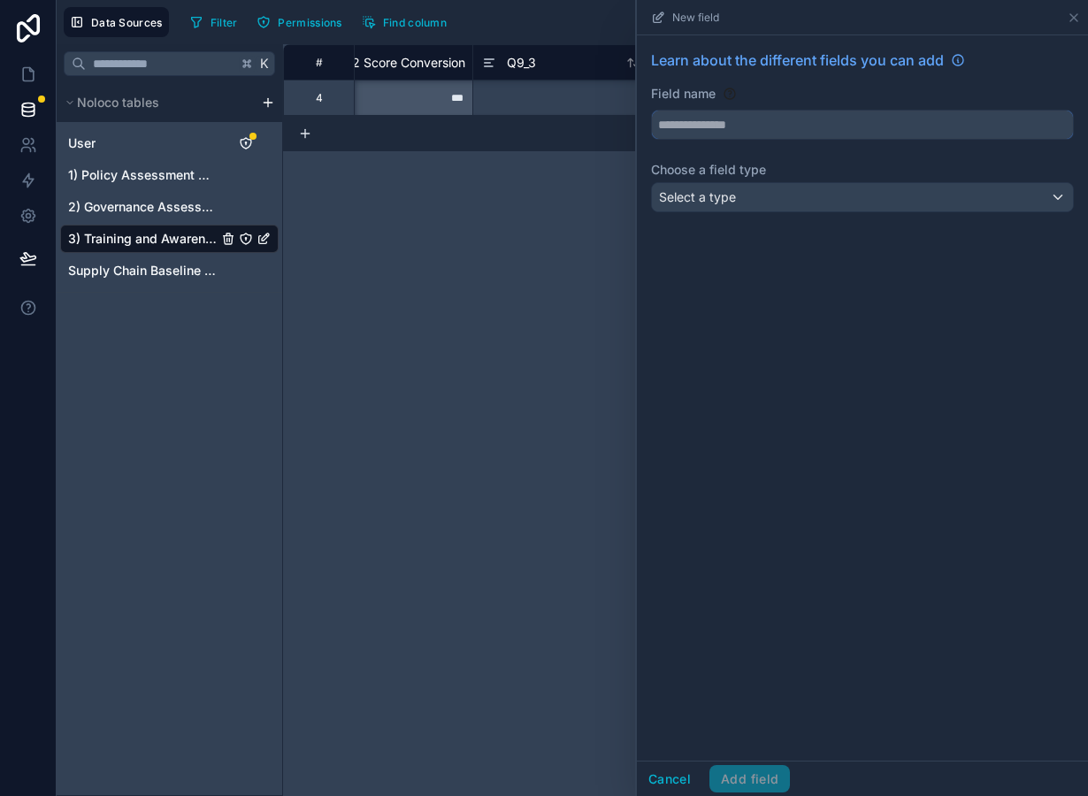
click at [710, 133] on input "text" at bounding box center [862, 125] width 421 height 28
click at [704, 188] on span "Select a type" at bounding box center [697, 197] width 77 height 18
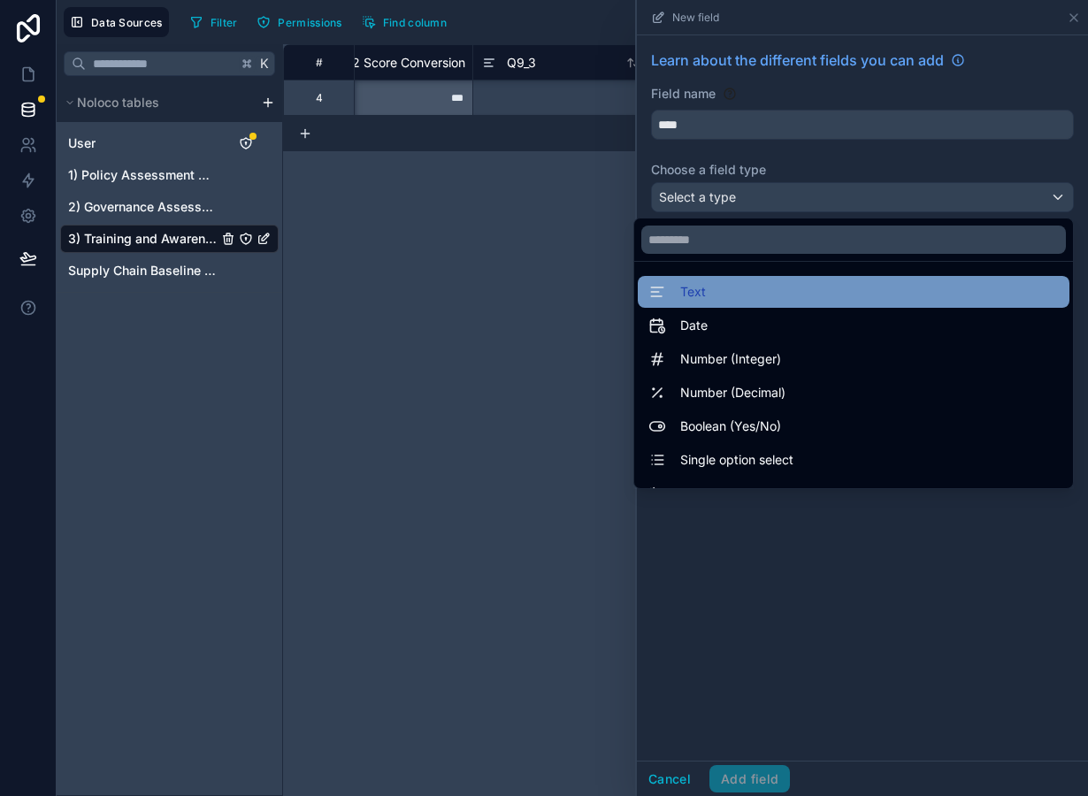
click at [700, 290] on span "Text" at bounding box center [693, 291] width 26 height 21
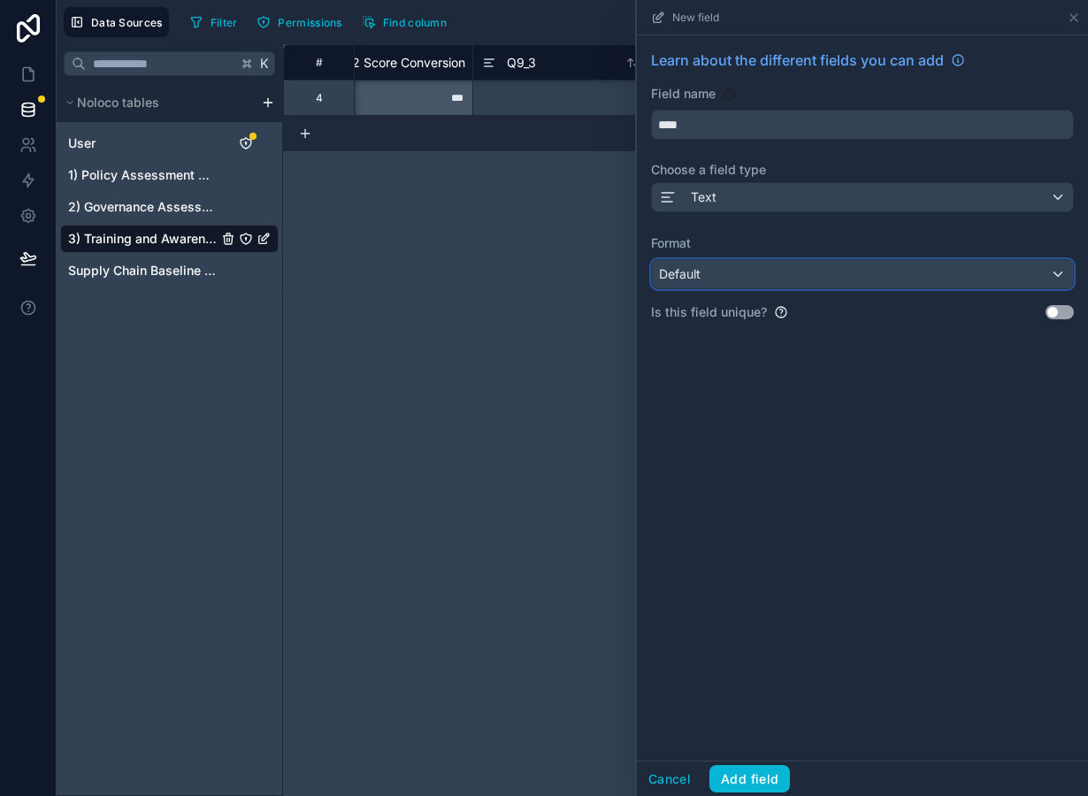
click at [699, 265] on div "Default" at bounding box center [862, 274] width 421 height 28
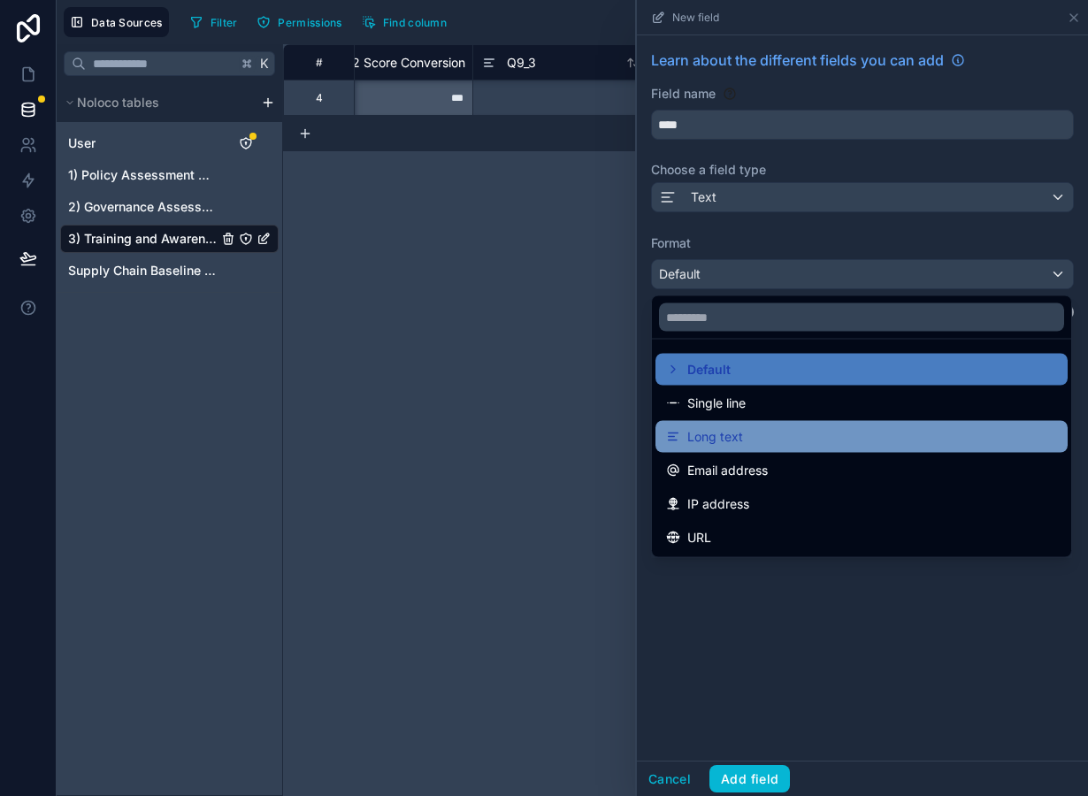
click at [714, 435] on span "Long text" at bounding box center [715, 436] width 56 height 21
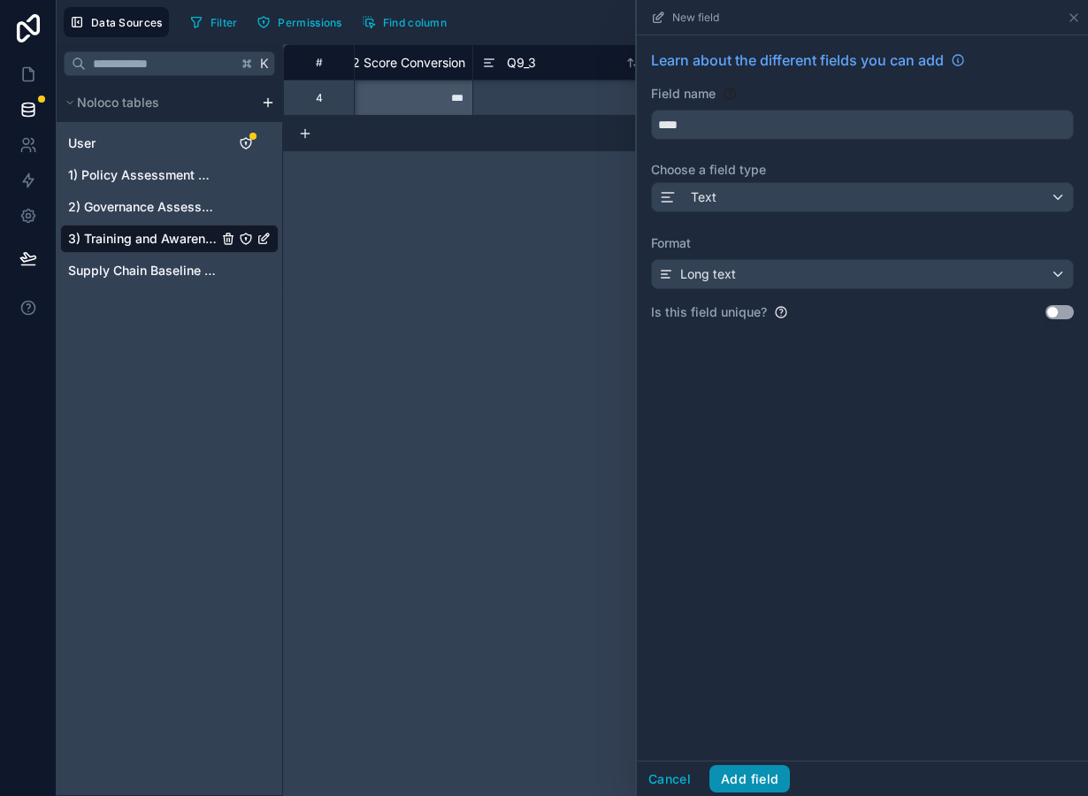
click at [758, 784] on button "Add field" at bounding box center [749, 779] width 81 height 28
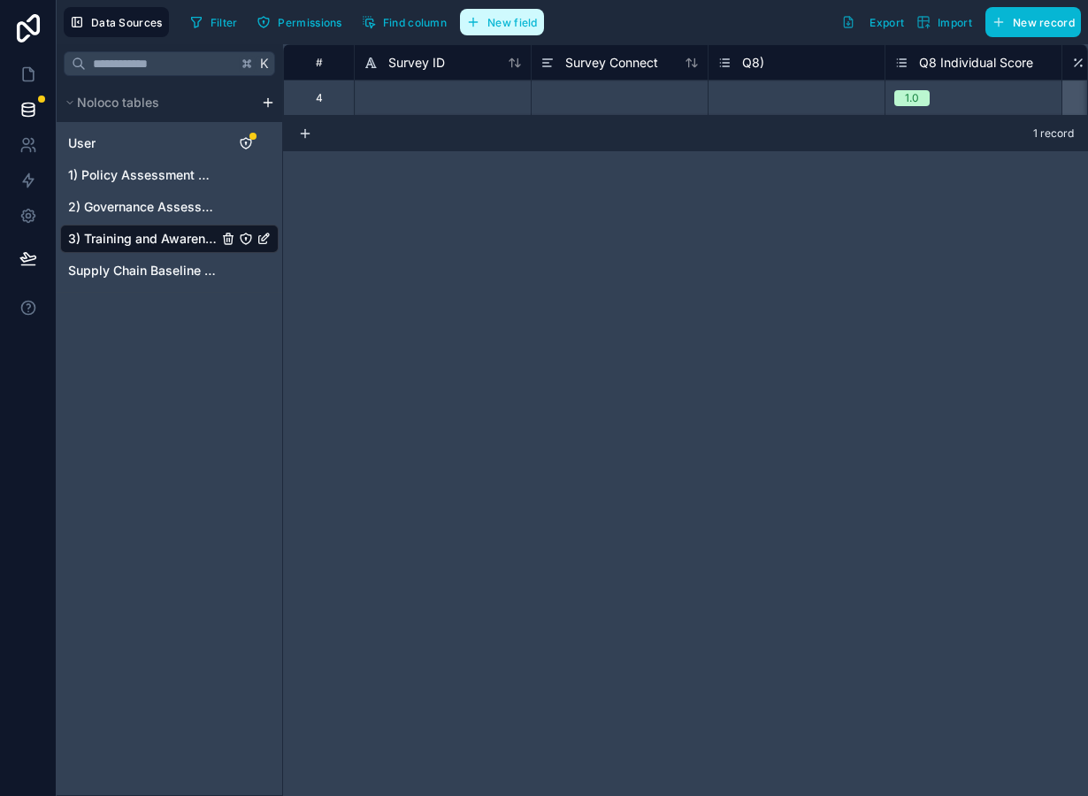
click at [530, 24] on span "New field" at bounding box center [512, 22] width 50 height 13
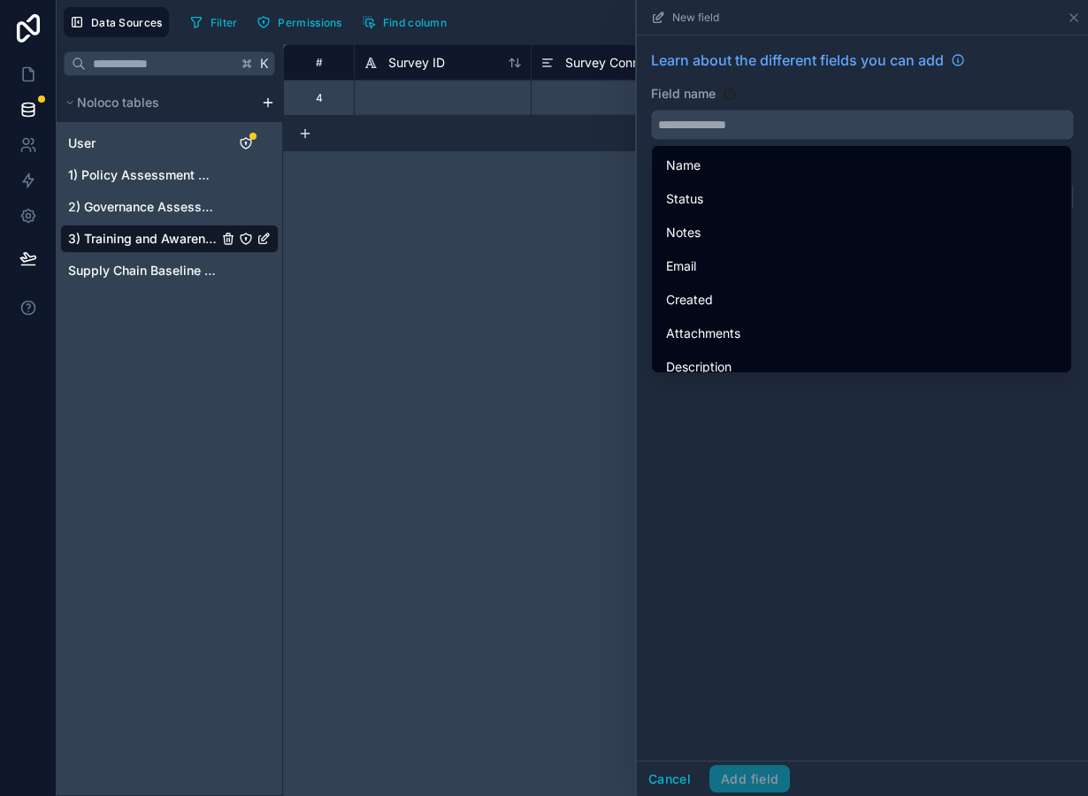
click at [748, 133] on input "text" at bounding box center [862, 125] width 421 height 28
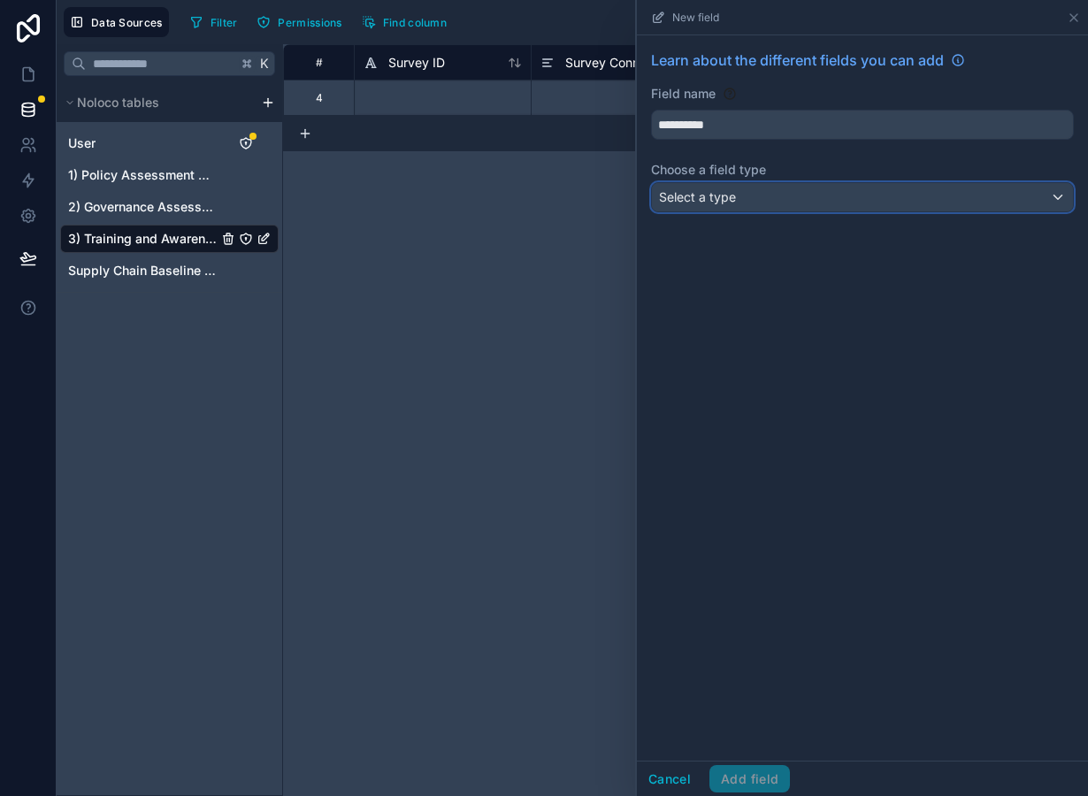
click at [729, 206] on span "Select a type" at bounding box center [697, 197] width 77 height 18
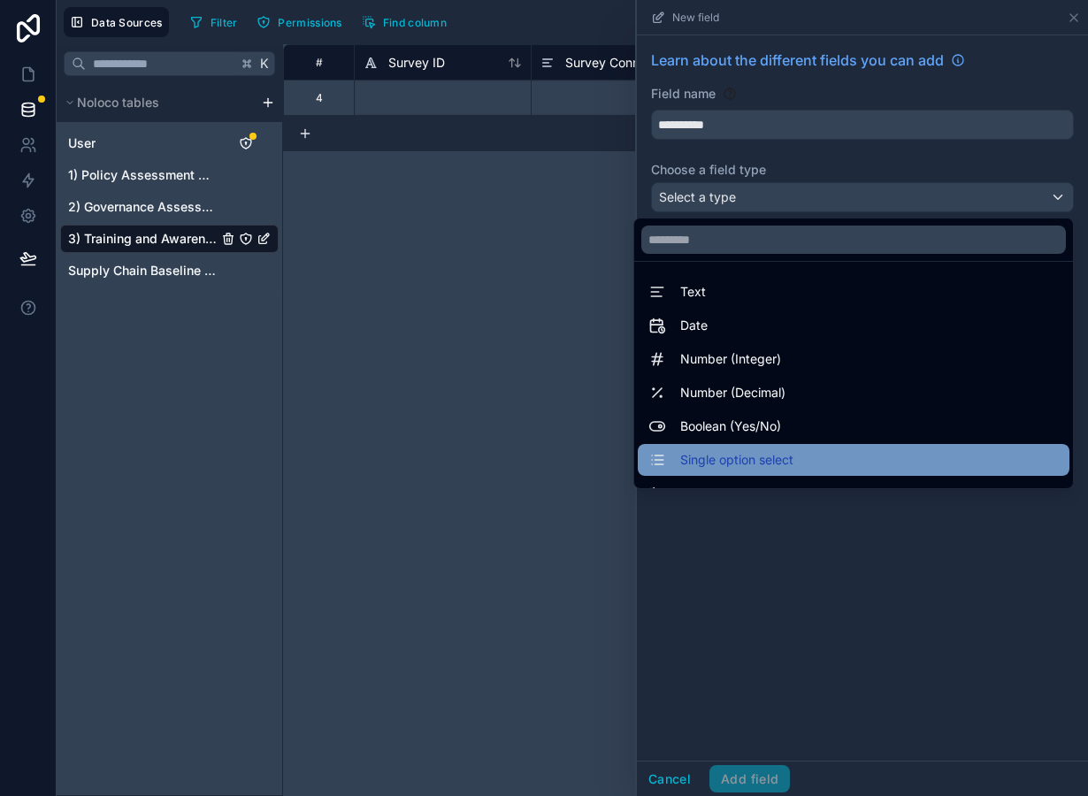
click at [750, 465] on span "Single option select" at bounding box center [736, 459] width 113 height 21
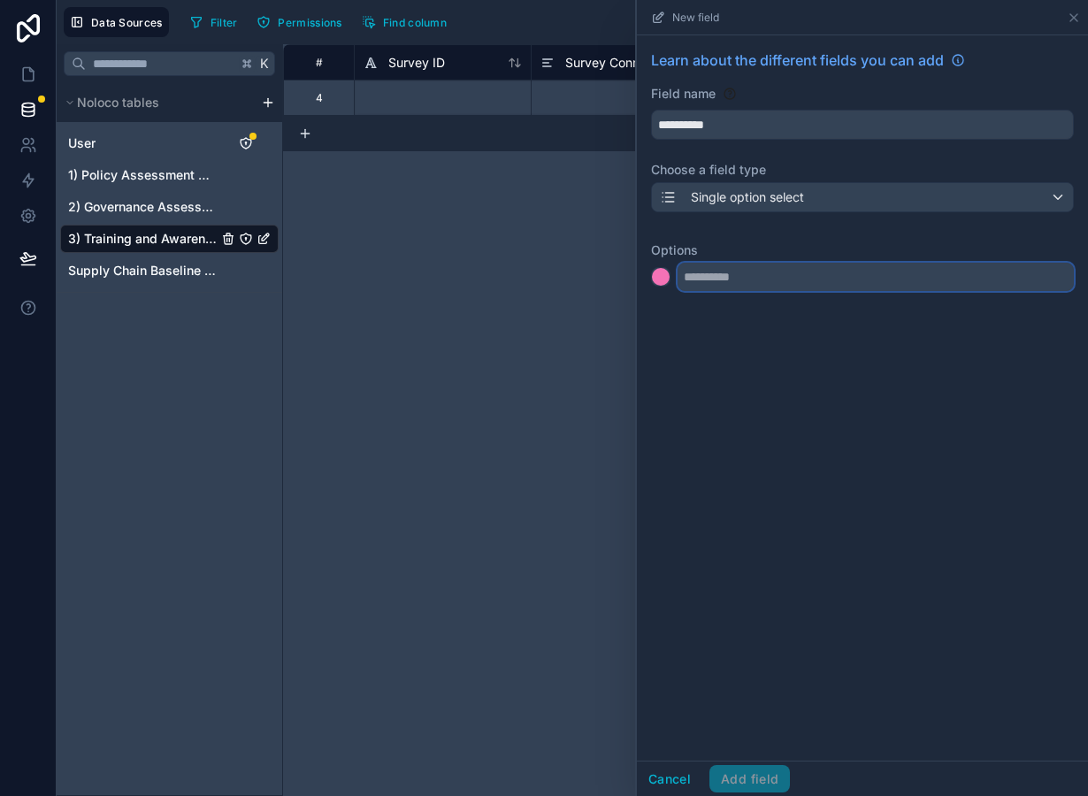
click at [696, 285] on input "text" at bounding box center [876, 277] width 396 height 28
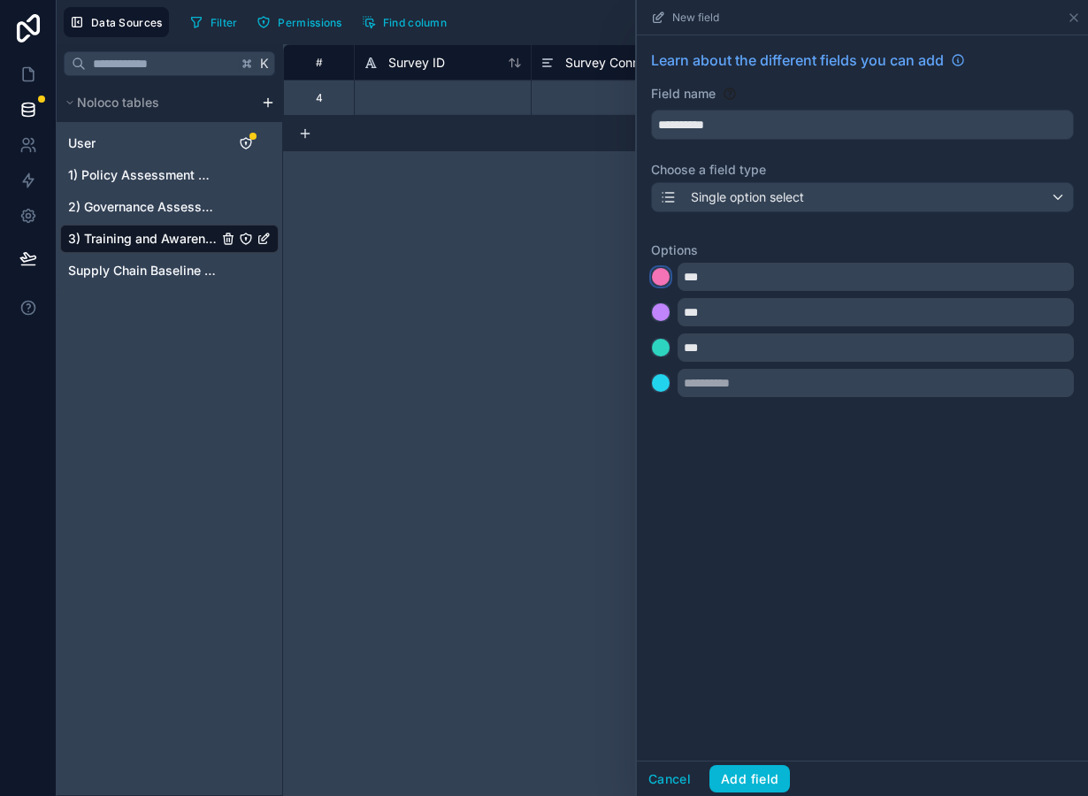
click at [663, 282] on div at bounding box center [661, 277] width 18 height 18
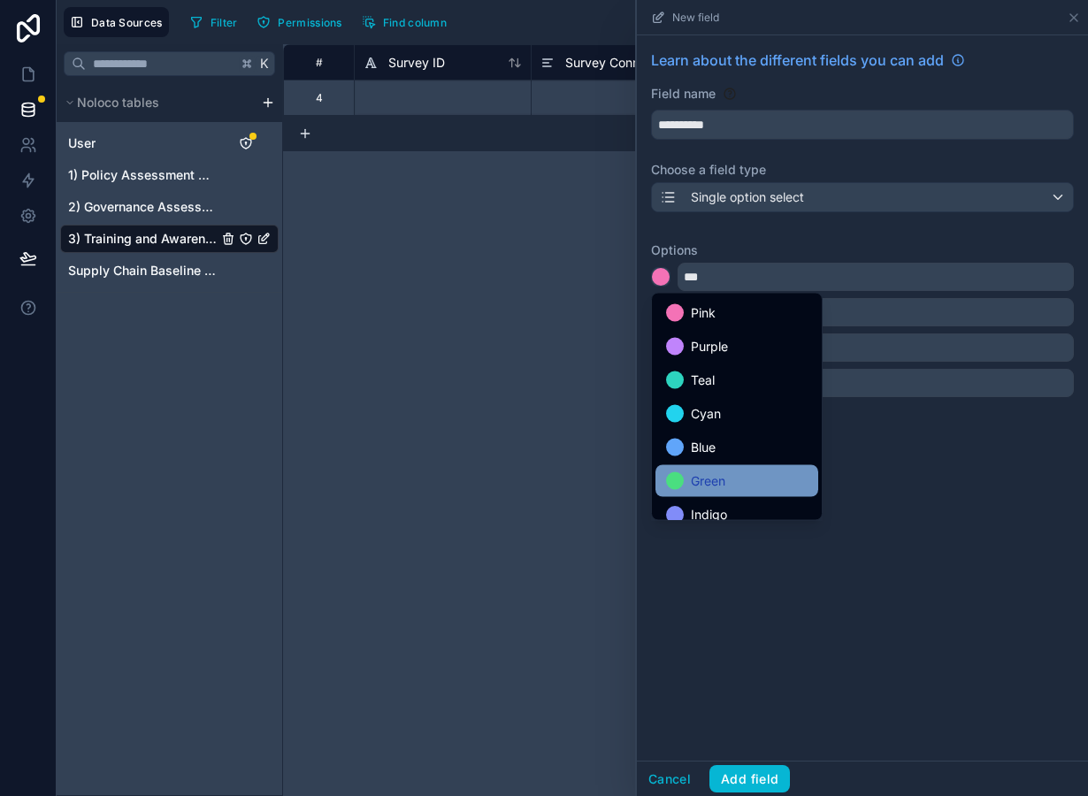
click at [716, 474] on span "Green" at bounding box center [708, 481] width 35 height 21
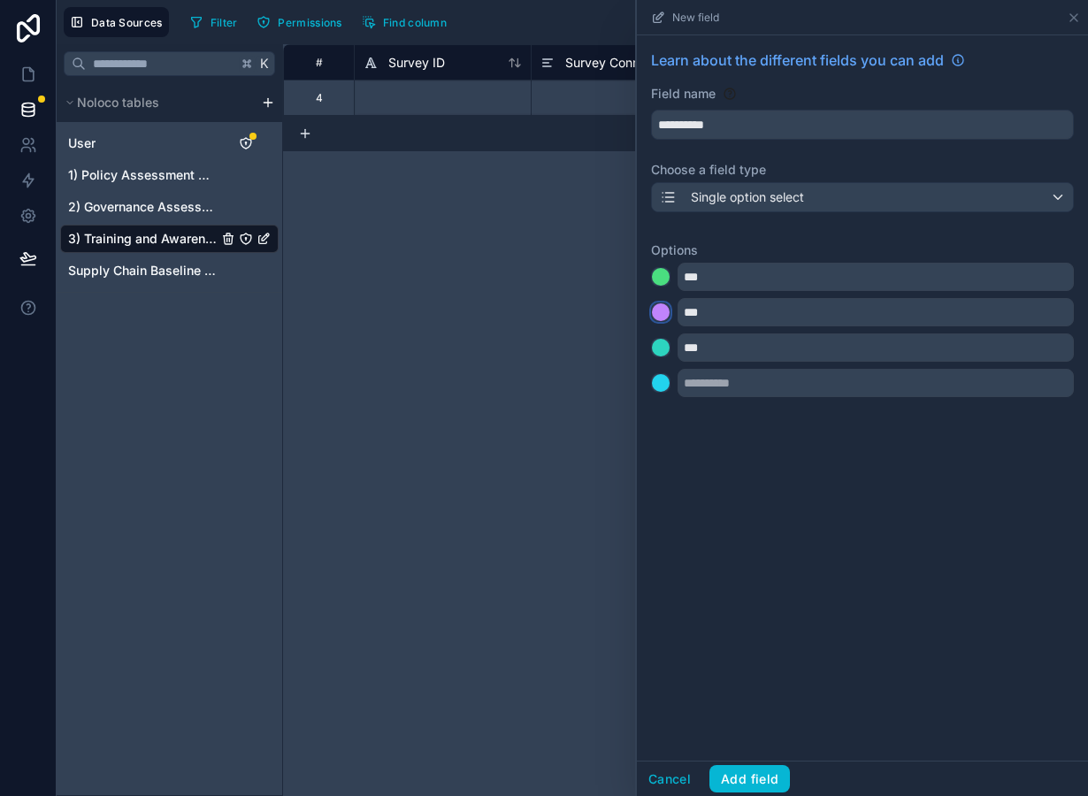
click at [658, 314] on div at bounding box center [661, 312] width 18 height 18
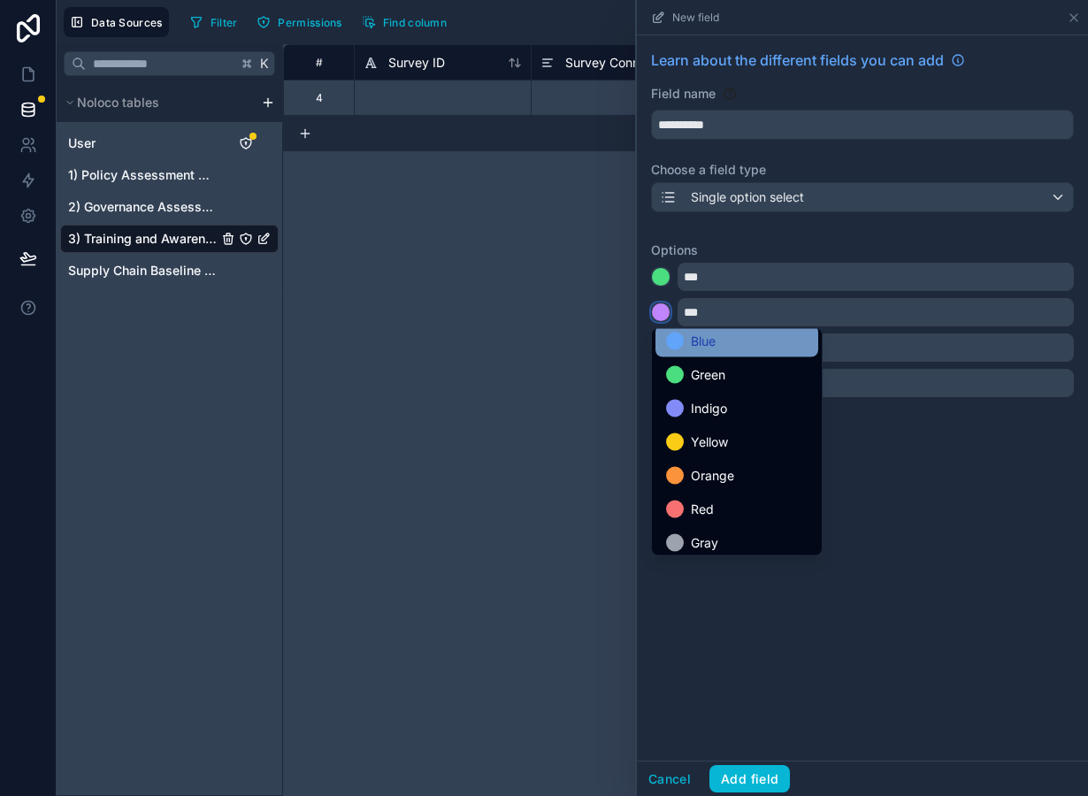
scroll to position [149, 0]
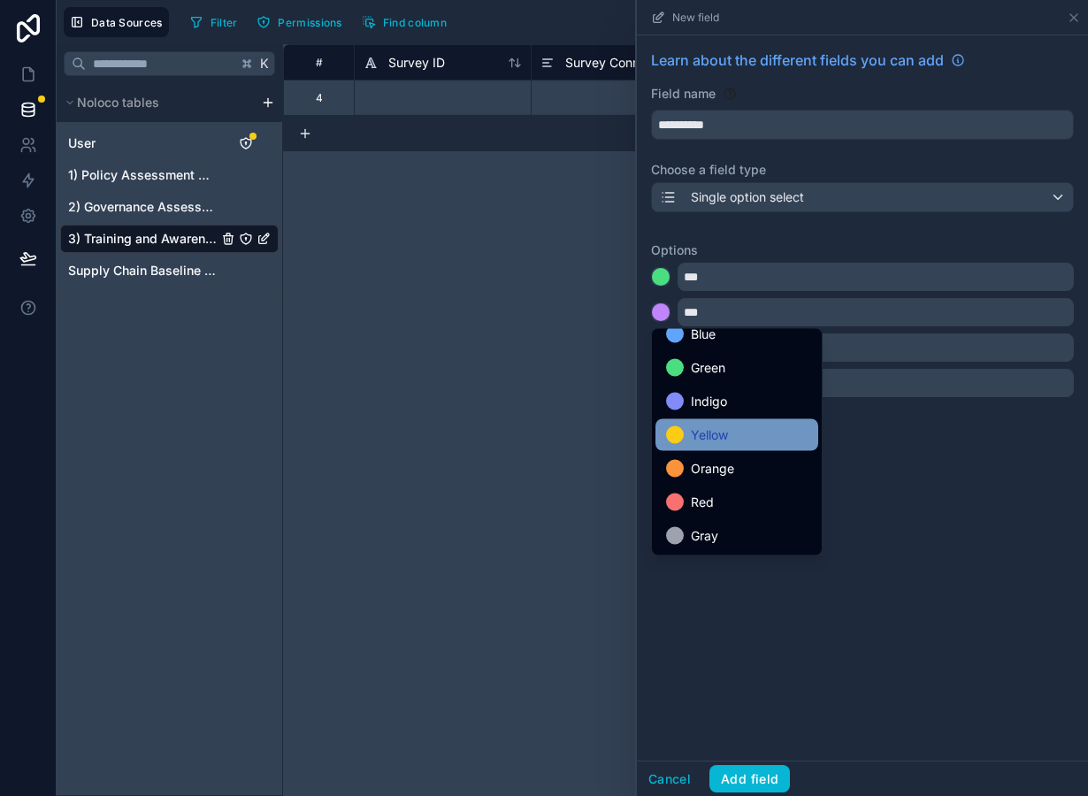
click at [697, 439] on span "Yellow" at bounding box center [709, 435] width 37 height 21
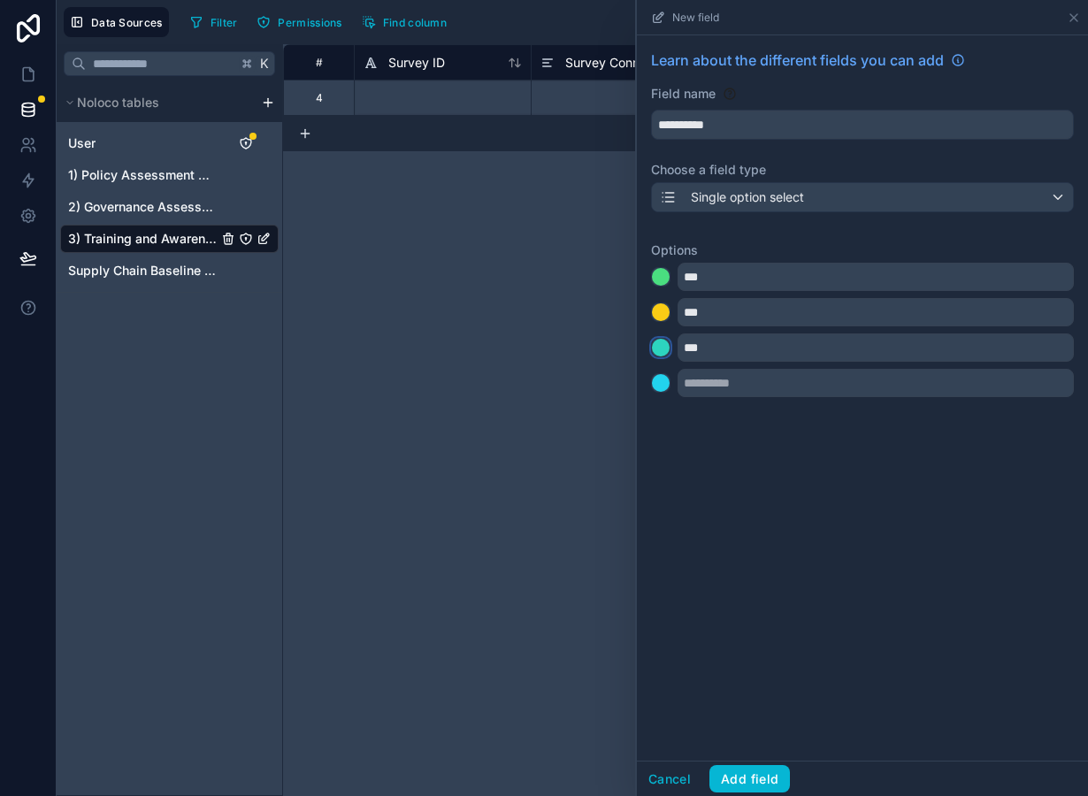
click at [666, 355] on div at bounding box center [661, 348] width 18 height 18
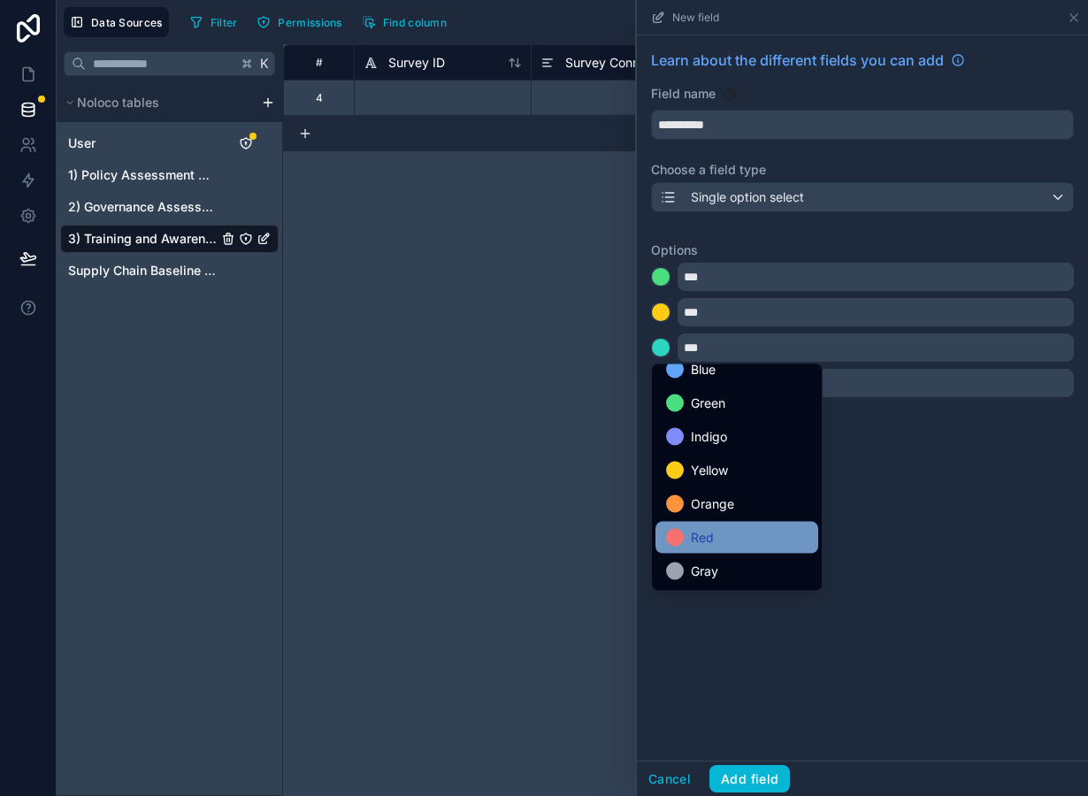
click at [717, 544] on div "Red" at bounding box center [737, 537] width 142 height 21
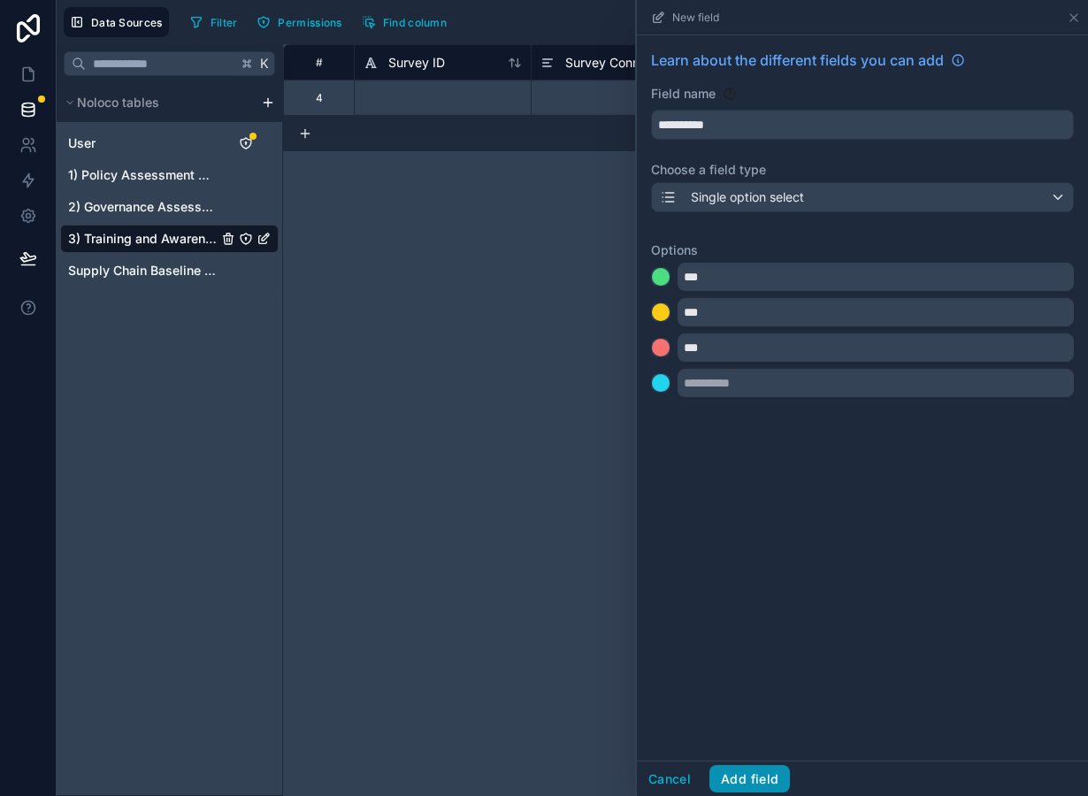
click at [759, 778] on button "Add field" at bounding box center [749, 779] width 81 height 28
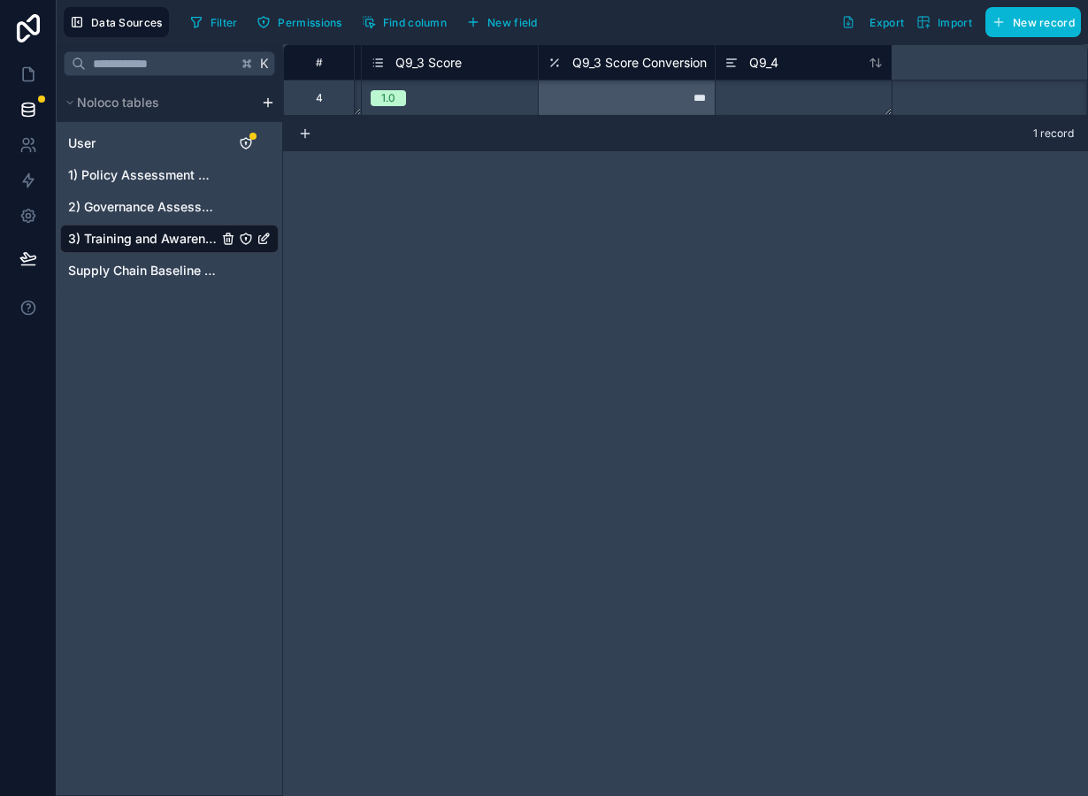
scroll to position [0, 6875]
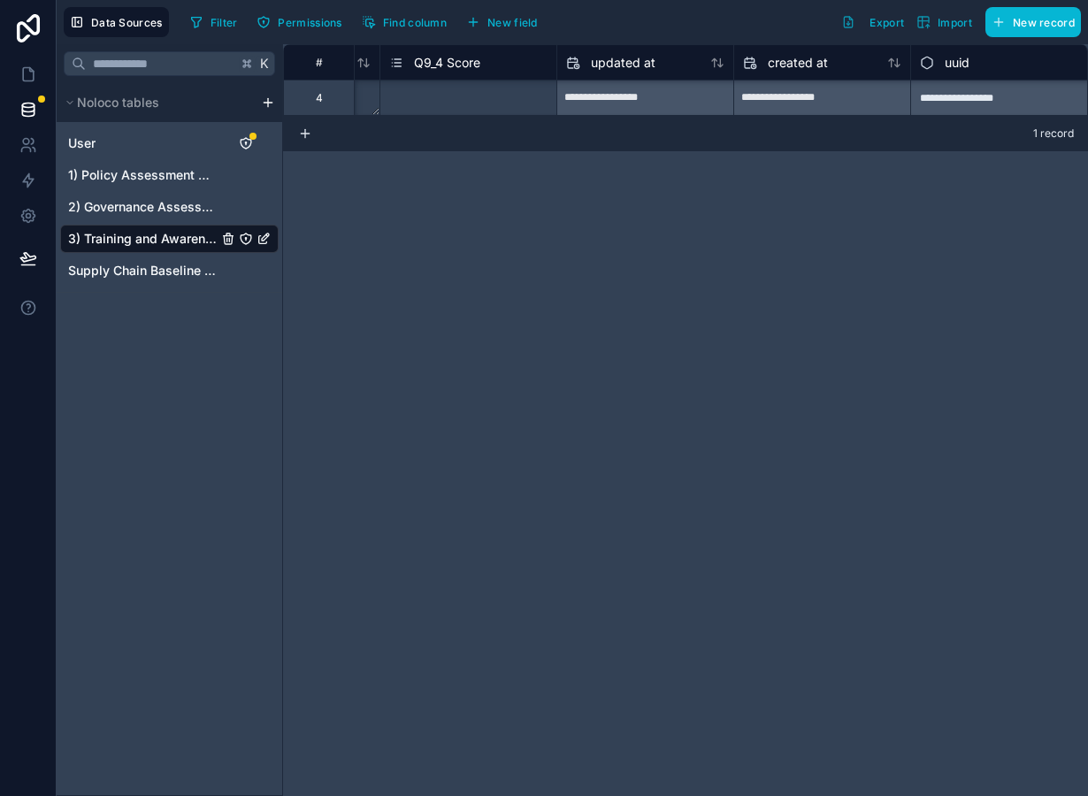
click at [474, 93] on div "Select a Q9_4 Score" at bounding box center [439, 98] width 100 height 14
click at [507, 22] on span "New field" at bounding box center [512, 22] width 50 height 13
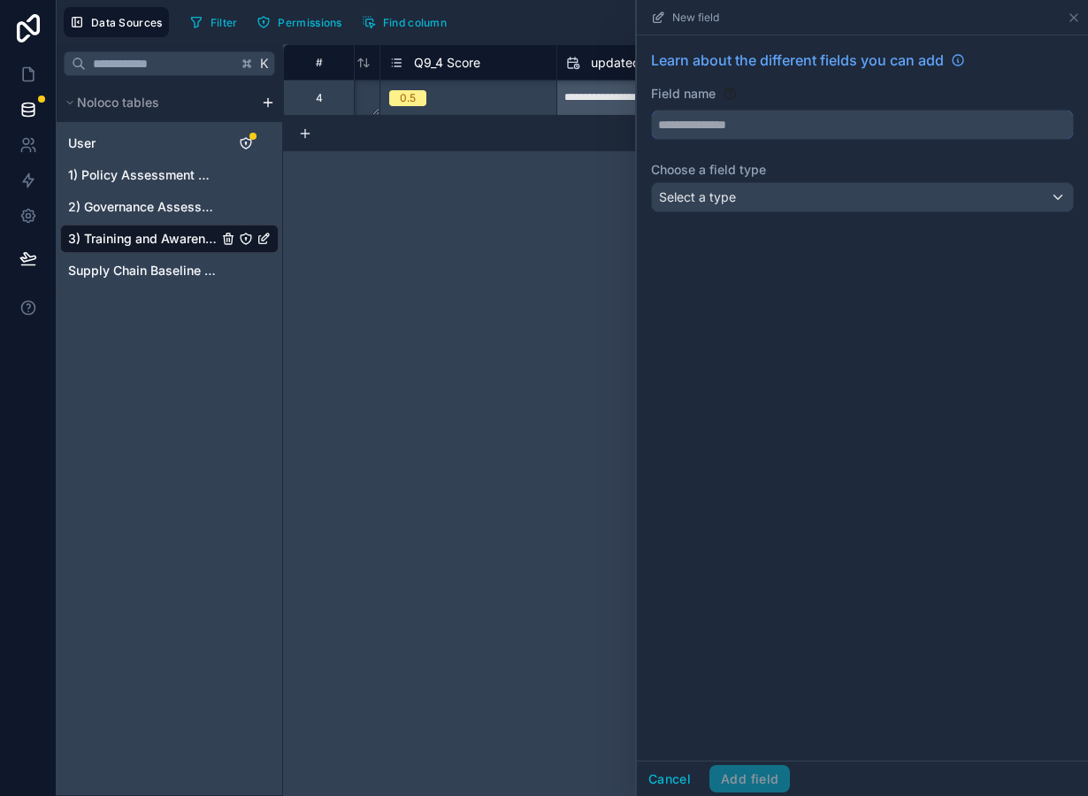
click at [703, 136] on input "text" at bounding box center [862, 125] width 421 height 28
click at [721, 198] on span "Select a type" at bounding box center [697, 196] width 77 height 15
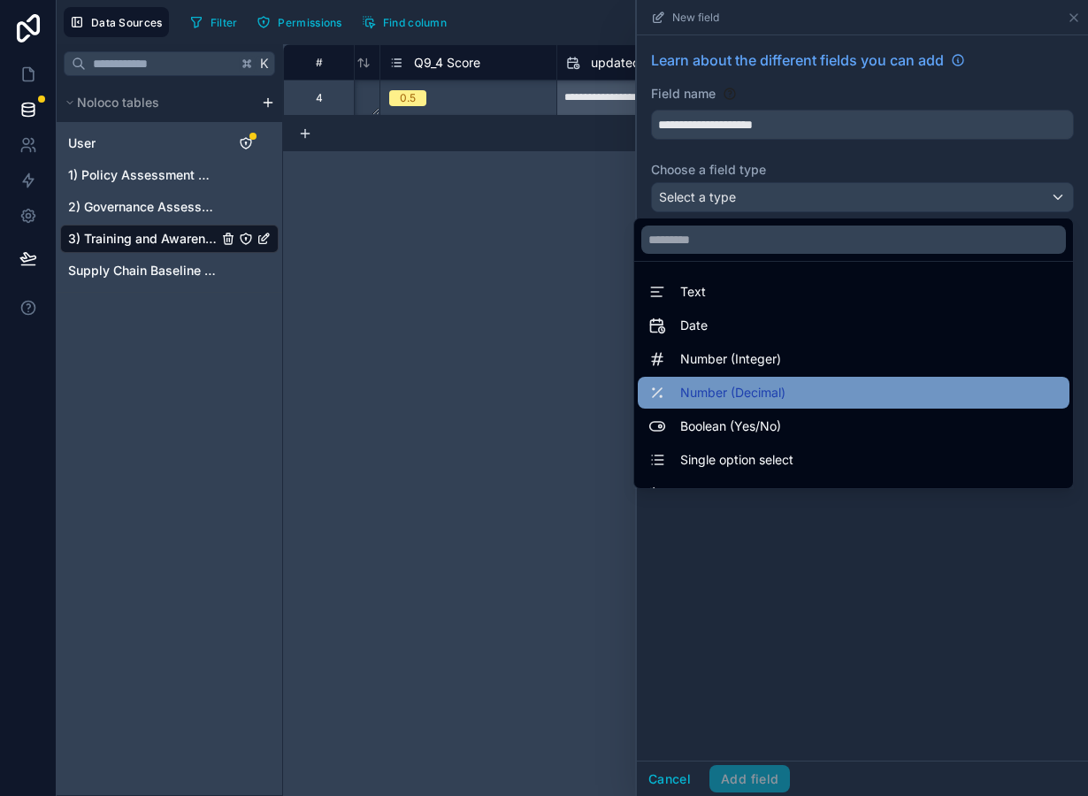
click at [743, 398] on span "Number (Decimal)" at bounding box center [732, 392] width 105 height 21
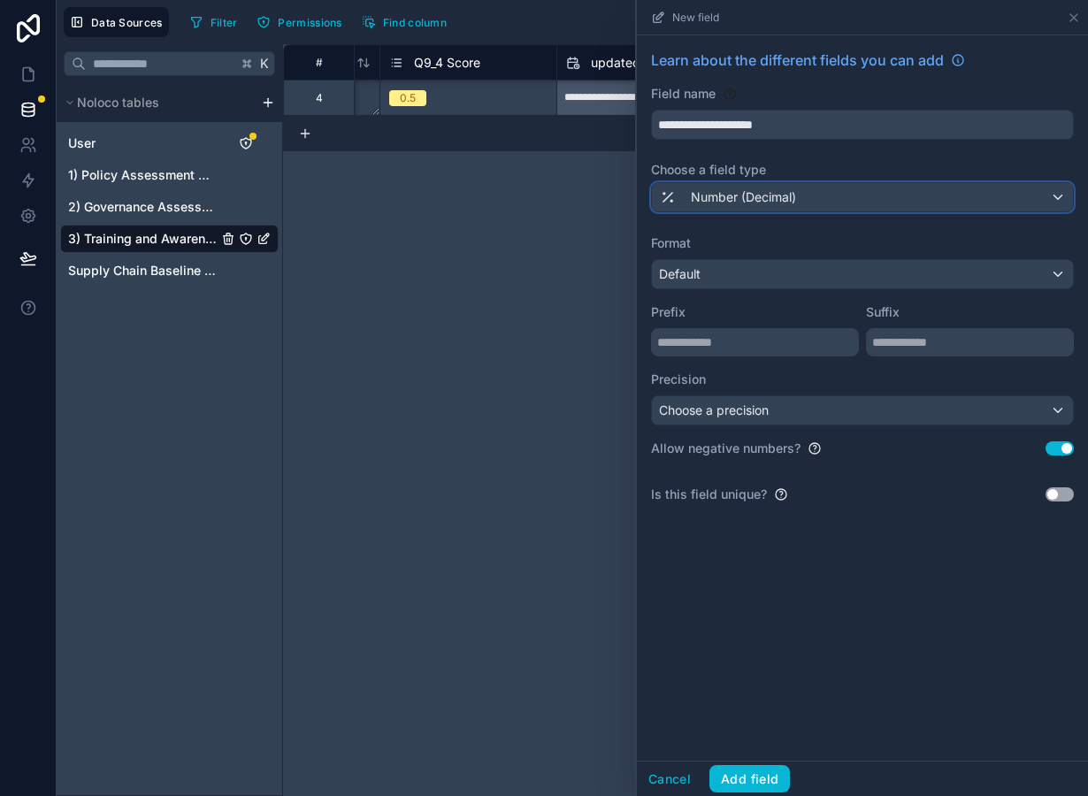
click at [718, 190] on span "Number (Decimal)" at bounding box center [743, 197] width 105 height 18
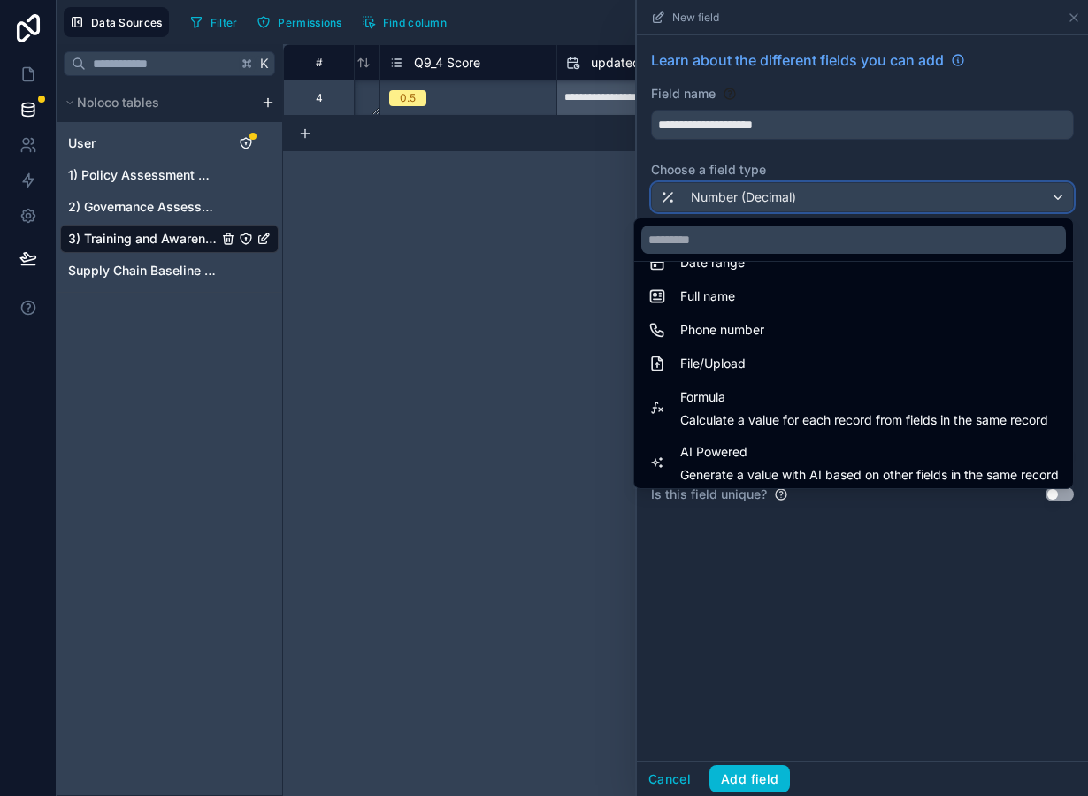
scroll to position [377, 0]
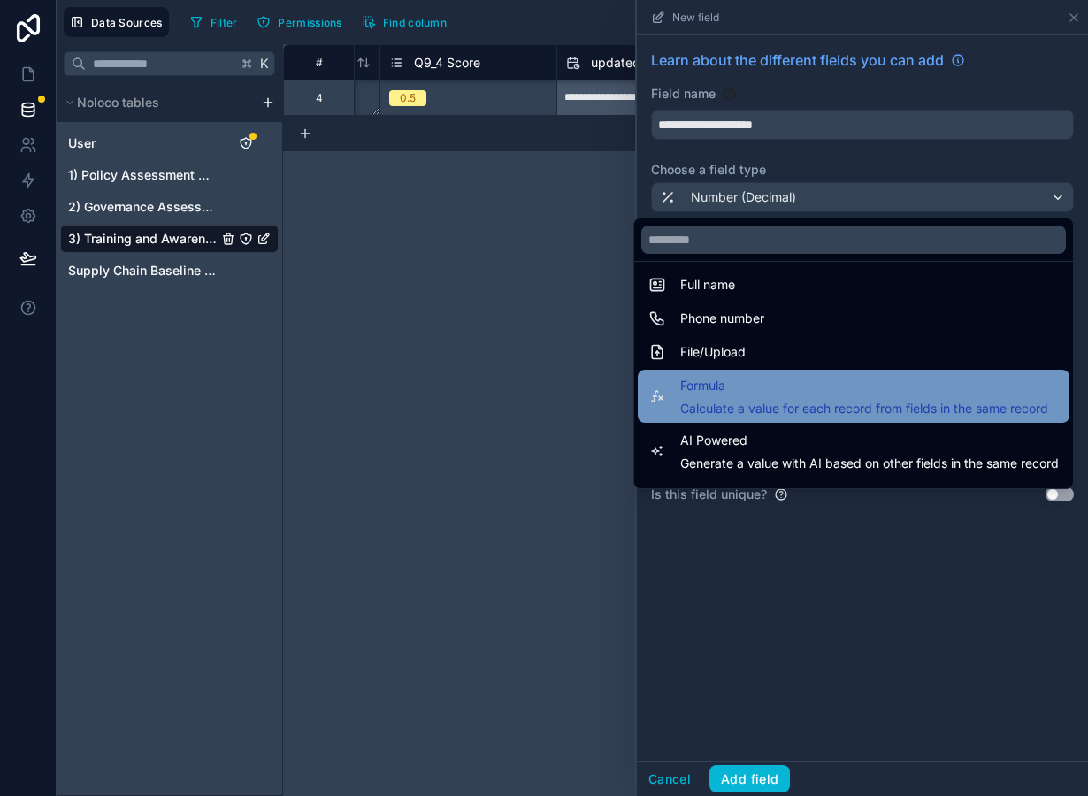
click at [751, 403] on span "Calculate a value for each record from fields in the same record" at bounding box center [864, 409] width 368 height 18
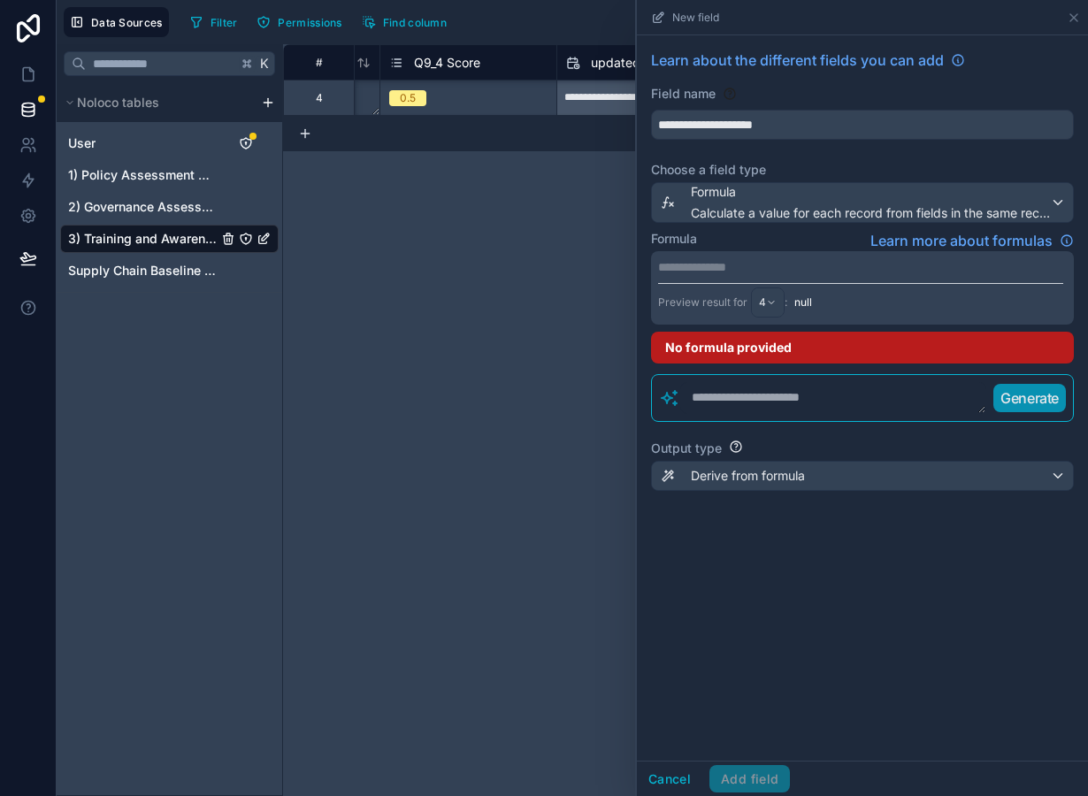
click at [726, 265] on p "**********" at bounding box center [860, 267] width 405 height 18
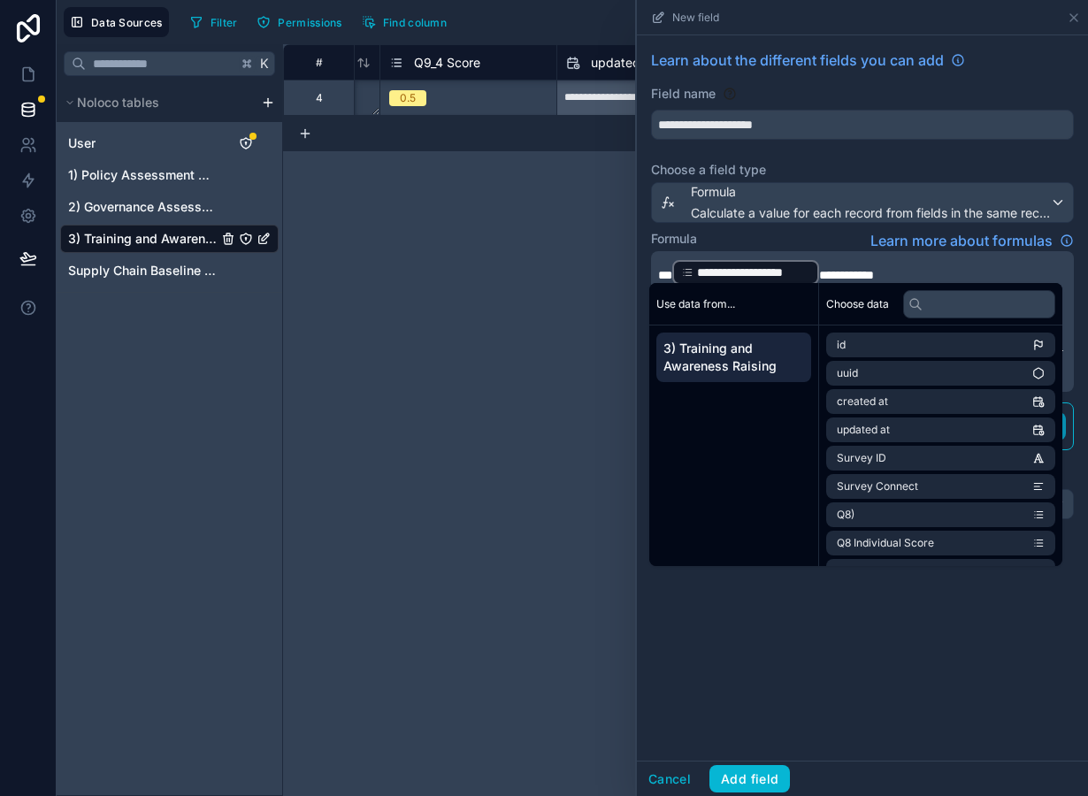
click at [822, 273] on span "**********" at bounding box center [846, 275] width 55 height 12
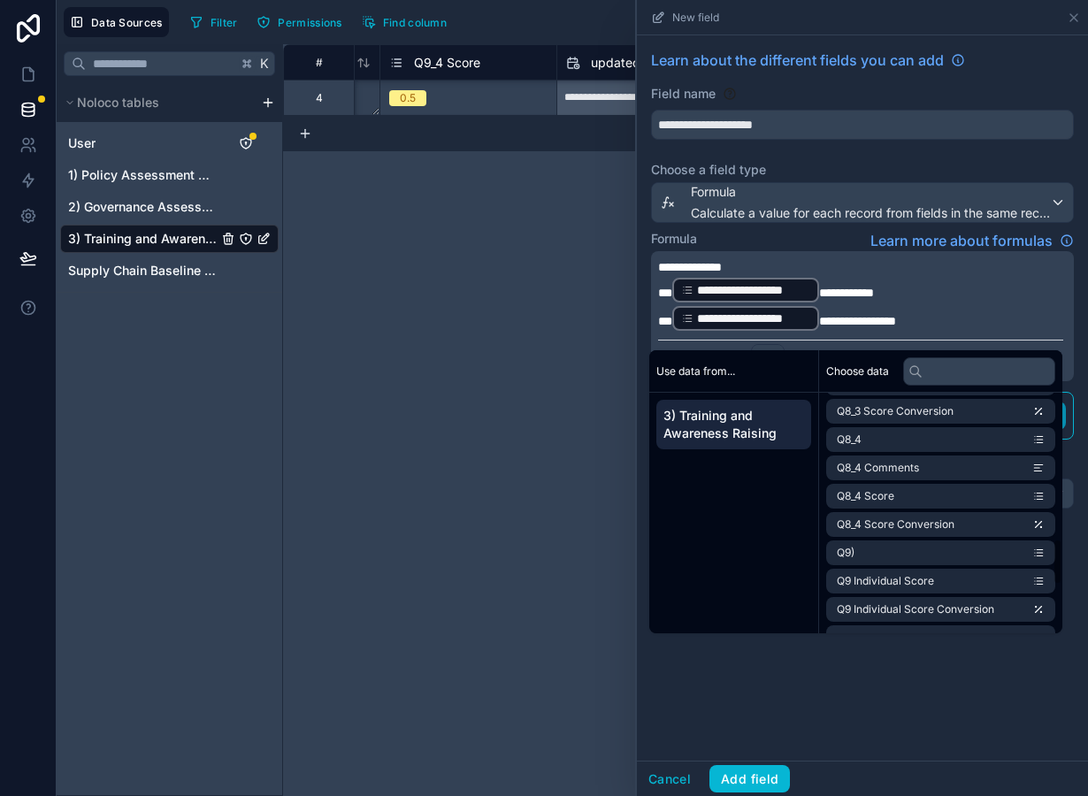
scroll to position [1016, 0]
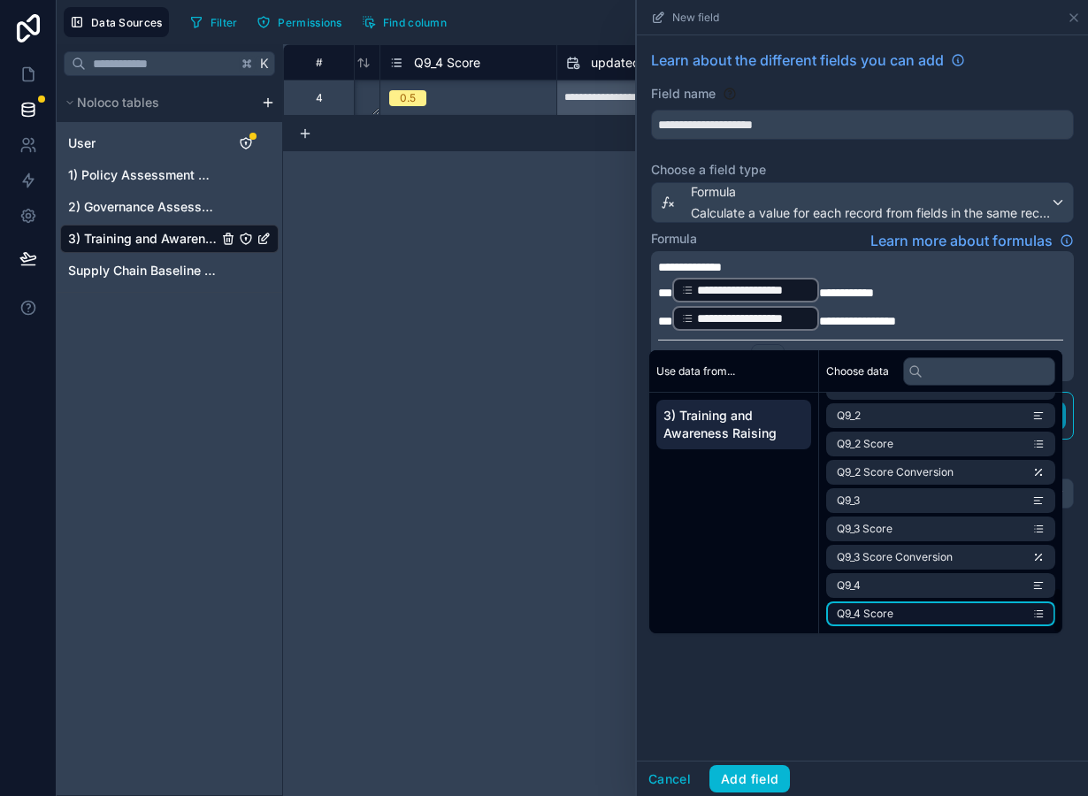
click at [917, 617] on li "Q9_4 Score" at bounding box center [940, 614] width 229 height 25
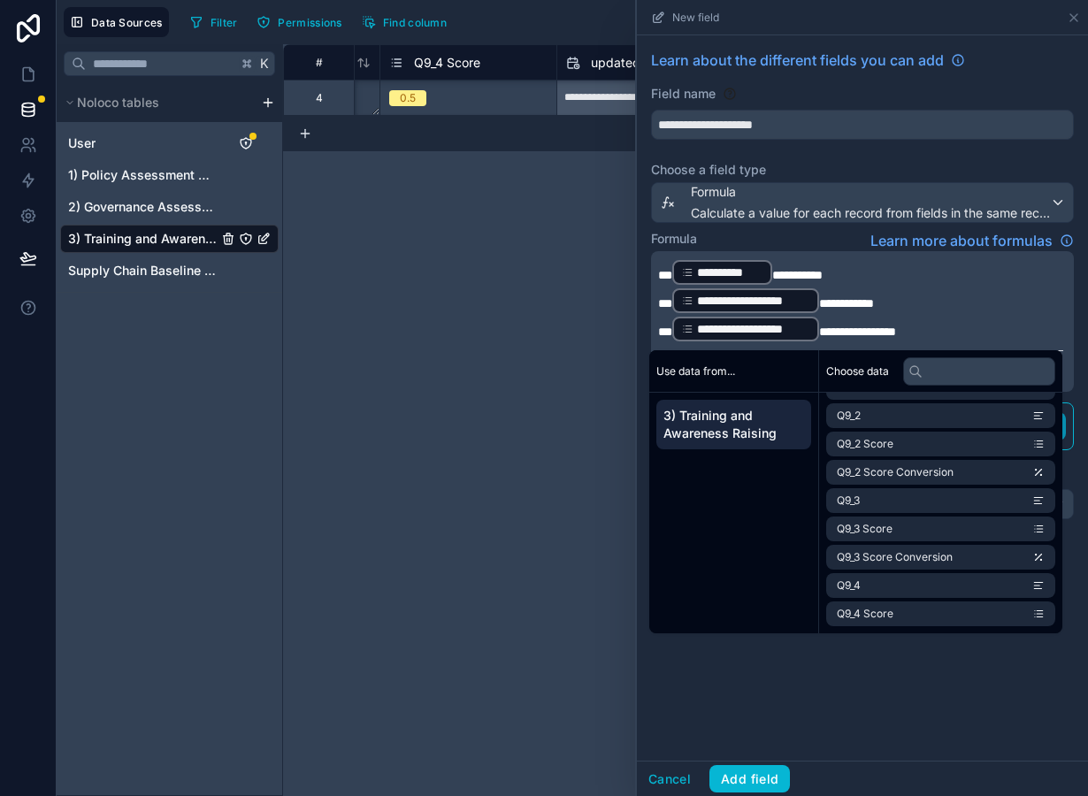
click at [773, 277] on span "**********" at bounding box center [797, 275] width 50 height 12
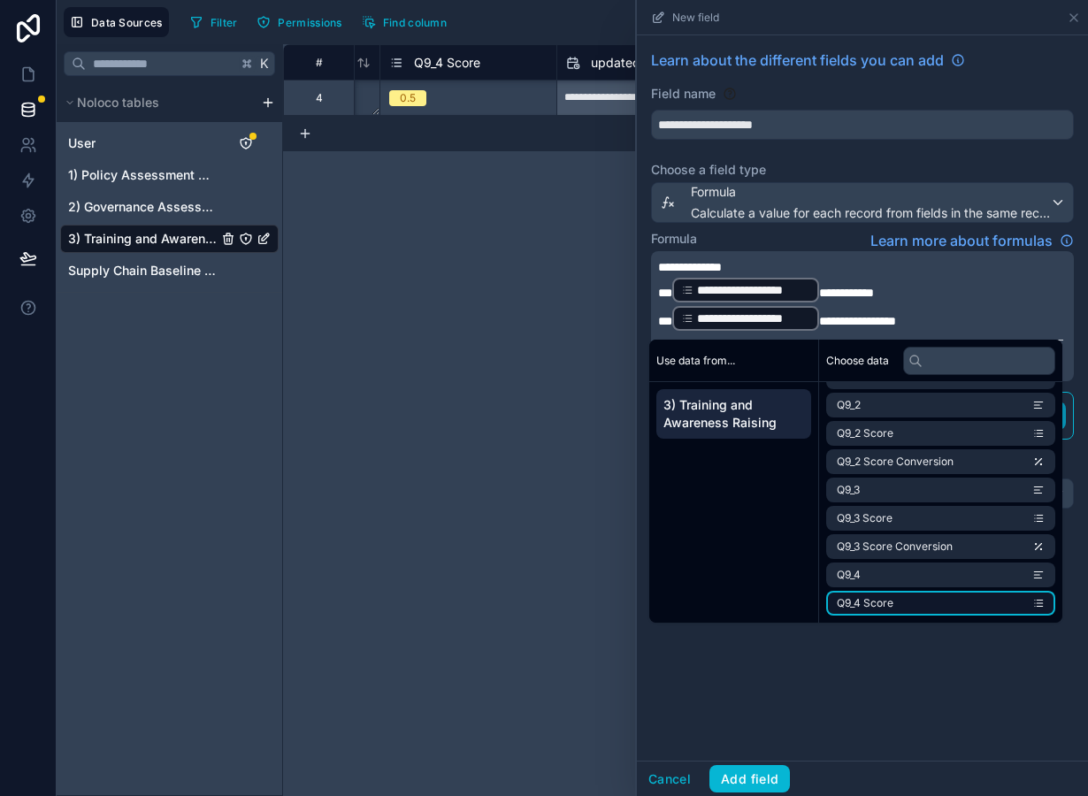
click at [916, 597] on li "Q9_4 Score" at bounding box center [940, 603] width 229 height 25
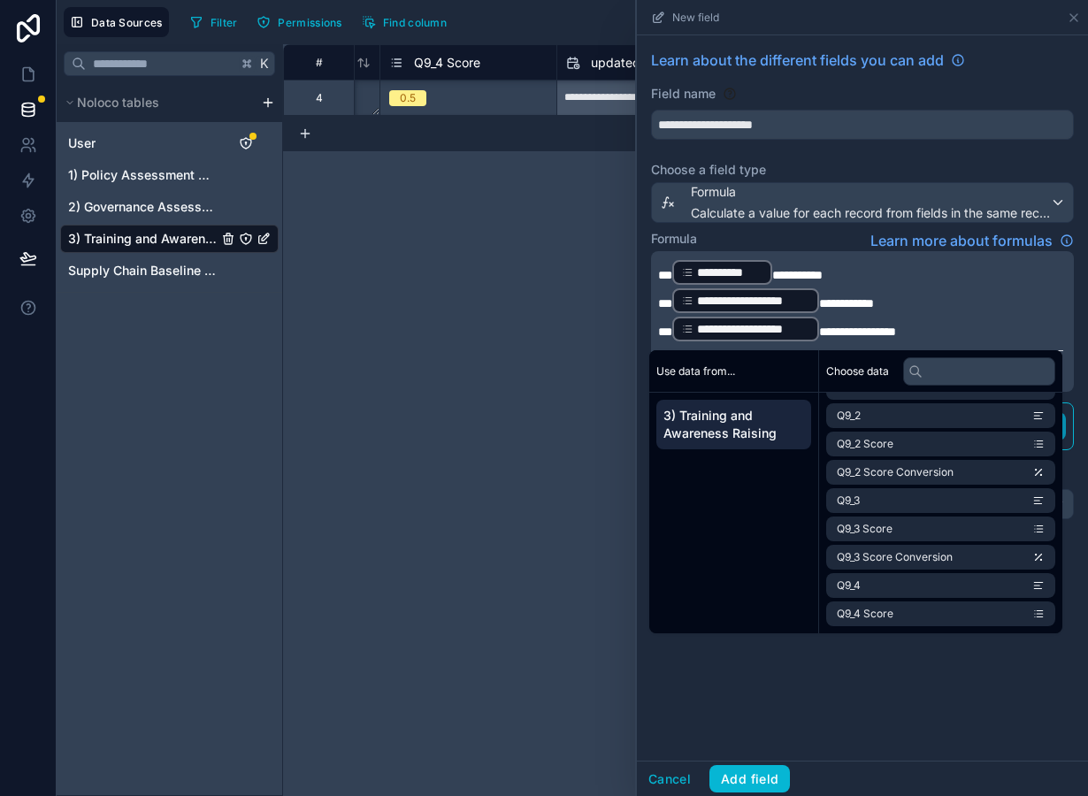
click at [772, 280] on span "**********" at bounding box center [797, 275] width 50 height 12
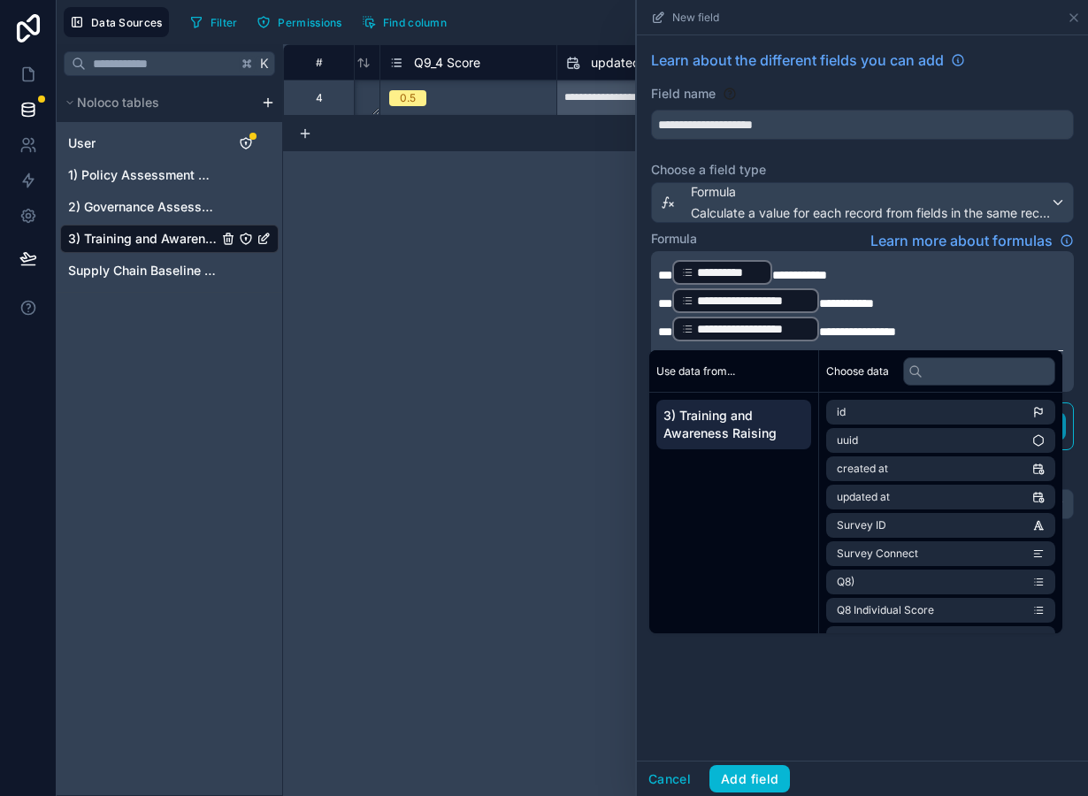
click at [820, 303] on span "**********" at bounding box center [846, 303] width 55 height 12
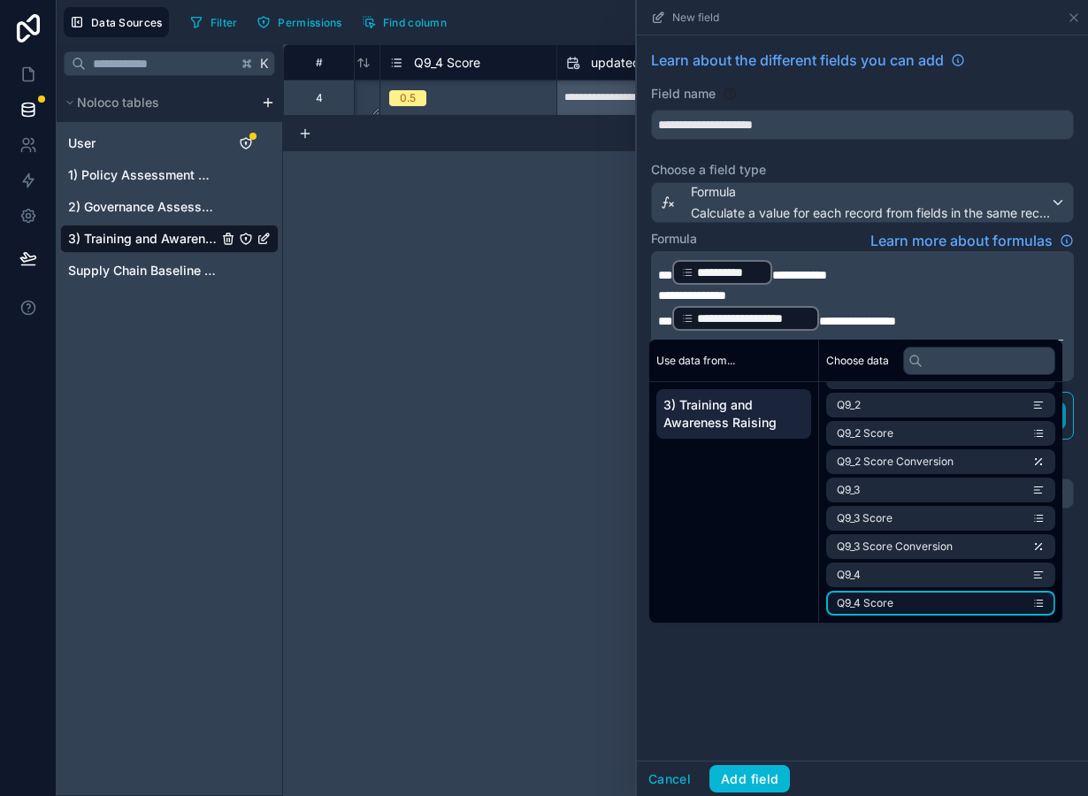
click at [907, 597] on li "Q9_4 Score" at bounding box center [940, 603] width 229 height 25
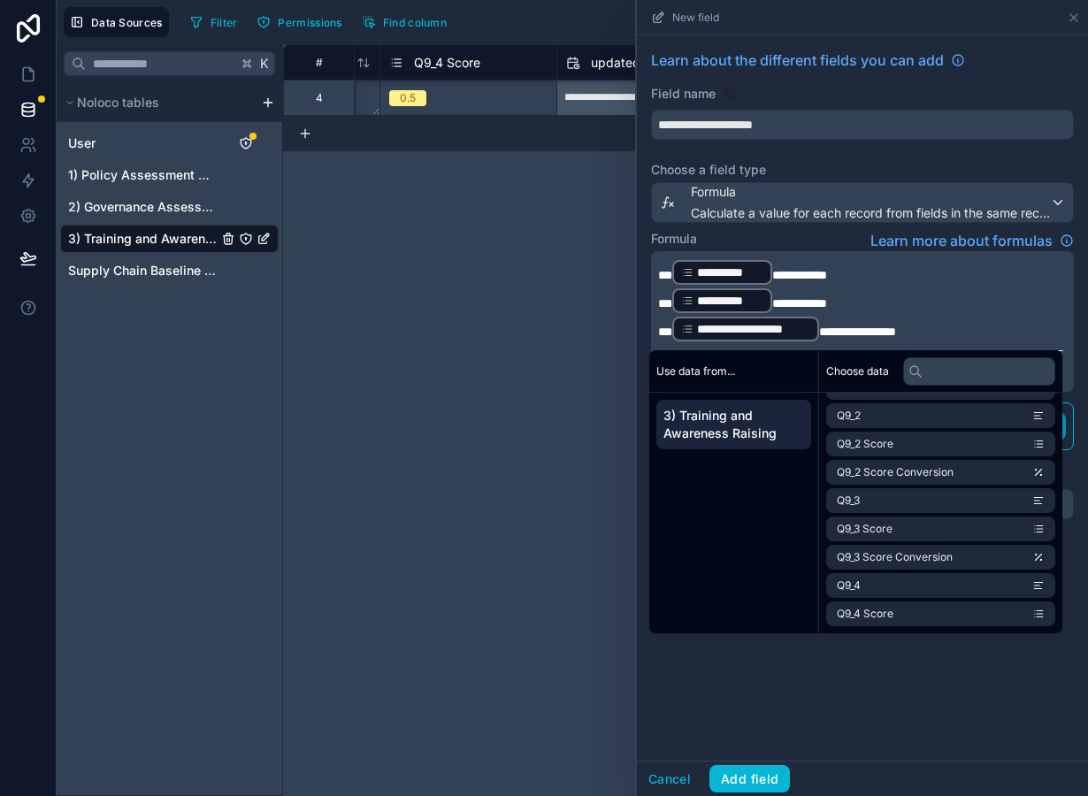
click at [819, 333] on span "**********" at bounding box center [857, 332] width 77 height 12
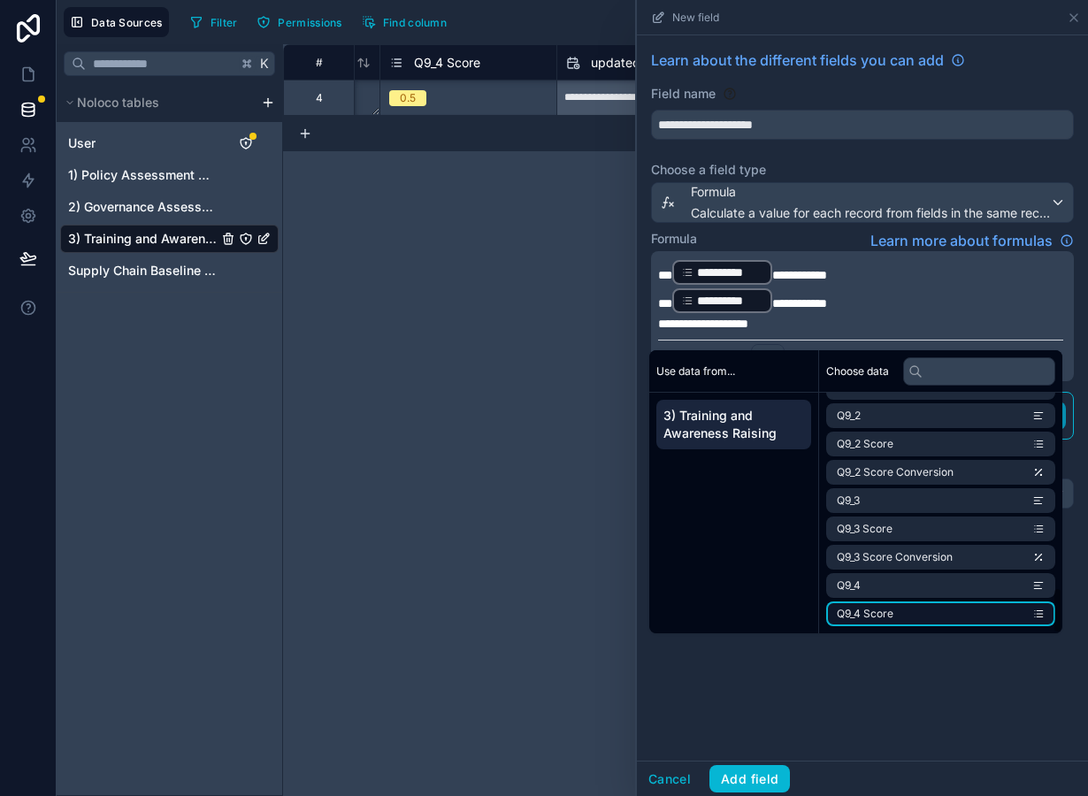
click at [912, 613] on li "Q9_4 Score" at bounding box center [940, 614] width 229 height 25
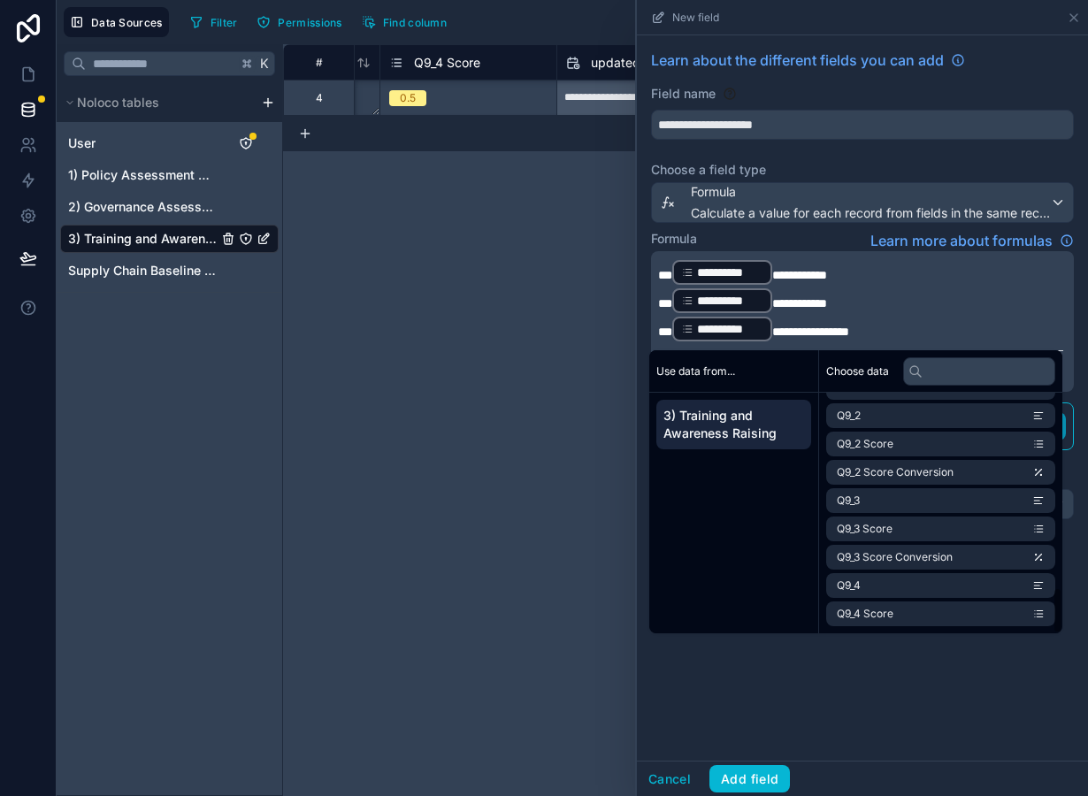
click at [786, 661] on div "**********" at bounding box center [862, 397] width 451 height 725
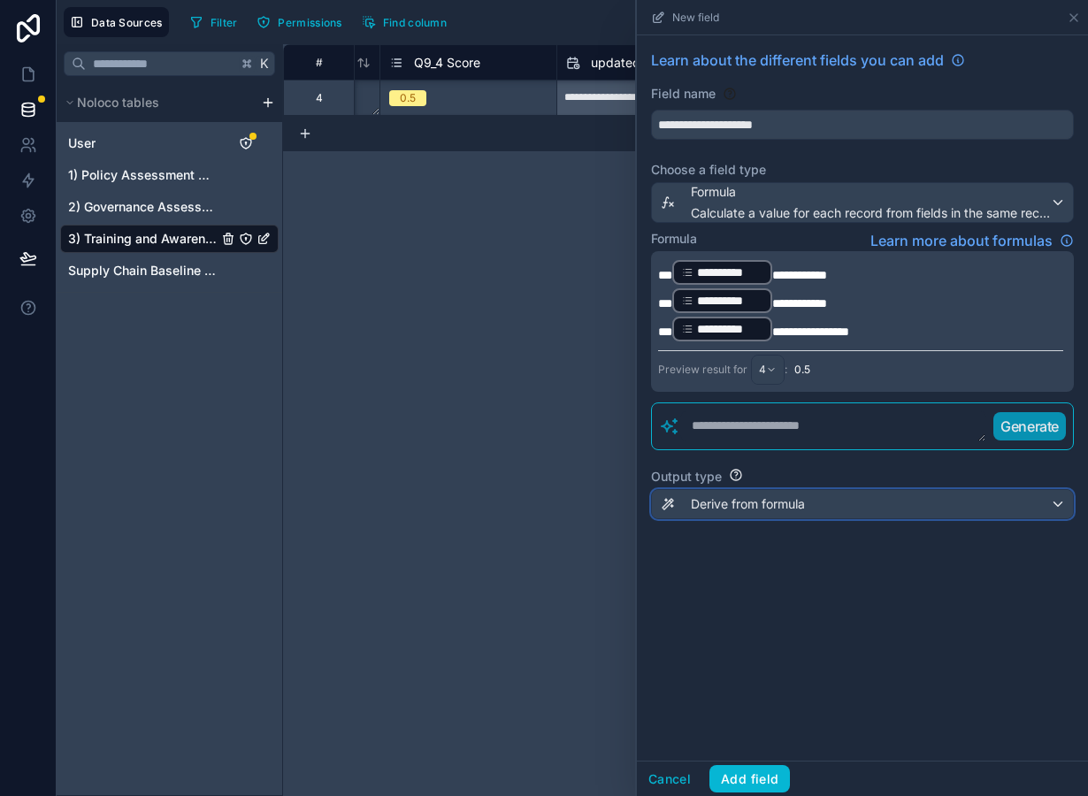
click at [761, 502] on span "Derive from formula" at bounding box center [748, 504] width 114 height 18
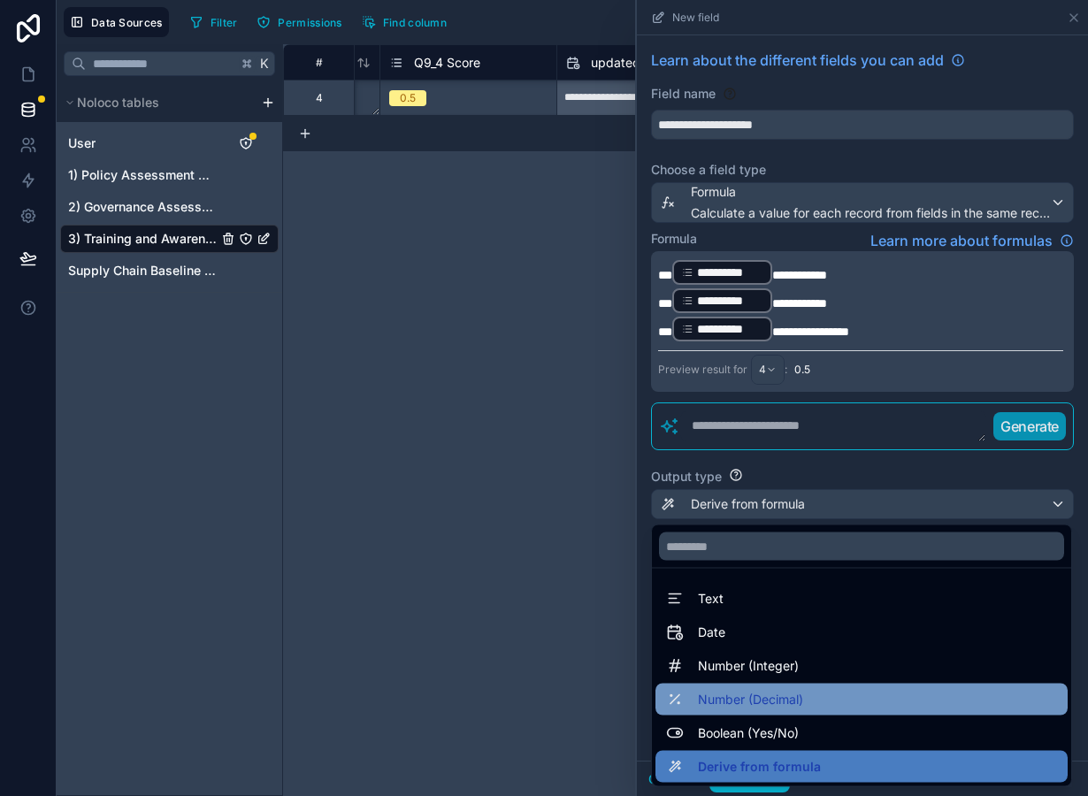
click at [780, 708] on span "Number (Decimal)" at bounding box center [750, 699] width 105 height 21
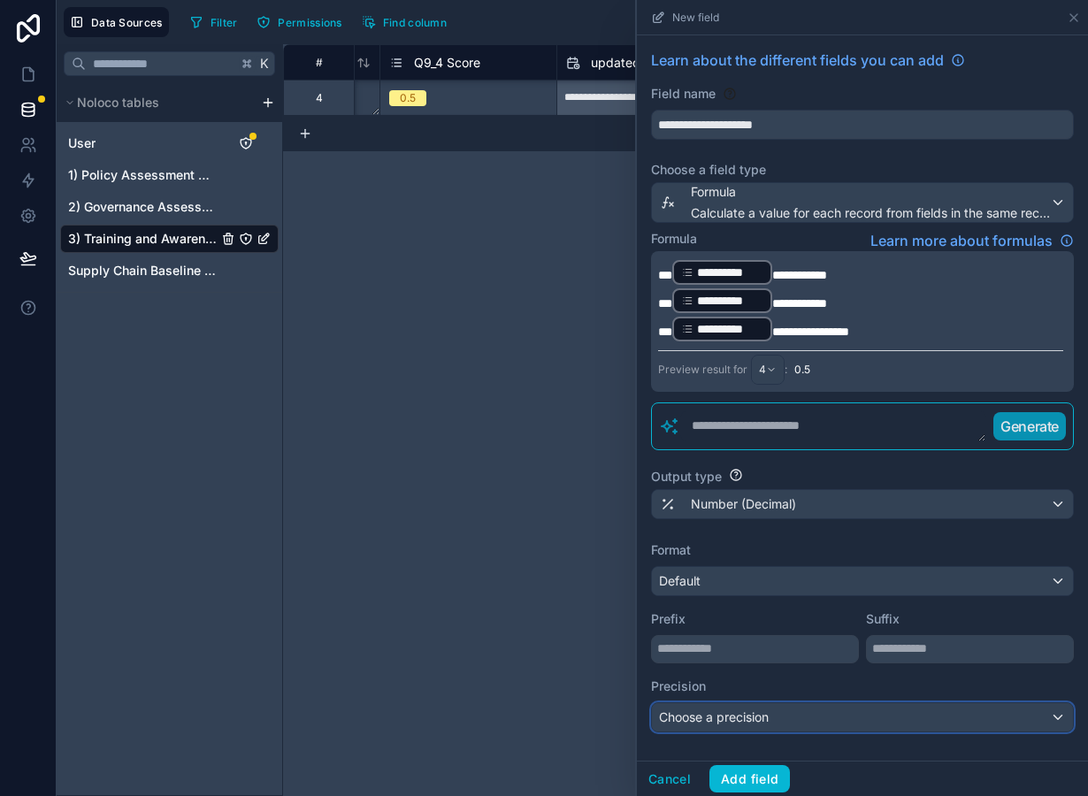
click at [747, 730] on div "Choose a precision" at bounding box center [862, 717] width 421 height 28
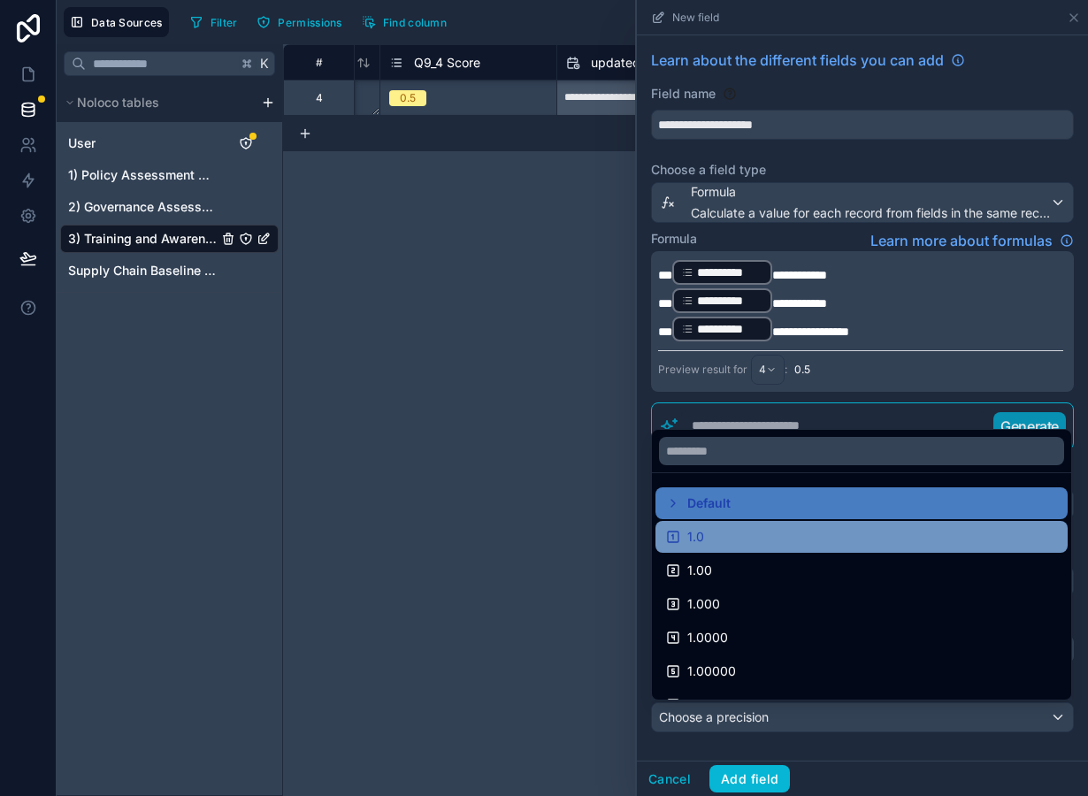
click at [730, 543] on div "1.0" at bounding box center [861, 536] width 391 height 21
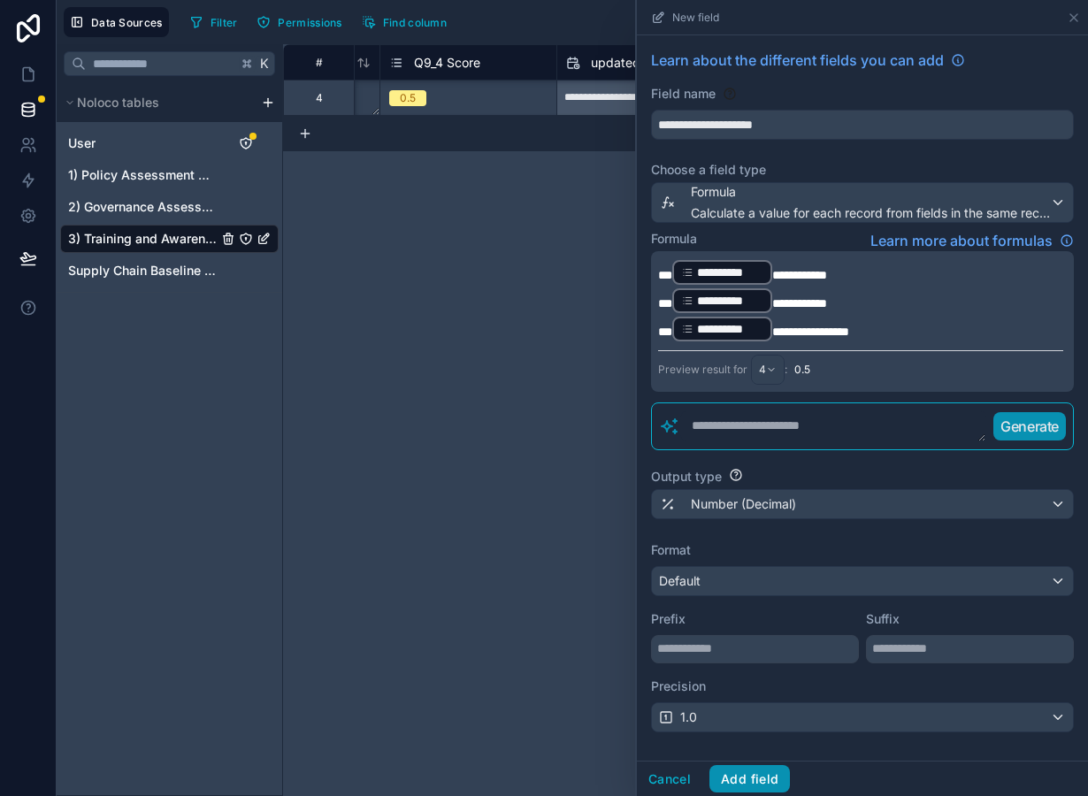
click at [763, 786] on button "Add field" at bounding box center [749, 779] width 81 height 28
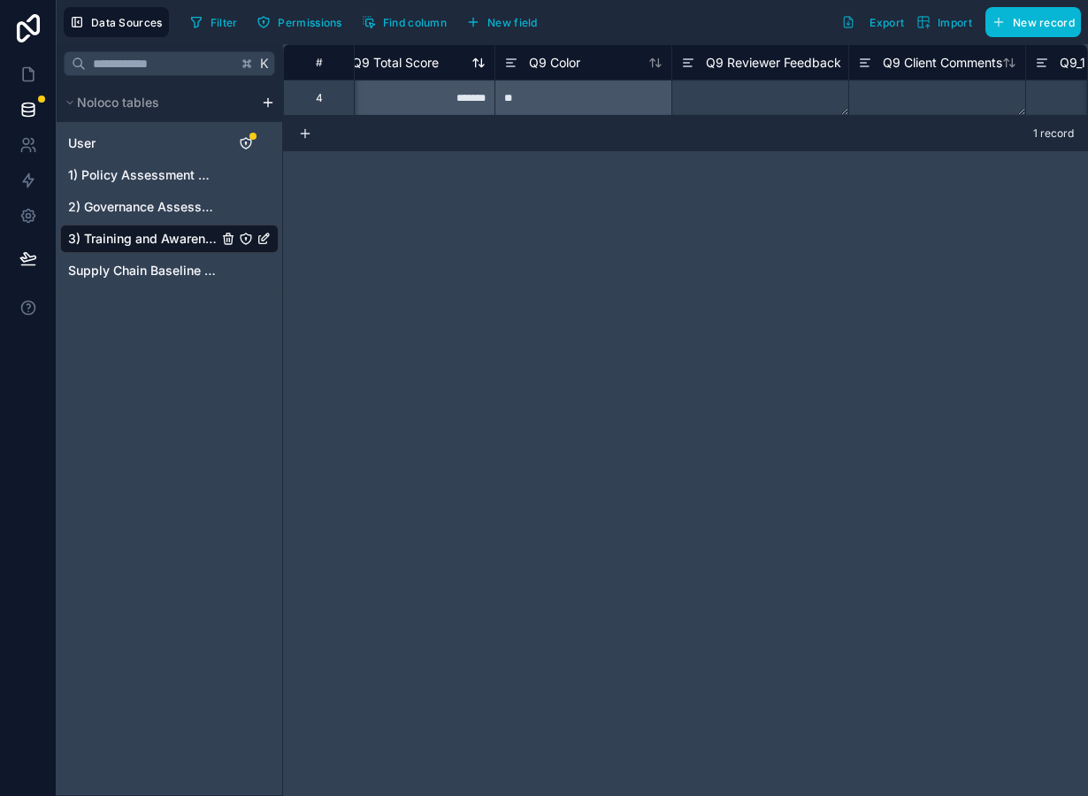
scroll to position [0, 4423]
click at [439, 65] on span "Q9 Total Score" at bounding box center [431, 63] width 87 height 18
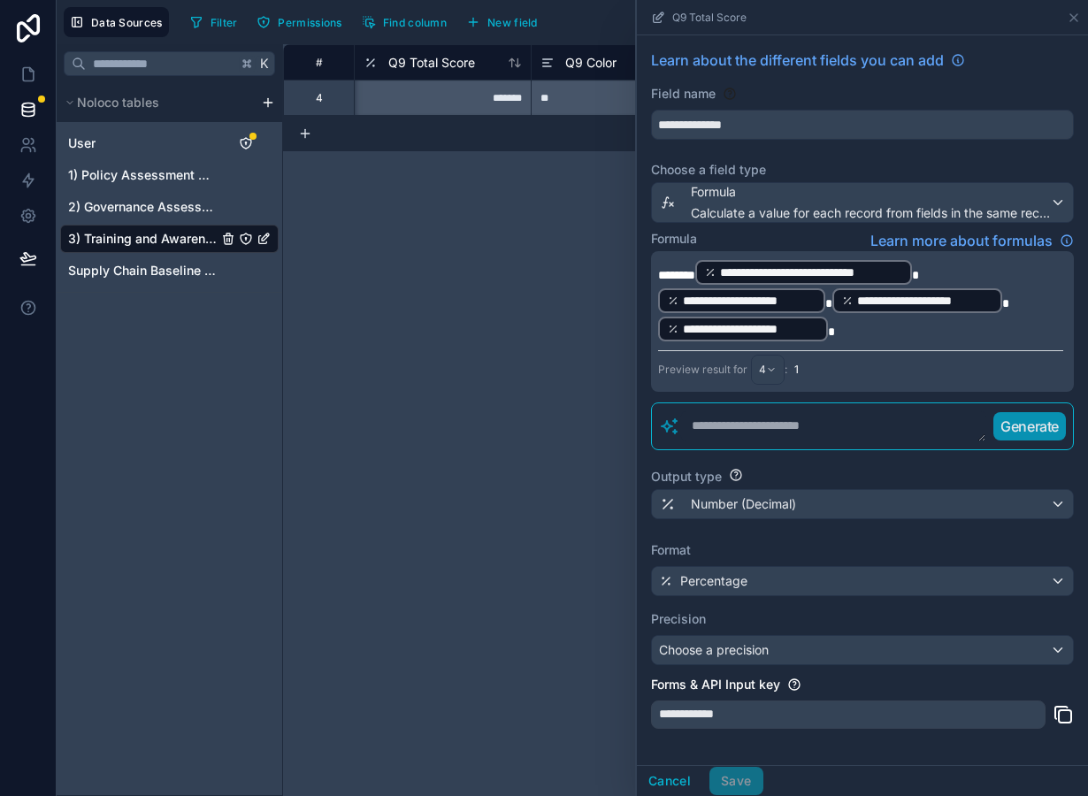
click at [840, 327] on p "**********" at bounding box center [860, 300] width 405 height 85
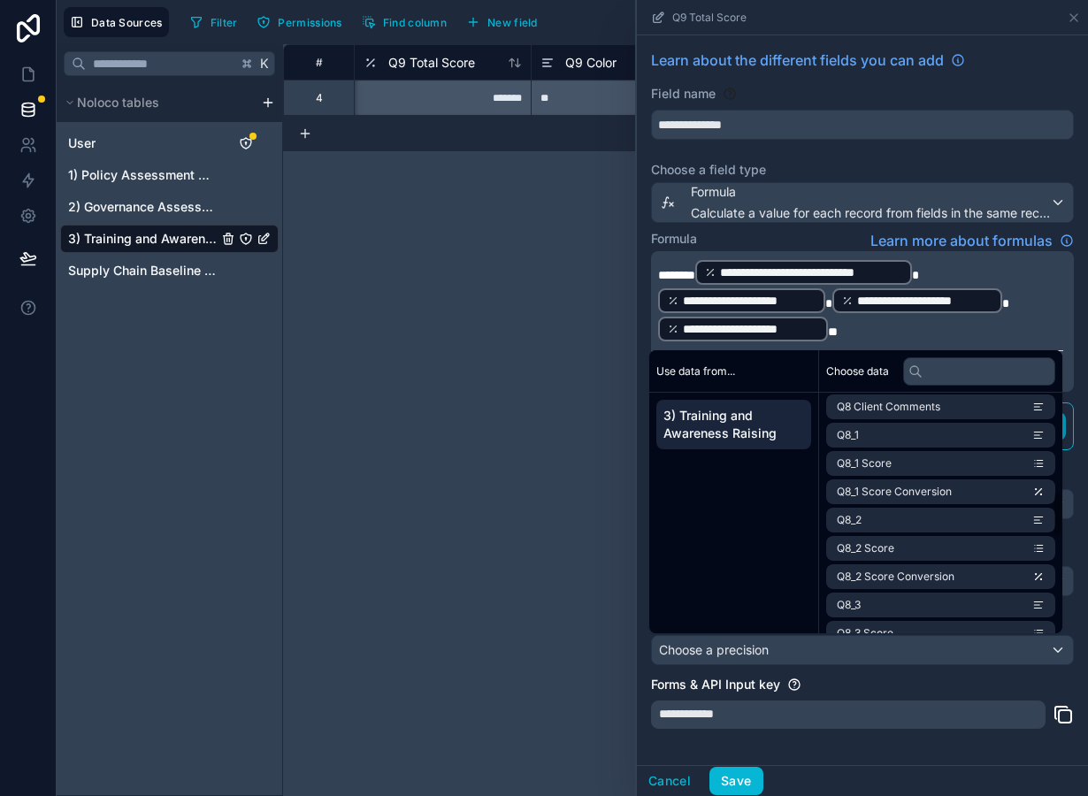
scroll to position [1016, 0]
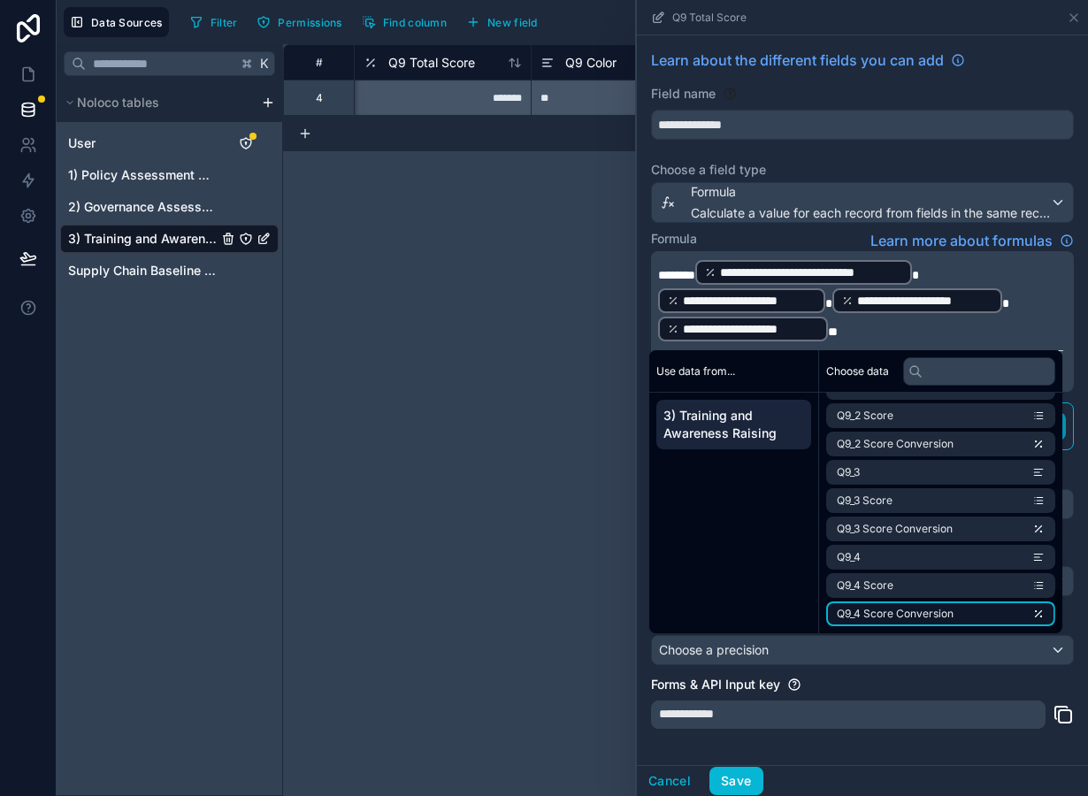
click at [908, 619] on span "Q9_4 Score Conversion" at bounding box center [895, 614] width 117 height 14
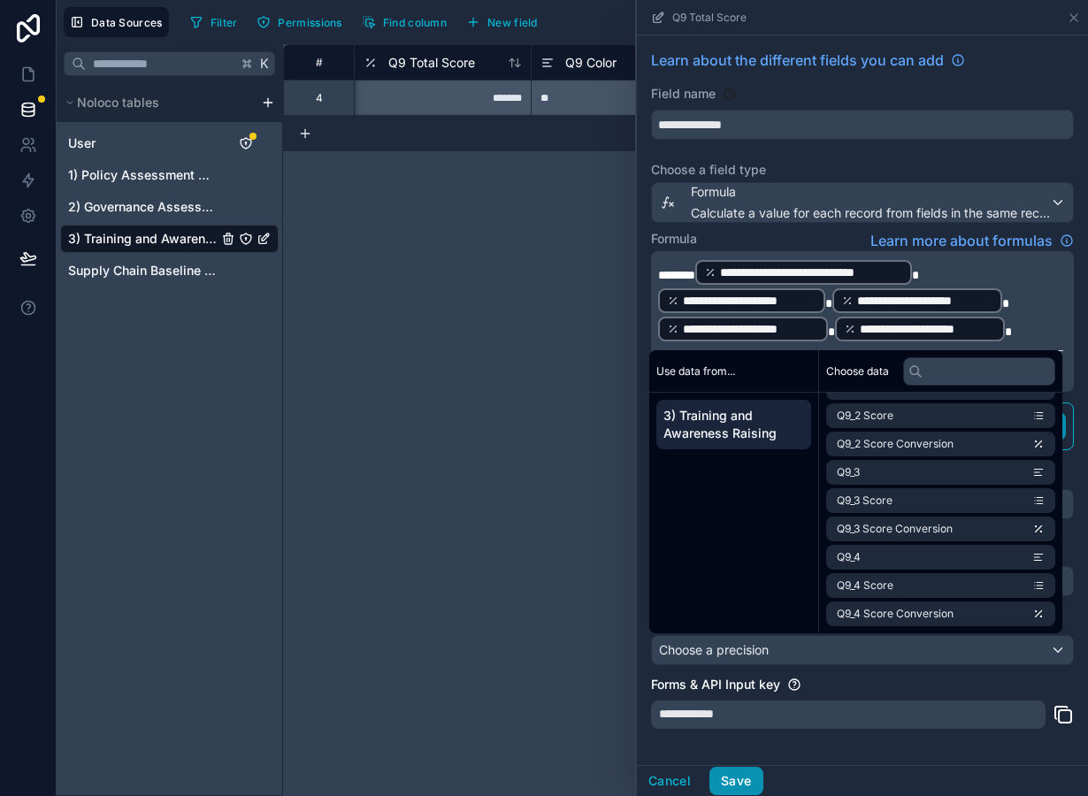
click at [738, 779] on button "Save" at bounding box center [735, 781] width 53 height 28
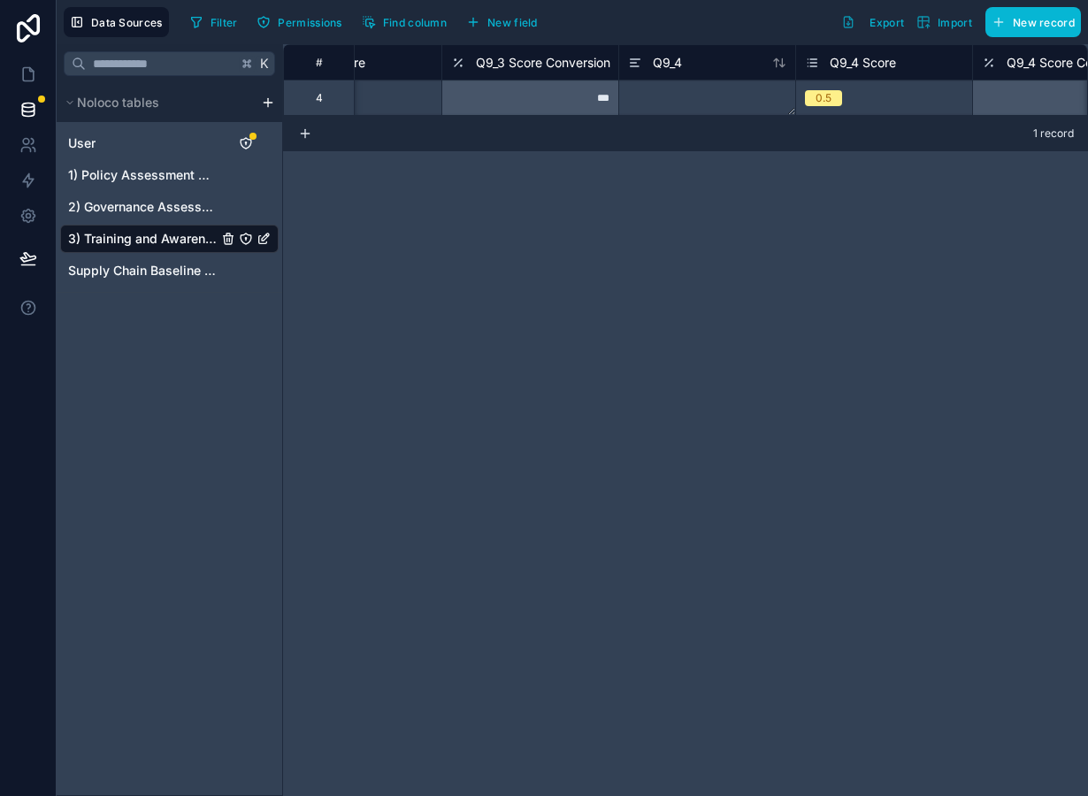
scroll to position [0, 6485]
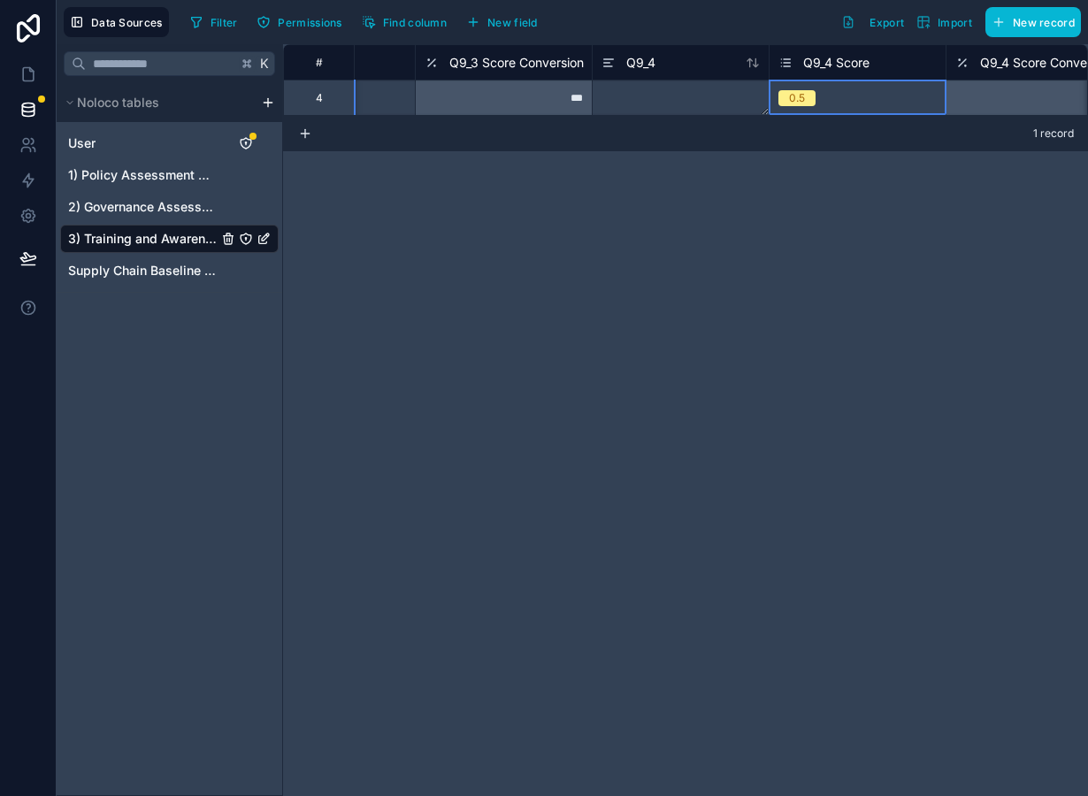
click at [887, 95] on div "0.5" at bounding box center [858, 97] width 176 height 19
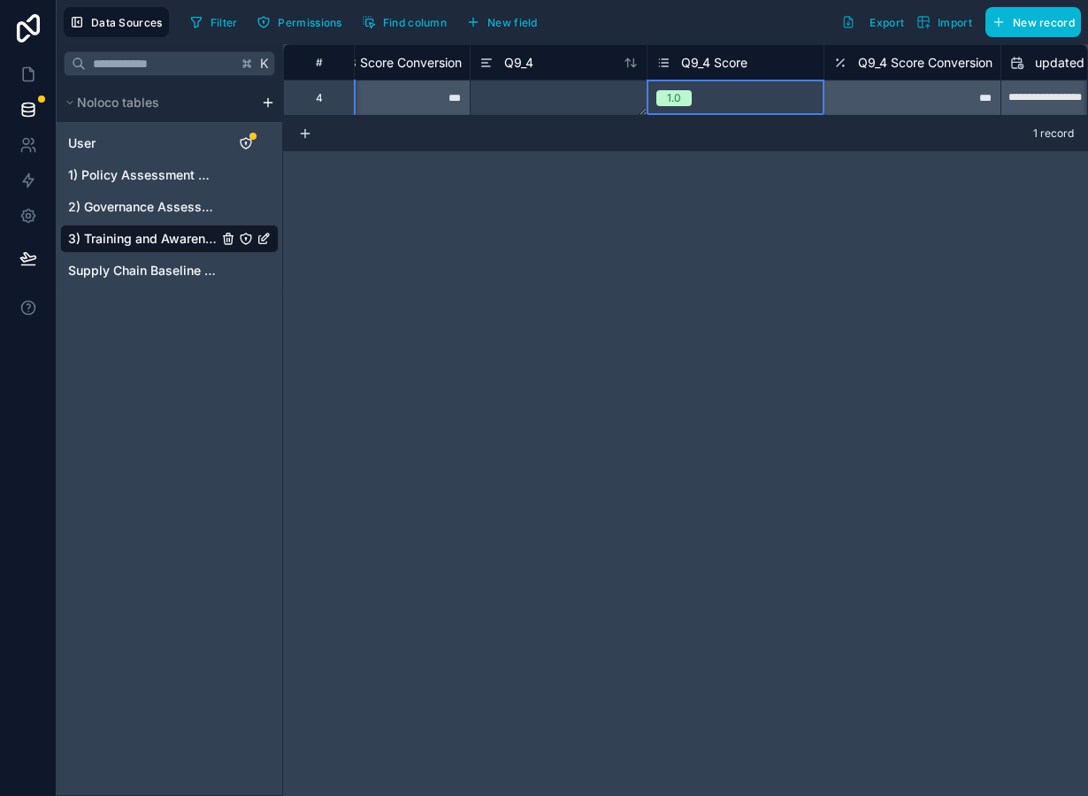
scroll to position [0, 6609]
click at [524, 19] on span "New field" at bounding box center [512, 22] width 50 height 13
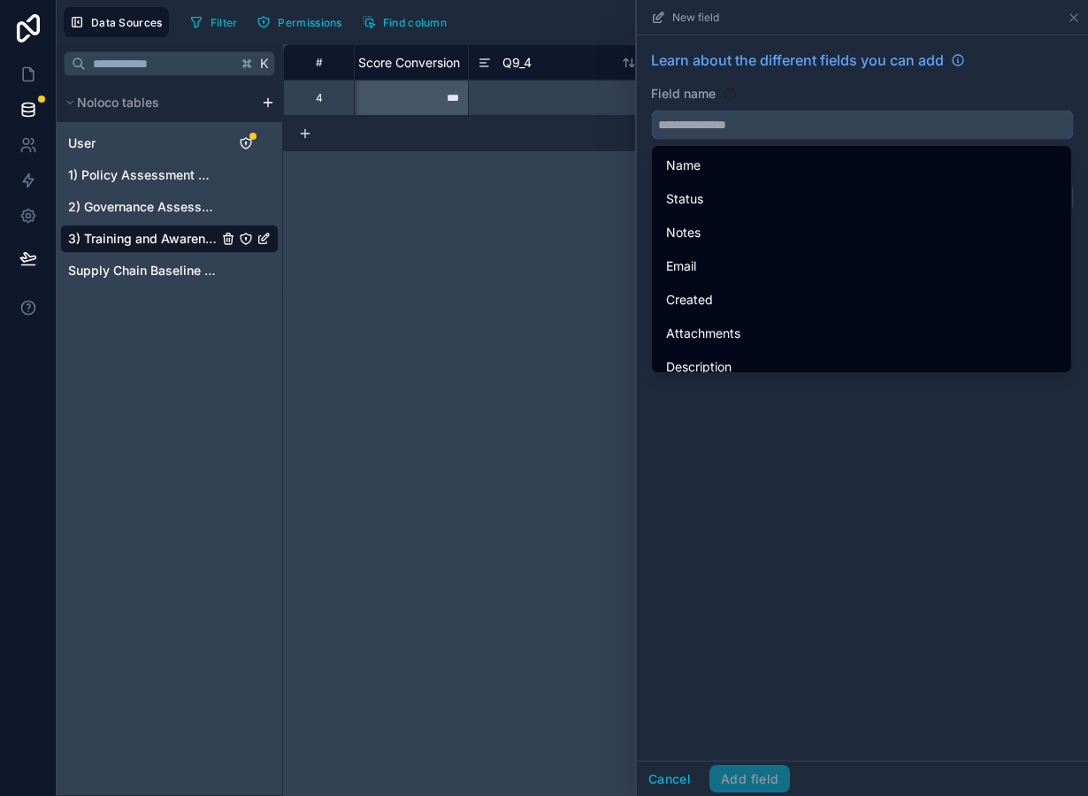
click at [736, 133] on input "text" at bounding box center [862, 125] width 421 height 28
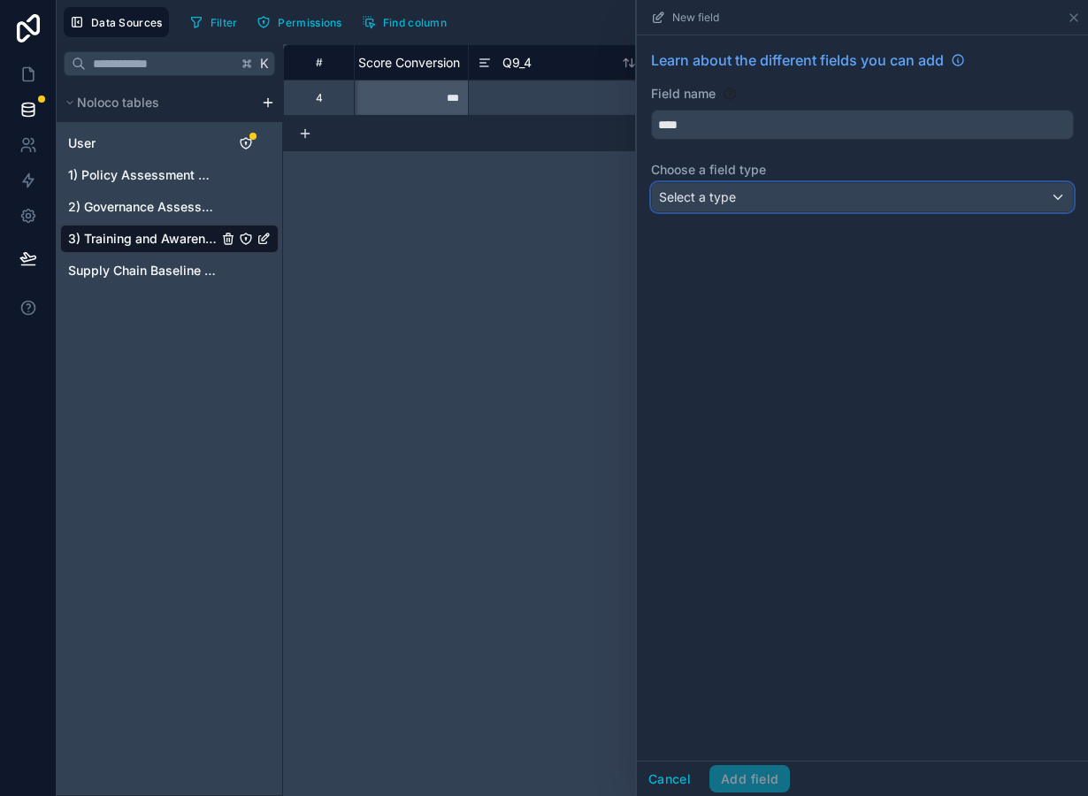
click at [748, 187] on div "Select a type" at bounding box center [862, 197] width 421 height 28
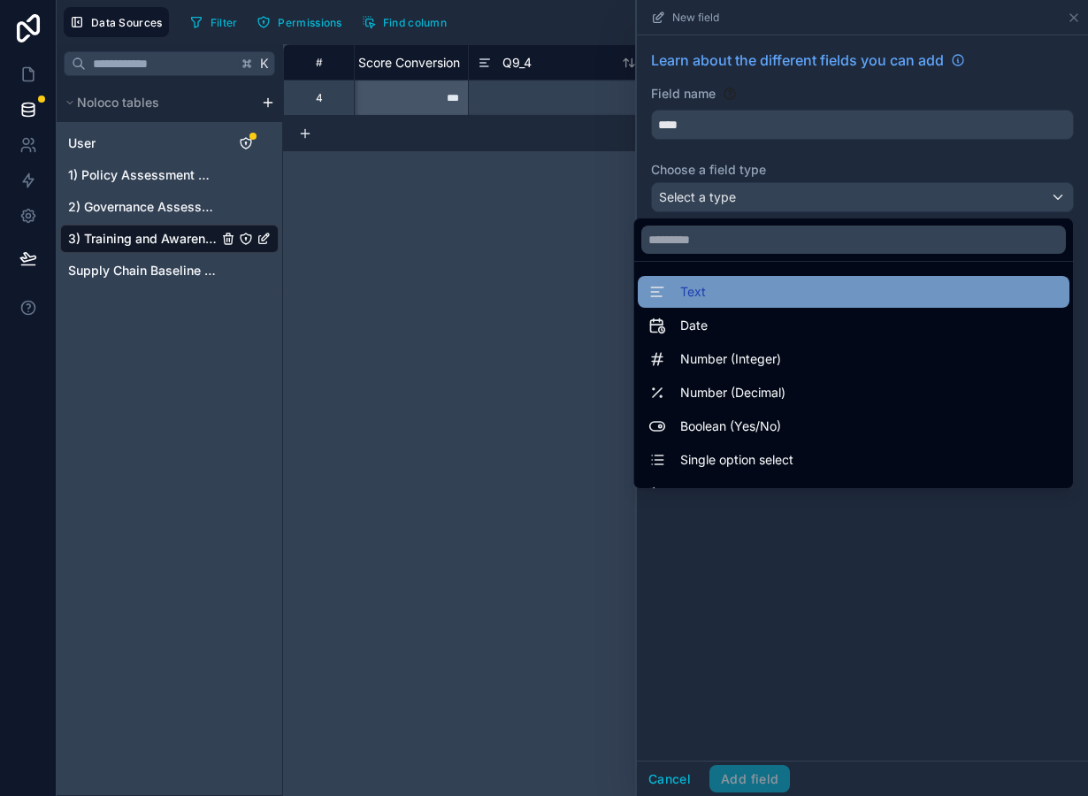
click at [727, 298] on div "Text" at bounding box center [853, 291] width 410 height 21
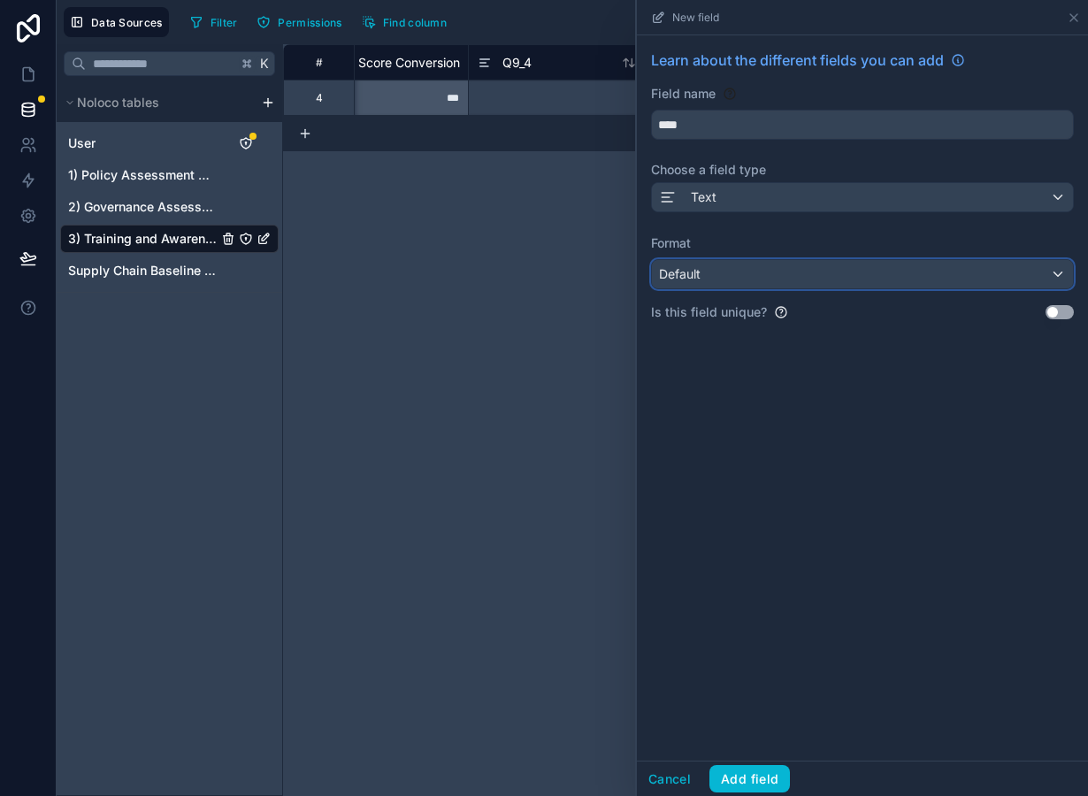
click at [737, 281] on div "Default" at bounding box center [862, 274] width 421 height 28
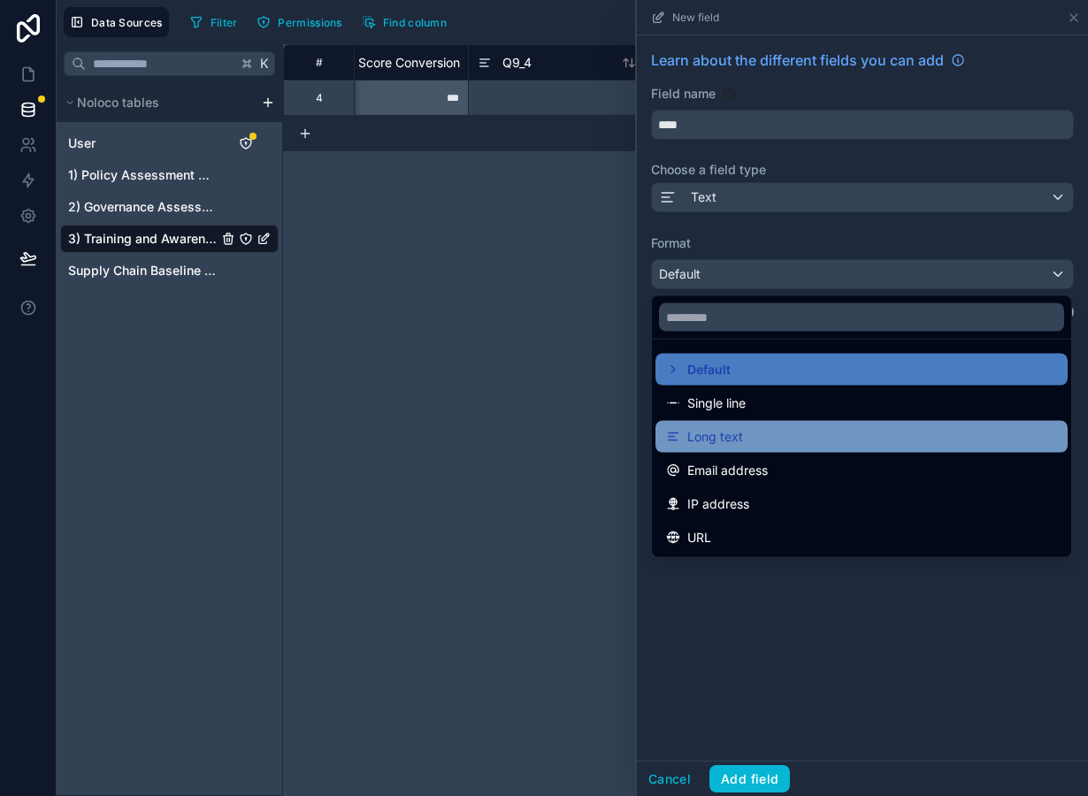
click at [733, 446] on span "Long text" at bounding box center [715, 436] width 56 height 21
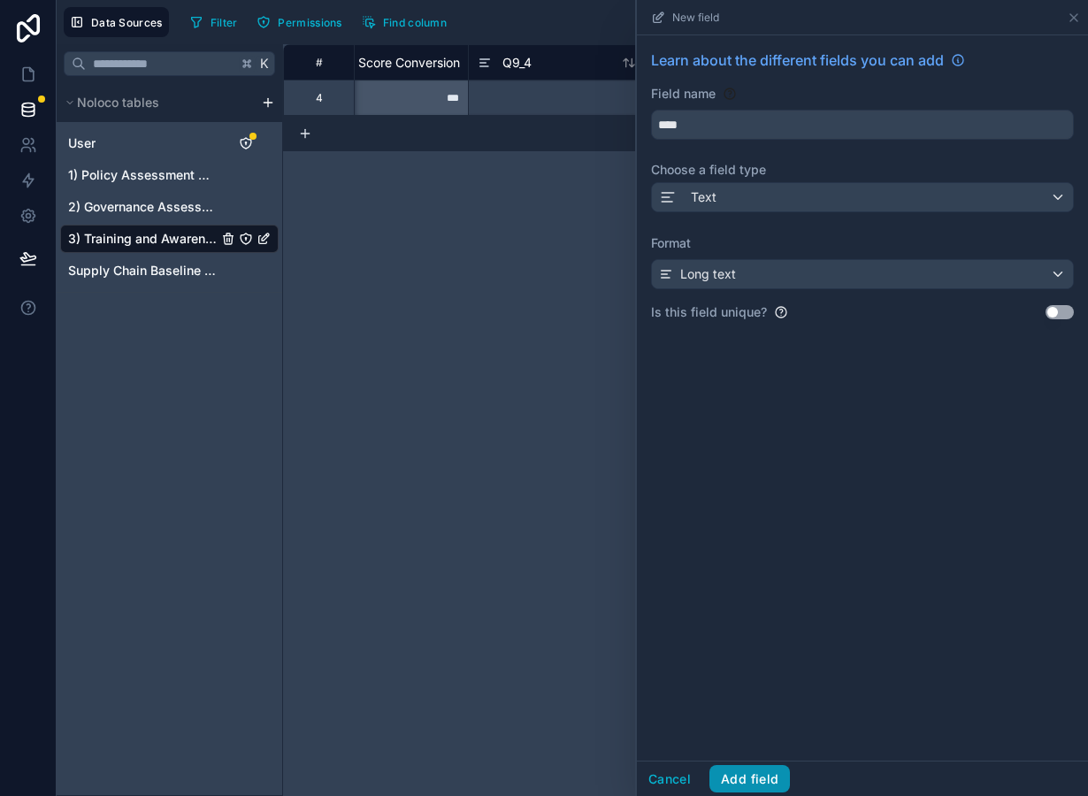
click at [766, 786] on button "Add field" at bounding box center [749, 779] width 81 height 28
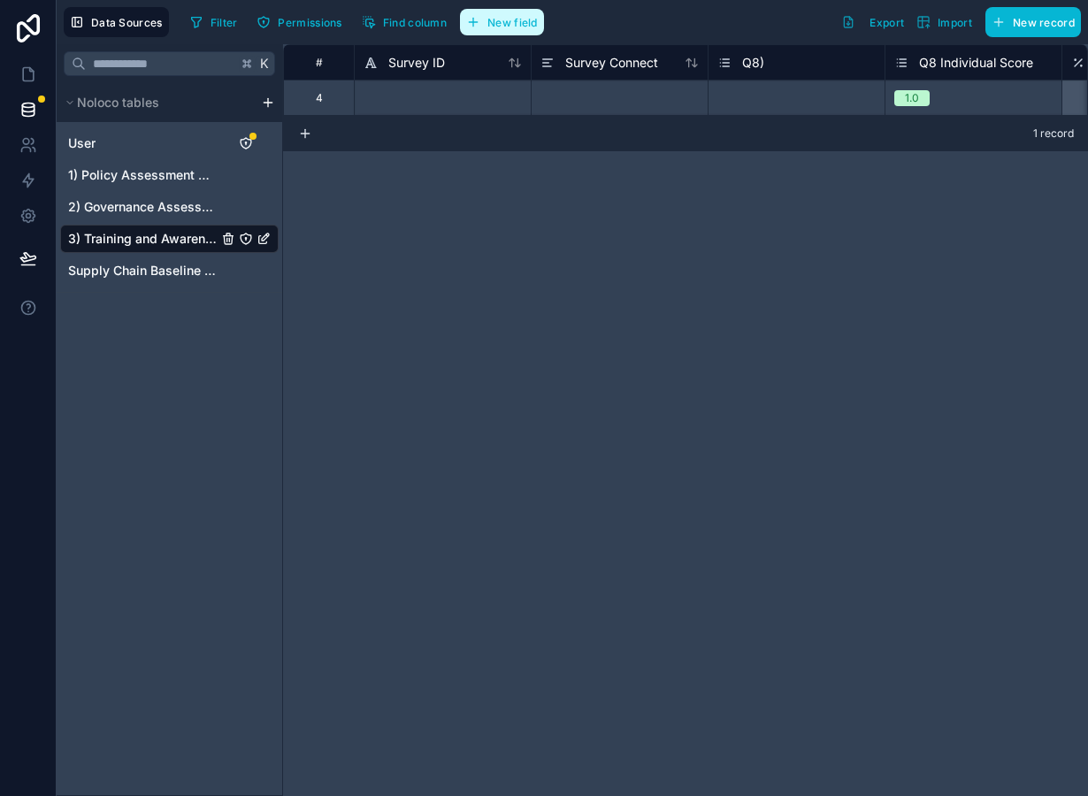
click at [518, 18] on span "New field" at bounding box center [512, 22] width 50 height 13
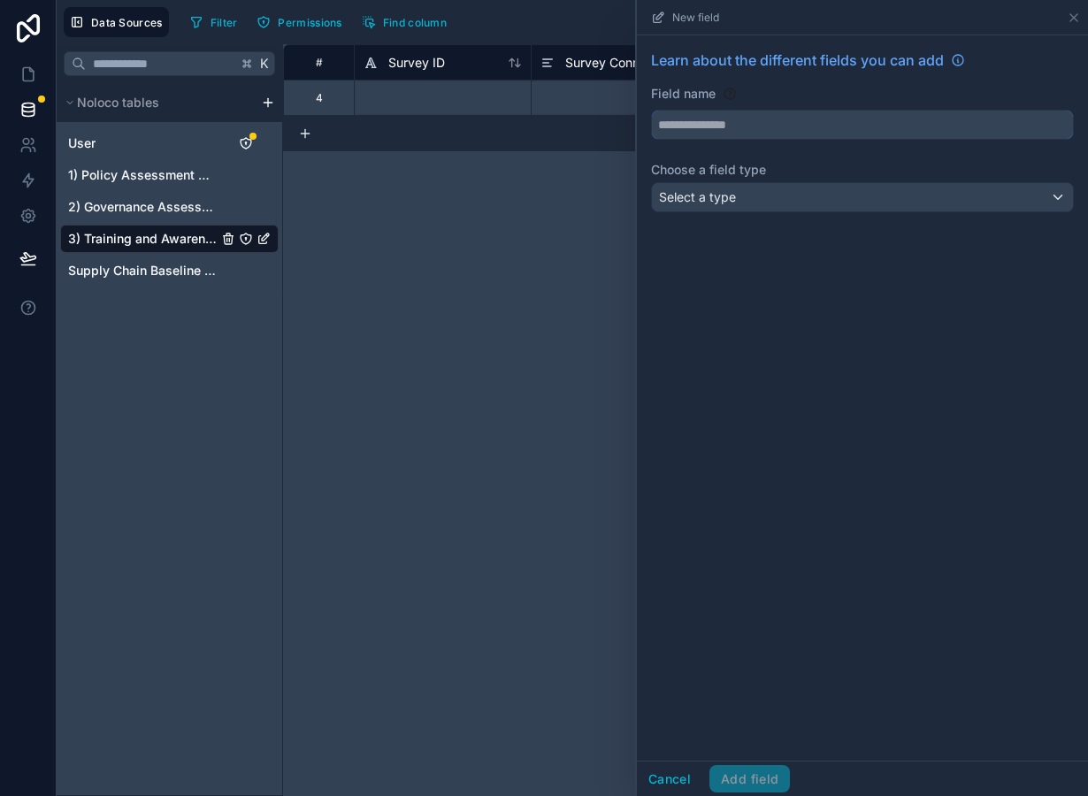
click at [724, 138] on input "text" at bounding box center [862, 125] width 421 height 28
click at [729, 188] on div "Select a type" at bounding box center [862, 197] width 421 height 28
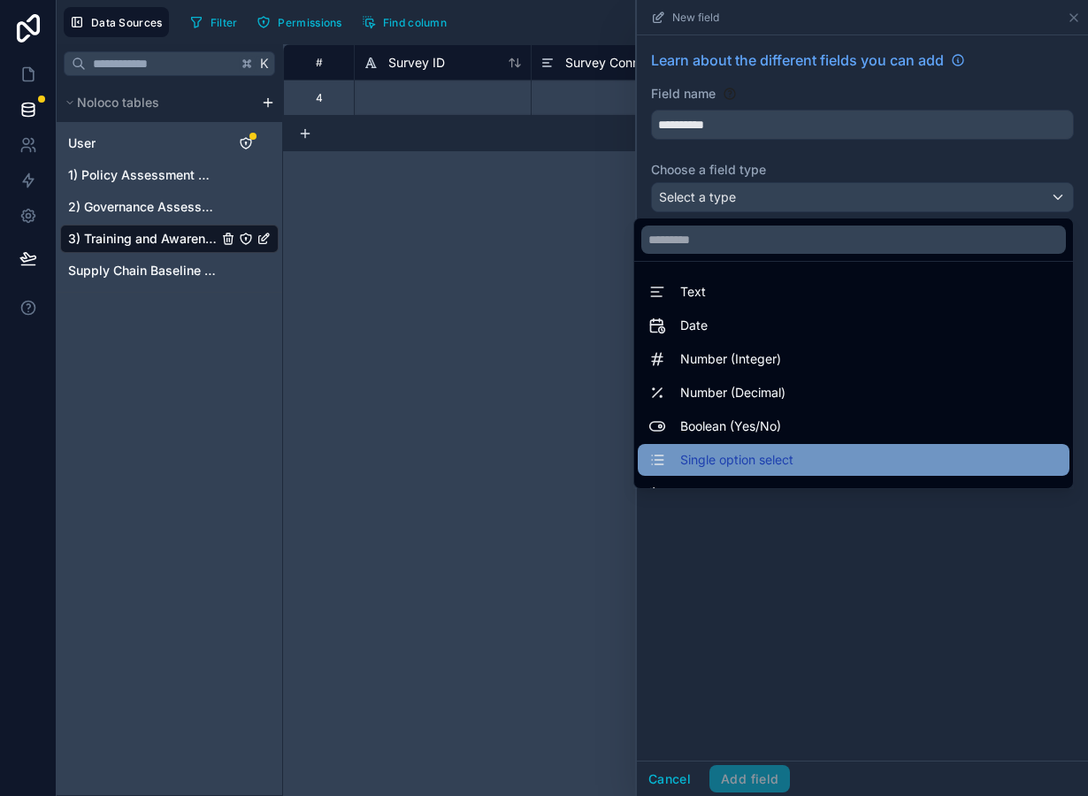
click at [725, 463] on span "Single option select" at bounding box center [736, 459] width 113 height 21
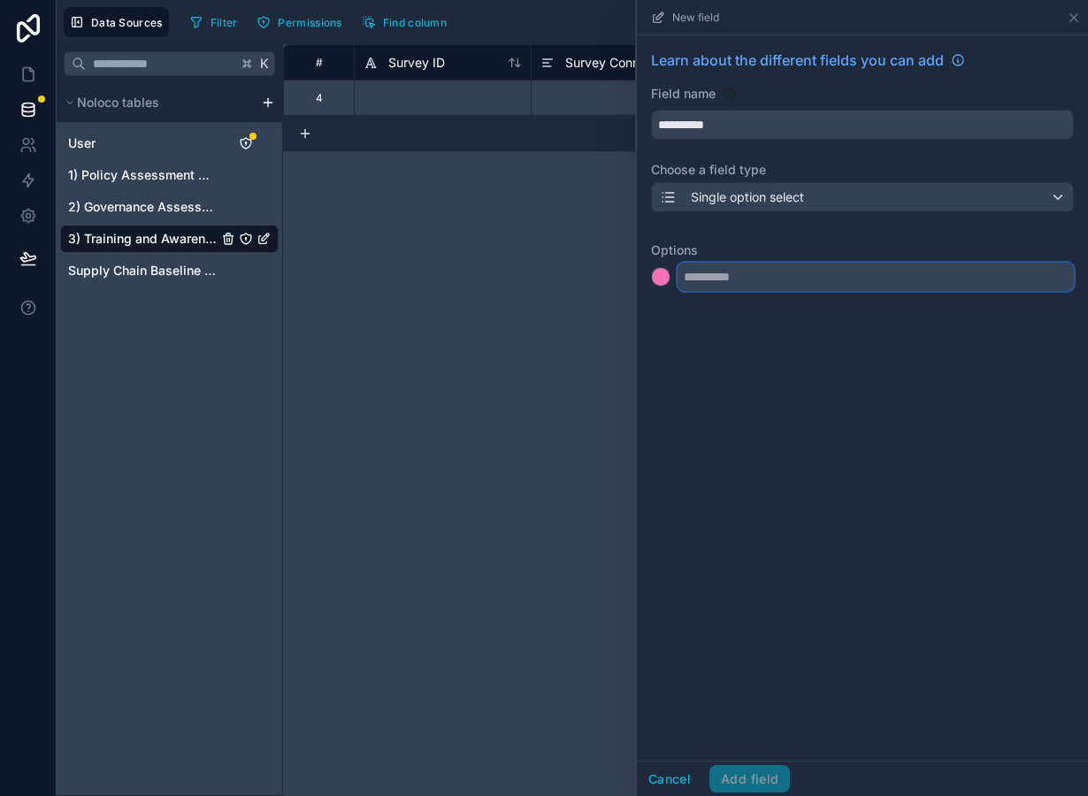
click at [719, 282] on input "text" at bounding box center [876, 277] width 396 height 28
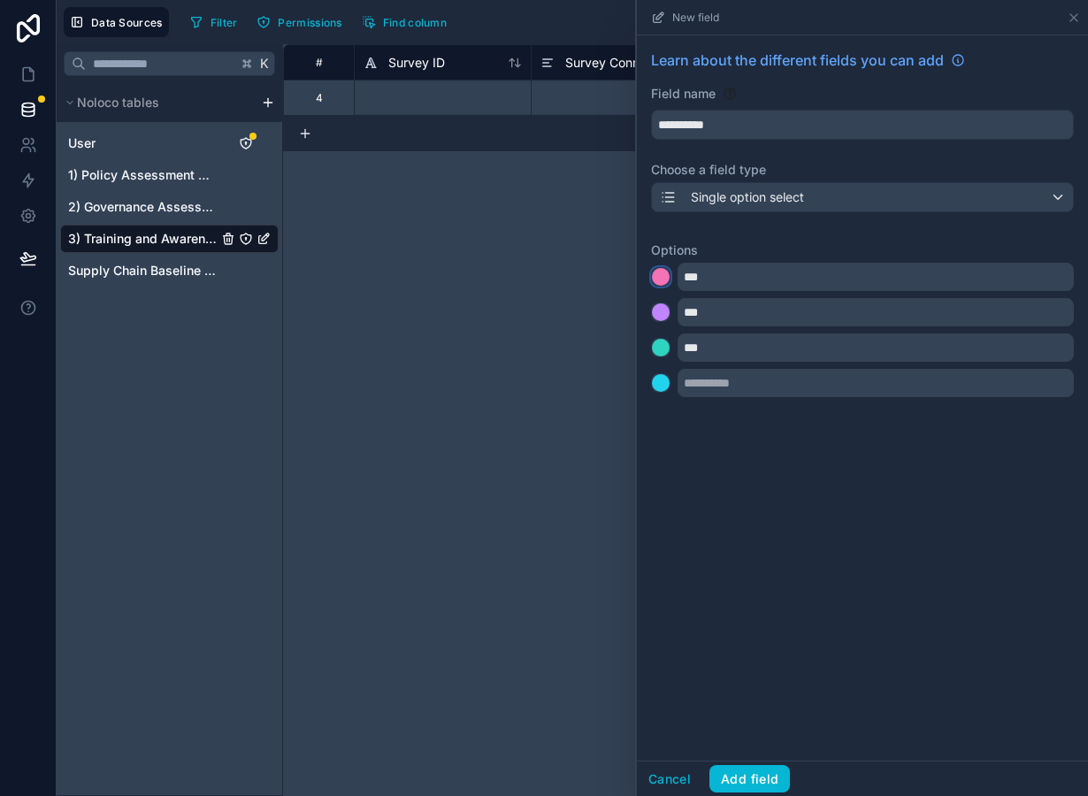
click at [664, 280] on div at bounding box center [661, 277] width 18 height 18
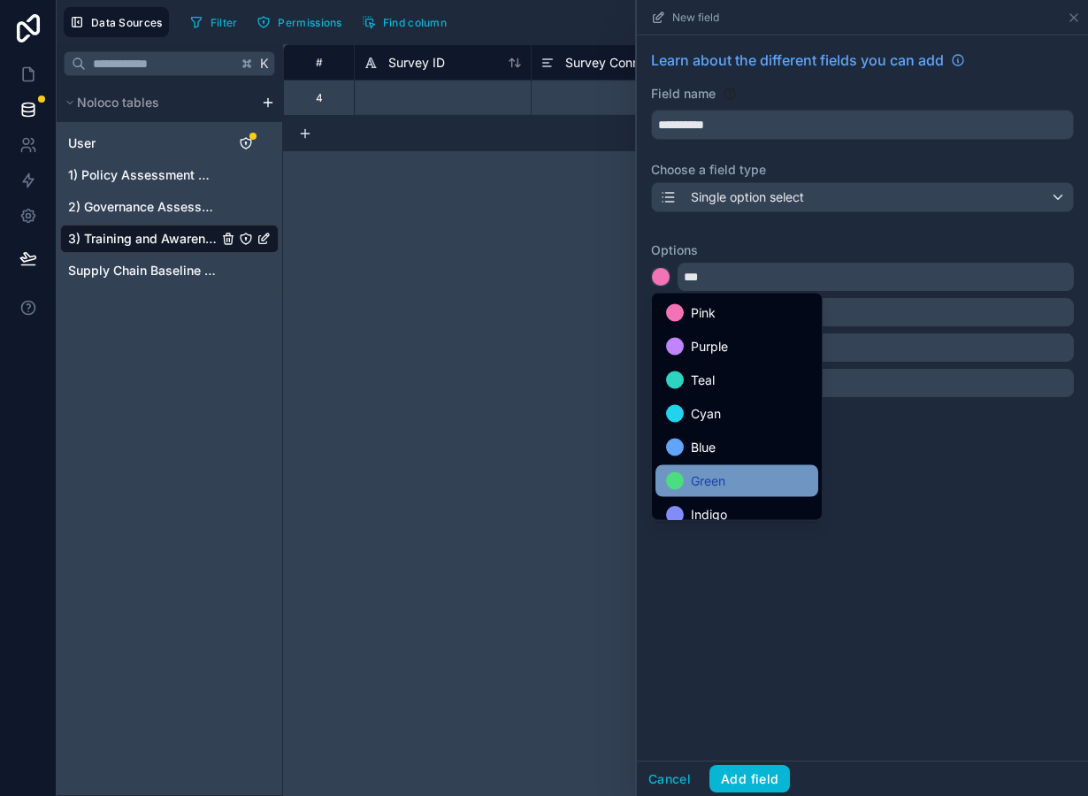
click at [716, 482] on span "Green" at bounding box center [708, 481] width 35 height 21
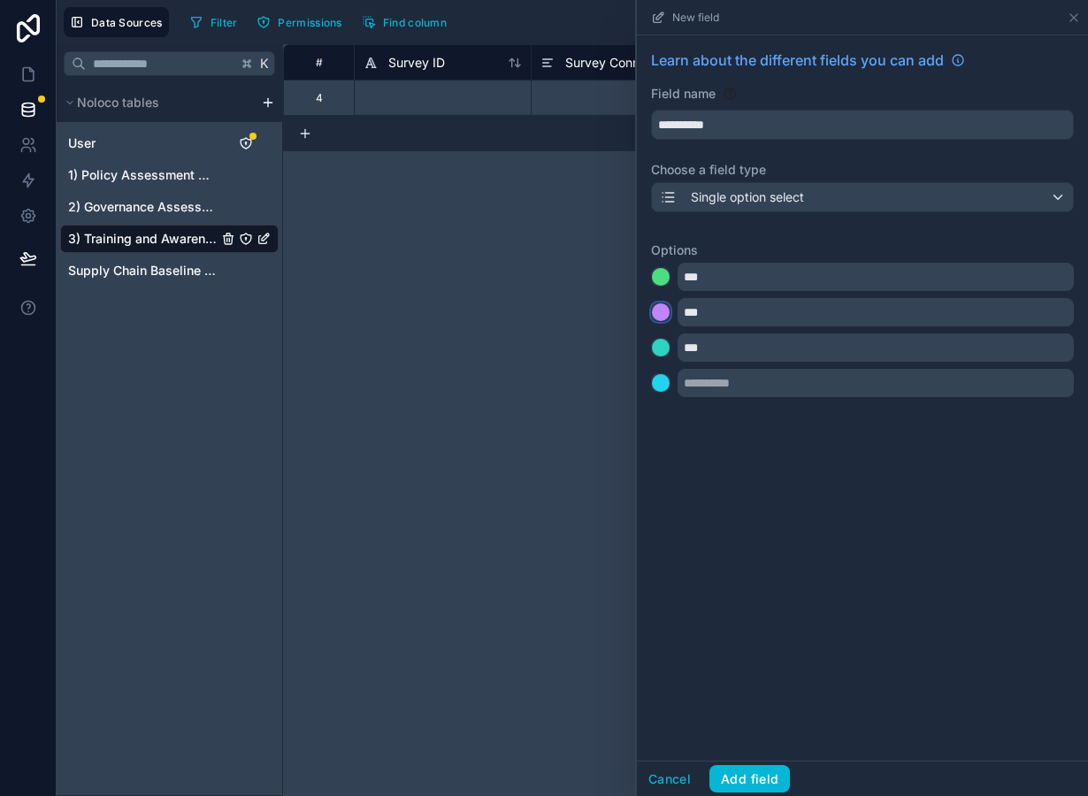
click at [664, 318] on div at bounding box center [661, 312] width 18 height 18
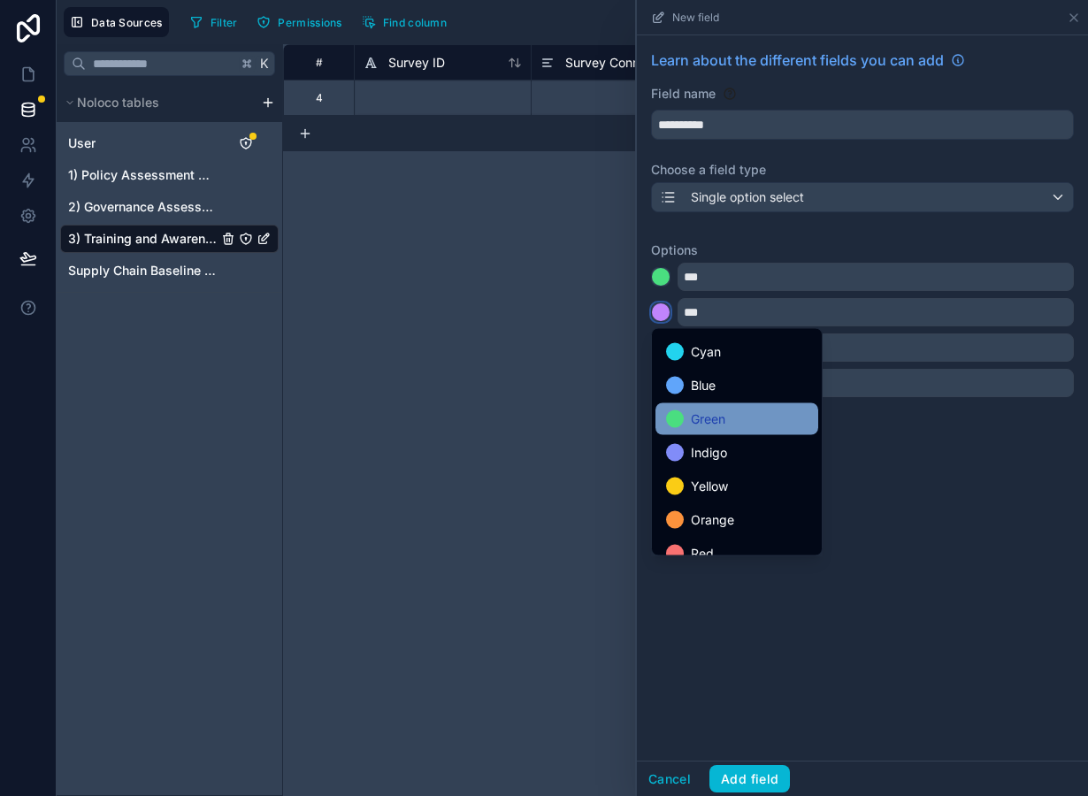
scroll to position [149, 0]
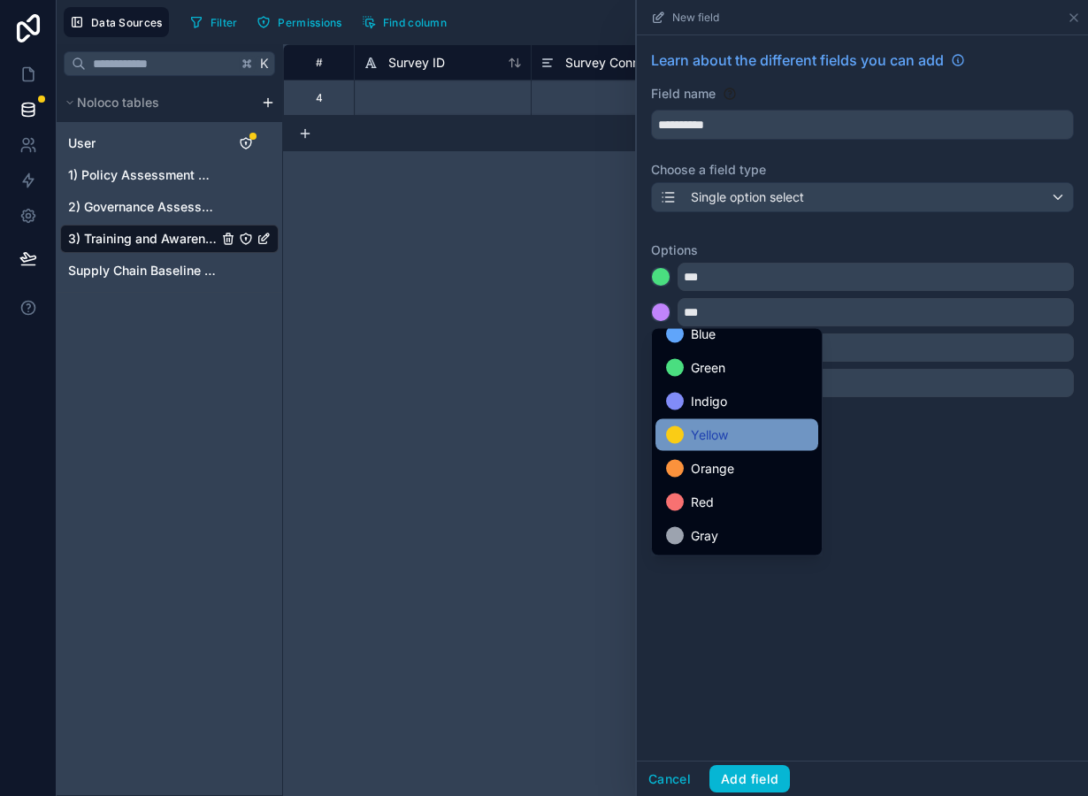
click at [712, 433] on span "Yellow" at bounding box center [709, 435] width 37 height 21
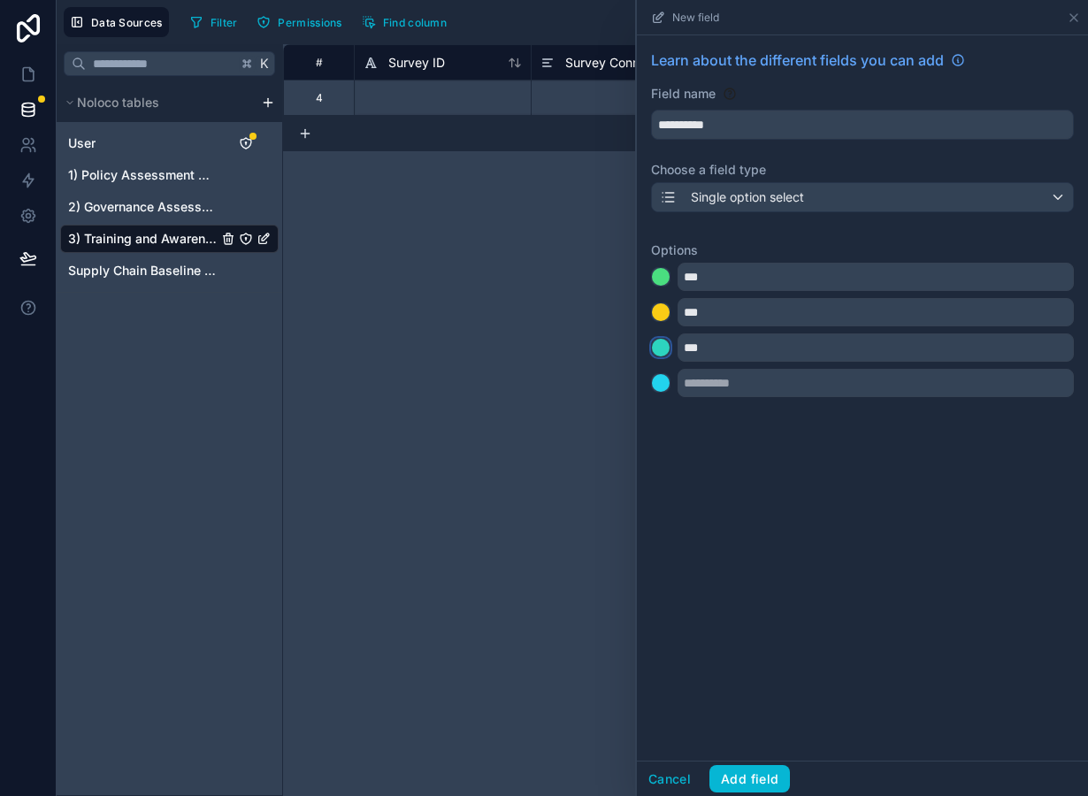
click at [663, 353] on div at bounding box center [661, 348] width 18 height 18
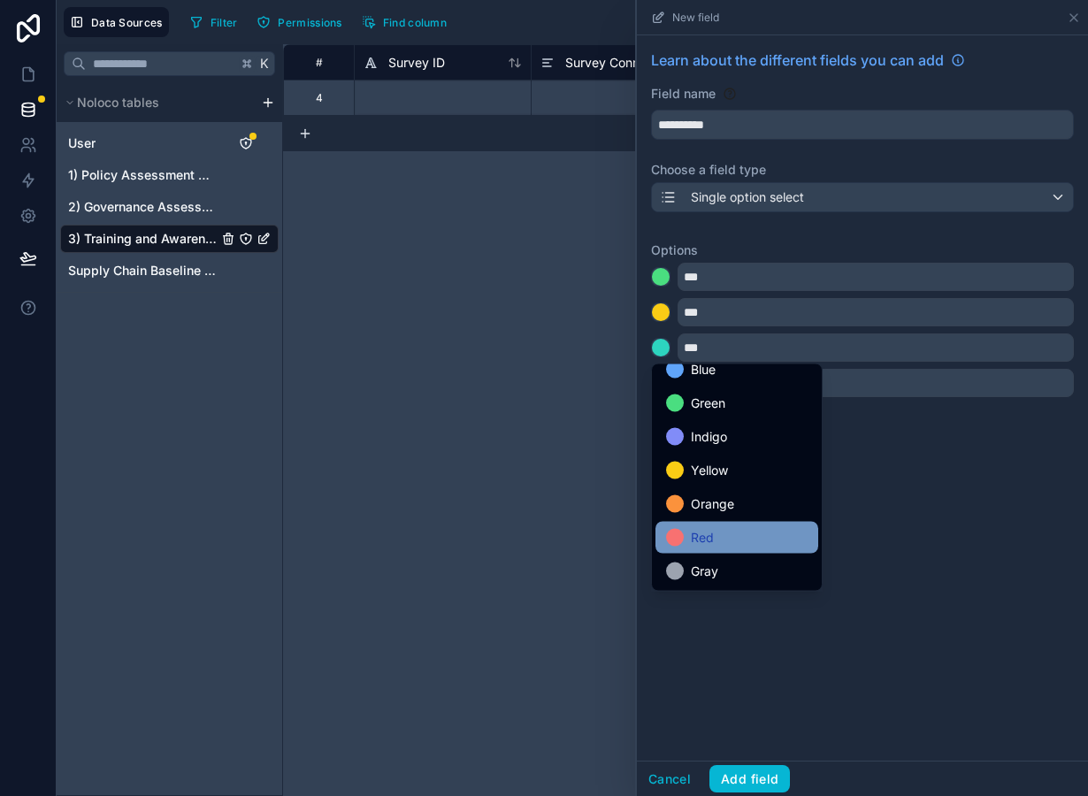
click at [732, 534] on div "Red" at bounding box center [737, 537] width 142 height 21
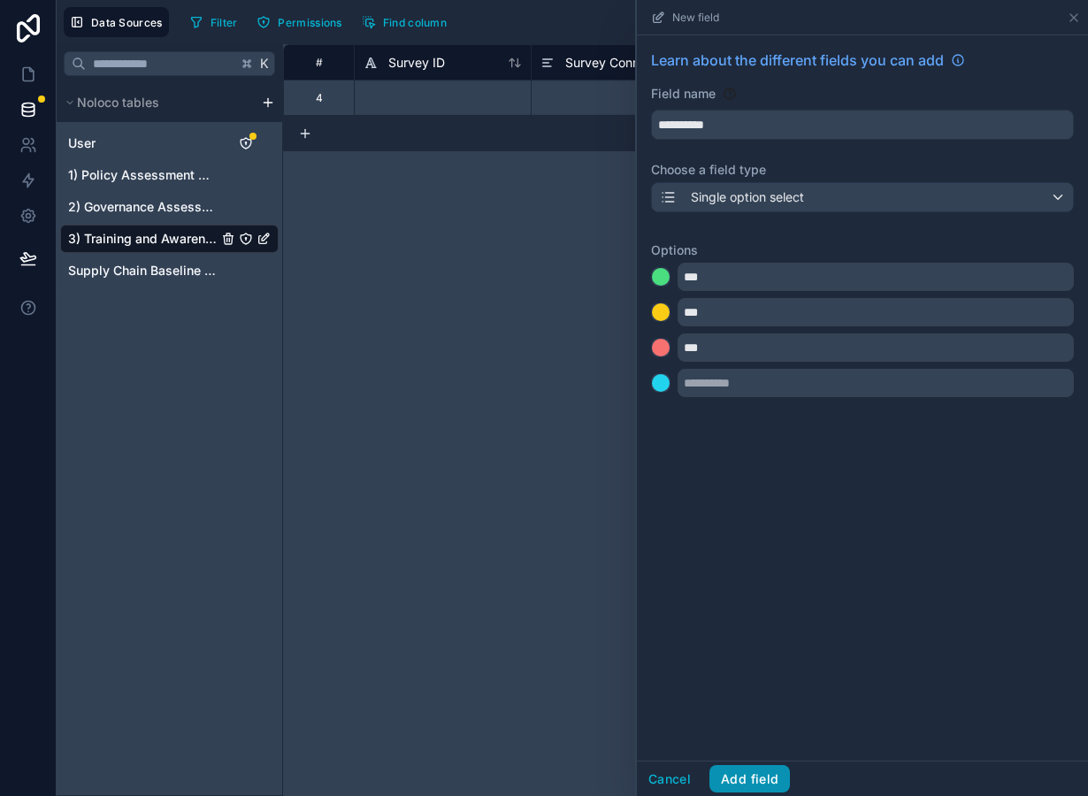
click at [750, 780] on button "Add field" at bounding box center [749, 779] width 81 height 28
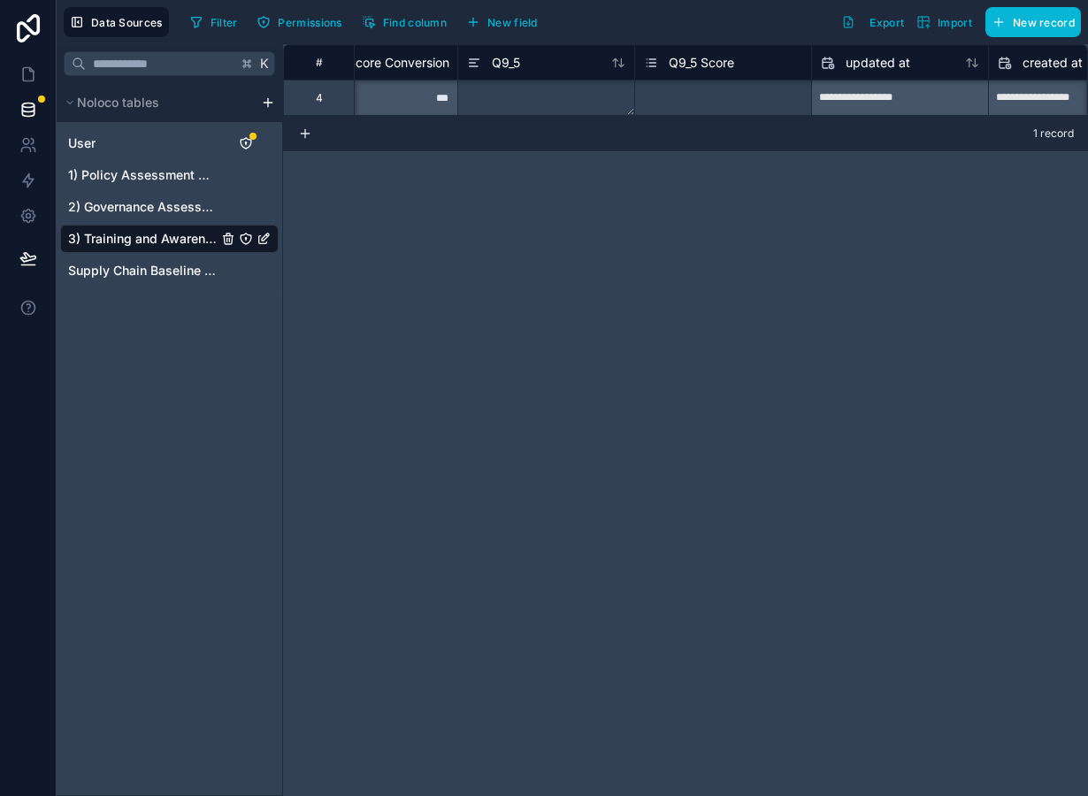
scroll to position [0, 7151]
click at [749, 83] on div "Select a Q9_5 Score" at bounding box center [723, 98] width 176 height 35
click at [694, 74] on div "Q9_5 Score" at bounding box center [722, 61] width 177 height 35
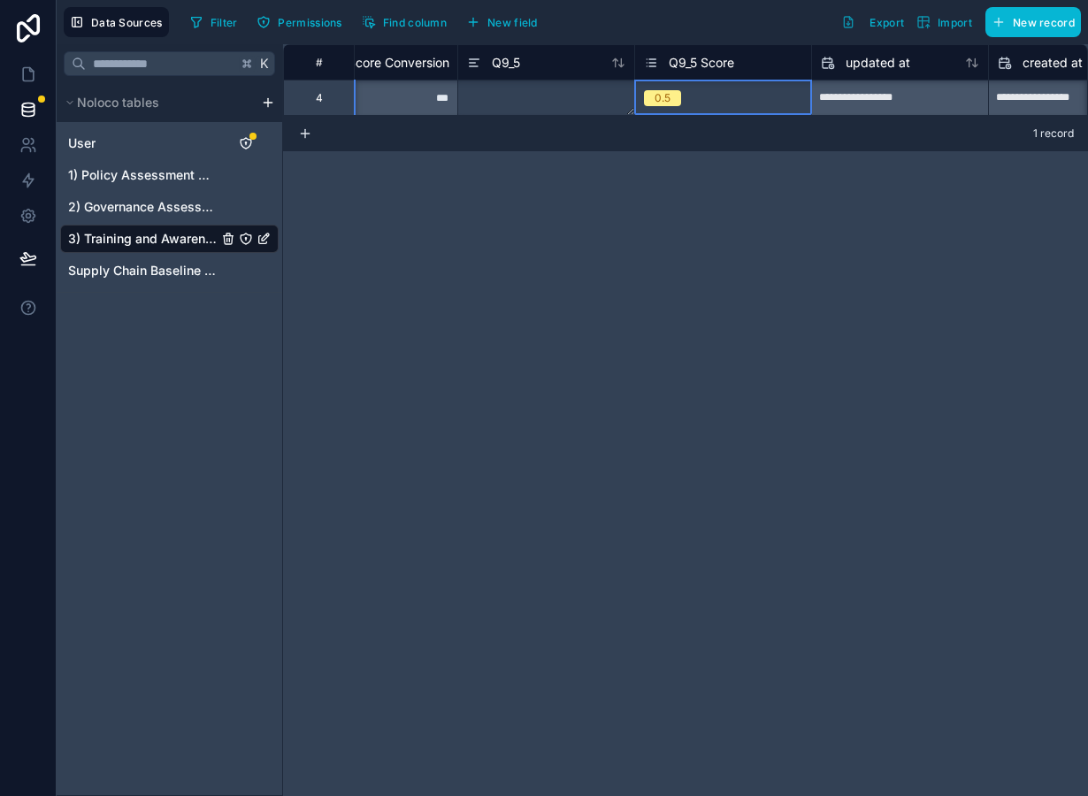
click at [696, 59] on span "Q9_5 Score" at bounding box center [701, 63] width 65 height 18
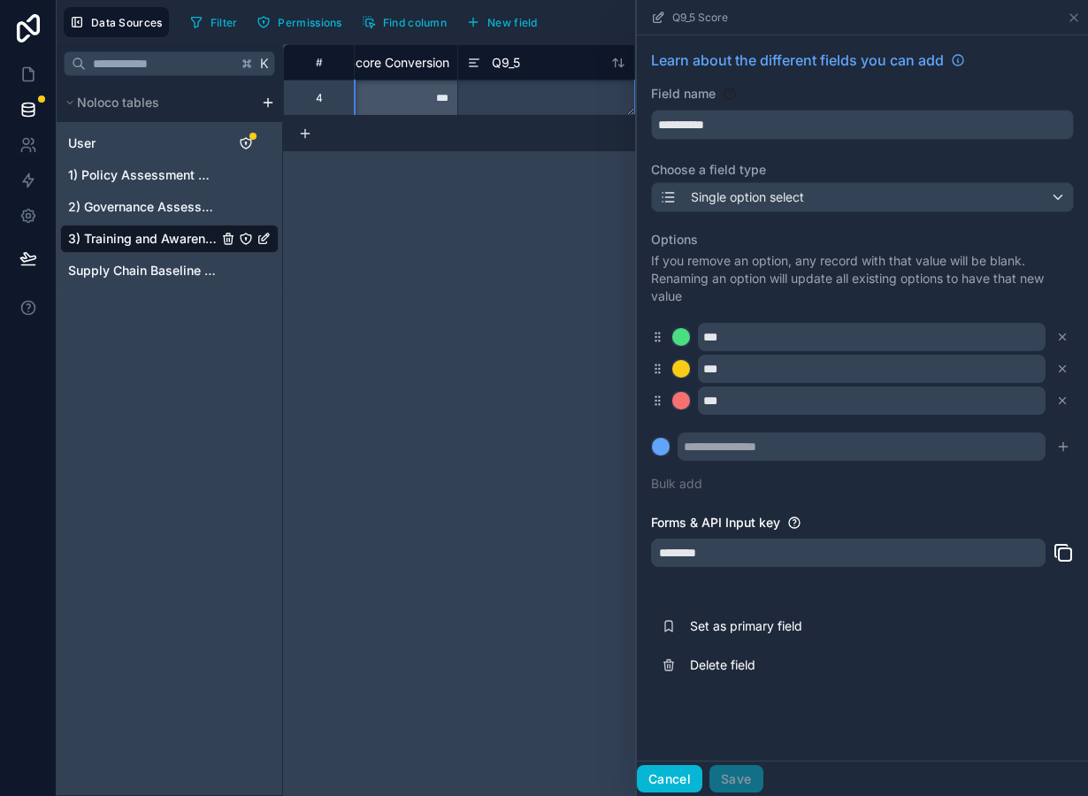
click at [670, 785] on button "Cancel" at bounding box center [669, 779] width 65 height 28
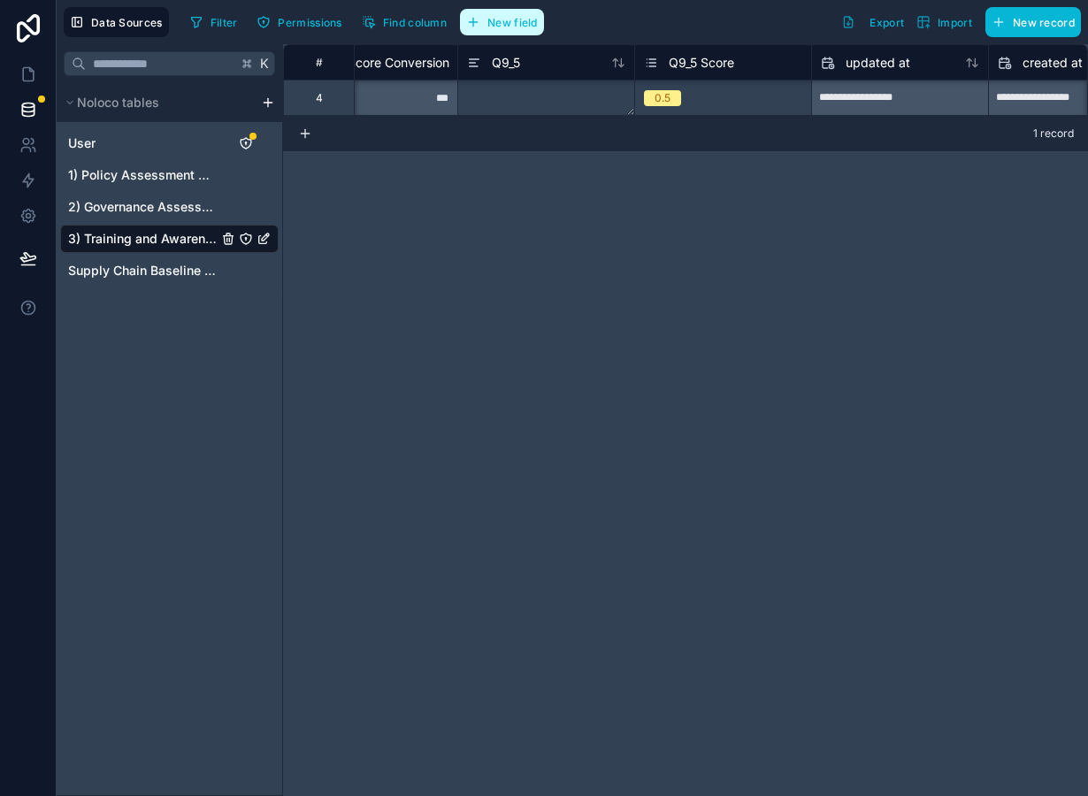
click at [507, 22] on span "New field" at bounding box center [512, 22] width 50 height 13
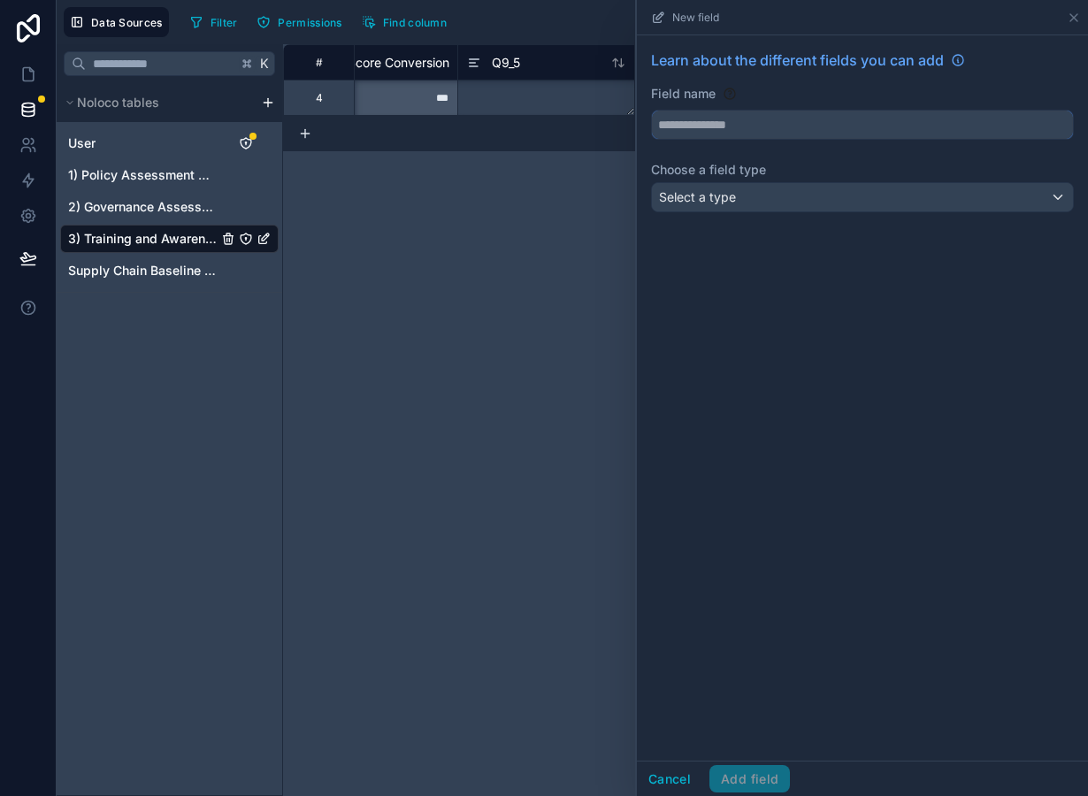
click at [680, 132] on input "text" at bounding box center [862, 125] width 421 height 28
click at [686, 199] on span "Select a type" at bounding box center [697, 196] width 77 height 15
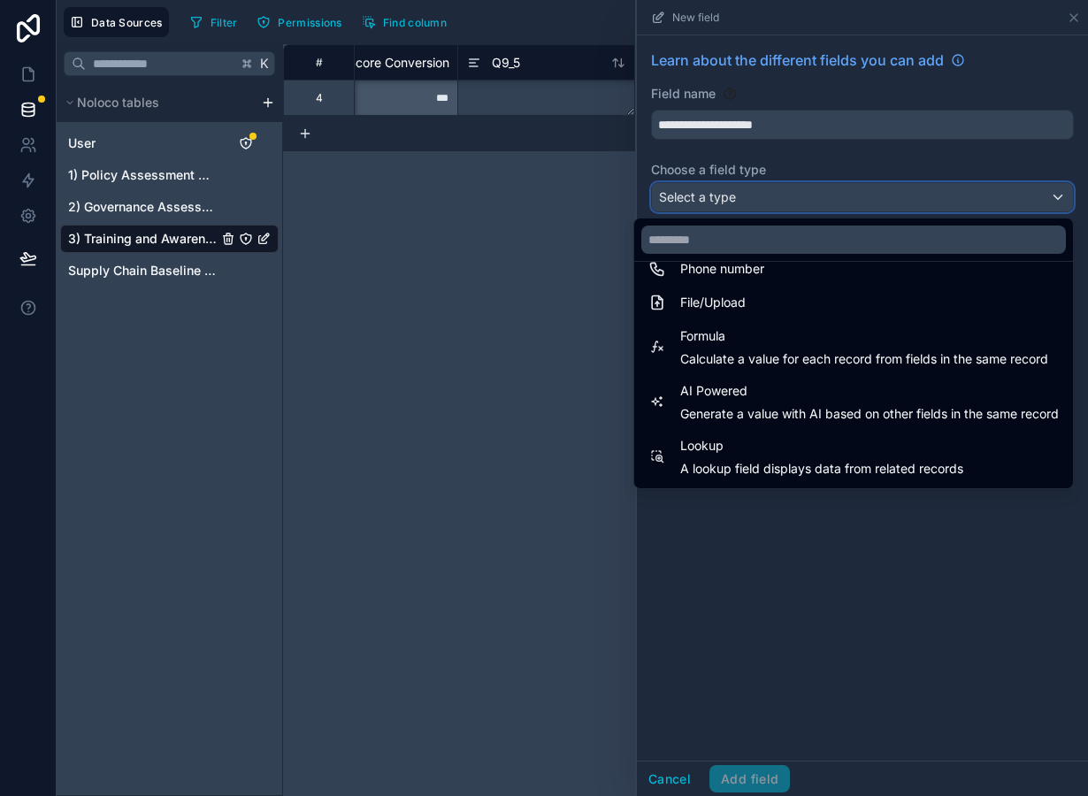
scroll to position [417, 0]
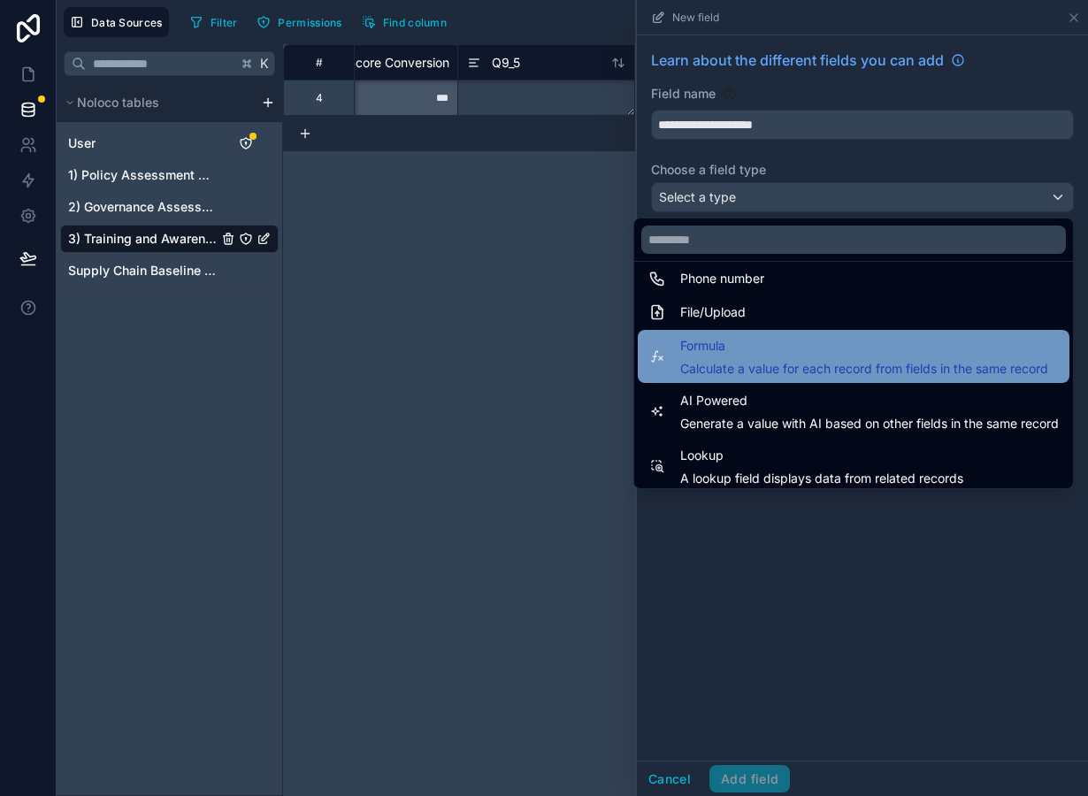
click at [778, 364] on span "Calculate a value for each record from fields in the same record" at bounding box center [864, 369] width 368 height 18
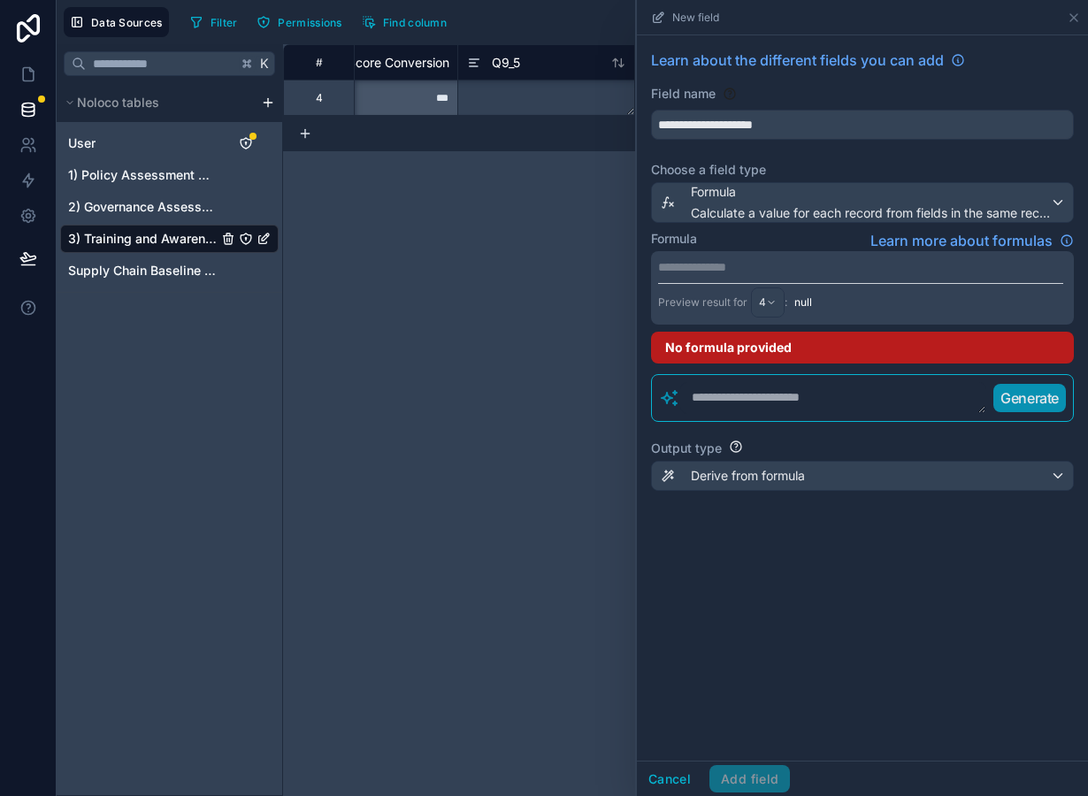
click at [742, 264] on p "**********" at bounding box center [860, 267] width 405 height 18
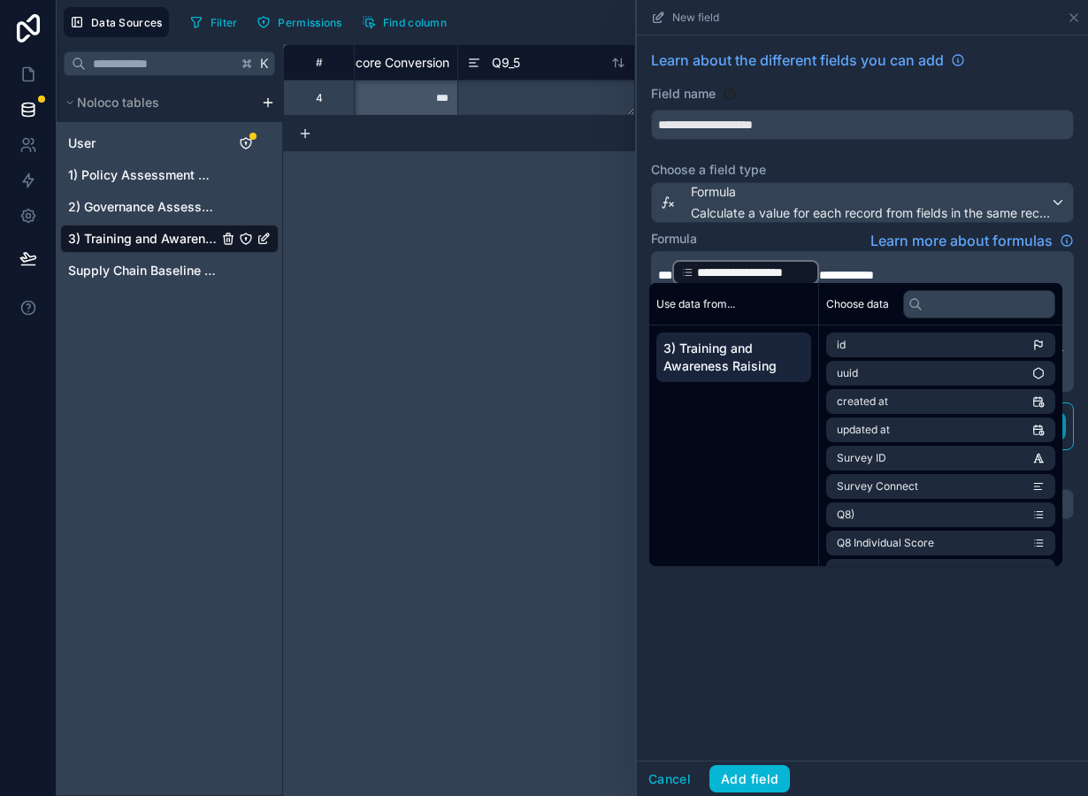
click at [819, 272] on span "**********" at bounding box center [846, 275] width 55 height 12
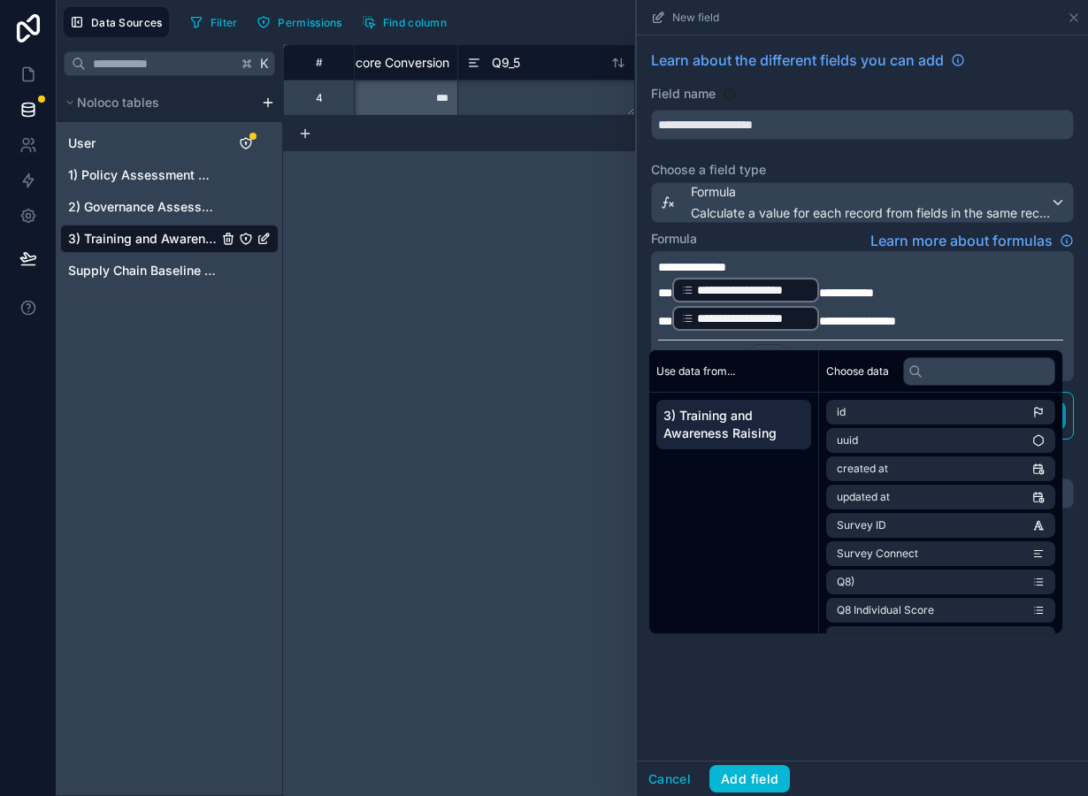
scroll to position [1100, 0]
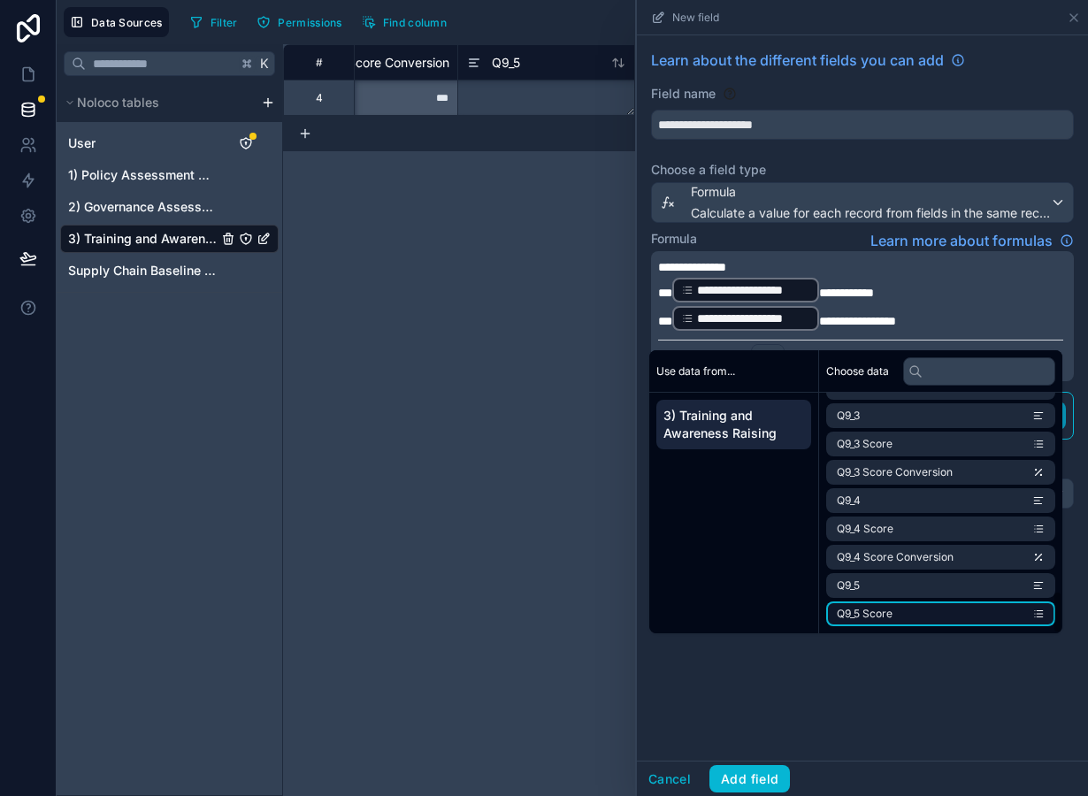
click at [934, 623] on li "Q9_5 Score" at bounding box center [940, 614] width 229 height 25
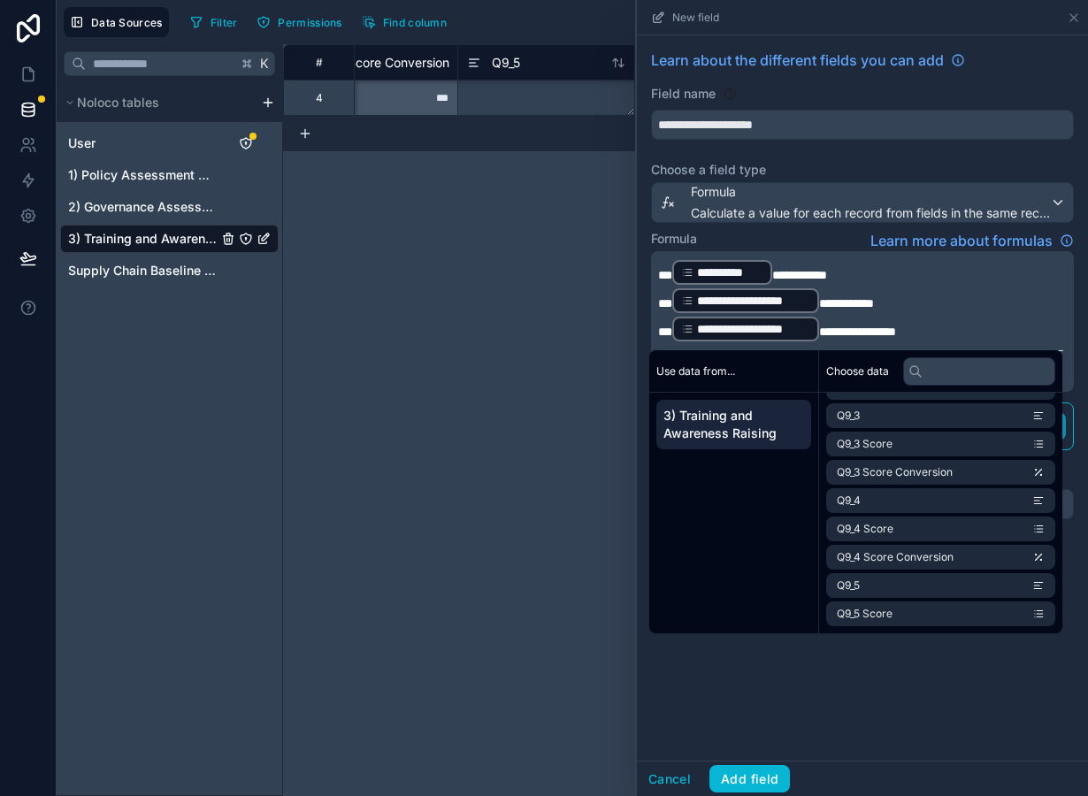
click at [748, 302] on span "**********" at bounding box center [753, 301] width 113 height 18
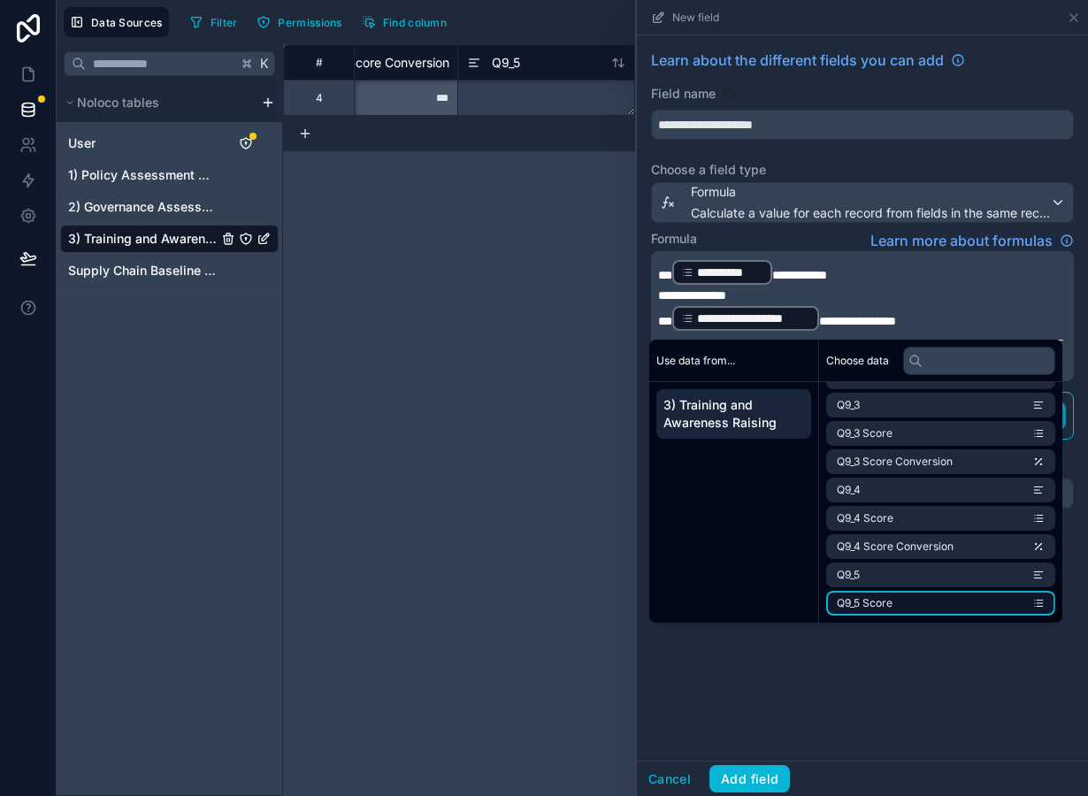
click at [942, 598] on li "Q9_5 Score" at bounding box center [940, 603] width 229 height 25
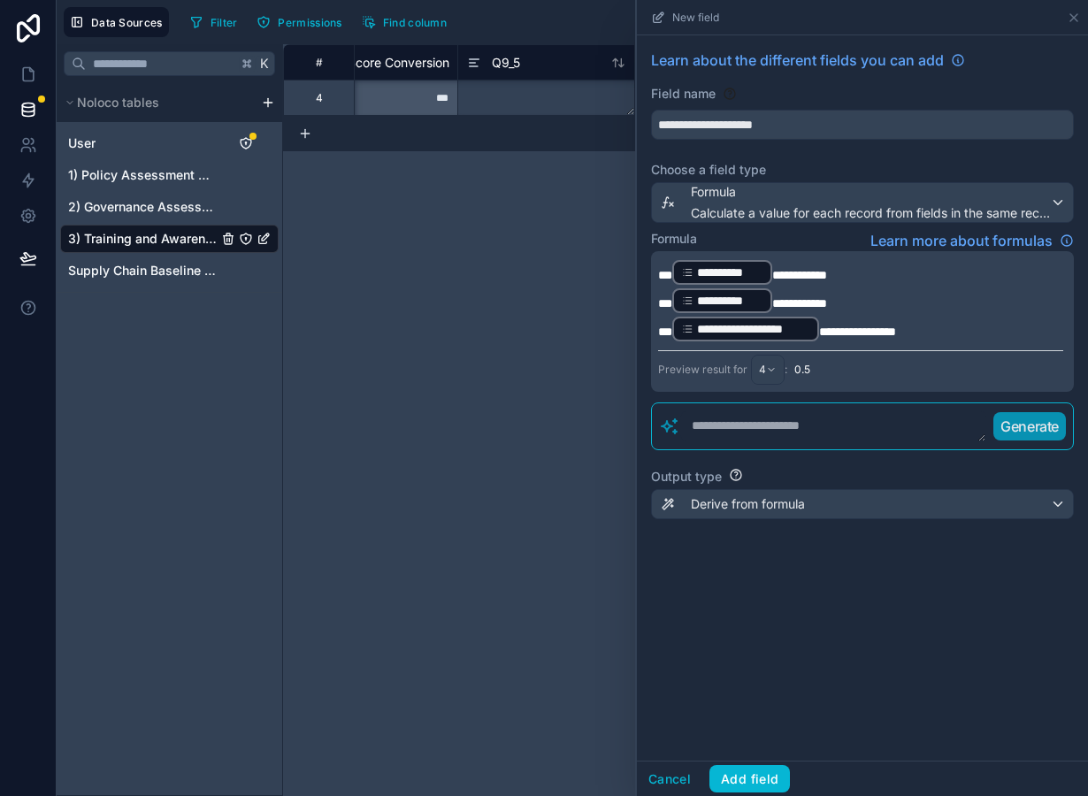
click at [743, 328] on span "**********" at bounding box center [753, 329] width 113 height 18
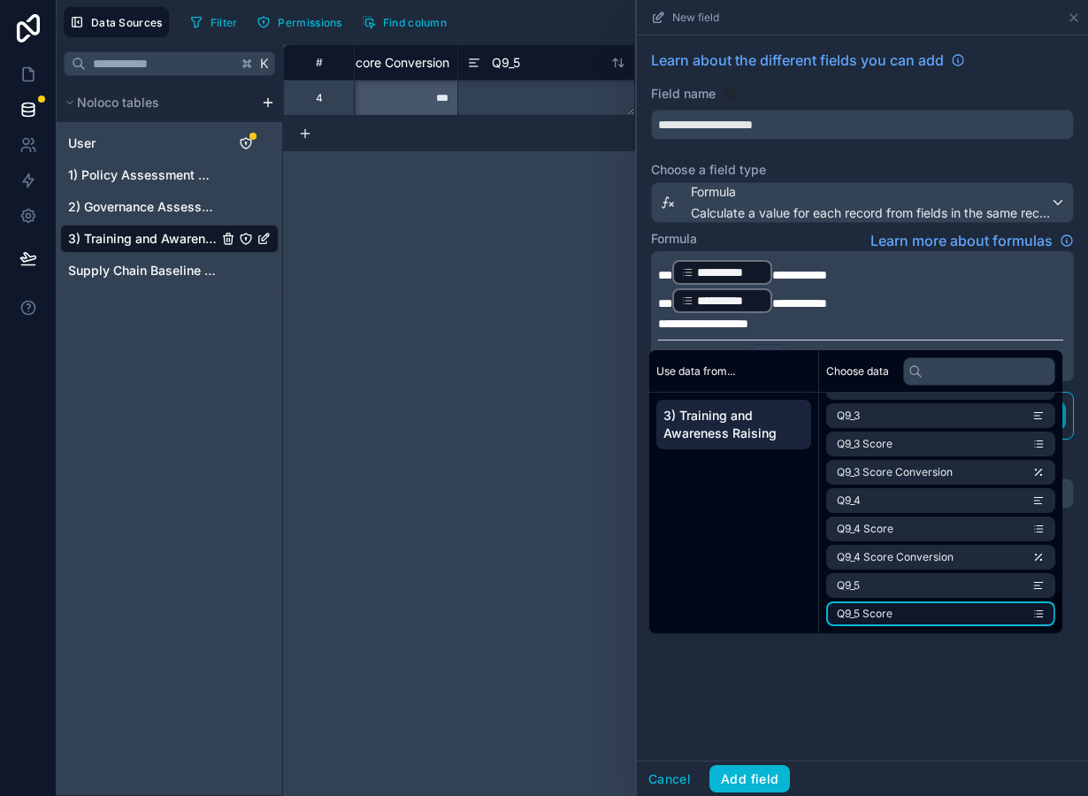
click at [908, 607] on li "Q9_5 Score" at bounding box center [940, 614] width 229 height 25
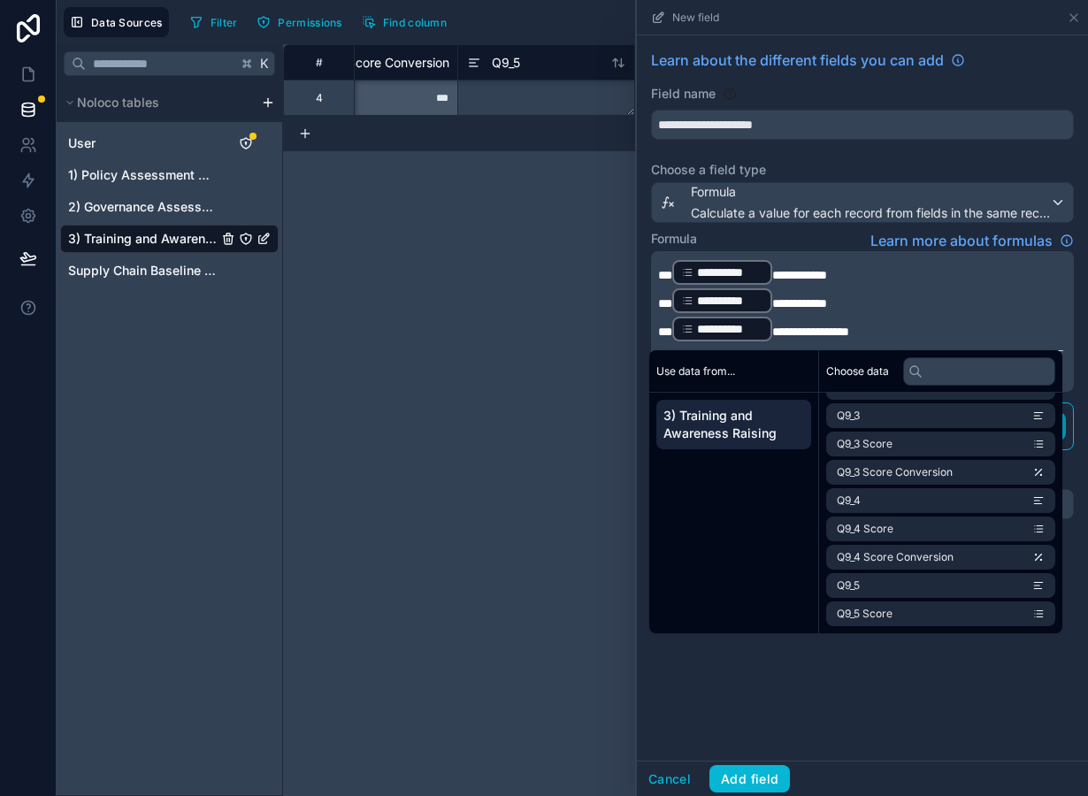
click at [794, 685] on div "**********" at bounding box center [862, 397] width 451 height 725
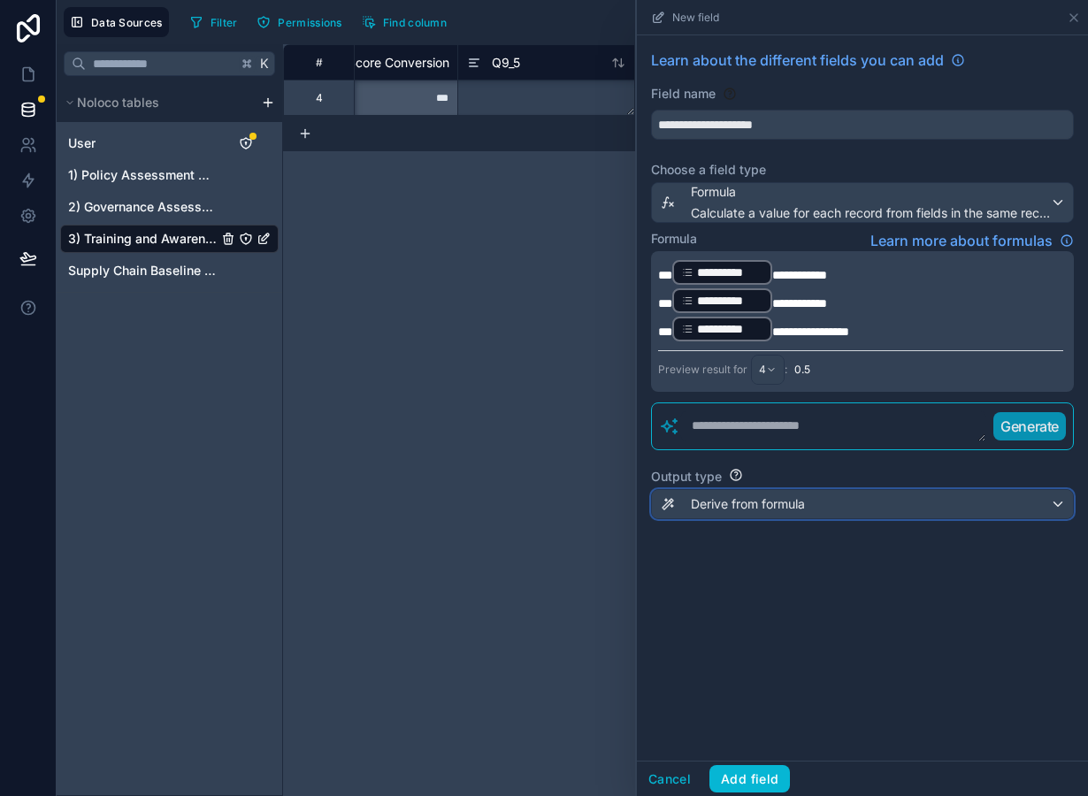
click at [738, 504] on span "Derive from formula" at bounding box center [748, 504] width 114 height 18
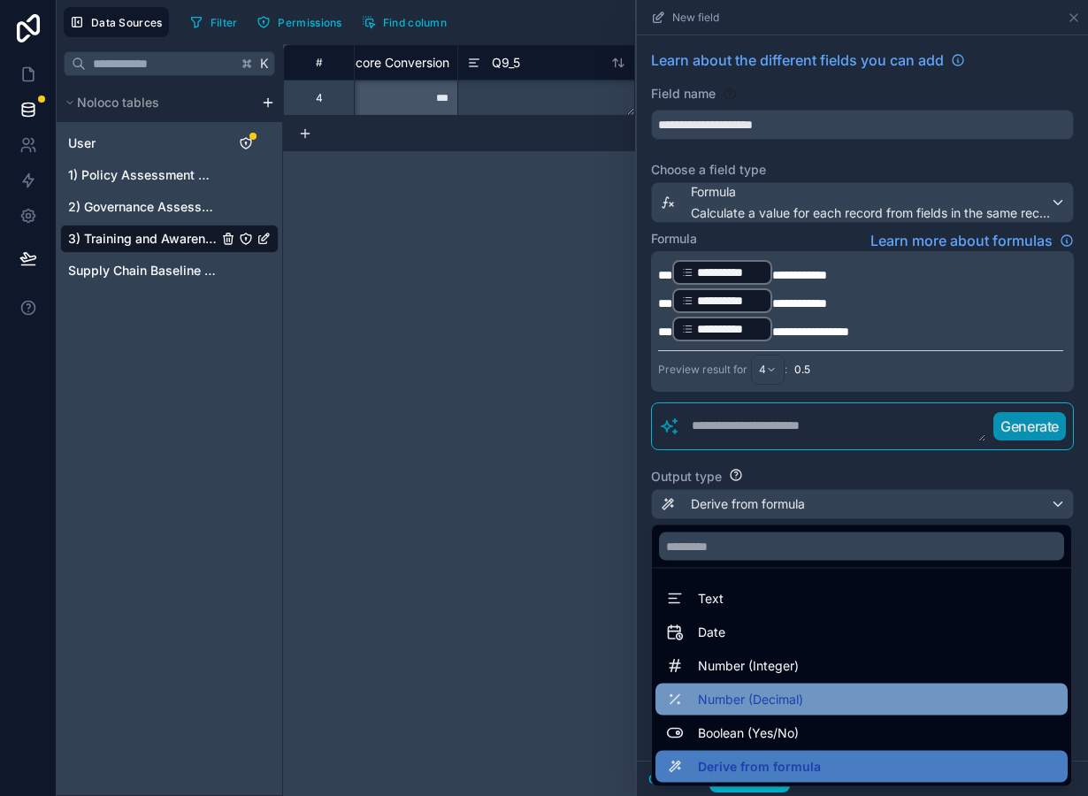
click at [749, 710] on div "Number (Decimal)" at bounding box center [862, 700] width 412 height 32
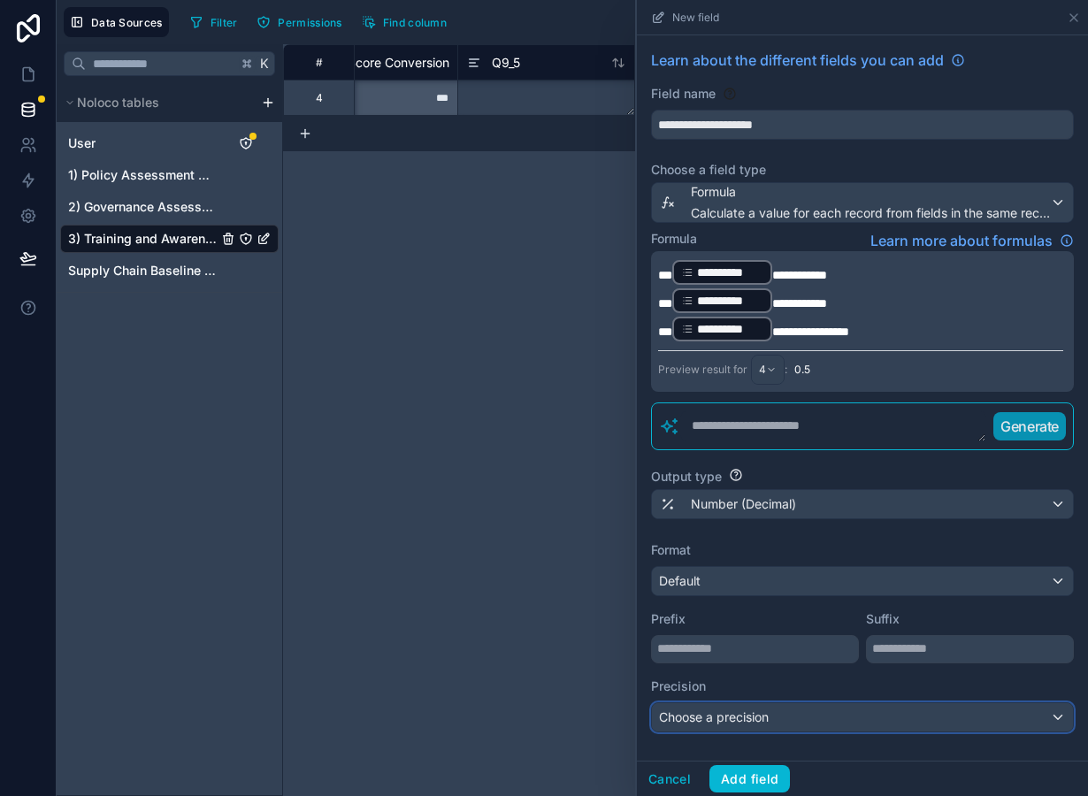
click at [717, 713] on span "Choose a precision" at bounding box center [714, 716] width 110 height 15
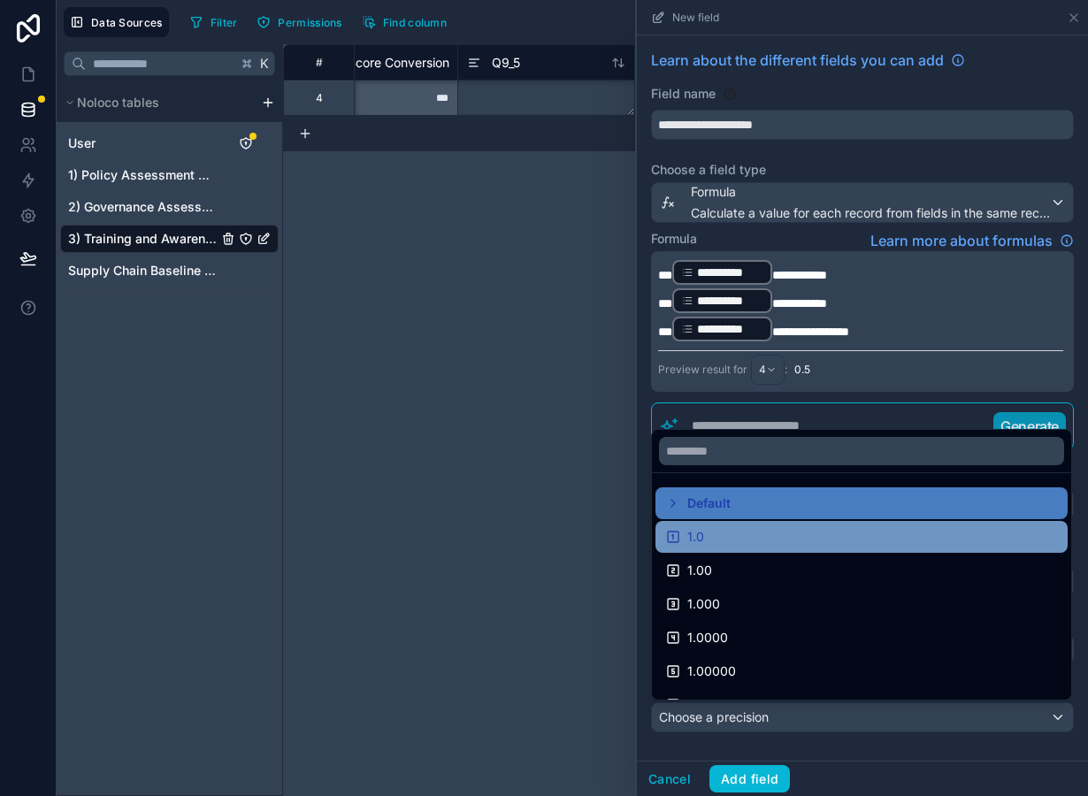
click at [717, 526] on div "1.0" at bounding box center [861, 536] width 391 height 21
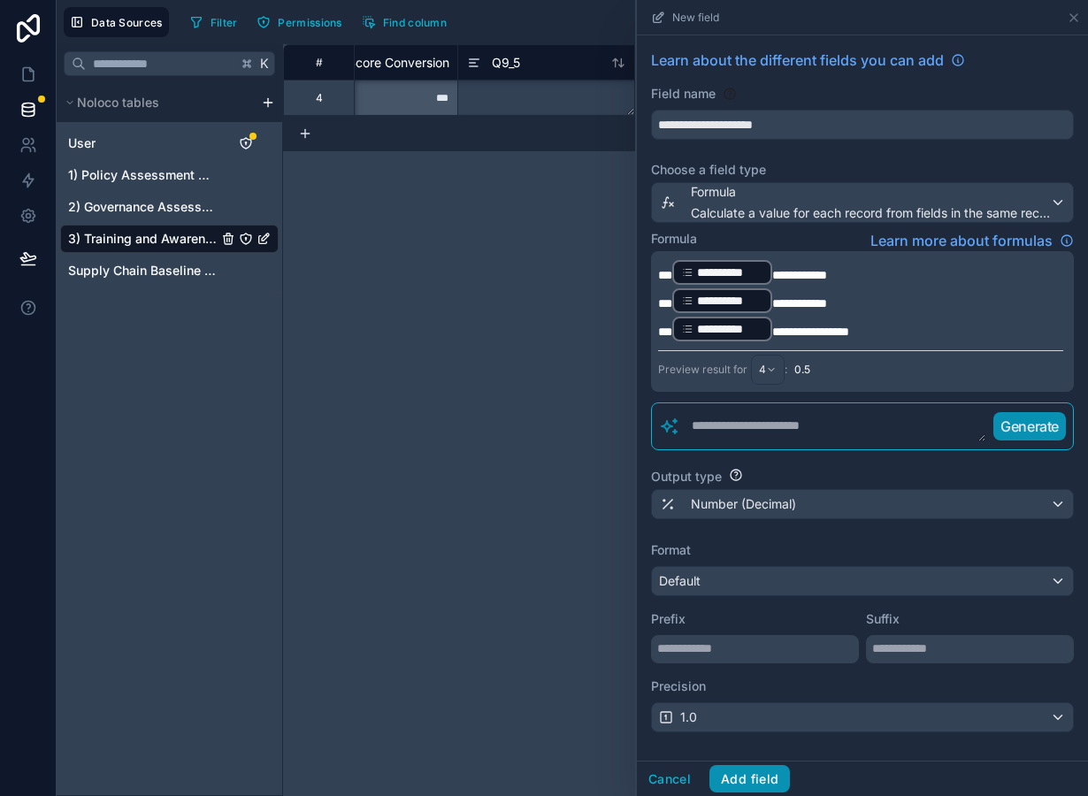
click at [770, 770] on button "Add field" at bounding box center [749, 779] width 81 height 28
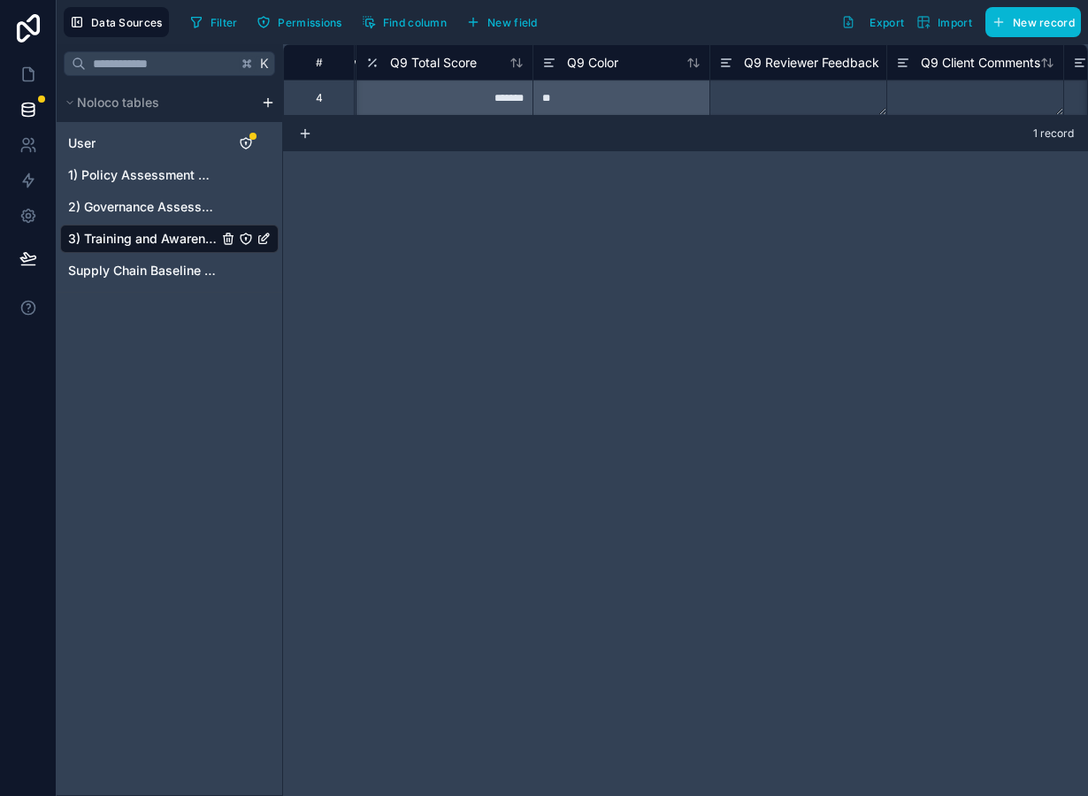
scroll to position [0, 4422]
click at [460, 64] on span "Q9 Total Score" at bounding box center [432, 63] width 87 height 18
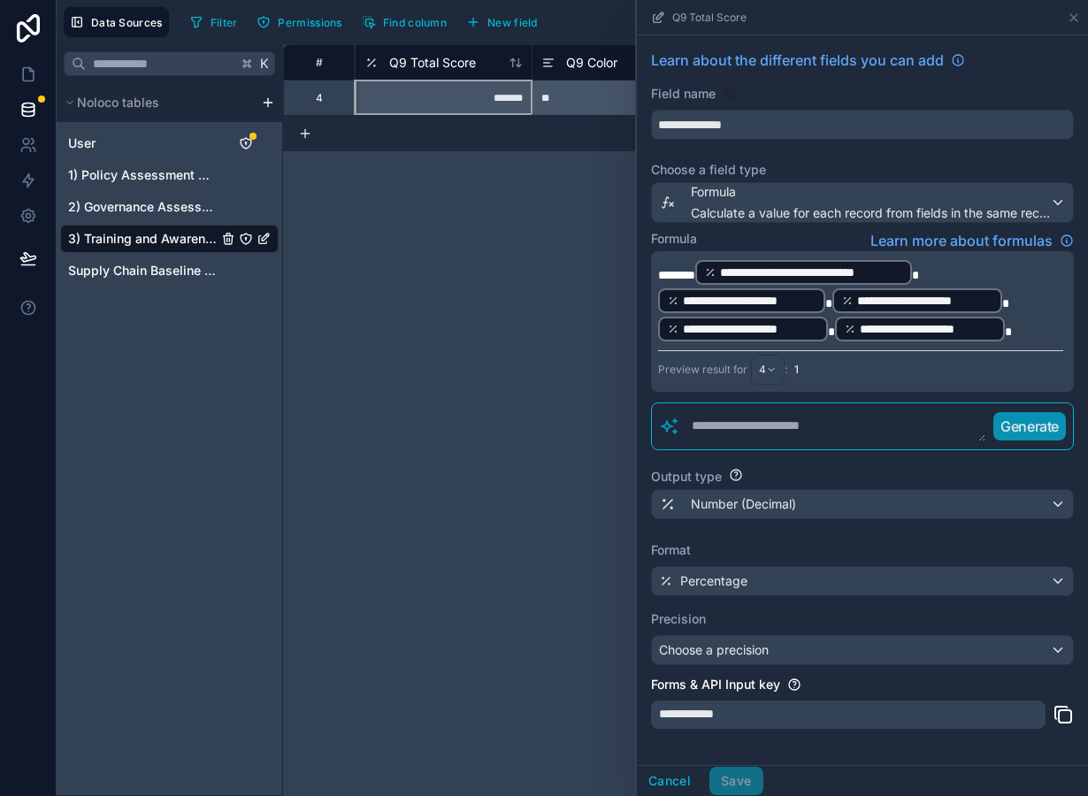
click at [1011, 318] on p "**********" at bounding box center [860, 300] width 405 height 85
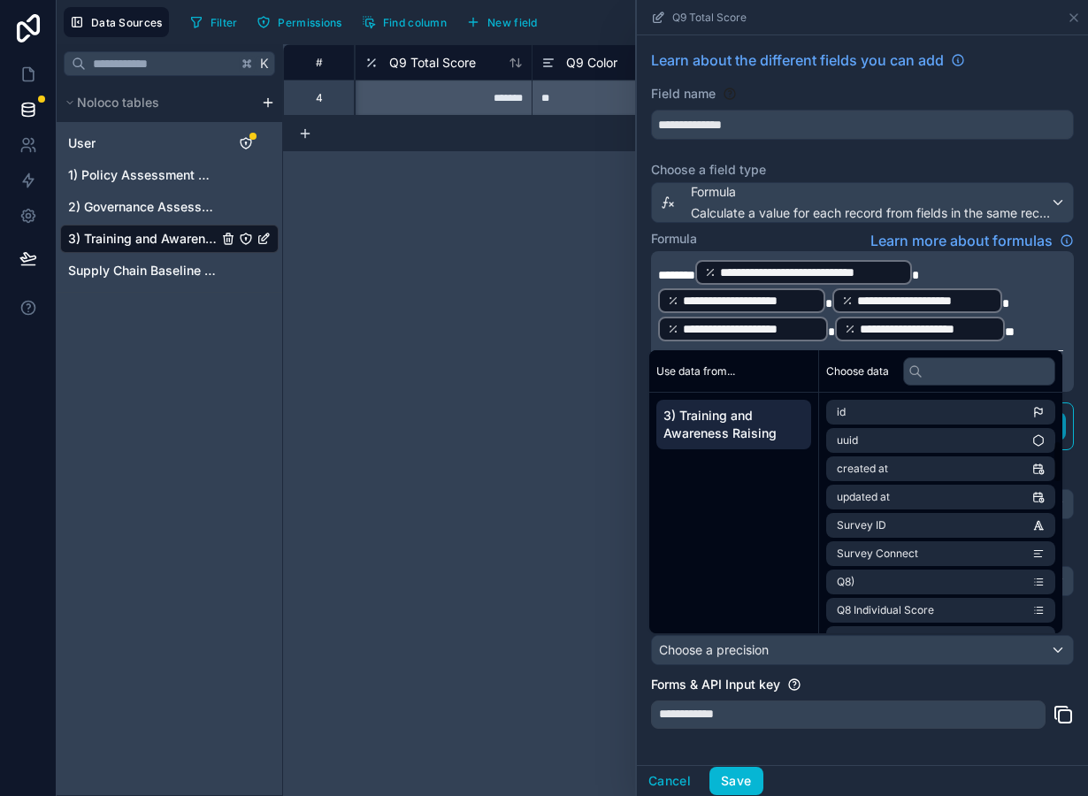
scroll to position [1100, 0]
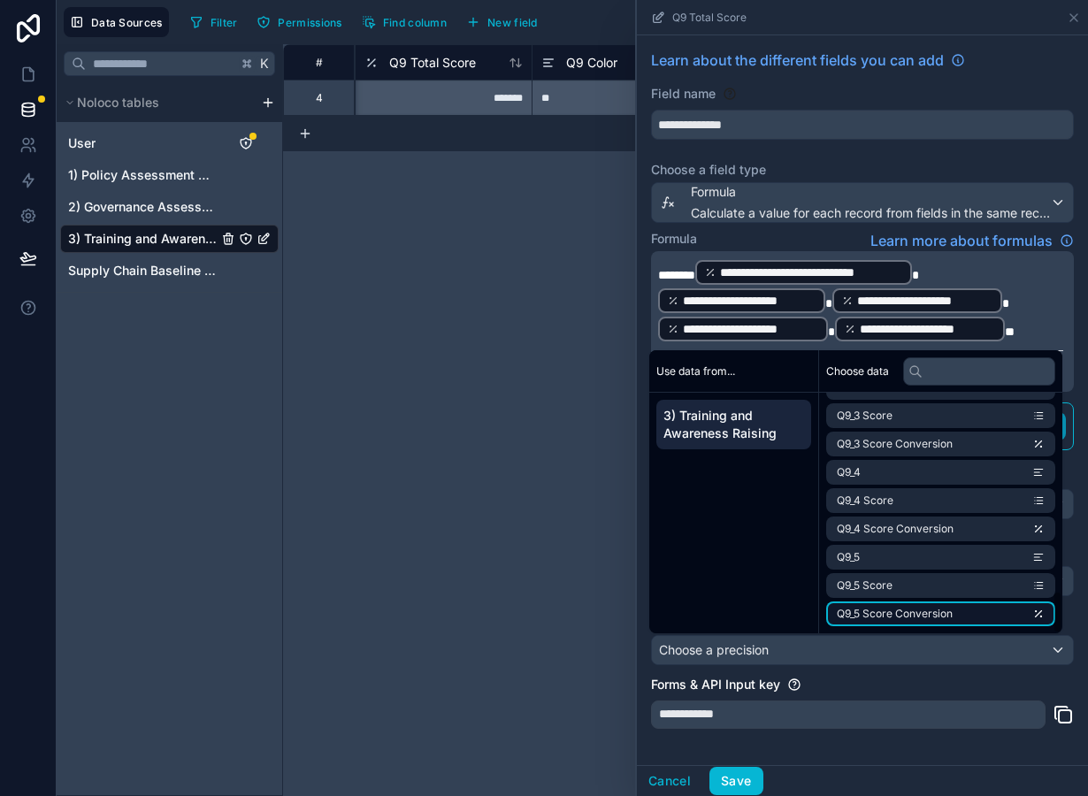
click at [955, 621] on li "Q9_5 Score Conversion" at bounding box center [940, 614] width 229 height 25
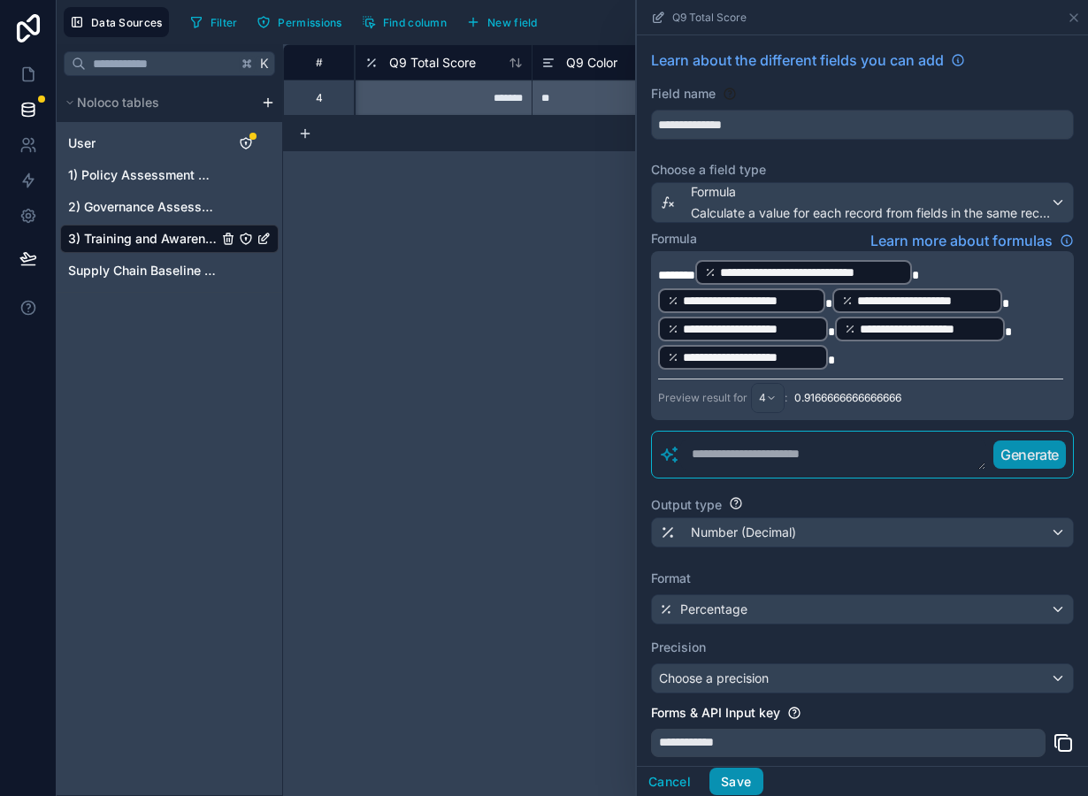
click at [755, 787] on button "Save" at bounding box center [735, 782] width 53 height 28
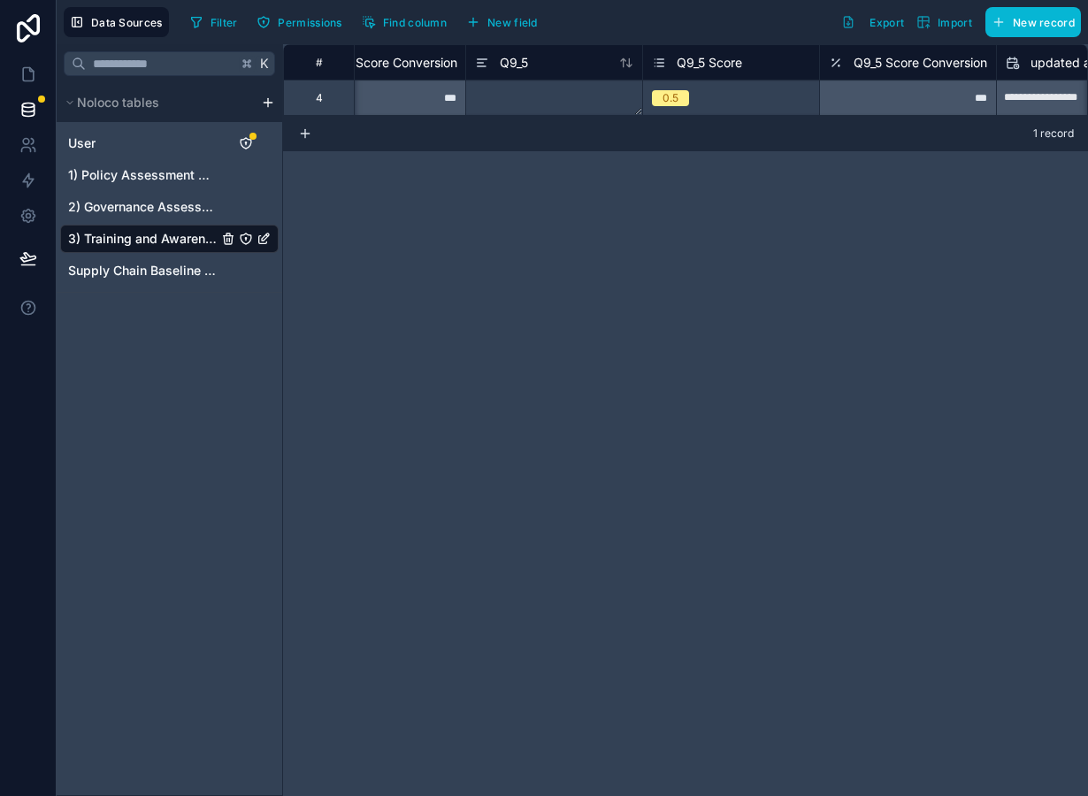
click at [760, 96] on div "0.5" at bounding box center [731, 97] width 176 height 19
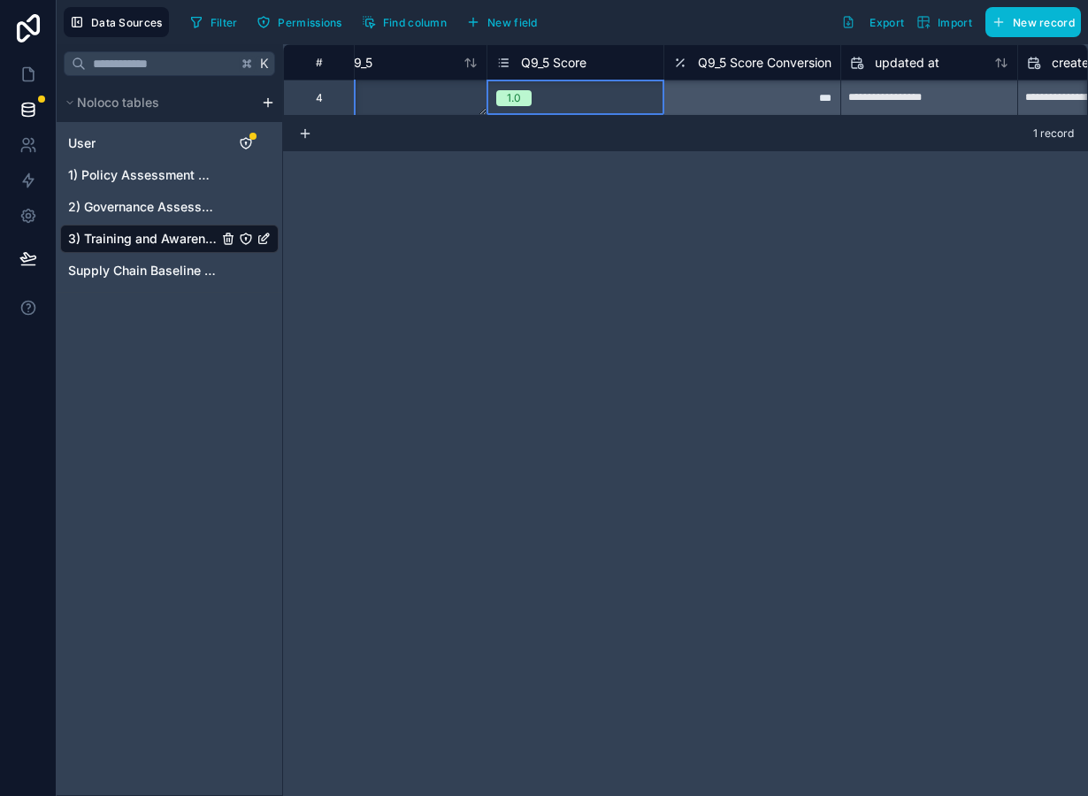
scroll to position [0, 7300]
click at [521, 27] on span "New field" at bounding box center [512, 22] width 50 height 13
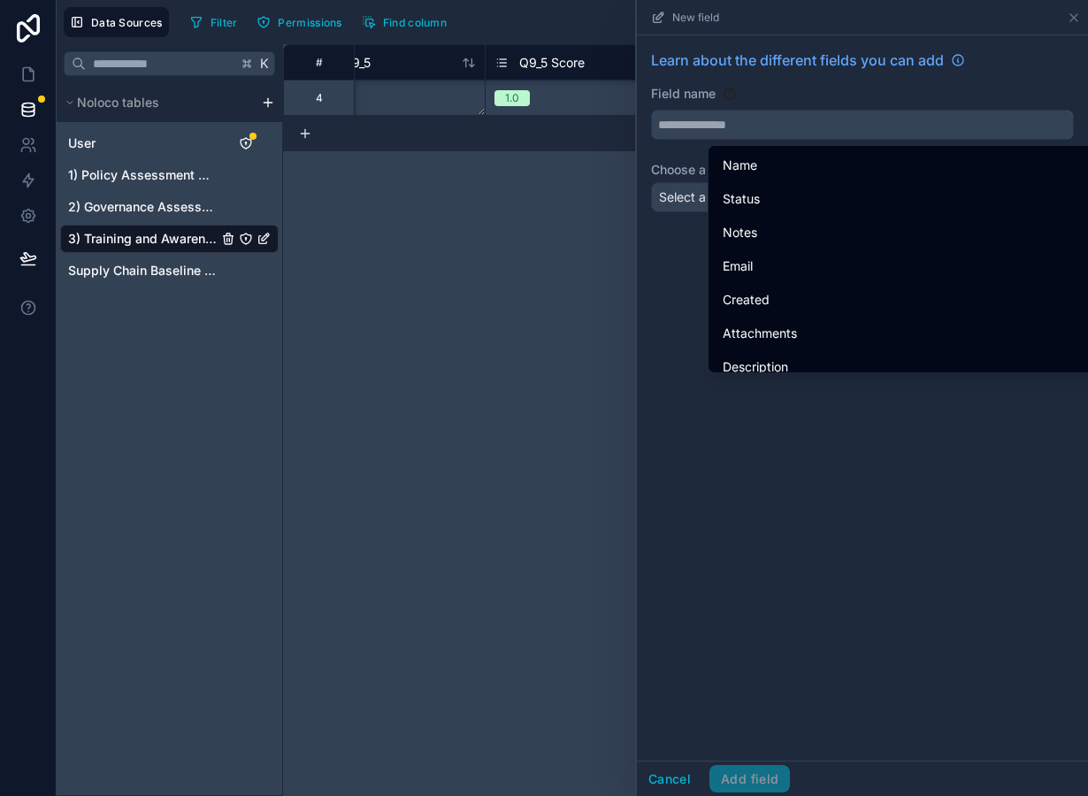
click at [824, 134] on input "text" at bounding box center [862, 125] width 421 height 28
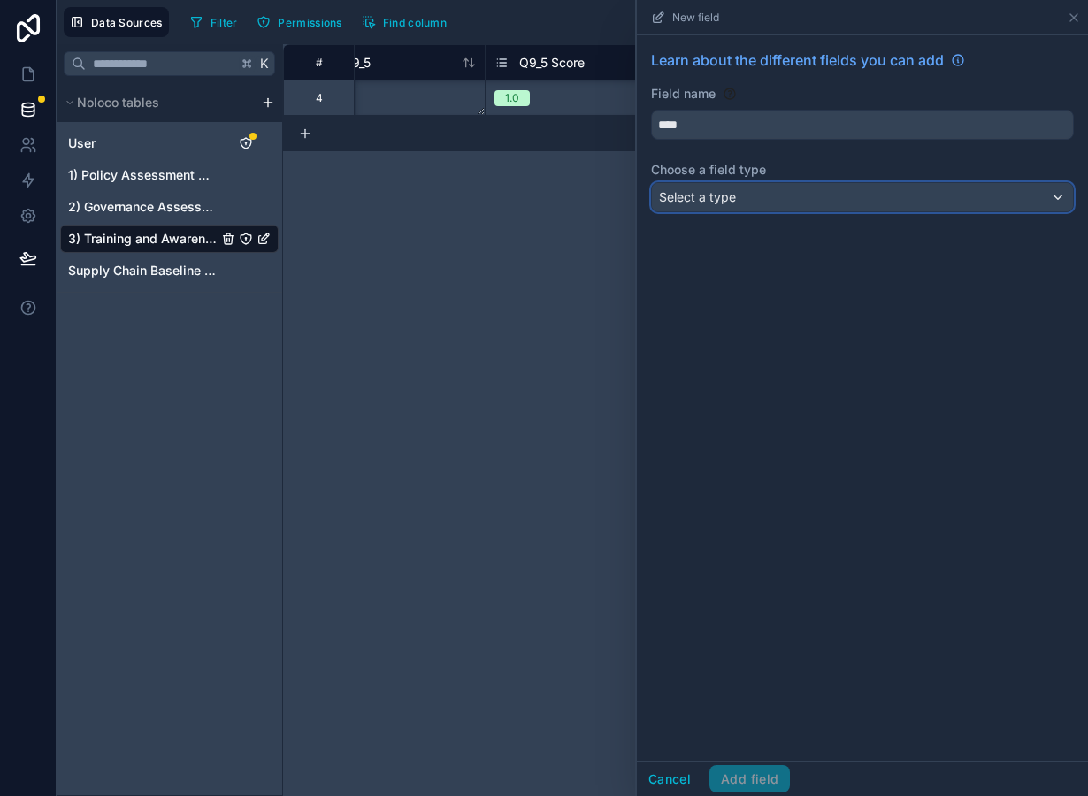
click at [740, 201] on div "Select a type" at bounding box center [862, 197] width 421 height 28
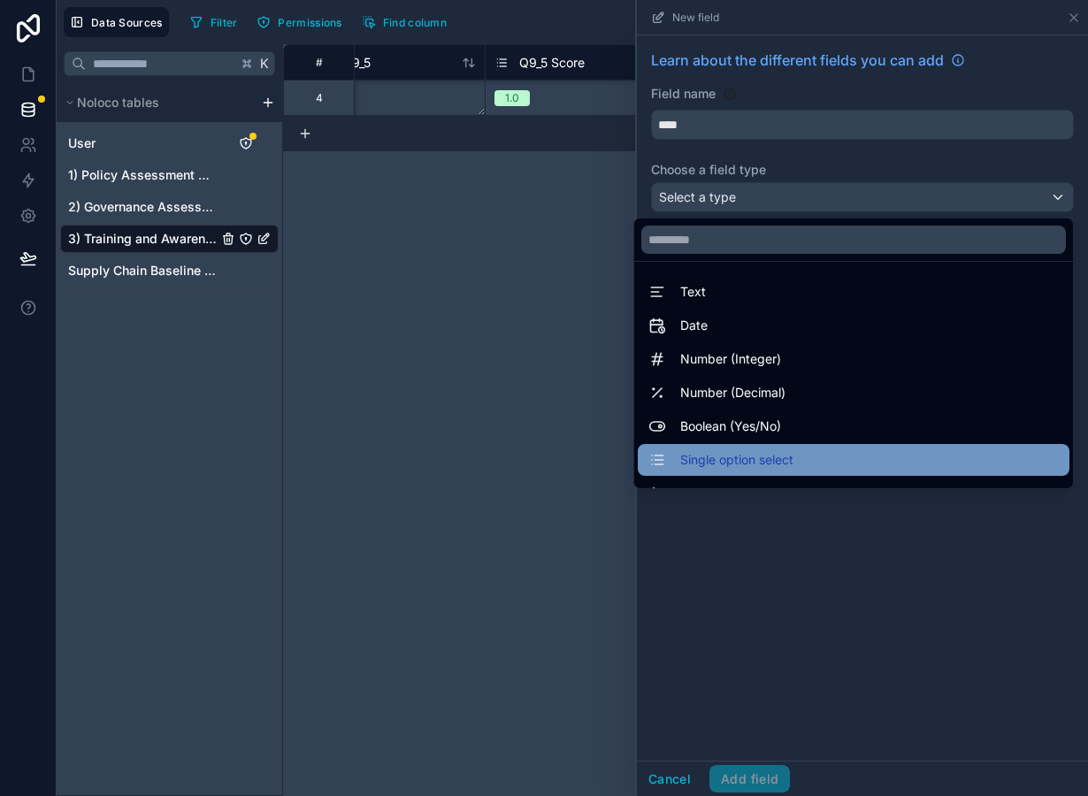
click at [740, 456] on span "Single option select" at bounding box center [736, 459] width 113 height 21
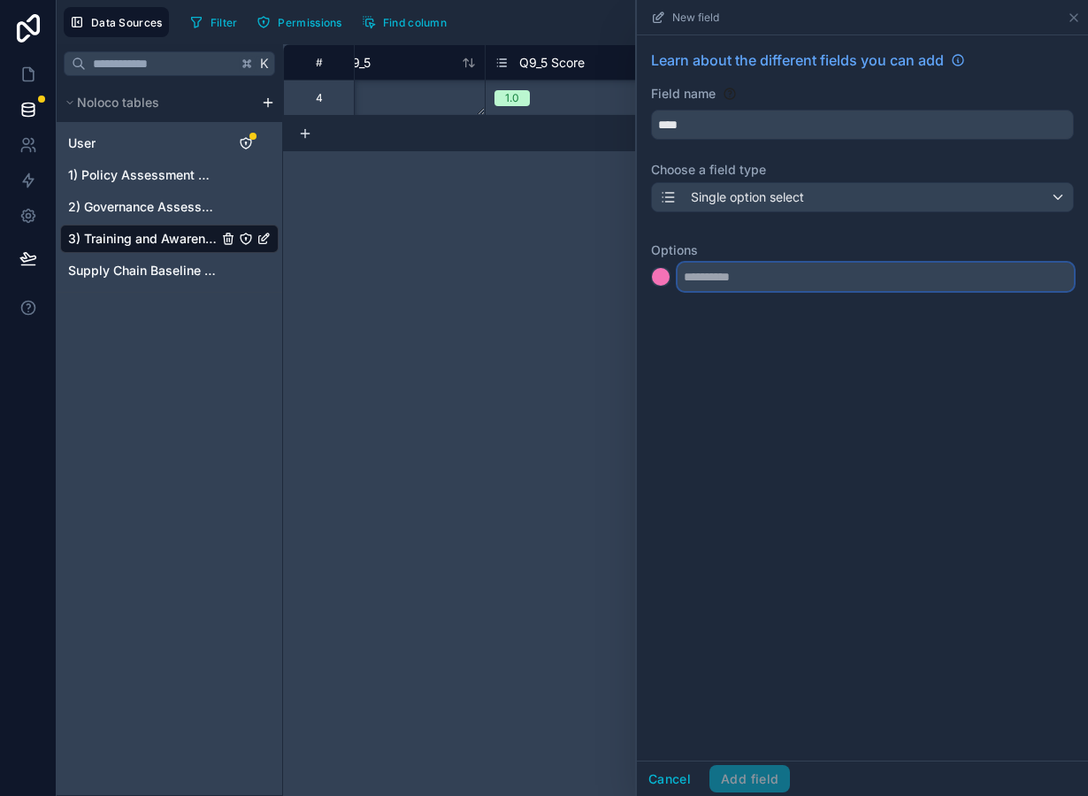
click at [773, 283] on input "text" at bounding box center [876, 277] width 396 height 28
paste input "**********"
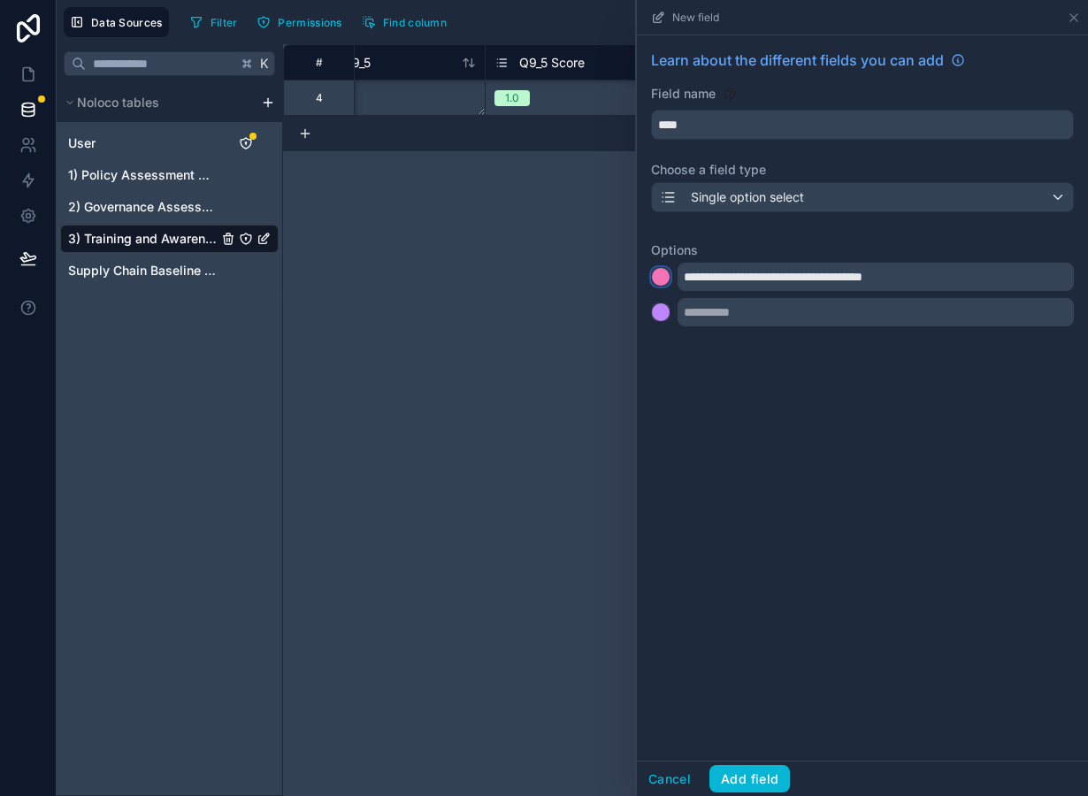
click at [663, 280] on div at bounding box center [661, 277] width 18 height 18
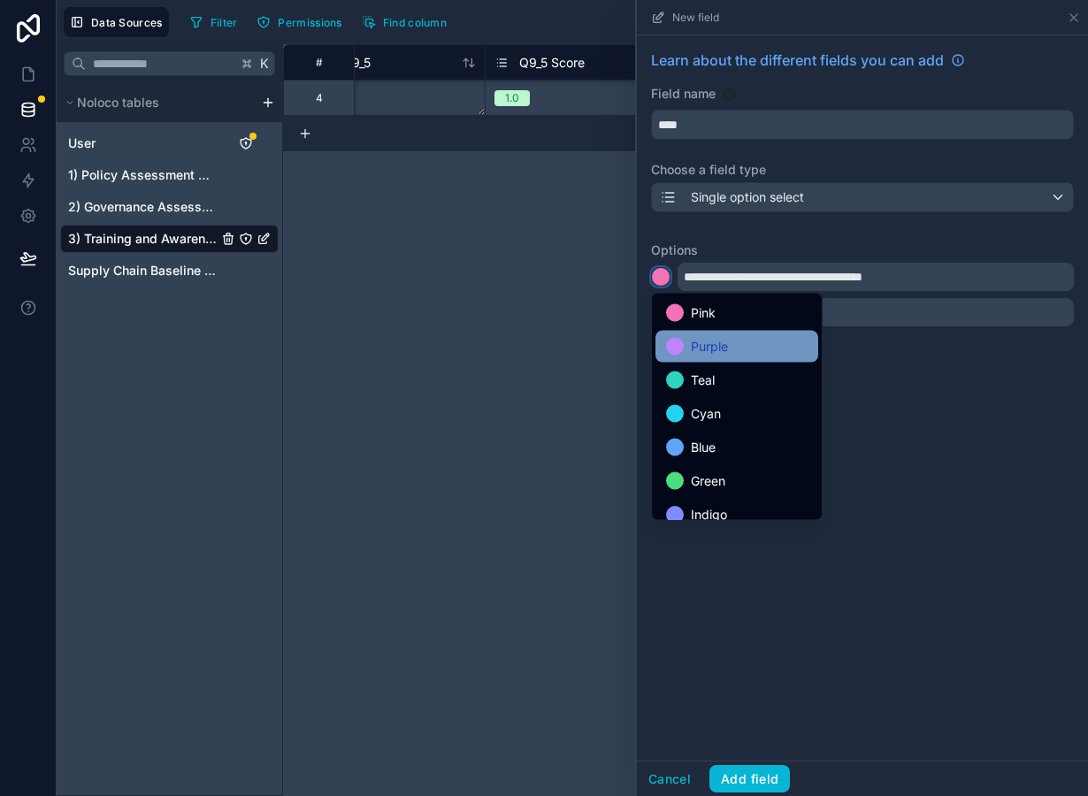
scroll to position [149, 0]
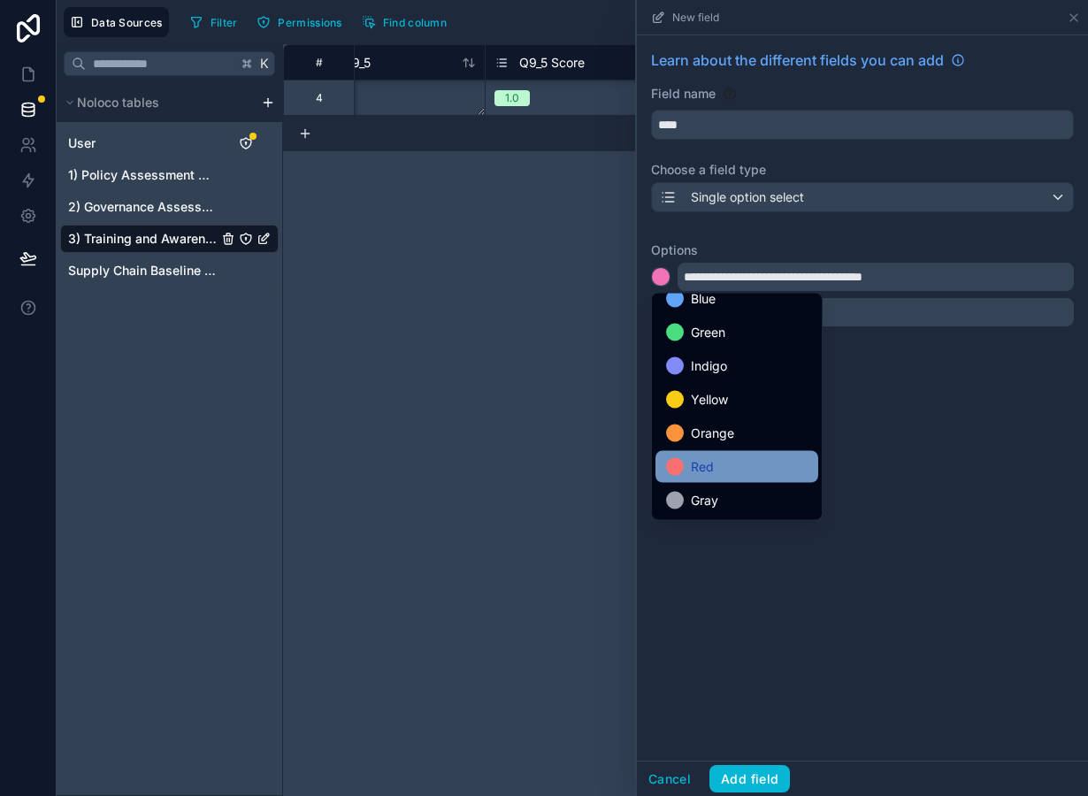
click at [717, 464] on div "Red" at bounding box center [737, 466] width 142 height 21
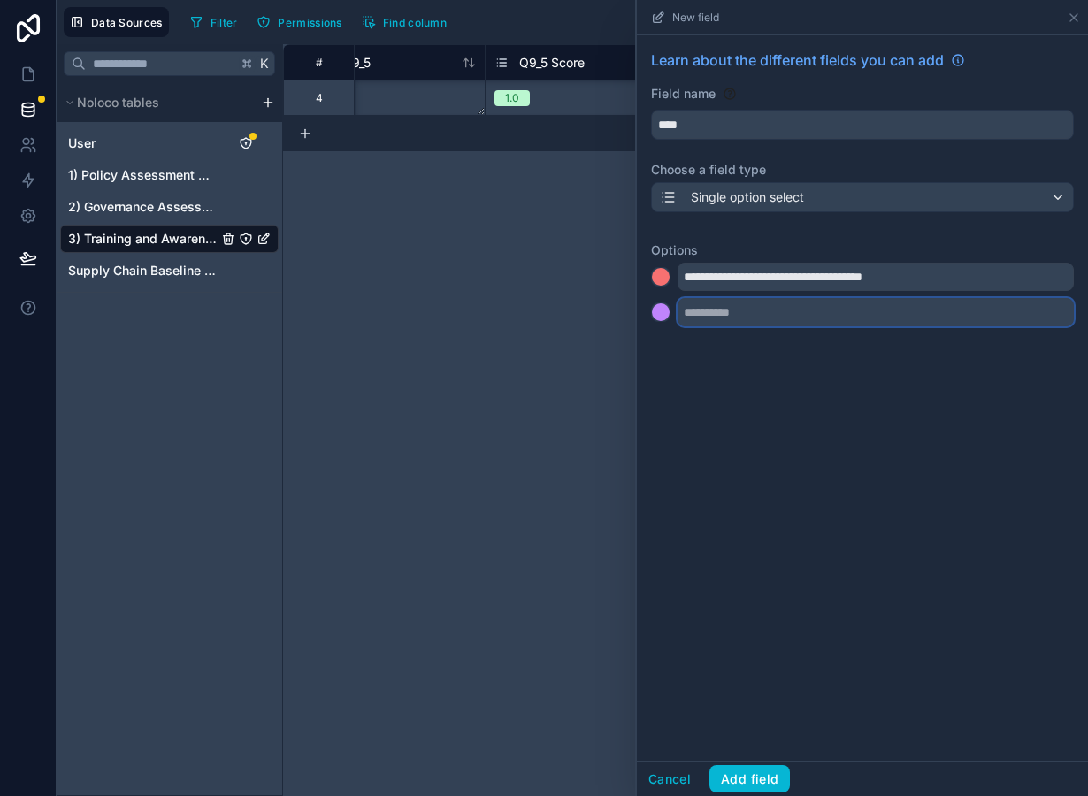
click at [712, 320] on input "text" at bounding box center [876, 312] width 396 height 28
paste input "**********"
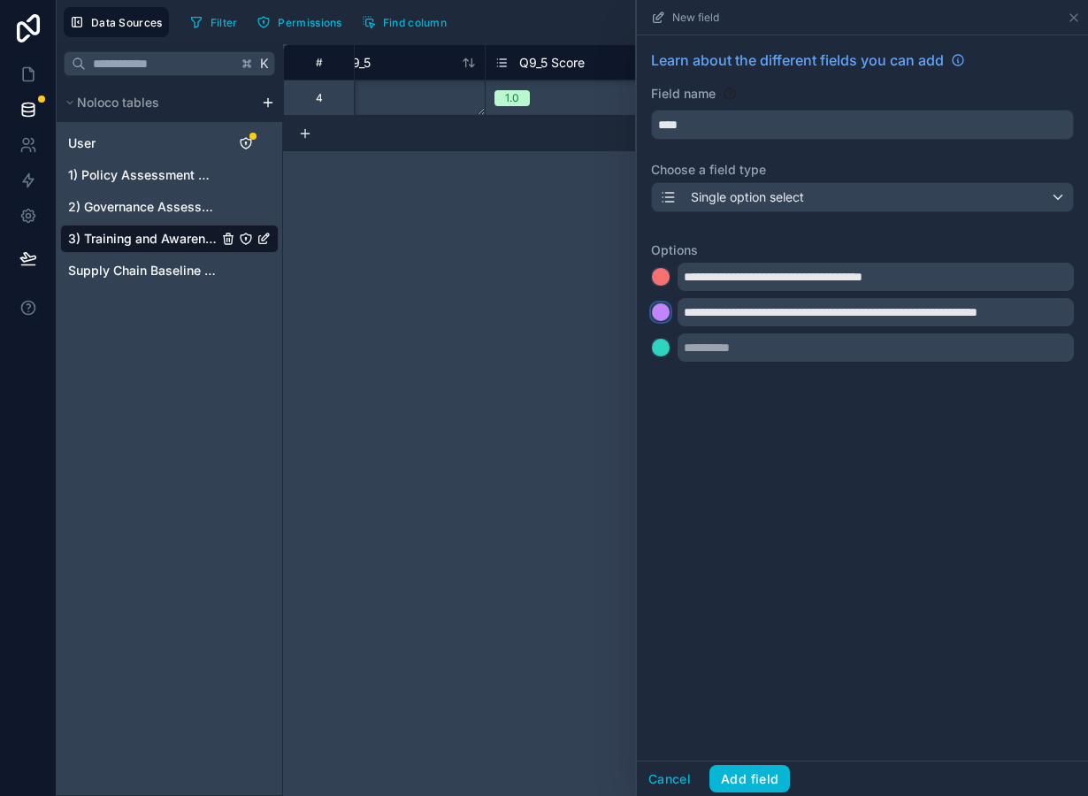
click at [663, 314] on div at bounding box center [661, 312] width 18 height 18
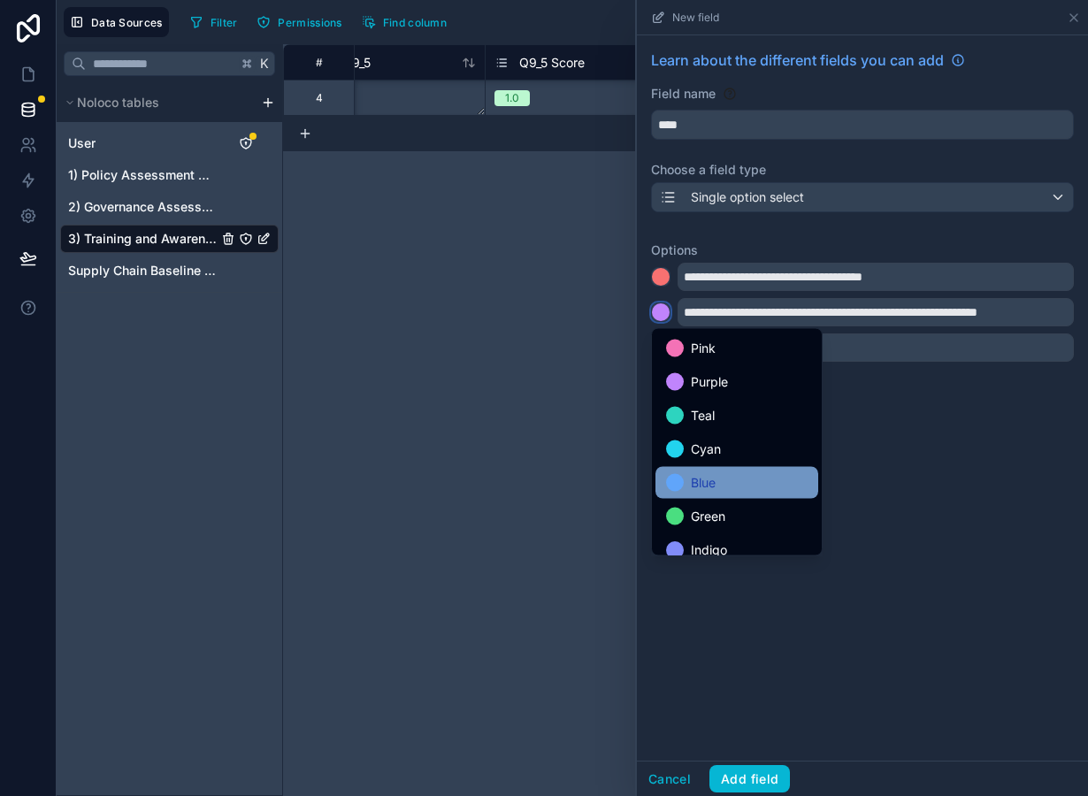
scroll to position [149, 0]
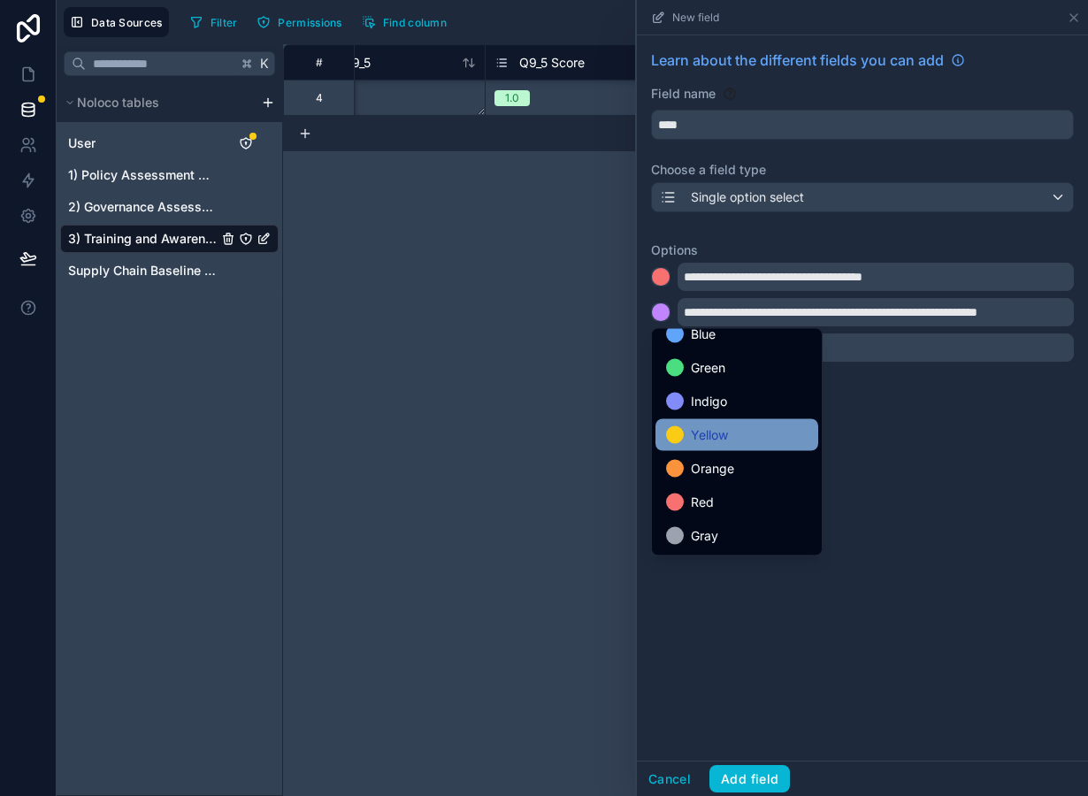
click at [719, 440] on span "Yellow" at bounding box center [709, 435] width 37 height 21
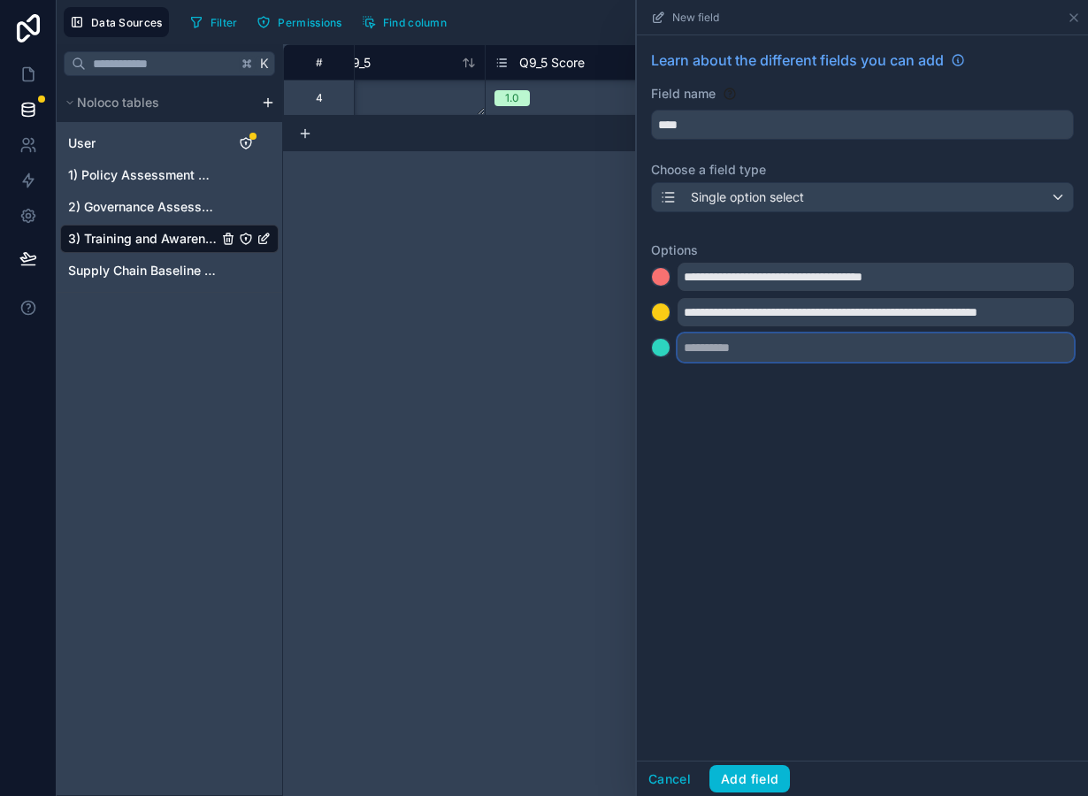
click at [810, 353] on input "text" at bounding box center [876, 348] width 396 height 28
paste input "**********"
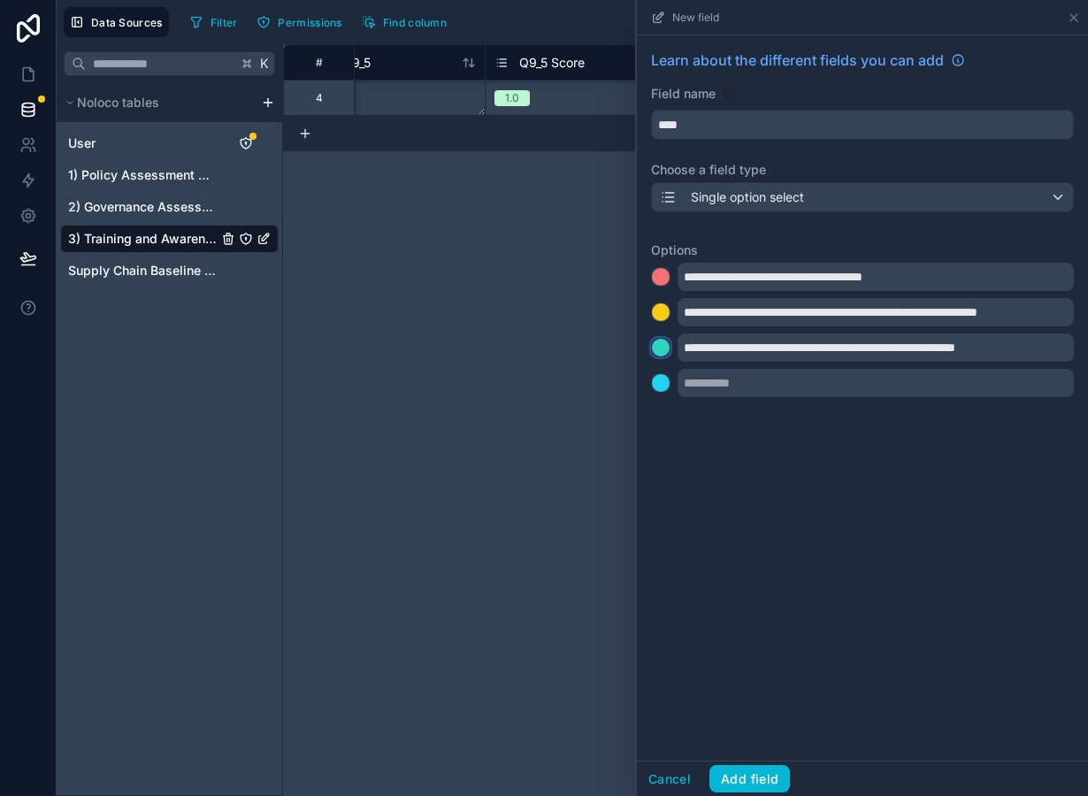
click at [666, 348] on div at bounding box center [661, 348] width 18 height 18
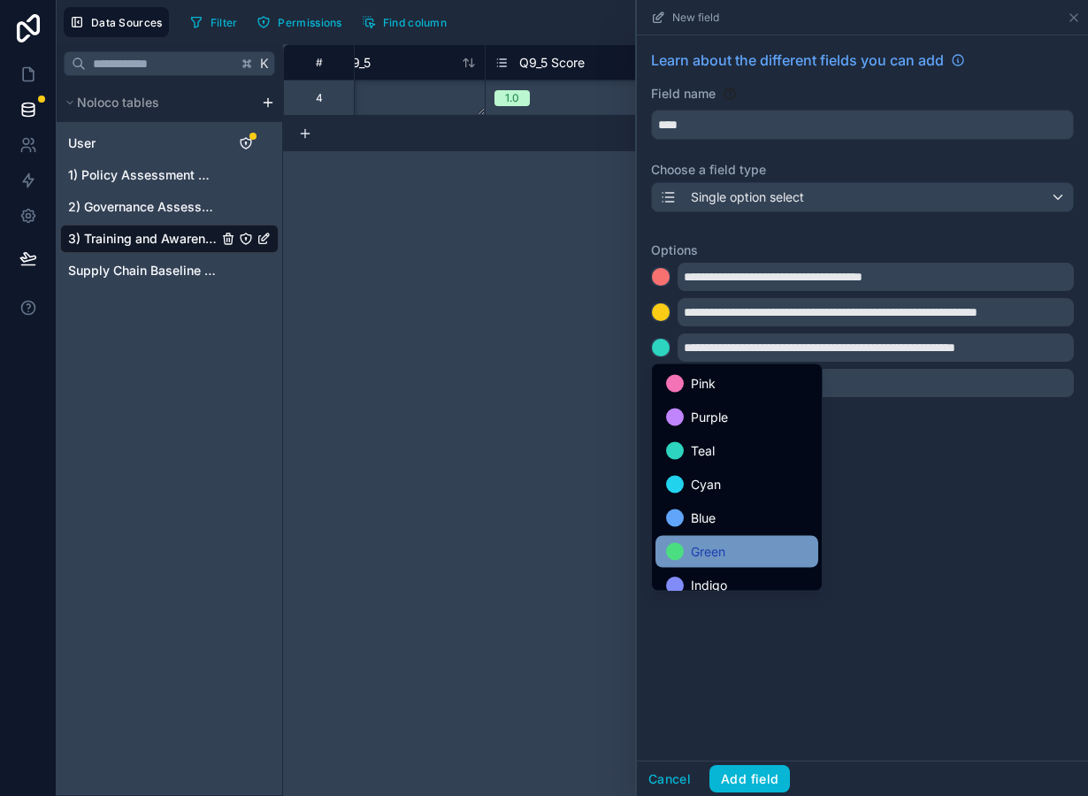
click at [725, 551] on span "Green" at bounding box center [708, 551] width 35 height 21
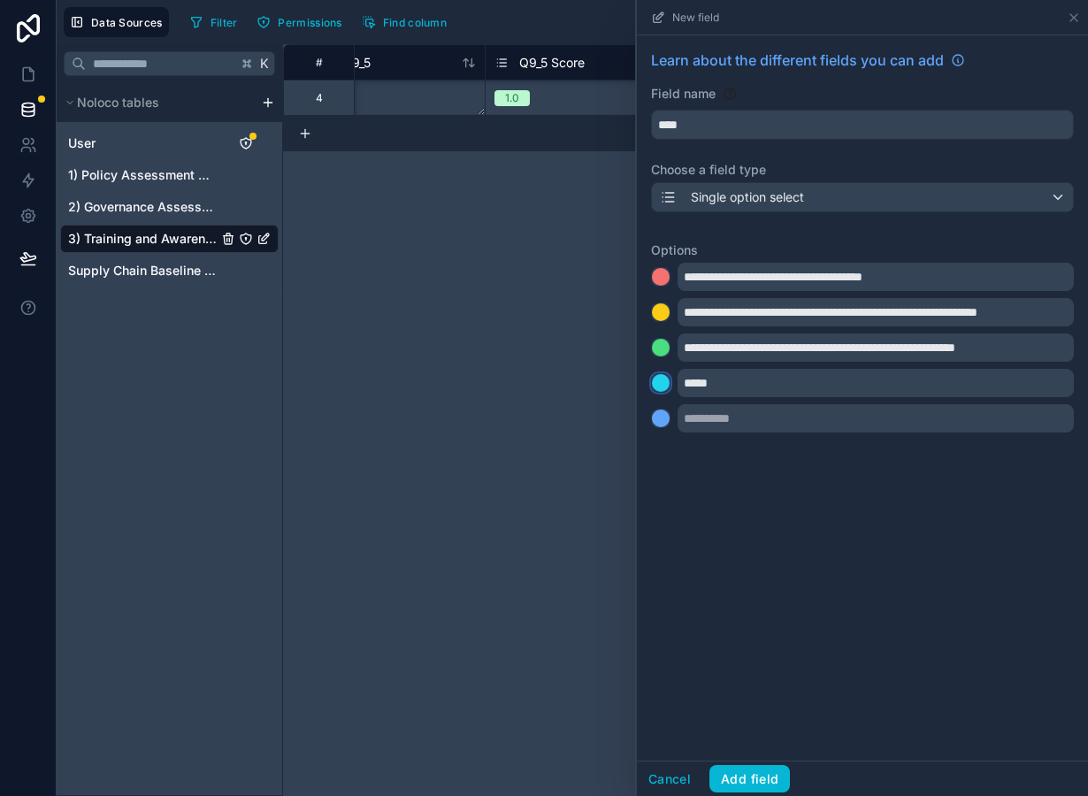
click at [669, 387] on div at bounding box center [661, 383] width 18 height 18
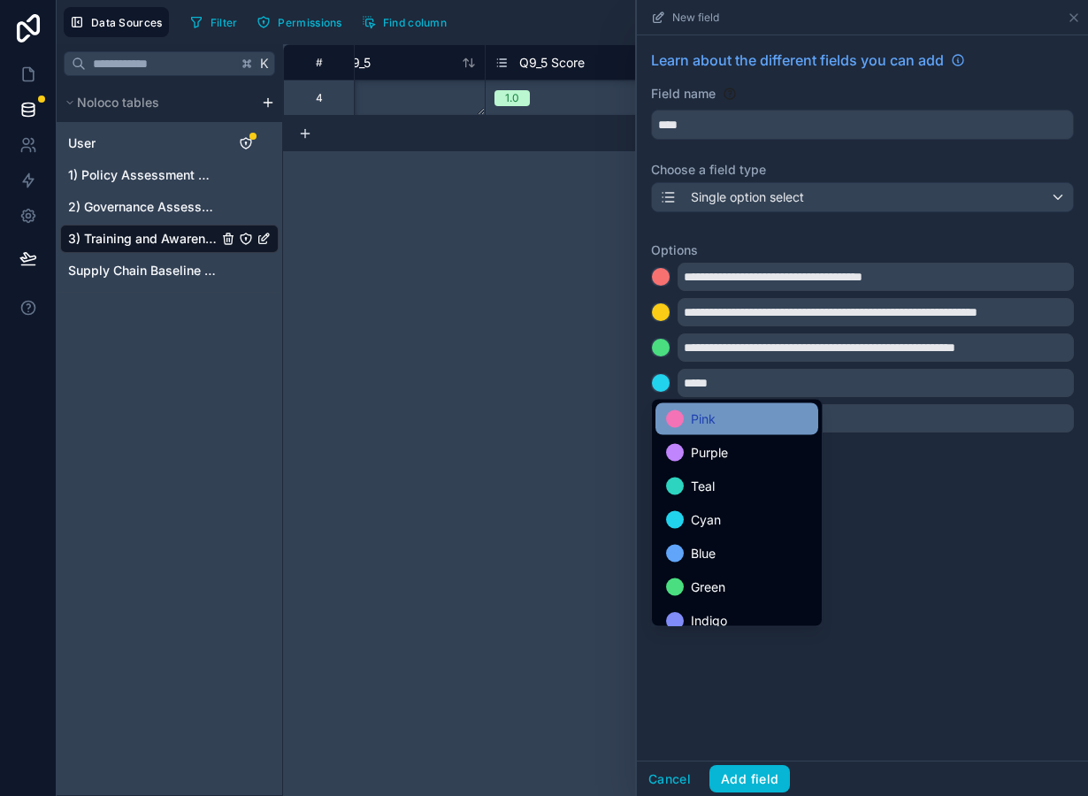
click at [702, 429] on span "Pink" at bounding box center [703, 419] width 25 height 21
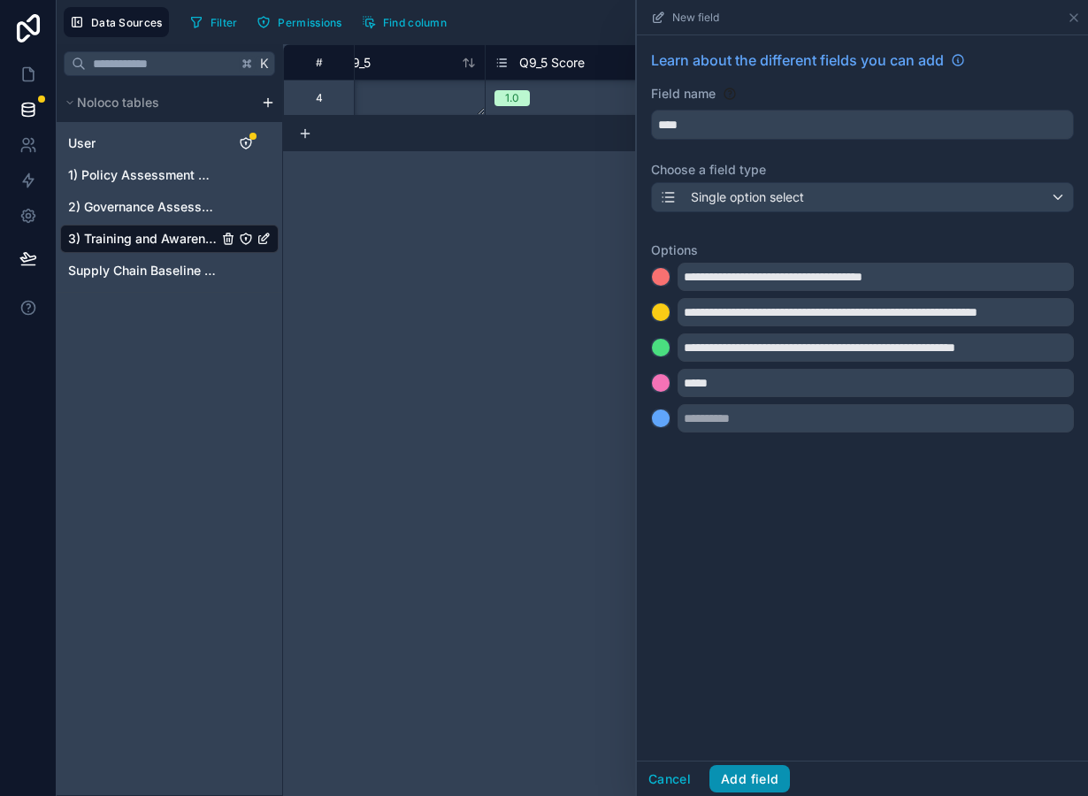
click at [766, 777] on button "Add field" at bounding box center [749, 779] width 81 height 28
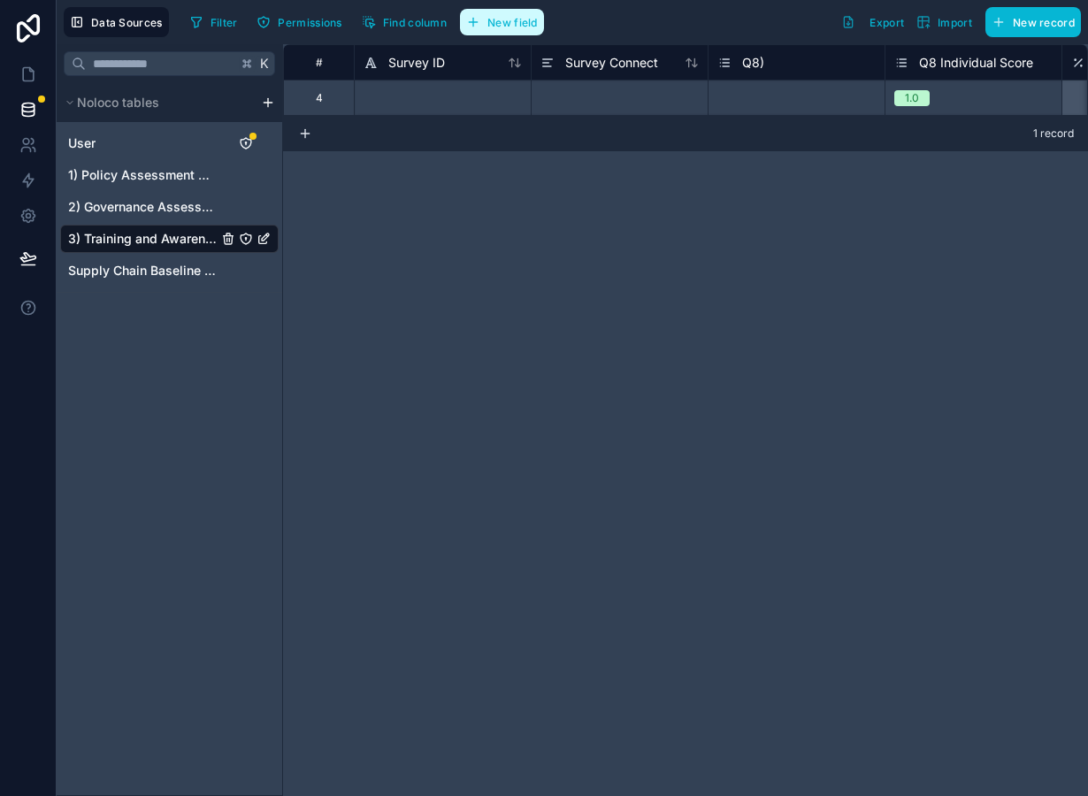
click at [528, 33] on button "New field" at bounding box center [502, 22] width 84 height 27
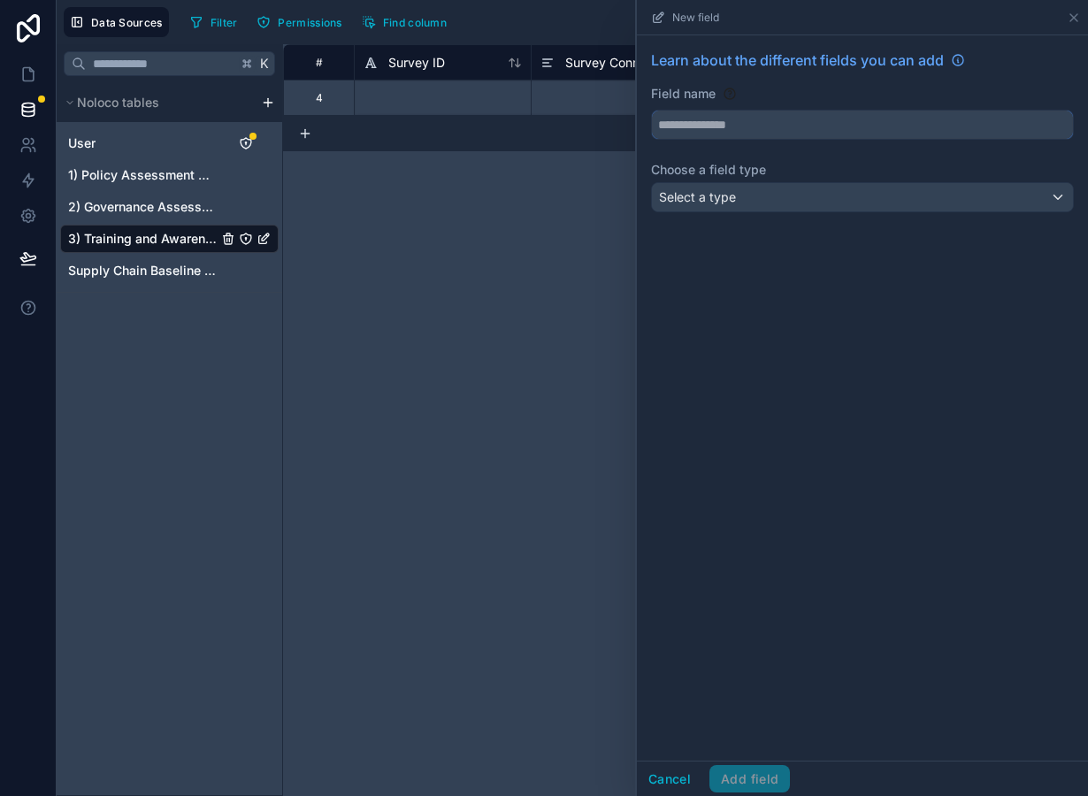
click at [698, 132] on input "text" at bounding box center [862, 125] width 421 height 28
click at [698, 209] on div "Select a type" at bounding box center [862, 197] width 421 height 28
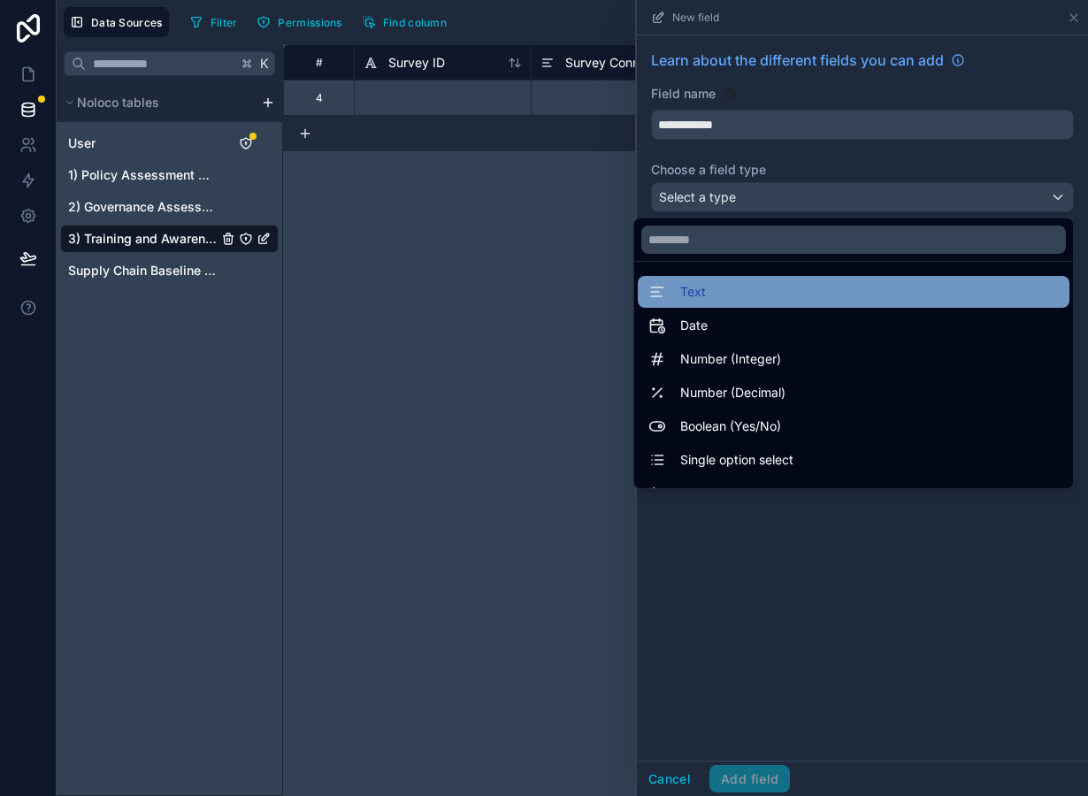
click at [722, 305] on div "Text" at bounding box center [854, 292] width 432 height 32
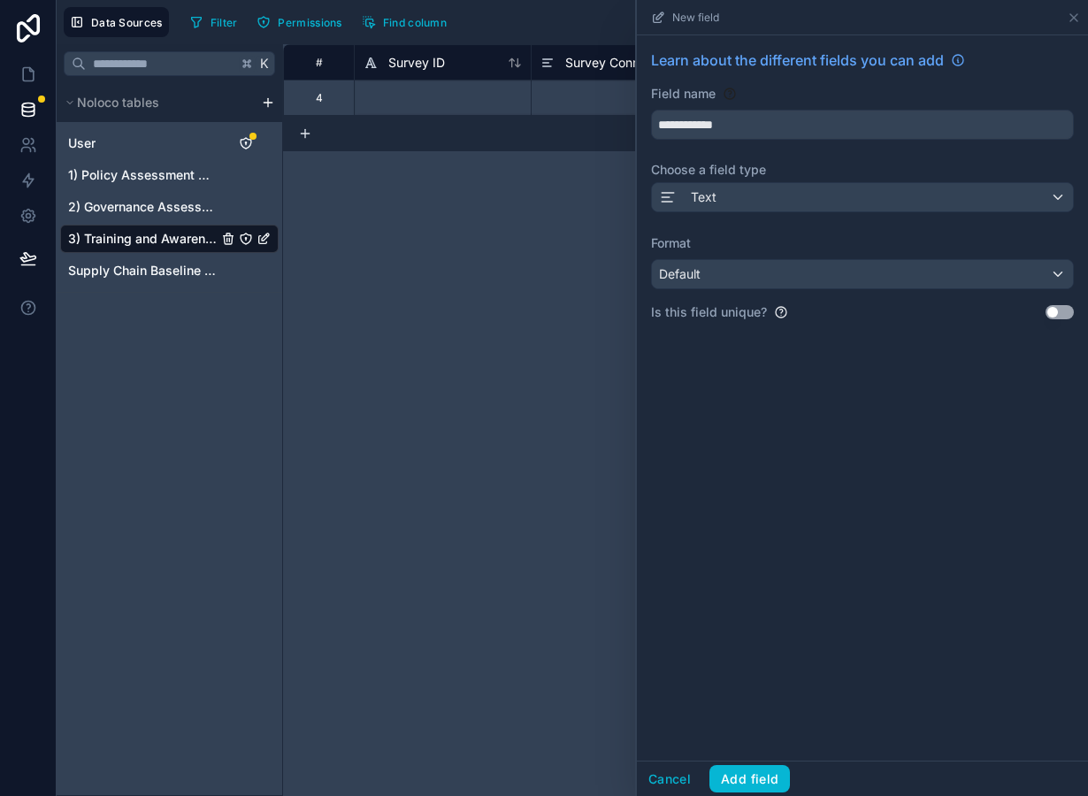
click at [723, 317] on label "Is this field unique?" at bounding box center [709, 312] width 116 height 18
click at [719, 282] on div "Default" at bounding box center [862, 274] width 421 height 28
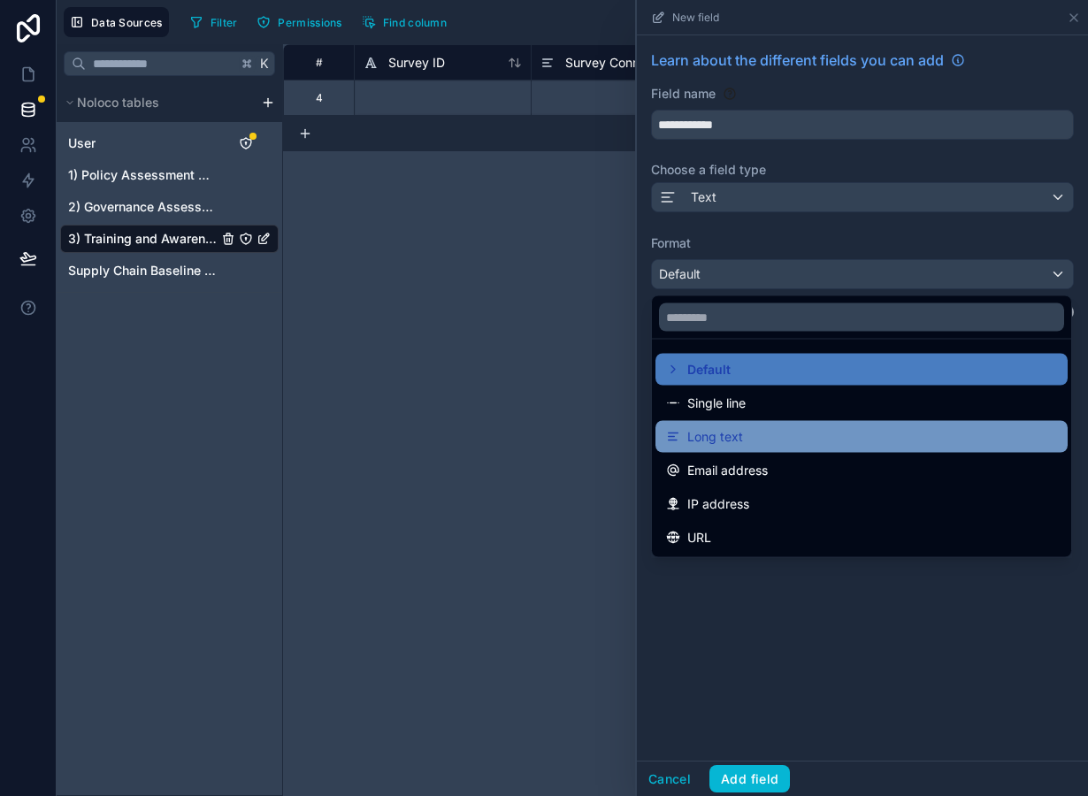
click at [732, 433] on span "Long text" at bounding box center [715, 436] width 56 height 21
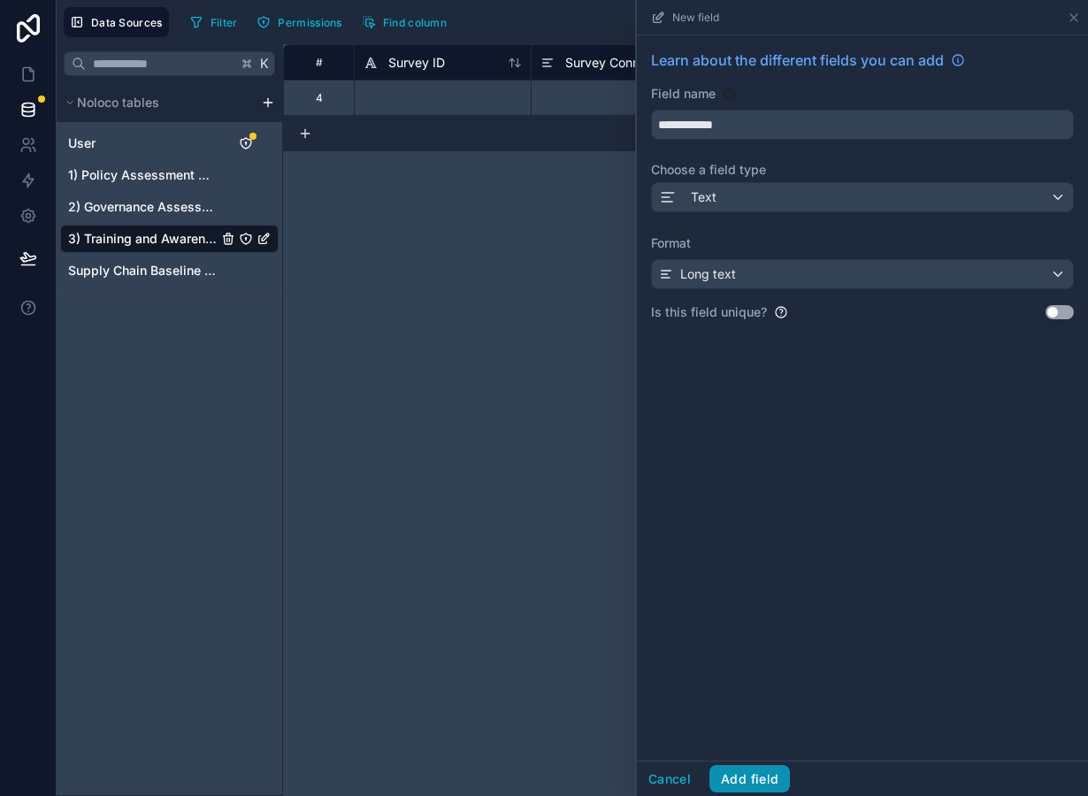
click at [769, 777] on button "Add field" at bounding box center [749, 779] width 81 height 28
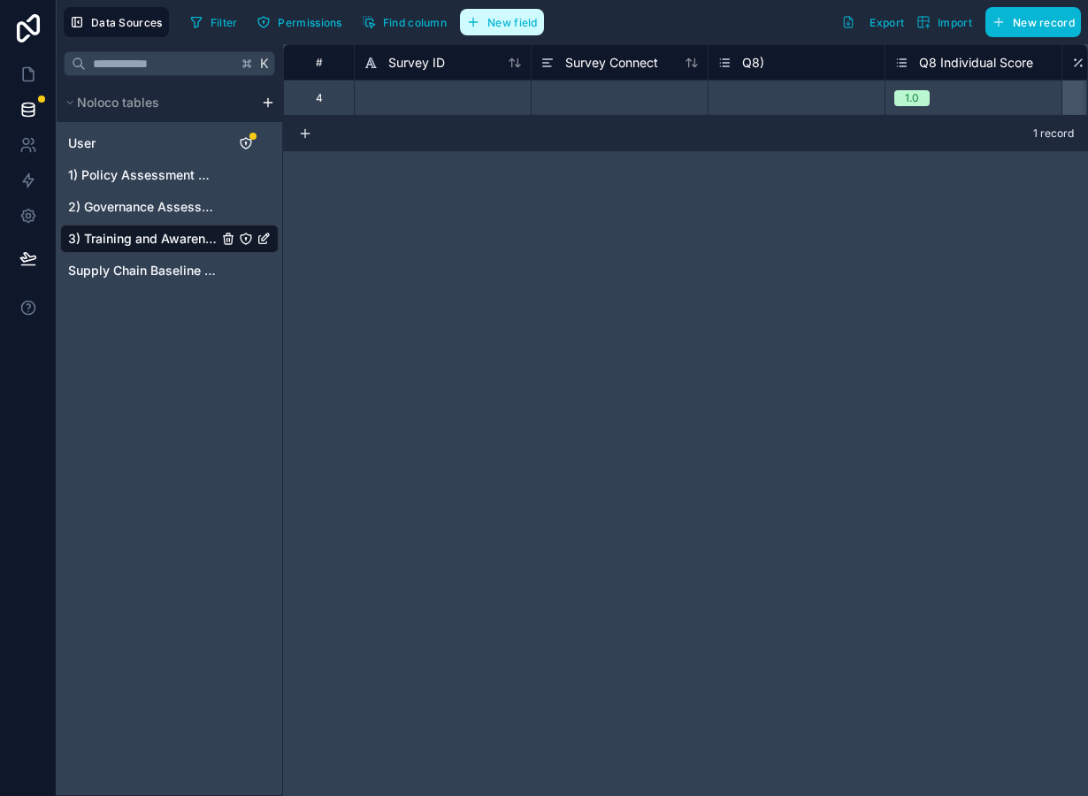
click at [516, 20] on span "New field" at bounding box center [512, 22] width 50 height 13
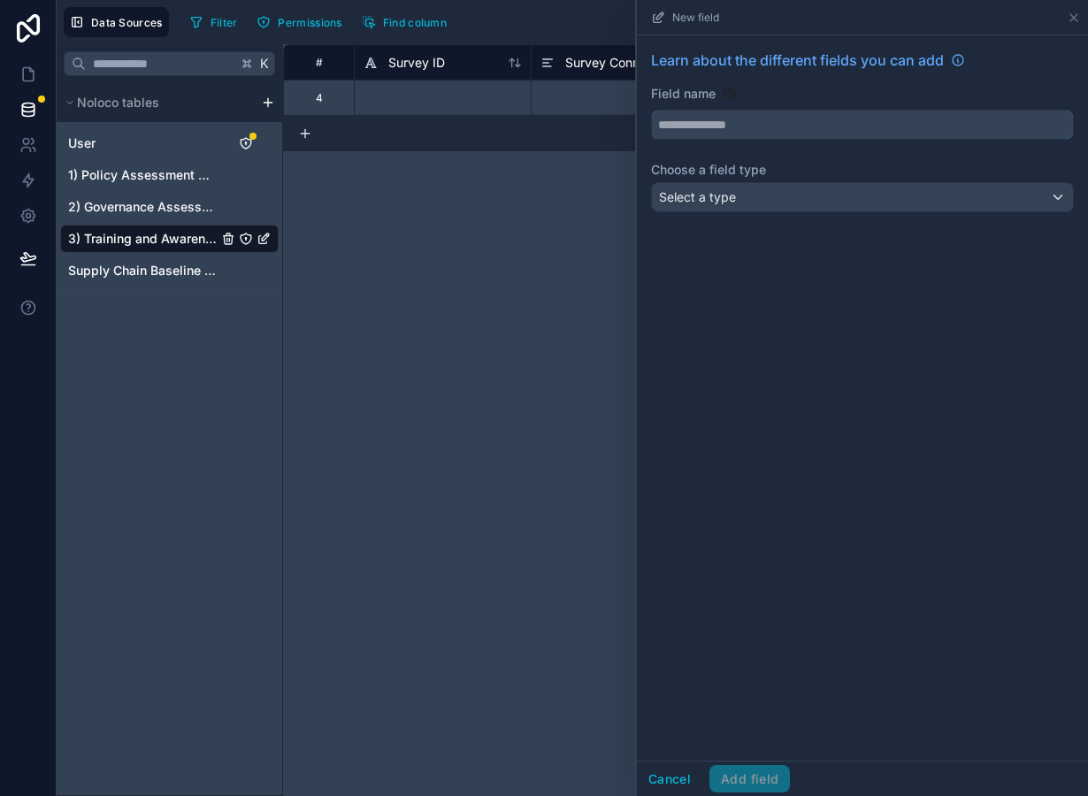
click at [815, 119] on input "text" at bounding box center [862, 125] width 421 height 28
click at [801, 204] on div "Select a type" at bounding box center [862, 197] width 421 height 28
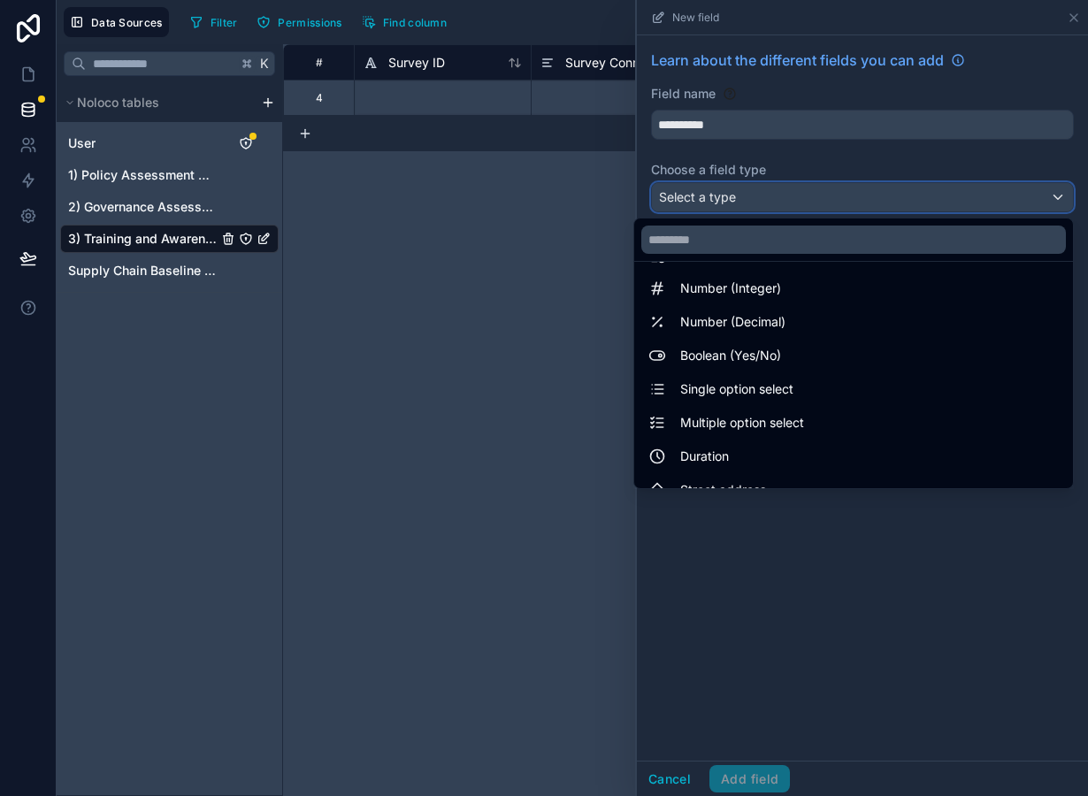
scroll to position [73, 0]
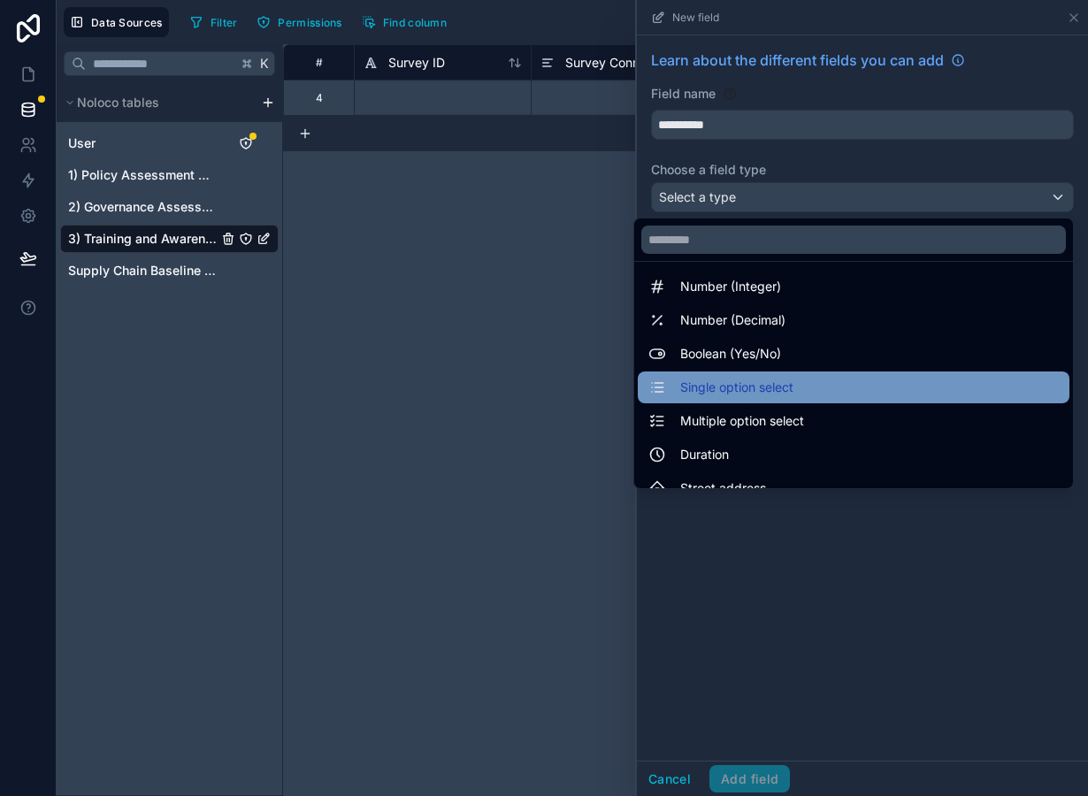
click at [777, 381] on span "Single option select" at bounding box center [736, 387] width 113 height 21
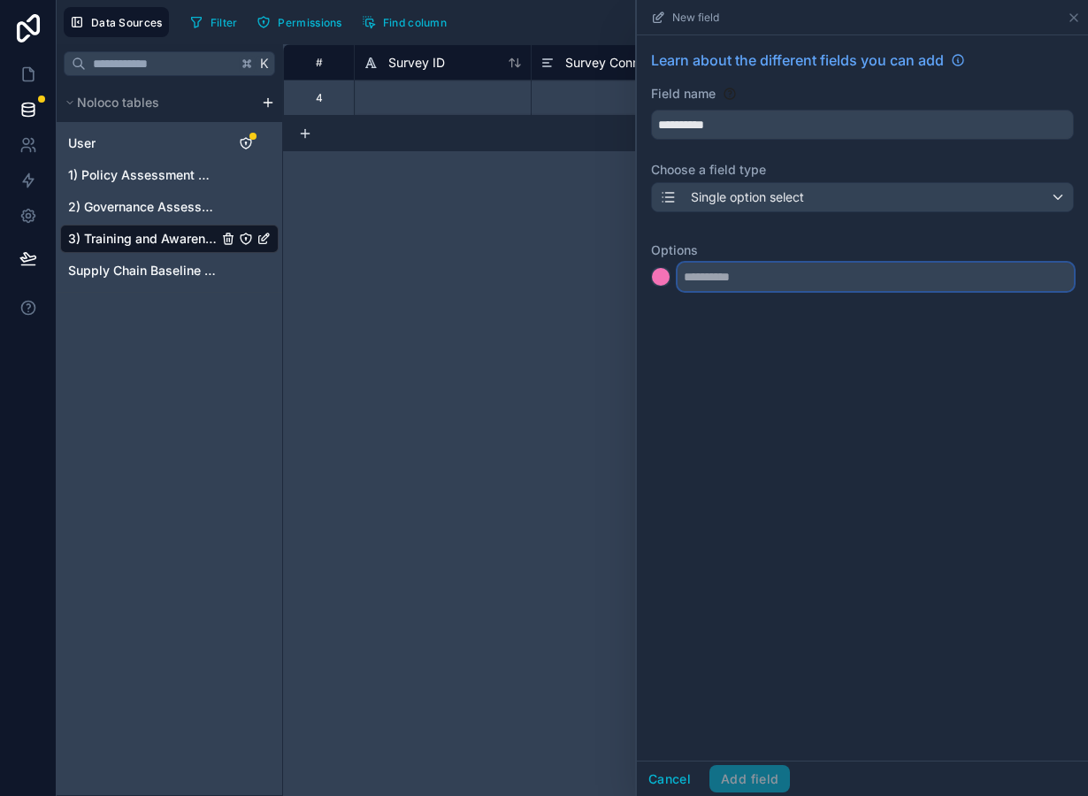
click at [703, 279] on input "text" at bounding box center [876, 277] width 396 height 28
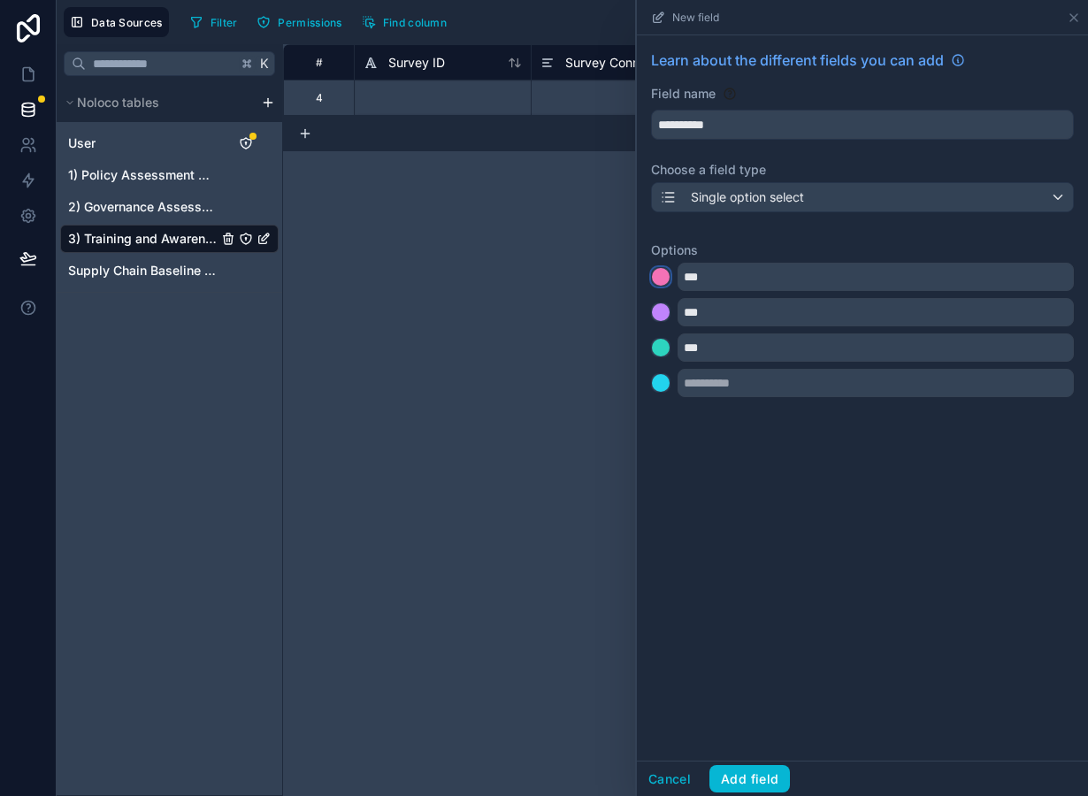
click at [657, 283] on div at bounding box center [661, 277] width 18 height 18
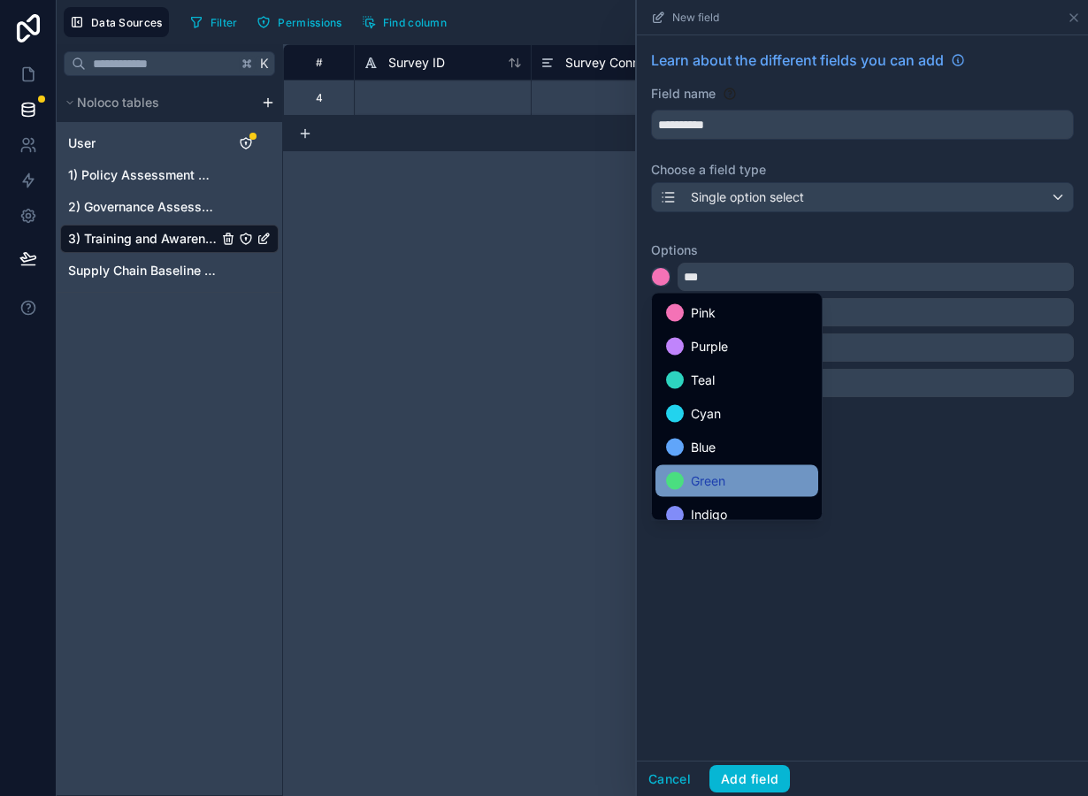
click at [706, 475] on span "Green" at bounding box center [708, 481] width 35 height 21
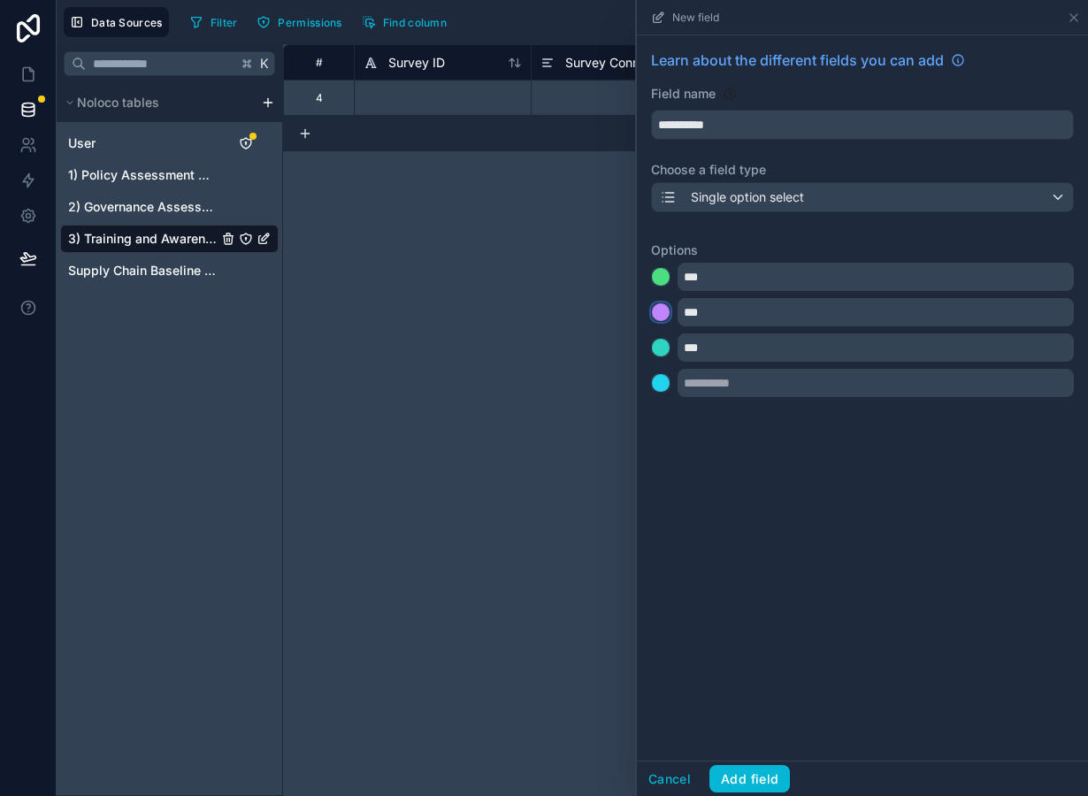
click at [657, 306] on div at bounding box center [661, 312] width 18 height 18
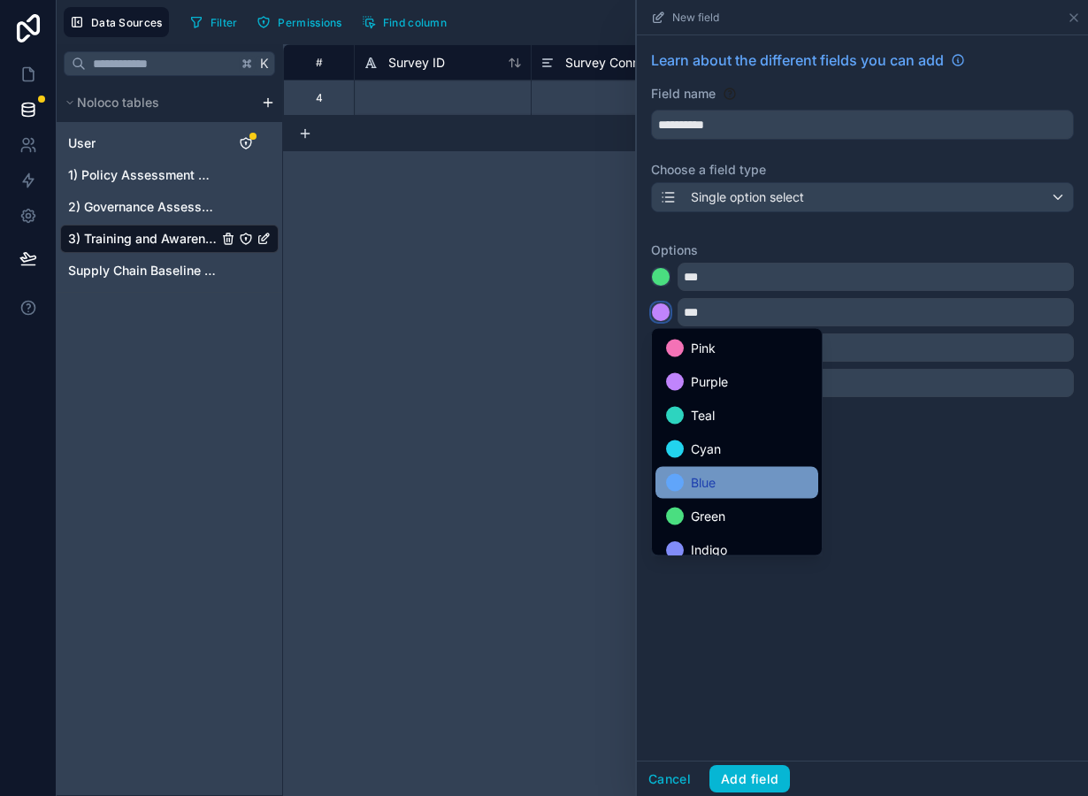
scroll to position [149, 0]
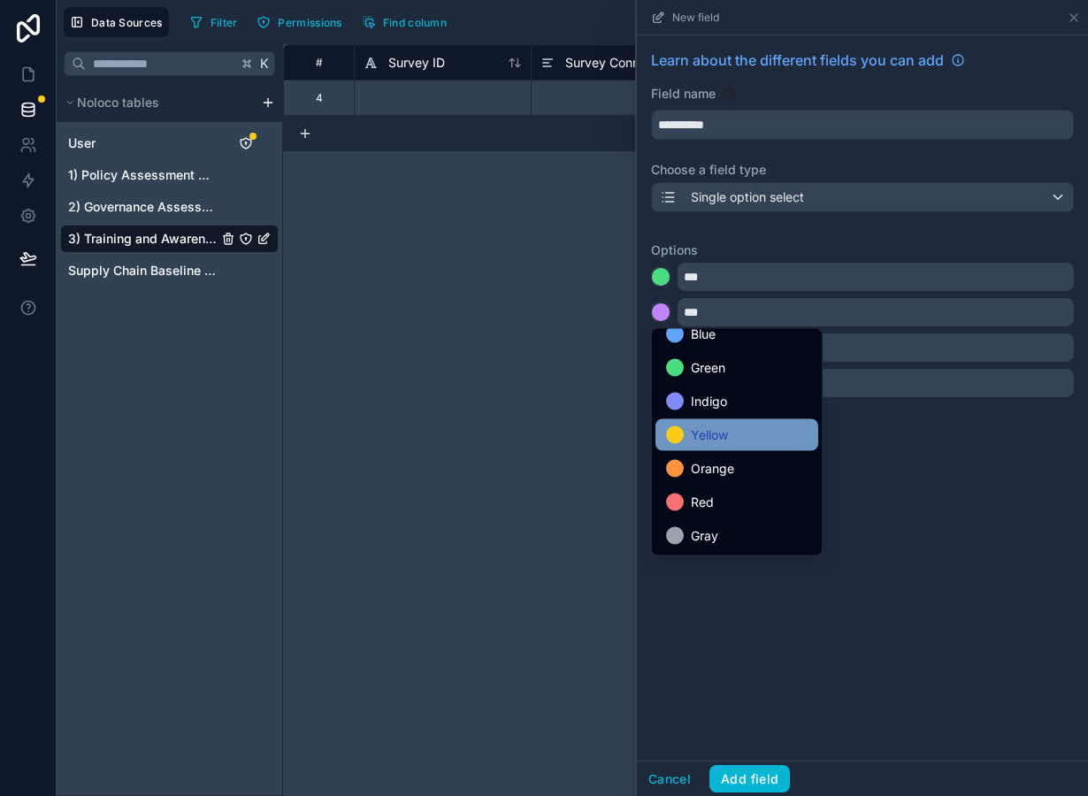
click at [710, 441] on span "Yellow" at bounding box center [709, 435] width 37 height 21
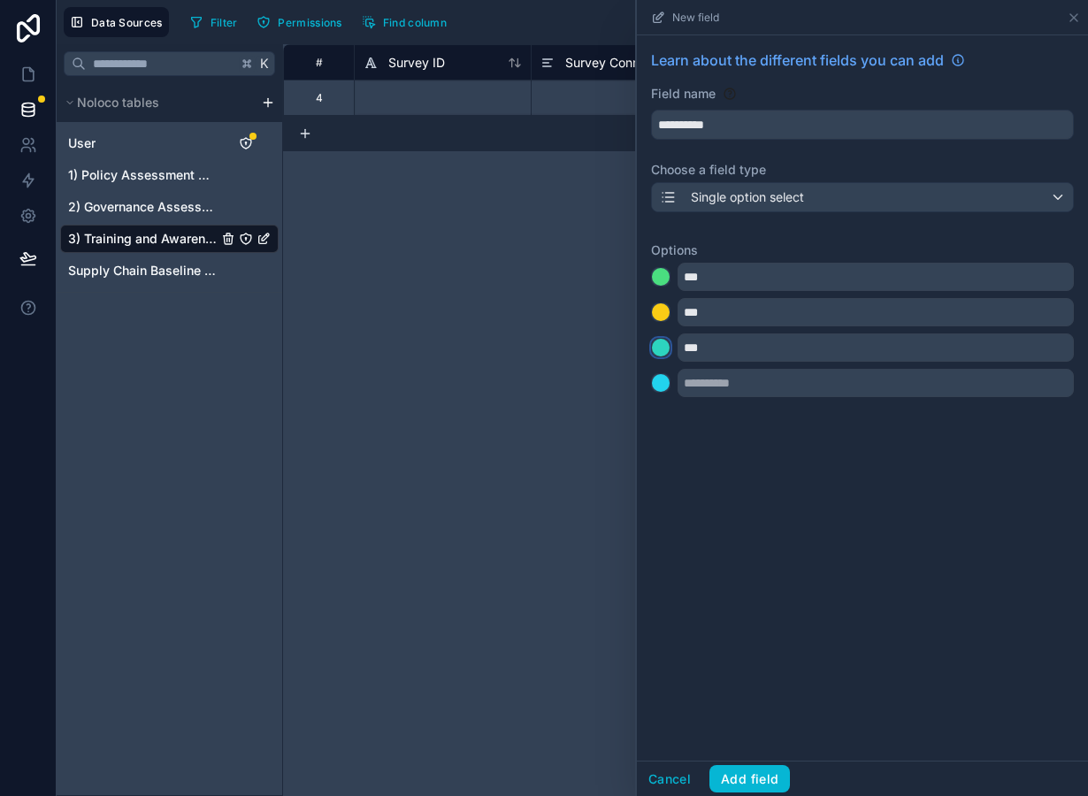
click at [663, 346] on div at bounding box center [661, 348] width 18 height 18
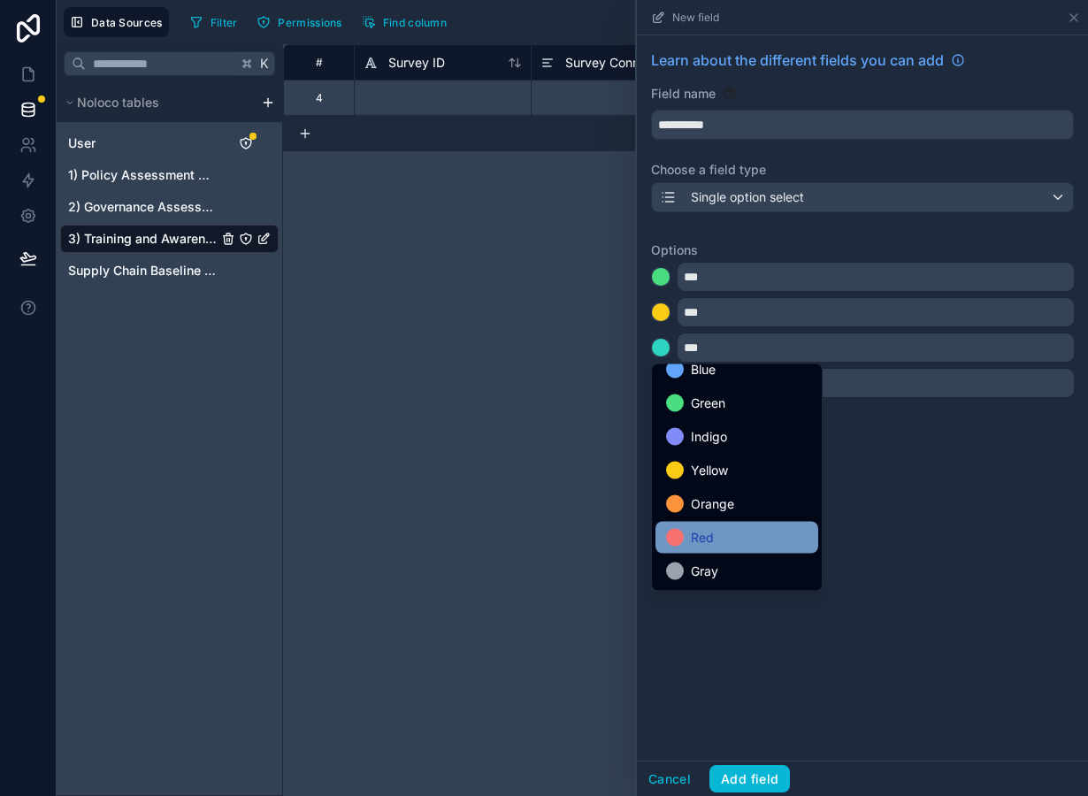
click at [718, 537] on div "Red" at bounding box center [737, 537] width 142 height 21
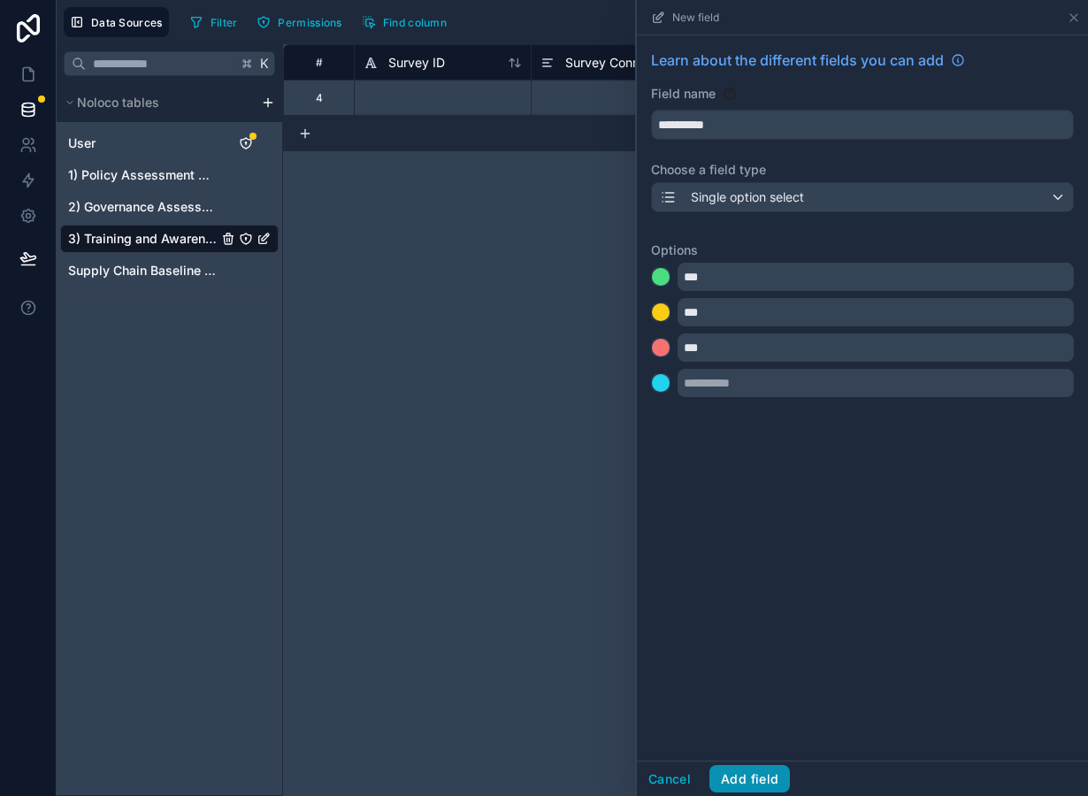
click at [751, 775] on button "Add field" at bounding box center [749, 779] width 81 height 28
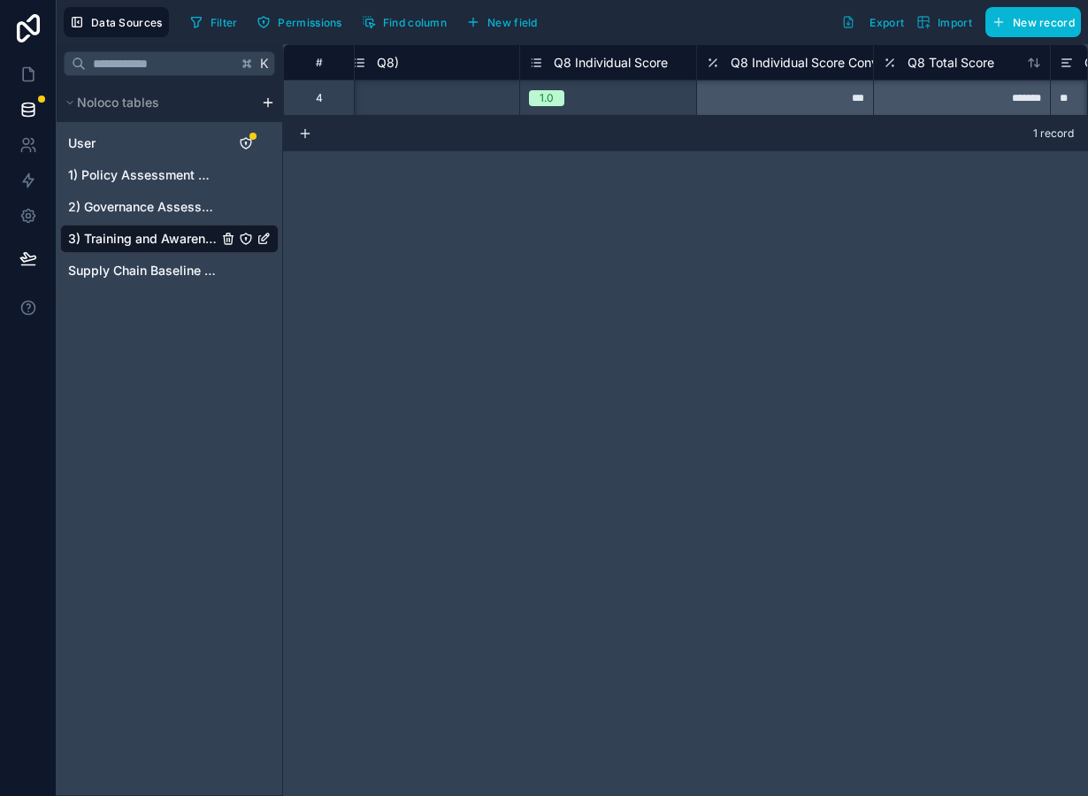
scroll to position [0, 416]
click at [748, 64] on span "Q8 Individual Score Conversion" at bounding box center [771, 63] width 182 height 18
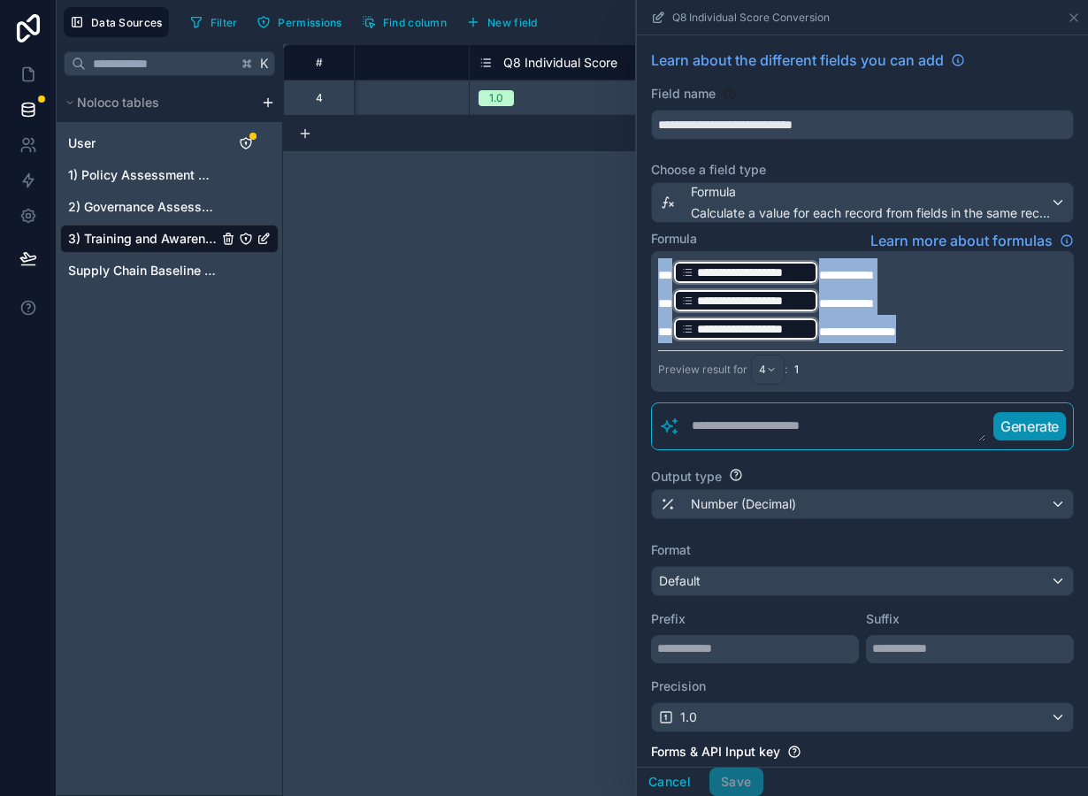
drag, startPoint x: 923, startPoint y: 336, endPoint x: 627, endPoint y: 246, distance: 308.9
click at [651, 251] on div "**********" at bounding box center [862, 321] width 423 height 141
copy div "**********"
click at [551, 261] on div "# Survey ID Survey Connect Q8) Q8 Individual Score Q8 Individual Score Conversi…" at bounding box center [685, 420] width 805 height 752
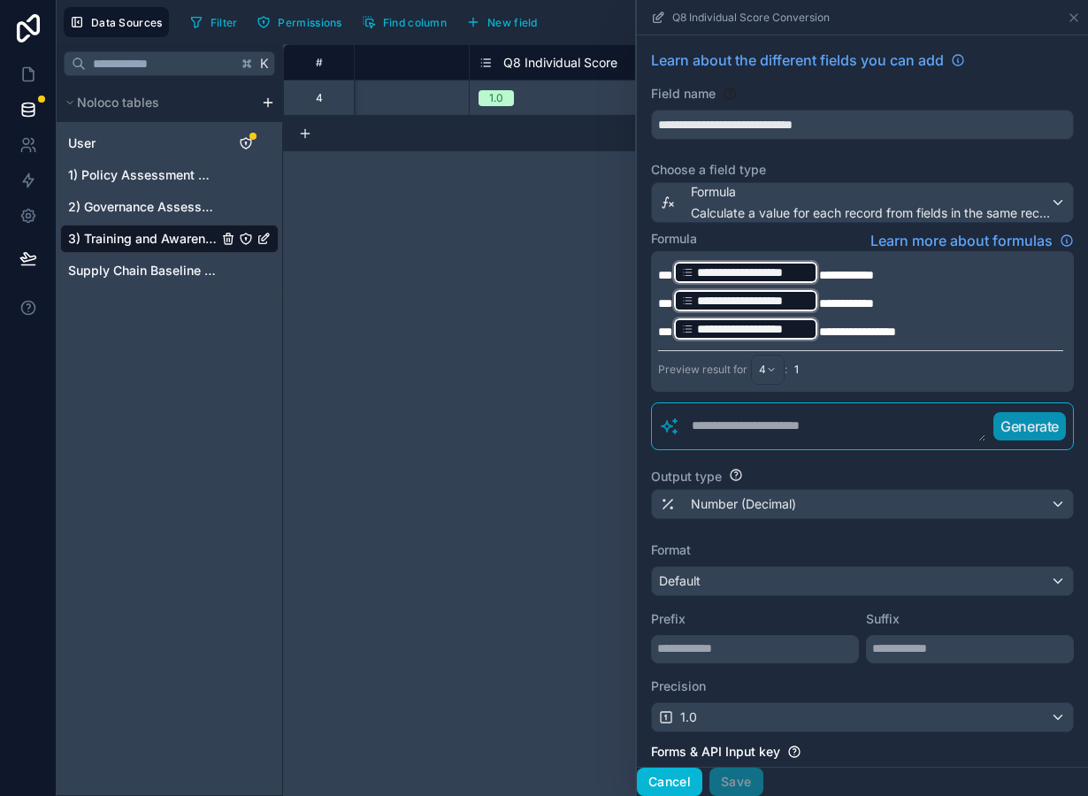
click at [677, 788] on button "Cancel" at bounding box center [669, 782] width 65 height 28
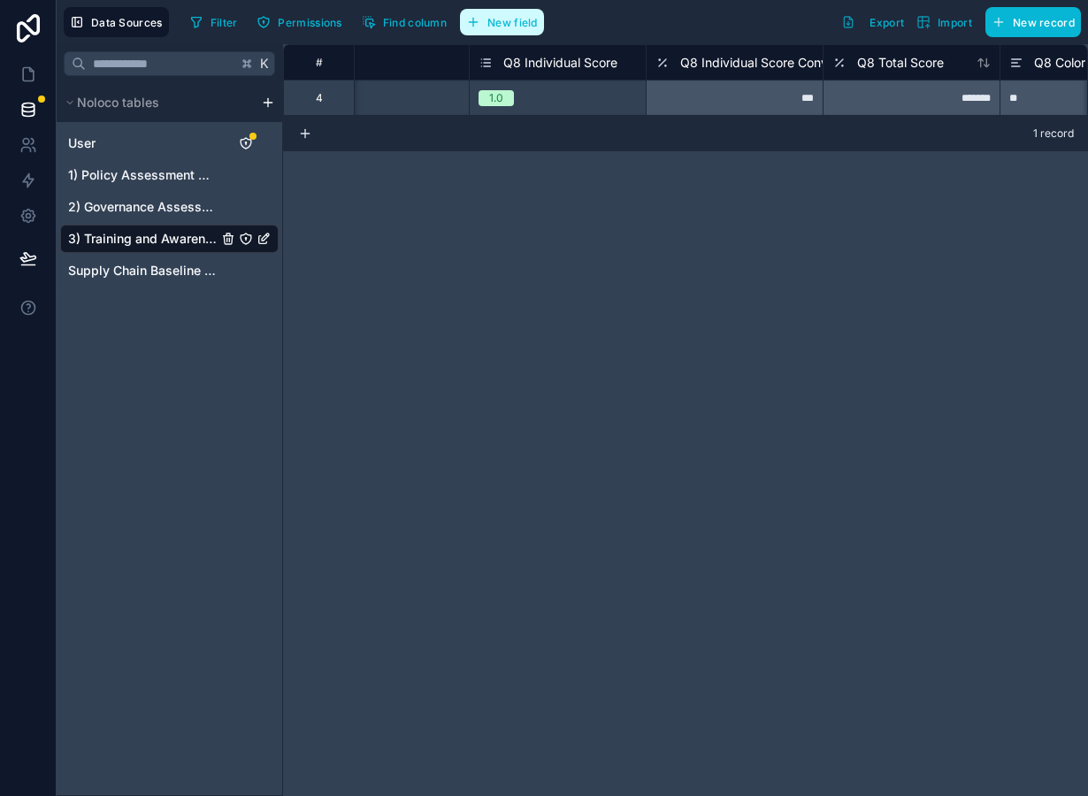
click at [516, 22] on span "New field" at bounding box center [512, 22] width 50 height 13
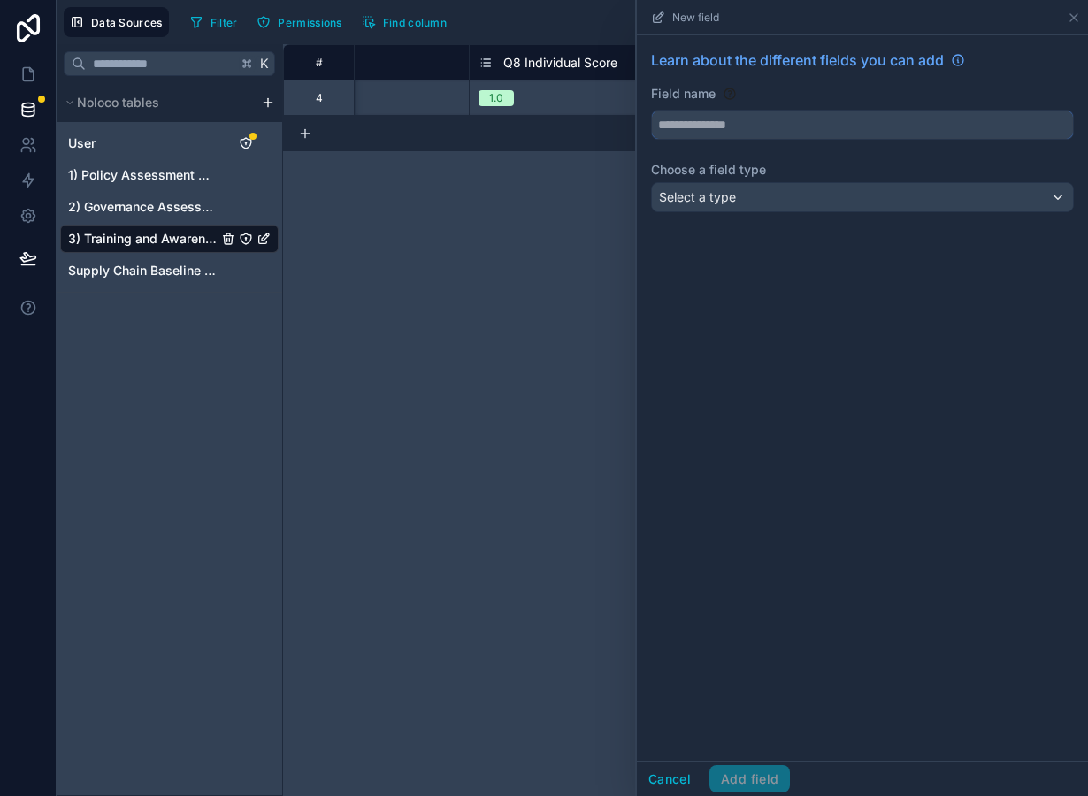
click at [766, 124] on input "text" at bounding box center [862, 125] width 421 height 28
click at [781, 197] on div "Select a type" at bounding box center [862, 197] width 421 height 28
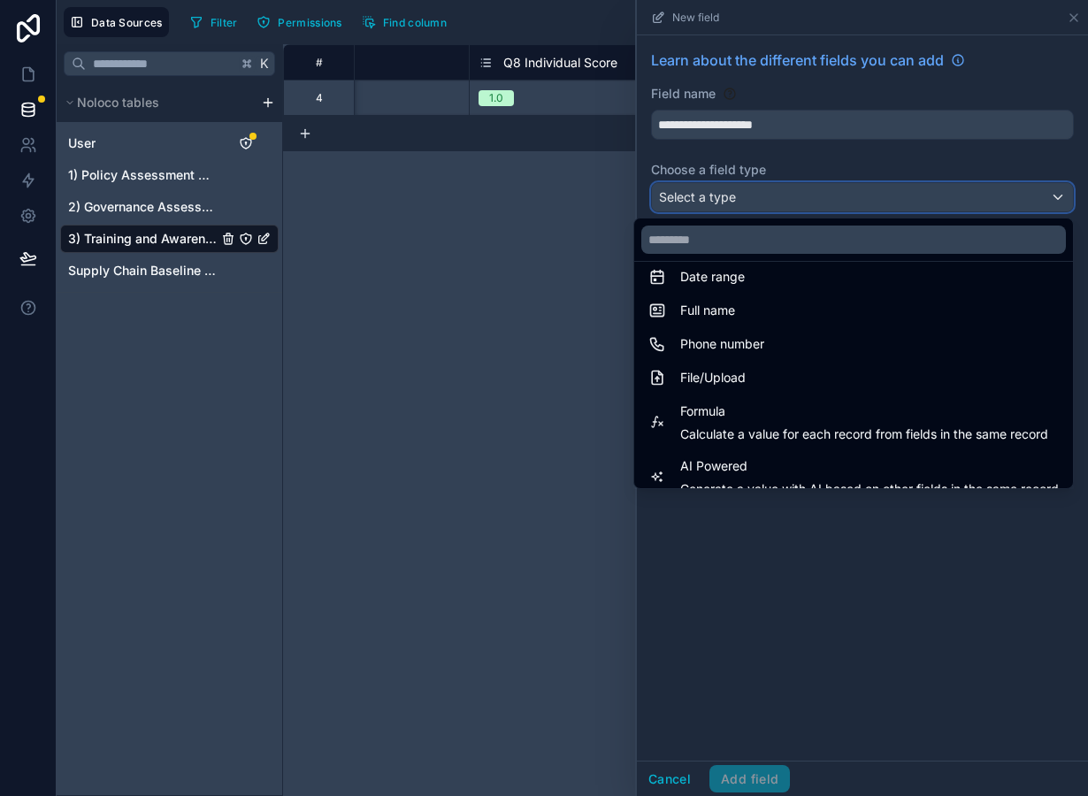
scroll to position [366, 0]
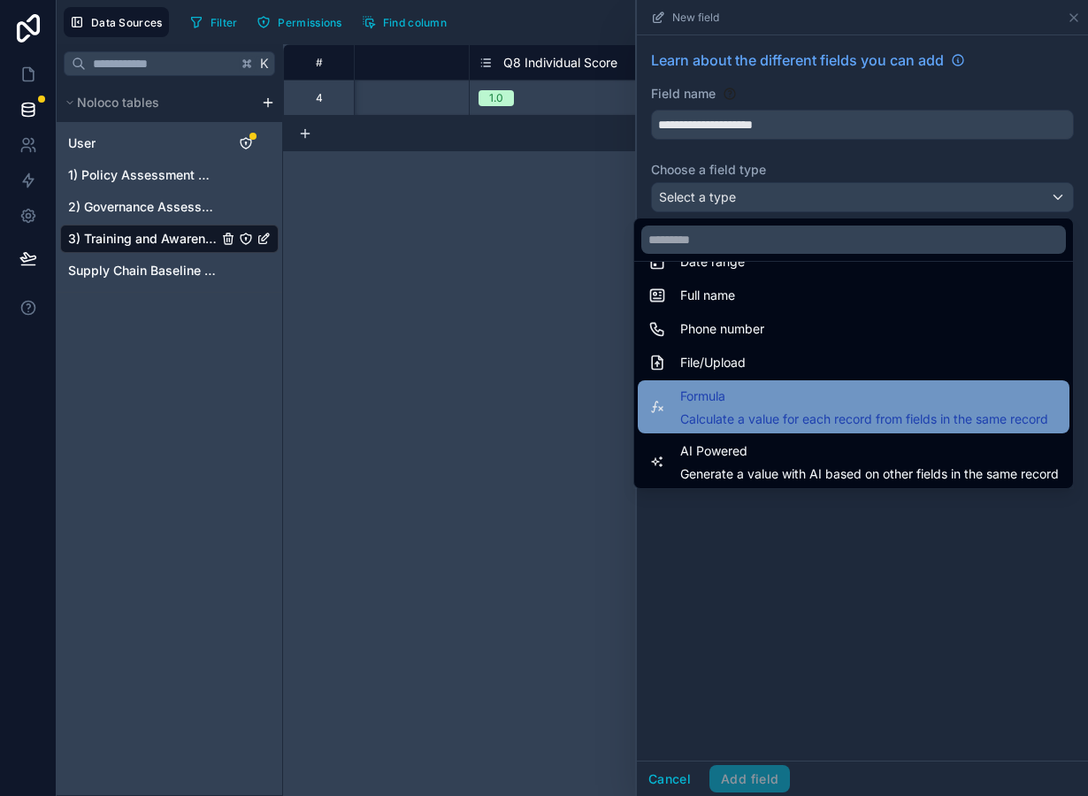
click at [786, 408] on div "Formula Calculate a value for each record from fields in the same record" at bounding box center [864, 407] width 368 height 42
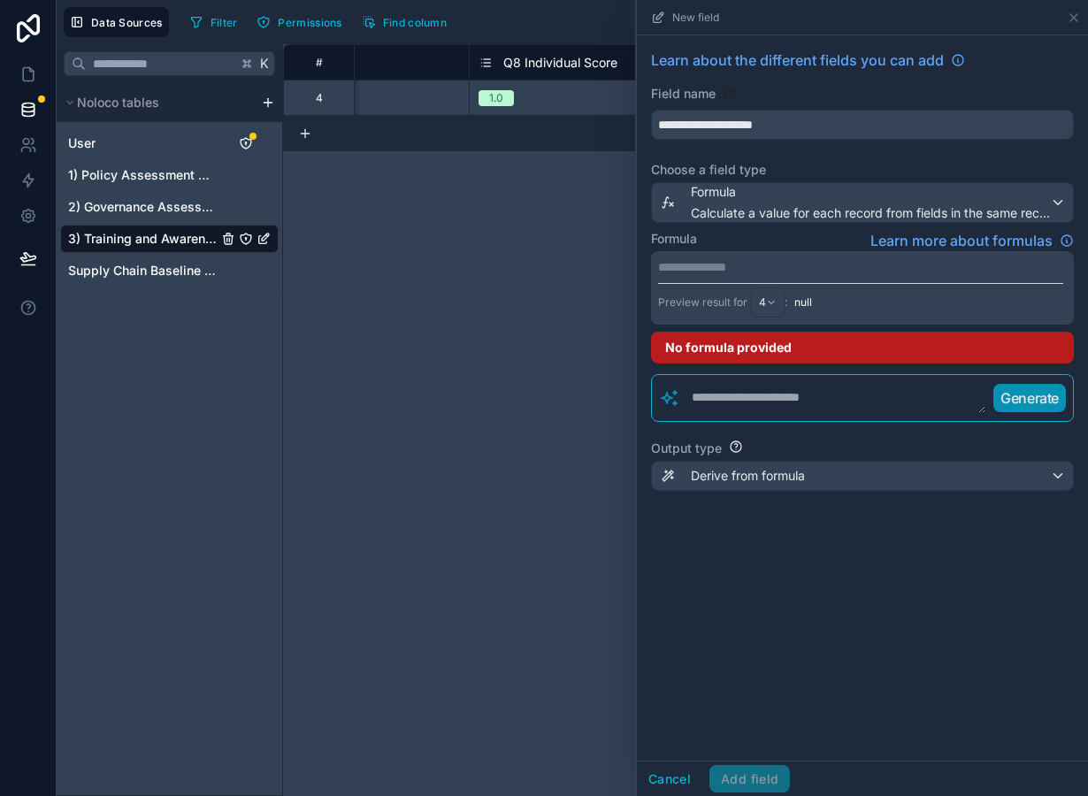
click at [758, 257] on div "**********" at bounding box center [862, 287] width 423 height 73
click at [757, 268] on p "**********" at bounding box center [860, 267] width 405 height 18
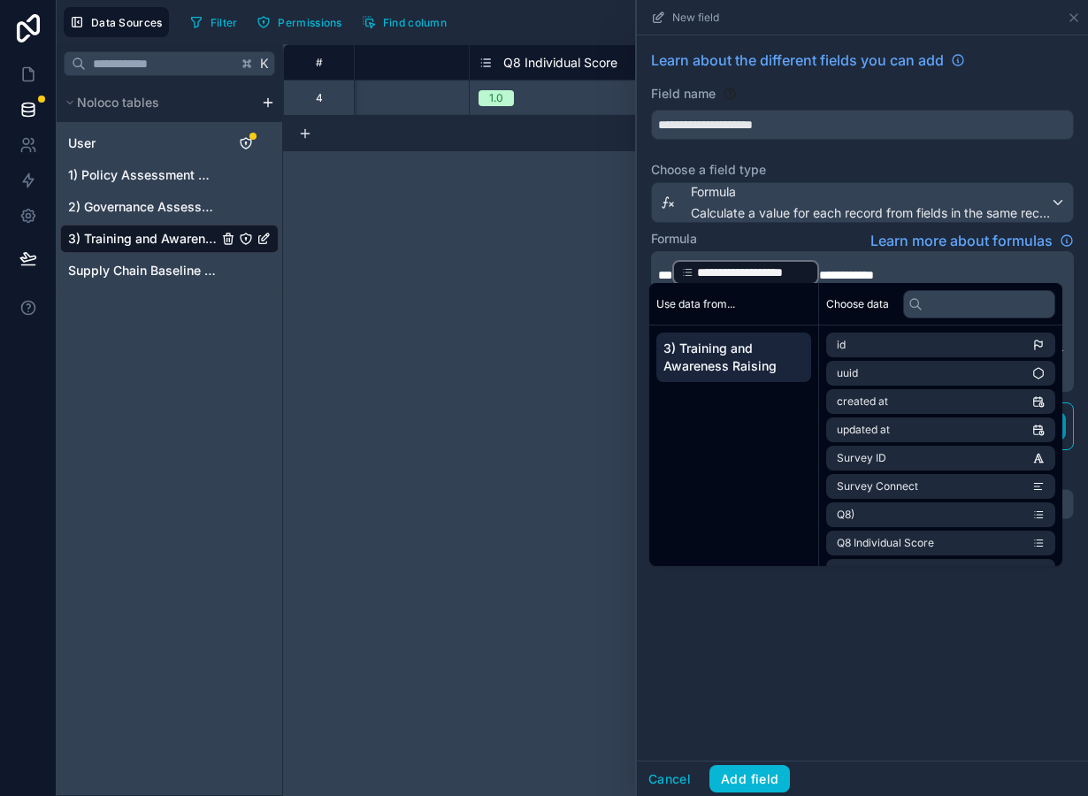
click at [821, 272] on span "**********" at bounding box center [846, 275] width 55 height 12
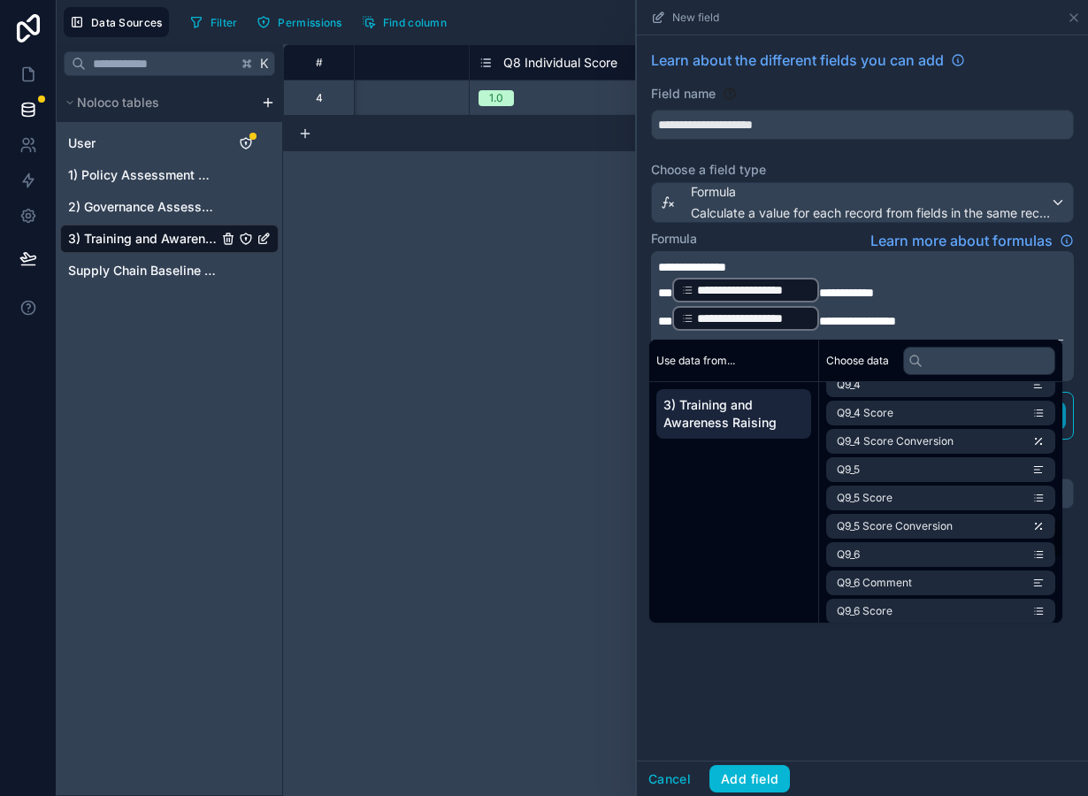
scroll to position [1214, 0]
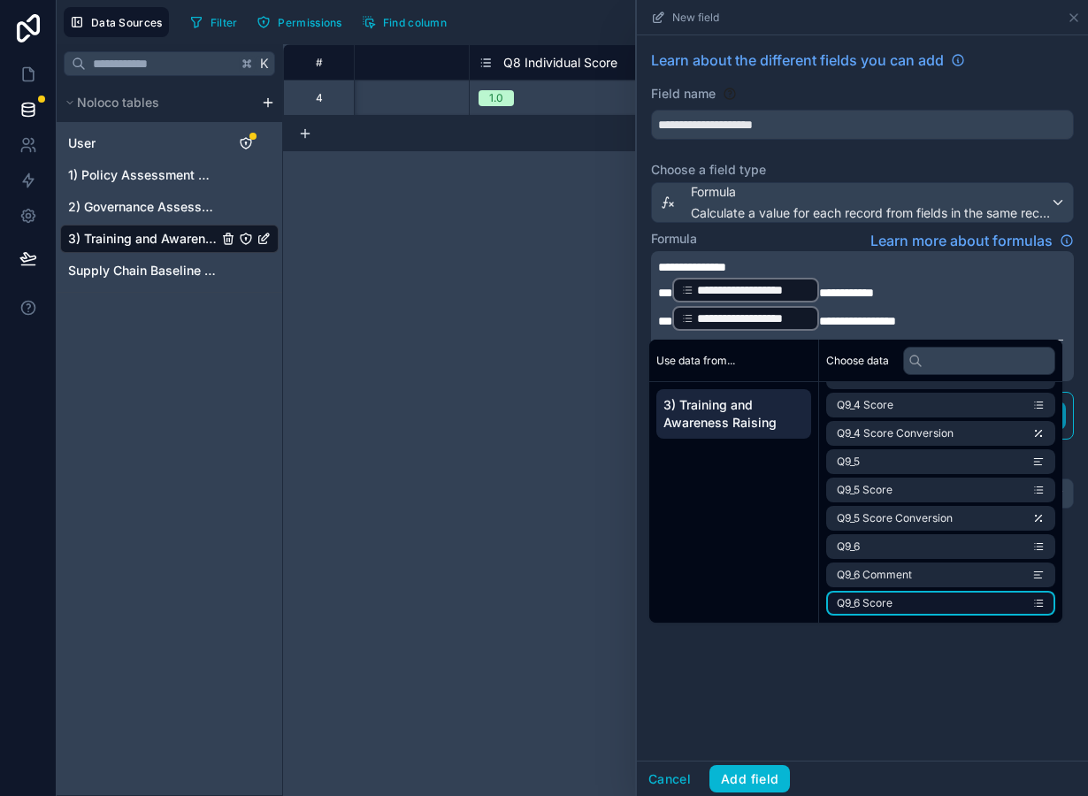
click at [920, 612] on li "Q9_6 Score" at bounding box center [940, 603] width 229 height 25
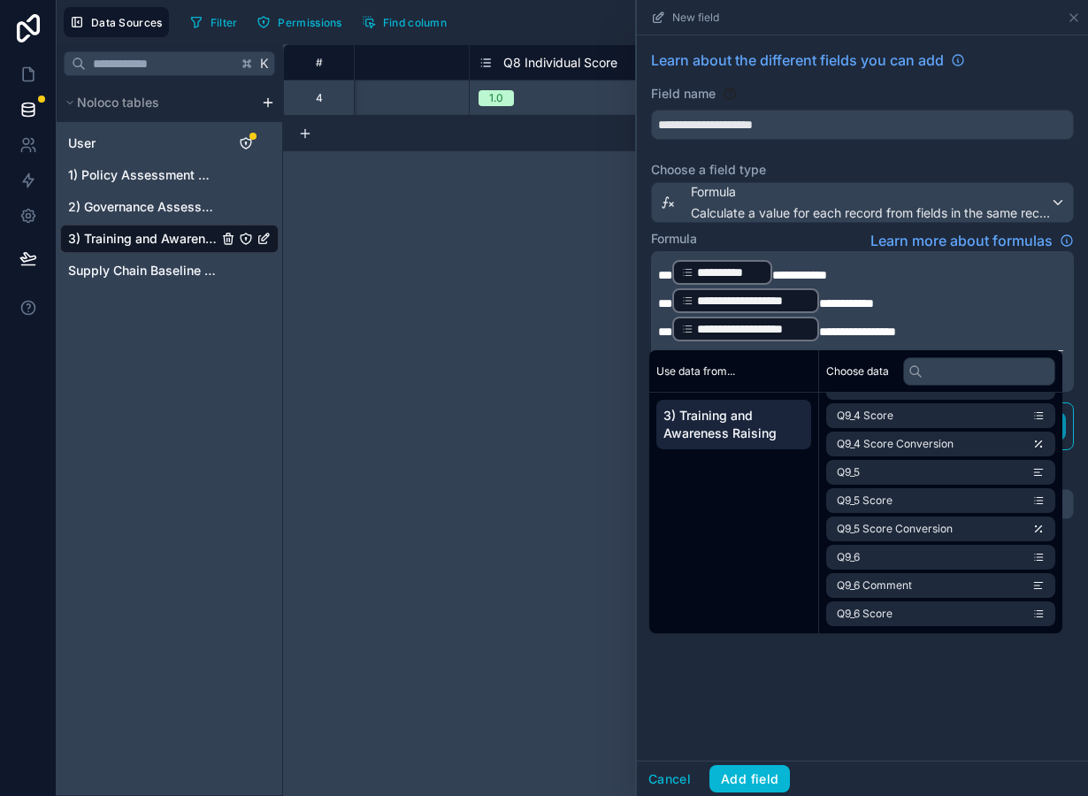
click at [820, 309] on span "**********" at bounding box center [846, 303] width 55 height 12
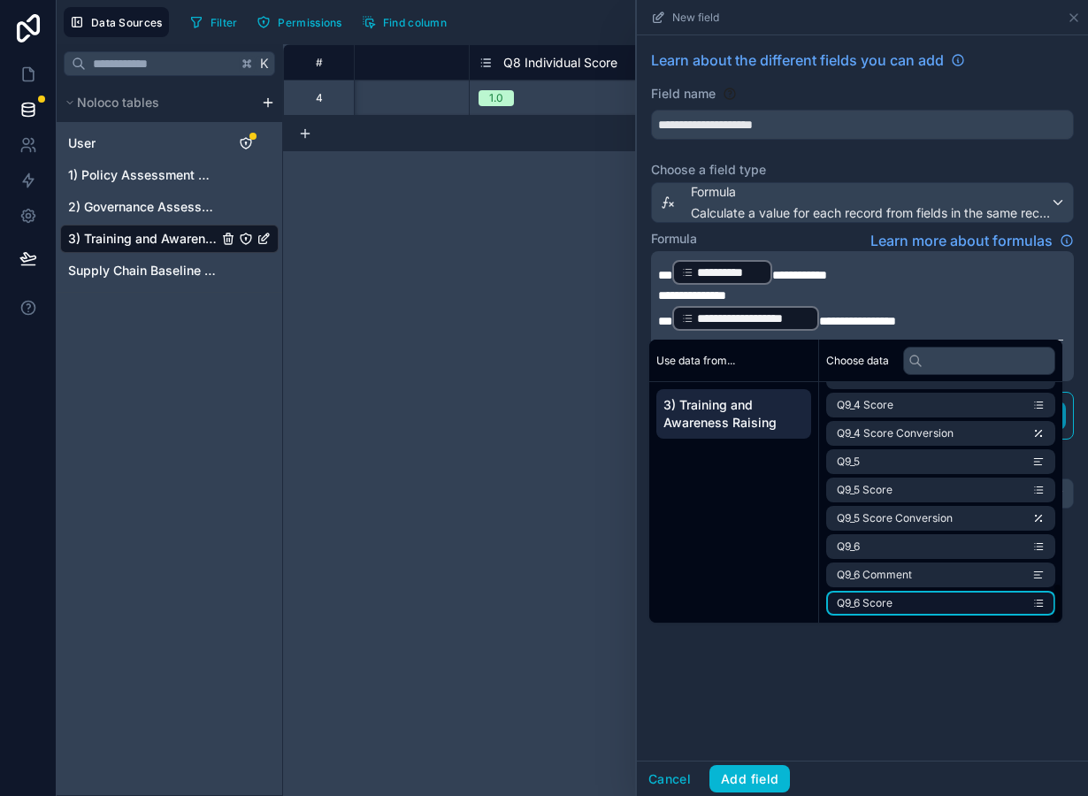
click at [916, 605] on li "Q9_6 Score" at bounding box center [940, 603] width 229 height 25
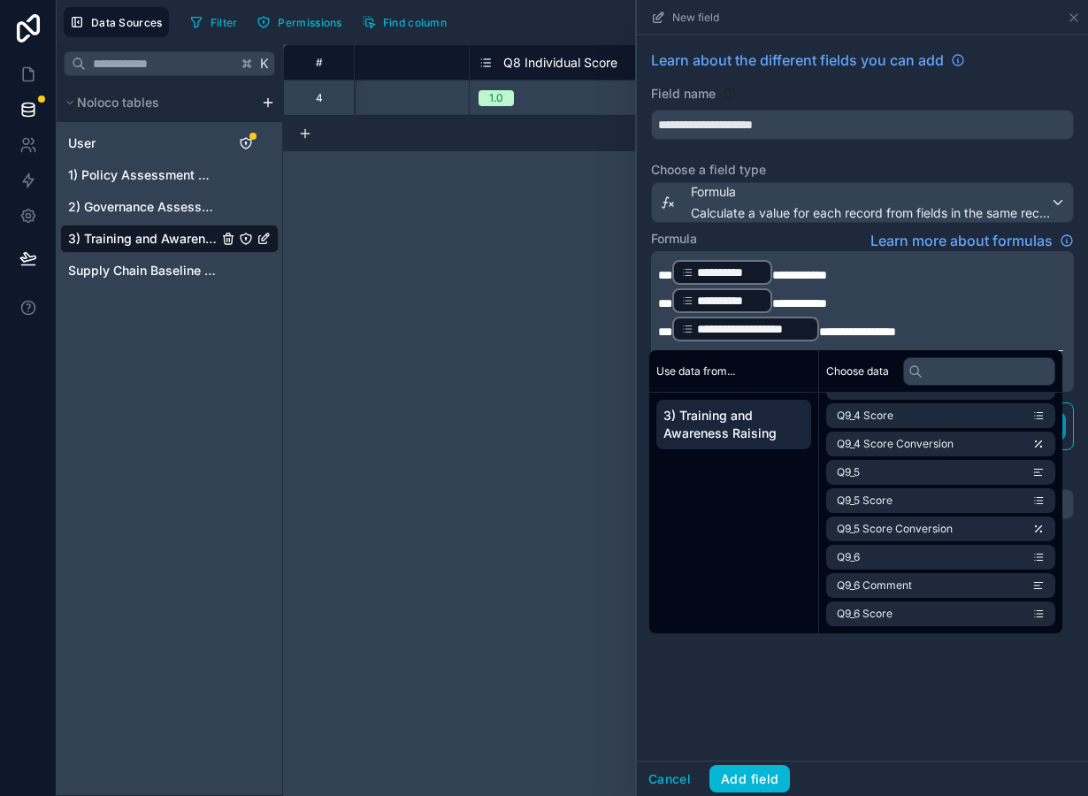
click at [820, 335] on span "**********" at bounding box center [857, 332] width 77 height 12
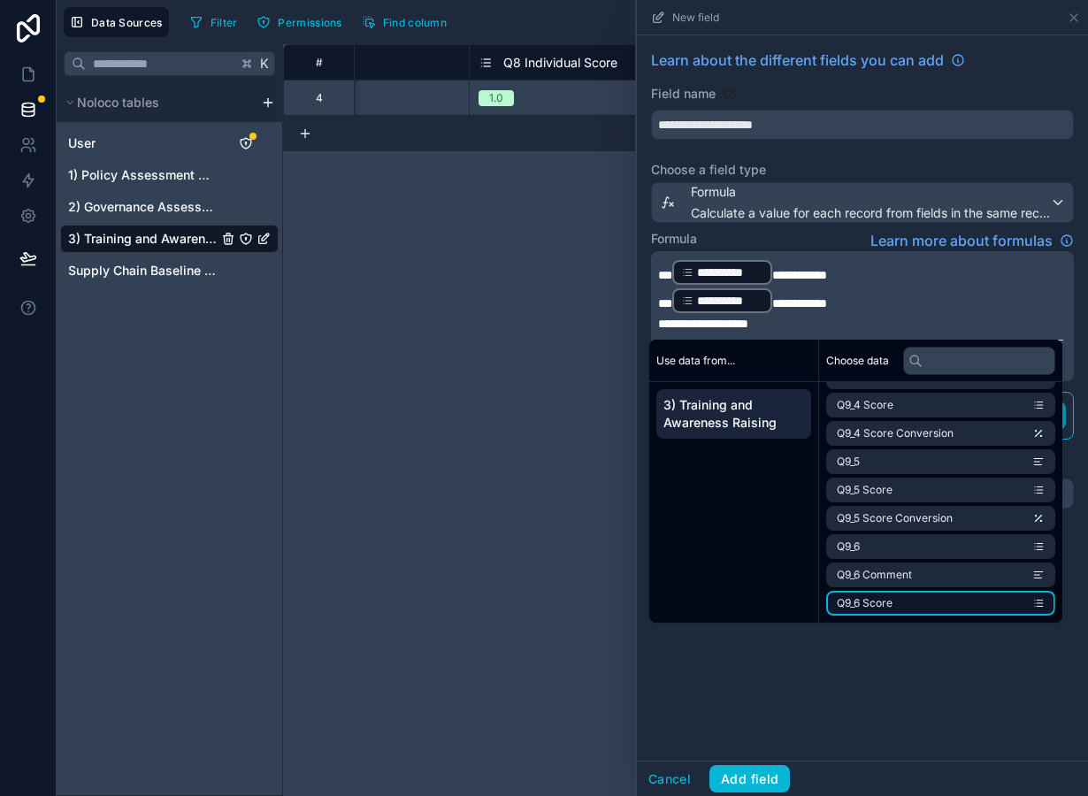
click at [885, 612] on li "Q9_6 Score" at bounding box center [940, 603] width 229 height 25
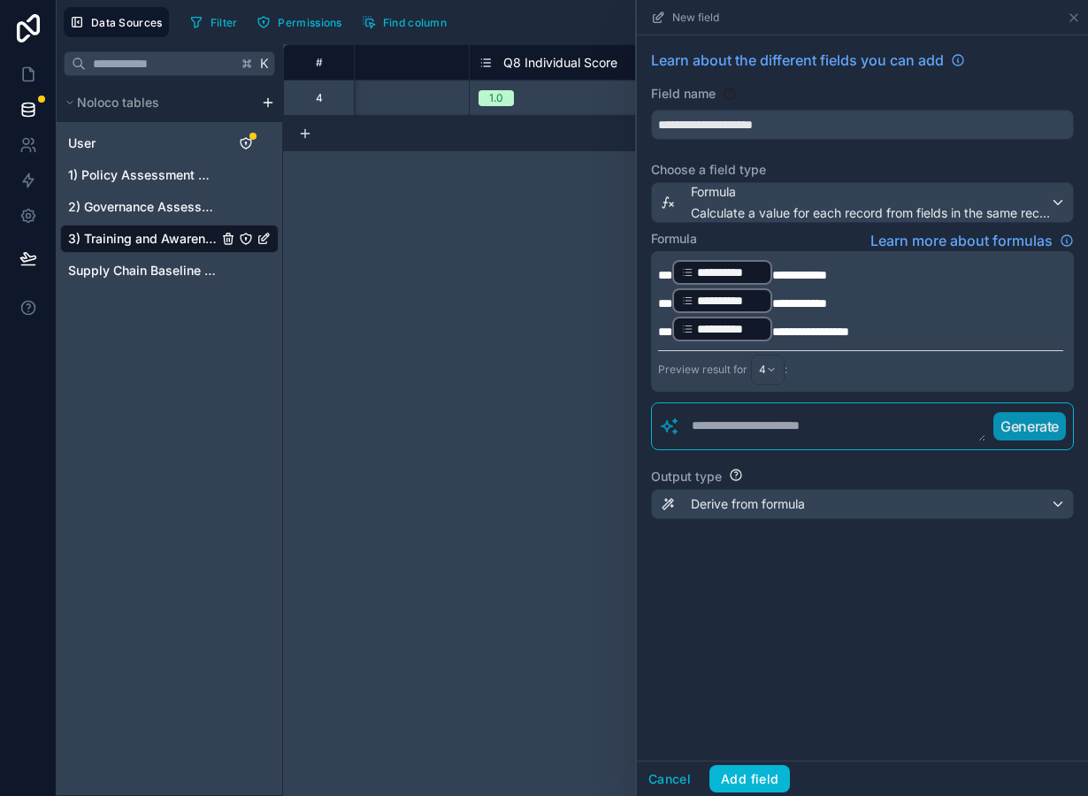
click at [819, 692] on div "**********" at bounding box center [862, 397] width 451 height 725
click at [755, 511] on span "Derive from formula" at bounding box center [748, 504] width 114 height 18
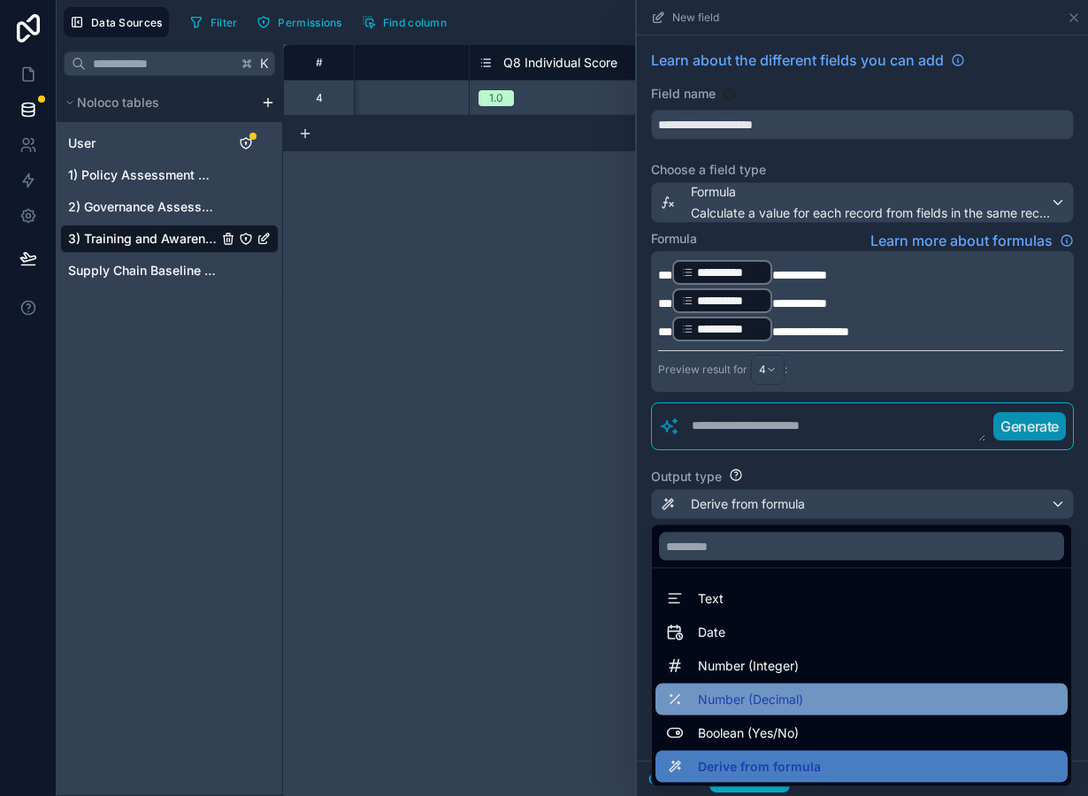
click at [763, 706] on span "Number (Decimal)" at bounding box center [750, 699] width 105 height 21
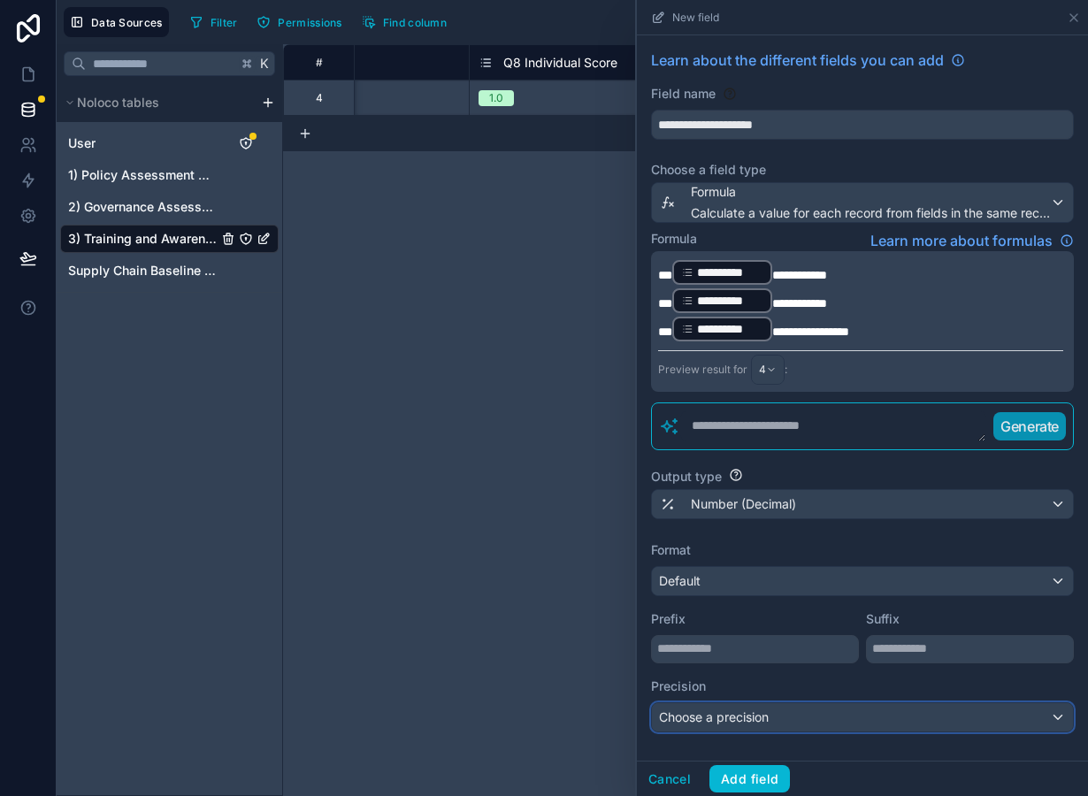
click at [737, 709] on span "Choose a precision" at bounding box center [714, 718] width 110 height 18
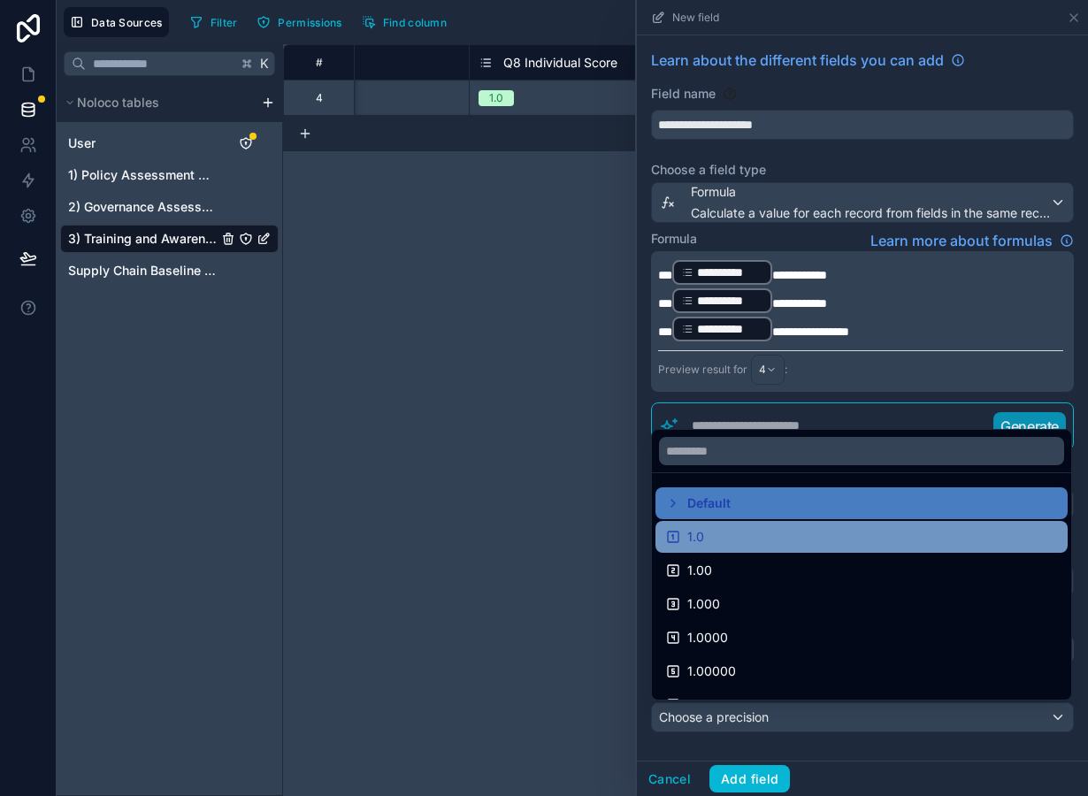
click at [717, 542] on div "1.0" at bounding box center [861, 536] width 391 height 21
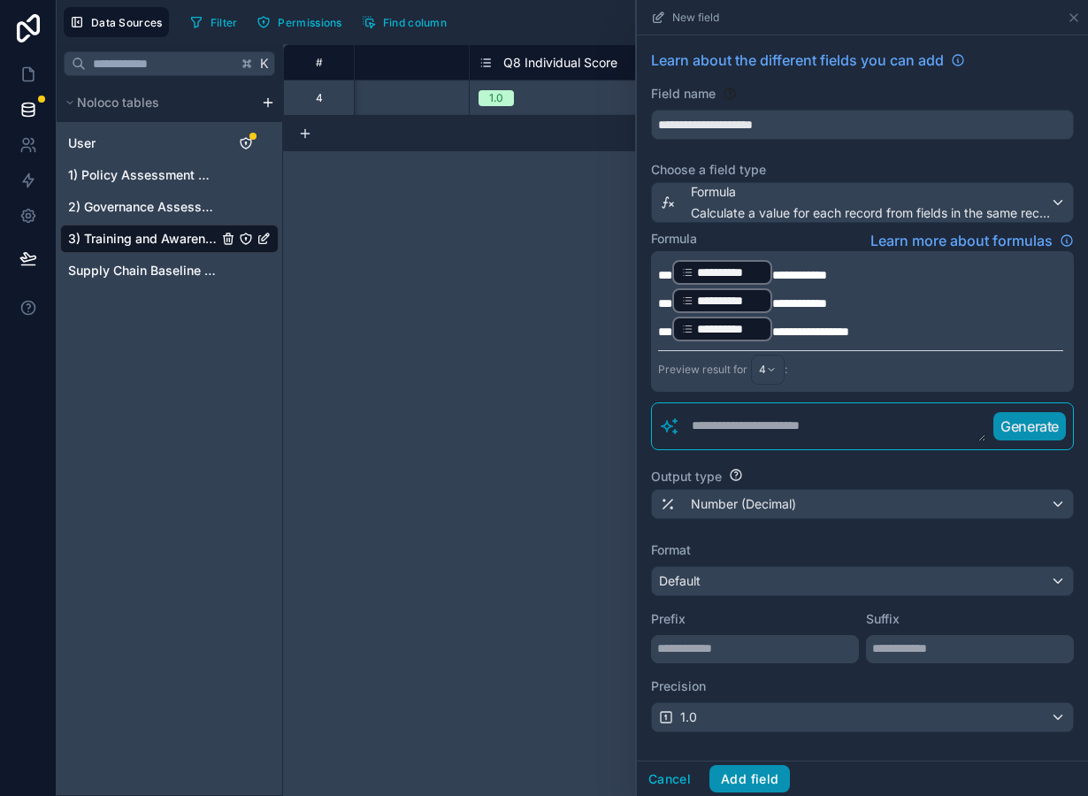
click at [754, 782] on button "Add field" at bounding box center [749, 779] width 81 height 28
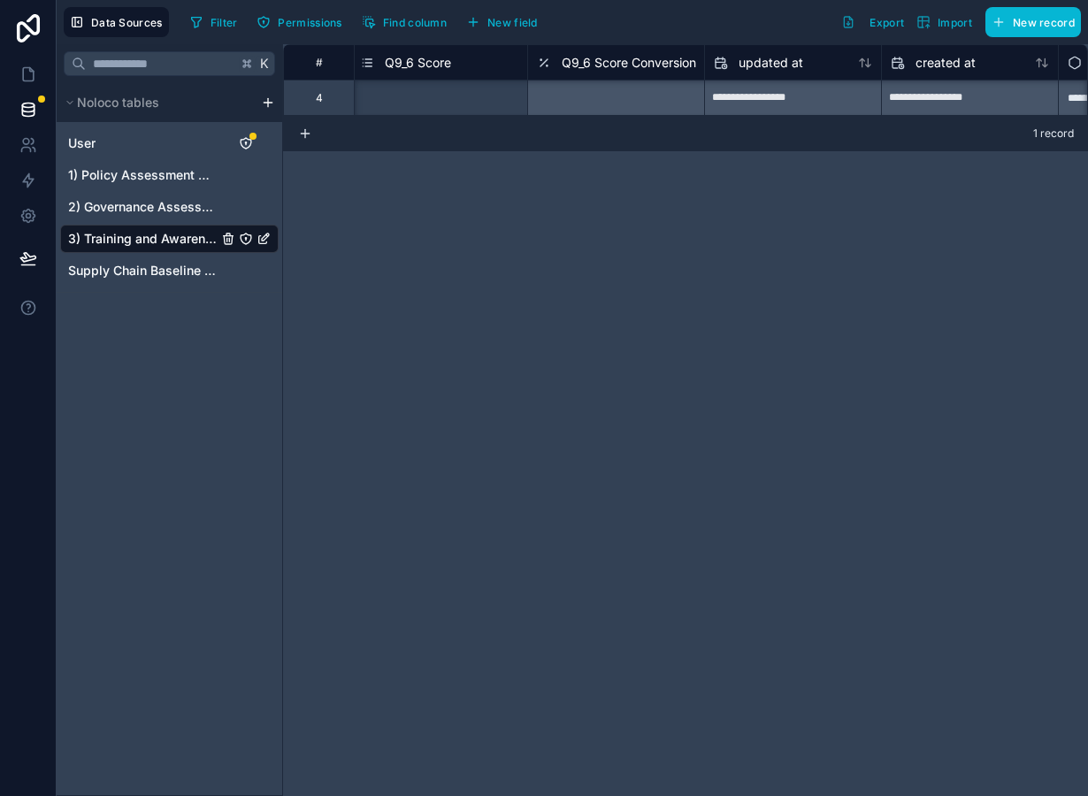
scroll to position [0, 8139]
click at [512, 85] on div "Select a Q9_6 Score" at bounding box center [443, 98] width 176 height 35
click at [502, 99] on div "Select a Q9_6 Score" at bounding box center [443, 98] width 176 height 18
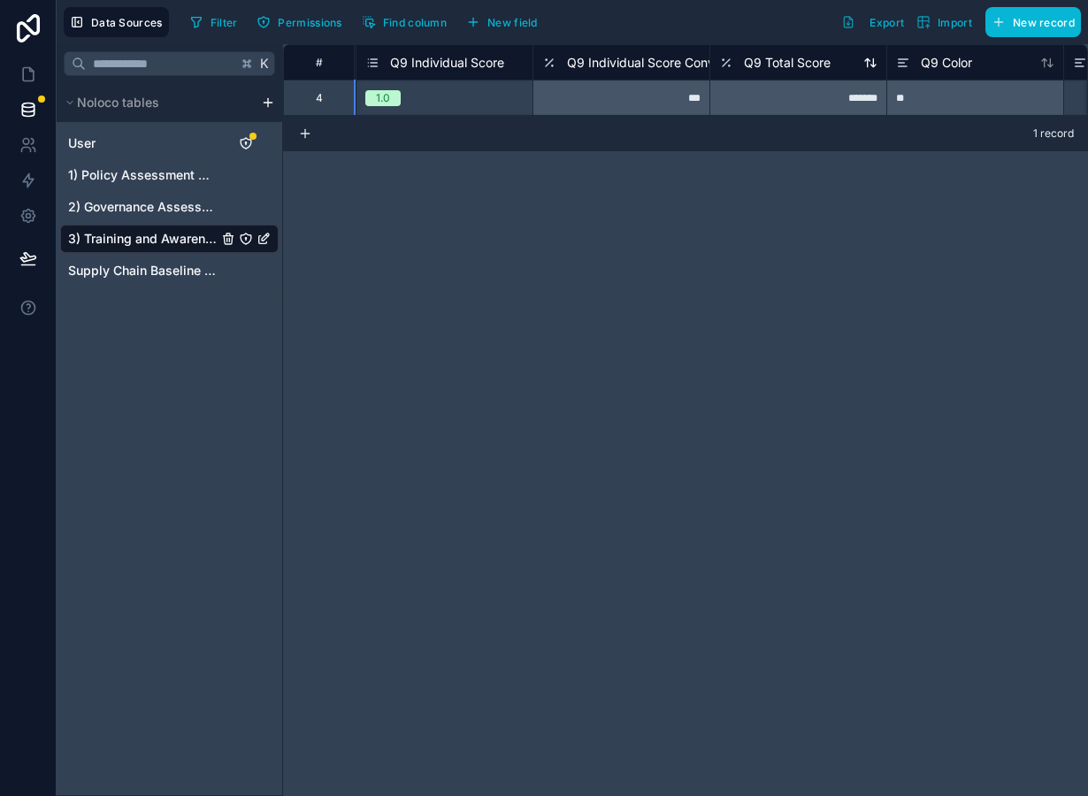
click at [801, 55] on span "Q9 Total Score" at bounding box center [787, 63] width 87 height 18
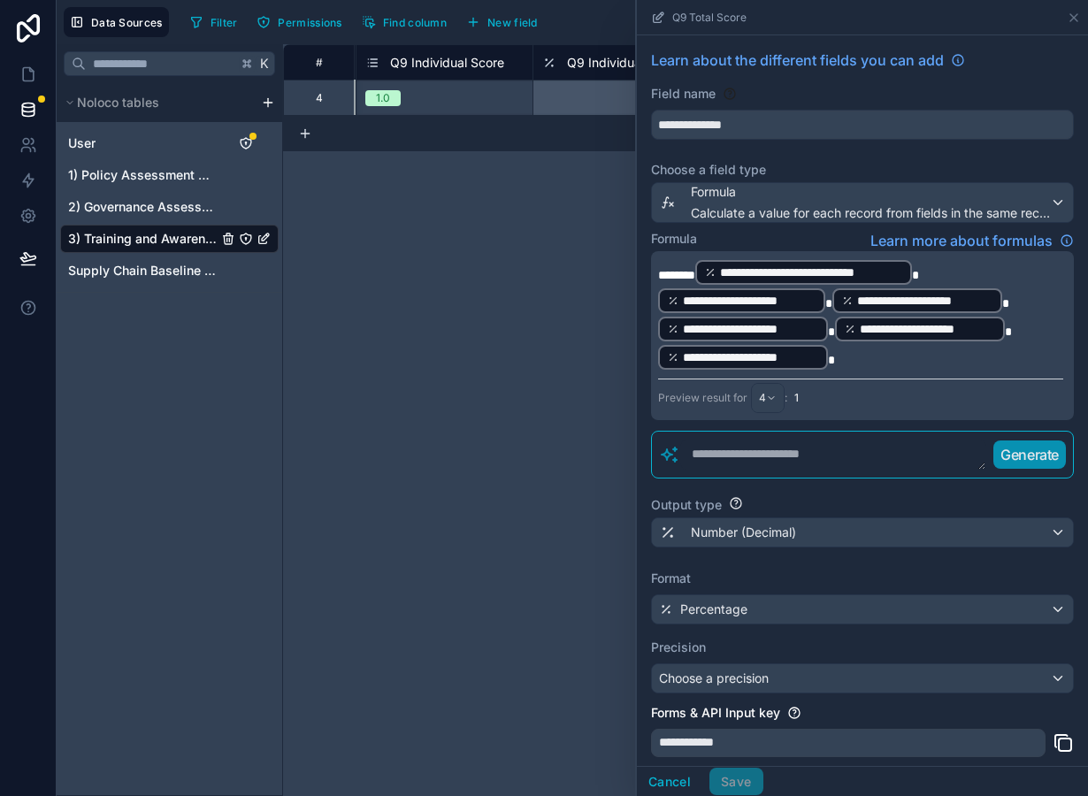
click at [855, 361] on p "**********" at bounding box center [860, 314] width 405 height 113
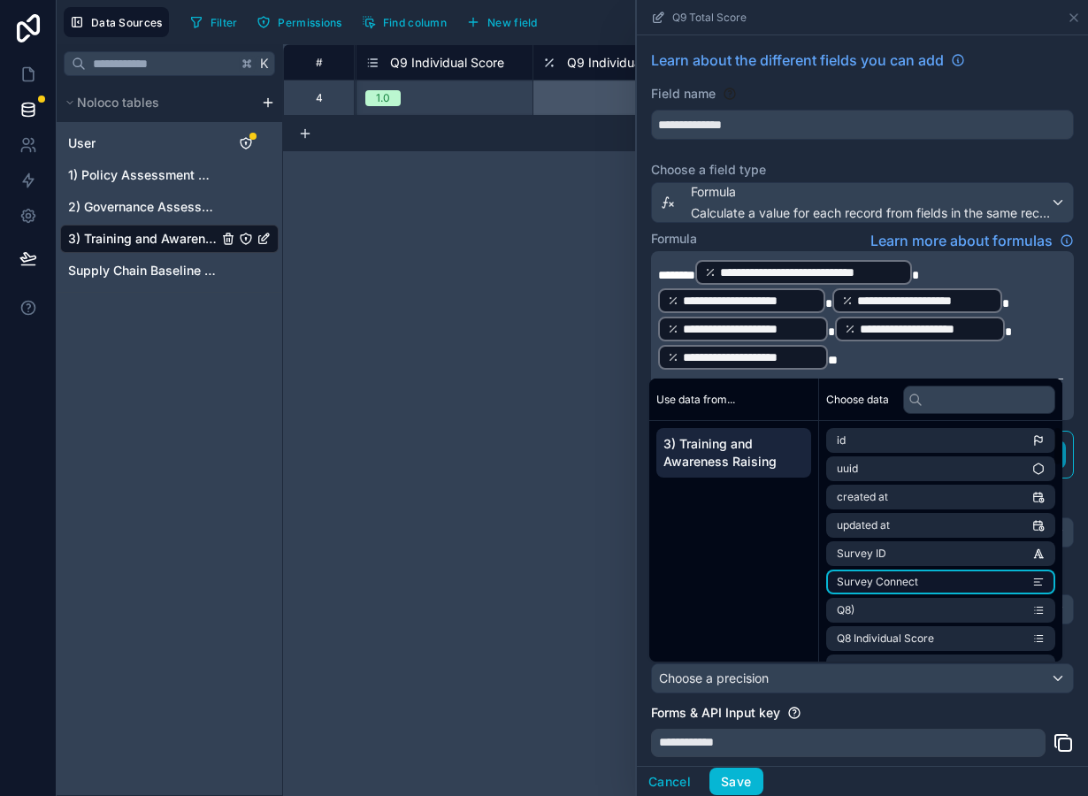
scroll to position [1214, 0]
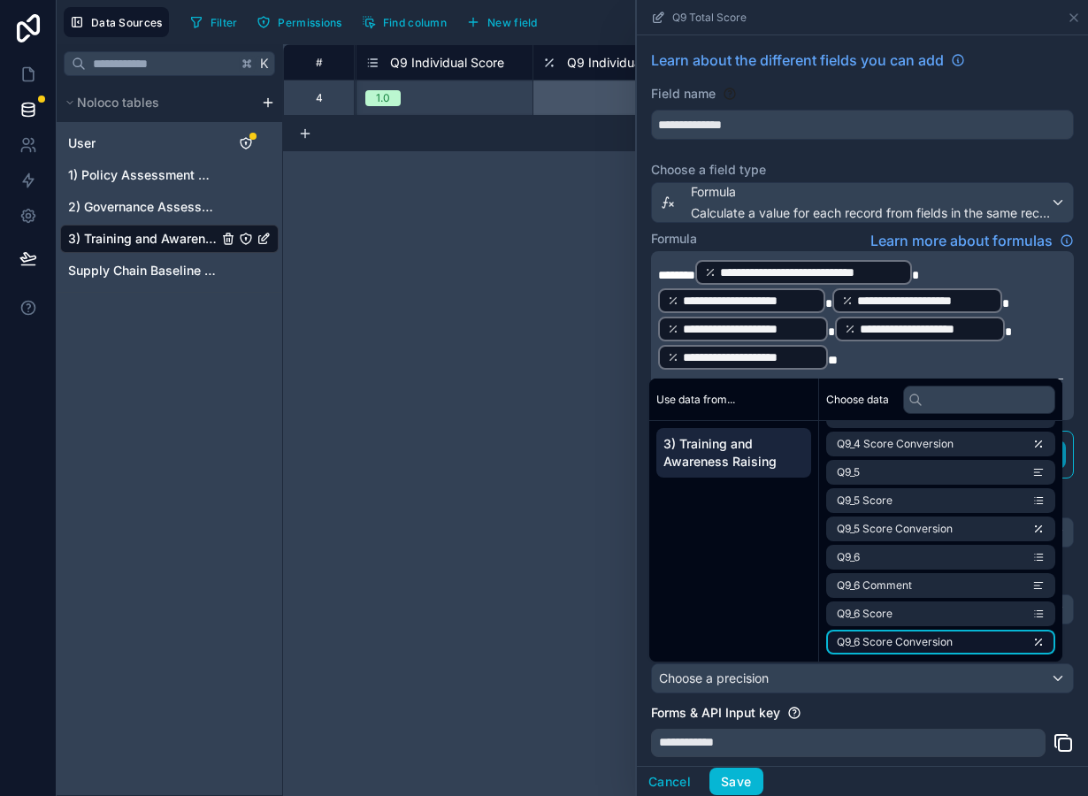
click at [935, 651] on li "Q9_6 Score Conversion" at bounding box center [940, 642] width 229 height 25
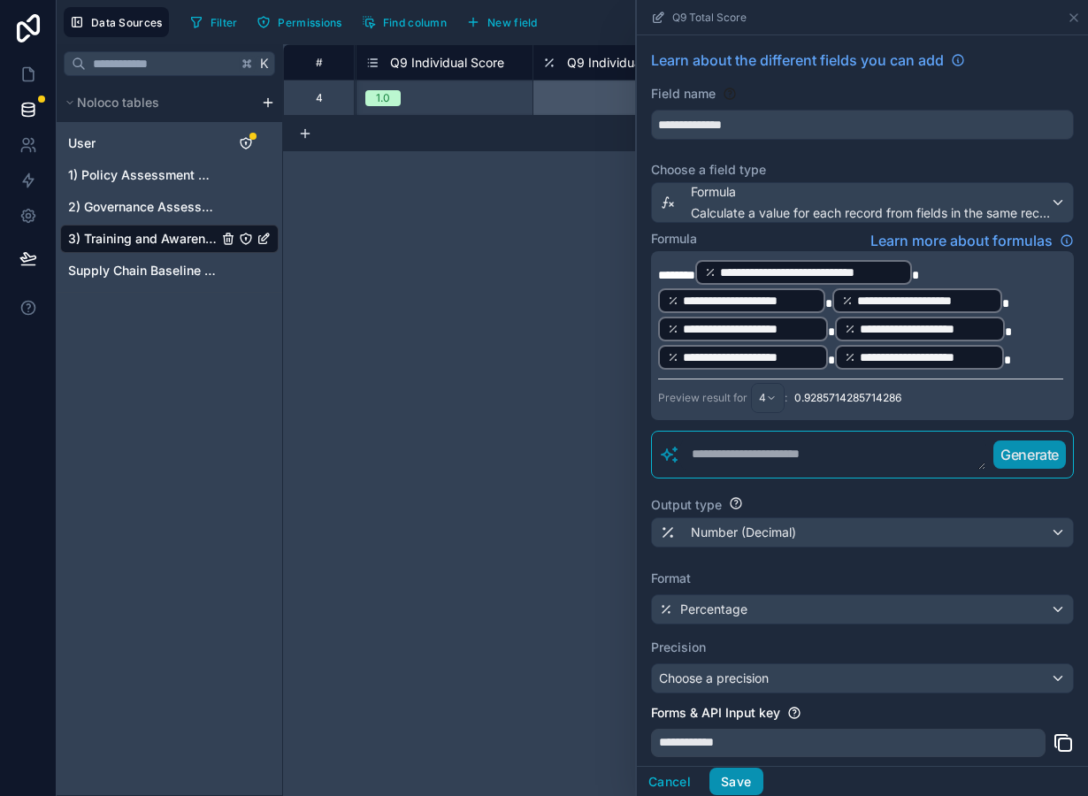
click at [742, 778] on button "Save" at bounding box center [735, 782] width 53 height 28
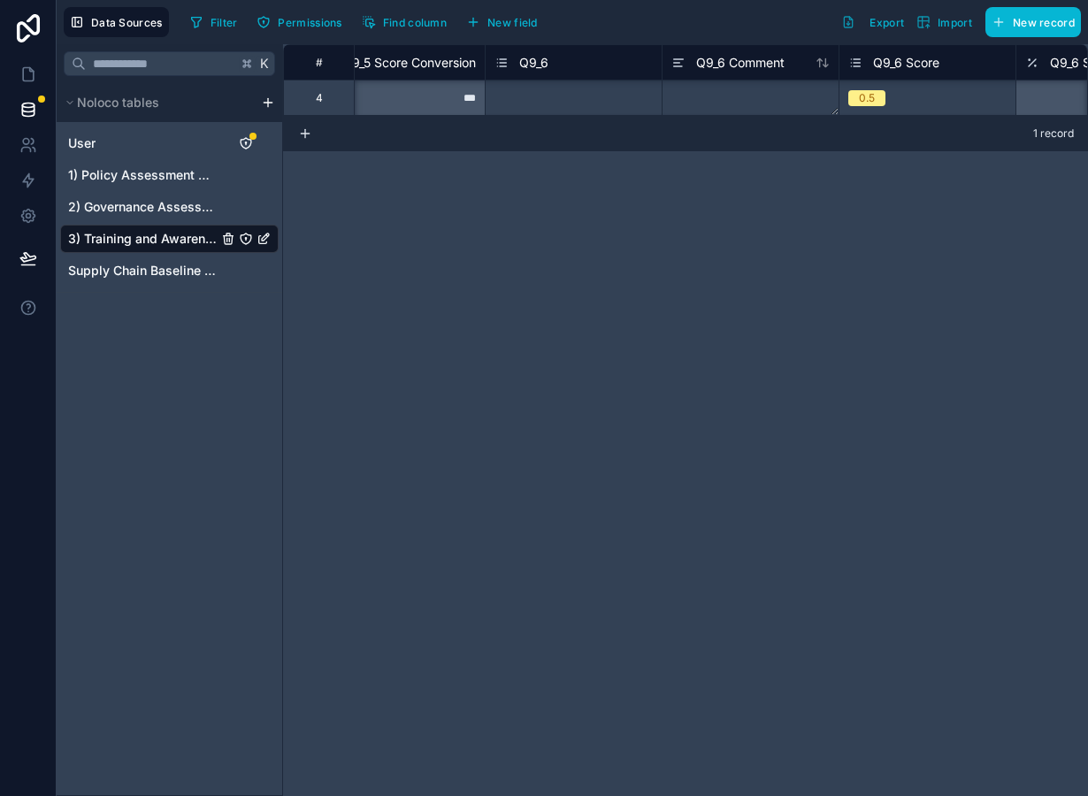
scroll to position [0, 7654]
click at [905, 96] on div "0.5" at bounding box center [928, 97] width 176 height 19
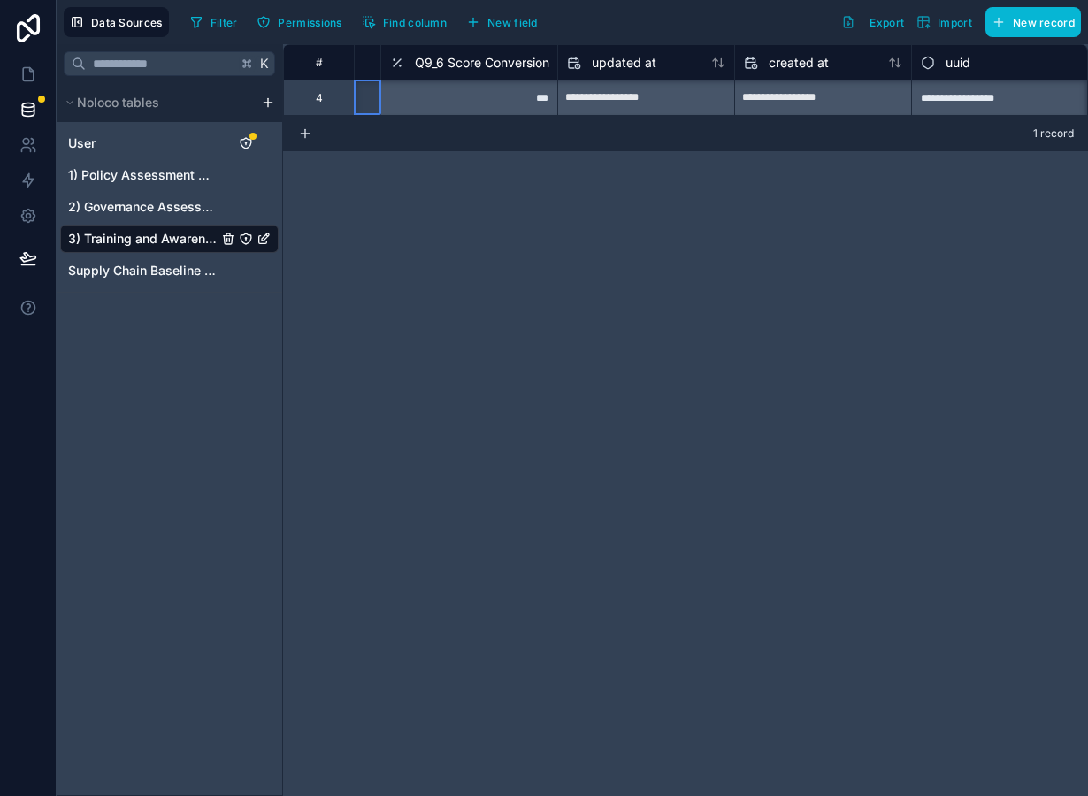
scroll to position [0, 8290]
click at [482, 26] on button "New field" at bounding box center [502, 22] width 84 height 27
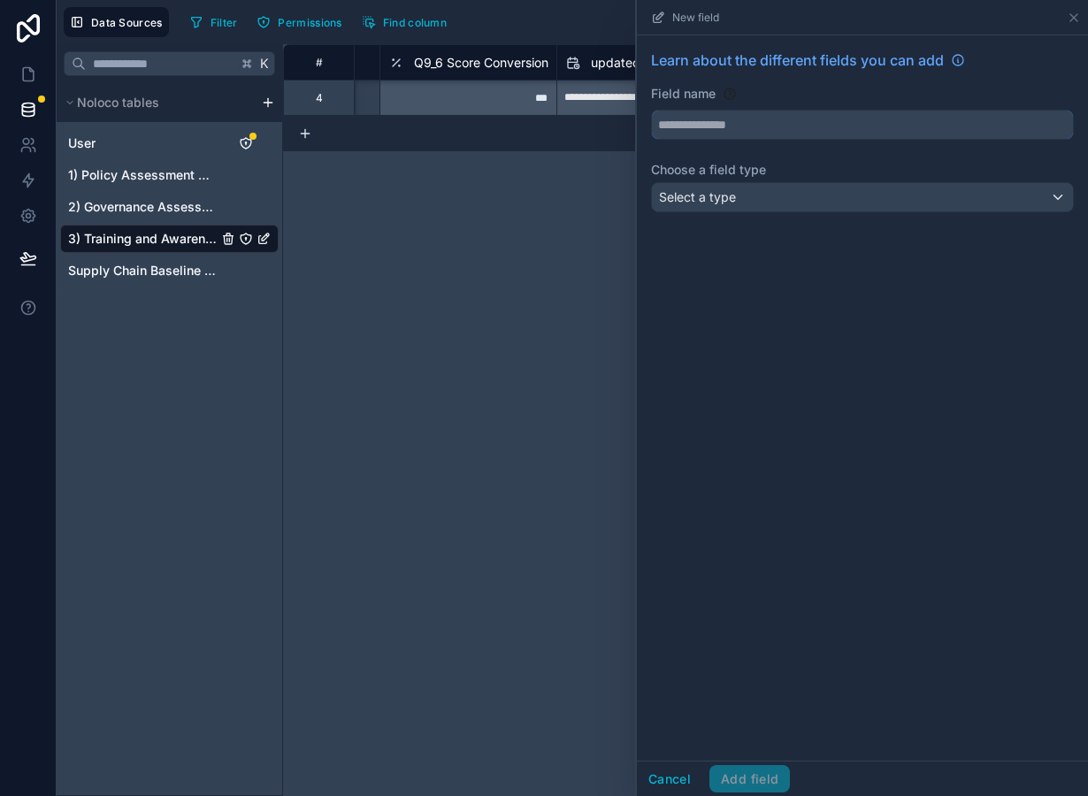
click at [732, 123] on input "text" at bounding box center [862, 125] width 421 height 28
click at [745, 200] on div "Select a type" at bounding box center [862, 197] width 421 height 28
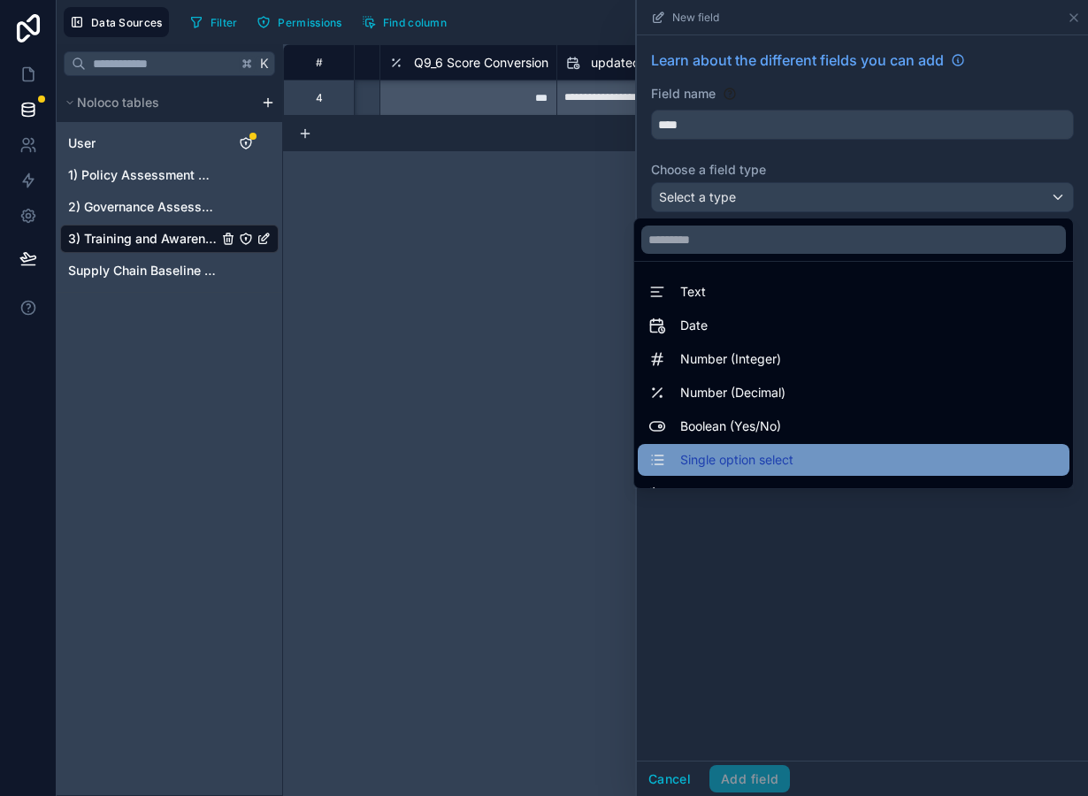
click at [765, 452] on span "Single option select" at bounding box center [736, 459] width 113 height 21
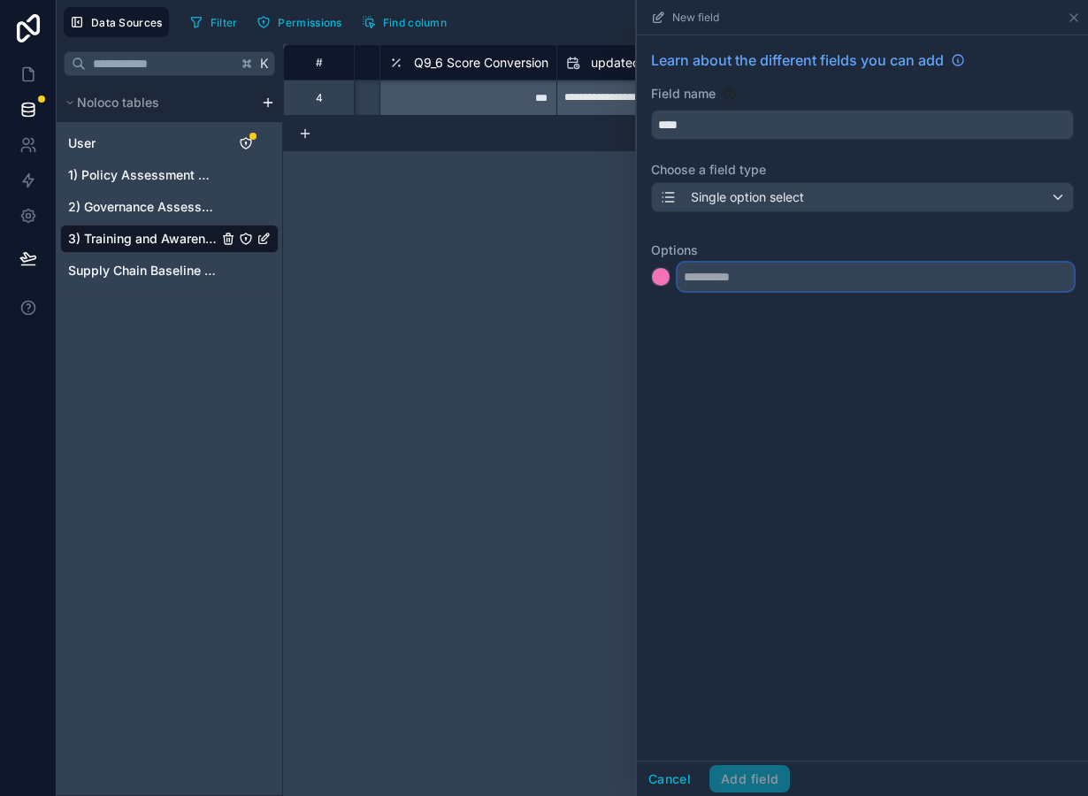
click at [699, 280] on input "text" at bounding box center [876, 277] width 396 height 28
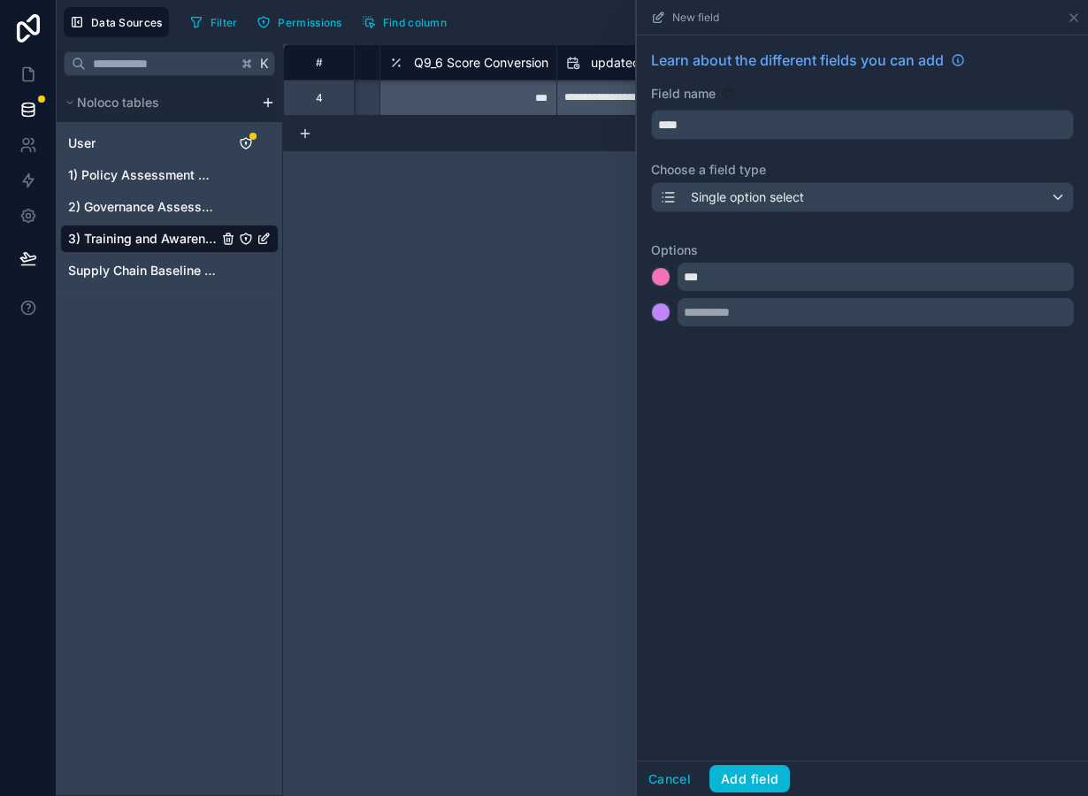
click at [698, 329] on div "Learn about the different fields you can add Field name **** Choose a field typ…" at bounding box center [862, 191] width 451 height 312
click at [702, 318] on input "text" at bounding box center [876, 312] width 396 height 28
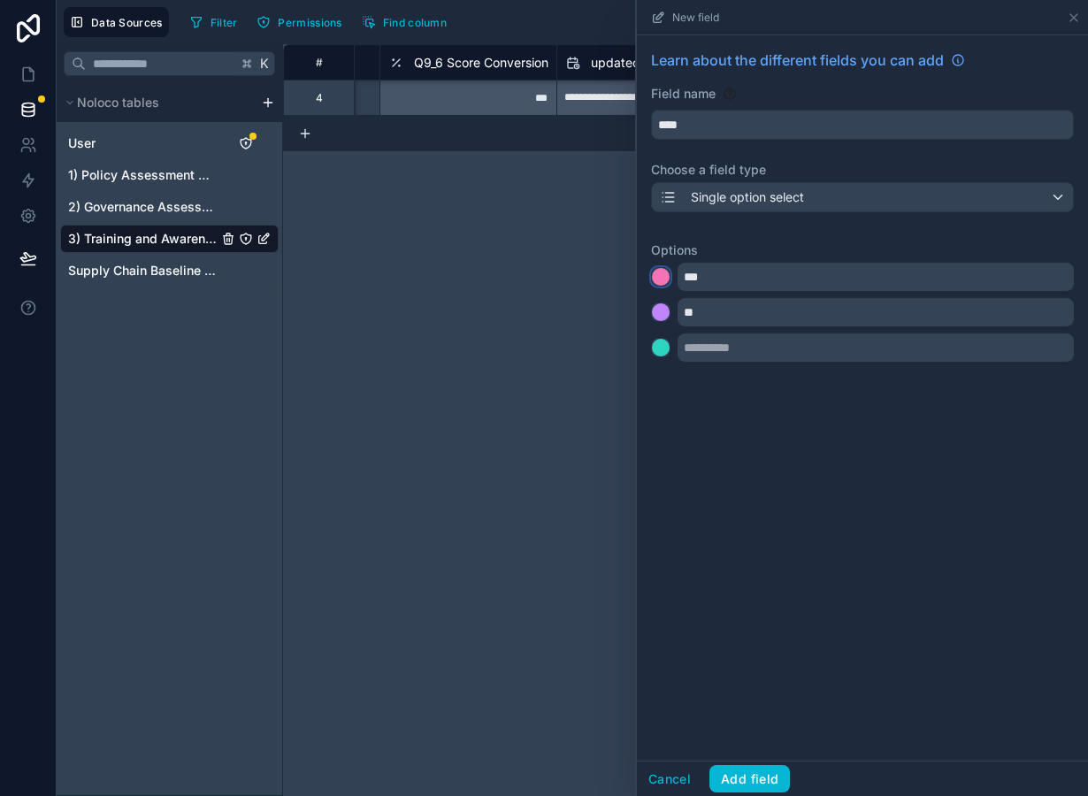
click at [659, 277] on div at bounding box center [661, 277] width 18 height 18
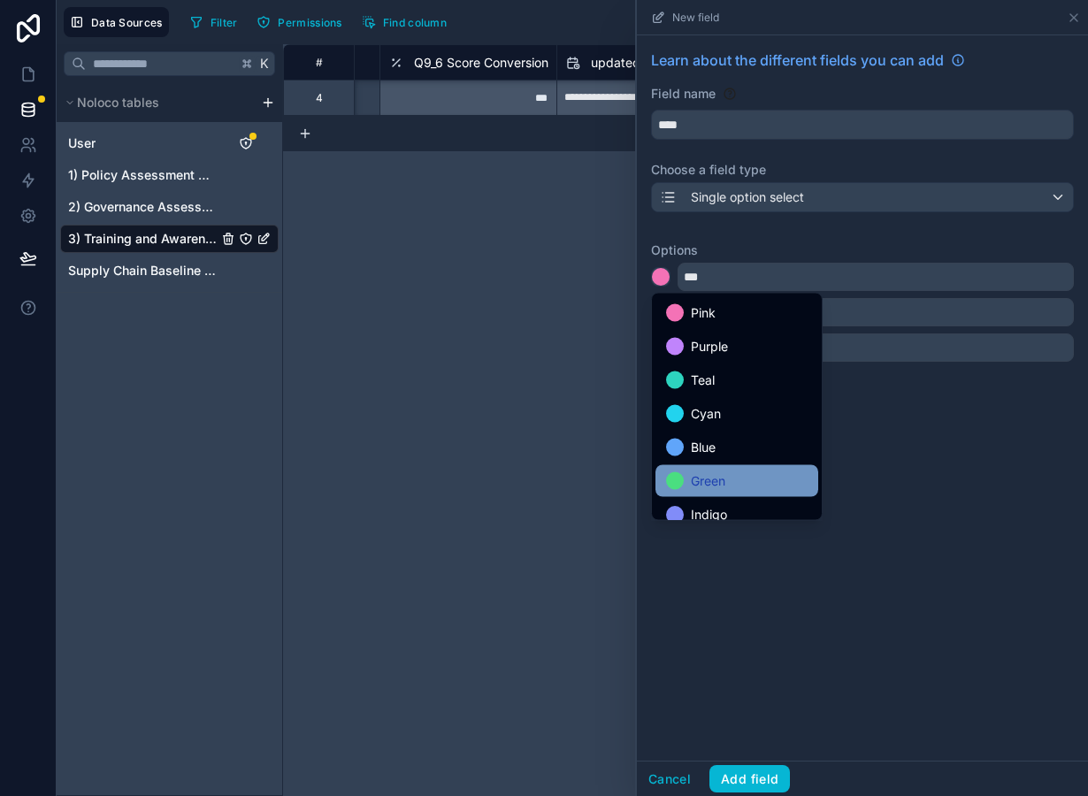
click at [705, 477] on span "Green" at bounding box center [708, 481] width 35 height 21
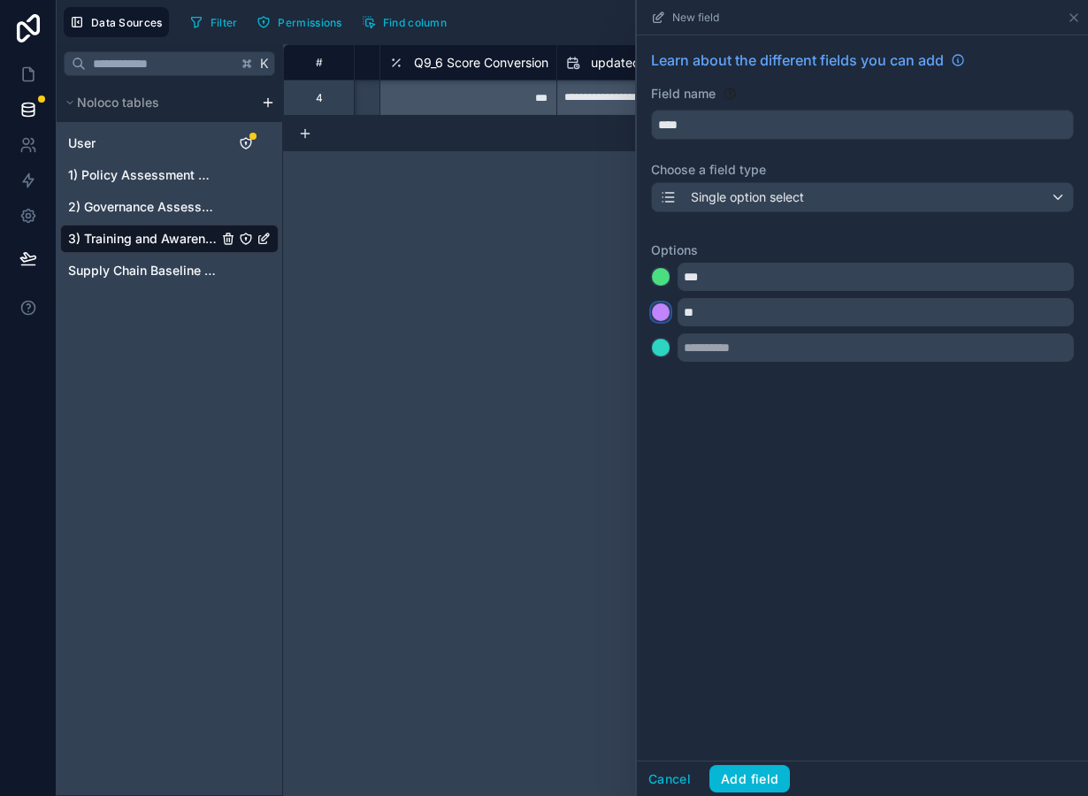
click at [663, 315] on div at bounding box center [661, 312] width 18 height 18
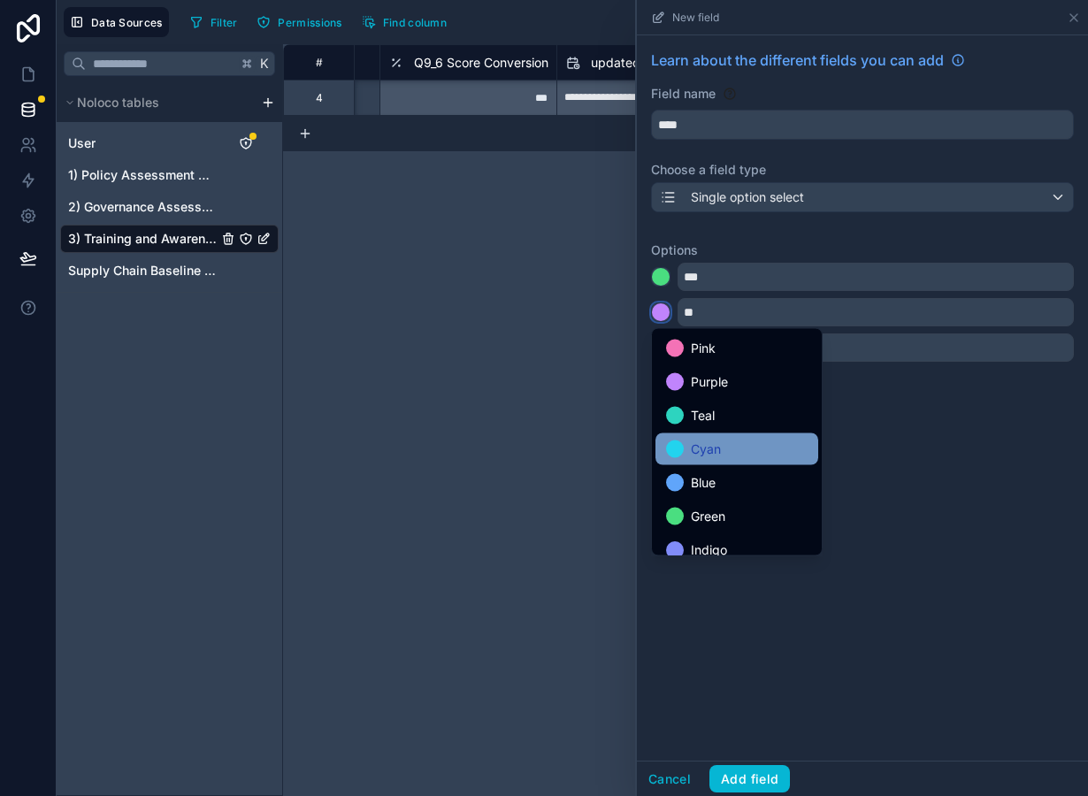
scroll to position [149, 0]
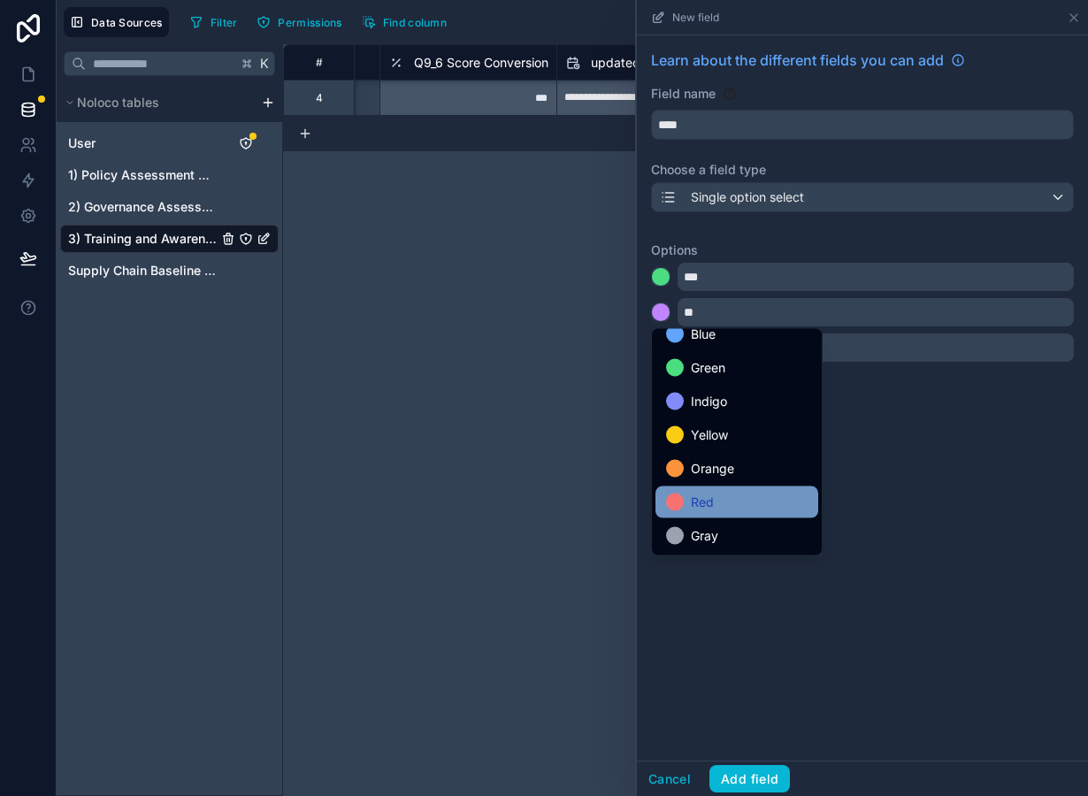
click at [726, 496] on div "Red" at bounding box center [737, 502] width 142 height 21
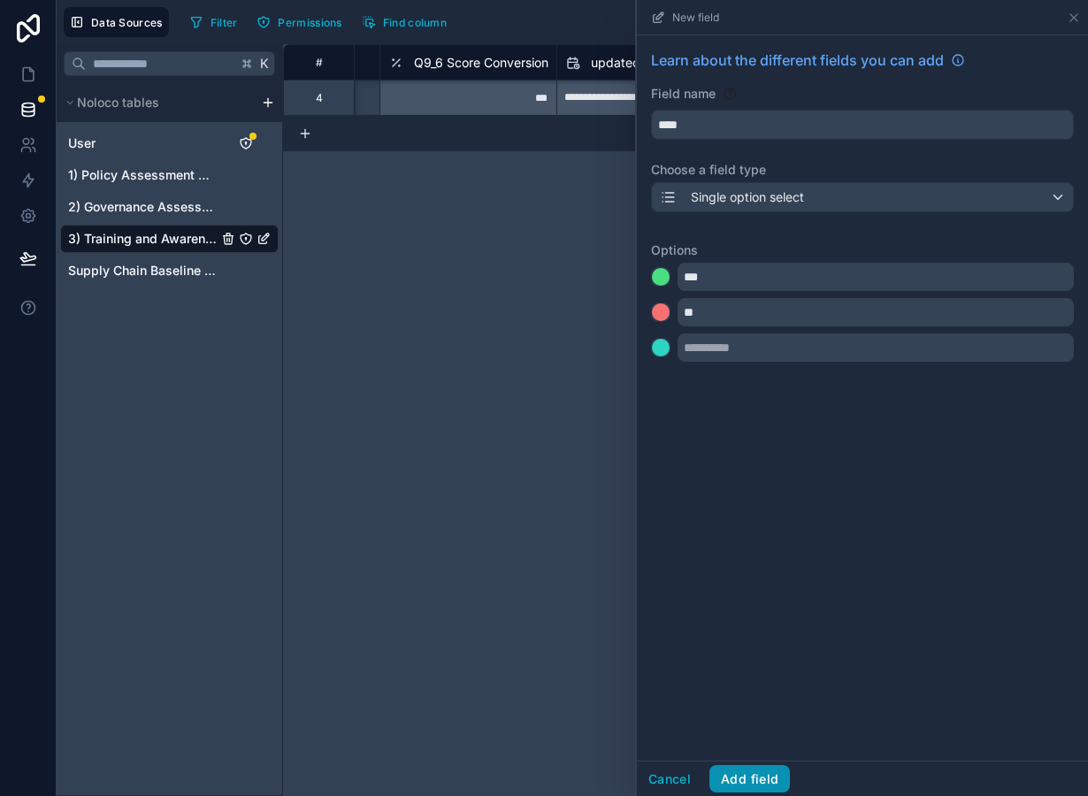
click at [750, 771] on button "Add field" at bounding box center [749, 779] width 81 height 28
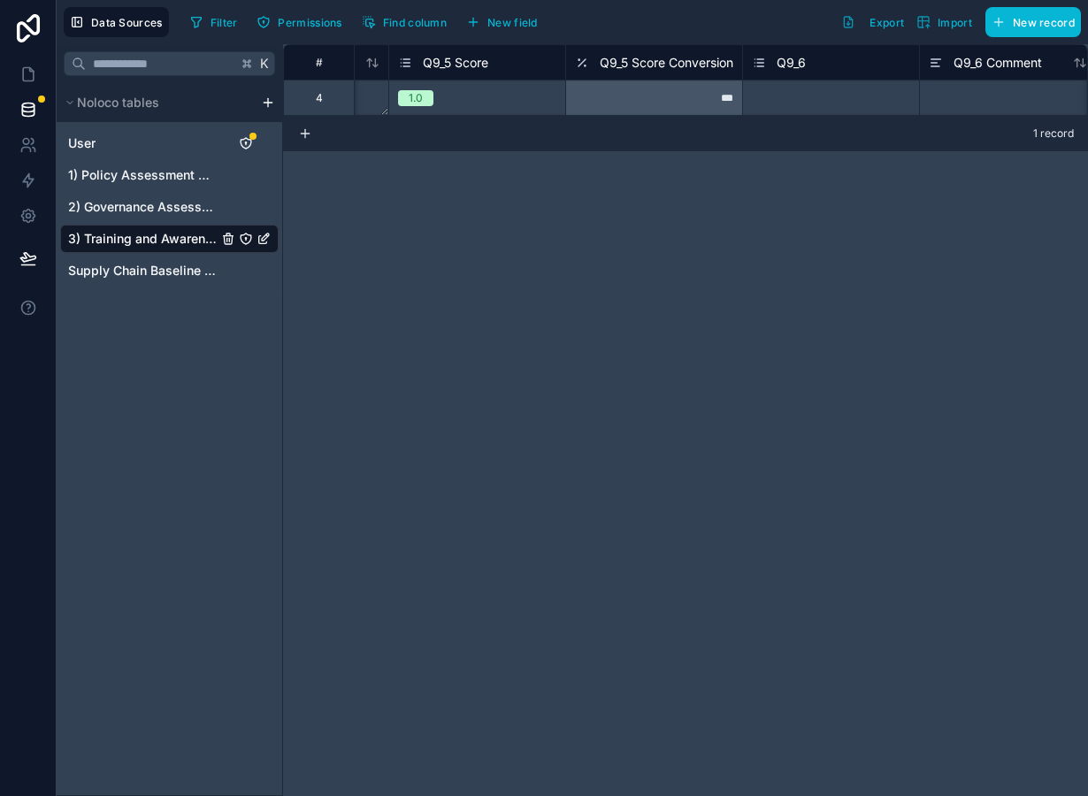
scroll to position [0, 8467]
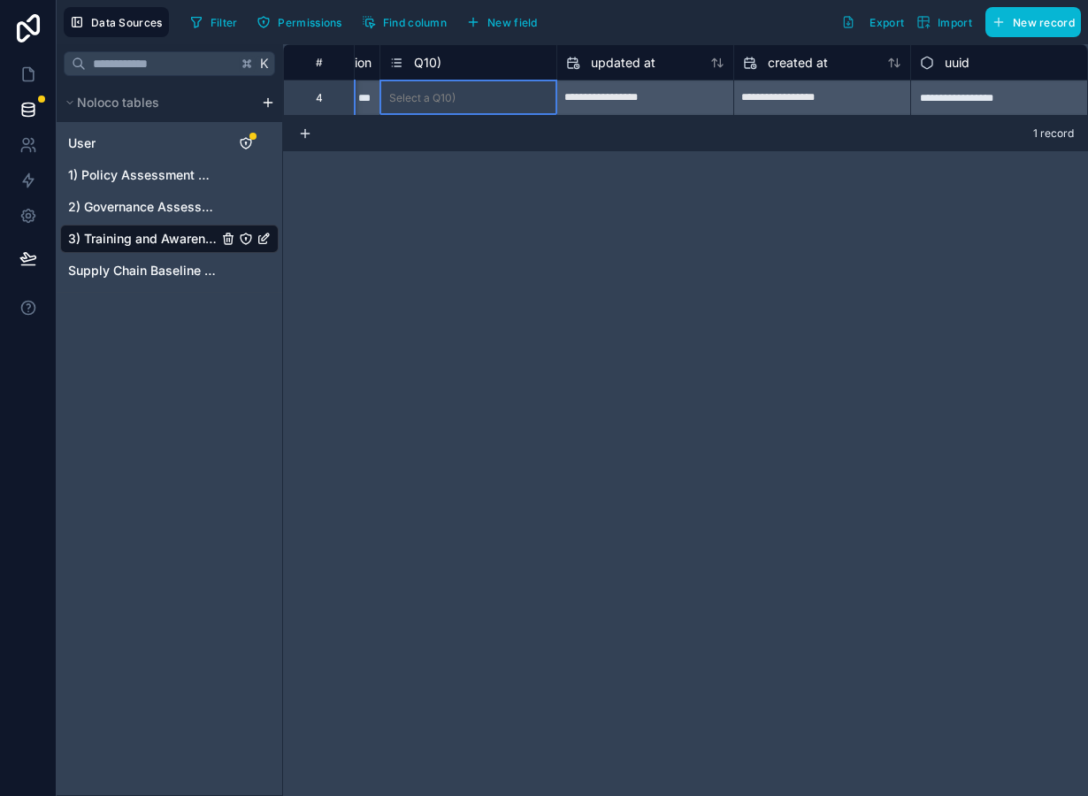
click at [431, 65] on span "Q10)" at bounding box center [427, 63] width 27 height 18
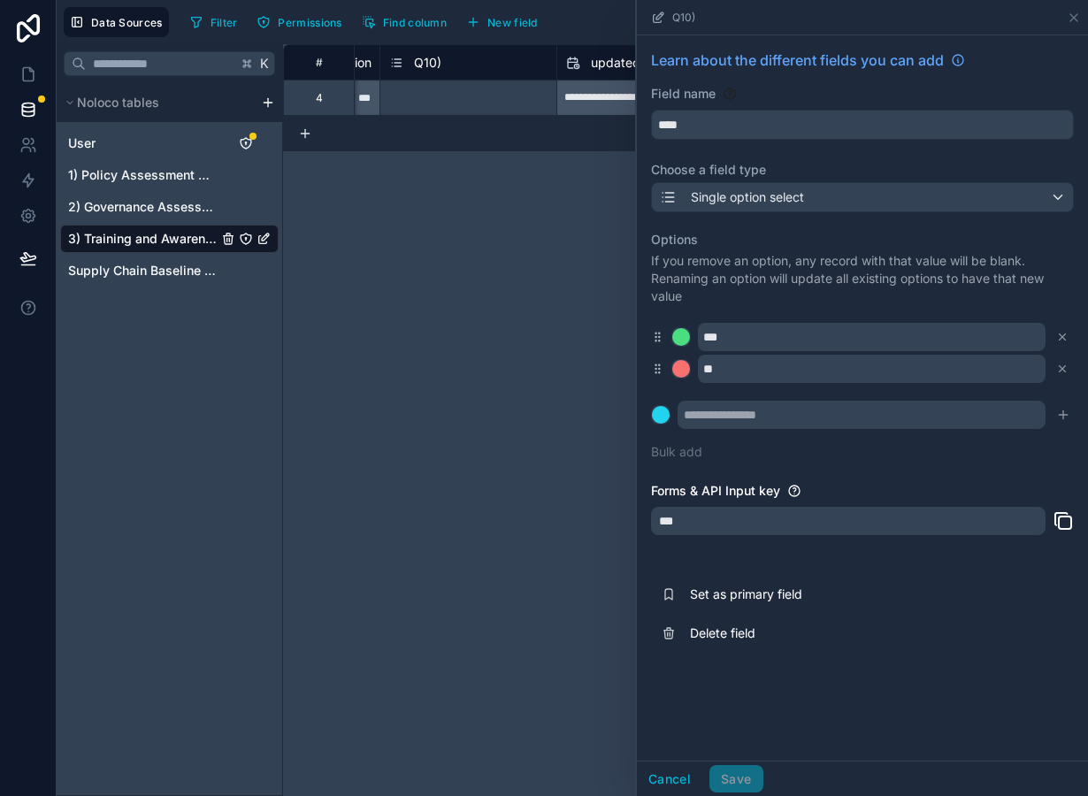
click at [612, 407] on div "**********" at bounding box center [685, 420] width 805 height 752
click at [677, 780] on button "Cancel" at bounding box center [669, 779] width 65 height 28
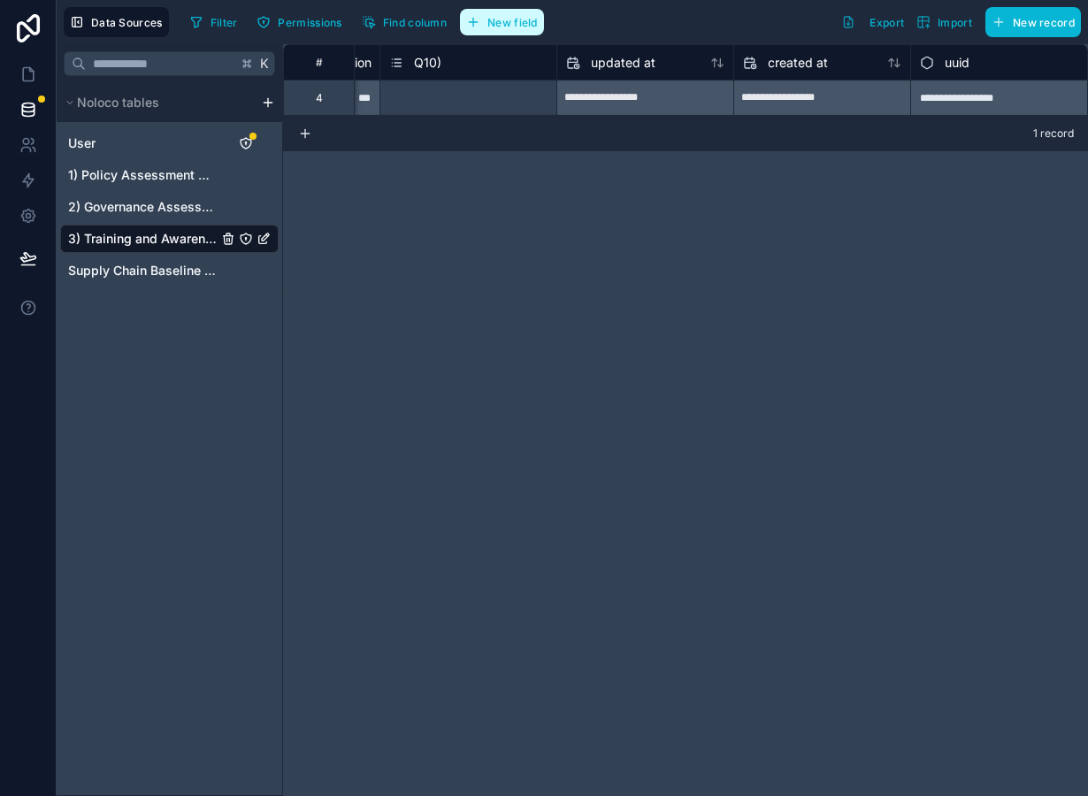
click at [509, 23] on span "New field" at bounding box center [512, 22] width 50 height 13
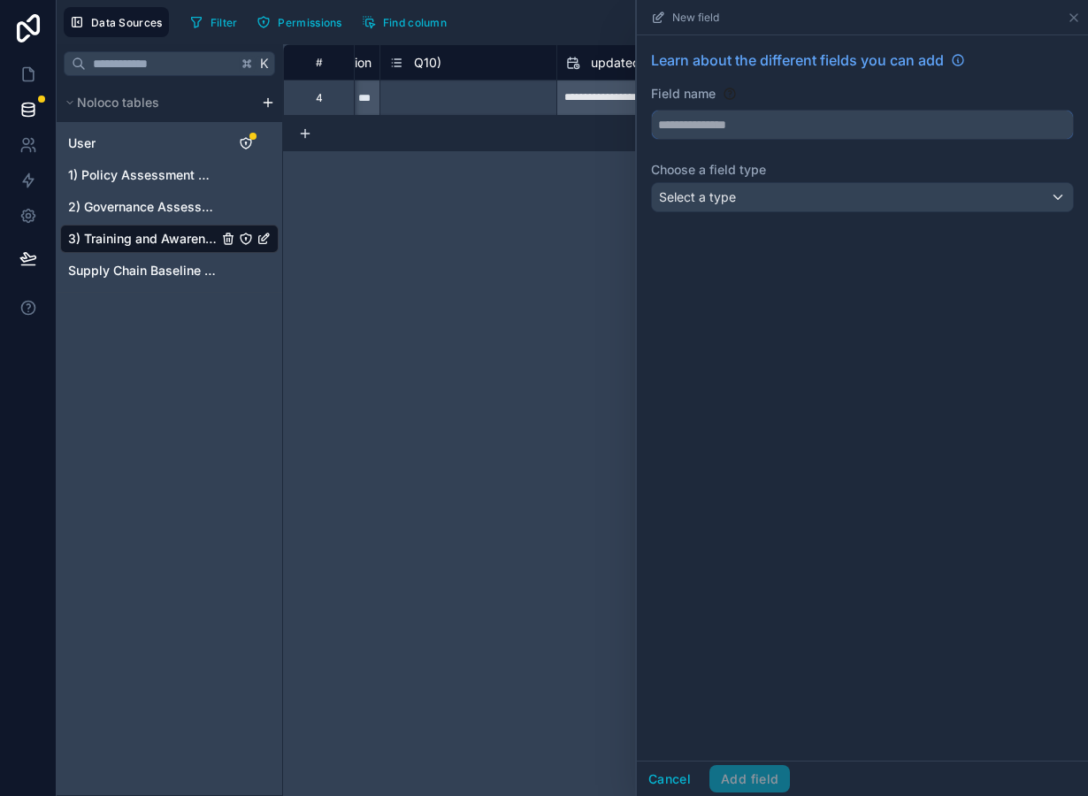
click at [718, 129] on input "text" at bounding box center [862, 125] width 421 height 28
click at [730, 201] on span "Select a type" at bounding box center [697, 196] width 77 height 15
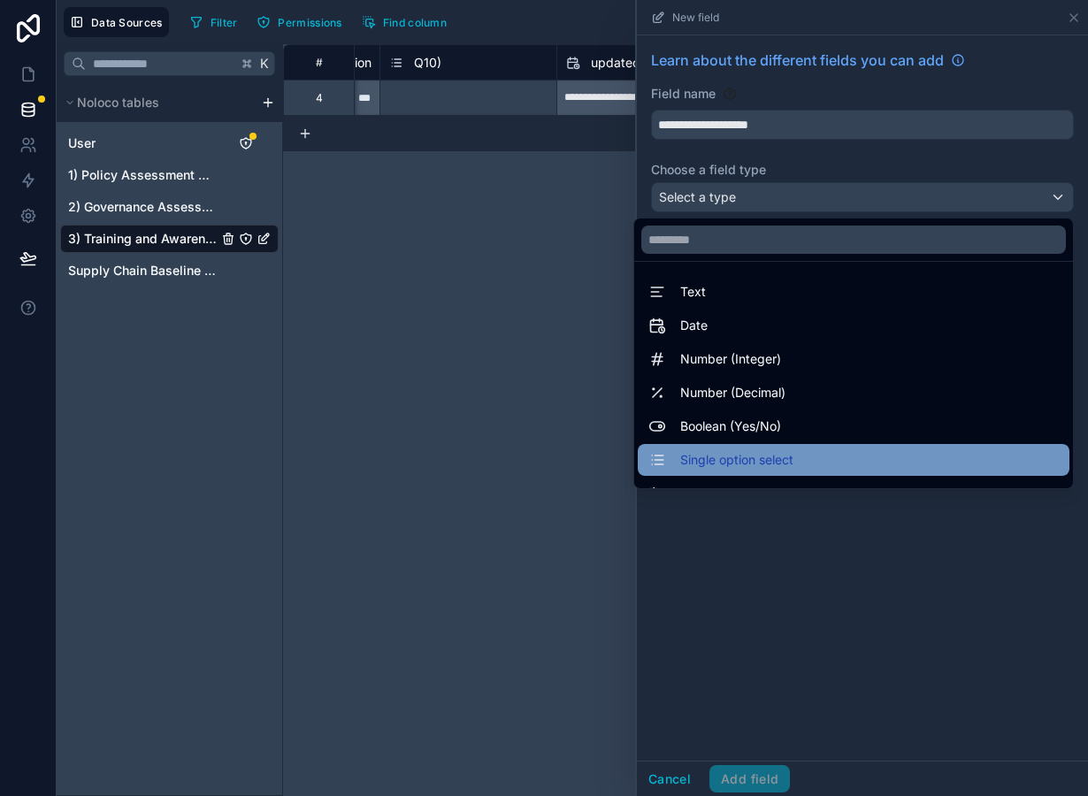
click at [755, 458] on span "Single option select" at bounding box center [736, 459] width 113 height 21
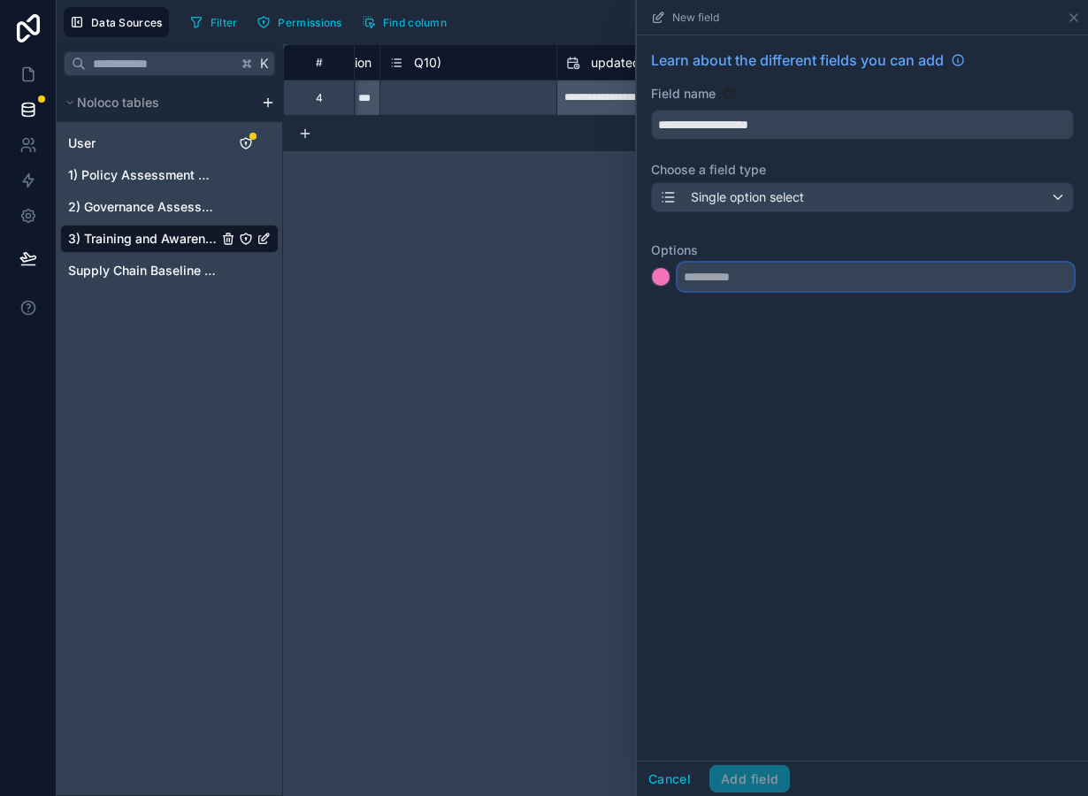
click at [703, 280] on input "text" at bounding box center [876, 277] width 396 height 28
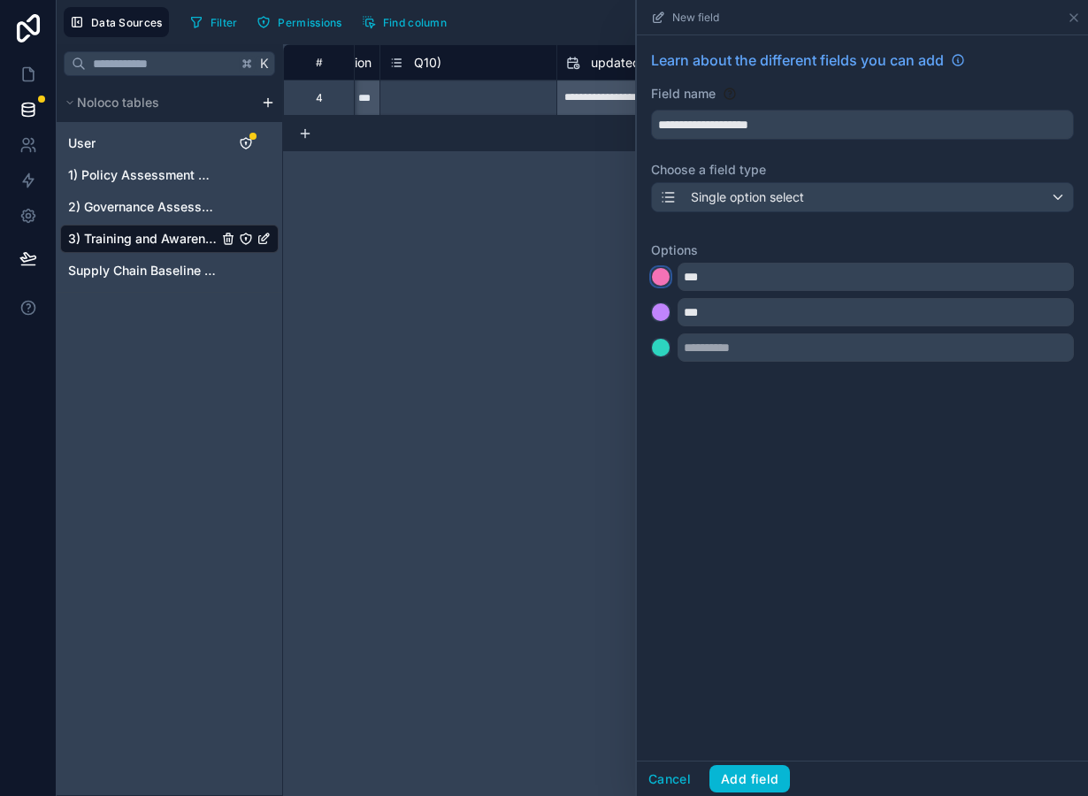
click at [659, 280] on div at bounding box center [661, 277] width 18 height 18
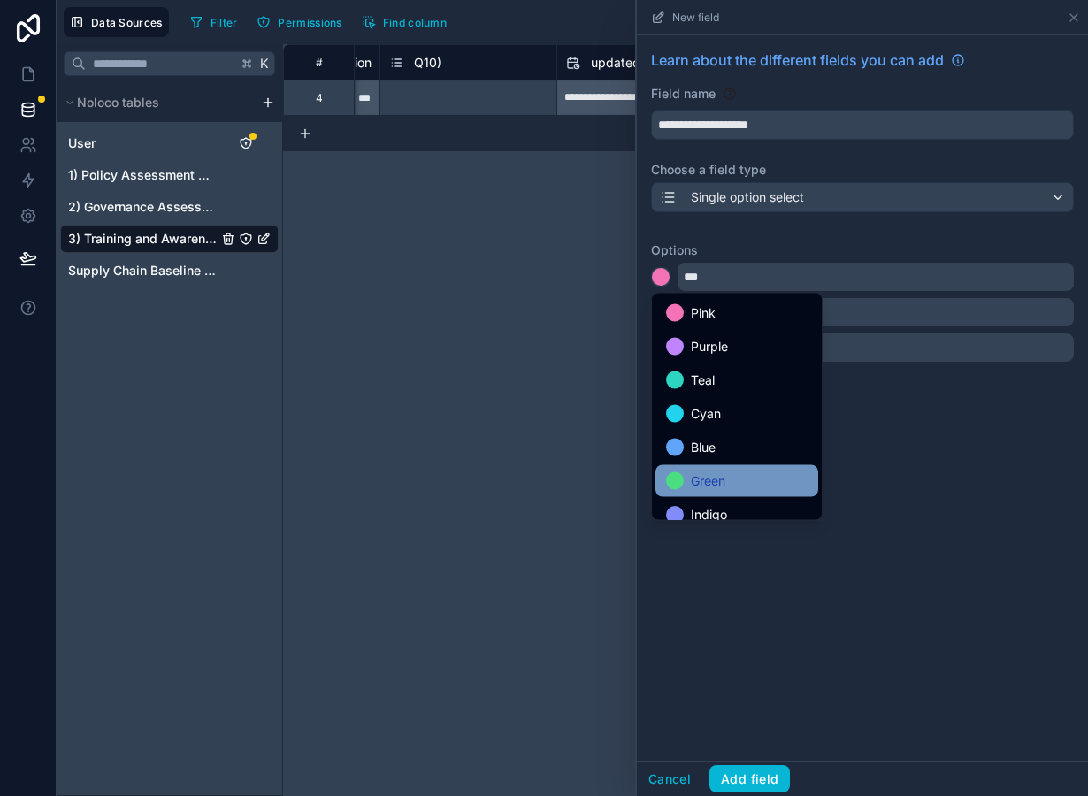
click at [701, 485] on span "Green" at bounding box center [708, 481] width 35 height 21
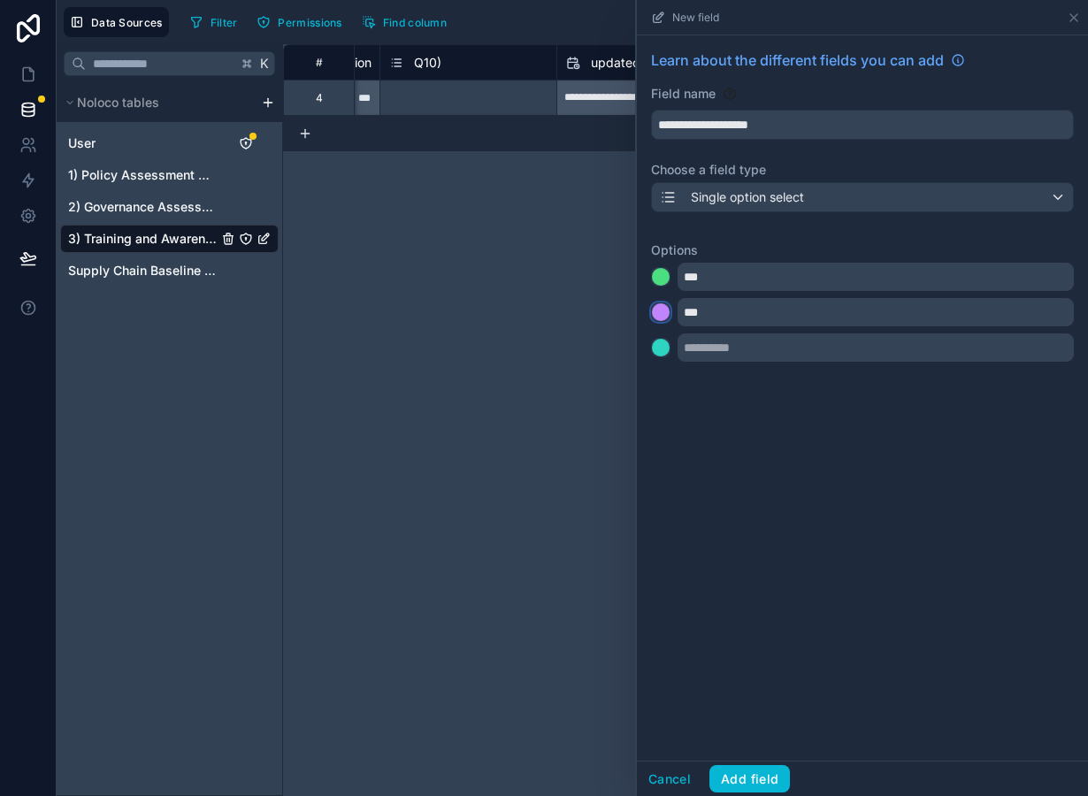
click at [666, 310] on div at bounding box center [661, 312] width 18 height 18
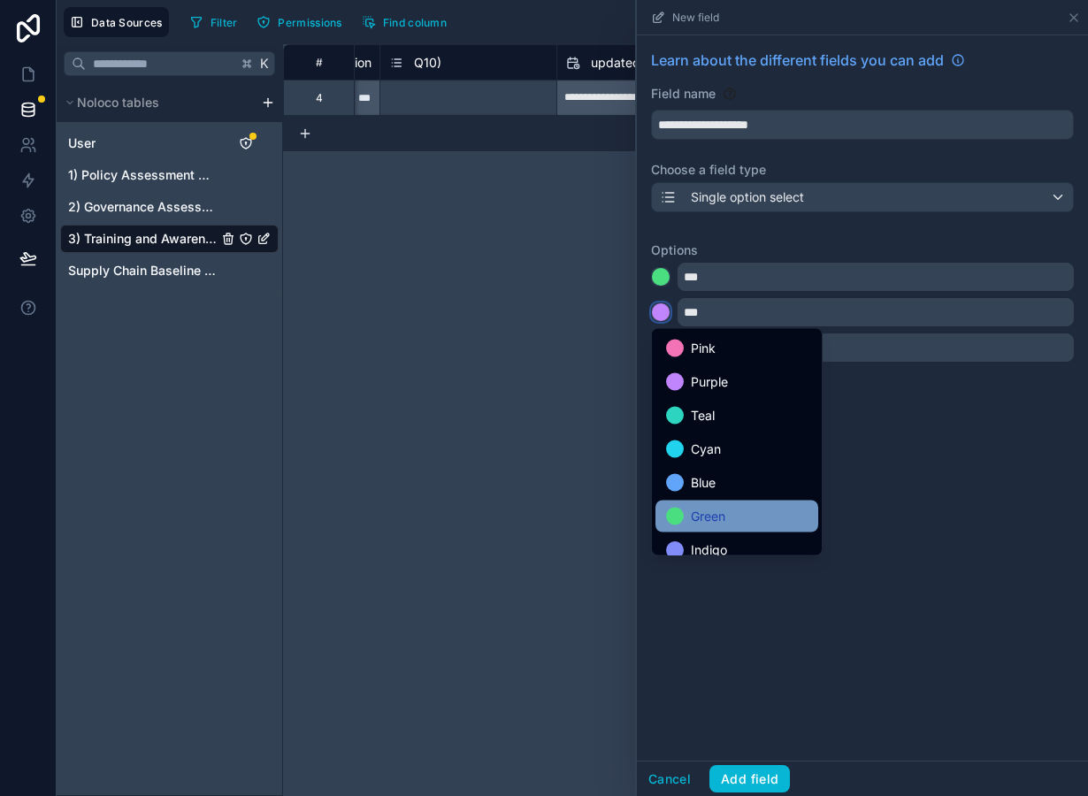
scroll to position [149, 0]
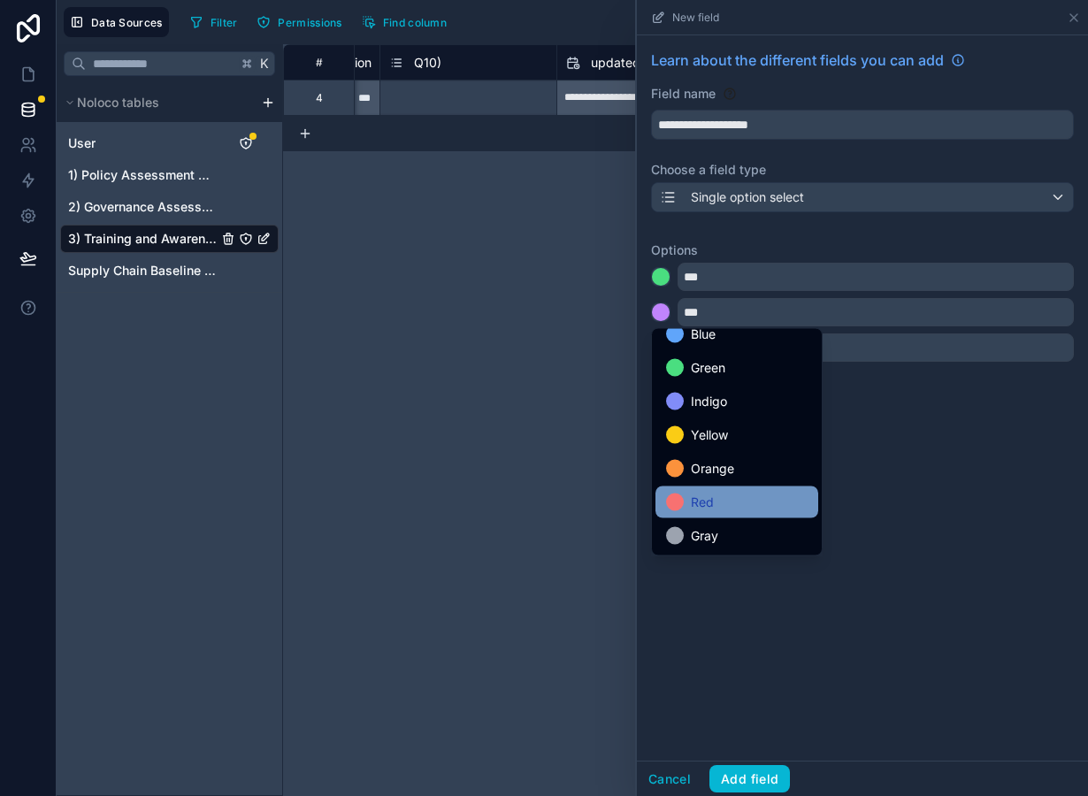
click at [705, 515] on div "Red" at bounding box center [737, 503] width 163 height 32
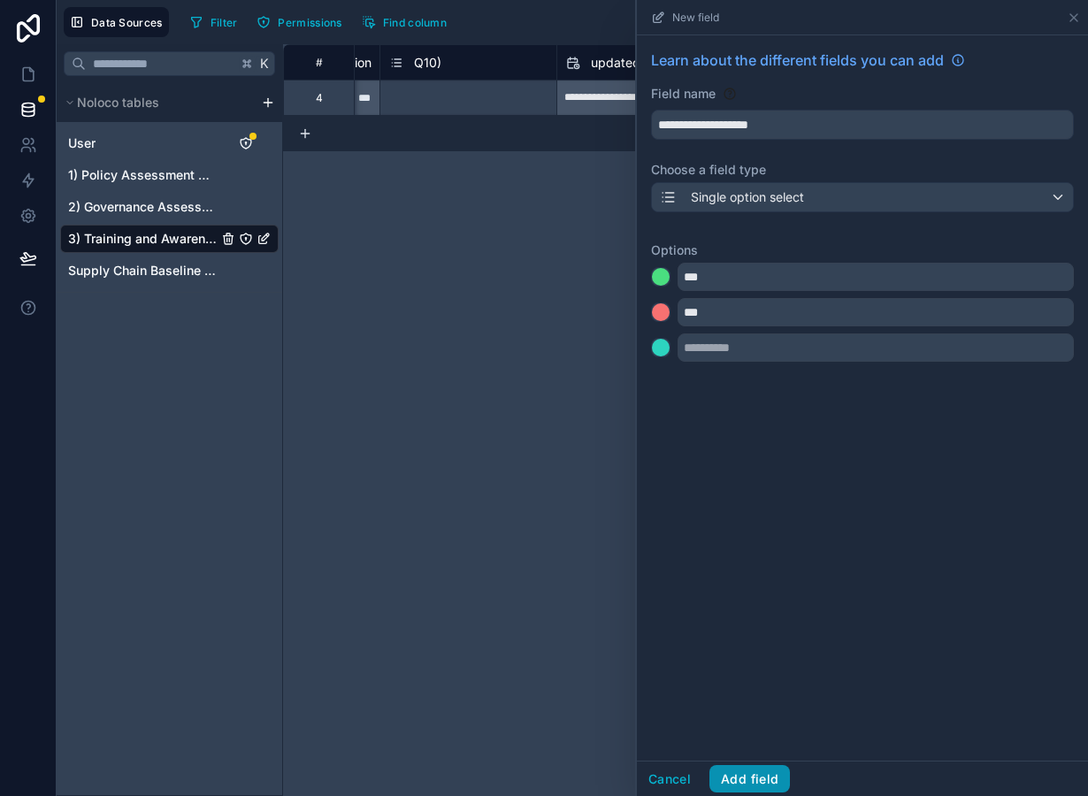
click at [754, 781] on button "Add field" at bounding box center [749, 779] width 81 height 28
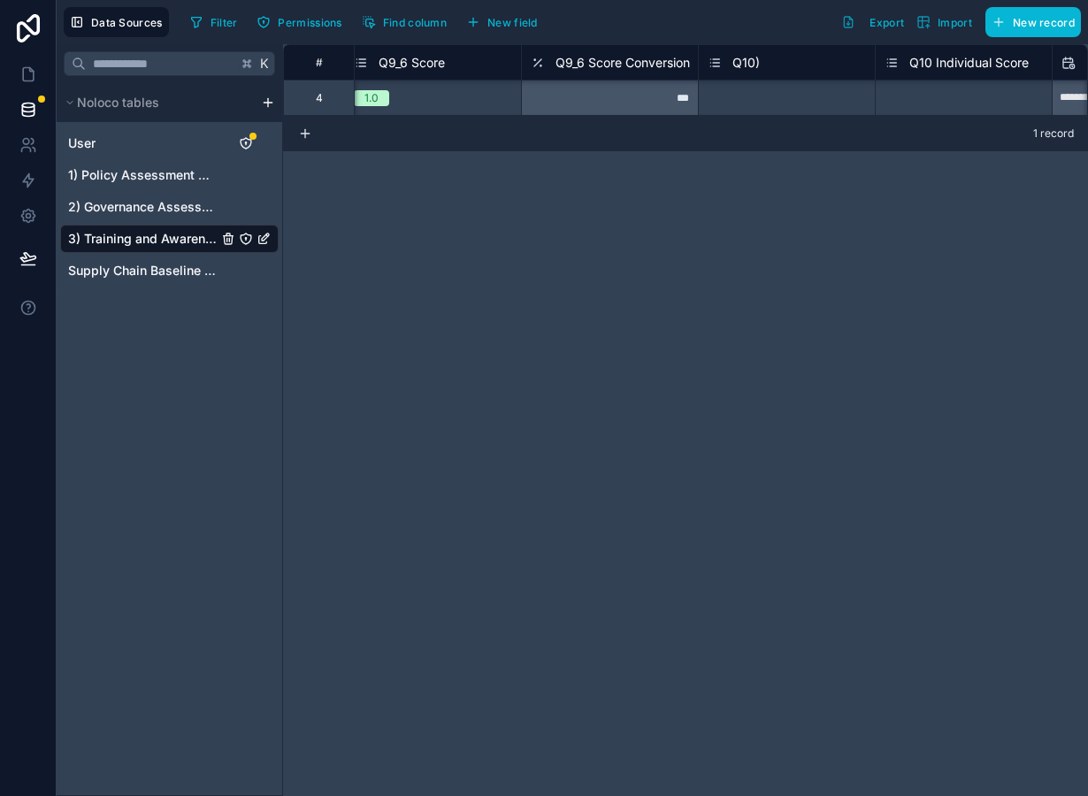
scroll to position [0, 8486]
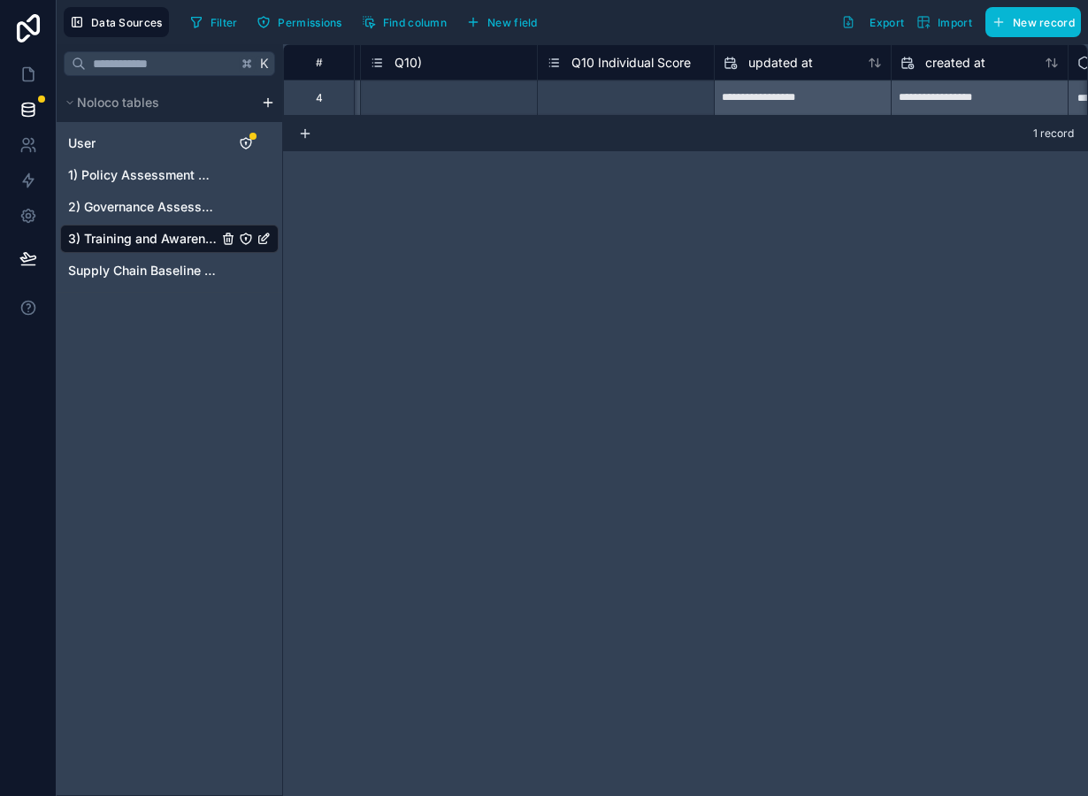
click at [638, 88] on div "Select a Q10 Individual Score" at bounding box center [626, 98] width 176 height 35
click at [619, 96] on div "1.0" at bounding box center [626, 97] width 176 height 19
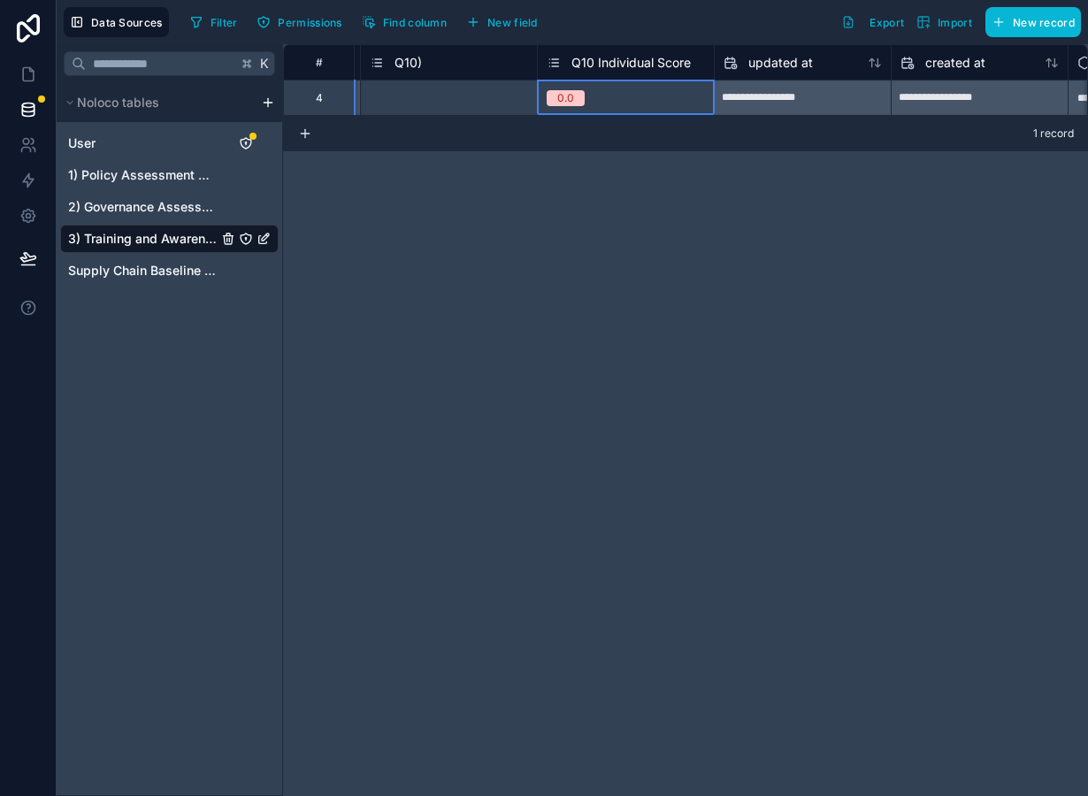
click at [659, 191] on div "**********" at bounding box center [685, 420] width 805 height 752
click at [533, 33] on button "New field" at bounding box center [502, 22] width 84 height 27
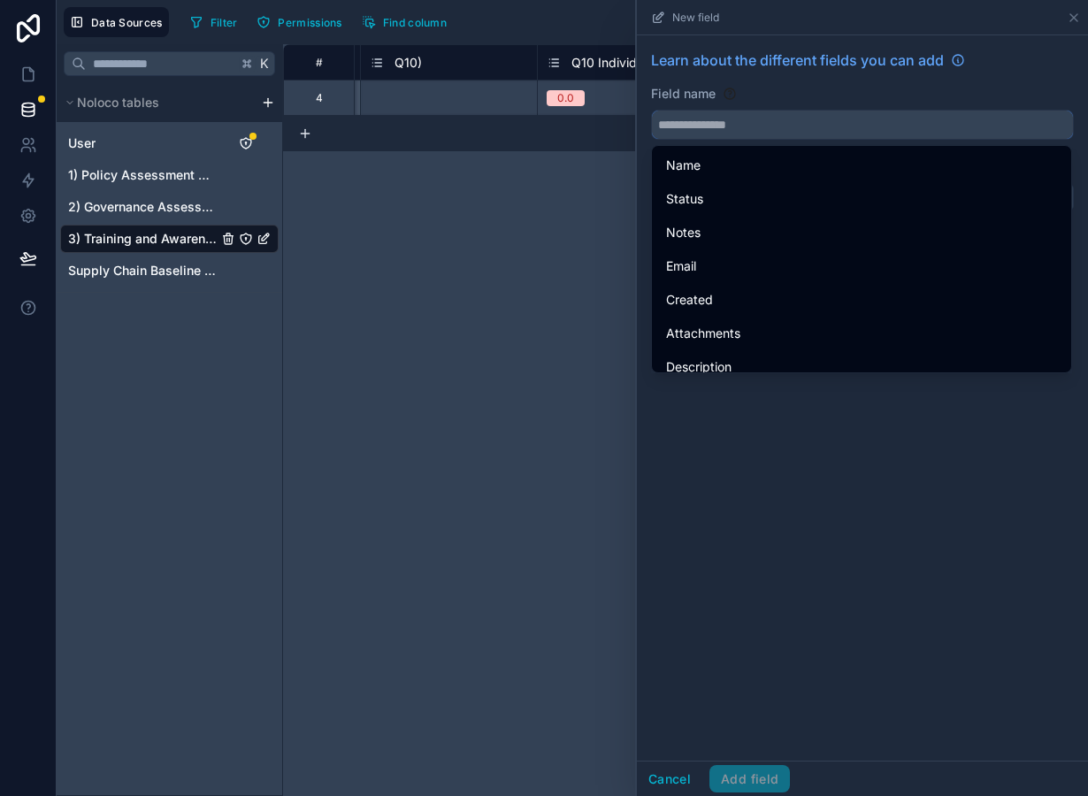
click at [691, 124] on input "text" at bounding box center [862, 125] width 421 height 28
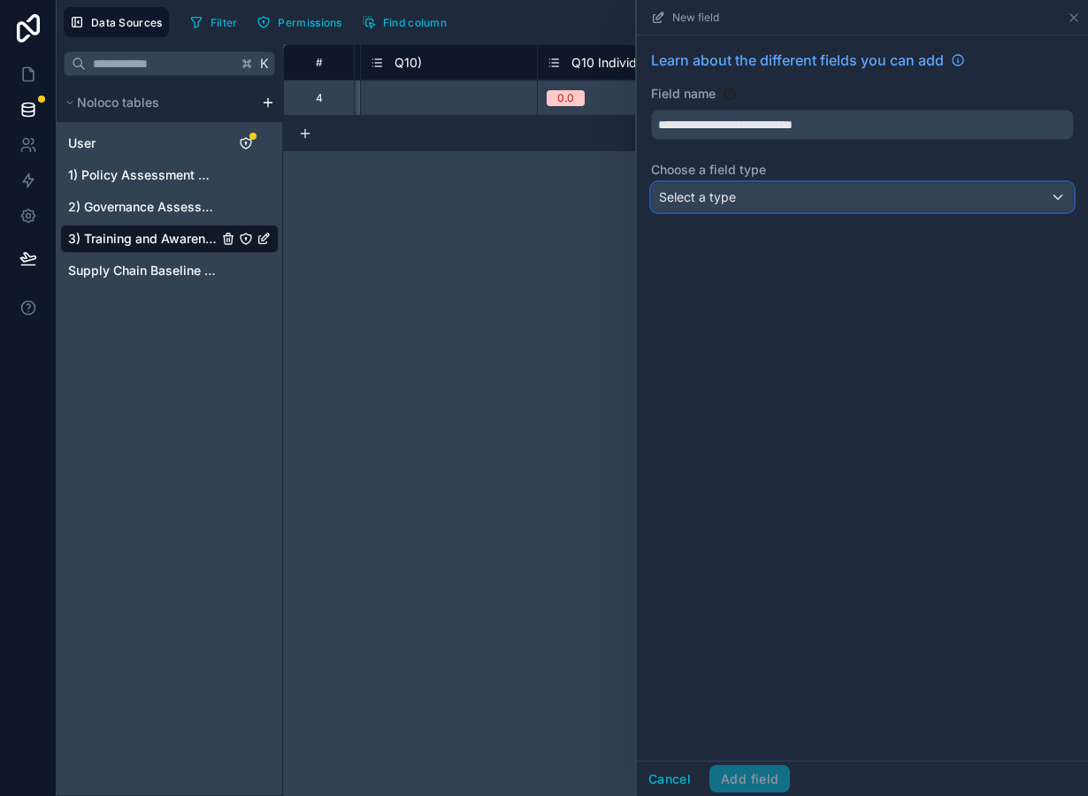
click at [729, 191] on span "Select a type" at bounding box center [697, 196] width 77 height 15
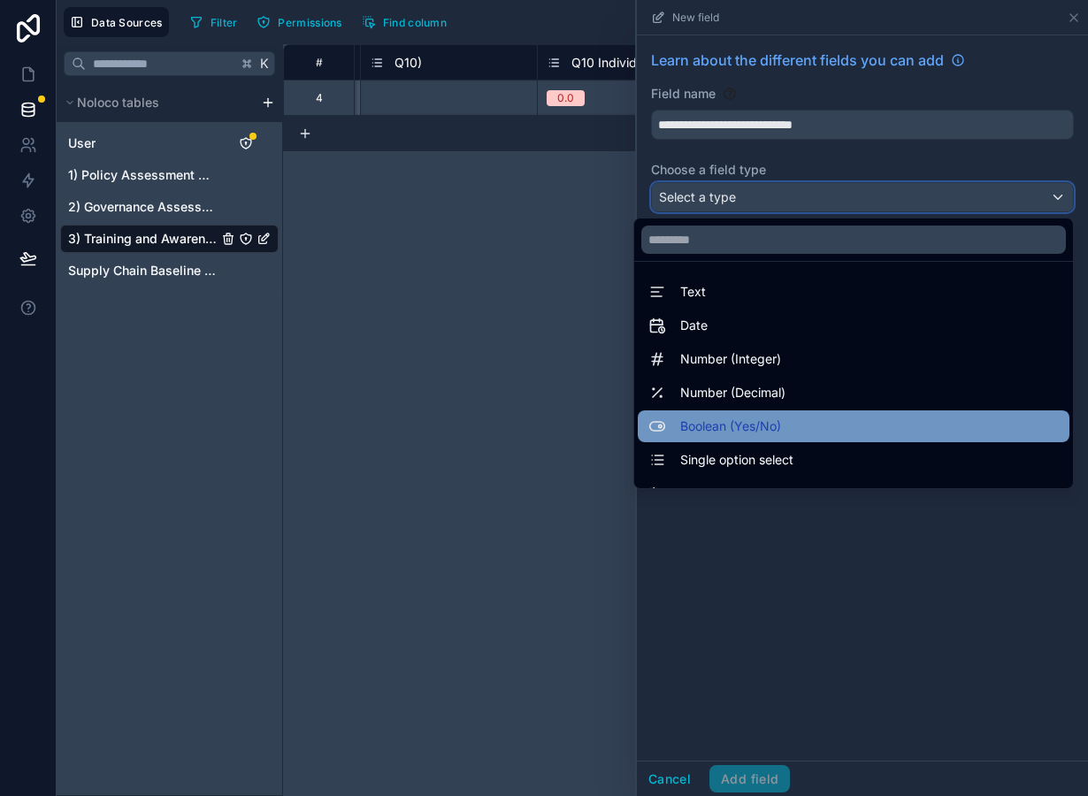
scroll to position [513, 0]
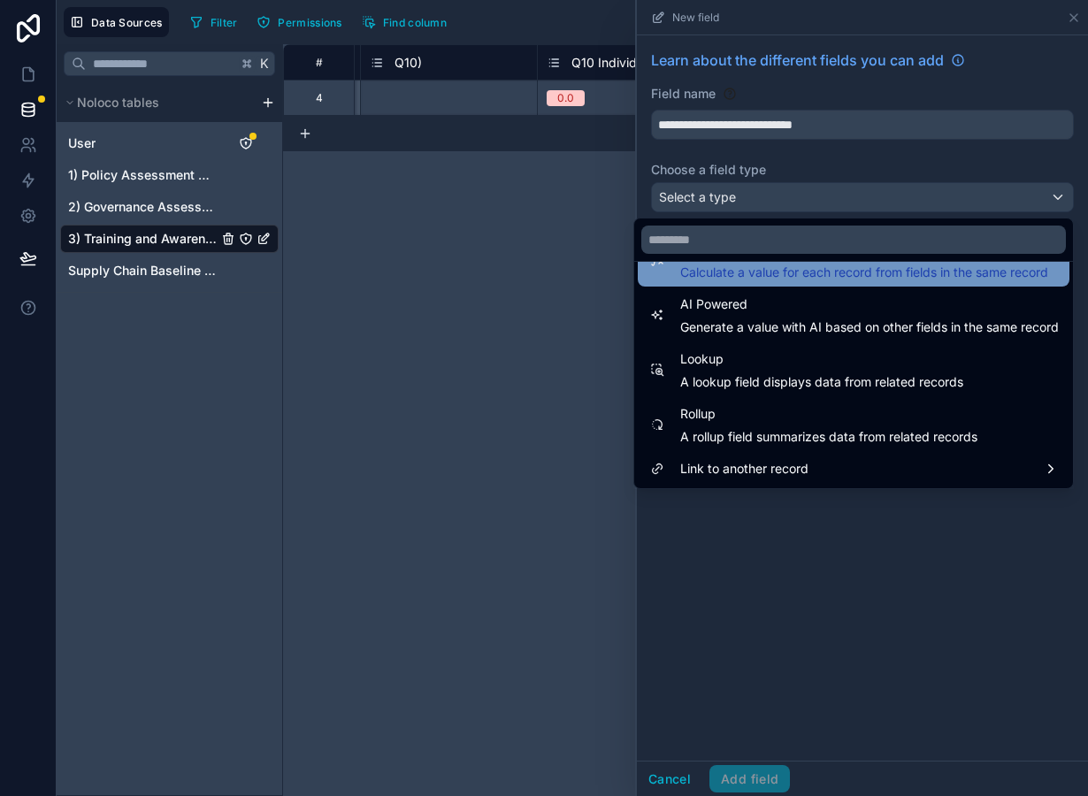
click at [796, 275] on span "Calculate a value for each record from fields in the same record" at bounding box center [864, 273] width 368 height 18
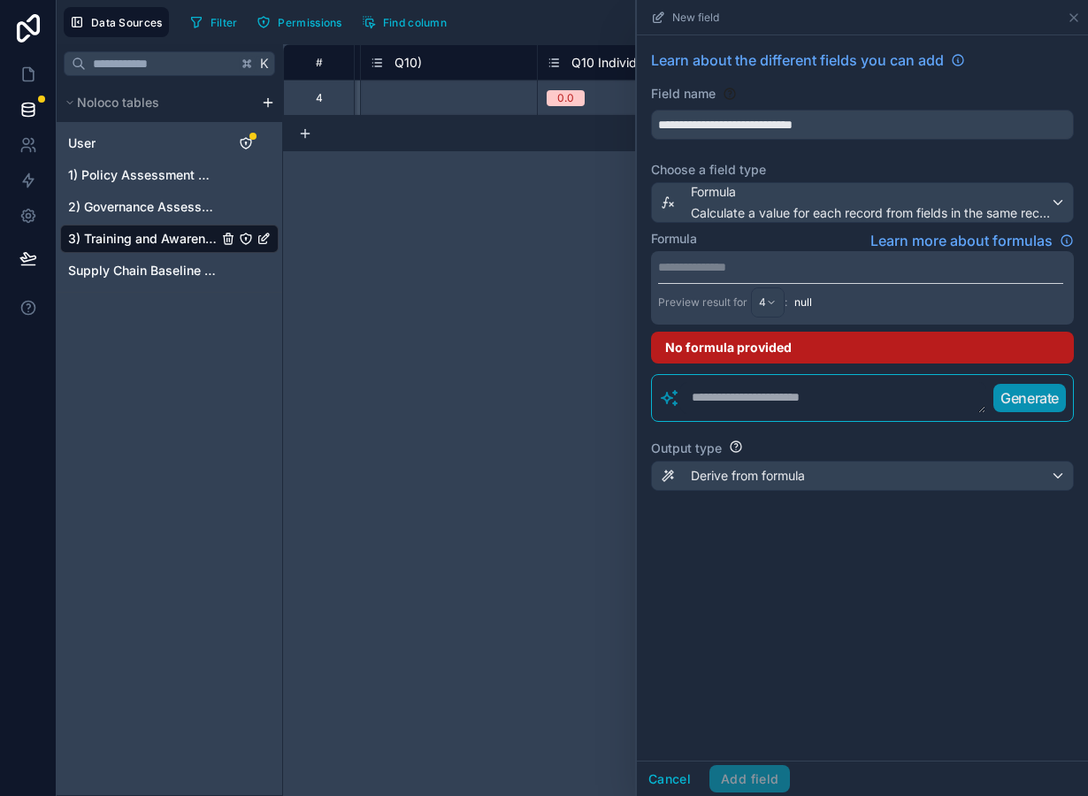
click at [755, 270] on p "**********" at bounding box center [860, 267] width 405 height 18
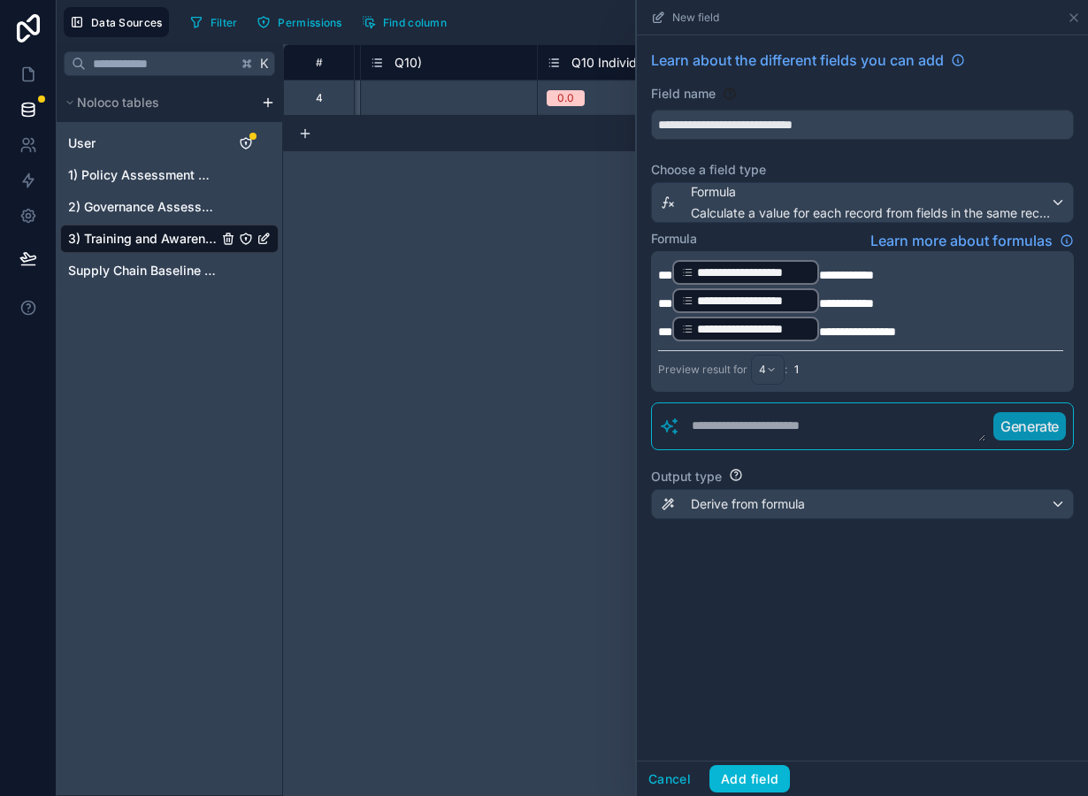
click at [820, 271] on span "**********" at bounding box center [846, 275] width 55 height 12
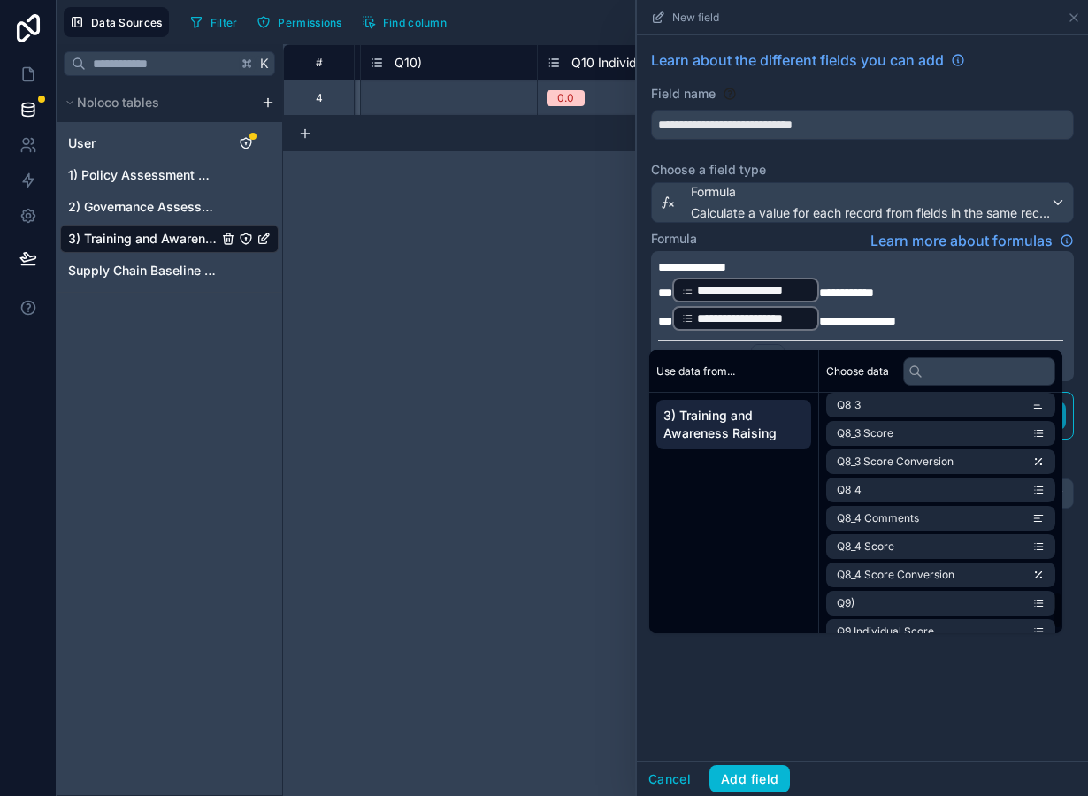
scroll to position [1299, 0]
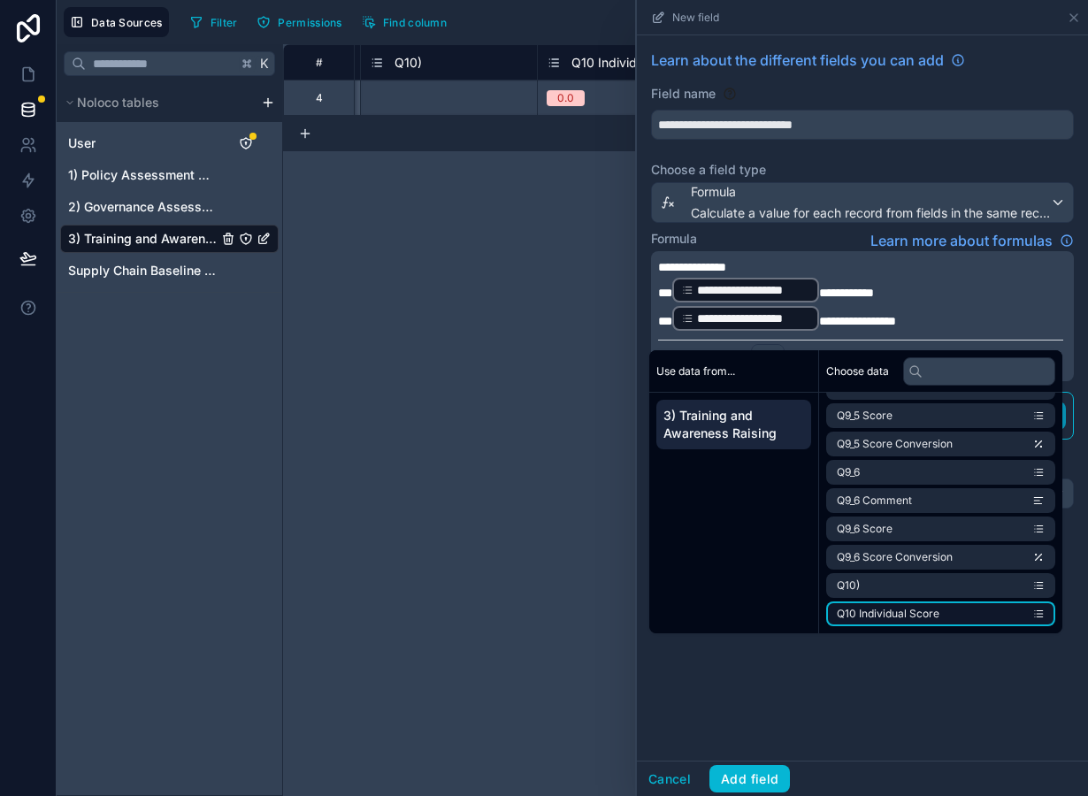
click at [912, 617] on span "Q10 Individual Score" at bounding box center [888, 614] width 103 height 14
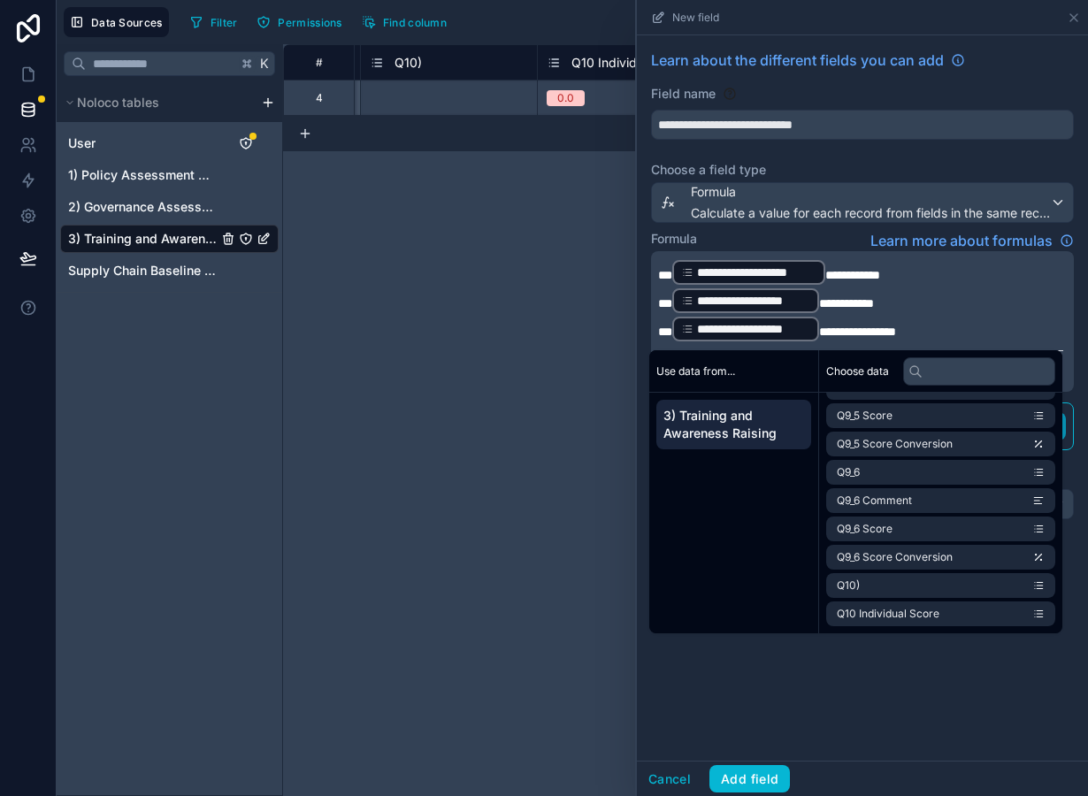
click at [819, 308] on span "**********" at bounding box center [846, 303] width 55 height 12
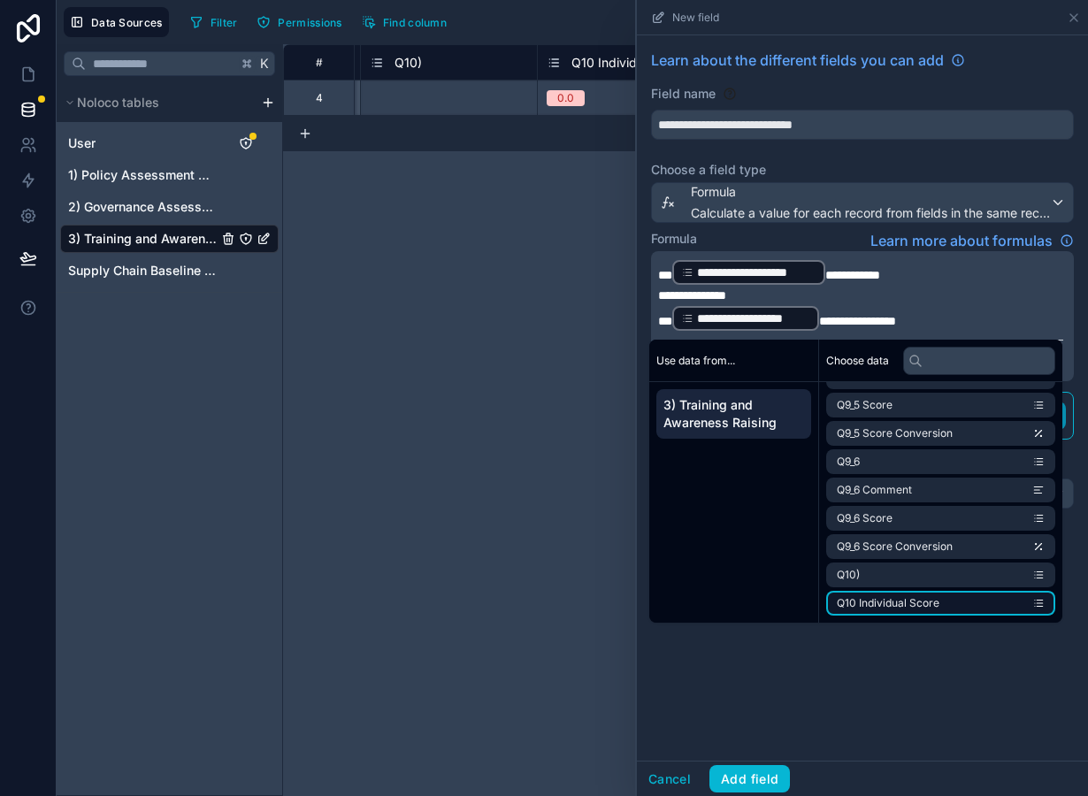
click at [918, 601] on span "Q10 Individual Score" at bounding box center [888, 603] width 103 height 14
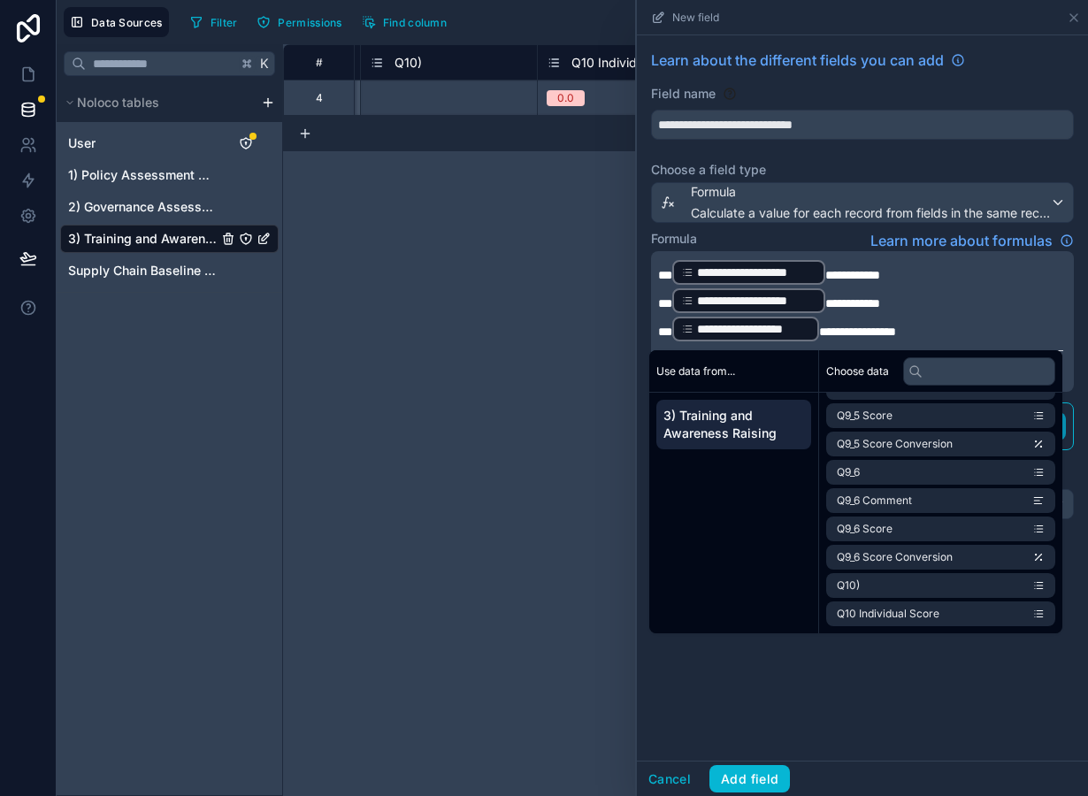
click at [820, 334] on span "**********" at bounding box center [857, 332] width 77 height 12
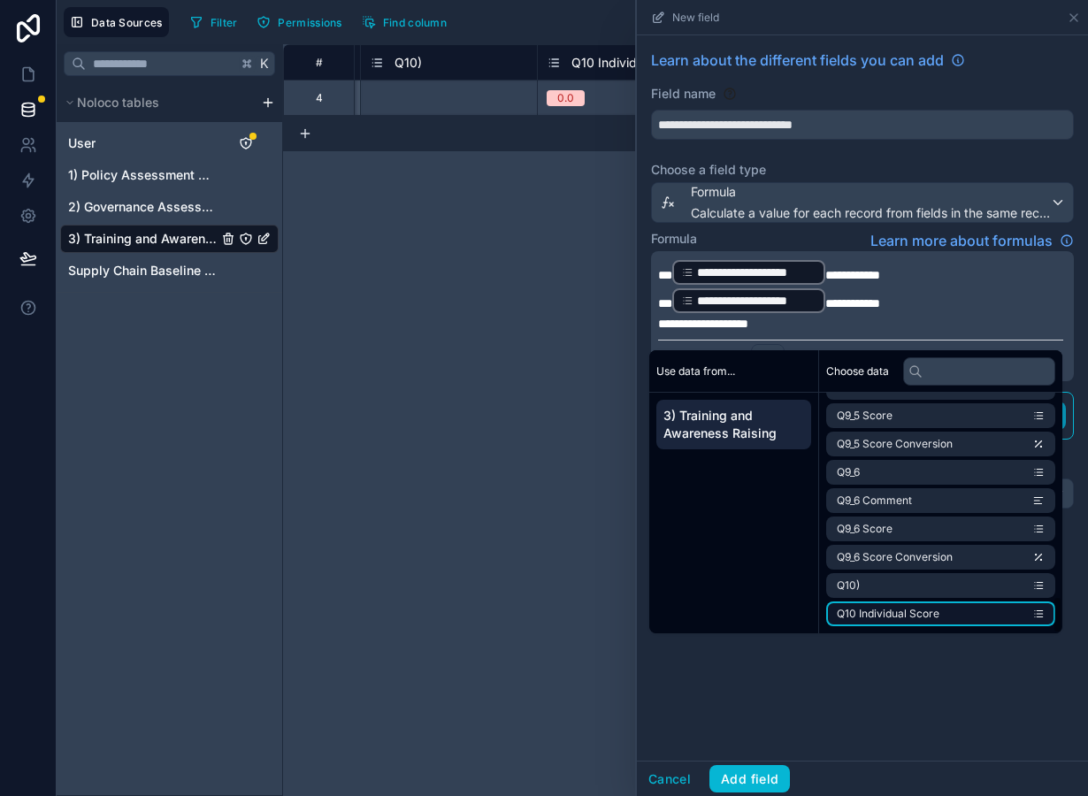
click at [931, 617] on span "Q10 Individual Score" at bounding box center [888, 614] width 103 height 14
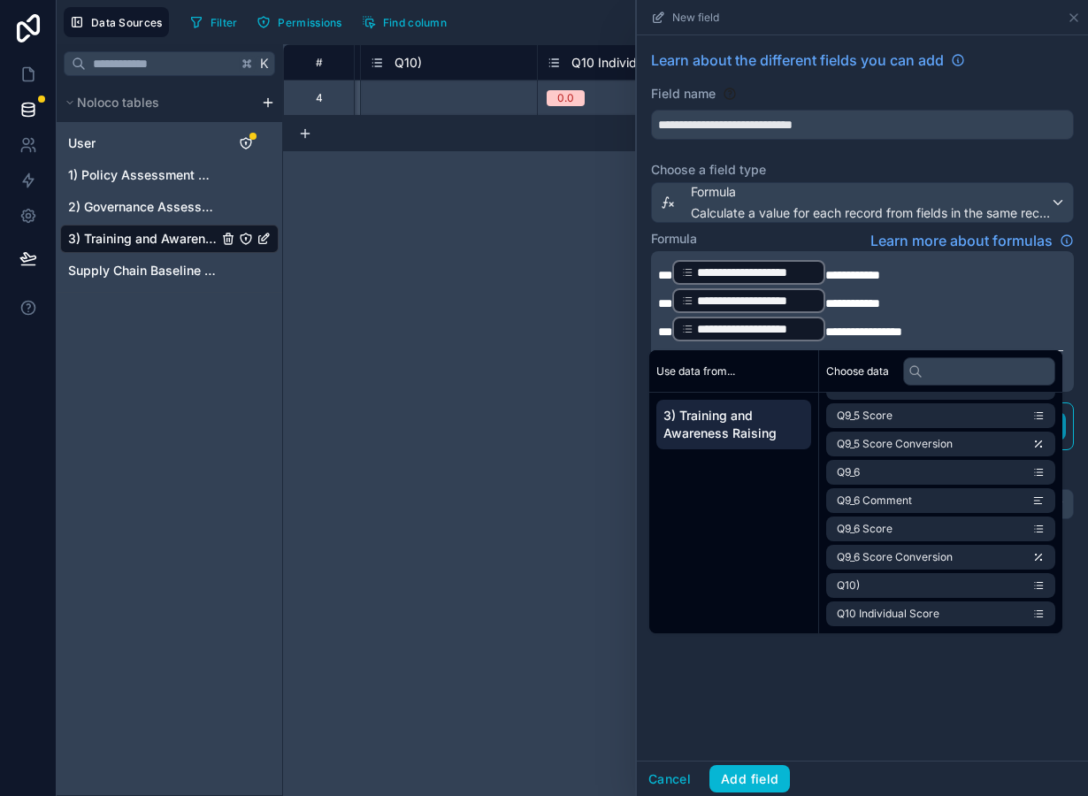
click at [799, 683] on div "**********" at bounding box center [862, 397] width 451 height 725
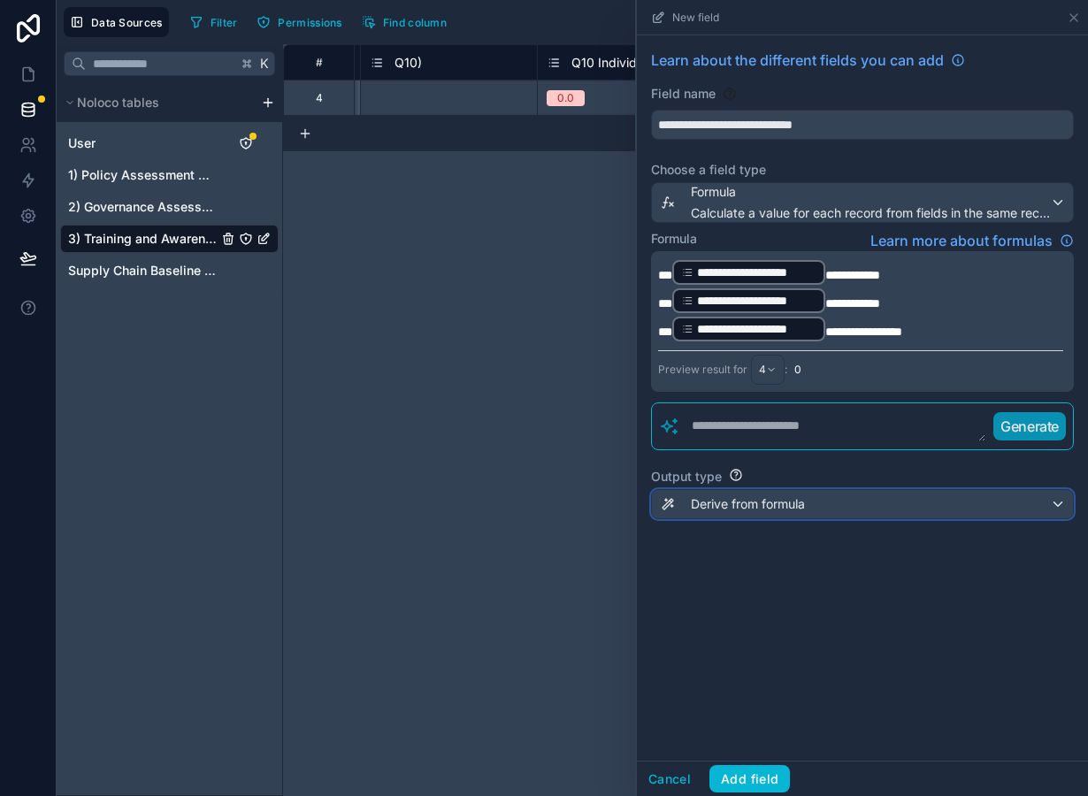
click at [754, 510] on span "Derive from formula" at bounding box center [748, 504] width 114 height 18
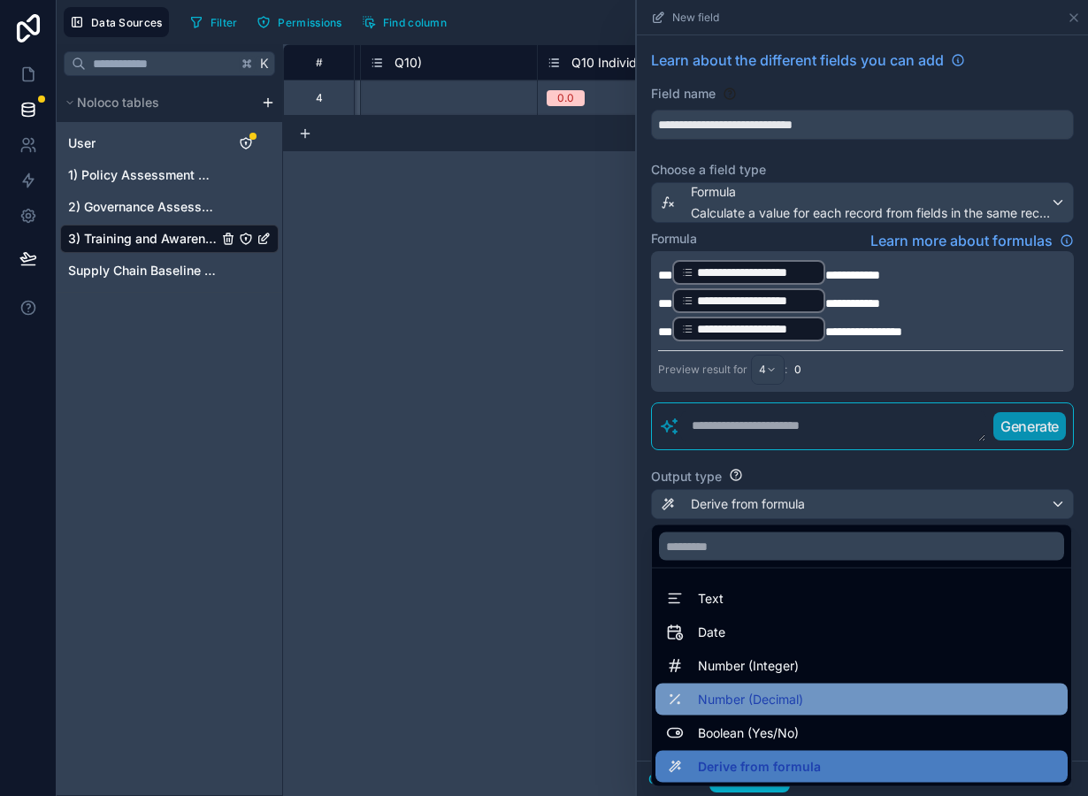
click at [758, 694] on span "Number (Decimal)" at bounding box center [750, 699] width 105 height 21
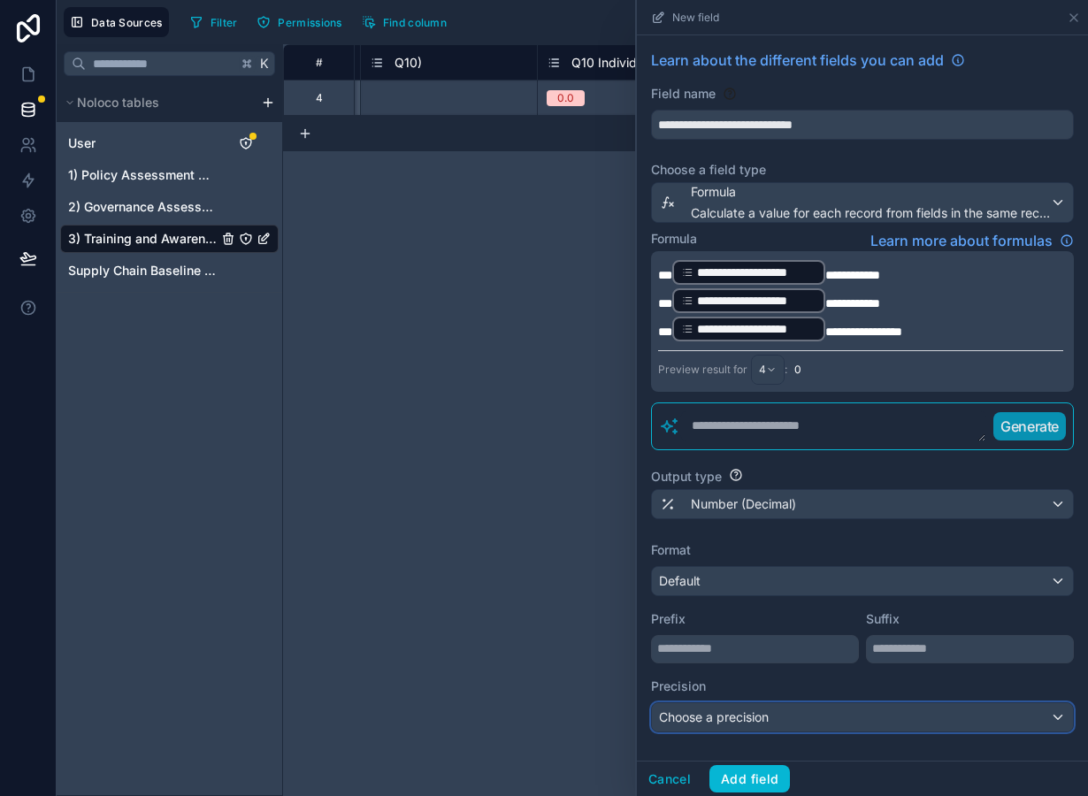
click at [744, 723] on span "Choose a precision" at bounding box center [714, 716] width 110 height 15
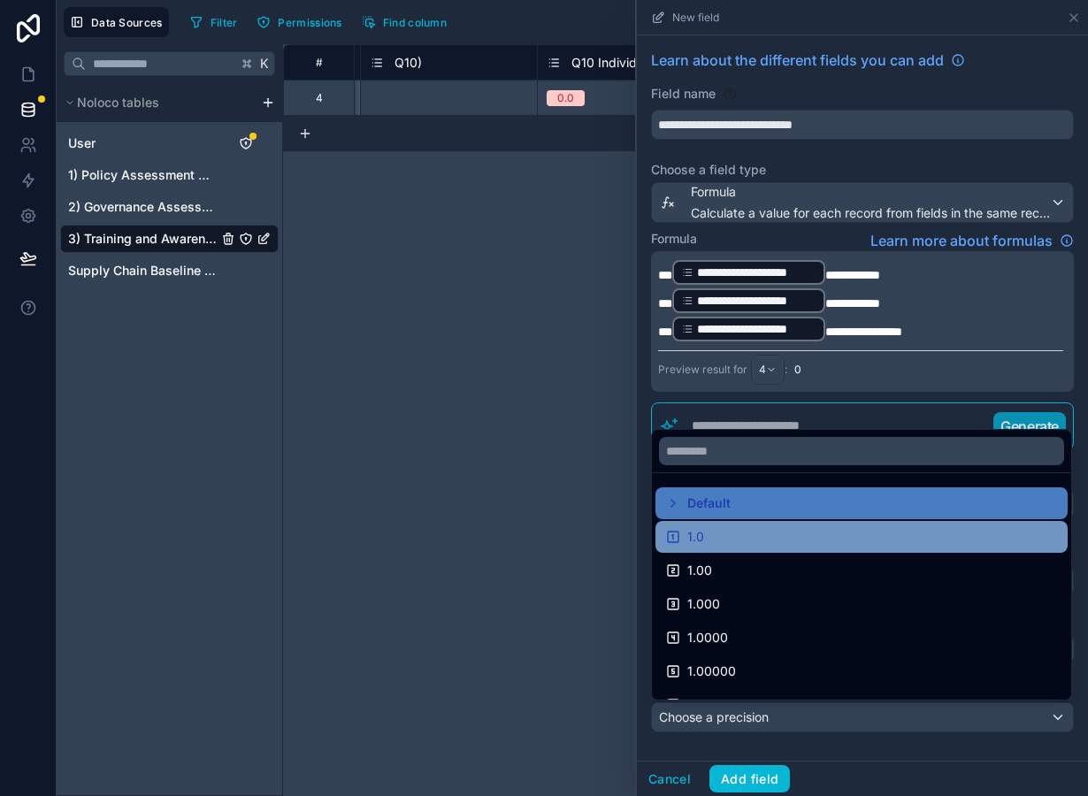
click at [729, 540] on div "1.0" at bounding box center [861, 536] width 391 height 21
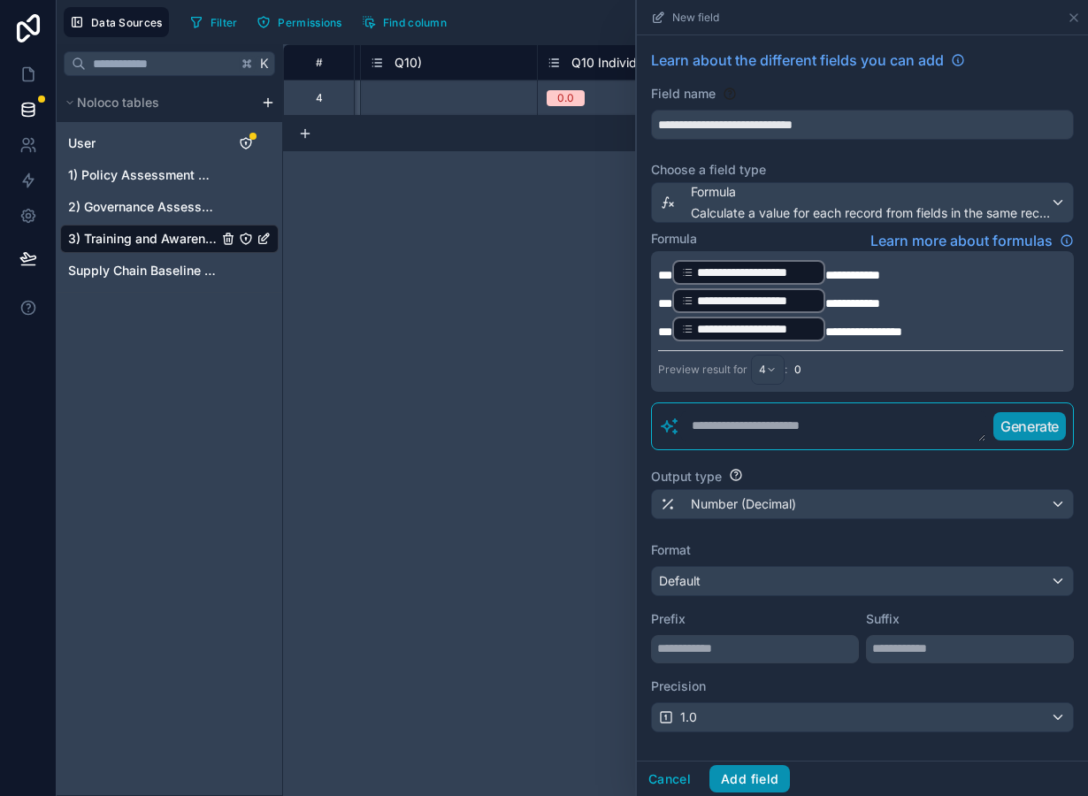
click at [770, 789] on button "Add field" at bounding box center [749, 779] width 81 height 28
click at [156, 209] on span "2) Governance Assessment" at bounding box center [143, 207] width 150 height 18
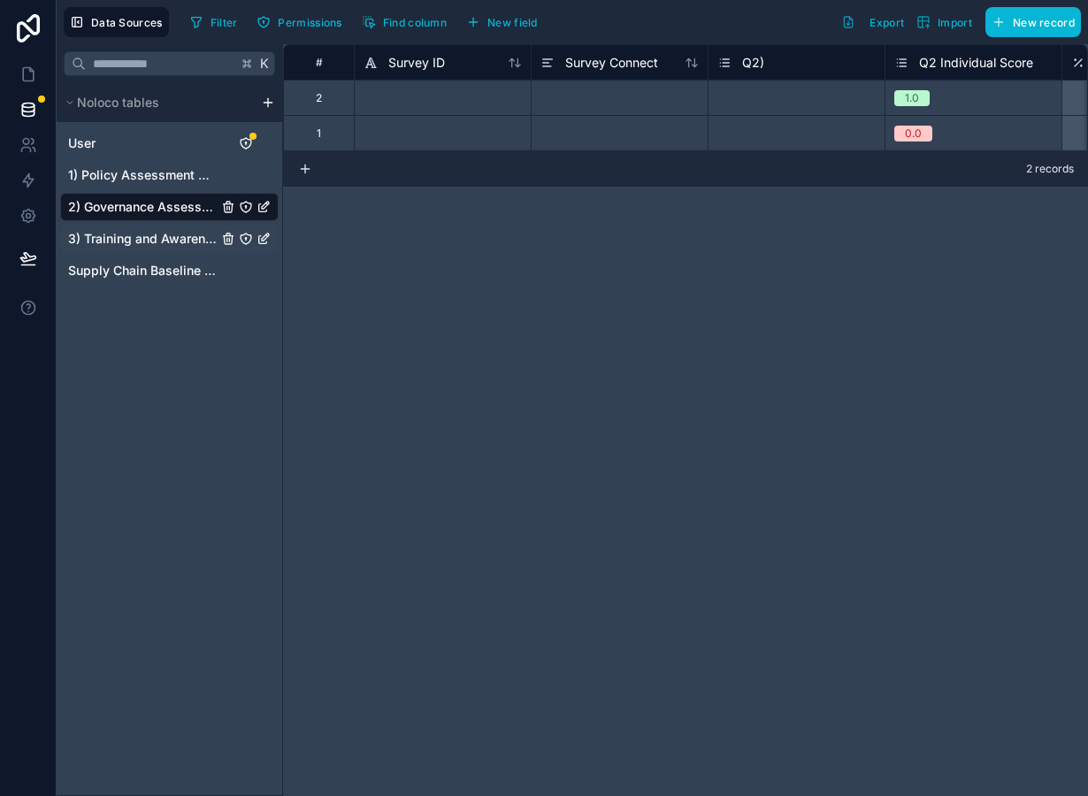
click at [144, 241] on span "3) Training and Awareness Raising" at bounding box center [143, 239] width 150 height 18
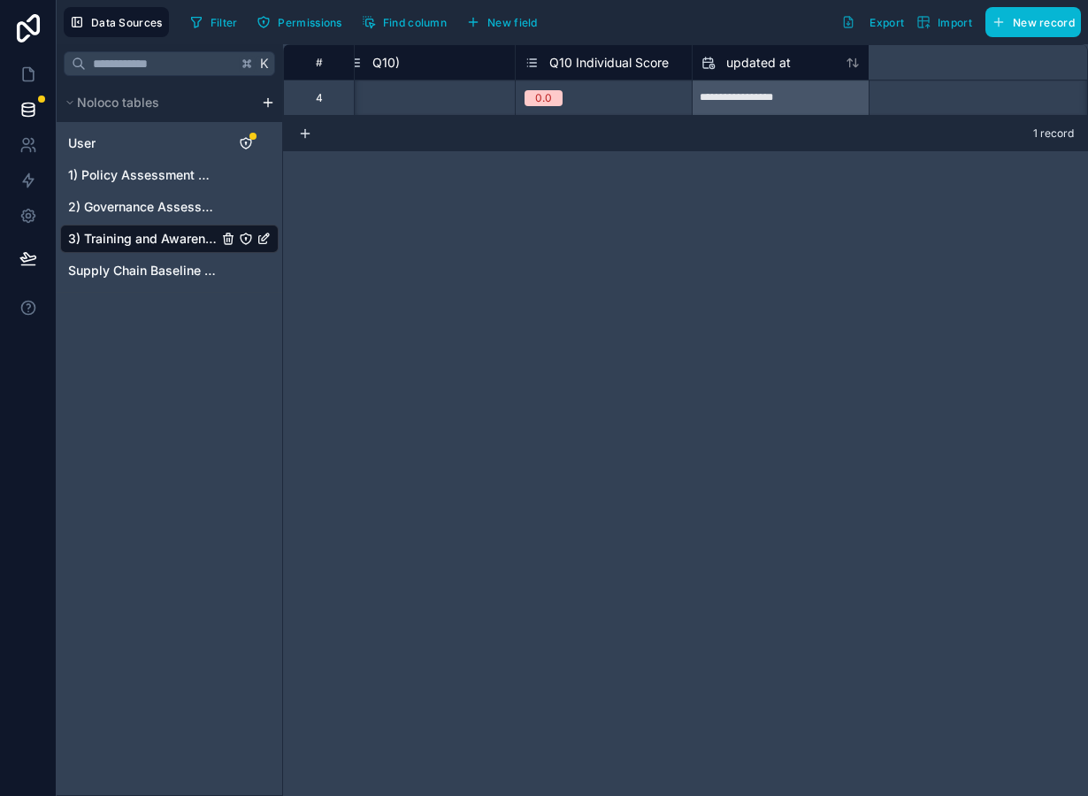
scroll to position [0, 8644]
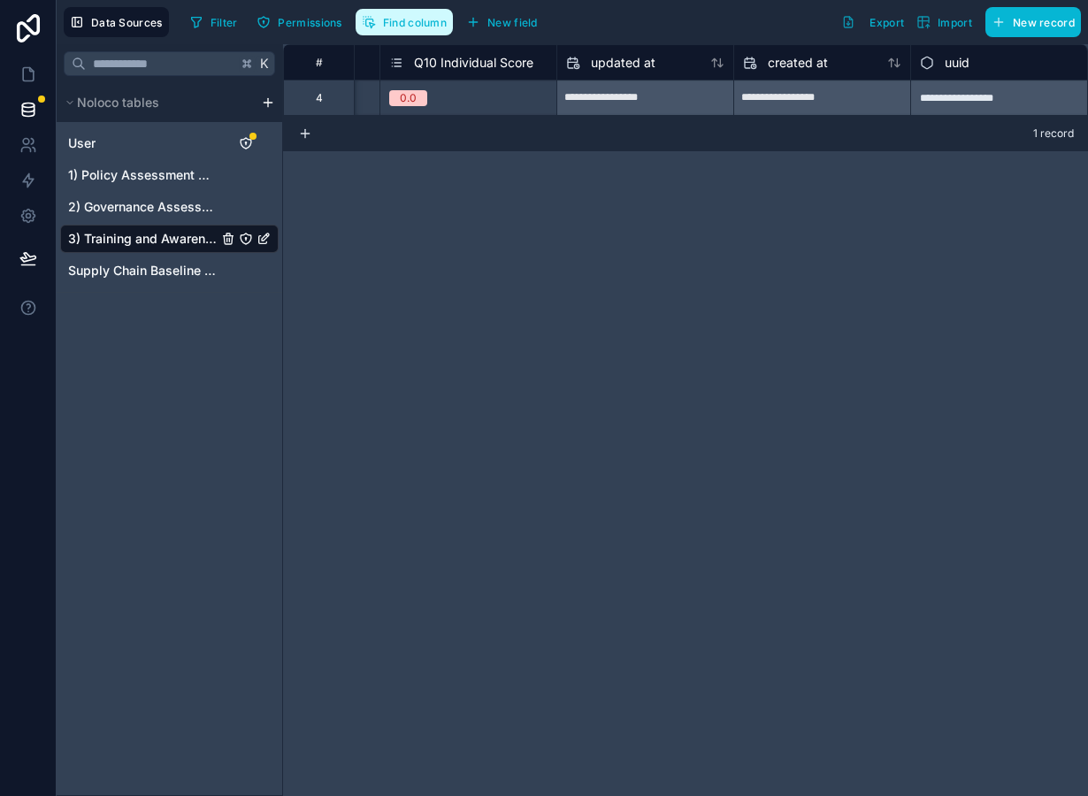
click at [431, 24] on span "Find column" at bounding box center [415, 22] width 64 height 13
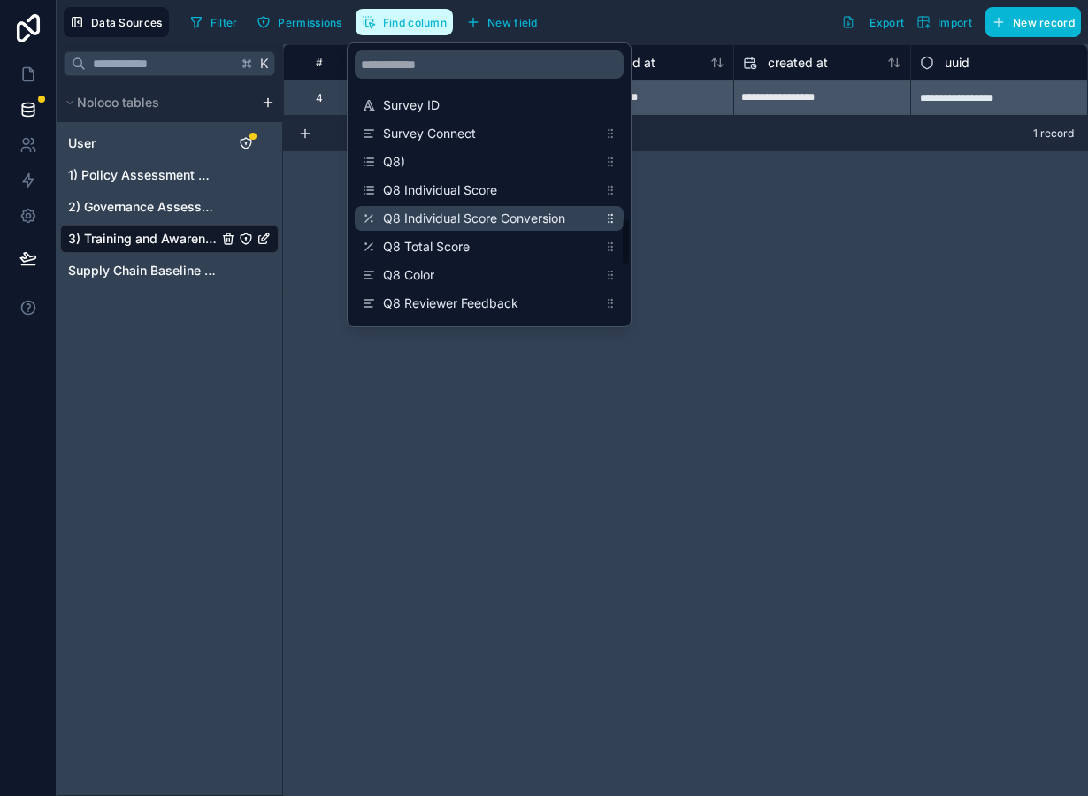
scroll to position [1274, 0]
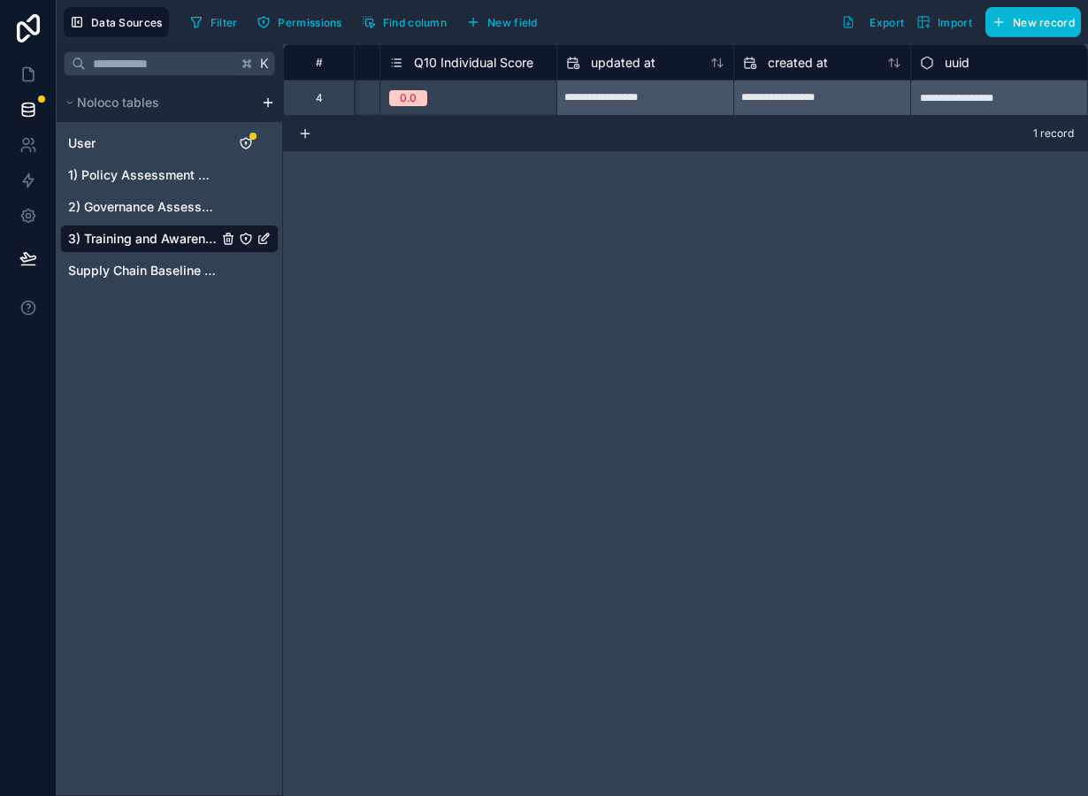
click at [709, 223] on div "**********" at bounding box center [685, 420] width 805 height 752
click at [444, 24] on span "Find column" at bounding box center [415, 22] width 64 height 13
click at [709, 207] on div "**********" at bounding box center [685, 420] width 805 height 752
click at [520, 12] on button "New field" at bounding box center [502, 22] width 84 height 27
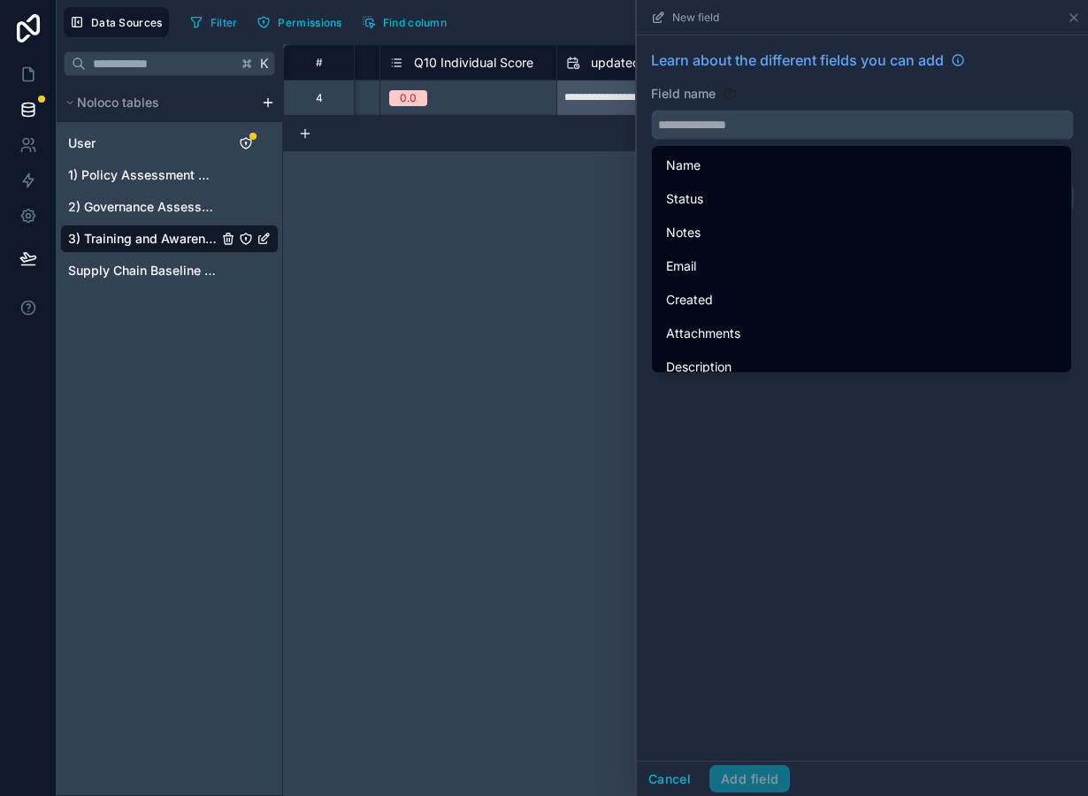
click at [710, 127] on input "text" at bounding box center [862, 125] width 421 height 28
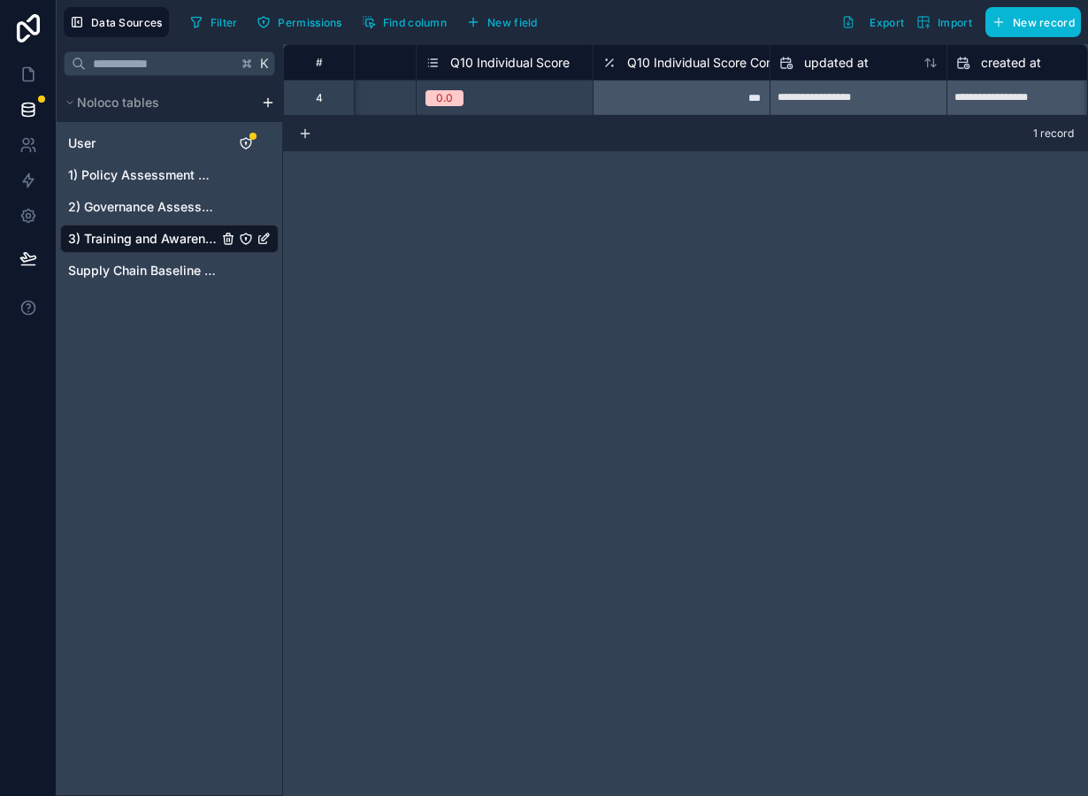
scroll to position [0, 8604]
click at [525, 27] on span "New field" at bounding box center [512, 22] width 50 height 13
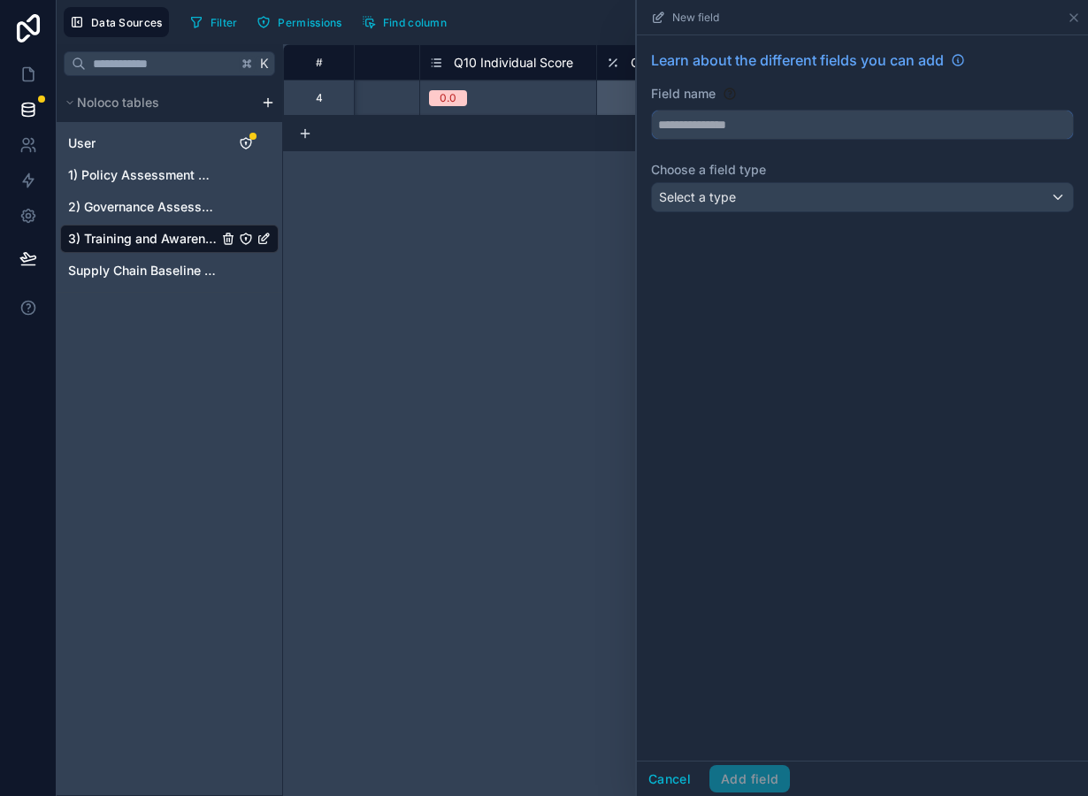
click at [746, 125] on input "text" at bounding box center [862, 125] width 421 height 28
click at [740, 203] on div "Select a type" at bounding box center [862, 197] width 421 height 28
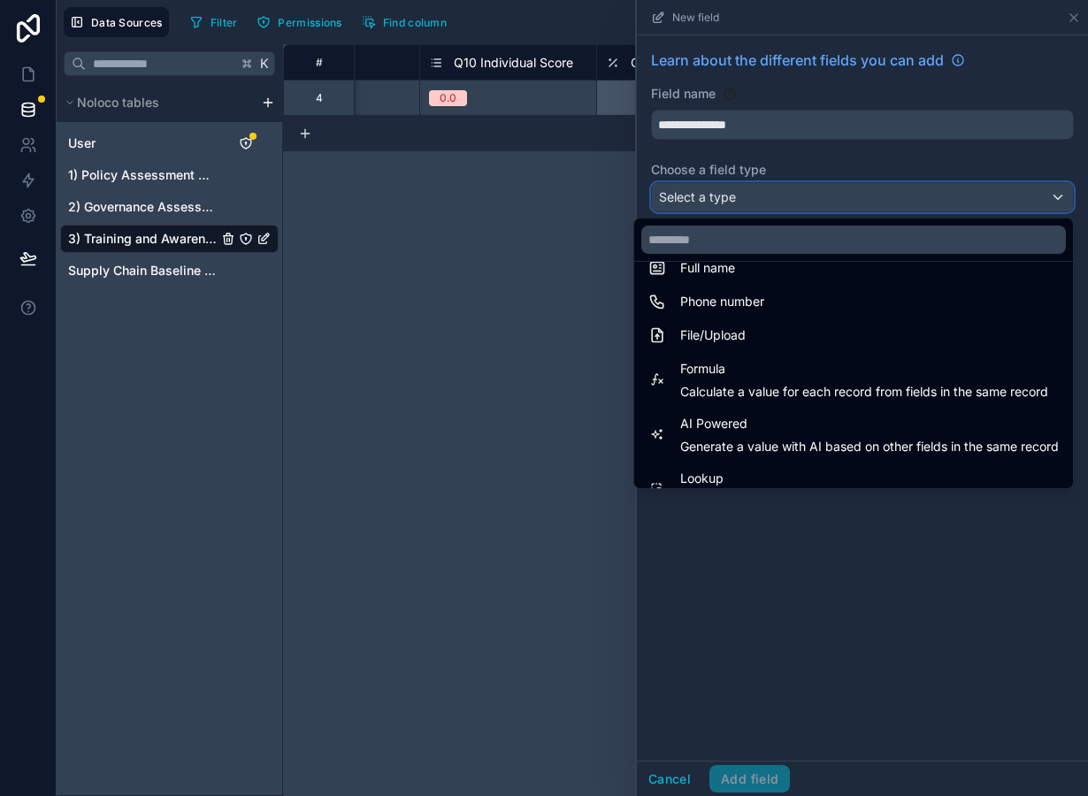
scroll to position [395, 0]
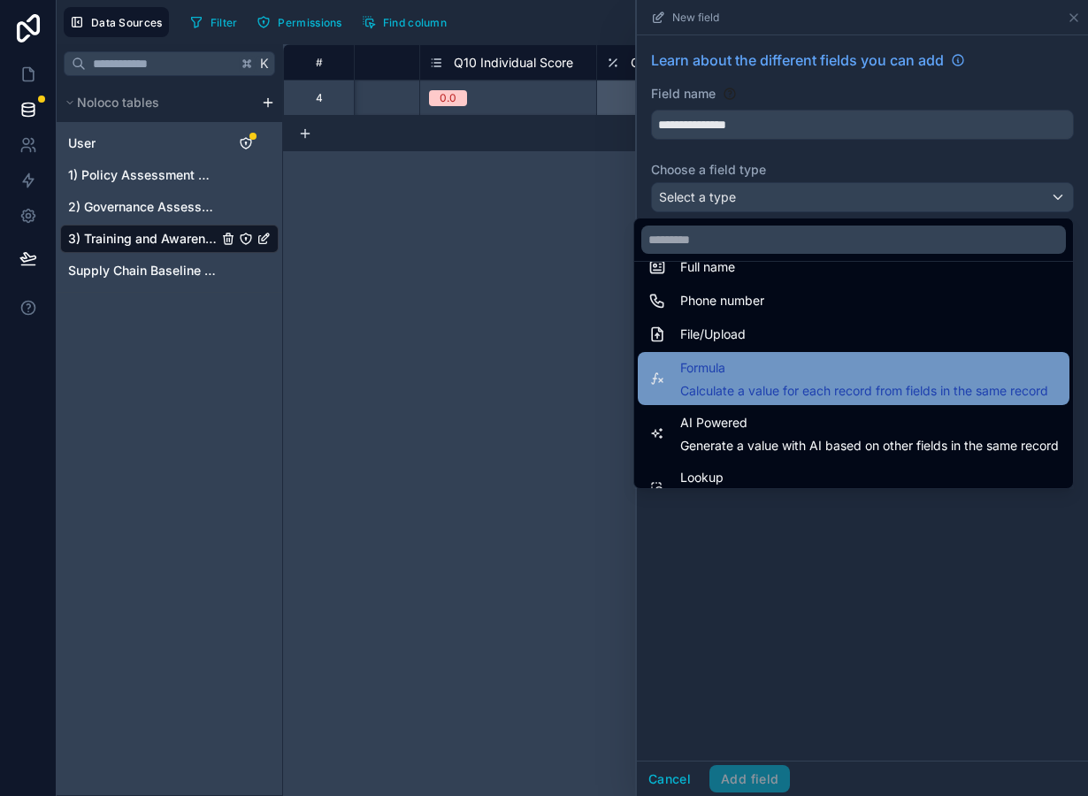
click at [749, 387] on span "Calculate a value for each record from fields in the same record" at bounding box center [864, 391] width 368 height 18
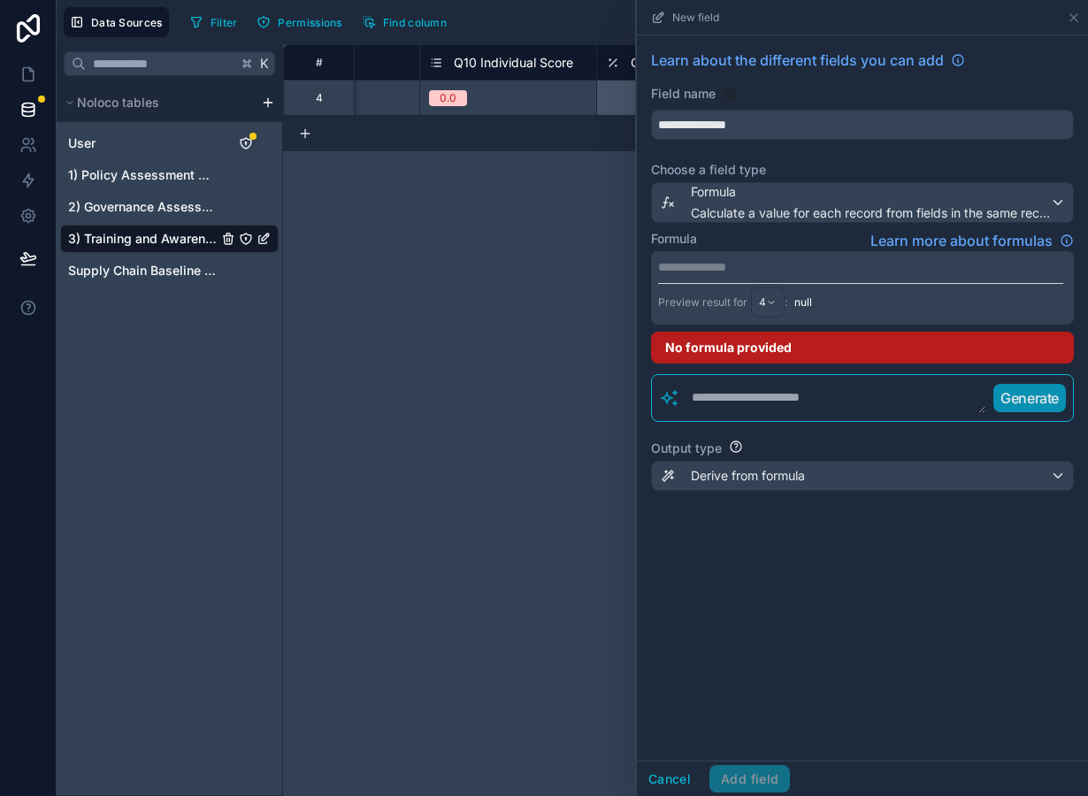
click at [734, 274] on p "**********" at bounding box center [860, 267] width 405 height 18
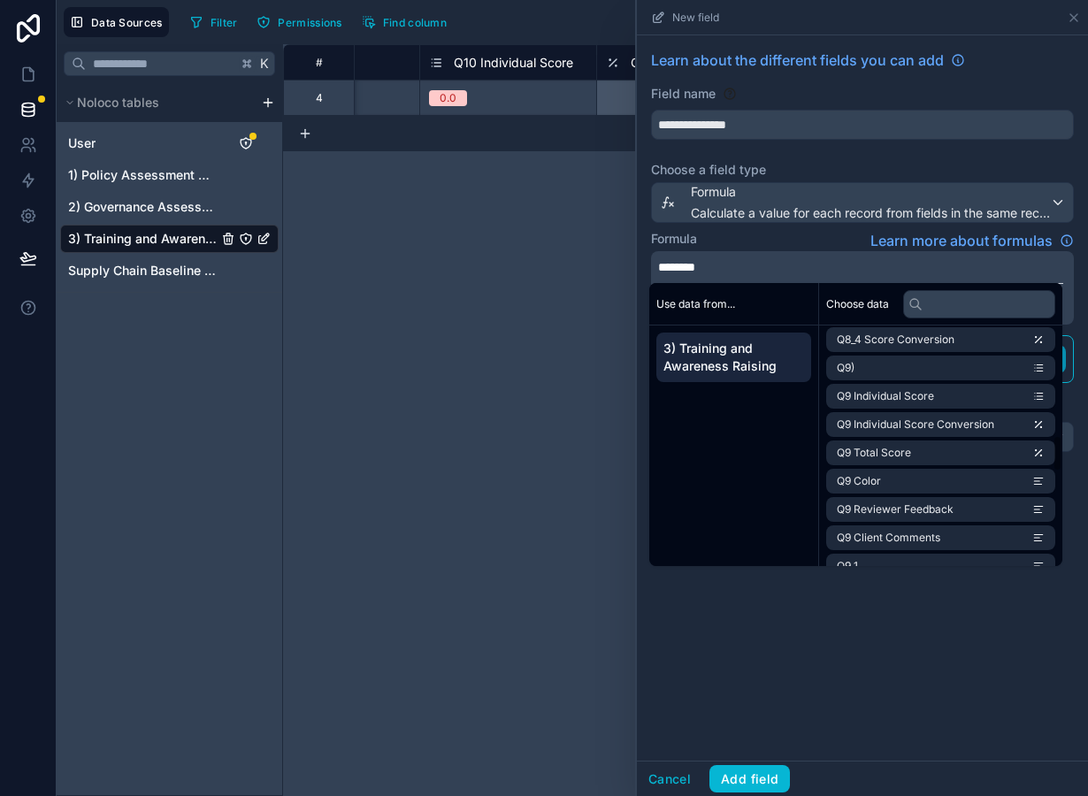
scroll to position [1327, 0]
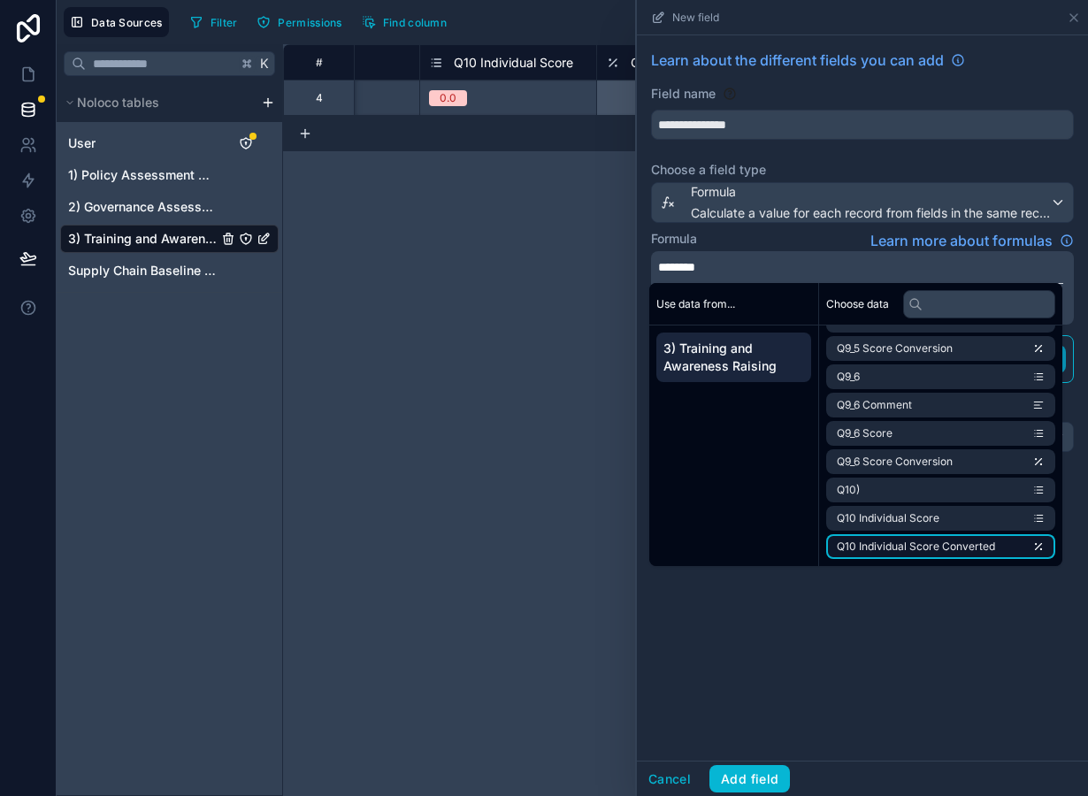
click at [918, 538] on li "Q10 Individual Score Converted" at bounding box center [940, 546] width 229 height 25
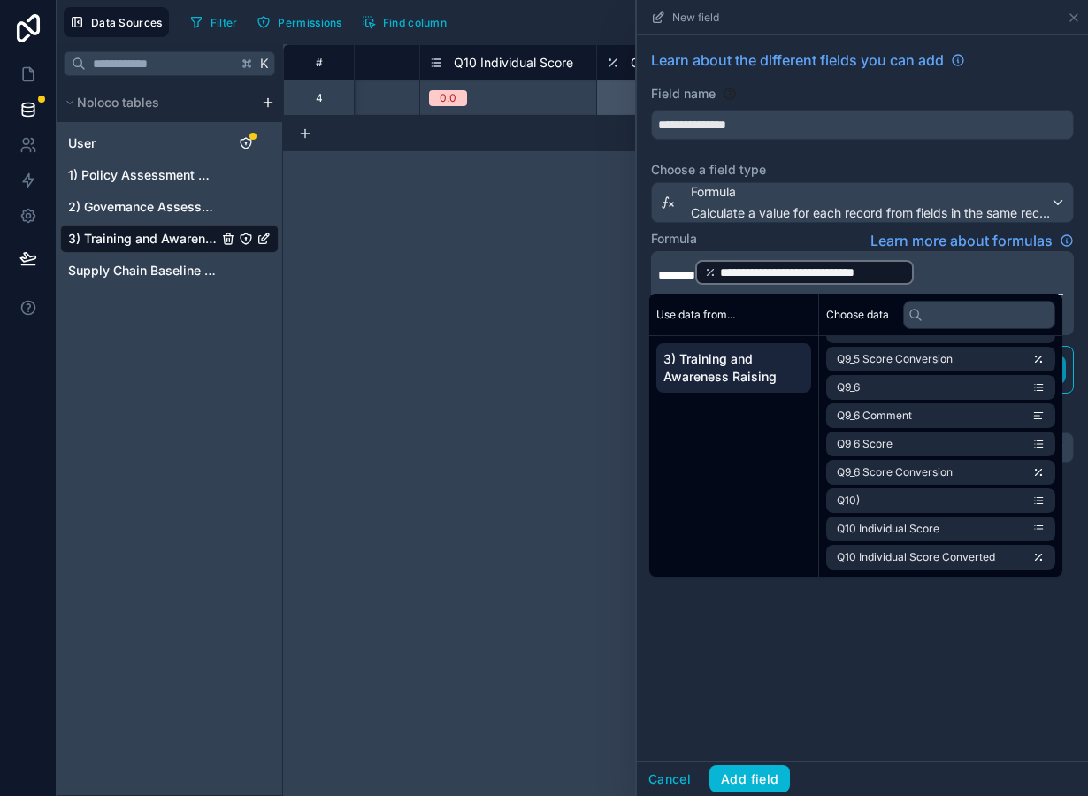
click at [955, 273] on p "**********" at bounding box center [860, 272] width 405 height 28
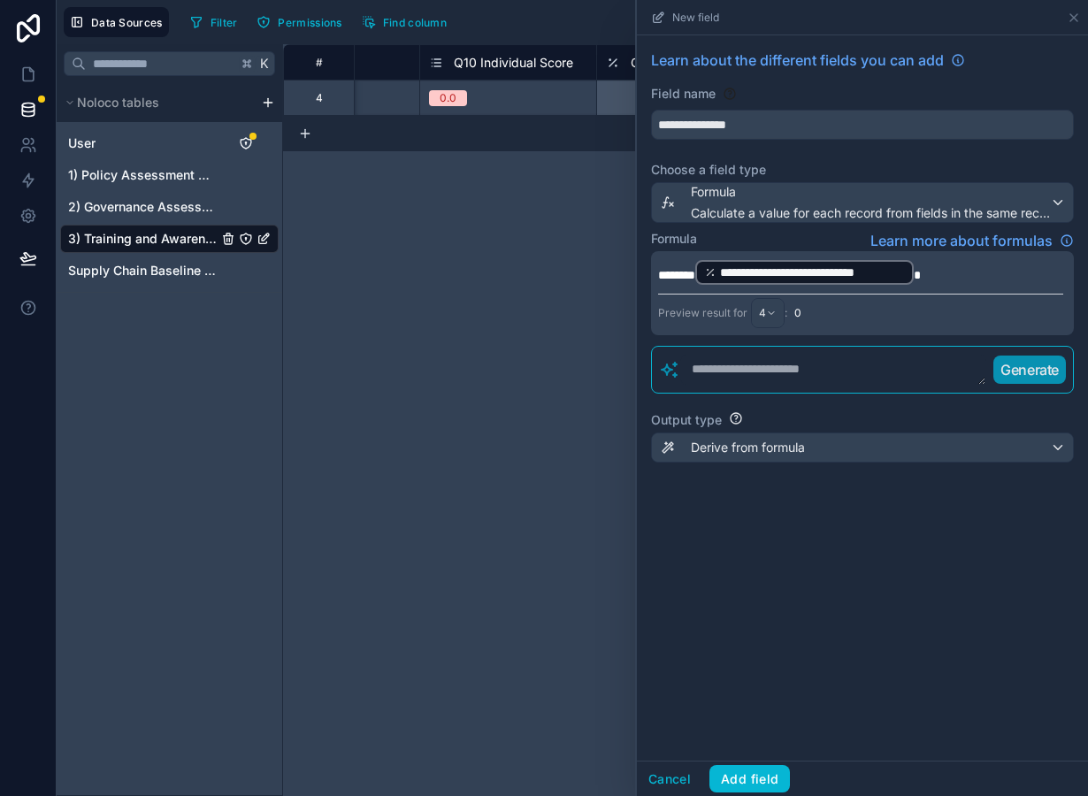
click at [815, 688] on div "**********" at bounding box center [862, 397] width 451 height 725
click at [735, 449] on span "Derive from formula" at bounding box center [748, 448] width 114 height 18
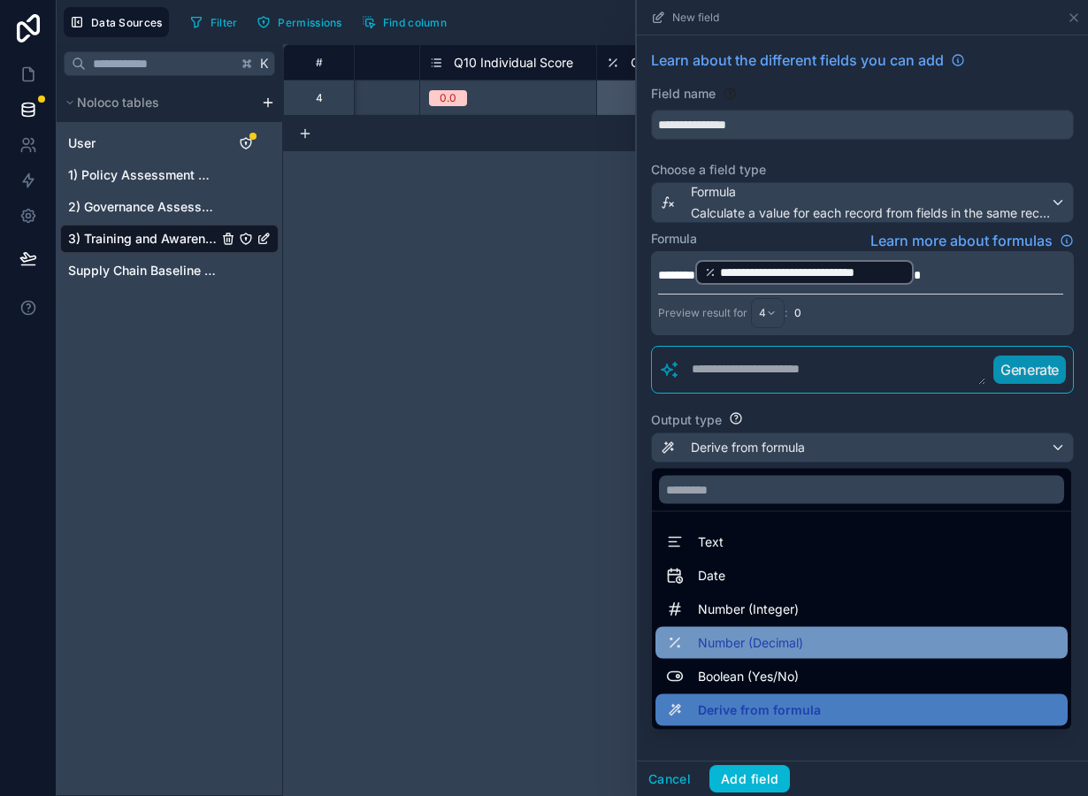
click at [755, 647] on span "Number (Decimal)" at bounding box center [750, 643] width 105 height 21
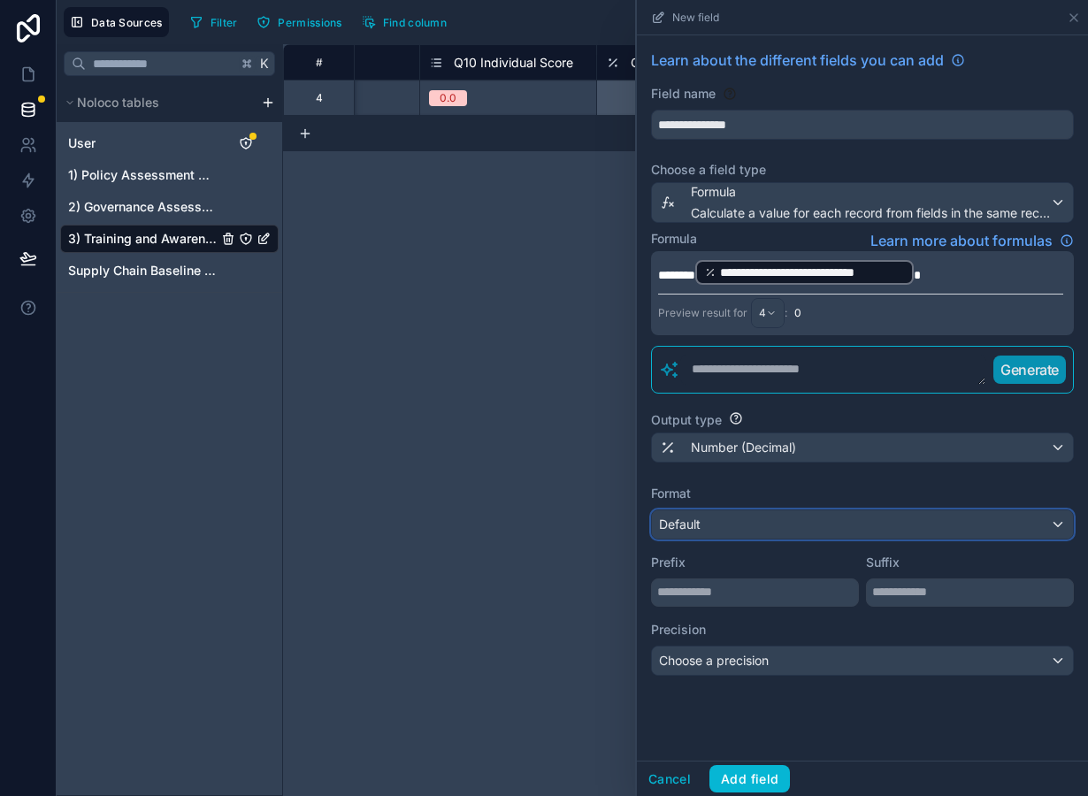
click at [729, 532] on div "Default" at bounding box center [862, 524] width 421 height 28
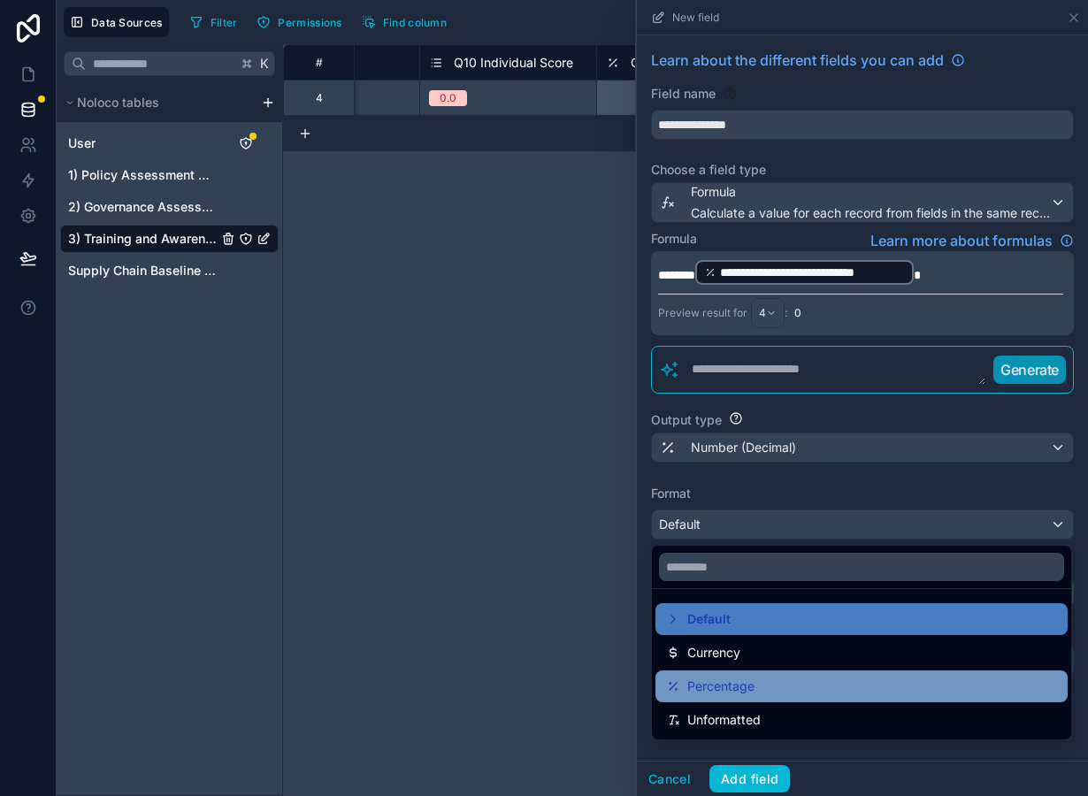
click at [746, 700] on div "Percentage" at bounding box center [862, 687] width 412 height 32
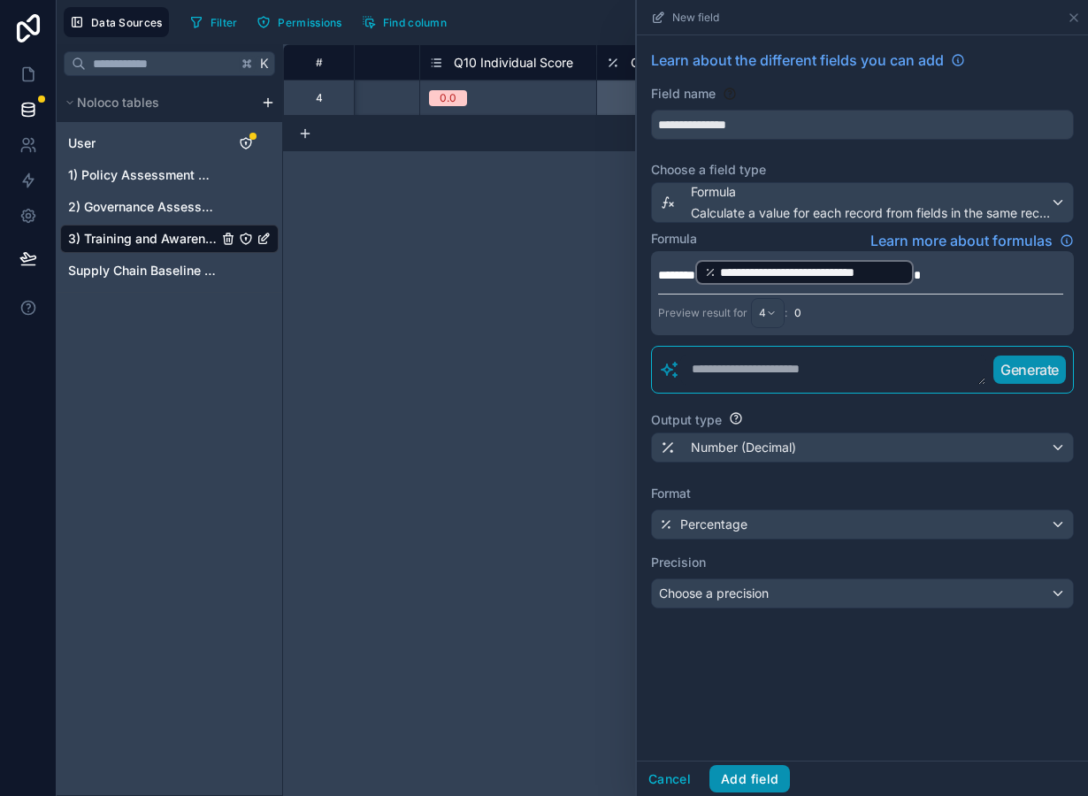
click at [753, 782] on button "Add field" at bounding box center [749, 779] width 81 height 28
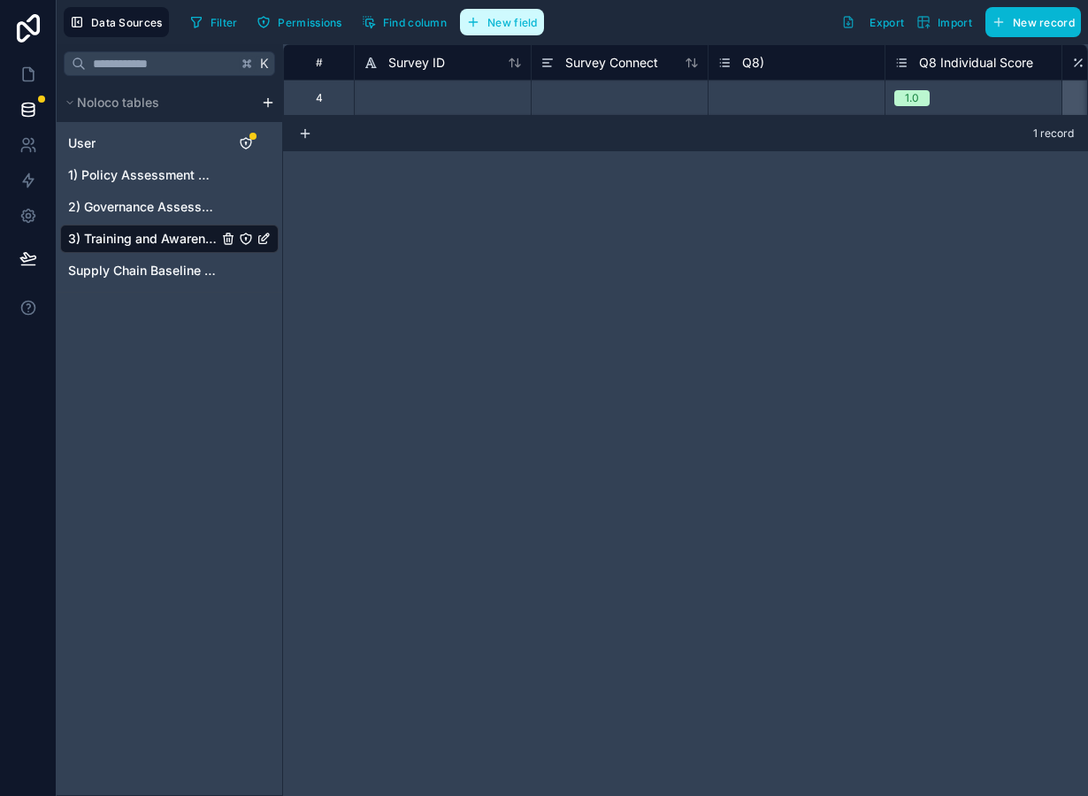
click at [488, 26] on button "New field" at bounding box center [502, 22] width 84 height 27
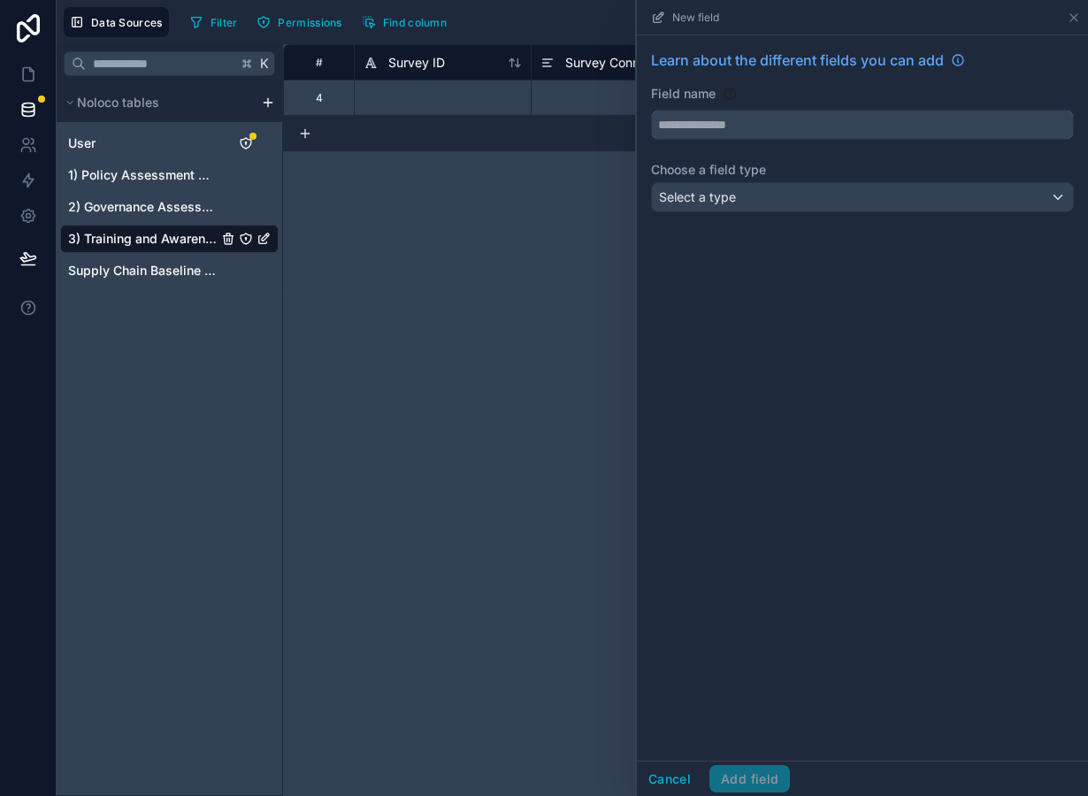
click at [689, 132] on input "text" at bounding box center [862, 125] width 421 height 28
click at [701, 190] on span "Select a type" at bounding box center [697, 196] width 77 height 15
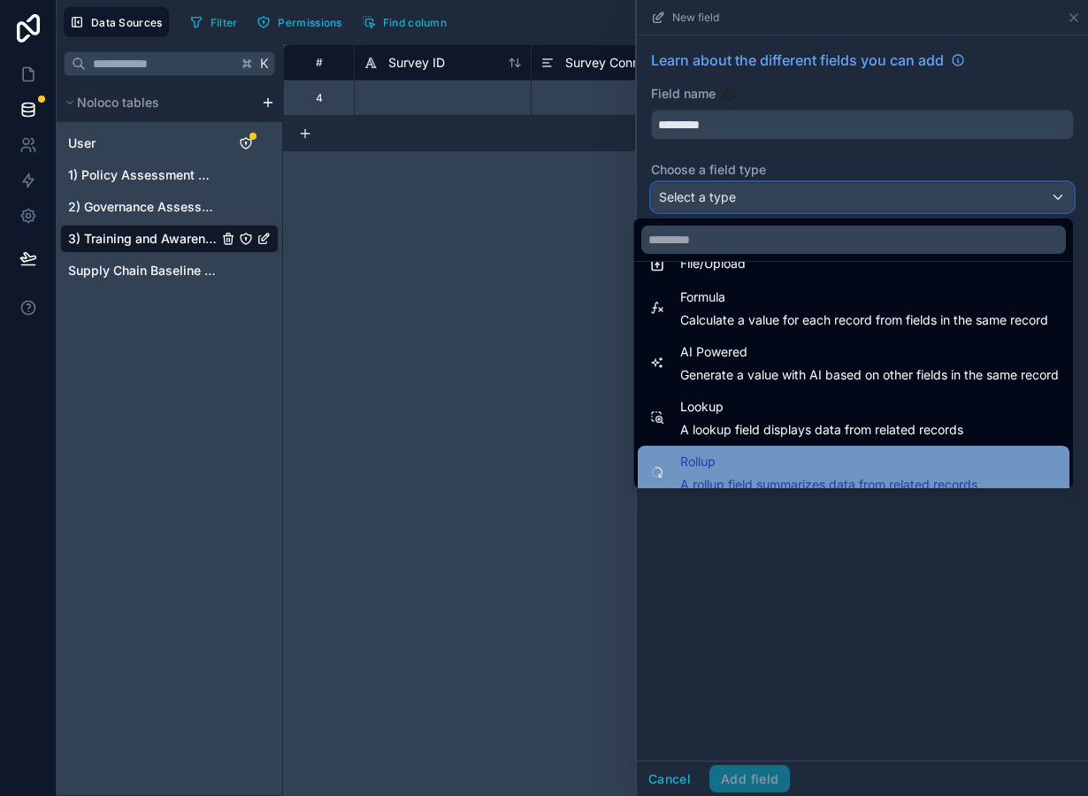
scroll to position [454, 0]
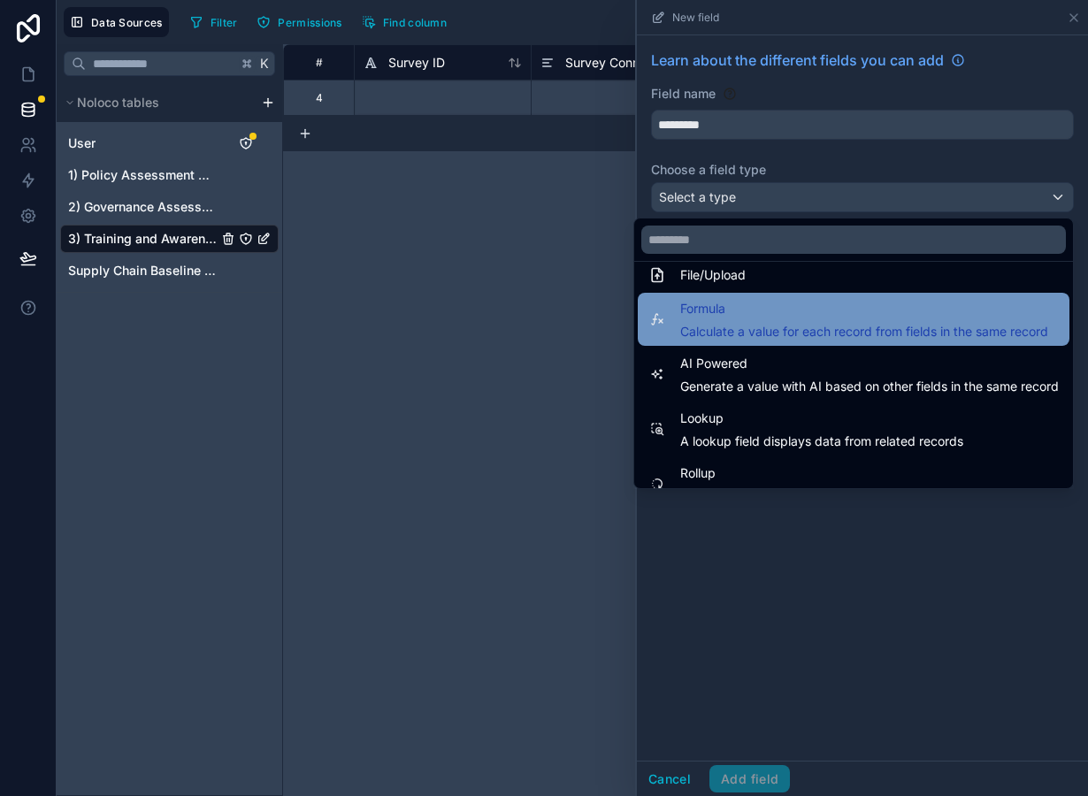
click at [732, 323] on span "Calculate a value for each record from fields in the same record" at bounding box center [864, 332] width 368 height 18
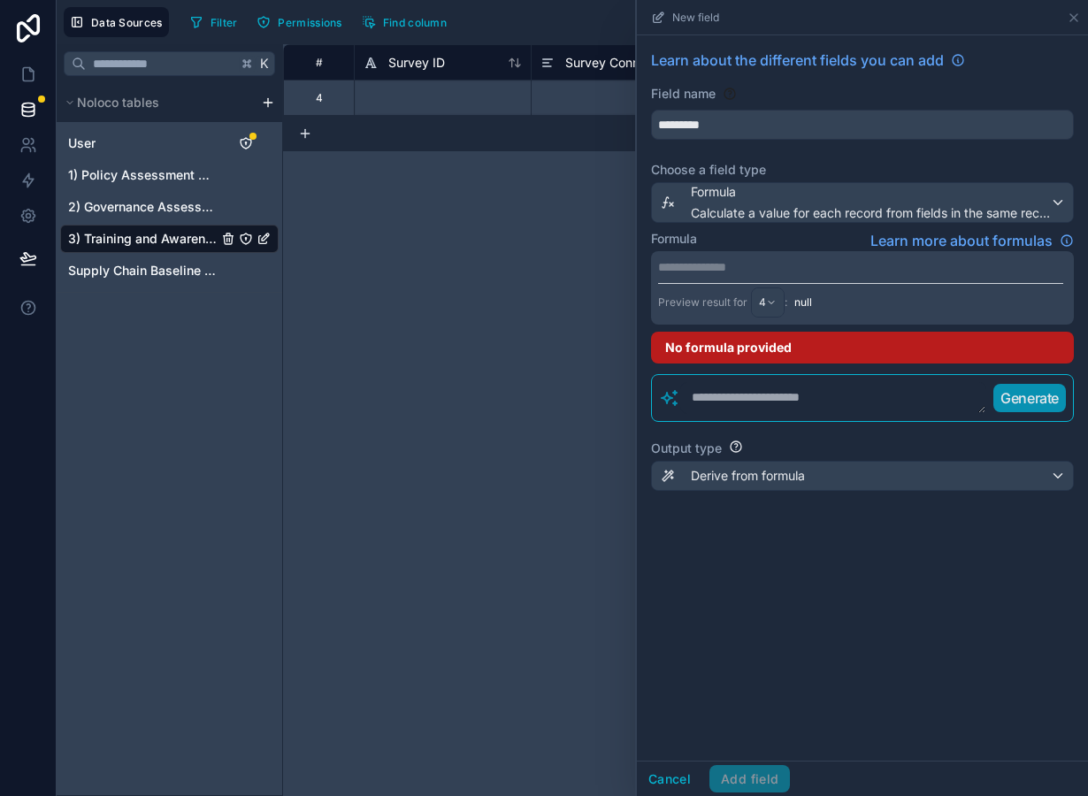
click at [715, 265] on p "**********" at bounding box center [860, 267] width 405 height 18
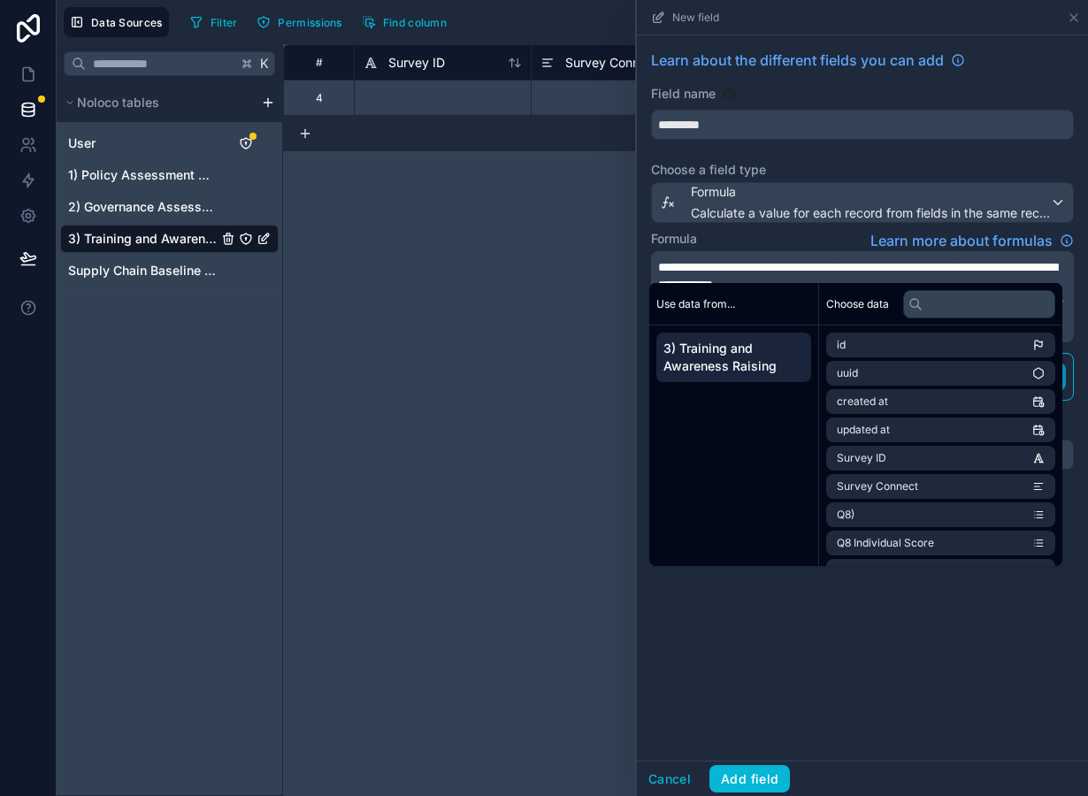
click at [774, 270] on span "**********" at bounding box center [857, 276] width 399 height 30
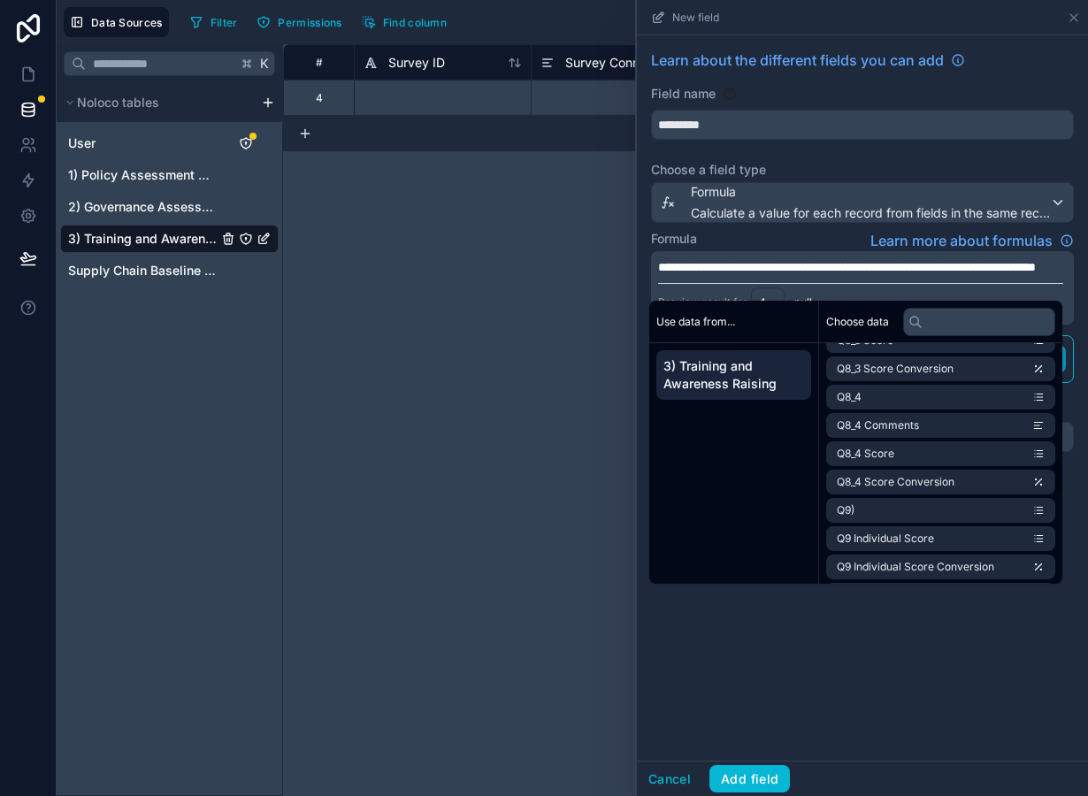
scroll to position [1355, 0]
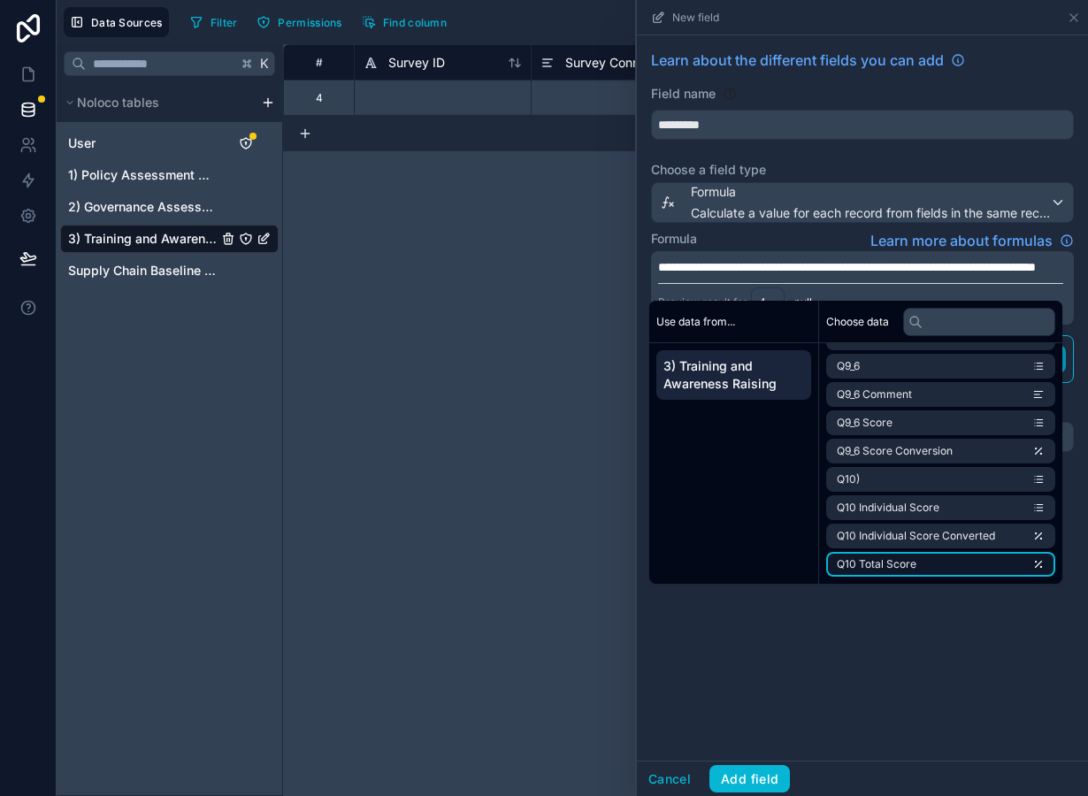
click at [916, 567] on span "Q10 Total Score" at bounding box center [877, 564] width 80 height 14
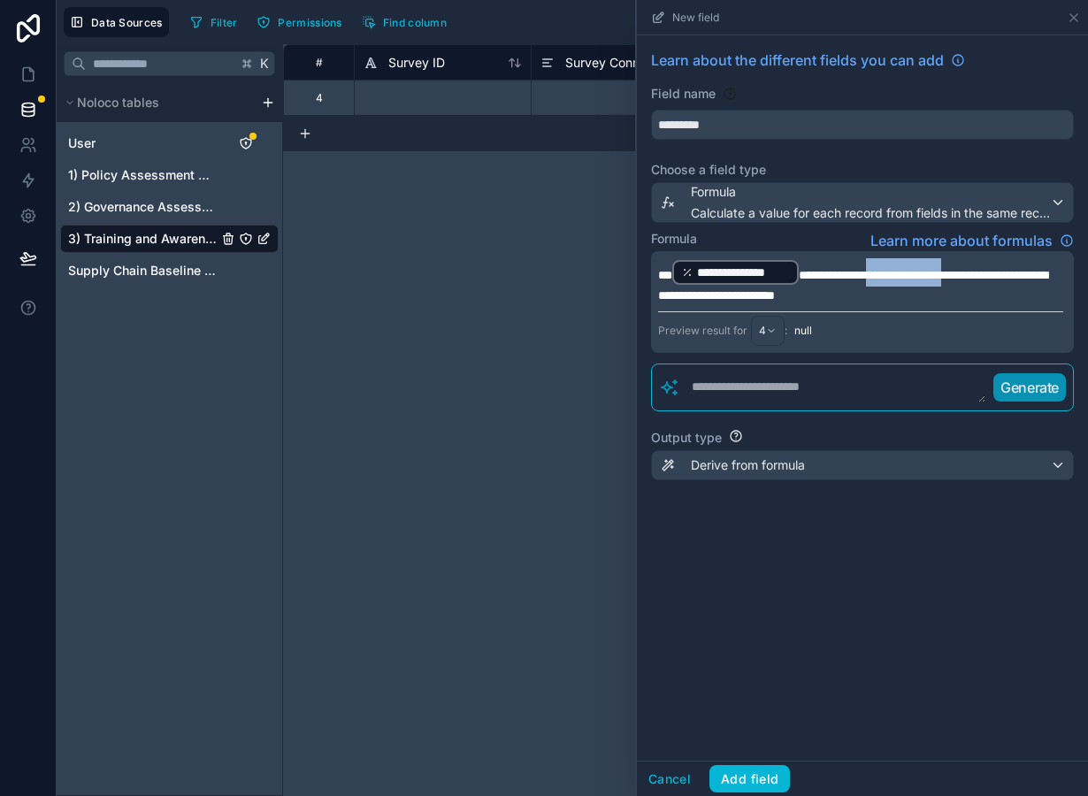
drag, startPoint x: 871, startPoint y: 275, endPoint x: 972, endPoint y: 275, distance: 100.8
click at [972, 275] on span "**********" at bounding box center [852, 285] width 389 height 33
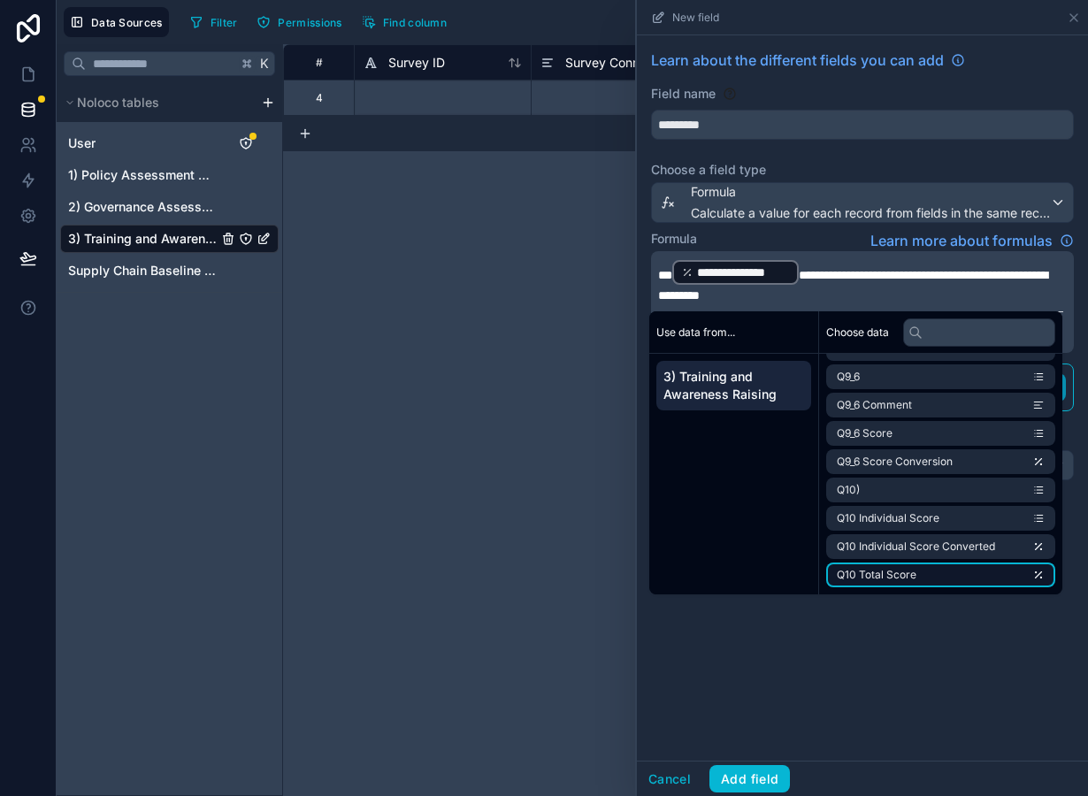
click at [935, 579] on li "Q10 Total Score" at bounding box center [940, 575] width 229 height 25
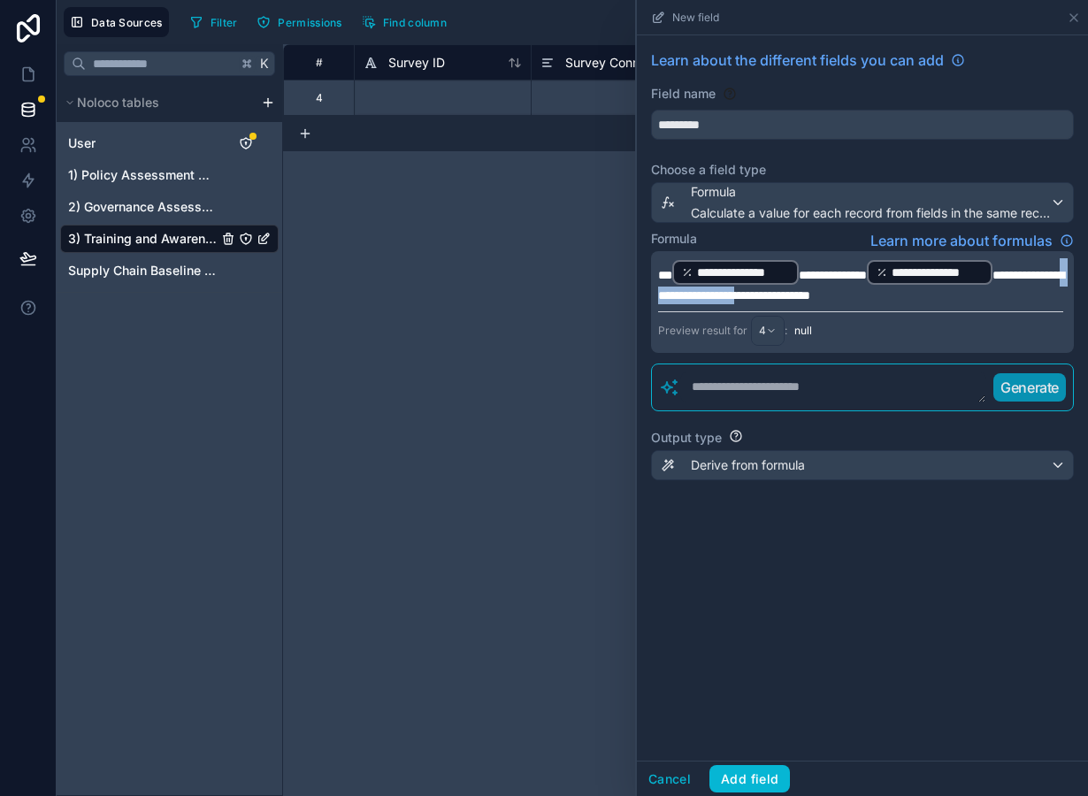
drag, startPoint x: 777, startPoint y: 295, endPoint x: 675, endPoint y: 295, distance: 101.7
click at [675, 295] on span "**********" at bounding box center [861, 285] width 406 height 33
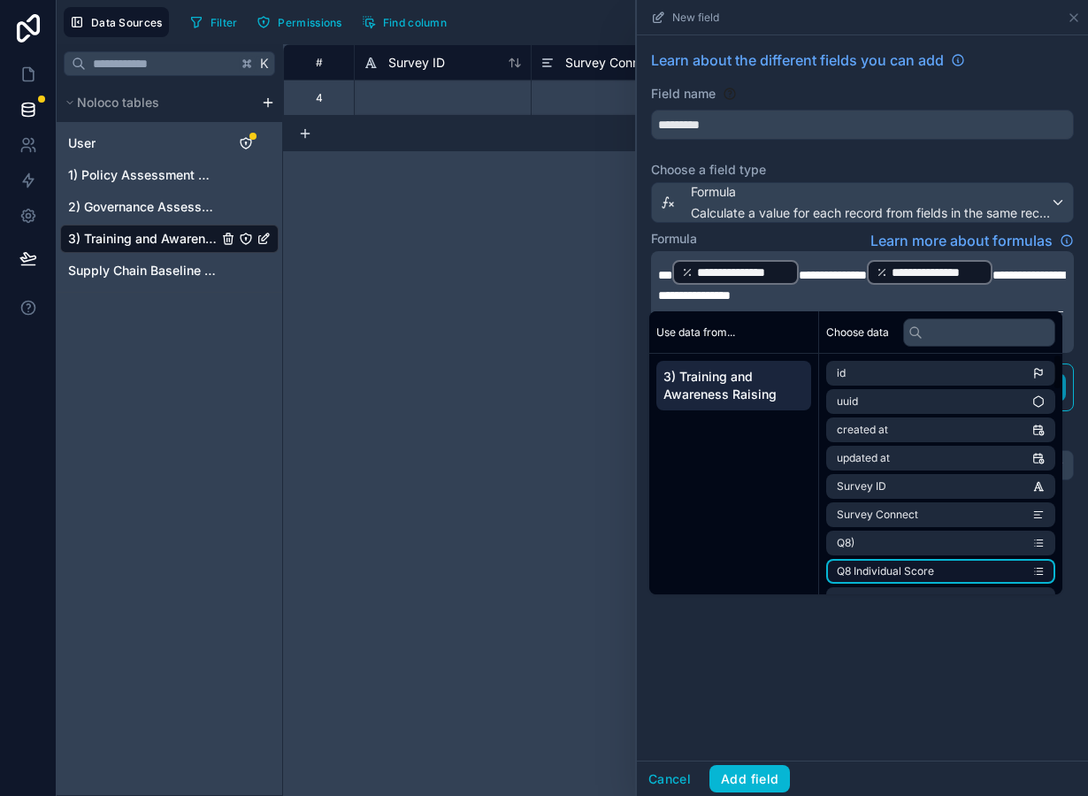
click at [886, 565] on span "Q8 Individual Score" at bounding box center [885, 571] width 97 height 14
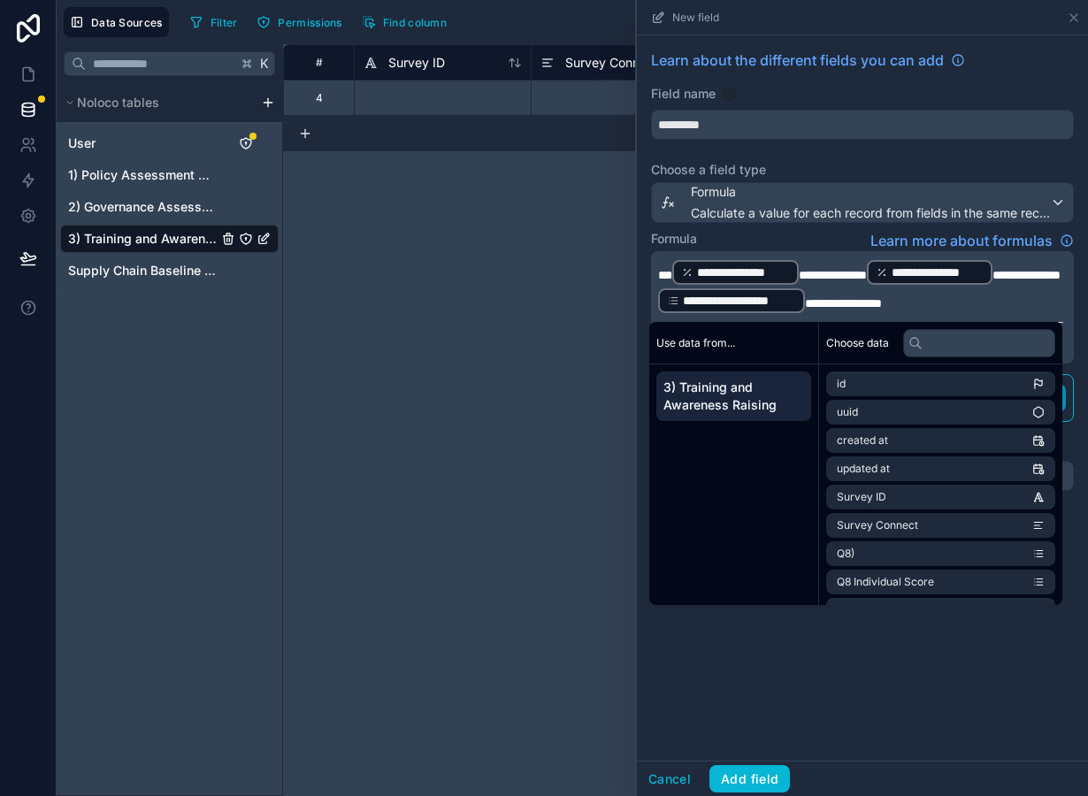
click at [821, 303] on span "**********" at bounding box center [843, 303] width 77 height 12
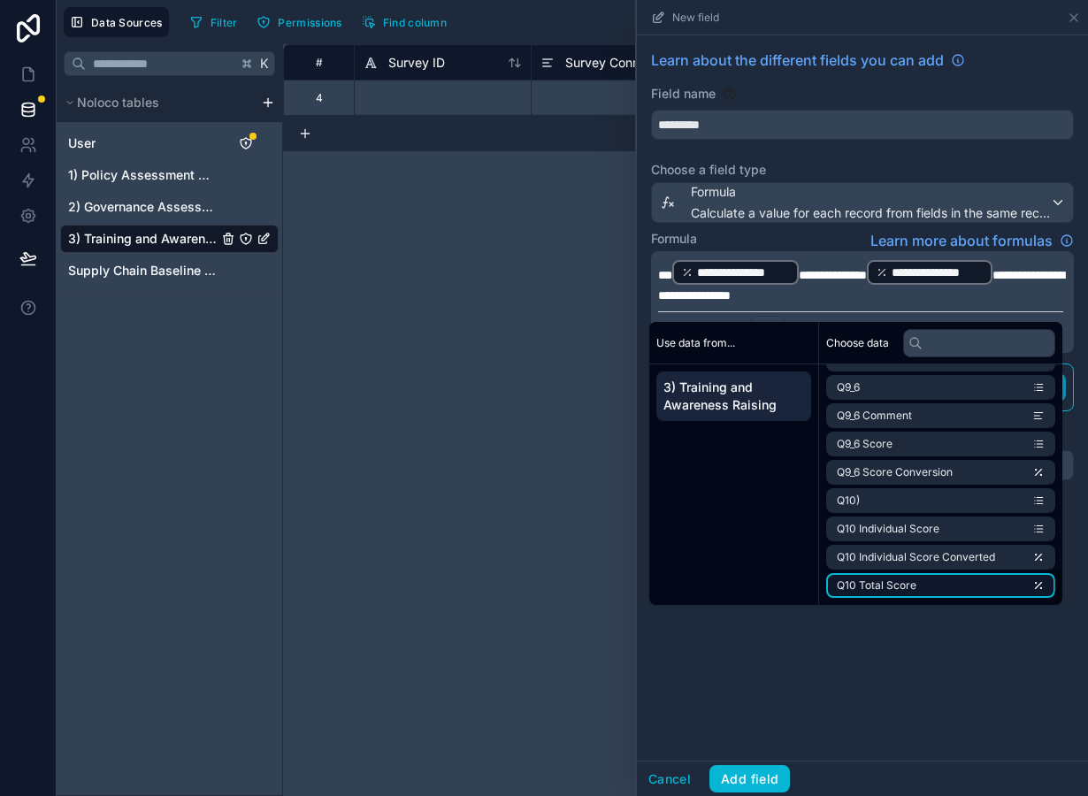
click at [929, 587] on li "Q10 Total Score" at bounding box center [940, 585] width 229 height 25
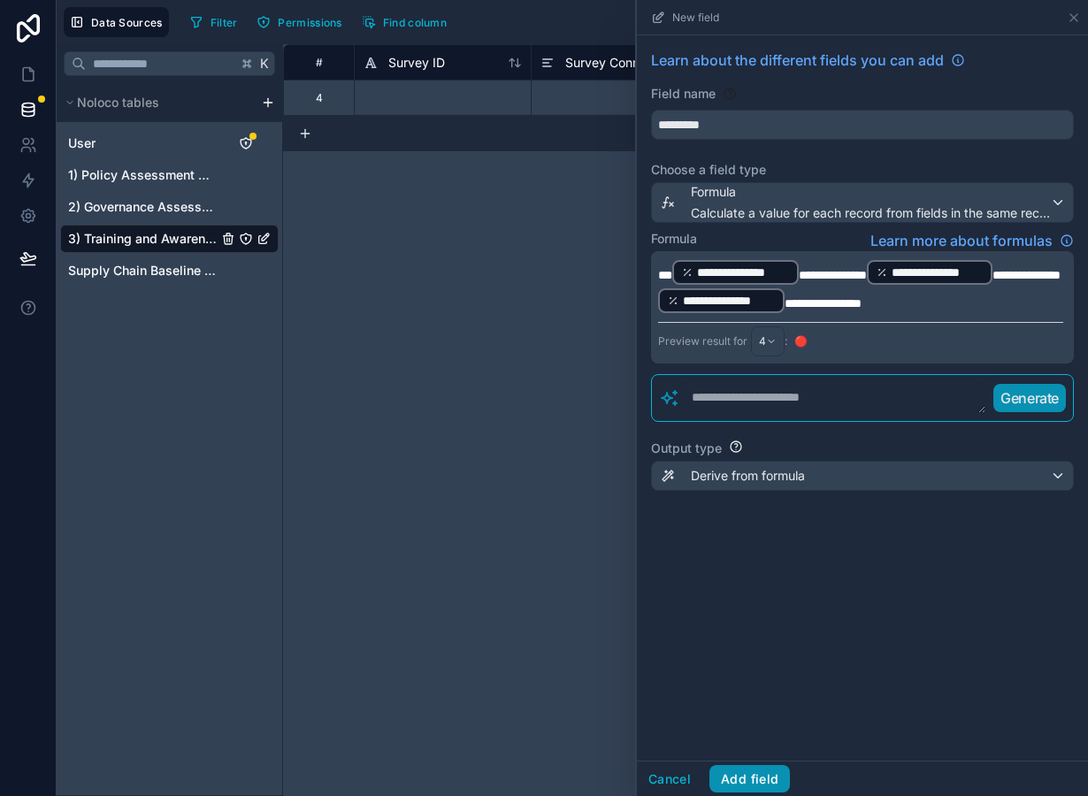
click at [757, 792] on button "Add field" at bounding box center [749, 779] width 81 height 28
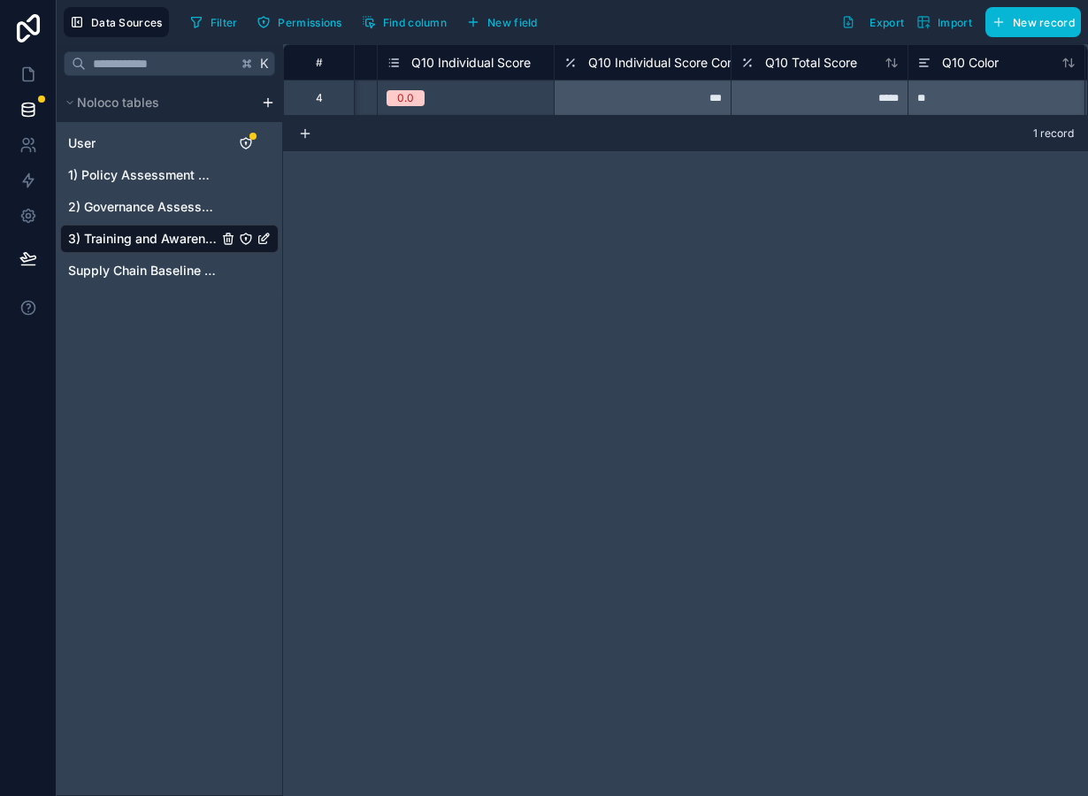
scroll to position [0, 8648]
click at [472, 93] on div "0.0" at bounding box center [464, 97] width 176 height 19
click at [471, 100] on div "0.0" at bounding box center [464, 97] width 176 height 19
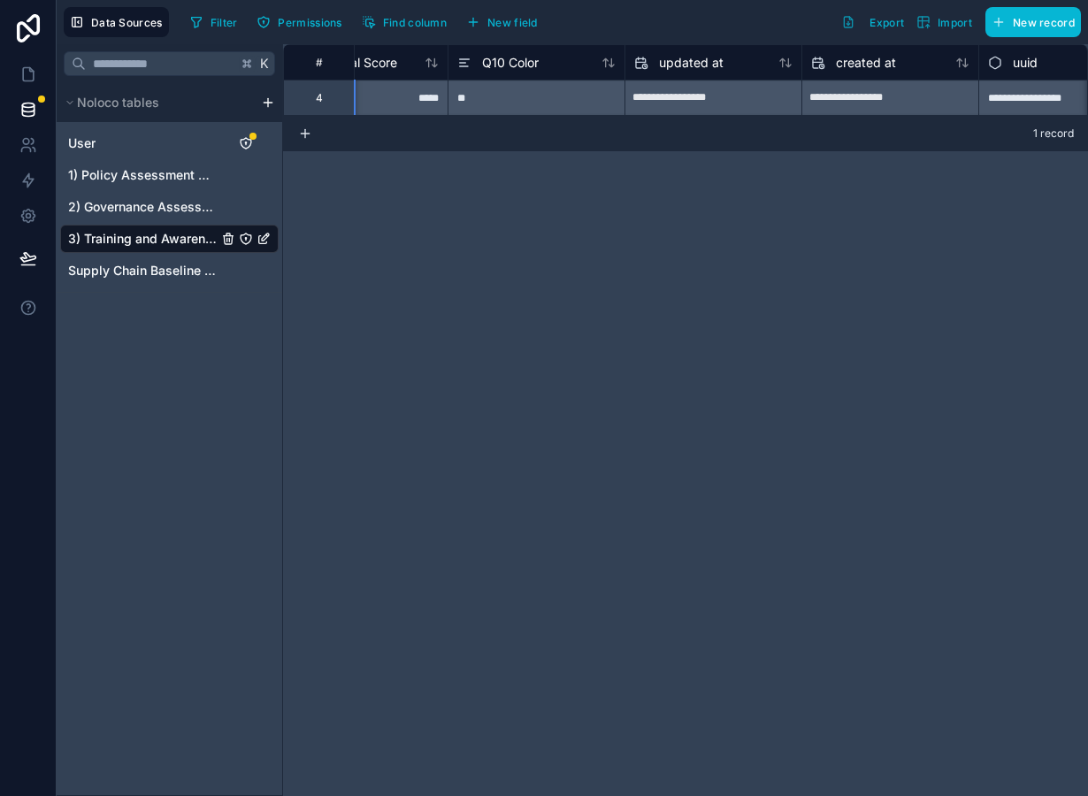
scroll to position [0, 9122]
click at [511, 25] on span "New field" at bounding box center [512, 22] width 50 height 13
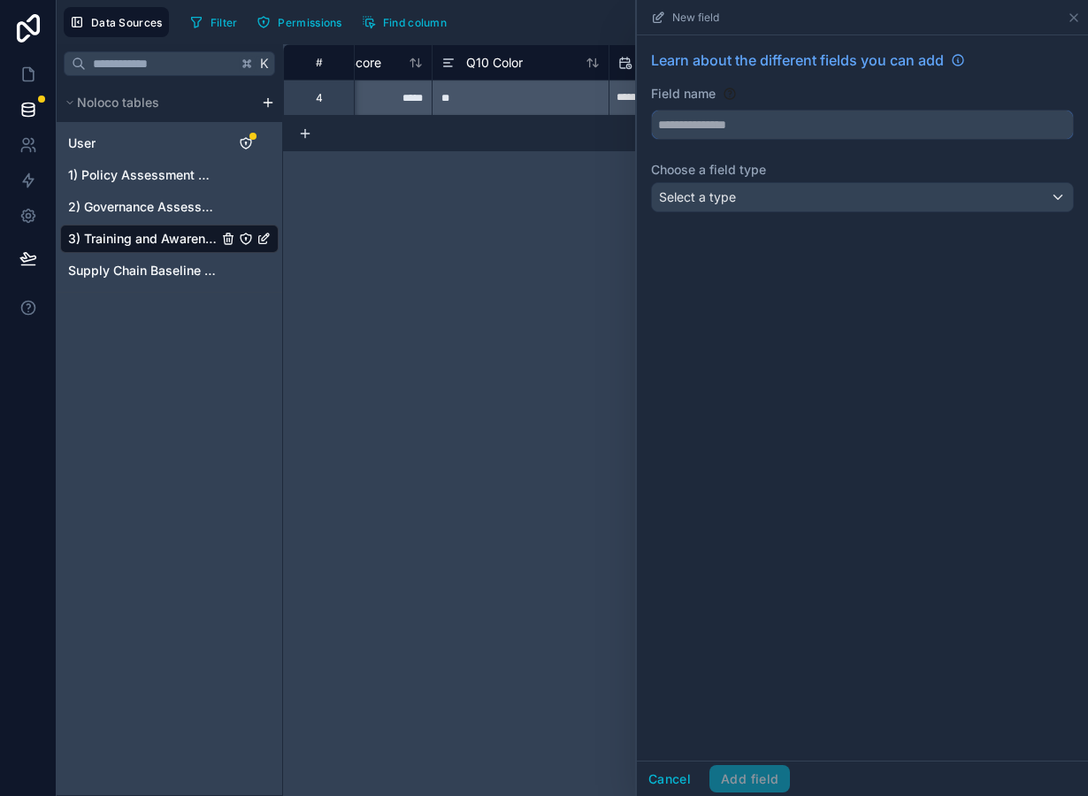
click at [855, 129] on input "text" at bounding box center [862, 125] width 421 height 28
click at [790, 178] on label "Choose a field type" at bounding box center [862, 170] width 423 height 18
click at [785, 193] on div "Select a type" at bounding box center [862, 197] width 421 height 28
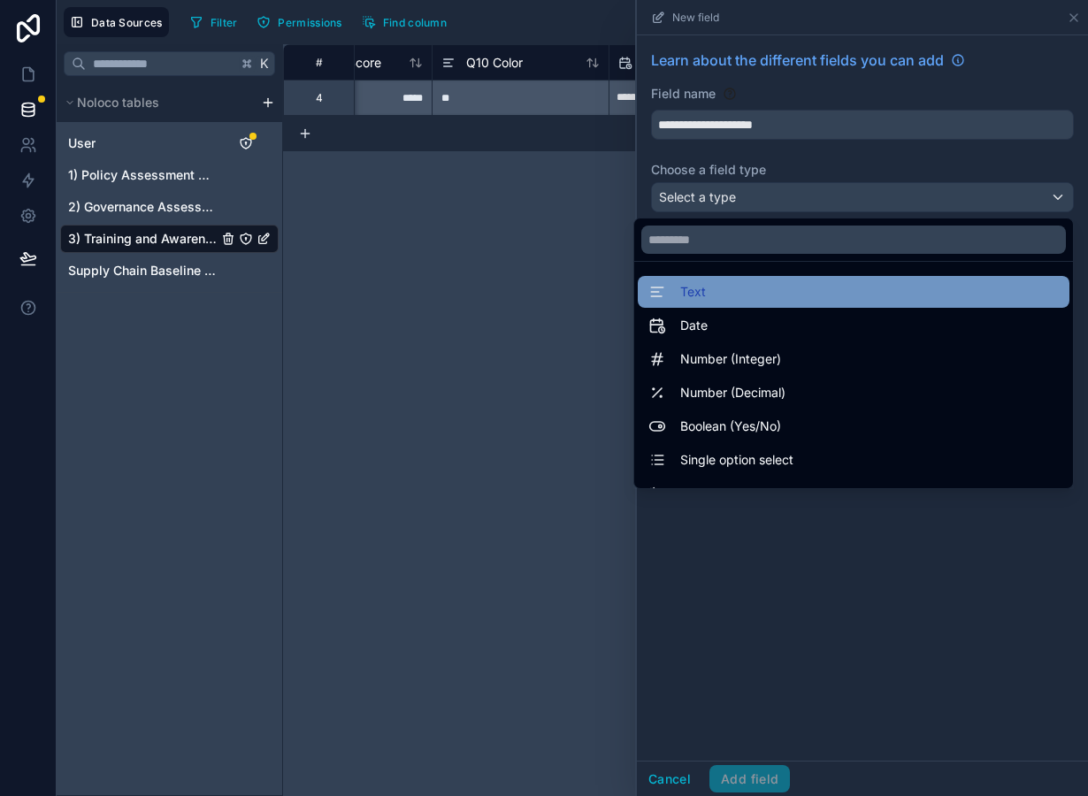
click at [746, 288] on div "Text" at bounding box center [853, 291] width 410 height 21
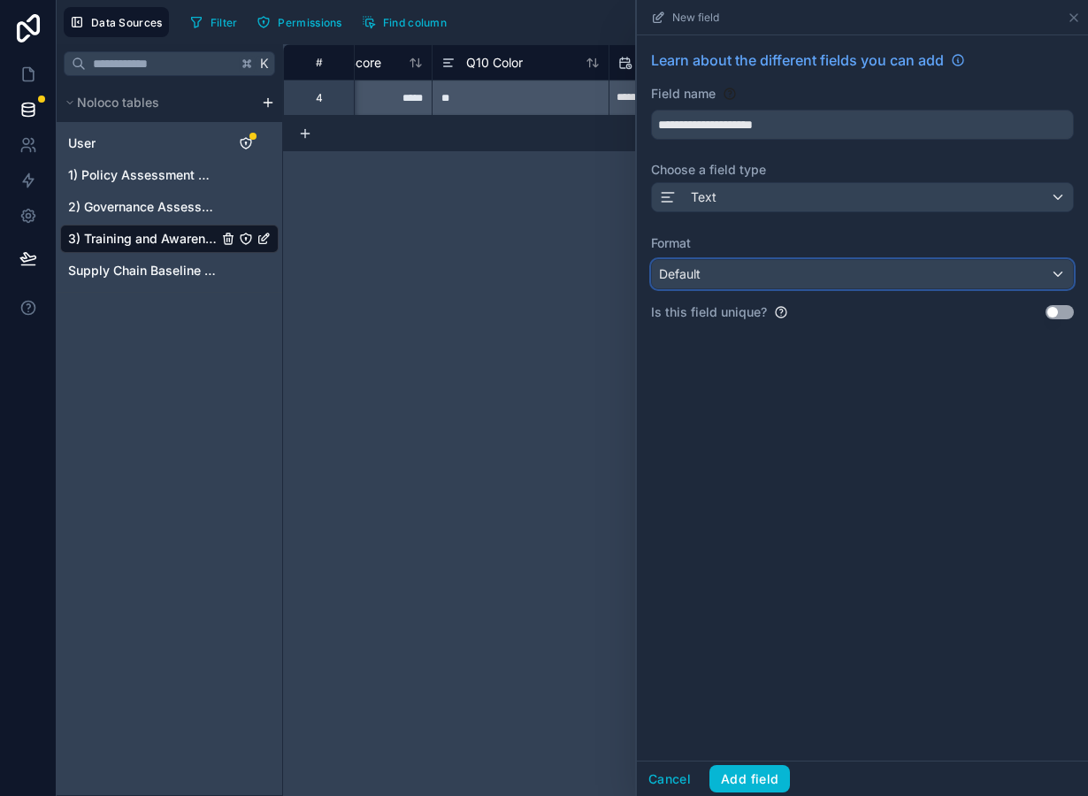
click at [729, 273] on div "Default" at bounding box center [862, 274] width 421 height 28
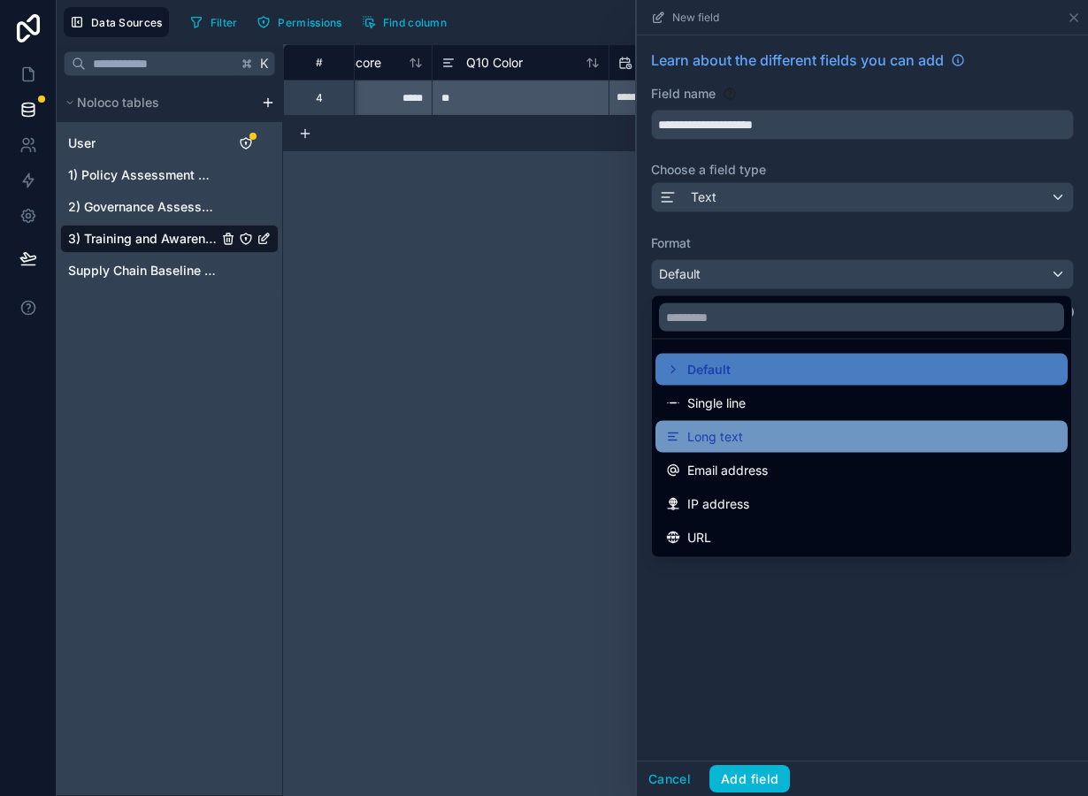
click at [734, 431] on span "Long text" at bounding box center [715, 436] width 56 height 21
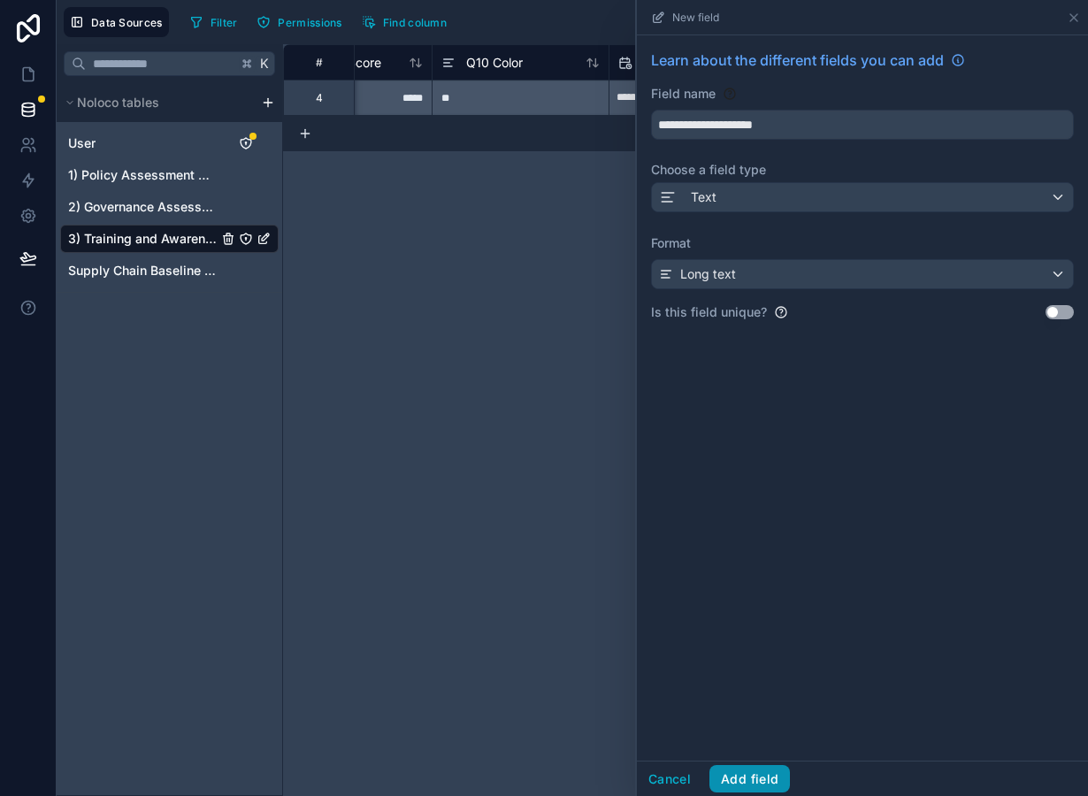
click at [761, 781] on button "Add field" at bounding box center [749, 779] width 81 height 28
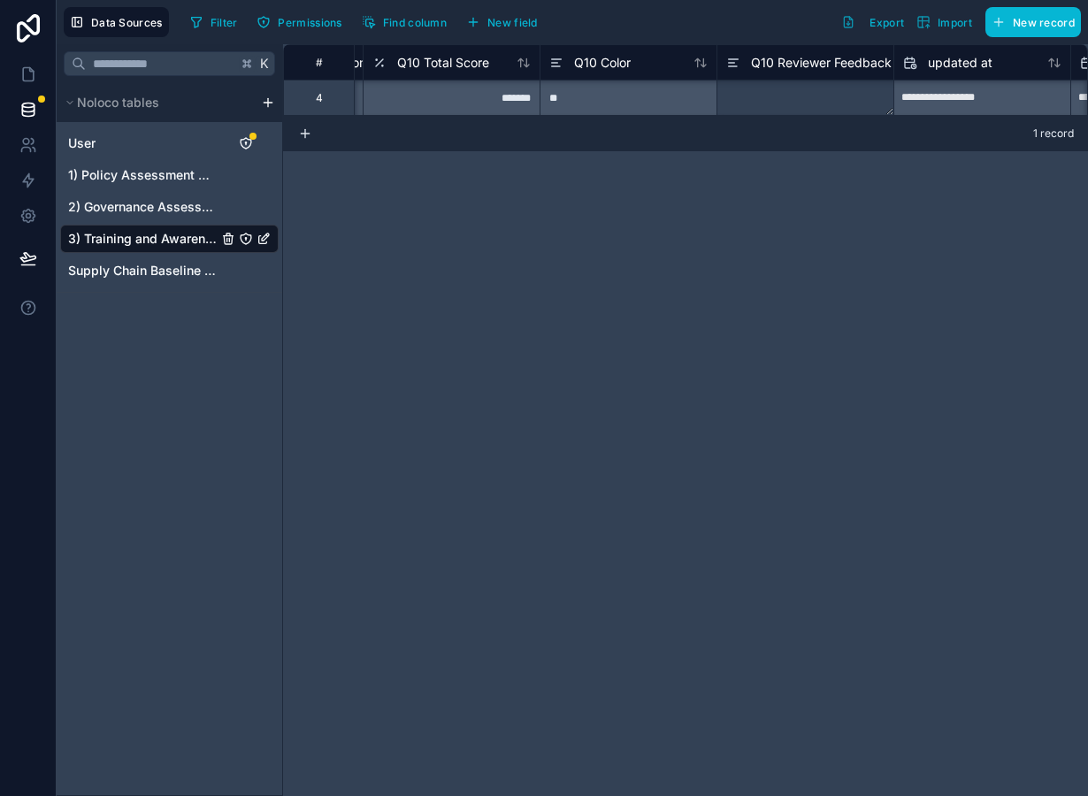
scroll to position [0, 9048]
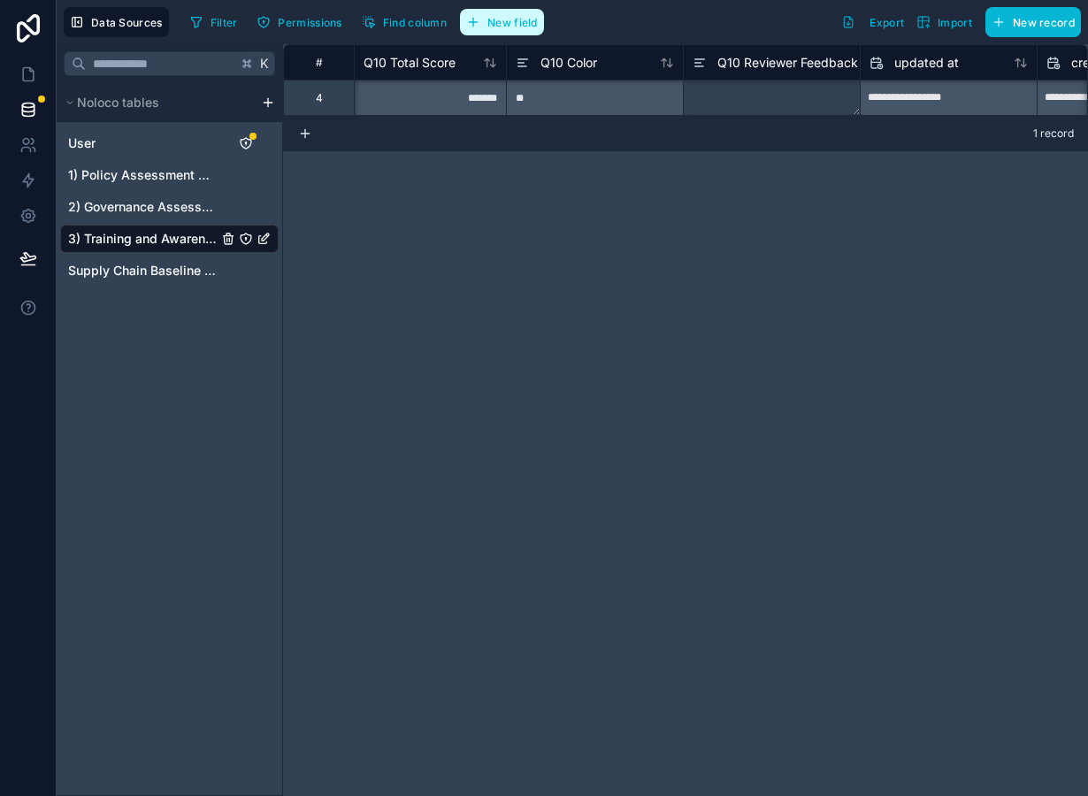
click at [527, 27] on span "New field" at bounding box center [512, 22] width 50 height 13
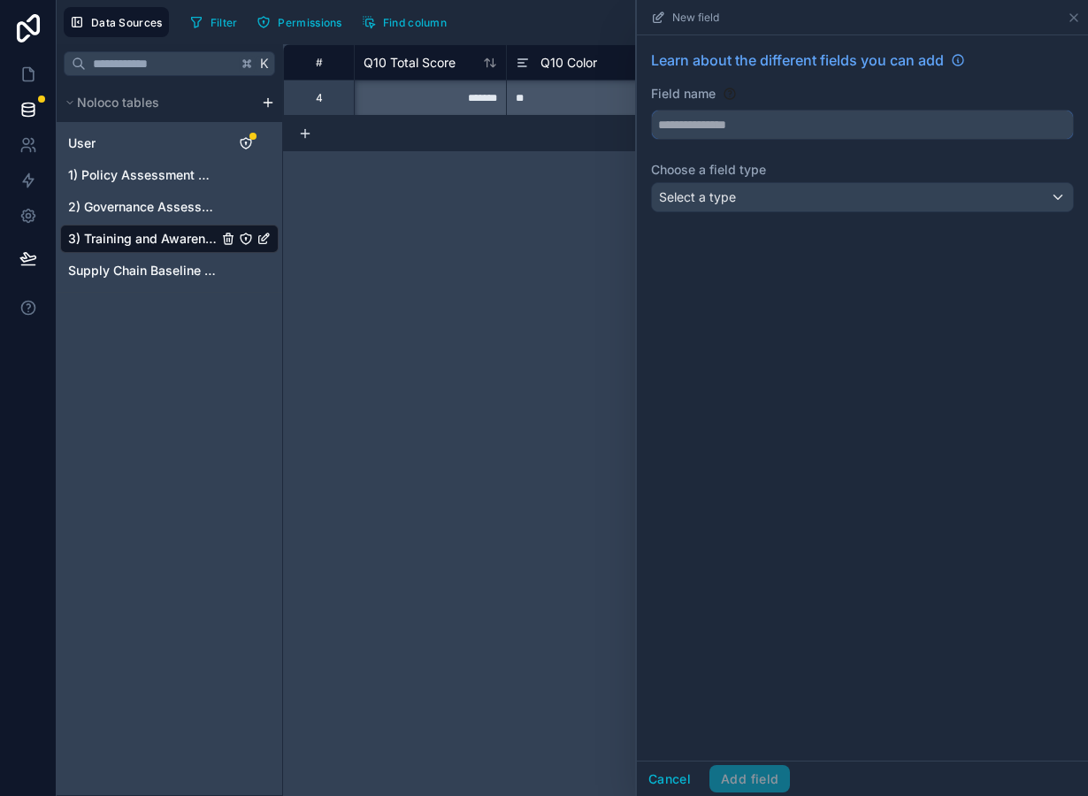
click at [723, 128] on input "text" at bounding box center [862, 125] width 421 height 28
click at [700, 196] on span "Select a type" at bounding box center [697, 196] width 77 height 15
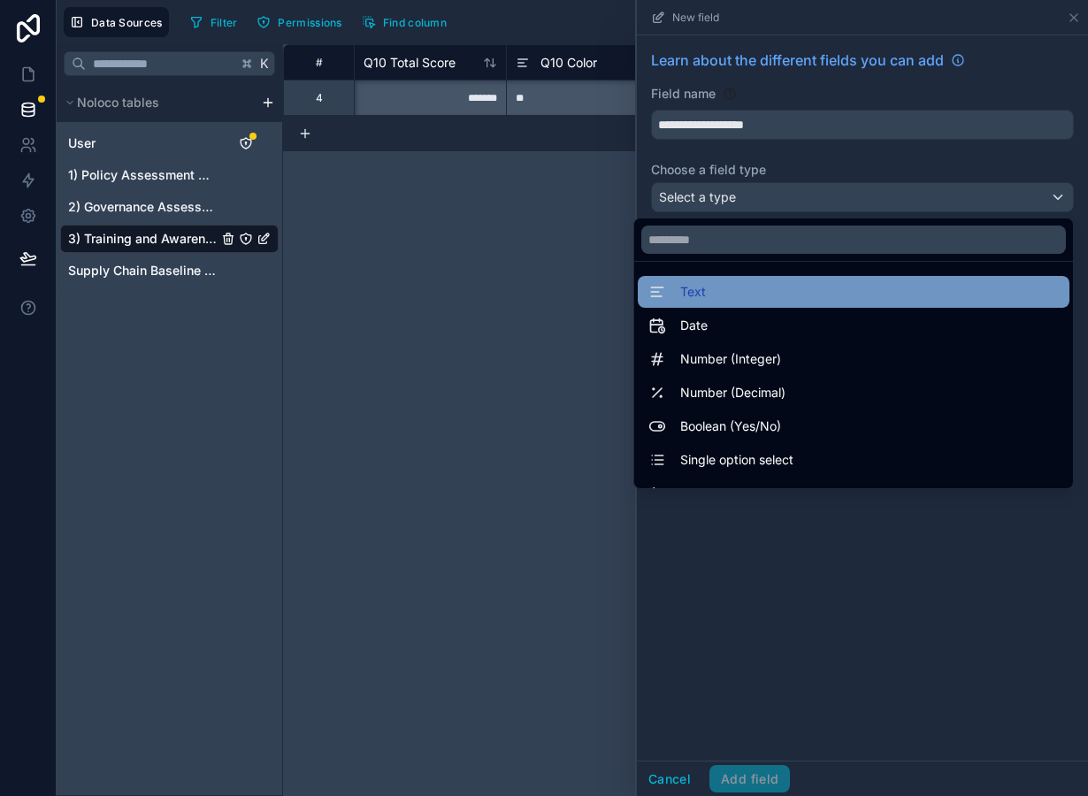
click at [741, 300] on div "Text" at bounding box center [853, 291] width 410 height 21
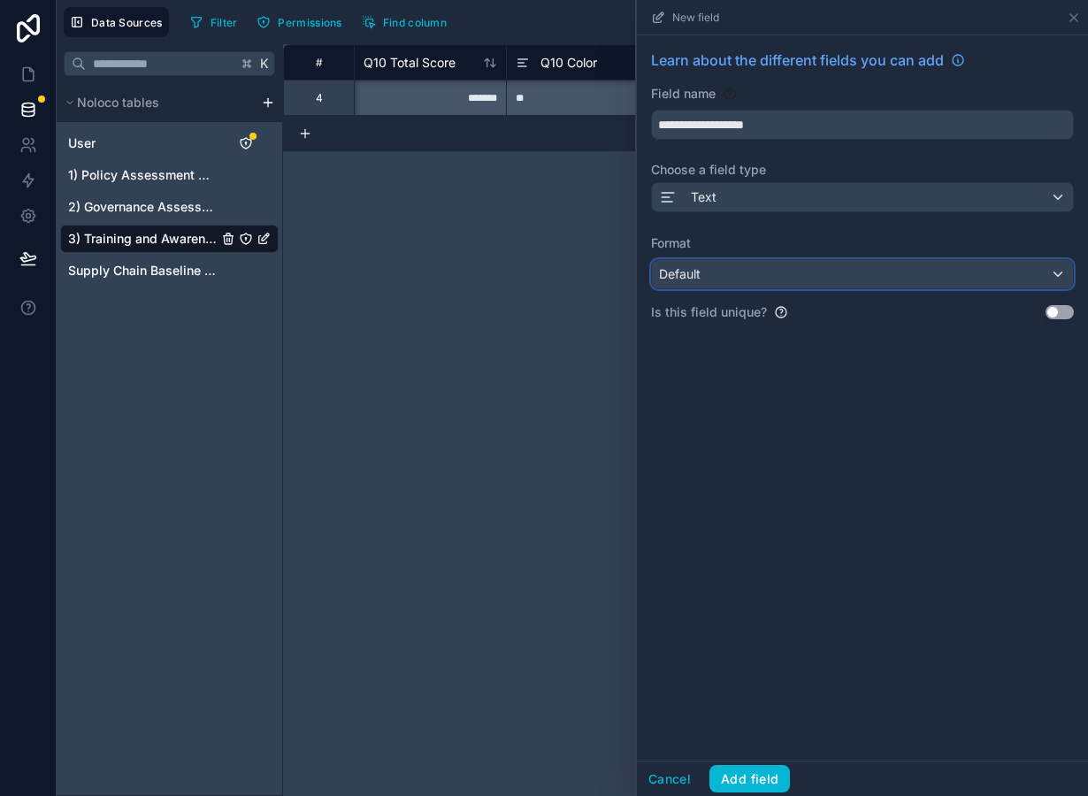
click at [727, 268] on div "Default" at bounding box center [862, 274] width 421 height 28
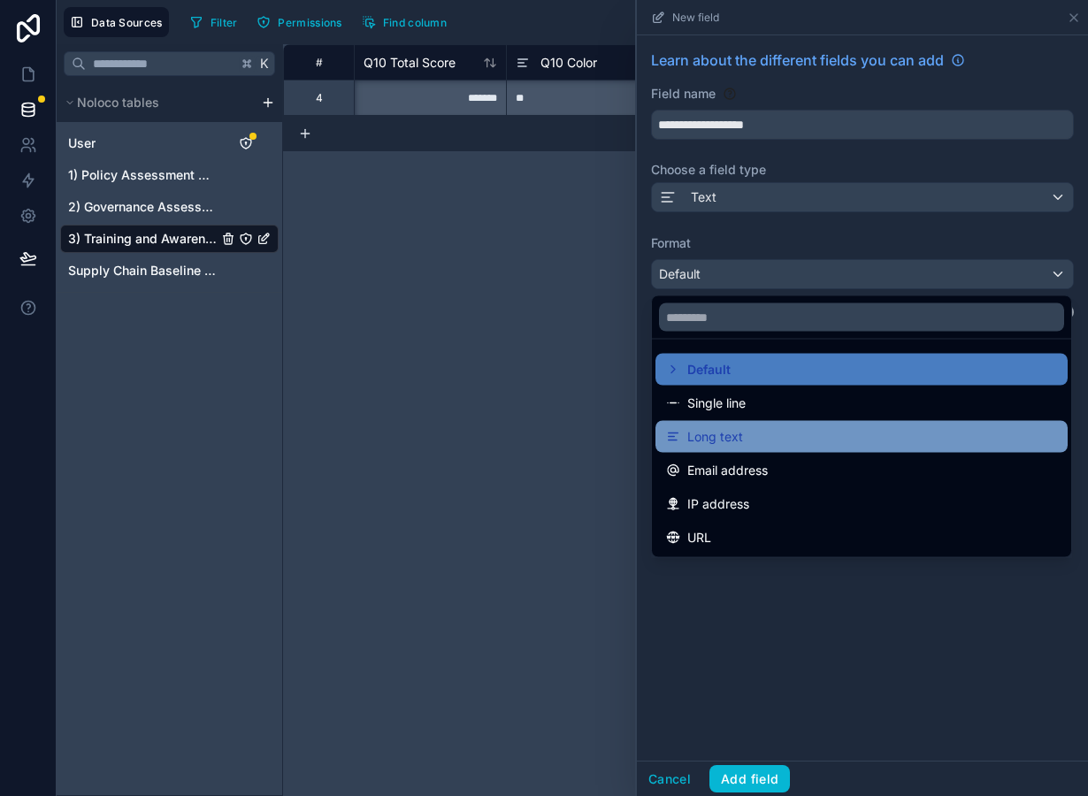
click at [741, 450] on div "Long text" at bounding box center [862, 437] width 412 height 32
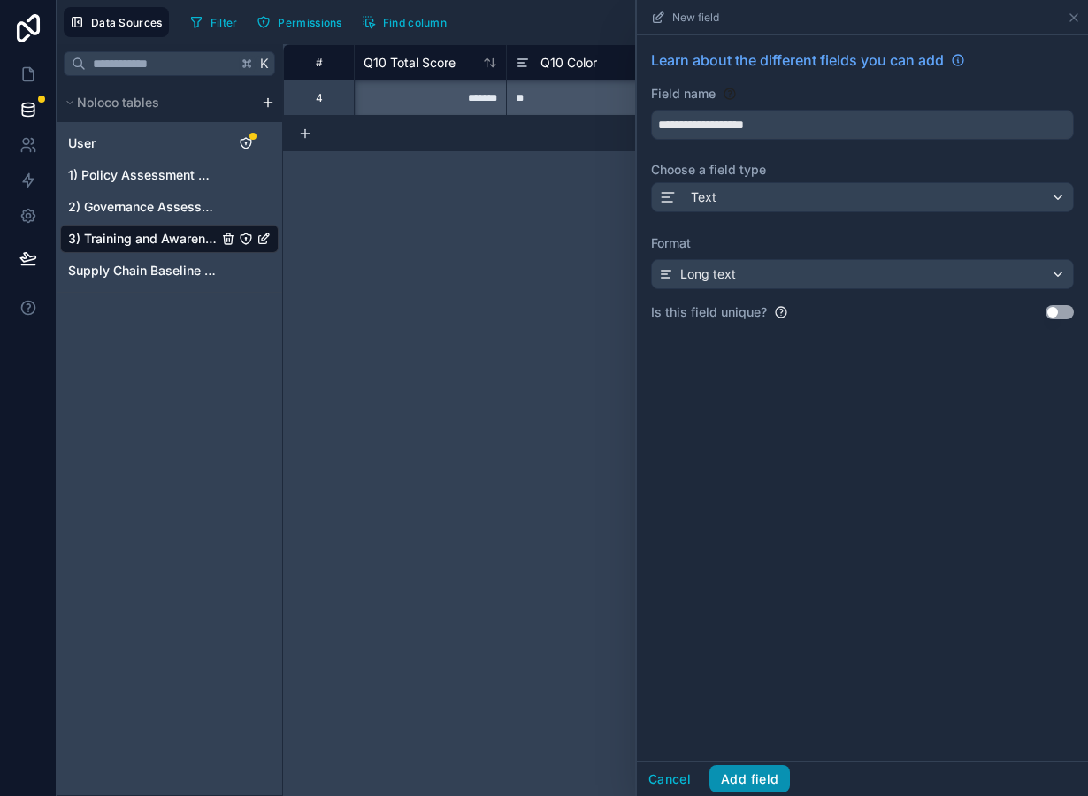
click at [763, 792] on button "Add field" at bounding box center [749, 779] width 81 height 28
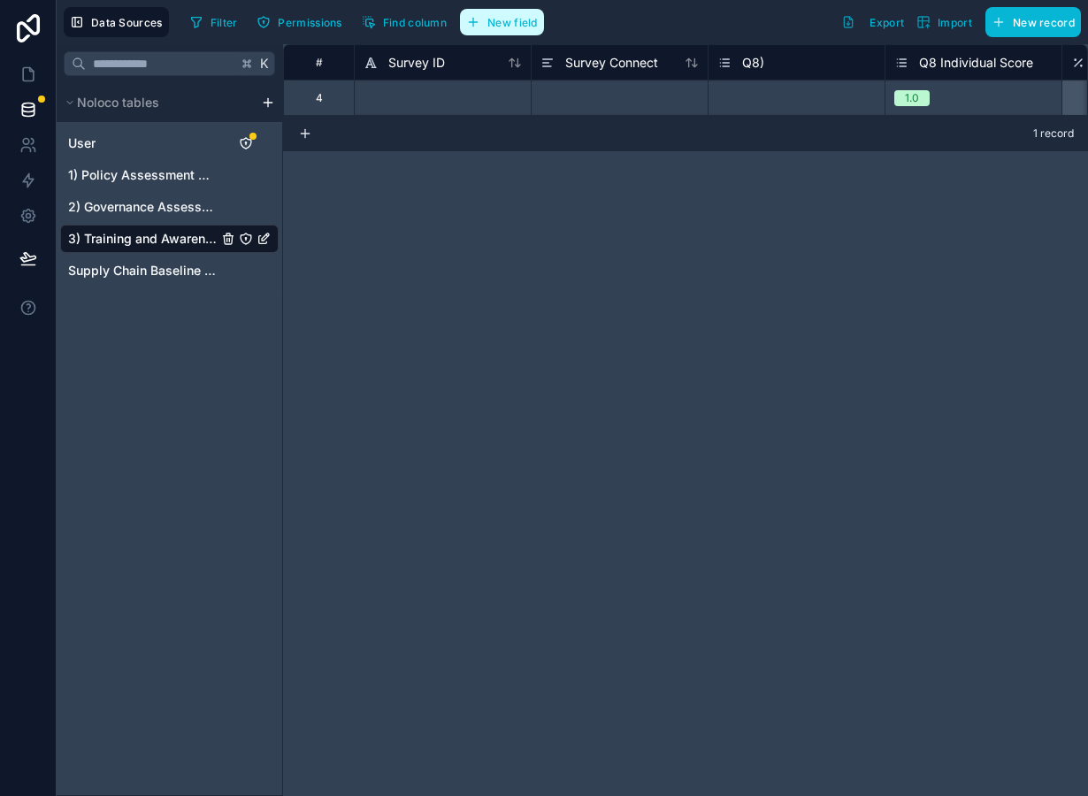
click at [499, 21] on span "New field" at bounding box center [512, 22] width 50 height 13
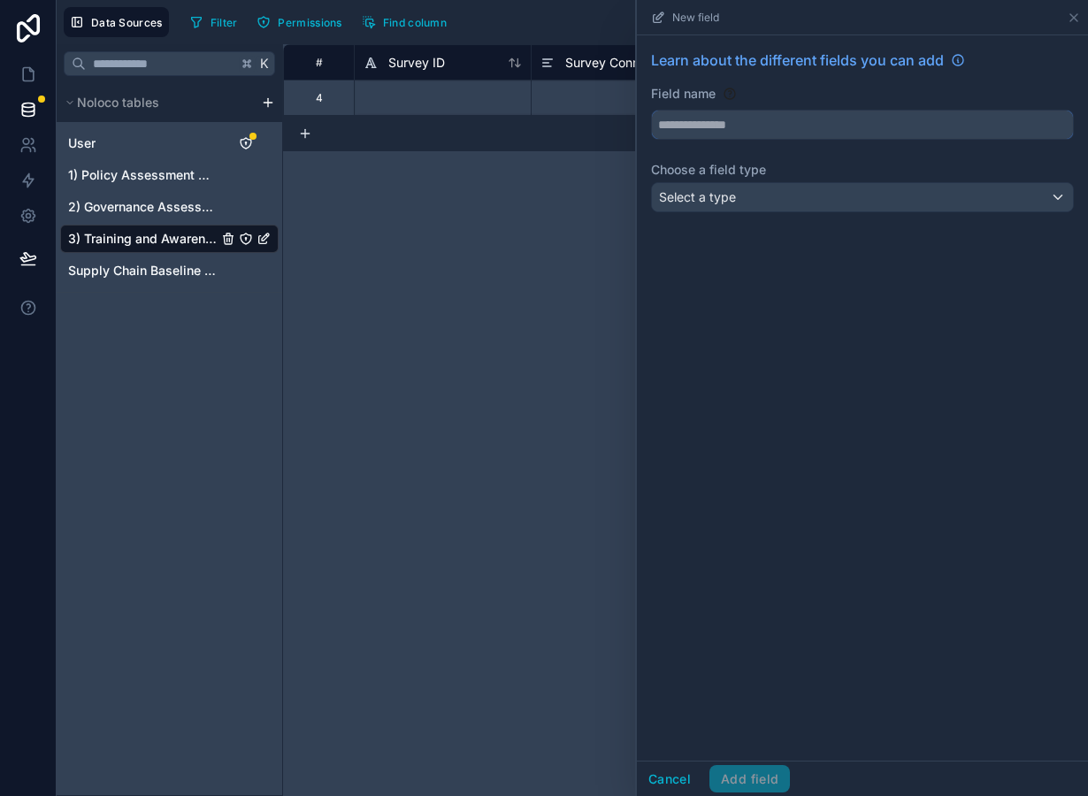
click at [725, 119] on input "text" at bounding box center [862, 125] width 421 height 28
click at [752, 202] on div "Select a type" at bounding box center [862, 197] width 421 height 28
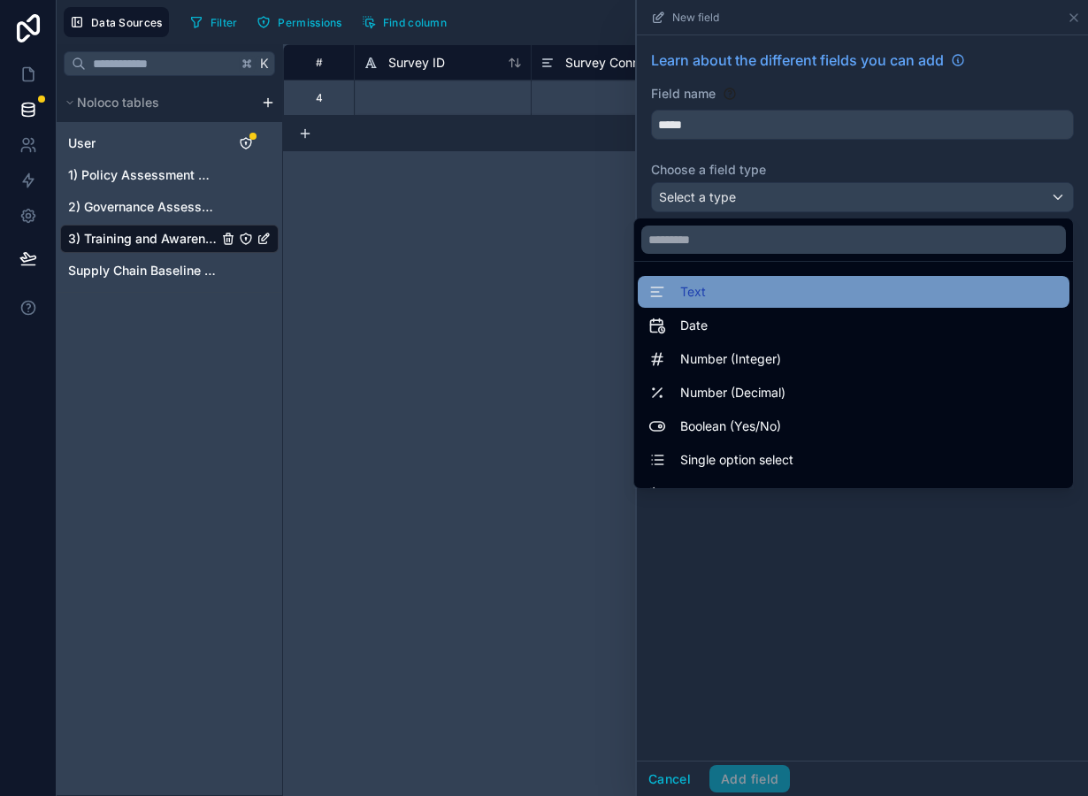
click at [727, 301] on div "Text" at bounding box center [853, 291] width 410 height 21
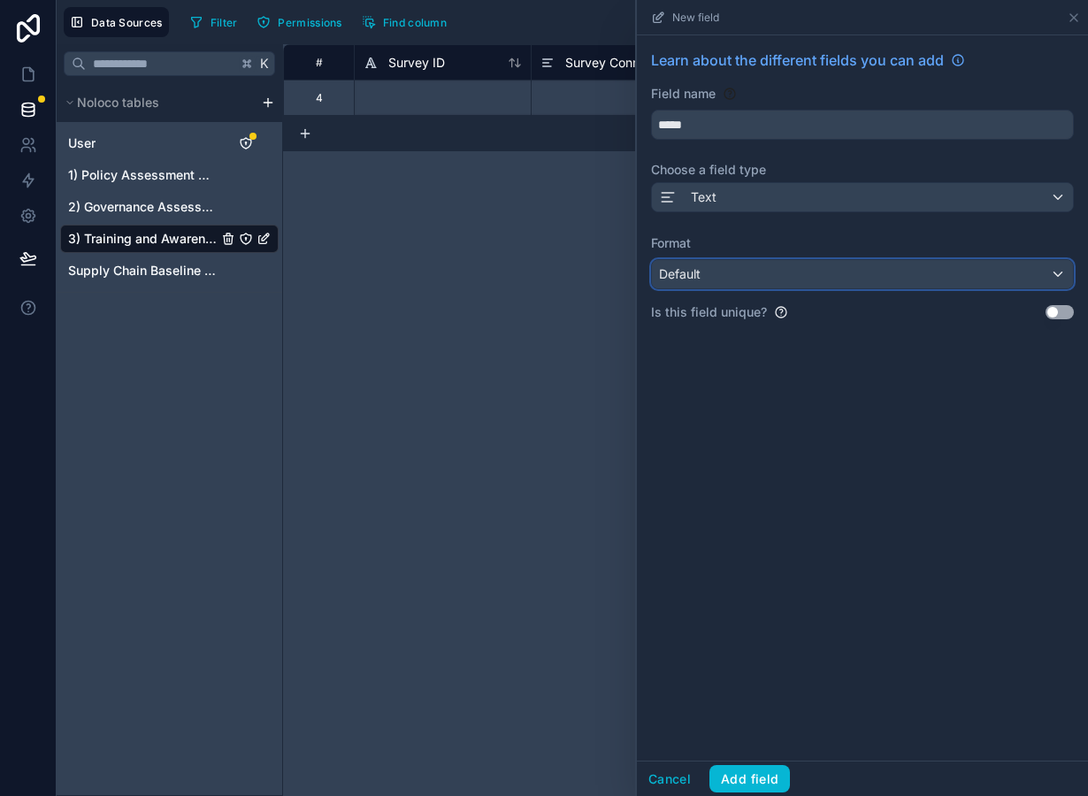
click at [725, 281] on div "Default" at bounding box center [862, 274] width 421 height 28
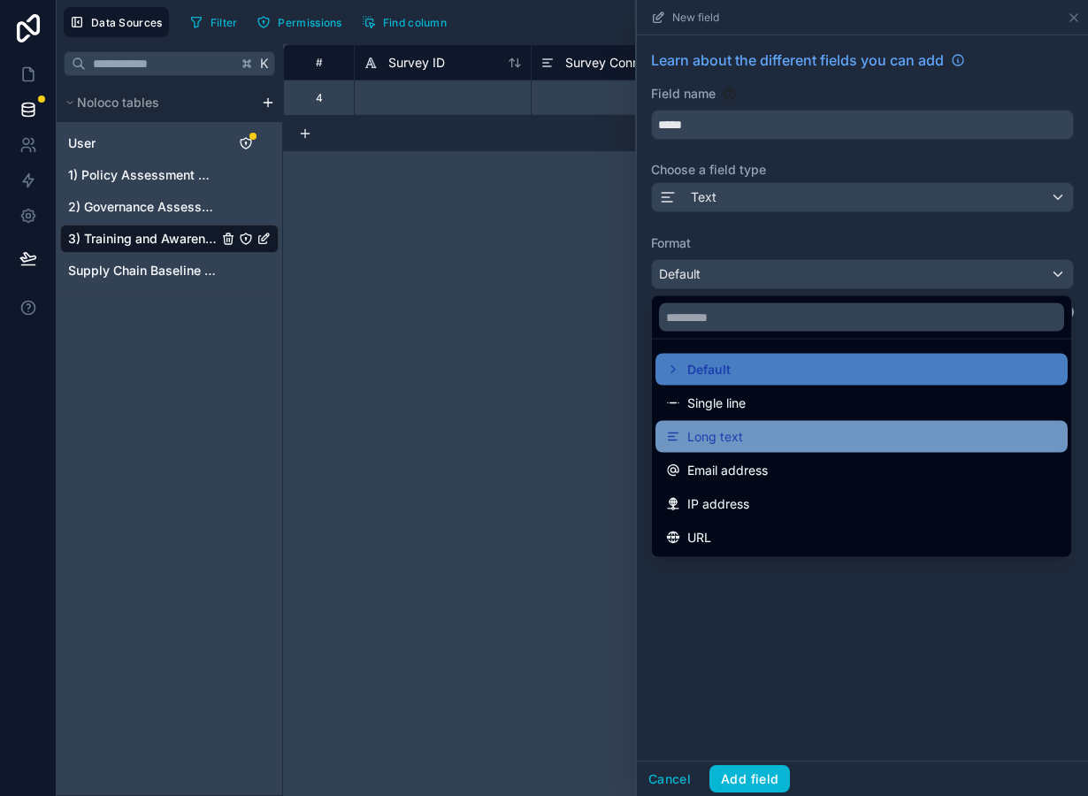
click at [748, 434] on div "Long text" at bounding box center [861, 436] width 391 height 21
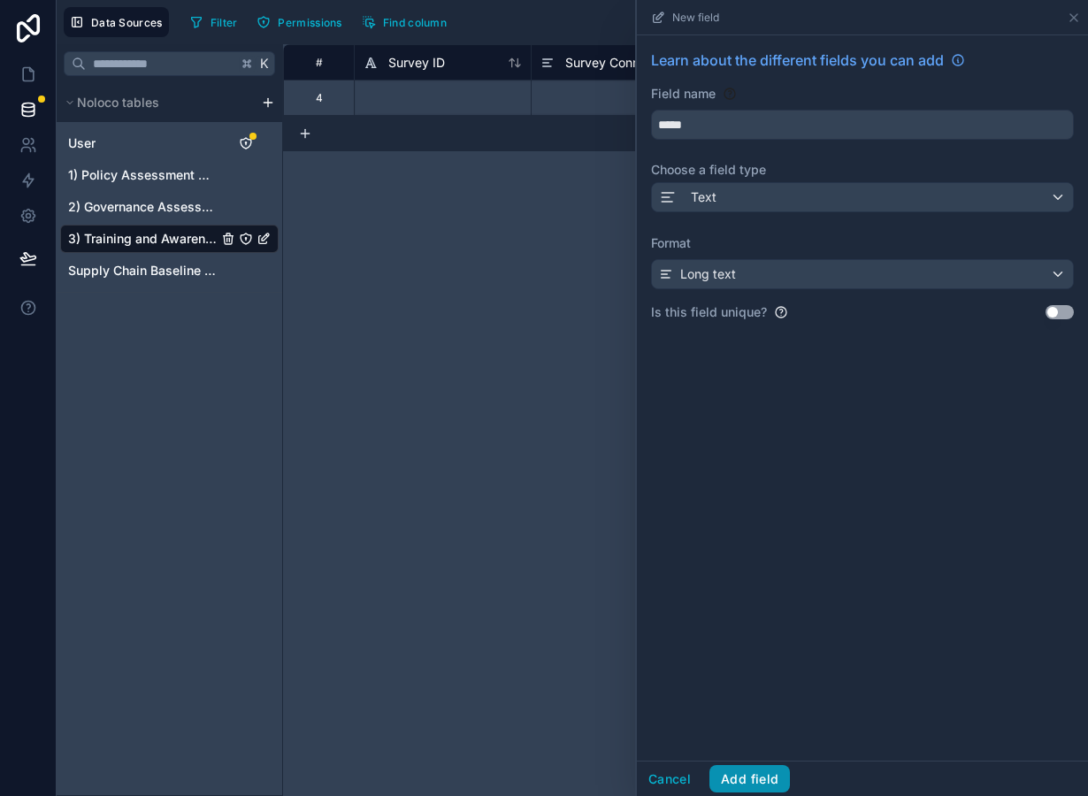
click at [775, 783] on button "Add field" at bounding box center [749, 779] width 81 height 28
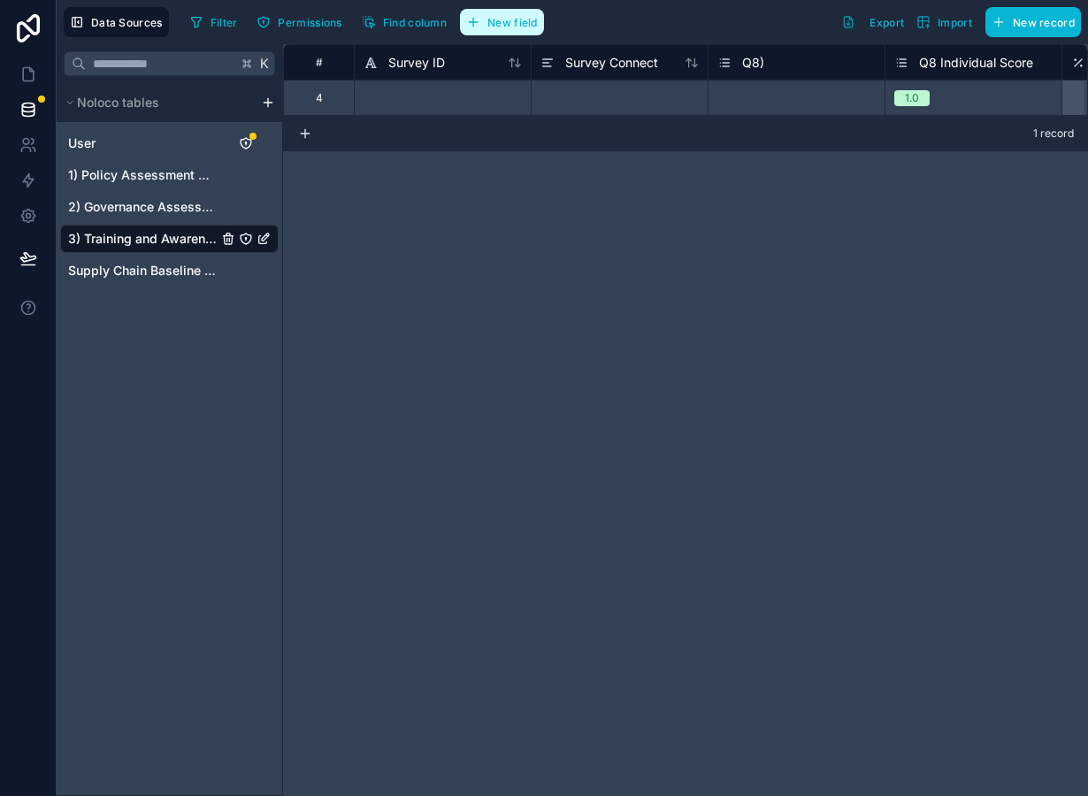
click at [511, 22] on span "New field" at bounding box center [512, 22] width 50 height 13
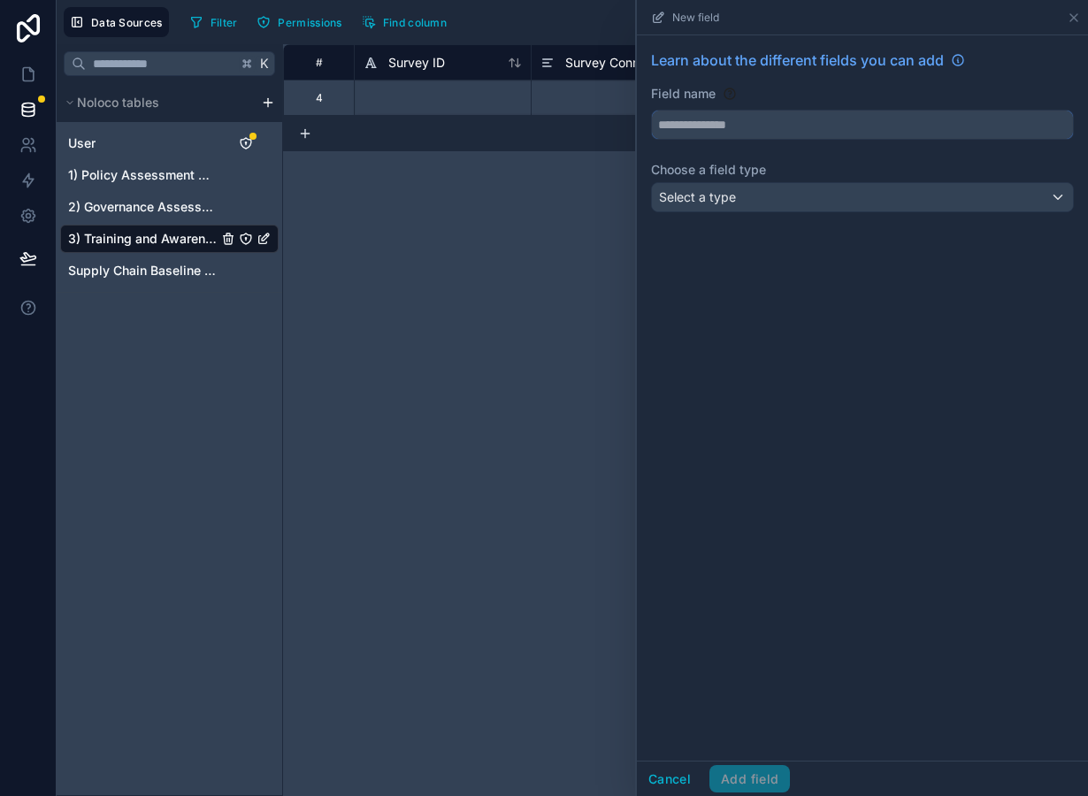
click at [686, 127] on input "text" at bounding box center [862, 125] width 421 height 28
click at [709, 202] on span "Select a type" at bounding box center [697, 196] width 77 height 15
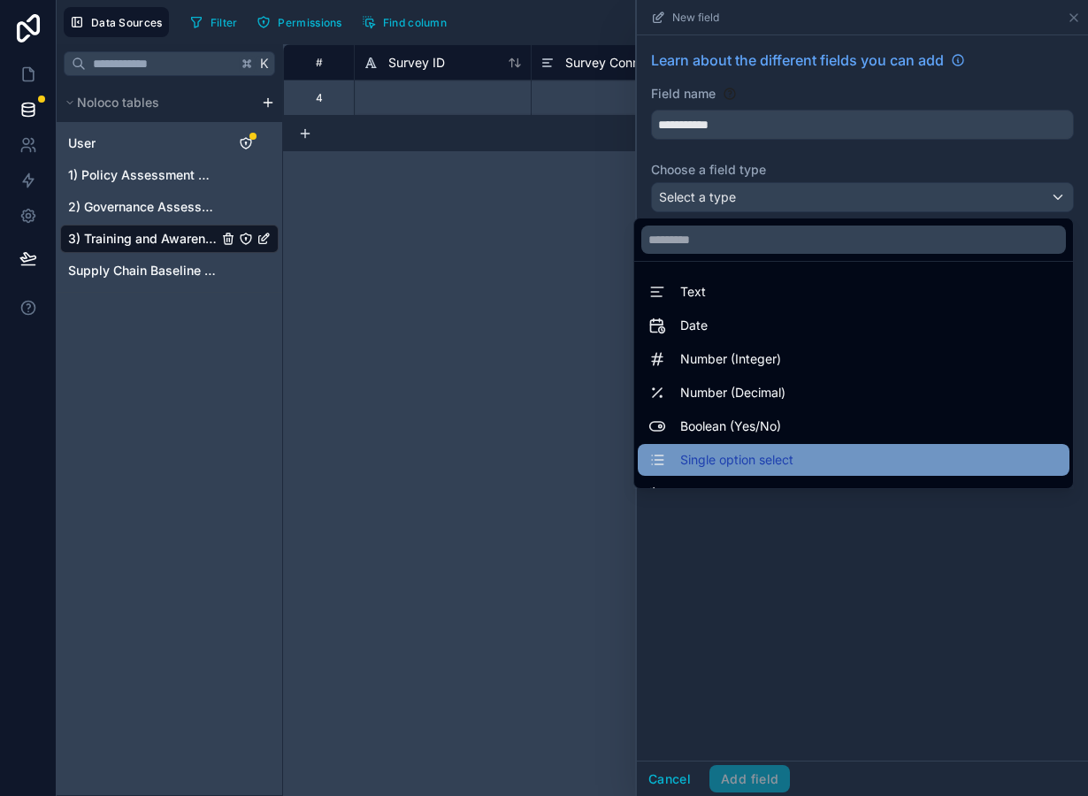
click at [752, 454] on span "Single option select" at bounding box center [736, 459] width 113 height 21
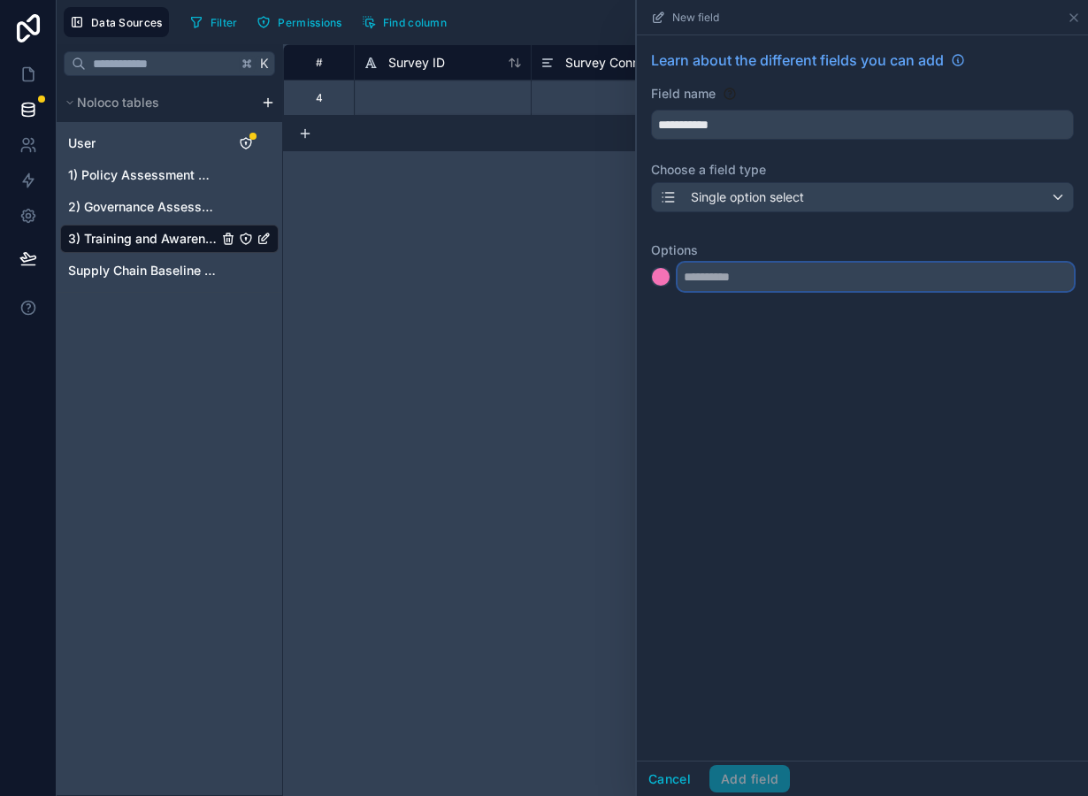
click at [711, 278] on input "text" at bounding box center [876, 277] width 396 height 28
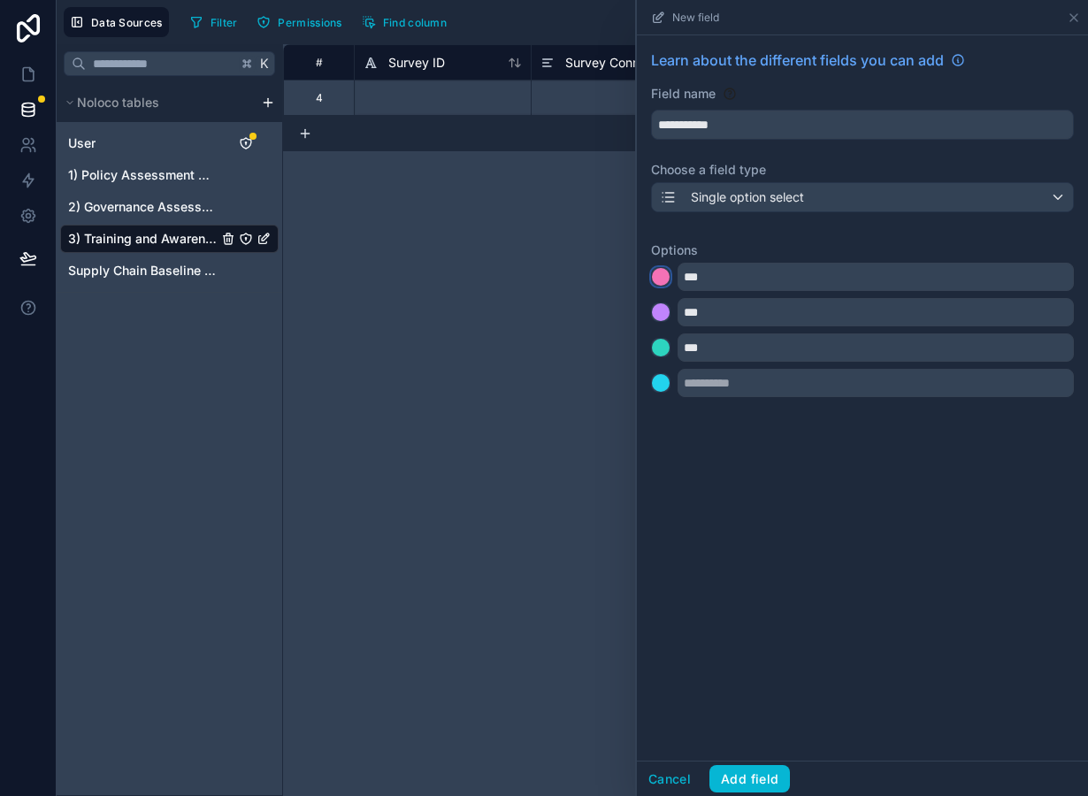
click at [665, 280] on div at bounding box center [661, 277] width 18 height 18
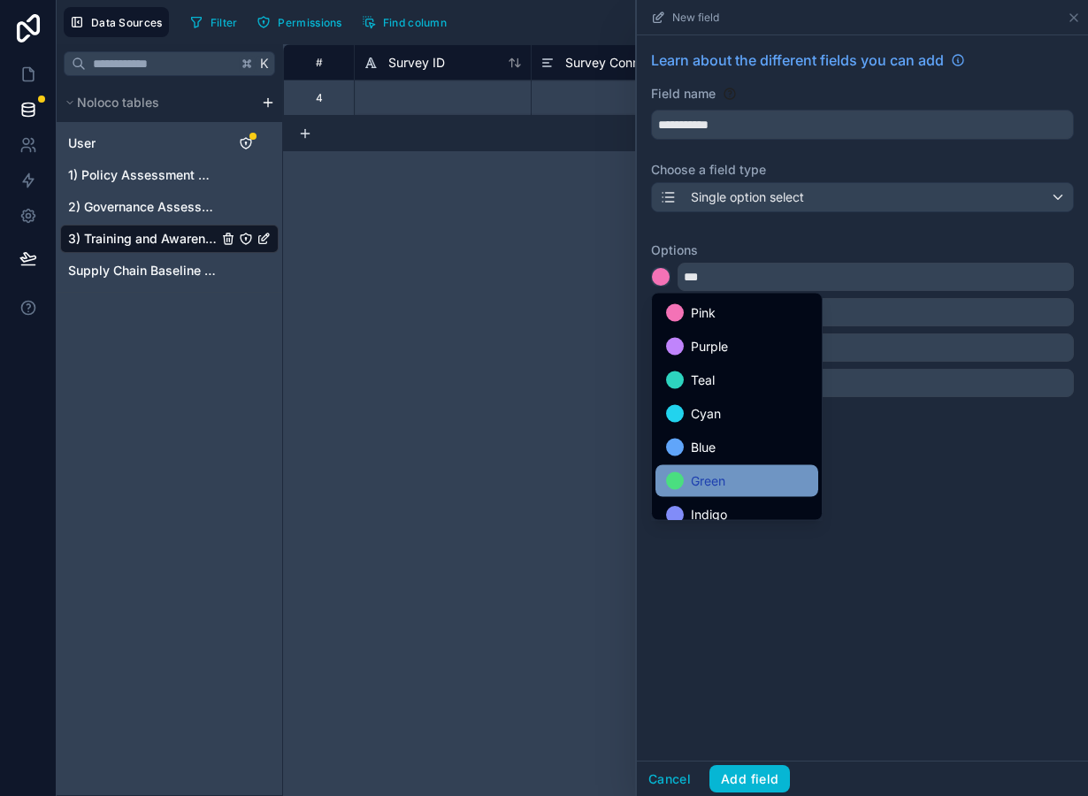
click at [697, 479] on span "Green" at bounding box center [708, 481] width 35 height 21
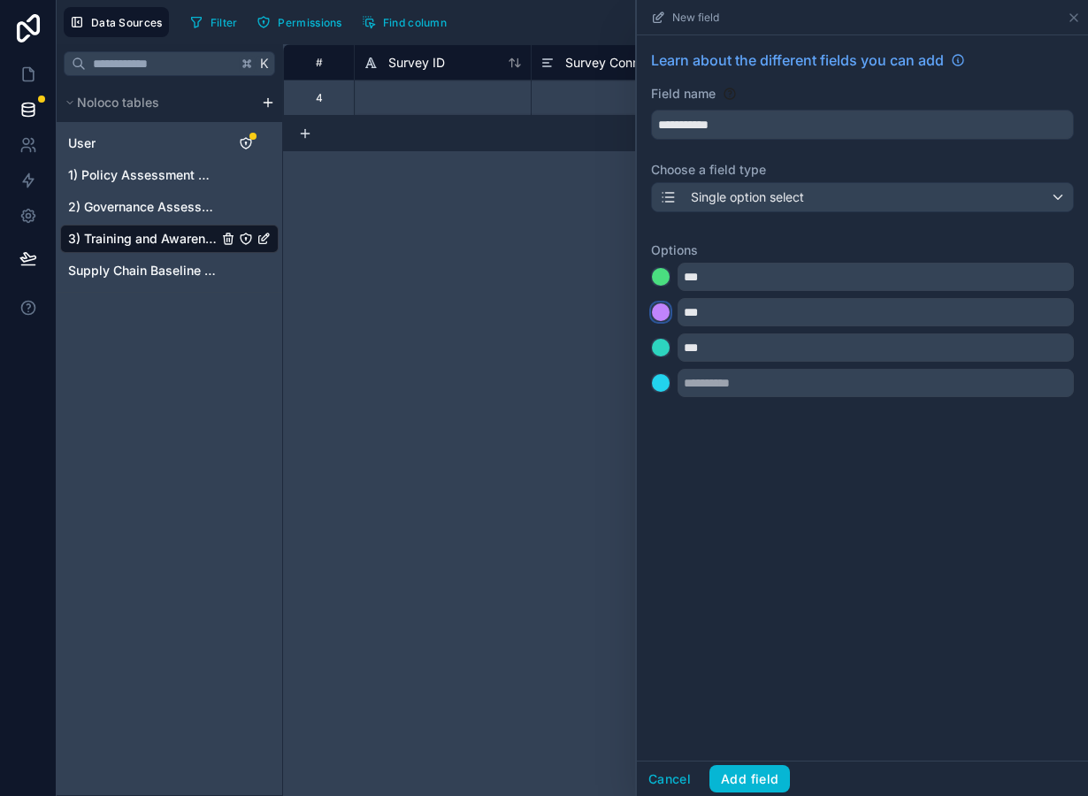
click at [663, 311] on div at bounding box center [661, 312] width 18 height 18
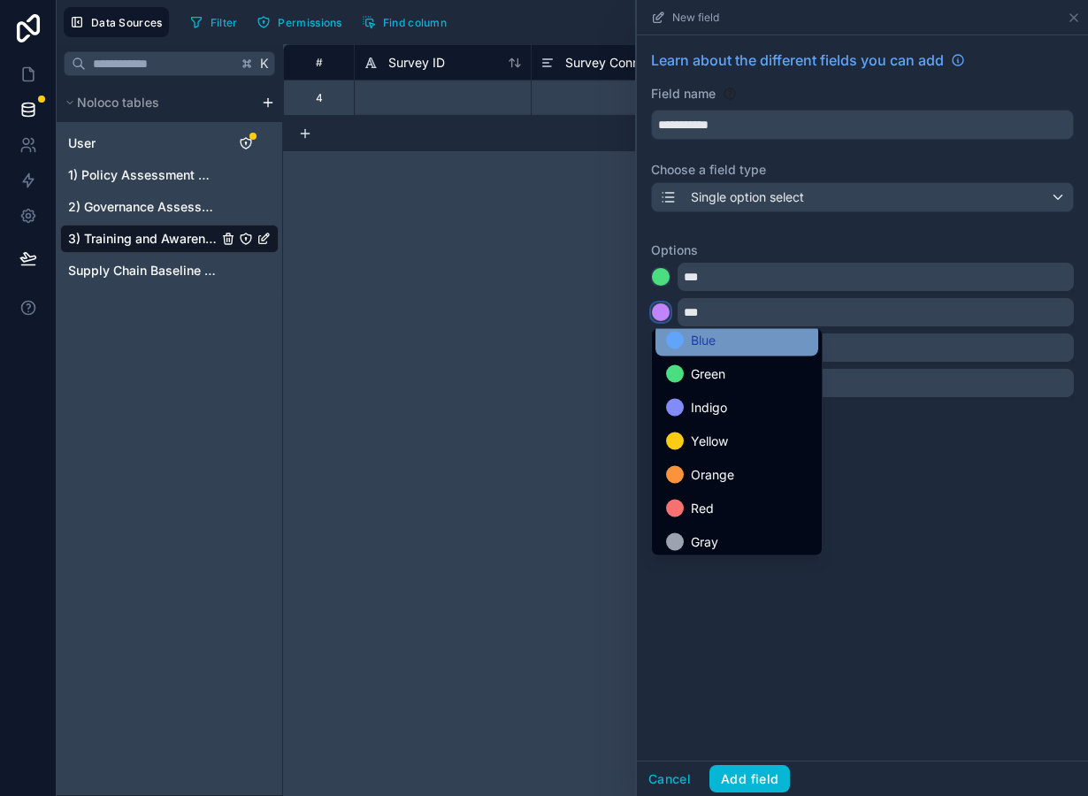
scroll to position [149, 0]
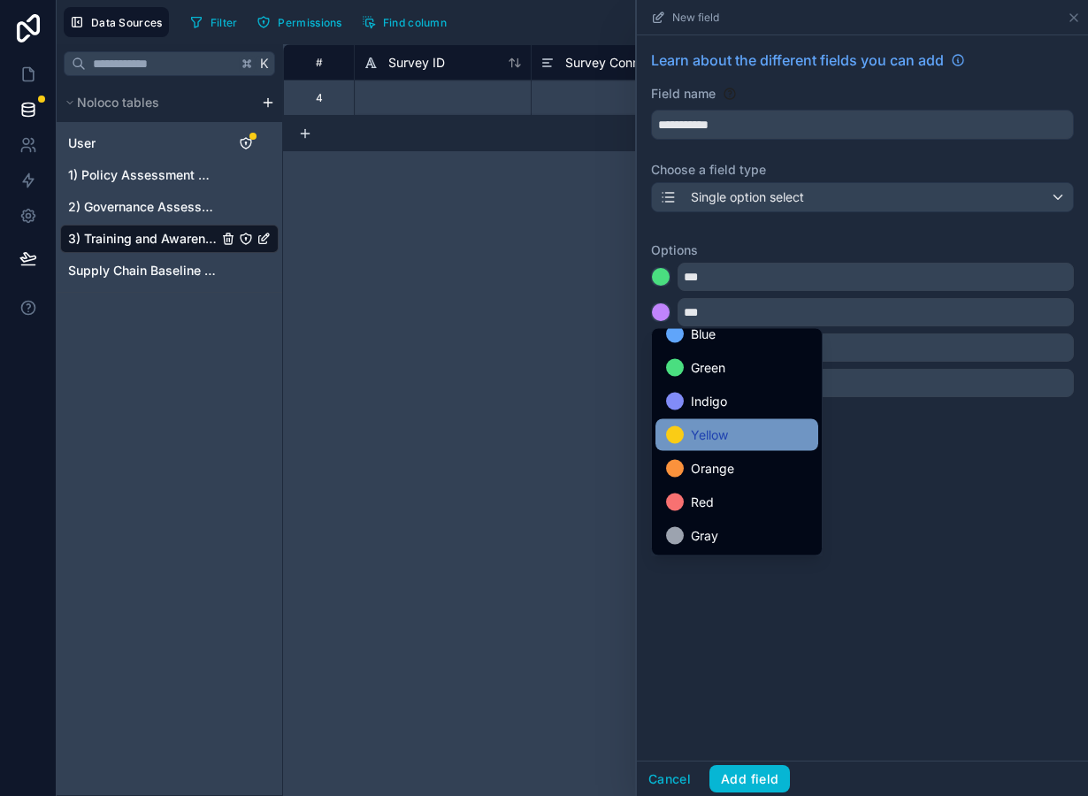
click at [711, 439] on span "Yellow" at bounding box center [709, 435] width 37 height 21
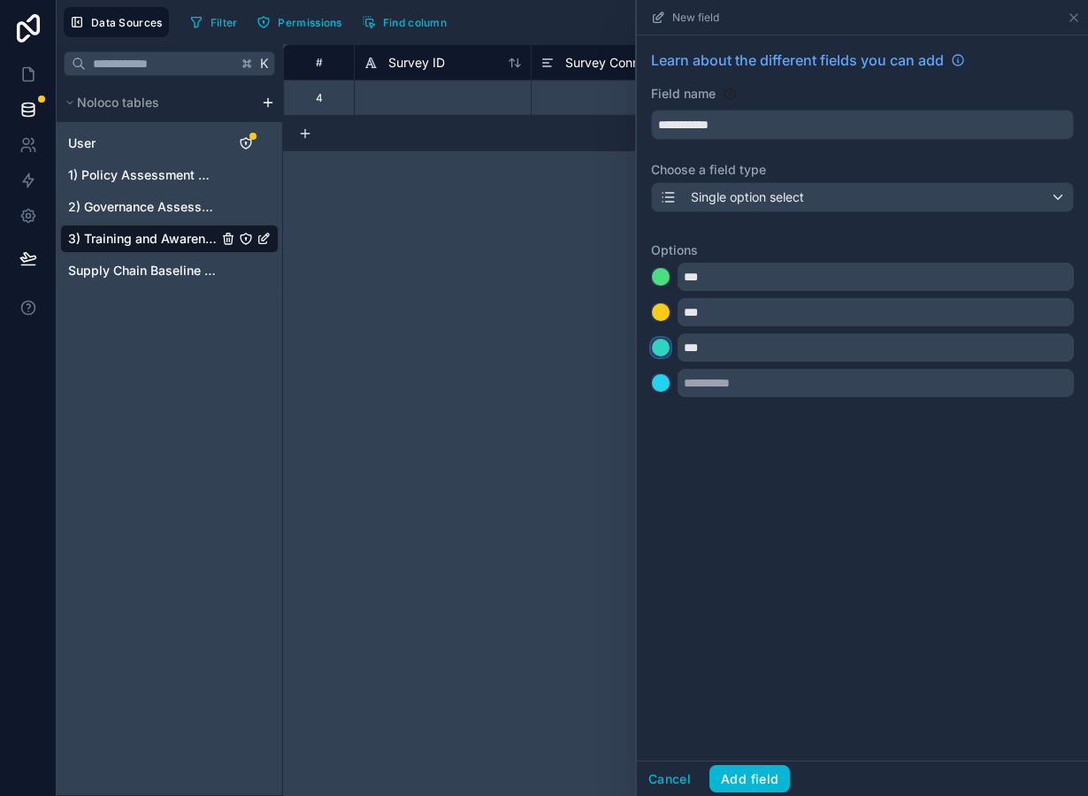
click at [660, 348] on div at bounding box center [661, 348] width 18 height 18
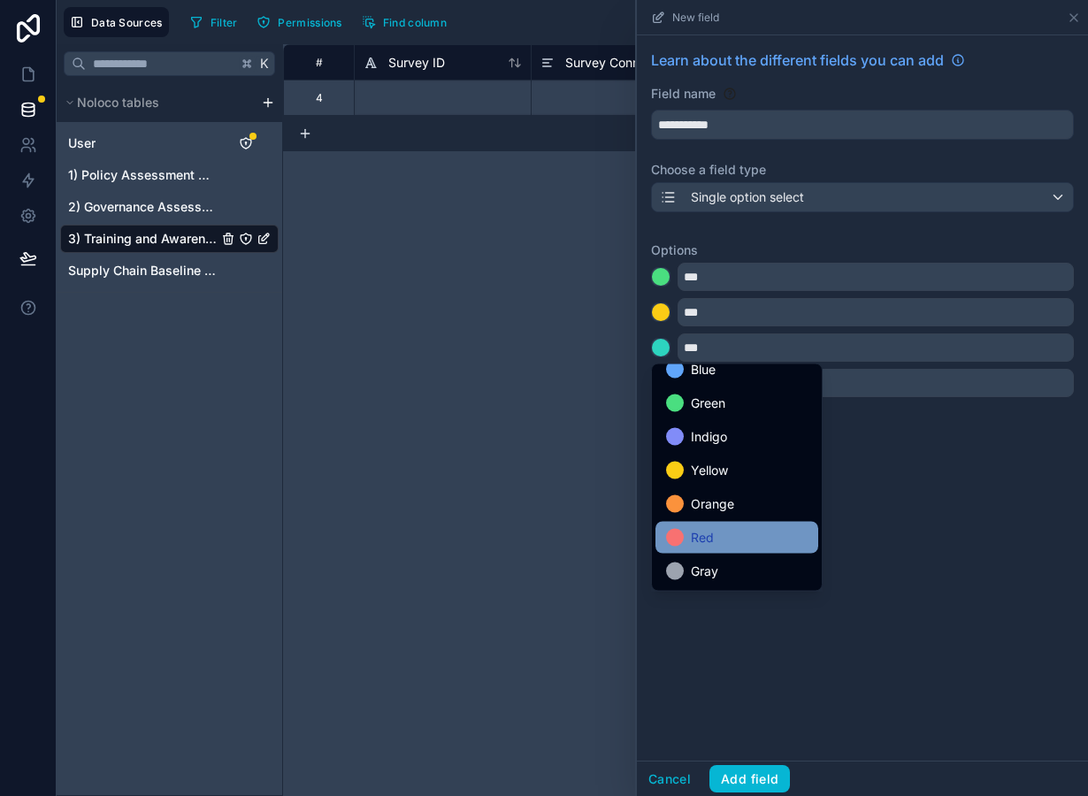
click at [711, 535] on span "Red" at bounding box center [702, 537] width 23 height 21
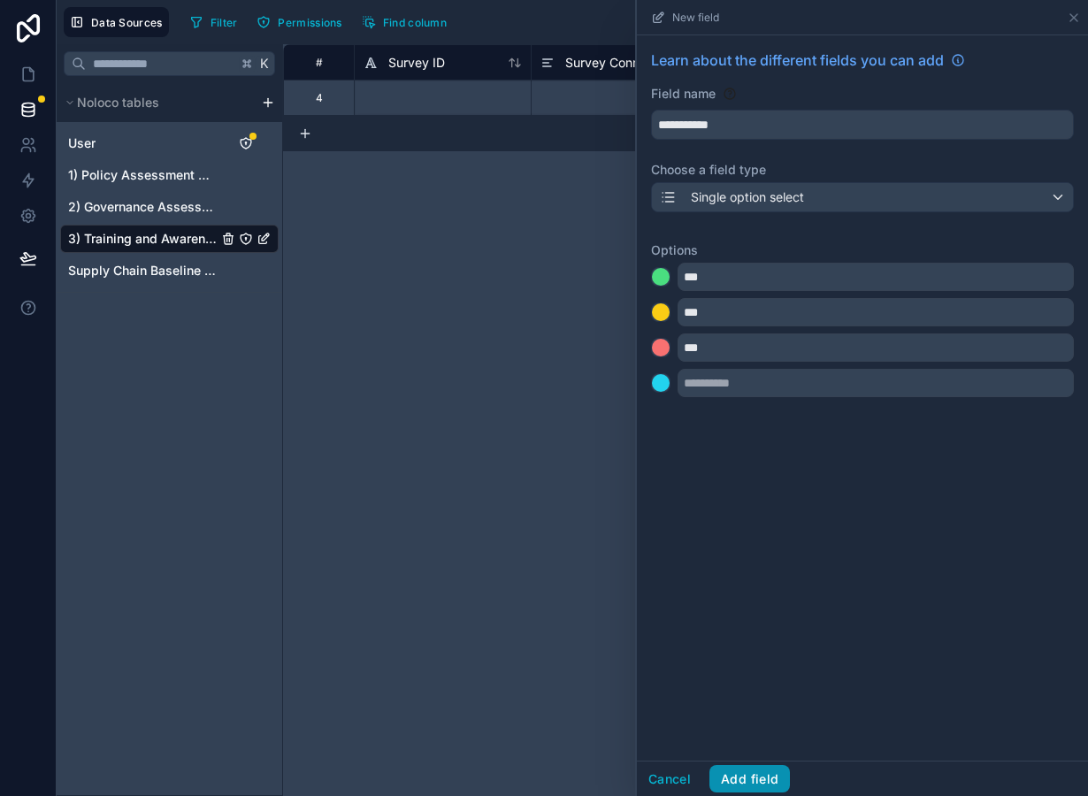
click at [737, 784] on button "Add field" at bounding box center [749, 779] width 81 height 28
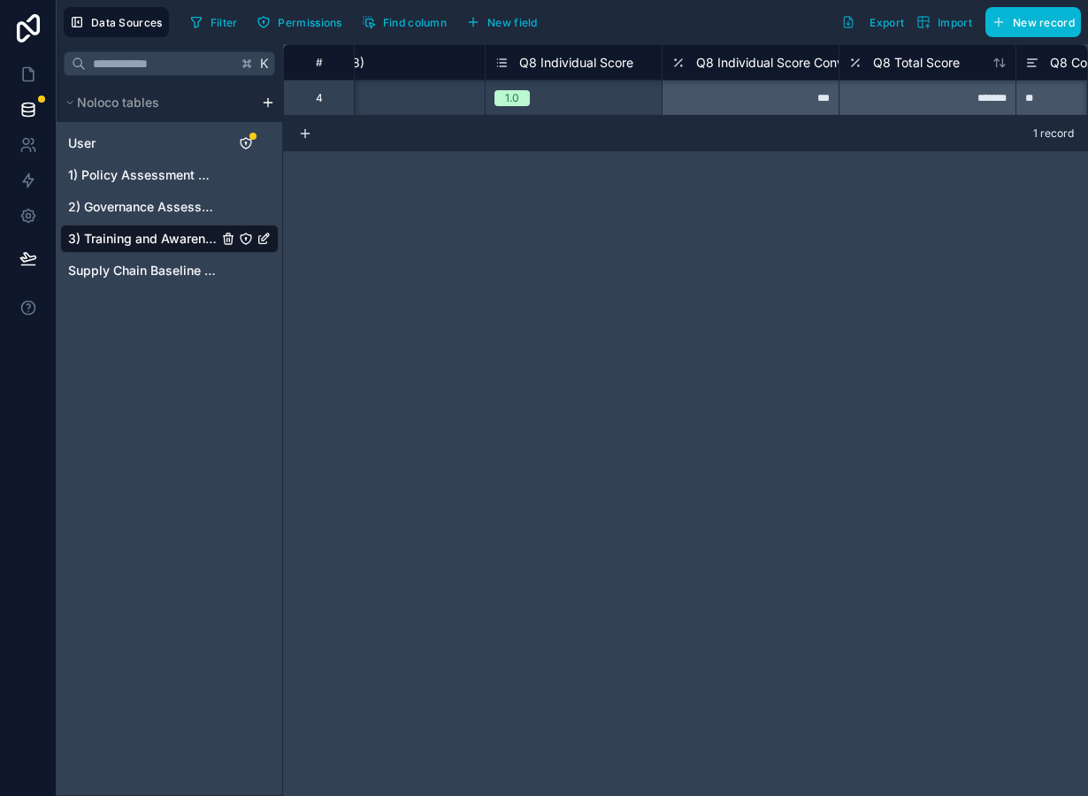
scroll to position [0, 426]
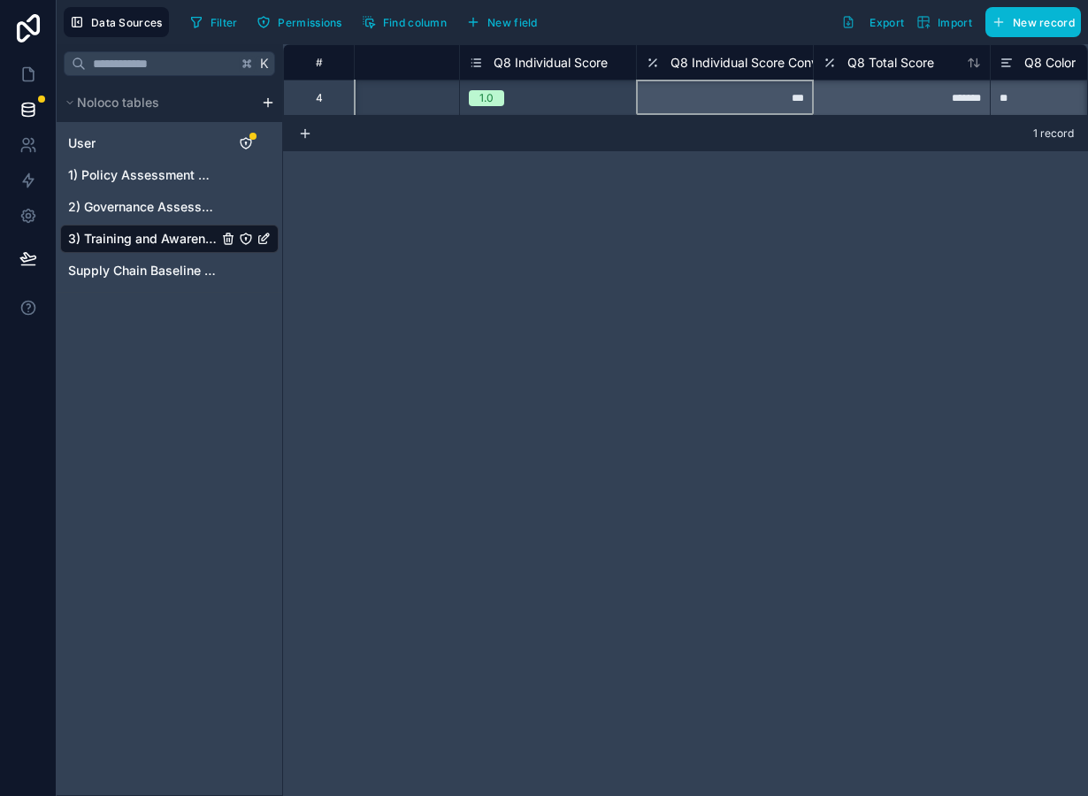
click at [751, 66] on span "Q8 Individual Score Conversion" at bounding box center [762, 63] width 182 height 18
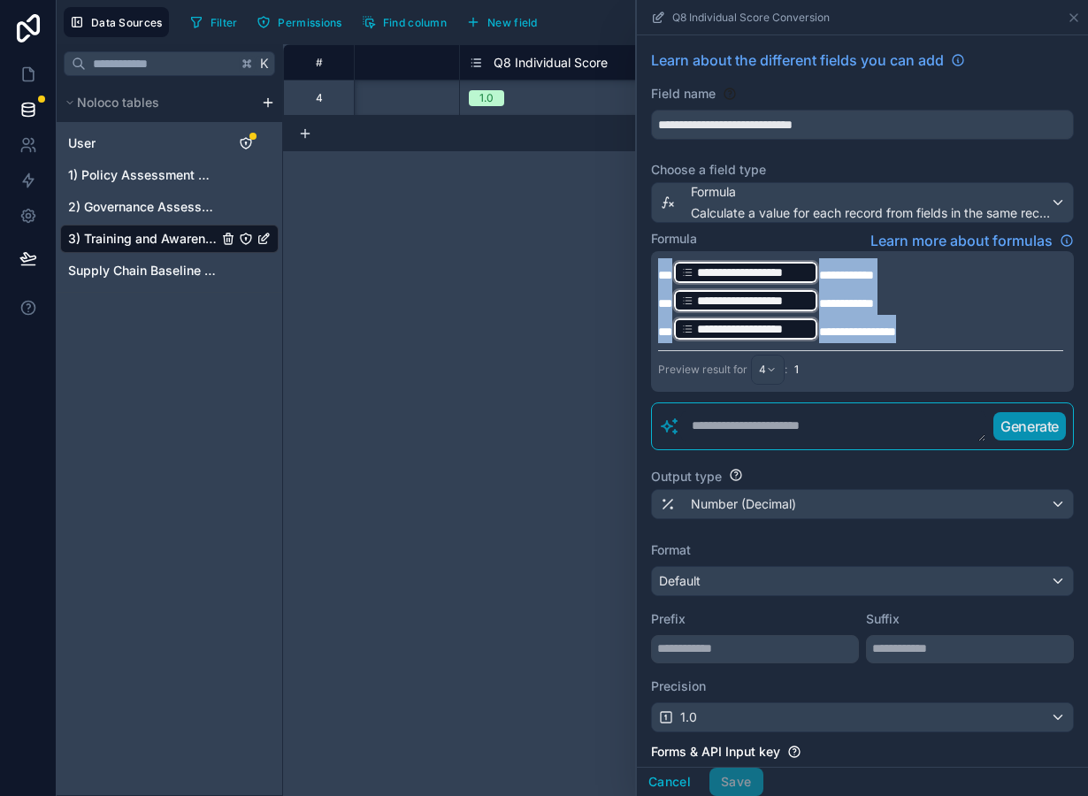
drag, startPoint x: 916, startPoint y: 336, endPoint x: 636, endPoint y: 241, distance: 295.4
click at [651, 251] on div "**********" at bounding box center [862, 321] width 423 height 141
copy div "**********"
click at [658, 785] on button "Cancel" at bounding box center [669, 782] width 65 height 28
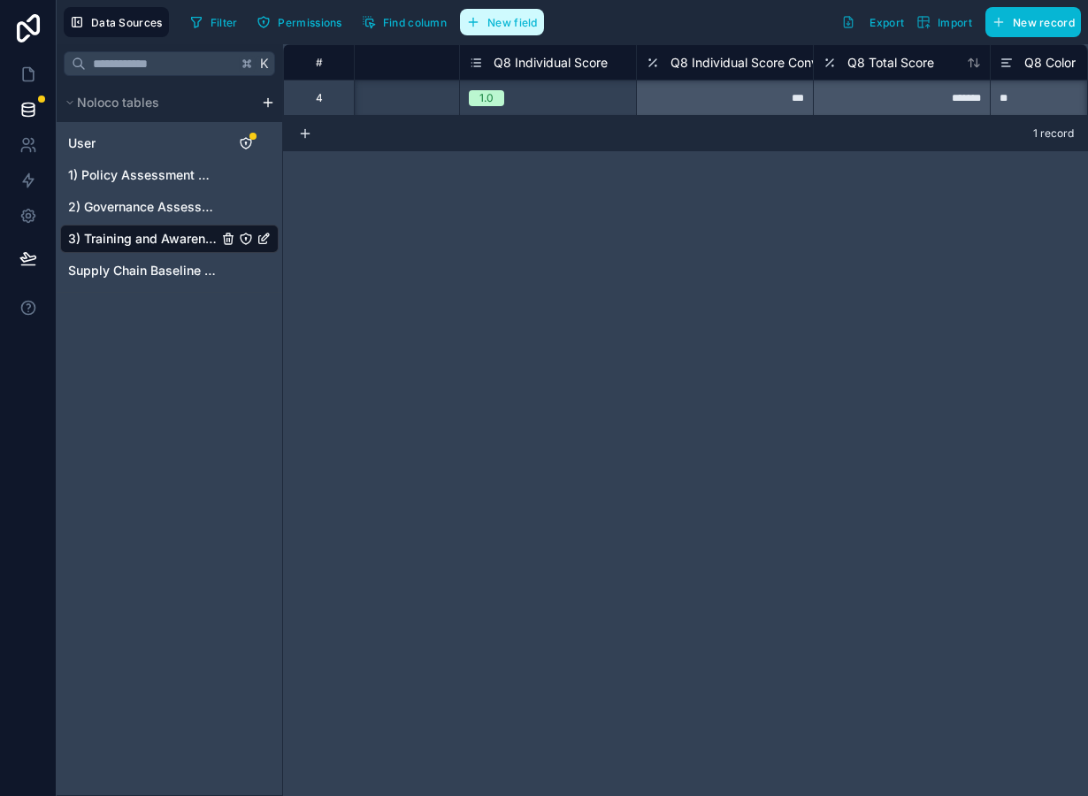
click at [522, 24] on span "New field" at bounding box center [512, 22] width 50 height 13
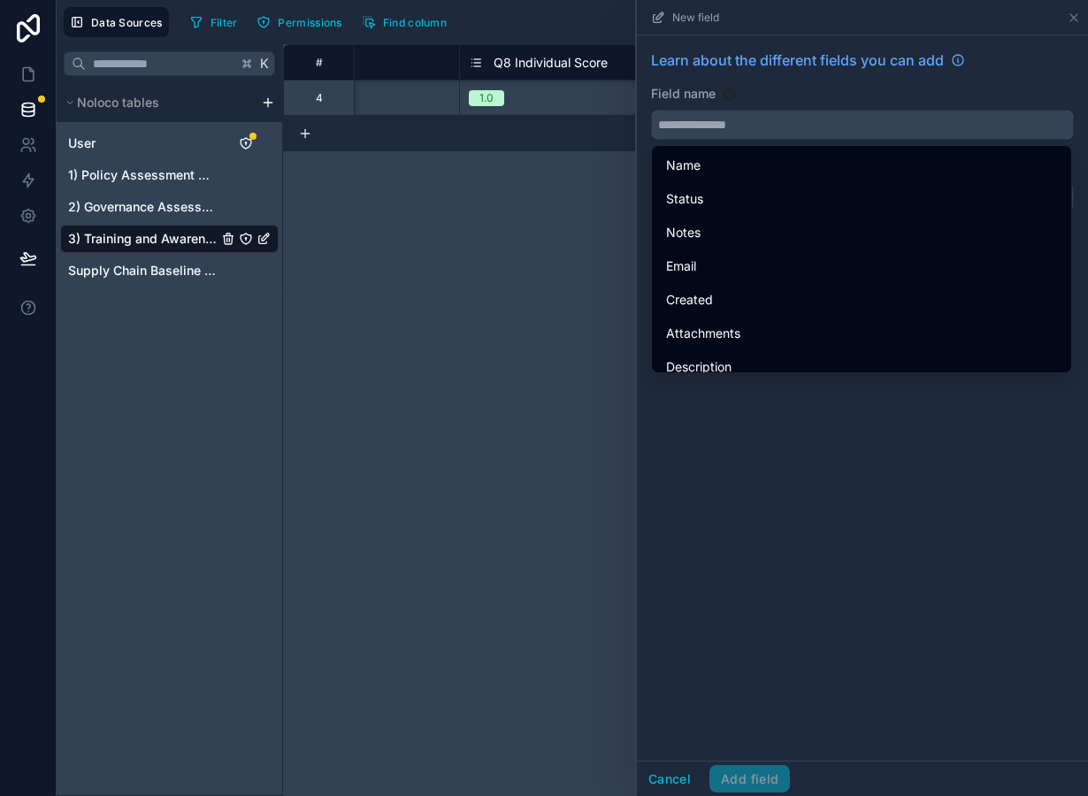
click at [717, 123] on input "text" at bounding box center [862, 125] width 421 height 28
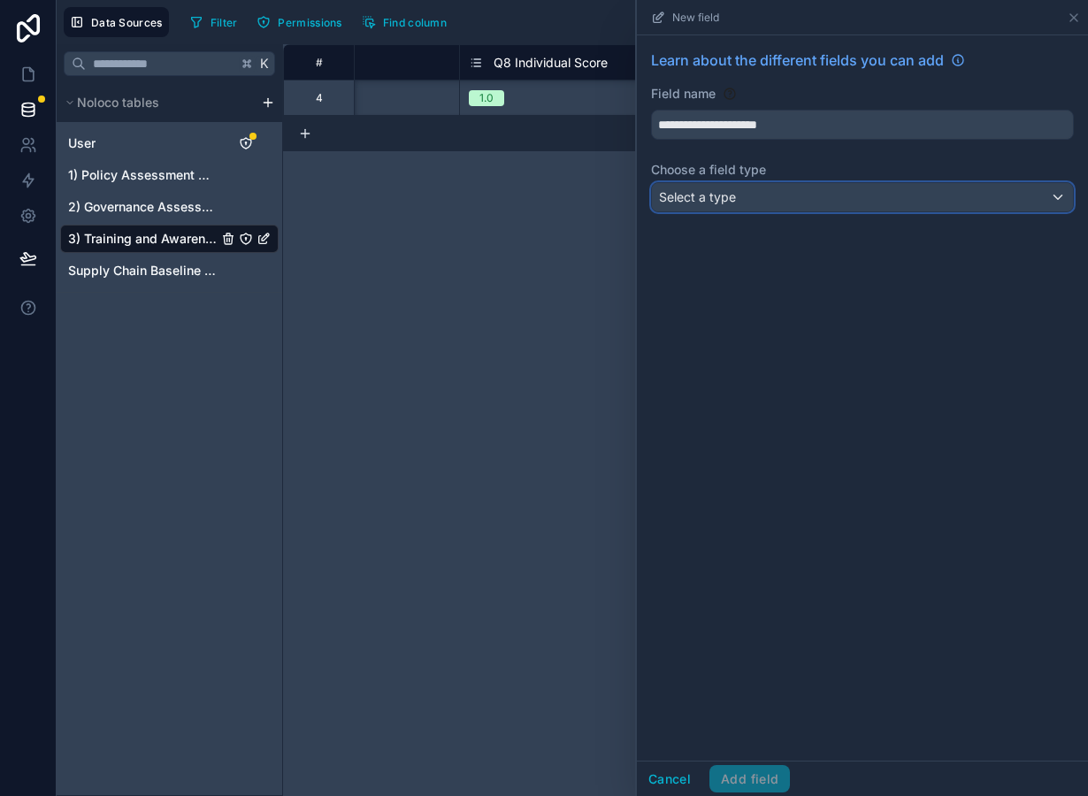
click at [737, 203] on div "Select a type" at bounding box center [862, 197] width 421 height 28
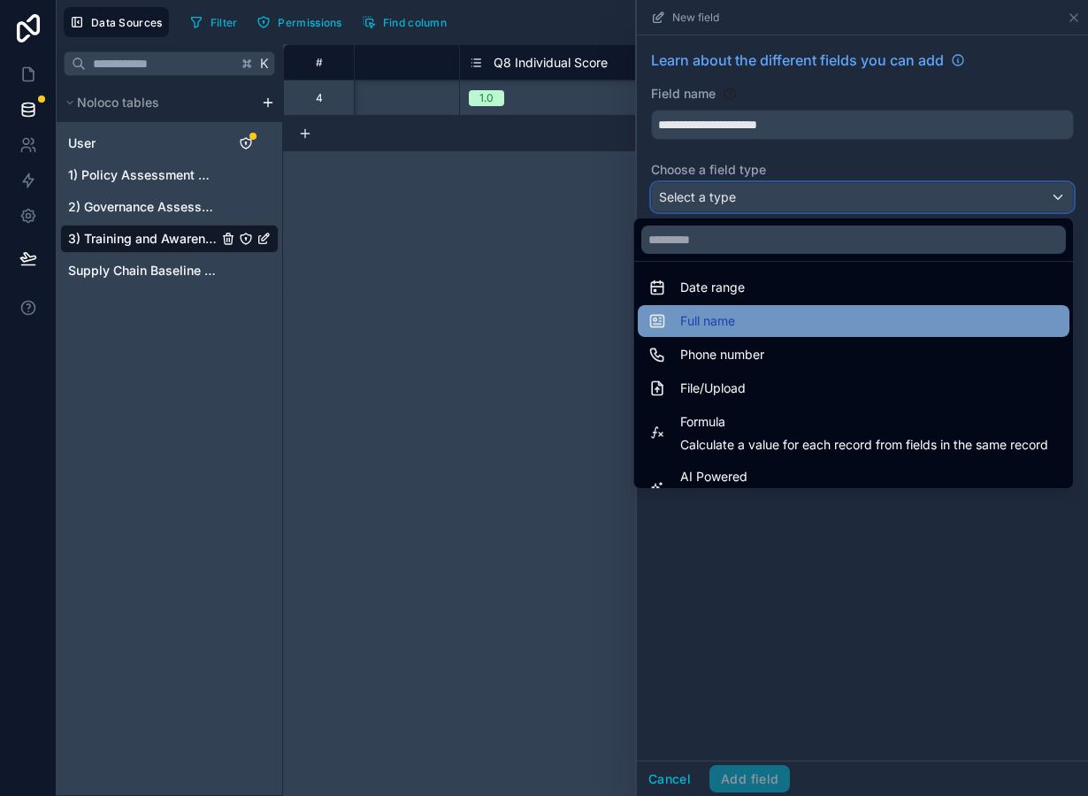
scroll to position [364, 0]
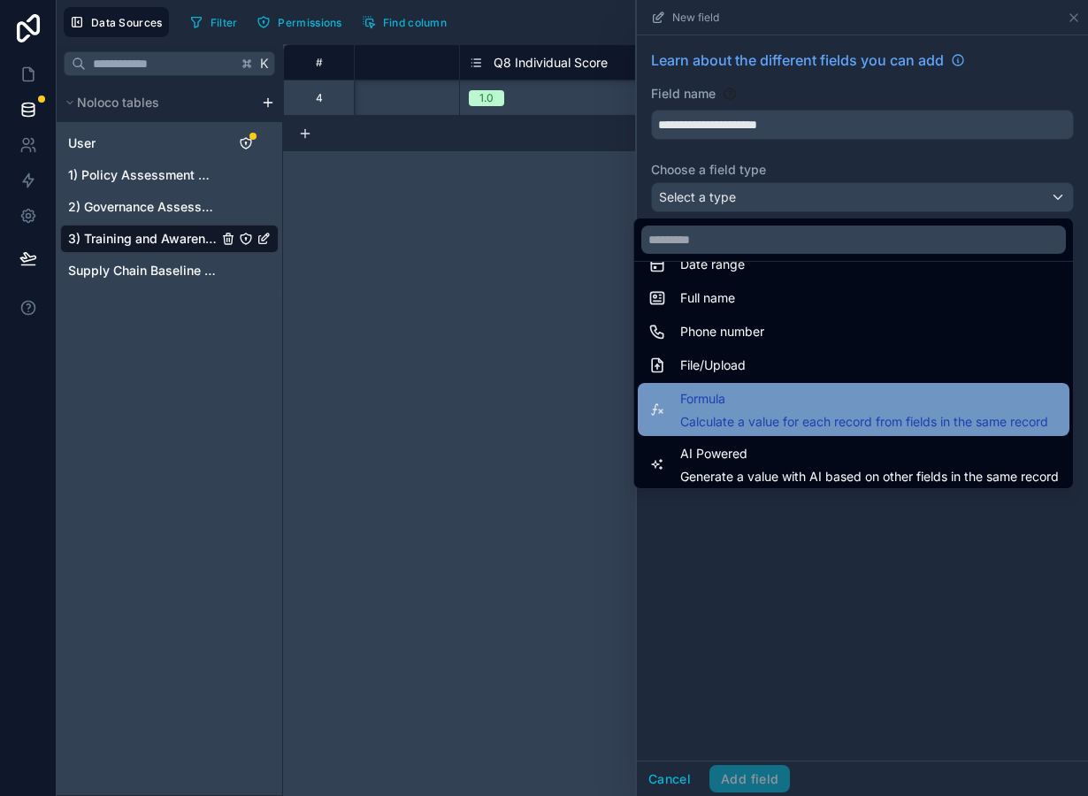
click at [735, 426] on span "Calculate a value for each record from fields in the same record" at bounding box center [864, 422] width 368 height 18
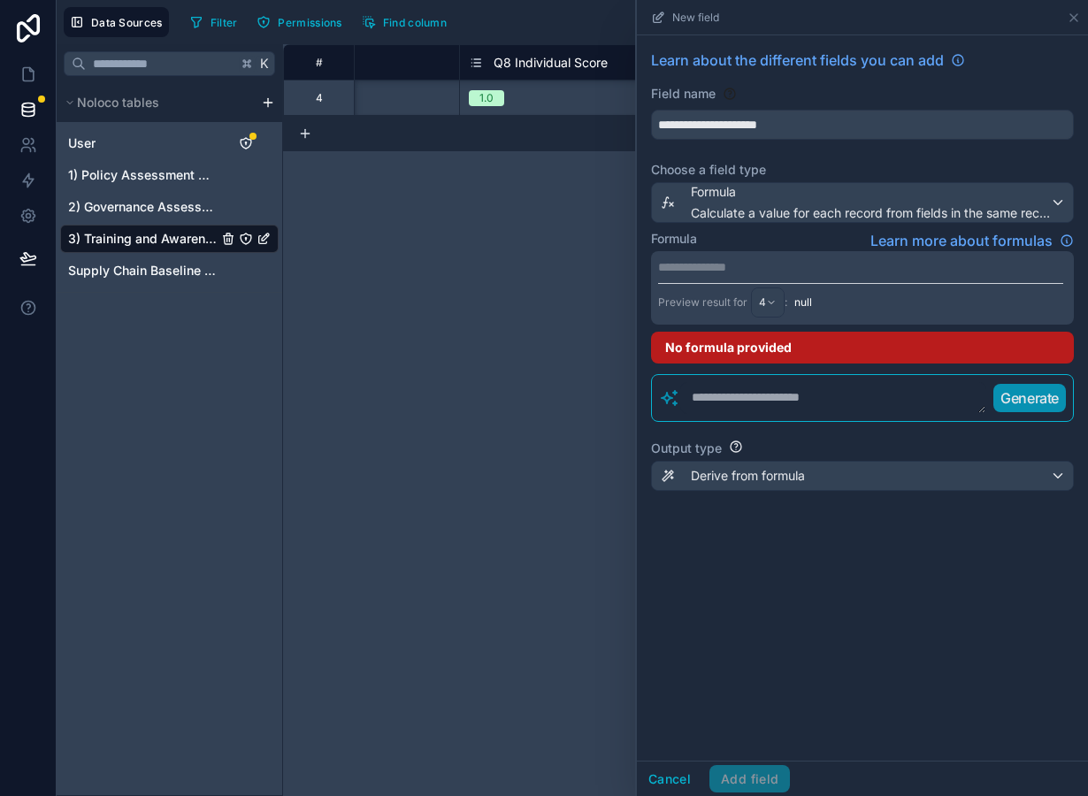
click at [718, 271] on p "**********" at bounding box center [860, 267] width 405 height 18
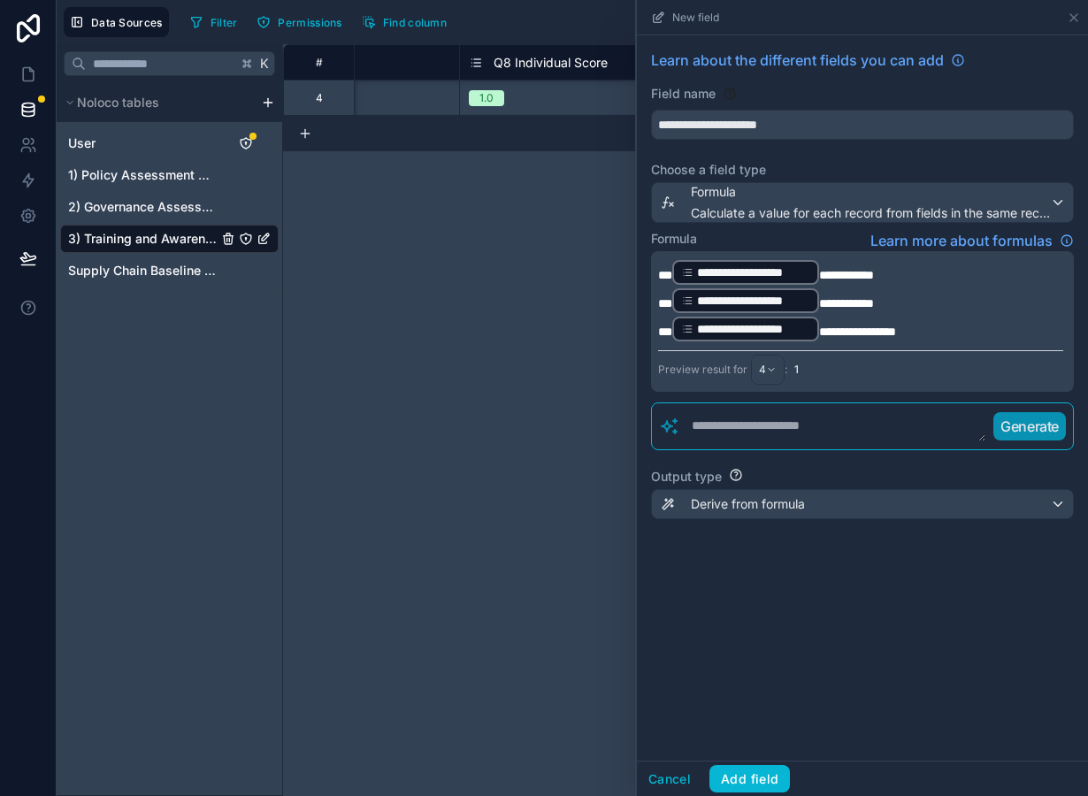
click at [820, 272] on span "**********" at bounding box center [846, 275] width 55 height 12
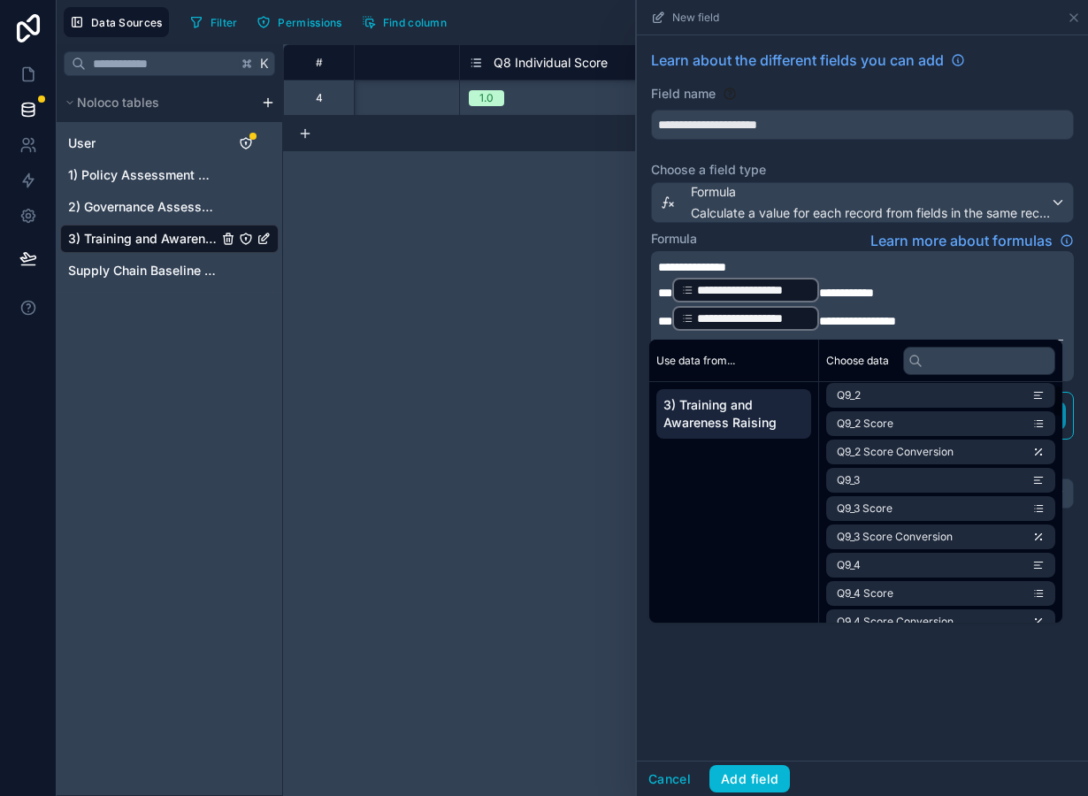
scroll to position [1497, 0]
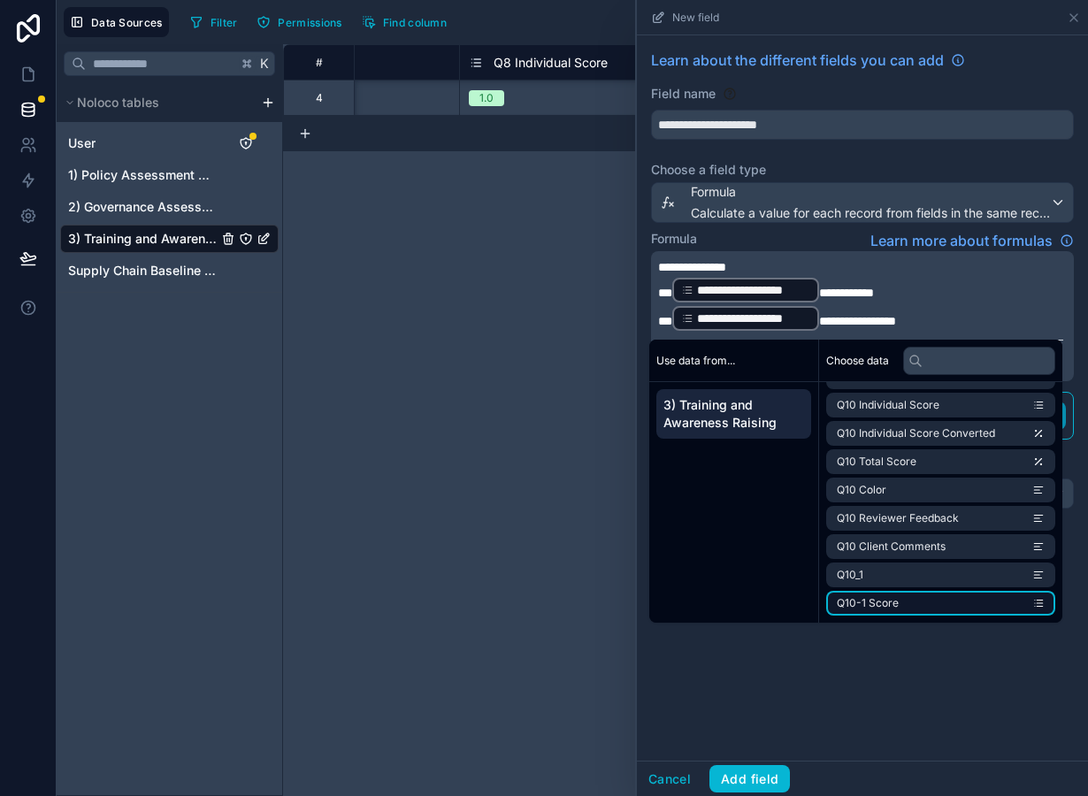
click at [926, 598] on li "Q10-1 Score" at bounding box center [940, 603] width 229 height 25
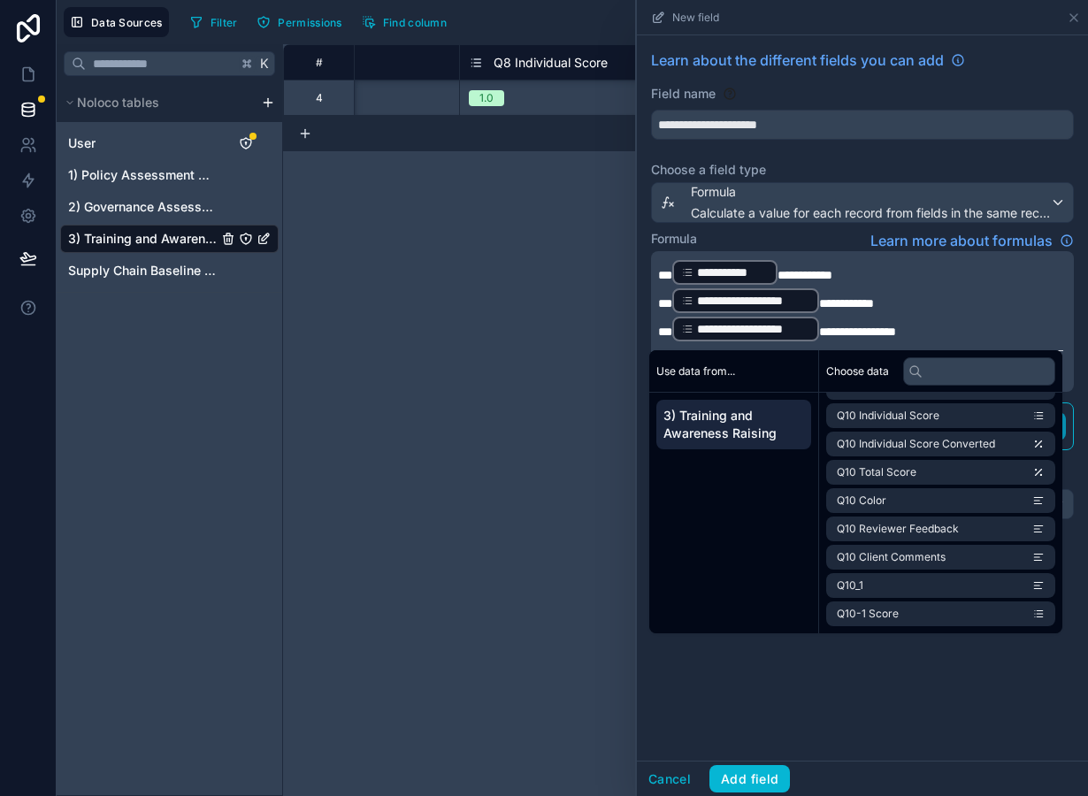
click at [817, 303] on div "**********" at bounding box center [745, 300] width 147 height 25
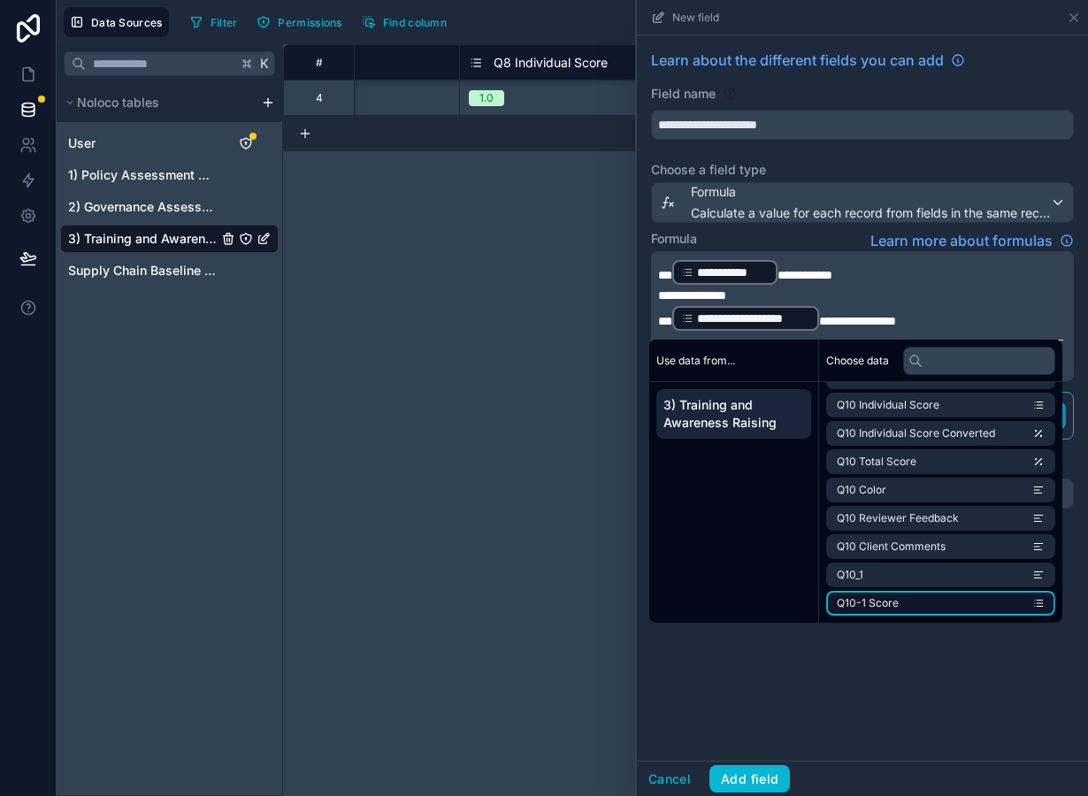
click at [924, 593] on li "Q10-1 Score" at bounding box center [940, 603] width 229 height 25
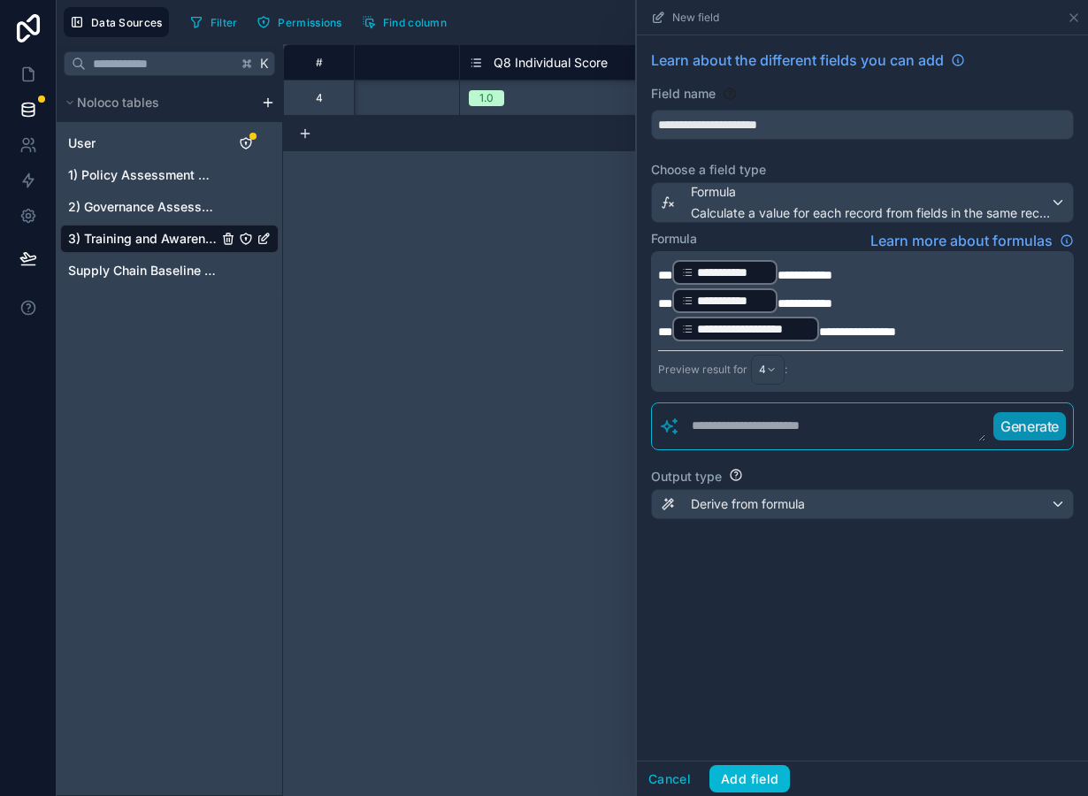
click at [820, 330] on span "**********" at bounding box center [857, 332] width 77 height 12
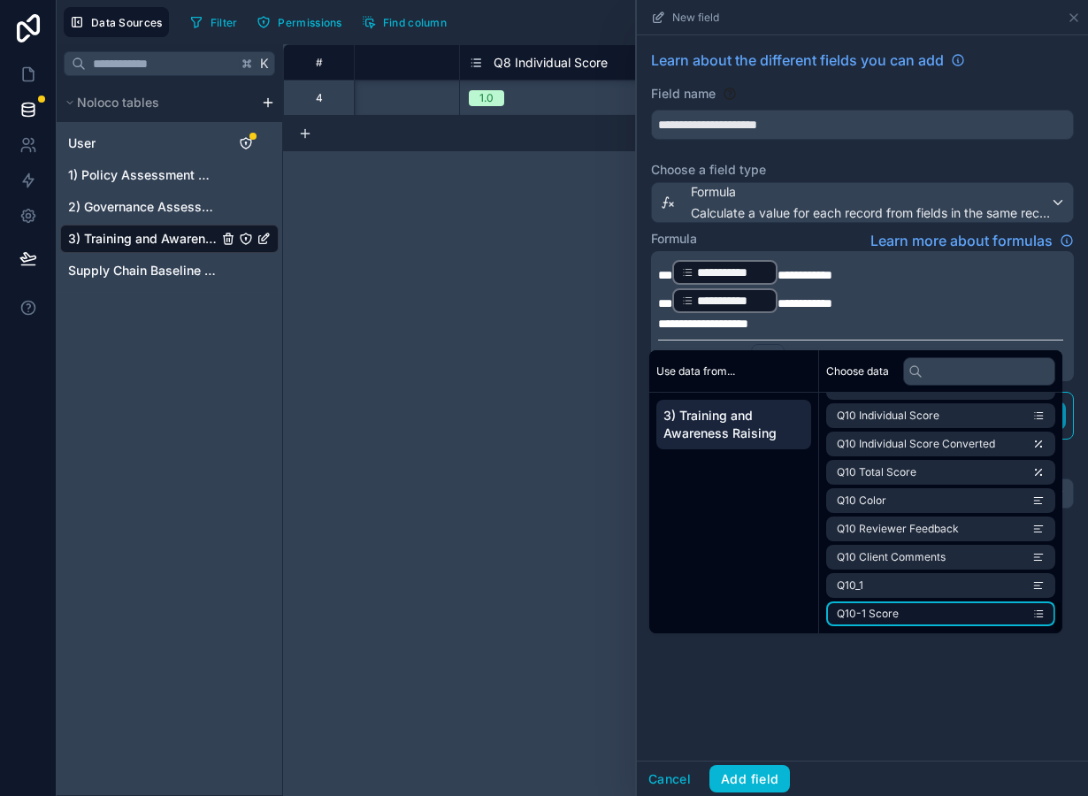
click at [948, 603] on li "Q10-1 Score" at bounding box center [940, 614] width 229 height 25
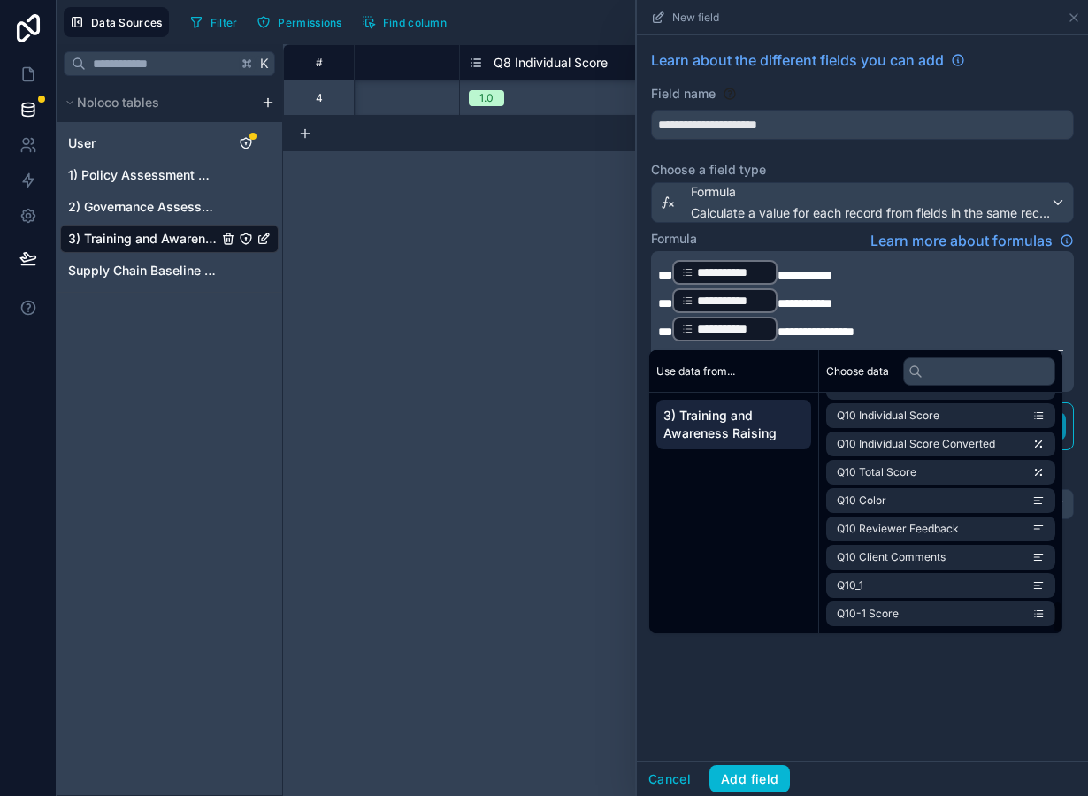
click at [789, 686] on div "**********" at bounding box center [862, 397] width 451 height 725
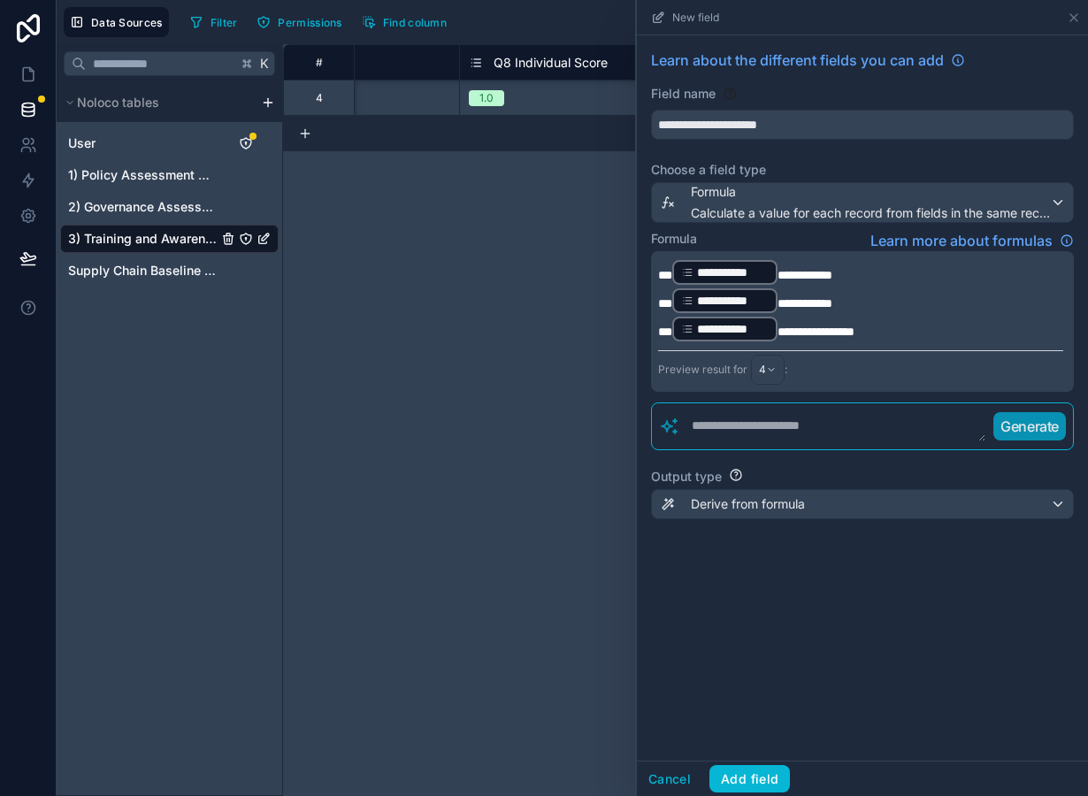
click at [783, 674] on div "**********" at bounding box center [862, 397] width 451 height 725
click at [740, 526] on div "**********" at bounding box center [862, 294] width 451 height 519
click at [698, 512] on span "Derive from formula" at bounding box center [748, 504] width 114 height 18
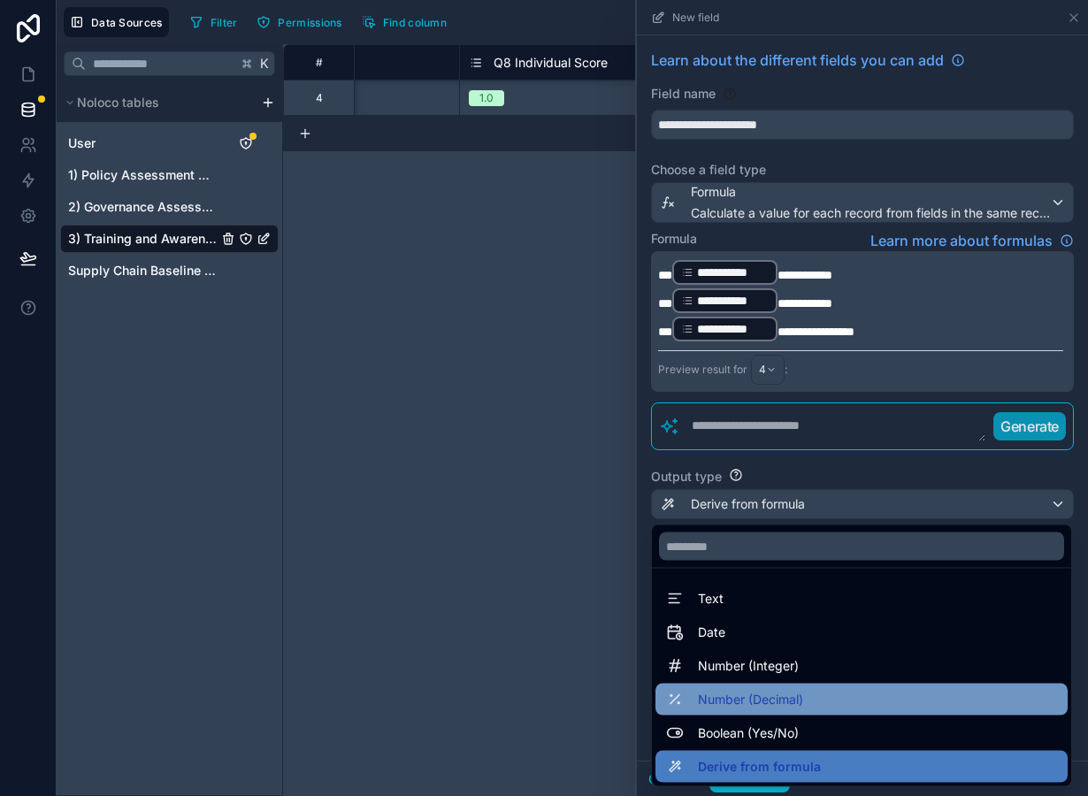
click at [732, 694] on span "Number (Decimal)" at bounding box center [750, 699] width 105 height 21
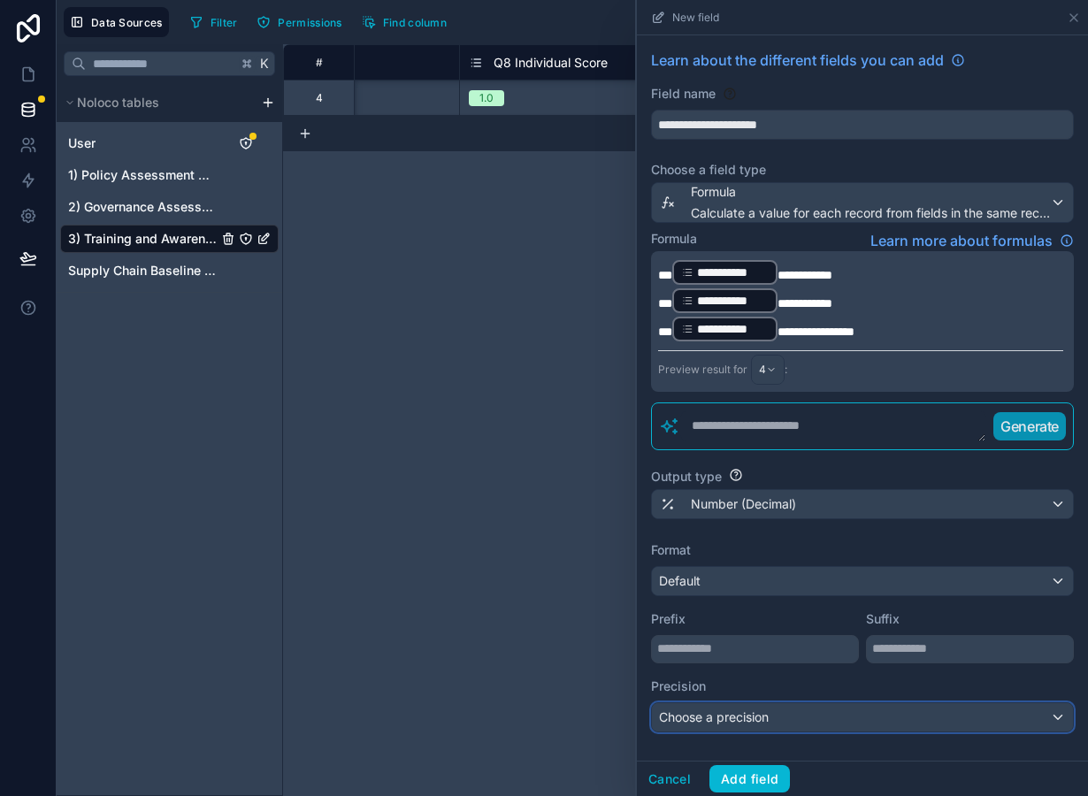
click at [731, 707] on div "Choose a precision" at bounding box center [862, 717] width 421 height 28
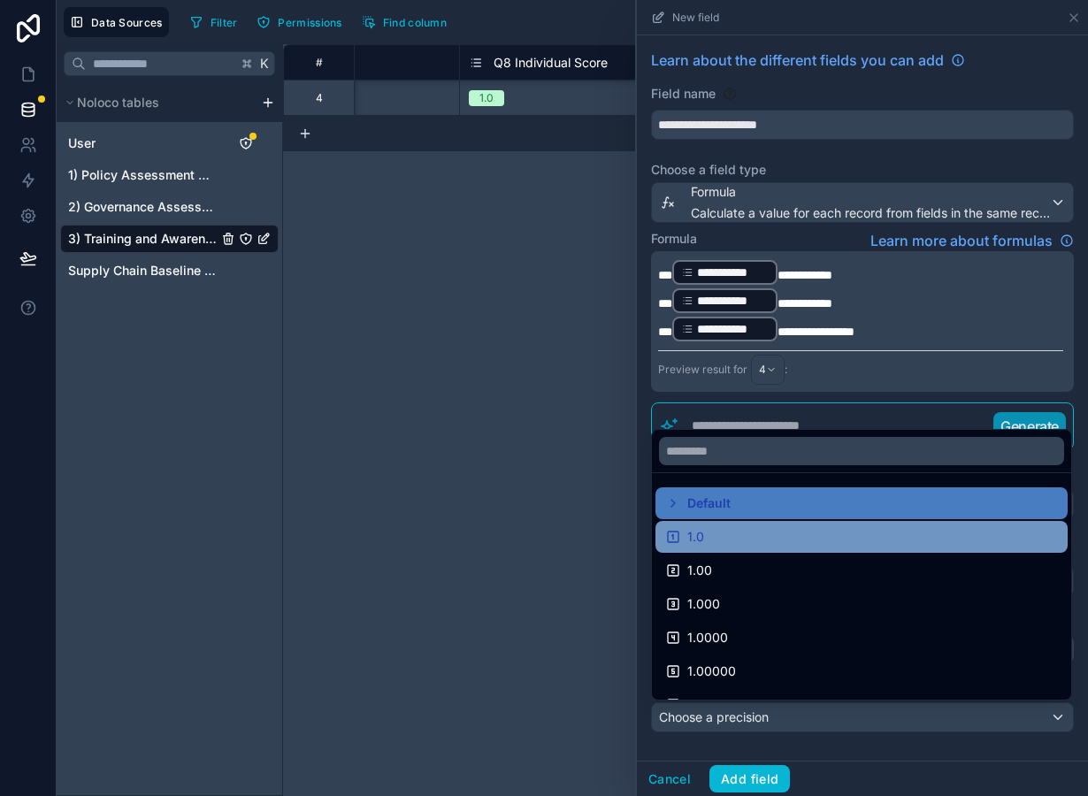
click at [722, 538] on div "1.0" at bounding box center [861, 536] width 391 height 21
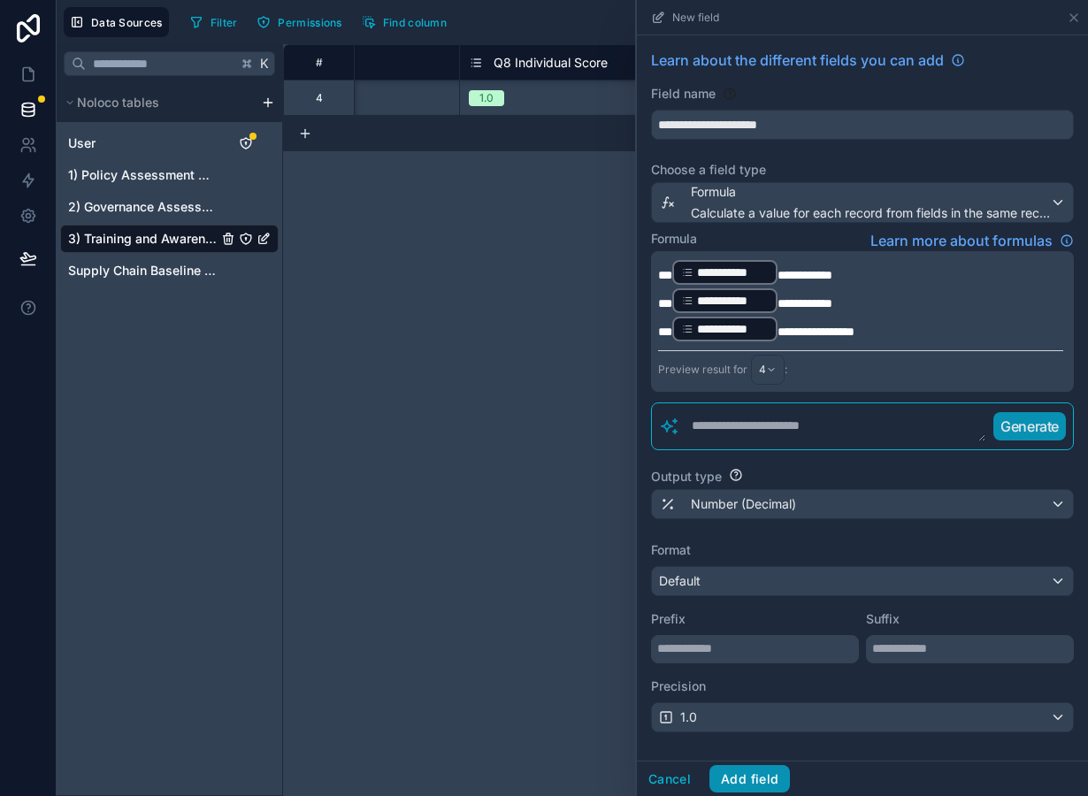
click at [731, 779] on button "Add field" at bounding box center [749, 779] width 81 height 28
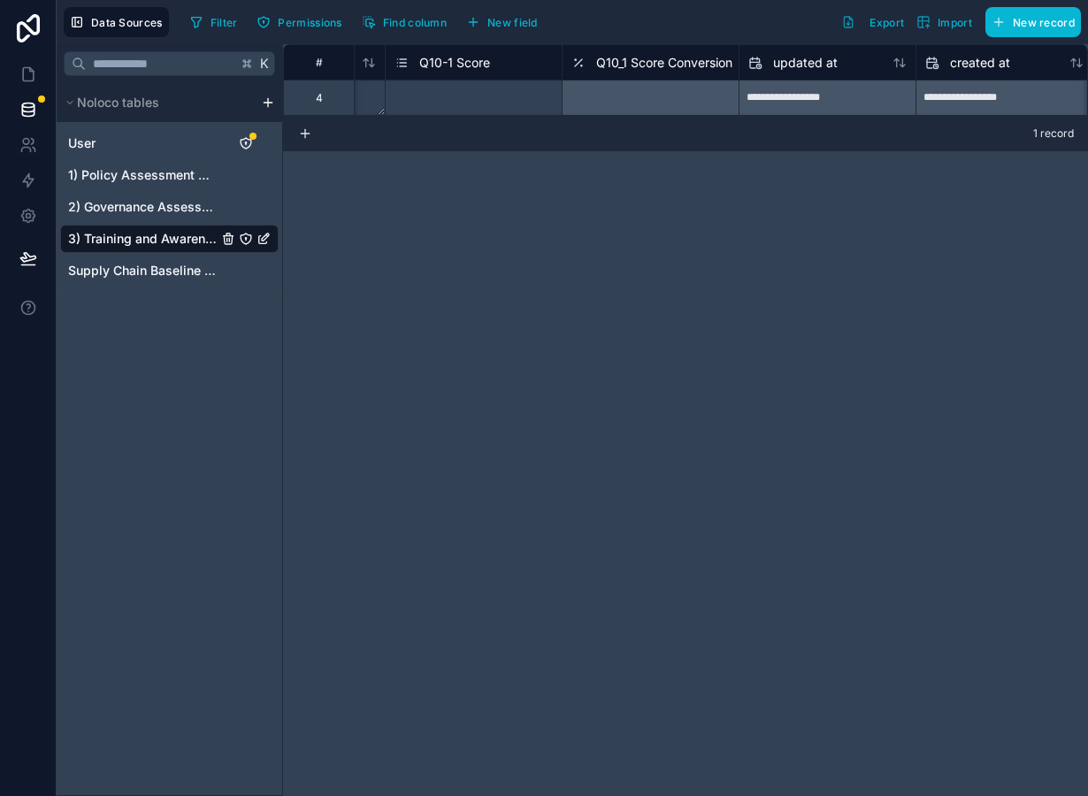
scroll to position [0, 9877]
click at [491, 94] on div "Select a Q10-1 Score" at bounding box center [447, 98] width 105 height 14
click at [528, 177] on div "**********" at bounding box center [685, 420] width 805 height 752
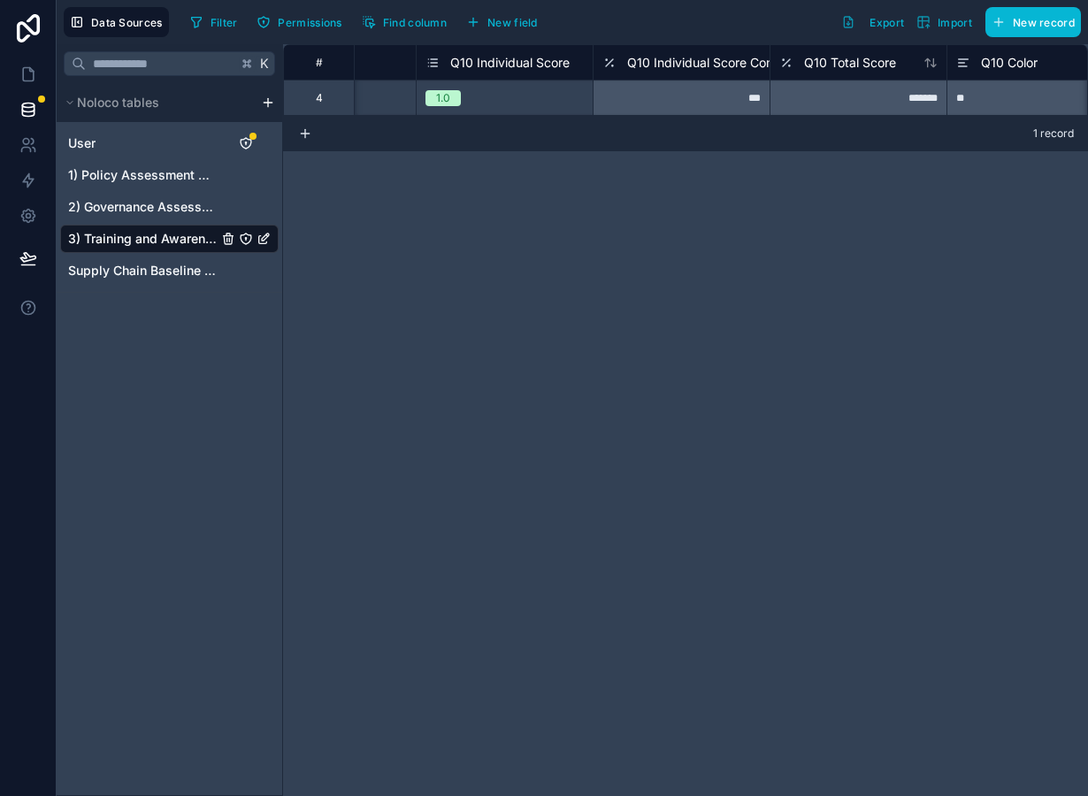
scroll to position [0, 8592]
click at [713, 67] on span "Q10 Individual Score Converted" at bounding box center [734, 63] width 184 height 18
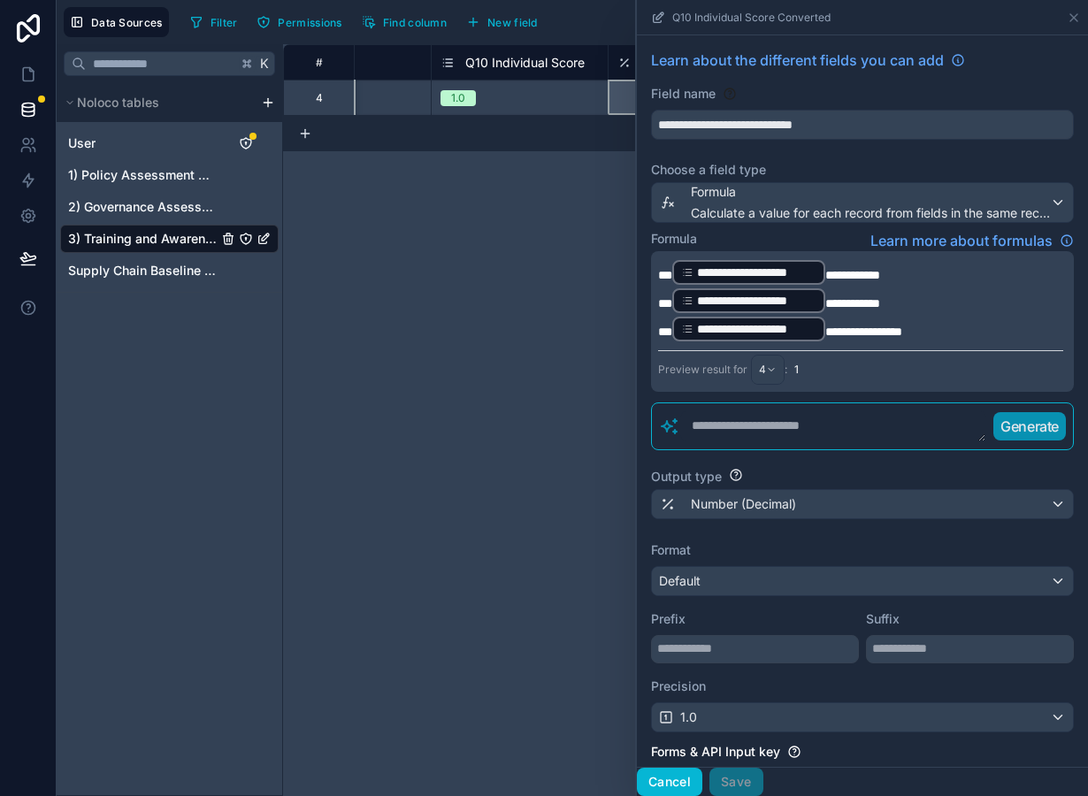
click at [656, 786] on button "Cancel" at bounding box center [669, 782] width 65 height 28
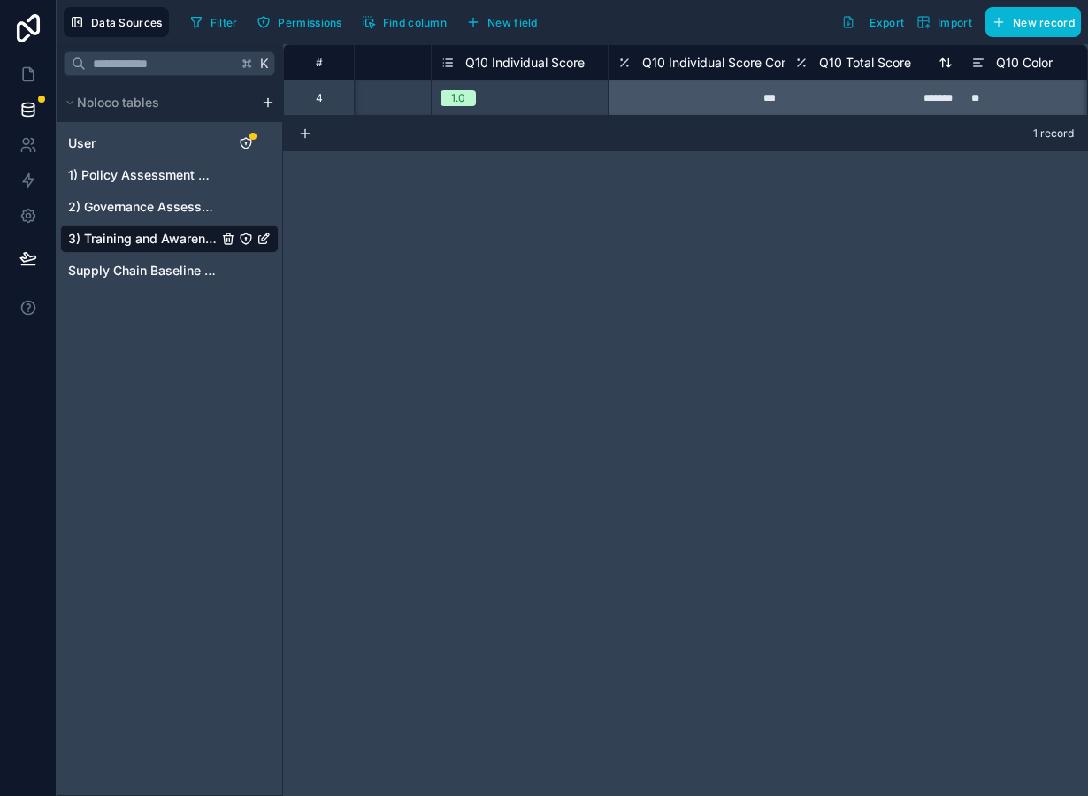
click at [858, 65] on span "Q10 Total Score" at bounding box center [865, 63] width 92 height 18
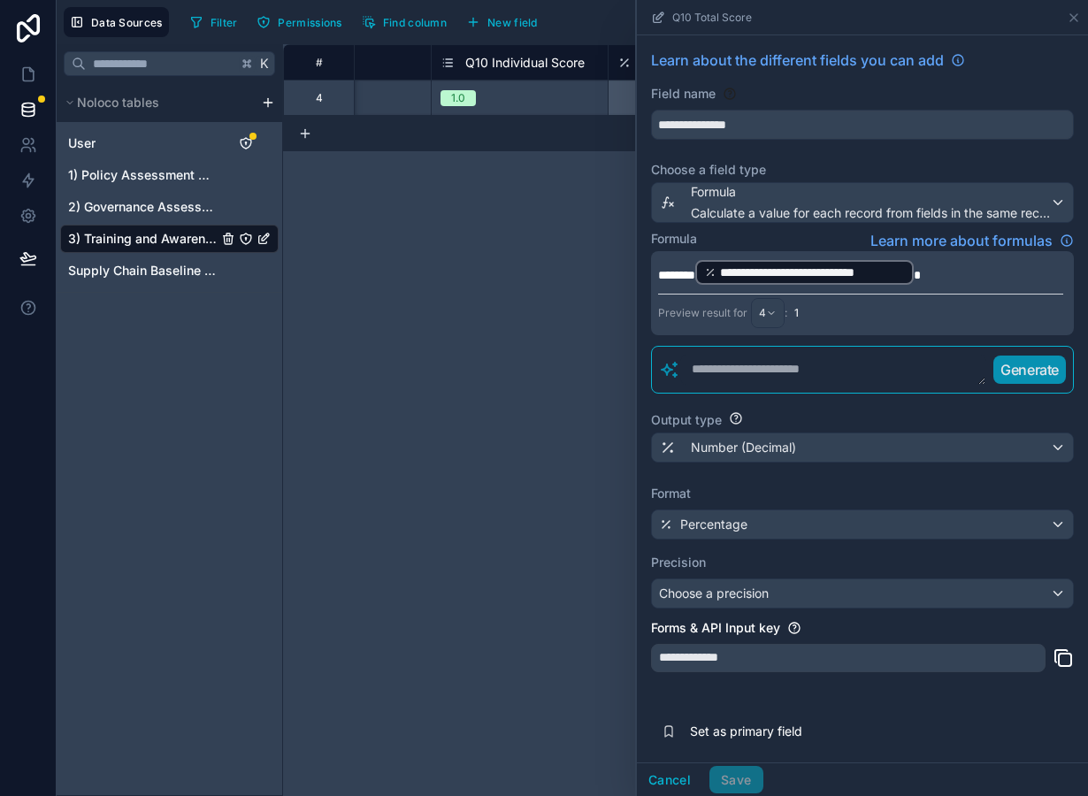
click at [958, 272] on p "**********" at bounding box center [860, 272] width 405 height 28
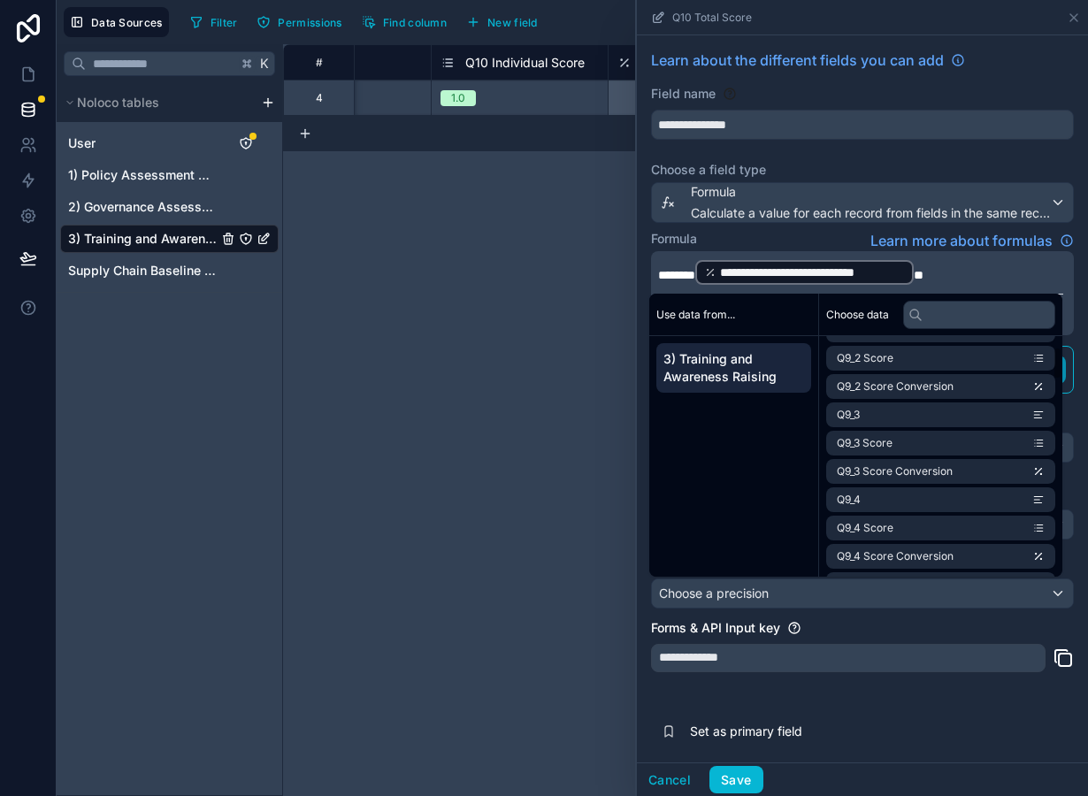
scroll to position [1497, 0]
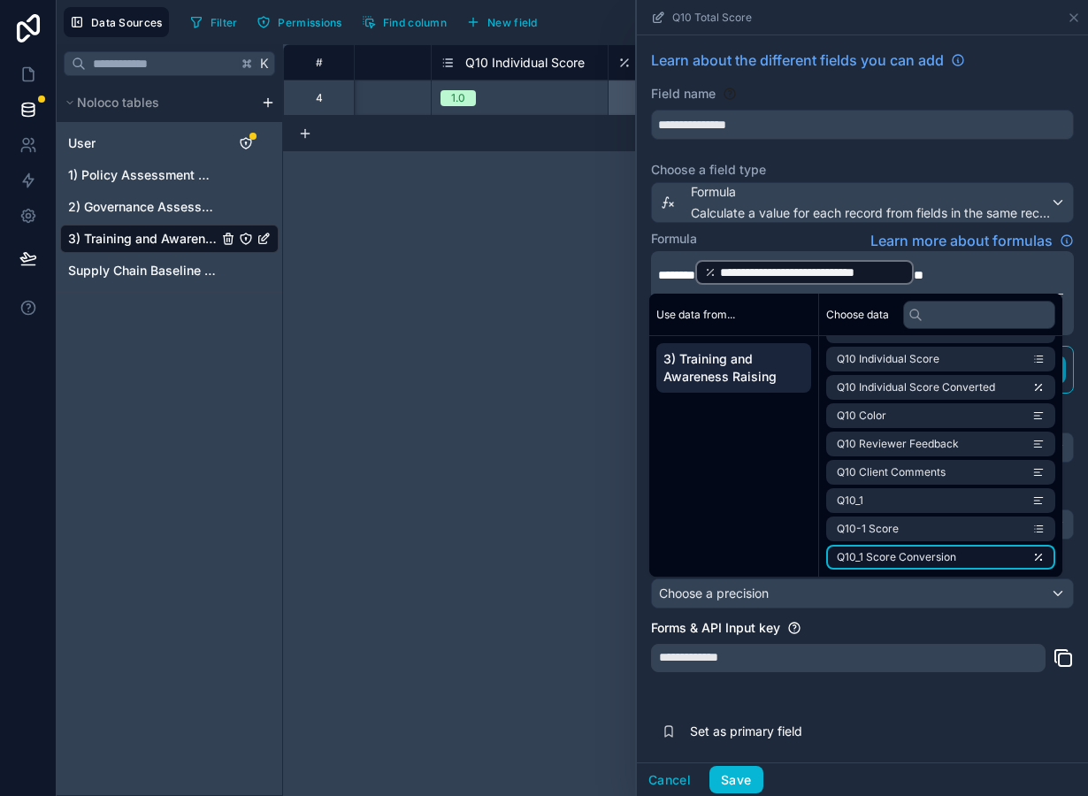
click at [923, 552] on span "Q10_1 Score Conversion" at bounding box center [896, 557] width 119 height 14
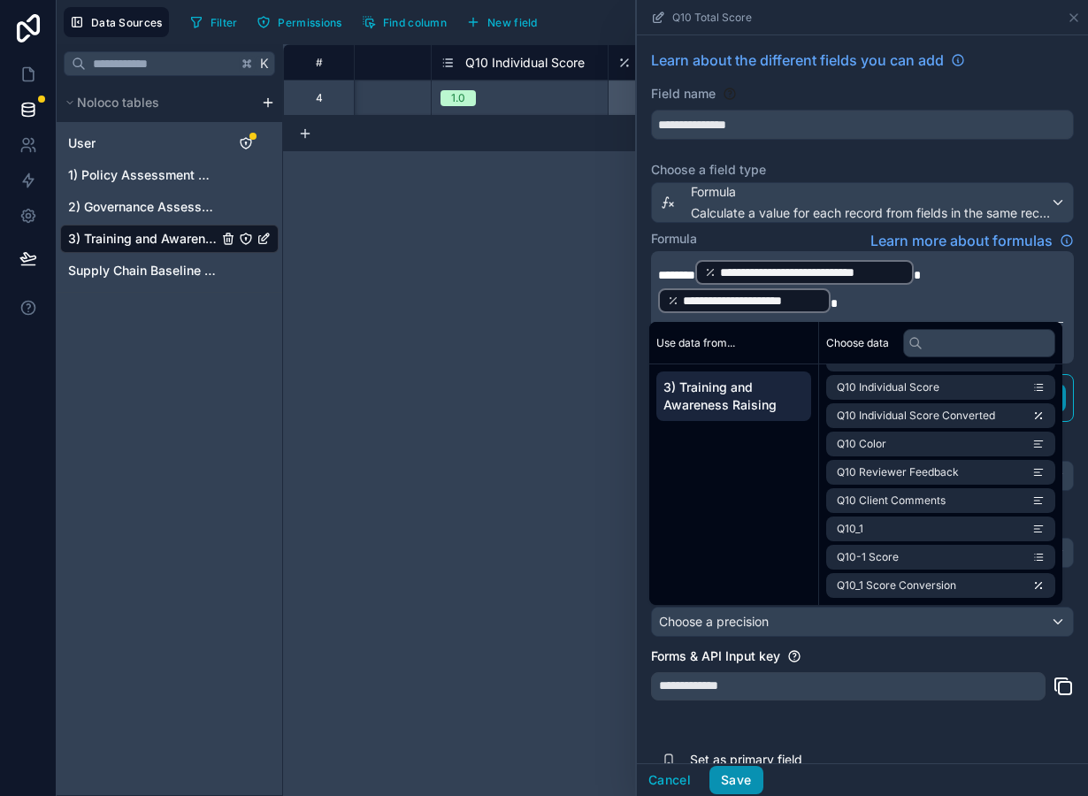
click at [748, 780] on button "Save" at bounding box center [735, 780] width 53 height 28
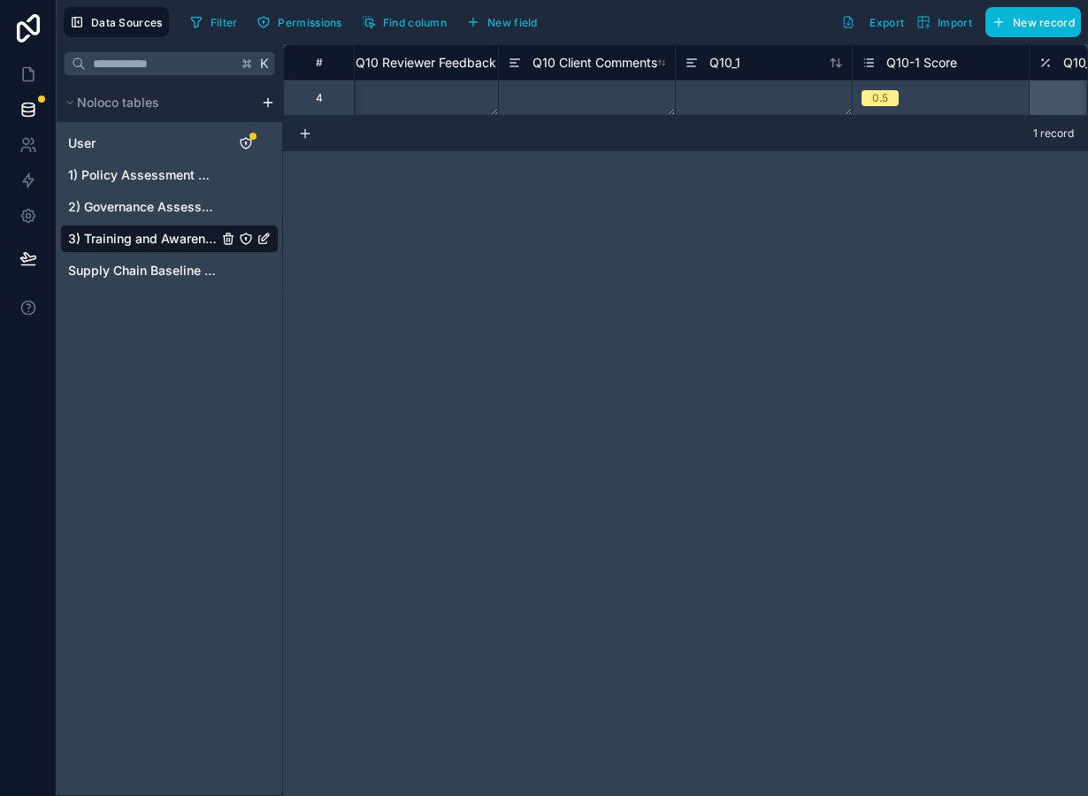
scroll to position [0, 9545]
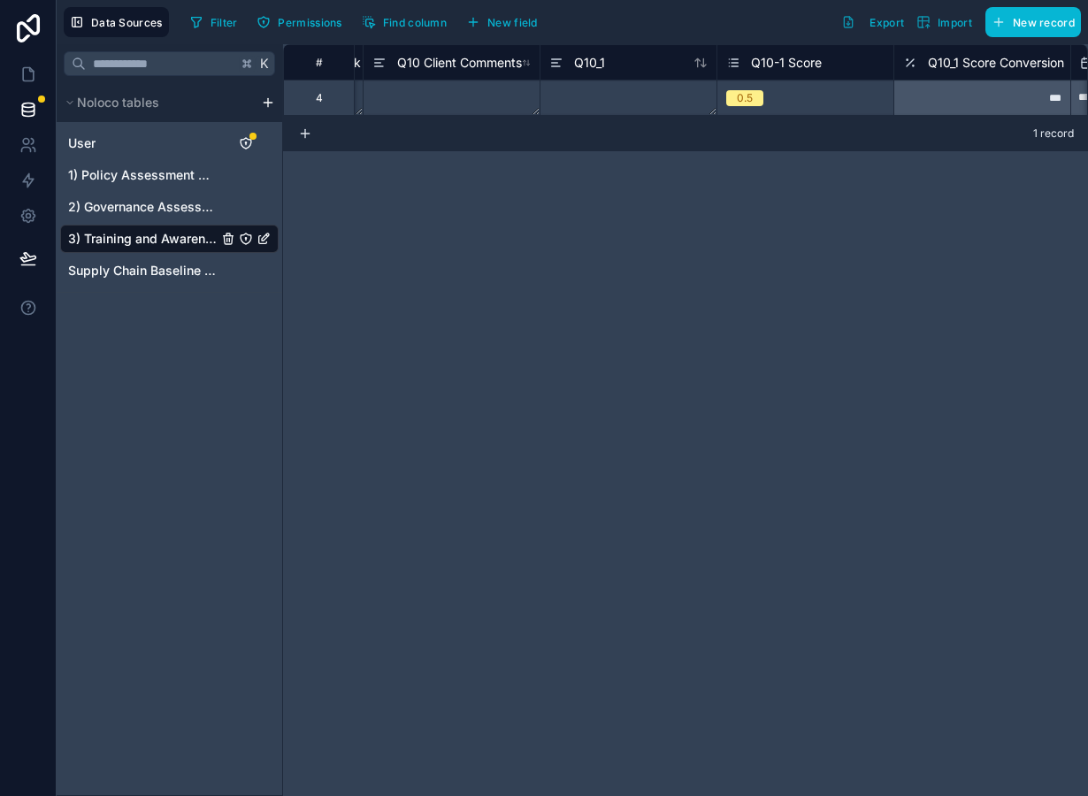
click at [776, 92] on div "0.5" at bounding box center [805, 97] width 176 height 19
click at [798, 174] on div "**********" at bounding box center [685, 420] width 805 height 752
click at [537, 32] on button "New field" at bounding box center [502, 22] width 84 height 27
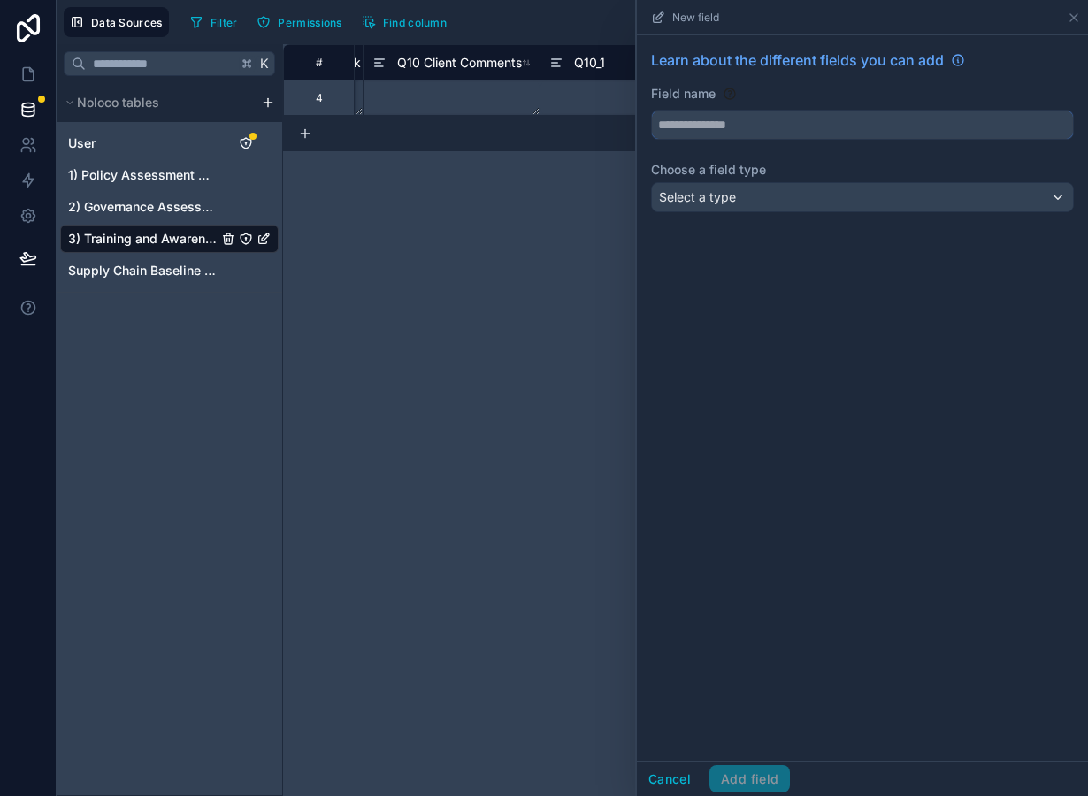
click at [735, 130] on input "text" at bounding box center [862, 125] width 421 height 28
click at [741, 196] on div "Select a type" at bounding box center [862, 197] width 421 height 28
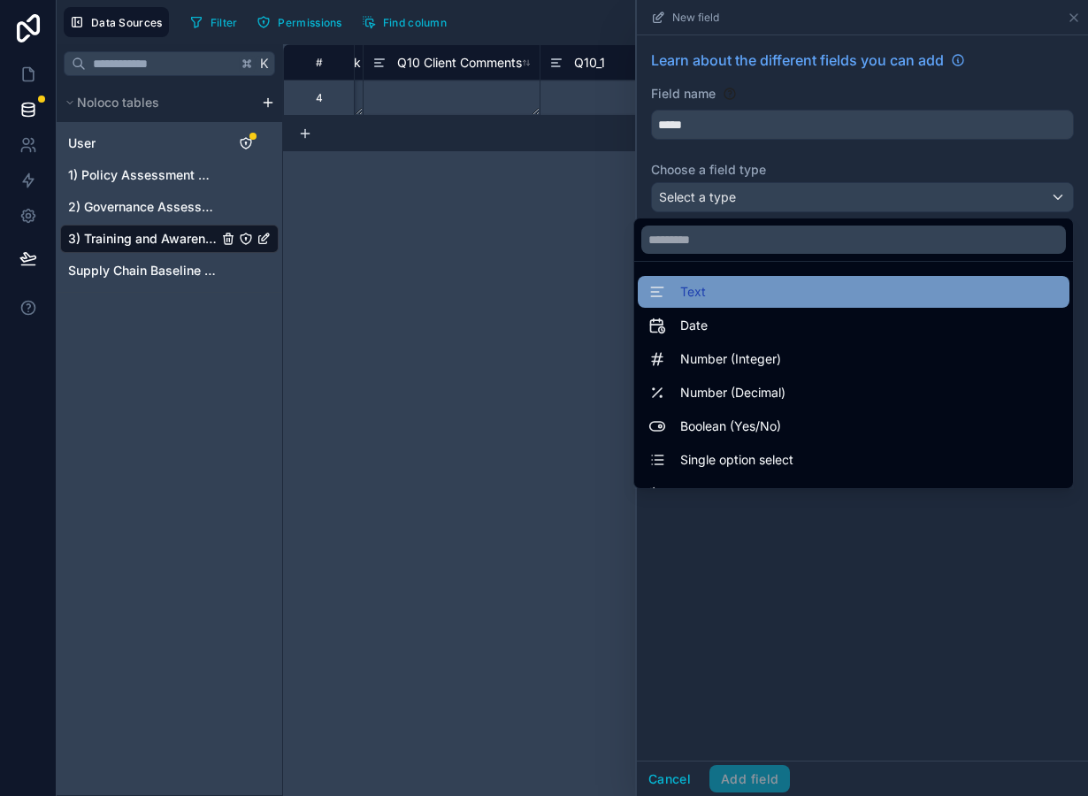
click at [723, 284] on div "Text" at bounding box center [853, 291] width 410 height 21
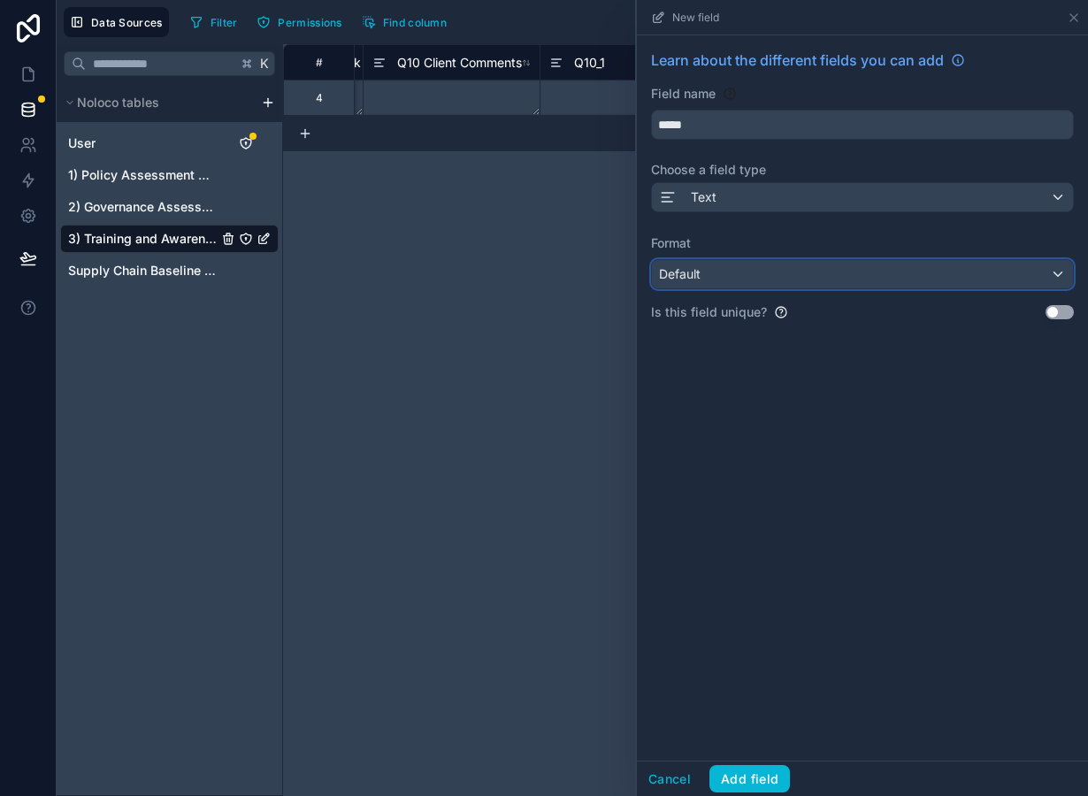
click at [713, 280] on div "Default" at bounding box center [862, 274] width 421 height 28
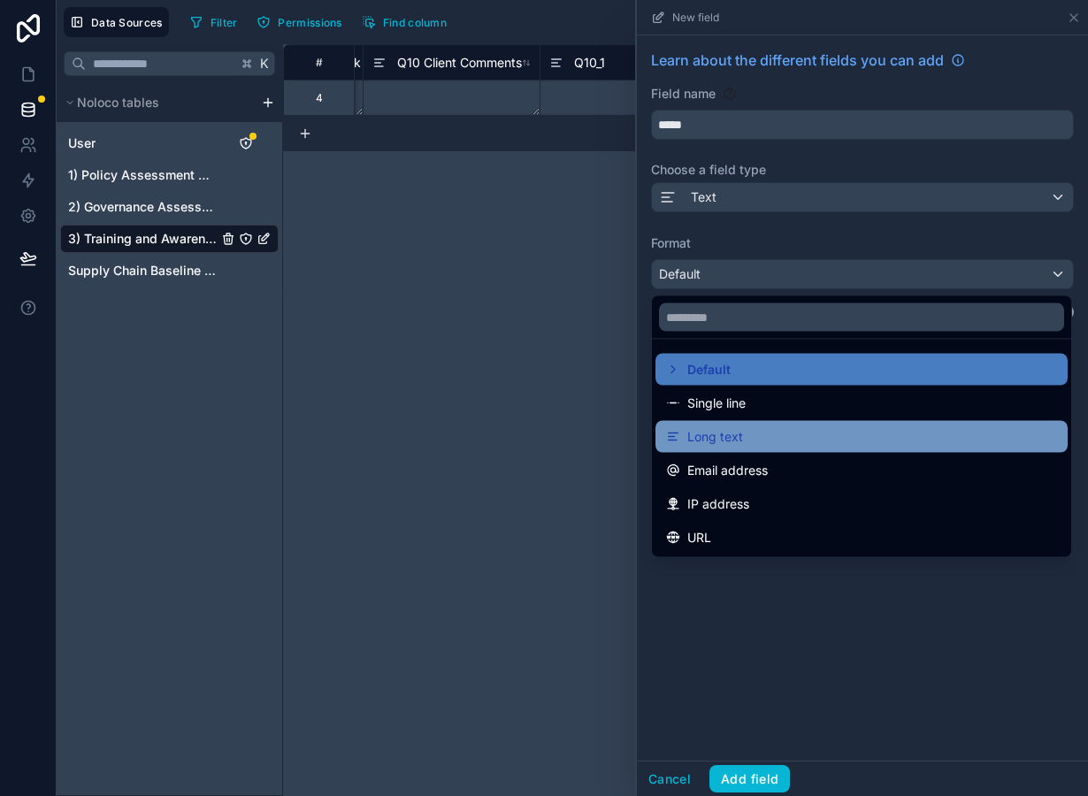
click at [720, 428] on span "Long text" at bounding box center [715, 436] width 56 height 21
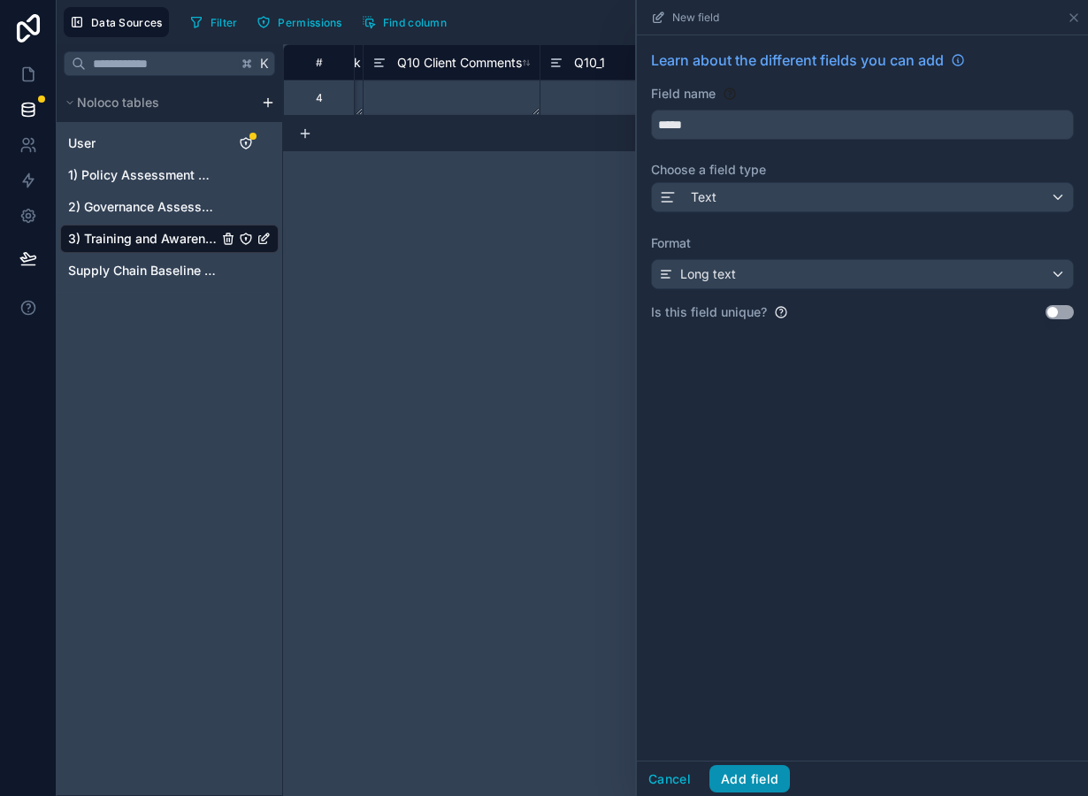
click at [764, 777] on button "Add field" at bounding box center [749, 779] width 81 height 28
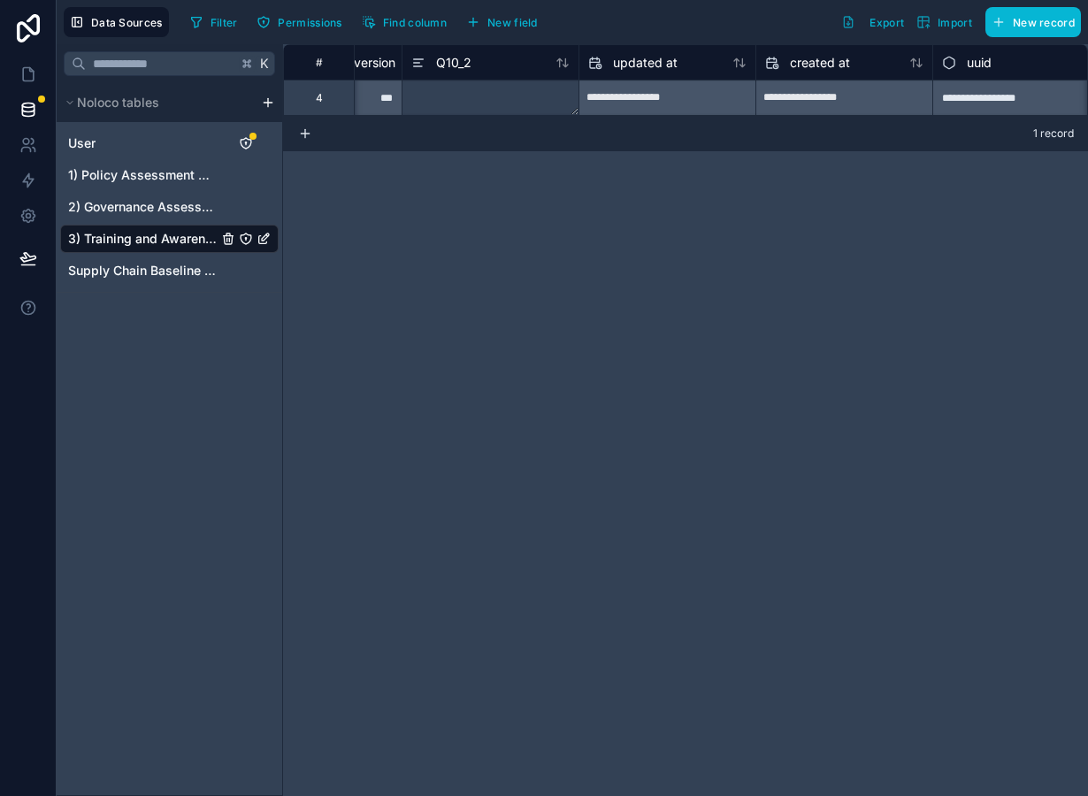
scroll to position [0, 10236]
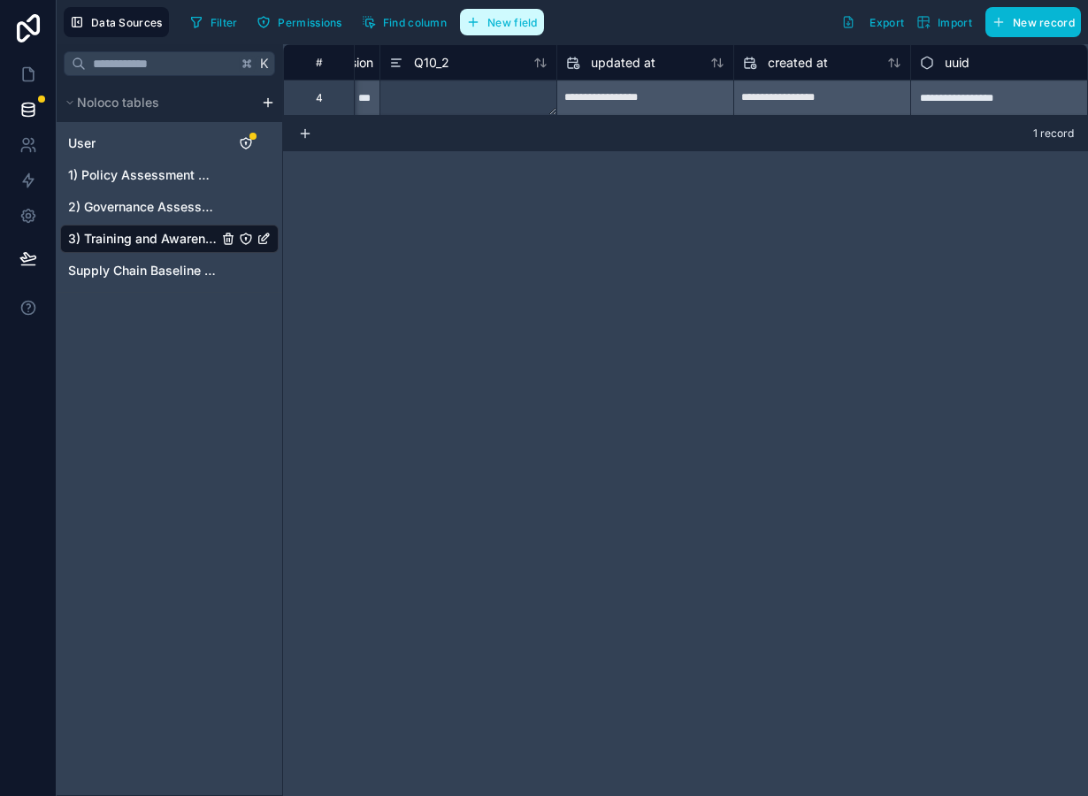
click at [524, 26] on span "New field" at bounding box center [512, 22] width 50 height 13
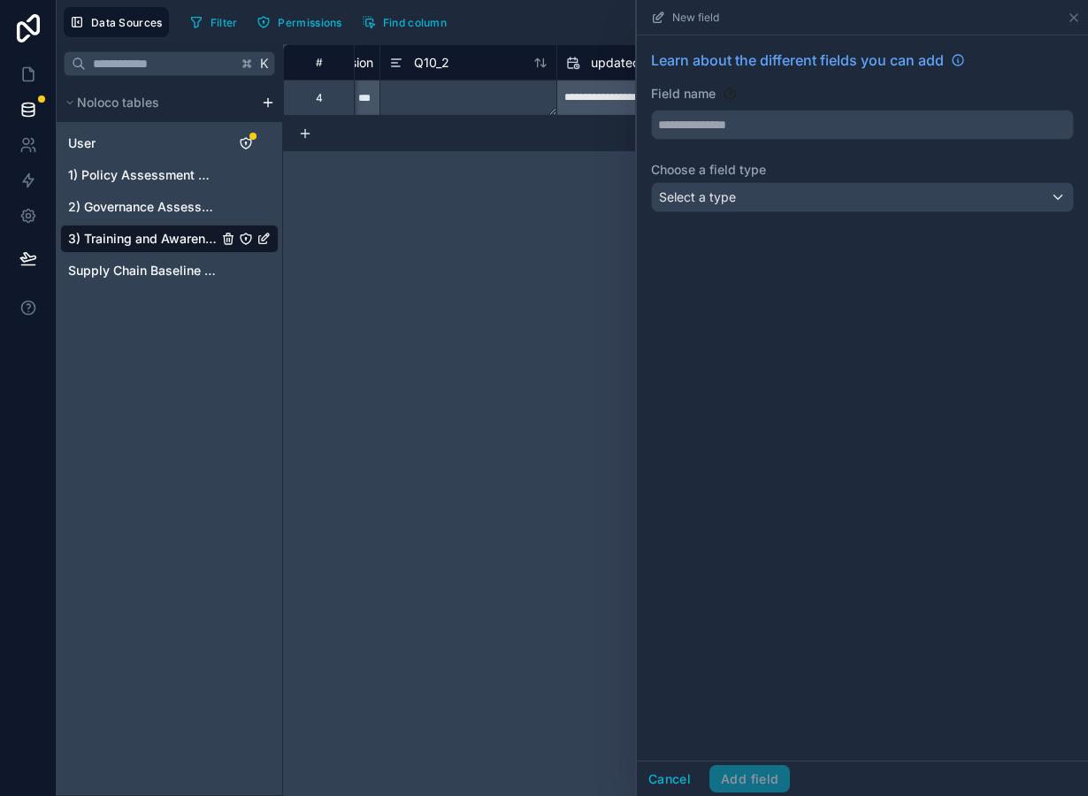
click at [730, 144] on div "Learn about the different fields you can add Field name Choose a field type Sel…" at bounding box center [862, 134] width 451 height 198
click at [735, 122] on input "text" at bounding box center [862, 125] width 421 height 28
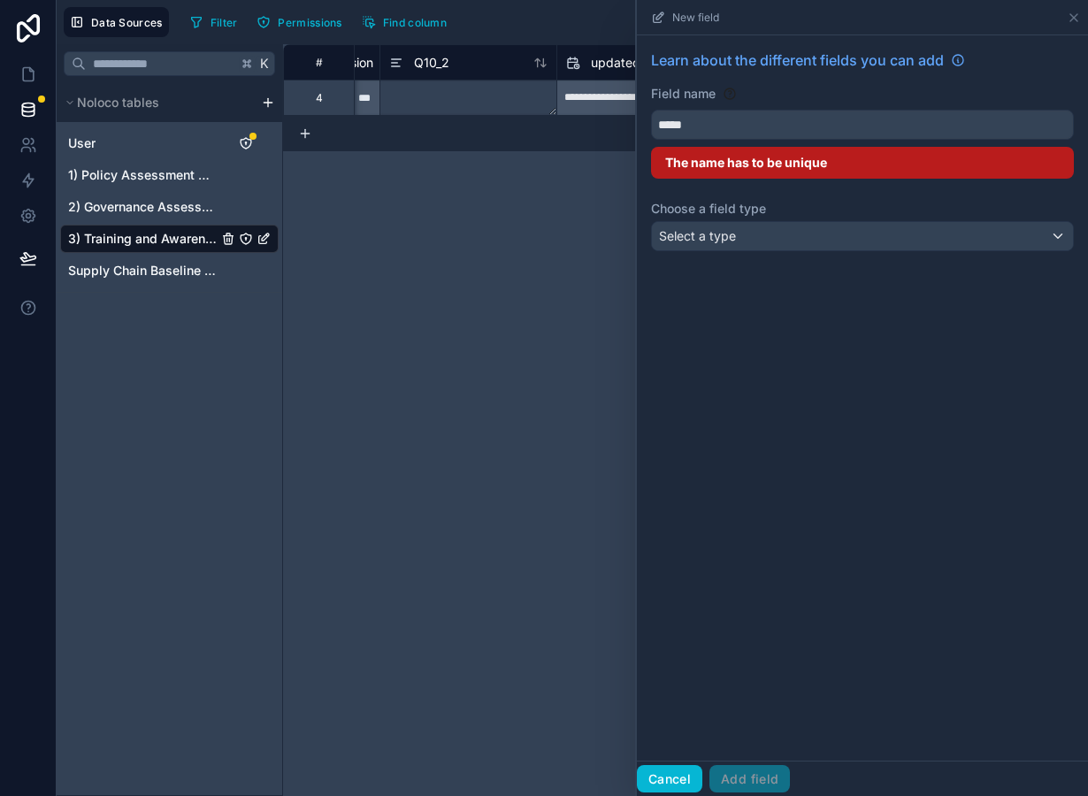
click at [678, 783] on button "Cancel" at bounding box center [669, 779] width 65 height 28
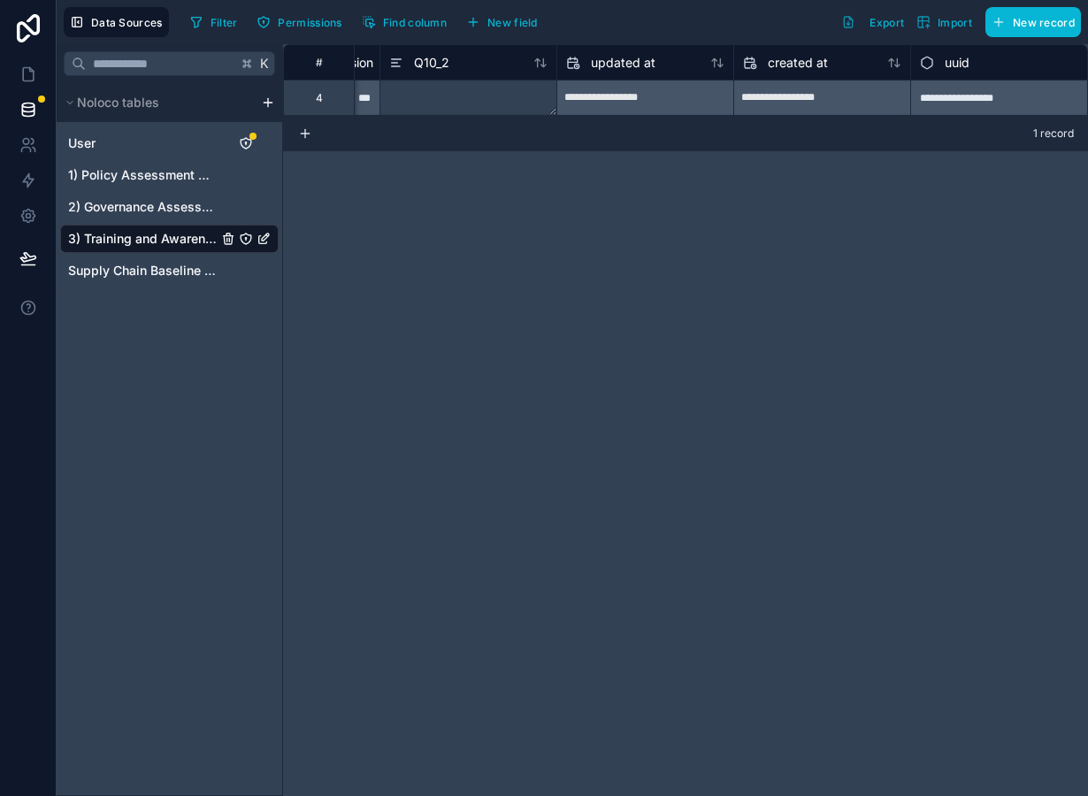
click at [725, 188] on div "**********" at bounding box center [685, 420] width 805 height 752
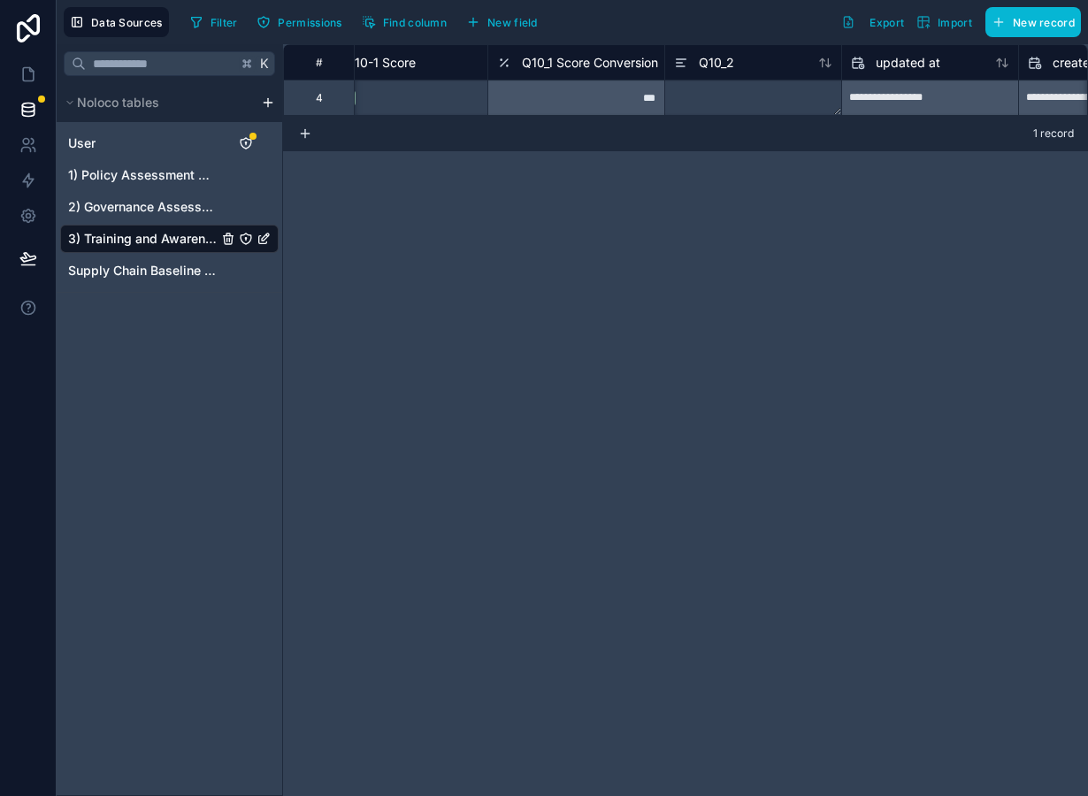
scroll to position [0, 9948]
click at [499, 23] on span "New field" at bounding box center [512, 22] width 50 height 13
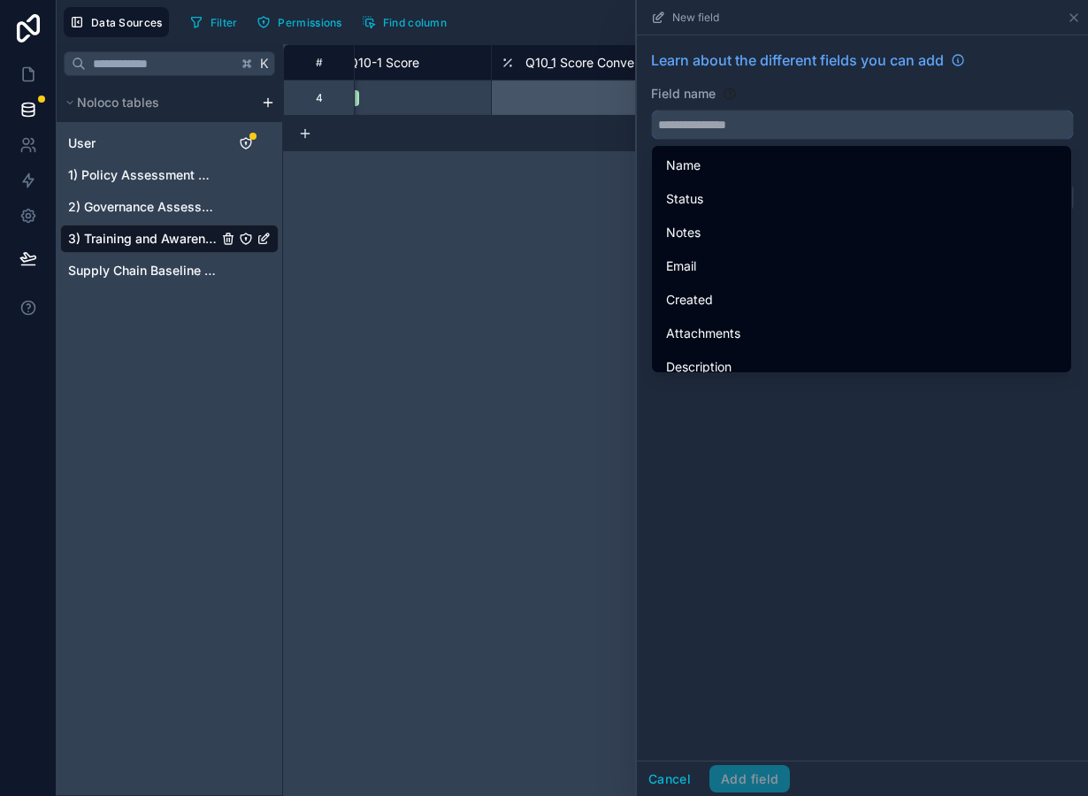
click at [776, 129] on input "text" at bounding box center [862, 125] width 421 height 28
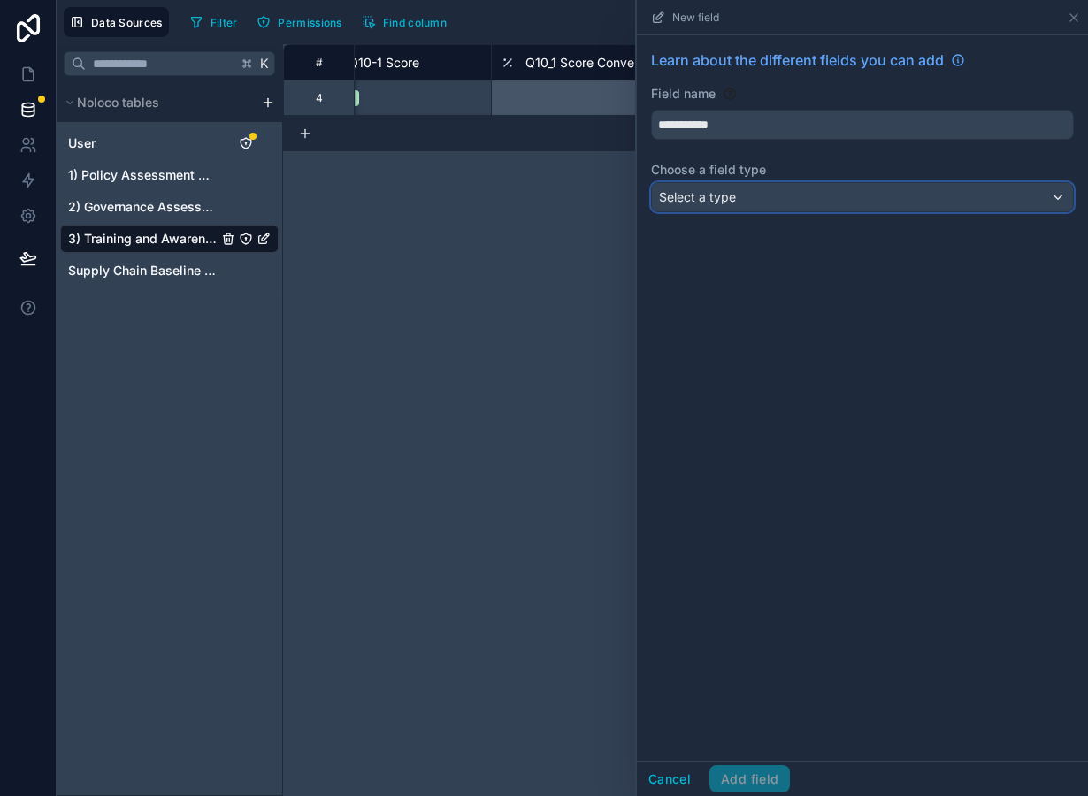
click at [768, 197] on div "Select a type" at bounding box center [862, 197] width 421 height 28
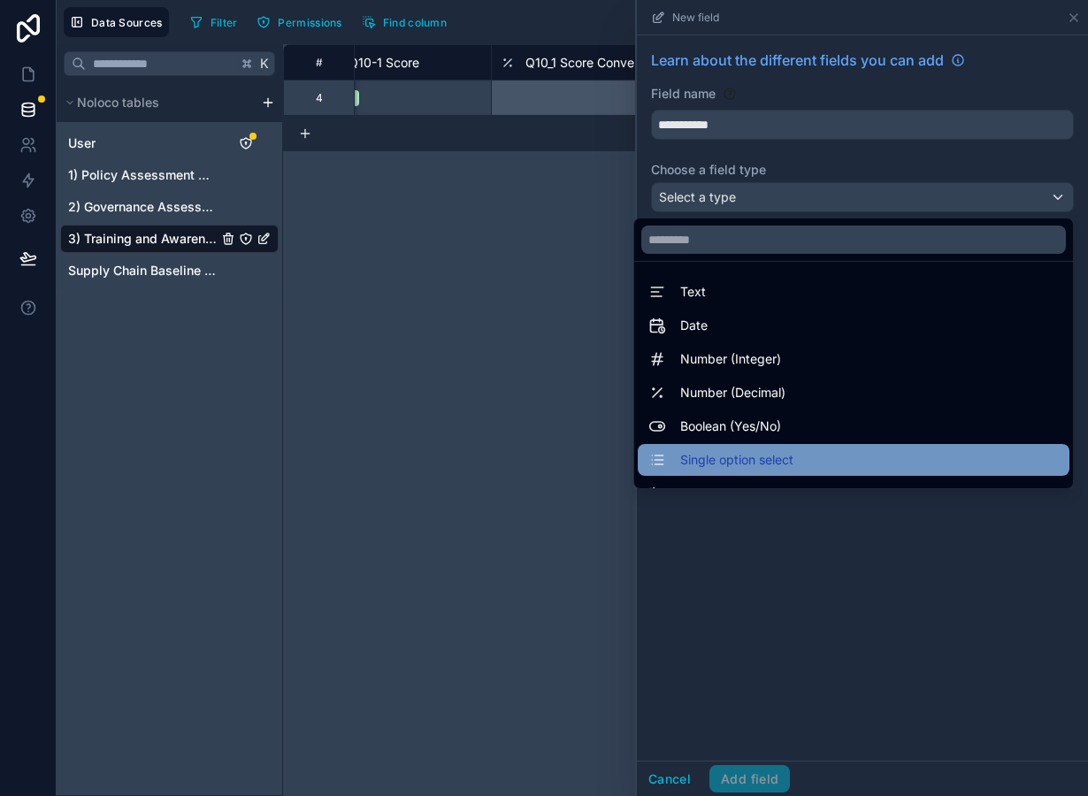
click at [747, 451] on span "Single option select" at bounding box center [736, 459] width 113 height 21
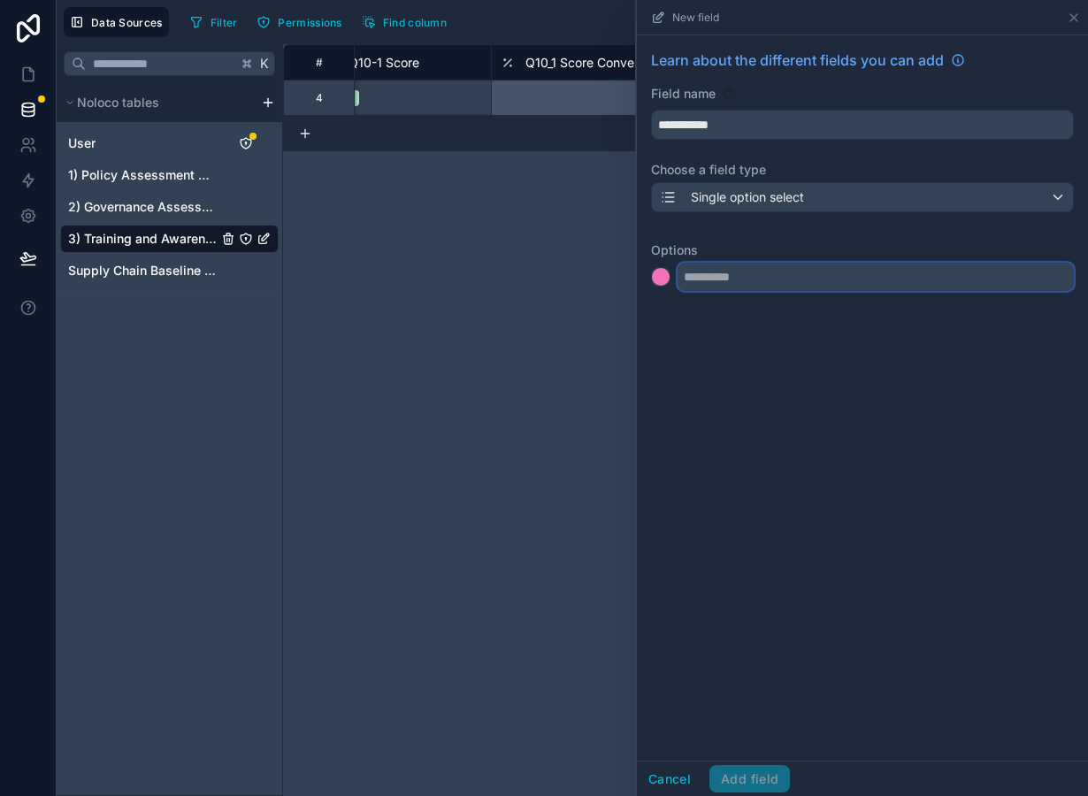
click at [714, 272] on input "text" at bounding box center [876, 277] width 396 height 28
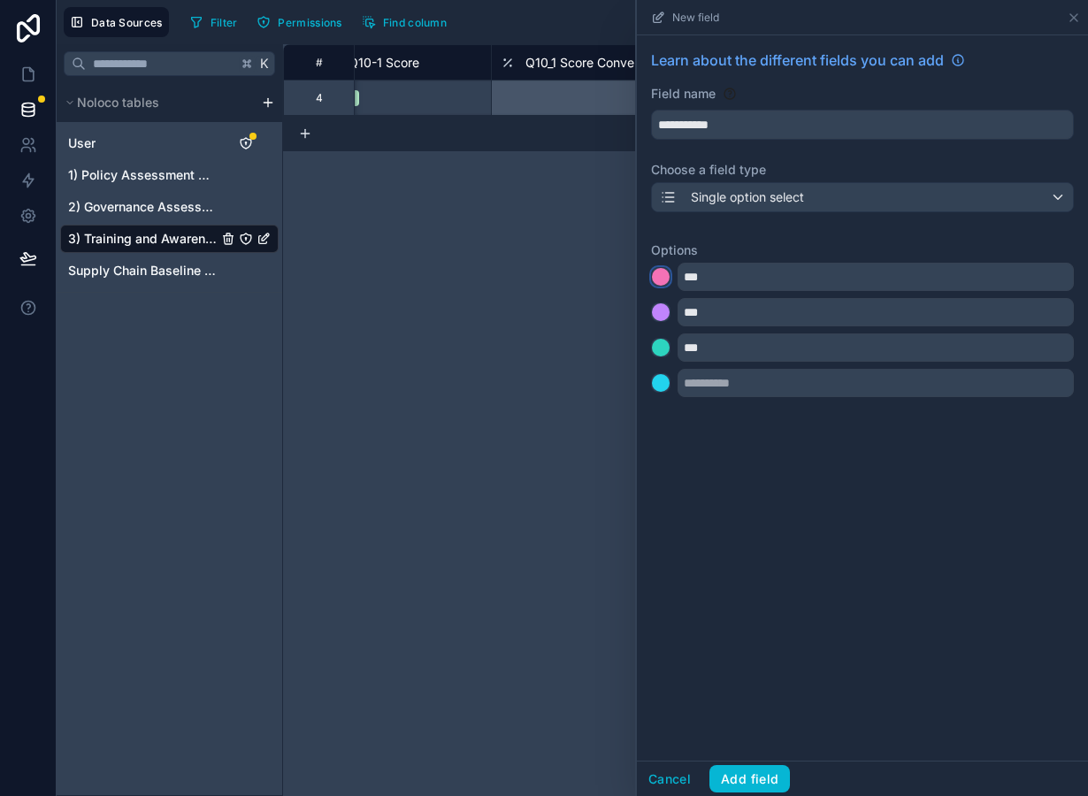
click at [662, 271] on div at bounding box center [661, 277] width 18 height 18
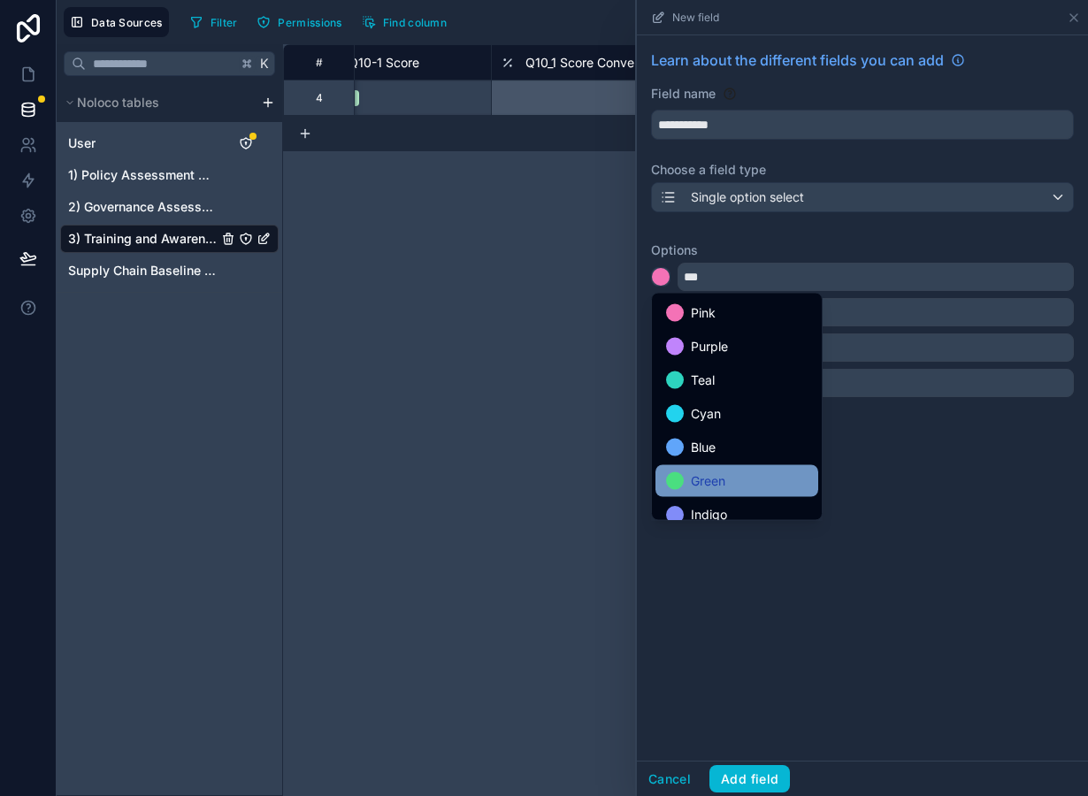
click at [688, 470] on div "Green" at bounding box center [737, 481] width 163 height 32
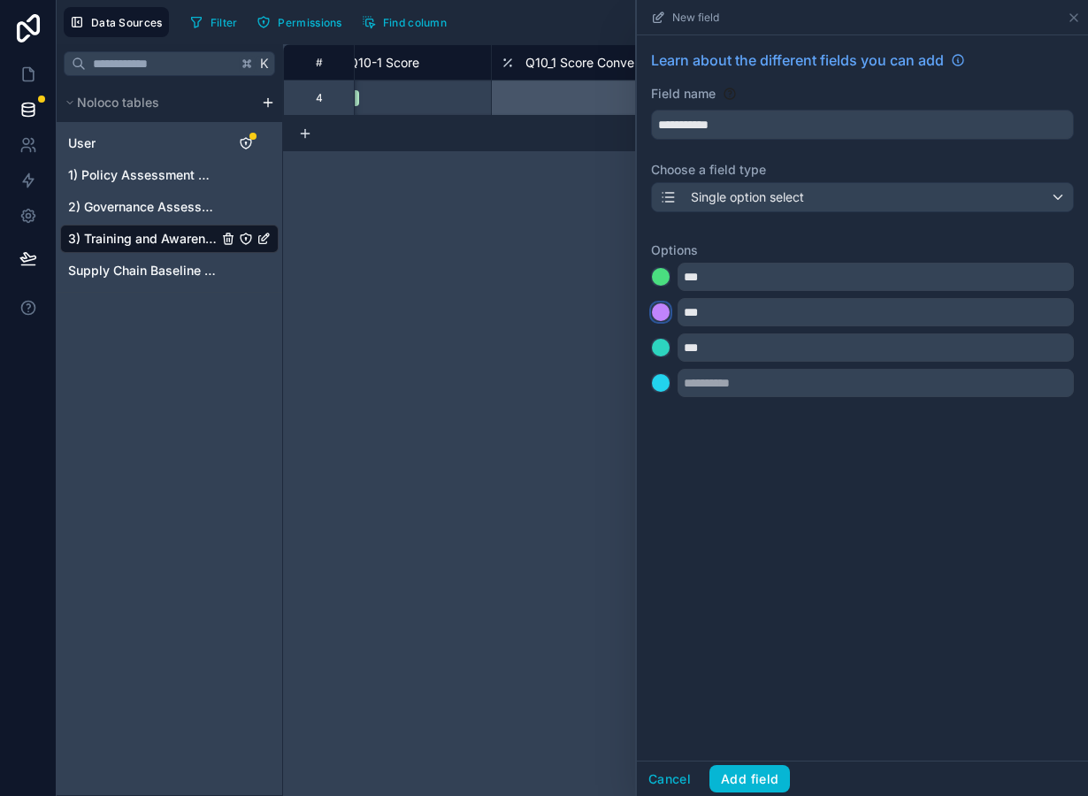
click at [664, 319] on div at bounding box center [661, 312] width 18 height 18
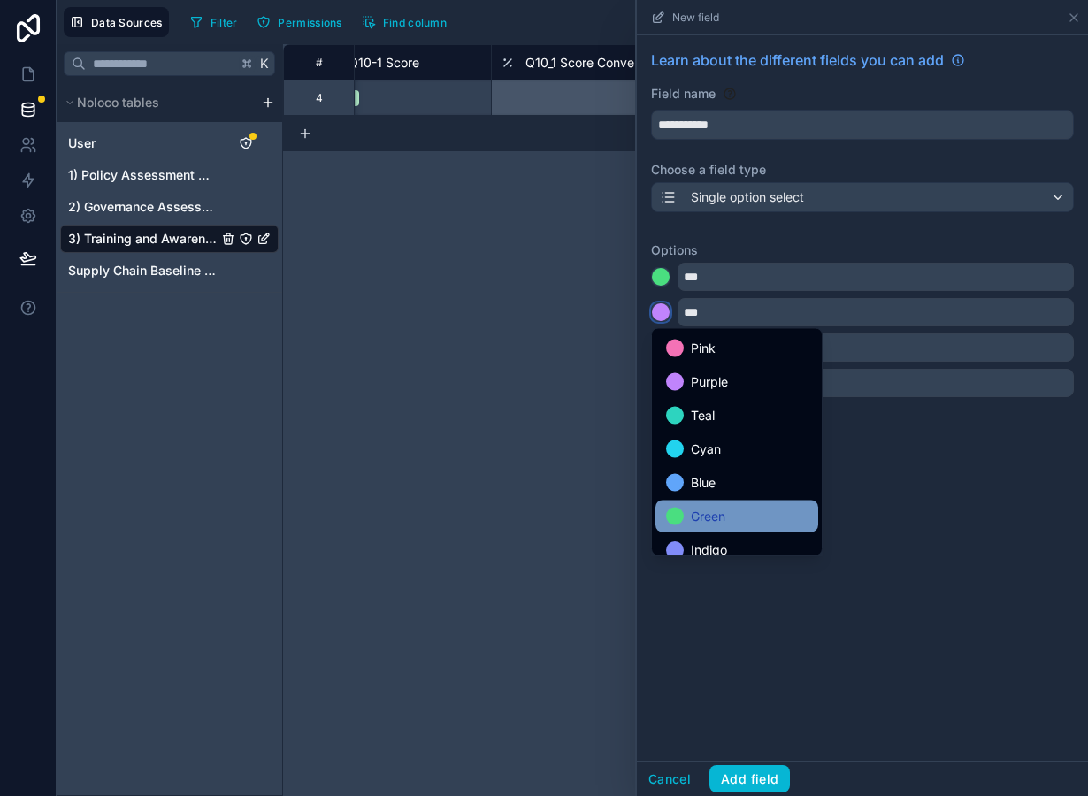
scroll to position [149, 0]
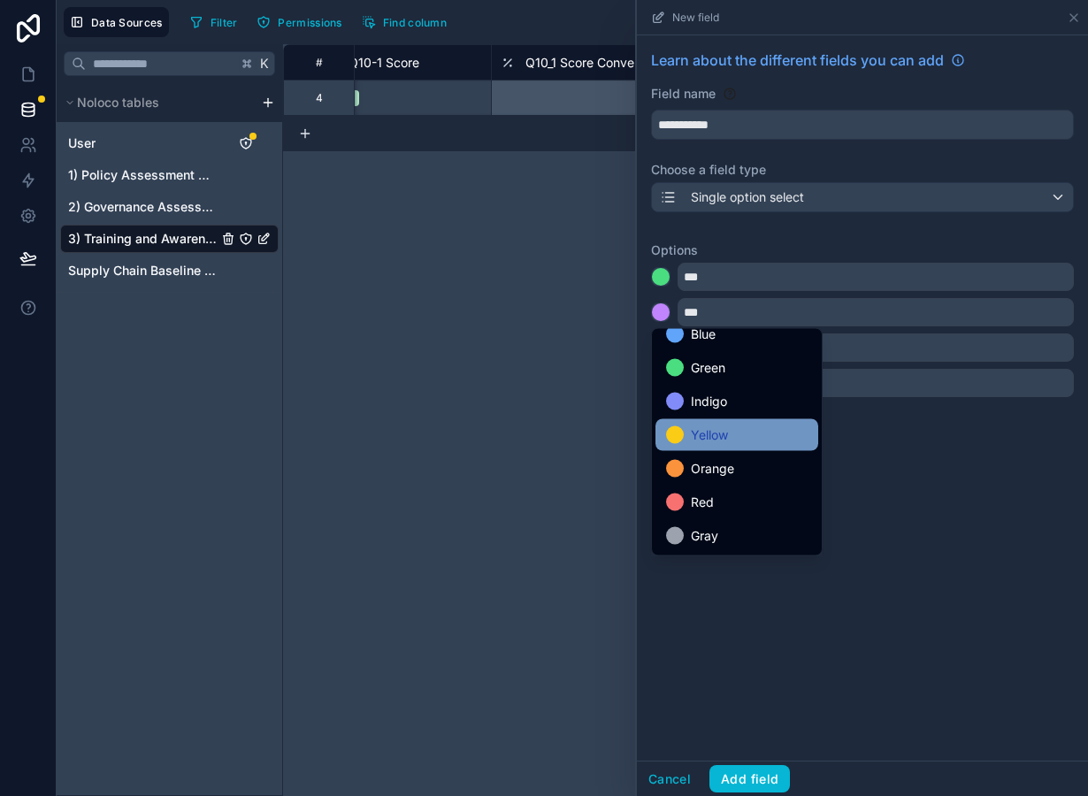
click at [692, 445] on span "Yellow" at bounding box center [709, 435] width 37 height 21
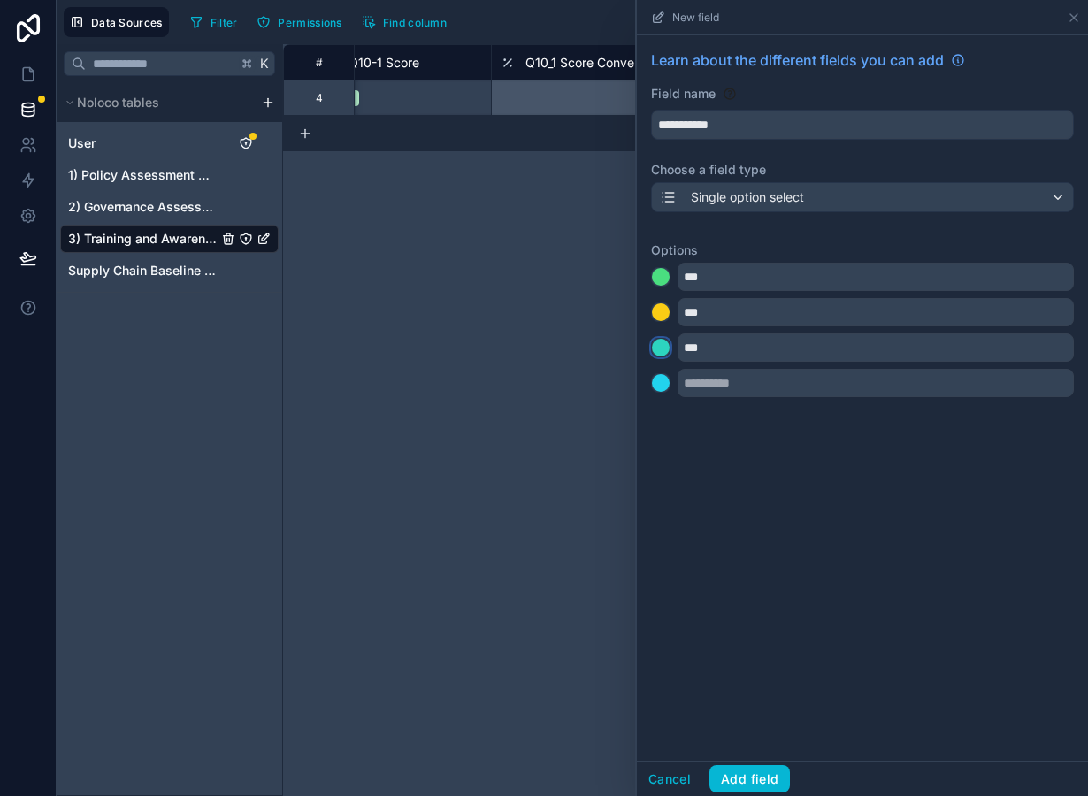
click at [660, 349] on div at bounding box center [661, 348] width 18 height 18
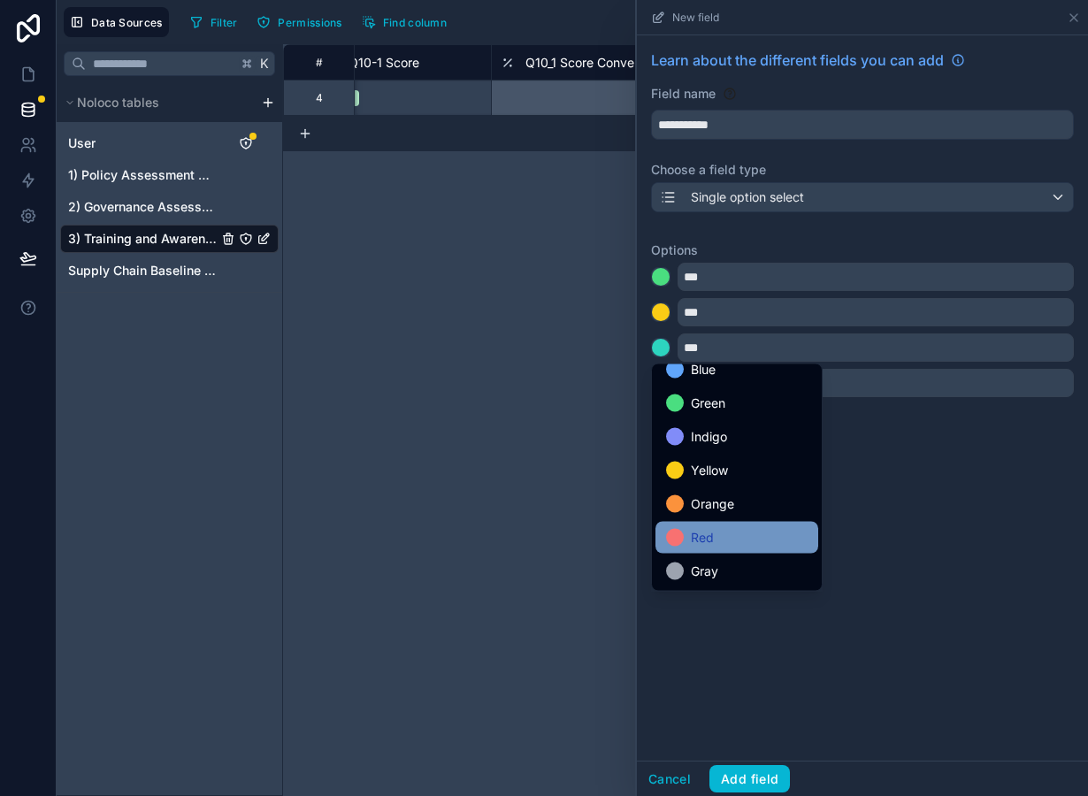
click at [717, 548] on div "Red" at bounding box center [737, 537] width 142 height 21
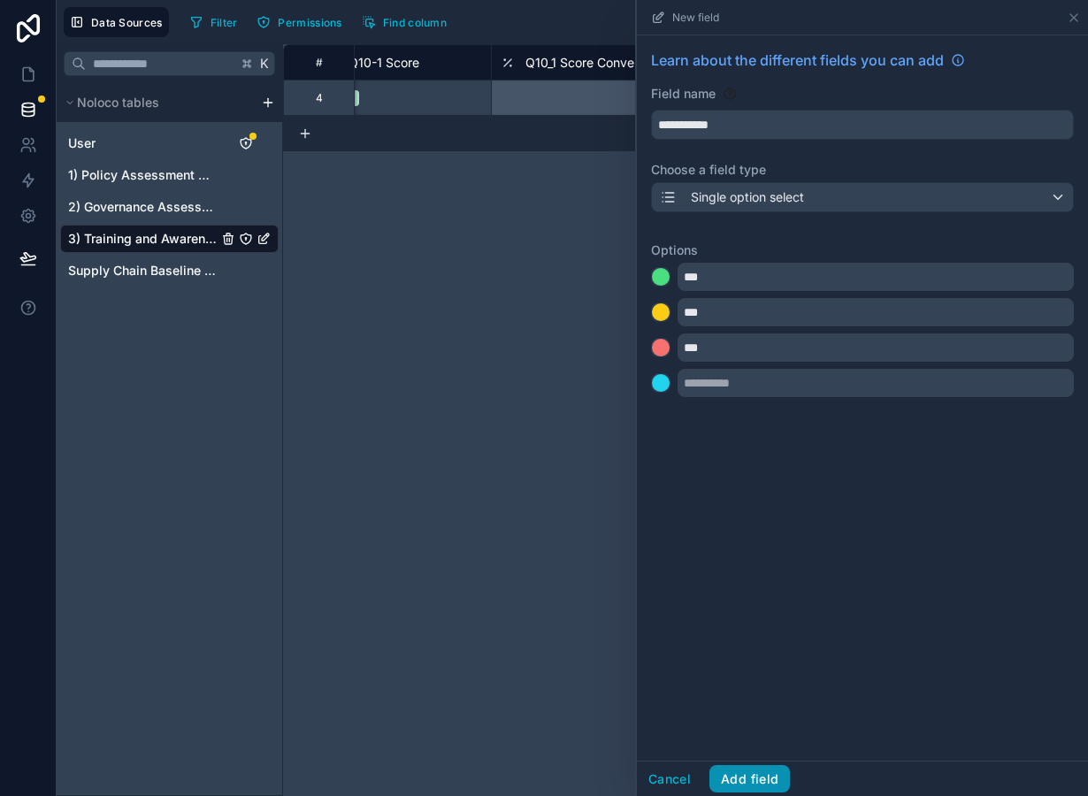
click at [762, 783] on button "Add field" at bounding box center [749, 779] width 81 height 28
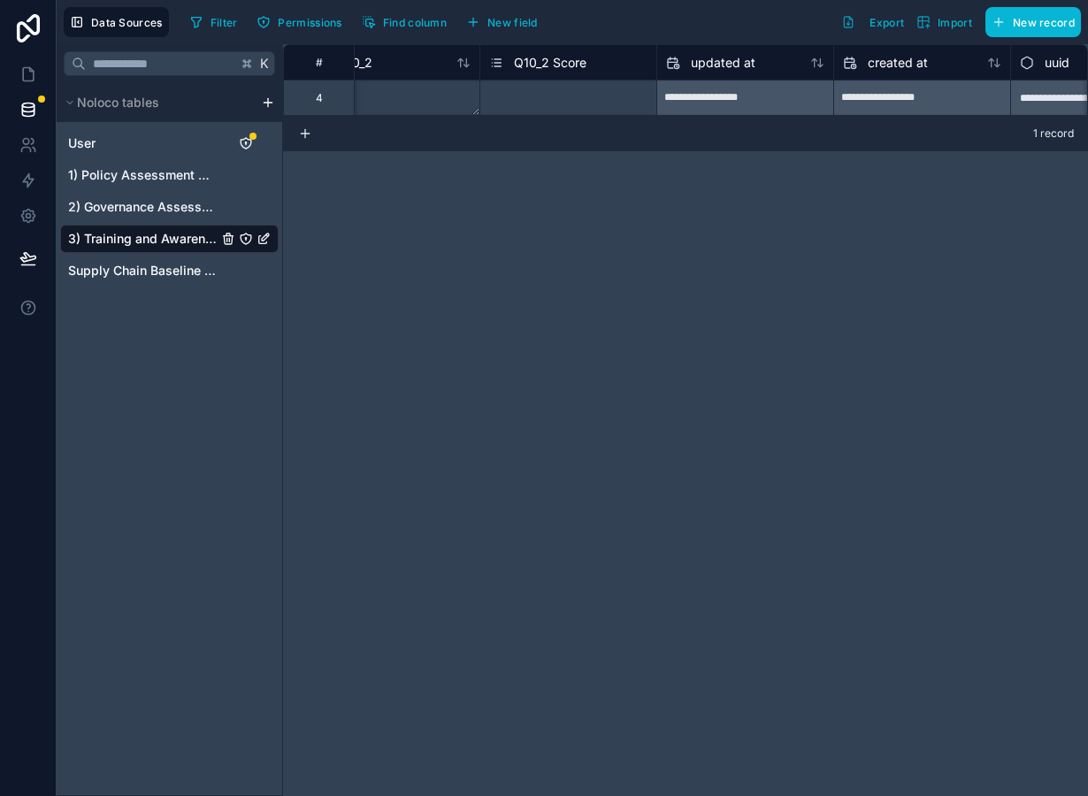
scroll to position [0, 10413]
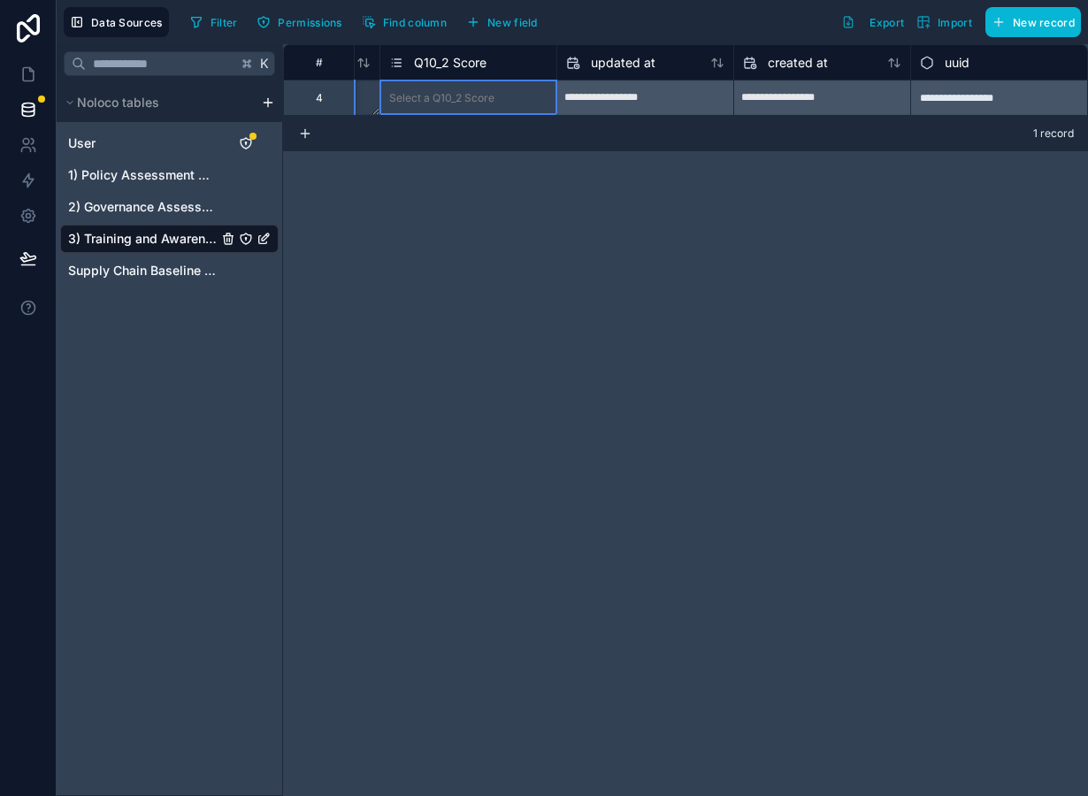
click at [502, 93] on div "Select a Q10_2 Score" at bounding box center [468, 98] width 176 height 18
click at [501, 19] on span "New field" at bounding box center [512, 22] width 50 height 13
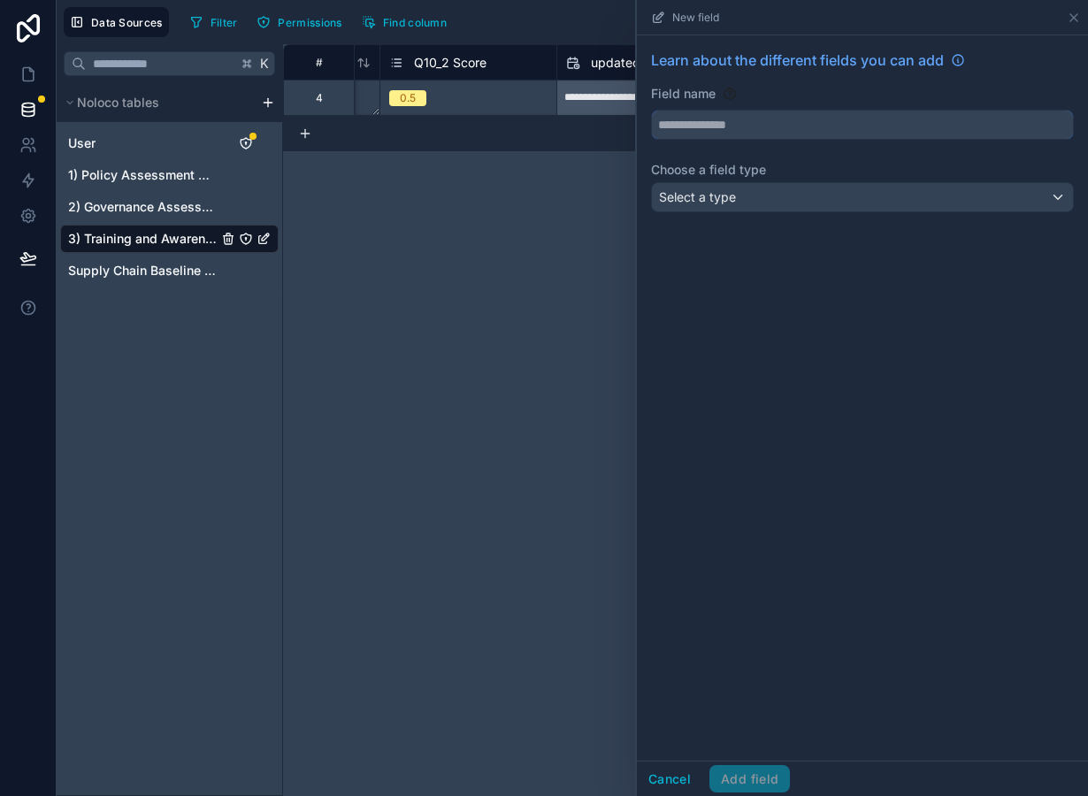
click at [725, 124] on input "text" at bounding box center [862, 125] width 421 height 28
click at [715, 201] on span "Select a type" at bounding box center [697, 196] width 77 height 15
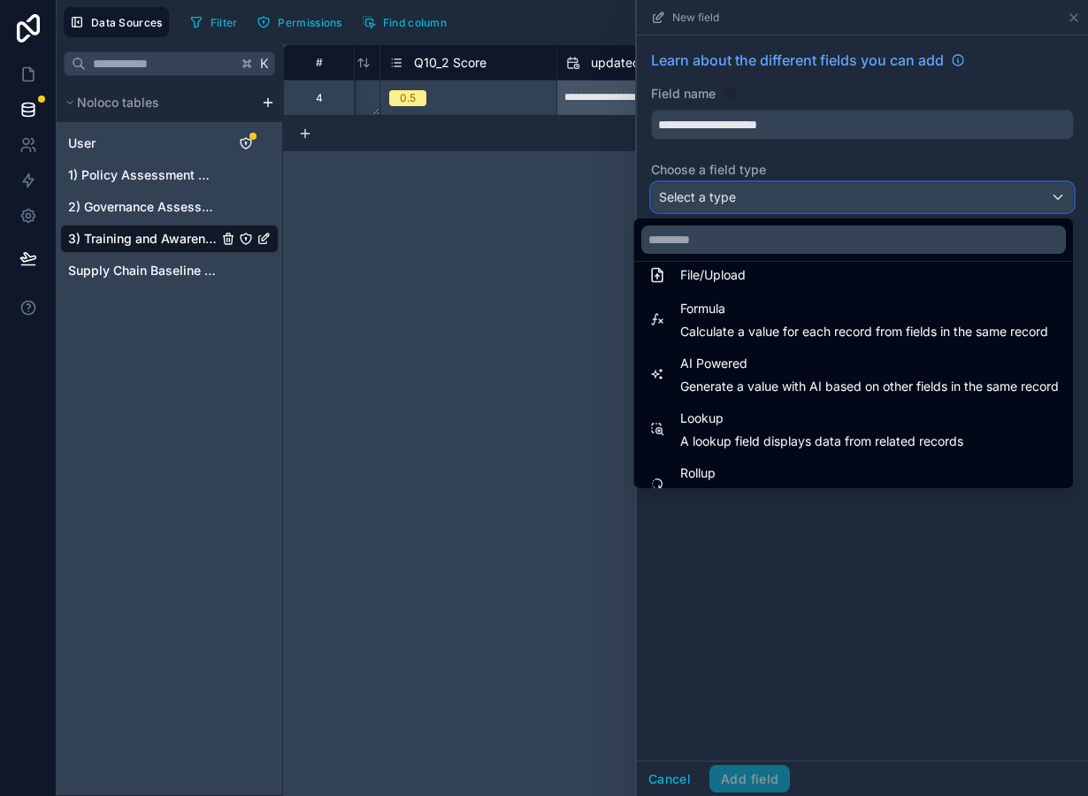
scroll to position [437, 0]
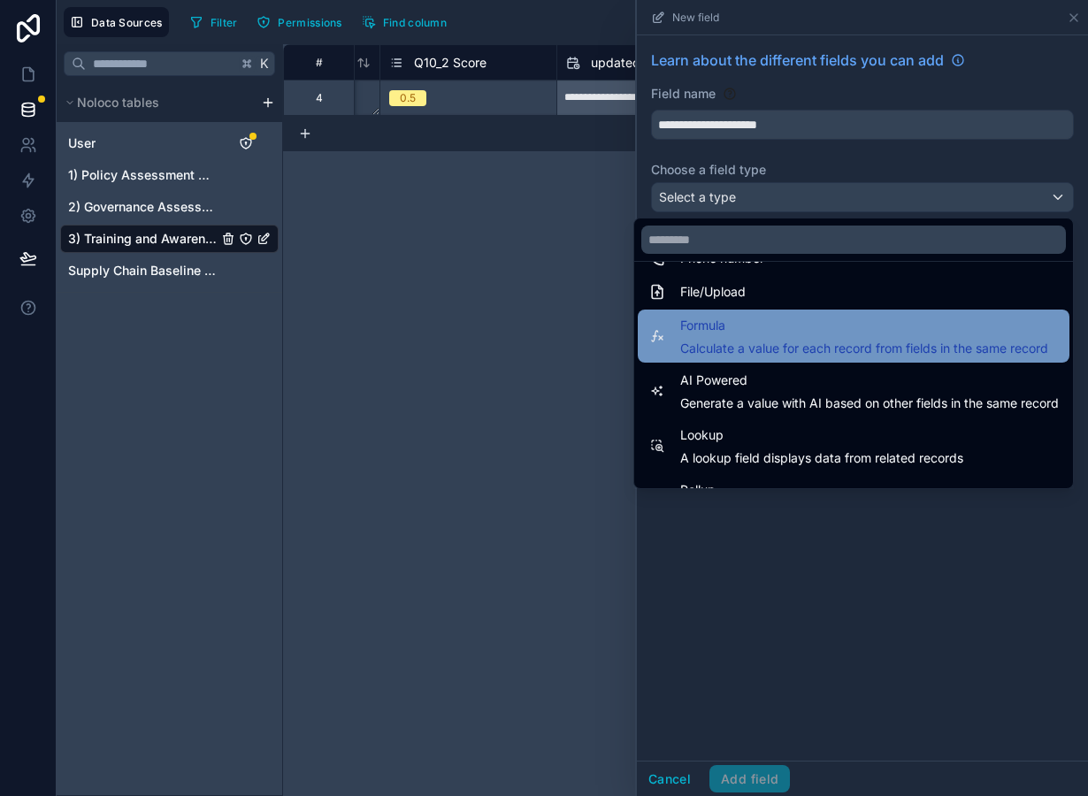
click at [744, 344] on span "Calculate a value for each record from fields in the same record" at bounding box center [864, 349] width 368 height 18
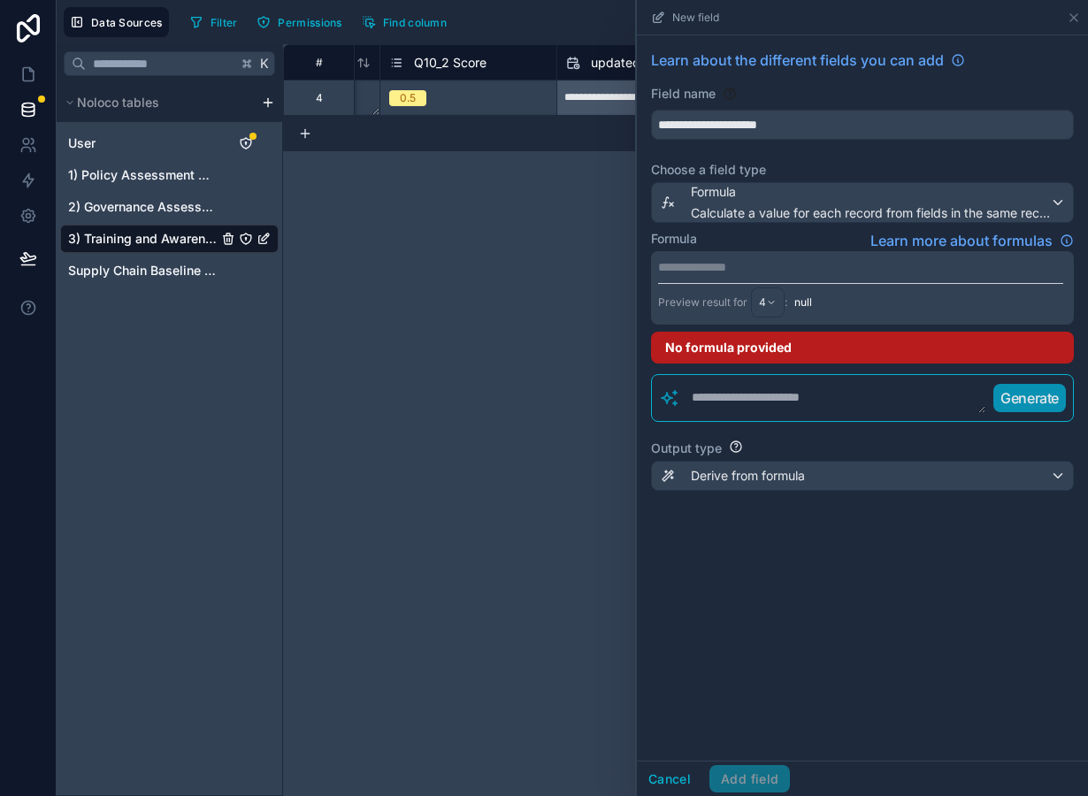
click at [730, 267] on p "**********" at bounding box center [860, 267] width 405 height 18
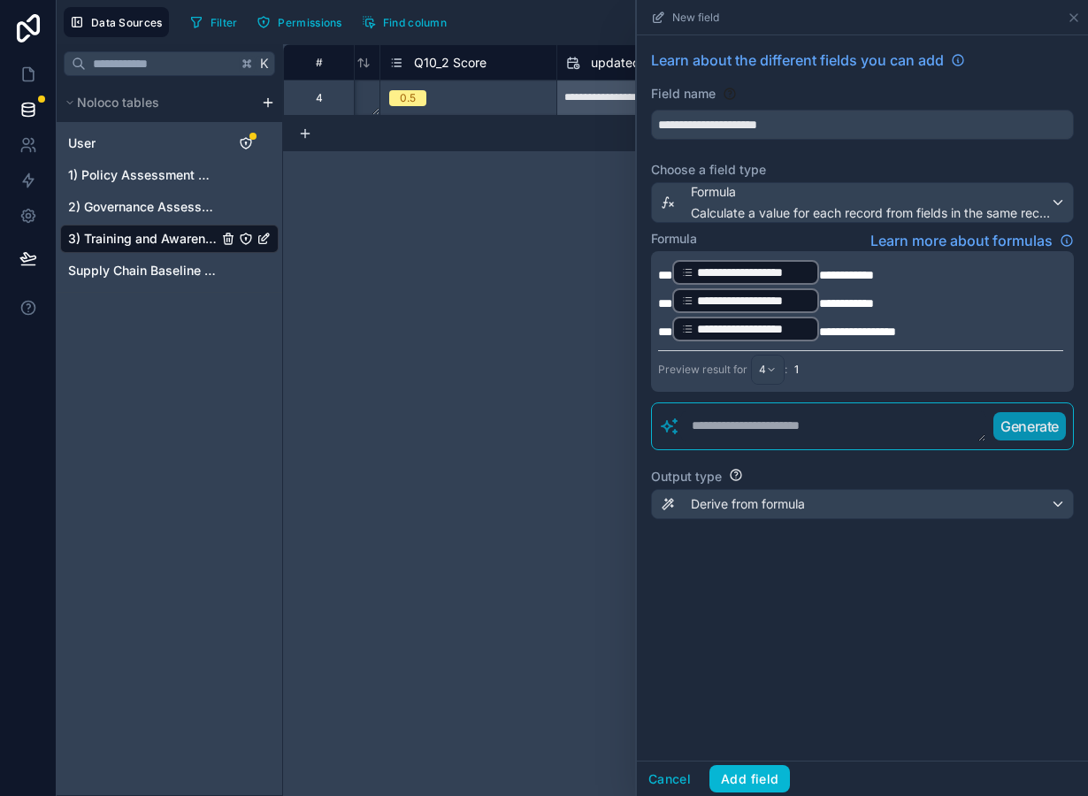
click at [823, 273] on span "**********" at bounding box center [846, 275] width 55 height 12
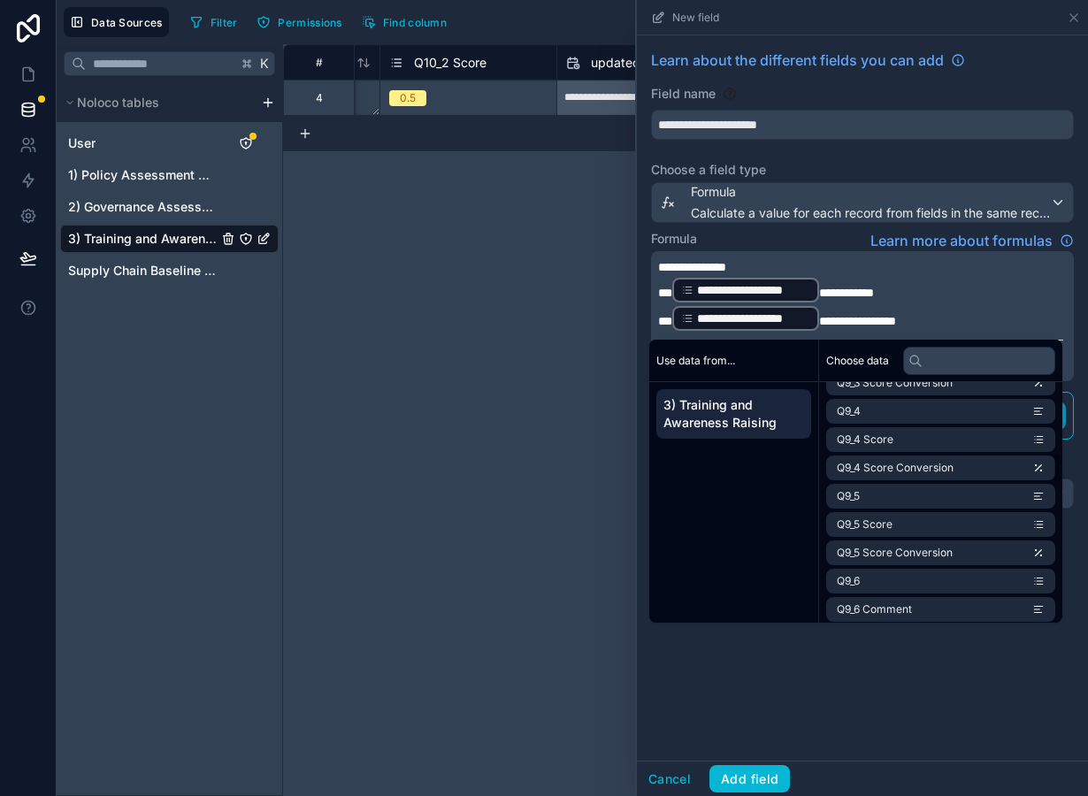
scroll to position [1582, 0]
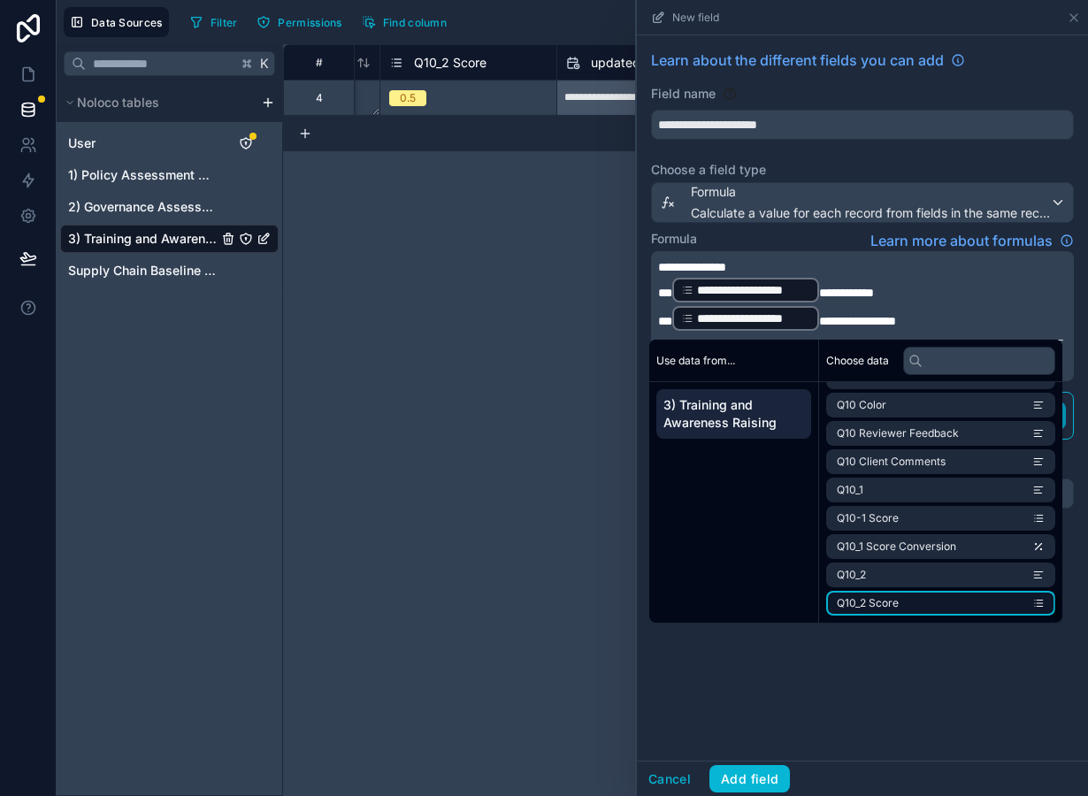
click at [918, 594] on li "Q10_2 Score" at bounding box center [940, 603] width 229 height 25
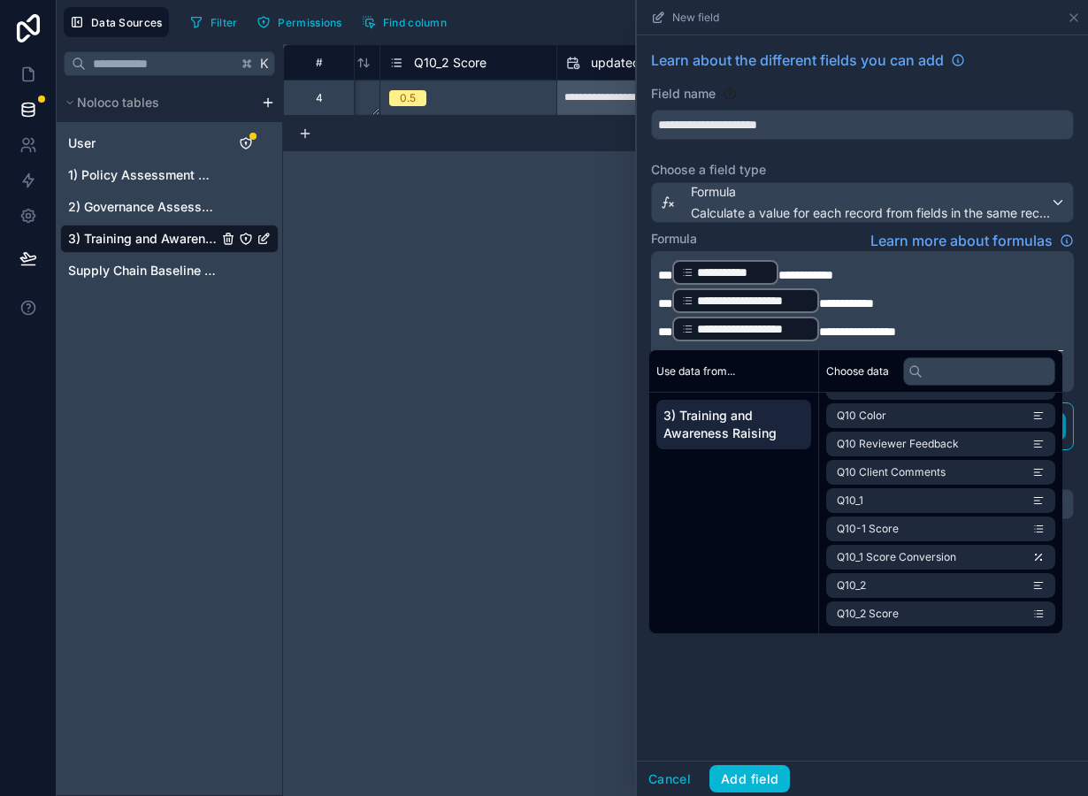
click at [821, 303] on span "**********" at bounding box center [846, 303] width 55 height 12
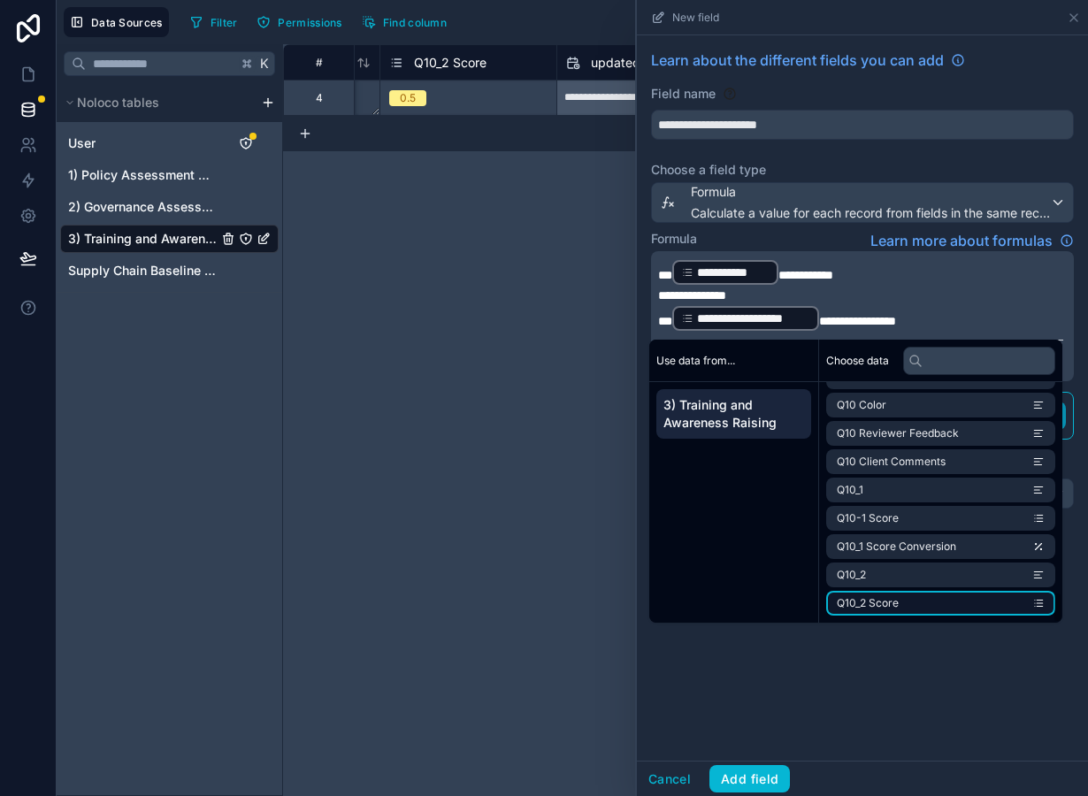
click at [899, 612] on li "Q10_2 Score" at bounding box center [940, 603] width 229 height 25
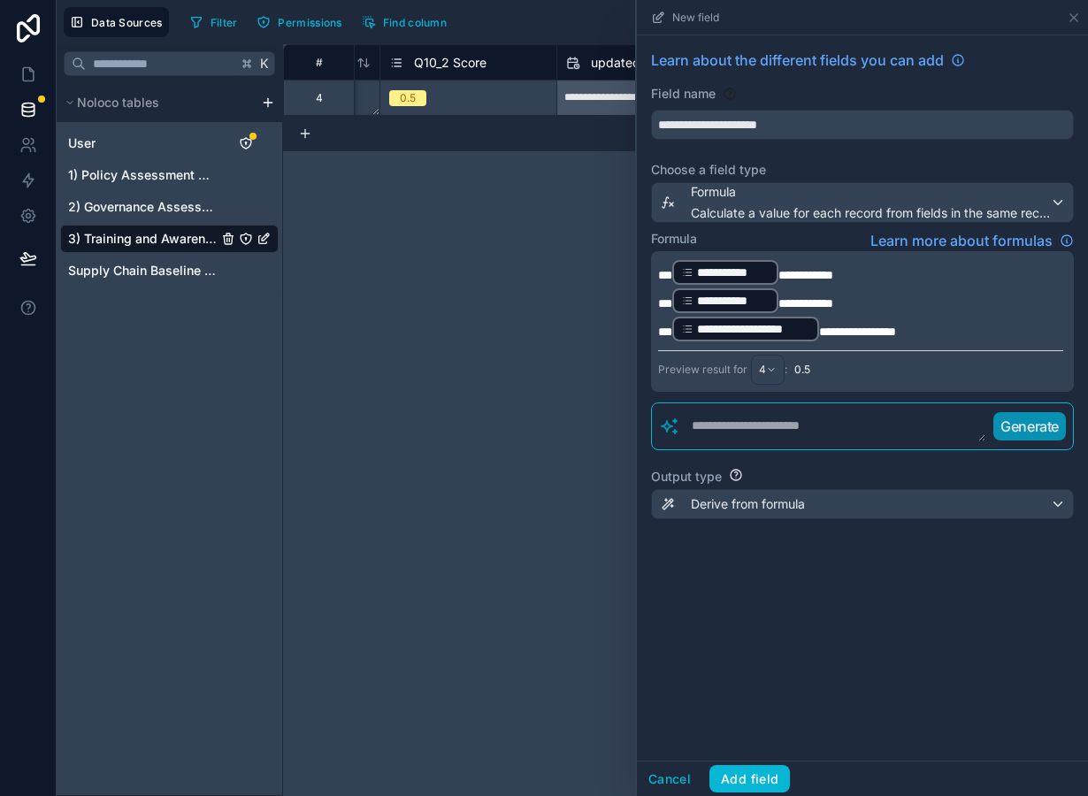
click at [819, 335] on span "**********" at bounding box center [857, 332] width 77 height 12
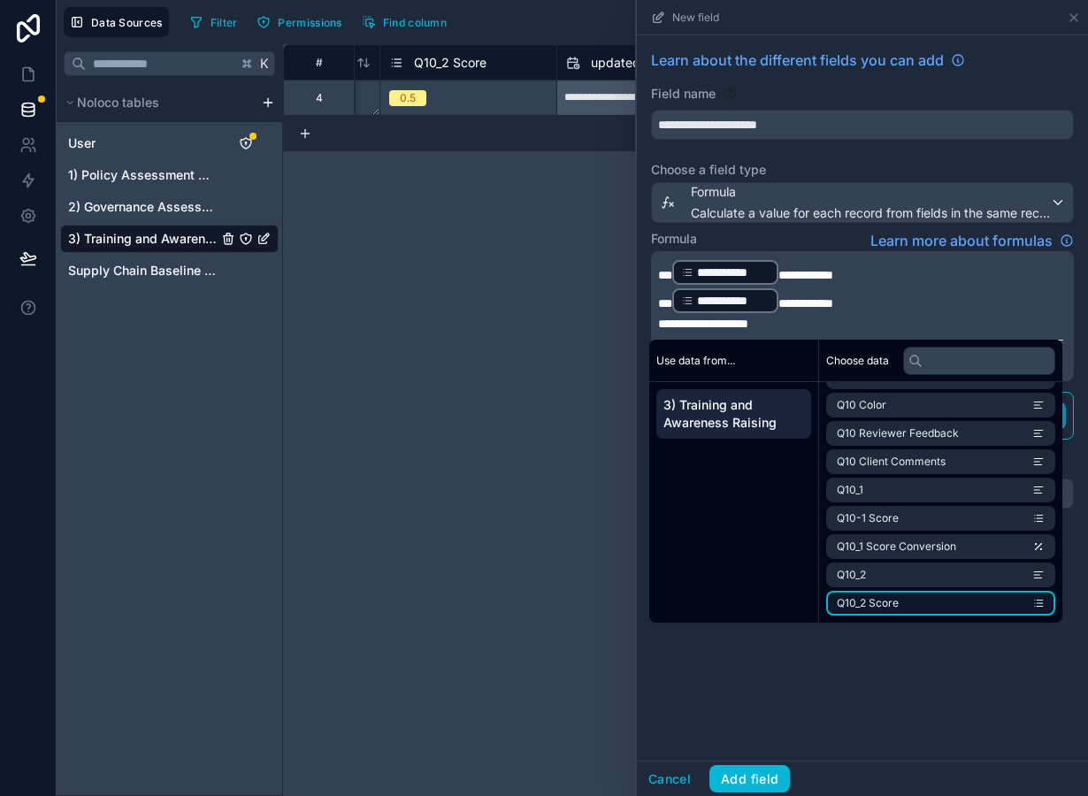
click at [909, 608] on li "Q10_2 Score" at bounding box center [940, 603] width 229 height 25
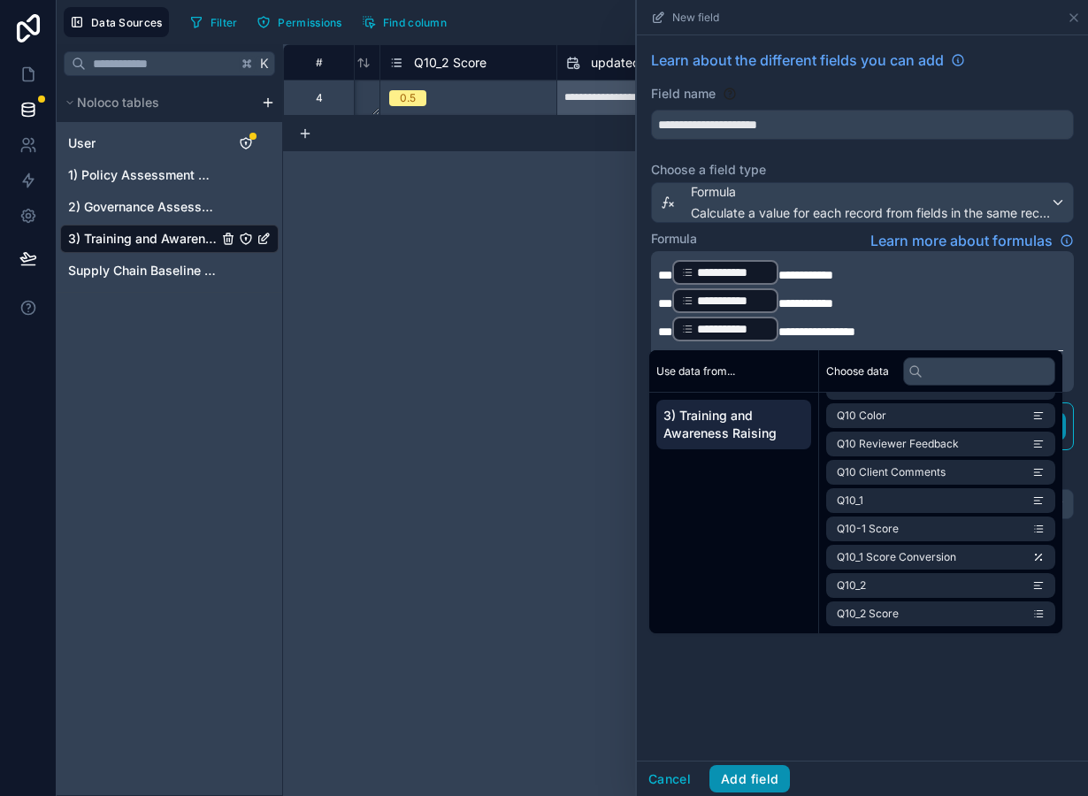
click at [758, 777] on button "Add field" at bounding box center [749, 779] width 81 height 28
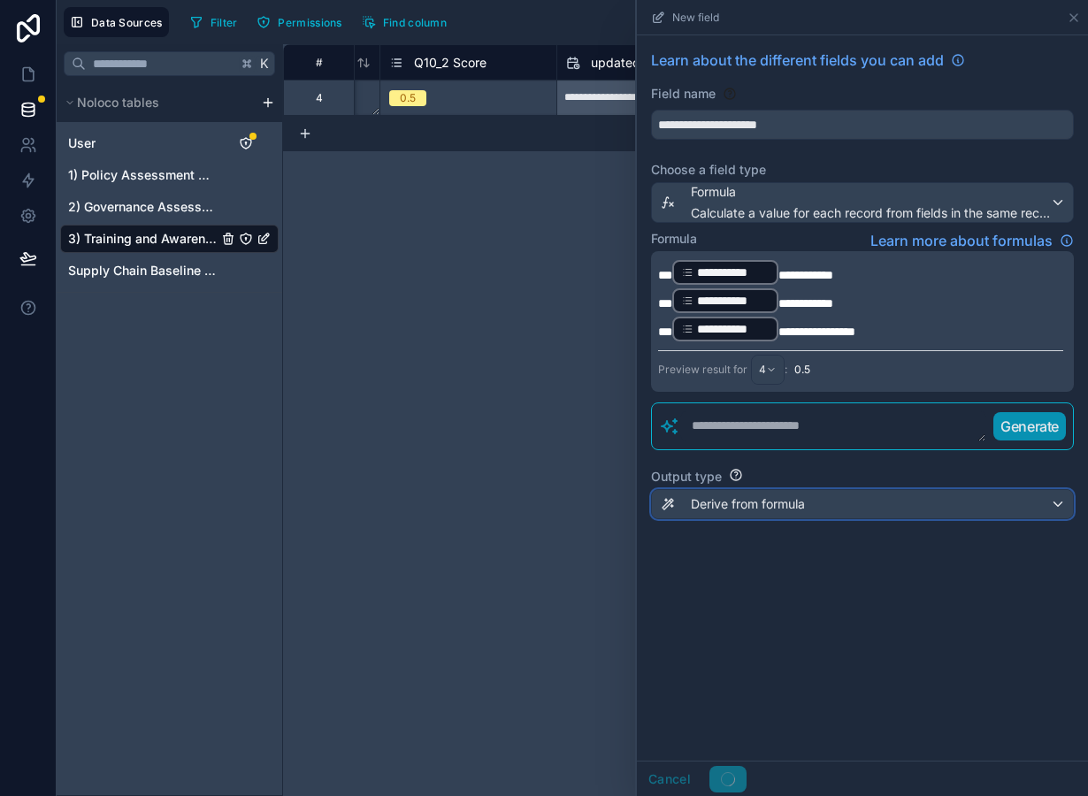
click at [764, 512] on span "Derive from formula" at bounding box center [748, 504] width 114 height 18
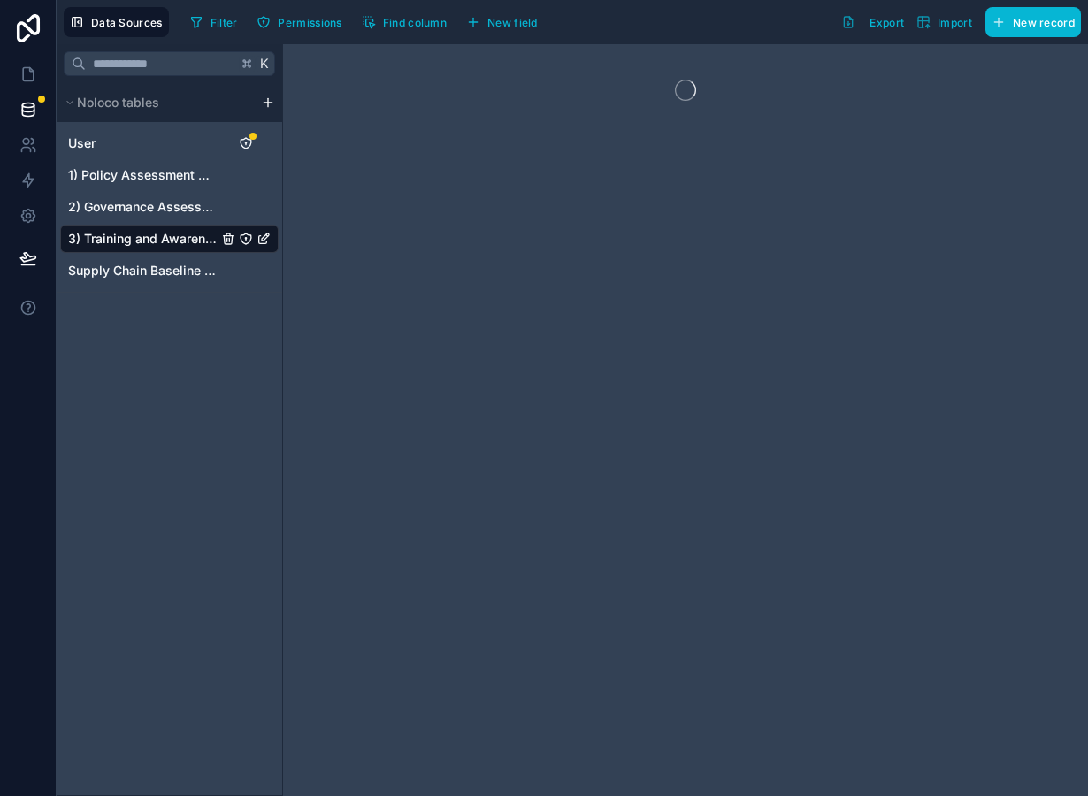
click at [754, 699] on div at bounding box center [685, 420] width 805 height 752
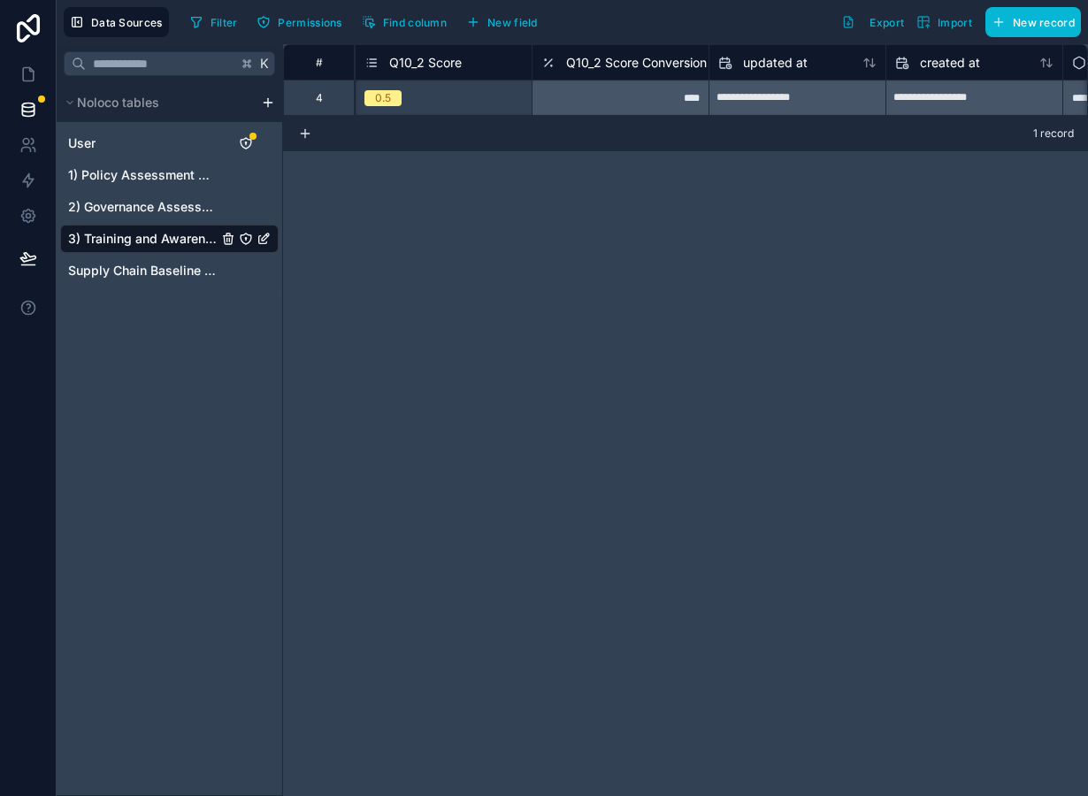
scroll to position [0, 10415]
click at [622, 65] on span "Q10_2 Score Conversion" at bounding box center [659, 63] width 141 height 18
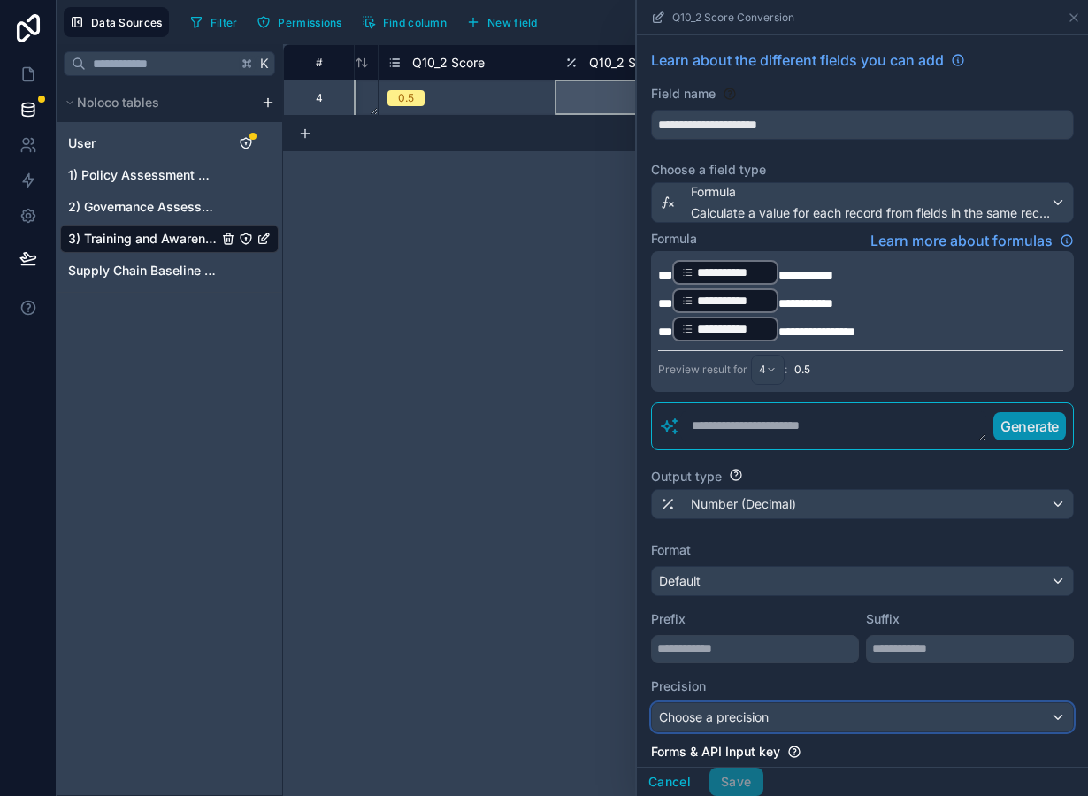
click at [762, 728] on div "Choose a precision" at bounding box center [862, 717] width 421 height 28
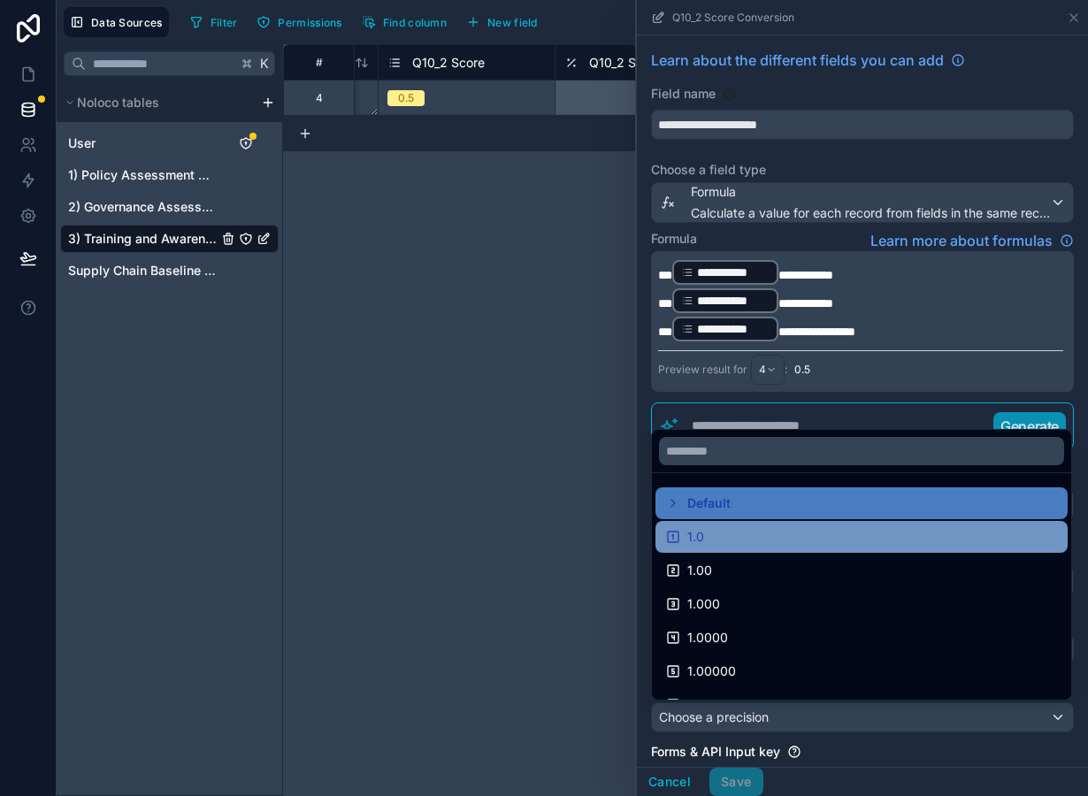
click at [730, 538] on div "1.0" at bounding box center [861, 536] width 391 height 21
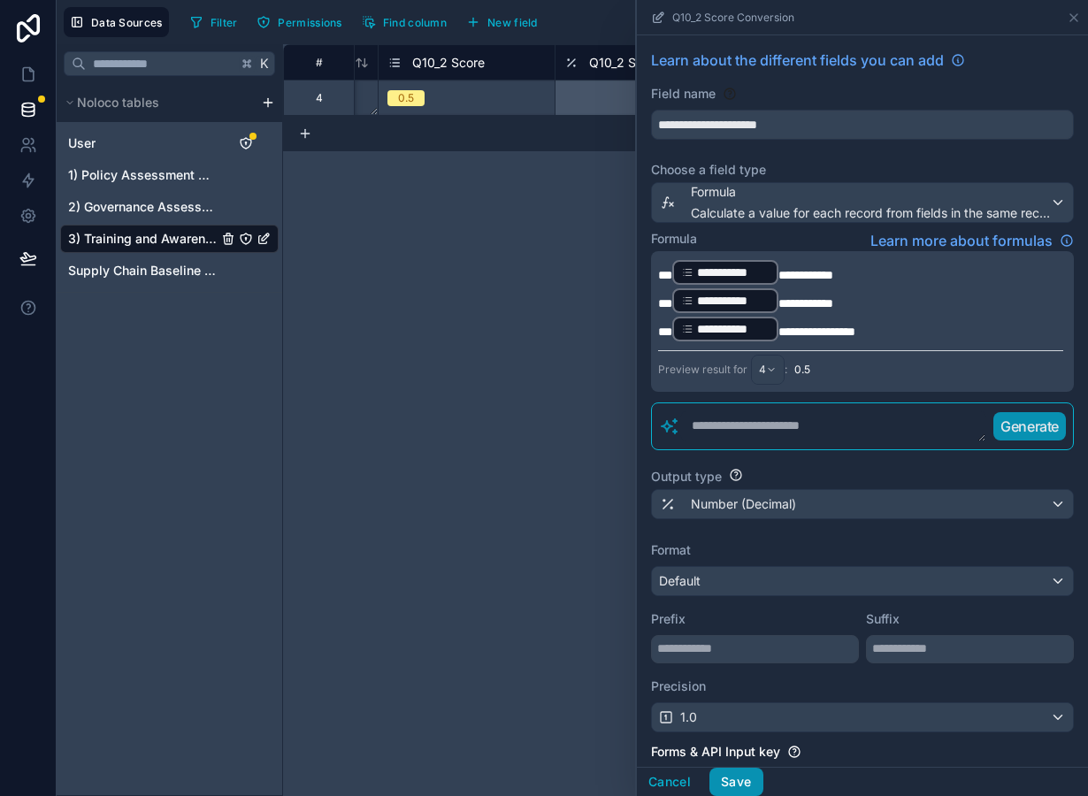
click at [741, 784] on button "Save" at bounding box center [735, 782] width 53 height 28
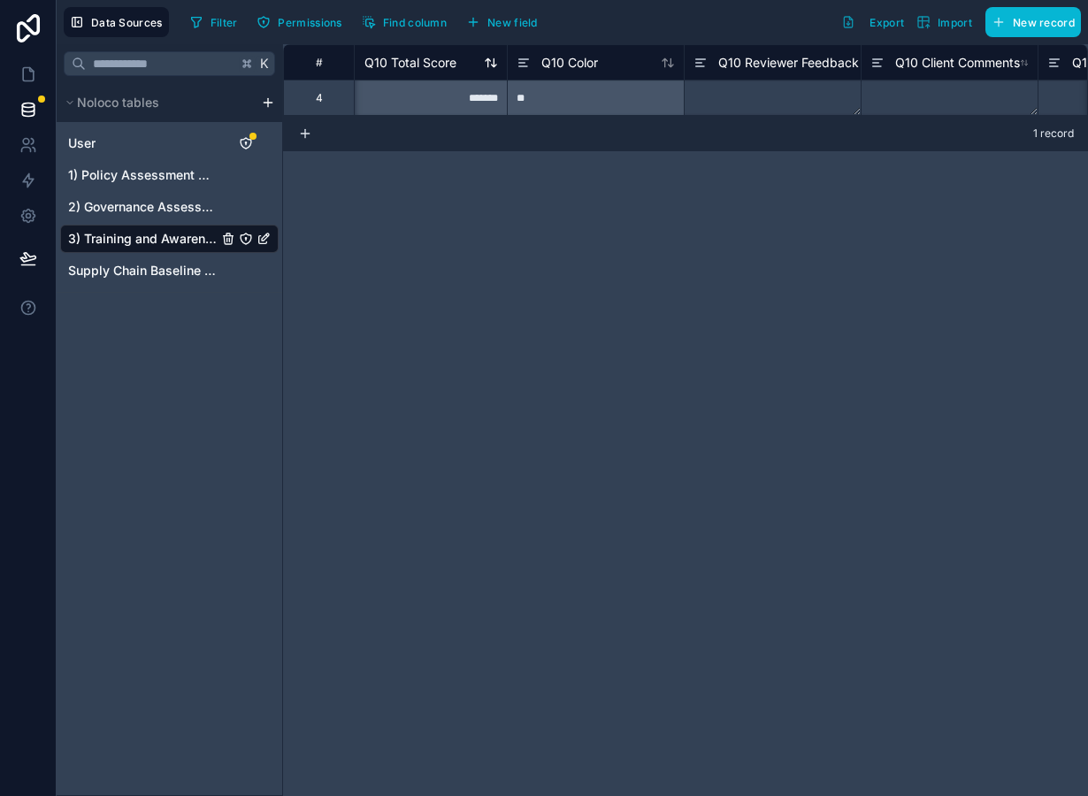
scroll to position [0, 9023]
click at [453, 72] on div "Q10 Total Score" at bounding box center [422, 62] width 117 height 21
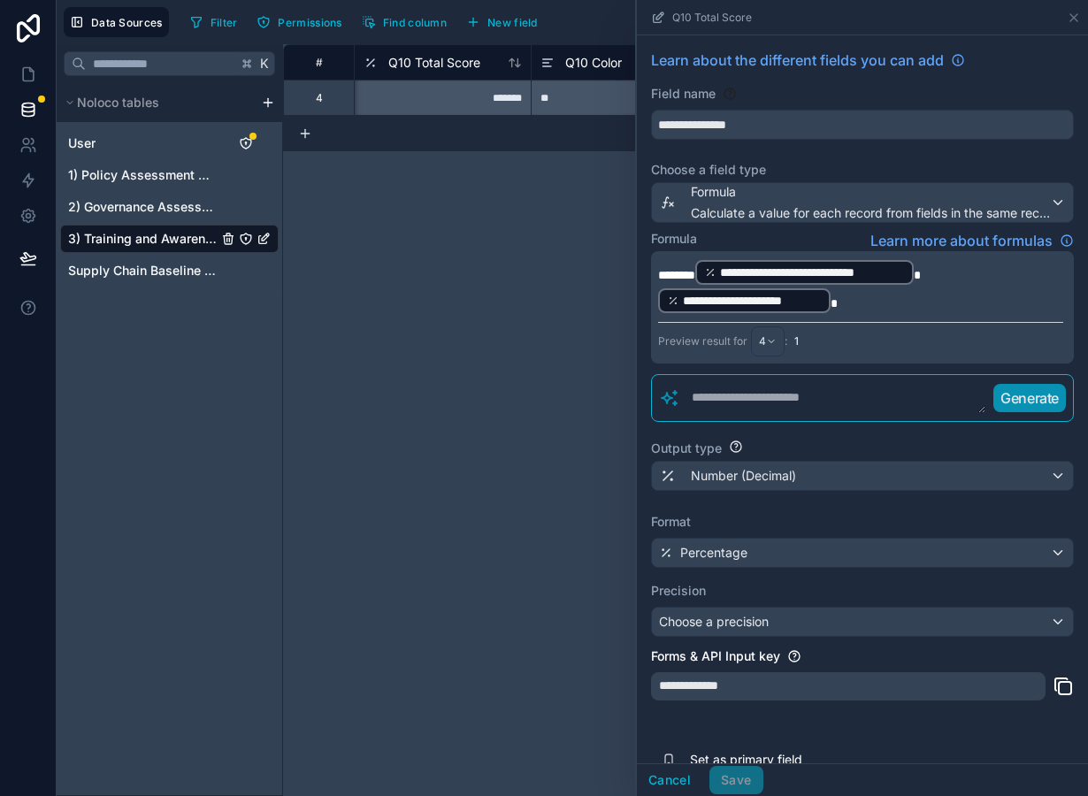
click at [872, 301] on p "**********" at bounding box center [860, 286] width 405 height 57
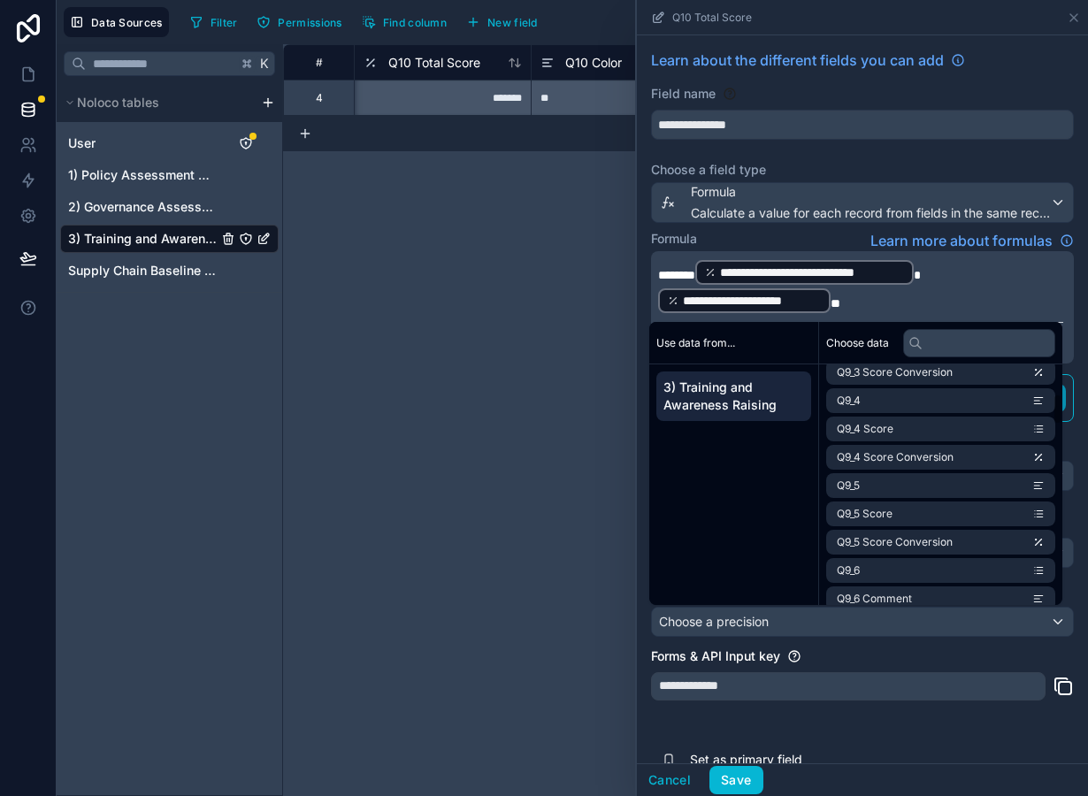
scroll to position [1582, 0]
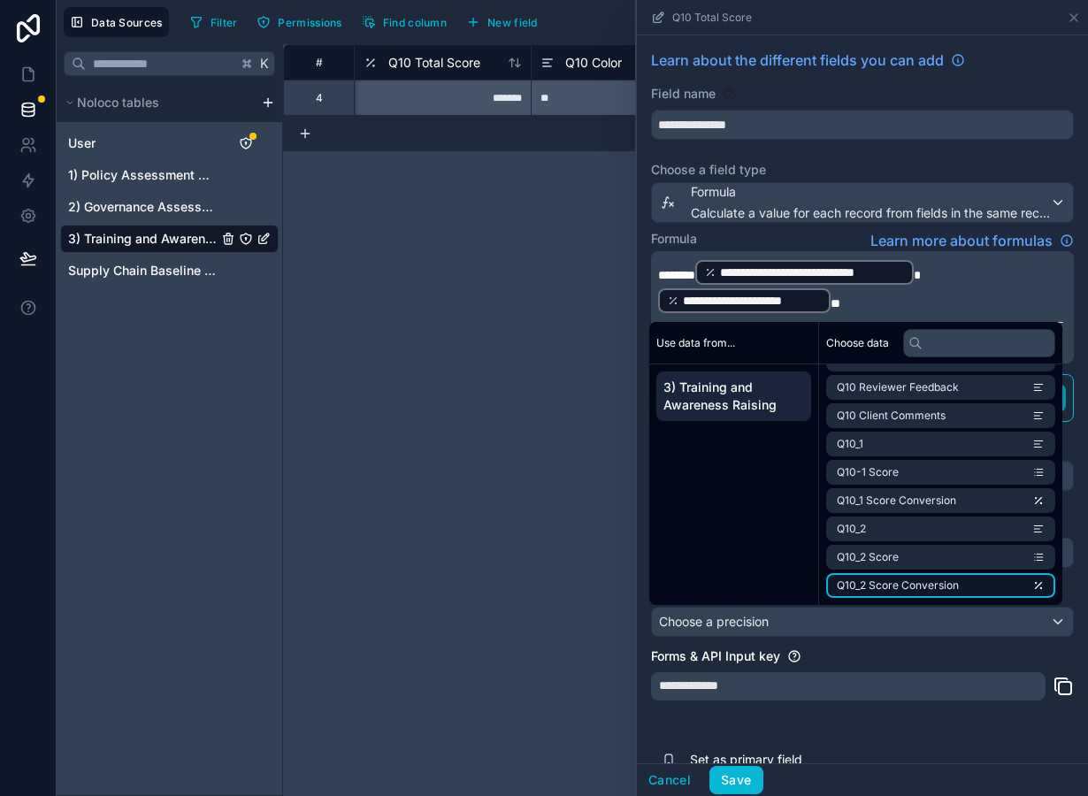
click at [920, 589] on span "Q10_2 Score Conversion" at bounding box center [898, 586] width 122 height 14
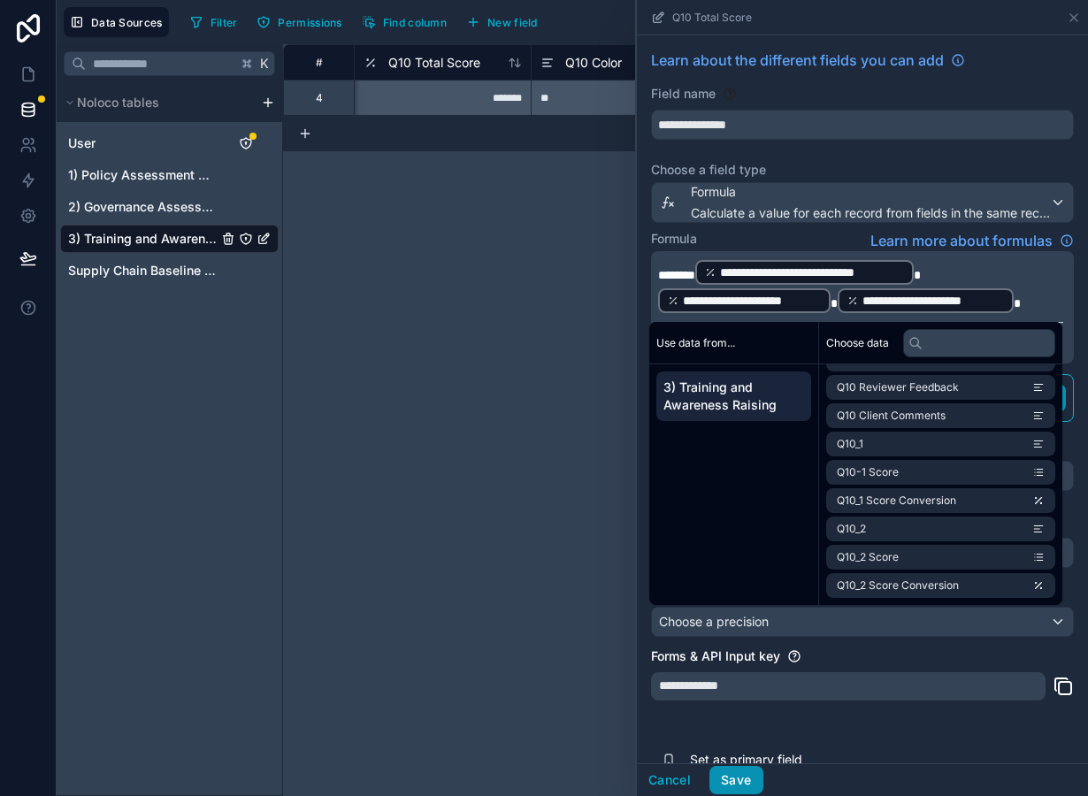
click at [733, 778] on button "Save" at bounding box center [735, 780] width 53 height 28
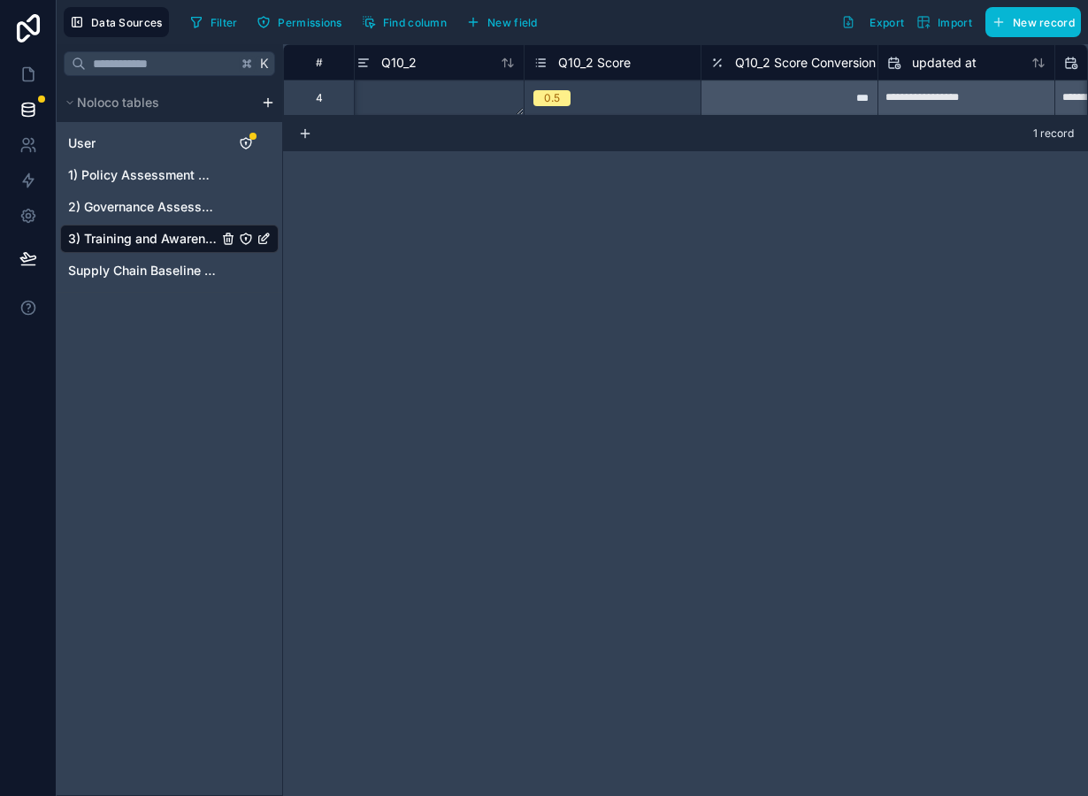
click at [643, 95] on div "0.5" at bounding box center [613, 97] width 176 height 19
click at [718, 197] on div "**********" at bounding box center [685, 420] width 805 height 752
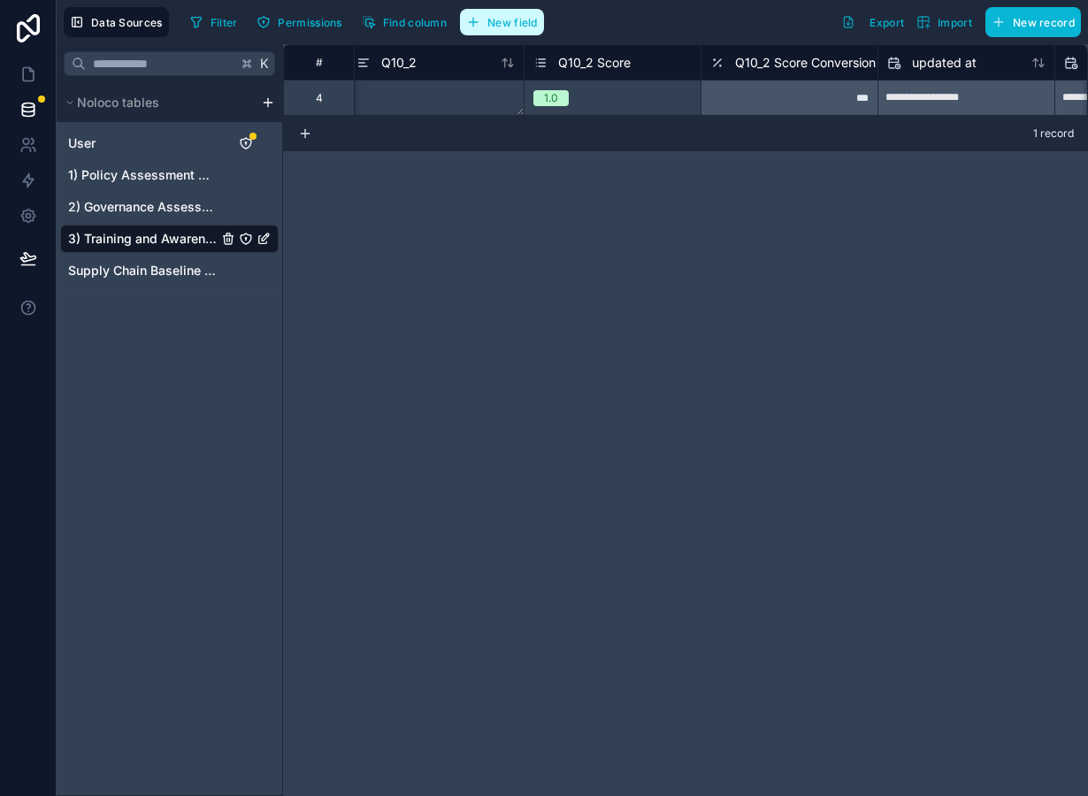
click at [515, 24] on span "New field" at bounding box center [512, 22] width 50 height 13
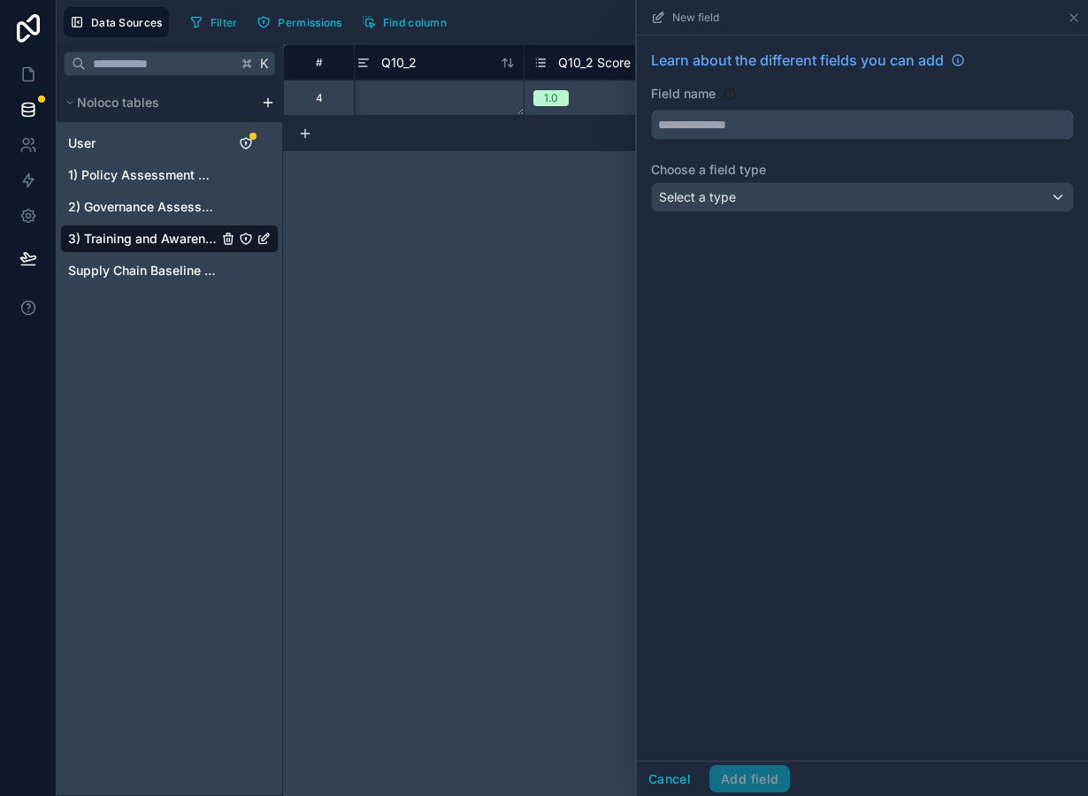
click at [725, 125] on input "text" at bounding box center [862, 125] width 421 height 28
click at [753, 216] on div "Learn about the different fields you can add Field name ***** Choose a field ty…" at bounding box center [862, 134] width 451 height 198
click at [745, 197] on div "Select a type" at bounding box center [862, 197] width 421 height 28
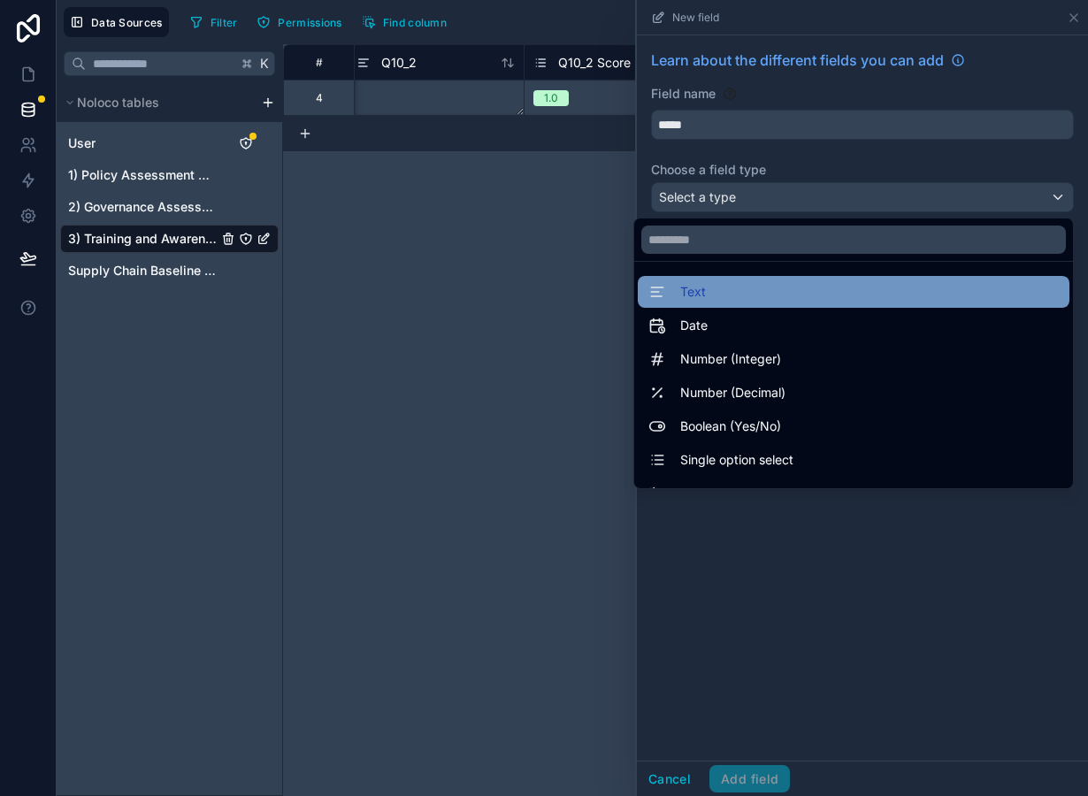
click at [737, 292] on div "Text" at bounding box center [853, 291] width 410 height 21
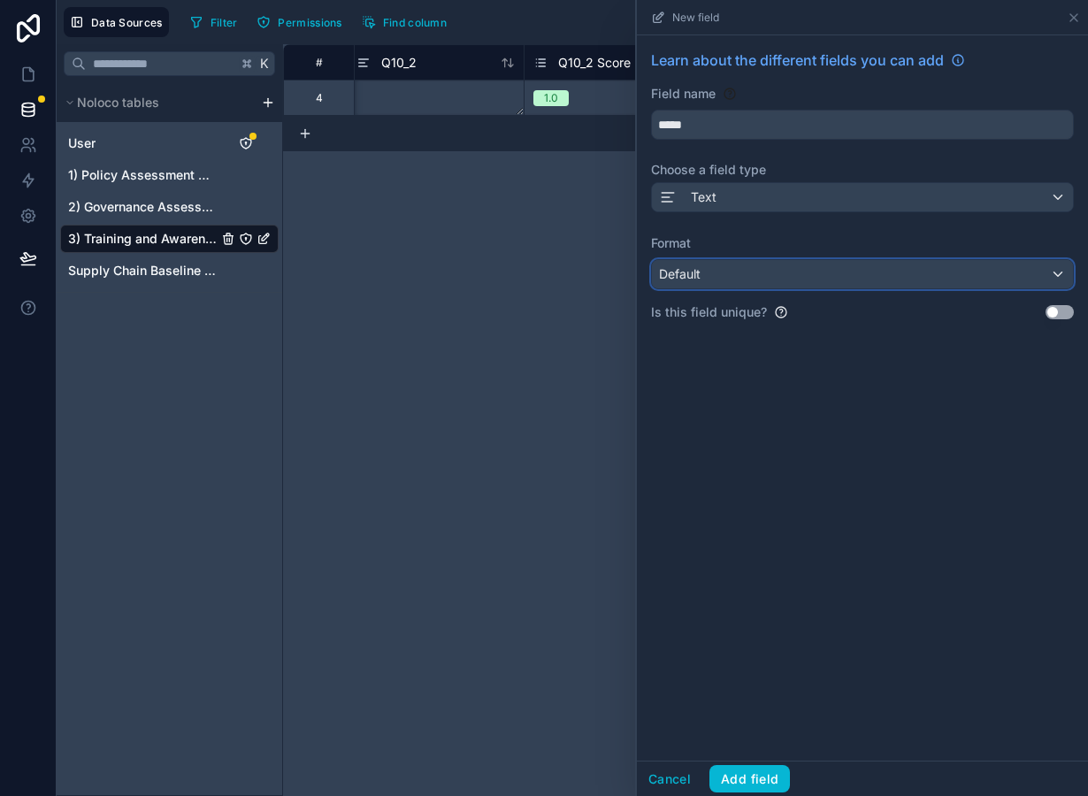
click at [738, 286] on div "Default" at bounding box center [862, 274] width 421 height 28
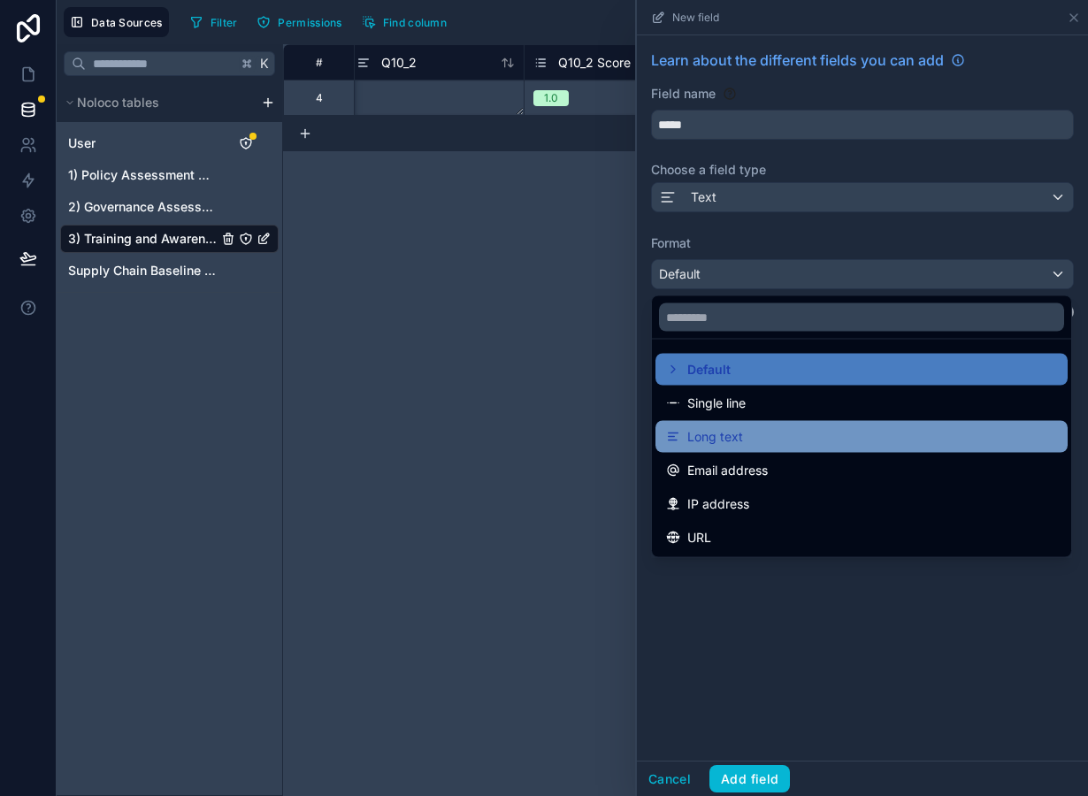
click at [754, 440] on div "Long text" at bounding box center [861, 436] width 391 height 21
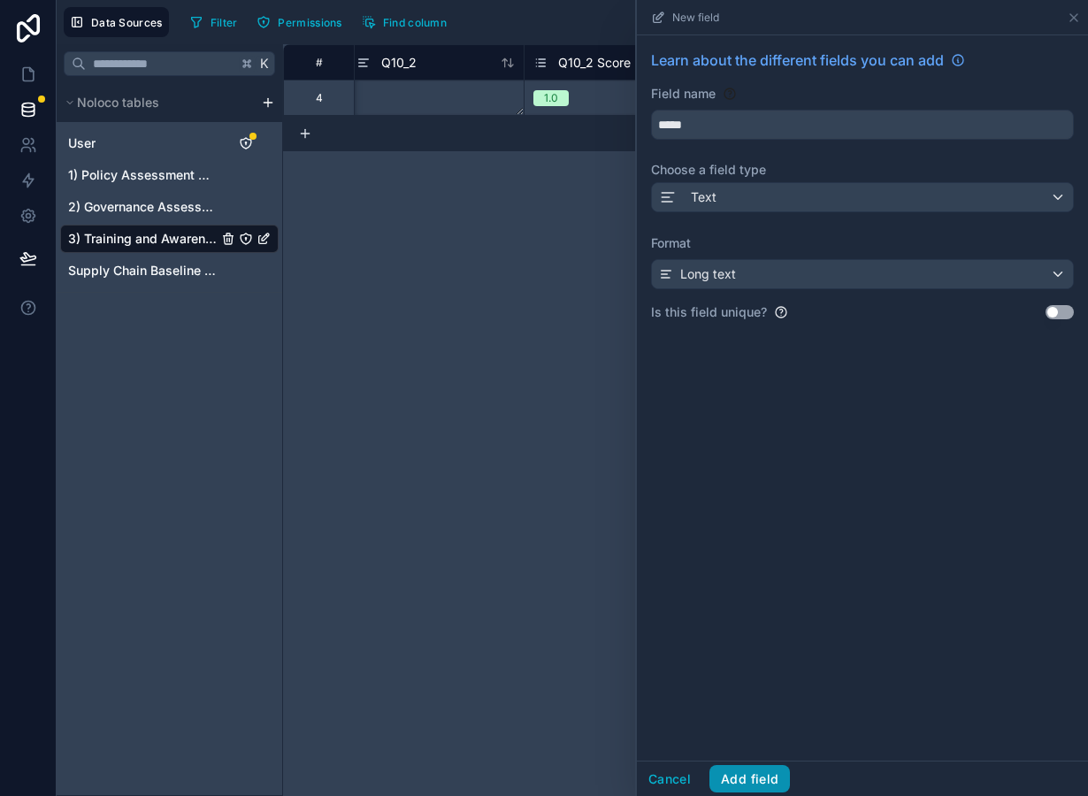
click at [753, 773] on button "Add field" at bounding box center [749, 779] width 81 height 28
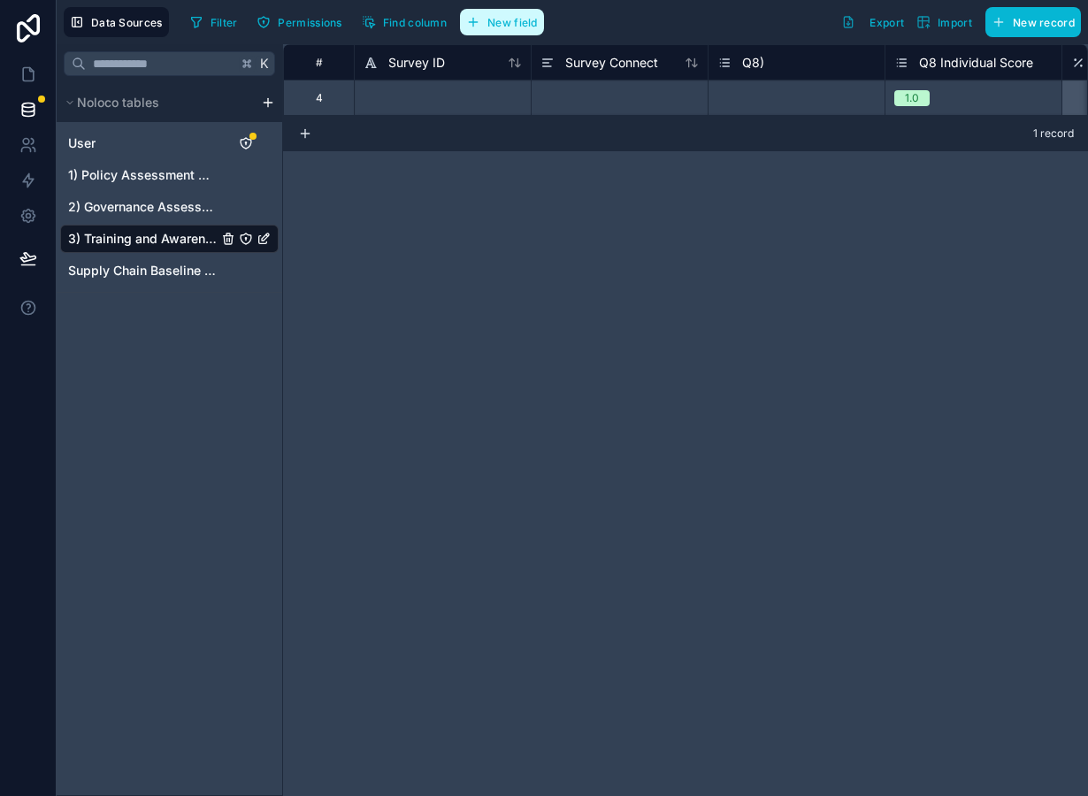
click at [505, 27] on span "New field" at bounding box center [512, 22] width 50 height 13
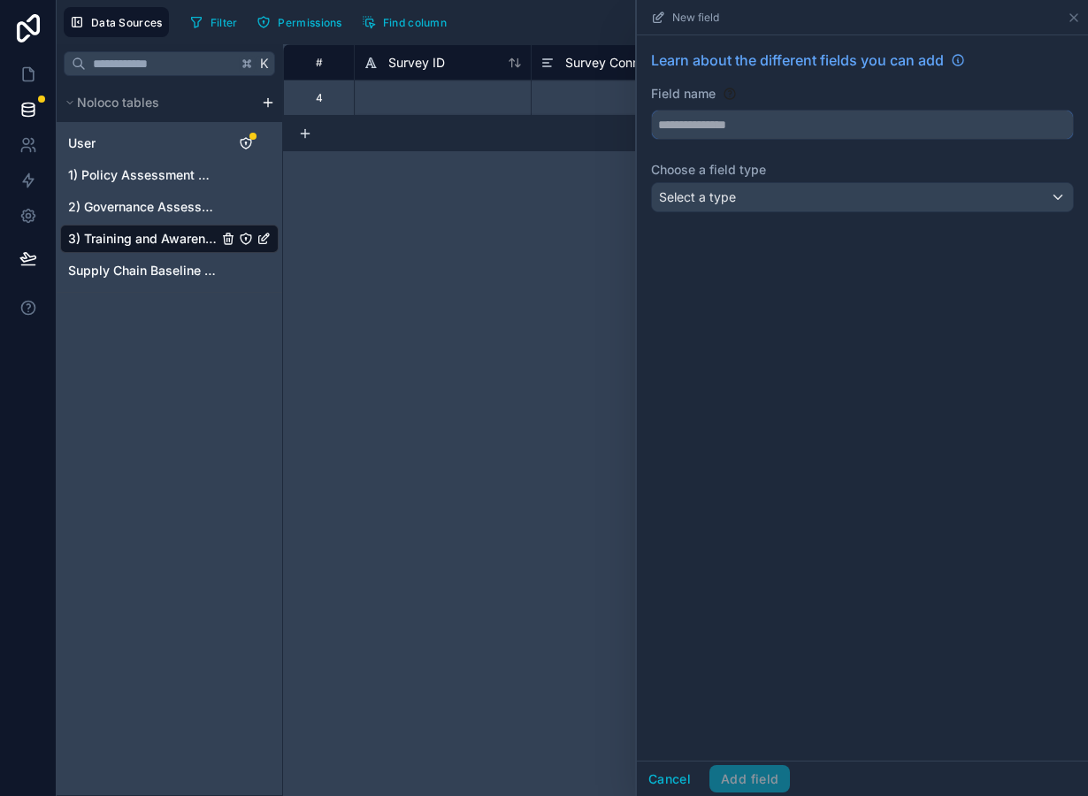
click at [740, 127] on input "text" at bounding box center [862, 125] width 421 height 28
click at [734, 193] on span "Select a type" at bounding box center [697, 196] width 77 height 15
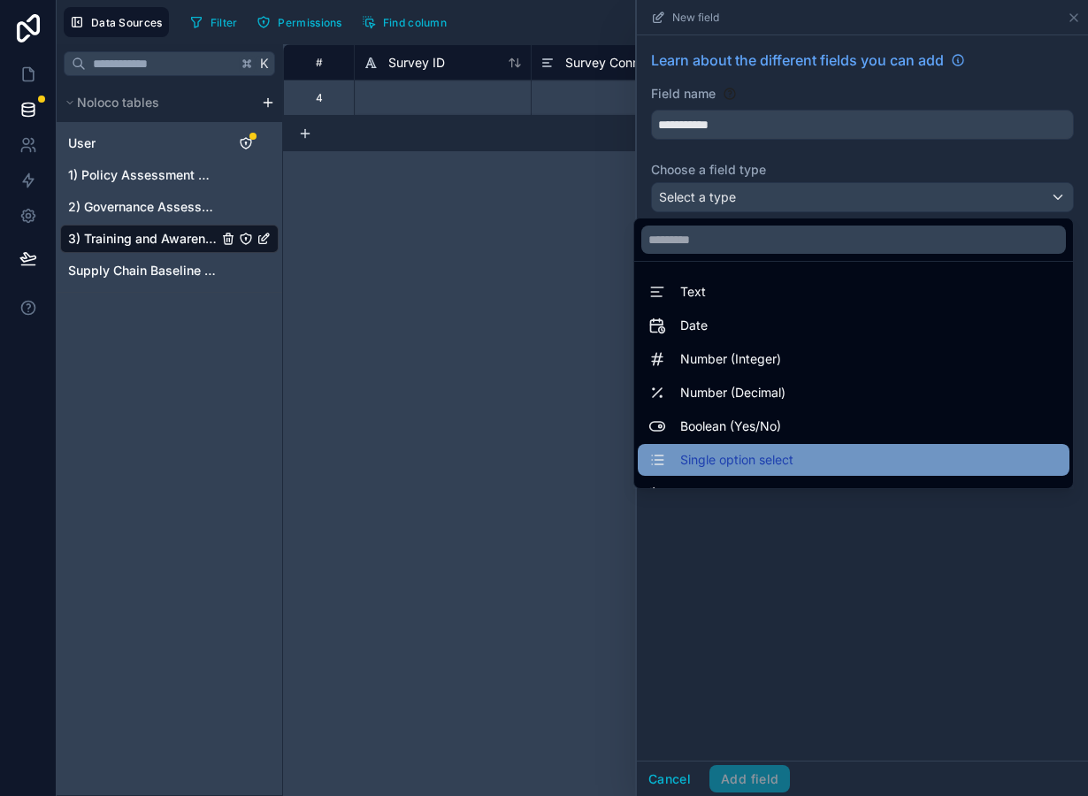
click at [730, 460] on span "Single option select" at bounding box center [736, 459] width 113 height 21
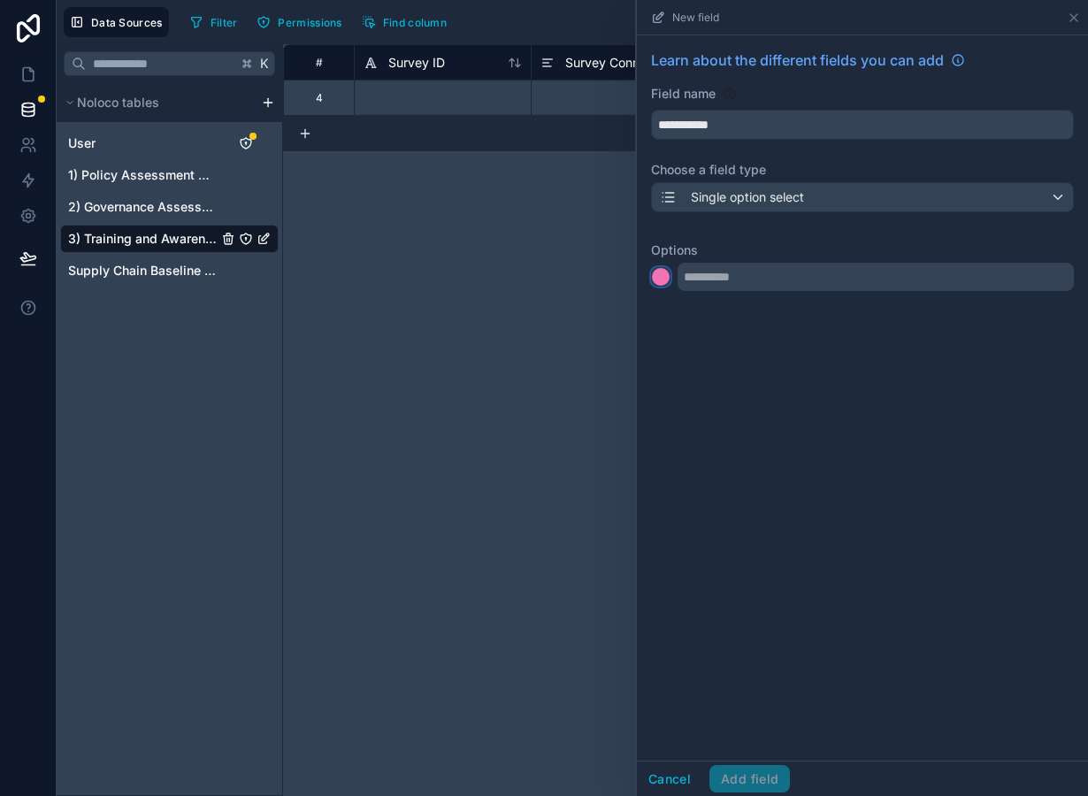
click at [660, 280] on div at bounding box center [661, 277] width 18 height 18
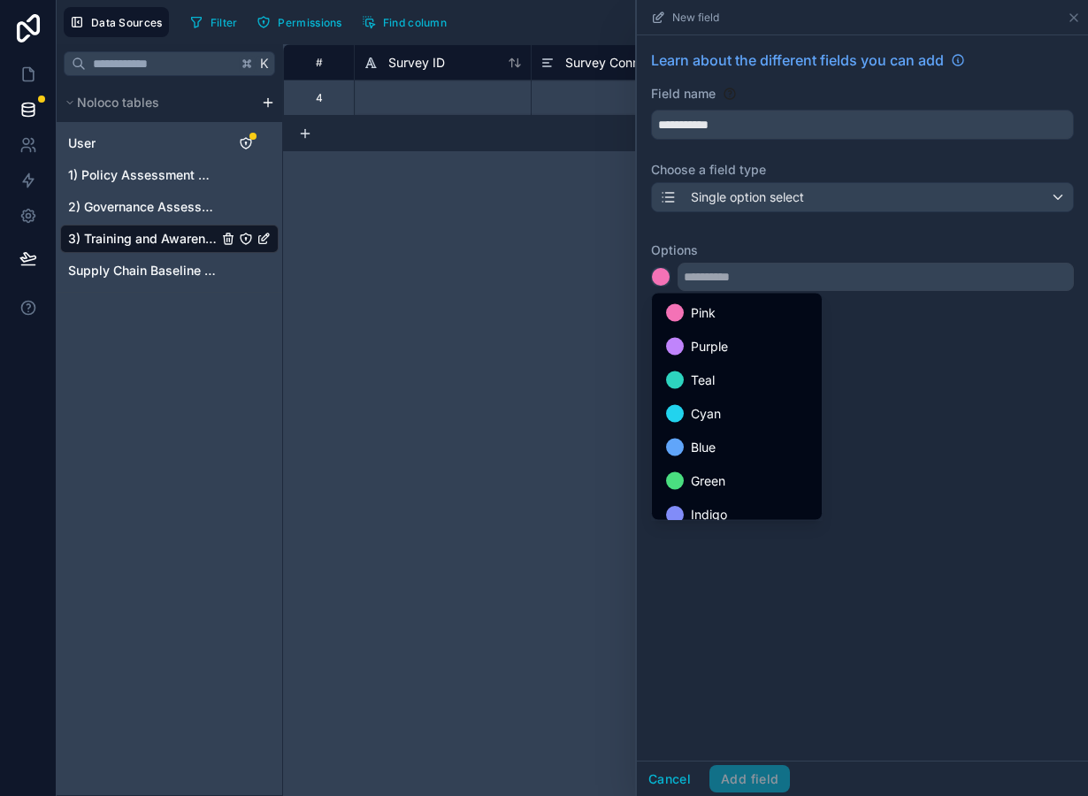
click at [706, 278] on div at bounding box center [862, 398] width 451 height 796
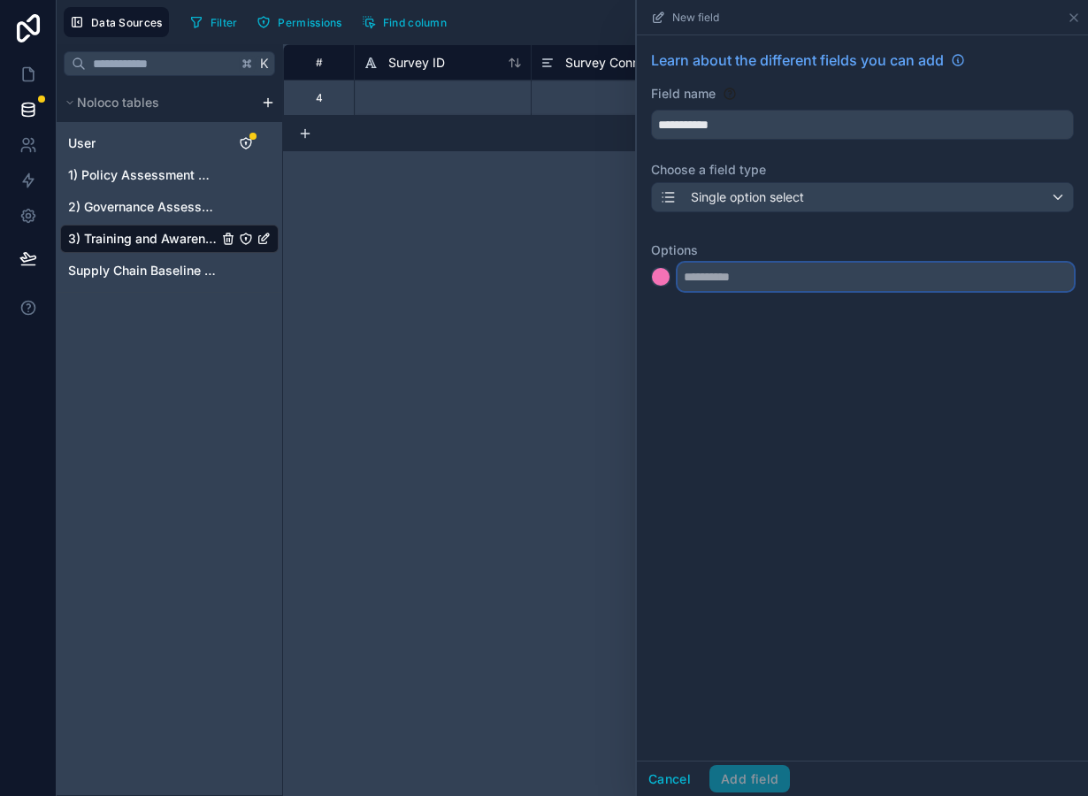
click at [706, 278] on input "text" at bounding box center [876, 277] width 396 height 28
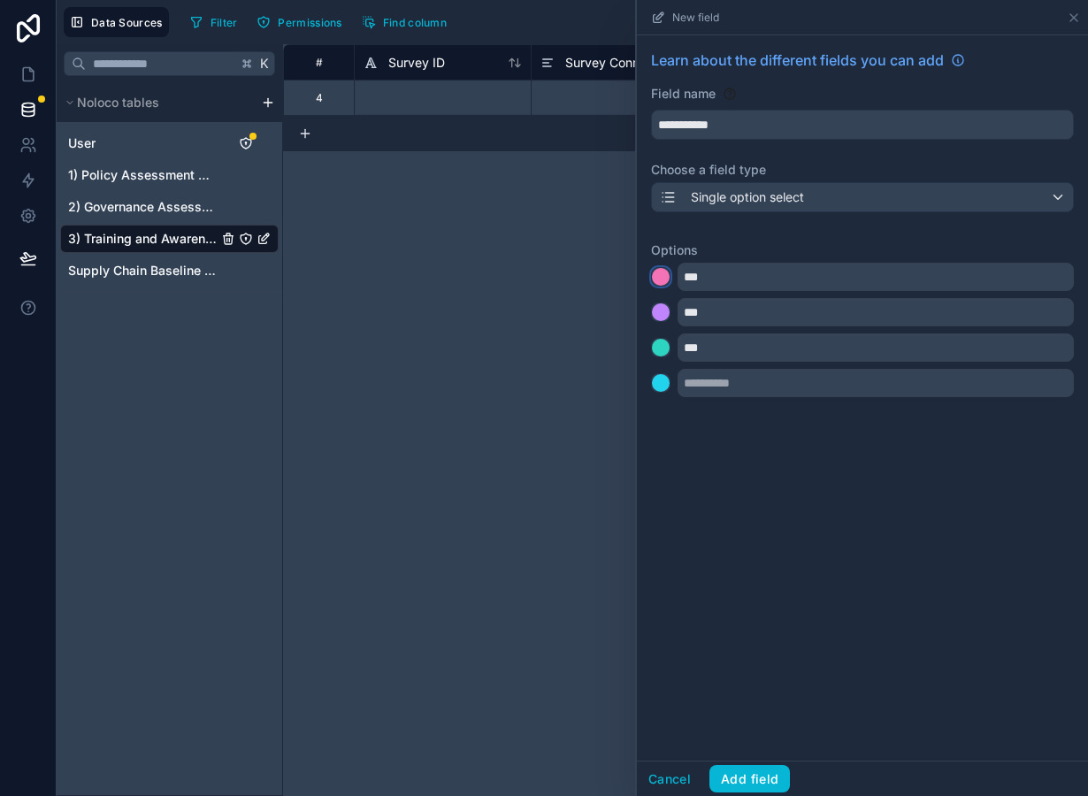
click at [653, 284] on button at bounding box center [660, 276] width 19 height 19
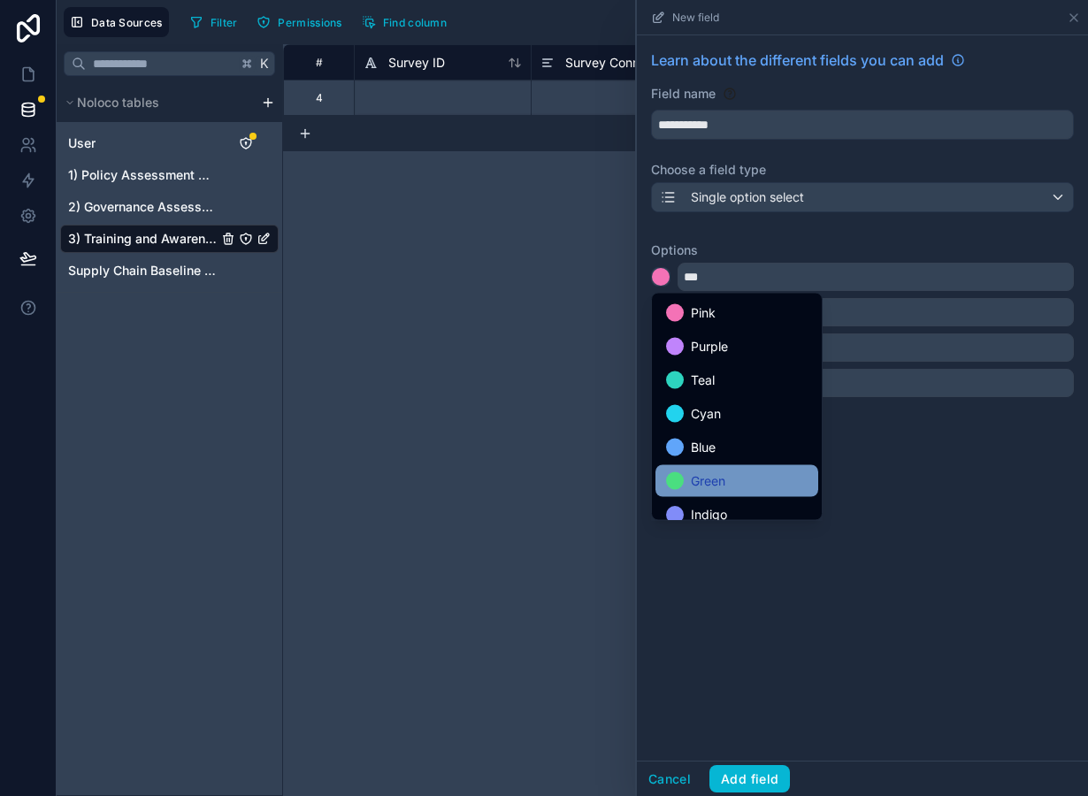
click at [692, 487] on span "Green" at bounding box center [708, 481] width 35 height 21
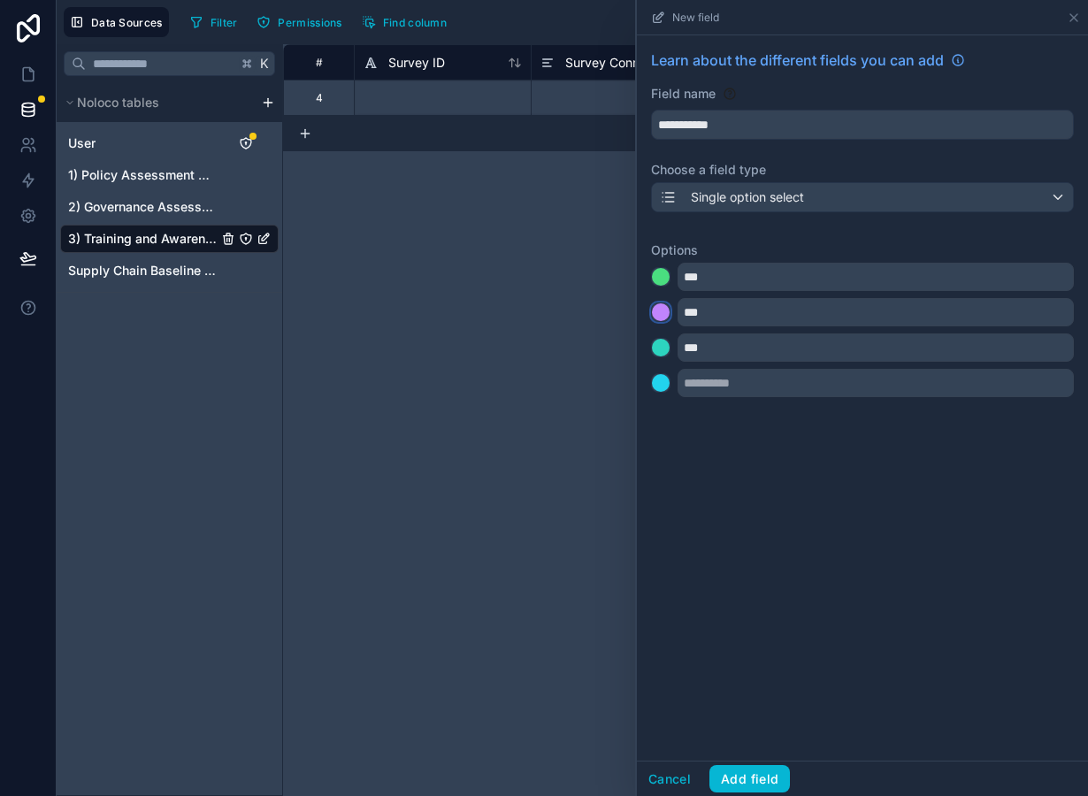
click at [663, 320] on div at bounding box center [661, 312] width 18 height 18
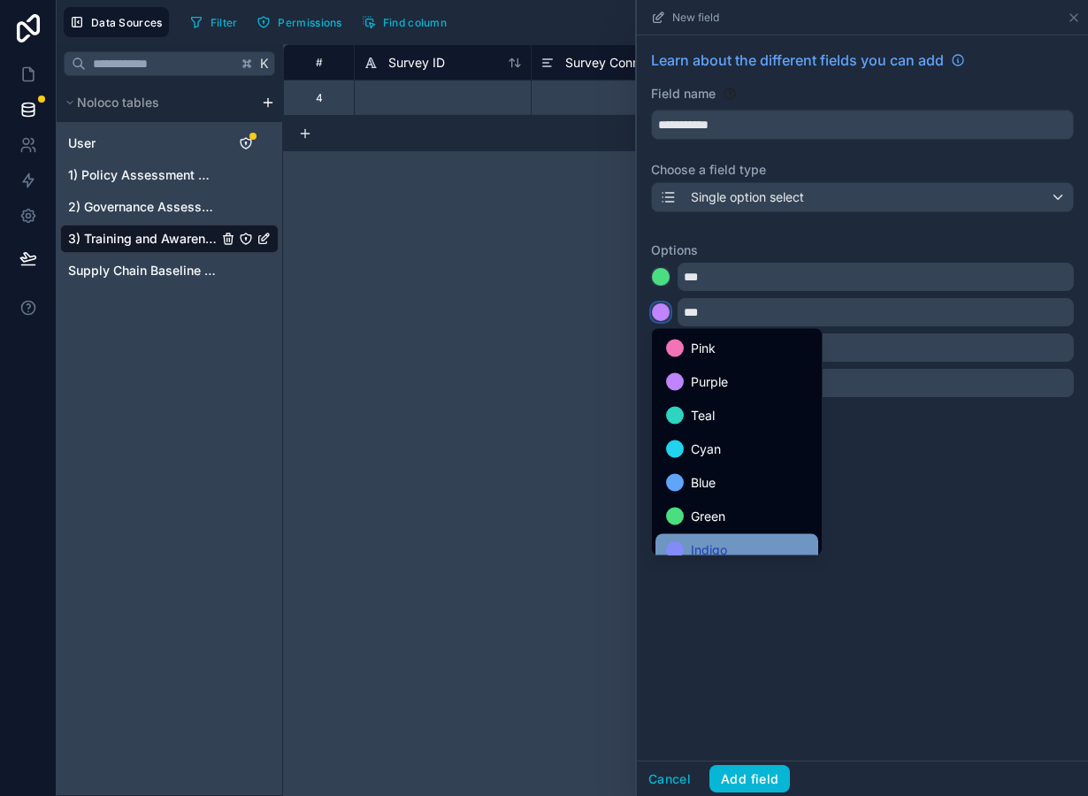
scroll to position [149, 0]
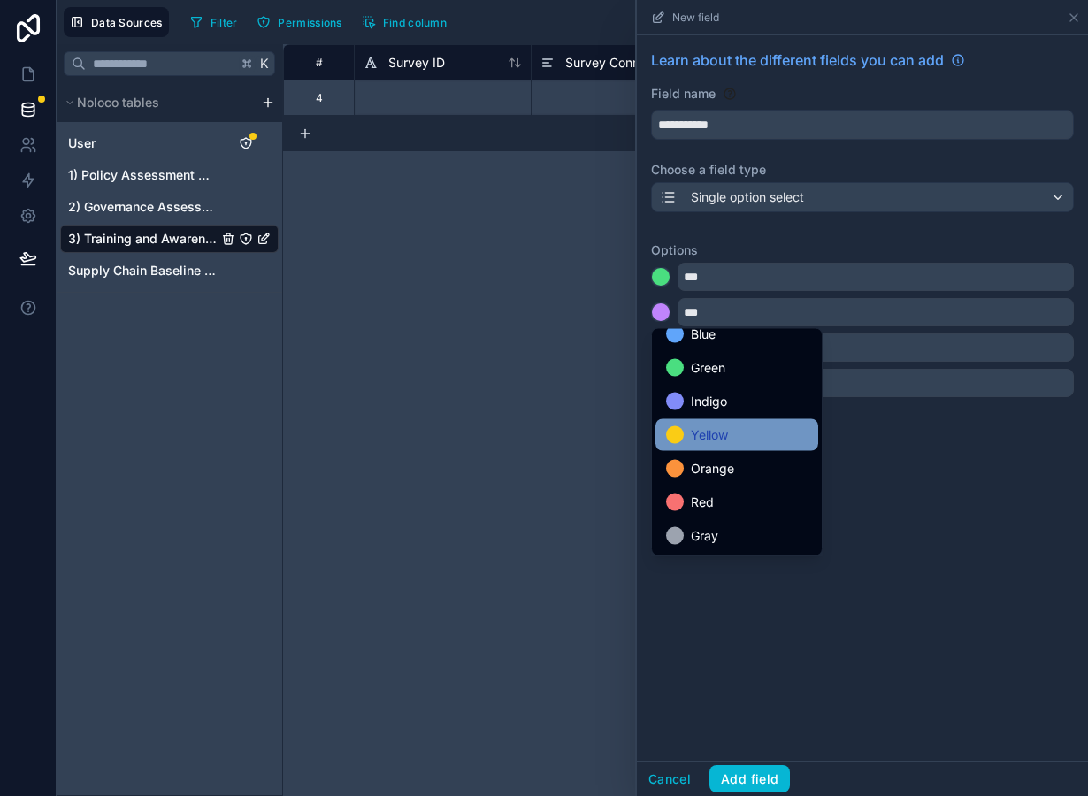
click at [717, 432] on span "Yellow" at bounding box center [709, 435] width 37 height 21
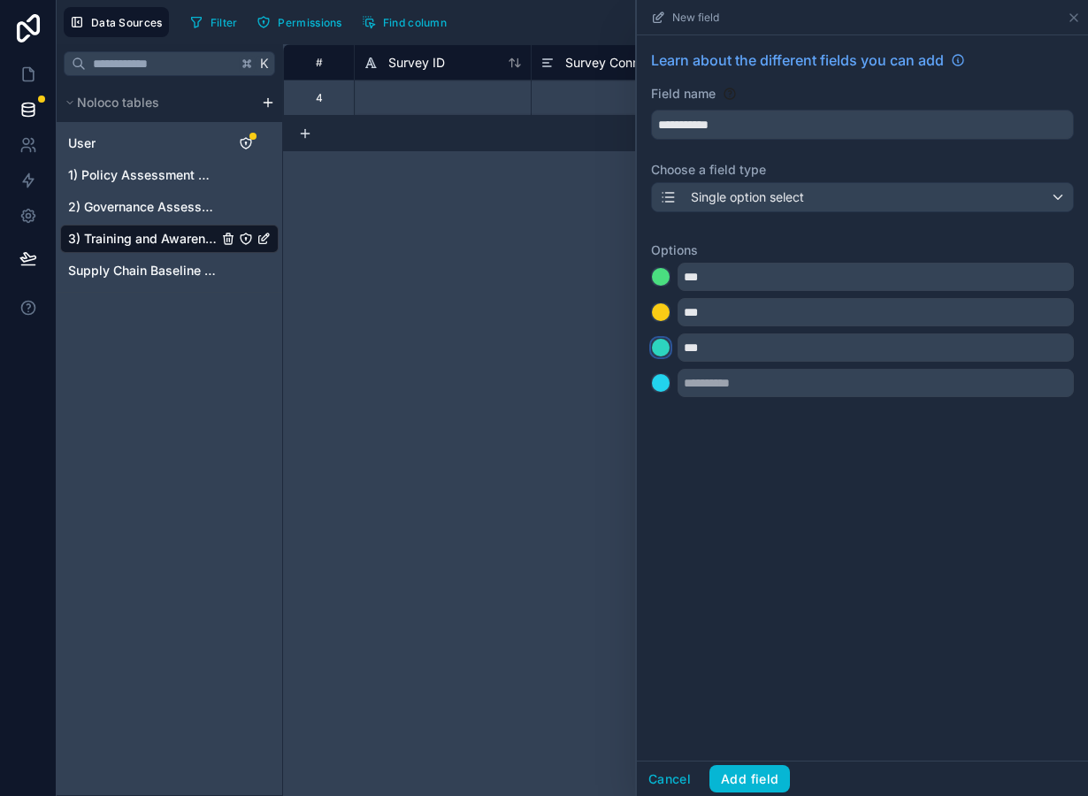
click at [662, 352] on div at bounding box center [661, 348] width 18 height 18
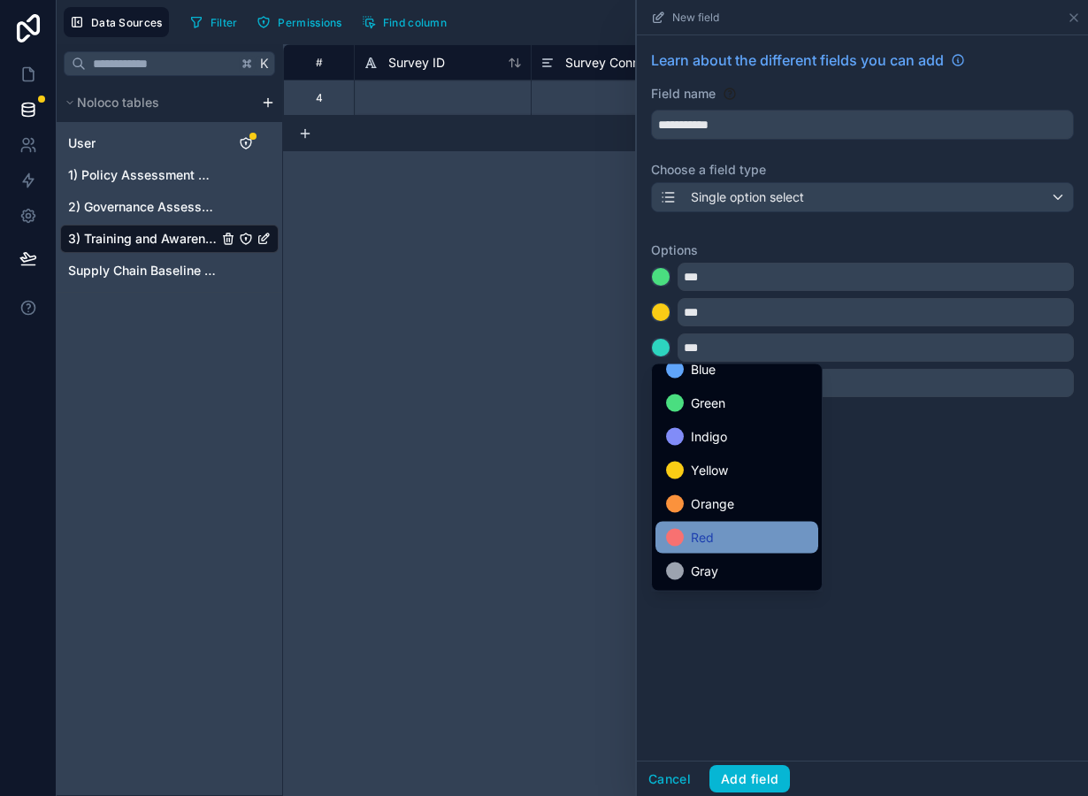
click at [715, 538] on div "Red" at bounding box center [737, 537] width 142 height 21
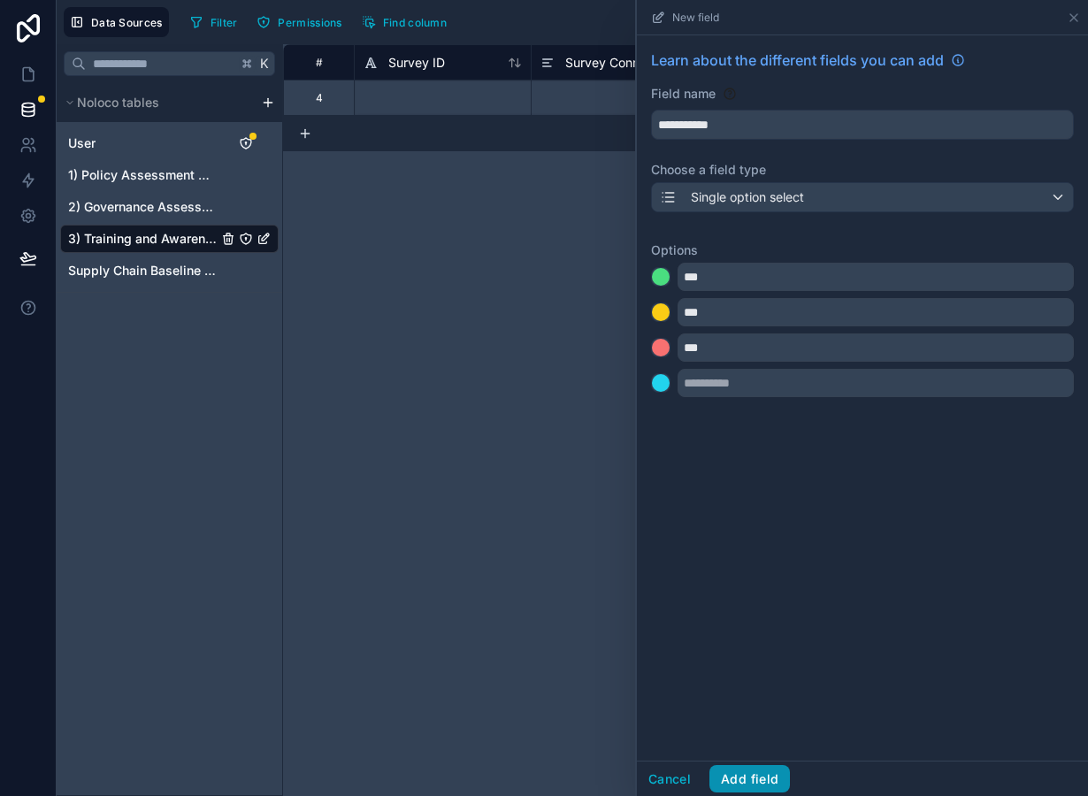
click at [739, 782] on button "Add field" at bounding box center [749, 779] width 81 height 28
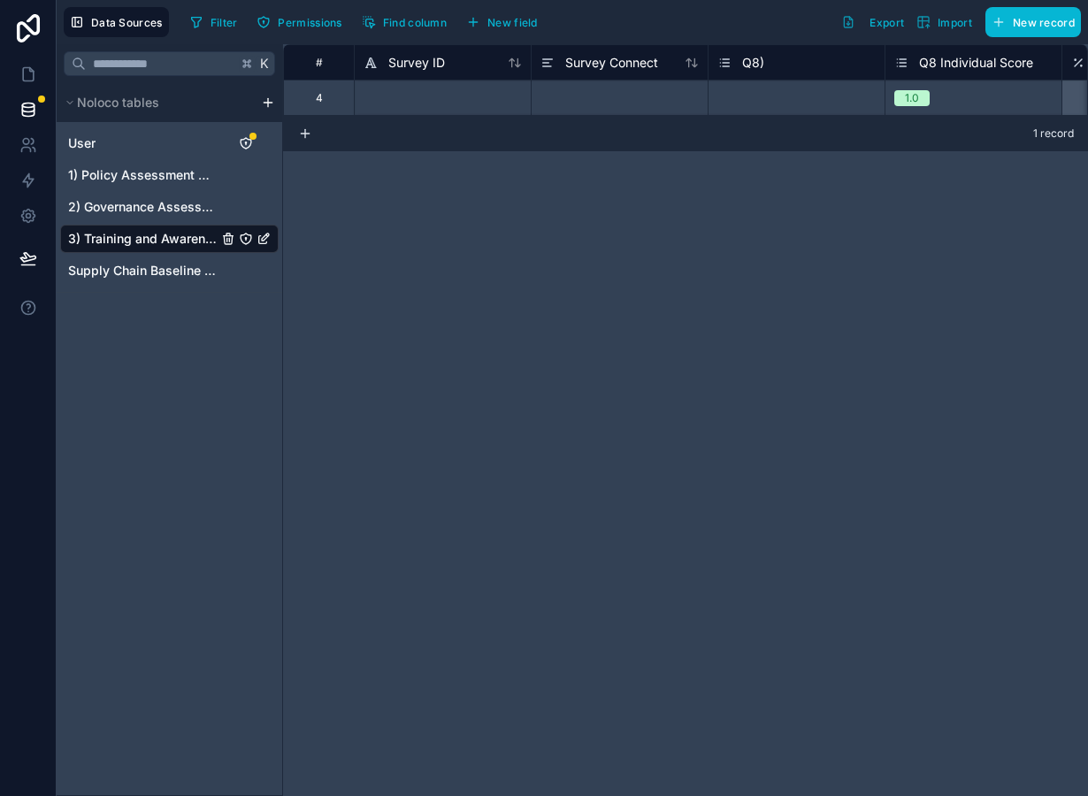
click at [515, 41] on div "Data Sources Filter Permissions Find column New field Export Import New record" at bounding box center [572, 22] width 1031 height 44
click at [517, 13] on button "New field" at bounding box center [502, 22] width 84 height 27
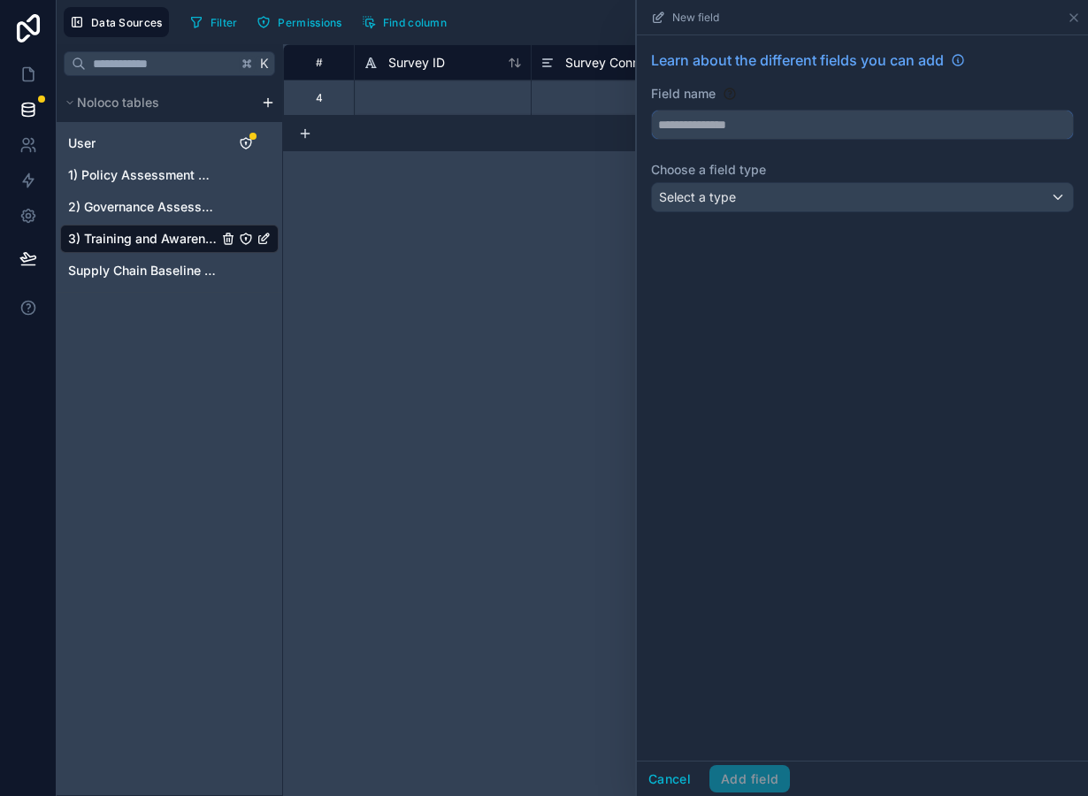
click at [736, 118] on input "text" at bounding box center [862, 125] width 421 height 28
click at [739, 199] on div "Select a type" at bounding box center [862, 197] width 421 height 28
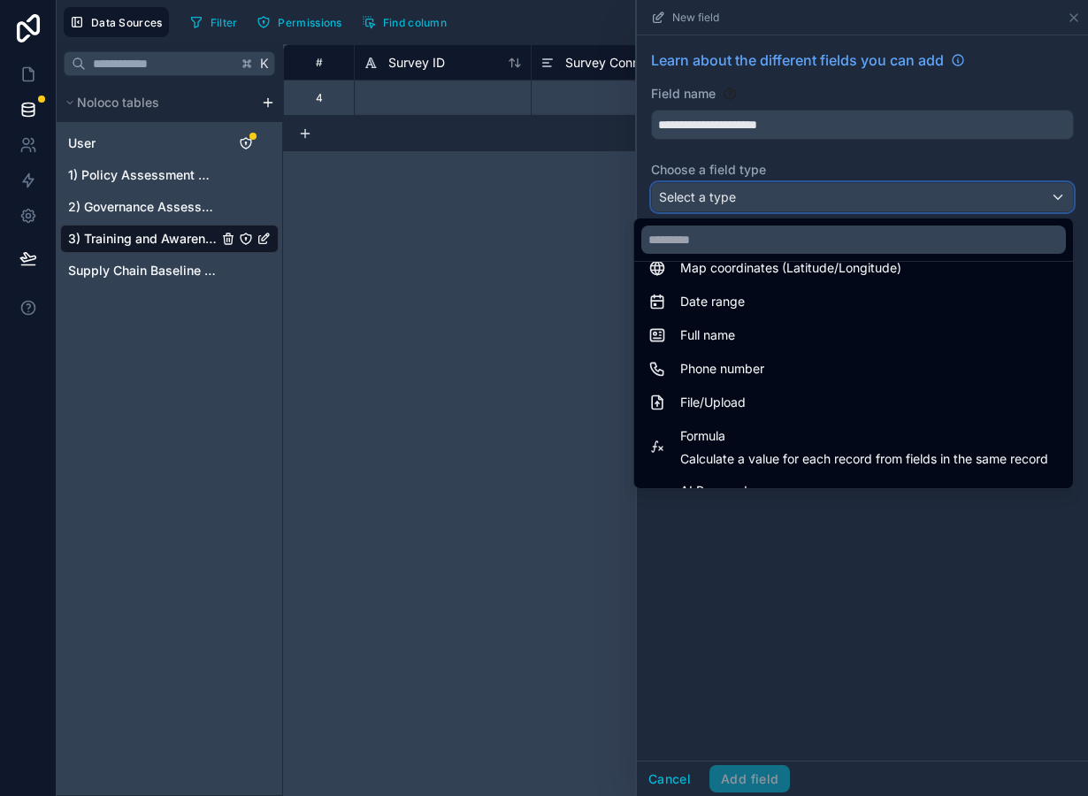
scroll to position [328, 0]
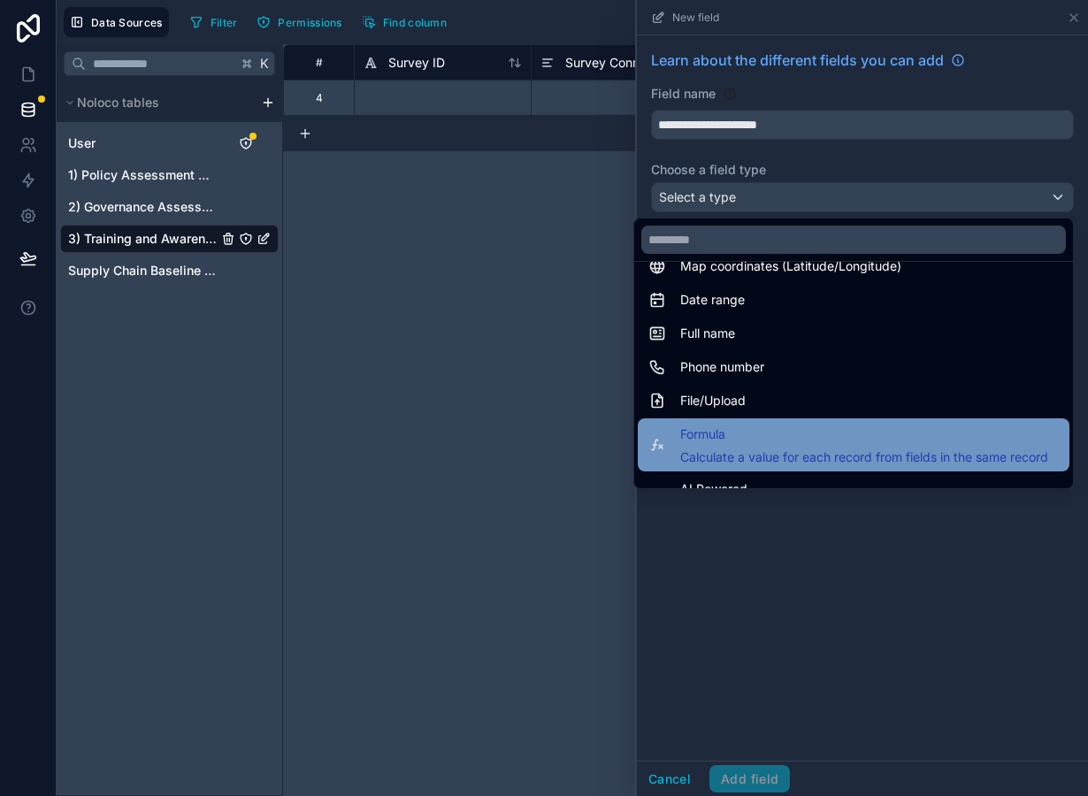
click at [778, 452] on span "Calculate a value for each record from fields in the same record" at bounding box center [864, 458] width 368 height 18
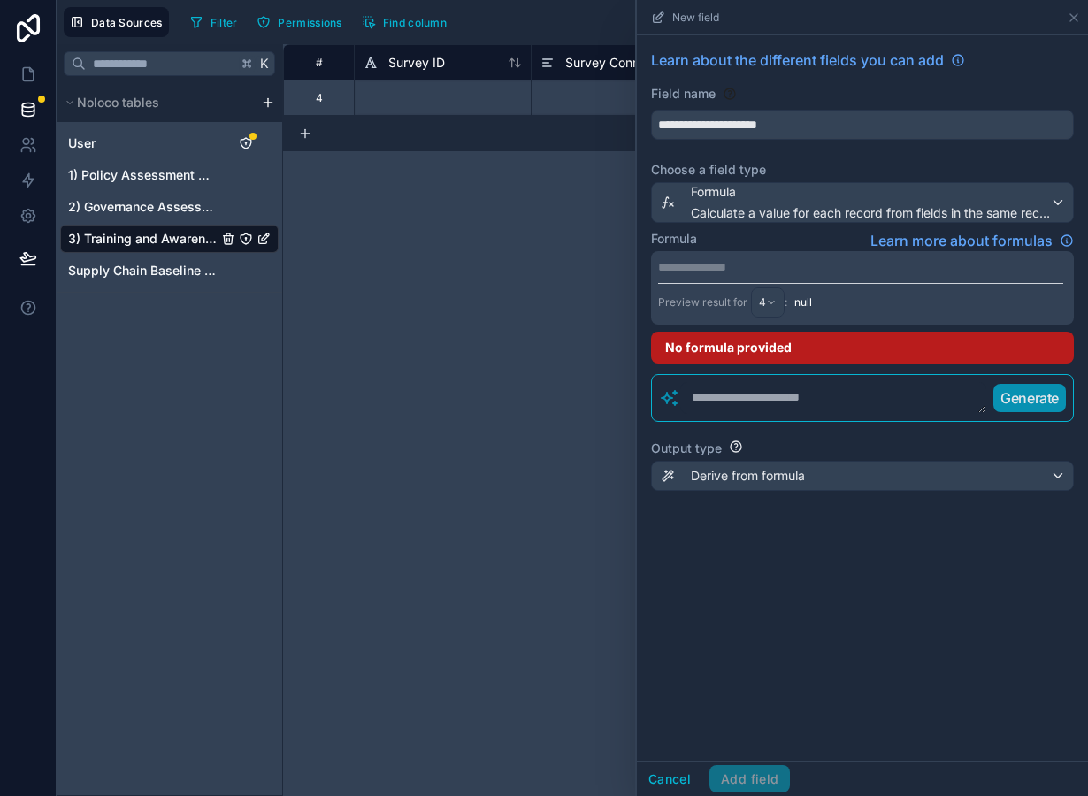
click at [733, 266] on p "**********" at bounding box center [860, 267] width 405 height 18
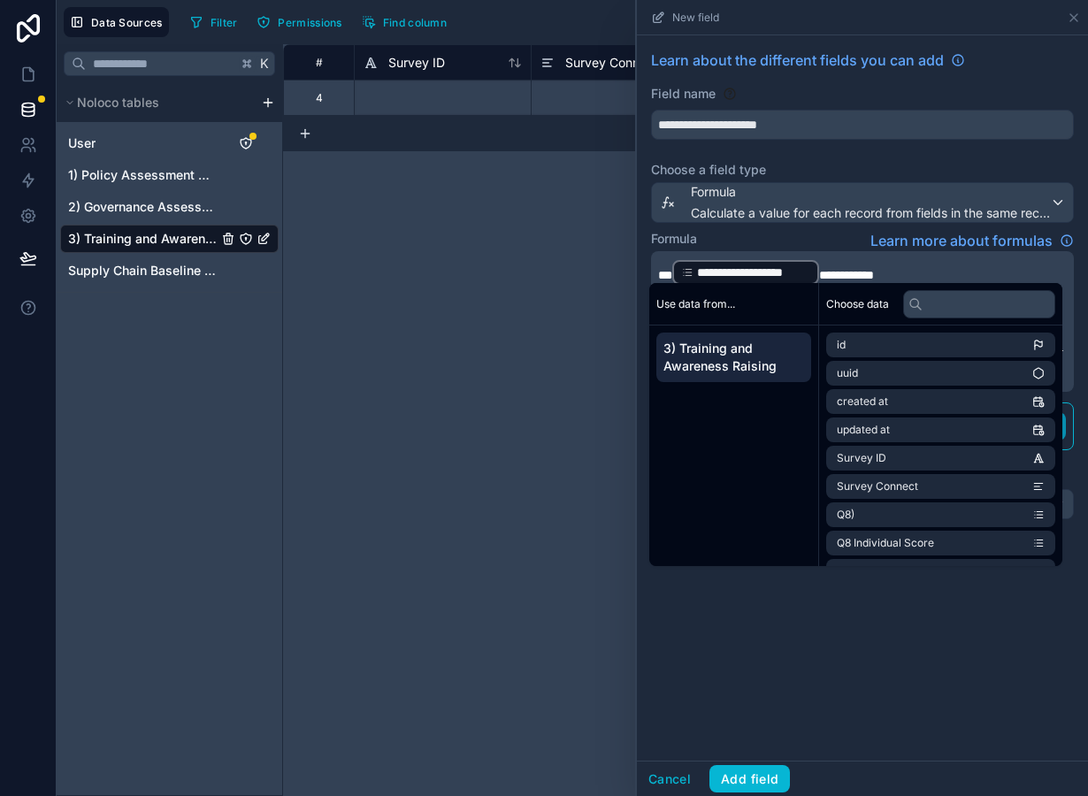
click at [822, 272] on span "**********" at bounding box center [846, 275] width 55 height 12
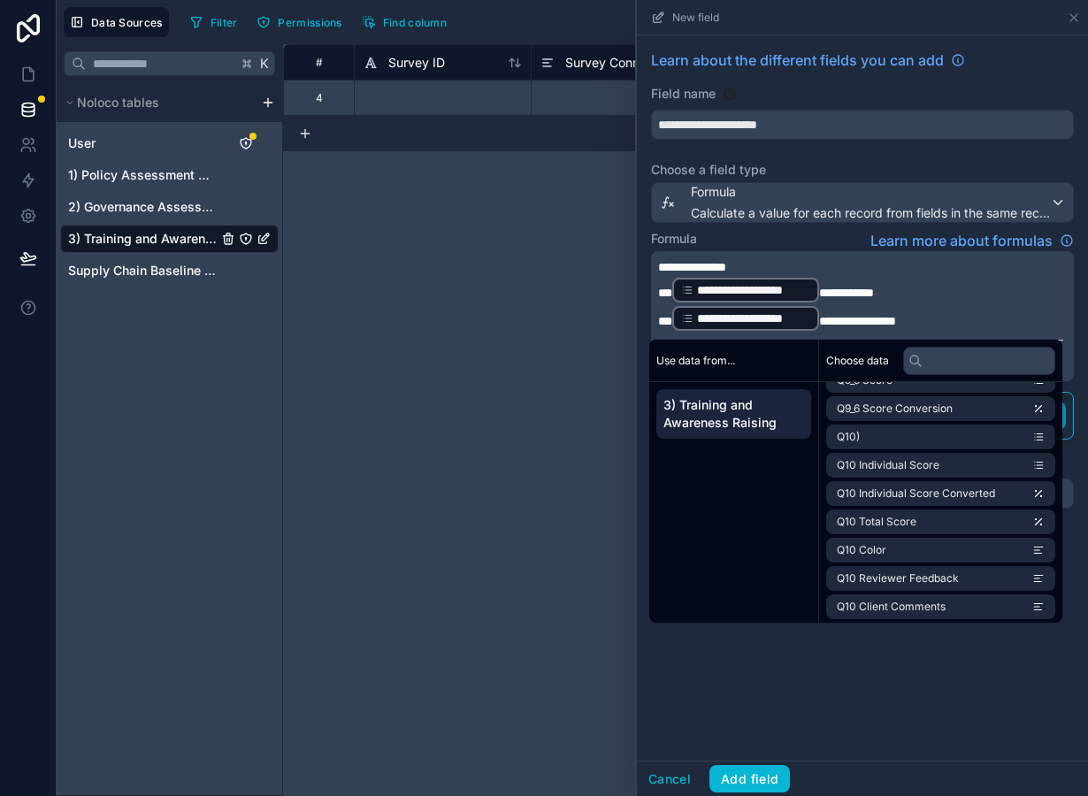
scroll to position [1667, 0]
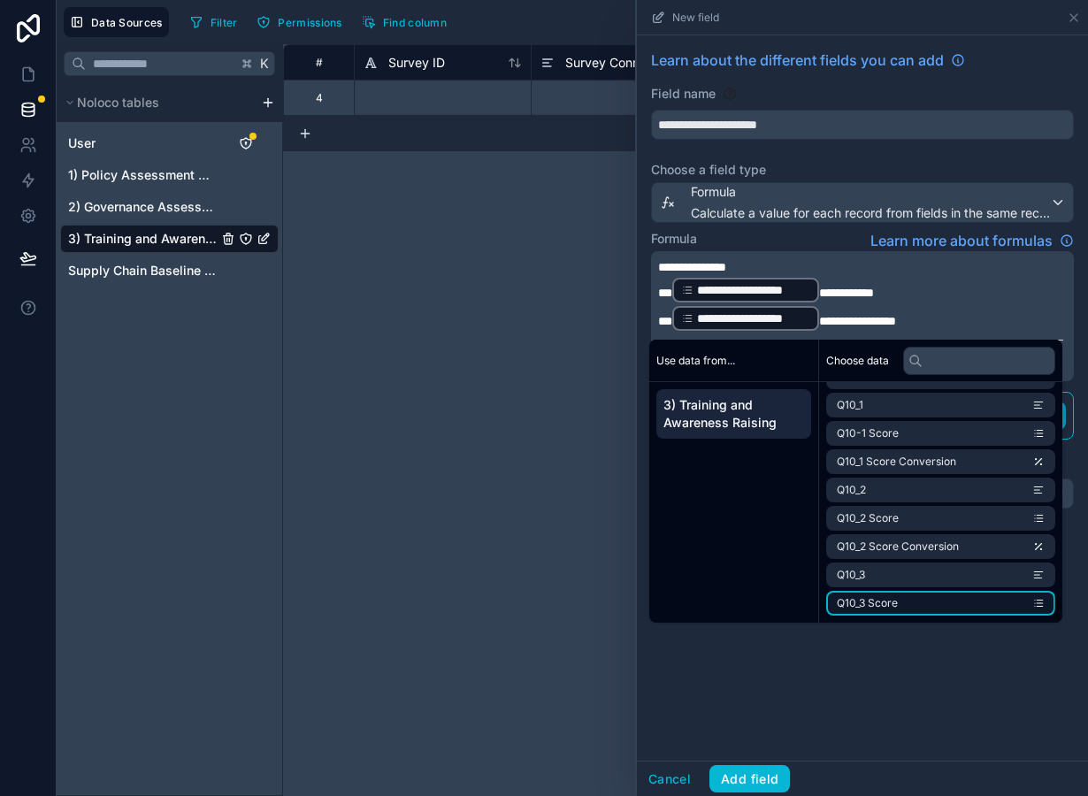
click at [922, 593] on li "Q10_3 Score" at bounding box center [940, 603] width 229 height 25
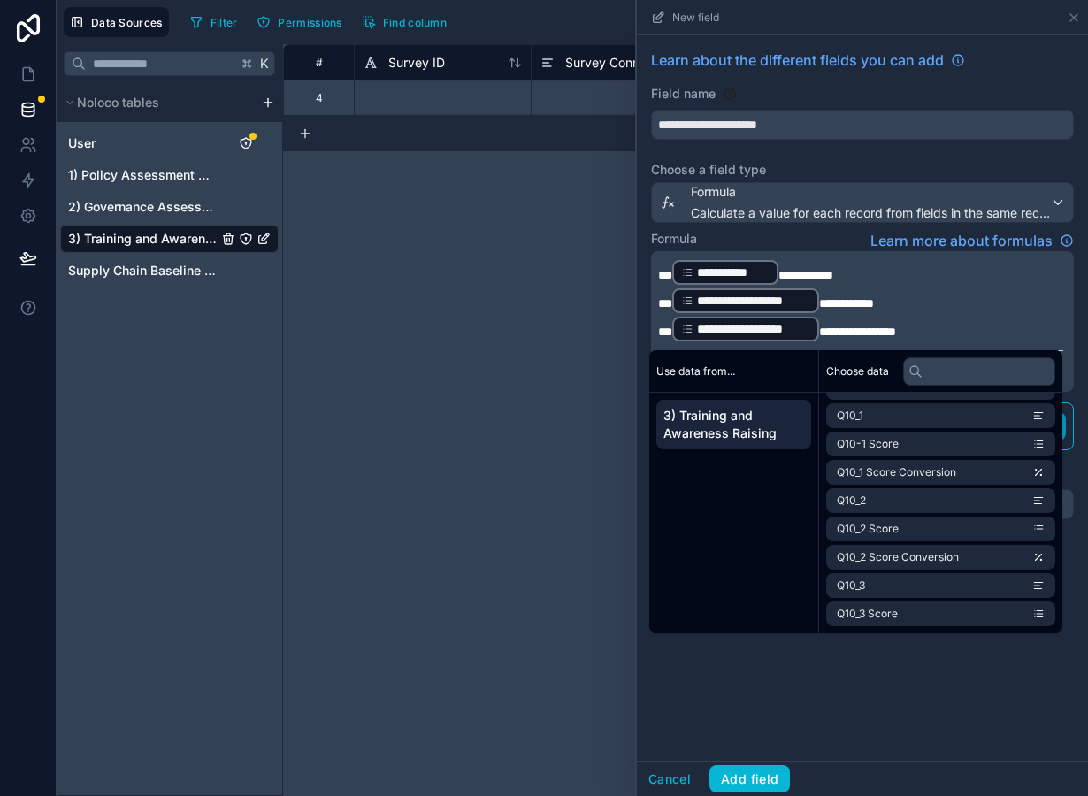
click at [819, 298] on span "**********" at bounding box center [846, 303] width 55 height 12
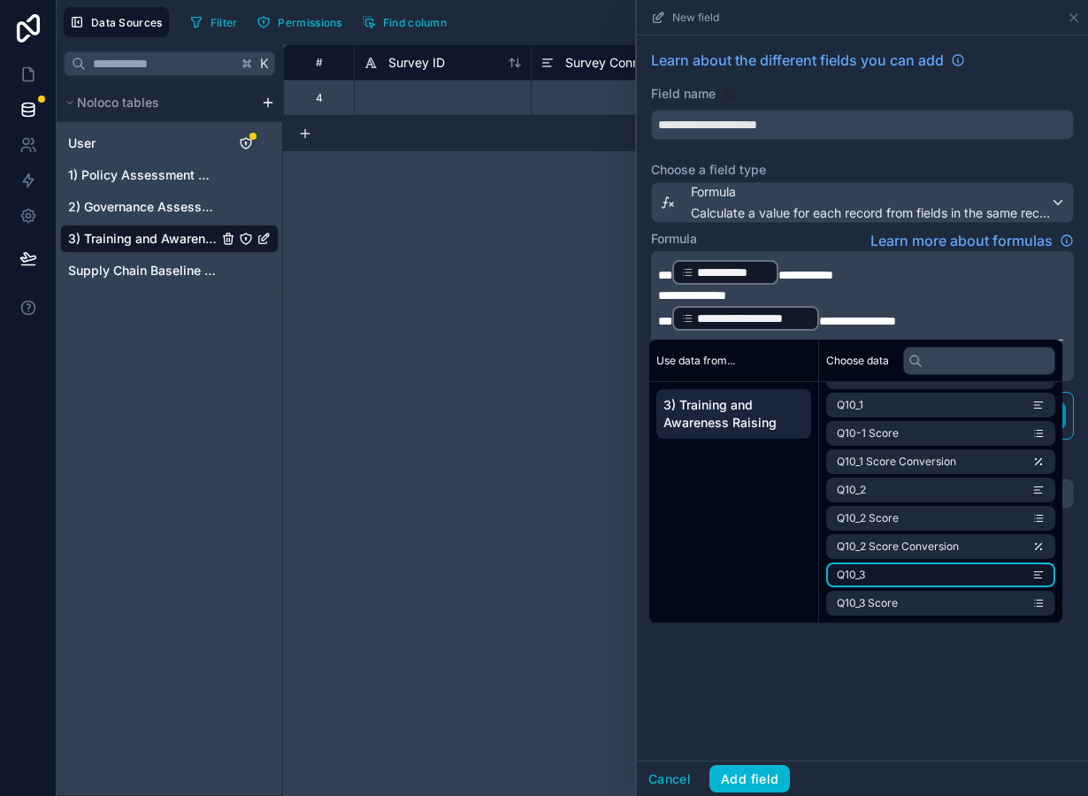
click at [911, 578] on li "Q10_3" at bounding box center [940, 575] width 229 height 25
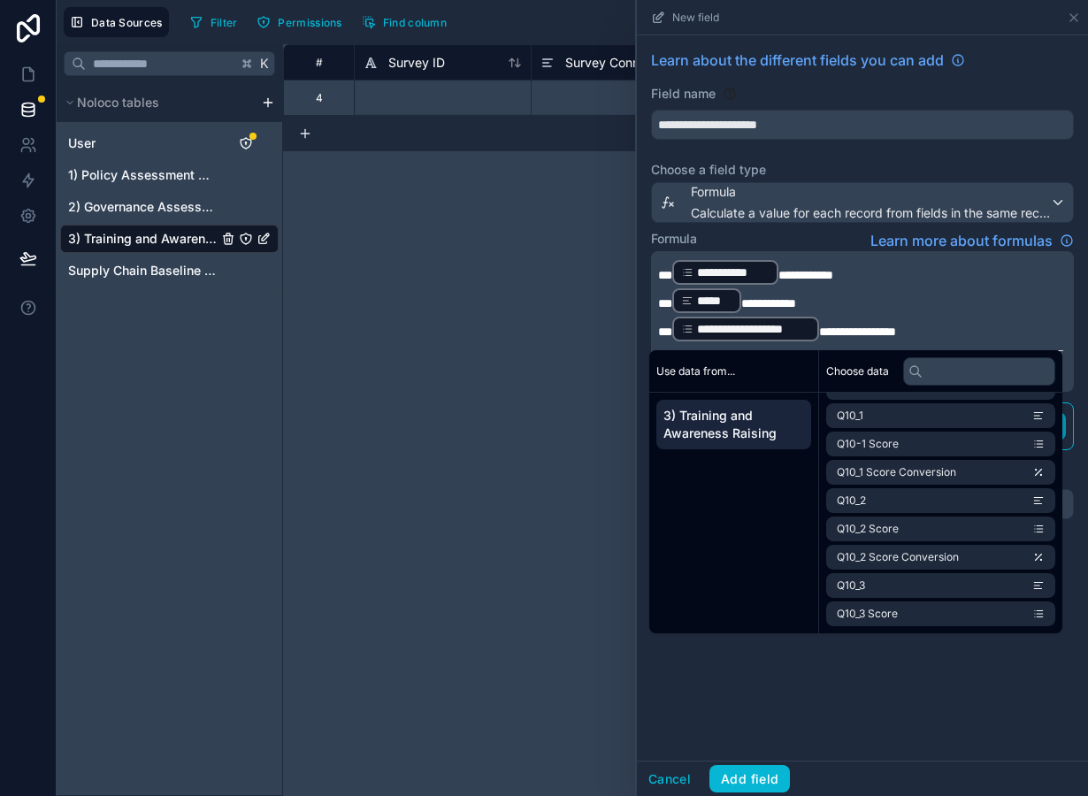
click at [741, 301] on span "**********" at bounding box center [768, 303] width 55 height 12
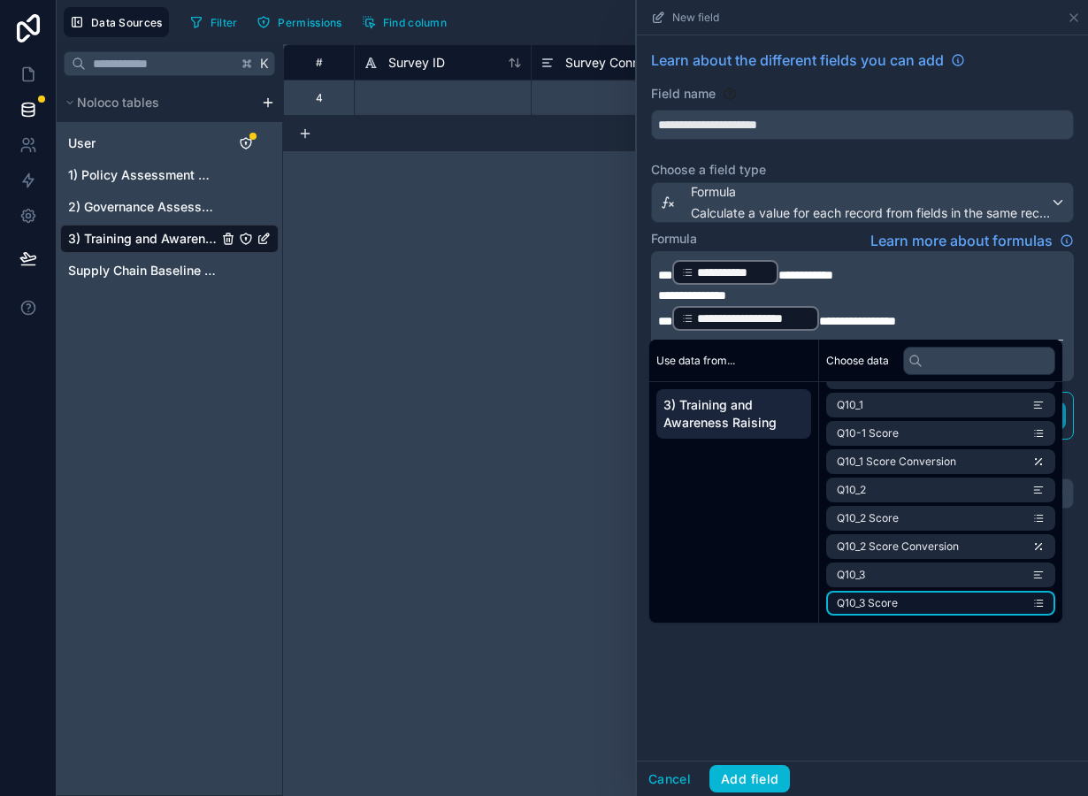
click at [901, 604] on li "Q10_3 Score" at bounding box center [940, 603] width 229 height 25
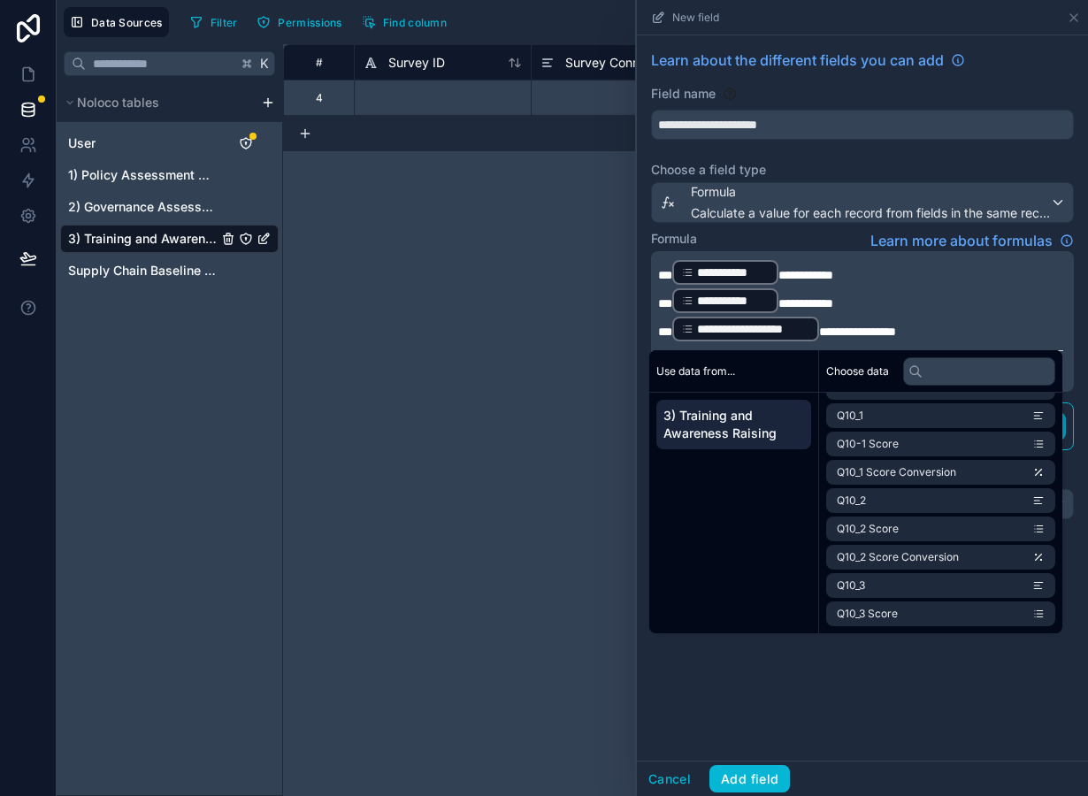
click at [822, 327] on span "**********" at bounding box center [857, 332] width 77 height 12
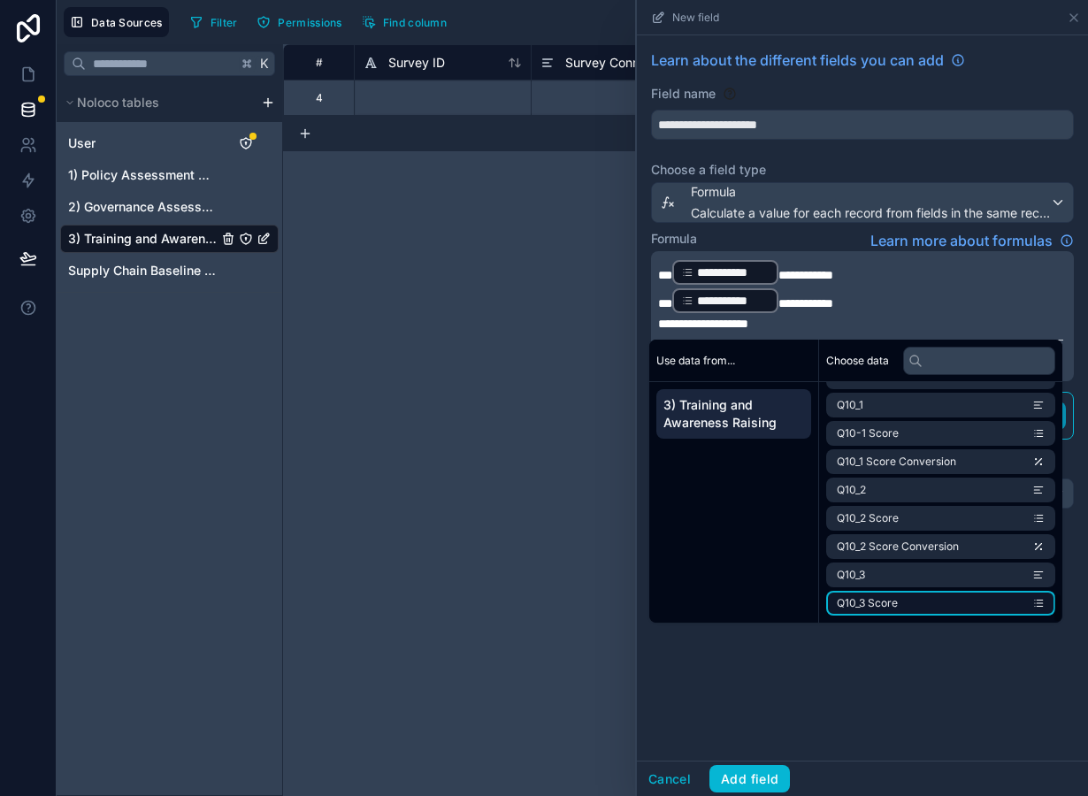
click at [893, 606] on span "Q10_3 Score" at bounding box center [867, 603] width 61 height 14
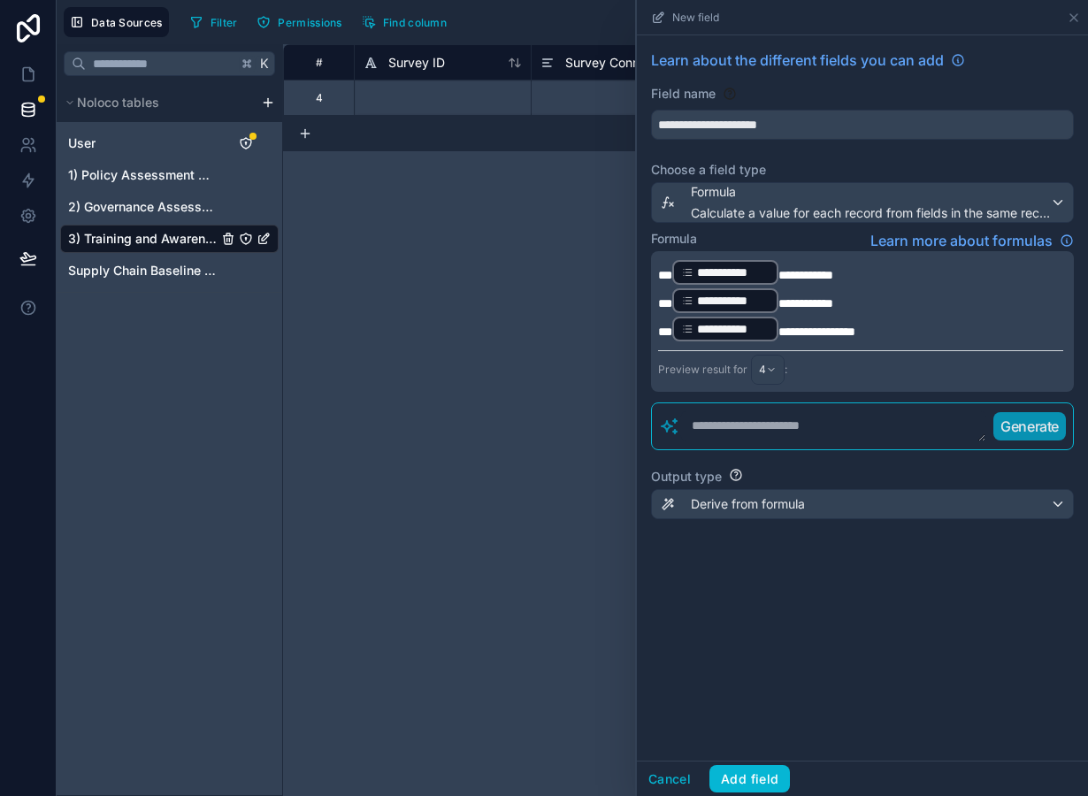
click at [778, 728] on div "**********" at bounding box center [862, 397] width 451 height 725
click at [745, 526] on div "**********" at bounding box center [862, 294] width 451 height 519
click at [699, 498] on span "Derive from formula" at bounding box center [748, 504] width 114 height 18
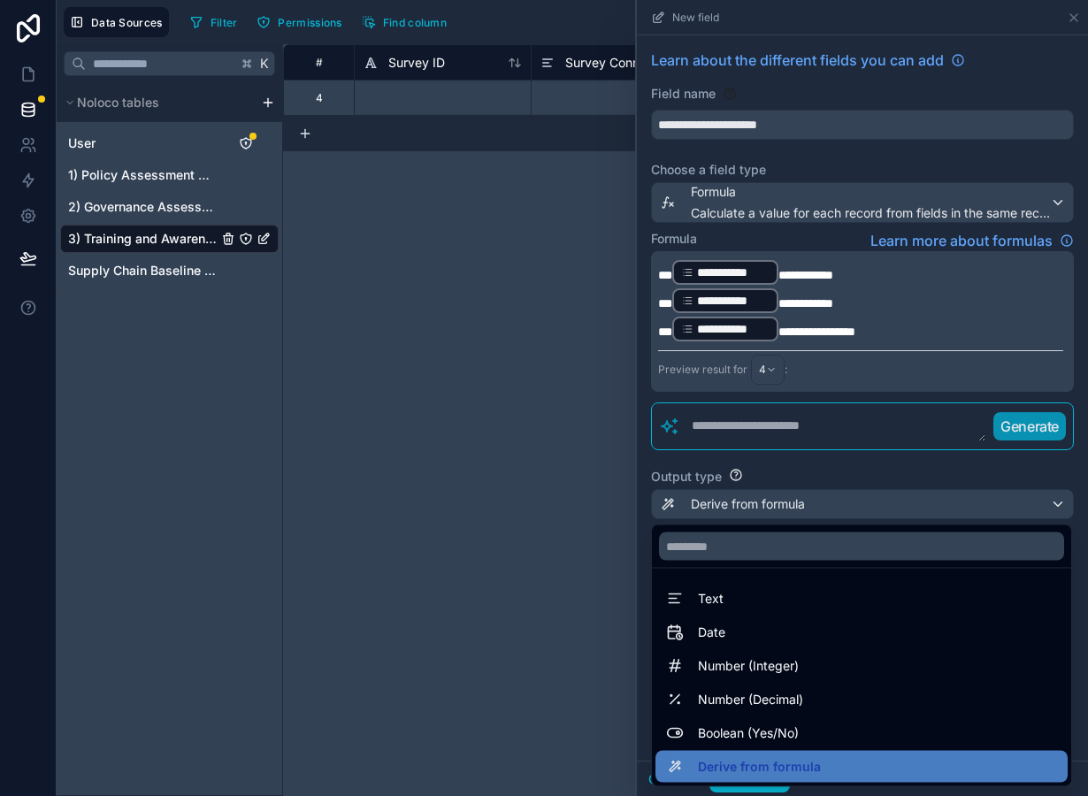
click at [740, 716] on ul "Text Date Number (Integer) Number (Decimal) Boolean (Yes/No) Derive from formula" at bounding box center [861, 678] width 419 height 218
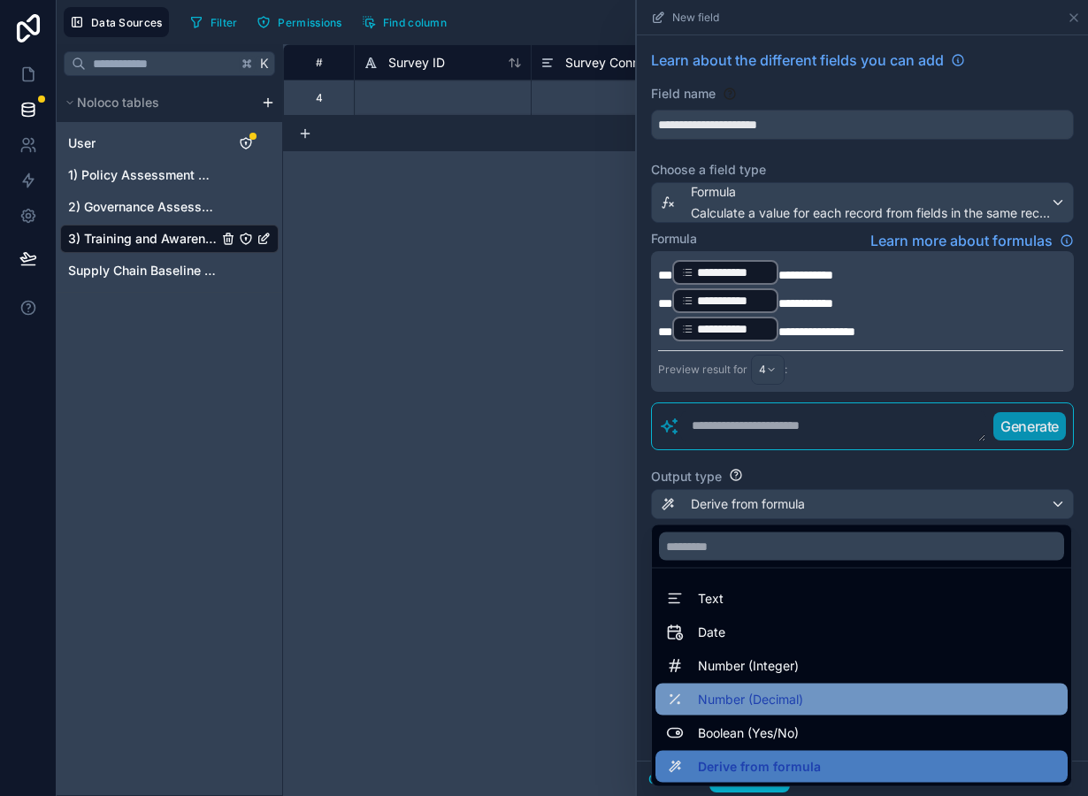
click at [741, 702] on span "Number (Decimal)" at bounding box center [750, 699] width 105 height 21
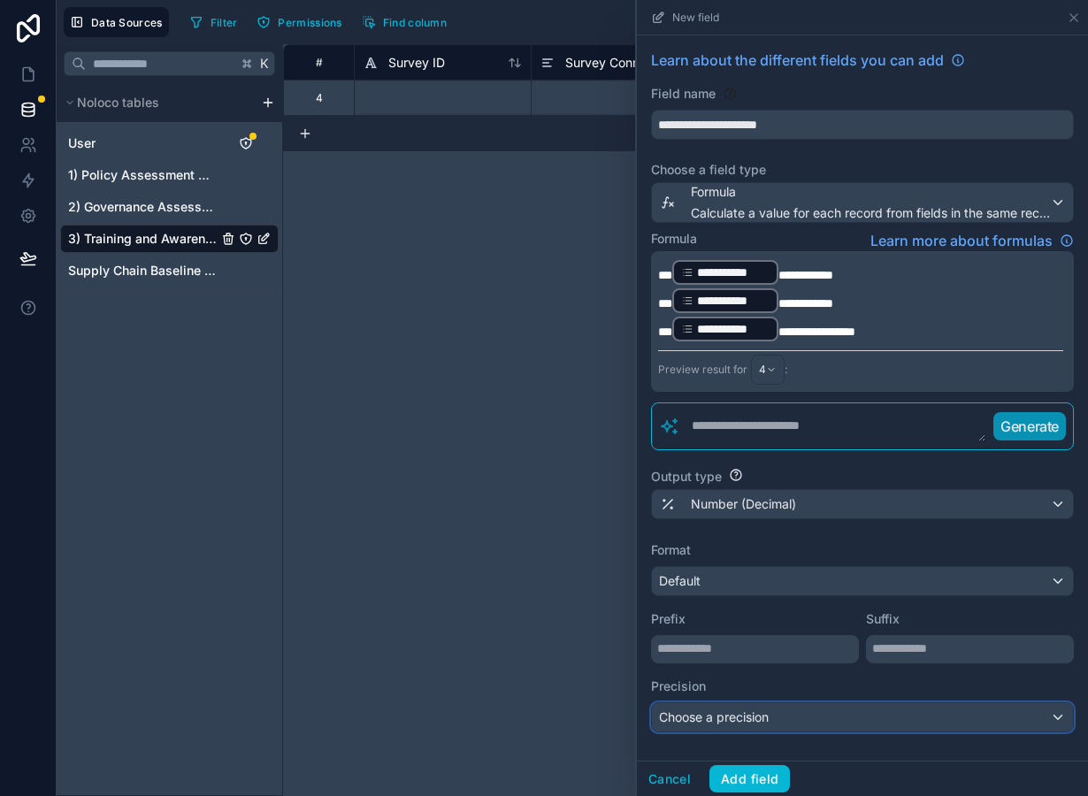
click at [710, 703] on div "Choose a precision" at bounding box center [862, 717] width 421 height 28
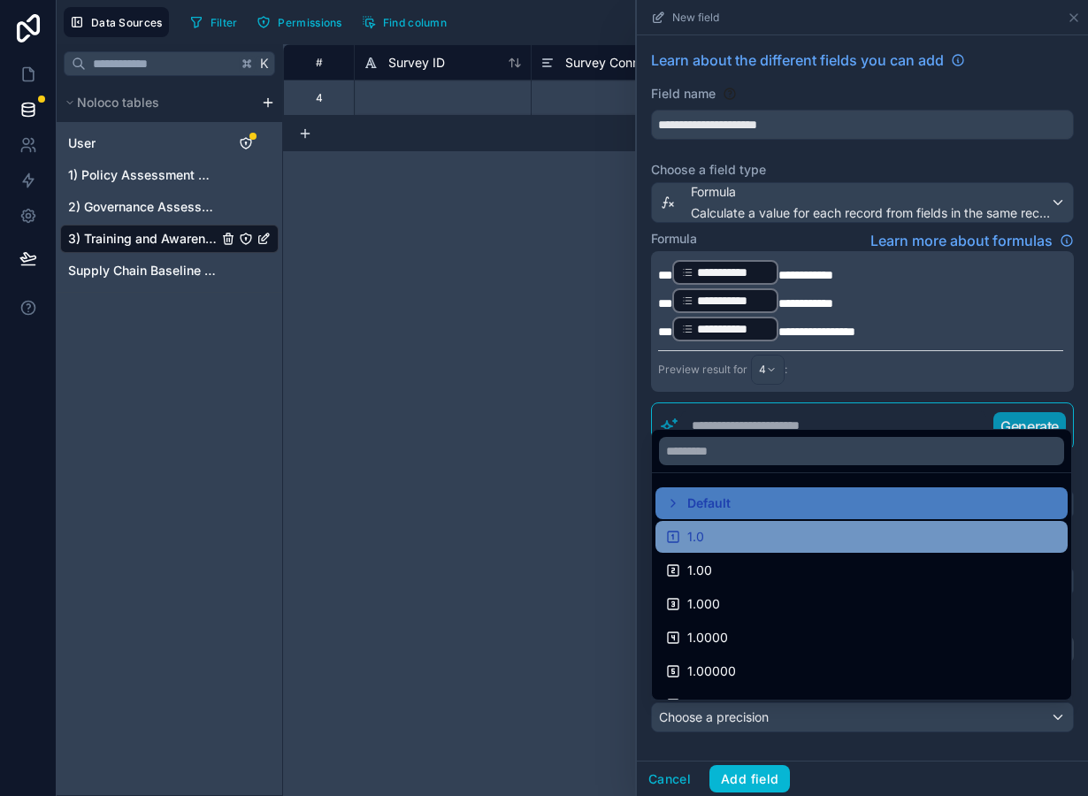
click at [722, 546] on div "1.0" at bounding box center [861, 536] width 391 height 21
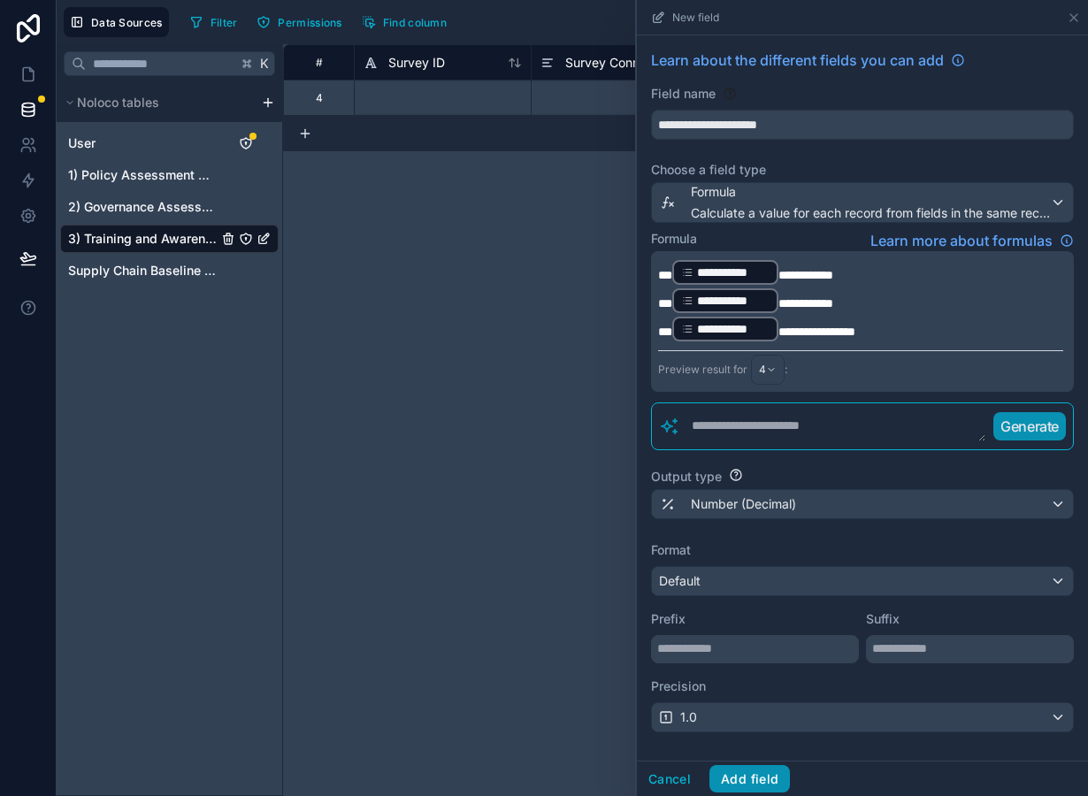
click at [747, 781] on button "Add field" at bounding box center [749, 779] width 81 height 28
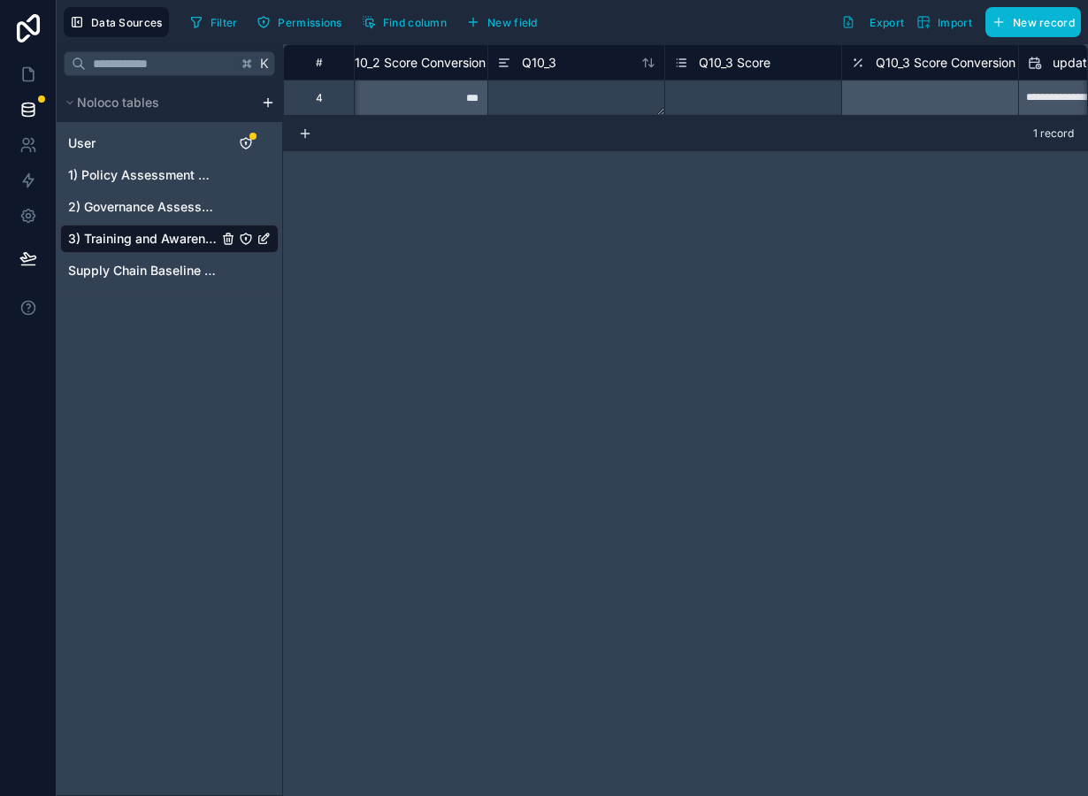
scroll to position [0, 10629]
click at [762, 101] on div "**********" at bounding box center [685, 80] width 805 height 72
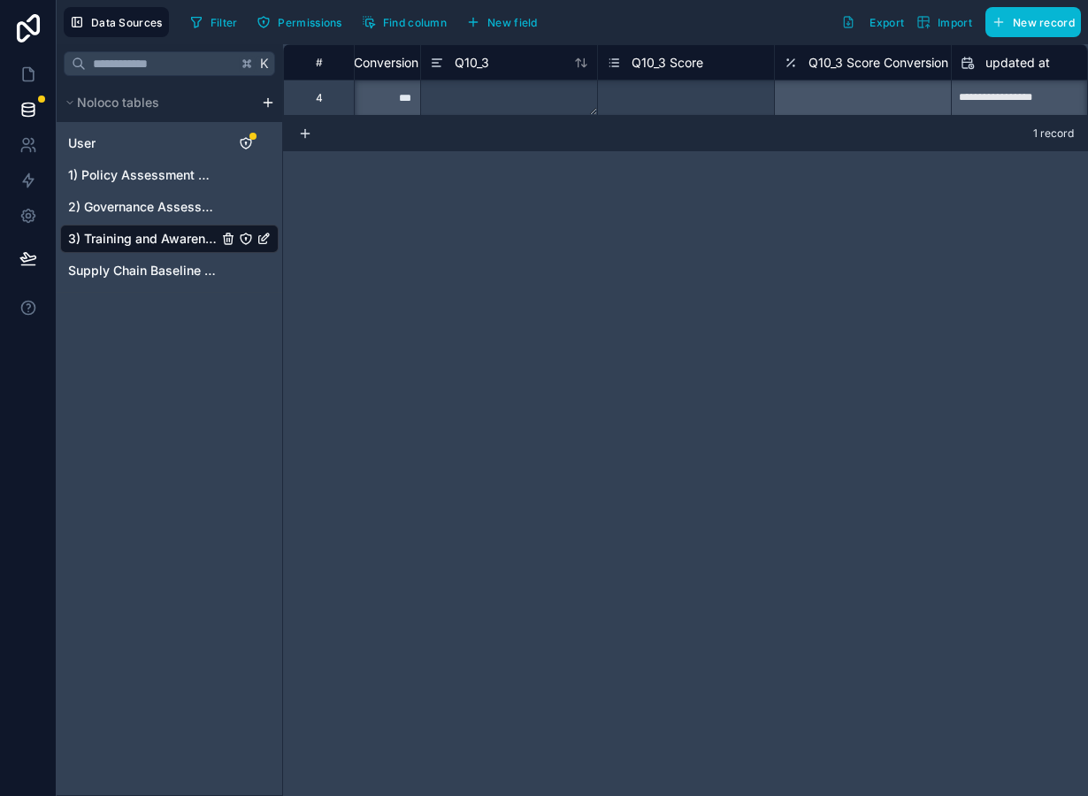
scroll to position [0, 10726]
click at [693, 88] on div "Select a Q10_3 Score" at bounding box center [686, 98] width 176 height 35
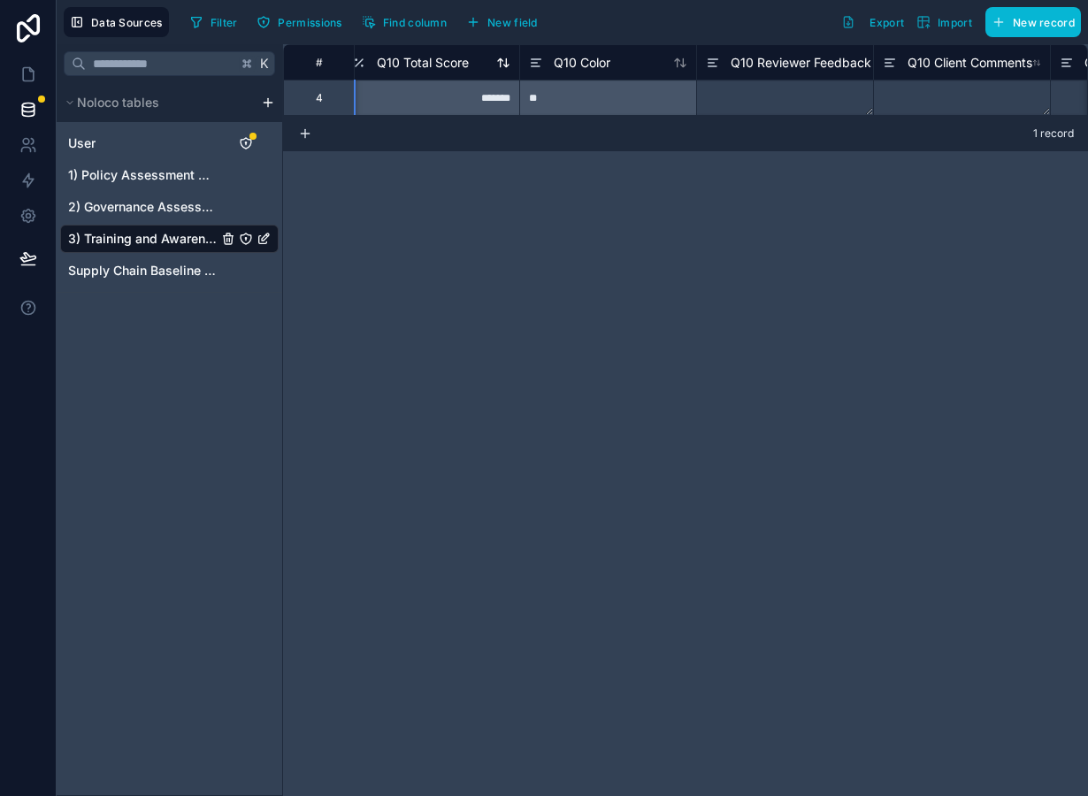
scroll to position [0, 9023]
click at [449, 65] on span "Q10 Total Score" at bounding box center [434, 63] width 92 height 18
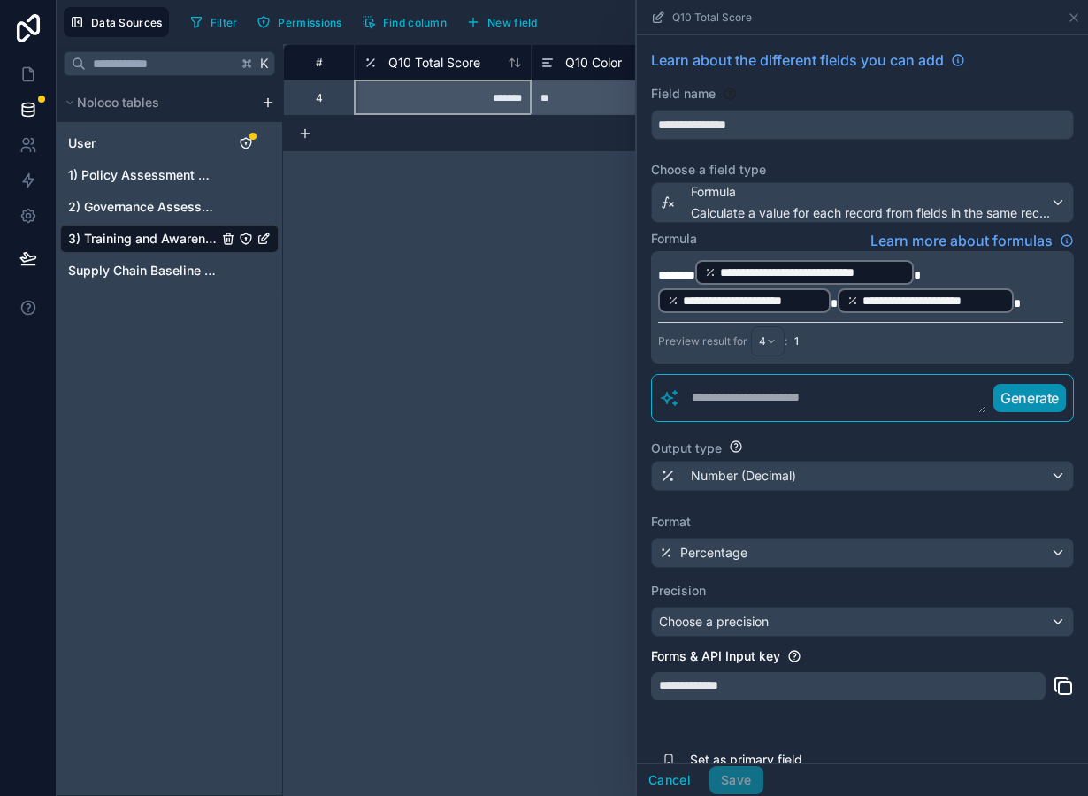
click at [1033, 309] on p "**********" at bounding box center [860, 286] width 405 height 57
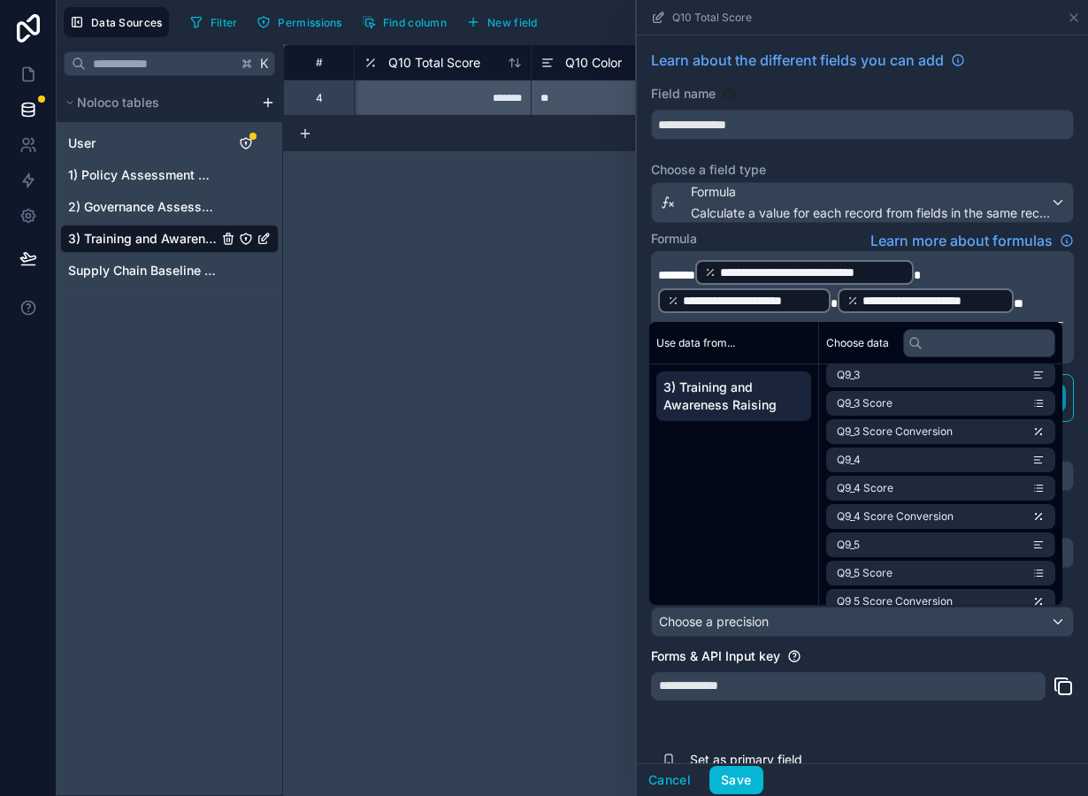
scroll to position [1667, 0]
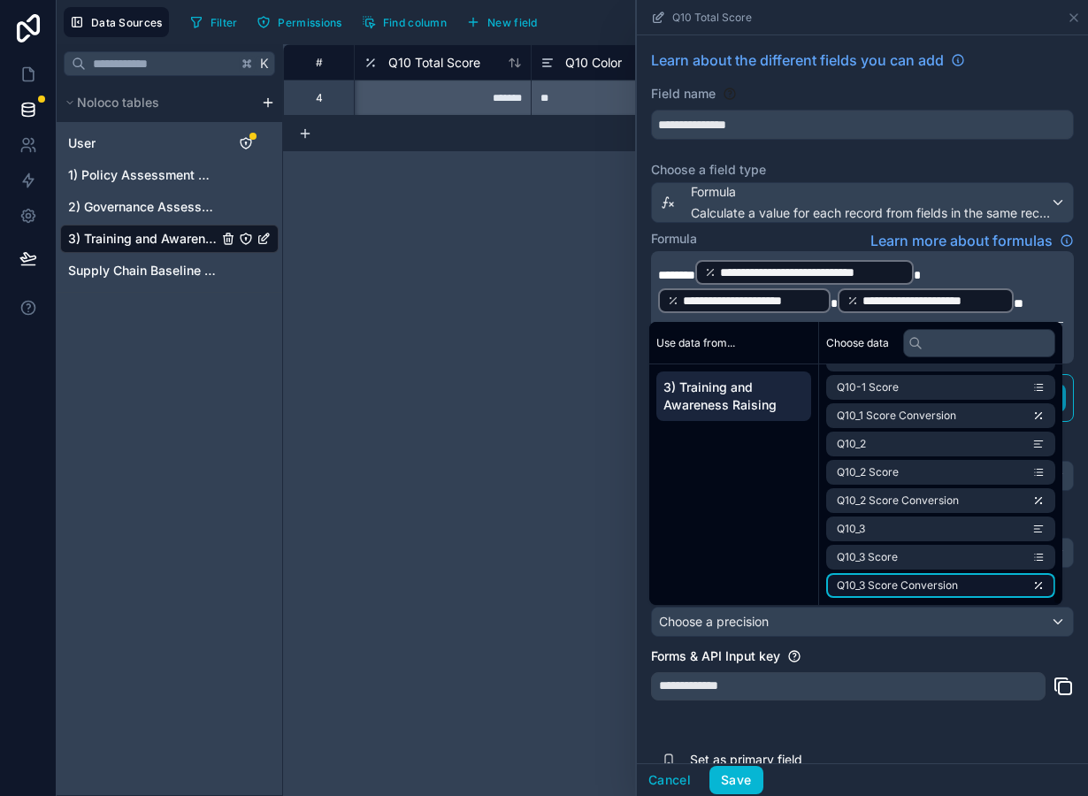
click at [912, 584] on span "Q10_3 Score Conversion" at bounding box center [897, 586] width 121 height 14
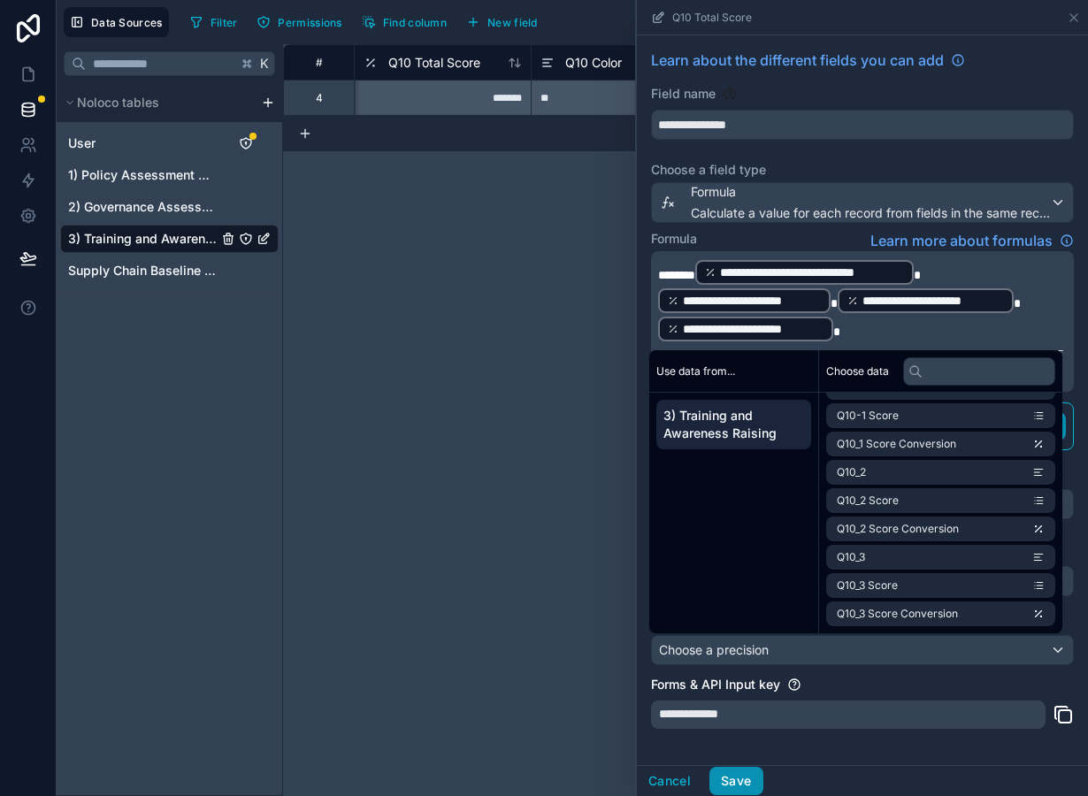
click at [742, 778] on button "Save" at bounding box center [735, 781] width 53 height 28
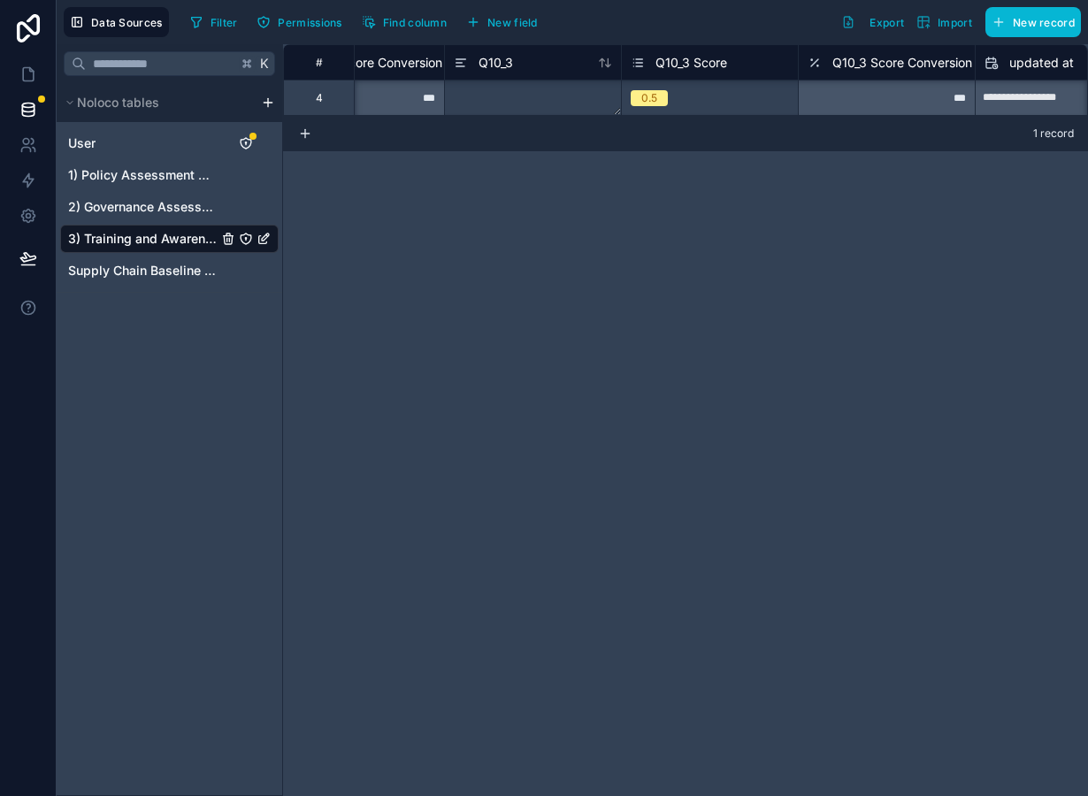
scroll to position [0, 10702]
click at [717, 96] on div "0.5" at bounding box center [710, 97] width 176 height 19
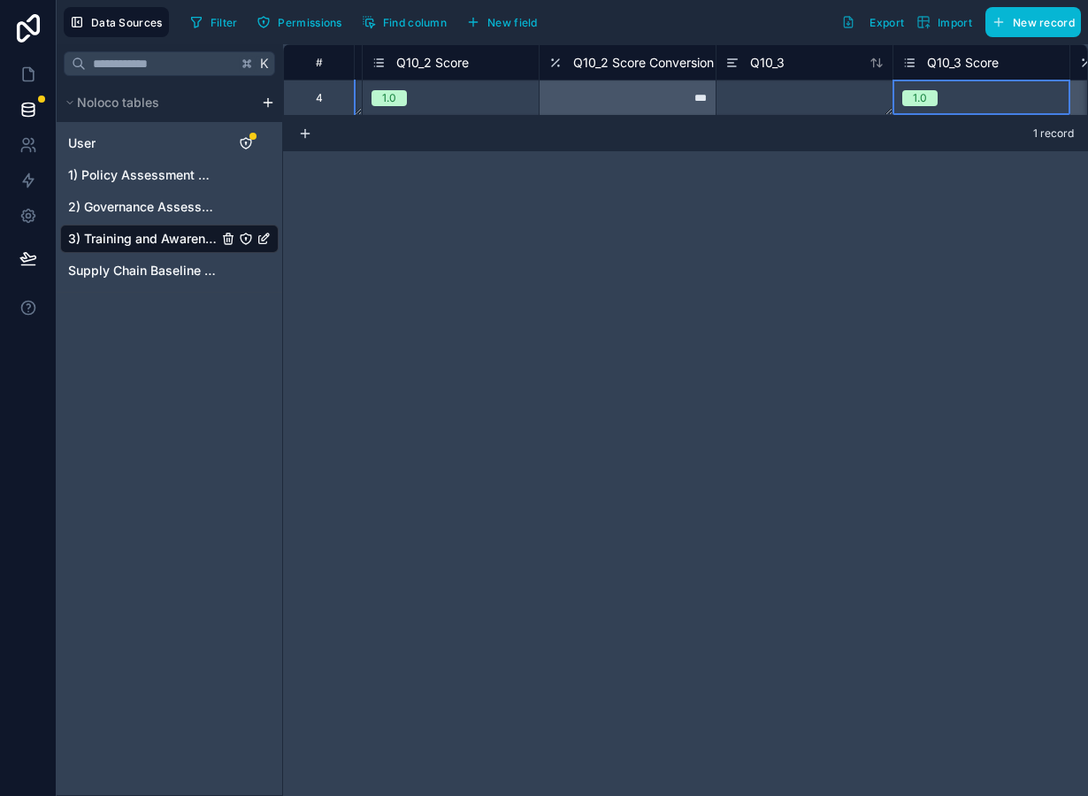
scroll to position [0, 10408]
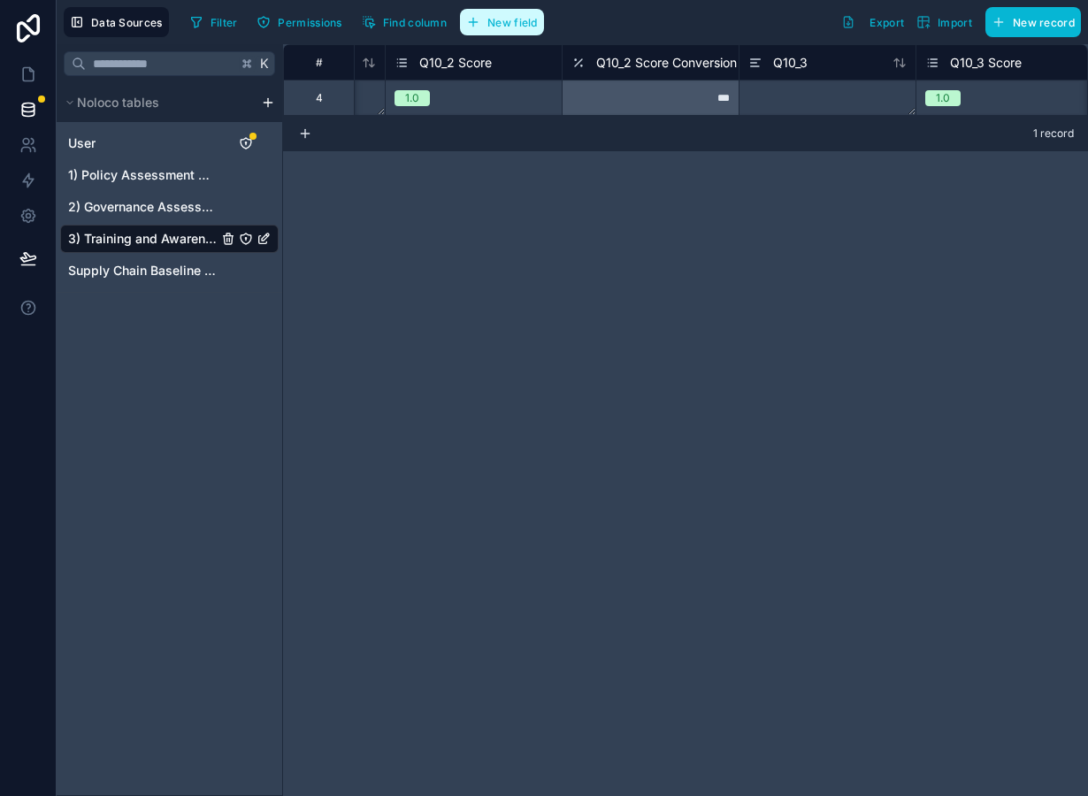
click at [515, 28] on span "New field" at bounding box center [512, 22] width 50 height 13
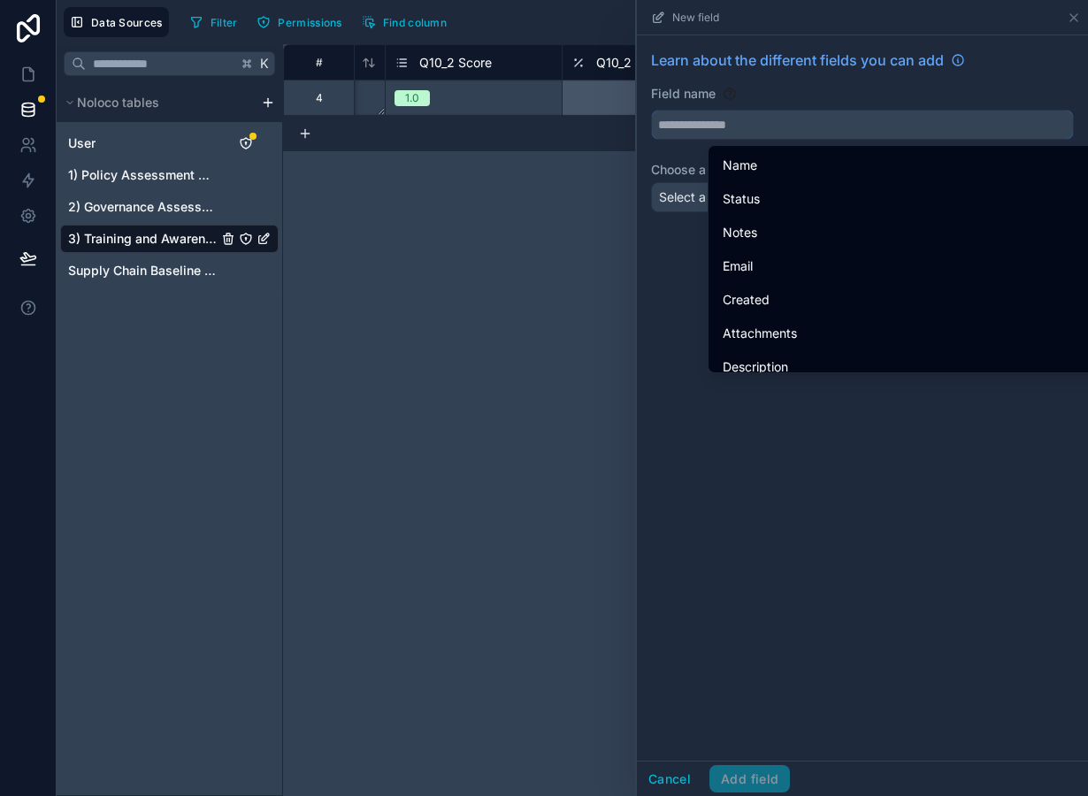
click at [736, 125] on input "text" at bounding box center [862, 125] width 421 height 28
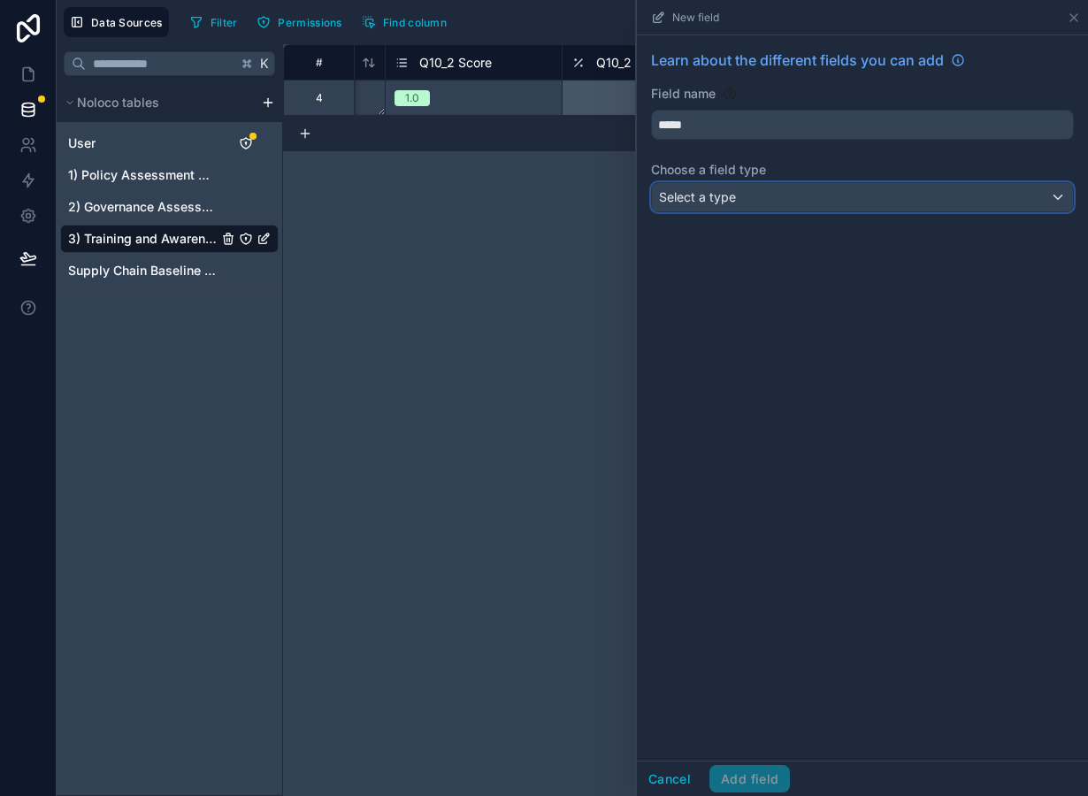
click at [736, 201] on span "Select a type" at bounding box center [697, 196] width 77 height 15
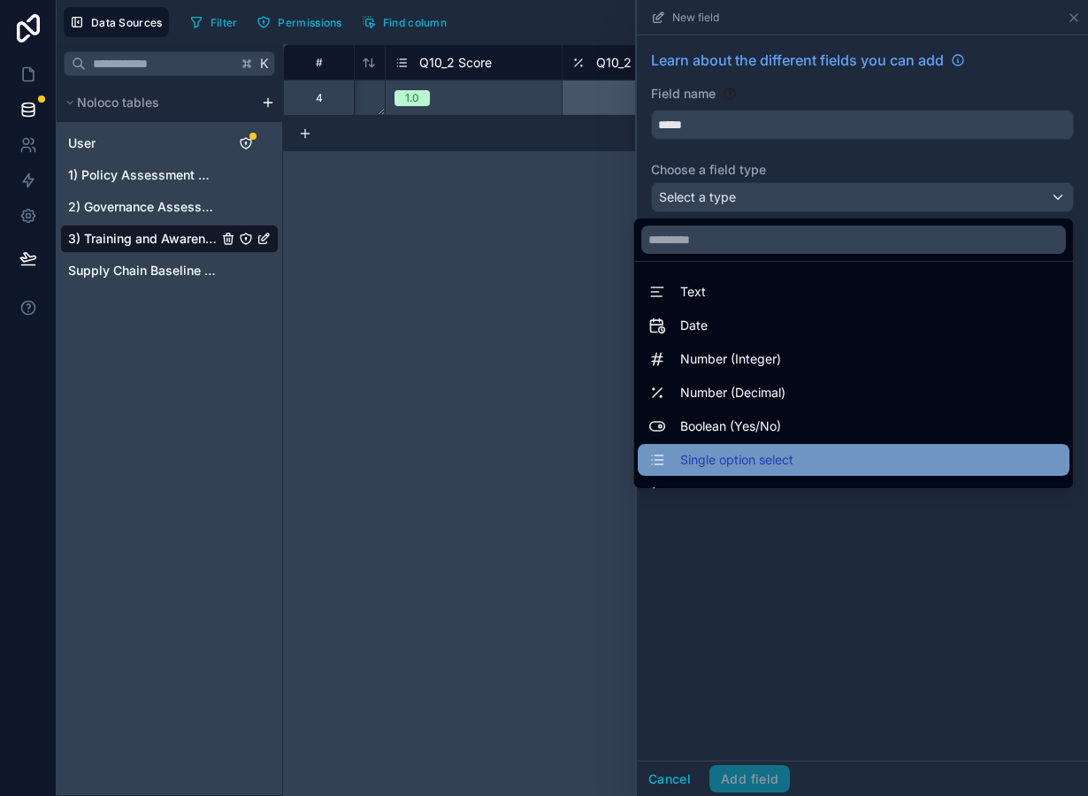
click at [745, 452] on span "Single option select" at bounding box center [736, 459] width 113 height 21
